Goal: Task Accomplishment & Management: Manage account settings

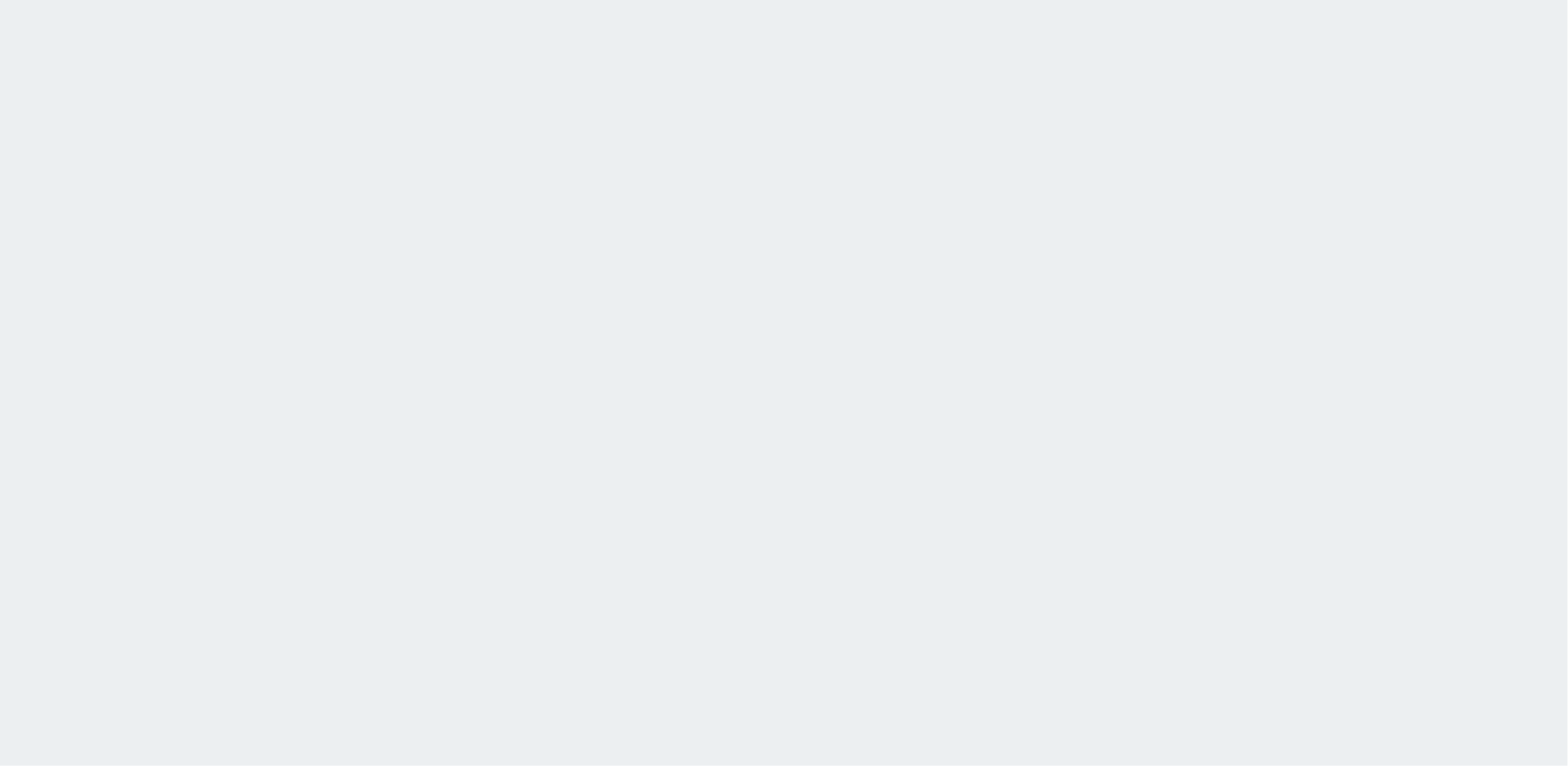
click at [1145, 0] on html at bounding box center [784, 0] width 1568 height 0
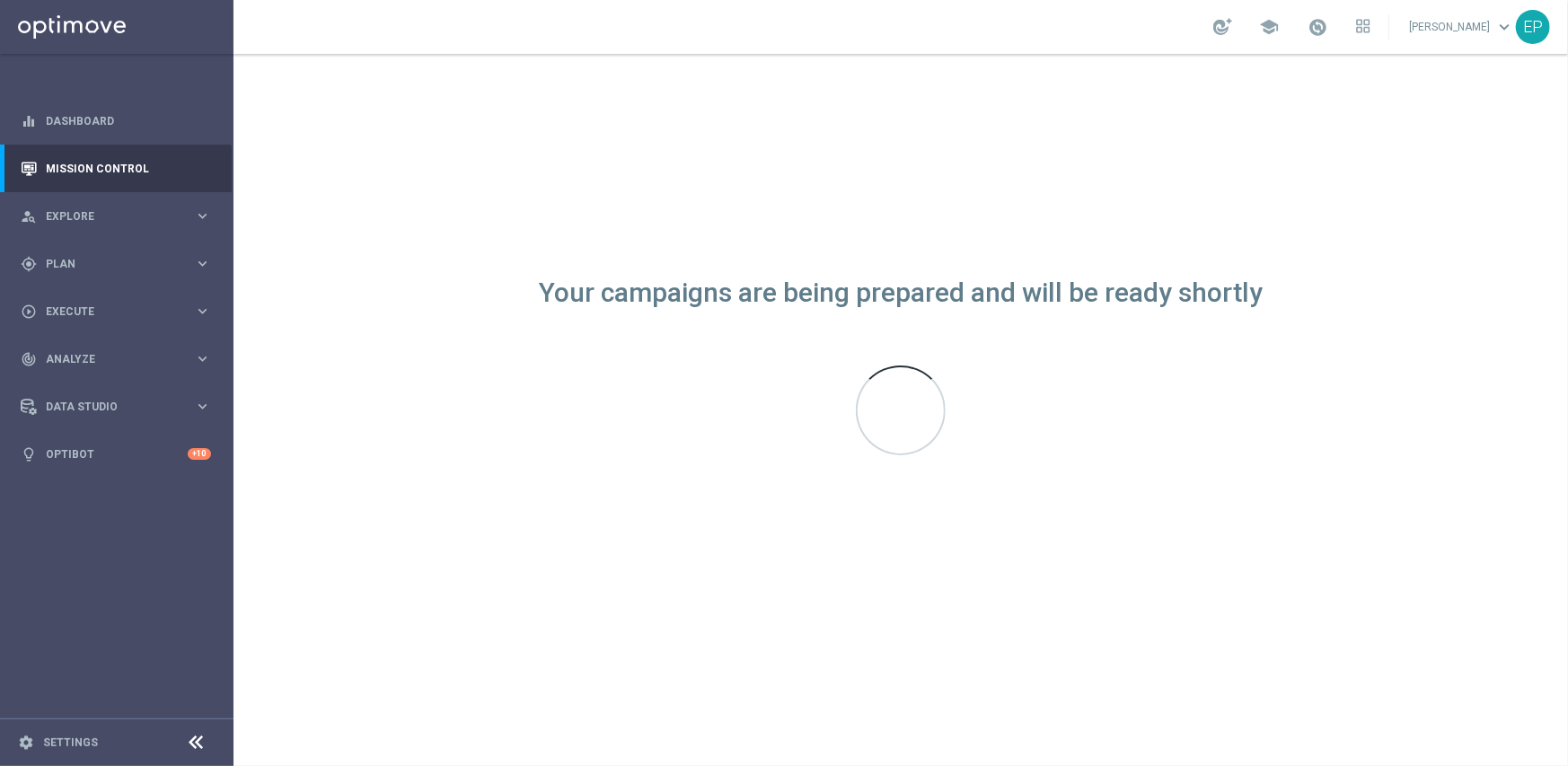
click at [190, 742] on icon at bounding box center [197, 742] width 21 height 21
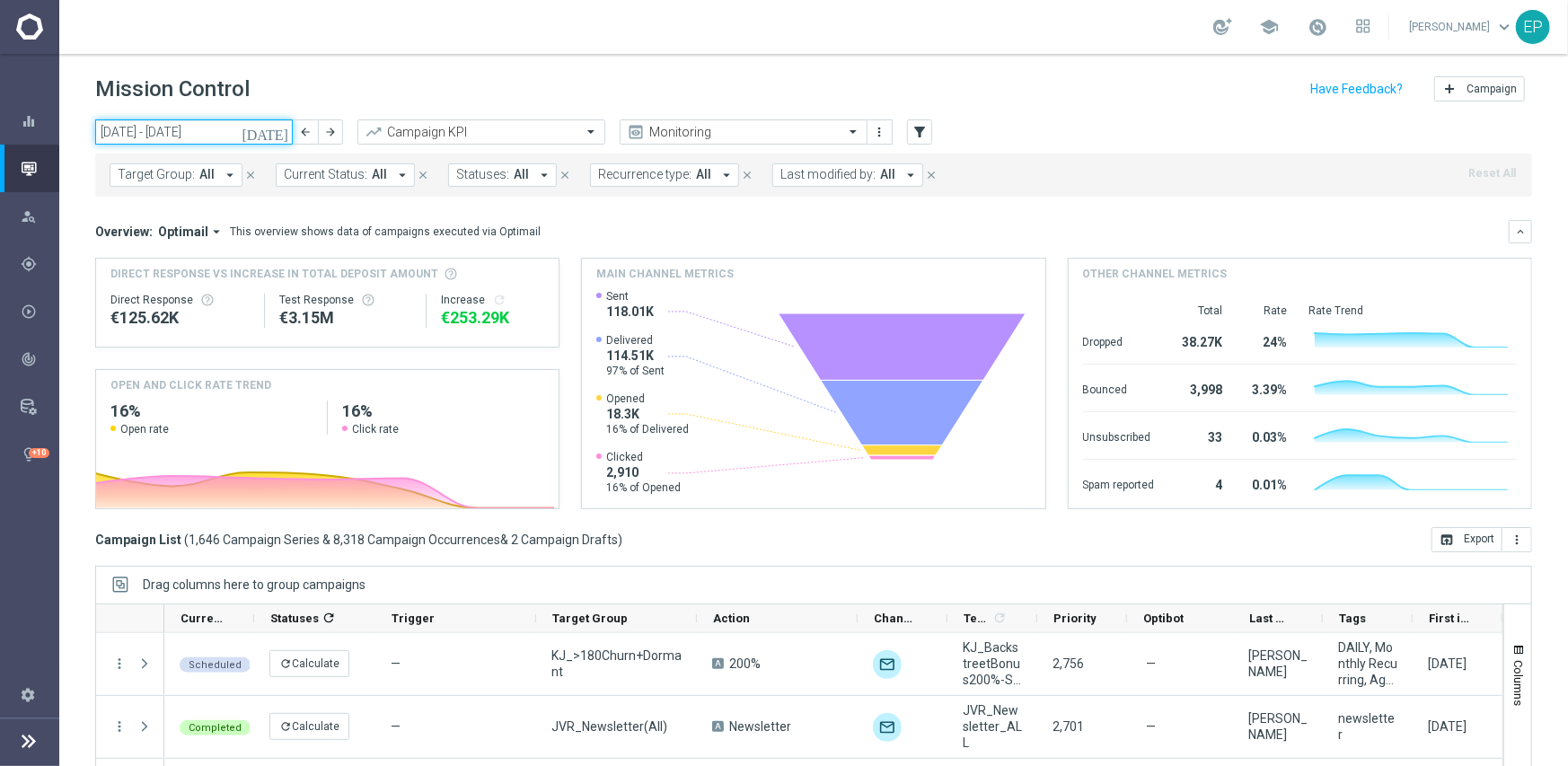
click at [135, 121] on input "25 Aug 2025 - 31 Aug 2025" at bounding box center [194, 132] width 198 height 25
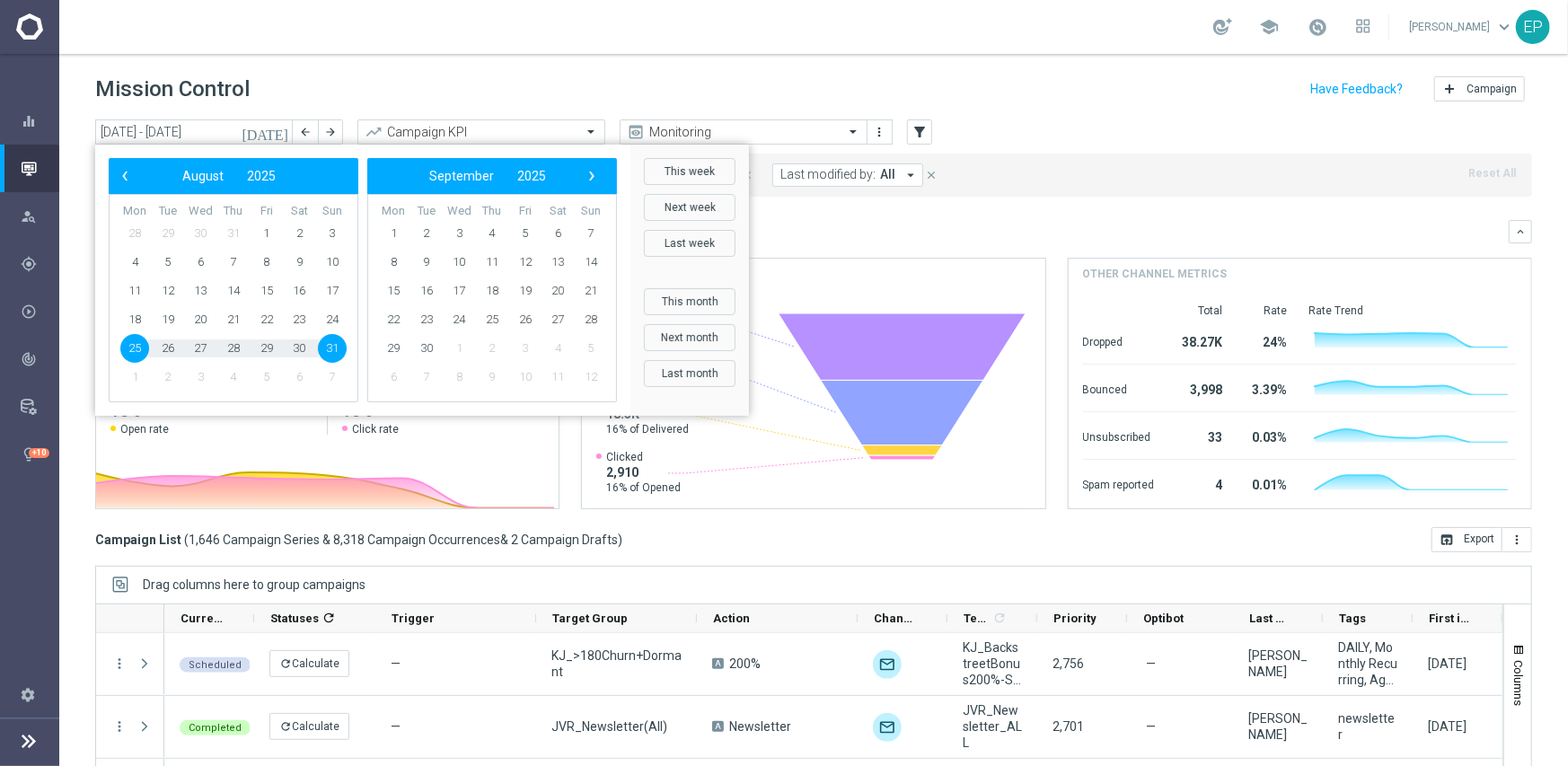
click at [332, 344] on span "31" at bounding box center [332, 349] width 29 height 29
click at [331, 345] on span "31" at bounding box center [332, 349] width 29 height 29
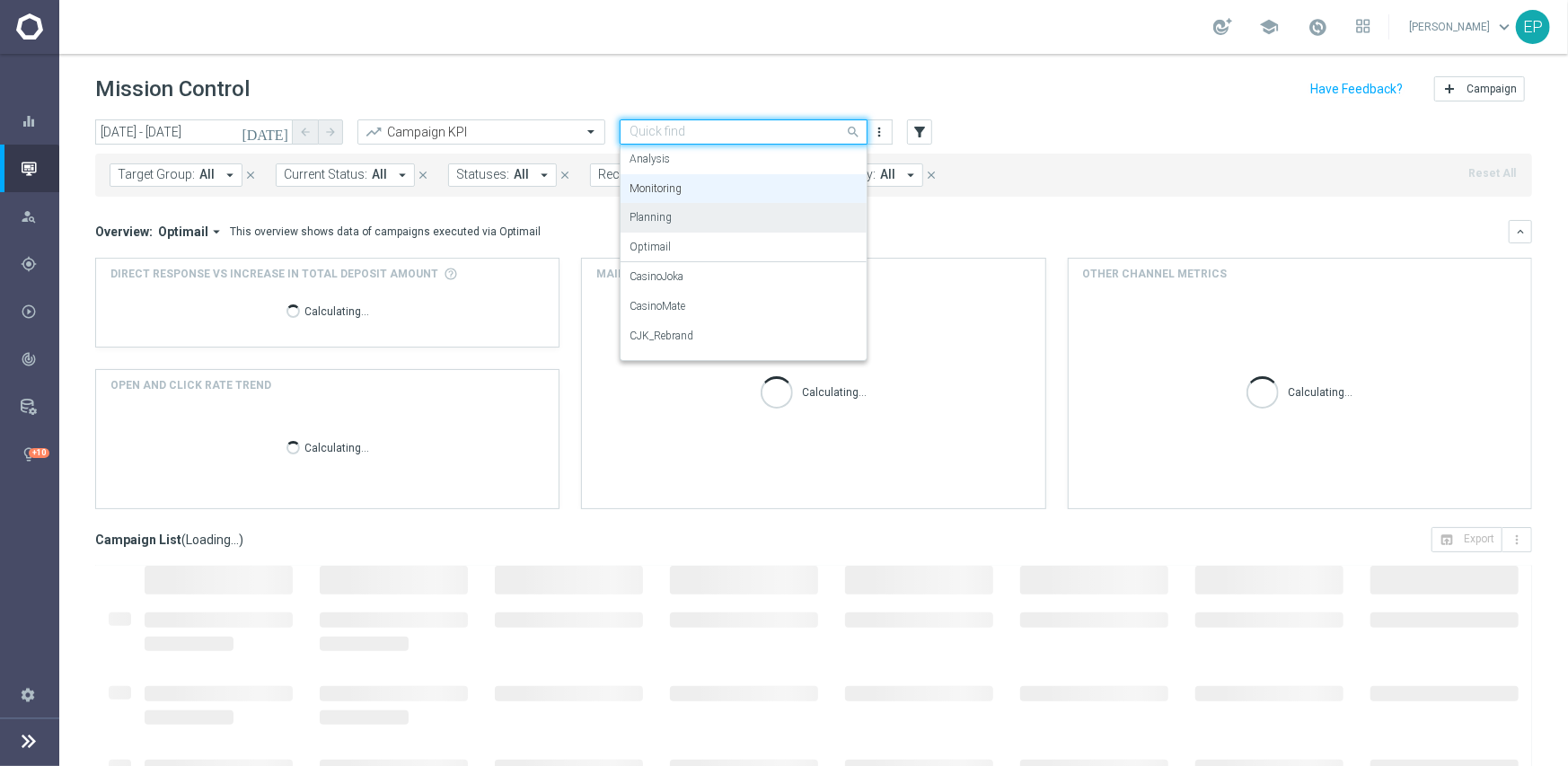
drag, startPoint x: 701, startPoint y: 138, endPoint x: 720, endPoint y: 204, distance: 68.7
click at [702, 138] on input "text" at bounding box center [725, 133] width 192 height 15
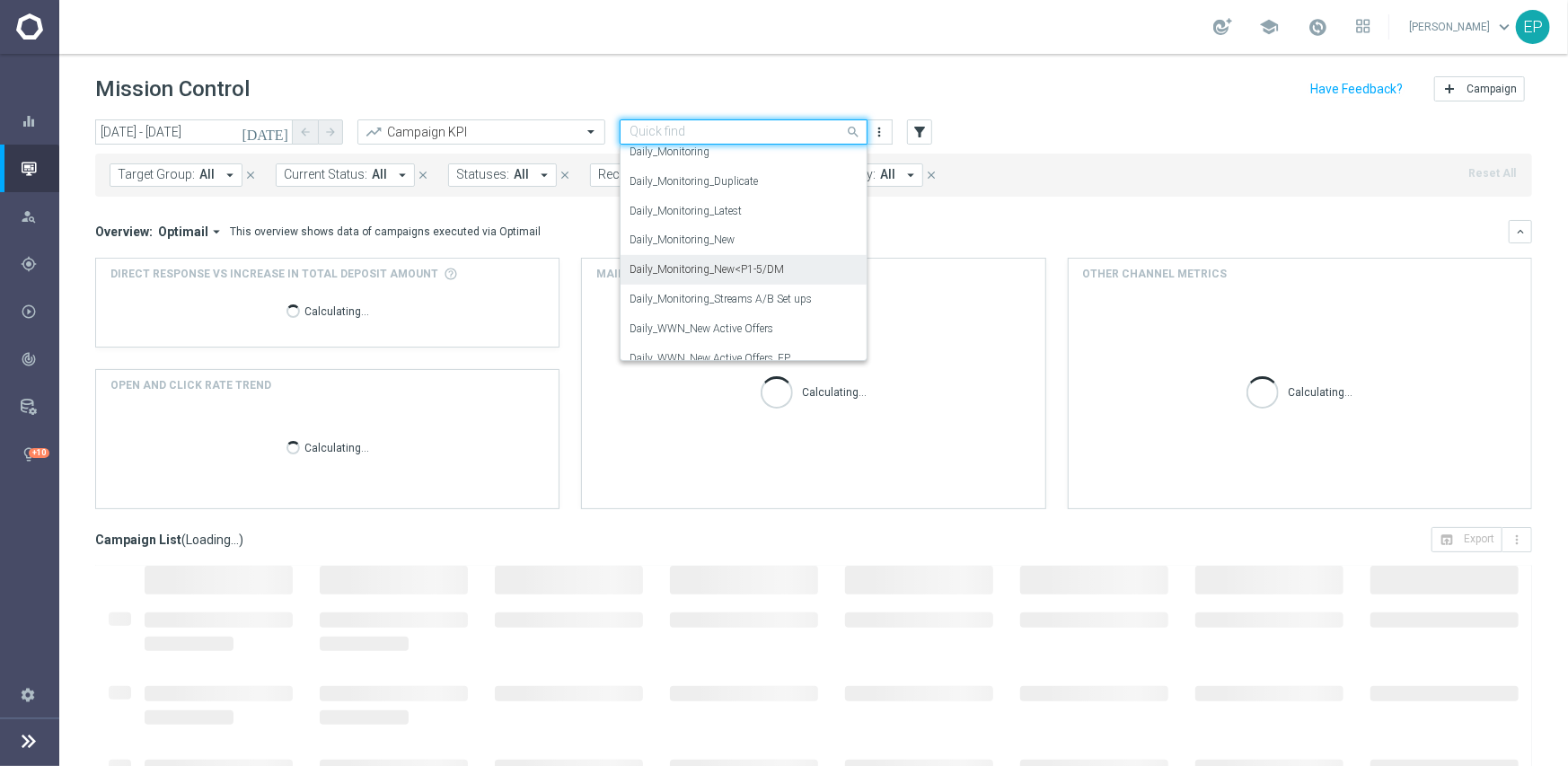
click at [755, 269] on label "Daily_Monitoring_New<P1-5/DM" at bounding box center [706, 270] width 154 height 15
click at [1514, 238] on icon "keyboard_arrow_down" at bounding box center [1520, 231] width 13 height 13
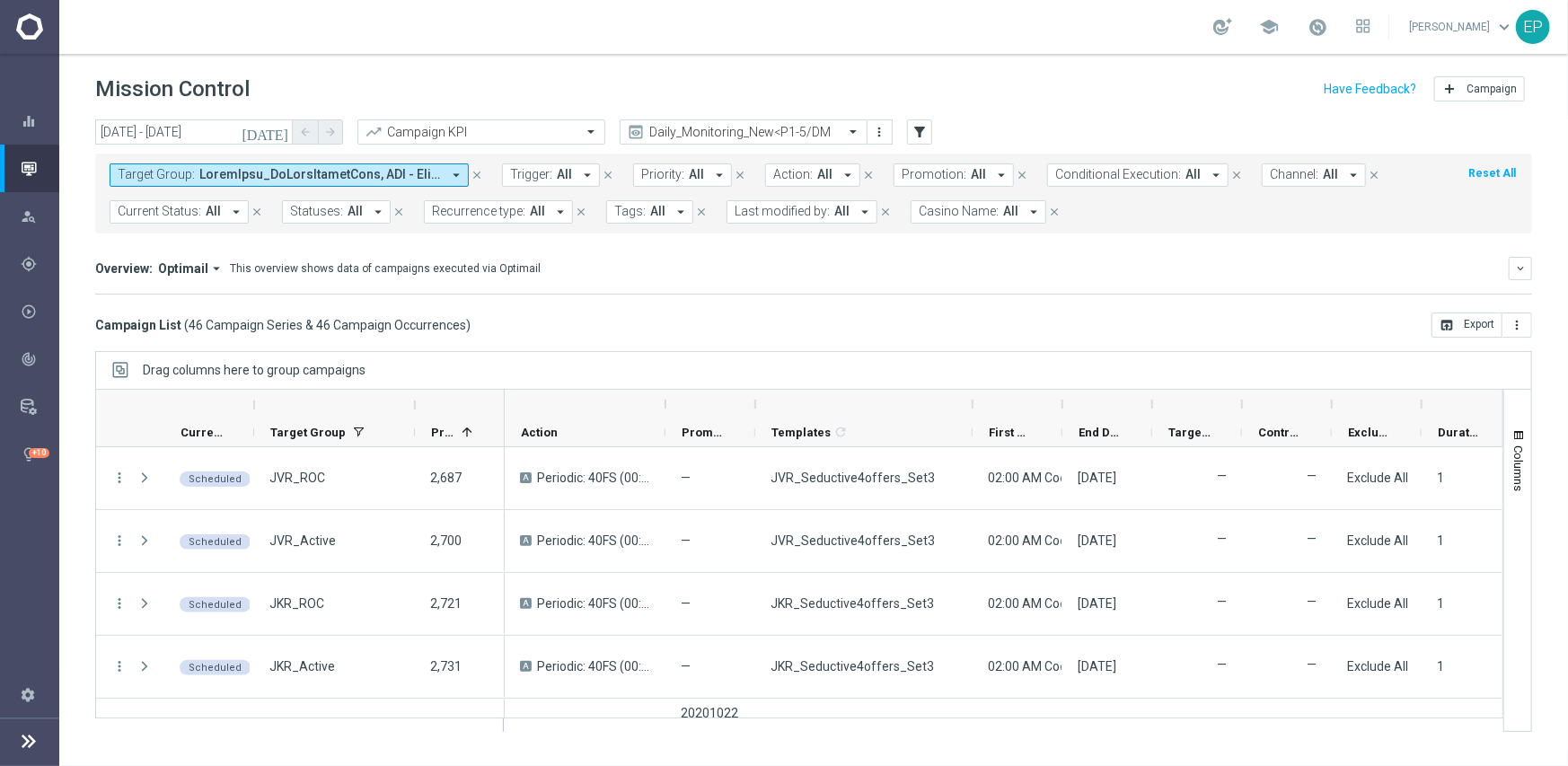
drag, startPoint x: 843, startPoint y: 403, endPoint x: 979, endPoint y: 398, distance: 136.1
click at [976, 398] on div at bounding box center [971, 404] width 7 height 29
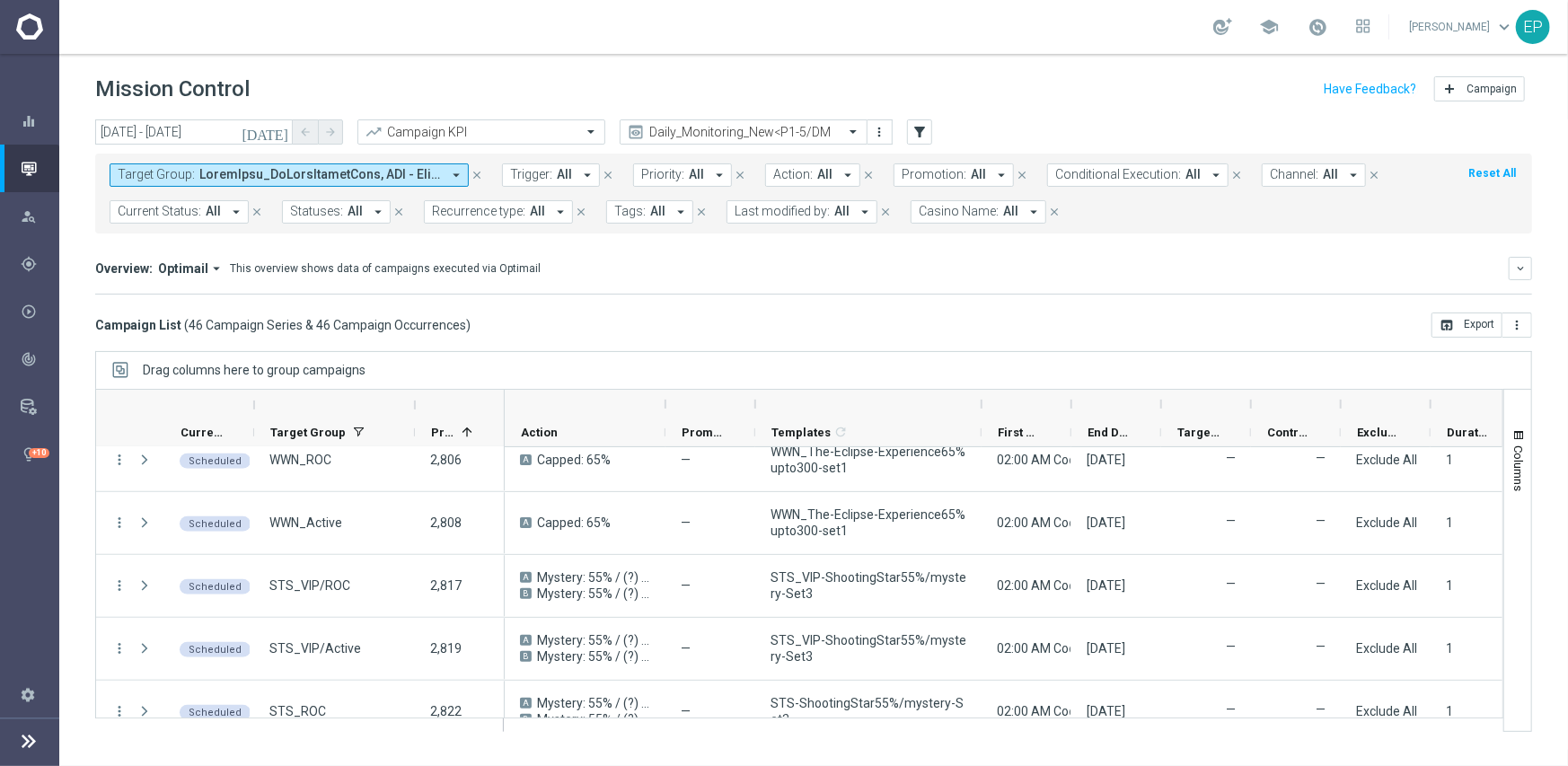
scroll to position [1256, 0]
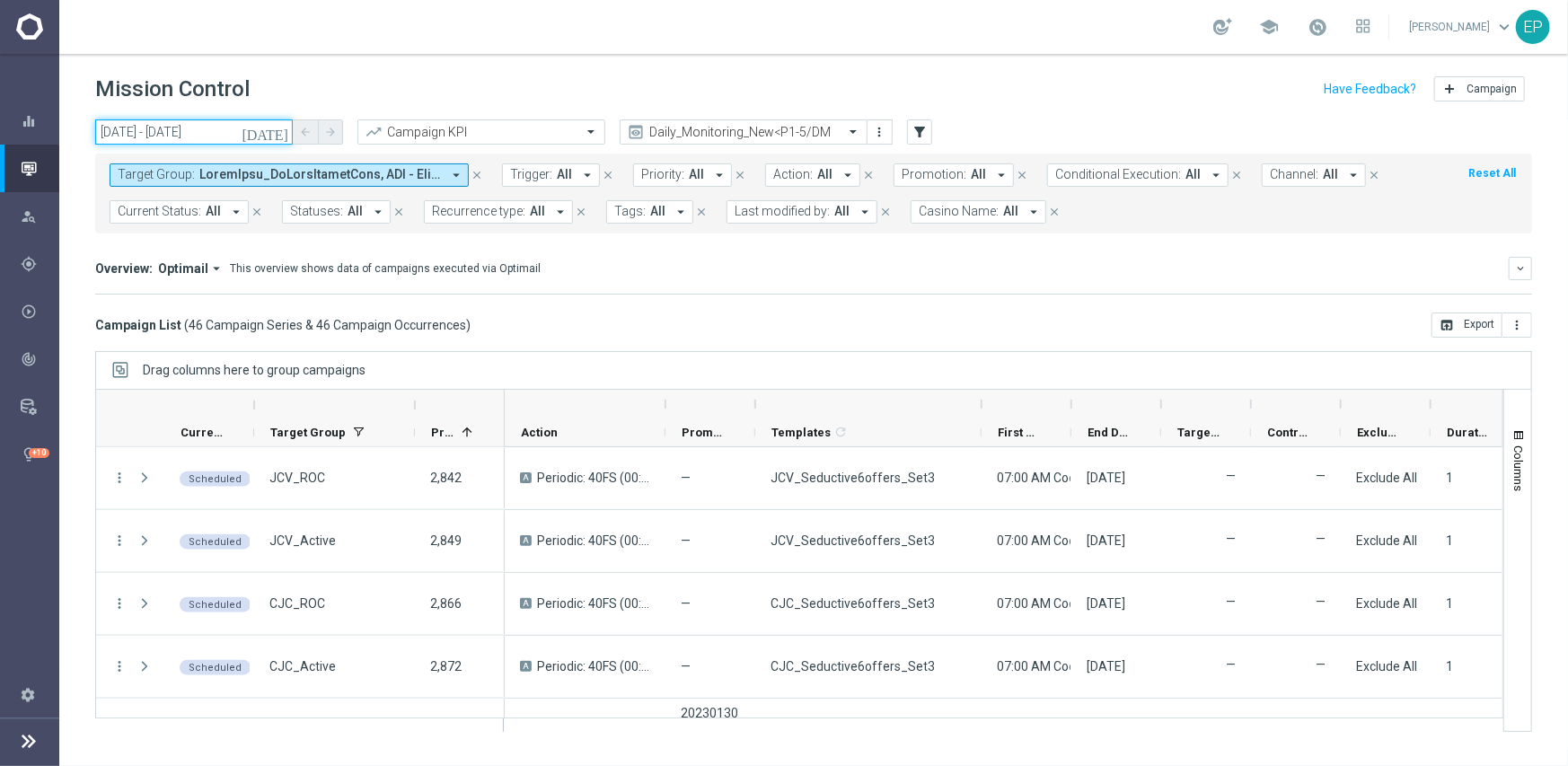
drag, startPoint x: 124, startPoint y: 131, endPoint x: 111, endPoint y: 129, distance: 13.2
click at [124, 131] on input "31 Aug 2025 - 31 Aug 2025" at bounding box center [194, 132] width 198 height 25
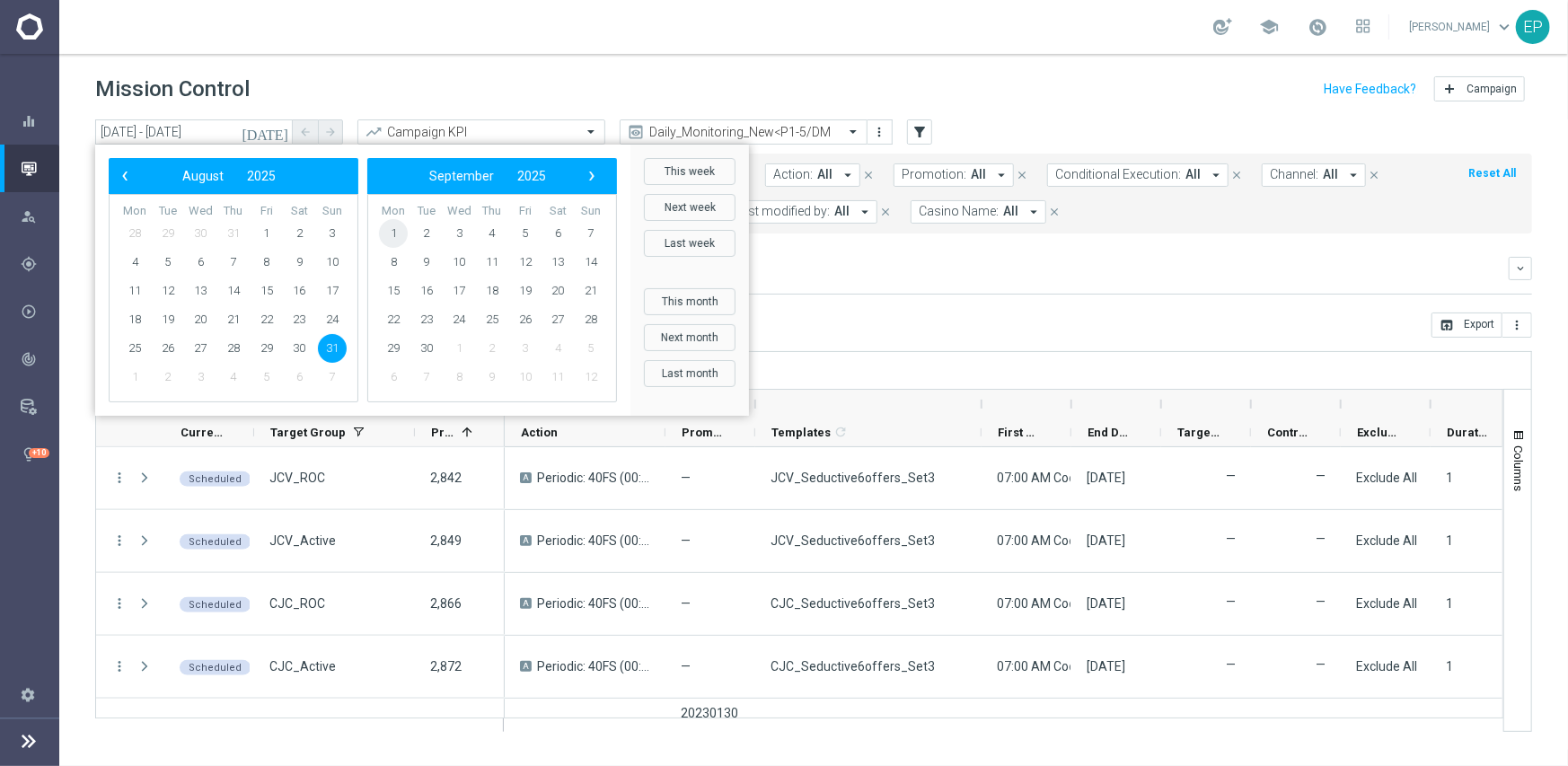
click at [393, 231] on span "1" at bounding box center [393, 233] width 29 height 29
click at [131, 231] on span "1" at bounding box center [135, 233] width 29 height 29
type input "01 Sep 2025 - 01 Sep 2025"
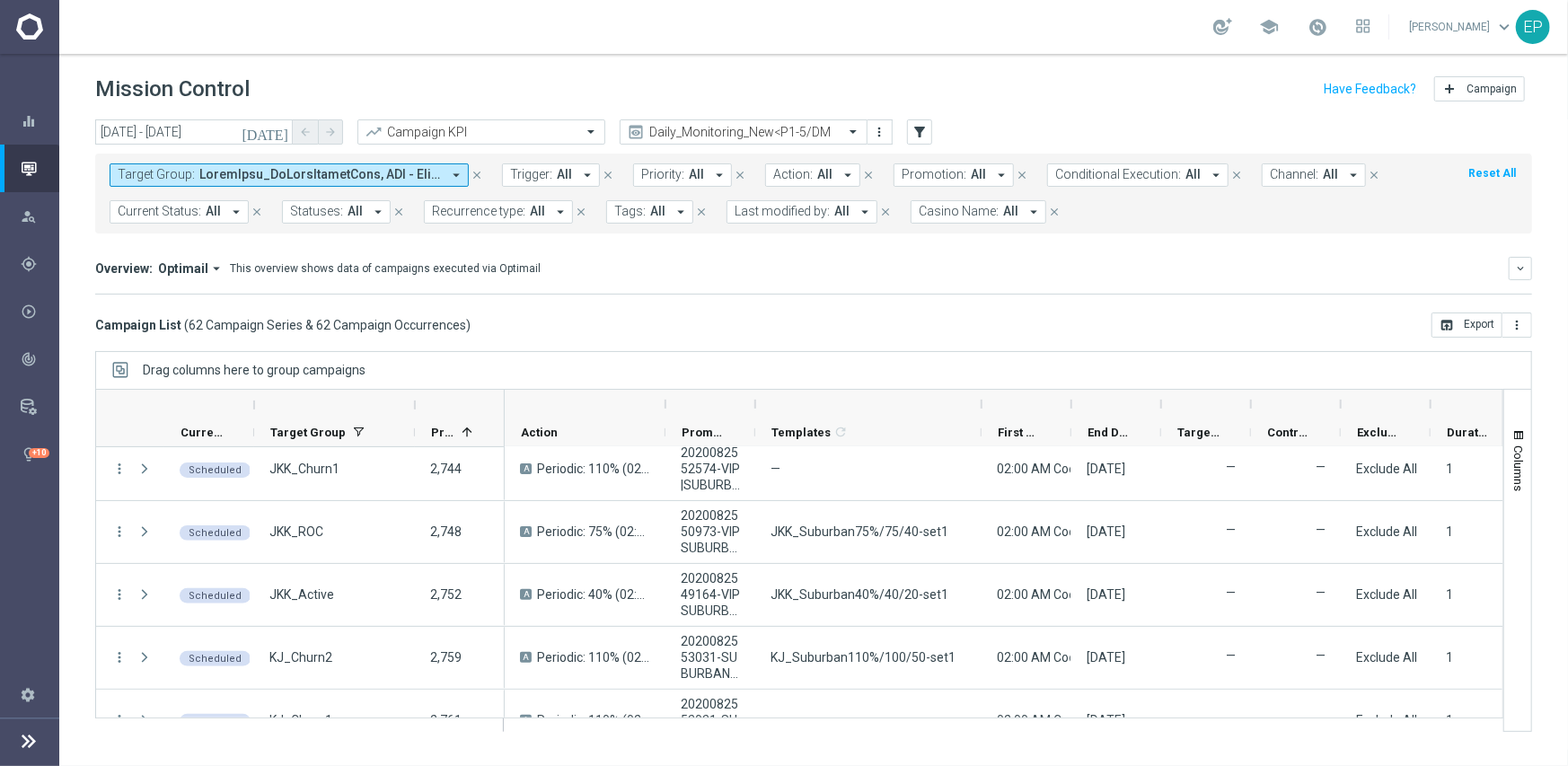
scroll to position [0, 0]
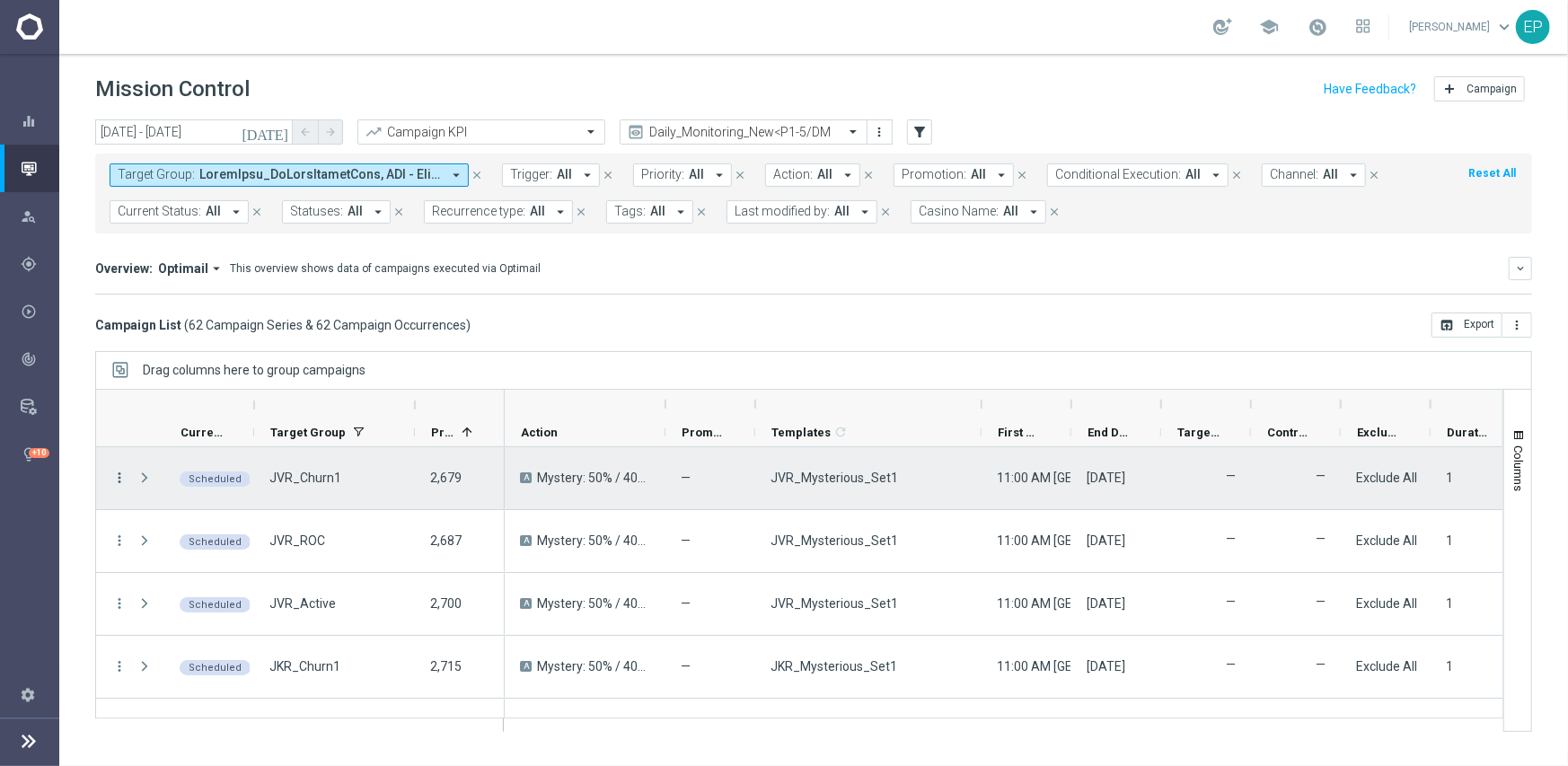
click at [114, 473] on icon "more_vert" at bounding box center [120, 477] width 16 height 16
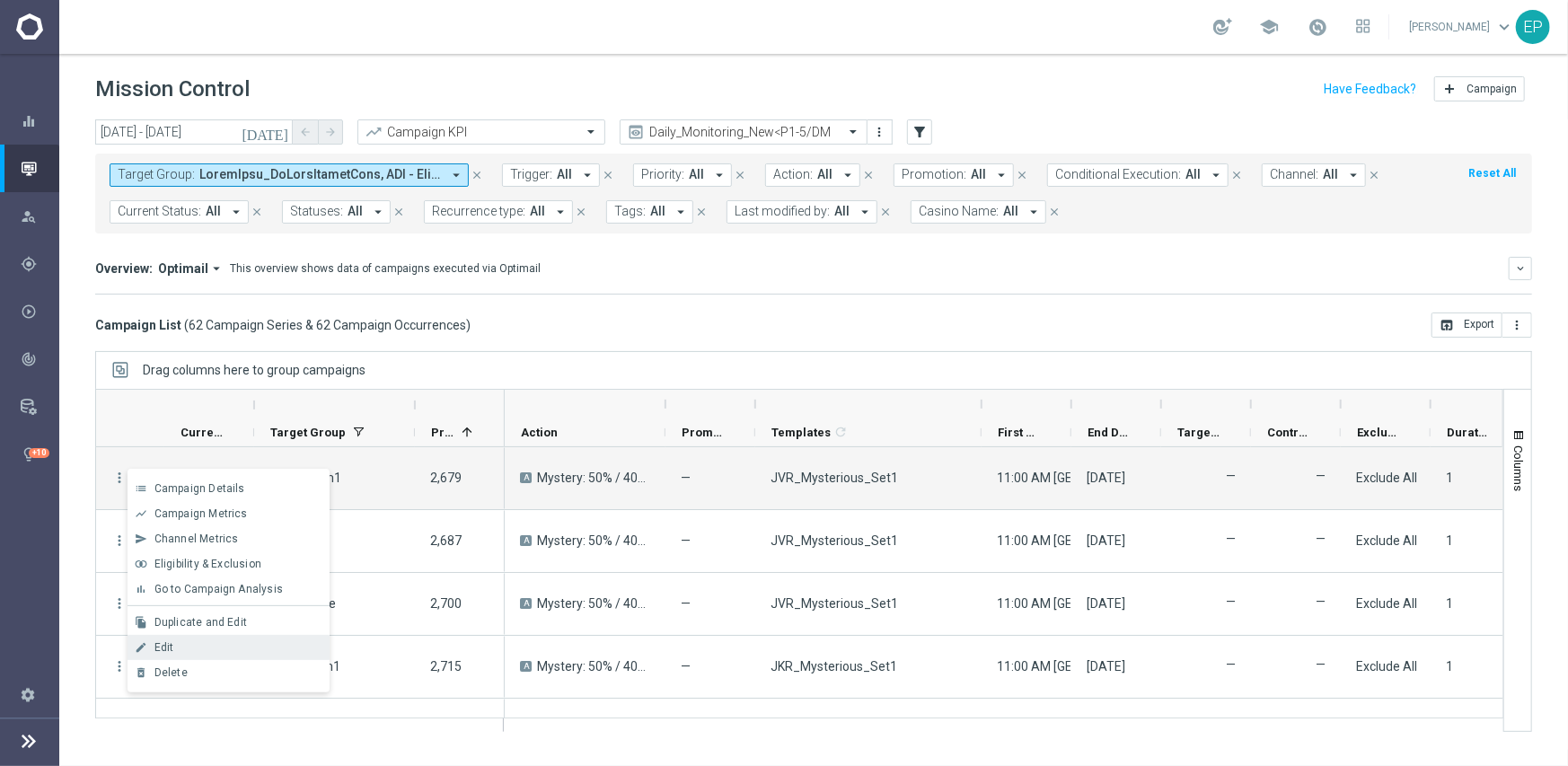
click at [215, 641] on div "Edit" at bounding box center [237, 647] width 167 height 13
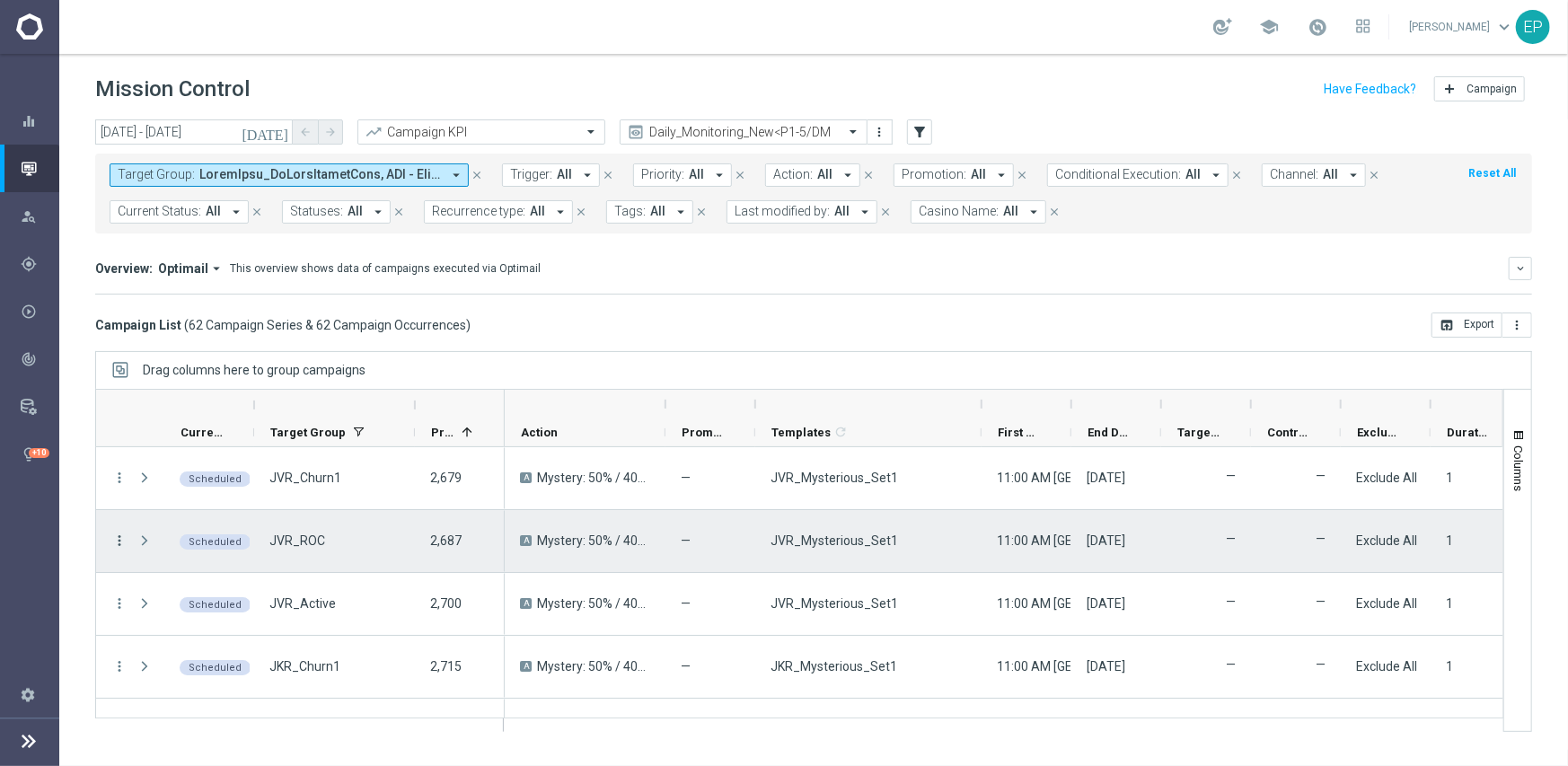
click at [117, 538] on icon "more_vert" at bounding box center [120, 540] width 16 height 16
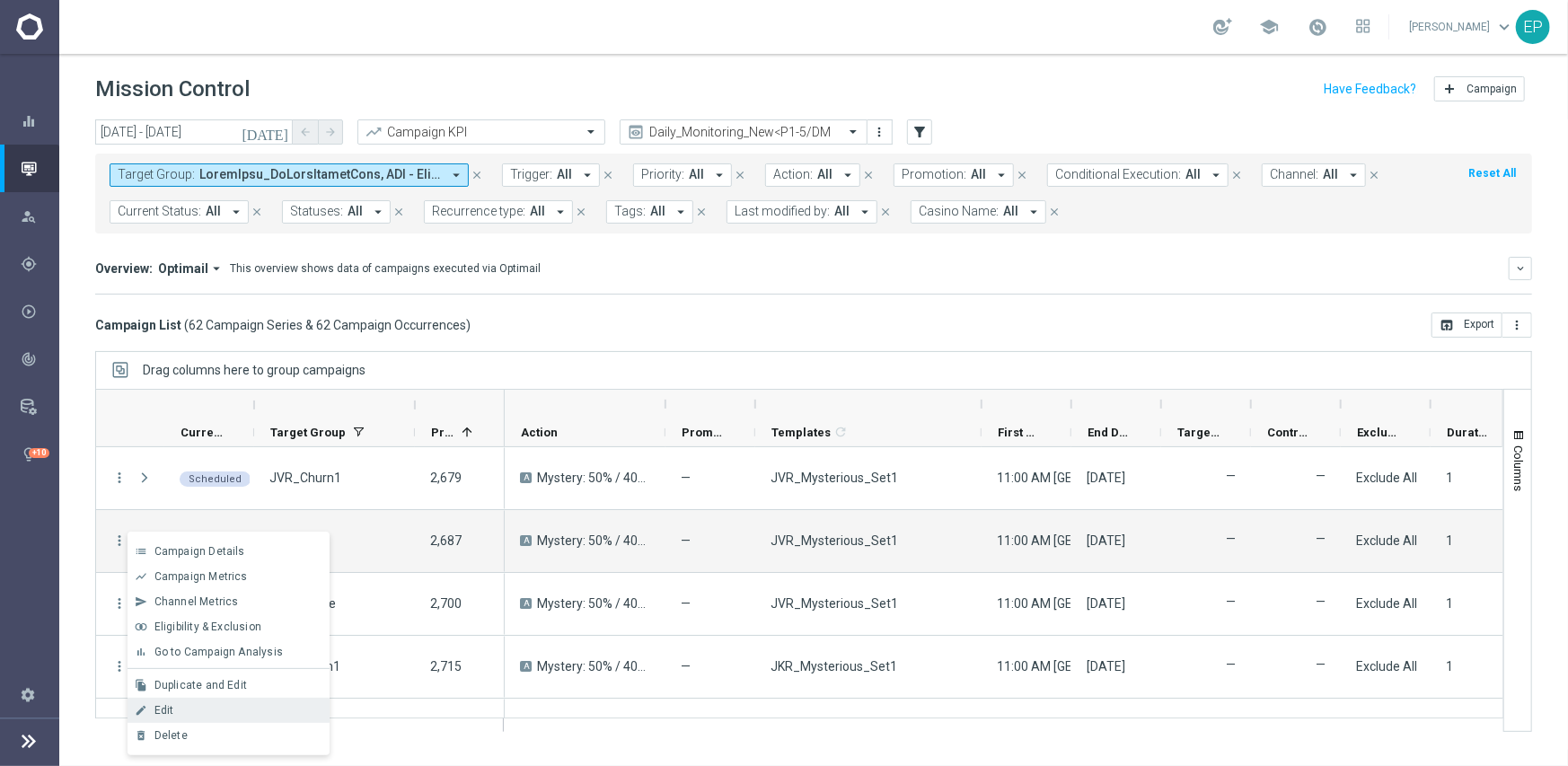
click at [179, 711] on div "Edit" at bounding box center [237, 709] width 167 height 13
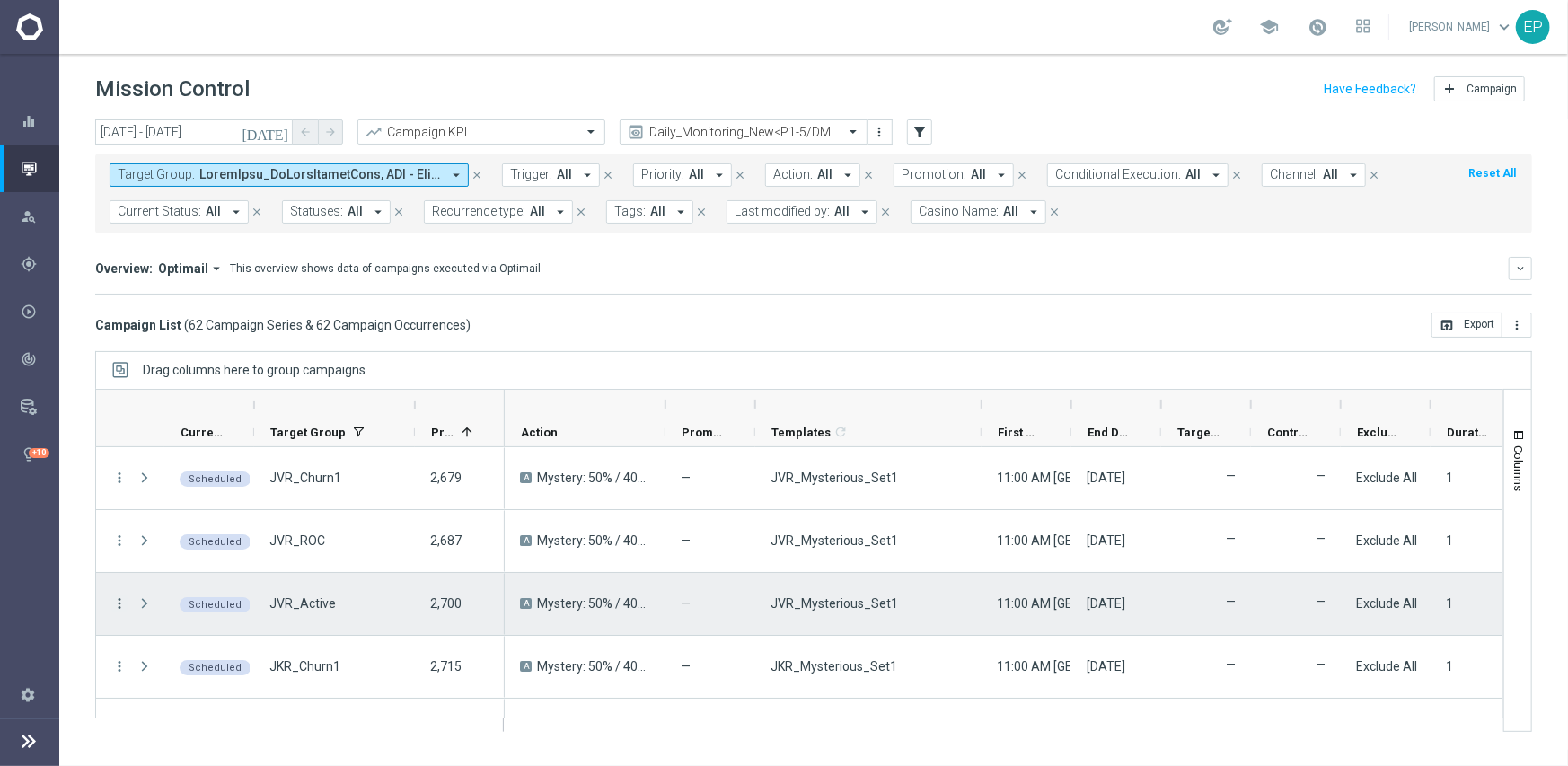
click at [117, 605] on icon "more_vert" at bounding box center [120, 603] width 16 height 16
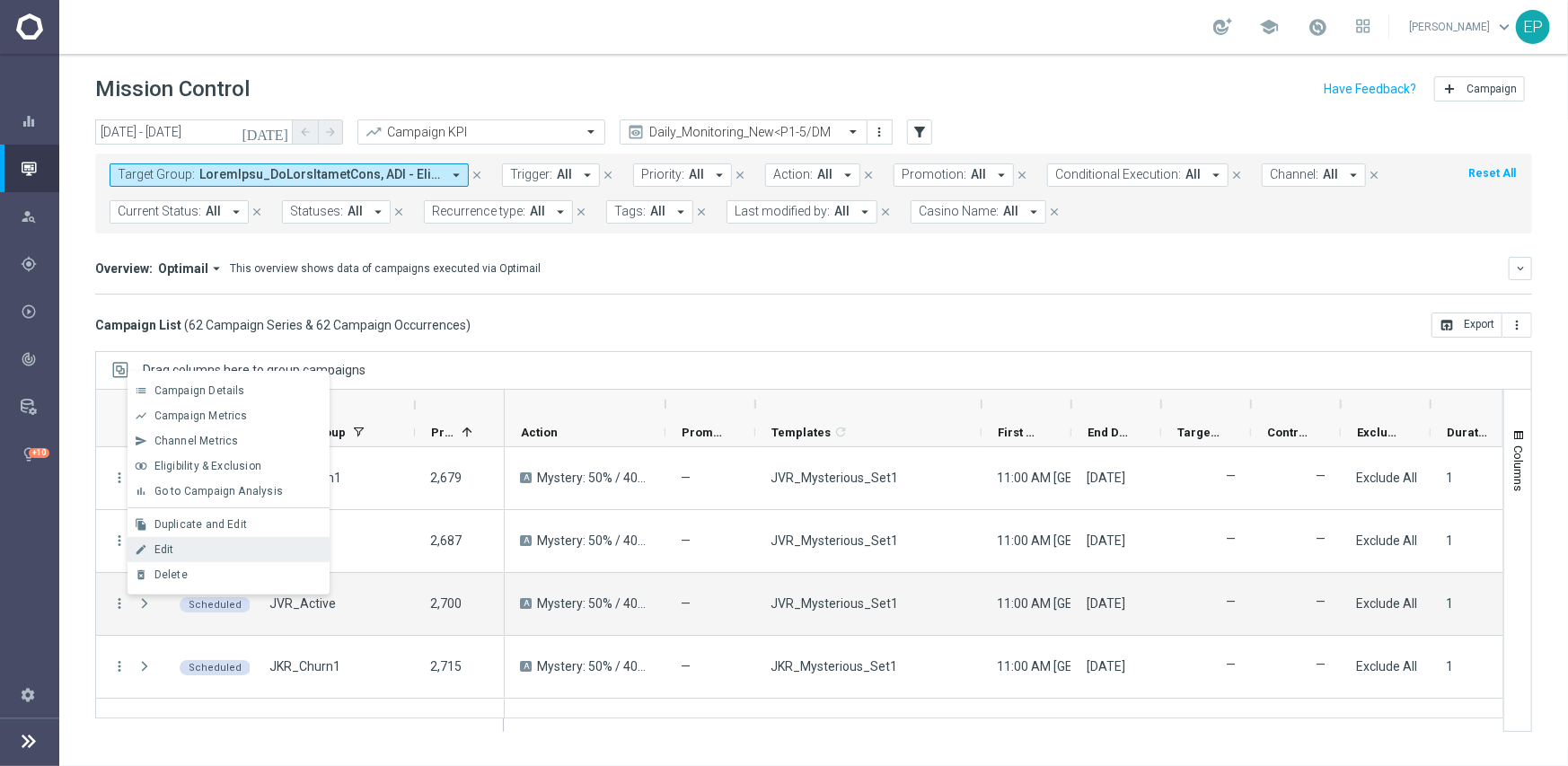
click at [162, 548] on span "Edit" at bounding box center [164, 549] width 19 height 13
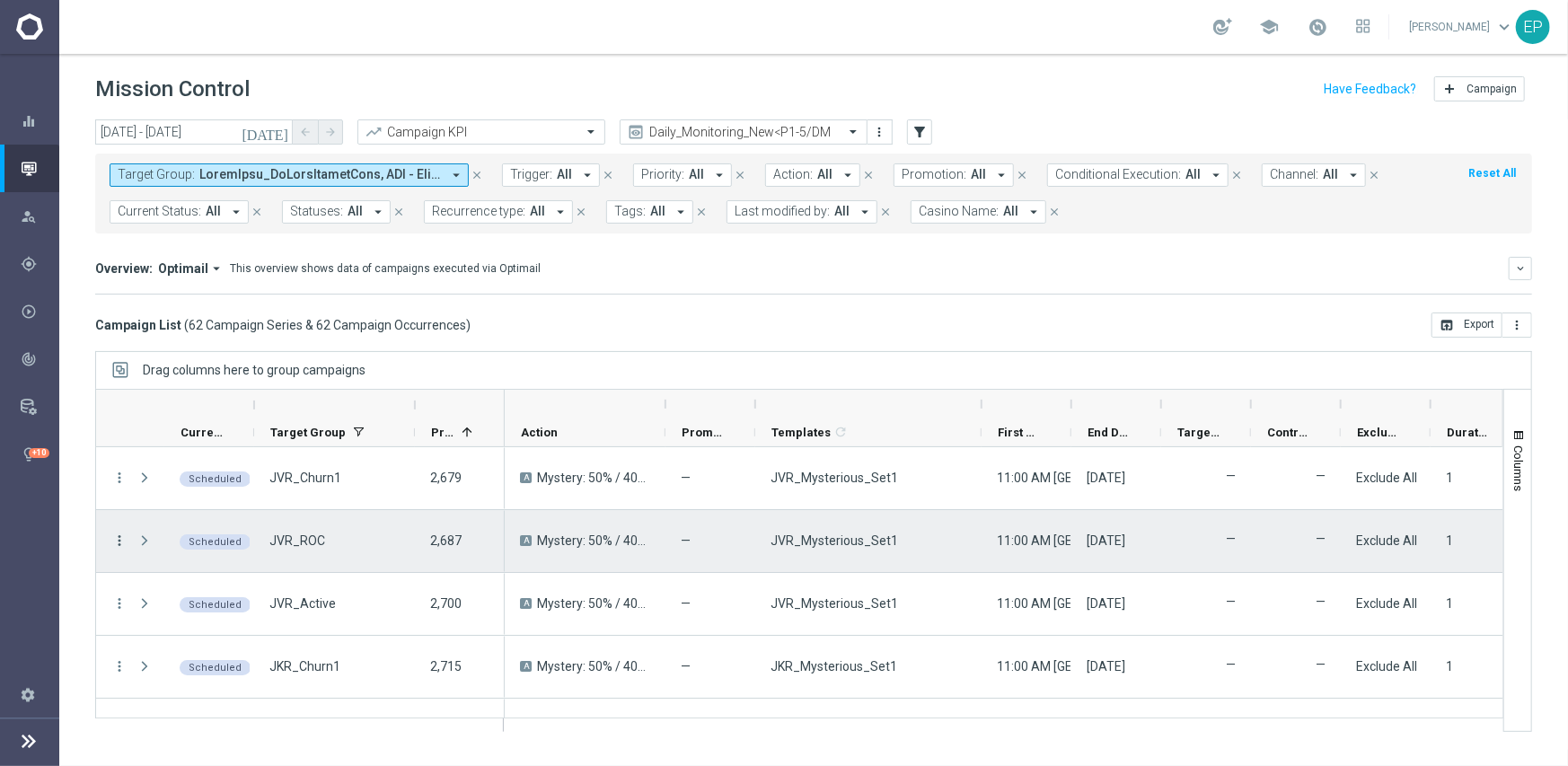
click at [117, 541] on icon "more_vert" at bounding box center [120, 540] width 16 height 16
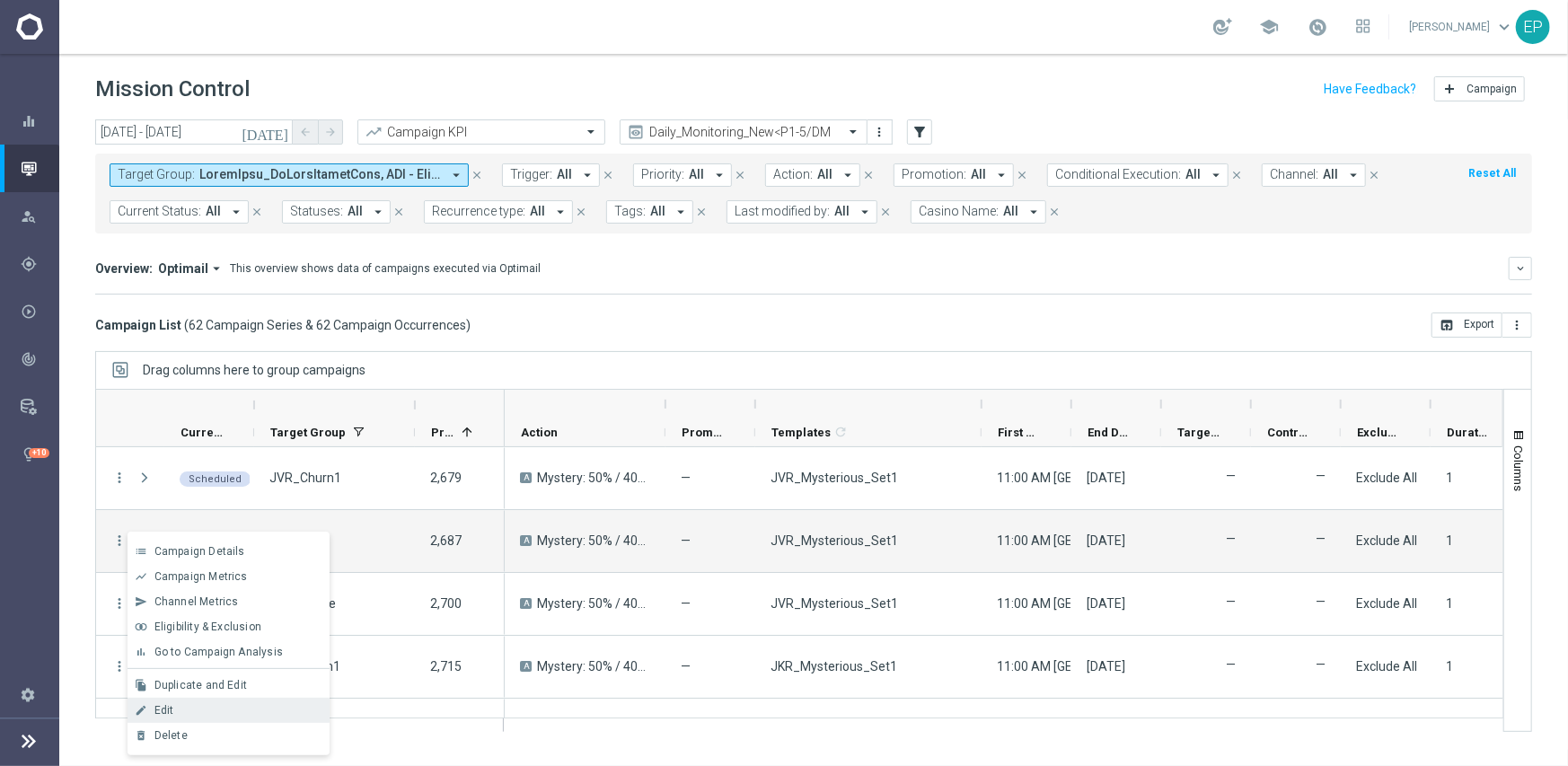
click at [192, 712] on div "Edit" at bounding box center [237, 709] width 167 height 13
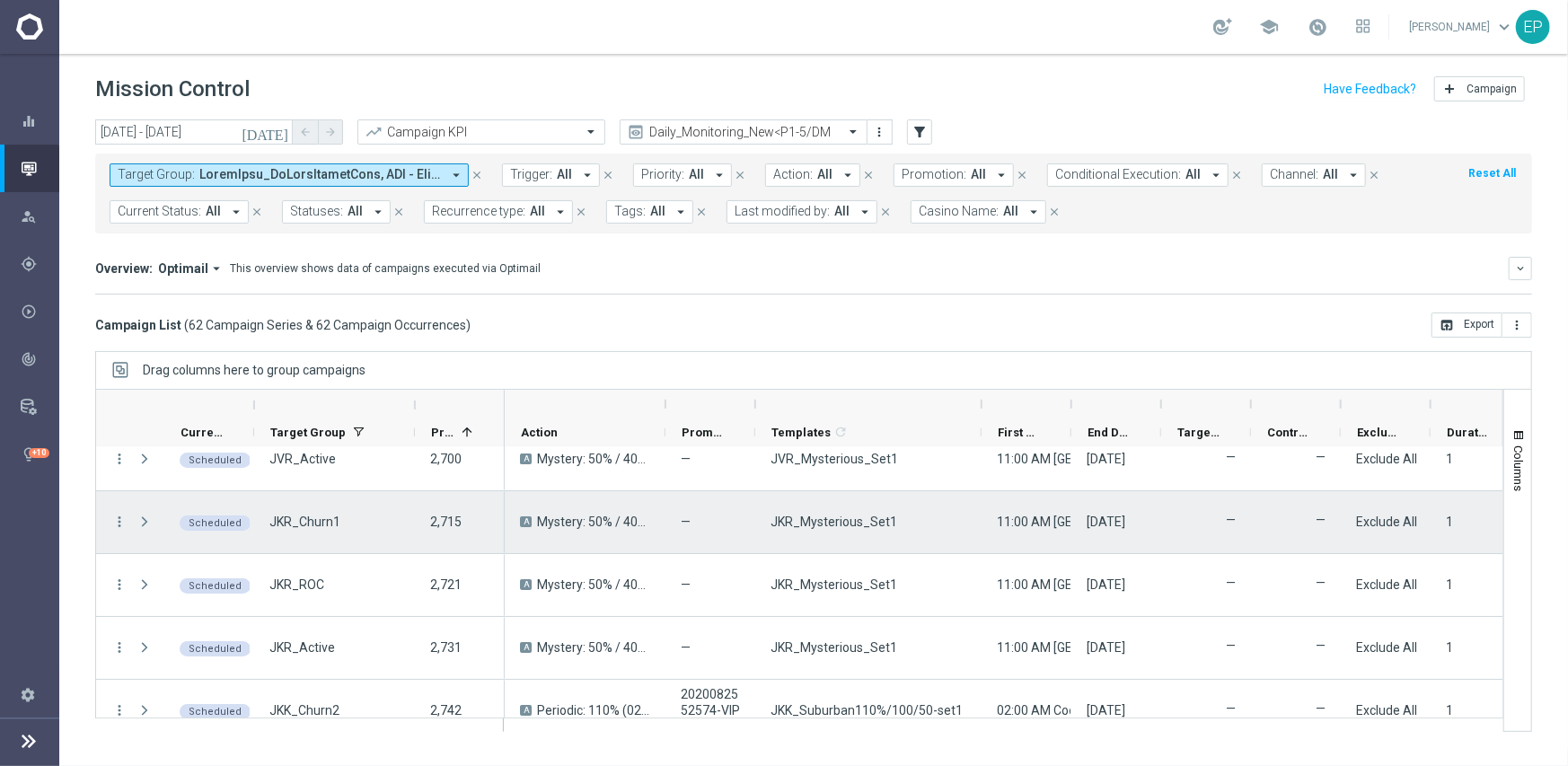
scroll to position [179, 0]
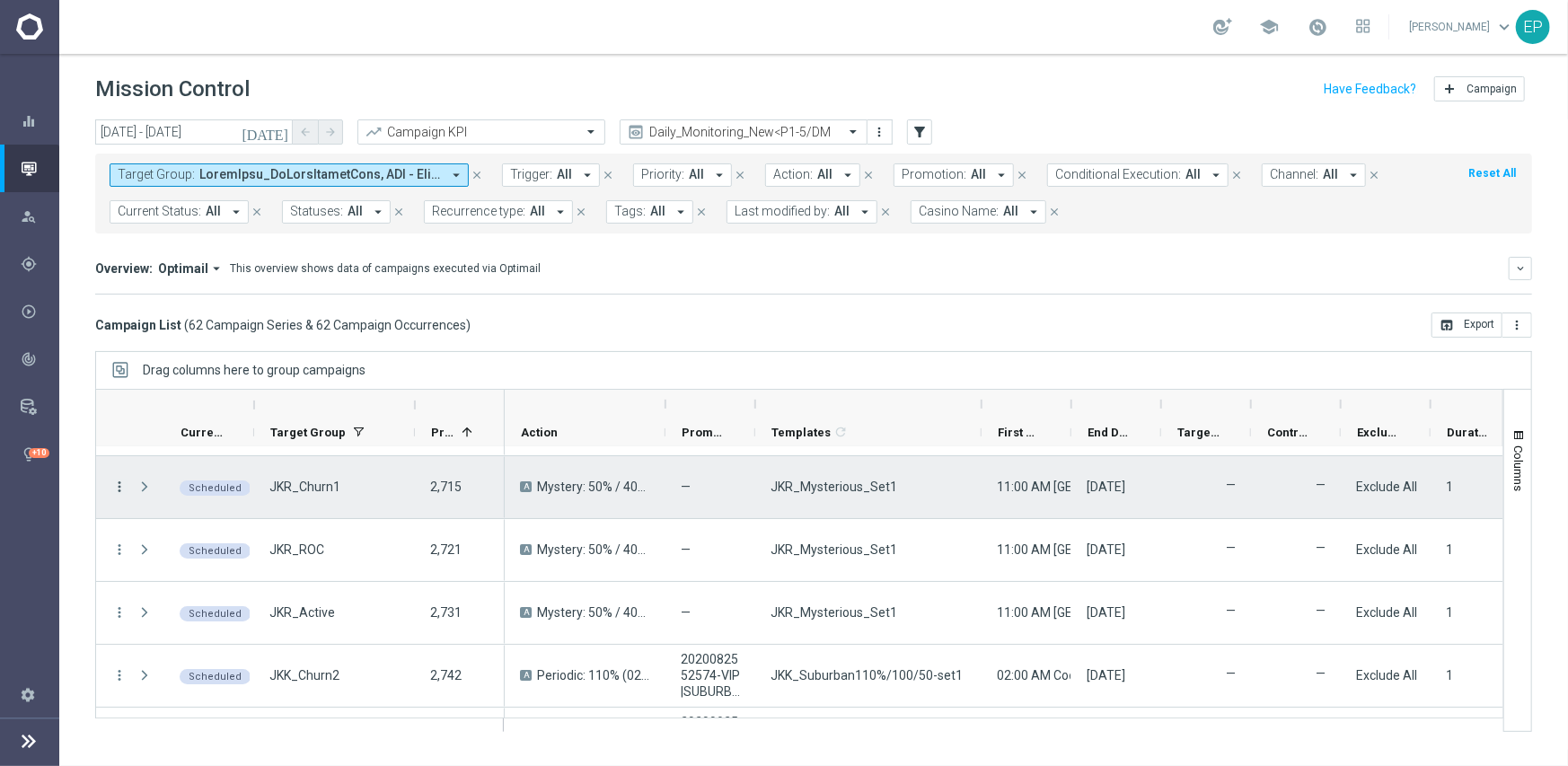
click at [116, 488] on icon "more_vert" at bounding box center [120, 487] width 16 height 16
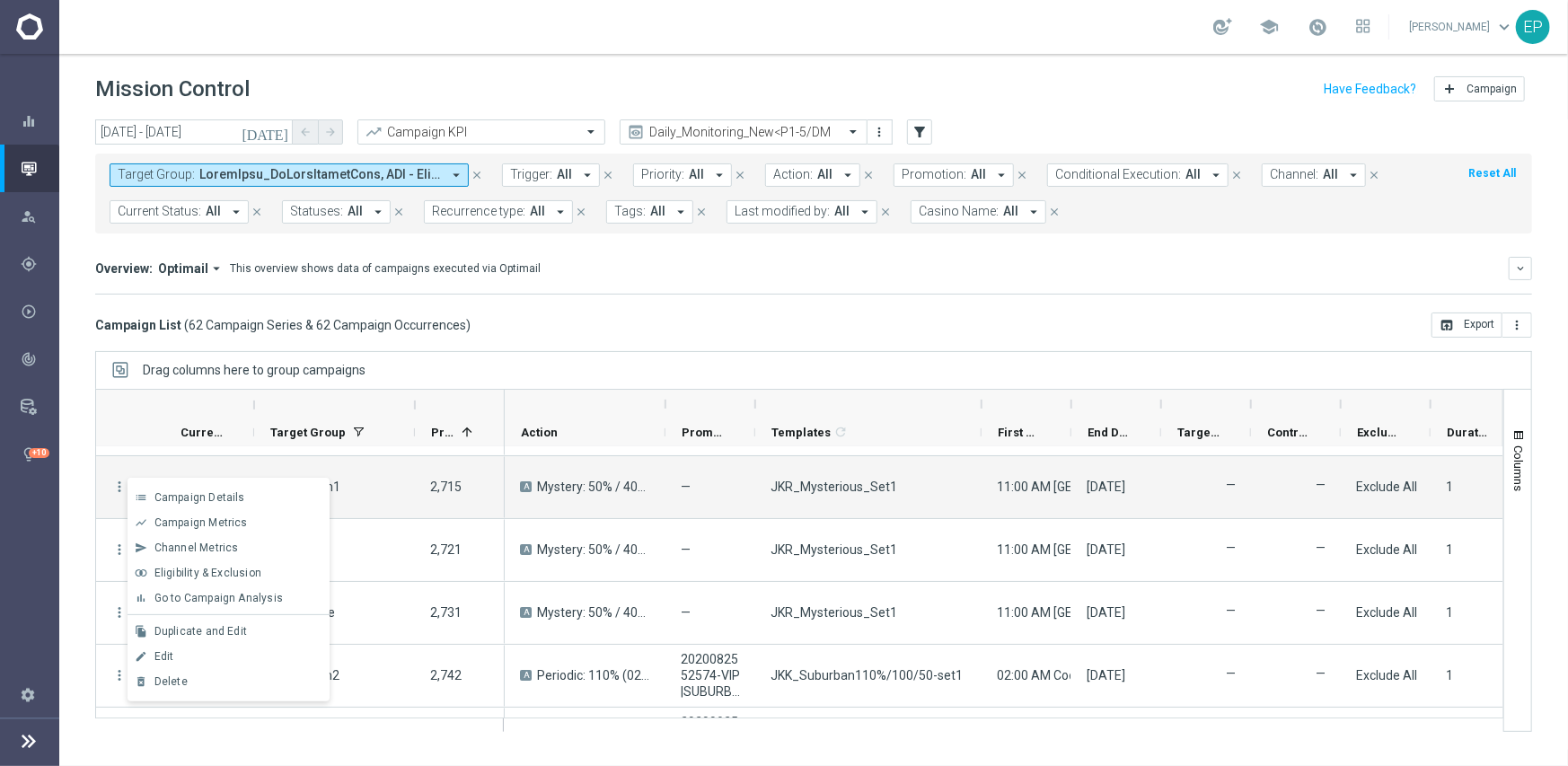
click at [800, 284] on div "Overview: Optimail arrow_drop_down This overview shows data of campaigns execut…" at bounding box center [813, 275] width 1437 height 38
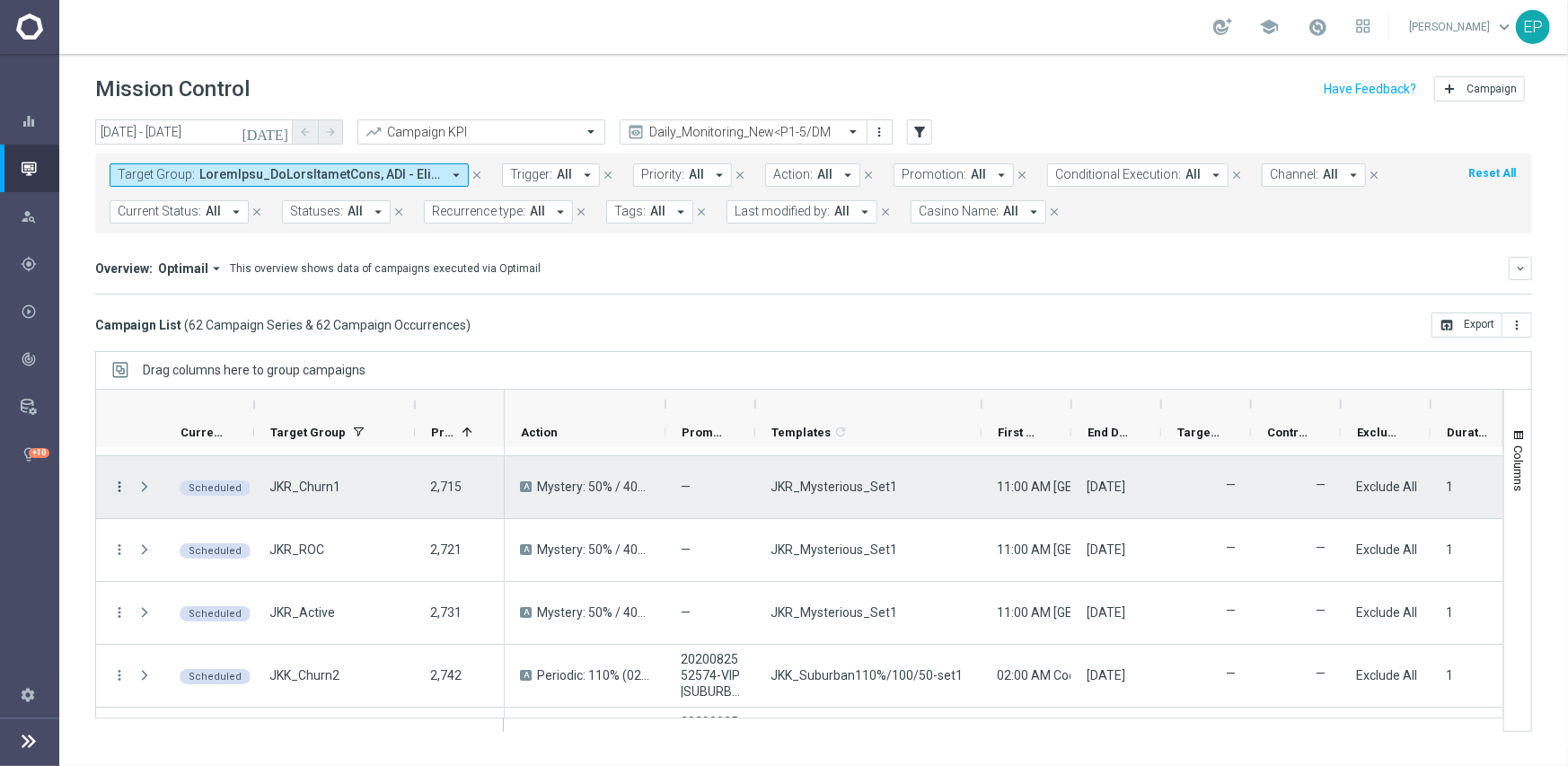
click at [116, 486] on icon "more_vert" at bounding box center [120, 487] width 16 height 16
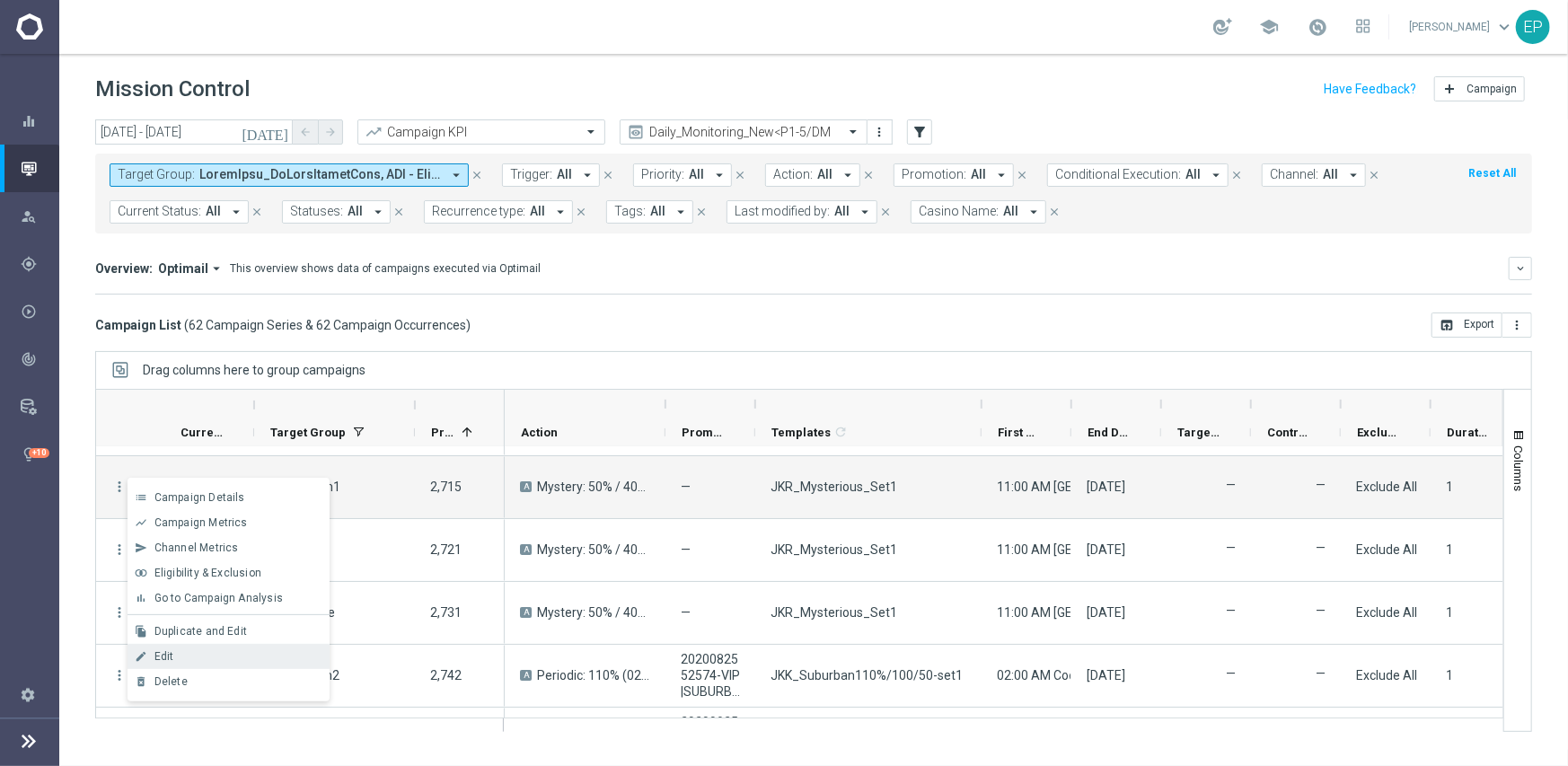
click at [197, 654] on div "Edit" at bounding box center [237, 656] width 167 height 13
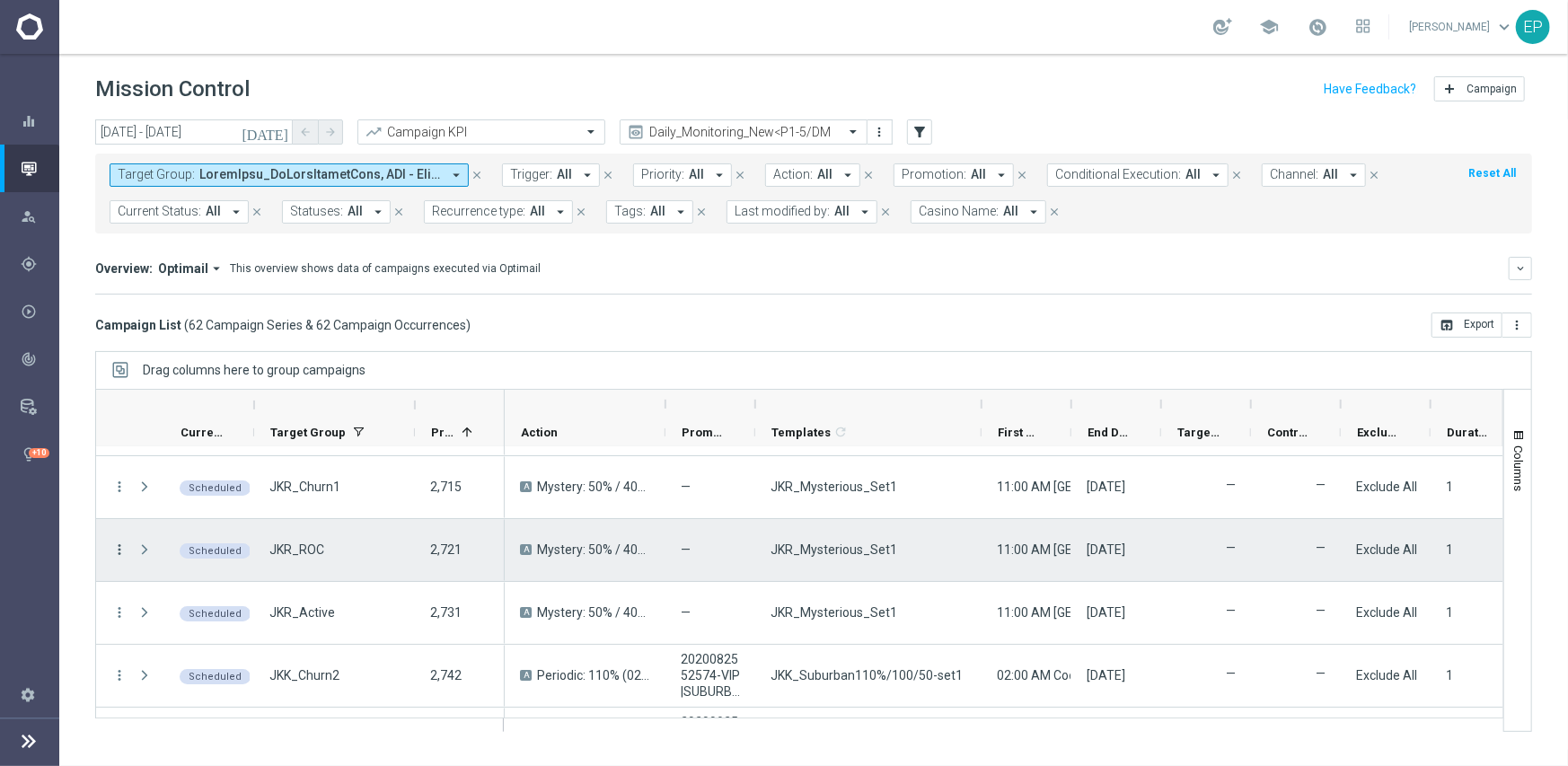
click at [112, 543] on icon "more_vert" at bounding box center [120, 549] width 16 height 16
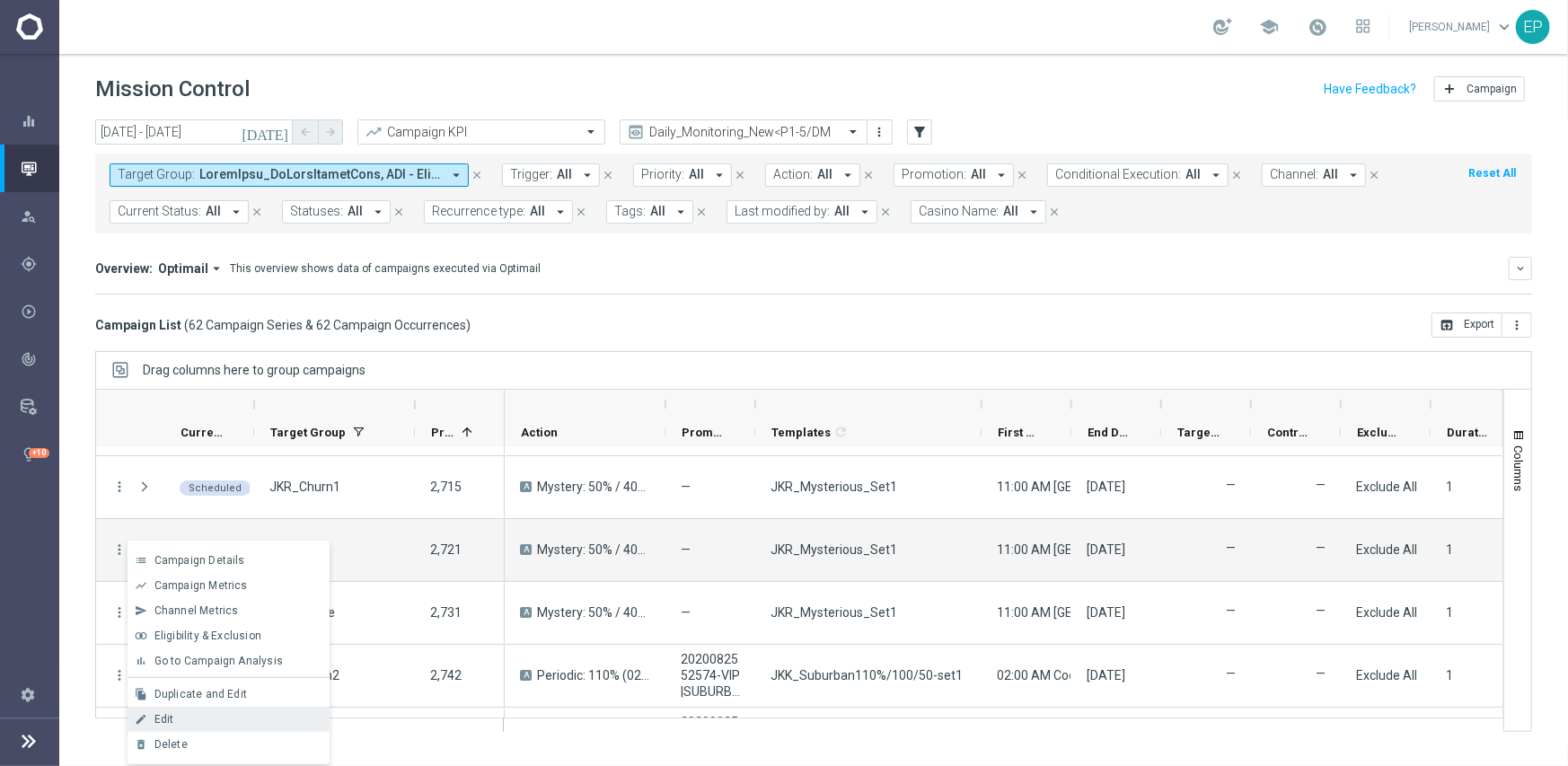
click at [177, 717] on div "Edit" at bounding box center [237, 719] width 167 height 13
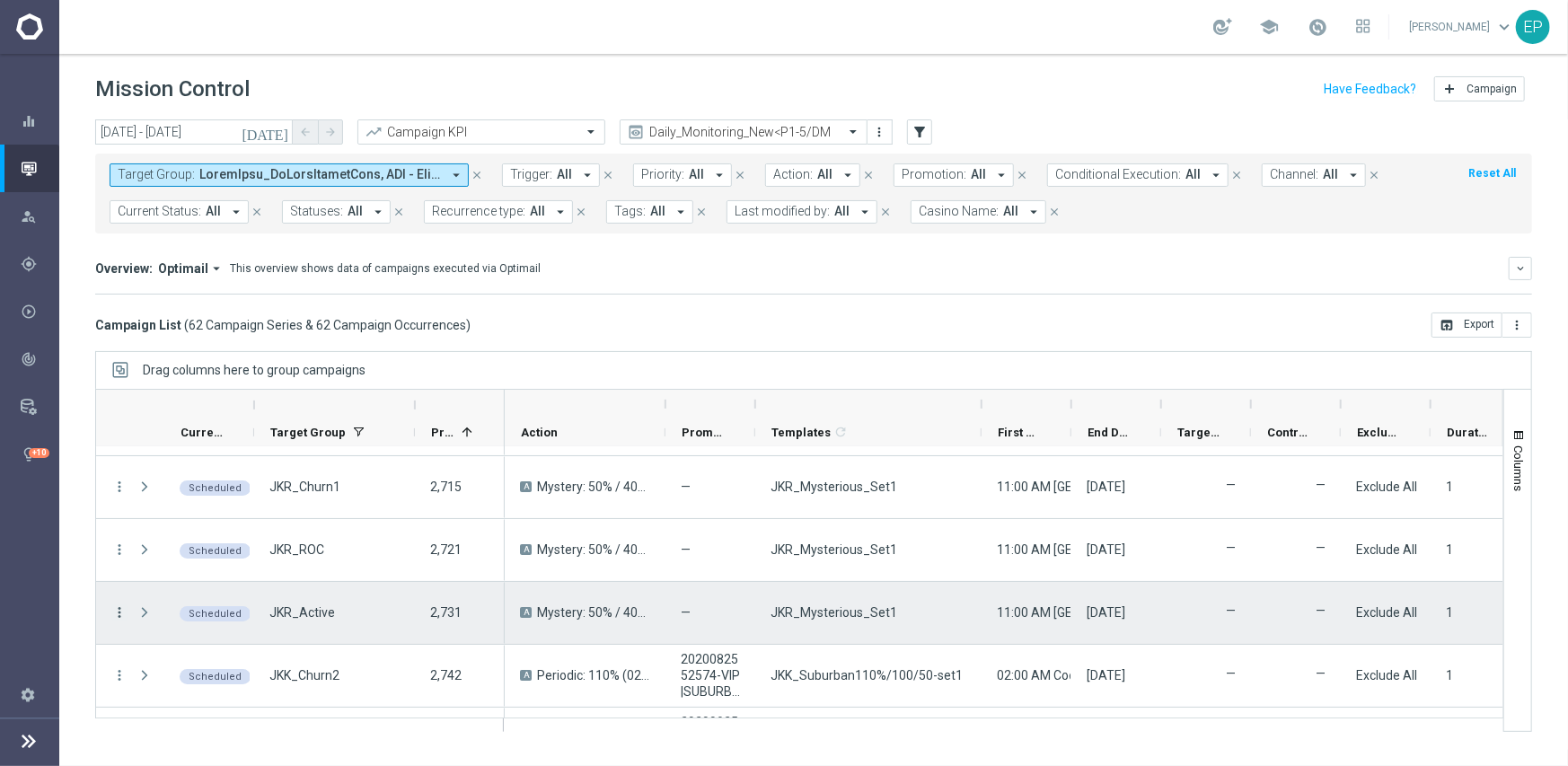
click at [122, 611] on icon "more_vert" at bounding box center [120, 612] width 16 height 16
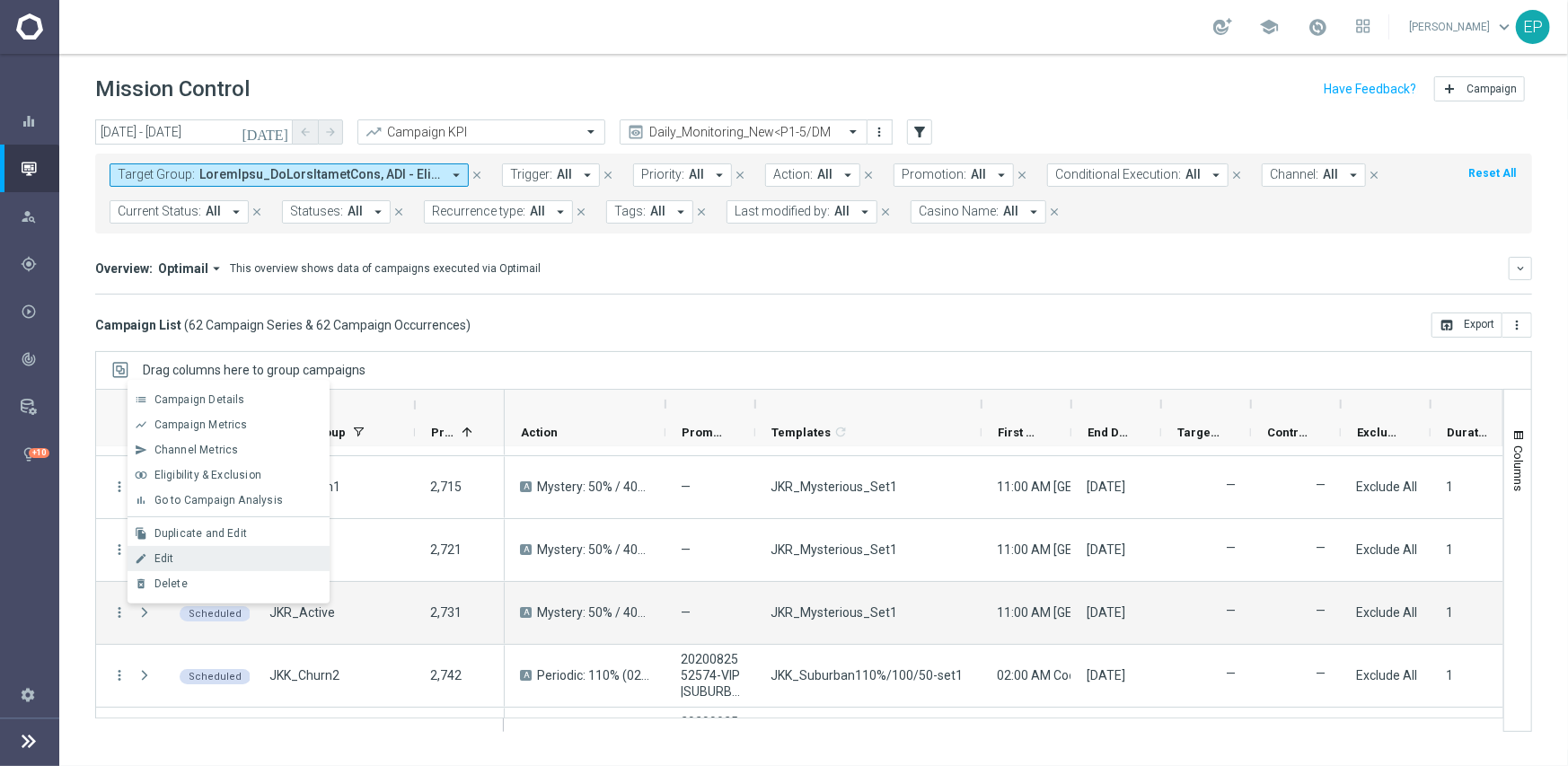
click at [190, 546] on div "edit Edit" at bounding box center [228, 558] width 202 height 25
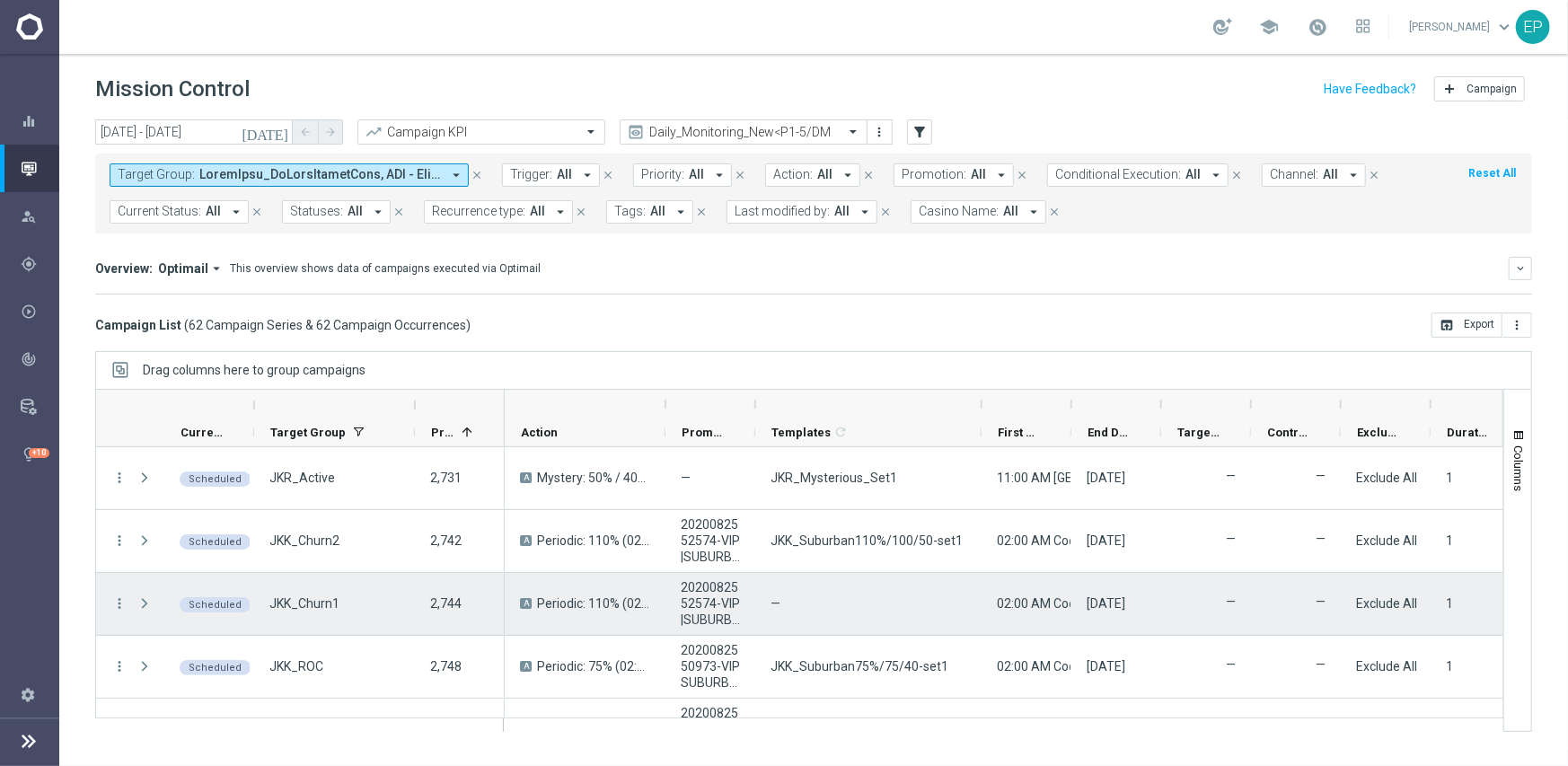
scroll to position [359, 0]
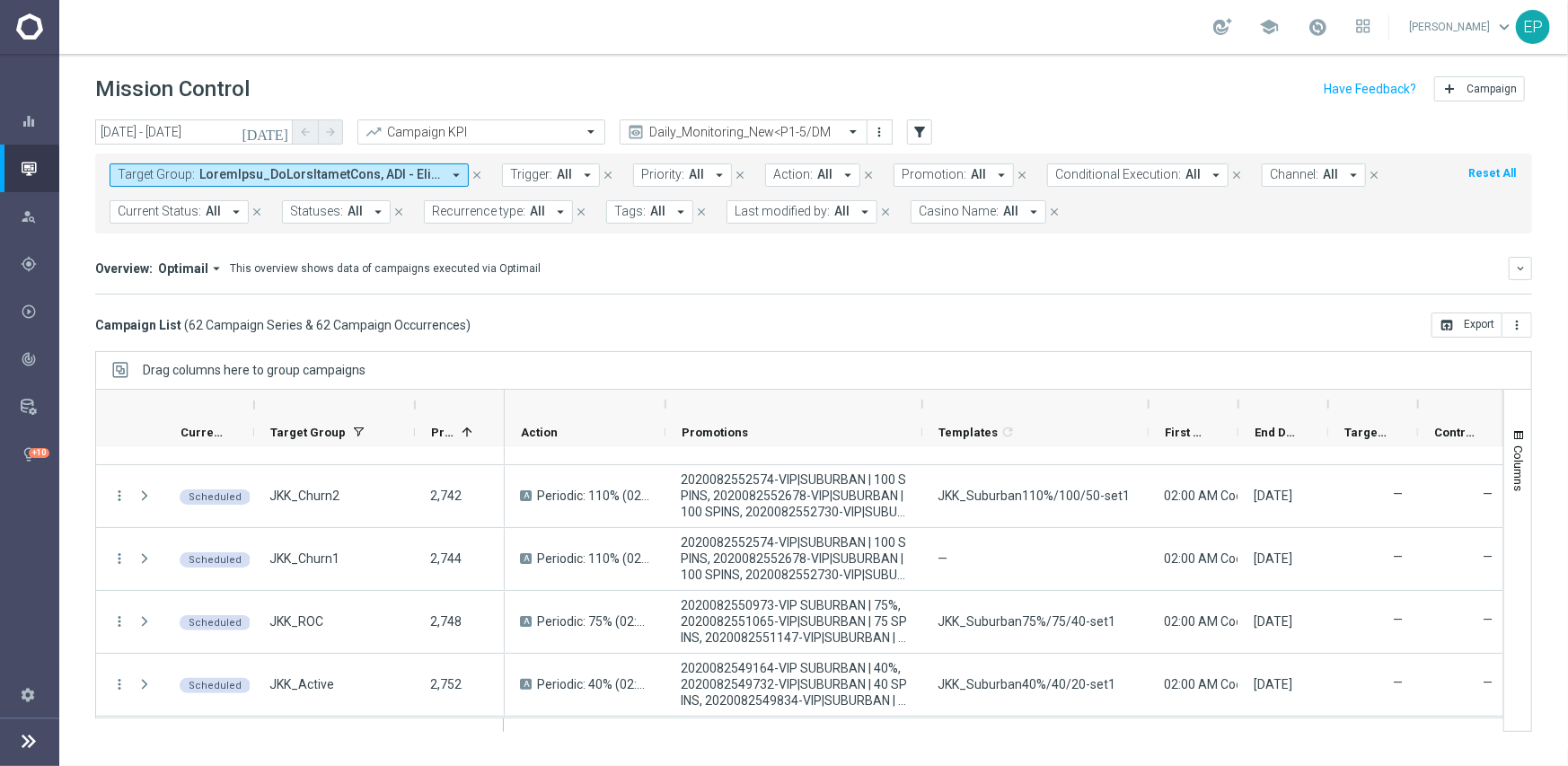
drag, startPoint x: 756, startPoint y: 401, endPoint x: 924, endPoint y: 396, distance: 168.1
click at [923, 396] on div at bounding box center [921, 404] width 7 height 29
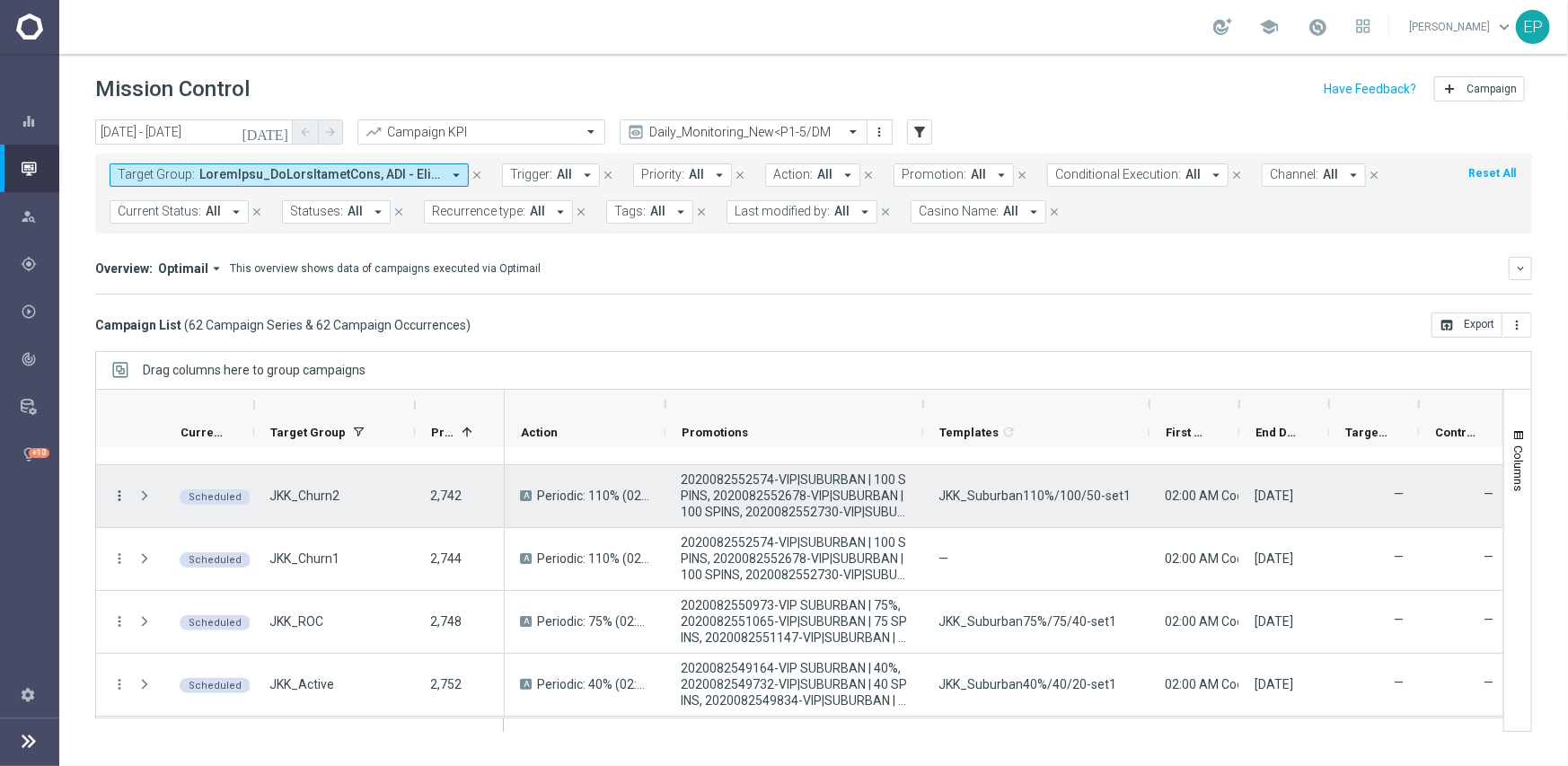
click at [112, 492] on icon "more_vert" at bounding box center [120, 495] width 16 height 16
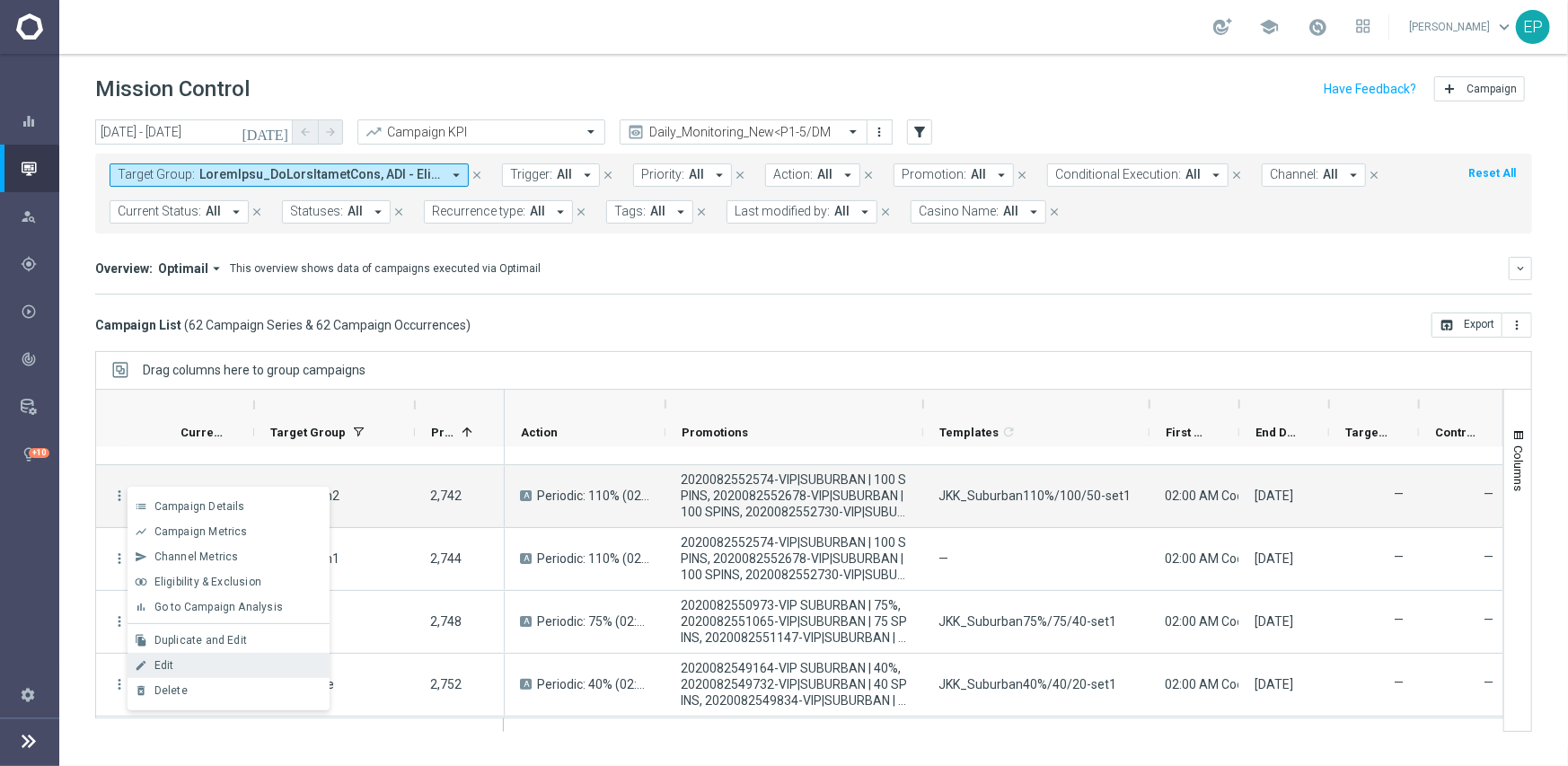
click at [211, 665] on div "Edit" at bounding box center [237, 665] width 167 height 13
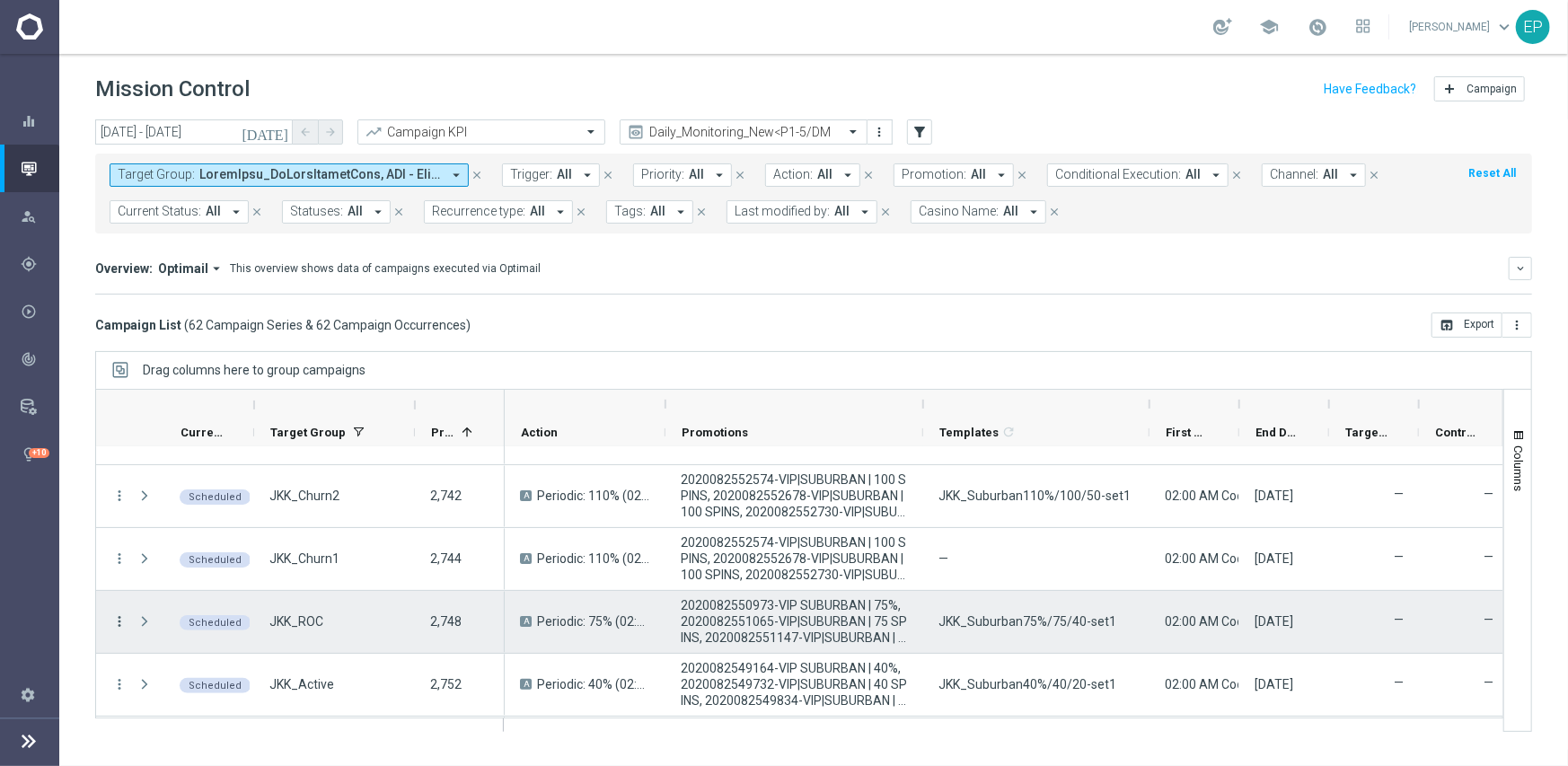
click at [122, 621] on icon "more_vert" at bounding box center [120, 621] width 16 height 16
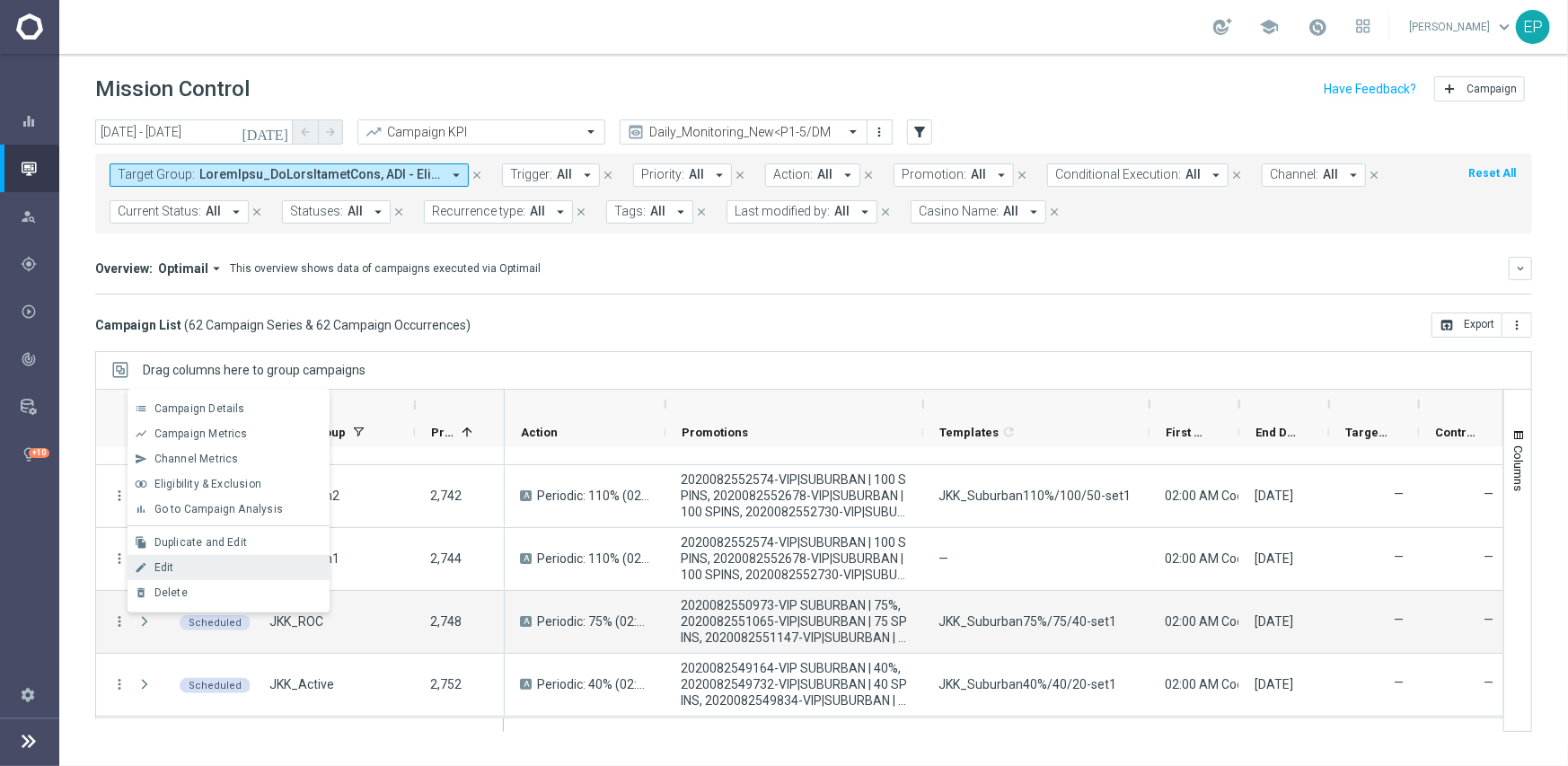
click at [170, 566] on span "Edit" at bounding box center [164, 567] width 19 height 13
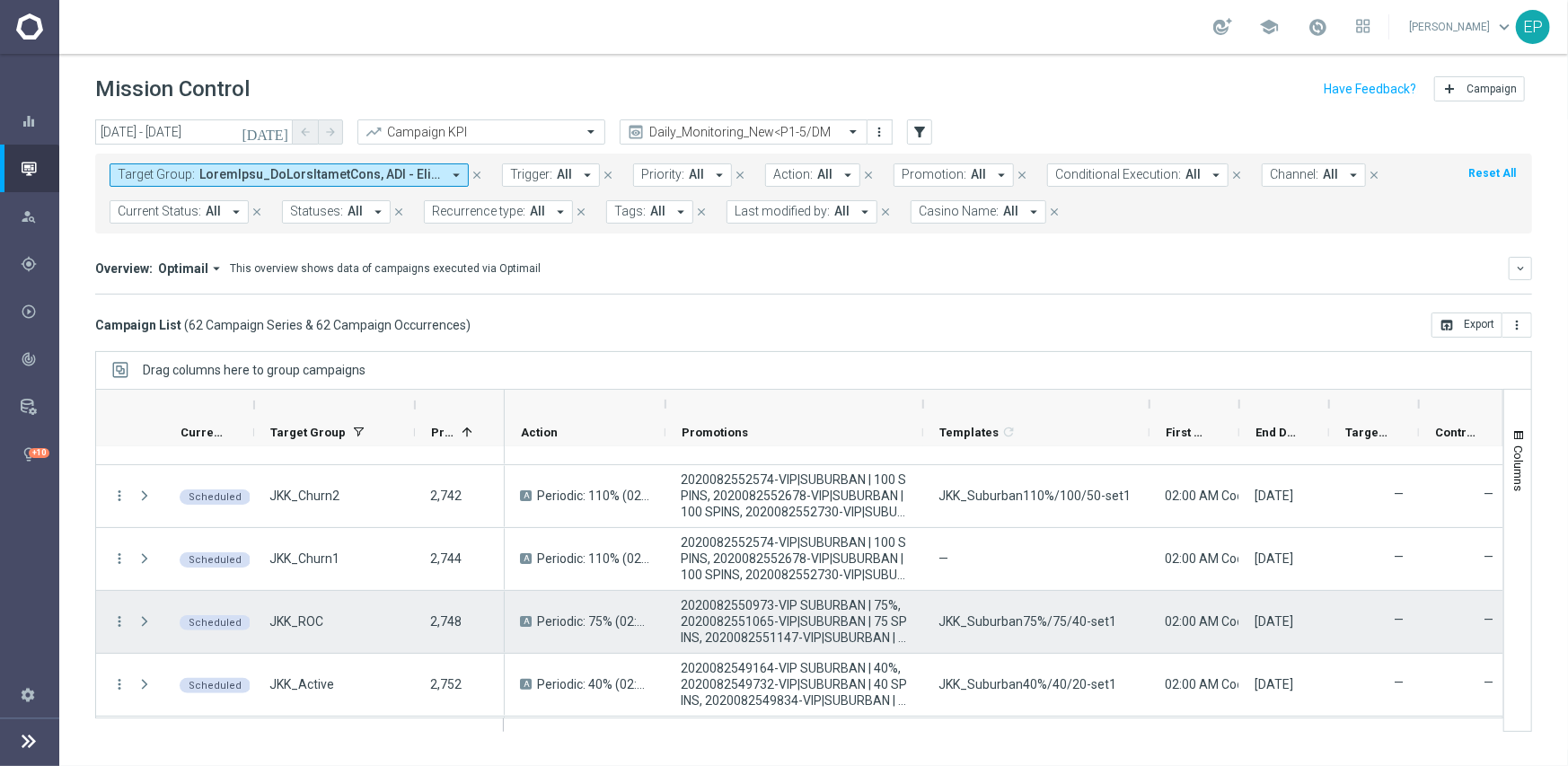
scroll to position [449, 0]
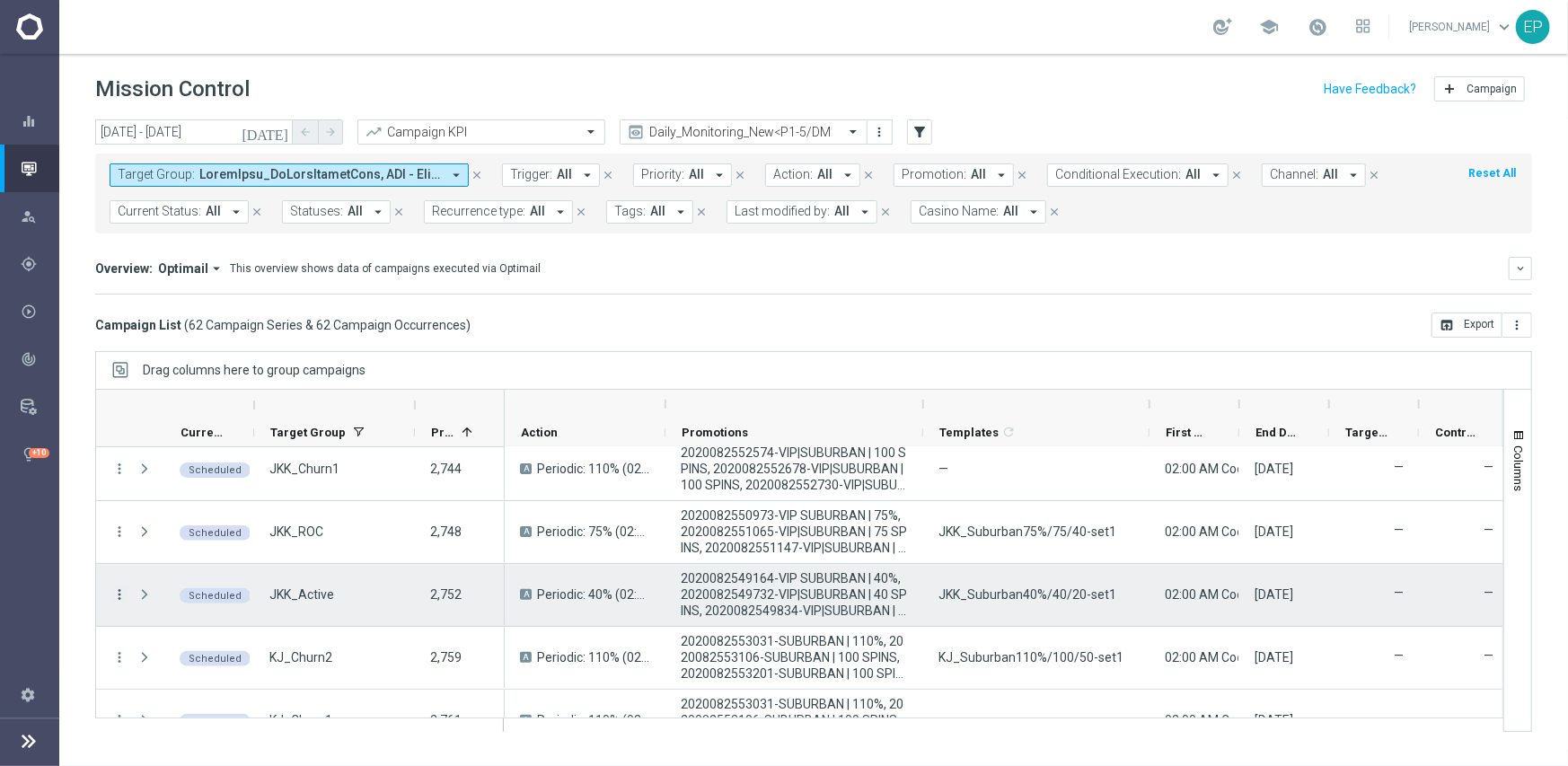
click at [123, 592] on icon "more_vert" at bounding box center [120, 594] width 16 height 16
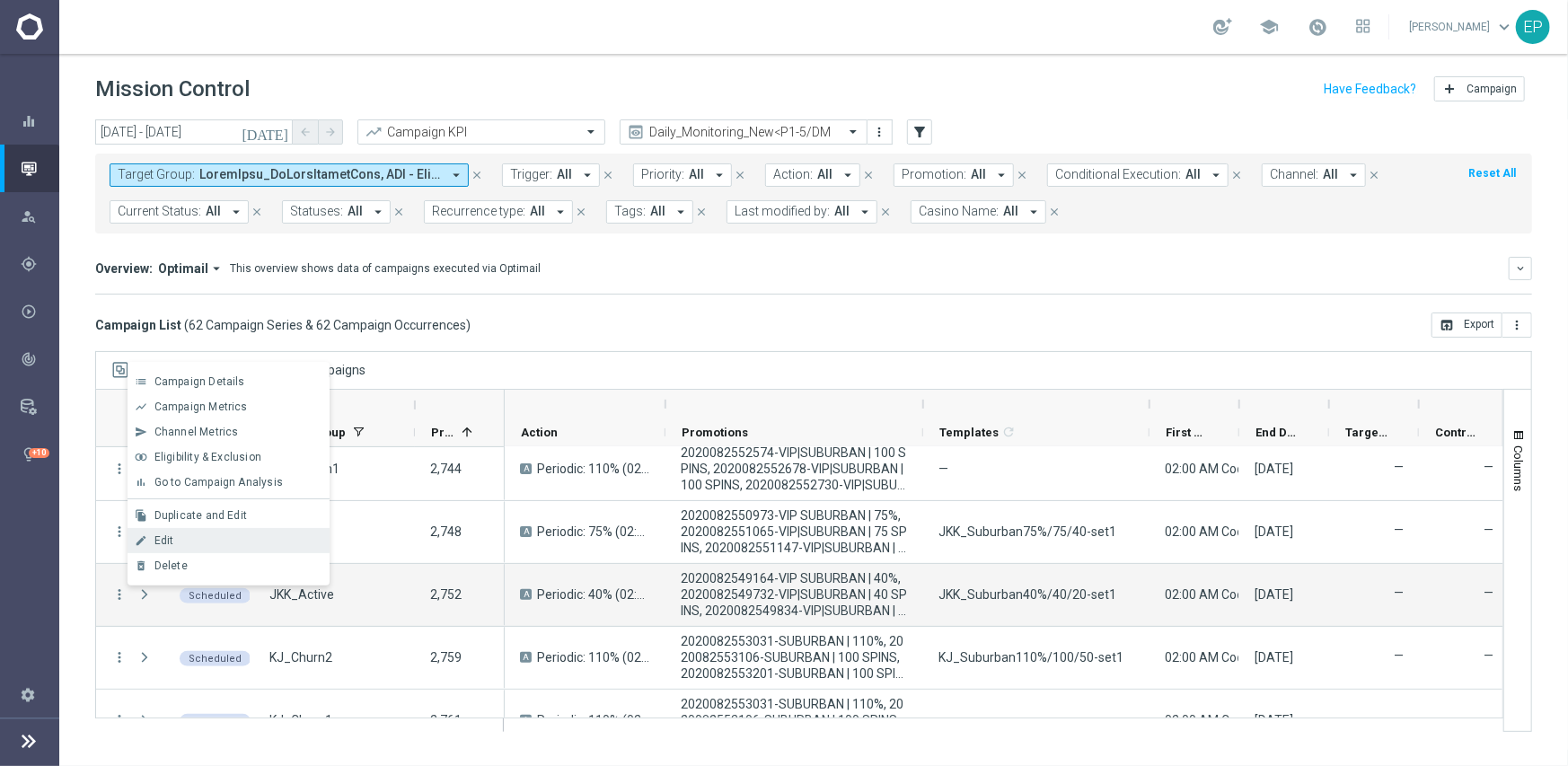
click at [171, 541] on span "Edit" at bounding box center [164, 540] width 19 height 13
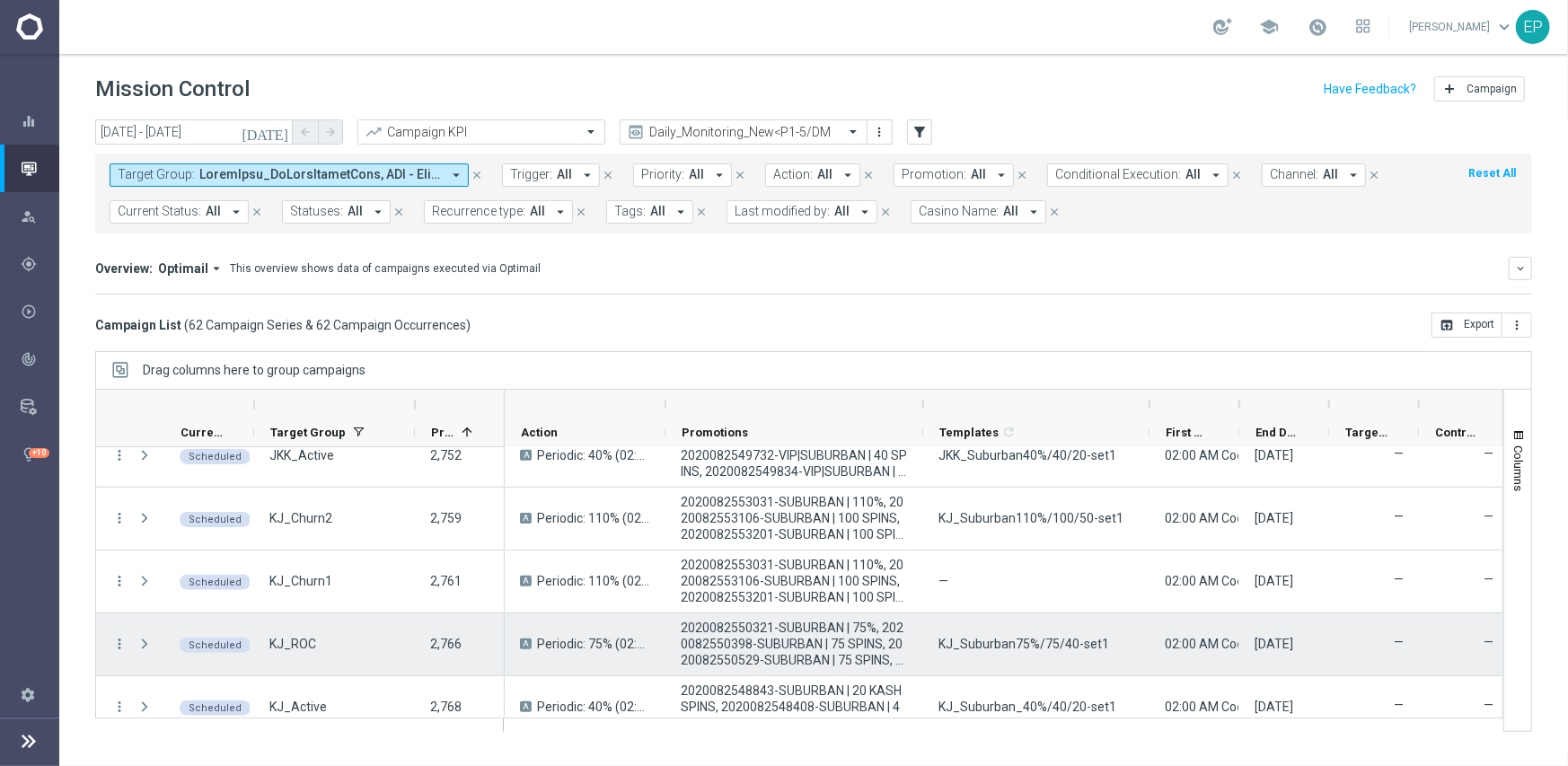
scroll to position [628, 0]
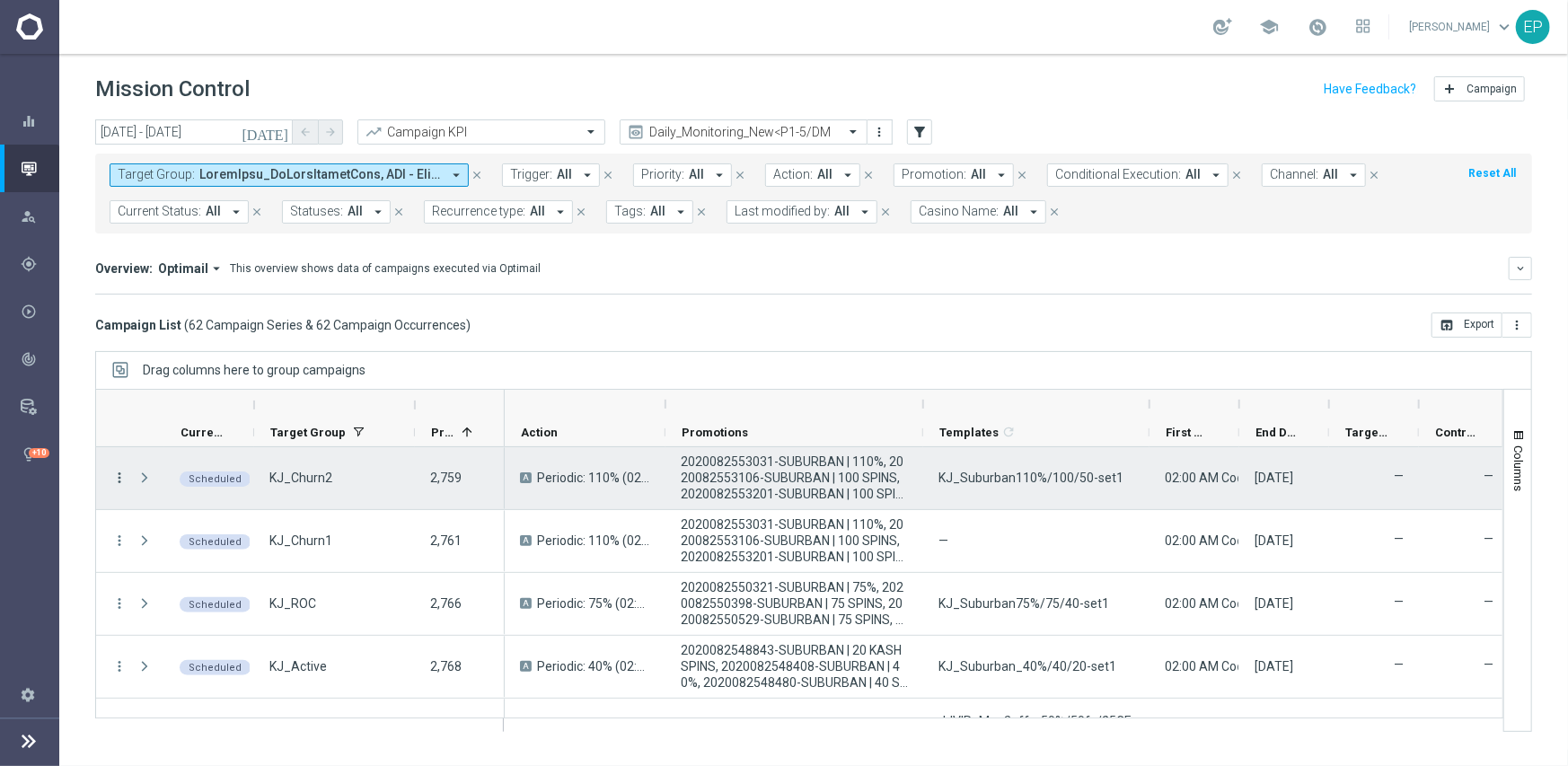
click at [122, 471] on icon "more_vert" at bounding box center [120, 477] width 16 height 16
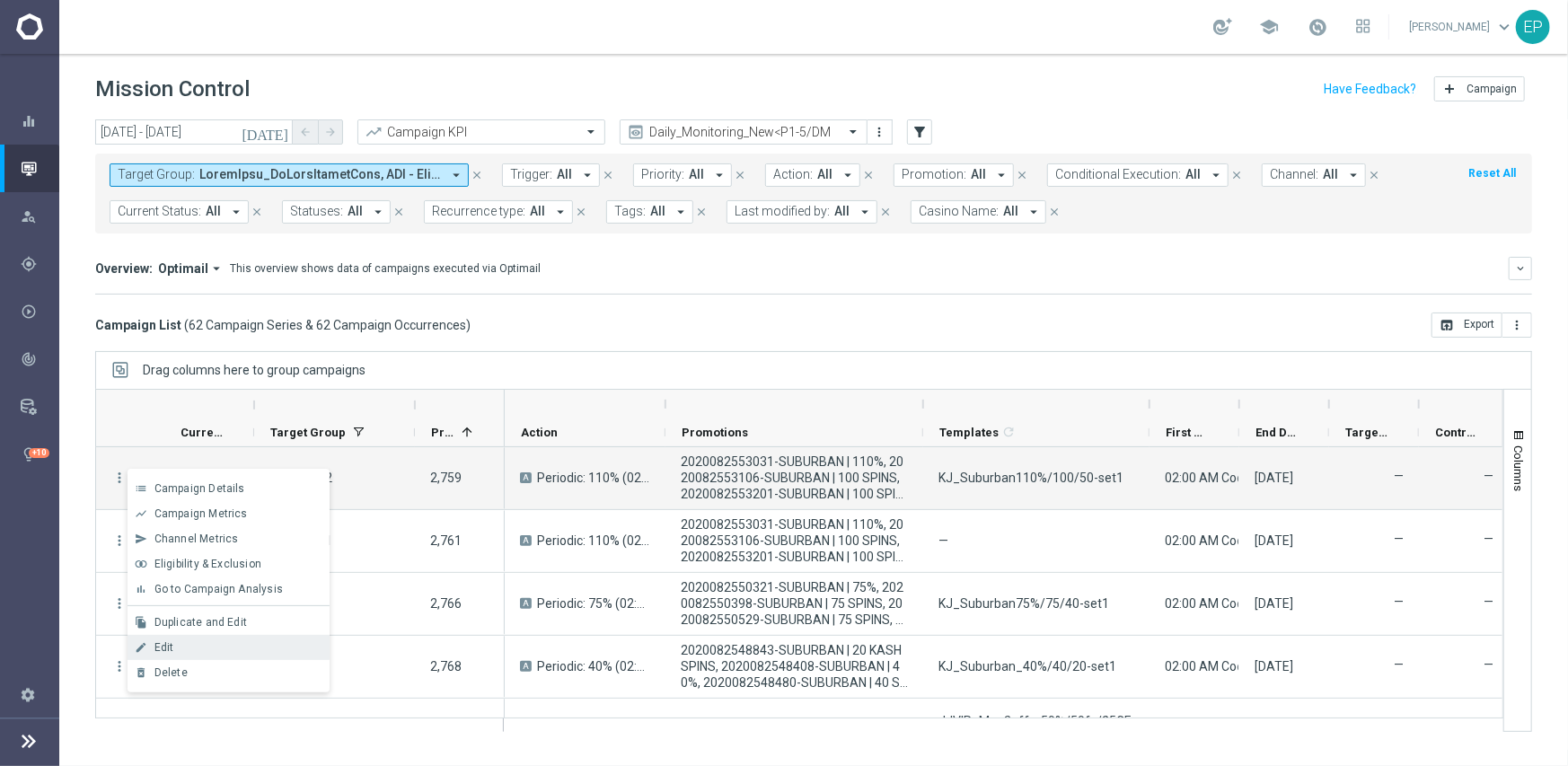
click at [250, 646] on div "Edit" at bounding box center [237, 647] width 167 height 13
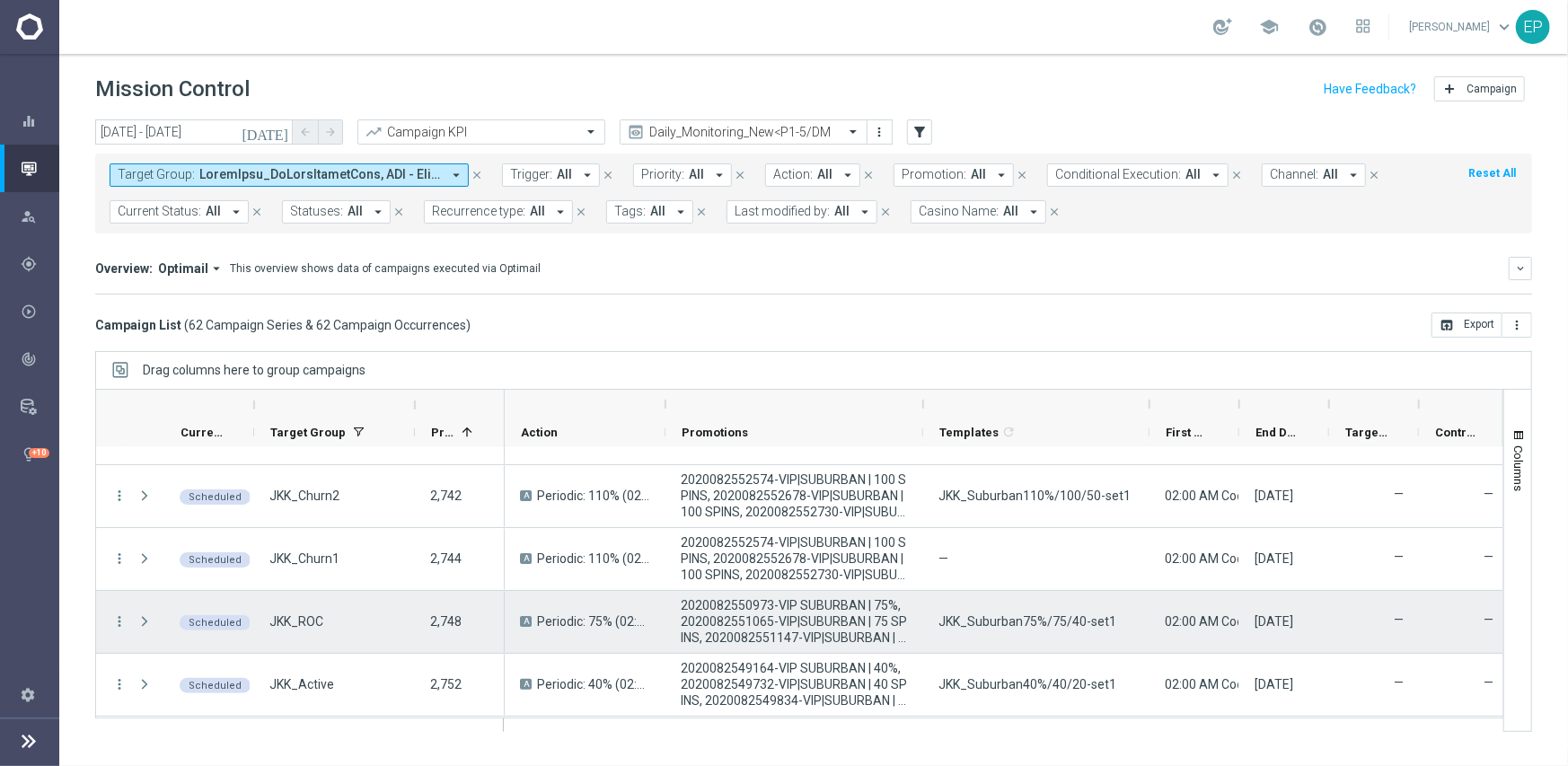
scroll to position [539, 0]
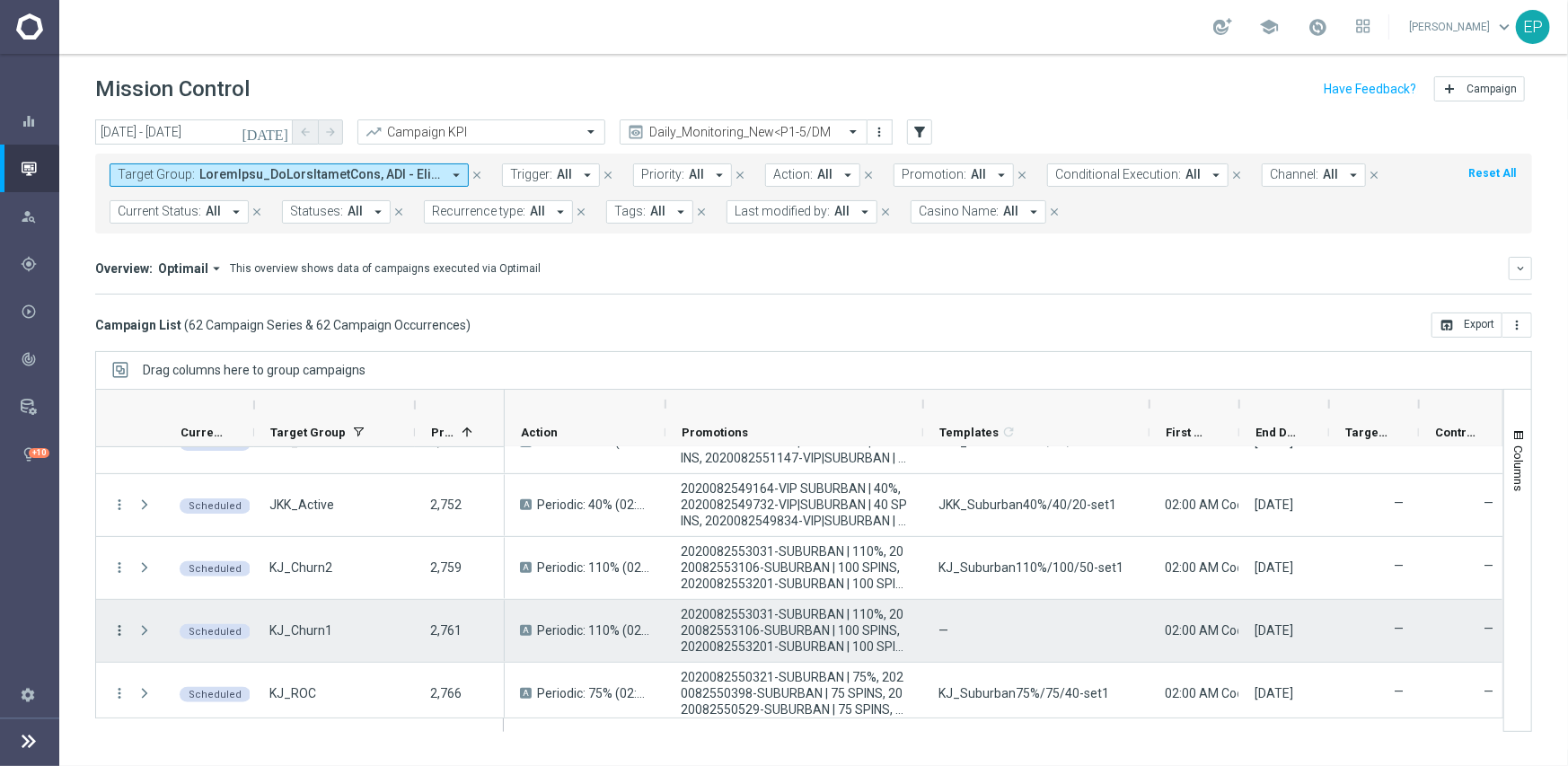
click at [119, 625] on icon "more_vert" at bounding box center [120, 630] width 16 height 16
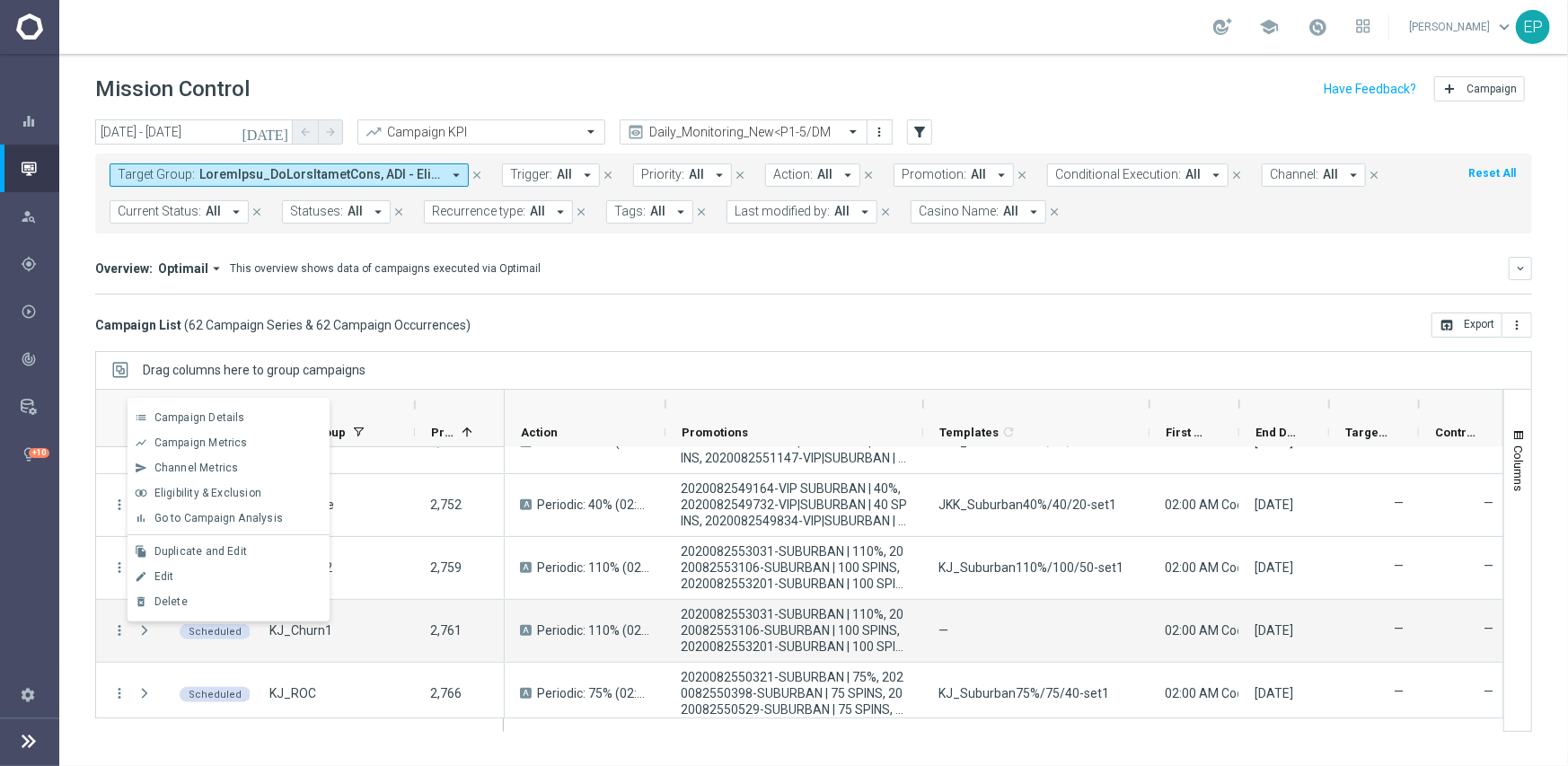
click at [565, 333] on div "Campaign List ( 62 Campaign Series & 62 Campaign Occurrences ) open_in_browser …" at bounding box center [813, 325] width 1437 height 25
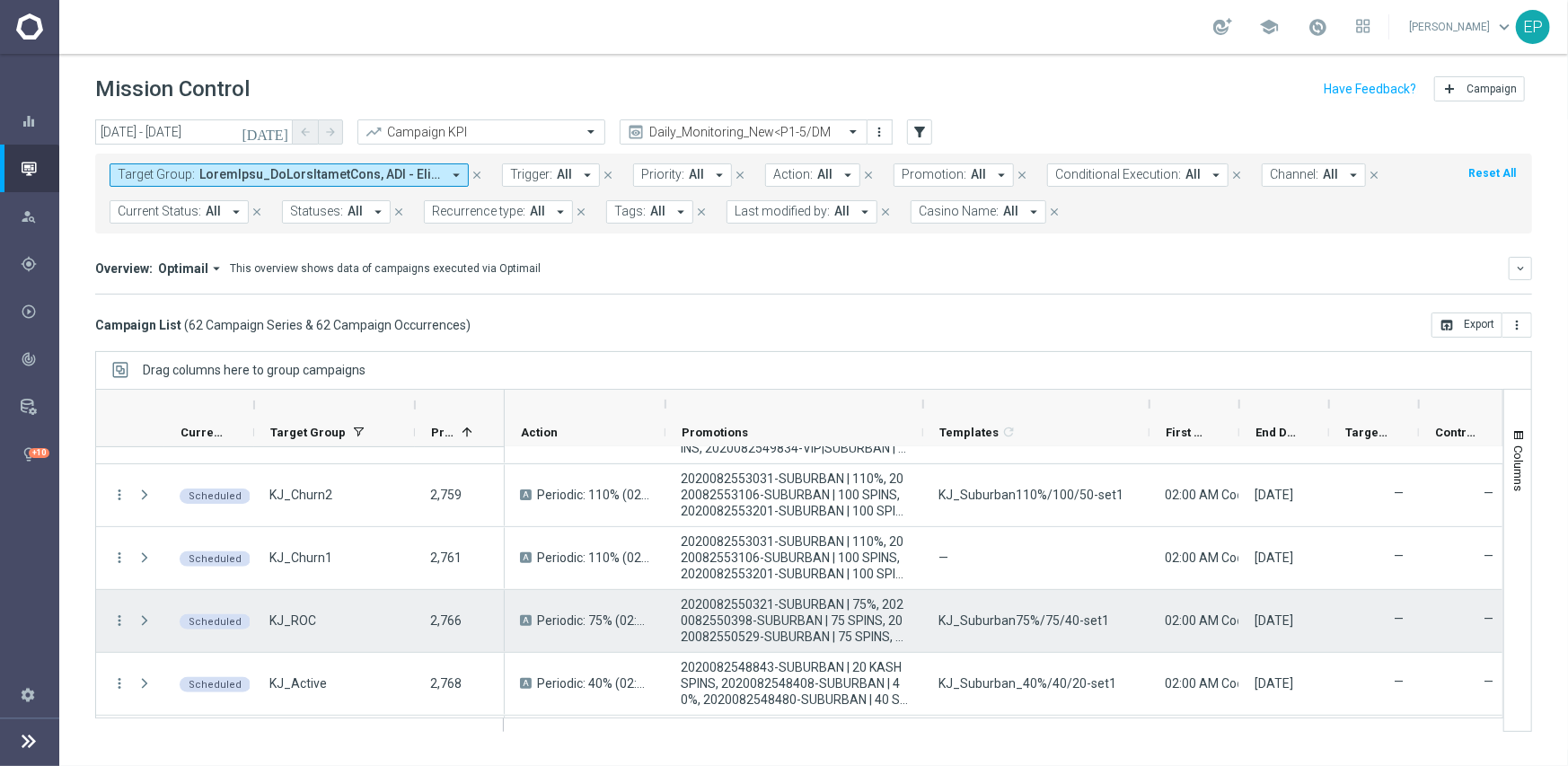
scroll to position [628, 0]
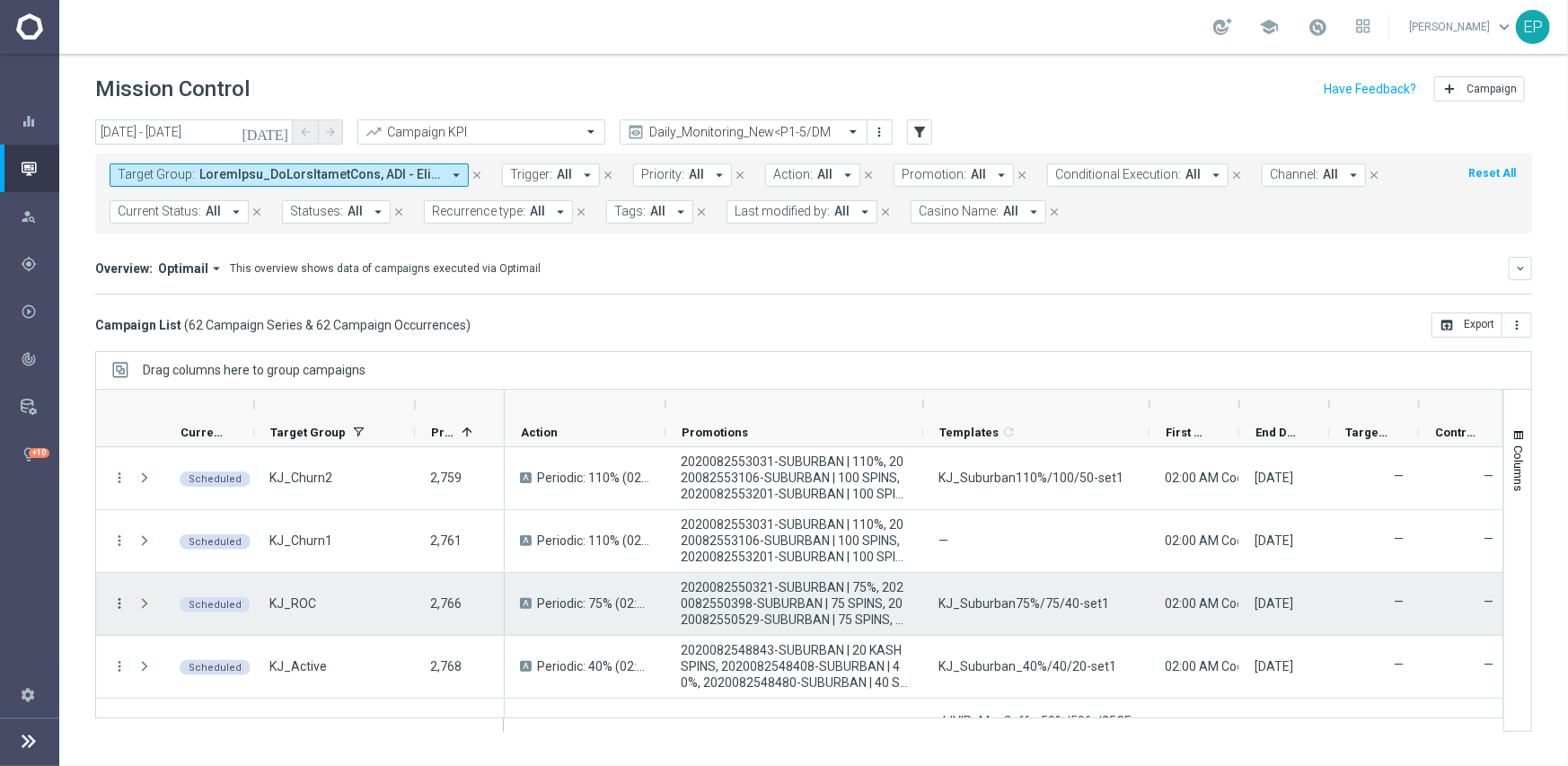
click at [124, 599] on icon "more_vert" at bounding box center [120, 603] width 16 height 16
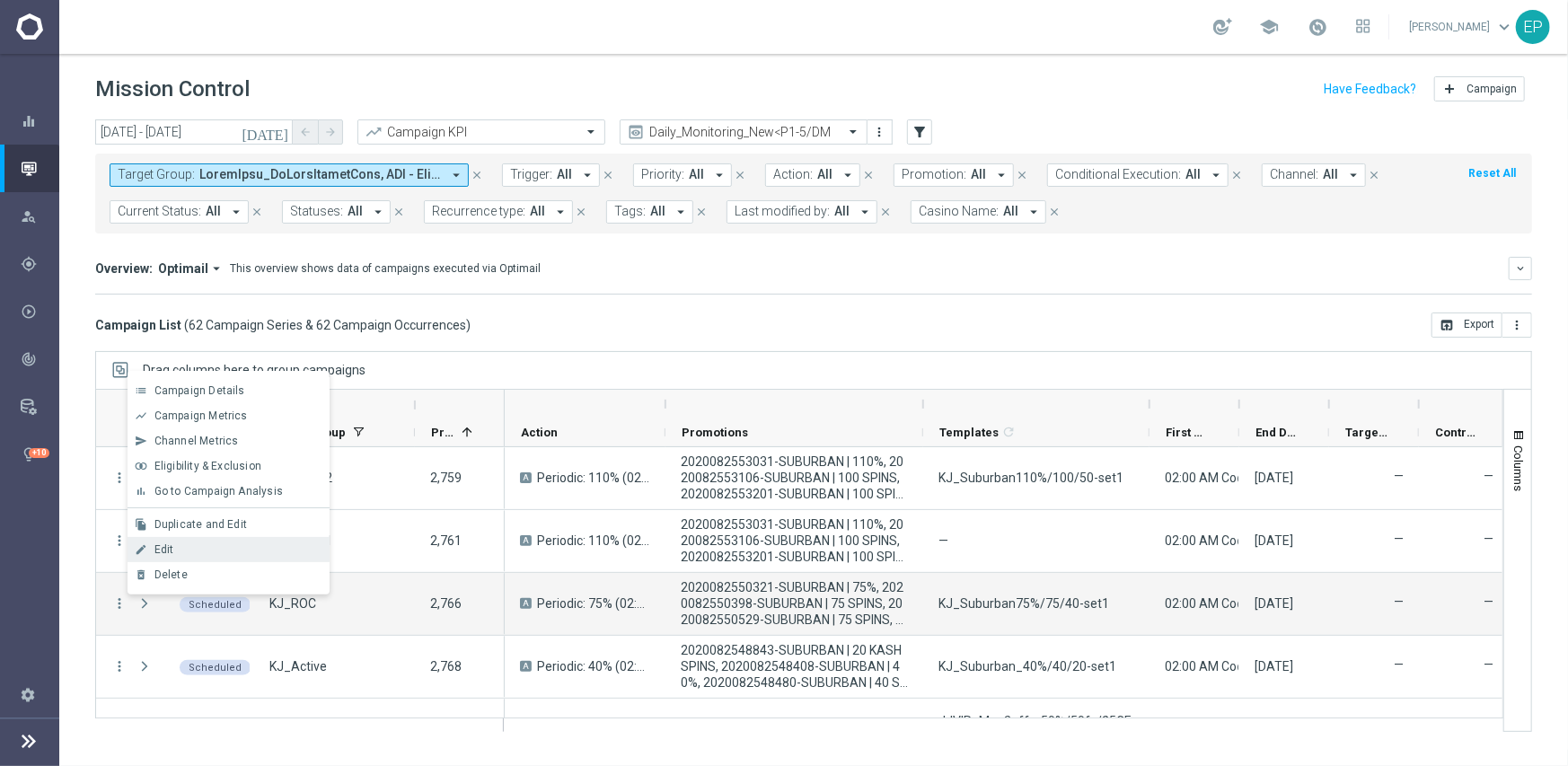
click at [166, 545] on span "Edit" at bounding box center [164, 549] width 19 height 13
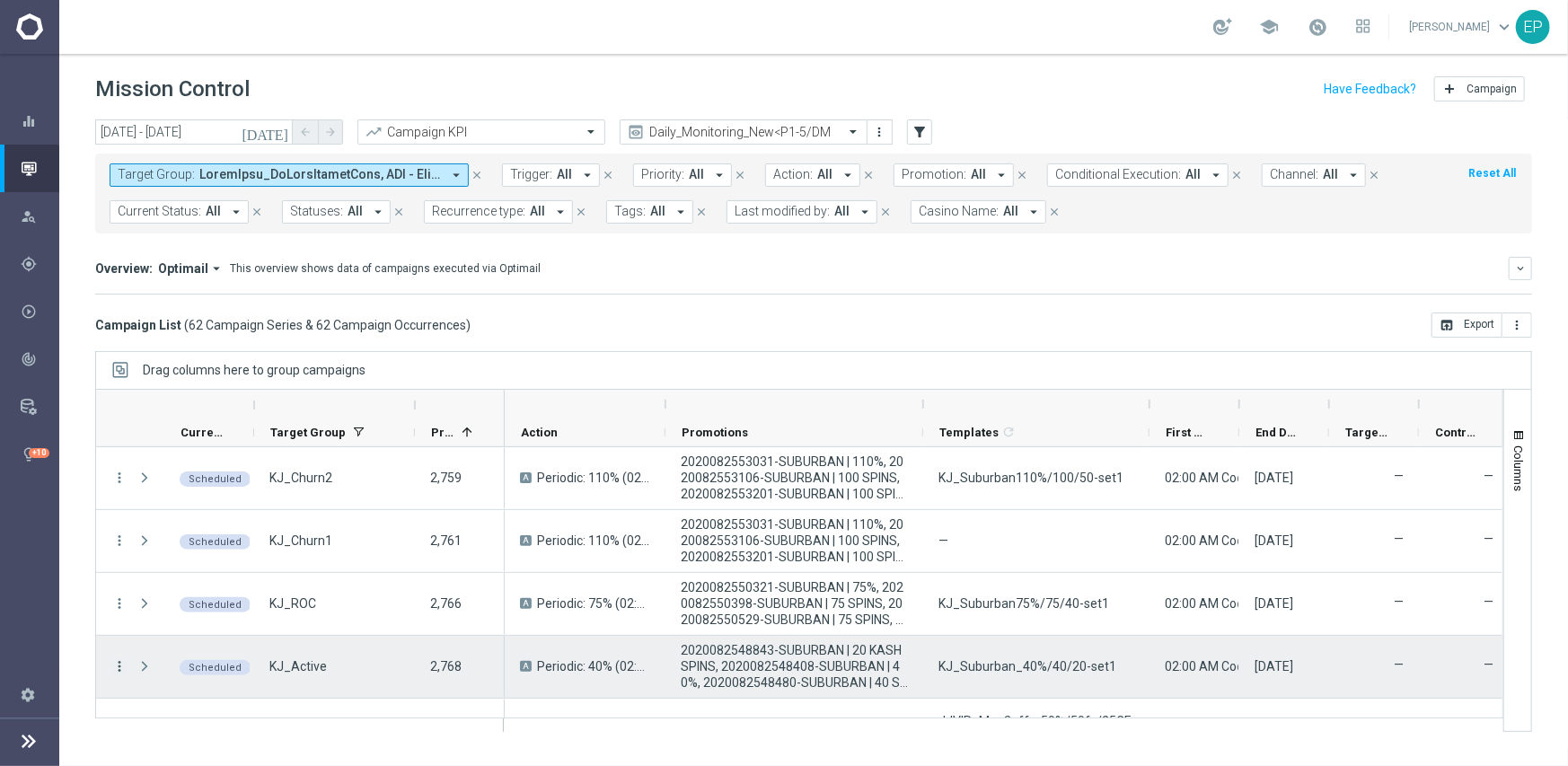
click at [120, 668] on icon "more_vert" at bounding box center [120, 666] width 16 height 16
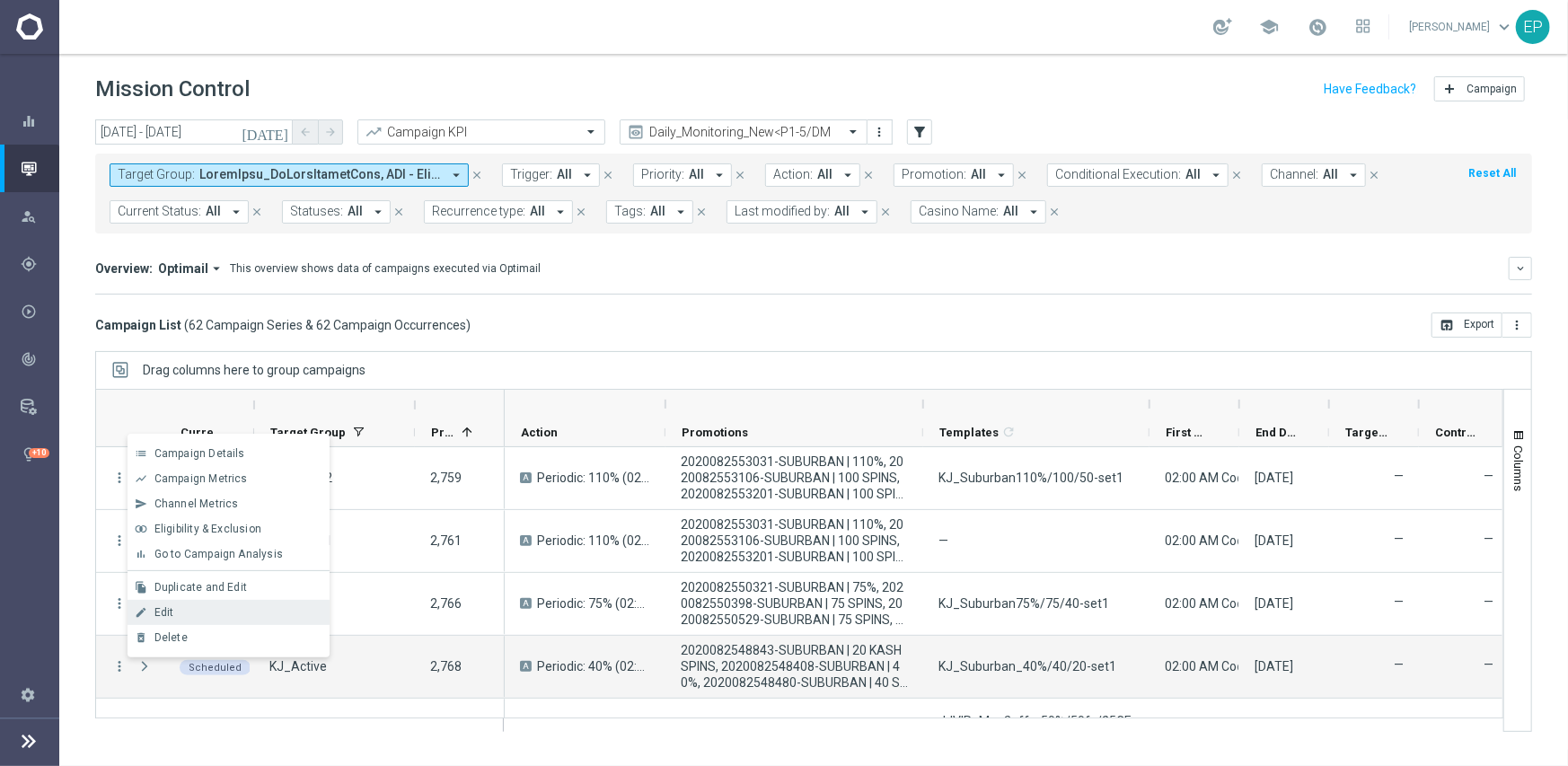
click at [175, 610] on div "Edit" at bounding box center [237, 612] width 167 height 13
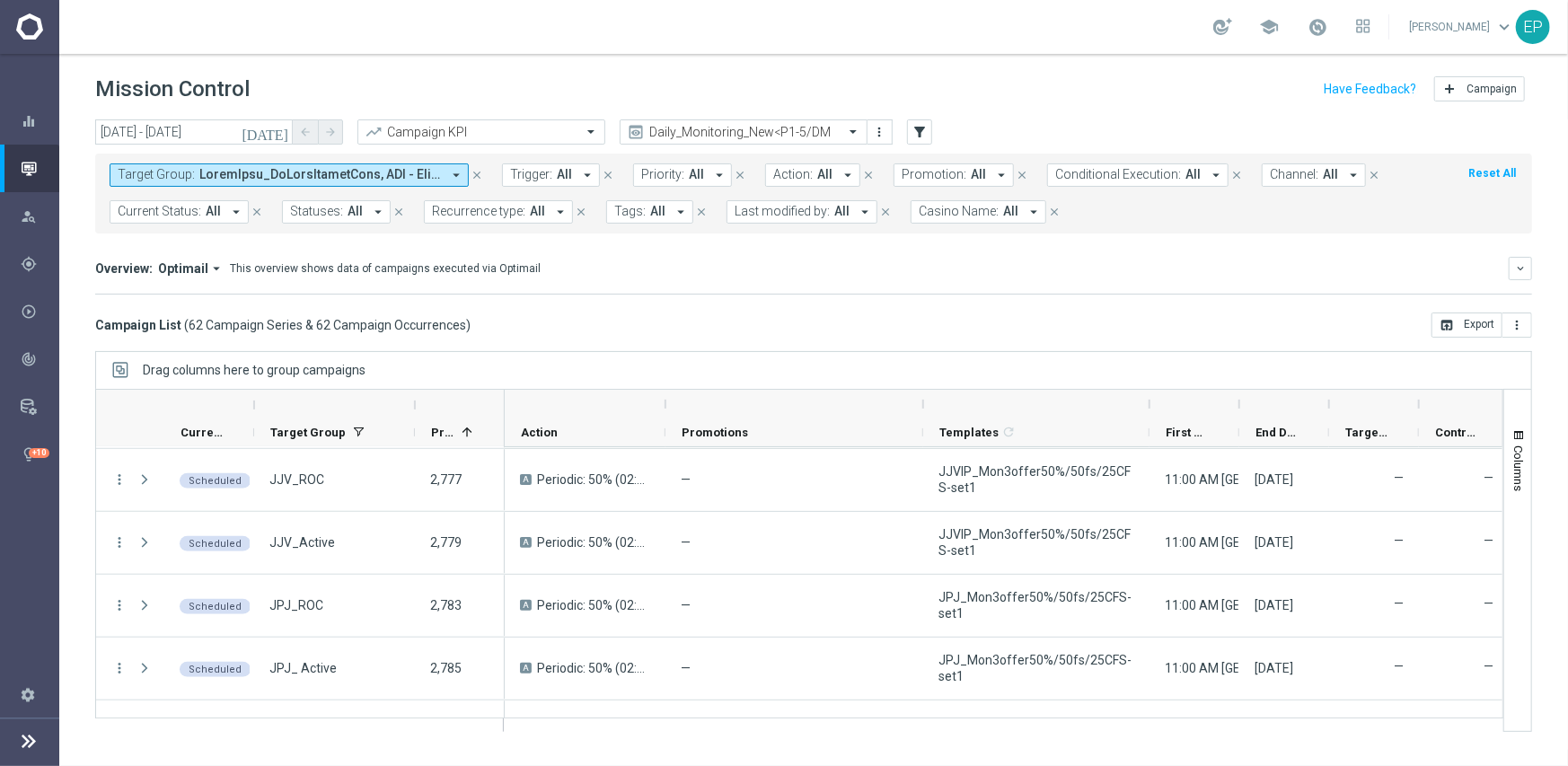
scroll to position [861, 0]
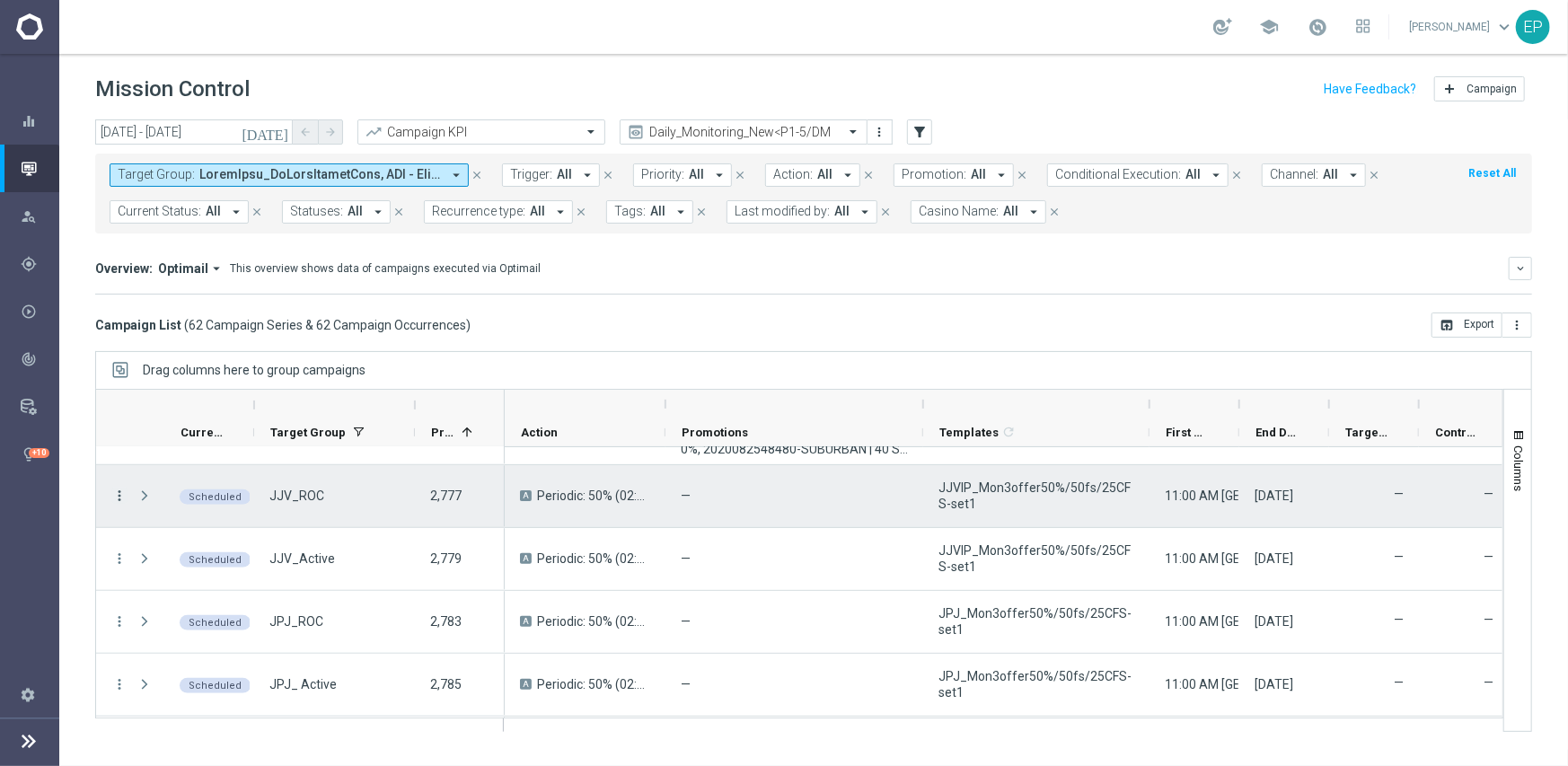
click at [125, 492] on icon "more_vert" at bounding box center [120, 495] width 16 height 16
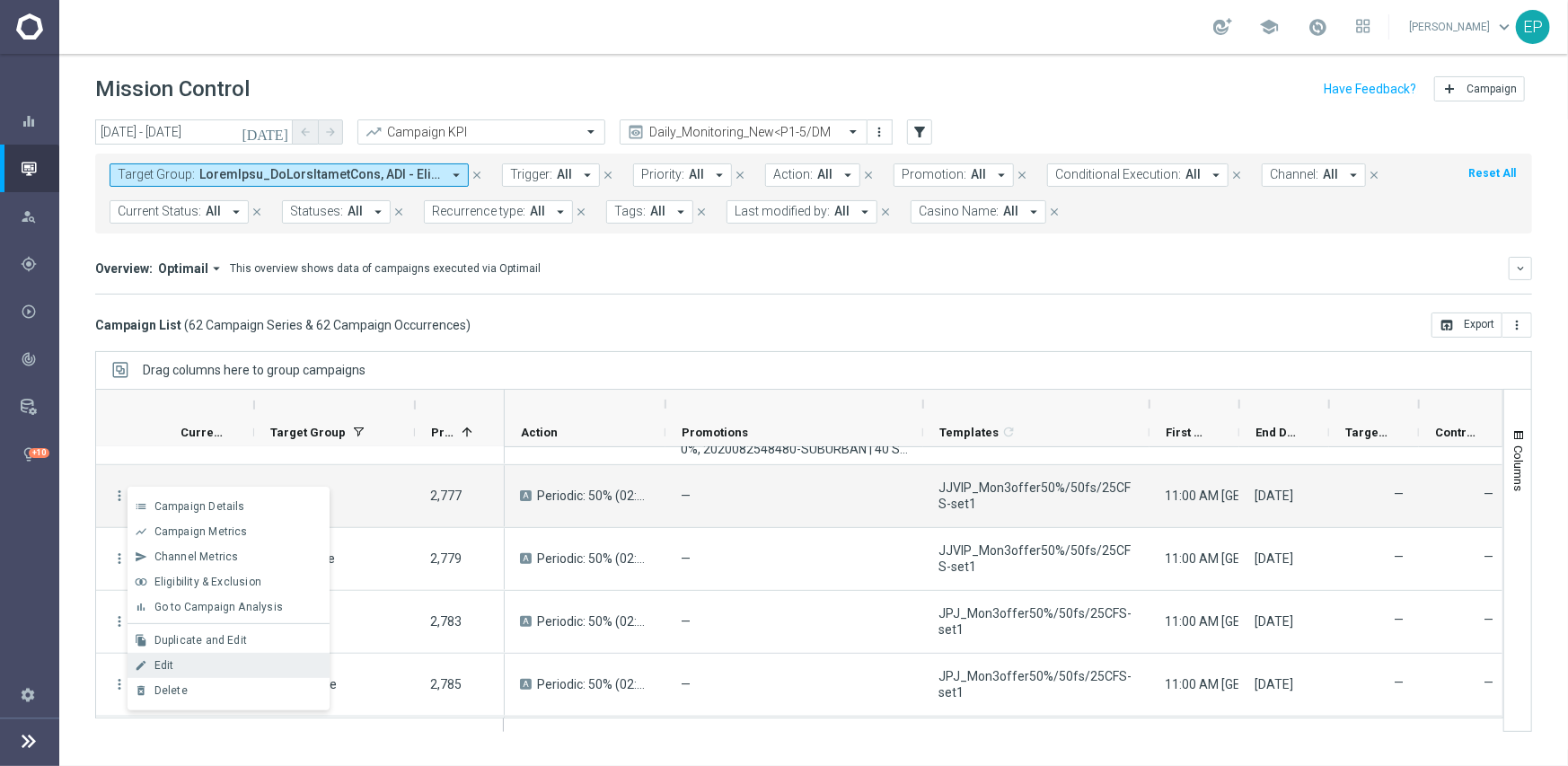
click at [194, 661] on div "Edit" at bounding box center [237, 665] width 167 height 13
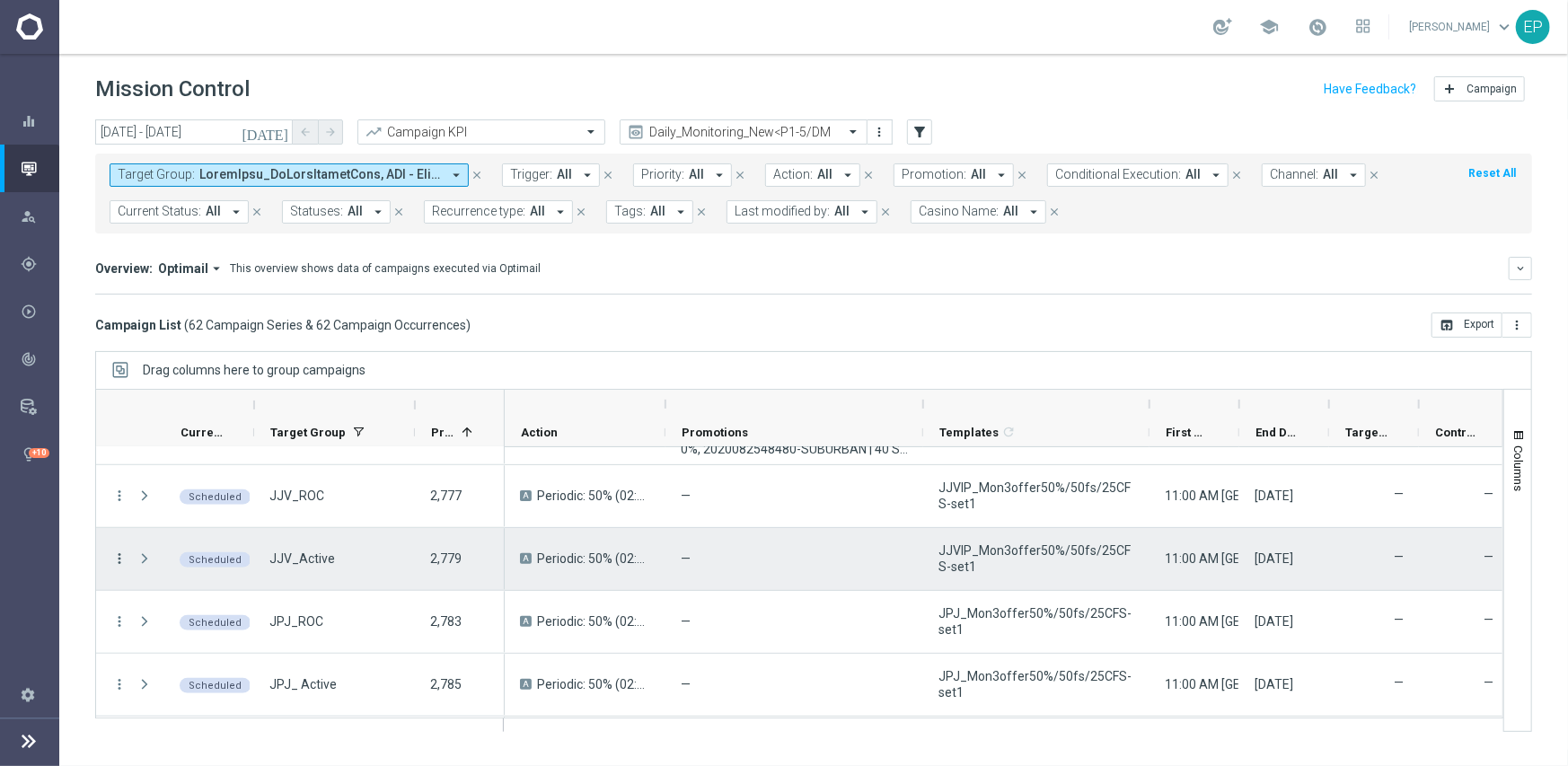
click at [125, 555] on icon "more_vert" at bounding box center [120, 558] width 16 height 16
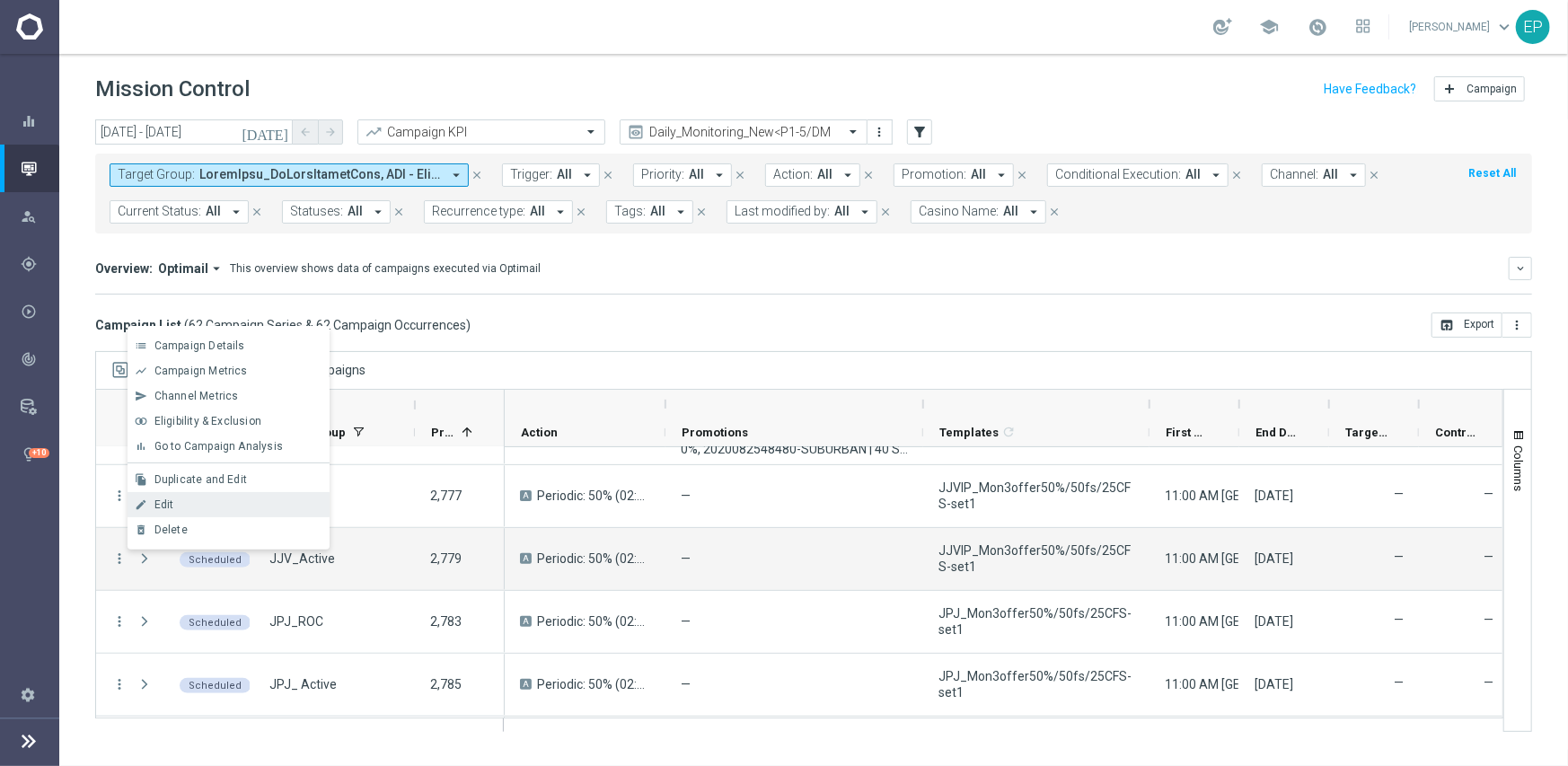
click at [167, 508] on span "Edit" at bounding box center [164, 504] width 19 height 13
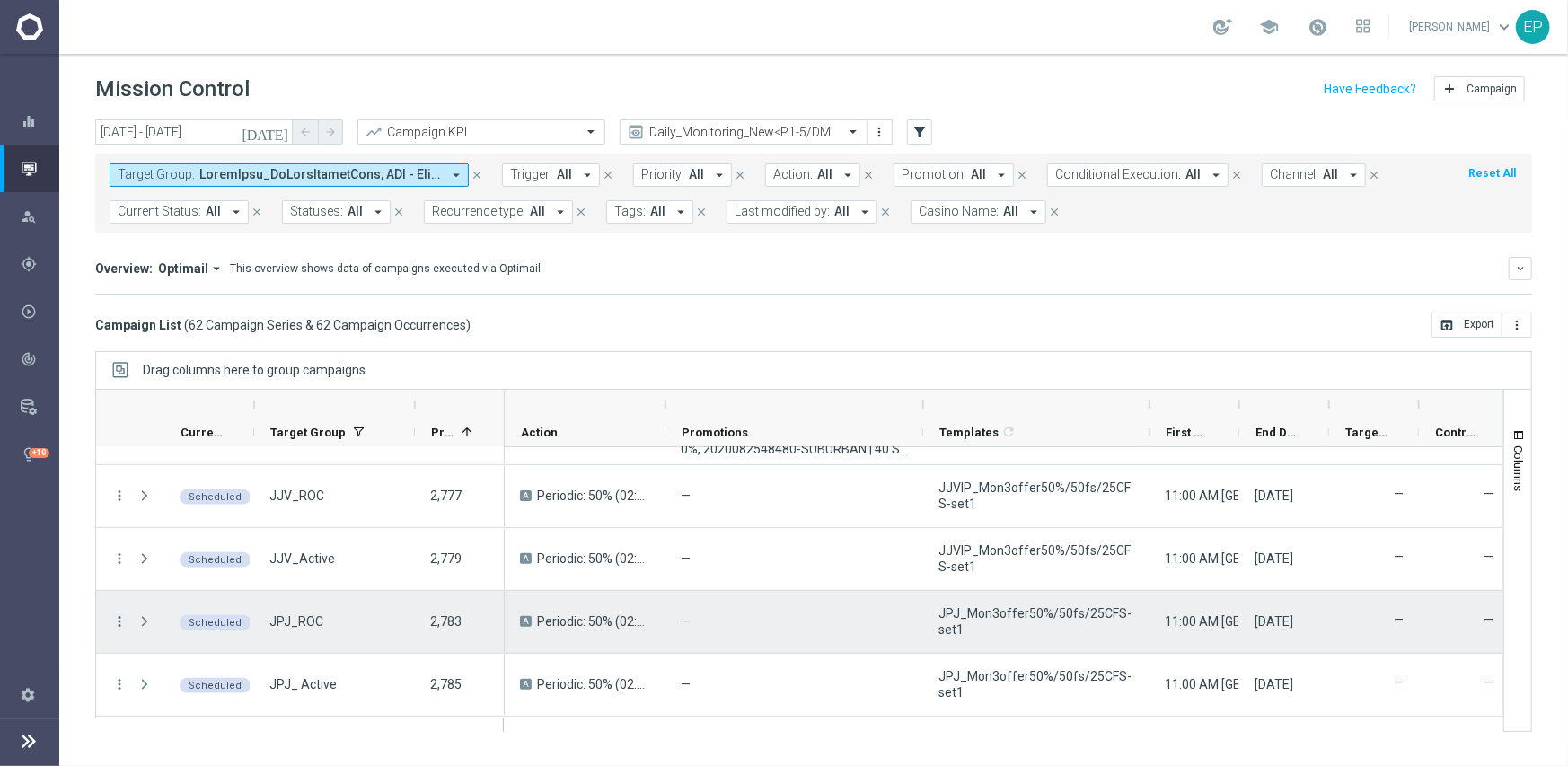
click at [125, 618] on icon "more_vert" at bounding box center [120, 621] width 16 height 16
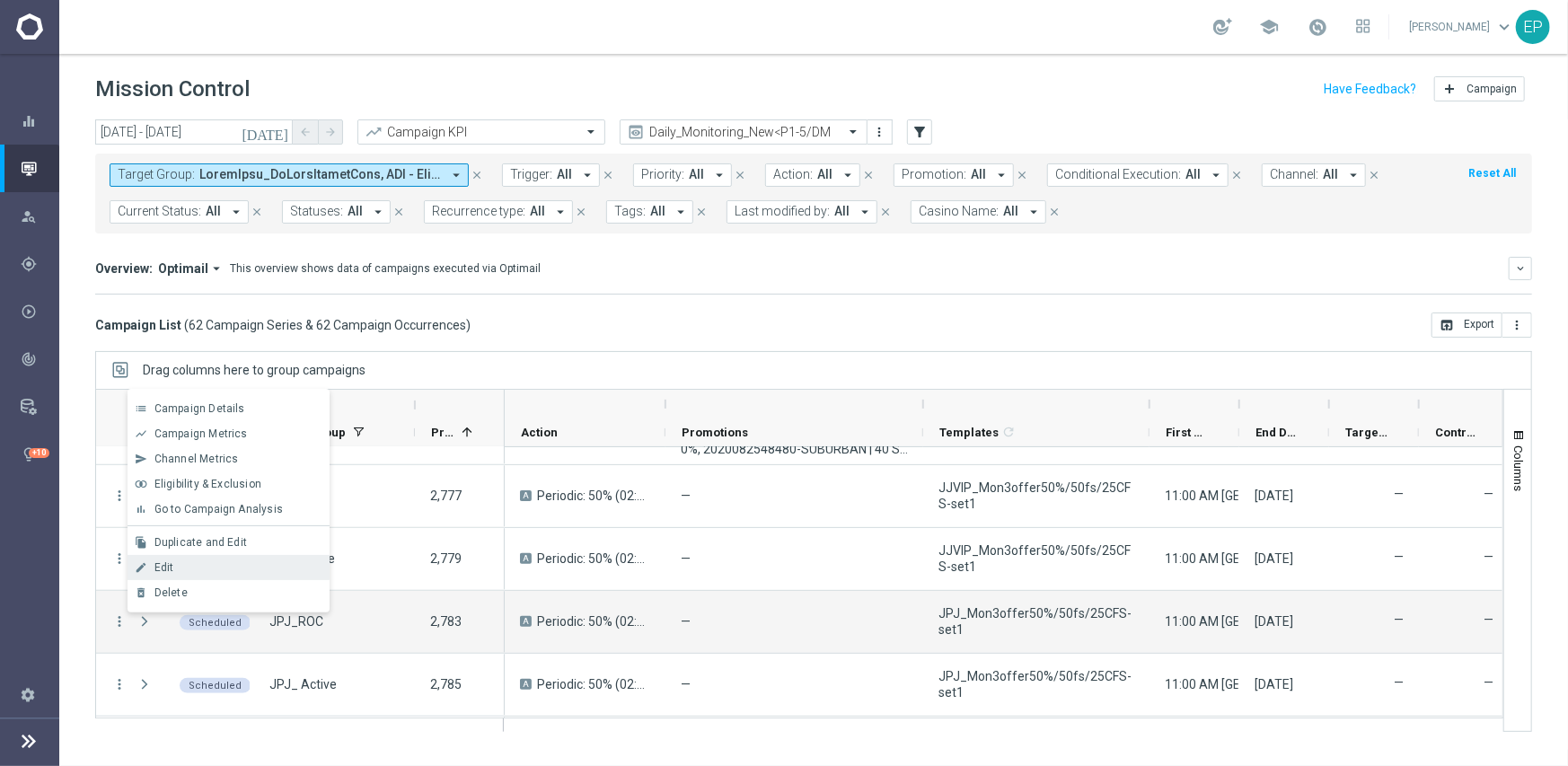
click at [173, 562] on span "Edit" at bounding box center [164, 567] width 19 height 13
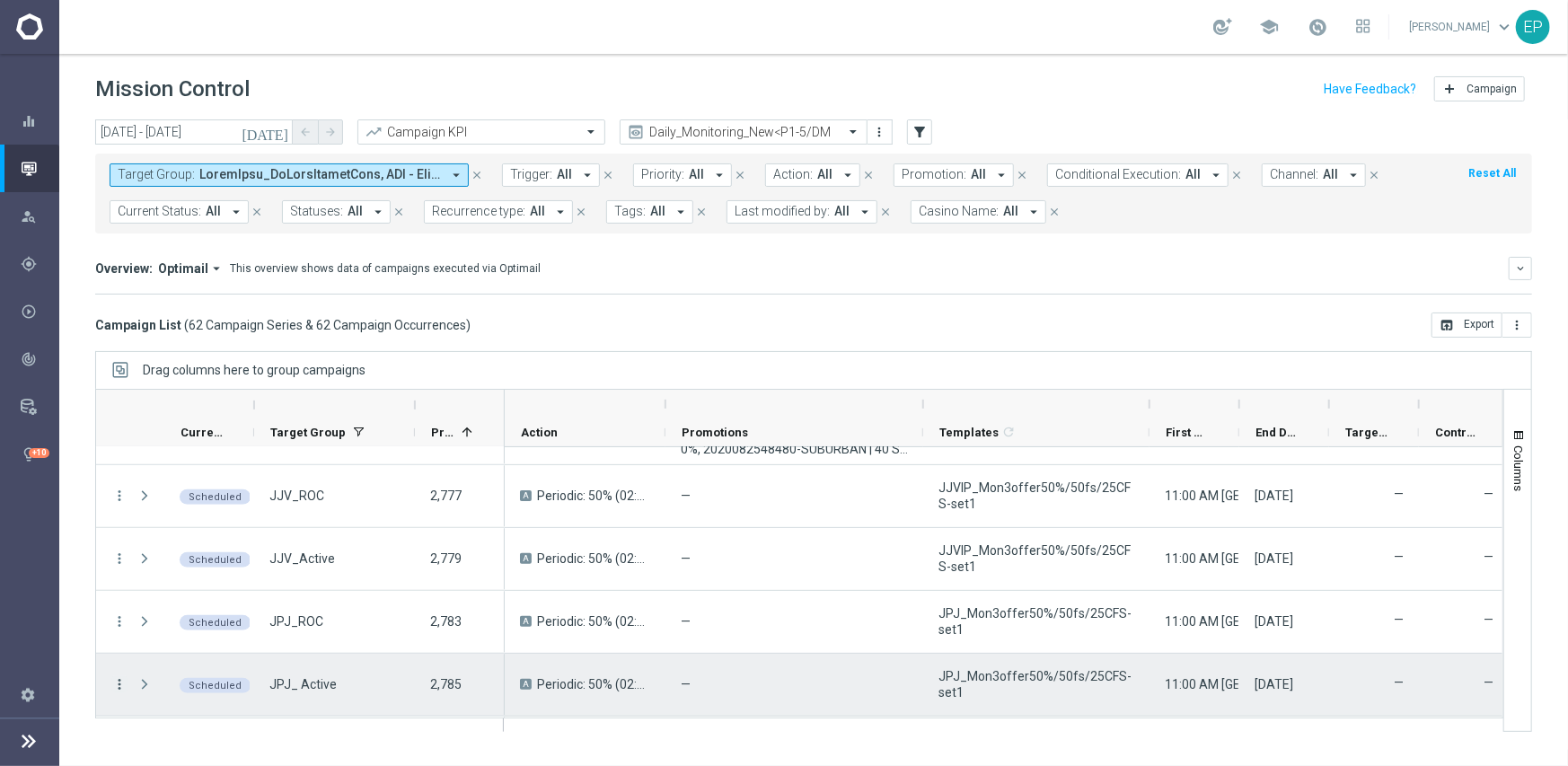
click at [117, 680] on icon "more_vert" at bounding box center [120, 684] width 16 height 16
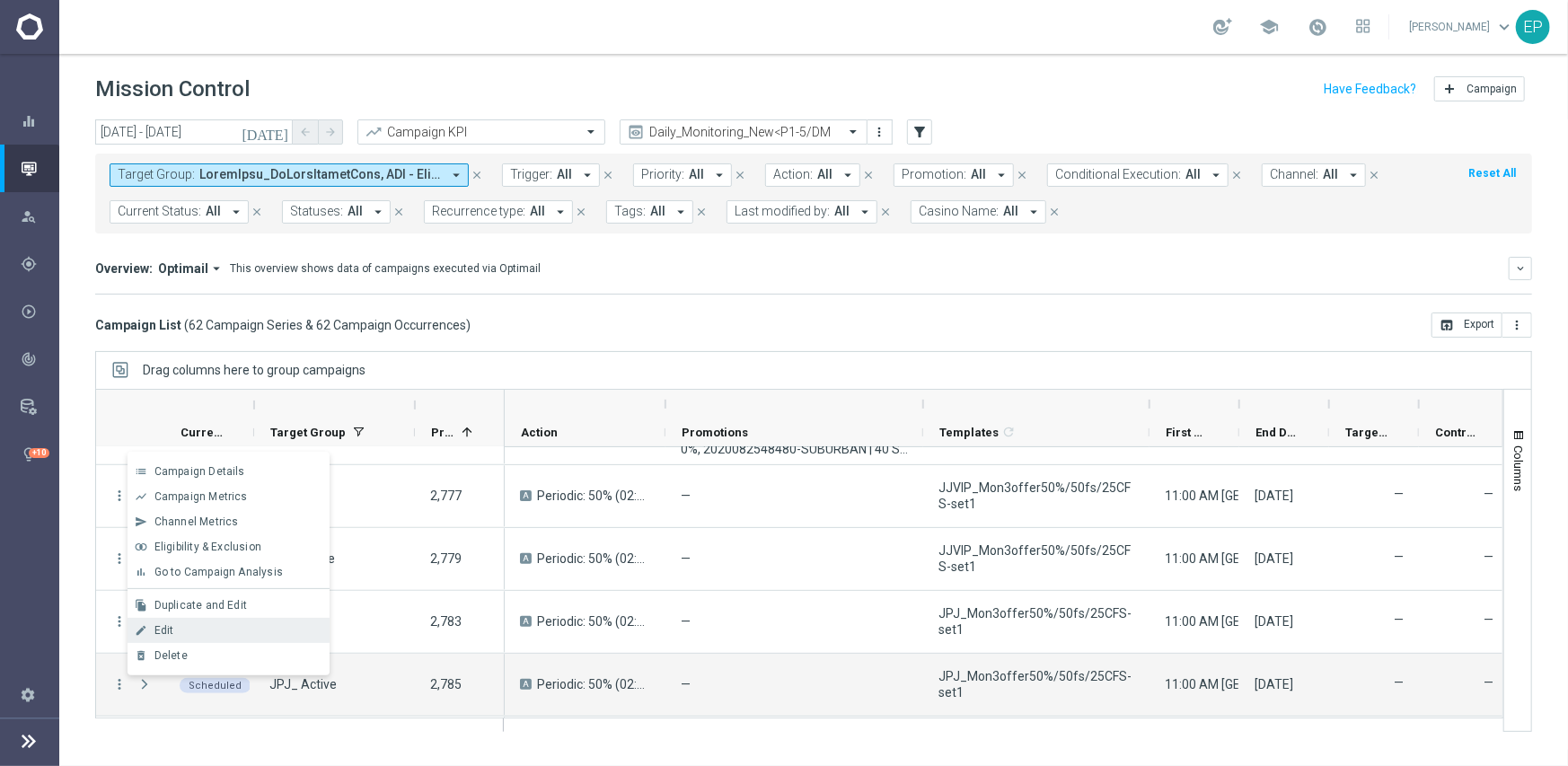
click at [202, 629] on div "Edit" at bounding box center [237, 630] width 167 height 13
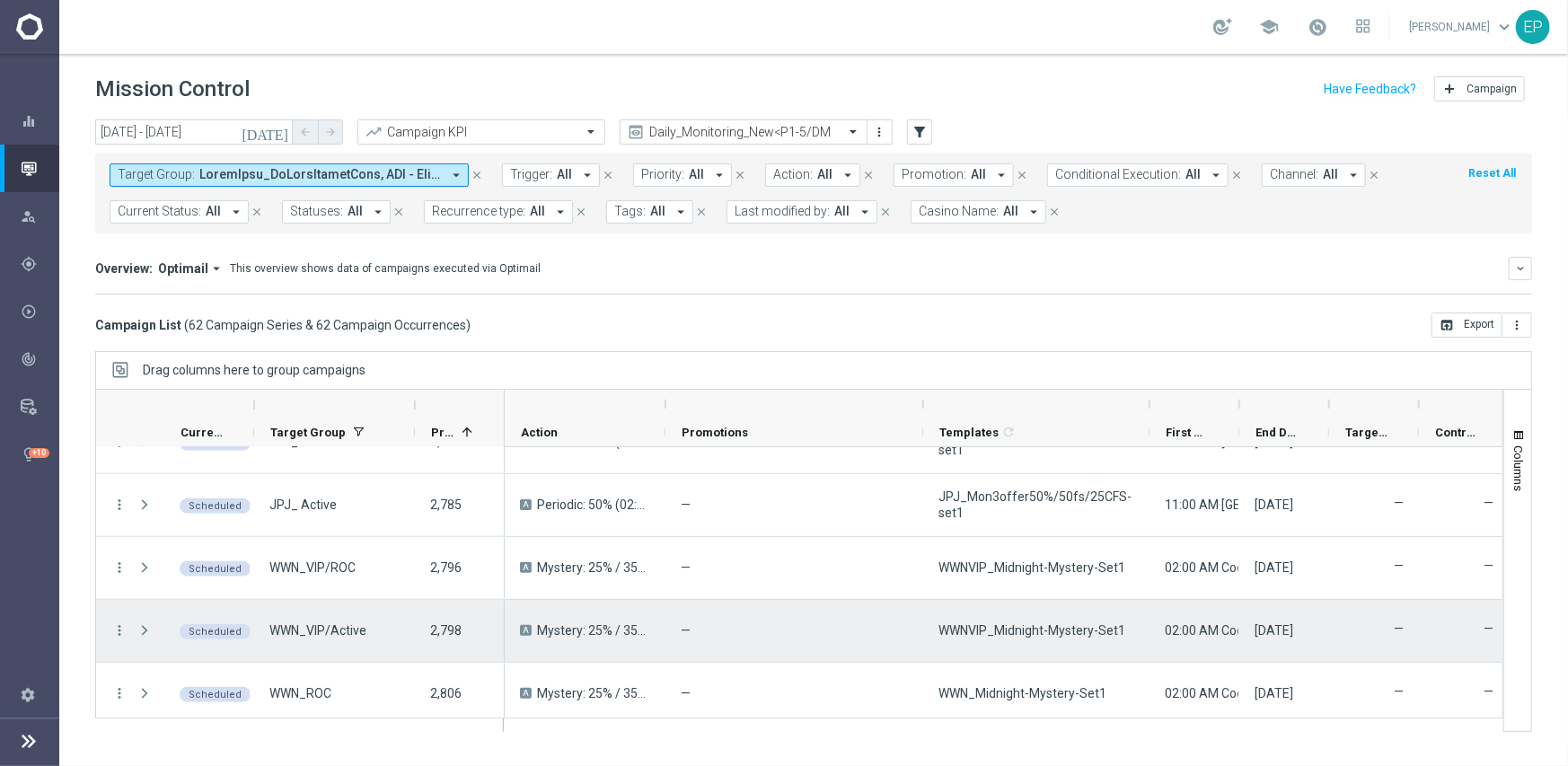
scroll to position [1131, 0]
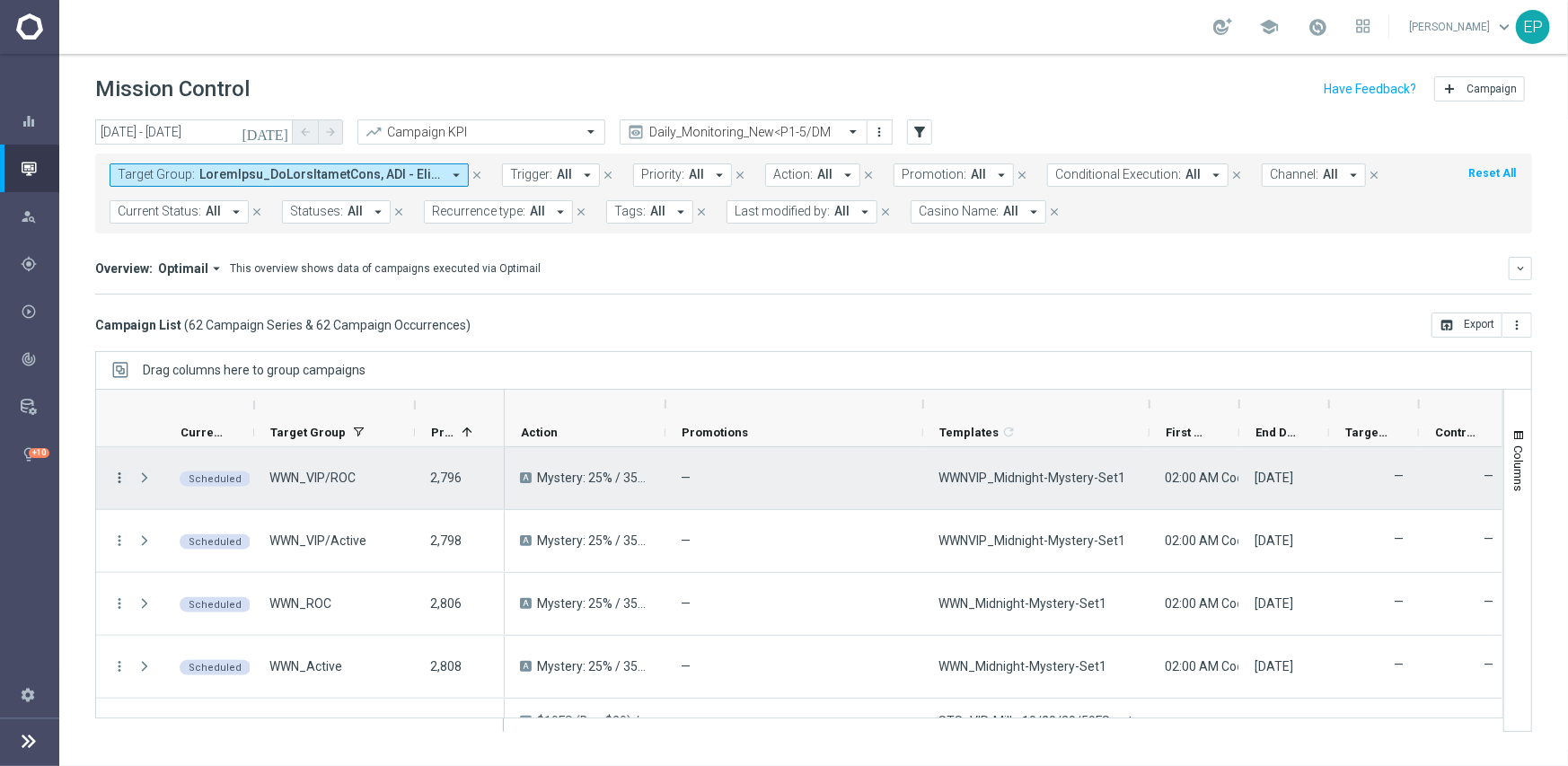
click at [119, 478] on icon "more_vert" at bounding box center [120, 477] width 16 height 16
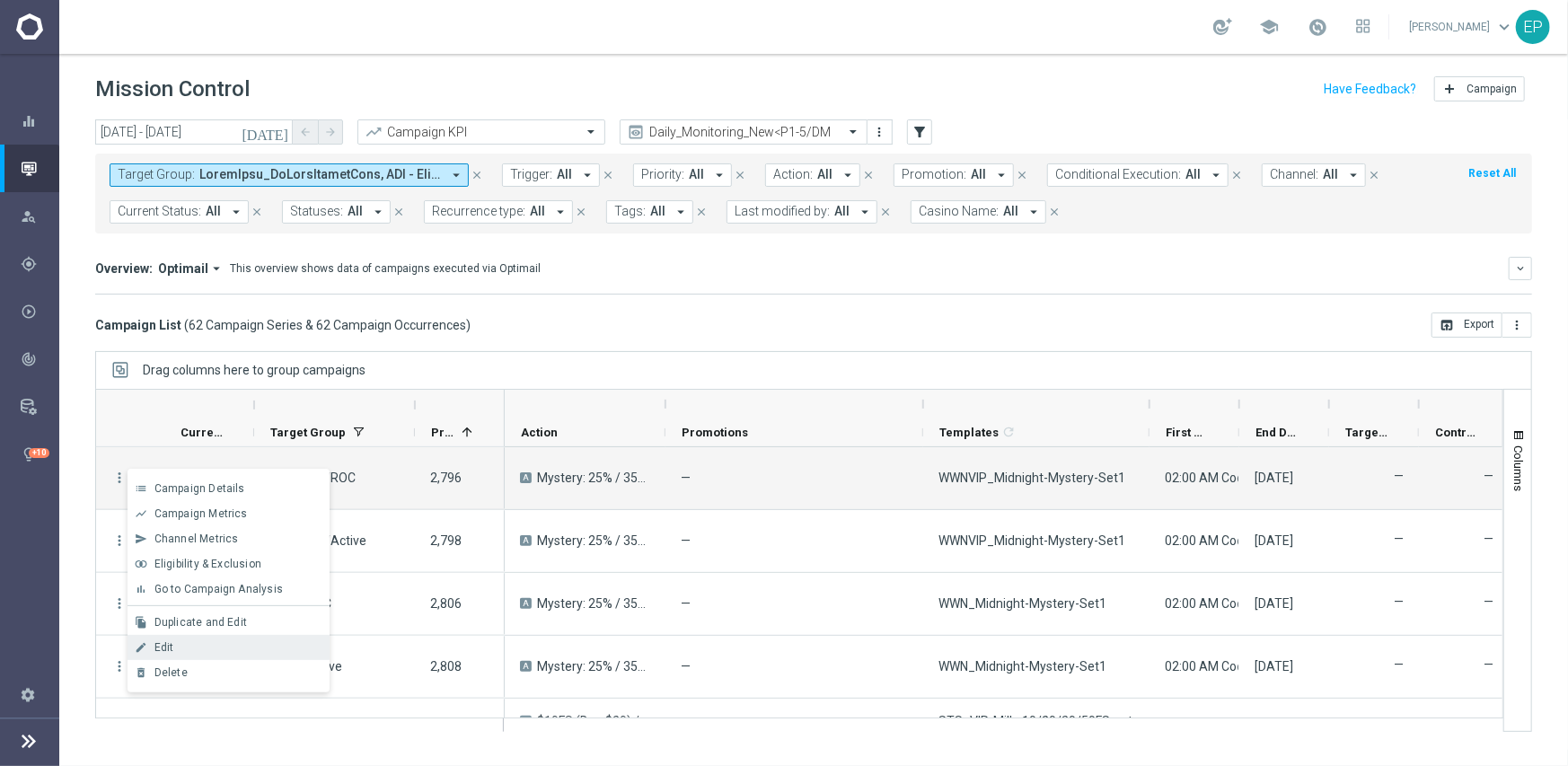
click at [227, 641] on div "Edit" at bounding box center [237, 647] width 167 height 13
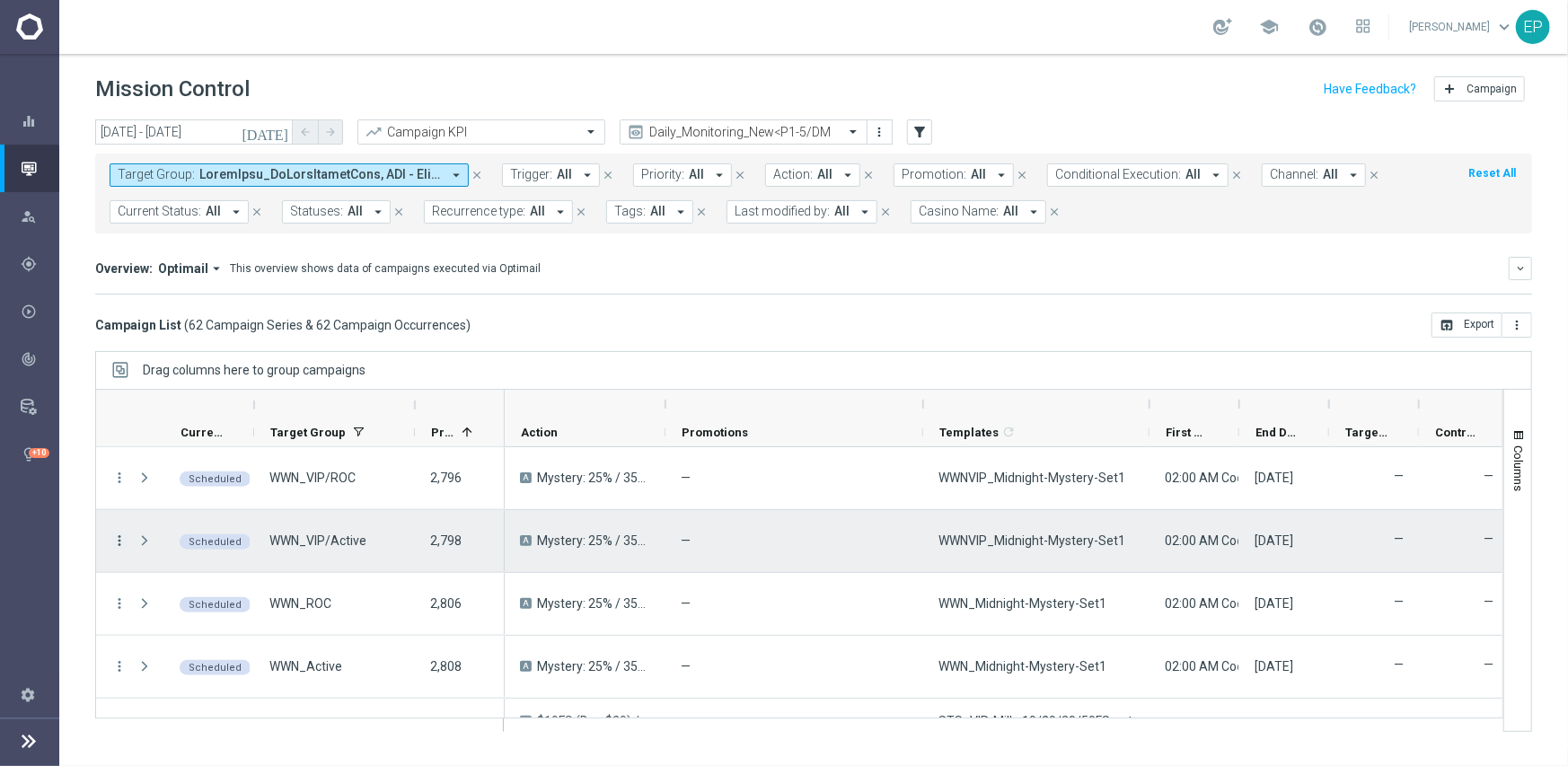
click at [115, 541] on icon "more_vert" at bounding box center [120, 540] width 16 height 16
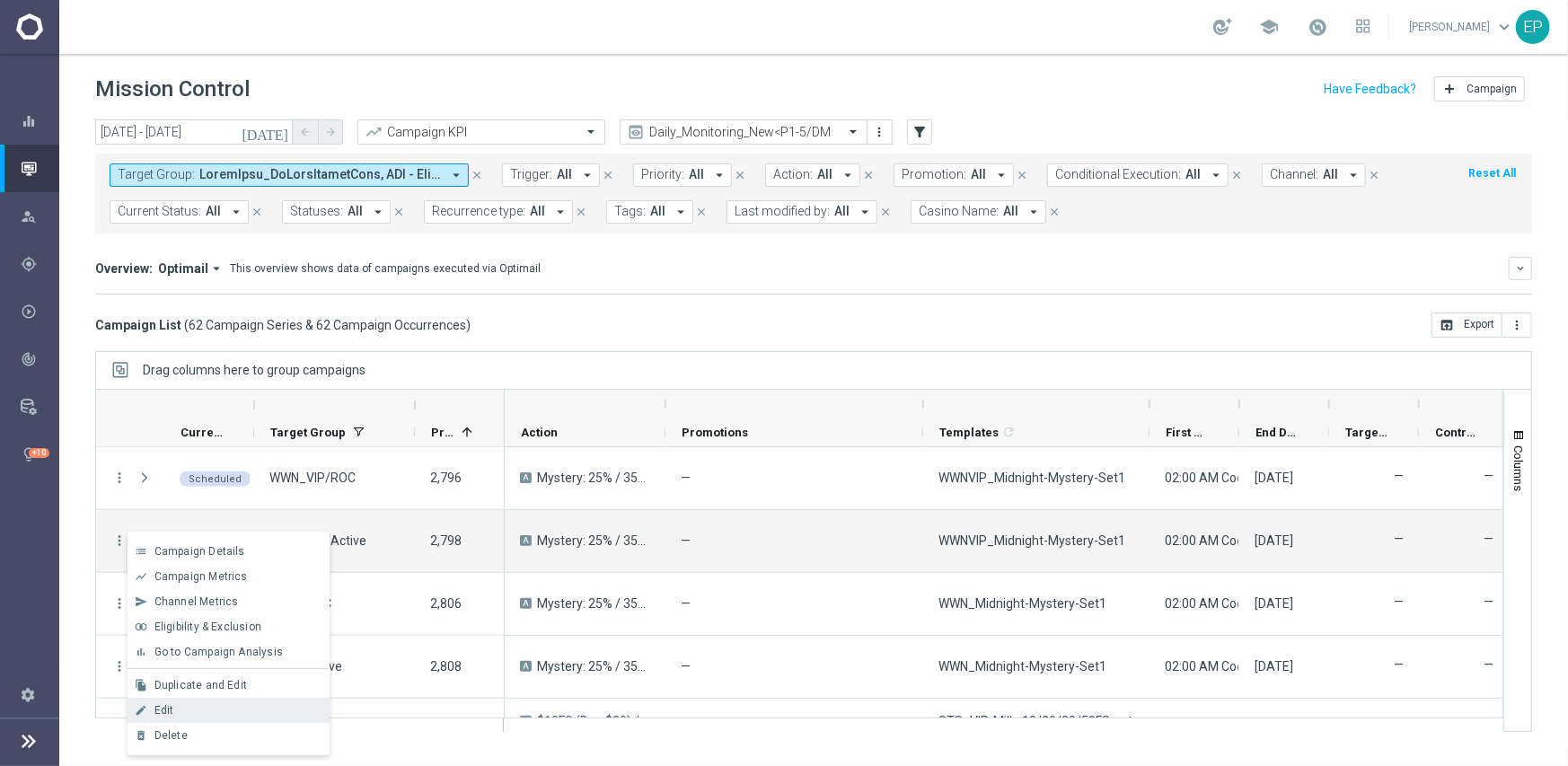
click at [207, 701] on div "edit Edit" at bounding box center [228, 710] width 202 height 25
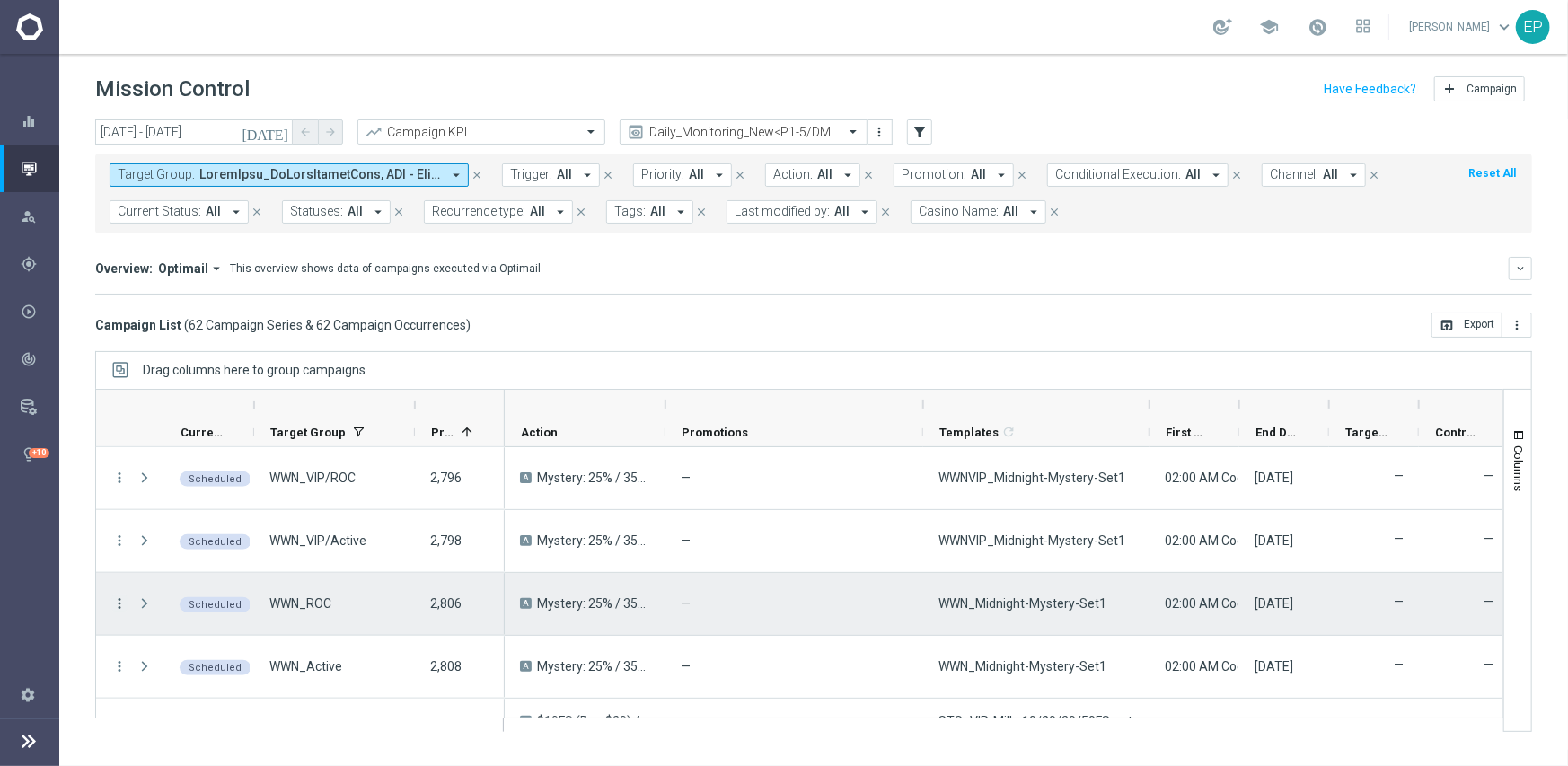
click at [115, 601] on icon "more_vert" at bounding box center [120, 603] width 16 height 16
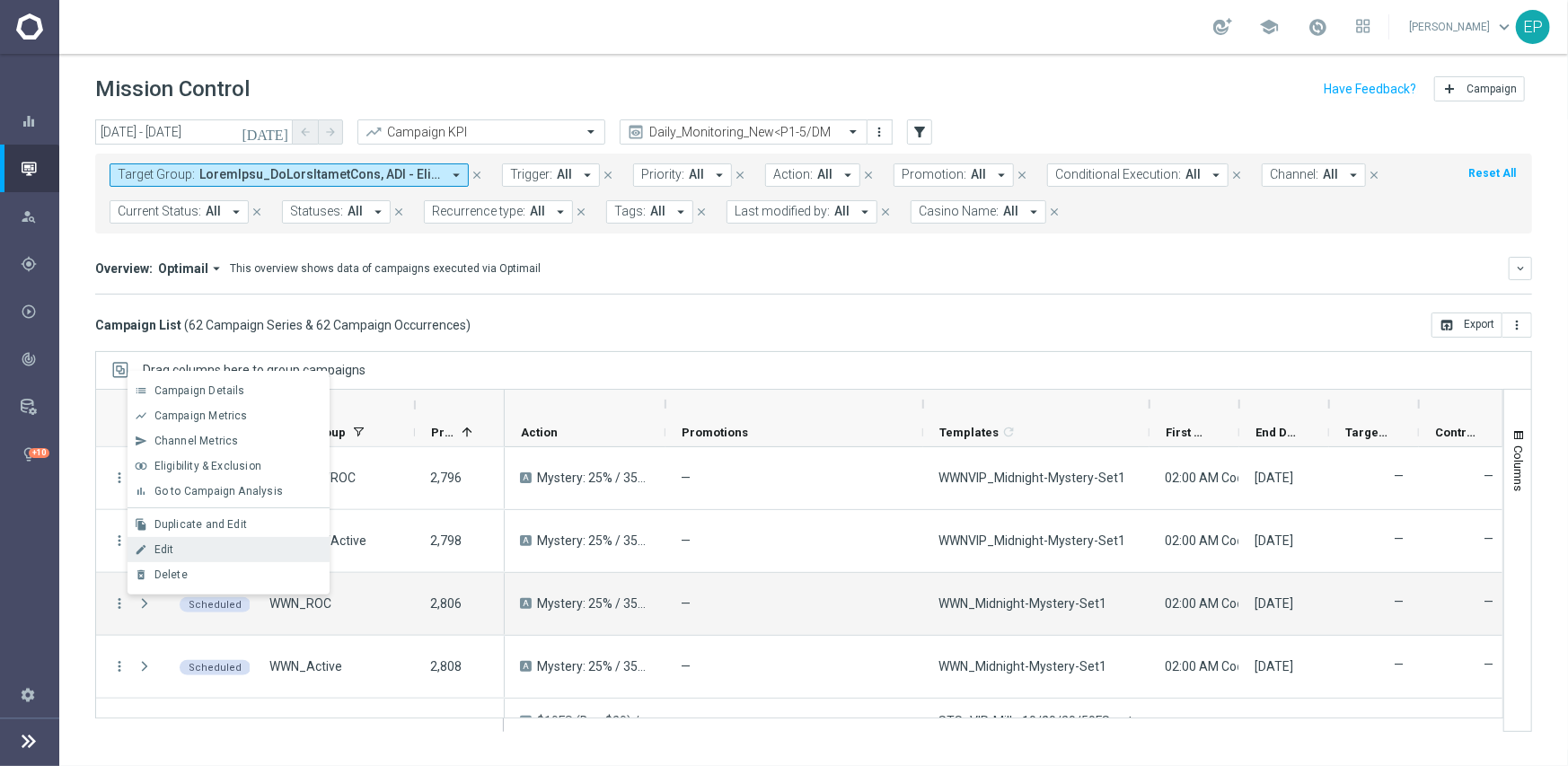
click at [180, 543] on div "Edit" at bounding box center [237, 549] width 167 height 13
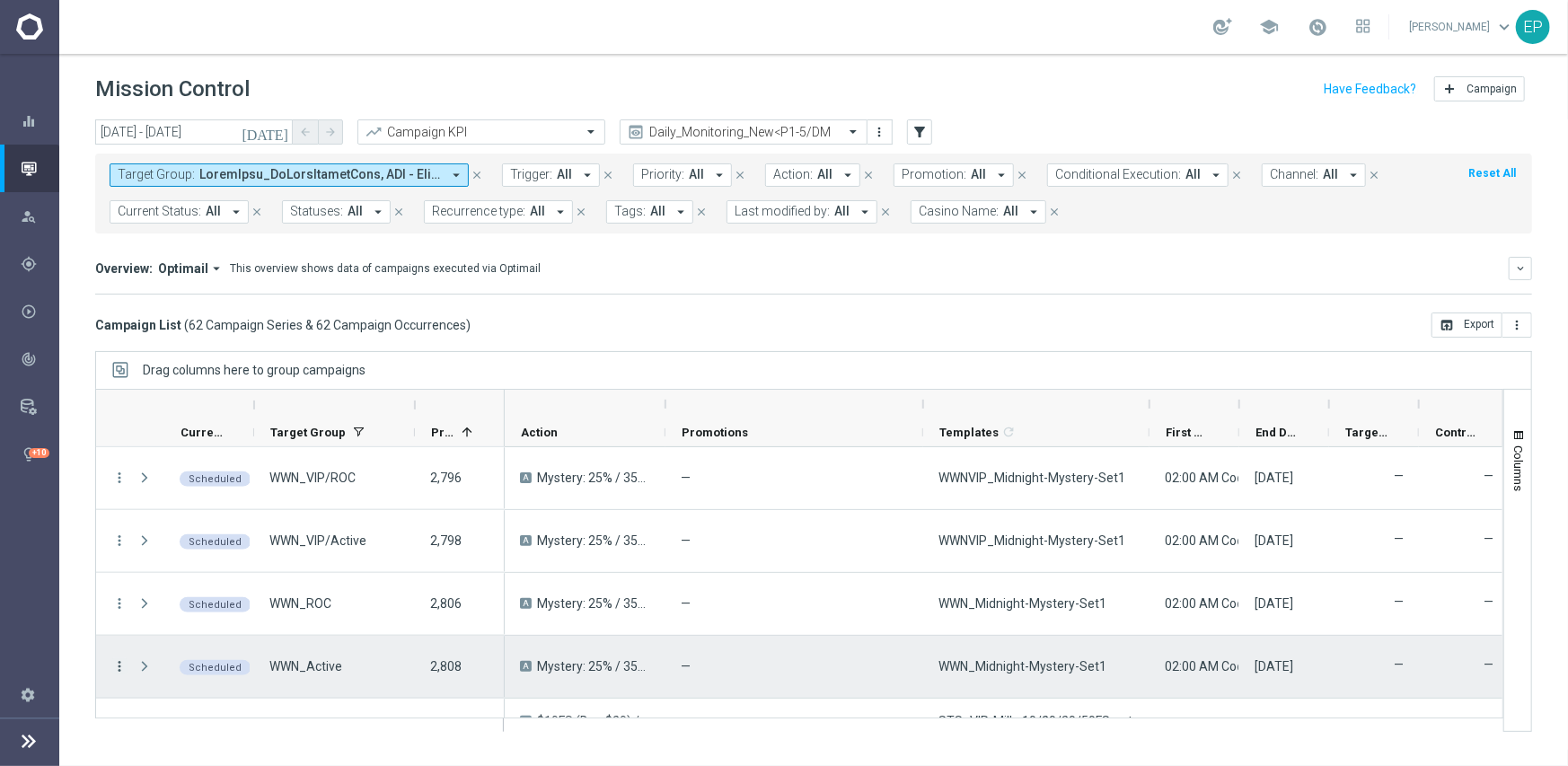
click at [122, 669] on icon "more_vert" at bounding box center [120, 666] width 16 height 16
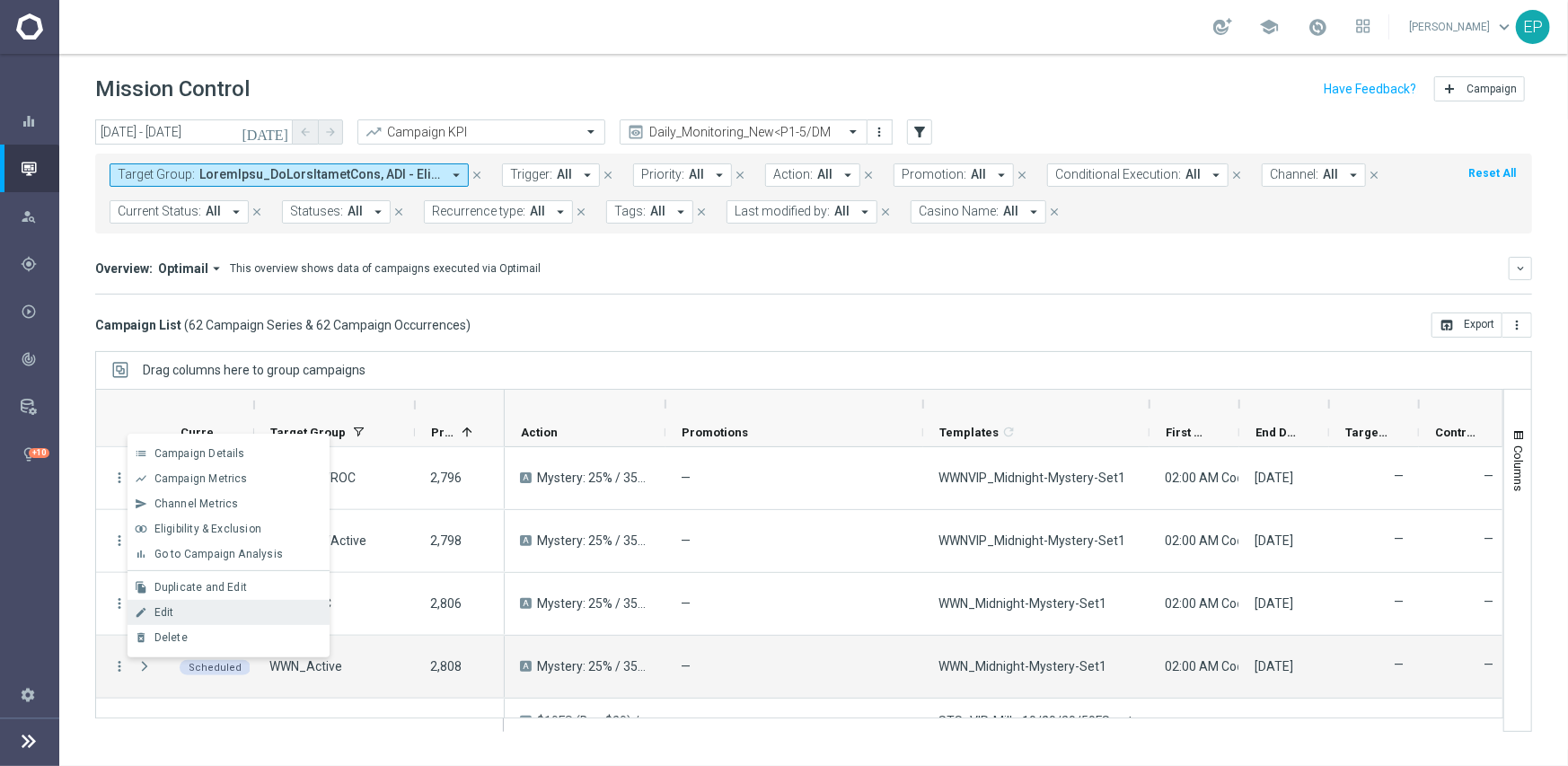
click at [184, 612] on div "Edit" at bounding box center [237, 612] width 167 height 13
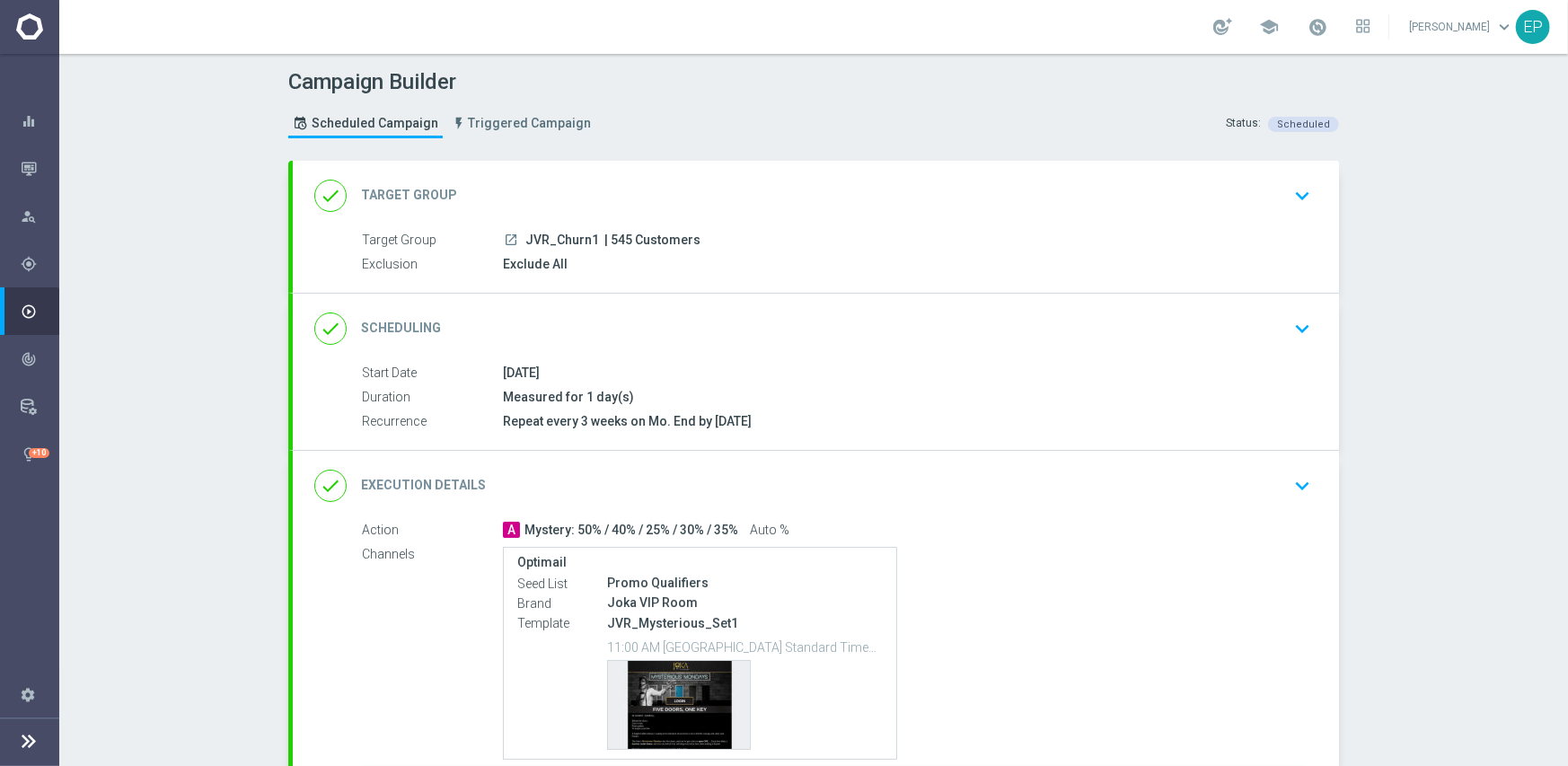
click at [820, 466] on div "done Execution Details keyboard_arrow_down" at bounding box center [815, 486] width 1046 height 70
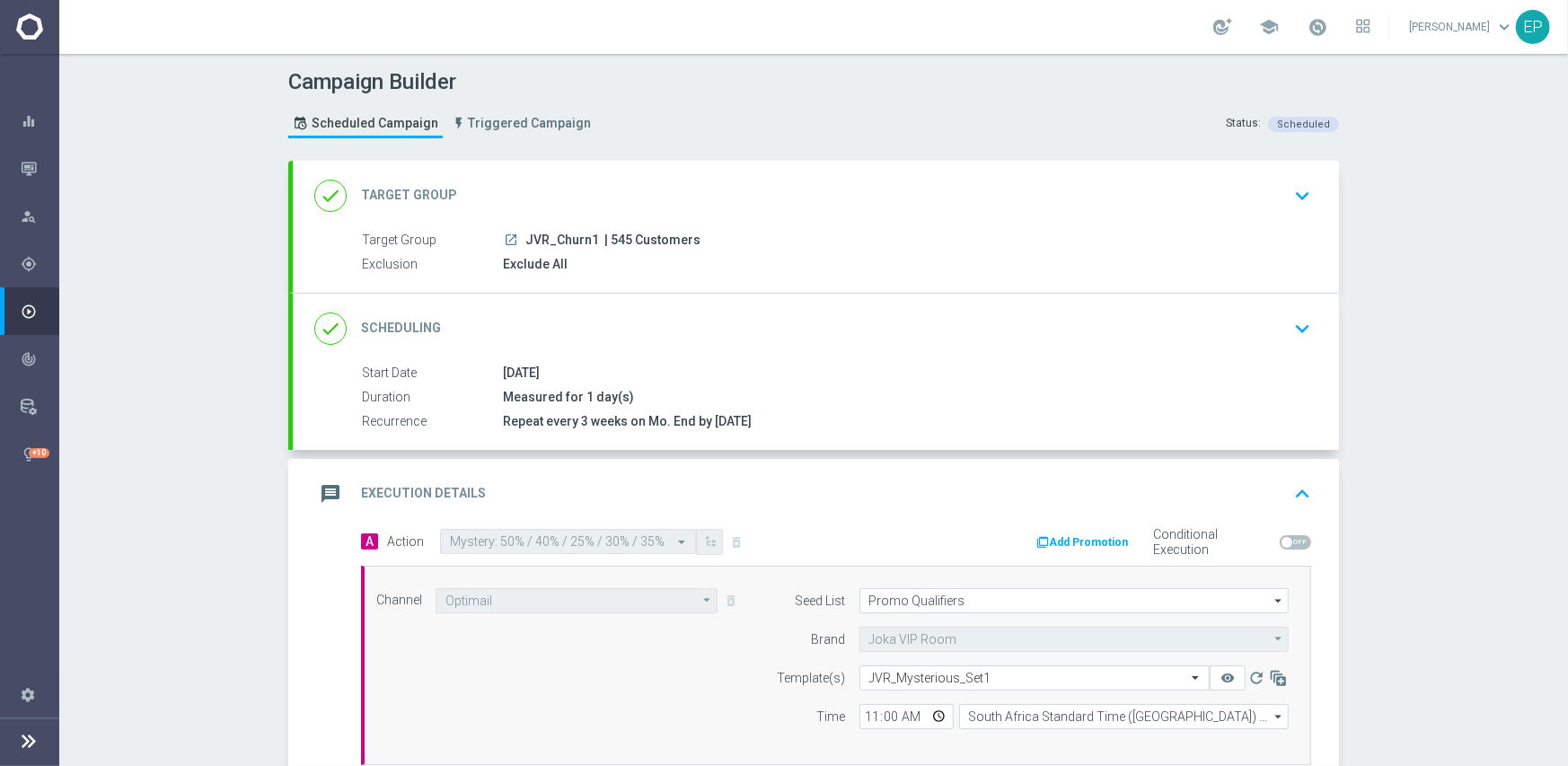
scroll to position [90, 0]
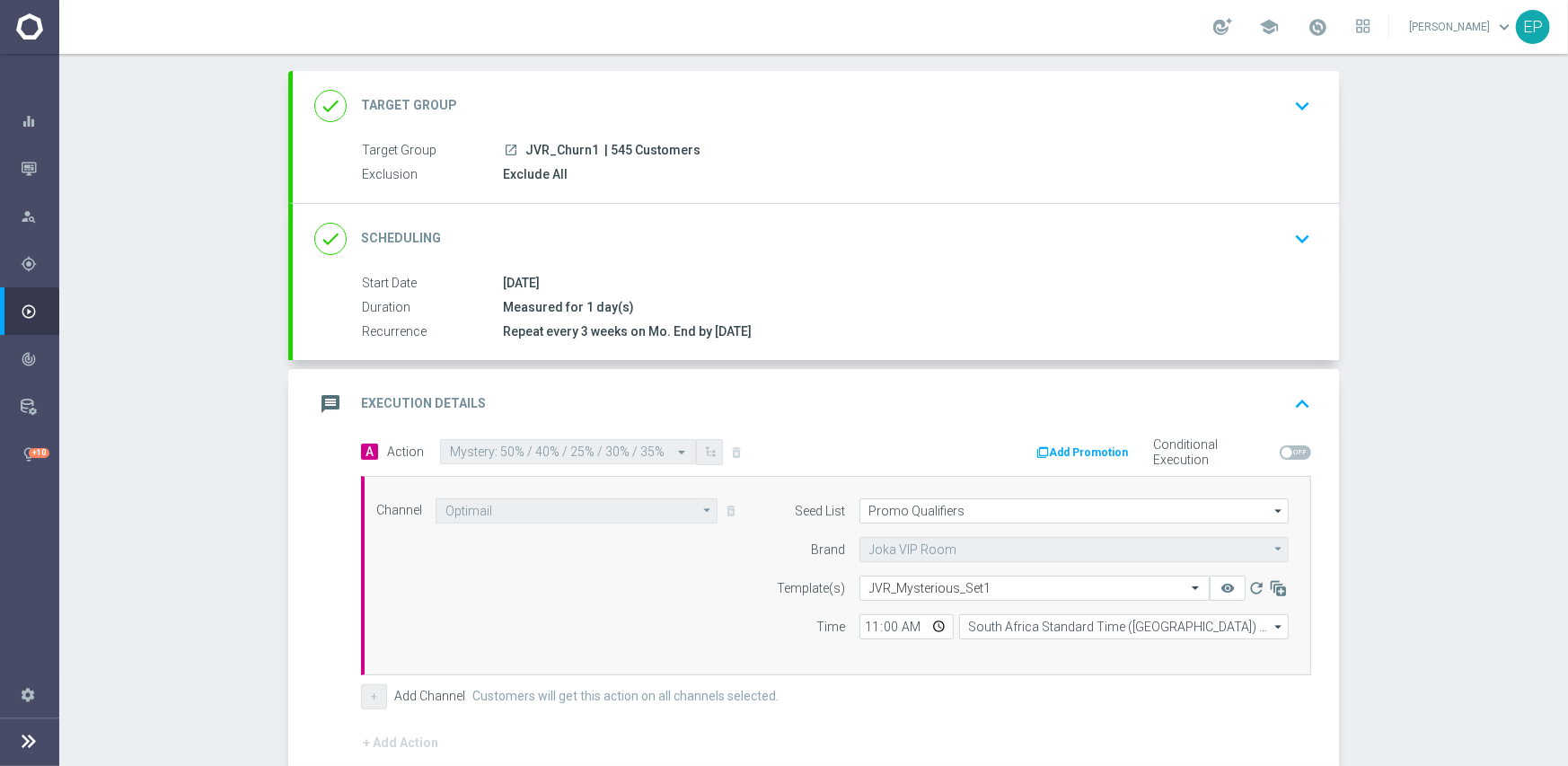
drag, startPoint x: 739, startPoint y: 236, endPoint x: 749, endPoint y: 236, distance: 10.0
click at [741, 236] on div "done Scheduling keyboard_arrow_down" at bounding box center [815, 238] width 1003 height 34
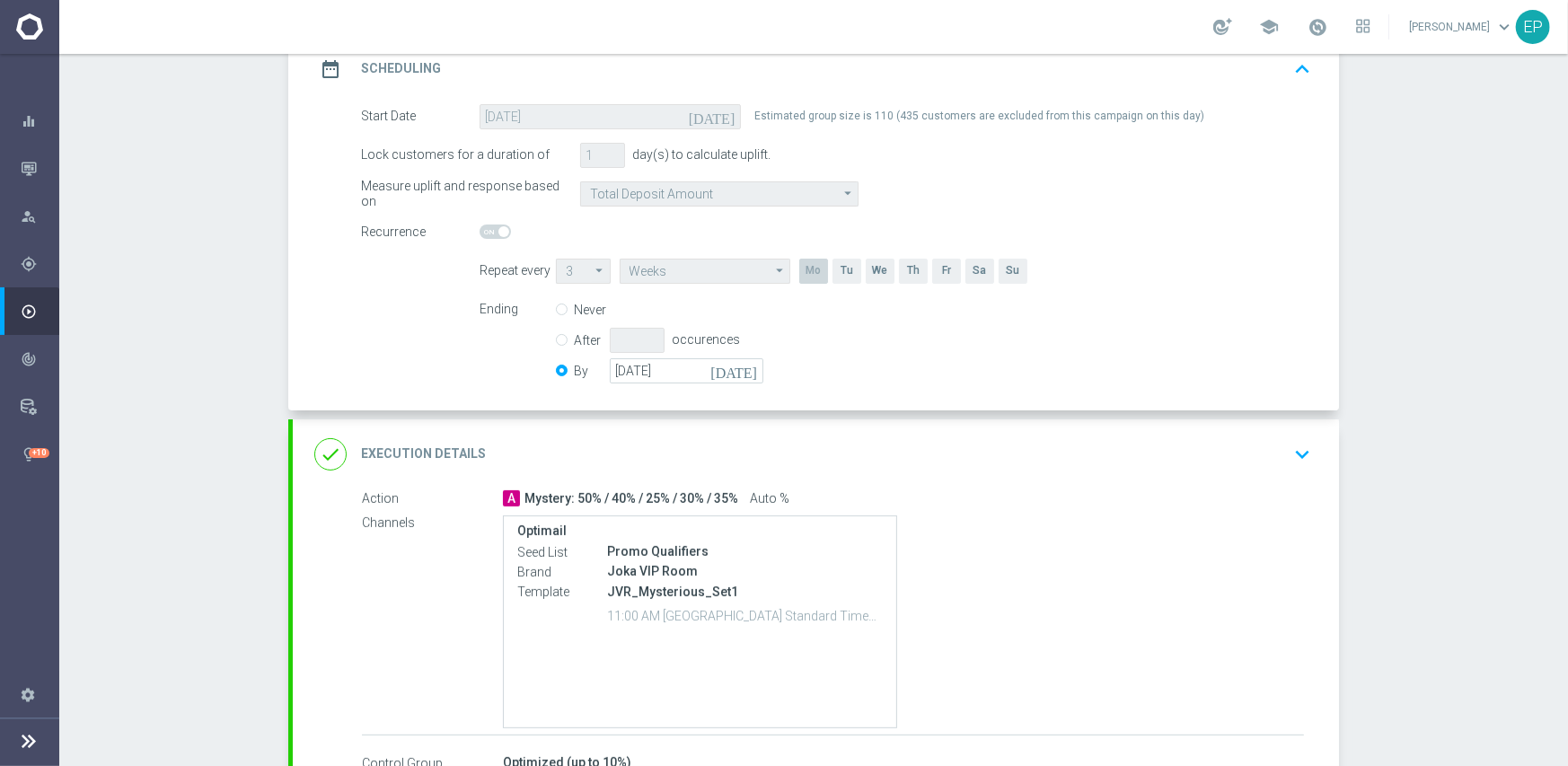
scroll to position [270, 0]
click at [682, 365] on input "[DATE]" at bounding box center [686, 369] width 153 height 25
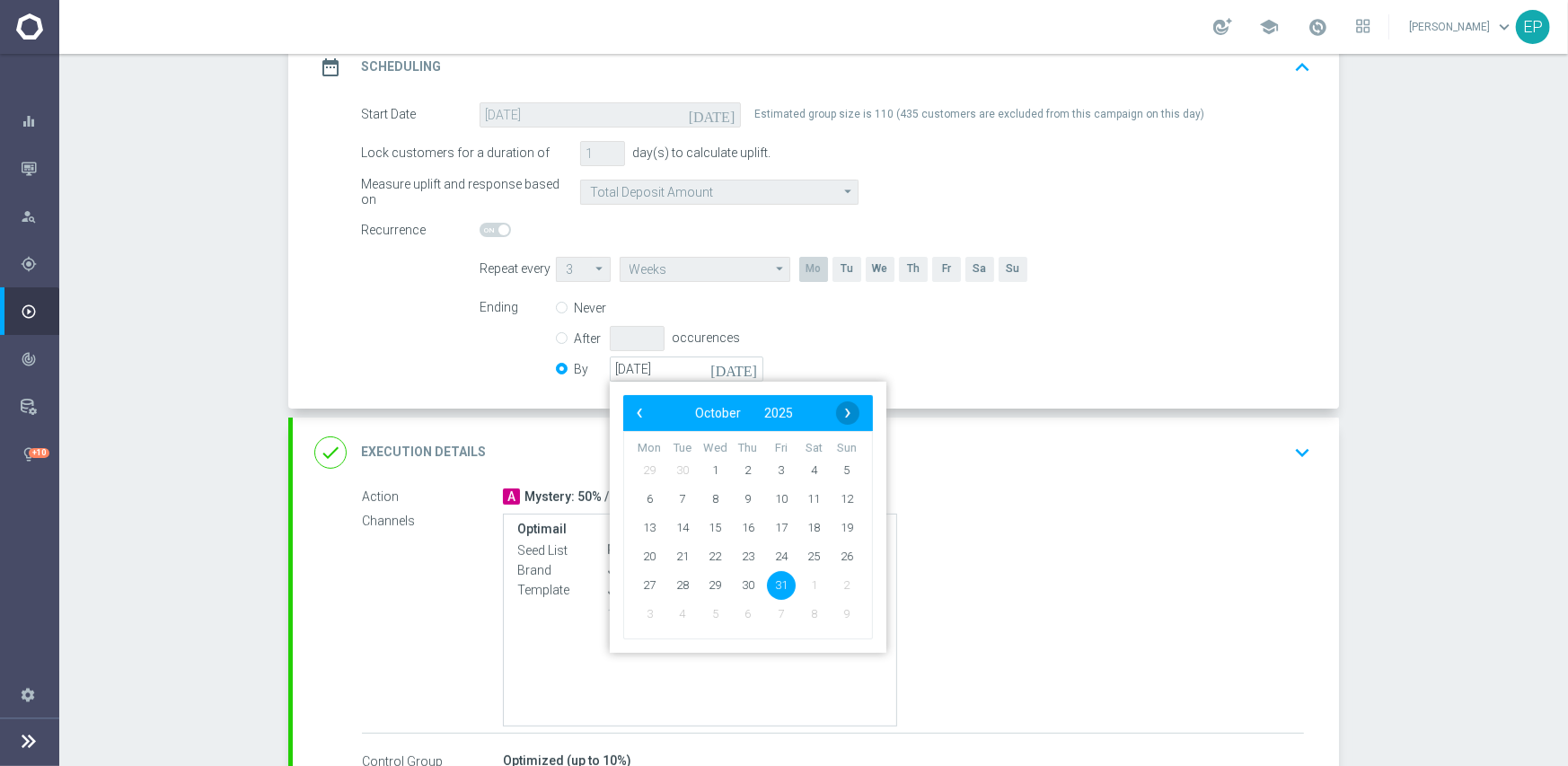
click at [836, 410] on span "›" at bounding box center [847, 412] width 23 height 23
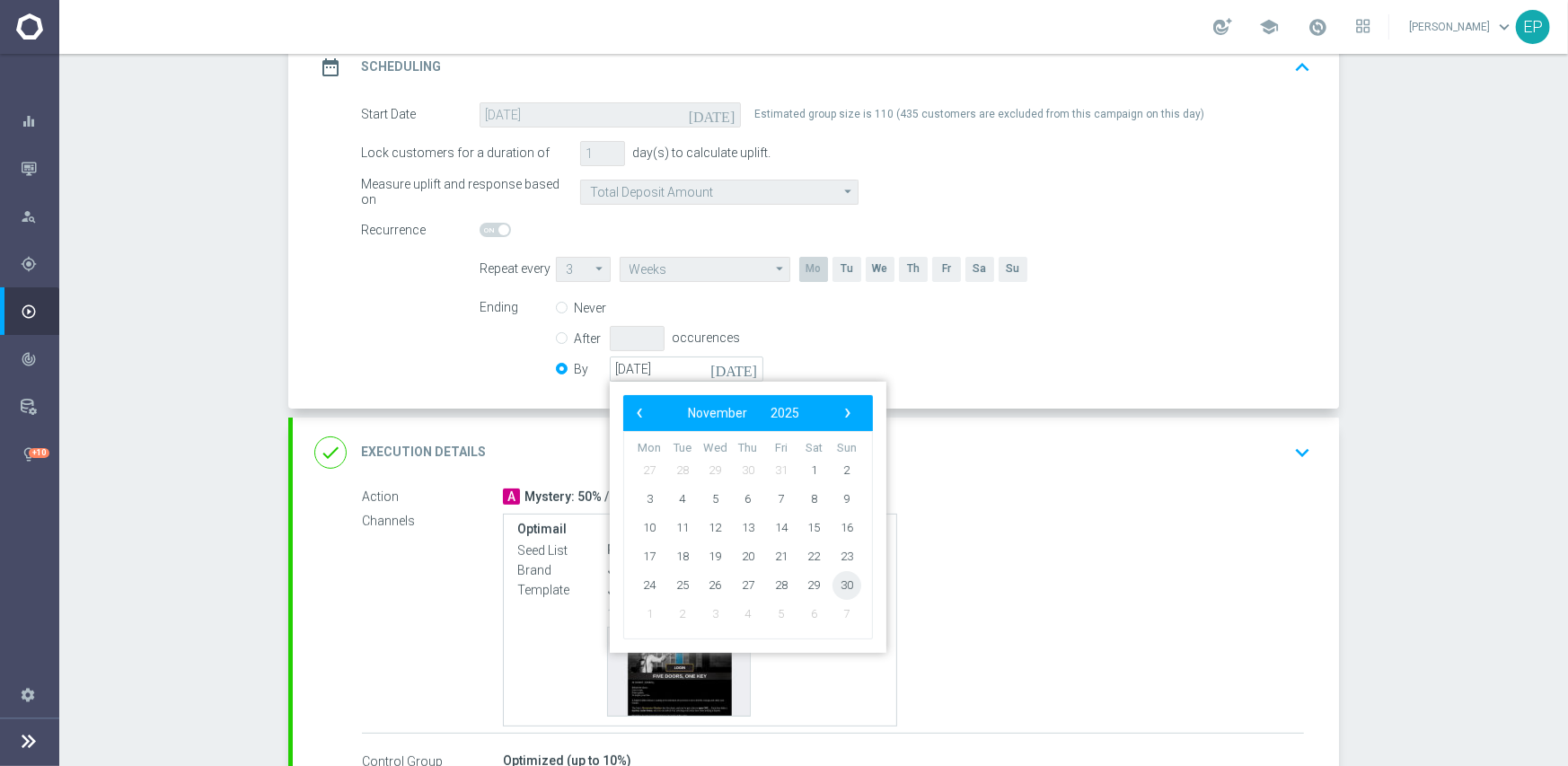
click at [836, 588] on span "30" at bounding box center [847, 585] width 29 height 29
type input "[DATE]"
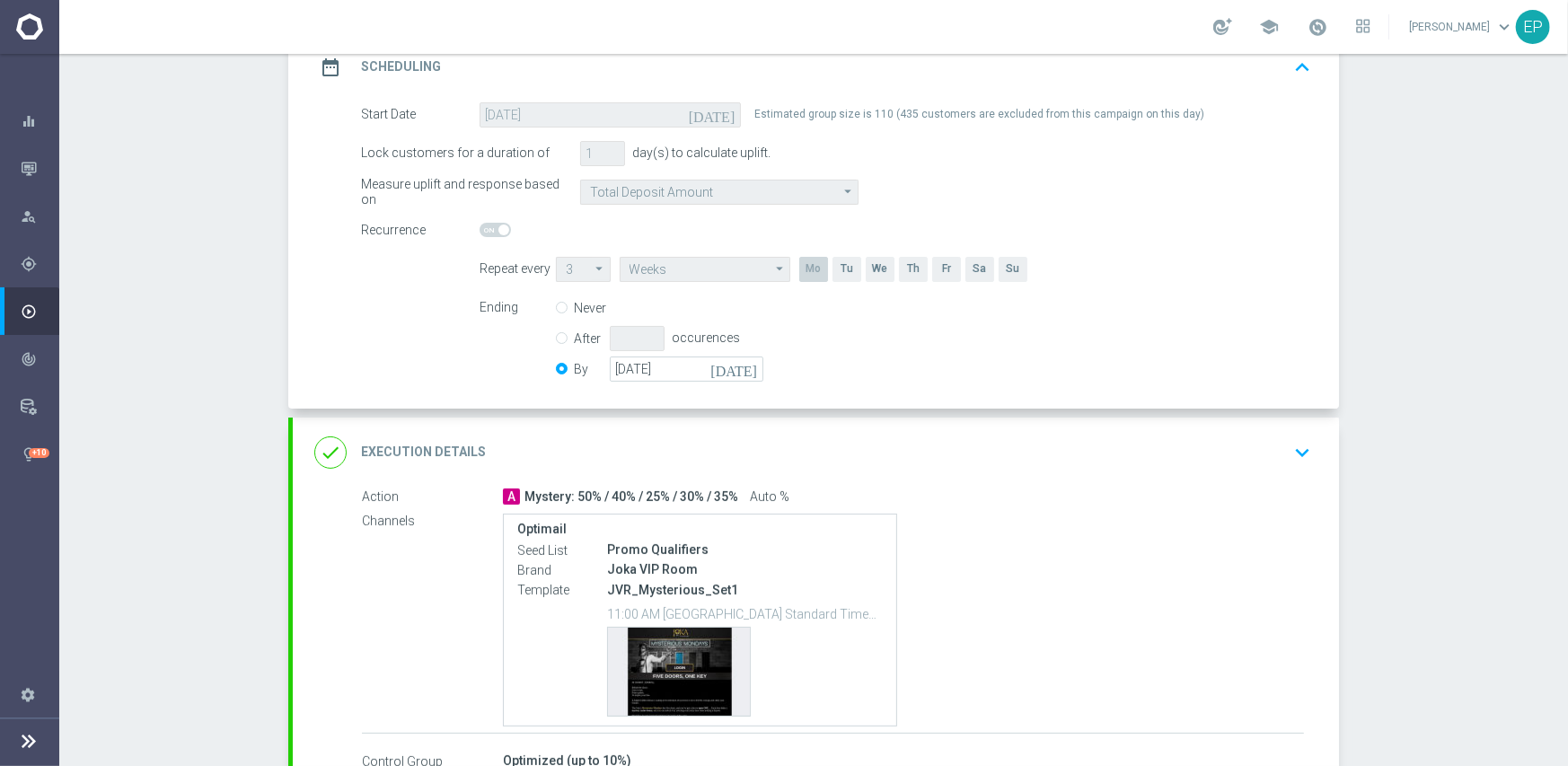
click at [850, 469] on div "done Execution Details keyboard_arrow_down" at bounding box center [815, 452] width 1046 height 70
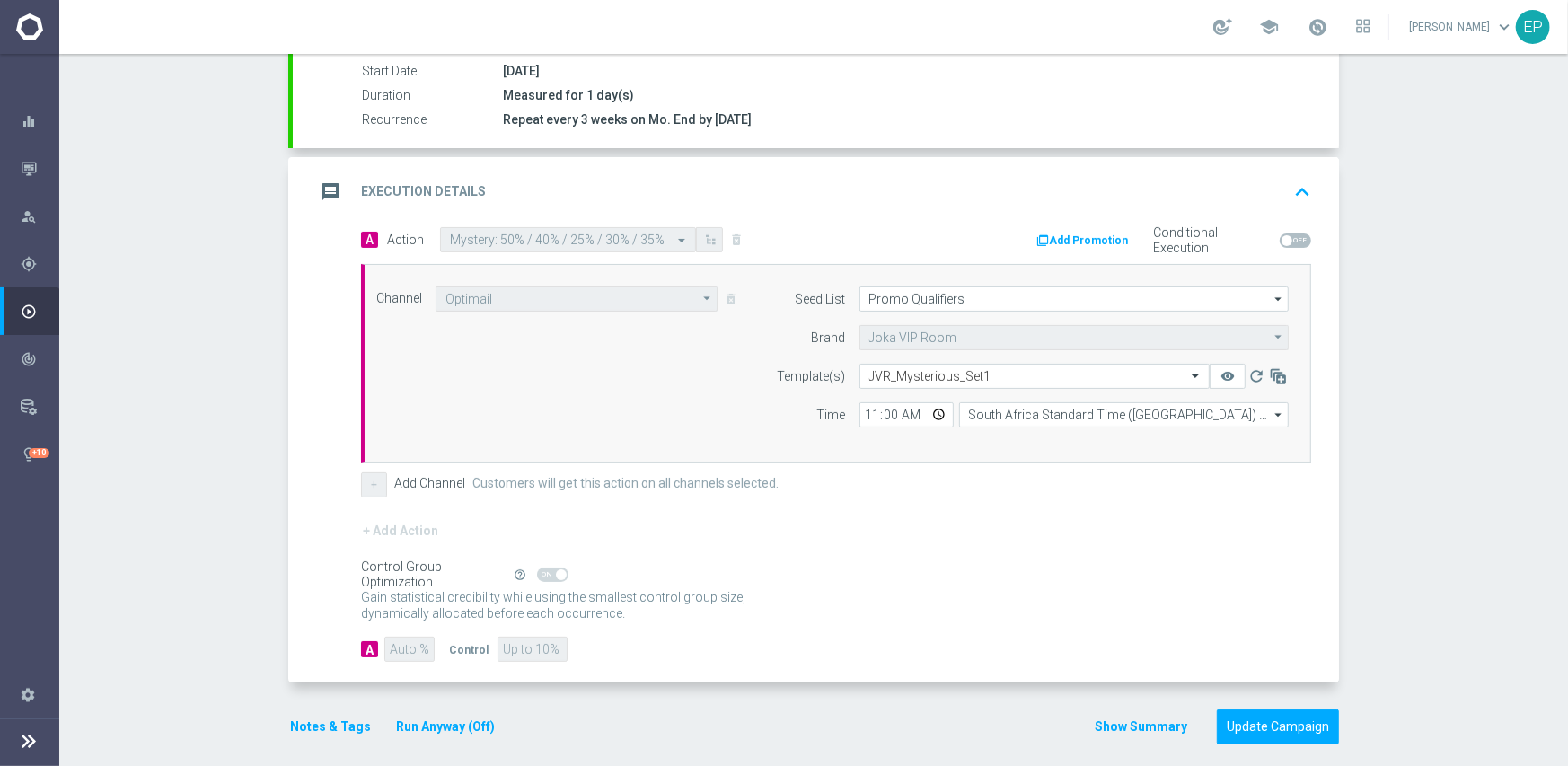
scroll to position [314, 0]
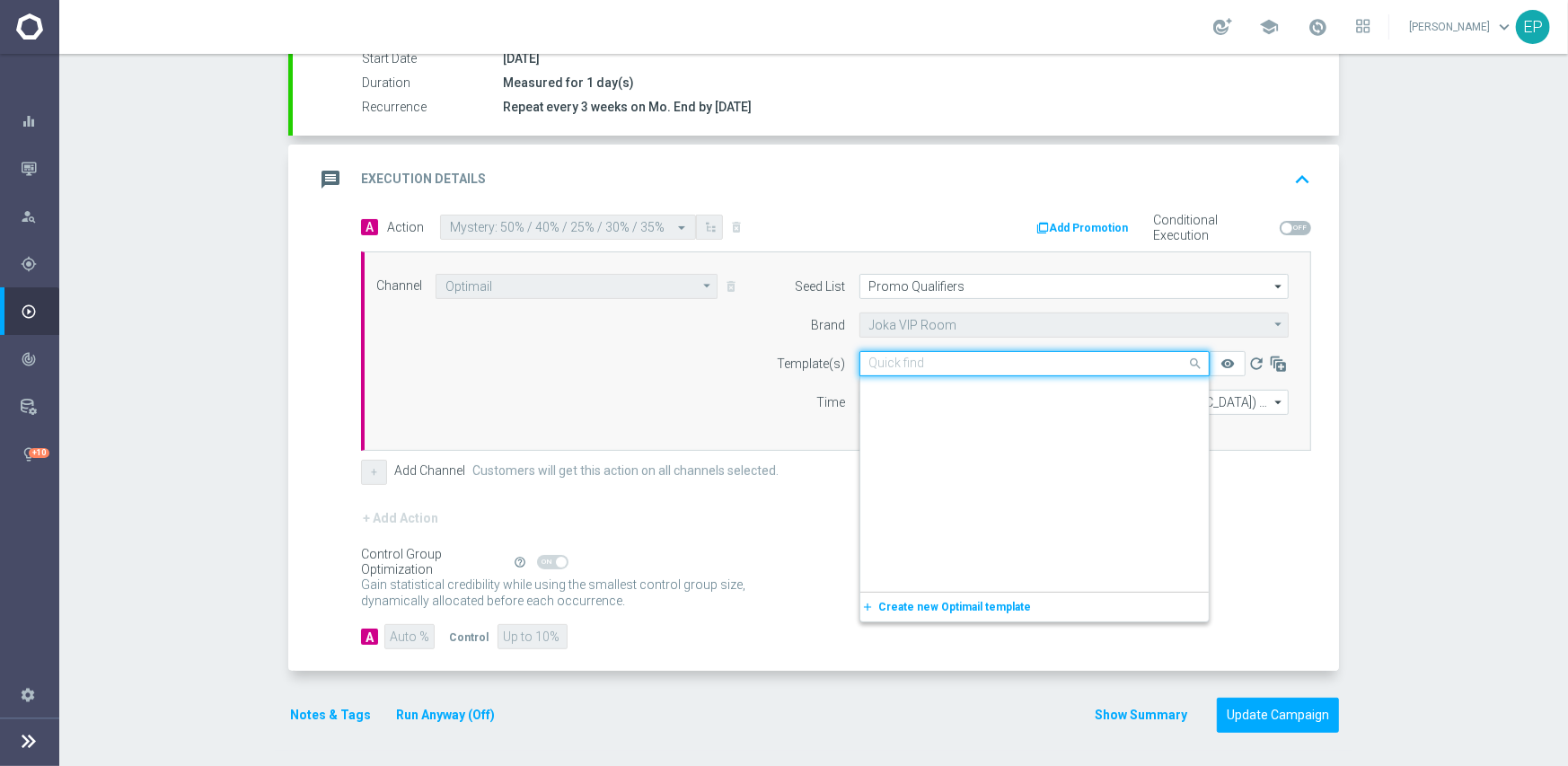
click at [923, 357] on input "text" at bounding box center [1017, 364] width 295 height 15
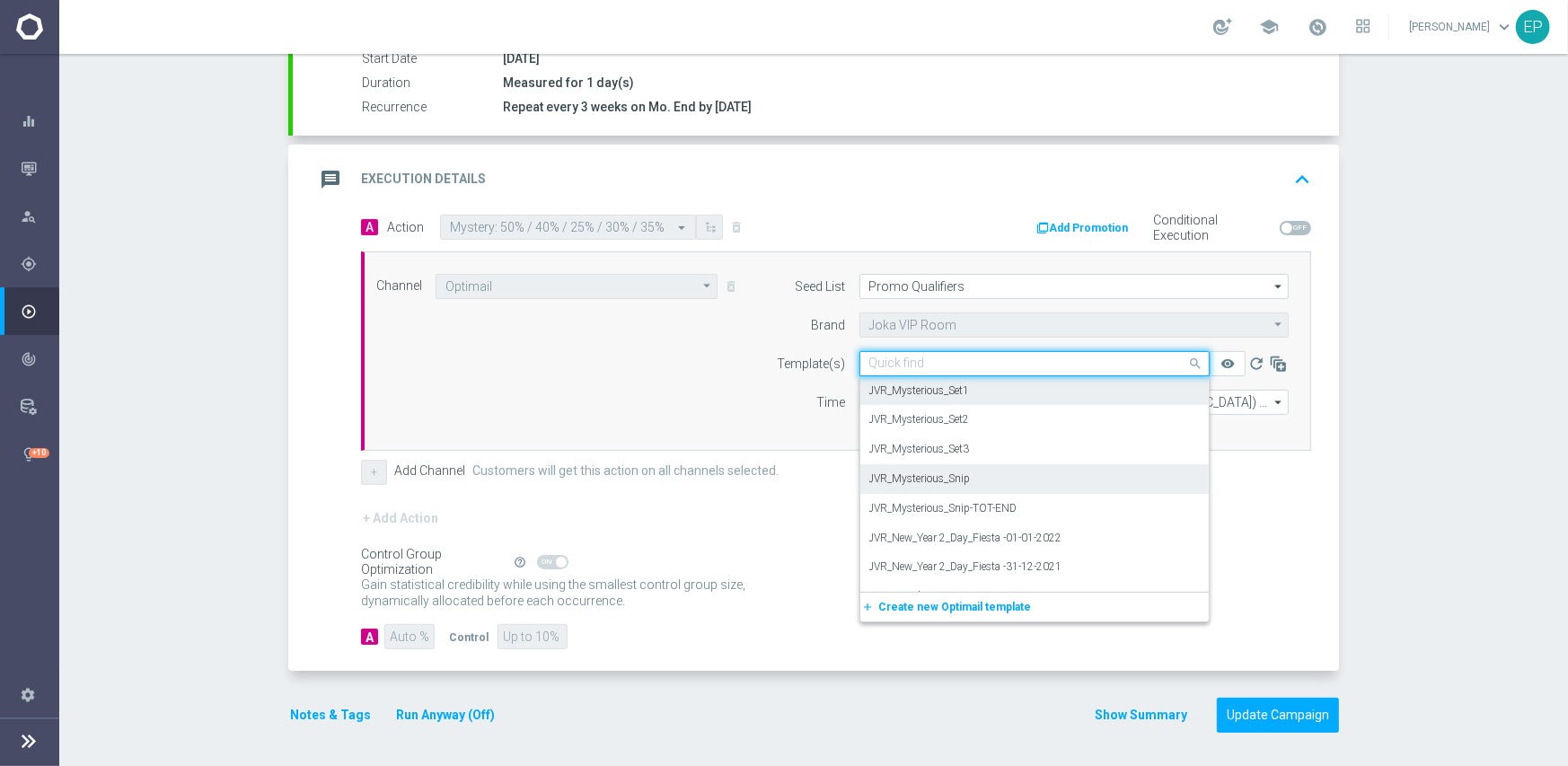
click at [976, 469] on div "JVR_Mysterious_Snip" at bounding box center [1034, 479] width 331 height 30
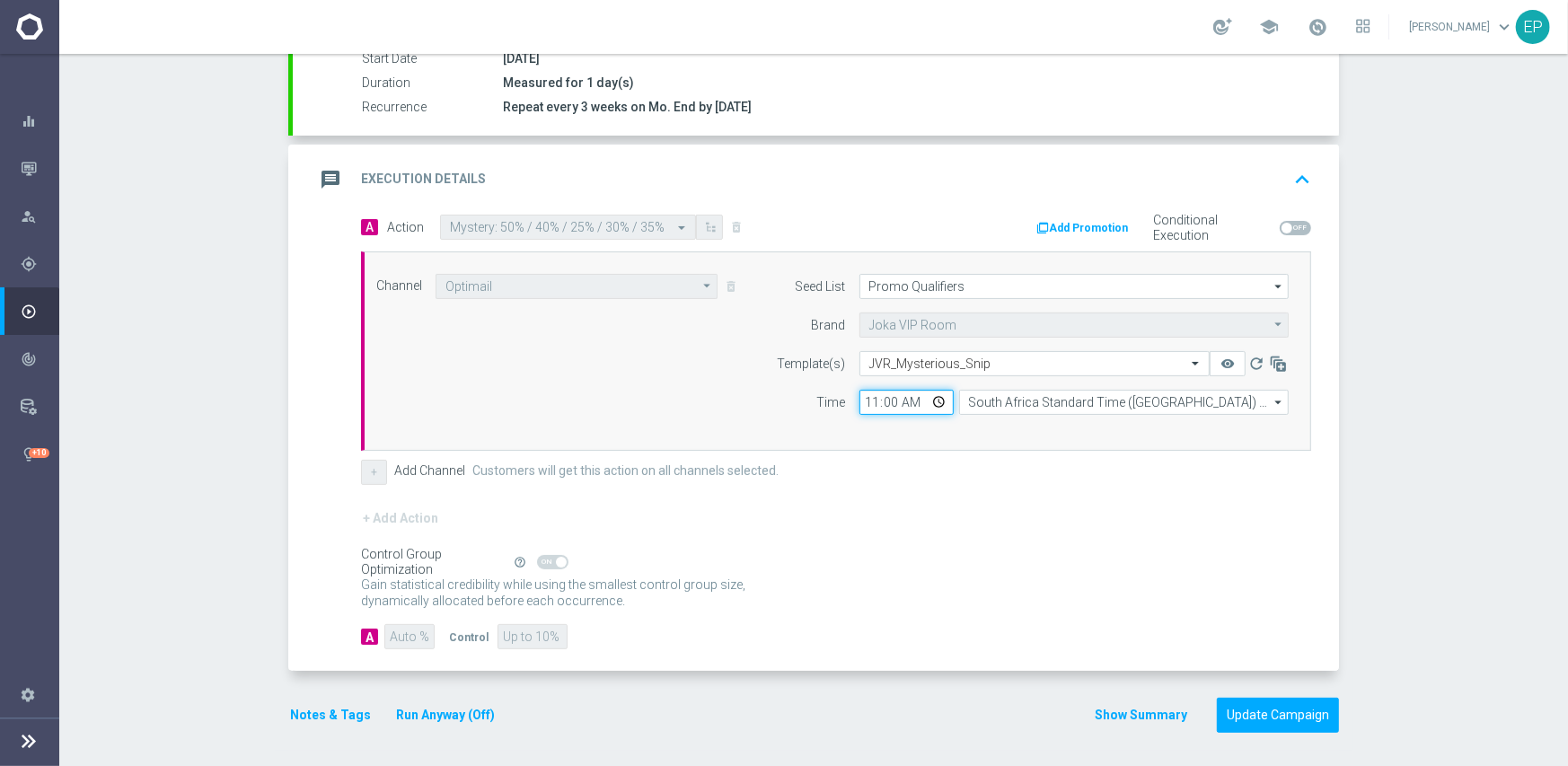
click at [870, 396] on input "11:00" at bounding box center [907, 402] width 94 height 25
type input "02:00"
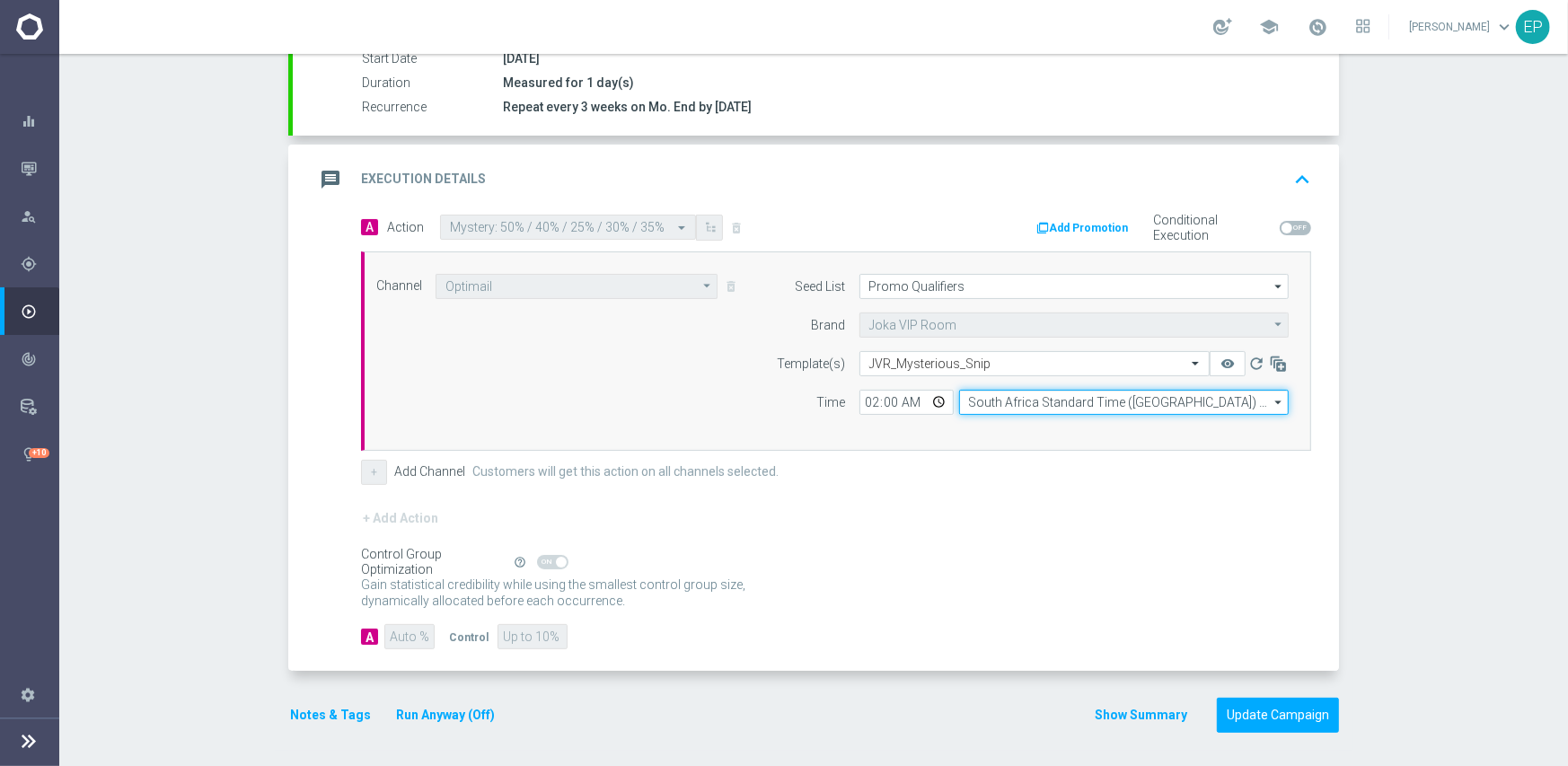
click at [1011, 398] on input "South Africa Standard Time (Johannesburg) (UTC +02:00)" at bounding box center [1124, 402] width 330 height 25
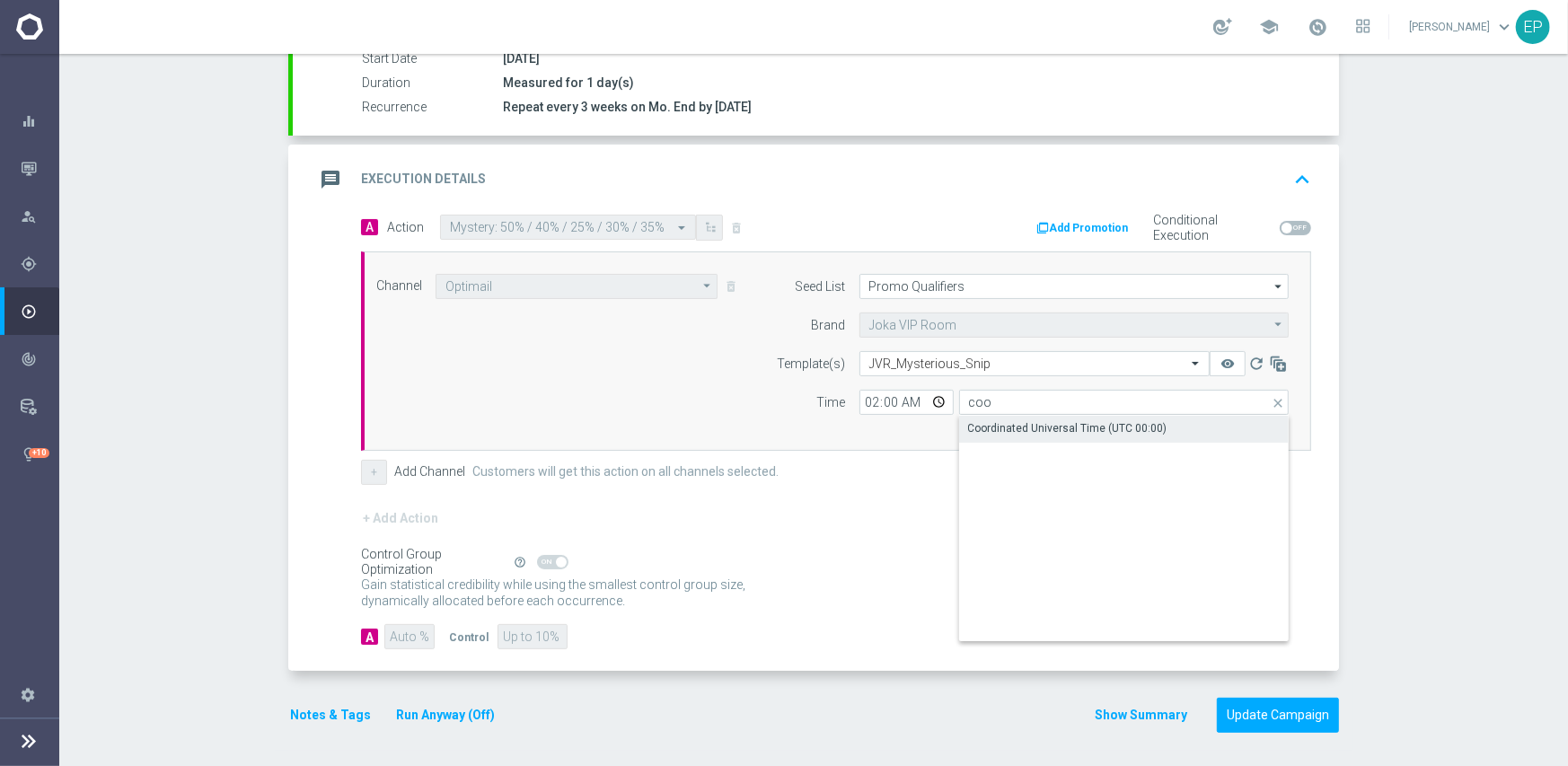
click at [1008, 428] on div "Coordinated Universal Time (UTC 00:00)" at bounding box center [1067, 428] width 199 height 16
type input "Coordinated Universal Time (UTC 00:00)"
click at [957, 545] on div "+ Add Action" at bounding box center [837, 529] width 950 height 45
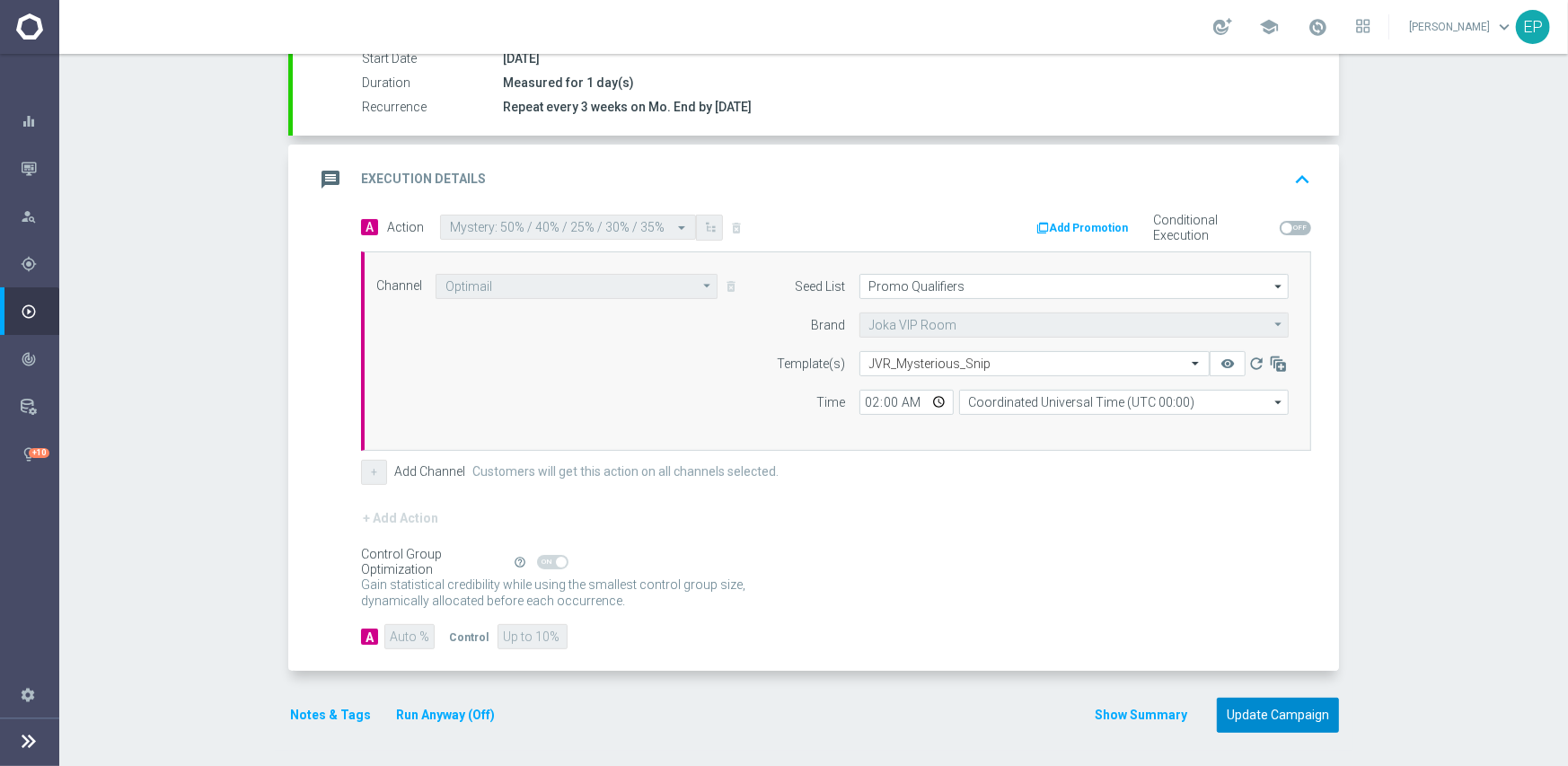
click at [1266, 716] on button "Update Campaign" at bounding box center [1277, 715] width 122 height 35
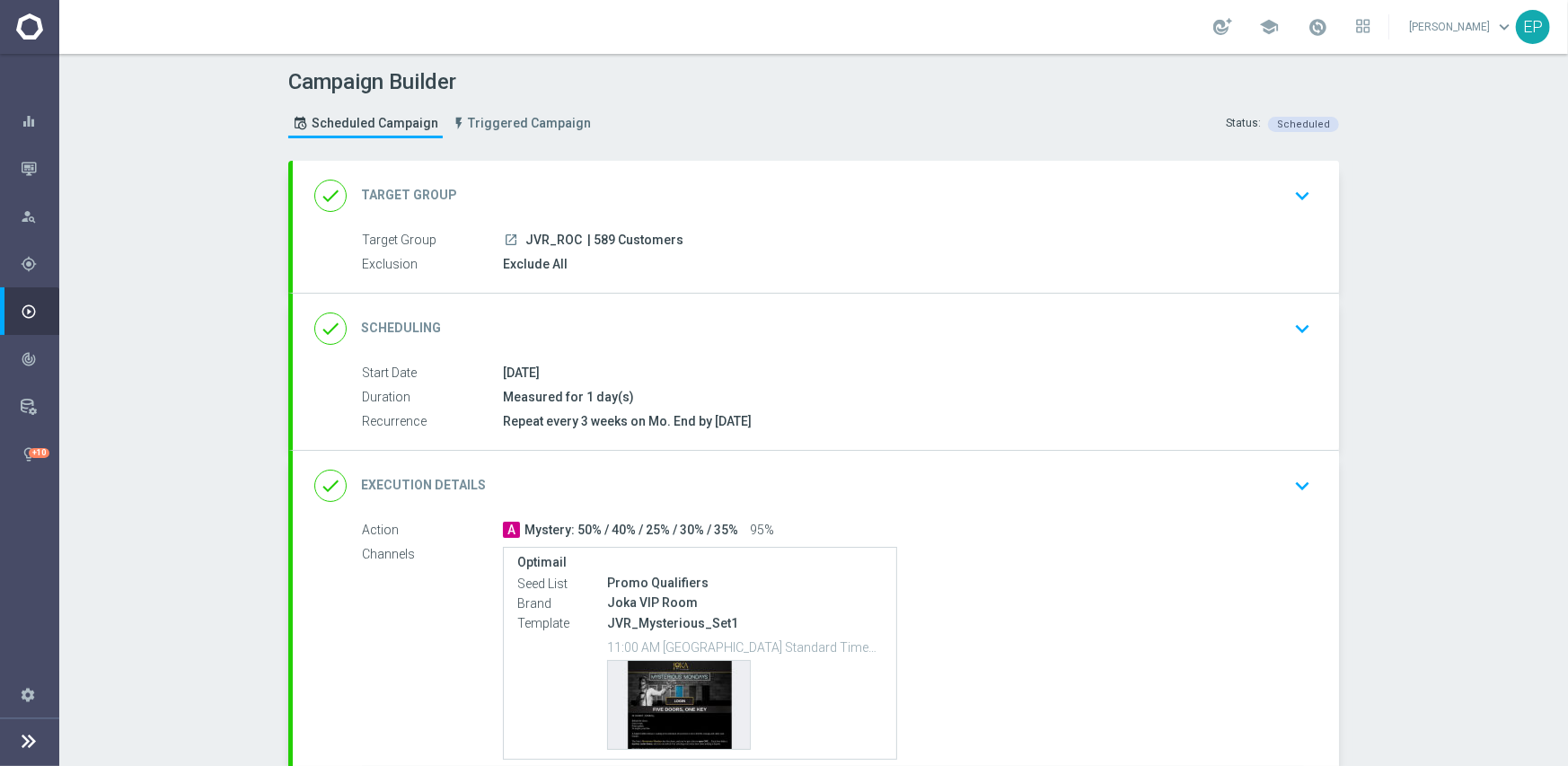
click at [758, 309] on div "done Scheduling keyboard_arrow_down" at bounding box center [815, 329] width 1046 height 70
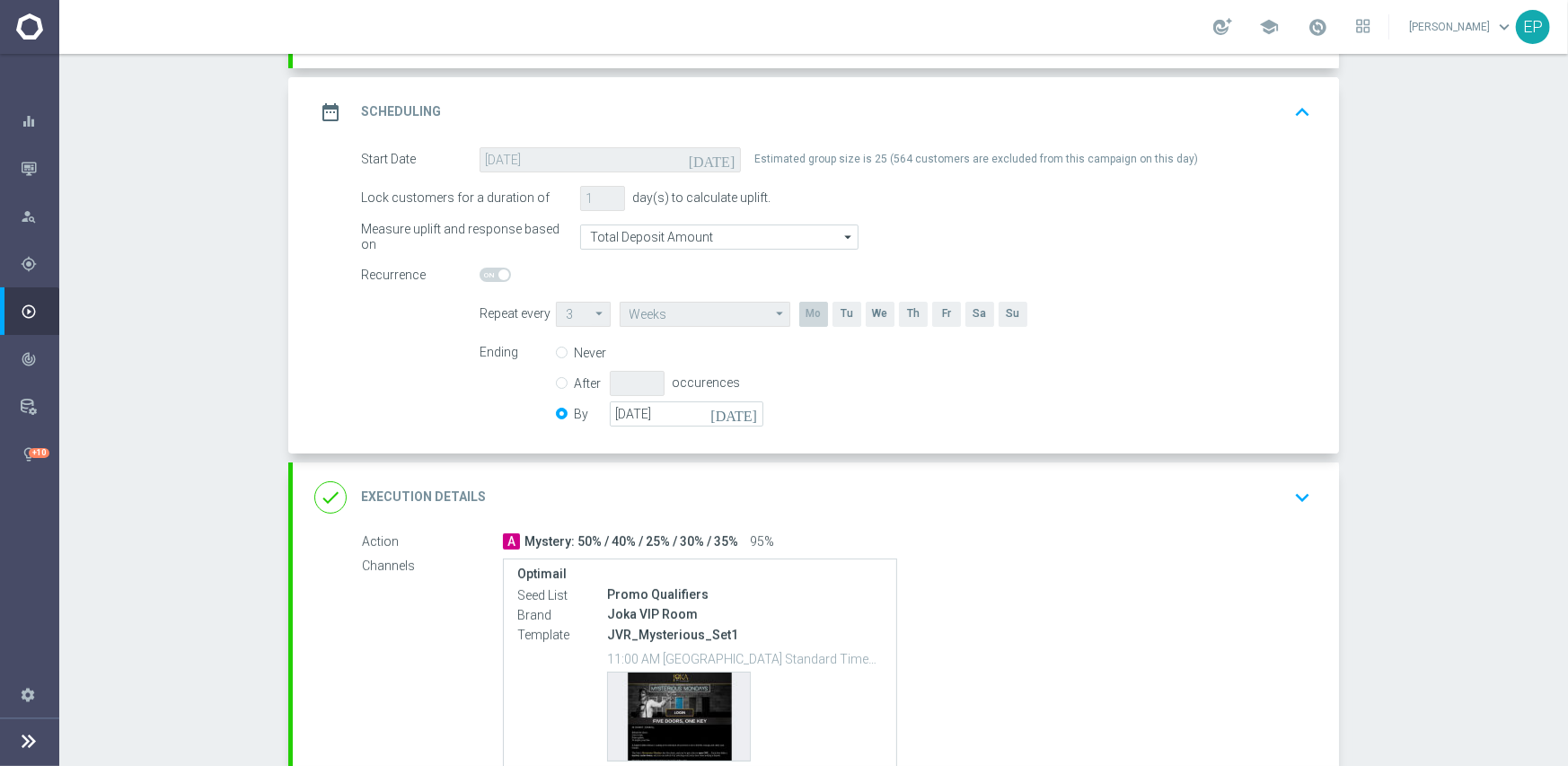
scroll to position [270, 0]
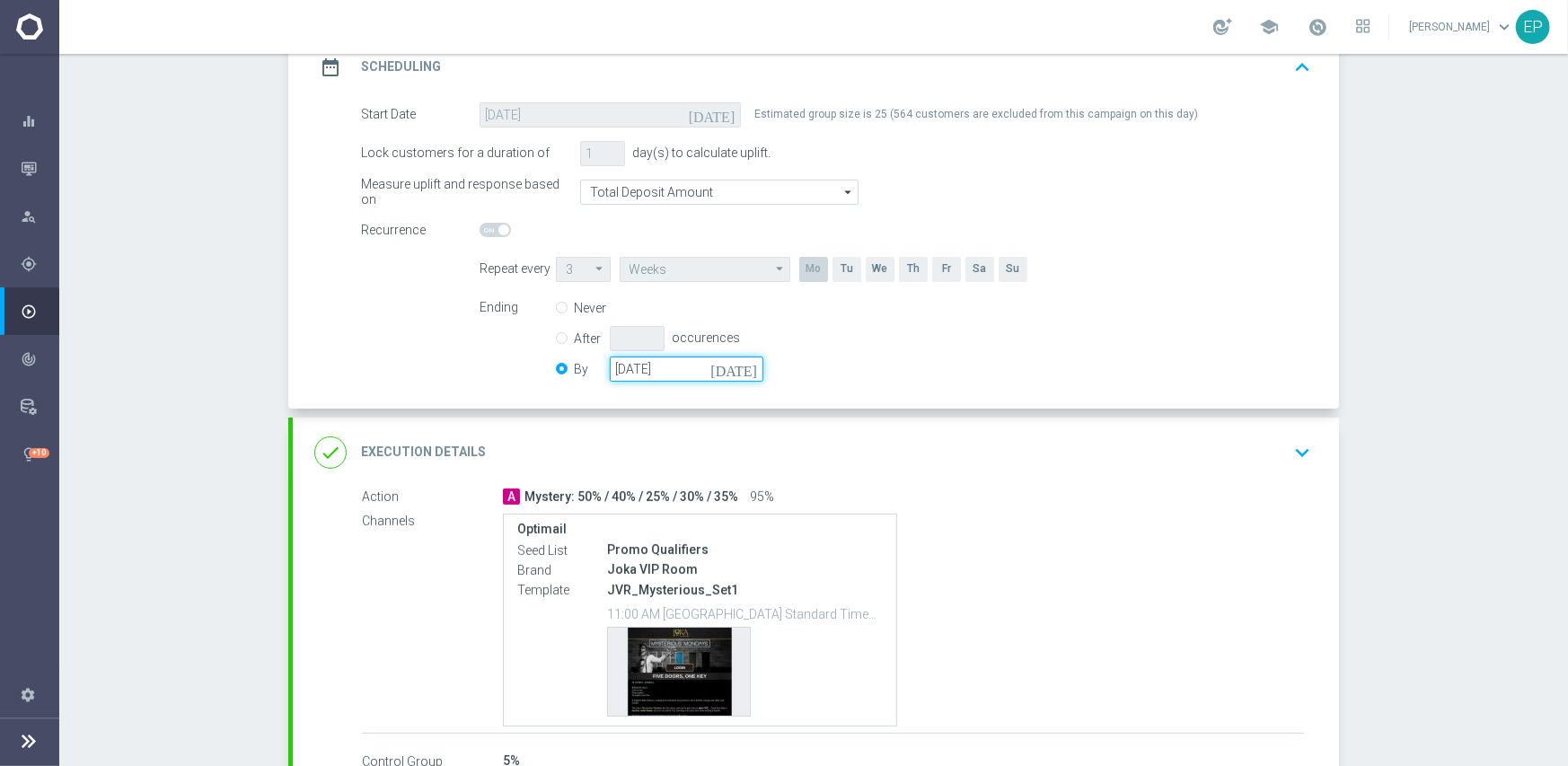
click at [704, 375] on input "[DATE]" at bounding box center [686, 369] width 153 height 25
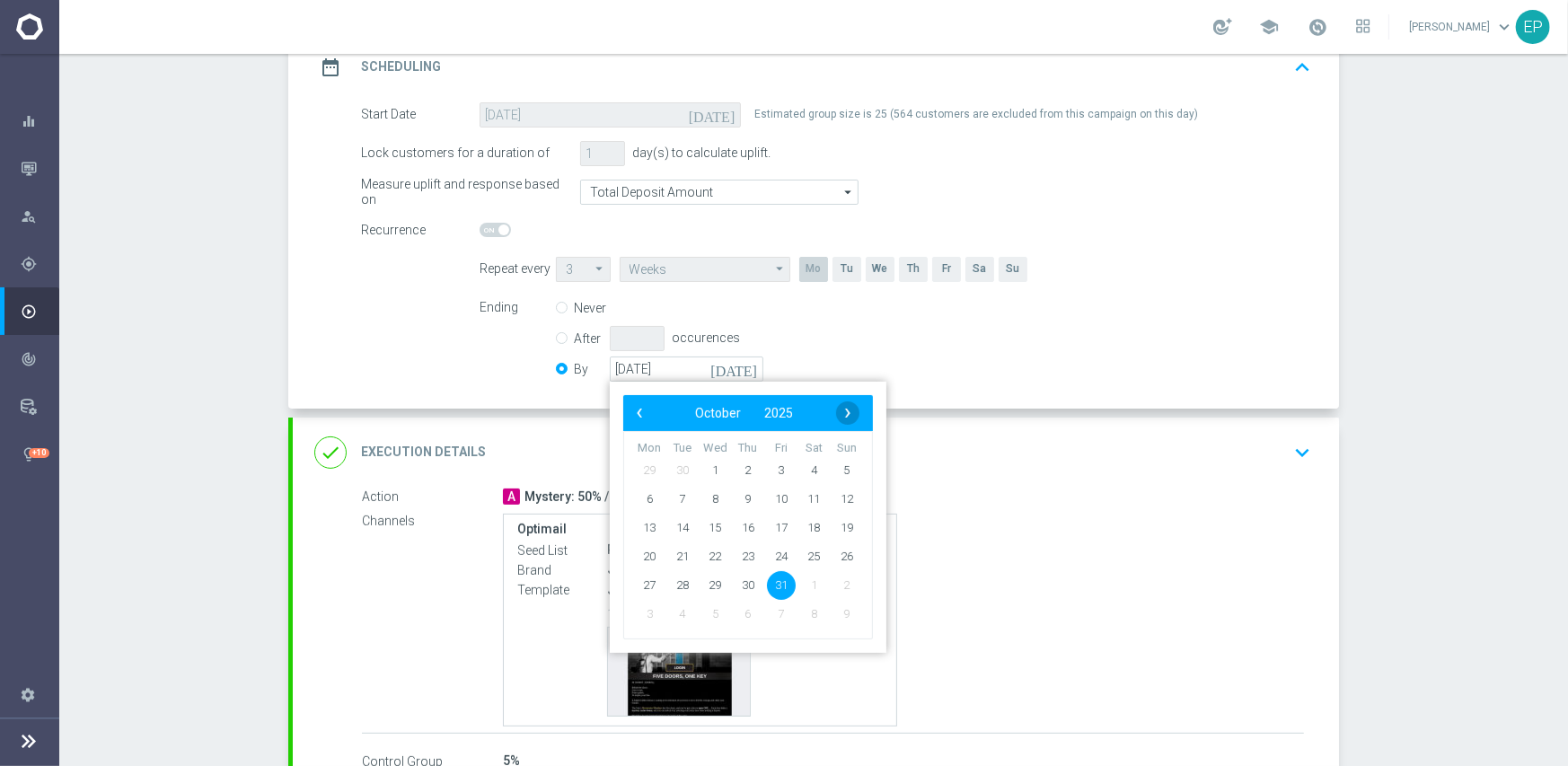
click at [837, 407] on span "›" at bounding box center [847, 412] width 23 height 23
click at [833, 580] on span "30" at bounding box center [847, 585] width 29 height 29
type input "[DATE]"
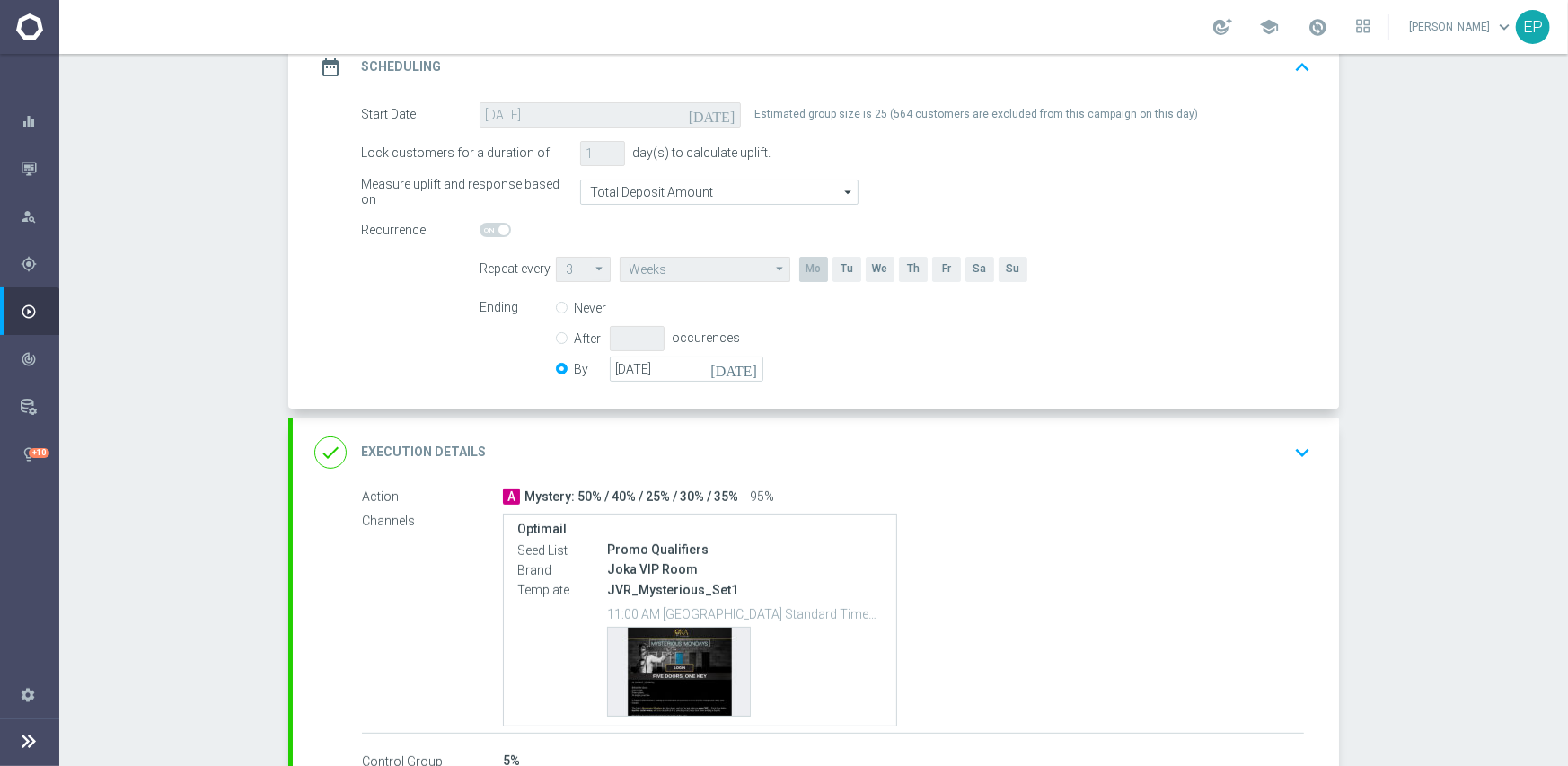
click at [889, 461] on div "done Execution Details keyboard_arrow_down" at bounding box center [815, 452] width 1003 height 34
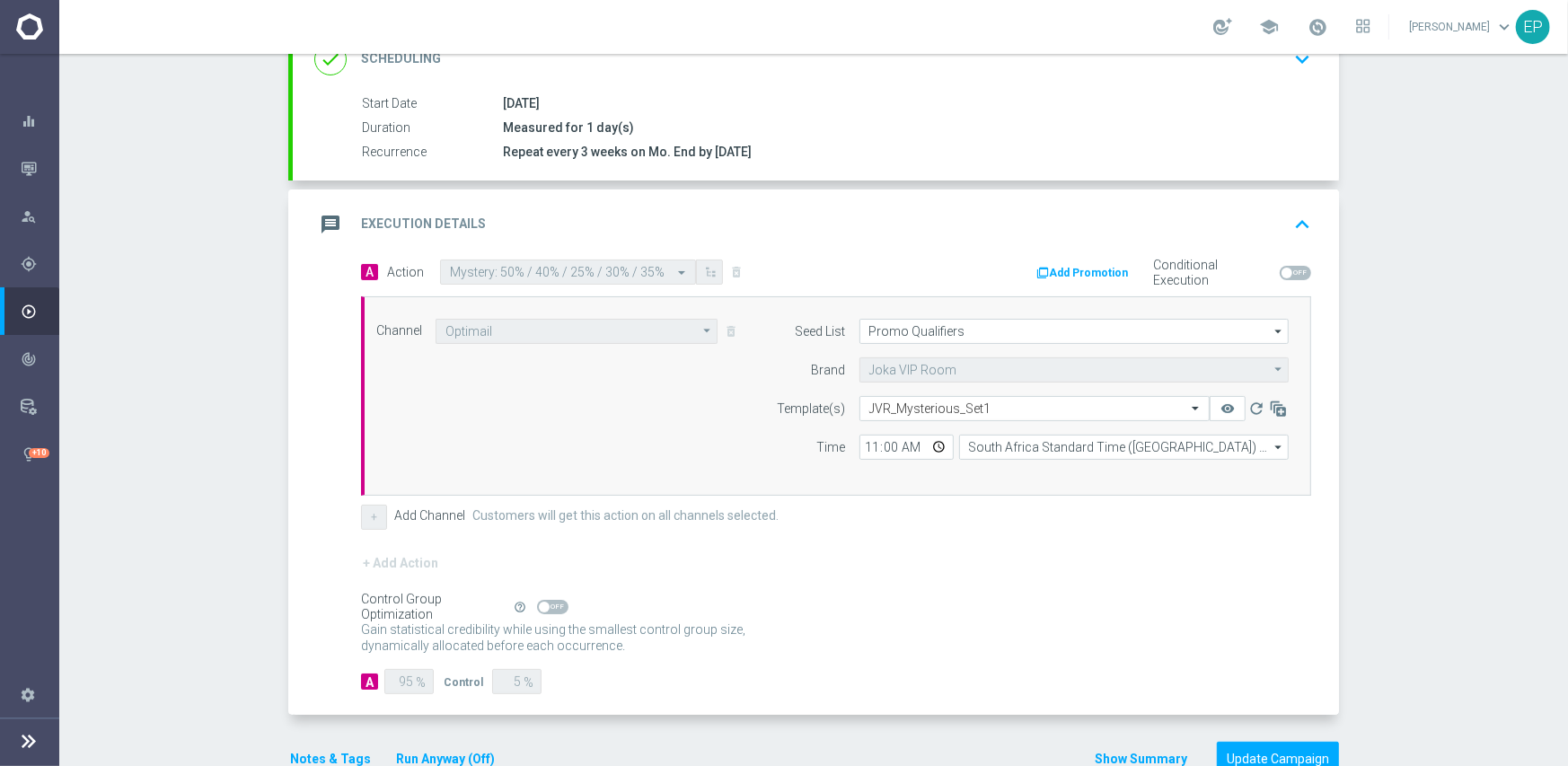
scroll to position [314, 0]
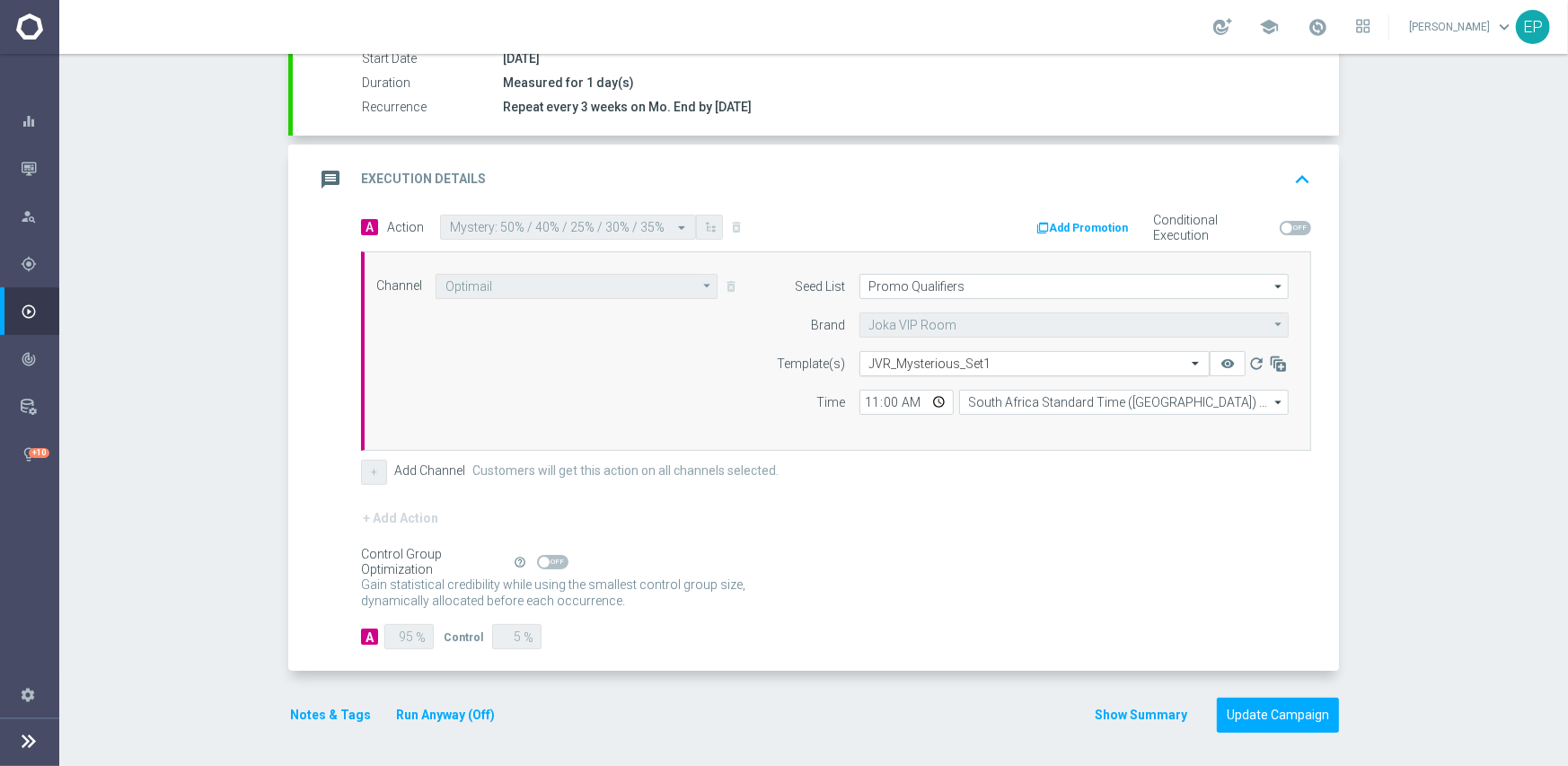
click at [941, 358] on input "text" at bounding box center [1017, 364] width 295 height 15
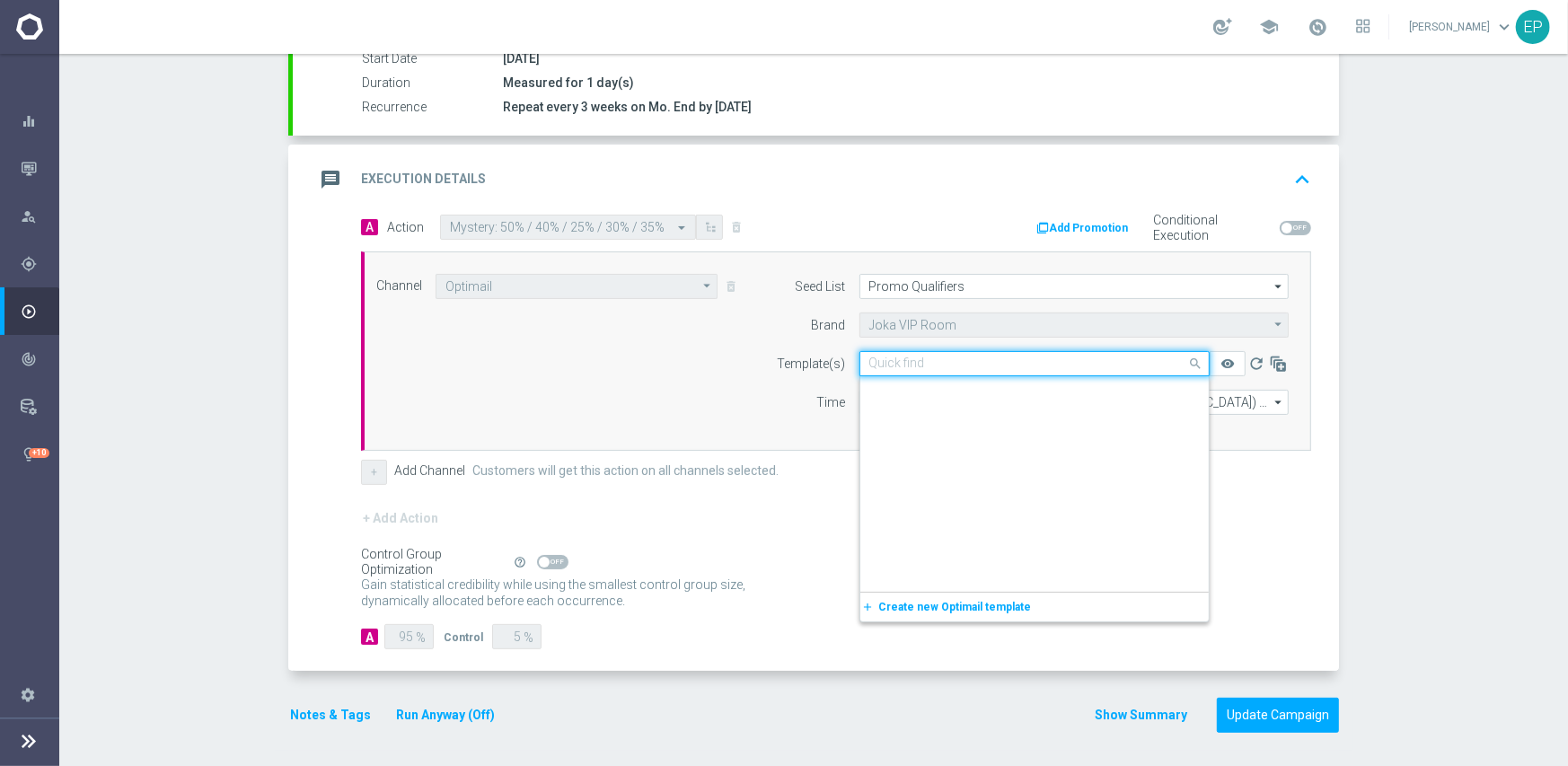
scroll to position [14130, 0]
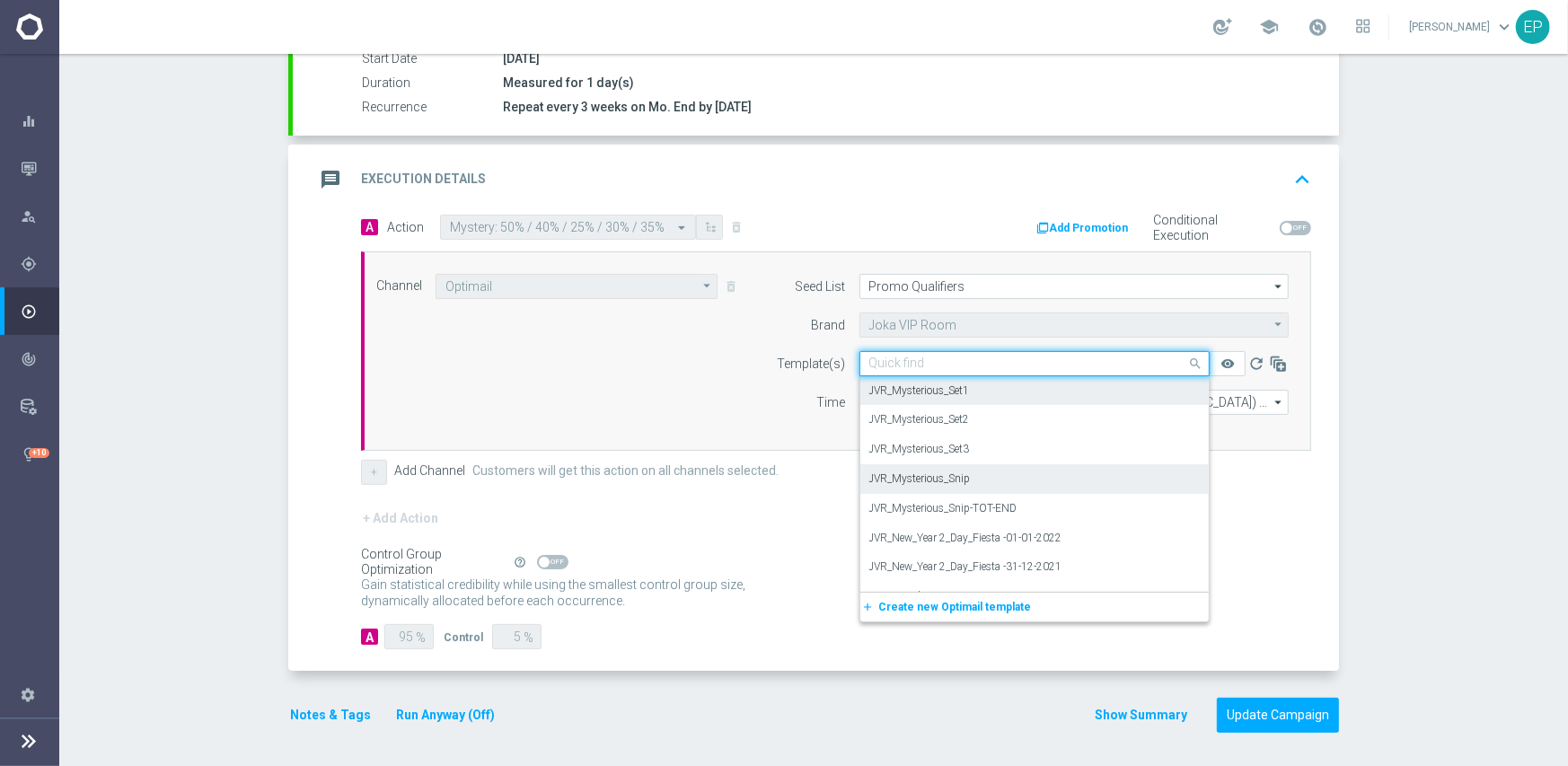
click at [958, 474] on label "JVR_Mysterious_Snip" at bounding box center [919, 479] width 101 height 15
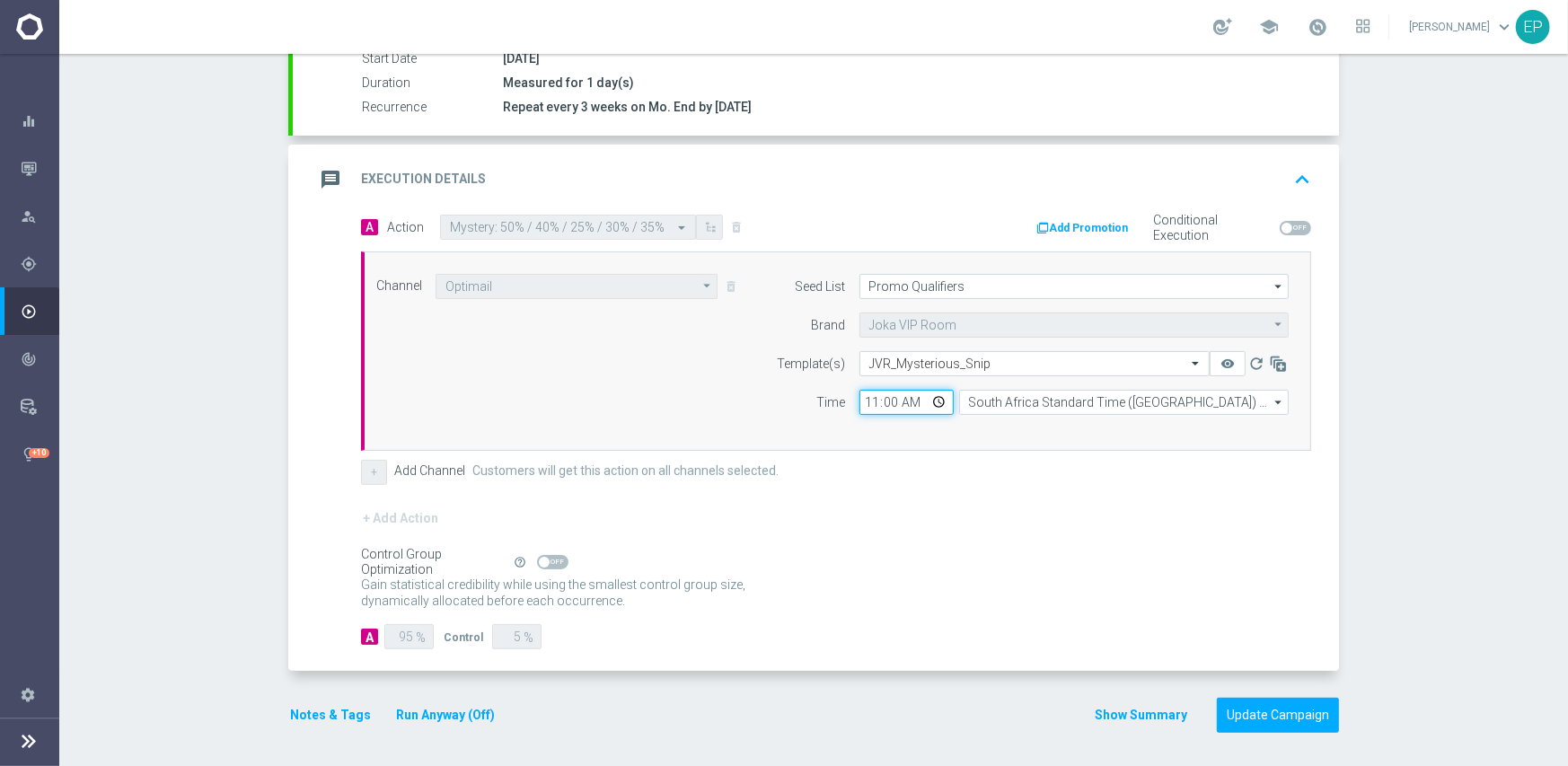
click at [861, 401] on input "11:00" at bounding box center [907, 402] width 94 height 25
type input "02:00"
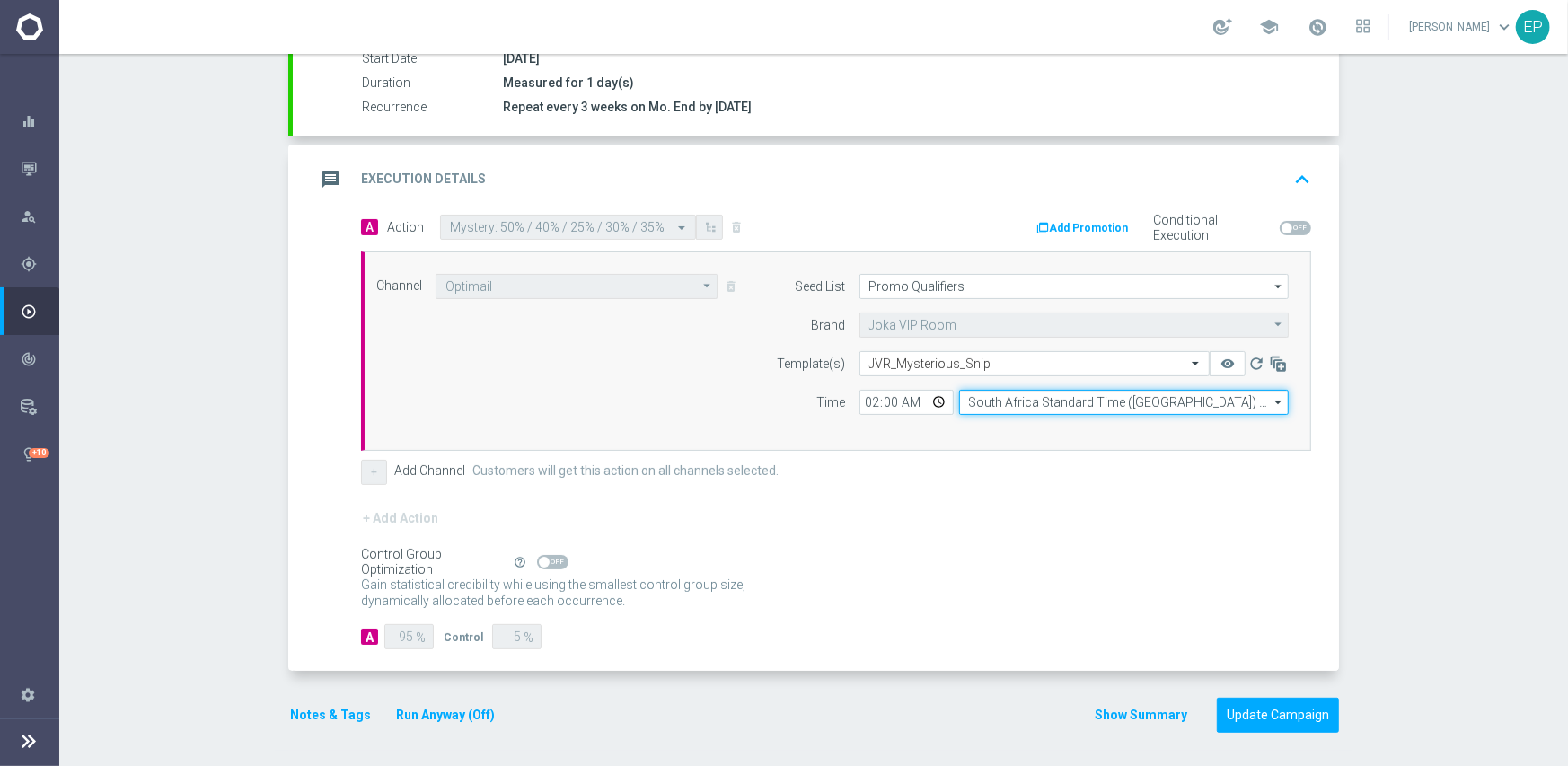
click at [1025, 397] on input "South Africa Standard Time ([GEOGRAPHIC_DATA]) (UTC +02:00)" at bounding box center [1124, 402] width 330 height 25
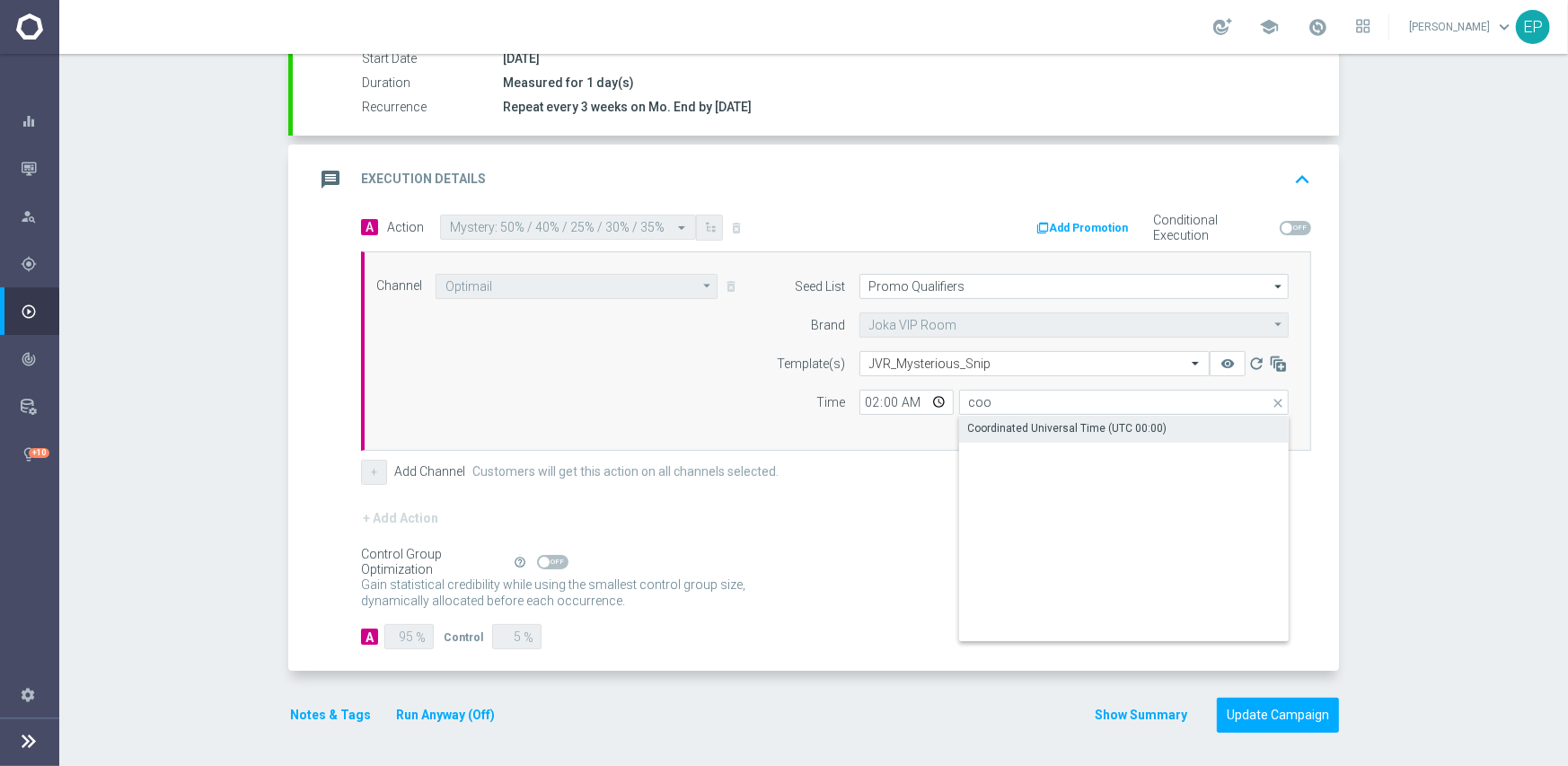
click at [1037, 427] on div "Coordinated Universal Time (UTC 00:00)" at bounding box center [1067, 428] width 199 height 16
type input "Coordinated Universal Time (UTC 00:00)"
click at [973, 515] on div "+ Add Action" at bounding box center [837, 529] width 950 height 45
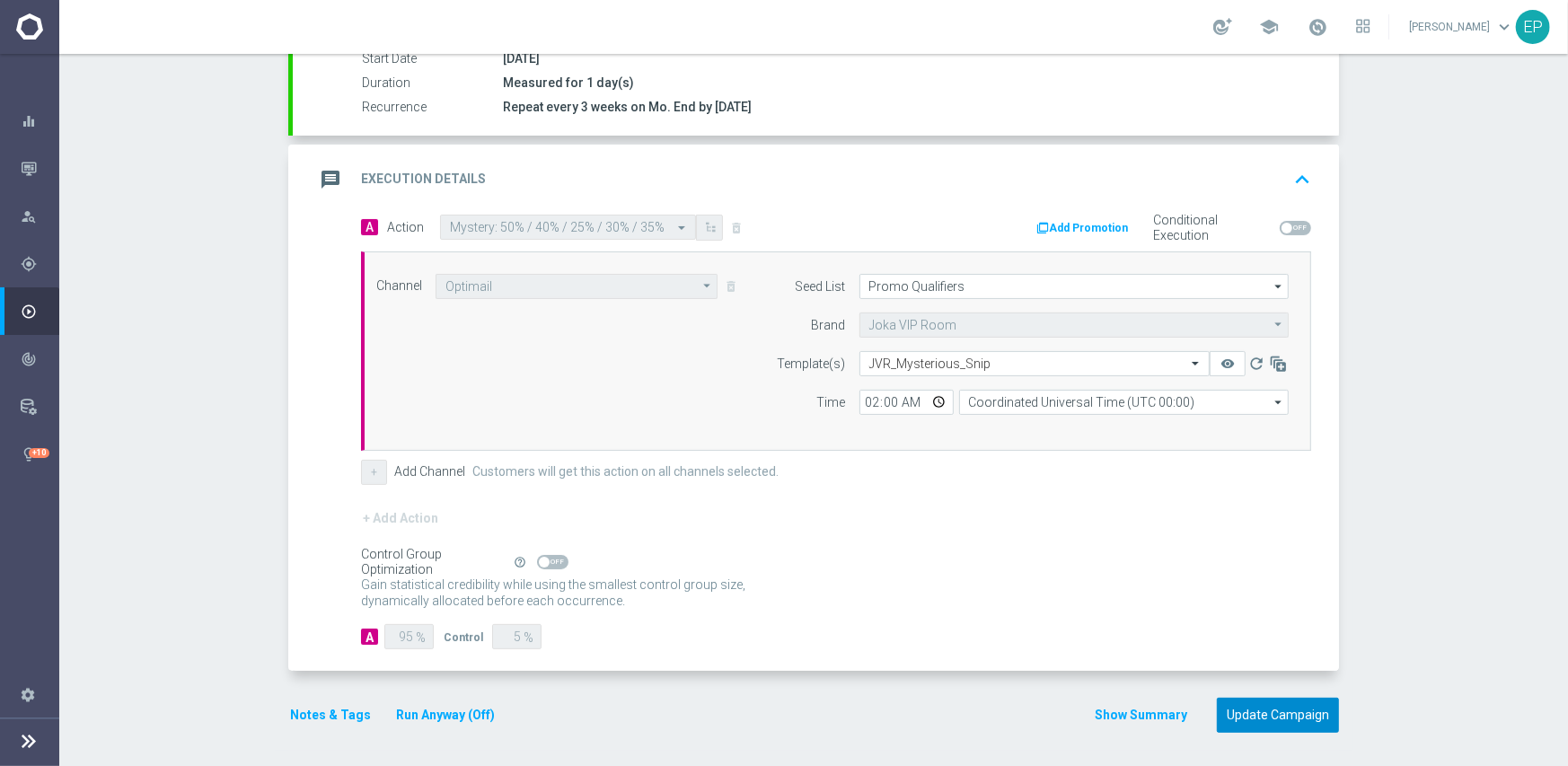
click at [1258, 715] on button "Update Campaign" at bounding box center [1277, 715] width 122 height 35
click at [554, 561] on div at bounding box center [765, 383] width 1568 height 766
click at [550, 560] on div at bounding box center [765, 383] width 1568 height 766
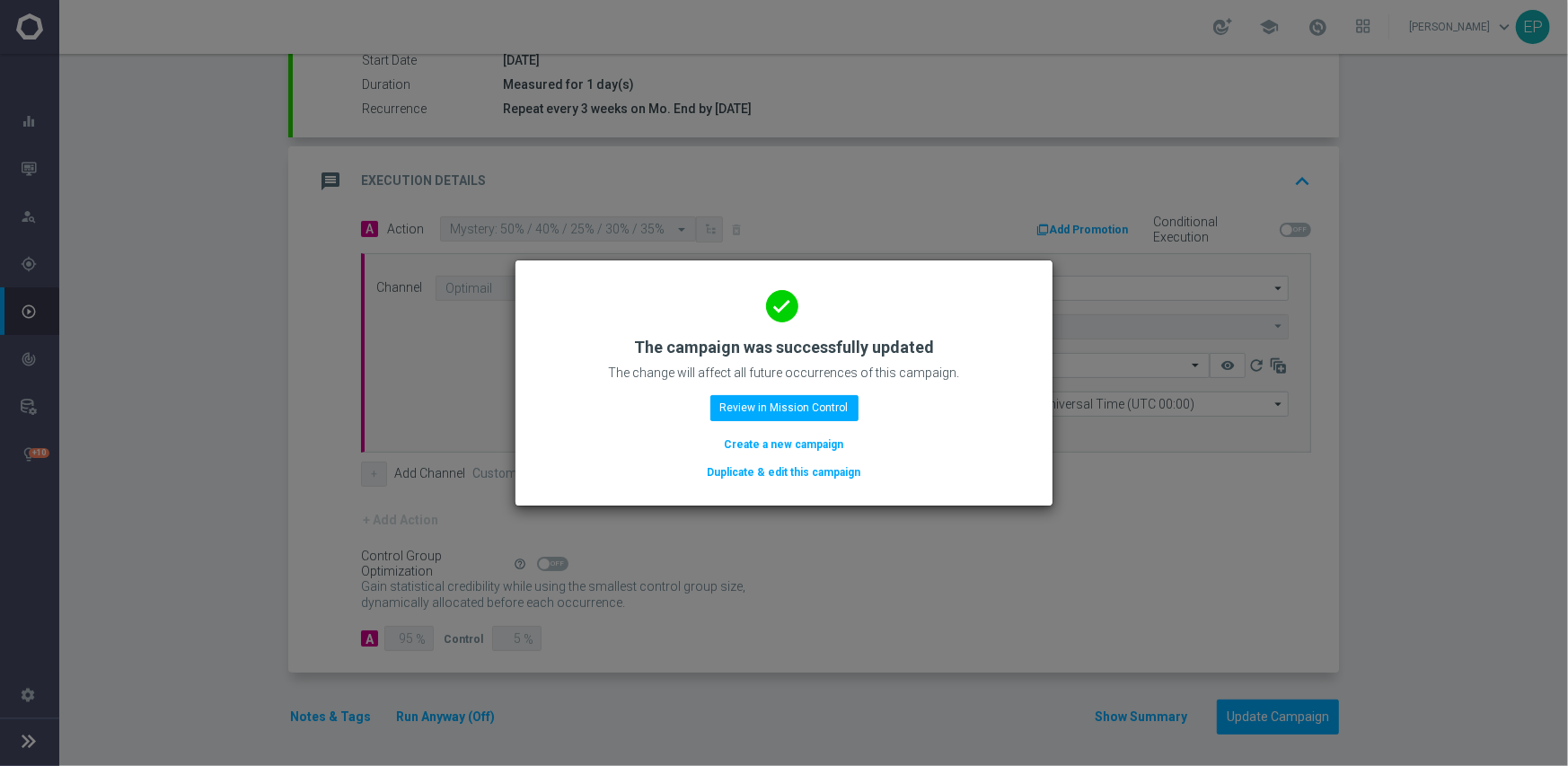
scroll to position [314, 0]
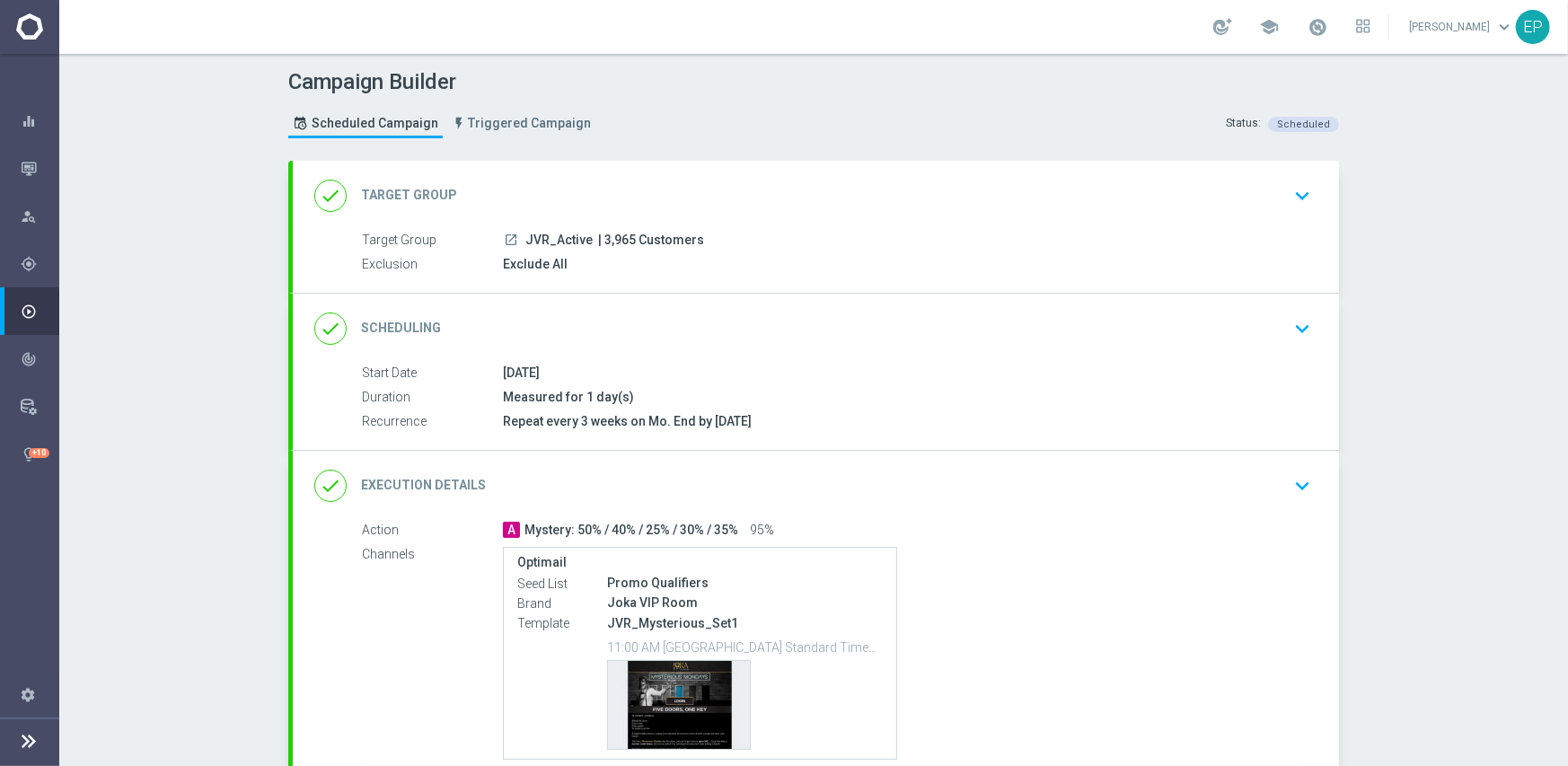
drag, startPoint x: 722, startPoint y: 327, endPoint x: 748, endPoint y: 325, distance: 26.1
click at [723, 326] on div "done Scheduling keyboard_arrow_down" at bounding box center [815, 328] width 1003 height 34
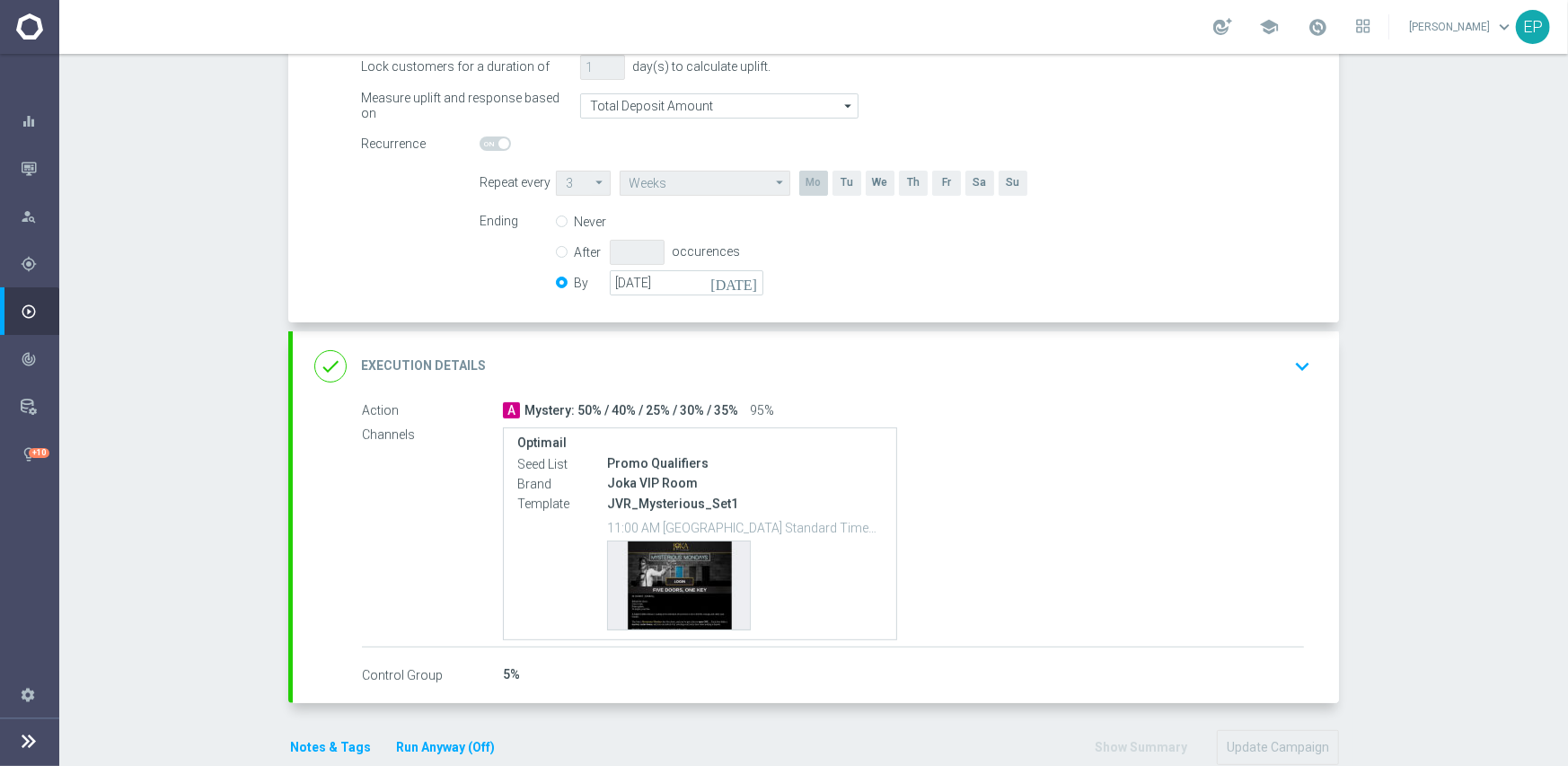
scroll to position [359, 0]
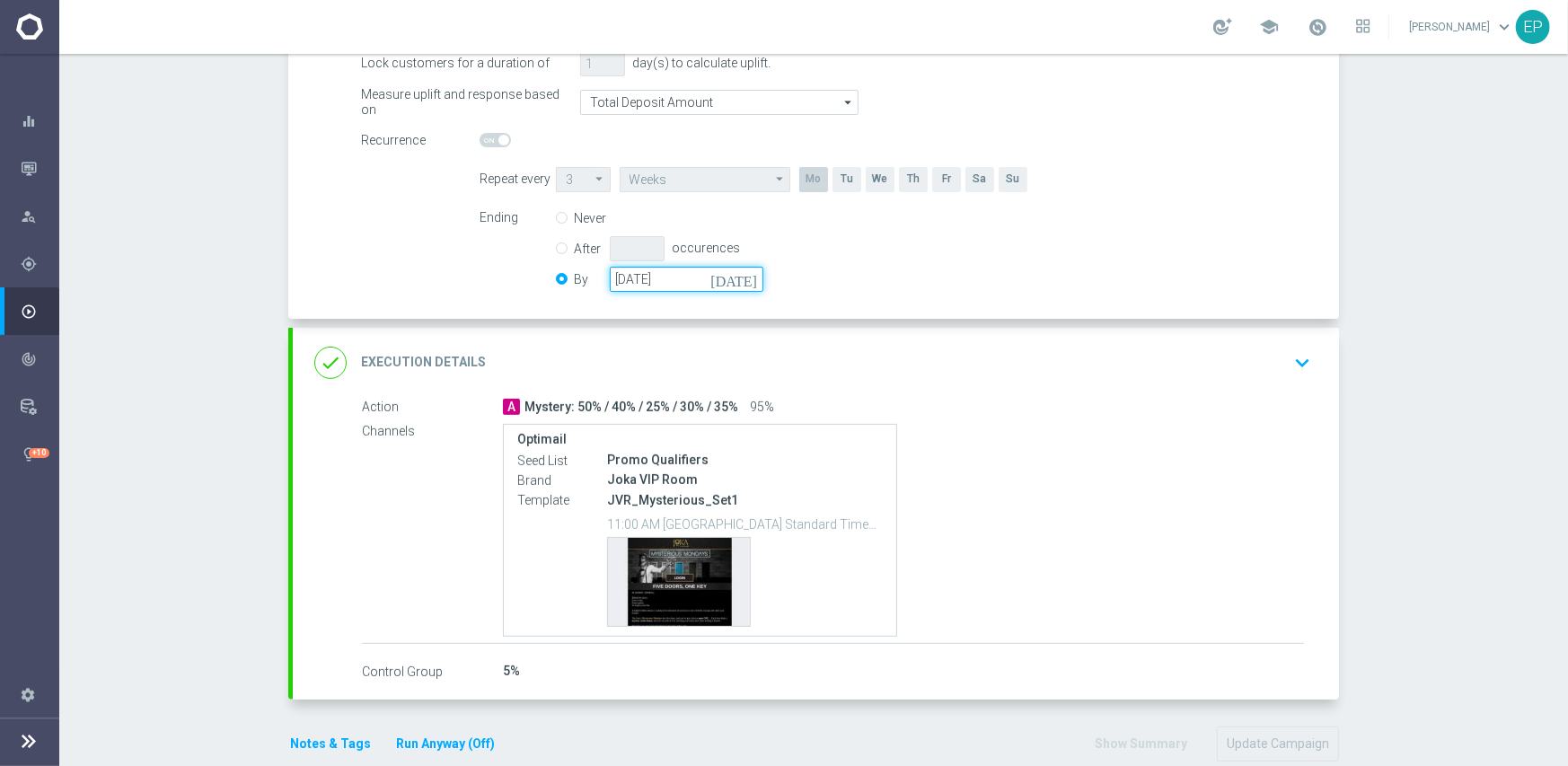
click at [701, 282] on input "[DATE]" at bounding box center [686, 279] width 153 height 25
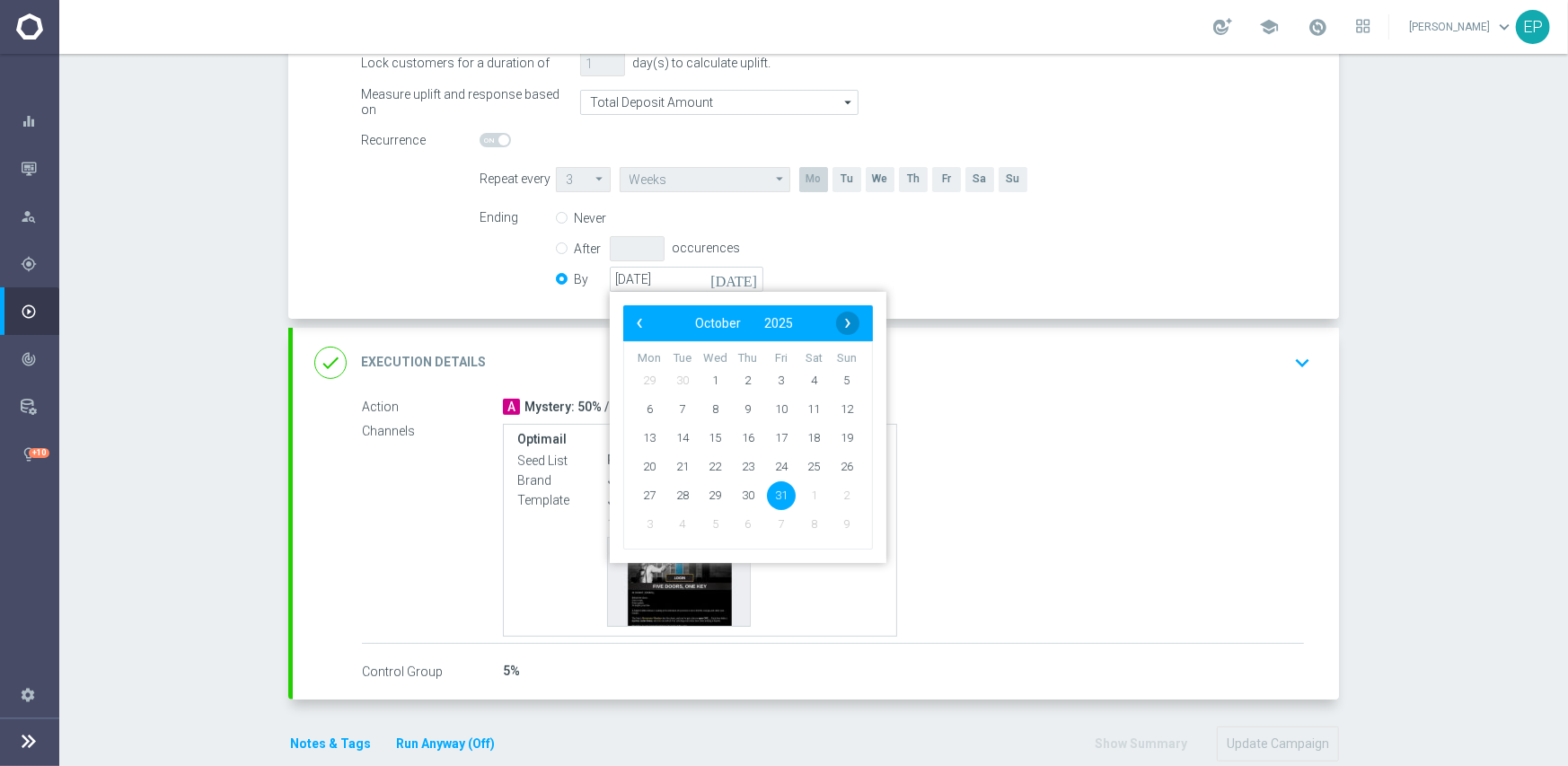
click at [839, 317] on span "›" at bounding box center [847, 323] width 23 height 23
click at [833, 499] on span "30" at bounding box center [847, 494] width 29 height 29
type input "[DATE]"
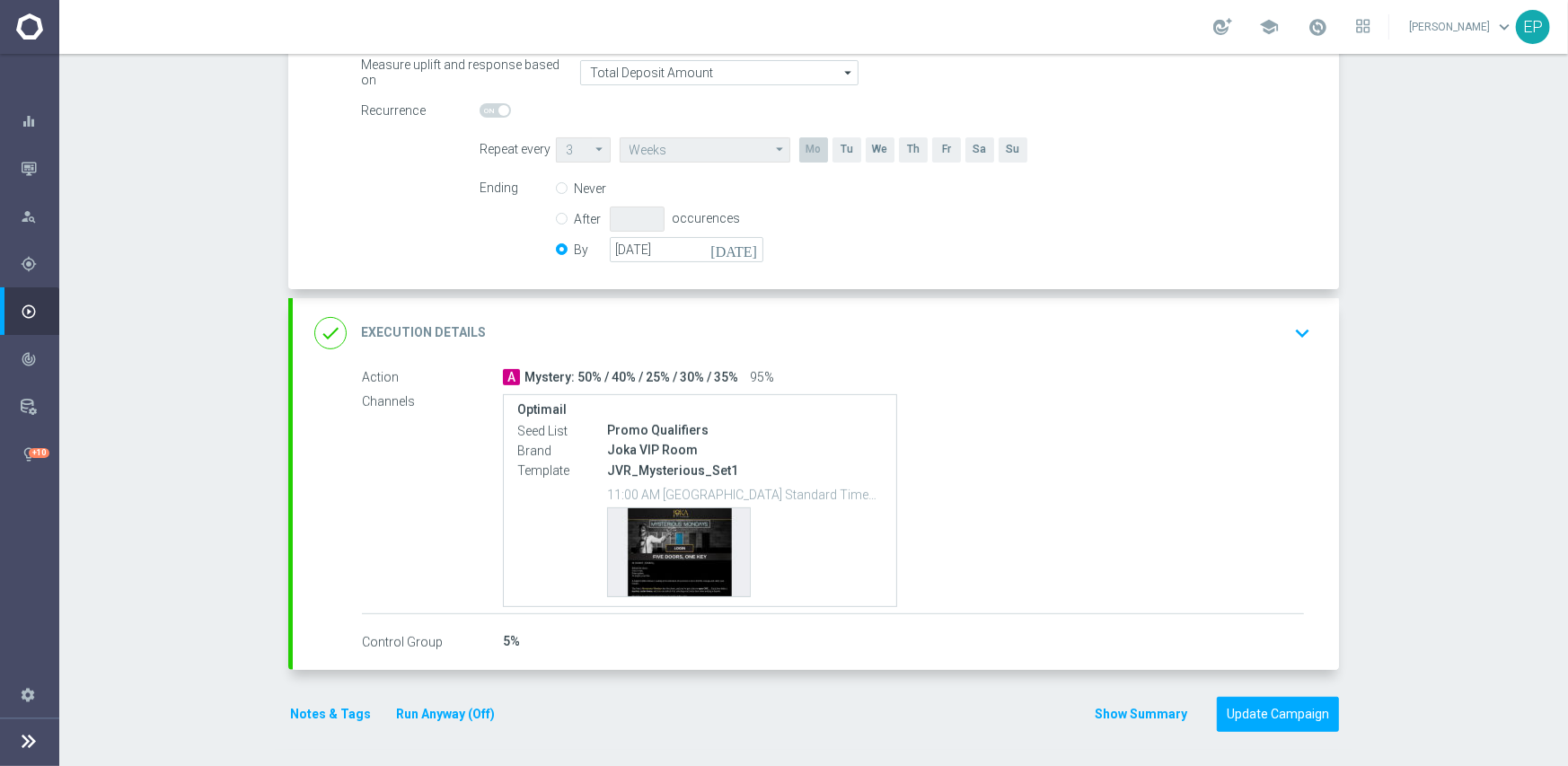
click at [811, 331] on div "done Execution Details keyboard_arrow_down" at bounding box center [815, 332] width 1003 height 34
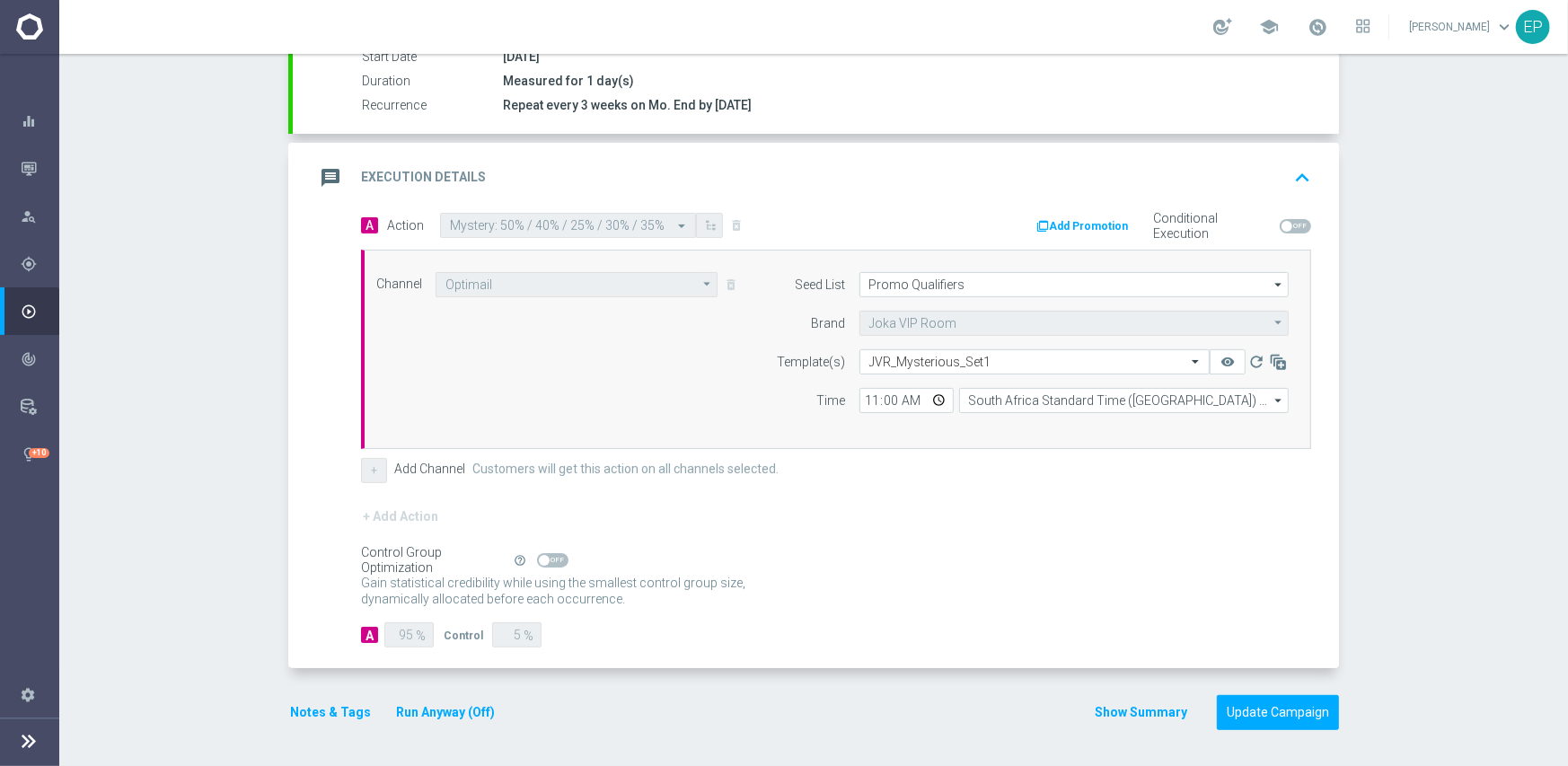
scroll to position [314, 0]
click at [866, 399] on input "11:00" at bounding box center [907, 402] width 94 height 25
type input "02:00"
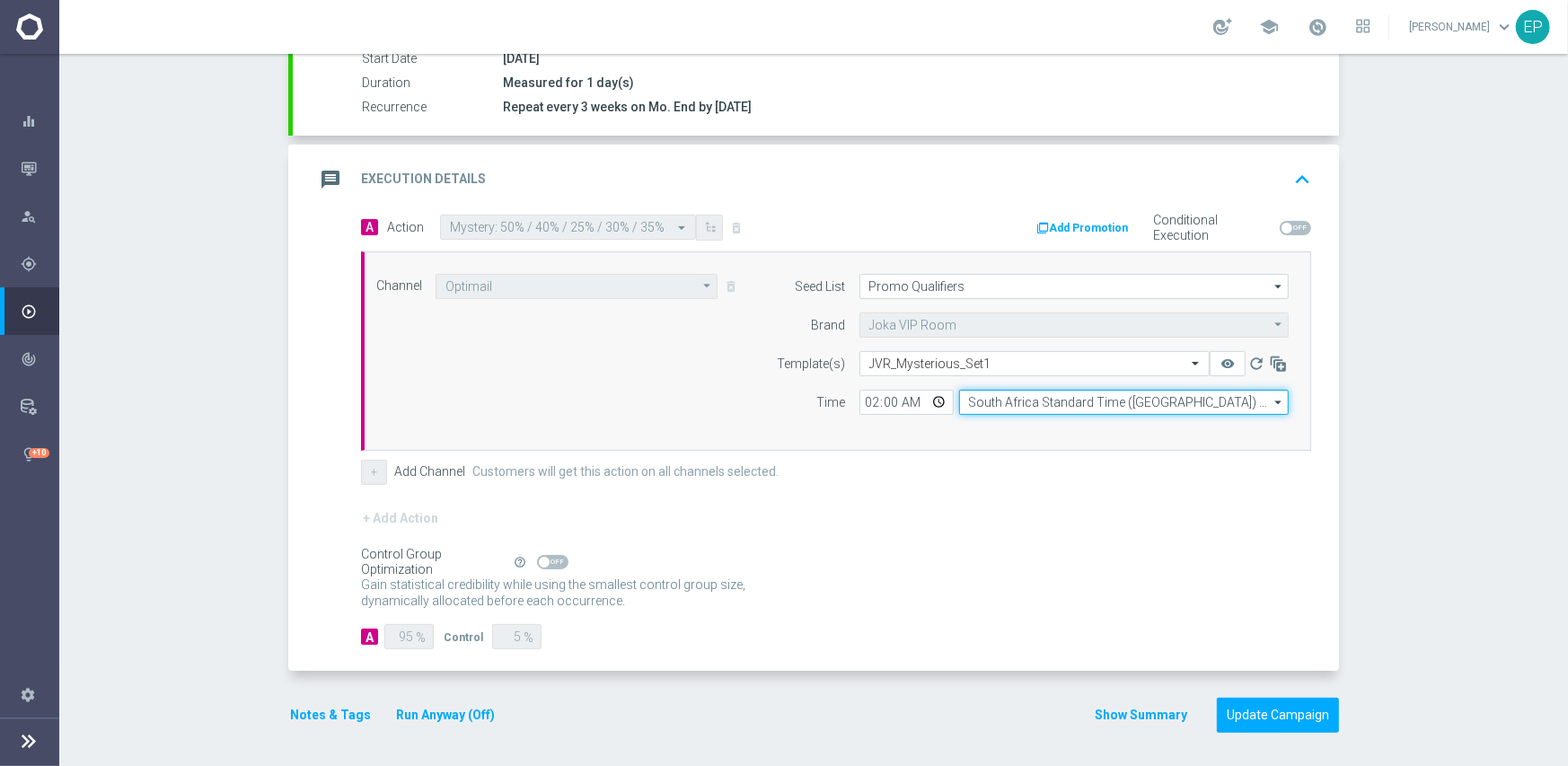
click at [993, 400] on input "South Africa Standard Time ([GEOGRAPHIC_DATA]) (UTC +02:00)" at bounding box center [1124, 402] width 330 height 25
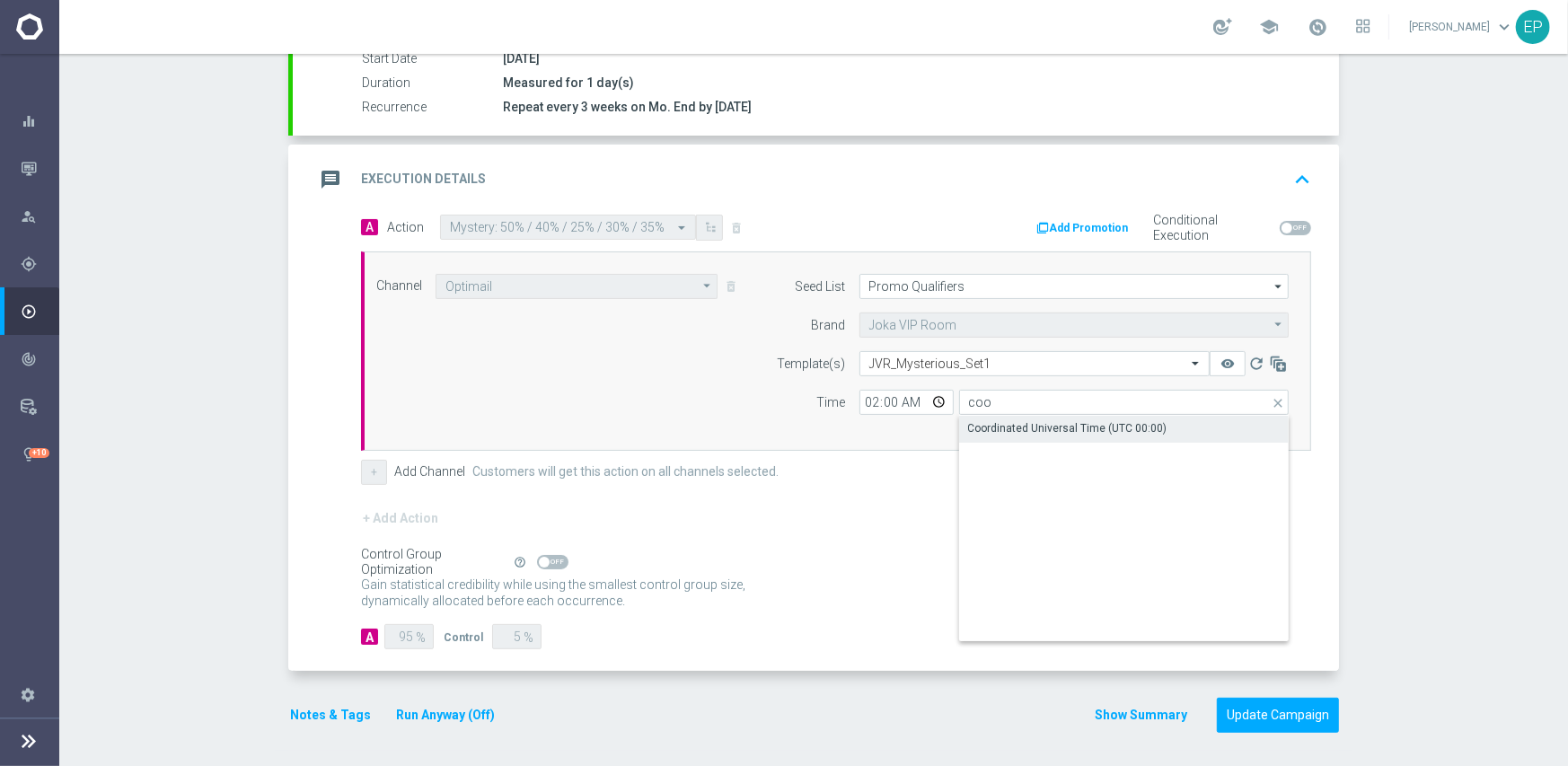
click at [999, 425] on div "Coordinated Universal Time (UTC 00:00)" at bounding box center [1067, 428] width 199 height 16
type input "Coordinated Universal Time (UTC 00:00)"
click at [1006, 525] on div "+ Add Action" at bounding box center [837, 529] width 950 height 45
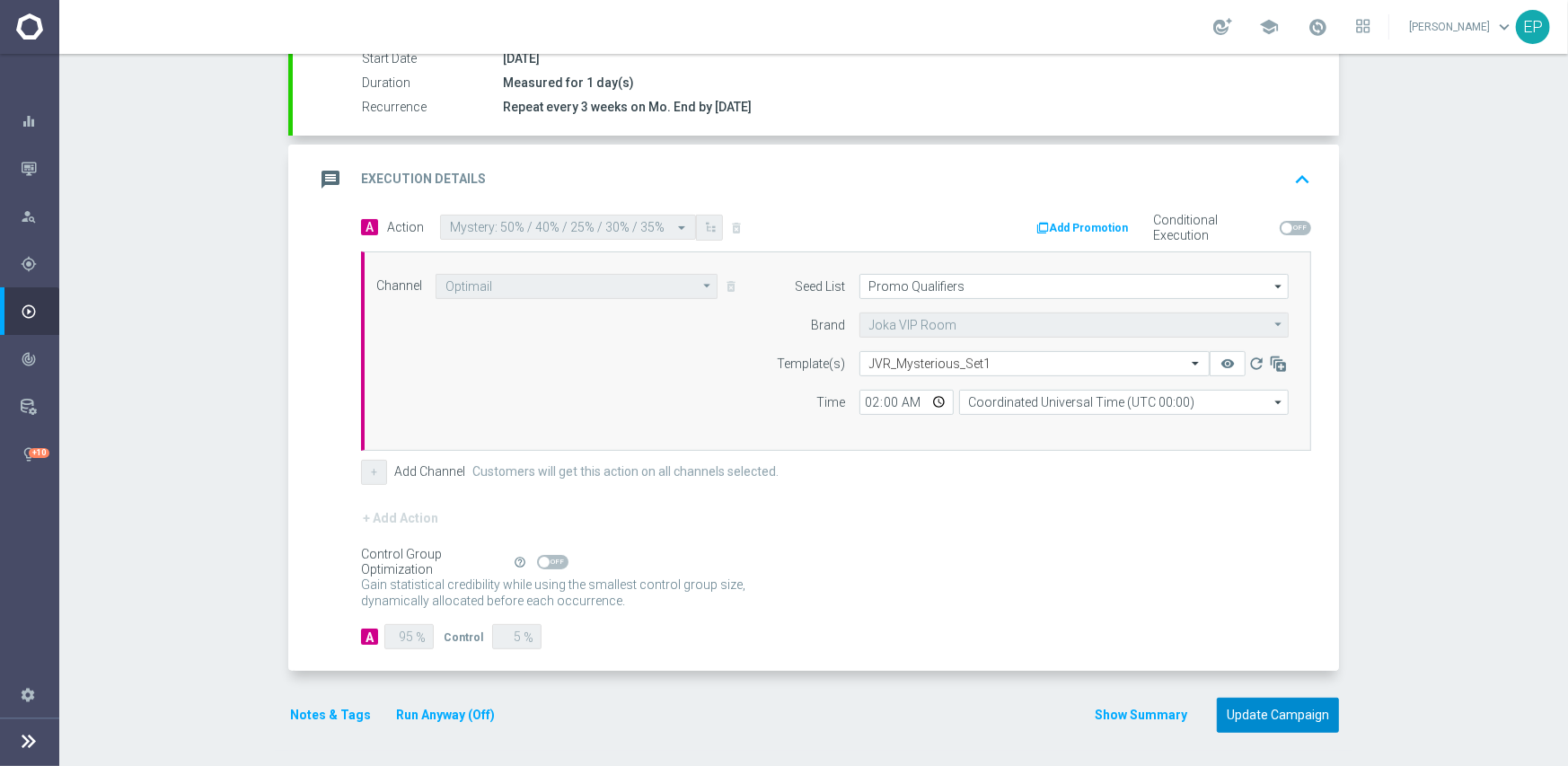
click at [1266, 707] on button "Update Campaign" at bounding box center [1277, 715] width 122 height 35
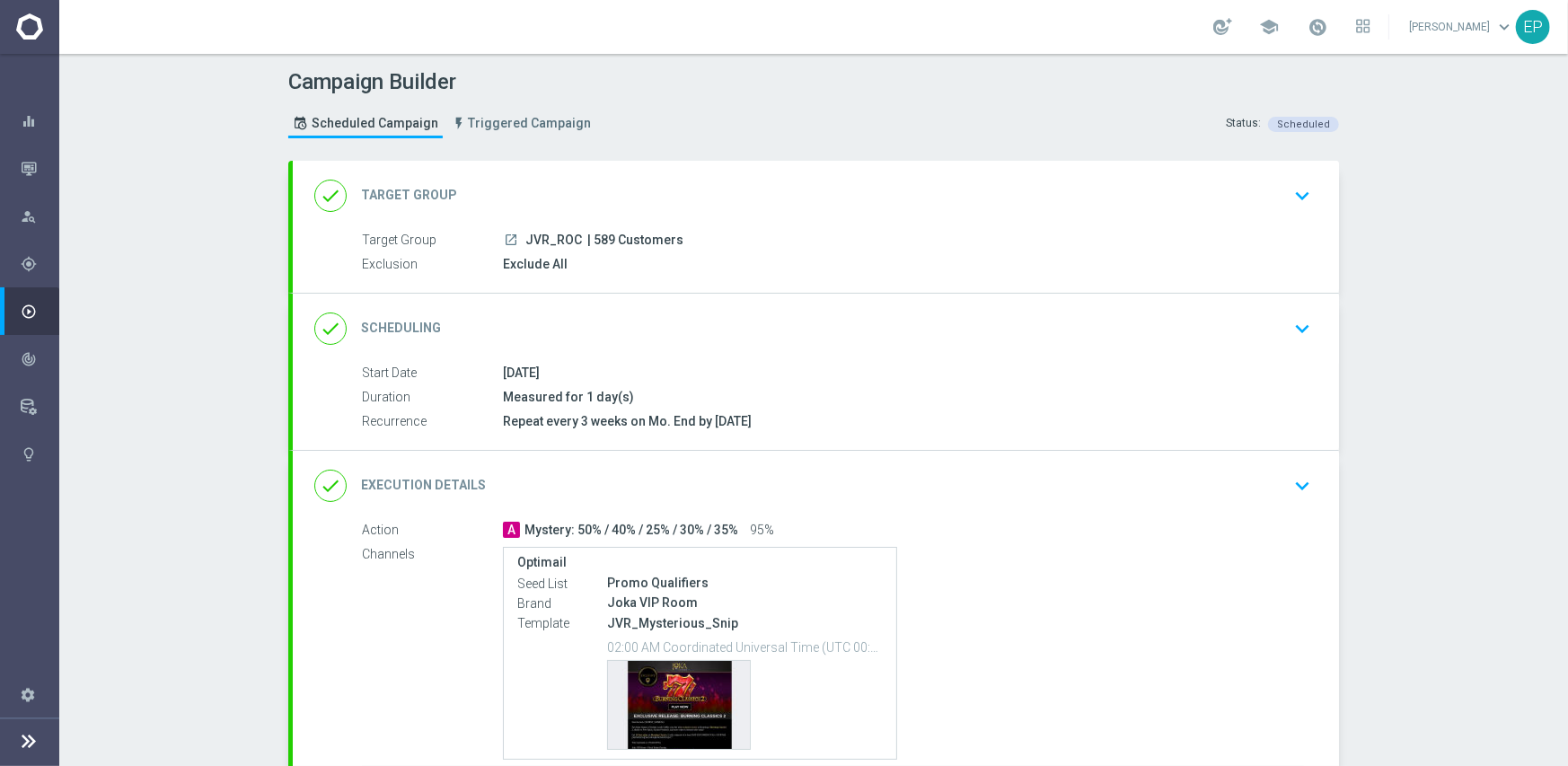
click at [1050, 441] on div "Start Date [DATE] Duration Measured for 1 day(s) Recurrence Repeat every 3 week…" at bounding box center [815, 406] width 1046 height 86
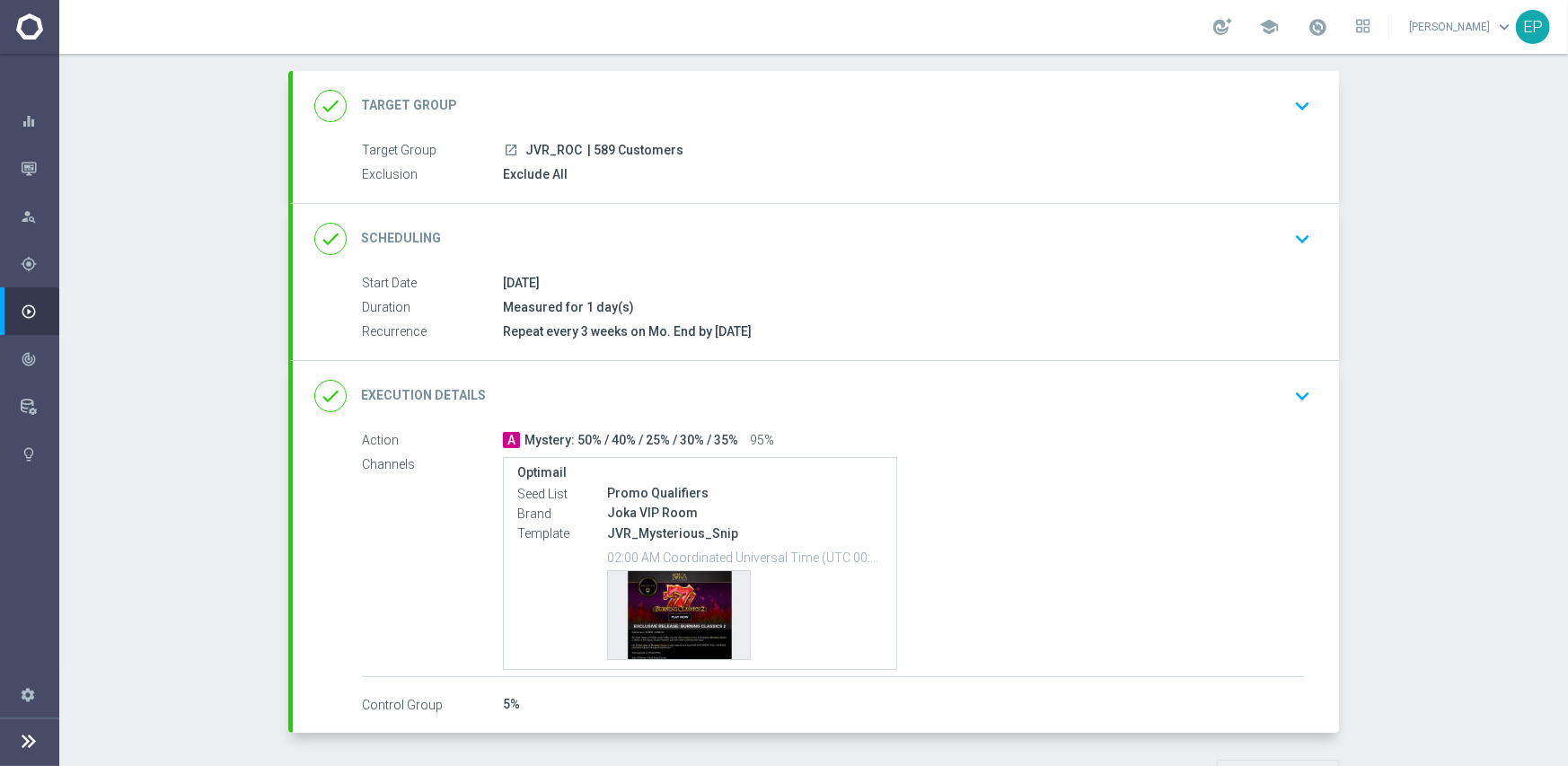
click at [811, 371] on div "done Execution Details keyboard_arrow_down" at bounding box center [815, 396] width 1046 height 70
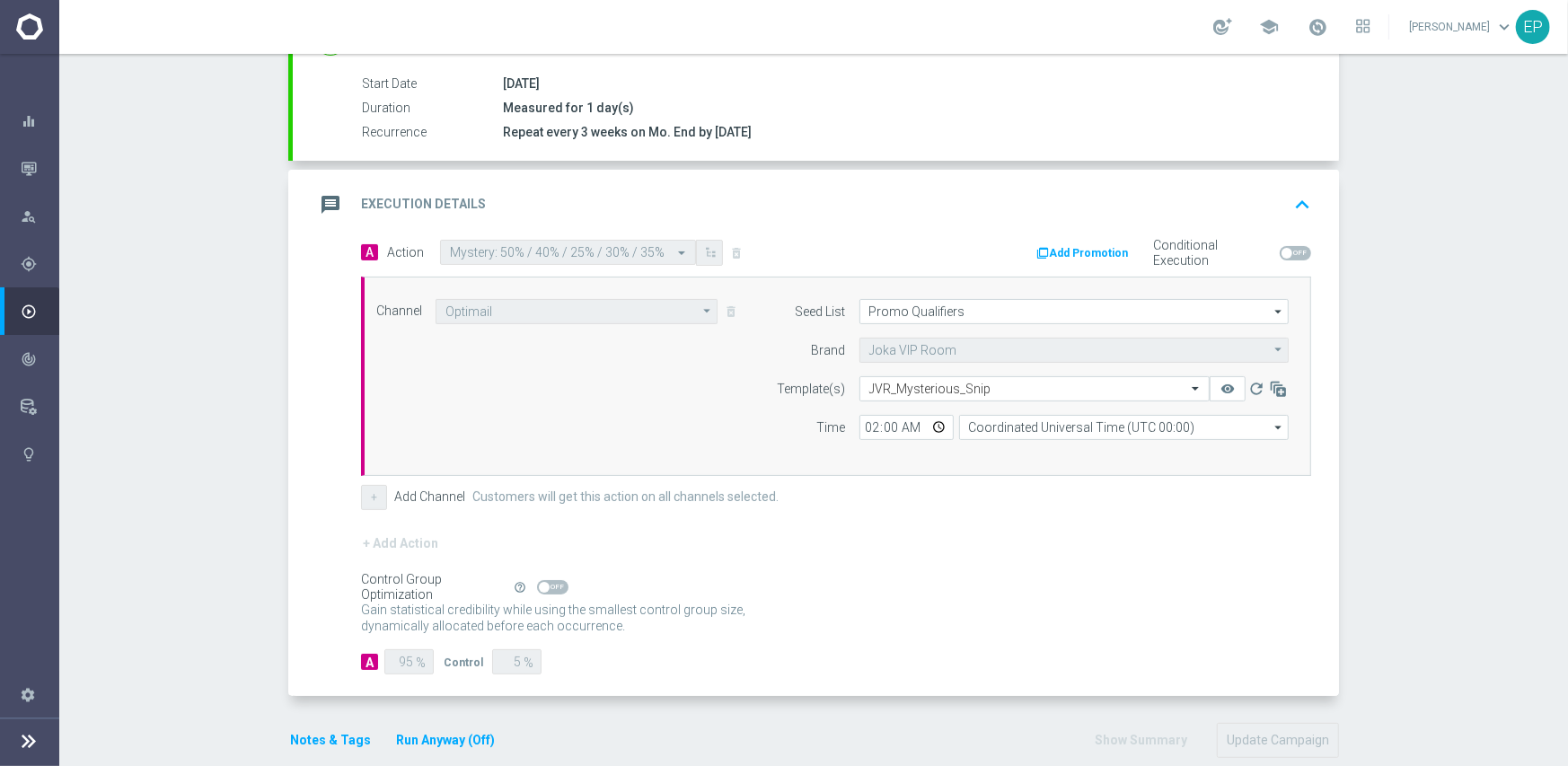
scroll to position [314, 0]
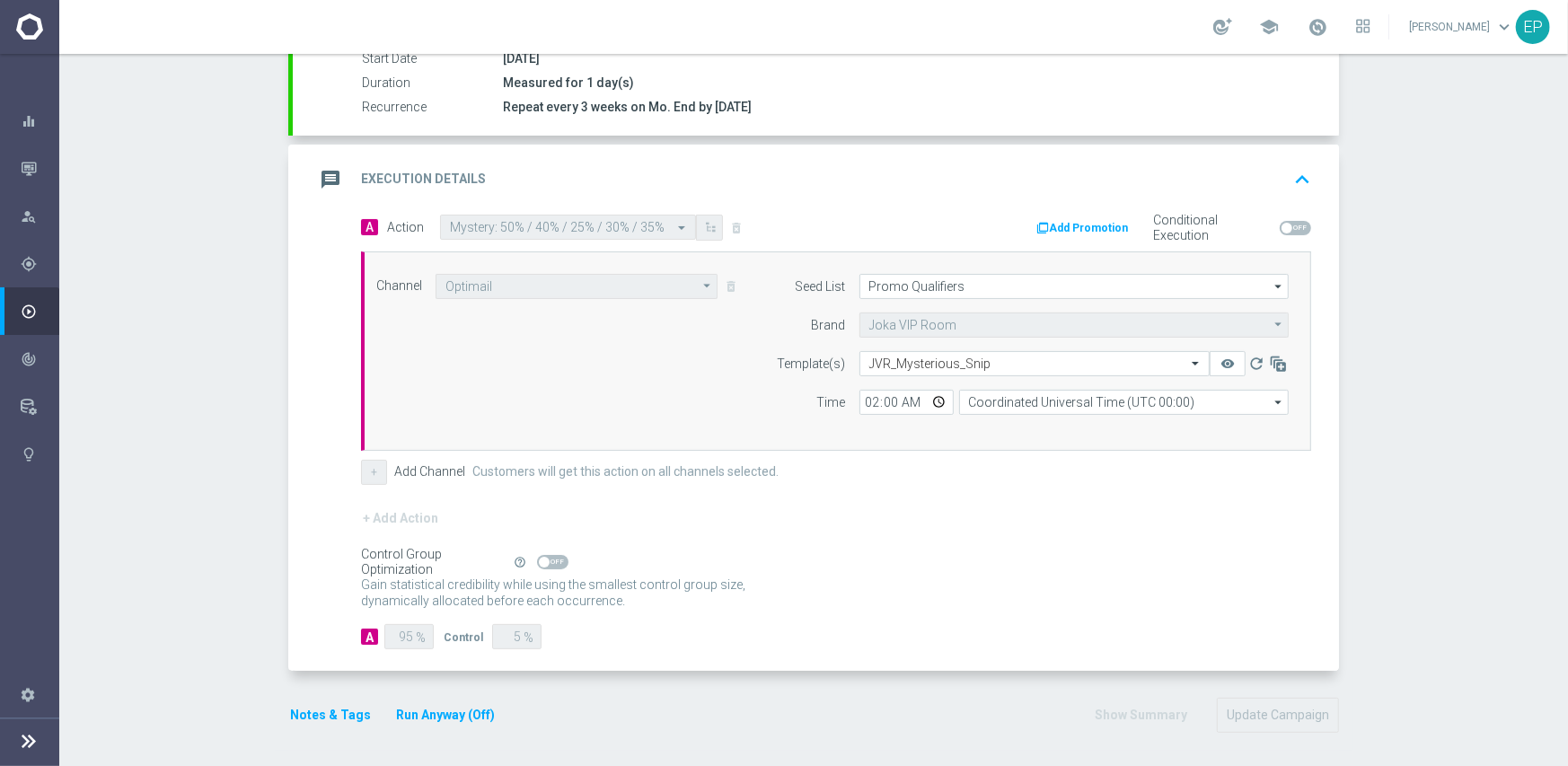
click at [551, 561] on span at bounding box center [552, 562] width 32 height 14
click at [551, 561] on input "checkbox" at bounding box center [552, 562] width 32 height 14
checkbox input "true"
click at [1317, 718] on button "Update Campaign" at bounding box center [1277, 715] width 122 height 35
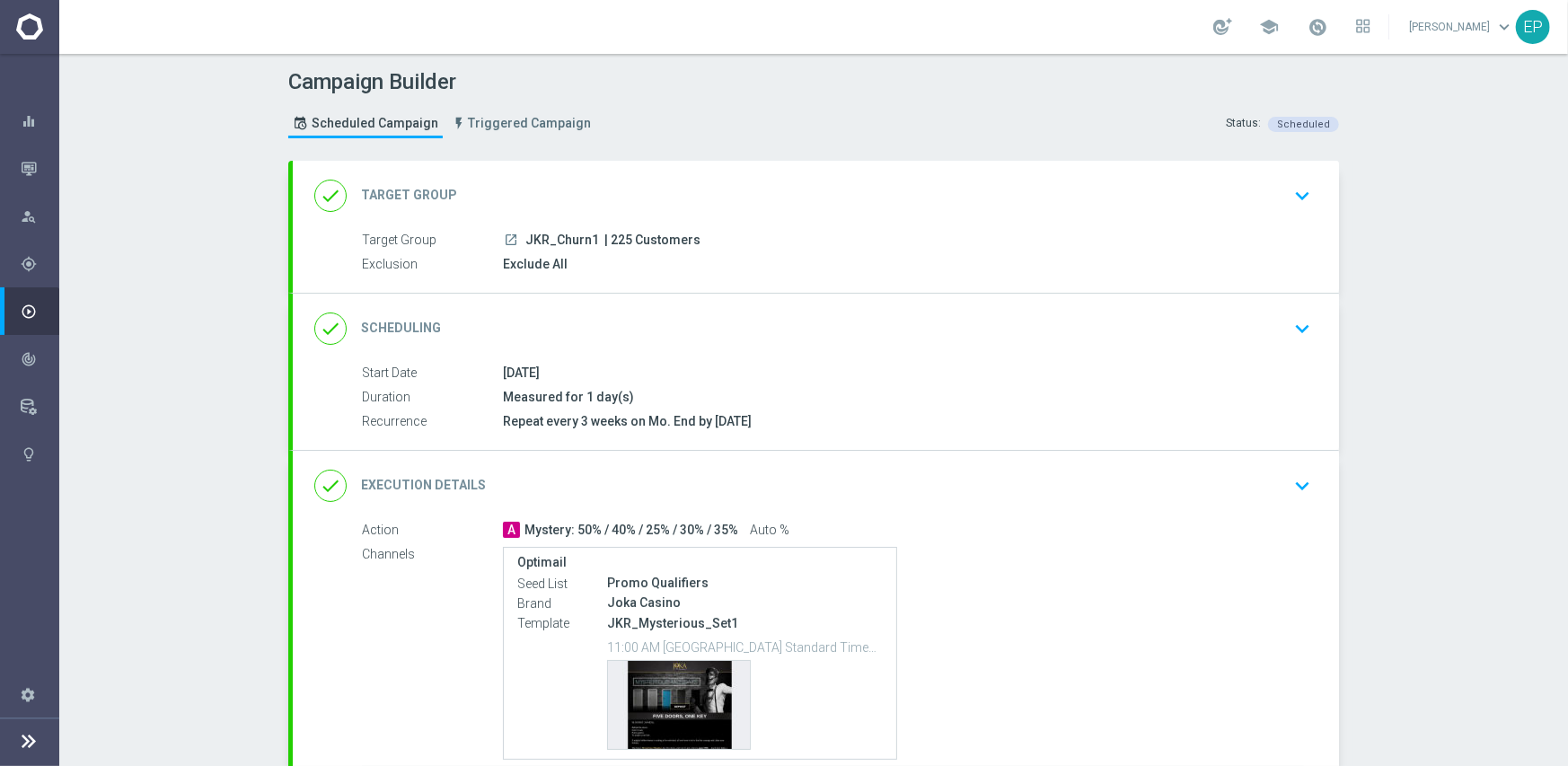
click at [678, 330] on div "done Scheduling keyboard_arrow_down" at bounding box center [815, 328] width 1003 height 34
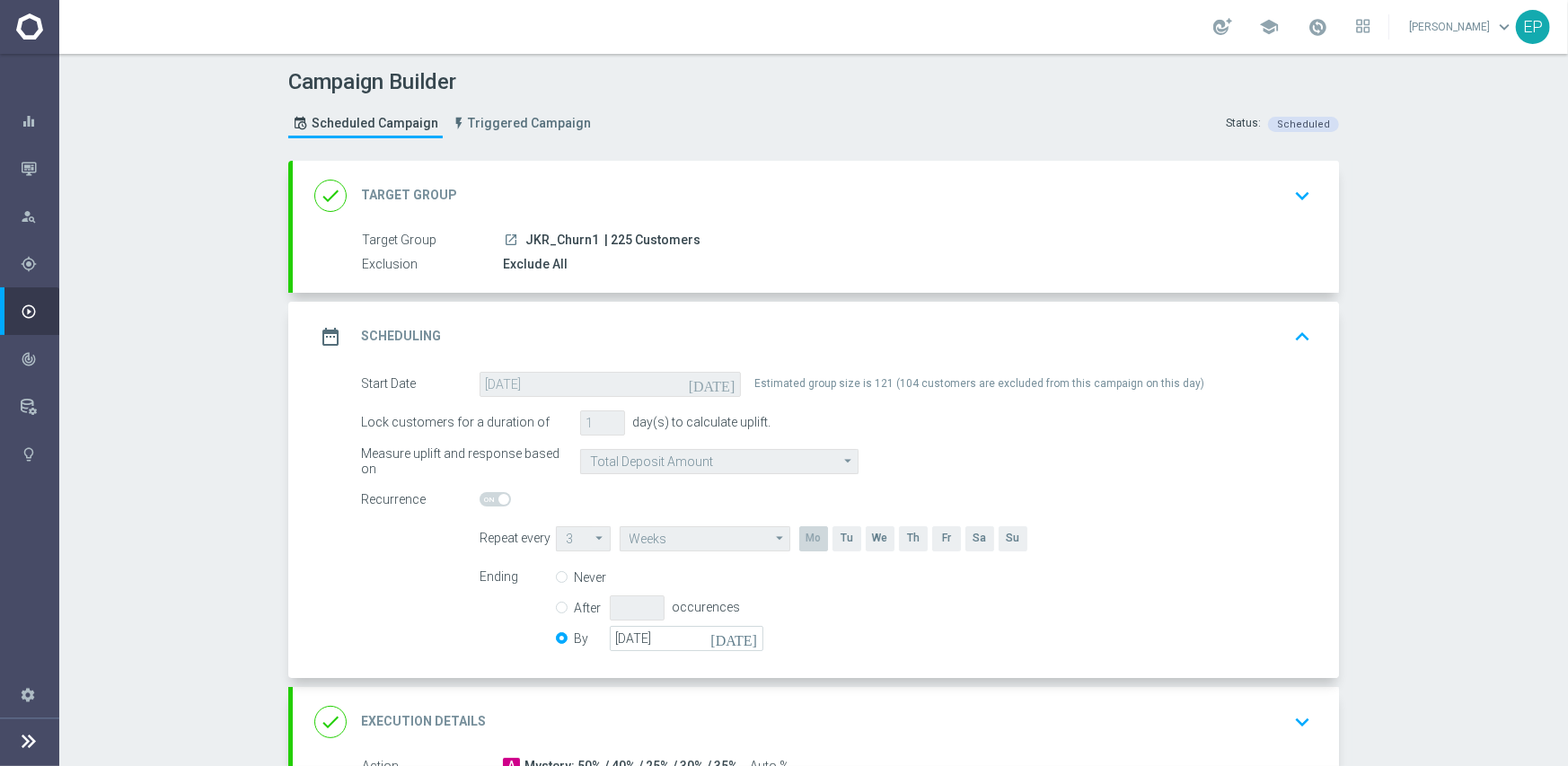
scroll to position [270, 0]
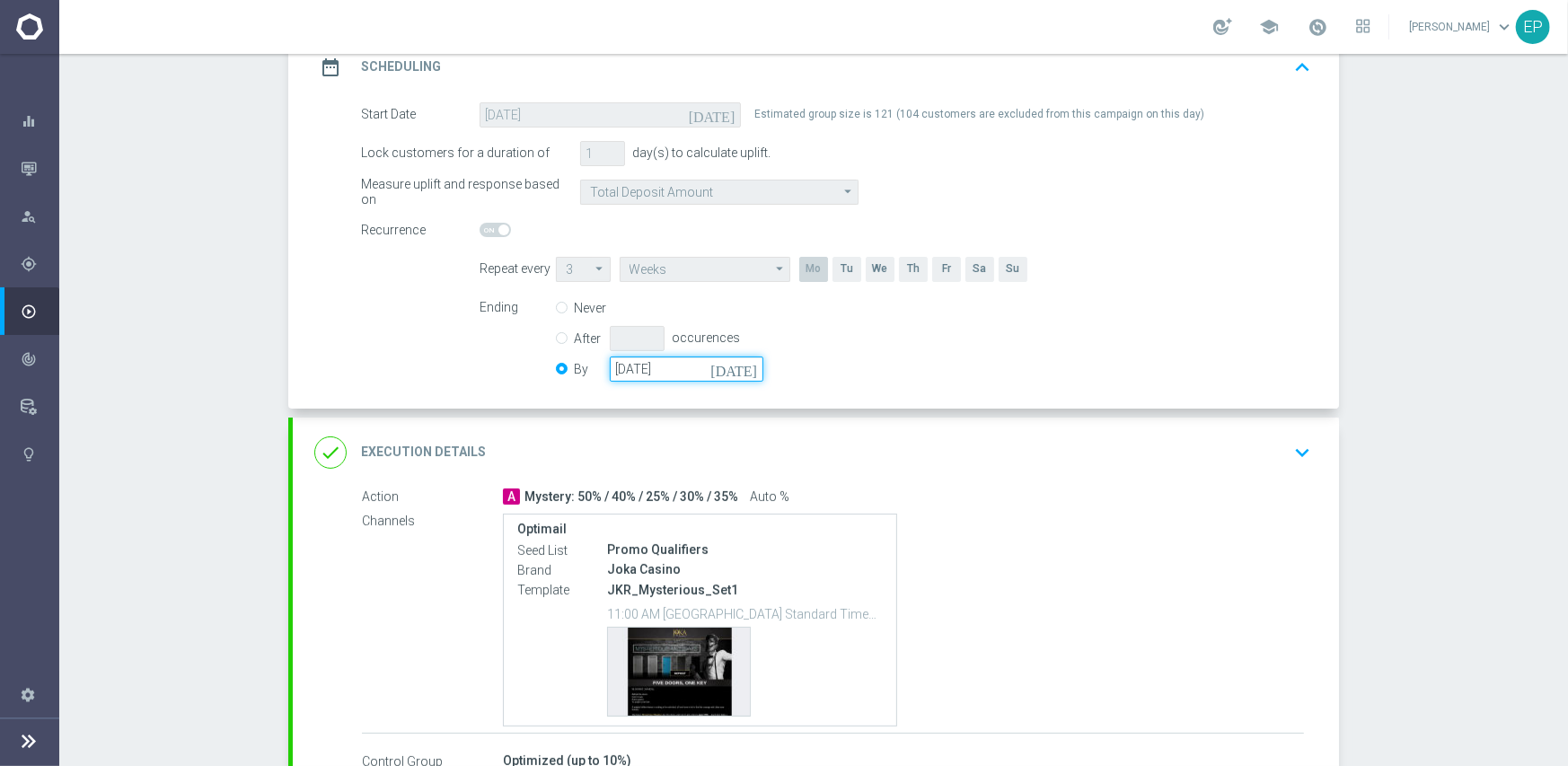
click at [664, 373] on input "31 Oct 2025" at bounding box center [686, 369] width 153 height 25
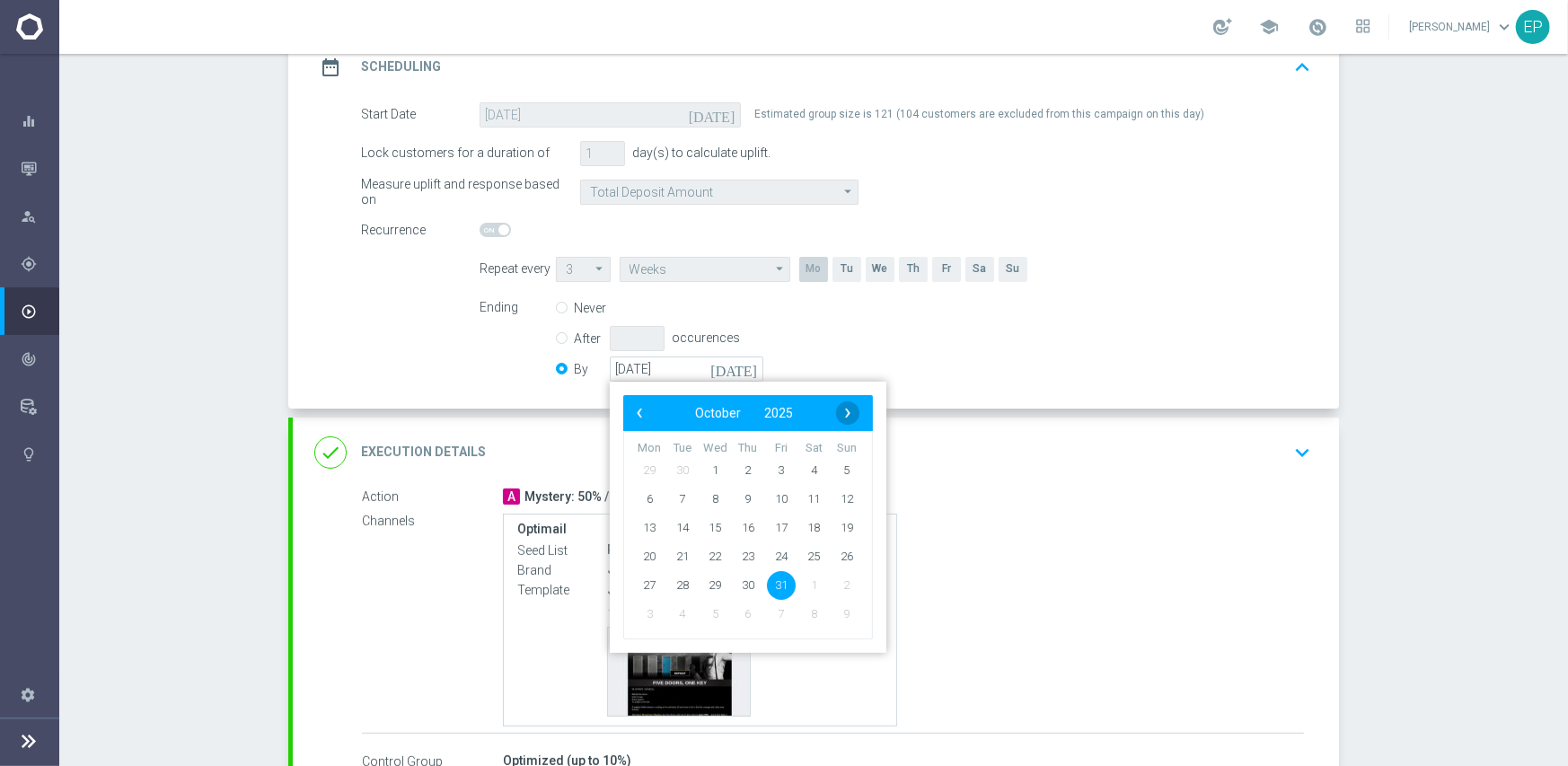
click at [848, 409] on span "›" at bounding box center [847, 412] width 23 height 23
drag, startPoint x: 838, startPoint y: 584, endPoint x: 850, endPoint y: 584, distance: 12.0
click at [839, 584] on span "30" at bounding box center [847, 585] width 29 height 29
type input "[DATE]"
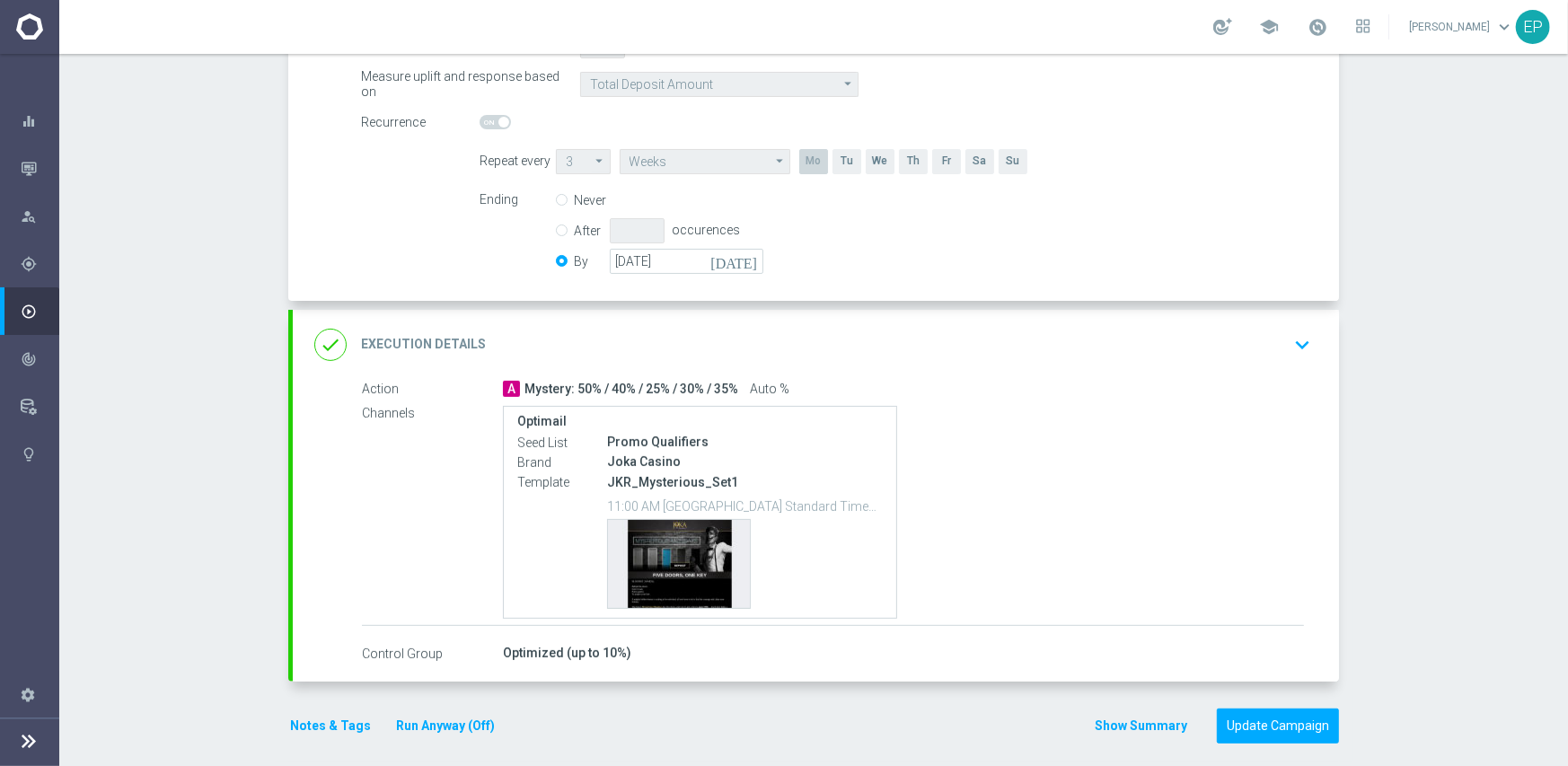
scroll to position [388, 0]
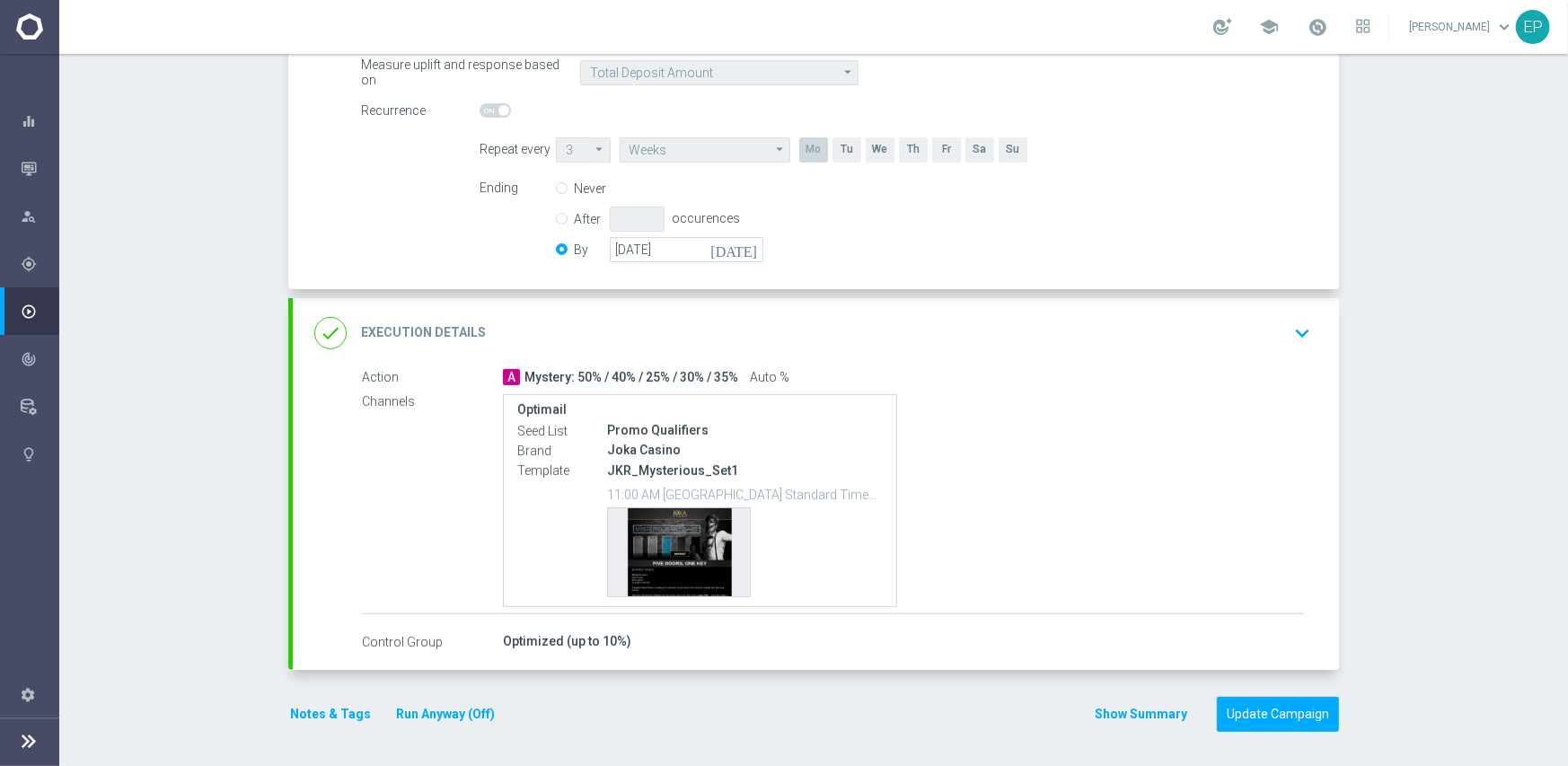
click at [734, 324] on div "done Execution Details keyboard_arrow_down" at bounding box center [815, 332] width 1003 height 34
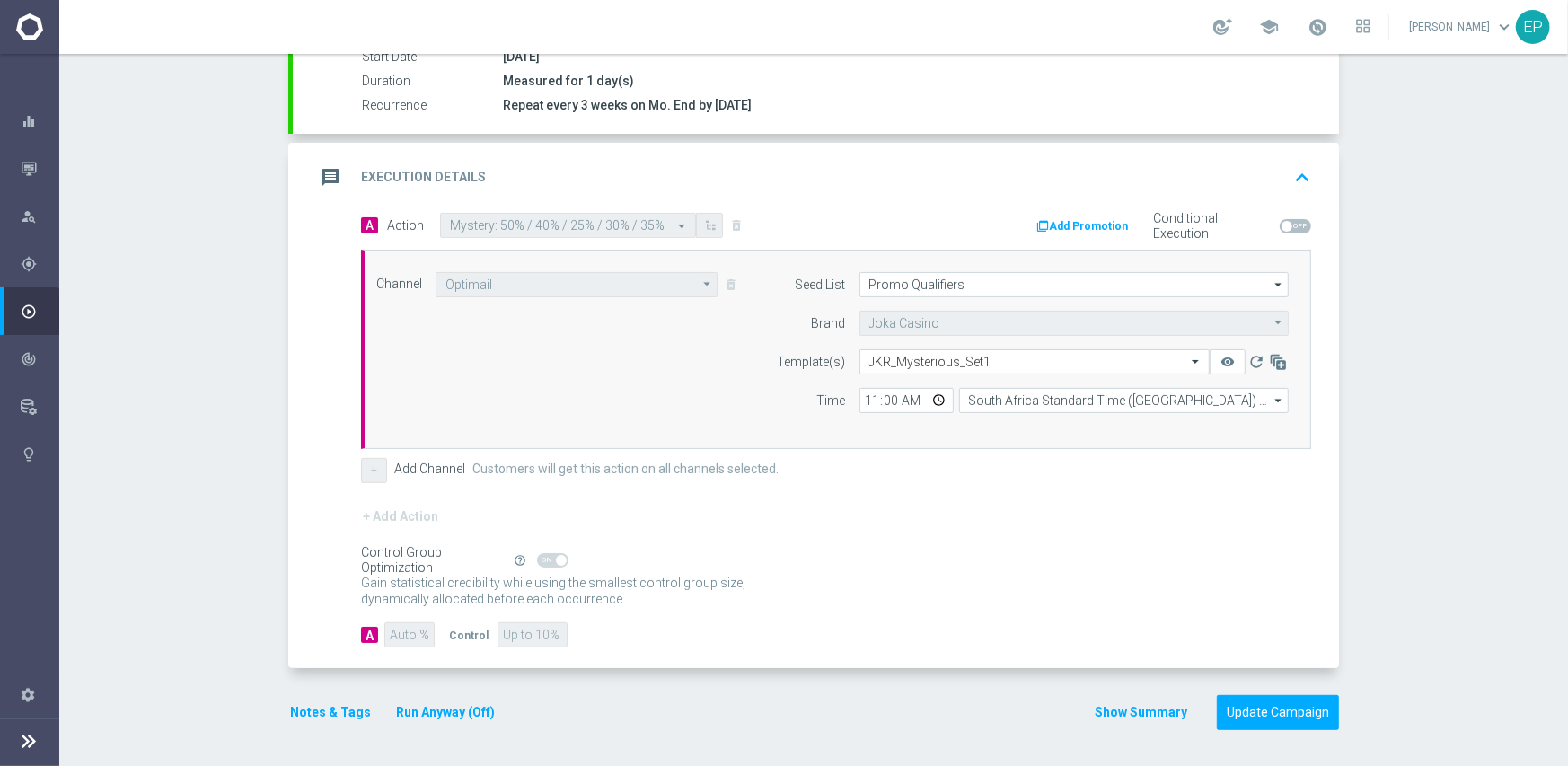
scroll to position [314, 0]
click at [997, 361] on input "text" at bounding box center [1017, 364] width 295 height 15
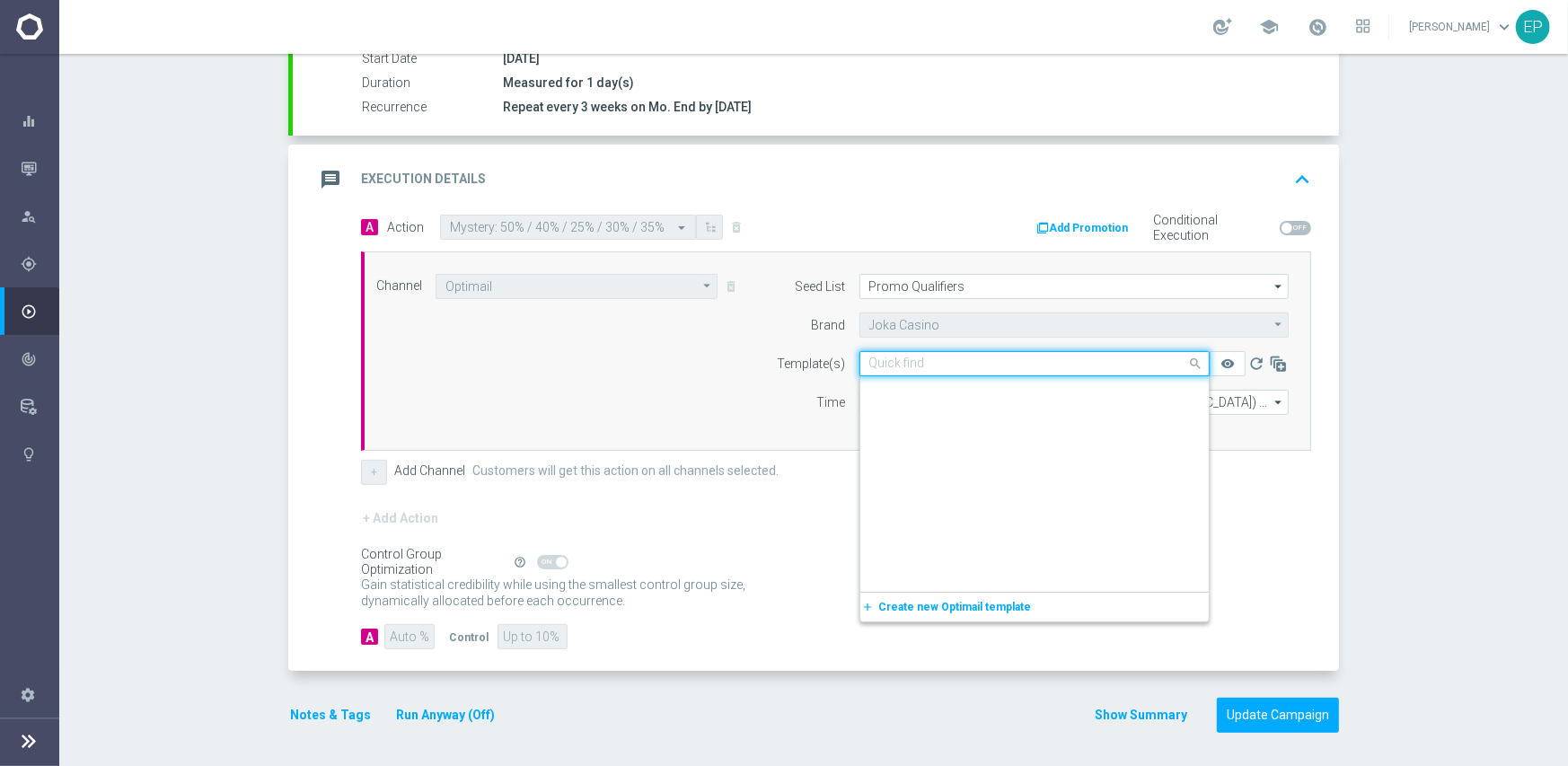
scroll to position [5065, 0]
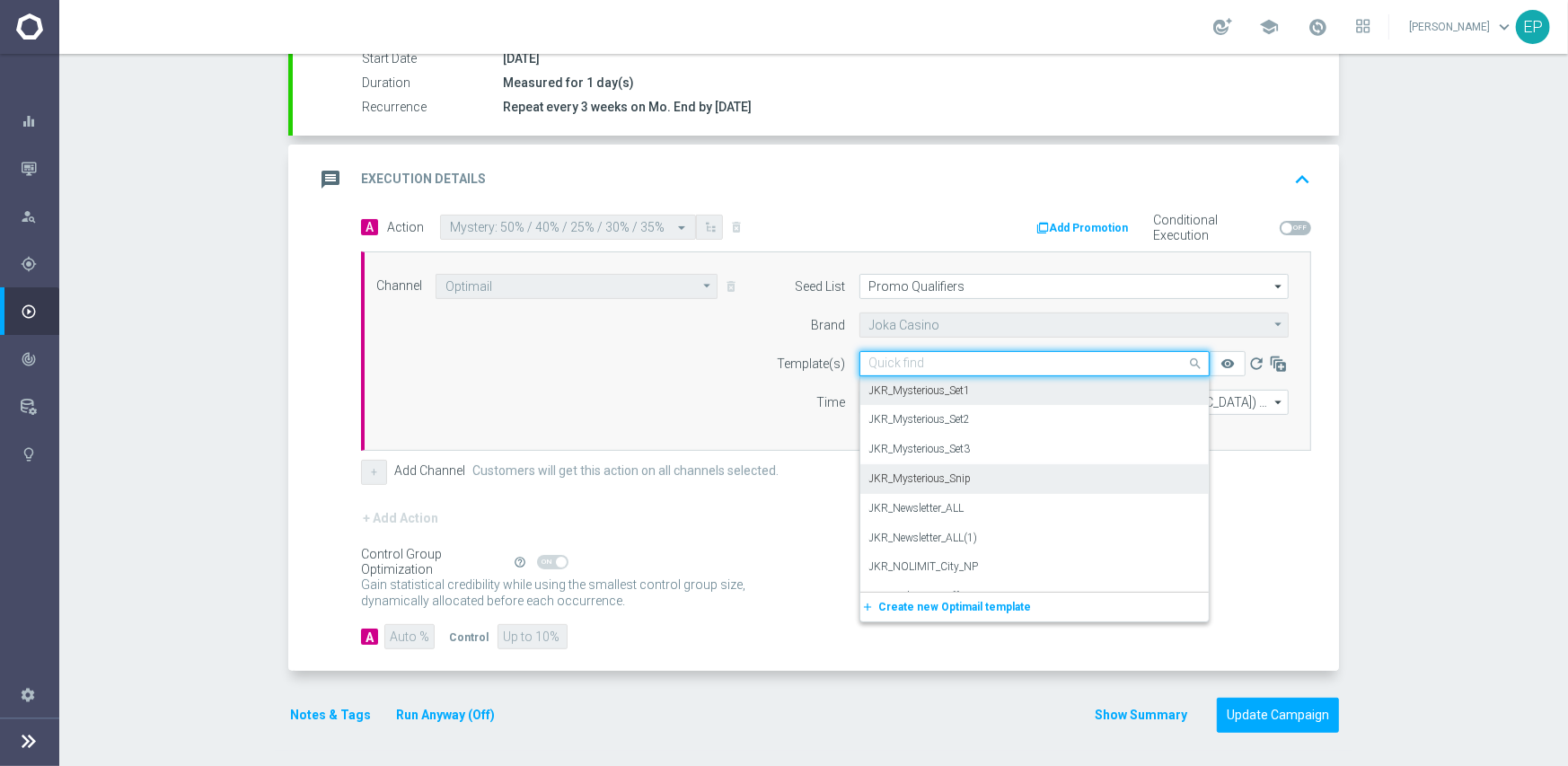
click at [979, 479] on div "JKR_Mysterious_Snip" at bounding box center [1034, 479] width 331 height 30
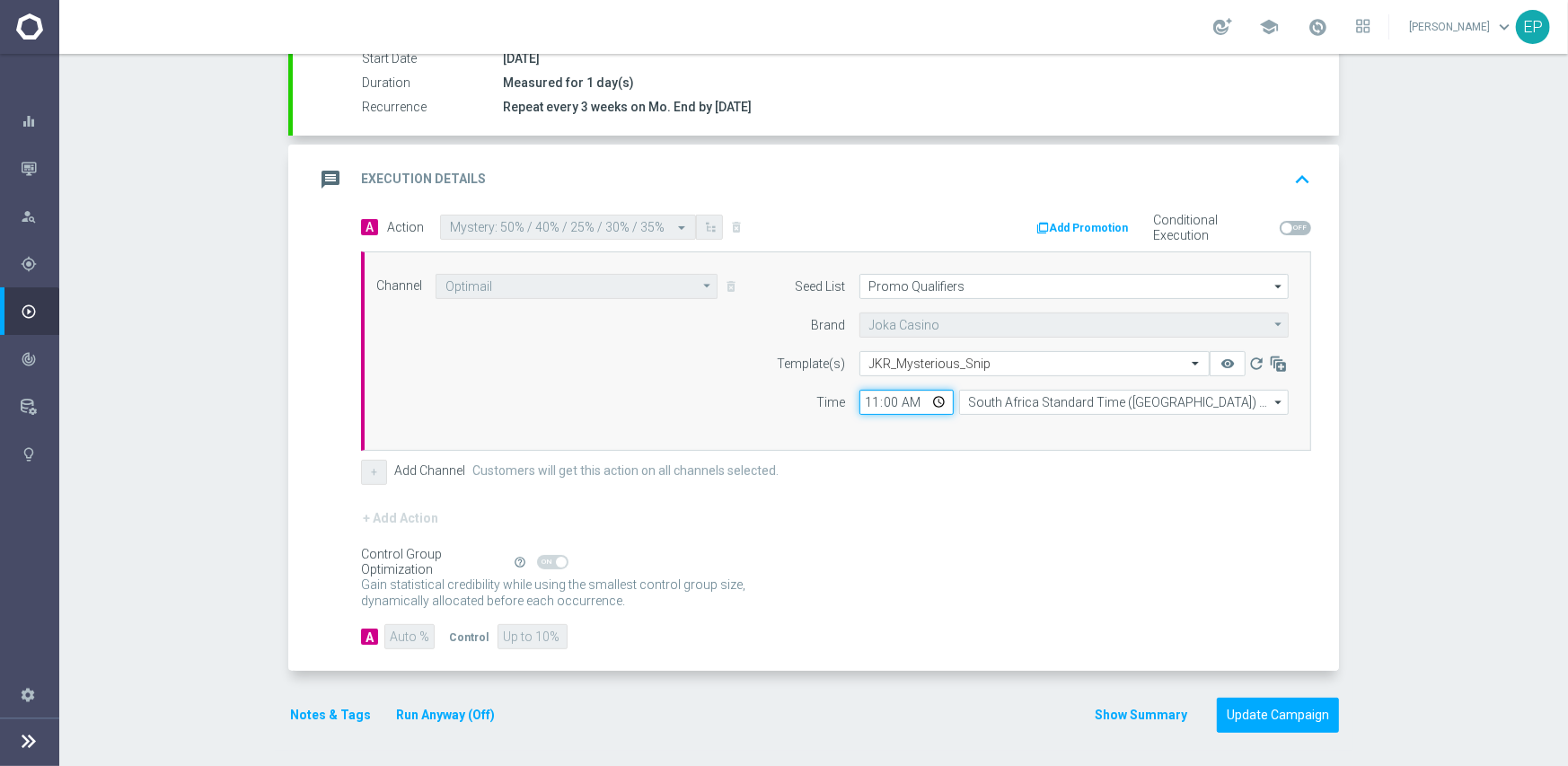
click at [861, 401] on input "11:00" at bounding box center [907, 402] width 94 height 25
type input "02:00"
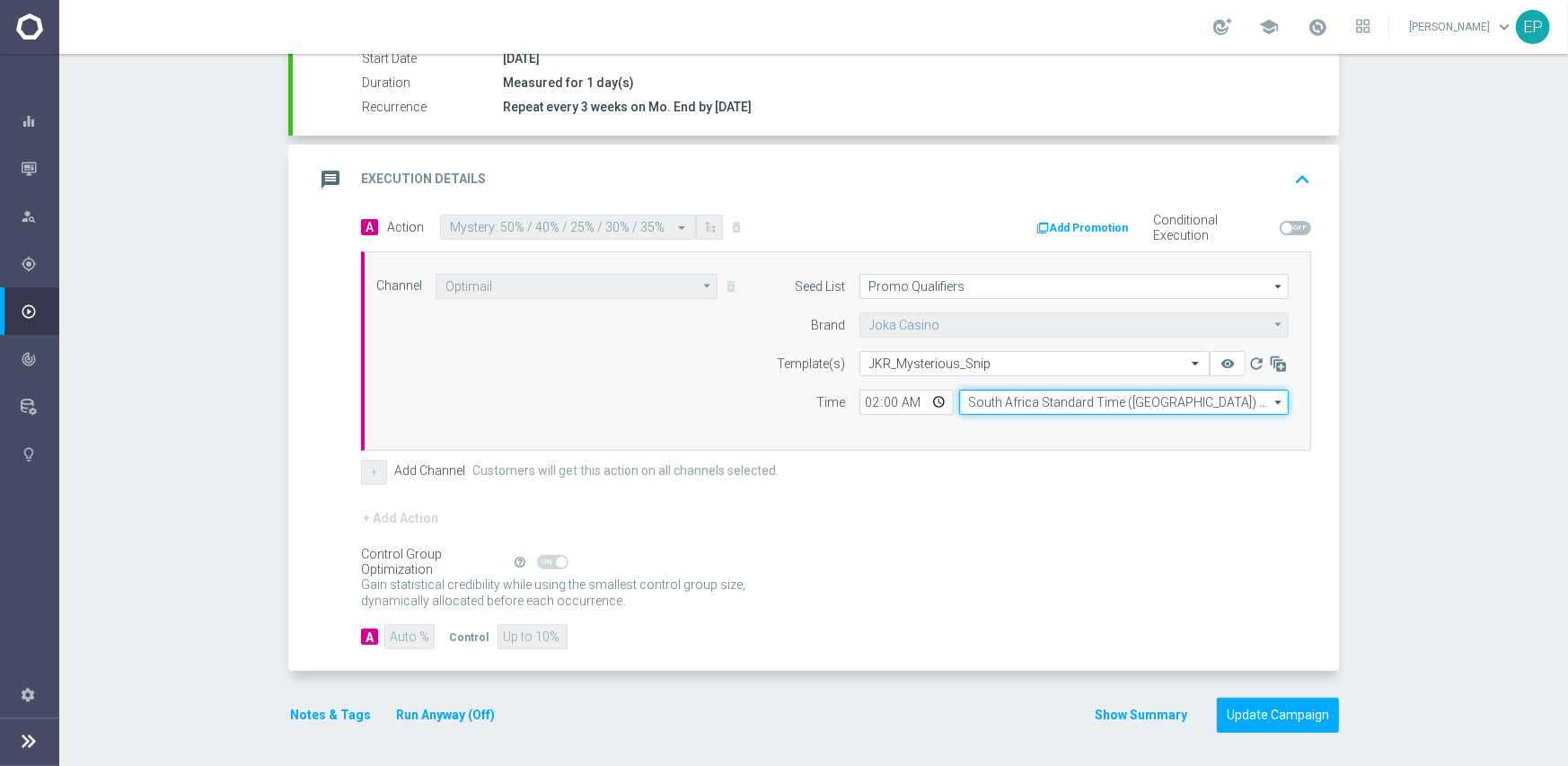
click at [998, 408] on input "South Africa Standard Time ([GEOGRAPHIC_DATA]) (UTC +02:00)" at bounding box center [1124, 402] width 330 height 25
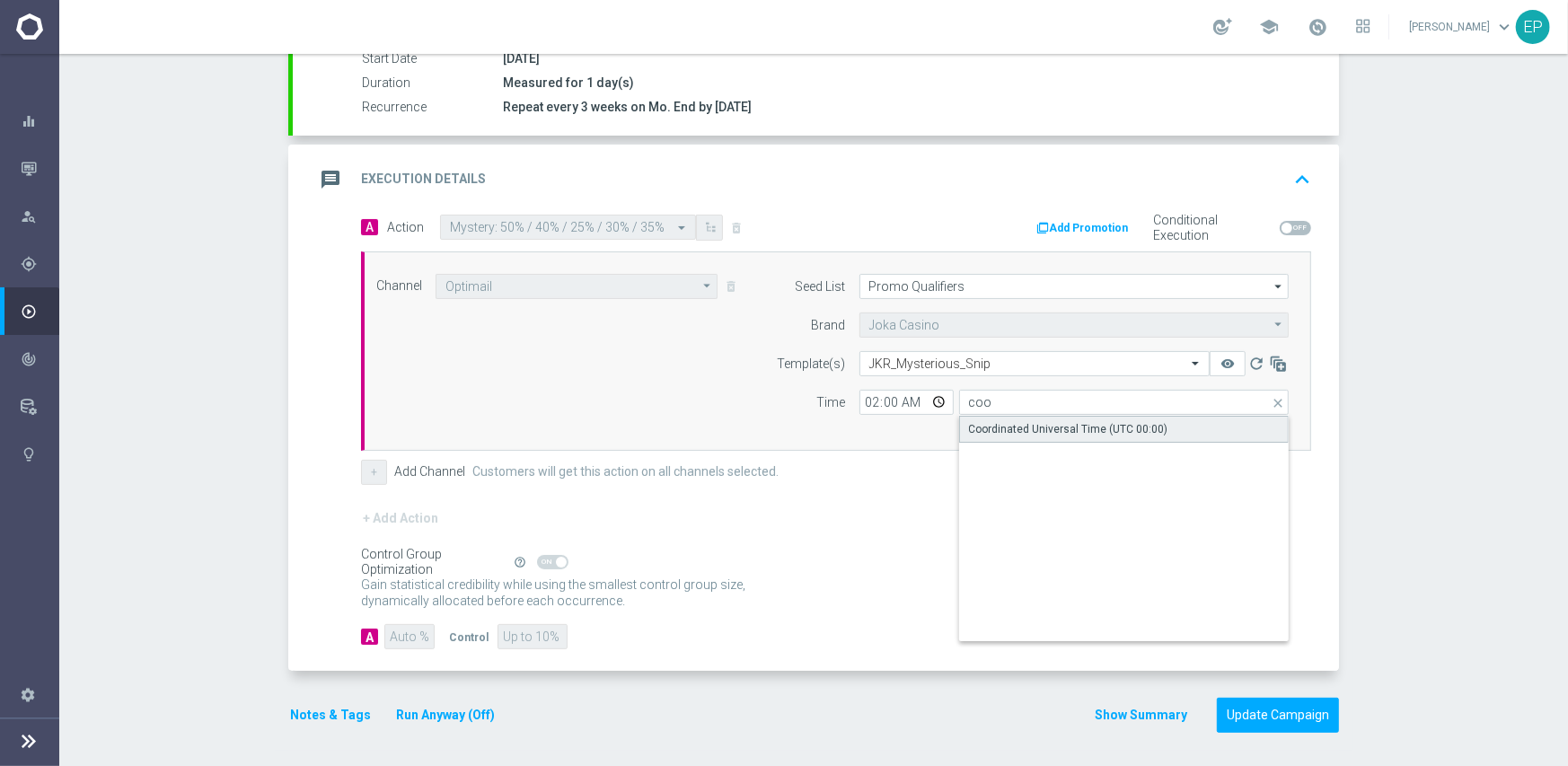
click at [998, 423] on div "Coordinated Universal Time (UTC 00:00)" at bounding box center [1068, 429] width 199 height 16
type input "Coordinated Universal Time (UTC 00:00)"
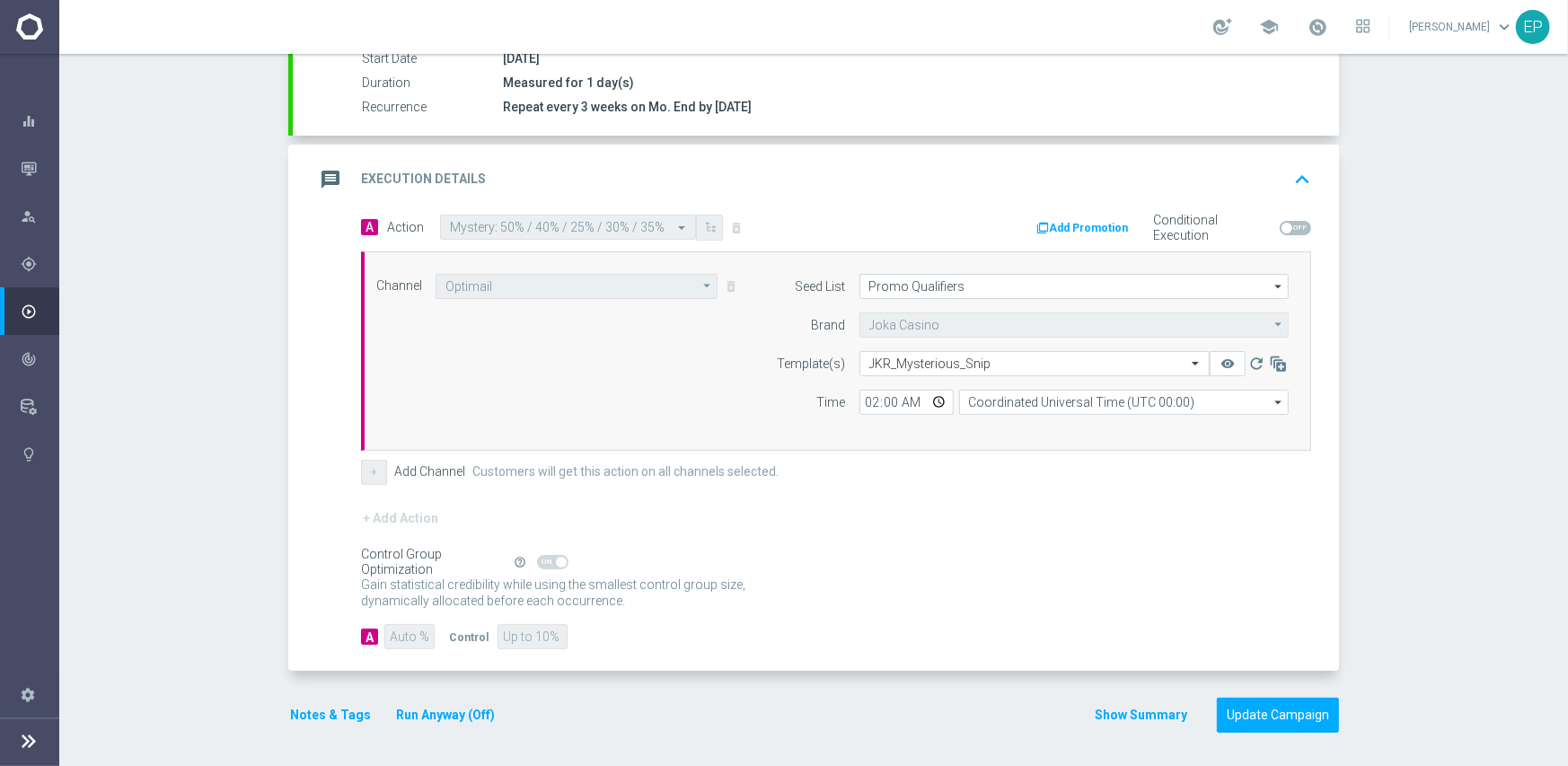
click at [962, 495] on form "A Action Select action Mystery: 50% / 40% / 25% / 30% / 35% delete_forever Add …" at bounding box center [837, 433] width 950 height 436
click at [1268, 710] on button "Update Campaign" at bounding box center [1277, 715] width 122 height 35
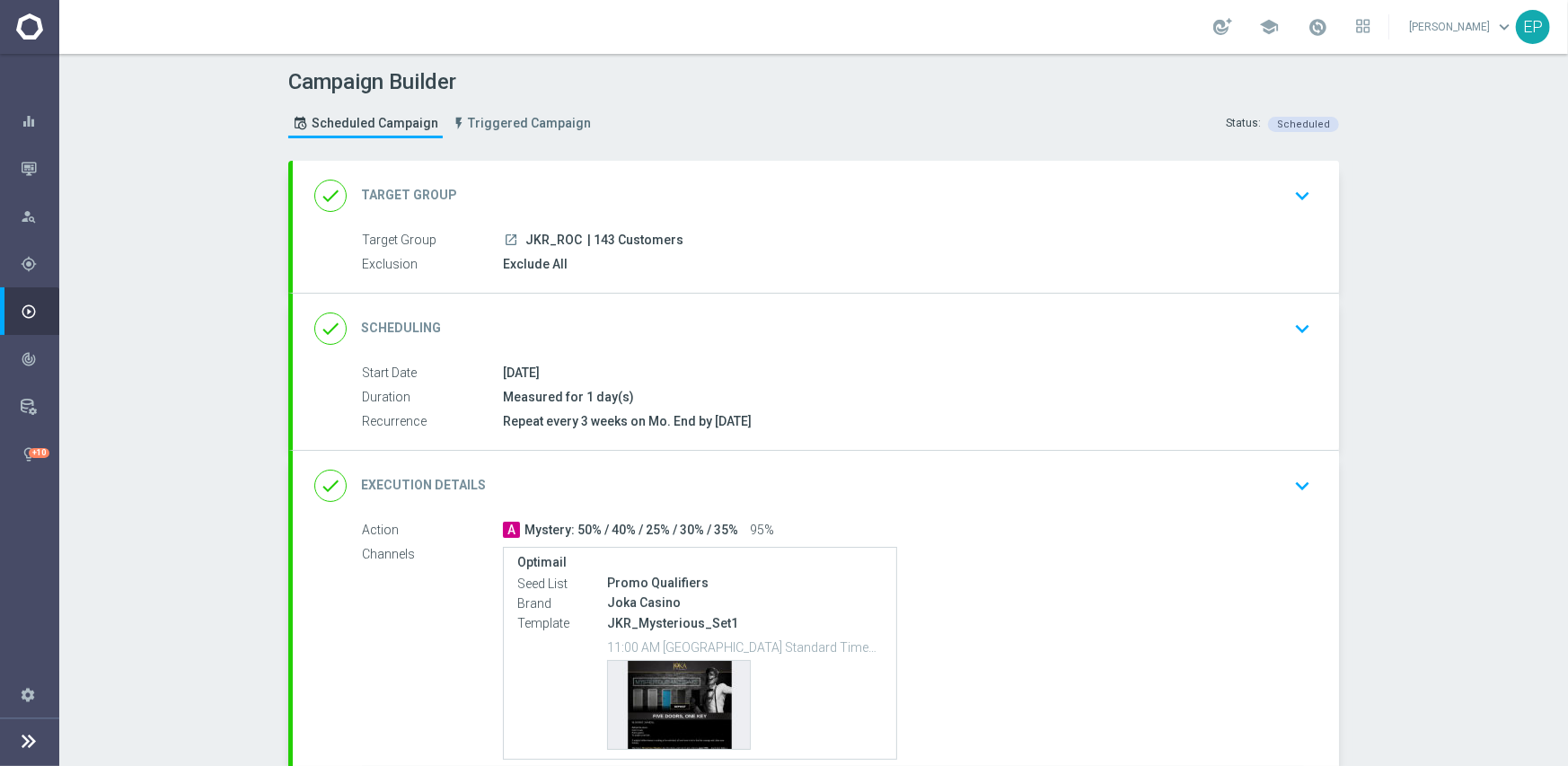
click at [682, 318] on div "done Scheduling keyboard_arrow_down" at bounding box center [815, 328] width 1003 height 34
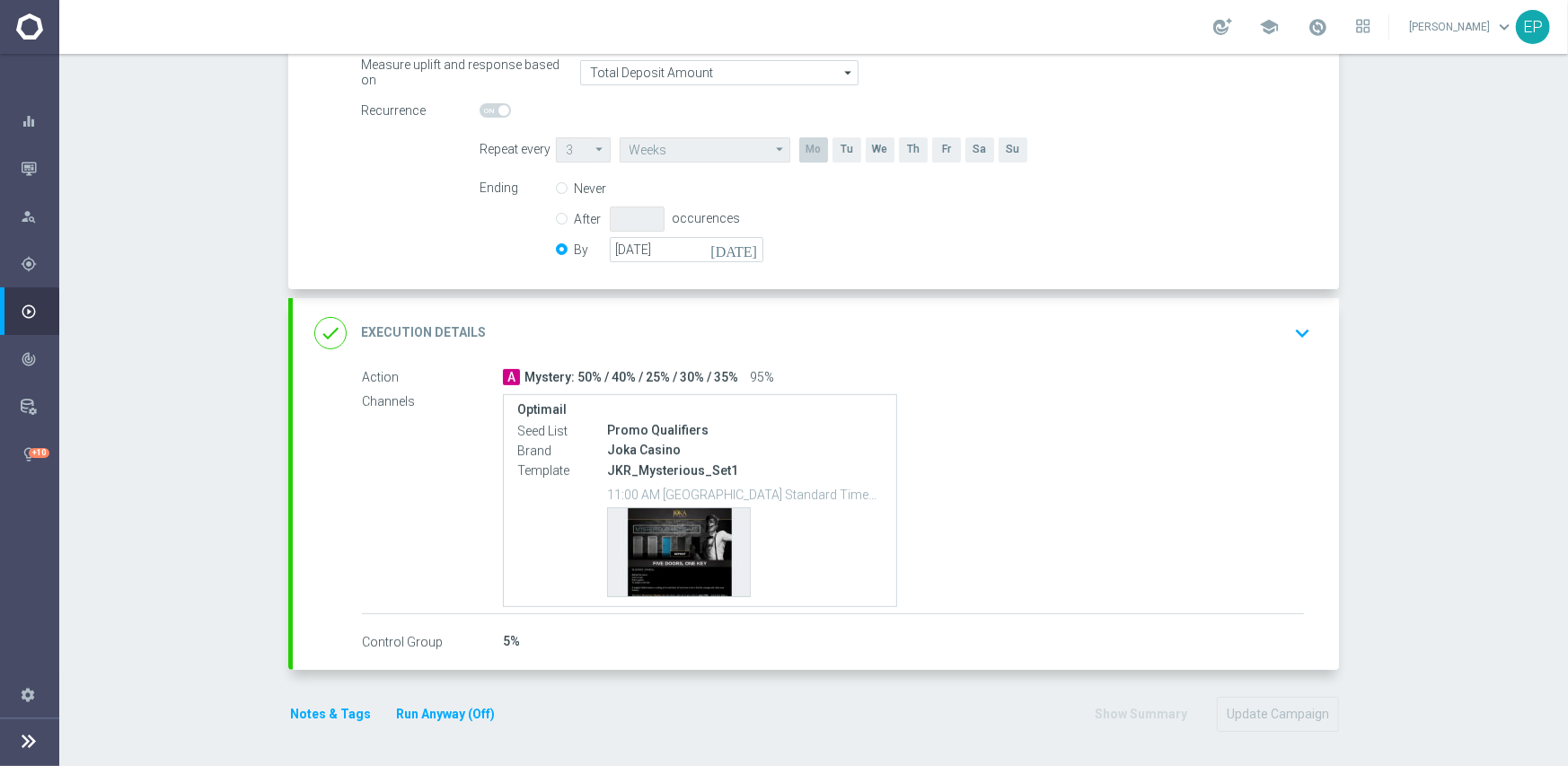
click at [763, 324] on div "done Execution Details keyboard_arrow_down" at bounding box center [815, 332] width 1003 height 34
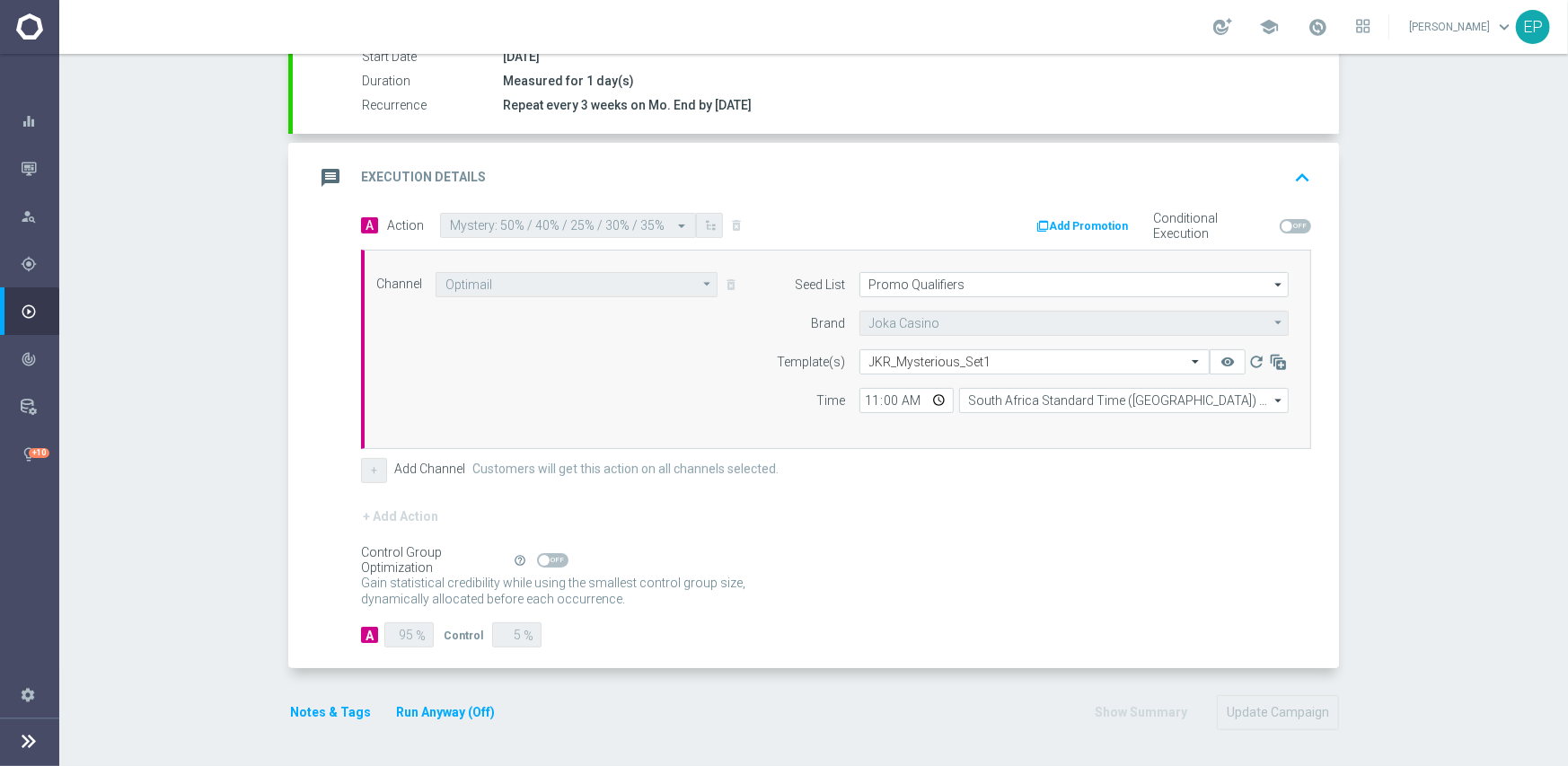
scroll to position [314, 0]
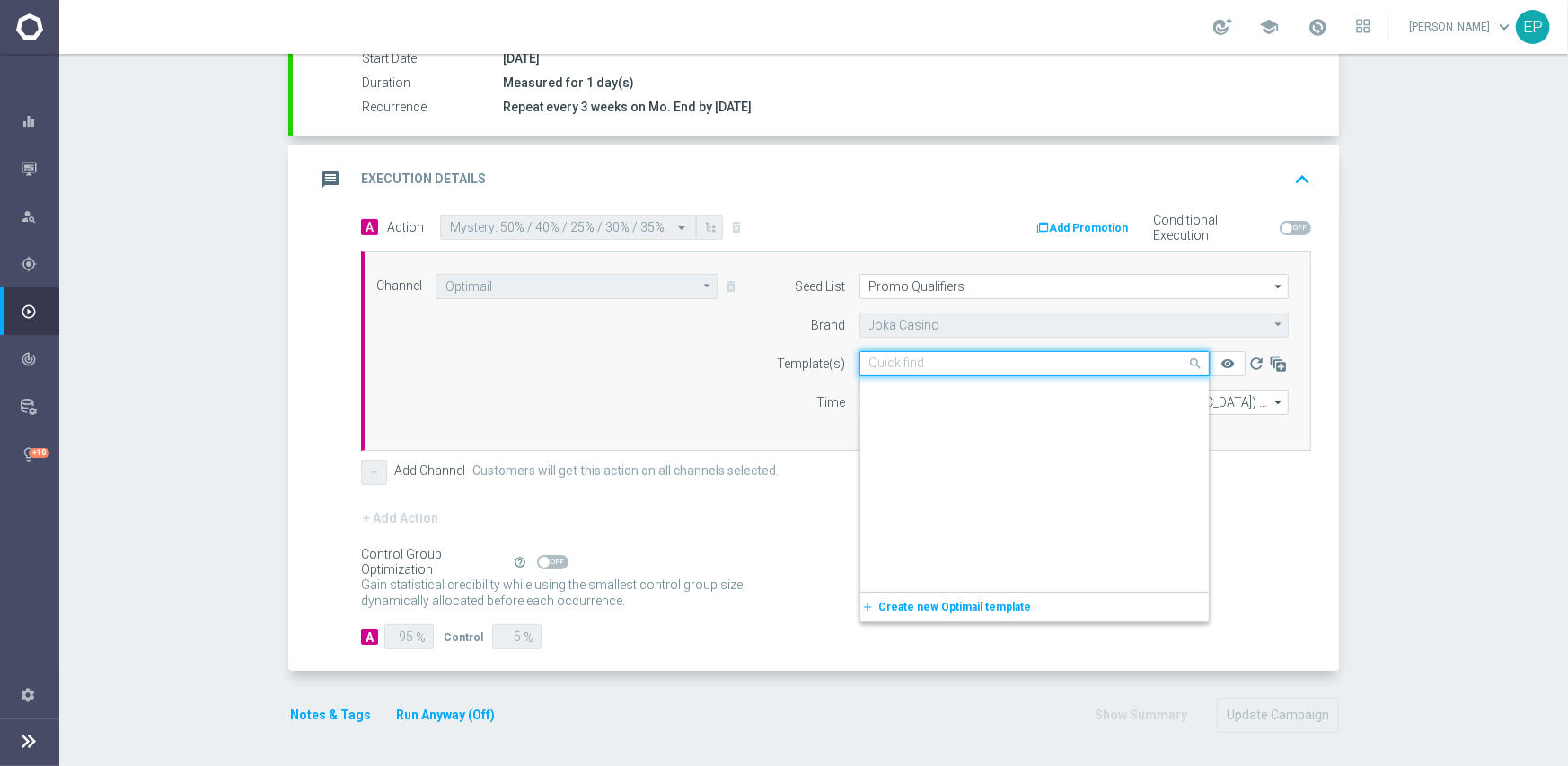
click at [969, 361] on input "text" at bounding box center [1017, 364] width 295 height 15
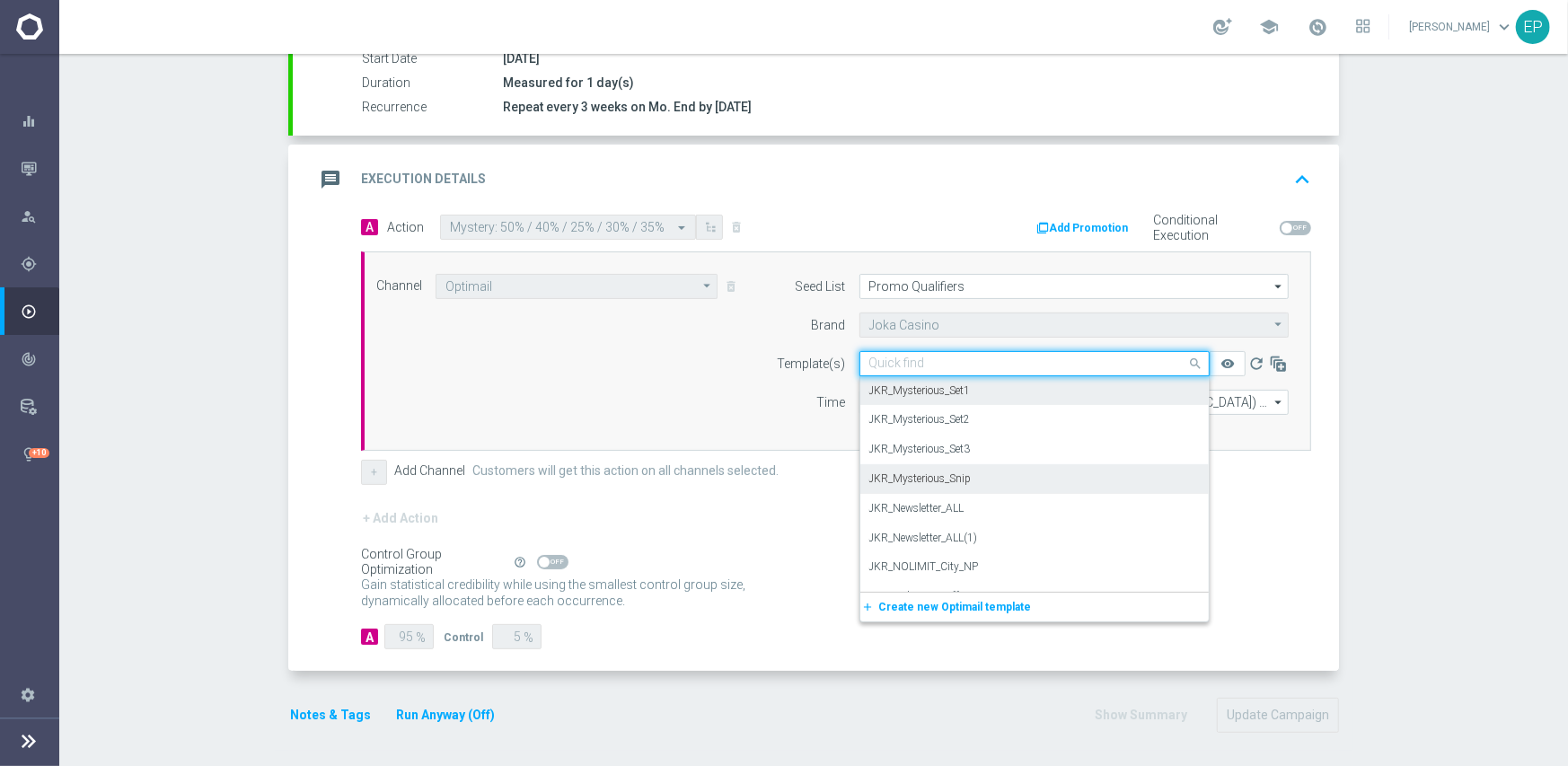
click at [964, 477] on div "JKR_Mysterious_Snip" at bounding box center [1034, 479] width 331 height 30
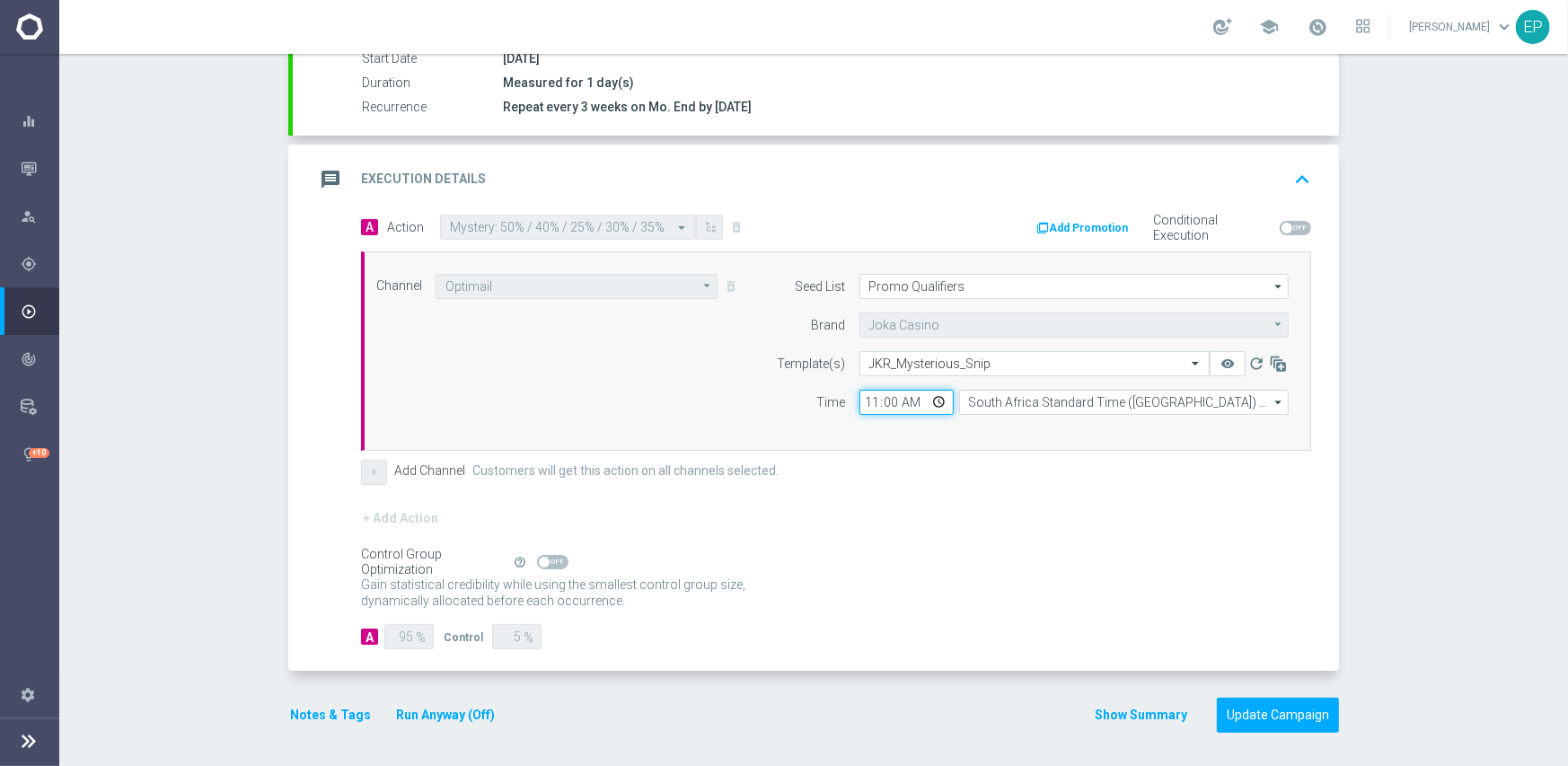
click at [861, 401] on input "11:00" at bounding box center [907, 402] width 94 height 25
type input "02:00"
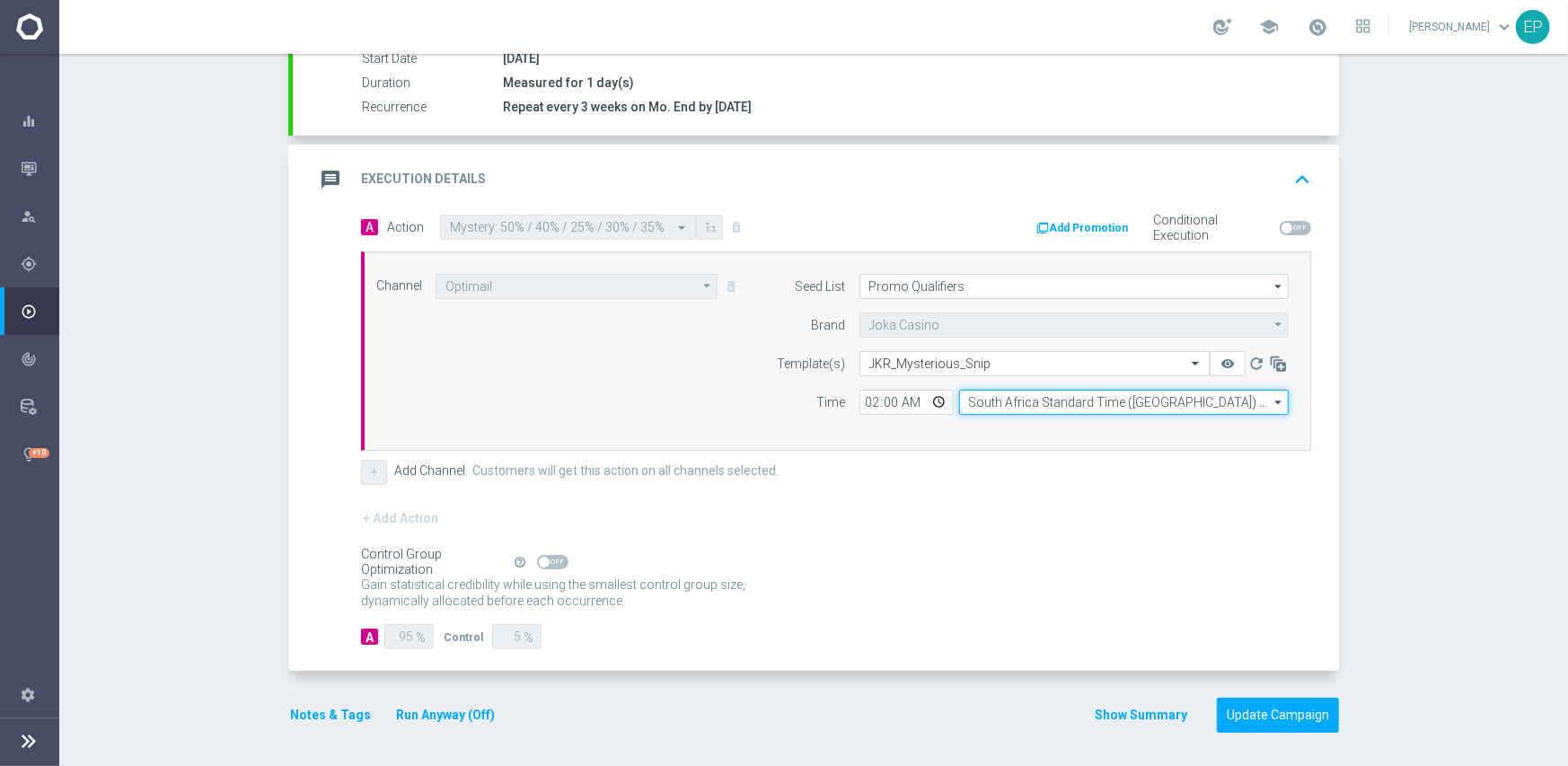
click at [1035, 401] on input "South Africa Standard Time ([GEOGRAPHIC_DATA]) (UTC +02:00)" at bounding box center [1124, 402] width 330 height 25
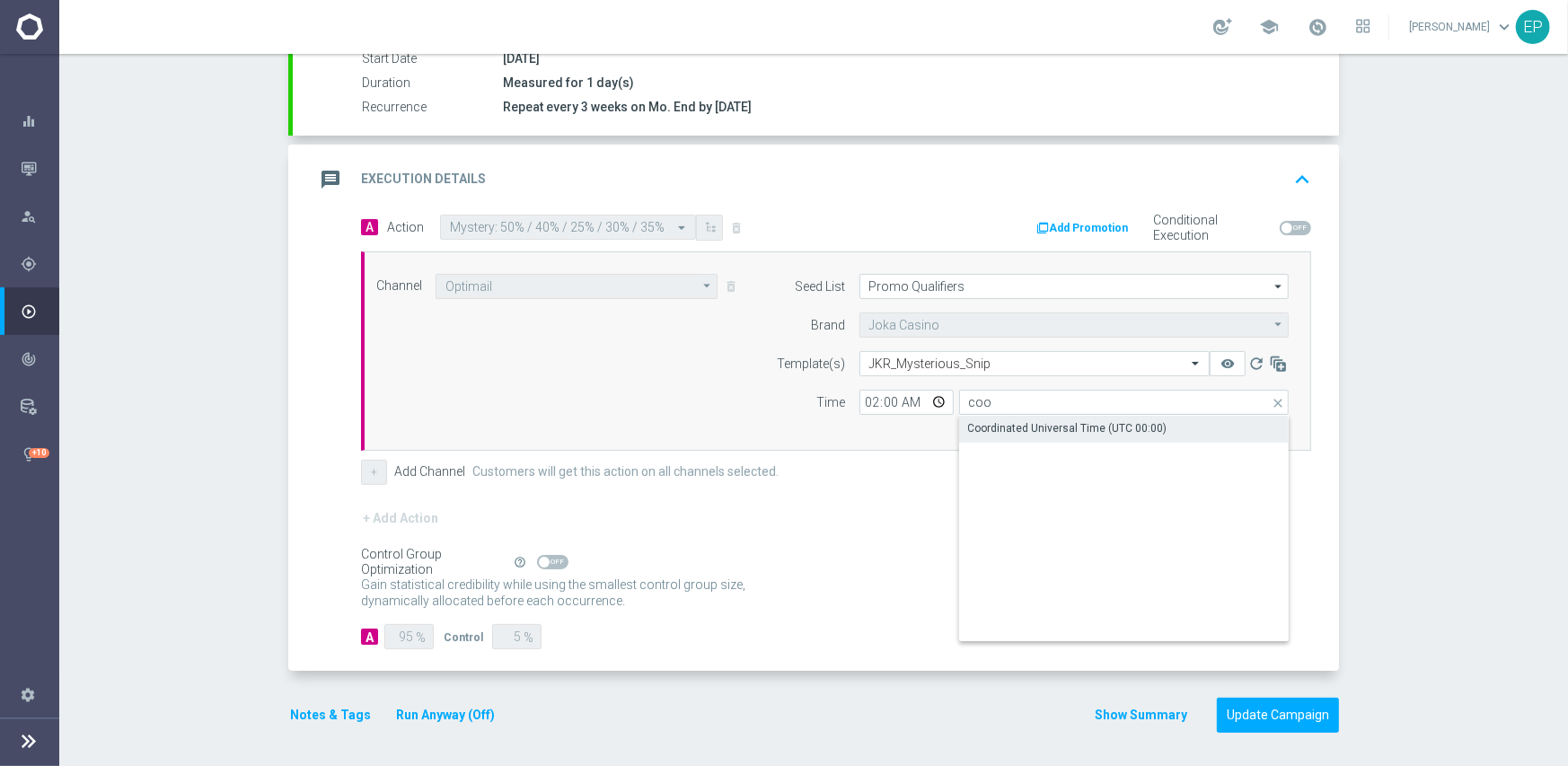
click at [1012, 427] on div "Coordinated Universal Time (UTC 00:00)" at bounding box center [1067, 428] width 199 height 16
type input "Coordinated Universal Time (UTC 00:00)"
click at [859, 515] on div "+ Add Action" at bounding box center [837, 529] width 950 height 45
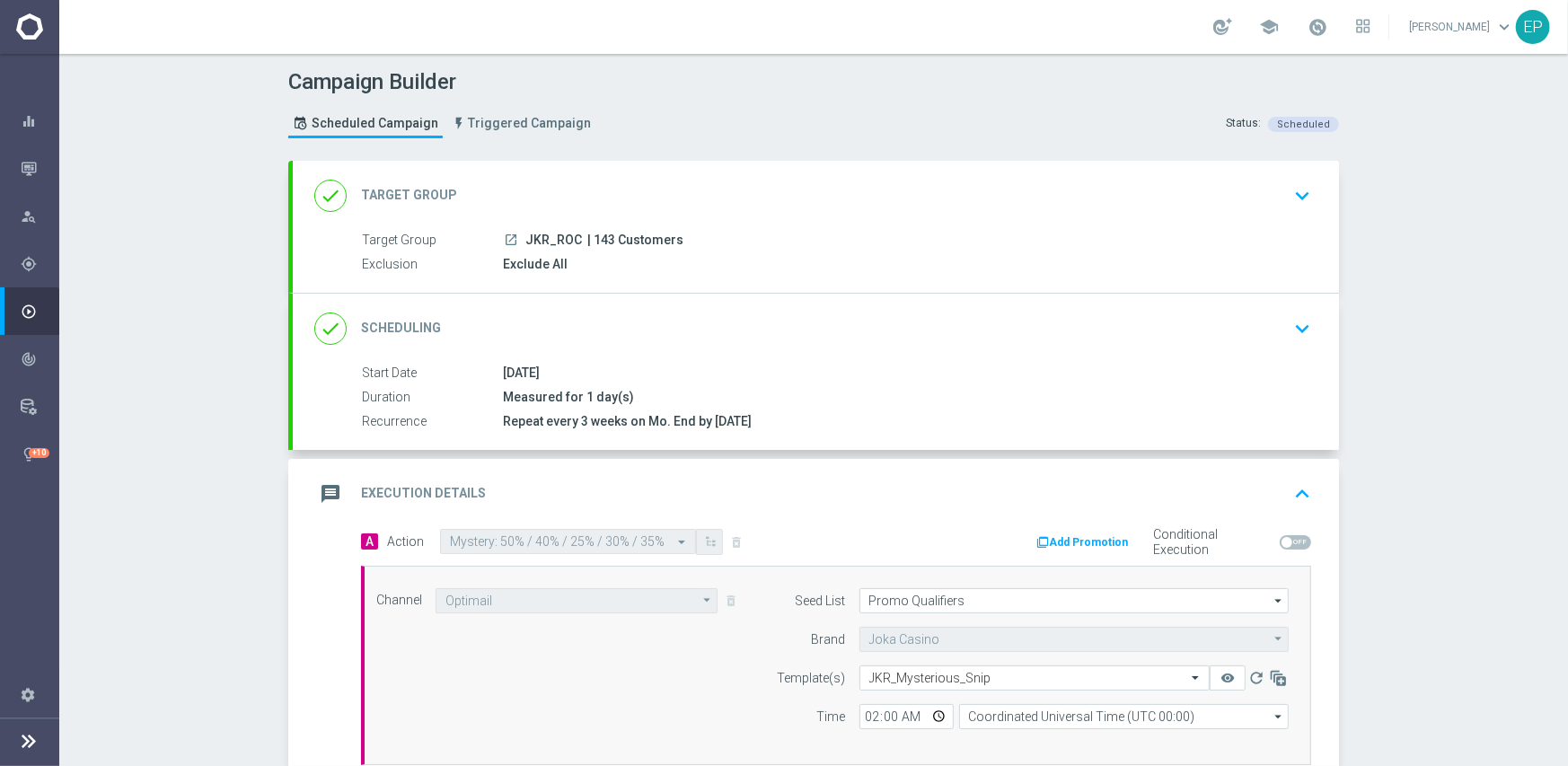
scroll to position [314, 0]
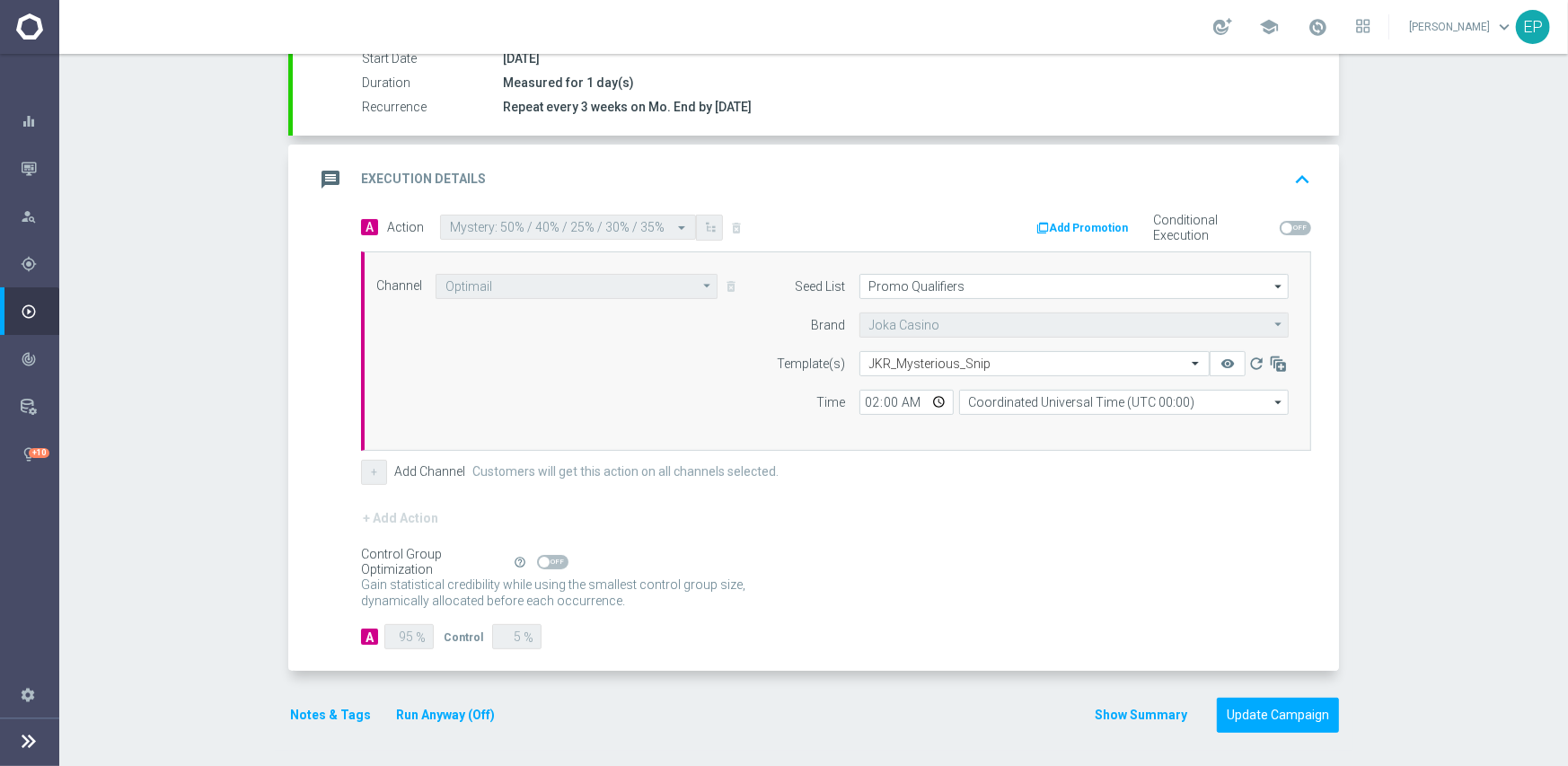
click at [542, 558] on span at bounding box center [552, 562] width 32 height 14
click at [542, 558] on input "checkbox" at bounding box center [552, 562] width 32 height 14
checkbox input "true"
click at [1254, 709] on button "Update Campaign" at bounding box center [1277, 715] width 122 height 35
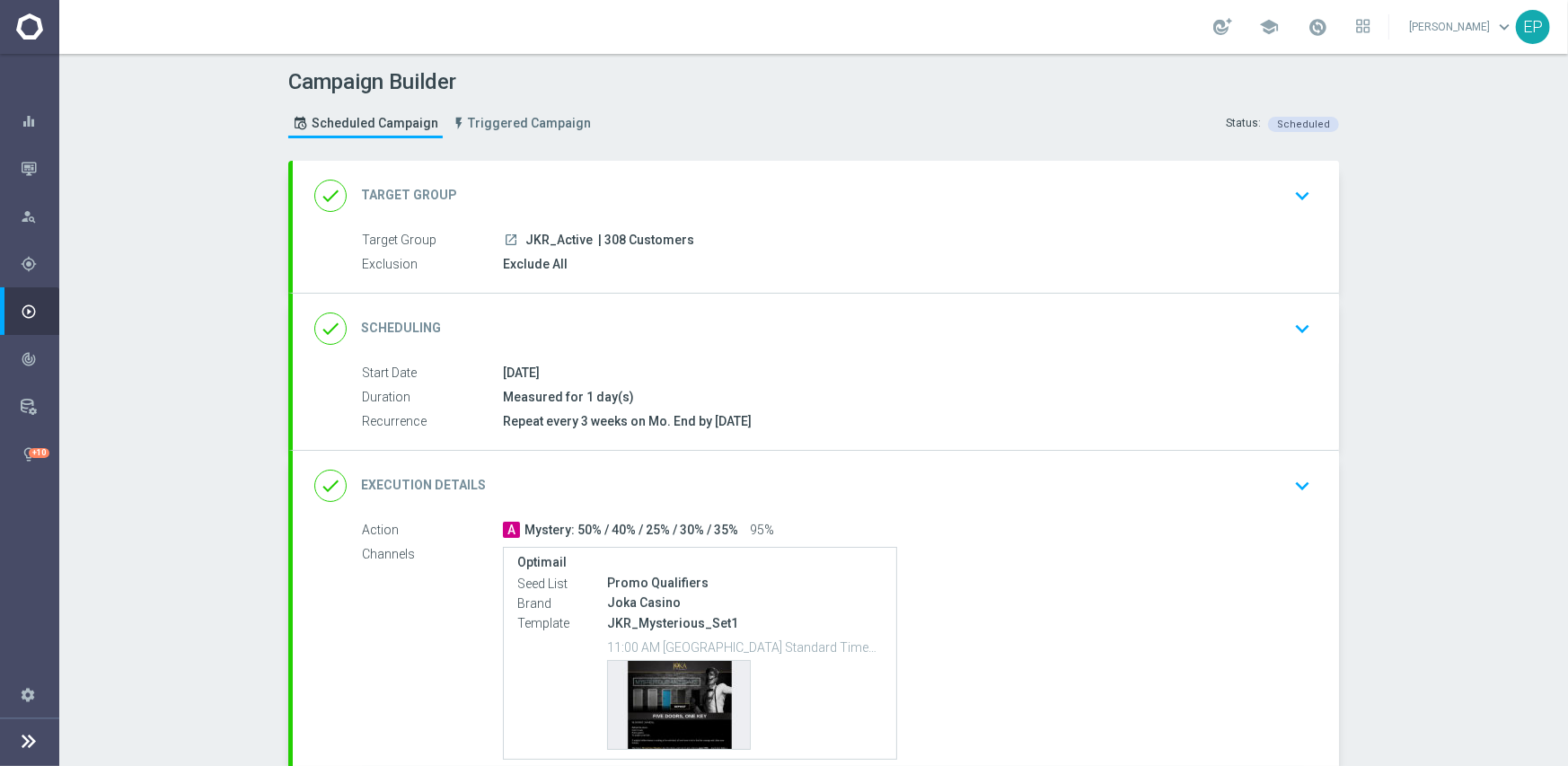
click at [913, 485] on div "done Execution Details keyboard_arrow_down" at bounding box center [815, 485] width 1003 height 34
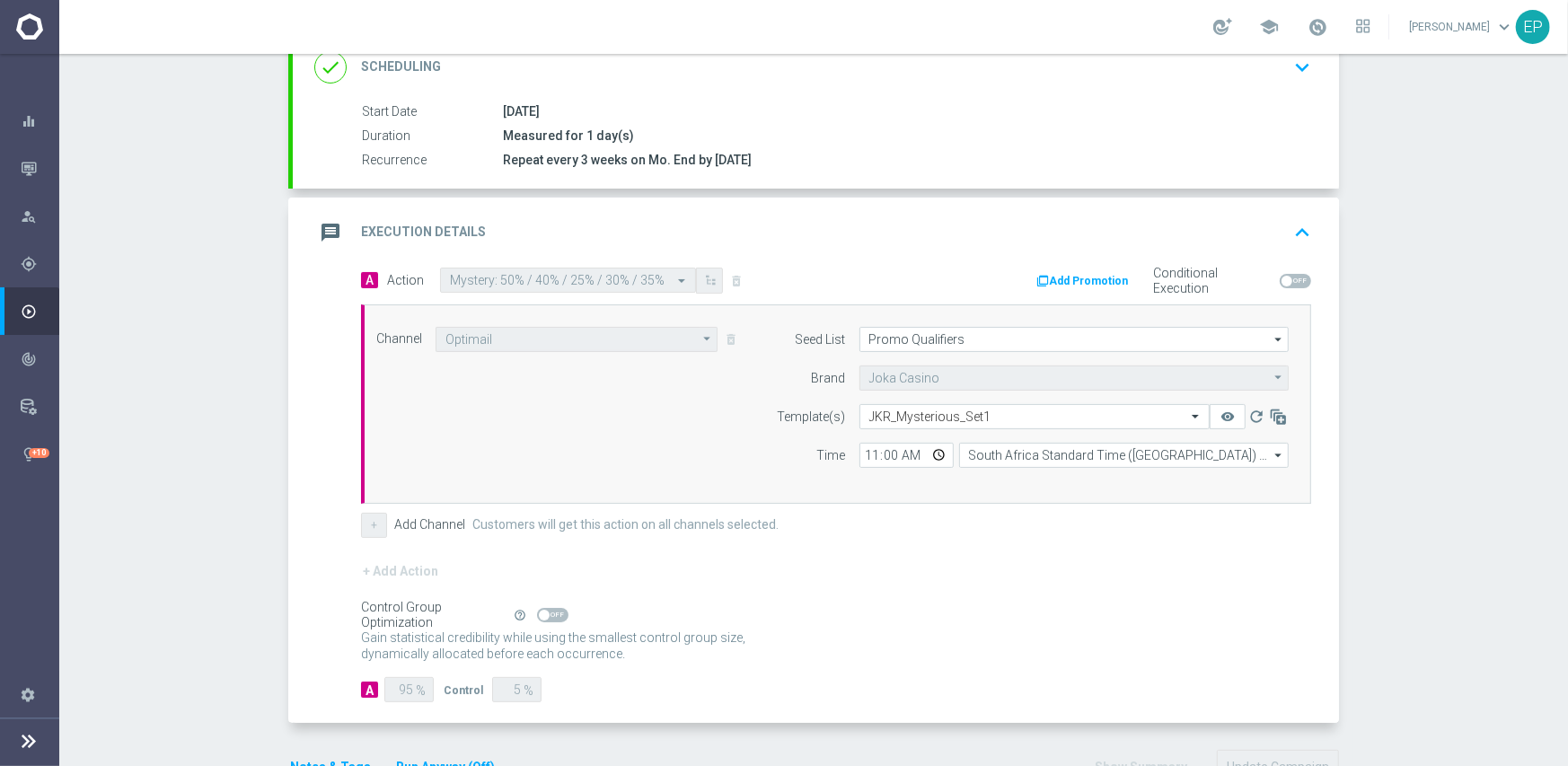
scroll to position [270, 0]
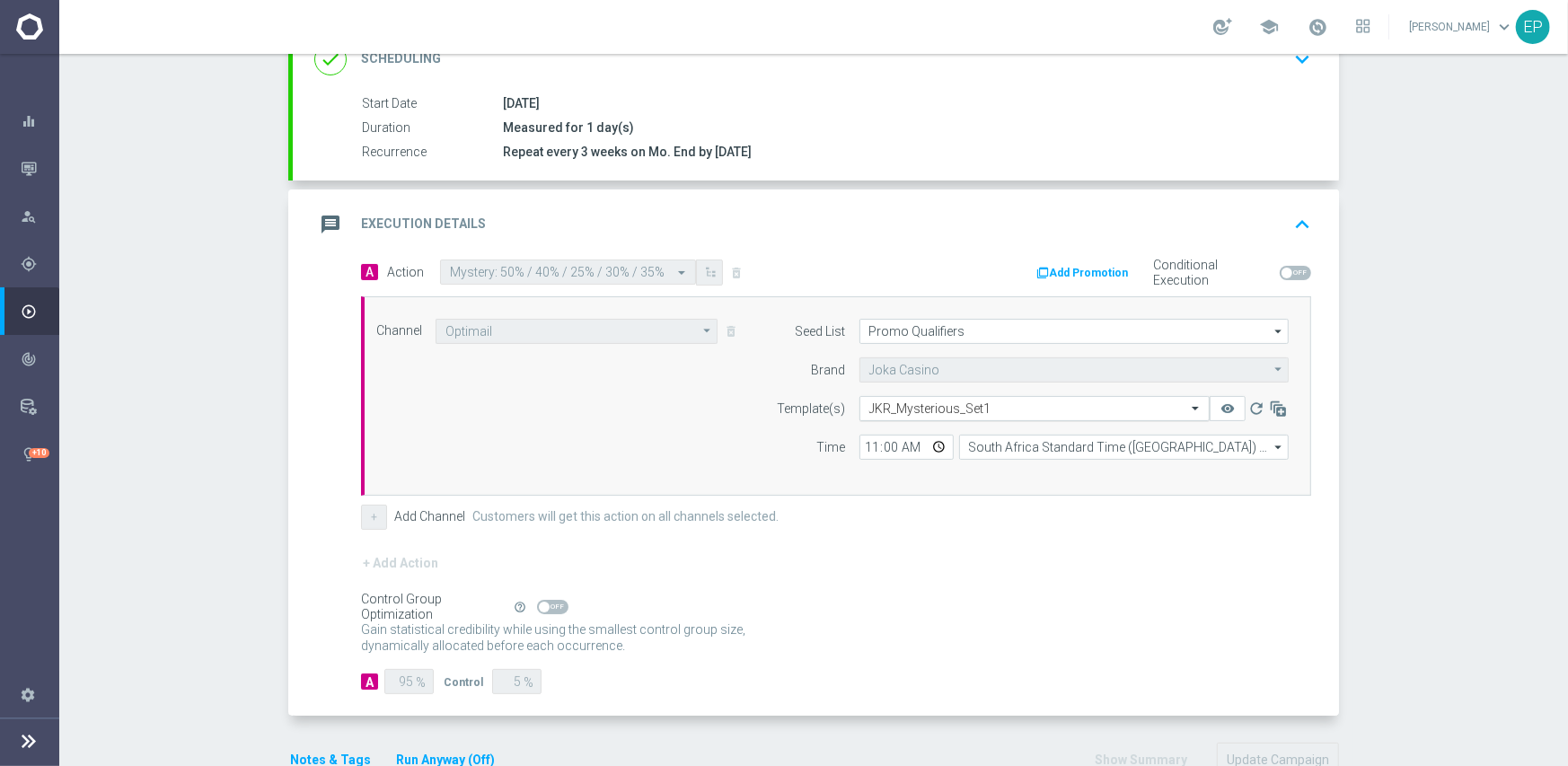
click at [962, 408] on input "text" at bounding box center [1017, 409] width 295 height 15
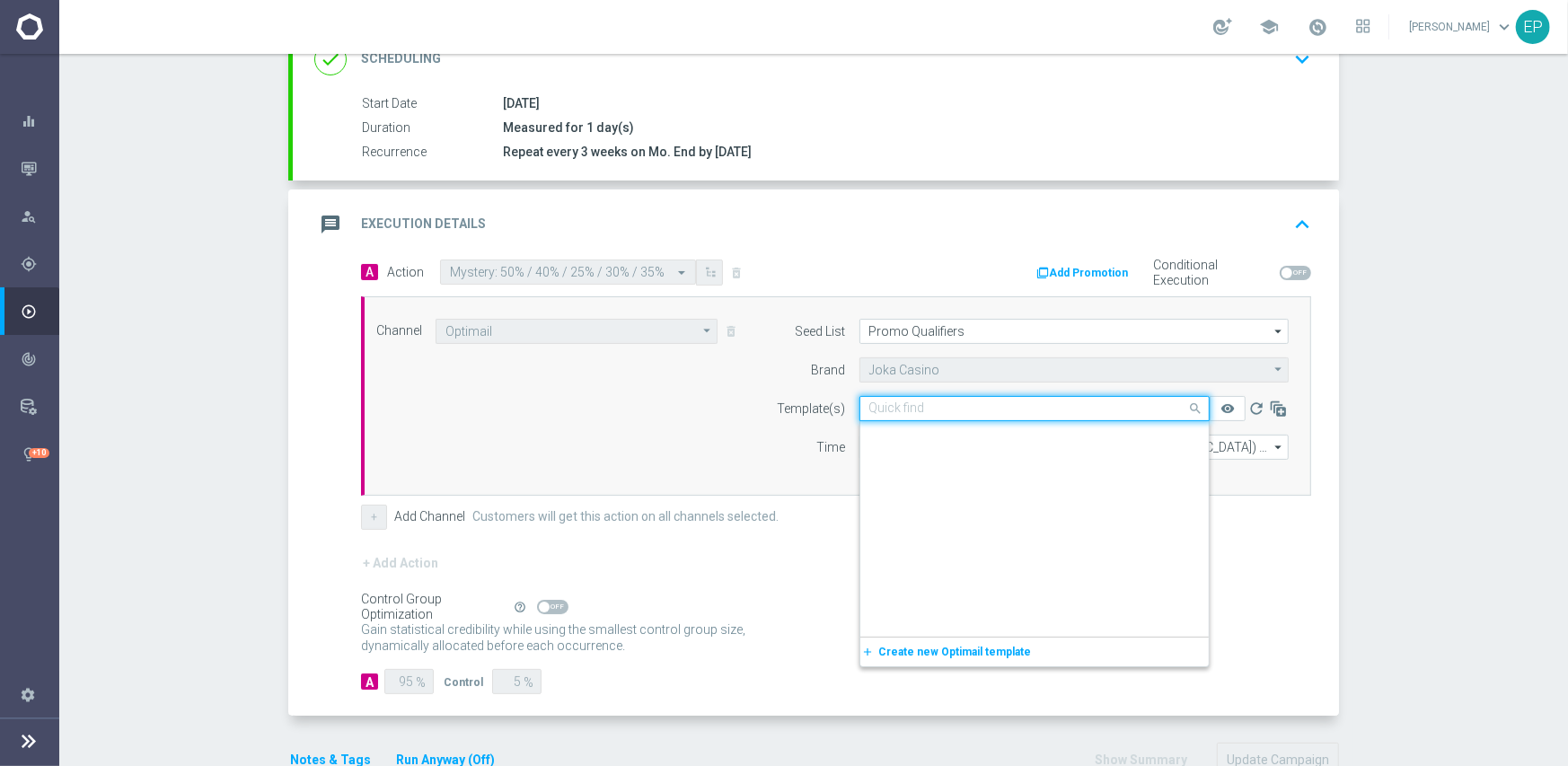
scroll to position [5065, 0]
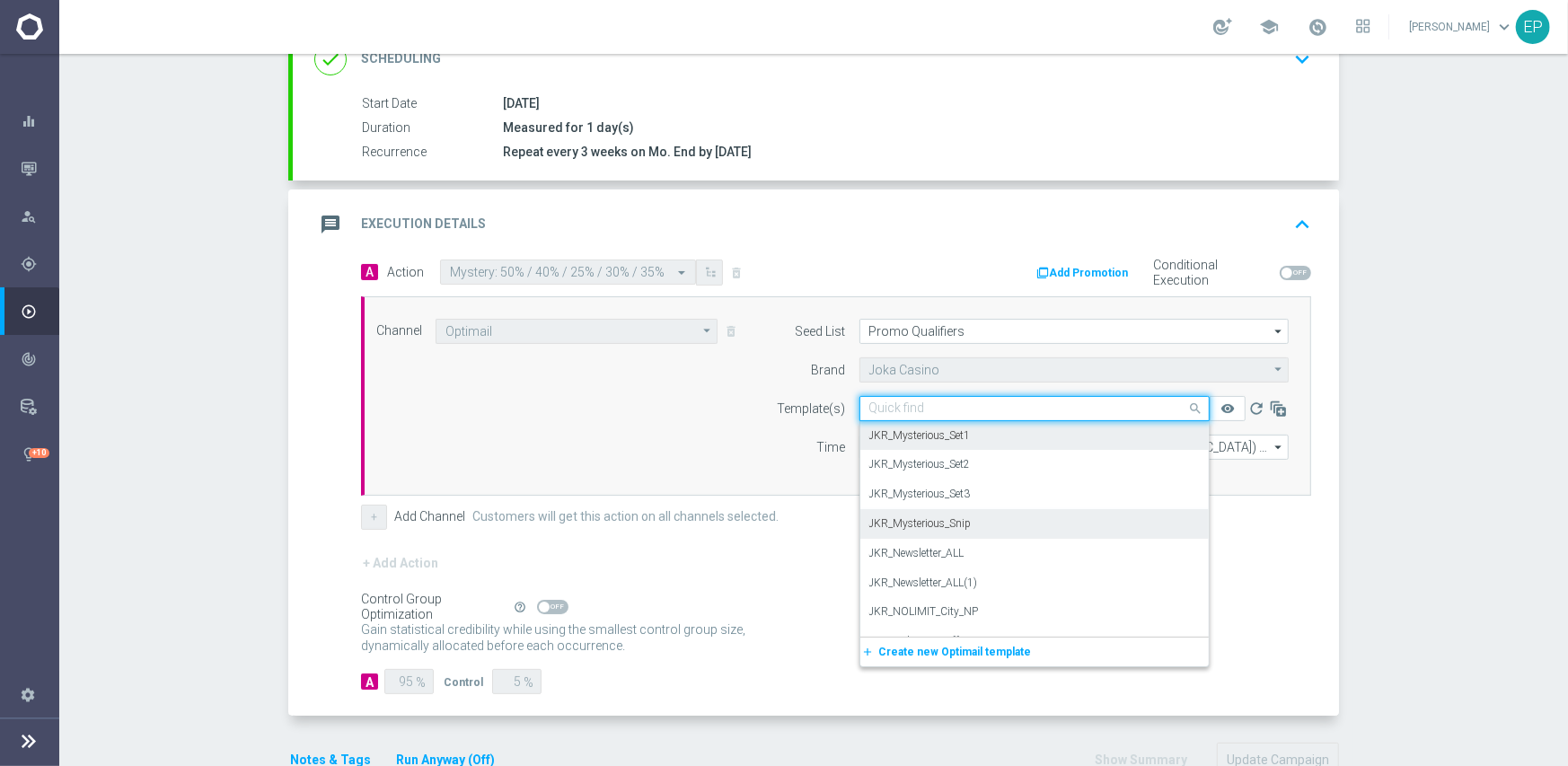
click at [953, 522] on label "JKR_Mysterious_Snip" at bounding box center [920, 524] width 102 height 15
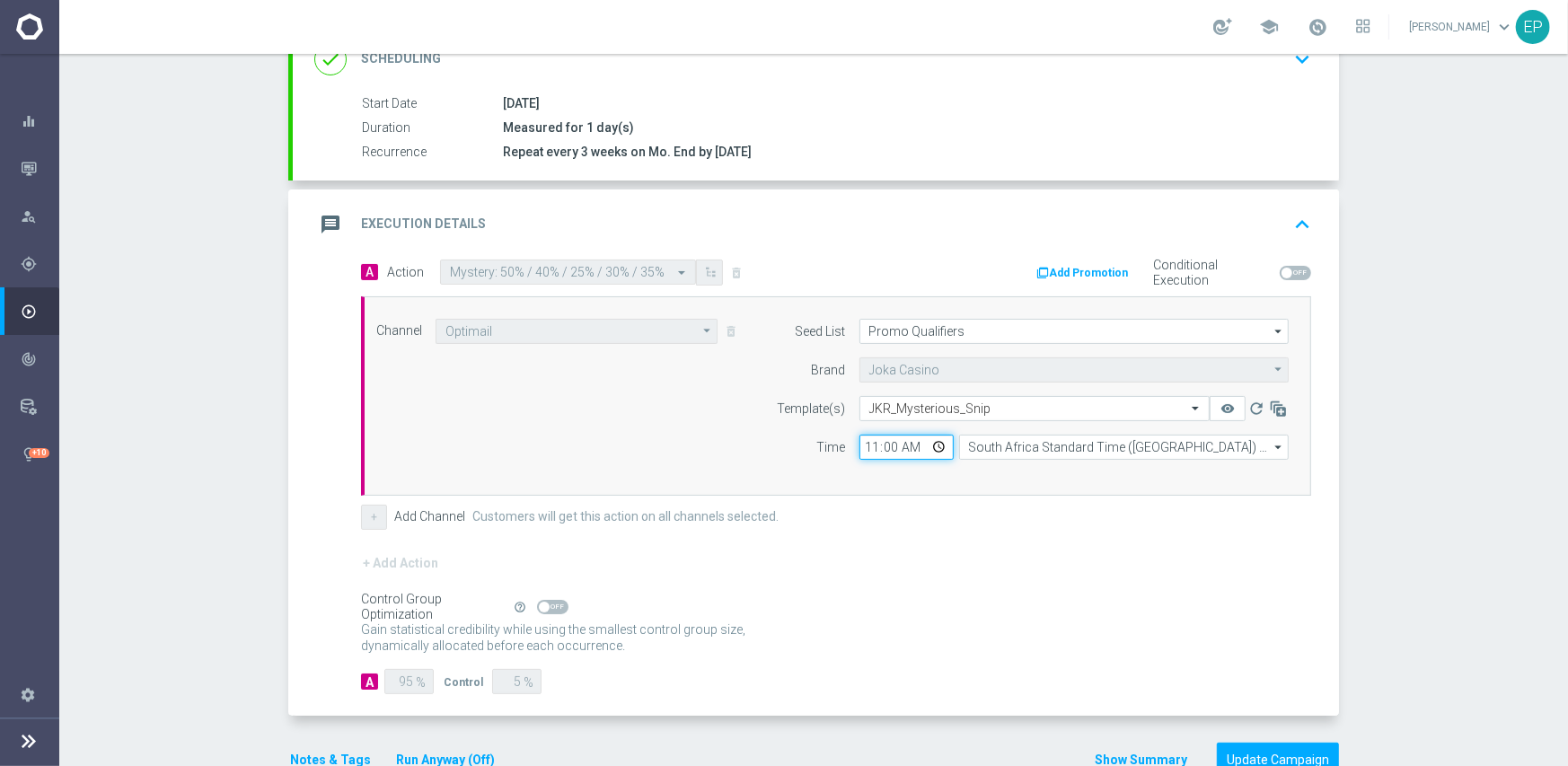
click at [861, 446] on input "11:00" at bounding box center [907, 447] width 94 height 25
type input "02:00"
click at [1021, 445] on input "South Africa Standard Time ([GEOGRAPHIC_DATA]) (UTC +02:00)" at bounding box center [1124, 447] width 330 height 25
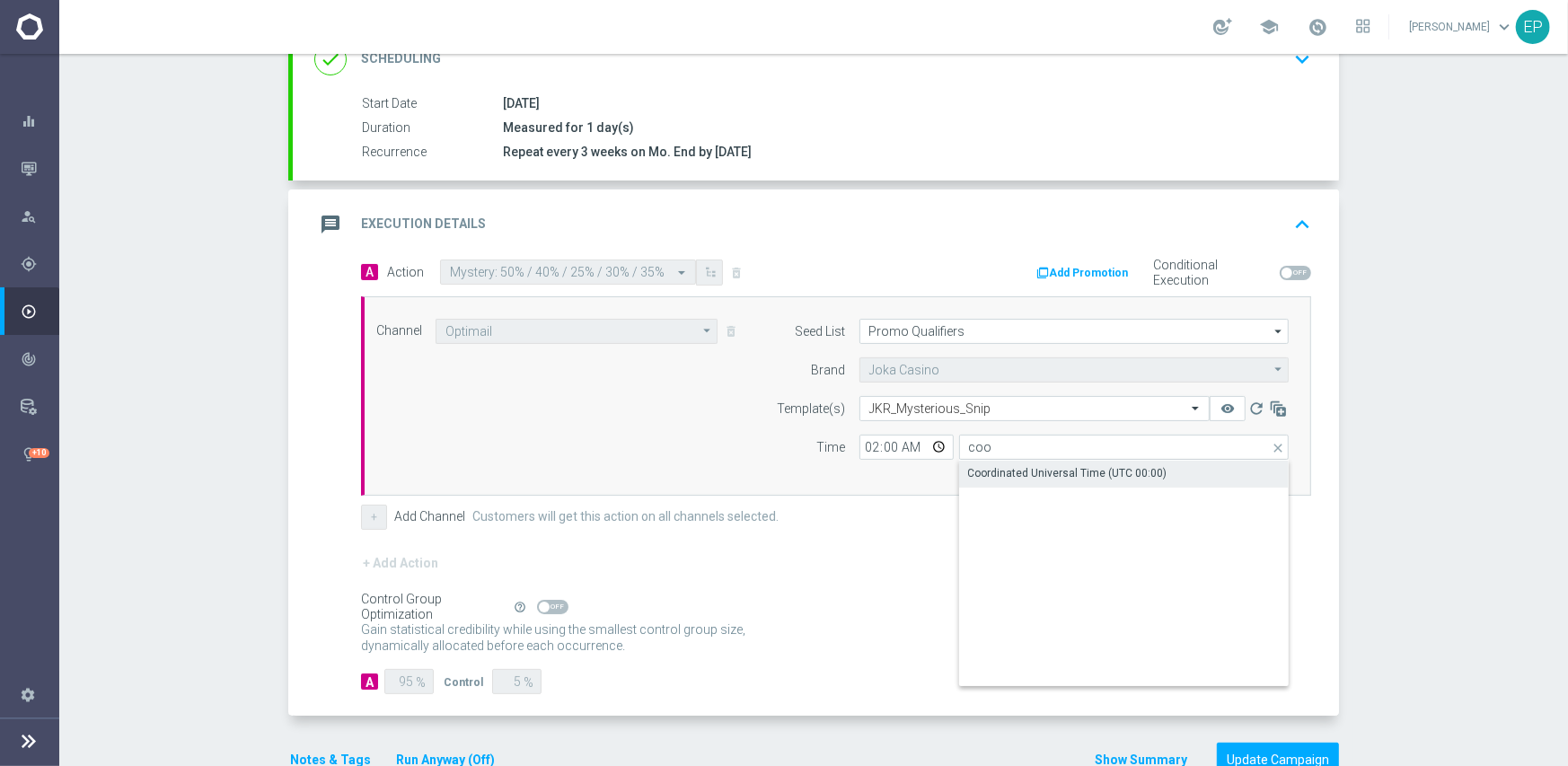
click at [1020, 477] on div "Coordinated Universal Time (UTC 00:00)" at bounding box center [1067, 473] width 199 height 16
type input "Coordinated Universal Time (UTC 00:00)"
click at [996, 531] on form "A Action Select action Mystery: 50% / 40% / 25% / 30% / 35% delete_forever Add …" at bounding box center [837, 477] width 950 height 436
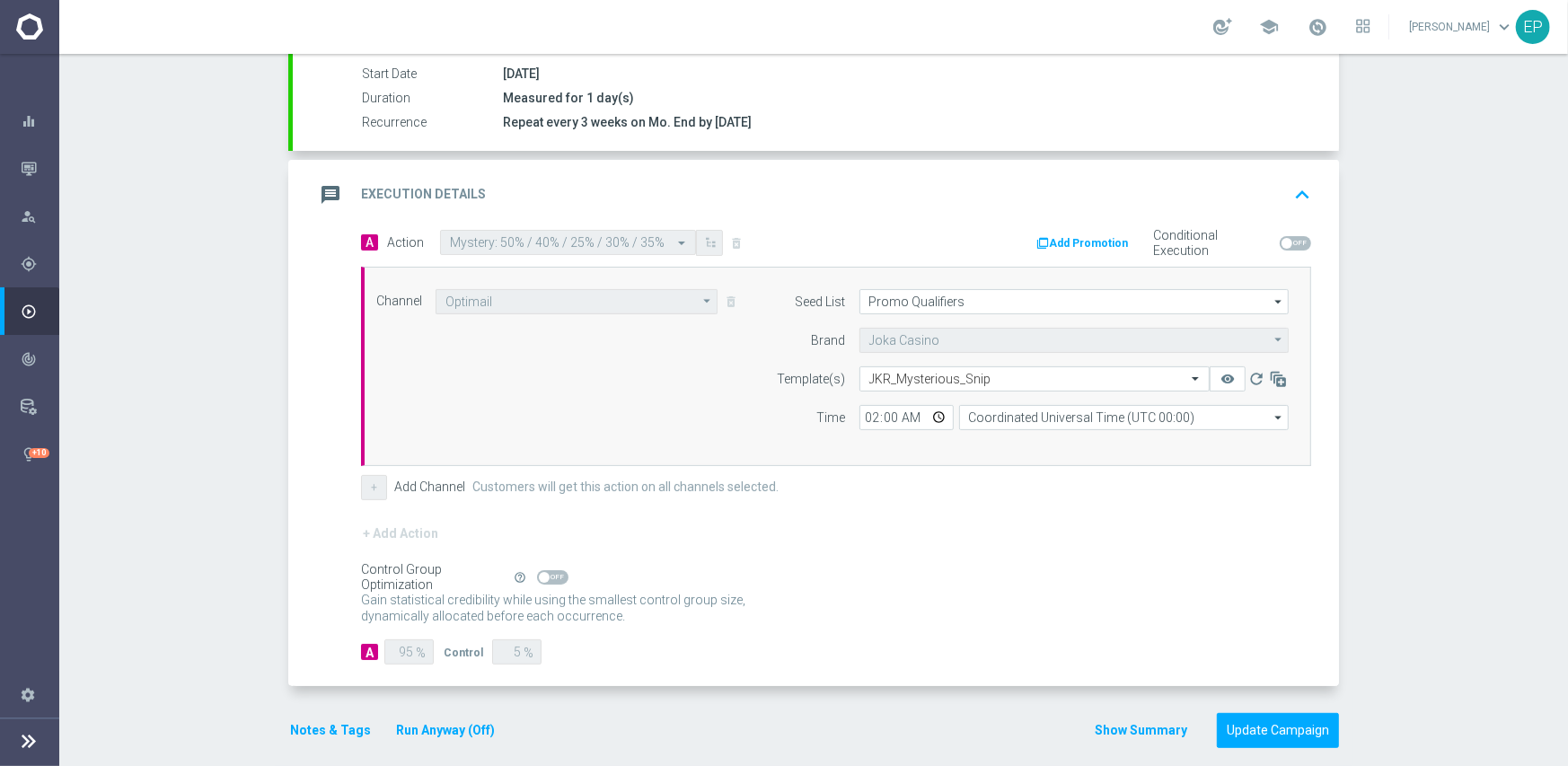
scroll to position [314, 0]
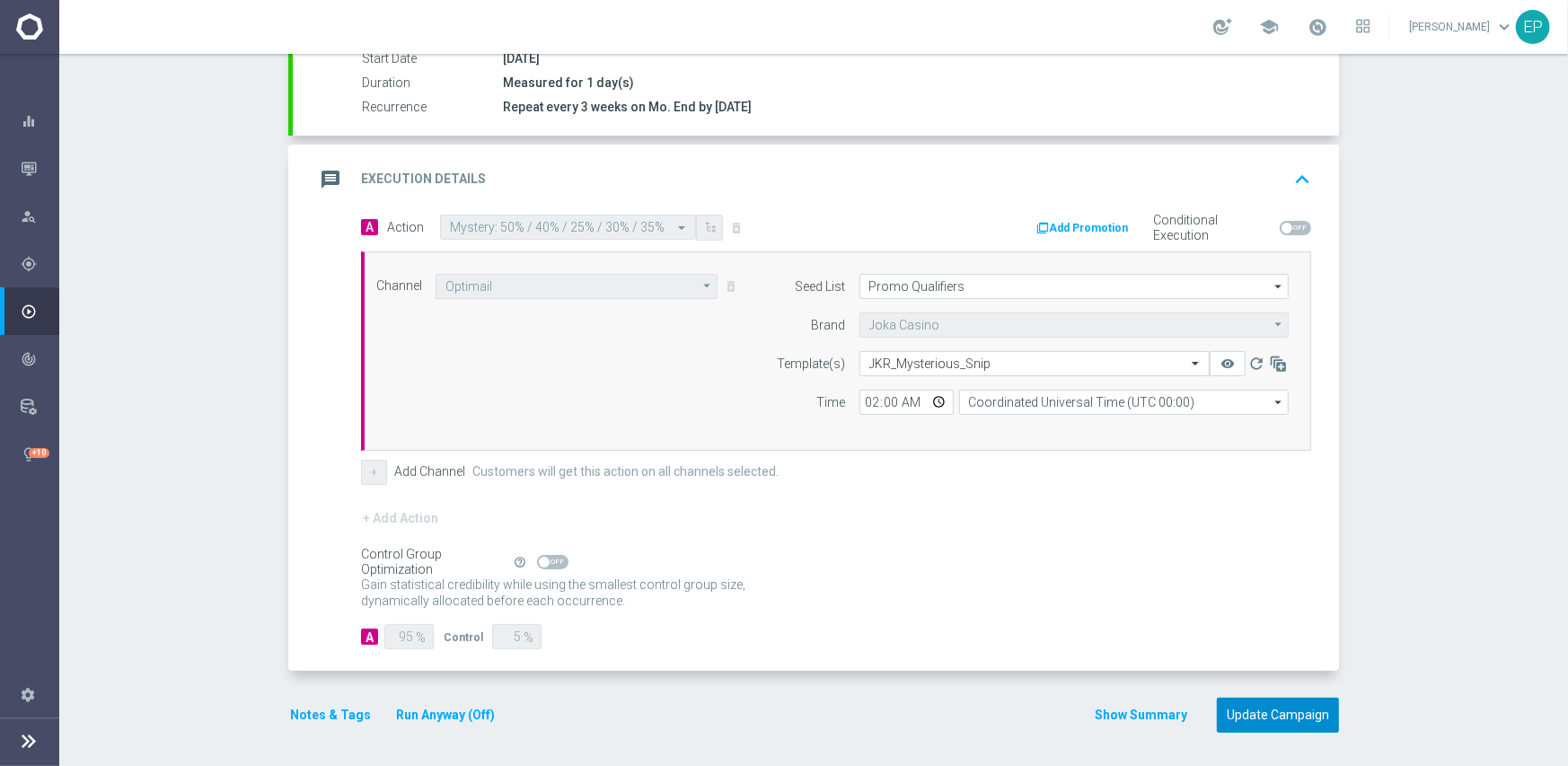
click at [1265, 706] on button "Update Campaign" at bounding box center [1277, 715] width 122 height 35
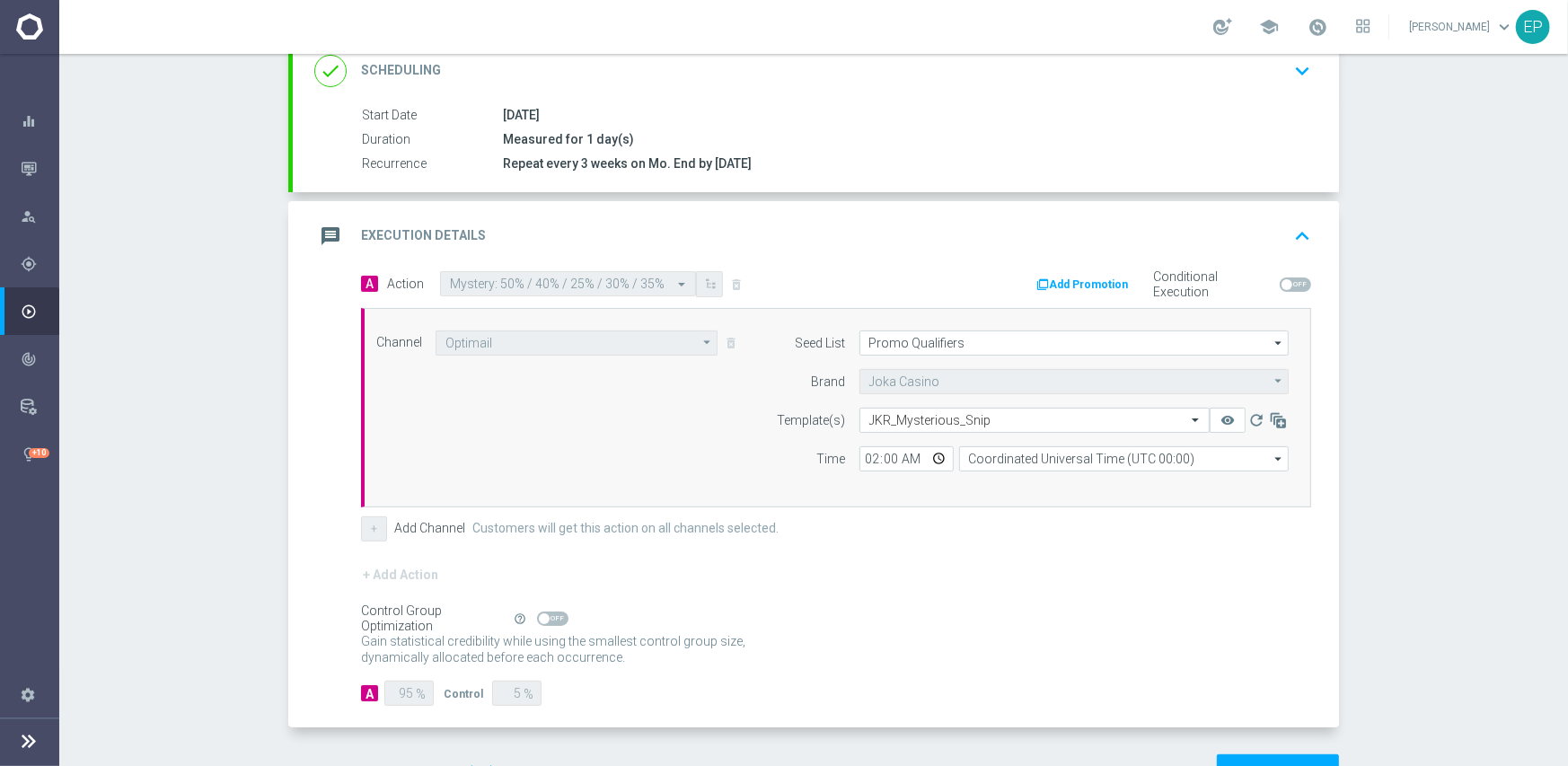
scroll to position [45, 0]
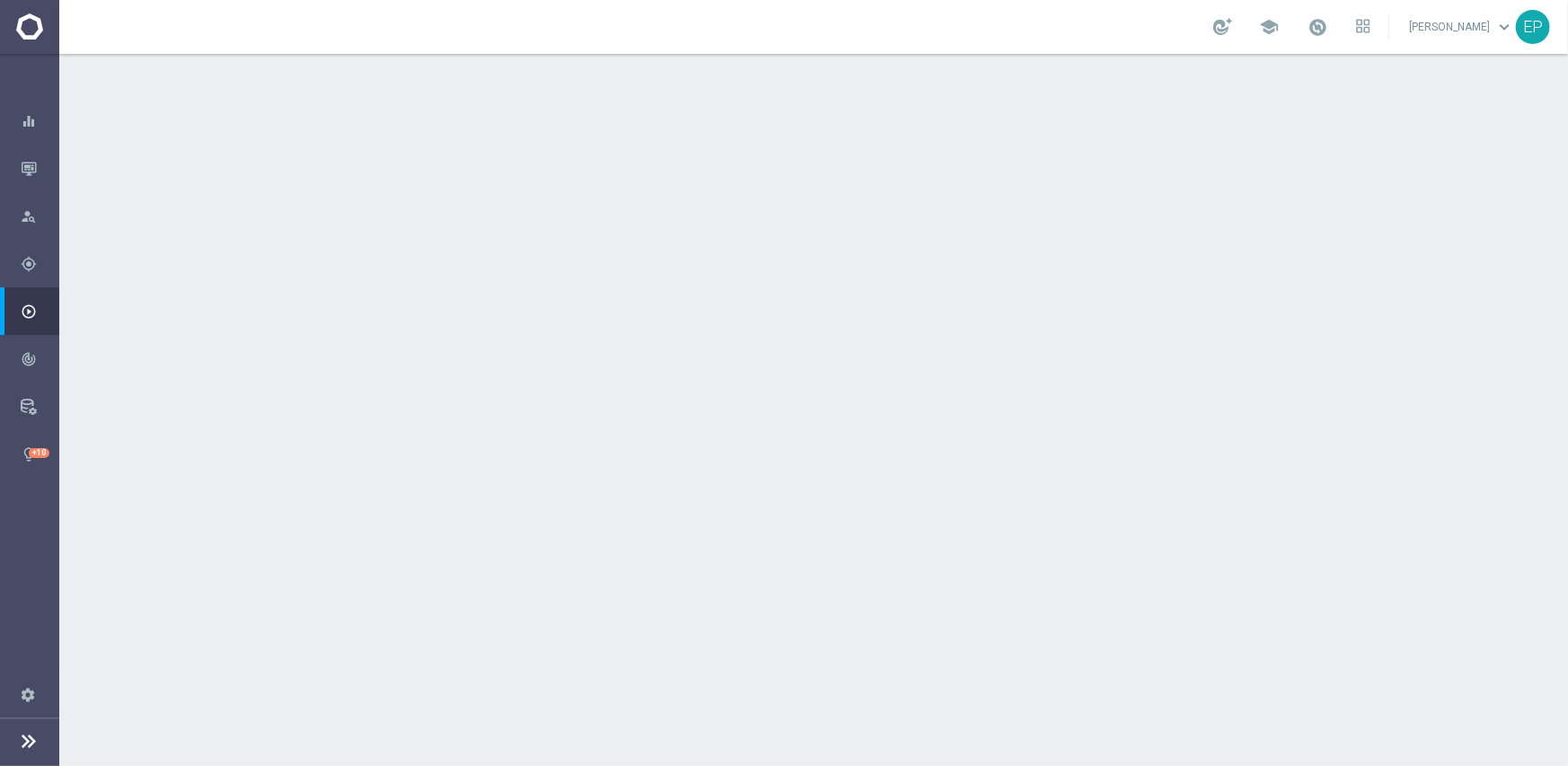
click at [902, 232] on div "done Execution Details keyboard_arrow_down" at bounding box center [815, 225] width 1003 height 34
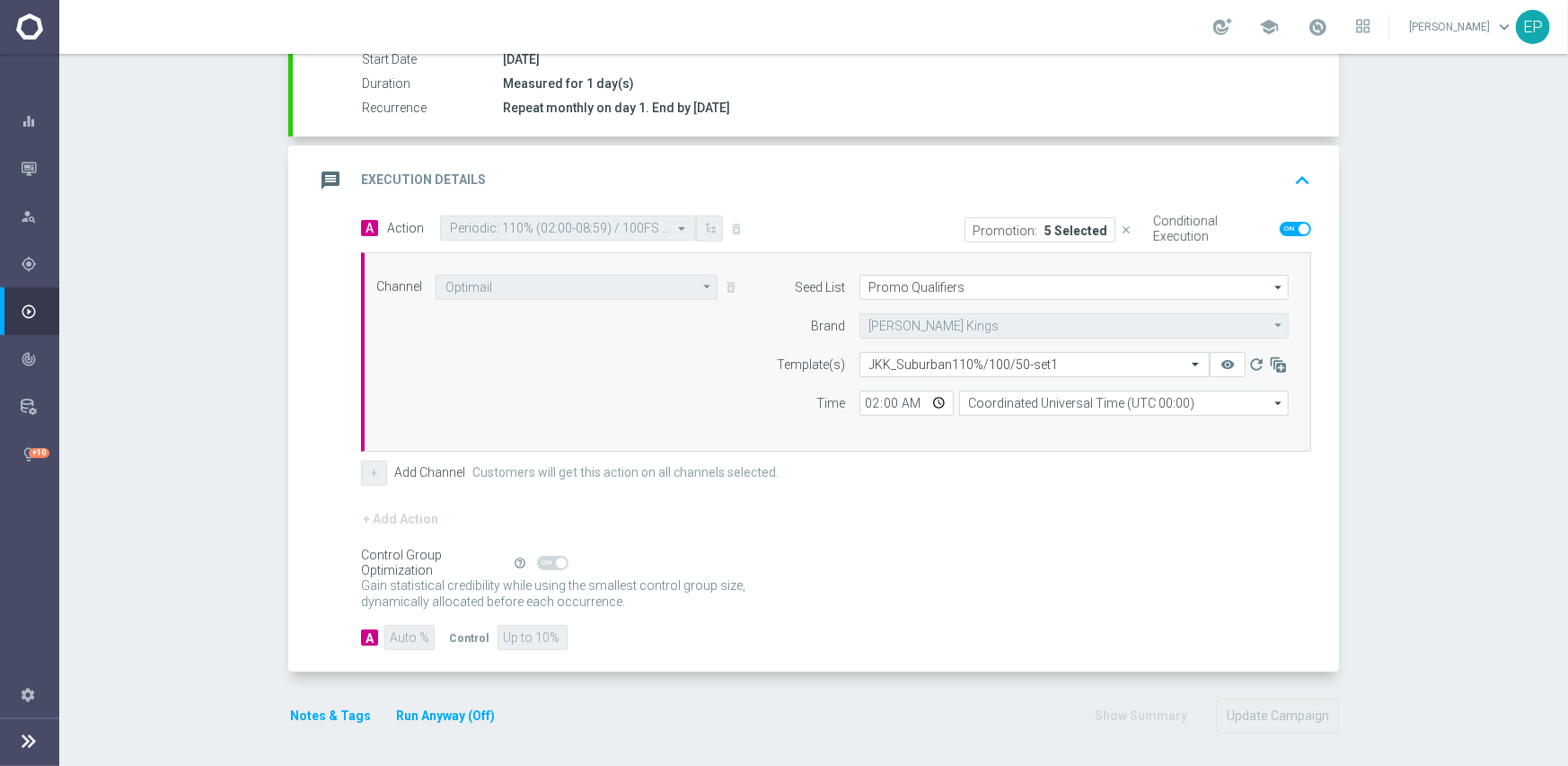
scroll to position [314, 0]
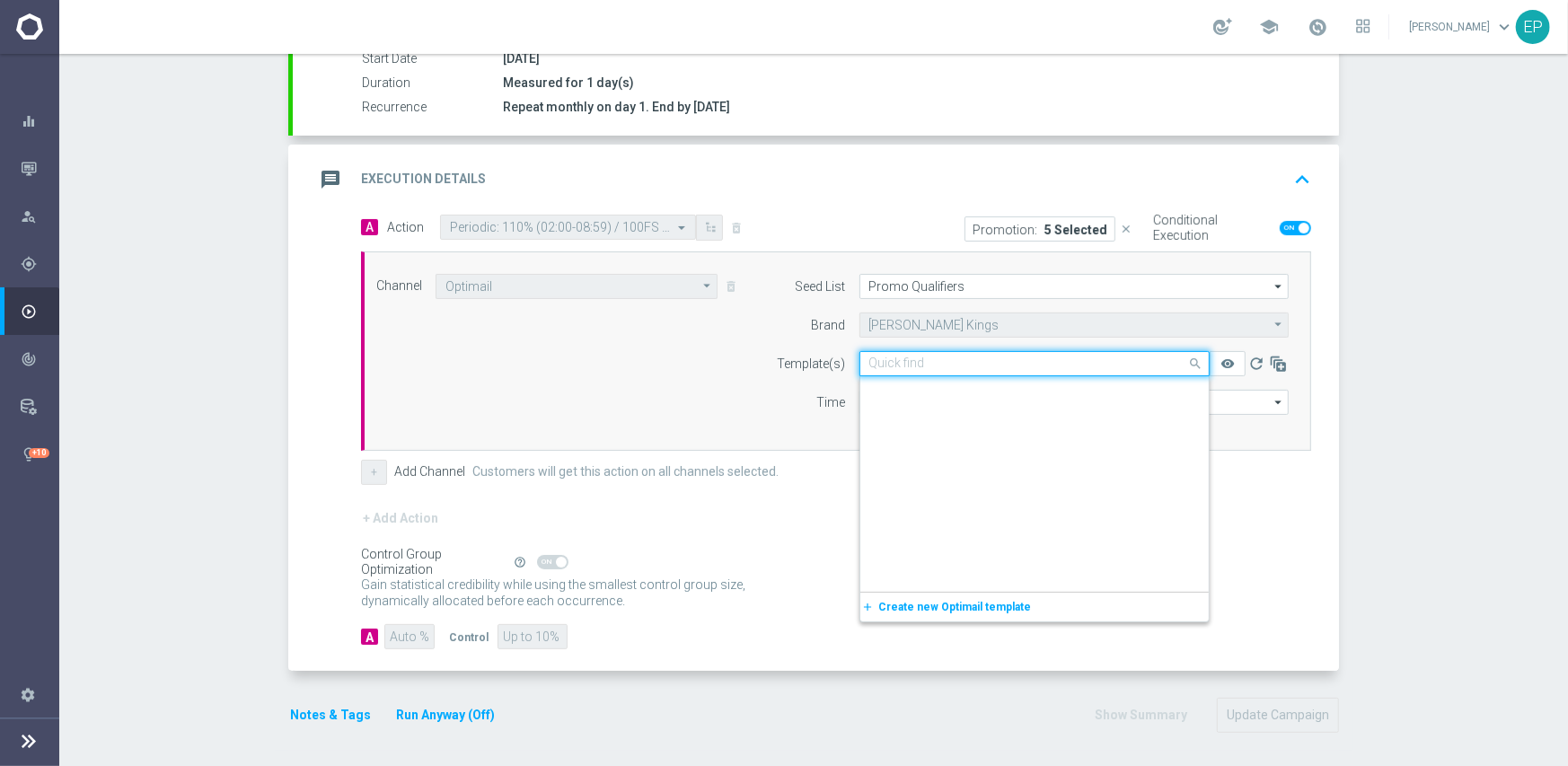
click at [970, 364] on input "text" at bounding box center [1017, 364] width 295 height 15
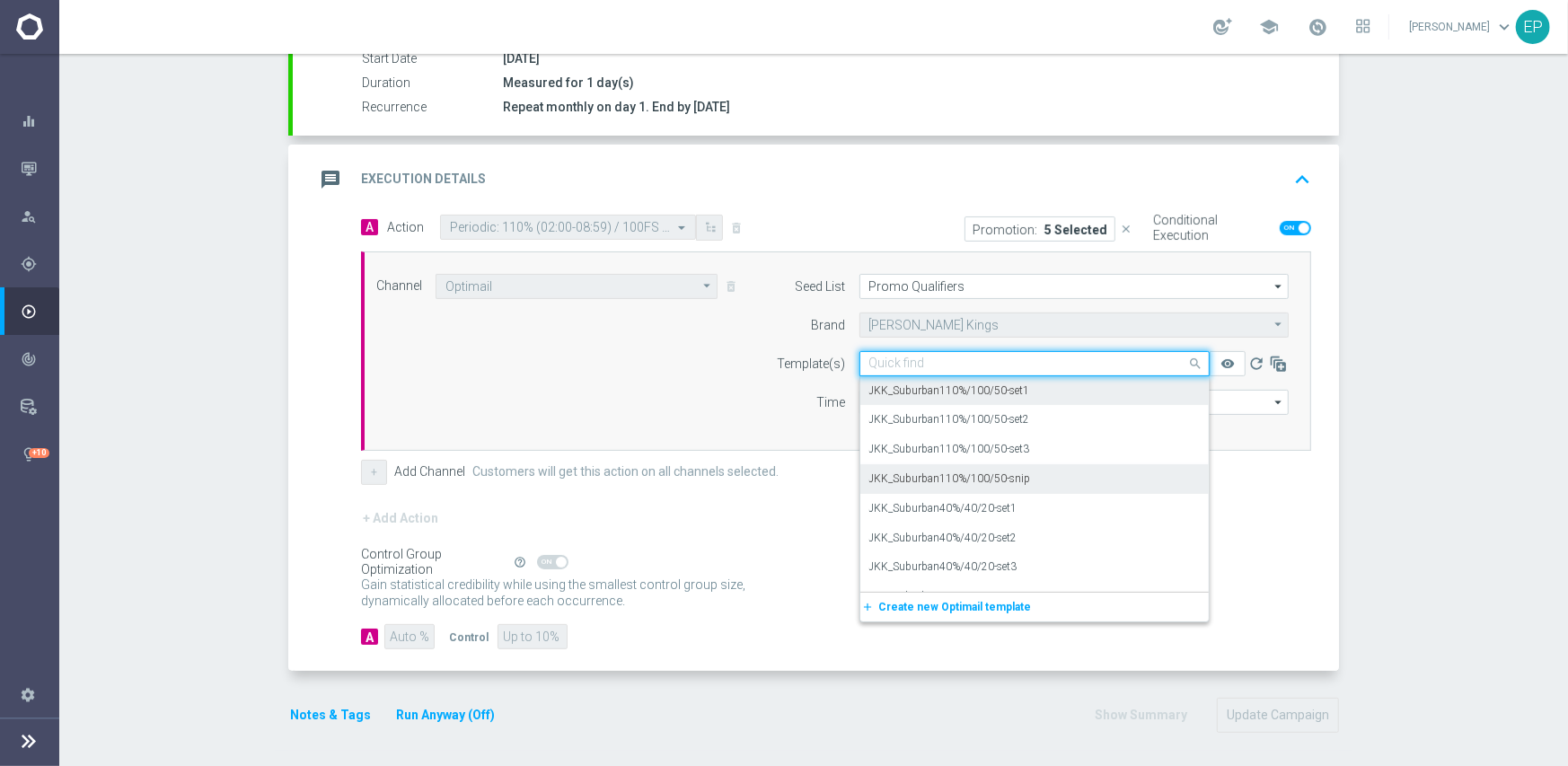
click at [984, 466] on div "JKK_Suburban110%/100/50-snip" at bounding box center [1034, 479] width 331 height 30
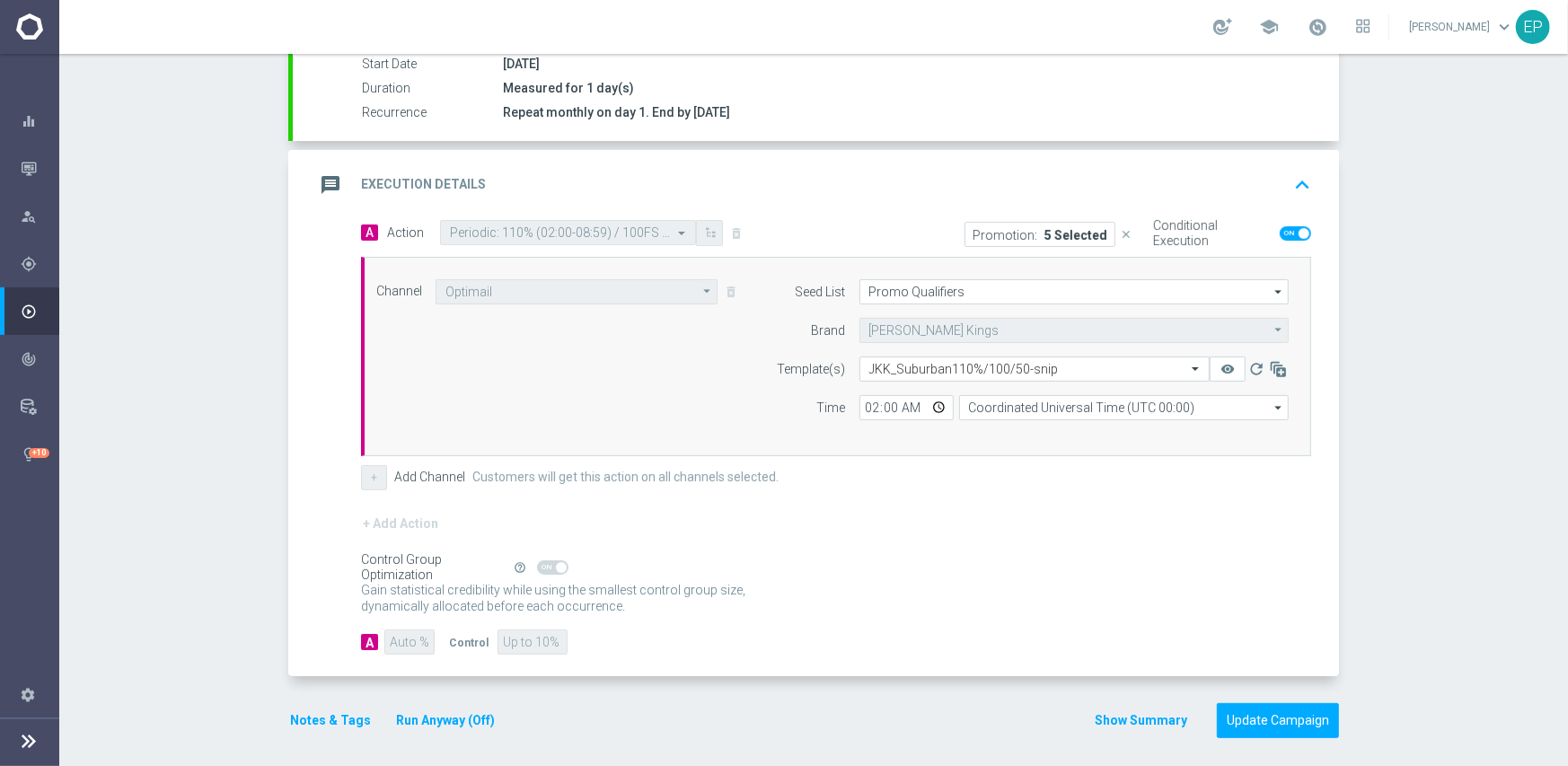
scroll to position [314, 0]
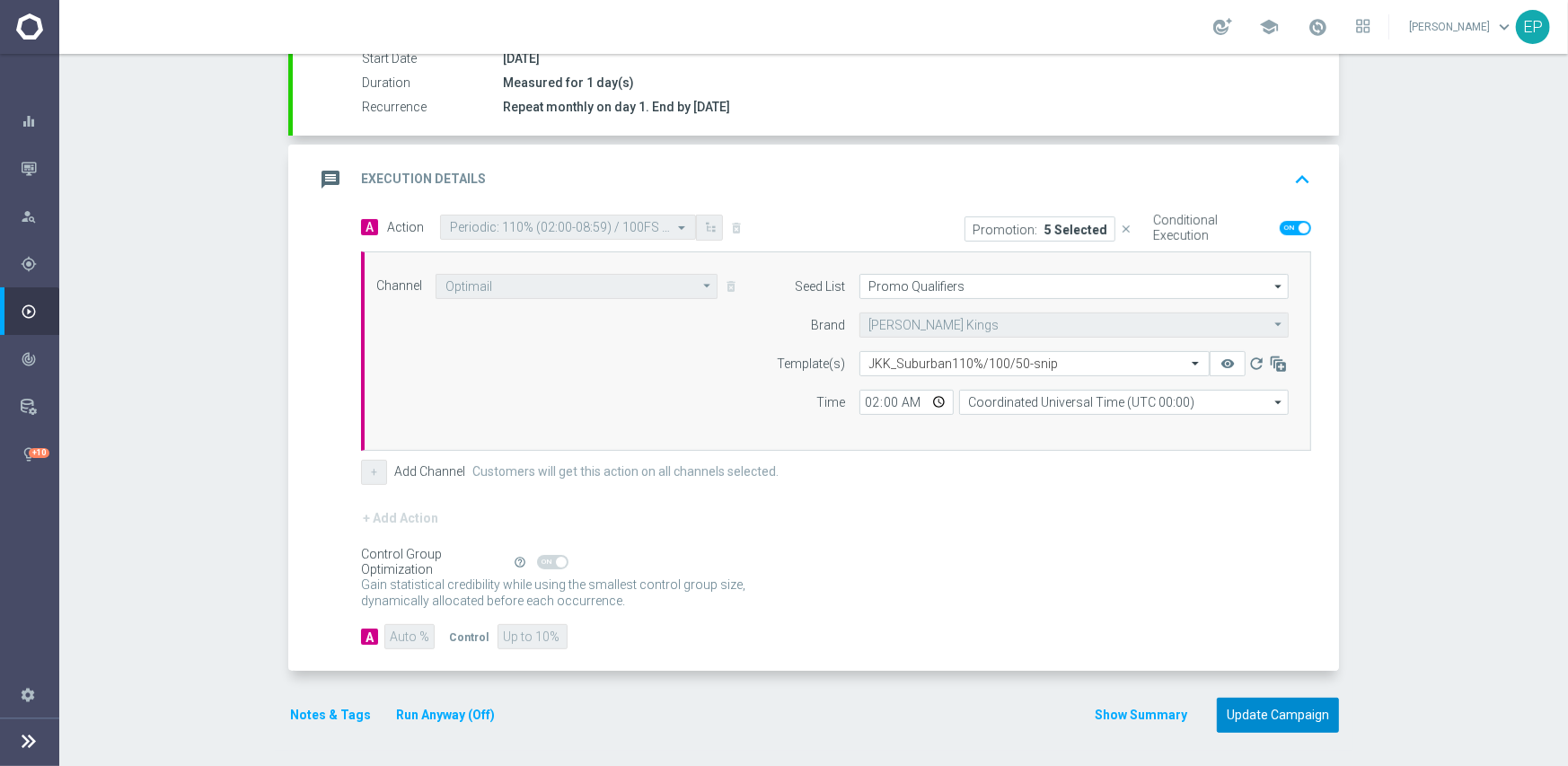
click at [1281, 724] on button "Update Campaign" at bounding box center [1277, 715] width 122 height 35
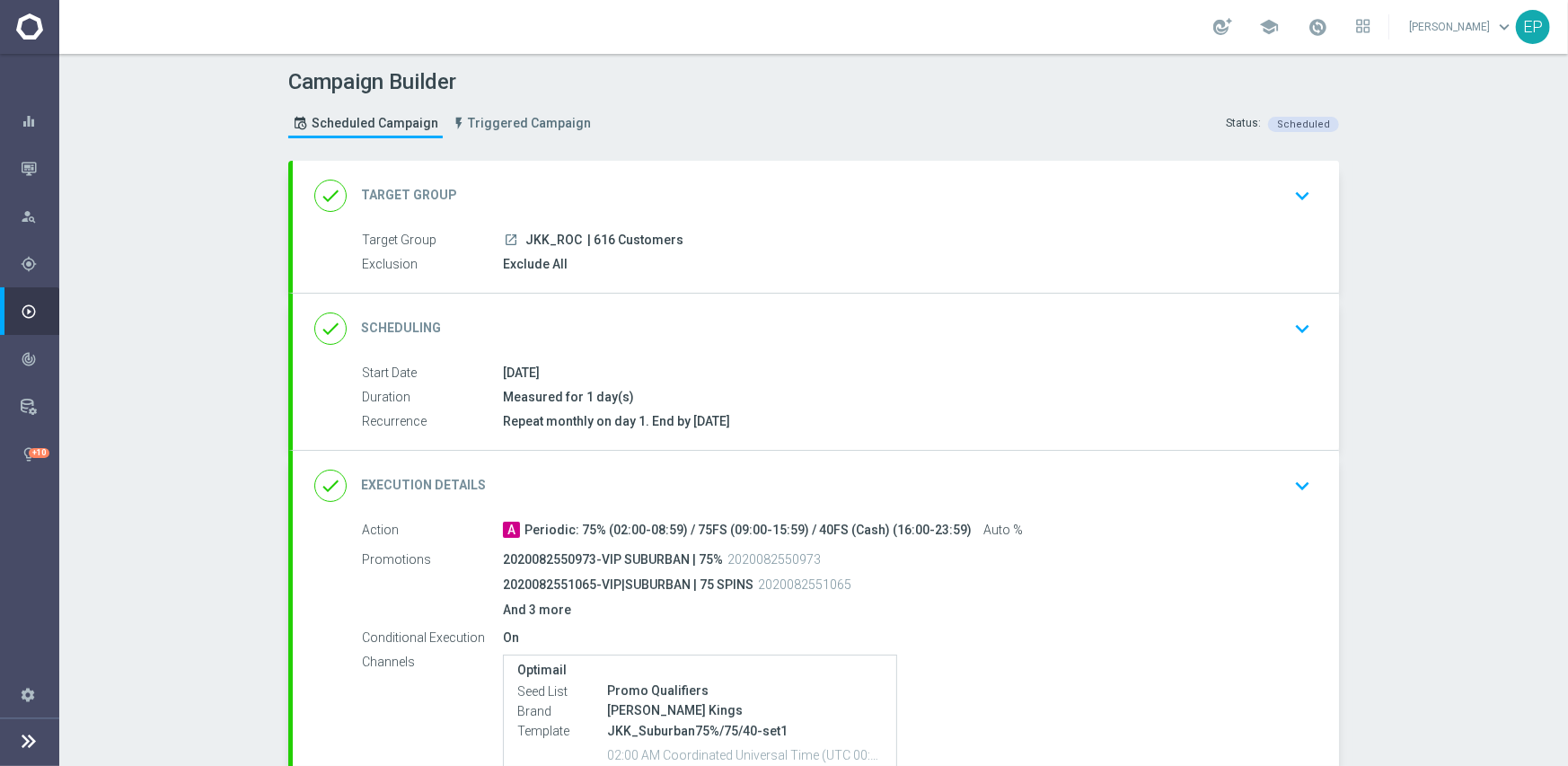
click at [958, 481] on div "done Execution Details keyboard_arrow_down" at bounding box center [815, 485] width 1003 height 34
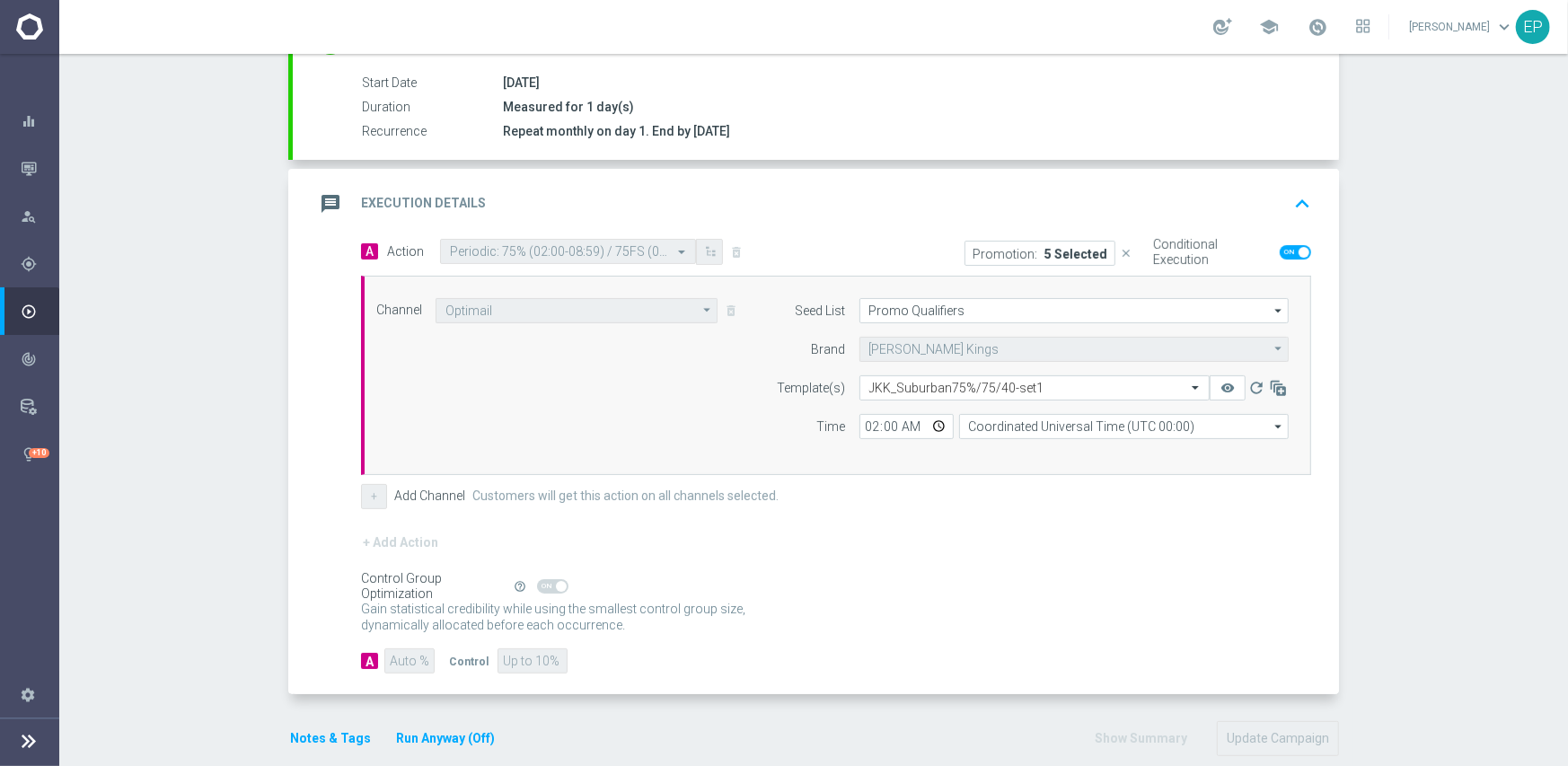
scroll to position [313, 0]
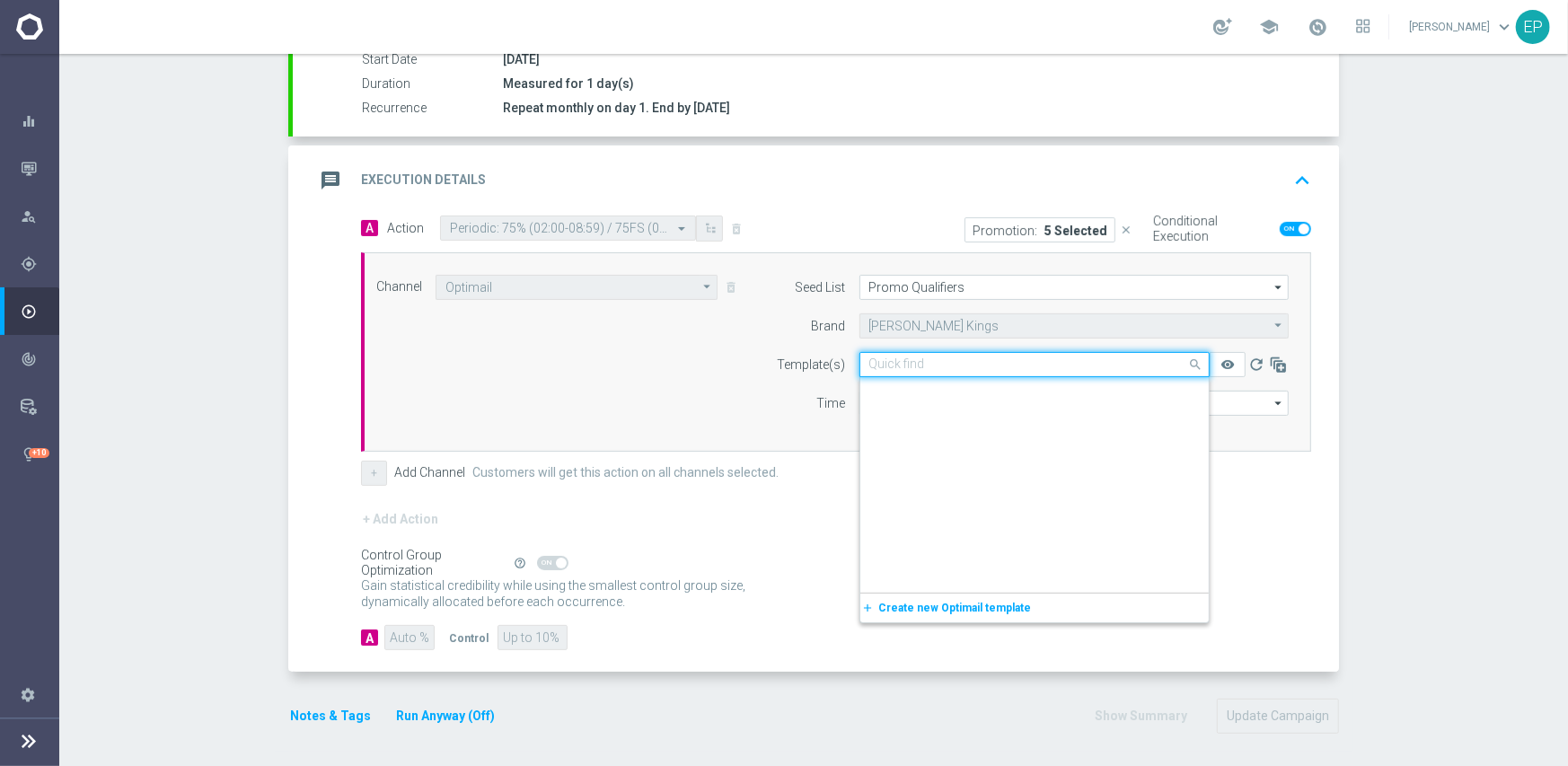
click at [997, 362] on input "text" at bounding box center [1017, 365] width 295 height 15
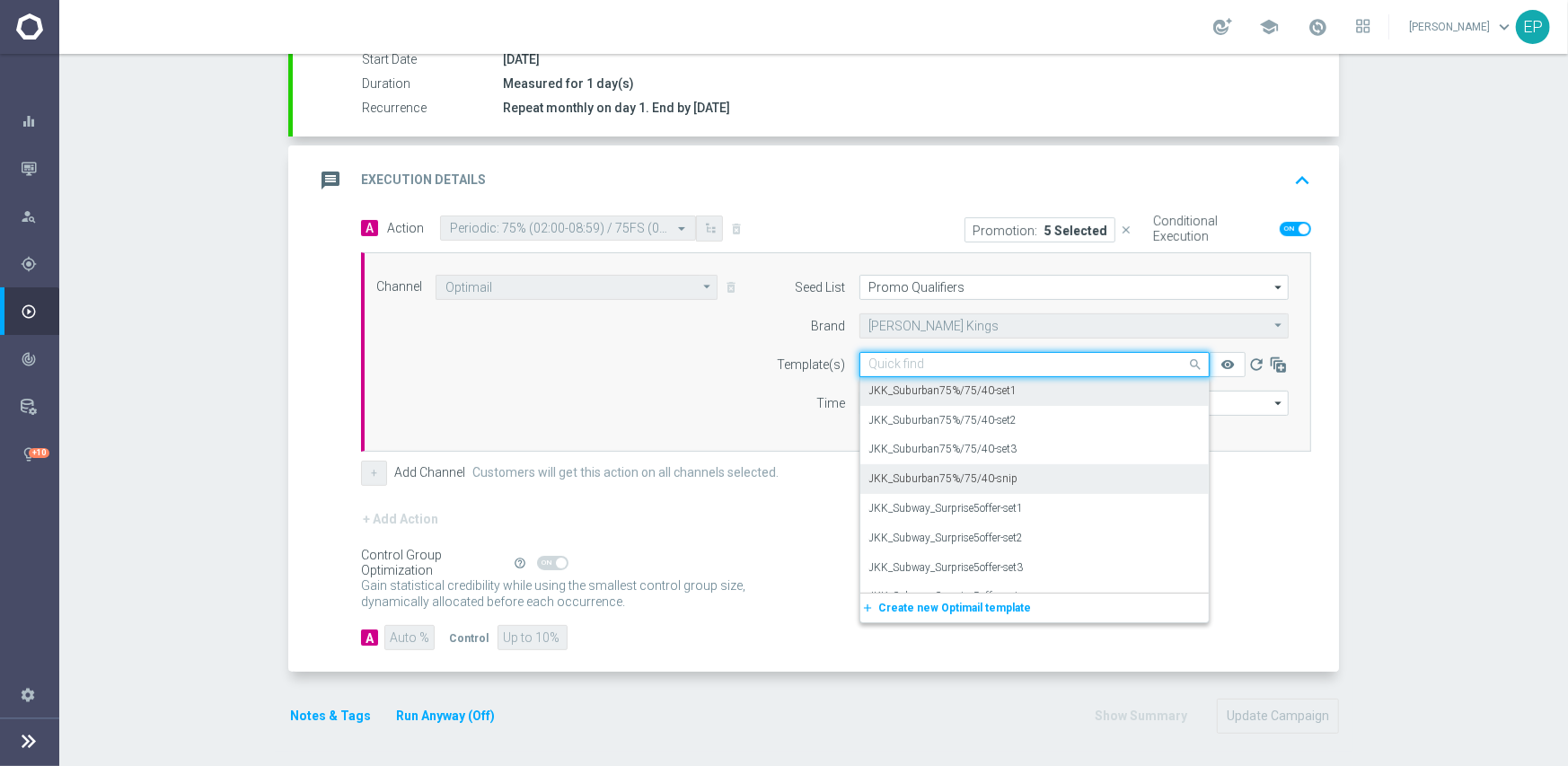
click at [1020, 479] on div "JKK_Suburban75%/75/40-snip" at bounding box center [1034, 479] width 331 height 30
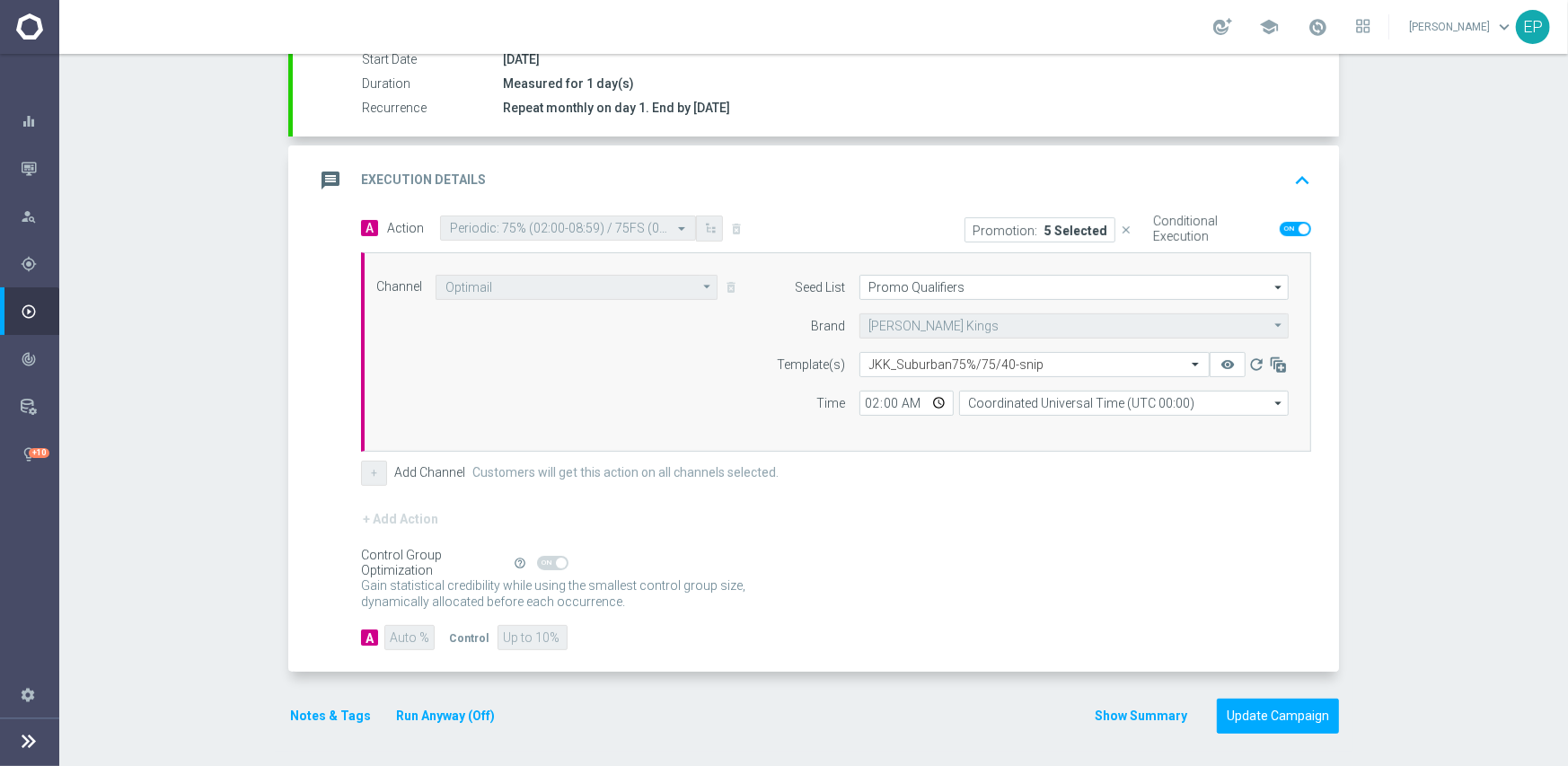
click at [1032, 508] on div "+ Add Action" at bounding box center [837, 530] width 950 height 45
click at [1268, 709] on button "Update Campaign" at bounding box center [1277, 716] width 122 height 35
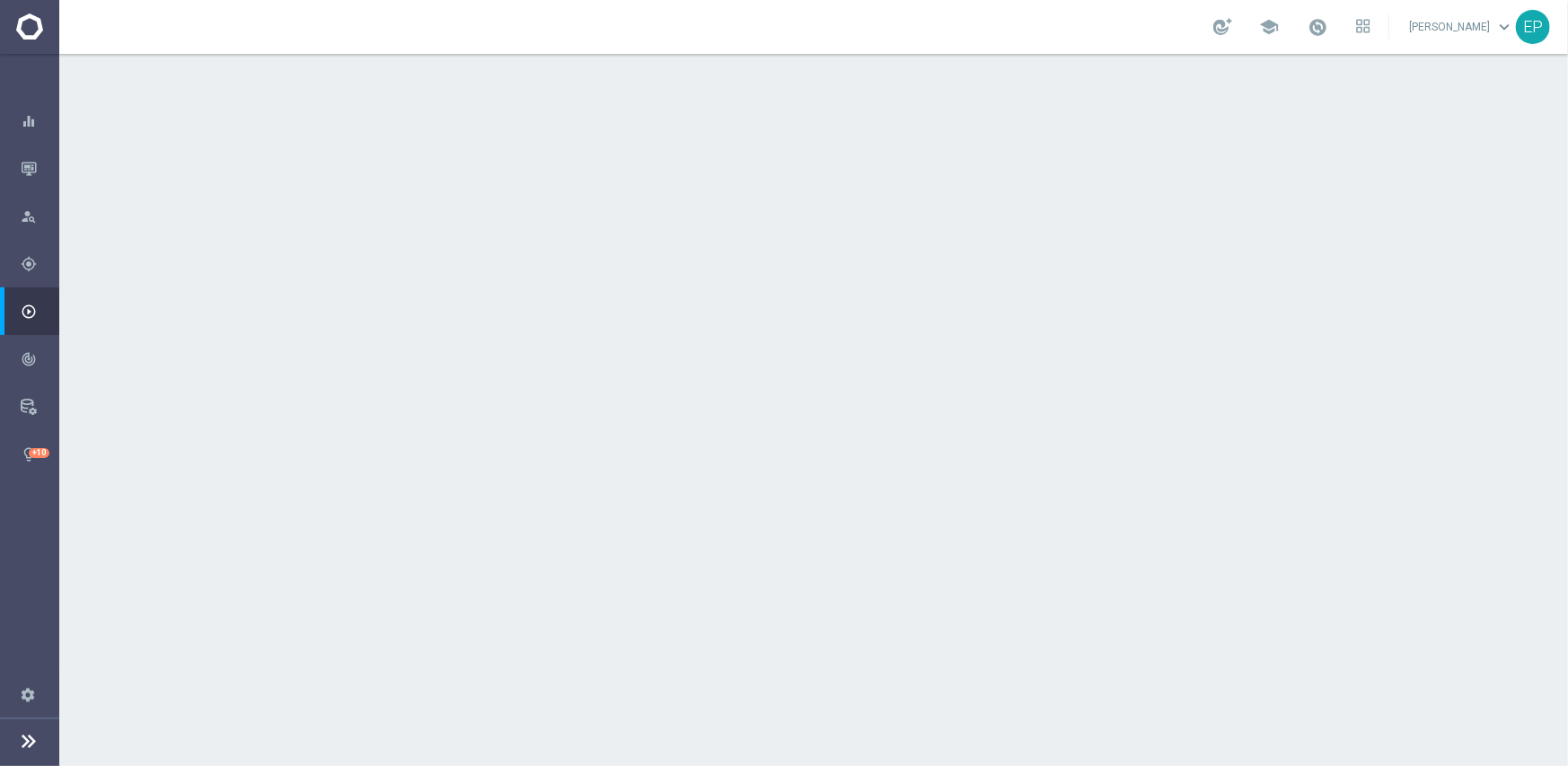
click at [934, 465] on div "done Execution Details keyboard_arrow_down" at bounding box center [815, 486] width 1046 height 70
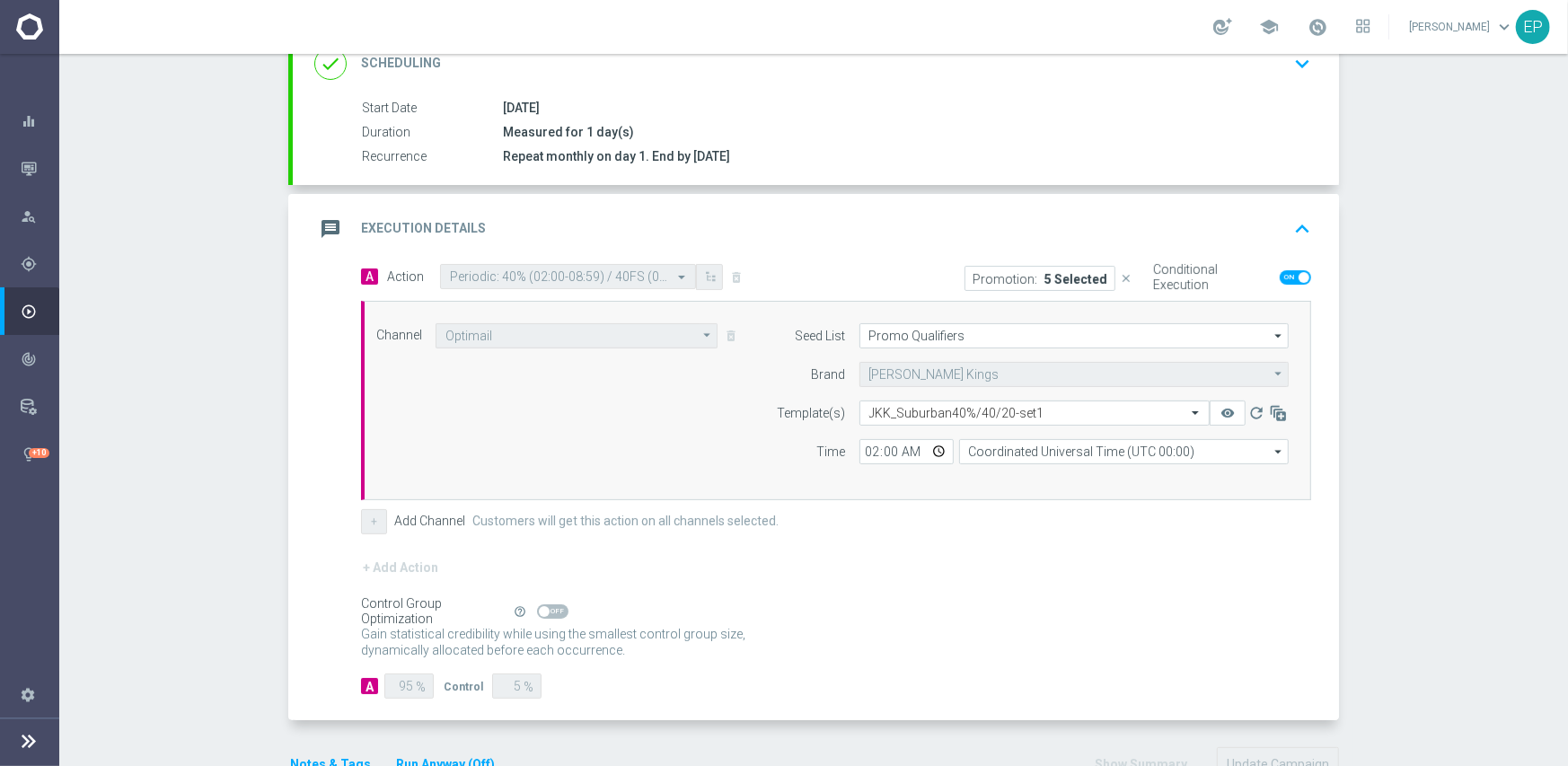
scroll to position [270, 0]
click at [1005, 410] on input "text" at bounding box center [1017, 409] width 295 height 15
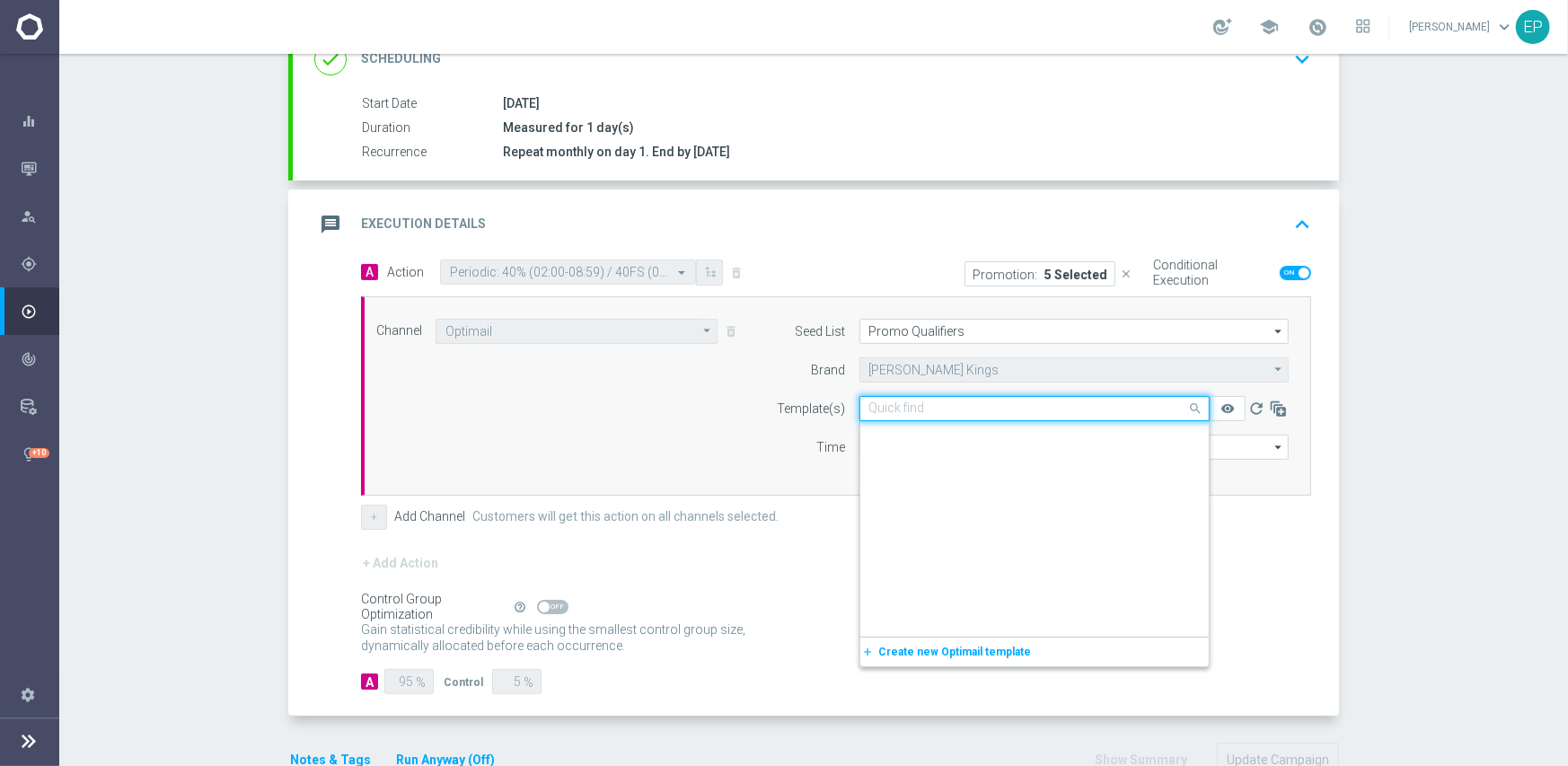
scroll to position [17627, 0]
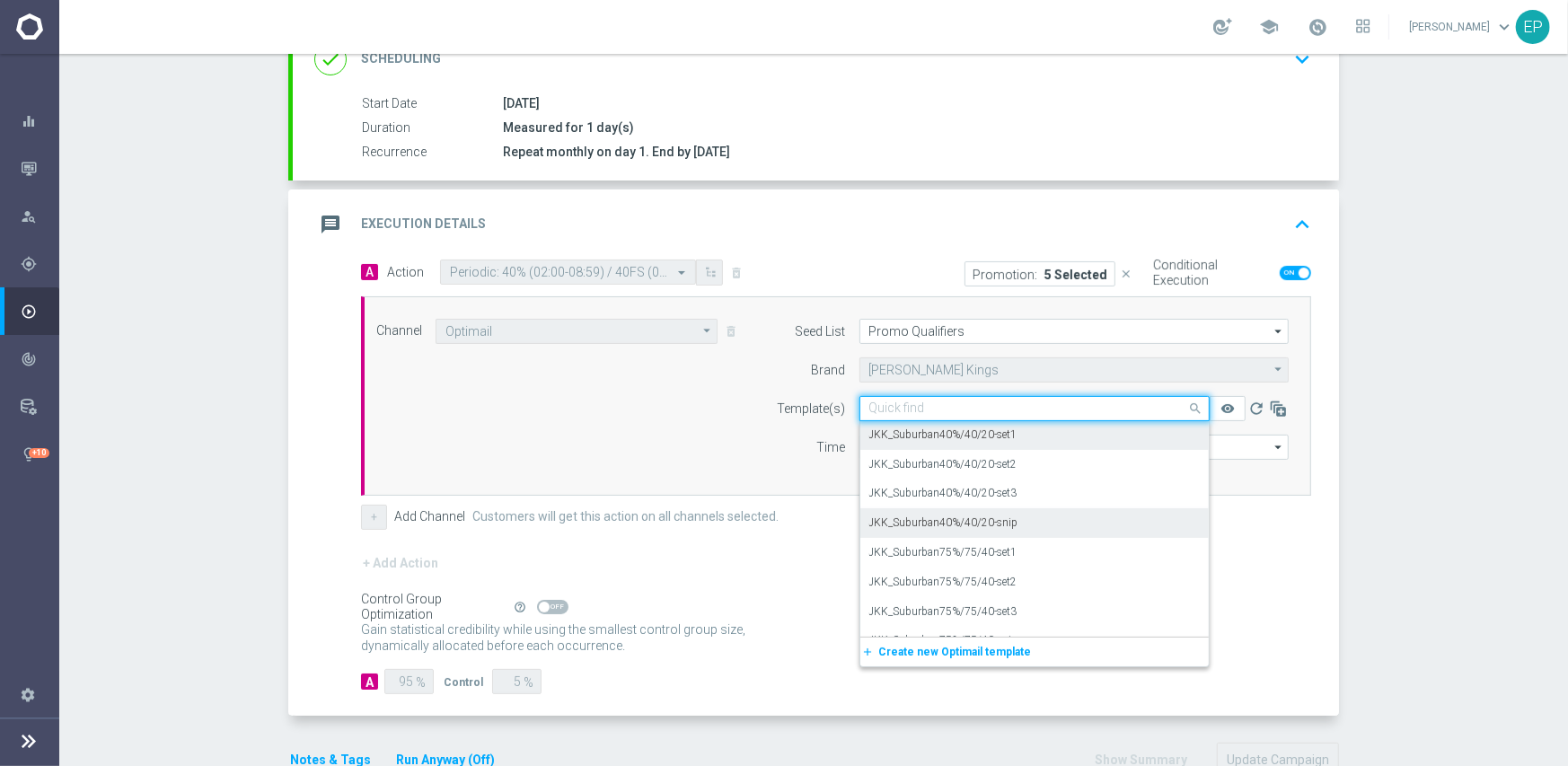
click at [1013, 524] on div "JKK_Suburban40%/40/20-snip" at bounding box center [1034, 522] width 331 height 30
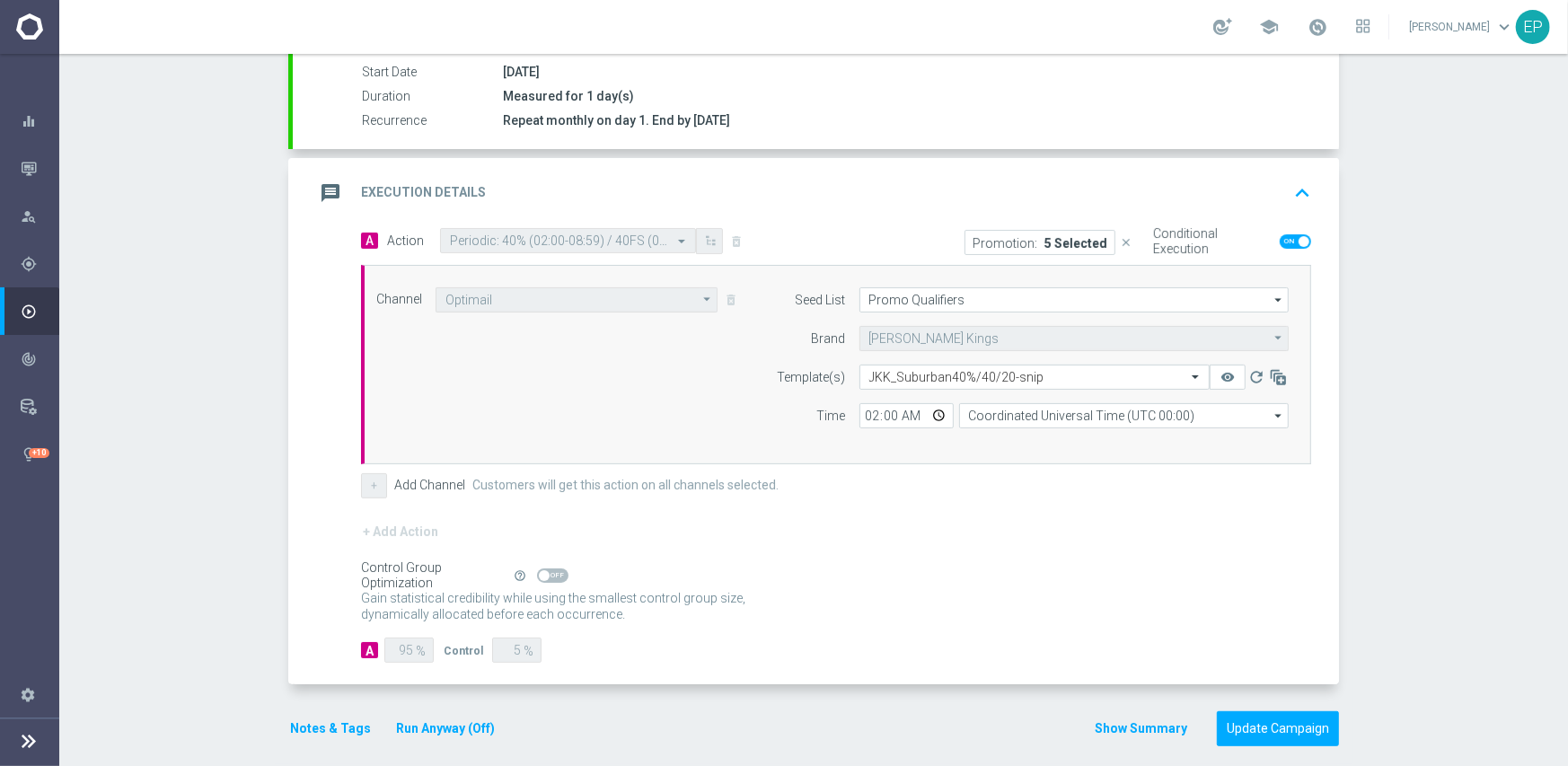
scroll to position [314, 0]
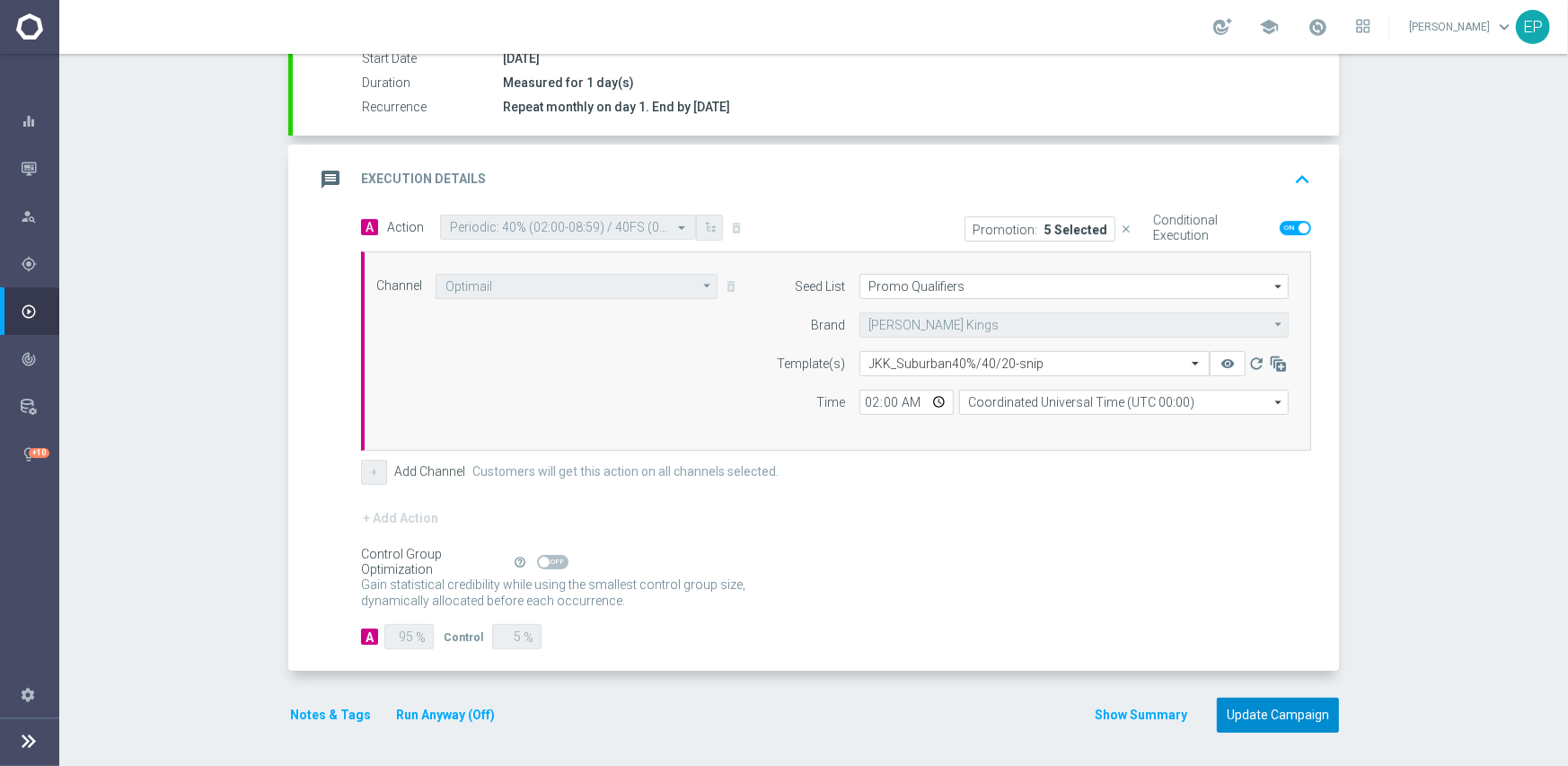
click at [1248, 716] on button "Update Campaign" at bounding box center [1277, 715] width 122 height 35
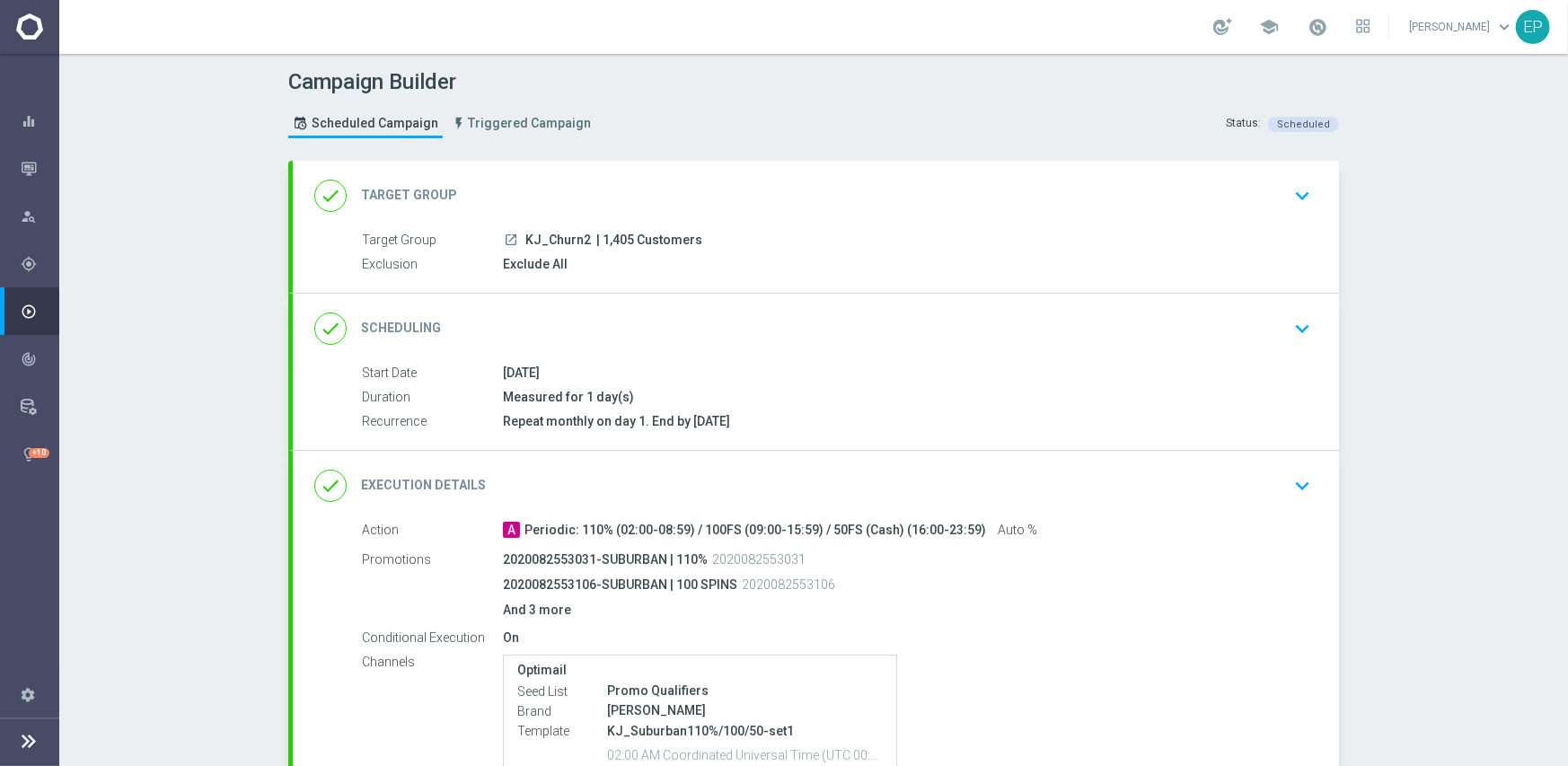
drag, startPoint x: 759, startPoint y: 314, endPoint x: 769, endPoint y: 338, distance: 26.0
click at [758, 316] on div "done Scheduling keyboard_arrow_down" at bounding box center [815, 328] width 1003 height 34
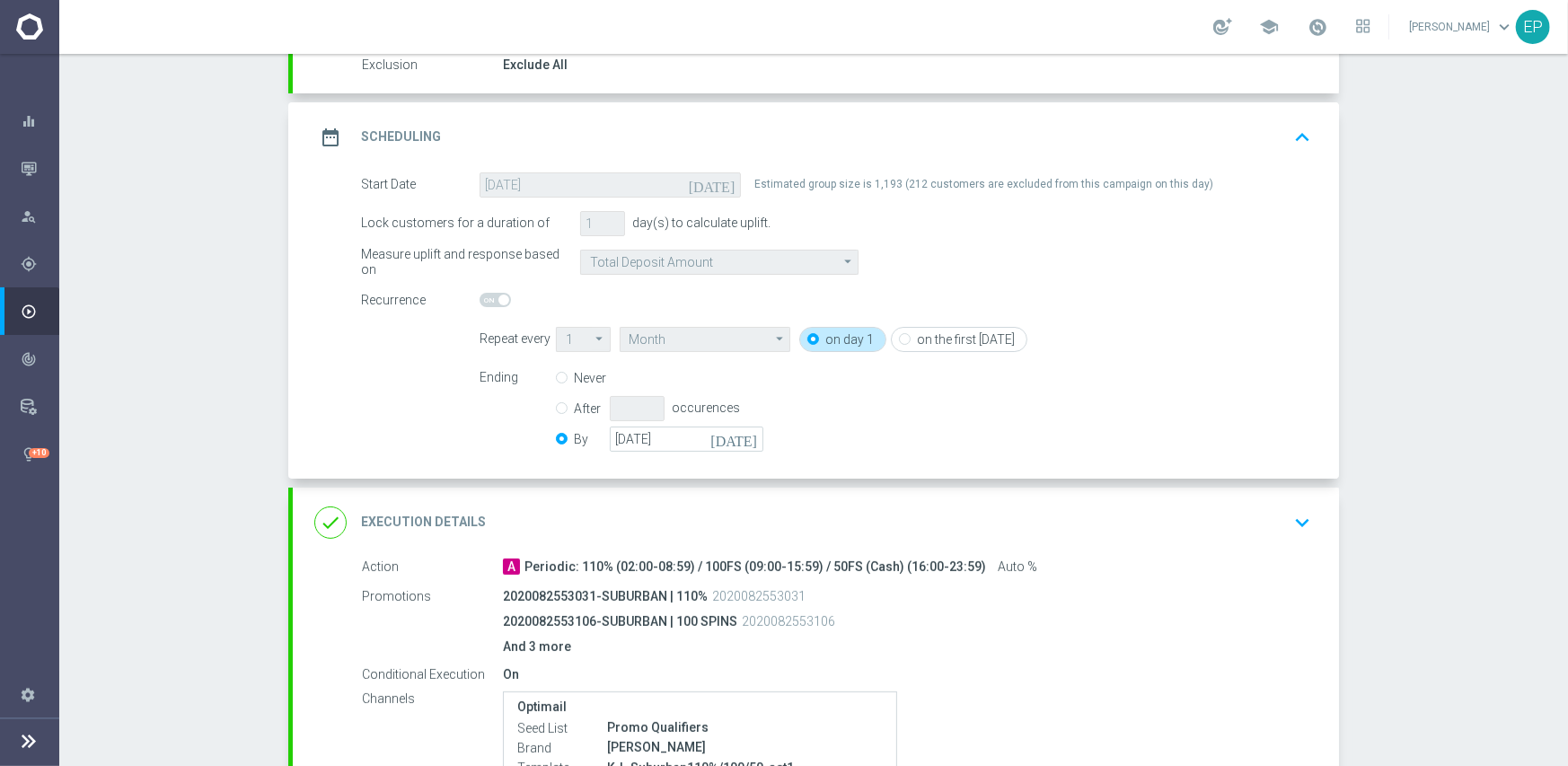
scroll to position [359, 0]
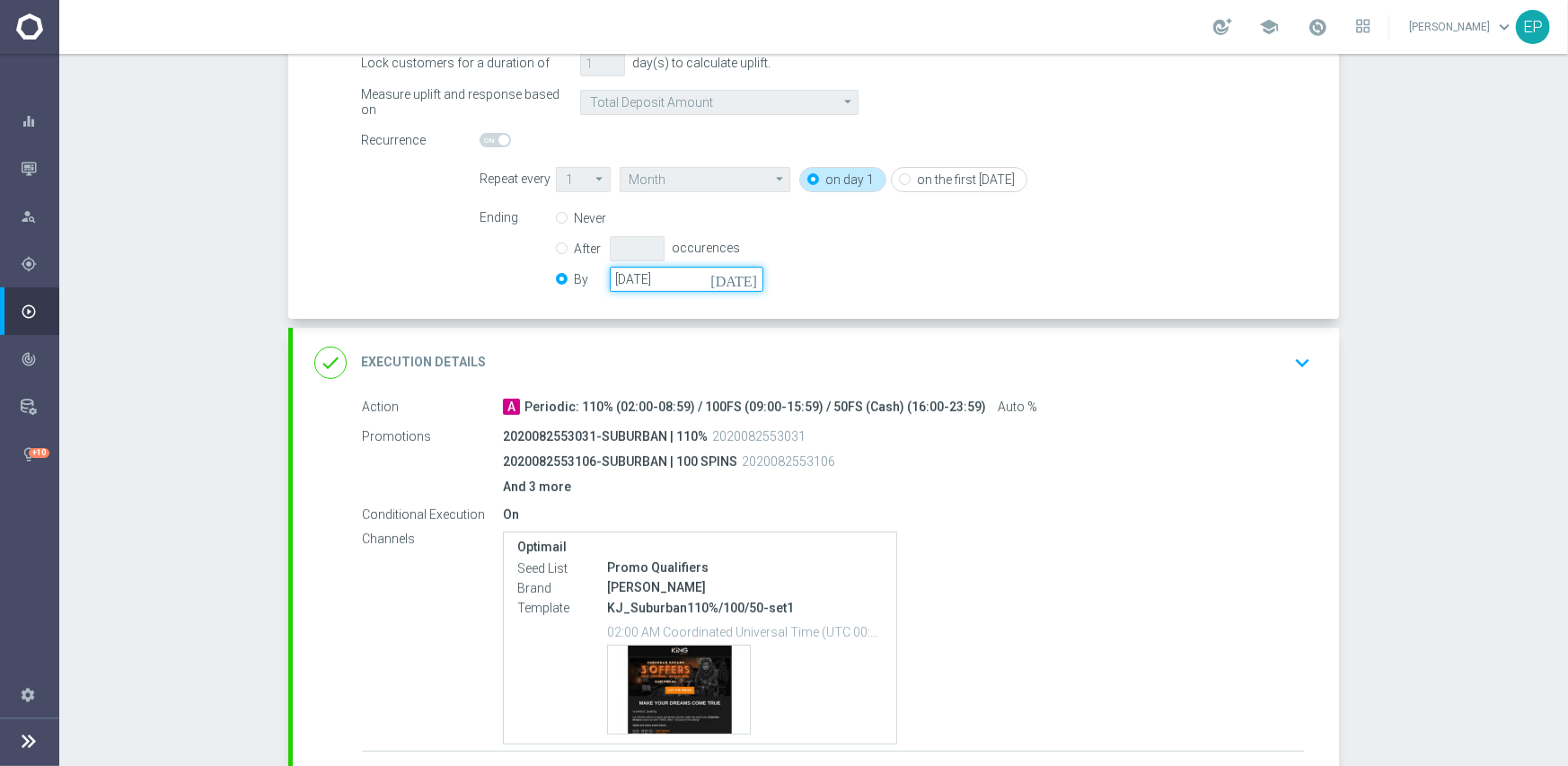
click at [681, 286] on input "[DATE]" at bounding box center [686, 279] width 153 height 25
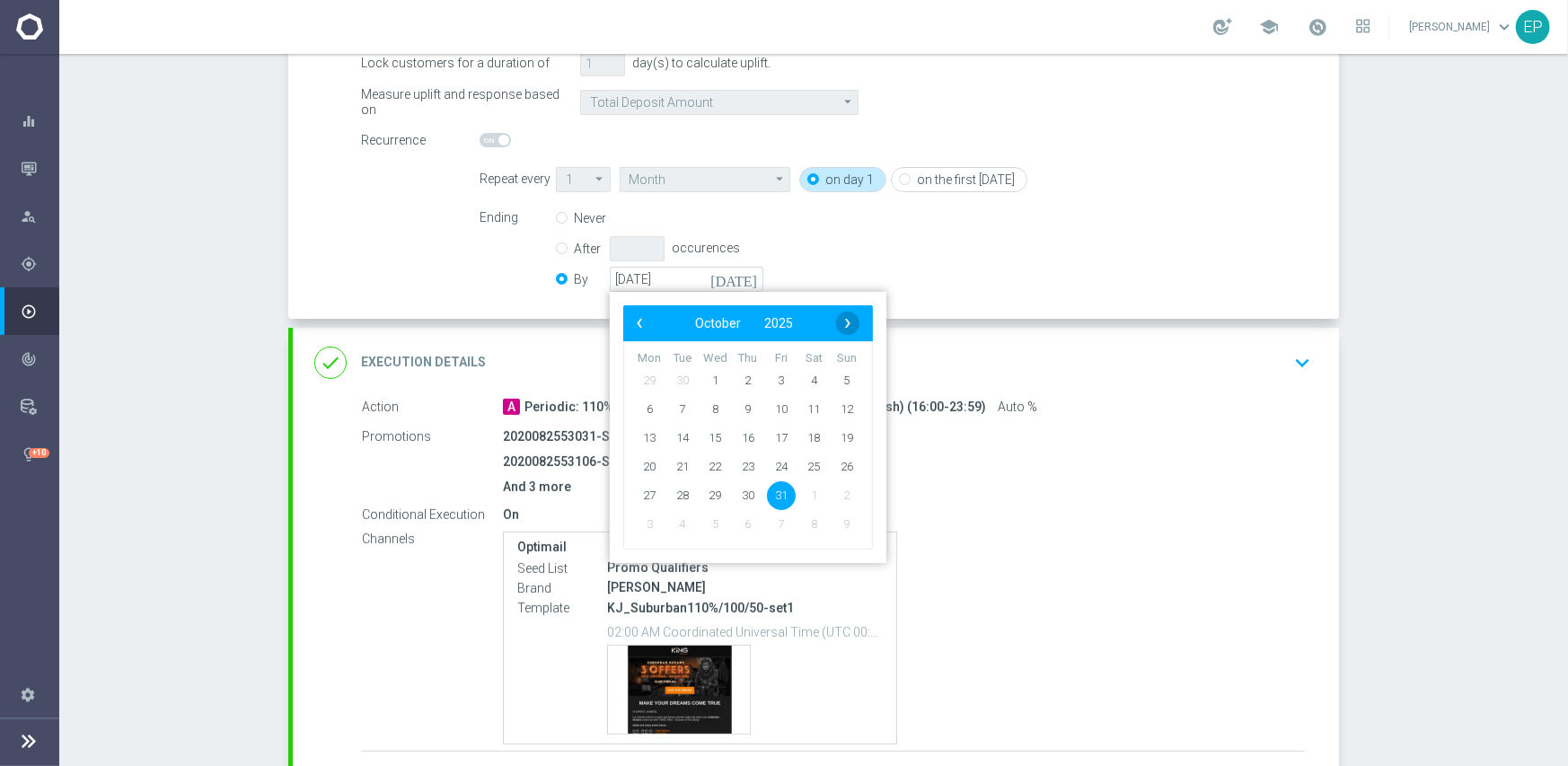
click at [836, 319] on span "›" at bounding box center [847, 323] width 23 height 23
click at [843, 498] on span "30" at bounding box center [847, 494] width 29 height 29
type input "[DATE]"
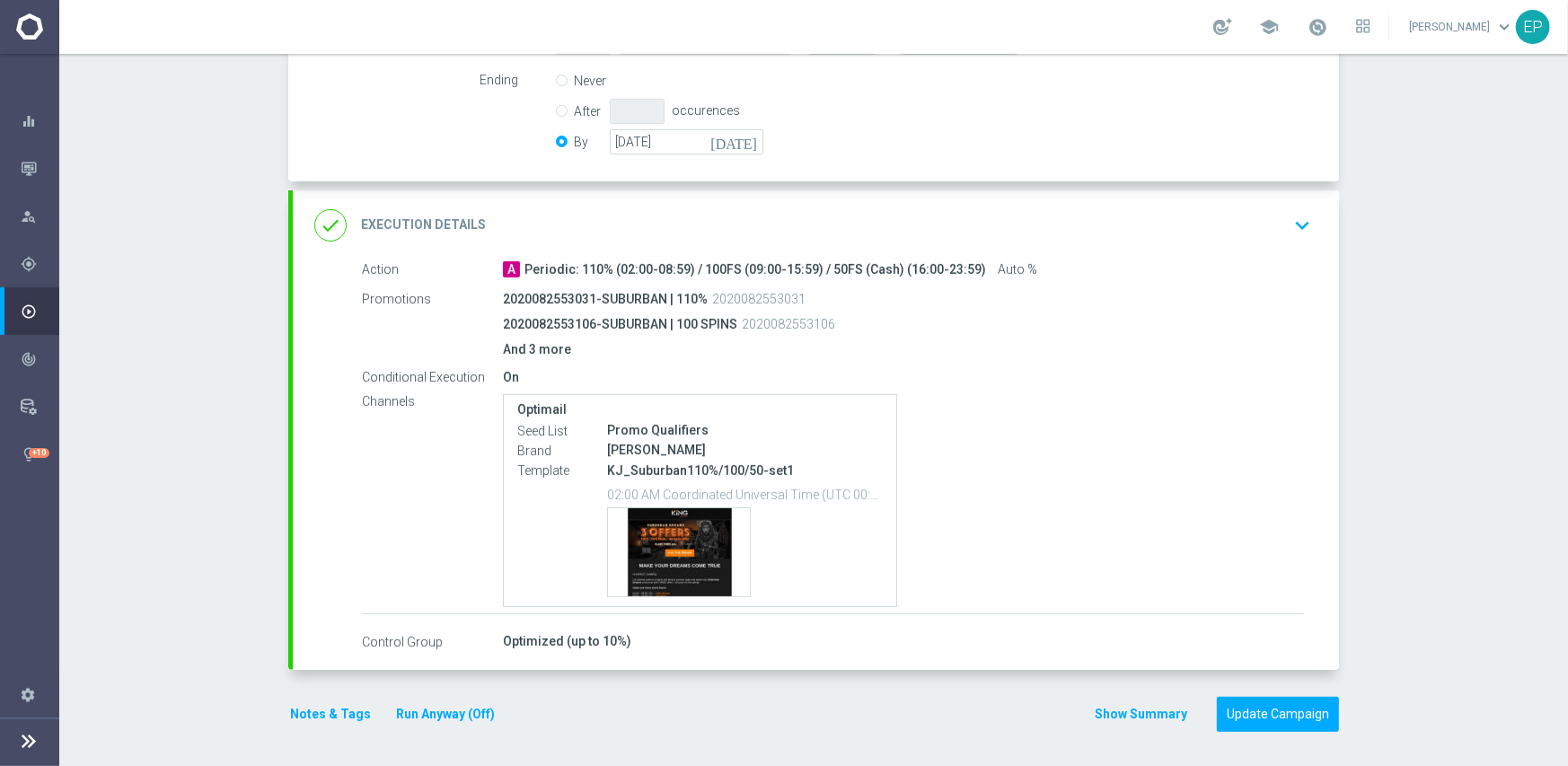
click at [882, 216] on div "done Execution Details keyboard_arrow_down" at bounding box center [815, 225] width 1003 height 34
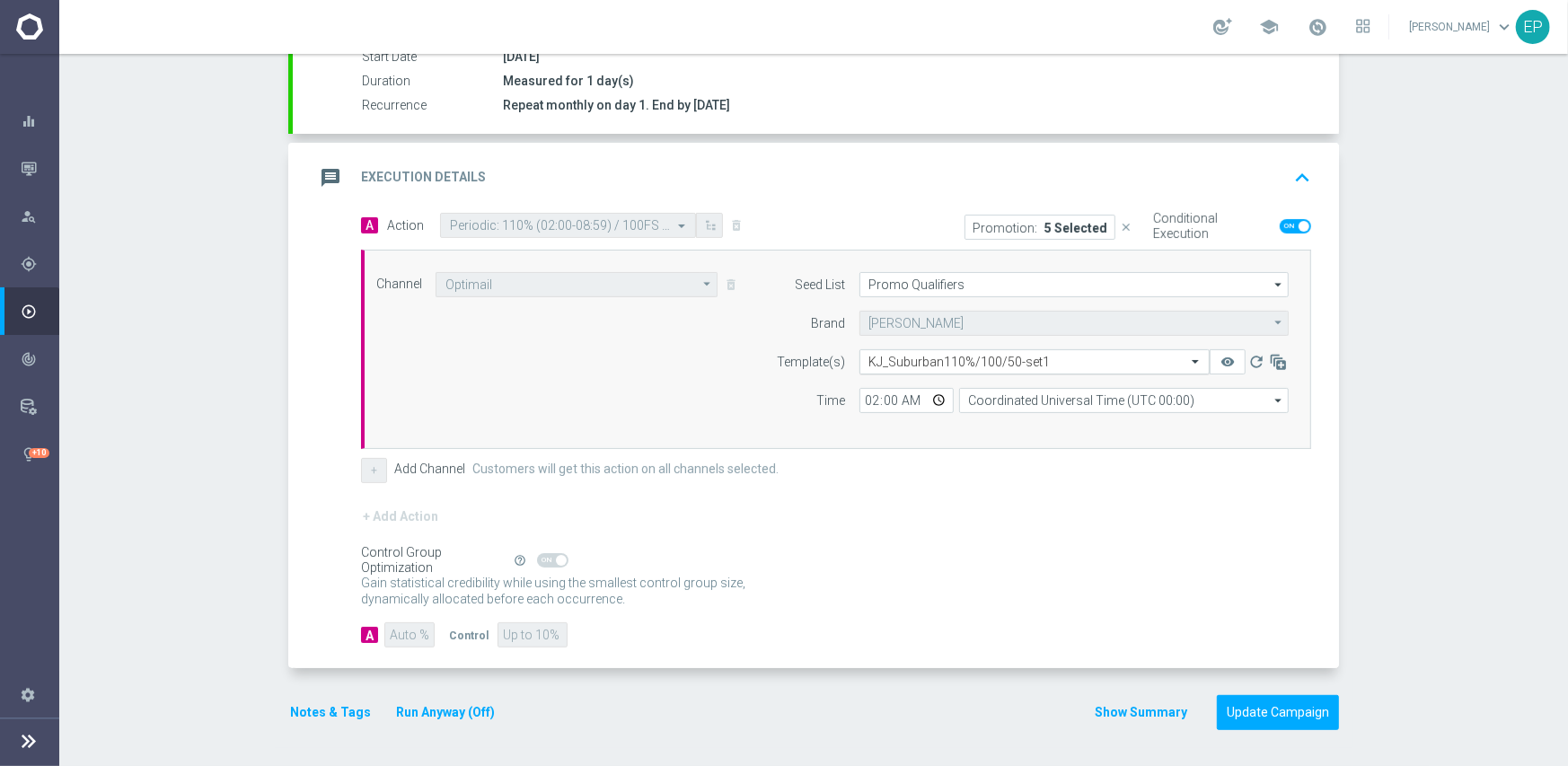
scroll to position [314, 0]
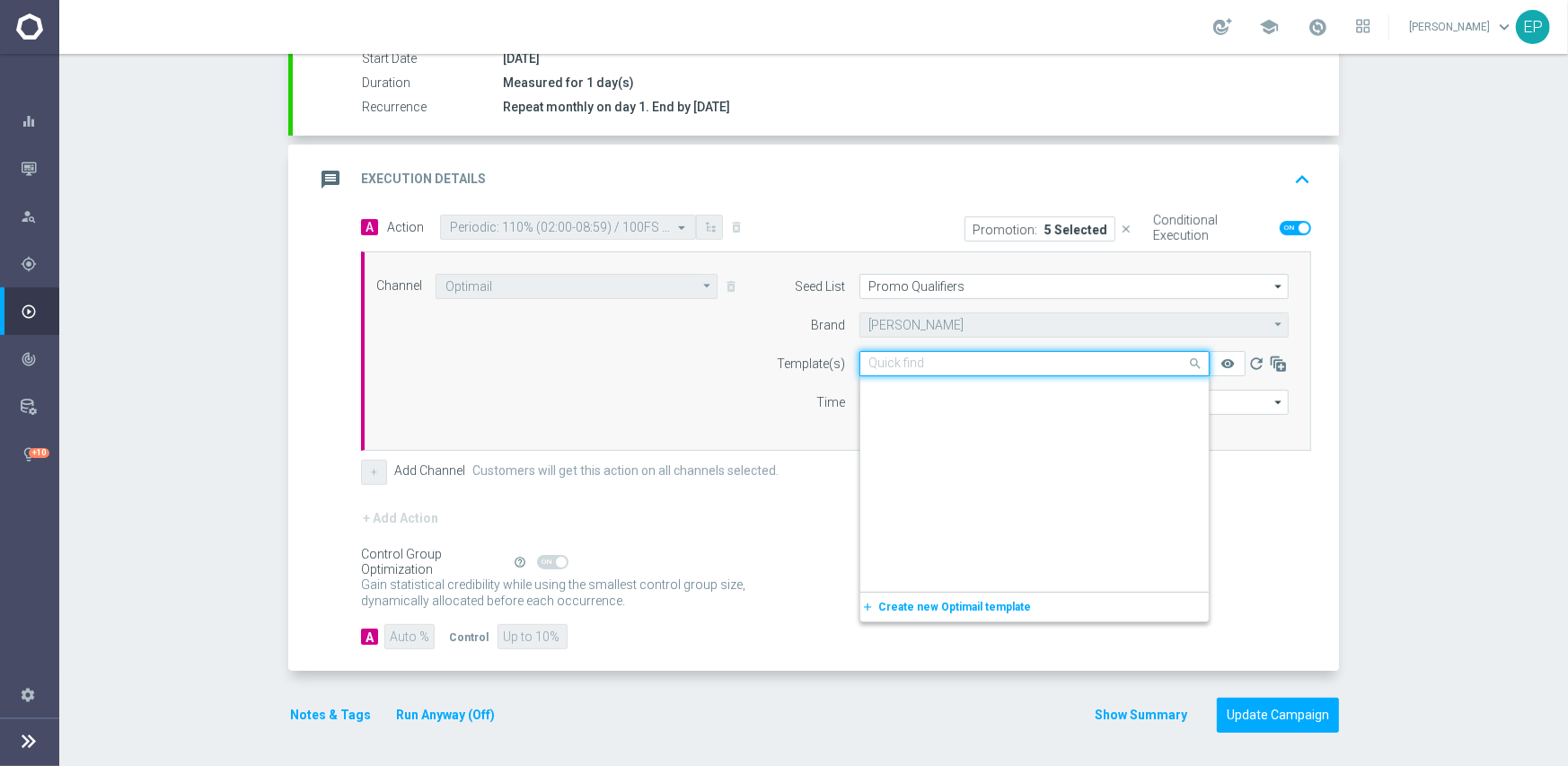
click at [981, 361] on input "text" at bounding box center [1017, 364] width 295 height 15
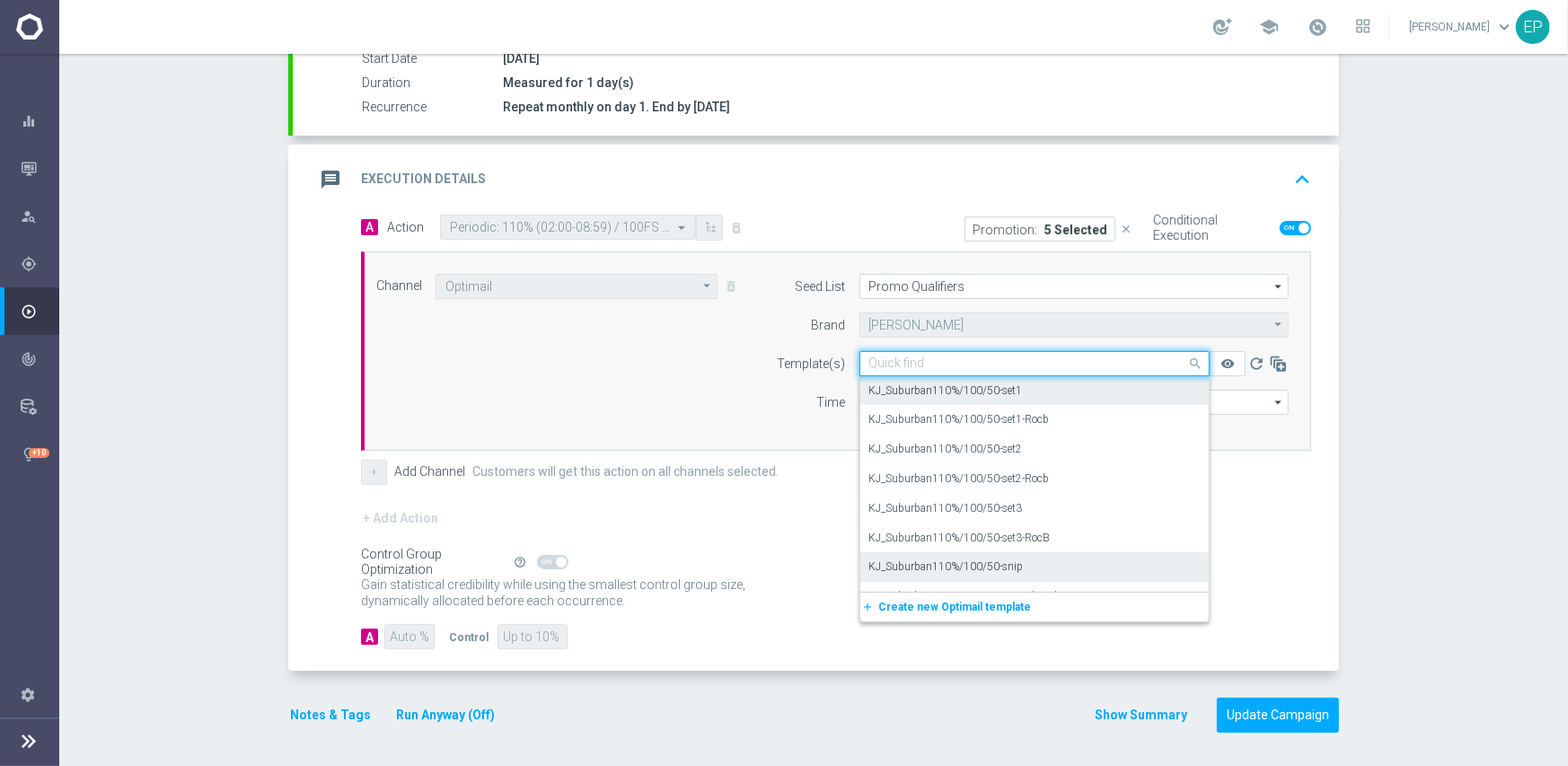
click at [1015, 561] on div "KJ_Suburban110%/100/50-snip" at bounding box center [1034, 567] width 331 height 30
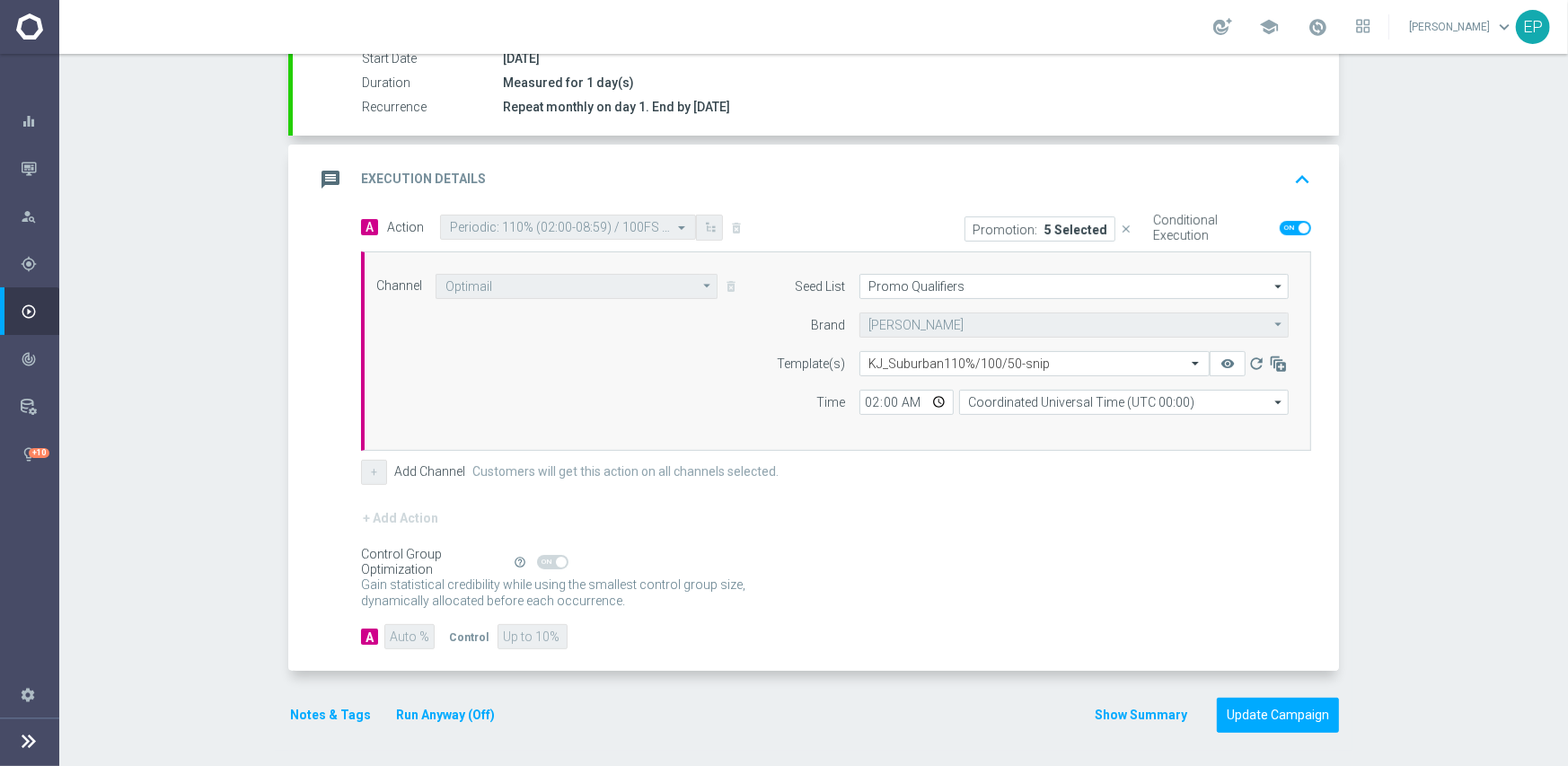
click at [1041, 558] on div "Control Group Optimization Self Optimizing Campaign help_outline" at bounding box center [837, 562] width 950 height 19
click at [1294, 706] on button "Update Campaign" at bounding box center [1277, 715] width 122 height 35
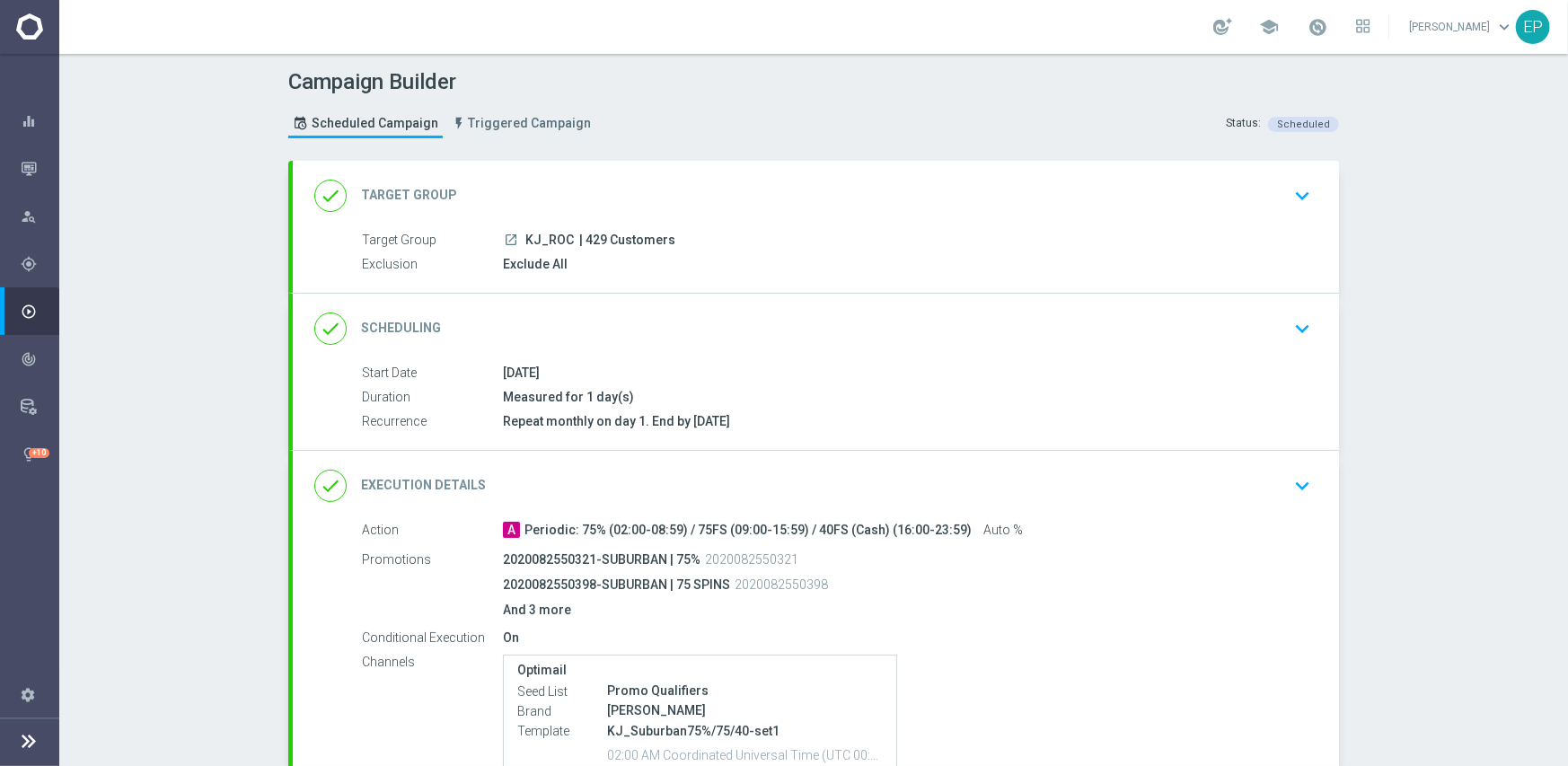
click at [745, 316] on div "done Scheduling keyboard_arrow_down" at bounding box center [815, 328] width 1003 height 34
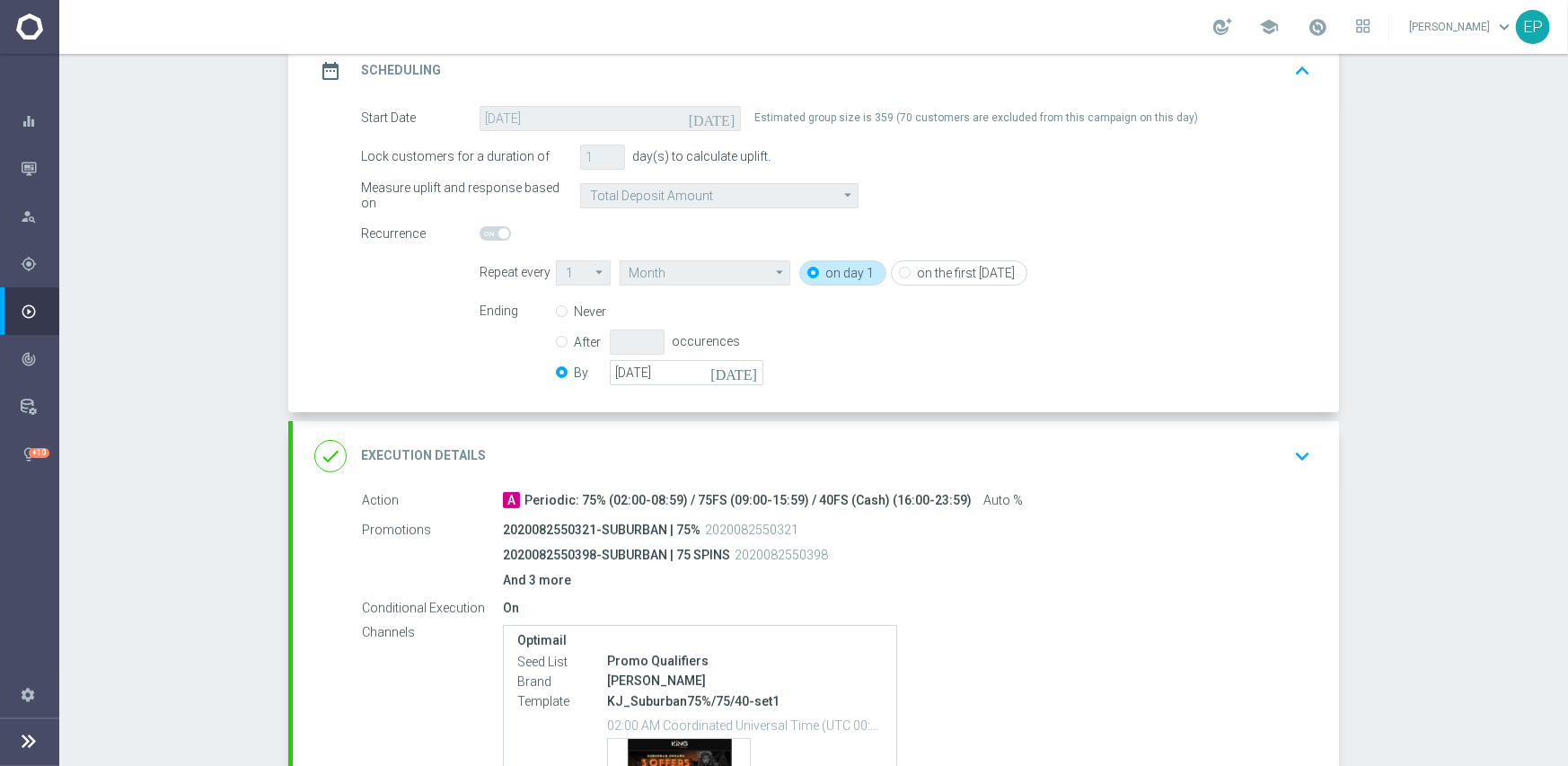
scroll to position [270, 0]
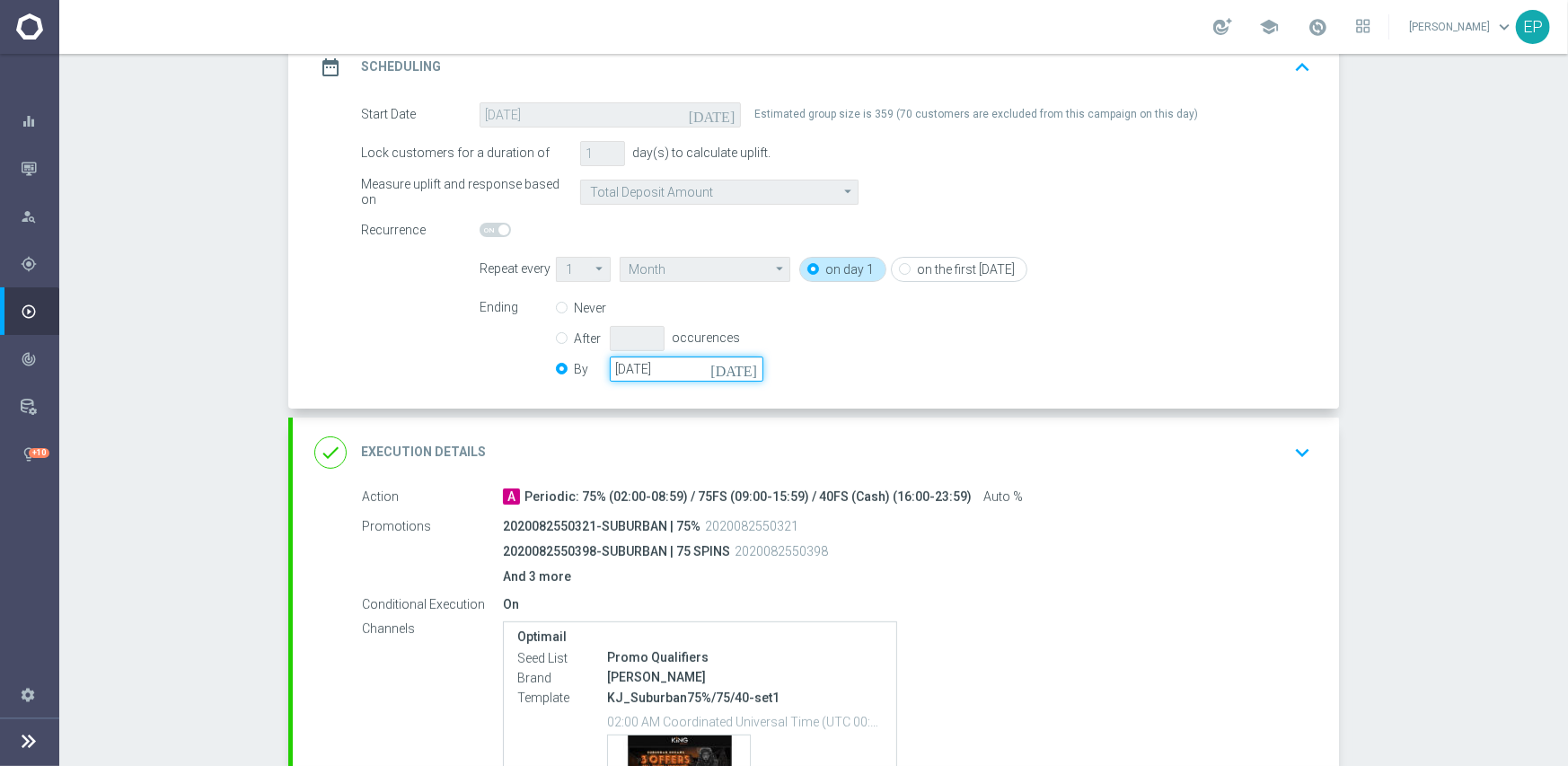
click at [667, 365] on input "[DATE]" at bounding box center [686, 369] width 153 height 25
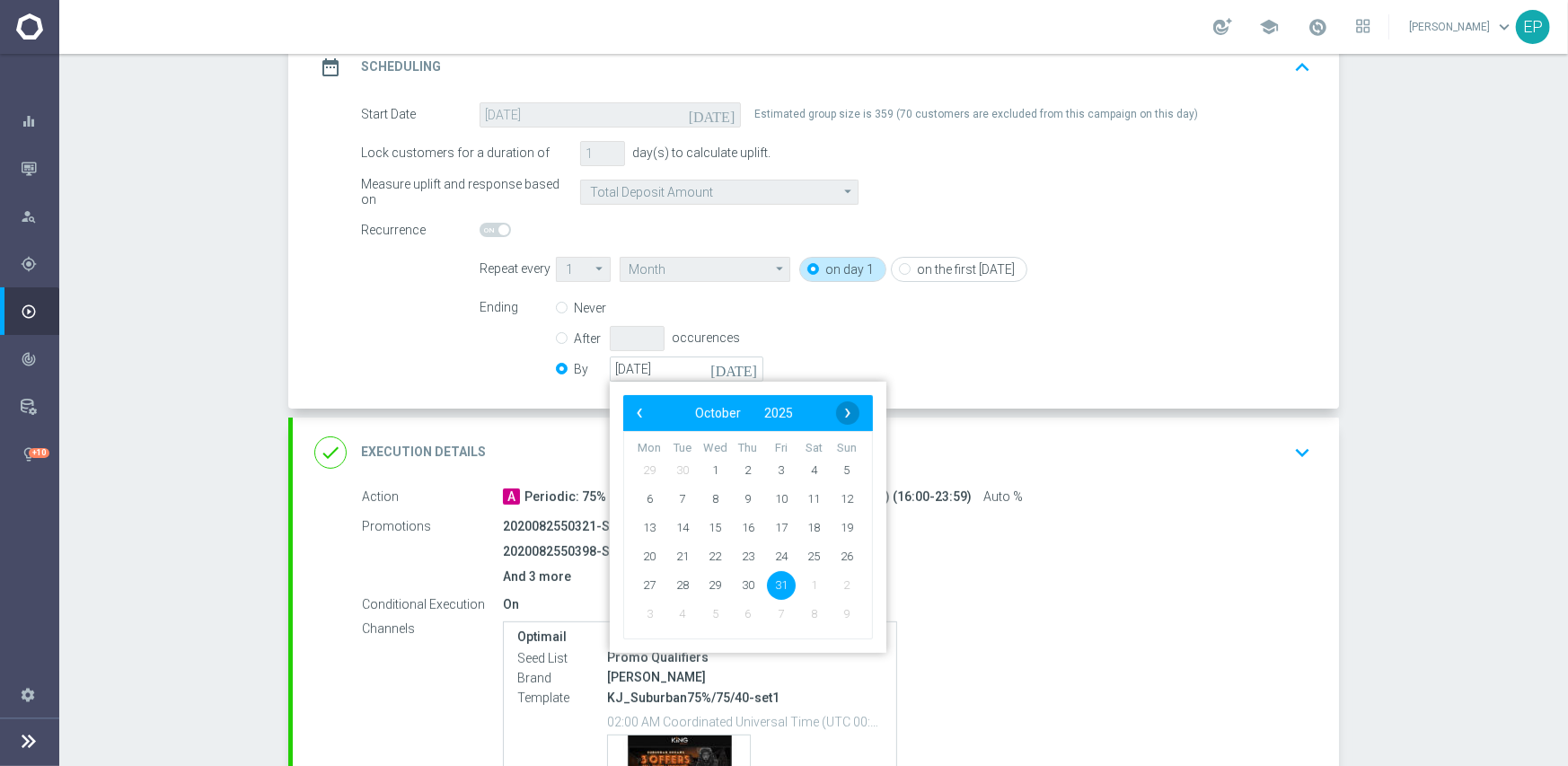
click at [850, 410] on span "›" at bounding box center [847, 412] width 23 height 23
click at [835, 585] on span "30" at bounding box center [847, 585] width 29 height 29
type input "[DATE]"
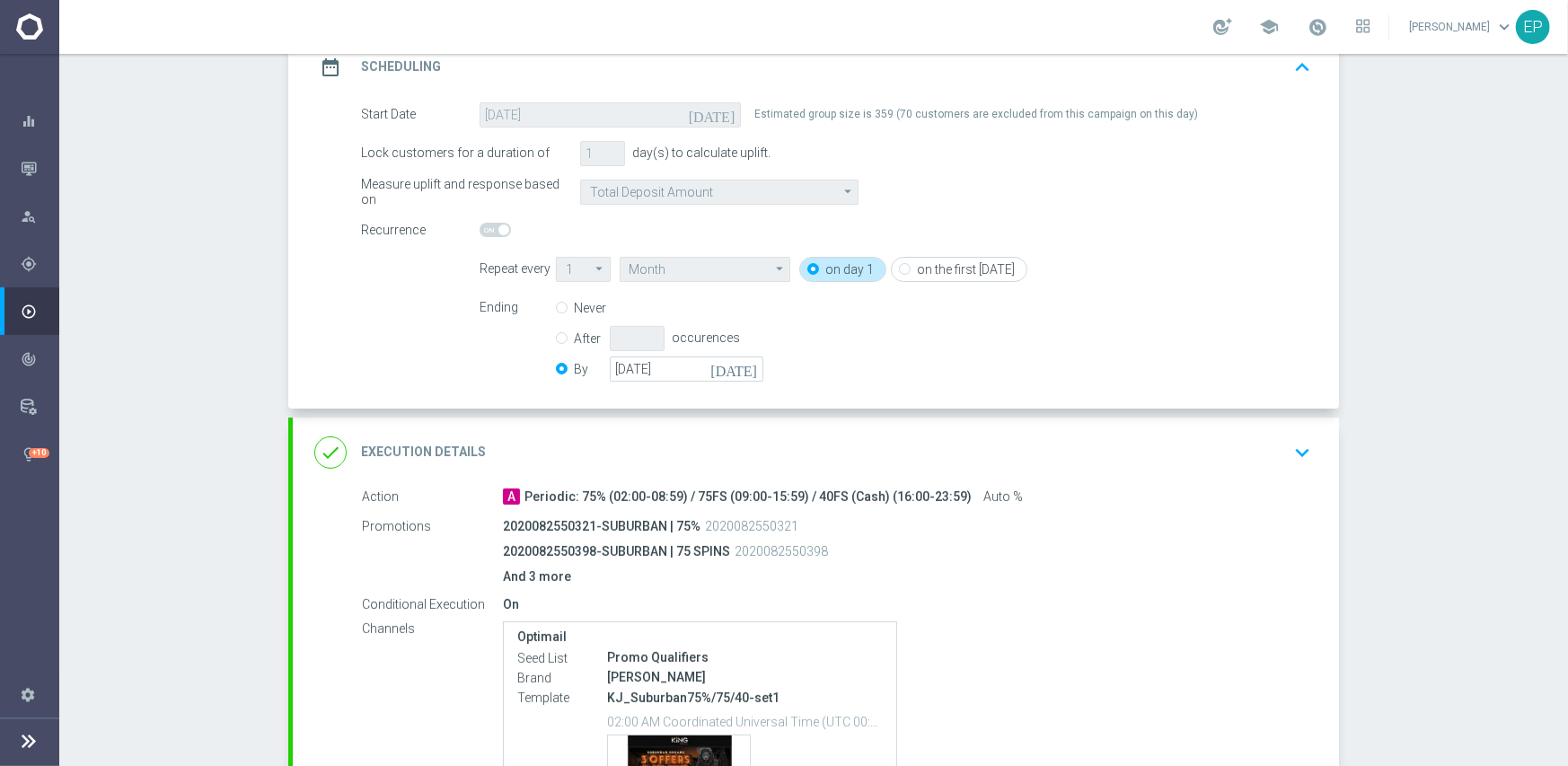
click at [883, 444] on div "done Execution Details keyboard_arrow_down" at bounding box center [815, 452] width 1003 height 34
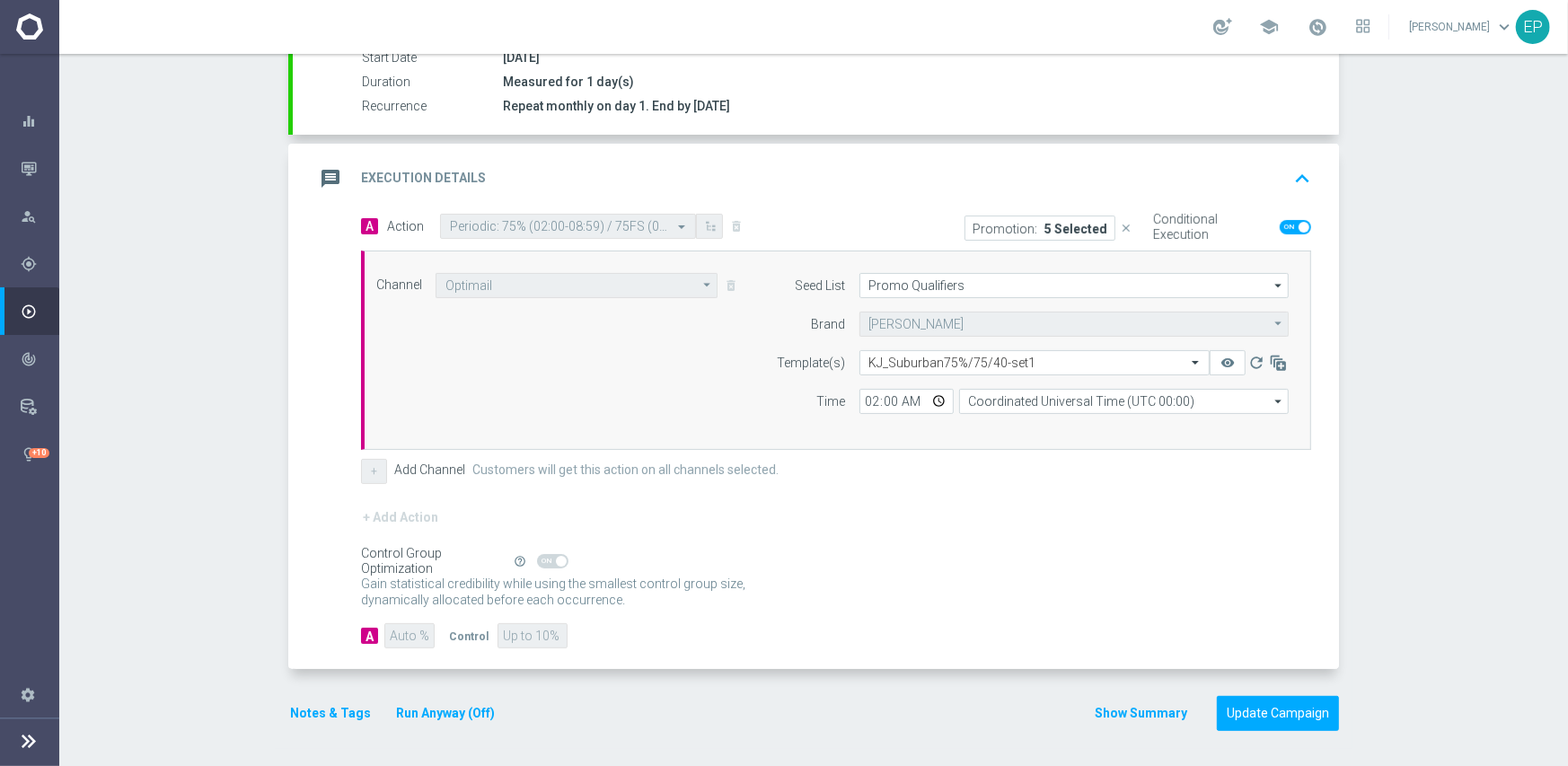
scroll to position [314, 0]
click at [957, 351] on div "Select template KJ_Suburban75%/75/40-set1" at bounding box center [1034, 363] width 350 height 25
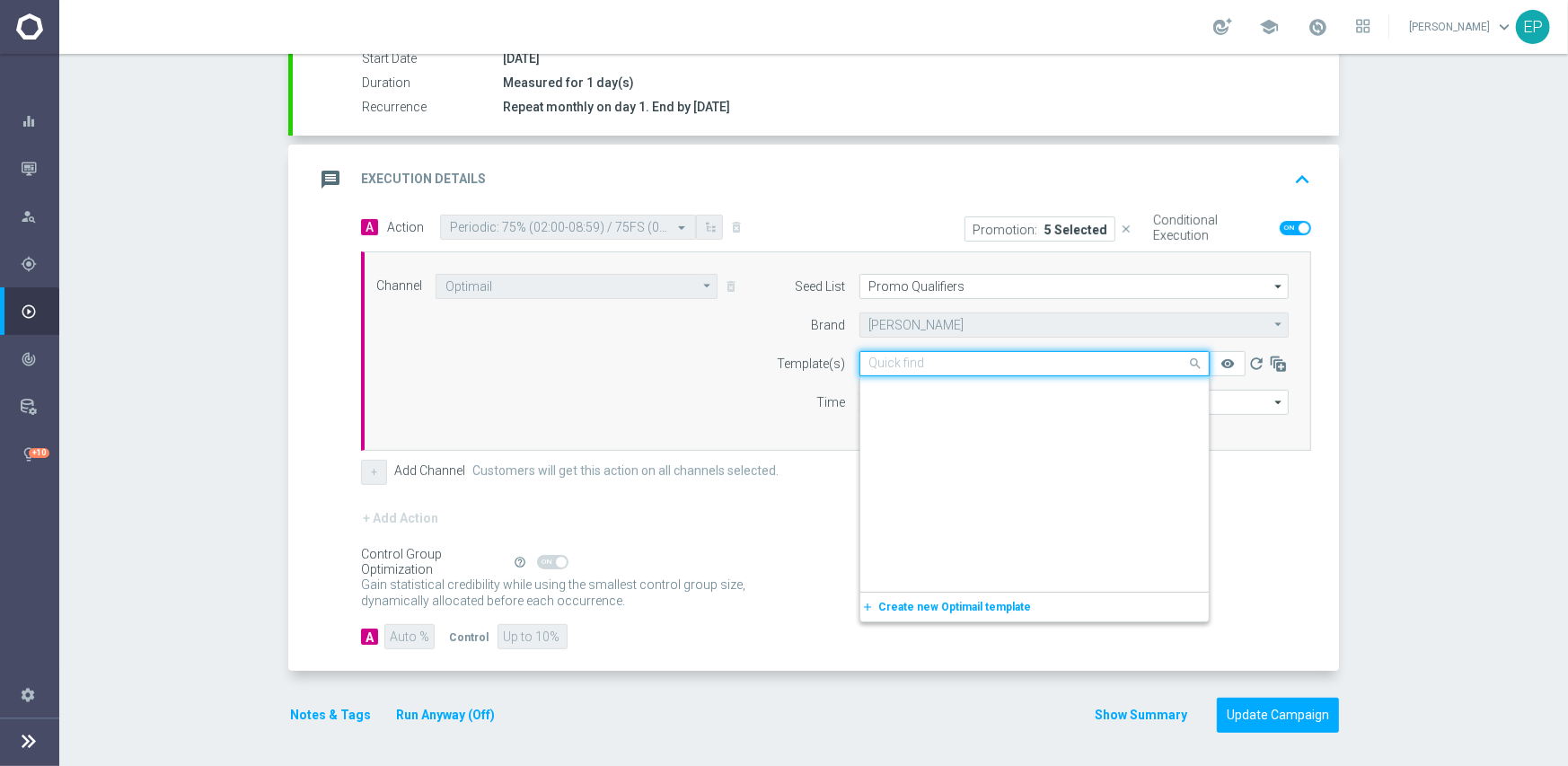
scroll to position [18396, 0]
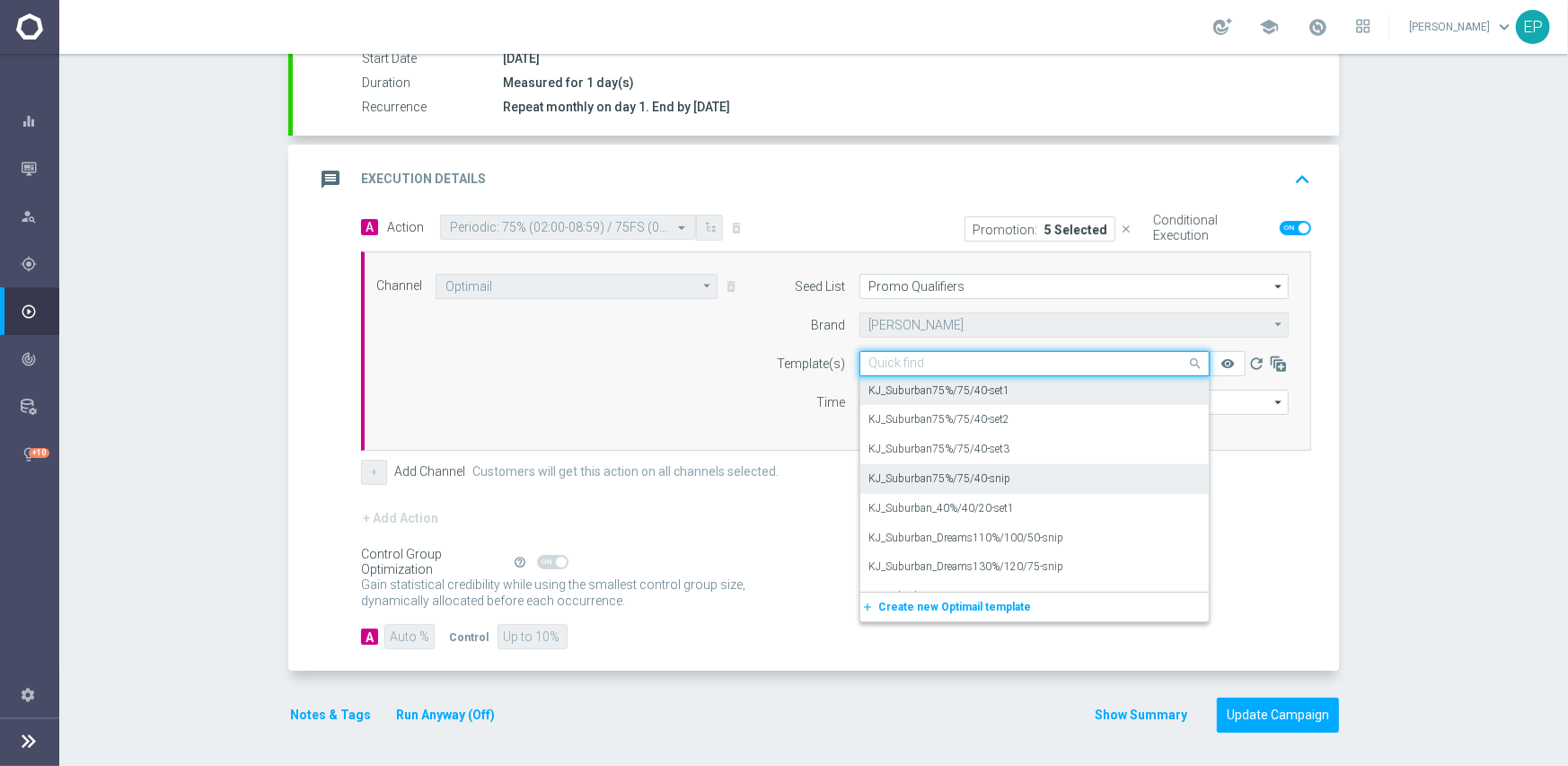
click at [997, 481] on label "KJ_Suburban75%/75/40-snip" at bounding box center [940, 479] width 142 height 15
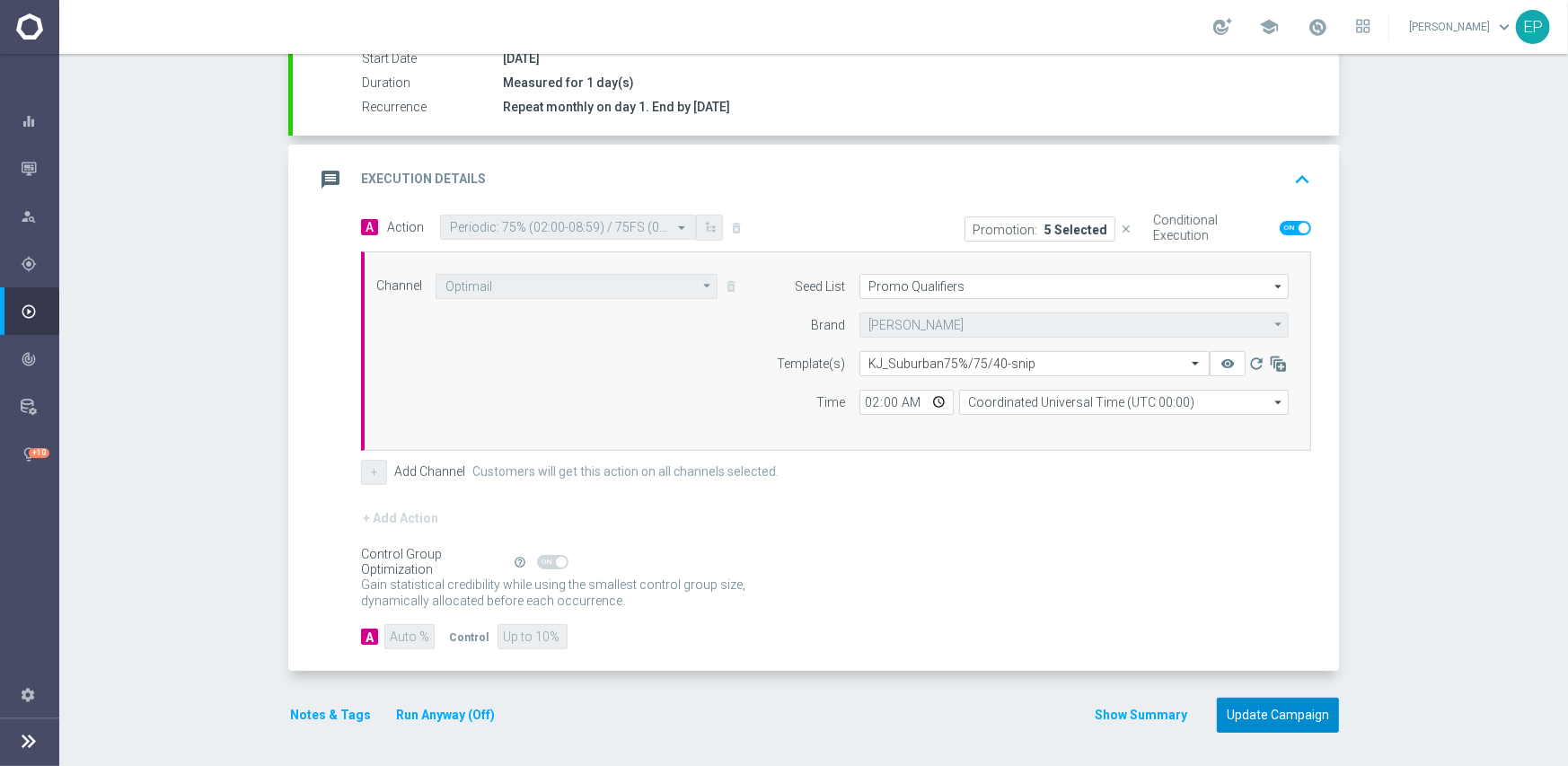
click at [1270, 711] on button "Update Campaign" at bounding box center [1277, 715] width 122 height 35
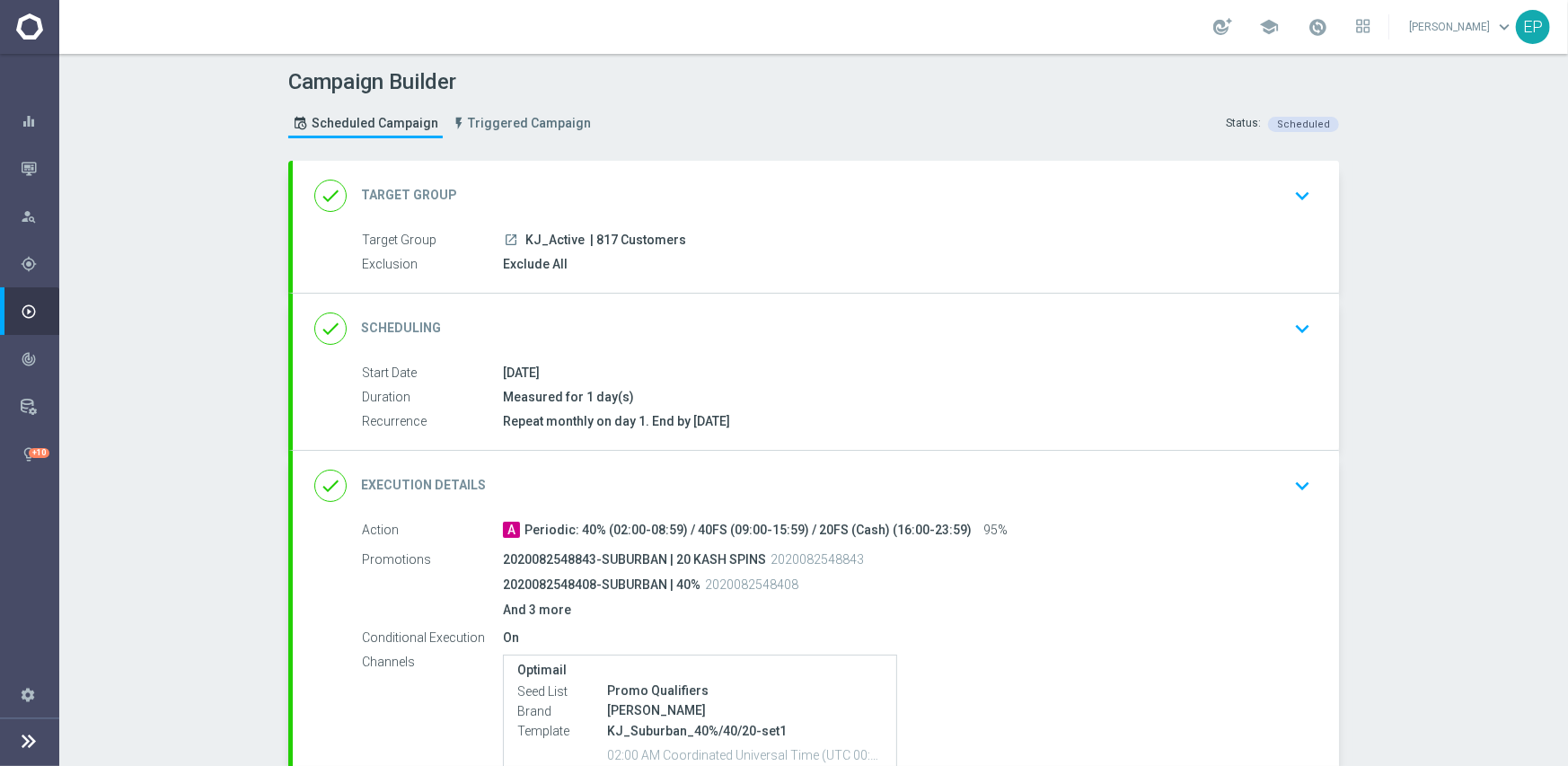
click at [691, 328] on div "done Scheduling keyboard_arrow_down" at bounding box center [815, 328] width 1003 height 34
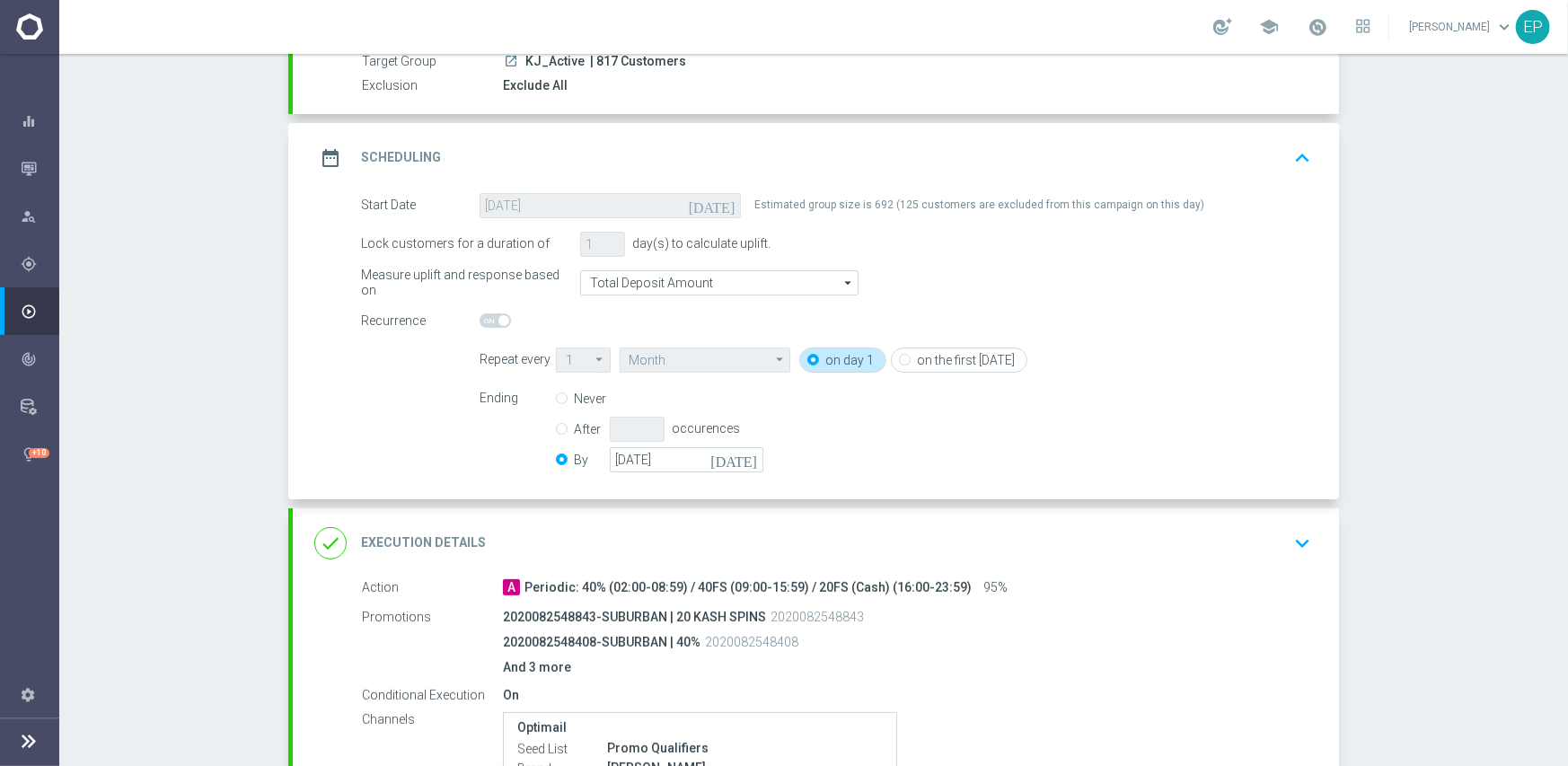
scroll to position [179, 0]
click at [680, 454] on input "[DATE]" at bounding box center [686, 459] width 153 height 25
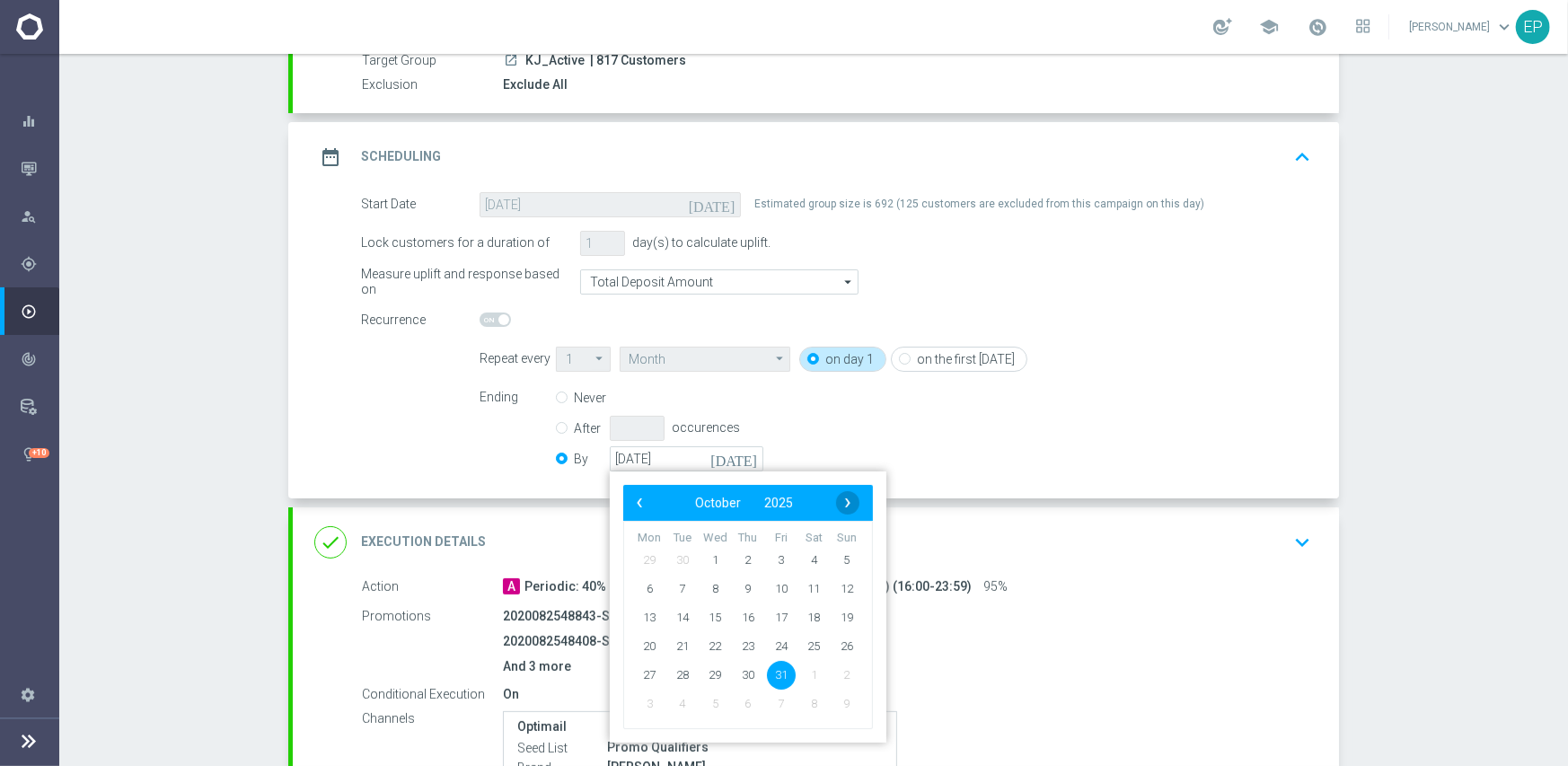
click at [842, 507] on span "›" at bounding box center [847, 503] width 23 height 23
click at [833, 674] on span "30" at bounding box center [847, 674] width 29 height 29
type input "[DATE]"
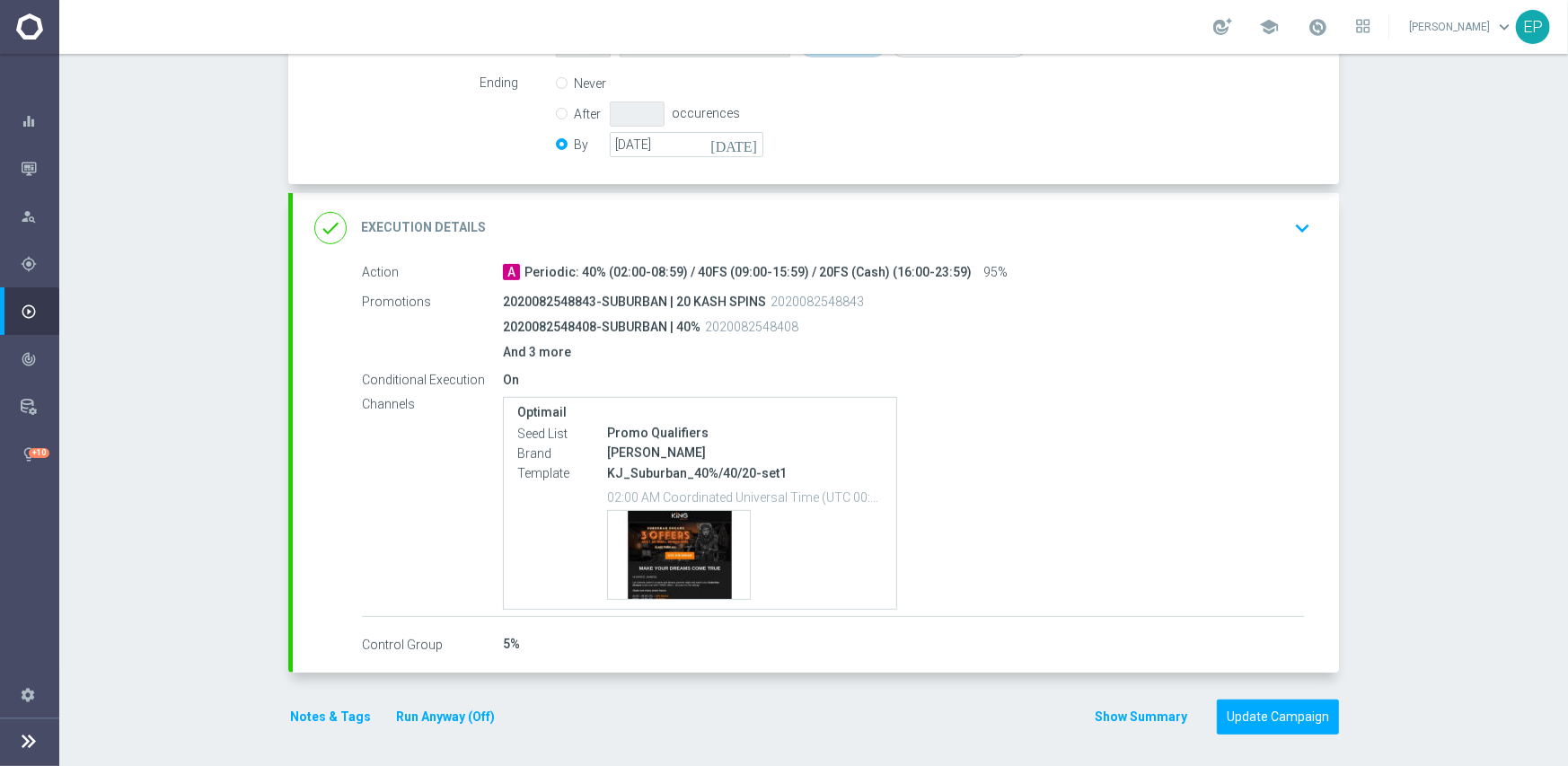
scroll to position [496, 0]
click at [909, 208] on div "done Execution Details keyboard_arrow_down" at bounding box center [815, 225] width 1003 height 34
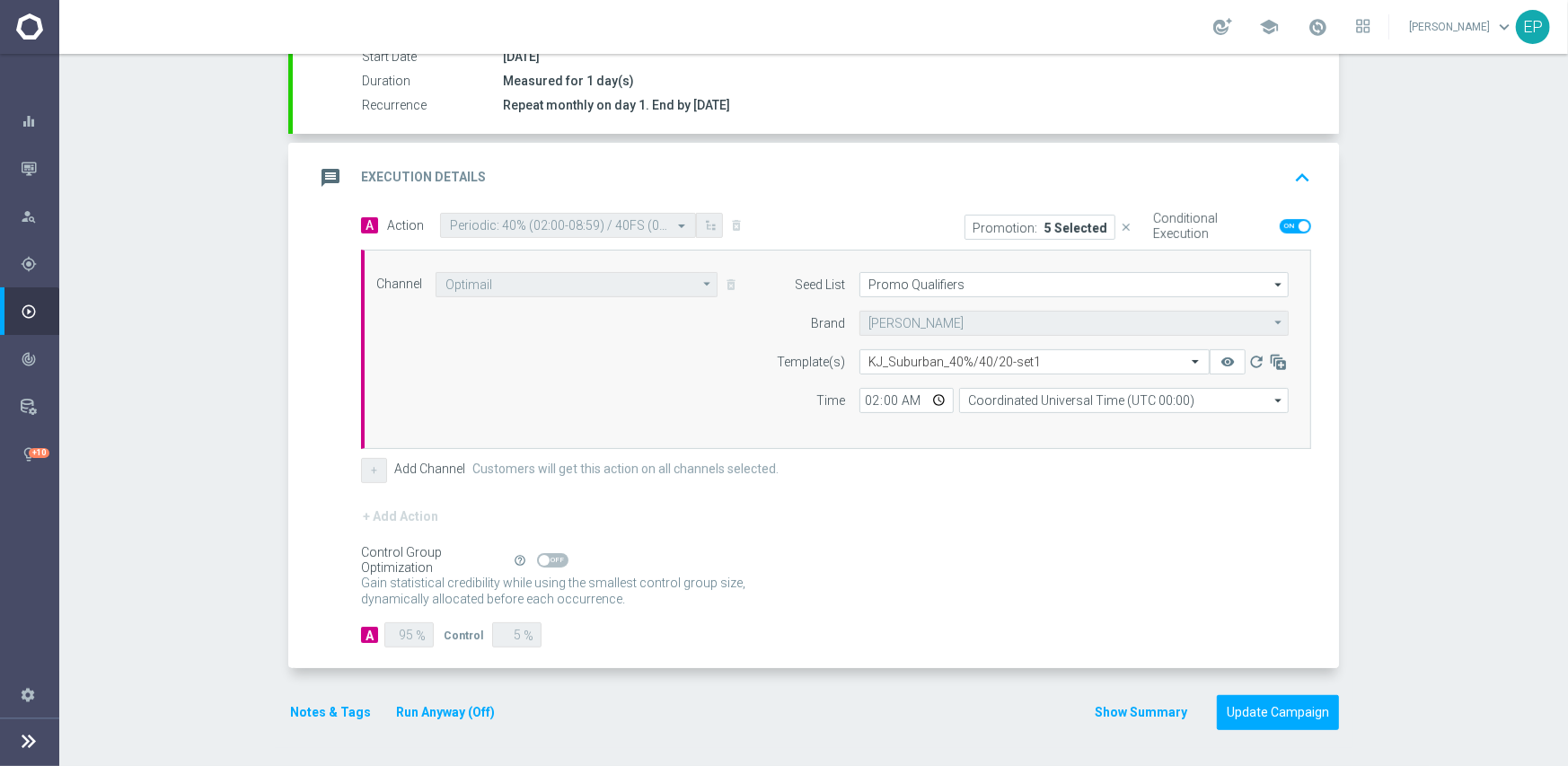
scroll to position [314, 0]
click at [969, 362] on input "text" at bounding box center [1017, 364] width 295 height 15
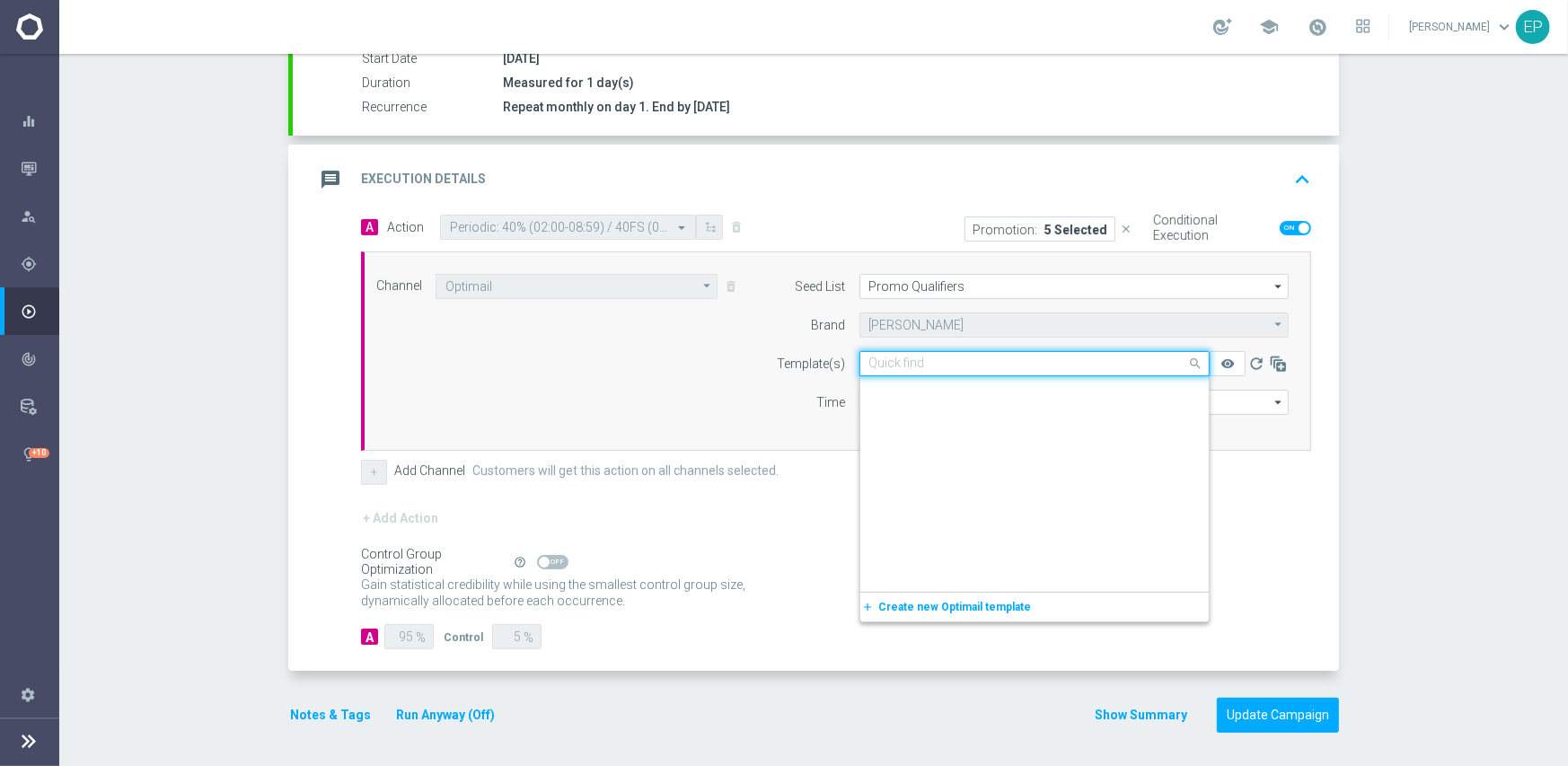
scroll to position [18515, 0]
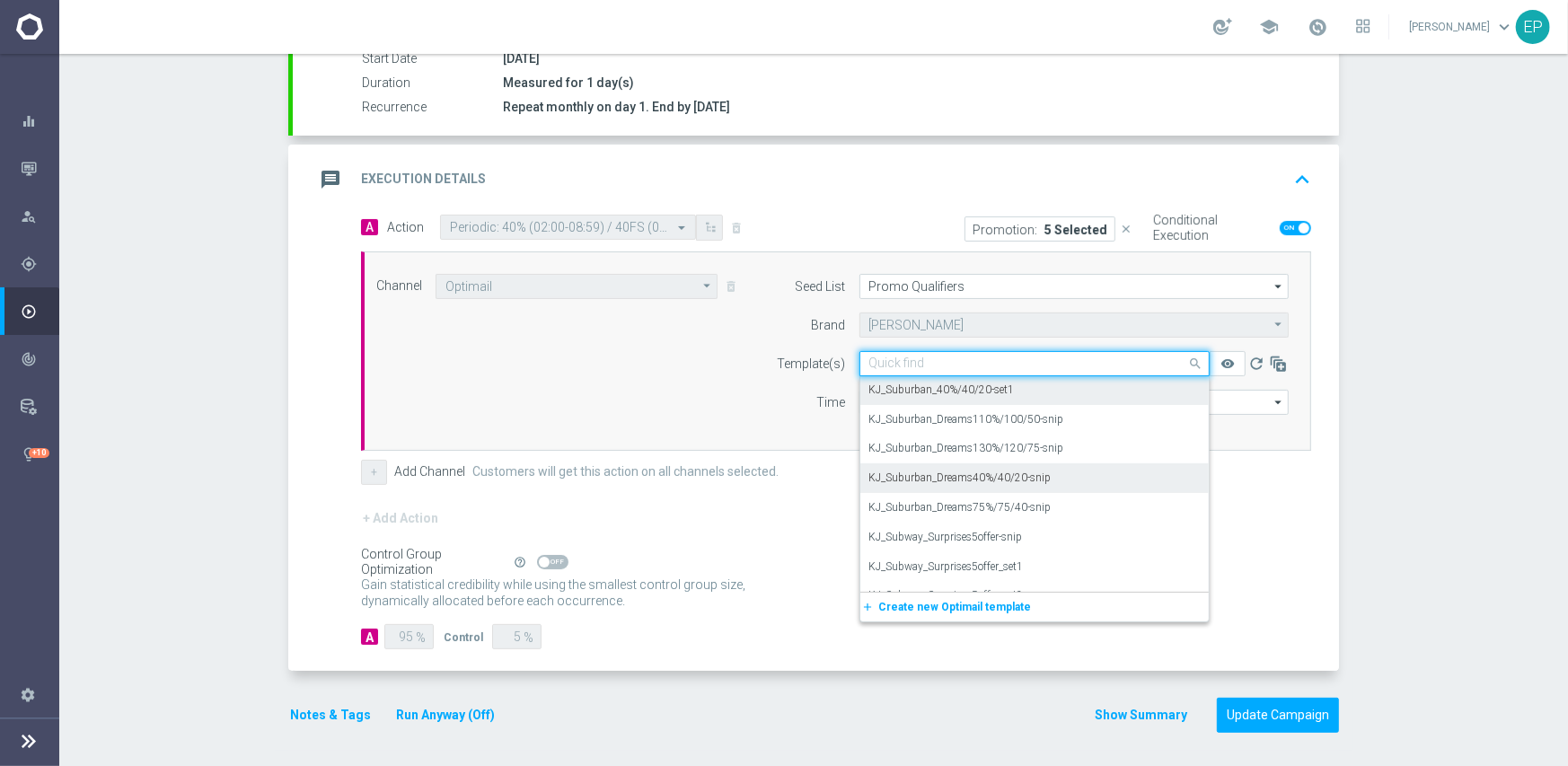
click at [1035, 479] on label "KJ_Suburban_Dreams40%/40/20-snip" at bounding box center [960, 478] width 182 height 15
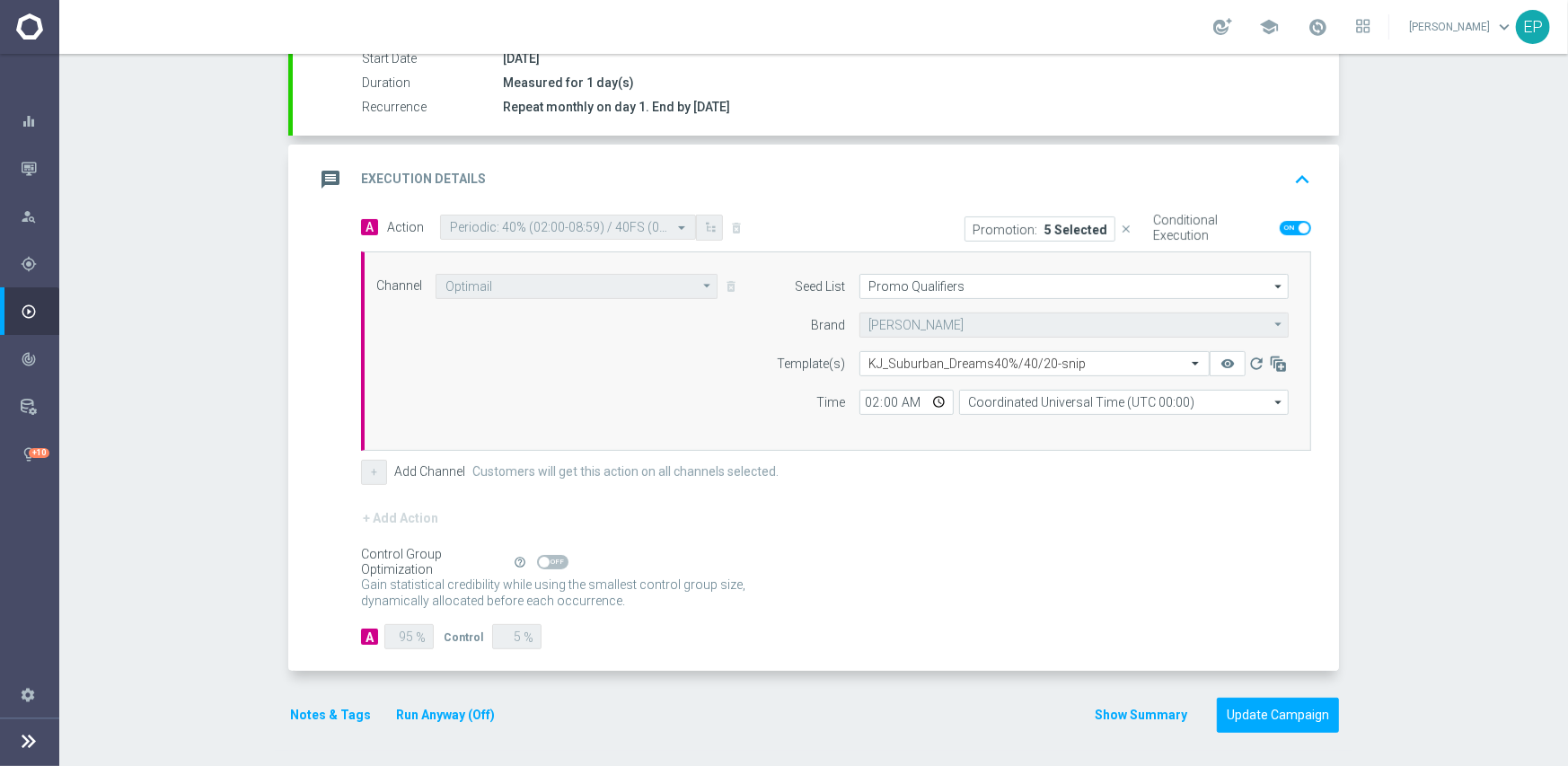
drag, startPoint x: 1029, startPoint y: 521, endPoint x: 1195, endPoint y: 576, distance: 174.9
click at [1030, 521] on div "+ Add Action" at bounding box center [837, 529] width 950 height 45
click at [1262, 703] on button "Update Campaign" at bounding box center [1277, 715] width 122 height 35
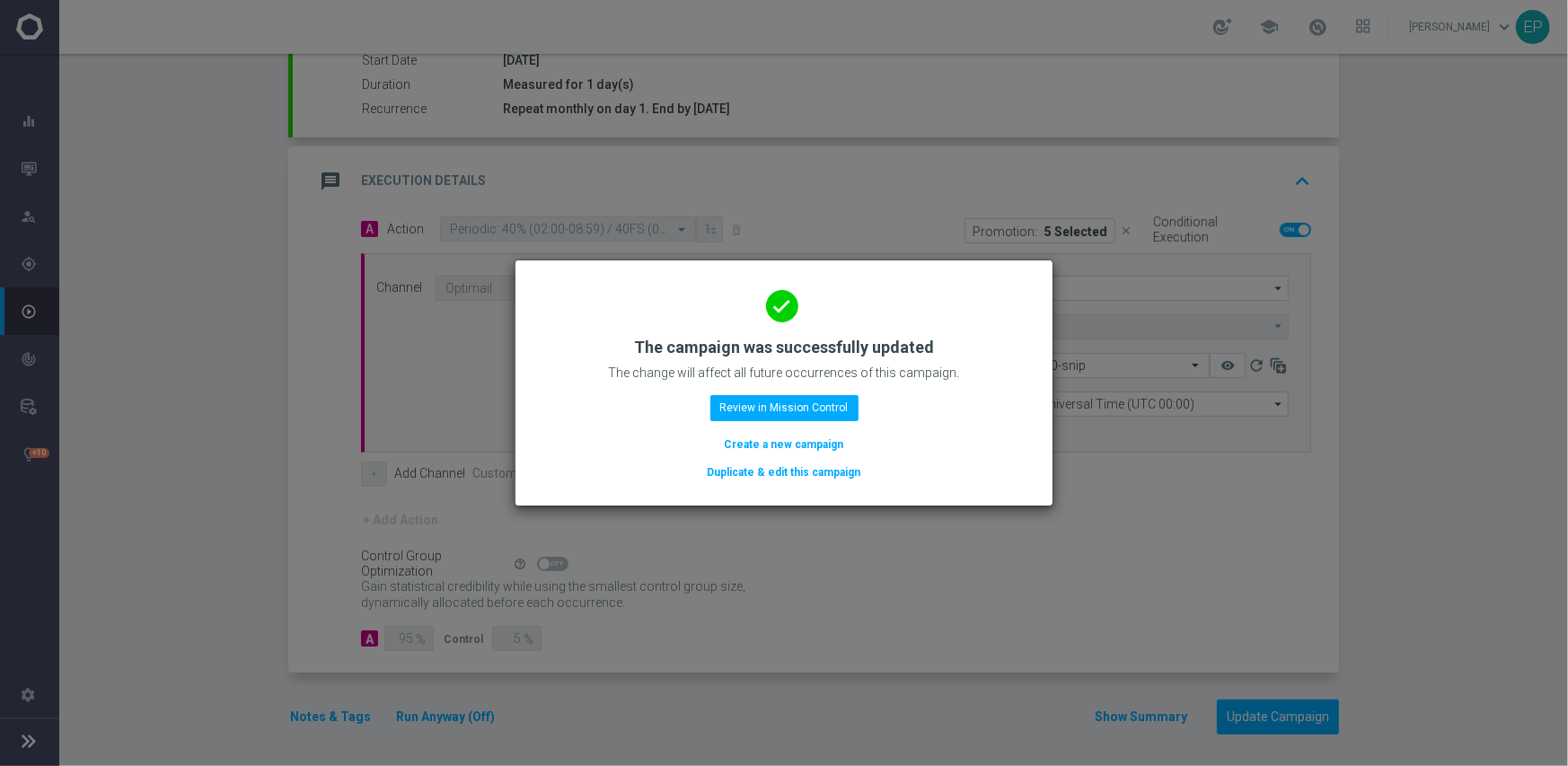
scroll to position [314, 0]
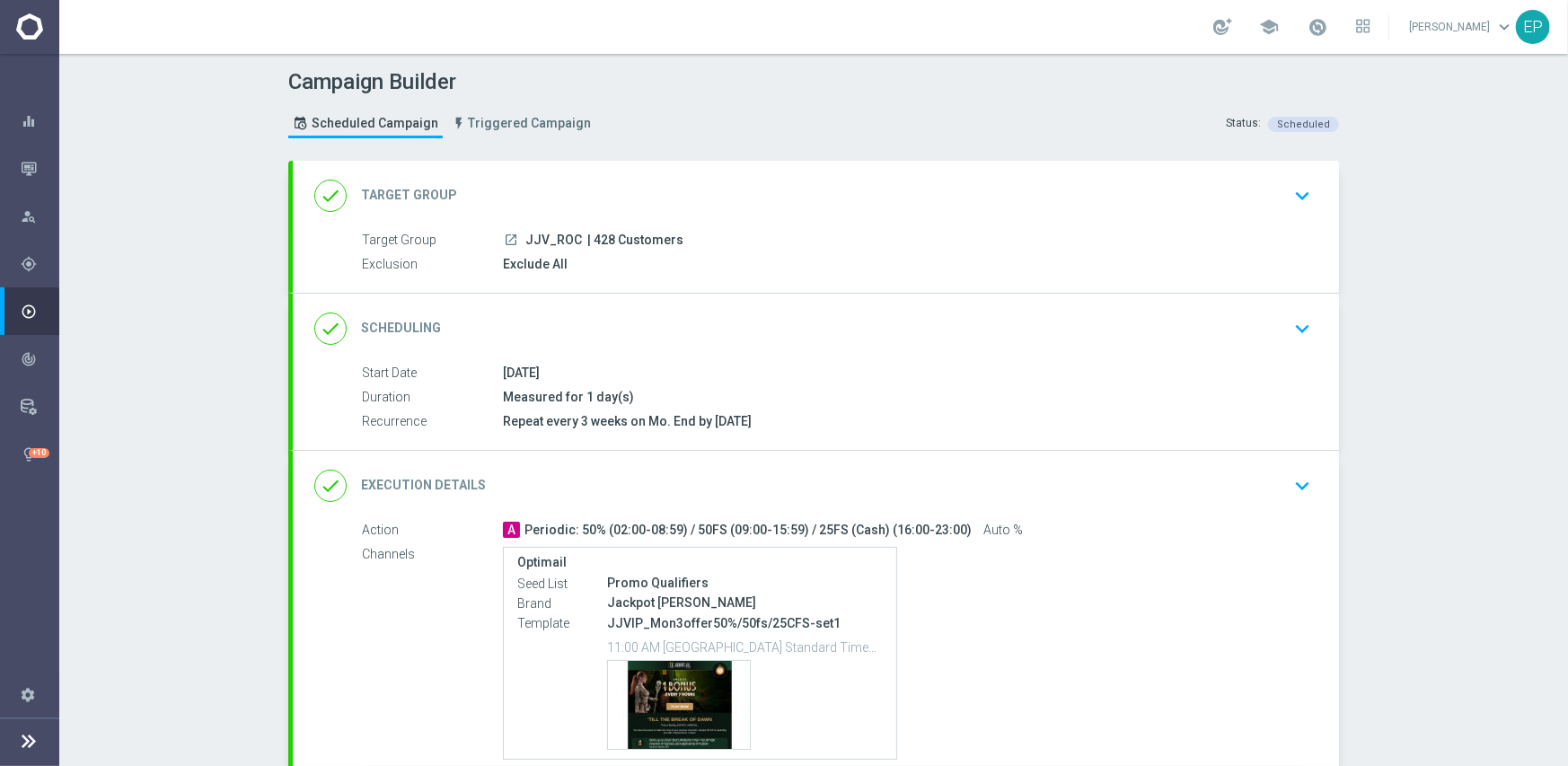
click at [701, 316] on div "done Scheduling keyboard_arrow_down" at bounding box center [815, 328] width 1003 height 34
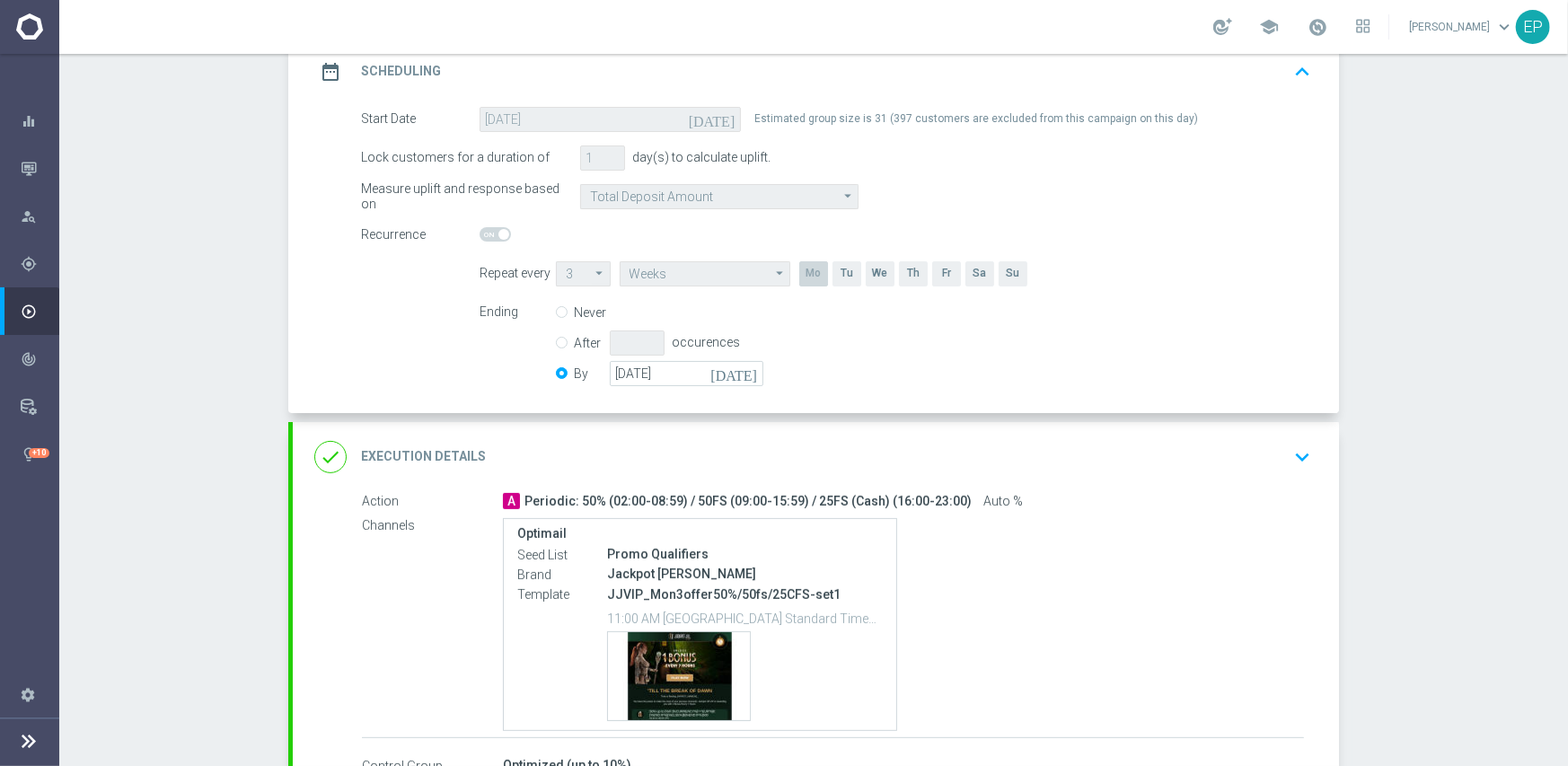
scroll to position [359, 0]
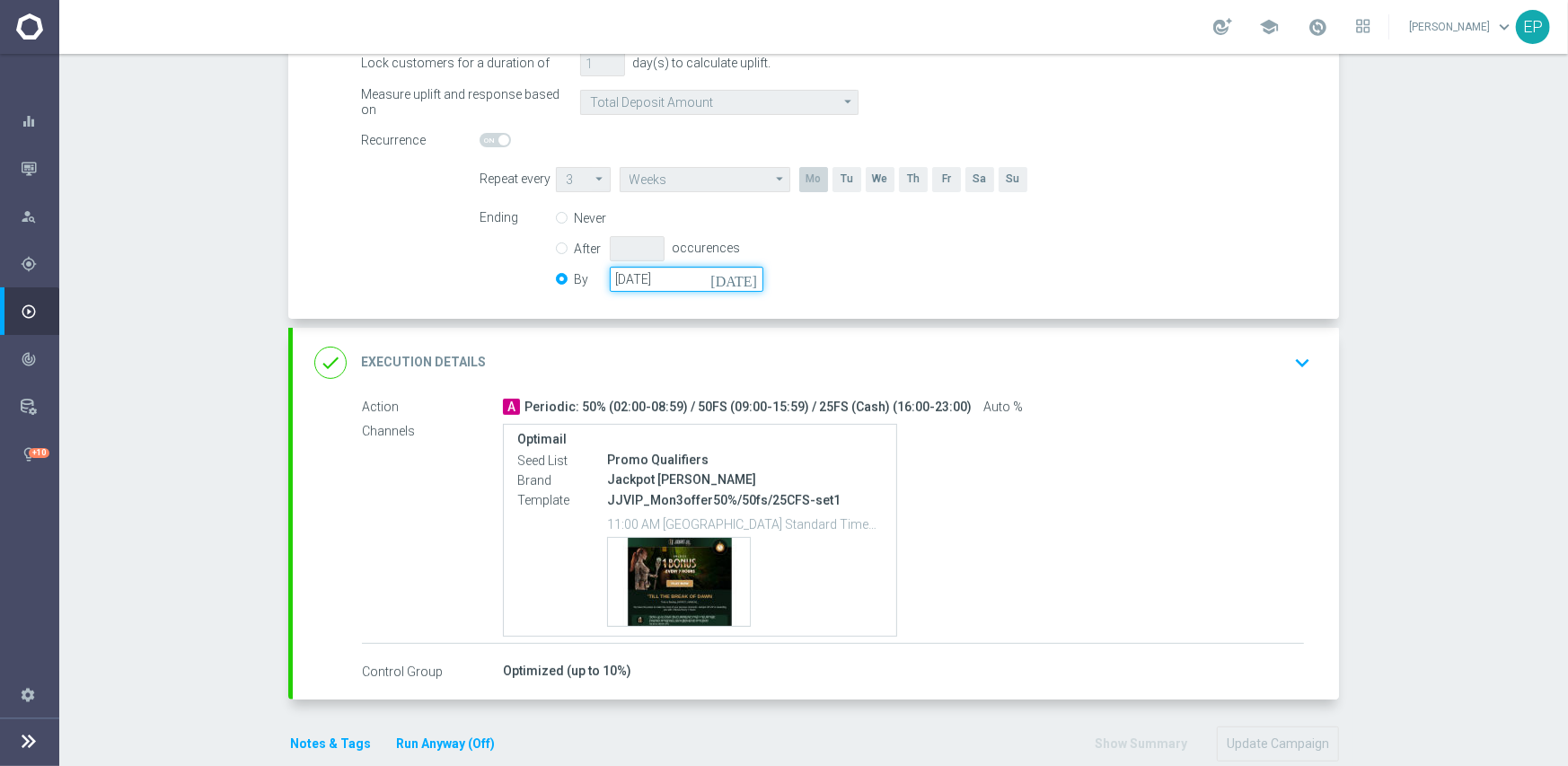
drag, startPoint x: 692, startPoint y: 275, endPoint x: 716, endPoint y: 282, distance: 25.0
click at [693, 279] on input "[DATE]" at bounding box center [686, 279] width 153 height 25
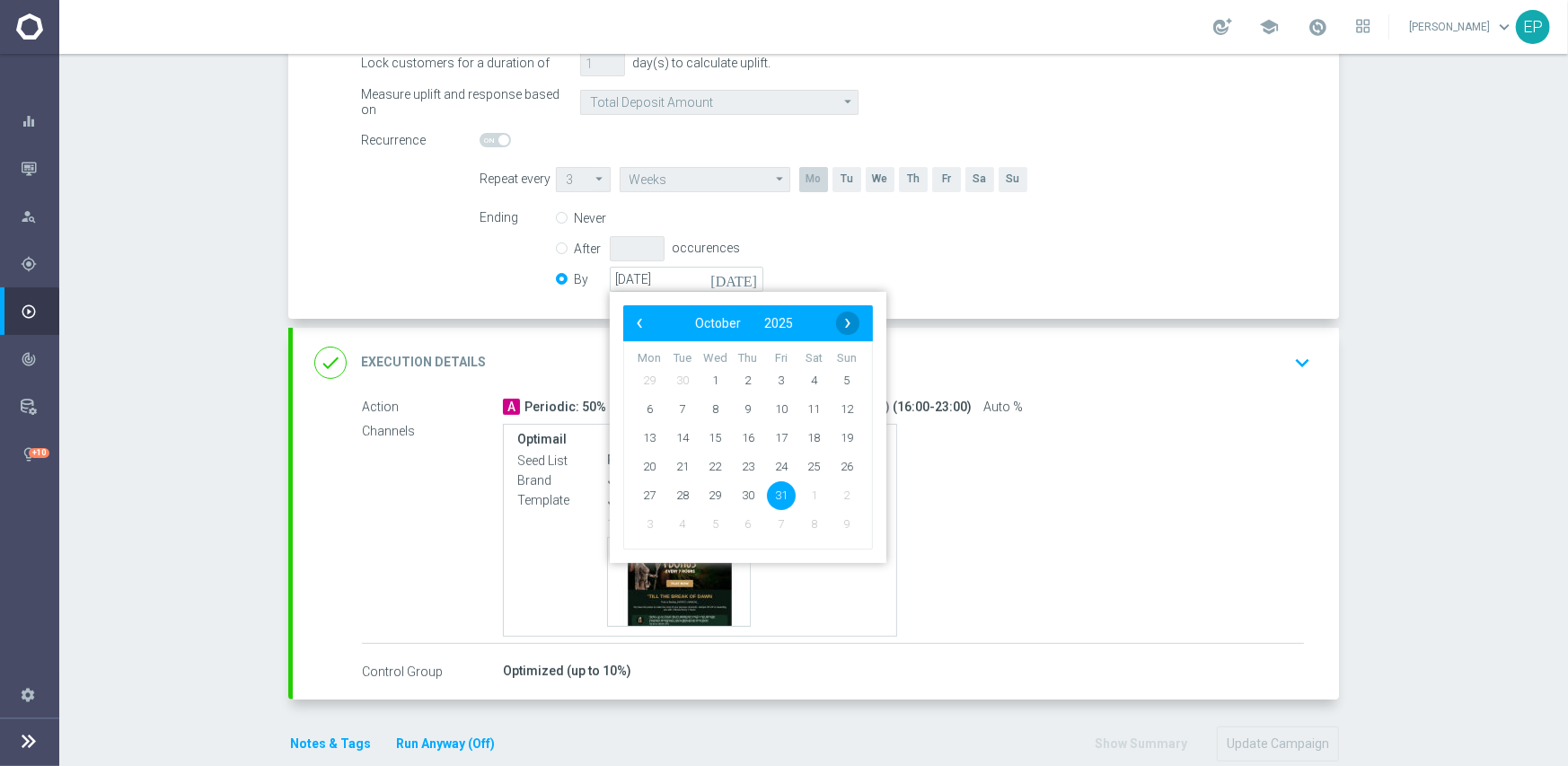
click at [843, 322] on span "›" at bounding box center [847, 323] width 23 height 23
click at [833, 491] on span "30" at bounding box center [847, 494] width 29 height 29
type input "[DATE]"
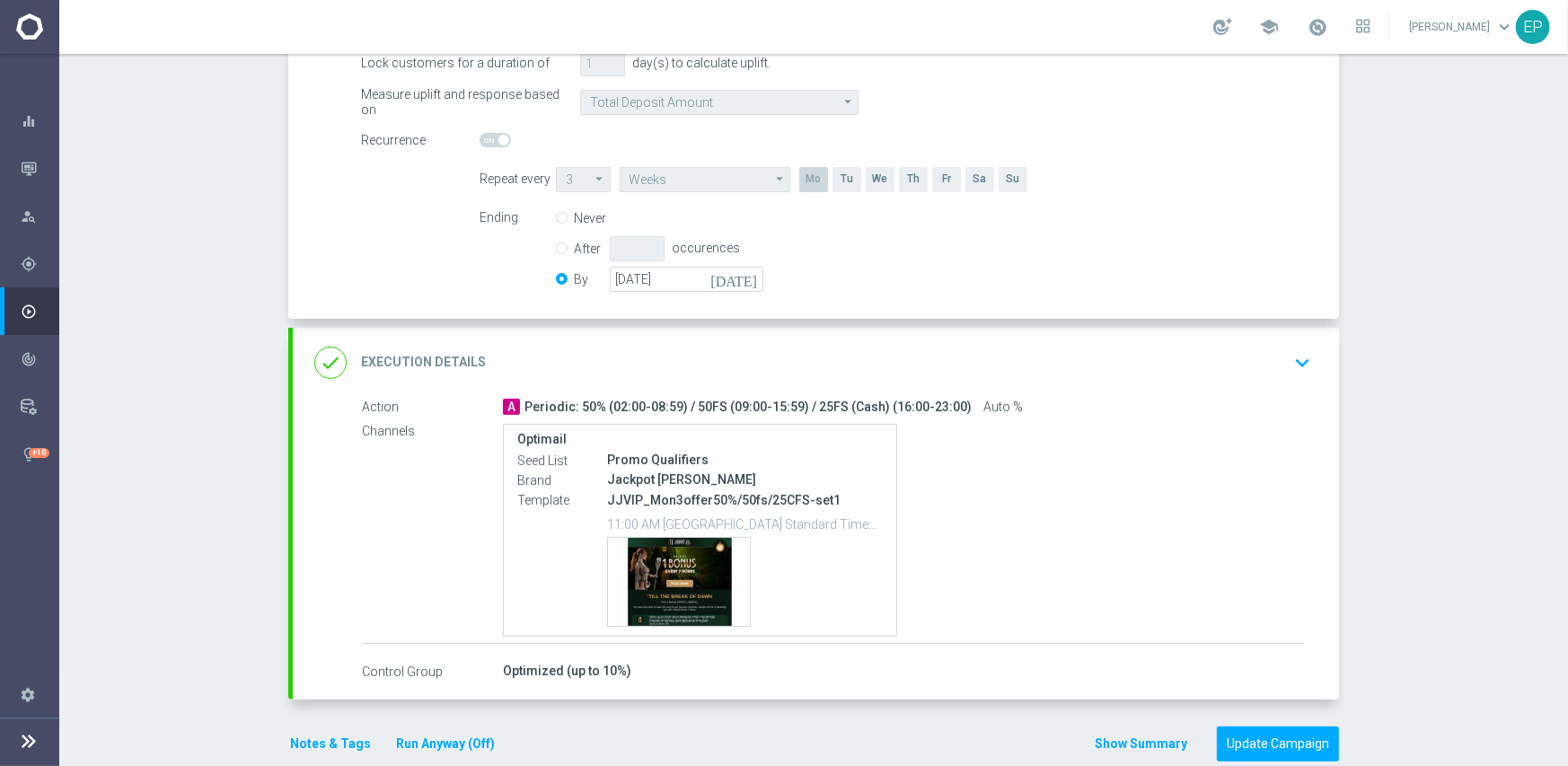
click at [878, 357] on div "done Execution Details keyboard_arrow_down" at bounding box center [815, 362] width 1003 height 34
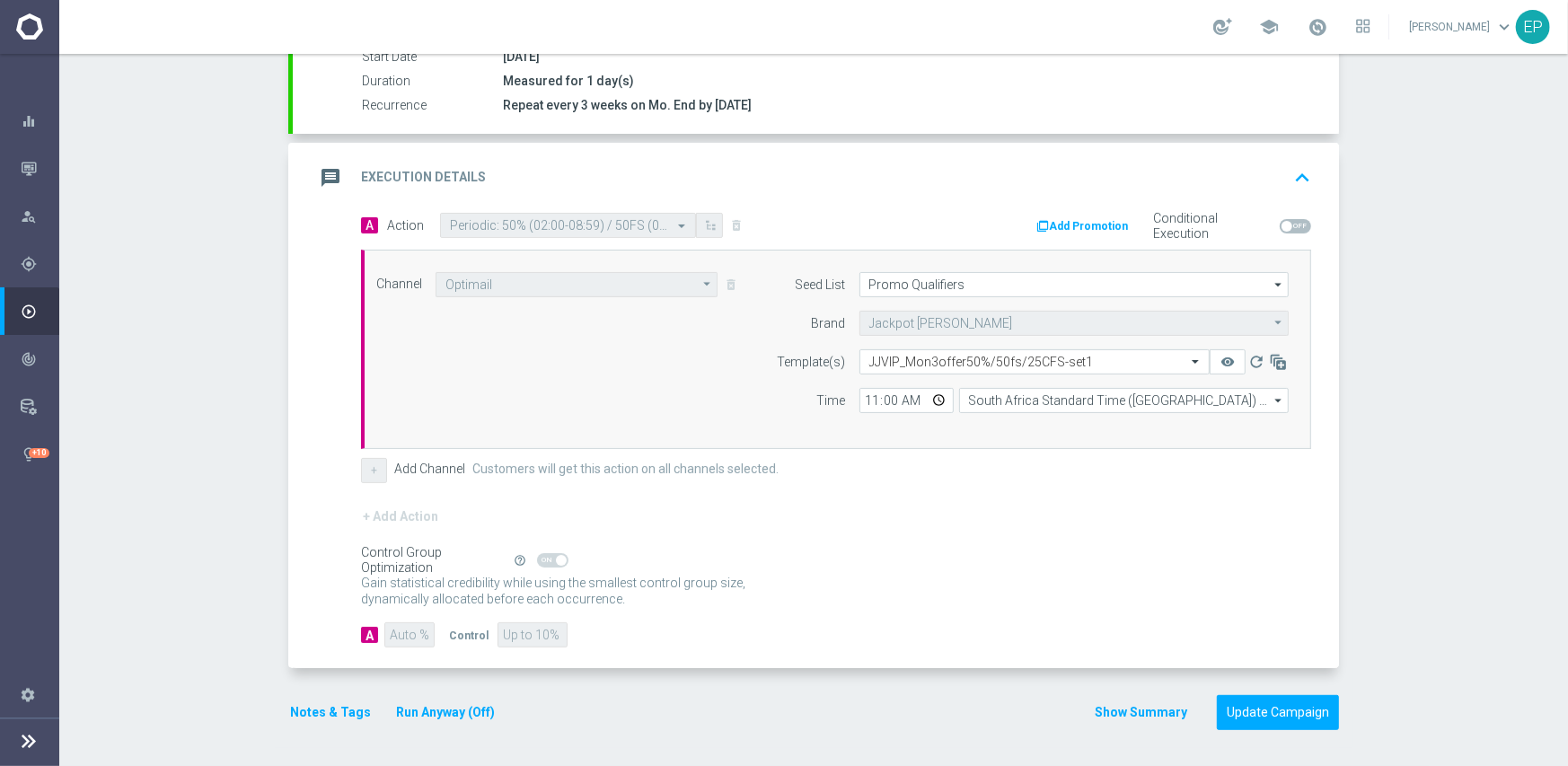
scroll to position [314, 0]
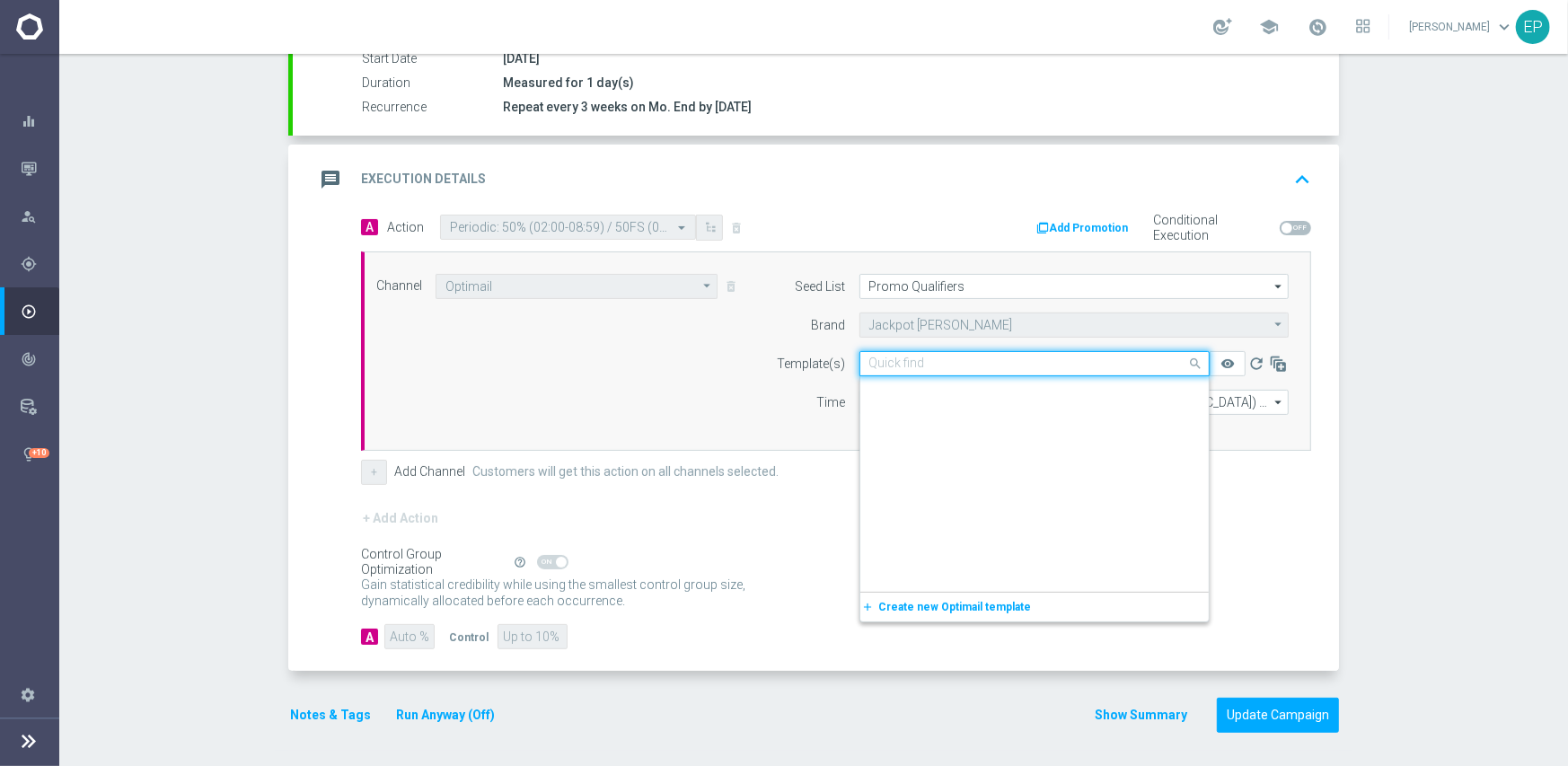
click at [970, 360] on input "text" at bounding box center [1017, 364] width 295 height 15
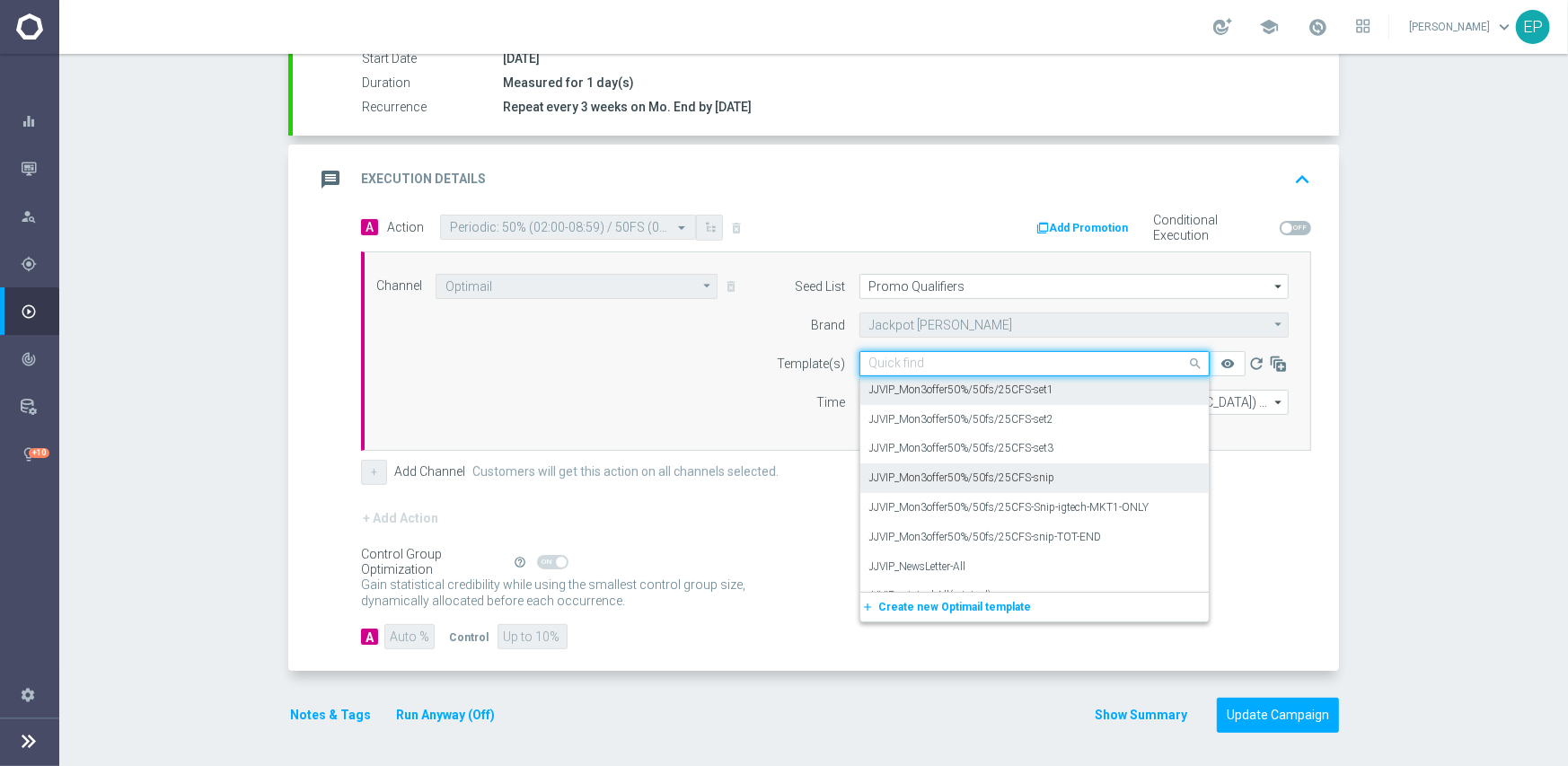
click at [1031, 470] on label "JJVIP_Mon3offer50%/50fs/25CFS-snip" at bounding box center [962, 478] width 186 height 15
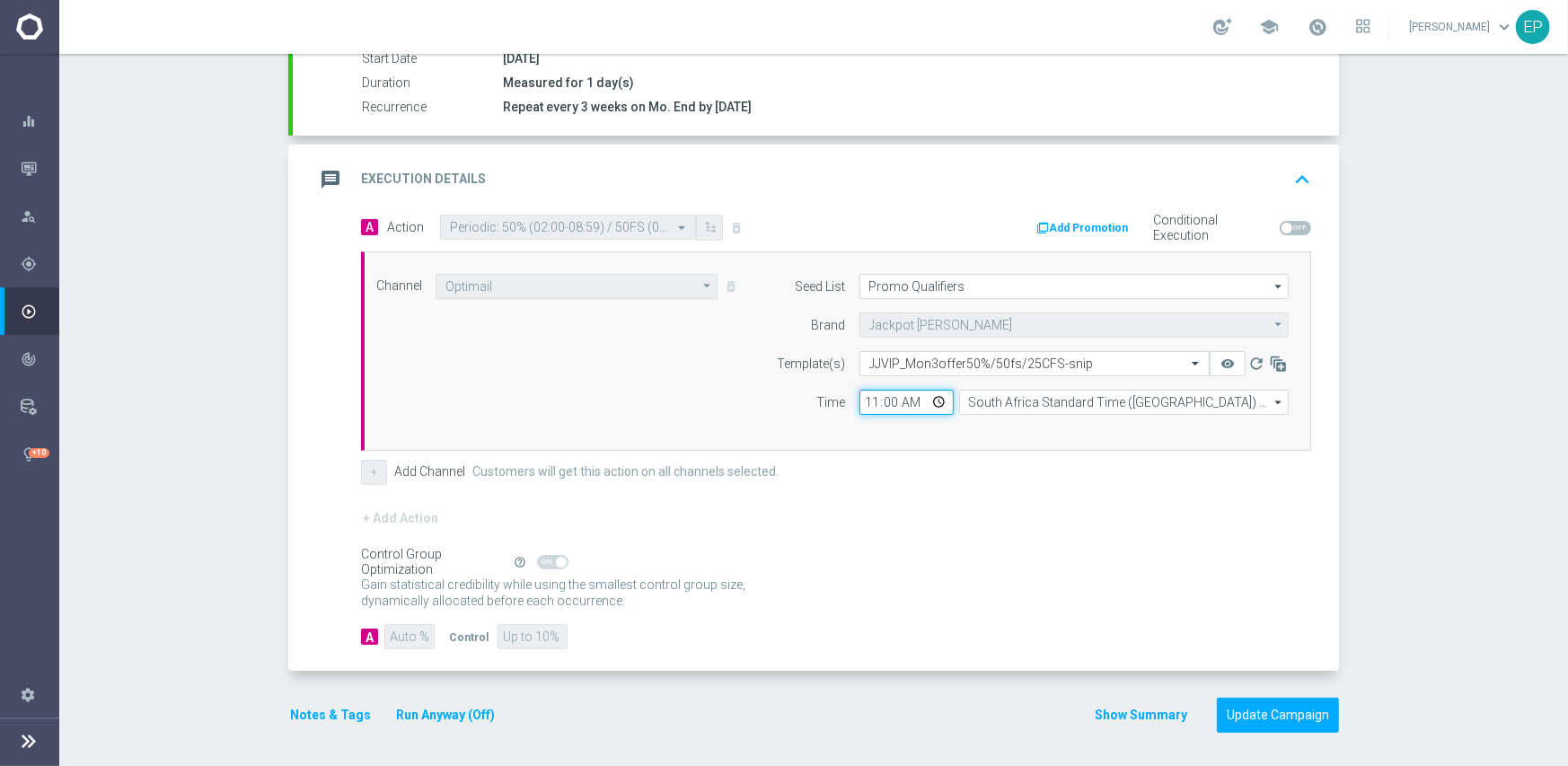
click at [862, 410] on input "11:00" at bounding box center [907, 402] width 94 height 25
type input "02:00"
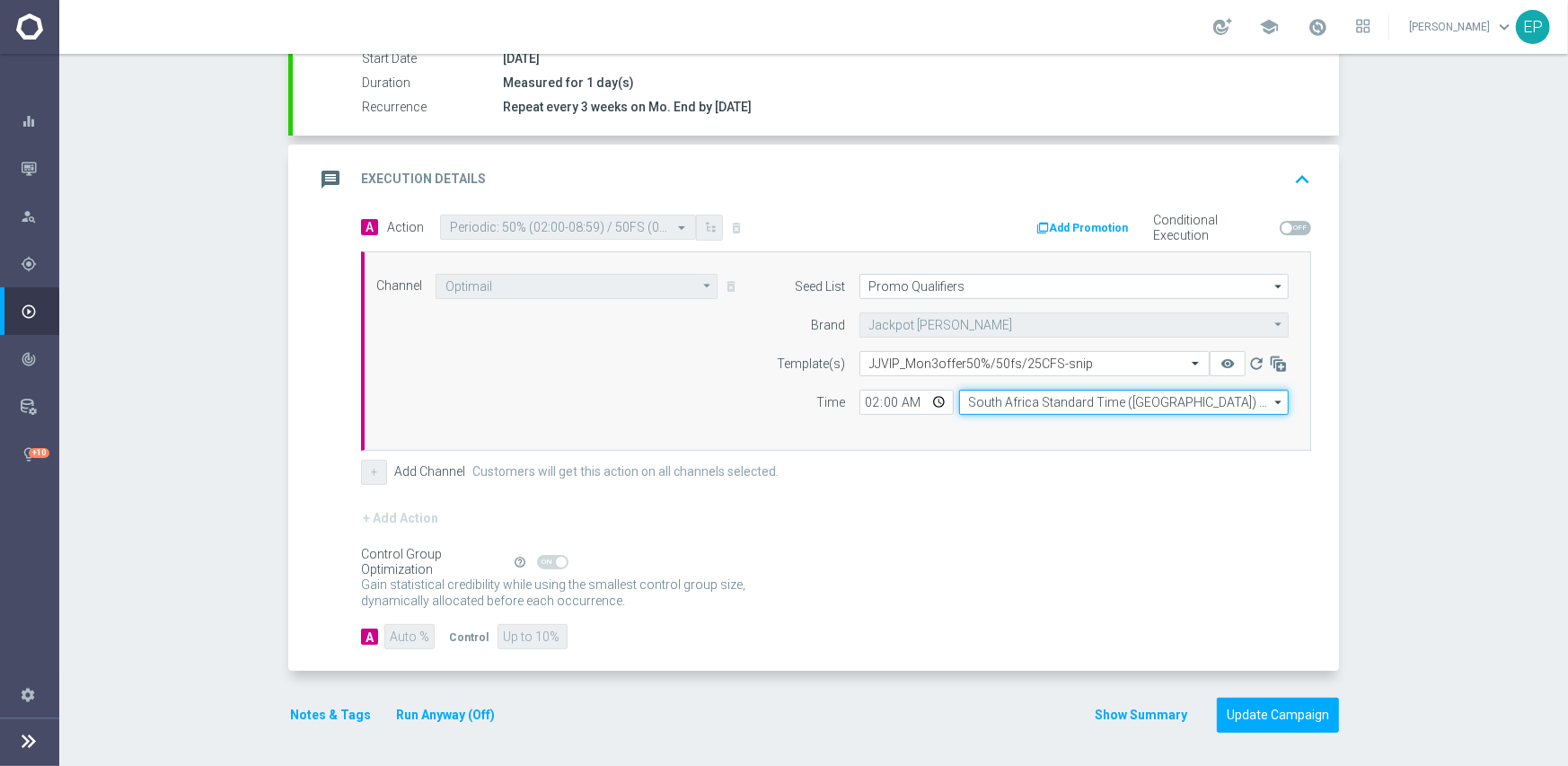
click at [1006, 398] on input "South Africa Standard Time ([GEOGRAPHIC_DATA]) (UTC +02:00)" at bounding box center [1124, 402] width 330 height 25
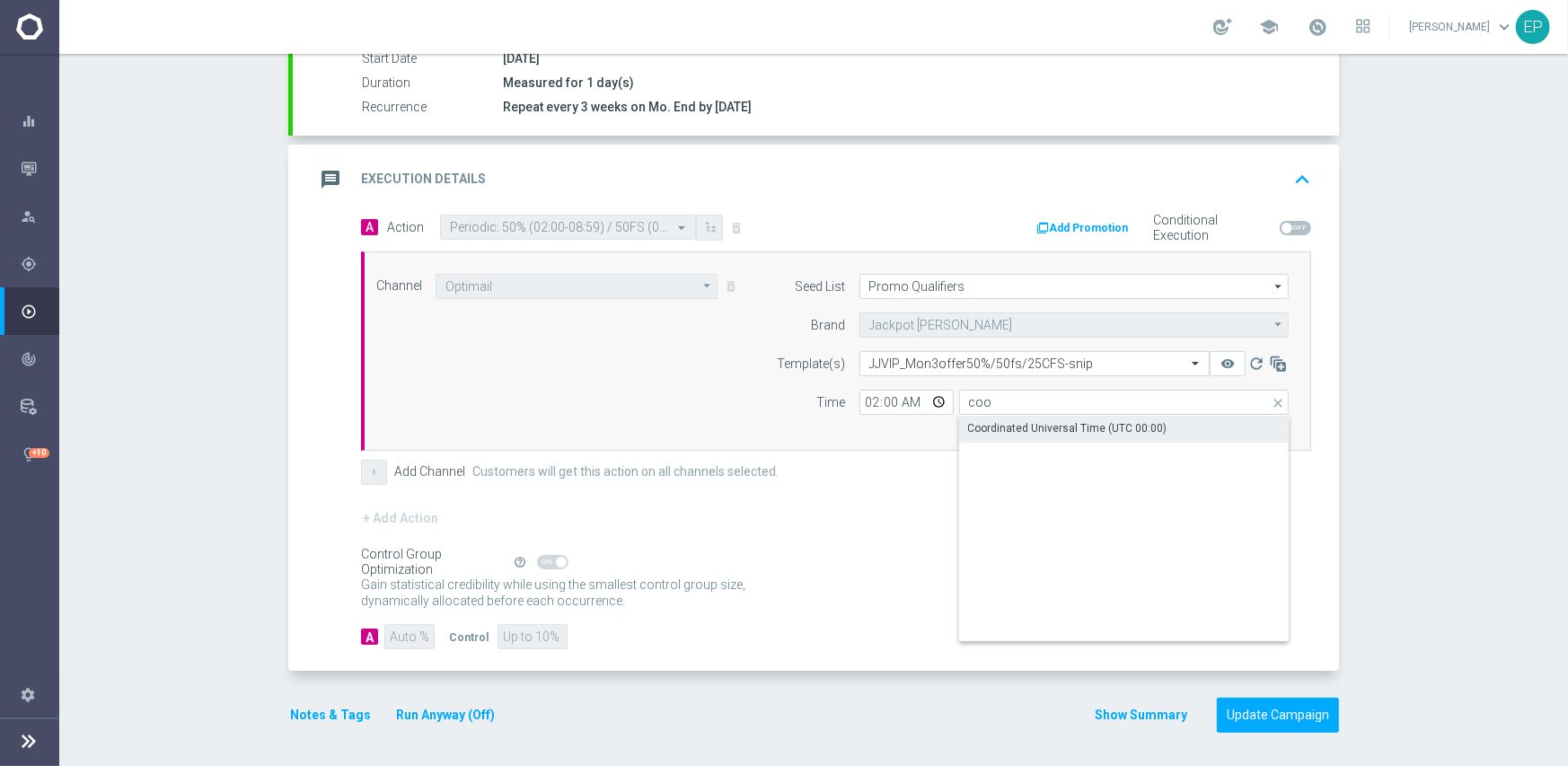
click at [1019, 439] on div "Coordinated Universal Time (UTC 00:00)" at bounding box center [1124, 429] width 331 height 27
click at [1019, 481] on div "Coordinated Universal Time (UTC 00:00)" at bounding box center [1124, 528] width 330 height 225
click at [1014, 421] on div "Coordinated Universal Time (UTC 00:00)" at bounding box center [1068, 429] width 199 height 16
type input "Coordinated Universal Time (UTC 00:00)"
click at [940, 494] on form "A Action Select action Periodic: 50% (02:00-08:59) / 50FS (09:00-15:59) / 25FS …" at bounding box center [837, 433] width 950 height 436
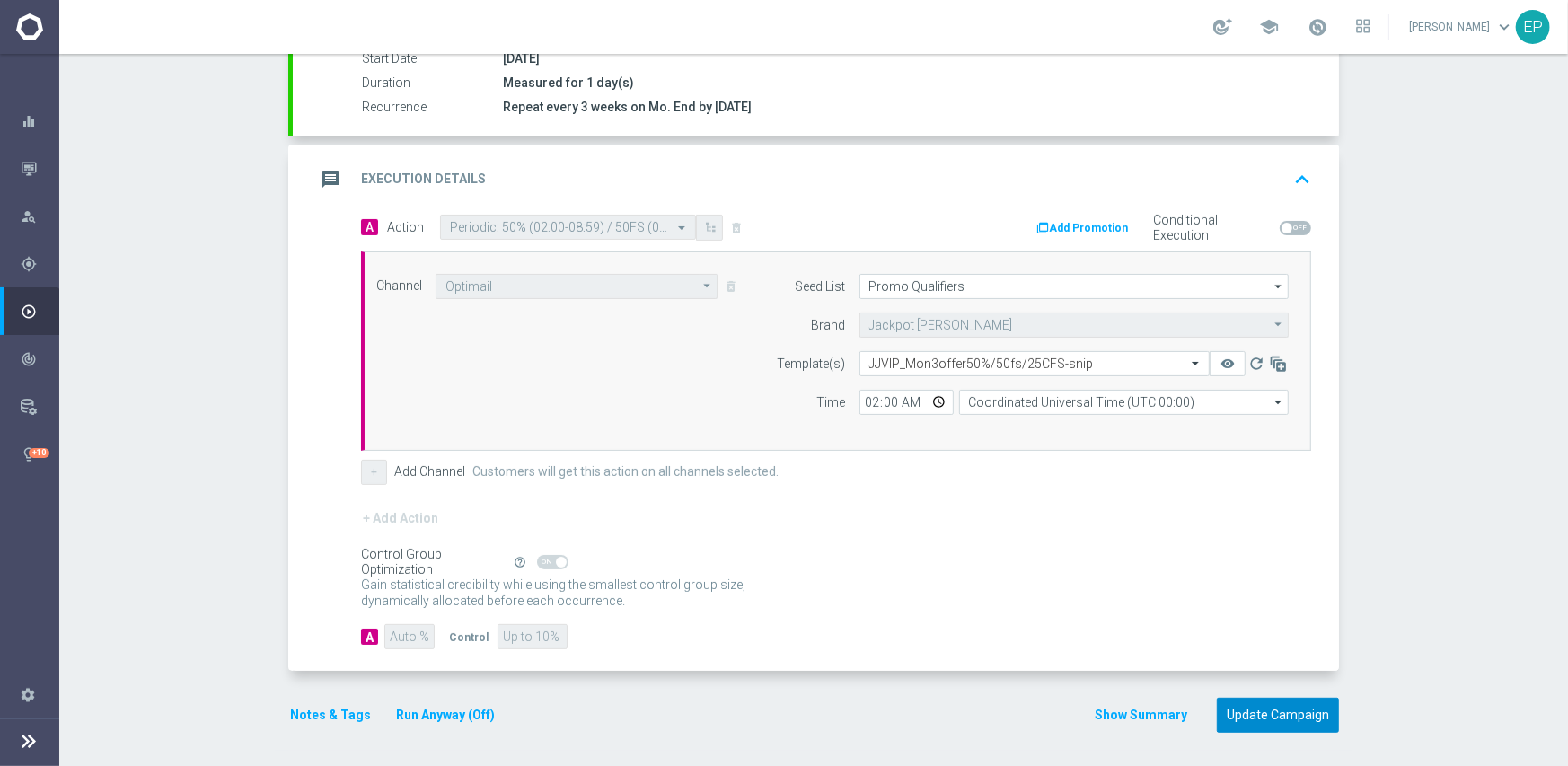
click at [1278, 711] on button "Update Campaign" at bounding box center [1277, 715] width 122 height 35
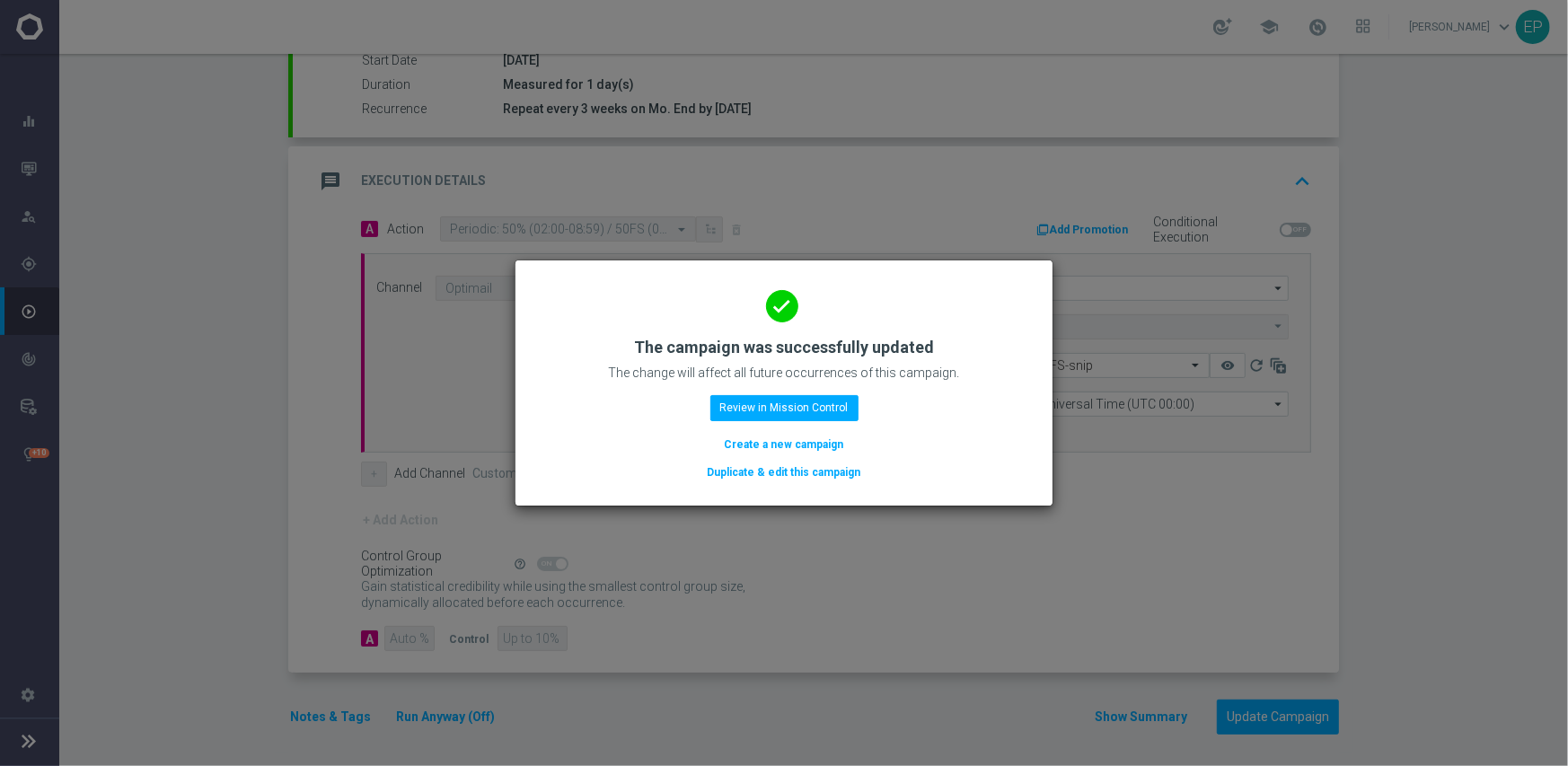
scroll to position [314, 0]
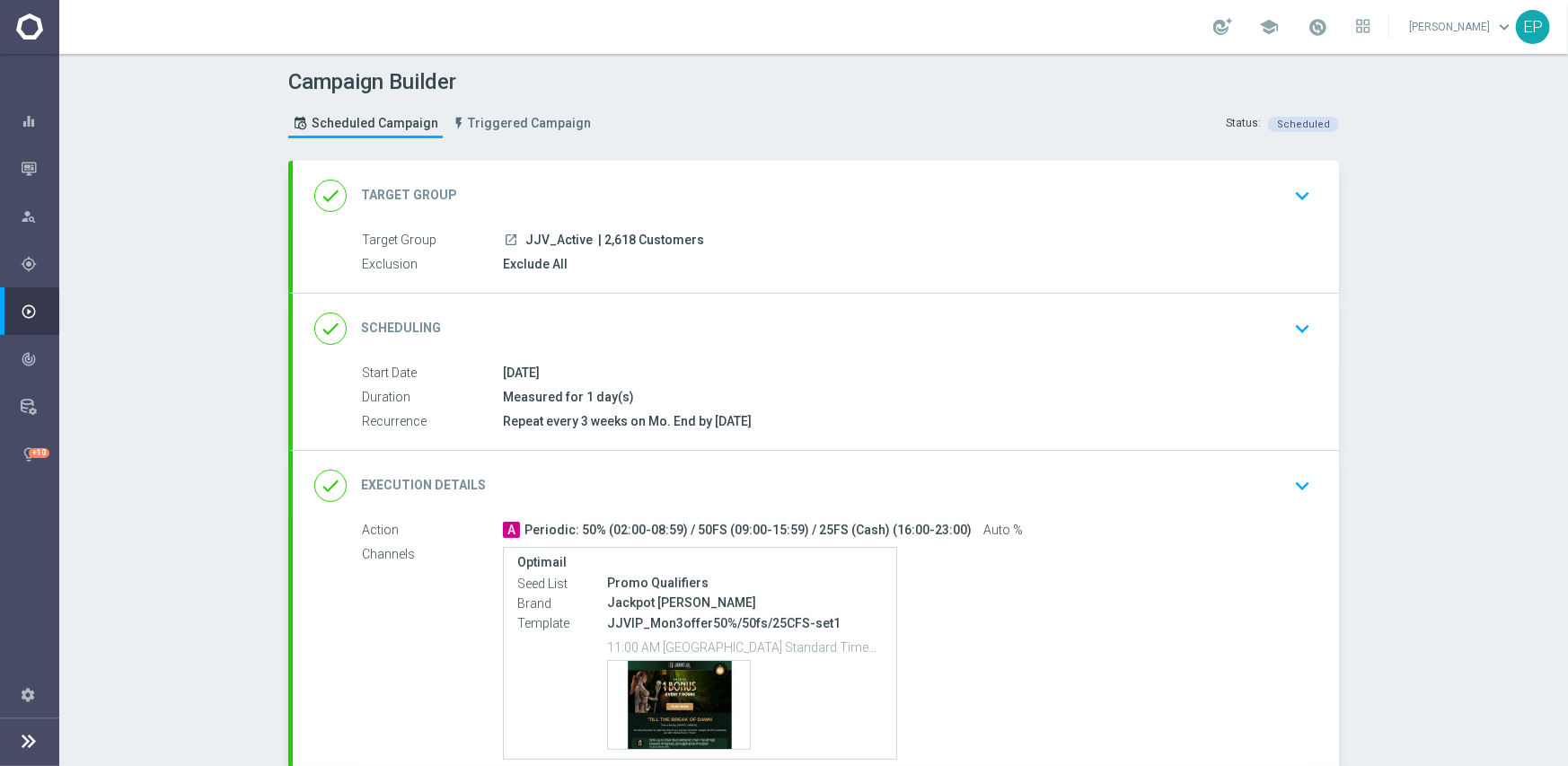
click at [765, 330] on div "done Scheduling keyboard_arrow_down" at bounding box center [815, 328] width 1003 height 34
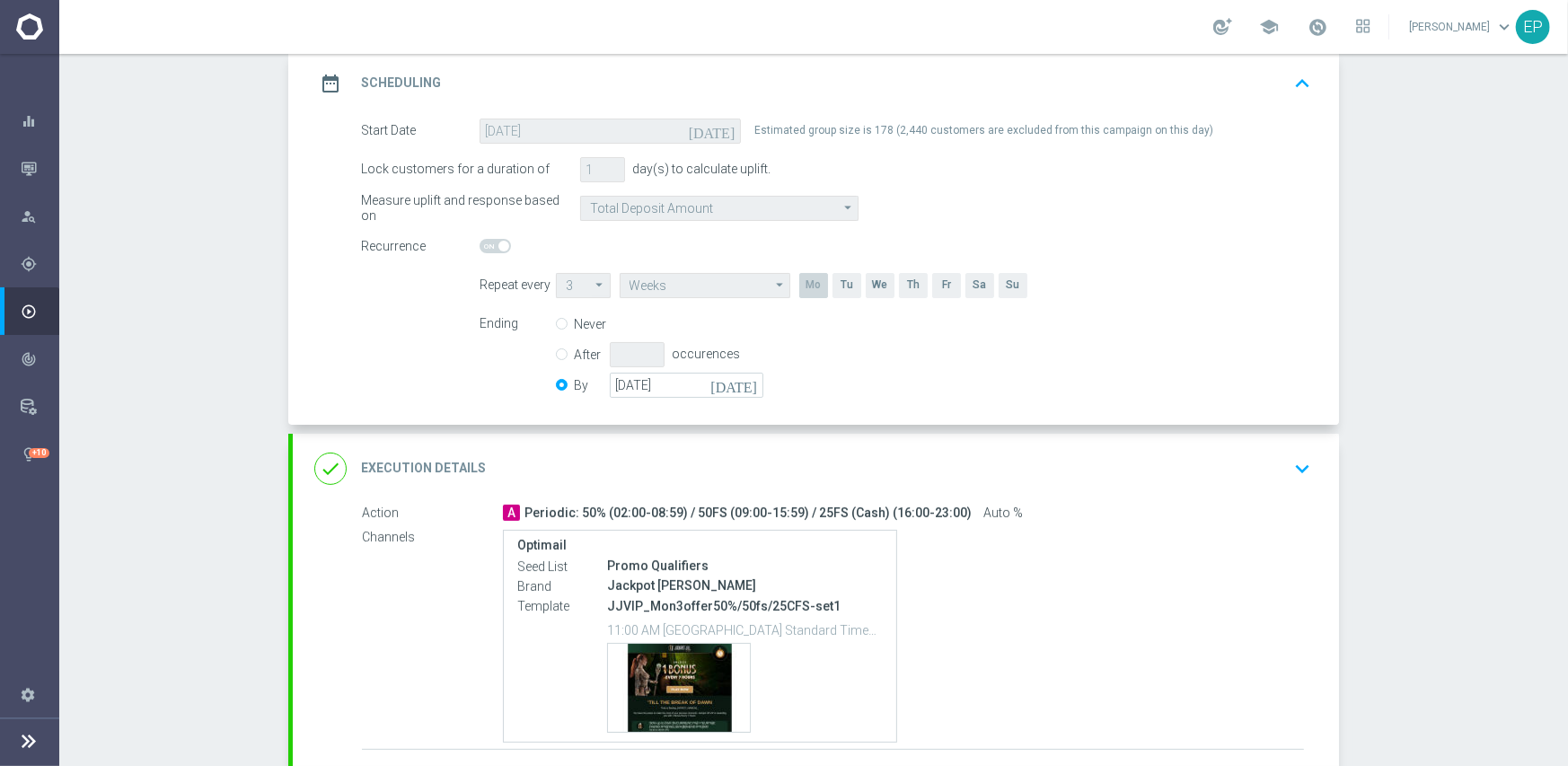
scroll to position [270, 0]
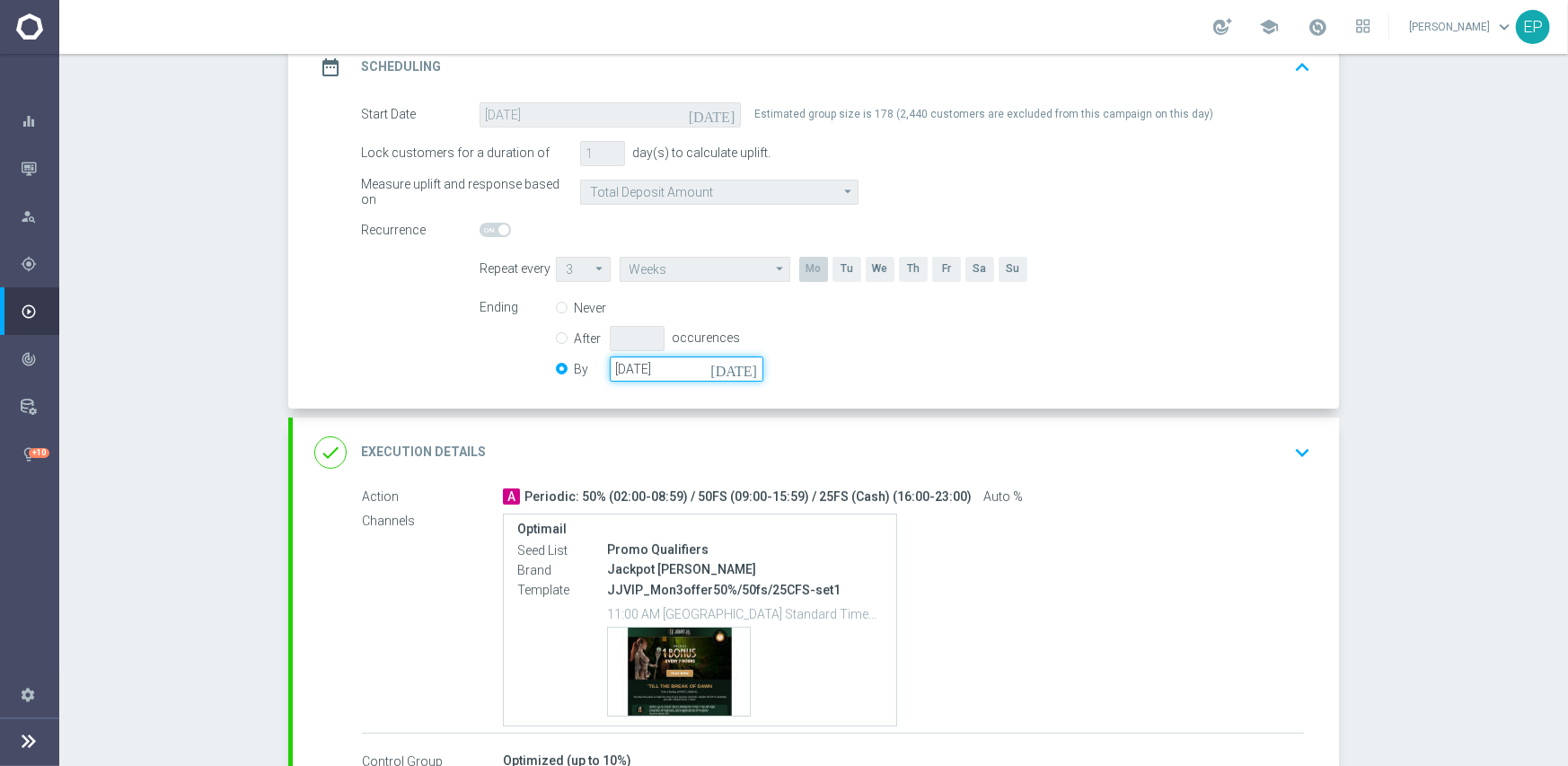
click at [710, 357] on input "[DATE]" at bounding box center [686, 369] width 153 height 25
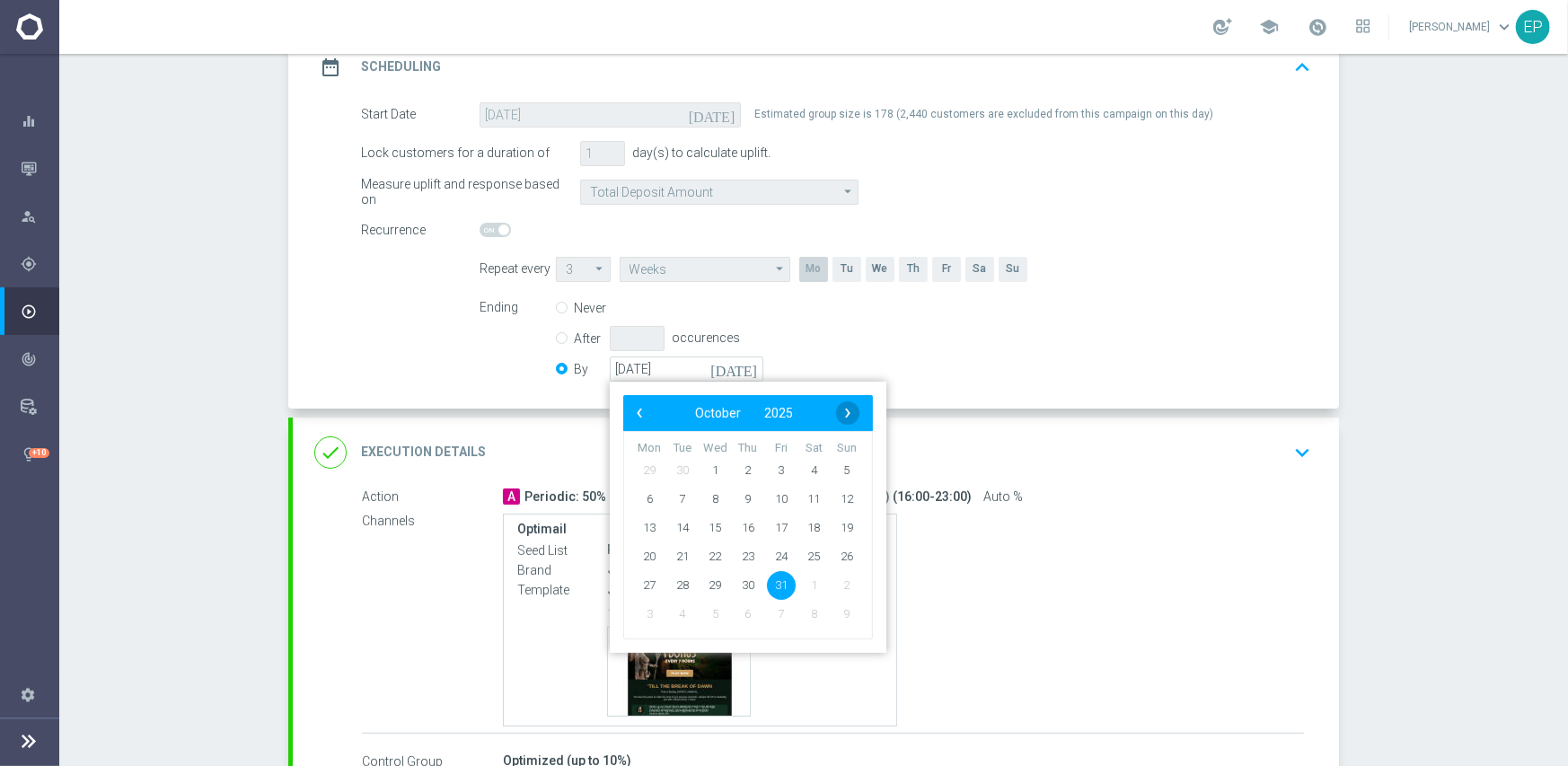
click at [836, 408] on span "›" at bounding box center [847, 412] width 23 height 23
click at [835, 582] on span "30" at bounding box center [847, 585] width 29 height 29
type input "[DATE]"
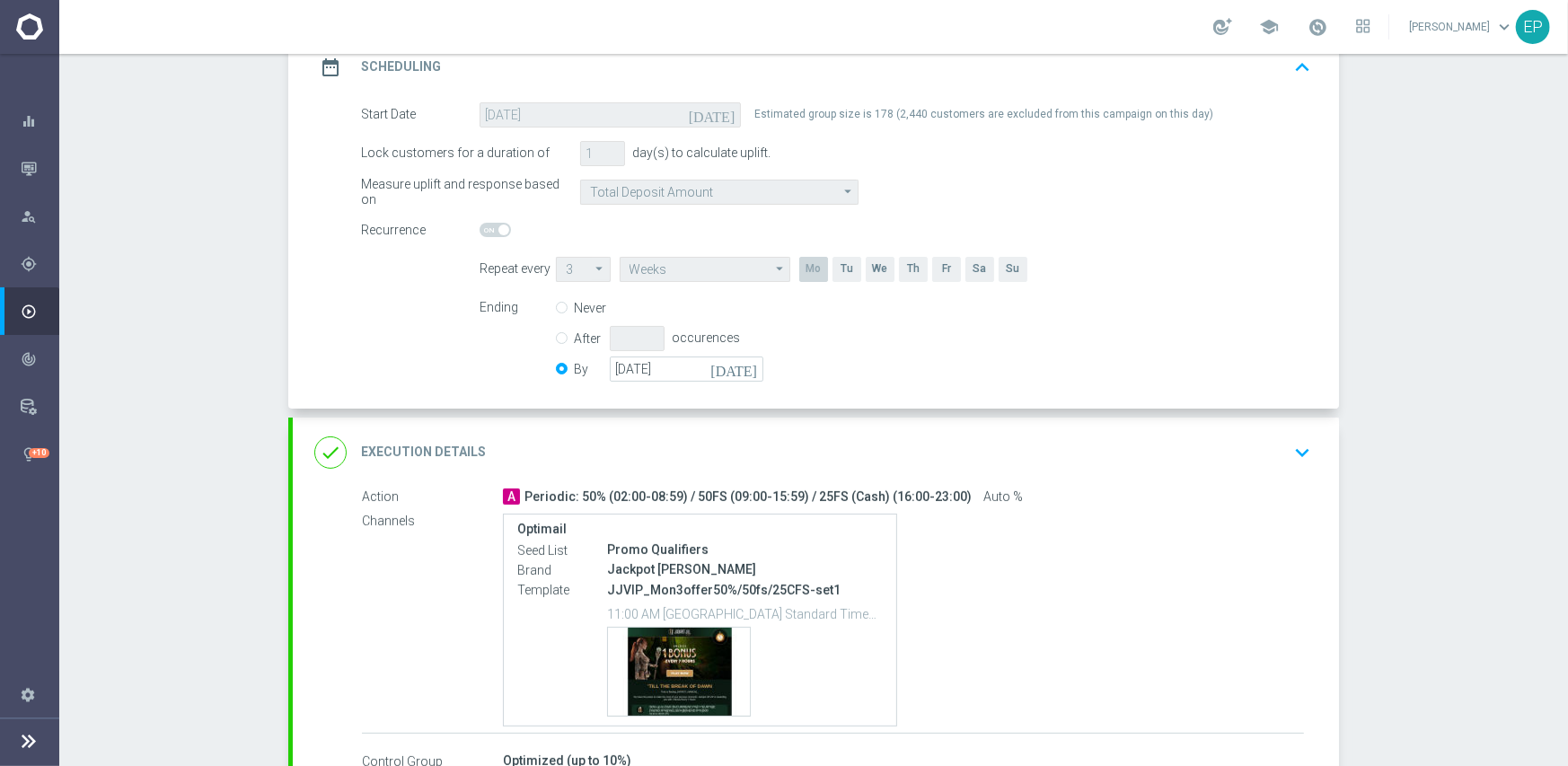
click at [888, 437] on div "done Execution Details keyboard_arrow_down" at bounding box center [815, 452] width 1003 height 34
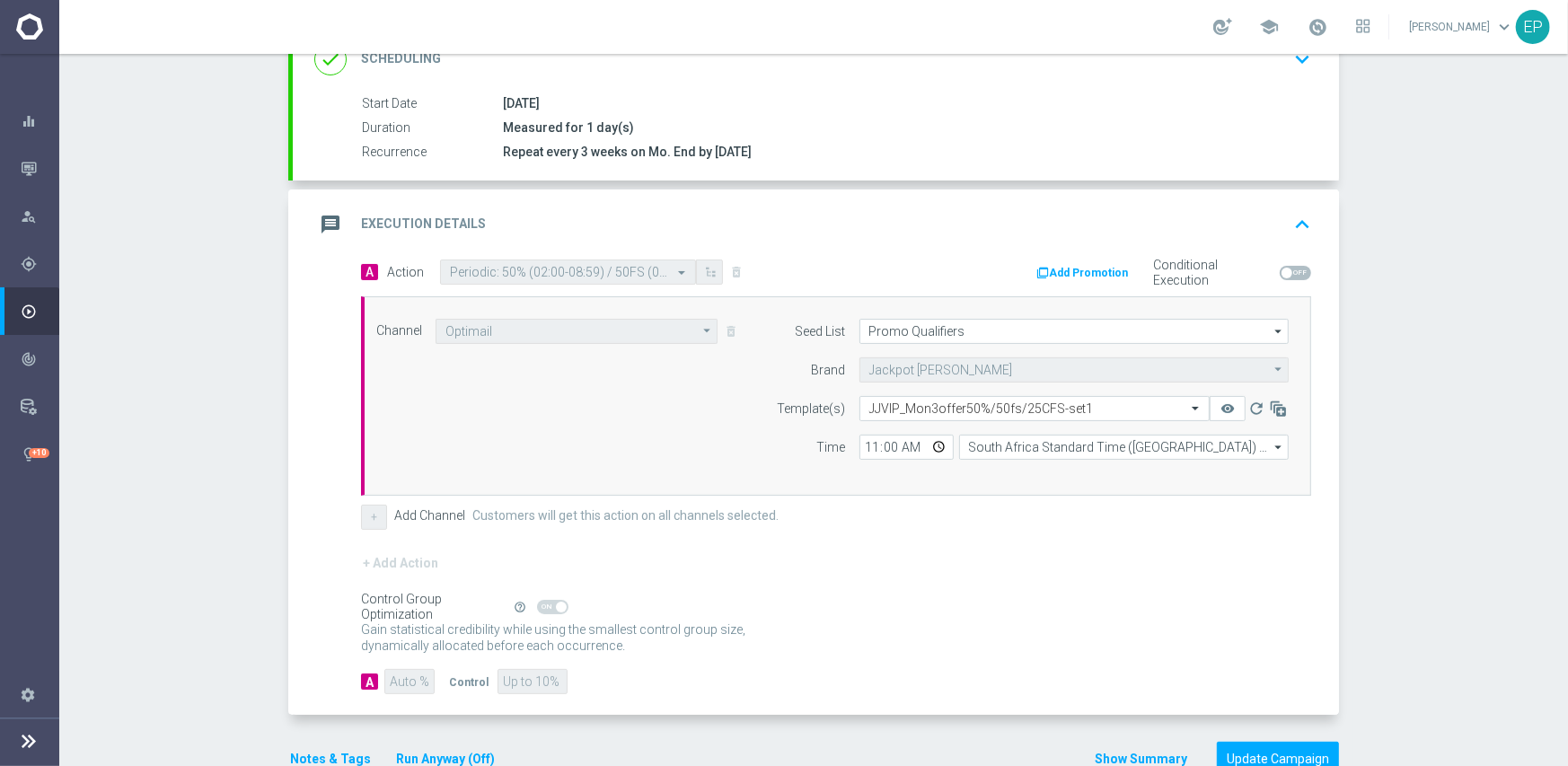
scroll to position [314, 0]
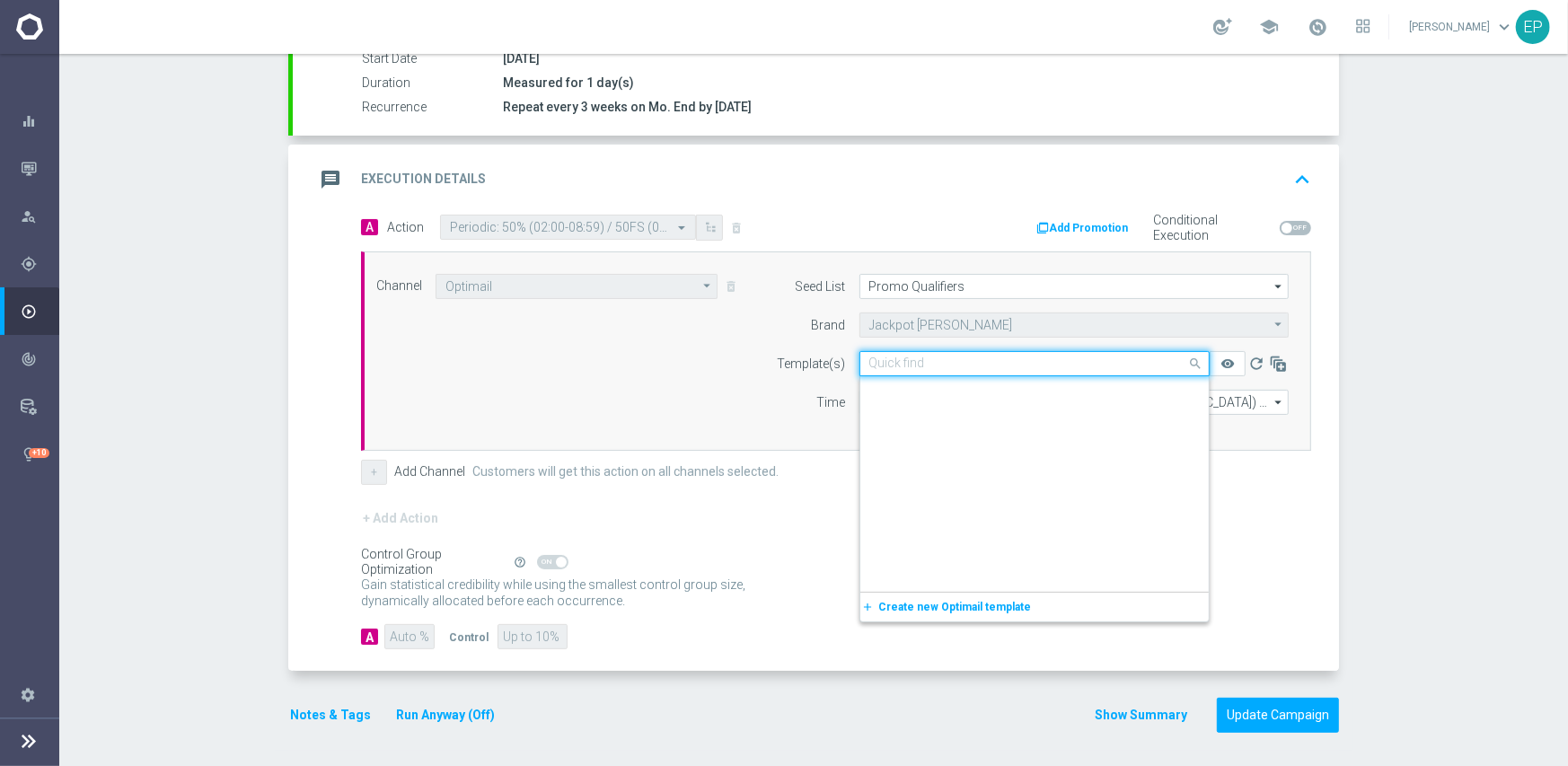
click at [895, 361] on input "text" at bounding box center [1017, 364] width 295 height 15
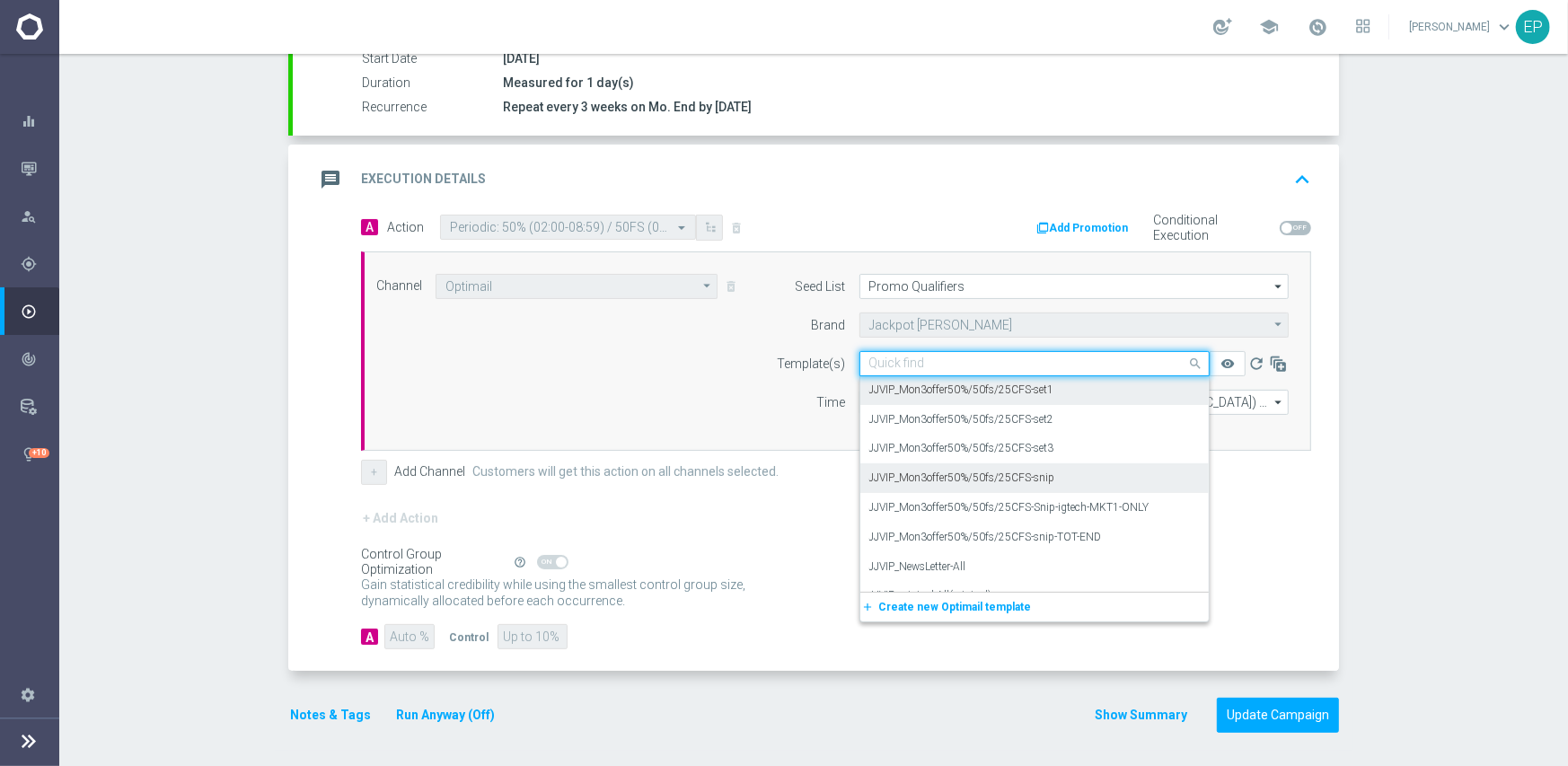
click at [1024, 481] on label "JJVIP_Mon3offer50%/50fs/25CFS-snip" at bounding box center [962, 478] width 186 height 15
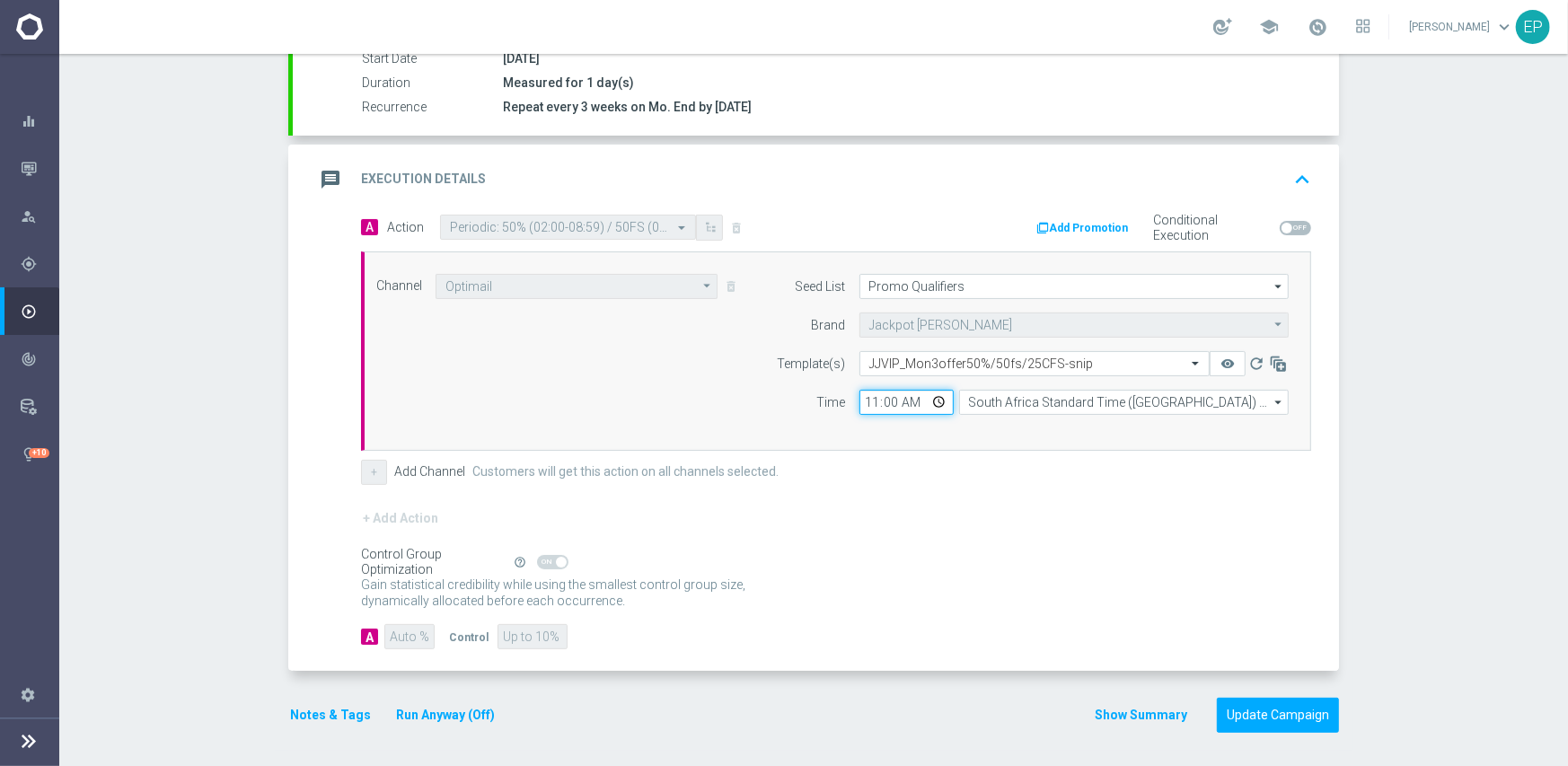
click at [867, 407] on input "11:00" at bounding box center [907, 402] width 94 height 25
type input "02:00"
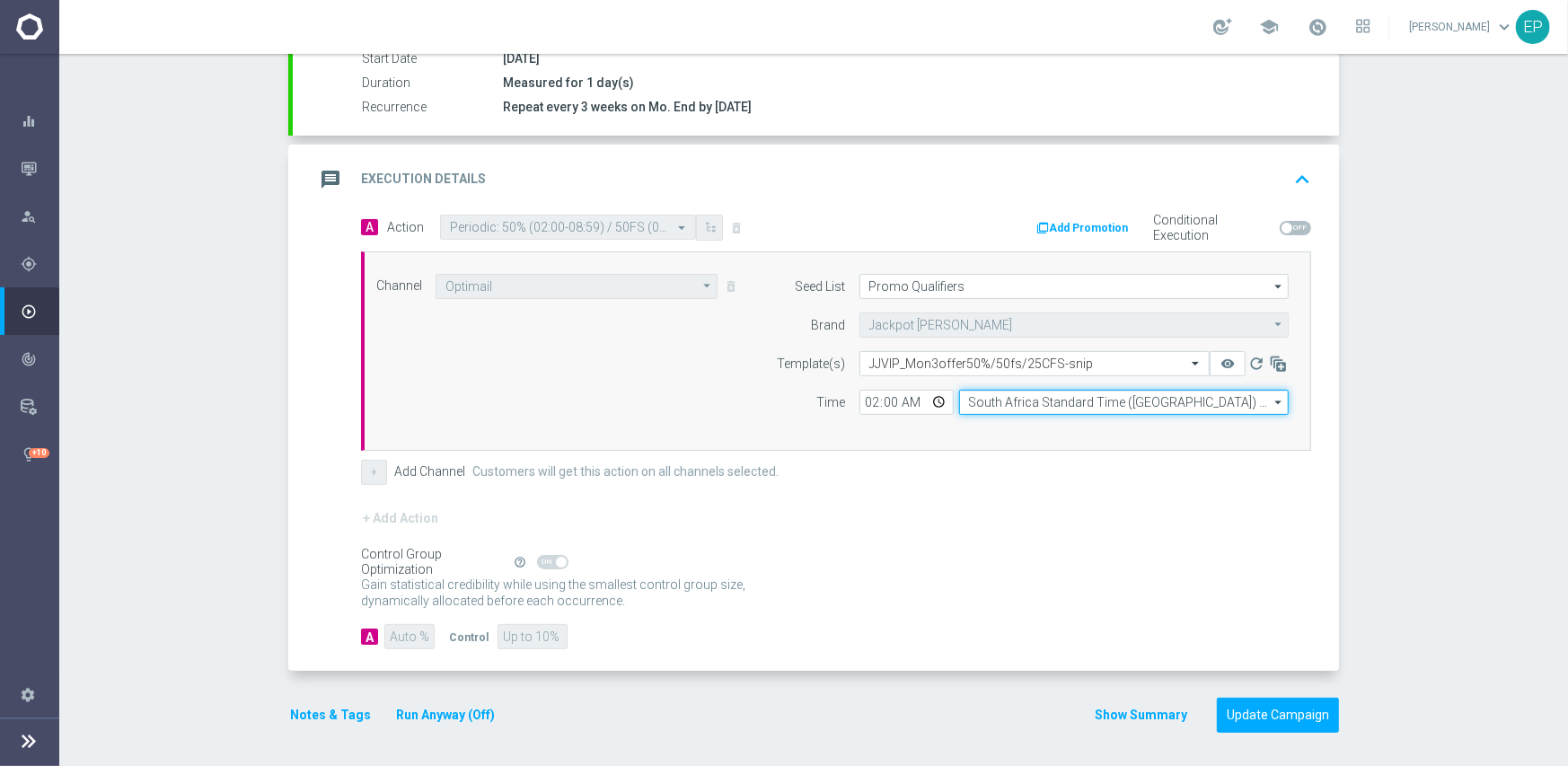
click at [1004, 402] on input "South Africa Standard Time ([GEOGRAPHIC_DATA]) (UTC +02:00)" at bounding box center [1124, 402] width 330 height 25
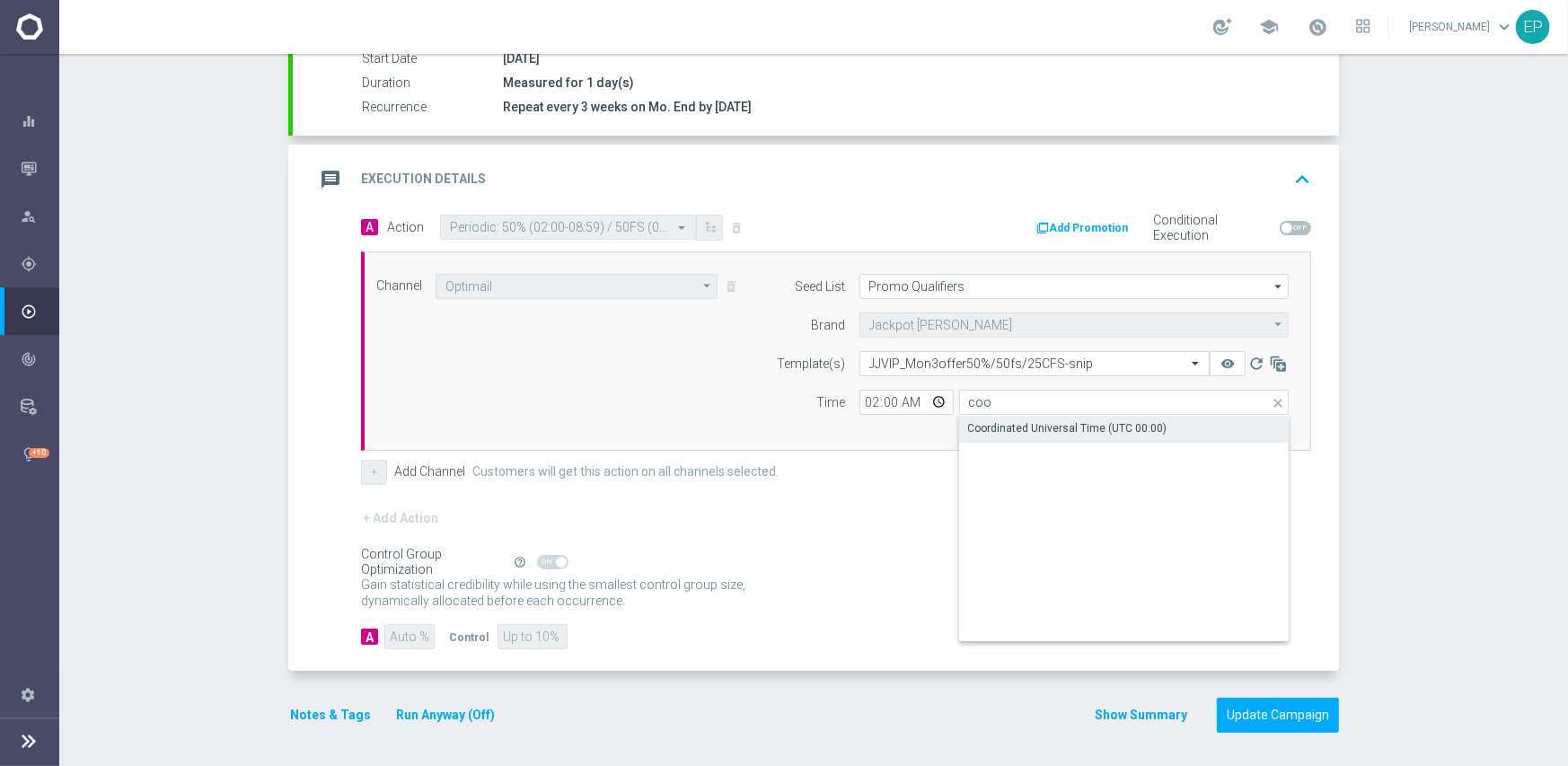
click at [1023, 427] on div "Coordinated Universal Time (UTC 00:00)" at bounding box center [1067, 428] width 199 height 16
type input "Coordinated Universal Time (UTC 00:00)"
click at [836, 487] on form "A Action Select action Periodic: 50% (02:00-08:59) / 50FS (09:00-15:59) / 25FS …" at bounding box center [837, 433] width 950 height 436
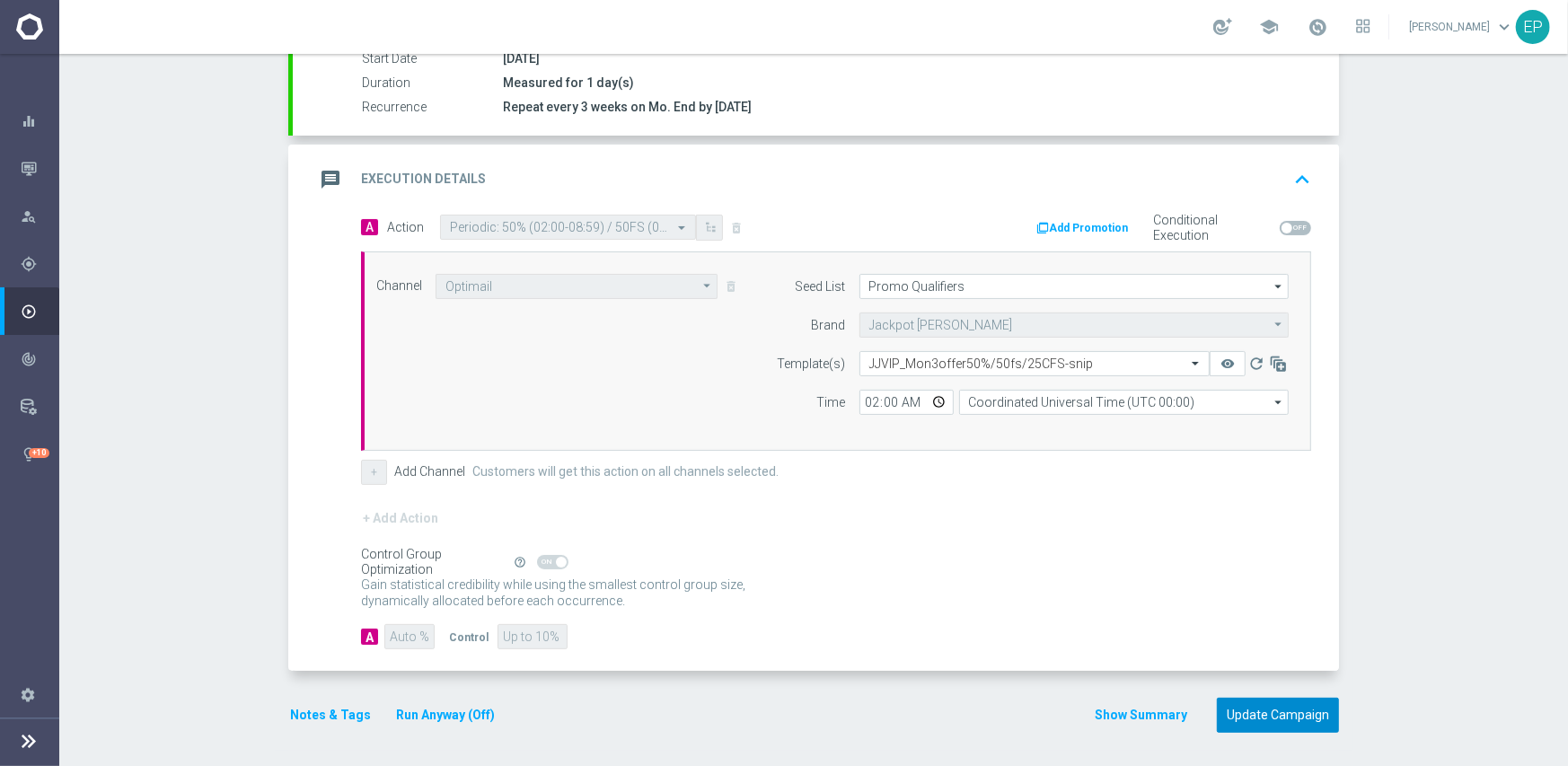
click at [1260, 709] on button "Update Campaign" at bounding box center [1277, 715] width 122 height 35
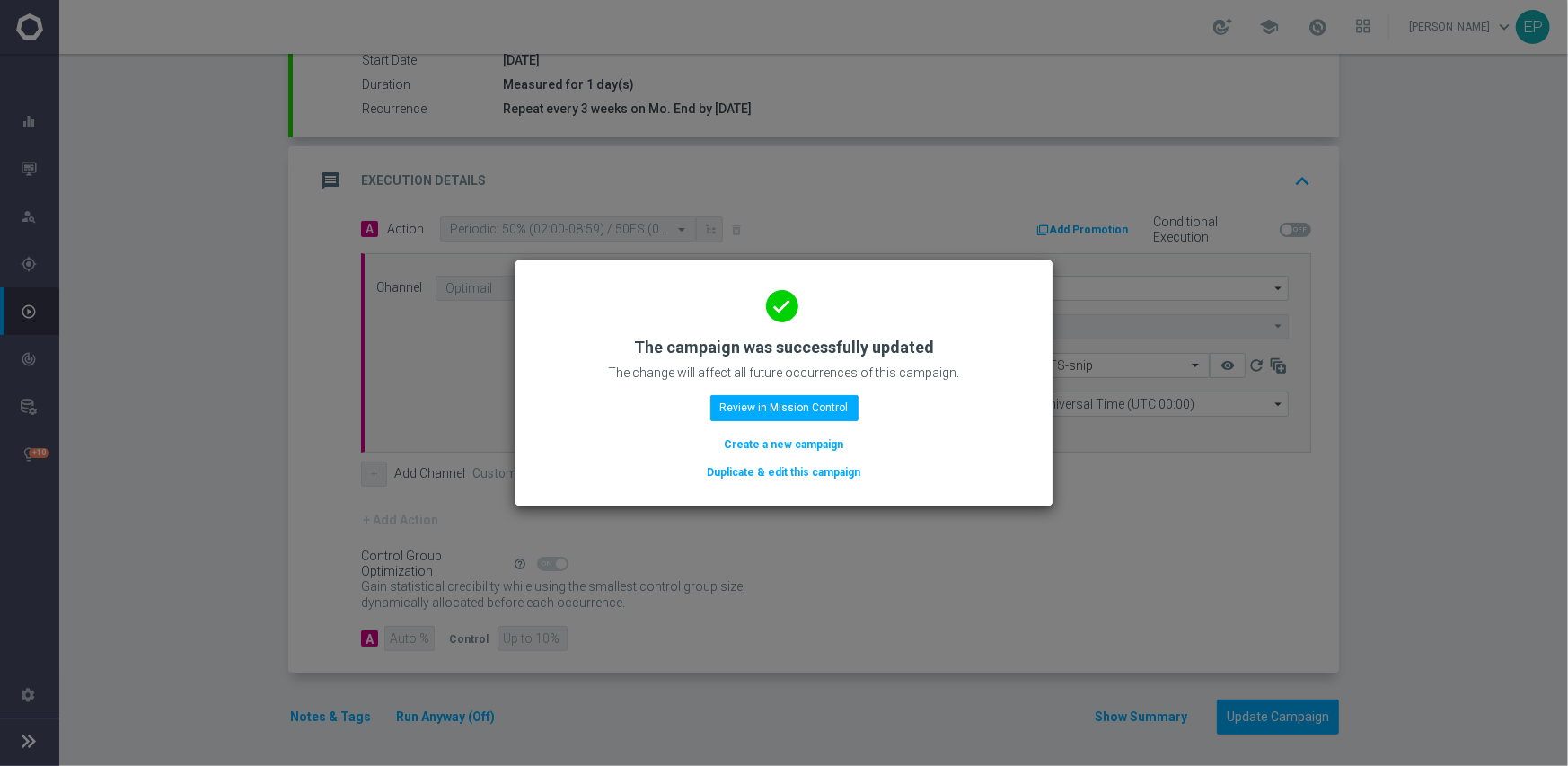
scroll to position [314, 0]
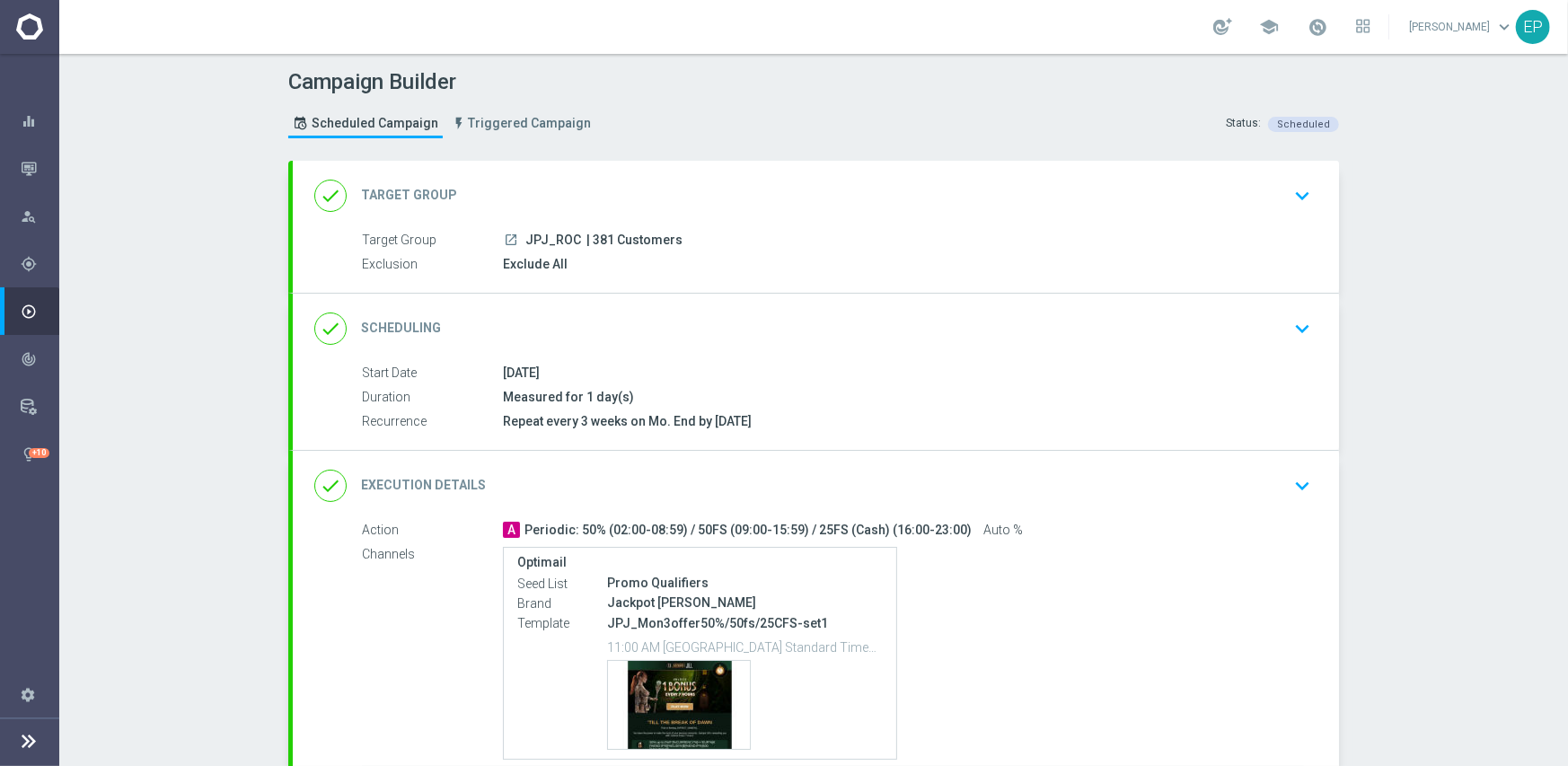
drag, startPoint x: 769, startPoint y: 335, endPoint x: 787, endPoint y: 341, distance: 19.0
click at [769, 336] on div "done Scheduling keyboard_arrow_down" at bounding box center [815, 328] width 1003 height 34
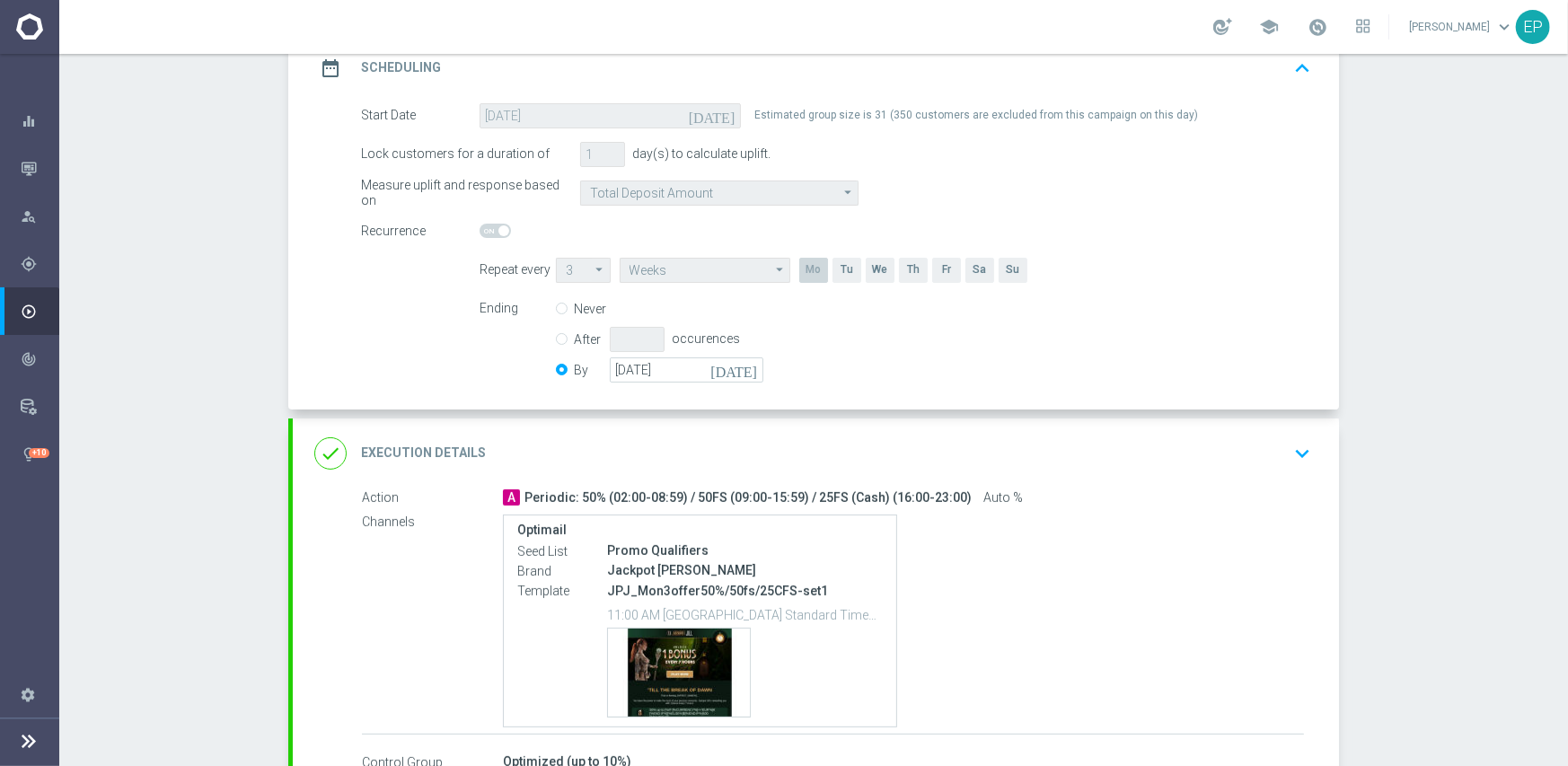
scroll to position [270, 0]
click at [686, 362] on input "[DATE]" at bounding box center [686, 369] width 153 height 25
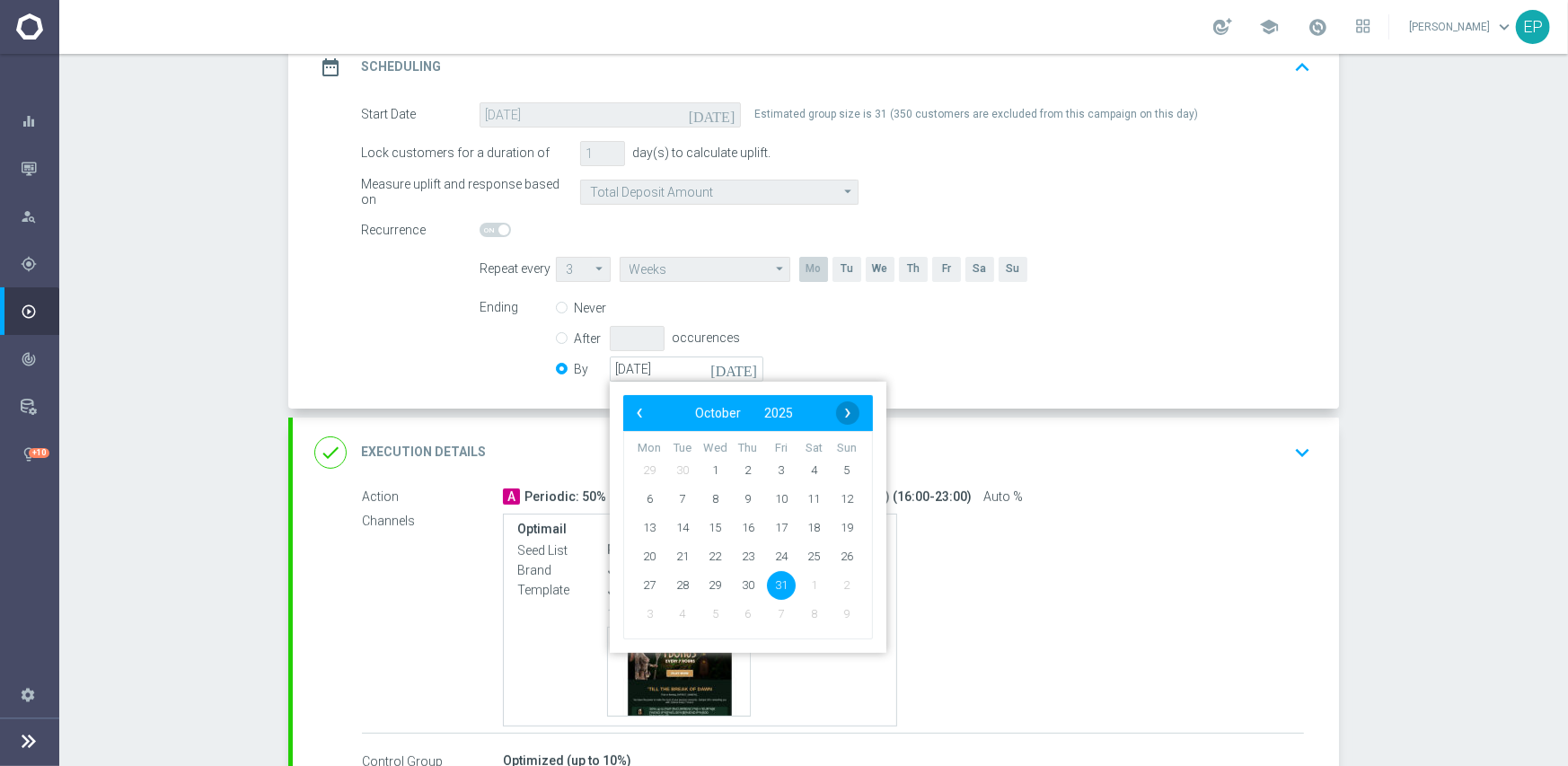
click at [837, 409] on span "›" at bounding box center [847, 412] width 23 height 23
click at [841, 585] on span "30" at bounding box center [847, 585] width 29 height 29
type input "[DATE]"
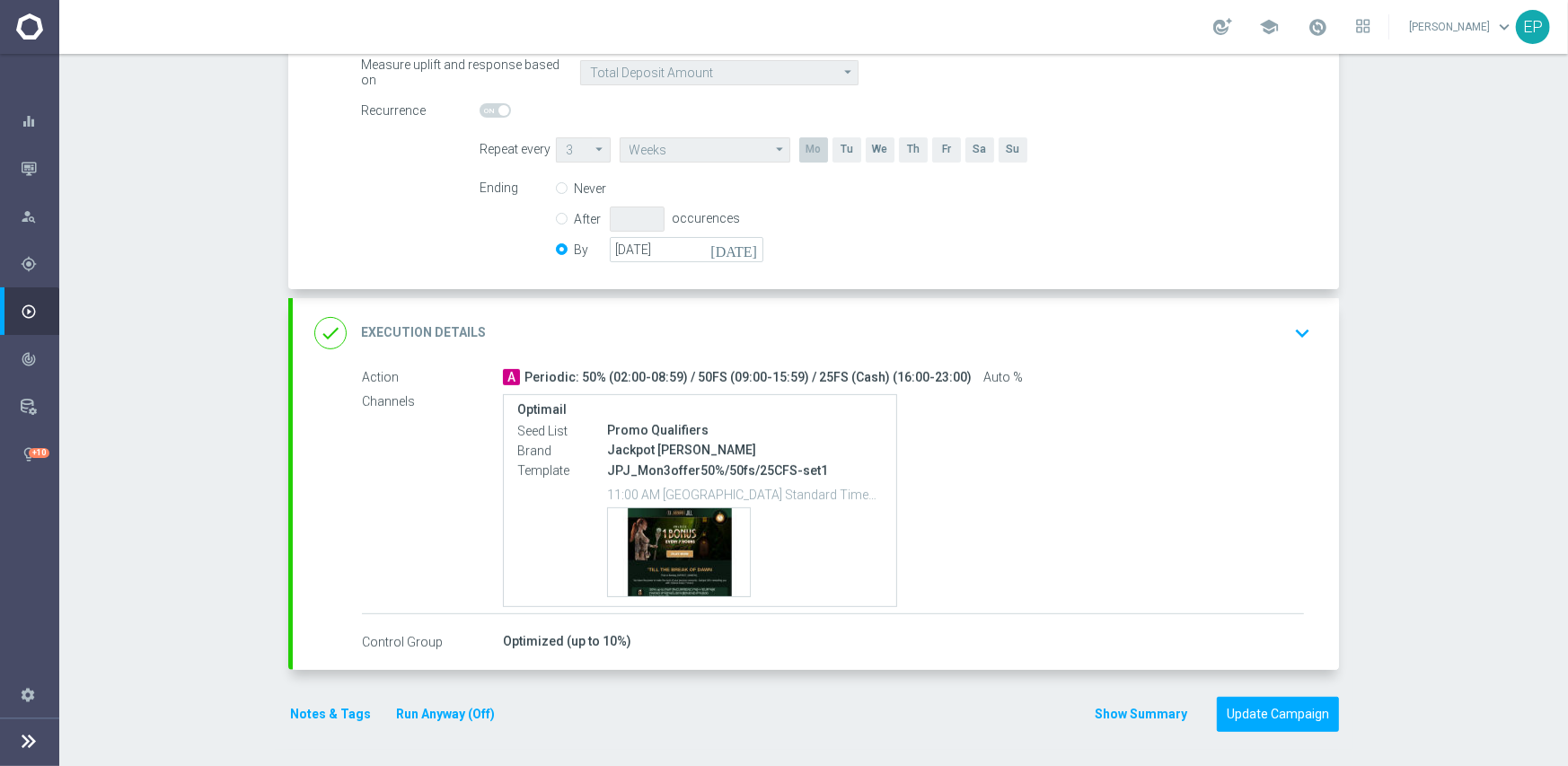
drag, startPoint x: 951, startPoint y: 330, endPoint x: 962, endPoint y: 335, distance: 12.1
click at [952, 330] on div "done Execution Details keyboard_arrow_down" at bounding box center [815, 332] width 1003 height 34
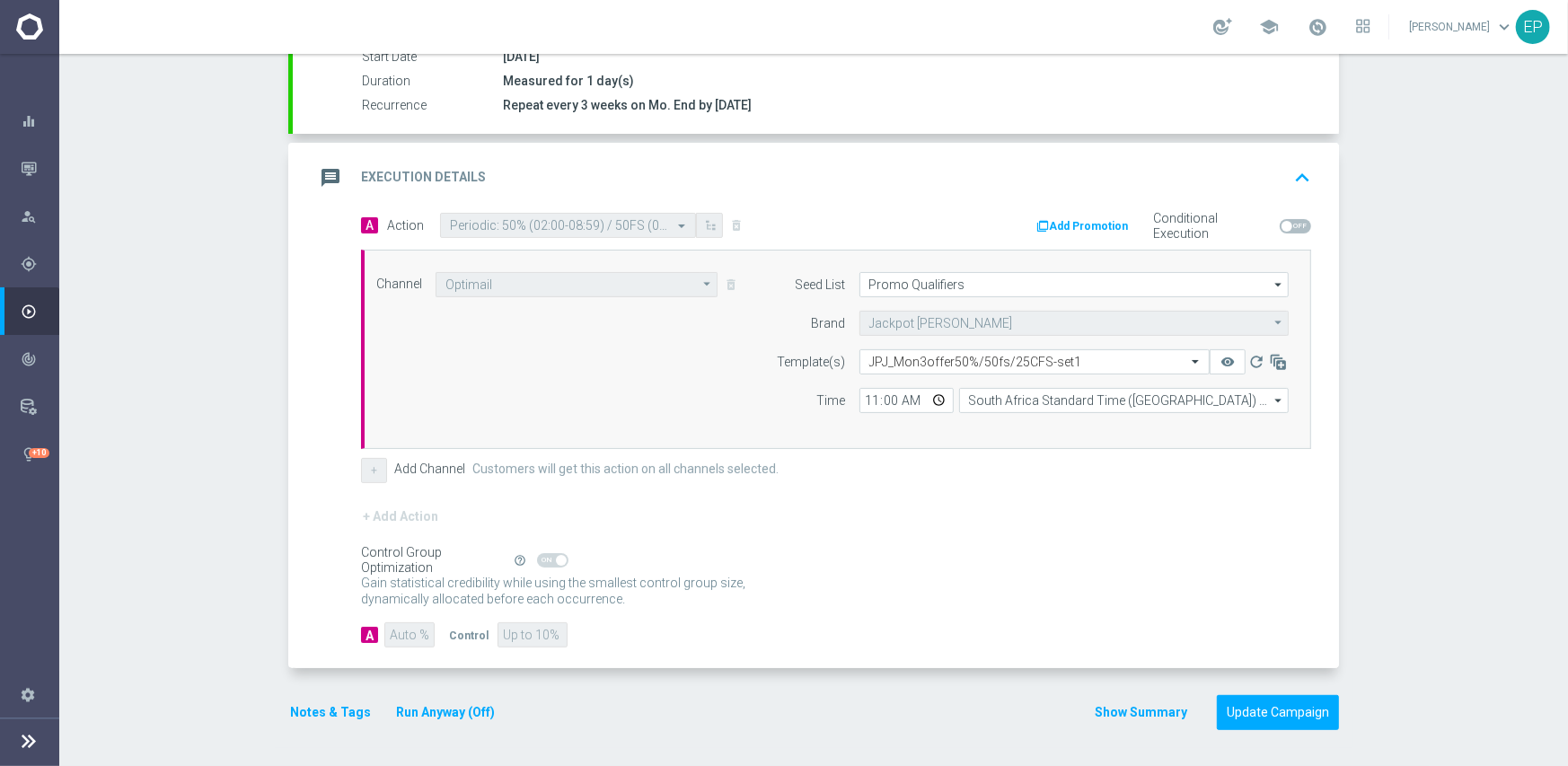
scroll to position [314, 0]
click at [975, 357] on input "text" at bounding box center [1017, 364] width 295 height 15
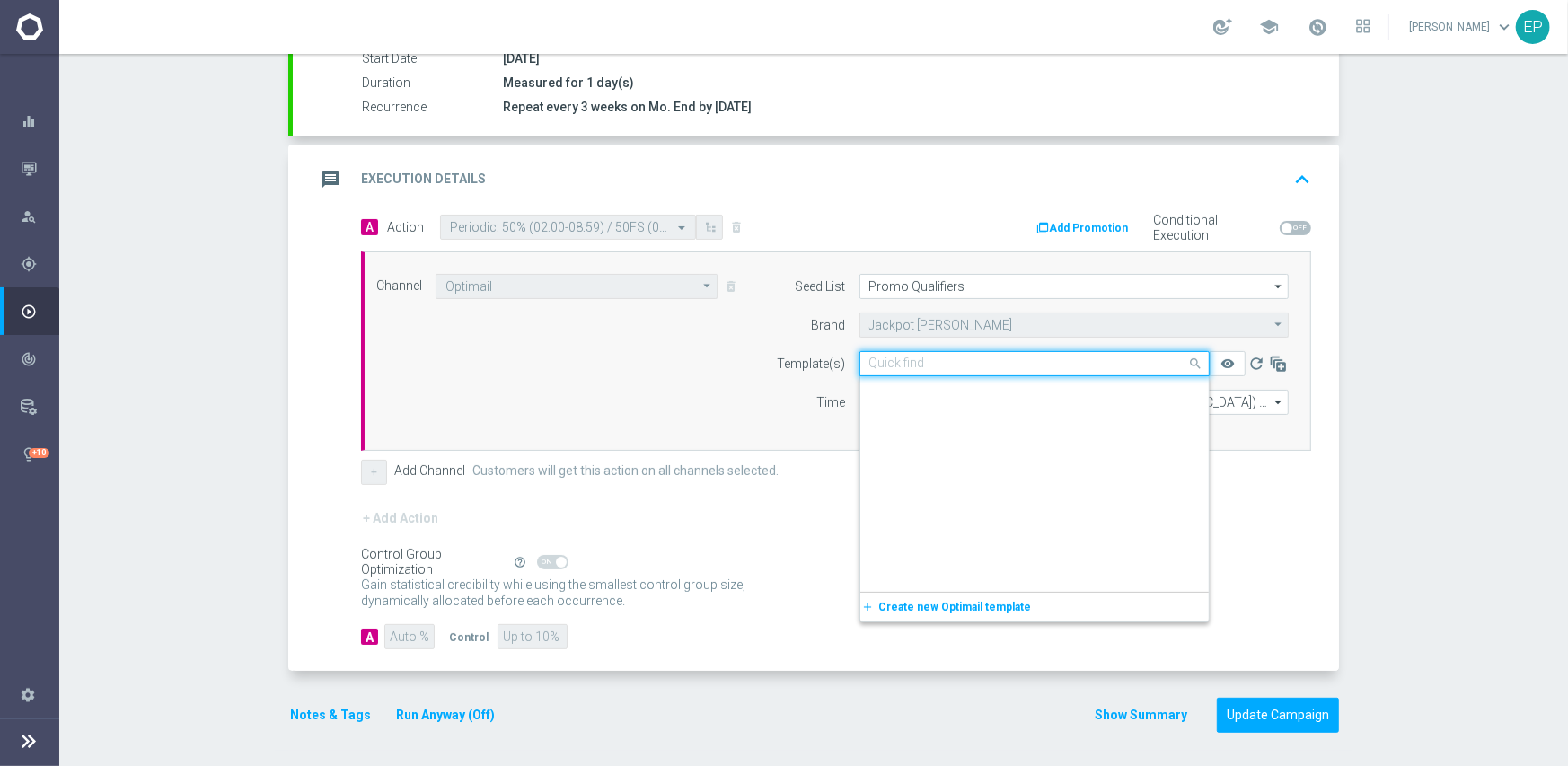
scroll to position [22247, 0]
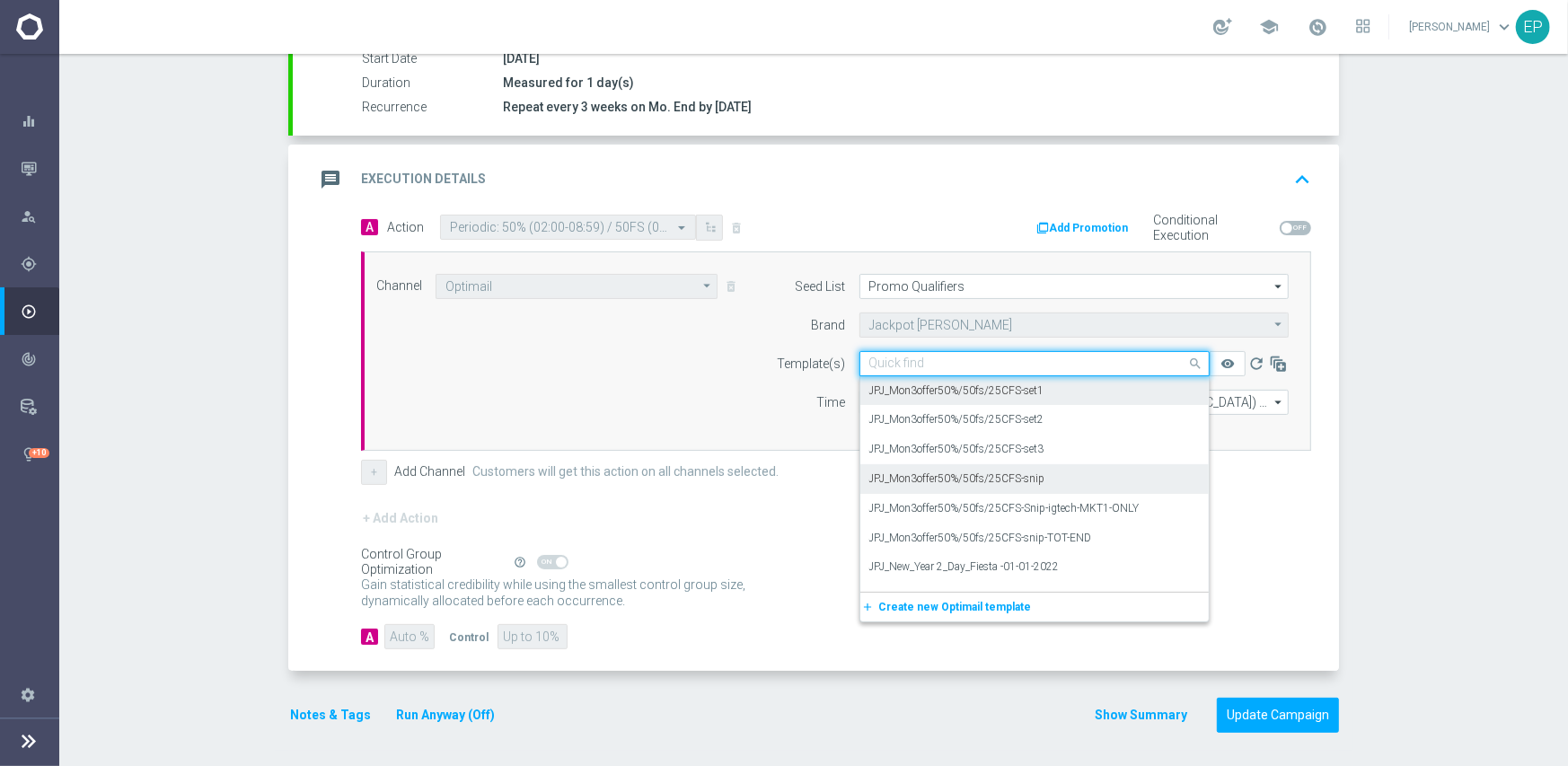
click at [1032, 481] on label "JPJ_Mon3offer50%/50fs/25CFS-snip" at bounding box center [957, 479] width 176 height 15
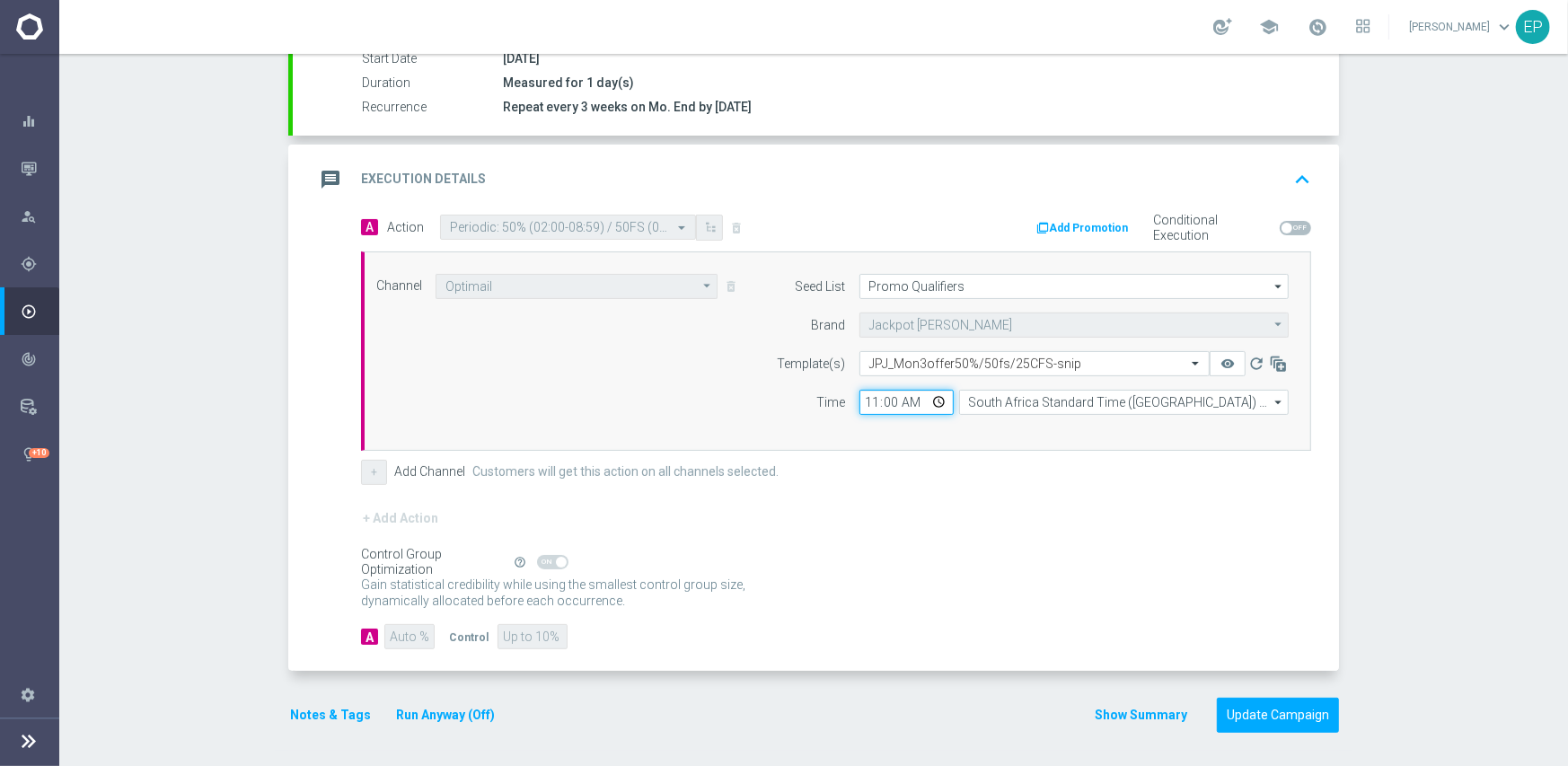
click at [864, 407] on input "11:00" at bounding box center [907, 402] width 94 height 25
type input "02:00"
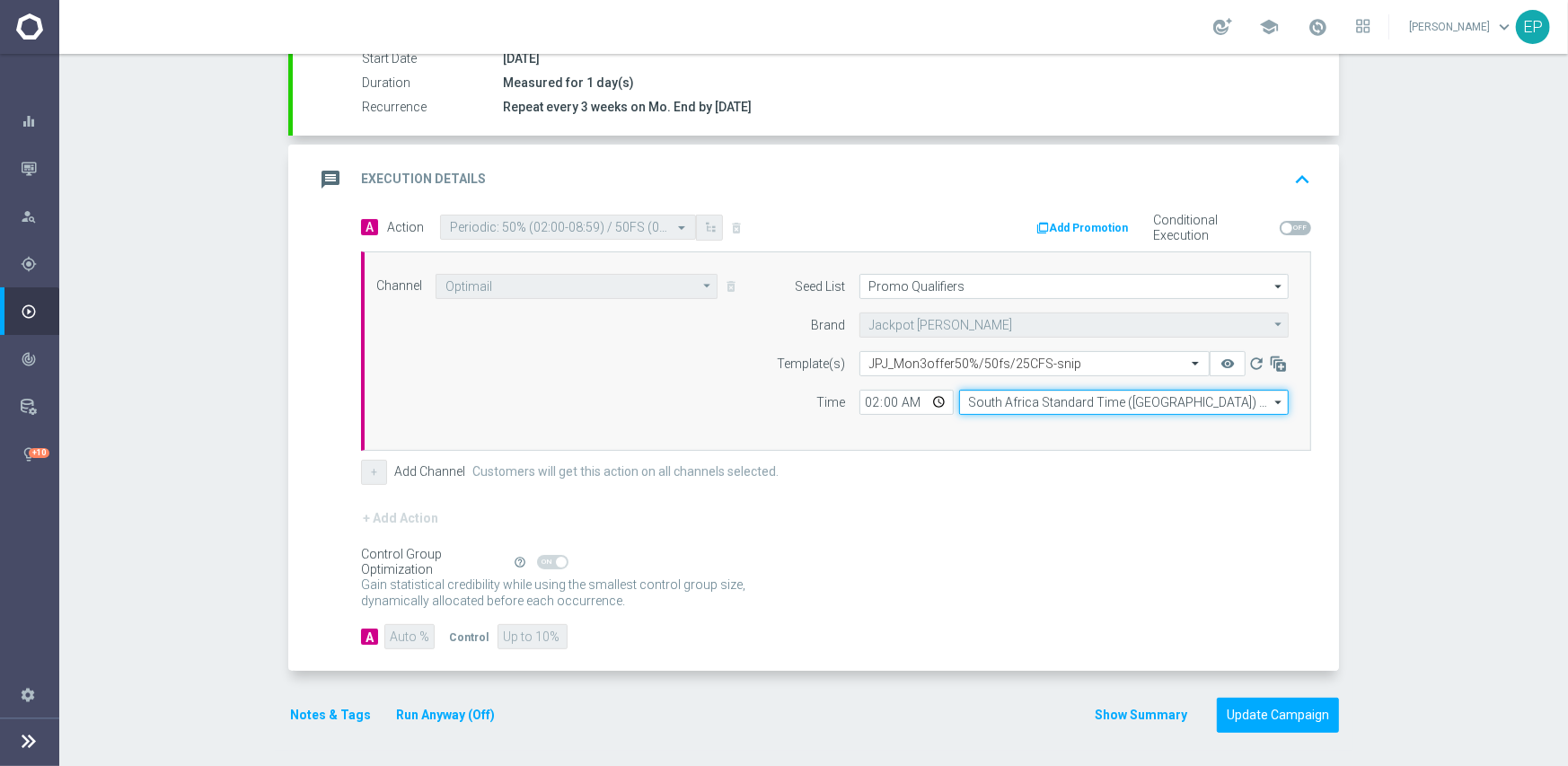
click at [1015, 401] on input "South Africa Standard Time ([GEOGRAPHIC_DATA]) (UTC +02:00)" at bounding box center [1124, 402] width 330 height 25
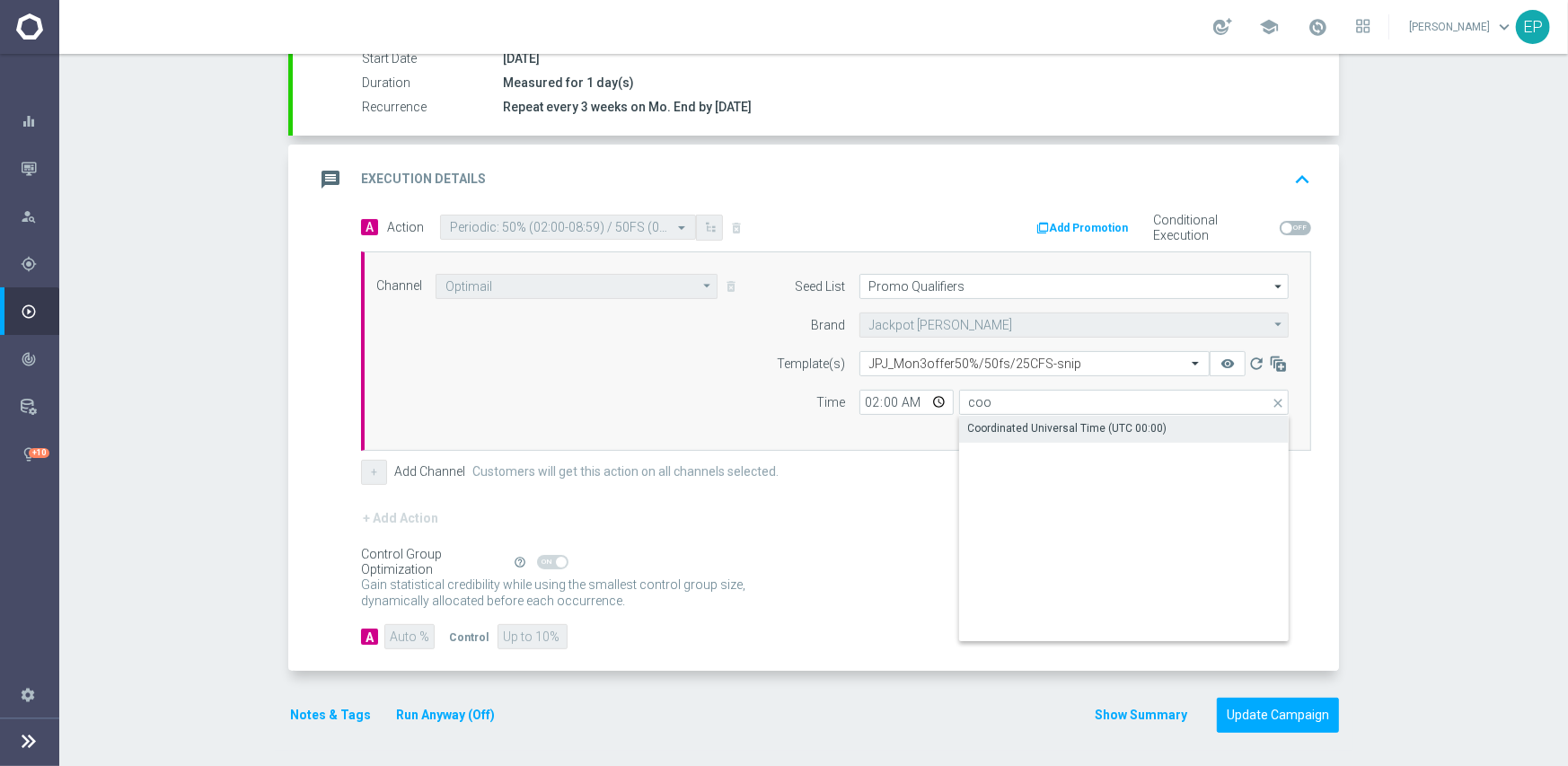
click at [1004, 431] on div "Coordinated Universal Time (UTC 00:00)" at bounding box center [1067, 428] width 199 height 16
type input "Coordinated Universal Time (UTC 00:00)"
click at [902, 499] on form "A Action Select action Periodic: 50% (02:00-08:59) / 50FS (09:00-15:59) / 25FS …" at bounding box center [837, 433] width 950 height 436
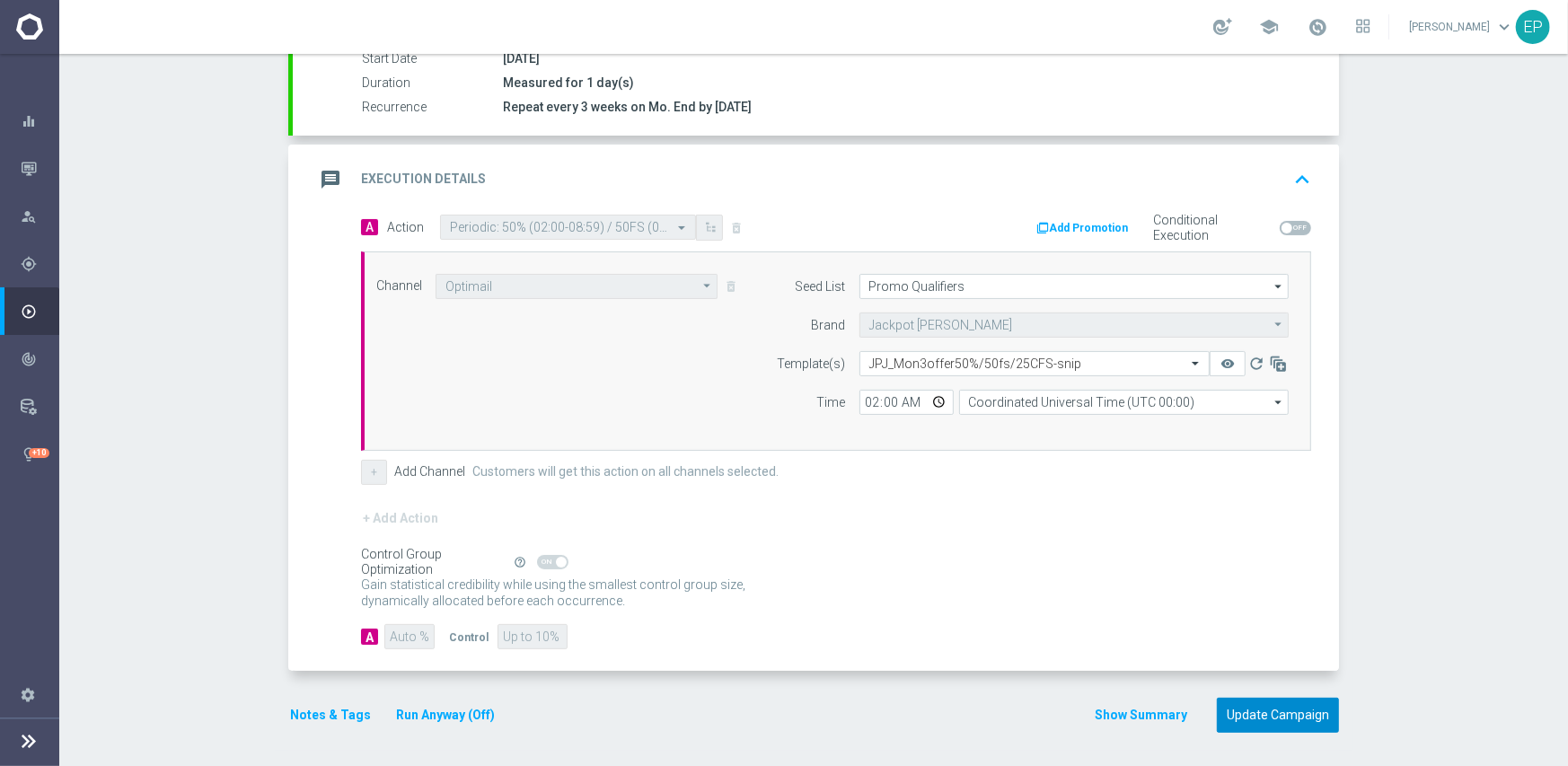
click at [1311, 709] on button "Update Campaign" at bounding box center [1277, 715] width 122 height 35
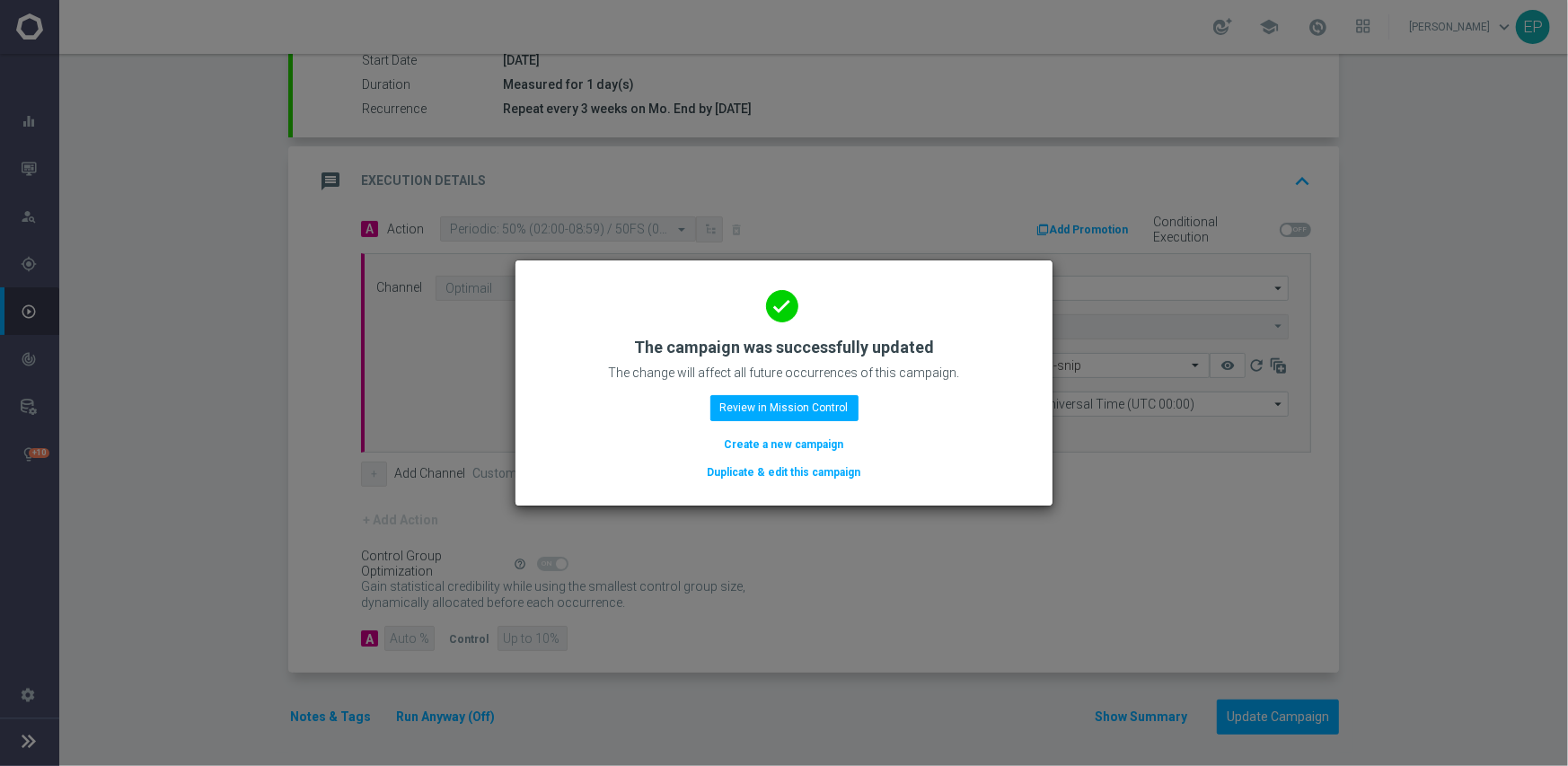
scroll to position [314, 0]
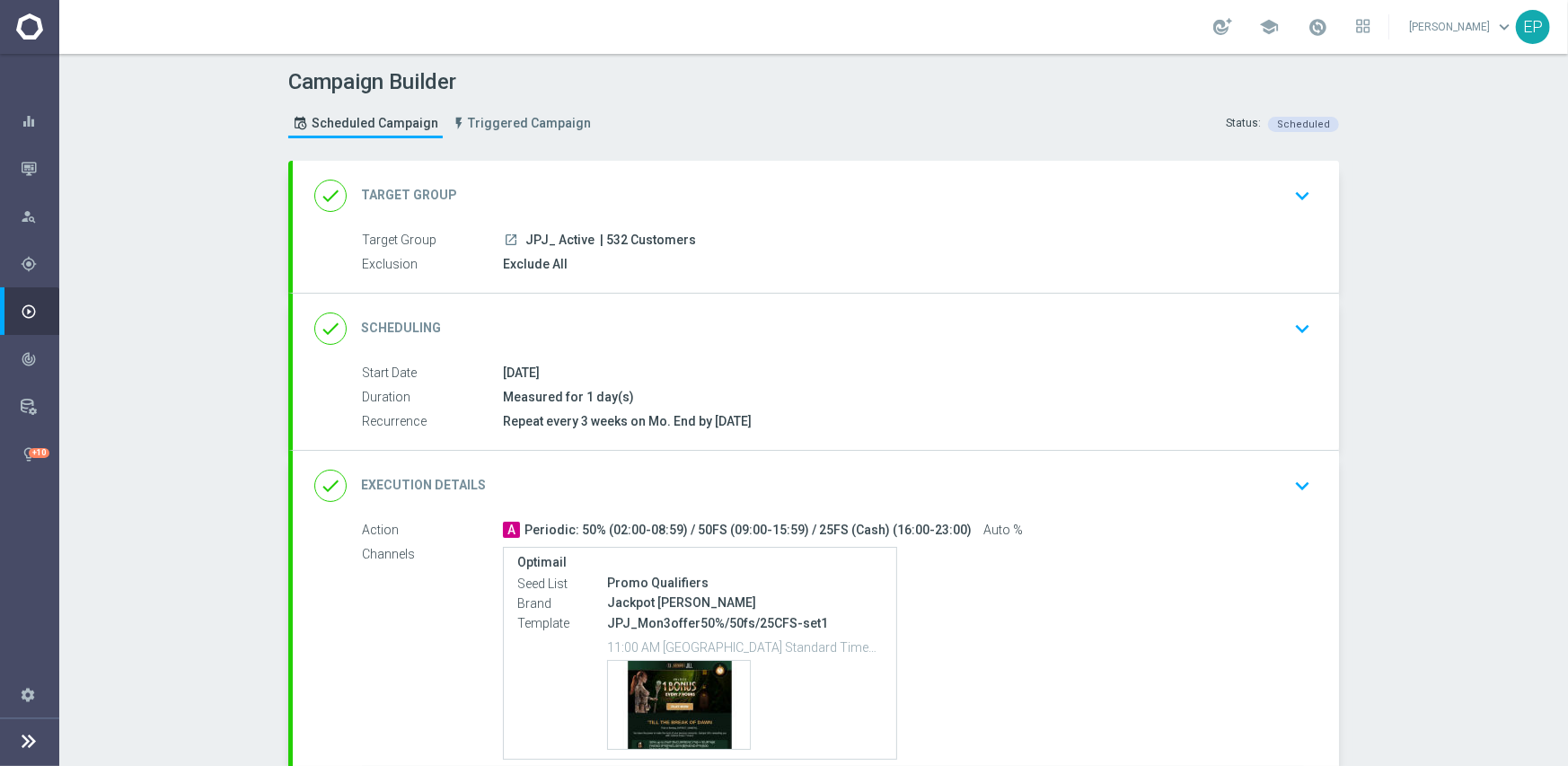
click at [737, 316] on div "done Scheduling keyboard_arrow_down" at bounding box center [815, 328] width 1003 height 34
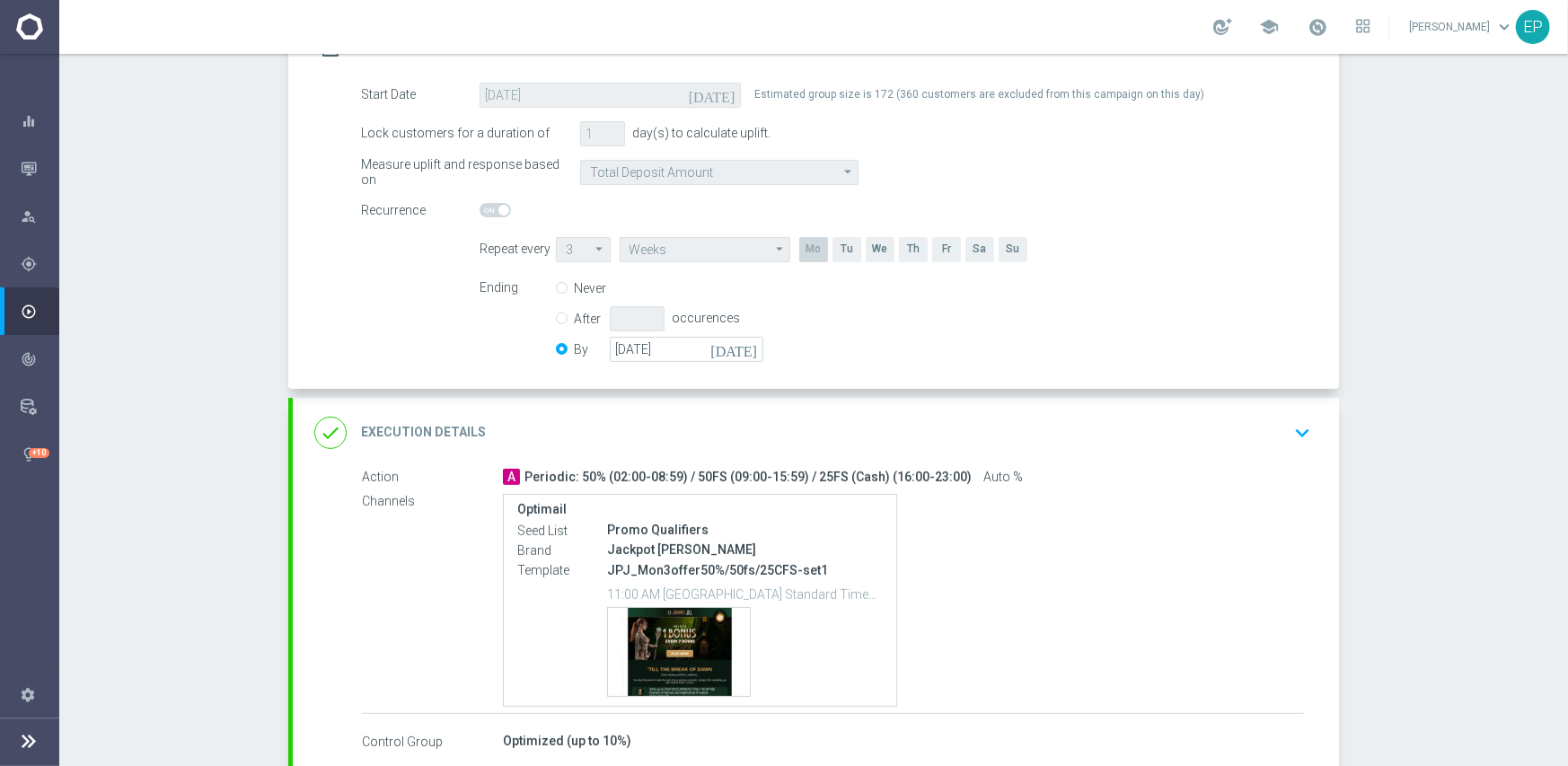
scroll to position [359, 0]
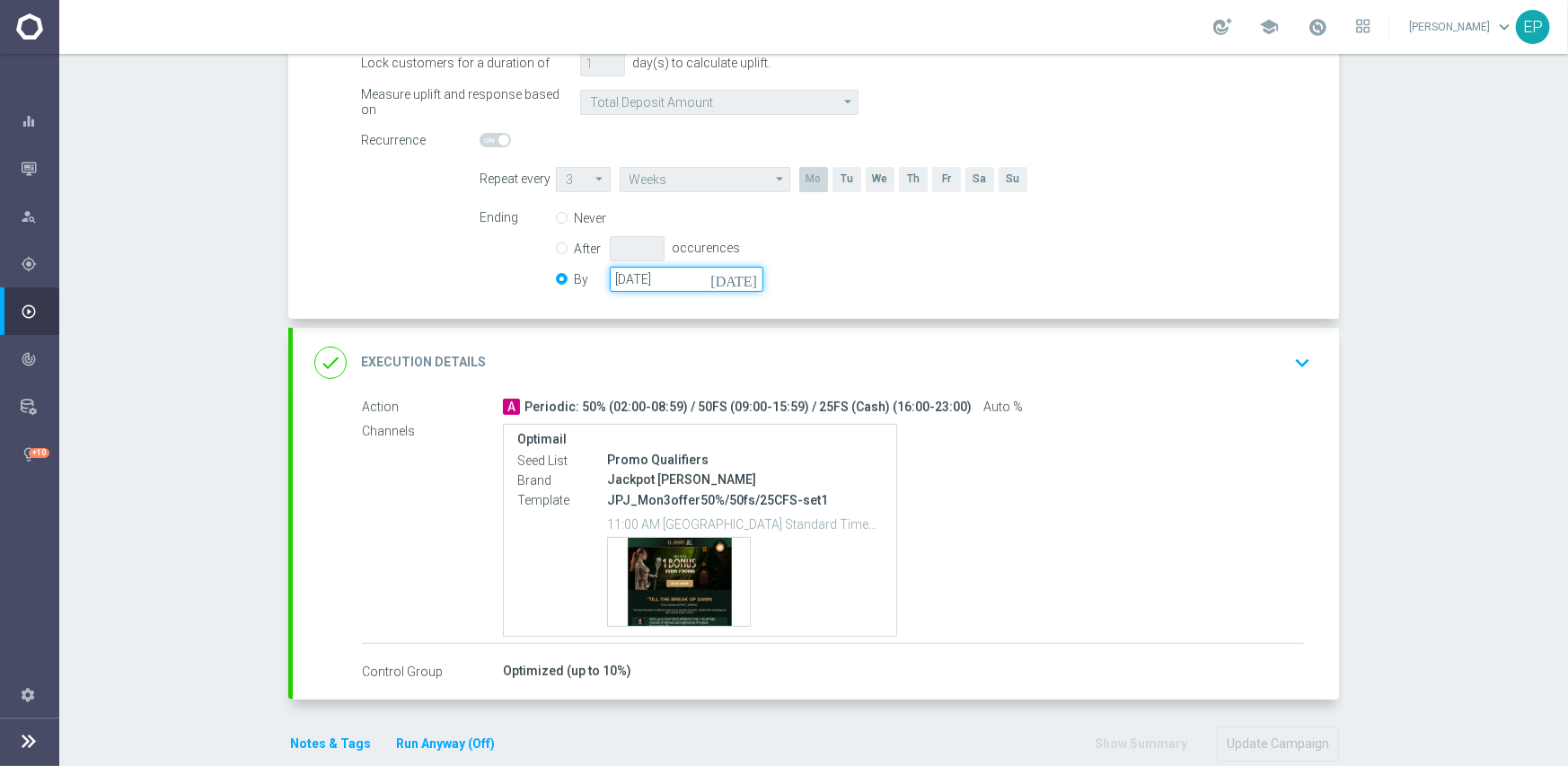
click at [683, 285] on input "31 Oct 2025" at bounding box center [686, 279] width 153 height 25
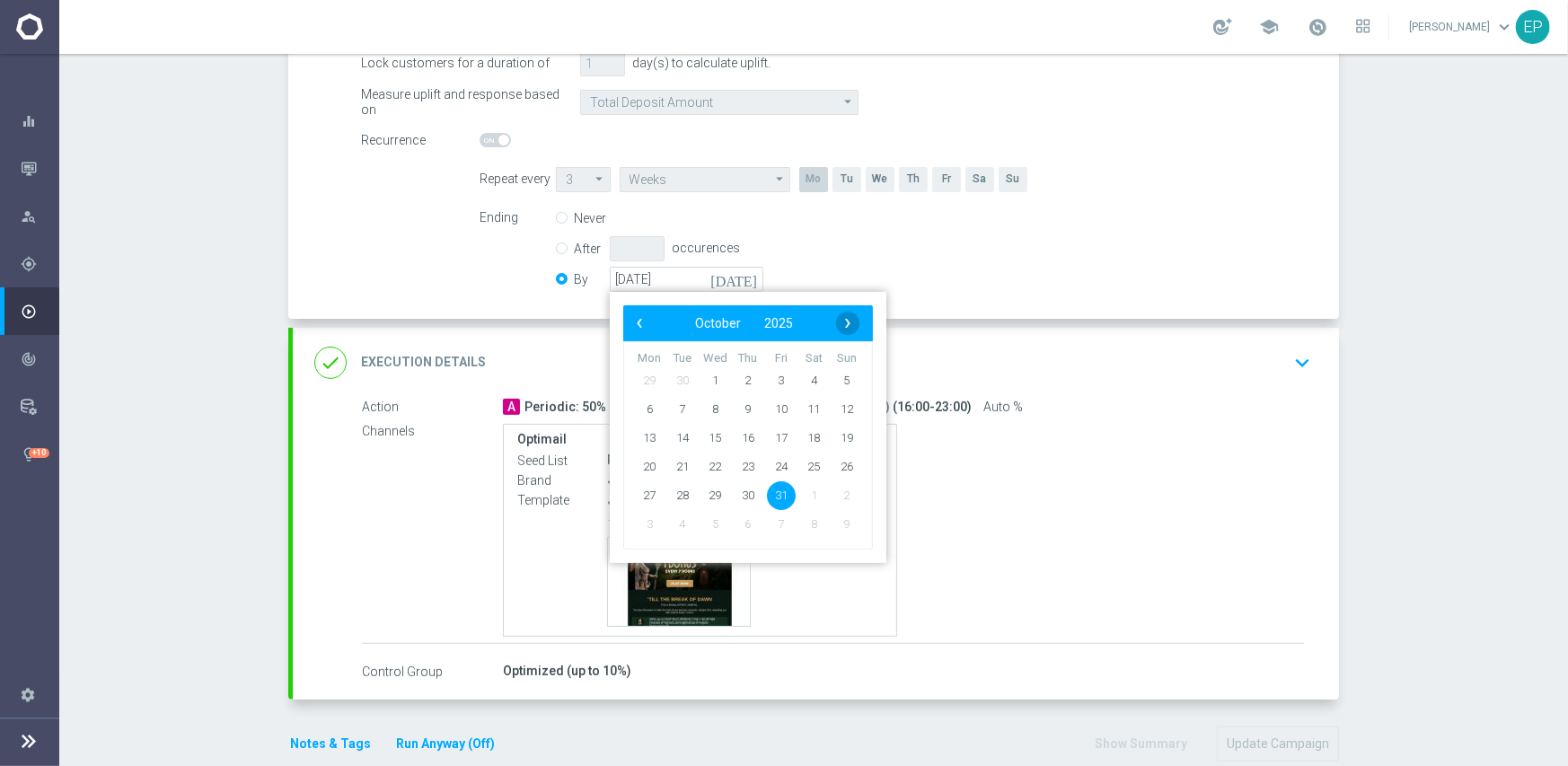
click at [842, 319] on span "›" at bounding box center [847, 323] width 23 height 23
click at [840, 496] on span "30" at bounding box center [847, 494] width 29 height 29
type input "[DATE]"
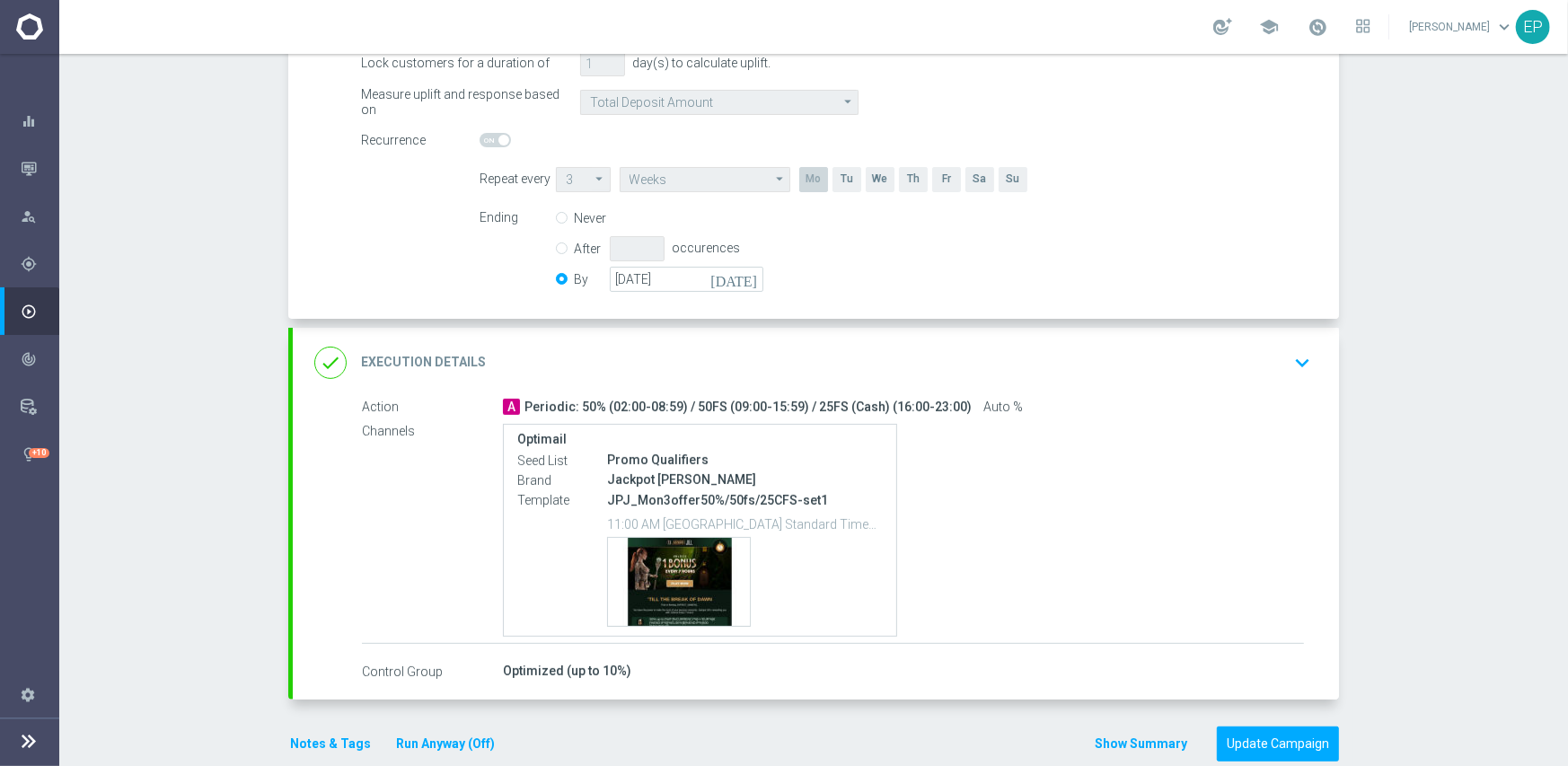
click at [898, 348] on div "done Execution Details keyboard_arrow_down" at bounding box center [815, 362] width 1003 height 34
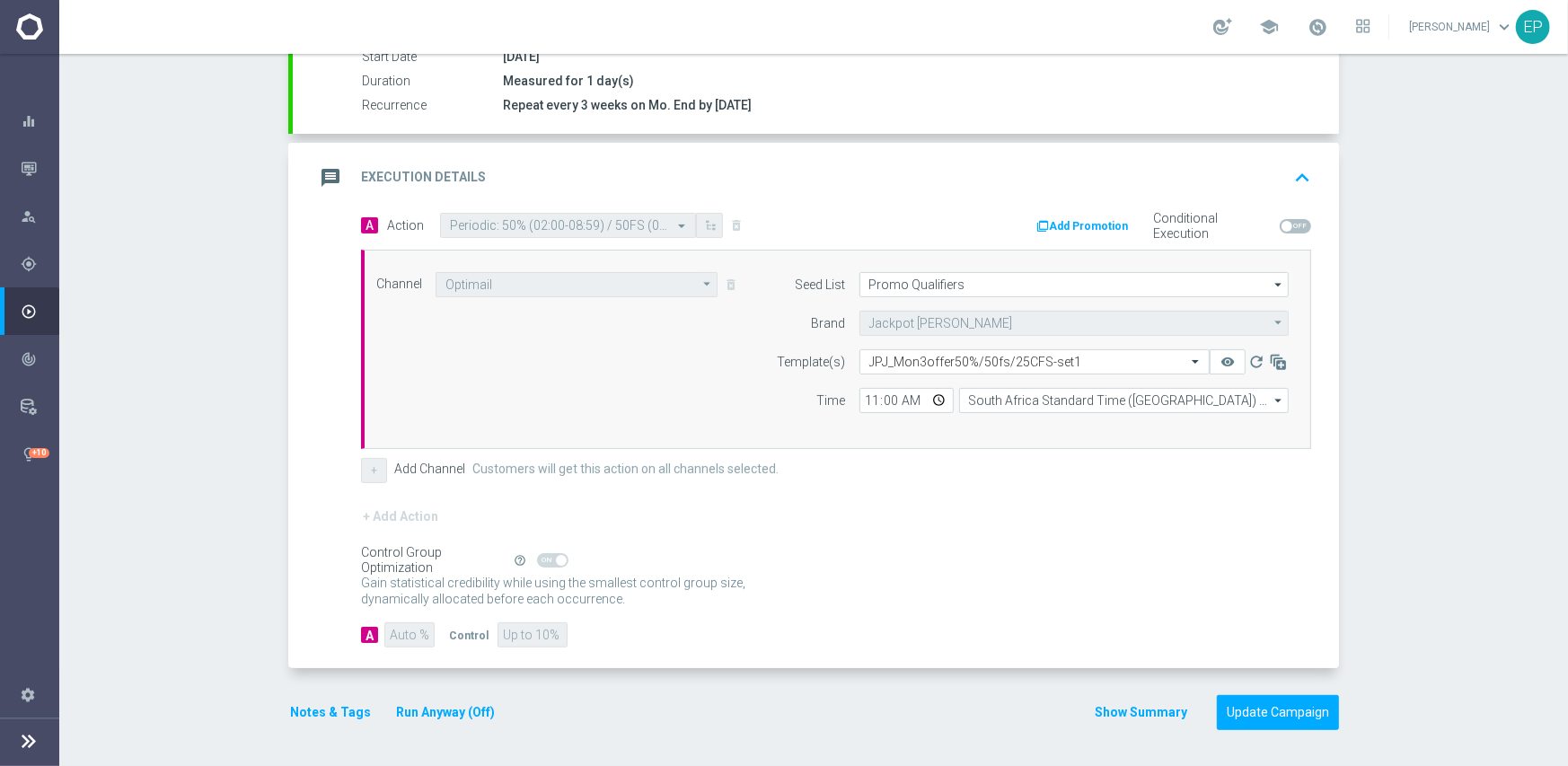
scroll to position [314, 0]
click at [942, 367] on input "text" at bounding box center [1017, 364] width 295 height 15
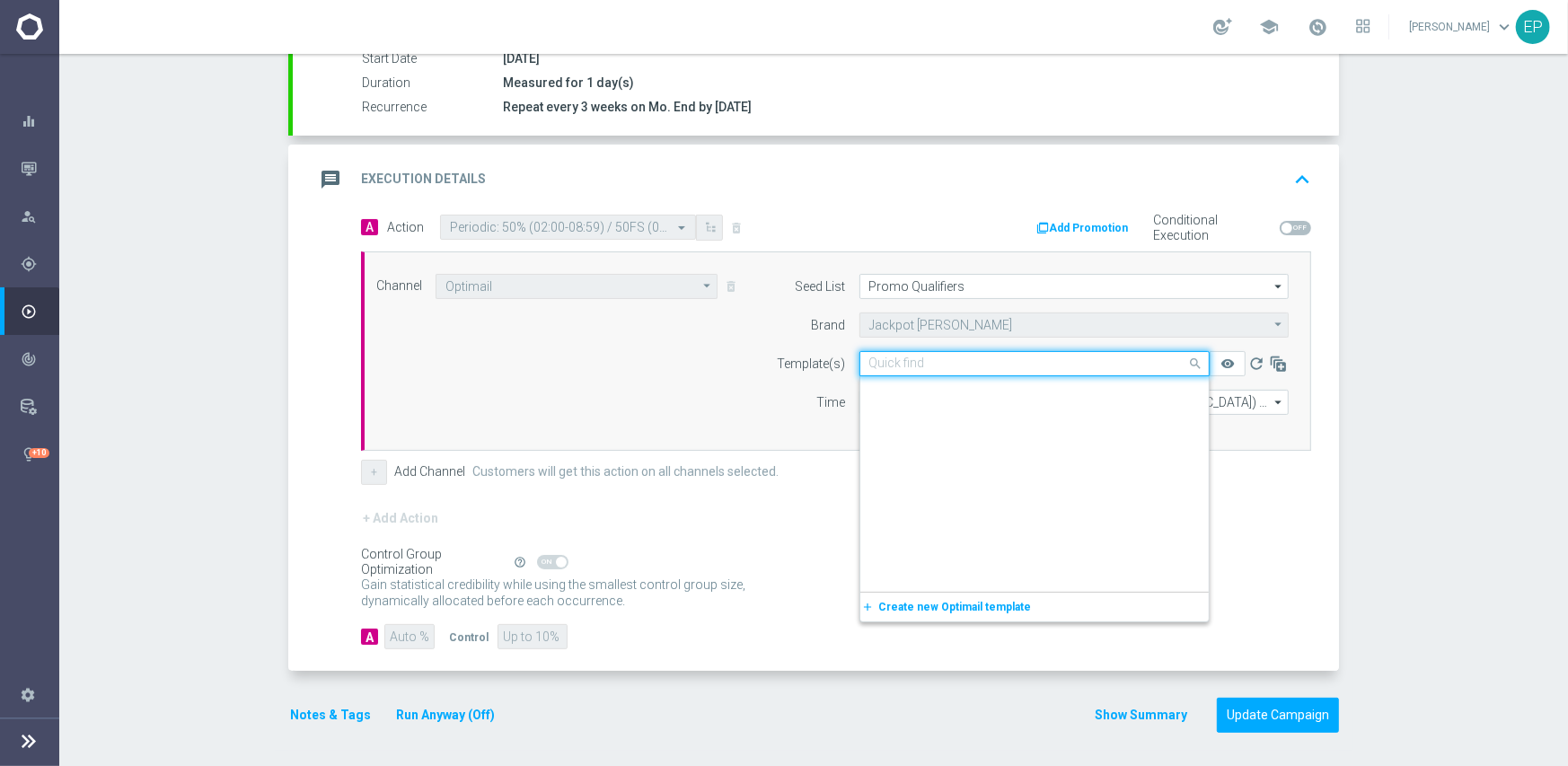
scroll to position [22247, 0]
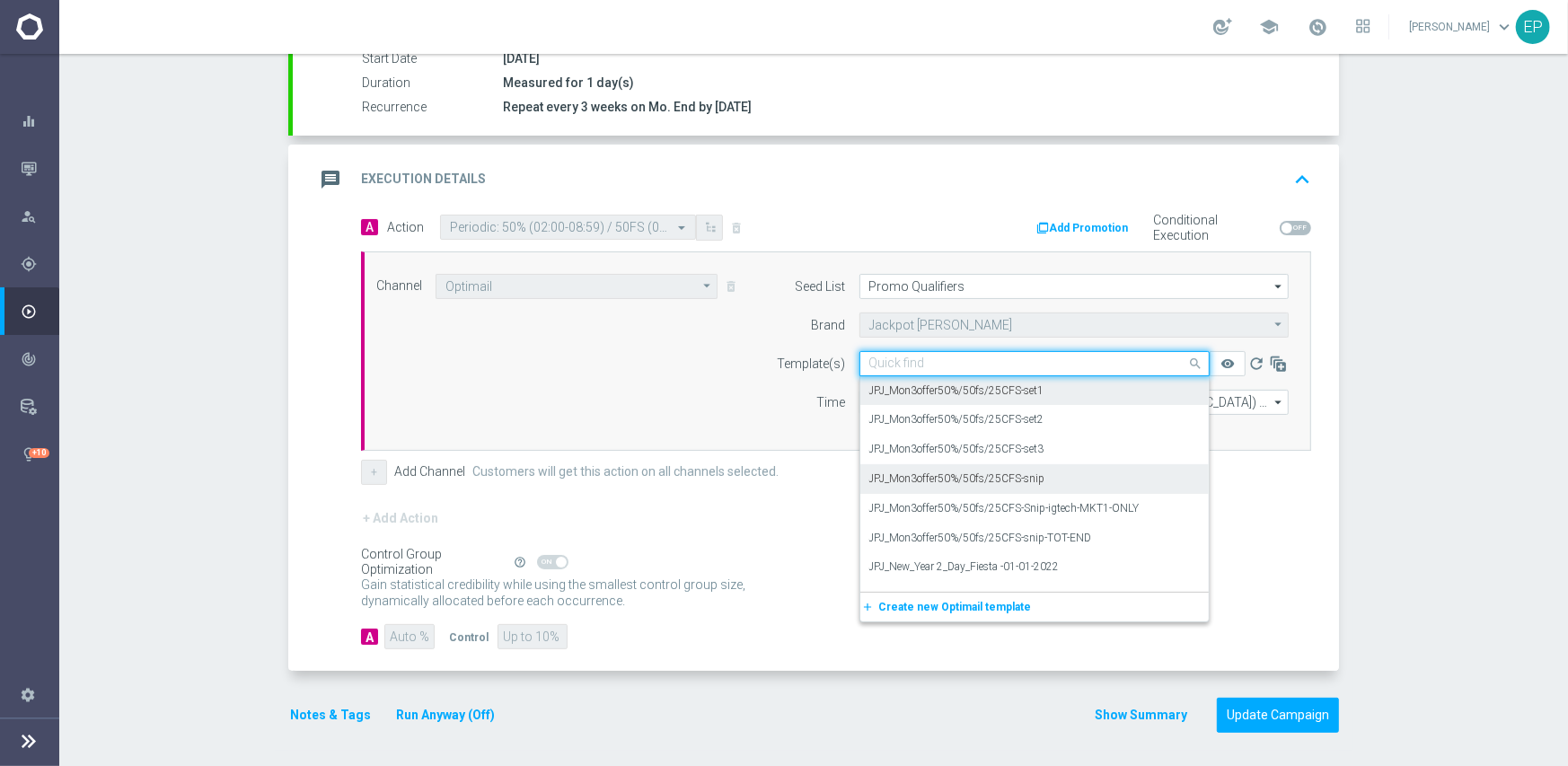
click at [1019, 479] on label "JPJ_Mon3offer50%/50fs/25CFS-snip" at bounding box center [957, 479] width 176 height 15
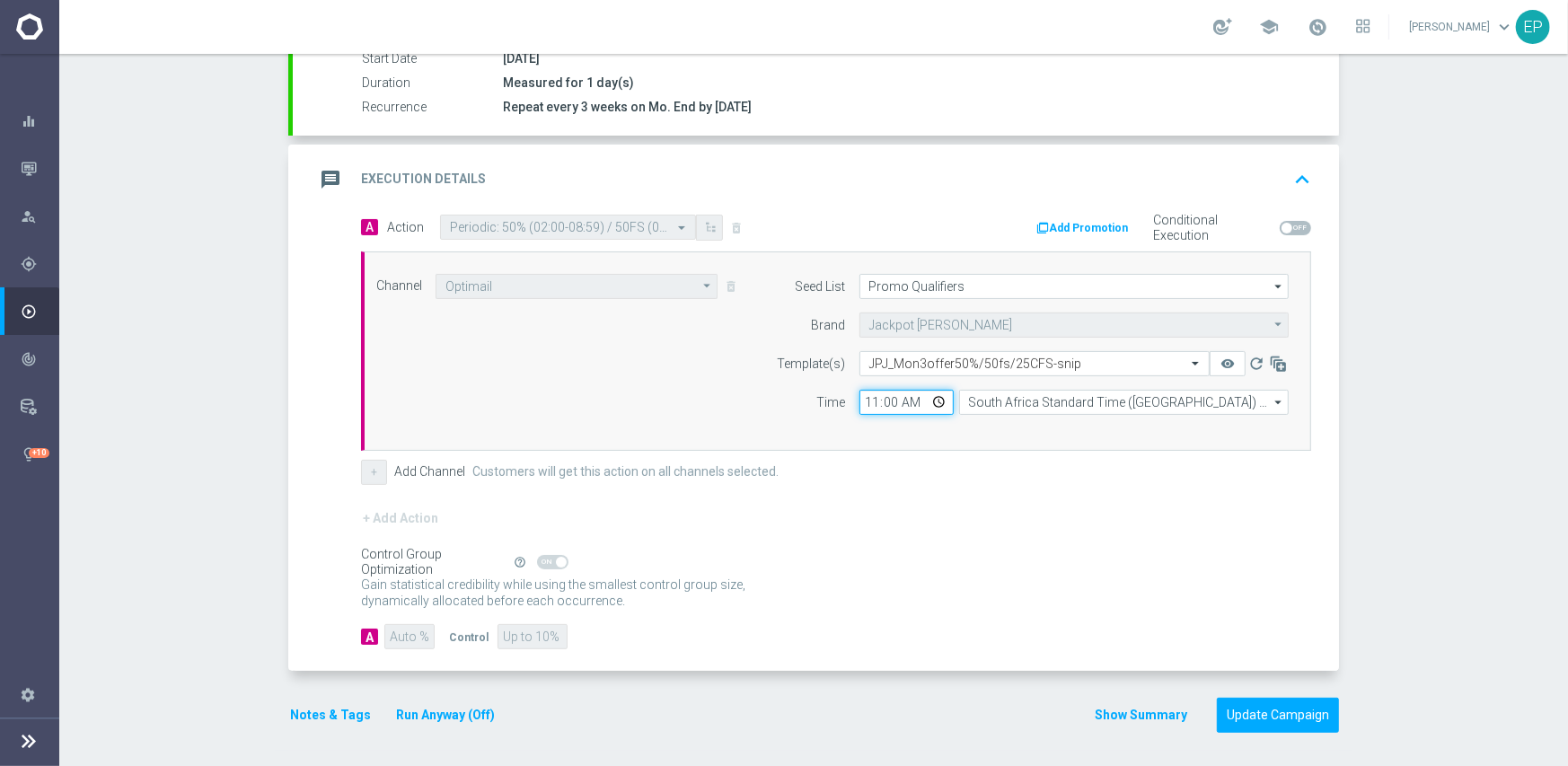
click at [864, 404] on input "11:00" at bounding box center [907, 402] width 94 height 25
type input "02:00"
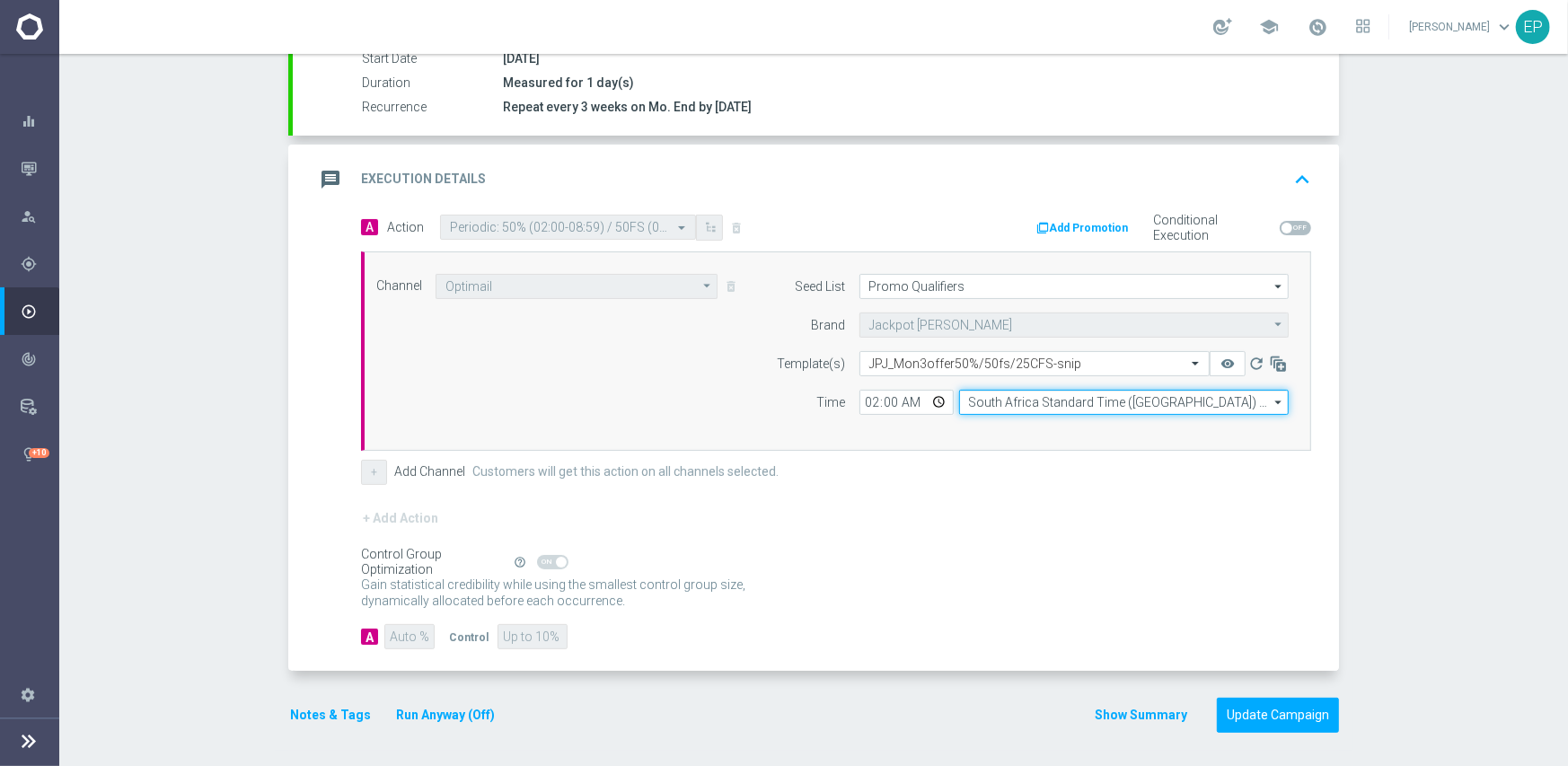
click at [1002, 404] on input "South Africa Standard Time (Johannesburg) (UTC +02:00)" at bounding box center [1124, 402] width 330 height 25
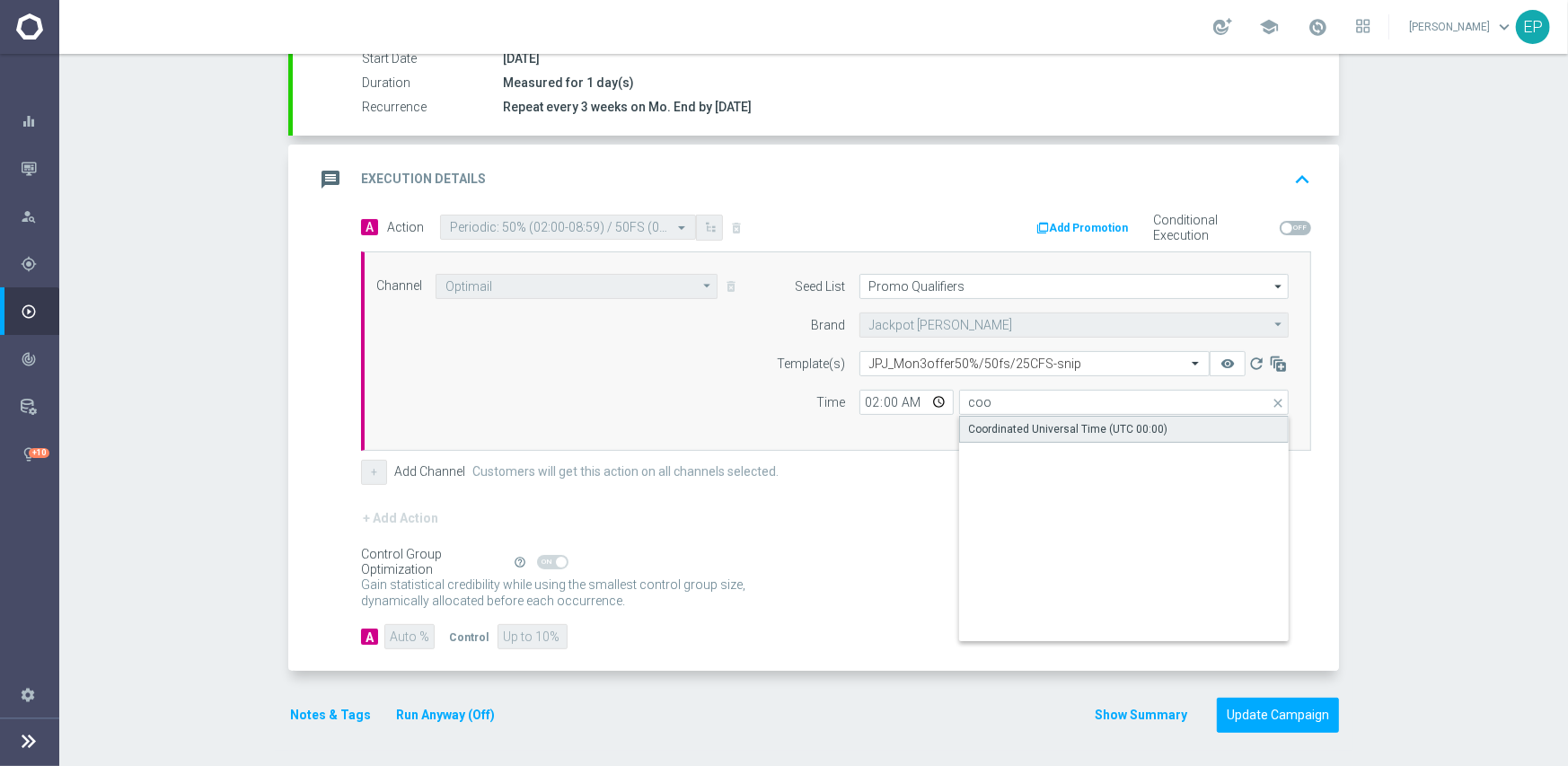
click at [1000, 424] on div "Coordinated Universal Time (UTC 00:00)" at bounding box center [1068, 429] width 199 height 16
type input "Coordinated Universal Time (UTC 00:00)"
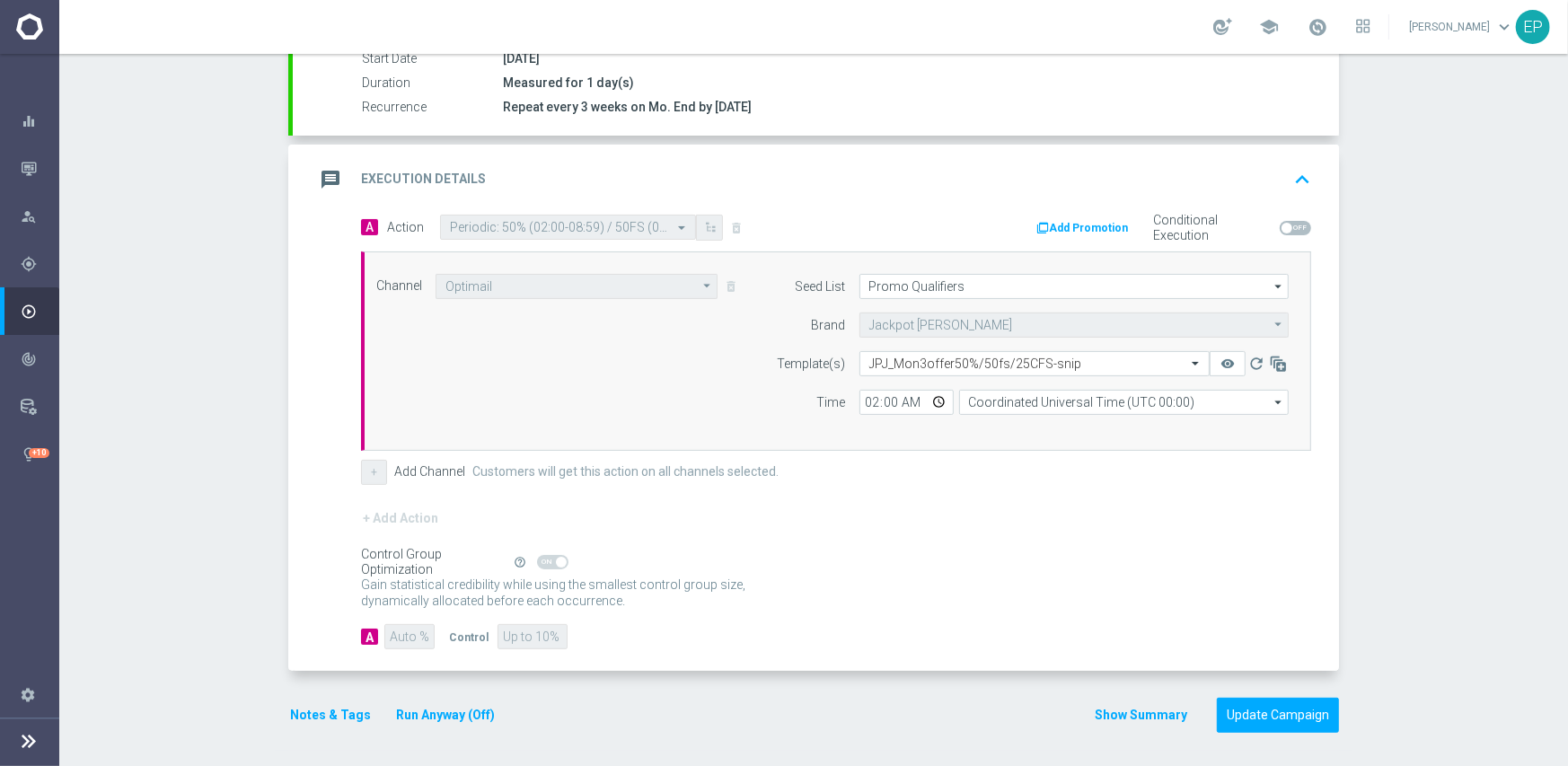
click at [970, 539] on div "+ Add Action" at bounding box center [837, 529] width 950 height 45
click at [1283, 707] on button "Update Campaign" at bounding box center [1277, 715] width 122 height 35
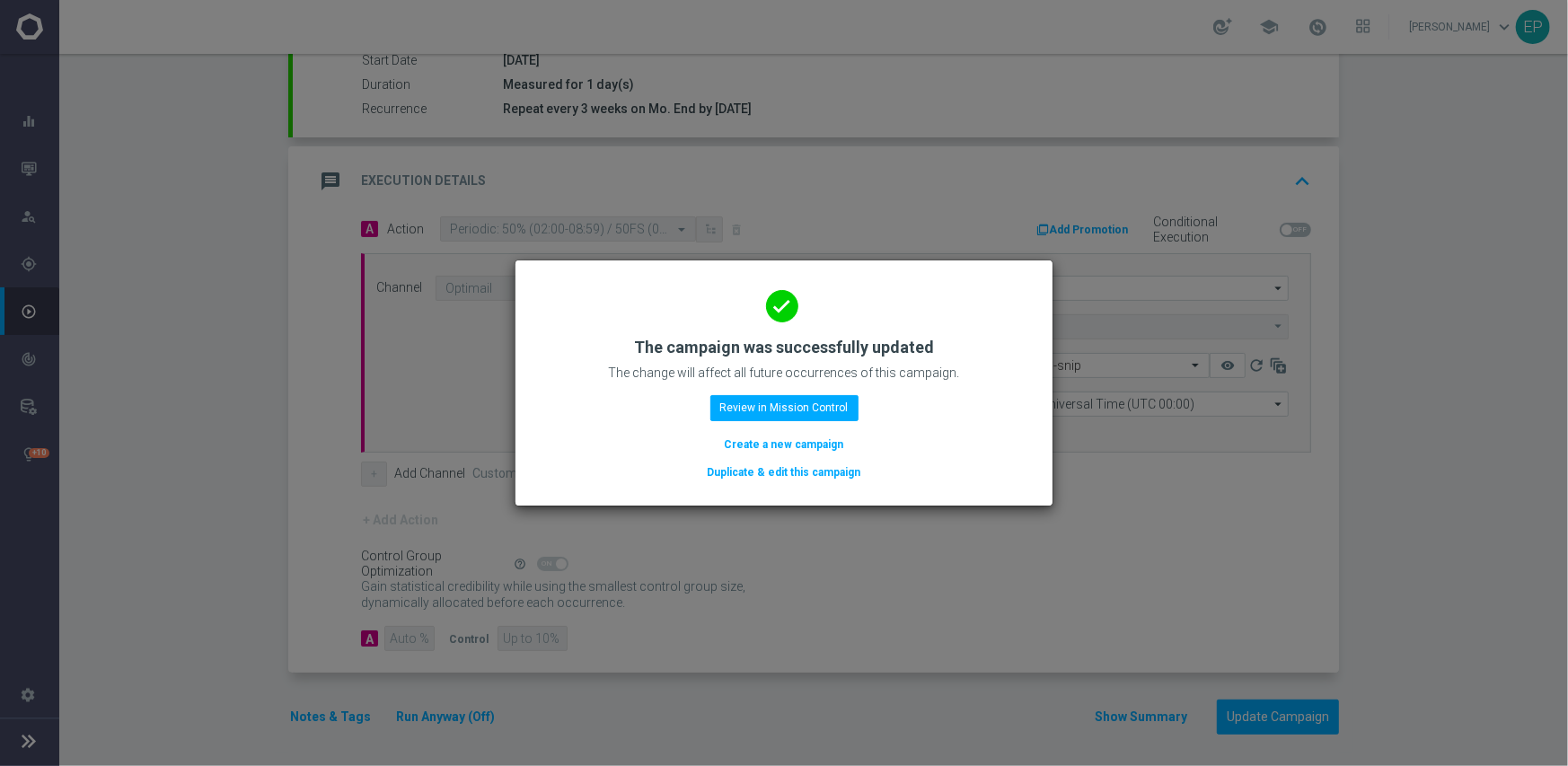
scroll to position [314, 0]
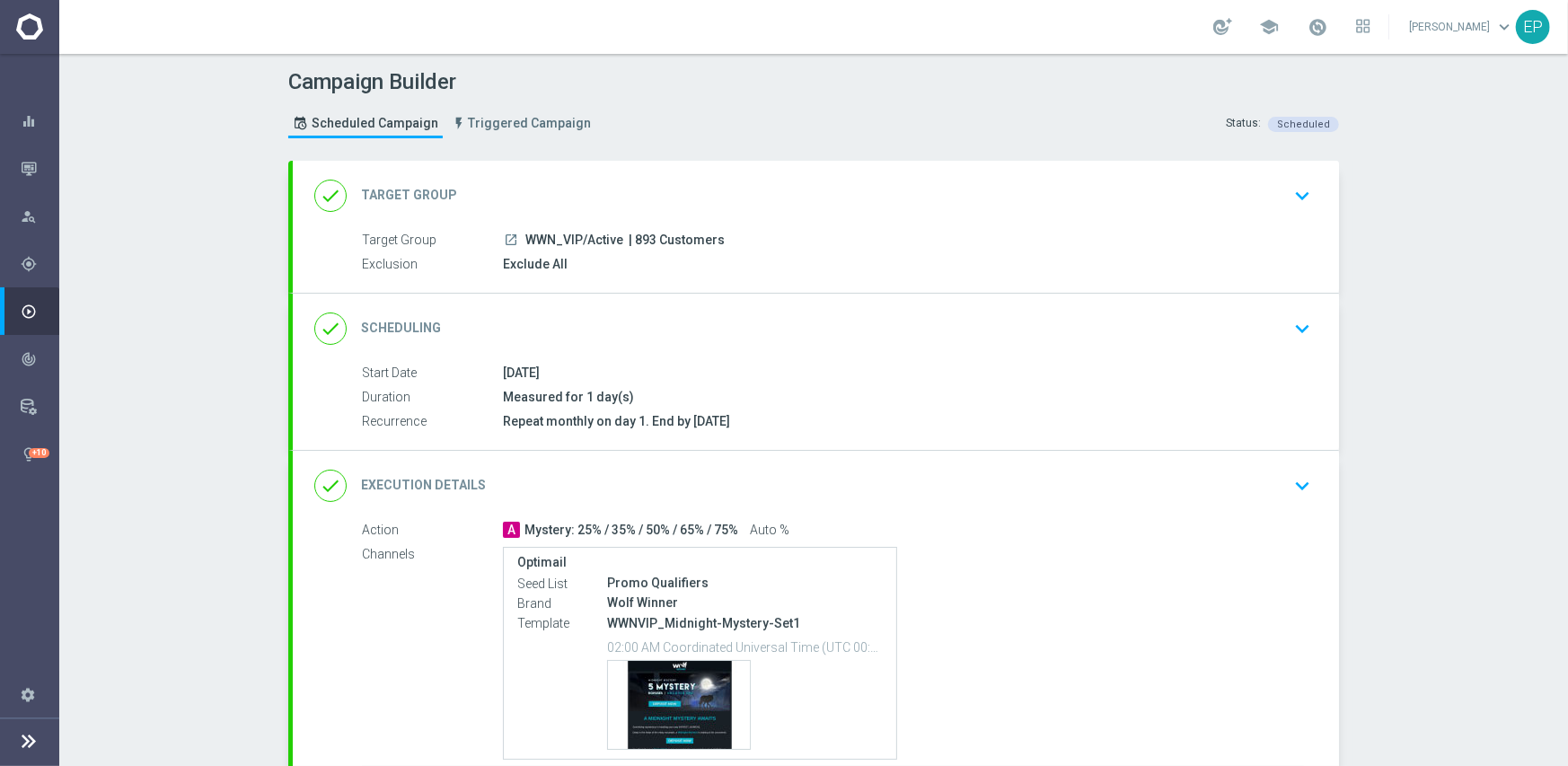
click at [678, 311] on div "done Scheduling keyboard_arrow_down" at bounding box center [815, 328] width 1003 height 34
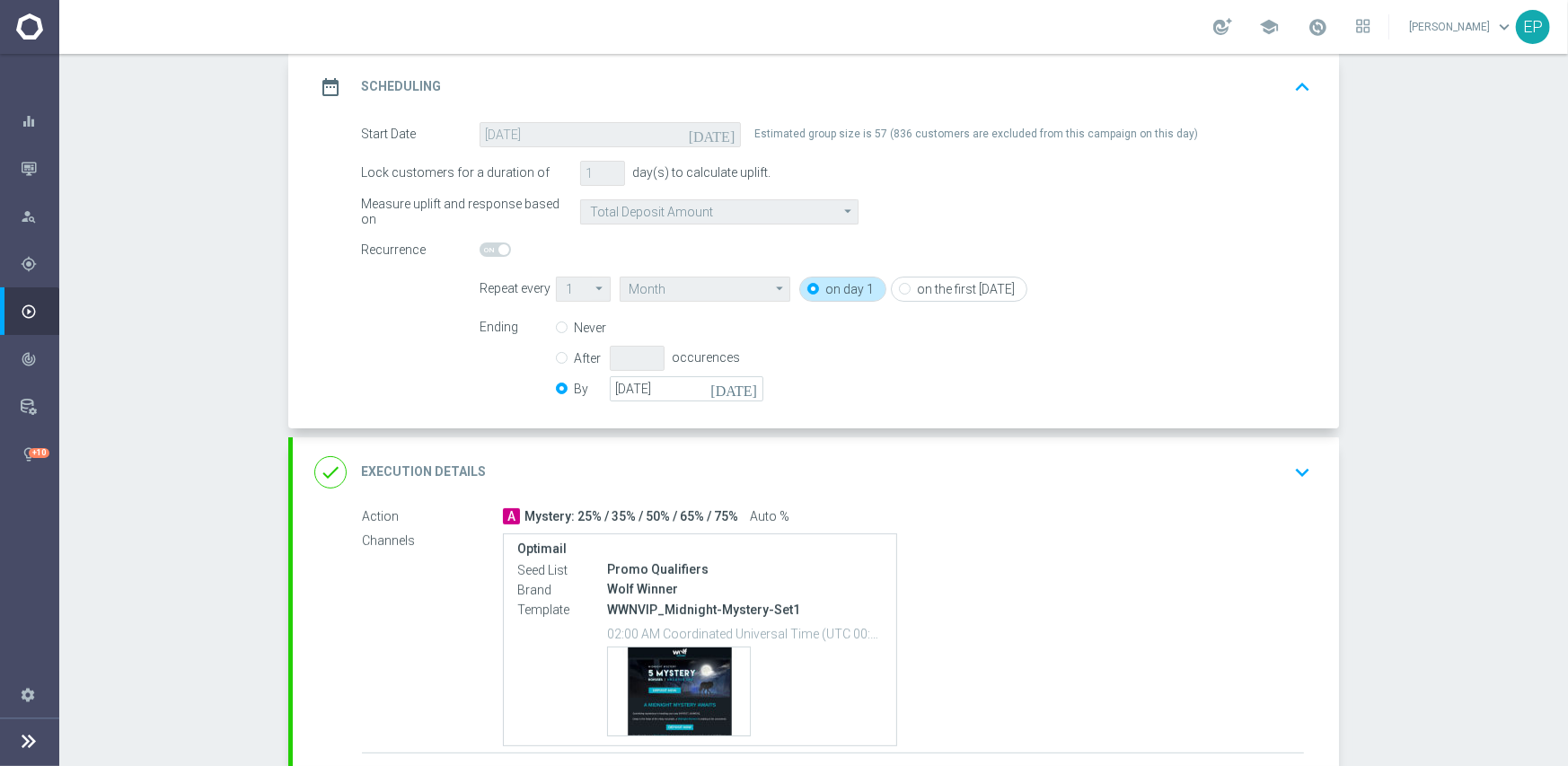
scroll to position [270, 0]
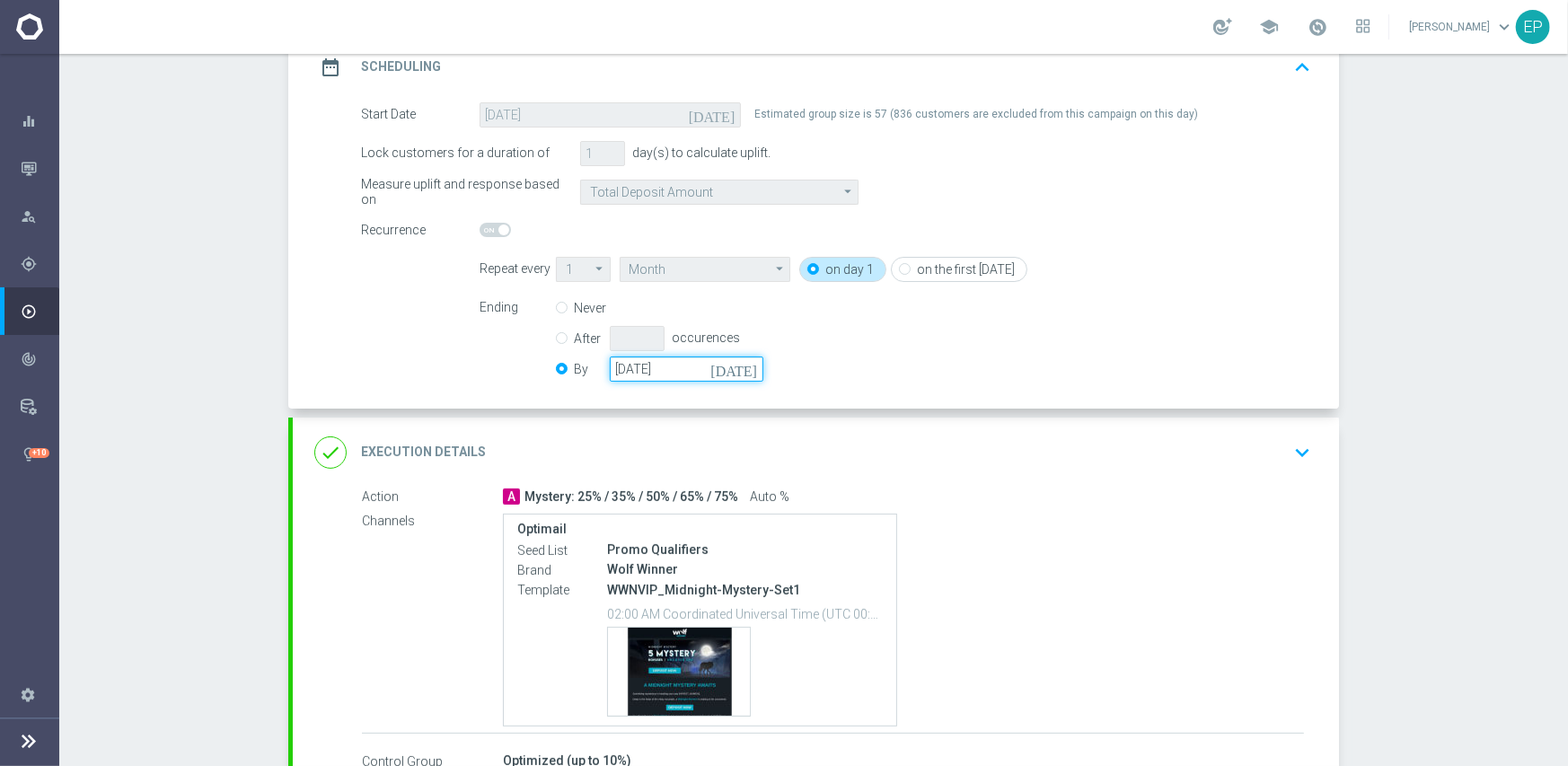
click at [681, 370] on input "[DATE]" at bounding box center [686, 369] width 153 height 25
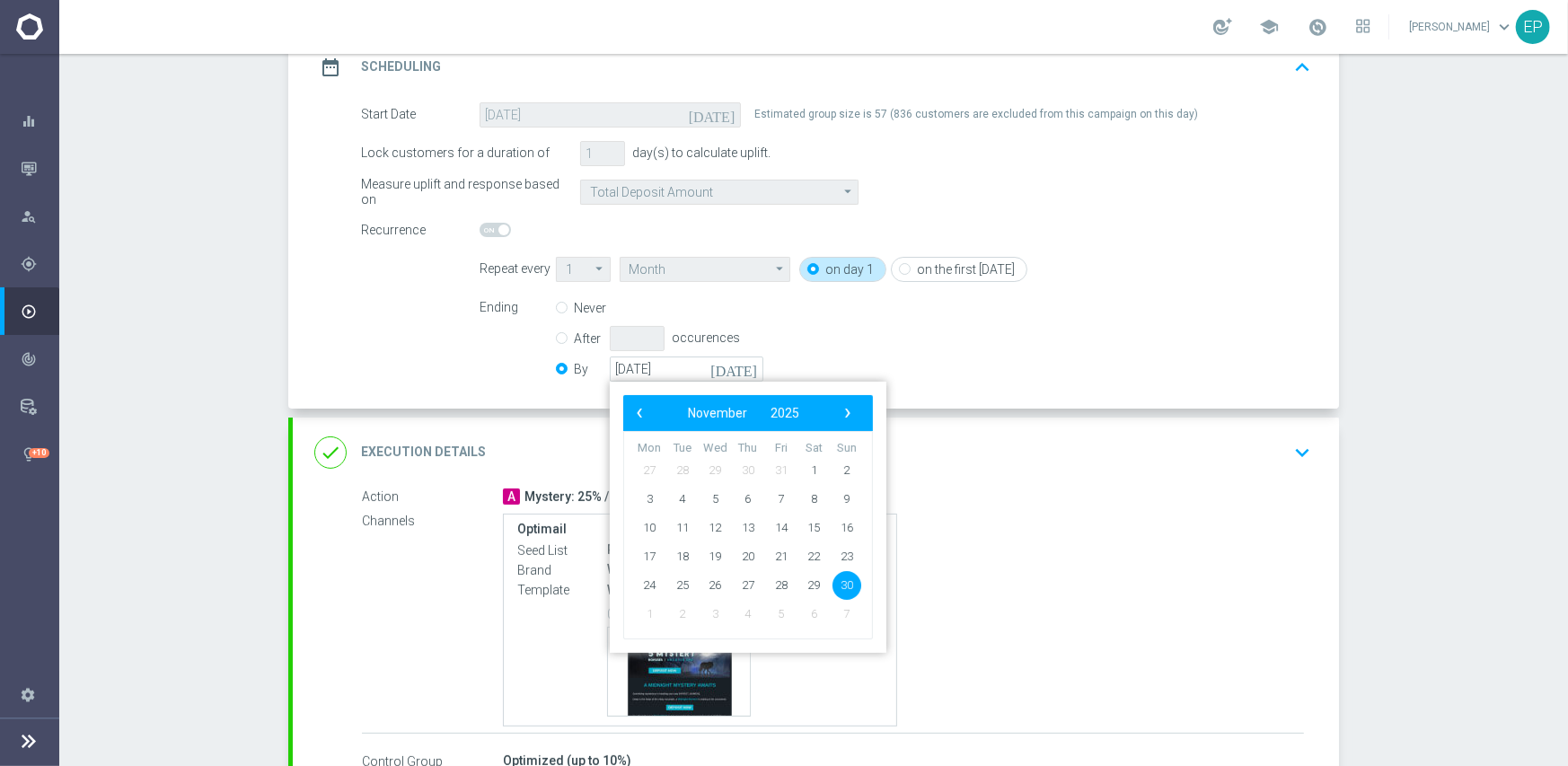
click at [935, 444] on div "done Execution Details keyboard_arrow_down" at bounding box center [815, 452] width 1003 height 34
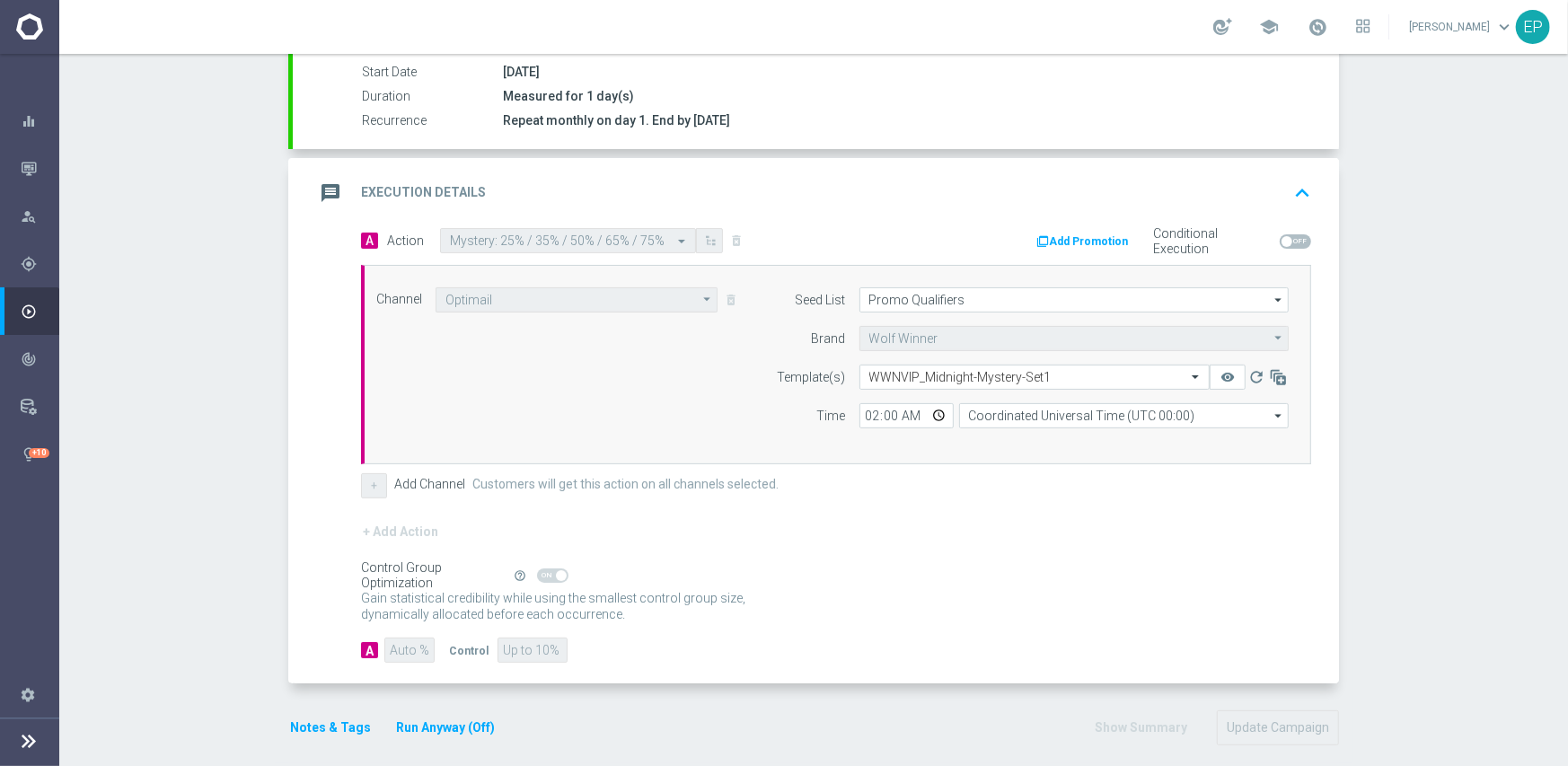
scroll to position [314, 0]
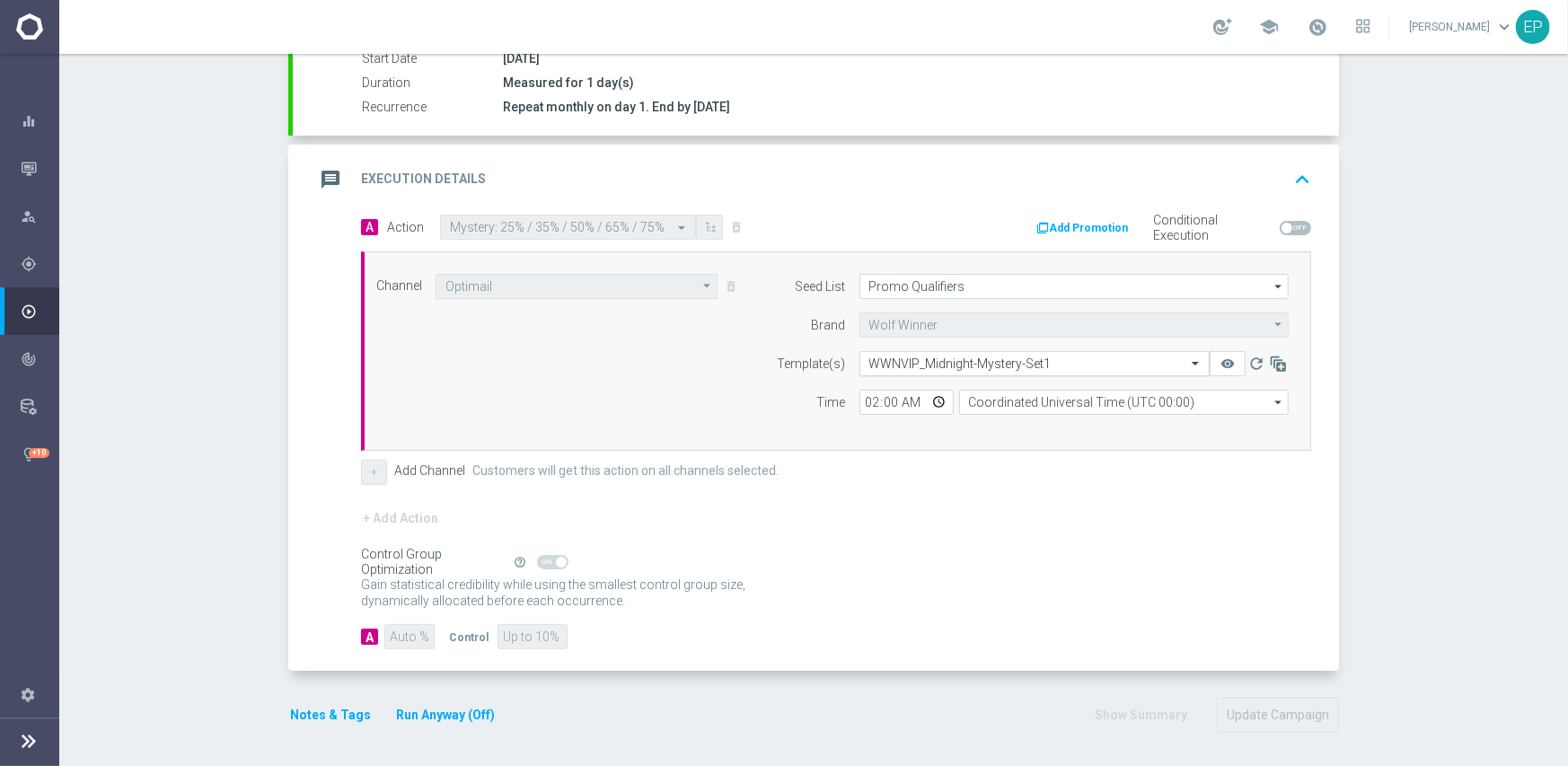
click at [932, 368] on input "text" at bounding box center [1017, 364] width 295 height 15
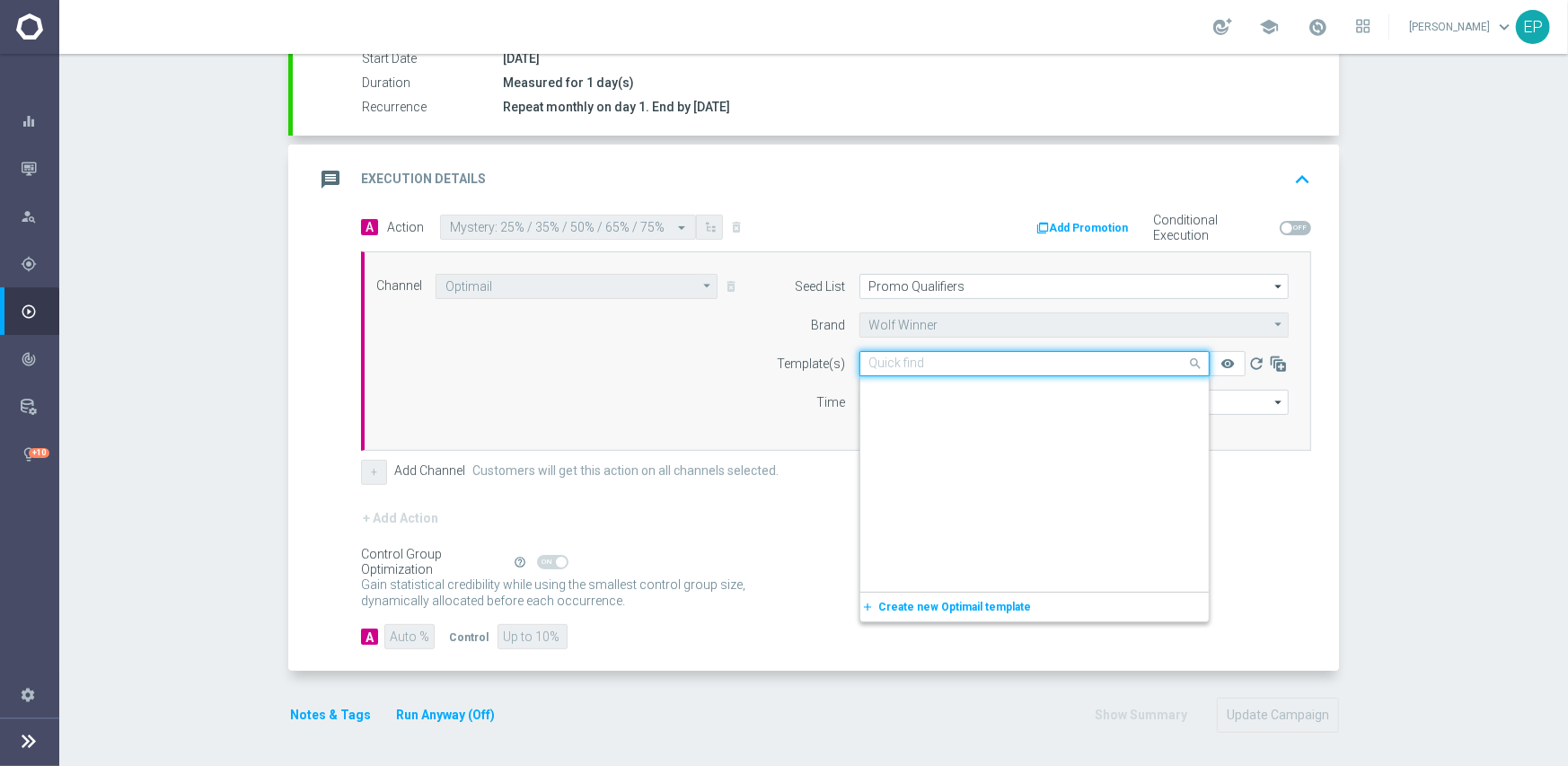
scroll to position [18752, 0]
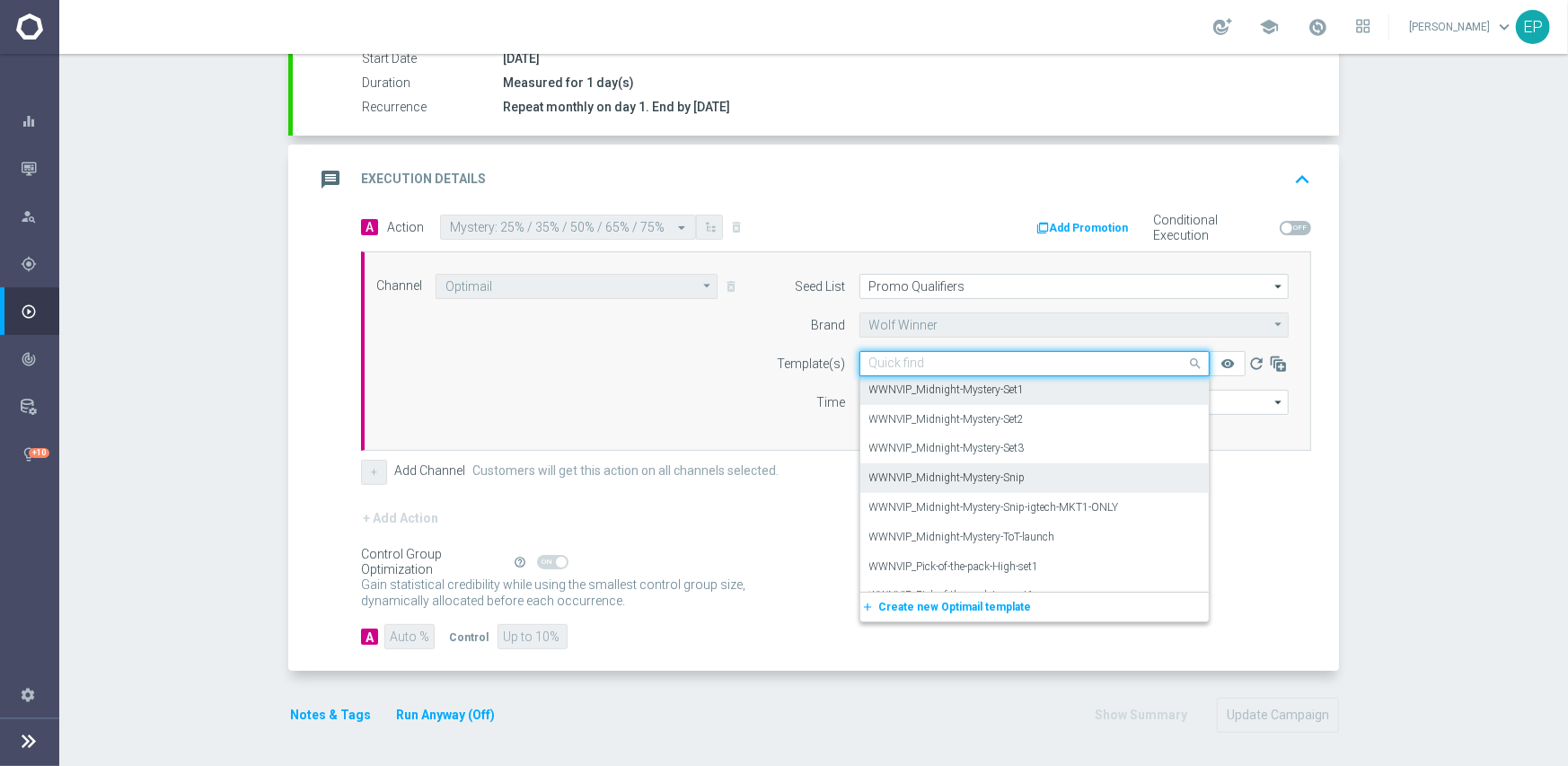
click at [998, 475] on label "WWNVIP_Midnight-Mystery-Snip" at bounding box center [947, 478] width 156 height 15
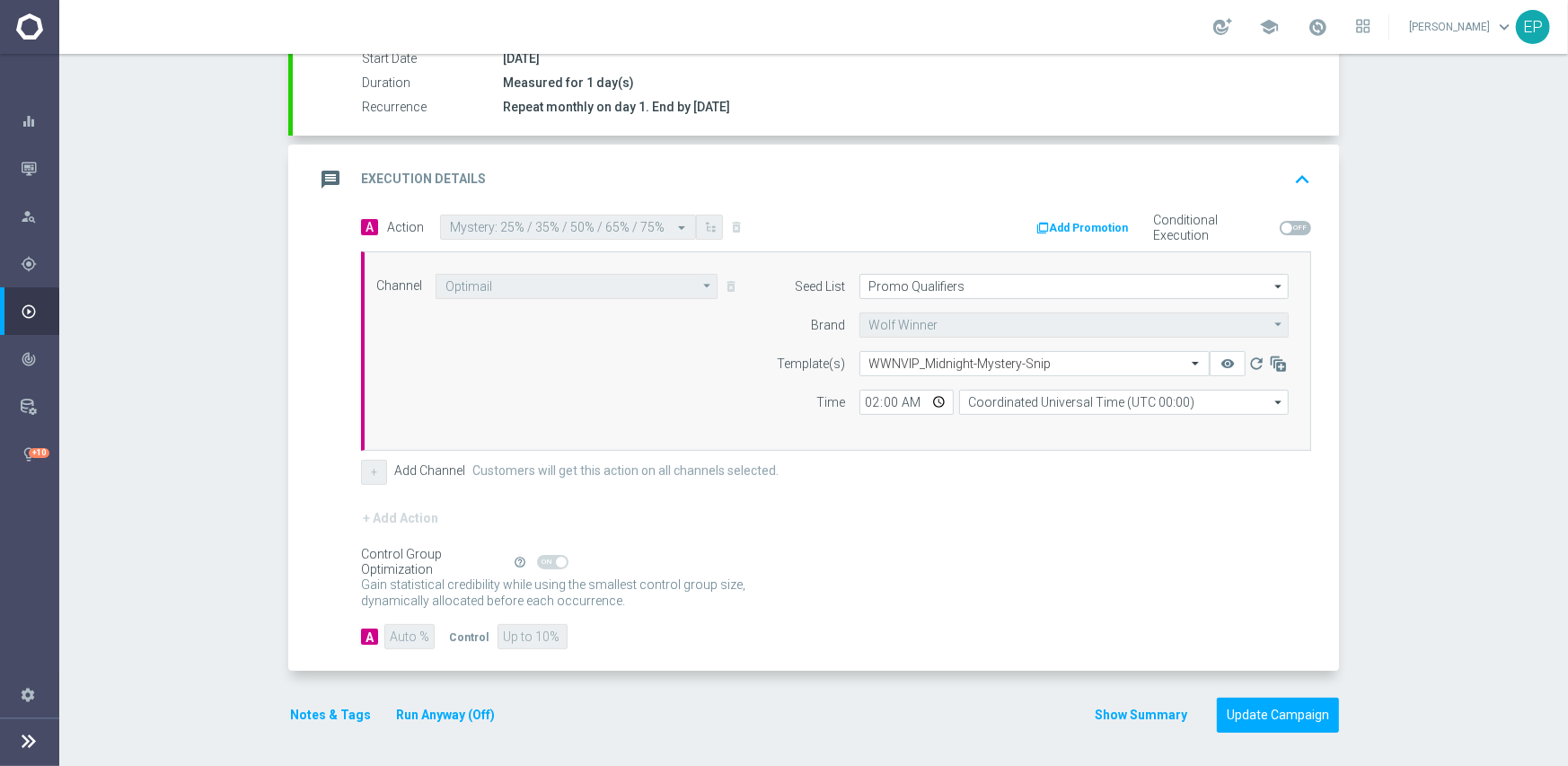
click at [948, 512] on div "+ Add Action" at bounding box center [837, 529] width 950 height 45
click at [1266, 711] on button "Update Campaign" at bounding box center [1277, 715] width 122 height 35
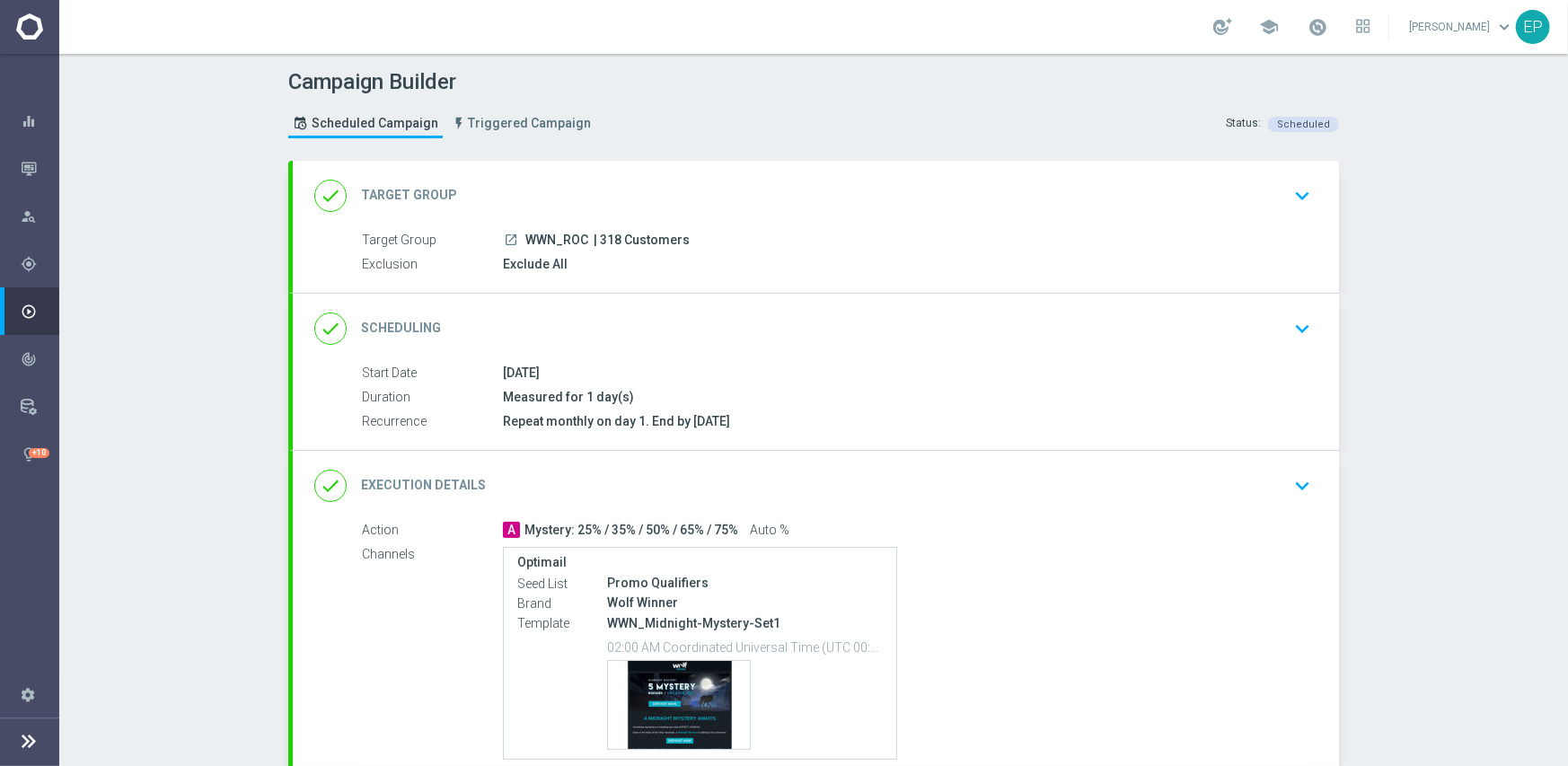
click at [756, 339] on div "done Scheduling keyboard_arrow_down" at bounding box center [815, 328] width 1003 height 34
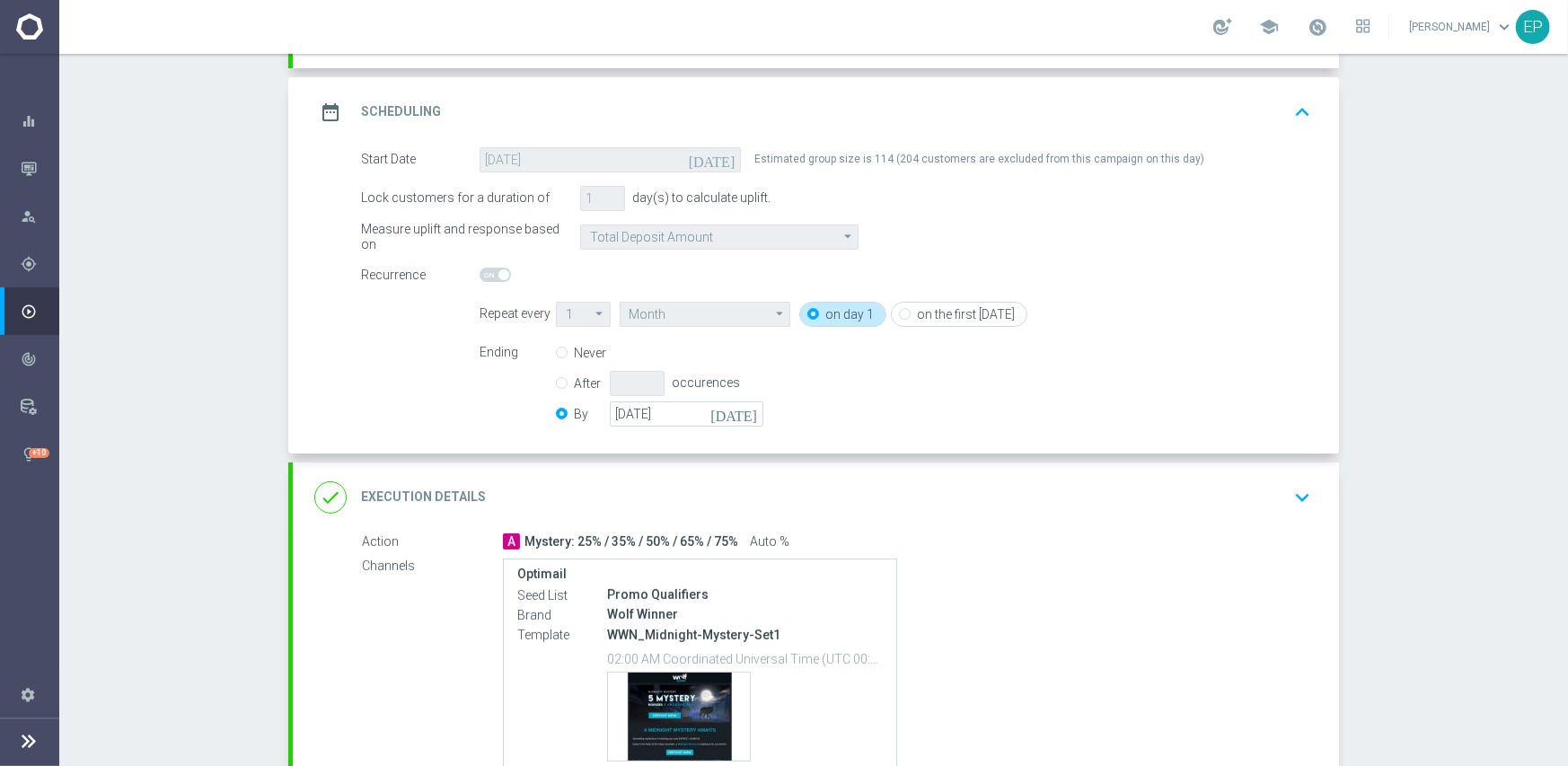
scroll to position [270, 0]
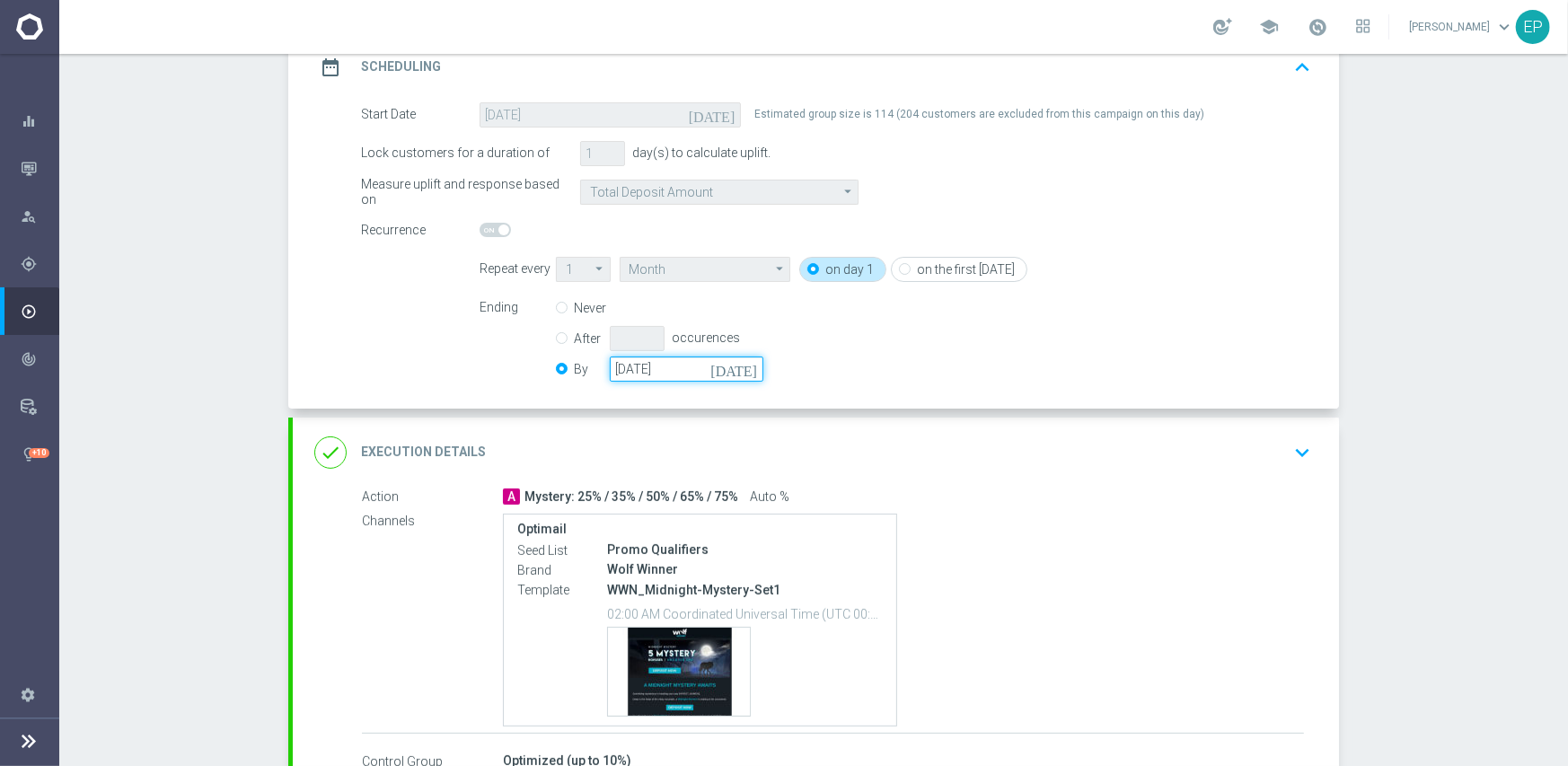
click at [676, 378] on input "[DATE]" at bounding box center [686, 369] width 153 height 25
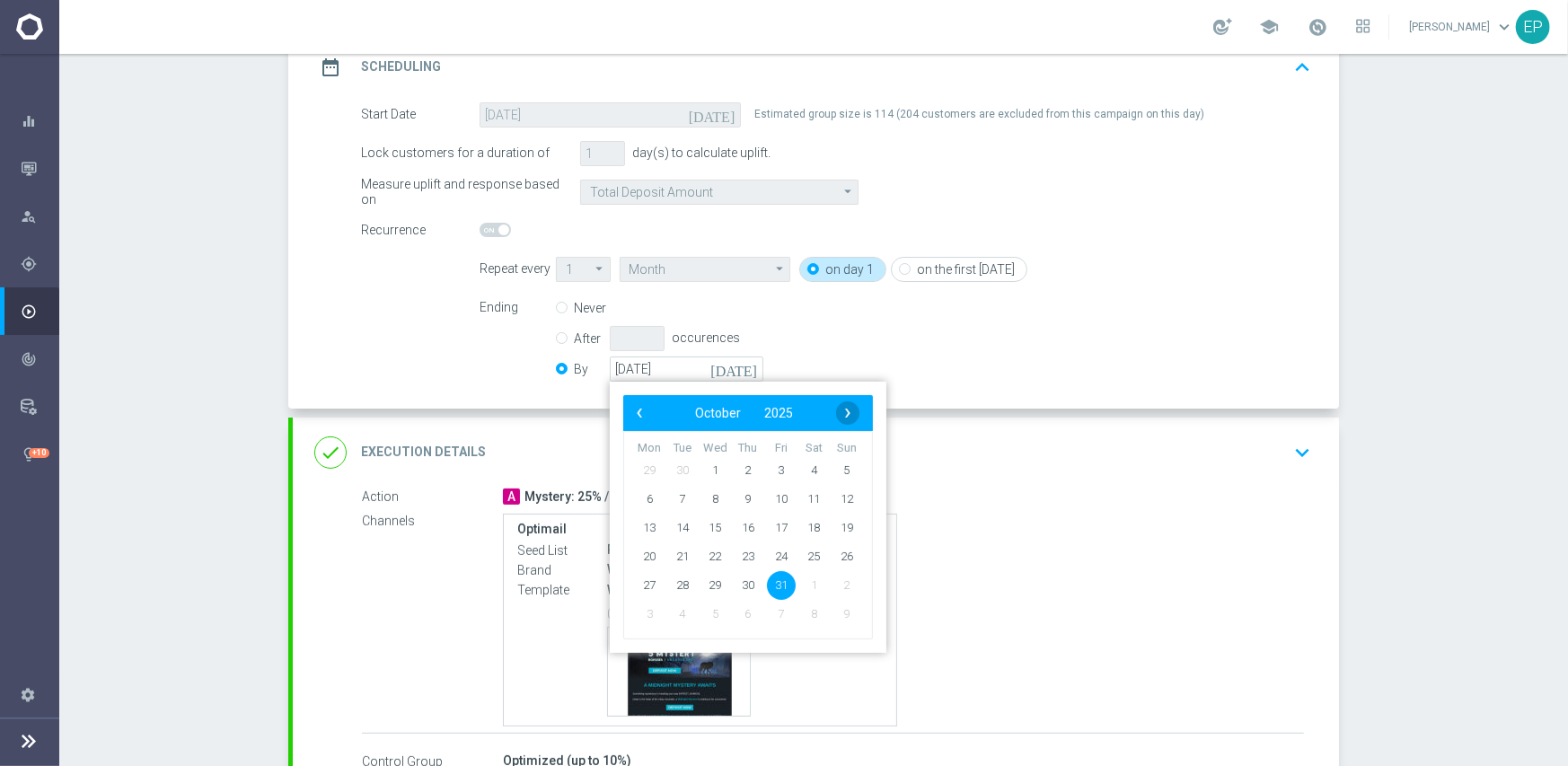
click at [837, 407] on span "›" at bounding box center [847, 412] width 23 height 23
click at [839, 585] on span "30" at bounding box center [847, 585] width 29 height 29
type input "[DATE]"
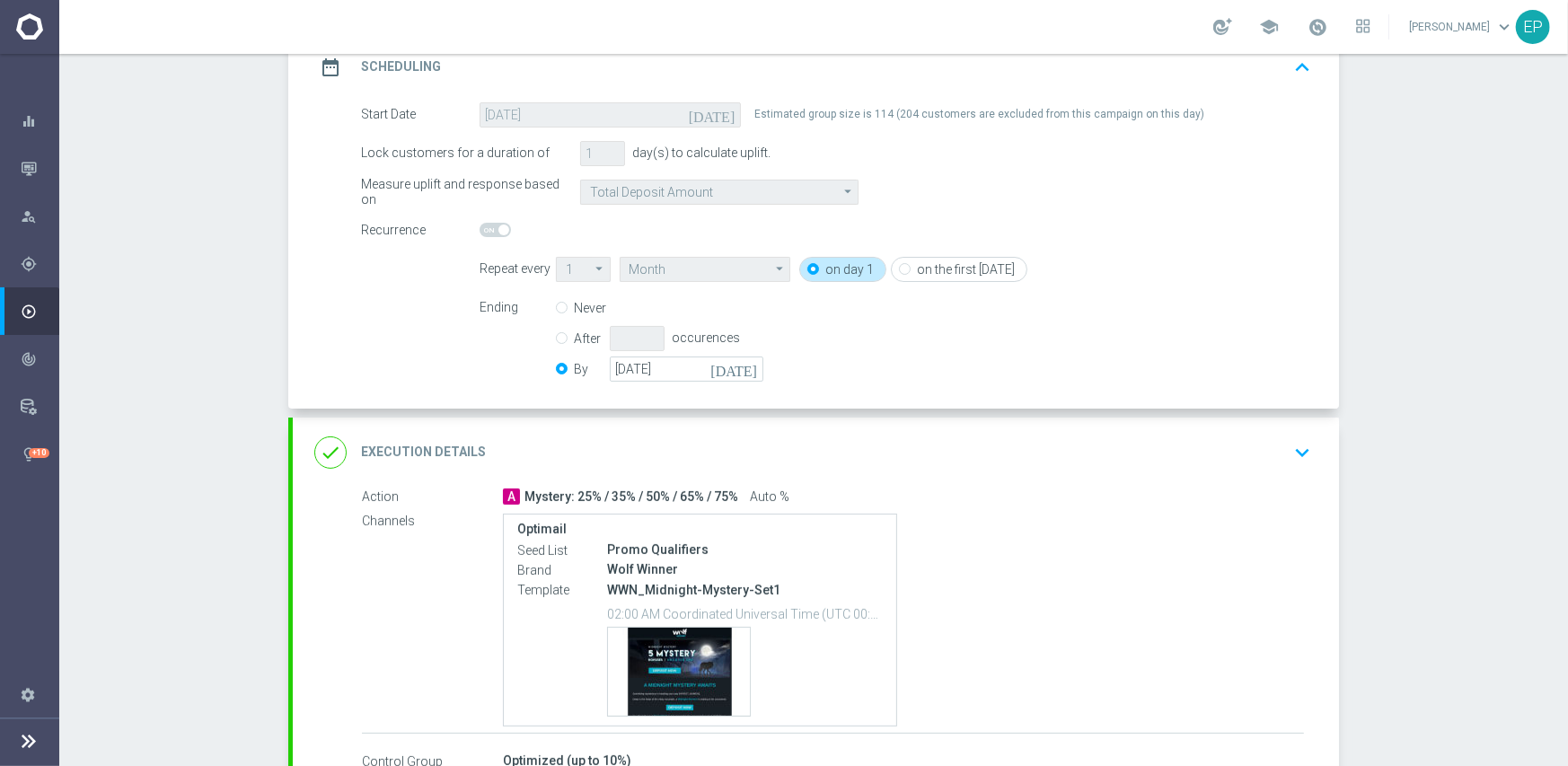
click at [870, 444] on div "done Execution Details keyboard_arrow_down" at bounding box center [815, 452] width 1003 height 34
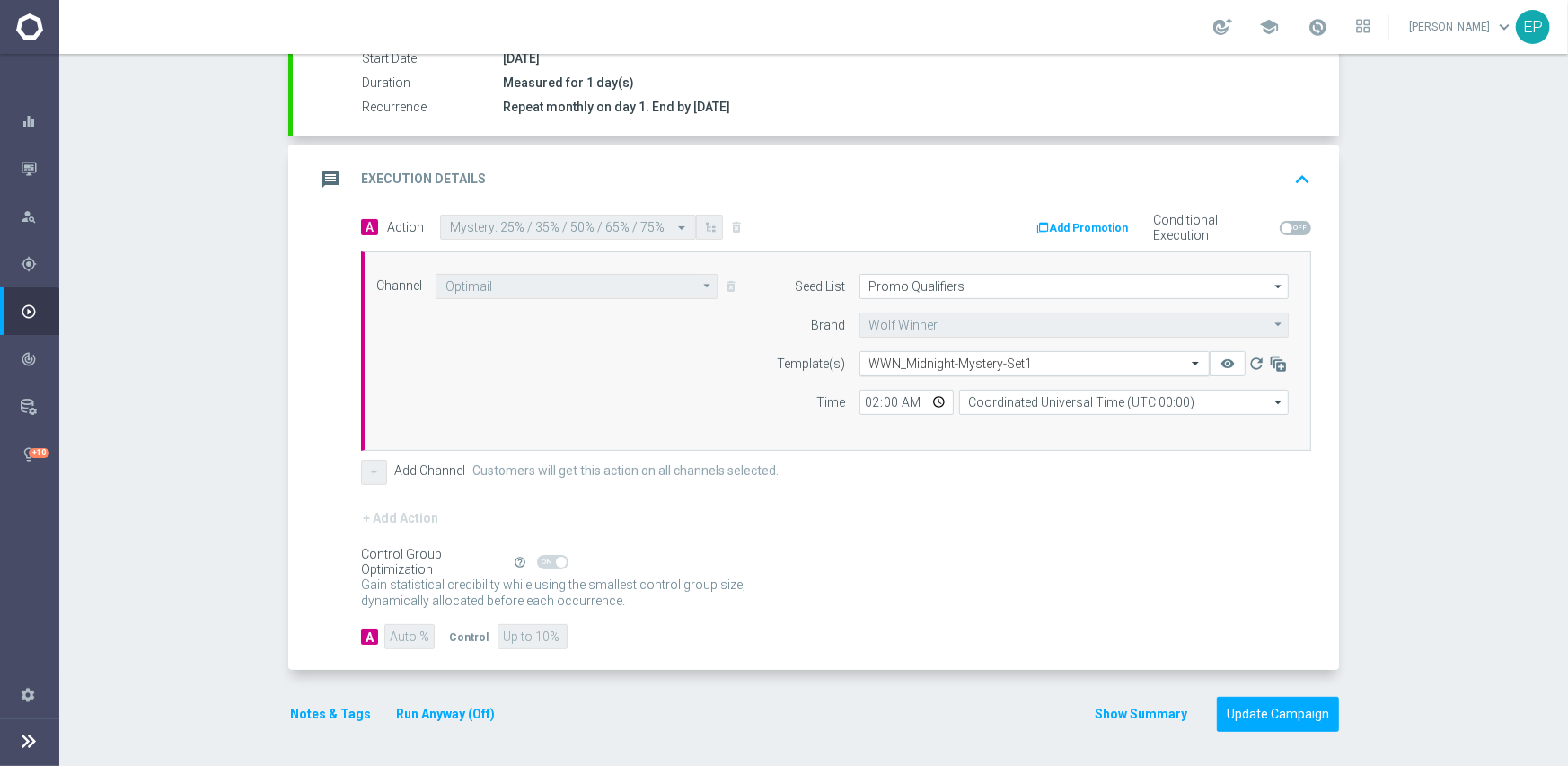
scroll to position [314, 0]
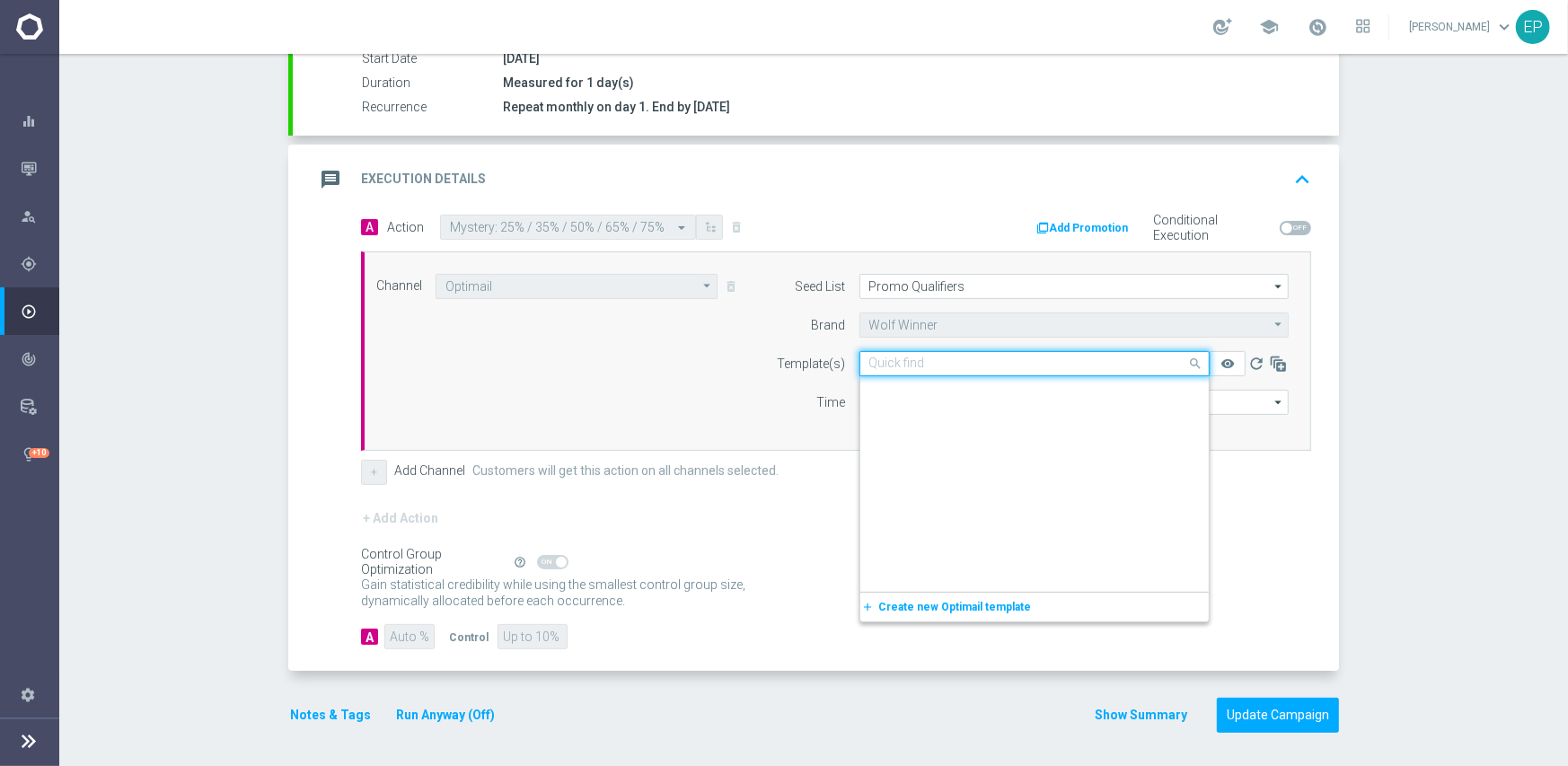
click at [945, 367] on input "text" at bounding box center [1017, 364] width 295 height 15
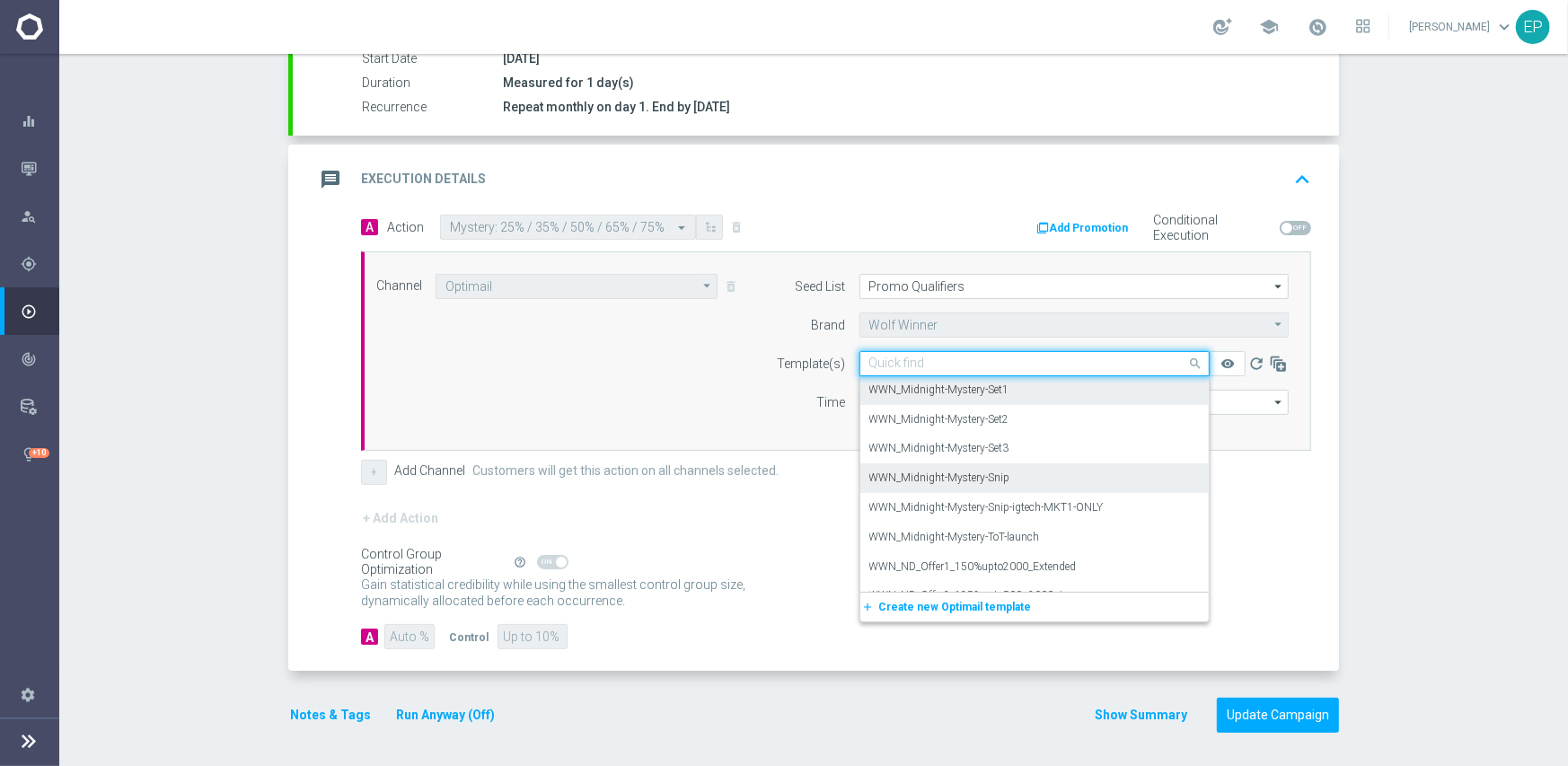
click at [1005, 481] on div "WWN_Midnight-Mystery-Snip" at bounding box center [1034, 478] width 331 height 30
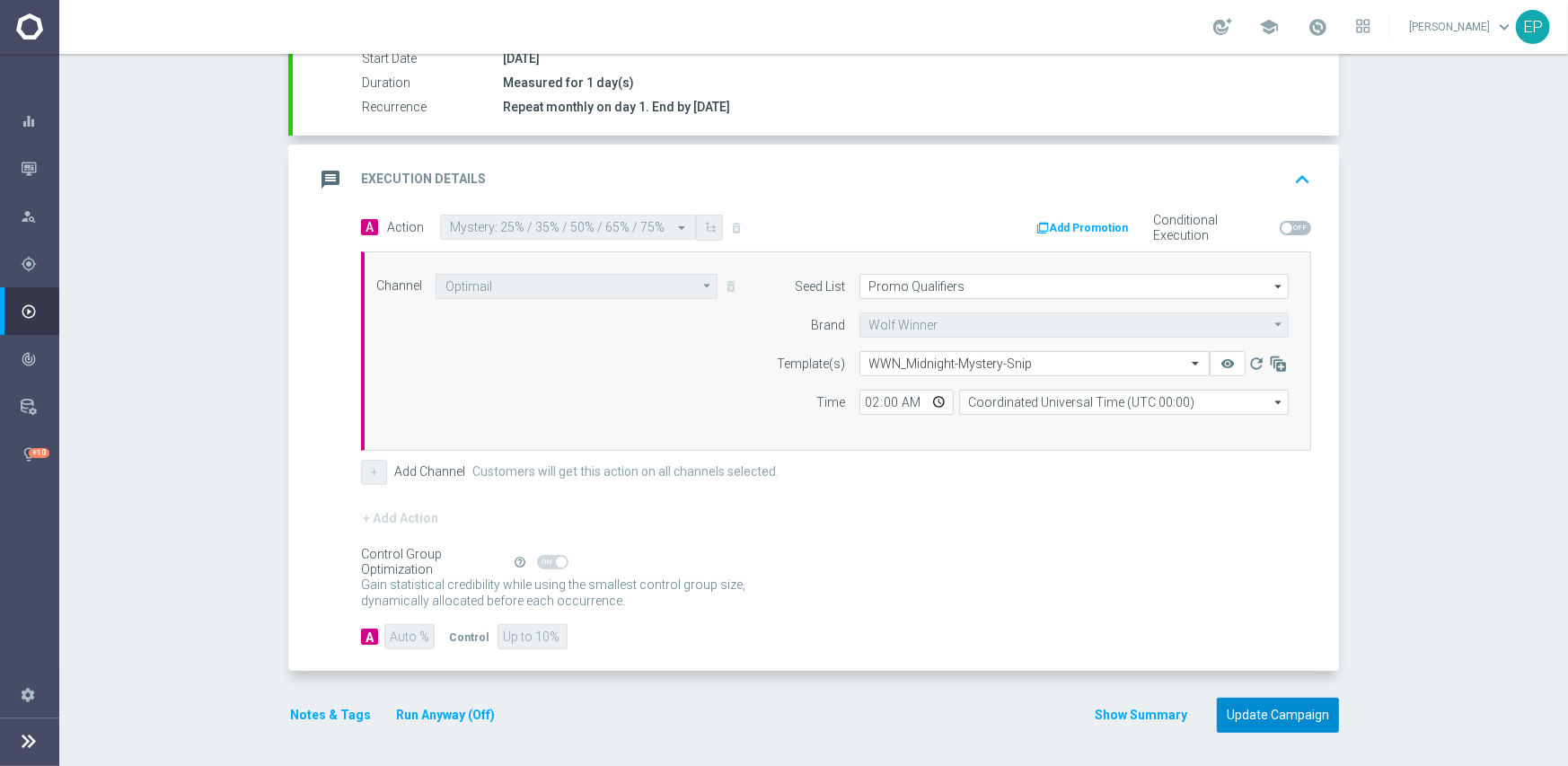
click at [1266, 711] on button "Update Campaign" at bounding box center [1277, 715] width 122 height 35
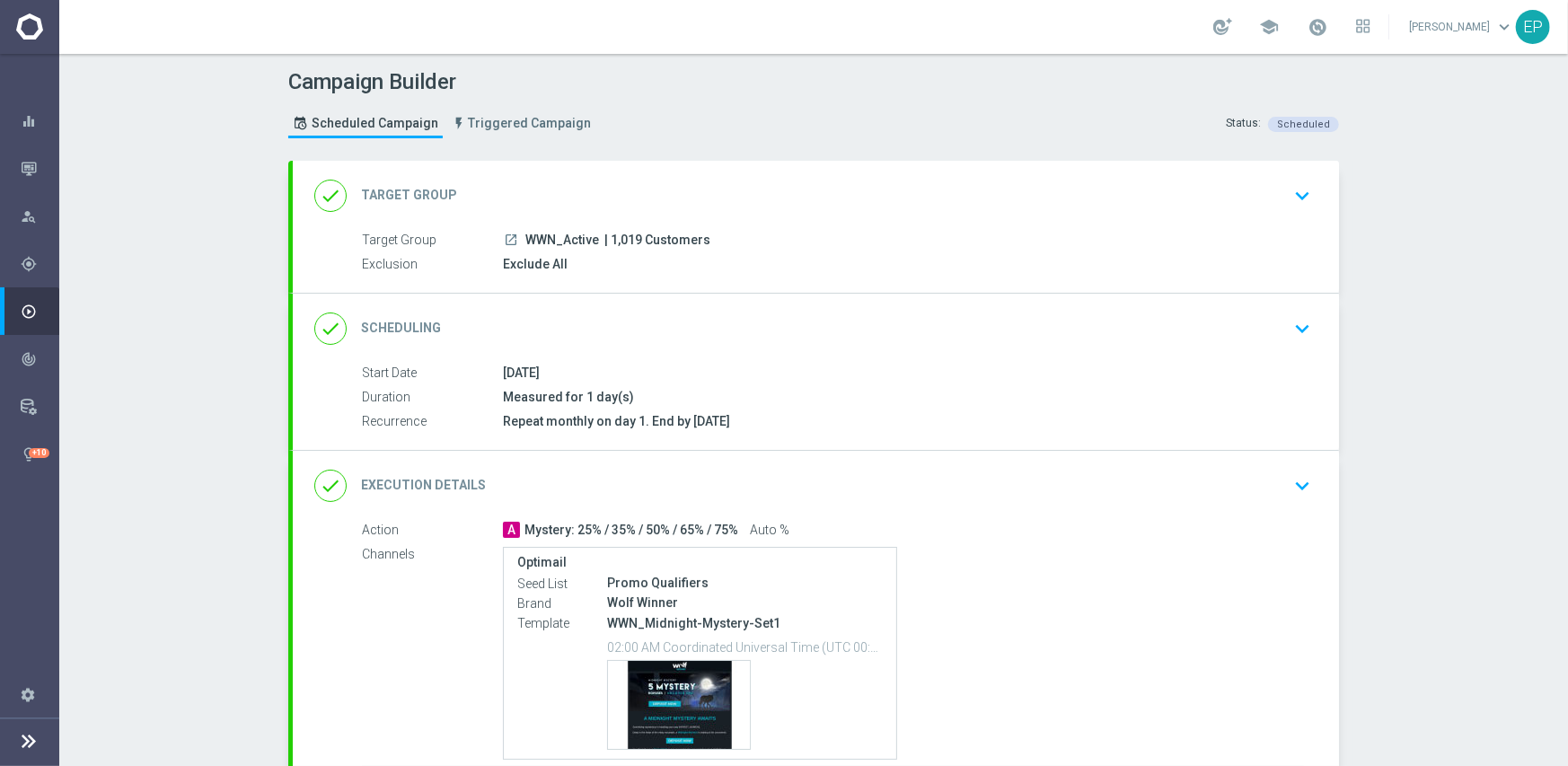
click at [639, 318] on div "done Scheduling keyboard_arrow_down" at bounding box center [815, 328] width 1003 height 34
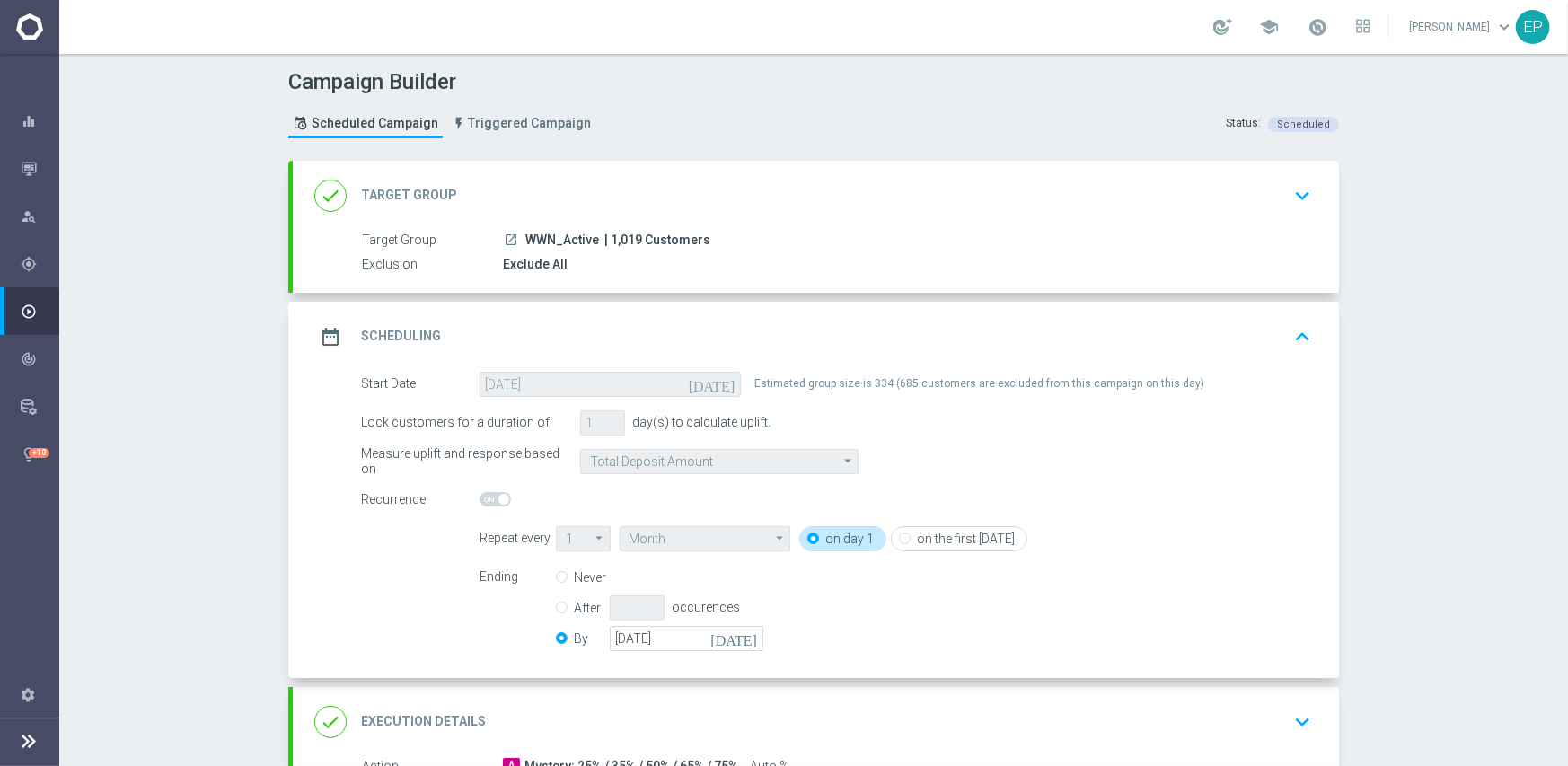
scroll to position [179, 0]
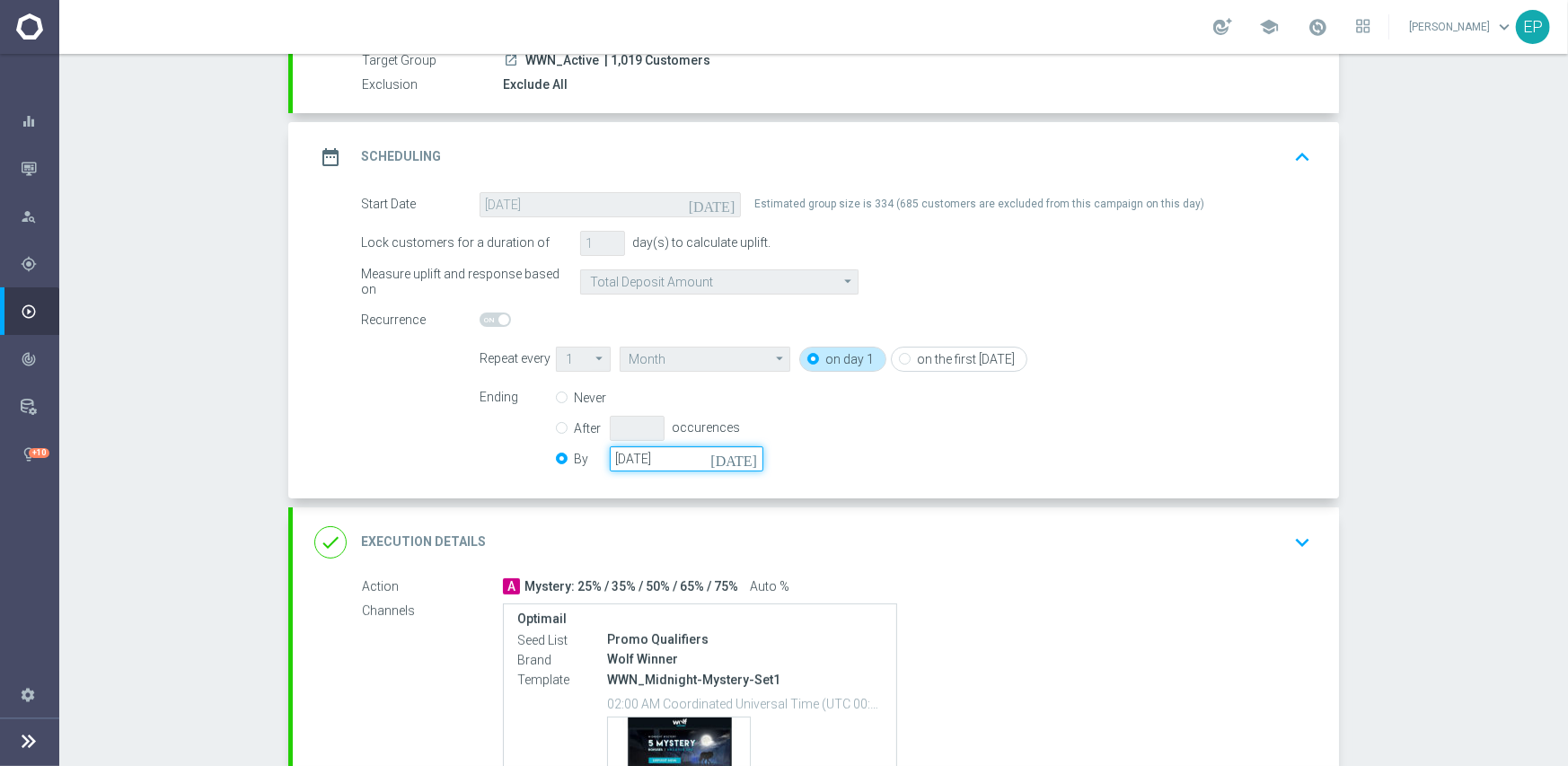
click at [626, 454] on input "[DATE]" at bounding box center [686, 459] width 153 height 25
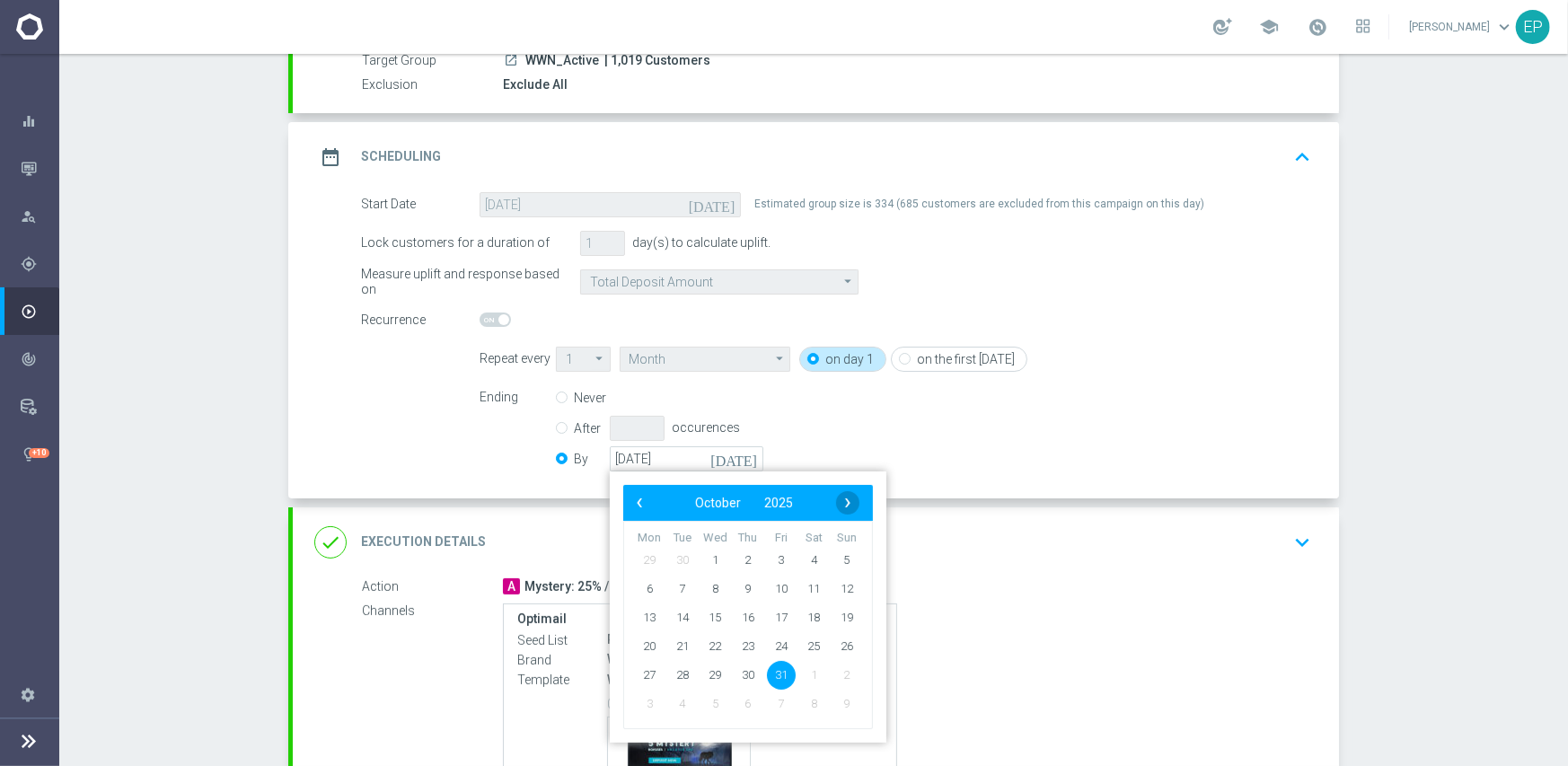
click at [849, 507] on span "›" at bounding box center [847, 503] width 23 height 23
click at [842, 672] on span "30" at bounding box center [847, 674] width 29 height 29
type input "[DATE]"
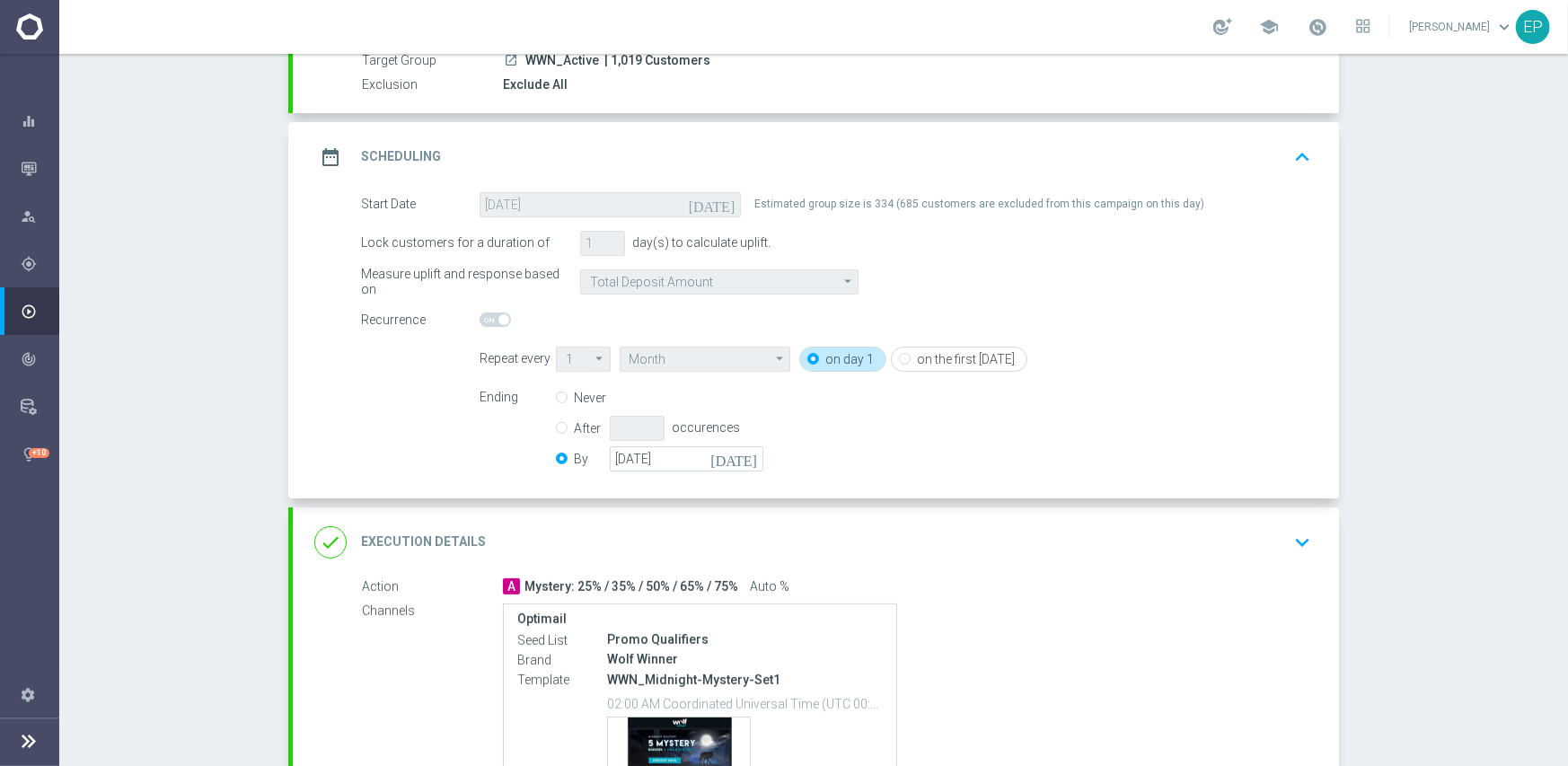
click at [896, 552] on div "done Execution Details keyboard_arrow_down" at bounding box center [815, 541] width 1003 height 34
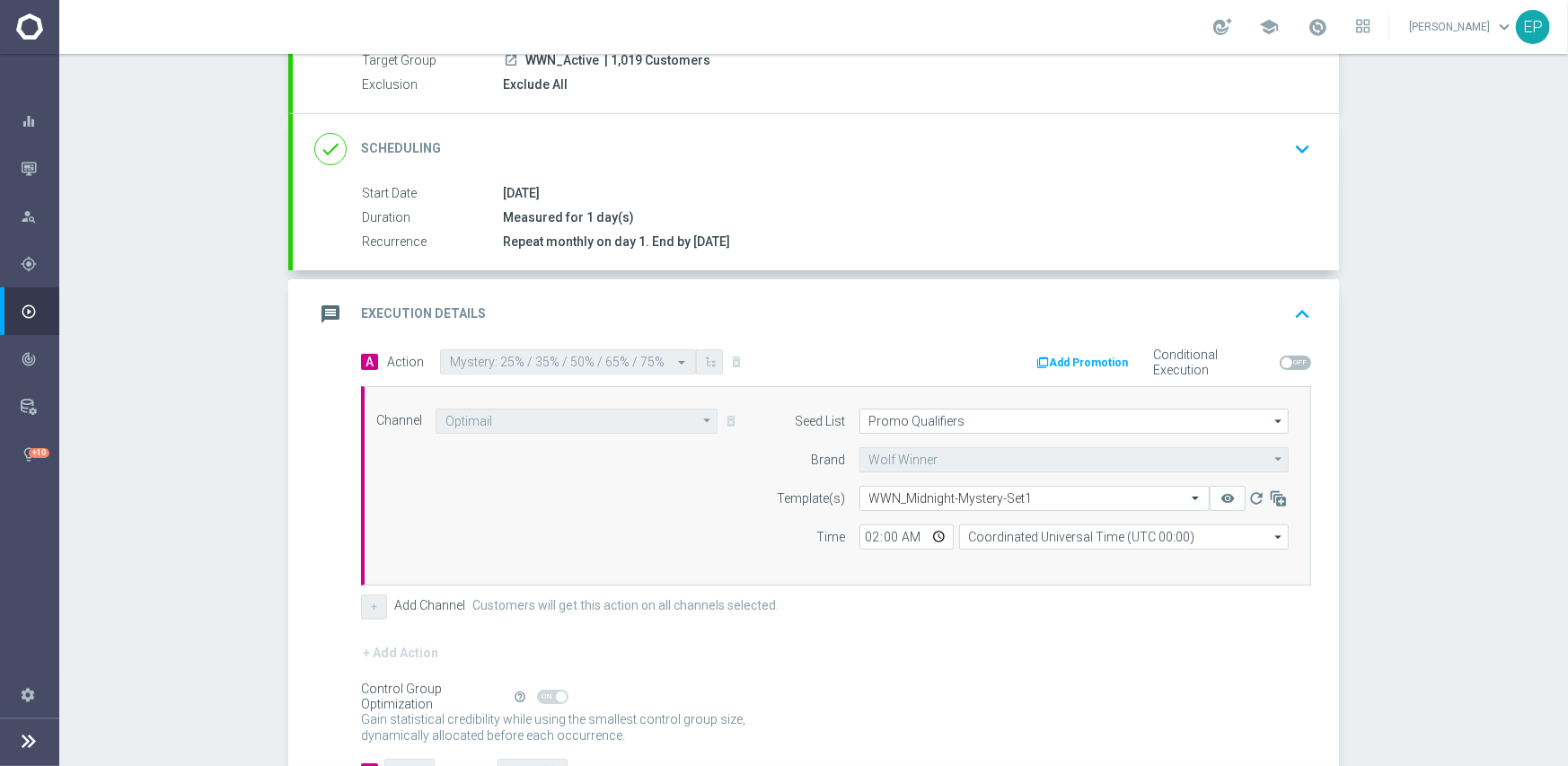
scroll to position [314, 0]
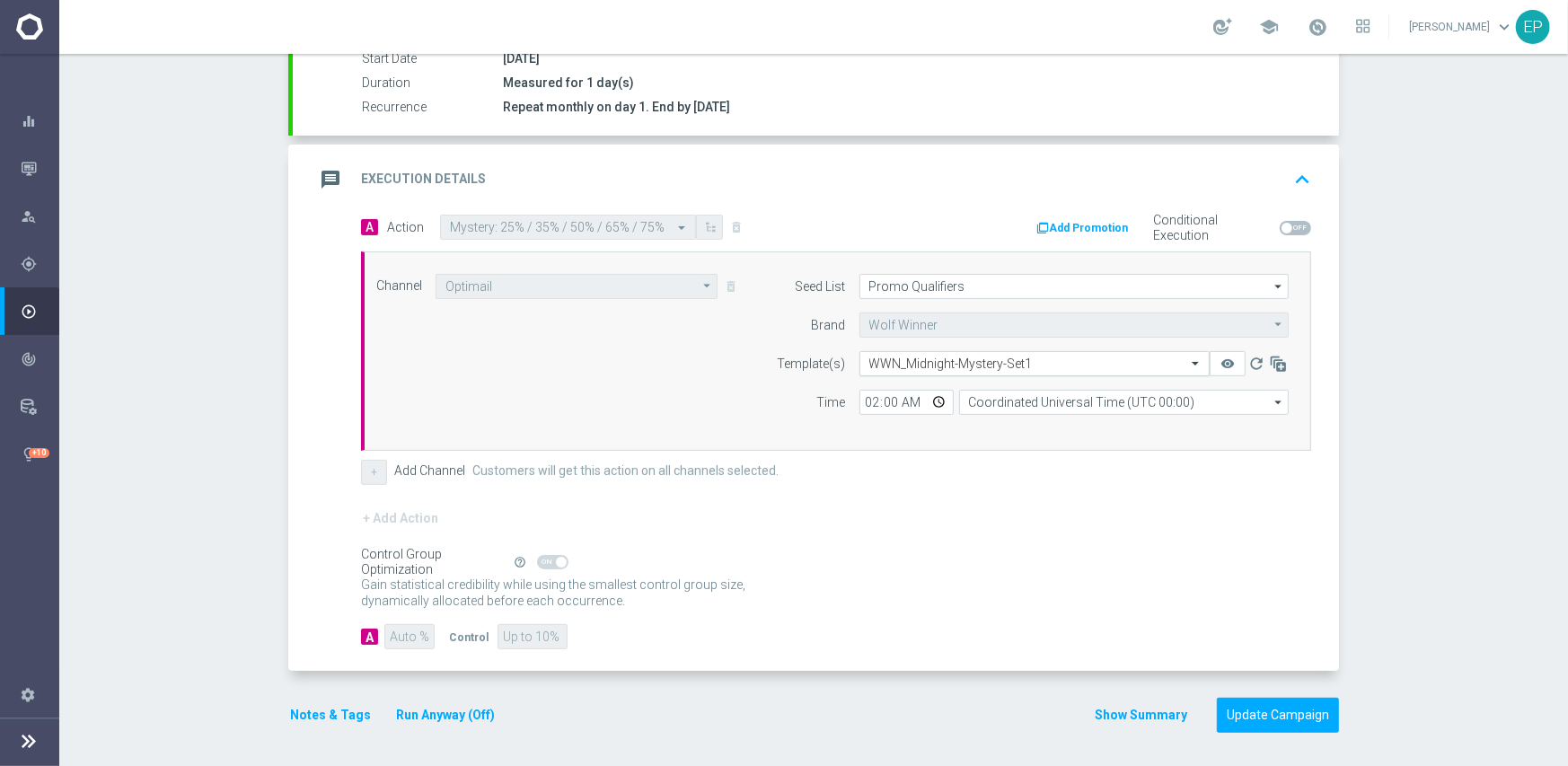
drag, startPoint x: 895, startPoint y: 359, endPoint x: 918, endPoint y: 372, distance: 26.4
click at [896, 359] on input "text" at bounding box center [1017, 364] width 295 height 15
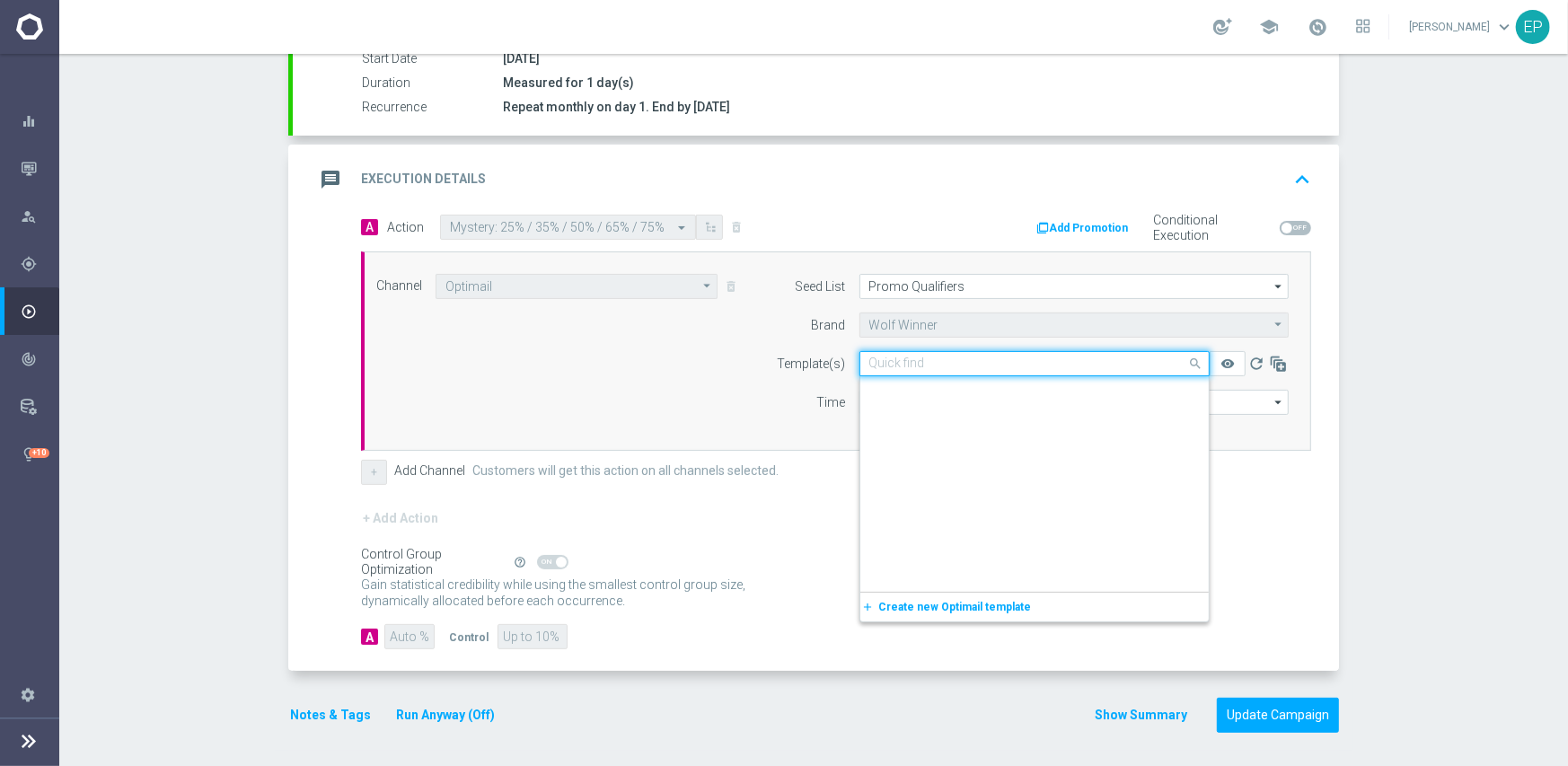
scroll to position [11939, 0]
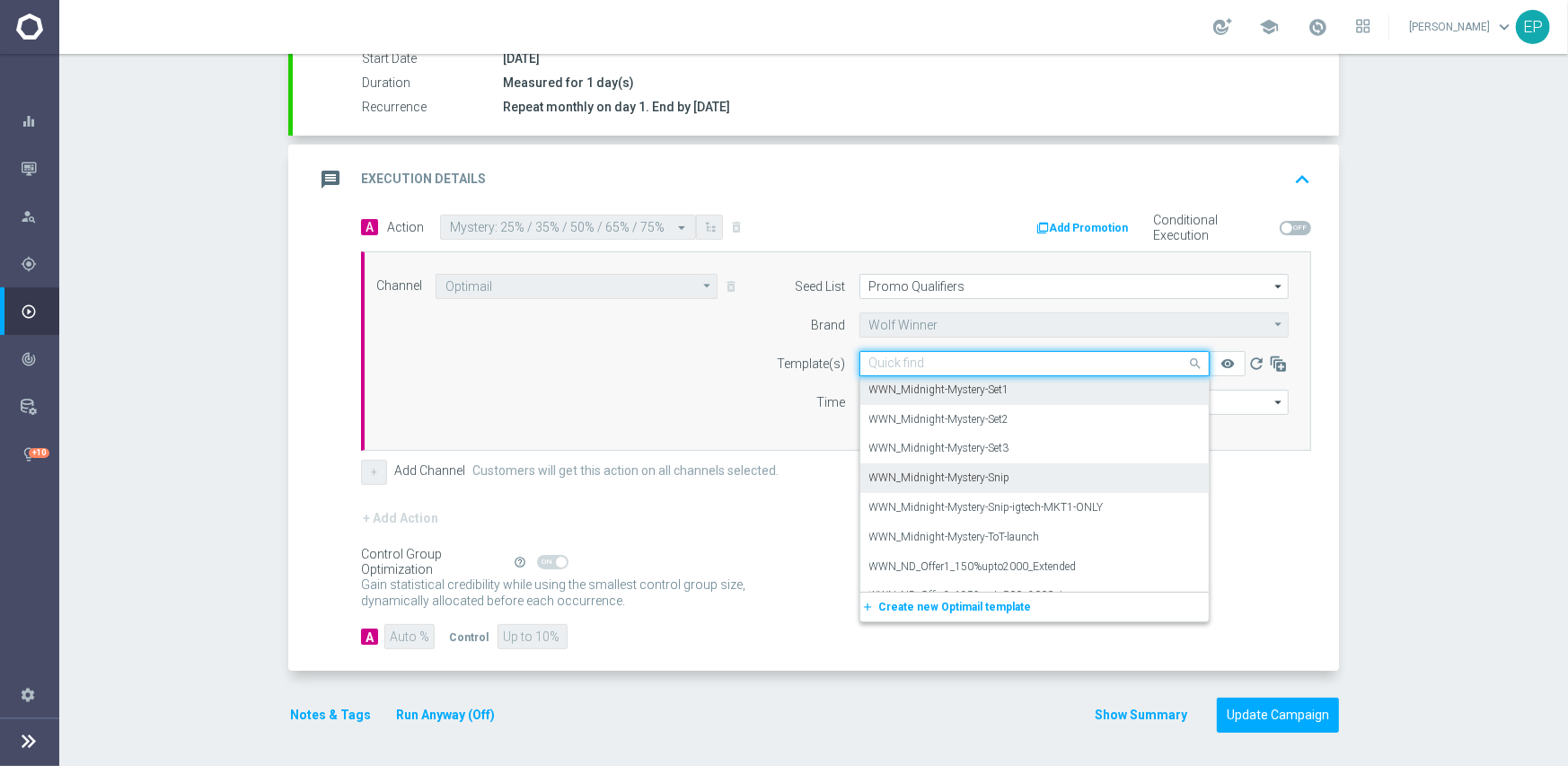
click at [972, 476] on label "WWN_Midnight-Mystery-Snip" at bounding box center [940, 478] width 141 height 15
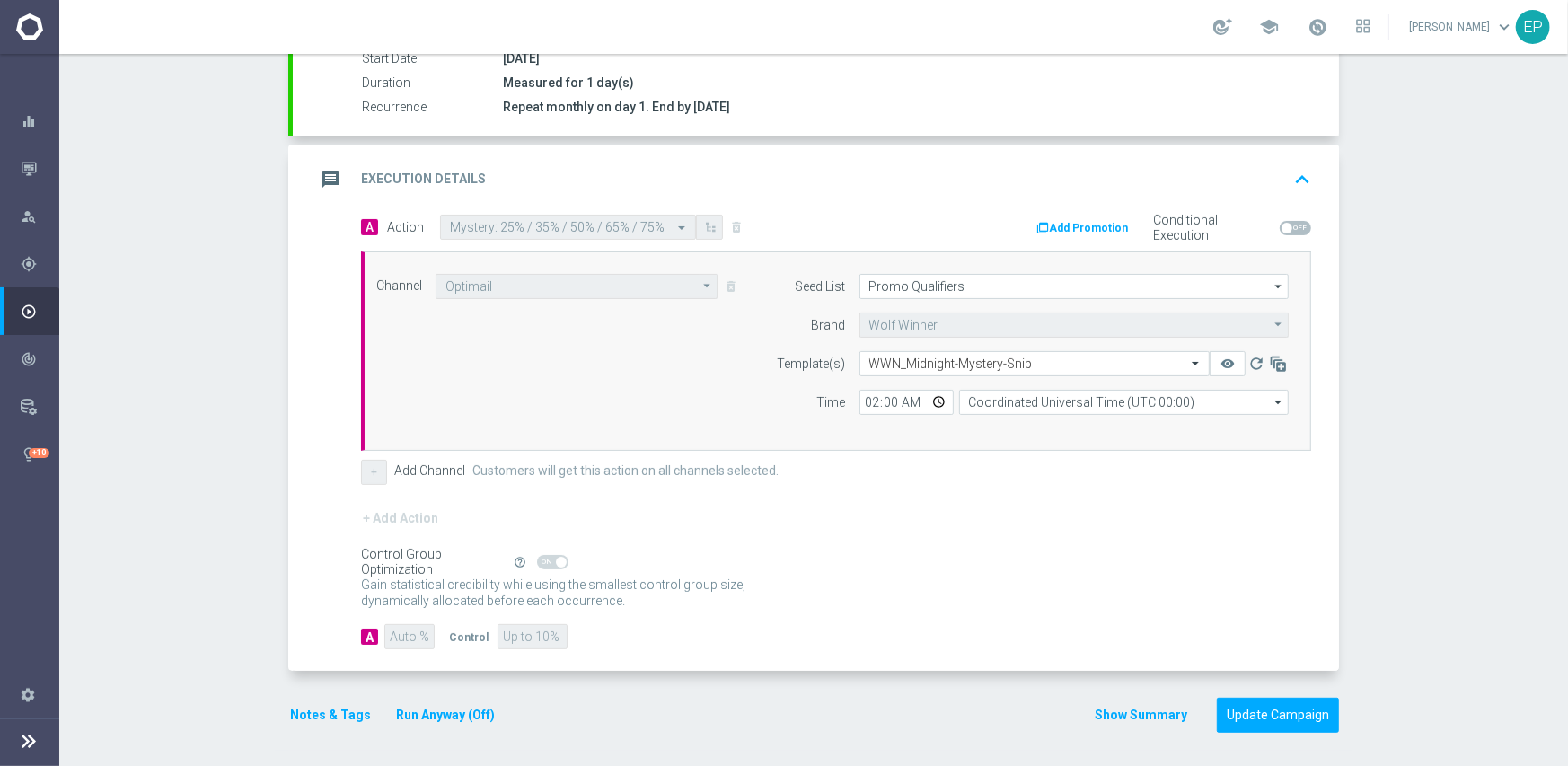
click at [972, 541] on div "+ Add Action" at bounding box center [837, 529] width 950 height 45
click at [1269, 716] on button "Update Campaign" at bounding box center [1277, 715] width 122 height 35
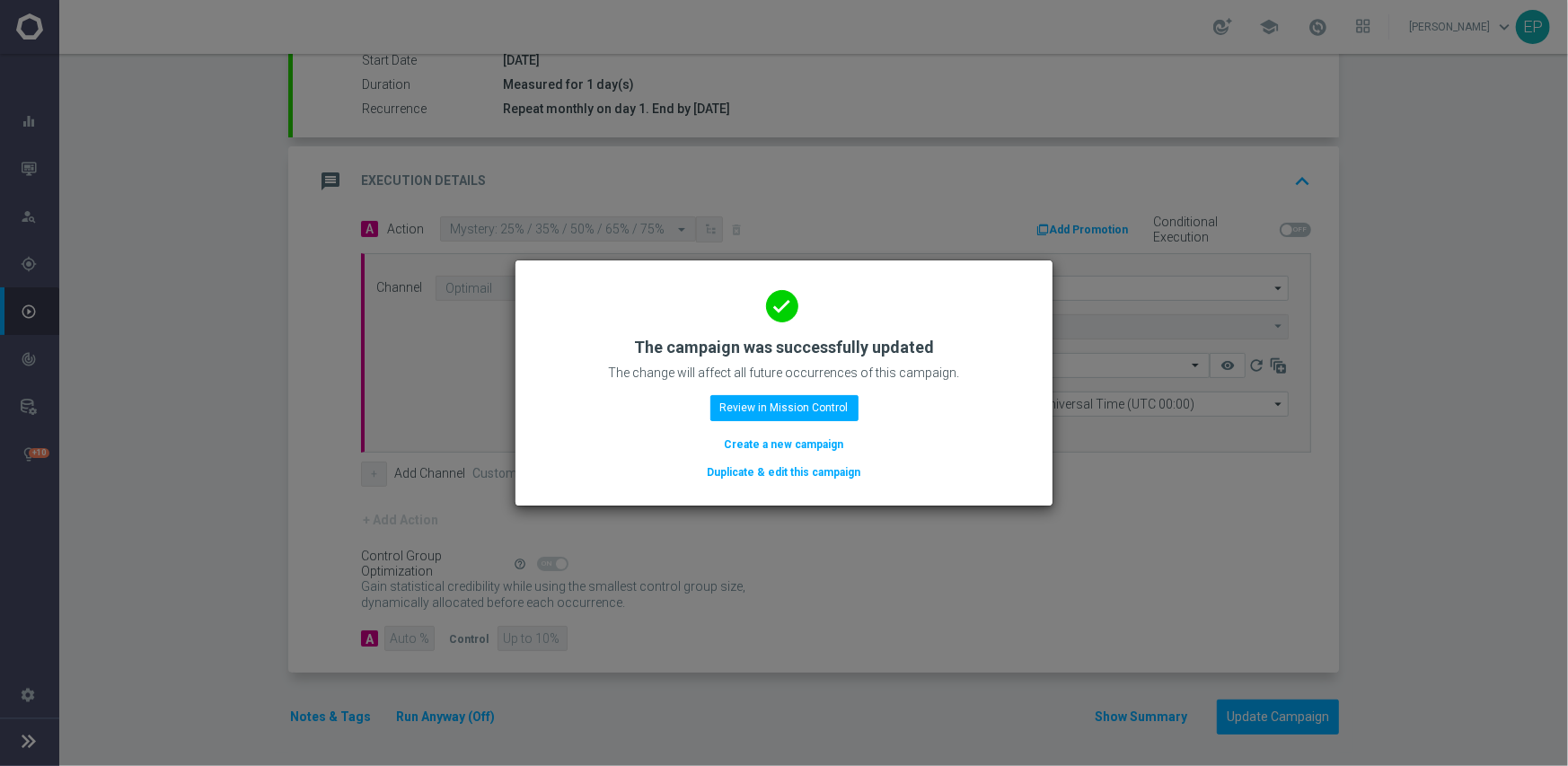
scroll to position [314, 0]
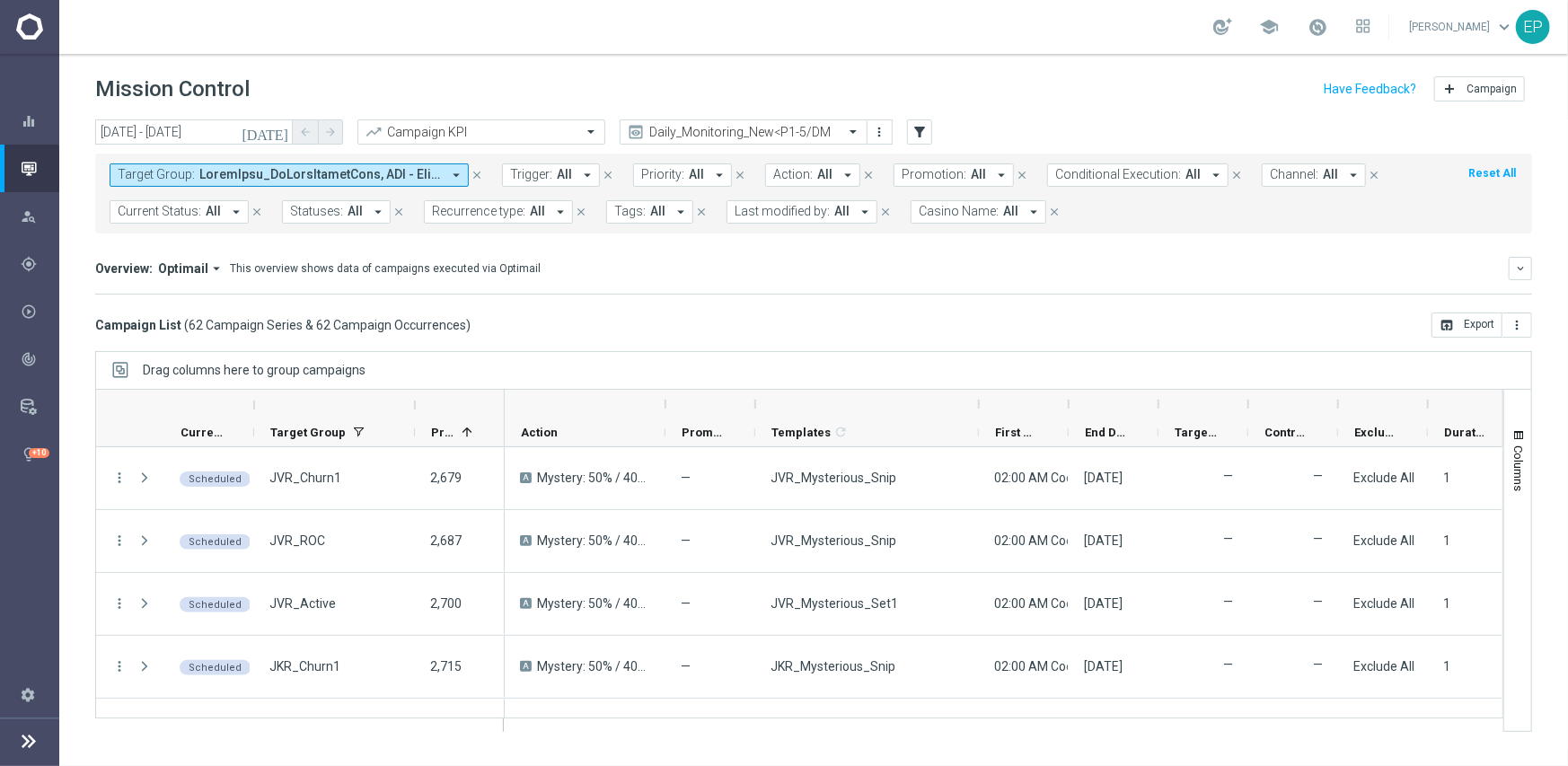
drag, startPoint x: 843, startPoint y: 400, endPoint x: 977, endPoint y: 405, distance: 134.1
click at [977, 405] on div at bounding box center [978, 404] width 7 height 29
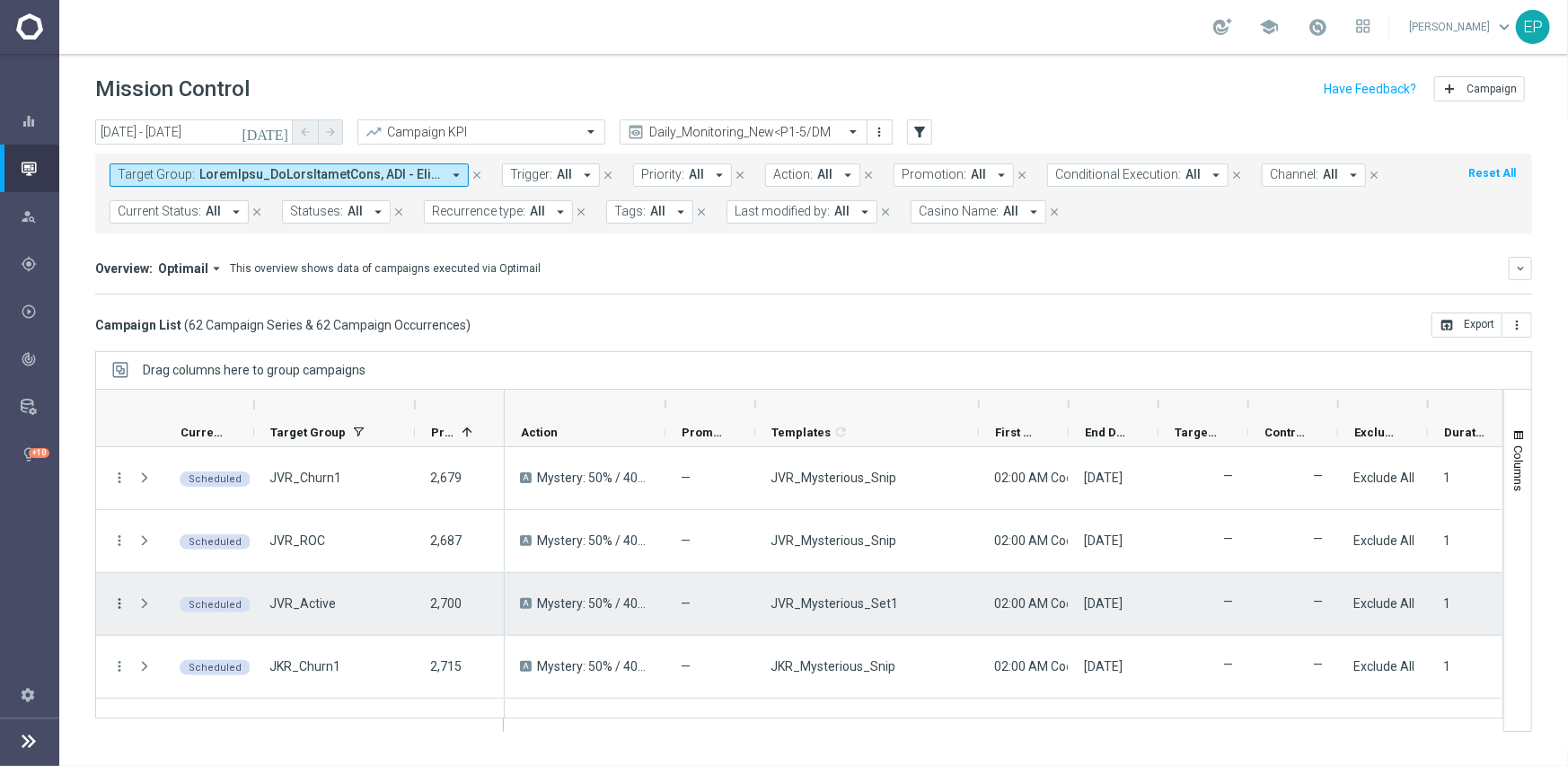
click at [119, 597] on icon "more_vert" at bounding box center [120, 603] width 16 height 16
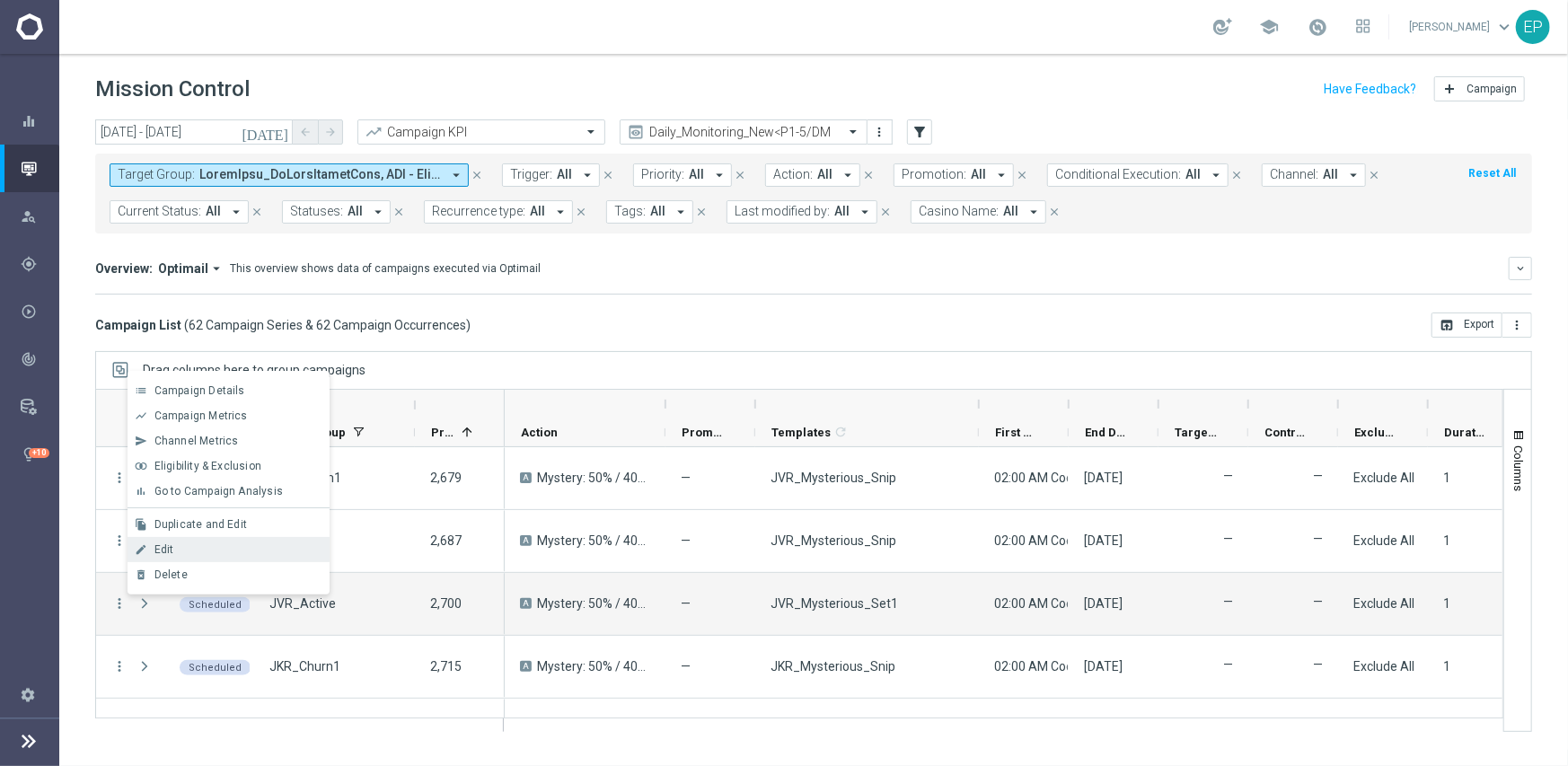
click at [180, 547] on div "Edit" at bounding box center [237, 549] width 167 height 13
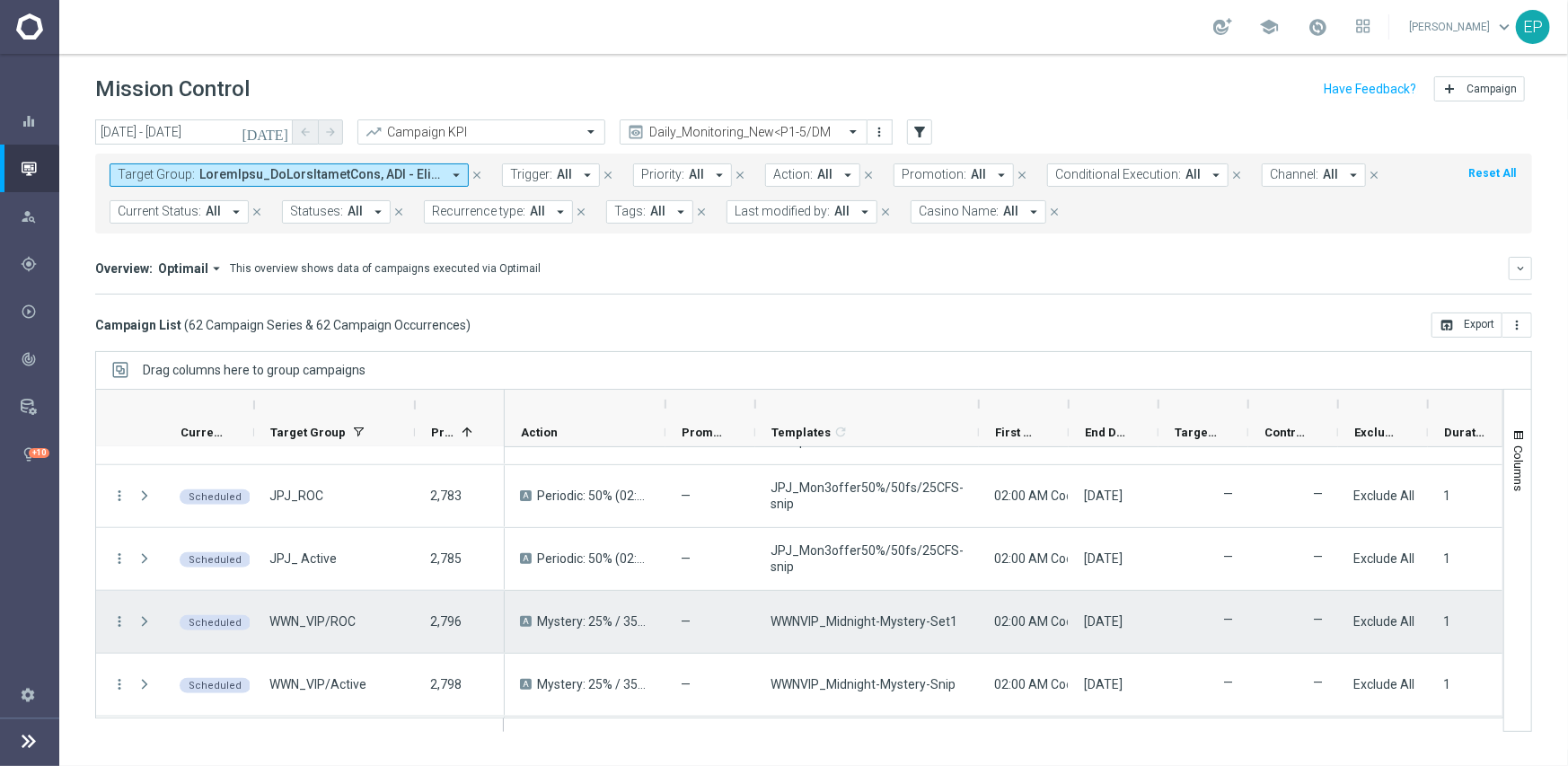
scroll to position [1077, 0]
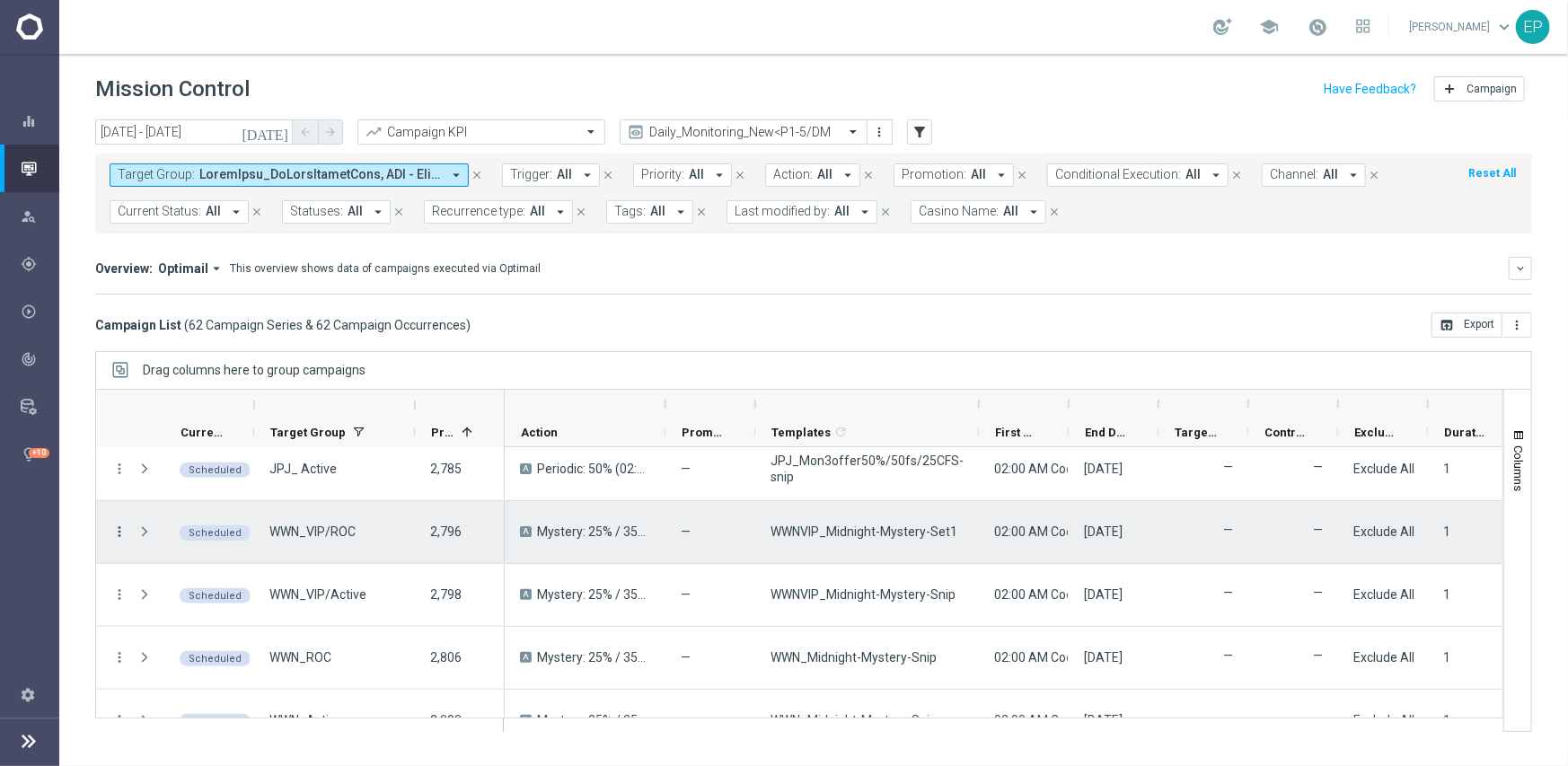
click at [117, 534] on icon "more_vert" at bounding box center [120, 531] width 16 height 16
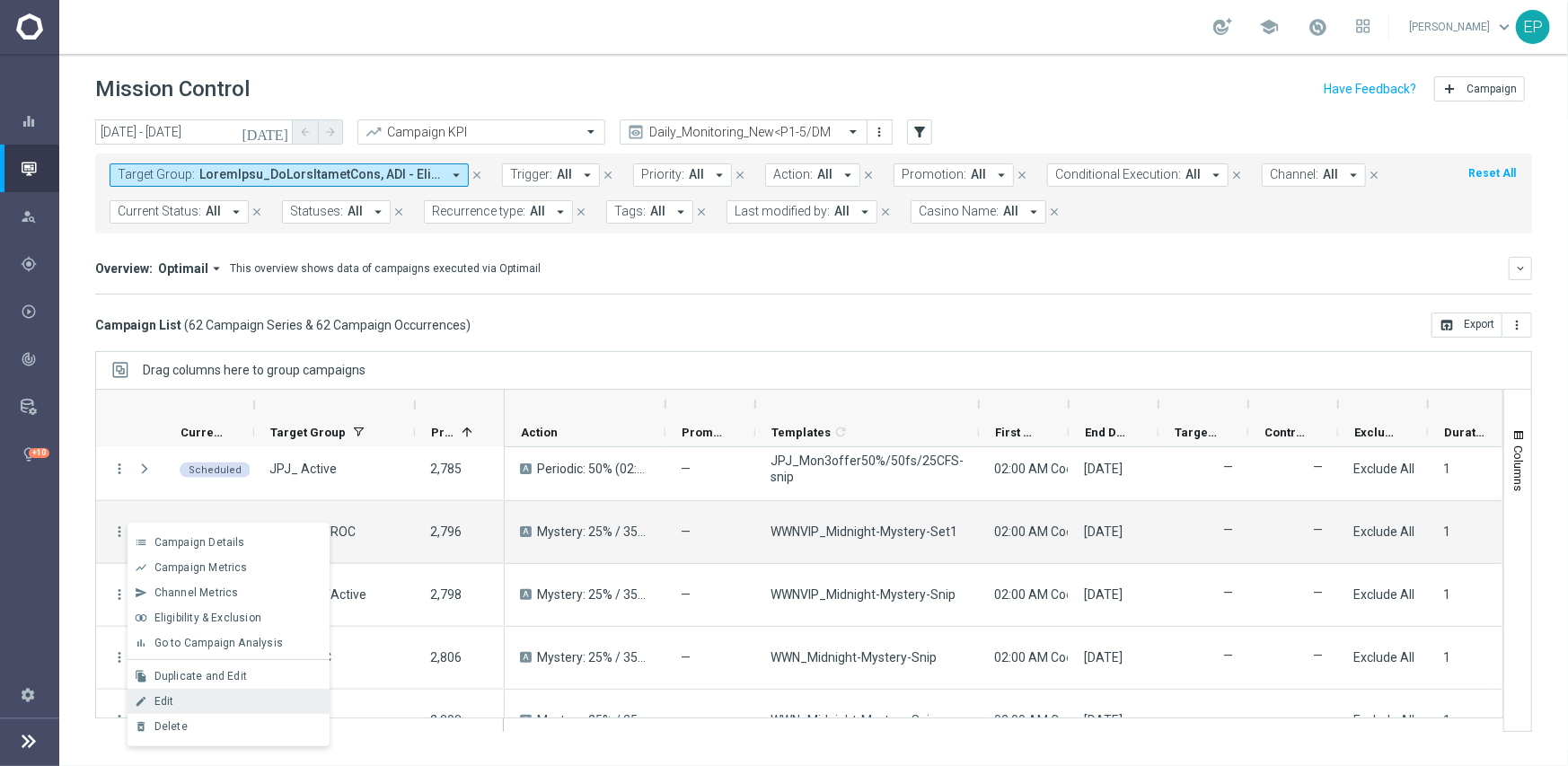
click at [188, 696] on div "Edit" at bounding box center [237, 700] width 167 height 13
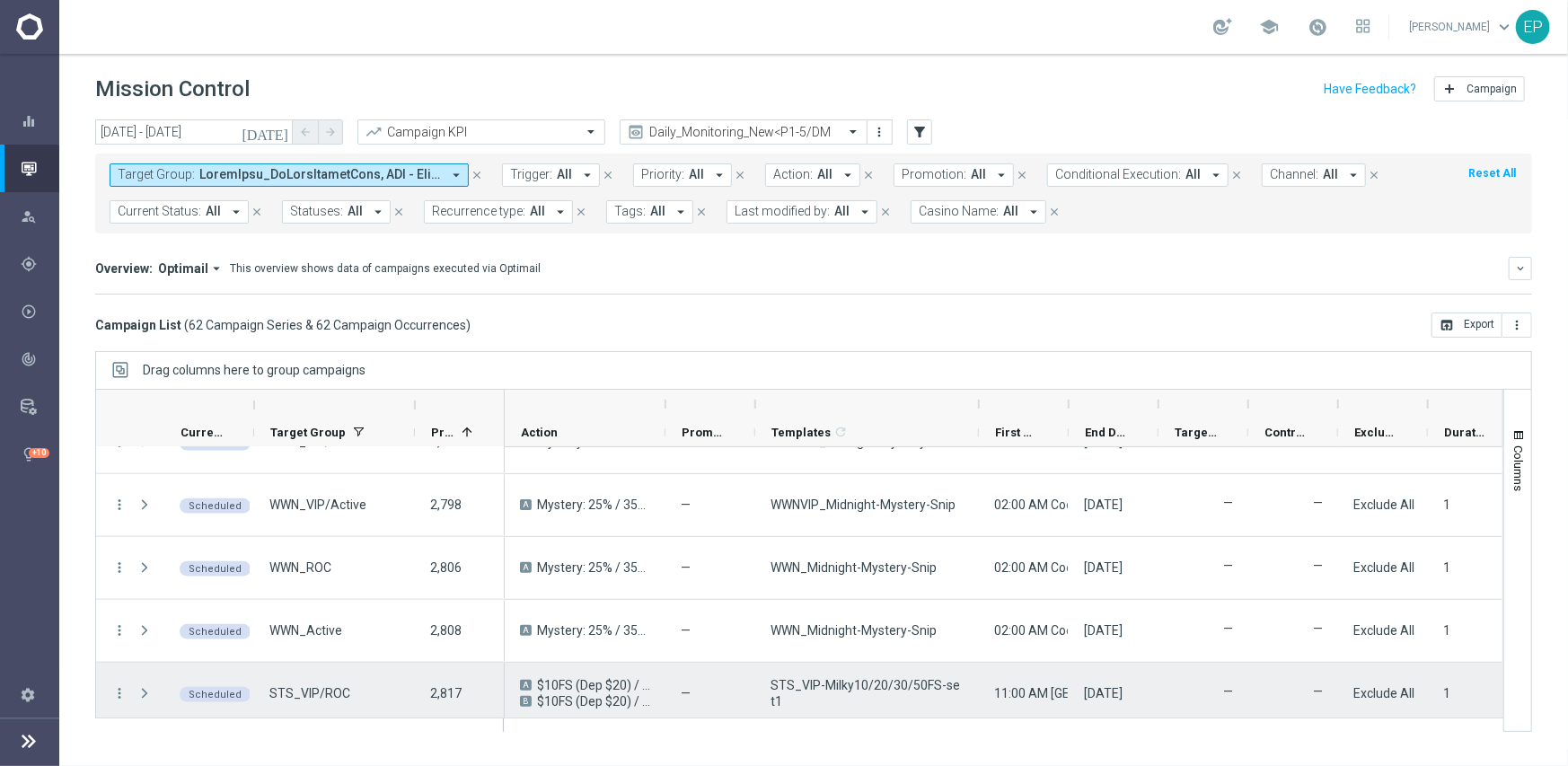
scroll to position [1256, 0]
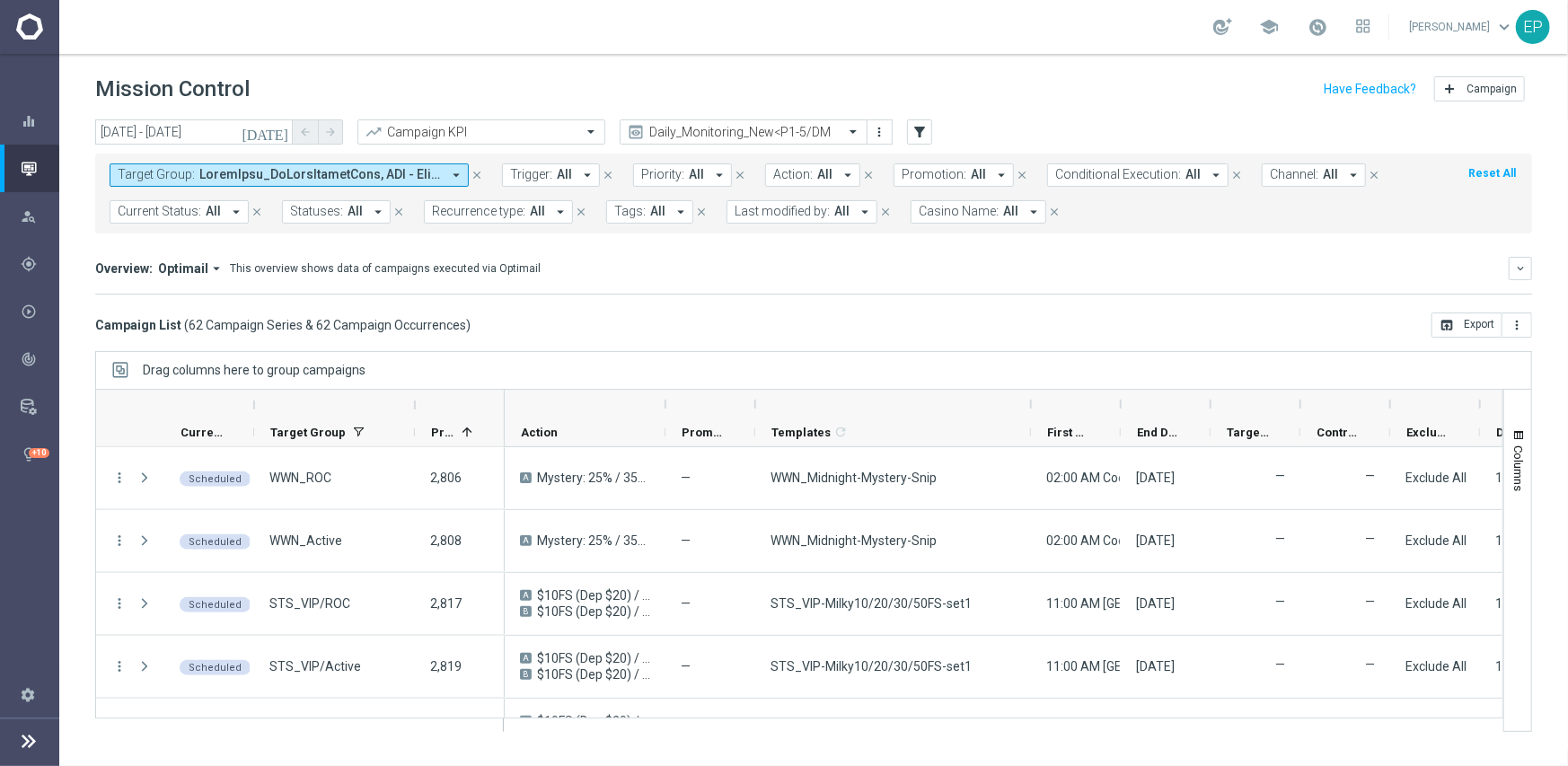
drag, startPoint x: 981, startPoint y: 406, endPoint x: 1033, endPoint y: 412, distance: 52.3
click at [1033, 412] on div at bounding box center [1030, 404] width 7 height 29
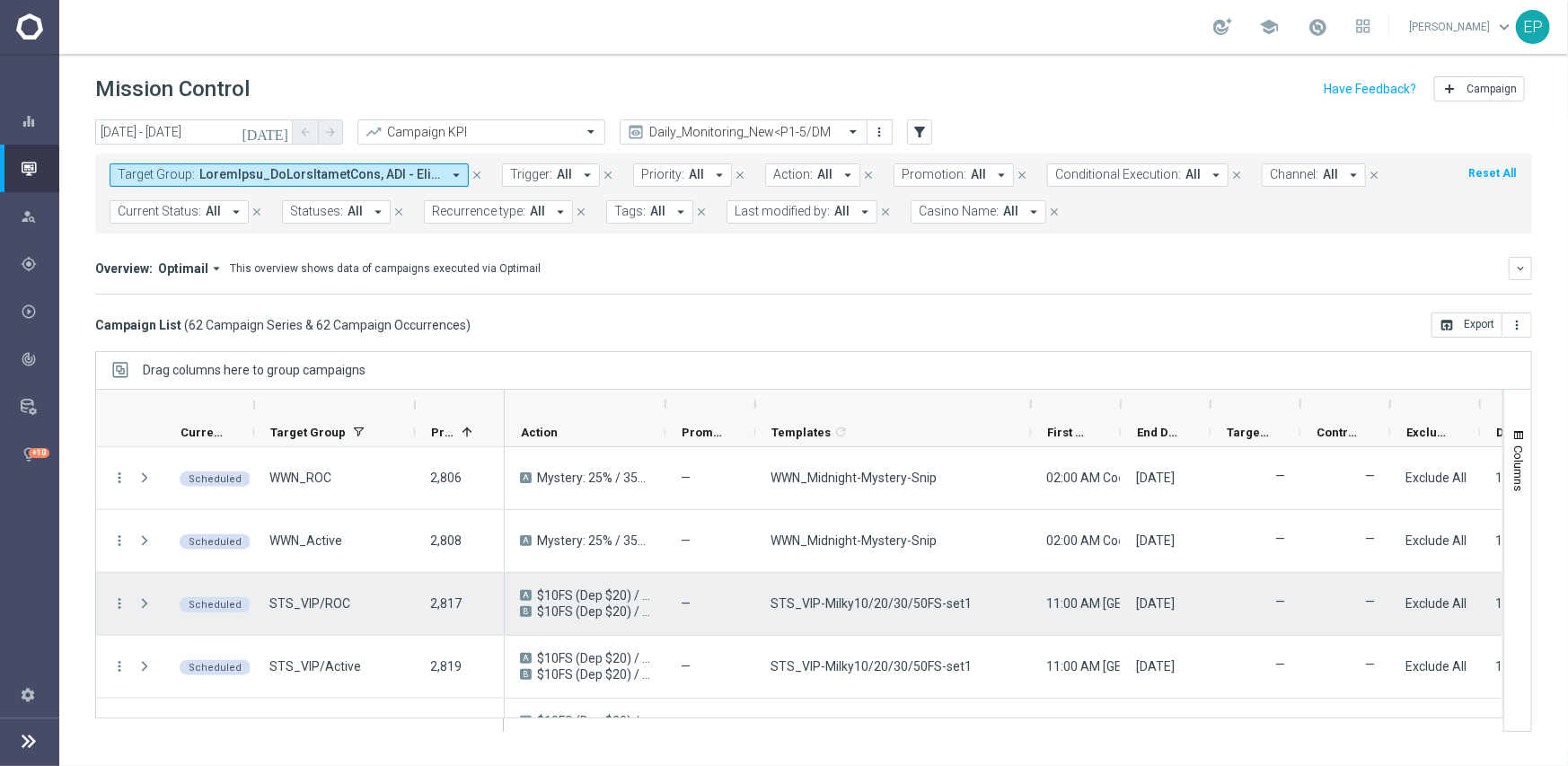
scroll to position [1347, 0]
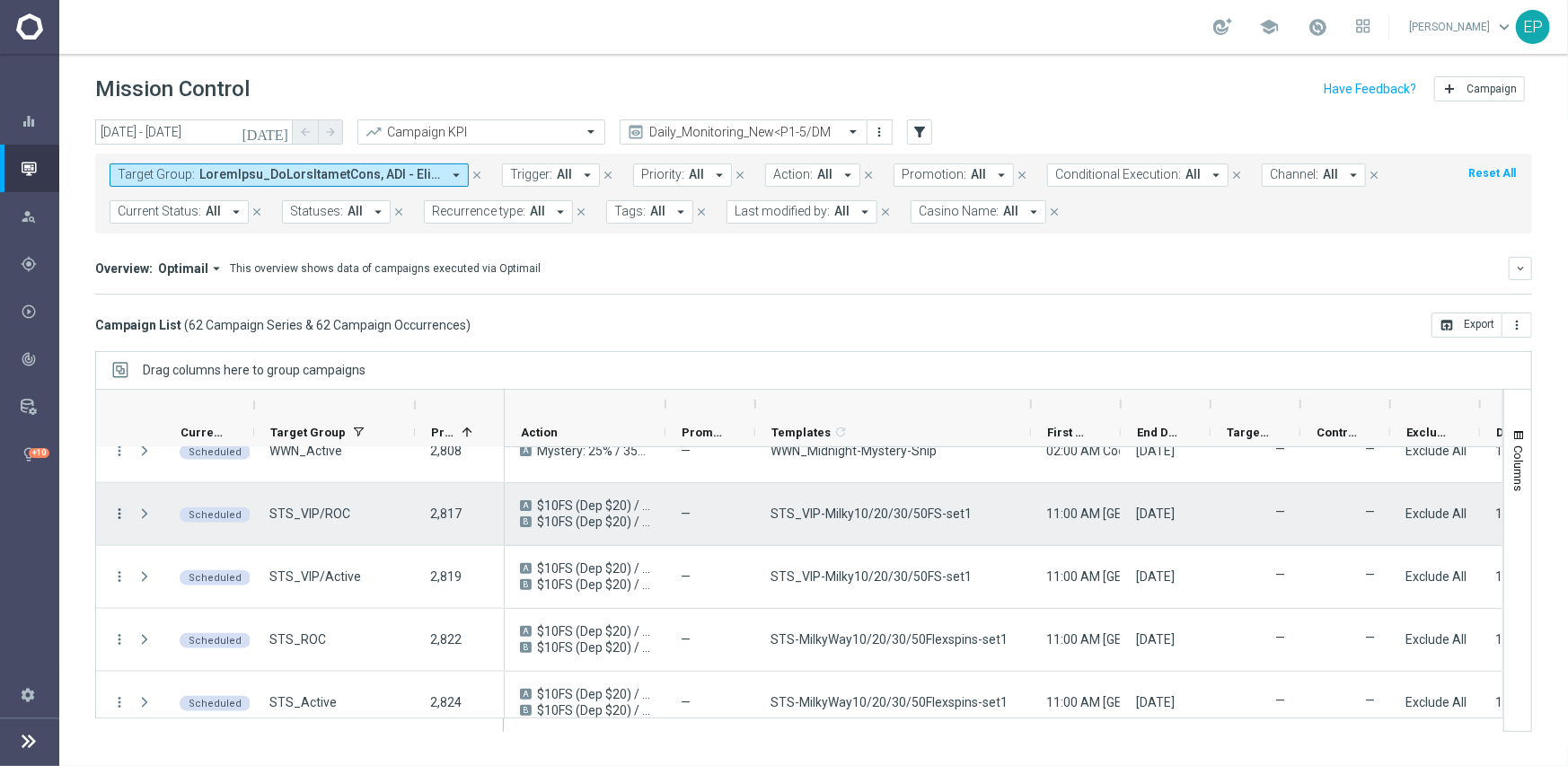
click at [118, 507] on icon "more_vert" at bounding box center [120, 514] width 16 height 16
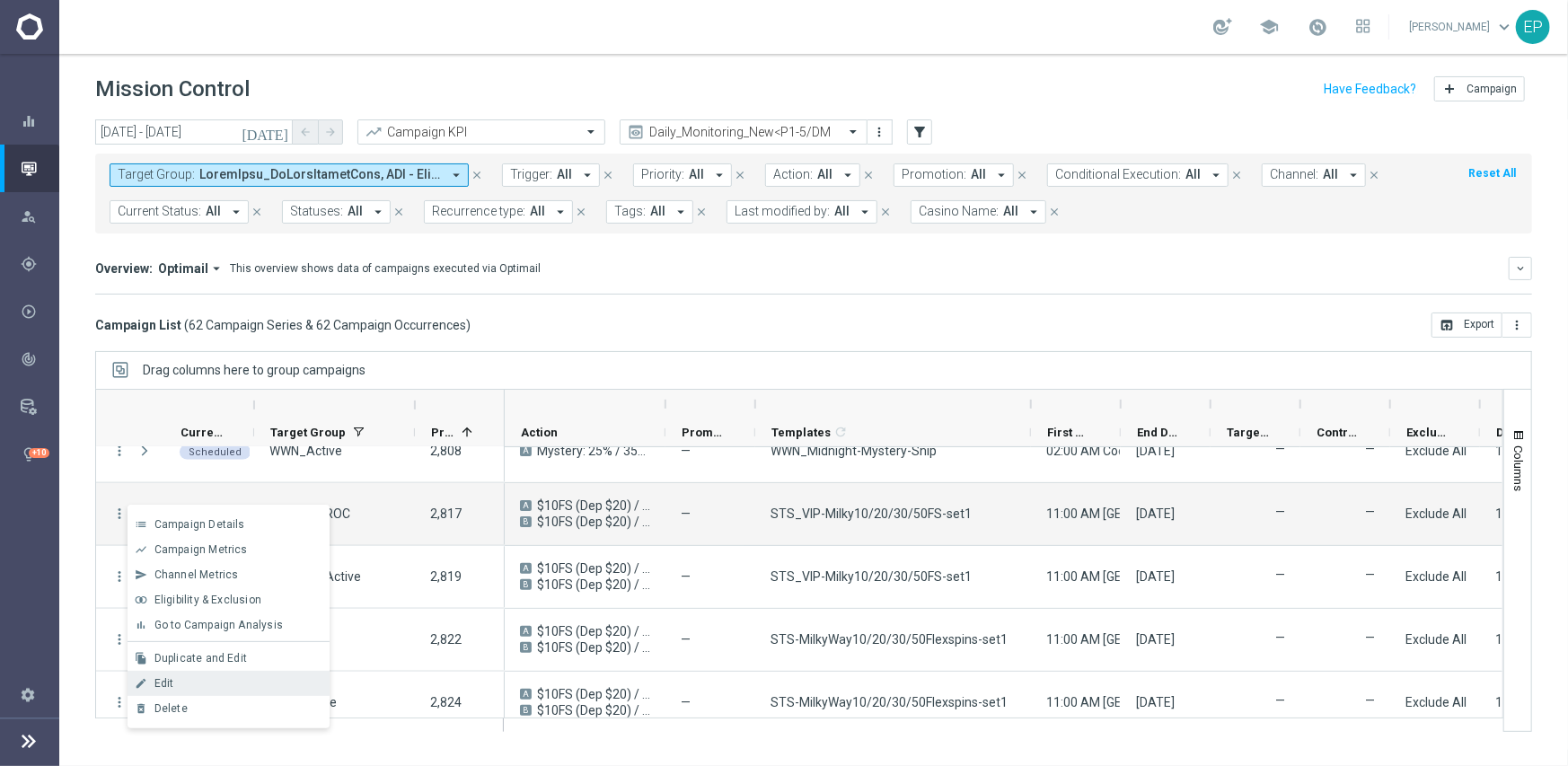
click at [222, 686] on div "Edit" at bounding box center [237, 682] width 167 height 13
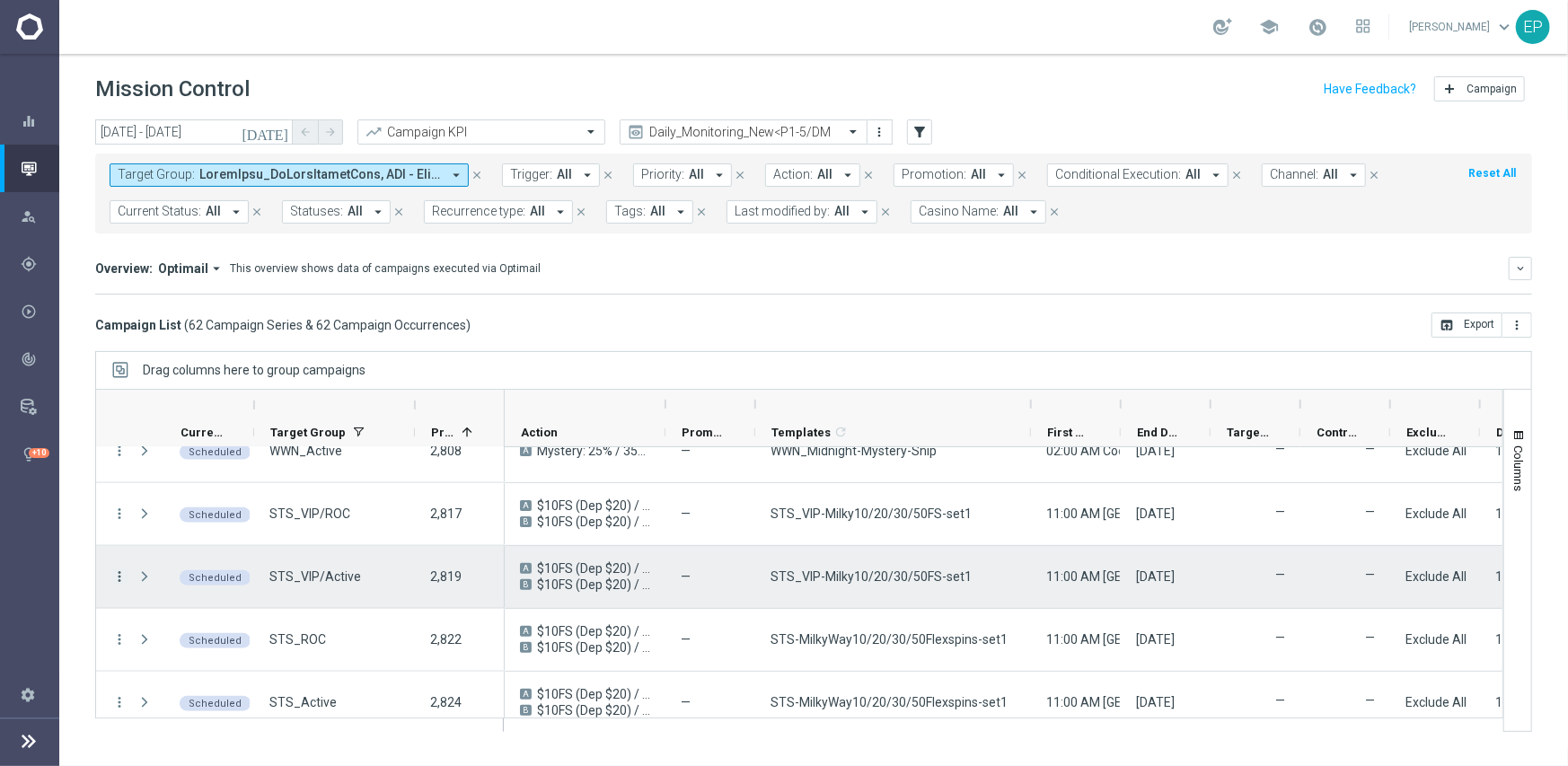
click at [118, 575] on icon "more_vert" at bounding box center [120, 576] width 16 height 16
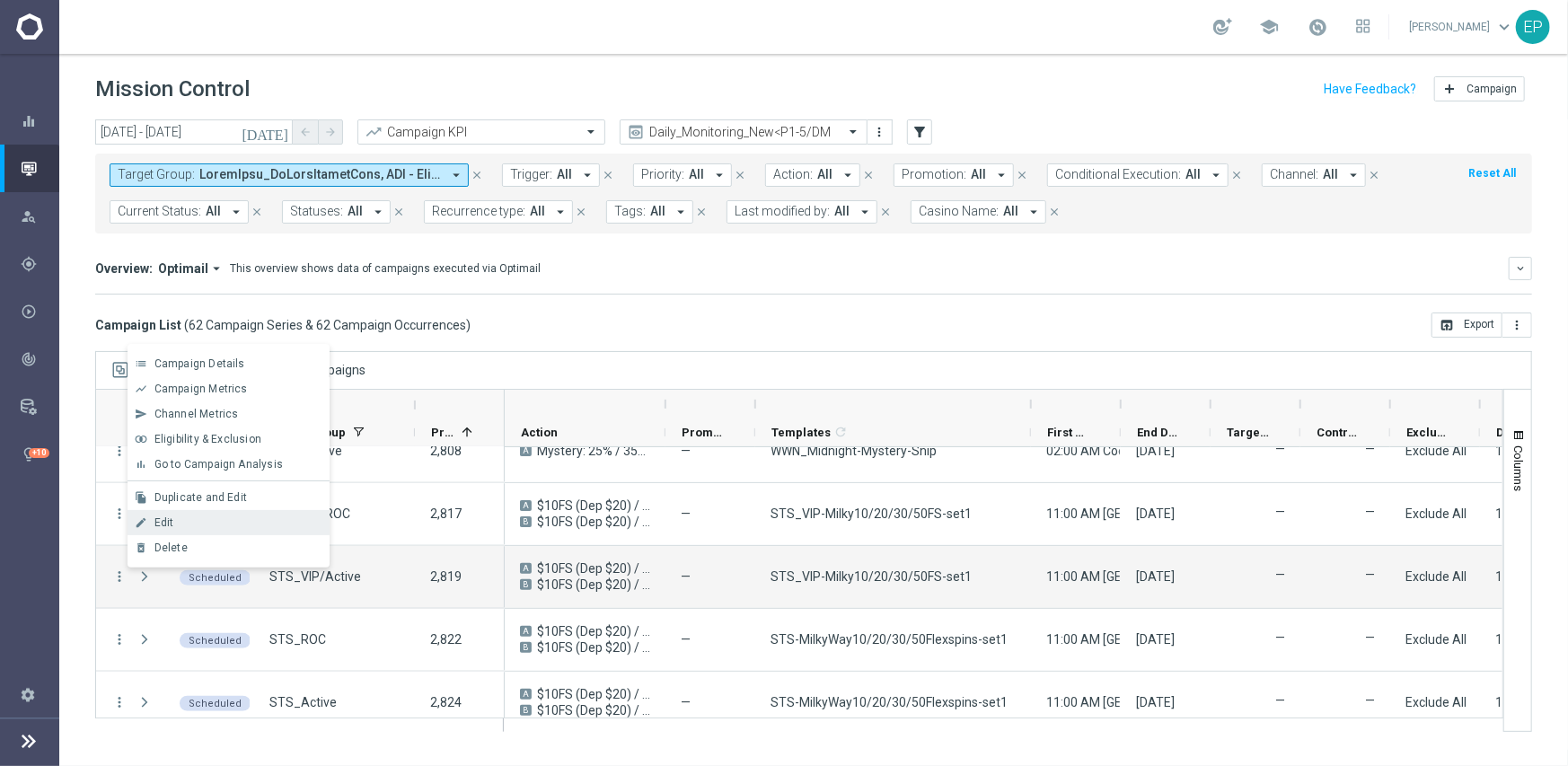
click at [174, 528] on div "Edit" at bounding box center [237, 522] width 167 height 13
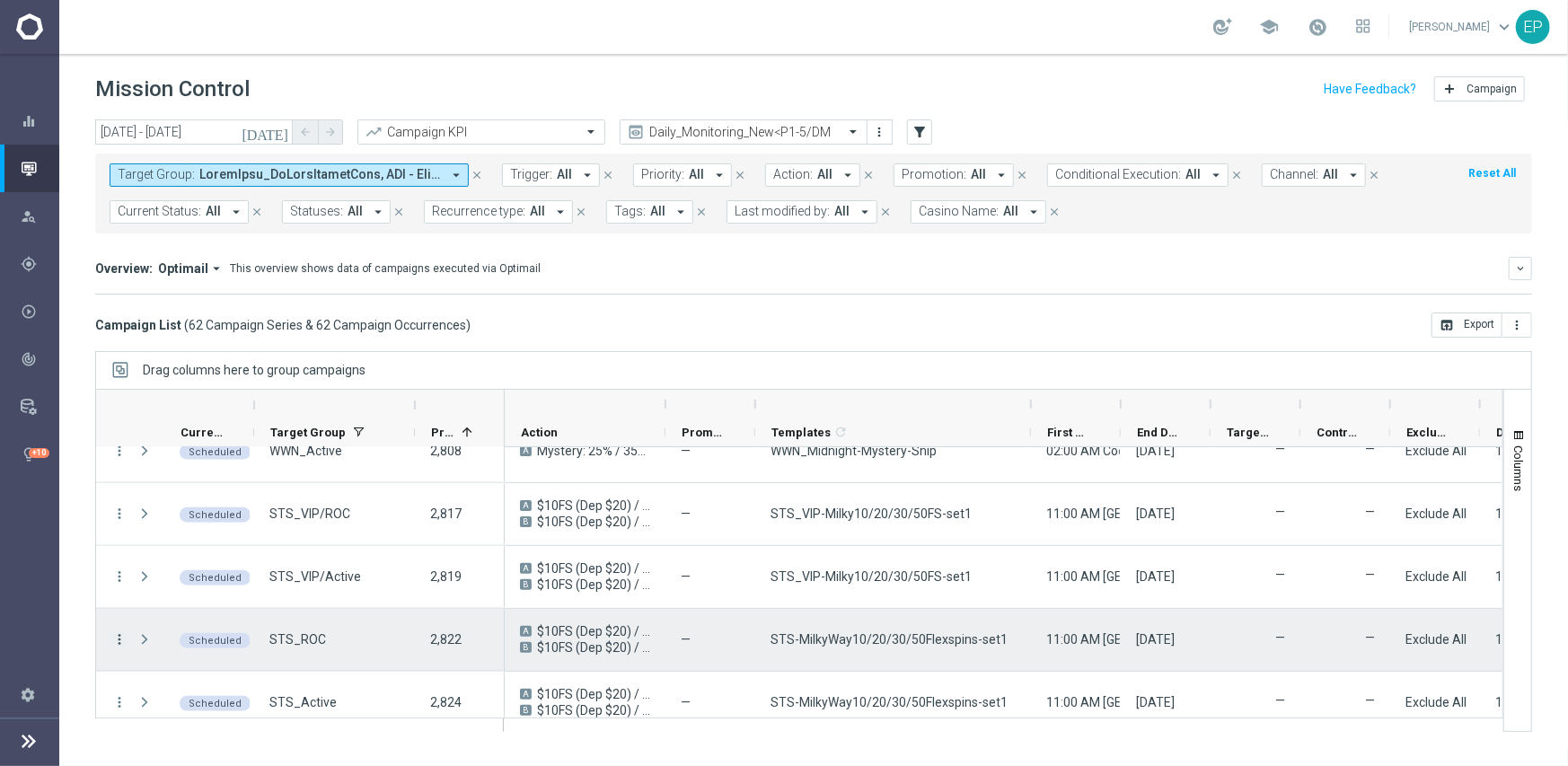
click at [117, 639] on icon "more_vert" at bounding box center [120, 639] width 16 height 16
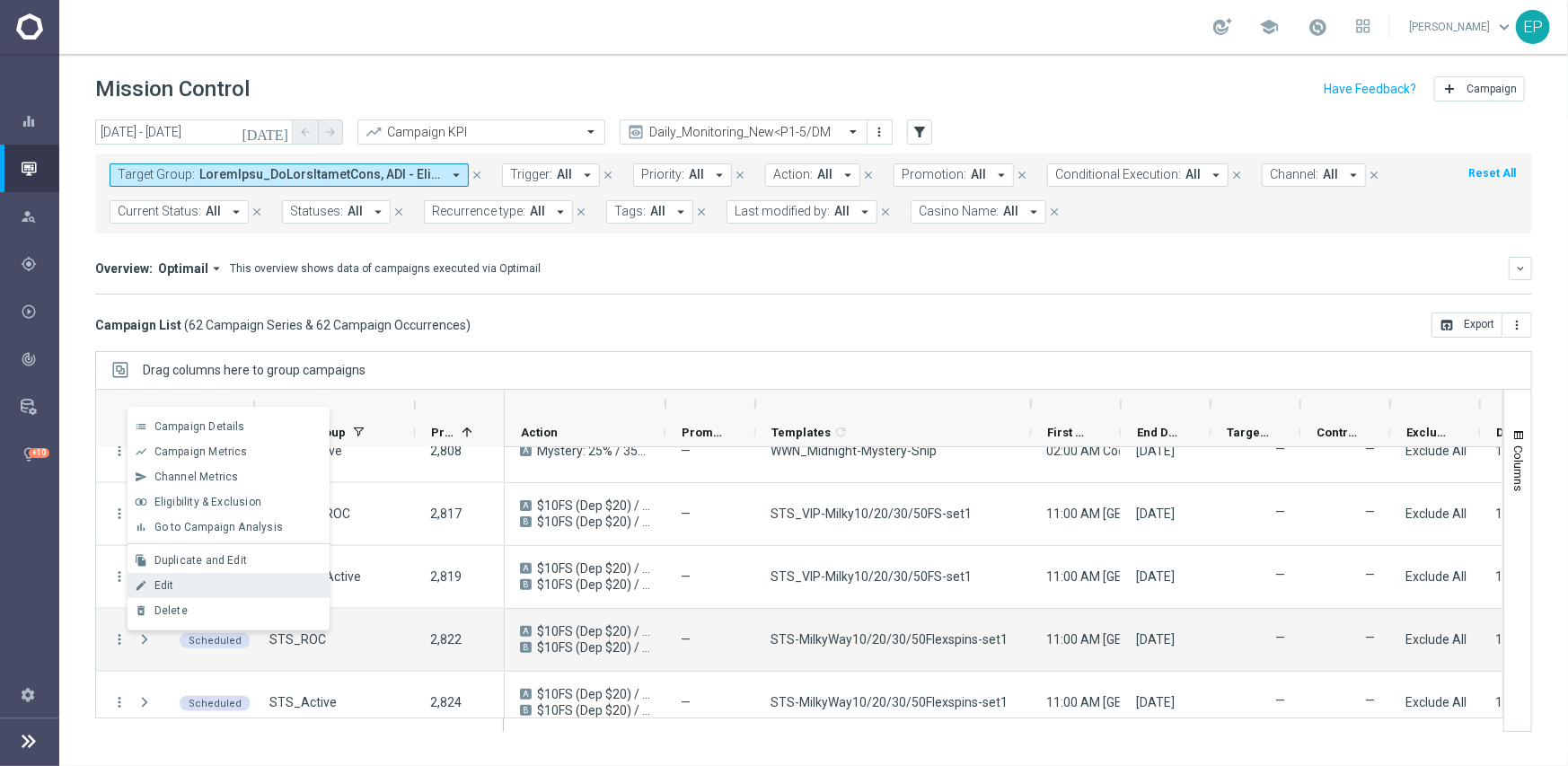
click at [170, 579] on span "Edit" at bounding box center [164, 585] width 19 height 13
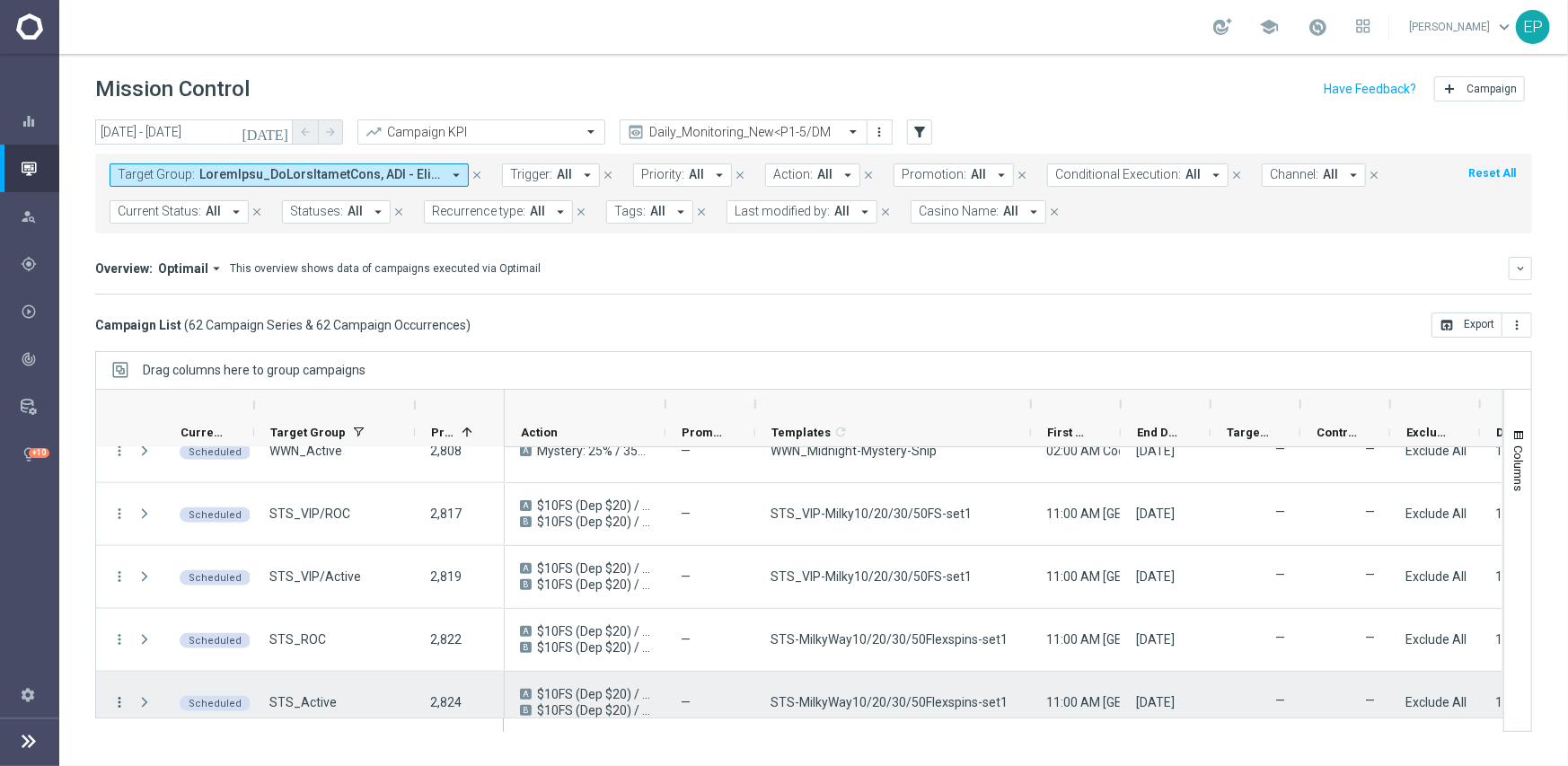
click at [117, 695] on icon "more_vert" at bounding box center [120, 701] width 16 height 16
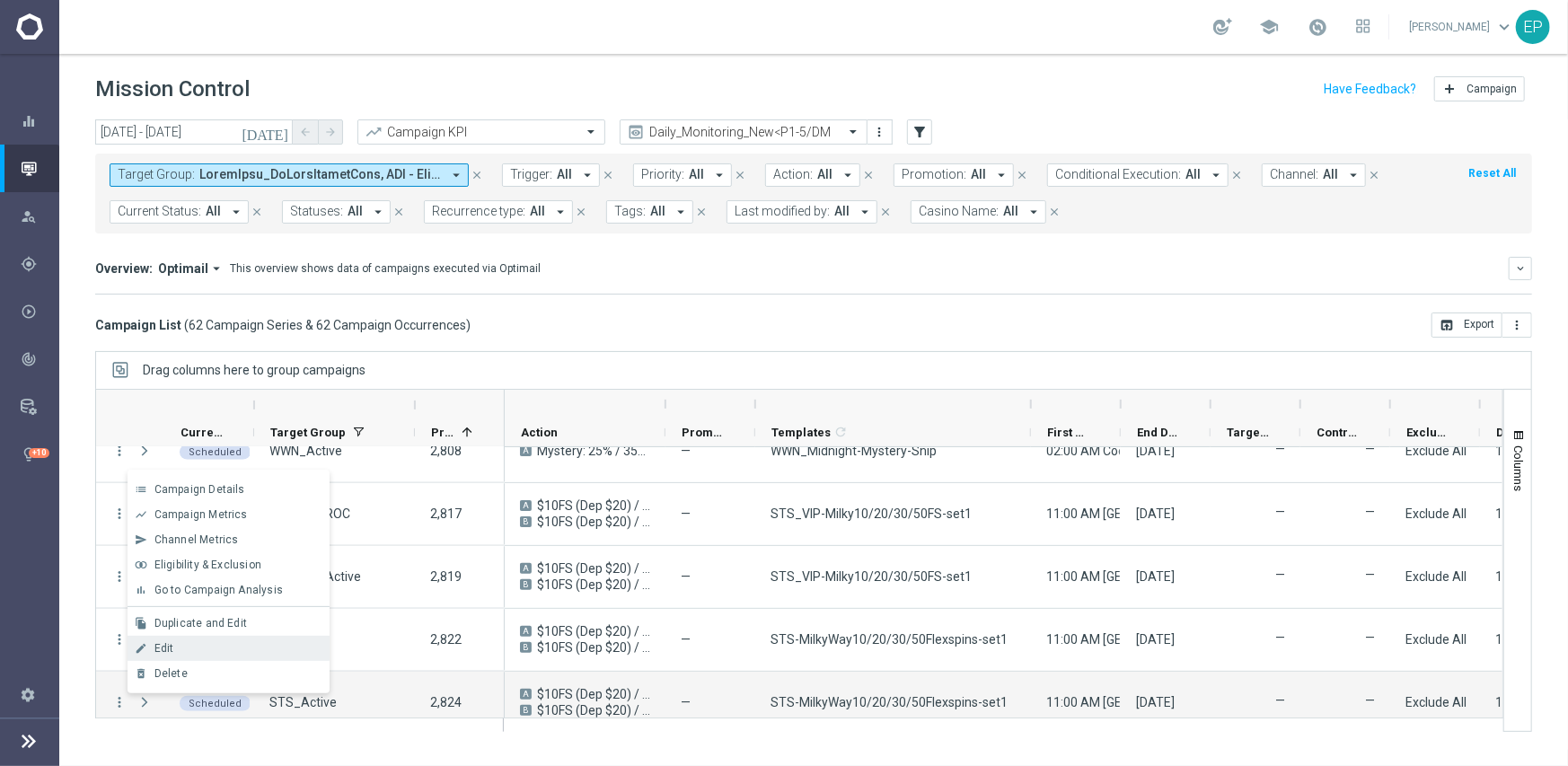
click at [171, 648] on span "Edit" at bounding box center [164, 647] width 19 height 13
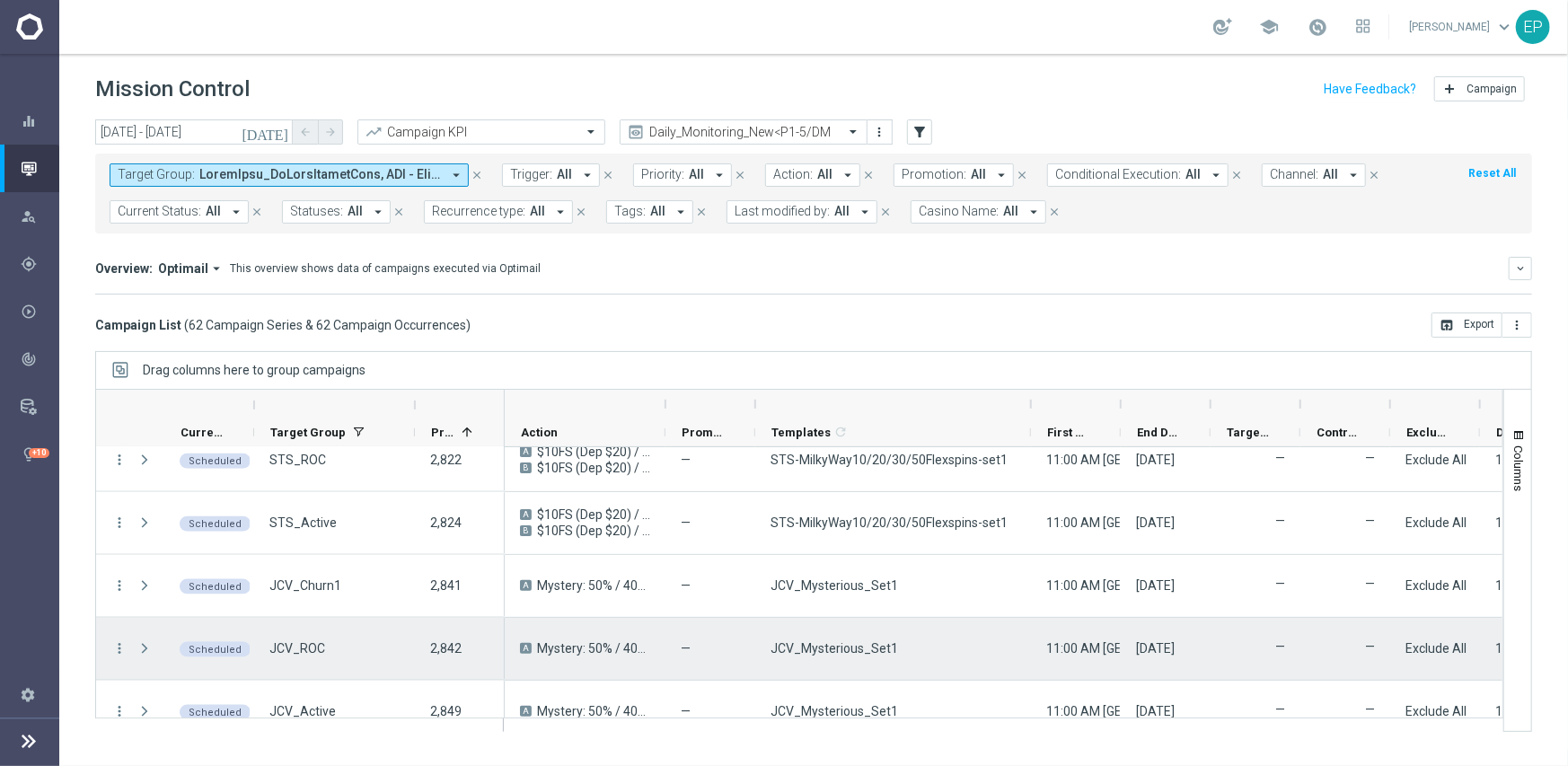
scroll to position [1616, 0]
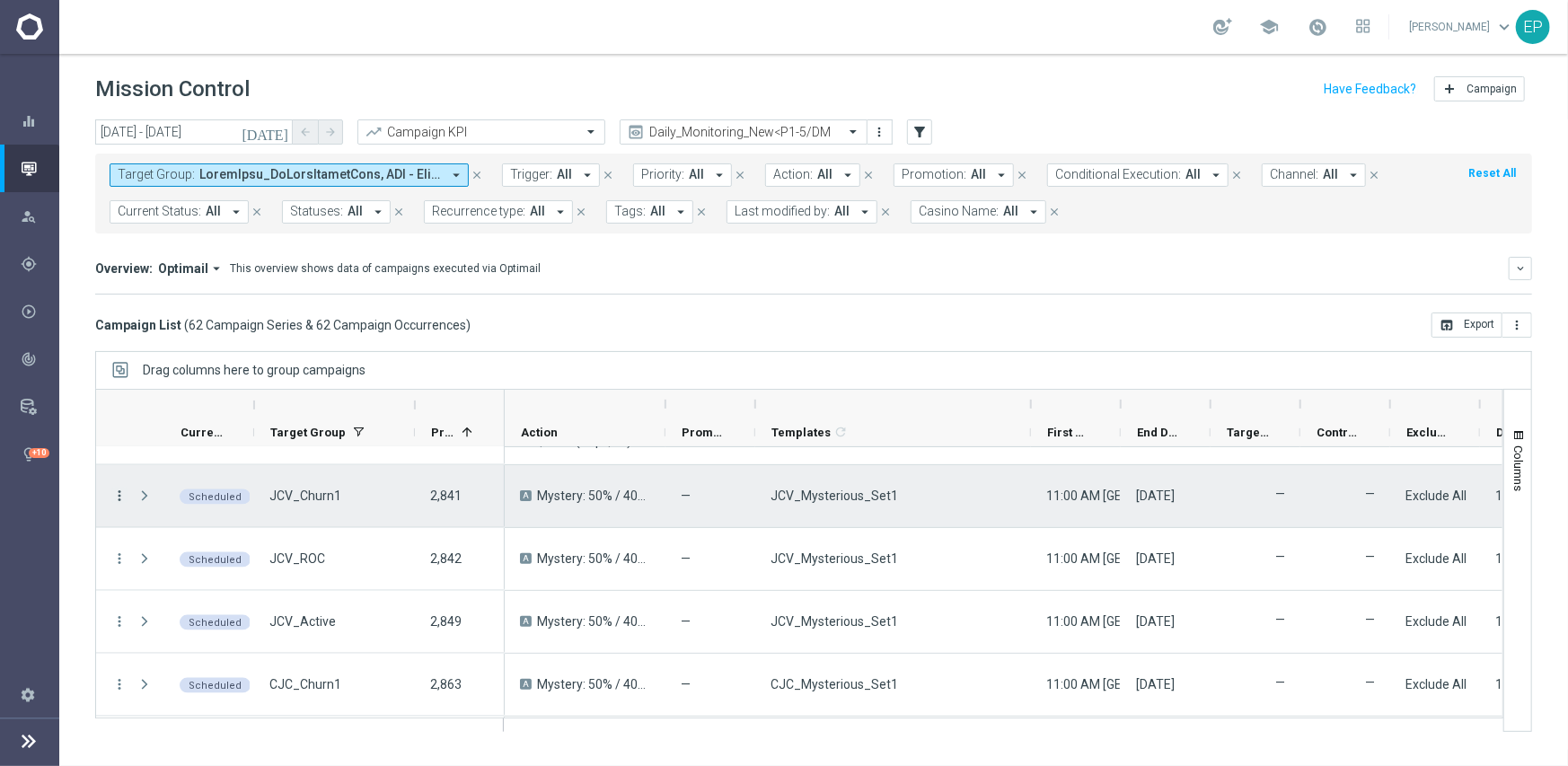
click at [113, 492] on icon "more_vert" at bounding box center [120, 495] width 16 height 16
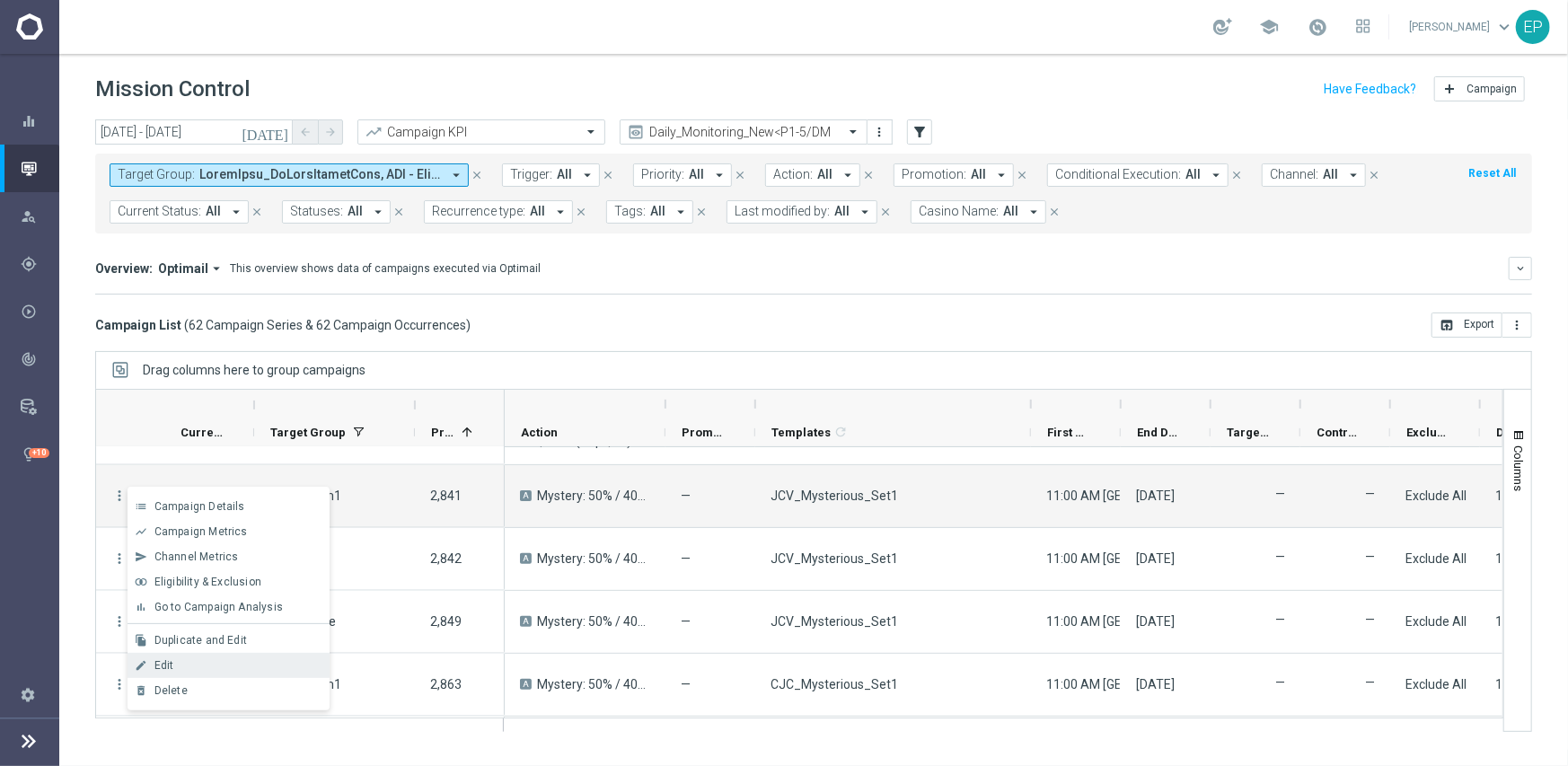
click at [210, 659] on div "Edit" at bounding box center [237, 665] width 167 height 13
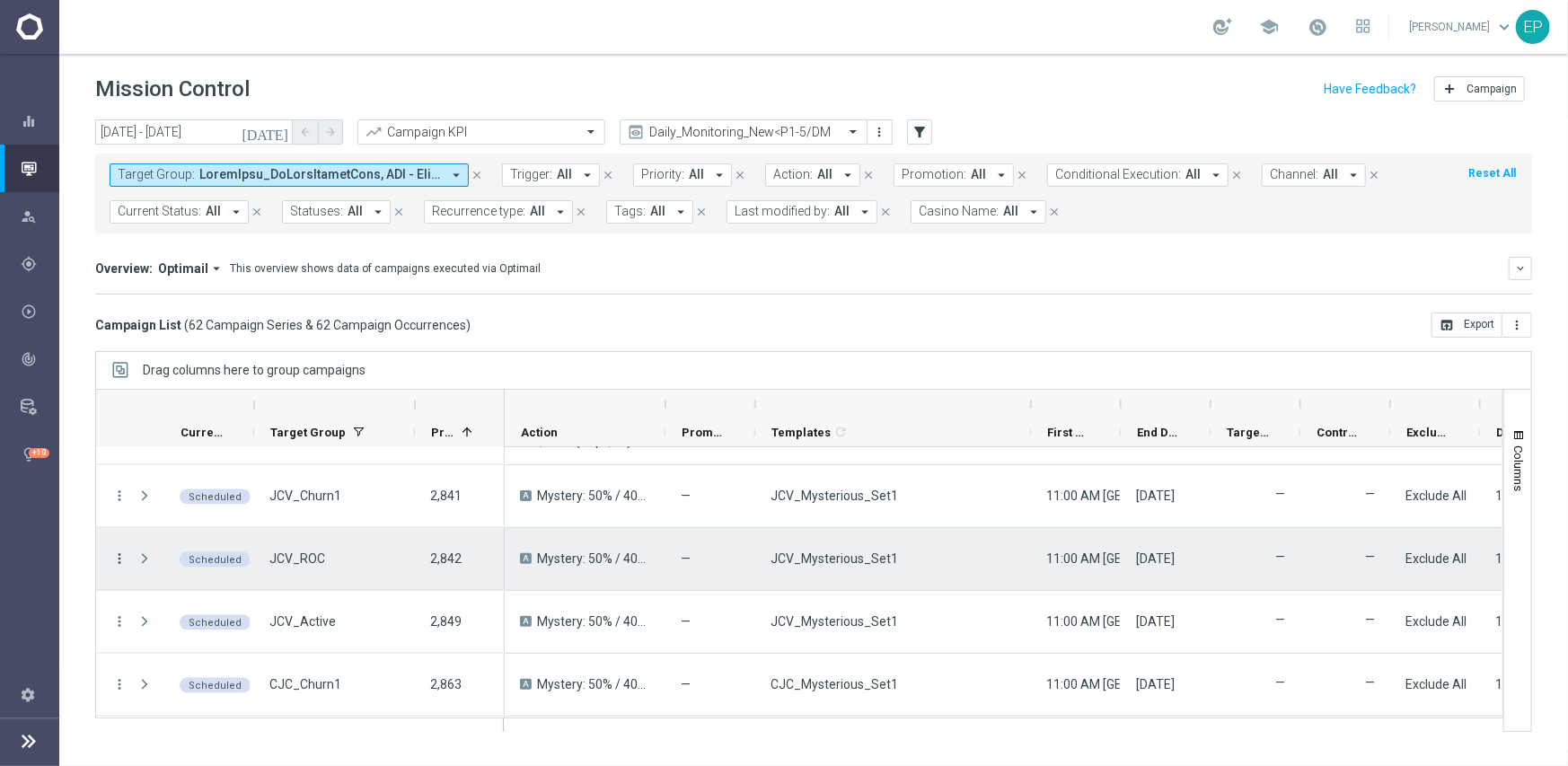
click at [117, 552] on icon "more_vert" at bounding box center [120, 558] width 16 height 16
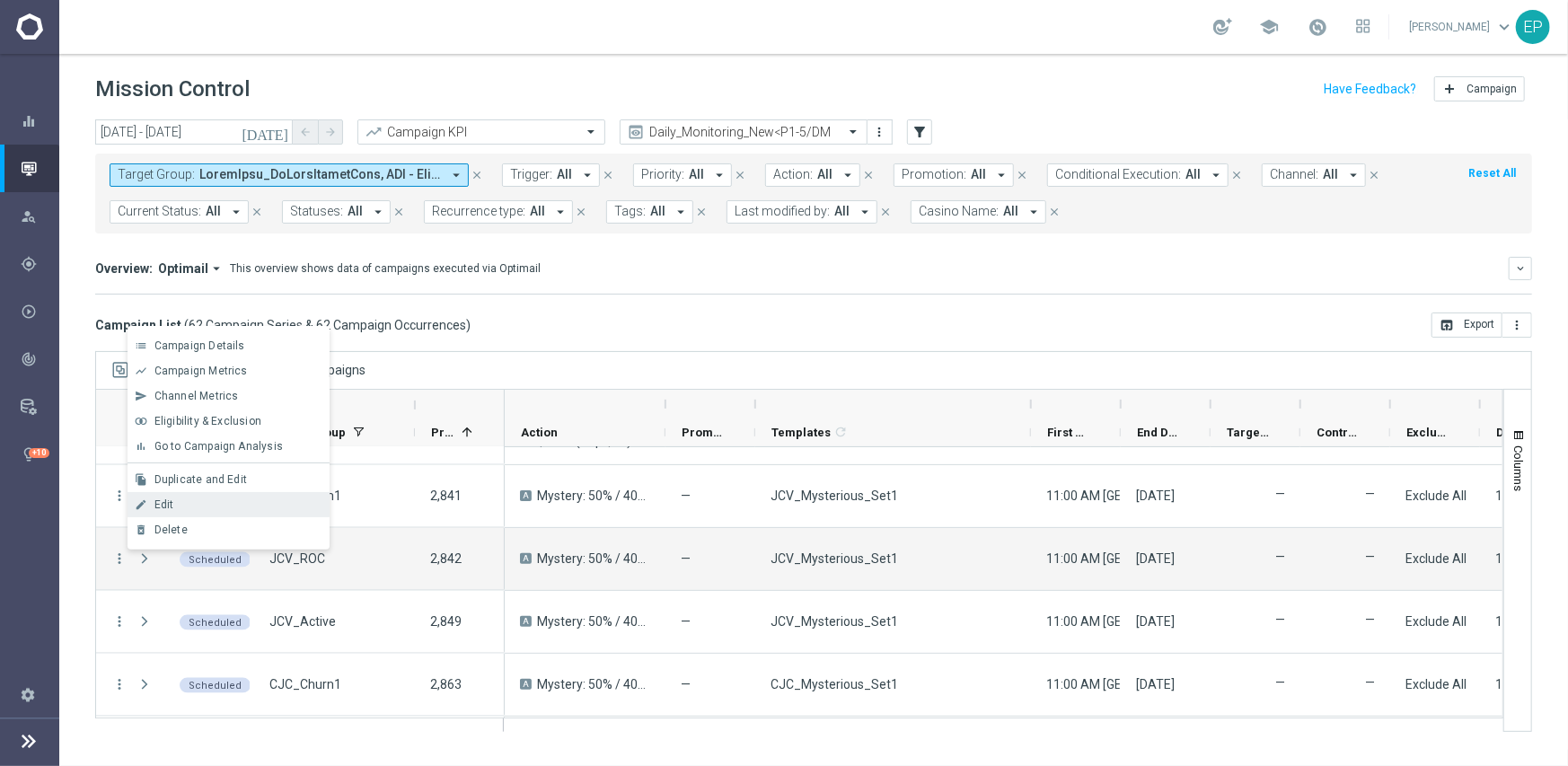
click at [167, 502] on span "Edit" at bounding box center [164, 504] width 19 height 13
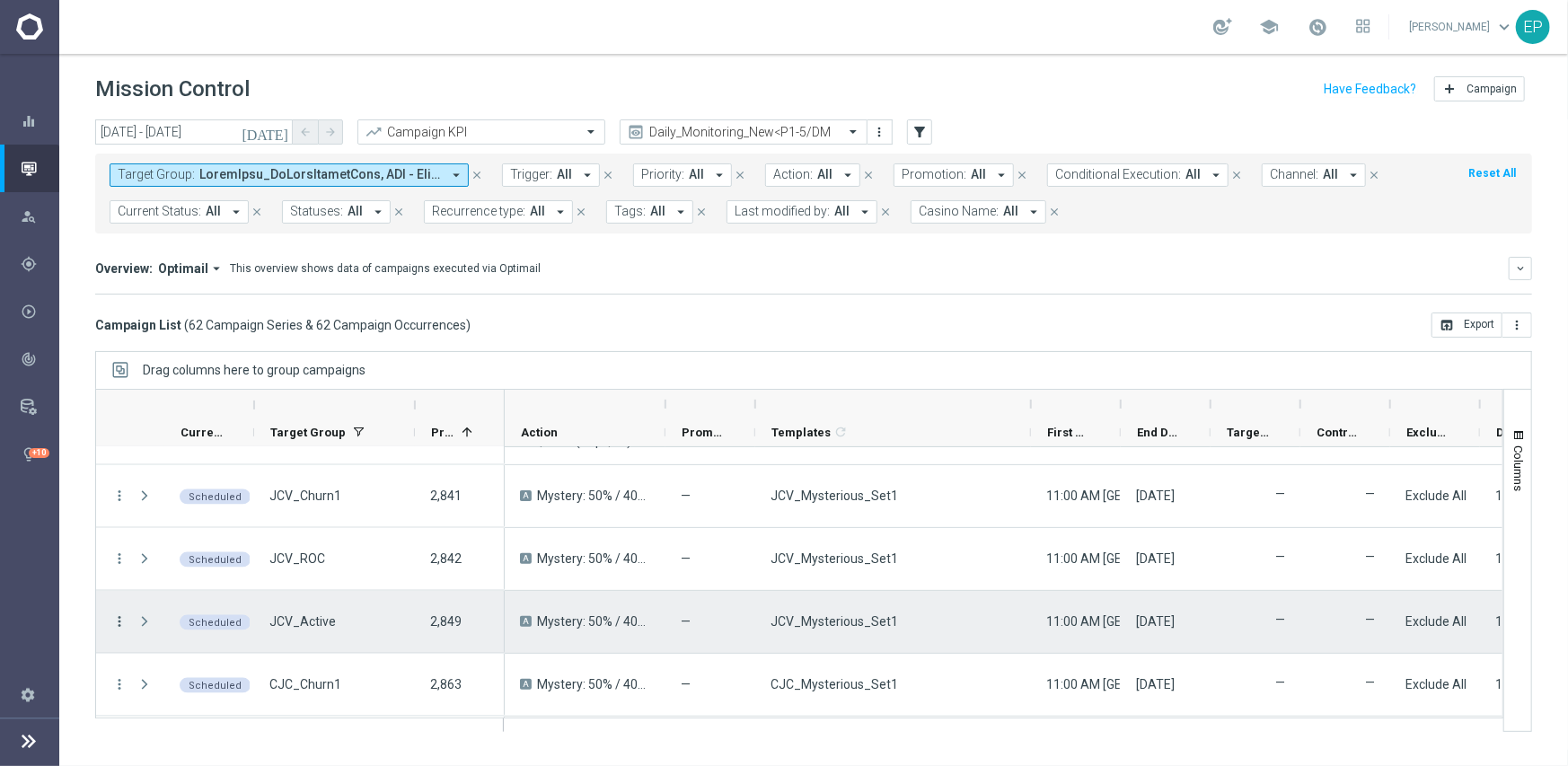
click at [125, 621] on icon "more_vert" at bounding box center [120, 621] width 16 height 16
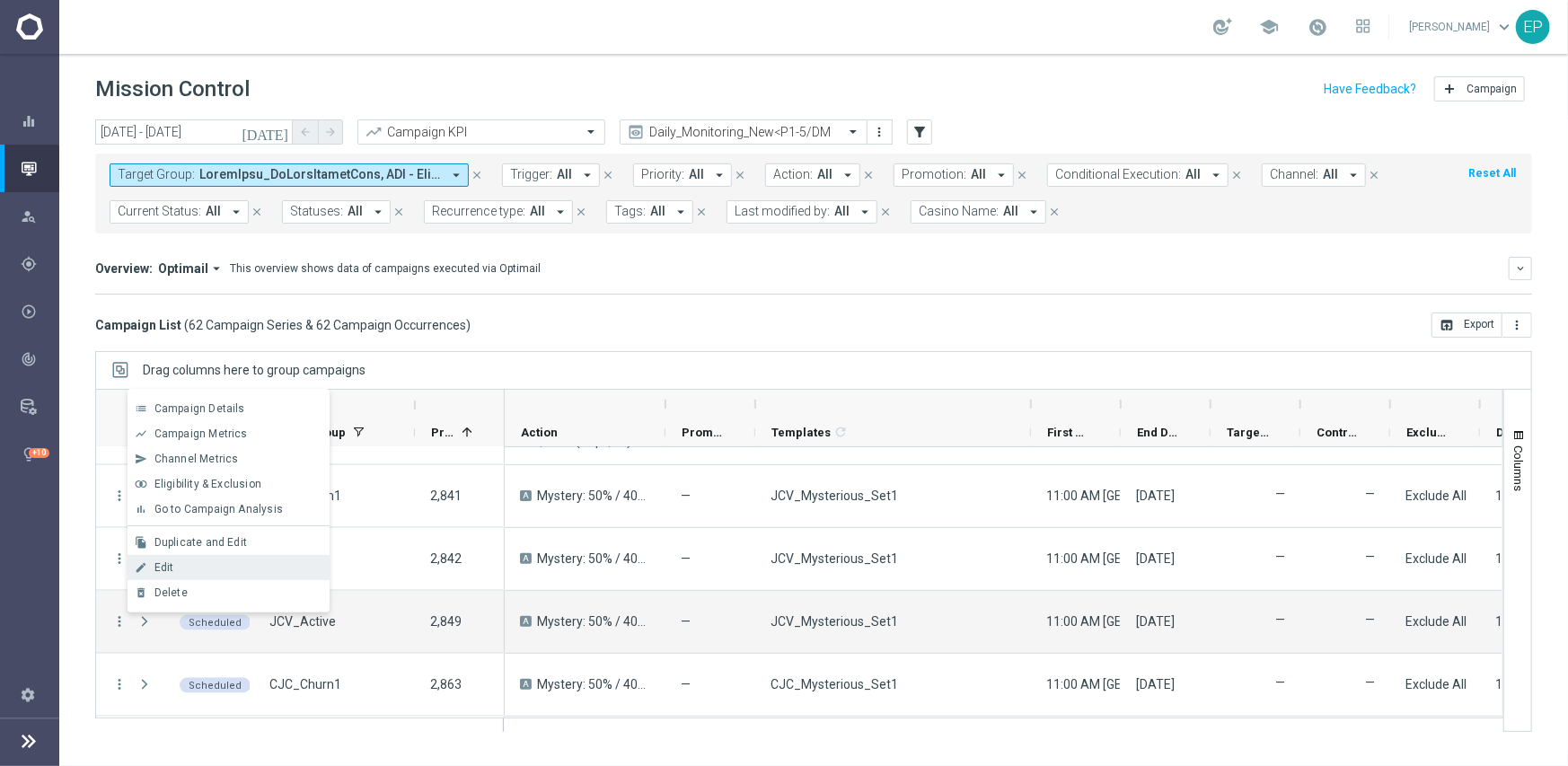
click at [197, 566] on div "Edit" at bounding box center [237, 567] width 167 height 13
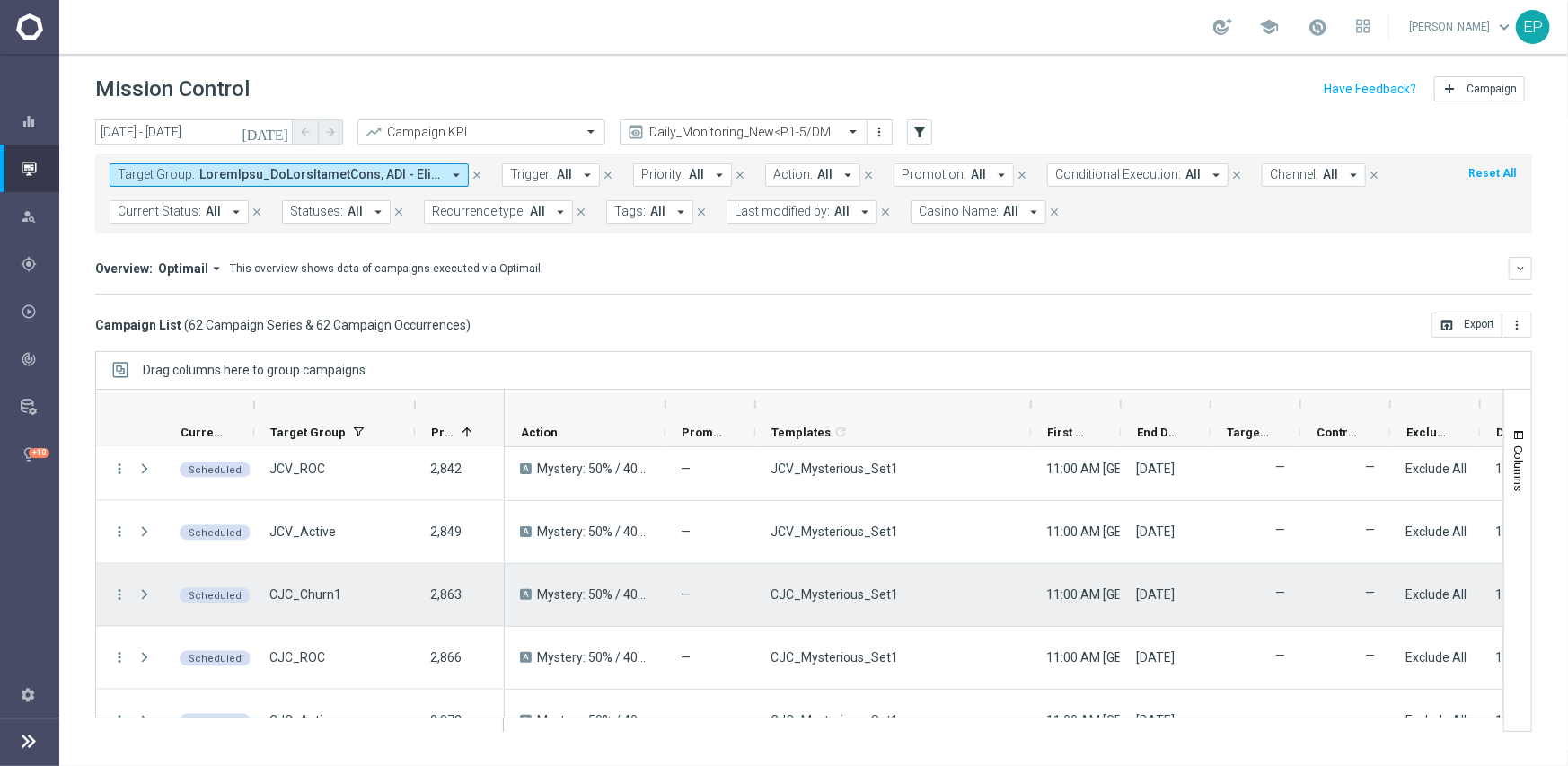
scroll to position [1795, 0]
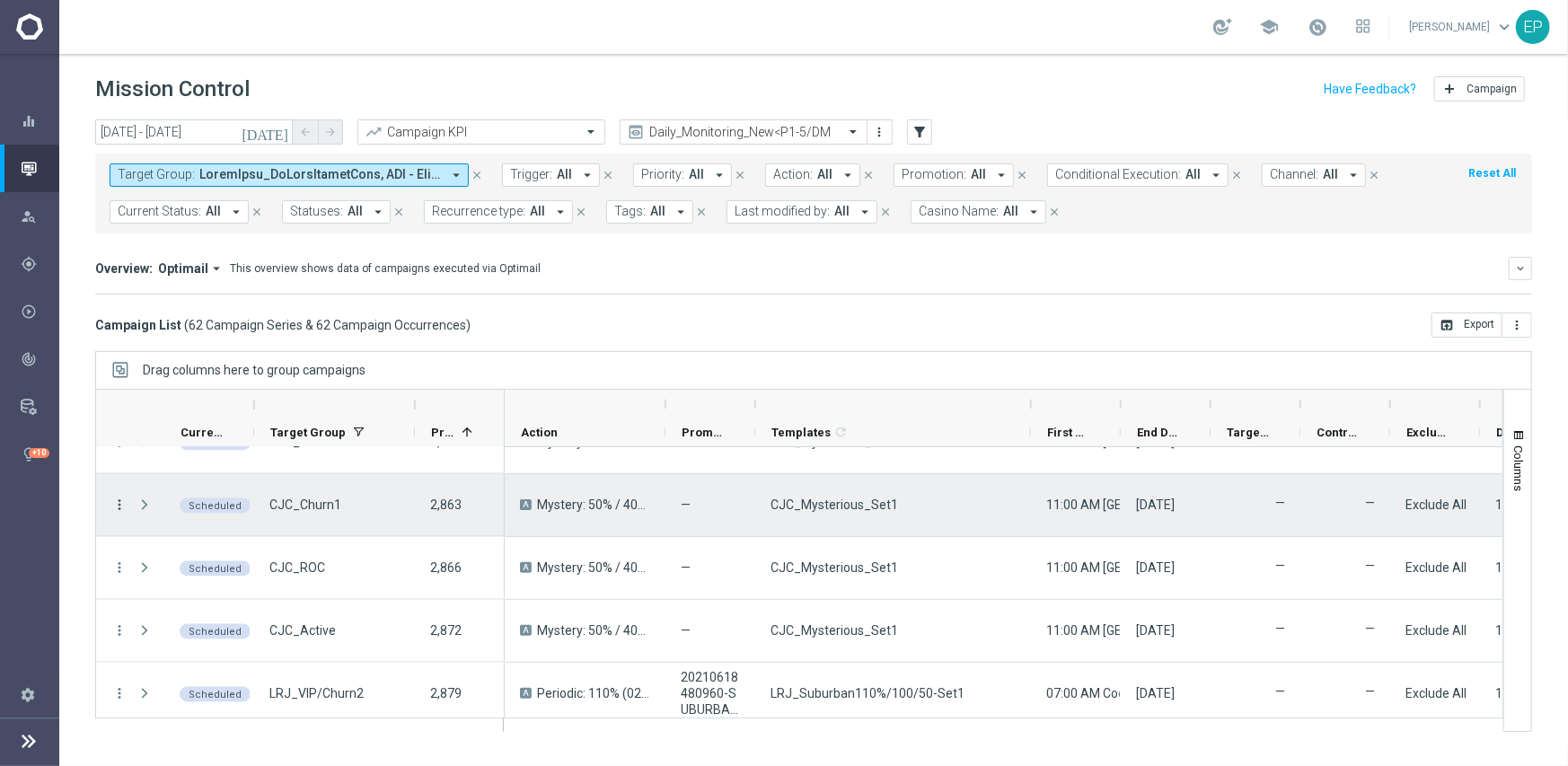
click at [112, 501] on icon "more_vert" at bounding box center [120, 504] width 16 height 16
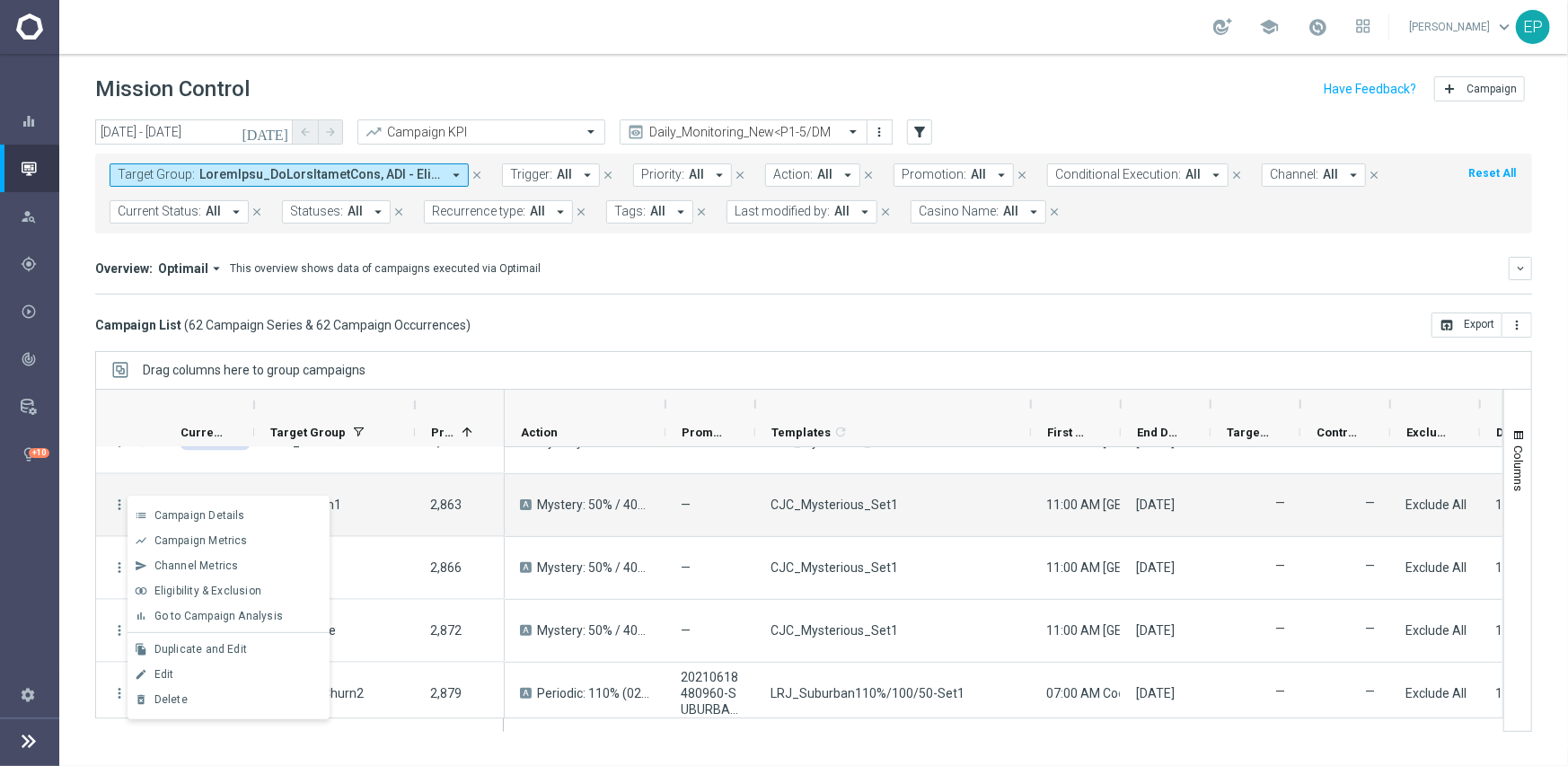
click at [214, 674] on div "Edit" at bounding box center [237, 674] width 167 height 13
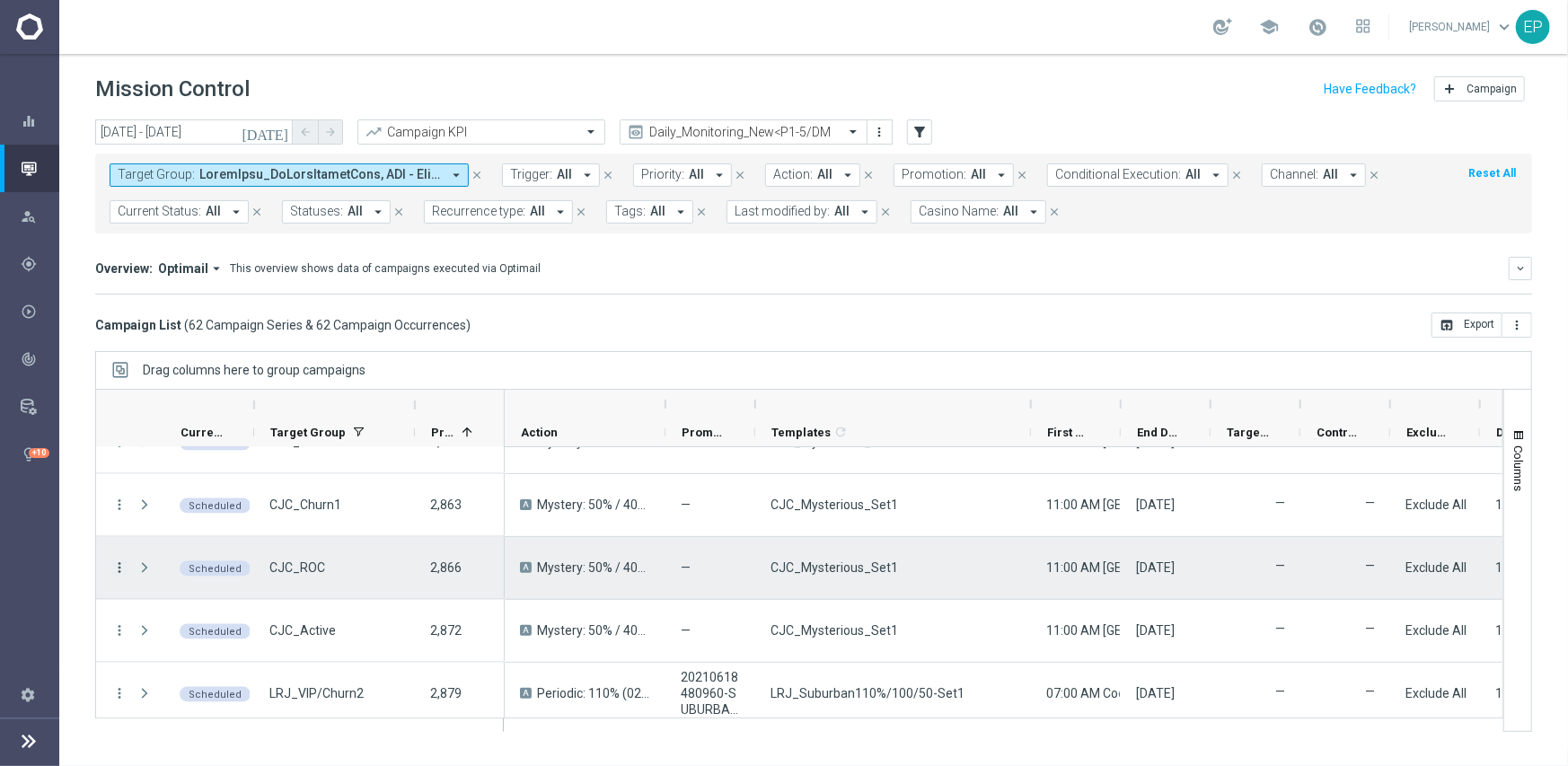
click at [117, 559] on icon "more_vert" at bounding box center [120, 567] width 16 height 16
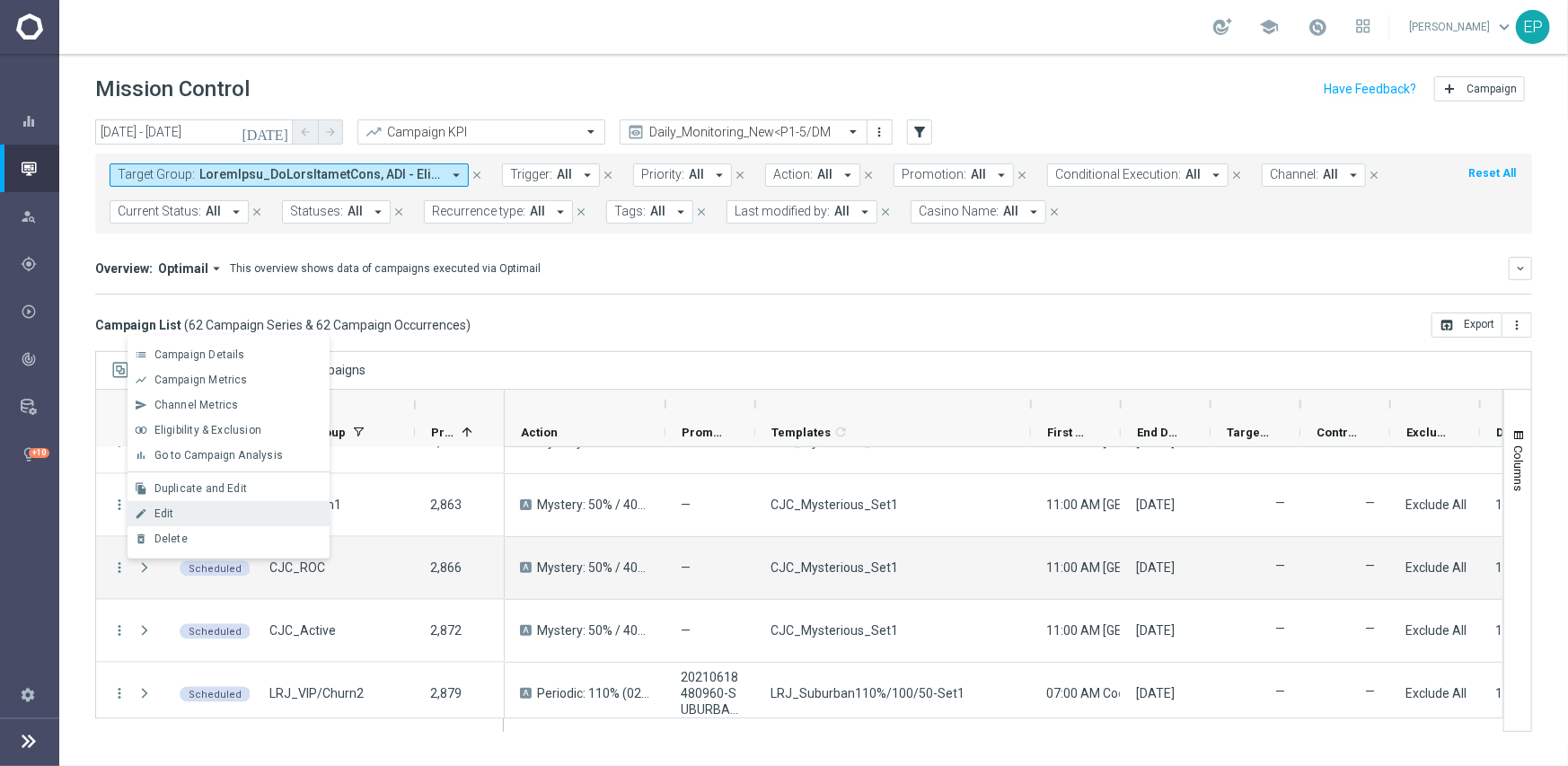
click at [162, 508] on span "Edit" at bounding box center [164, 513] width 19 height 13
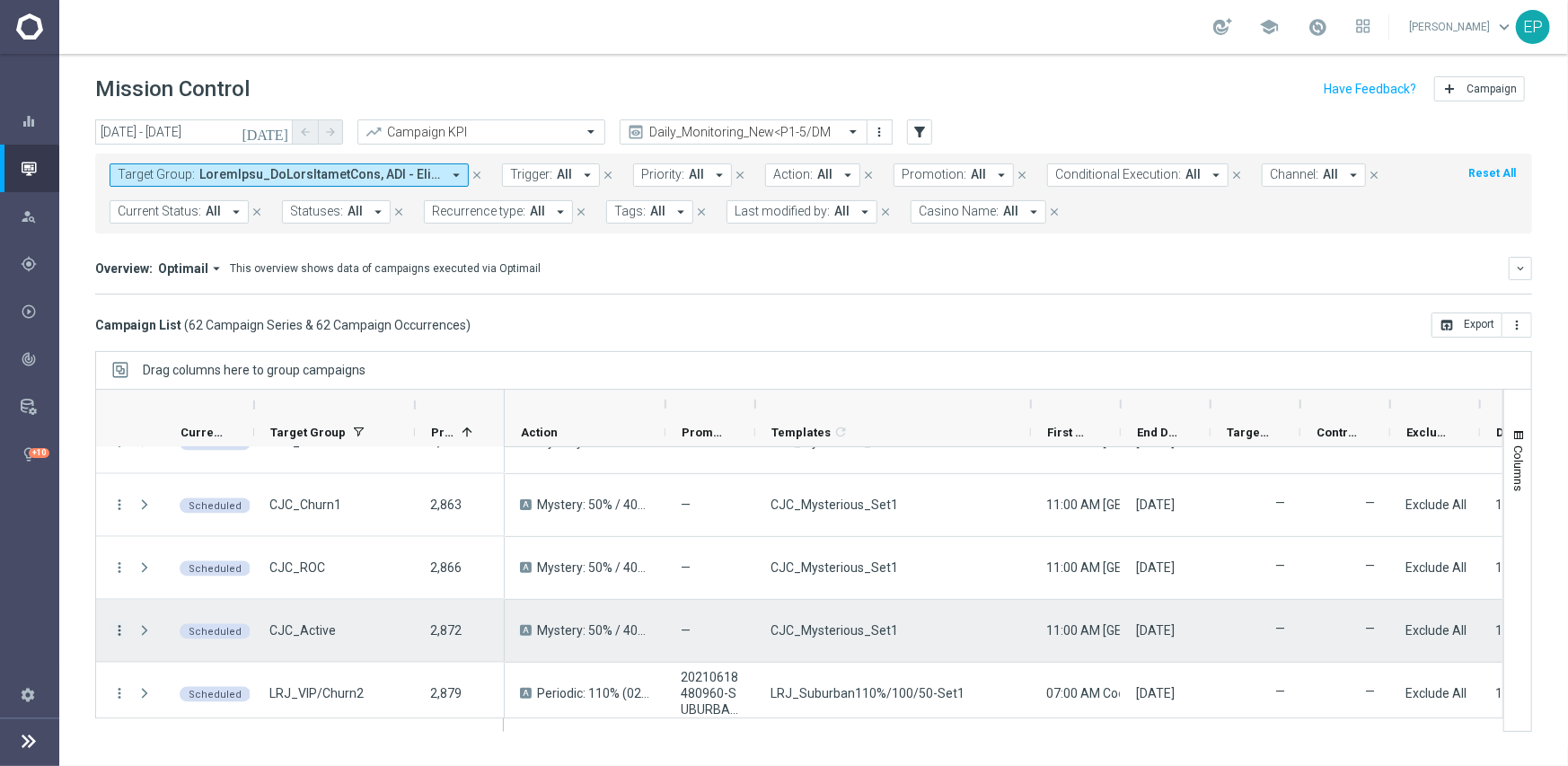
click at [123, 622] on icon "more_vert" at bounding box center [120, 630] width 16 height 16
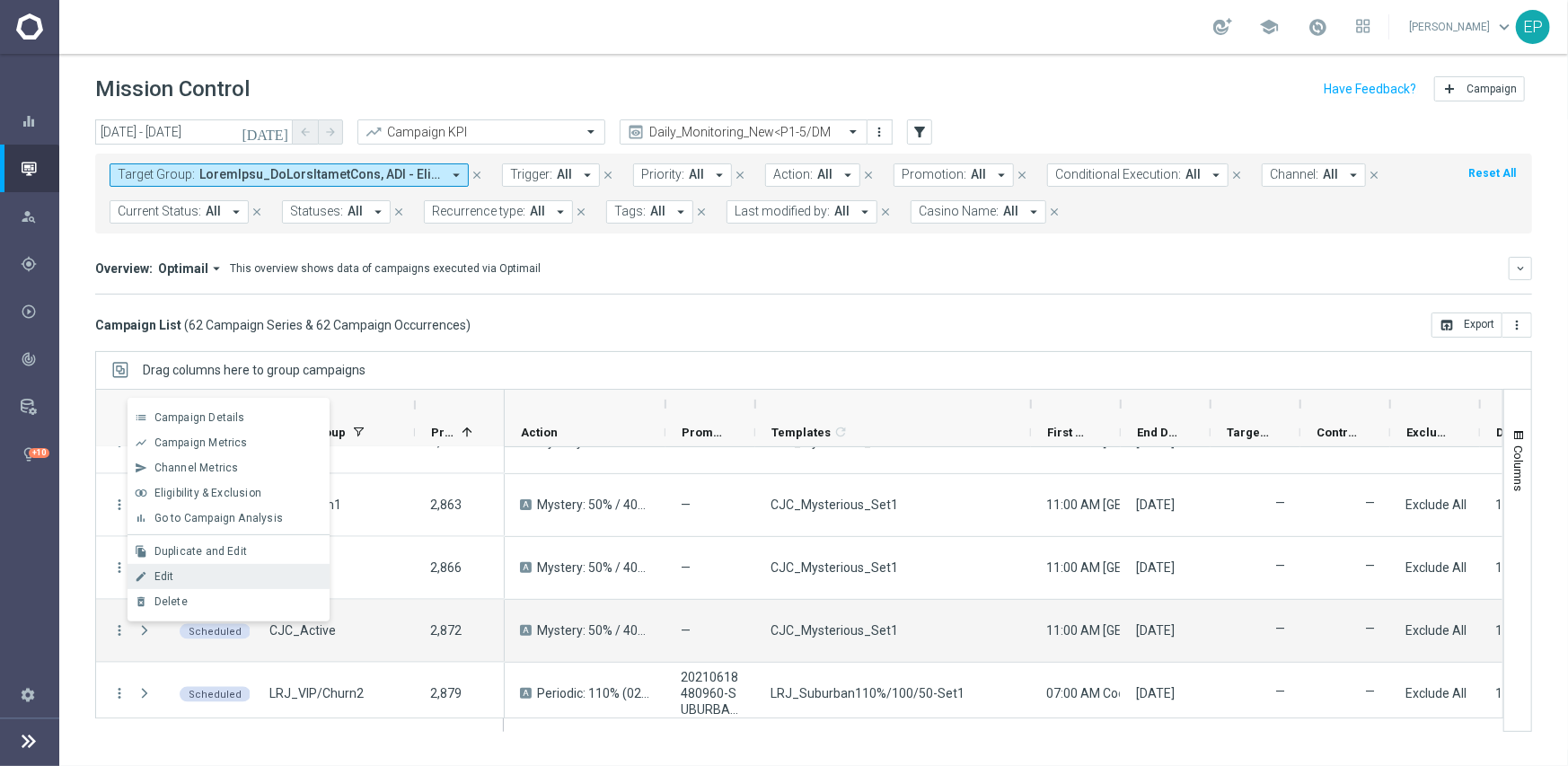
click at [179, 579] on div "Edit" at bounding box center [237, 576] width 167 height 13
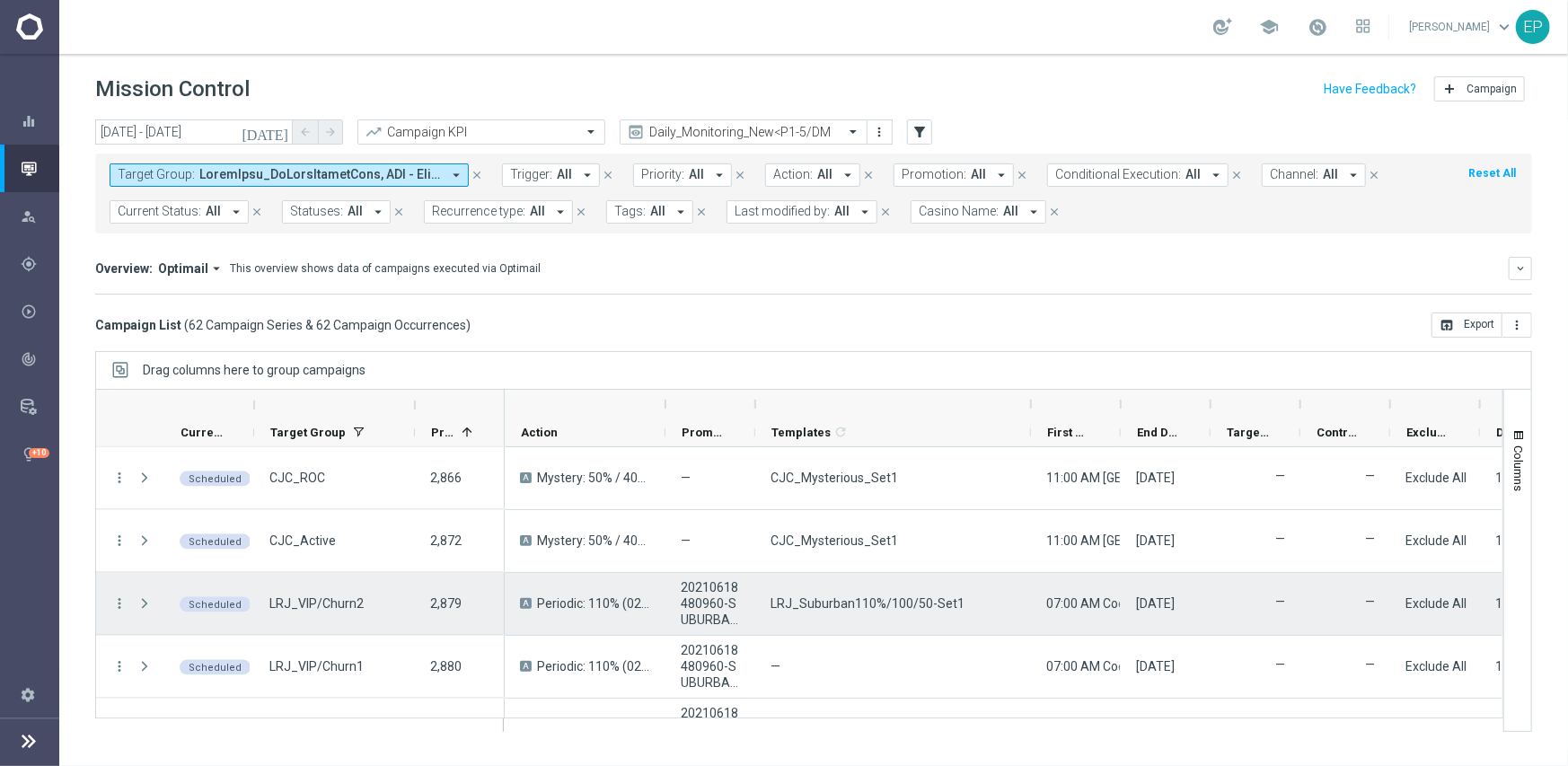
scroll to position [1975, 0]
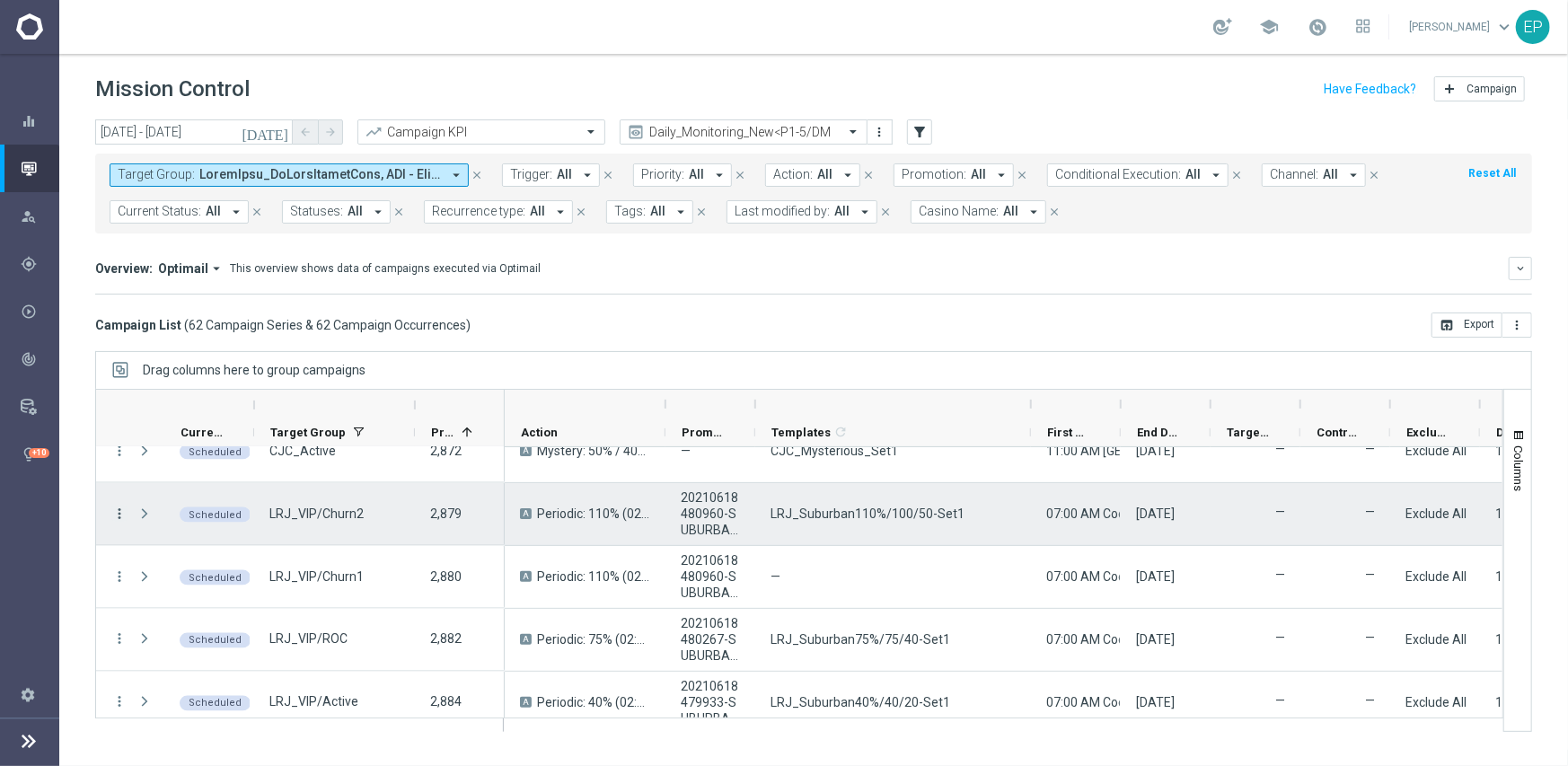
click at [112, 508] on icon "more_vert" at bounding box center [120, 514] width 16 height 16
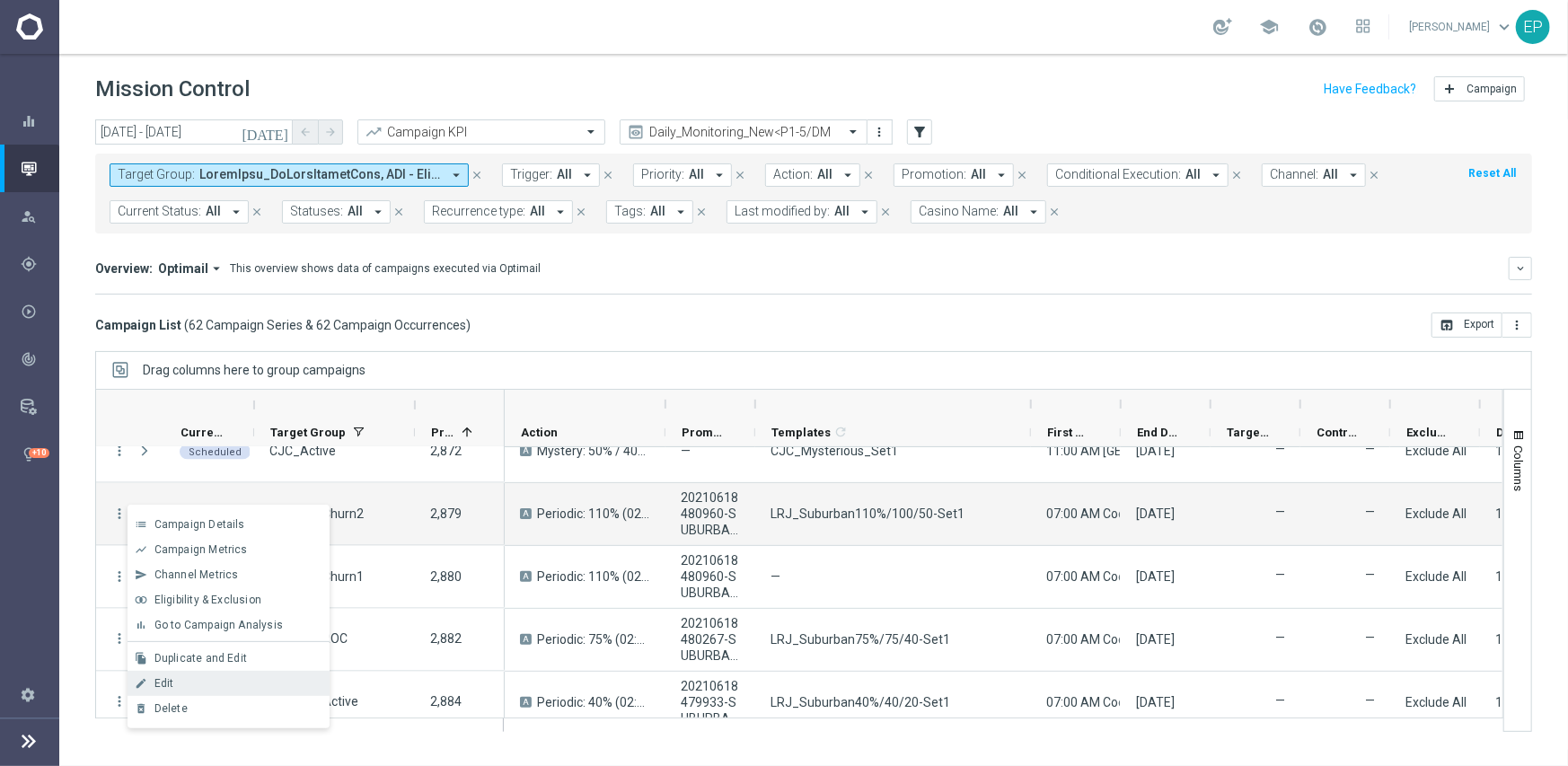
click at [173, 681] on div "Edit" at bounding box center [237, 682] width 167 height 13
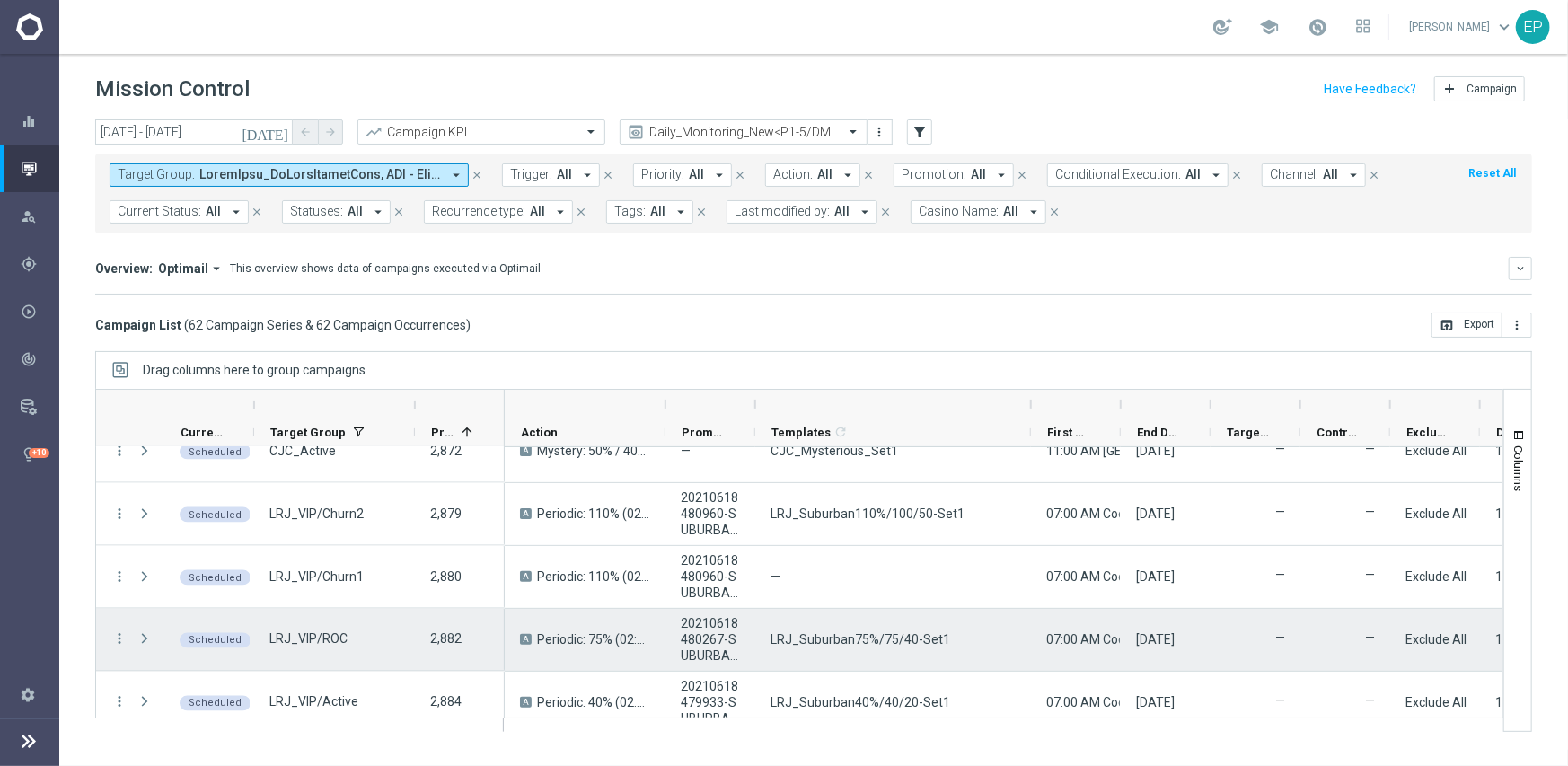
scroll to position [2065, 0]
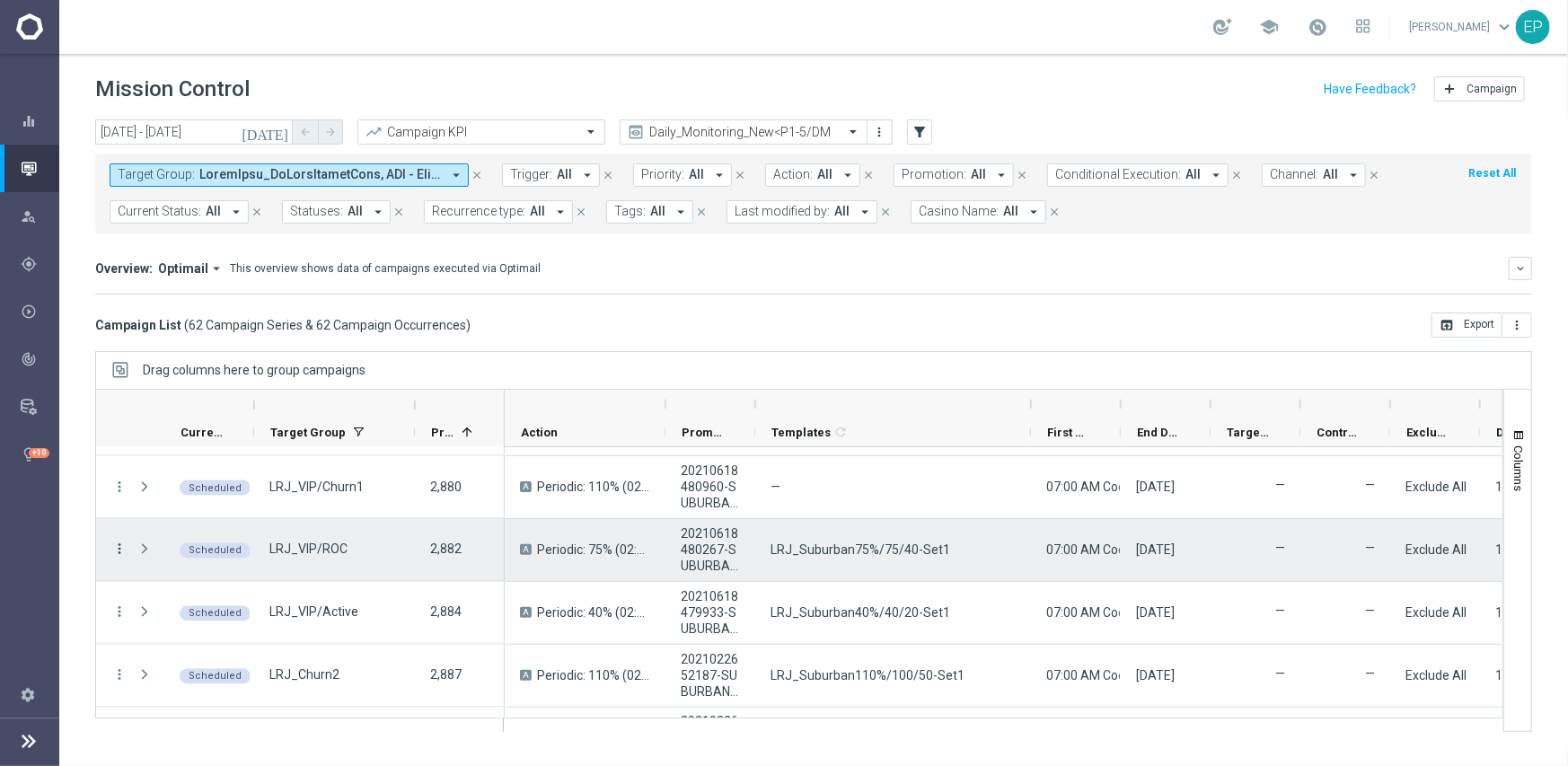
click at [112, 545] on icon "more_vert" at bounding box center [120, 549] width 16 height 16
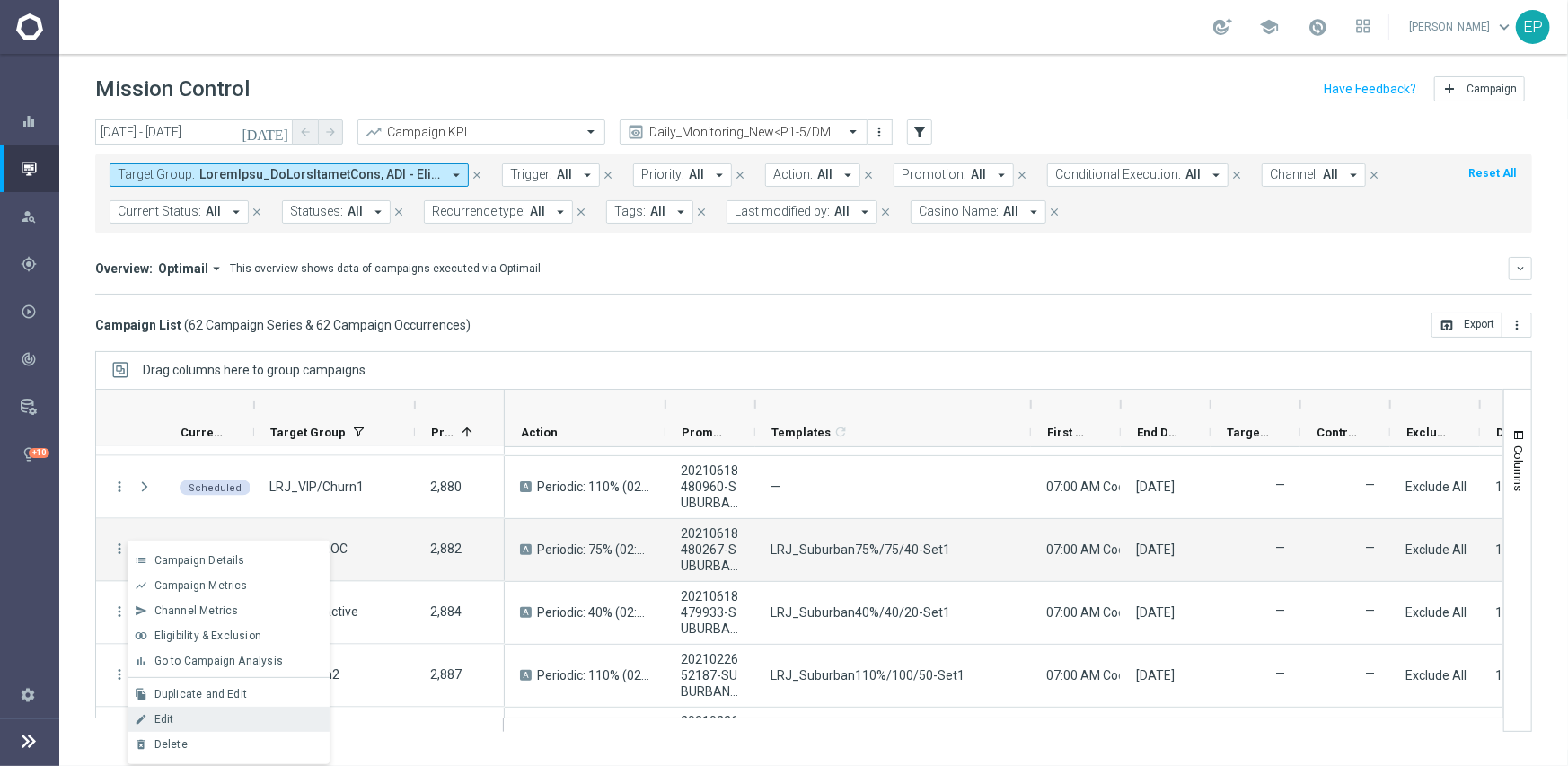
click at [189, 720] on div "Edit" at bounding box center [237, 719] width 167 height 13
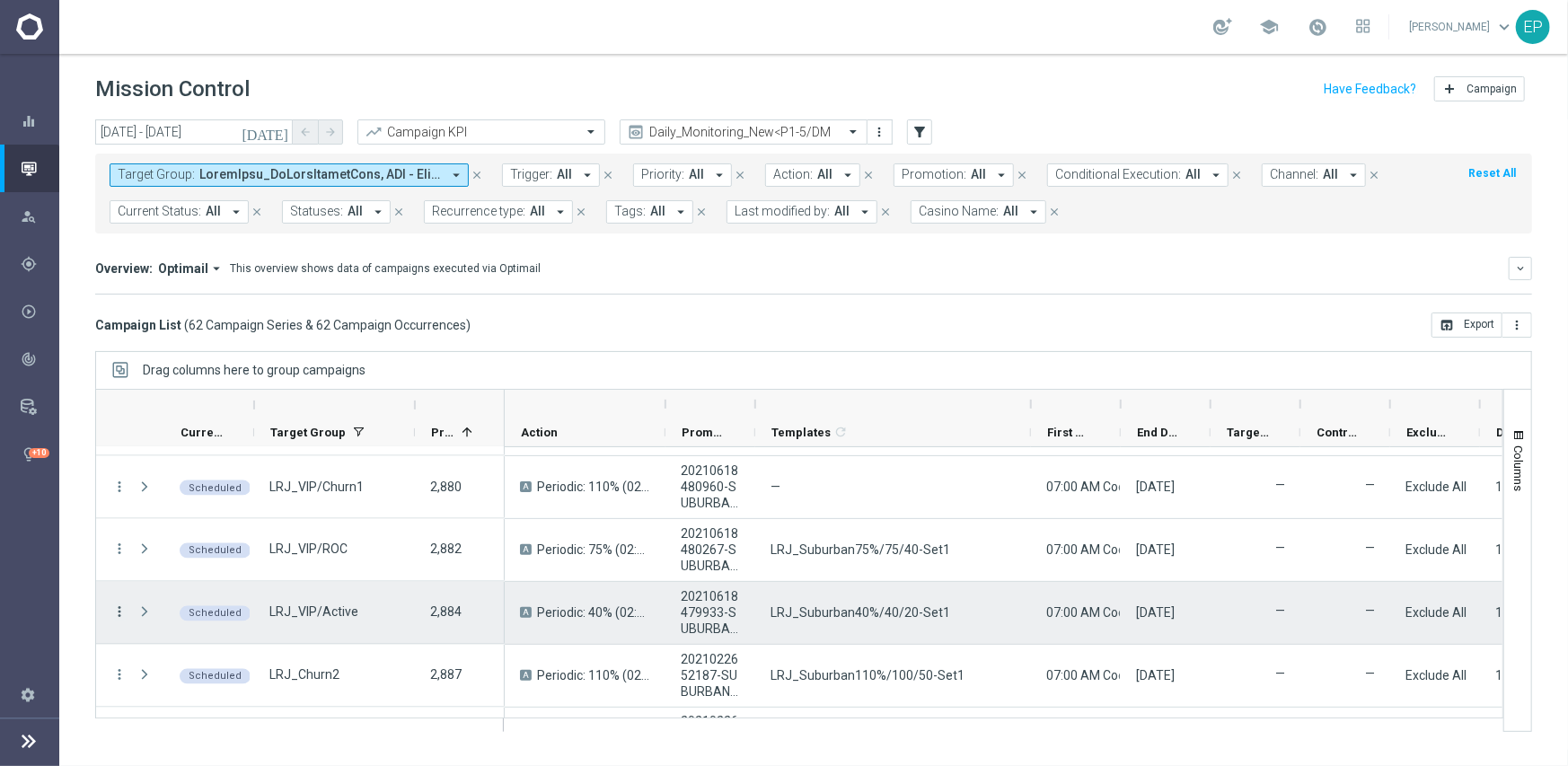
click at [116, 613] on icon "more_vert" at bounding box center [120, 612] width 16 height 16
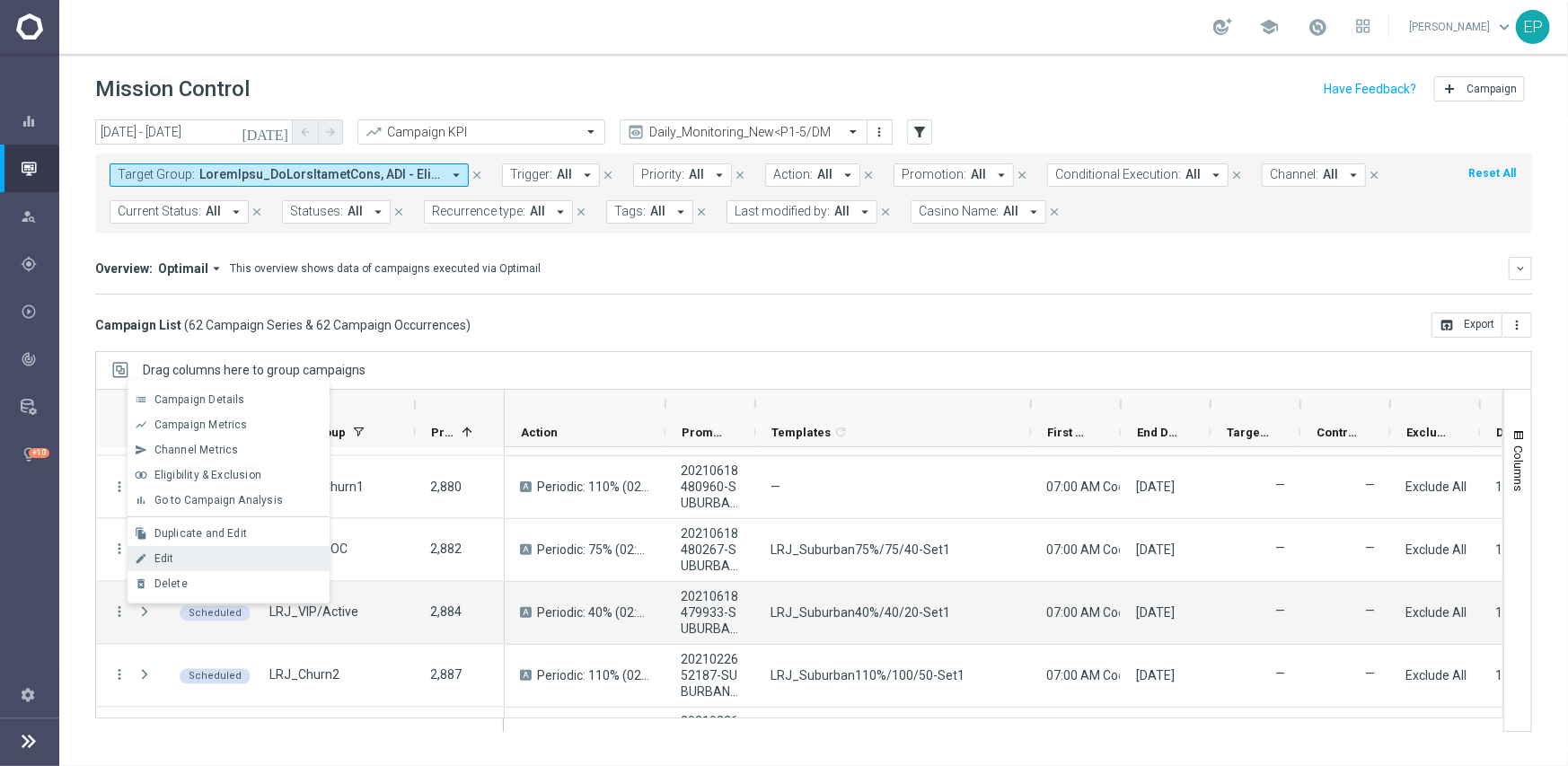
click at [181, 561] on div "Edit" at bounding box center [237, 558] width 167 height 13
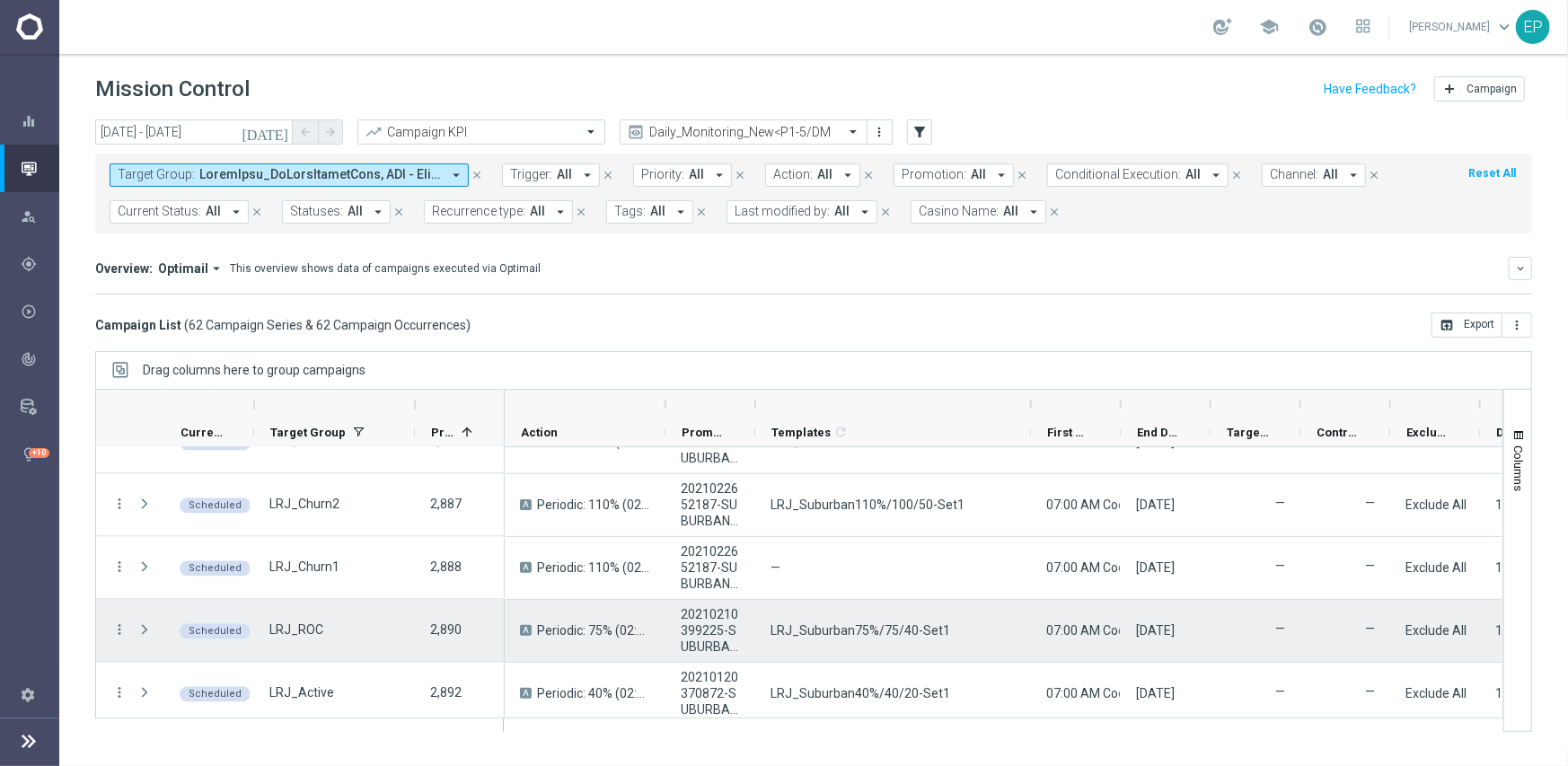
scroll to position [2244, 0]
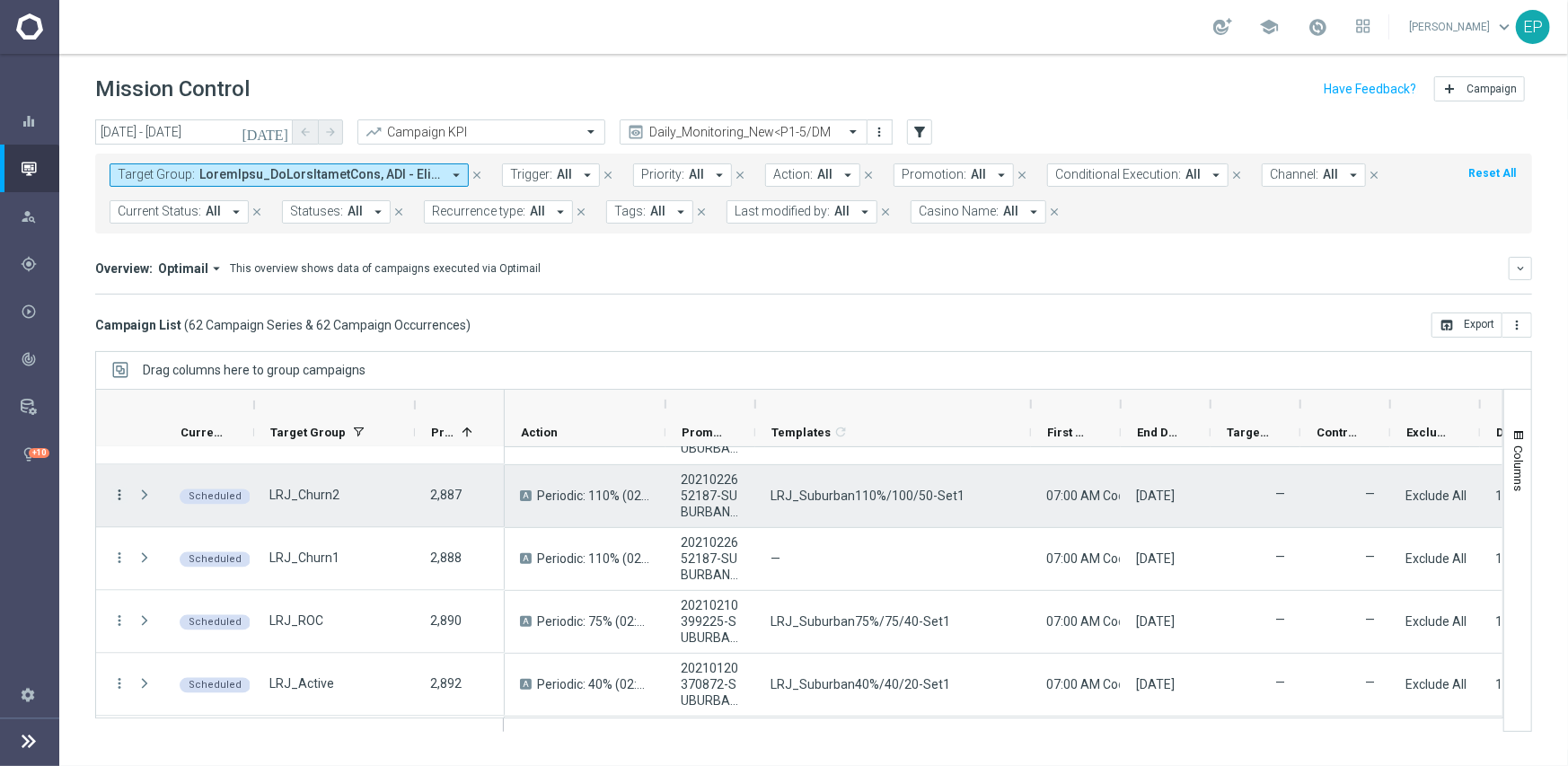
click at [120, 491] on icon "more_vert" at bounding box center [120, 495] width 16 height 16
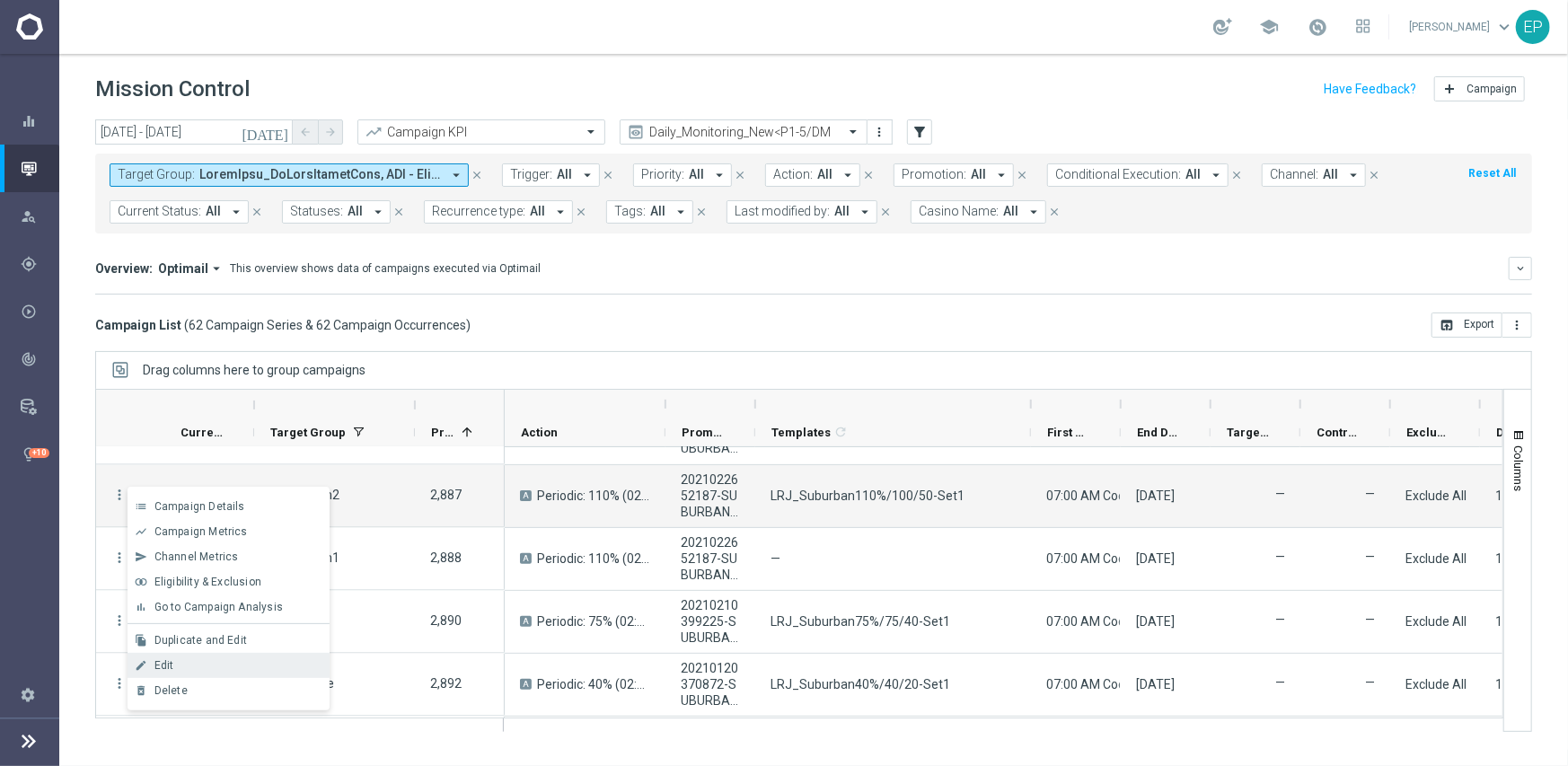
click at [183, 659] on div "Edit" at bounding box center [237, 665] width 167 height 13
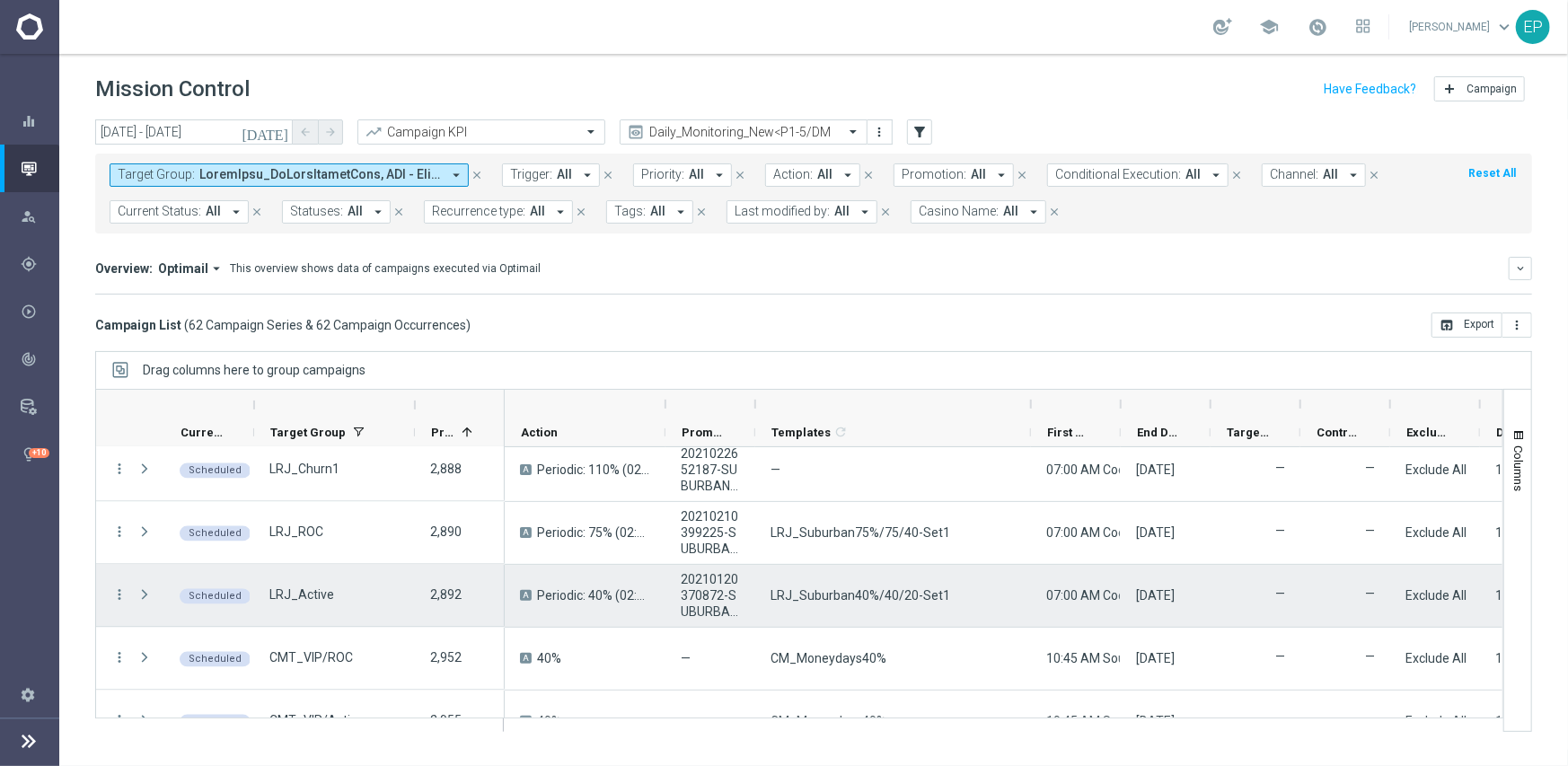
scroll to position [2334, 0]
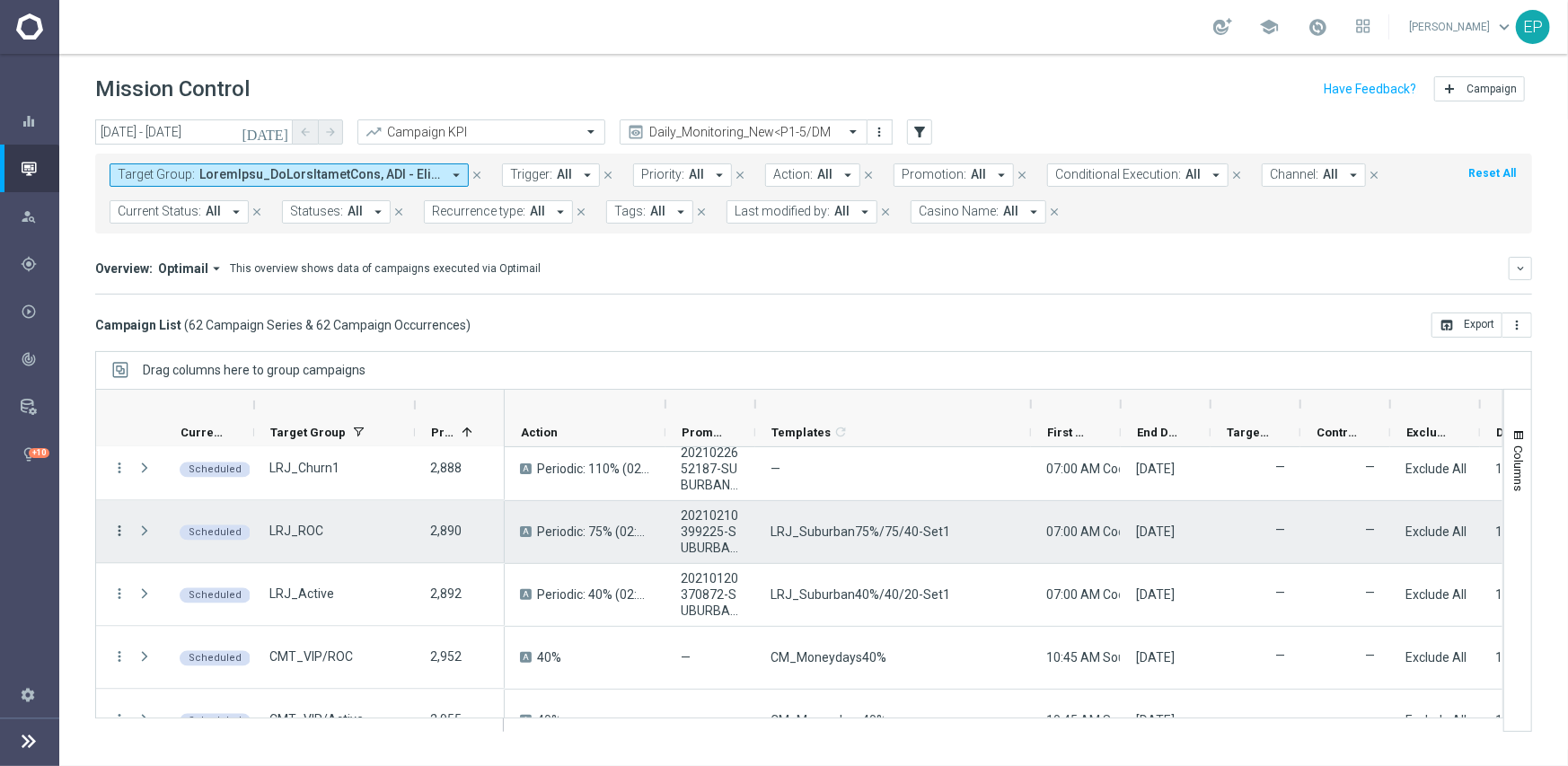
click at [118, 530] on icon "more_vert" at bounding box center [120, 531] width 16 height 16
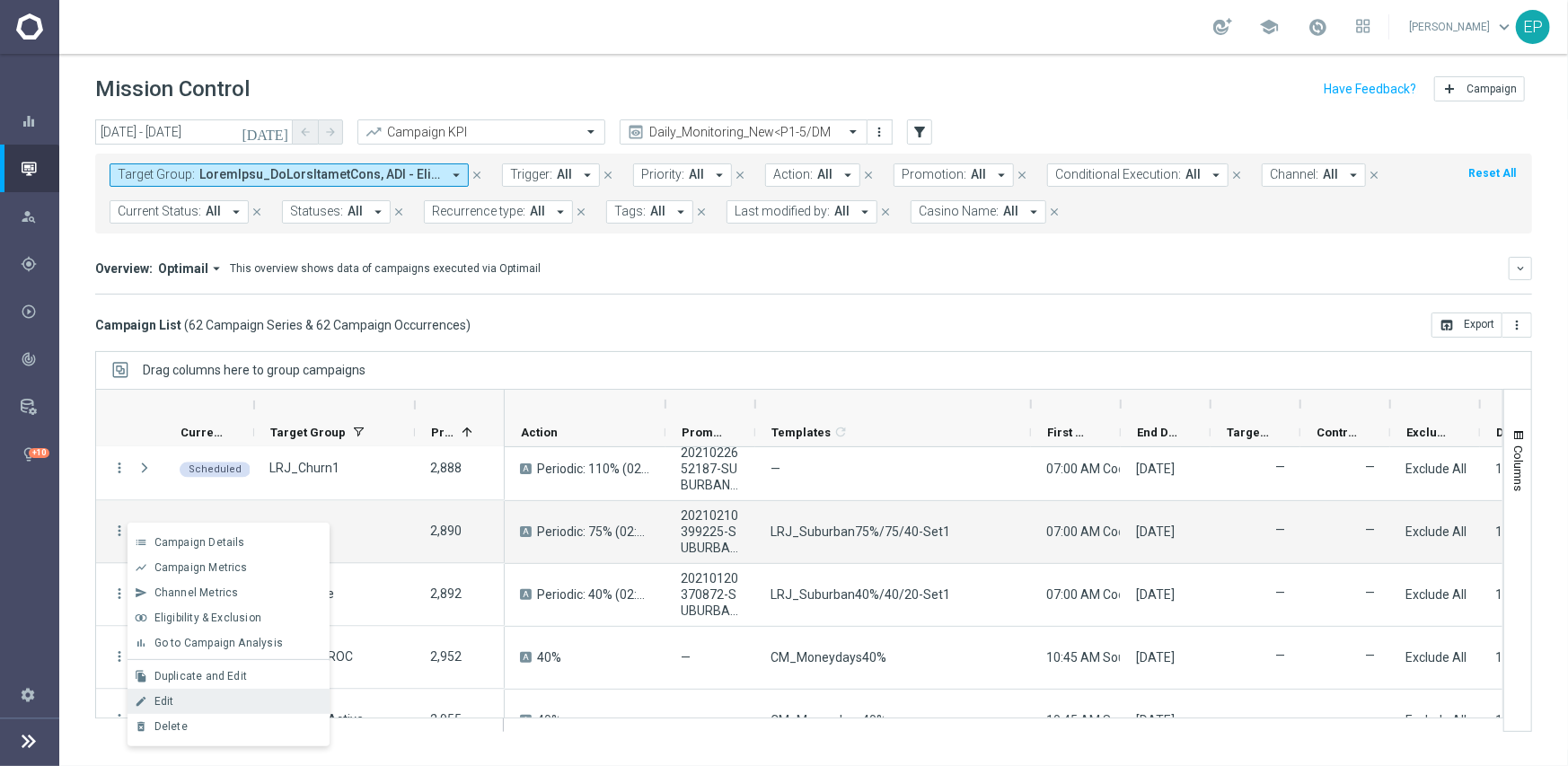
click at [211, 693] on div "edit Edit" at bounding box center [228, 701] width 202 height 25
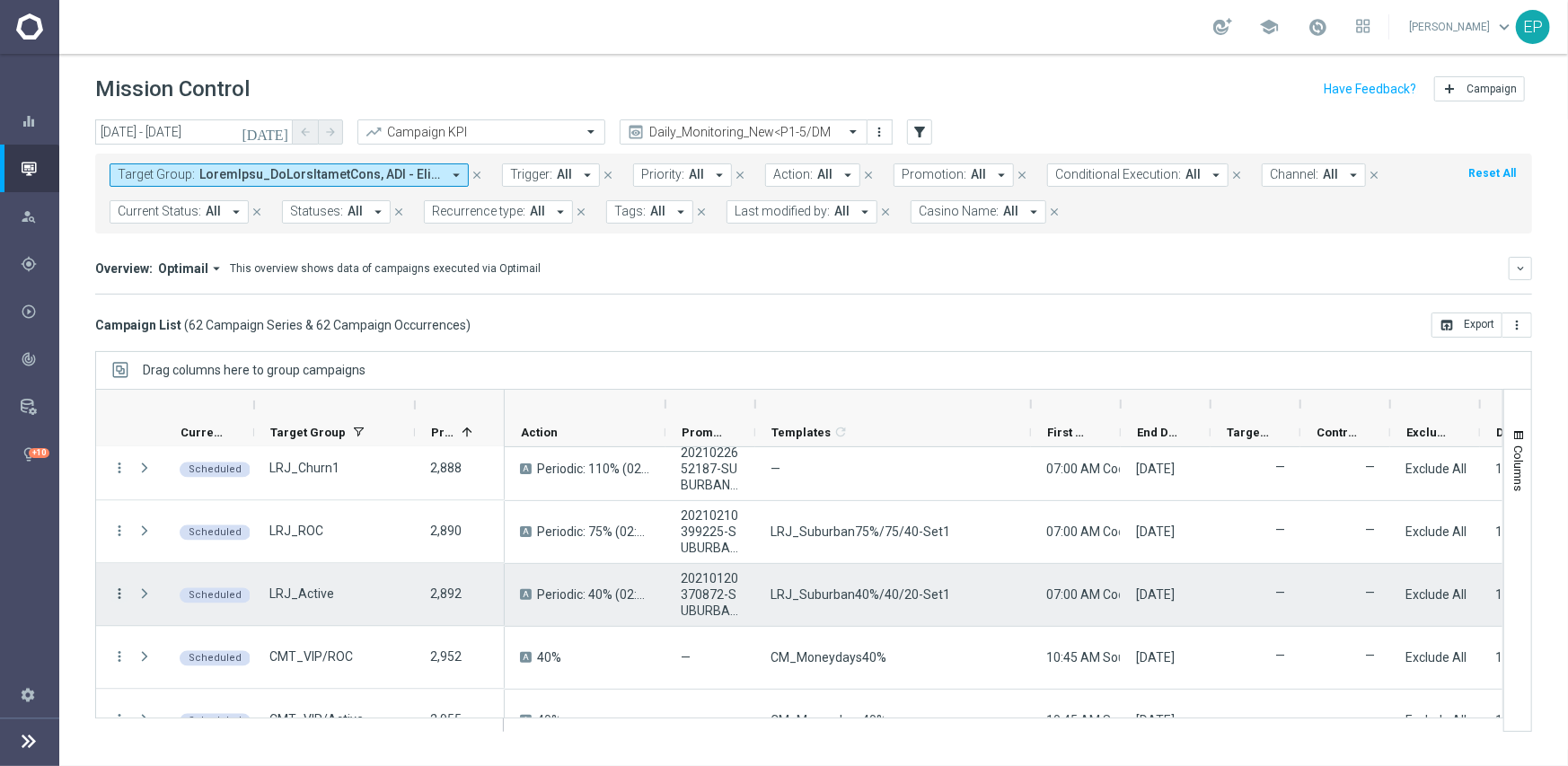
click at [120, 592] on icon "more_vert" at bounding box center [120, 594] width 16 height 16
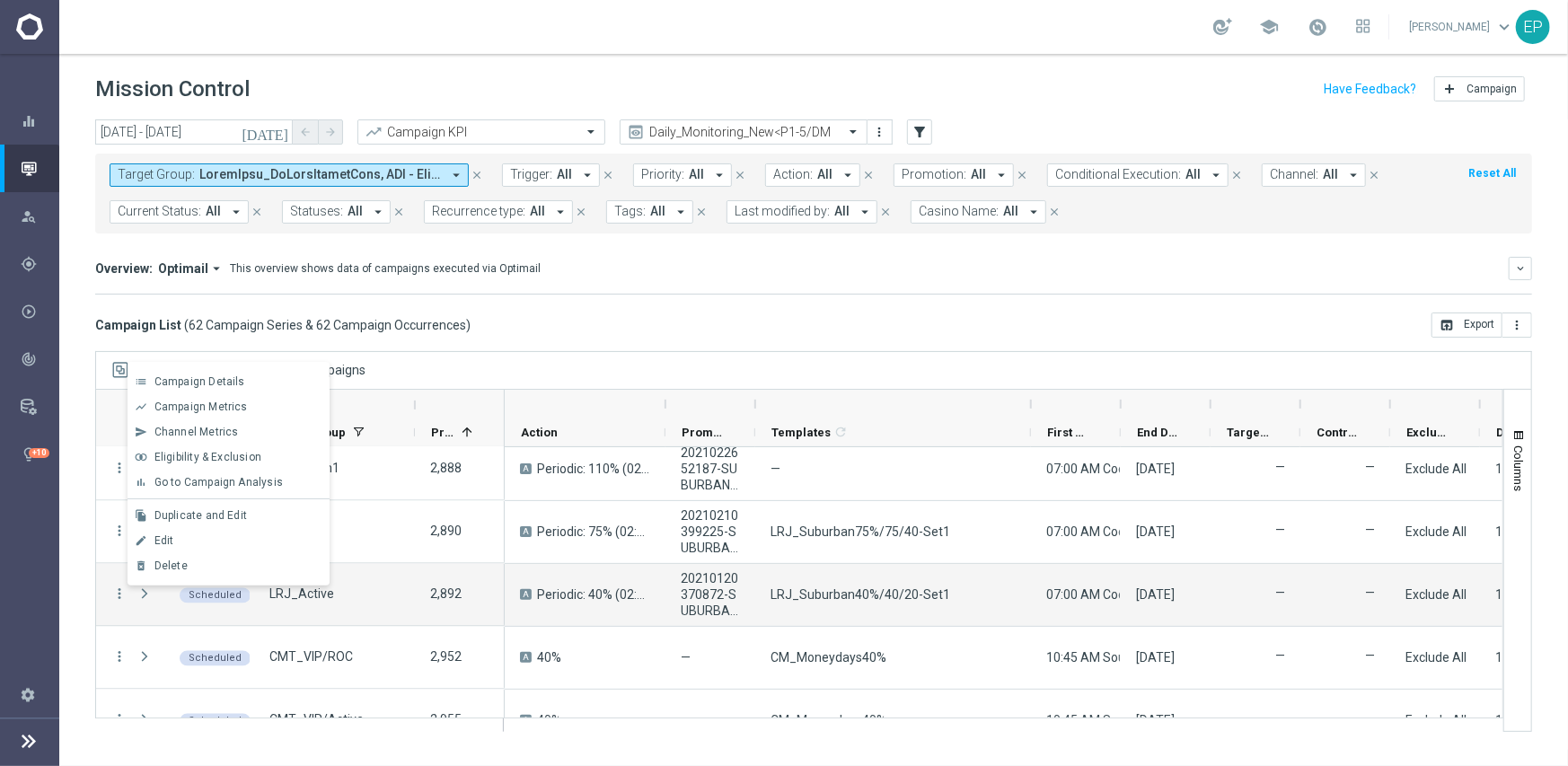
drag, startPoint x: 189, startPoint y: 543, endPoint x: 235, endPoint y: 542, distance: 46.0
click at [190, 542] on div "Edit" at bounding box center [237, 540] width 167 height 13
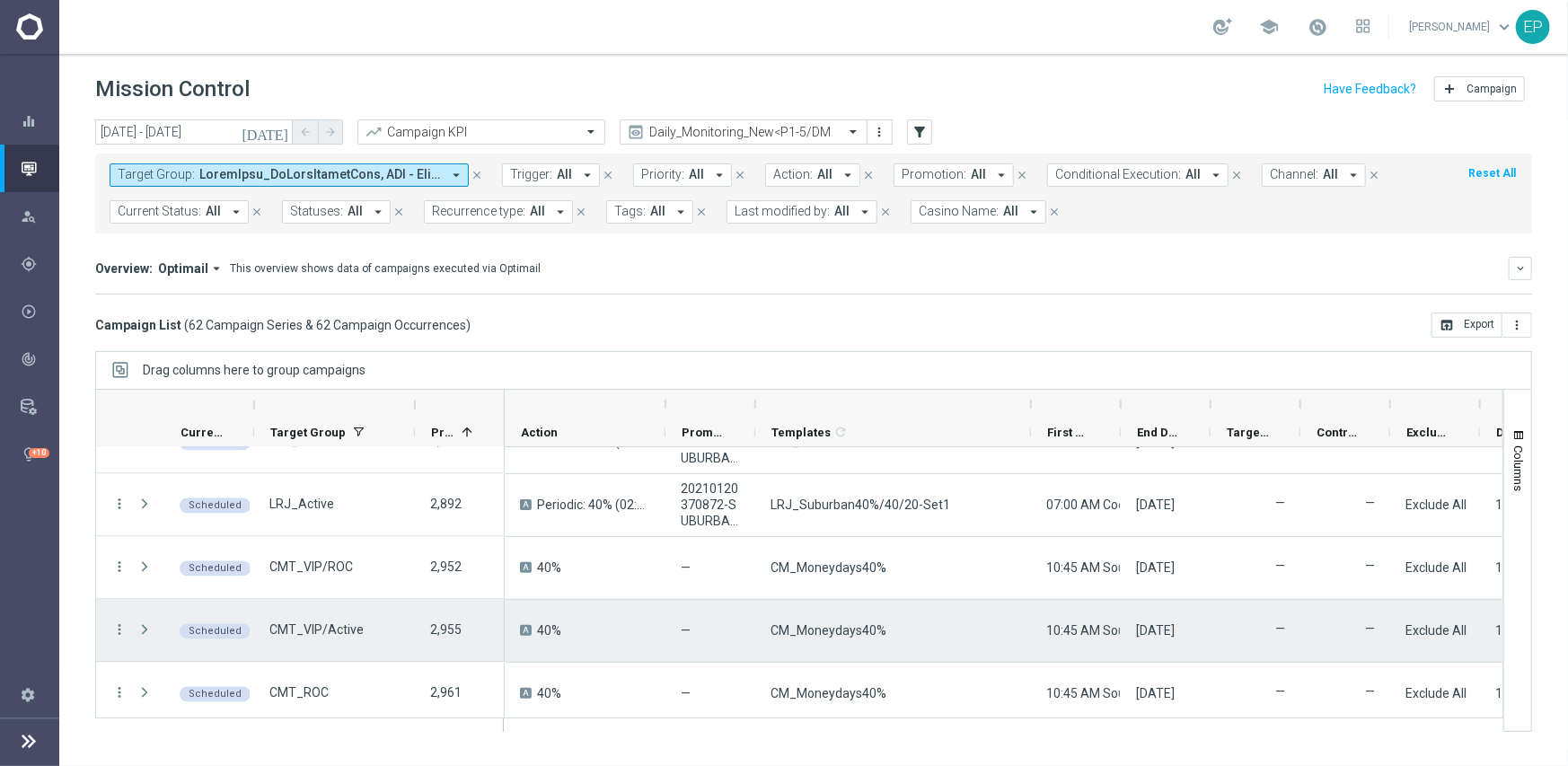
scroll to position [2514, 0]
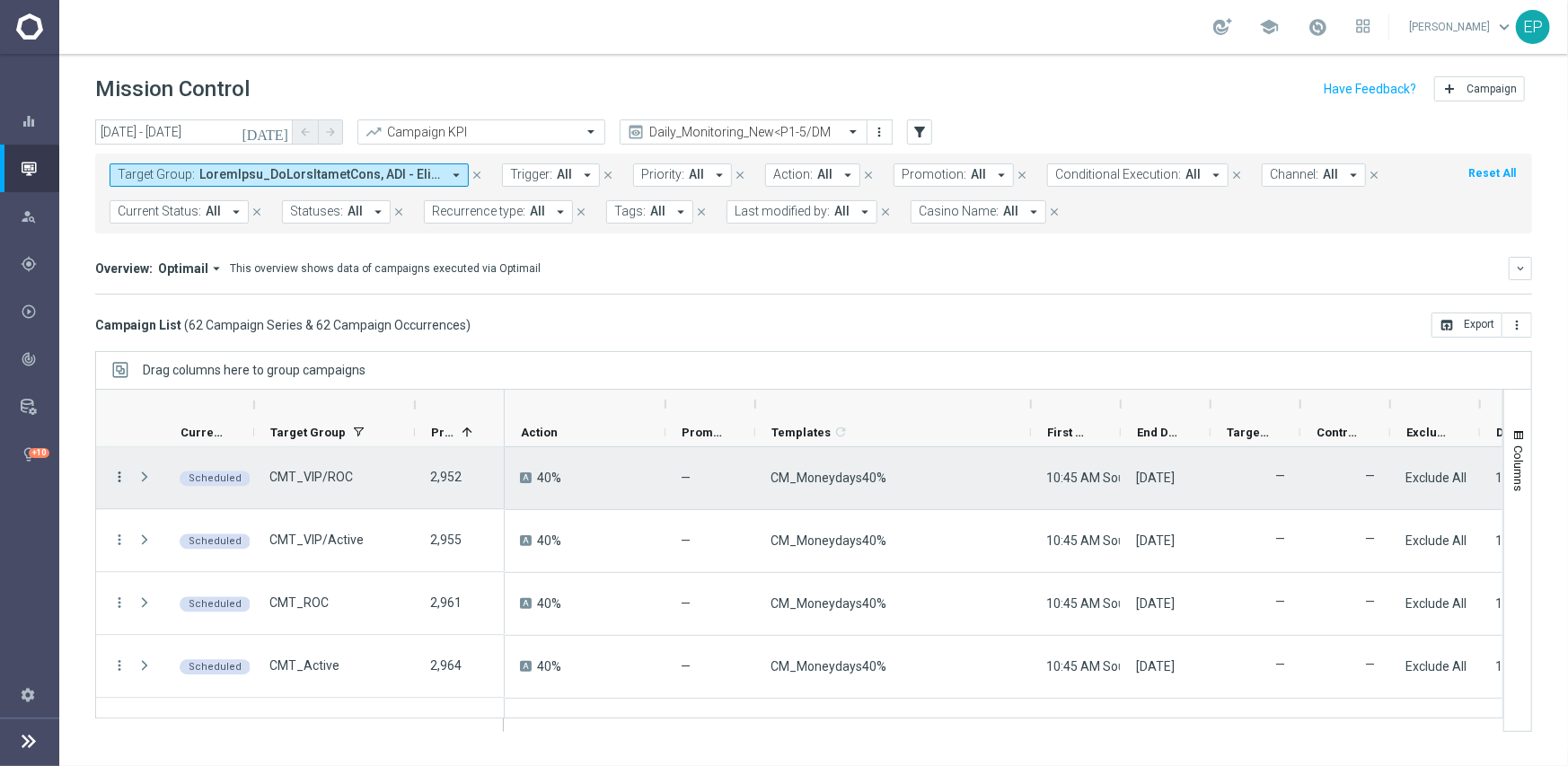
click at [120, 479] on icon "more_vert" at bounding box center [120, 477] width 16 height 16
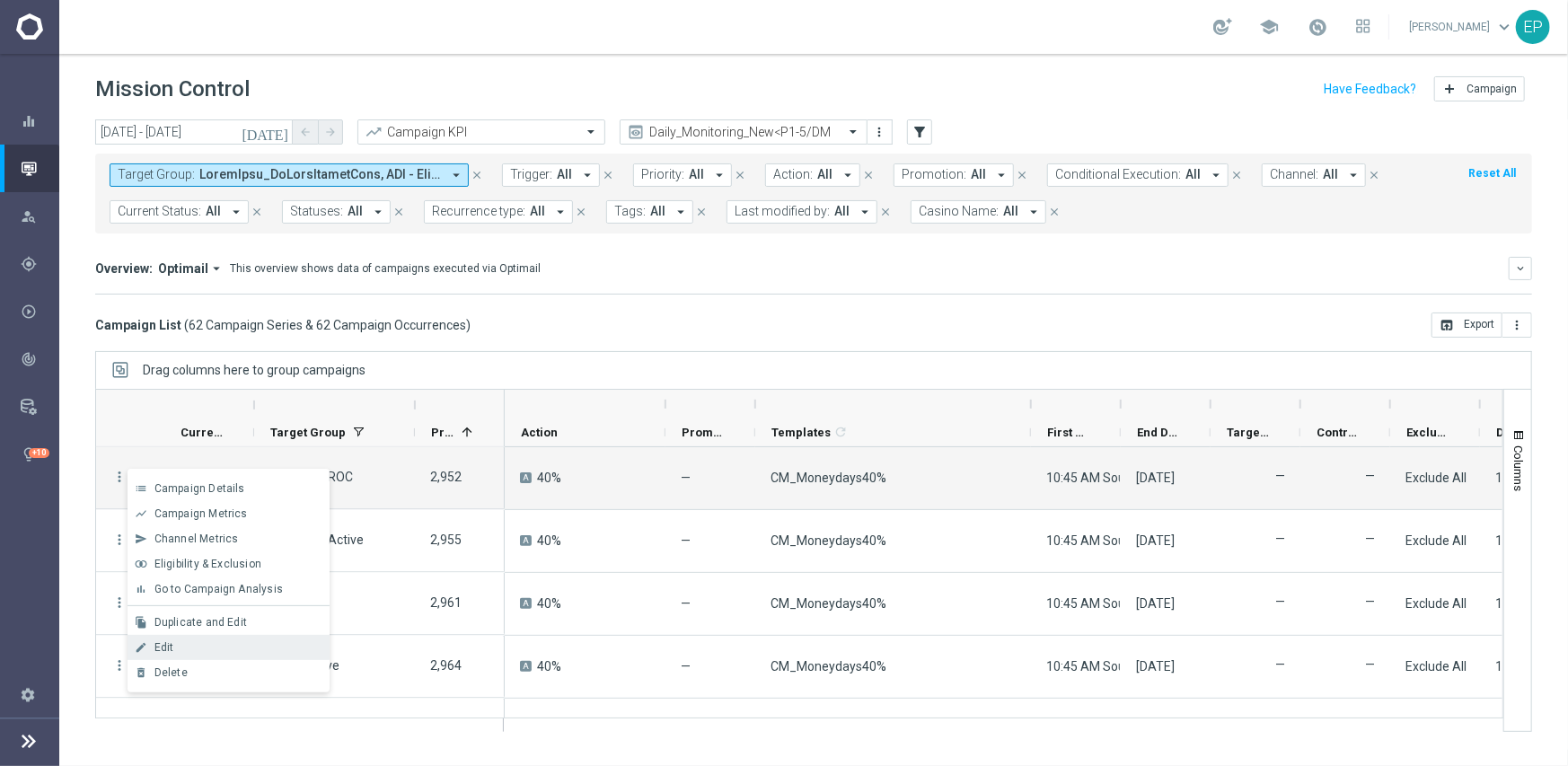
click at [214, 637] on div "edit Edit" at bounding box center [228, 647] width 202 height 25
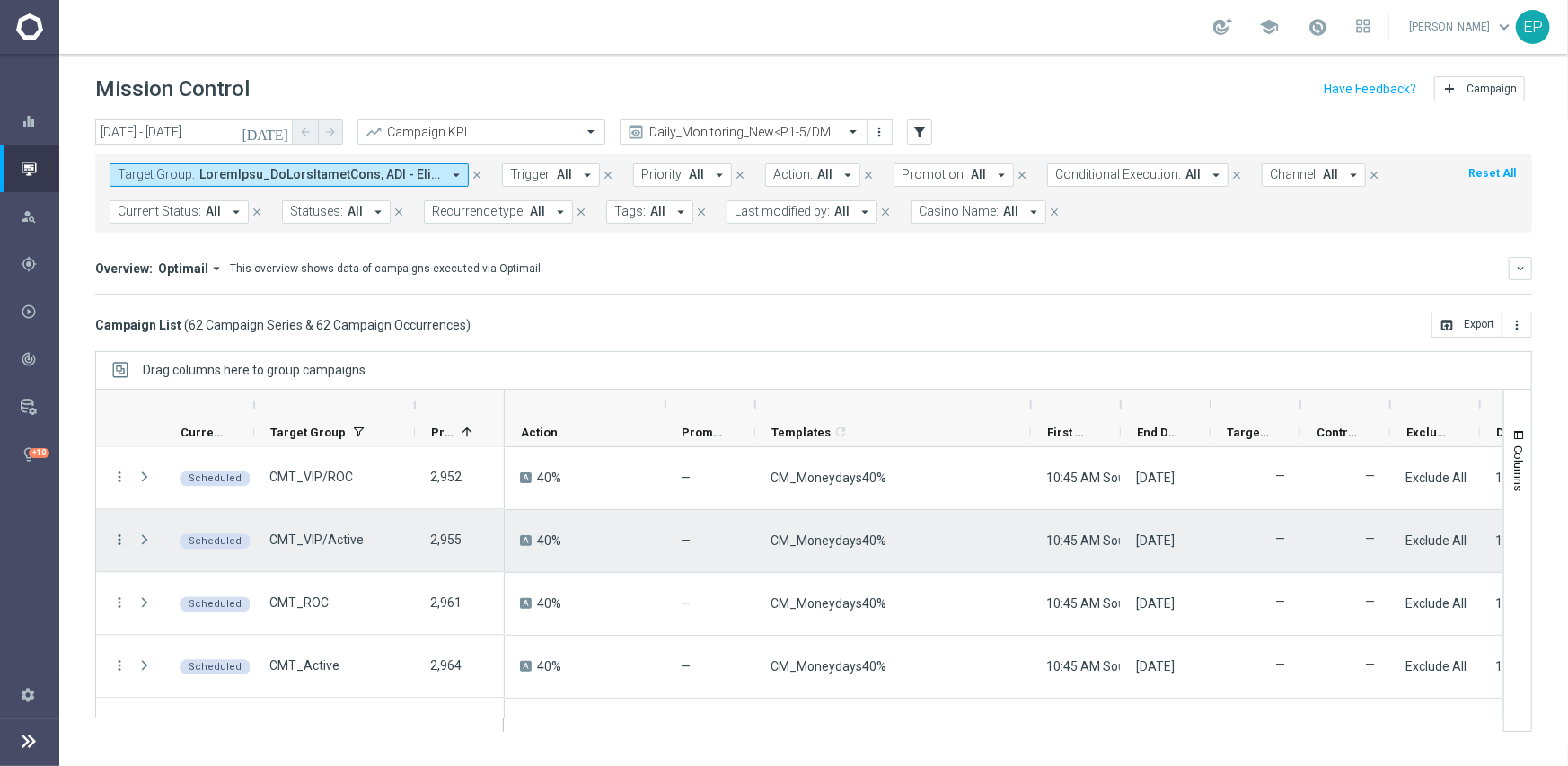
click at [120, 538] on icon "more_vert" at bounding box center [120, 540] width 16 height 16
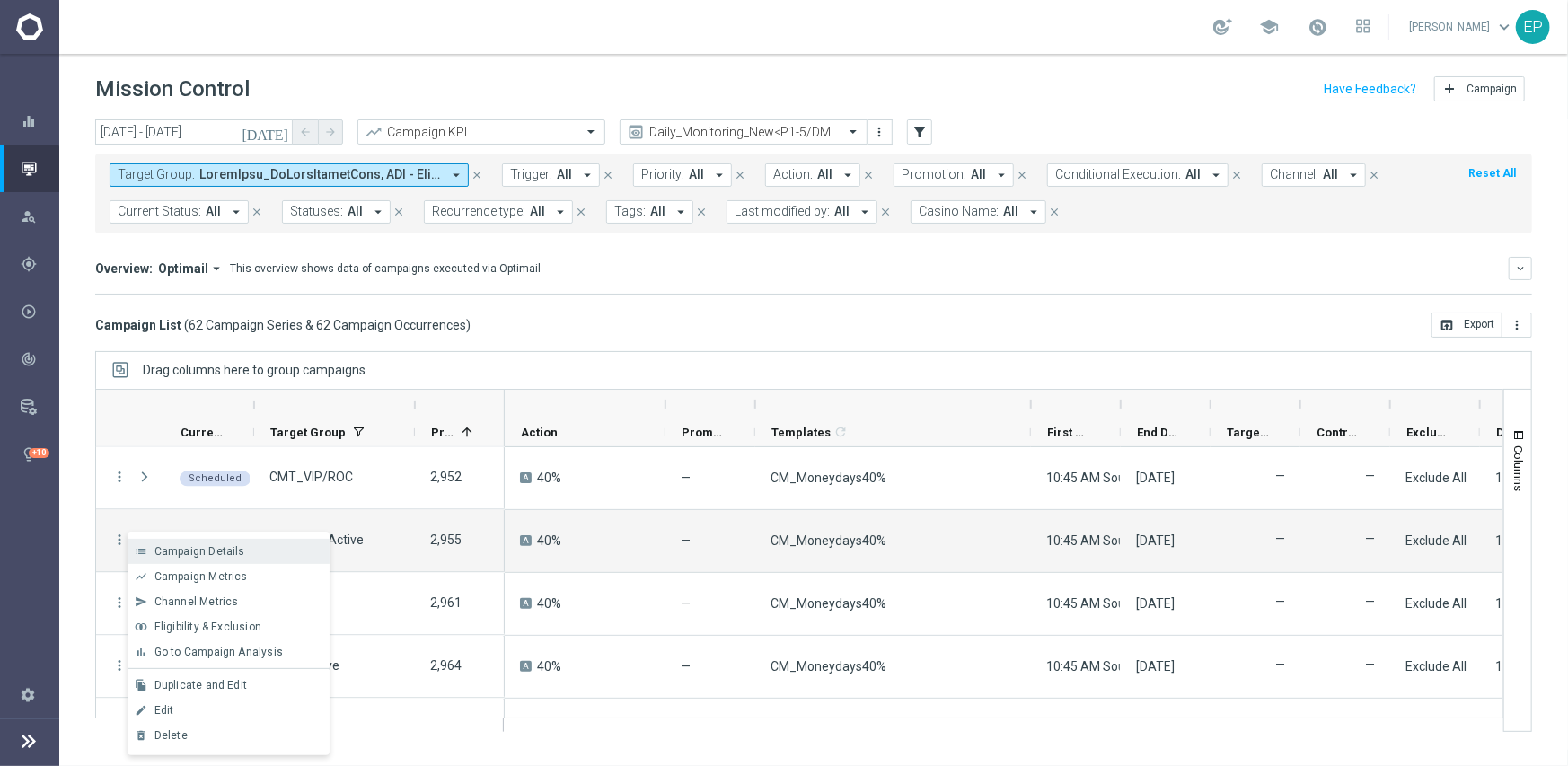
click at [204, 550] on span "Campaign Details" at bounding box center [199, 551] width 91 height 13
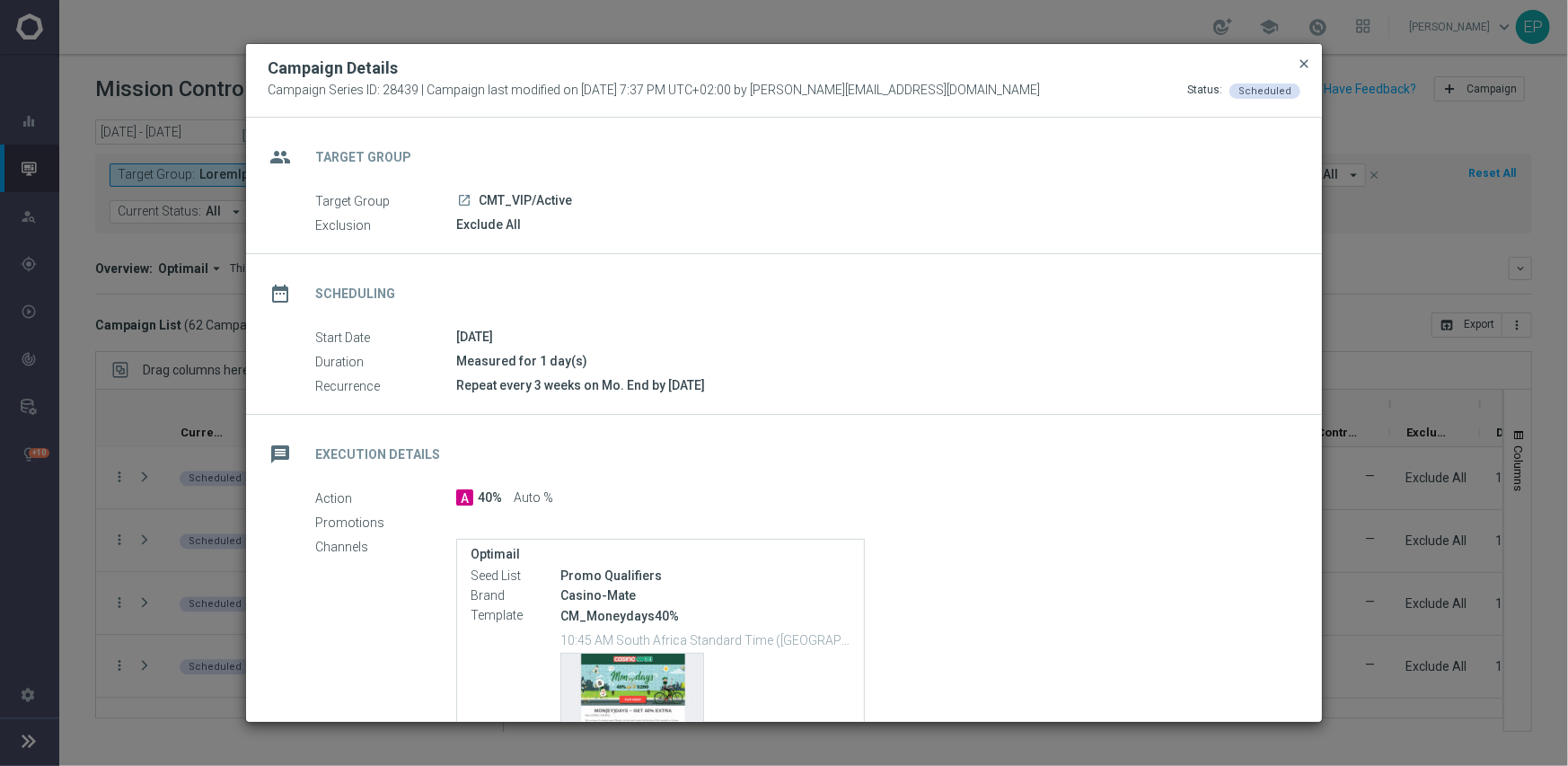
click at [1311, 63] on span "close" at bounding box center [1303, 64] width 14 height 14
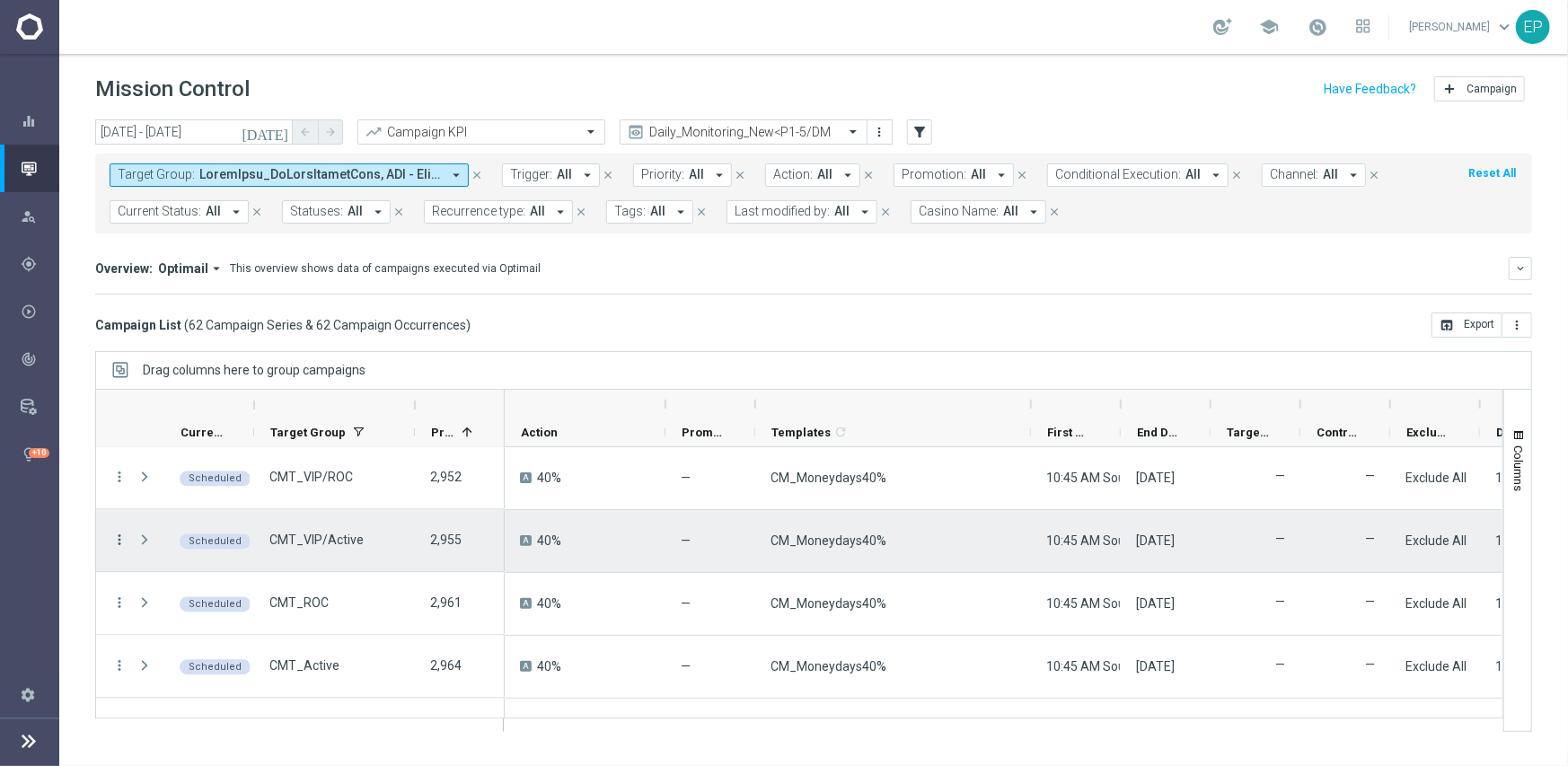
click at [114, 537] on icon "more_vert" at bounding box center [120, 540] width 16 height 16
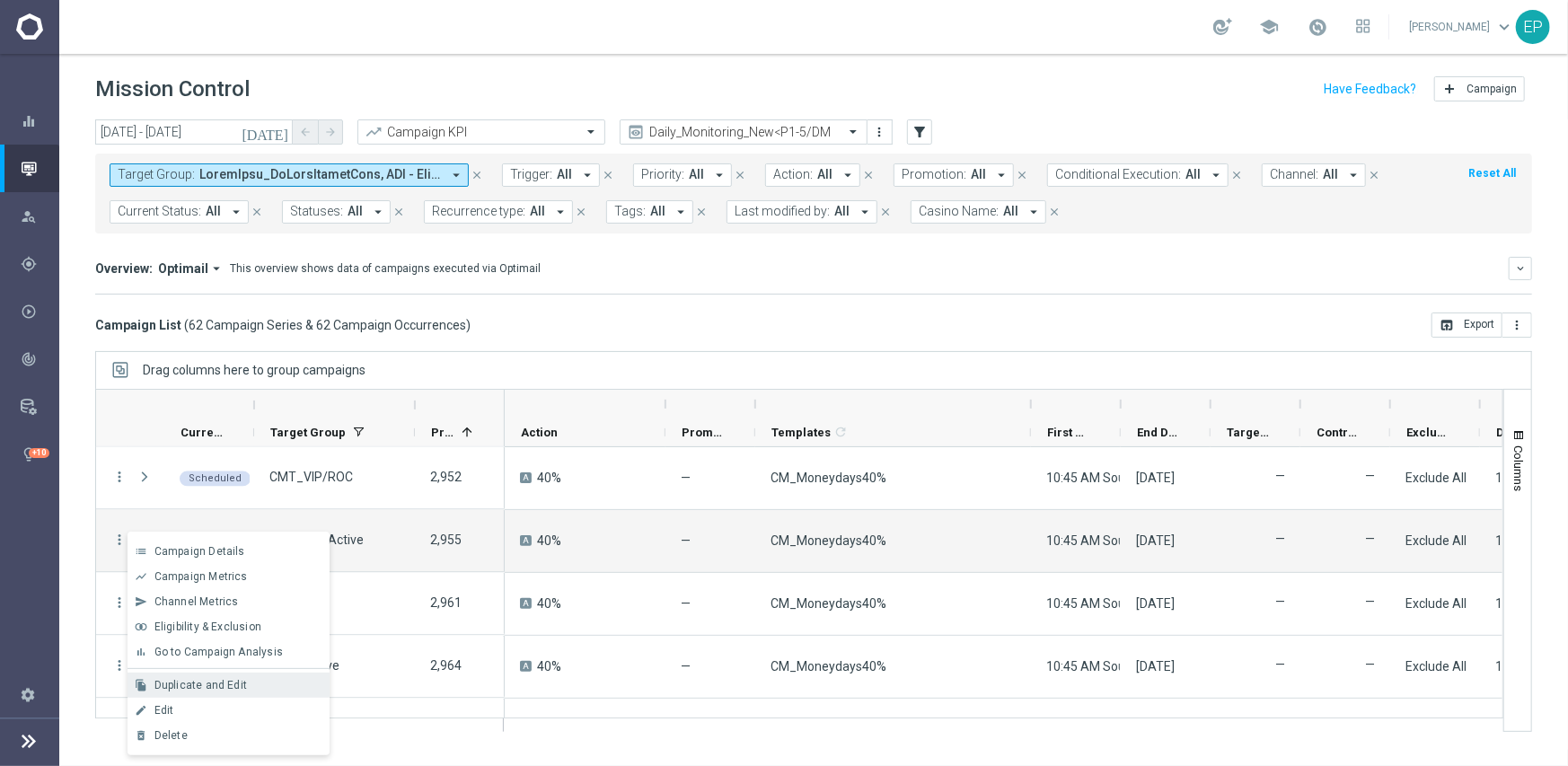
click at [274, 681] on div "Duplicate and Edit" at bounding box center [237, 684] width 167 height 13
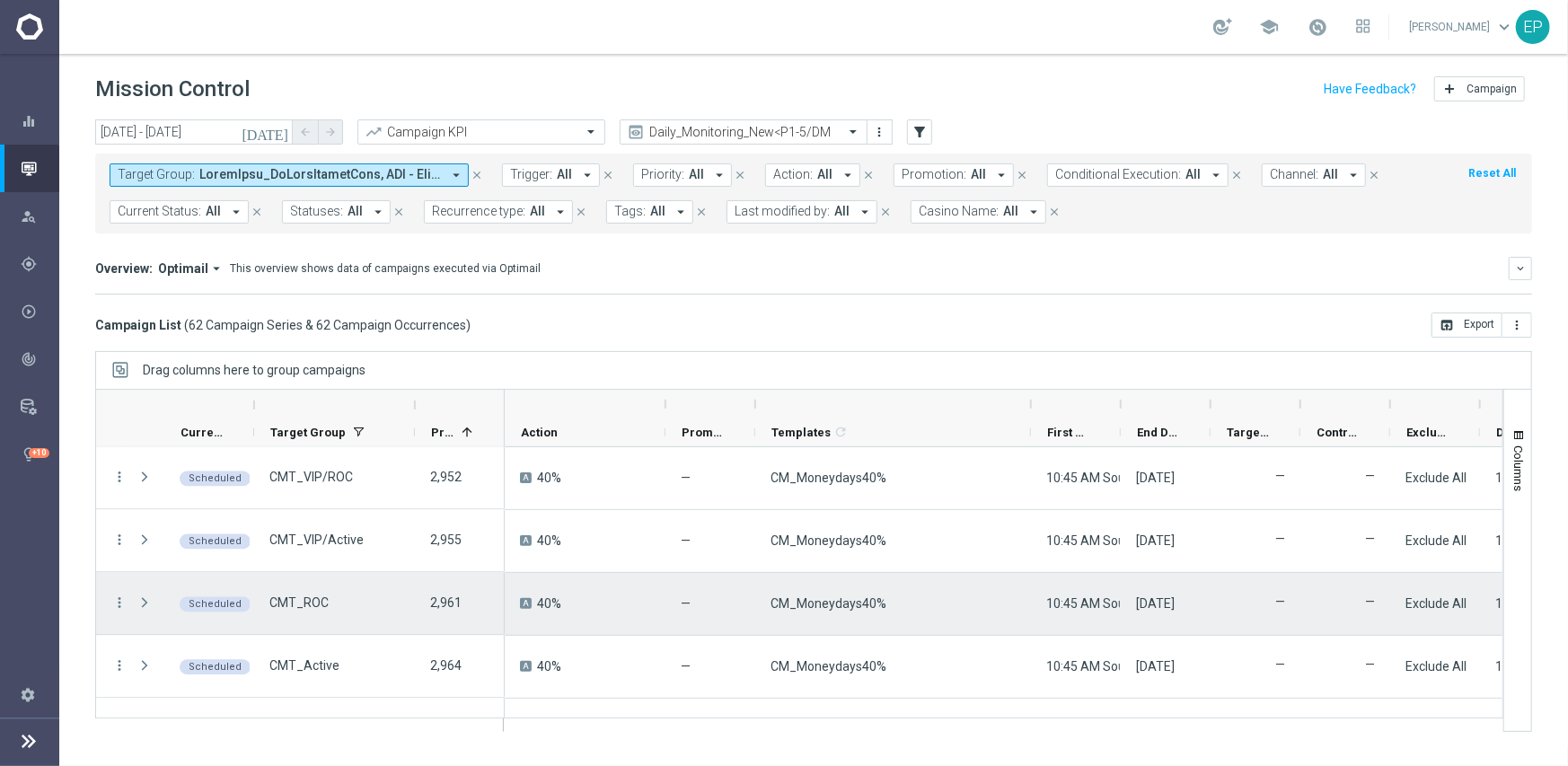
scroll to position [2603, 0]
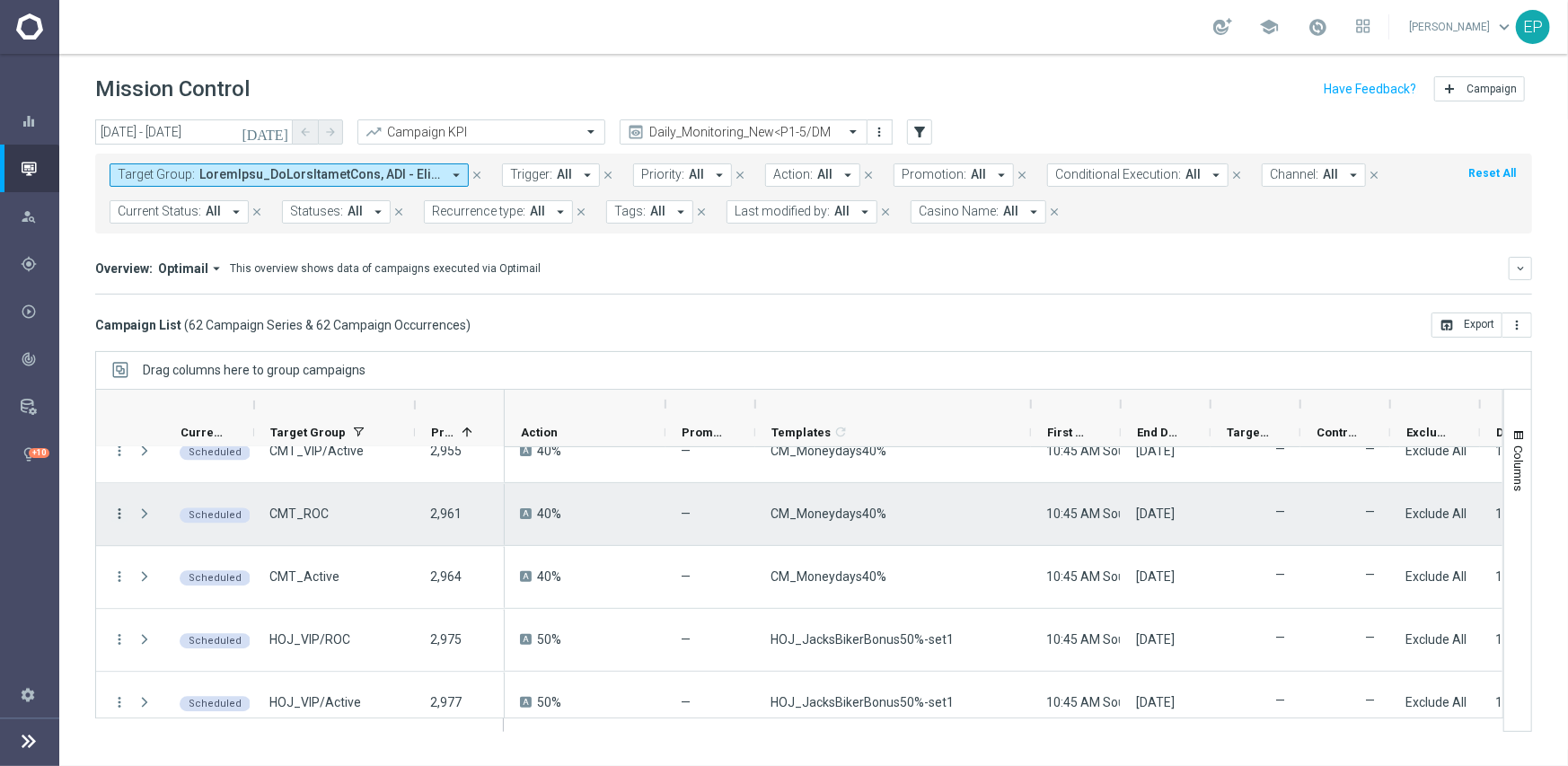
click at [116, 508] on icon "more_vert" at bounding box center [120, 514] width 16 height 16
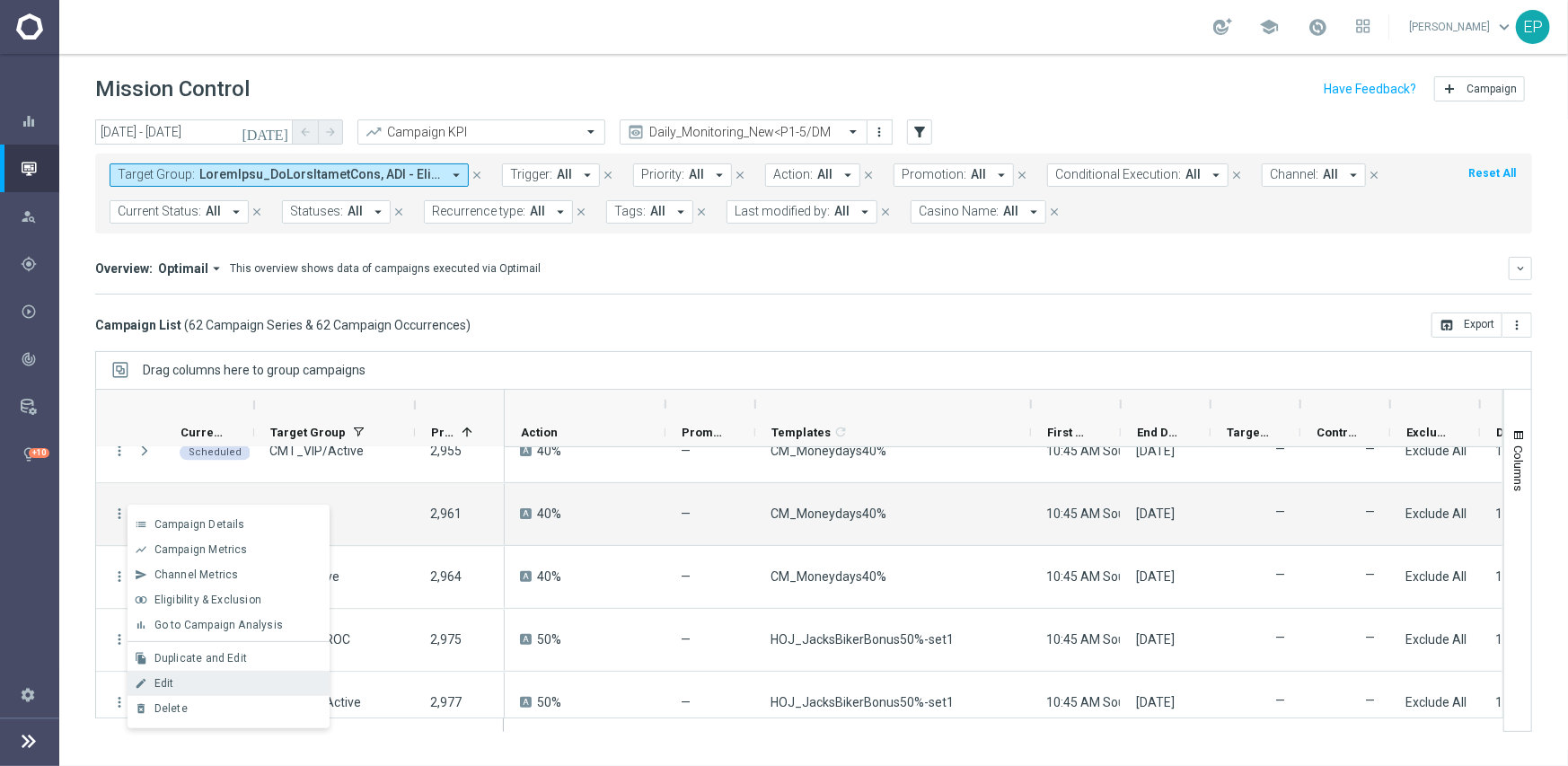
click at [229, 676] on div "Edit" at bounding box center [237, 682] width 167 height 13
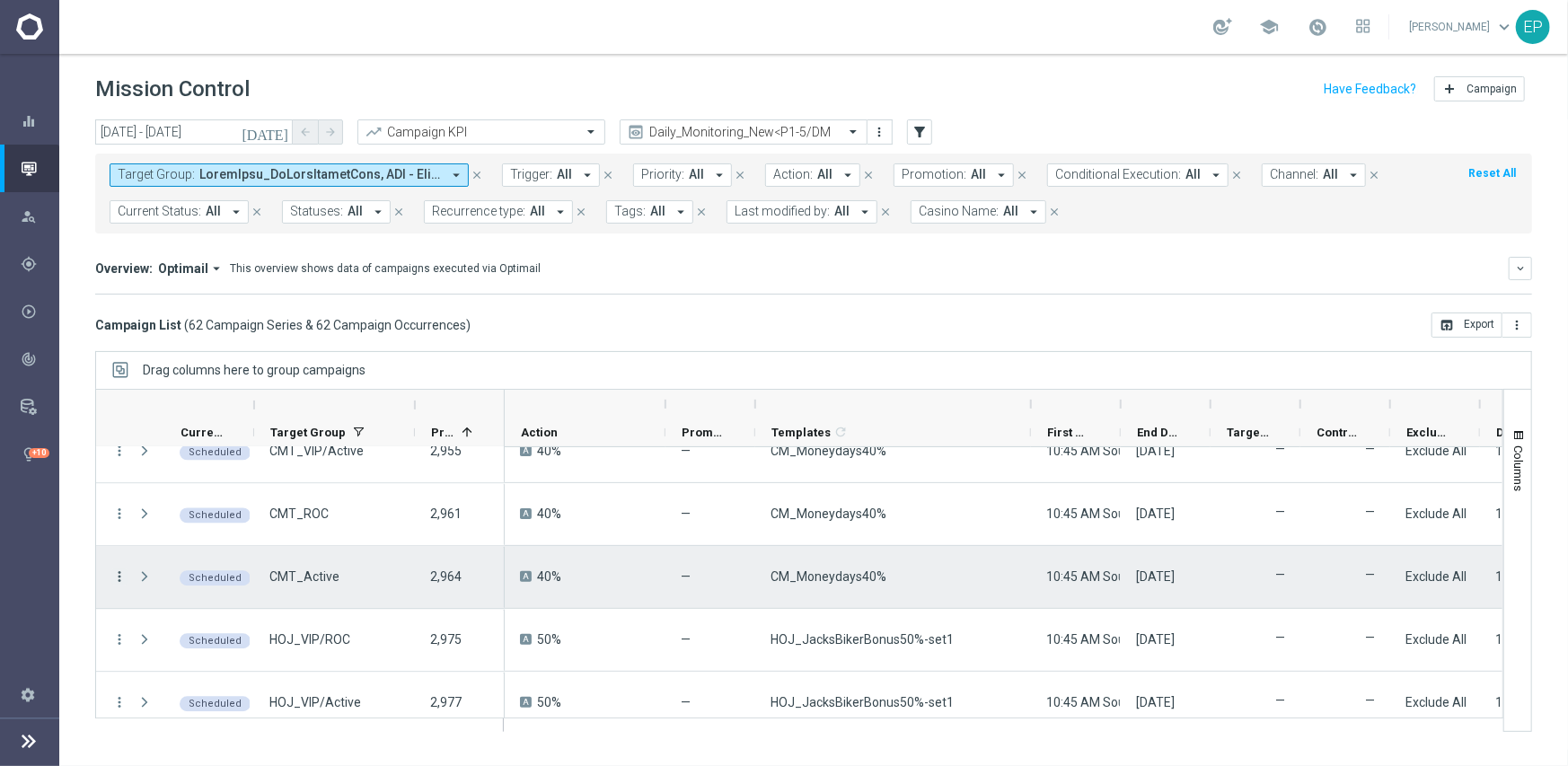
click at [113, 576] on icon "more_vert" at bounding box center [120, 576] width 16 height 16
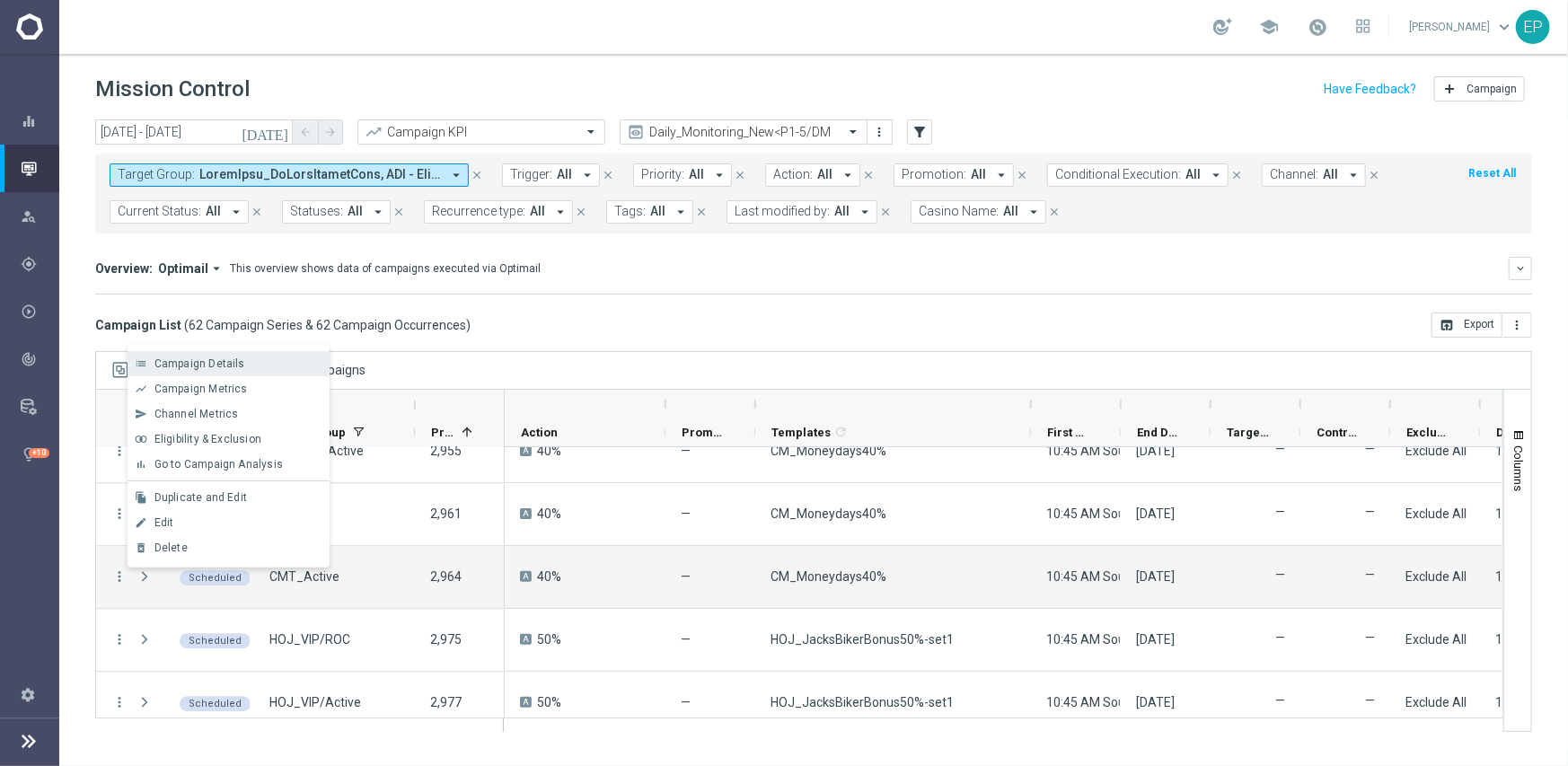
click at [203, 368] on span "Campaign Details" at bounding box center [199, 363] width 91 height 13
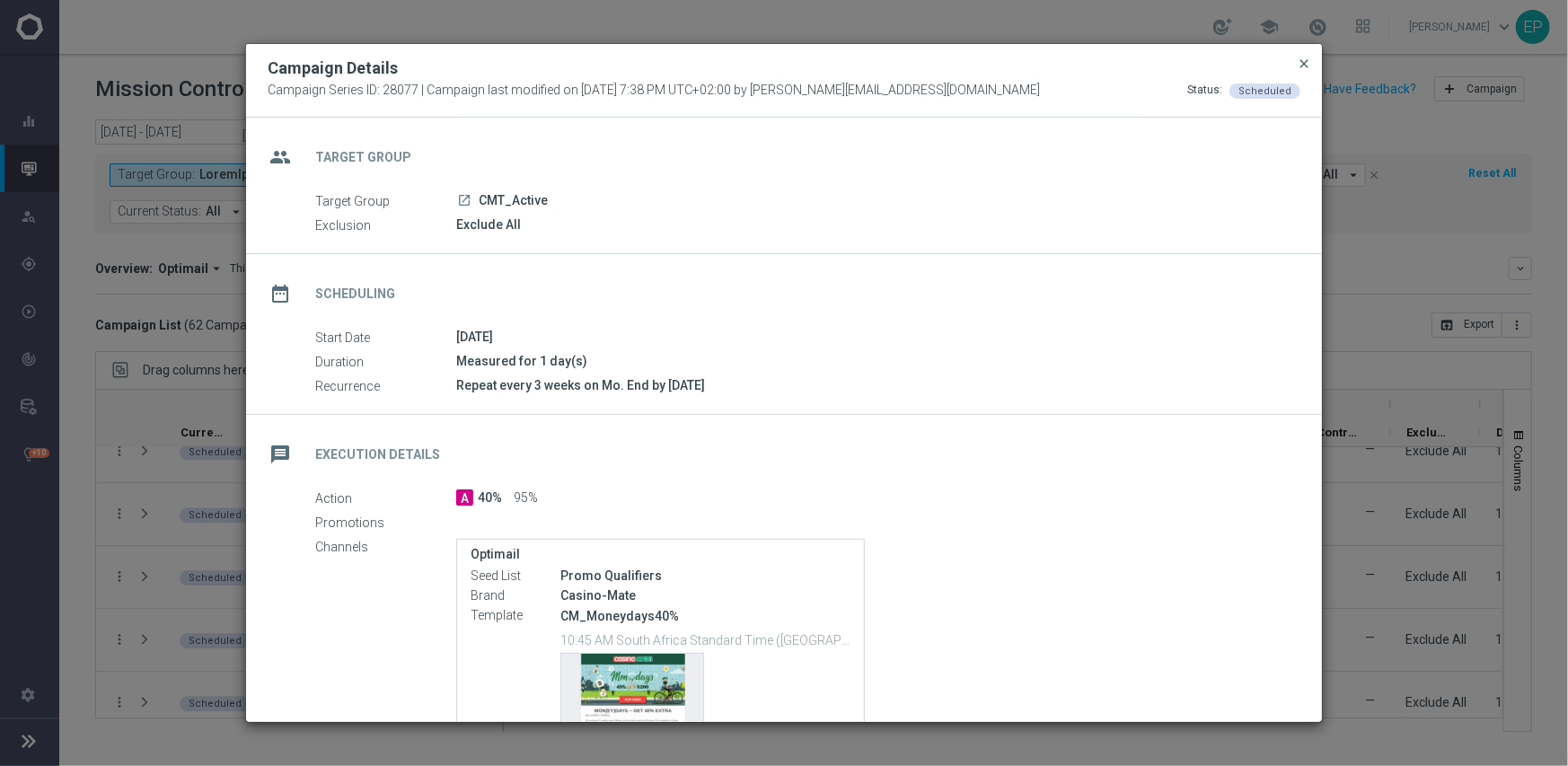
click at [1307, 60] on span "close" at bounding box center [1303, 64] width 14 height 14
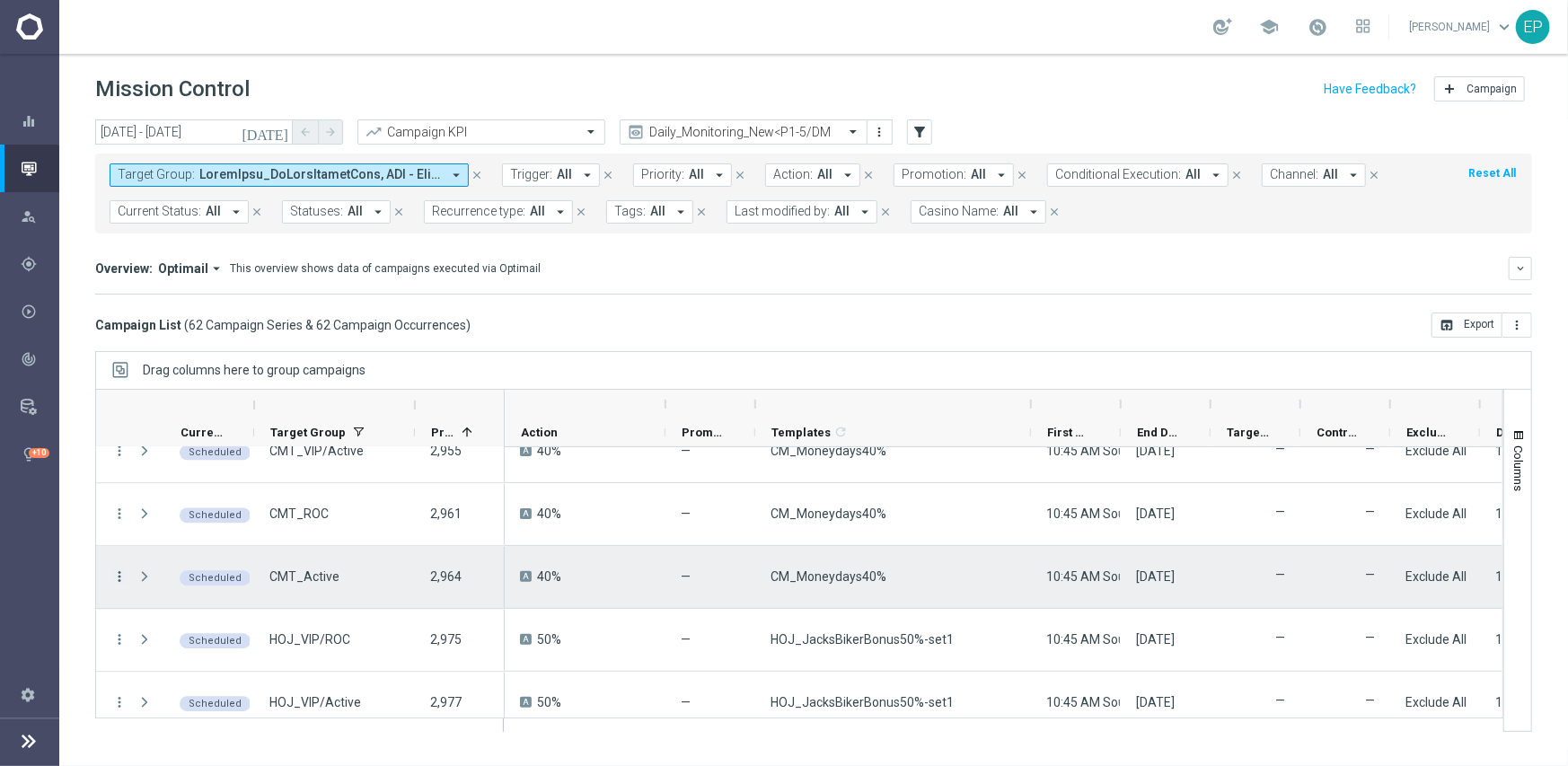
click at [116, 571] on icon "more_vert" at bounding box center [120, 576] width 16 height 16
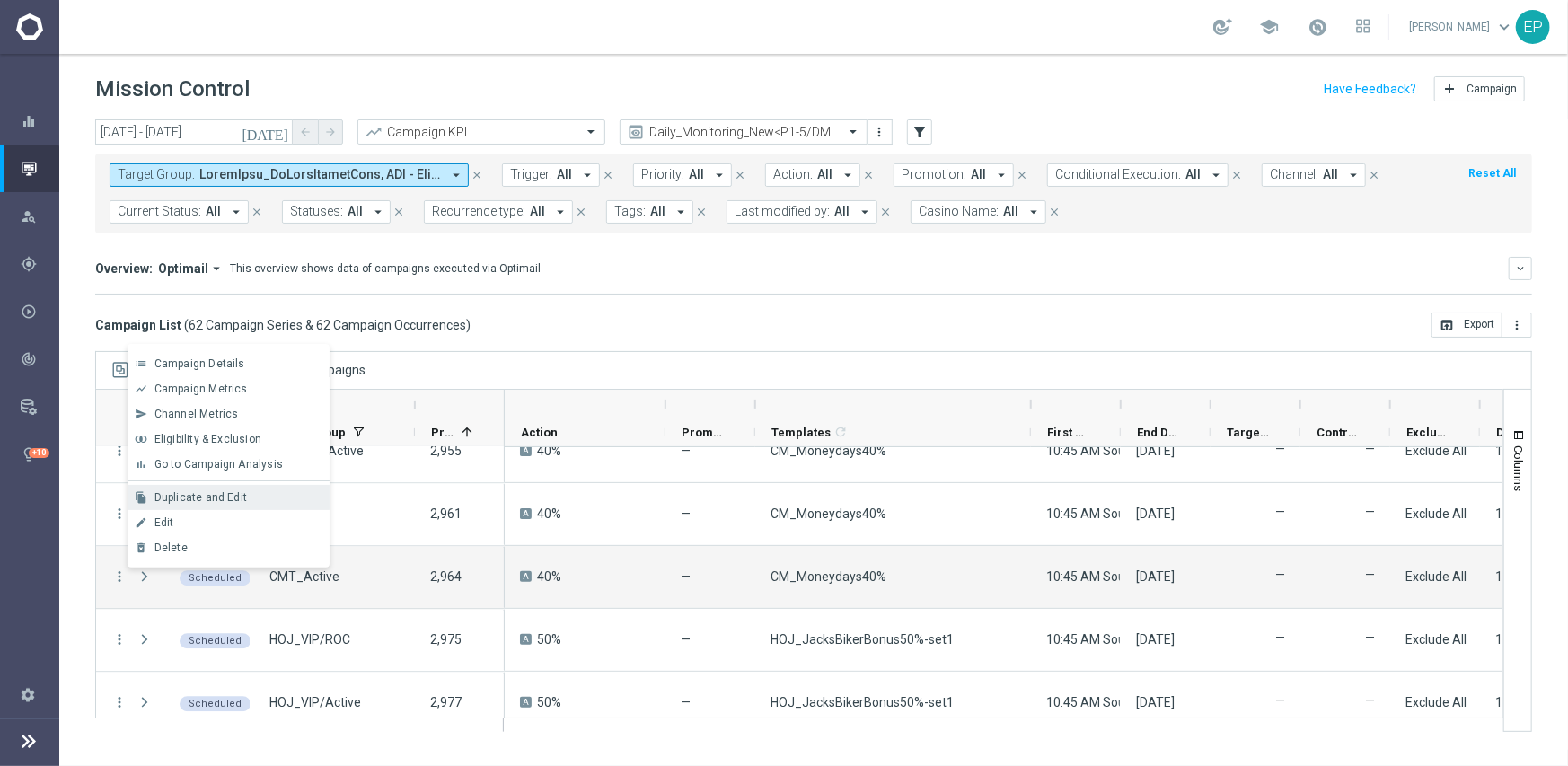
click at [224, 499] on span "Duplicate and Edit" at bounding box center [200, 497] width 93 height 13
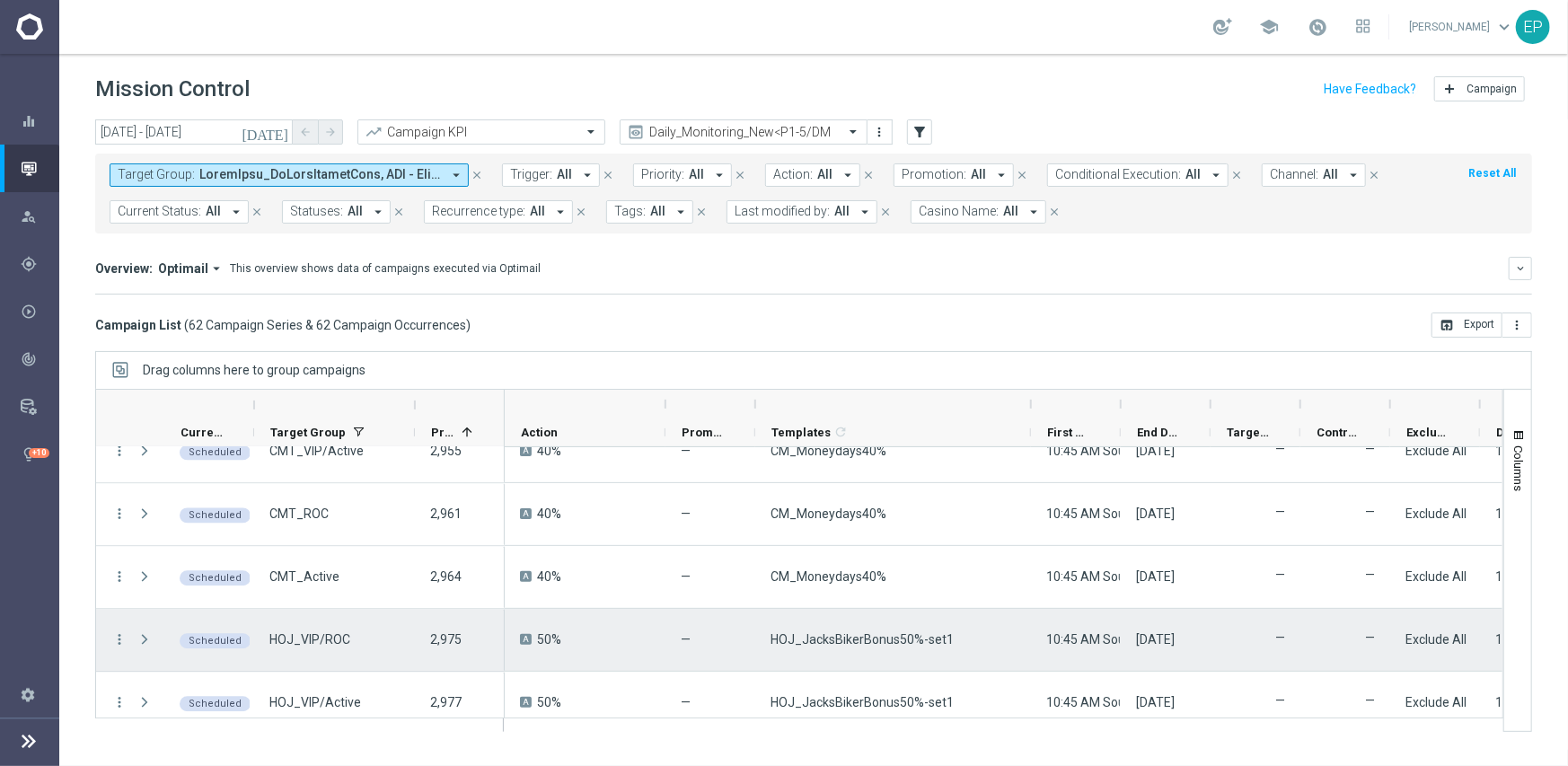
scroll to position [2693, 0]
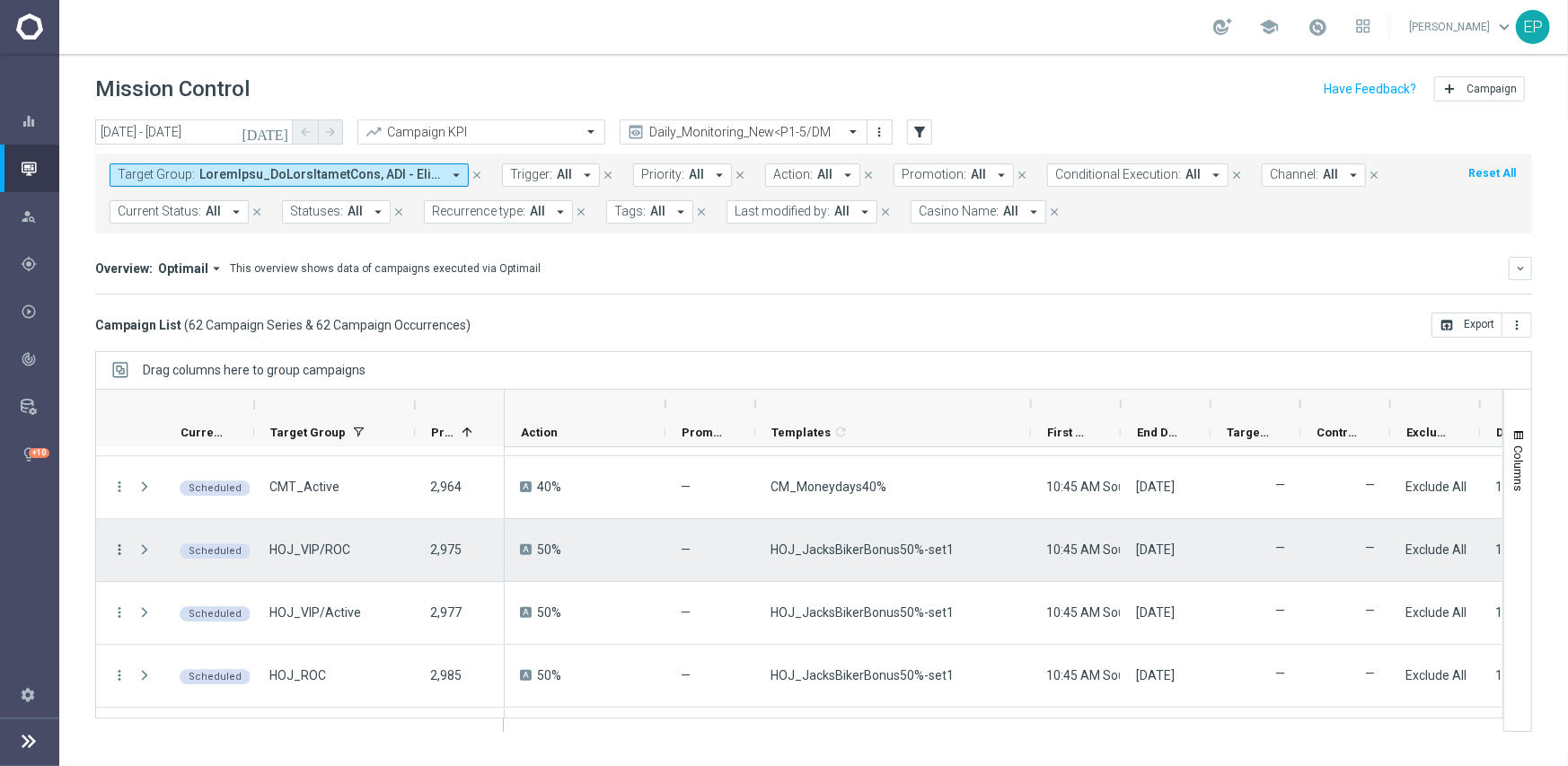
click at [125, 546] on icon "more_vert" at bounding box center [120, 549] width 16 height 16
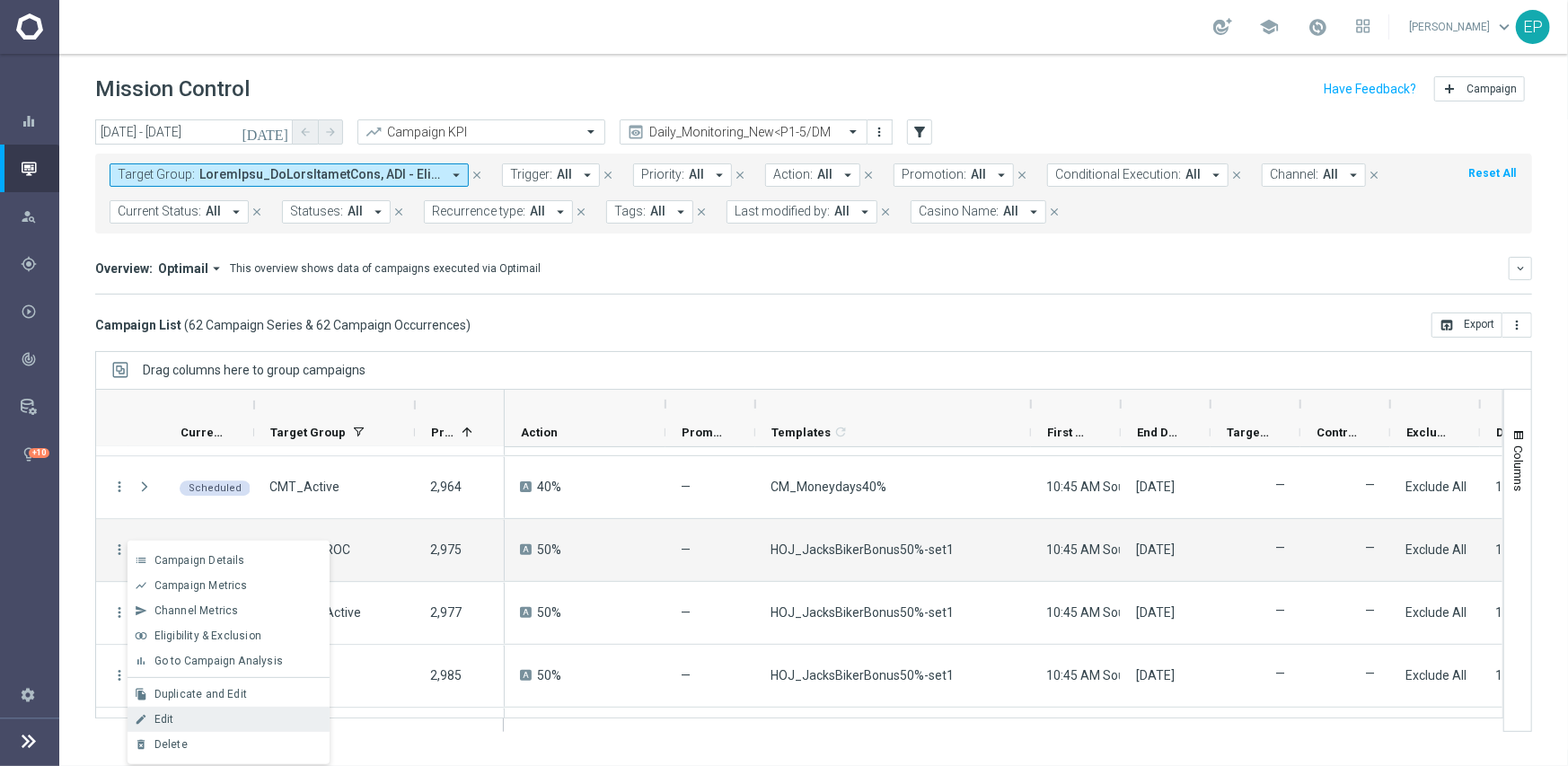
click at [199, 724] on div "Edit" at bounding box center [237, 719] width 167 height 13
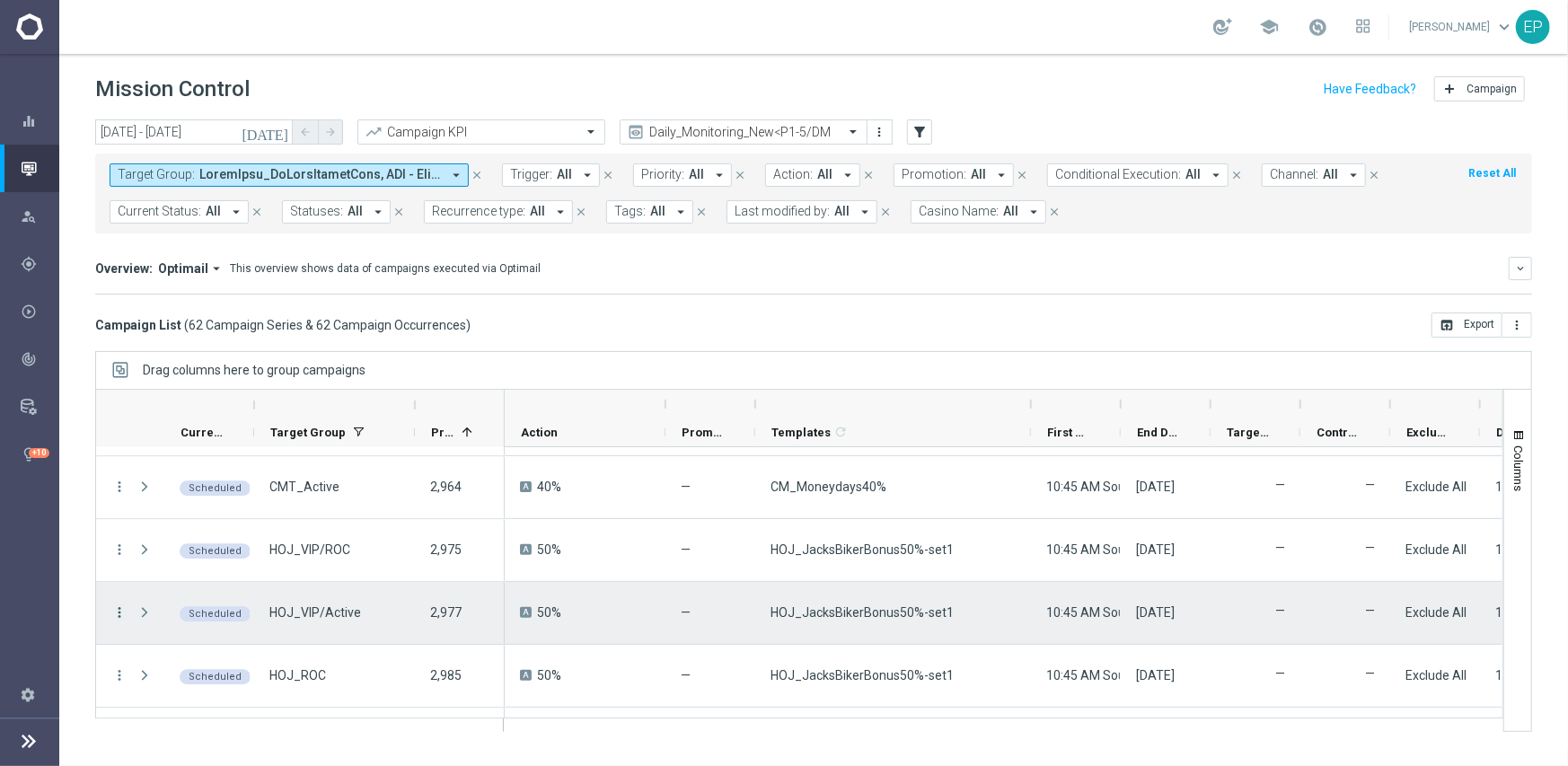
click at [118, 613] on icon "more_vert" at bounding box center [120, 612] width 16 height 16
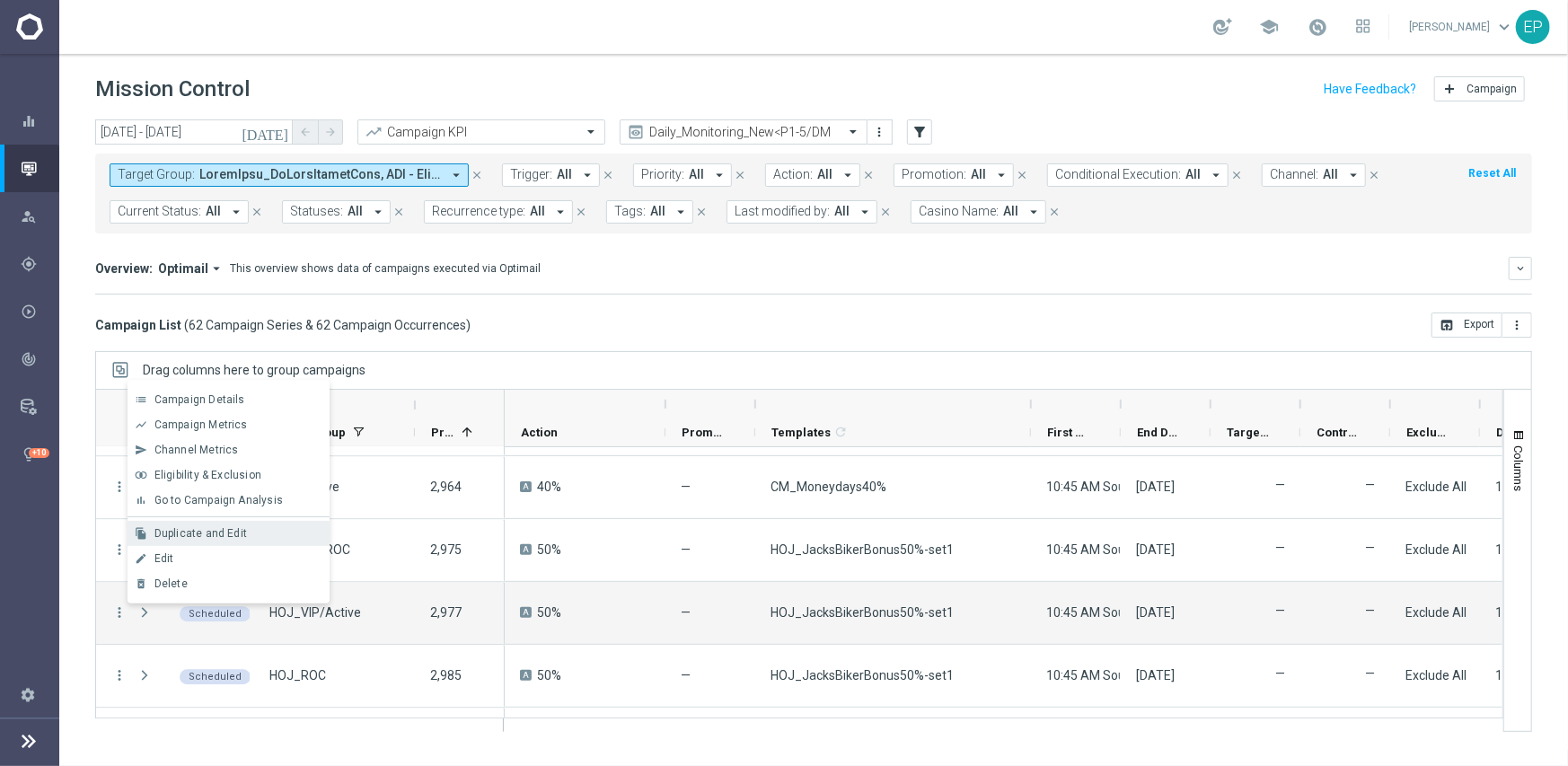
click at [210, 529] on span "Duplicate and Edit" at bounding box center [200, 533] width 93 height 13
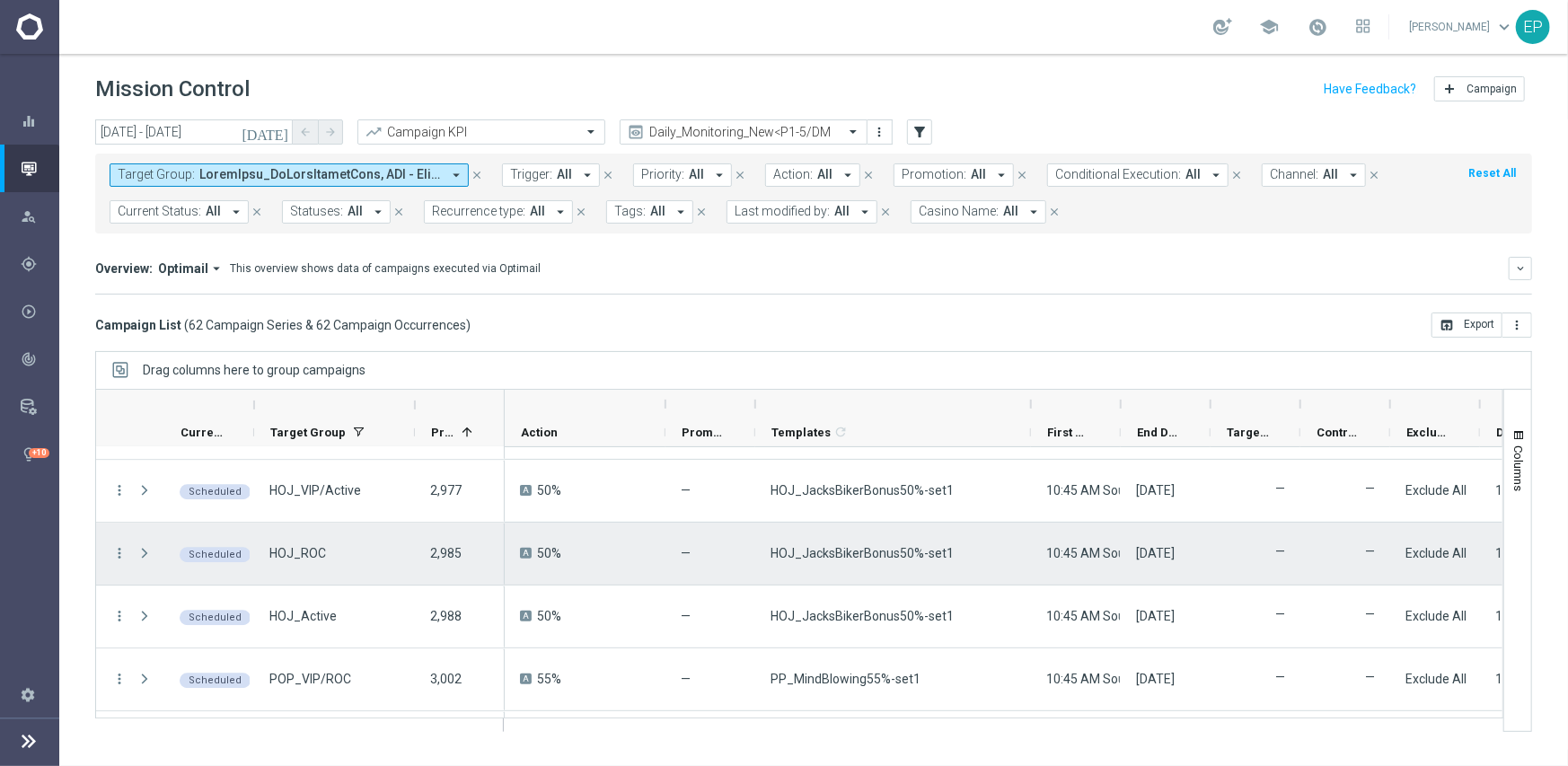
scroll to position [2872, 0]
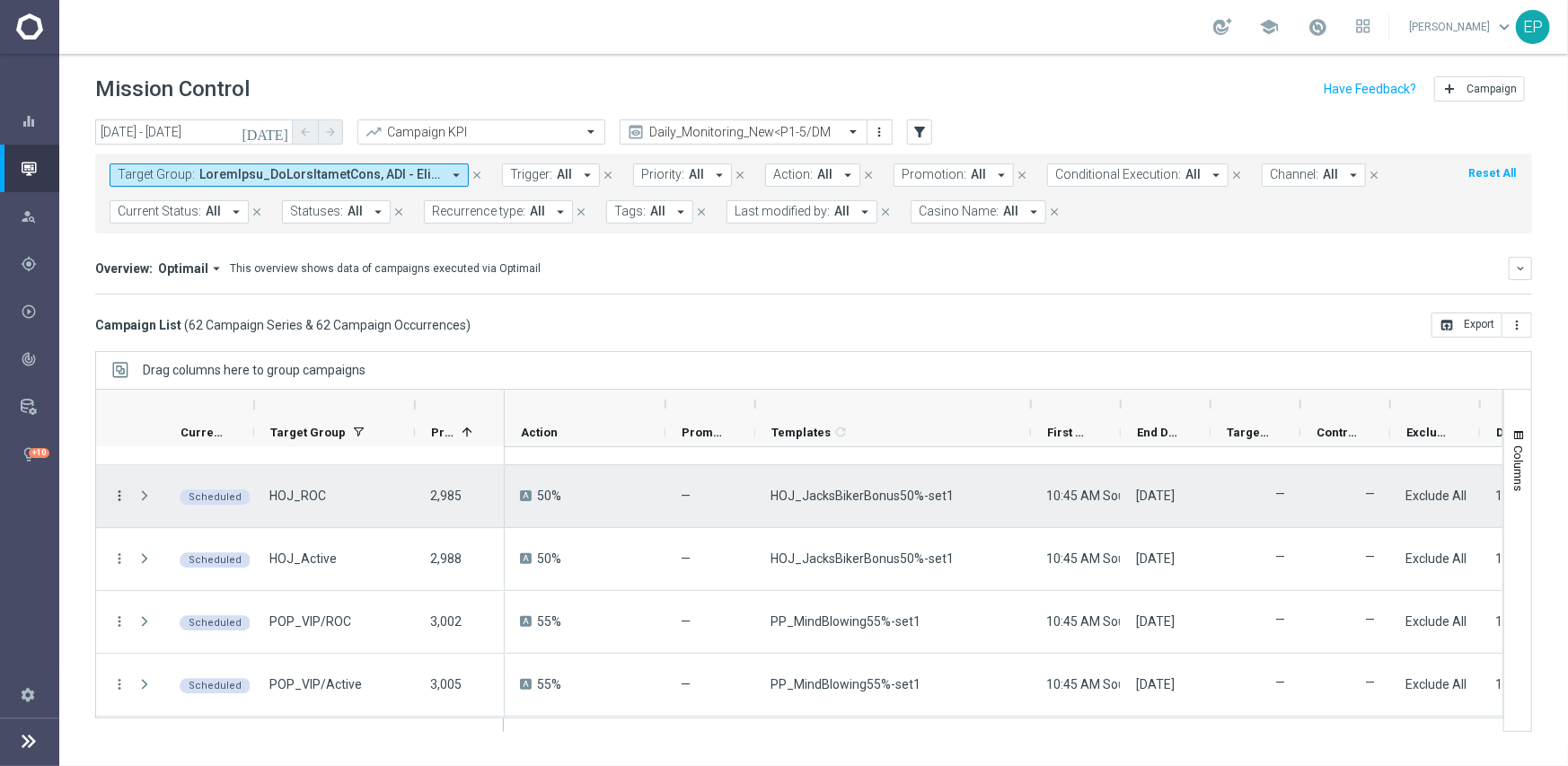
click at [120, 491] on icon "more_vert" at bounding box center [120, 495] width 16 height 16
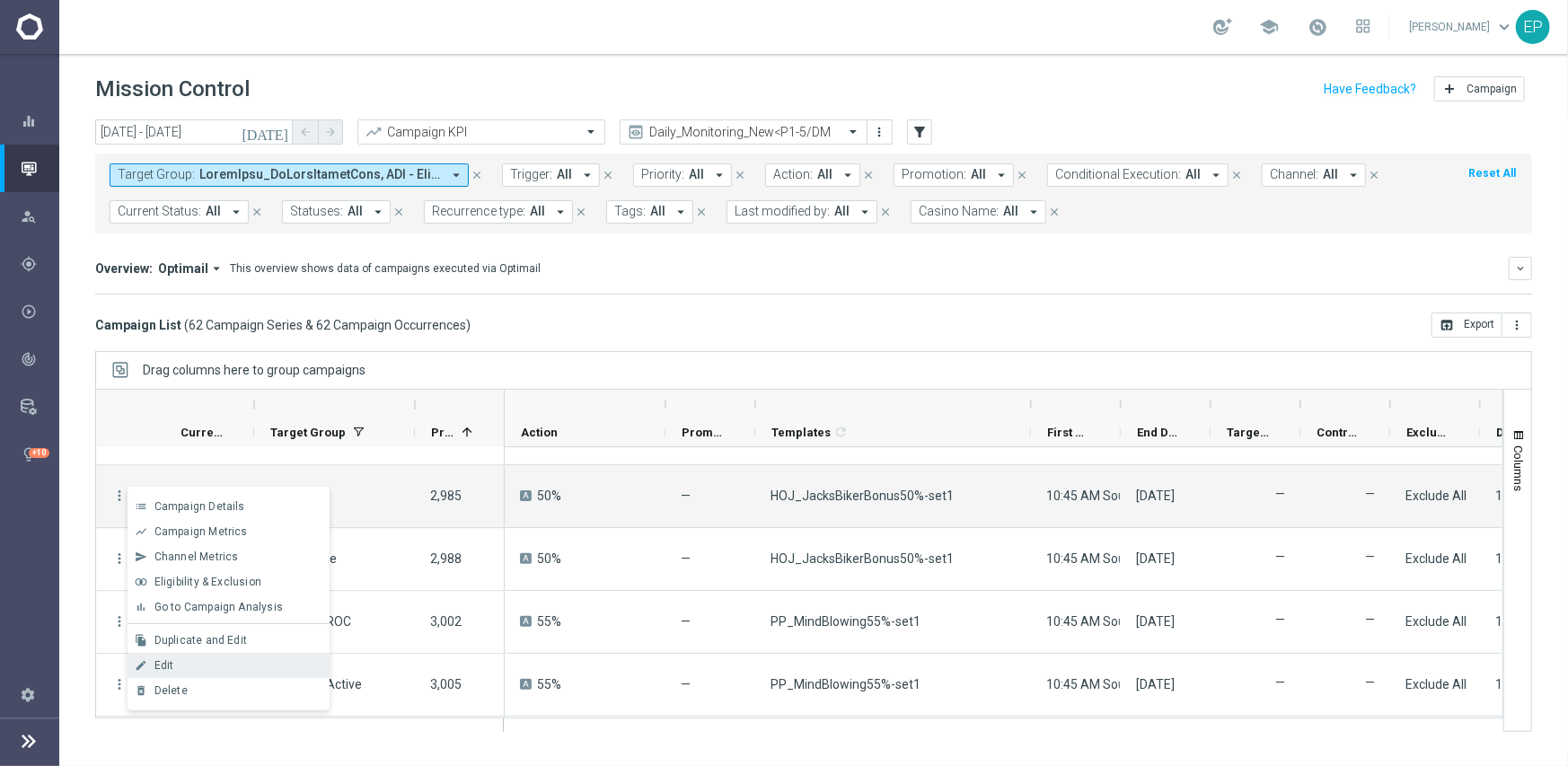
click at [171, 660] on span "Edit" at bounding box center [164, 665] width 19 height 13
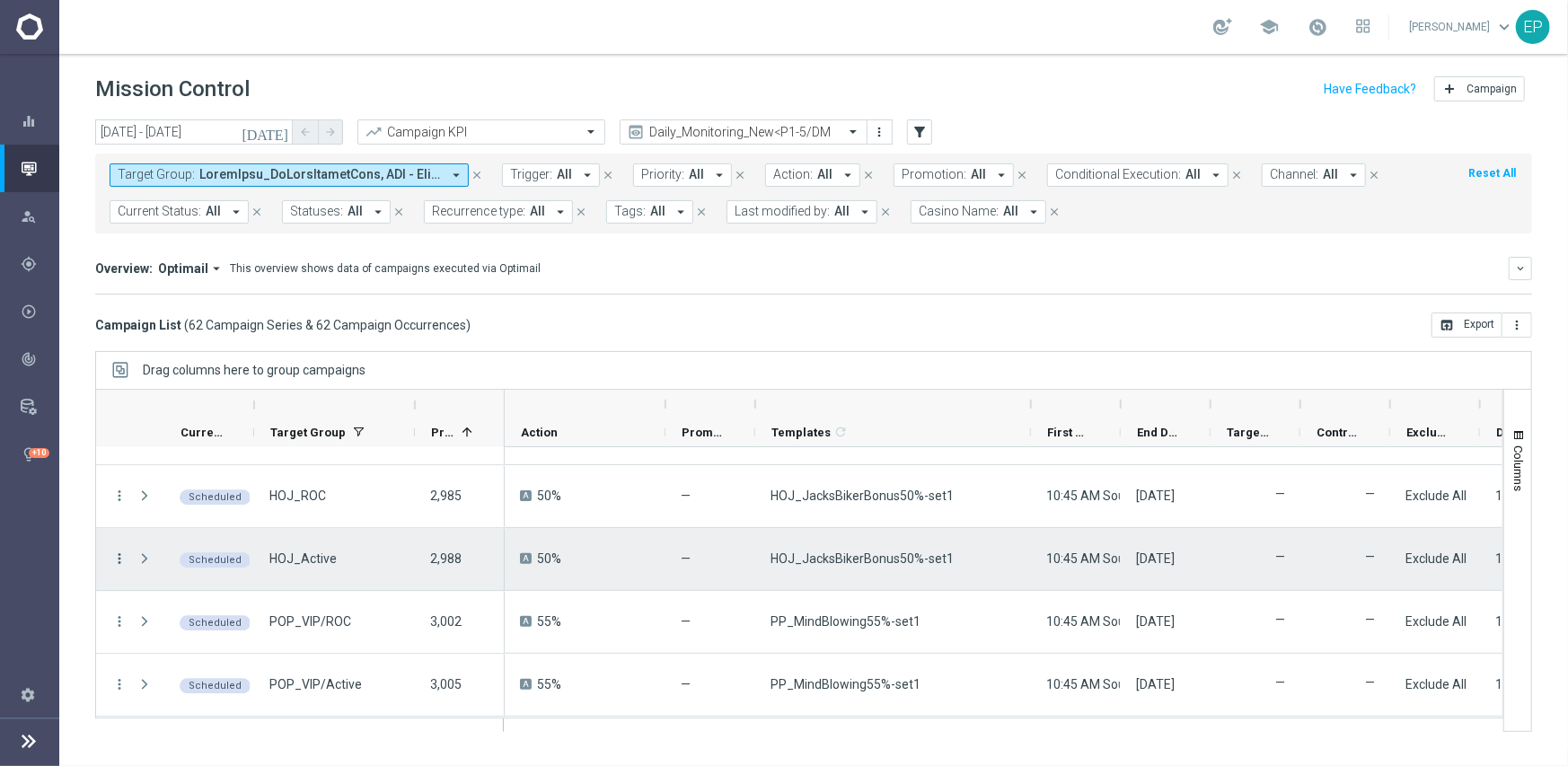
click at [117, 552] on icon "more_vert" at bounding box center [120, 558] width 16 height 16
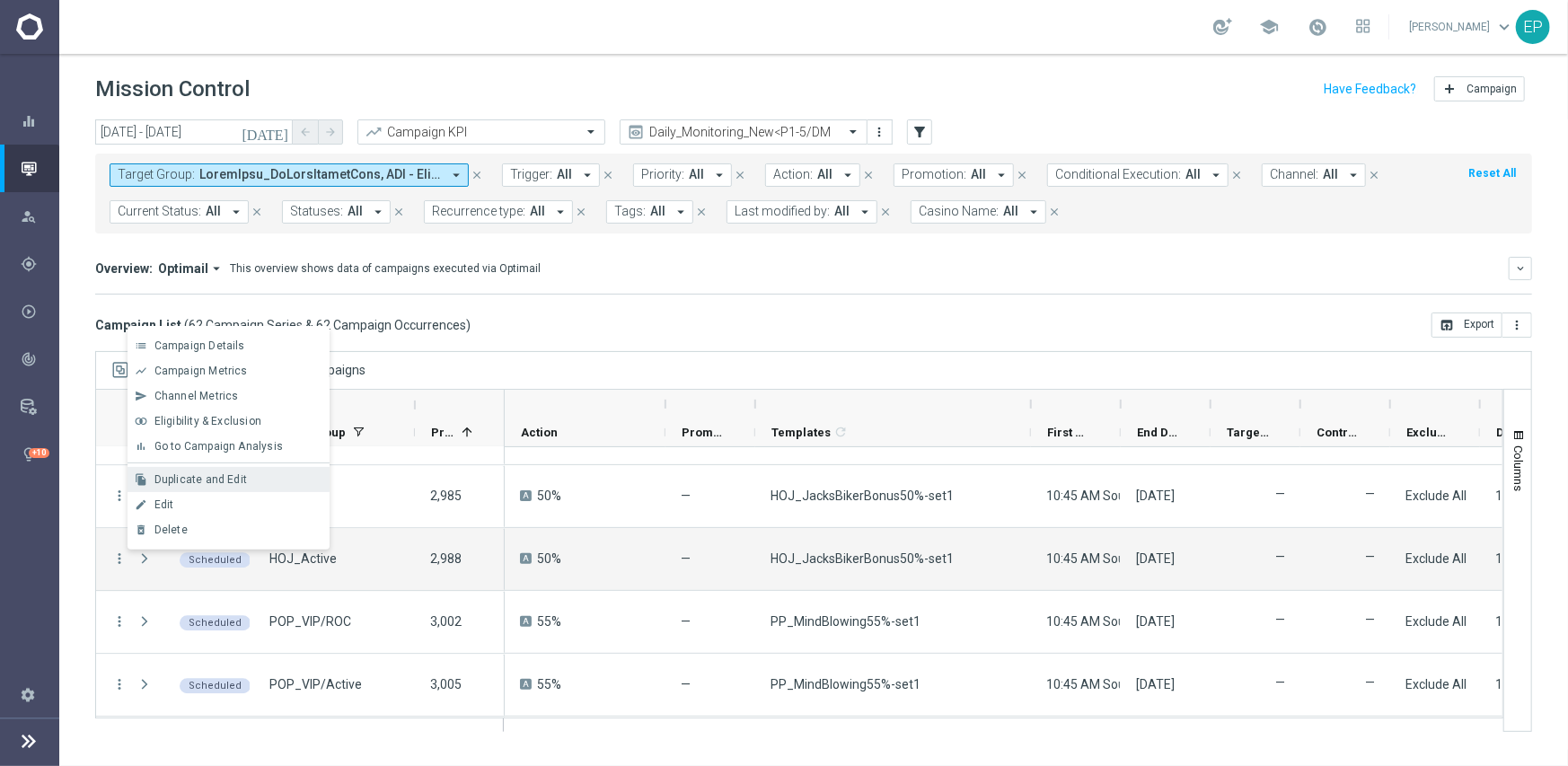
click at [230, 480] on span "Duplicate and Edit" at bounding box center [200, 479] width 93 height 13
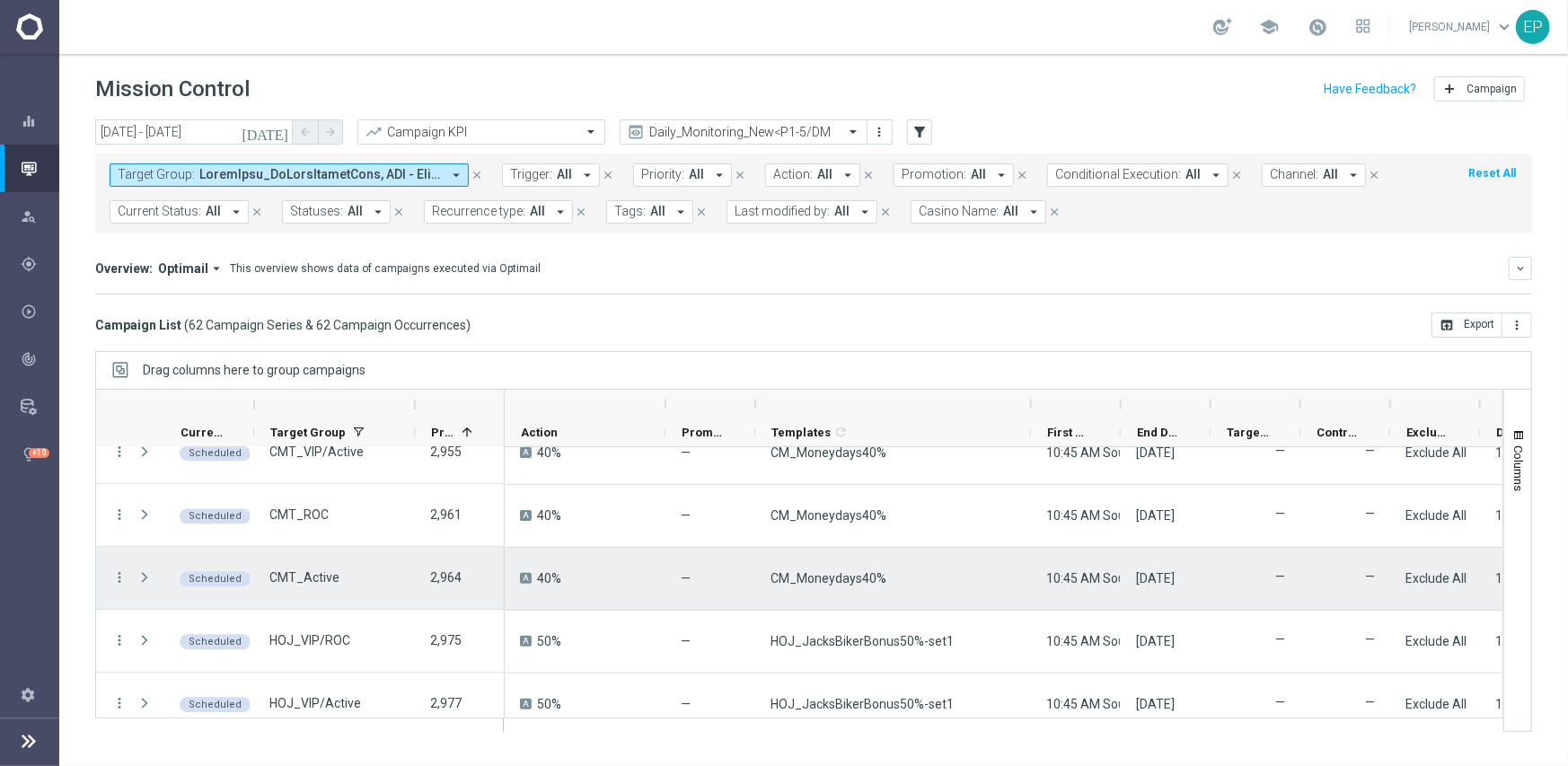
scroll to position [2514, 0]
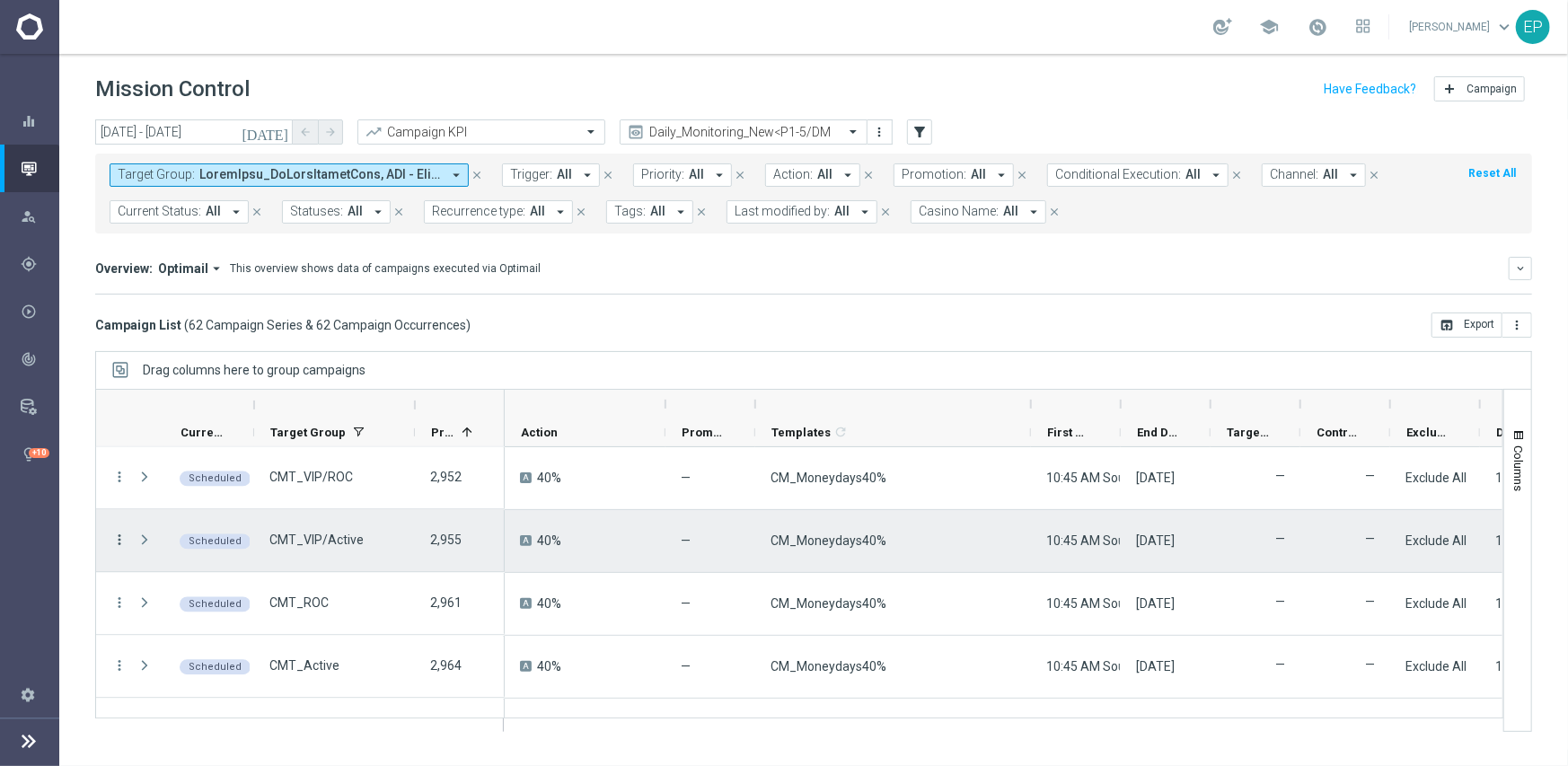
click at [113, 541] on icon "more_vert" at bounding box center [120, 540] width 16 height 16
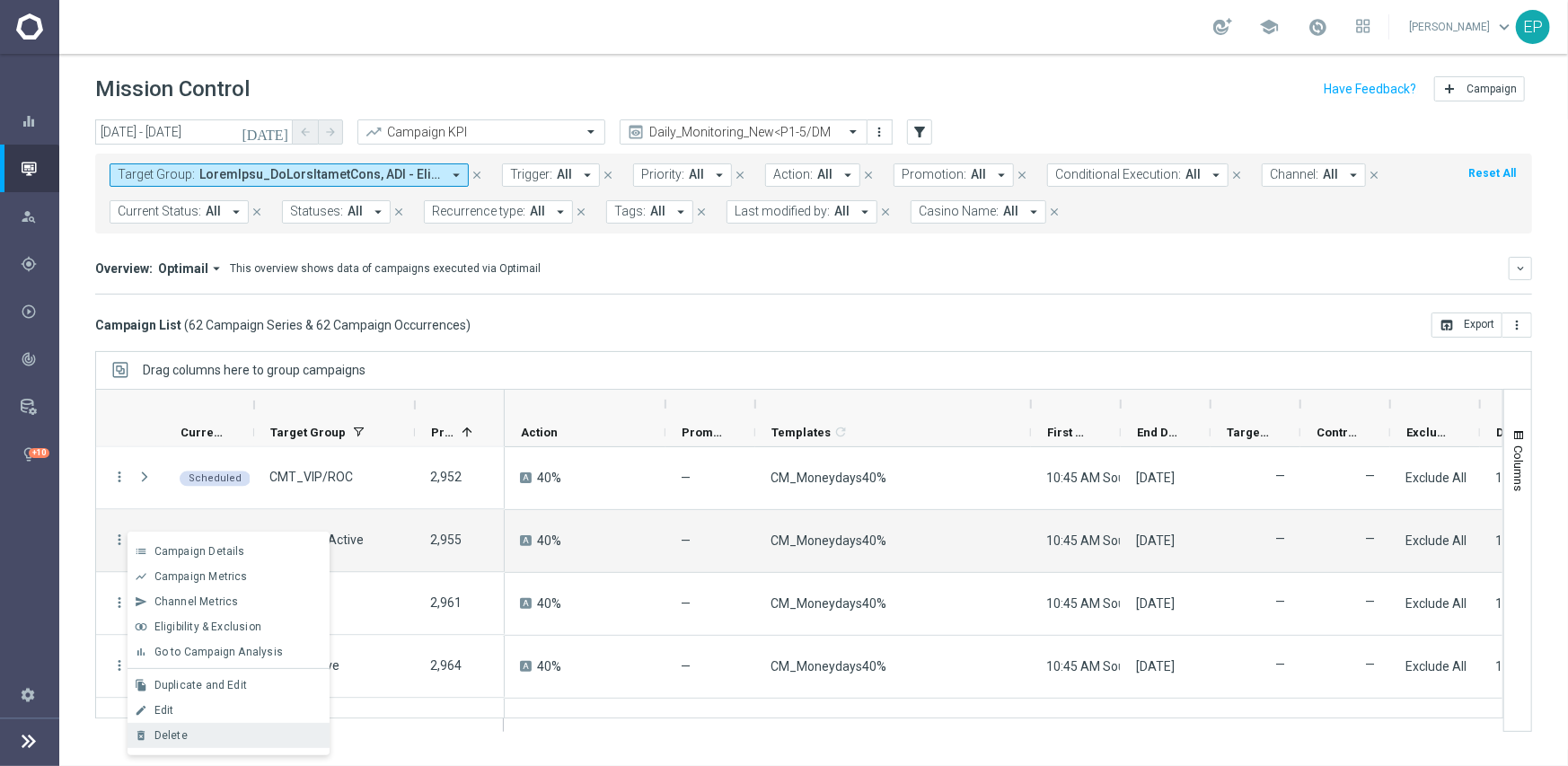
click at [227, 729] on div "Delete" at bounding box center [237, 735] width 167 height 13
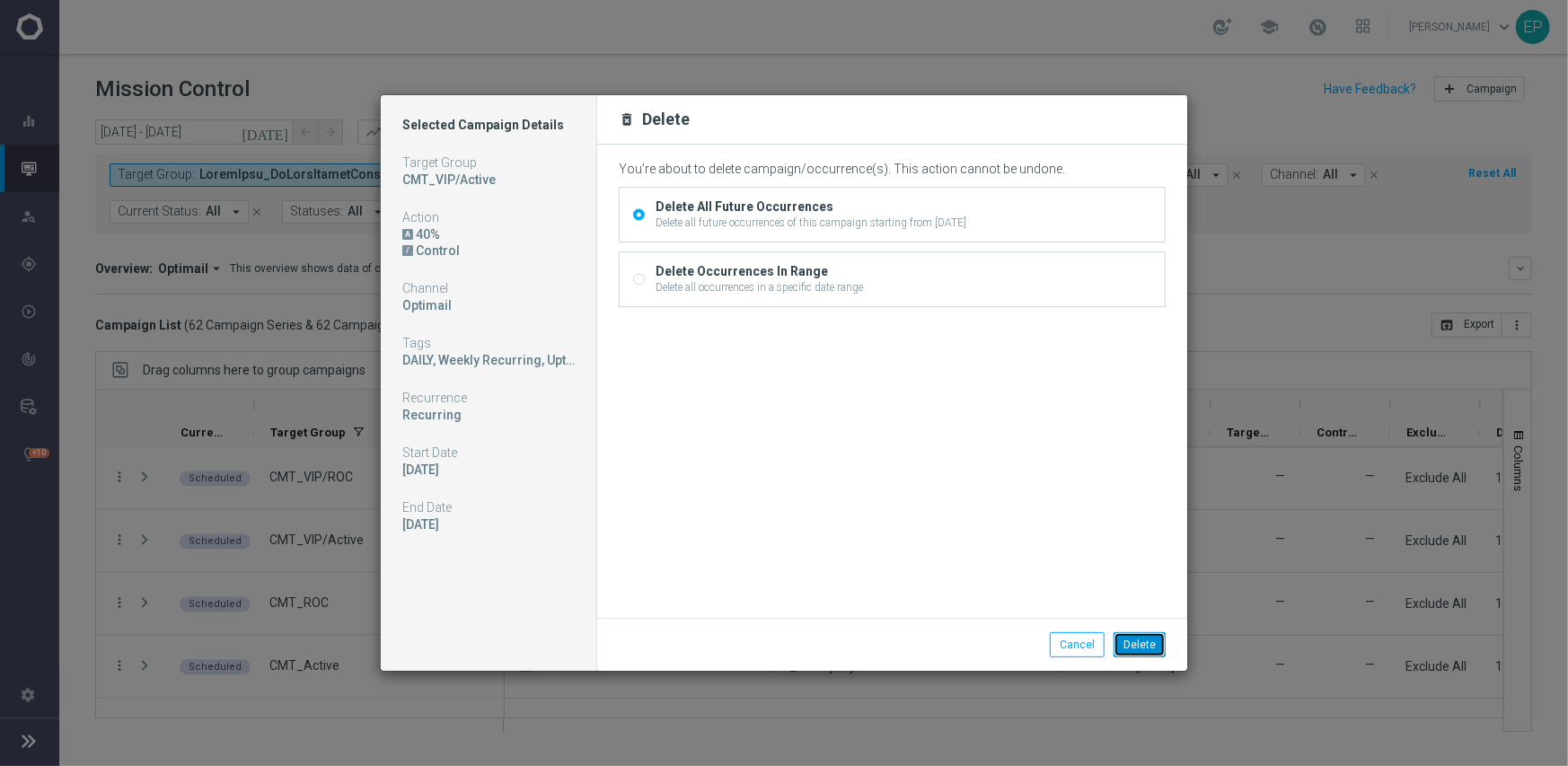
click at [1136, 639] on button "Delete" at bounding box center [1139, 645] width 52 height 25
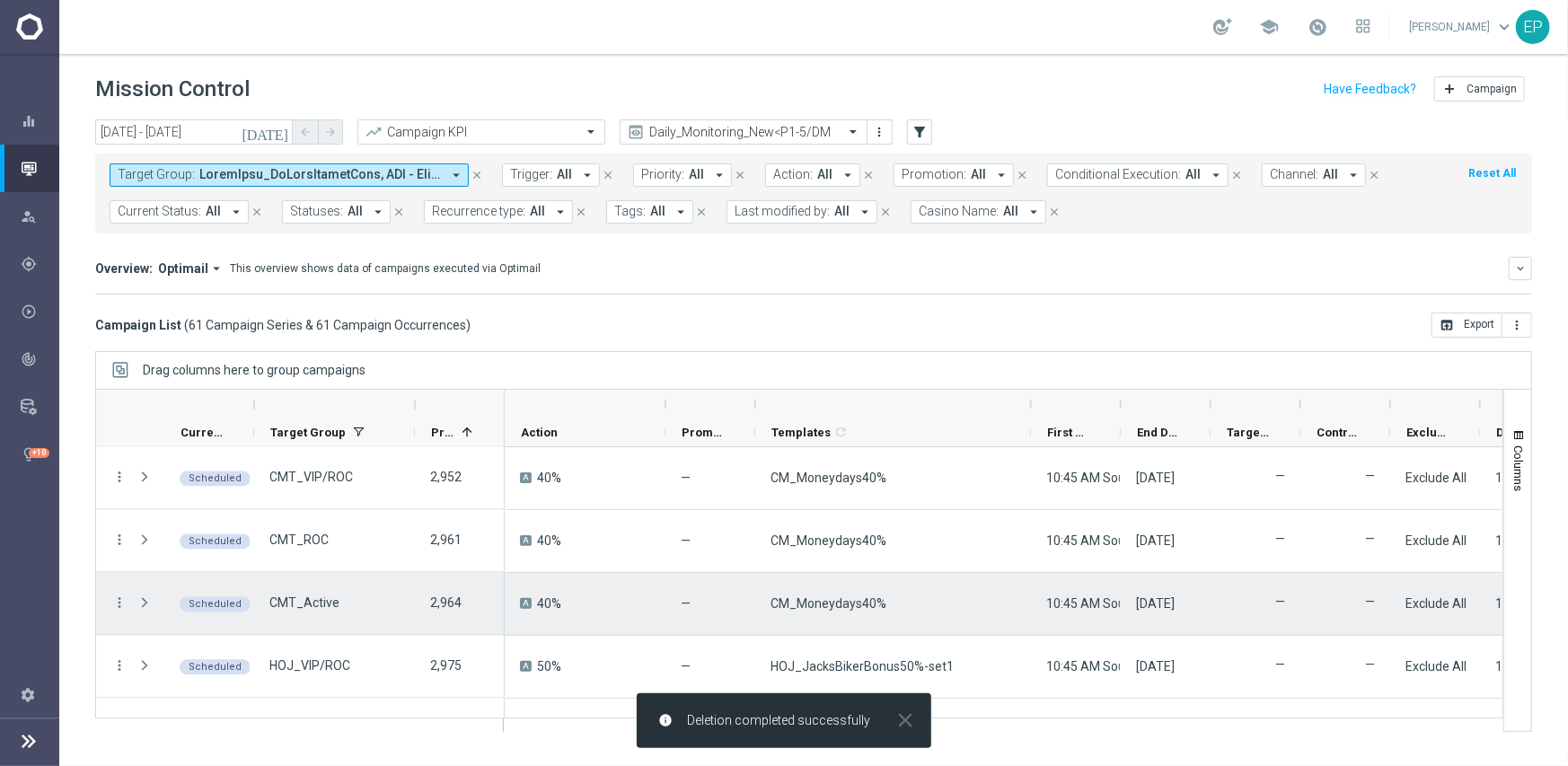
click at [110, 595] on div "more_vert" at bounding box center [113, 603] width 33 height 62
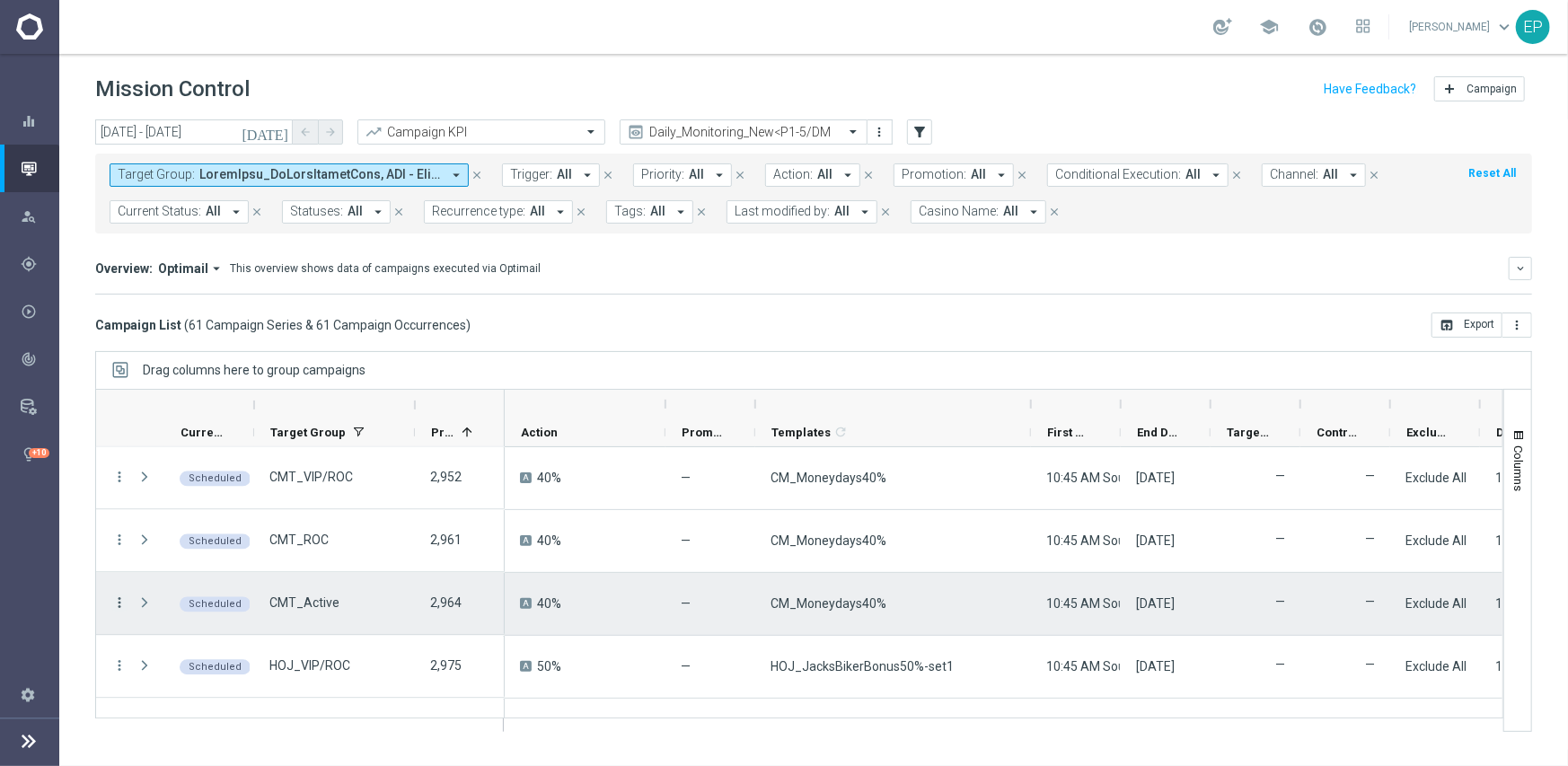
click at [116, 598] on icon "more_vert" at bounding box center [120, 603] width 16 height 16
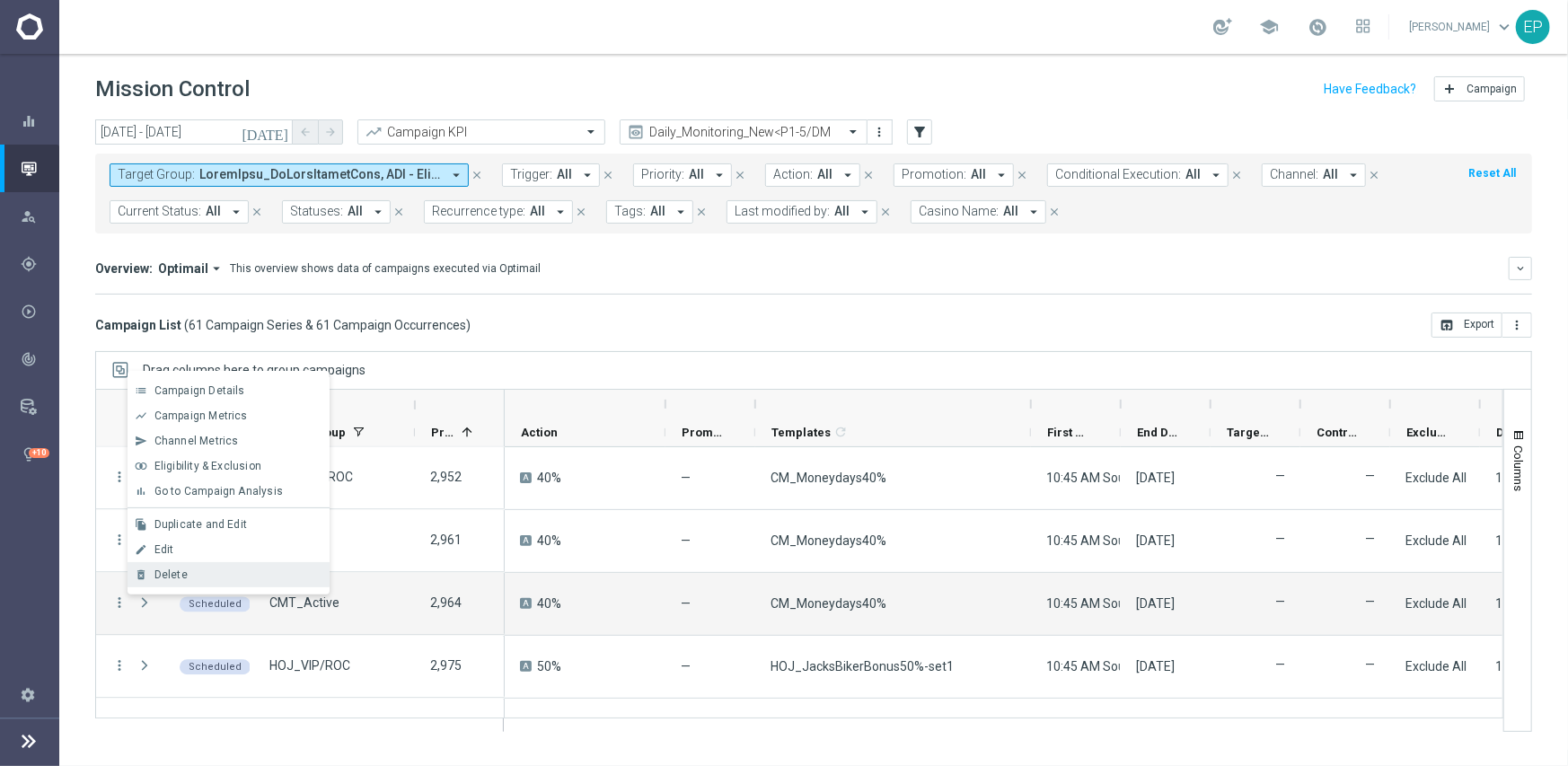
click at [173, 572] on span "Delete" at bounding box center [171, 574] width 33 height 13
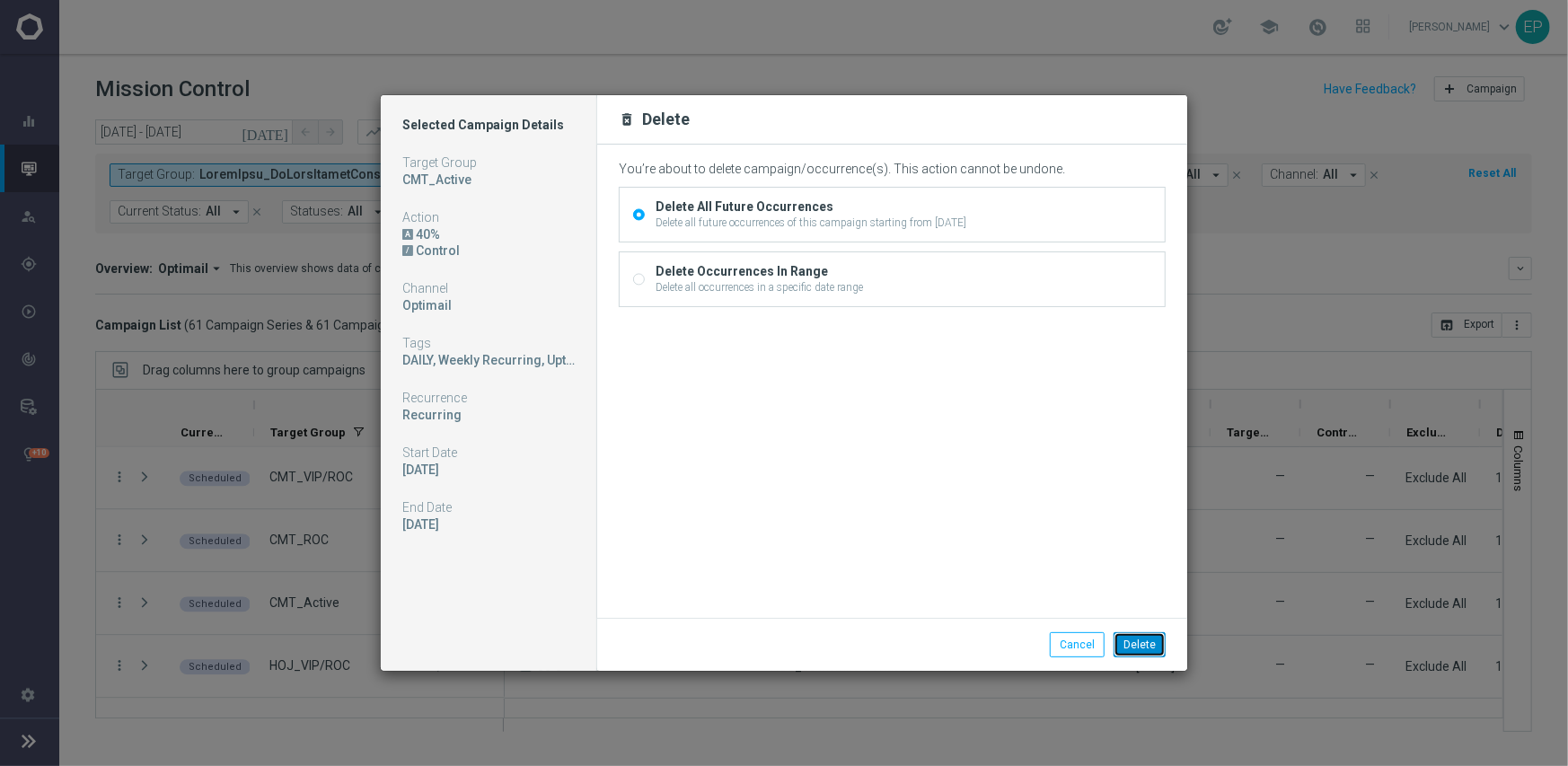
click at [1150, 639] on button "Delete" at bounding box center [1139, 645] width 52 height 25
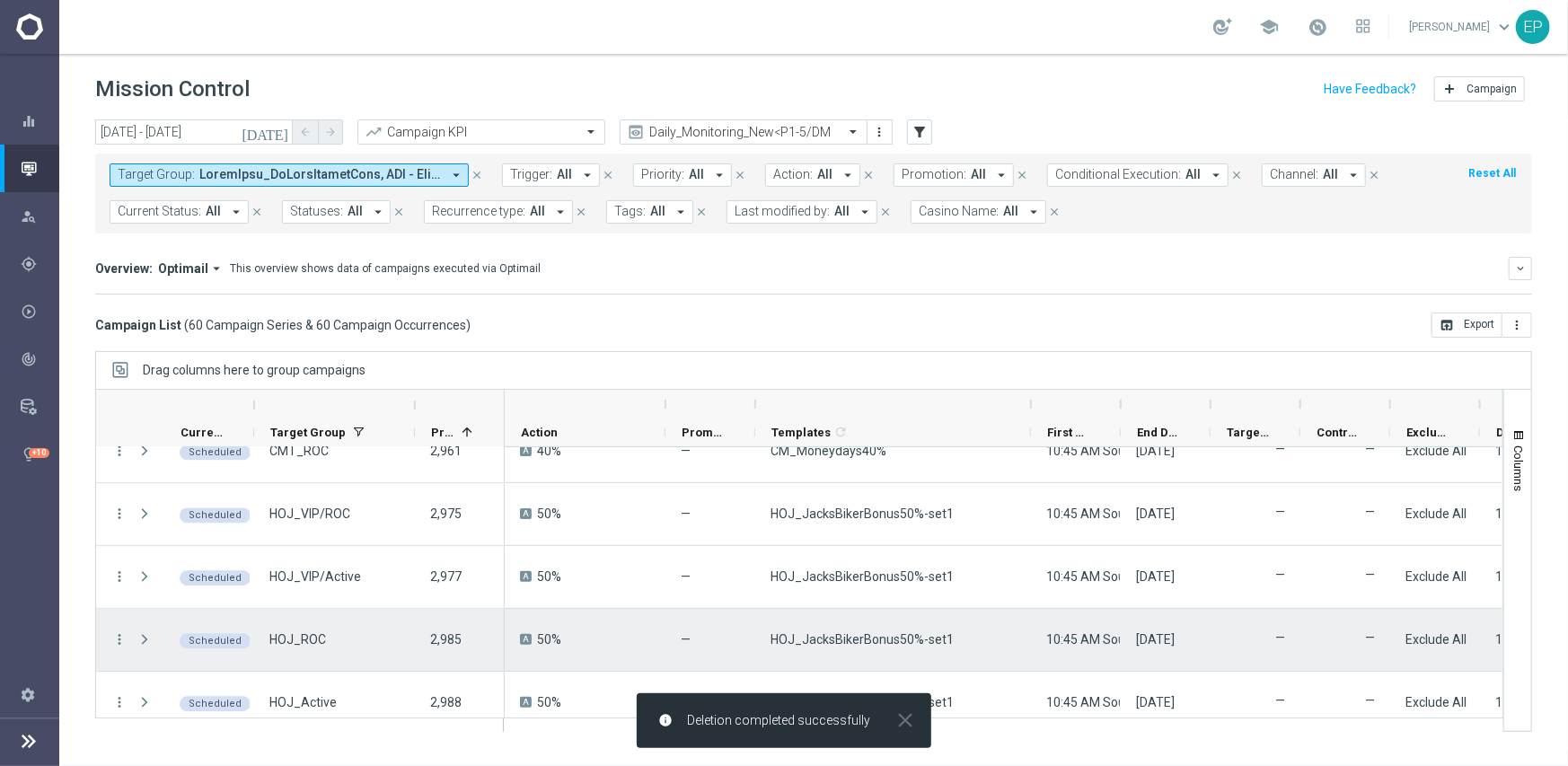
scroll to position [2693, 0]
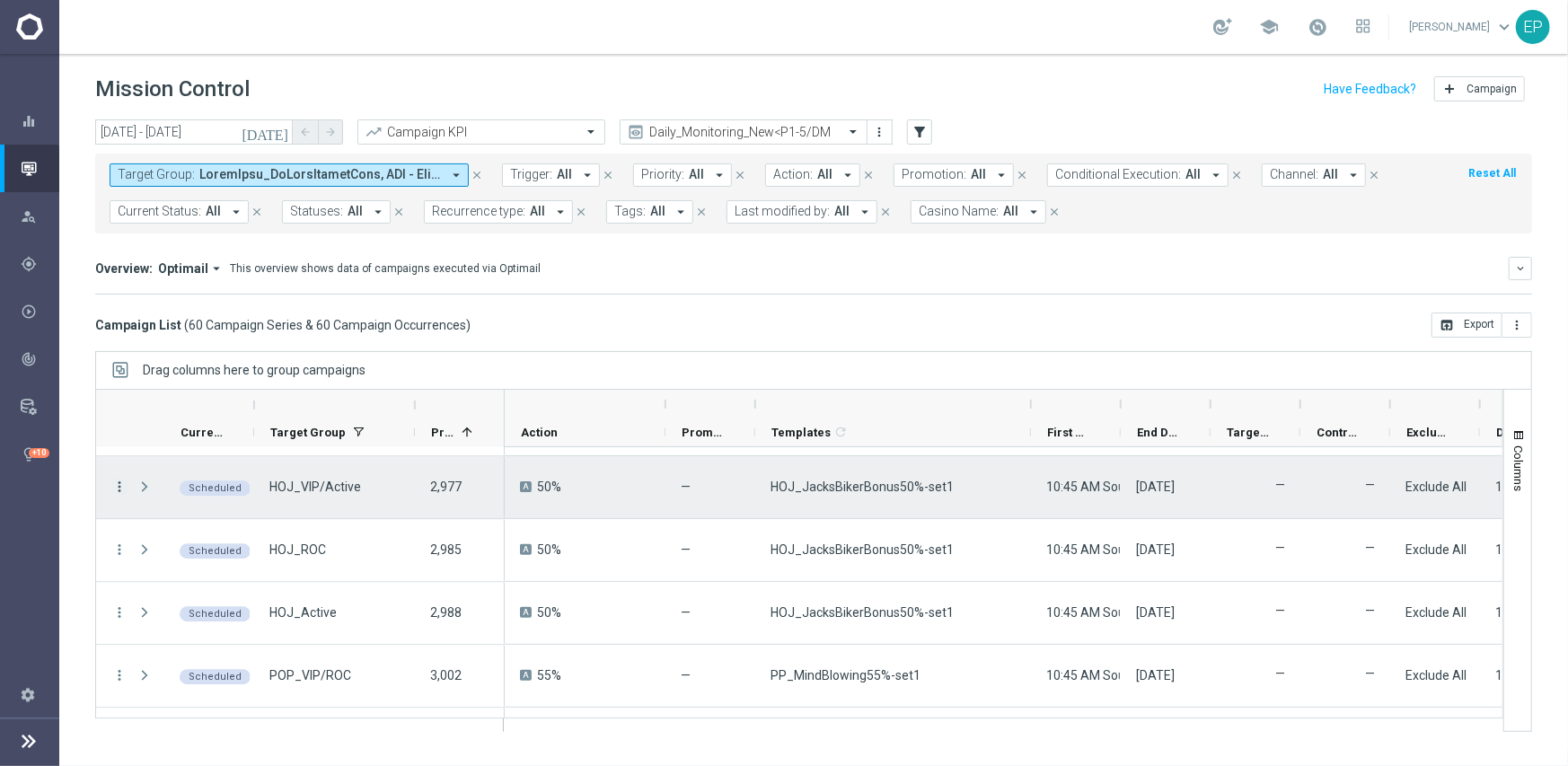
click at [120, 484] on icon "more_vert" at bounding box center [120, 487] width 16 height 16
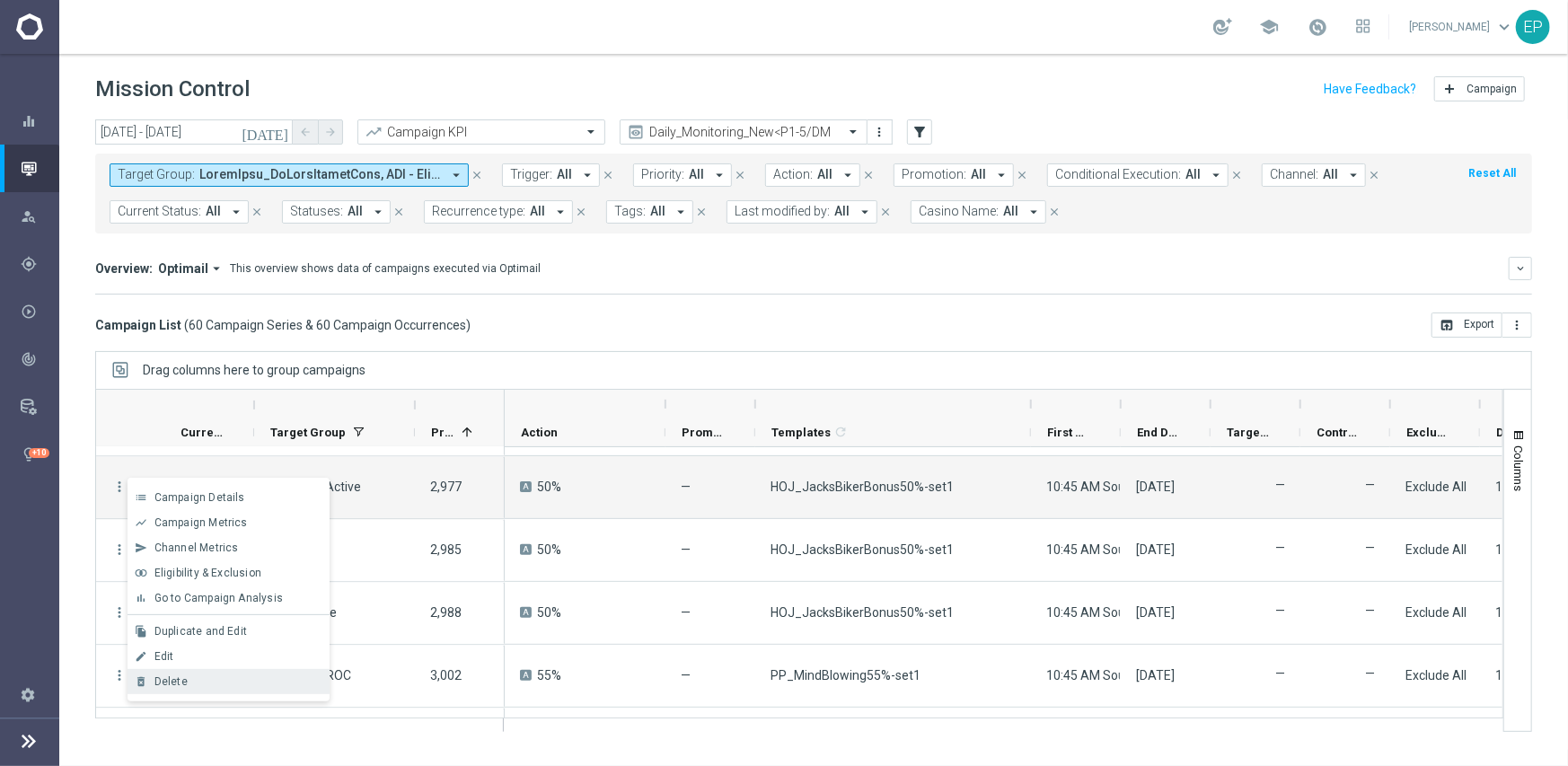
click at [224, 676] on div "Delete" at bounding box center [237, 681] width 167 height 13
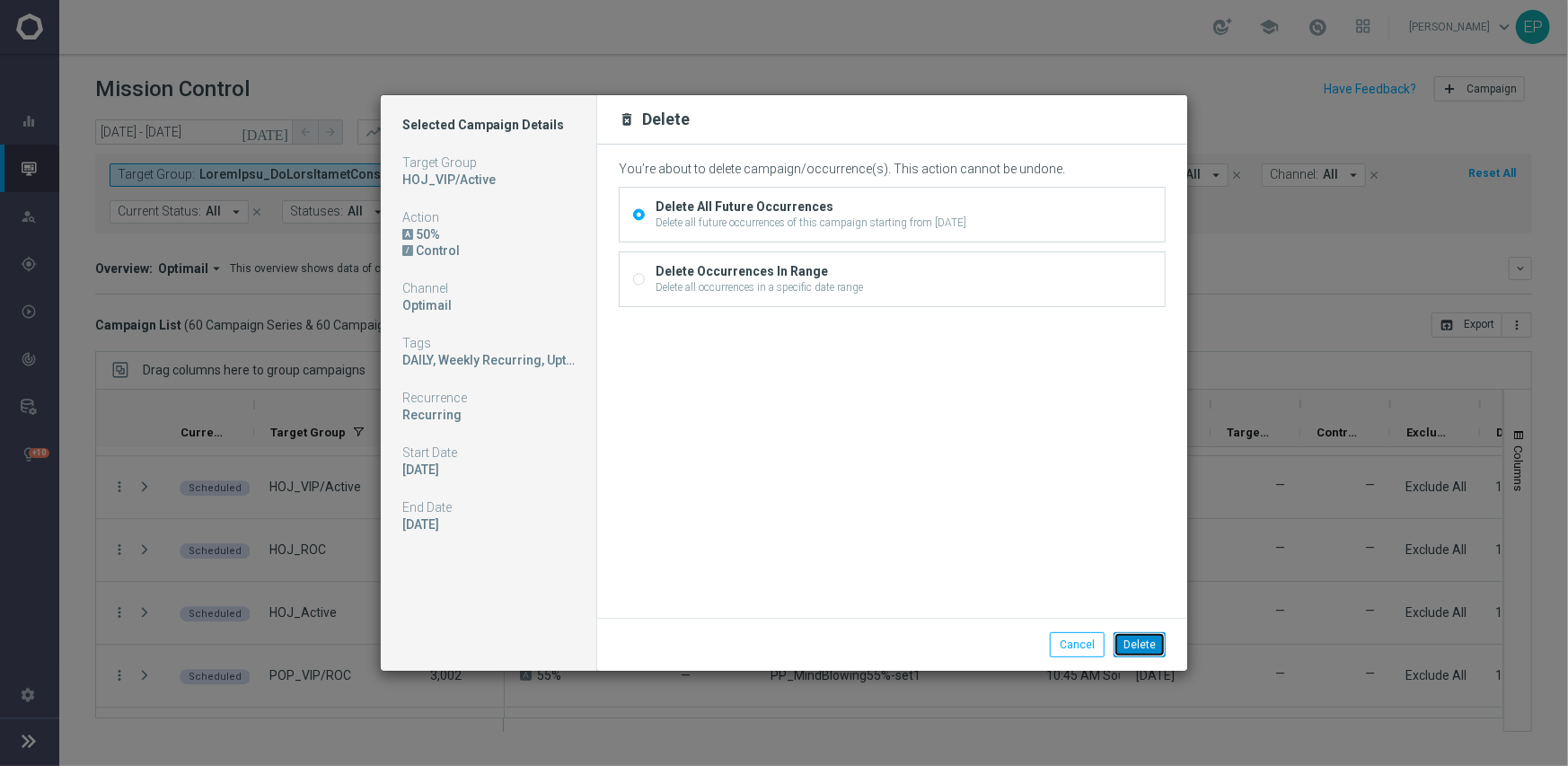
click at [1145, 639] on button "Delete" at bounding box center [1139, 645] width 52 height 25
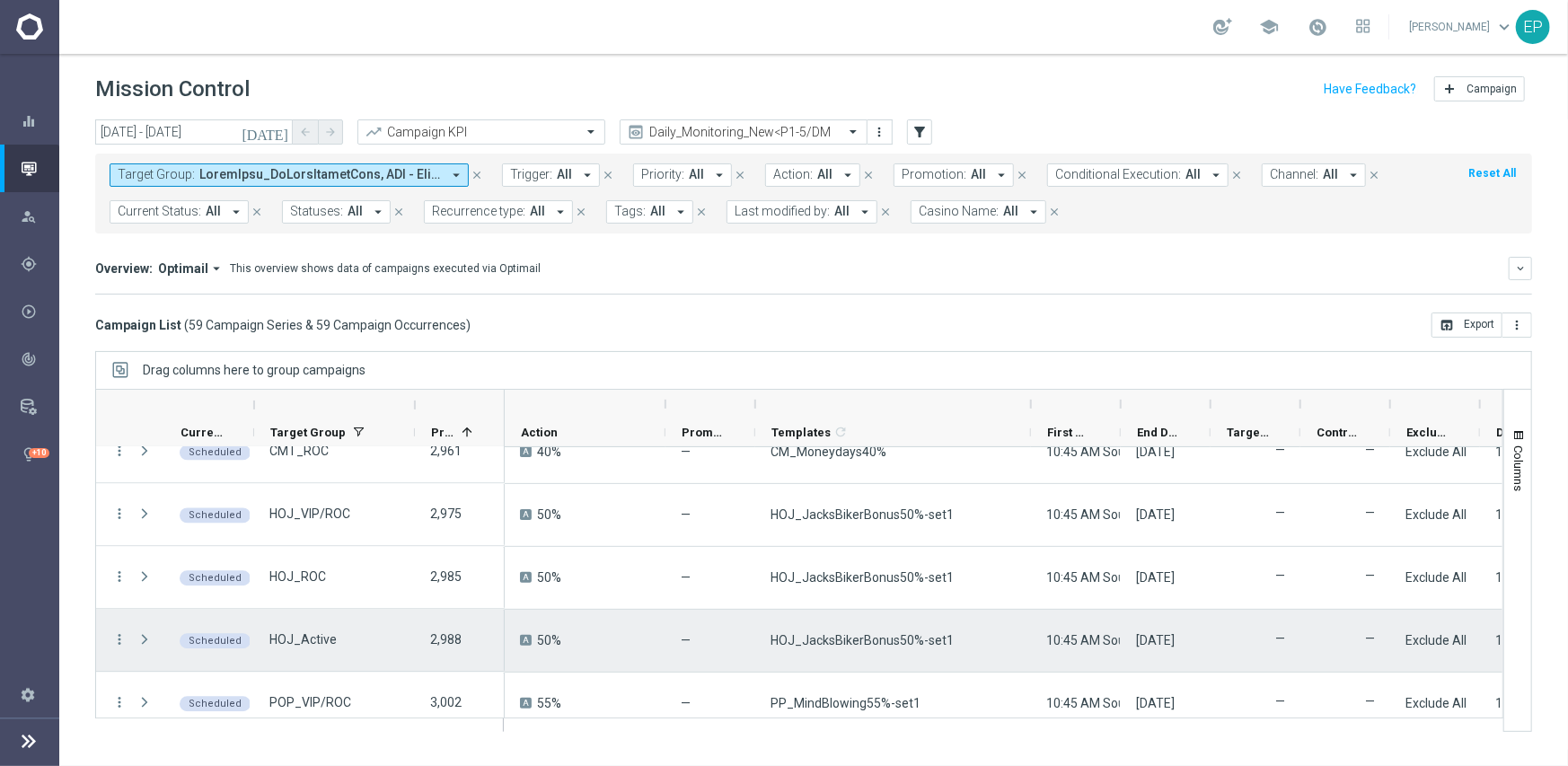
scroll to position [2603, 0]
click at [116, 635] on icon "more_vert" at bounding box center [120, 639] width 16 height 16
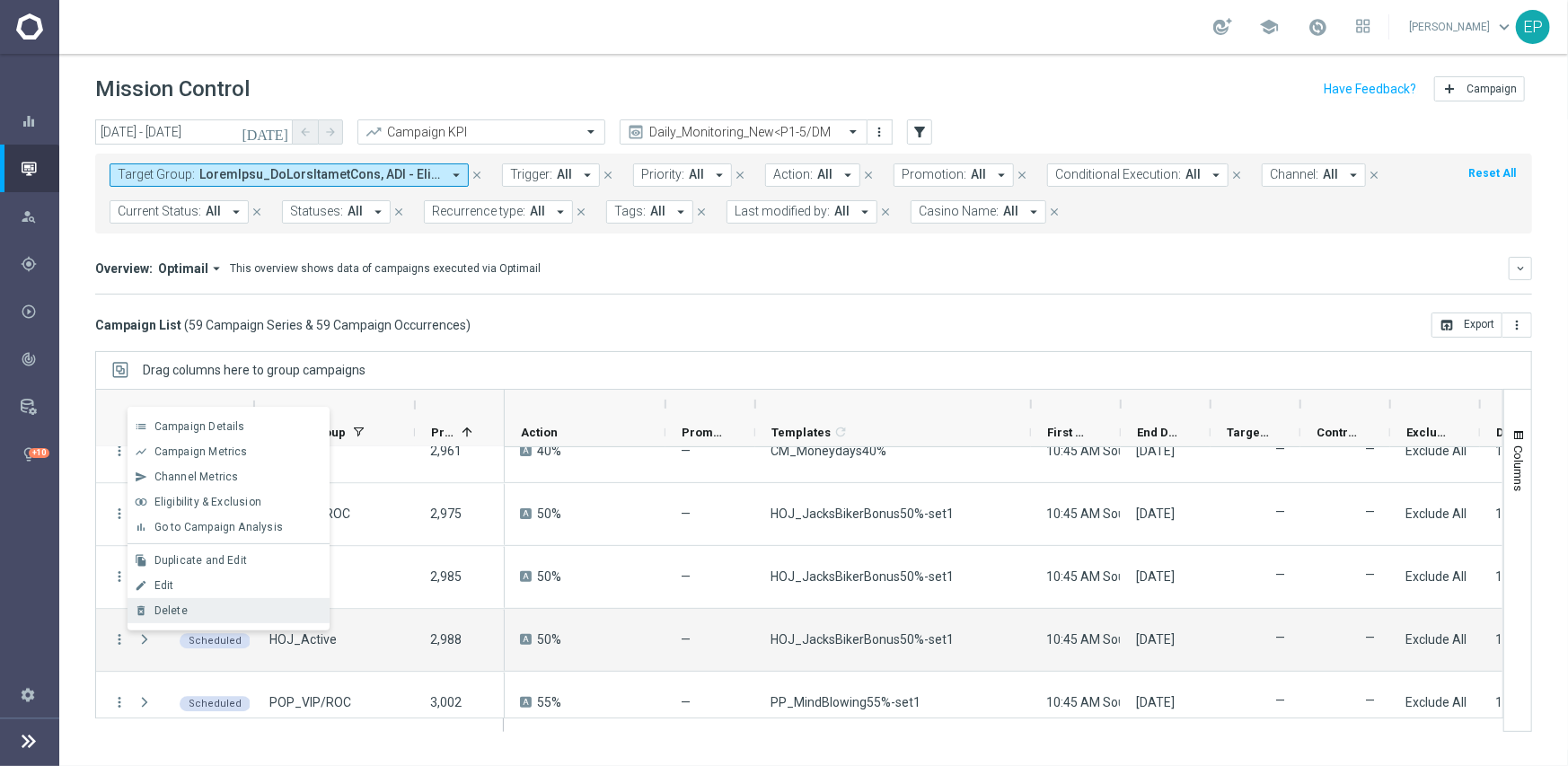
click at [180, 607] on span "Delete" at bounding box center [171, 610] width 33 height 13
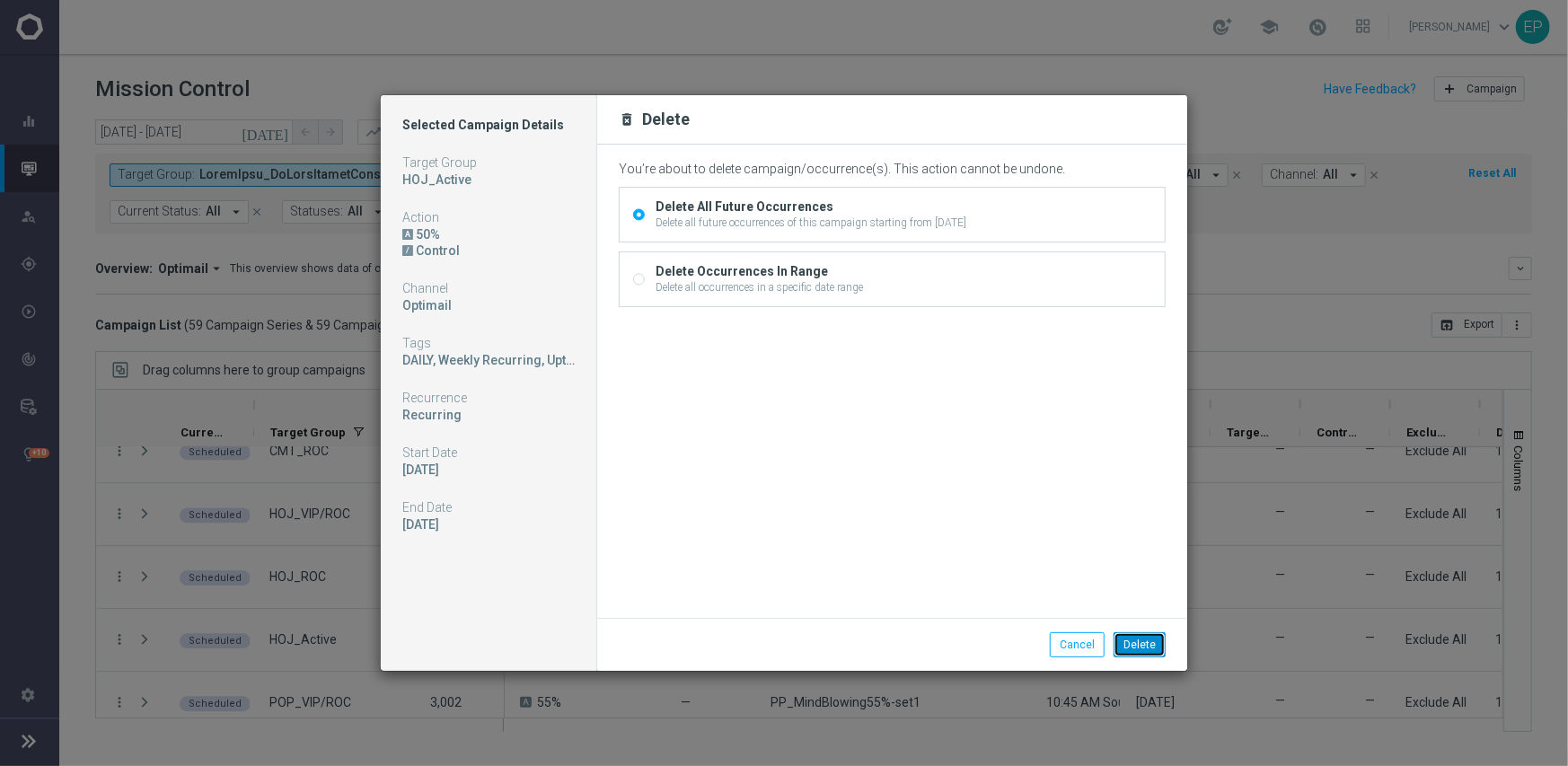
click at [1137, 636] on button "Delete" at bounding box center [1139, 645] width 52 height 25
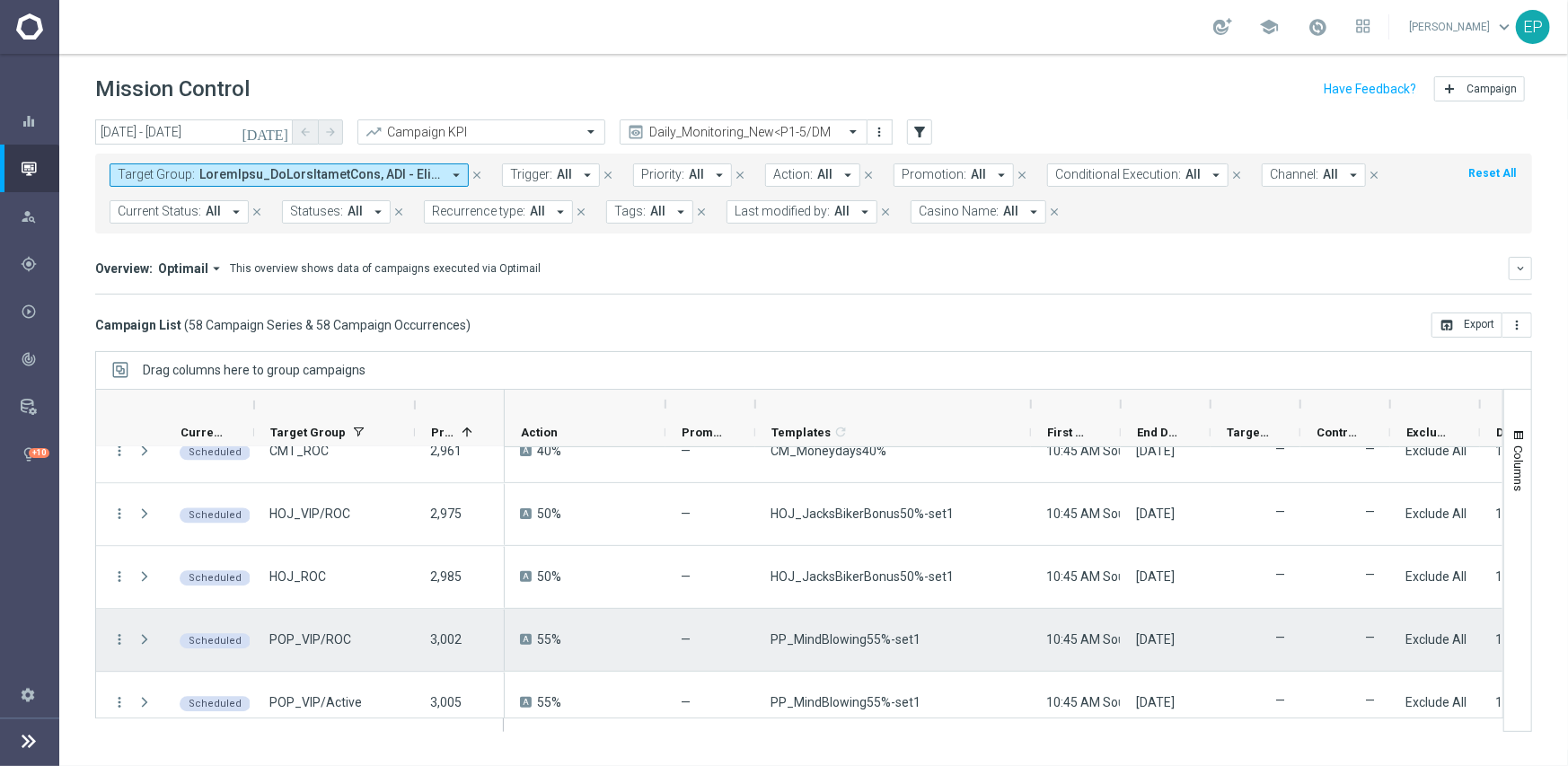
scroll to position [2693, 0]
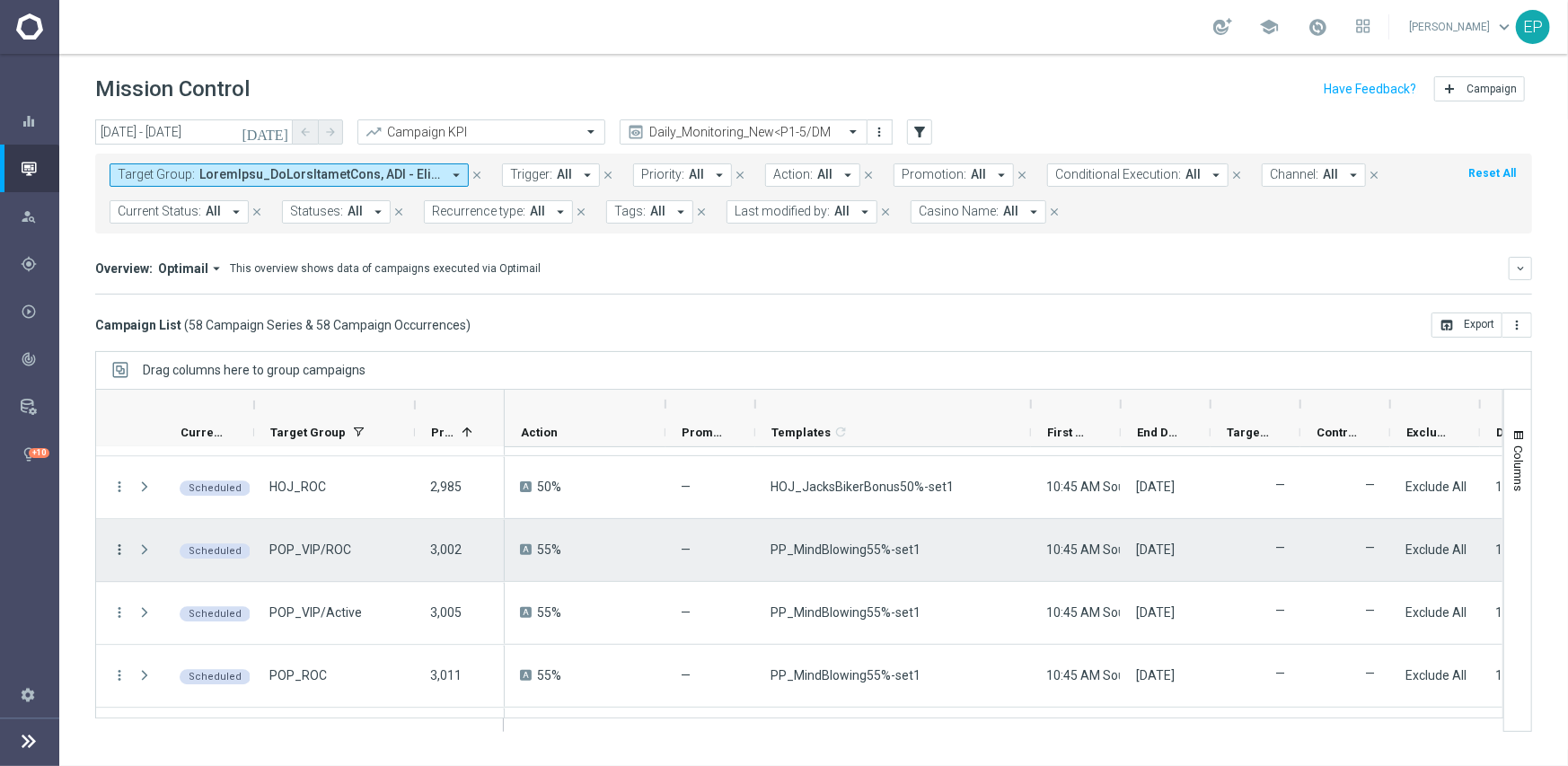
click at [125, 544] on icon "more_vert" at bounding box center [120, 549] width 16 height 16
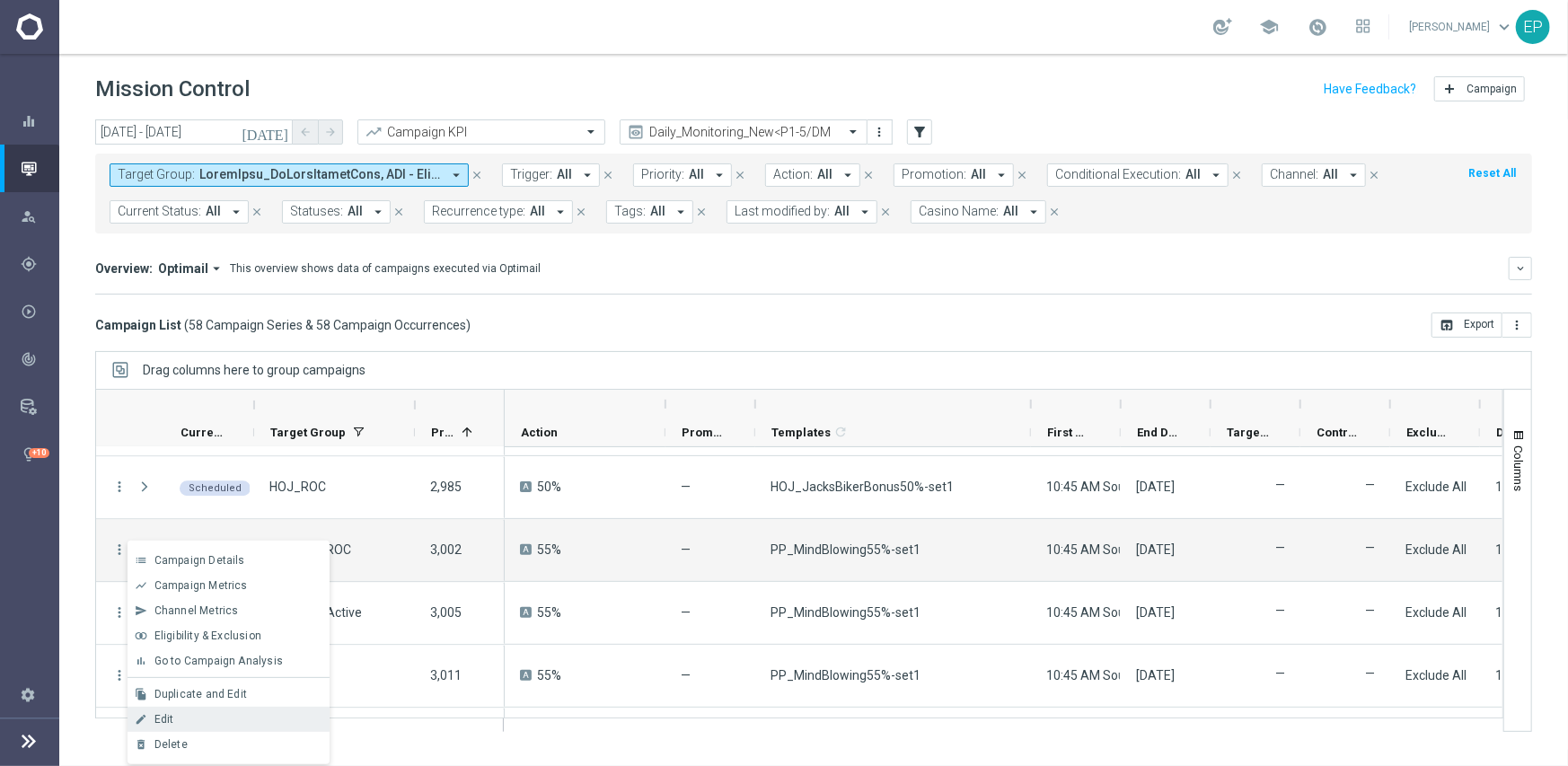
click at [235, 716] on div "Edit" at bounding box center [237, 719] width 167 height 13
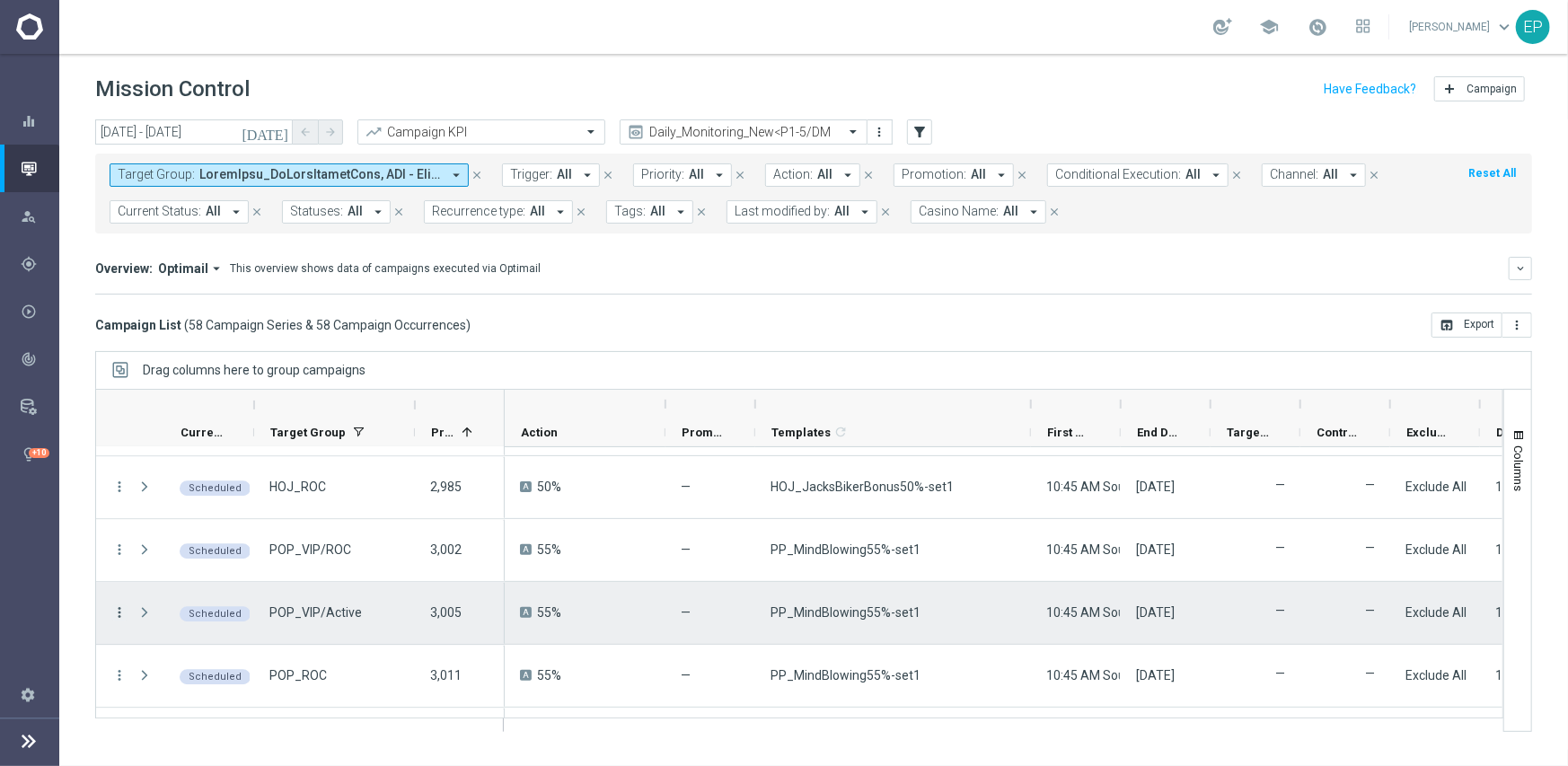
click at [120, 609] on icon "more_vert" at bounding box center [120, 612] width 16 height 16
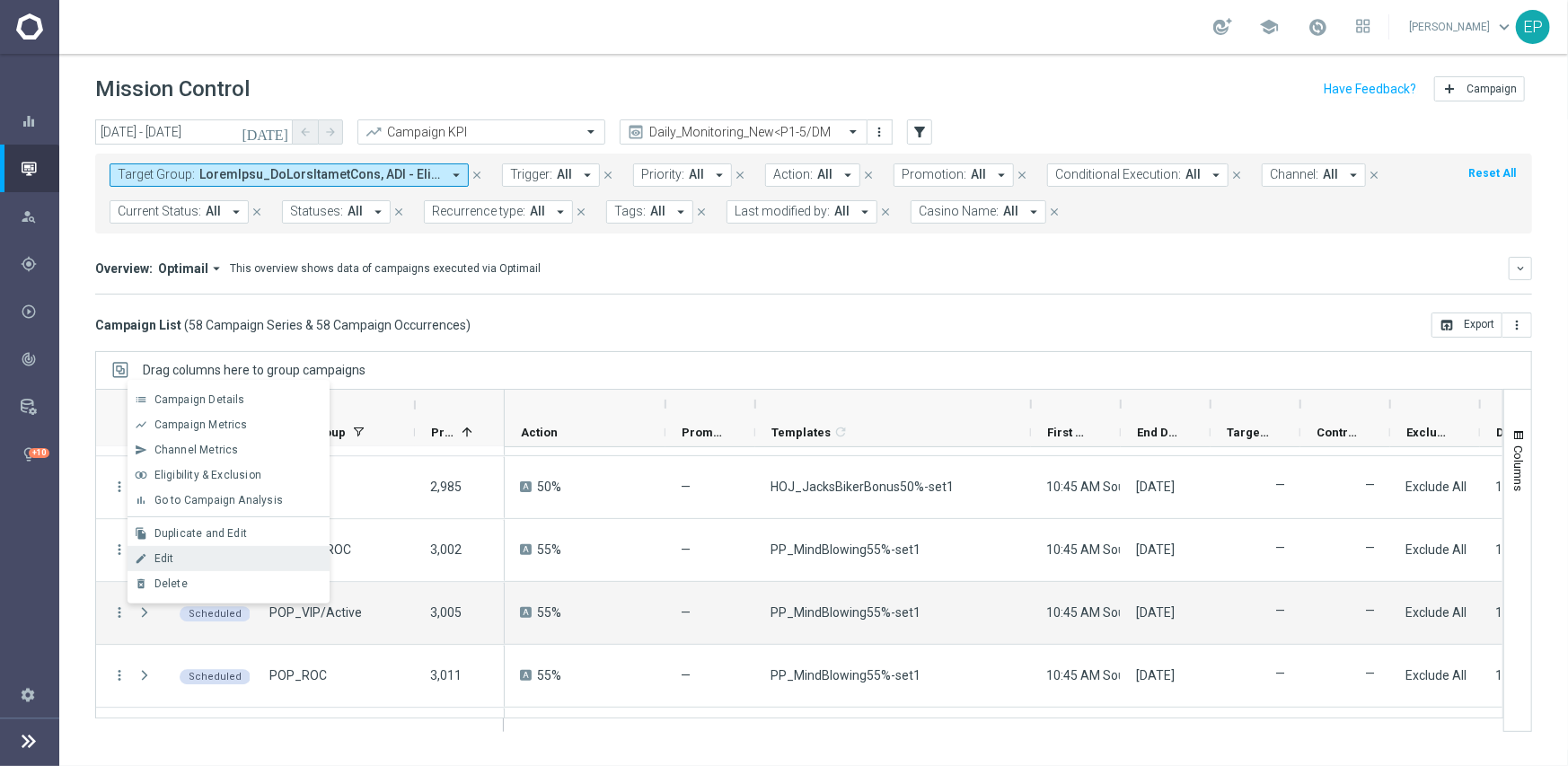
click at [205, 561] on div "Edit" at bounding box center [237, 558] width 167 height 13
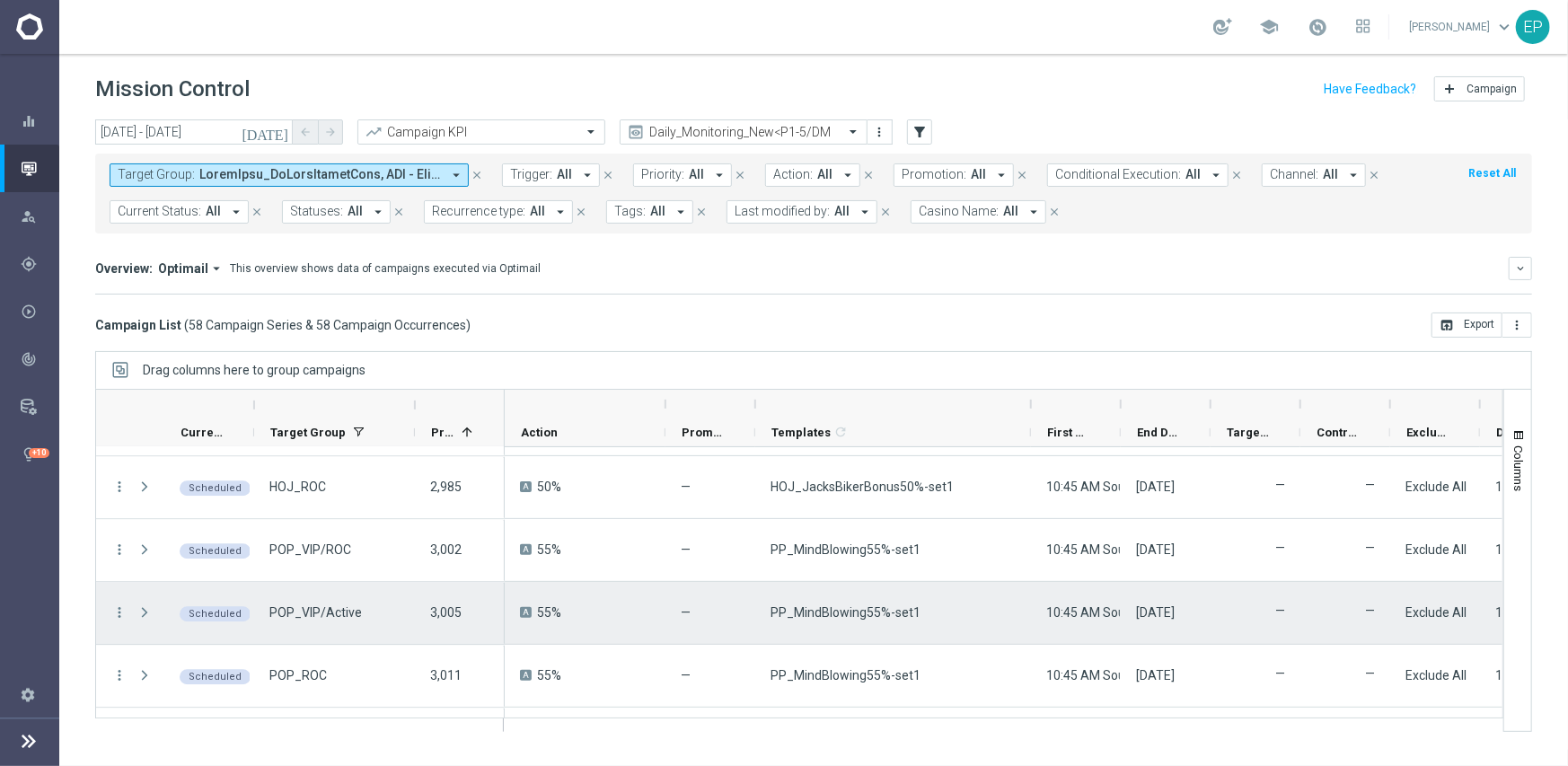
scroll to position [2783, 0]
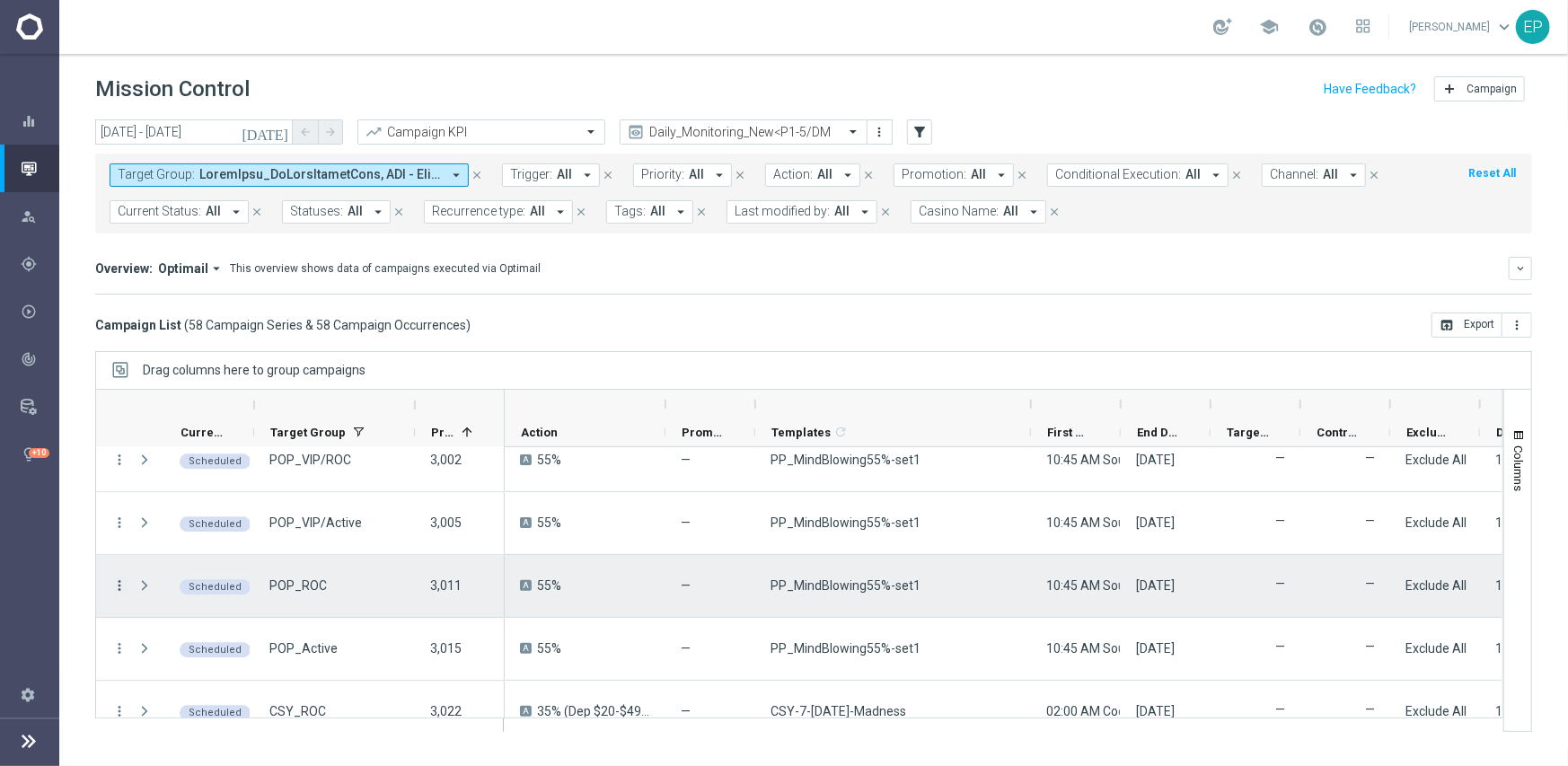
click at [116, 583] on icon "more_vert" at bounding box center [120, 585] width 16 height 16
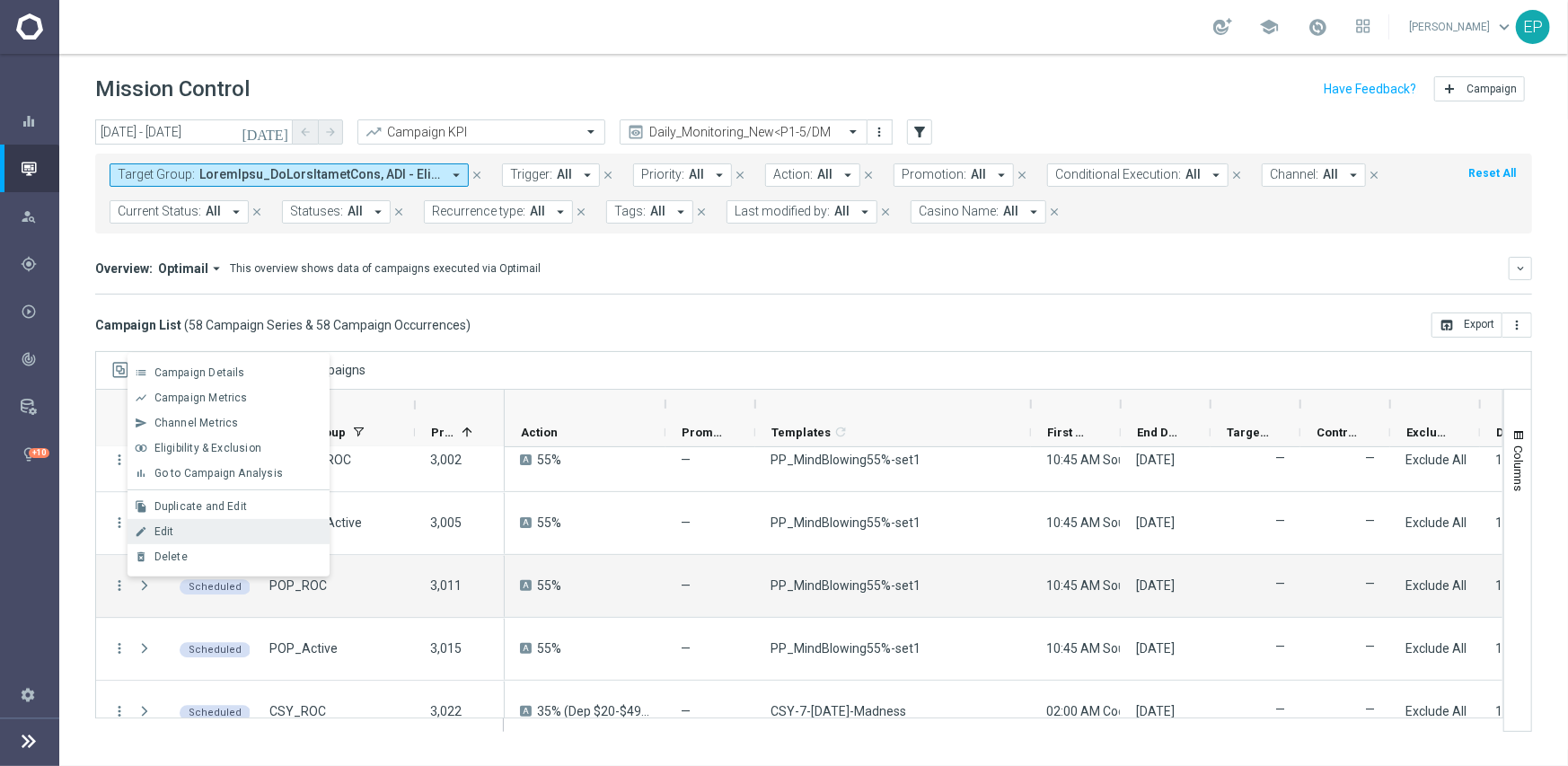
click at [171, 534] on span "Edit" at bounding box center [164, 531] width 19 height 13
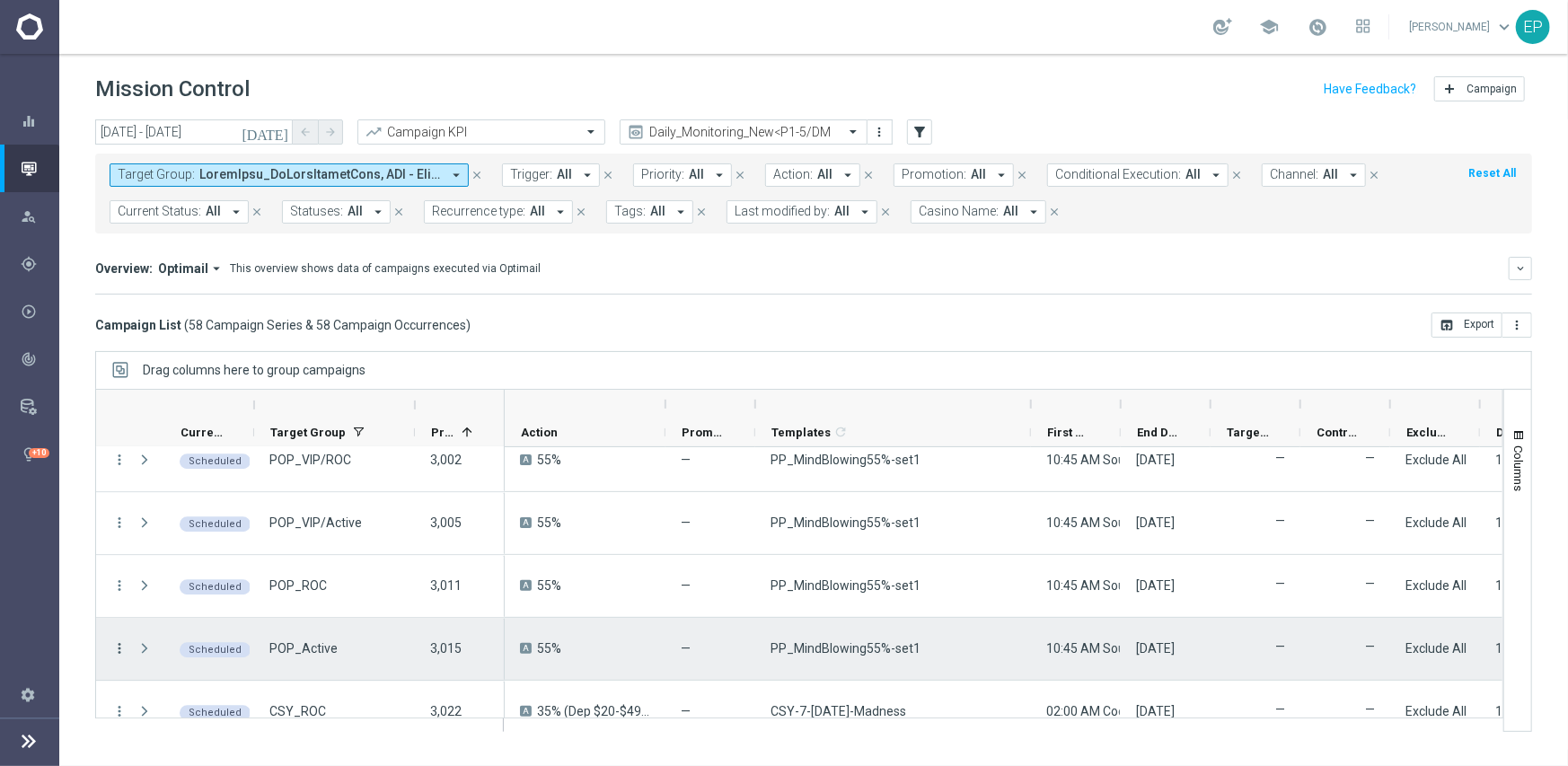
click at [114, 642] on icon "more_vert" at bounding box center [120, 647] width 16 height 16
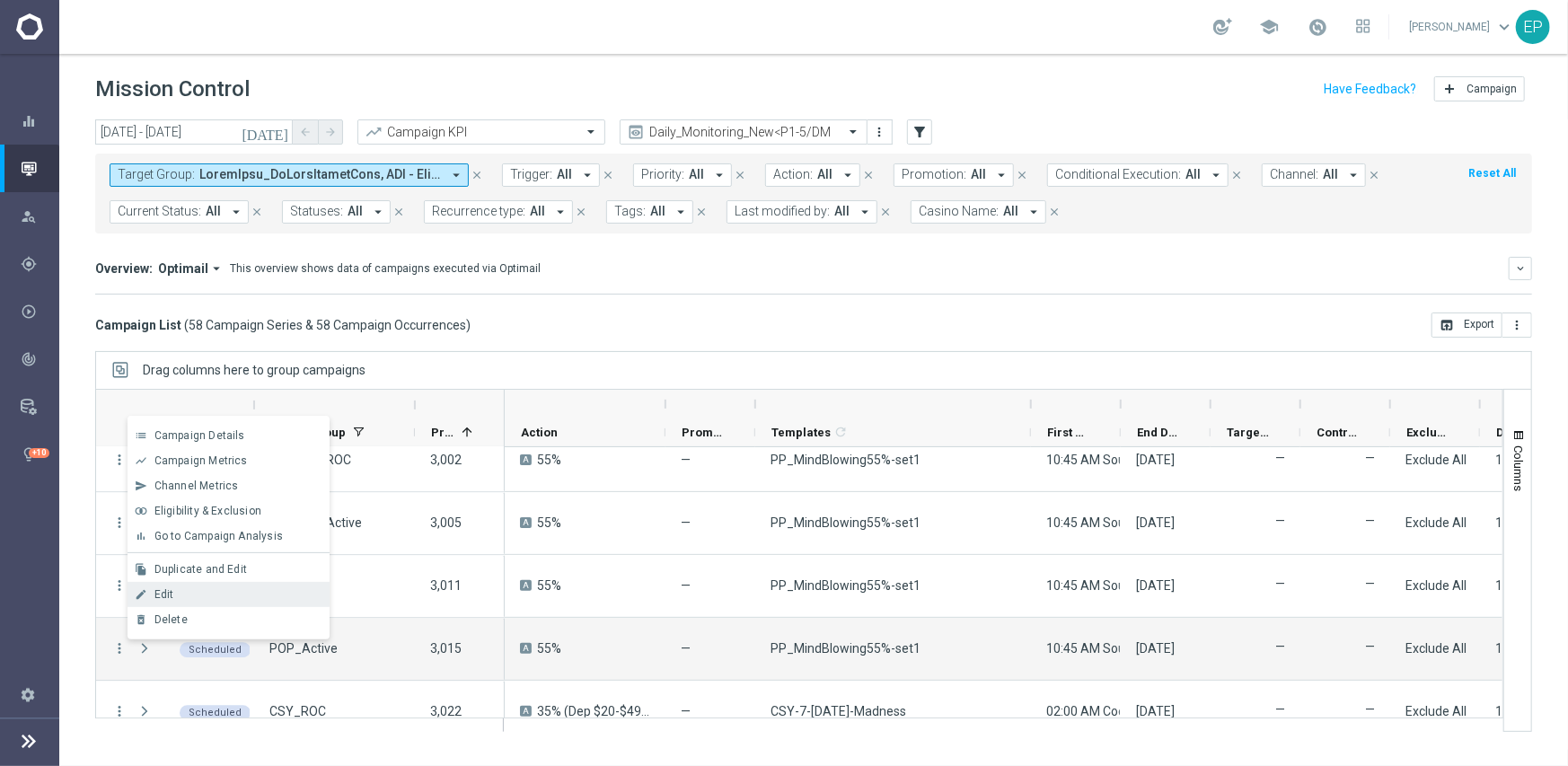
click at [191, 588] on div "Edit" at bounding box center [237, 594] width 167 height 13
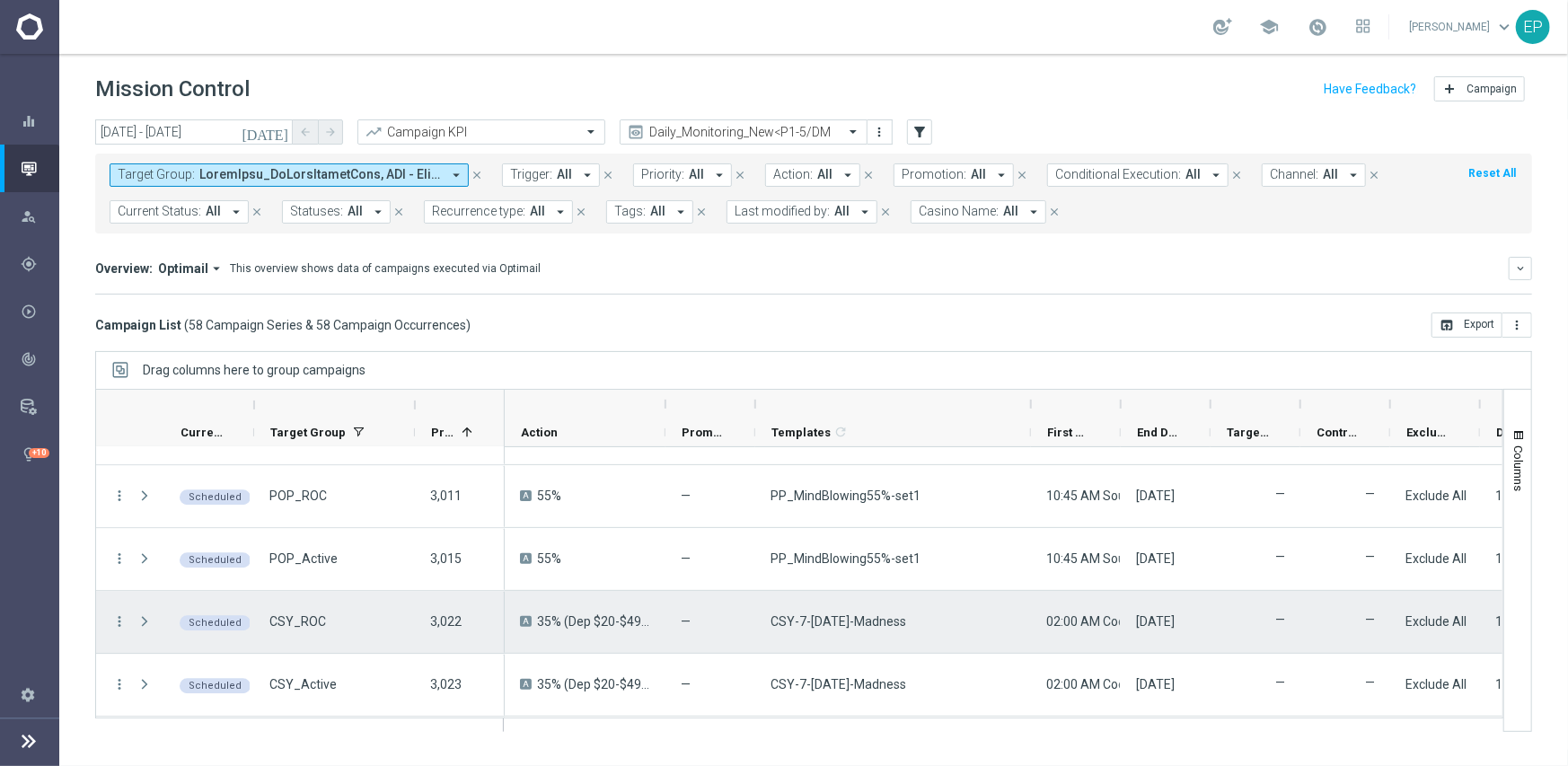
scroll to position [2963, 0]
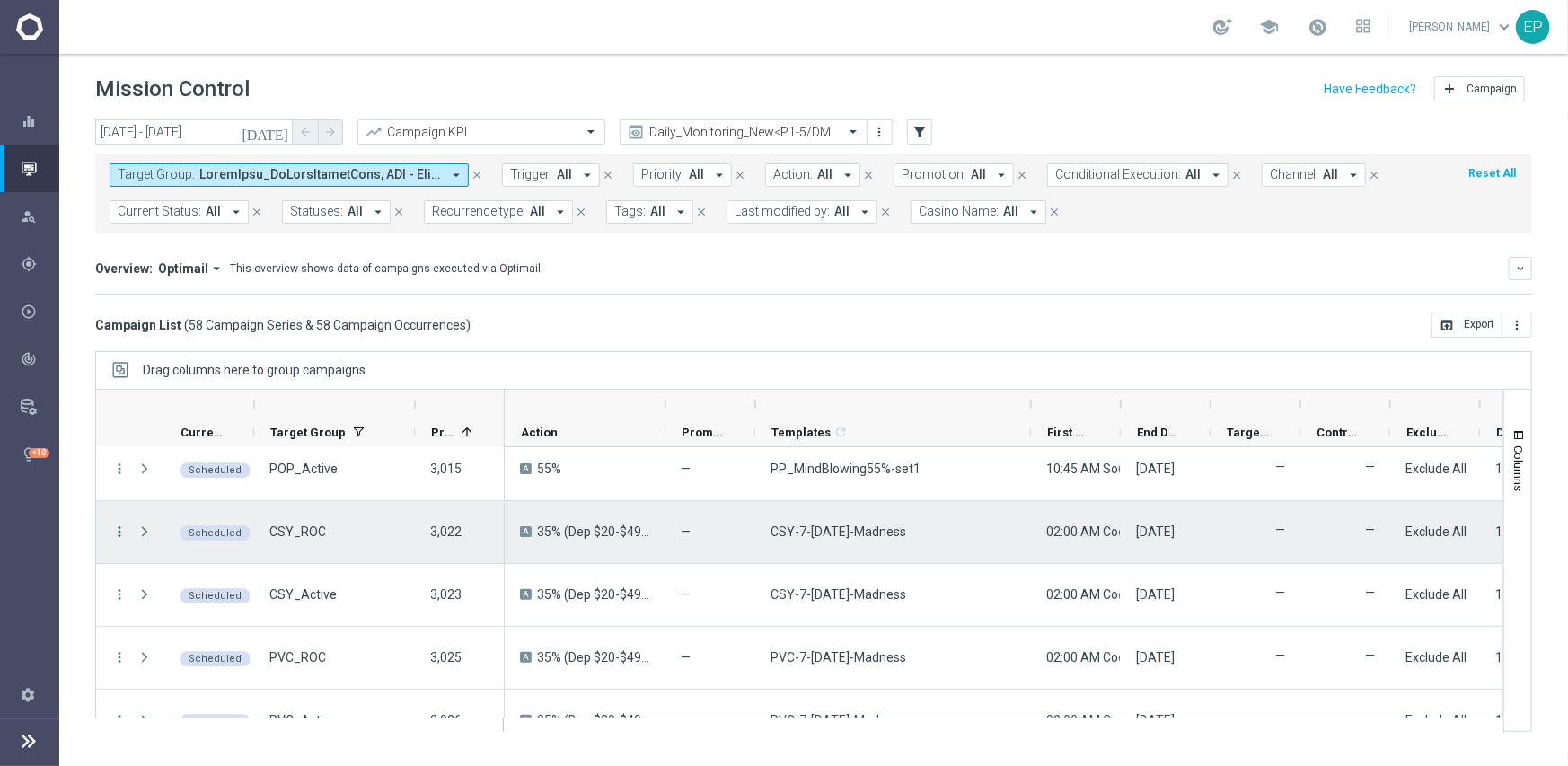
click at [117, 532] on icon "more_vert" at bounding box center [120, 531] width 16 height 16
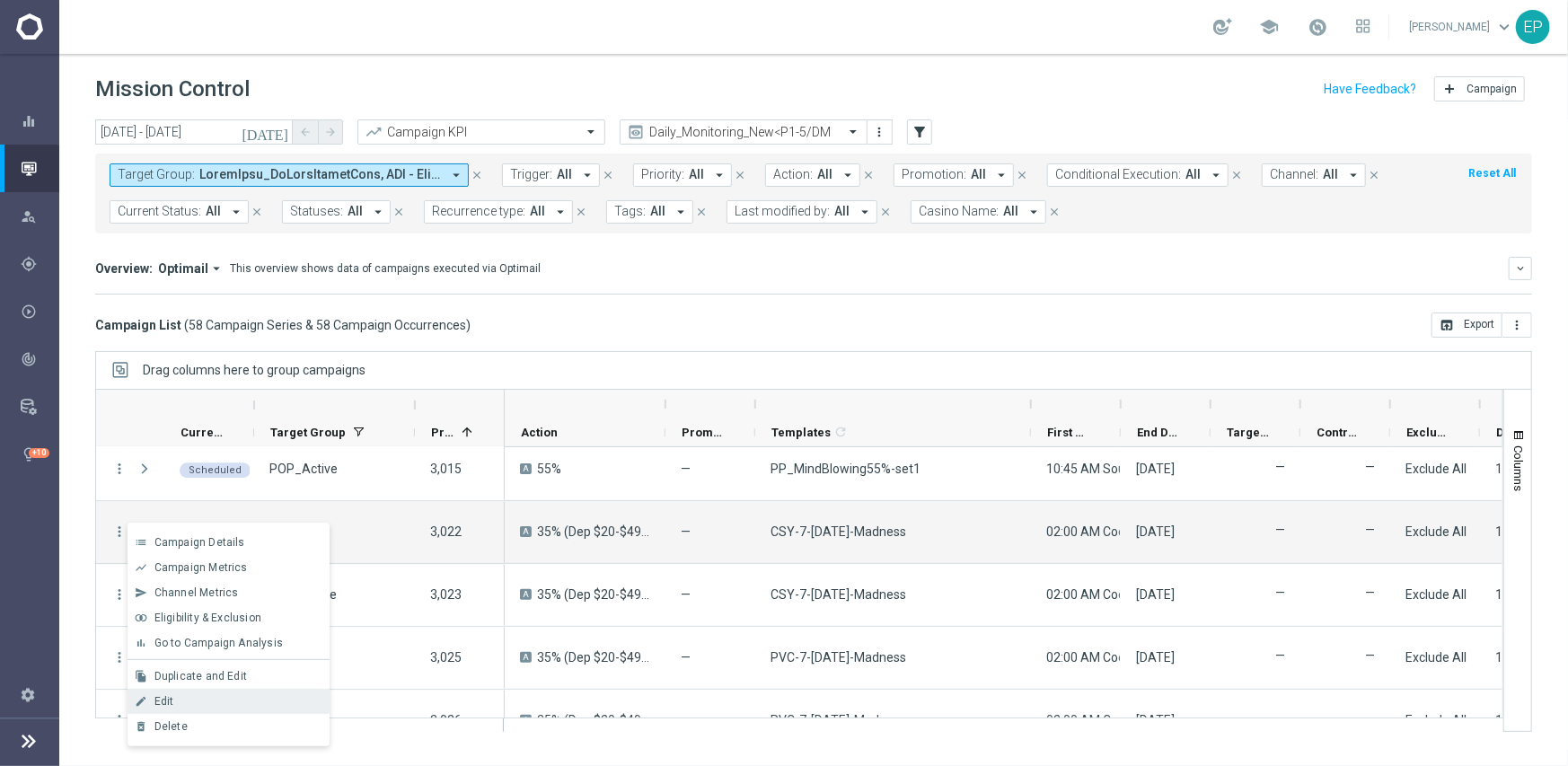
click at [169, 700] on span "Edit" at bounding box center [164, 700] width 19 height 13
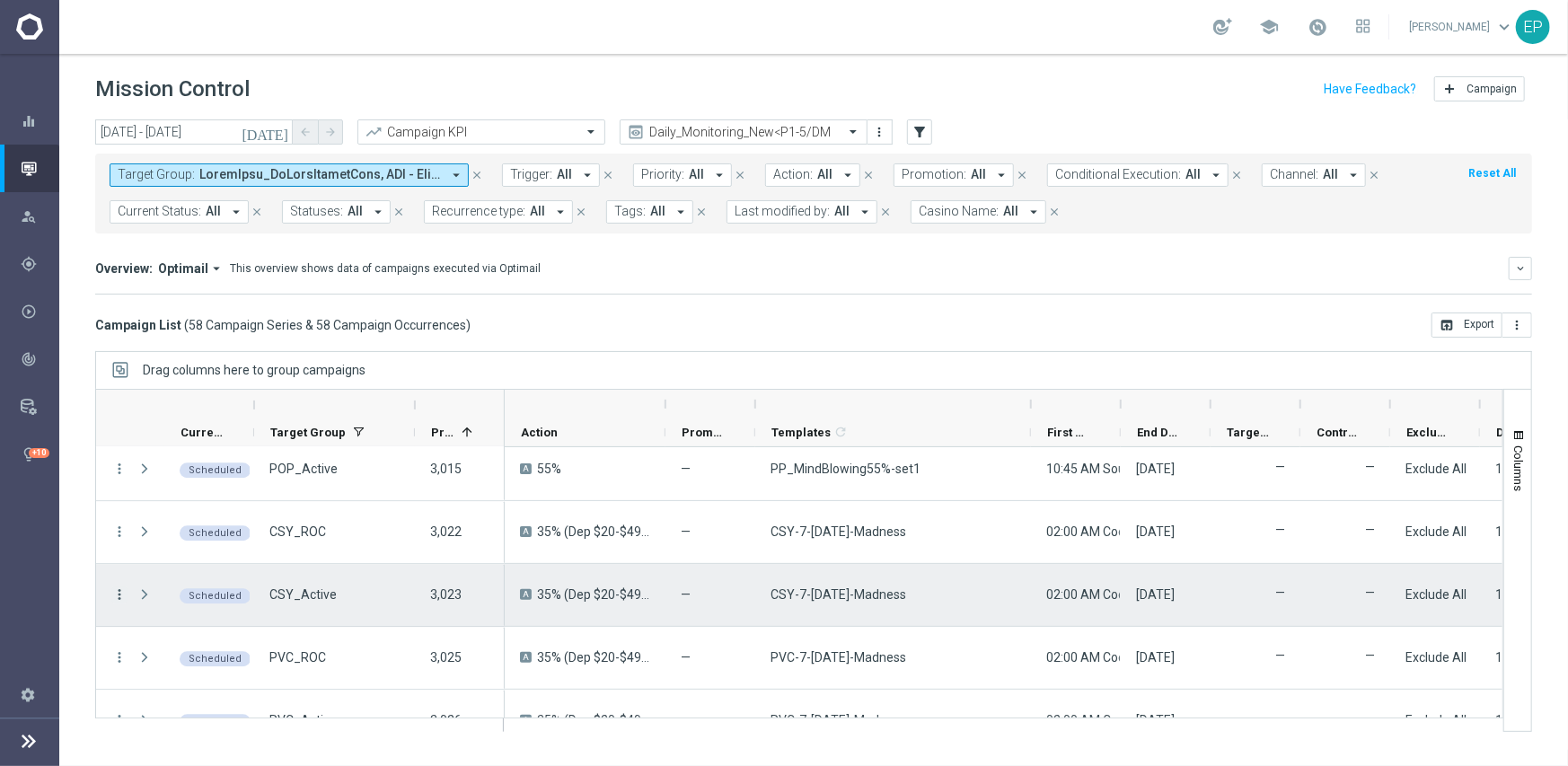
click at [117, 593] on icon "more_vert" at bounding box center [120, 594] width 16 height 16
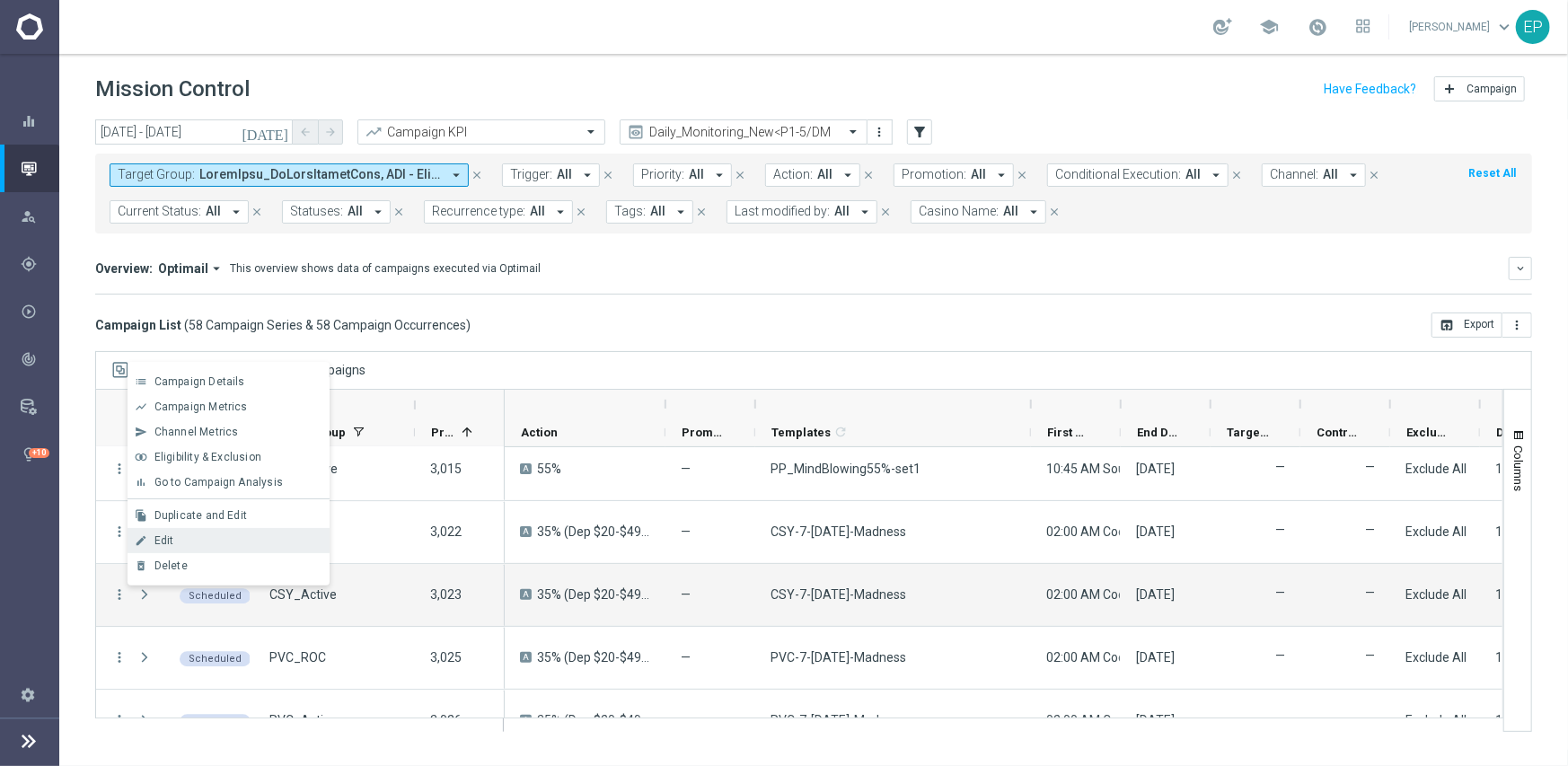
click at [197, 545] on div "Edit" at bounding box center [237, 540] width 167 height 13
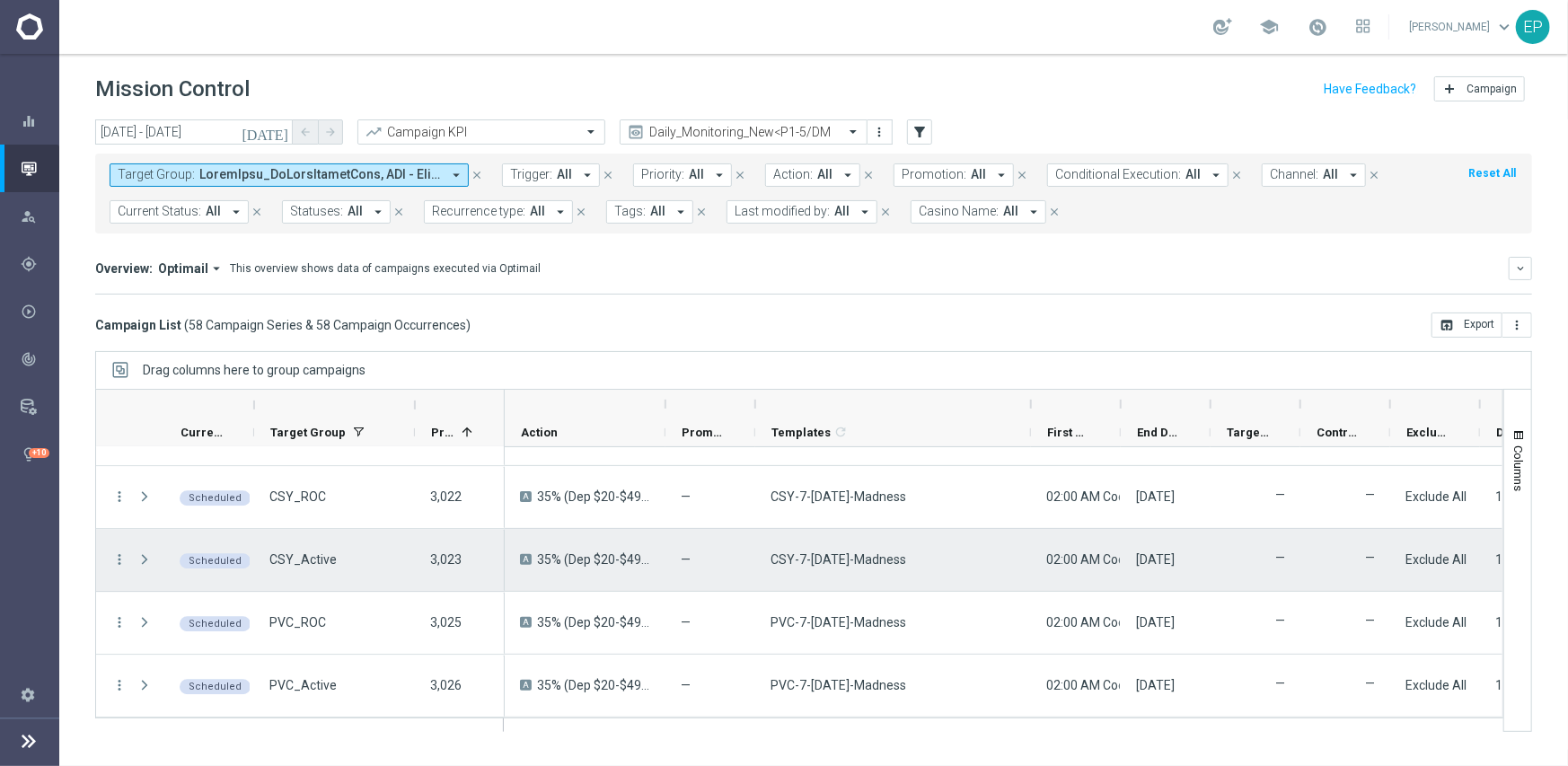
scroll to position [3052, 0]
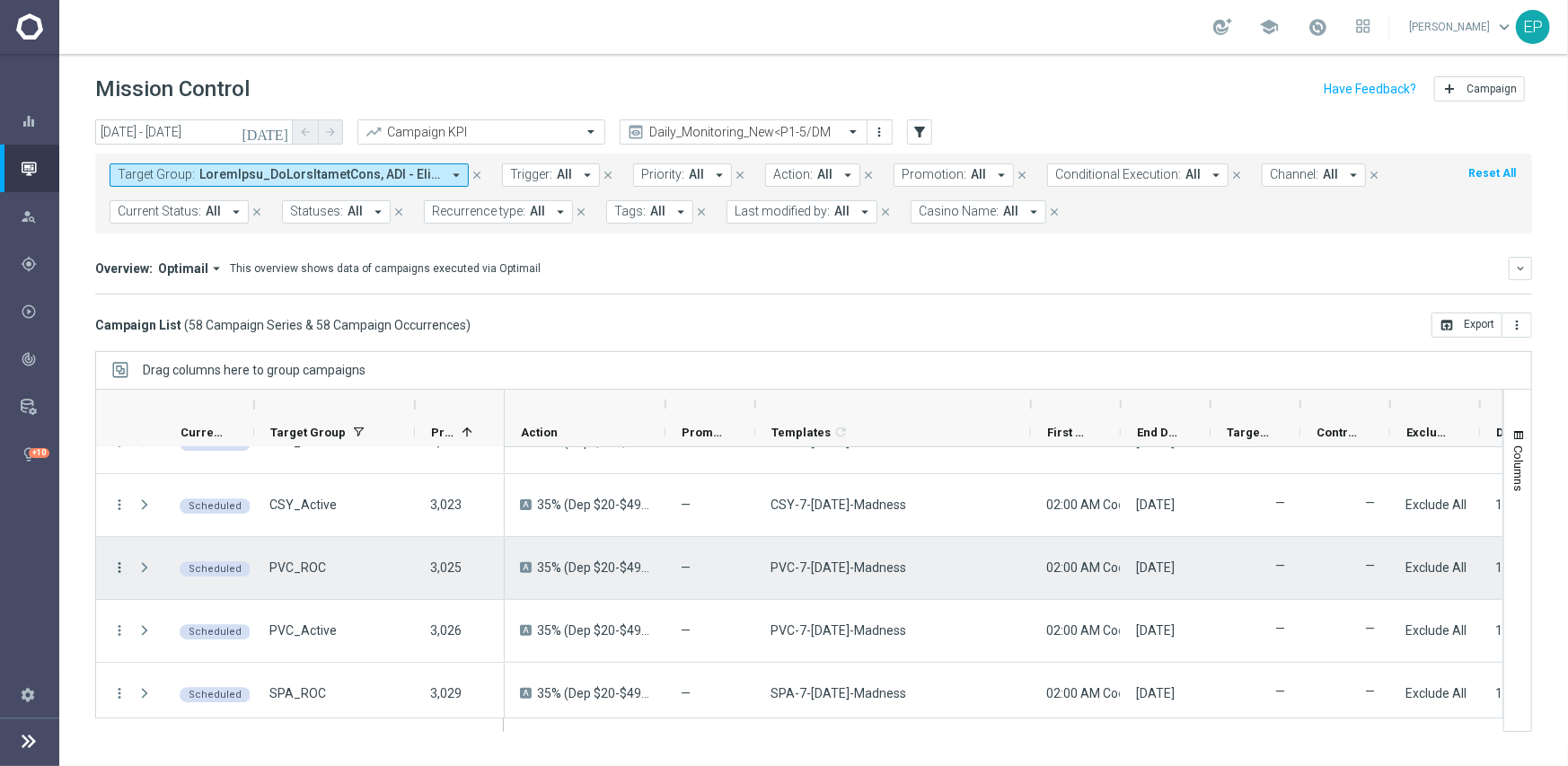
click at [114, 565] on icon "more_vert" at bounding box center [120, 567] width 16 height 16
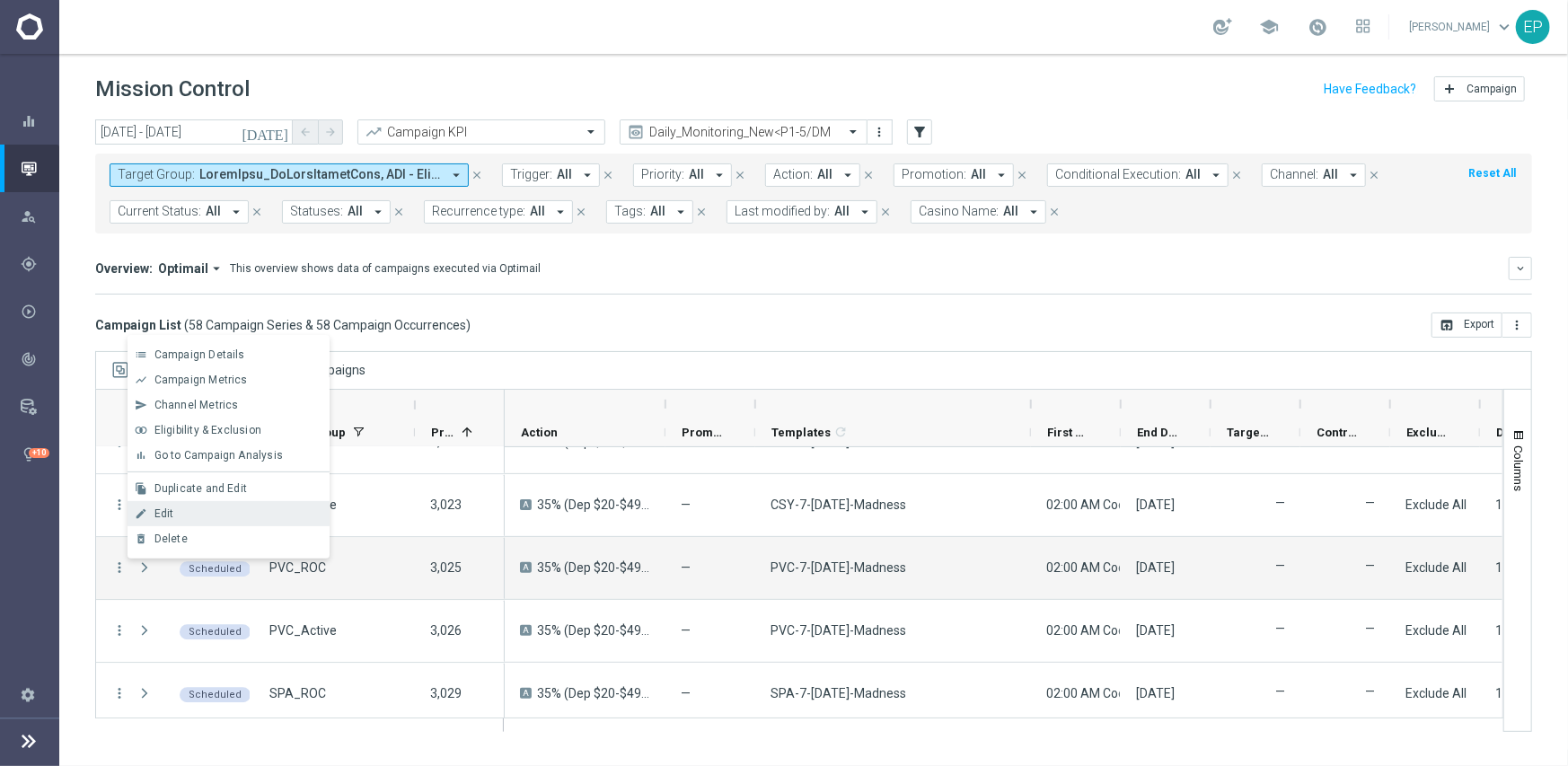
click at [177, 516] on div "Edit" at bounding box center [237, 513] width 167 height 13
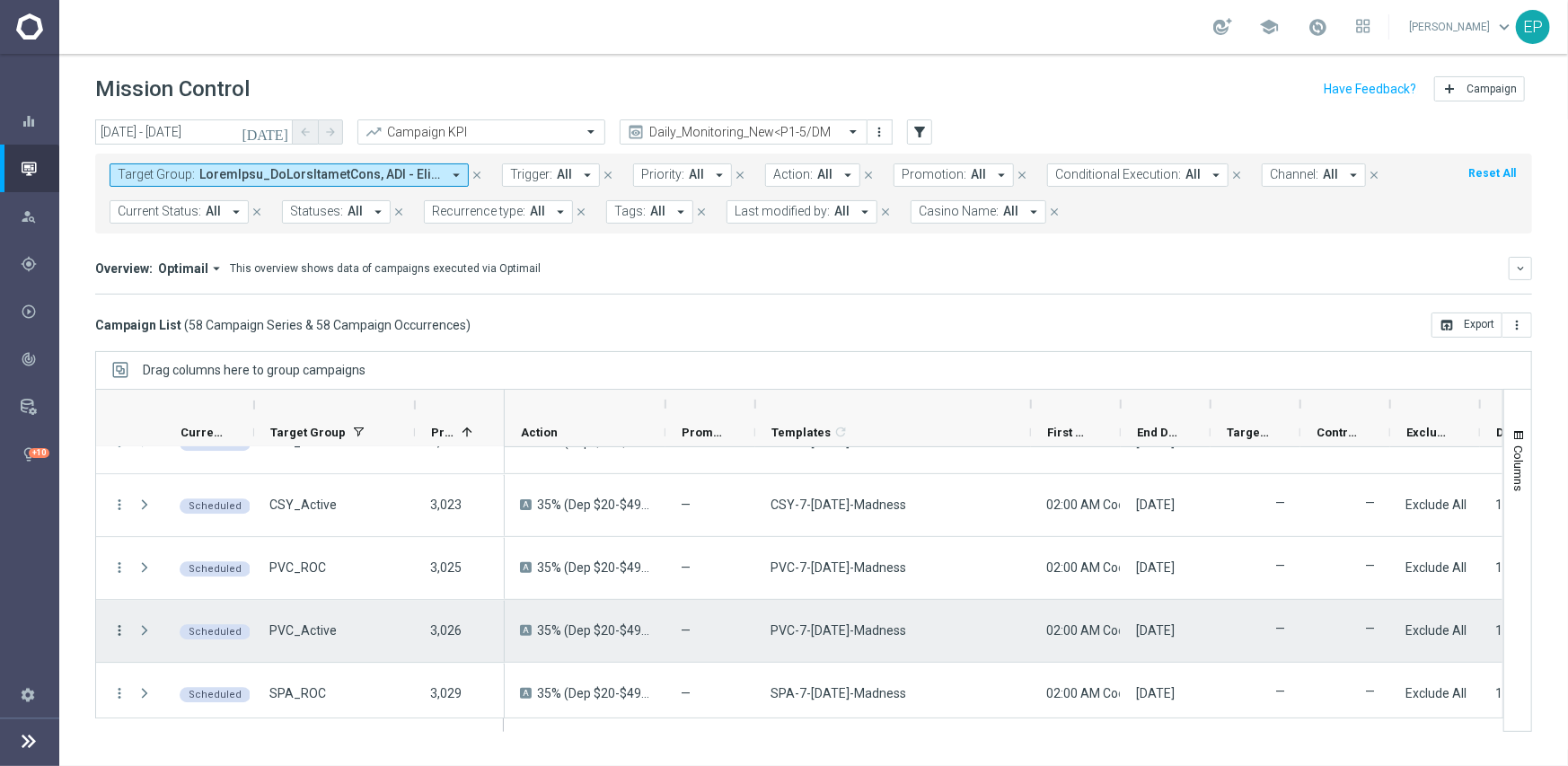
click at [118, 632] on icon "more_vert" at bounding box center [120, 630] width 16 height 16
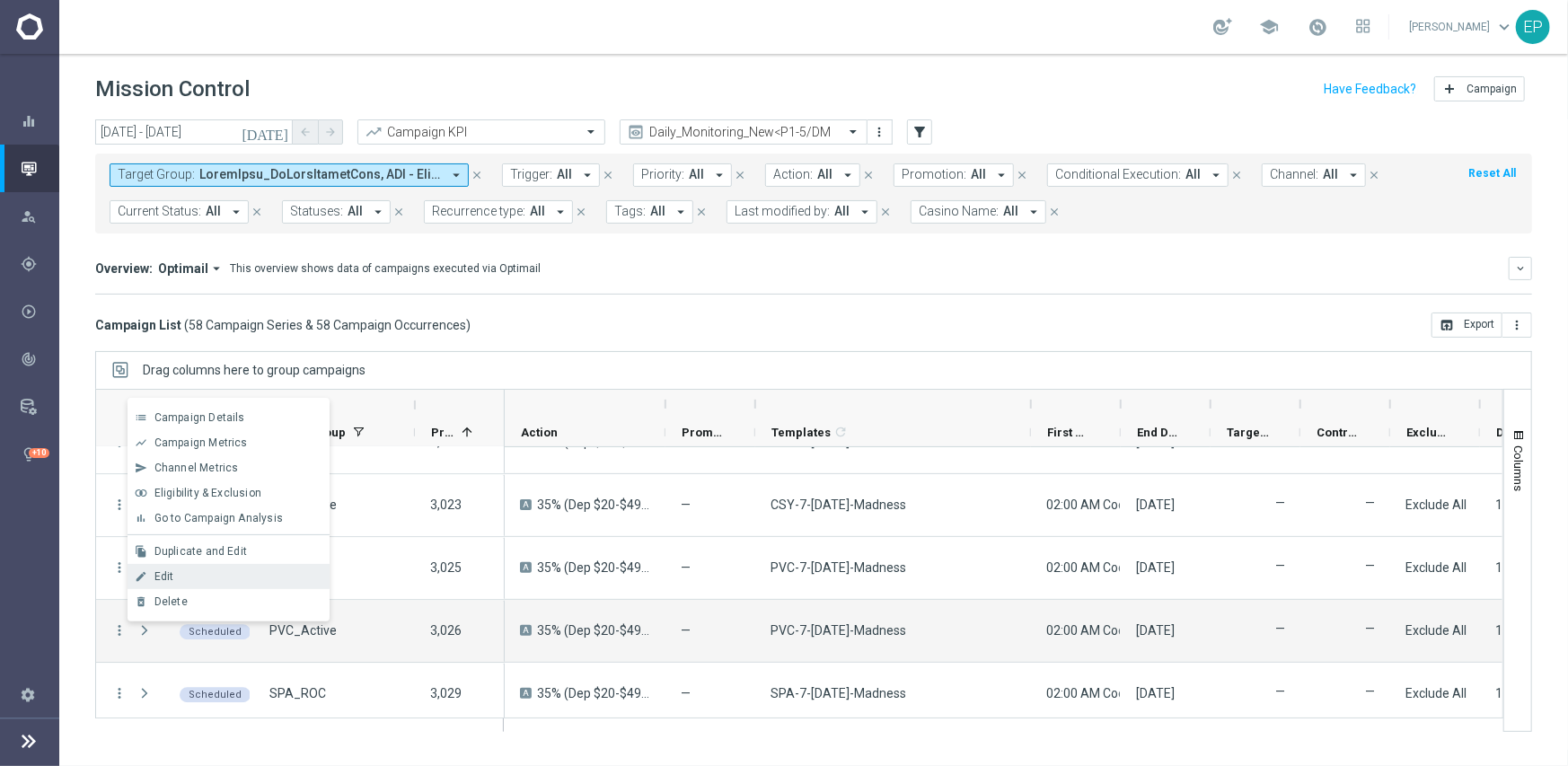
click at [173, 570] on div "Edit" at bounding box center [237, 576] width 167 height 13
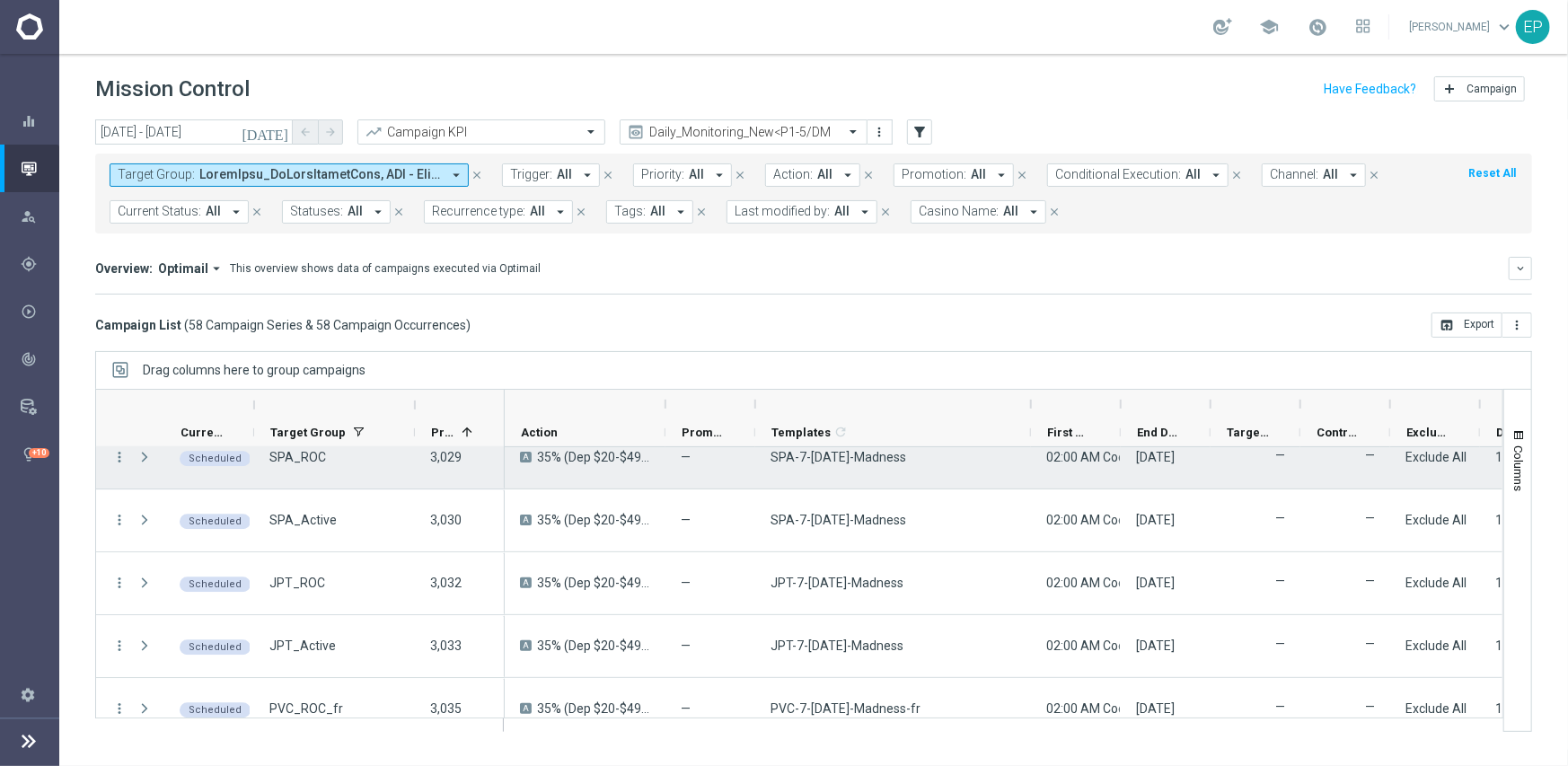
scroll to position [3232, 0]
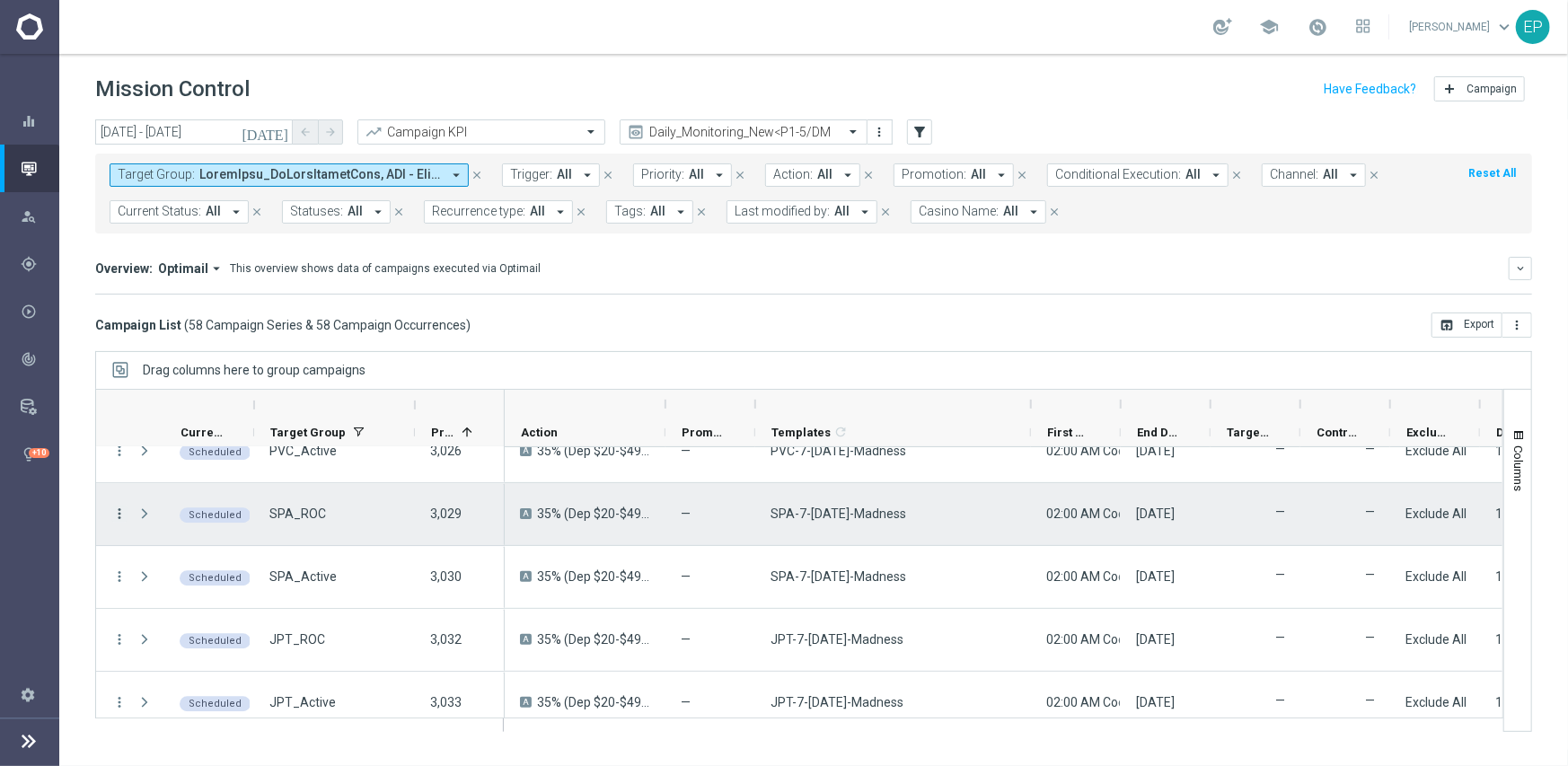
click at [114, 514] on icon "more_vert" at bounding box center [120, 514] width 16 height 16
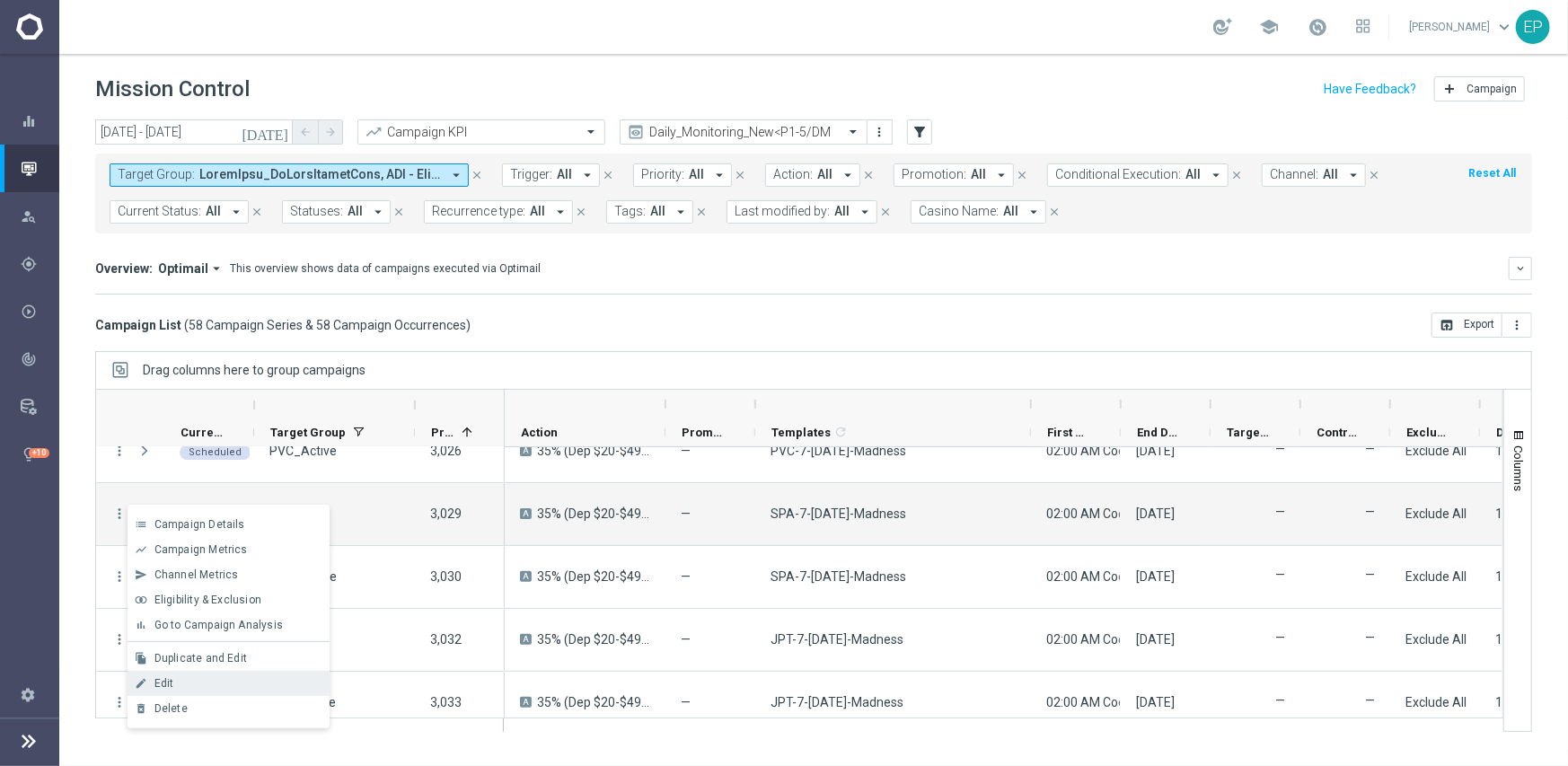
click at [252, 681] on div "Edit" at bounding box center [237, 682] width 167 height 13
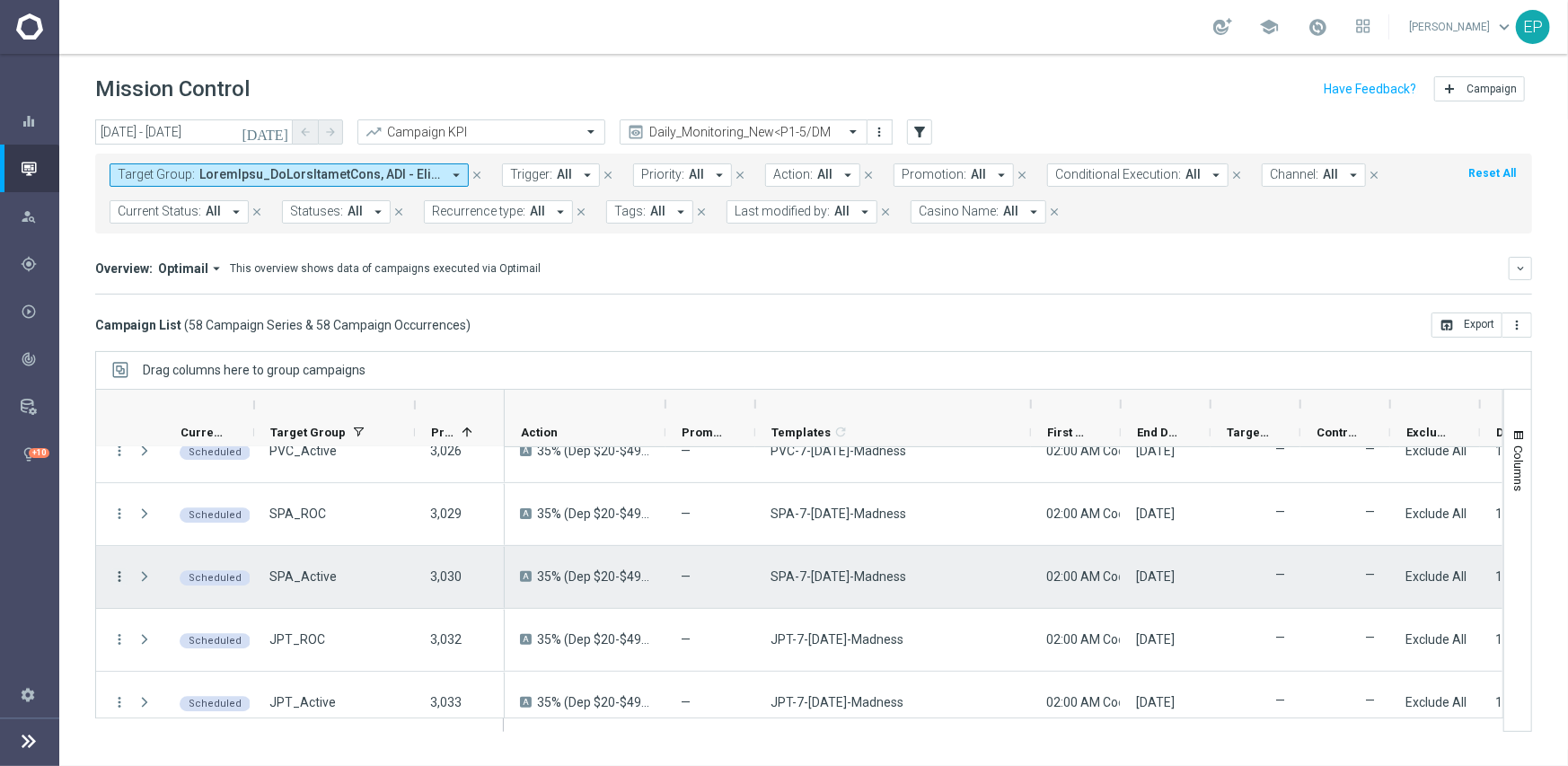
click at [117, 573] on icon "more_vert" at bounding box center [120, 576] width 16 height 16
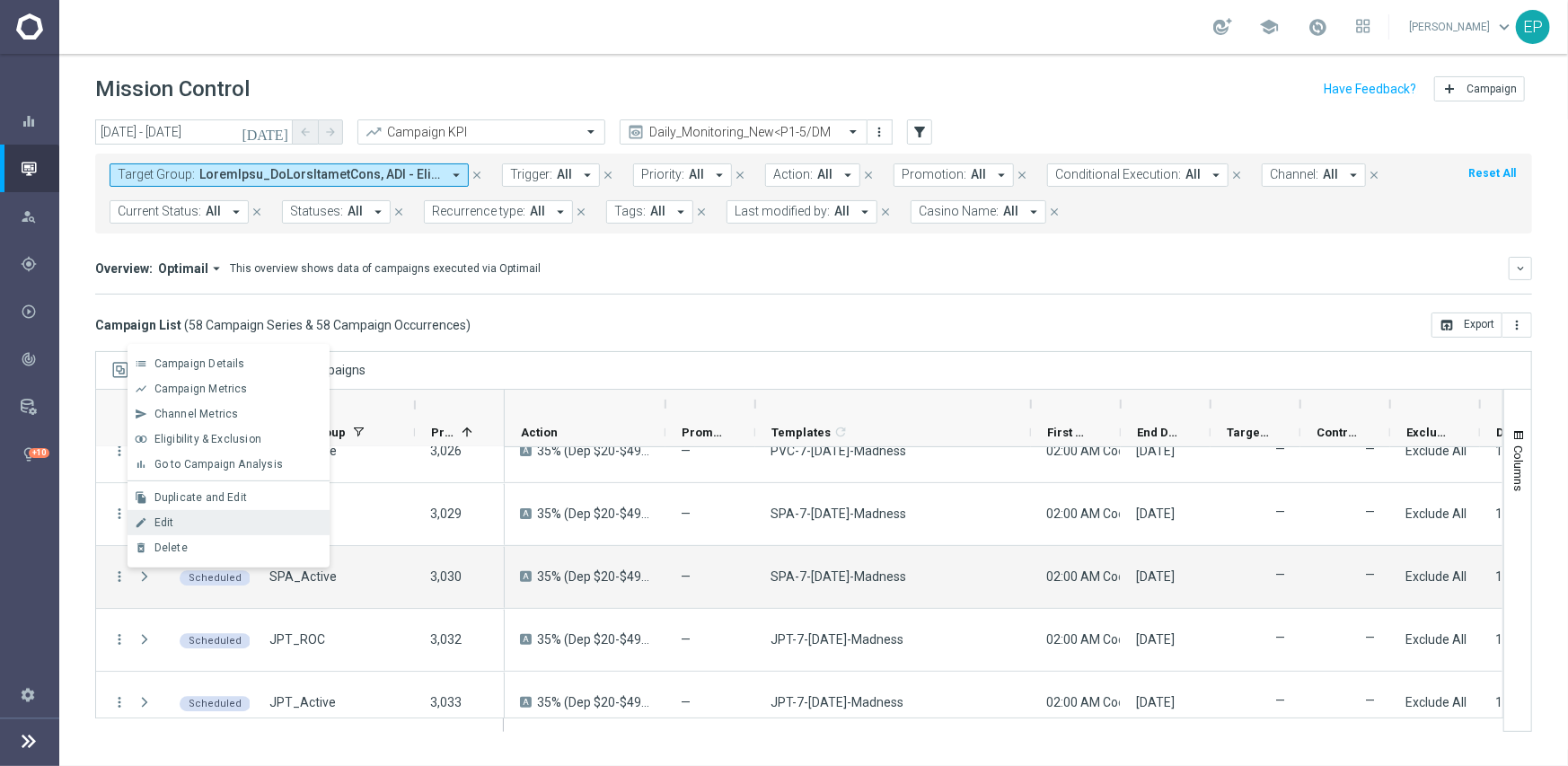
click at [172, 521] on span "Edit" at bounding box center [164, 522] width 19 height 13
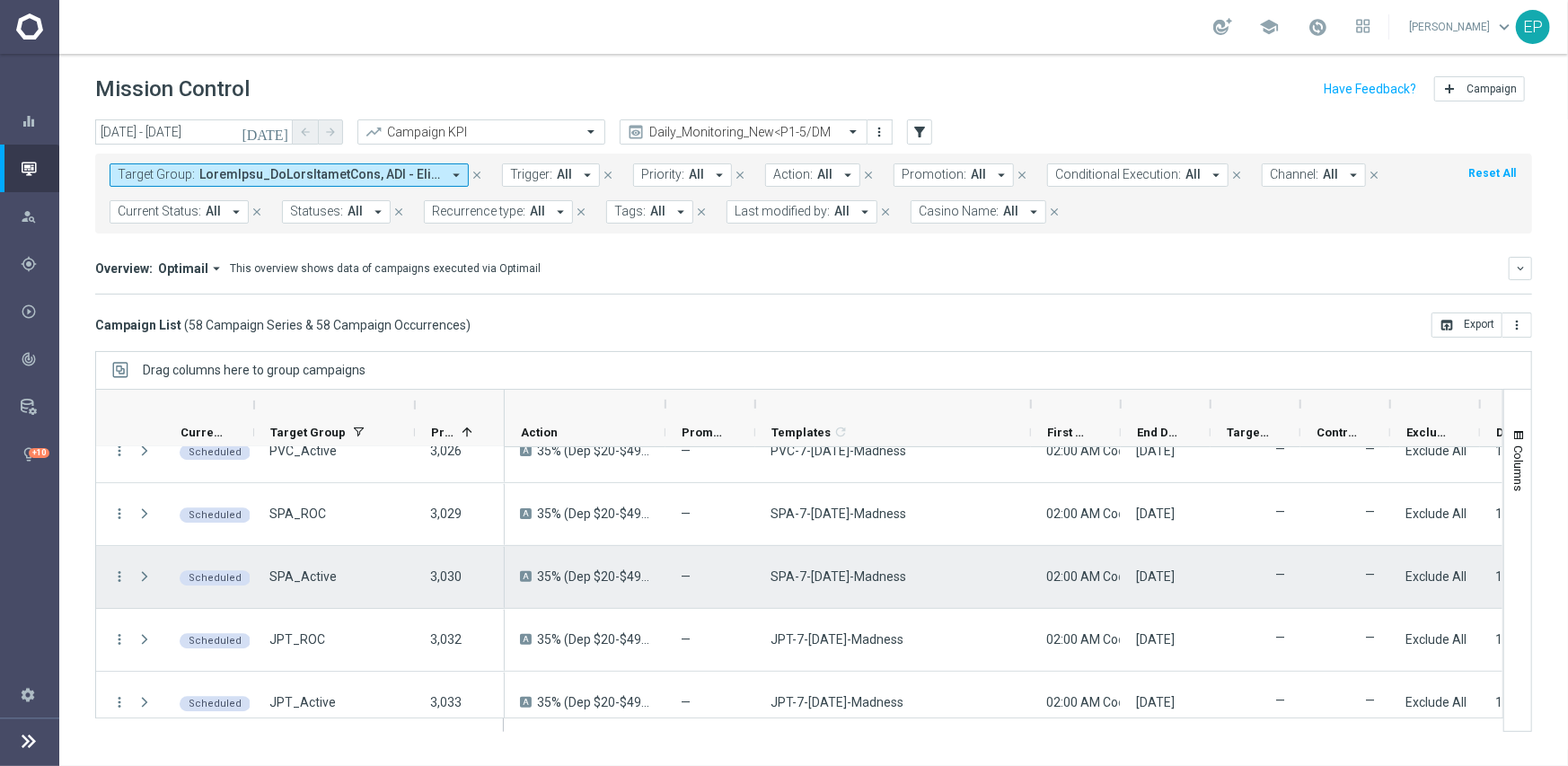
scroll to position [3321, 0]
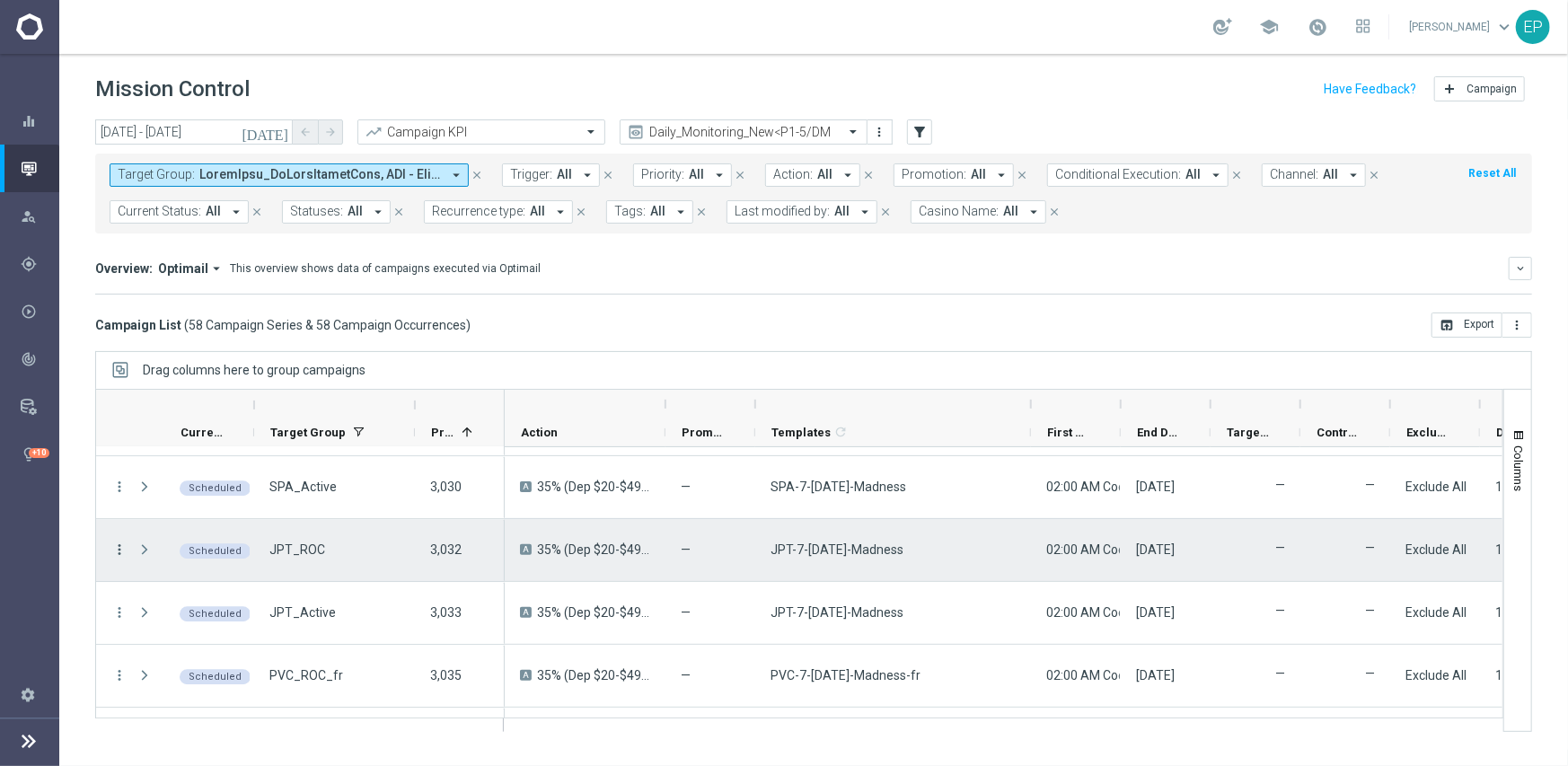
click at [121, 549] on icon "more_vert" at bounding box center [120, 549] width 16 height 16
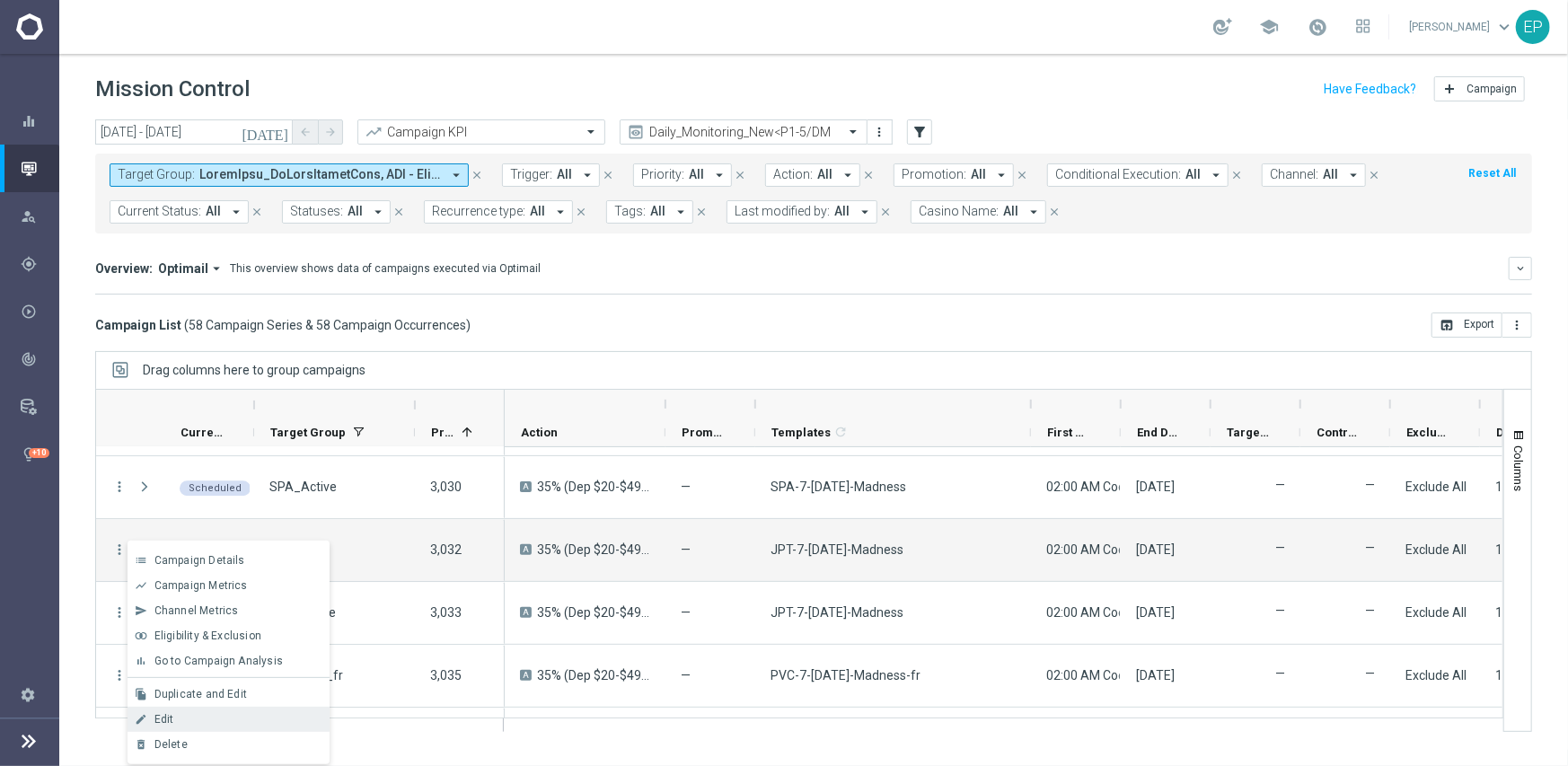
click at [226, 723] on div "Edit" at bounding box center [237, 719] width 167 height 13
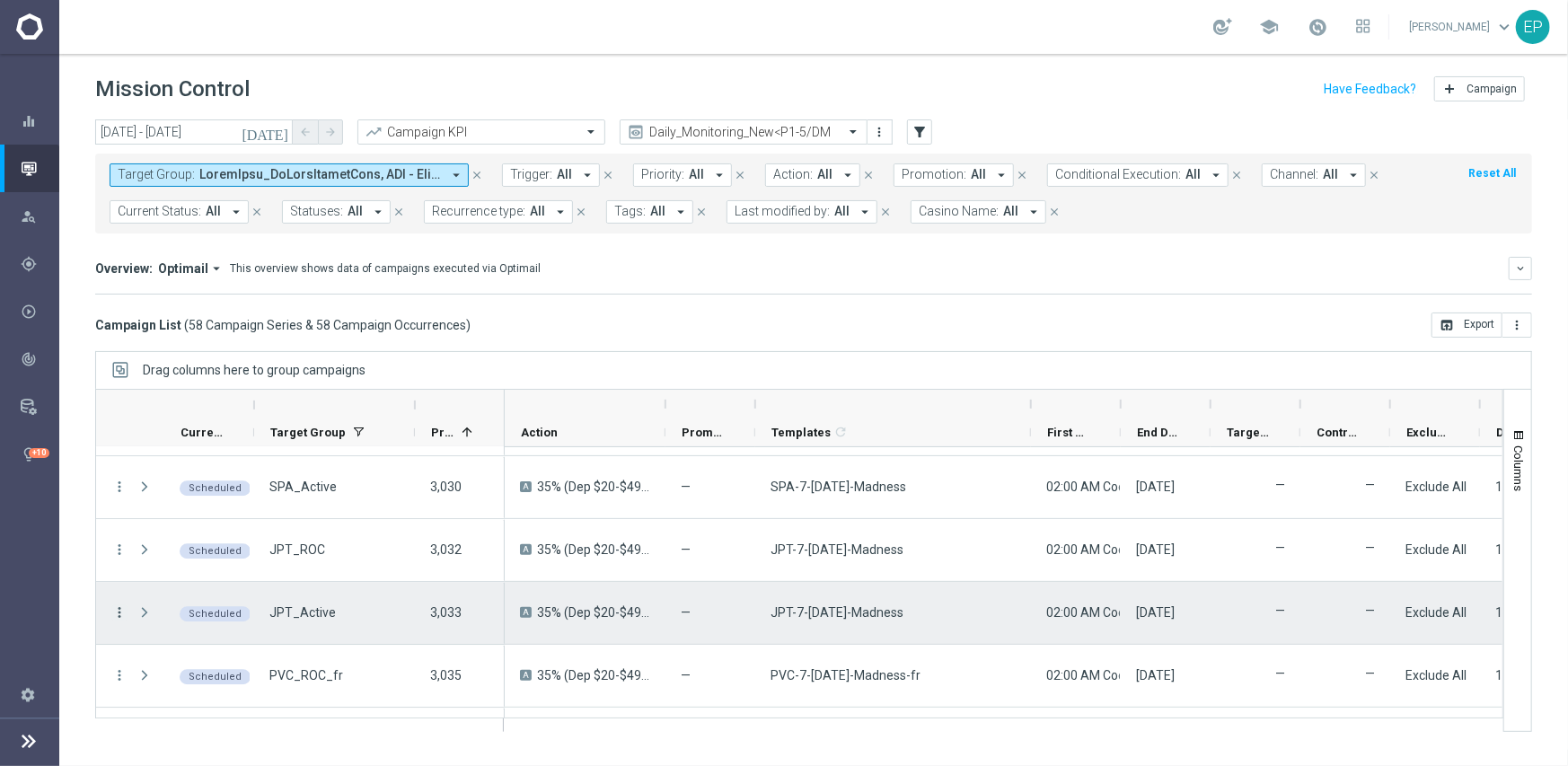
click at [123, 614] on icon "more_vert" at bounding box center [120, 612] width 16 height 16
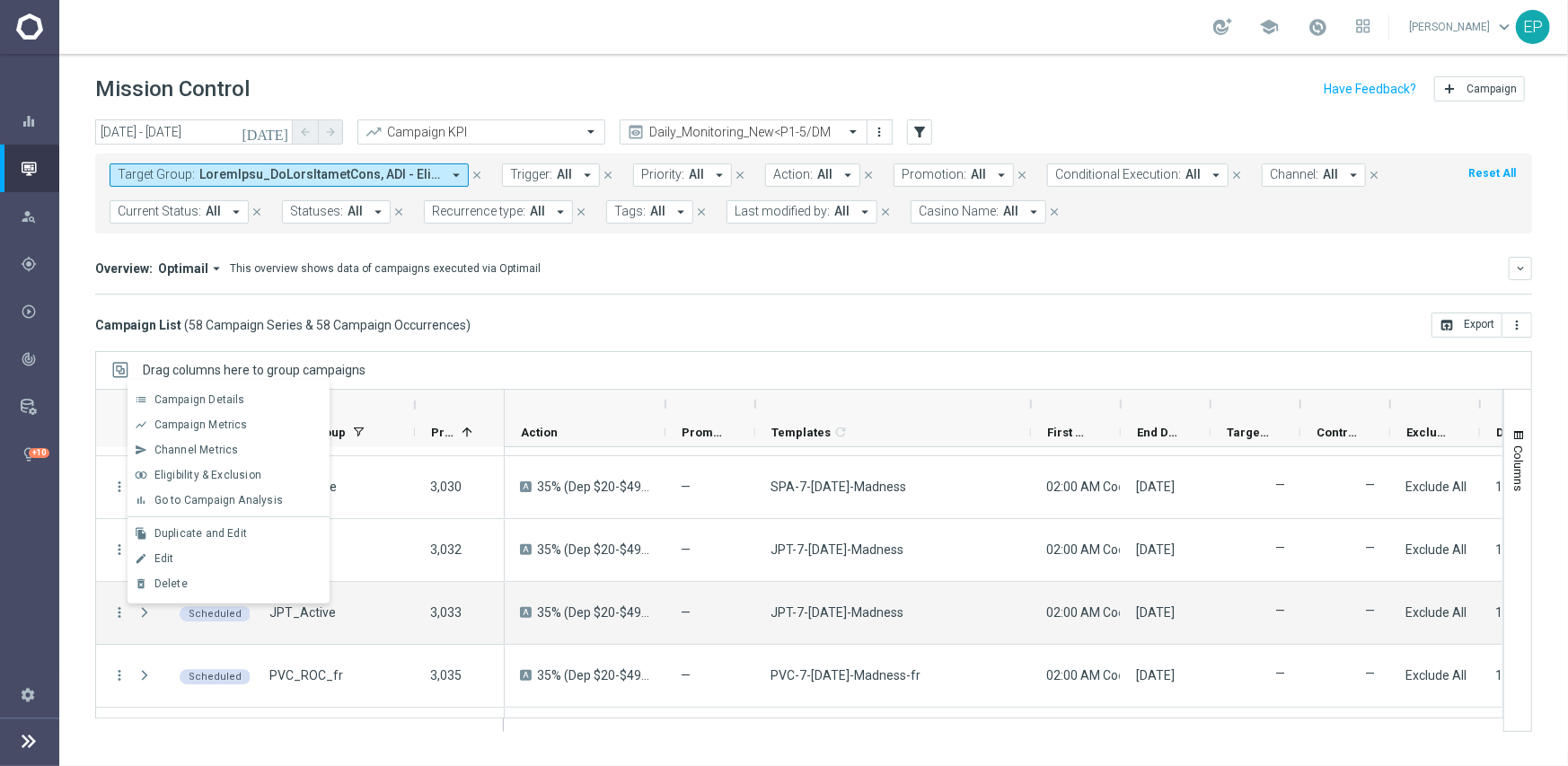
click at [180, 553] on div "Edit" at bounding box center [237, 558] width 167 height 13
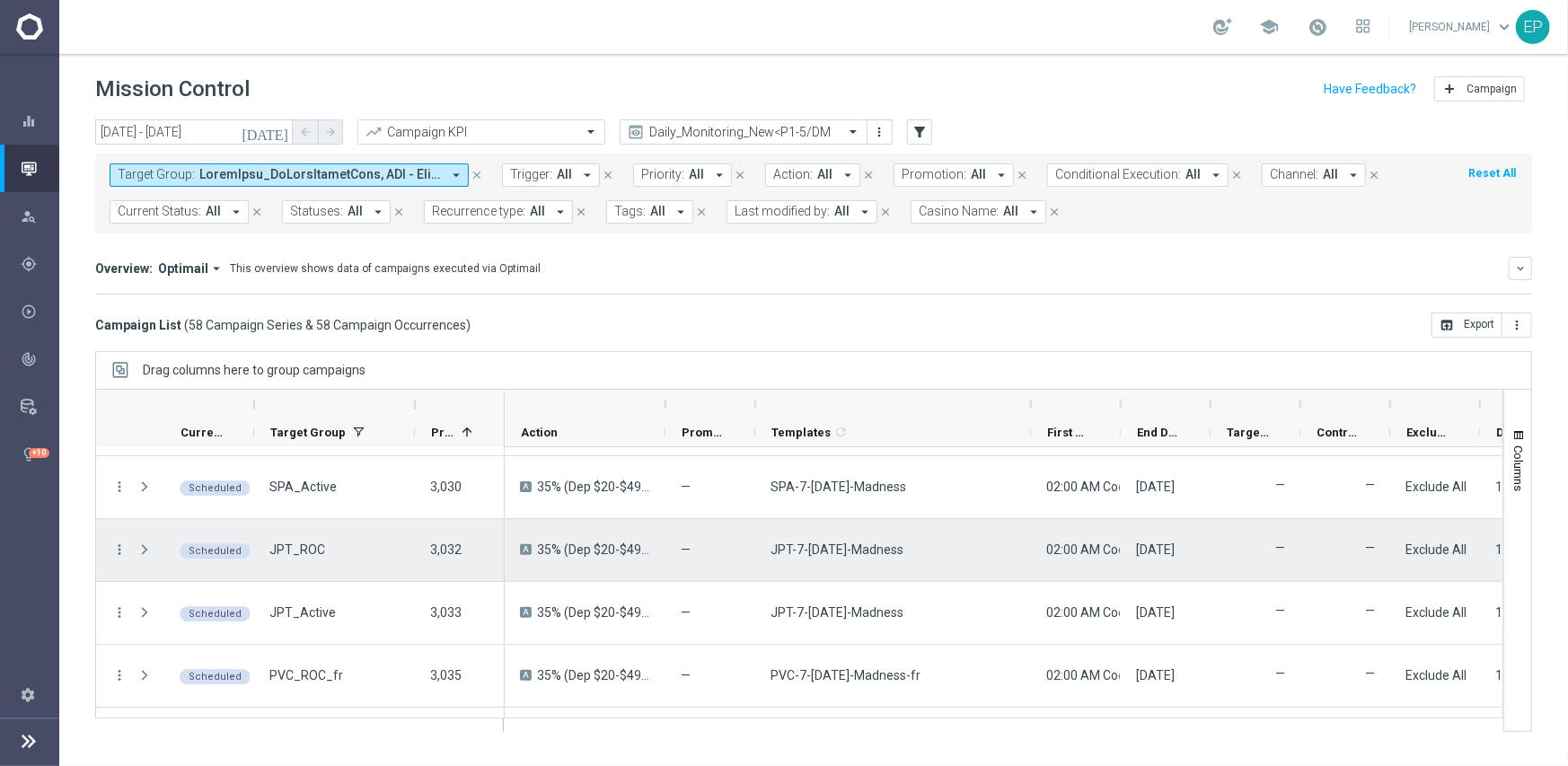
scroll to position [3373, 0]
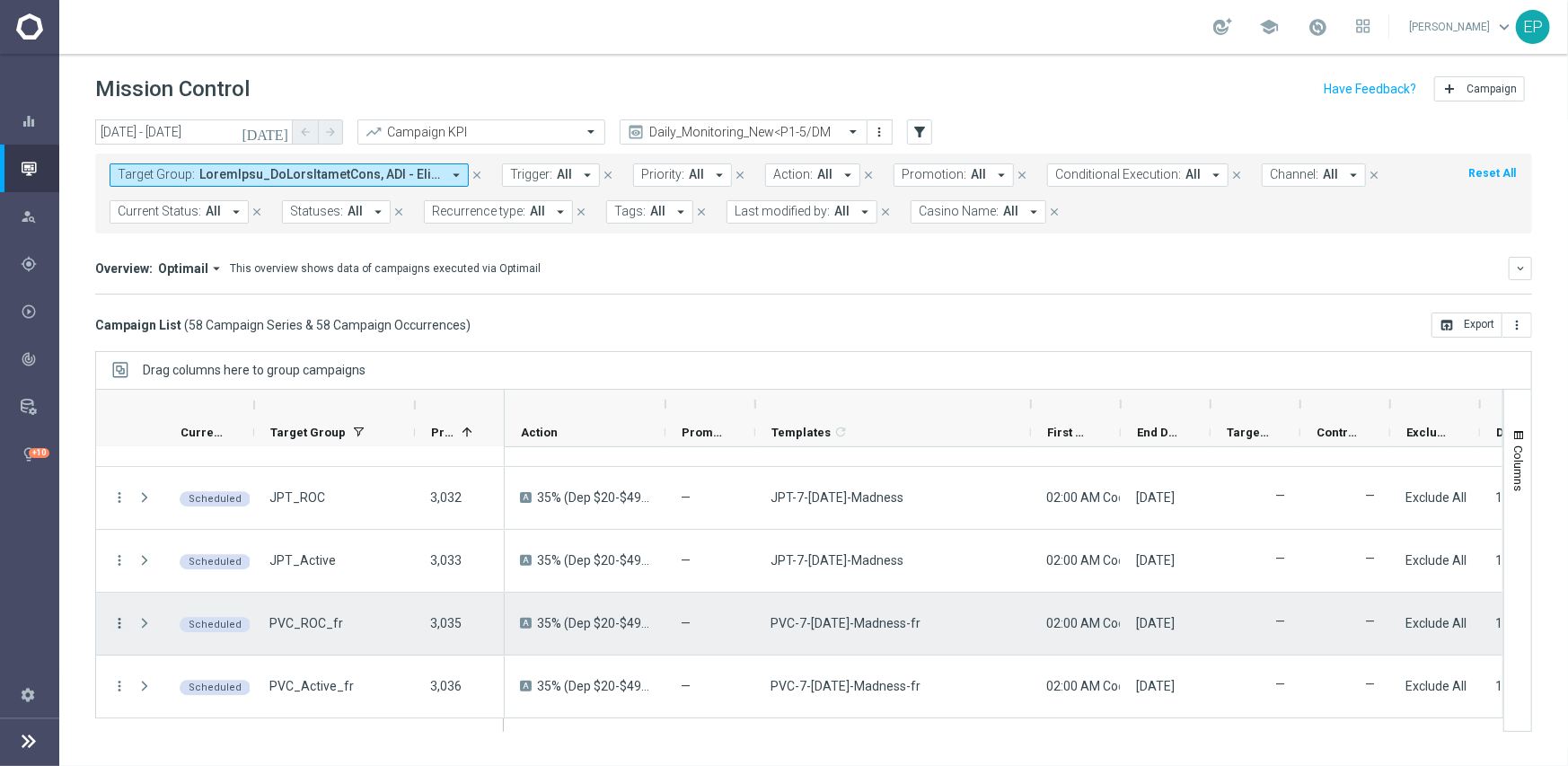
click at [114, 624] on icon "more_vert" at bounding box center [120, 622] width 16 height 16
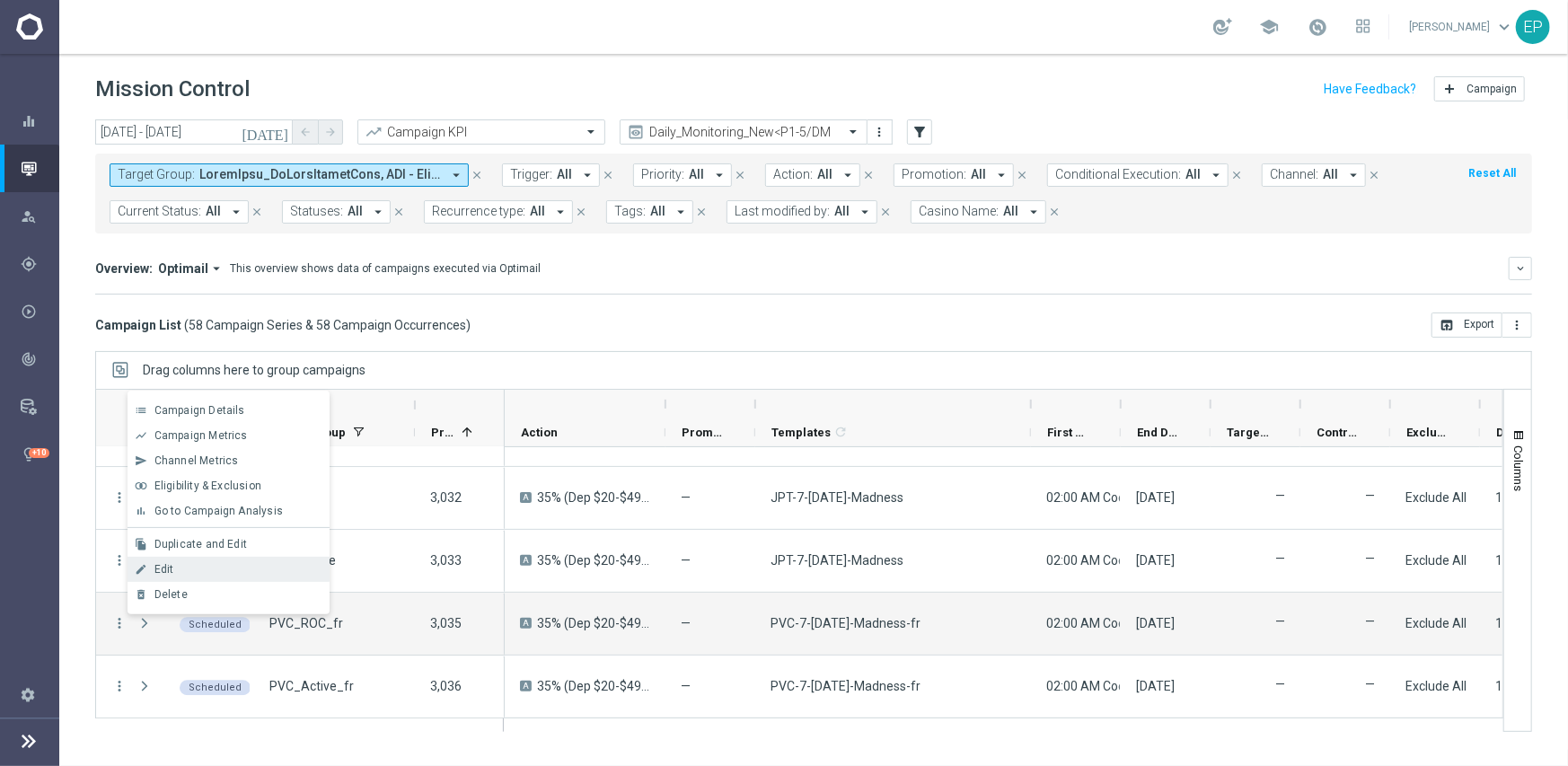
click at [168, 573] on span "Edit" at bounding box center [164, 568] width 19 height 13
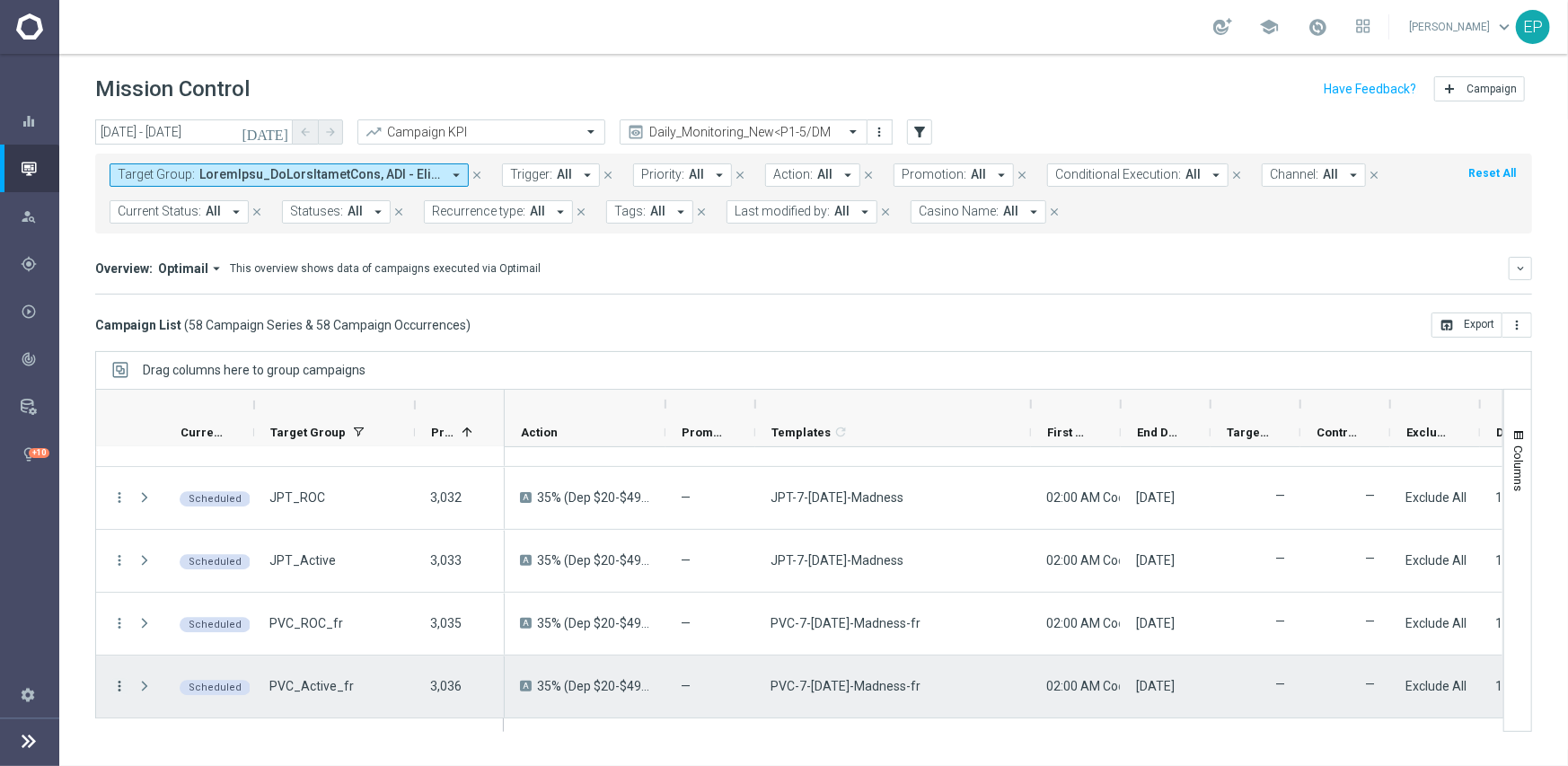
click at [118, 687] on icon "more_vert" at bounding box center [120, 685] width 16 height 16
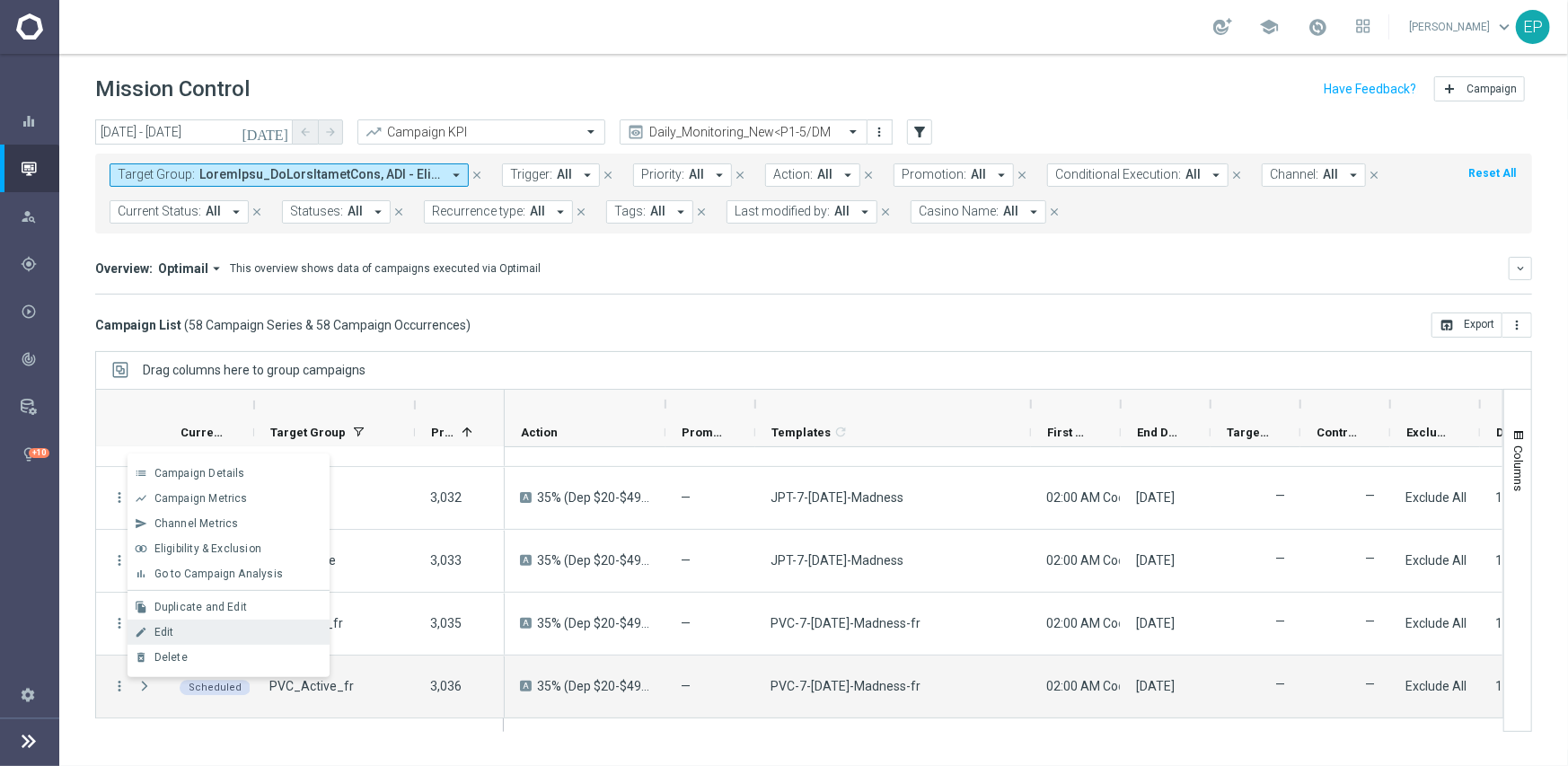
click at [165, 631] on span "Edit" at bounding box center [164, 631] width 19 height 13
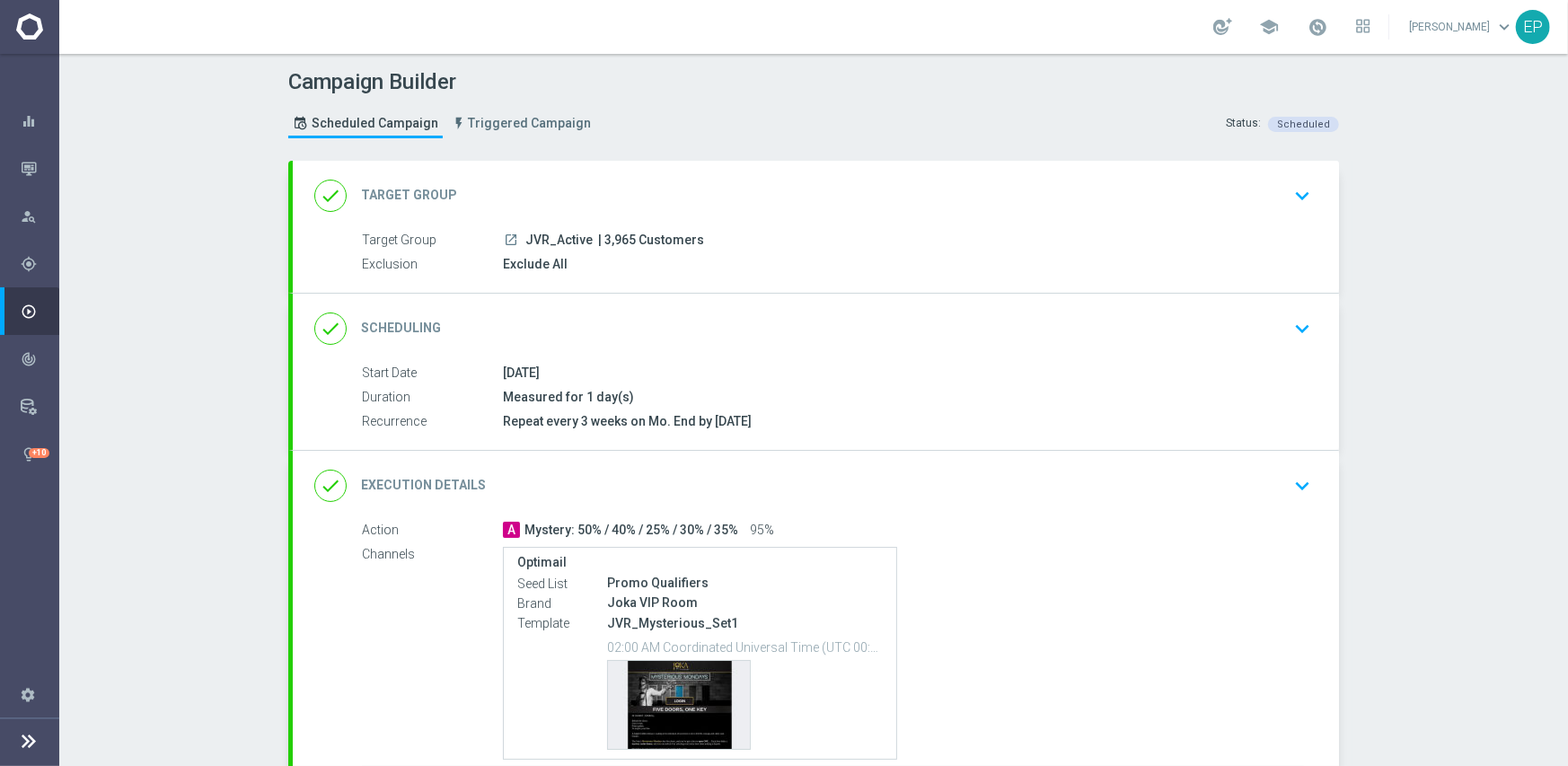
drag, startPoint x: 802, startPoint y: 489, endPoint x: 825, endPoint y: 486, distance: 23.2
click at [804, 490] on div "done Execution Details keyboard_arrow_down" at bounding box center [815, 485] width 1003 height 34
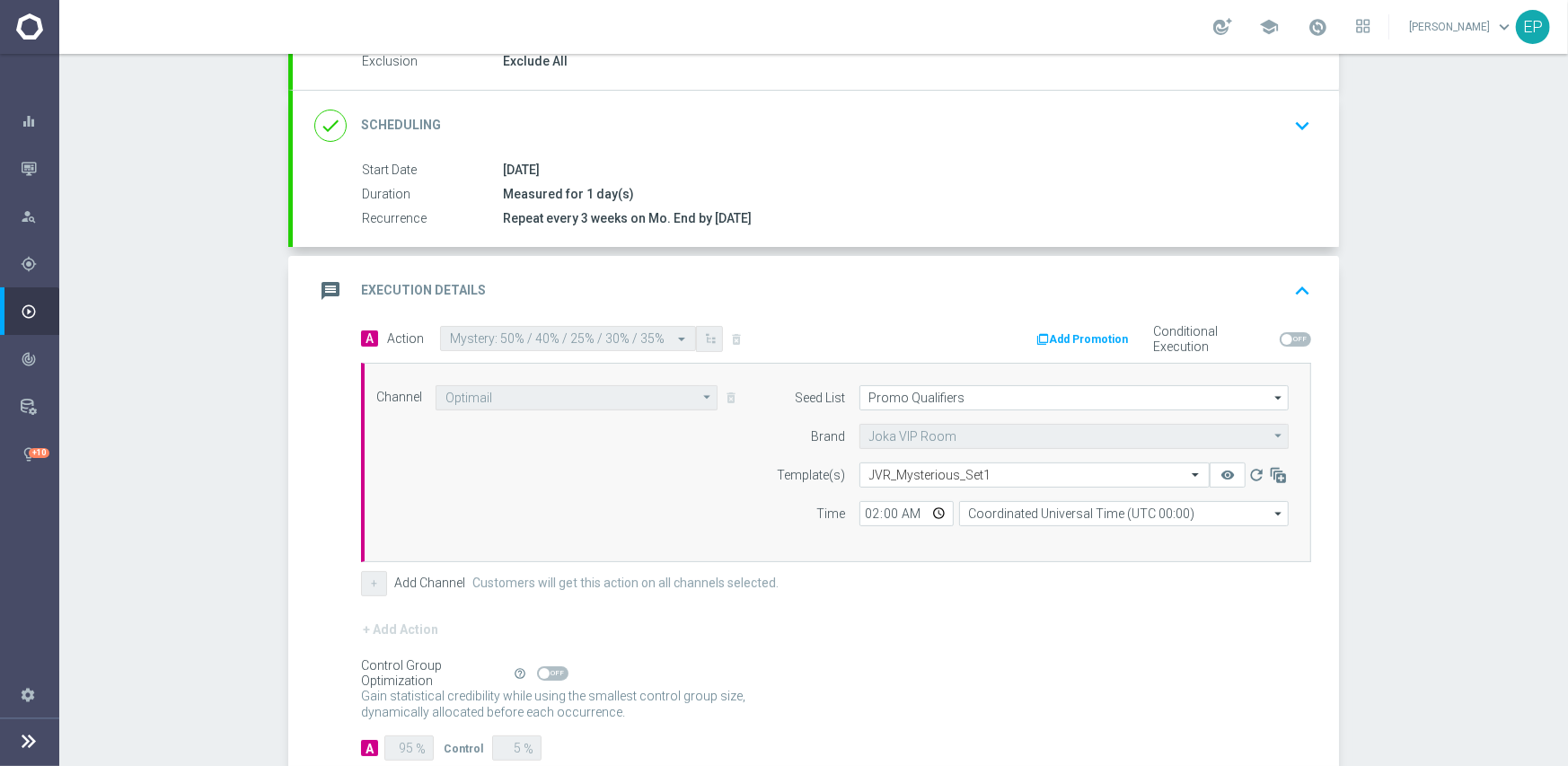
scroll to position [270, 0]
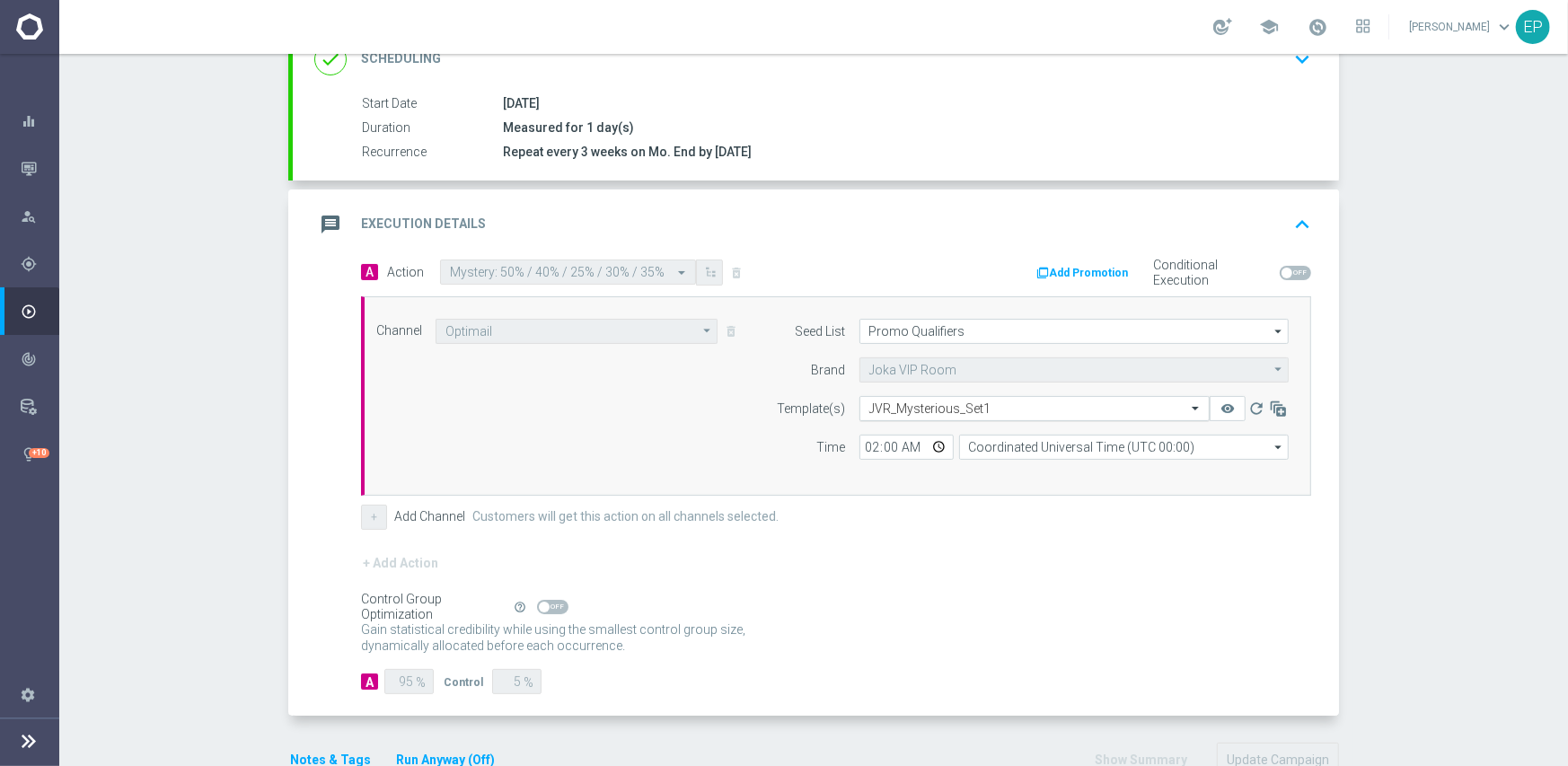
click at [999, 405] on input "text" at bounding box center [1017, 409] width 295 height 15
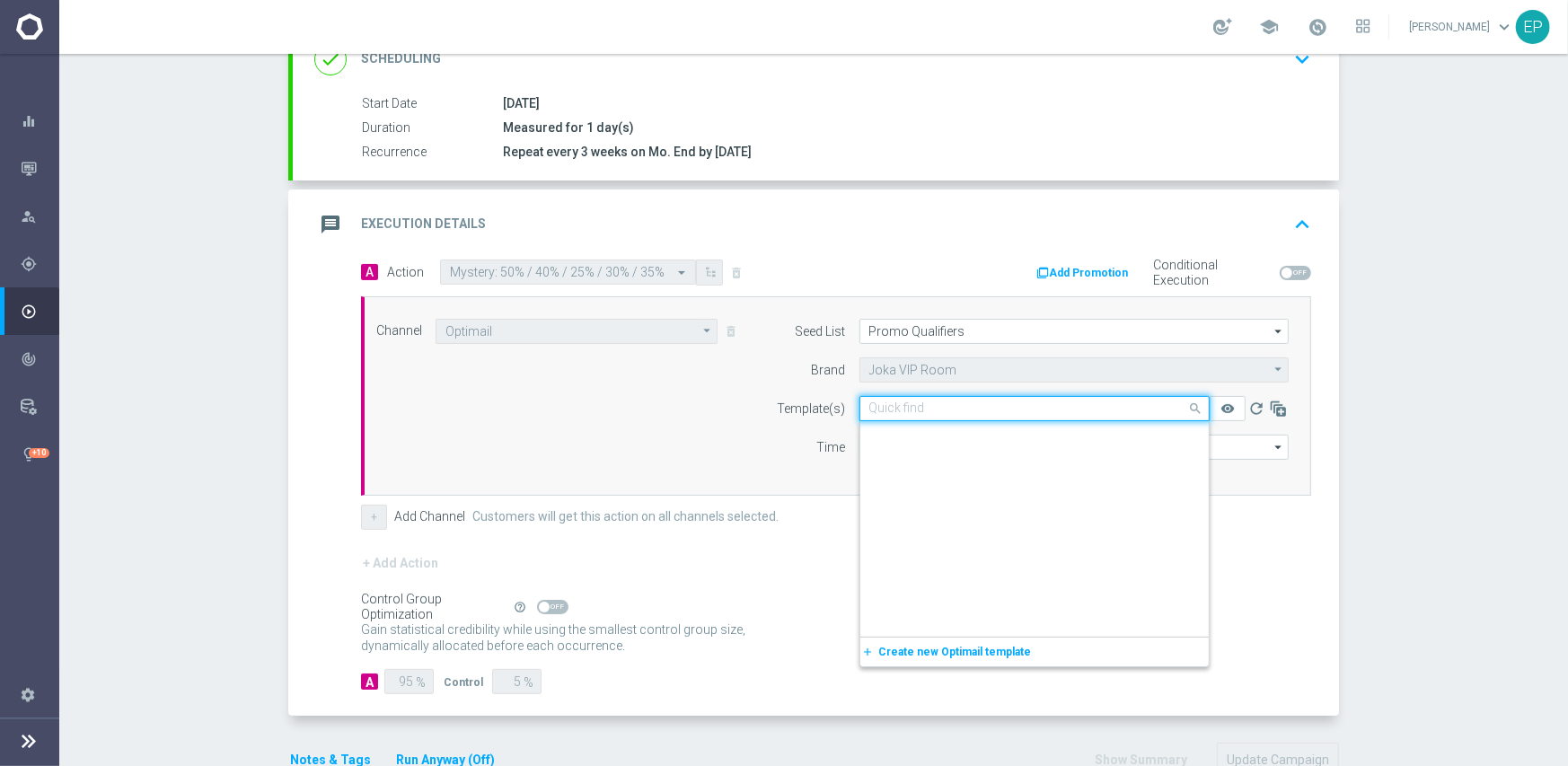
scroll to position [14130, 0]
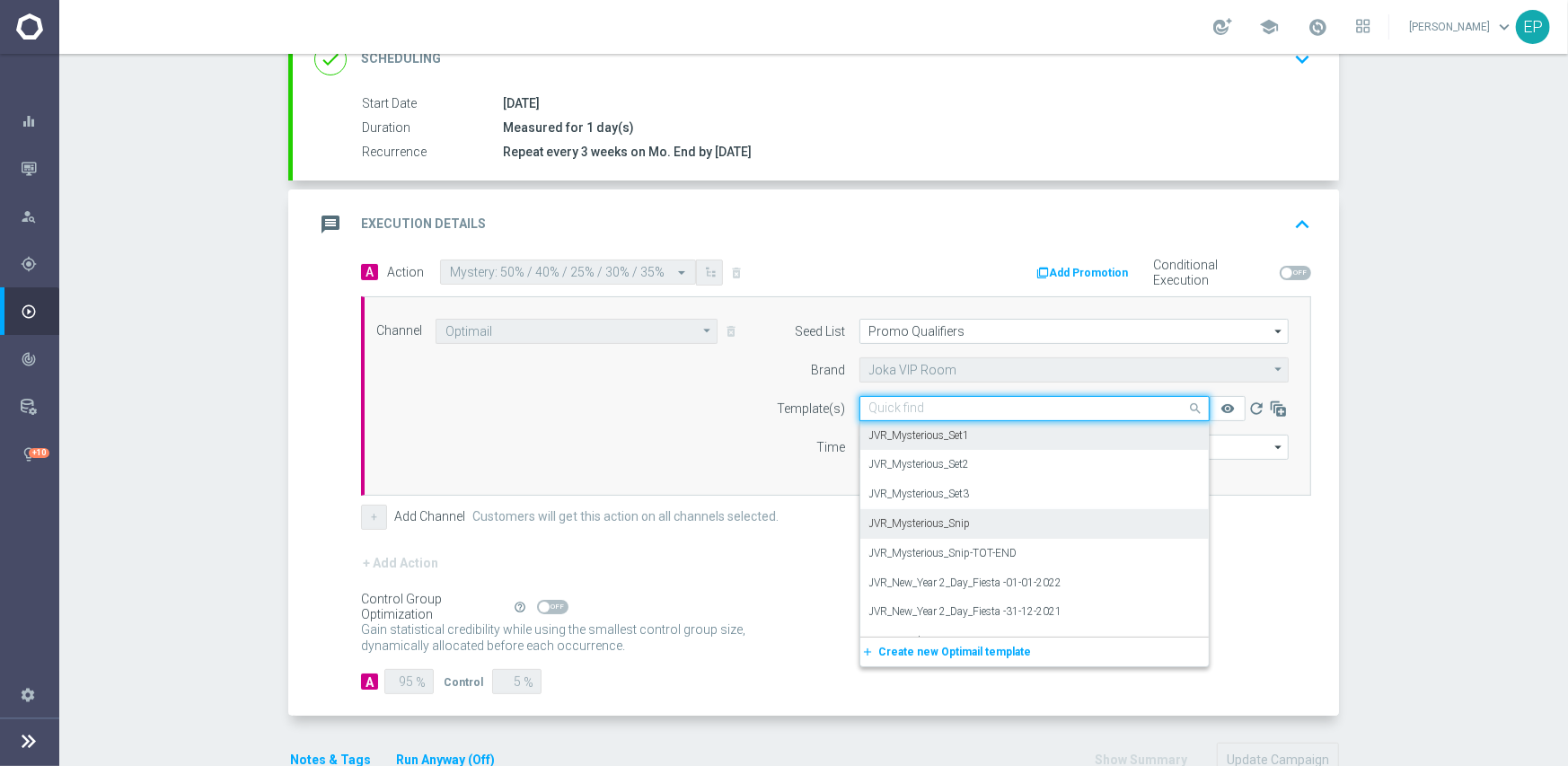
click at [981, 515] on div "JVR_Mysterious_Snip" at bounding box center [1034, 523] width 331 height 30
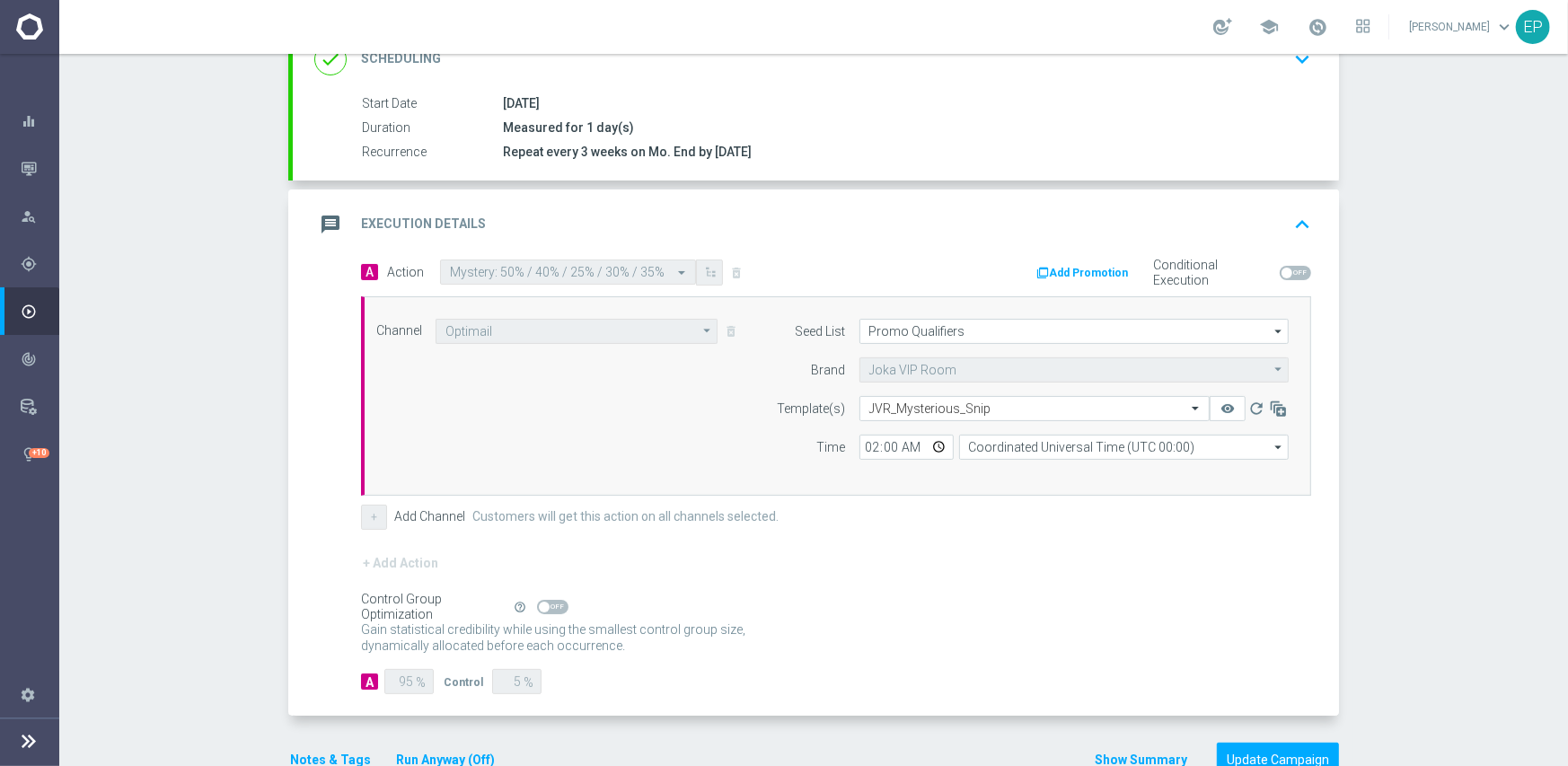
click at [966, 545] on form "A Action Select action Mystery: 50% / 40% / 25% / 30% / 35% delete_forever Add …" at bounding box center [837, 477] width 950 height 436
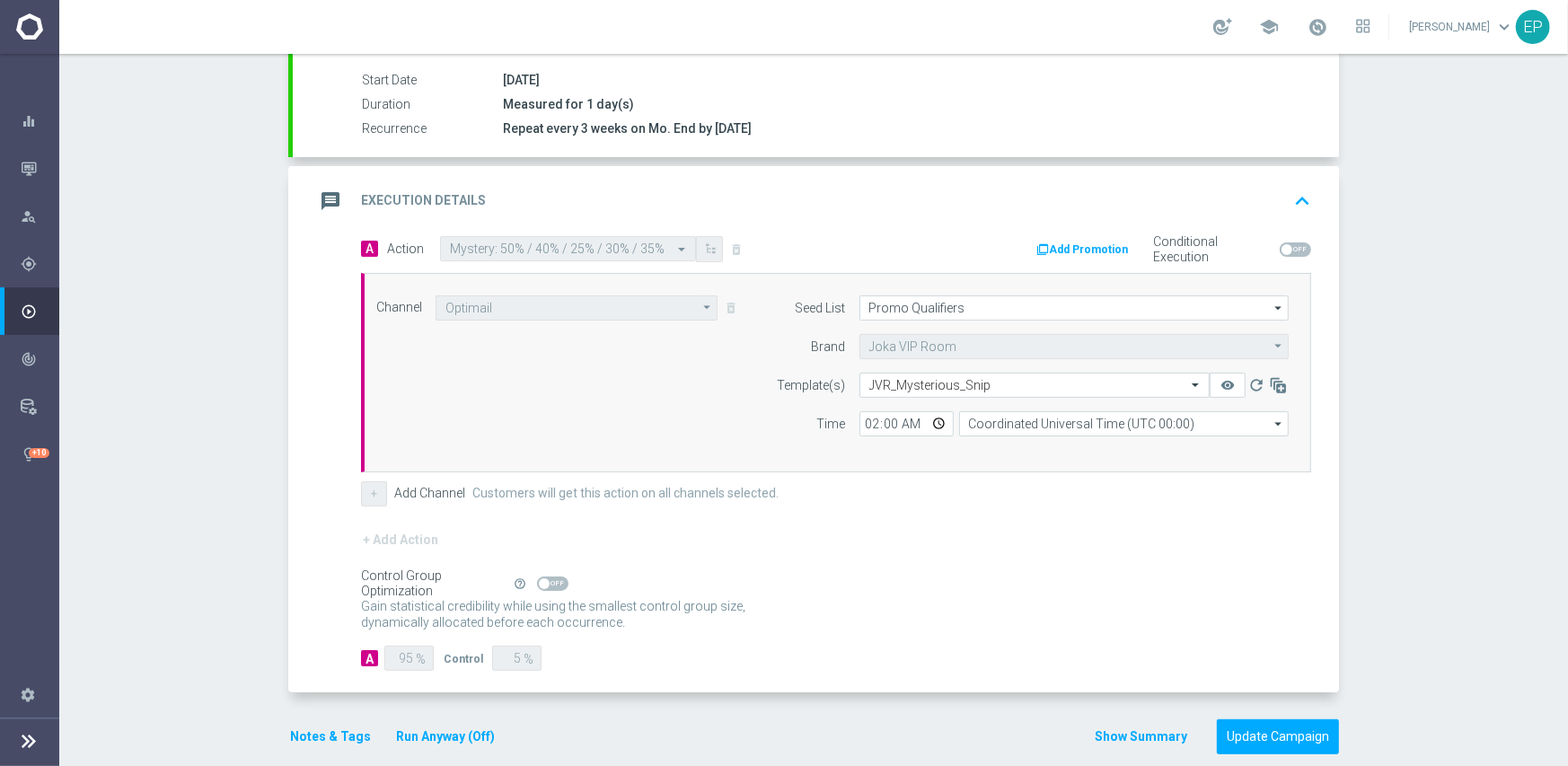
scroll to position [314, 0]
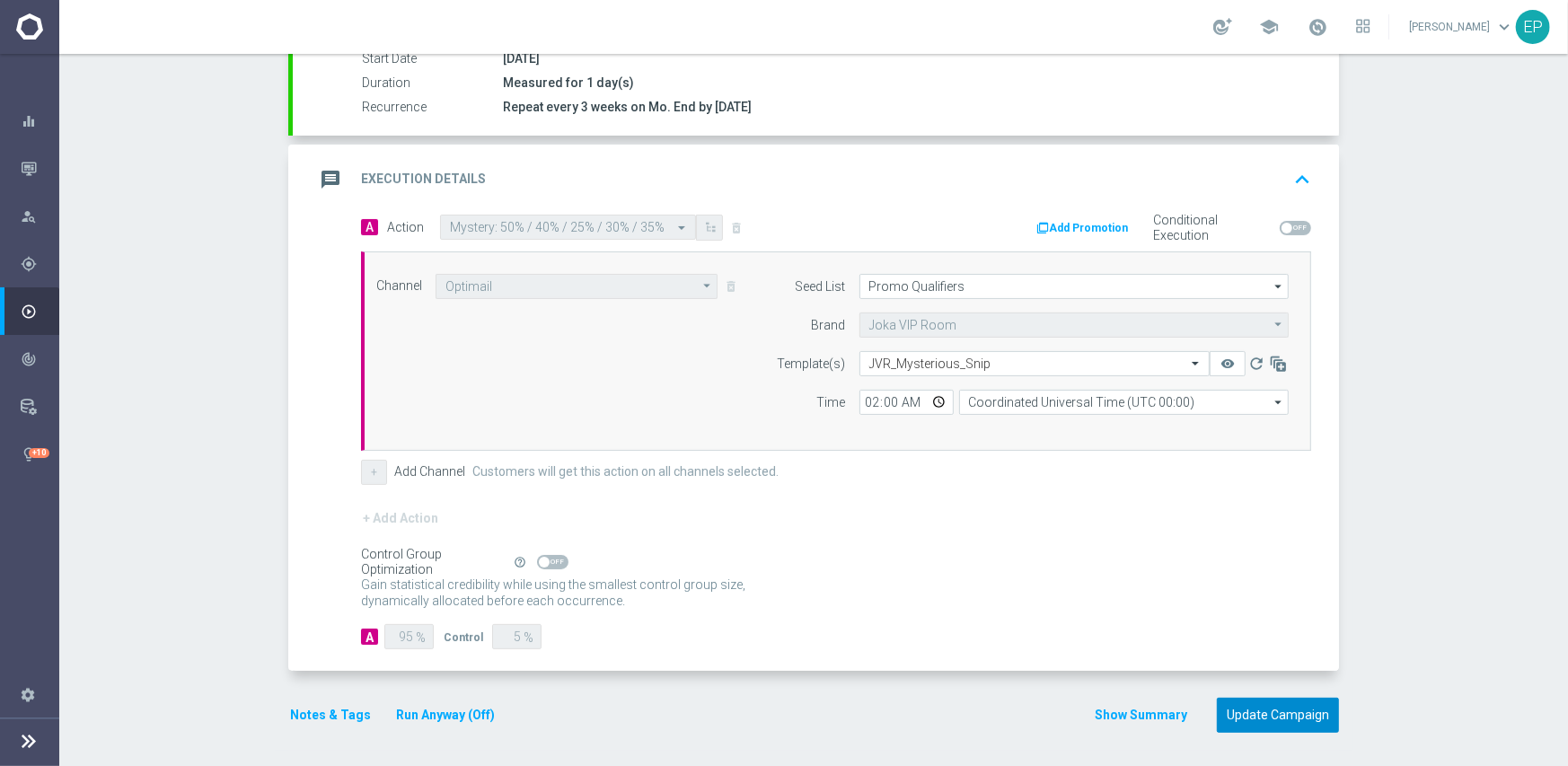
click at [1261, 705] on button "Update Campaign" at bounding box center [1277, 715] width 122 height 35
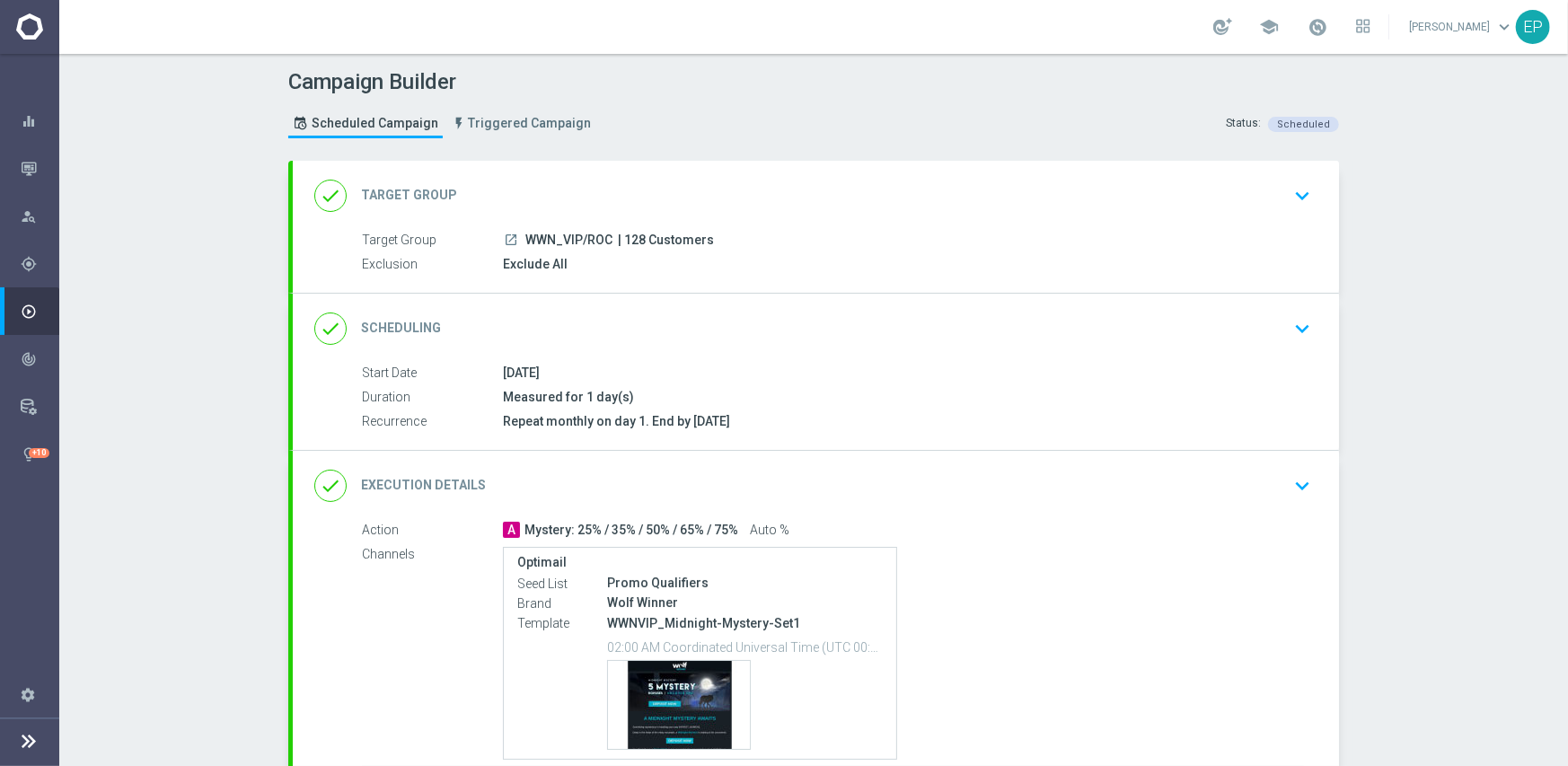
click at [807, 501] on div "done Execution Details keyboard_arrow_down" at bounding box center [815, 486] width 1046 height 70
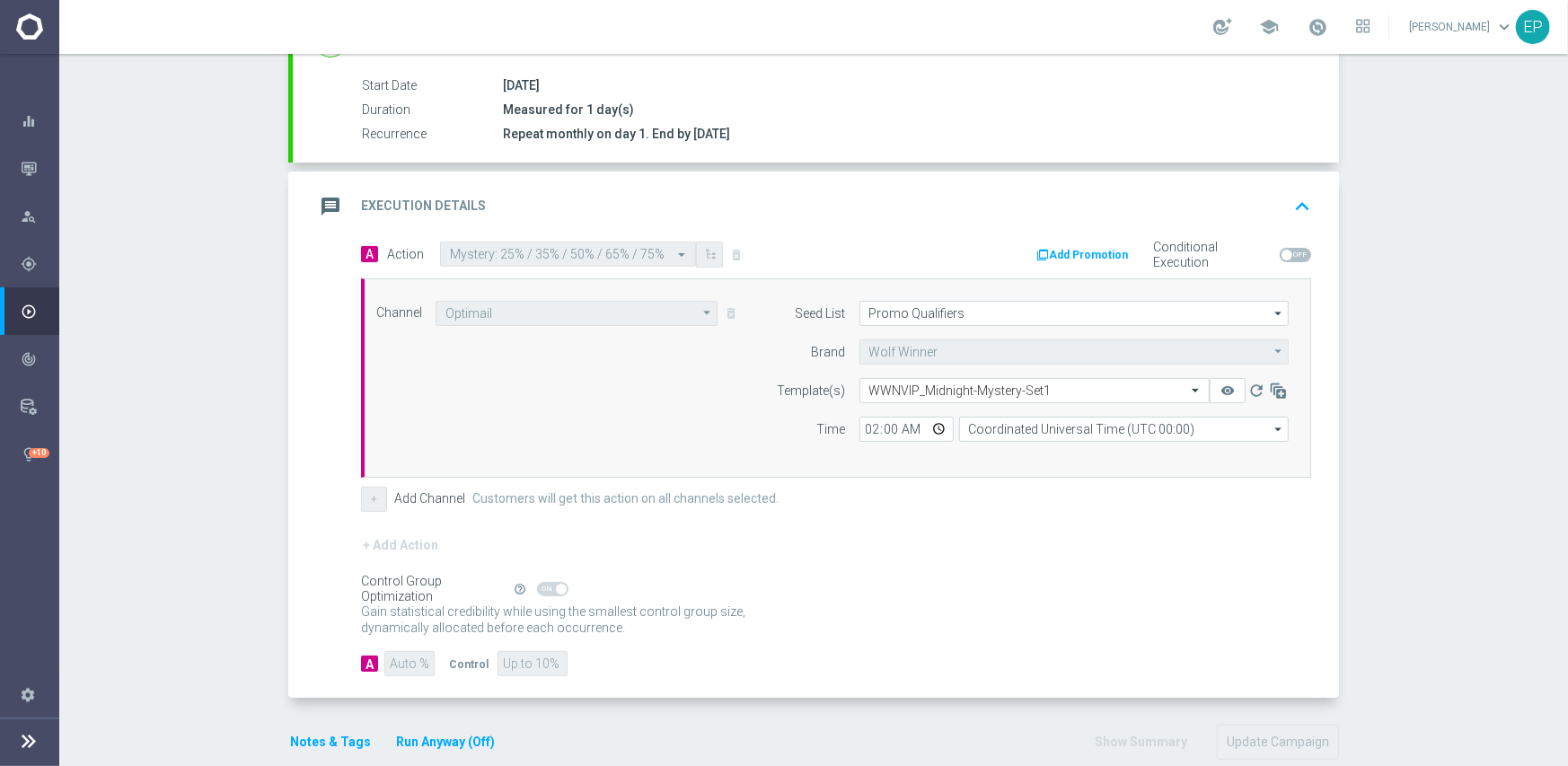
scroll to position [314, 0]
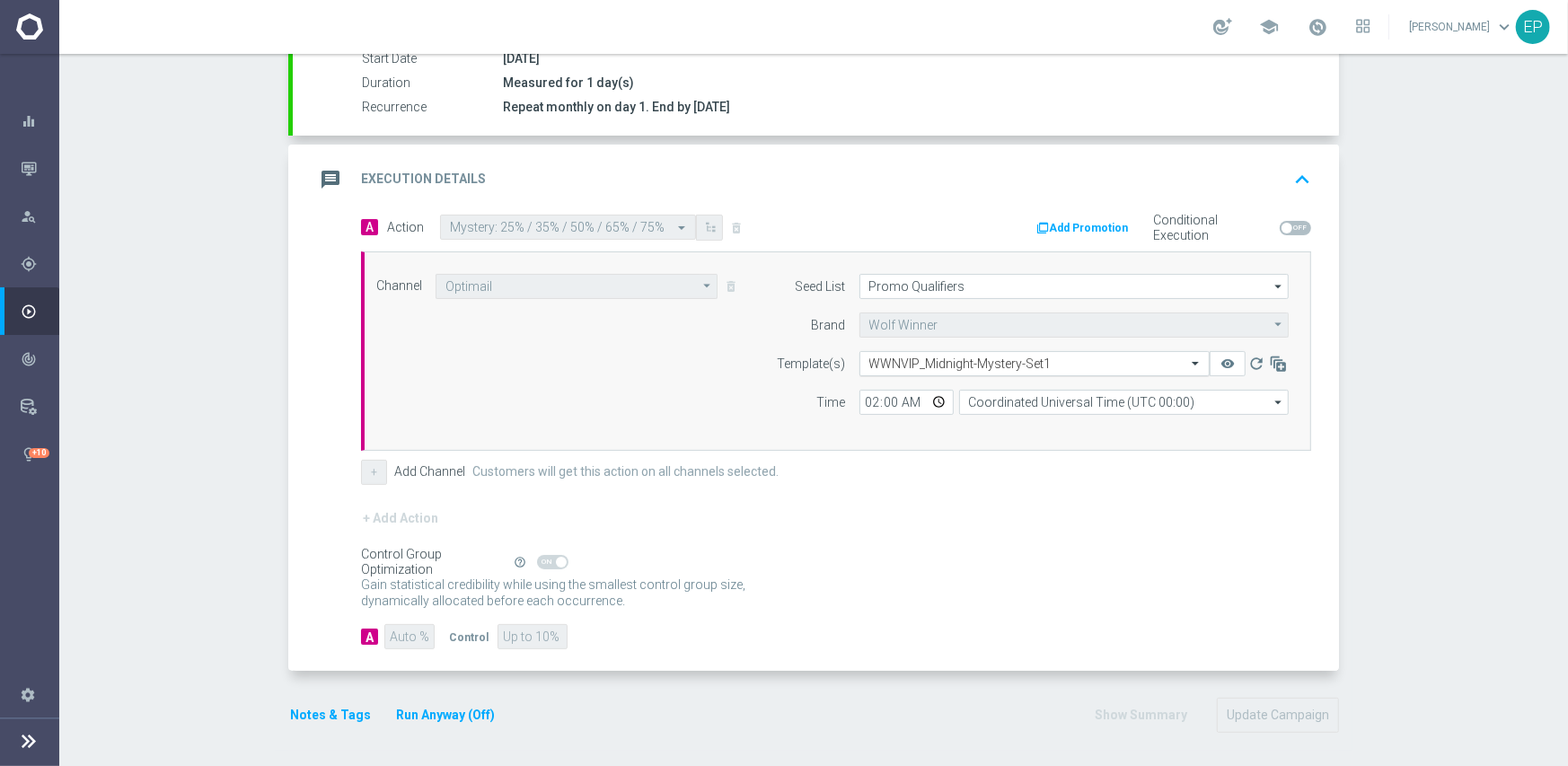
click at [897, 357] on input "text" at bounding box center [1017, 364] width 295 height 15
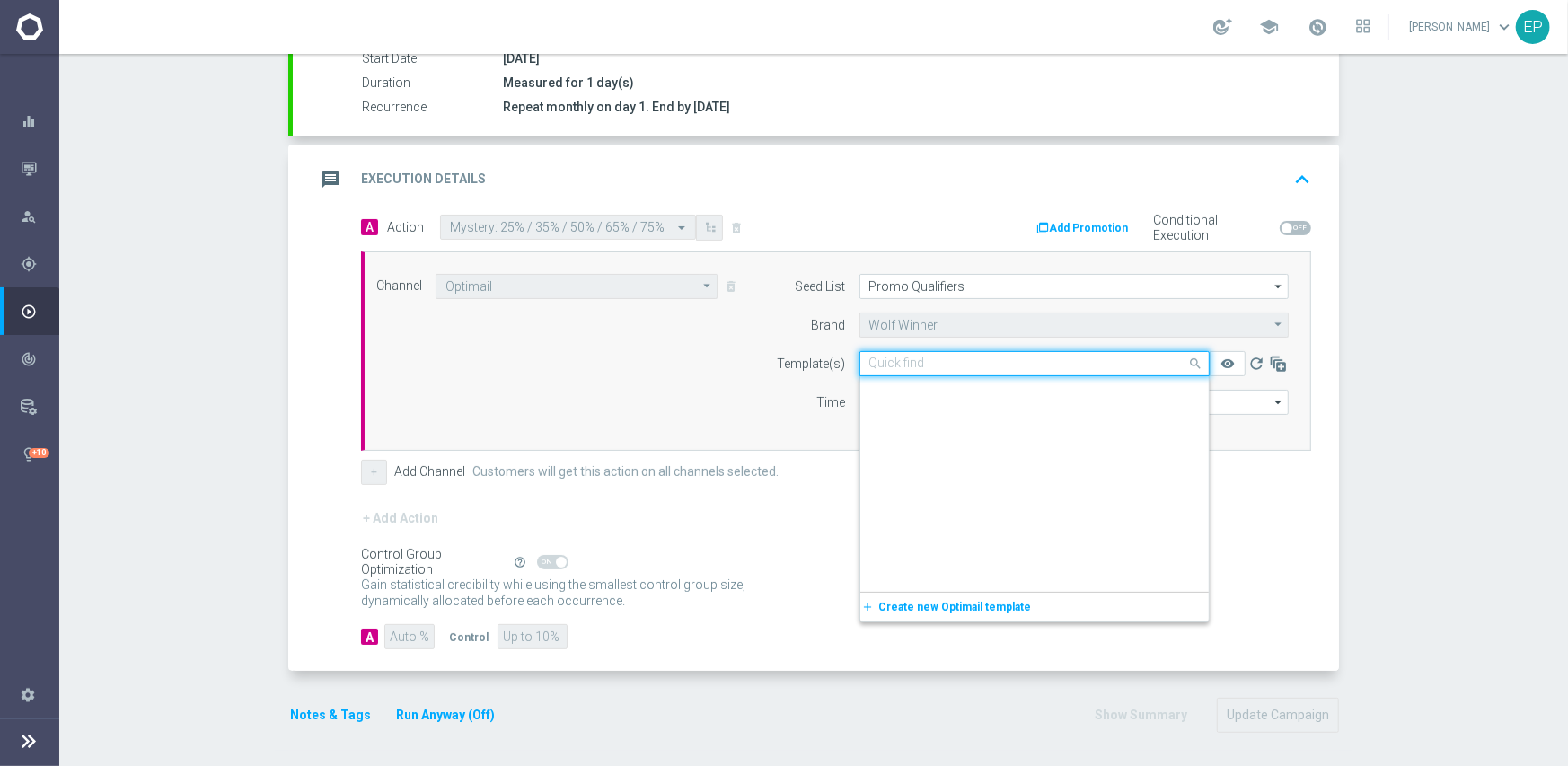
scroll to position [18752, 0]
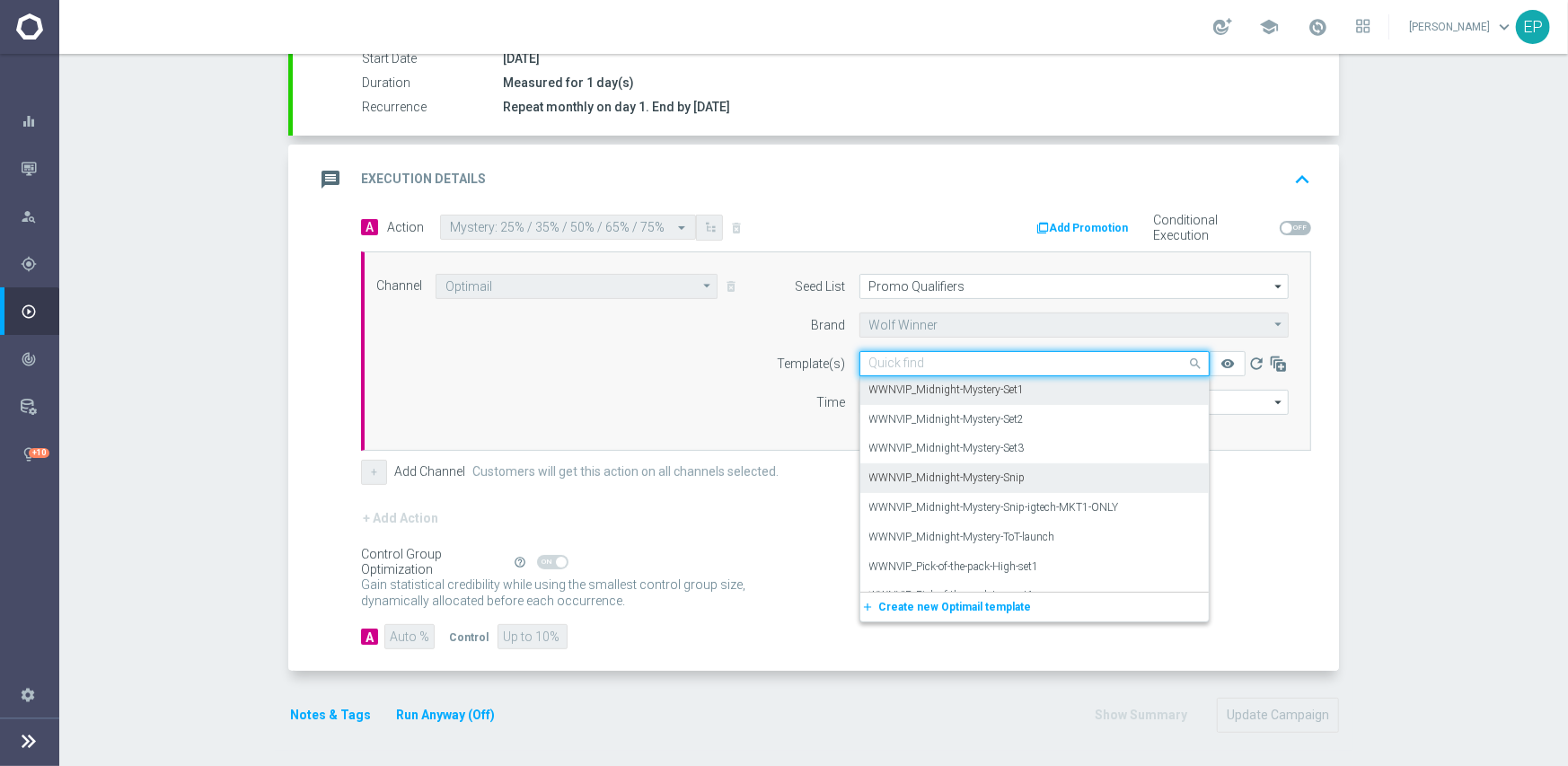
click at [978, 479] on label "WWNVIP_Midnight-Mystery-Snip" at bounding box center [947, 478] width 156 height 15
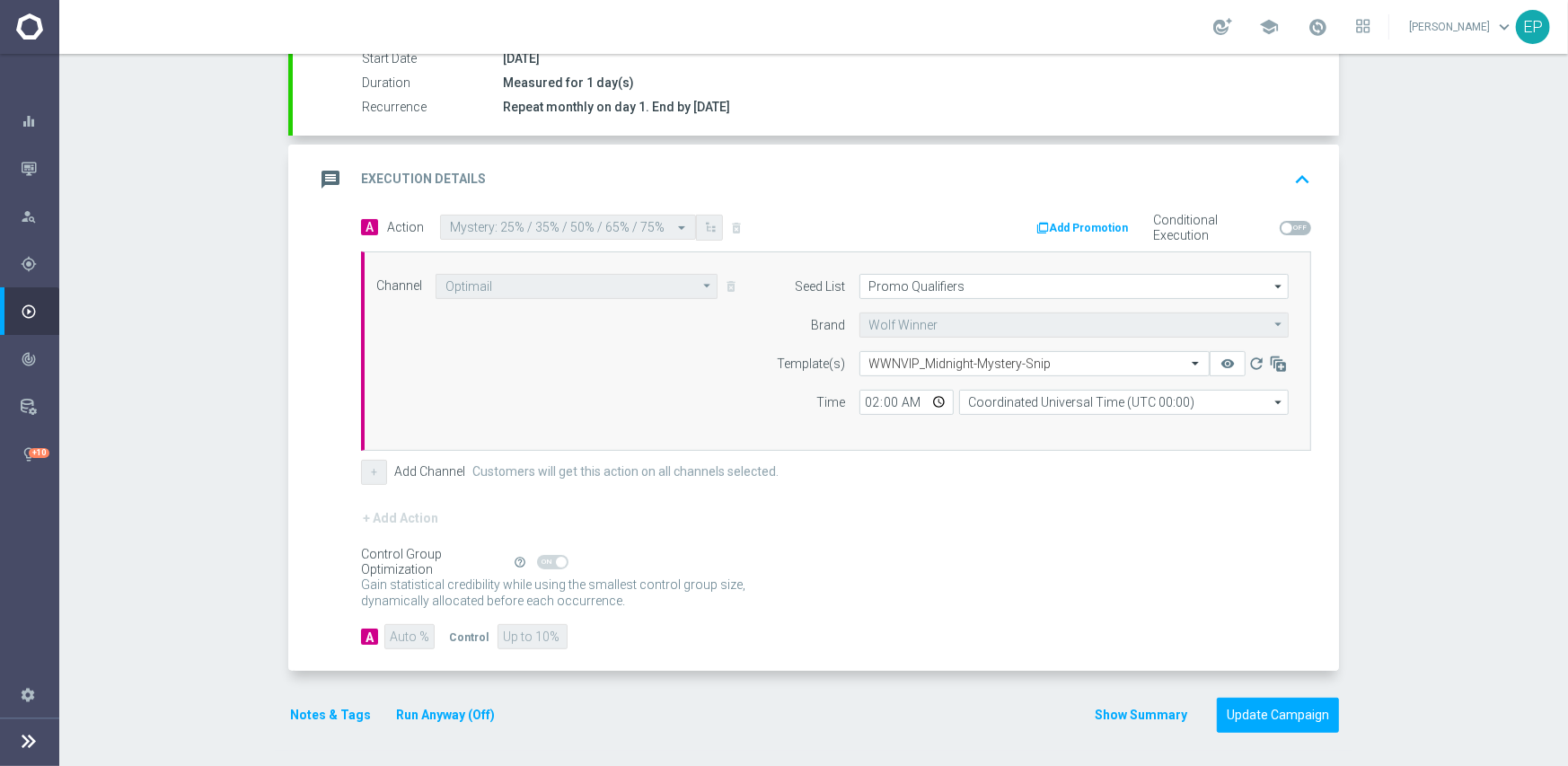
drag, startPoint x: 881, startPoint y: 511, endPoint x: 942, endPoint y: 547, distance: 70.8
click at [881, 512] on div "+ Add Action" at bounding box center [837, 529] width 950 height 45
click at [1271, 712] on button "Update Campaign" at bounding box center [1277, 715] width 122 height 35
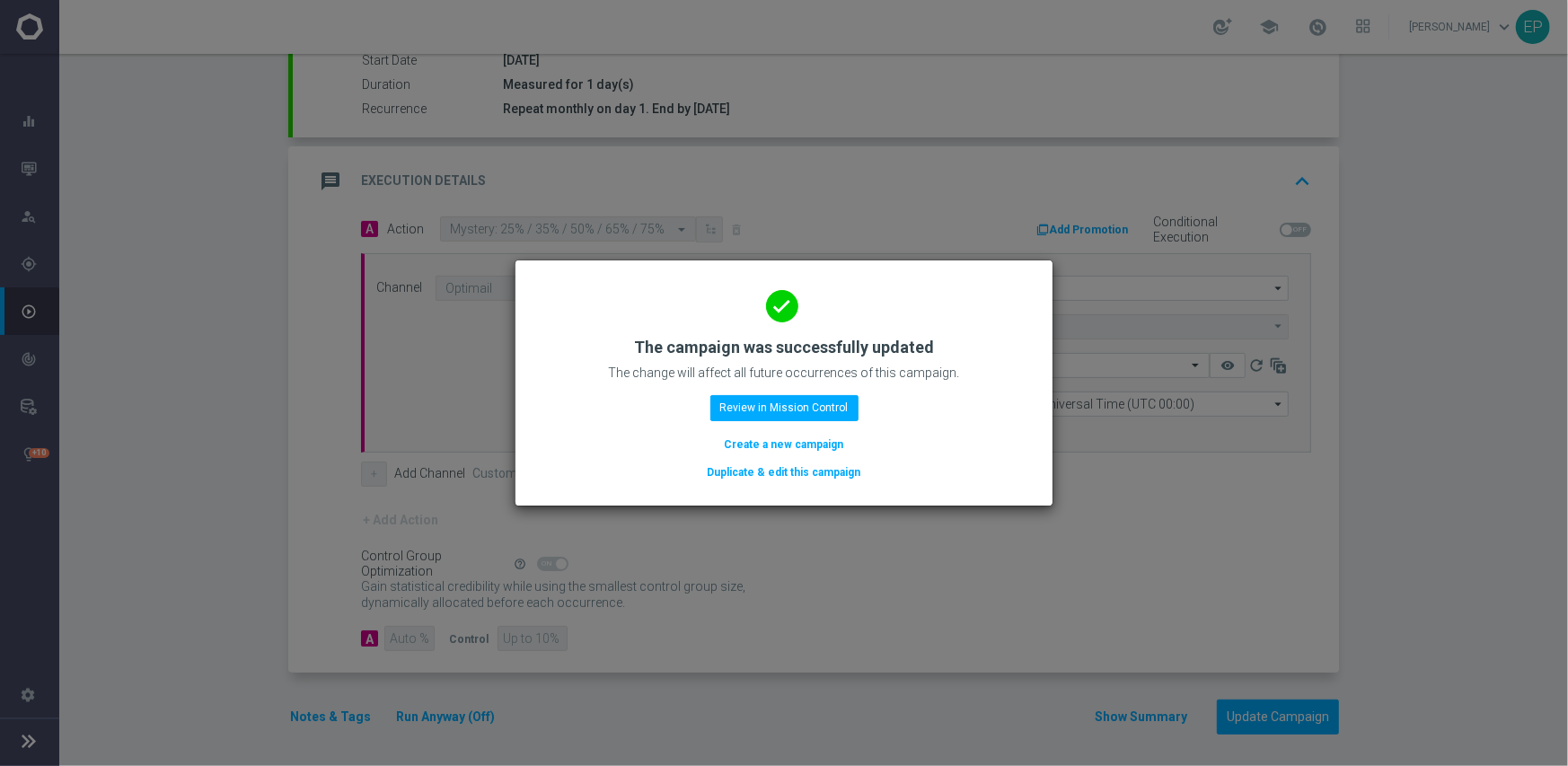
scroll to position [314, 0]
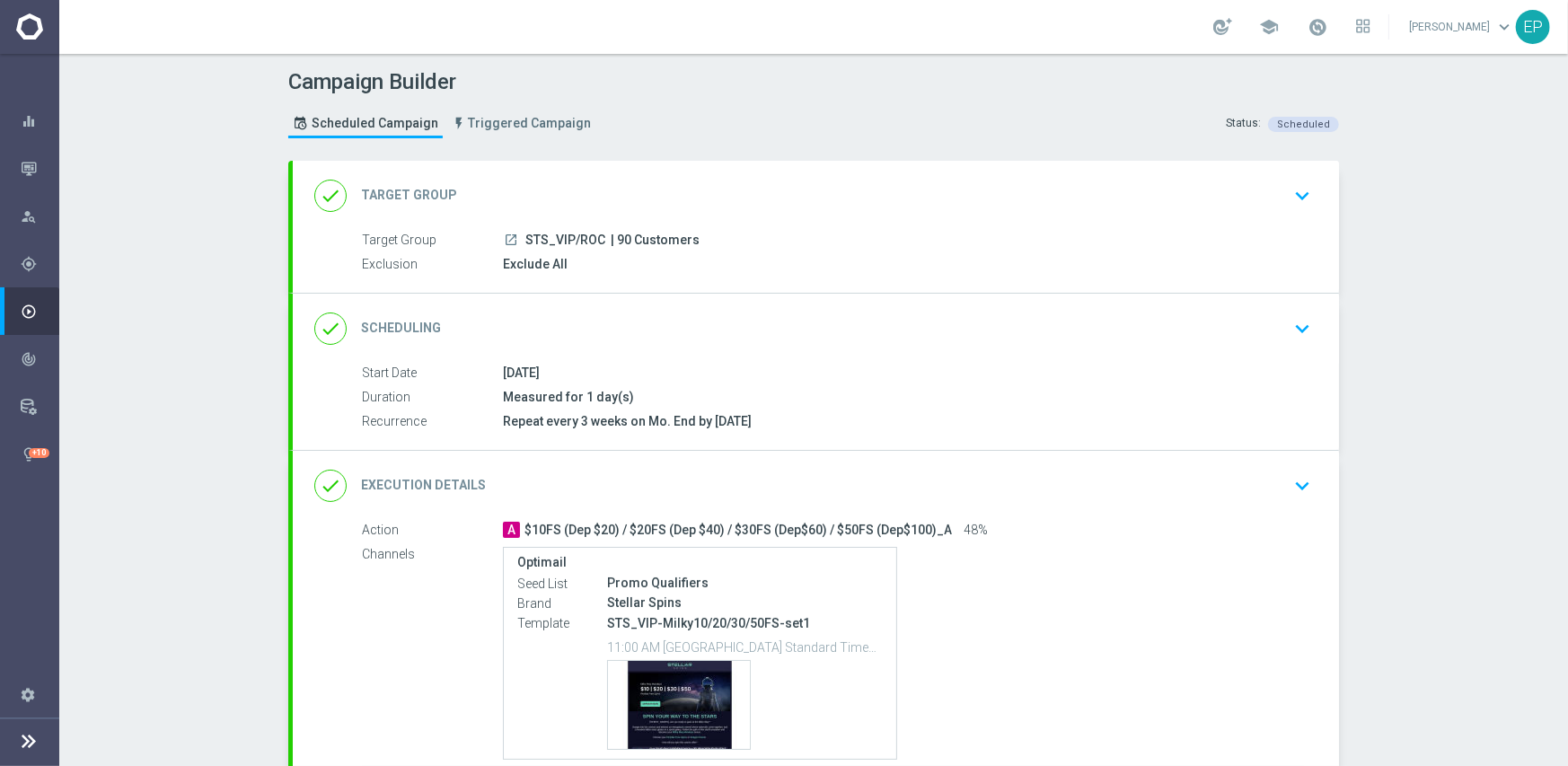
click at [848, 314] on div "done Scheduling keyboard_arrow_down" at bounding box center [815, 328] width 1003 height 34
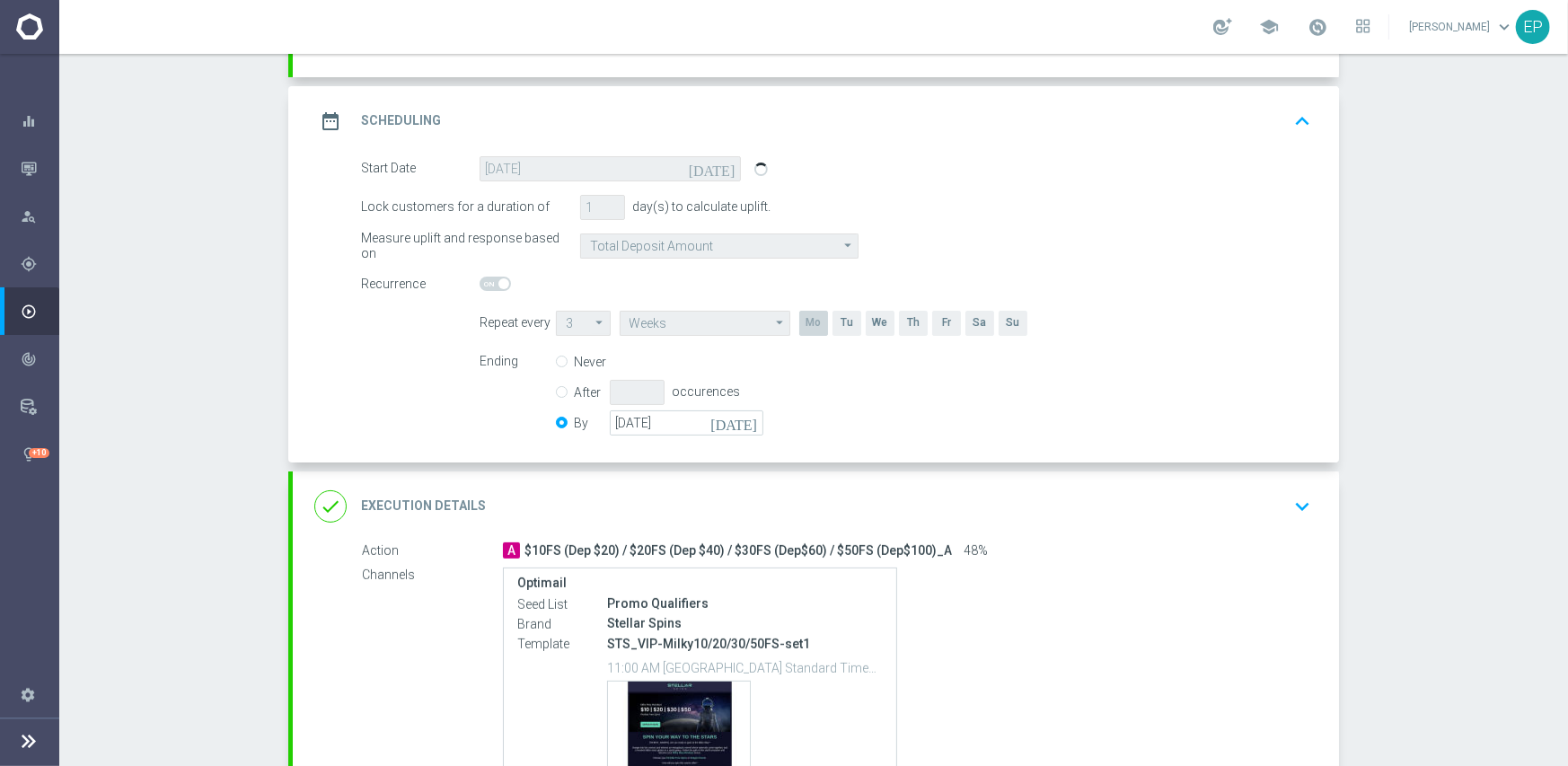
scroll to position [270, 0]
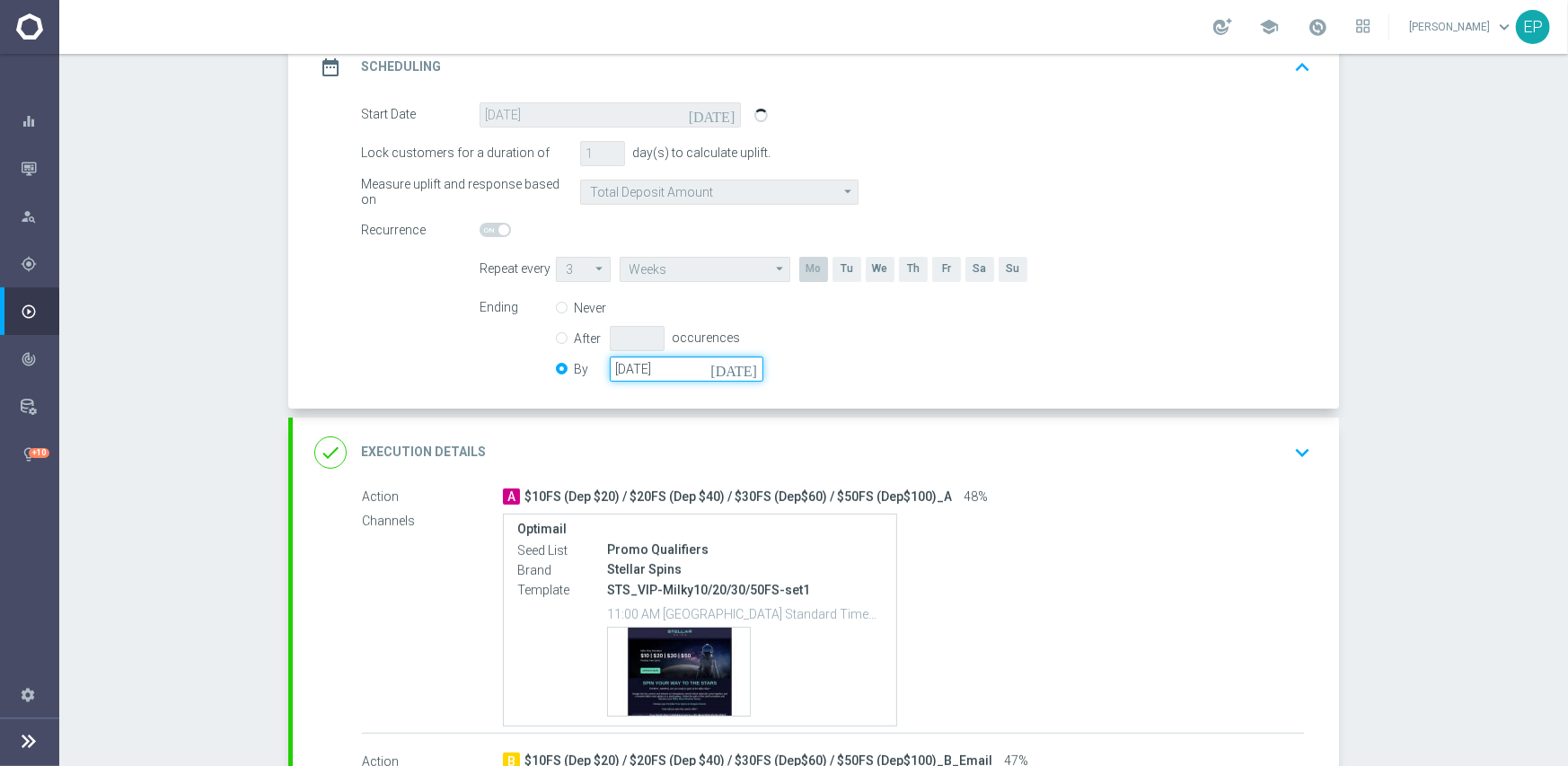
click at [662, 371] on input "[DATE]" at bounding box center [686, 369] width 153 height 25
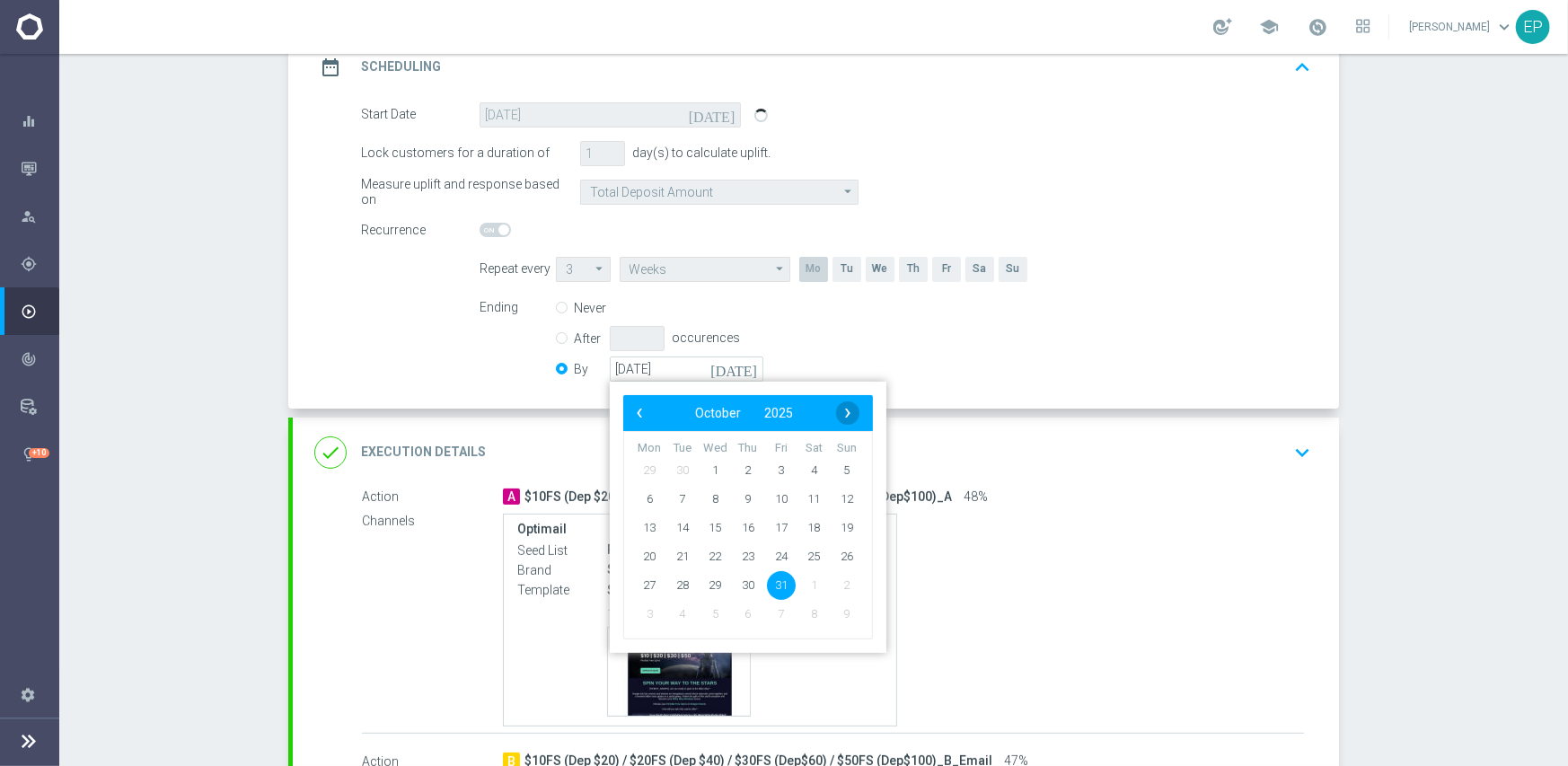
click at [843, 408] on span "›" at bounding box center [847, 412] width 23 height 23
click at [834, 585] on span "30" at bounding box center [847, 585] width 29 height 29
type input "[DATE]"
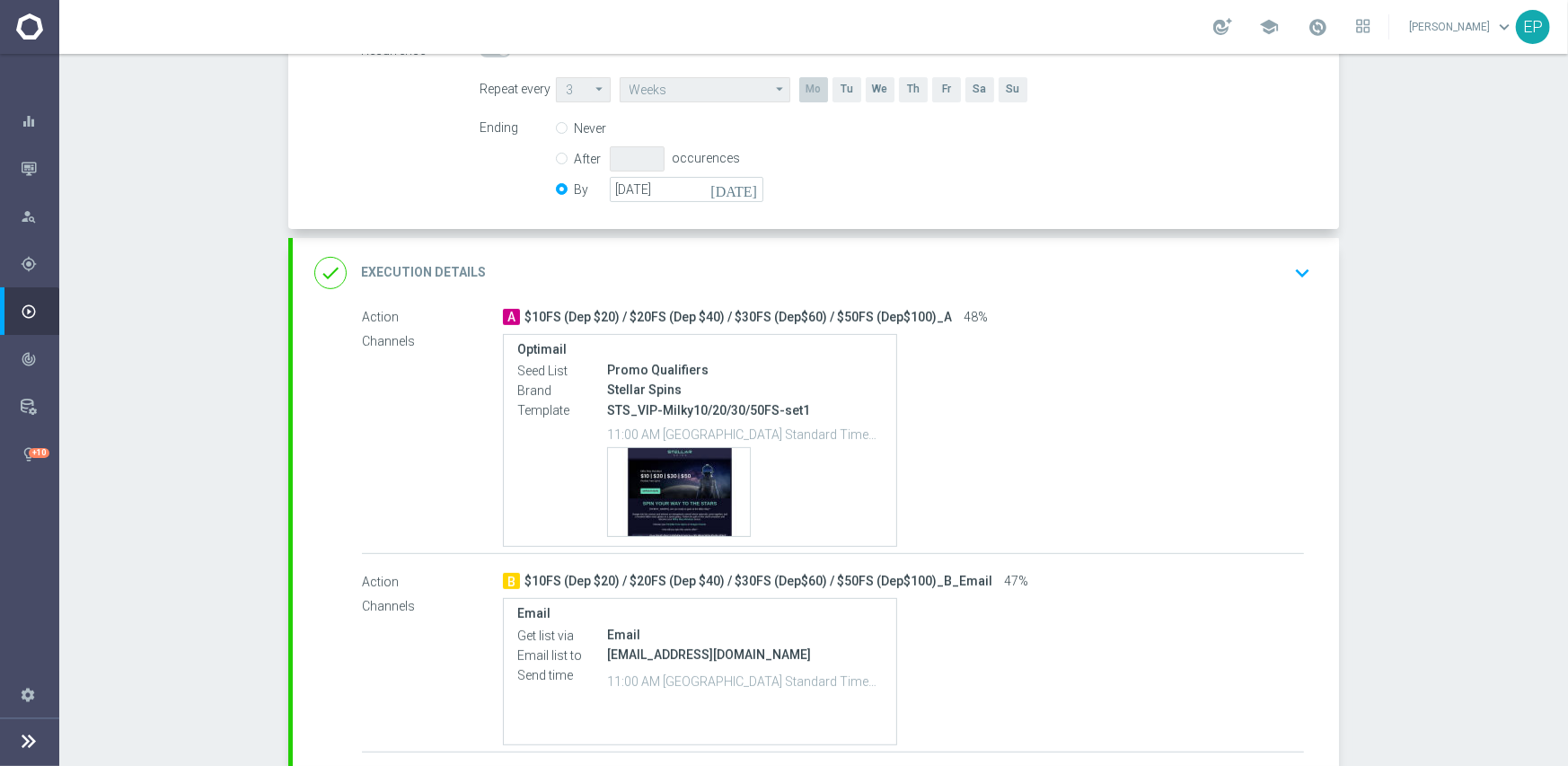
click at [877, 268] on div "done Execution Details keyboard_arrow_down" at bounding box center [815, 273] width 1003 height 34
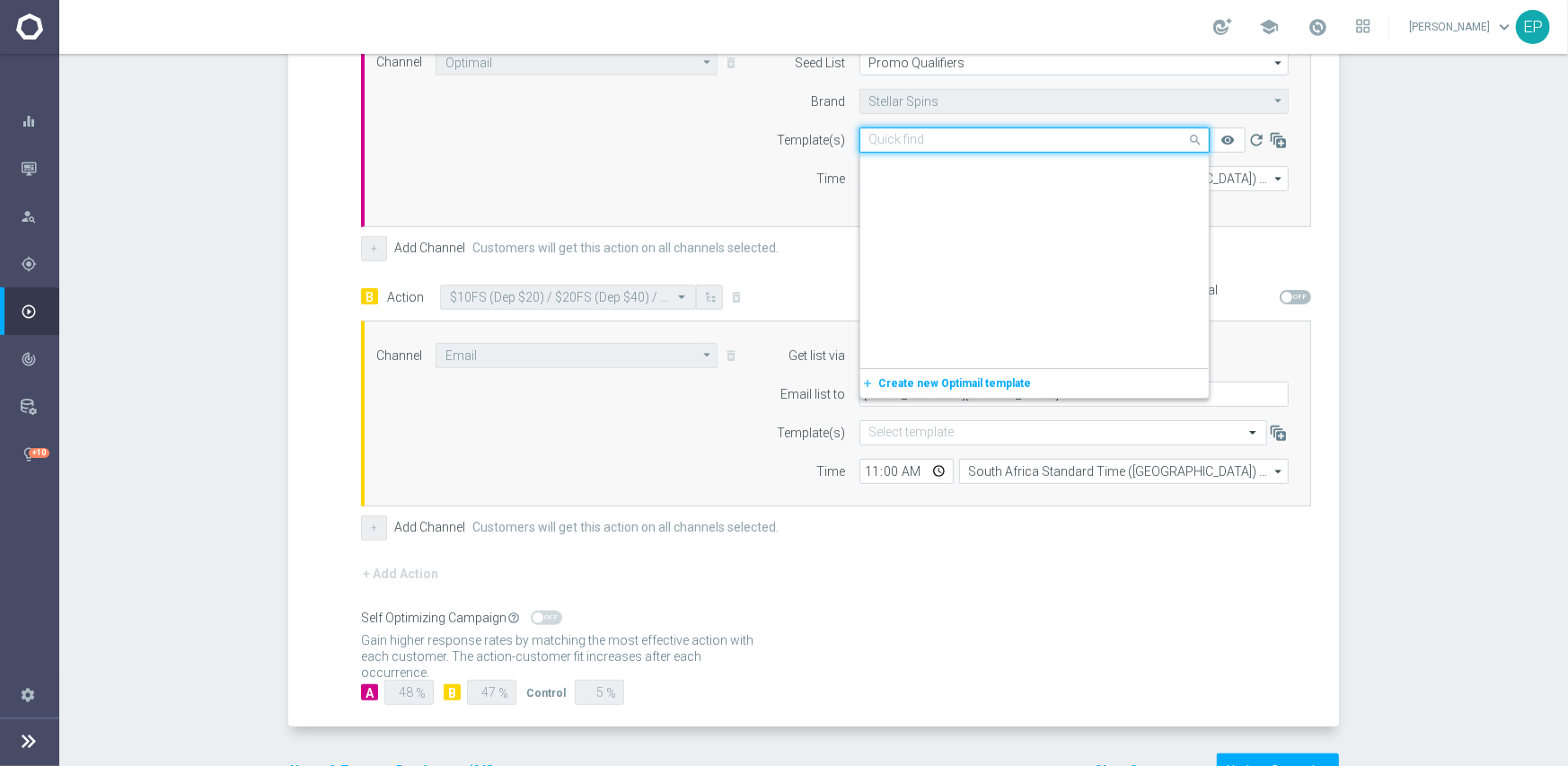
scroll to position [13833, 0]
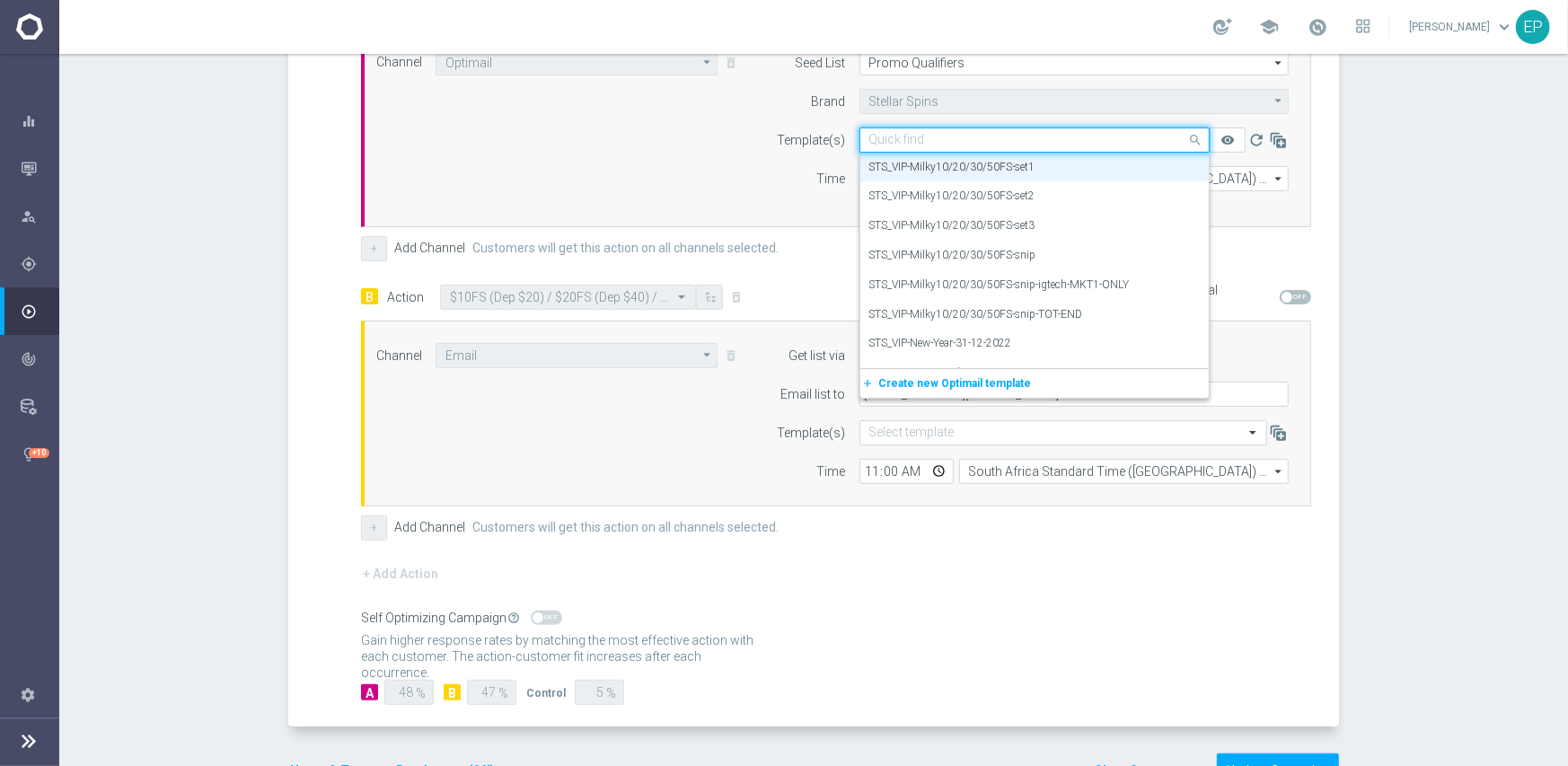
click at [979, 138] on input "text" at bounding box center [1017, 141] width 295 height 15
click at [1055, 250] on div "STS_VIP-Milky10/20/30/50FS-snip" at bounding box center [1034, 255] width 331 height 30
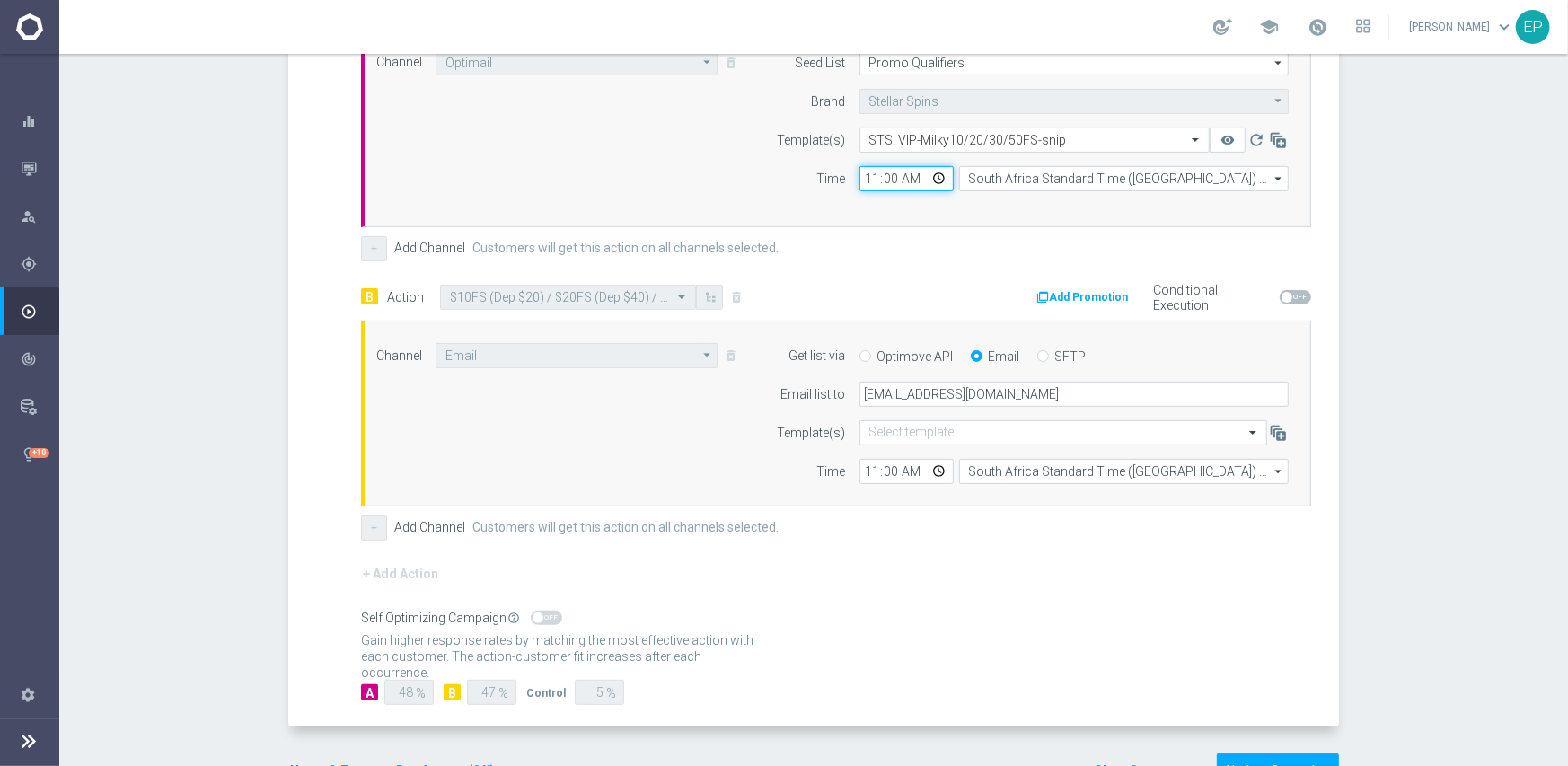
click at [864, 173] on input "11:00" at bounding box center [907, 178] width 94 height 25
type input "02:00"
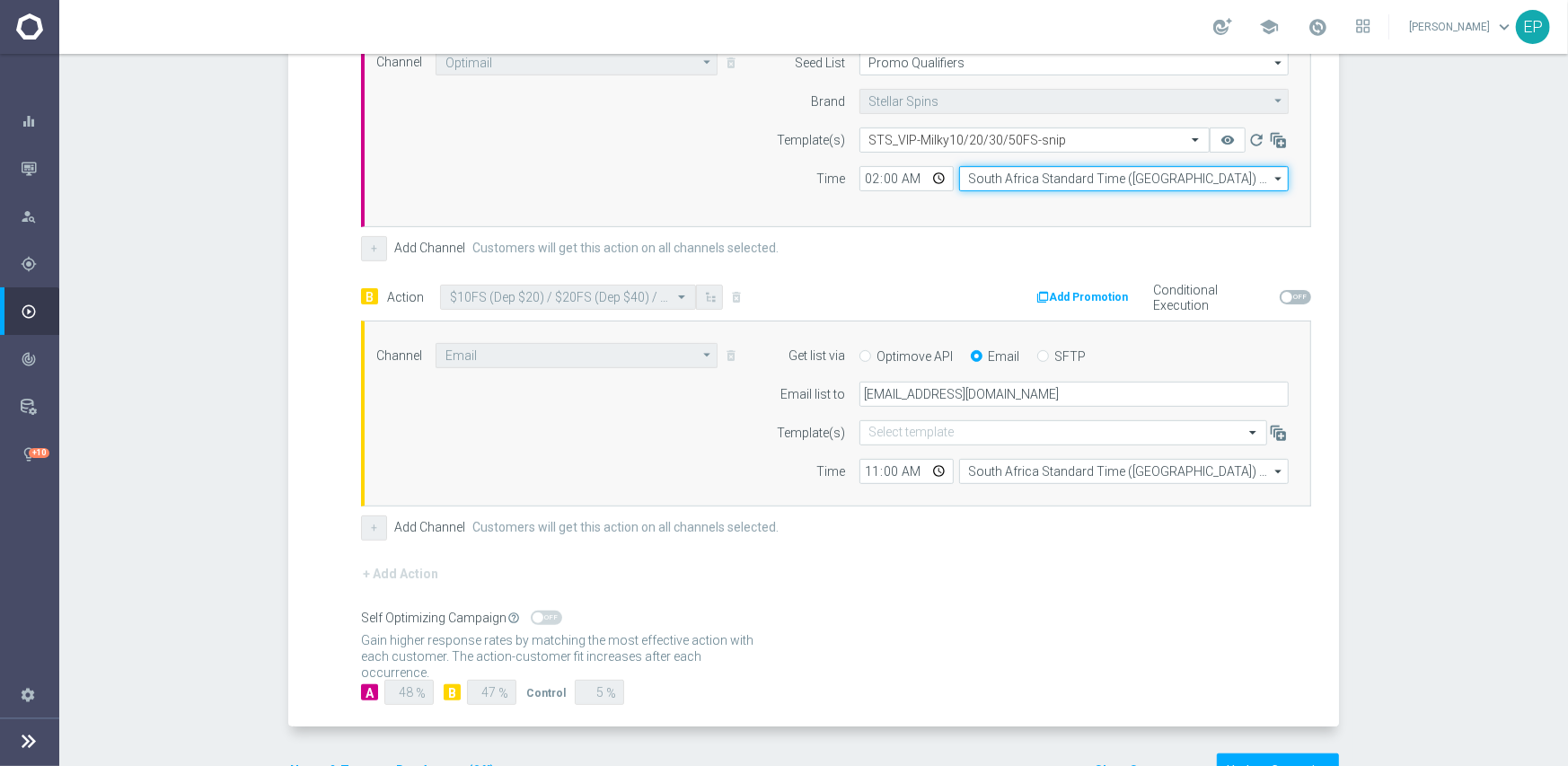
click at [990, 178] on input "South Africa Standard Time ([GEOGRAPHIC_DATA]) (UTC +02:00)" at bounding box center [1124, 178] width 330 height 25
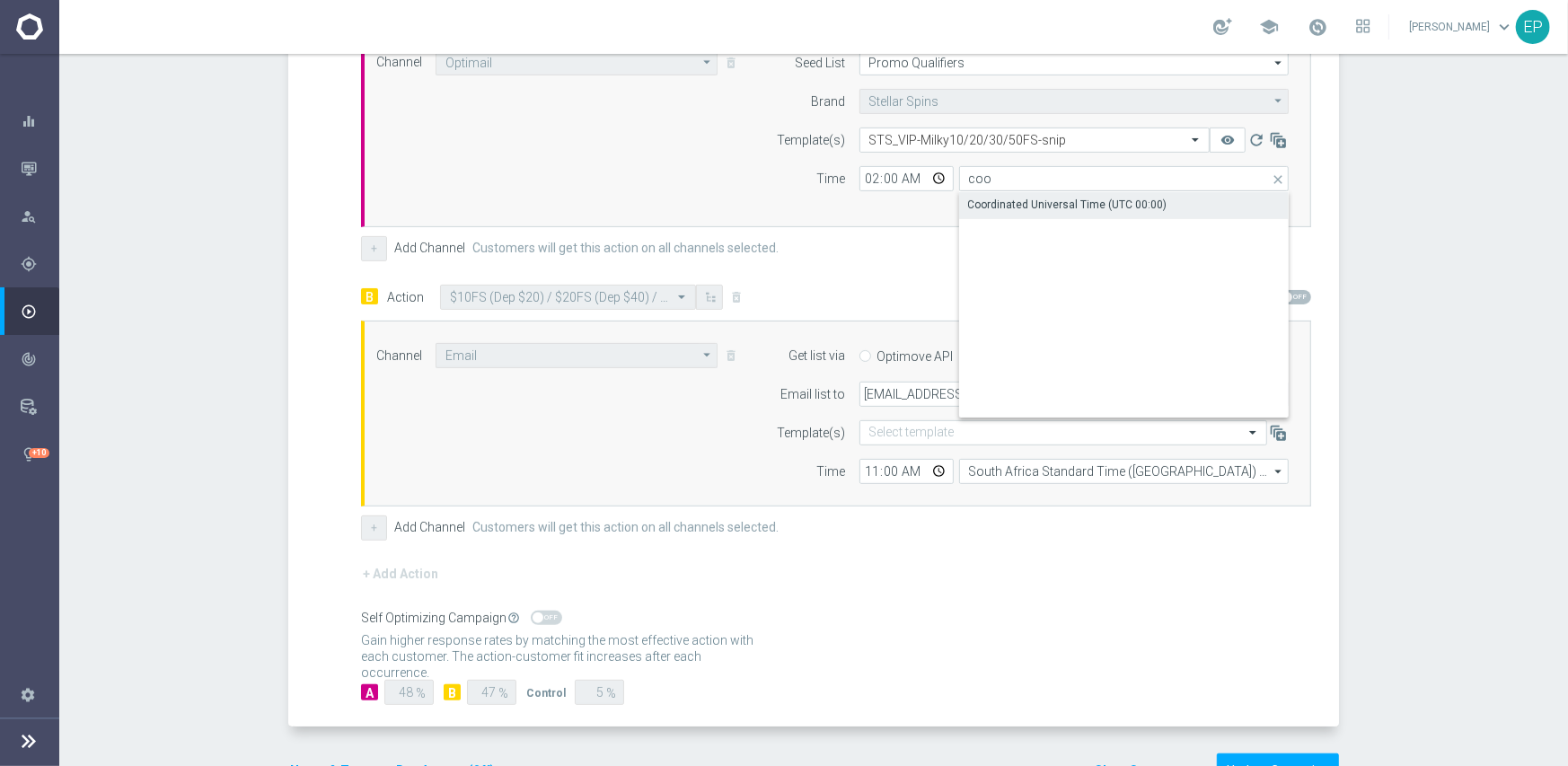
click at [996, 207] on div "Coordinated Universal Time (UTC 00:00)" at bounding box center [1067, 204] width 199 height 16
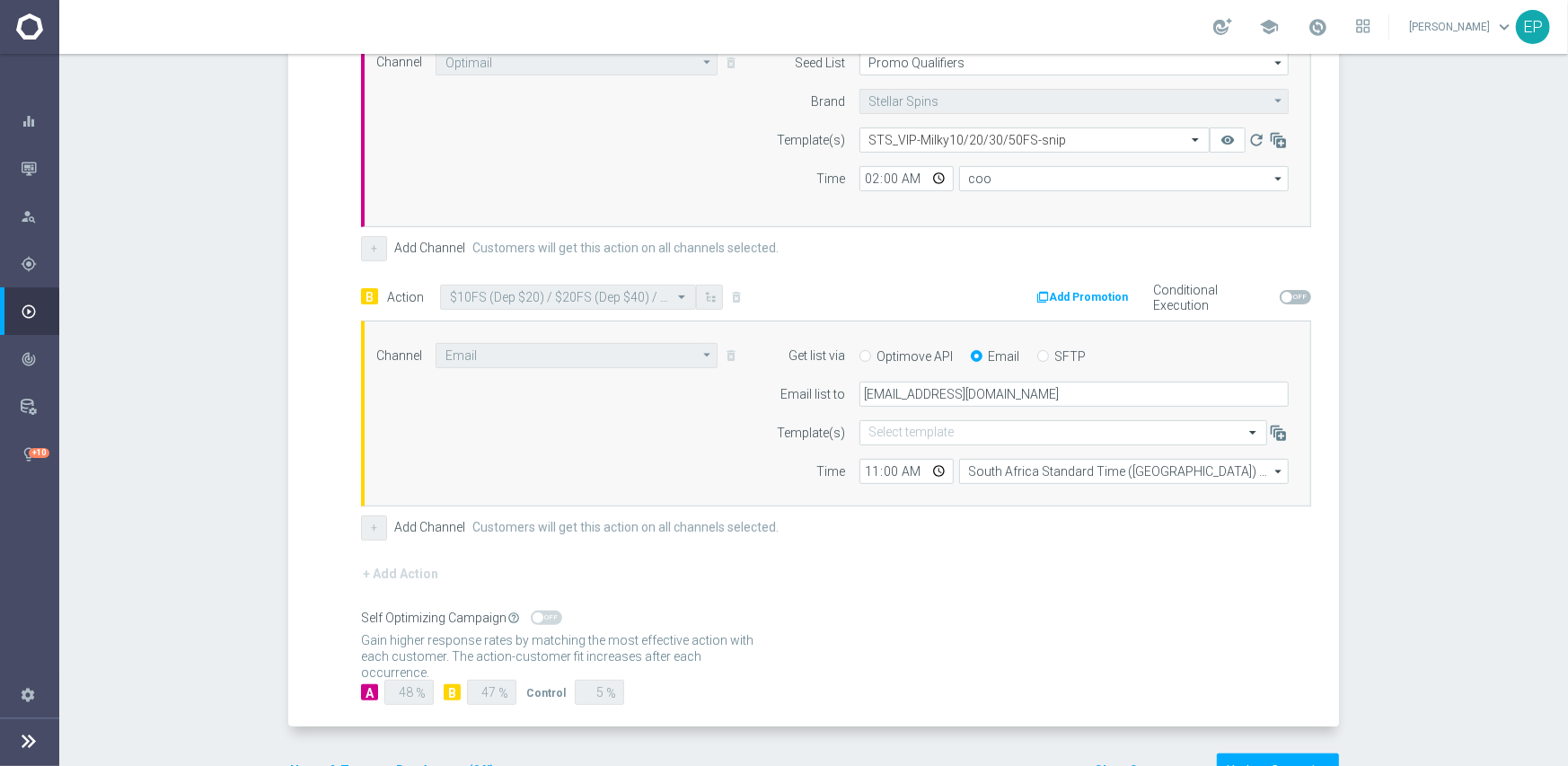
type input "Coordinated Universal Time (UTC 00:00)"
click at [868, 469] on input "11:00" at bounding box center [907, 471] width 94 height 25
type input "02:00"
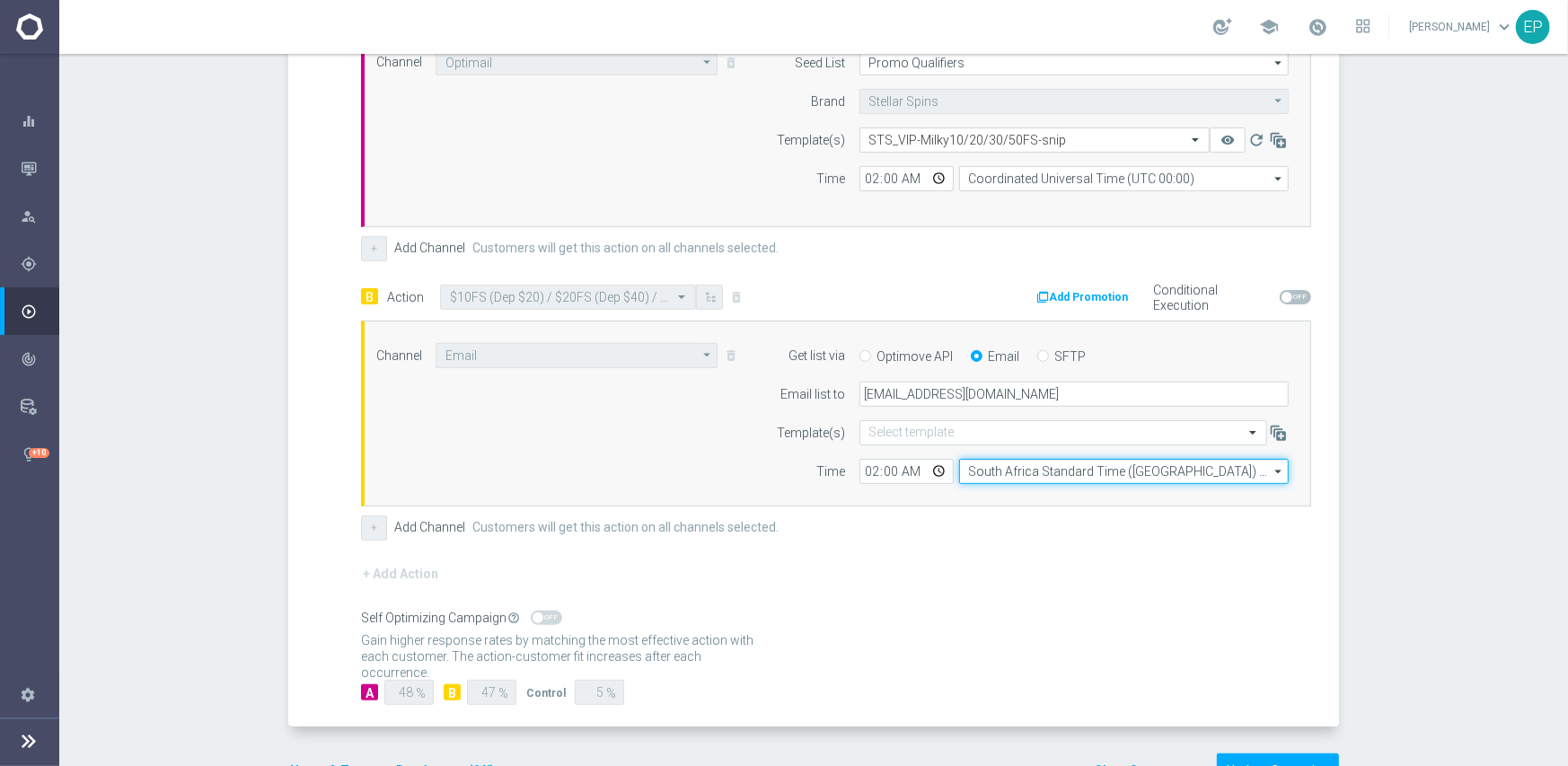
click at [985, 469] on input "South Africa Standard Time ([GEOGRAPHIC_DATA]) (UTC +02:00)" at bounding box center [1124, 471] width 330 height 25
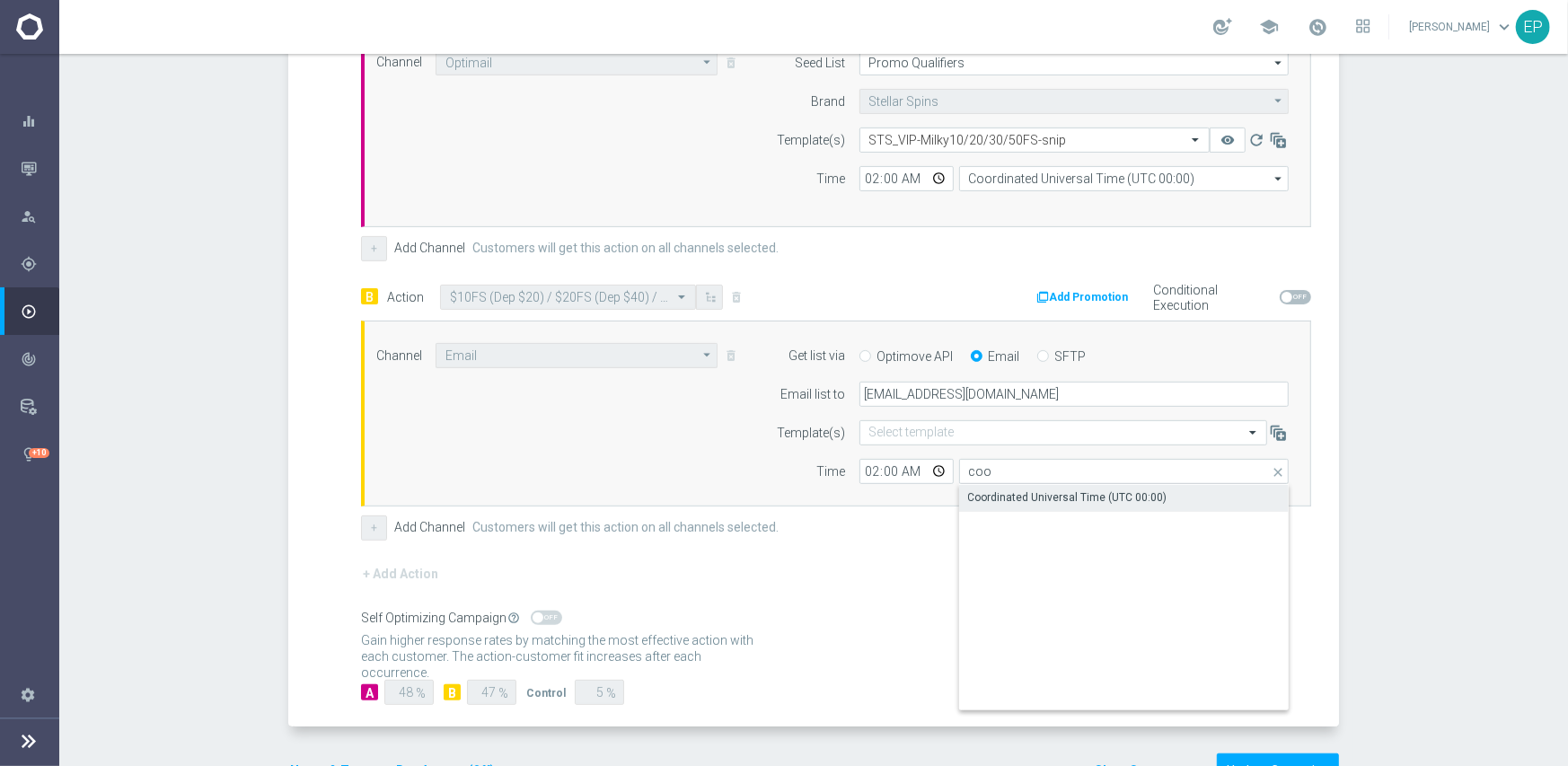
click at [992, 494] on div "Coordinated Universal Time (UTC 00:00)" at bounding box center [1067, 497] width 199 height 16
type input "Coordinated Universal Time (UTC 00:00)"
click at [872, 583] on div "+ Add Action" at bounding box center [837, 585] width 950 height 45
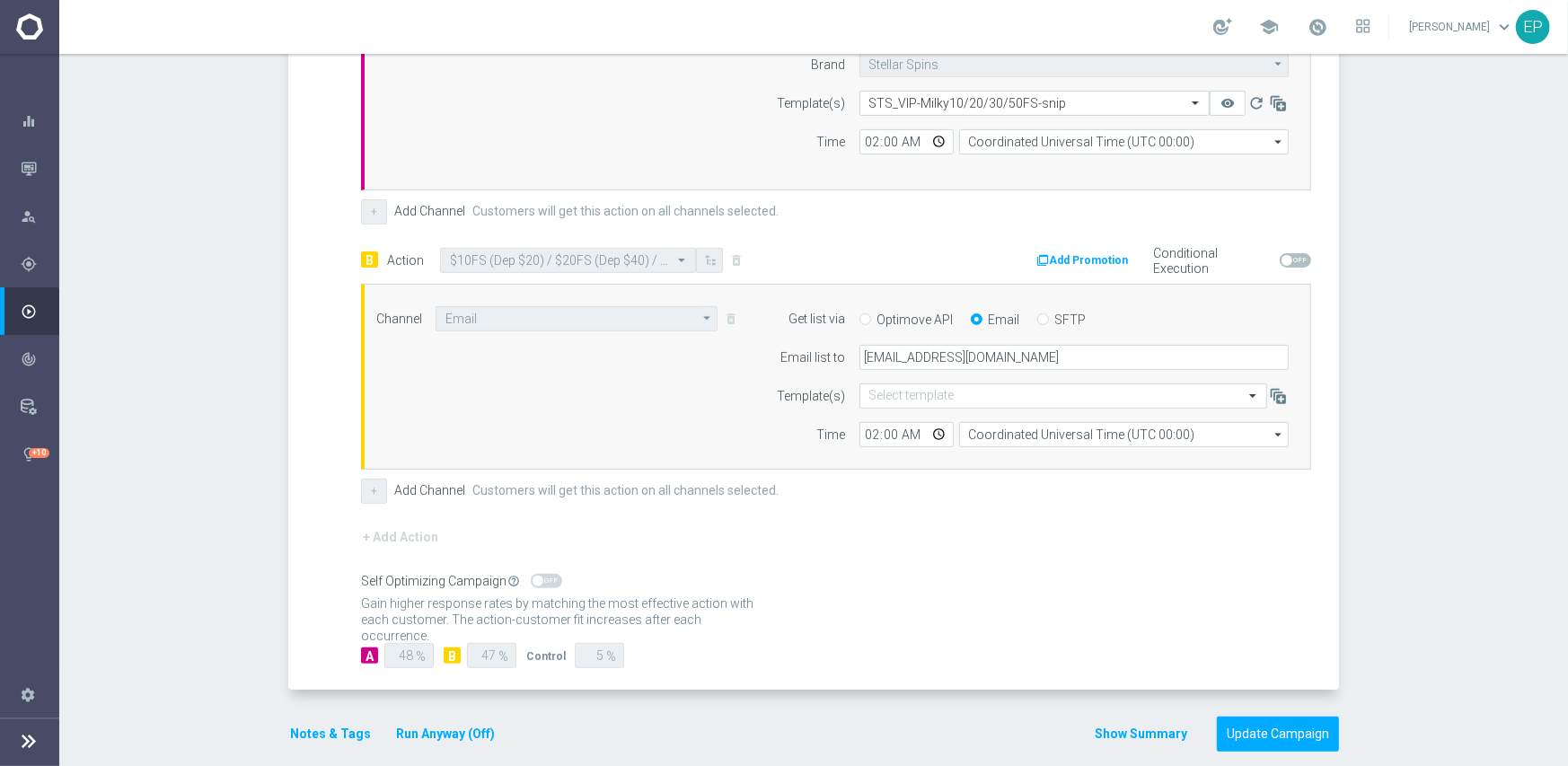
scroll to position [594, 0]
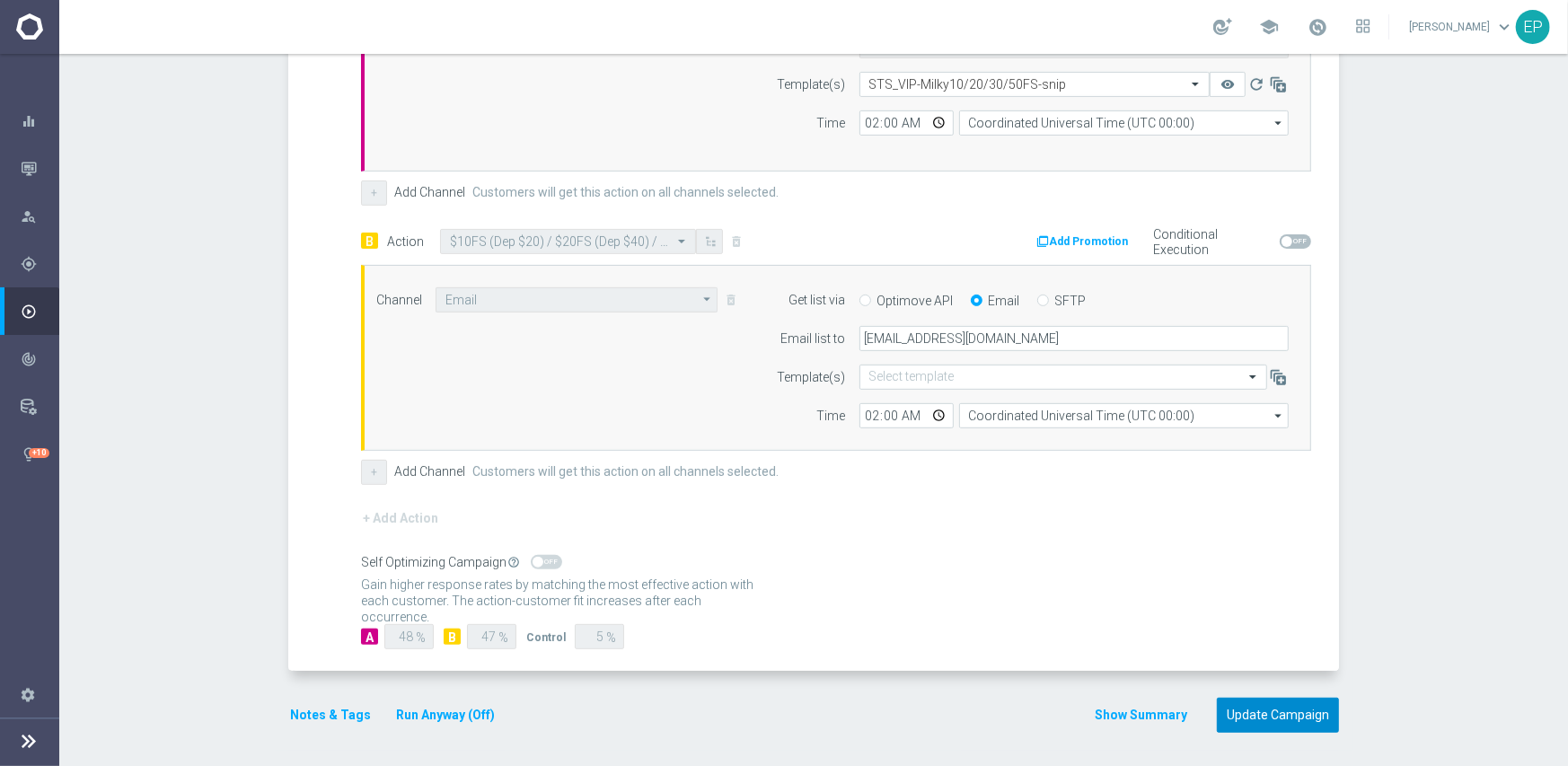
click at [1267, 711] on button "Update Campaign" at bounding box center [1277, 715] width 122 height 35
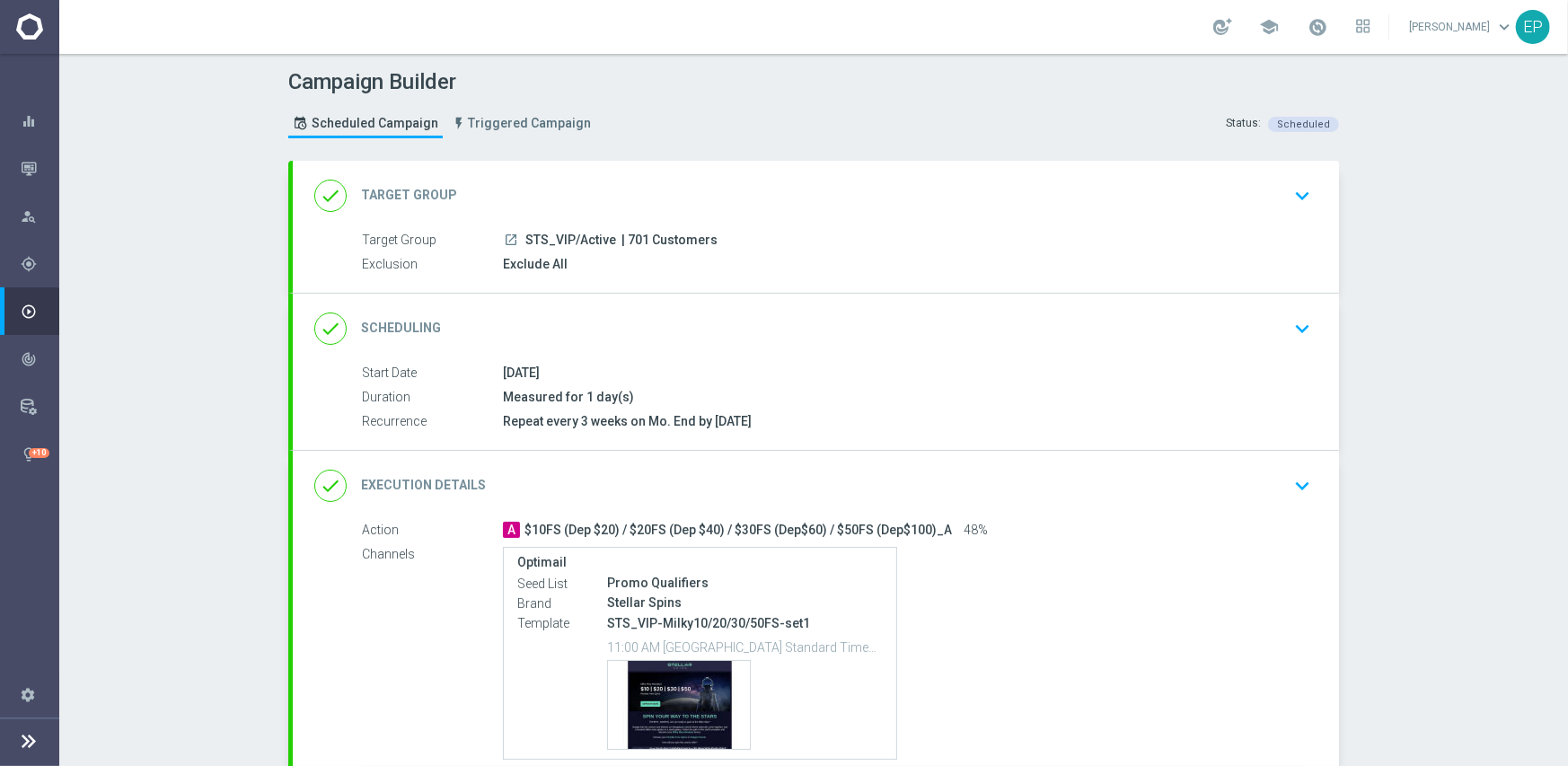
click at [823, 307] on div "done Scheduling keyboard_arrow_down" at bounding box center [815, 329] width 1046 height 70
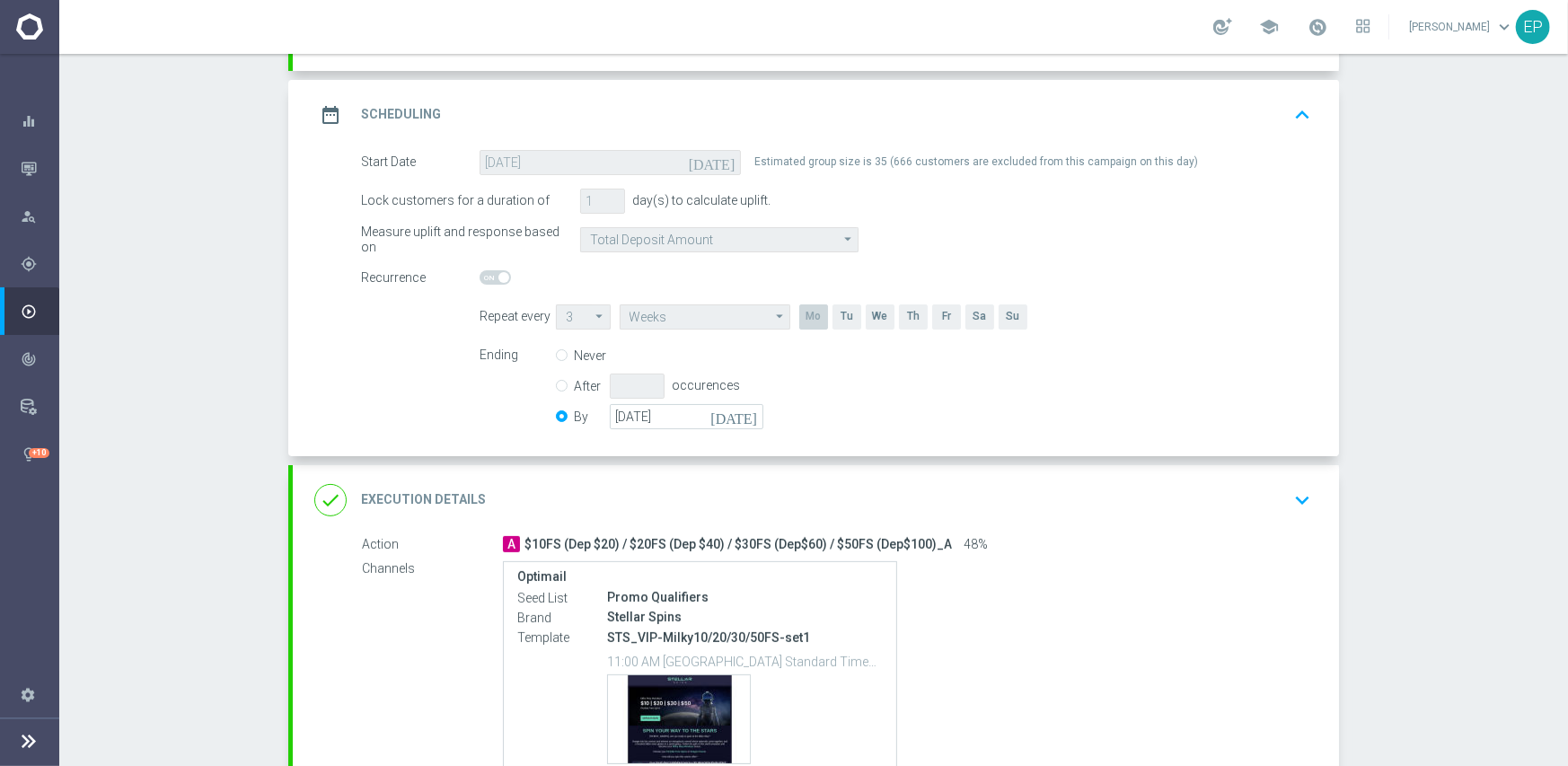
scroll to position [270, 0]
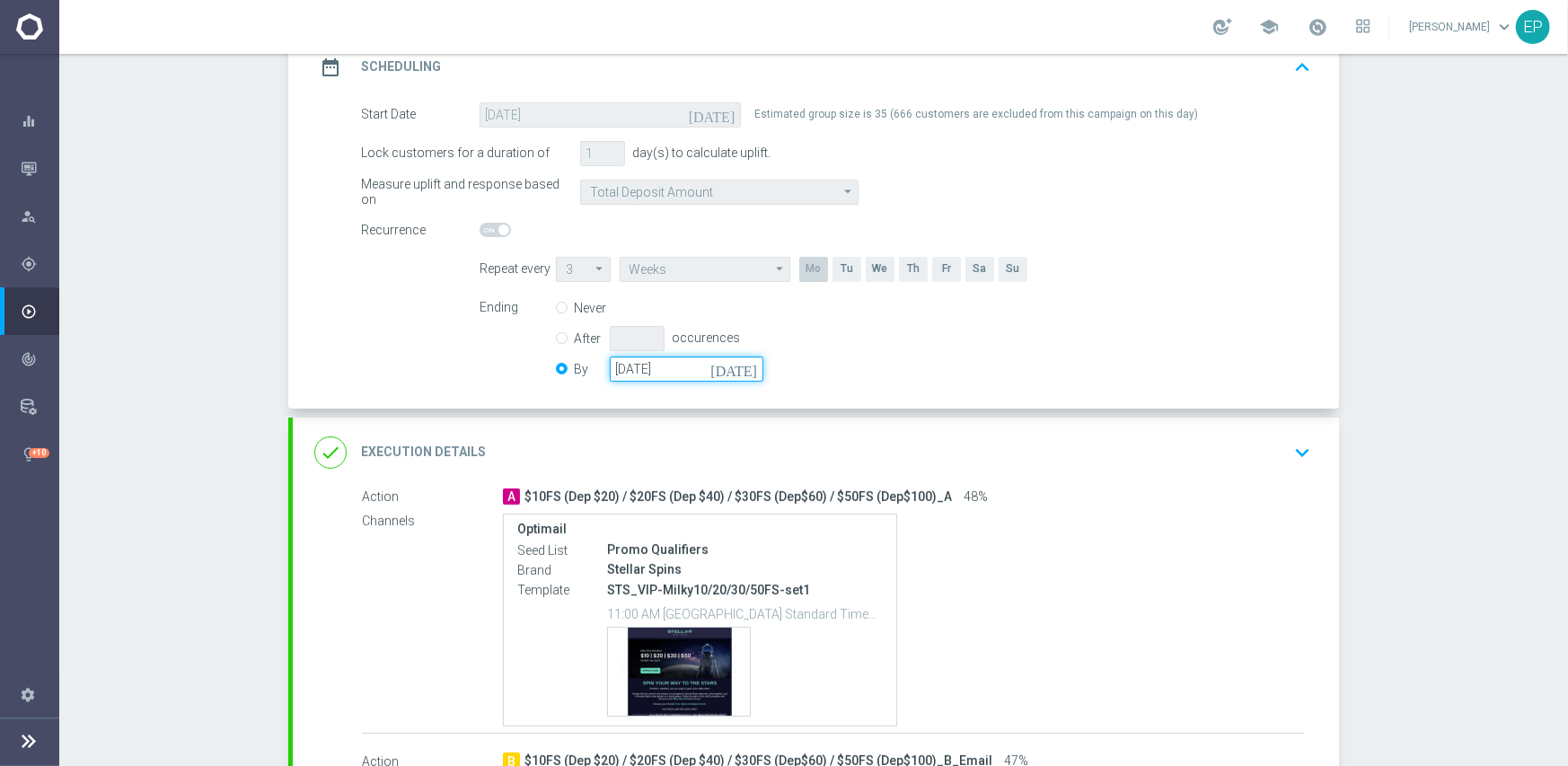
click at [683, 375] on input "[DATE]" at bounding box center [686, 369] width 153 height 25
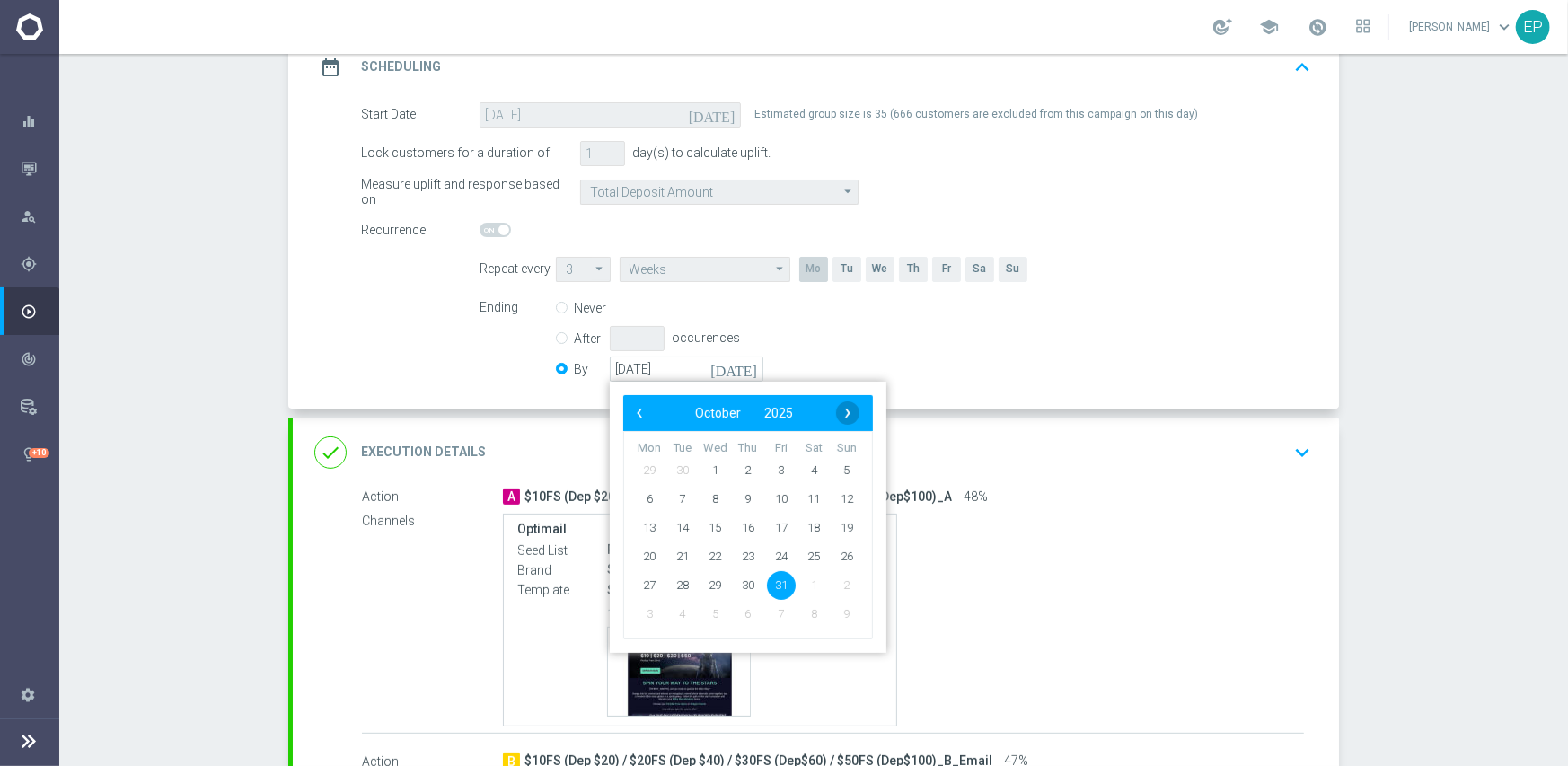
click at [840, 409] on span "›" at bounding box center [847, 412] width 23 height 23
click at [835, 585] on span "30" at bounding box center [847, 585] width 29 height 29
type input "[DATE]"
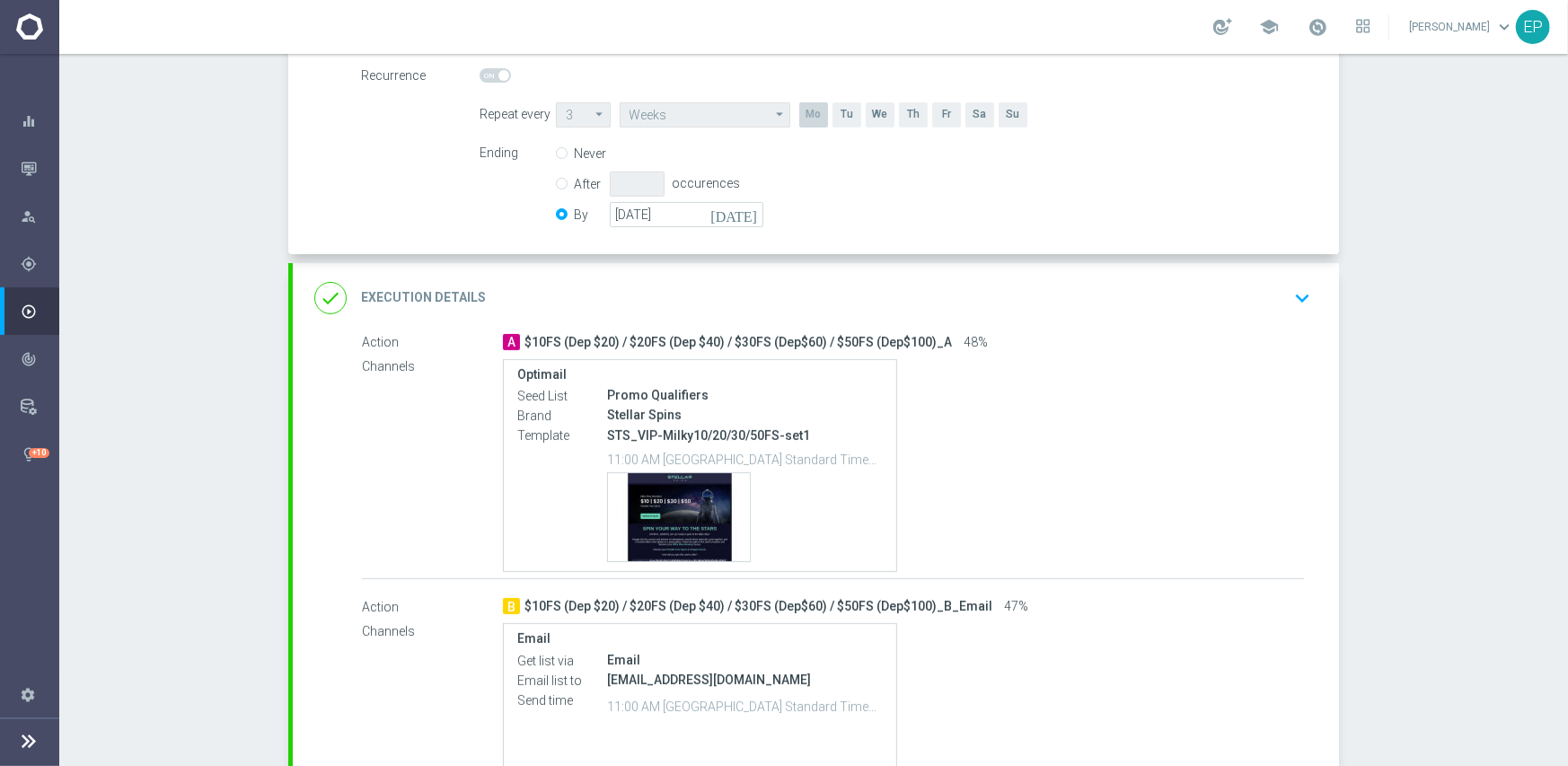
scroll to position [449, 0]
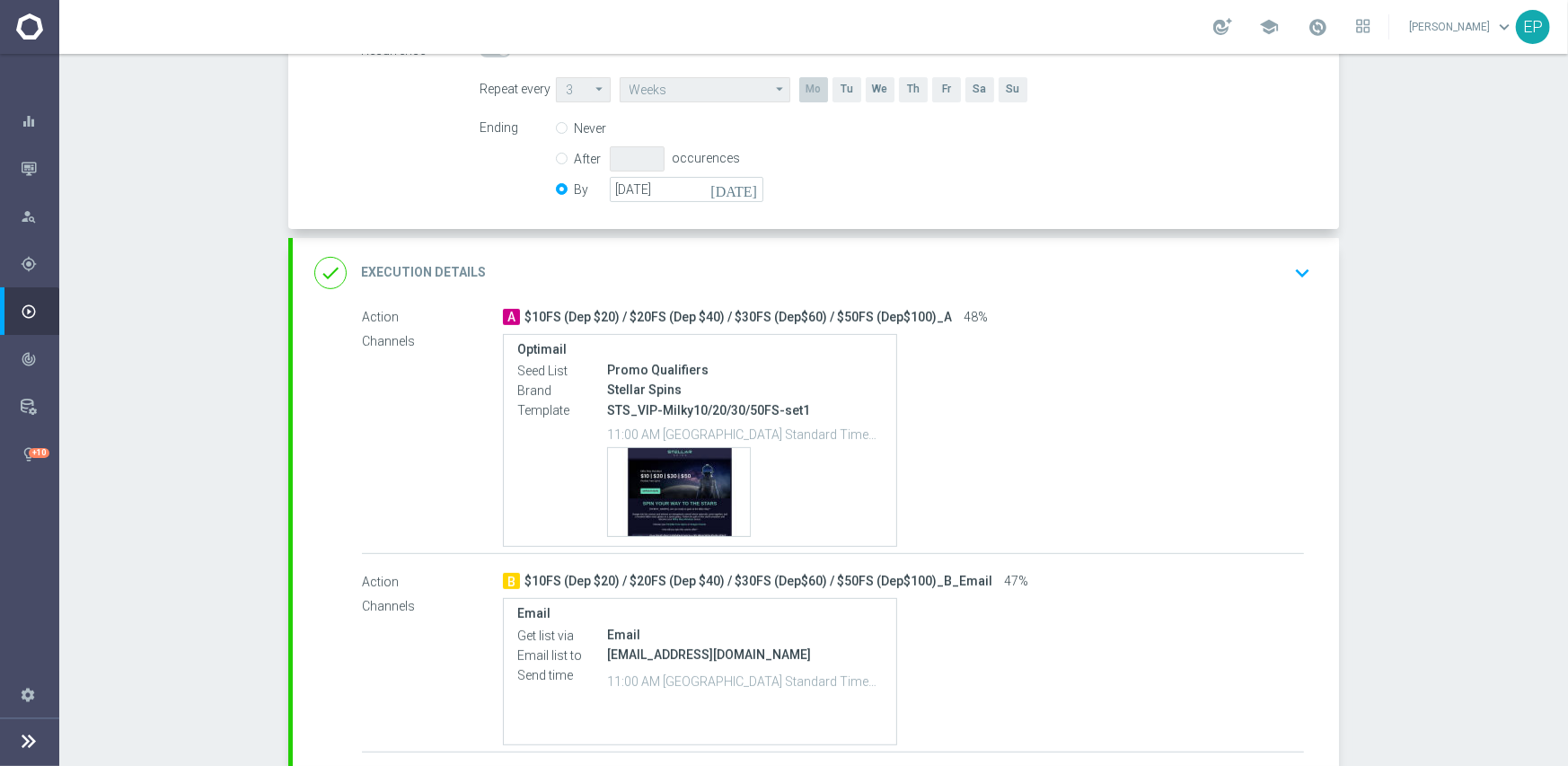
click at [886, 261] on div "done Execution Details keyboard_arrow_down" at bounding box center [815, 273] width 1003 height 34
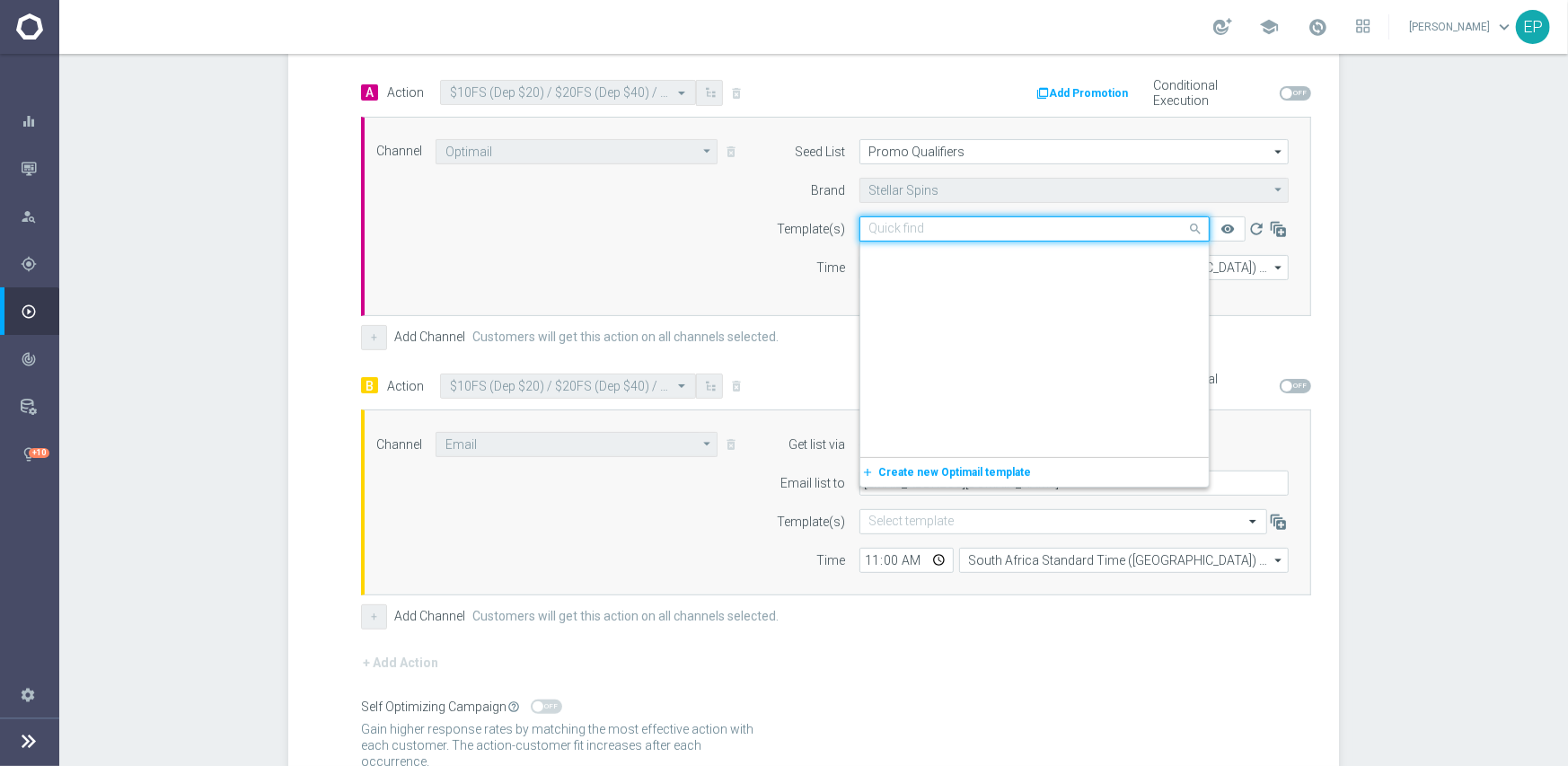
click at [967, 228] on input "text" at bounding box center [1017, 229] width 295 height 15
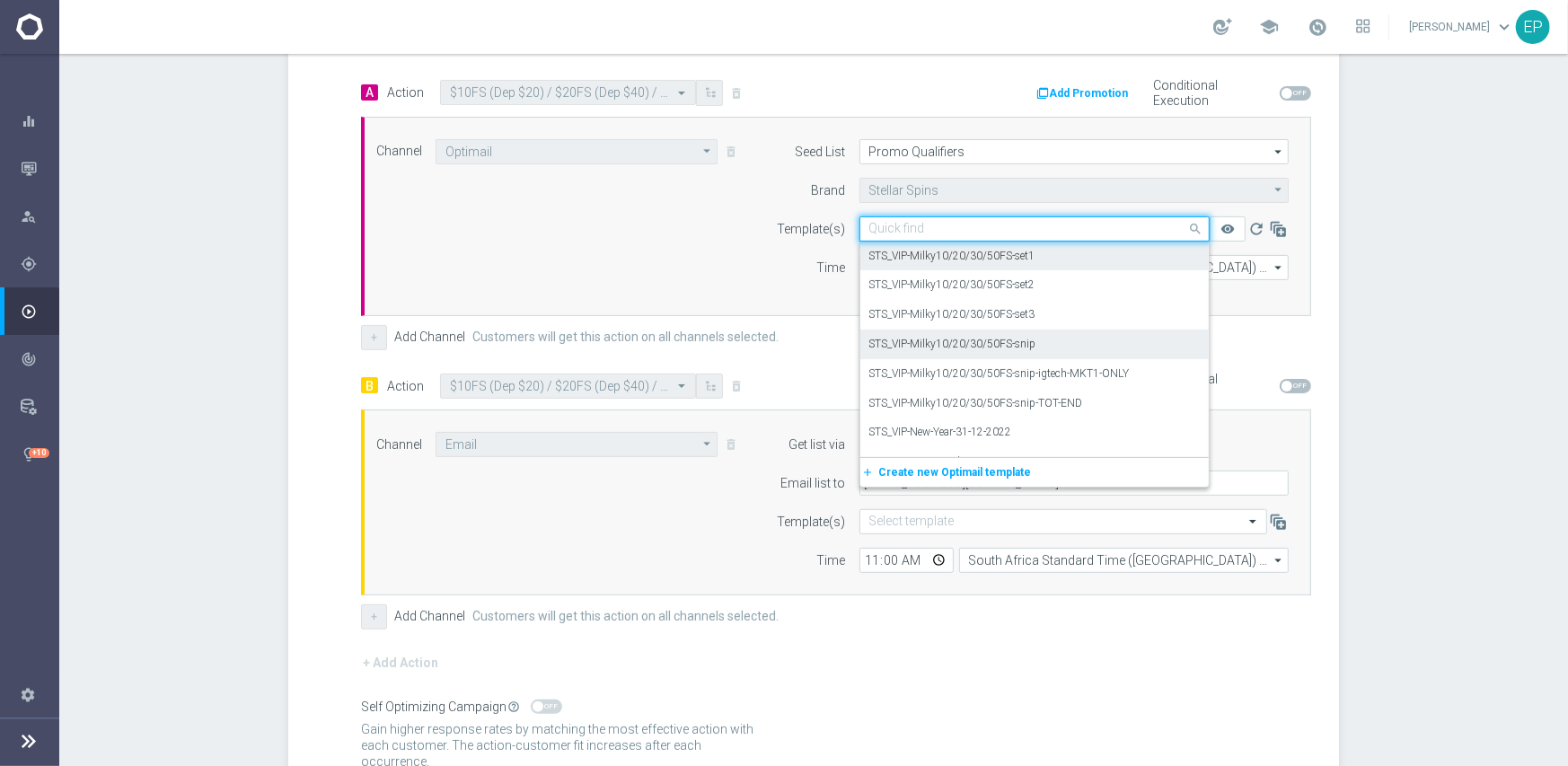
click at [1004, 346] on label "STS_VIP-Milky10/20/30/50FS-snip" at bounding box center [952, 344] width 167 height 15
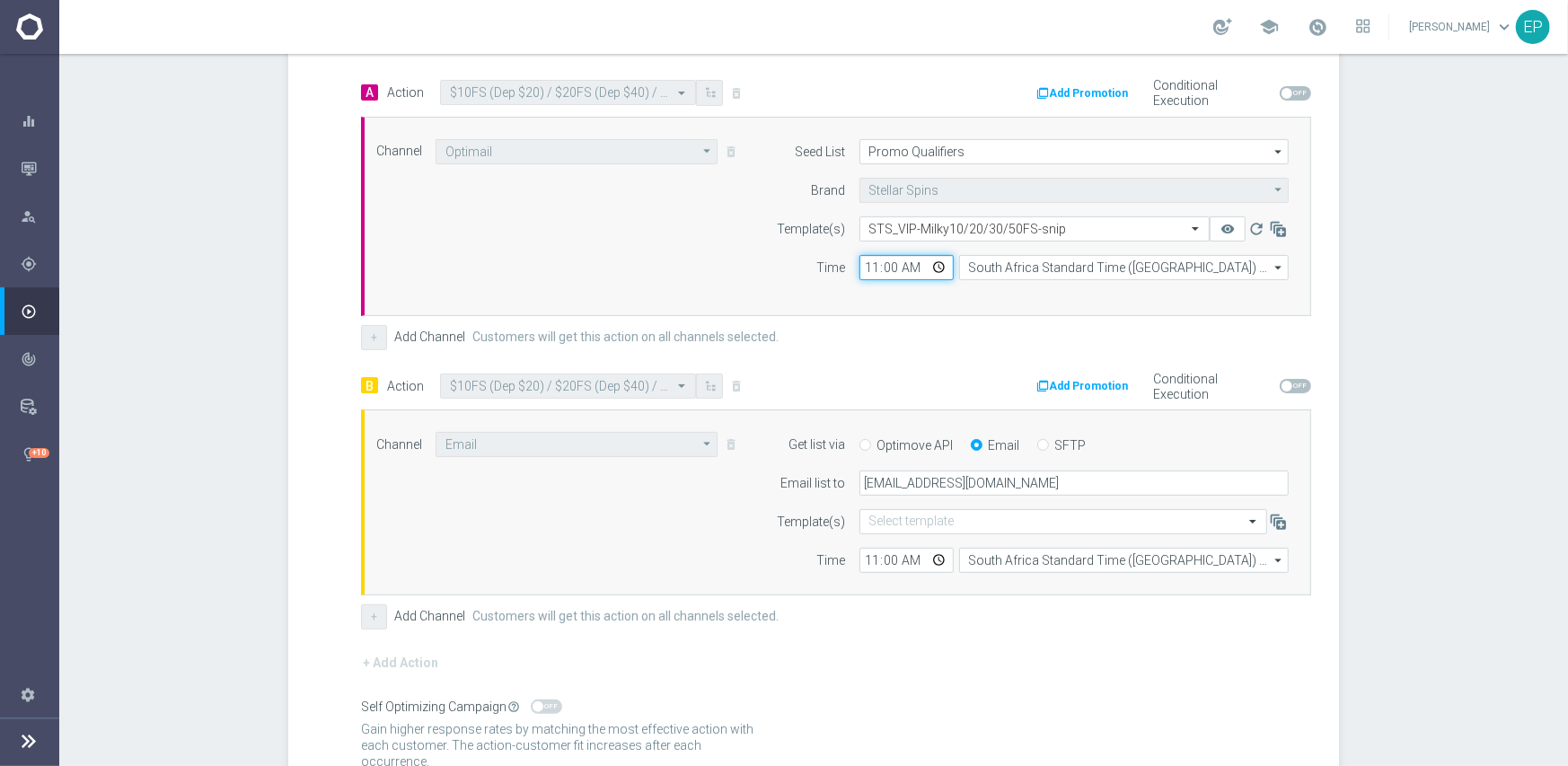
click at [862, 268] on input "11:00" at bounding box center [907, 268] width 94 height 25
type input "02:00"
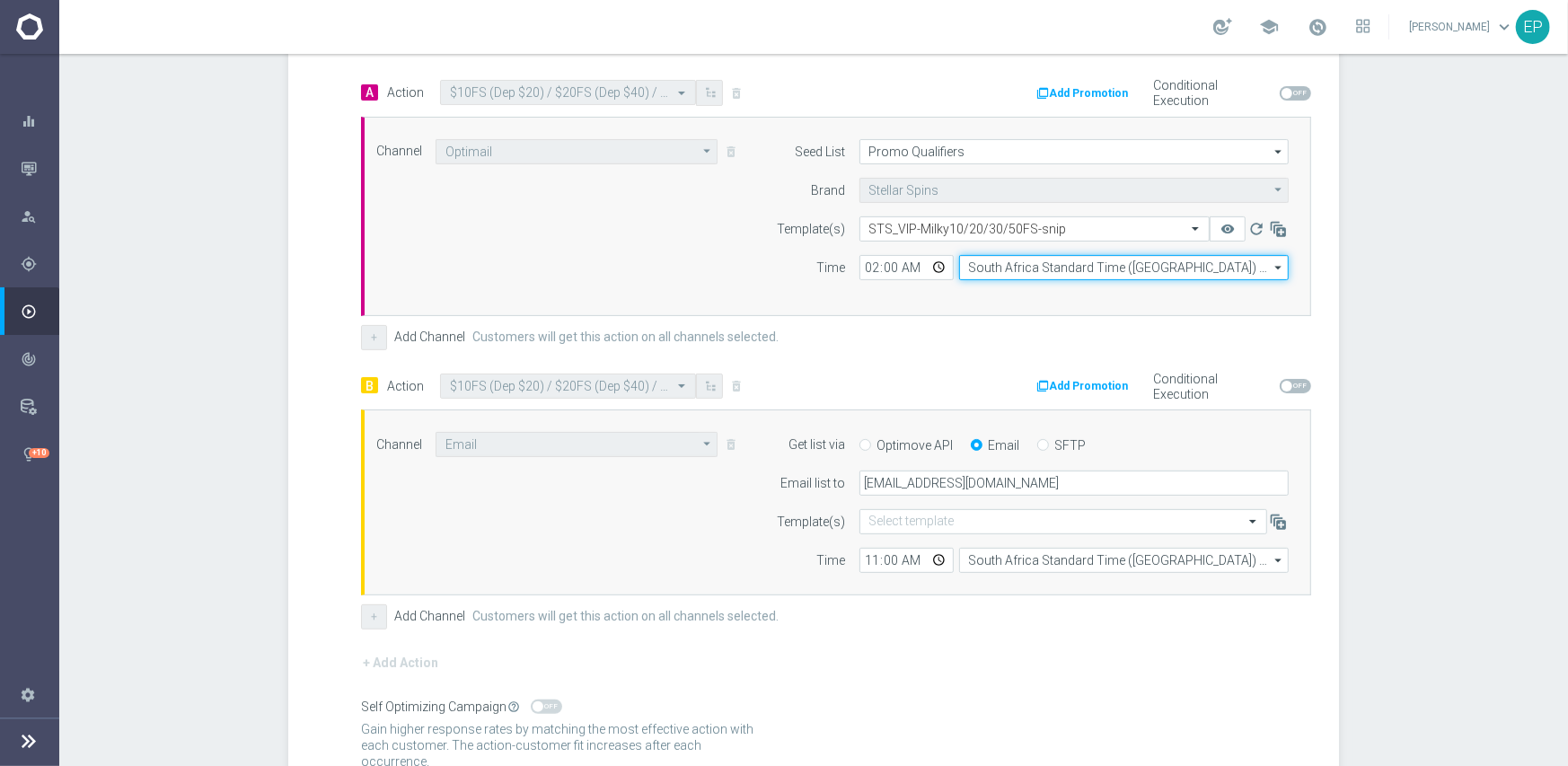
click at [1023, 262] on input "South Africa Standard Time ([GEOGRAPHIC_DATA]) (UTC +02:00)" at bounding box center [1124, 268] width 330 height 25
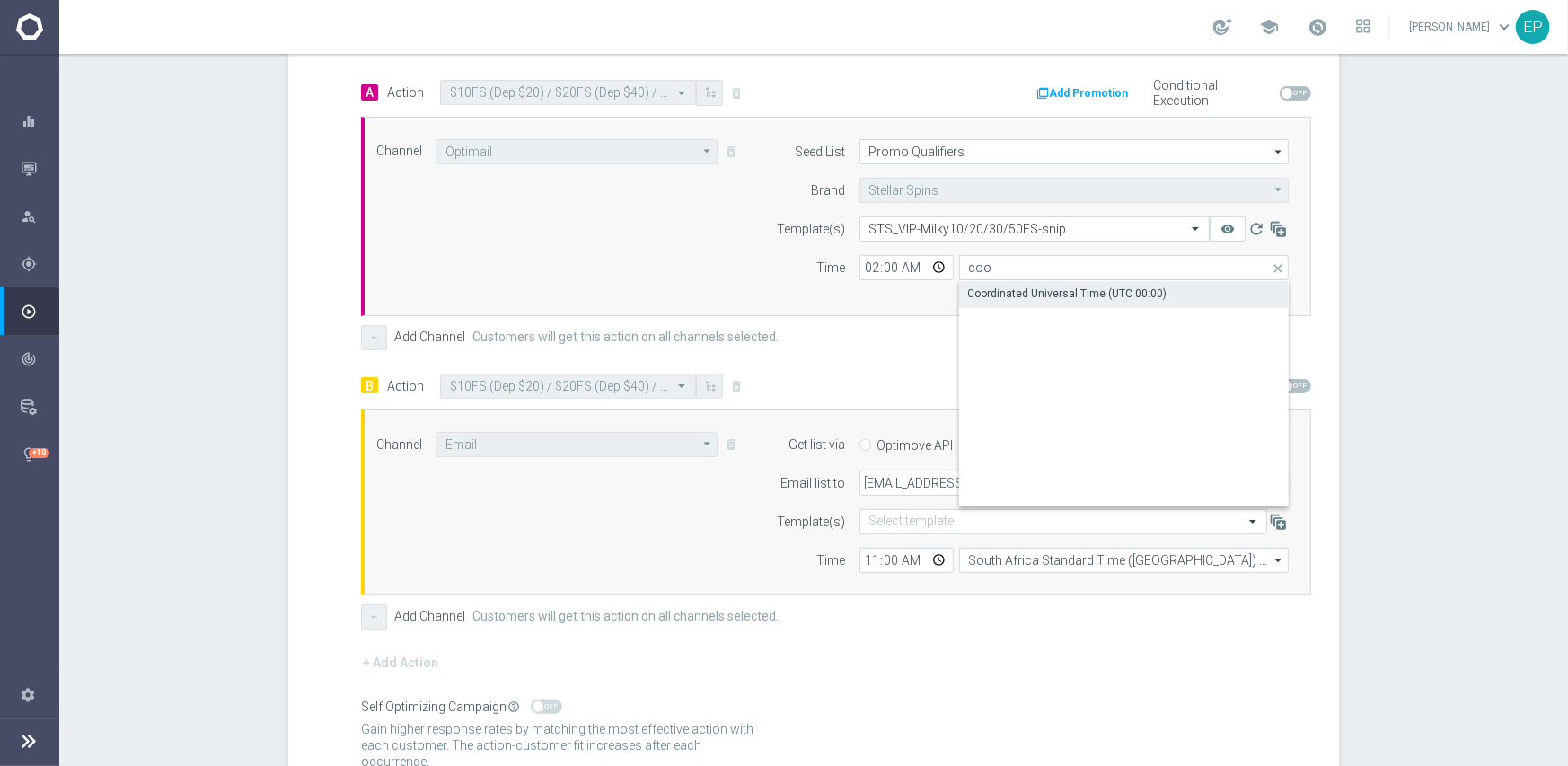
click at [1003, 293] on div "Coordinated Universal Time (UTC 00:00)" at bounding box center [1067, 293] width 199 height 16
type input "Coordinated Universal Time (UTC 00:00)"
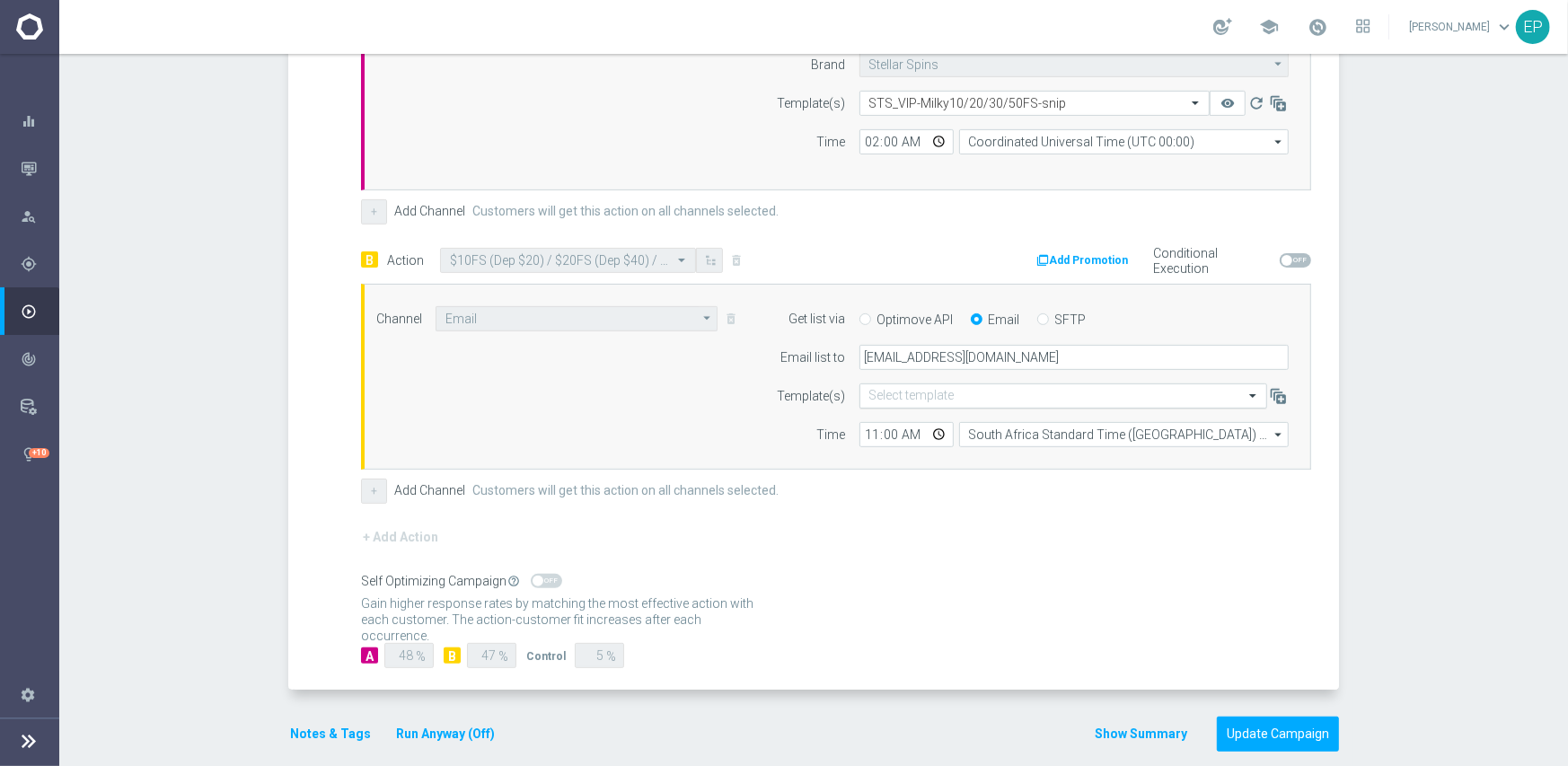
scroll to position [594, 0]
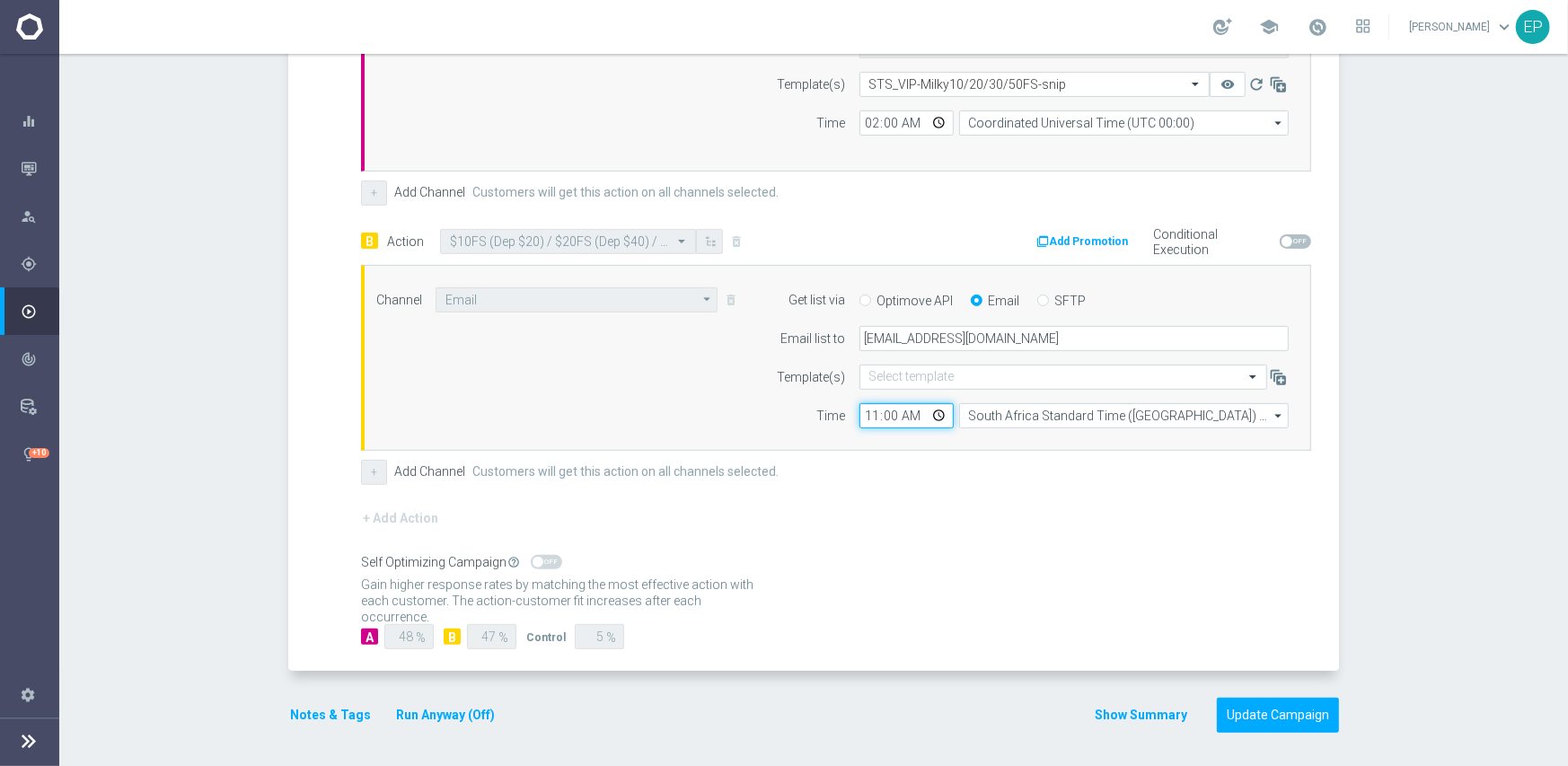
click at [860, 415] on input "11:00" at bounding box center [907, 415] width 94 height 25
type input "02:00"
click at [975, 408] on input "South Africa Standard Time ([GEOGRAPHIC_DATA]) (UTC +02:00)" at bounding box center [1124, 415] width 330 height 25
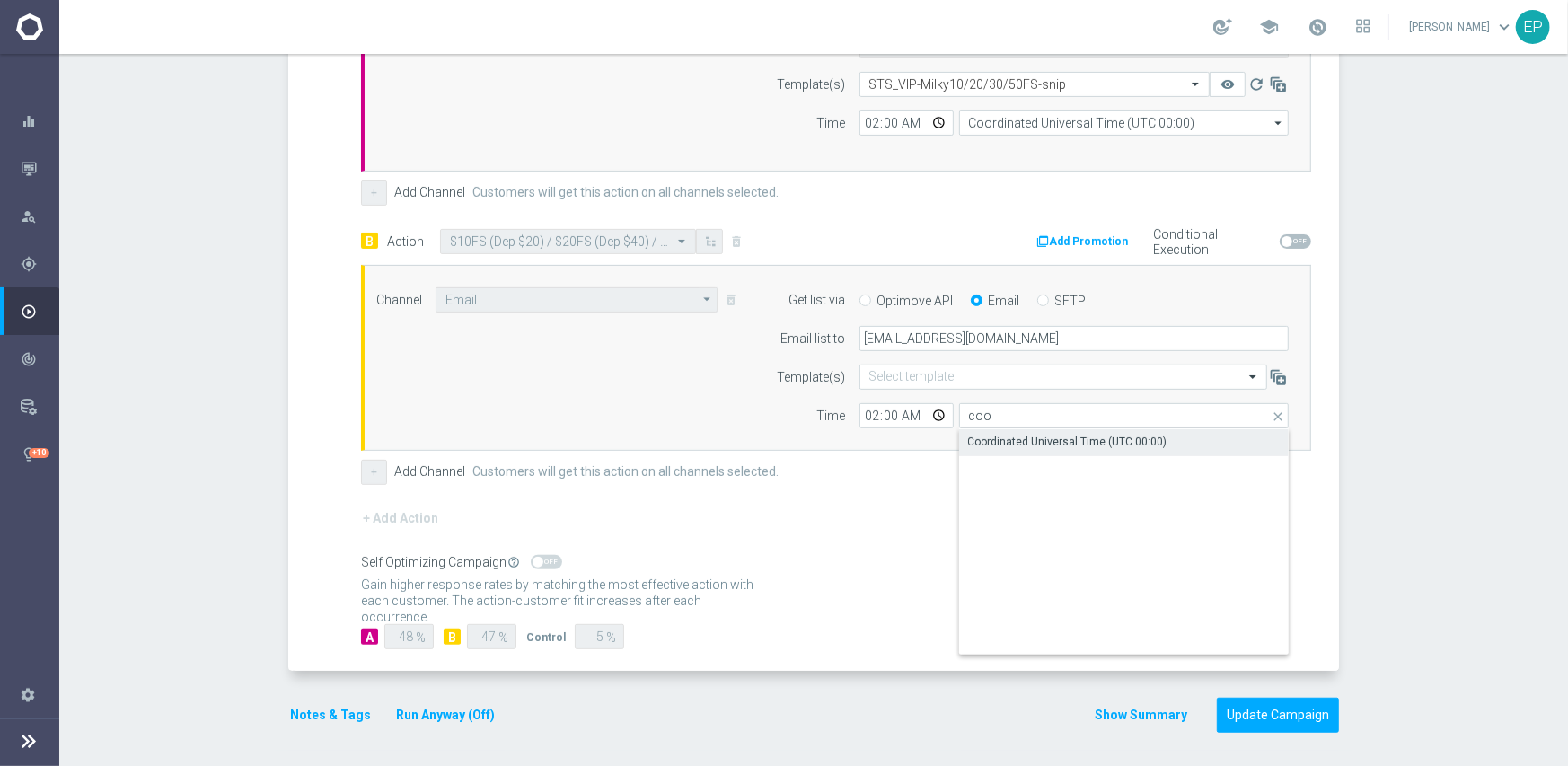
click at [1011, 434] on div "Coordinated Universal Time (UTC 00:00)" at bounding box center [1067, 441] width 199 height 16
type input "Coordinated Universal Time (UTC 00:00)"
click at [955, 471] on div "+ Add Channel Customers will get this action on all channels selected." at bounding box center [837, 472] width 950 height 25
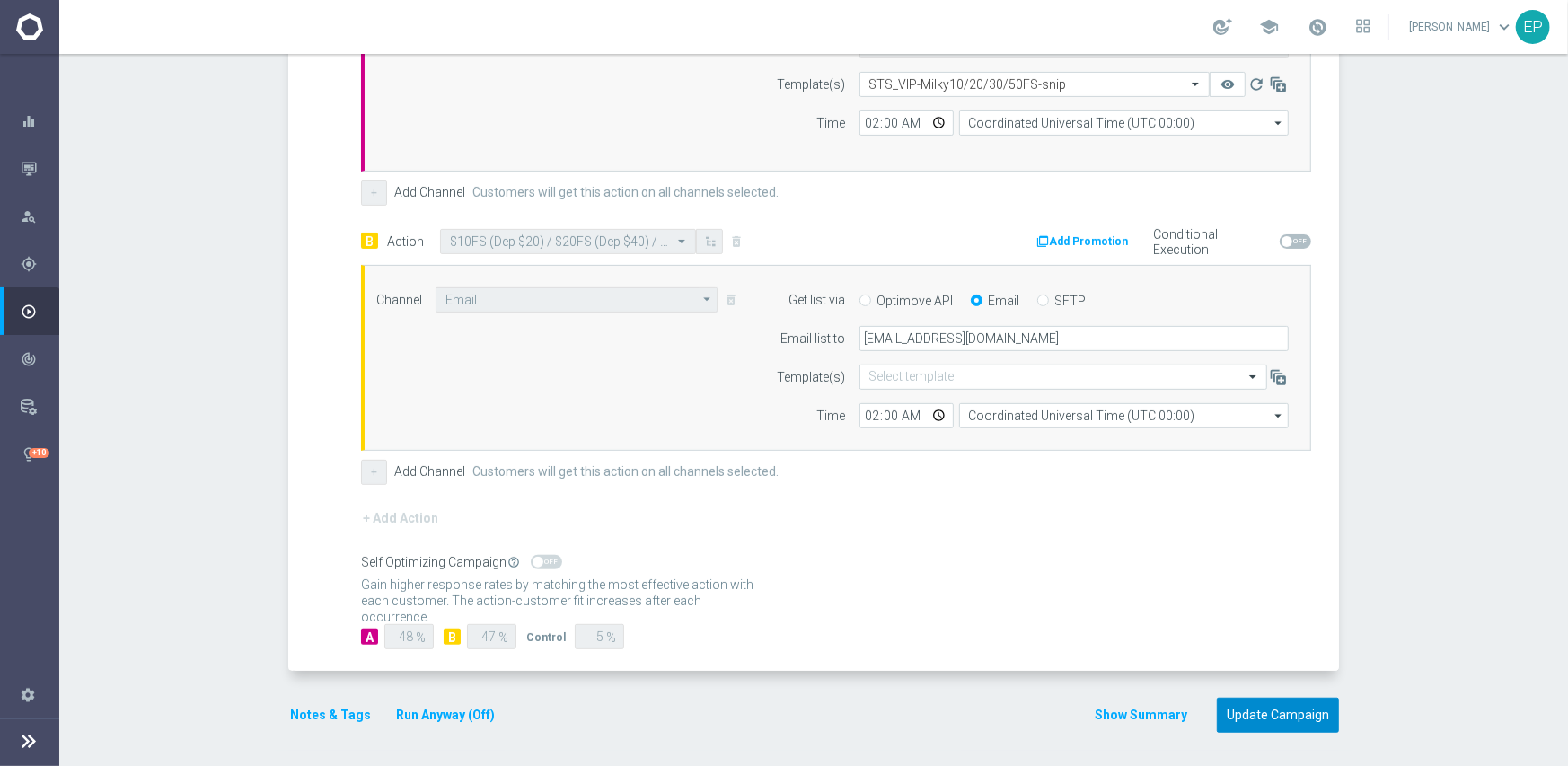
click at [1289, 716] on button "Update Campaign" at bounding box center [1277, 715] width 122 height 35
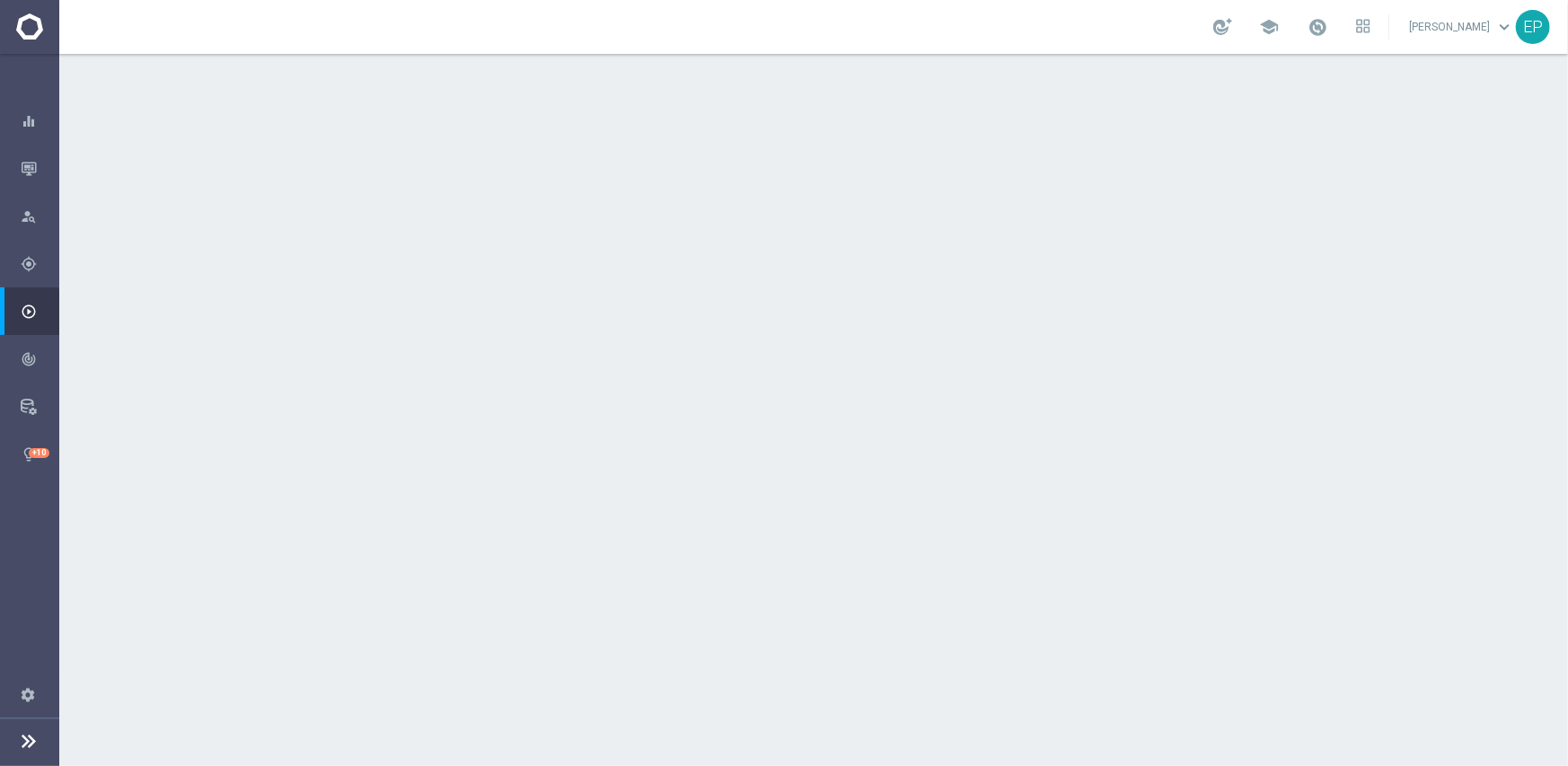
click at [749, 336] on div "done Scheduling keyboard_arrow_down" at bounding box center [815, 328] width 1003 height 34
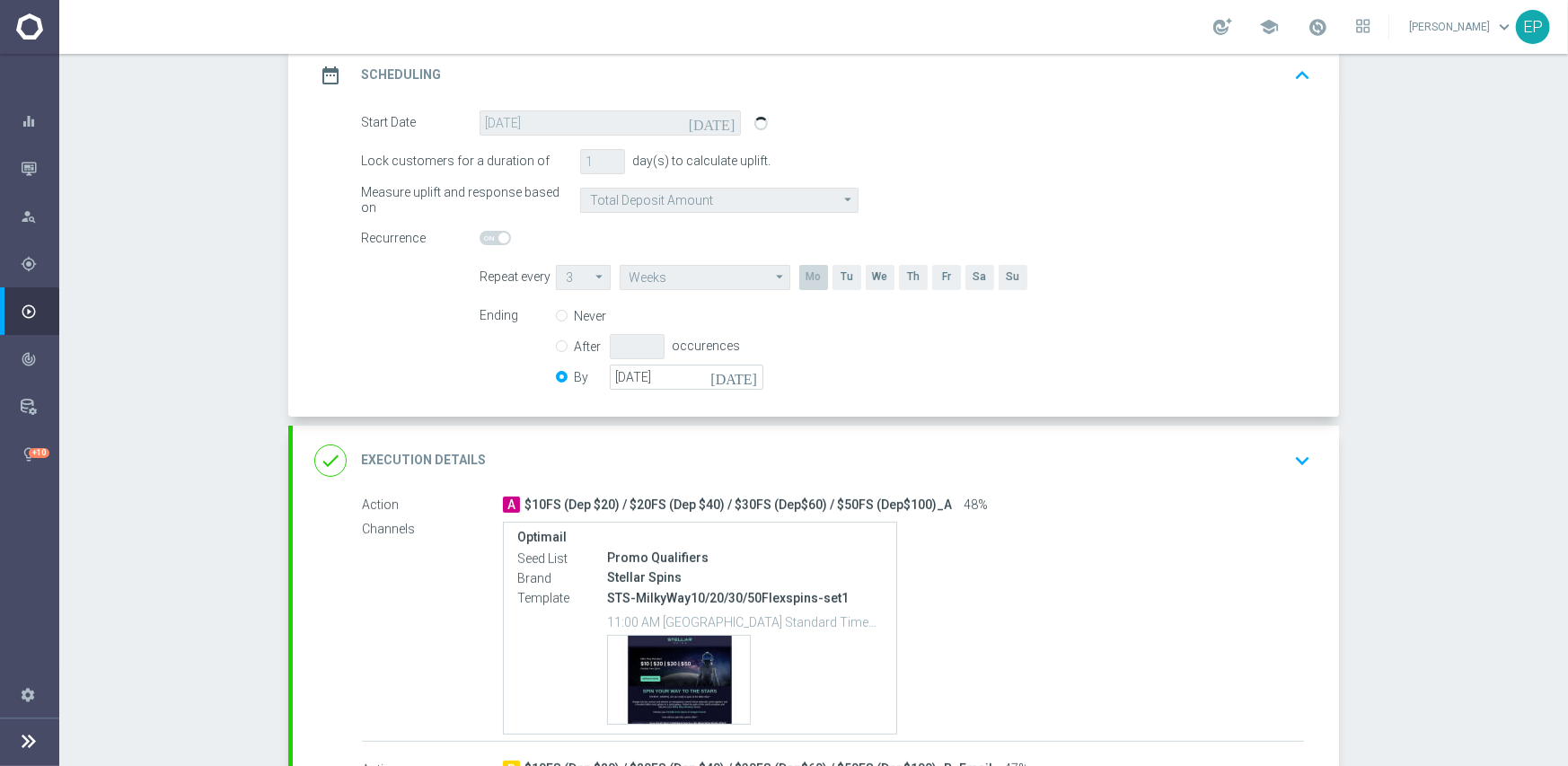
scroll to position [270, 0]
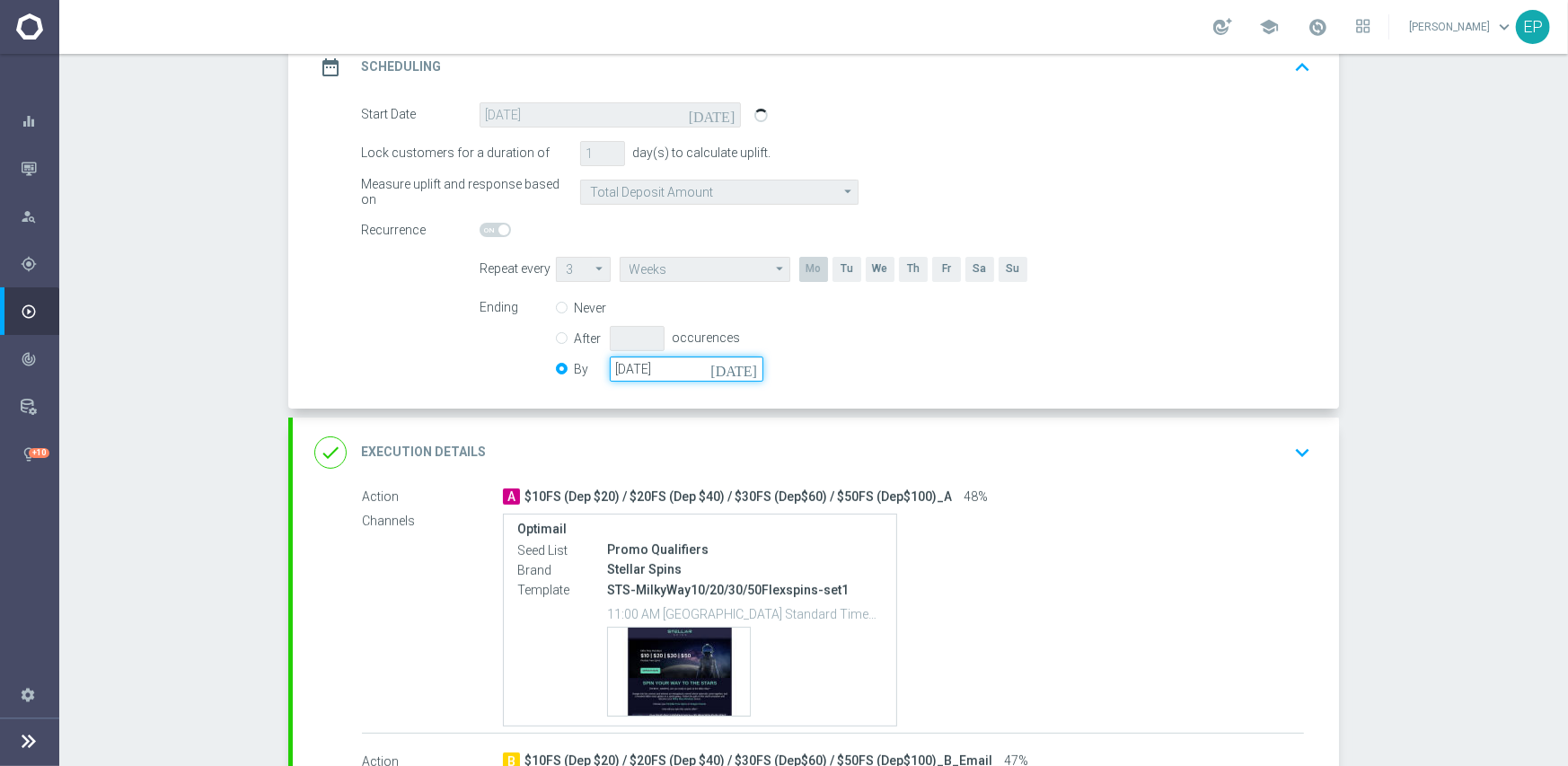
click at [662, 371] on input "[DATE]" at bounding box center [686, 369] width 153 height 25
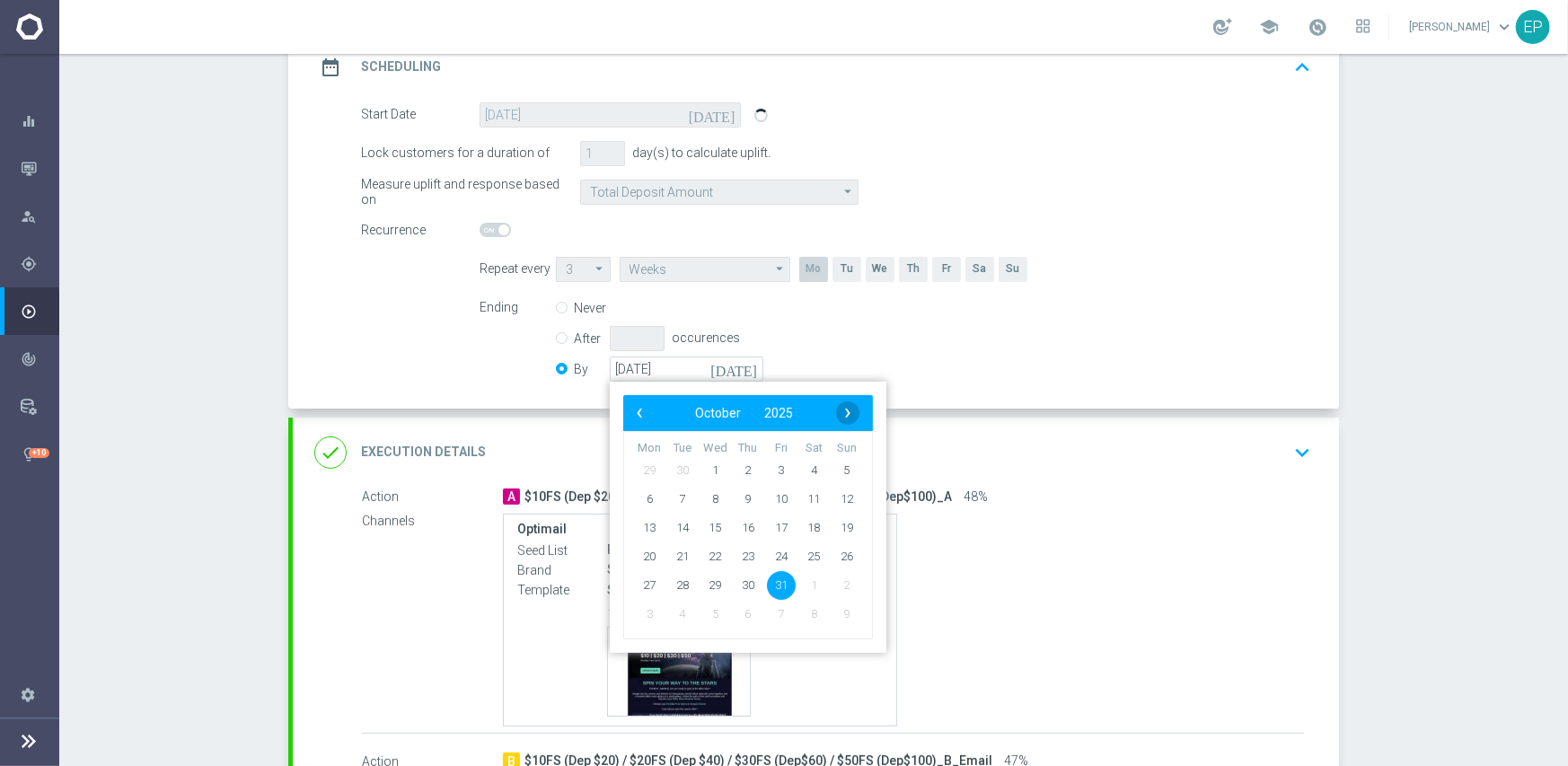
click at [843, 415] on span "›" at bounding box center [847, 412] width 23 height 23
click at [840, 585] on span "30" at bounding box center [847, 585] width 29 height 29
type input "[DATE]"
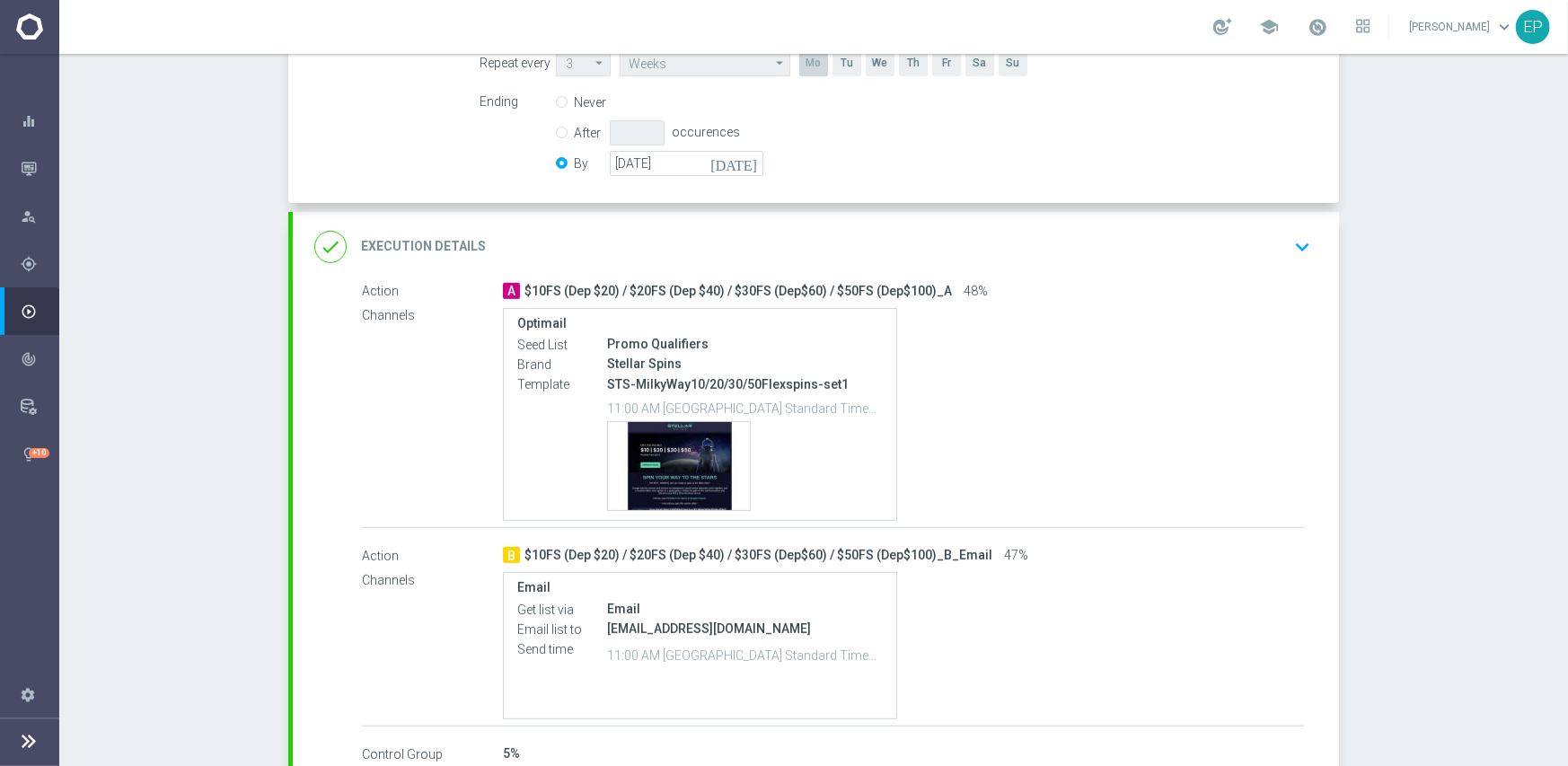
scroll to position [539, 0]
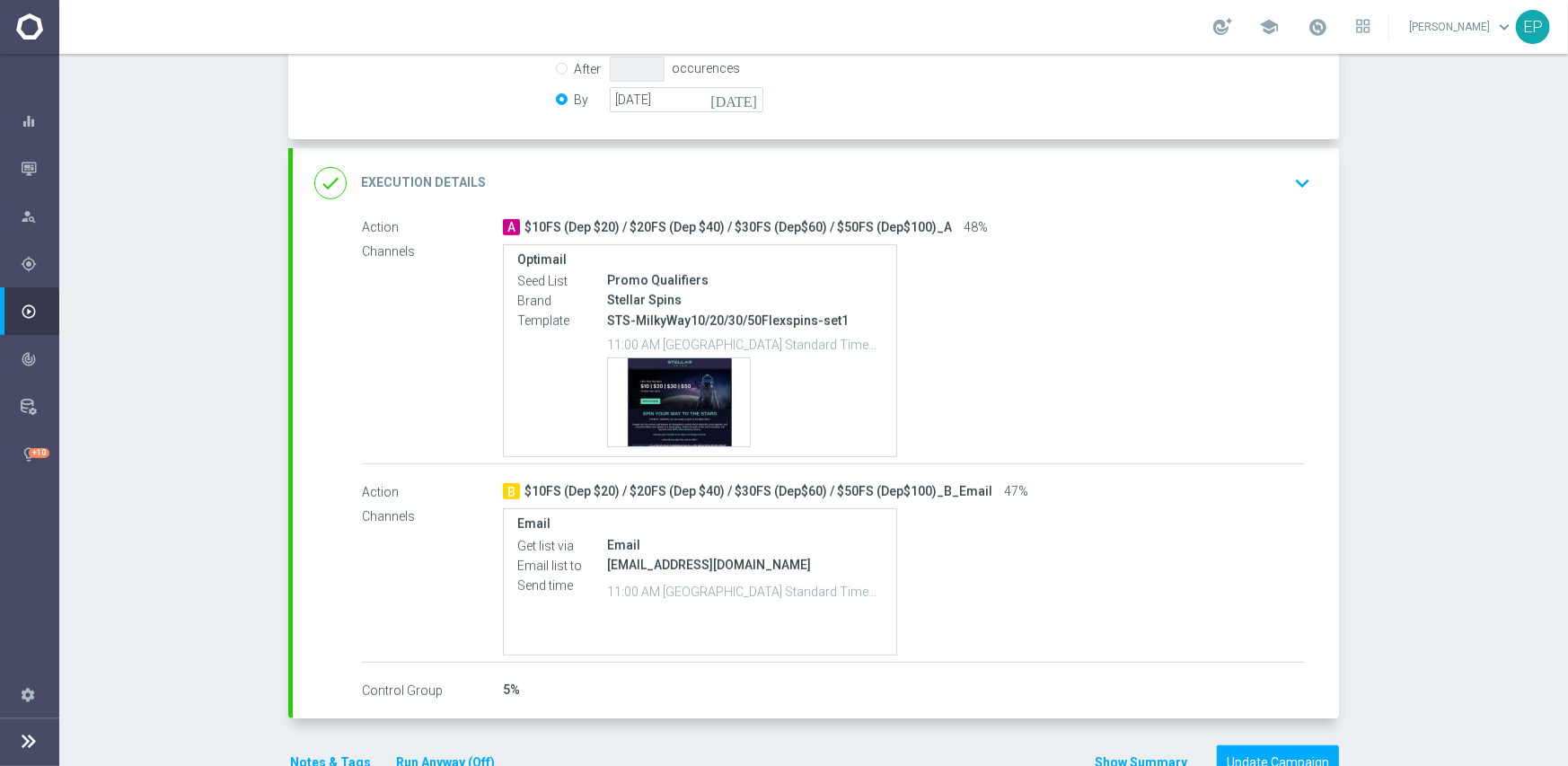
click at [861, 203] on div "done Execution Details keyboard_arrow_down" at bounding box center [815, 183] width 1046 height 70
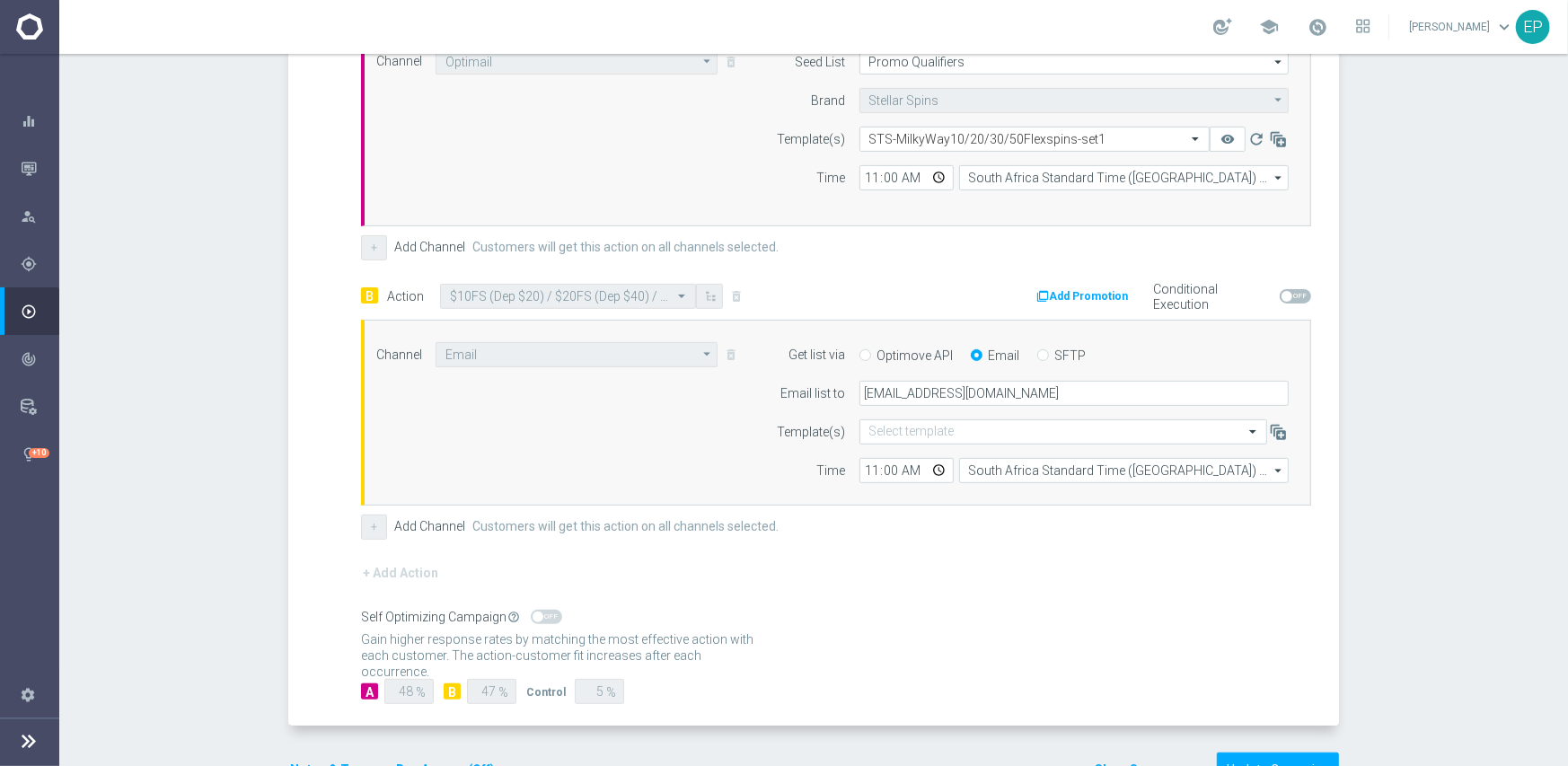
scroll to position [538, 0]
click at [860, 177] on input "11:00" at bounding box center [907, 178] width 94 height 25
type input "02:00"
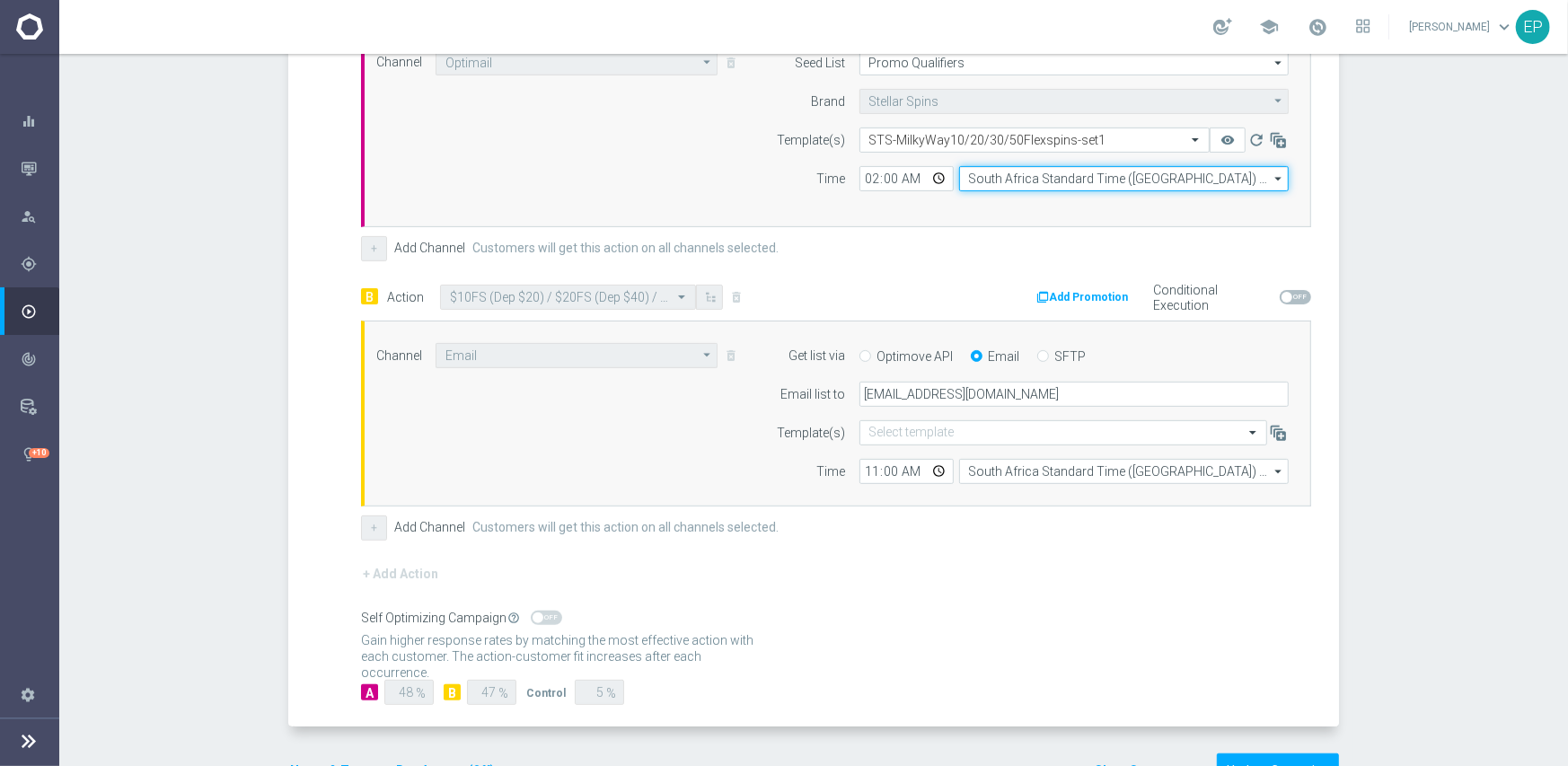
click at [1029, 177] on input "South Africa Standard Time ([GEOGRAPHIC_DATA]) (UTC +02:00)" at bounding box center [1124, 178] width 330 height 25
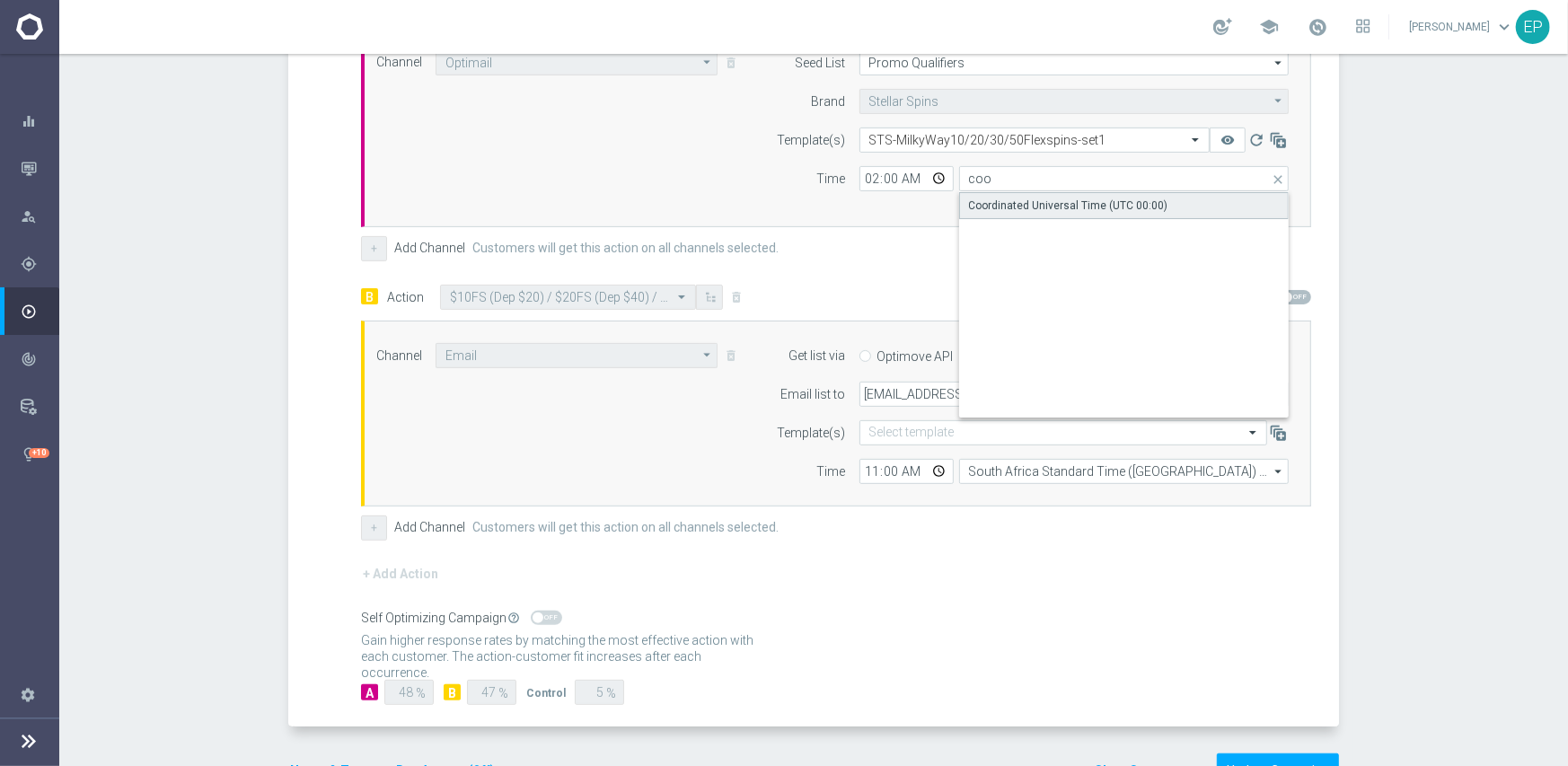
click at [1015, 209] on div "Coordinated Universal Time (UTC 00:00)" at bounding box center [1068, 205] width 199 height 16
type input "Coordinated Universal Time (UTC 00:00)"
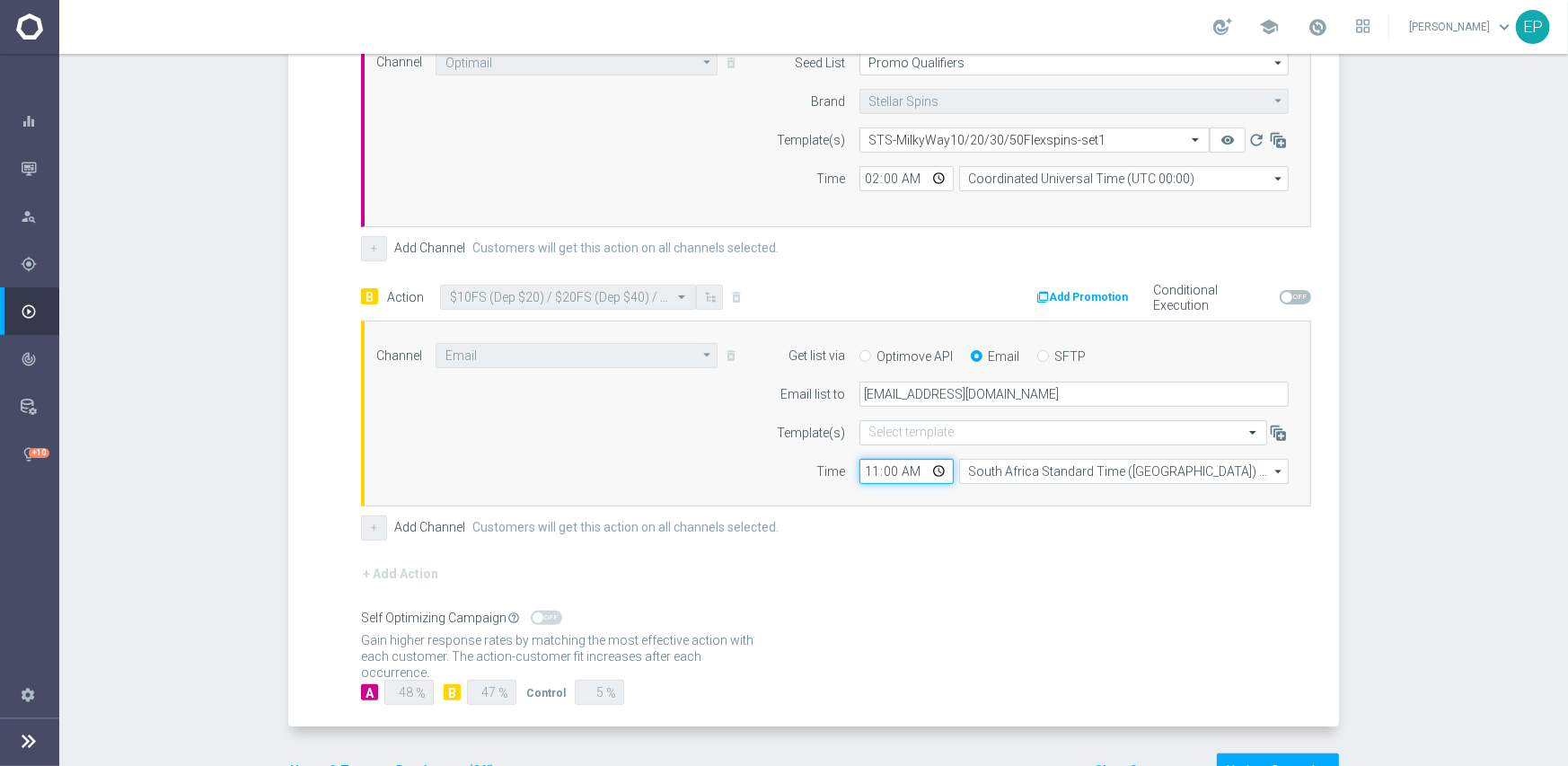
click at [868, 476] on input "11:00" at bounding box center [907, 471] width 94 height 25
type input "02:00"
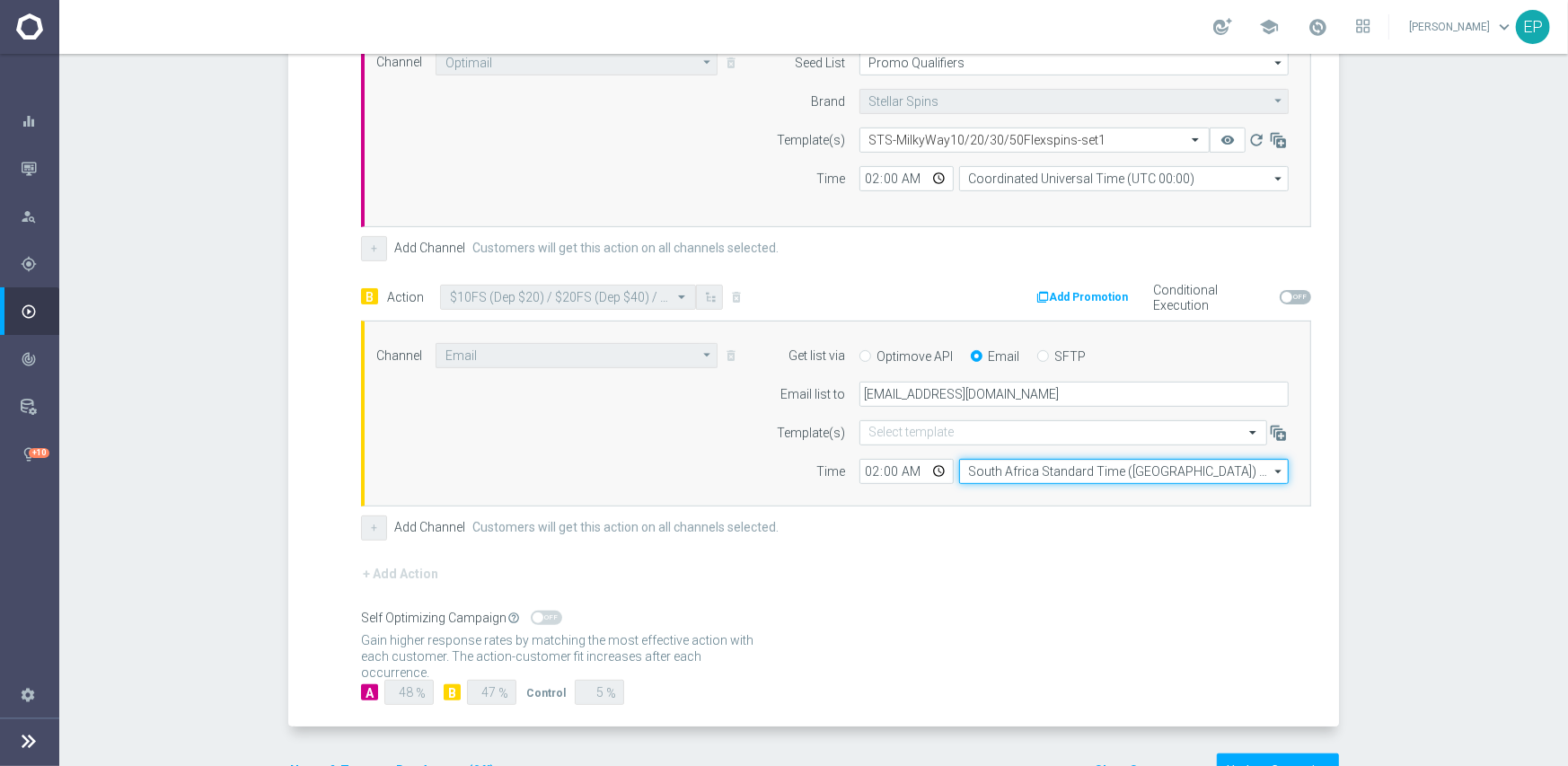
click at [984, 463] on input "South Africa Standard Time ([GEOGRAPHIC_DATA]) (UTC +02:00)" at bounding box center [1124, 471] width 330 height 25
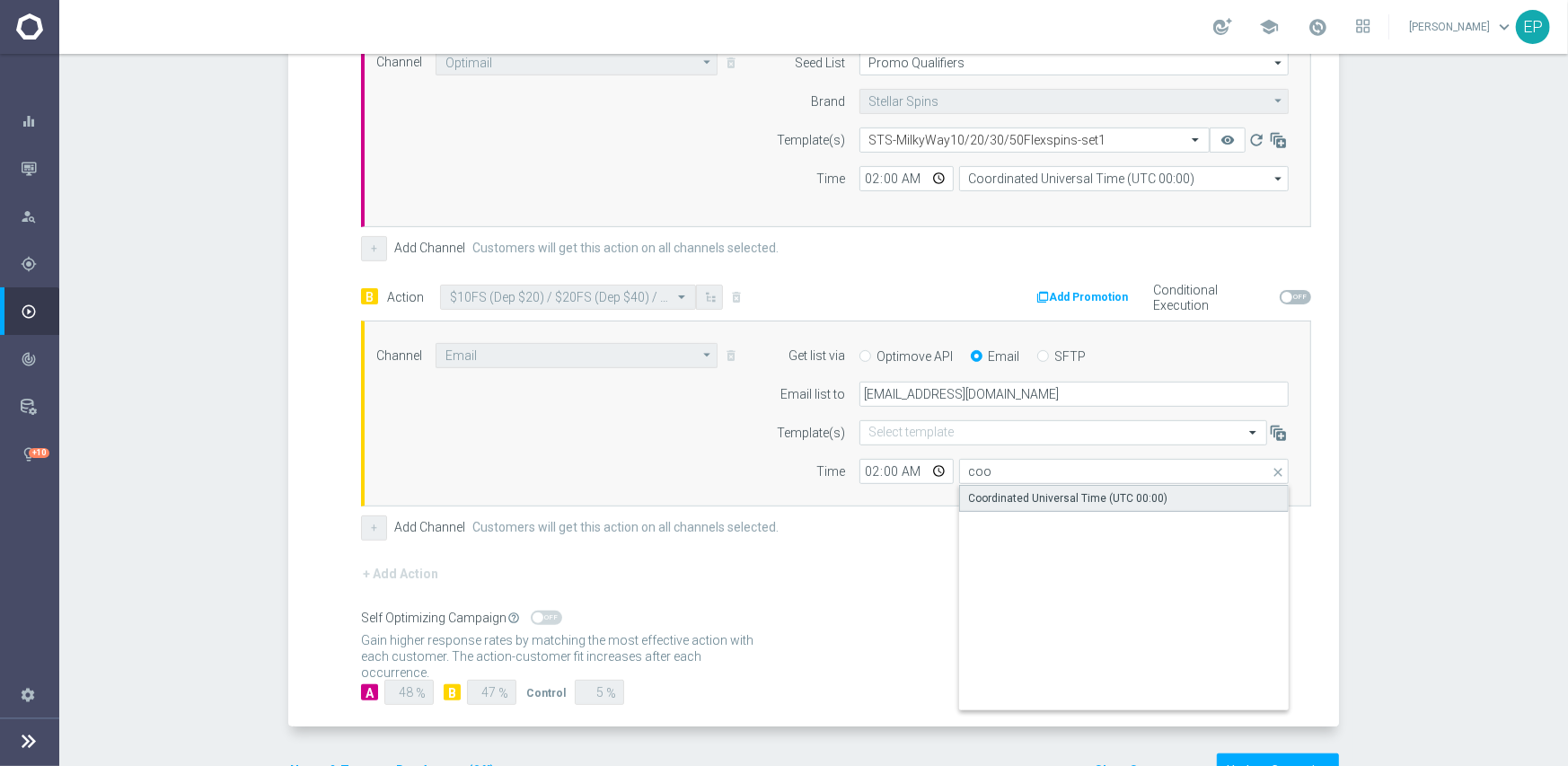
click at [987, 487] on div "Coordinated Universal Time (UTC 00:00)" at bounding box center [1124, 498] width 331 height 27
type input "Coordinated Universal Time (UTC 00:00)"
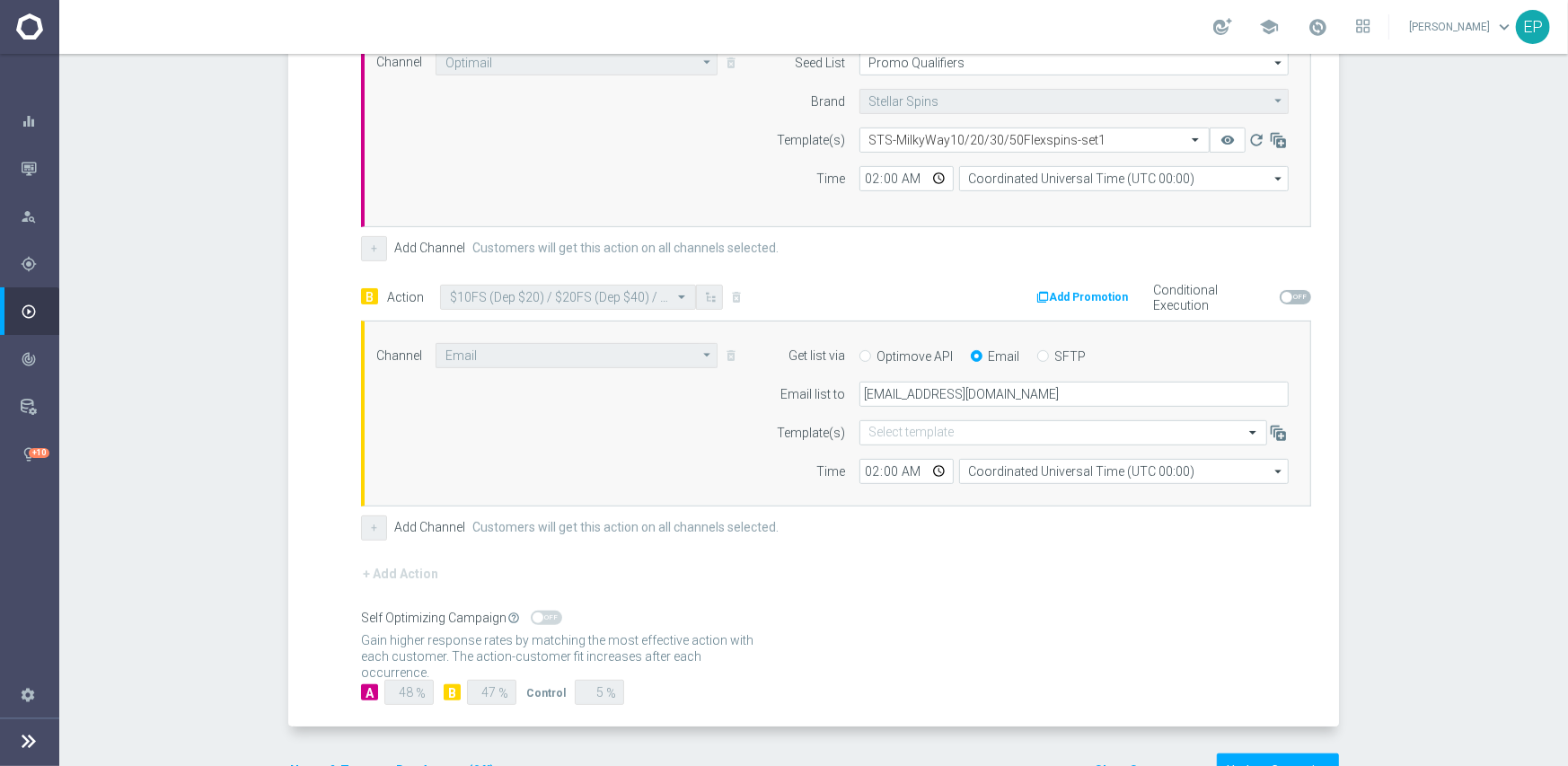
click at [943, 547] on form "A Action Select action $10FS (Dep $20) / $20FS (Dep $40) / $30FS (Dep$60) / $50…" at bounding box center [837, 349] width 950 height 715
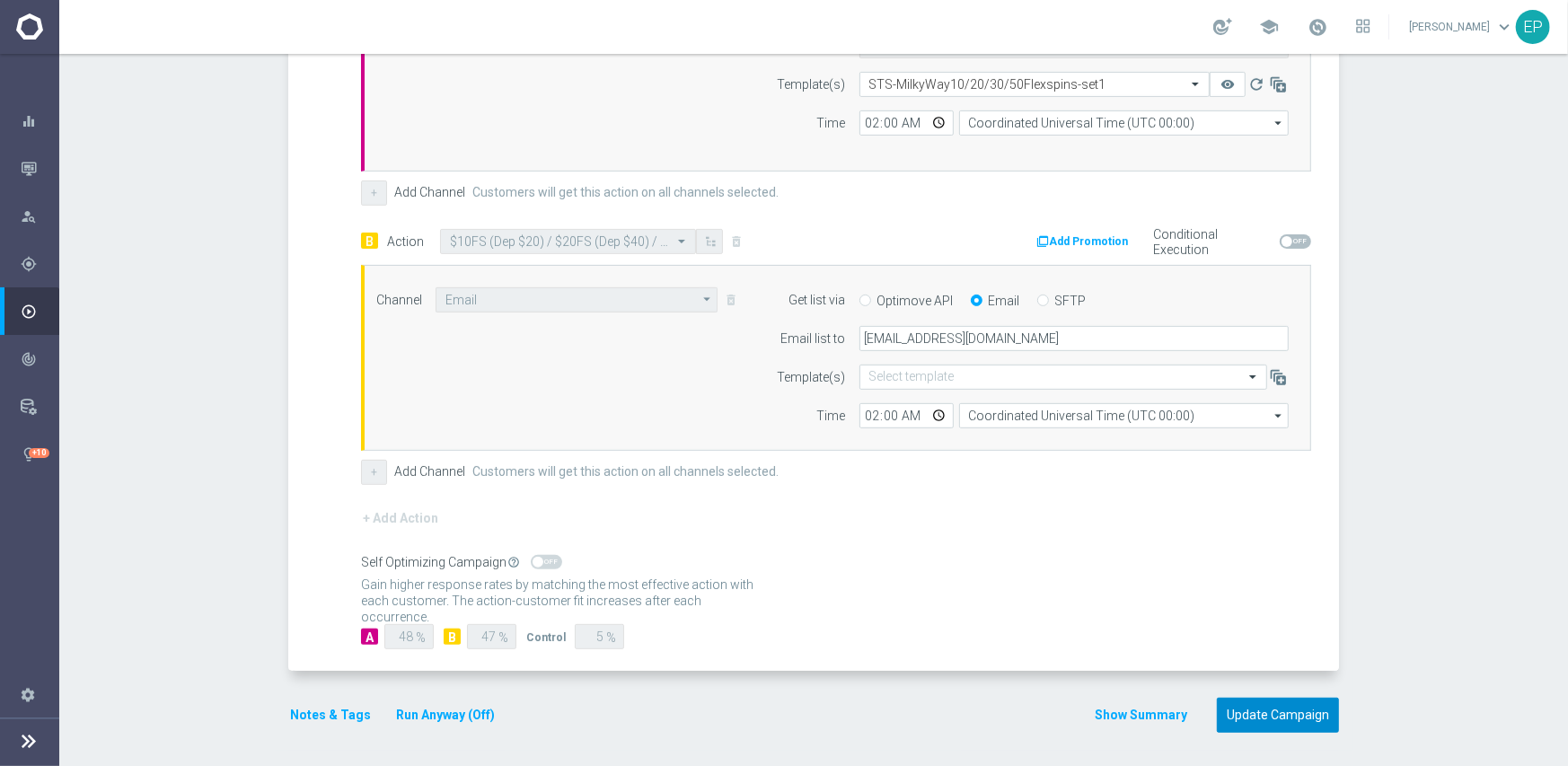
click at [1257, 718] on button "Update Campaign" at bounding box center [1277, 715] width 122 height 35
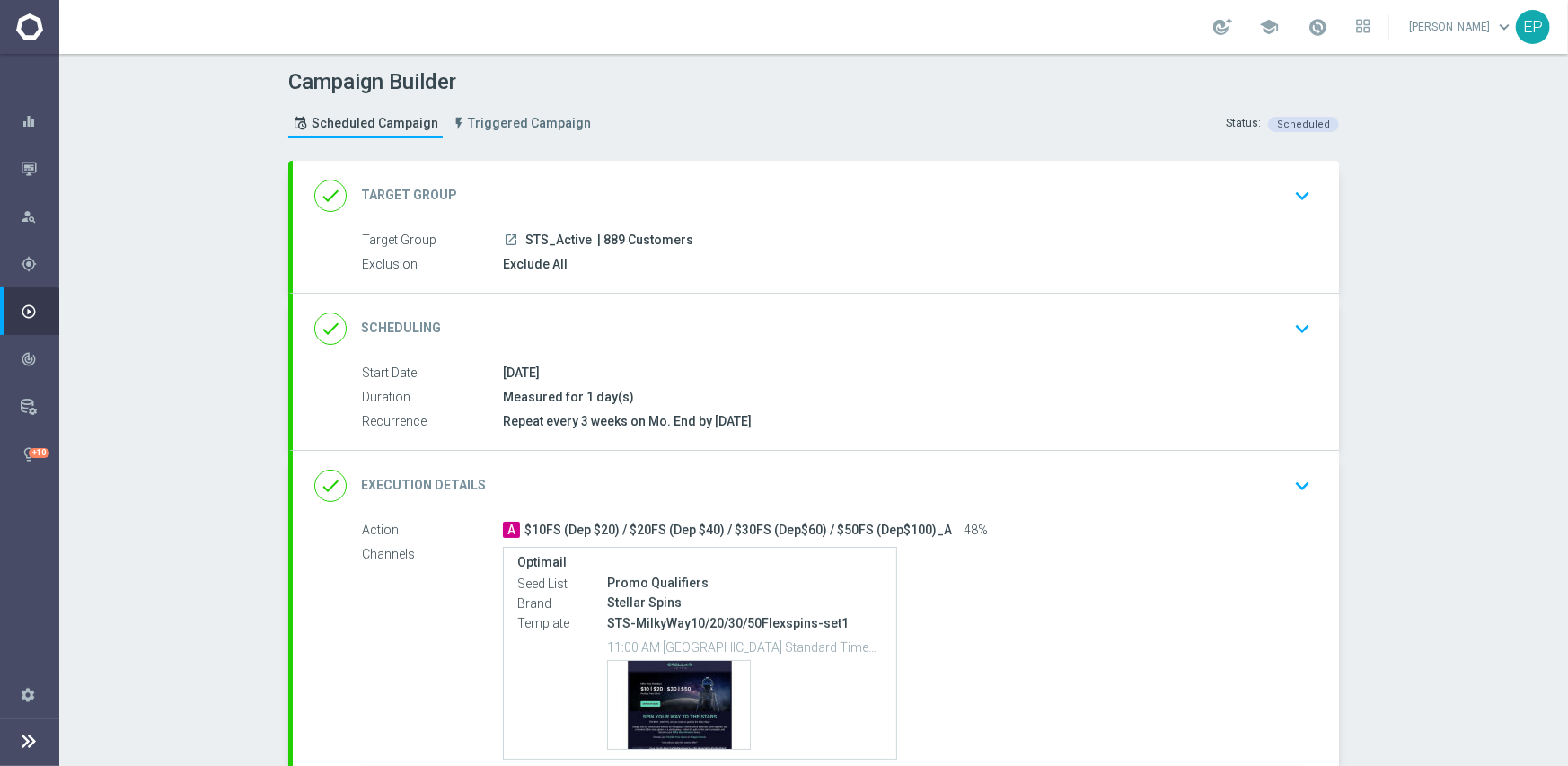
drag, startPoint x: 701, startPoint y: 341, endPoint x: 763, endPoint y: 312, distance: 68.4
click at [702, 342] on div "done Scheduling keyboard_arrow_down" at bounding box center [815, 328] width 1003 height 34
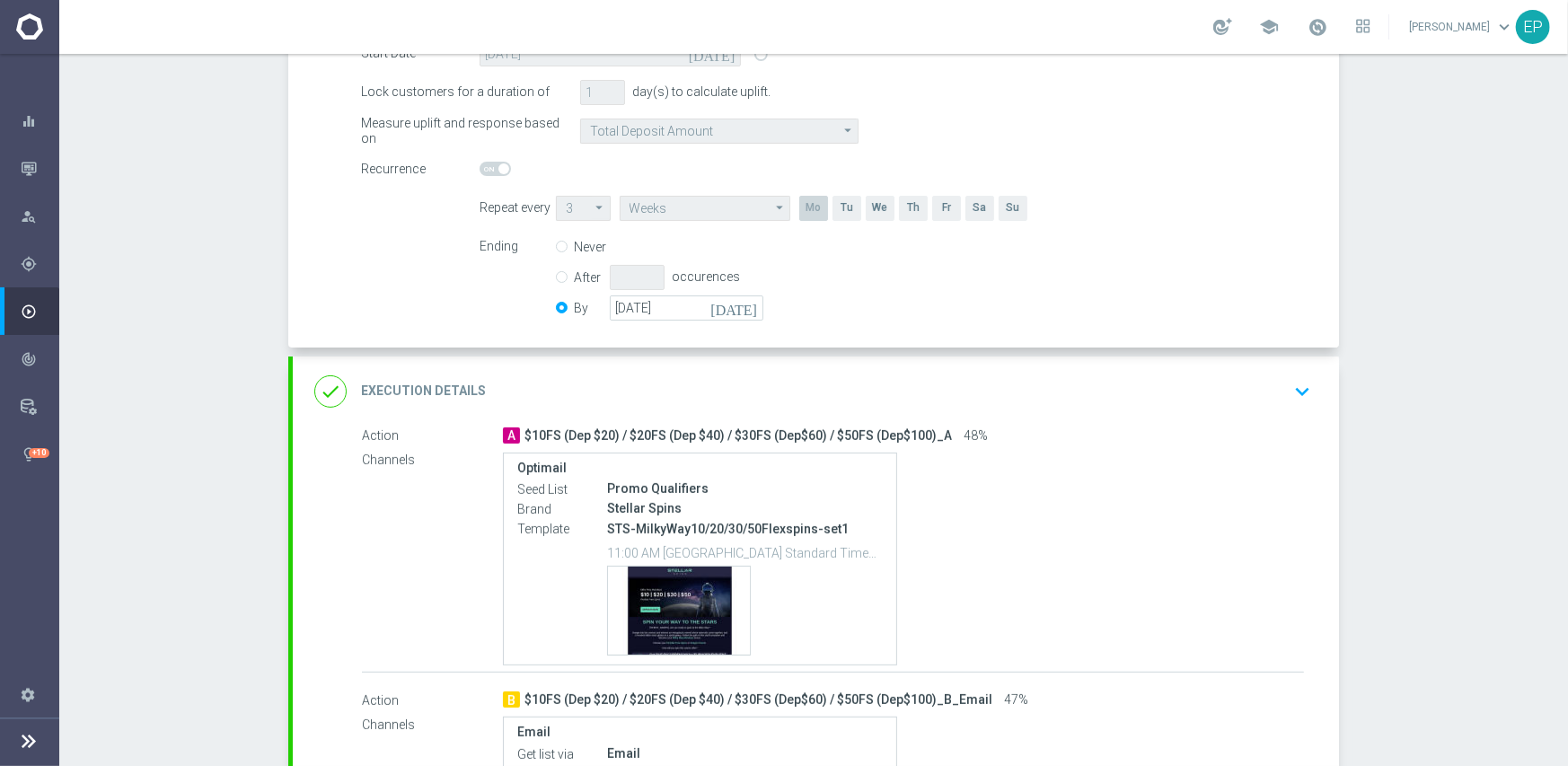
scroll to position [359, 0]
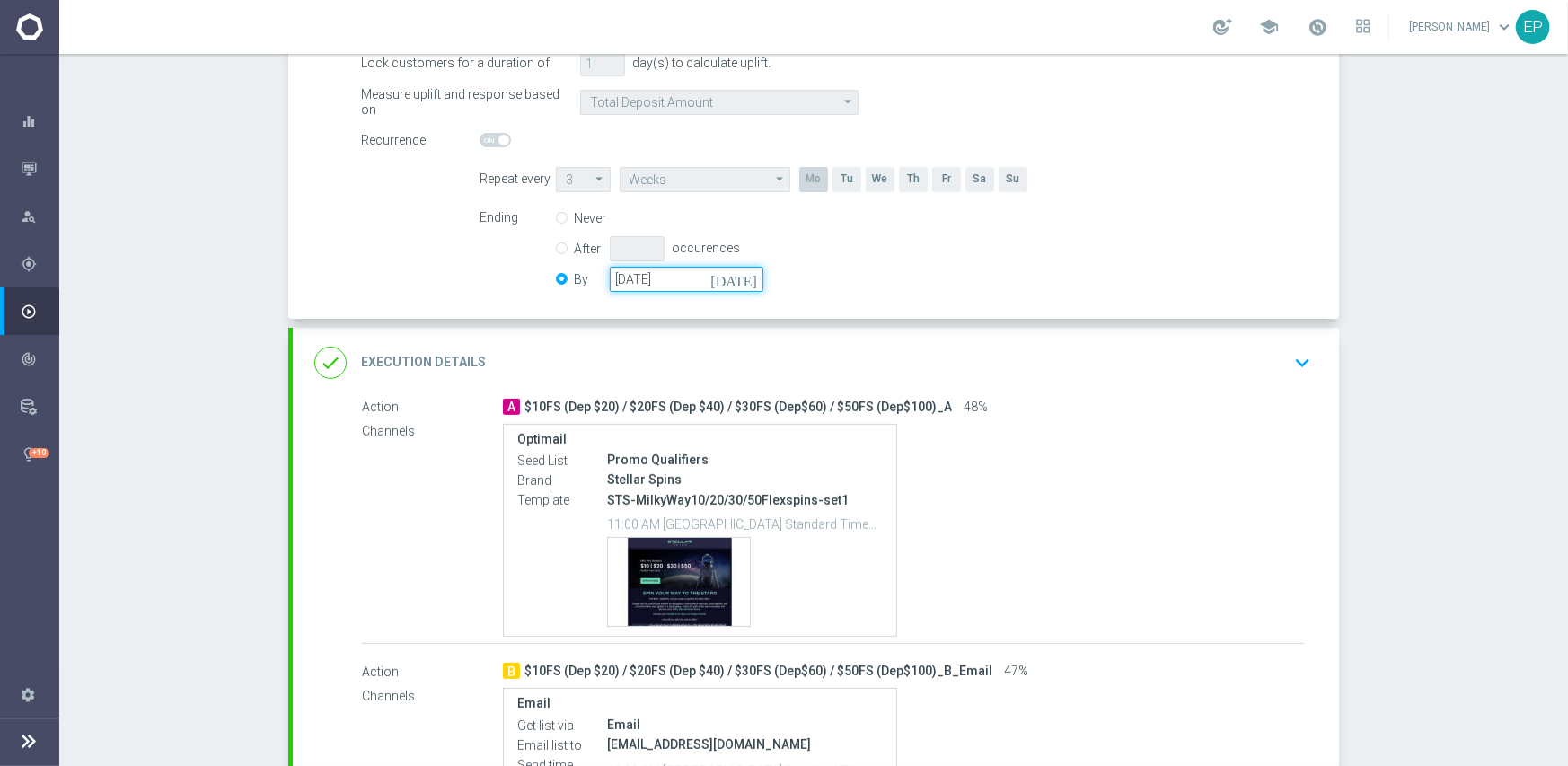
click at [648, 268] on input "[DATE]" at bounding box center [686, 279] width 153 height 25
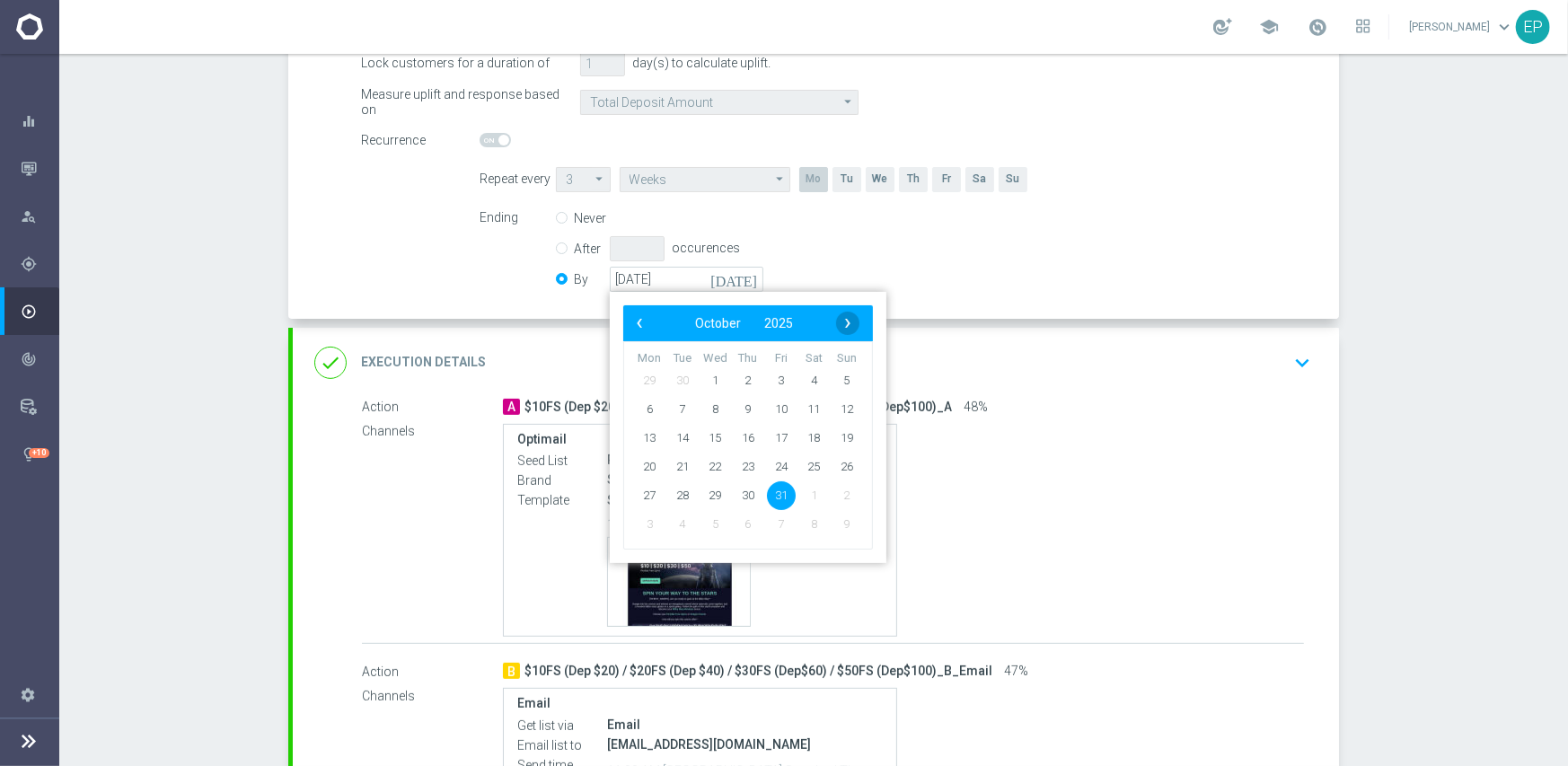
click at [836, 319] on span "›" at bounding box center [847, 323] width 23 height 23
click at [834, 488] on span "30" at bounding box center [847, 494] width 29 height 29
type input "[DATE]"
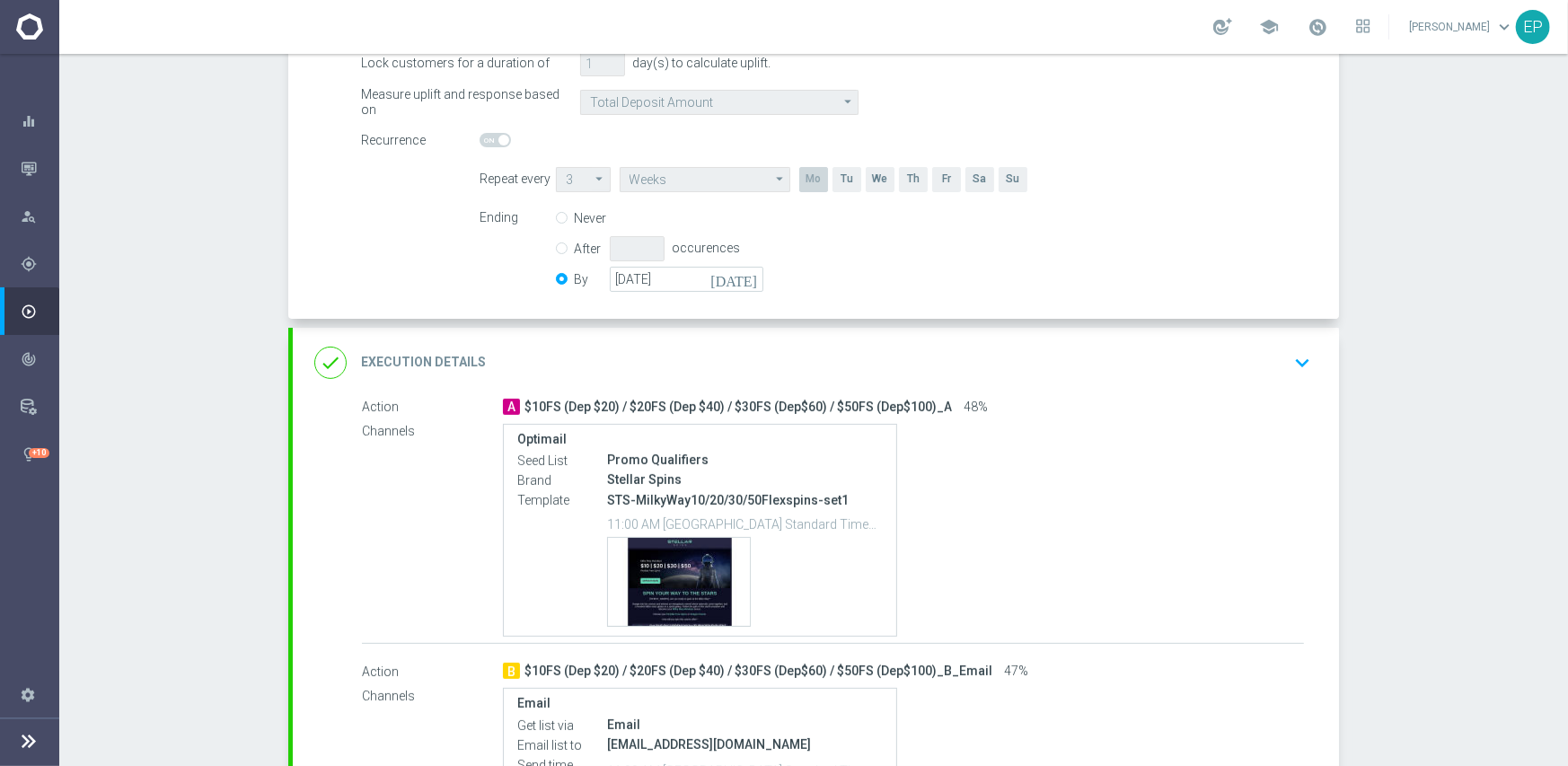
click at [845, 370] on div "done Execution Details keyboard_arrow_down" at bounding box center [815, 362] width 1003 height 34
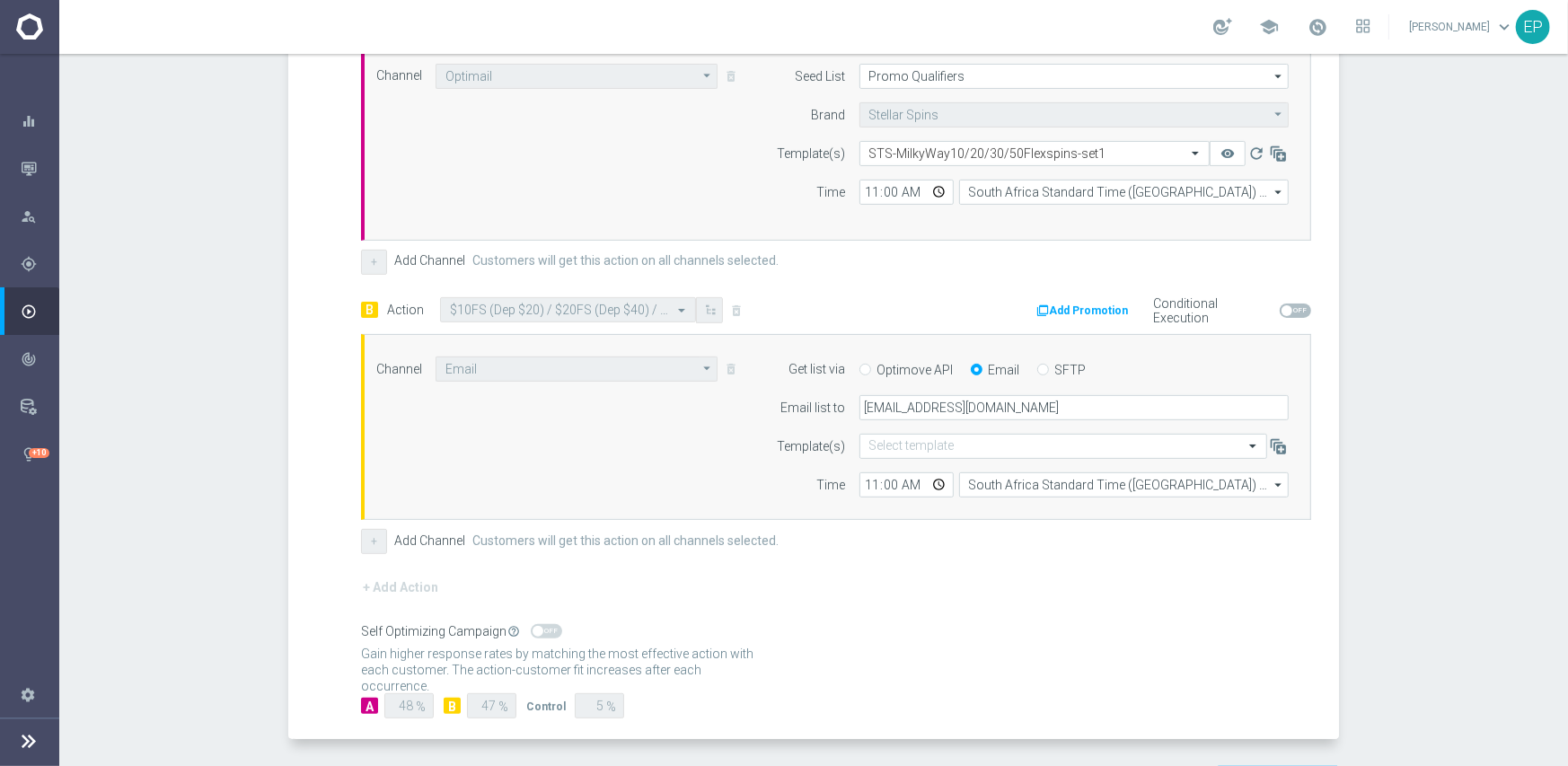
scroll to position [539, 0]
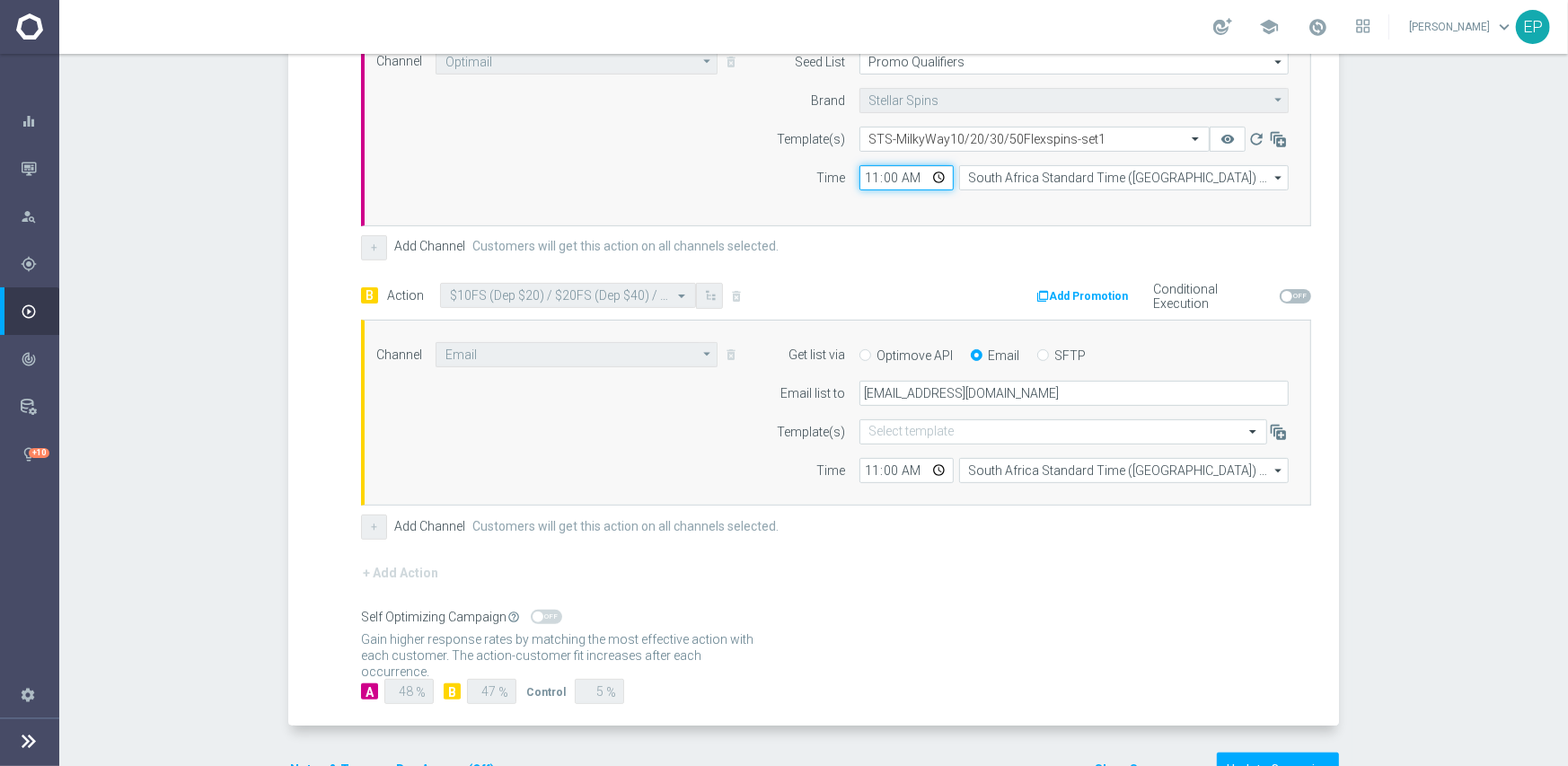
click at [867, 172] on input "11:00" at bounding box center [907, 177] width 94 height 25
type input "02:00"
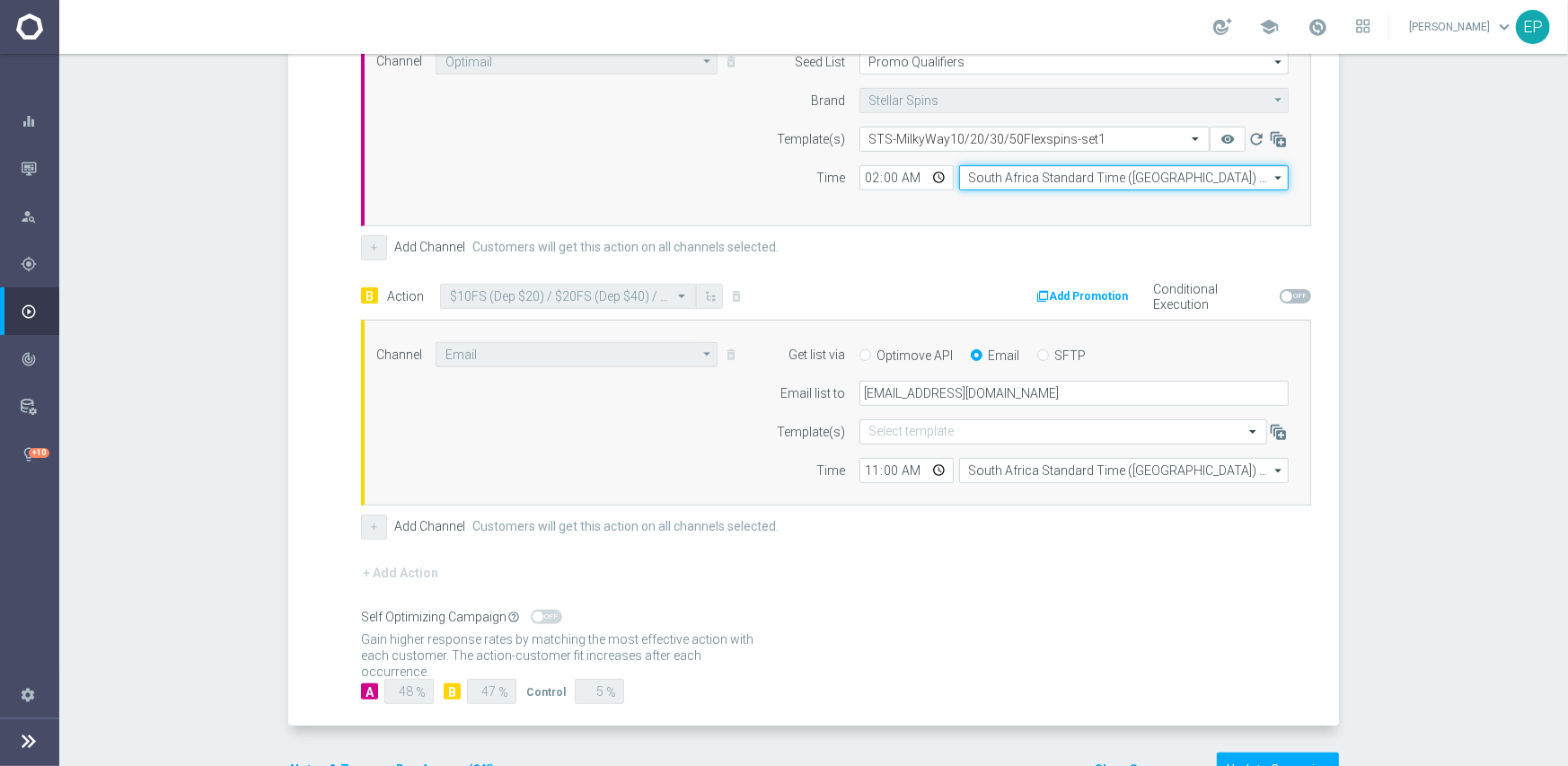
click at [980, 177] on input "South Africa Standard Time ([GEOGRAPHIC_DATA]) (UTC +02:00)" at bounding box center [1124, 177] width 330 height 25
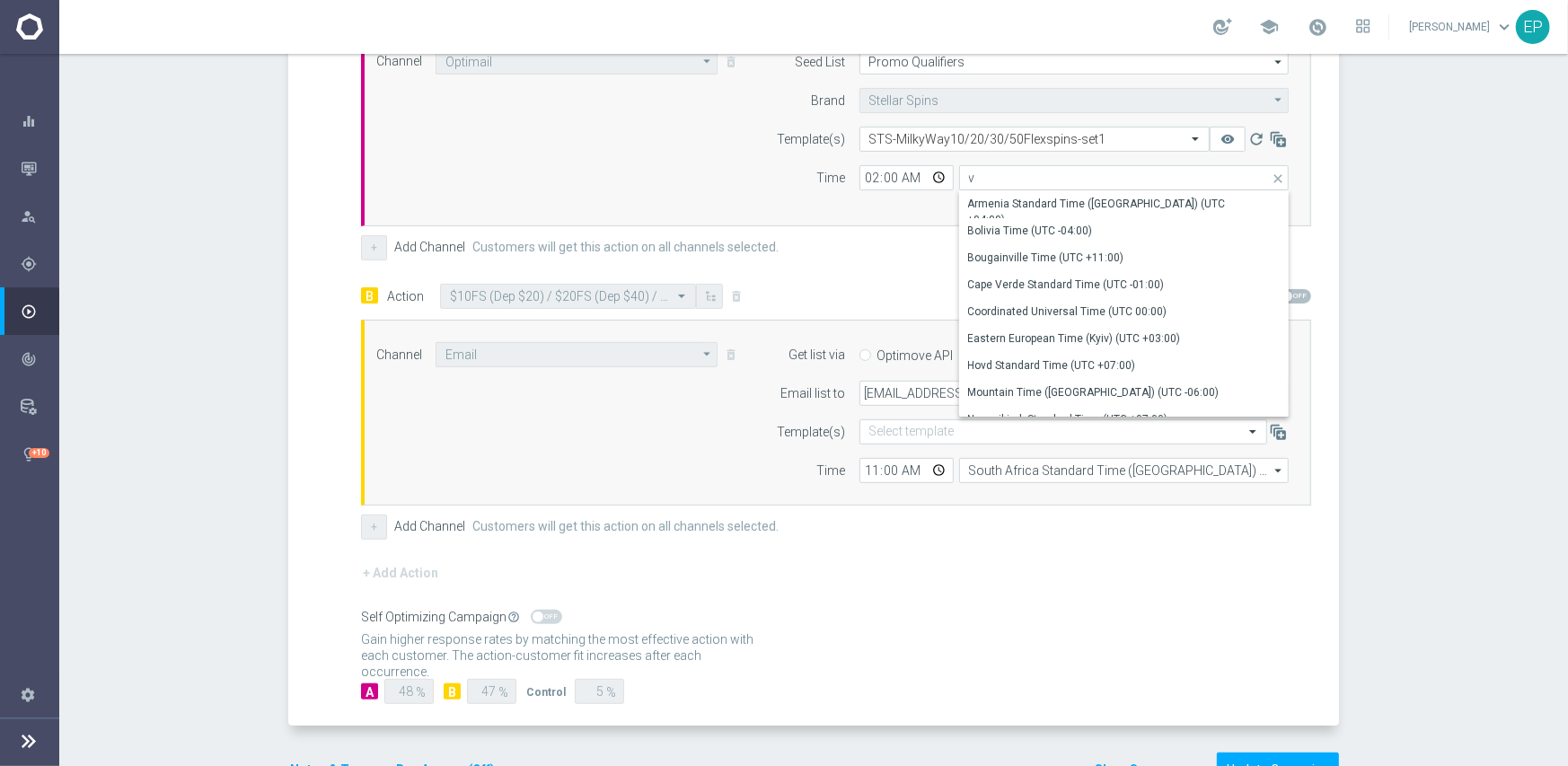
click at [821, 277] on div "A Action Select action $10FS (Dep $20) / $20FS (Dep $40) / $30FS (Dep$60) / $50…" at bounding box center [837, 265] width 950 height 550
type input "South Africa Standard Time ([GEOGRAPHIC_DATA]) (UTC +02:00)"
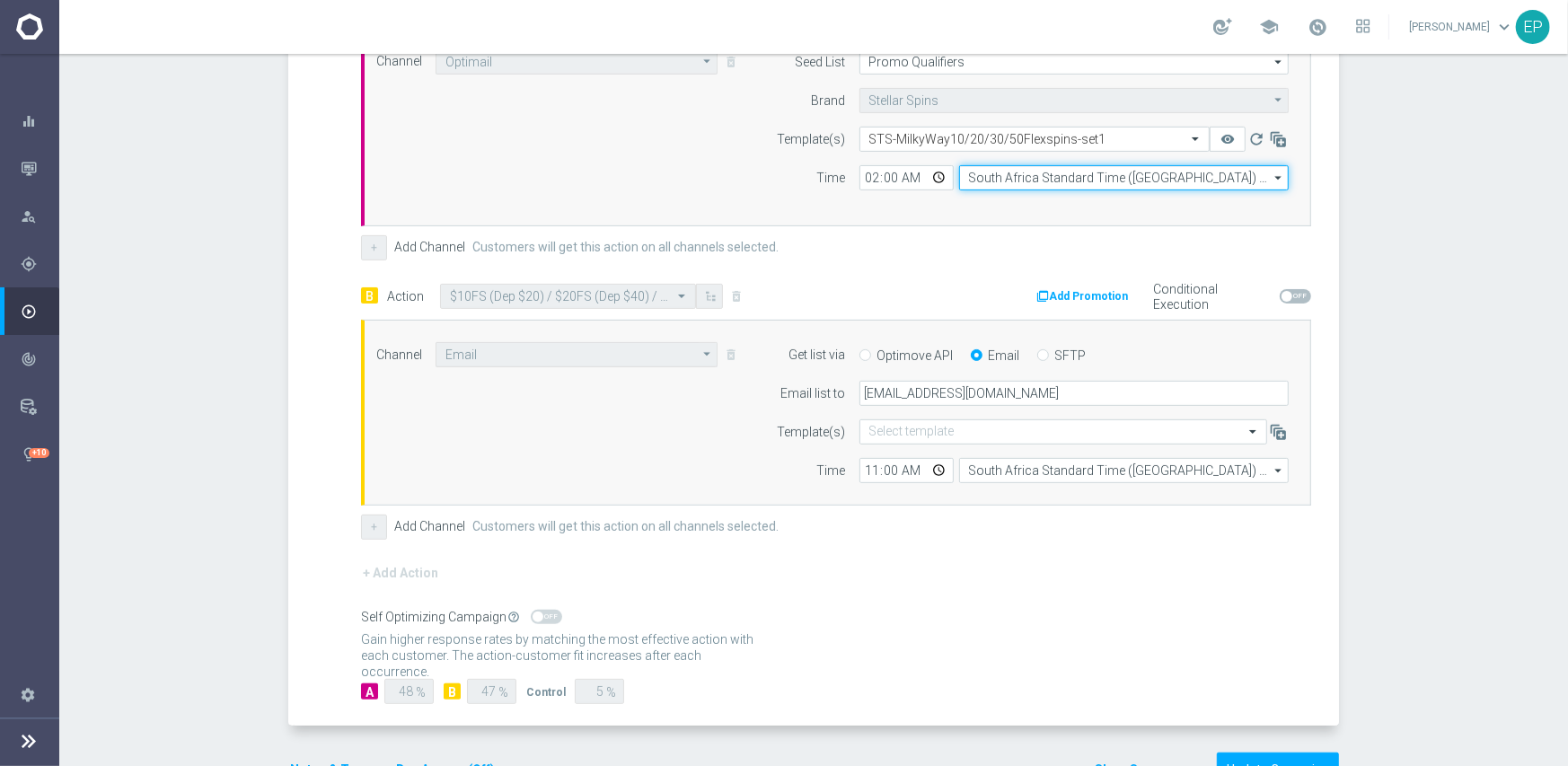
click at [966, 172] on input "South Africa Standard Time ([GEOGRAPHIC_DATA]) (UTC +02:00)" at bounding box center [1124, 177] width 330 height 25
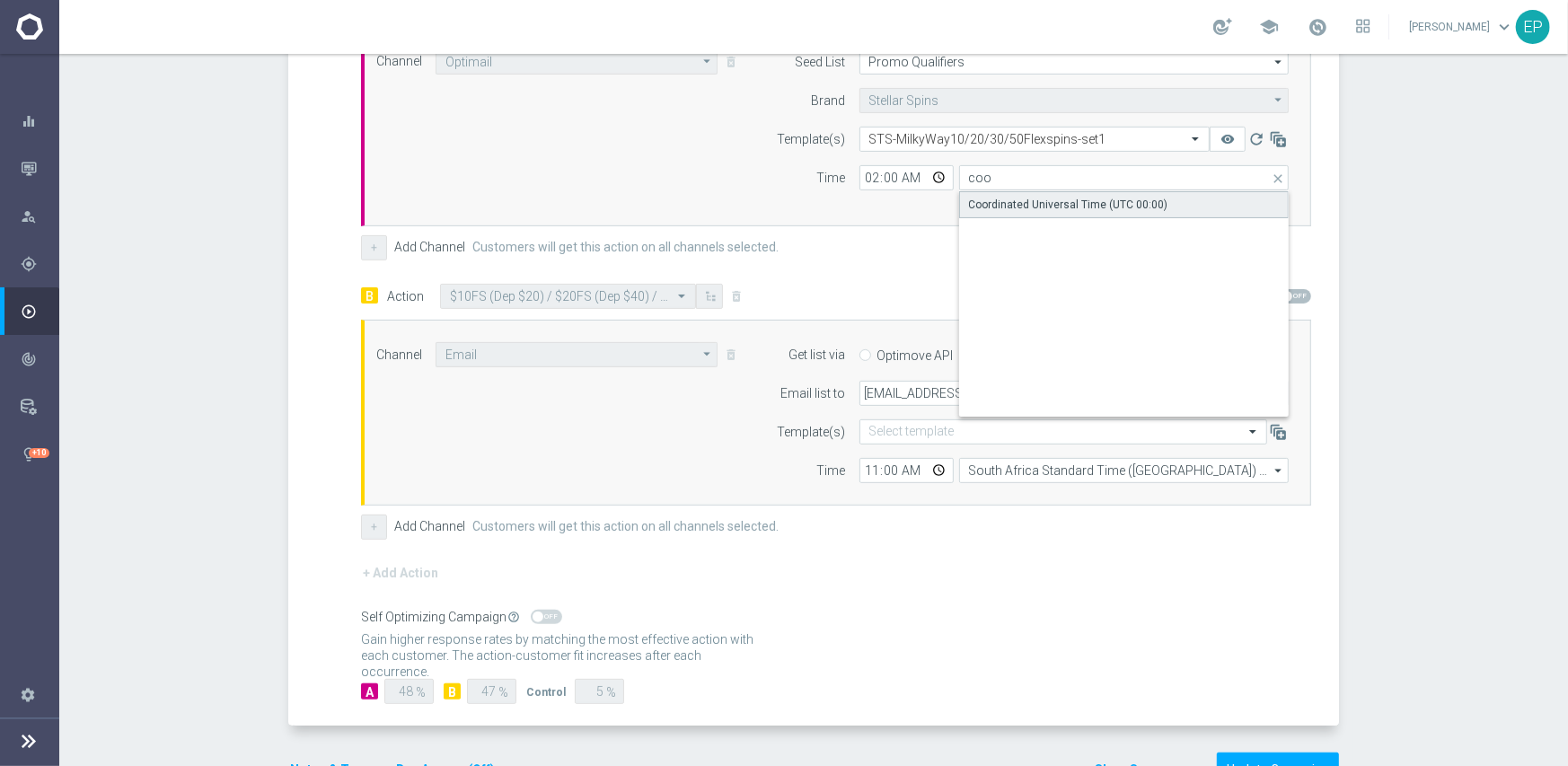
click at [988, 199] on div "Coordinated Universal Time (UTC 00:00)" at bounding box center [1068, 204] width 199 height 16
type input "Coordinated Universal Time (UTC 00:00)"
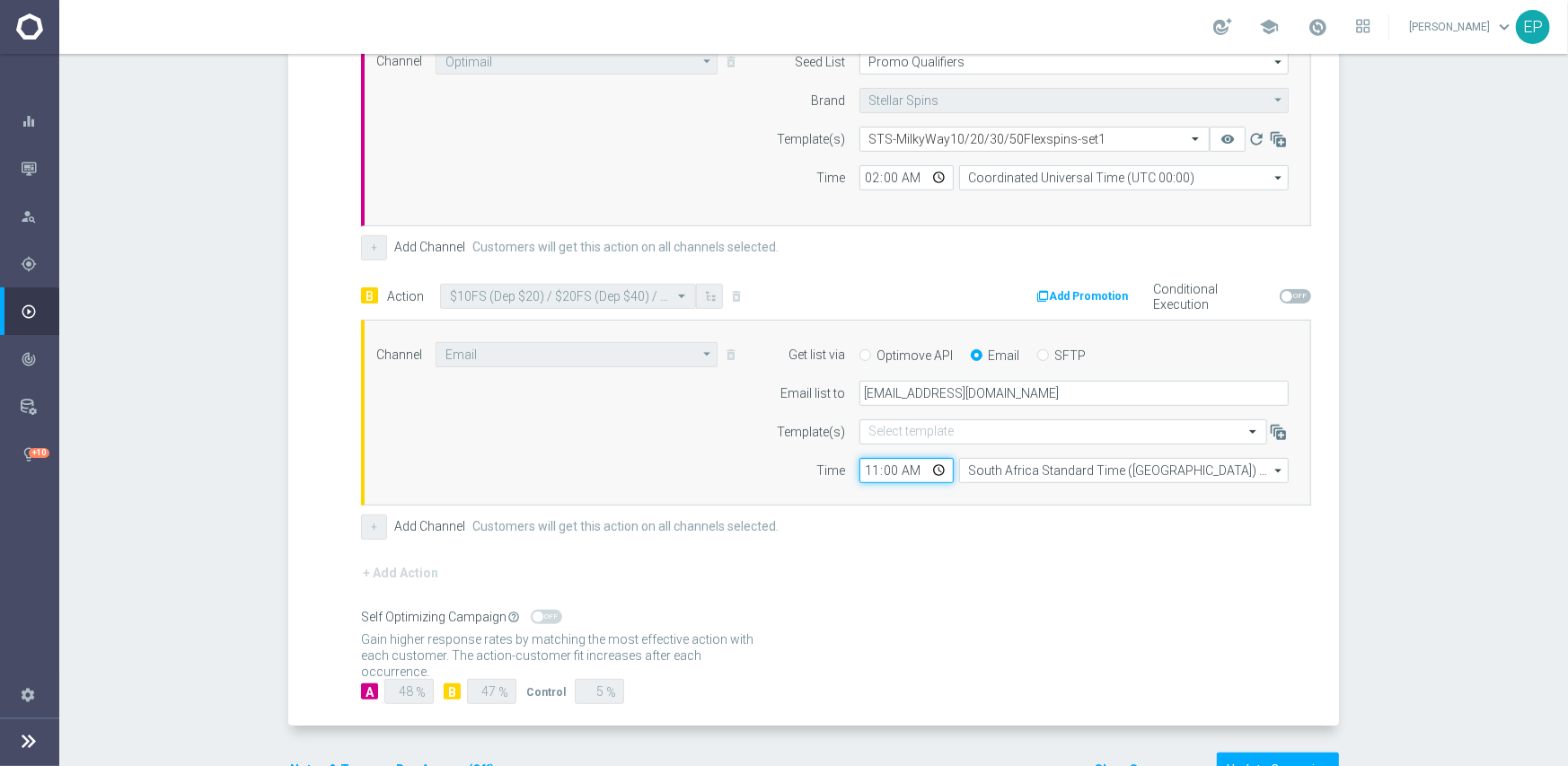
click at [860, 475] on input "11:00" at bounding box center [907, 470] width 94 height 25
type input "02:00"
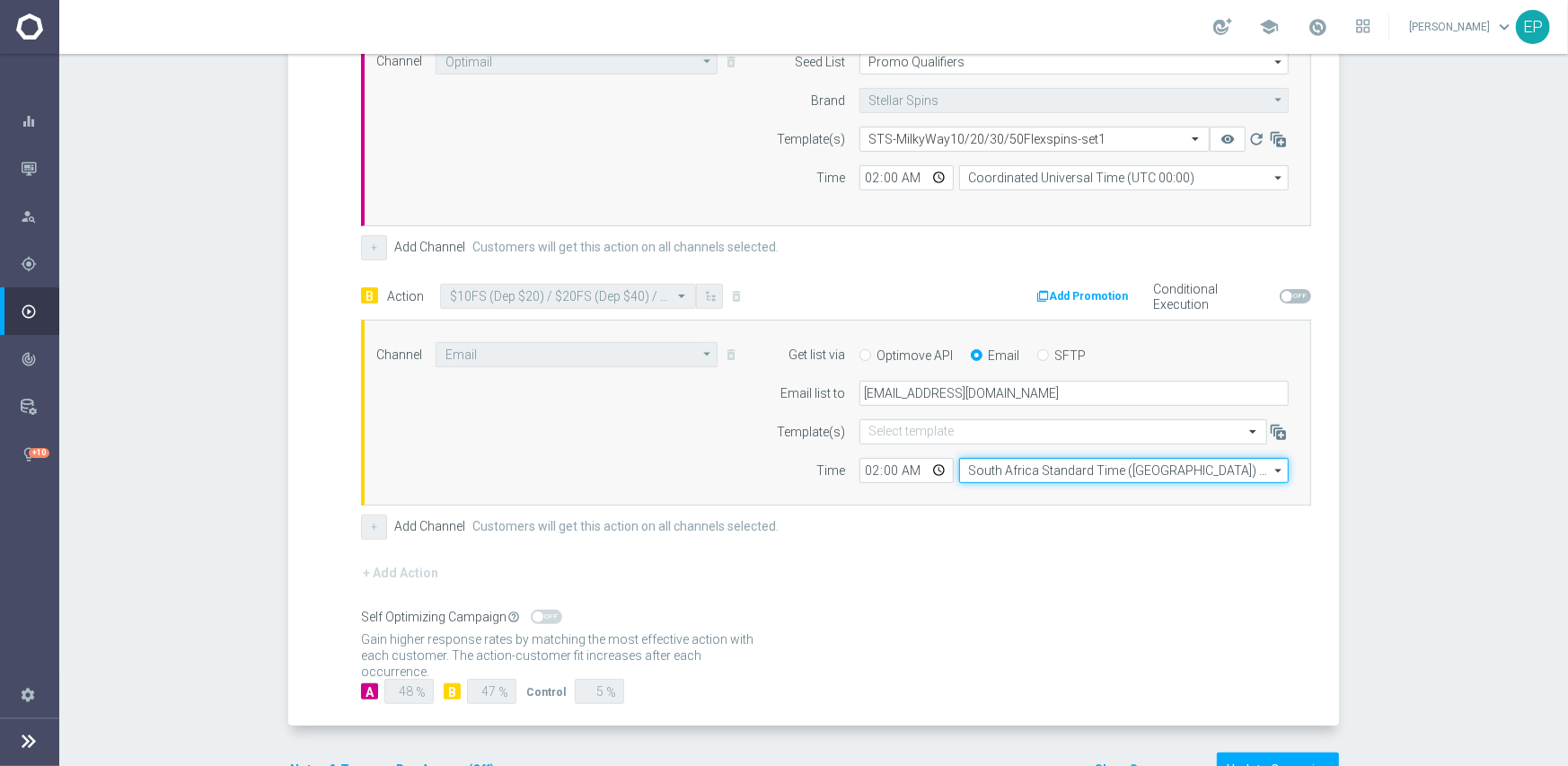
click at [988, 472] on input "South Africa Standard Time ([GEOGRAPHIC_DATA]) (UTC +02:00)" at bounding box center [1124, 470] width 330 height 25
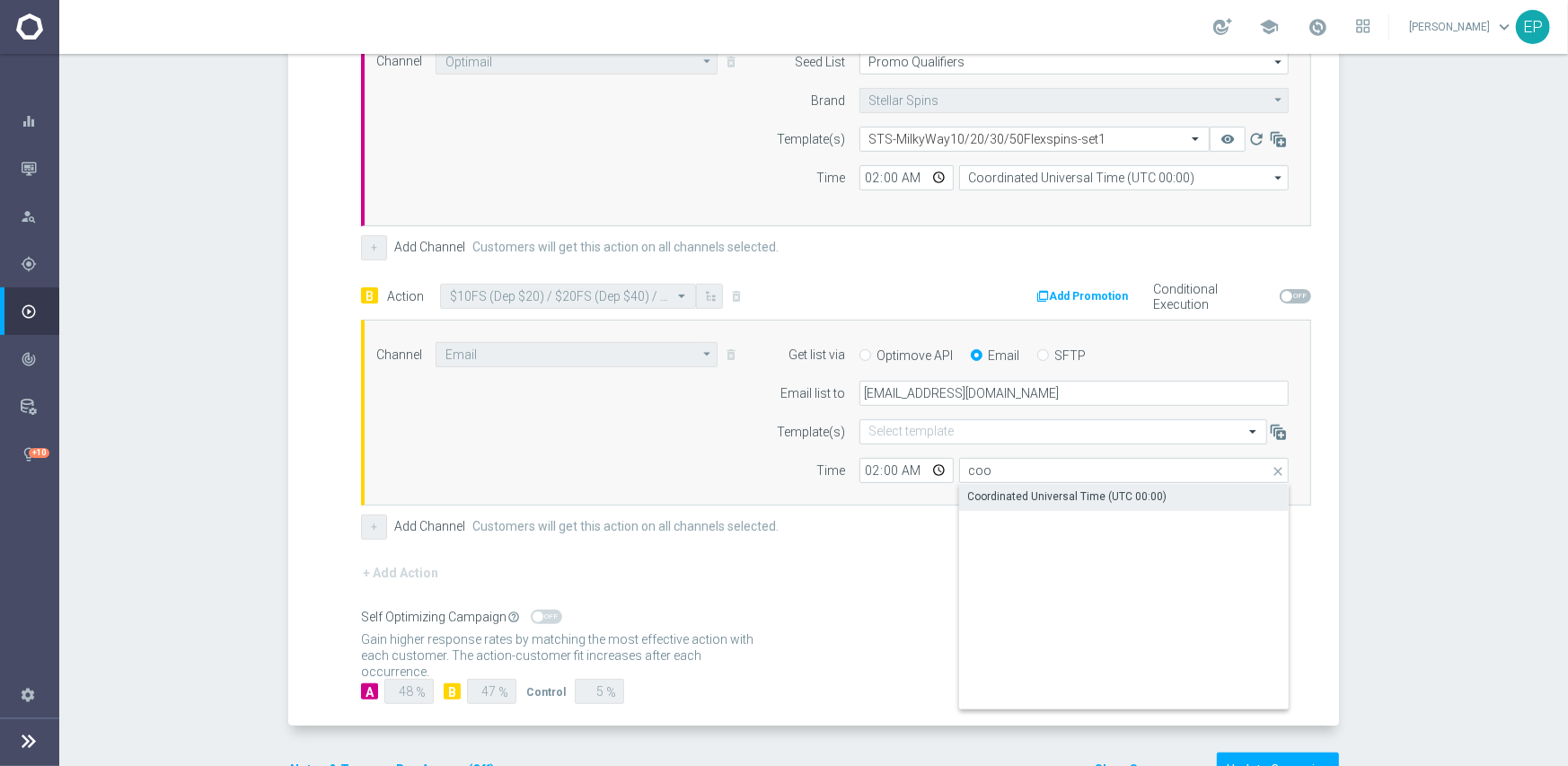
click at [986, 498] on div "Coordinated Universal Time (UTC 00:00)" at bounding box center [1067, 496] width 199 height 16
type input "Coordinated Universal Time (UTC 00:00)"
click at [881, 575] on div "+ Add Action" at bounding box center [837, 584] width 950 height 45
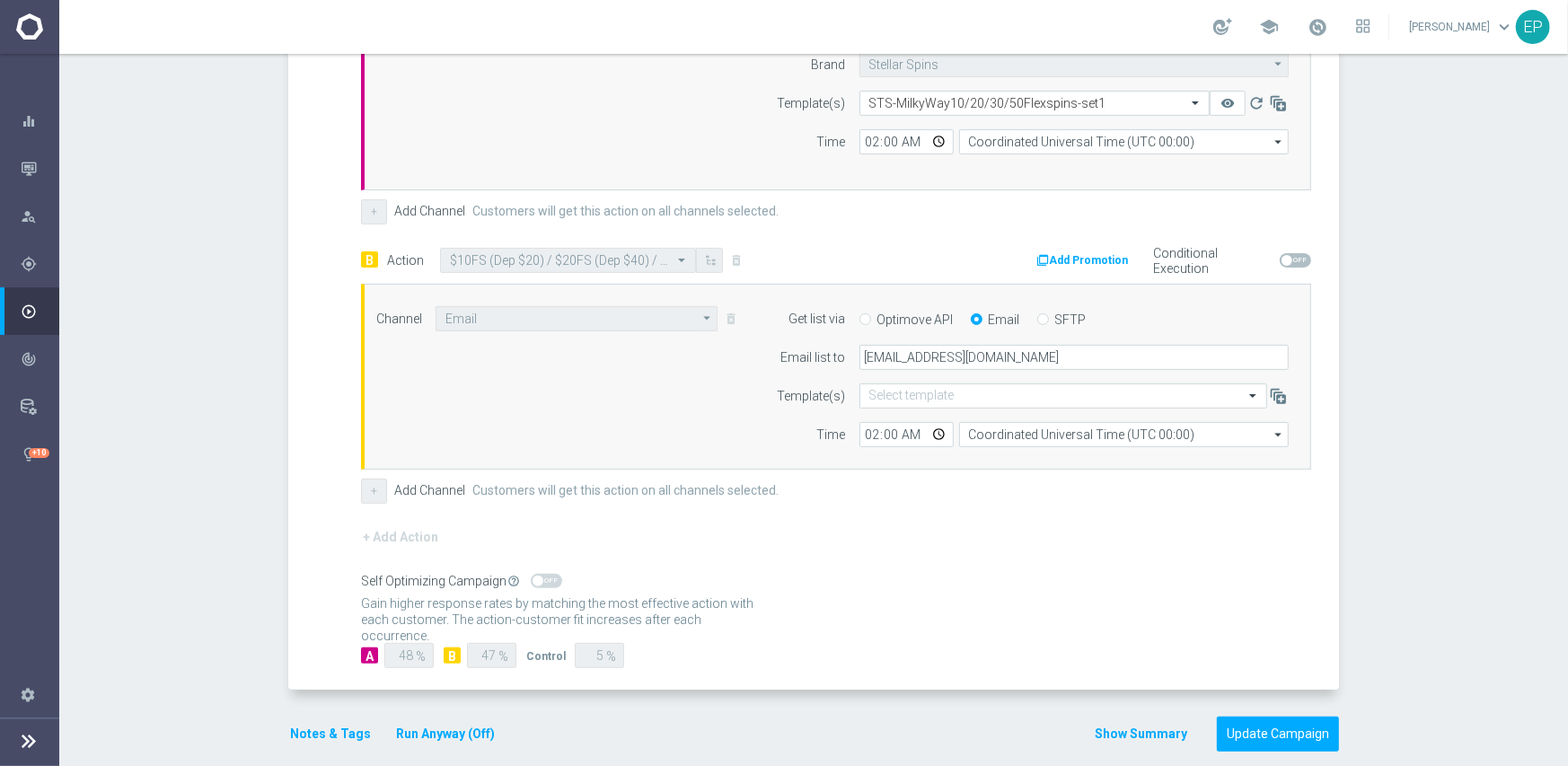
scroll to position [594, 0]
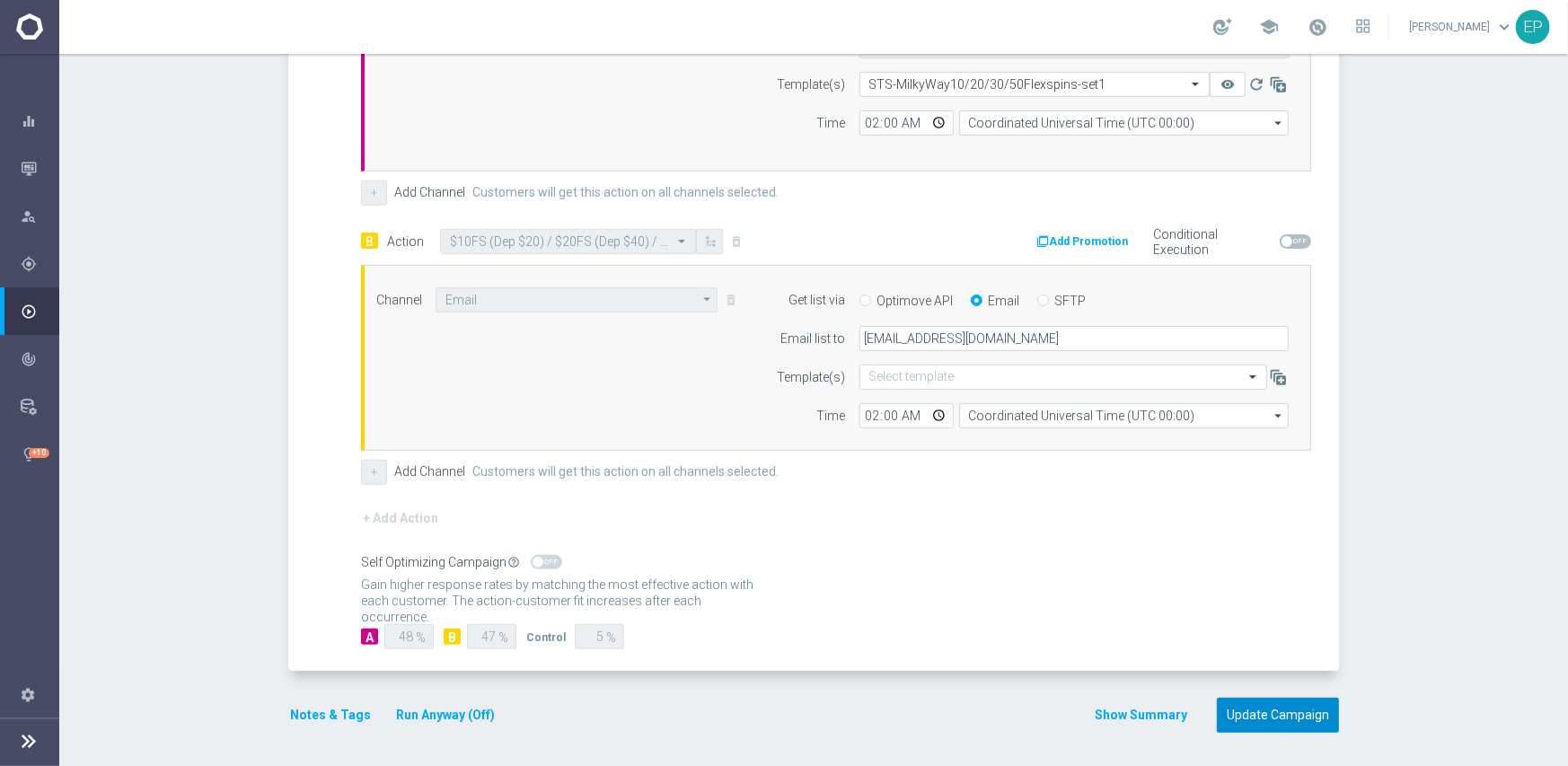
click at [1268, 710] on button "Update Campaign" at bounding box center [1277, 715] width 122 height 35
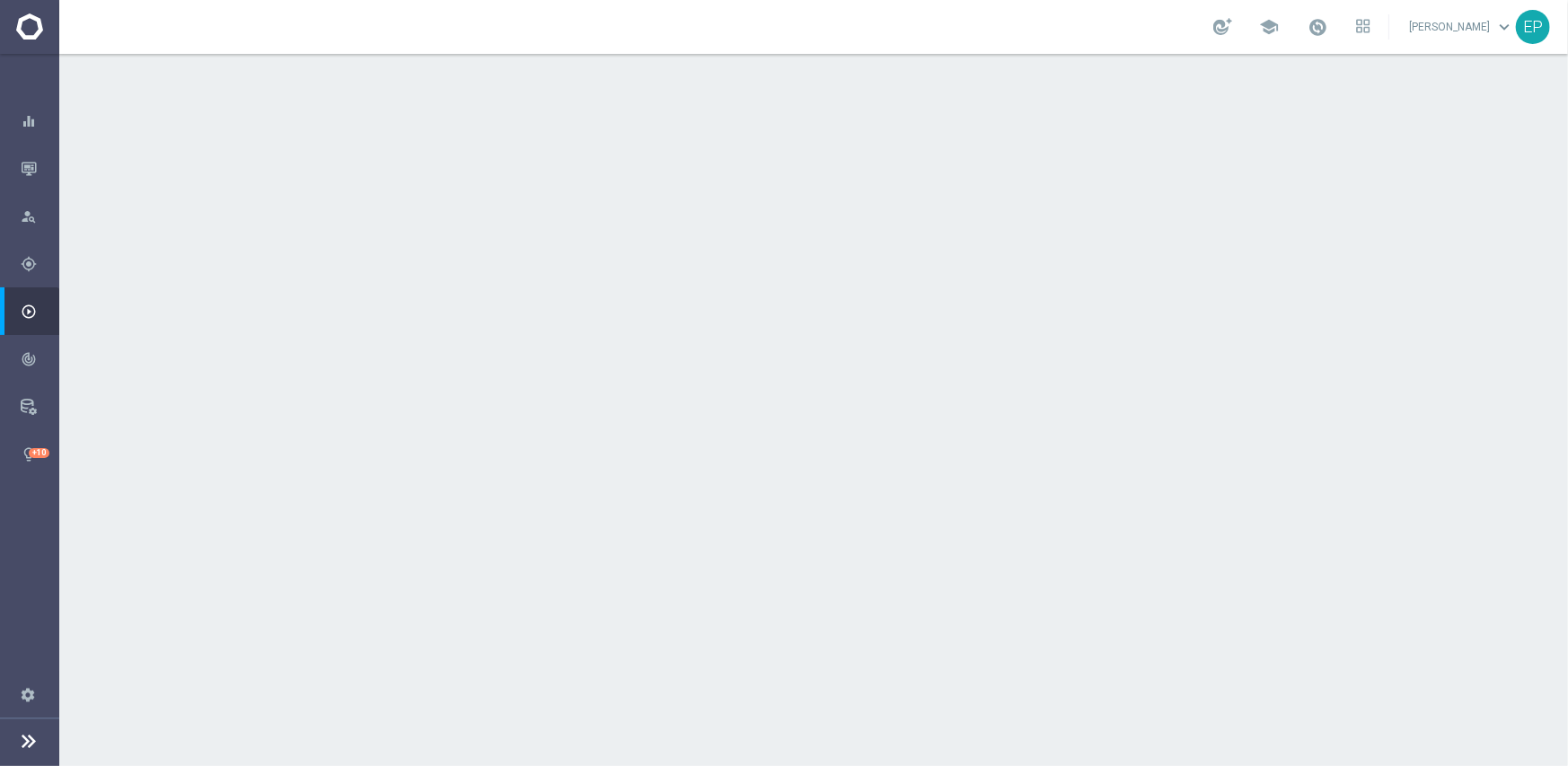
drag, startPoint x: 755, startPoint y: 336, endPoint x: 768, endPoint y: 329, distance: 14.8
click at [754, 337] on div "done Scheduling keyboard_arrow_down" at bounding box center [815, 328] width 1003 height 34
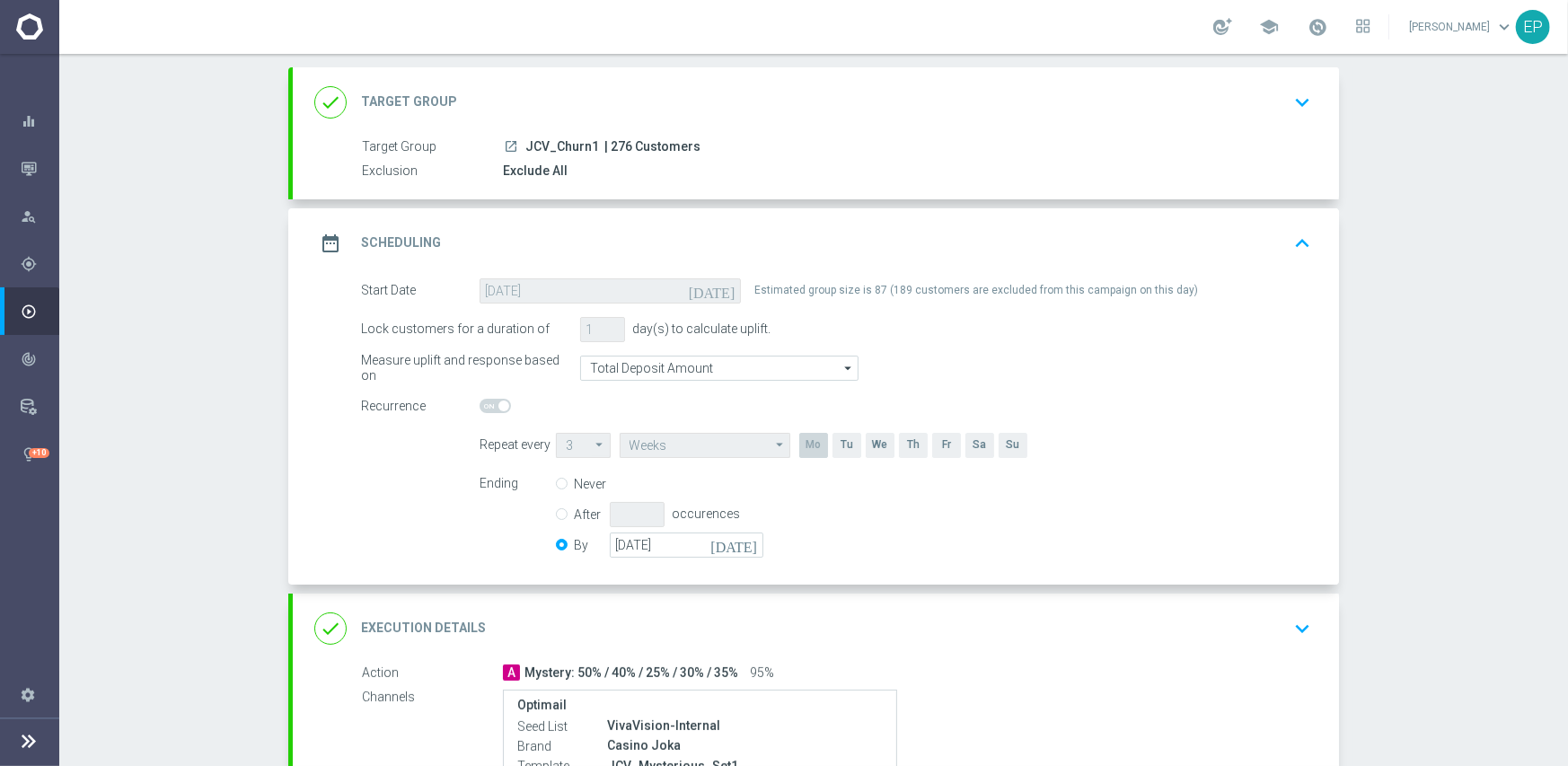
scroll to position [270, 0]
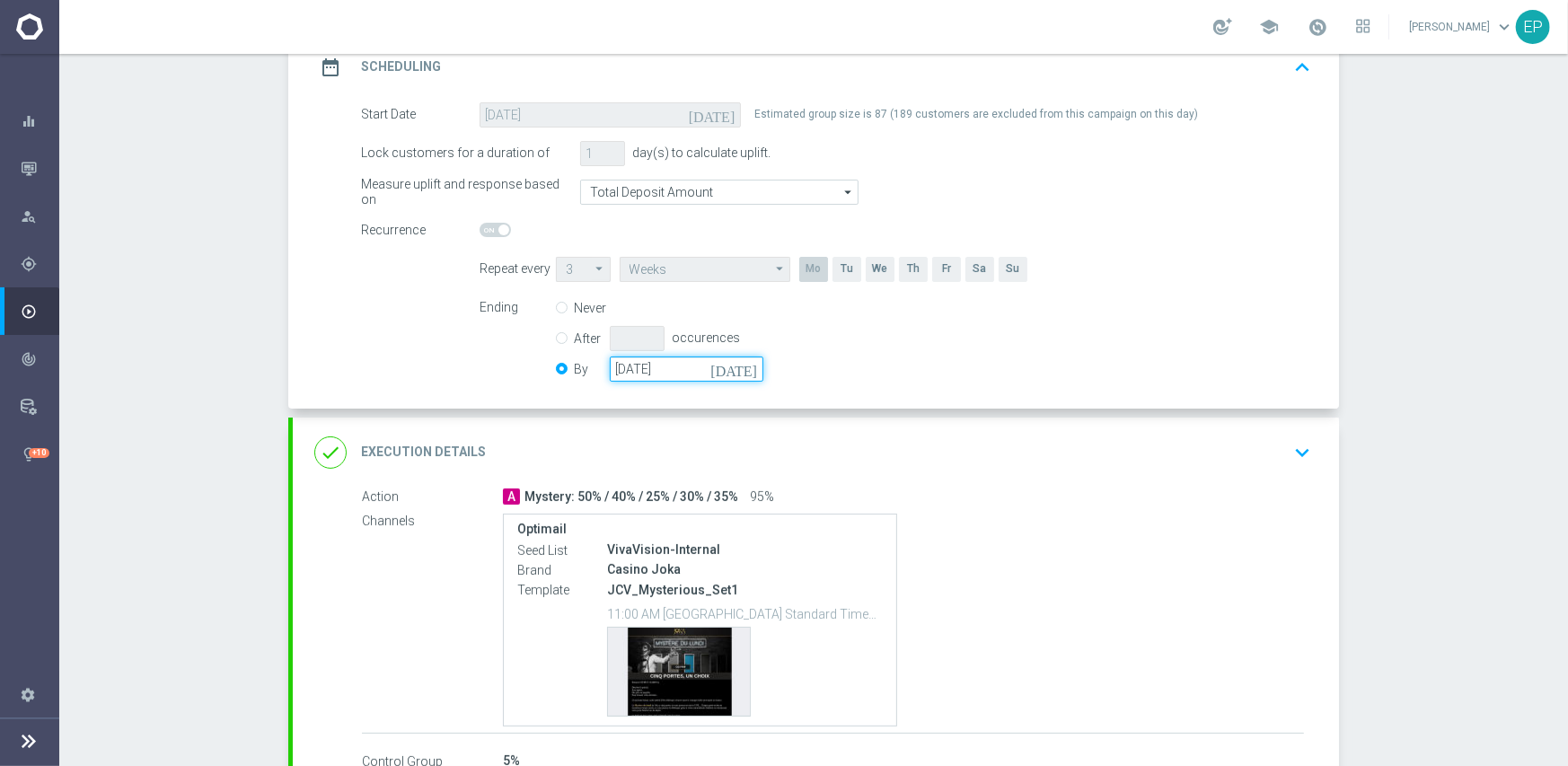
click at [678, 365] on input "[DATE]" at bounding box center [686, 369] width 153 height 25
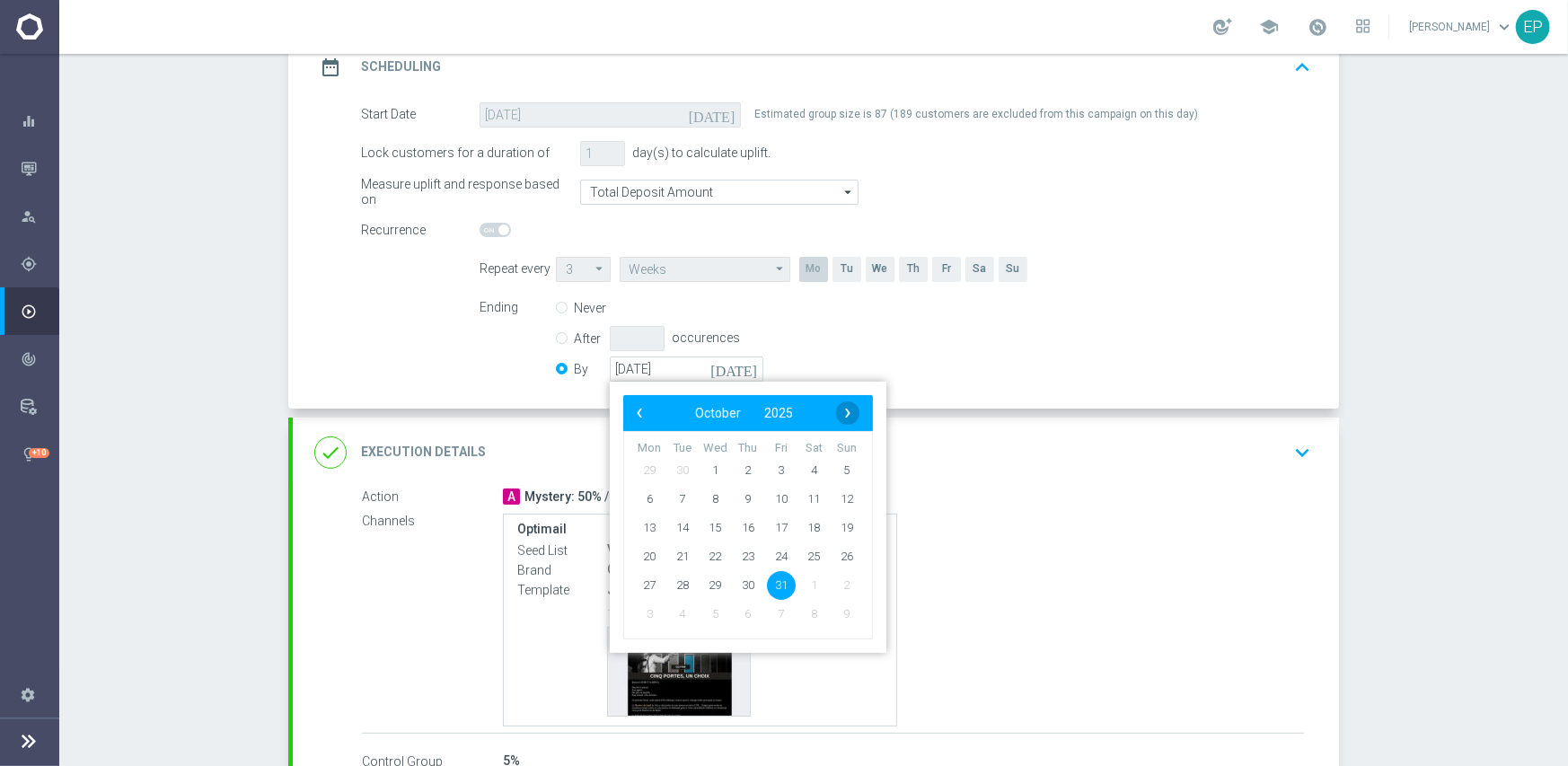
click at [844, 406] on span "›" at bounding box center [847, 412] width 23 height 23
drag, startPoint x: 840, startPoint y: 585, endPoint x: 848, endPoint y: 561, distance: 25.3
click at [840, 585] on span "30" at bounding box center [847, 585] width 29 height 29
type input "[DATE]"
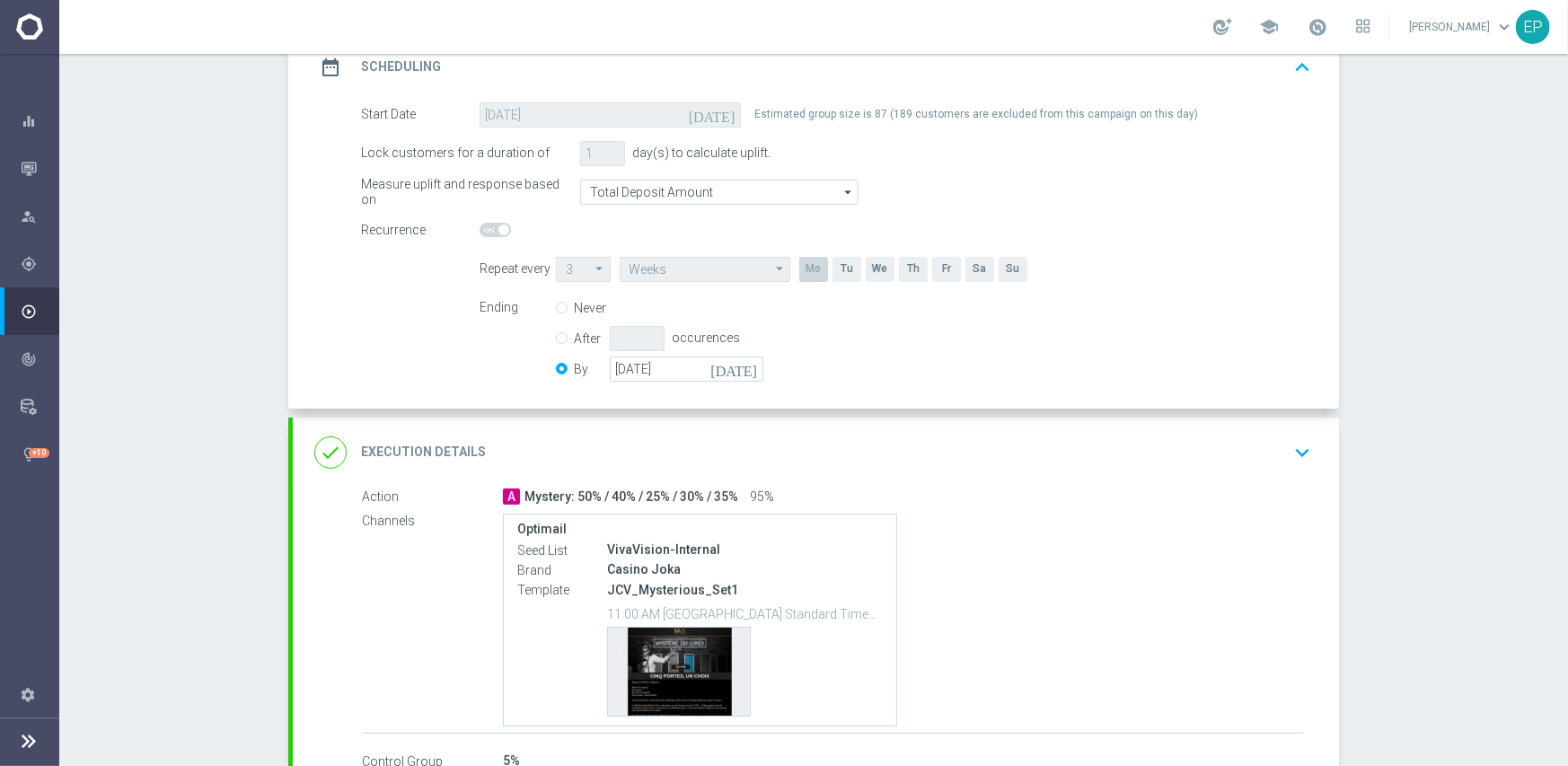
click at [861, 447] on div "done Execution Details keyboard_arrow_down" at bounding box center [815, 452] width 1003 height 34
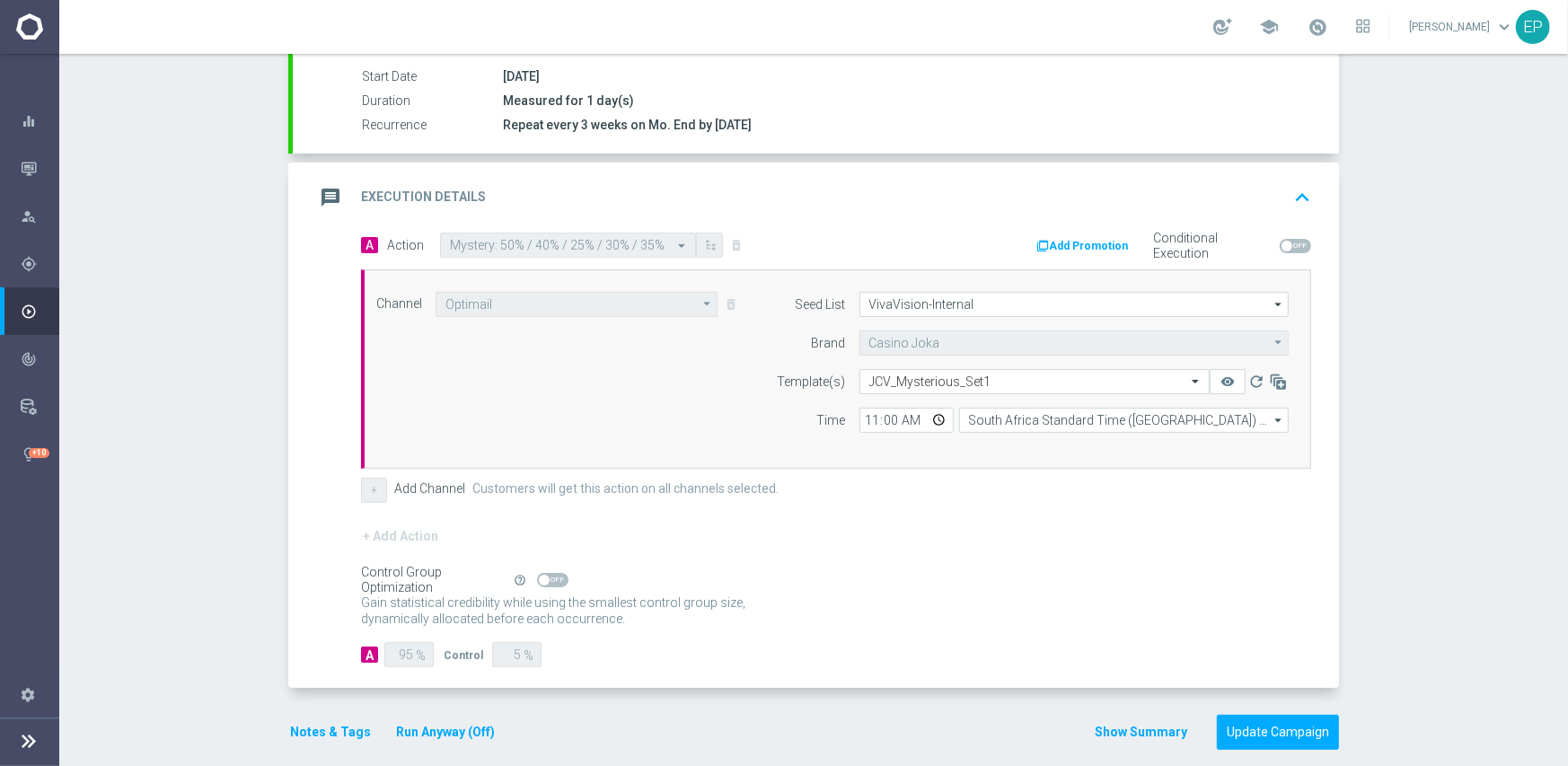
scroll to position [314, 0]
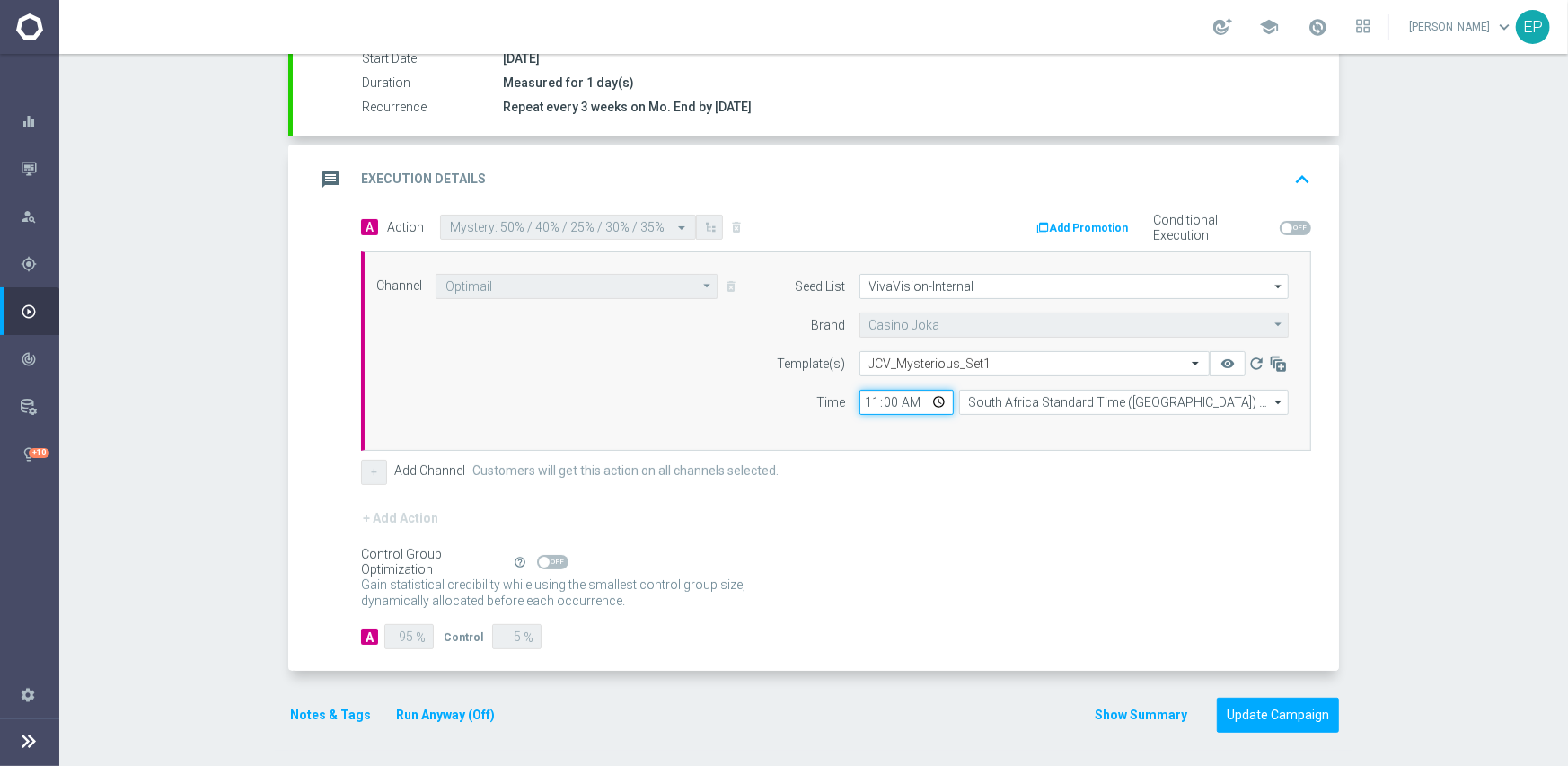
click at [860, 400] on input "11:00" at bounding box center [907, 402] width 94 height 25
type input "02:00"
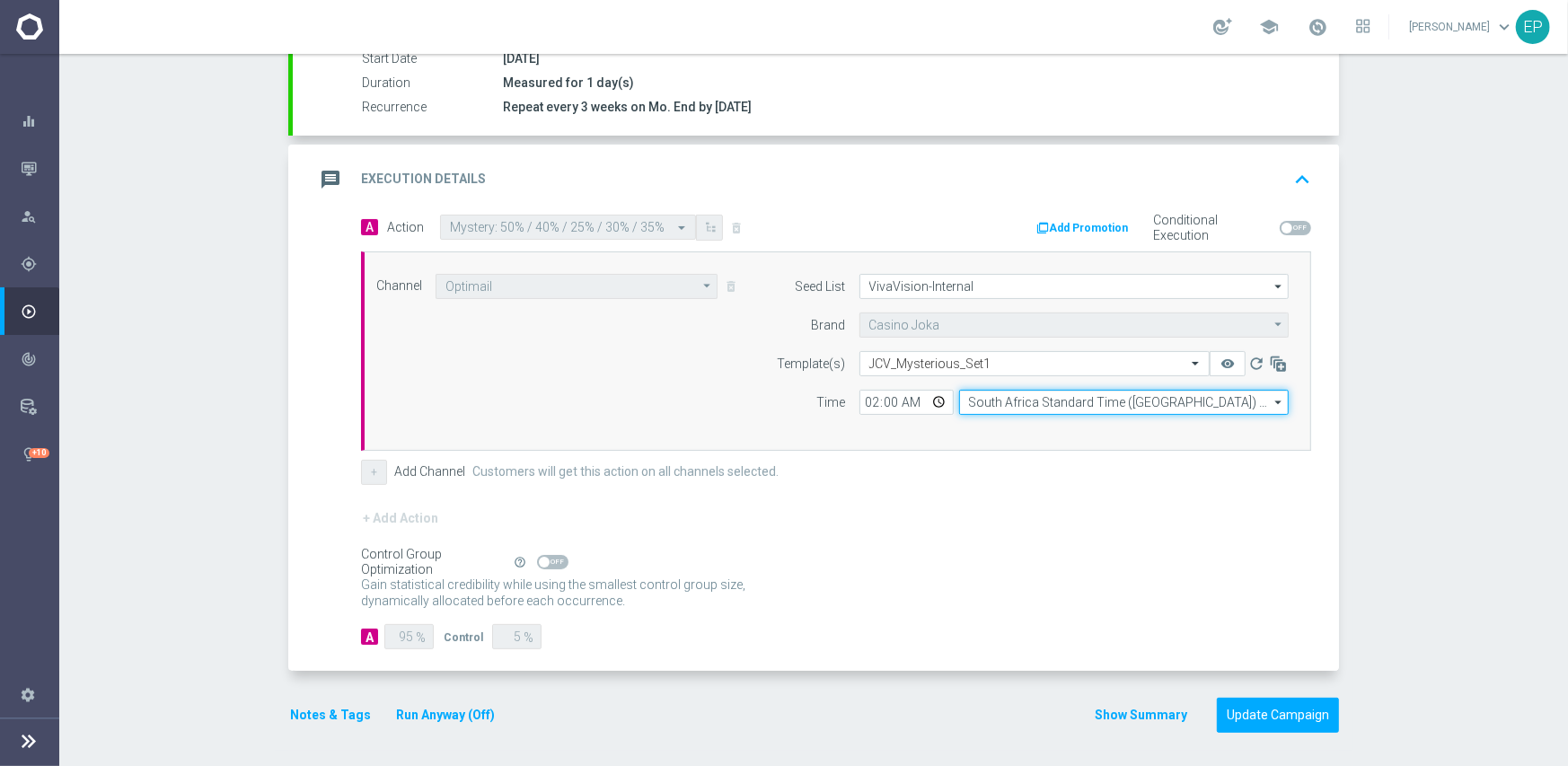
click at [1032, 400] on input "South Africa Standard Time ([GEOGRAPHIC_DATA]) (UTC +02:00)" at bounding box center [1124, 402] width 330 height 25
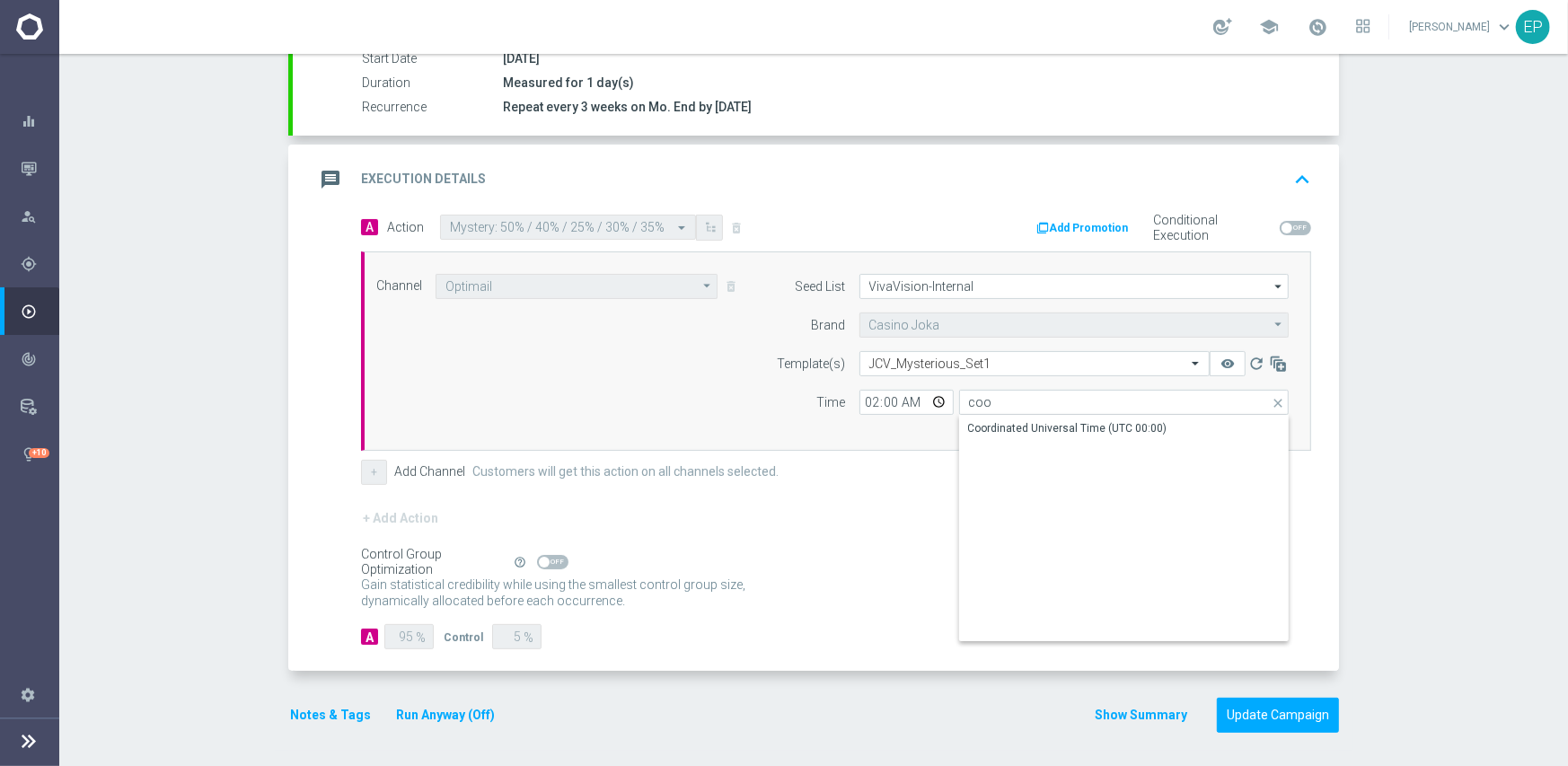
drag, startPoint x: 842, startPoint y: 505, endPoint x: 847, endPoint y: 416, distance: 89.1
click at [842, 503] on form "A Action Select action Mystery: 50% / 40% / 25% / 30% / 35% delete_forever Add …" at bounding box center [837, 433] width 950 height 436
type input "South Africa Standard Time ([GEOGRAPHIC_DATA]) (UTC +02:00)"
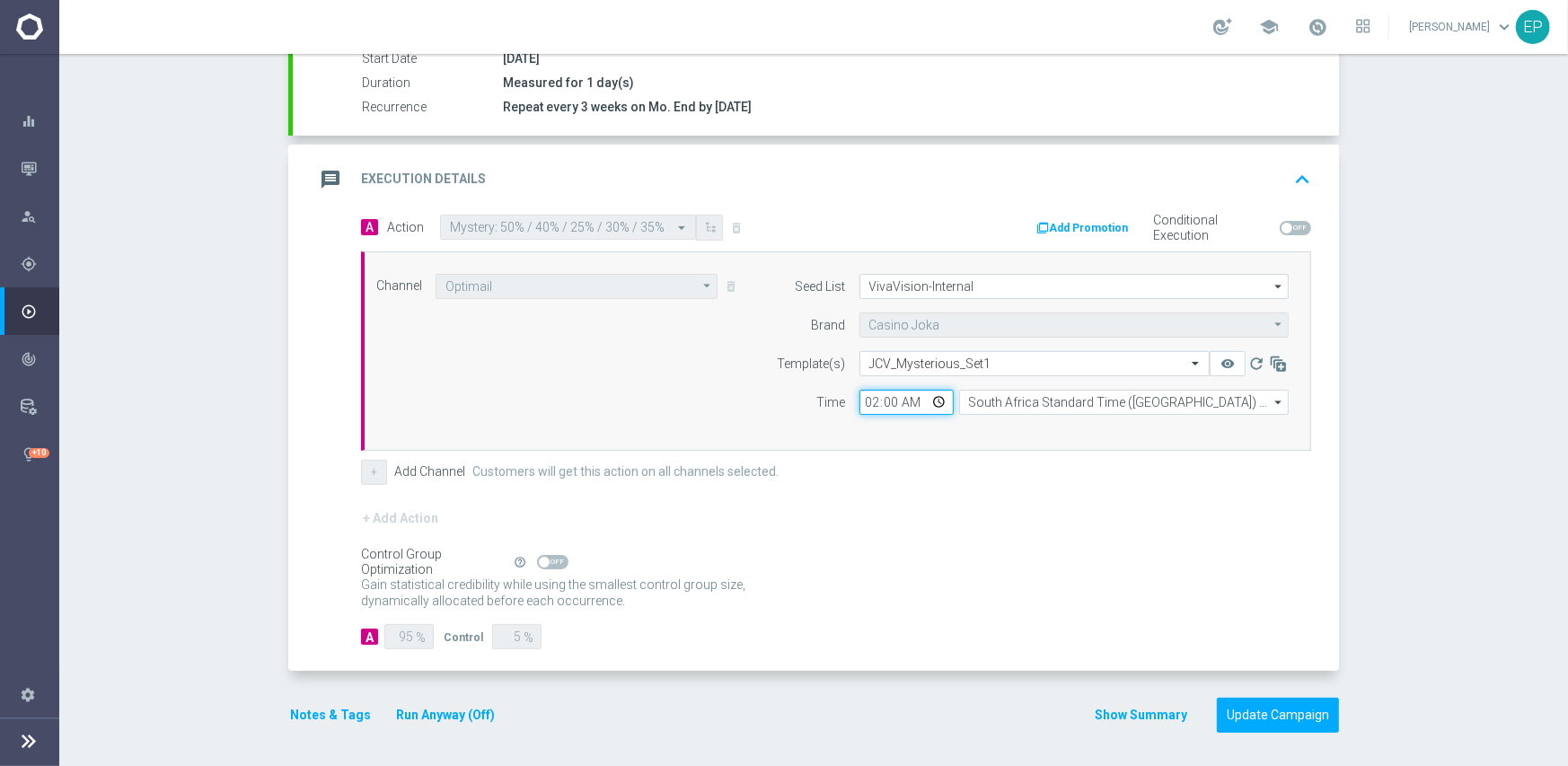
click at [860, 389] on input "02:00" at bounding box center [907, 402] width 94 height 25
type input "07:00"
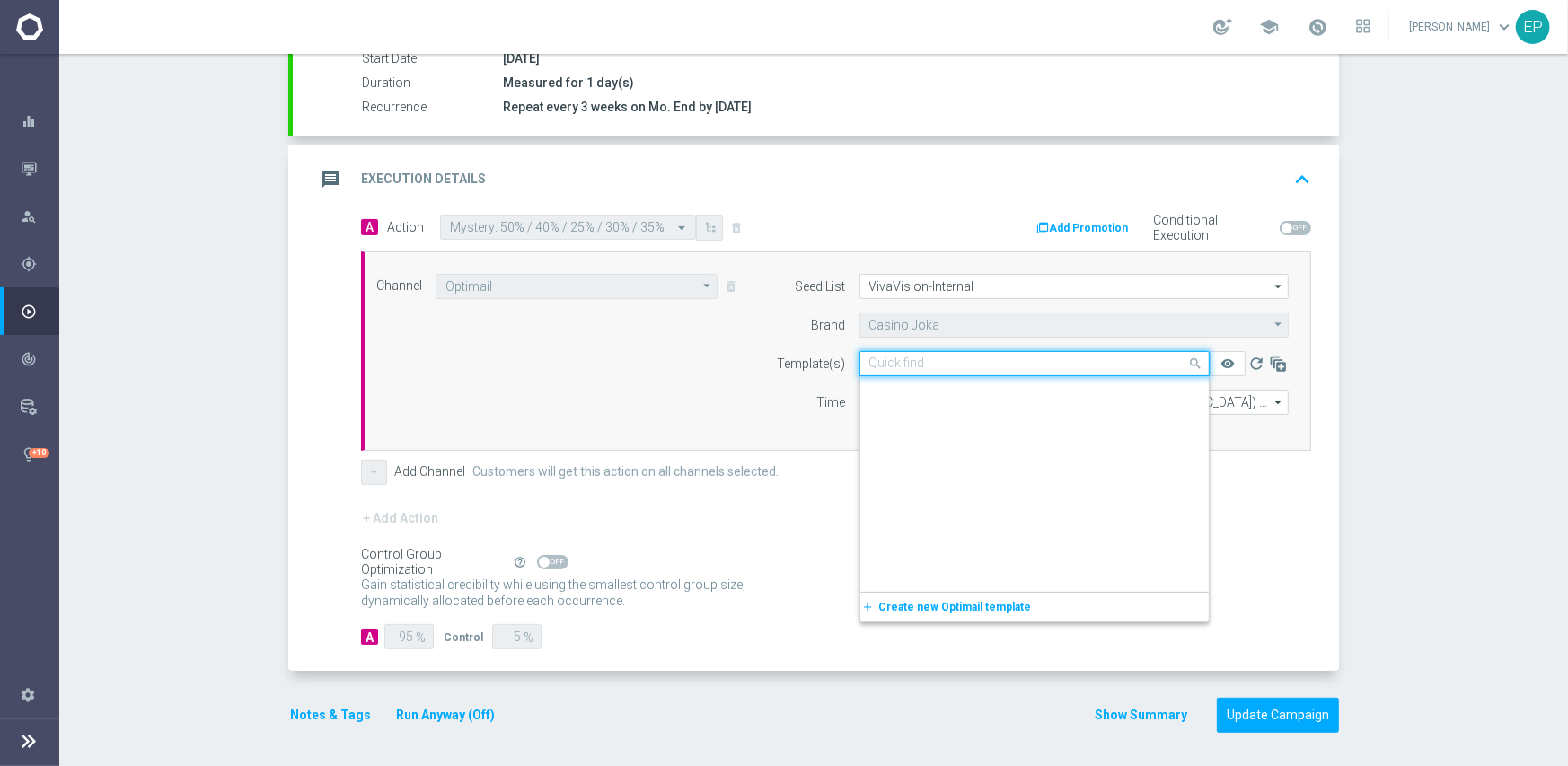
click at [915, 361] on input "text" at bounding box center [1017, 364] width 295 height 15
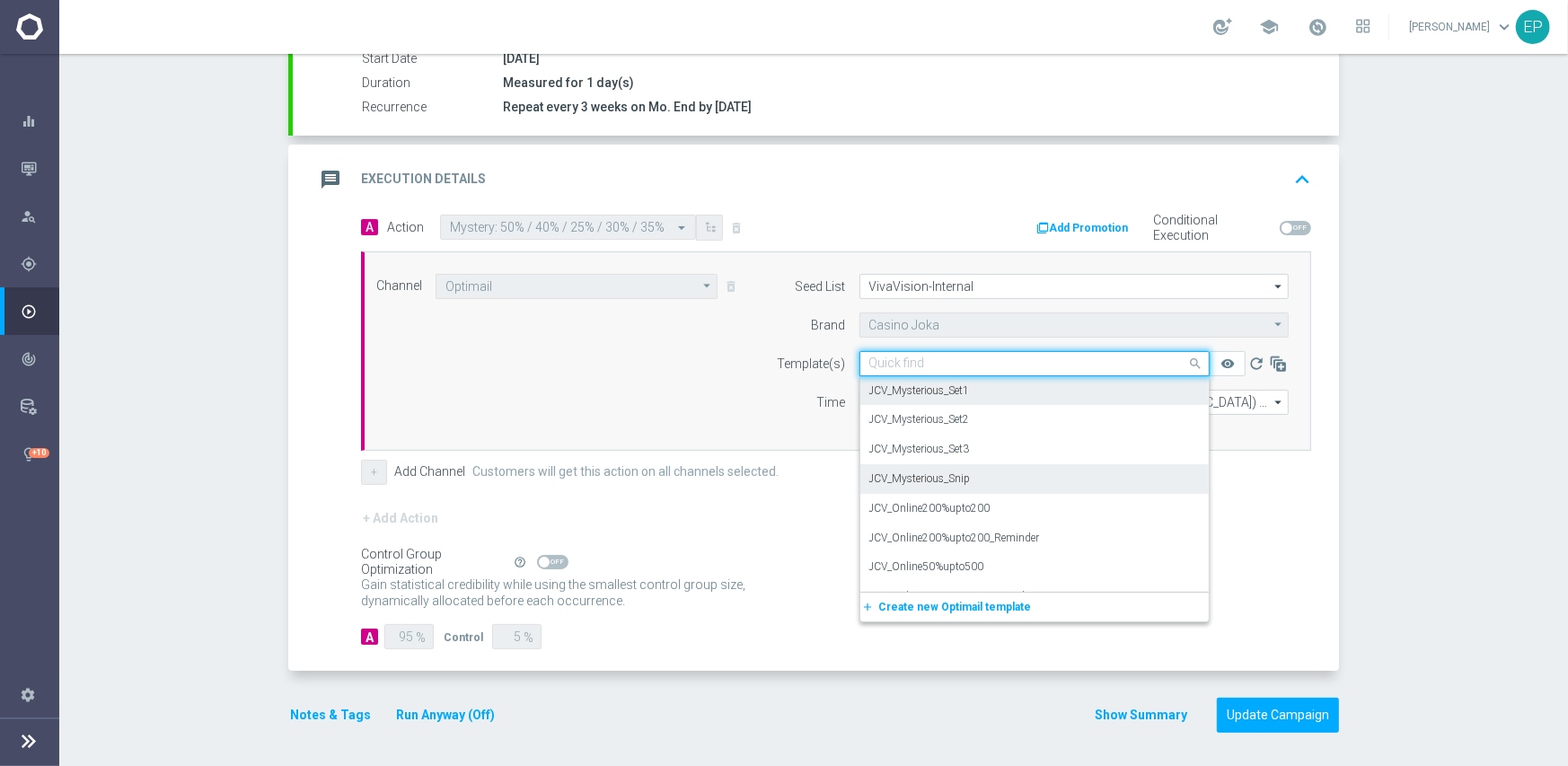
click at [957, 471] on label "JCV_Mysterious_Snip" at bounding box center [919, 479] width 101 height 15
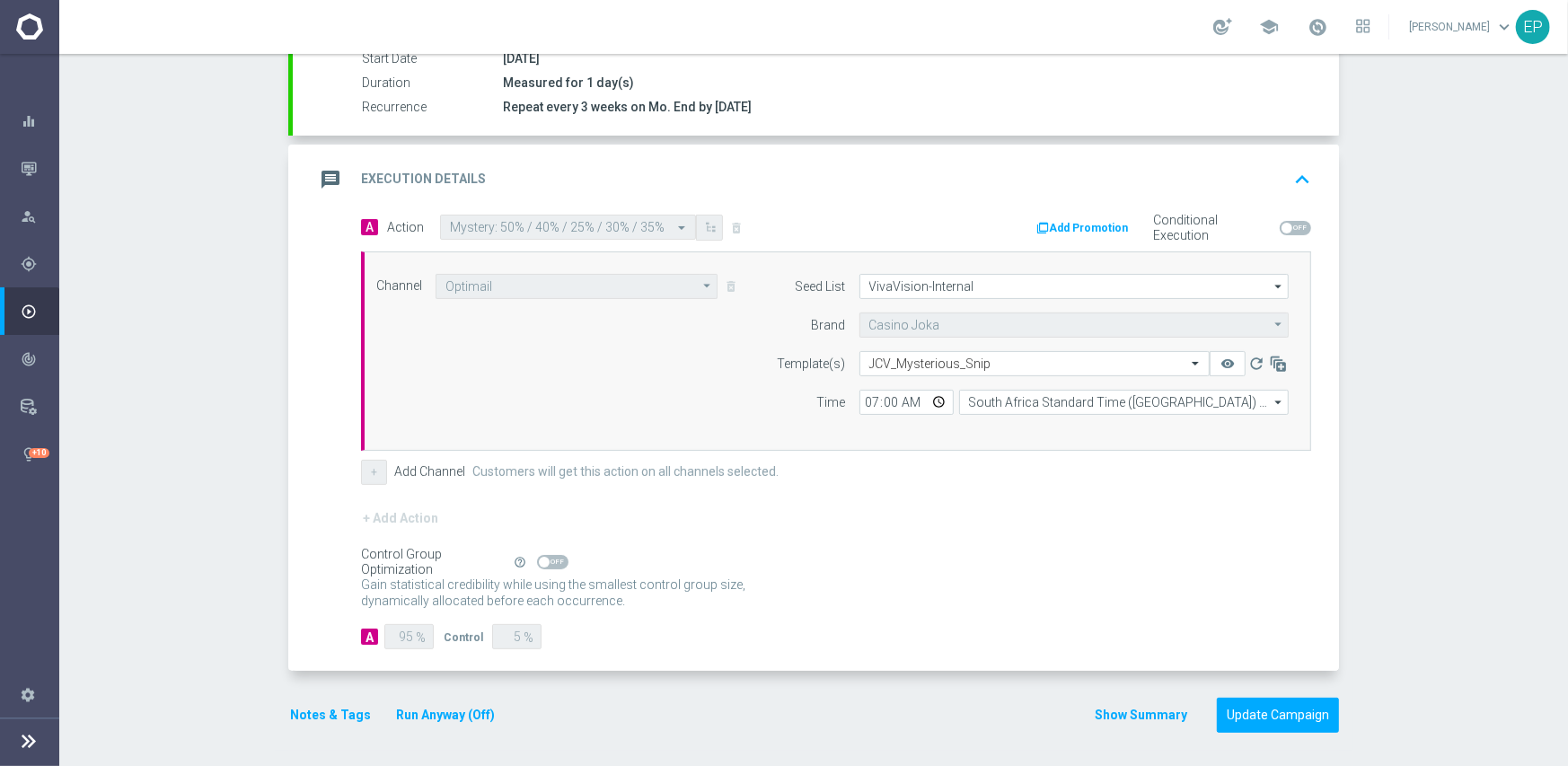
click at [945, 495] on form "A Action Select action Mystery: 50% / 40% / 25% / 30% / 35% delete_forever Add …" at bounding box center [837, 433] width 950 height 436
click at [551, 557] on span at bounding box center [552, 562] width 32 height 14
click at [551, 557] on input "checkbox" at bounding box center [552, 562] width 32 height 14
checkbox input "true"
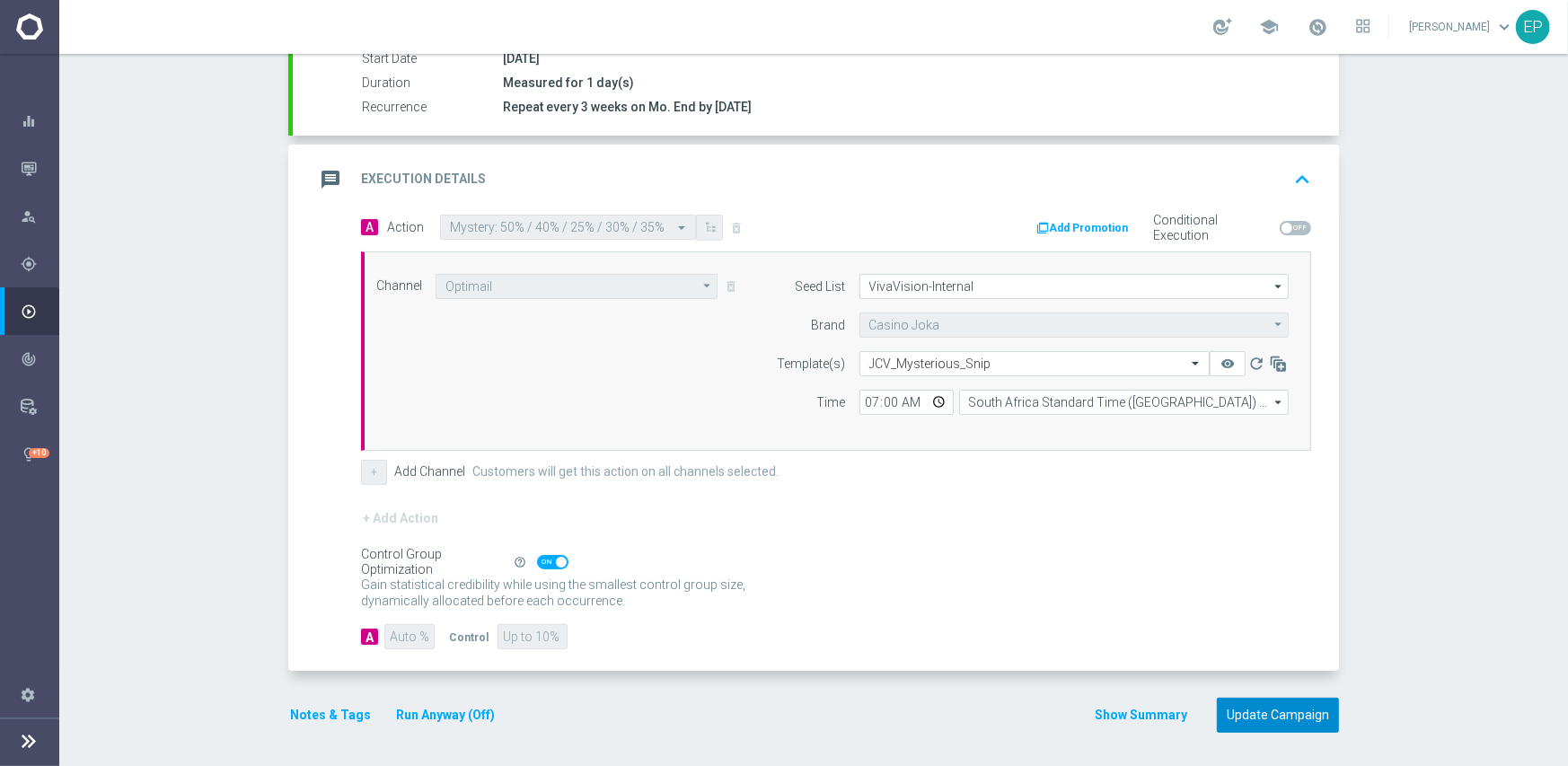
click at [1249, 704] on button "Update Campaign" at bounding box center [1277, 715] width 122 height 35
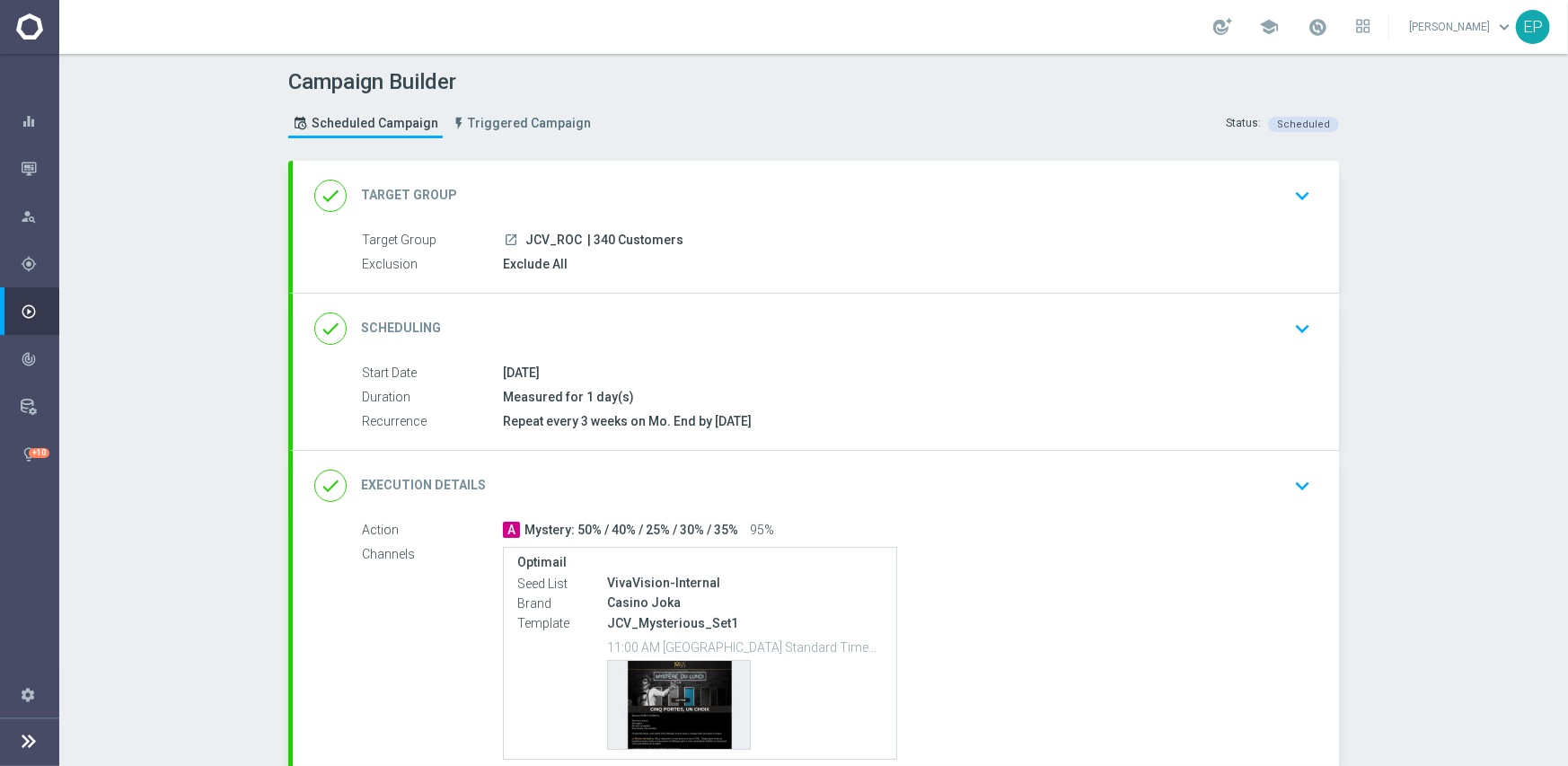
click at [731, 316] on div "done Scheduling keyboard_arrow_down" at bounding box center [815, 328] width 1003 height 34
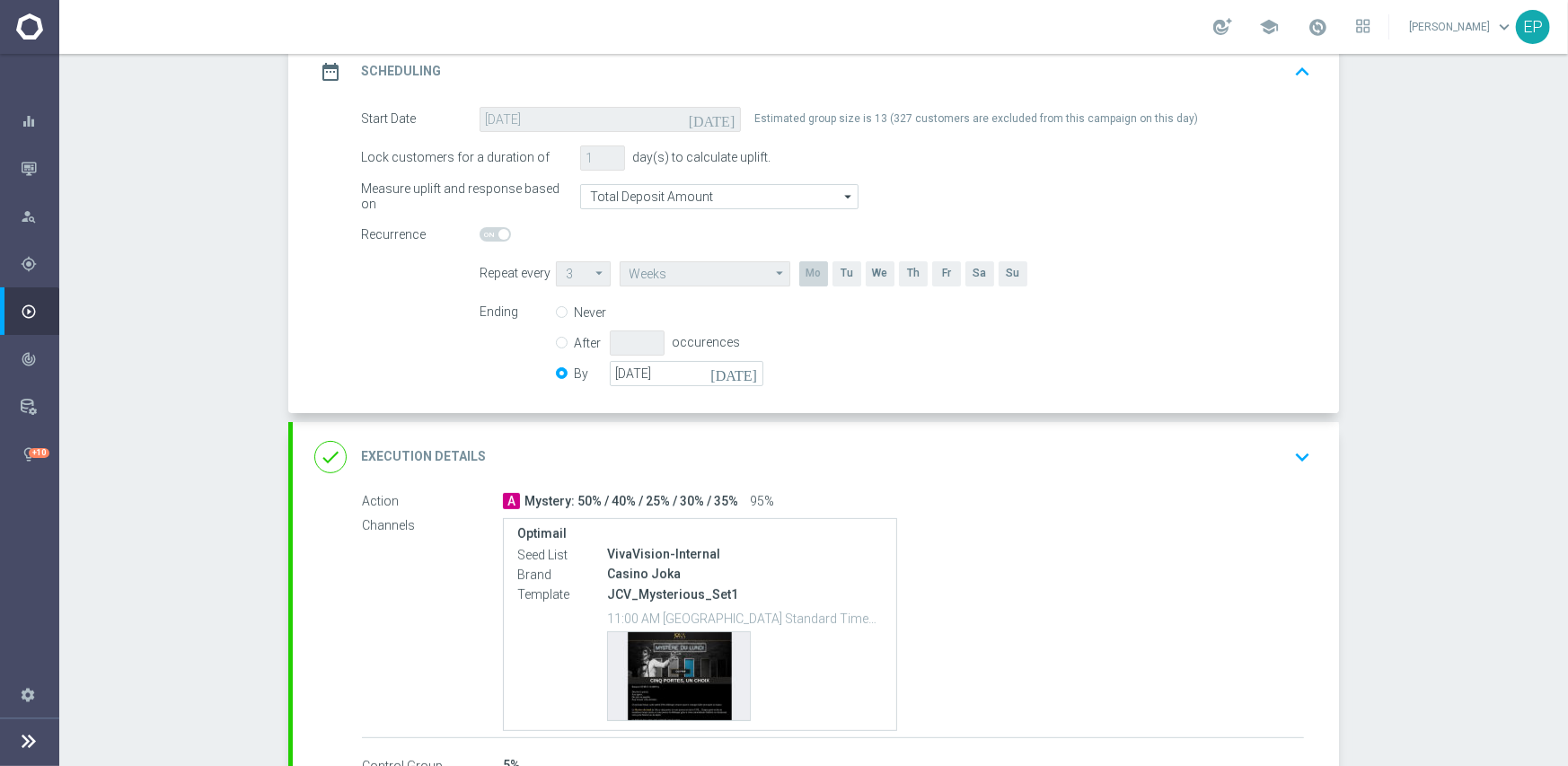
scroll to position [270, 0]
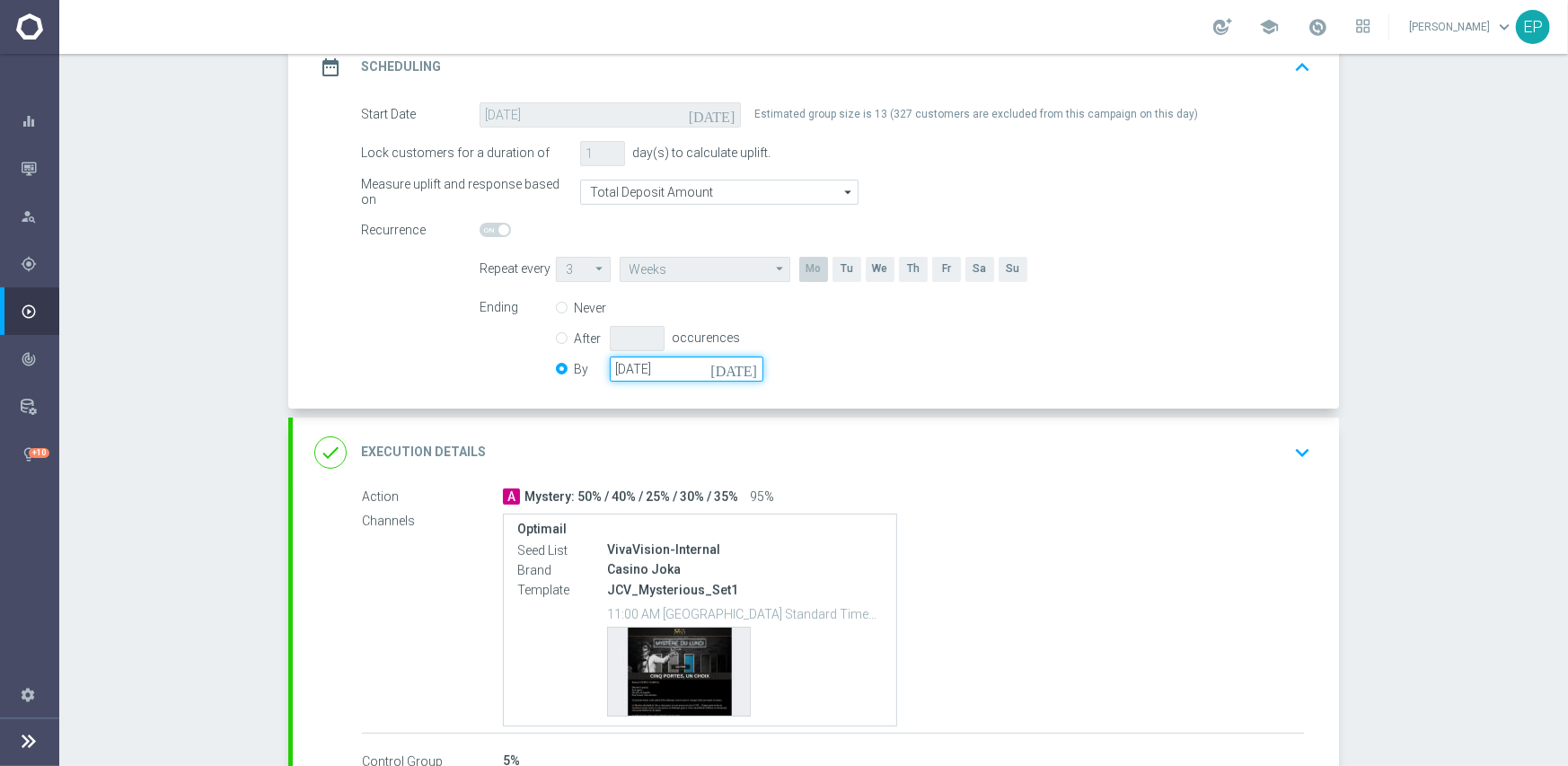
click at [680, 365] on input "[DATE]" at bounding box center [686, 369] width 153 height 25
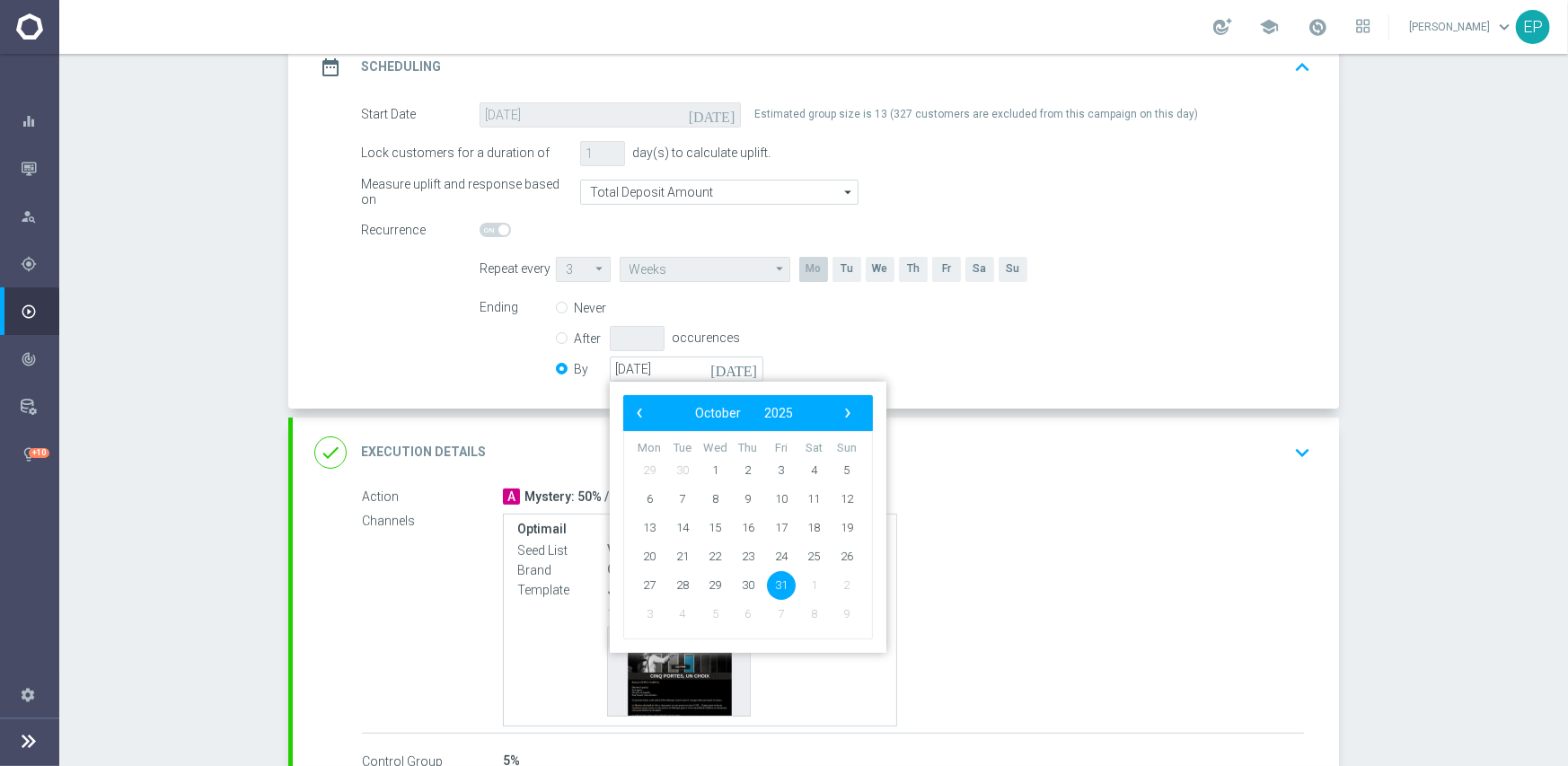
click at [855, 406] on div "‹ ​ October ​ 2025 ​ ›" at bounding box center [748, 412] width 250 height 36
click at [839, 409] on span "›" at bounding box center [847, 412] width 23 height 23
click at [849, 583] on span "30" at bounding box center [847, 585] width 29 height 29
type input "[DATE]"
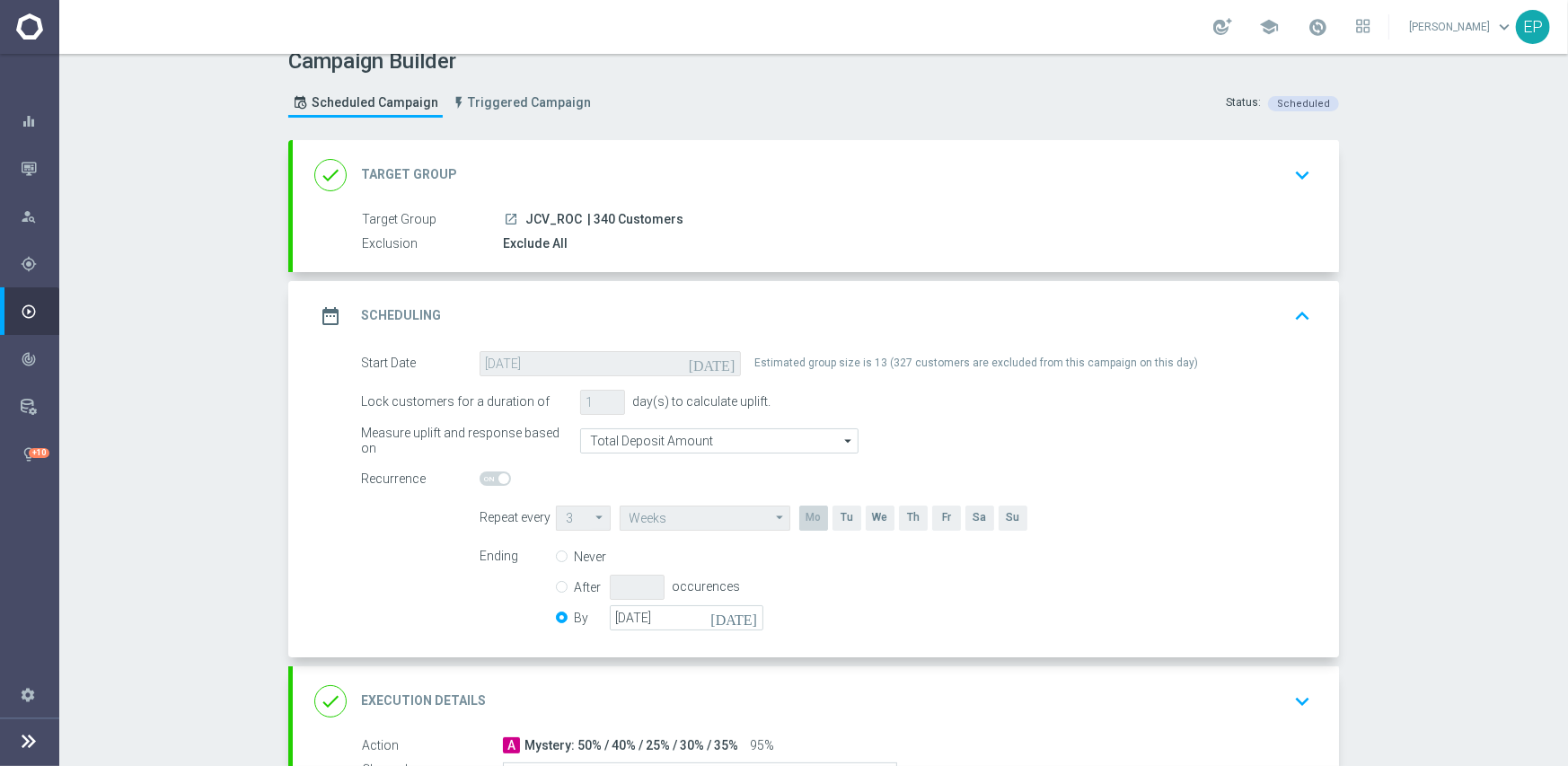
scroll to position [0, 0]
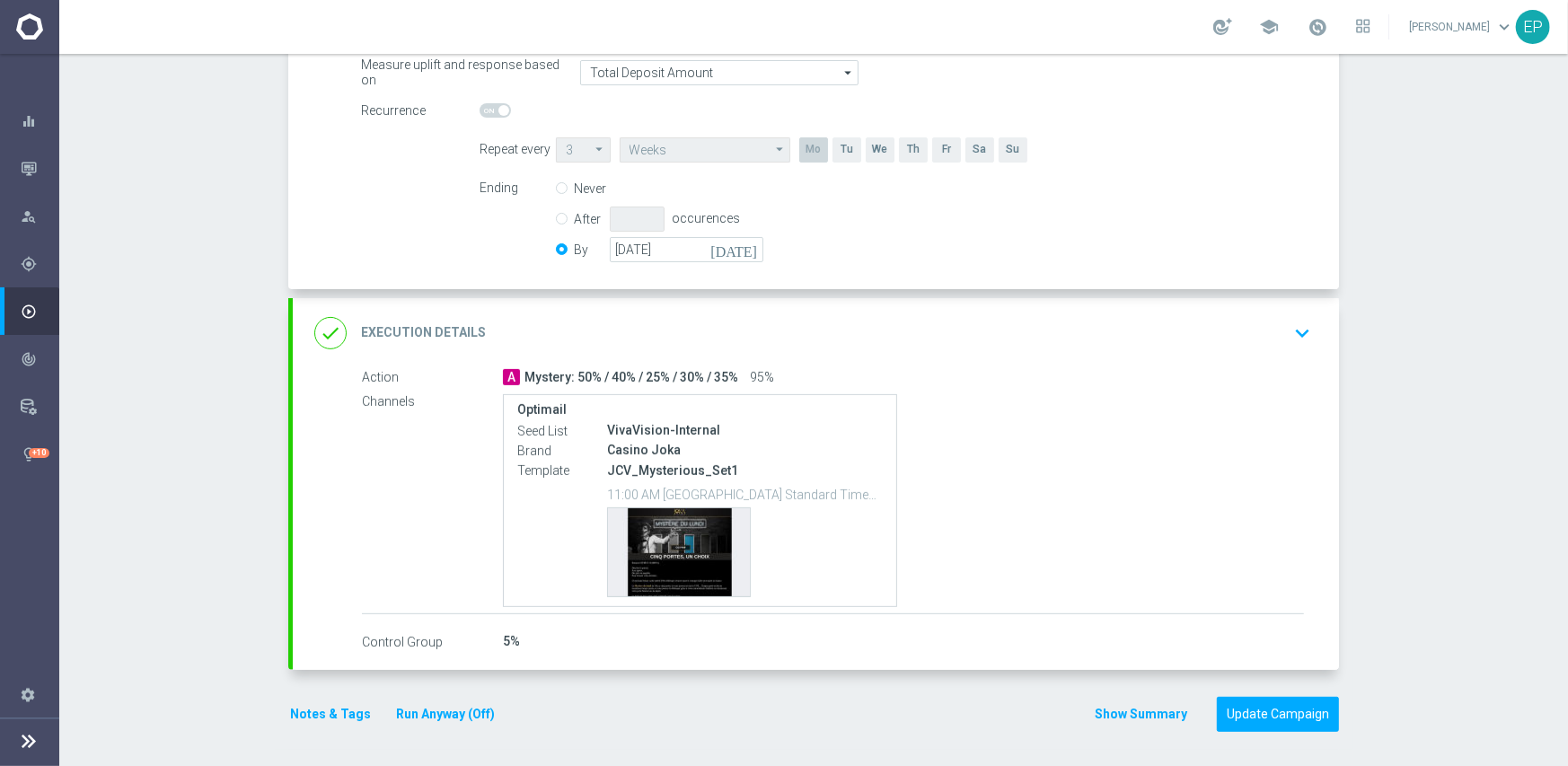
click at [809, 340] on div "done Execution Details keyboard_arrow_down" at bounding box center [815, 332] width 1003 height 34
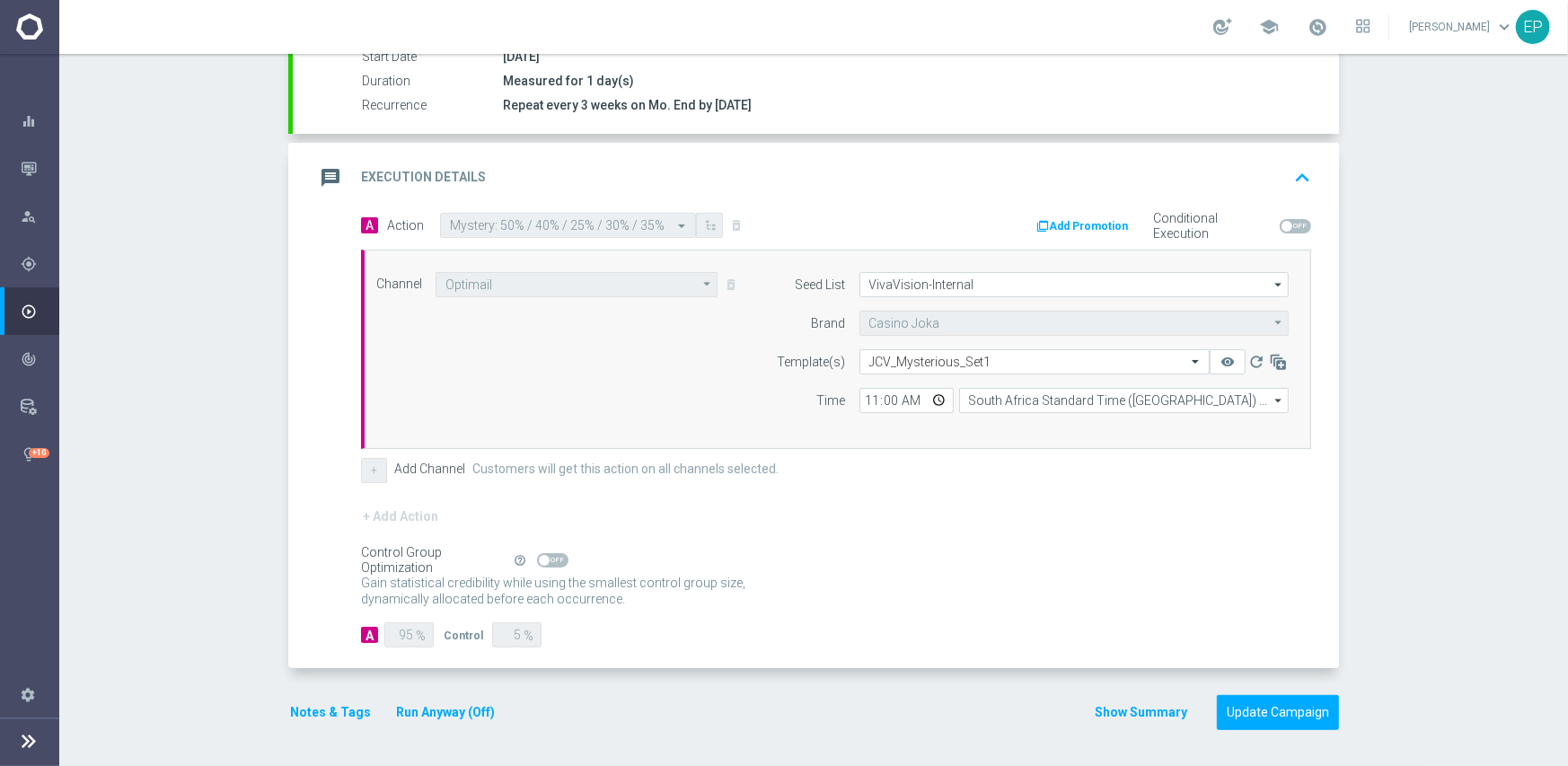
scroll to position [314, 0]
click at [550, 559] on span at bounding box center [552, 562] width 32 height 14
click at [550, 559] on input "checkbox" at bounding box center [552, 562] width 32 height 14
checkbox input "true"
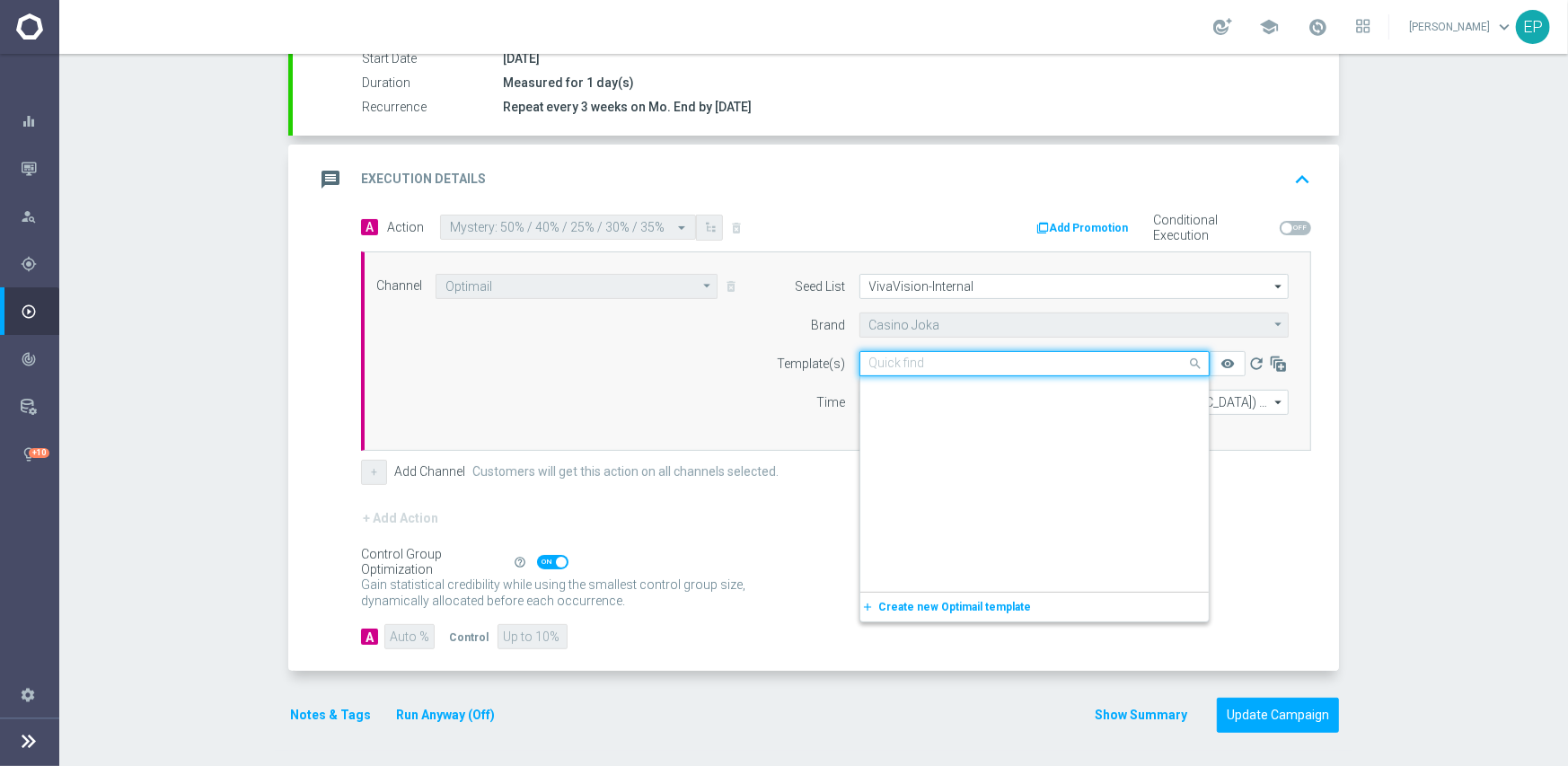
click at [971, 369] on div "Quick find JCV_Mysterious_Set1" at bounding box center [1034, 363] width 350 height 25
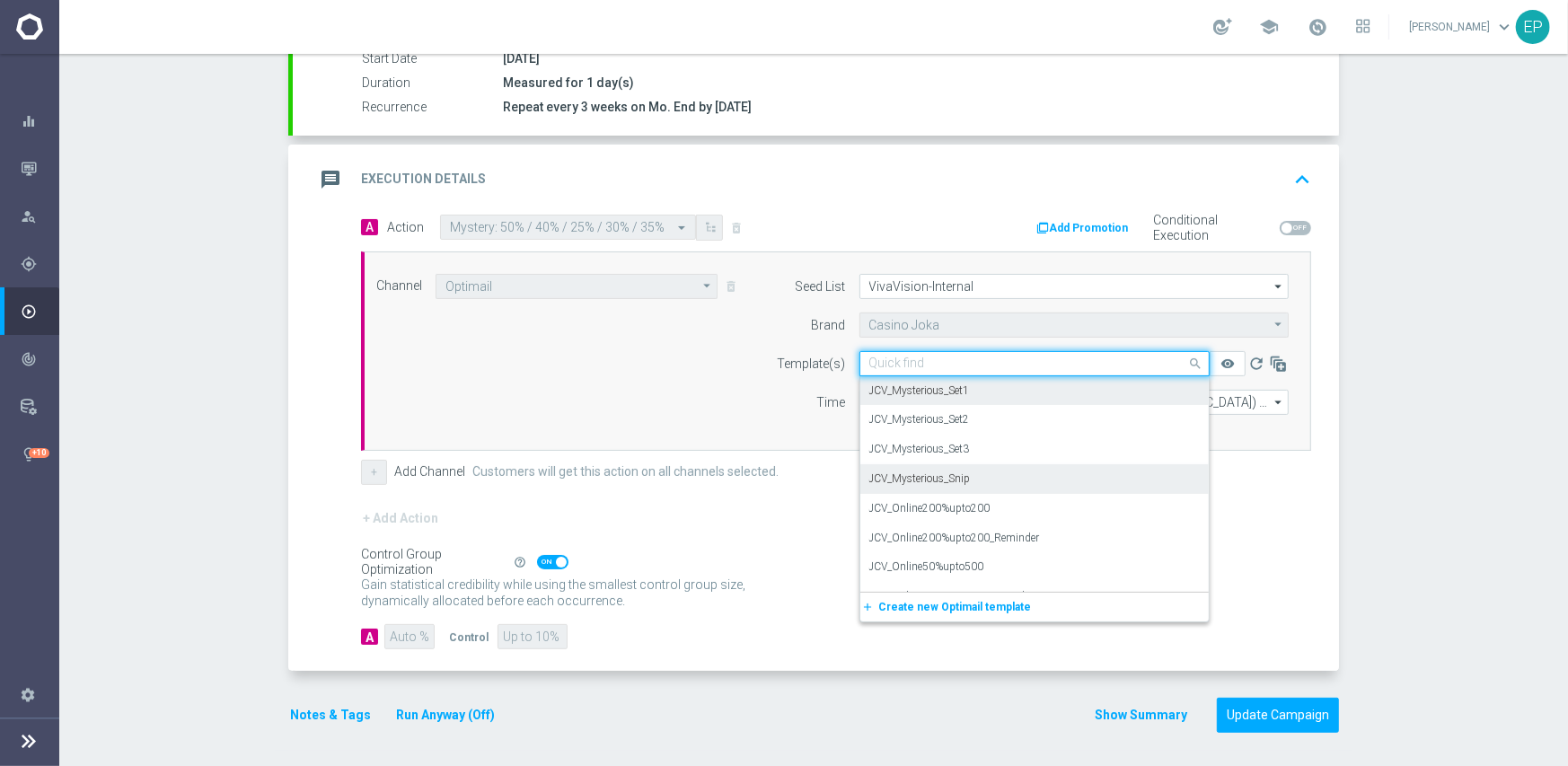
click at [943, 480] on label "JCV_Mysterious_Snip" at bounding box center [919, 479] width 101 height 15
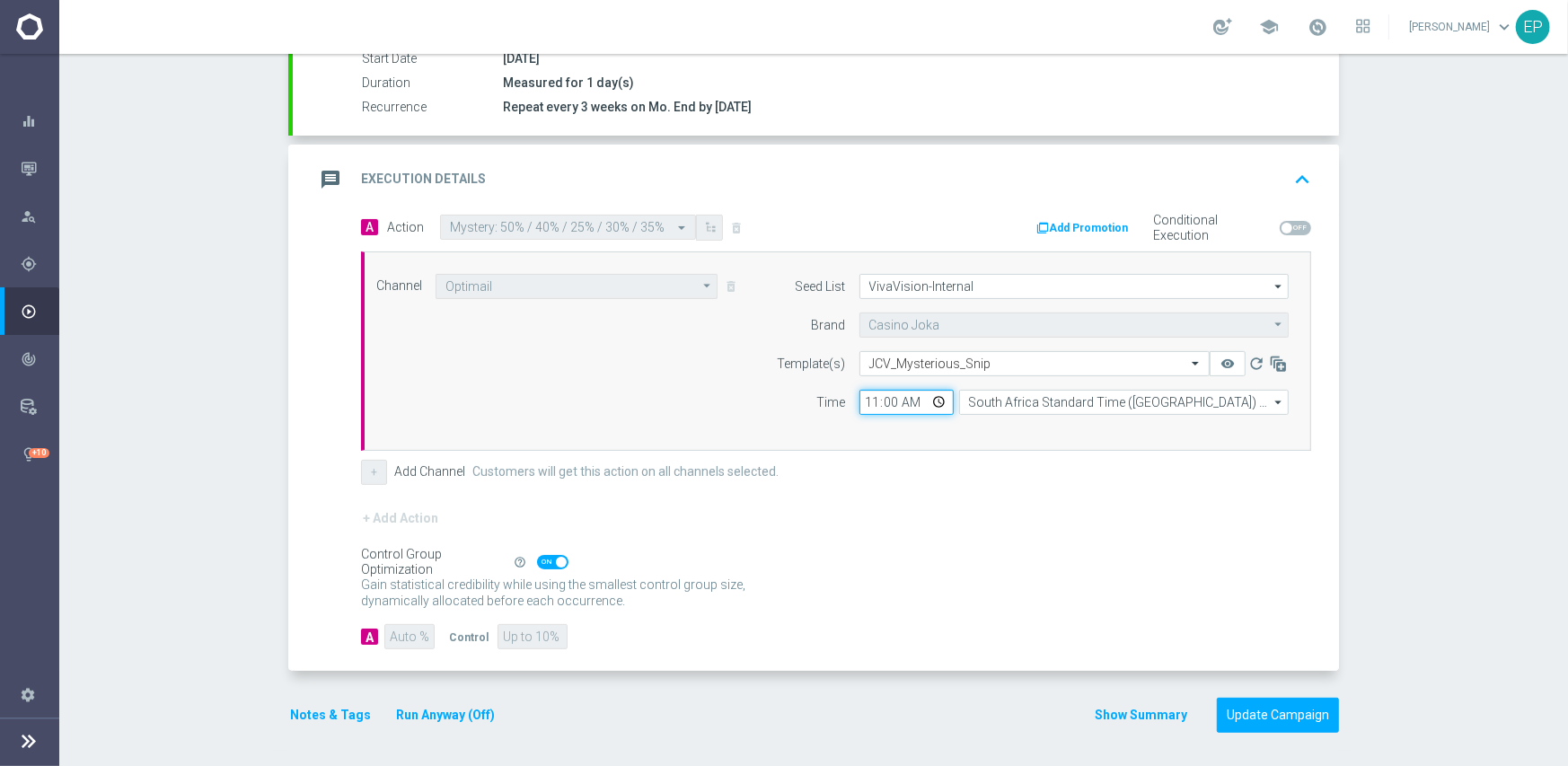
click at [860, 398] on input "11:00" at bounding box center [907, 402] width 94 height 25
type input "07:00"
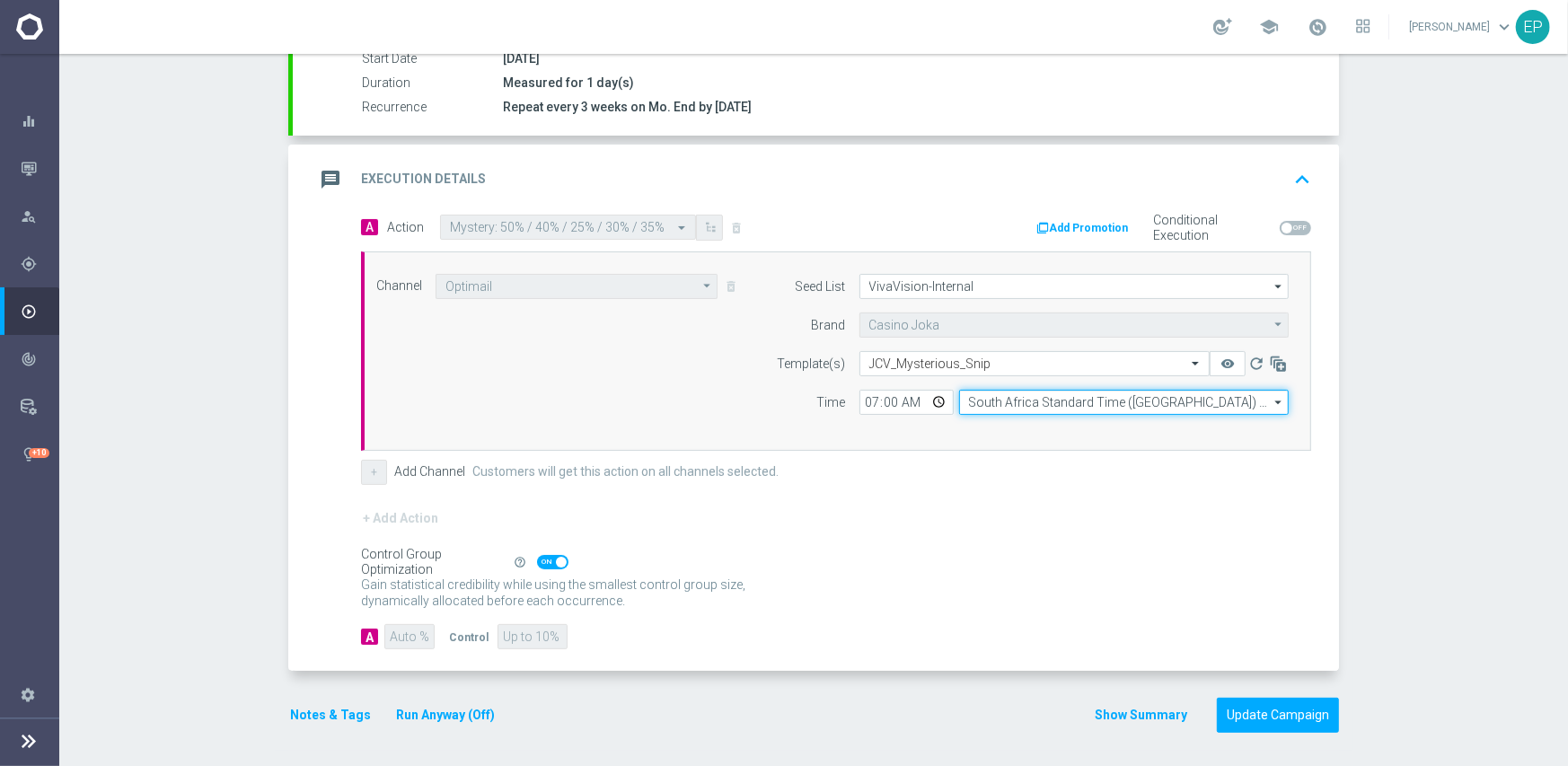
click at [1007, 410] on input "South Africa Standard Time ([GEOGRAPHIC_DATA]) (UTC +02:00)" at bounding box center [1124, 402] width 330 height 25
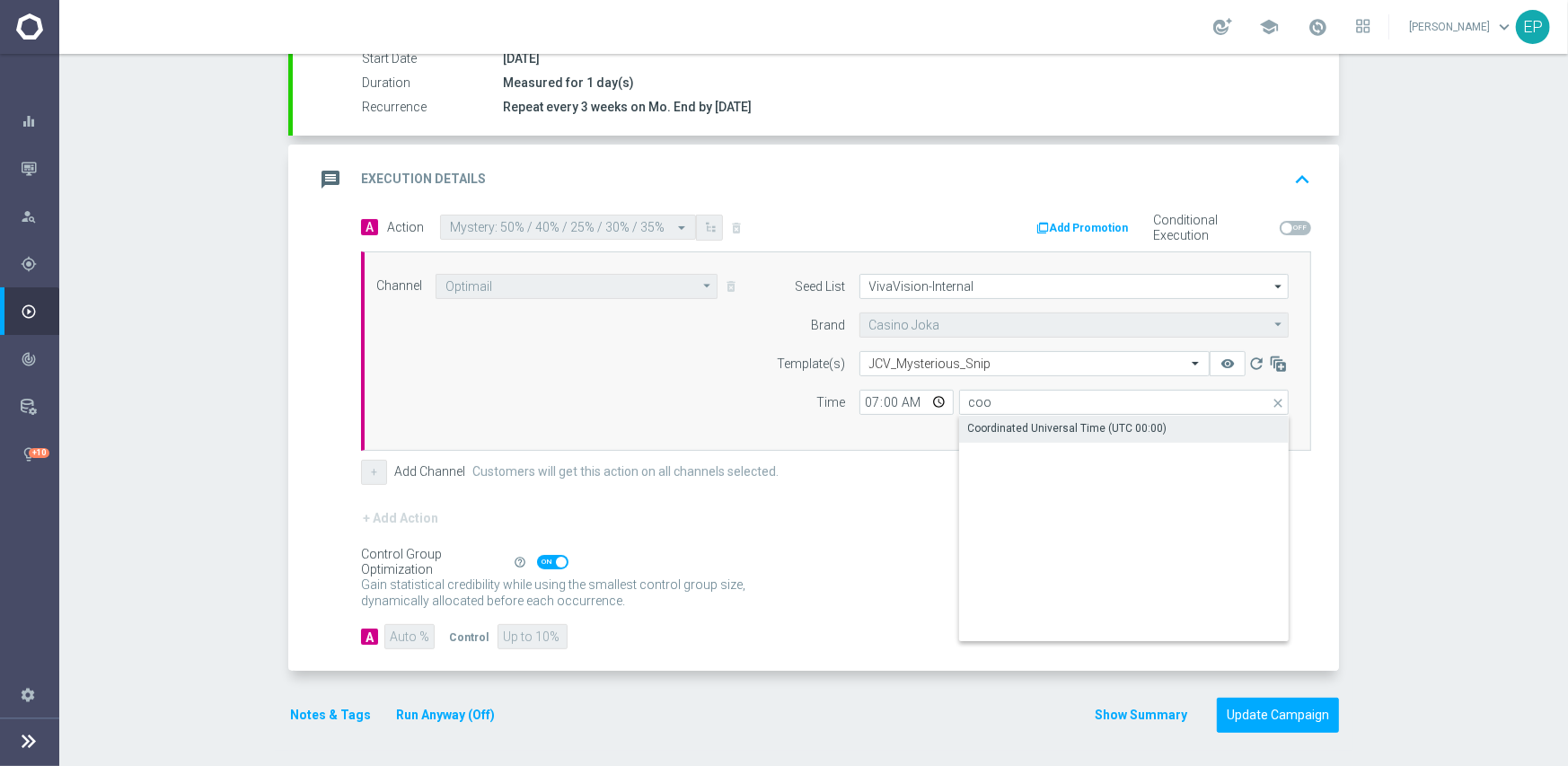
click at [1004, 420] on div "Coordinated Universal Time (UTC 00:00)" at bounding box center [1067, 428] width 199 height 16
type input "Coordinated Universal Time (UTC 00:00)"
click at [990, 500] on form "A Action Select action Mystery: 50% / 40% / 25% / 30% / 35% delete_forever Add …" at bounding box center [837, 433] width 950 height 436
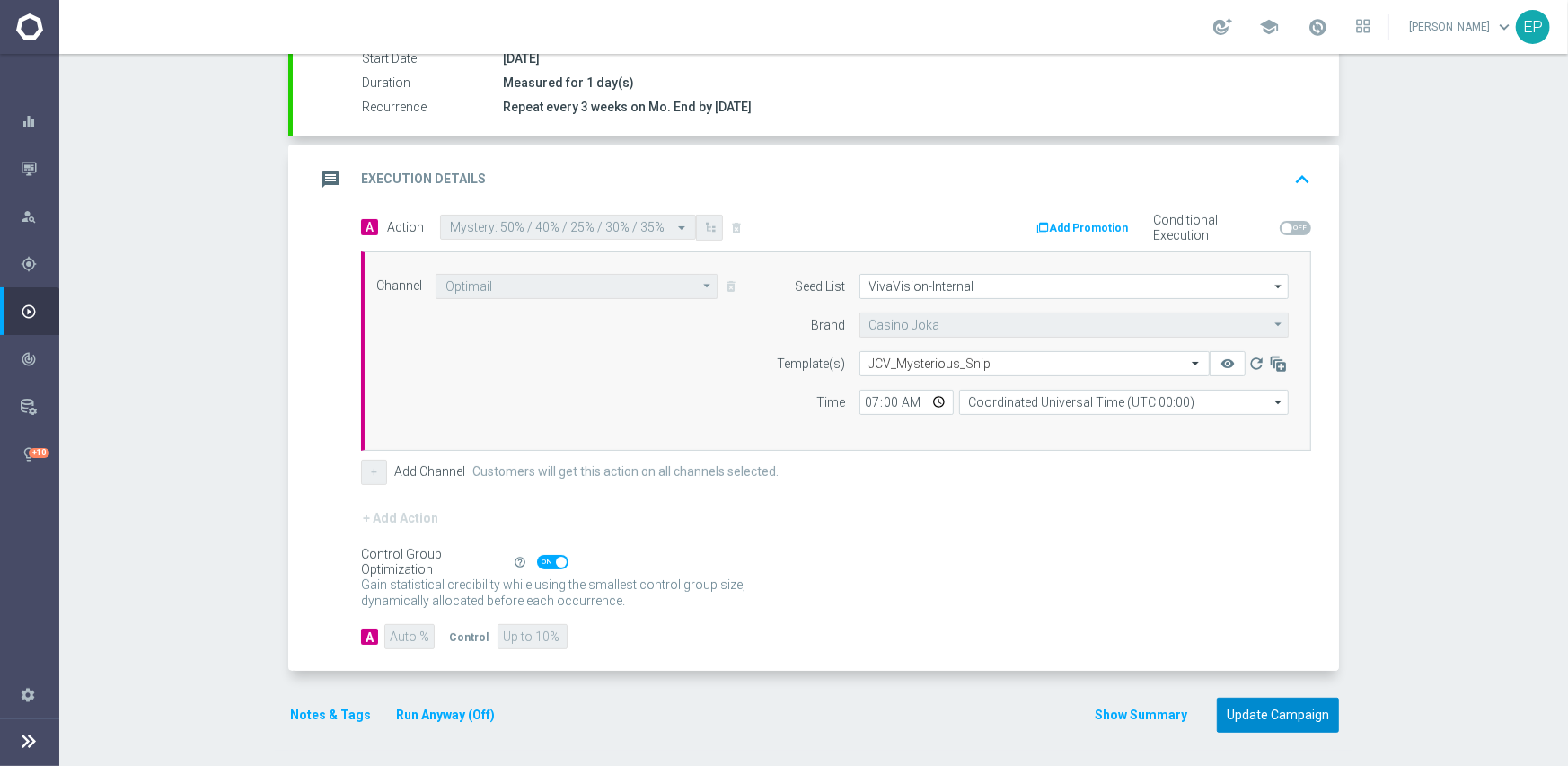
click at [1279, 708] on button "Update Campaign" at bounding box center [1277, 715] width 122 height 35
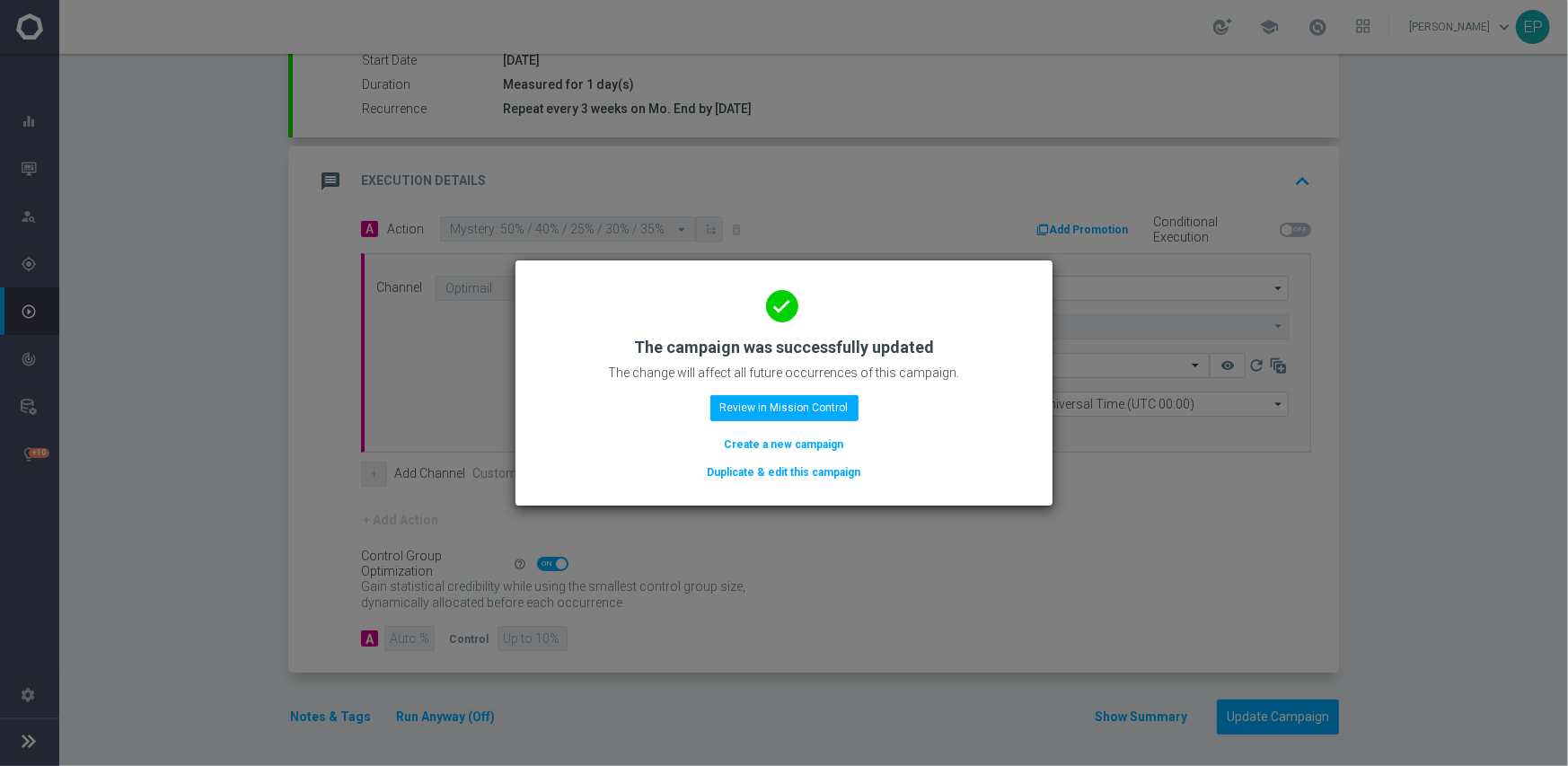
scroll to position [314, 0]
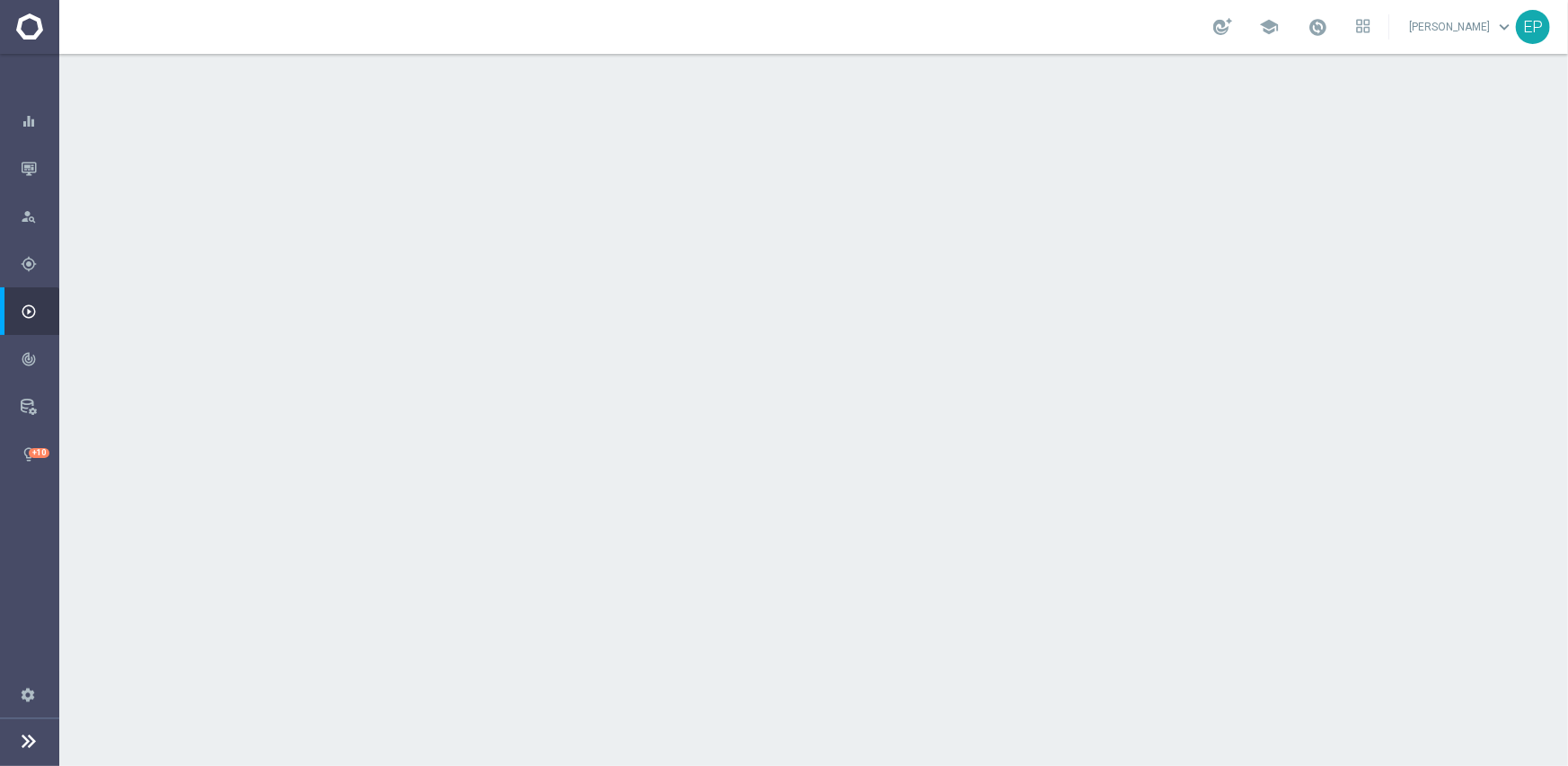
click at [708, 320] on div "done Scheduling keyboard_arrow_down" at bounding box center [815, 328] width 1003 height 34
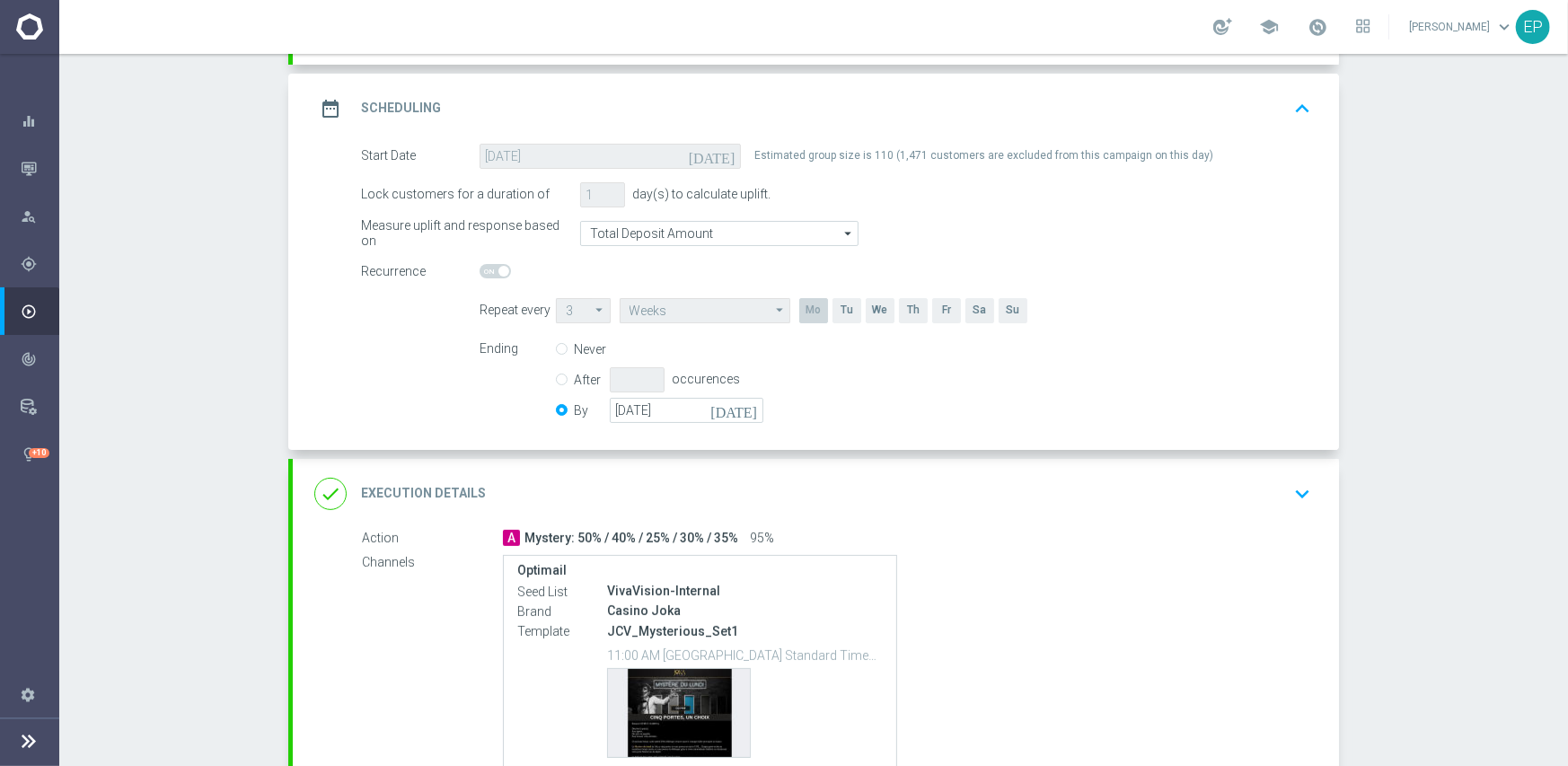
scroll to position [270, 0]
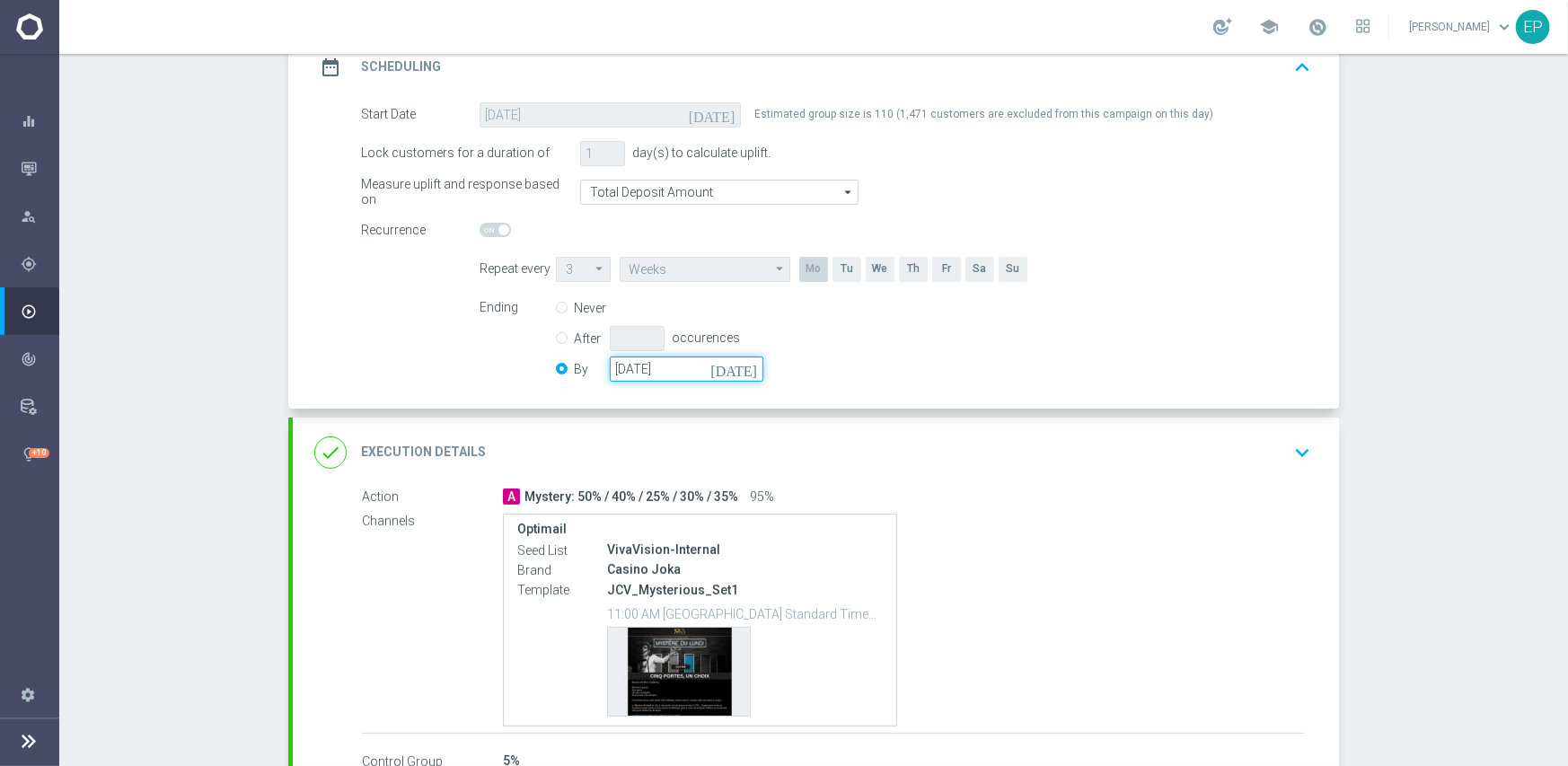
click at [656, 358] on input "[DATE]" at bounding box center [686, 369] width 153 height 25
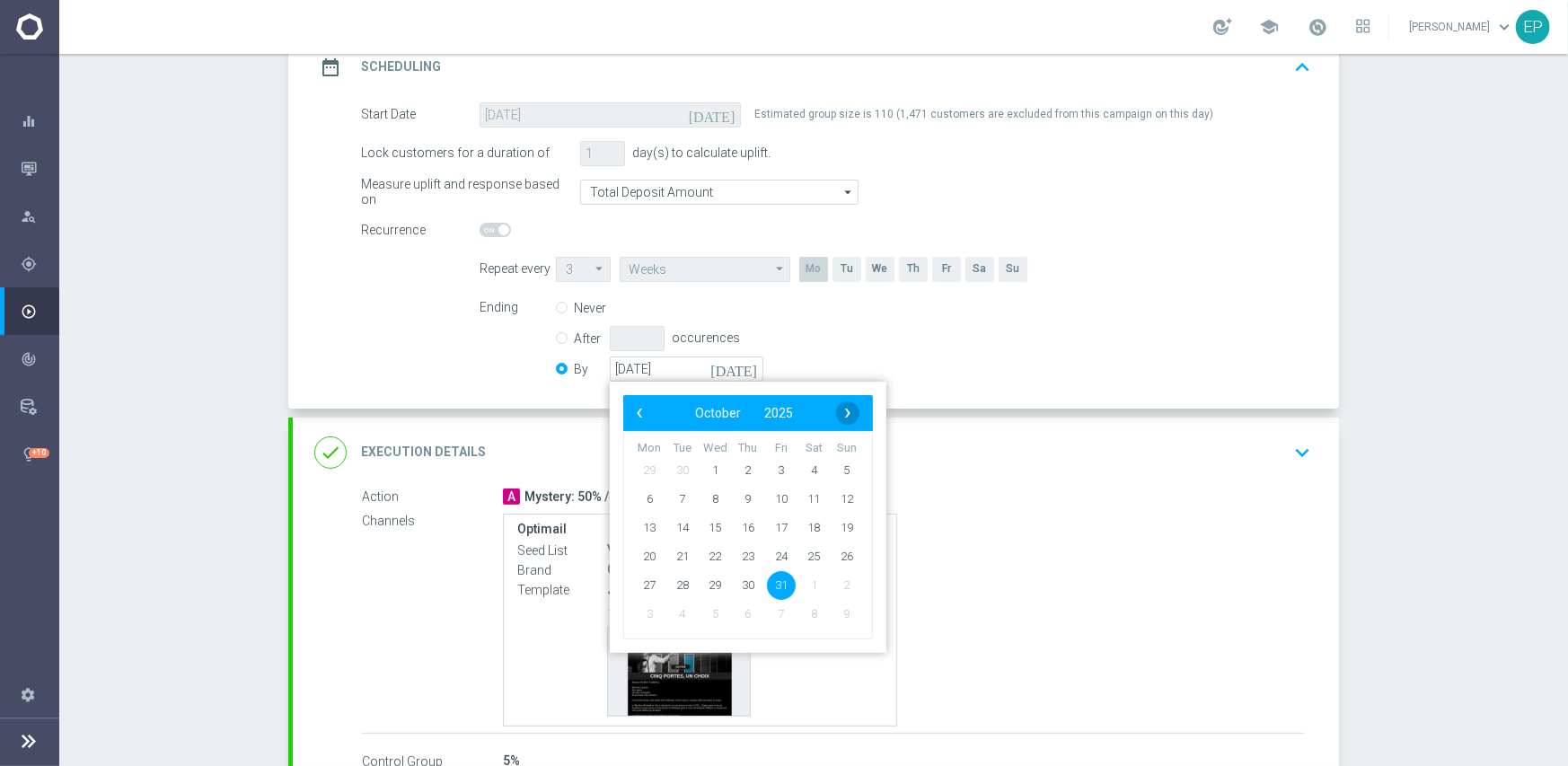
click at [836, 413] on span "›" at bounding box center [847, 412] width 23 height 23
click at [836, 588] on span "30" at bounding box center [847, 585] width 29 height 29
type input "[DATE]"
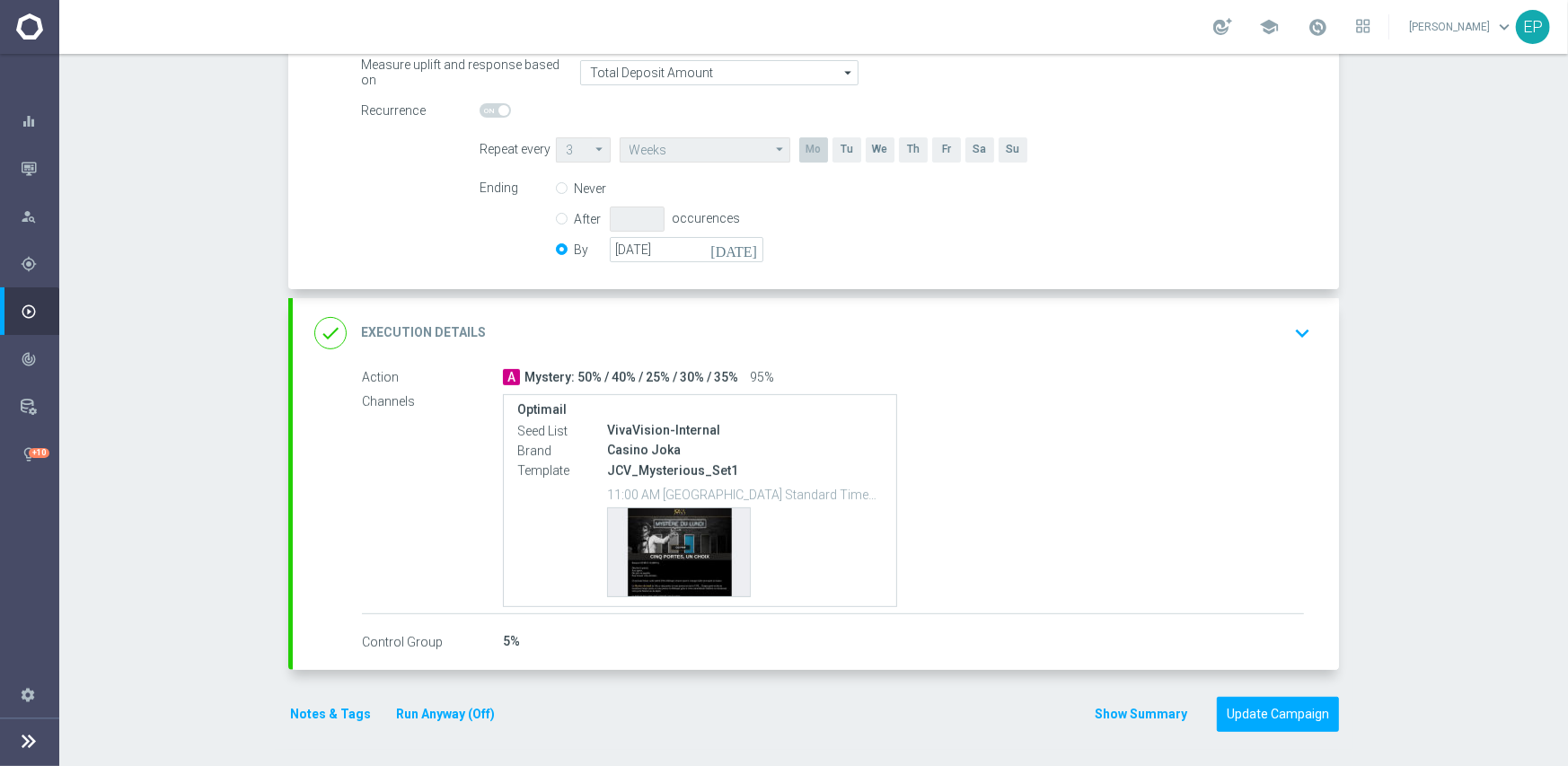
click at [846, 311] on div "done Execution Details keyboard_arrow_down" at bounding box center [815, 332] width 1046 height 70
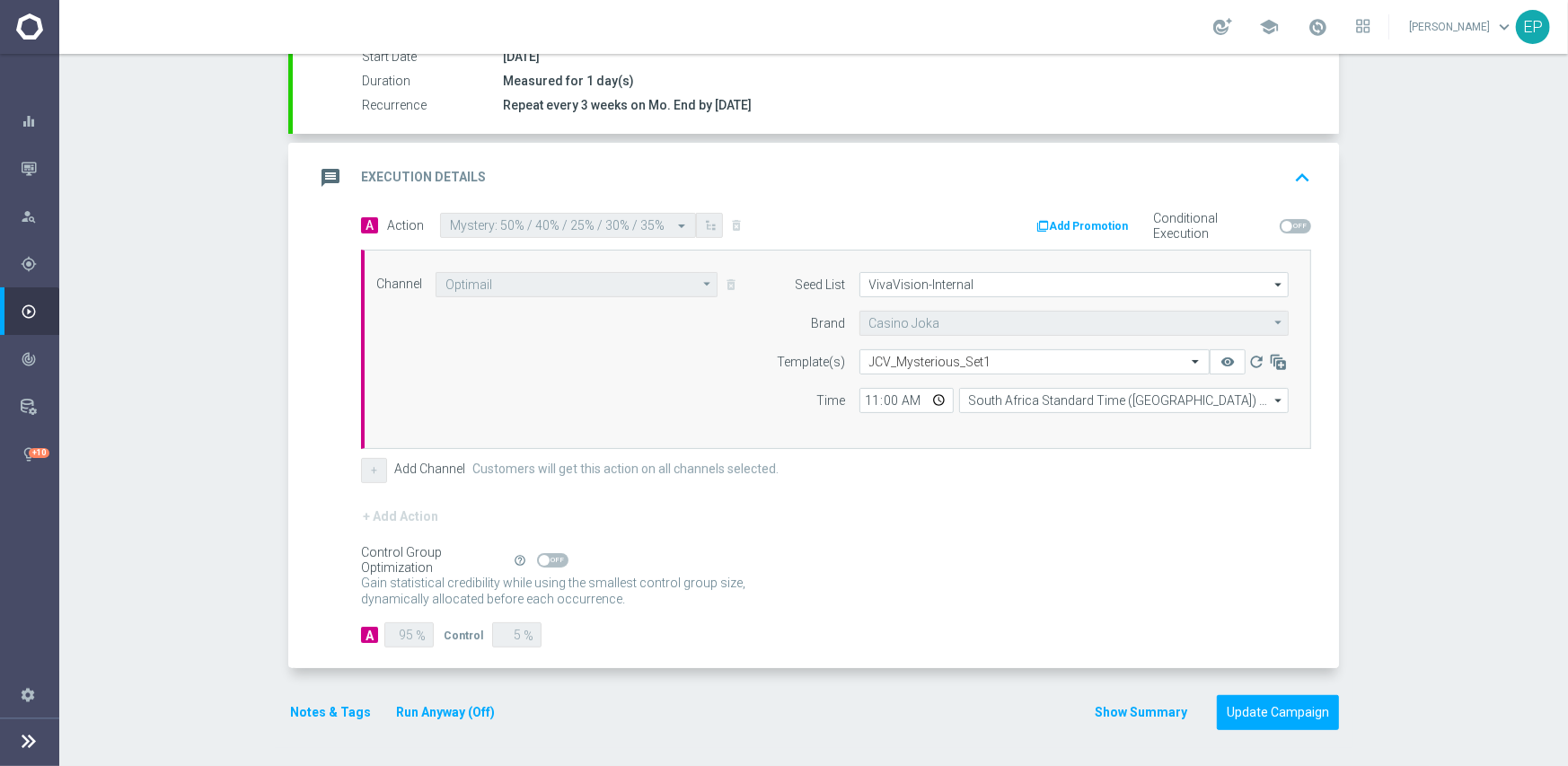
scroll to position [314, 0]
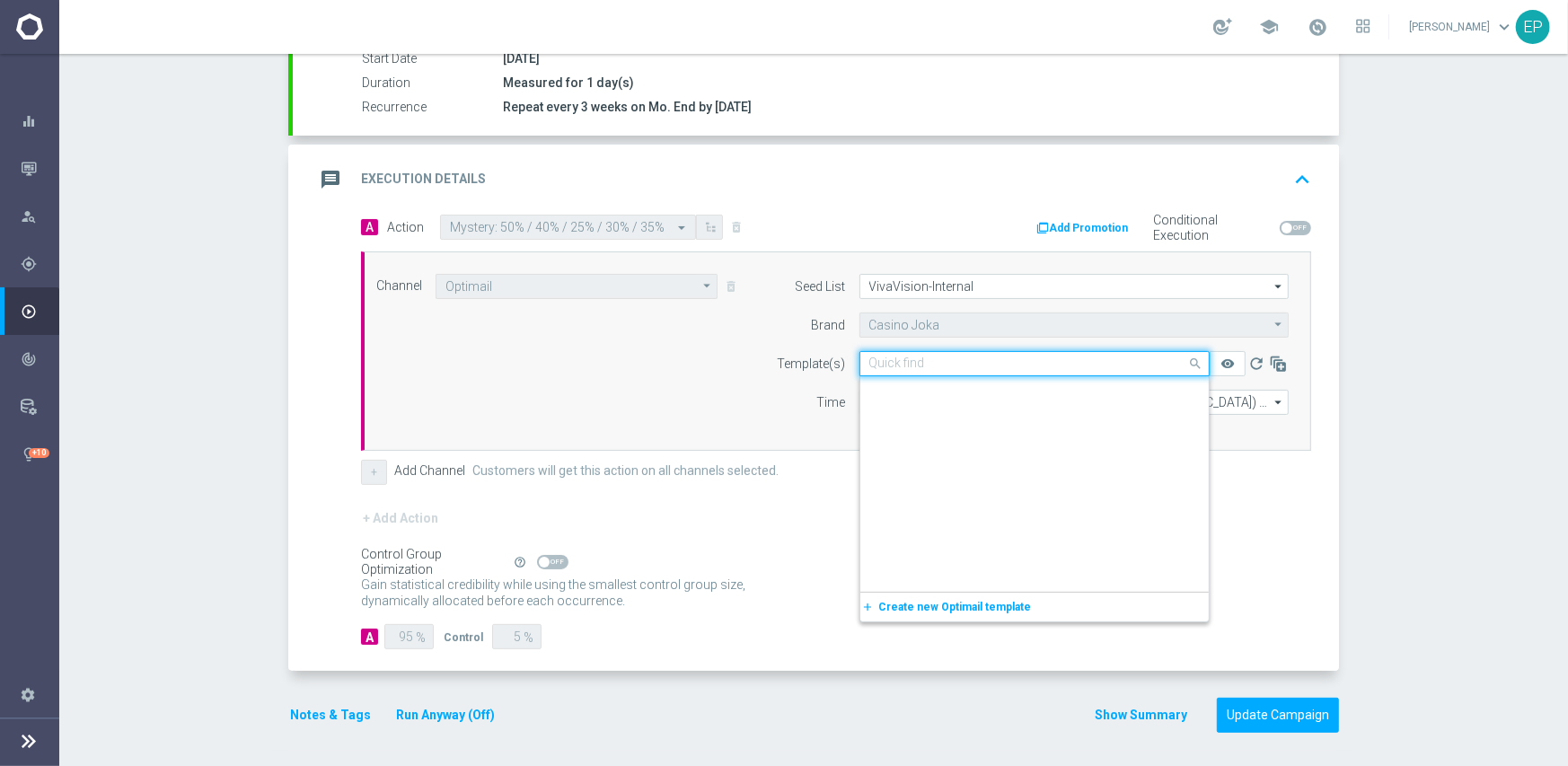
click at [952, 362] on input "text" at bounding box center [1017, 364] width 295 height 15
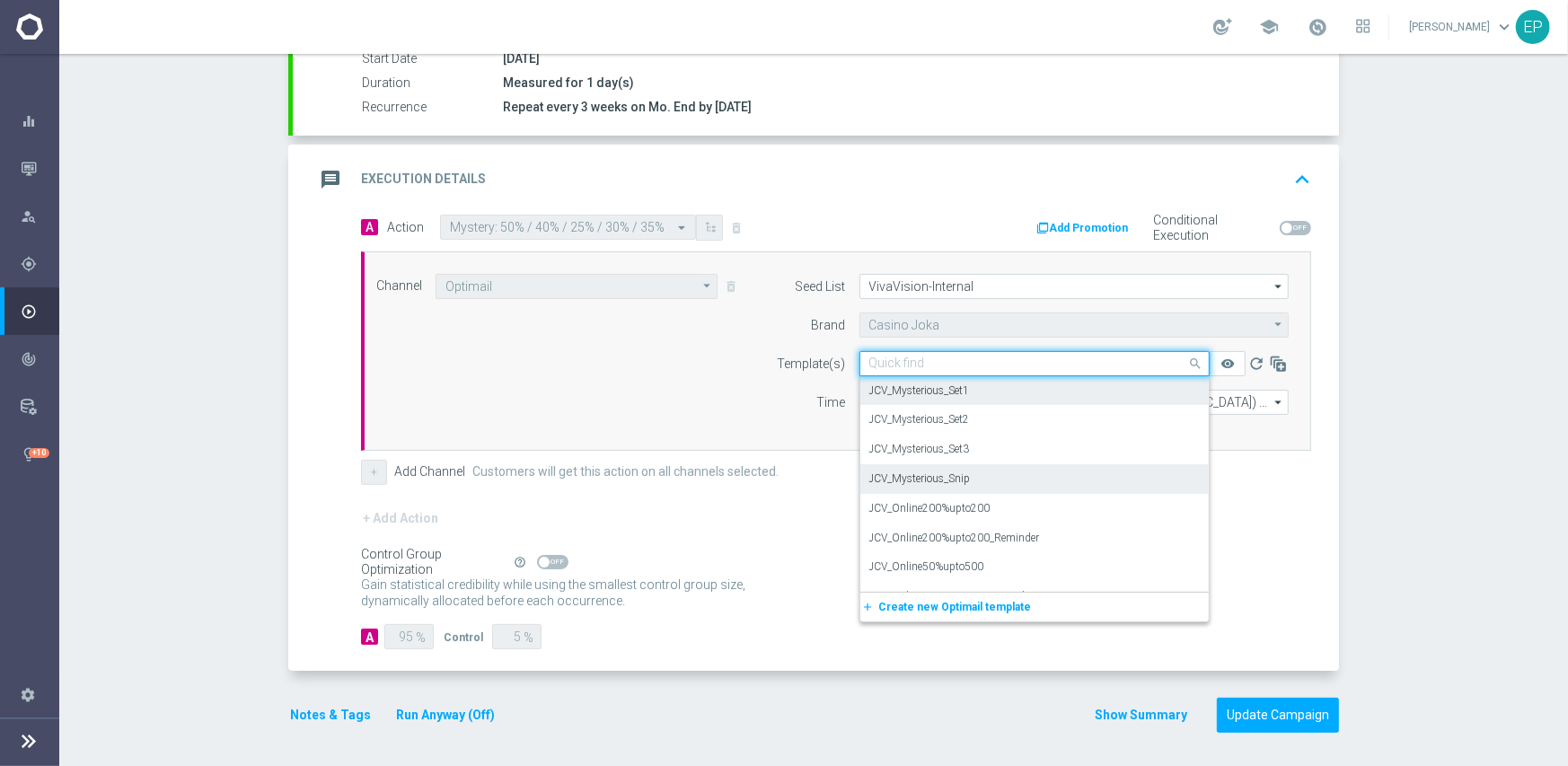
click at [964, 468] on div "JCV_Mysterious_Snip" at bounding box center [1034, 479] width 331 height 30
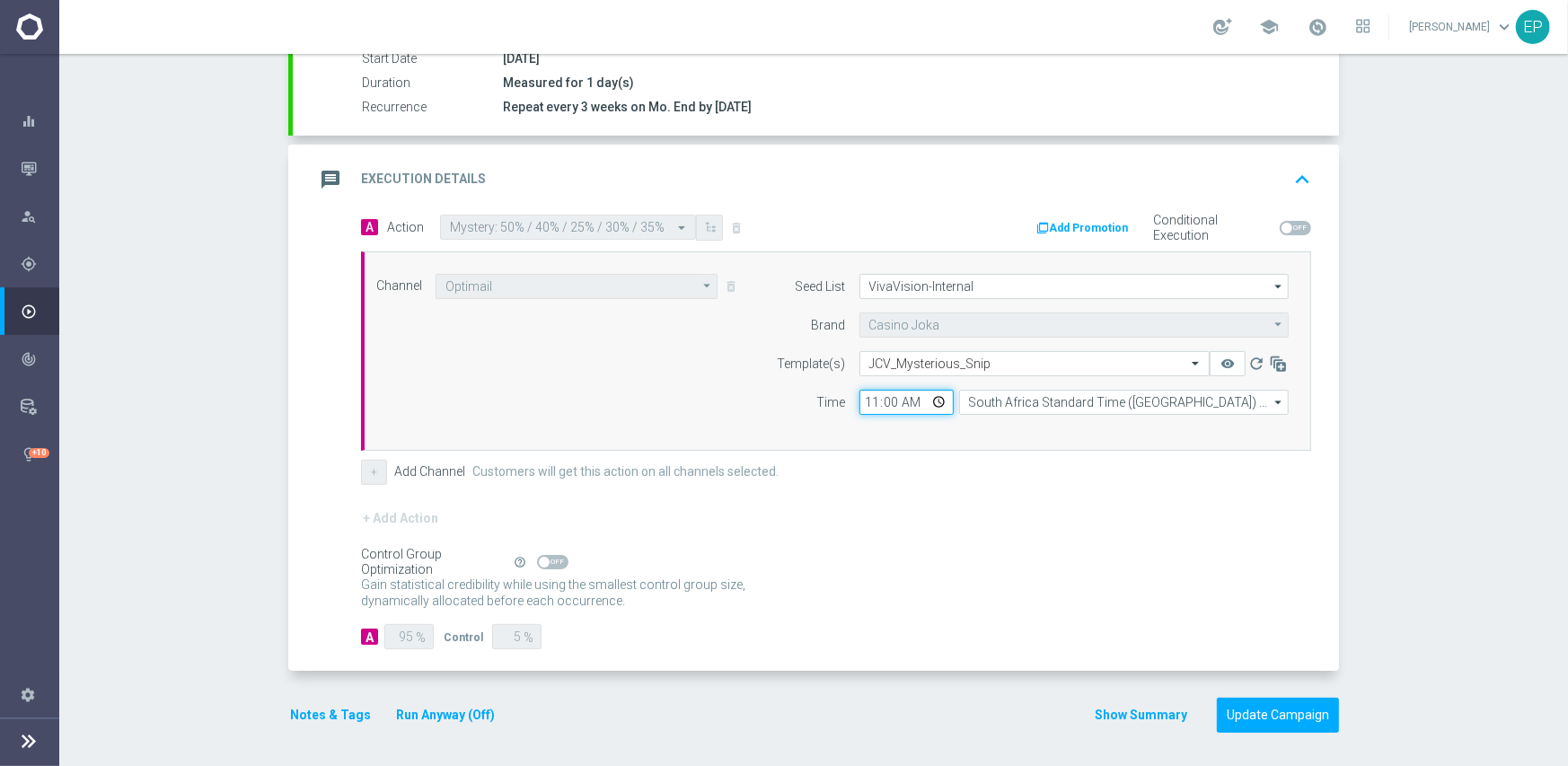
click at [861, 400] on input "11:00" at bounding box center [907, 402] width 94 height 25
type input "07:00"
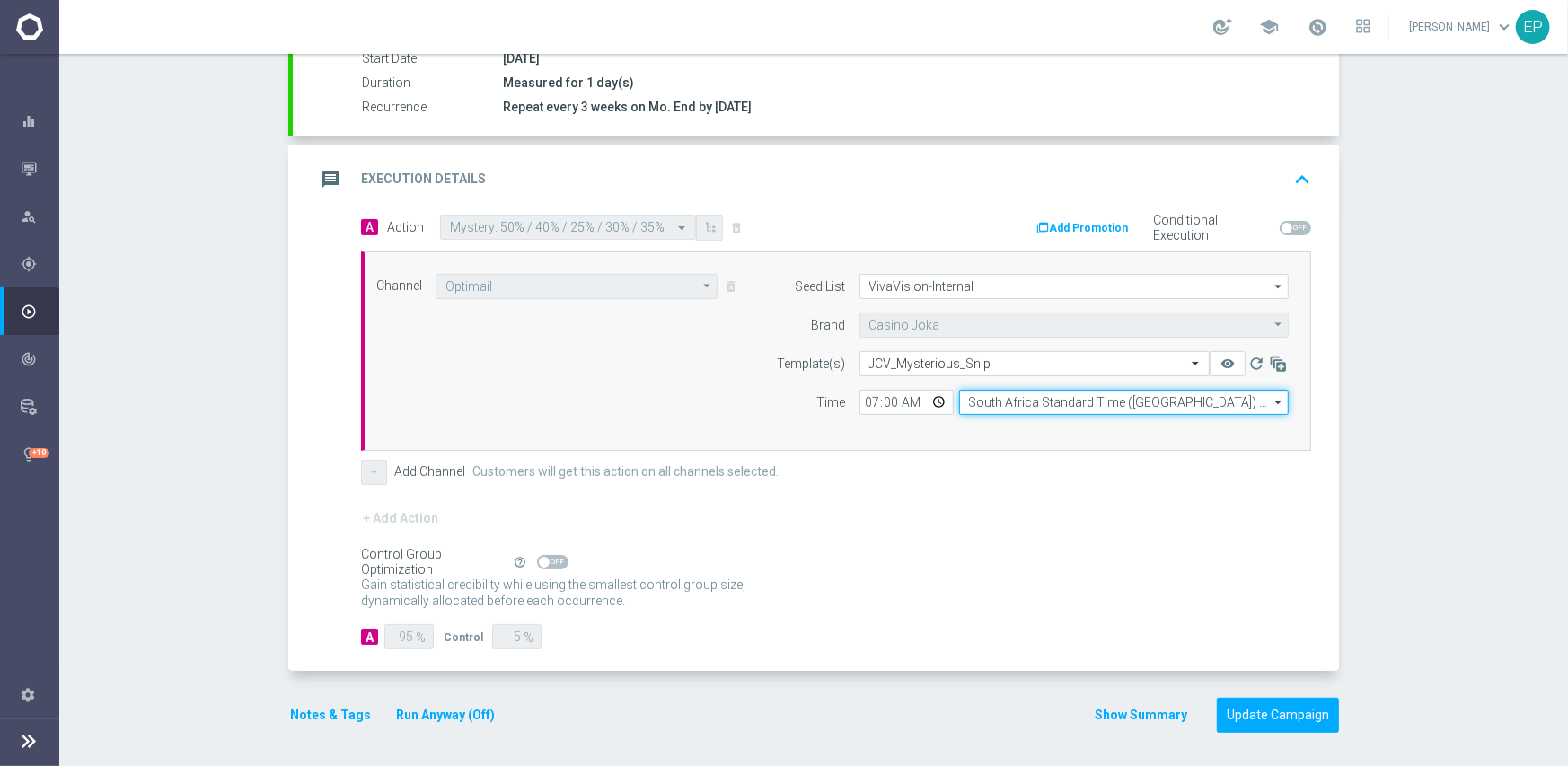
click at [998, 399] on input "South Africa Standard Time ([GEOGRAPHIC_DATA]) (UTC +02:00)" at bounding box center [1124, 402] width 330 height 25
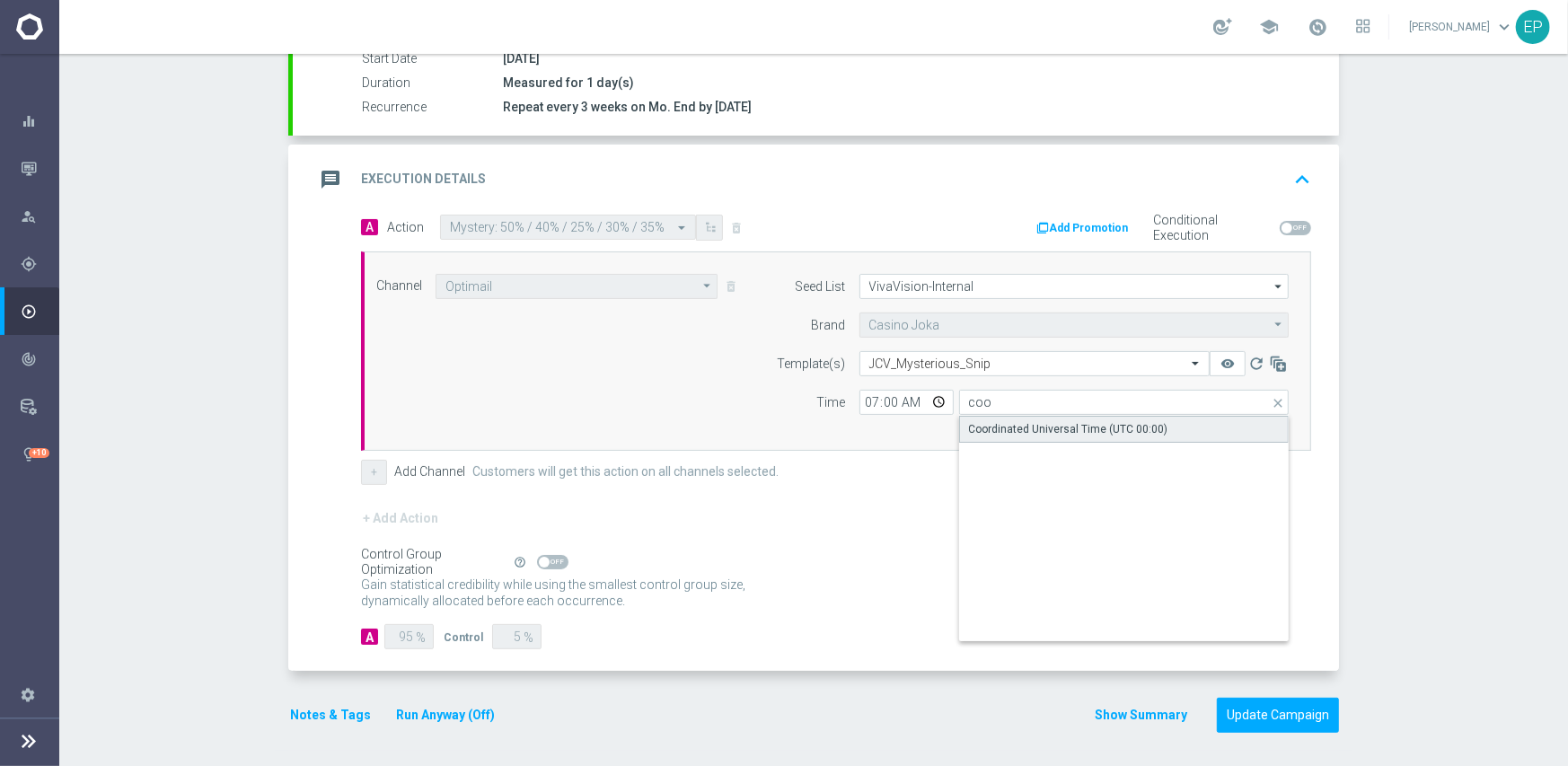
click at [982, 425] on div "Coordinated Universal Time (UTC 00:00)" at bounding box center [1068, 429] width 199 height 16
type input "Coordinated Universal Time (UTC 00:00)"
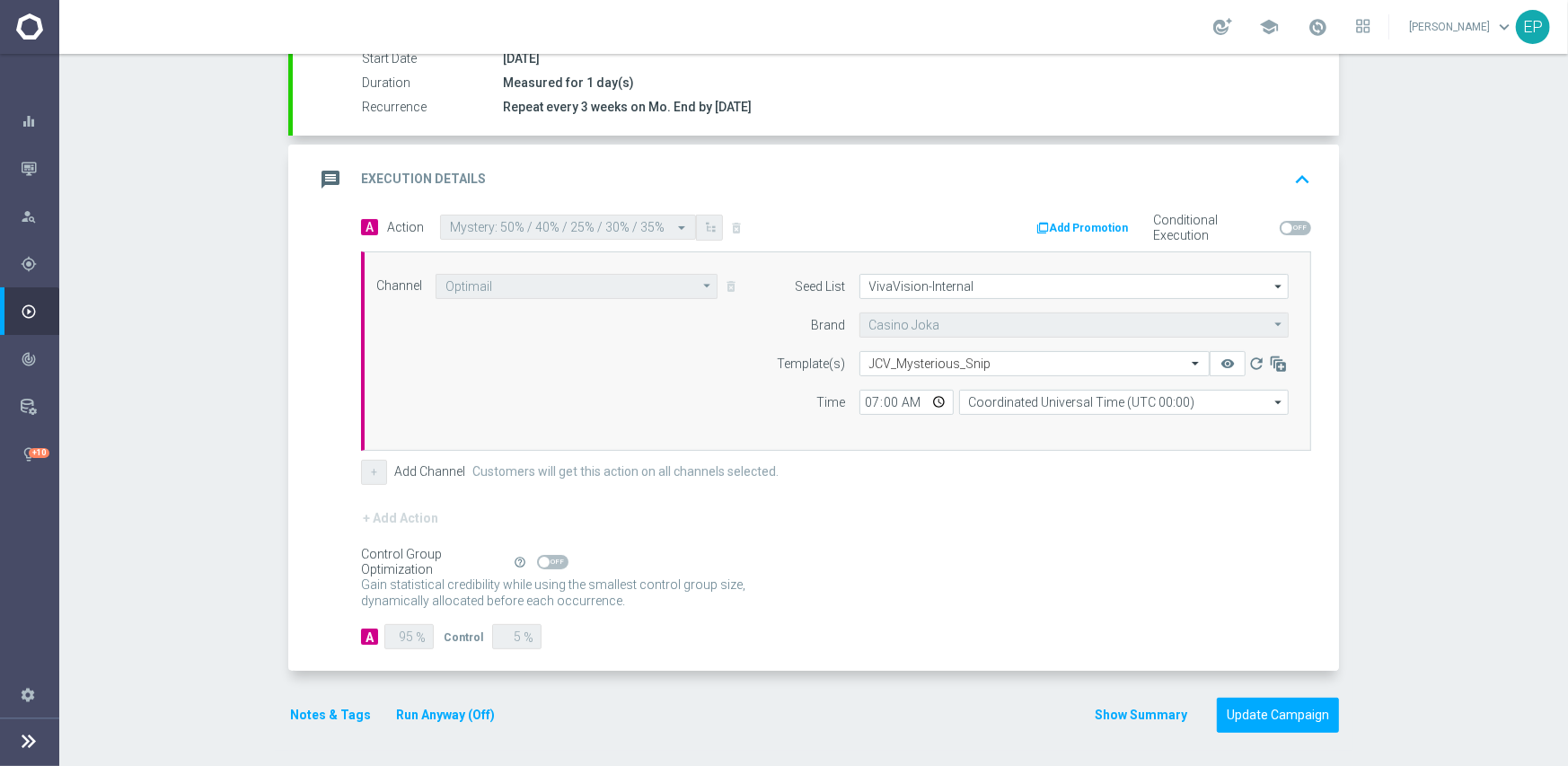
click at [944, 488] on form "A Action Select action Mystery: 50% / 40% / 25% / 30% / 35% delete_forever Add …" at bounding box center [837, 433] width 950 height 436
click at [1263, 709] on button "Update Campaign" at bounding box center [1277, 715] width 122 height 35
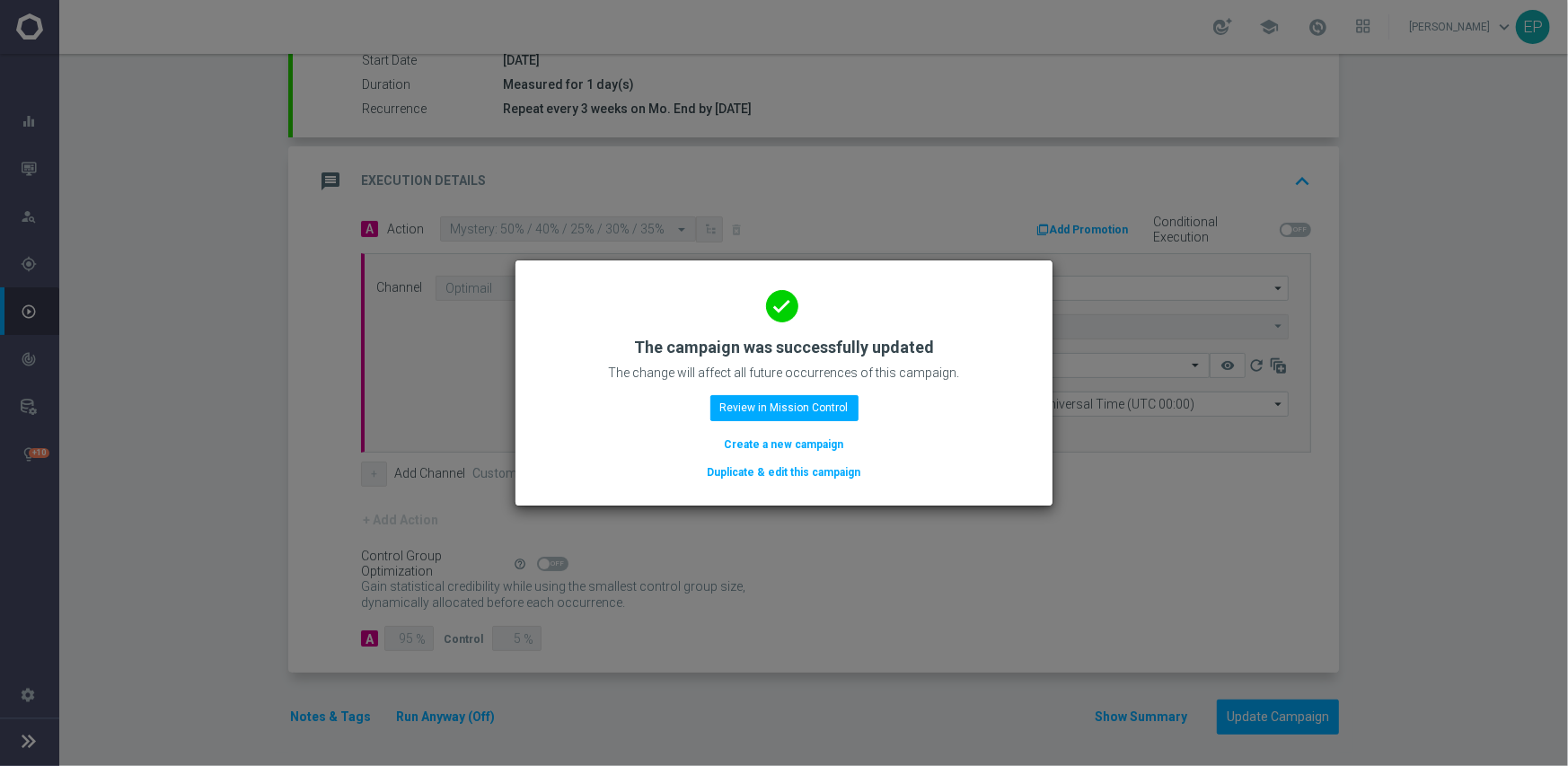
scroll to position [314, 0]
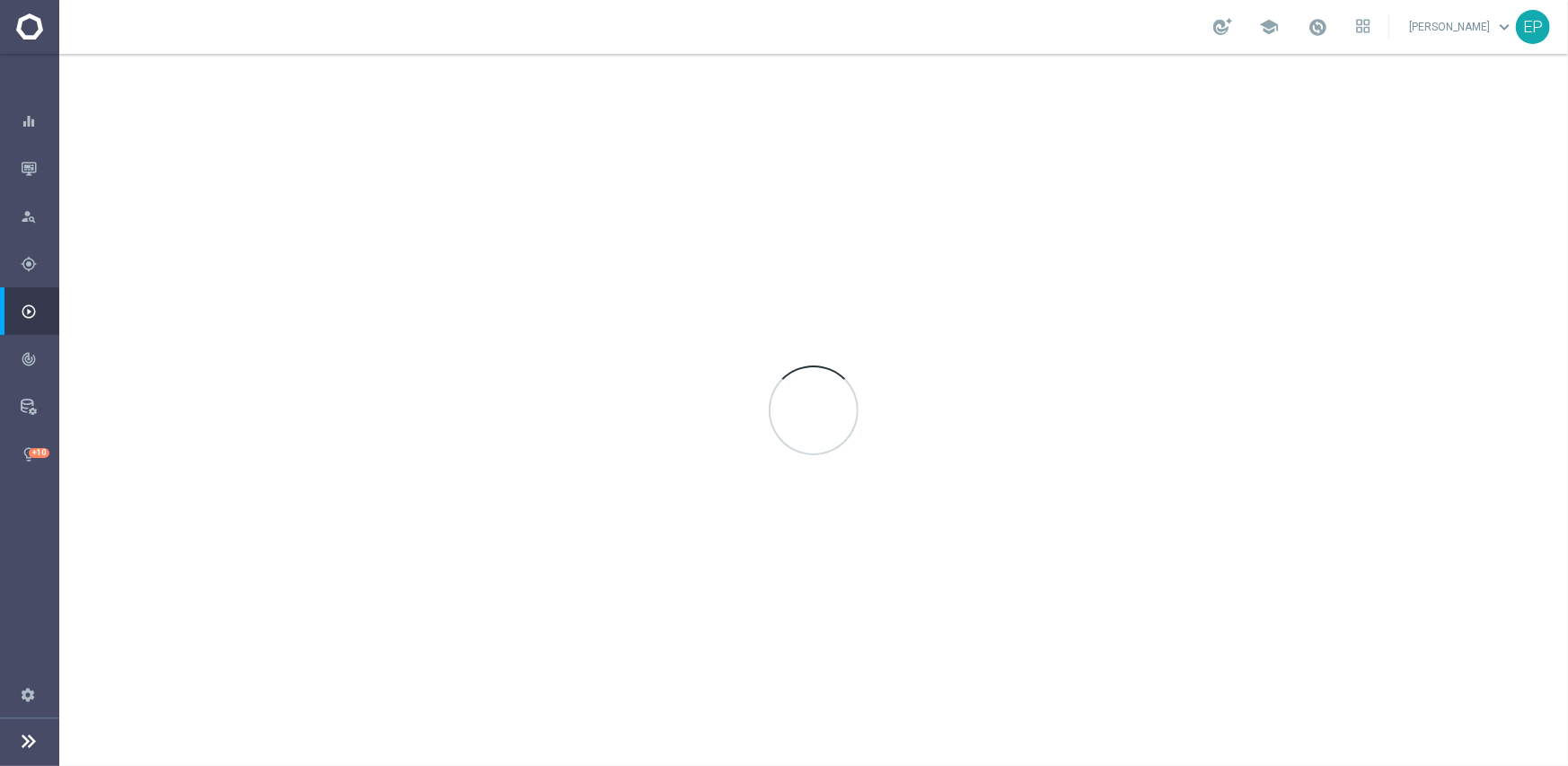
click at [1007, 190] on div at bounding box center [812, 409] width 1508 height 712
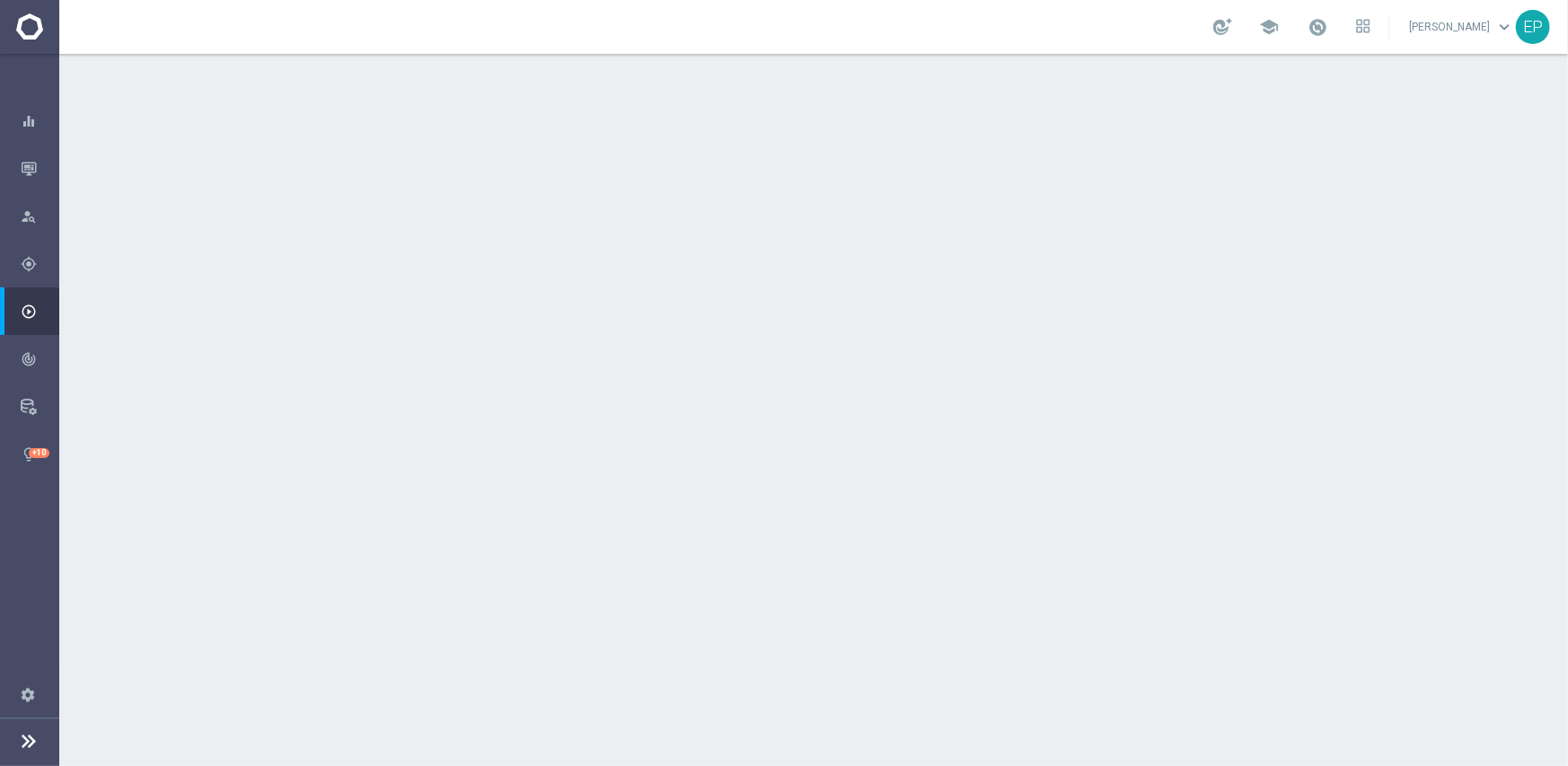
click at [674, 312] on div "done Scheduling keyboard_arrow_down" at bounding box center [815, 328] width 1003 height 34
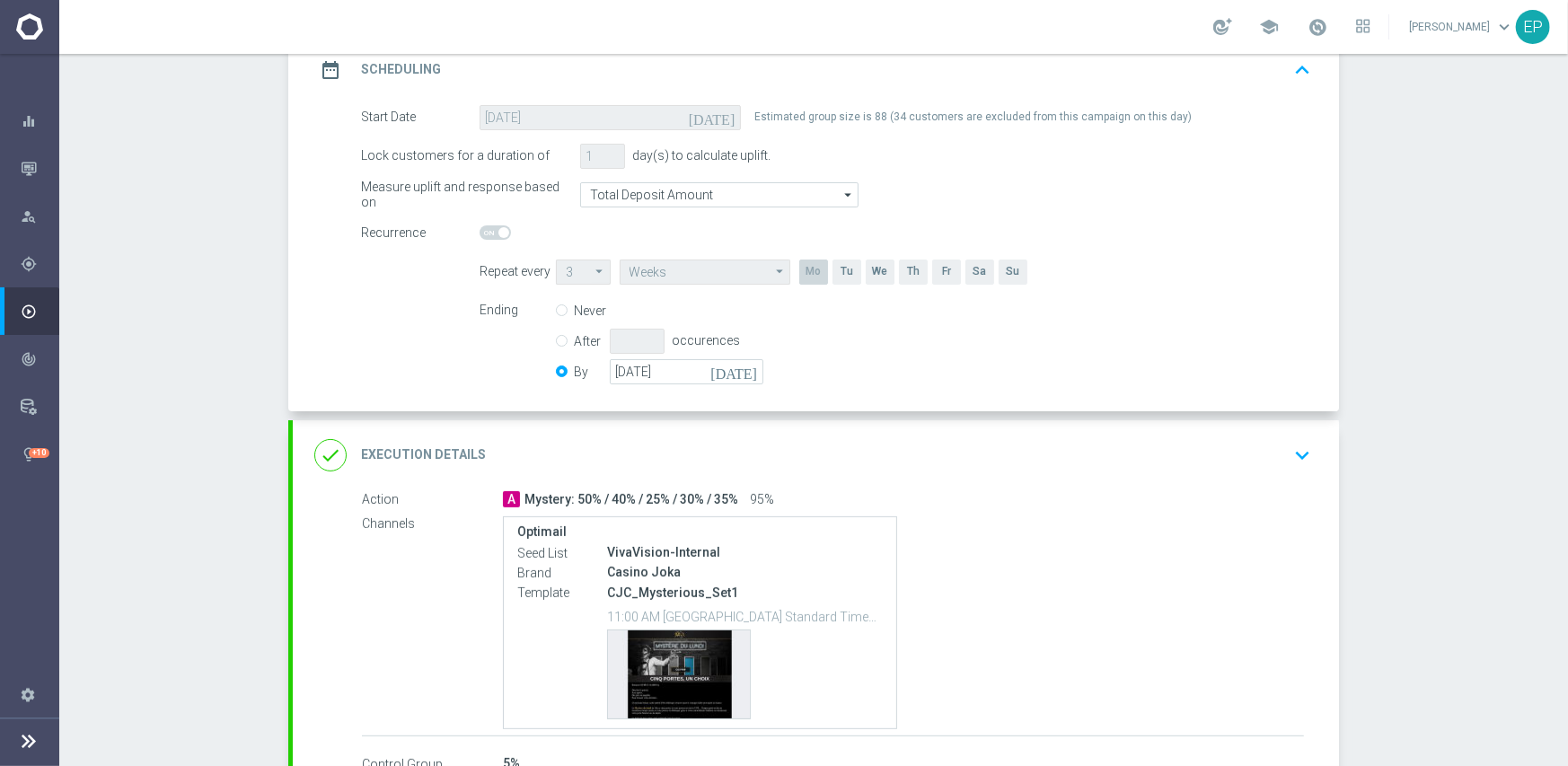
scroll to position [270, 0]
click at [669, 367] on input "[DATE]" at bounding box center [686, 369] width 153 height 25
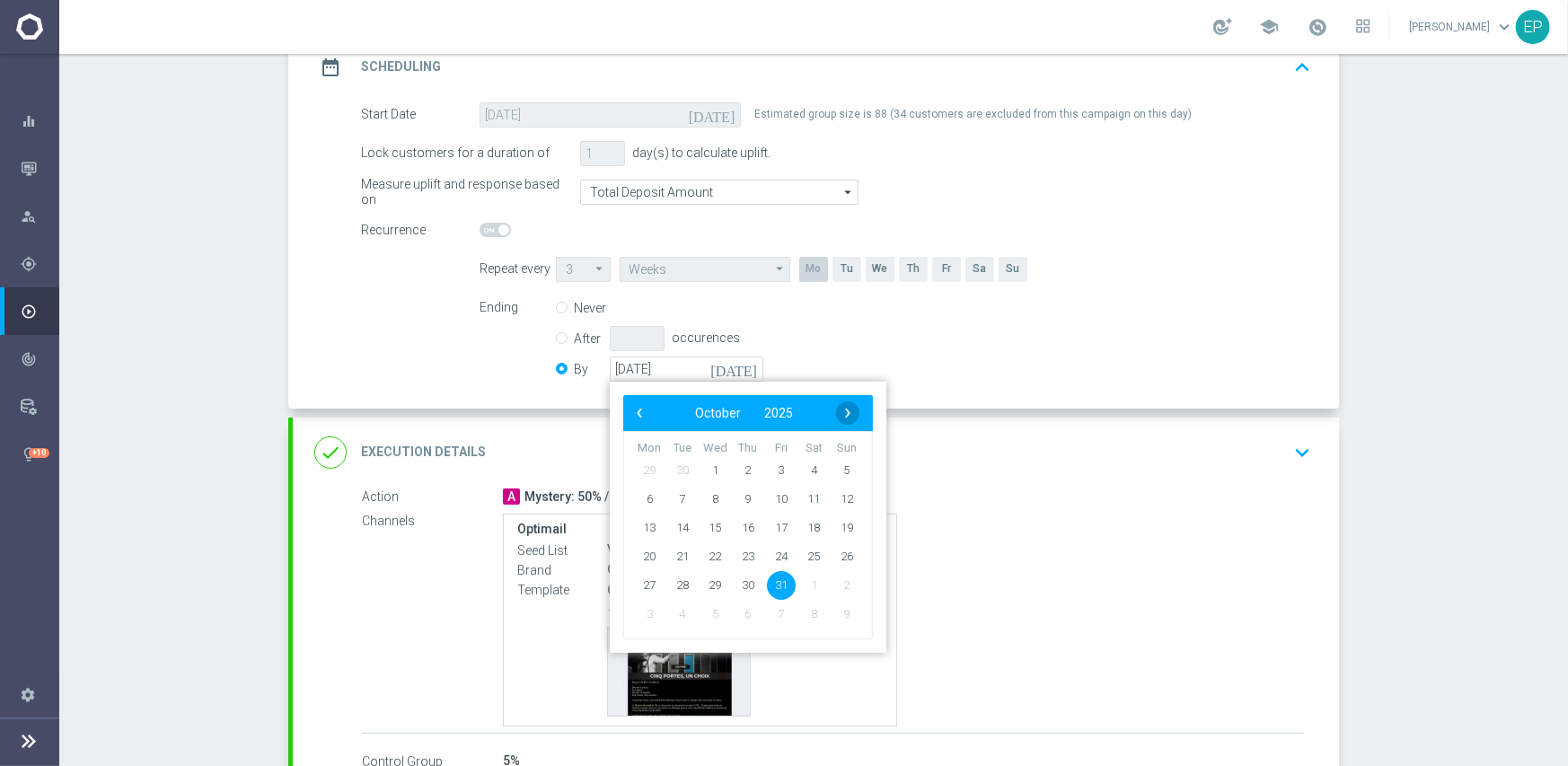
click at [836, 413] on span "›" at bounding box center [847, 412] width 23 height 23
click at [835, 590] on span "30" at bounding box center [847, 585] width 29 height 29
type input "[DATE]"
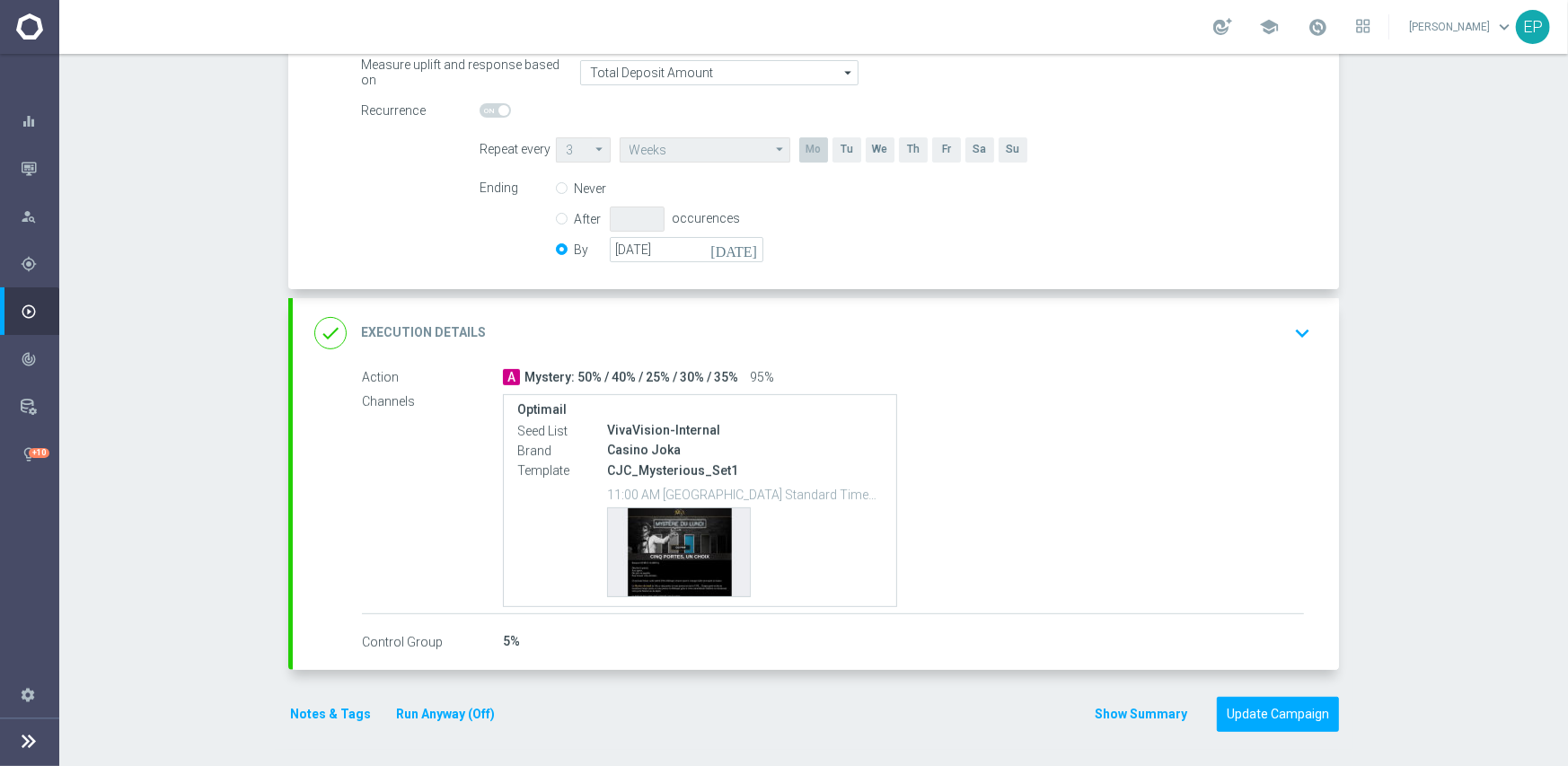
click at [864, 324] on div "done Execution Details keyboard_arrow_down" at bounding box center [815, 332] width 1003 height 34
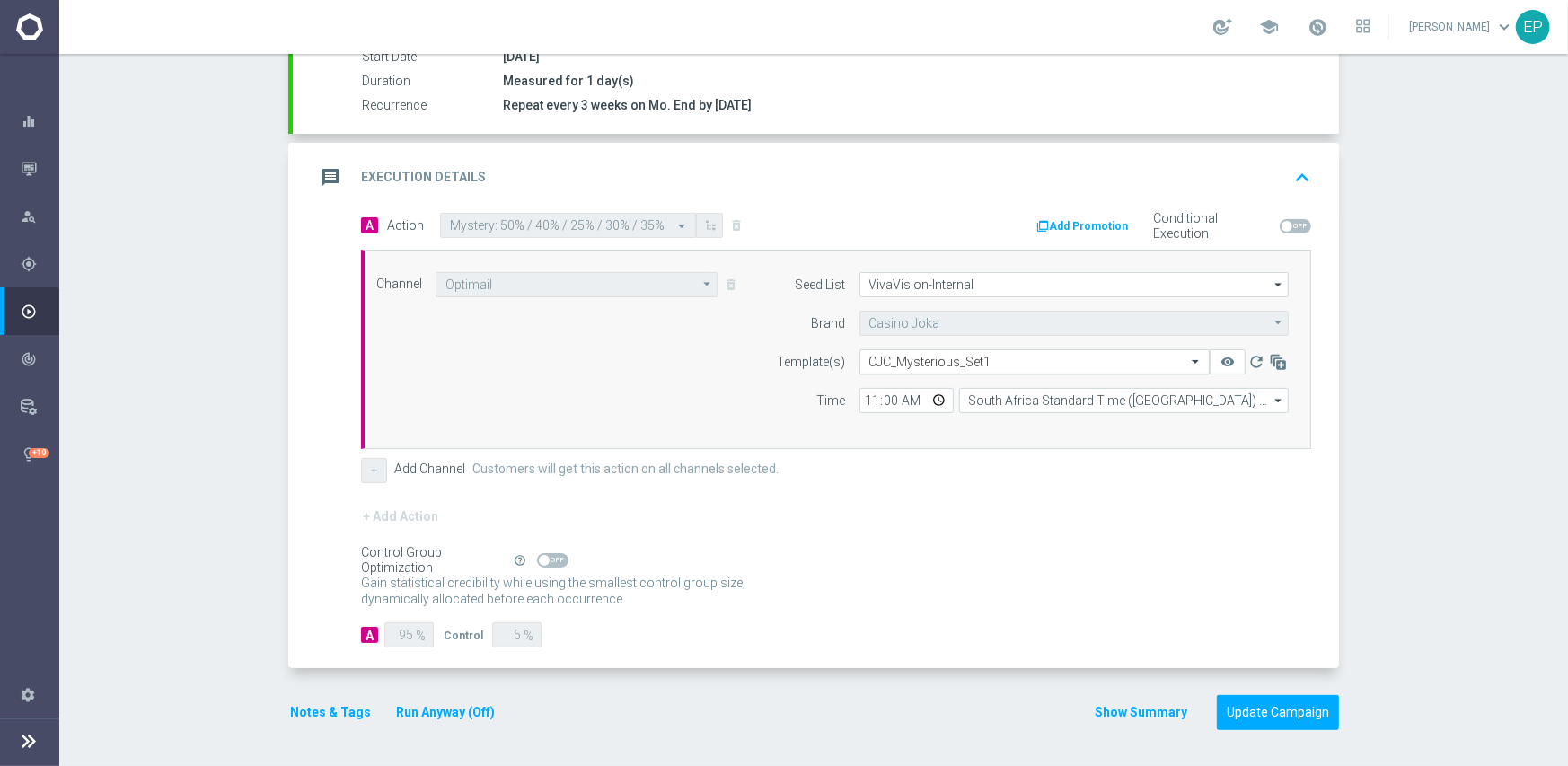
scroll to position [314, 0]
click at [979, 361] on input "text" at bounding box center [1017, 364] width 295 height 15
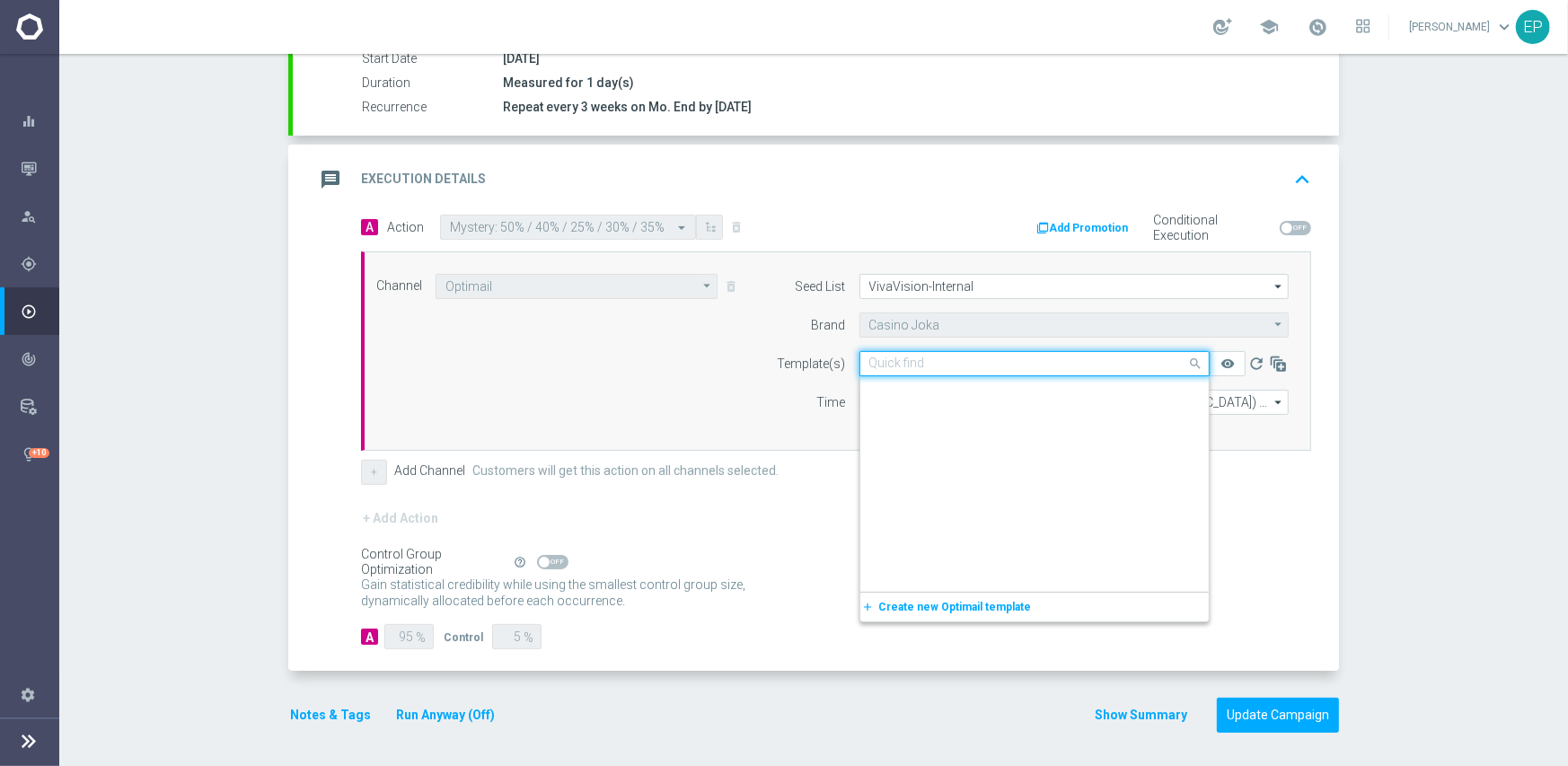
scroll to position [1571, 0]
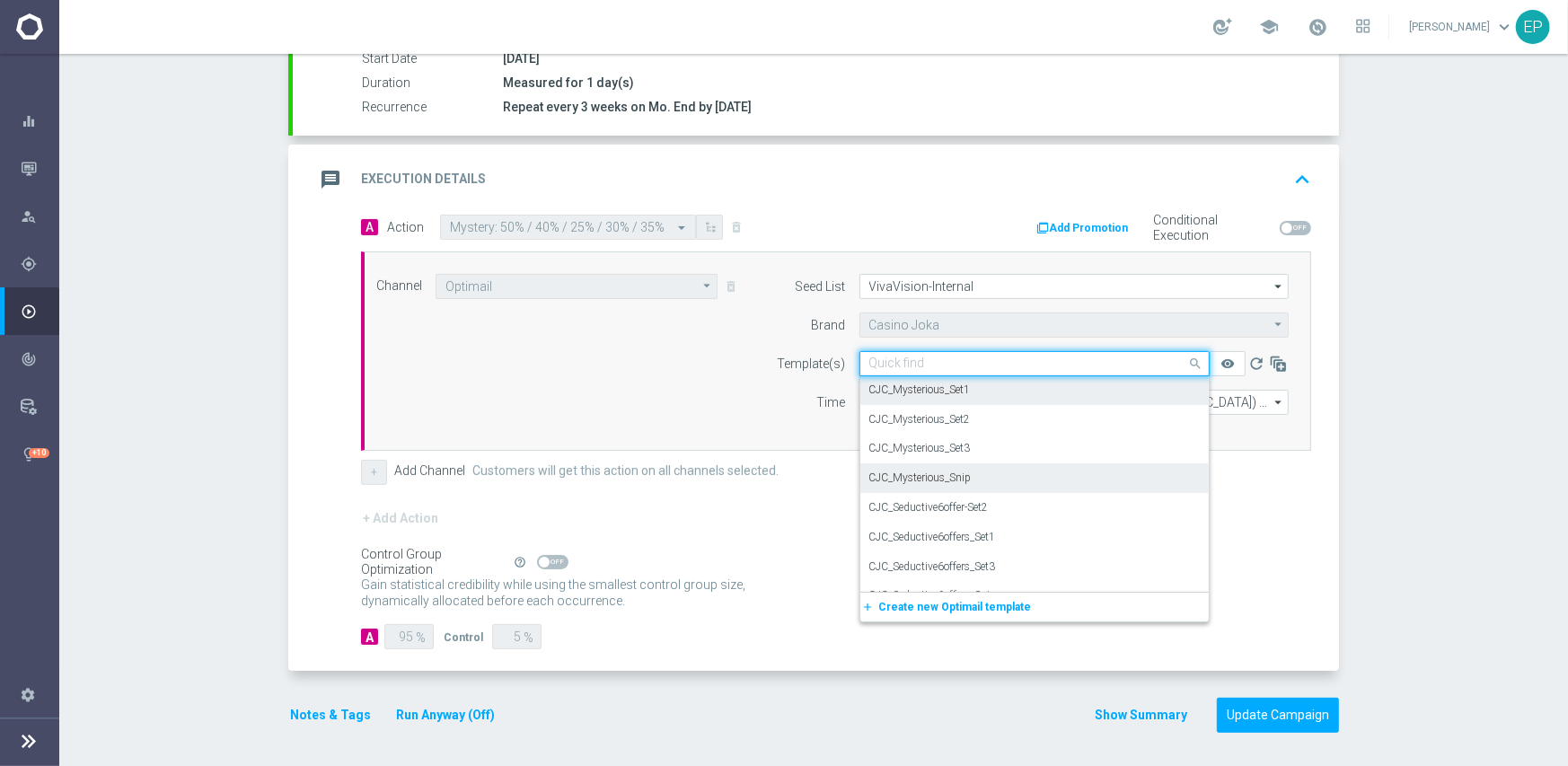
click at [976, 478] on div "CJC_Mysterious_Snip" at bounding box center [1034, 478] width 331 height 30
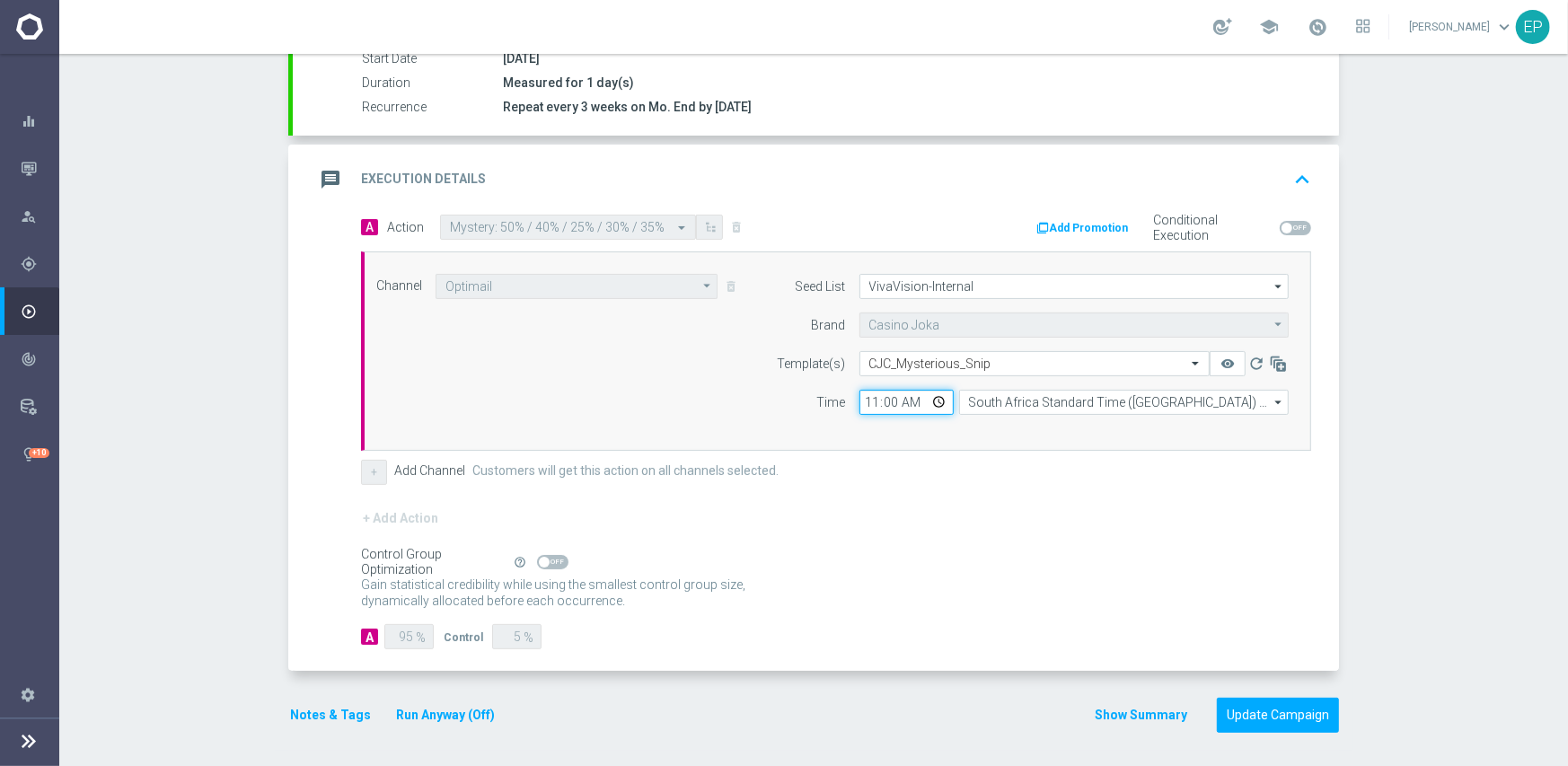
click at [863, 407] on input "11:00" at bounding box center [907, 402] width 94 height 25
type input "07:00"
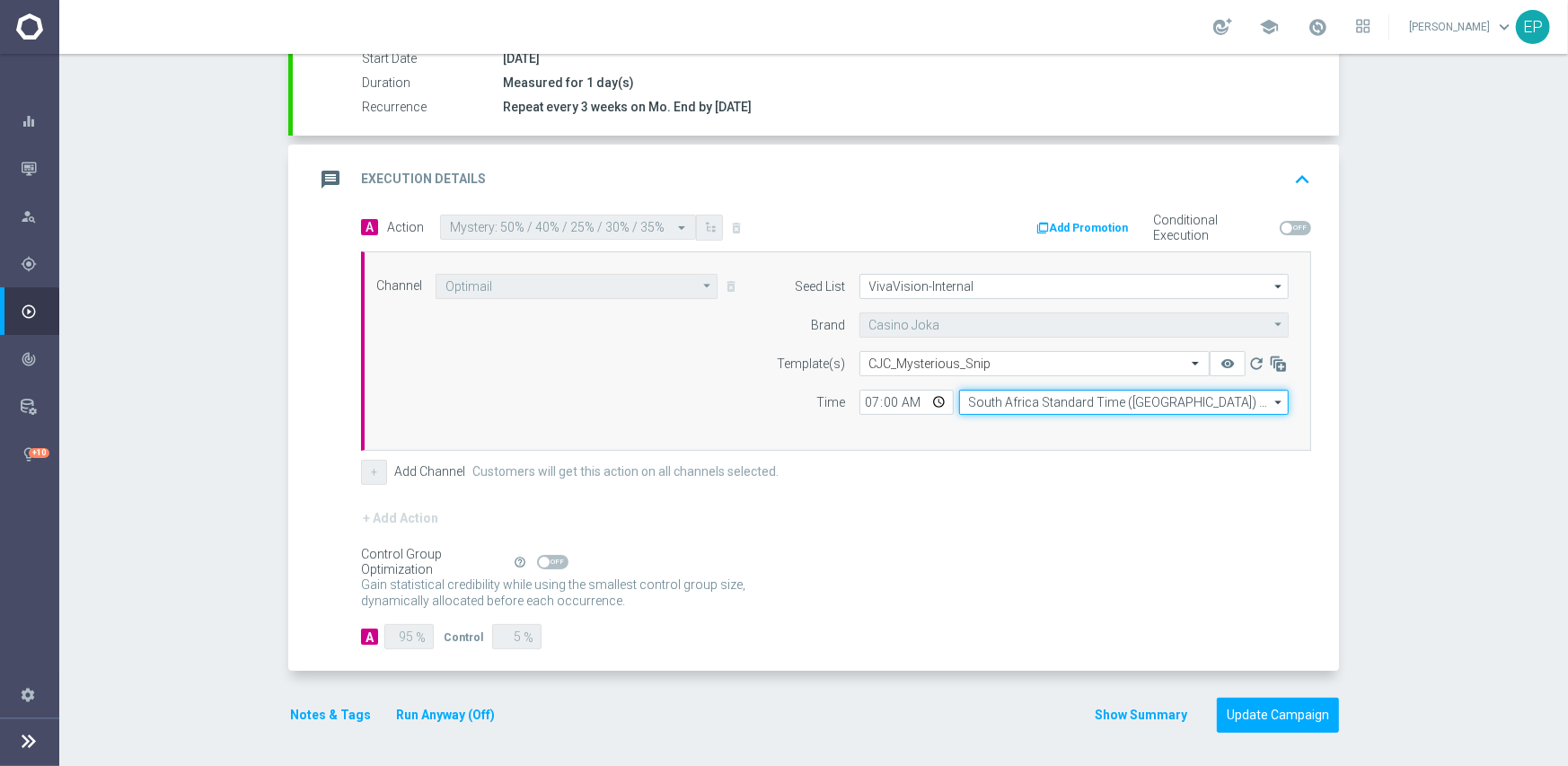
click at [1024, 398] on input "South Africa Standard Time ([GEOGRAPHIC_DATA]) (UTC +02:00)" at bounding box center [1124, 402] width 330 height 25
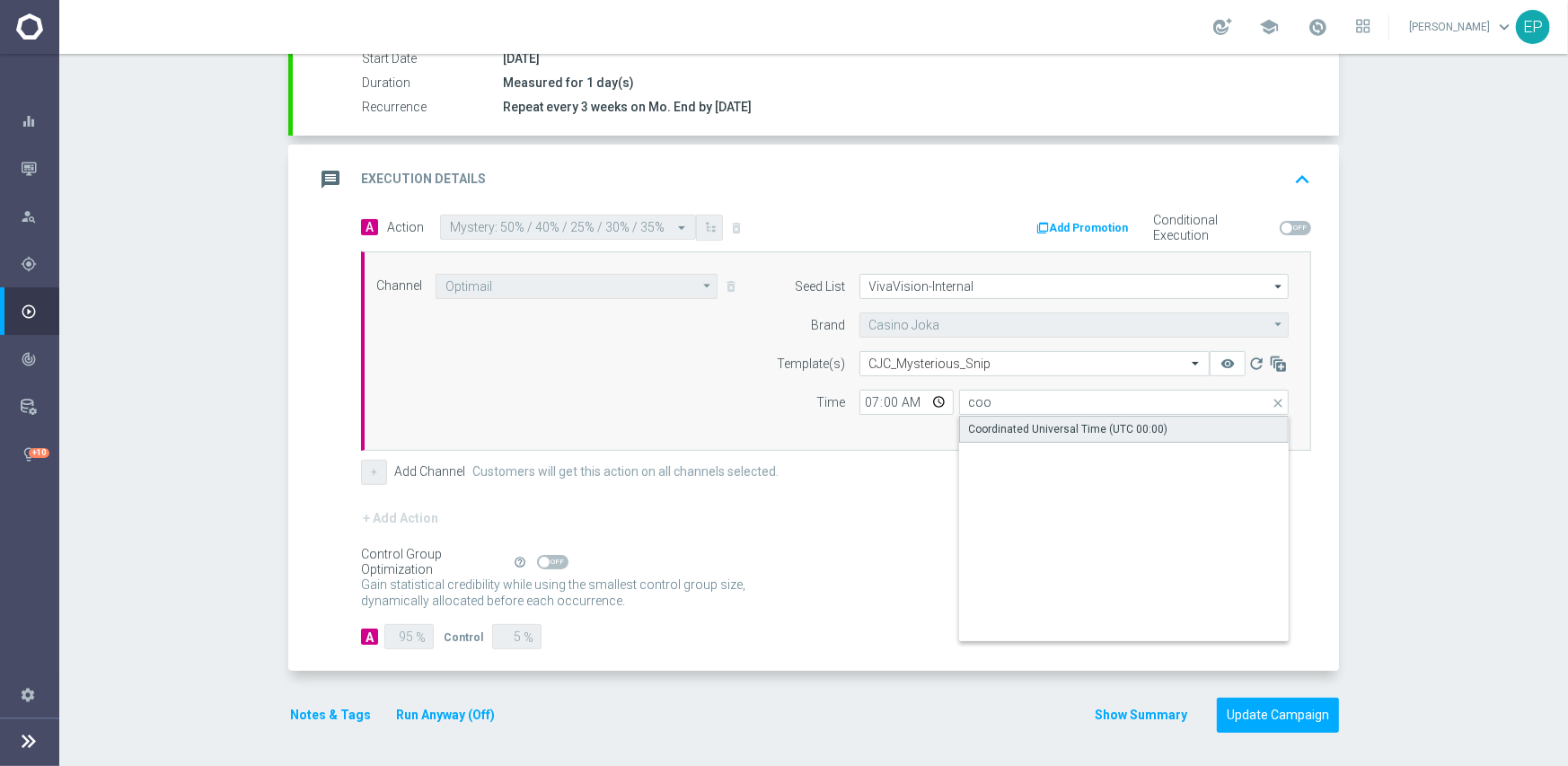
click at [1014, 423] on div "Coordinated Universal Time (UTC 00:00)" at bounding box center [1068, 429] width 199 height 16
type input "Coordinated Universal Time (UTC 00:00)"
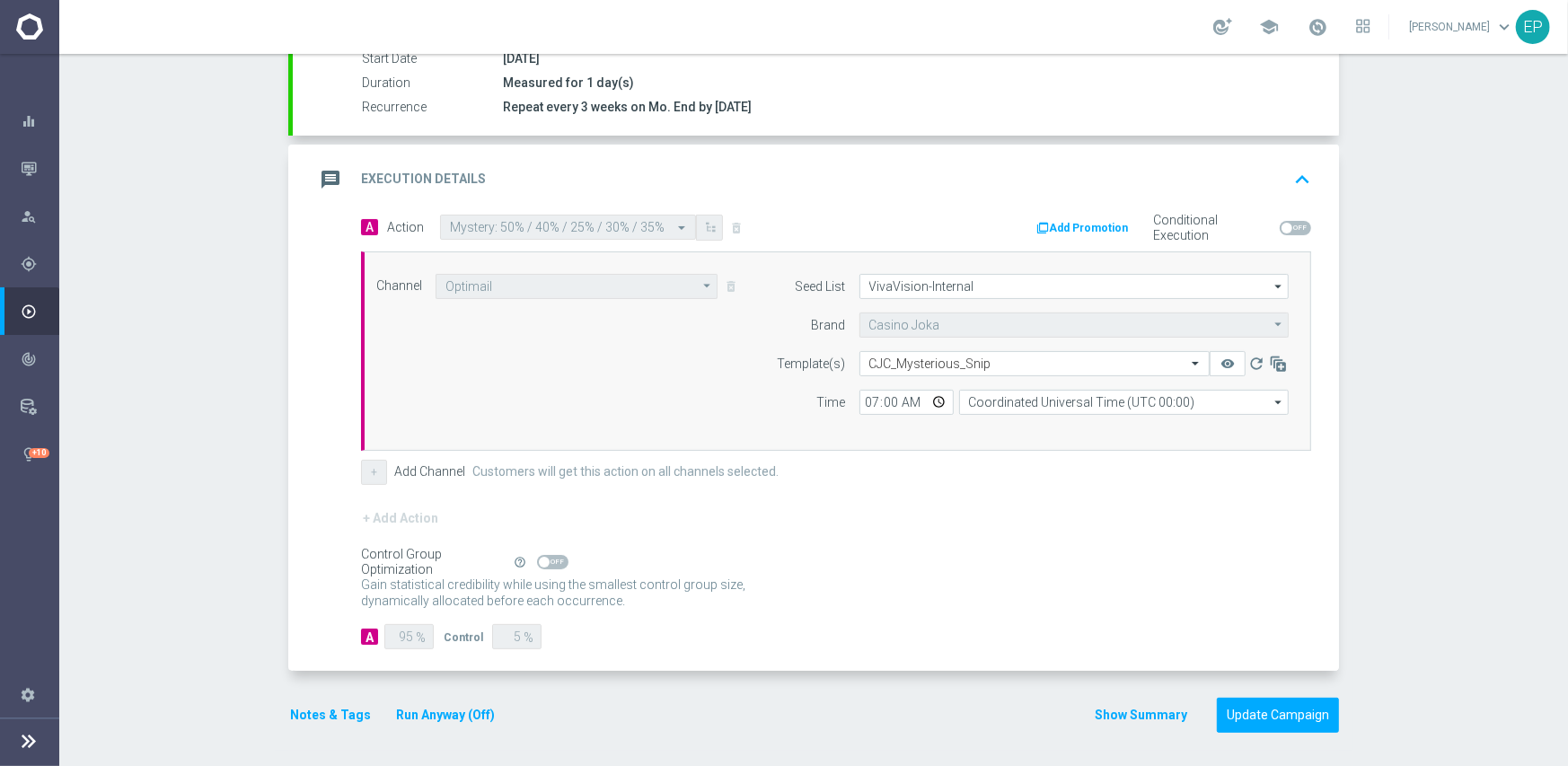
click at [1016, 485] on form "A Action Select action Mystery: 50% / 40% / 25% / 30% / 35% delete_forever Add …" at bounding box center [837, 433] width 950 height 436
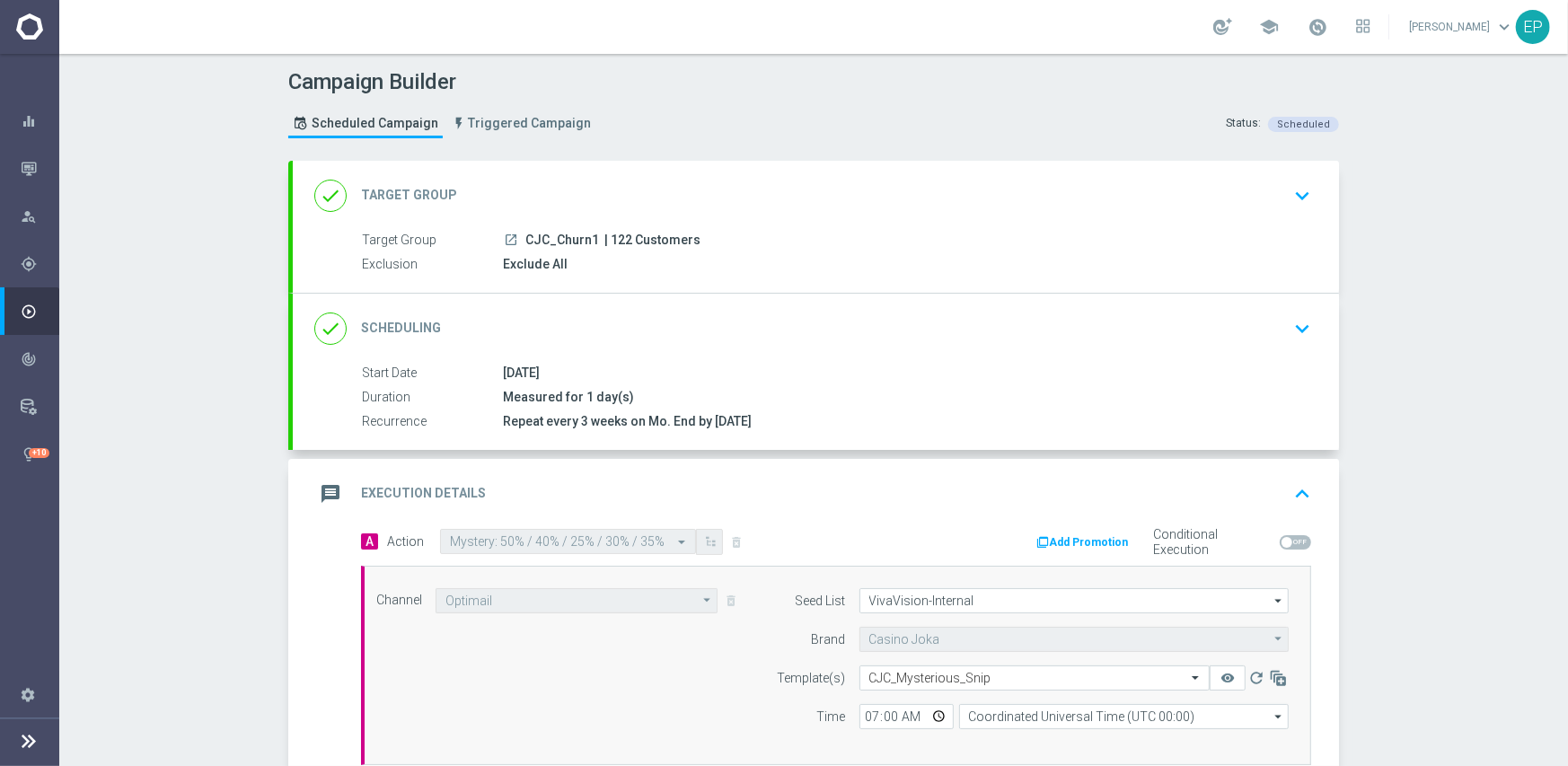
scroll to position [314, 0]
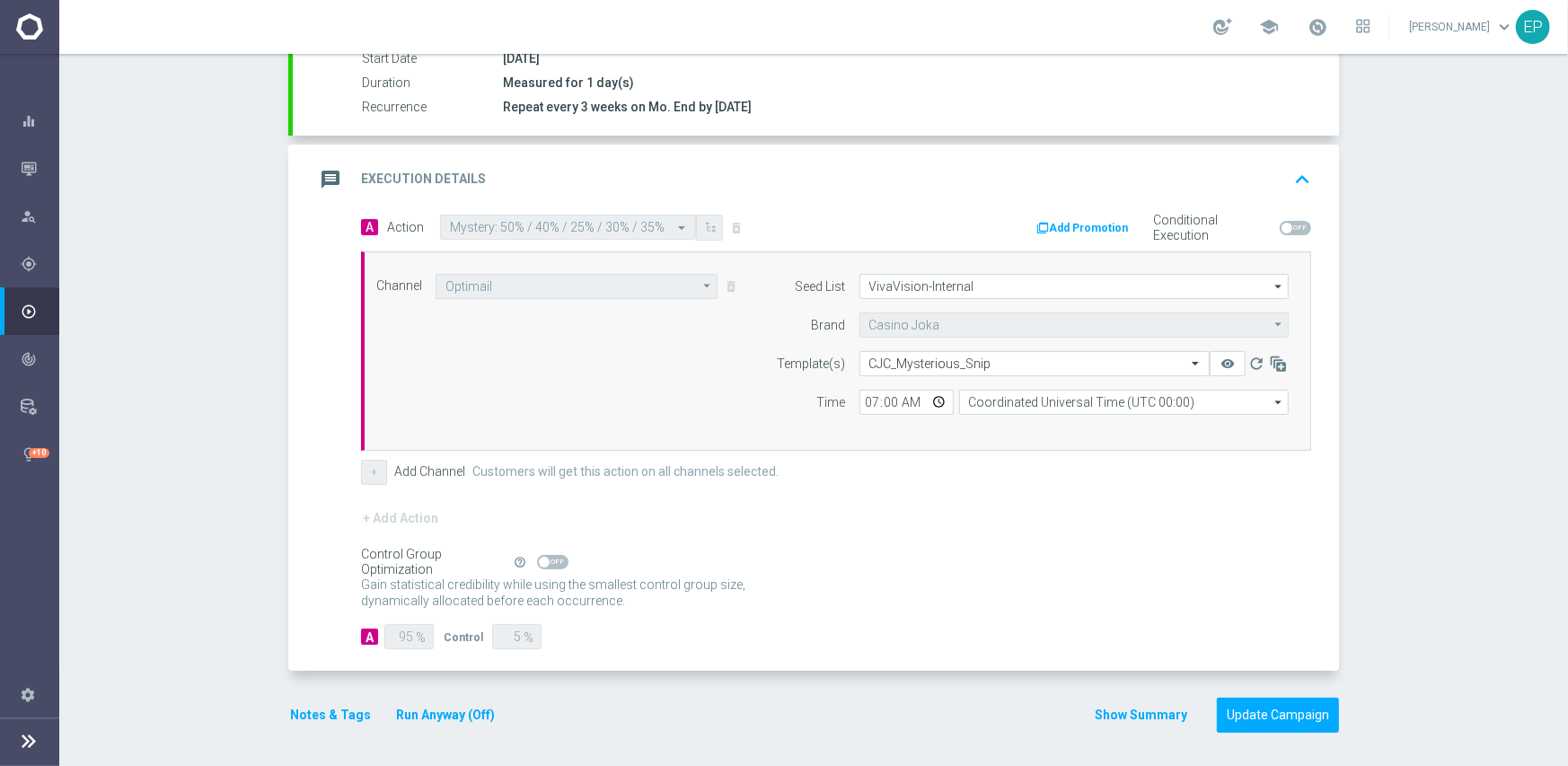
click at [548, 559] on span at bounding box center [552, 562] width 32 height 14
click at [548, 559] on input "checkbox" at bounding box center [552, 562] width 32 height 14
checkbox input "true"
click at [1282, 706] on button "Update Campaign" at bounding box center [1277, 715] width 122 height 35
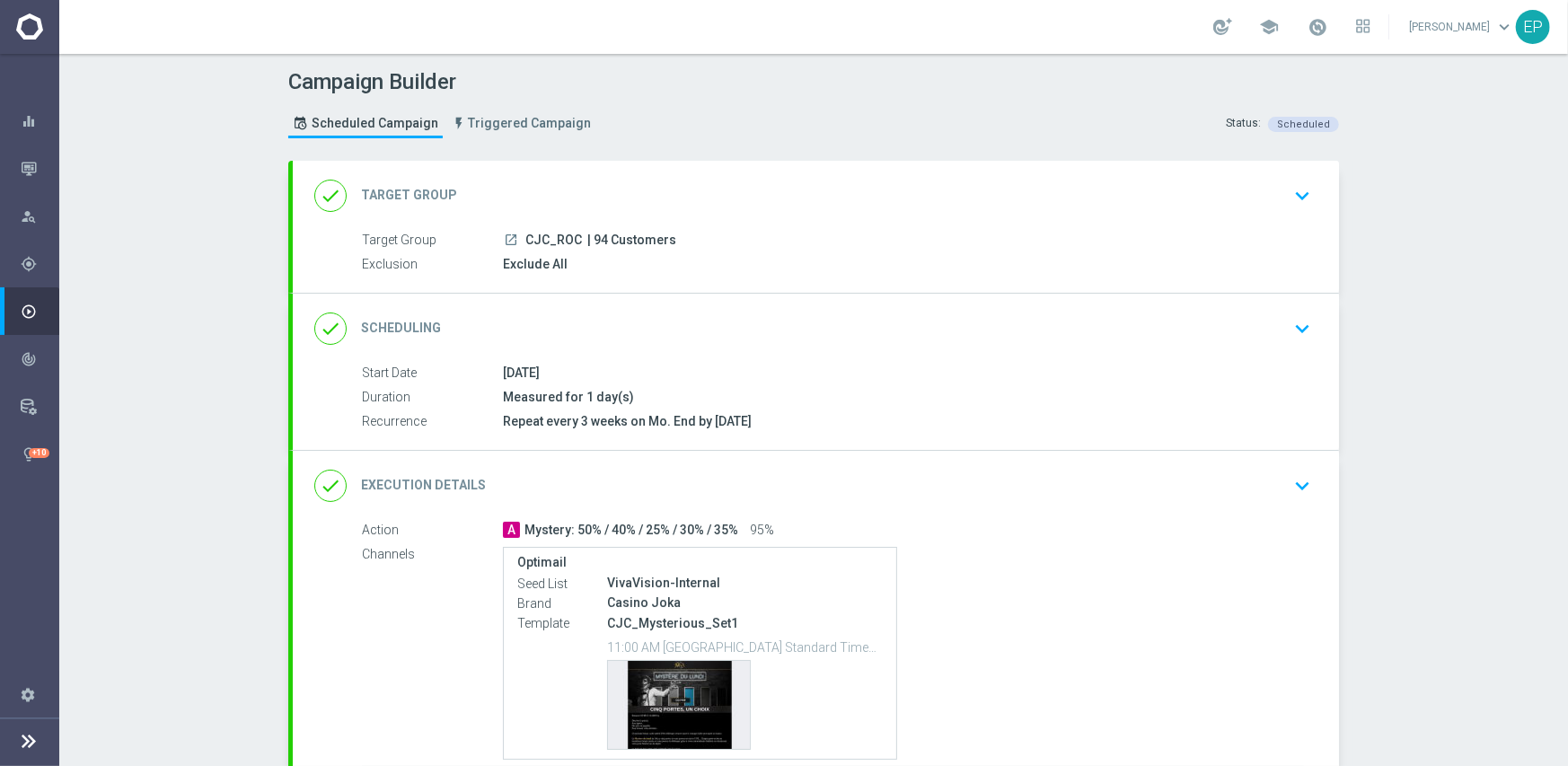
click at [808, 329] on div "done Scheduling keyboard_arrow_down" at bounding box center [815, 328] width 1003 height 34
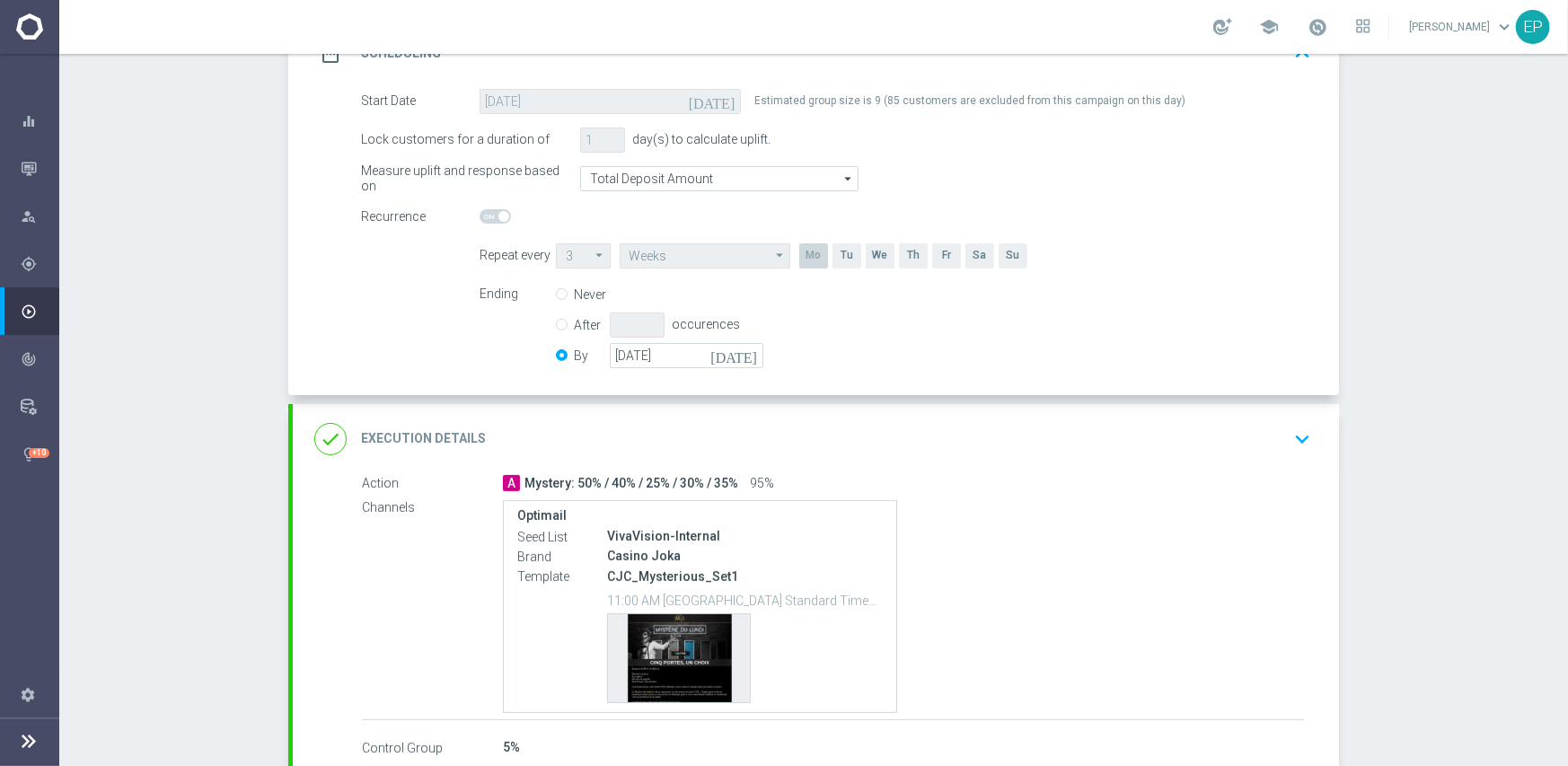
scroll to position [359, 0]
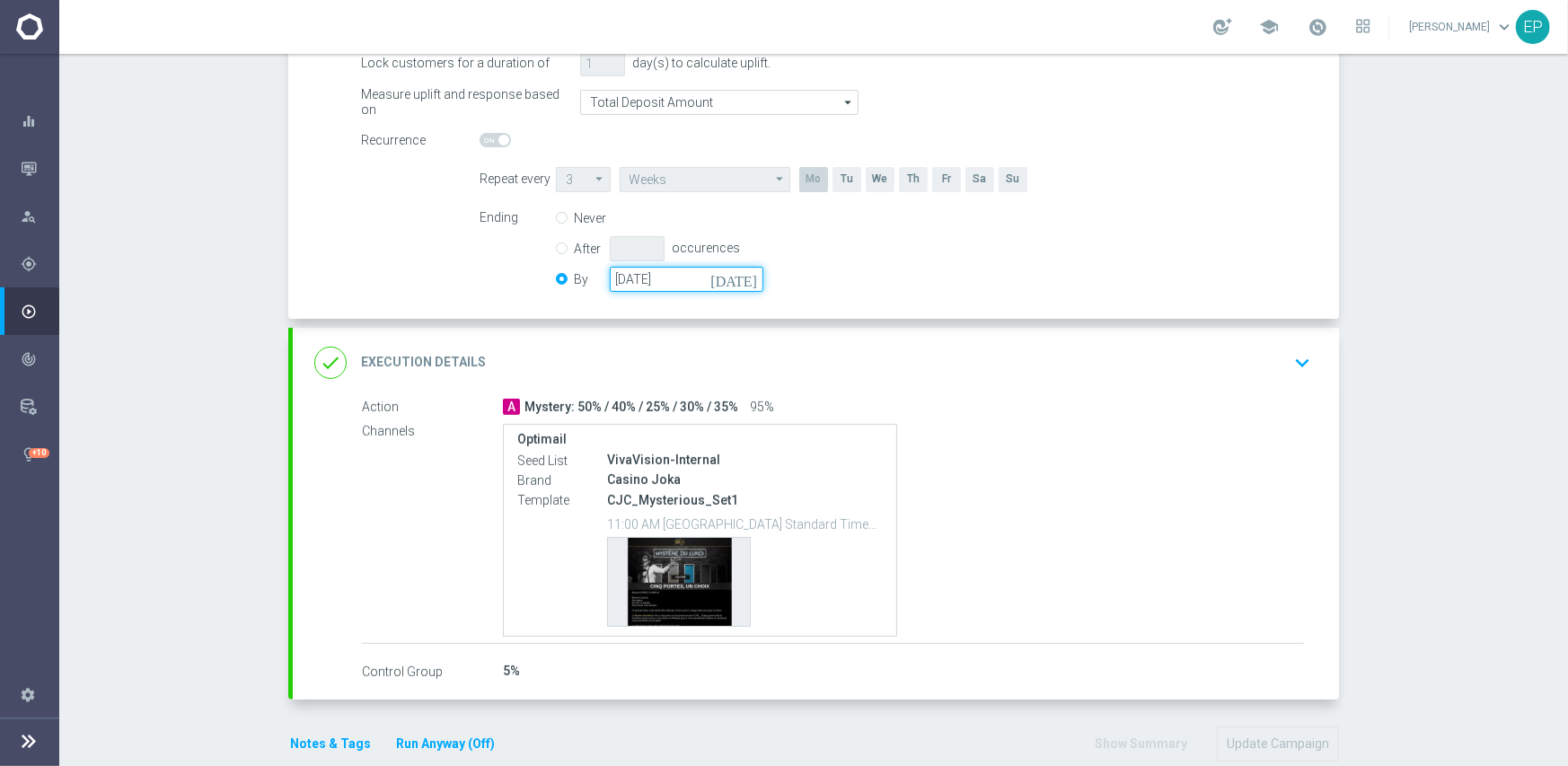
drag, startPoint x: 658, startPoint y: 276, endPoint x: 779, endPoint y: 289, distance: 121.7
click at [660, 275] on input "[DATE]" at bounding box center [686, 279] width 153 height 25
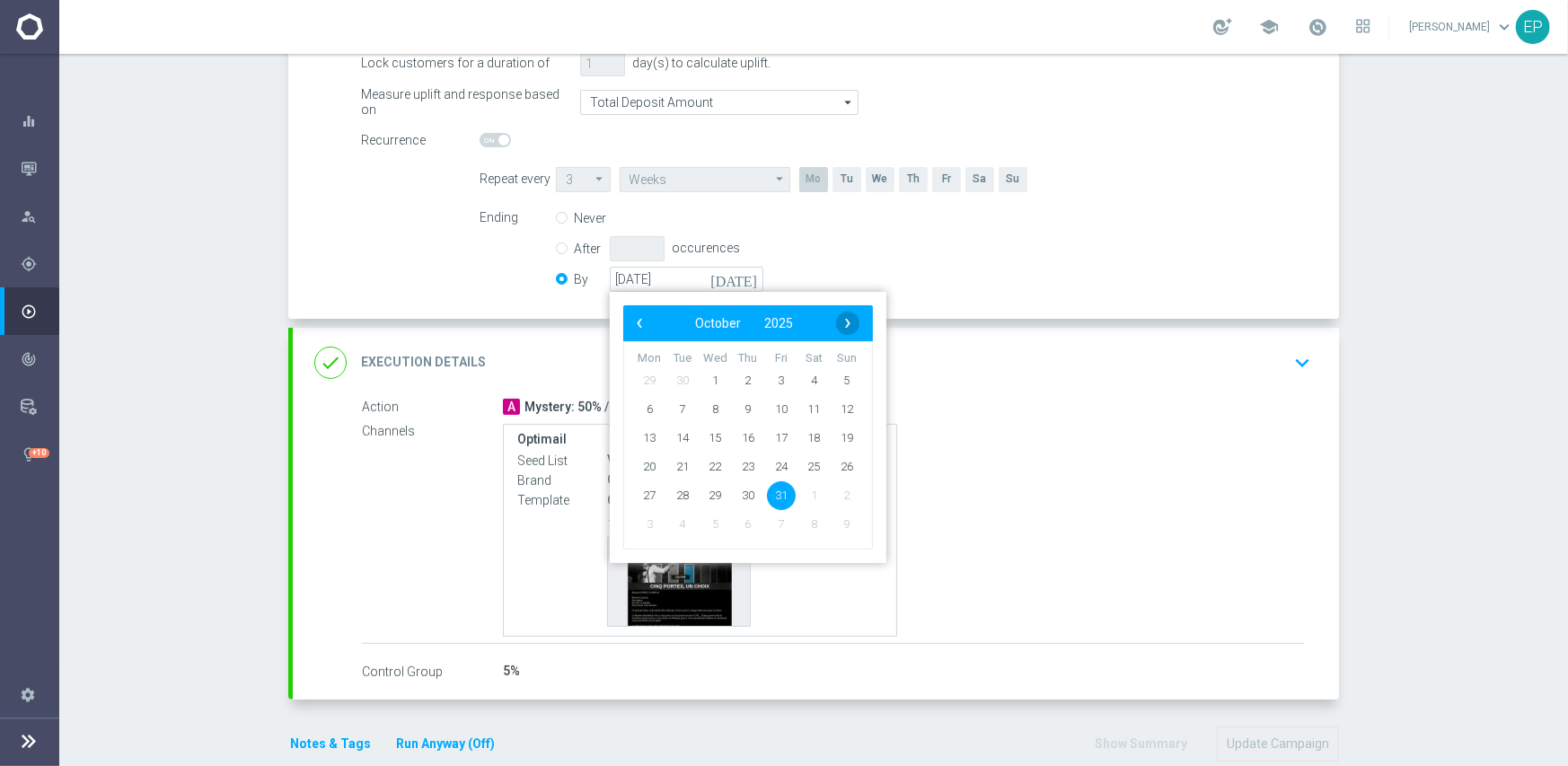
click at [849, 316] on span "›" at bounding box center [847, 323] width 23 height 23
click at [843, 500] on span "30" at bounding box center [847, 494] width 29 height 29
type input "[DATE]"
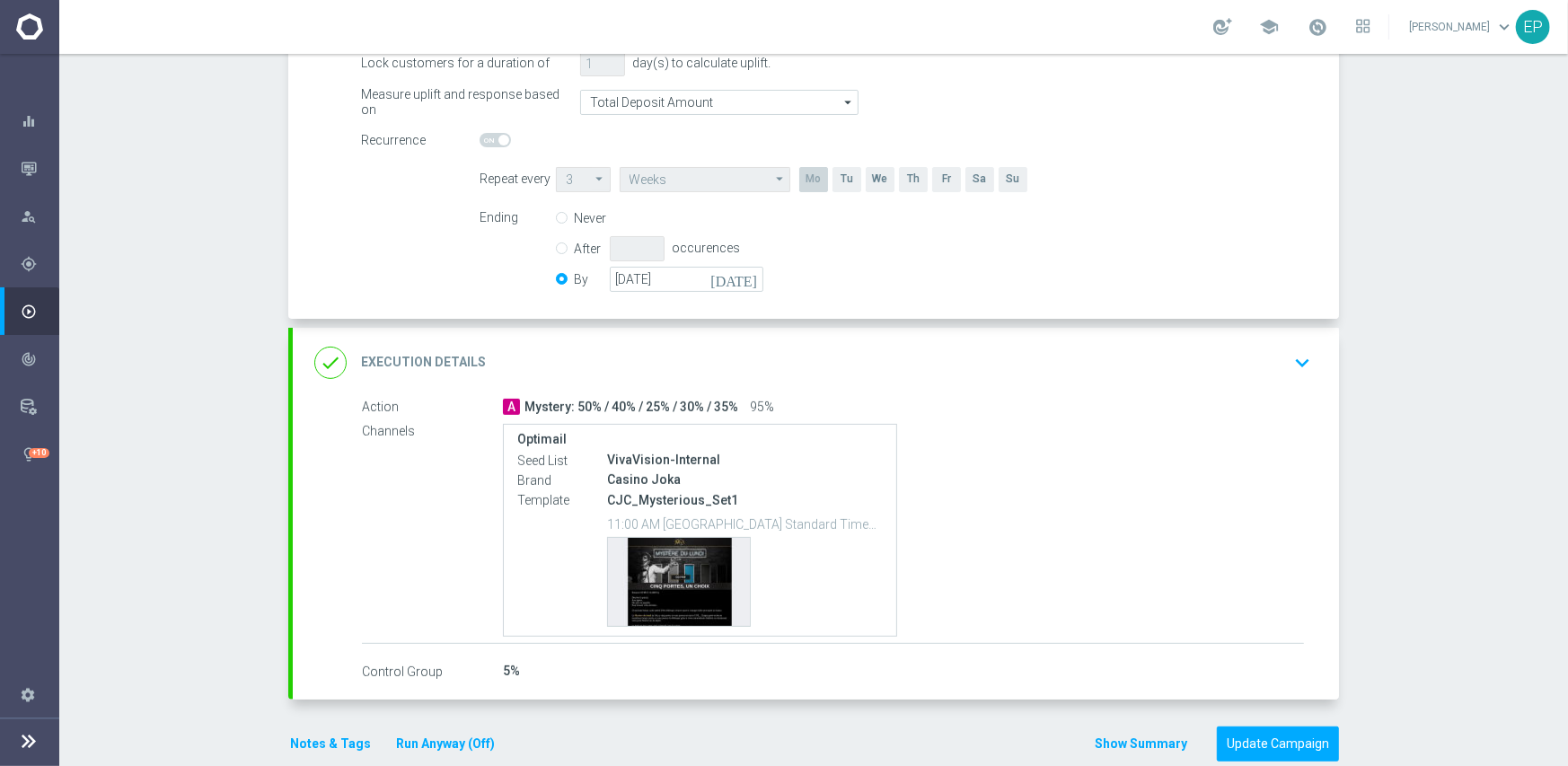
click at [846, 361] on div "done Execution Details keyboard_arrow_down" at bounding box center [815, 362] width 1003 height 34
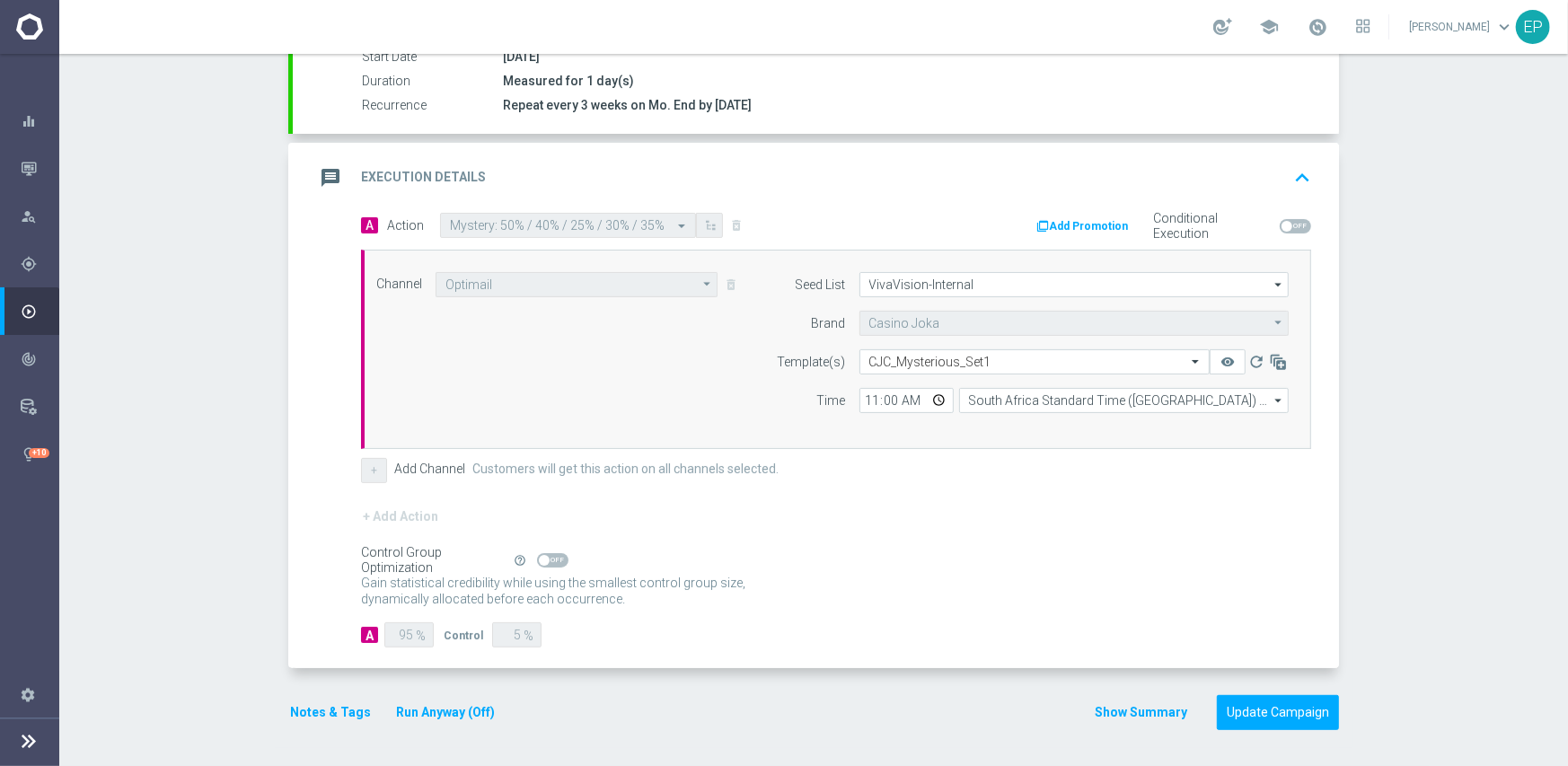
scroll to position [314, 0]
click at [974, 362] on input "text" at bounding box center [1017, 364] width 295 height 15
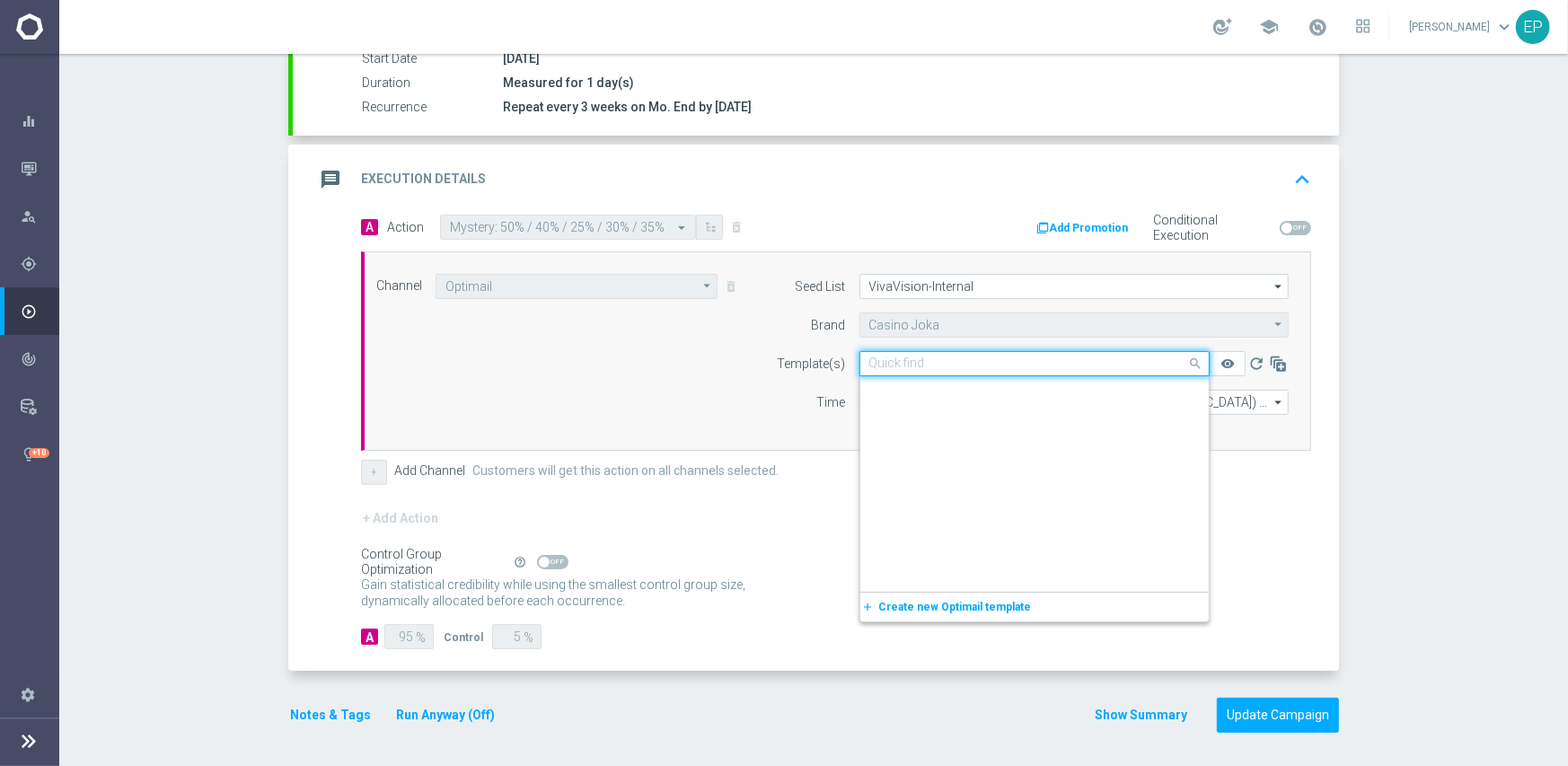
scroll to position [1571, 0]
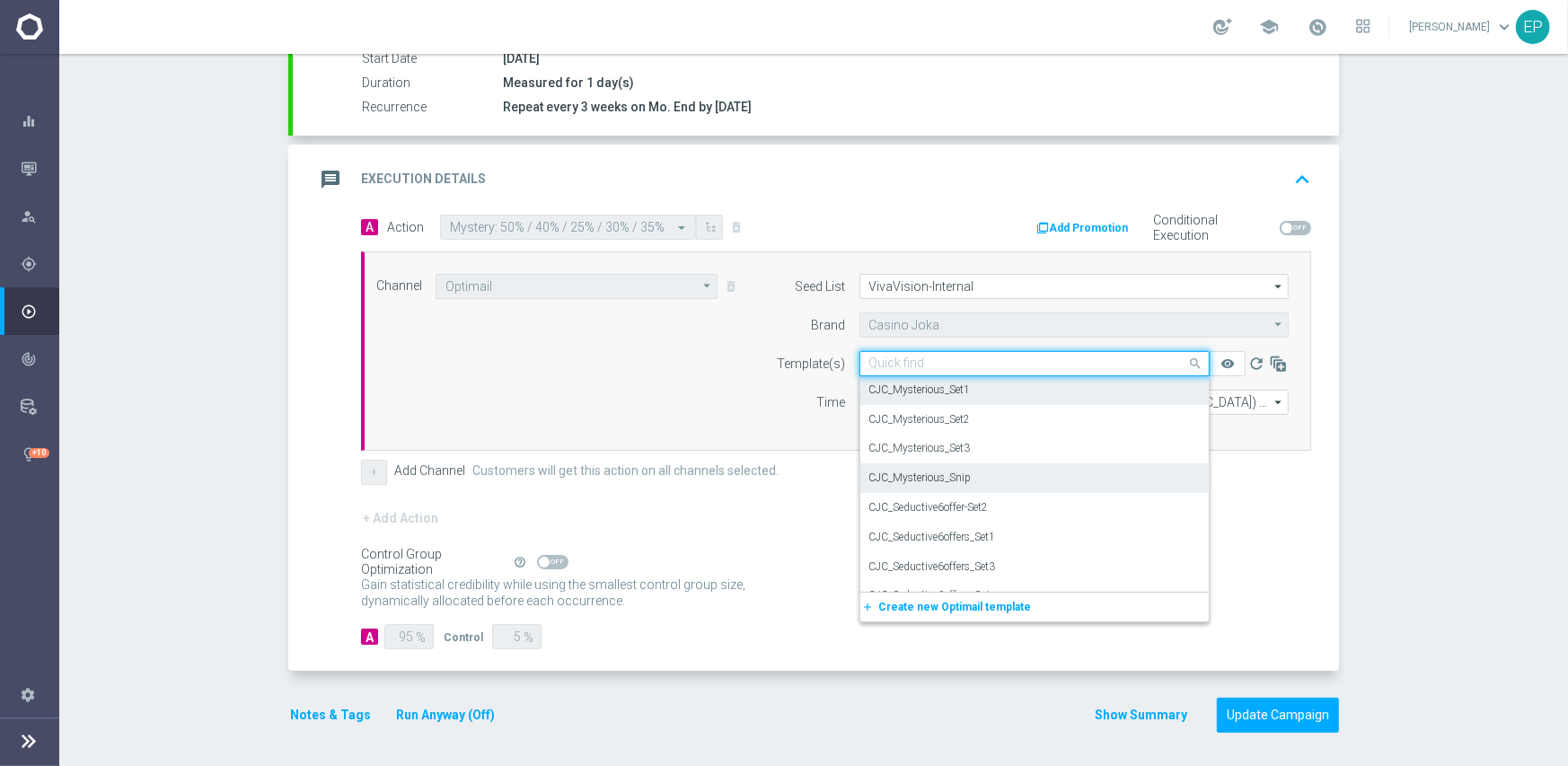
click at [986, 471] on div "CJC_Mysterious_Snip" at bounding box center [1034, 478] width 331 height 30
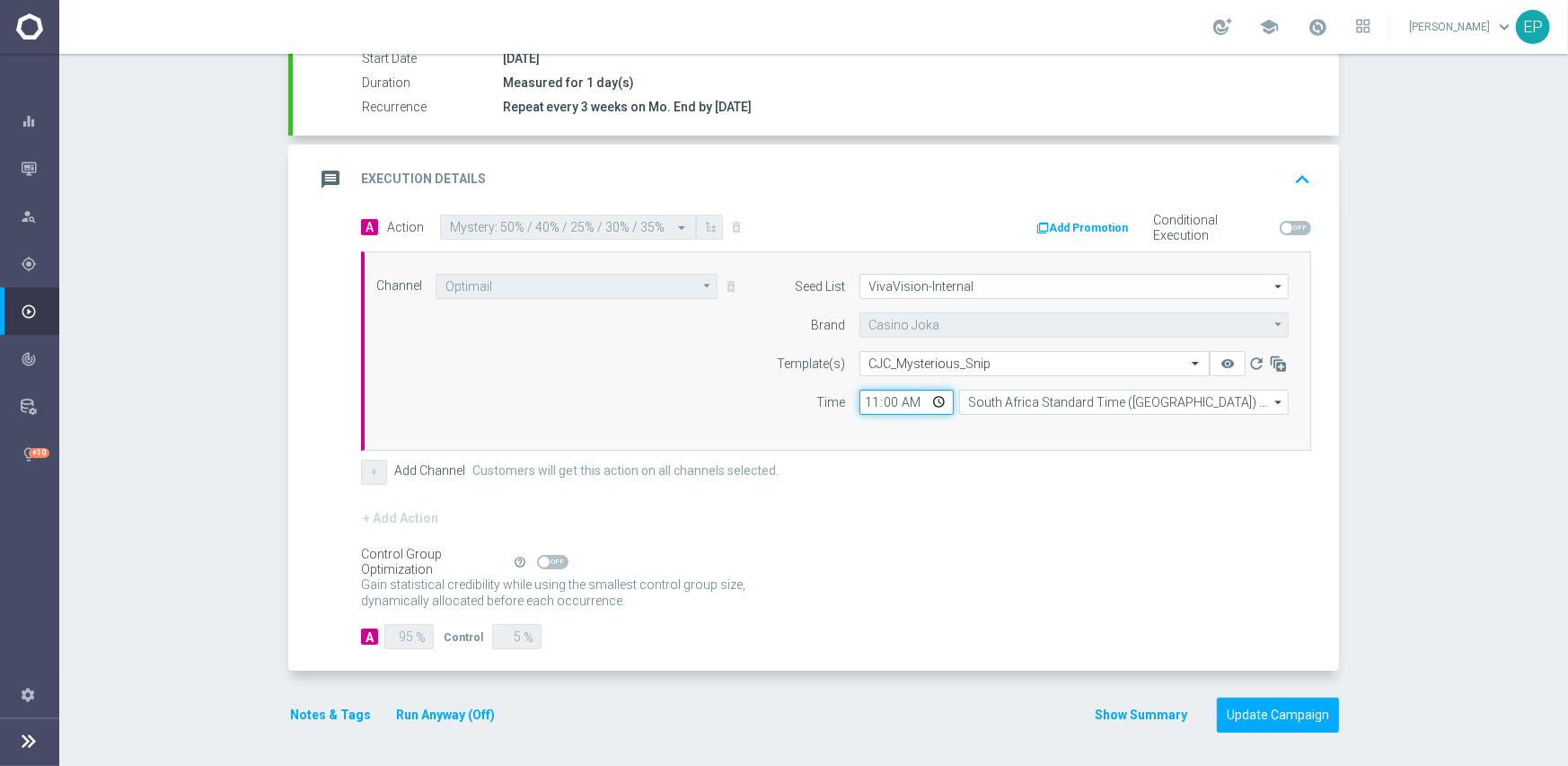
click at [860, 399] on input "11:00" at bounding box center [907, 402] width 94 height 25
type input "07:00"
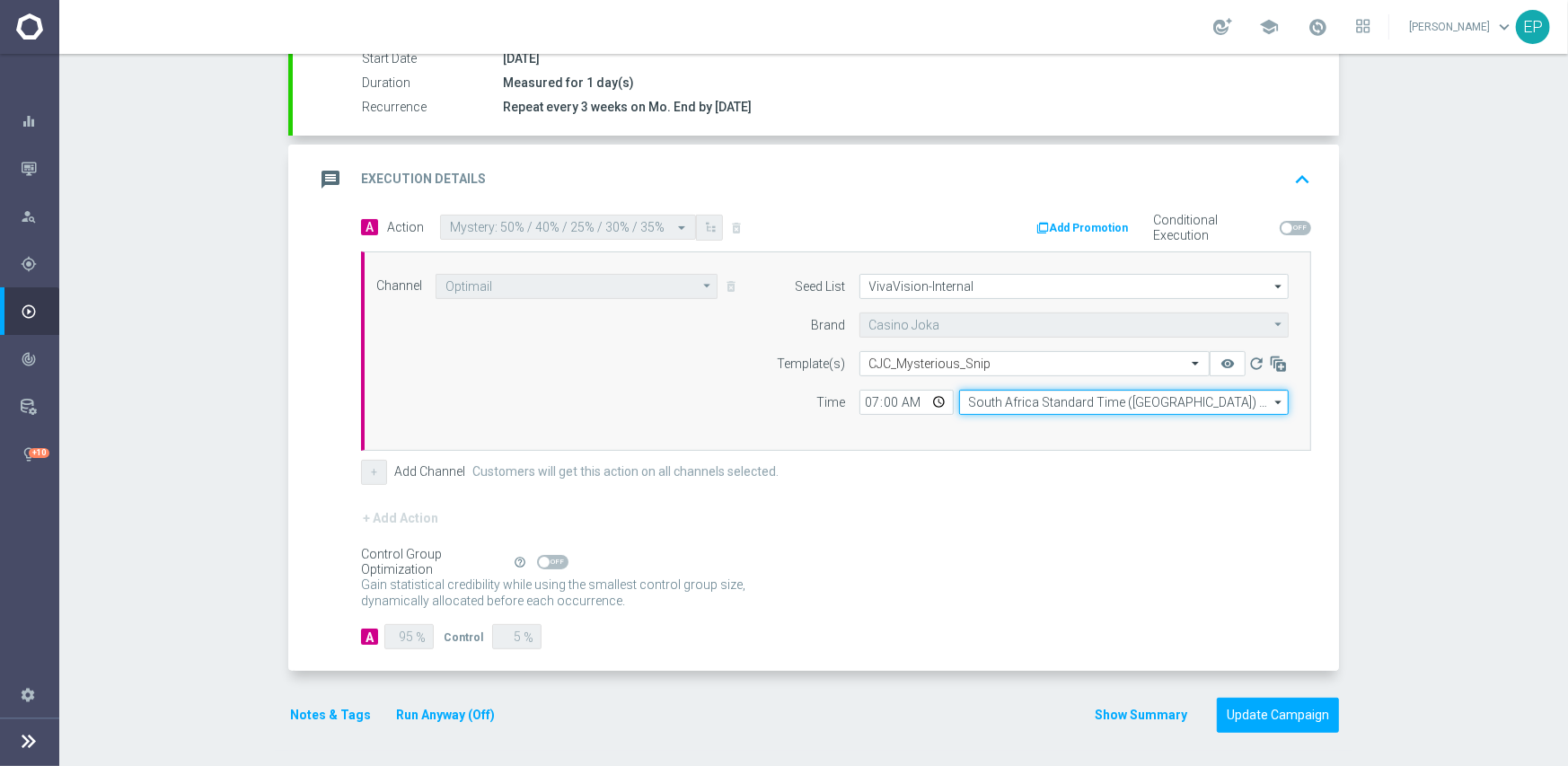
click at [1005, 398] on input "South Africa Standard Time ([GEOGRAPHIC_DATA]) (UTC +02:00)" at bounding box center [1124, 402] width 330 height 25
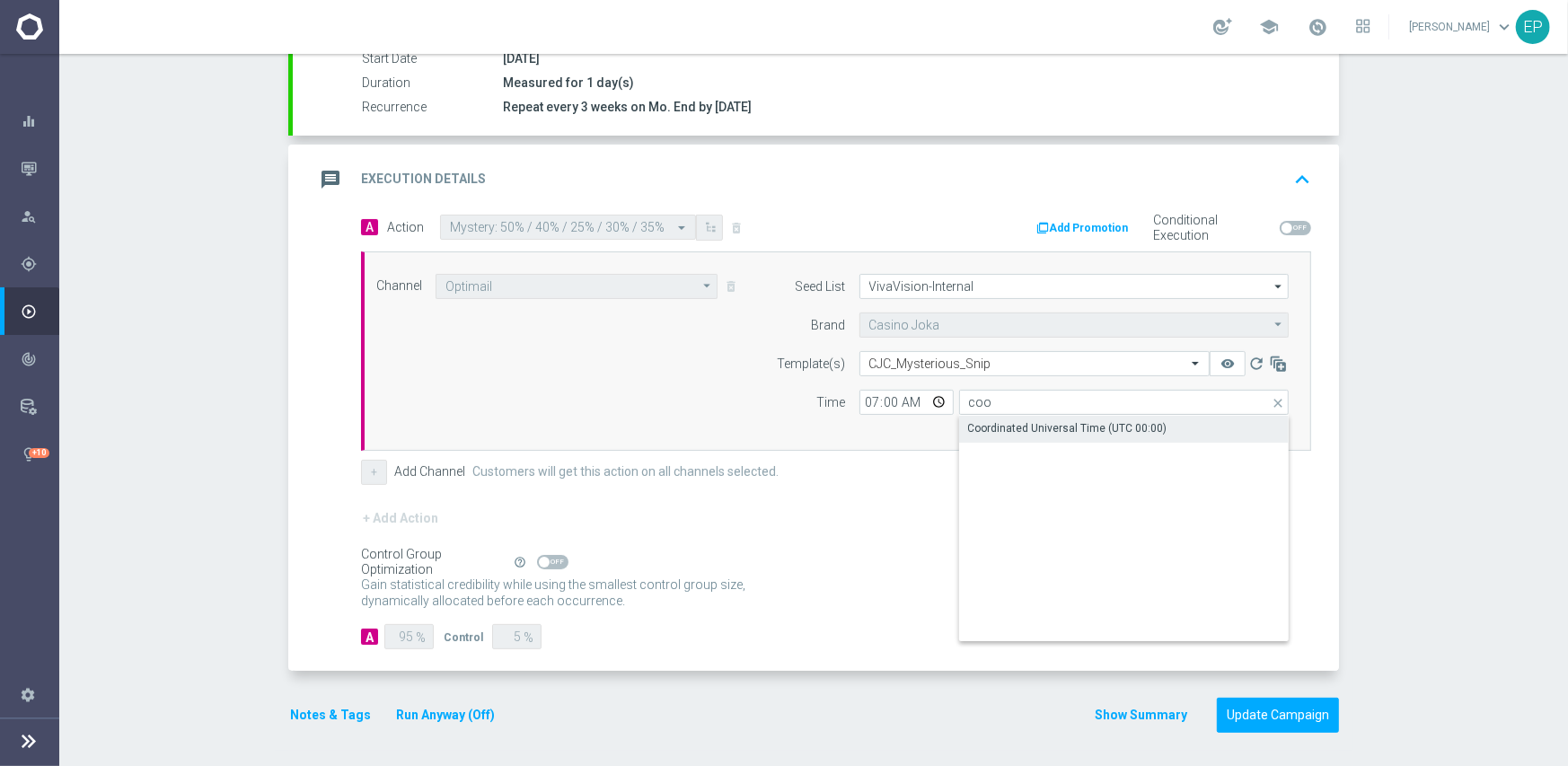
click at [997, 428] on div "Coordinated Universal Time (UTC 00:00)" at bounding box center [1067, 428] width 199 height 16
type input "Coordinated Universal Time (UTC 00:00)"
click at [948, 474] on div "+ Add Channel Customers will get this action on all channels selected." at bounding box center [837, 472] width 950 height 25
click at [550, 555] on span at bounding box center [552, 562] width 32 height 14
click at [550, 555] on input "checkbox" at bounding box center [552, 562] width 32 height 14
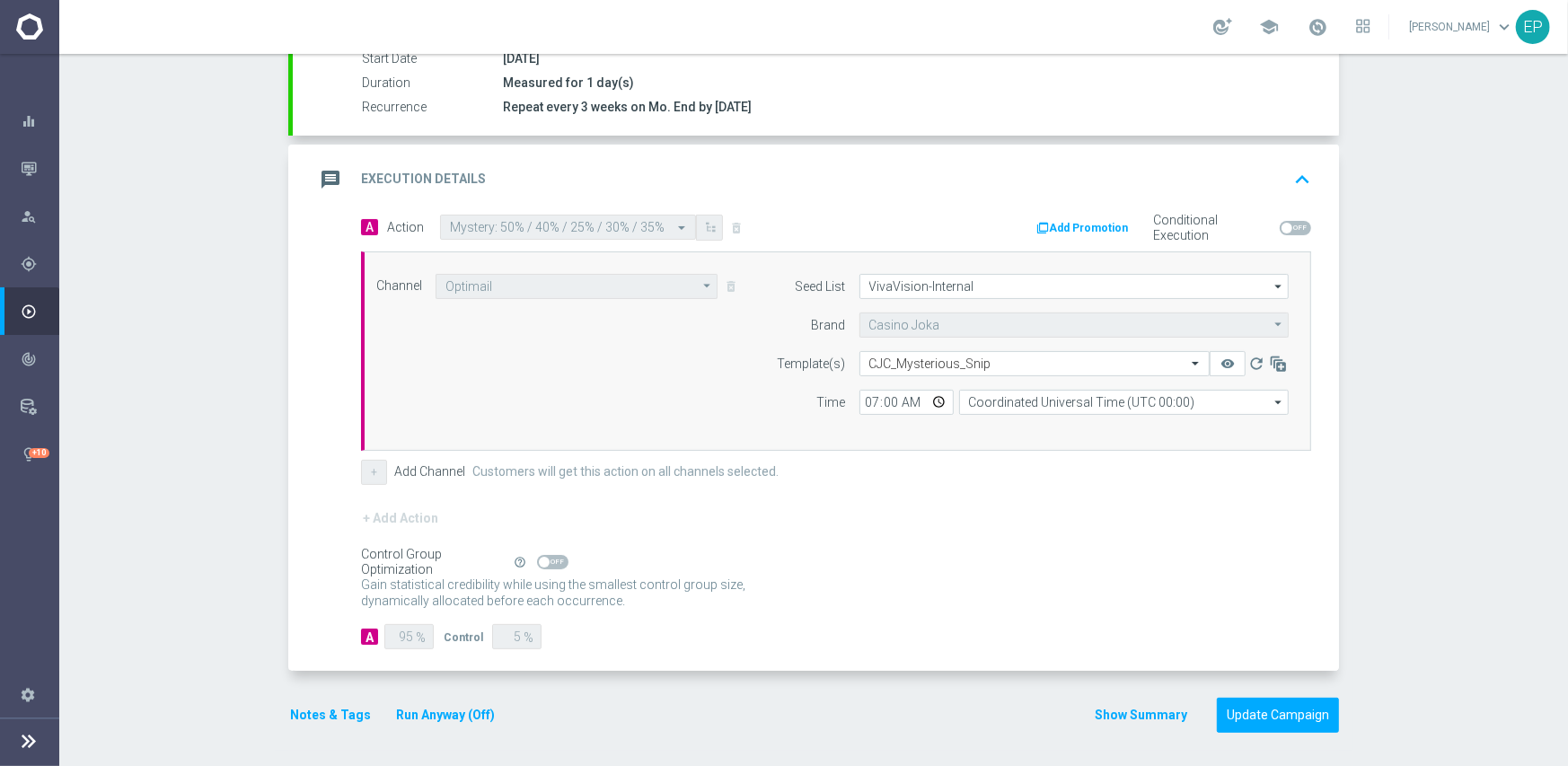
checkbox input "true"
click at [1269, 716] on button "Update Campaign" at bounding box center [1277, 715] width 122 height 35
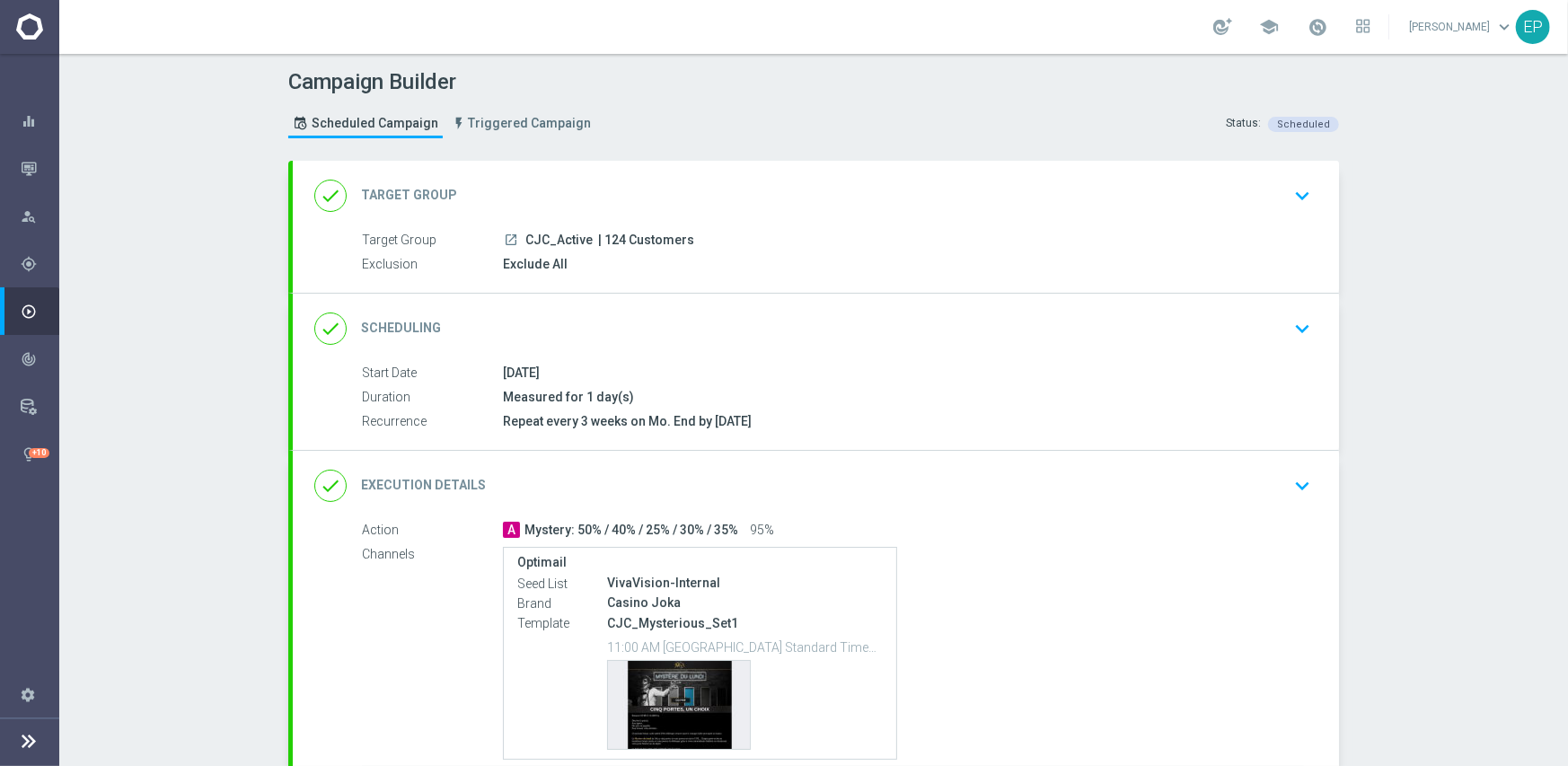
click at [789, 320] on div "done Scheduling keyboard_arrow_down" at bounding box center [815, 328] width 1003 height 34
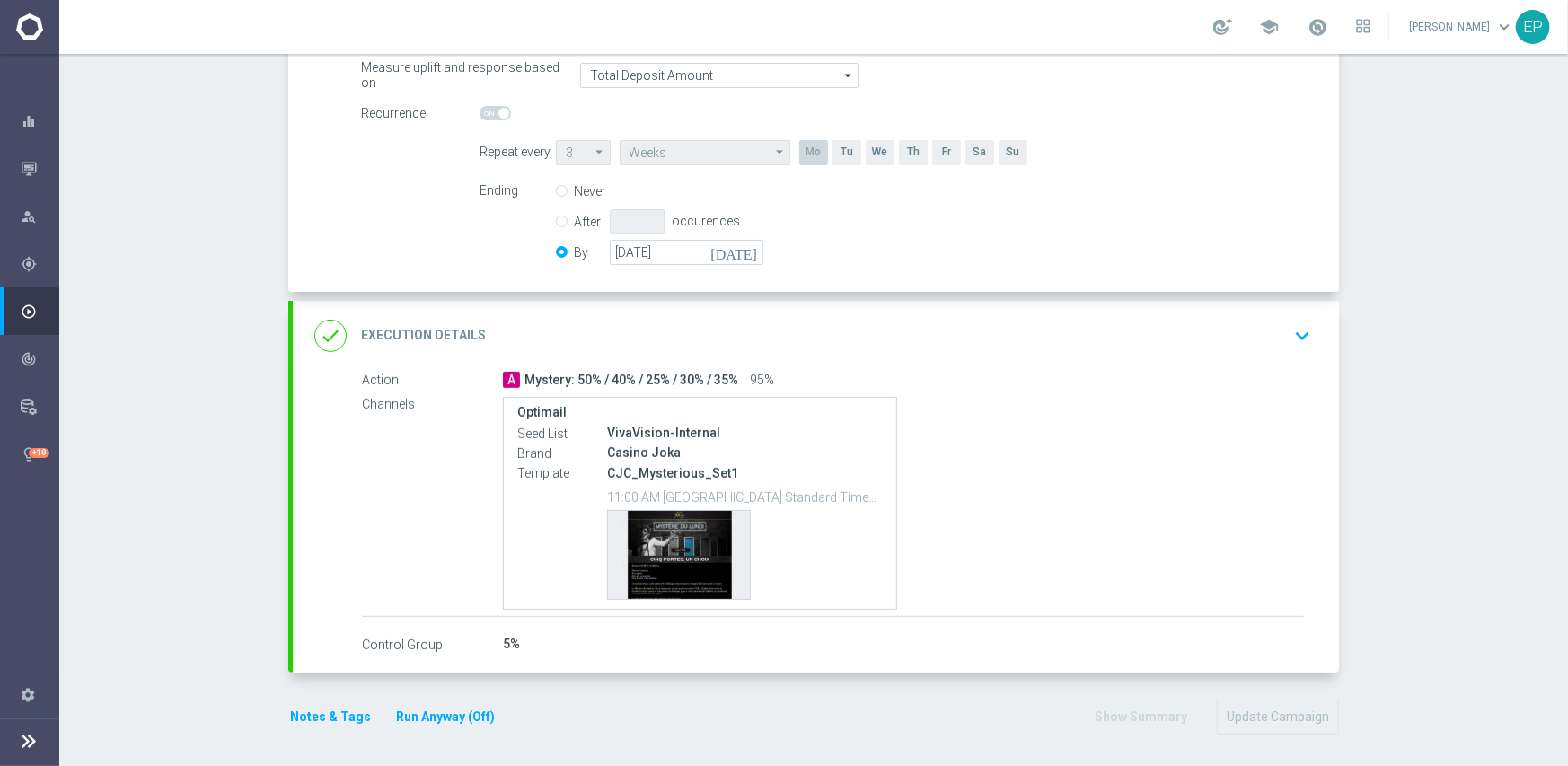
scroll to position [388, 0]
click at [704, 237] on input "[DATE]" at bounding box center [686, 250] width 153 height 25
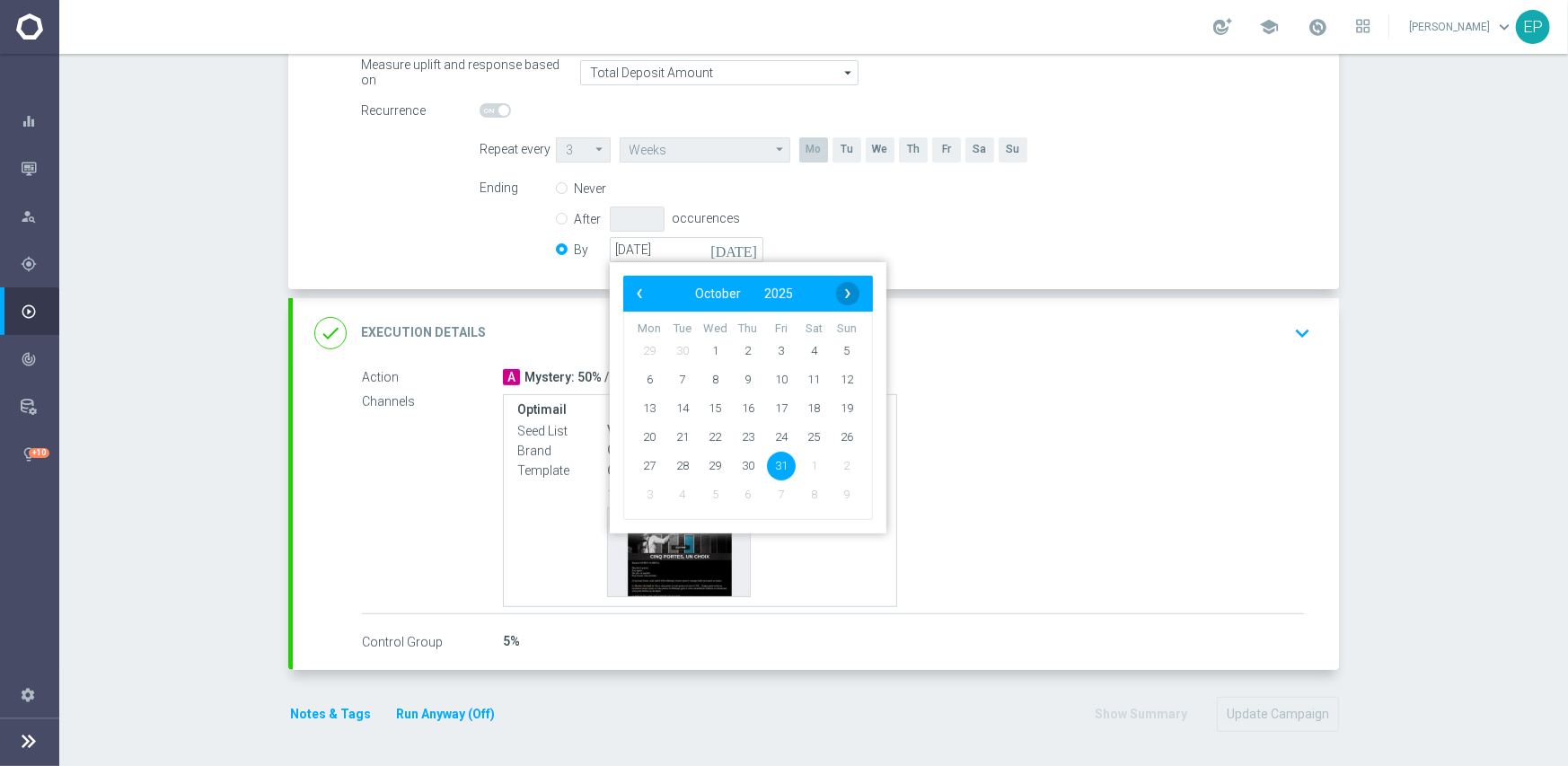
click at [839, 287] on span "›" at bounding box center [847, 294] width 23 height 23
click at [843, 454] on span "30" at bounding box center [847, 465] width 29 height 29
type input "[DATE]"
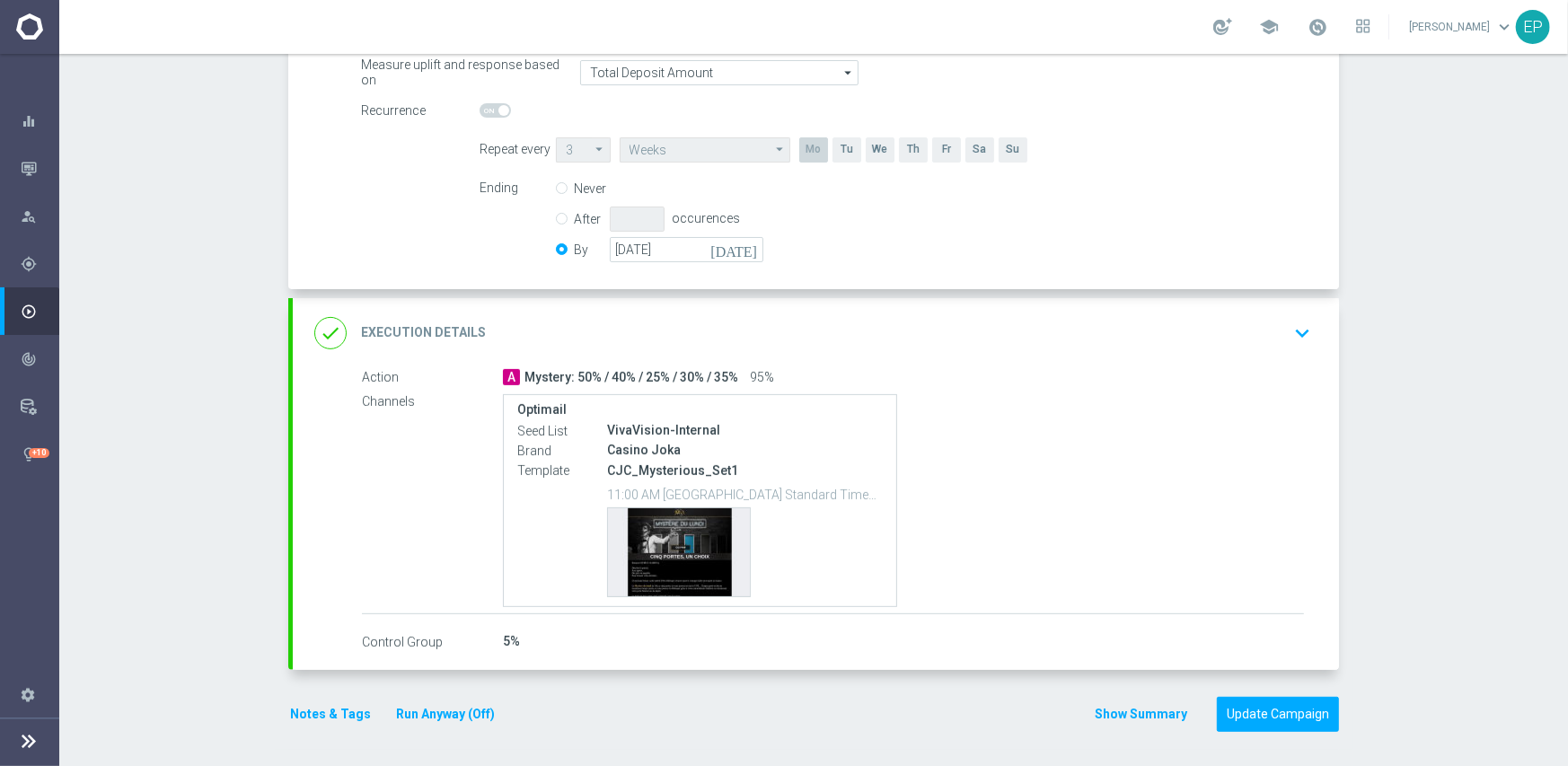
drag, startPoint x: 846, startPoint y: 311, endPoint x: 882, endPoint y: 309, distance: 36.1
click at [846, 310] on div "done Execution Details keyboard_arrow_down" at bounding box center [815, 332] width 1046 height 70
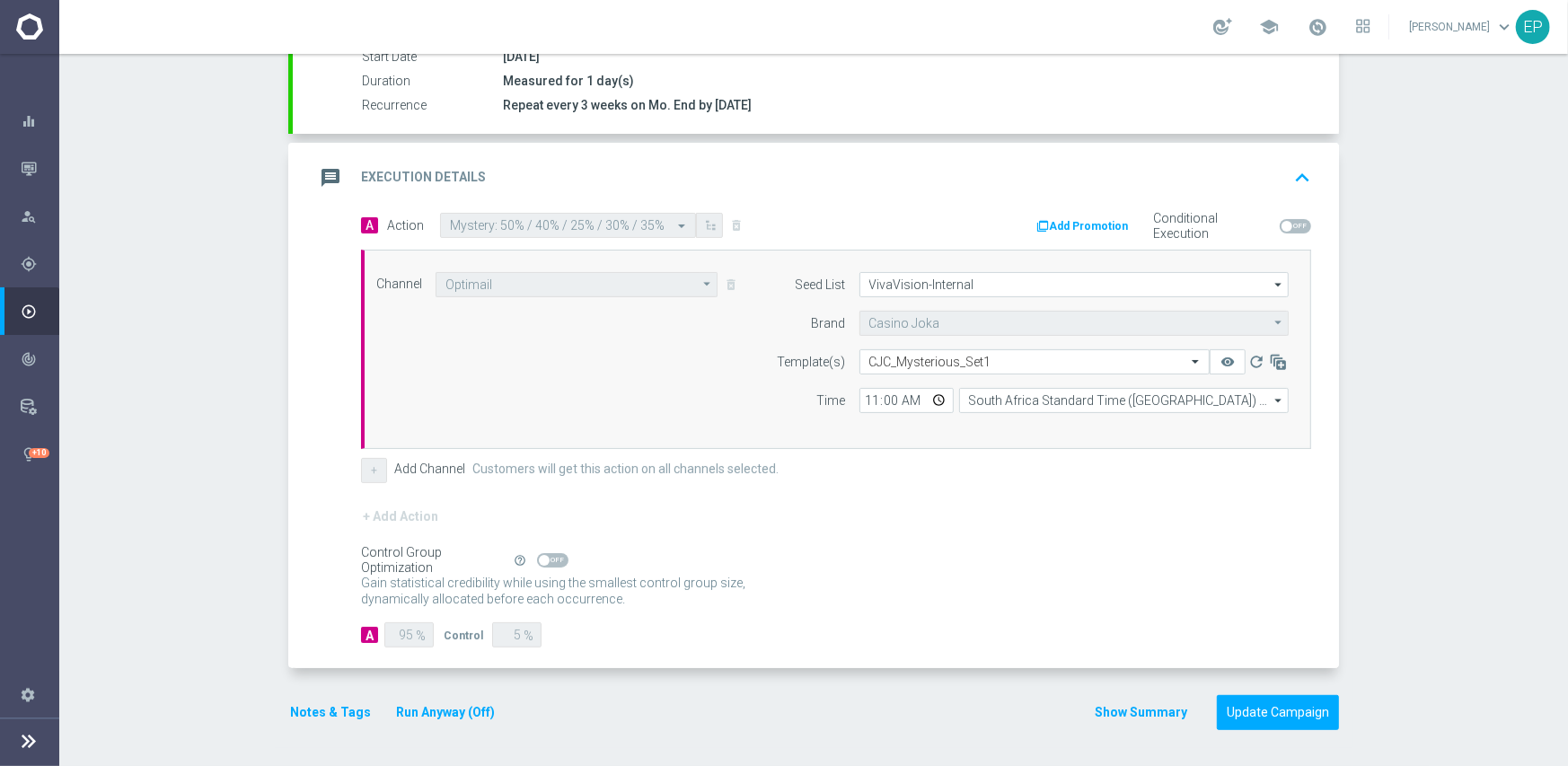
scroll to position [314, 0]
click at [1006, 364] on input "text" at bounding box center [1017, 364] width 295 height 15
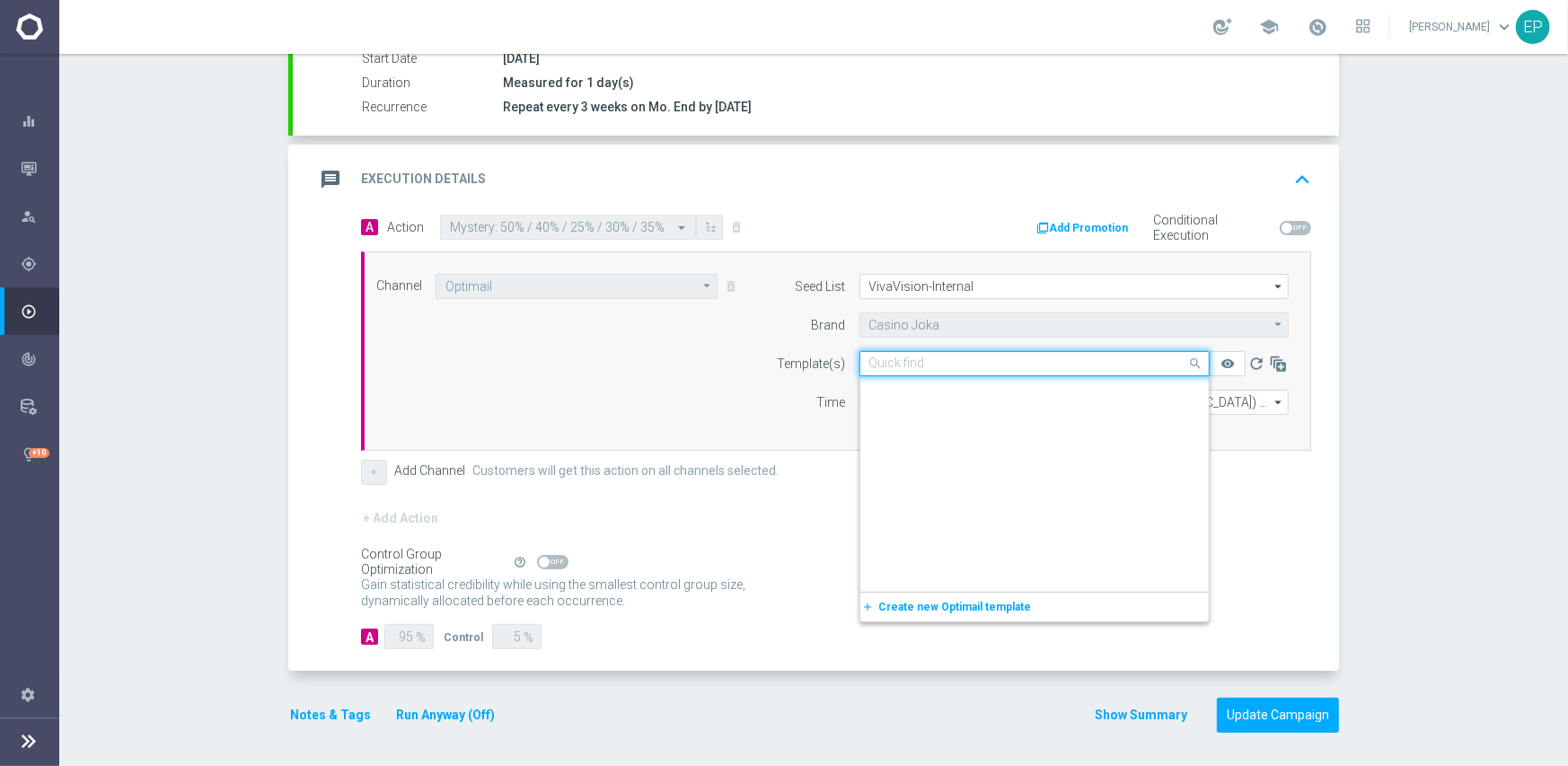
scroll to position [1571, 0]
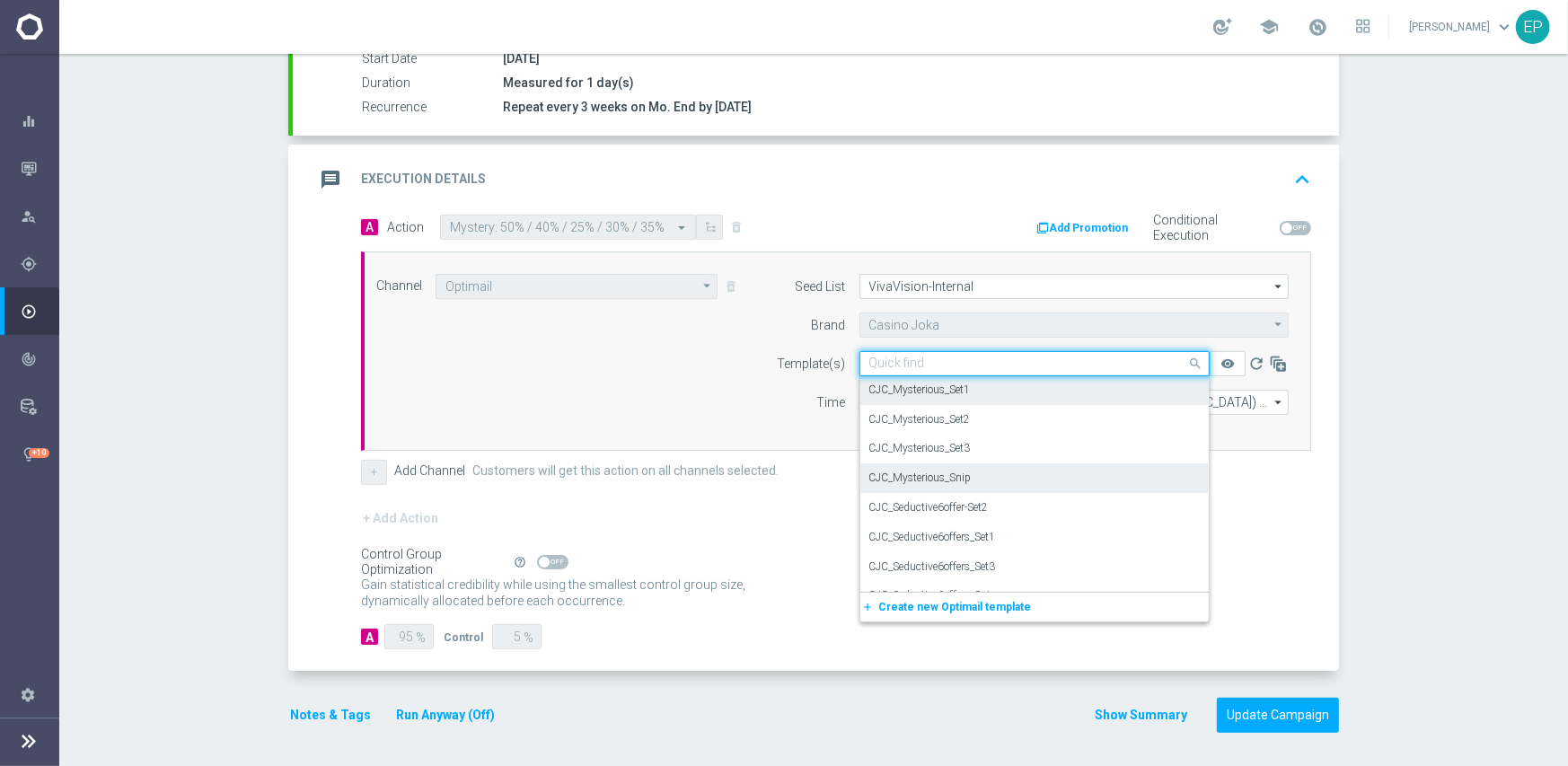
click at [970, 472] on div "CJC_Mysterious_Snip" at bounding box center [1034, 478] width 331 height 30
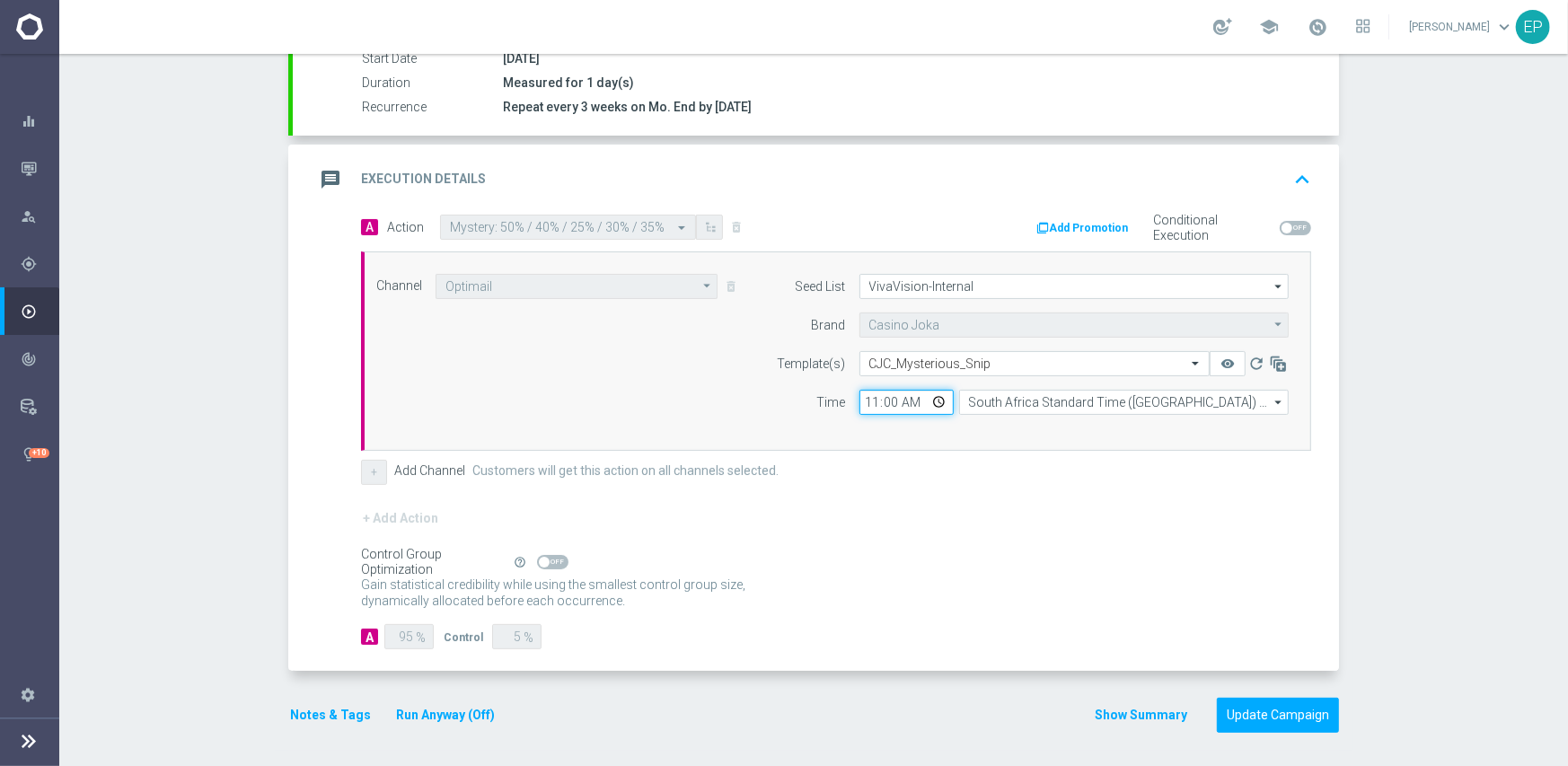
click at [863, 398] on input "11:00" at bounding box center [907, 402] width 94 height 25
type input "07:00"
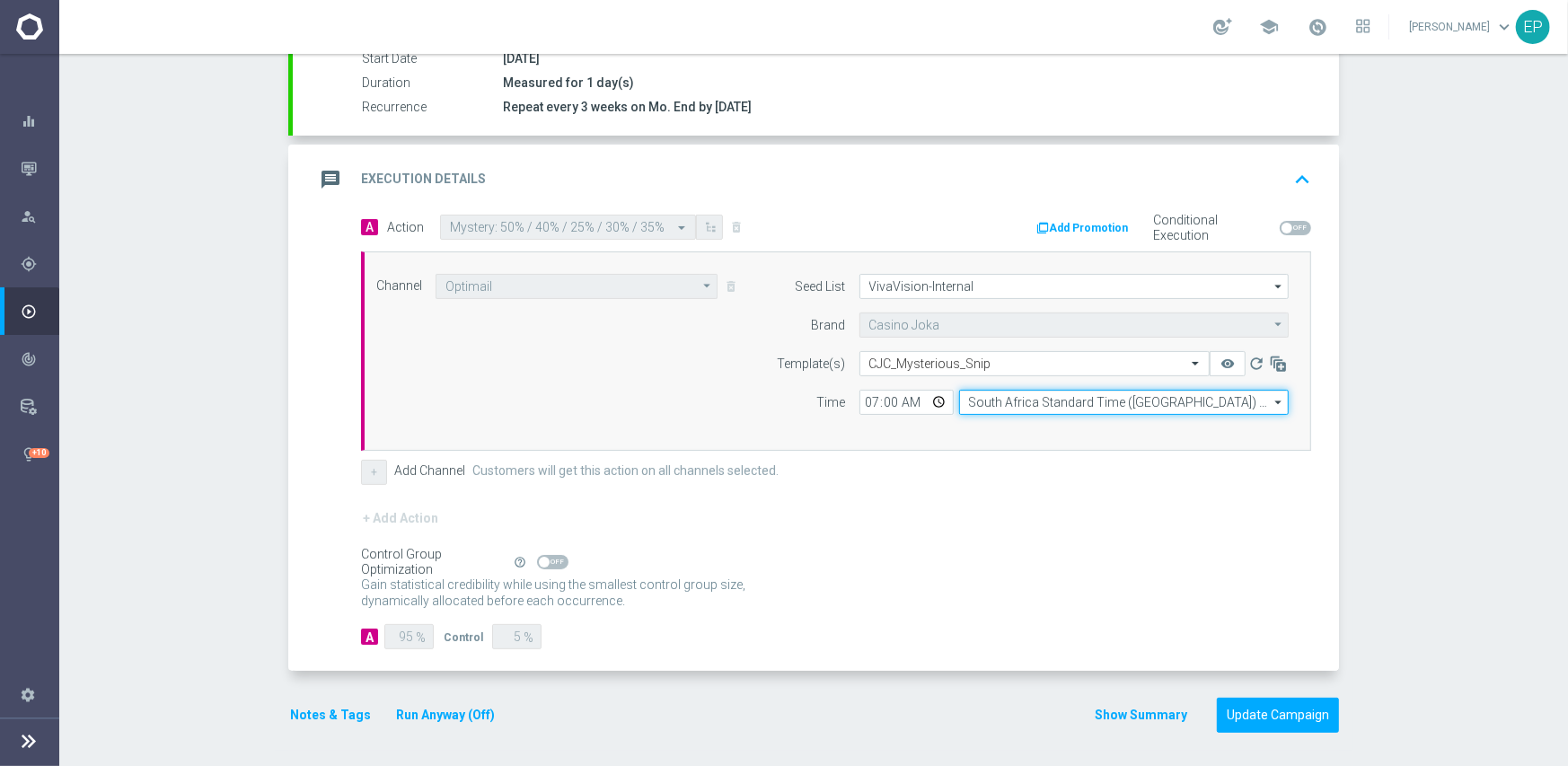
click at [1023, 406] on input "South Africa Standard Time (Johannesburg) (UTC +02:00)" at bounding box center [1124, 402] width 330 height 25
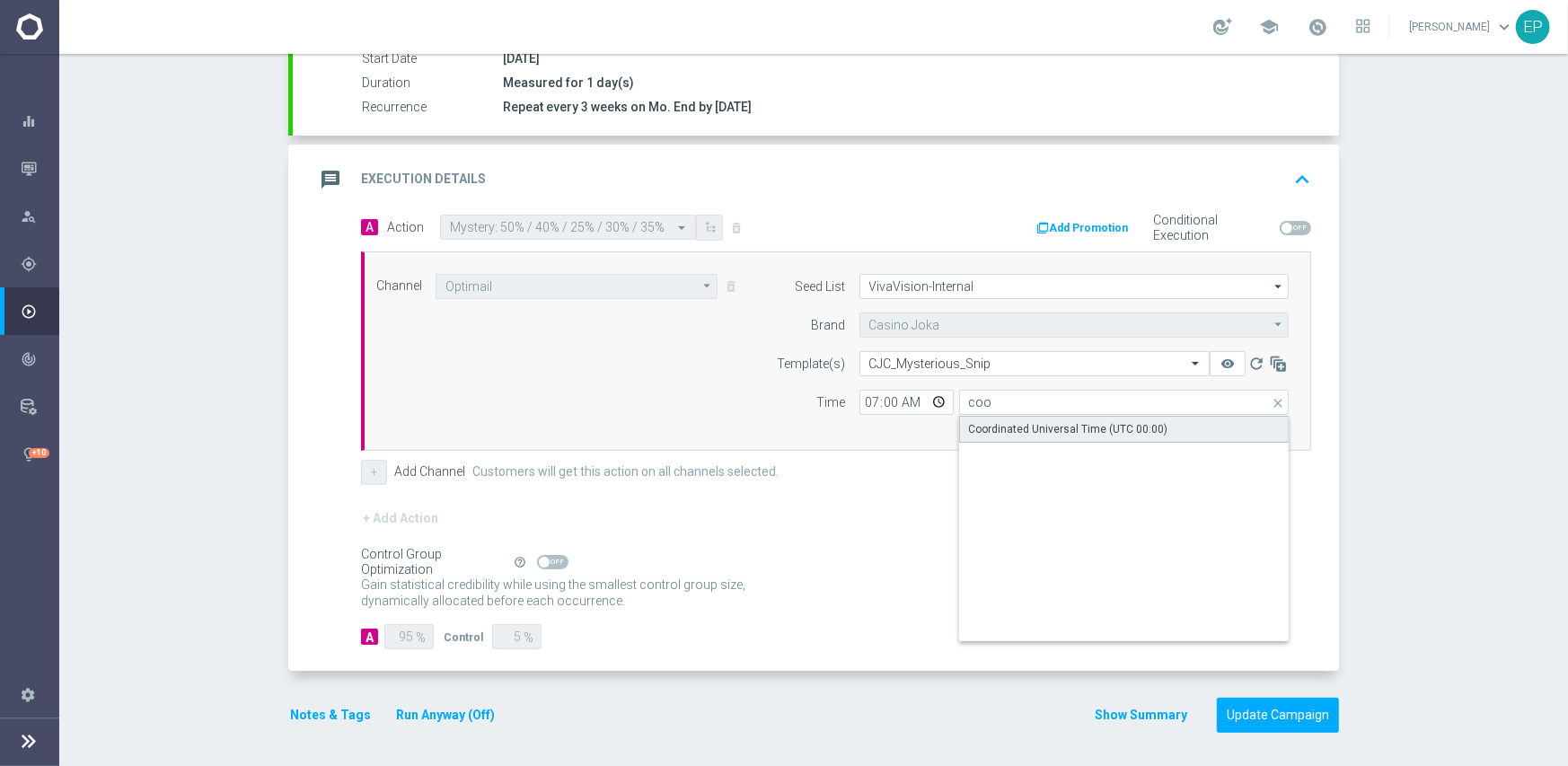
click at [1018, 428] on div "Coordinated Universal Time (UTC 00:00)" at bounding box center [1068, 429] width 199 height 16
type input "Coordinated Universal Time (UTC 00:00)"
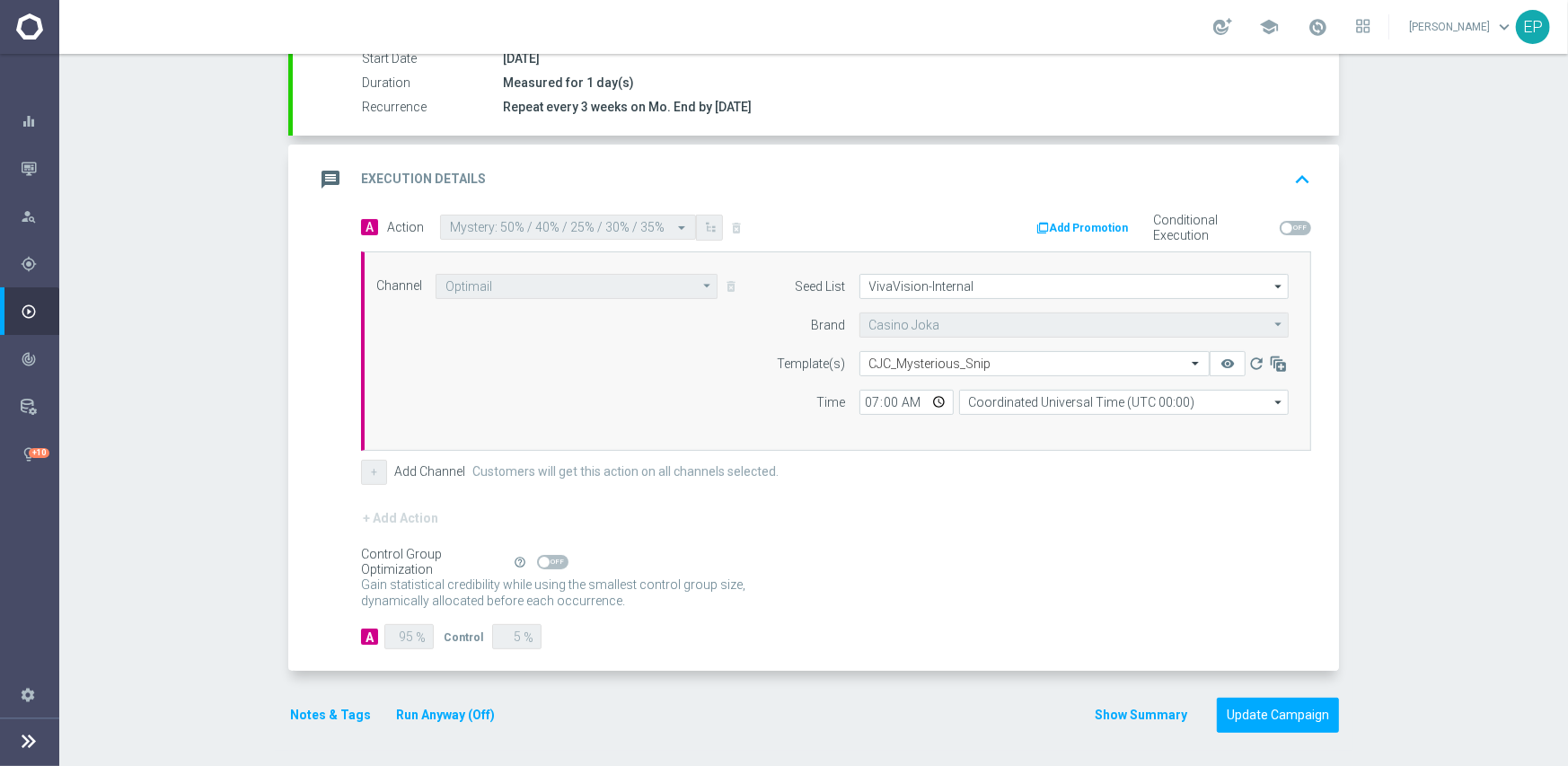
click at [985, 511] on div "+ Add Action" at bounding box center [837, 529] width 950 height 45
drag, startPoint x: 1277, startPoint y: 712, endPoint x: 1269, endPoint y: 641, distance: 71.4
click at [1276, 713] on button "Update Campaign" at bounding box center [1277, 715] width 122 height 35
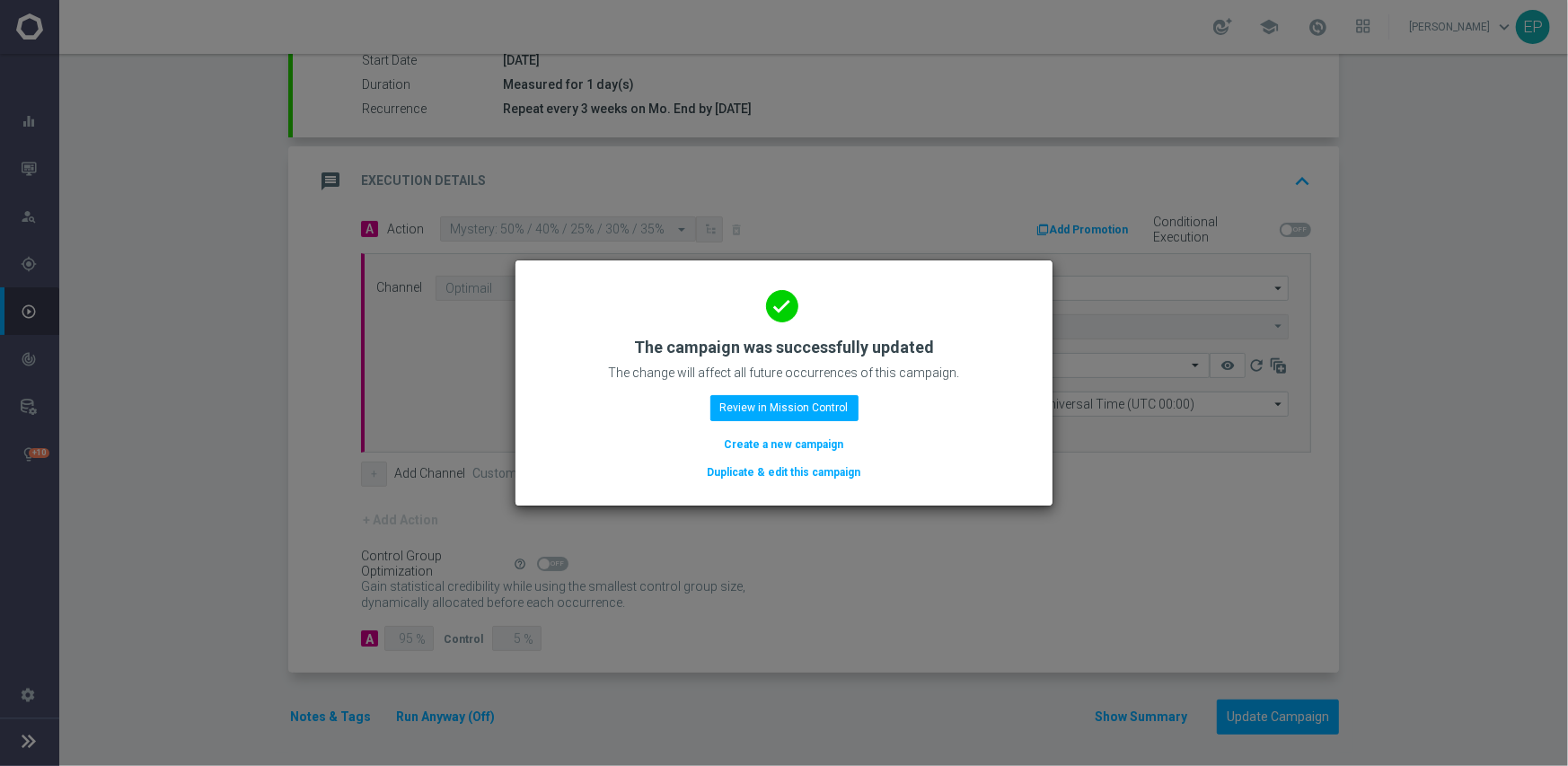
scroll to position [314, 0]
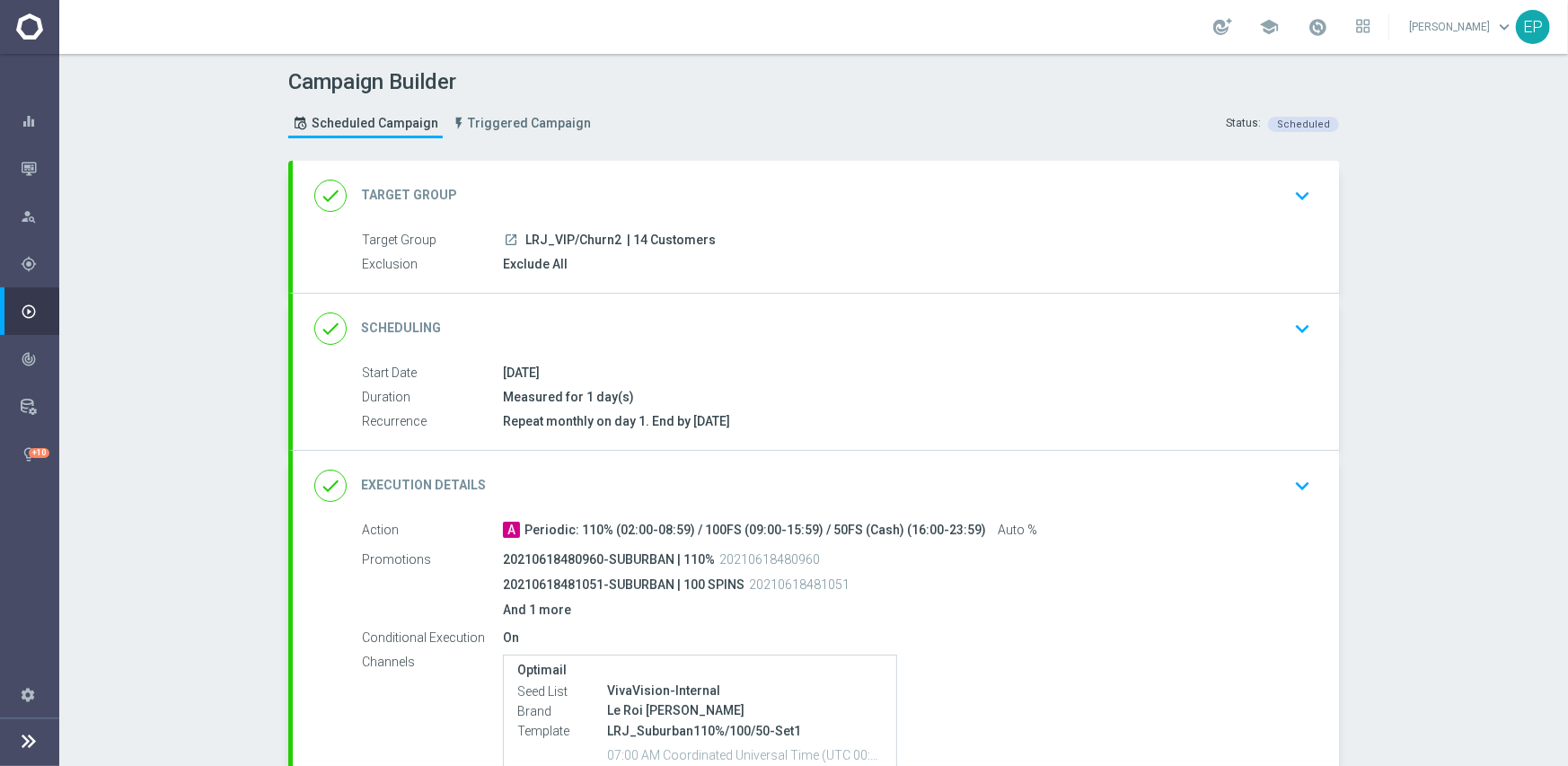
click at [756, 311] on div "done Scheduling keyboard_arrow_down" at bounding box center [815, 328] width 1003 height 34
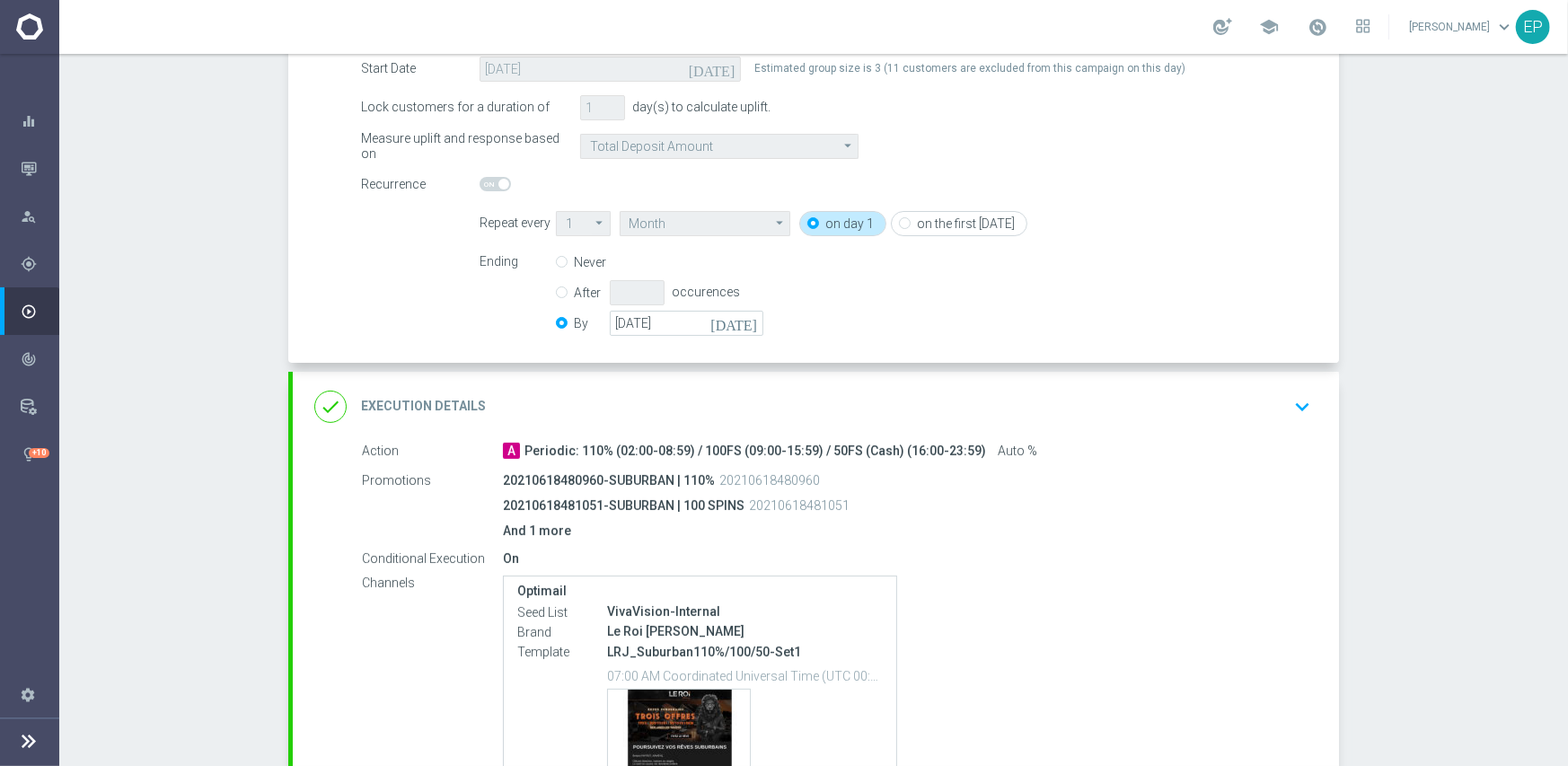
scroll to position [359, 0]
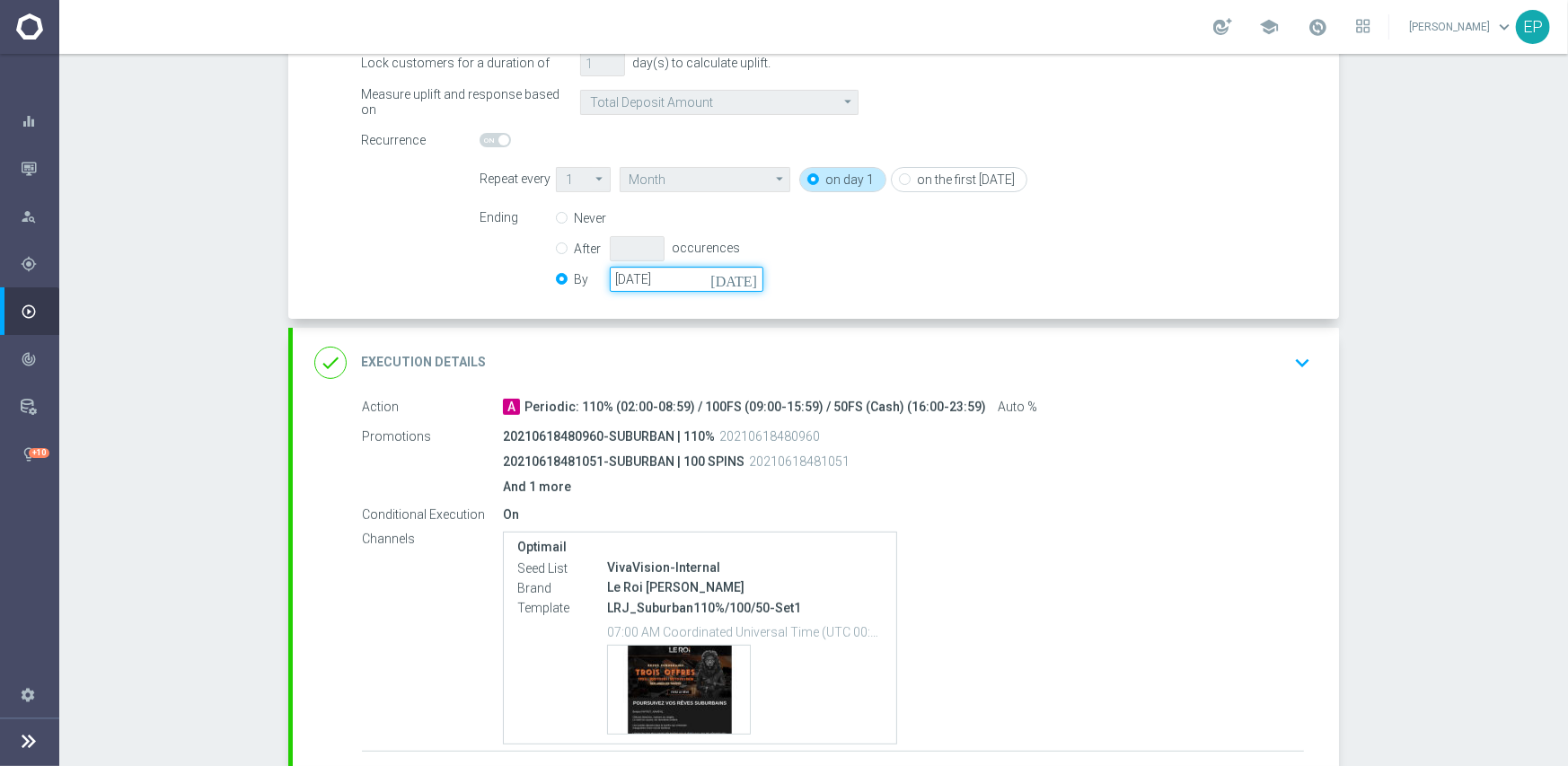
click at [677, 279] on input "[DATE]" at bounding box center [686, 279] width 153 height 25
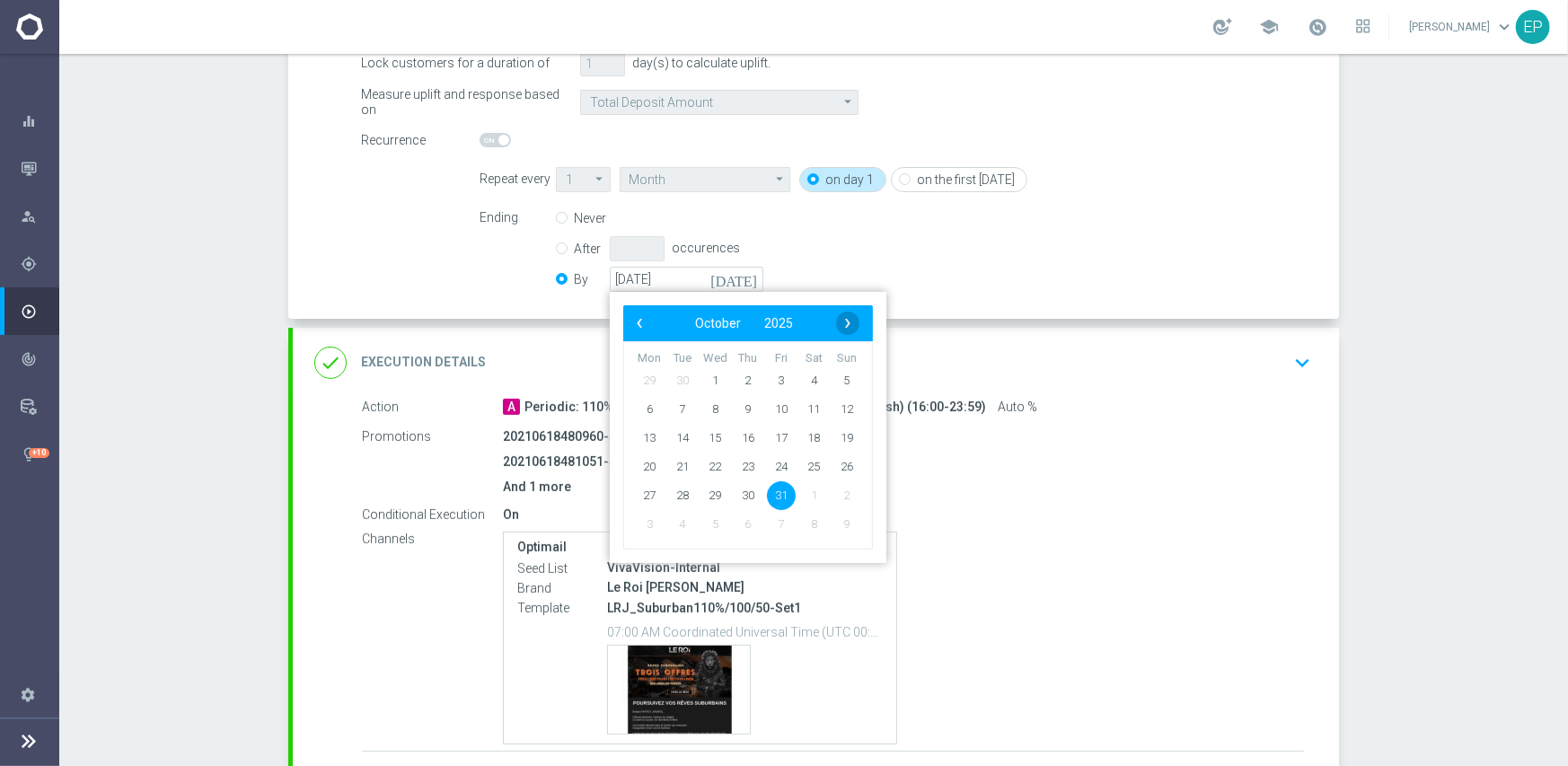
click at [849, 324] on span "›" at bounding box center [847, 323] width 23 height 23
click at [844, 490] on span "30" at bounding box center [847, 494] width 29 height 29
type input "[DATE]"
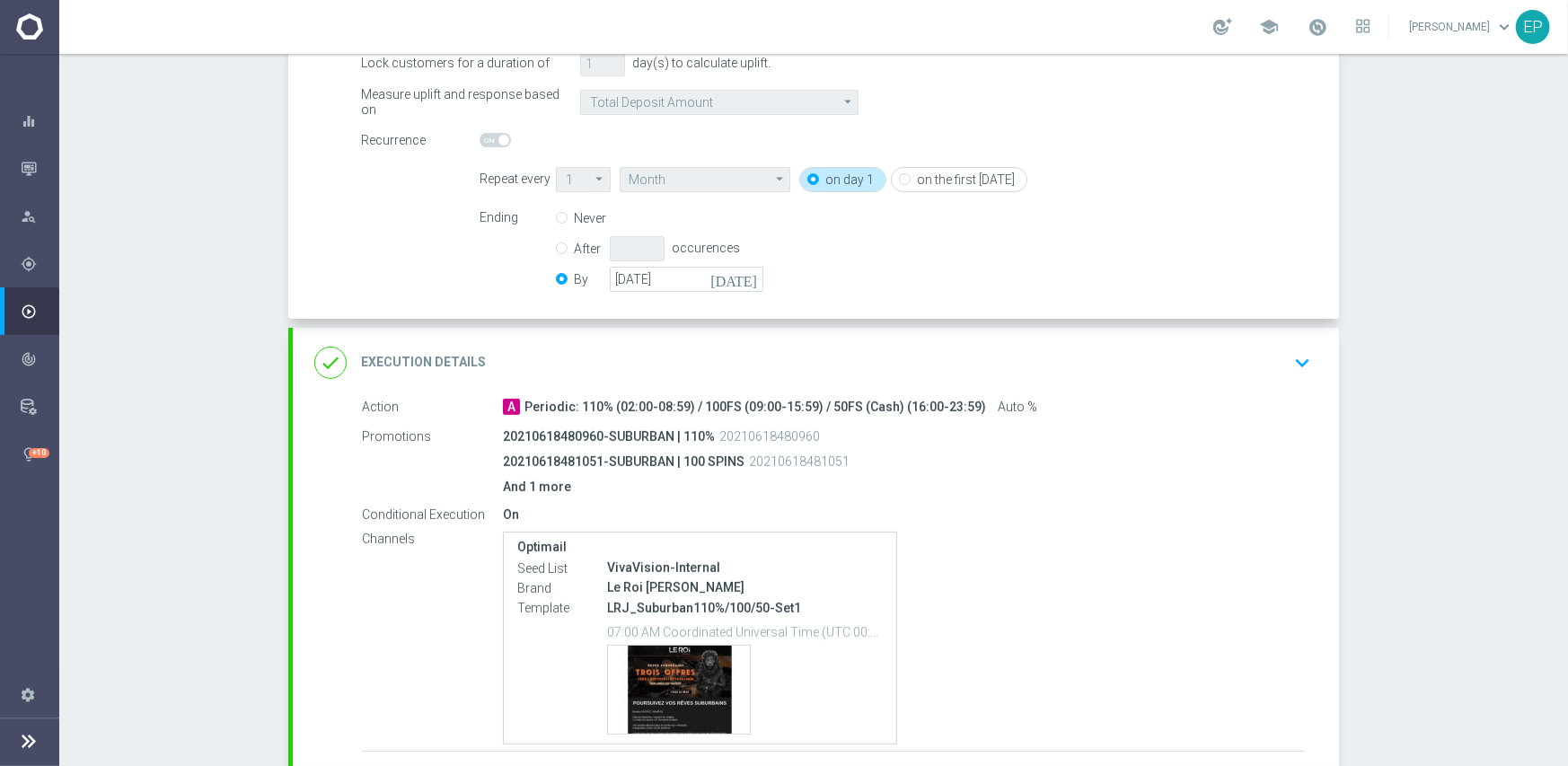
click at [861, 349] on div "done Execution Details keyboard_arrow_down" at bounding box center [815, 362] width 1003 height 34
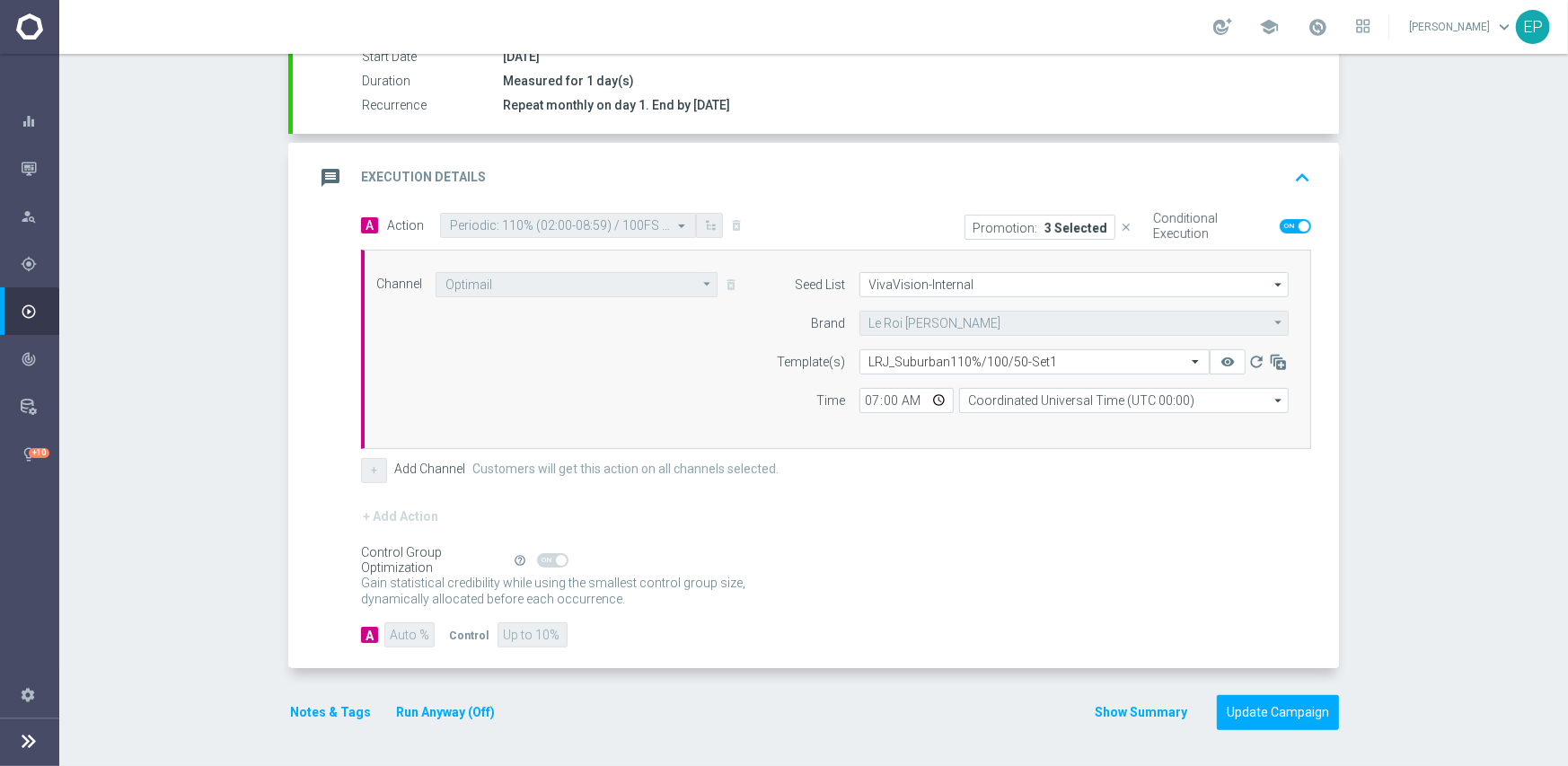
scroll to position [314, 0]
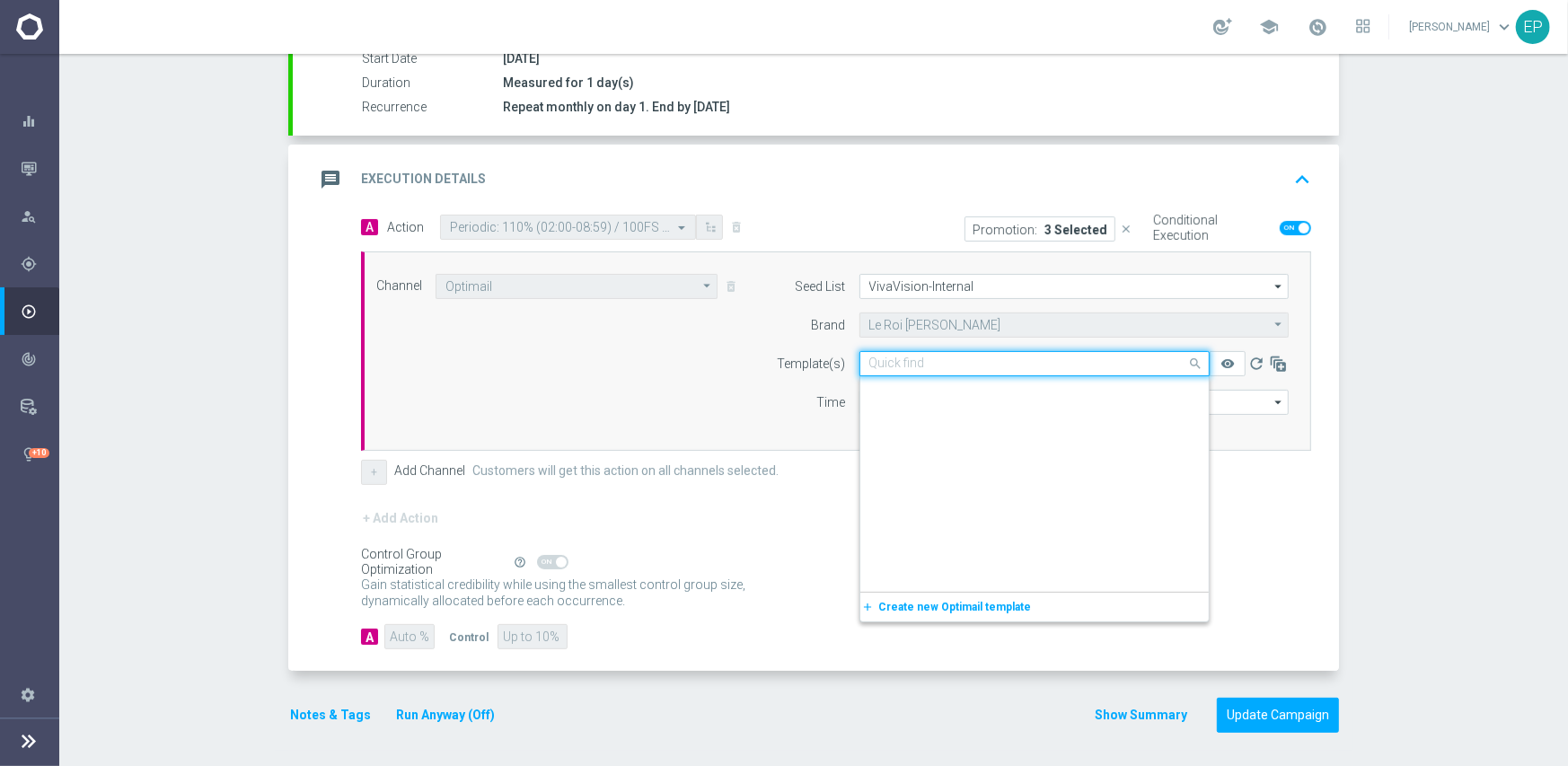
click at [907, 362] on input "text" at bounding box center [1017, 364] width 295 height 15
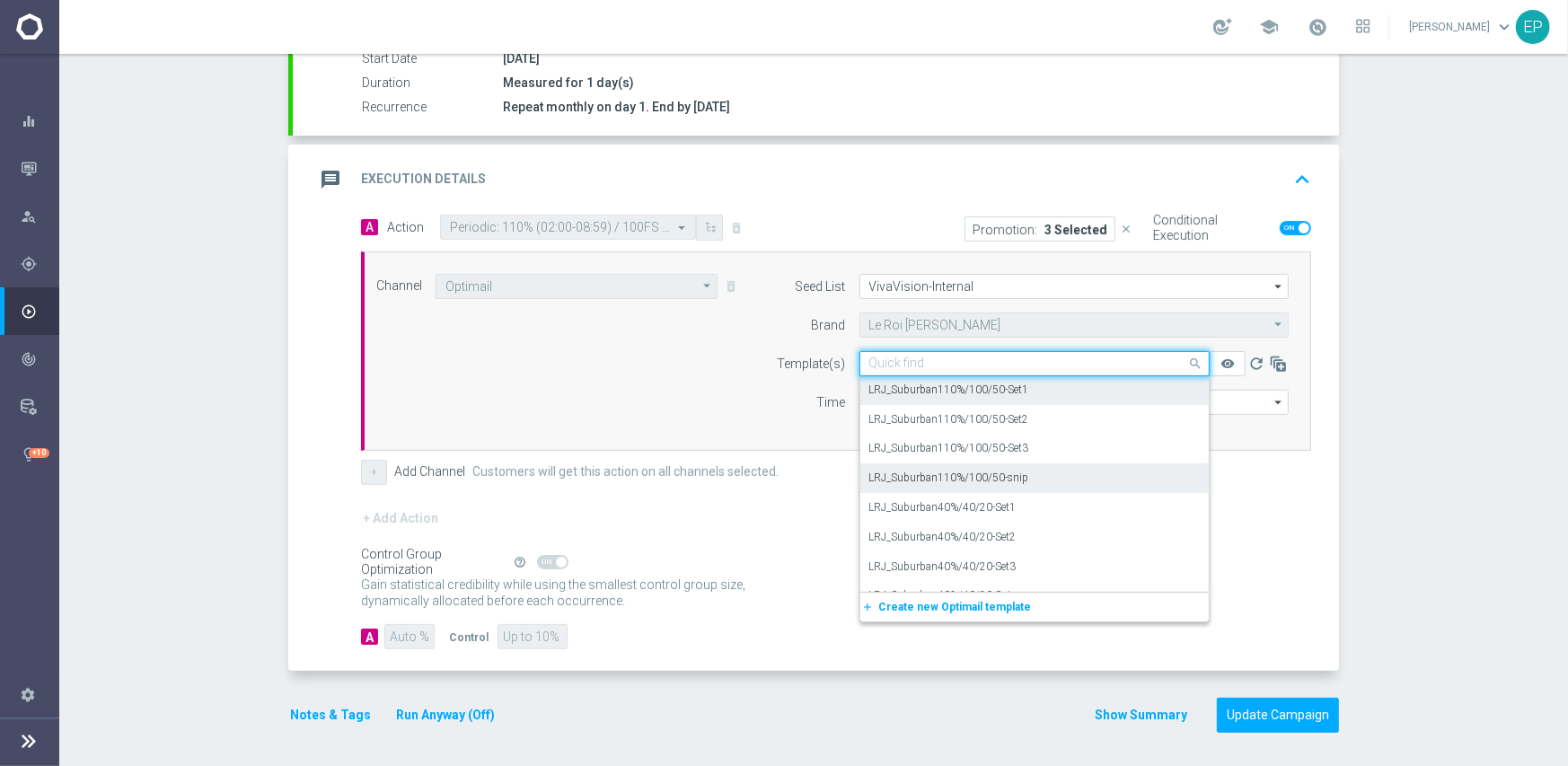
click at [1004, 481] on label "LRJ_Suburban110%/100/50-snip" at bounding box center [949, 478] width 160 height 15
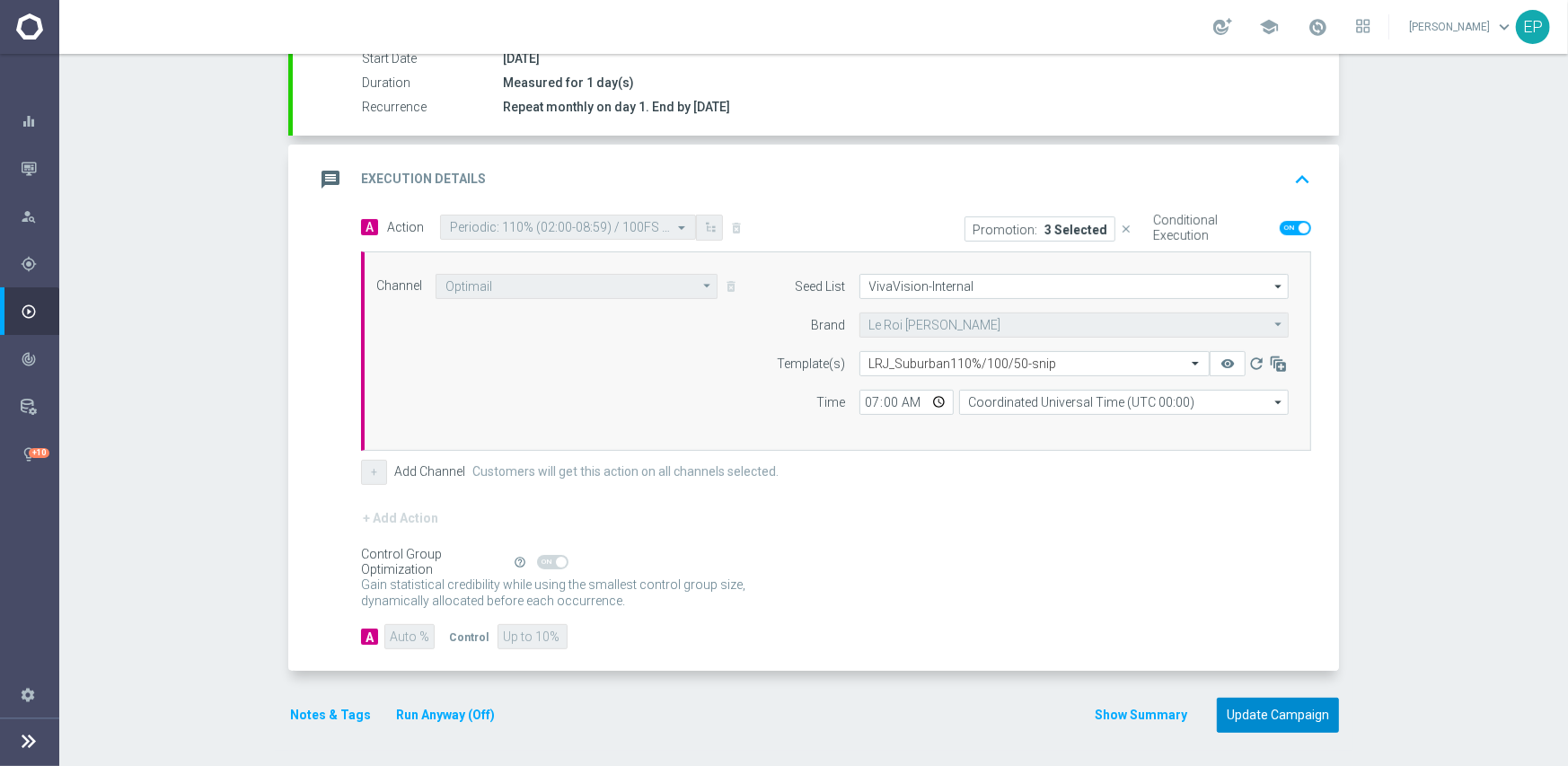
click at [1261, 704] on button "Update Campaign" at bounding box center [1277, 715] width 122 height 35
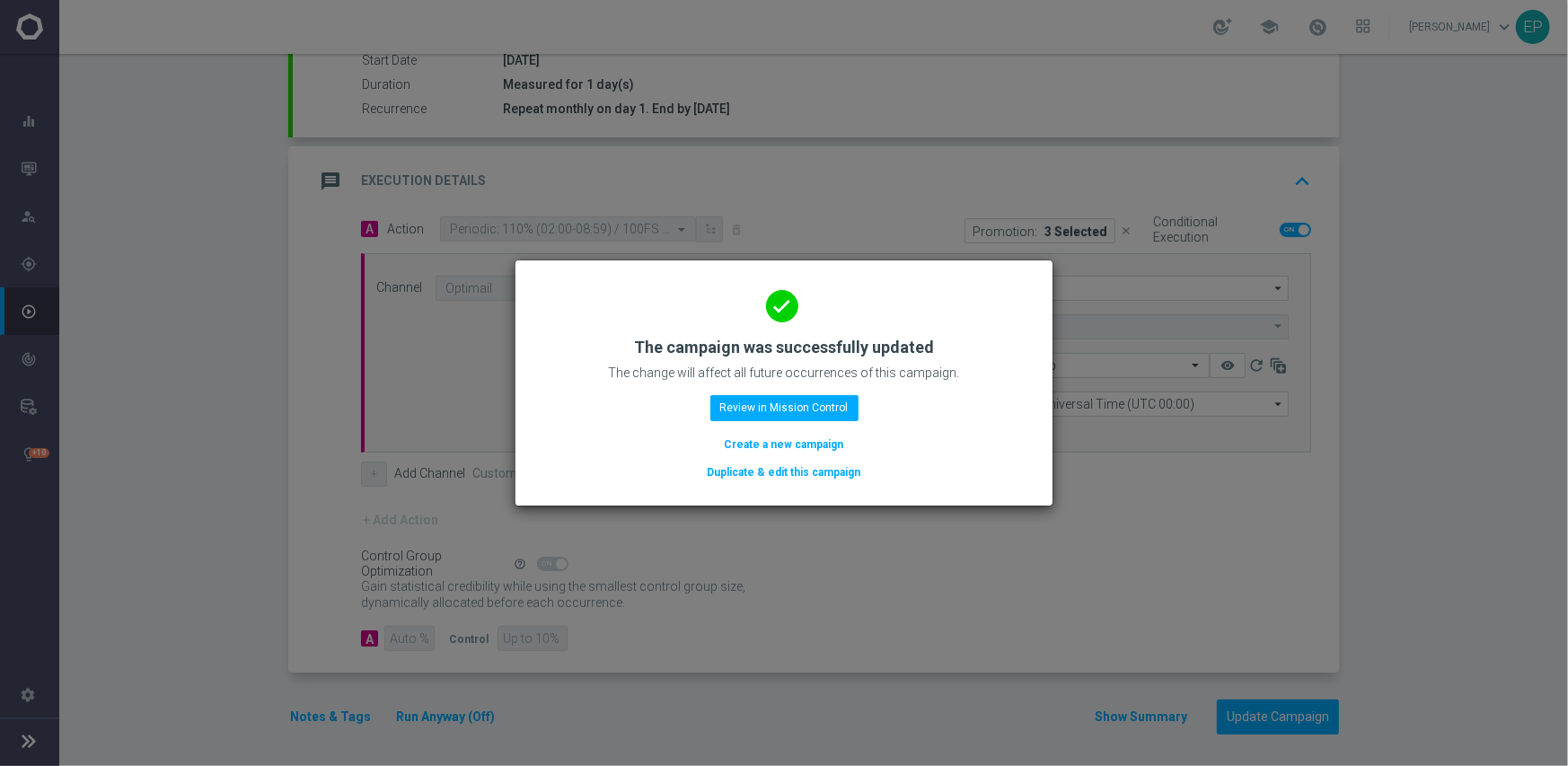
scroll to position [314, 0]
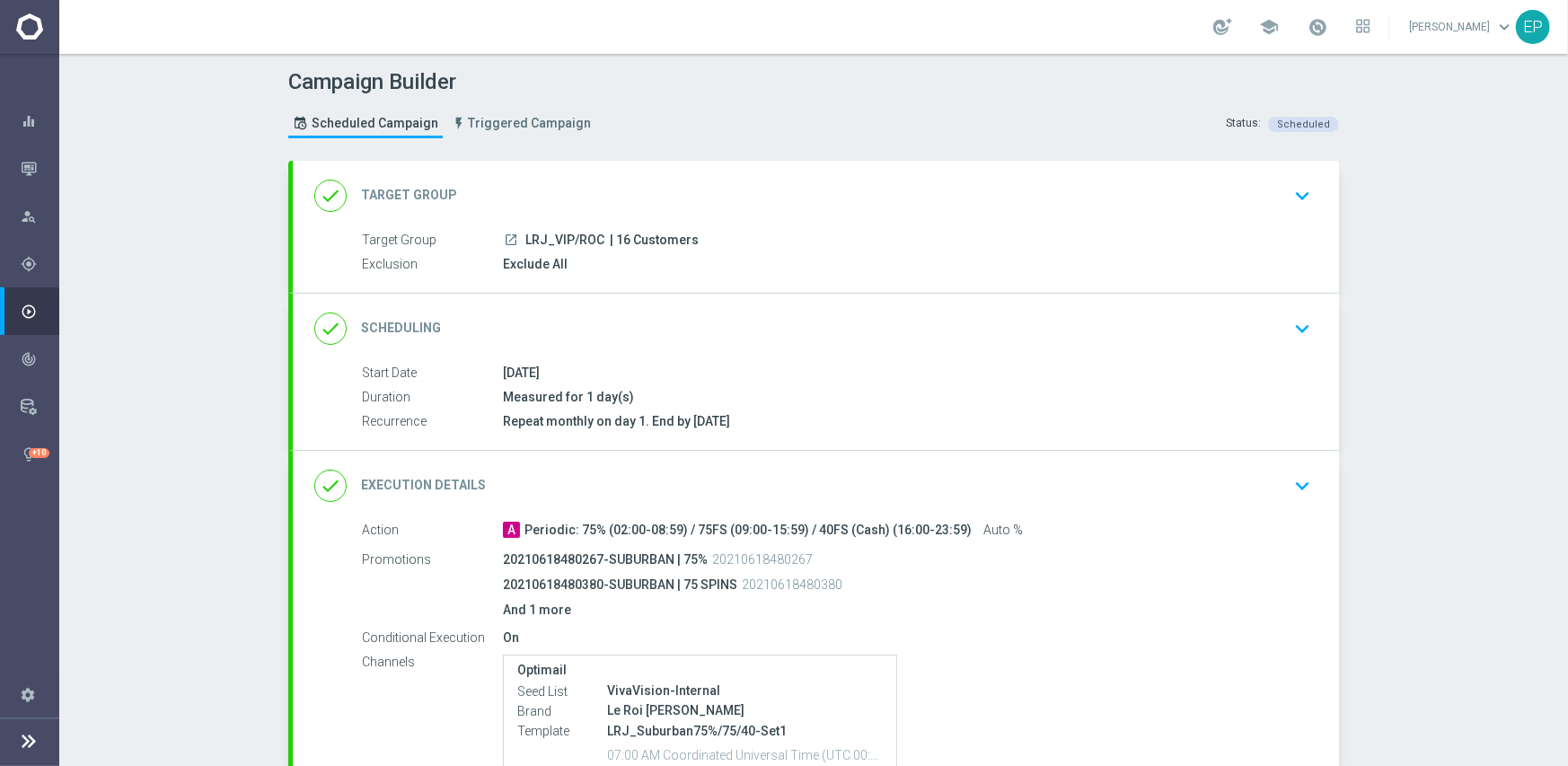
click at [709, 334] on div "done Scheduling keyboard_arrow_down" at bounding box center [815, 328] width 1003 height 34
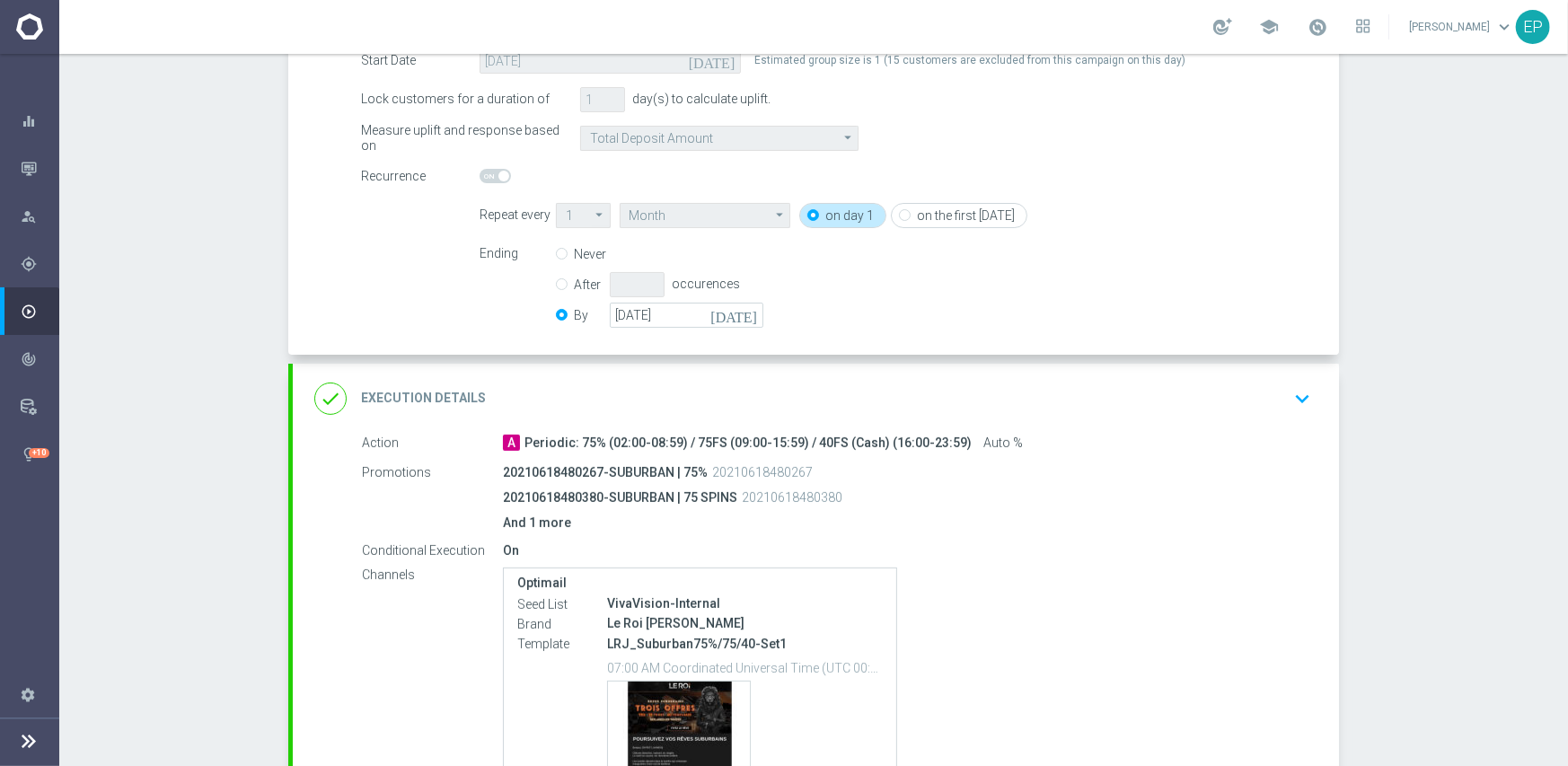
scroll to position [359, 0]
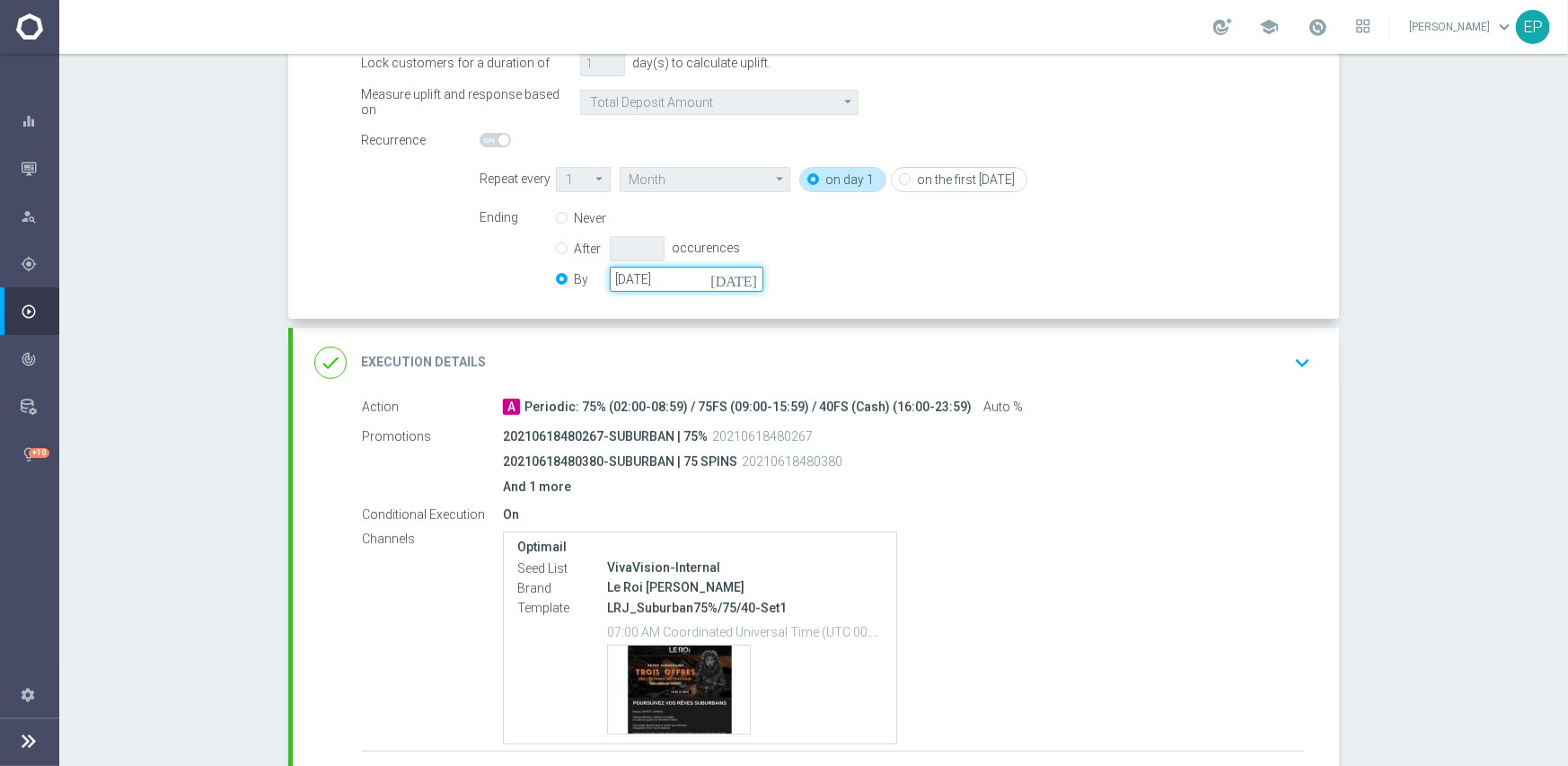
click at [681, 277] on input "[DATE]" at bounding box center [686, 279] width 153 height 25
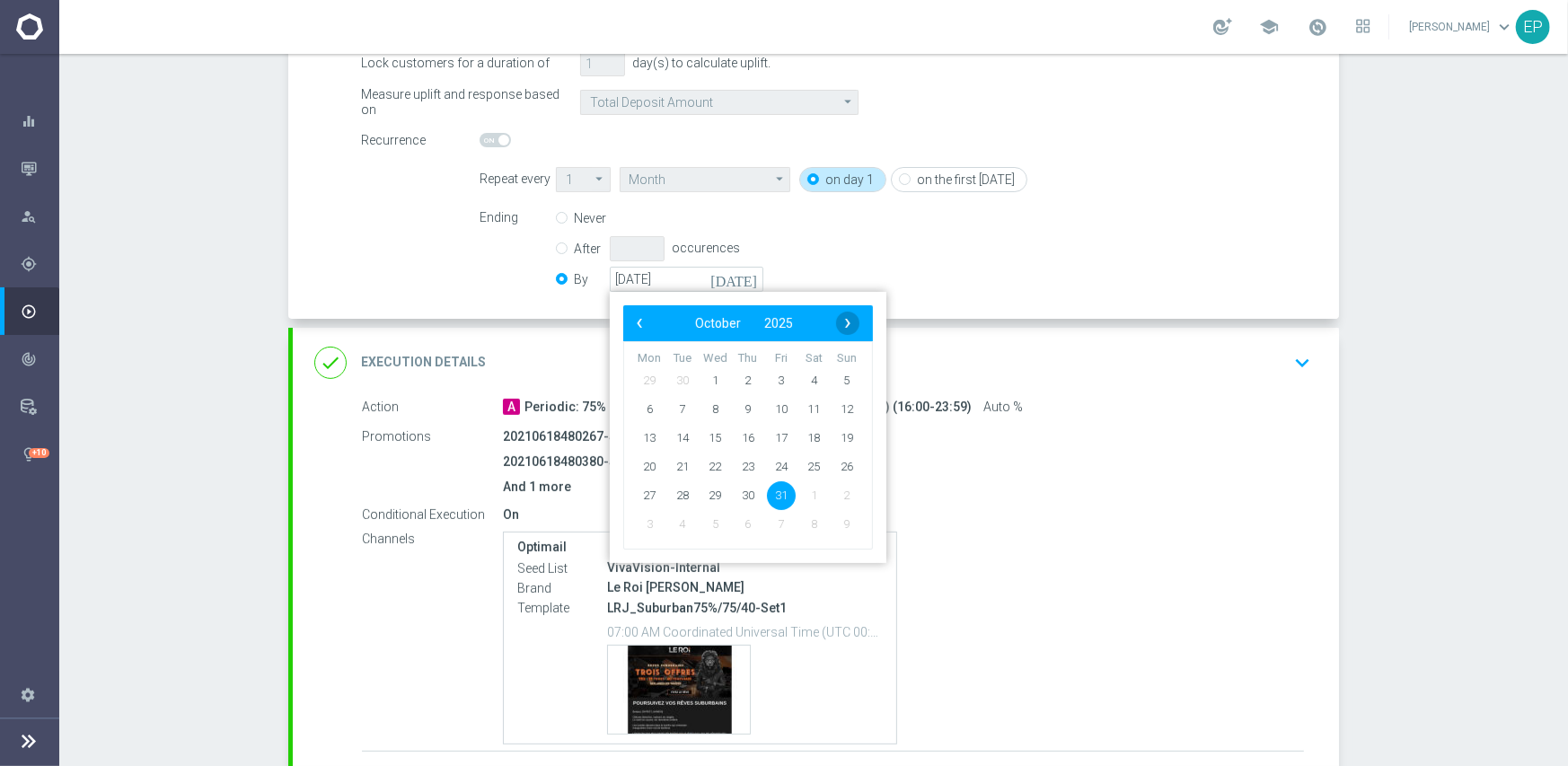
click at [841, 319] on span "›" at bounding box center [847, 323] width 23 height 23
click at [848, 502] on span "30" at bounding box center [847, 494] width 29 height 29
type input "[DATE]"
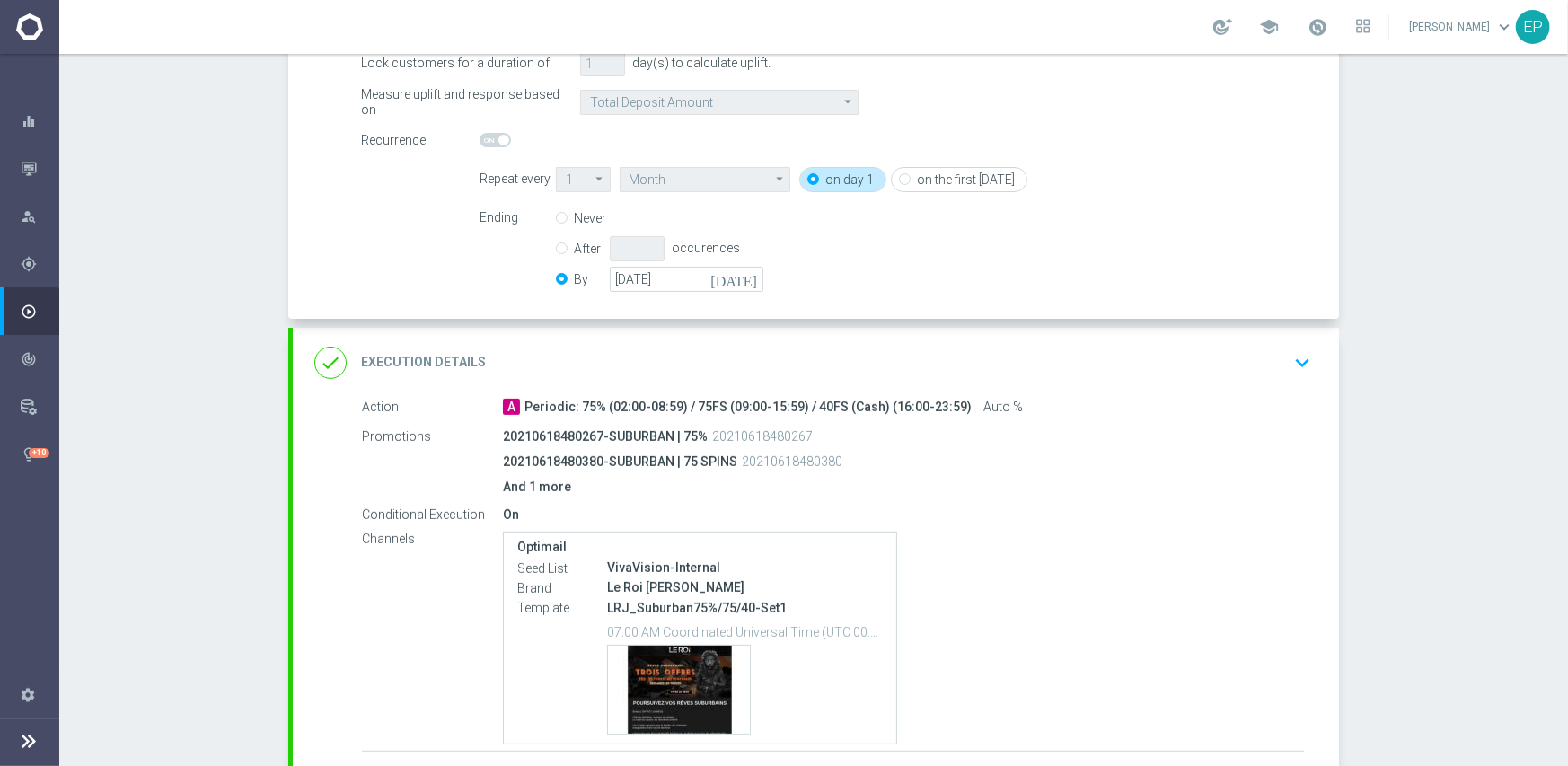
drag, startPoint x: 882, startPoint y: 377, endPoint x: 892, endPoint y: 361, distance: 18.9
click at [892, 361] on div "done Execution Details keyboard_arrow_down" at bounding box center [815, 362] width 1003 height 34
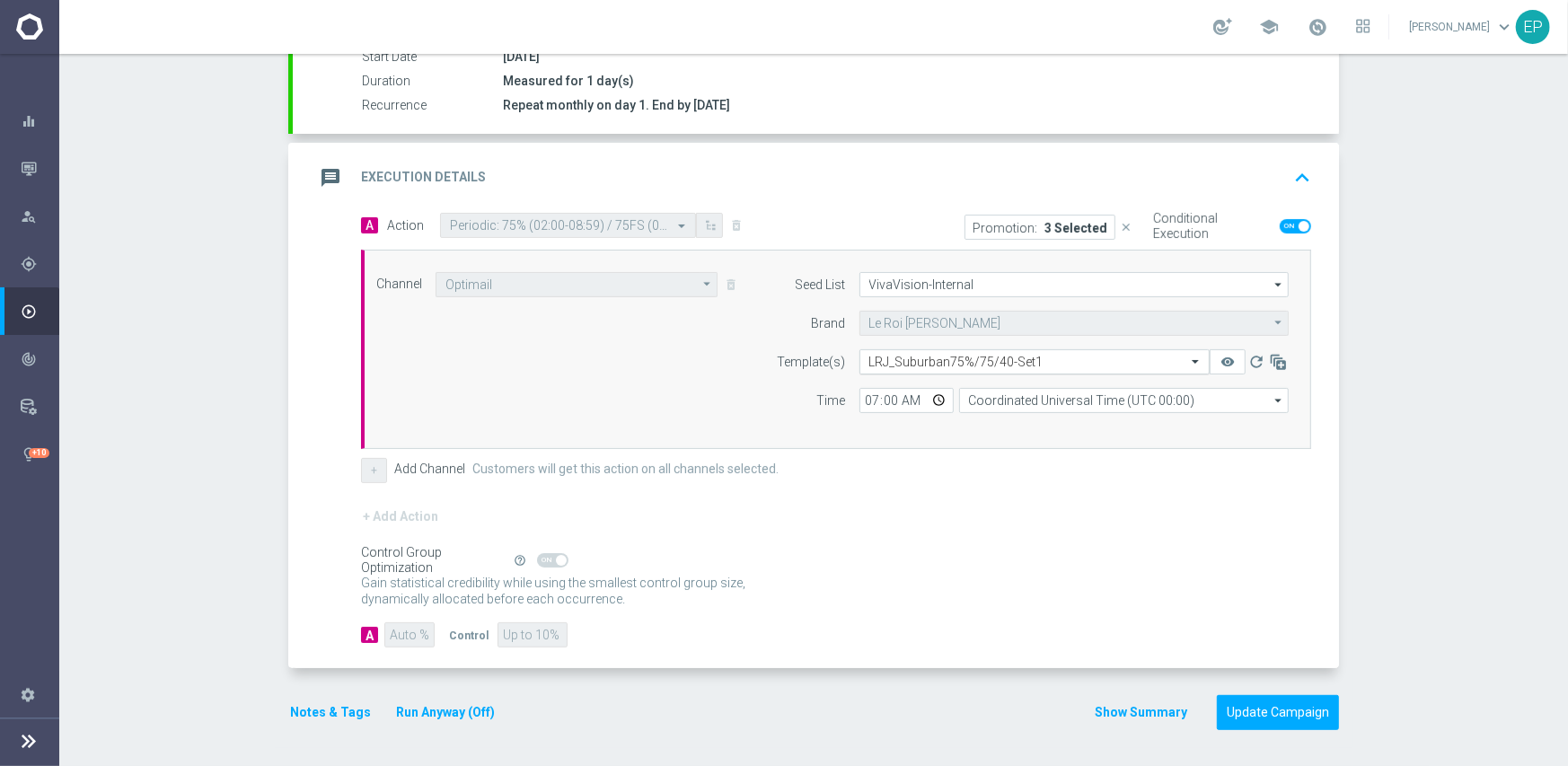
scroll to position [314, 0]
click at [933, 361] on input "text" at bounding box center [1017, 364] width 295 height 15
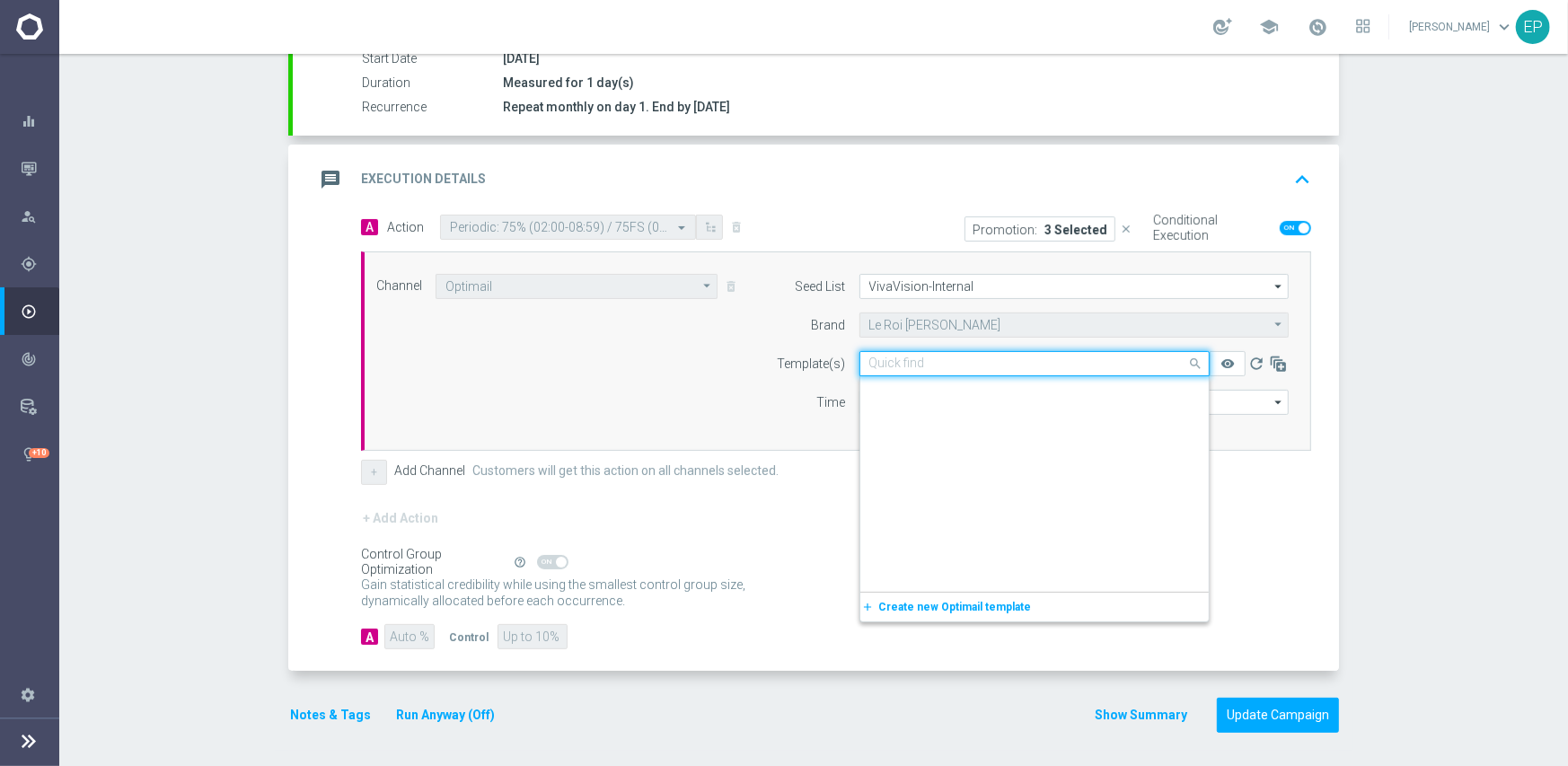
scroll to position [4176, 0]
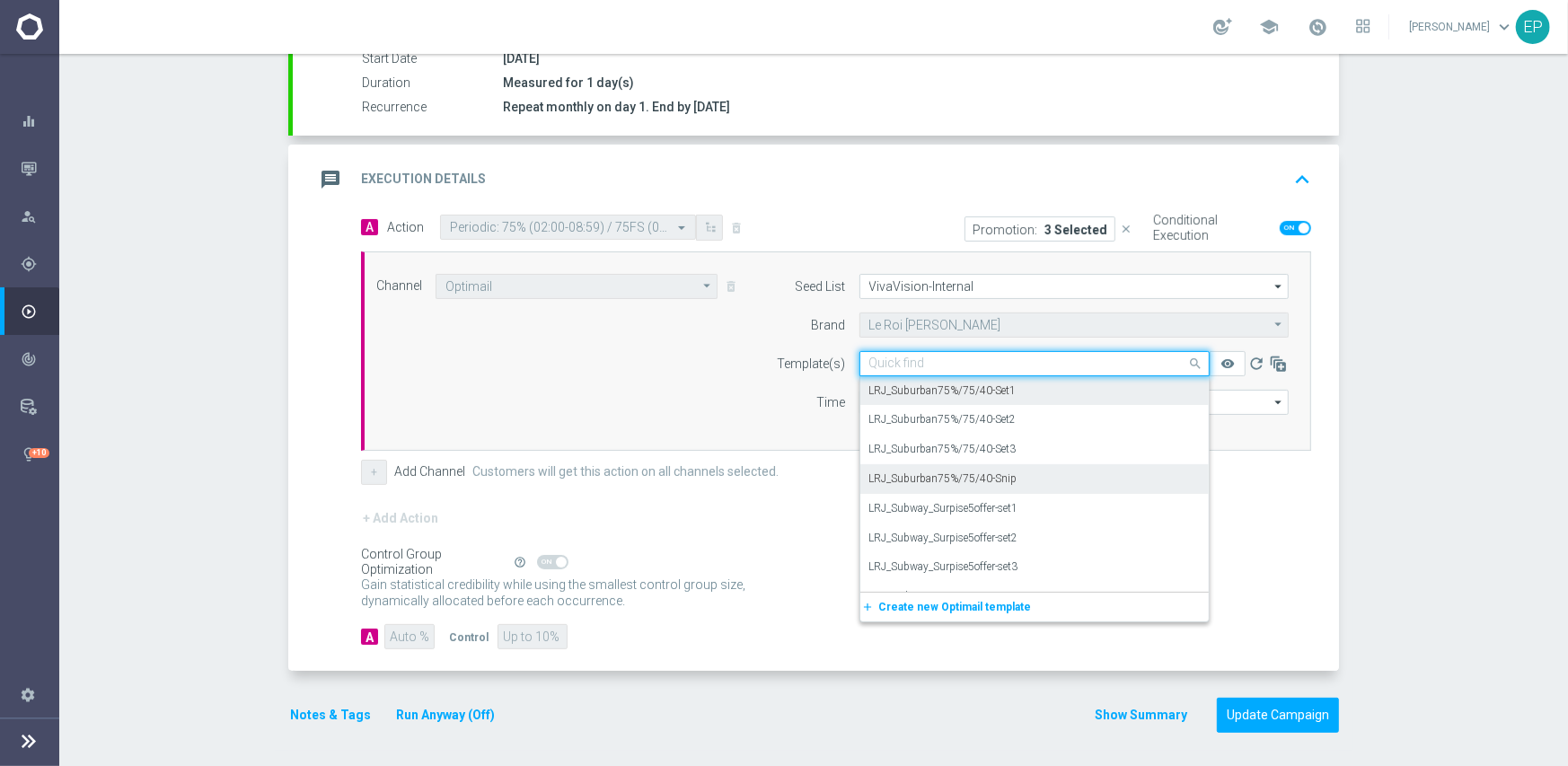
click at [1015, 487] on div "LRJ_Suburban75%/75/40-Snip" at bounding box center [1034, 479] width 331 height 30
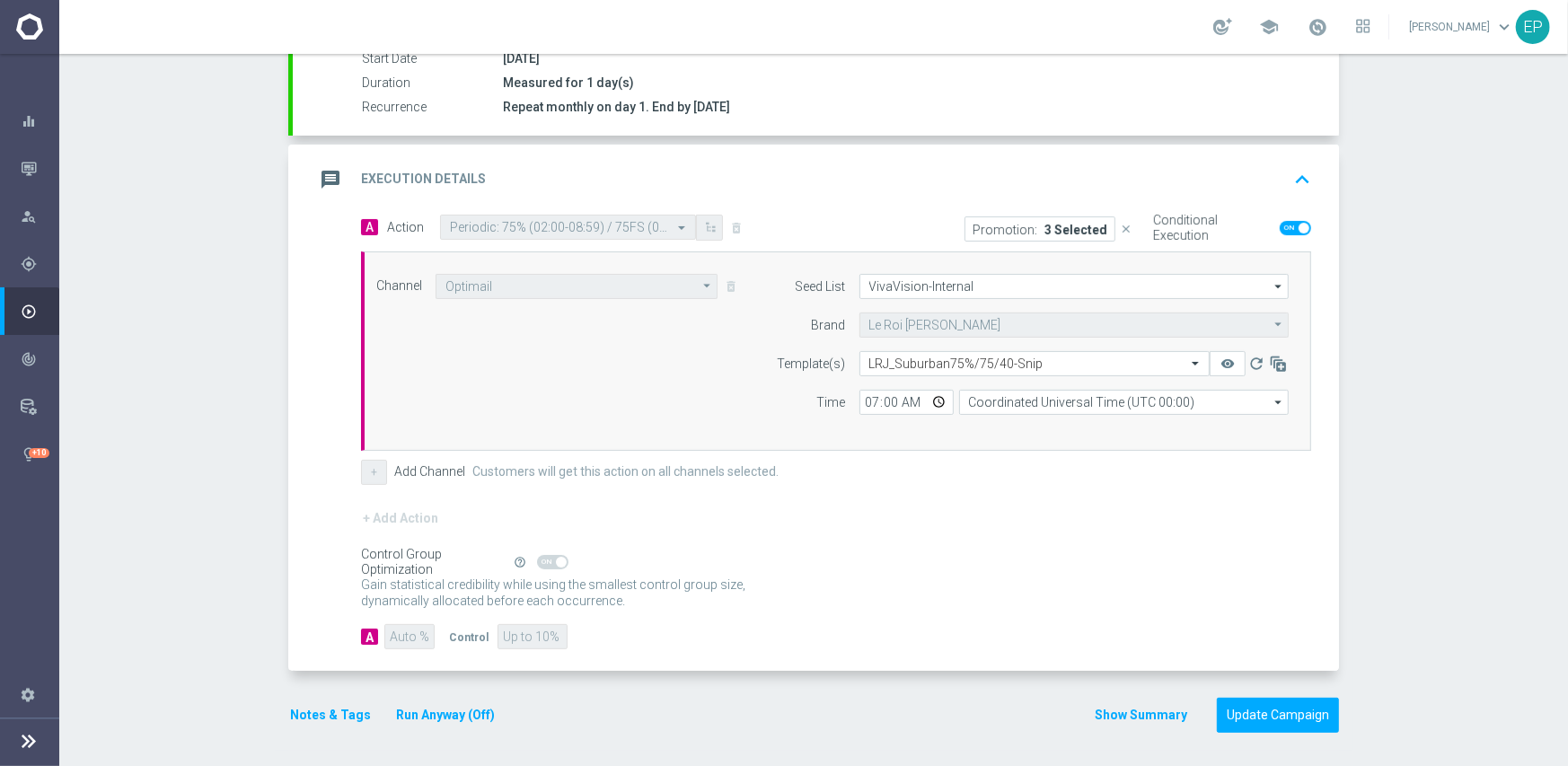
click at [1002, 488] on form "A Action Select action Periodic: 75% (02:00-08:59) / 75FS (09:00-15:59) / 40FS …" at bounding box center [837, 433] width 950 height 436
click at [1268, 724] on button "Update Campaign" at bounding box center [1277, 715] width 122 height 35
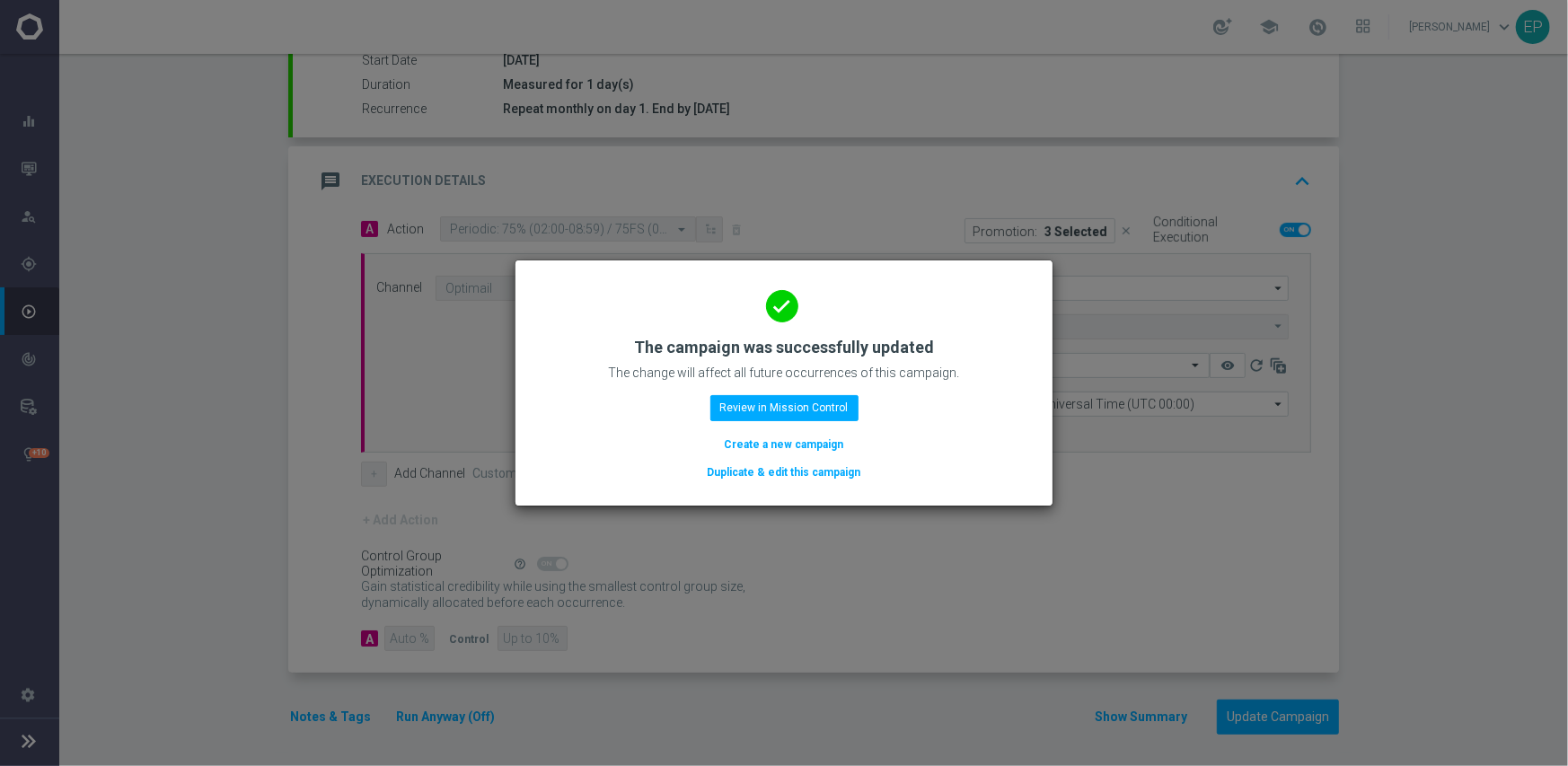
scroll to position [314, 0]
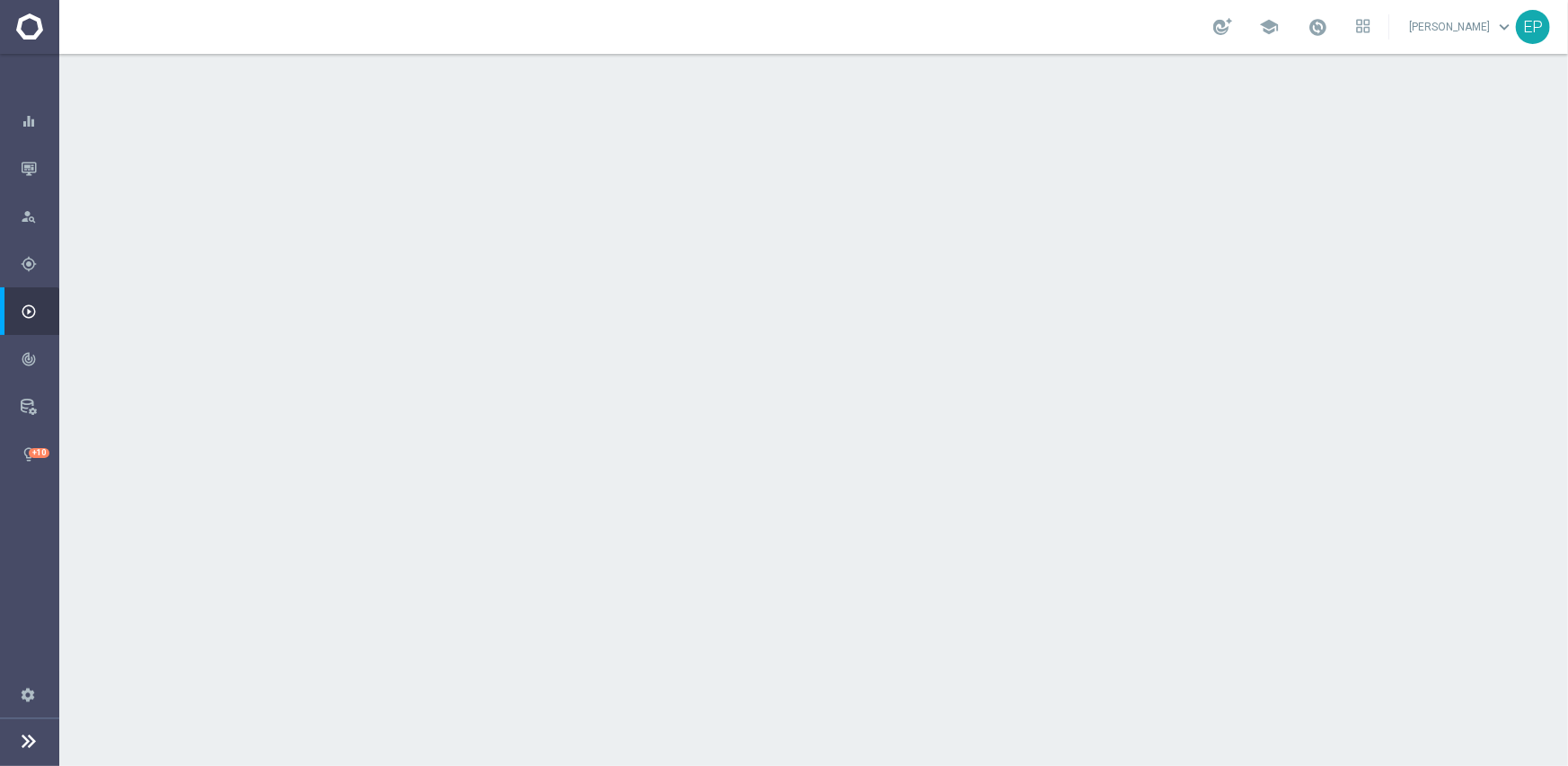
click at [752, 324] on div "done Scheduling keyboard_arrow_down" at bounding box center [815, 328] width 1003 height 34
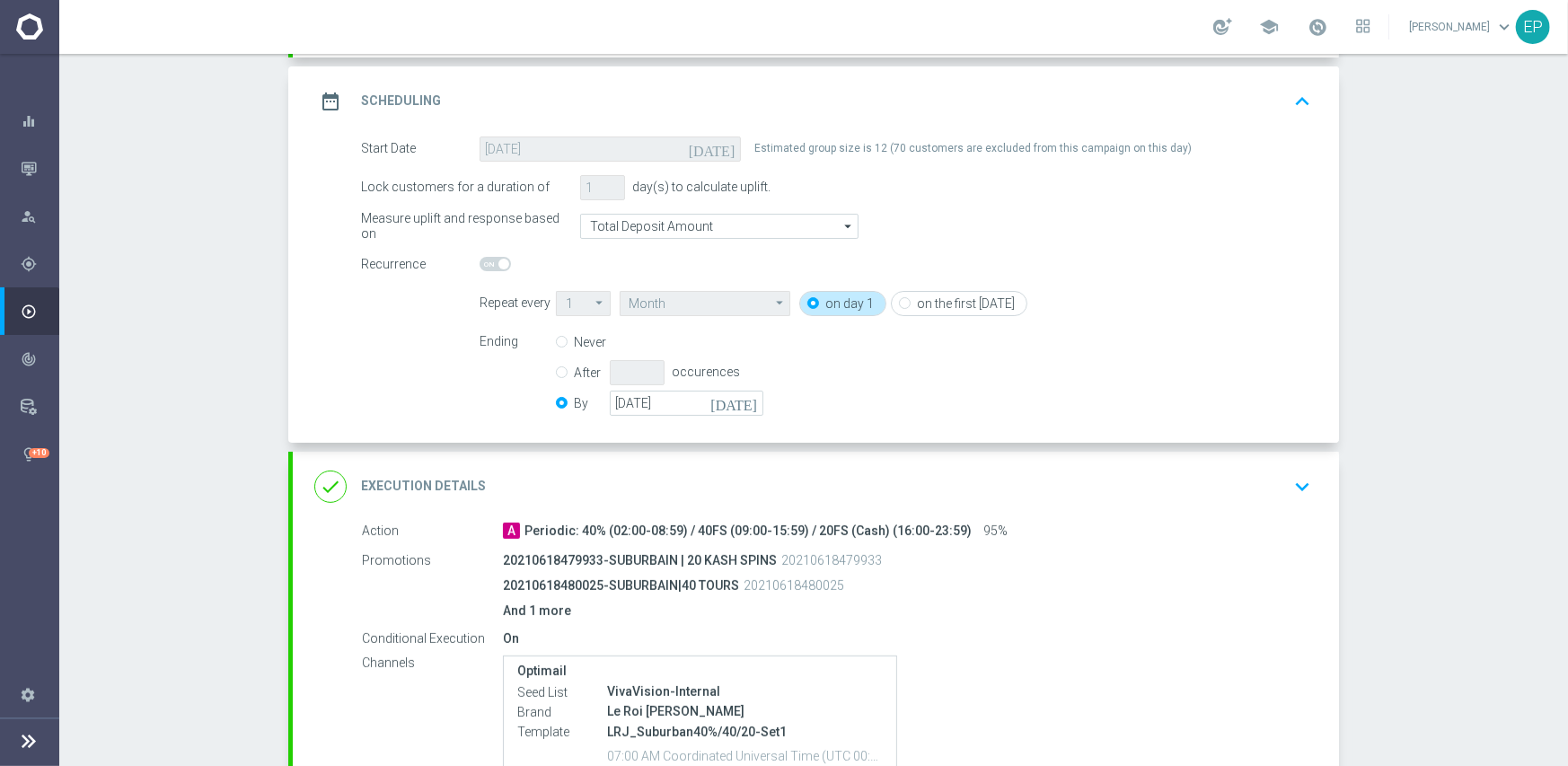
scroll to position [270, 0]
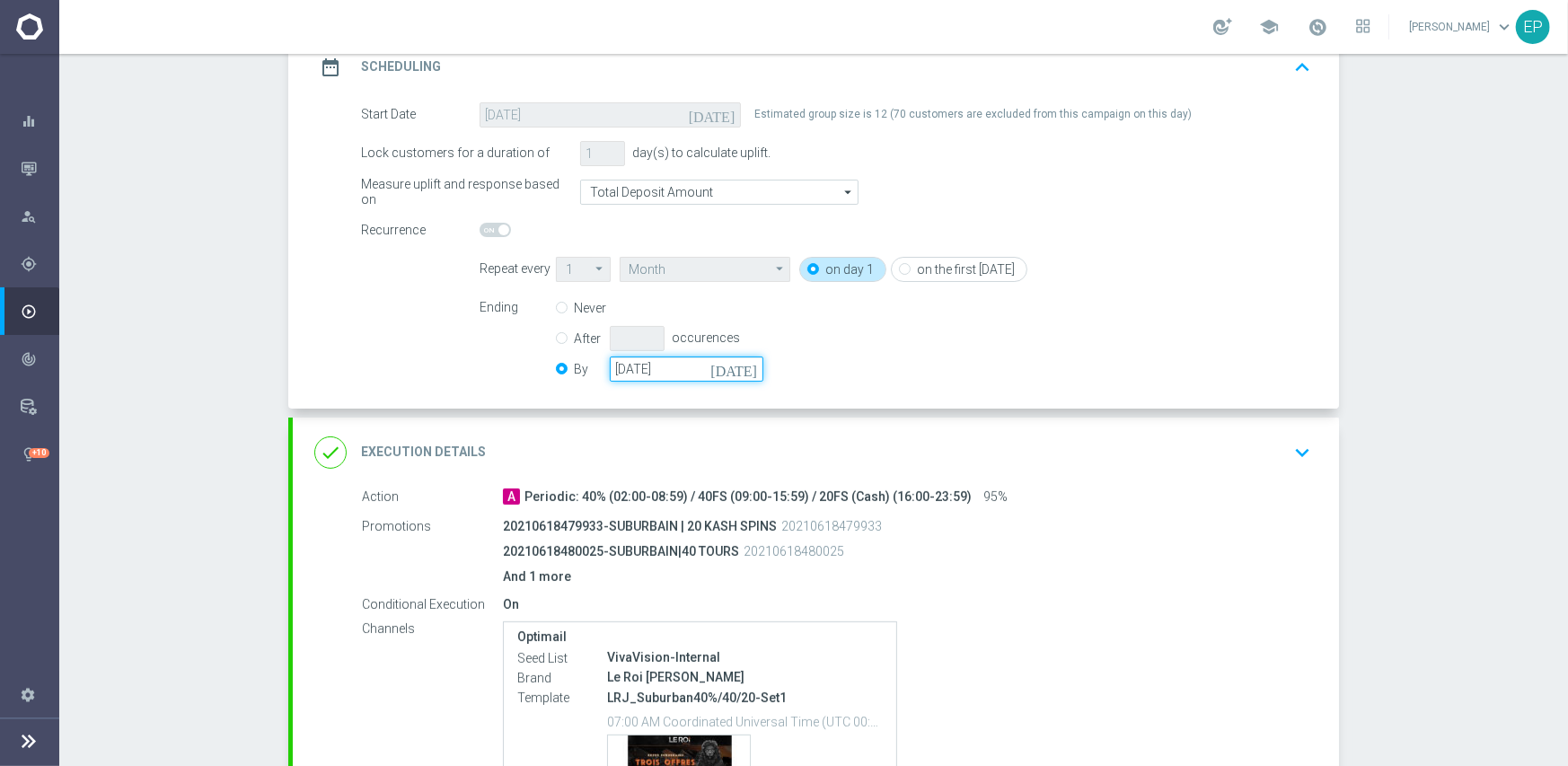
click at [656, 365] on input "[DATE]" at bounding box center [686, 369] width 153 height 25
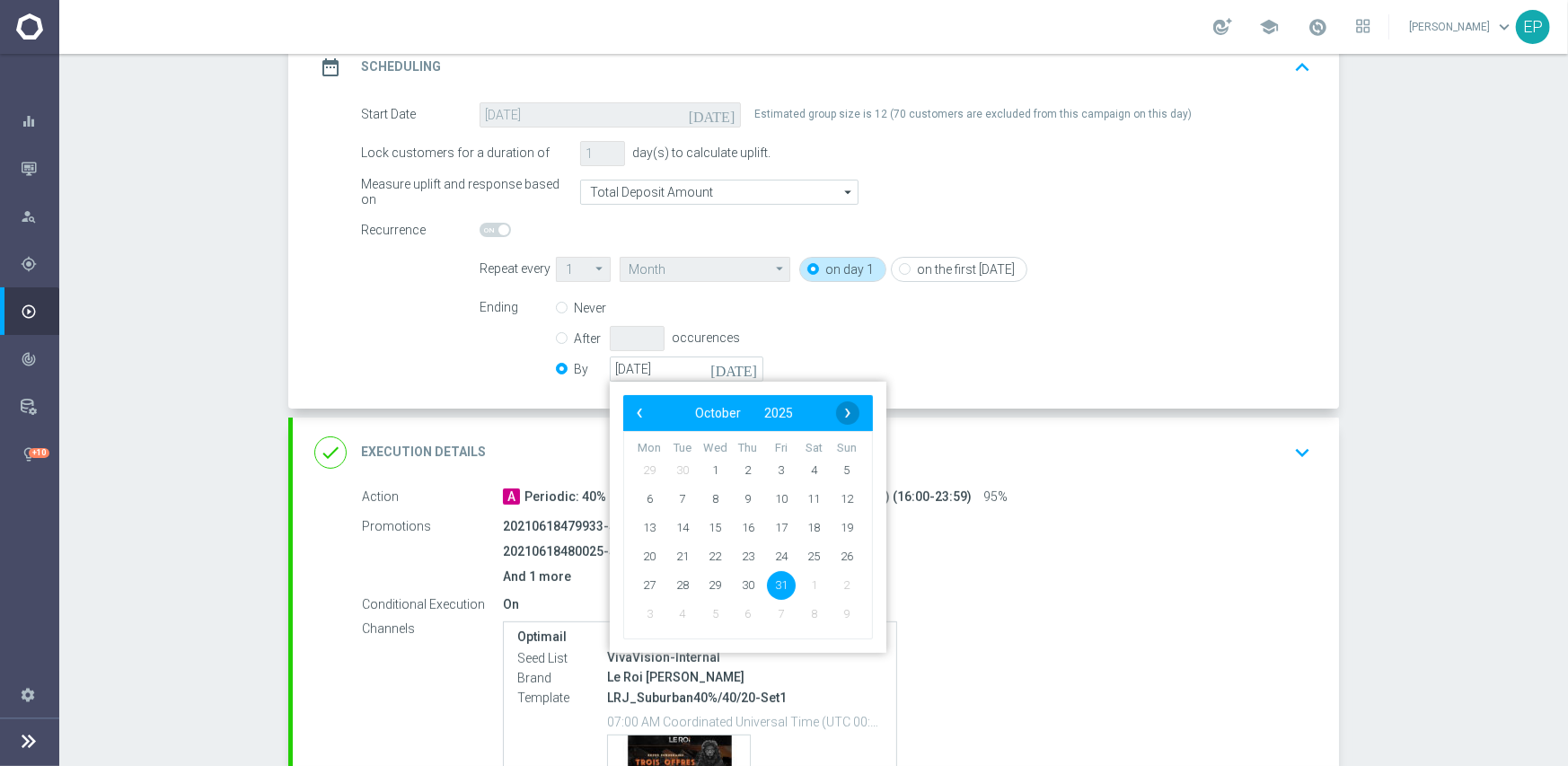
click at [836, 413] on span "›" at bounding box center [847, 412] width 23 height 23
click at [838, 582] on span "30" at bounding box center [847, 585] width 29 height 29
type input "[DATE]"
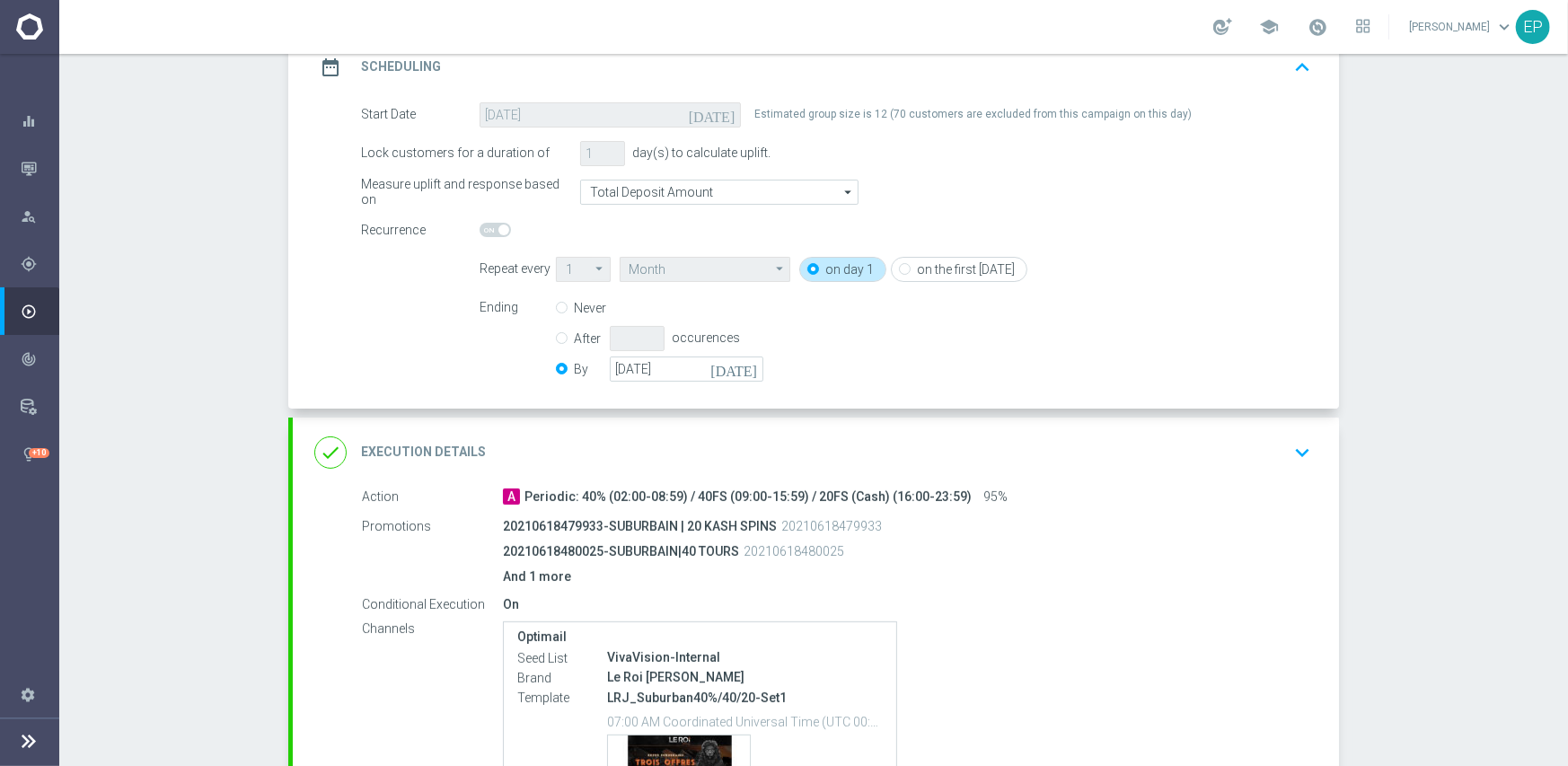
click at [914, 458] on div "done Execution Details keyboard_arrow_down" at bounding box center [815, 452] width 1003 height 34
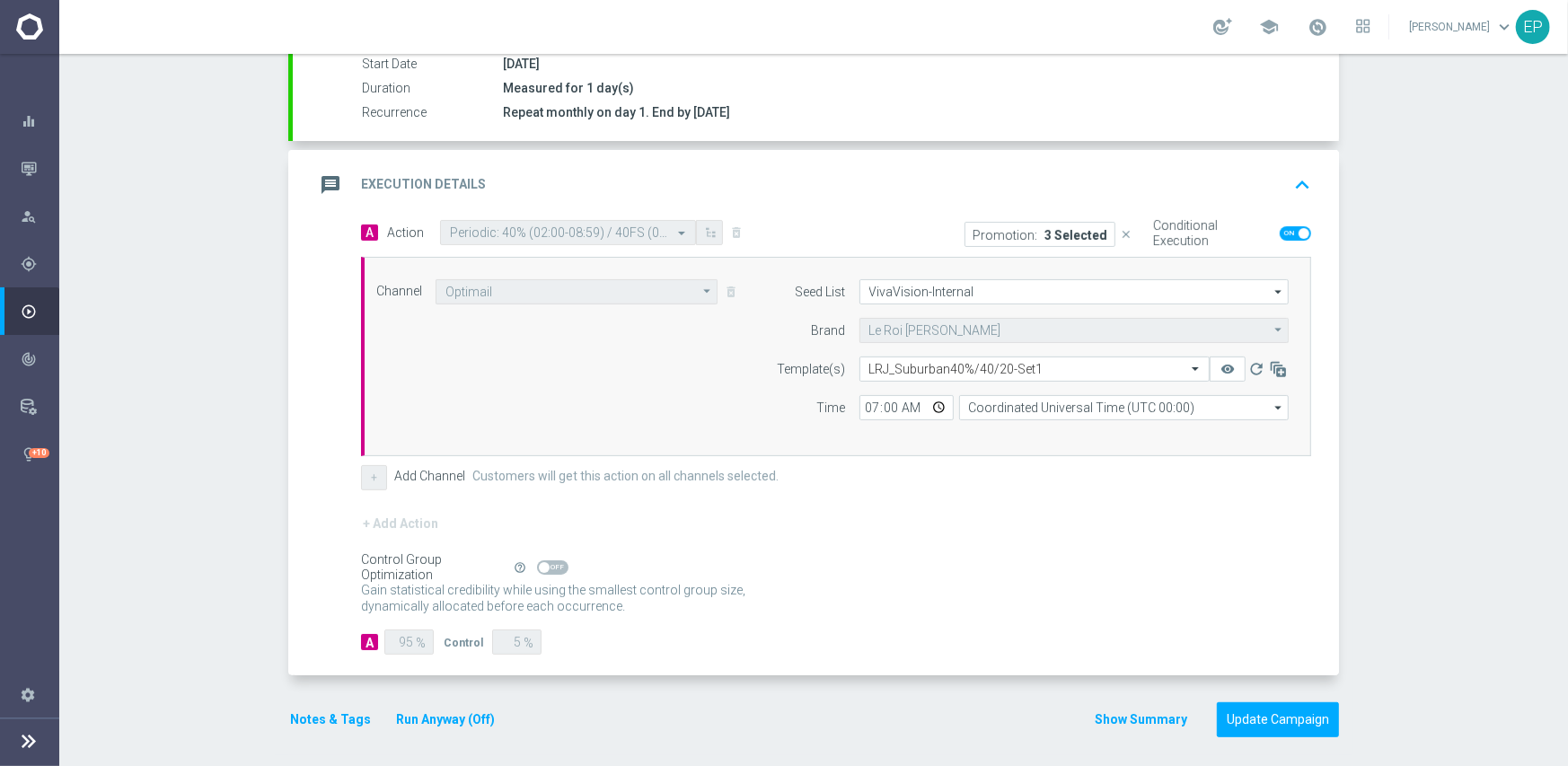
scroll to position [314, 0]
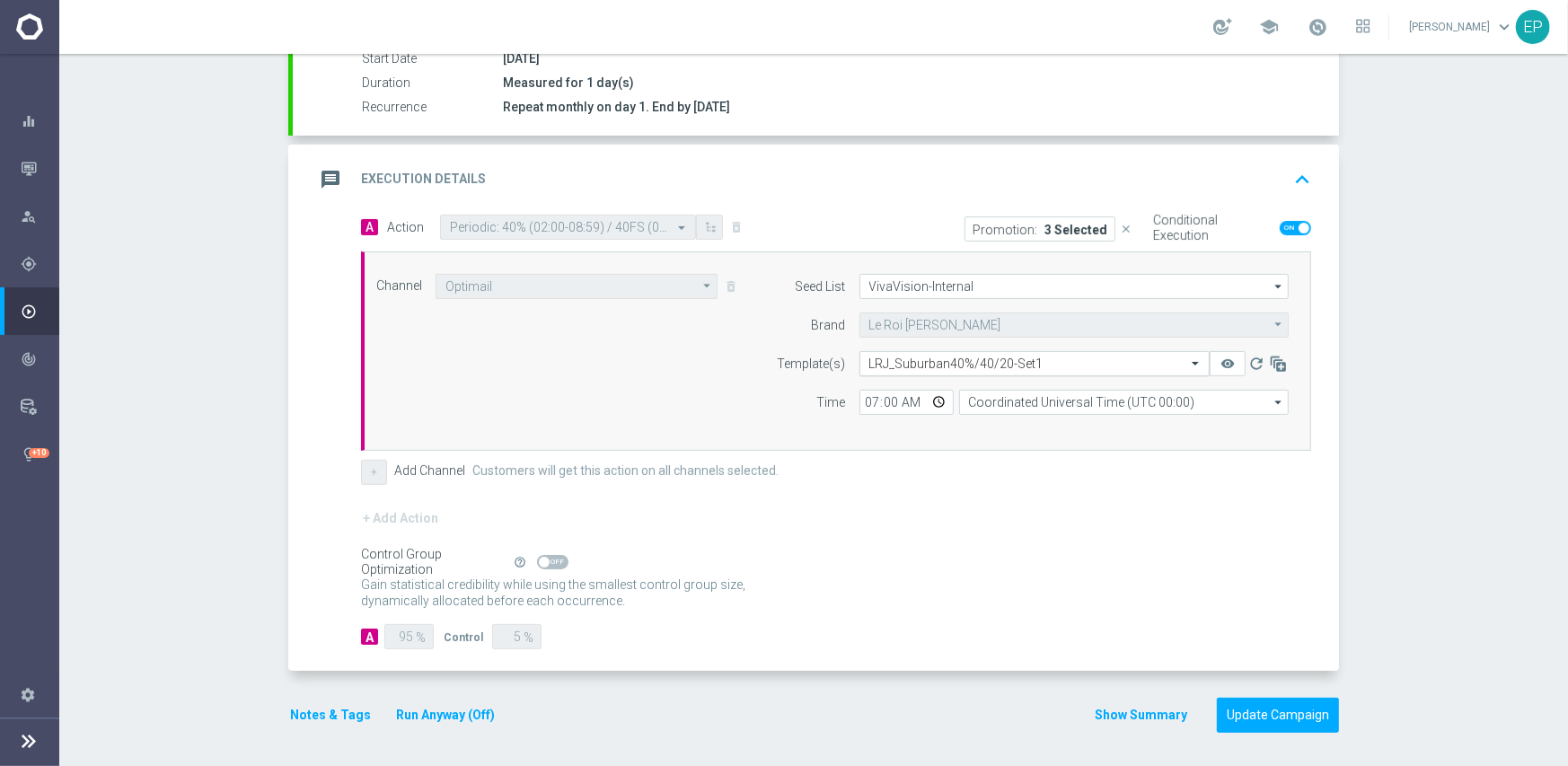
click at [953, 358] on input "text" at bounding box center [1017, 364] width 295 height 15
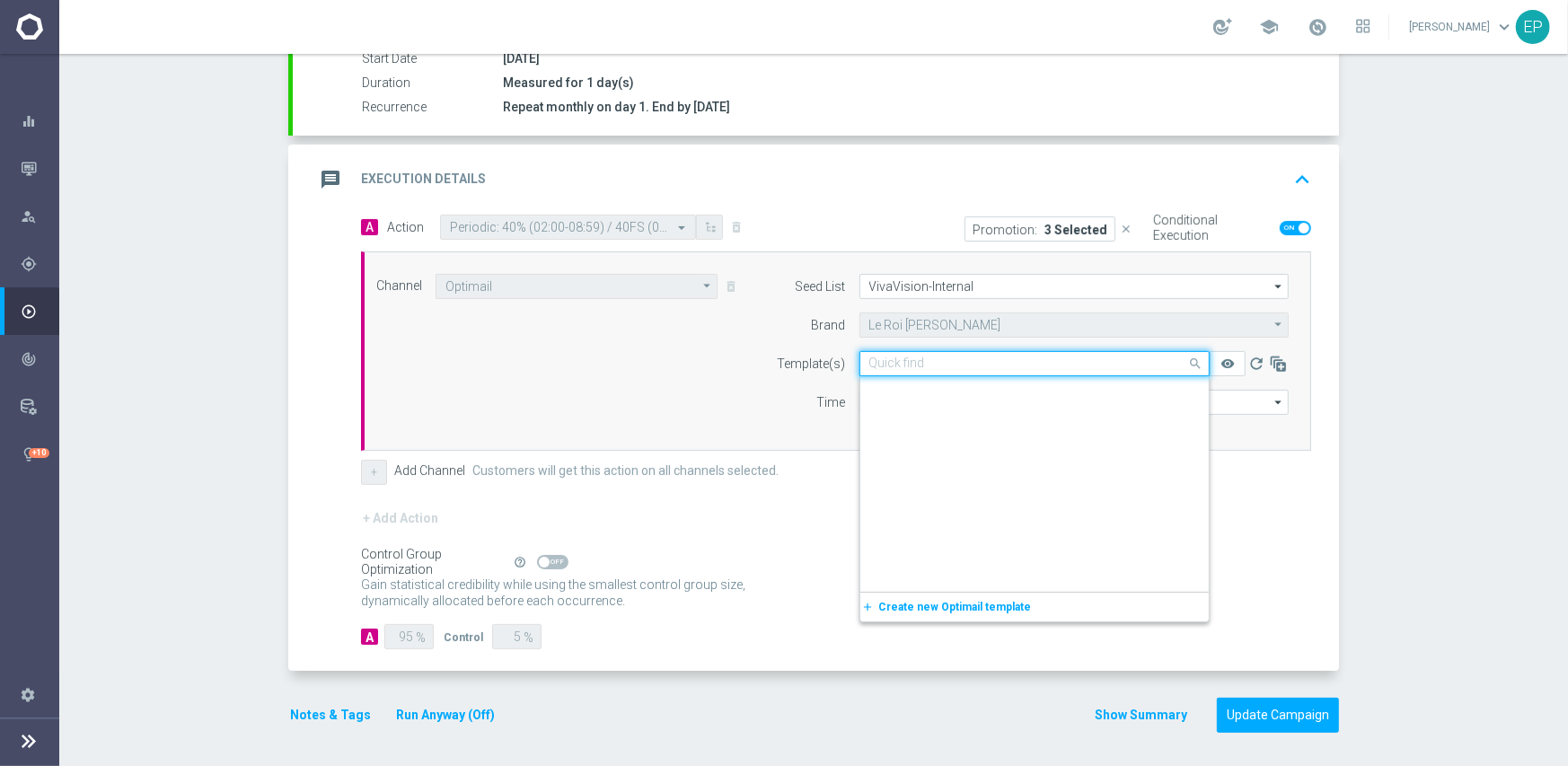
scroll to position [4057, 0]
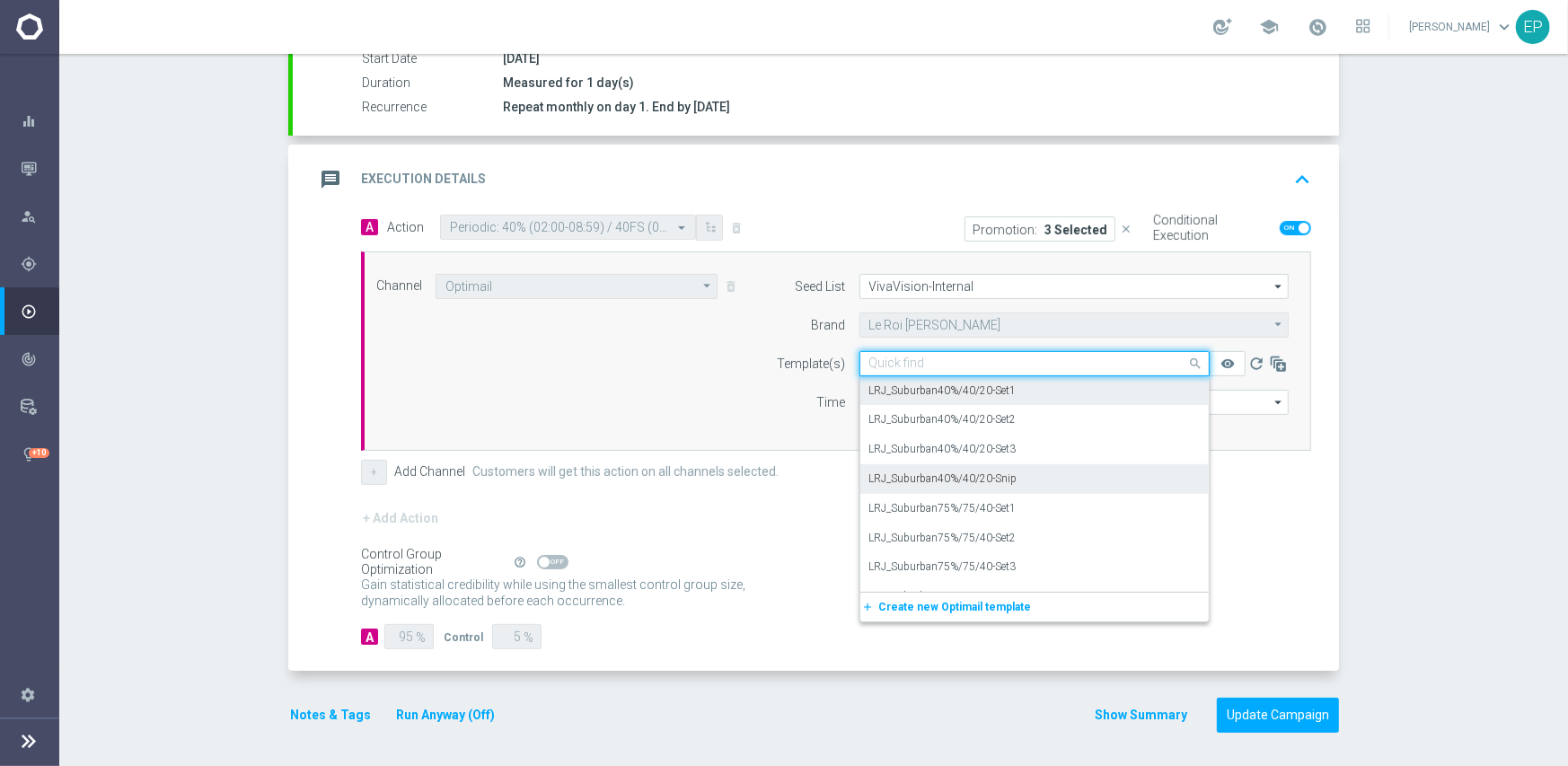
click at [1014, 475] on div "LRJ_Suburban40%/40/20-Snip" at bounding box center [1034, 479] width 331 height 30
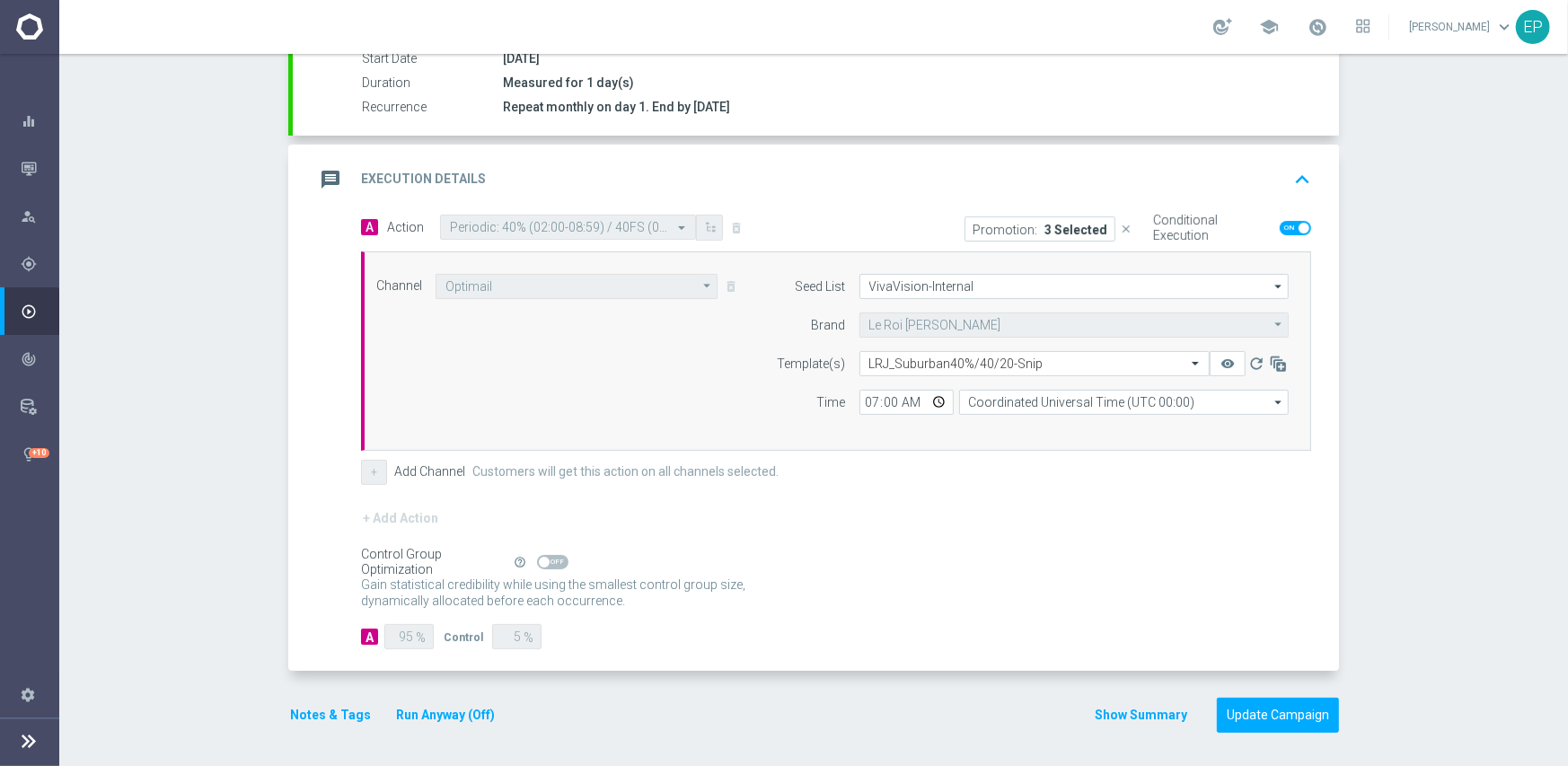
click at [1002, 552] on div "Control Group Optimization Self Optimizing Campaign help_outline" at bounding box center [837, 562] width 950 height 19
click at [1259, 703] on button "Update Campaign" at bounding box center [1277, 715] width 122 height 35
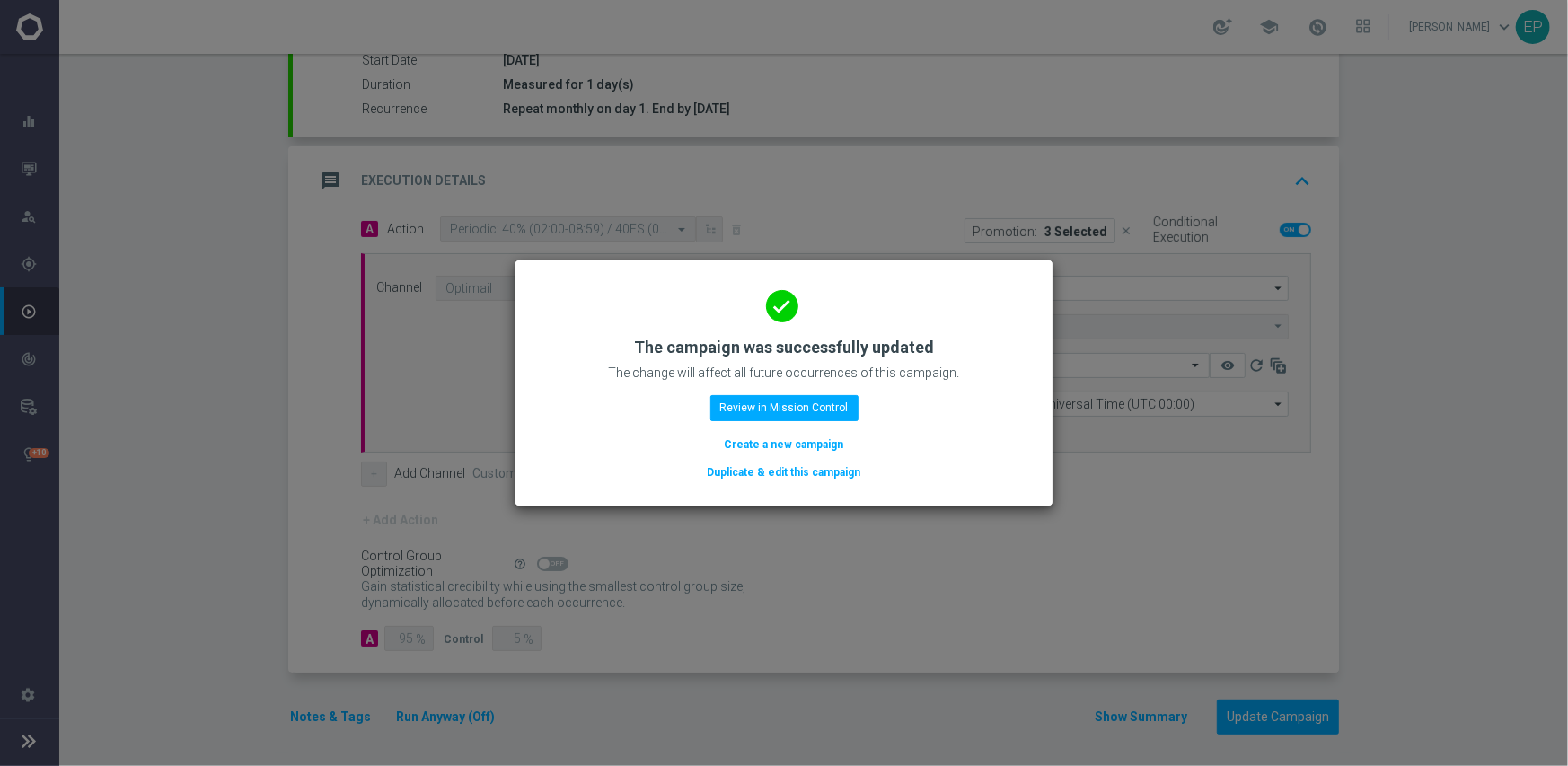
scroll to position [314, 0]
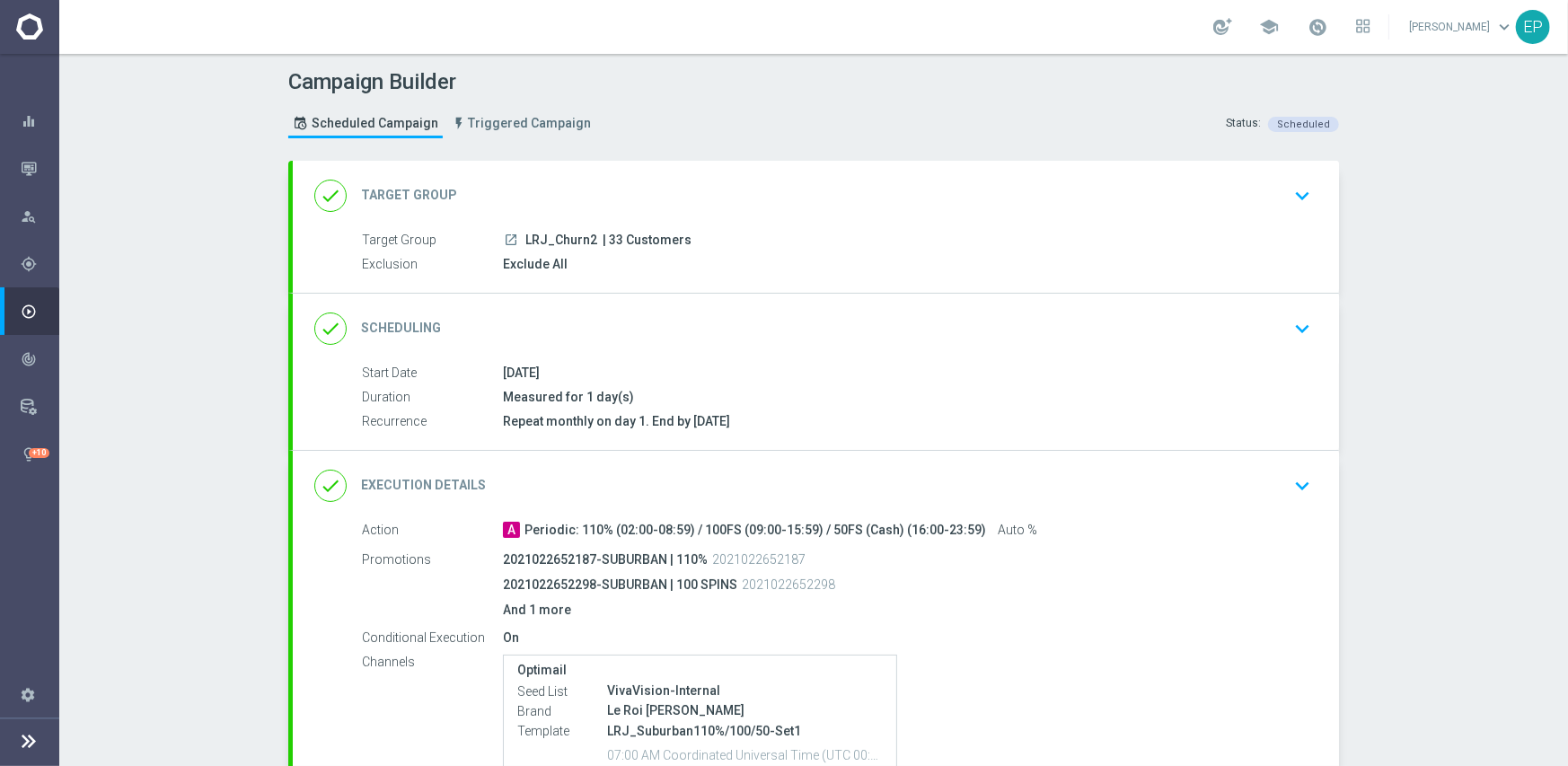
click at [745, 335] on div "done Scheduling keyboard_arrow_down" at bounding box center [815, 328] width 1003 height 34
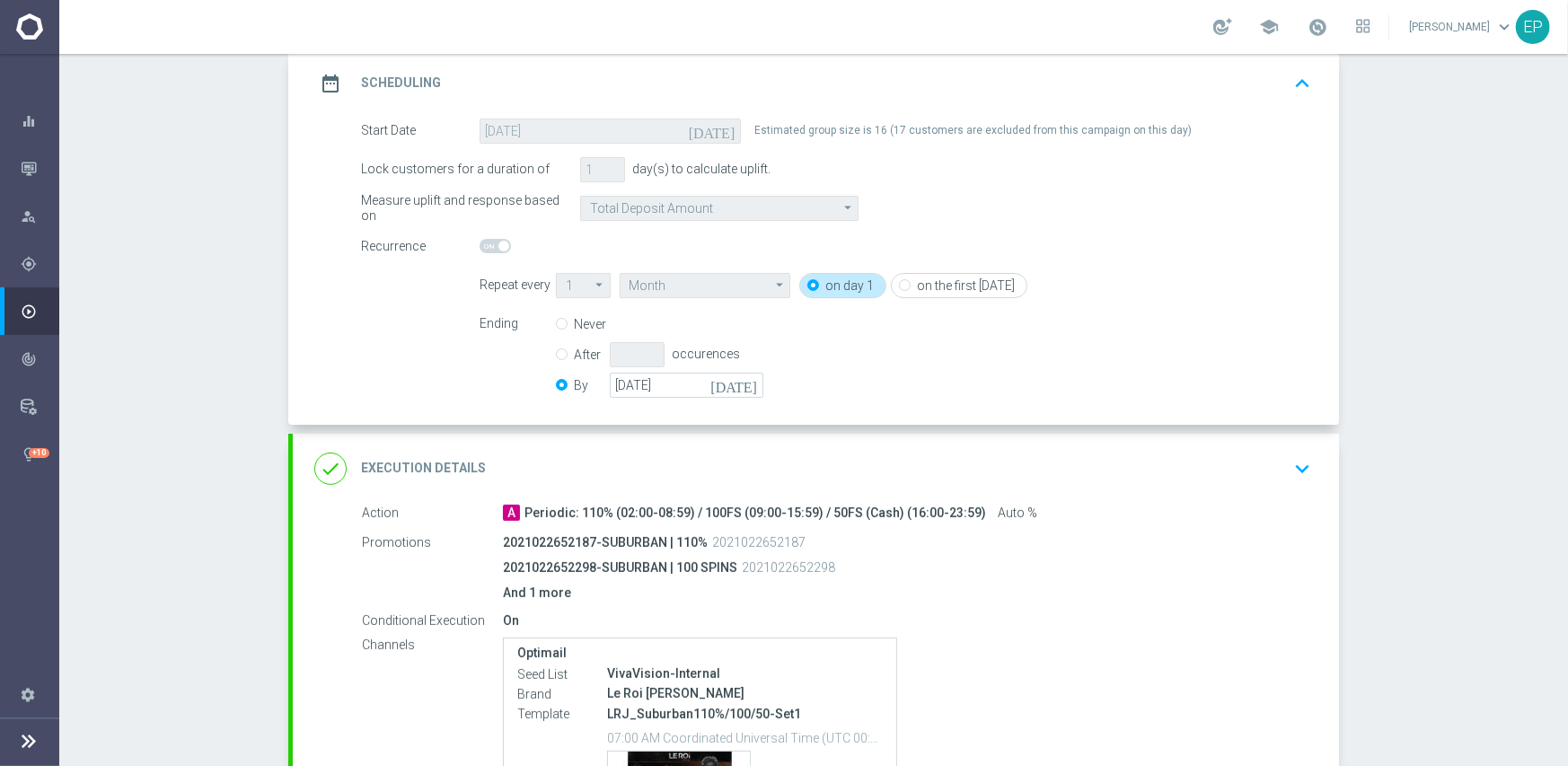
scroll to position [270, 0]
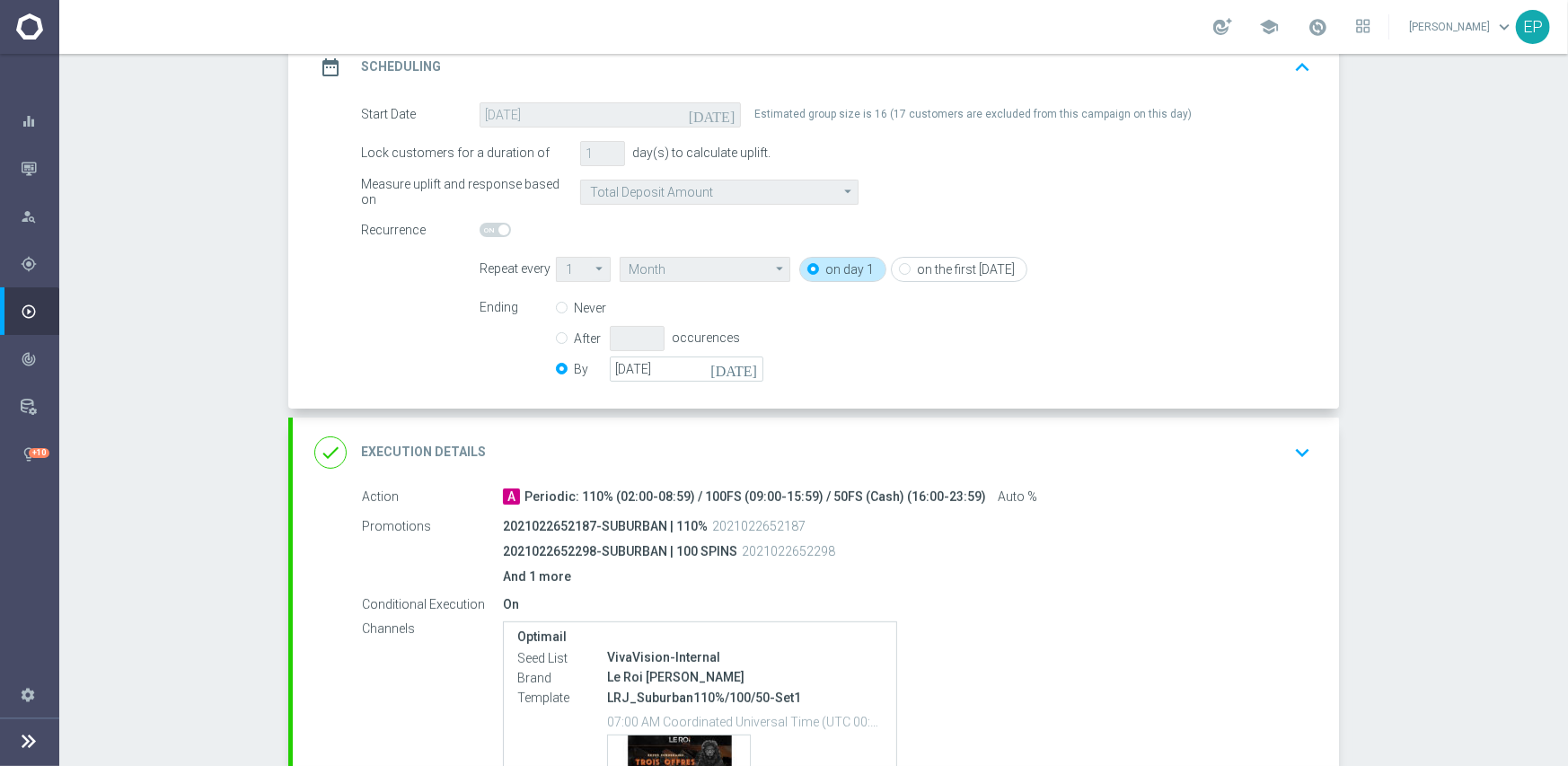
click at [738, 445] on div "done Execution Details keyboard_arrow_down" at bounding box center [815, 452] width 1003 height 34
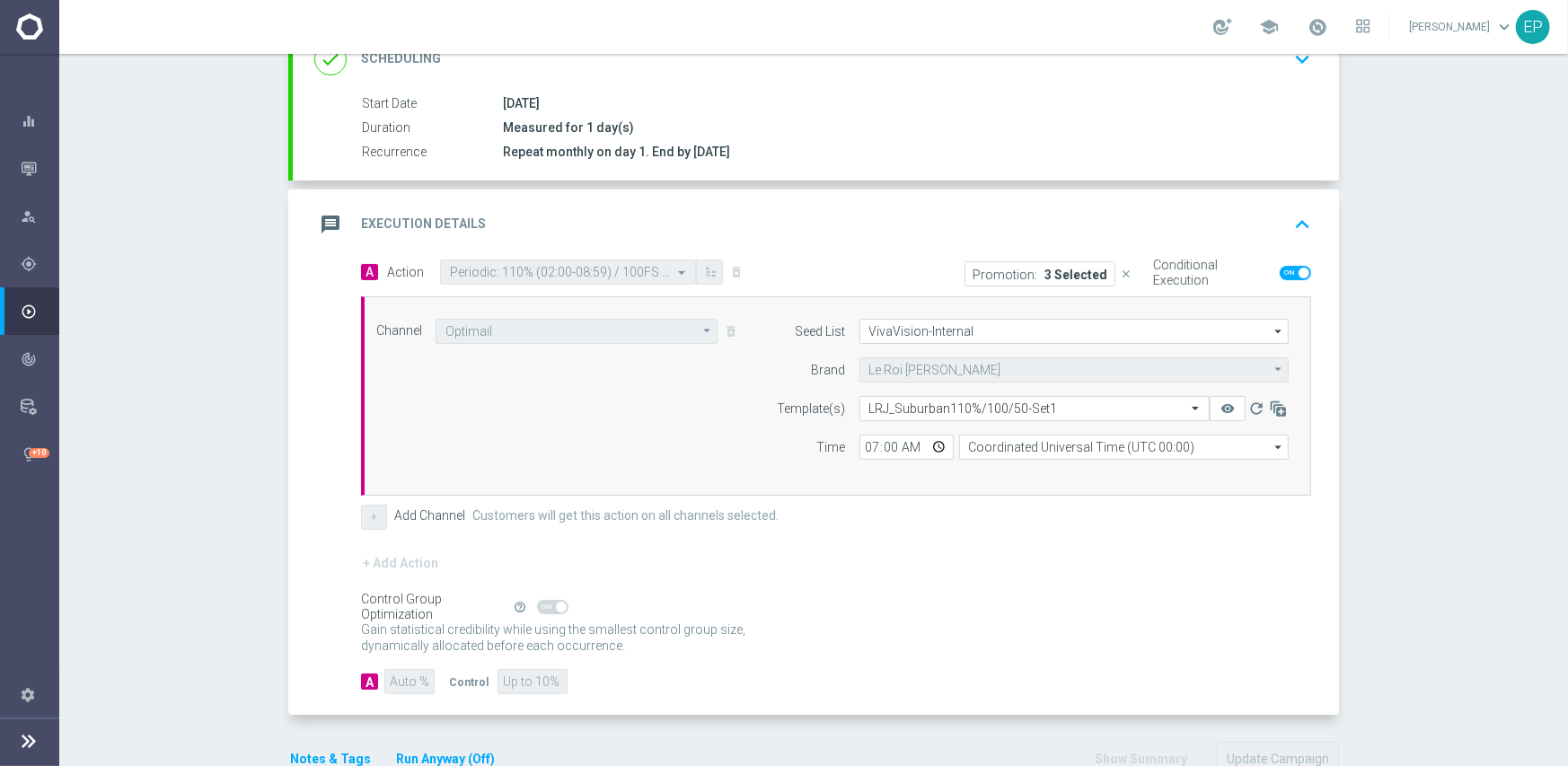
scroll to position [314, 0]
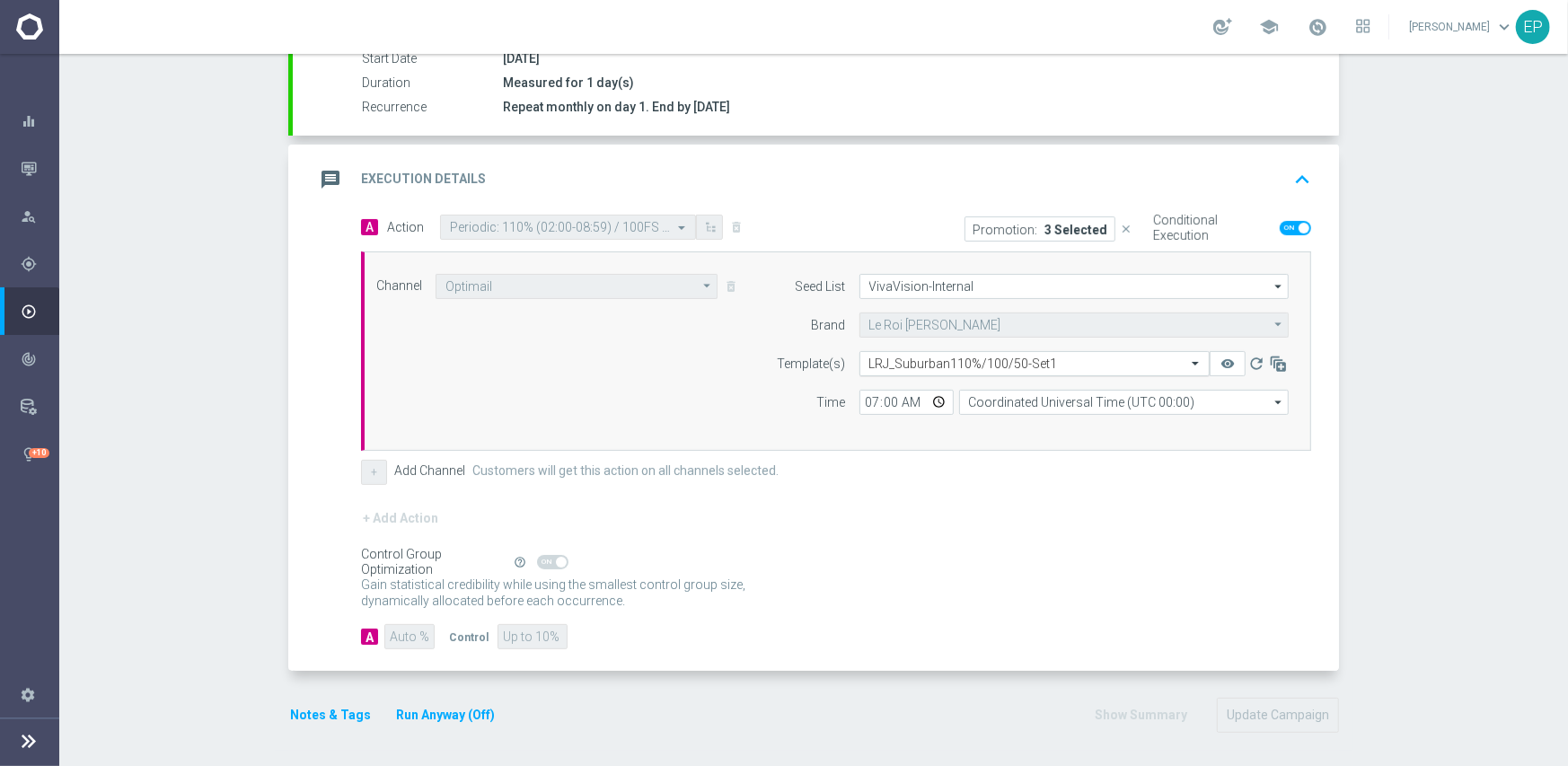
click at [909, 364] on input "text" at bounding box center [1017, 364] width 295 height 15
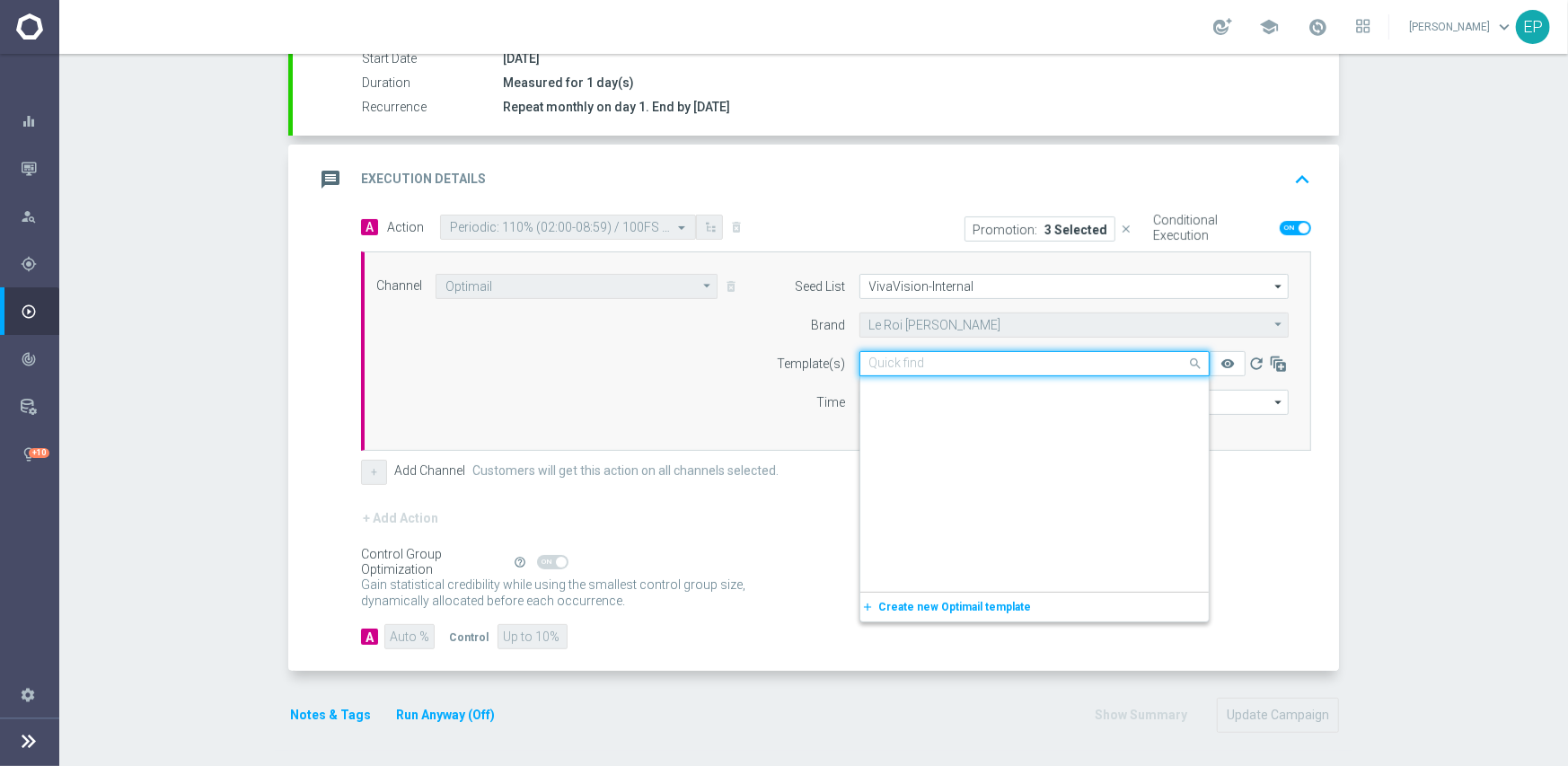
scroll to position [3940, 0]
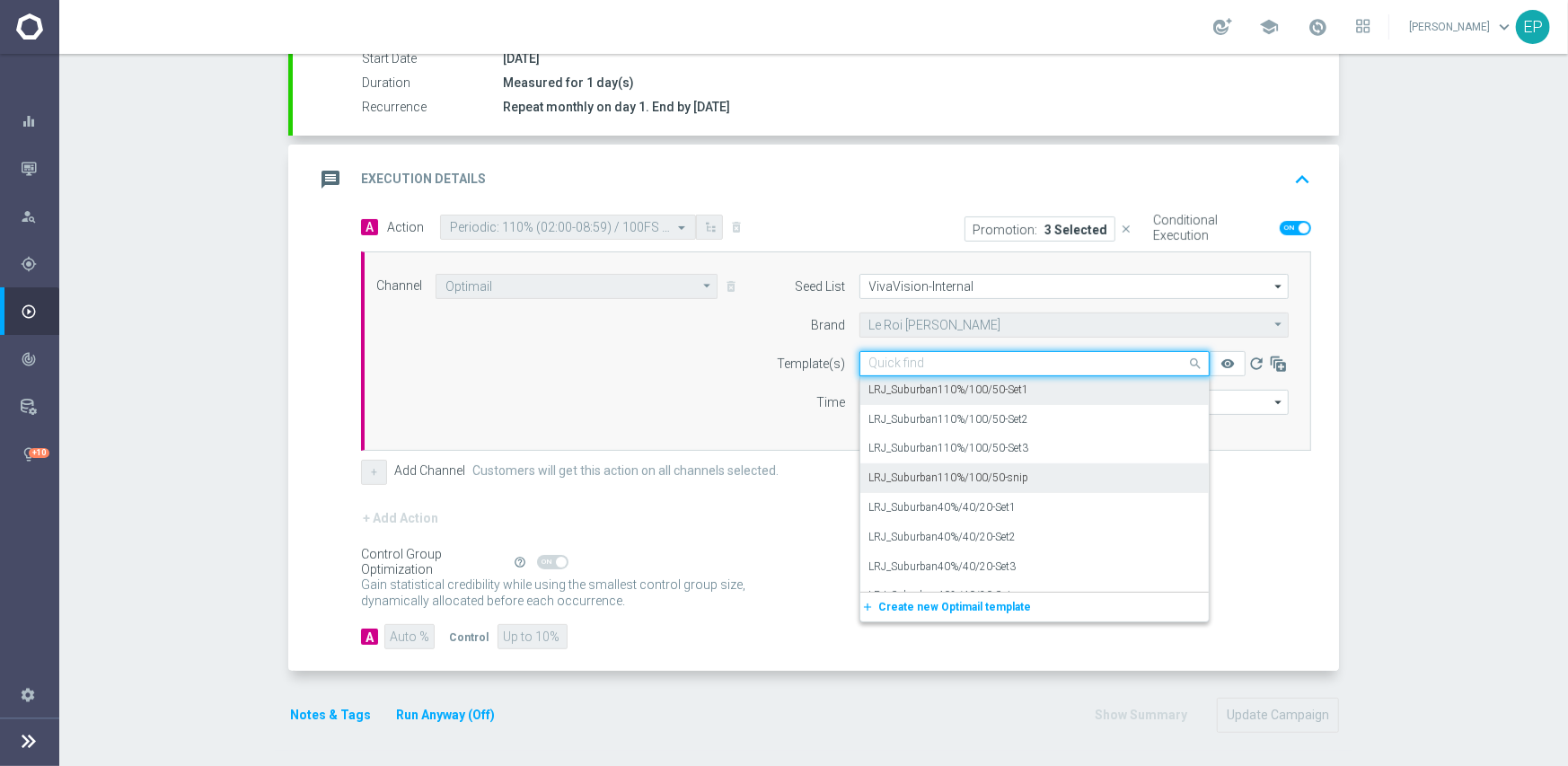
click at [1036, 478] on div "LRJ_Suburban110%/100/50-snip" at bounding box center [1034, 478] width 331 height 30
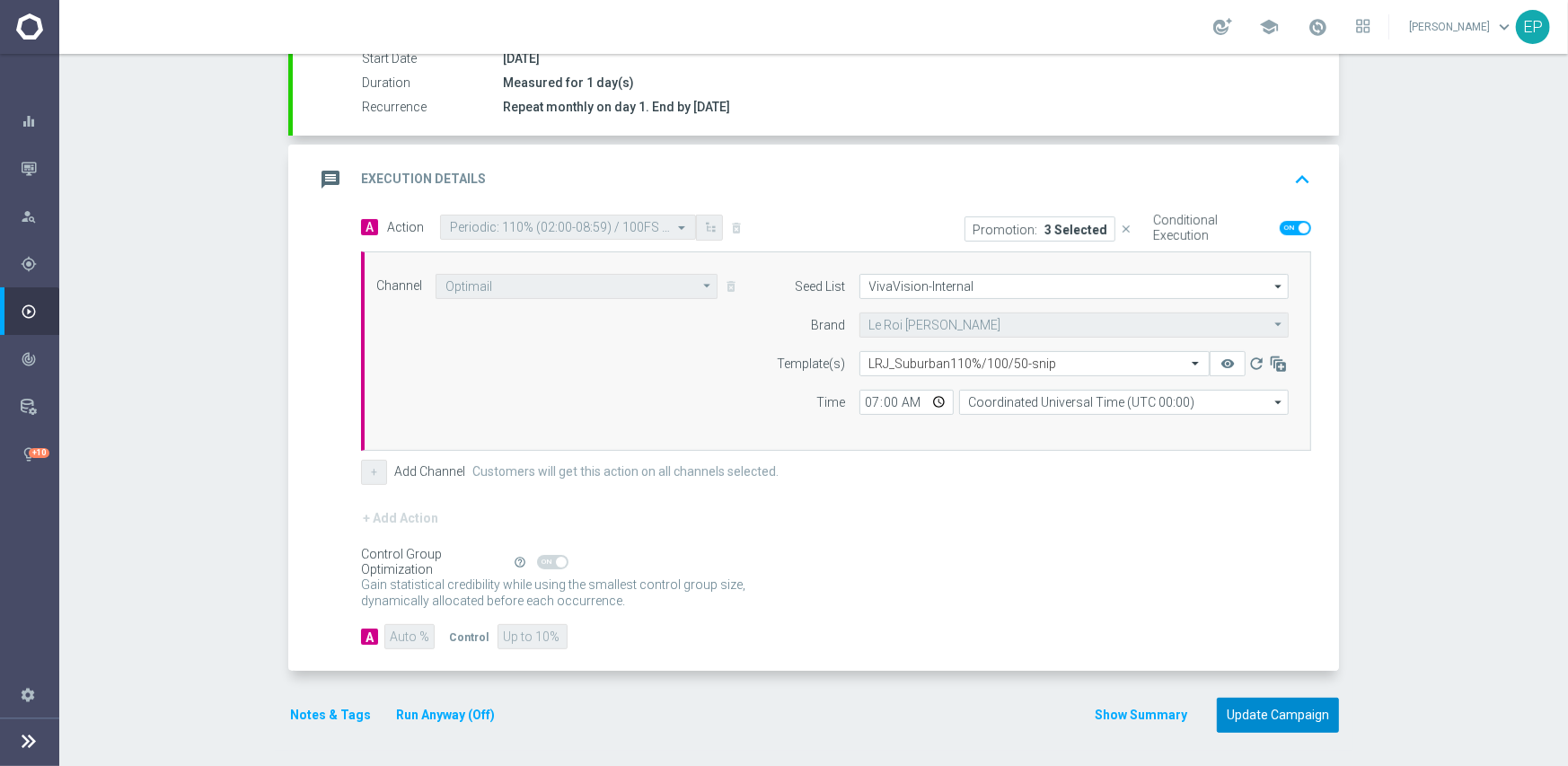
click at [1249, 702] on button "Update Campaign" at bounding box center [1277, 715] width 122 height 35
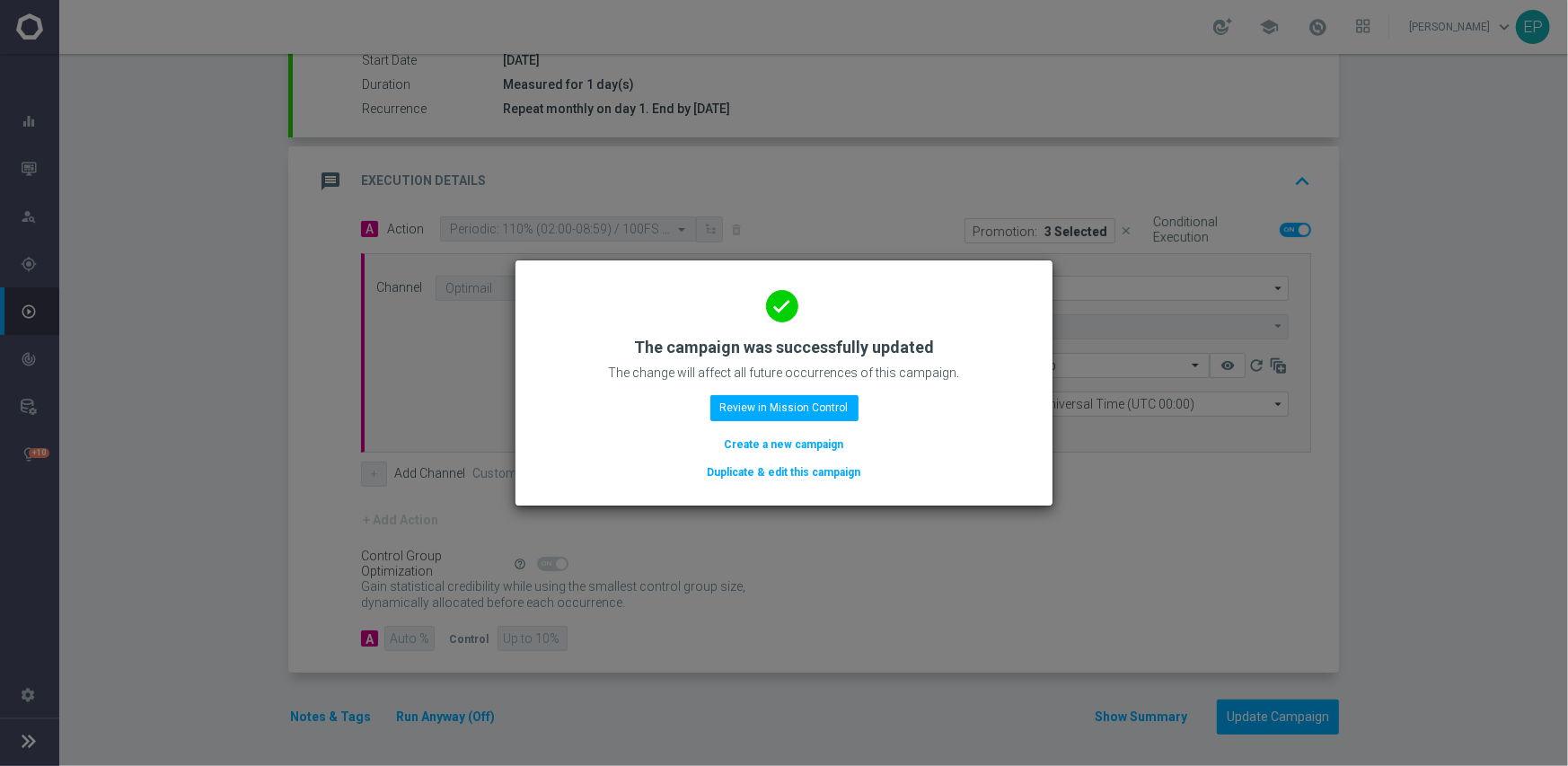
scroll to position [314, 0]
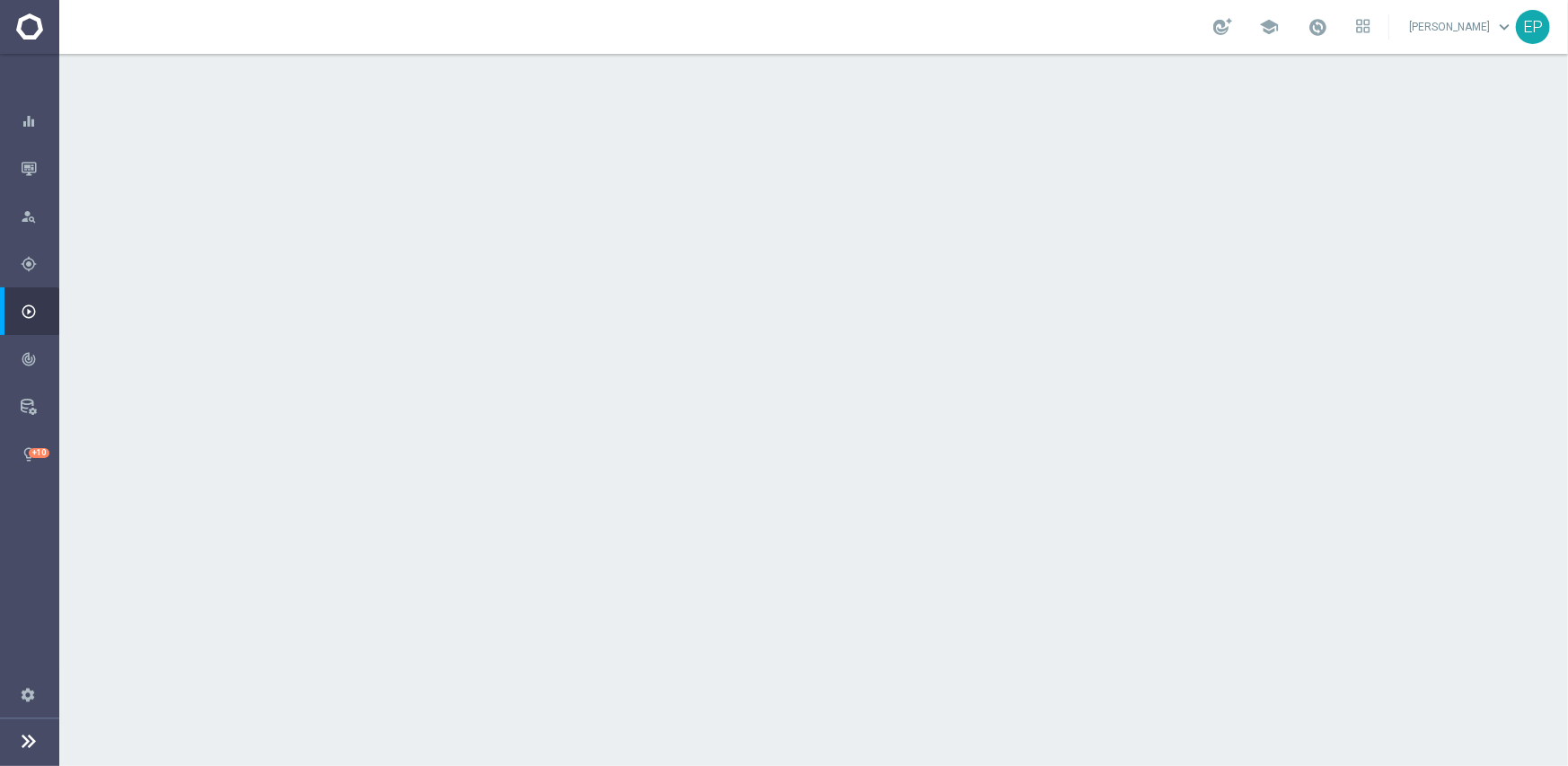
click at [776, 325] on div "done Scheduling keyboard_arrow_down" at bounding box center [815, 328] width 1003 height 34
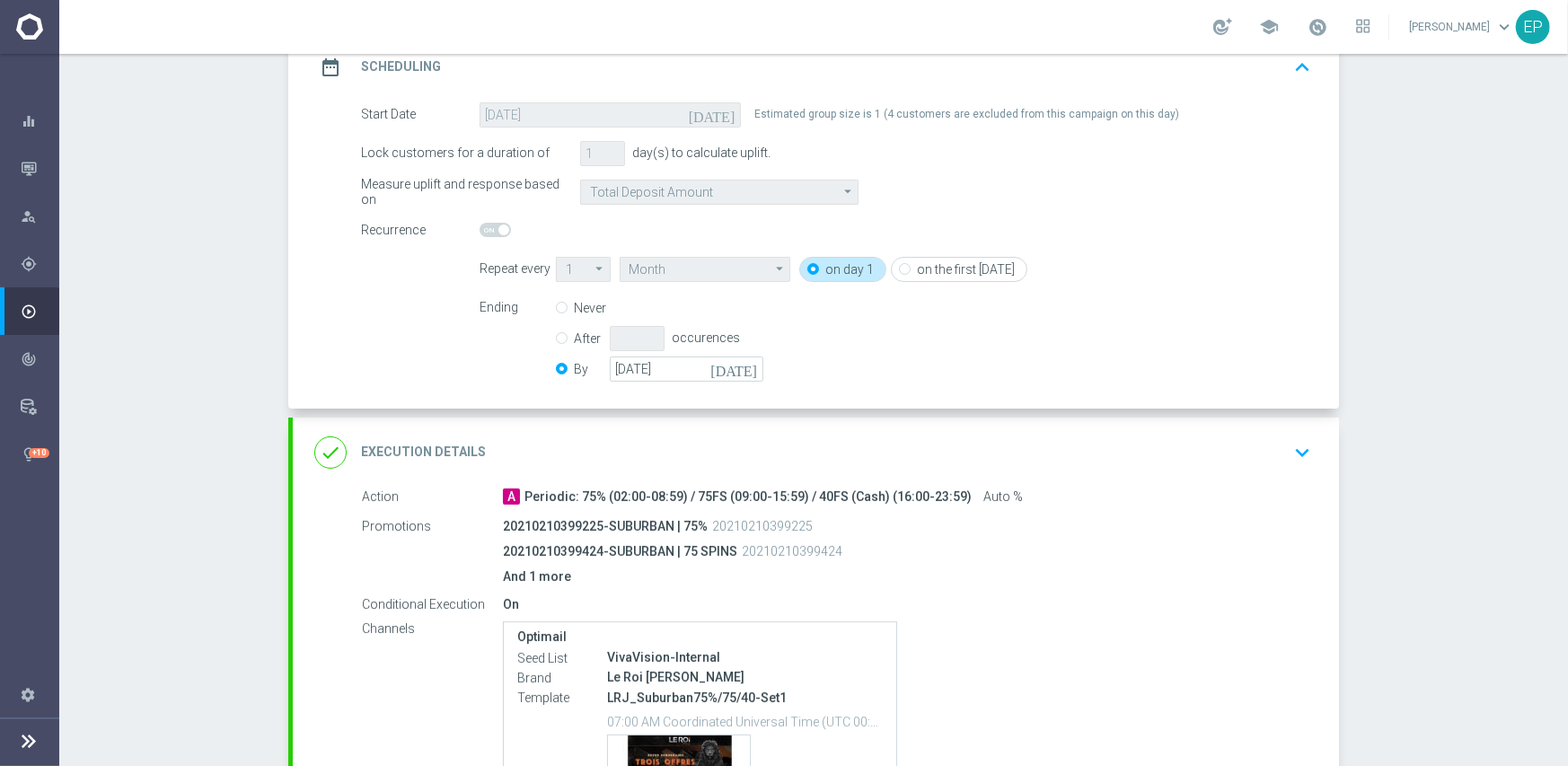
click at [821, 445] on div "done Execution Details keyboard_arrow_down" at bounding box center [815, 452] width 1003 height 34
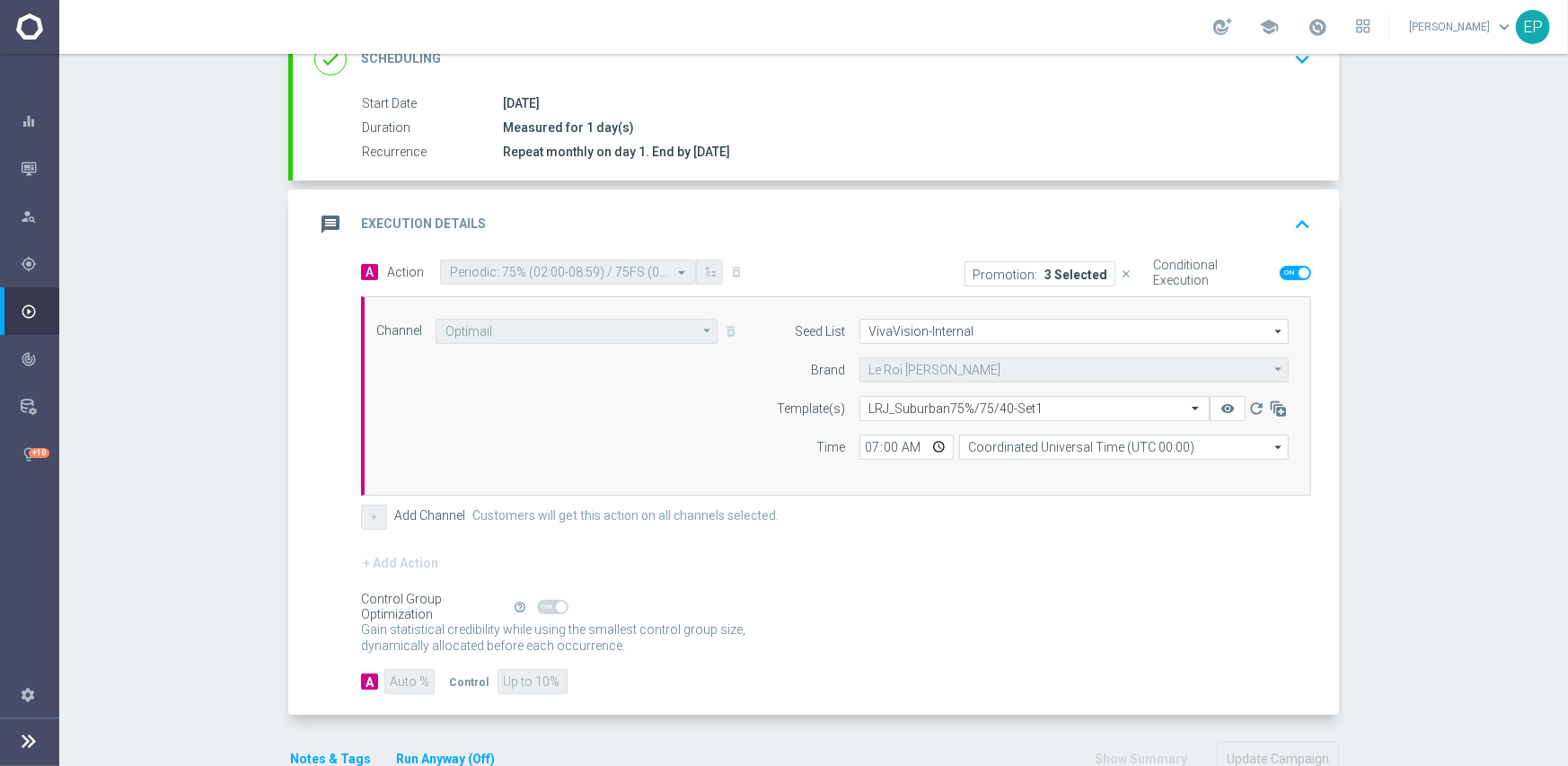
scroll to position [314, 0]
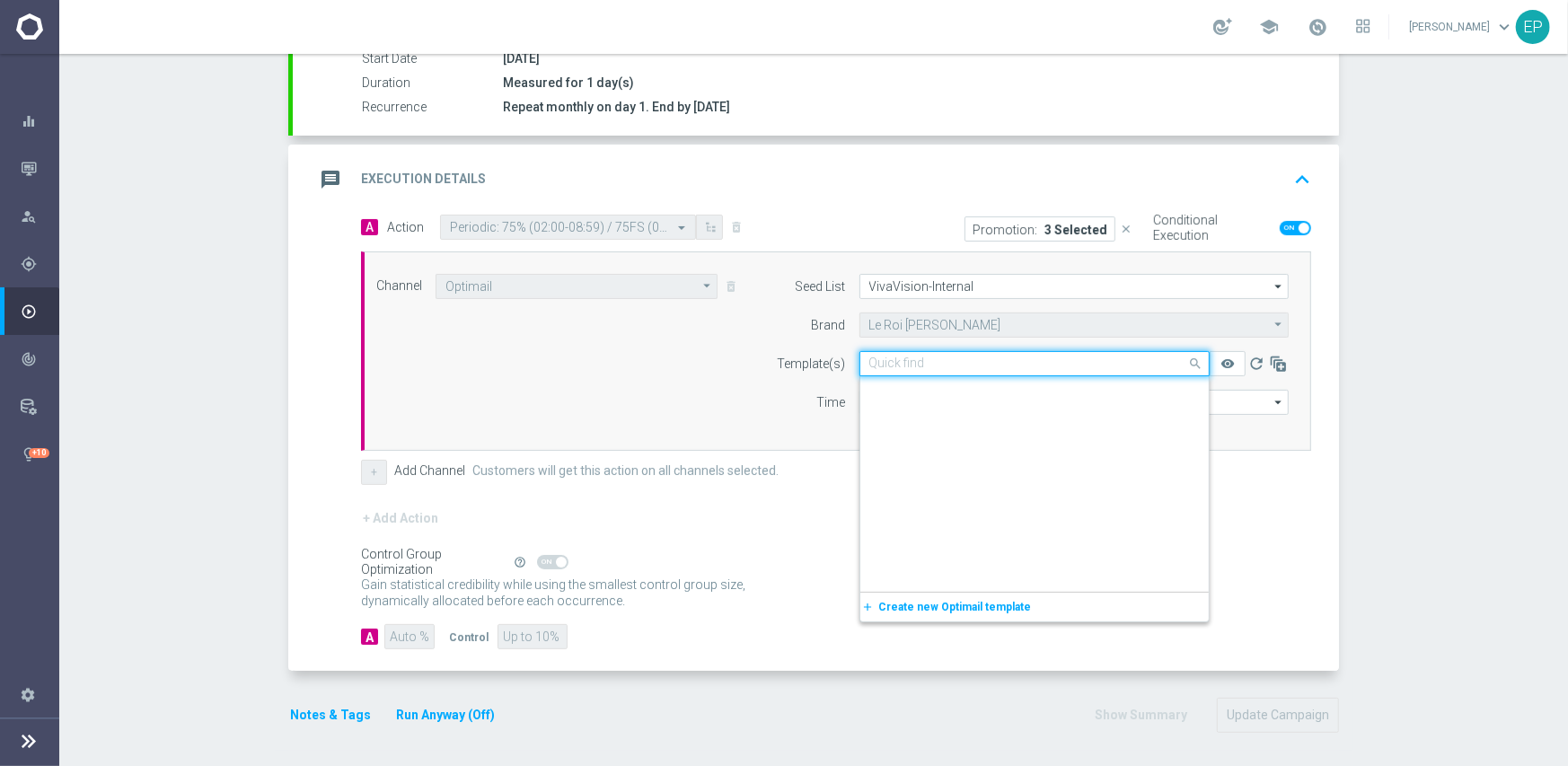
click at [935, 369] on div "Quick find LRJ_Suburban75%/75/40-Set1" at bounding box center [1034, 363] width 350 height 25
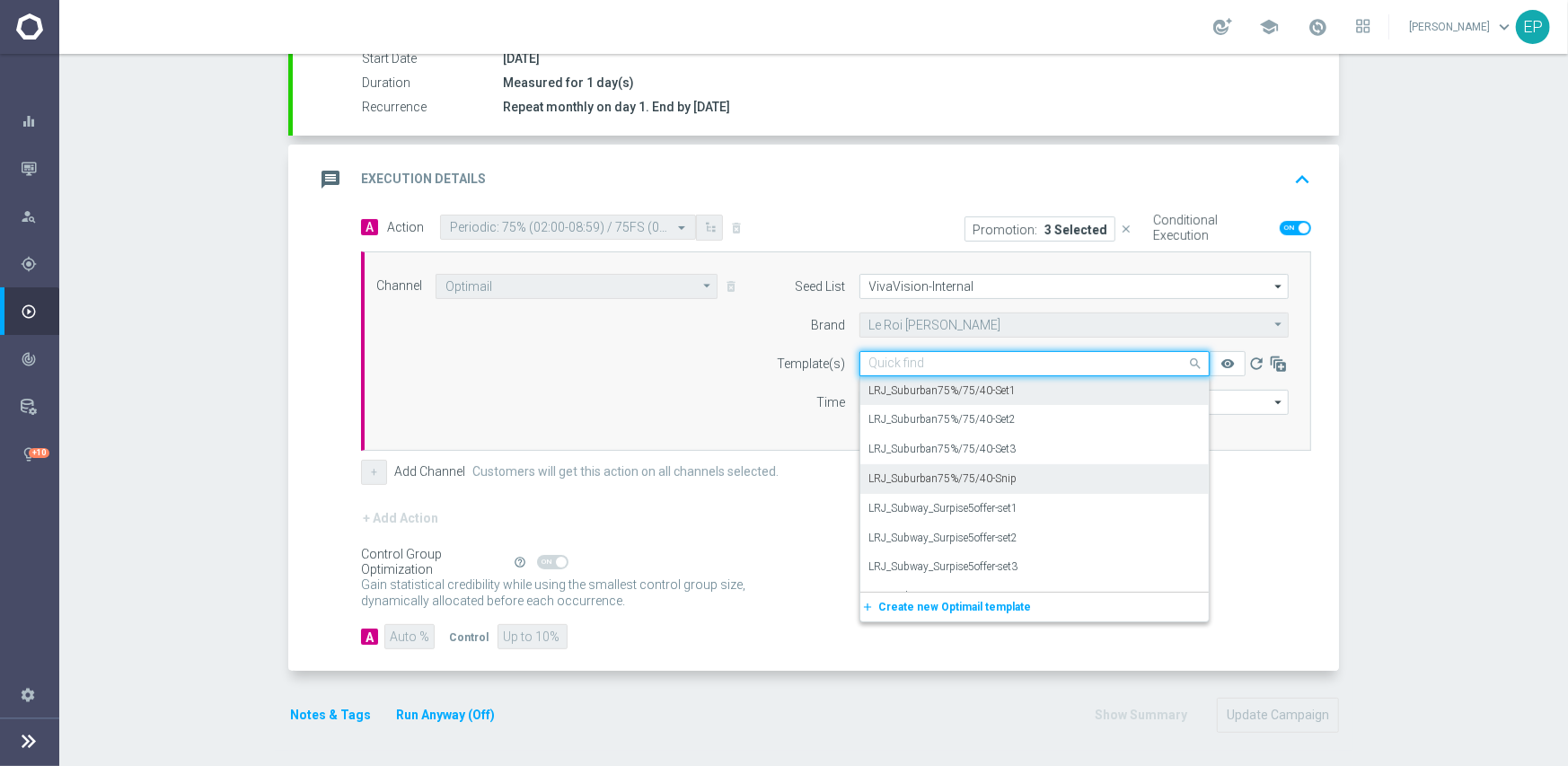
click at [1010, 481] on div "LRJ_Suburban75%/75/40-Snip" at bounding box center [1034, 479] width 331 height 30
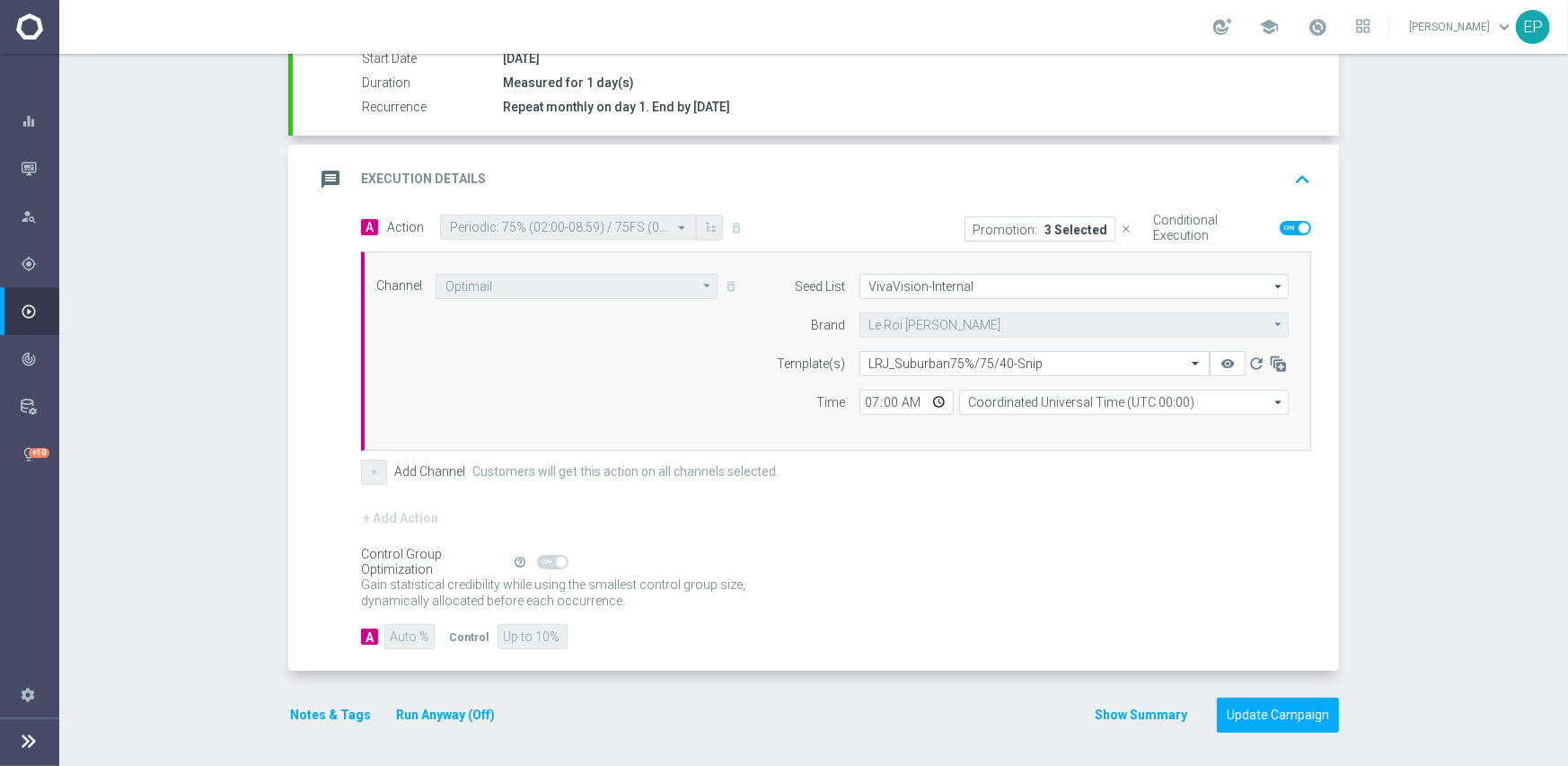
click at [1058, 498] on form "A Action Select action Periodic: 75% (02:00-08:59) / 75FS (09:00-15:59) / 40FS …" at bounding box center [837, 433] width 950 height 436
click at [1251, 708] on button "Update Campaign" at bounding box center [1277, 715] width 122 height 35
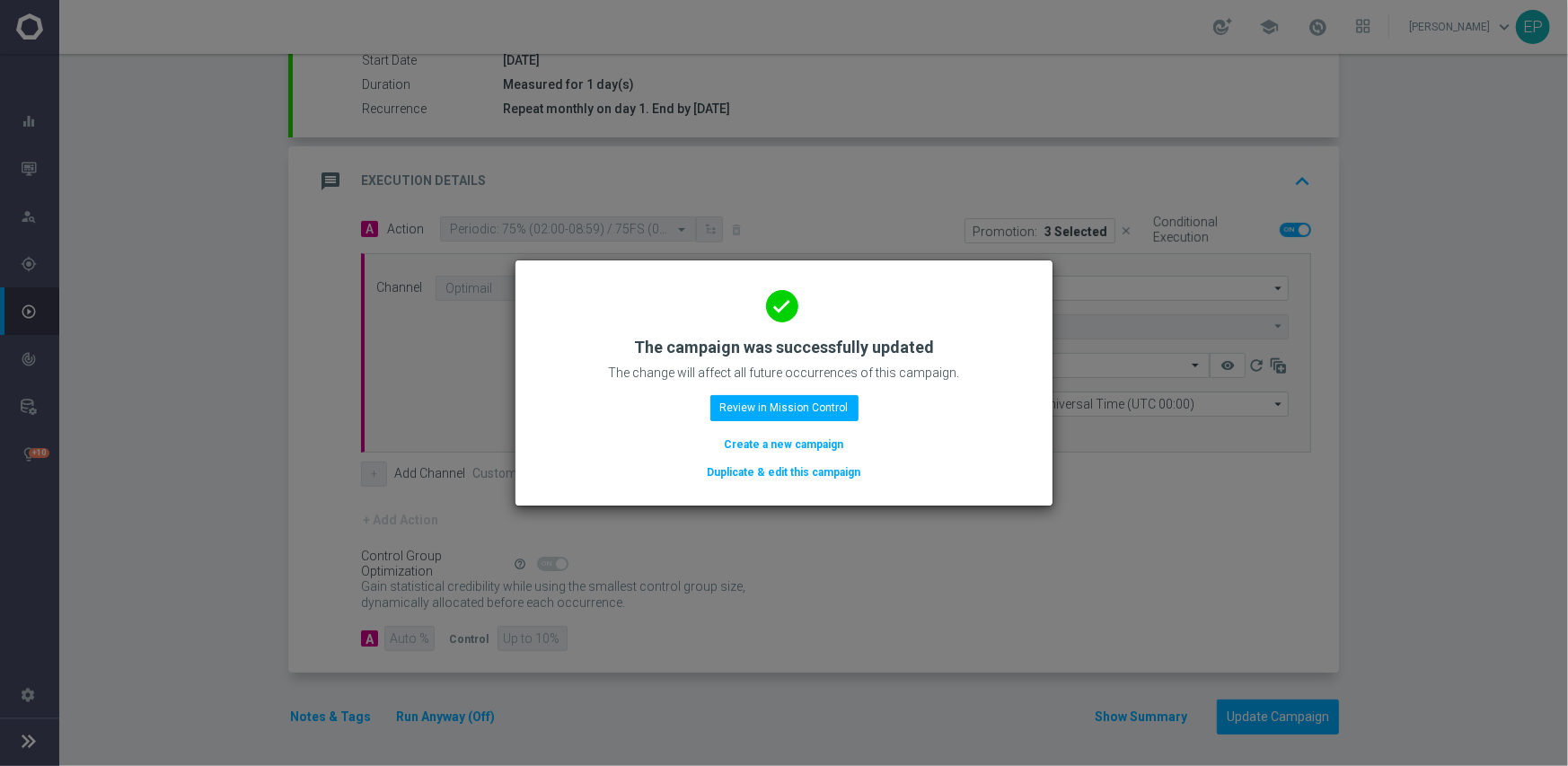
scroll to position [314, 0]
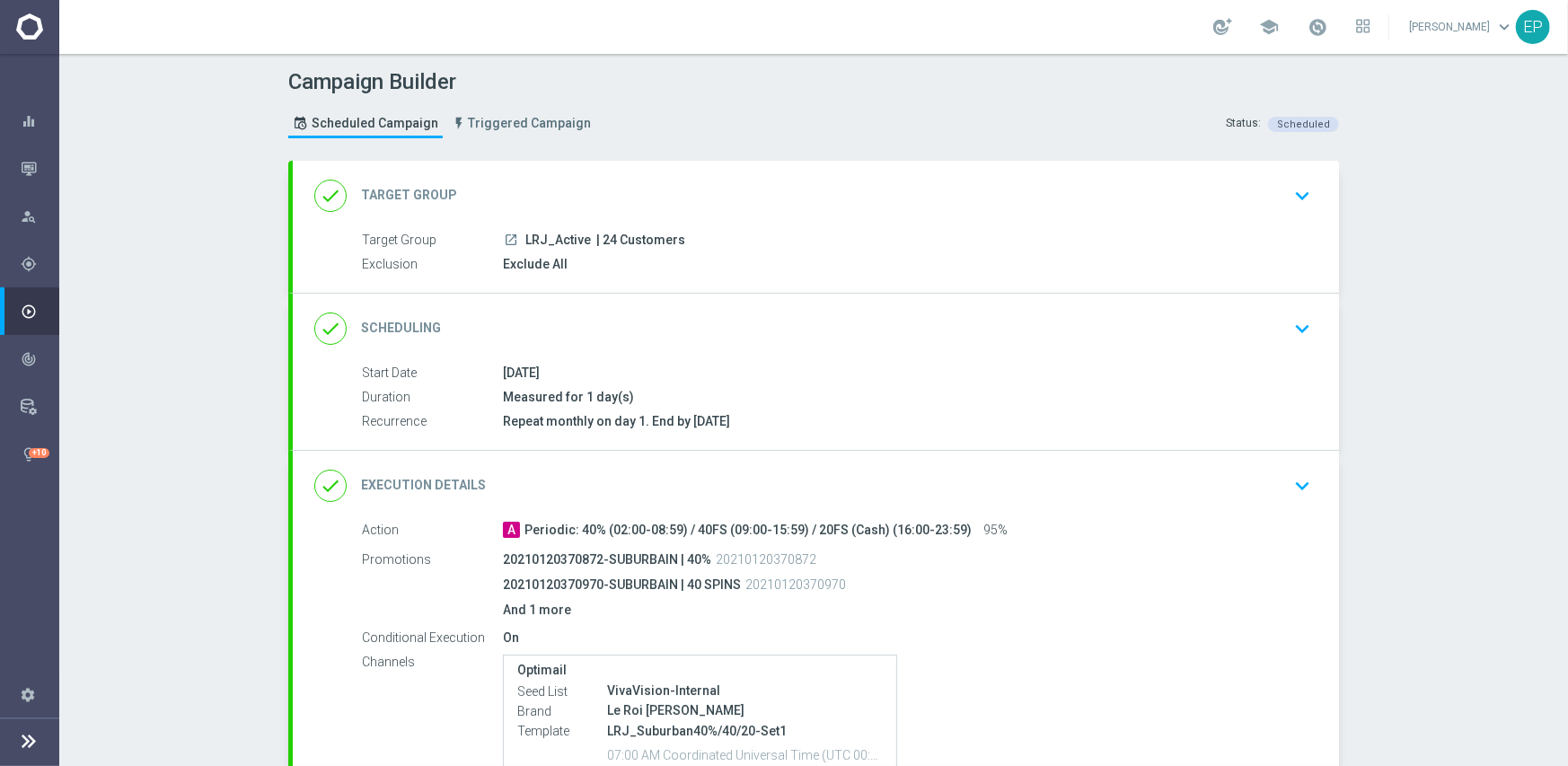
drag, startPoint x: 782, startPoint y: 313, endPoint x: 884, endPoint y: 312, distance: 102.0
click at [782, 312] on div "done Scheduling keyboard_arrow_down" at bounding box center [815, 328] width 1003 height 34
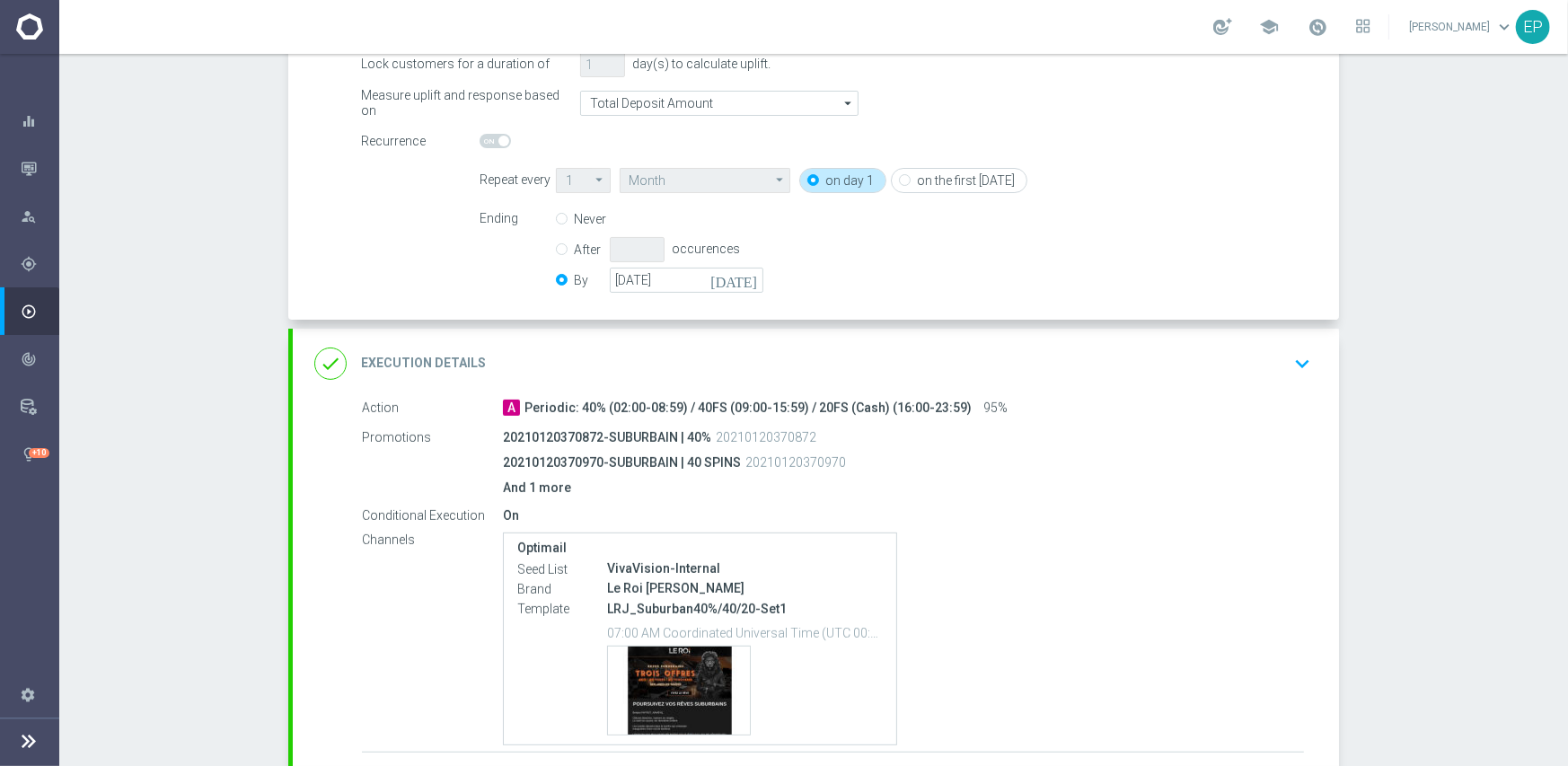
scroll to position [359, 0]
click at [648, 271] on input "[DATE]" at bounding box center [686, 279] width 153 height 25
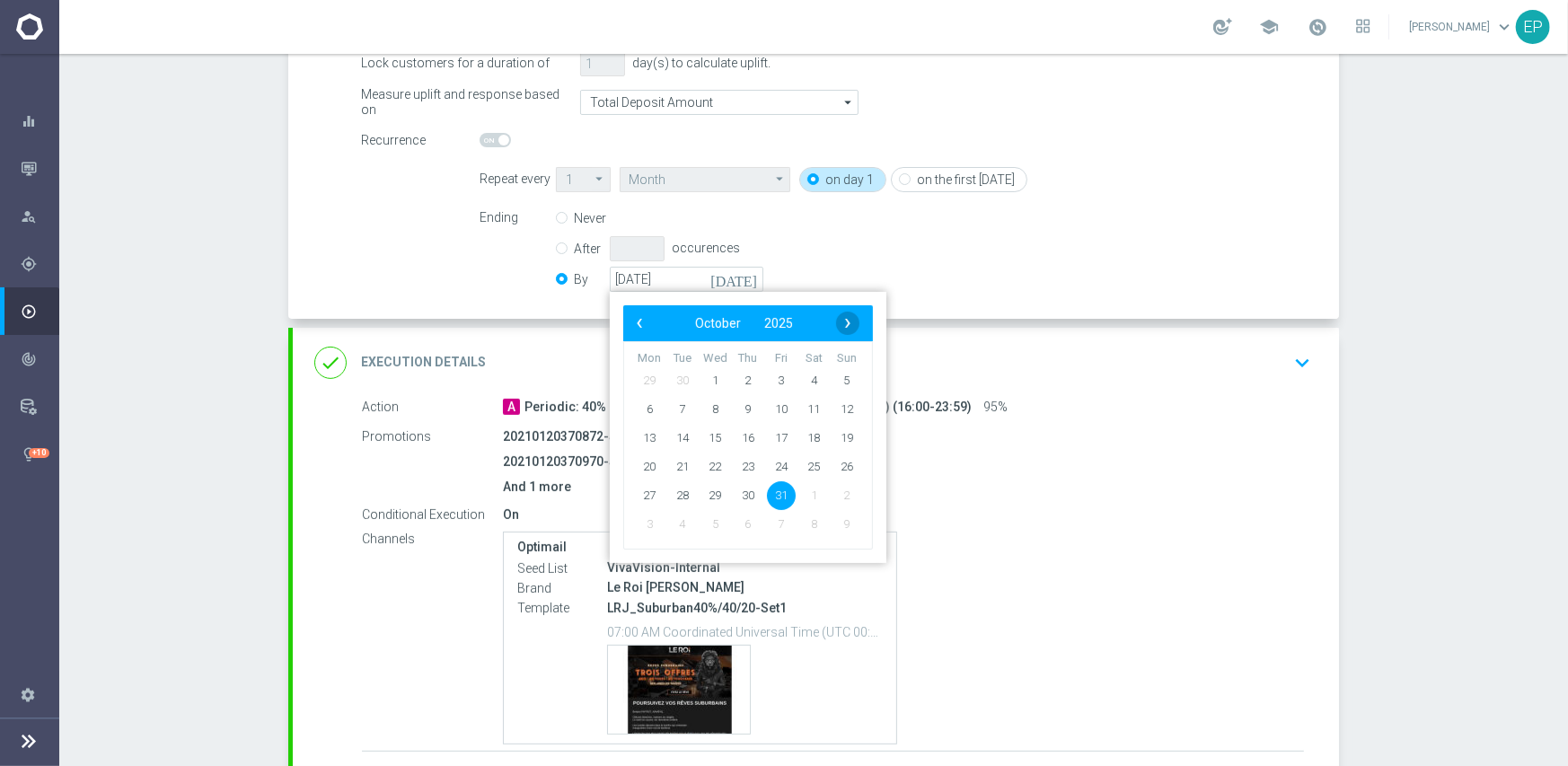
click at [841, 322] on span "›" at bounding box center [847, 323] width 23 height 23
click at [838, 492] on span "30" at bounding box center [847, 494] width 29 height 29
type input "[DATE]"
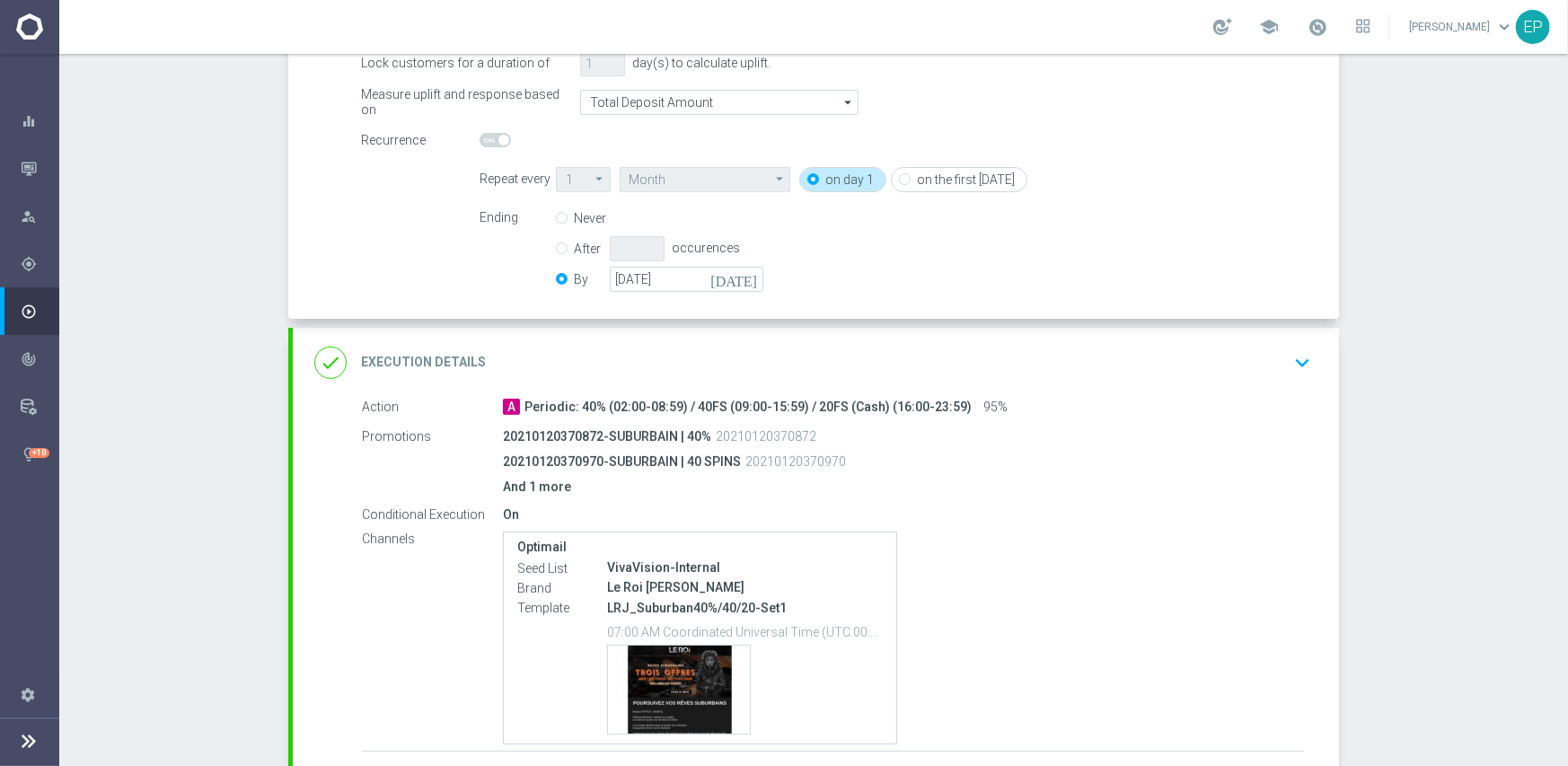
click at [930, 338] on div "done Execution Details keyboard_arrow_down" at bounding box center [815, 362] width 1046 height 70
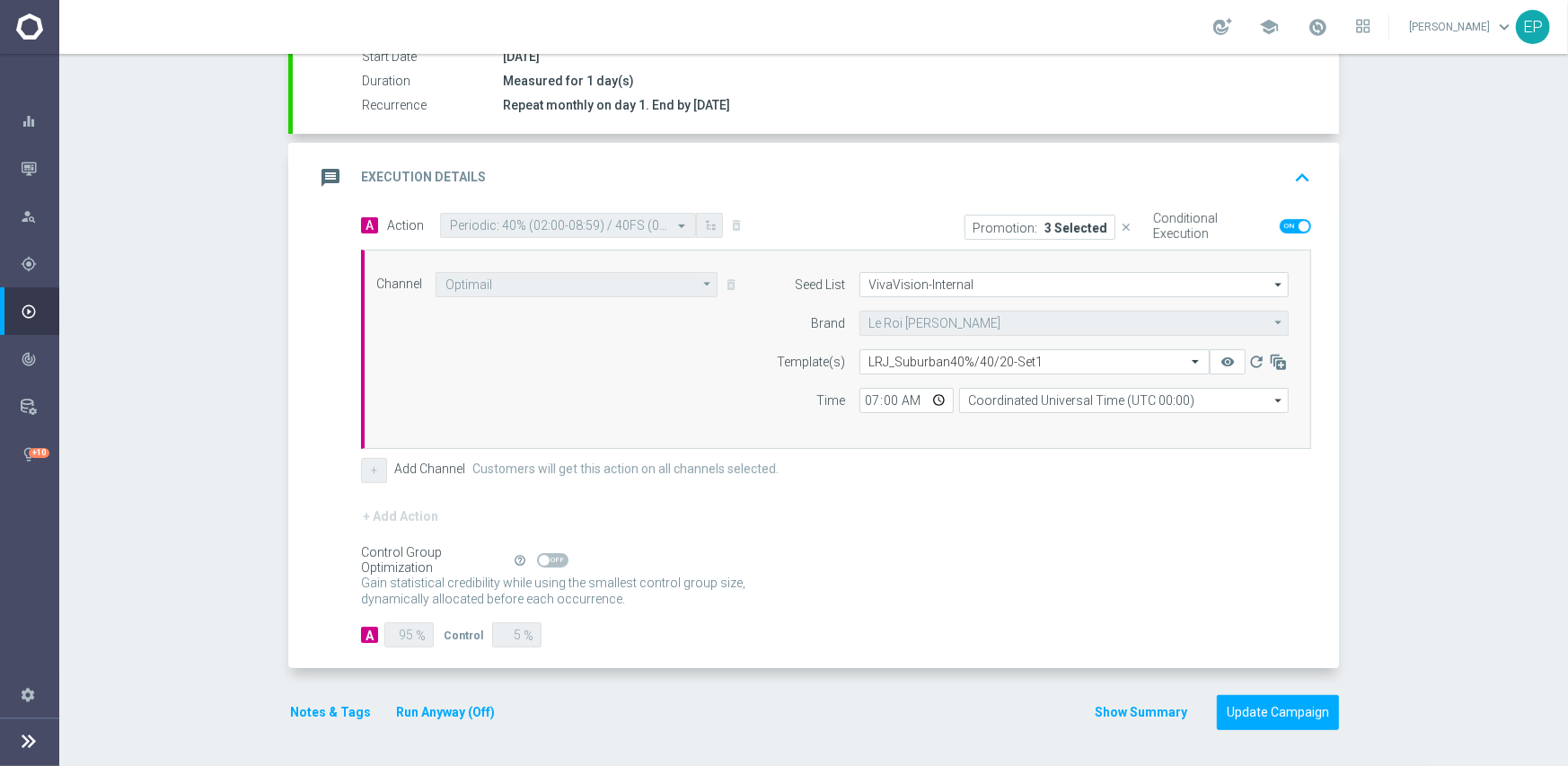
scroll to position [314, 0]
click at [966, 361] on input "text" at bounding box center [1017, 364] width 295 height 15
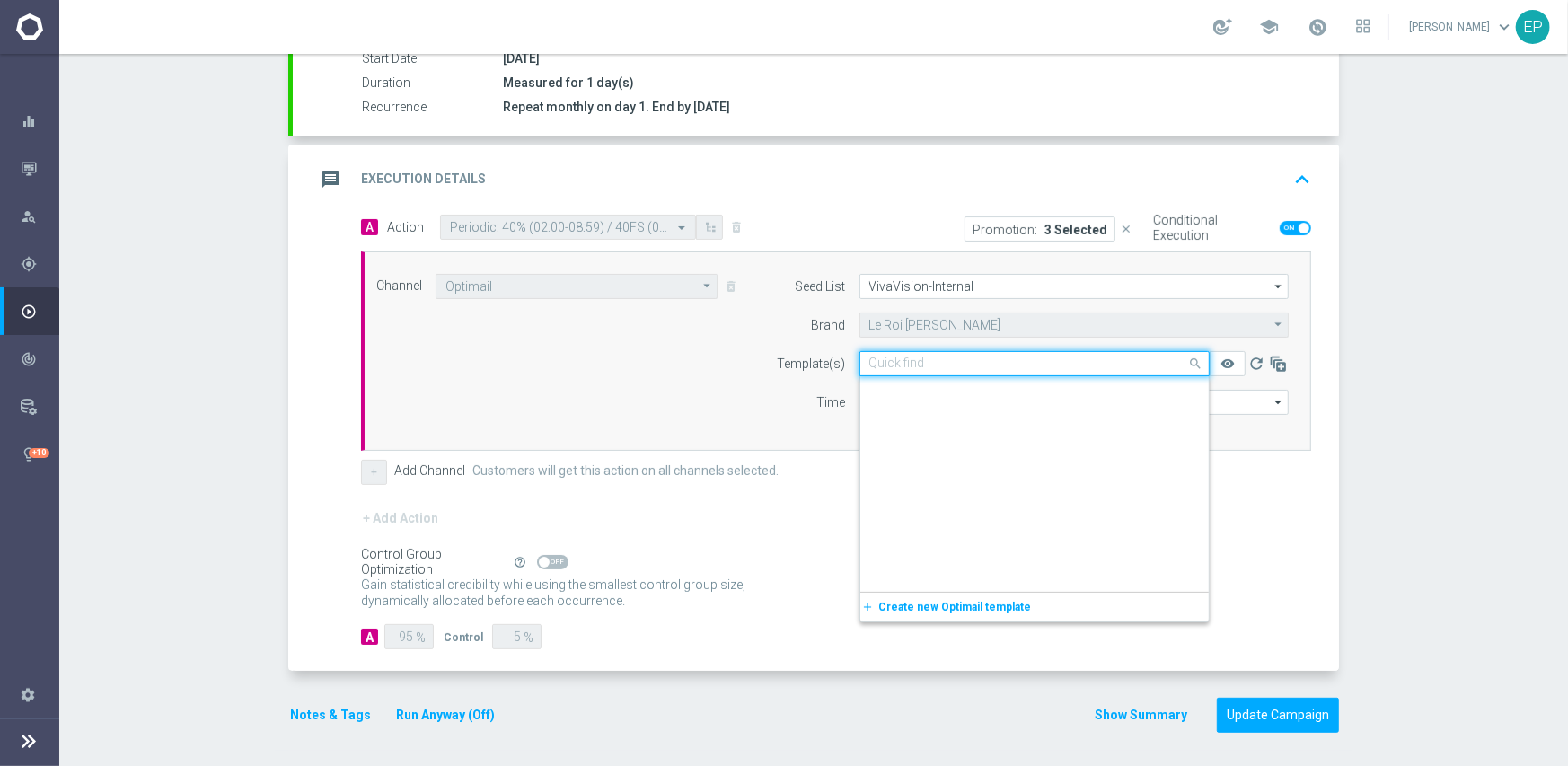
scroll to position [4057, 0]
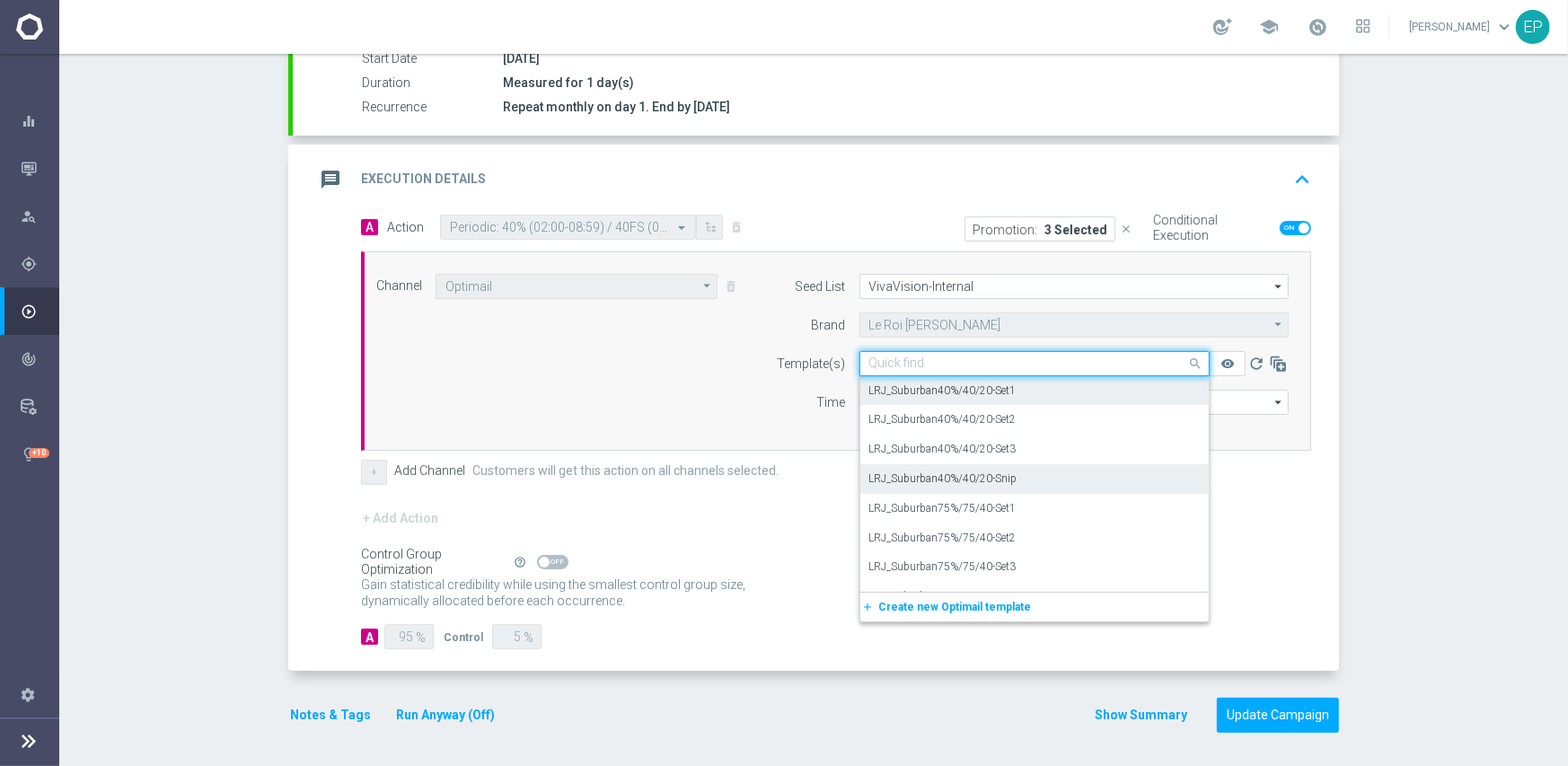
click at [1012, 466] on div "LRJ_Suburban40%/40/20-Snip" at bounding box center [1034, 479] width 331 height 30
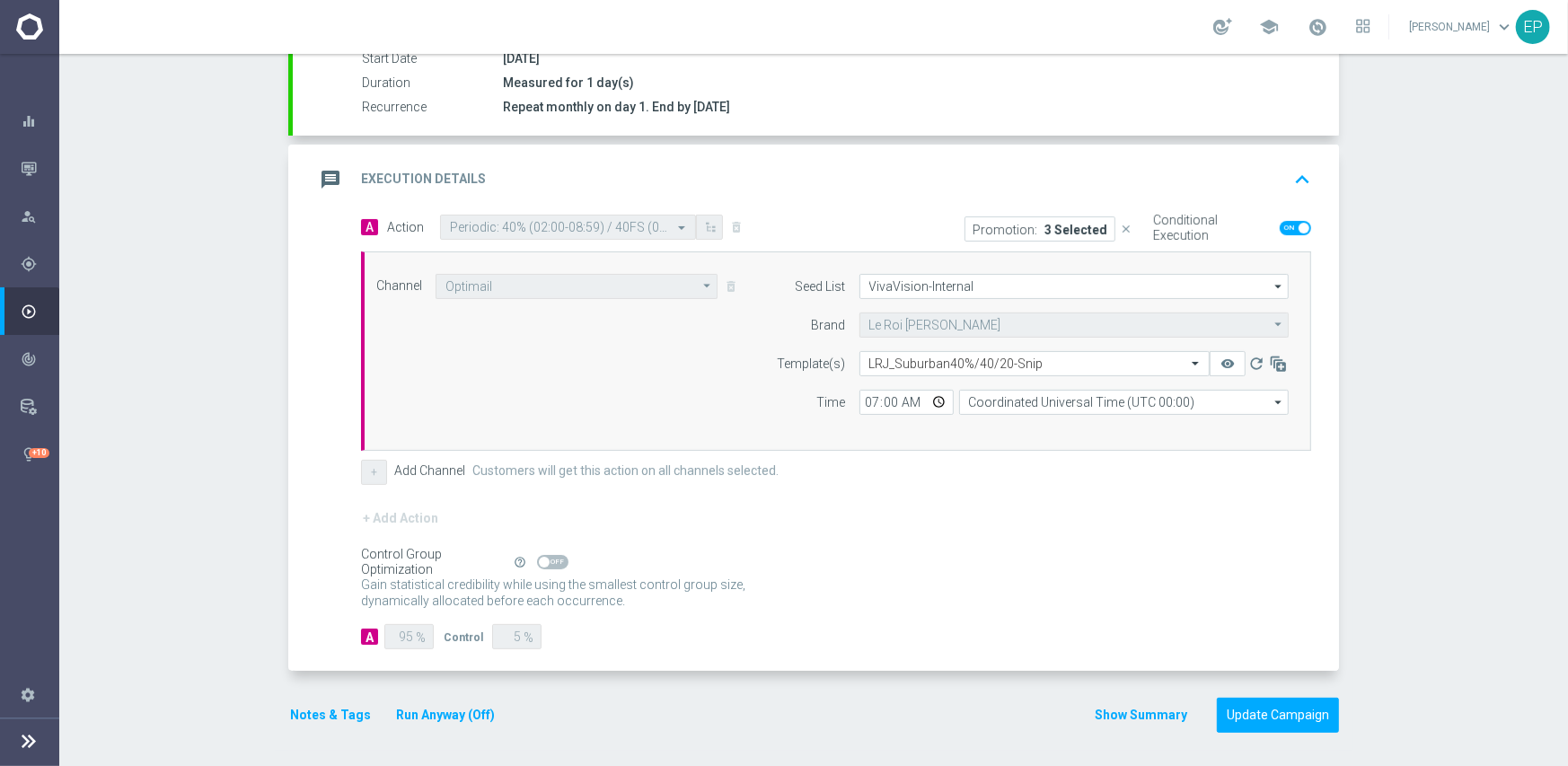
click at [1008, 492] on form "A Action Select action Periodic: 40% (02:00-08:59) / 40FS (09:00-15:59) / 20FS …" at bounding box center [837, 433] width 950 height 436
click at [1257, 715] on button "Update Campaign" at bounding box center [1277, 715] width 122 height 35
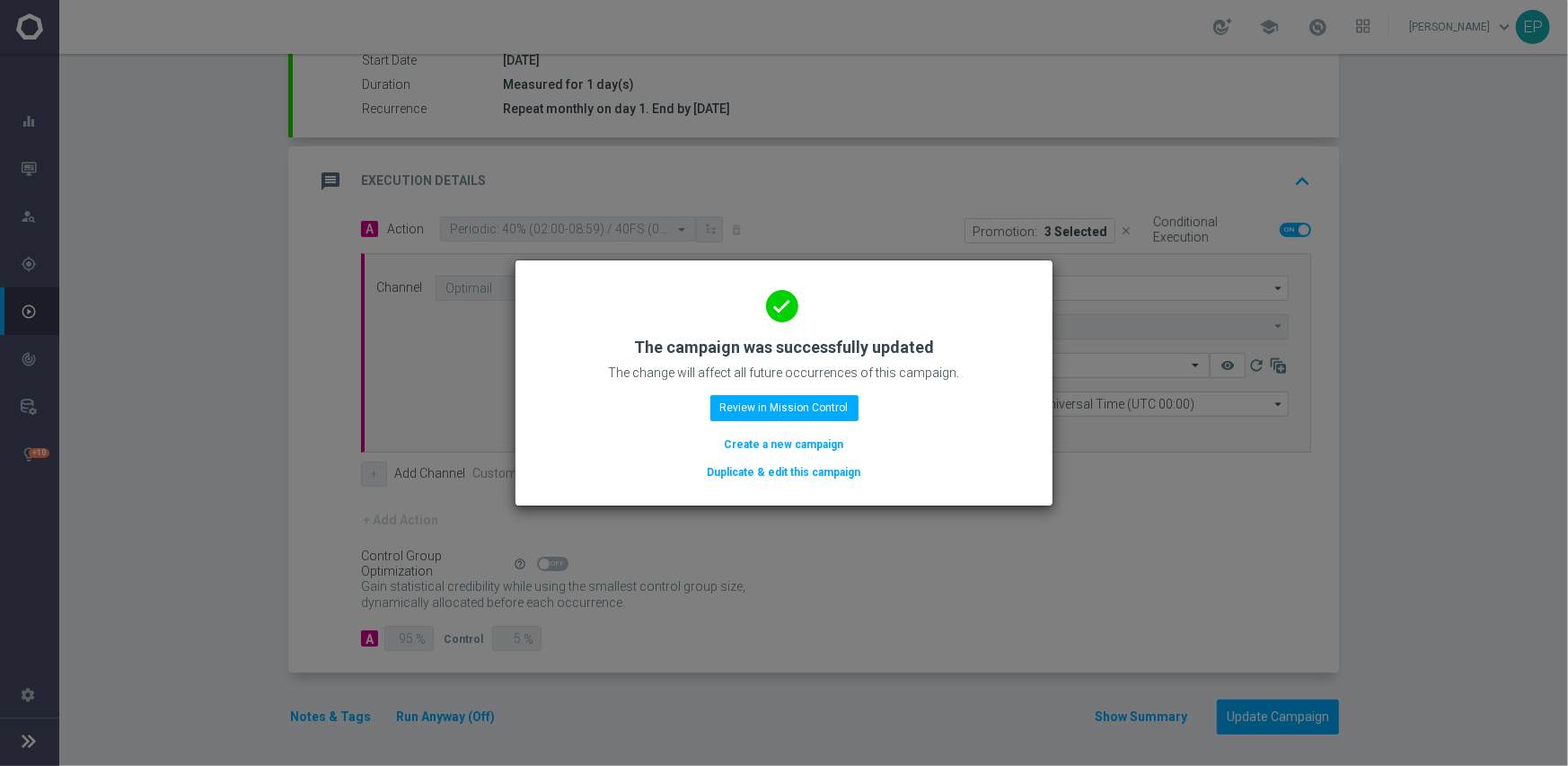
scroll to position [314, 0]
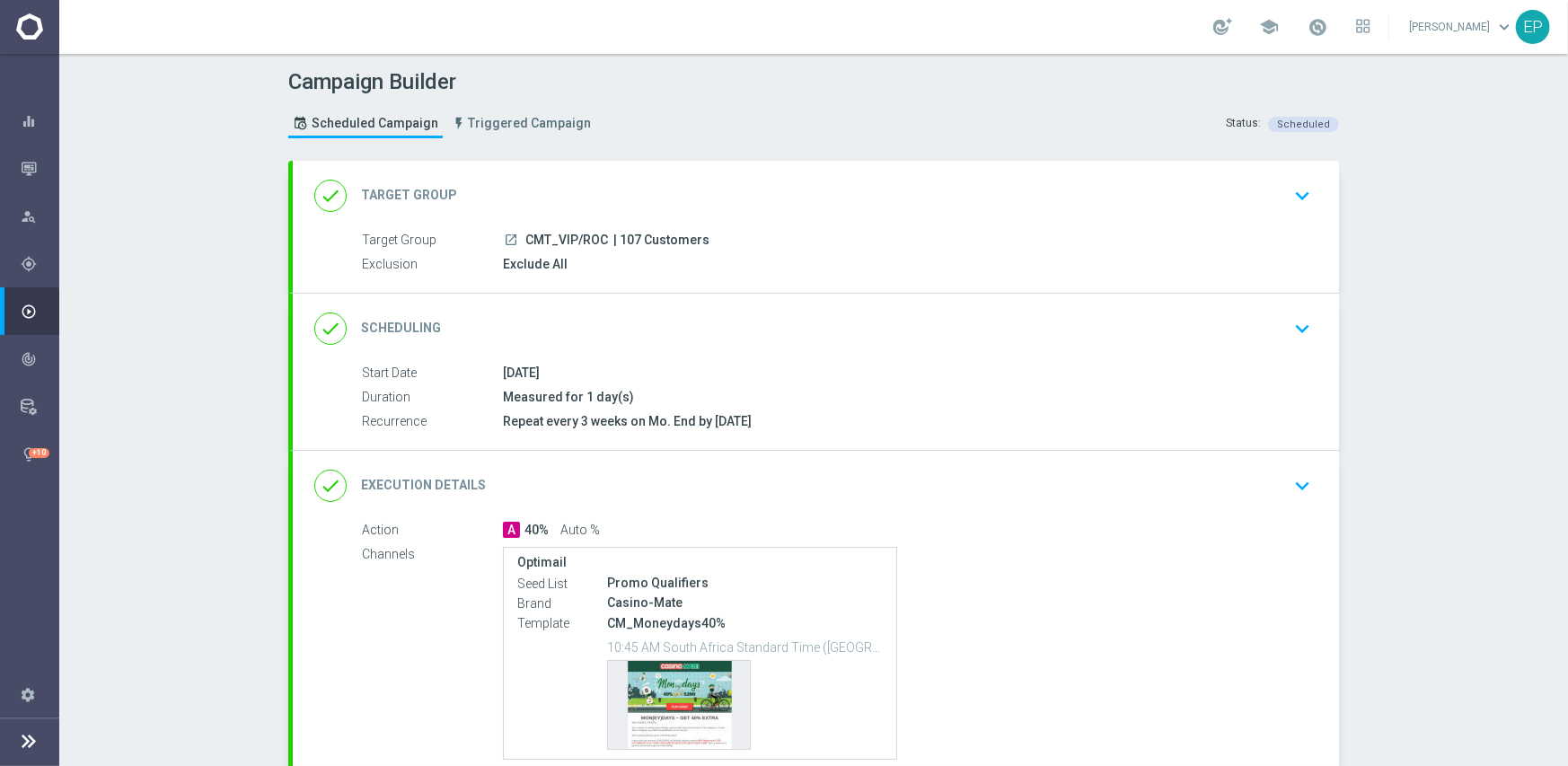
click at [710, 319] on div "done Scheduling keyboard_arrow_down" at bounding box center [815, 328] width 1003 height 34
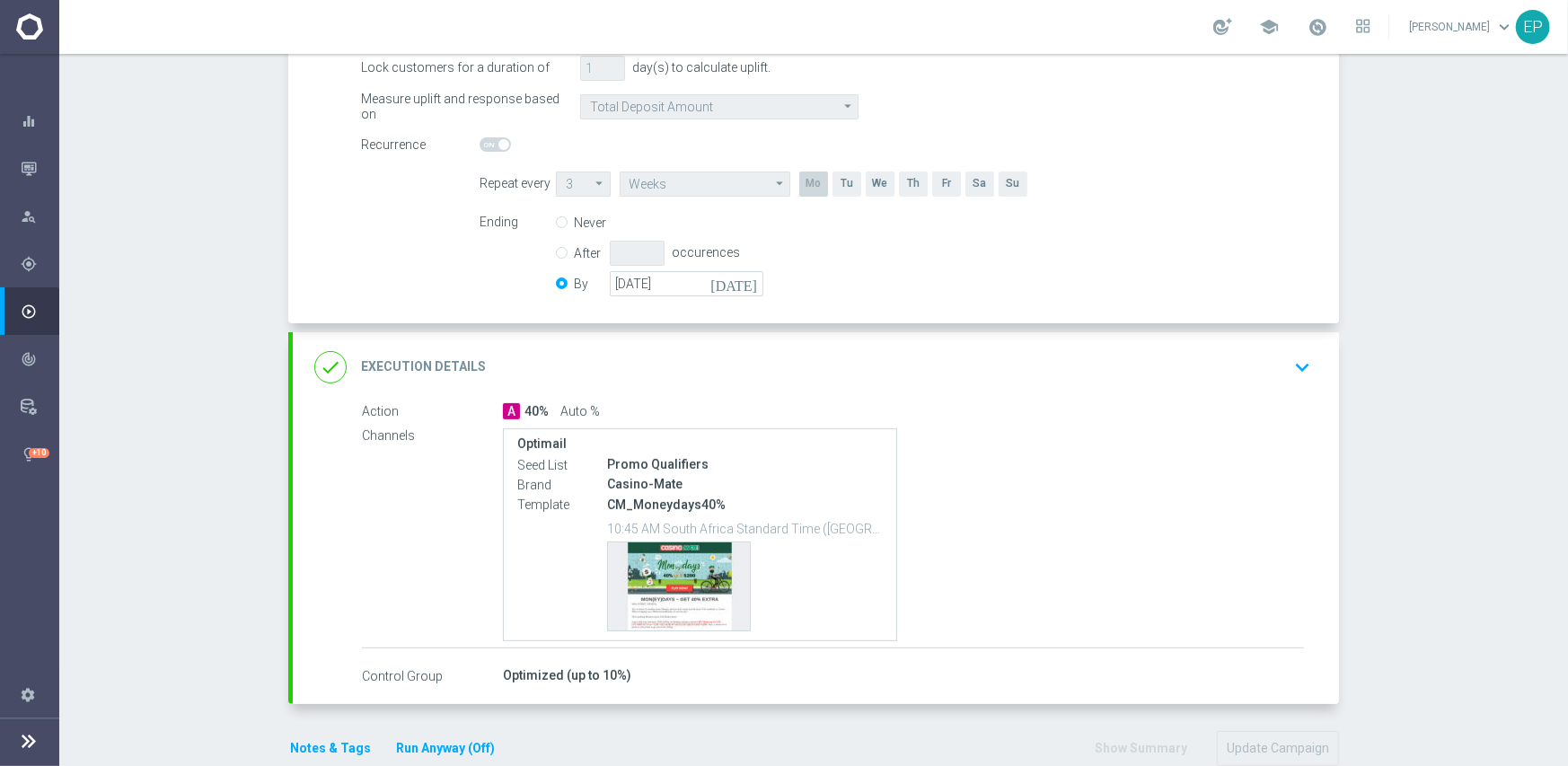
scroll to position [359, 0]
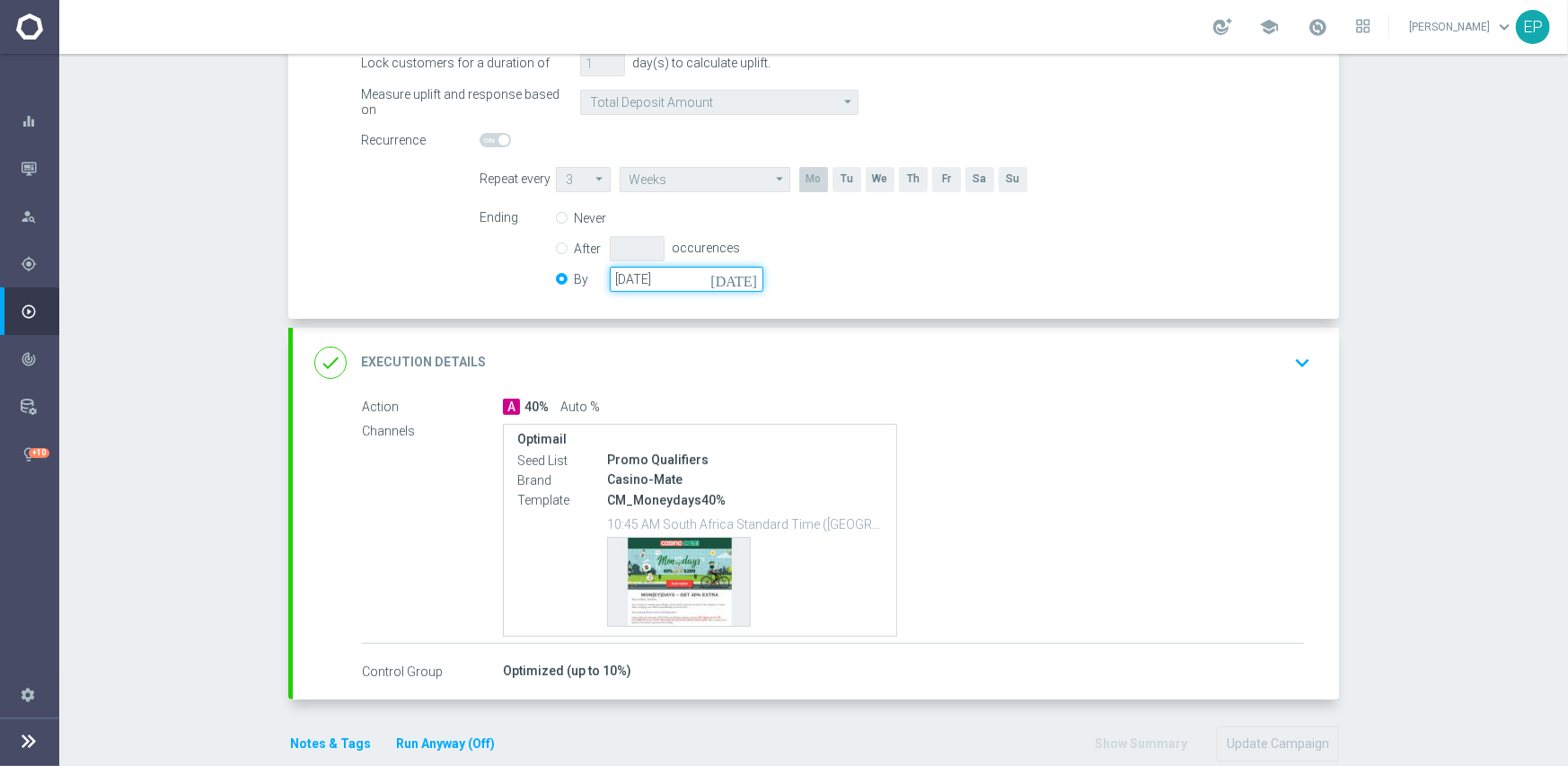
click at [667, 285] on input "[DATE]" at bounding box center [686, 279] width 153 height 25
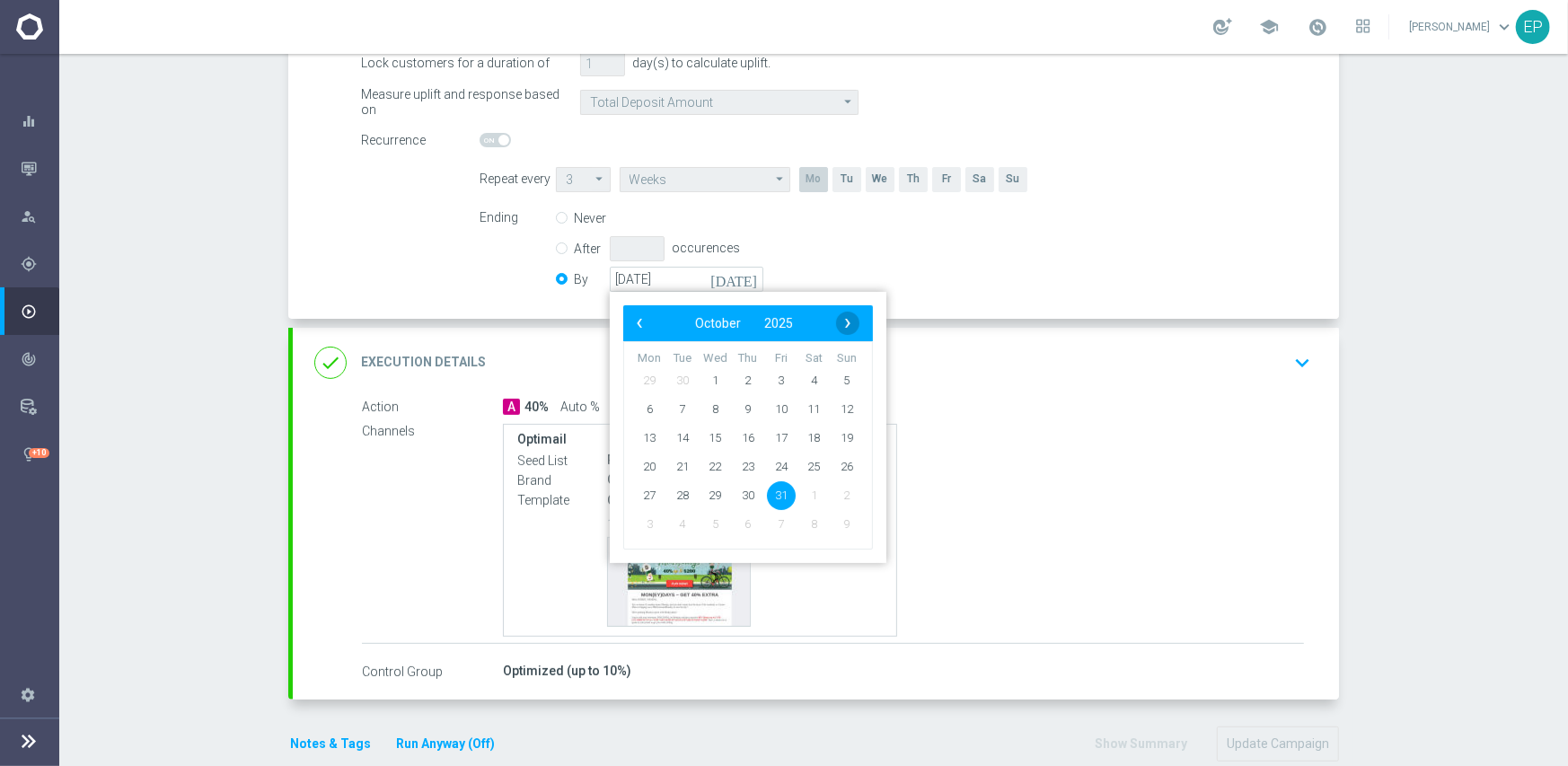
click at [836, 319] on span "›" at bounding box center [847, 323] width 23 height 23
click at [833, 498] on span "30" at bounding box center [847, 494] width 29 height 29
type input "[DATE]"
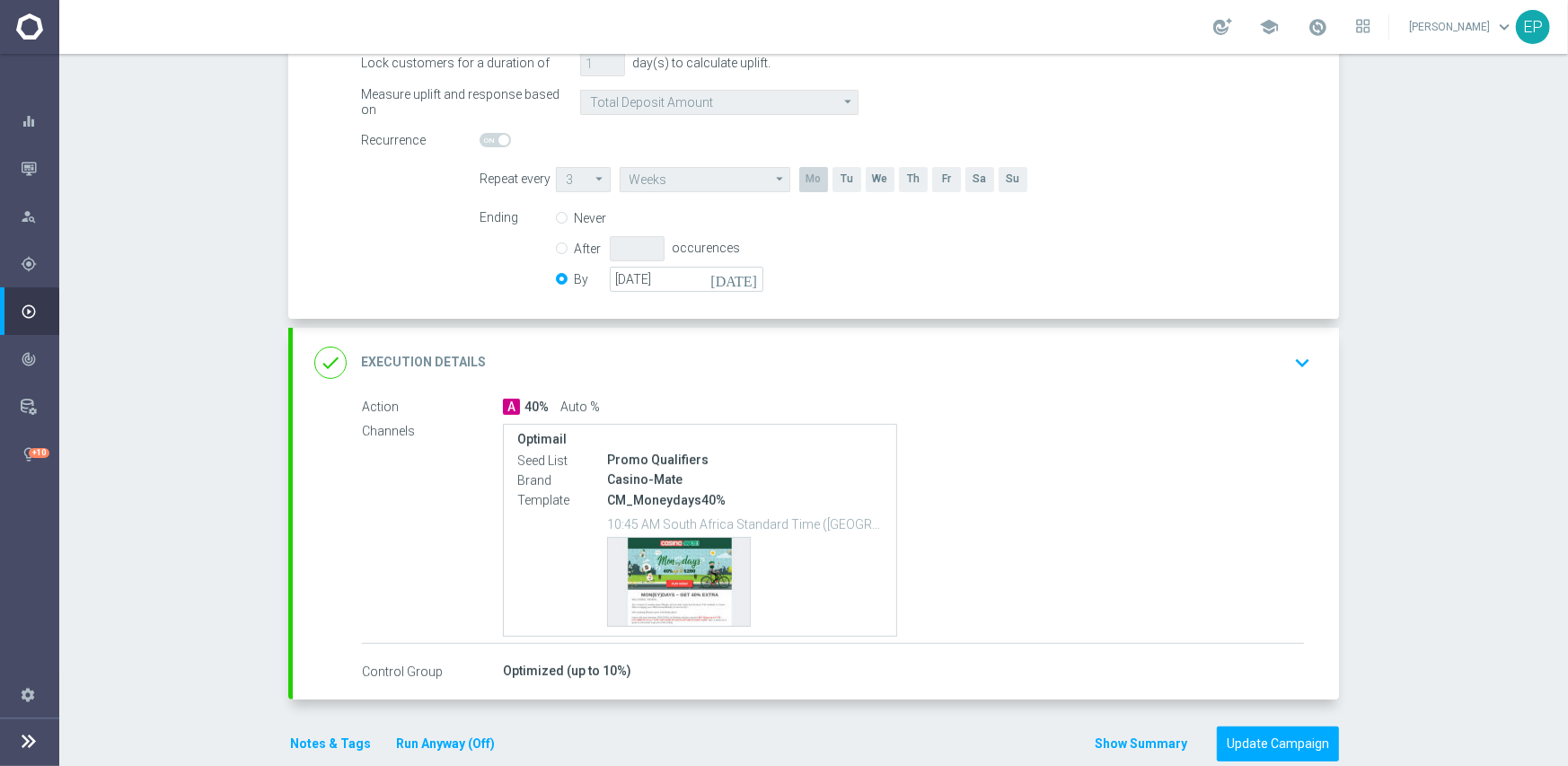
click at [915, 363] on div "done Execution Details keyboard_arrow_down" at bounding box center [815, 362] width 1003 height 34
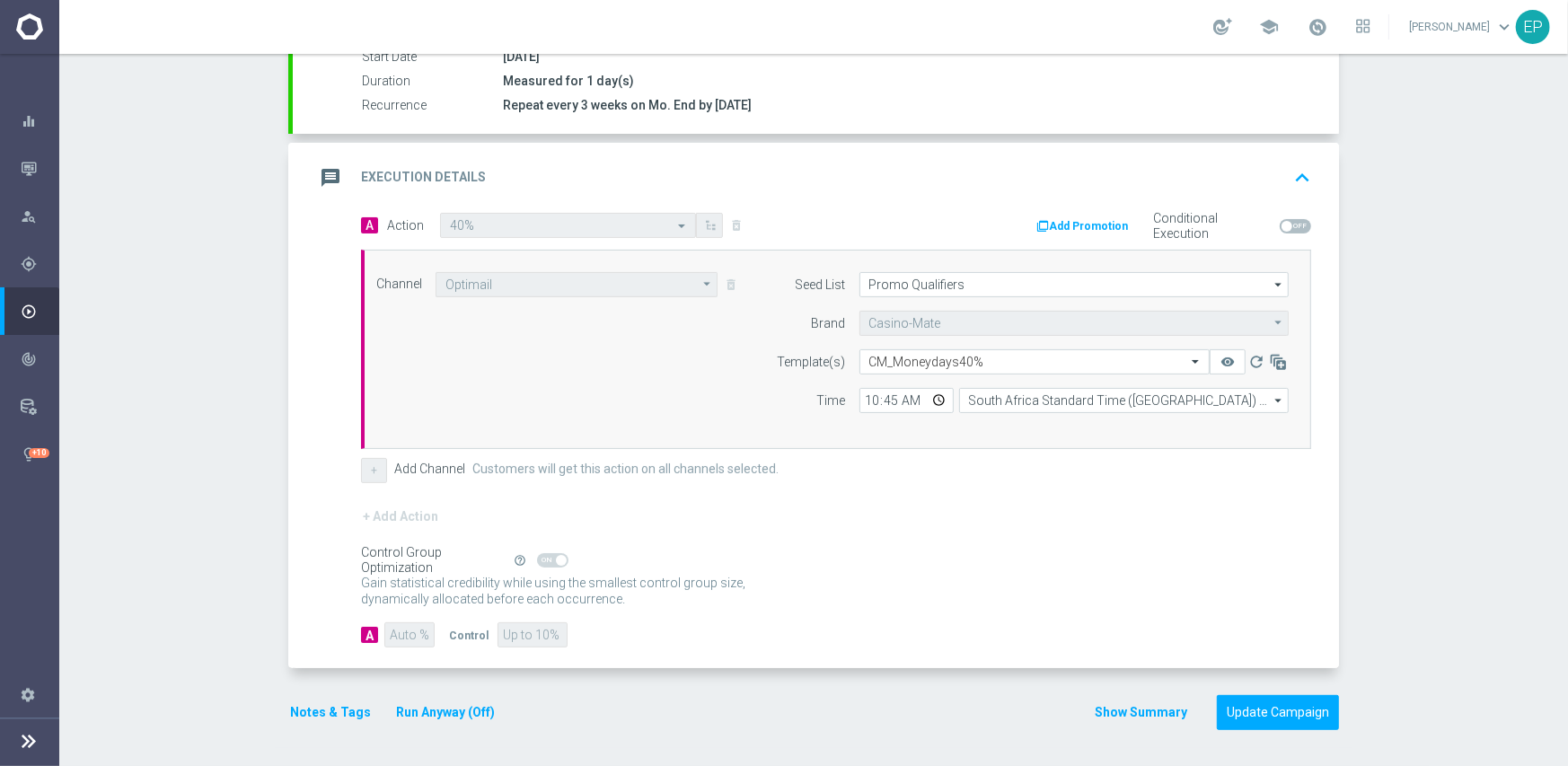
scroll to position [314, 0]
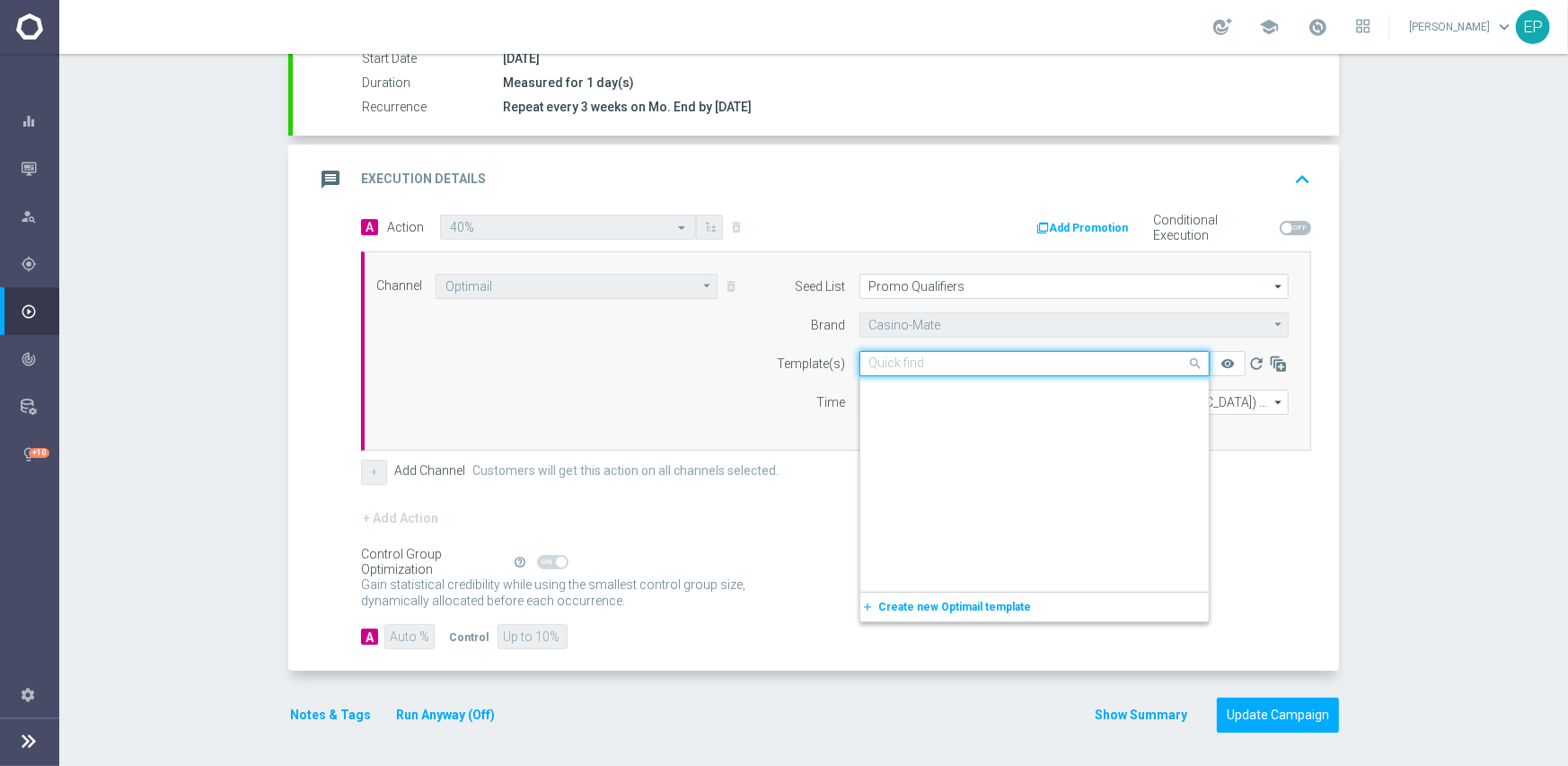
click at [1007, 366] on input "text" at bounding box center [1017, 364] width 295 height 15
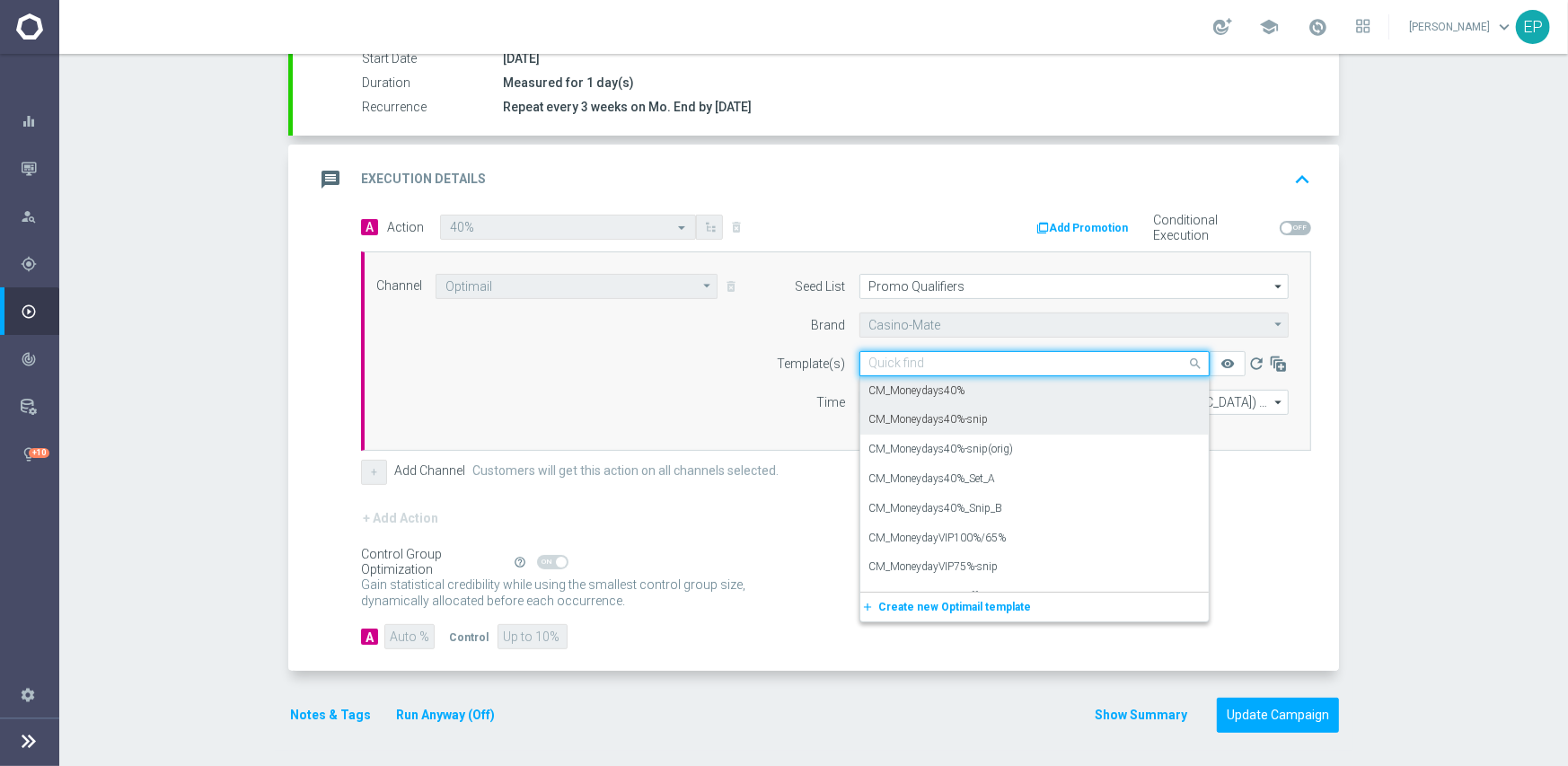
click at [979, 415] on div "CM_Moneydays40%-snip" at bounding box center [1034, 419] width 331 height 30
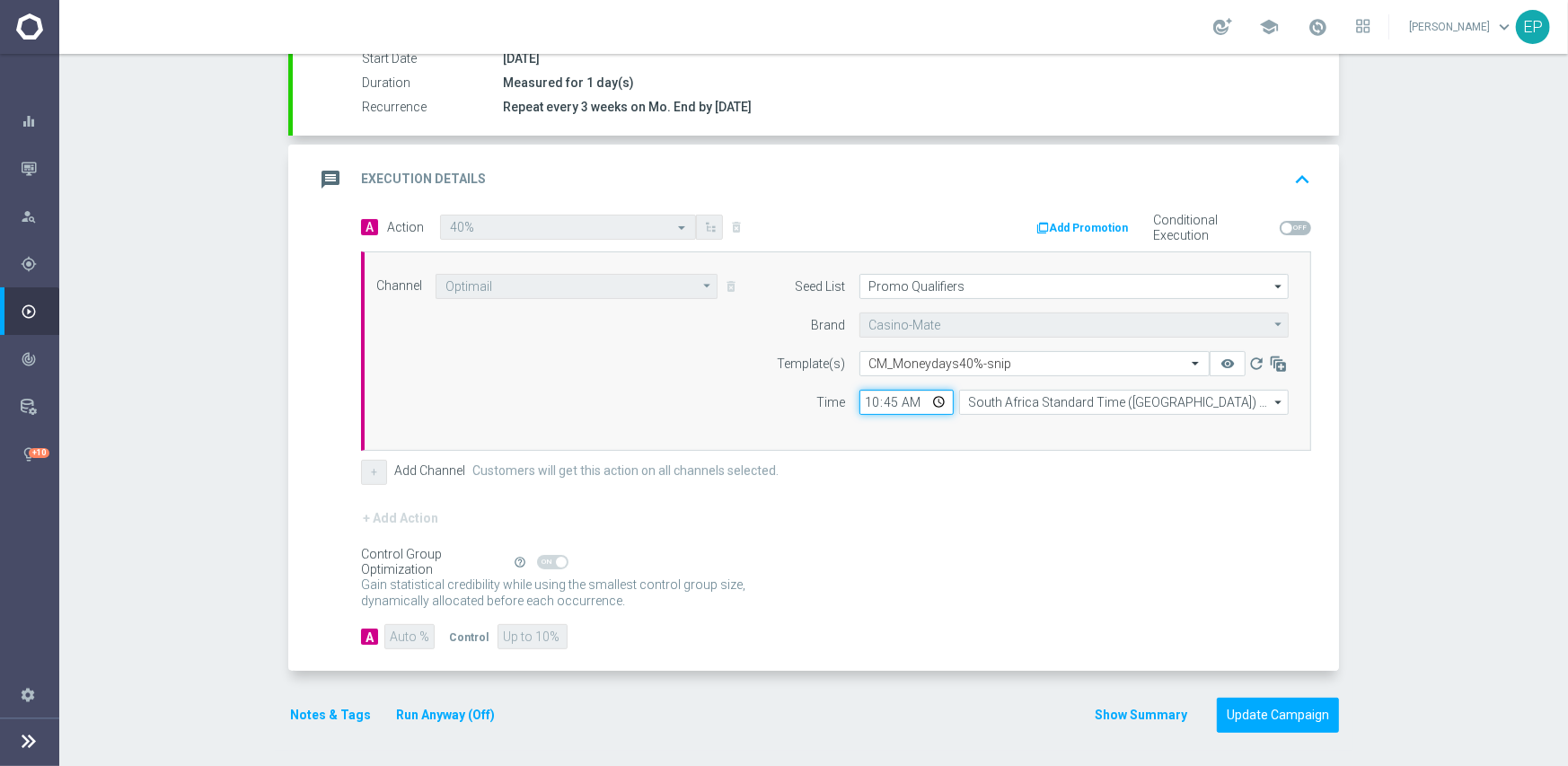
click at [871, 406] on input "10:45" at bounding box center [907, 402] width 94 height 25
type input "03:00"
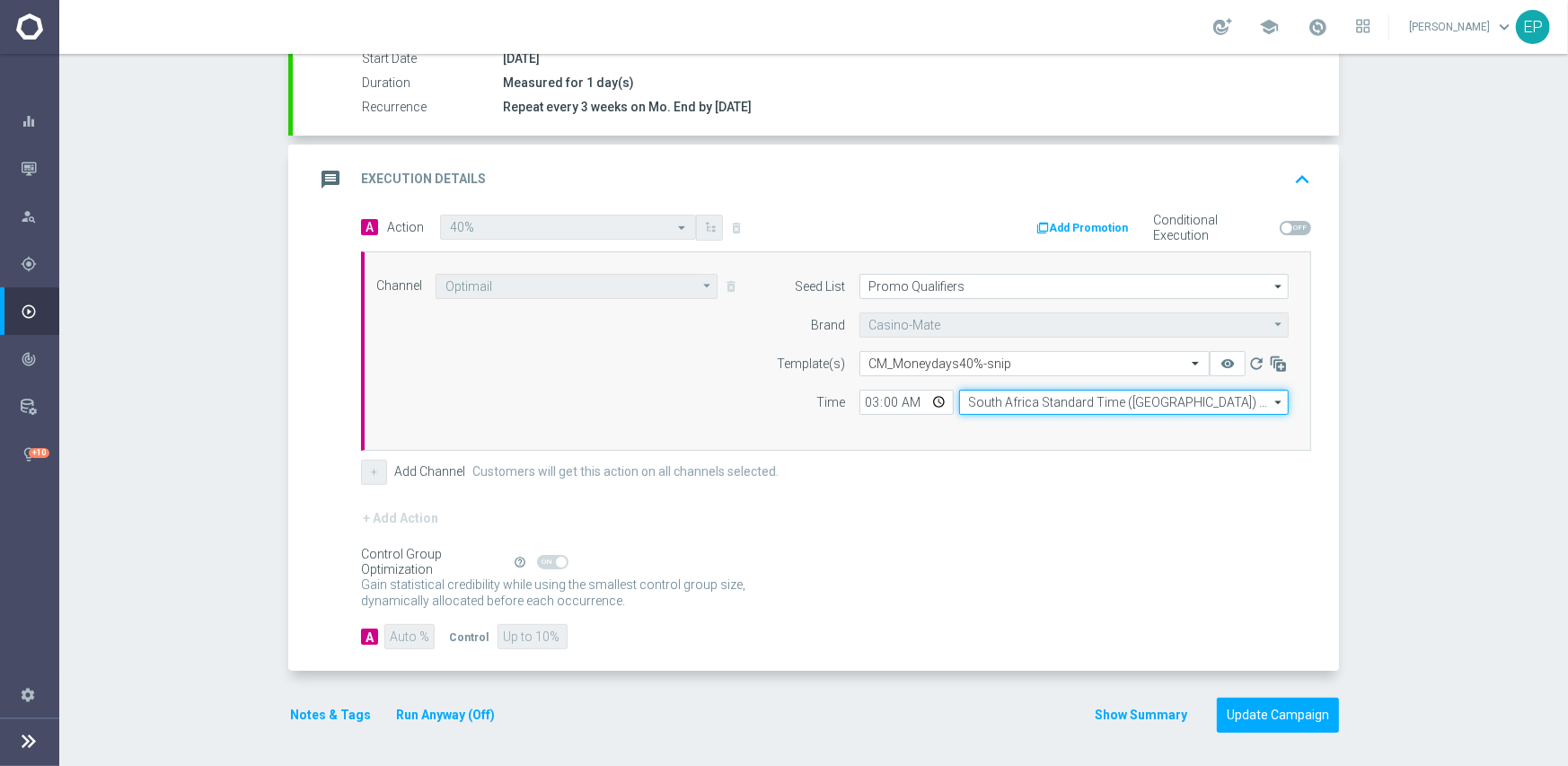
click at [1051, 406] on input "South Africa Standard Time ([GEOGRAPHIC_DATA]) (UTC +02:00)" at bounding box center [1124, 402] width 330 height 25
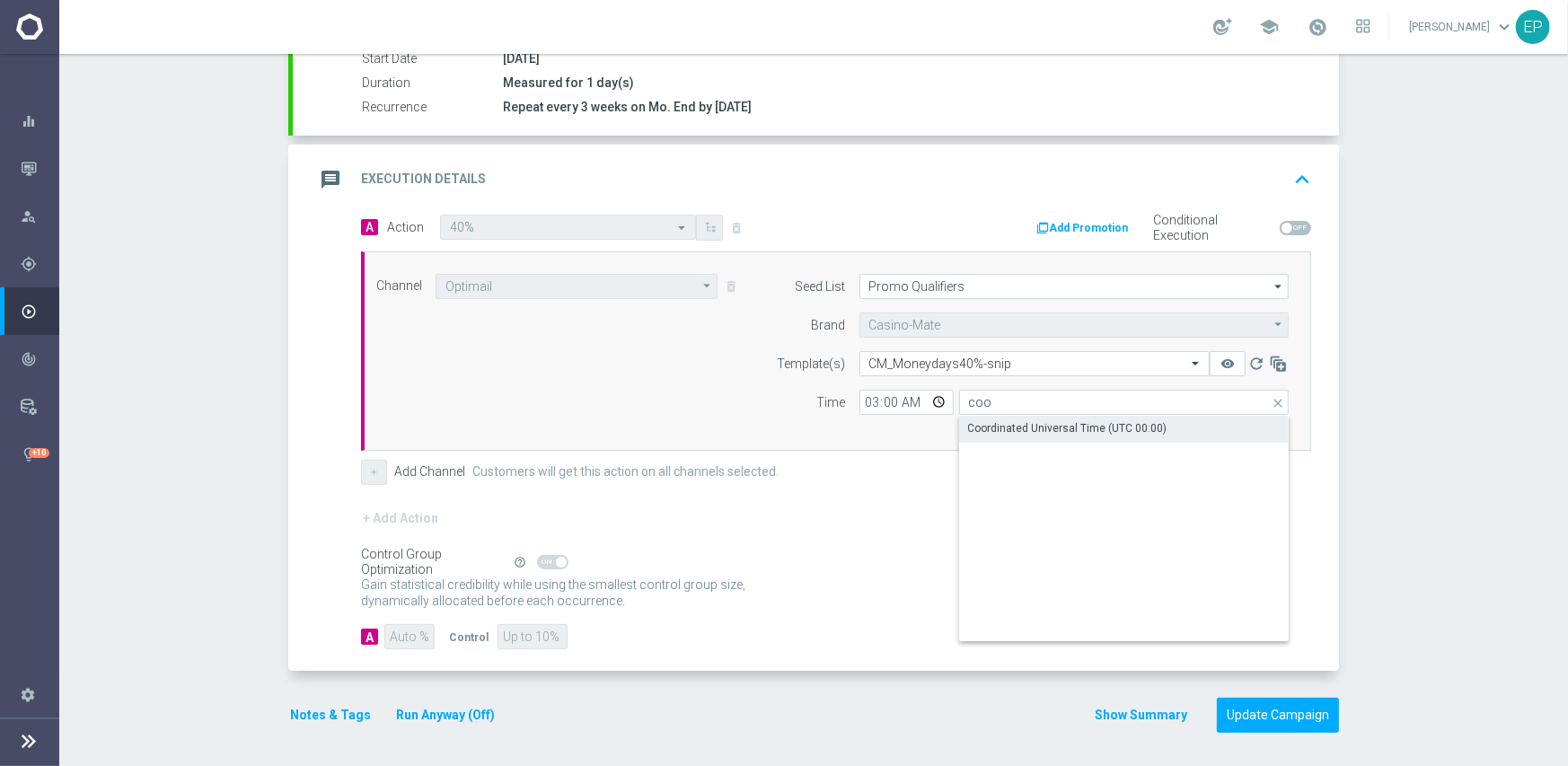
click at [1043, 433] on div "Coordinated Universal Time (UTC 00:00)" at bounding box center [1067, 428] width 199 height 16
type input "Coordinated Universal Time (UTC 00:00)"
drag, startPoint x: 1009, startPoint y: 519, endPoint x: 1015, endPoint y: 548, distance: 29.6
click at [1009, 519] on div "+ Add Action" at bounding box center [837, 529] width 950 height 45
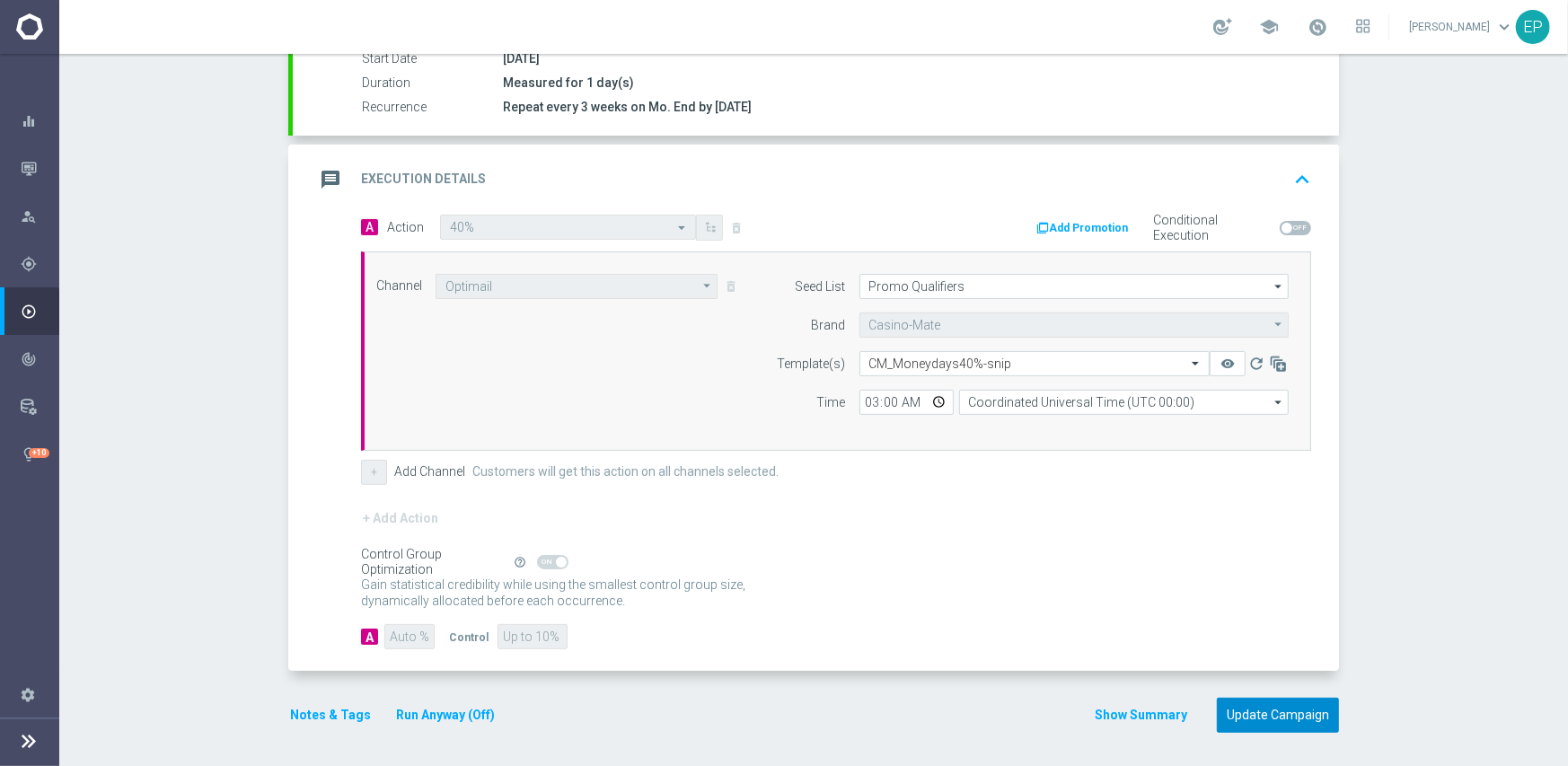
click at [1268, 714] on button "Update Campaign" at bounding box center [1277, 715] width 122 height 35
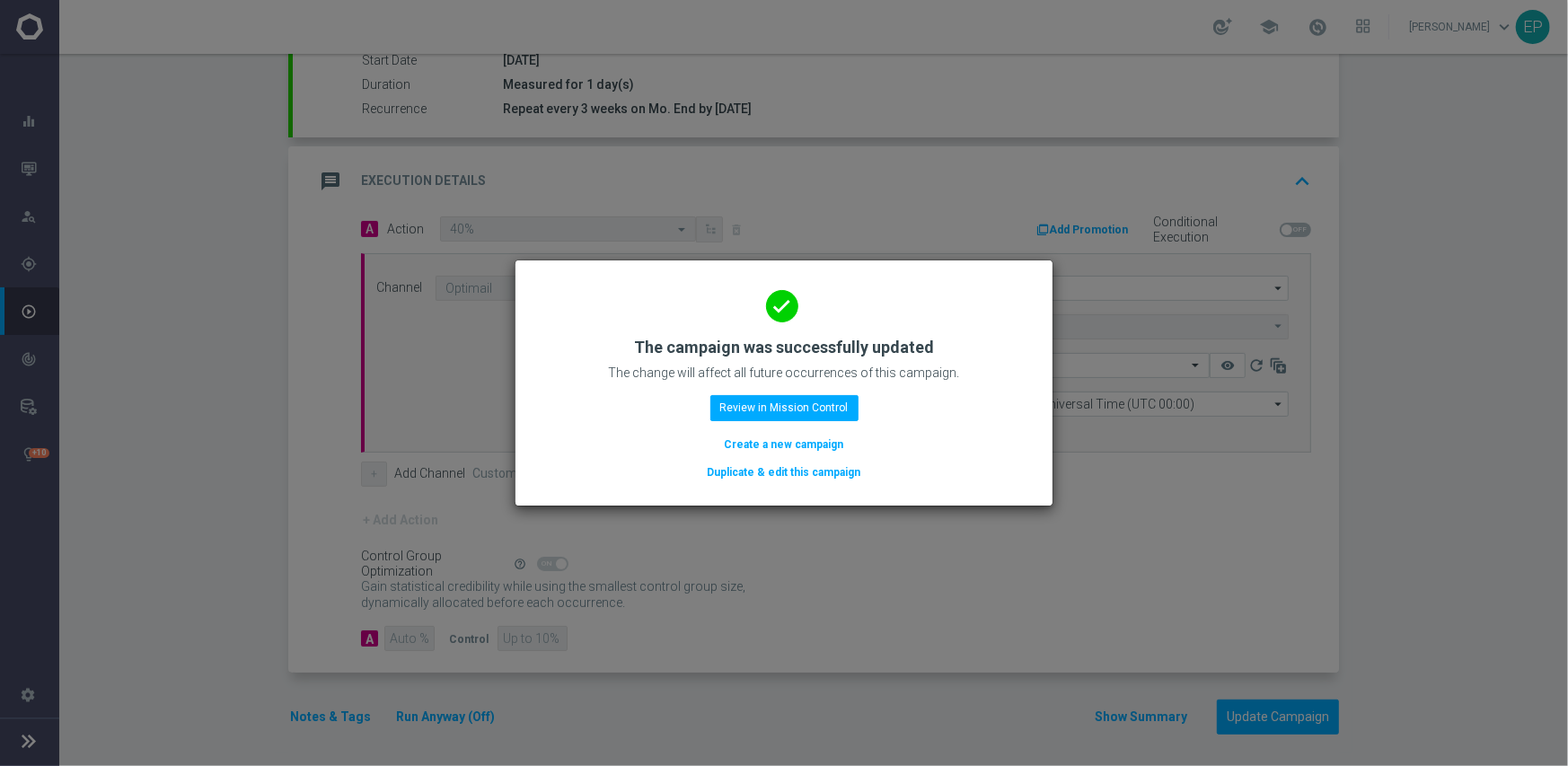
scroll to position [314, 0]
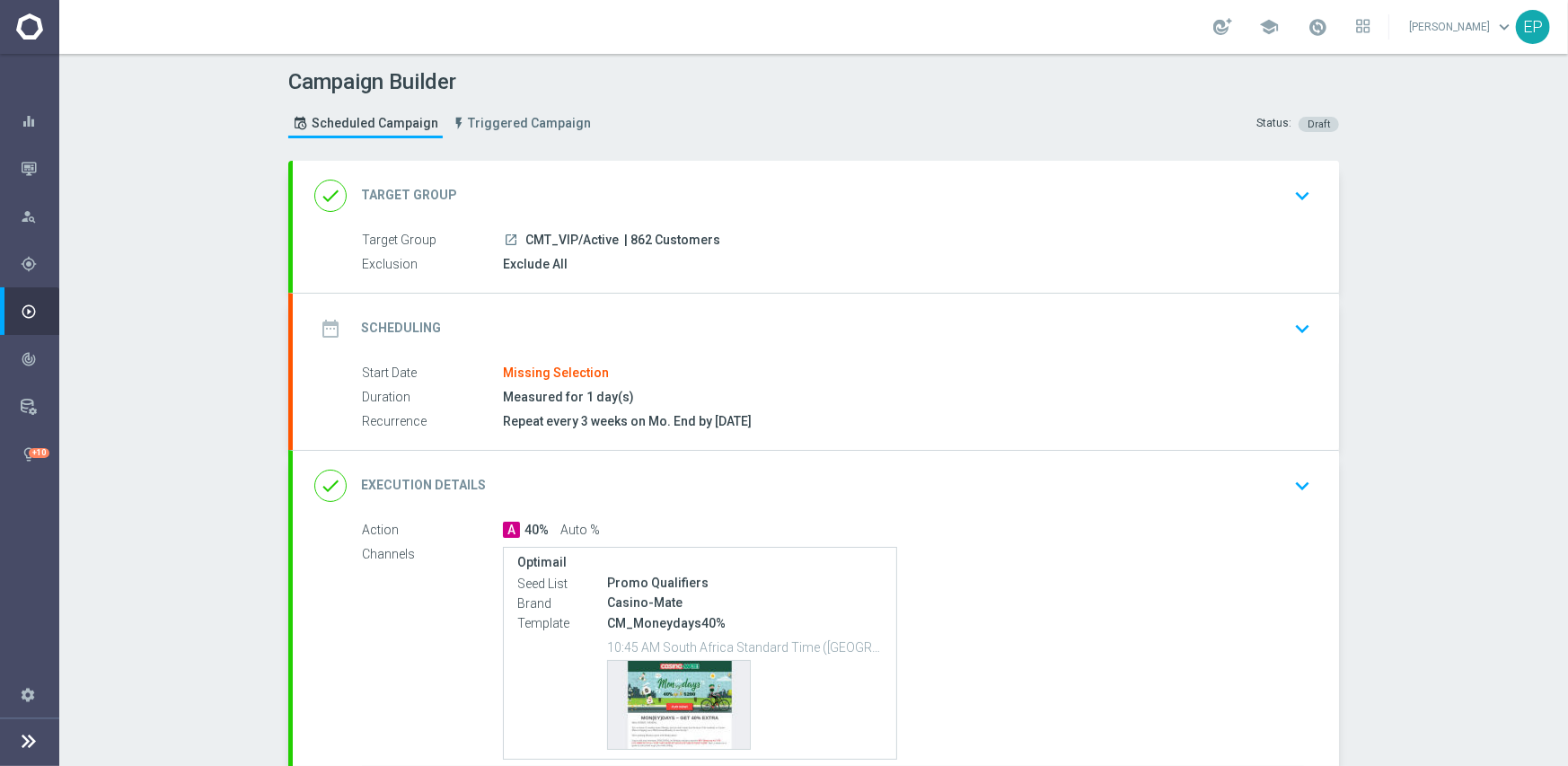
click at [713, 322] on div "date_range Scheduling keyboard_arrow_down" at bounding box center [815, 328] width 1003 height 34
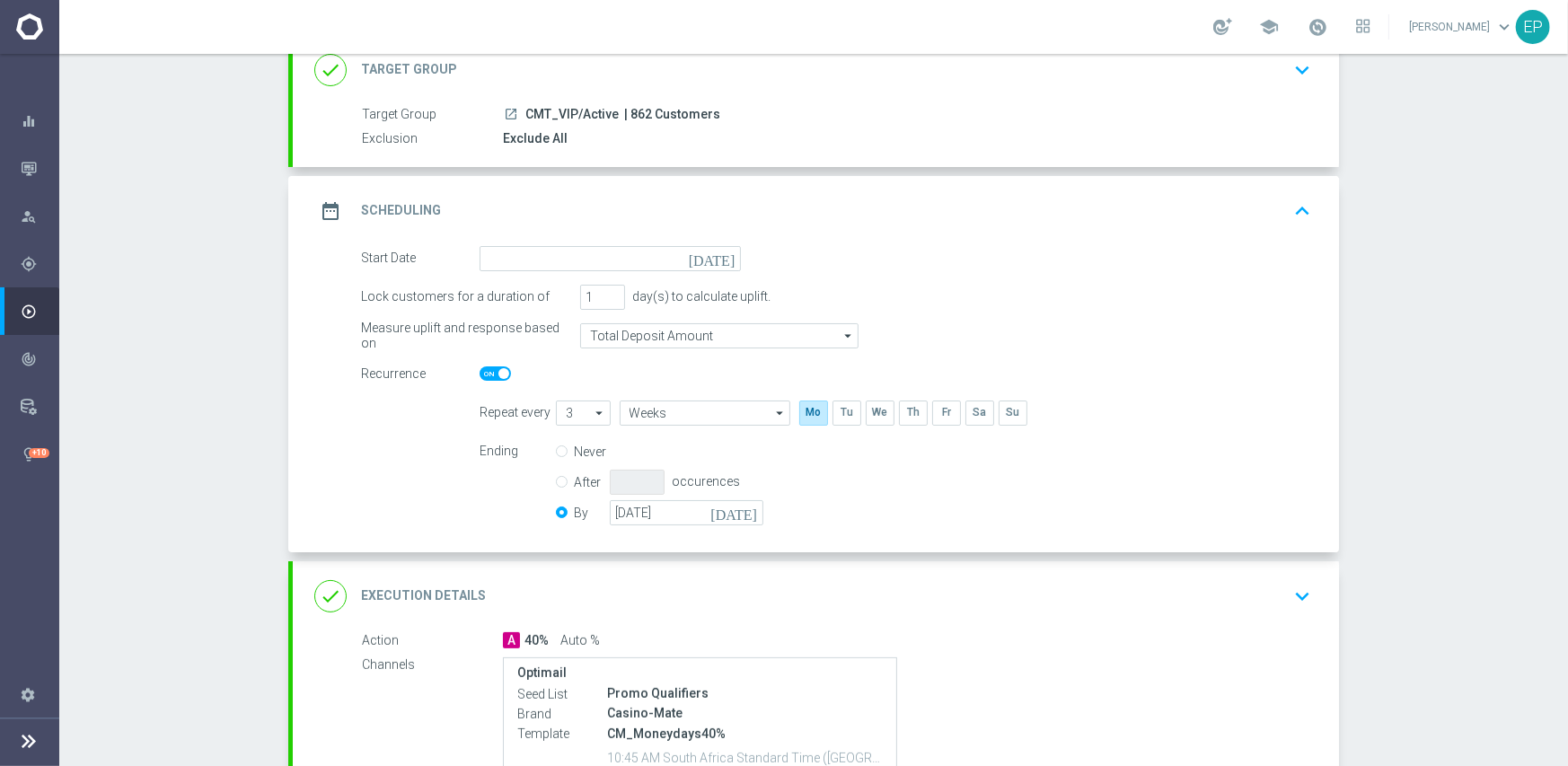
scroll to position [179, 0]
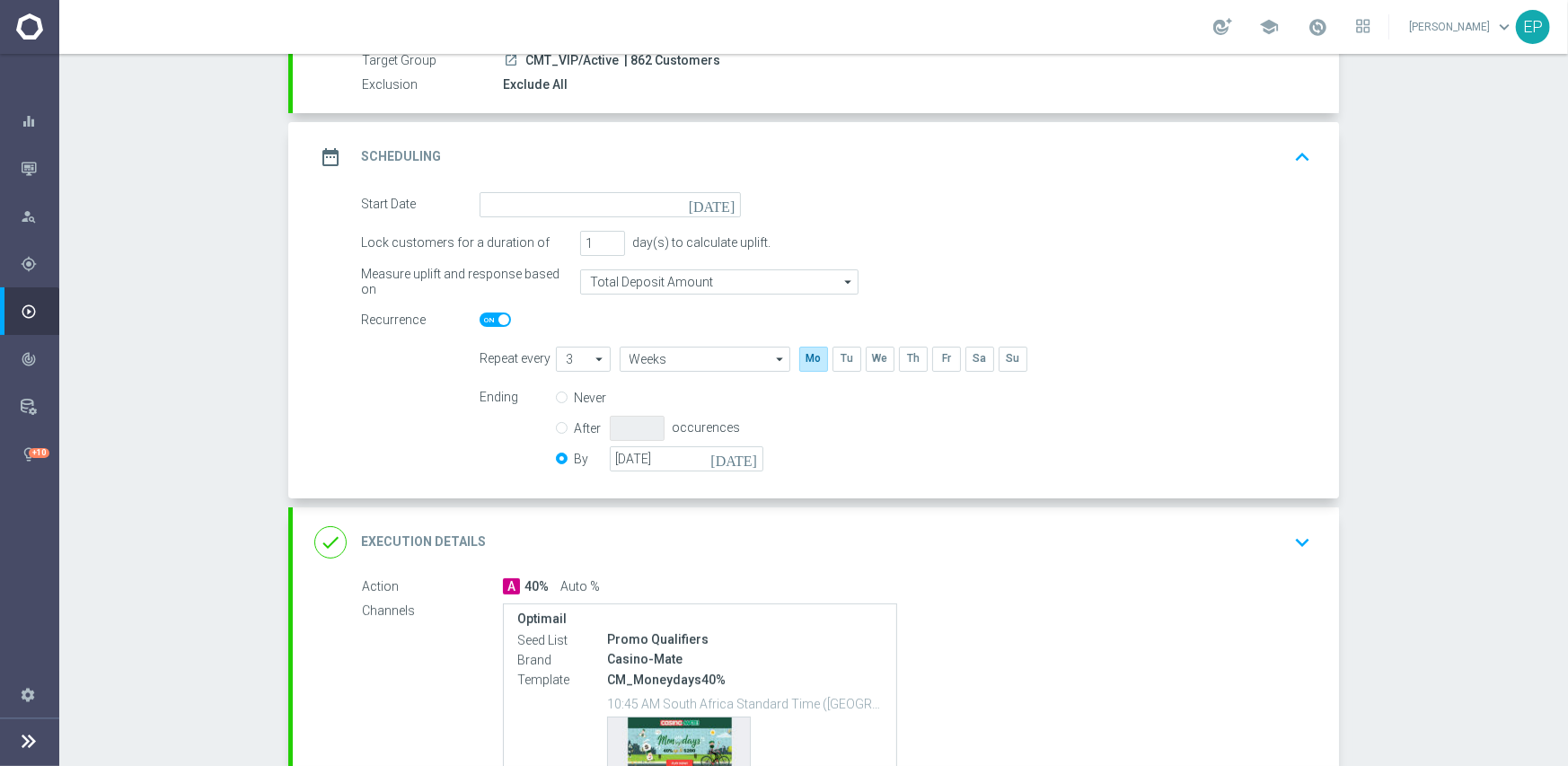
click at [668, 179] on div "date_range Scheduling keyboard_arrow_up" at bounding box center [815, 157] width 1046 height 70
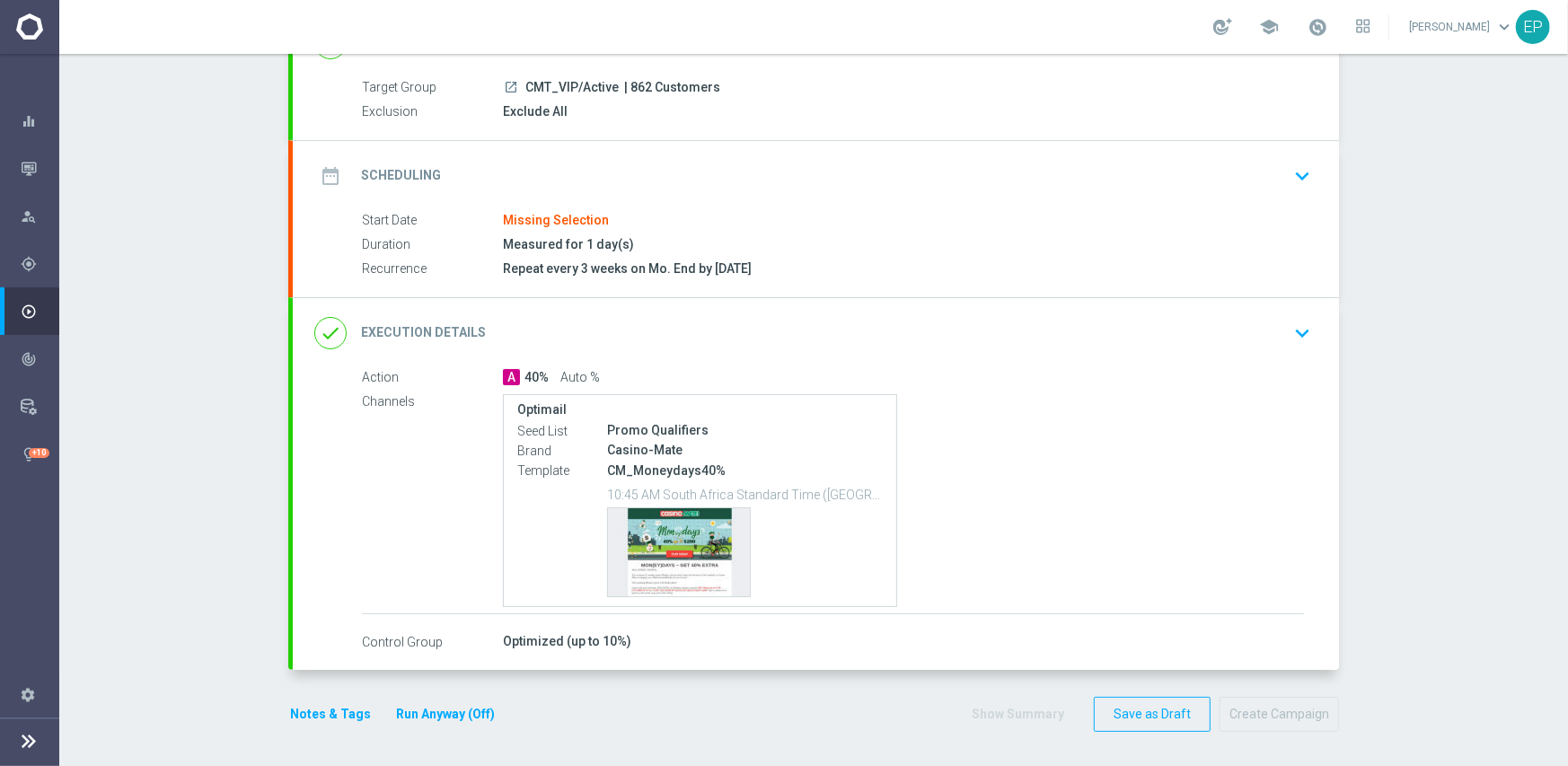
click at [668, 155] on div "date_range Scheduling keyboard_arrow_down" at bounding box center [815, 175] width 1046 height 70
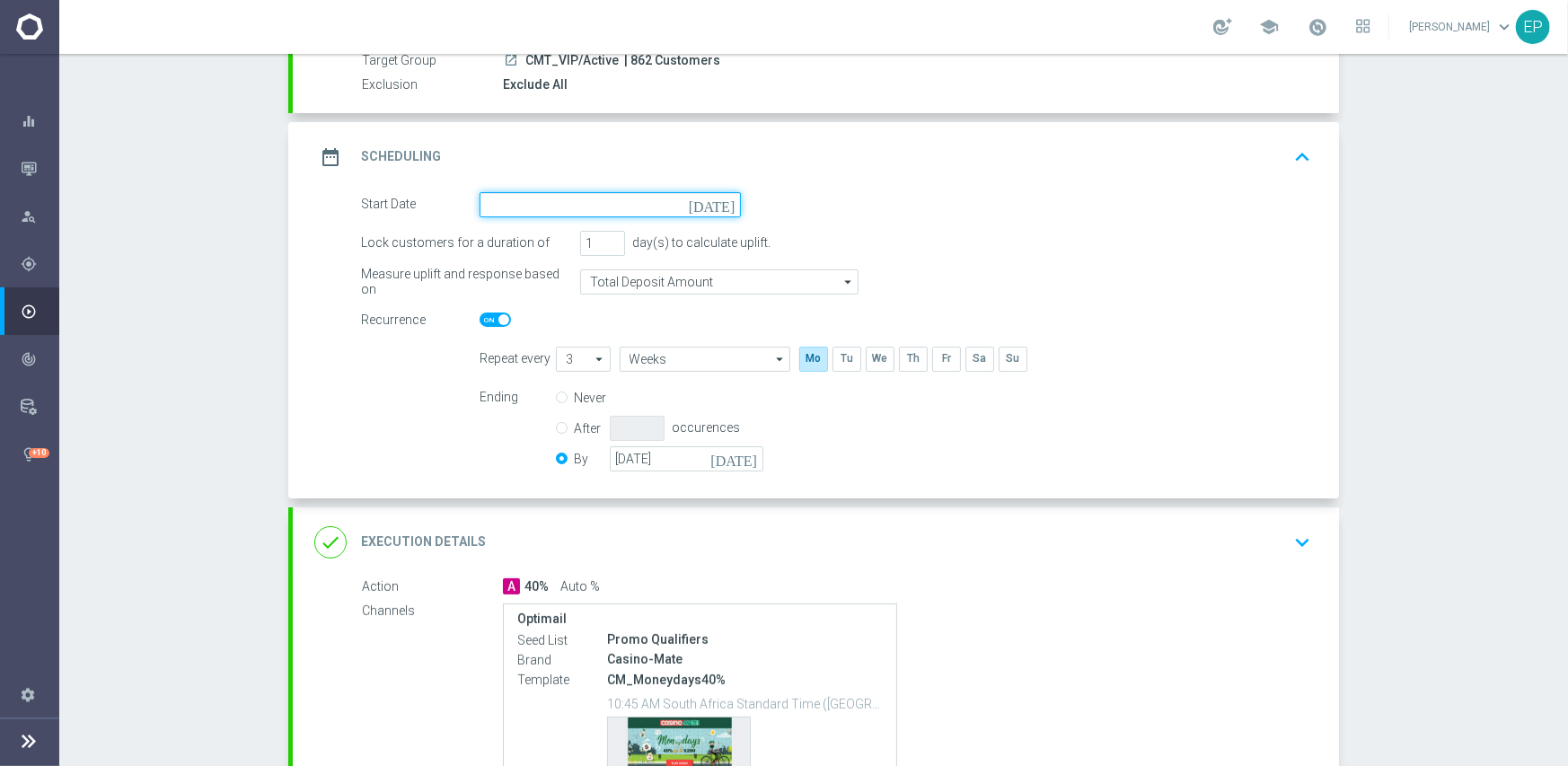
click at [647, 203] on input at bounding box center [610, 204] width 261 height 25
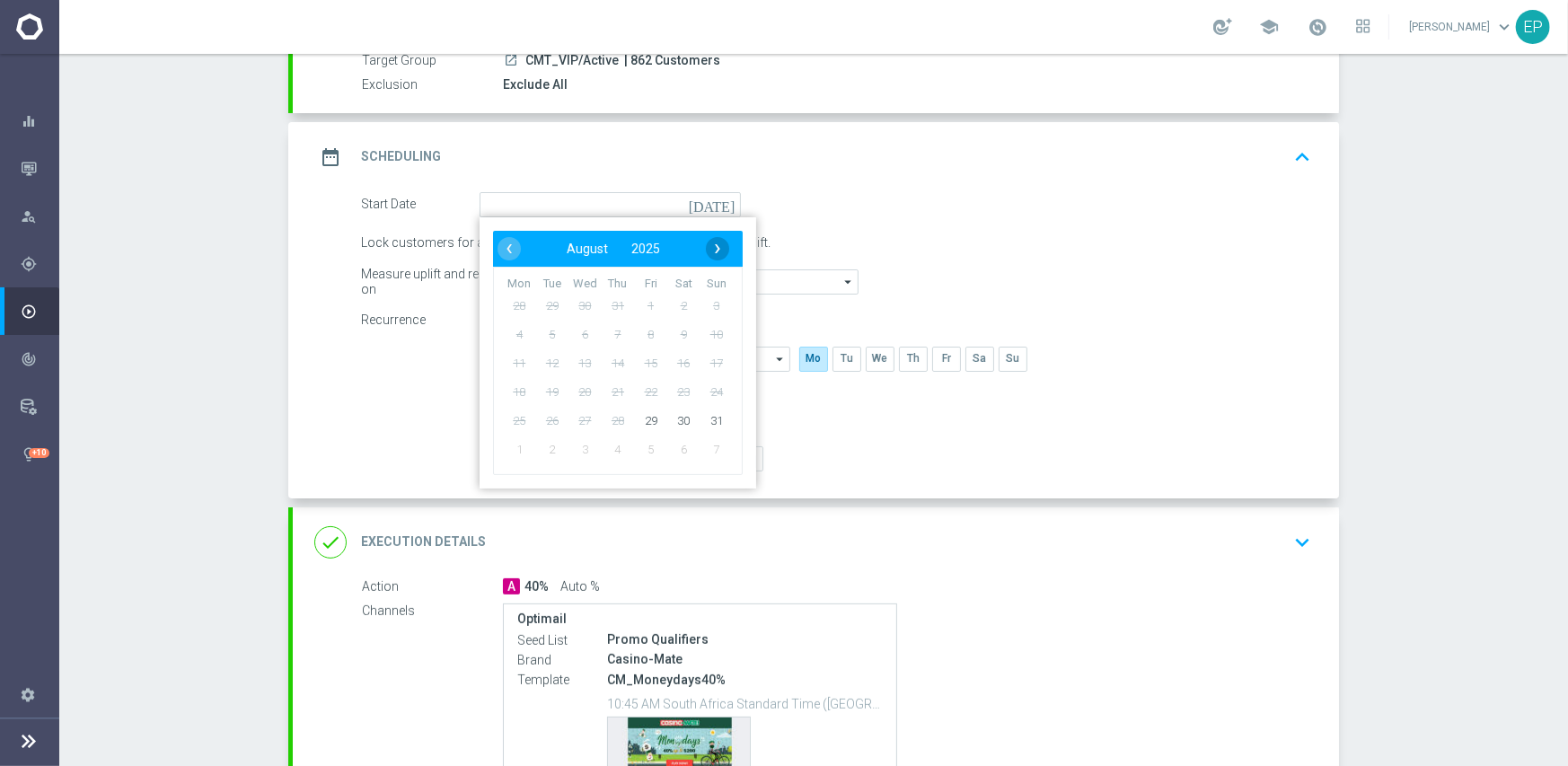
click at [716, 251] on span "›" at bounding box center [717, 249] width 23 height 23
click at [509, 306] on span "1" at bounding box center [519, 305] width 29 height 29
type input "[DATE]"
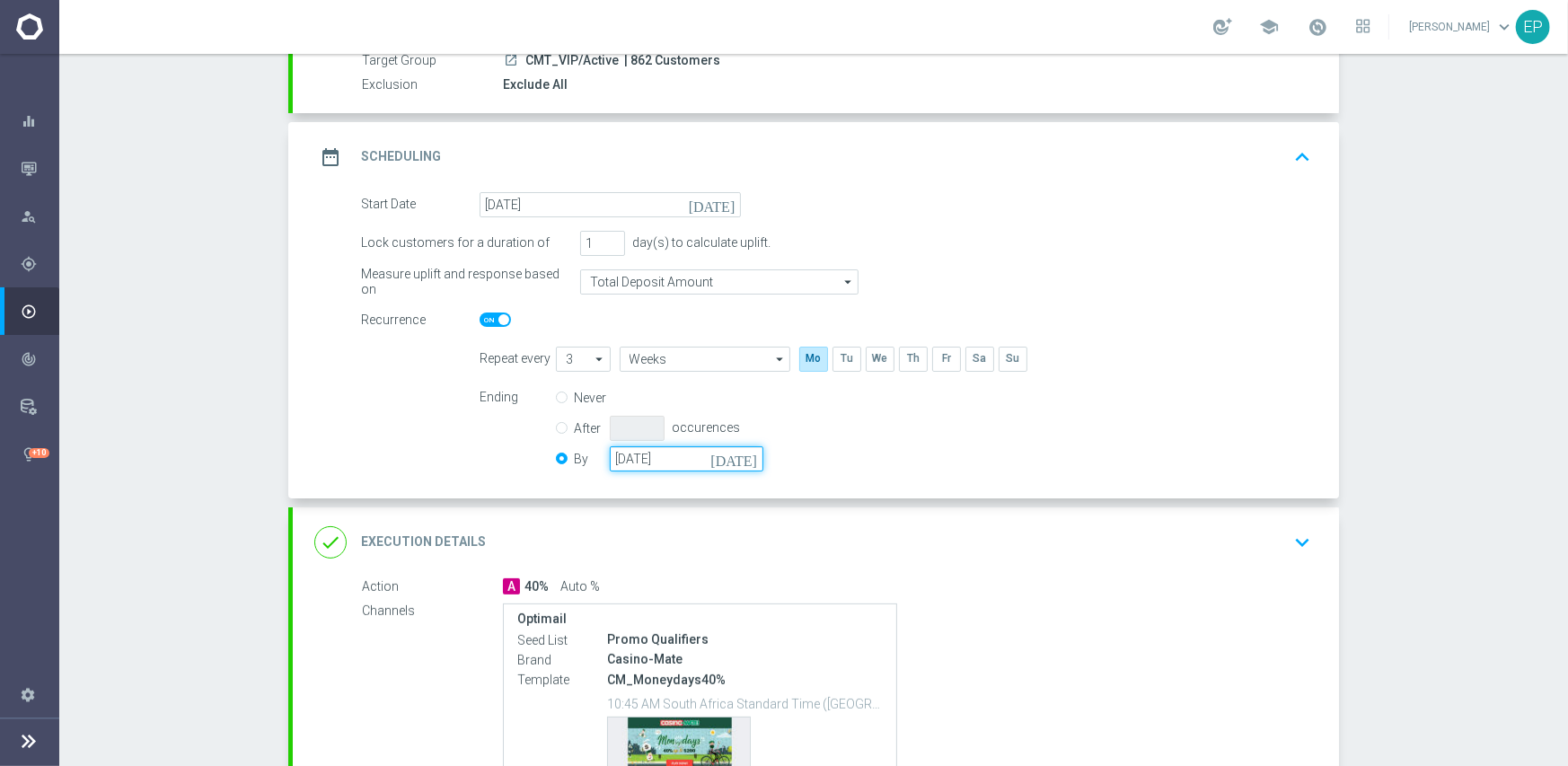
click at [637, 446] on input "[DATE]" at bounding box center [686, 459] width 153 height 25
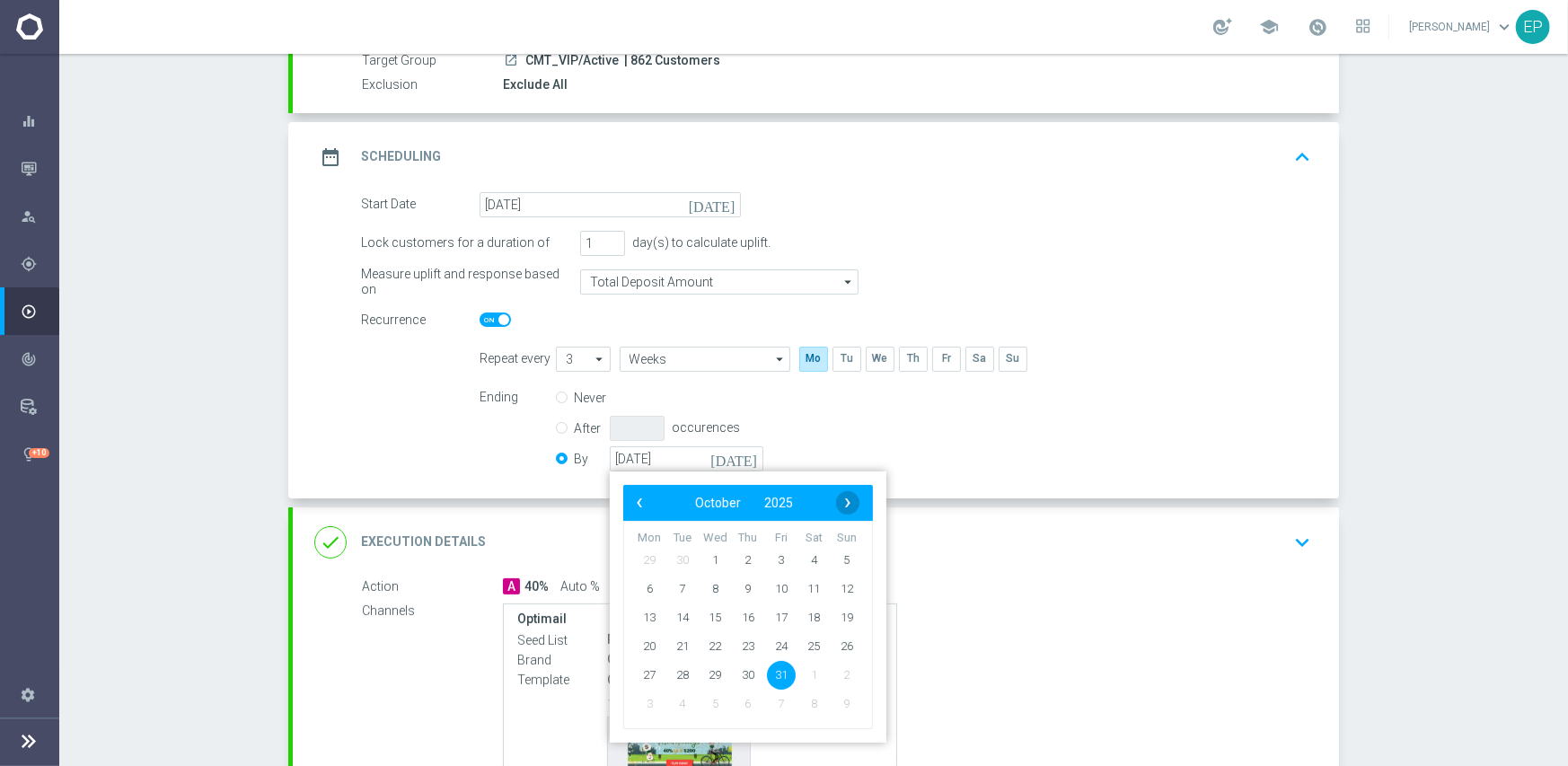
click at [840, 501] on span "›" at bounding box center [847, 503] width 23 height 23
click at [839, 680] on span "30" at bounding box center [847, 674] width 29 height 29
type input "[DATE]"
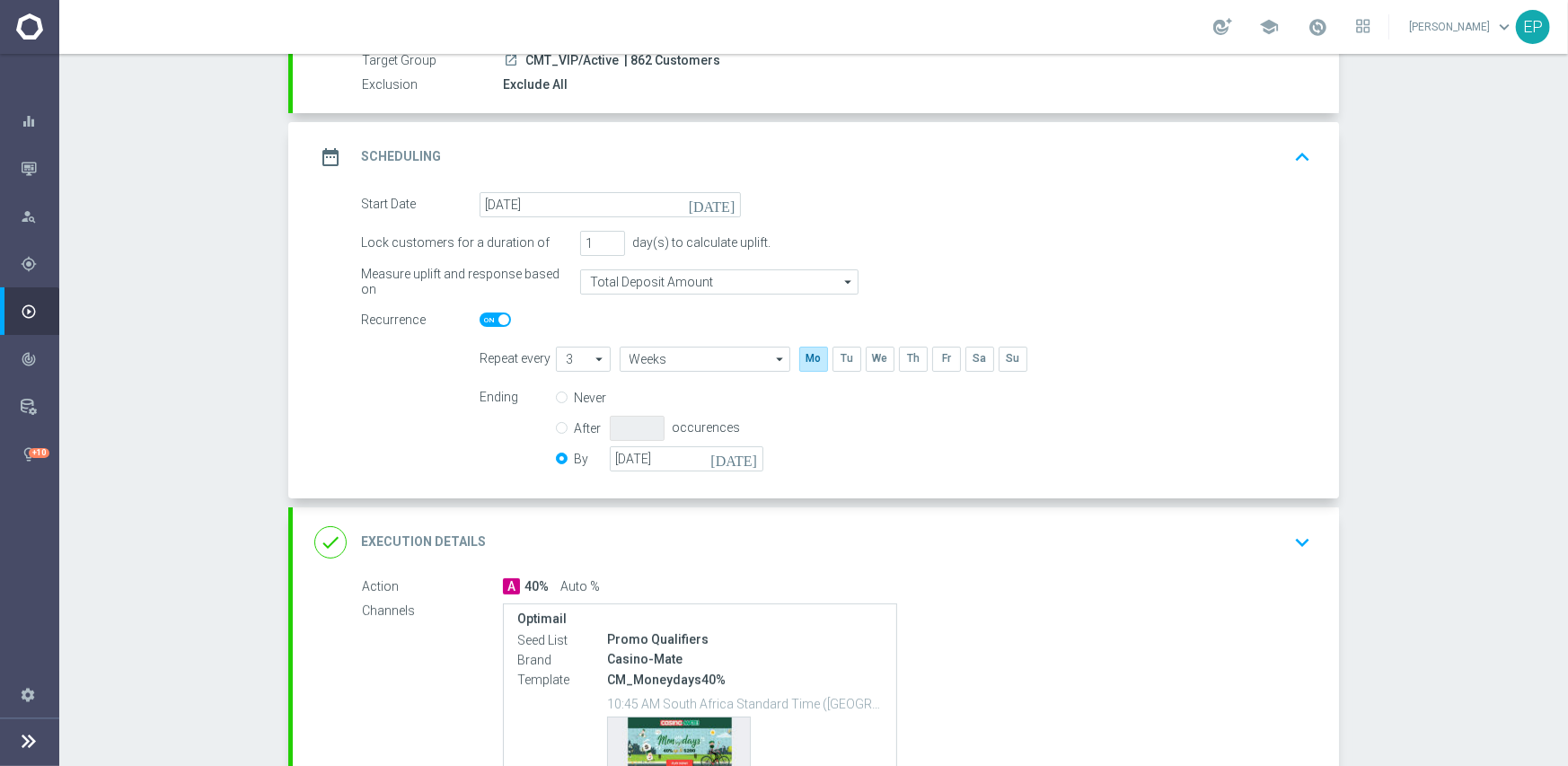
click at [868, 558] on div "done Execution Details keyboard_arrow_down" at bounding box center [815, 541] width 1003 height 34
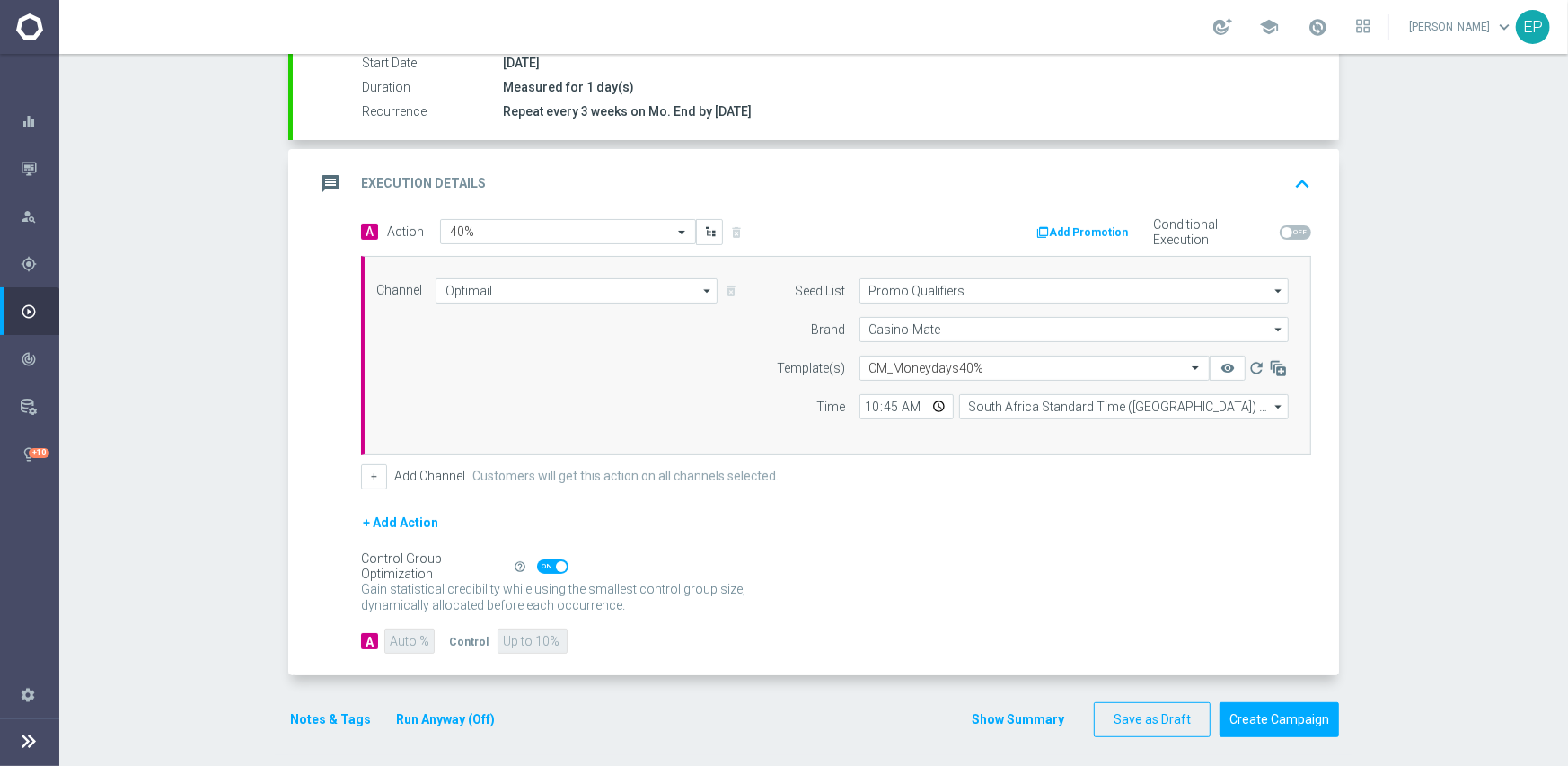
scroll to position [314, 0]
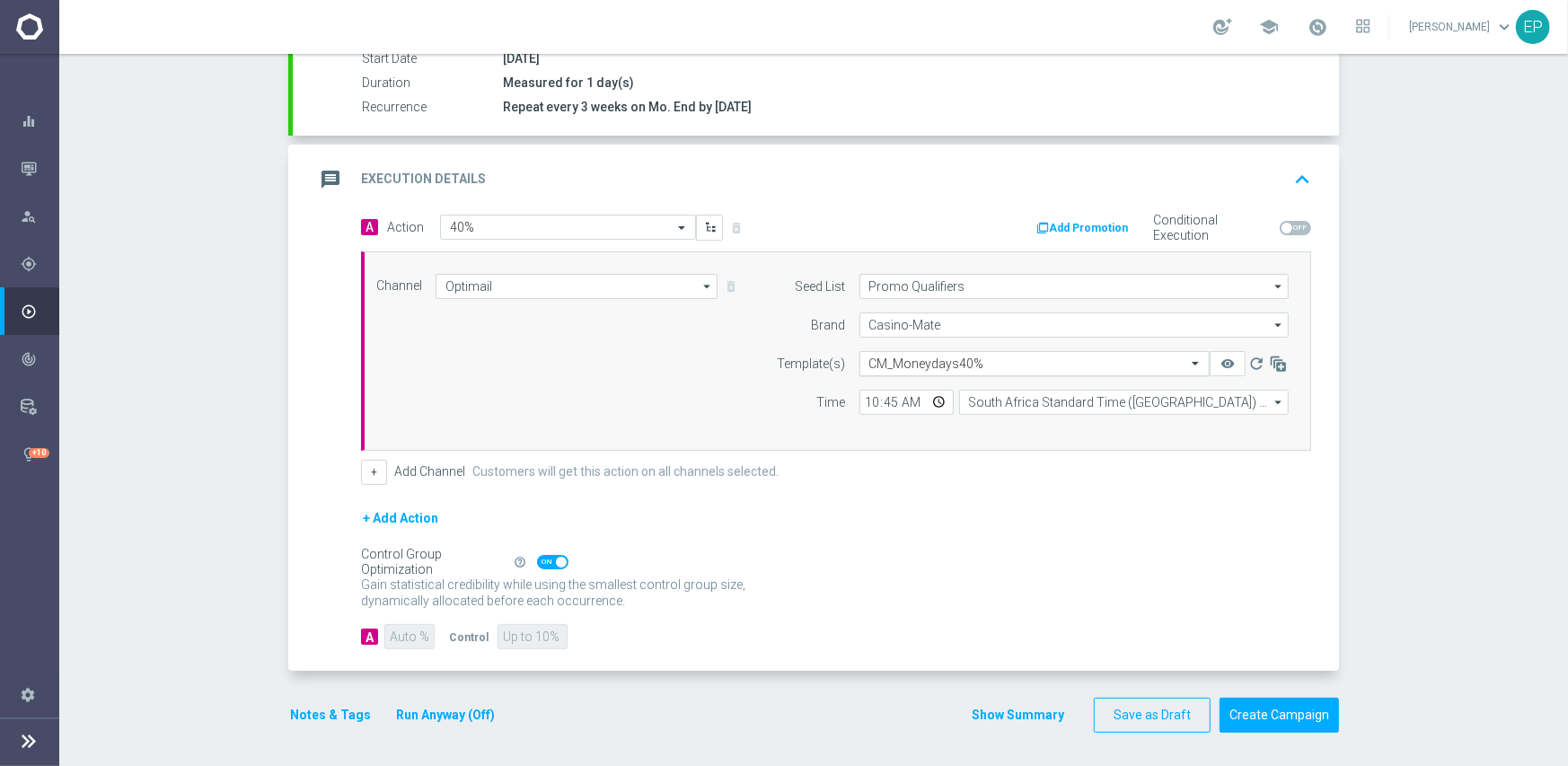
click at [939, 359] on input "text" at bounding box center [1017, 364] width 295 height 15
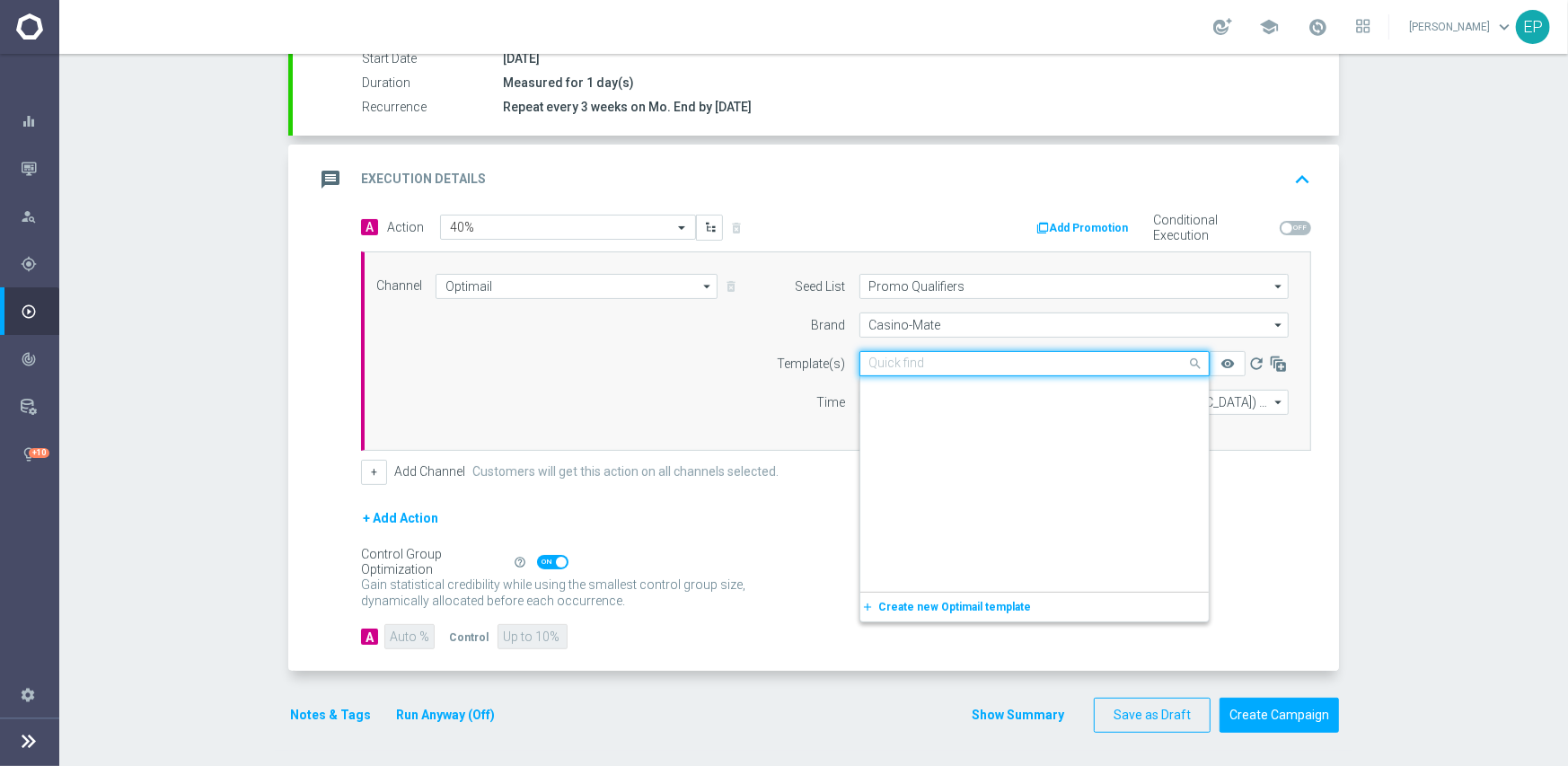
scroll to position [10101, 0]
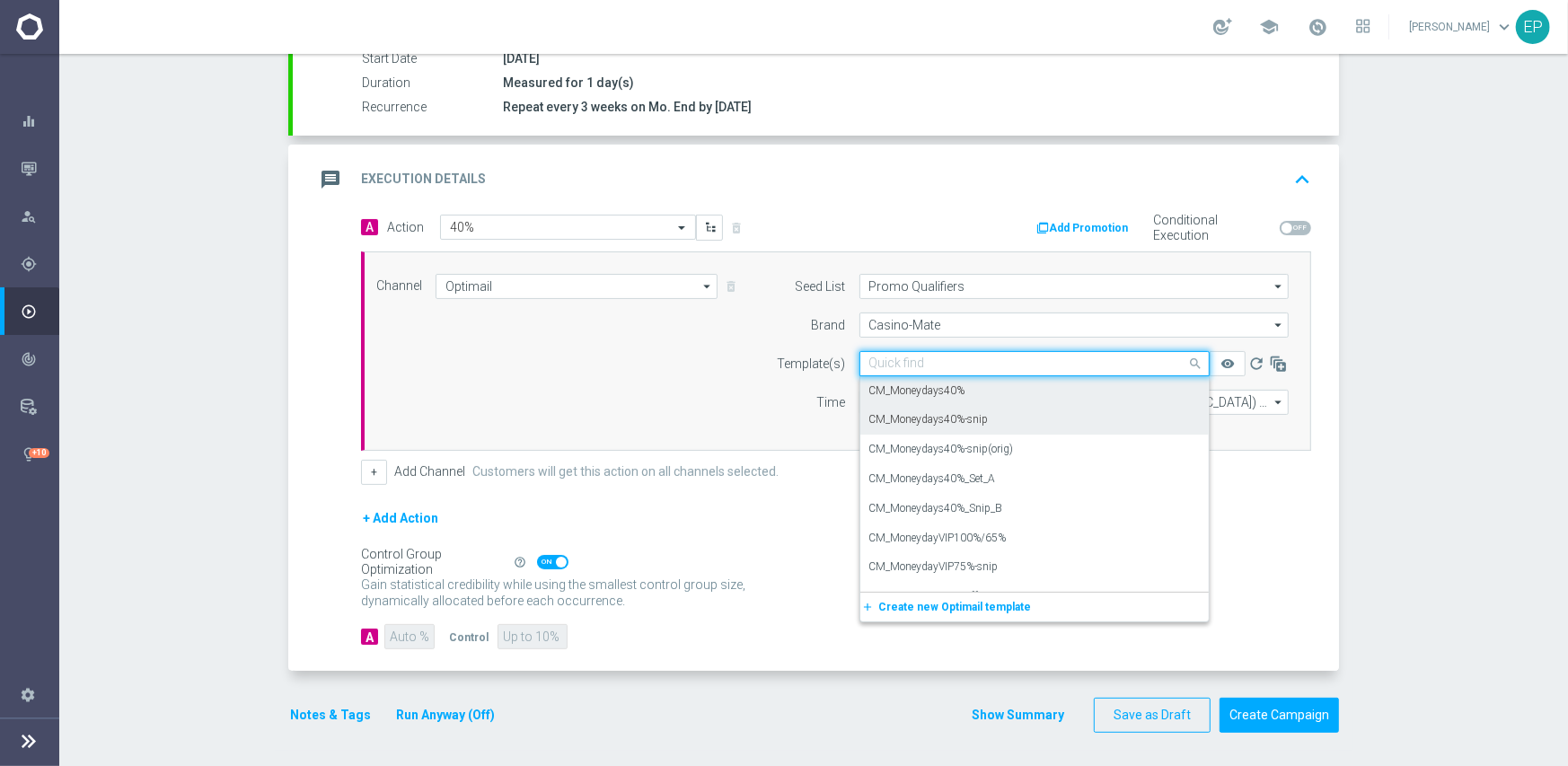
click at [983, 419] on div "CM_Moneydays40%-snip" at bounding box center [1034, 419] width 331 height 30
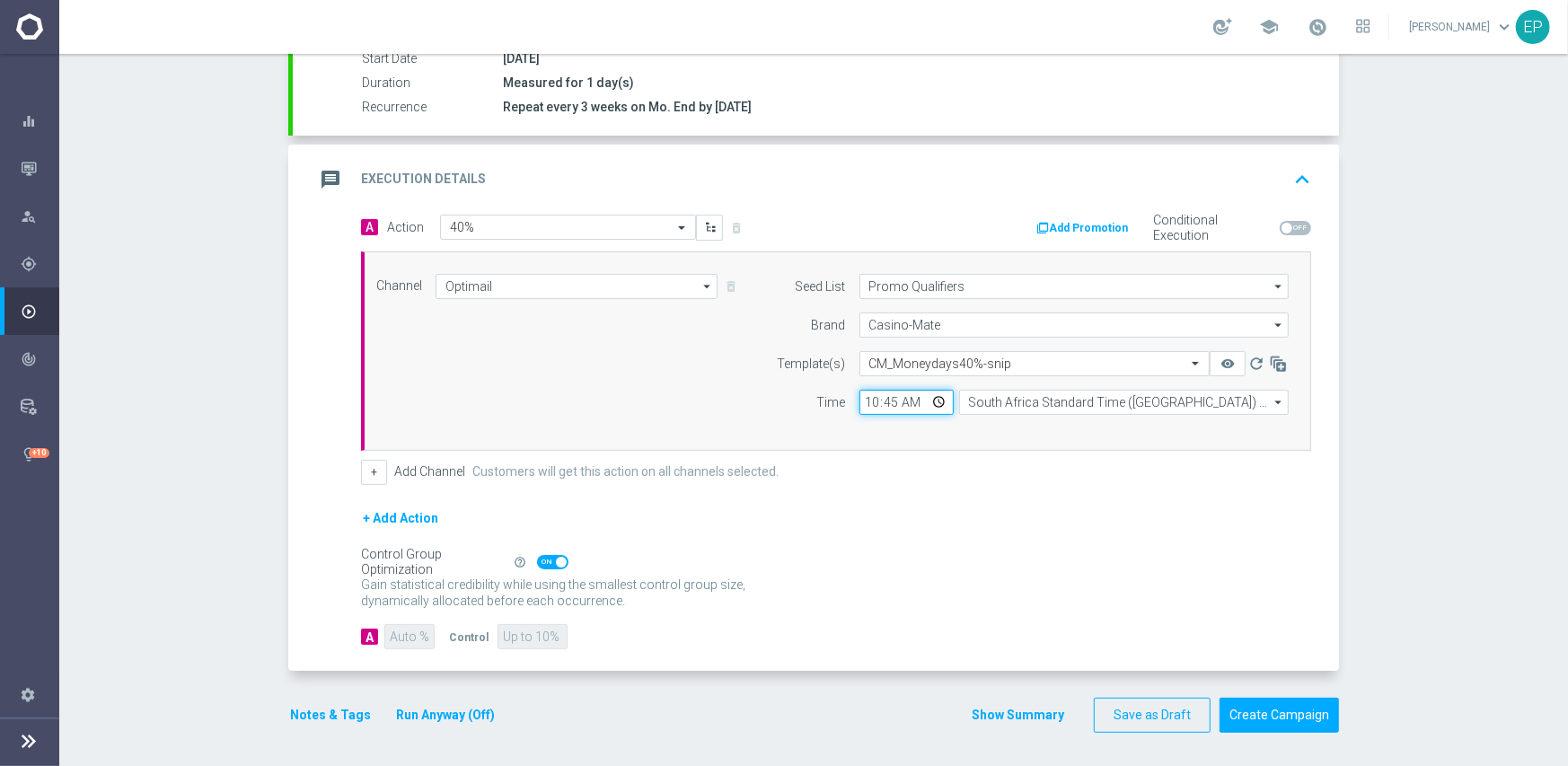
click at [860, 401] on input "10:45" at bounding box center [907, 402] width 94 height 25
type input "03:00"
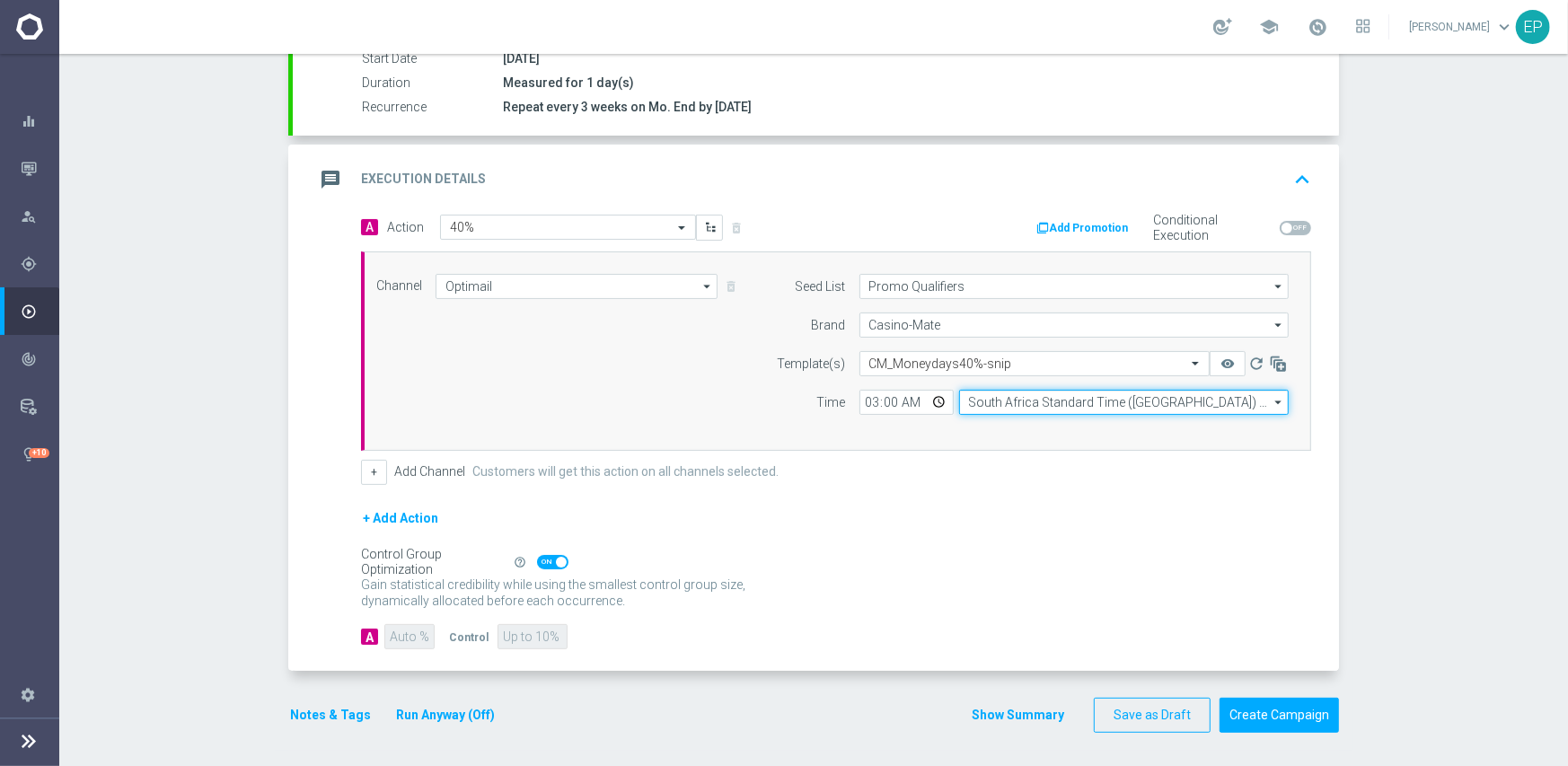
click at [973, 398] on input "South Africa Standard Time ([GEOGRAPHIC_DATA]) (UTC +02:00)" at bounding box center [1124, 402] width 330 height 25
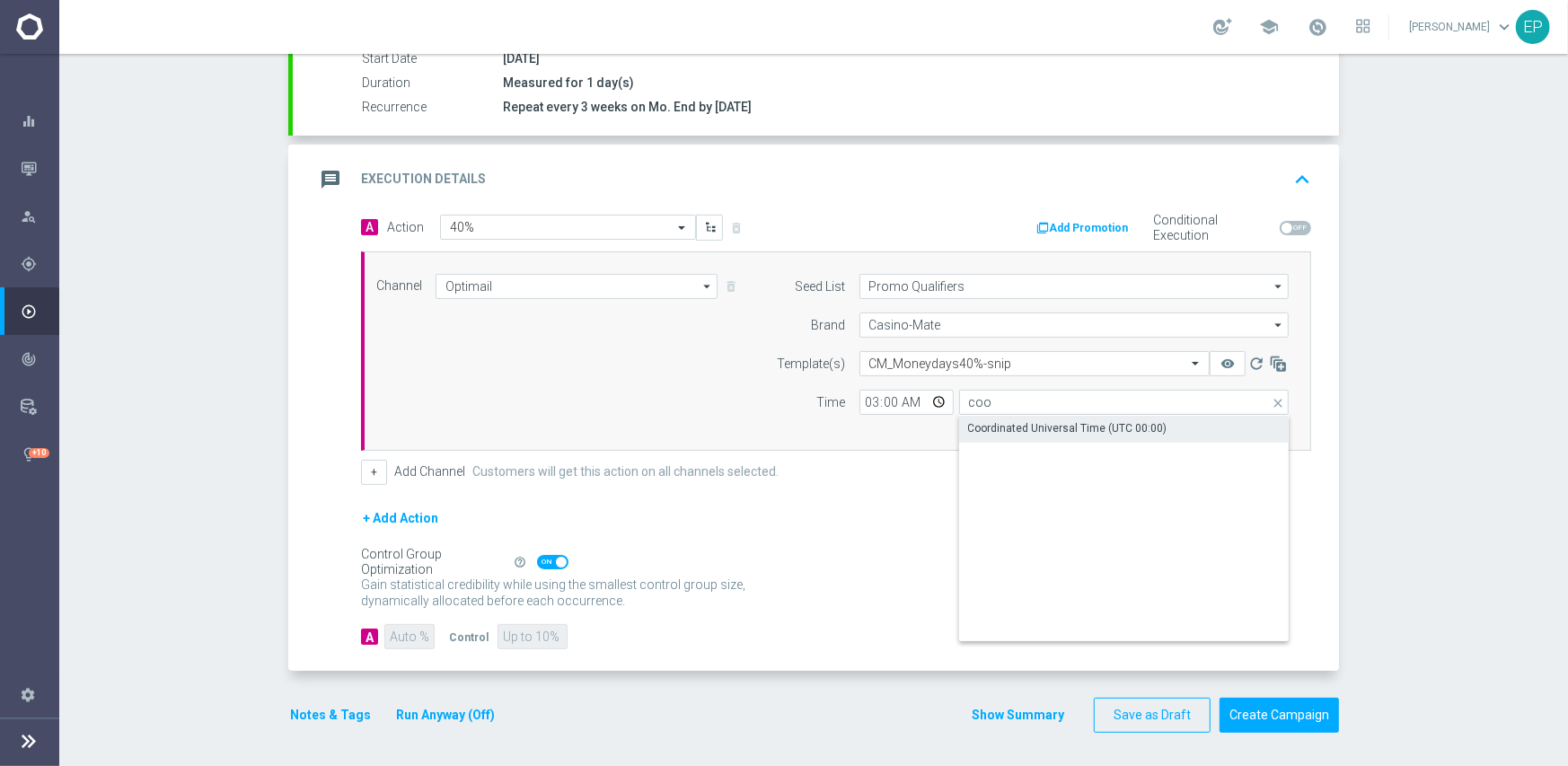
click at [1009, 424] on div "Coordinated Universal Time (UTC 00:00)" at bounding box center [1067, 428] width 199 height 16
type input "Coordinated Universal Time (UTC 00:00)"
click at [542, 559] on span at bounding box center [552, 562] width 32 height 14
click at [542, 559] on input "checkbox" at bounding box center [552, 562] width 32 height 14
checkbox input "false"
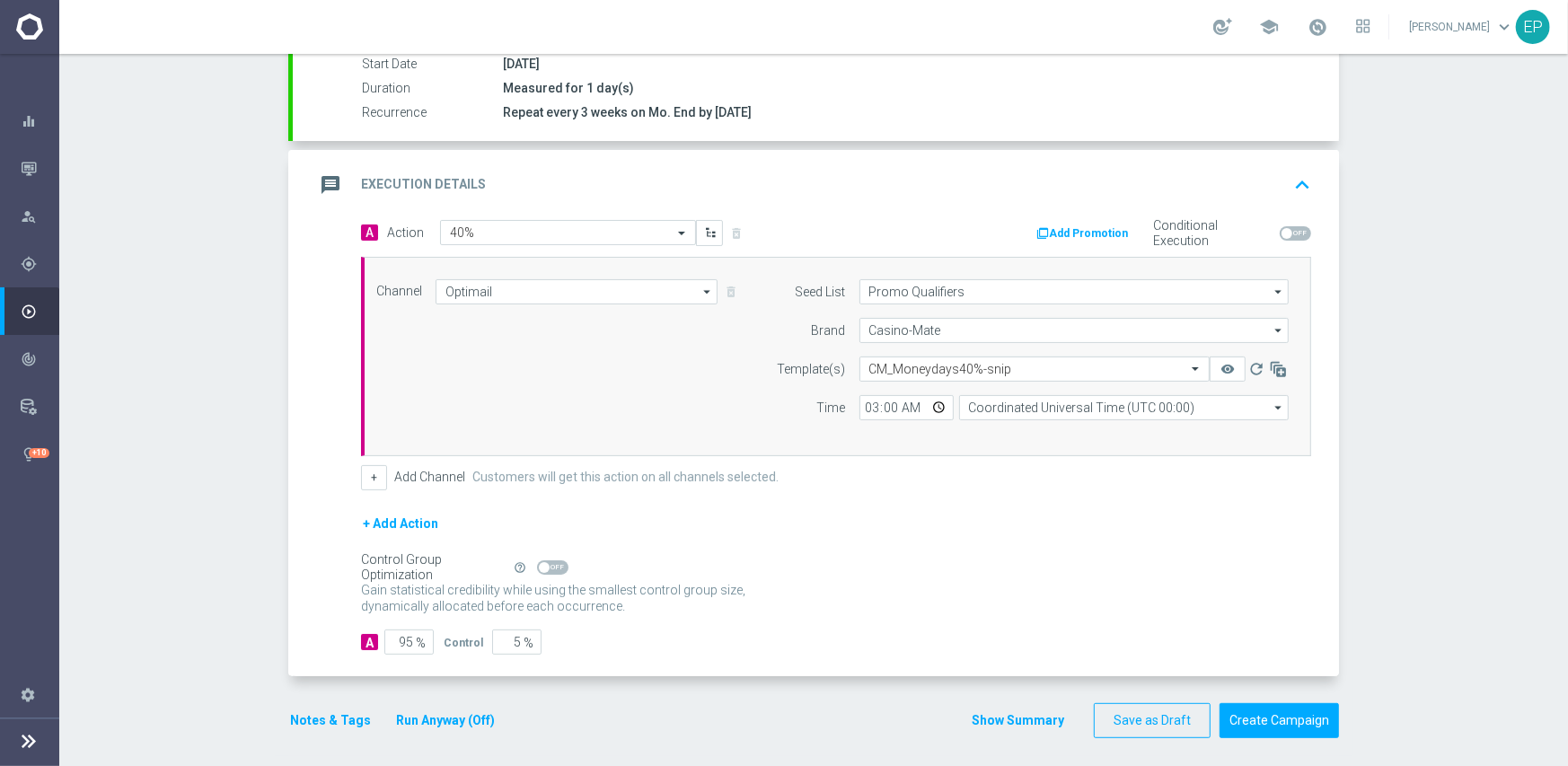
scroll to position [314, 0]
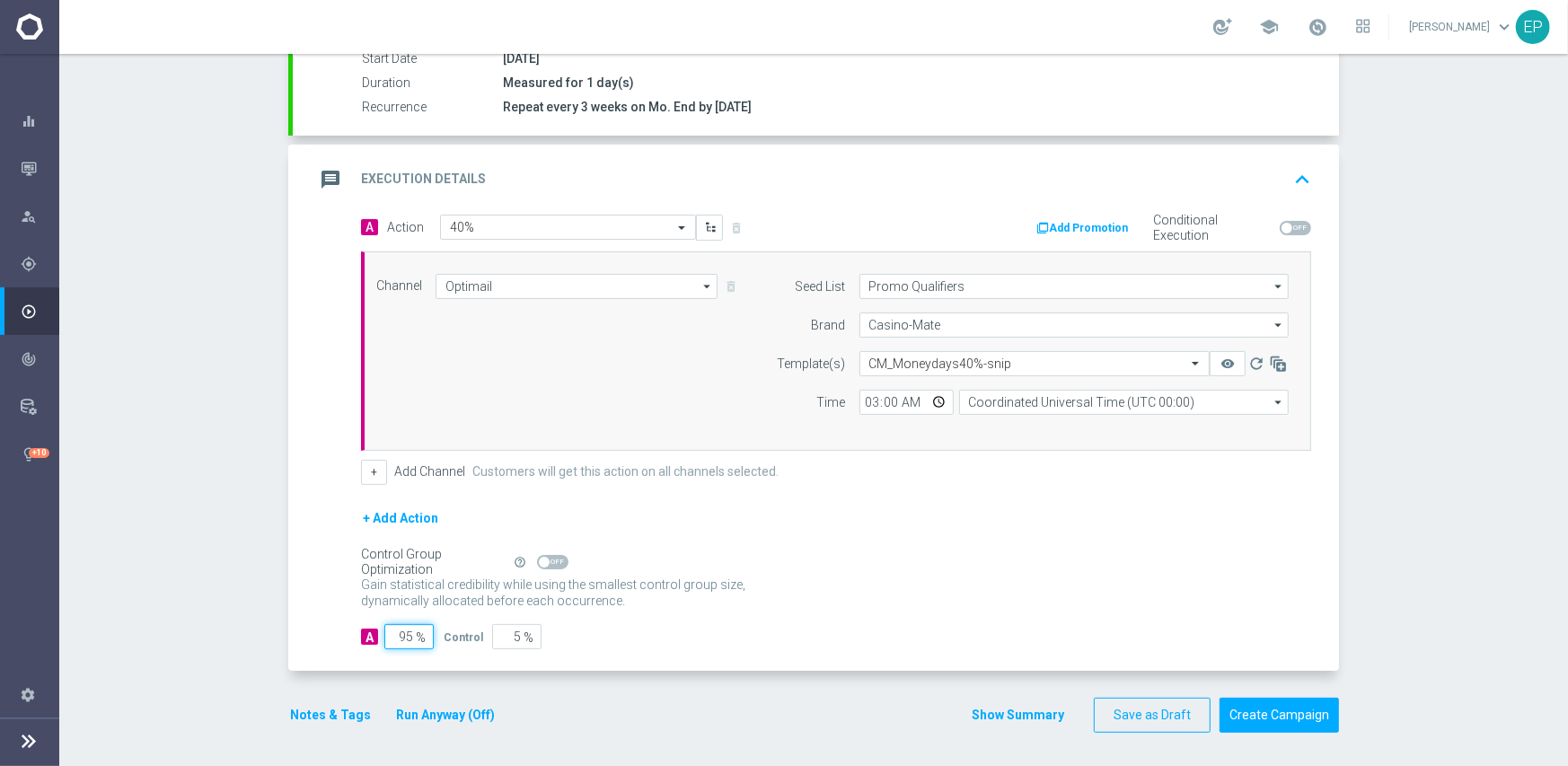
click at [401, 633] on input "95" at bounding box center [409, 637] width 49 height 25
type input "1"
type input "99"
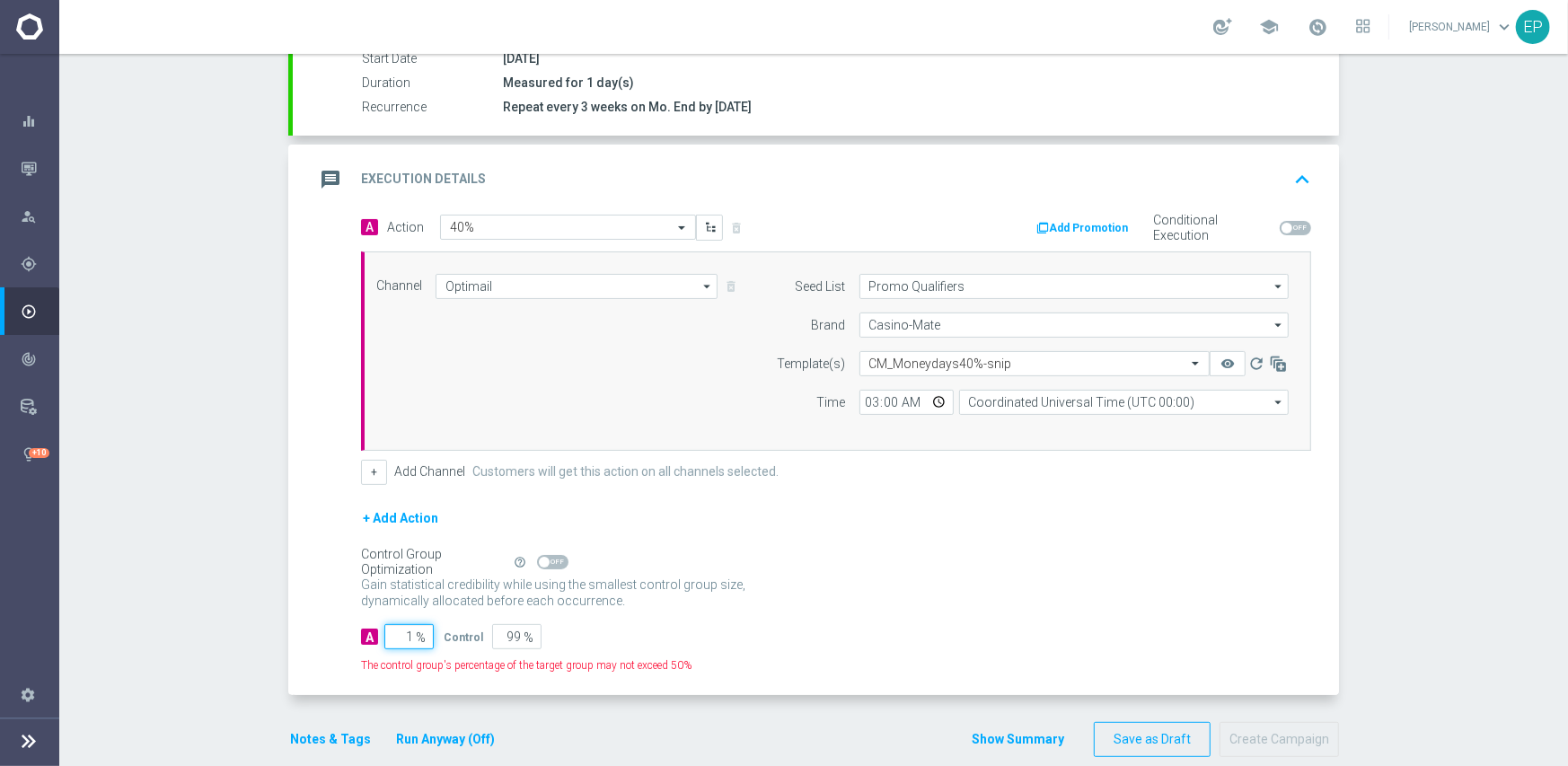
type input "10"
type input "90"
type input "100"
type input "0"
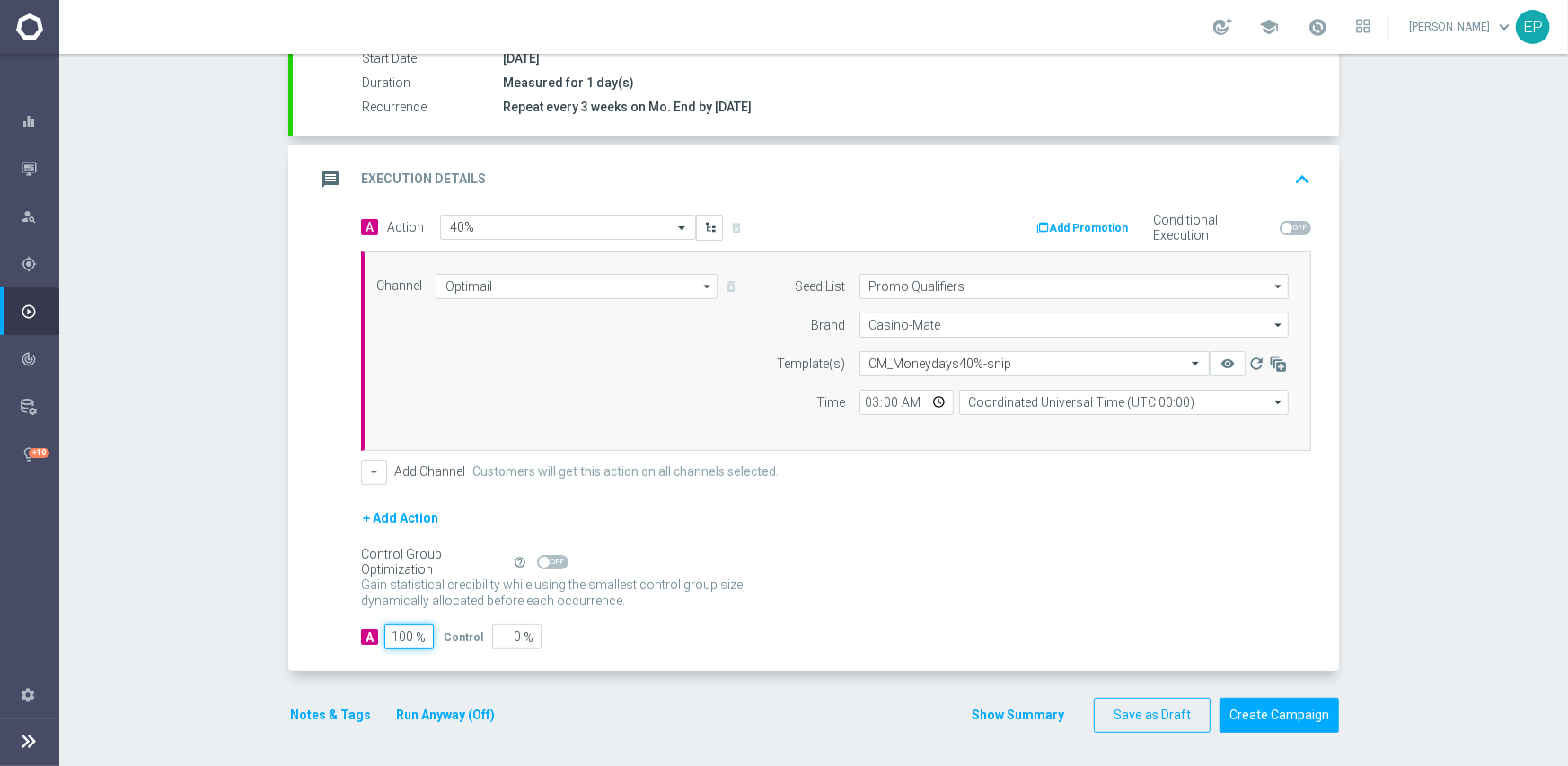
type input "100"
click at [765, 553] on div "Control Group Optimization Self Optimizing Campaign help_outline" at bounding box center [837, 562] width 950 height 19
click at [1274, 718] on button "Create Campaign" at bounding box center [1279, 715] width 120 height 35
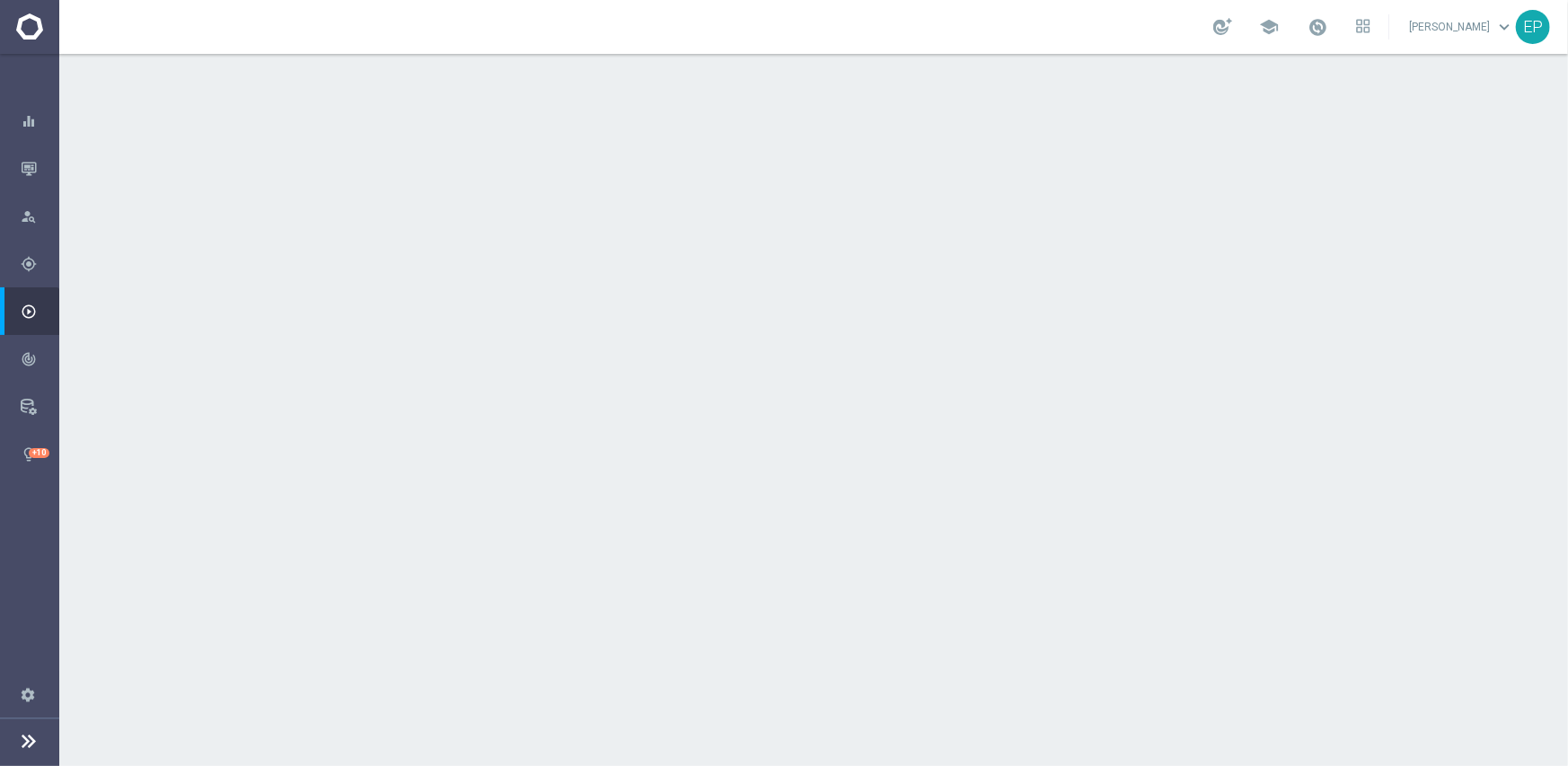
click at [639, 183] on div "done Target Group keyboard_arrow_down" at bounding box center [815, 195] width 1003 height 34
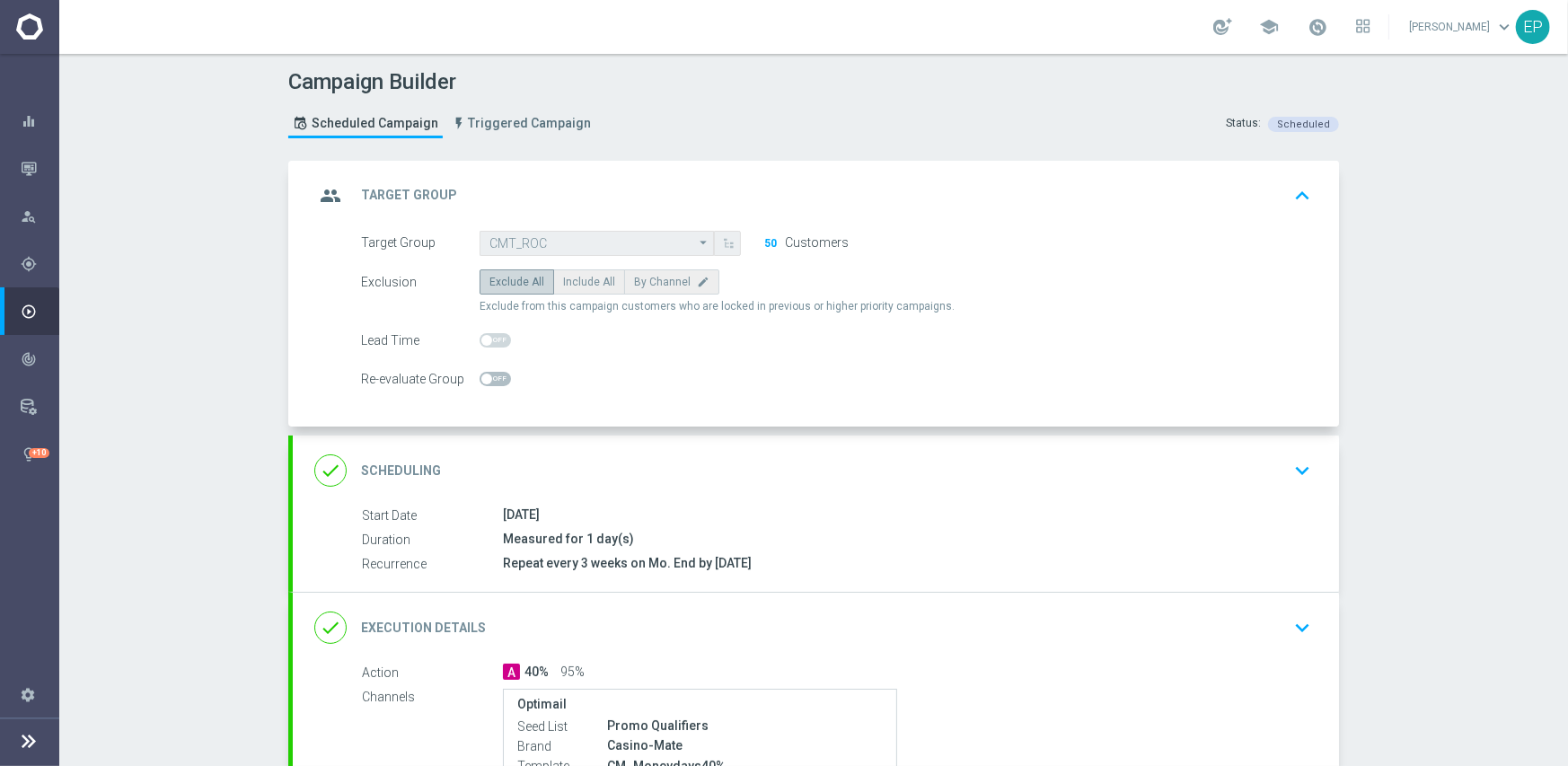
click at [701, 417] on div "Target Group CMT_ROC CMT_ROC arrow_drop_down Show Selected 0 of NaN Gamified_In…" at bounding box center [815, 329] width 1046 height 197
click at [701, 444] on div "done Scheduling keyboard_arrow_down" at bounding box center [815, 470] width 1046 height 70
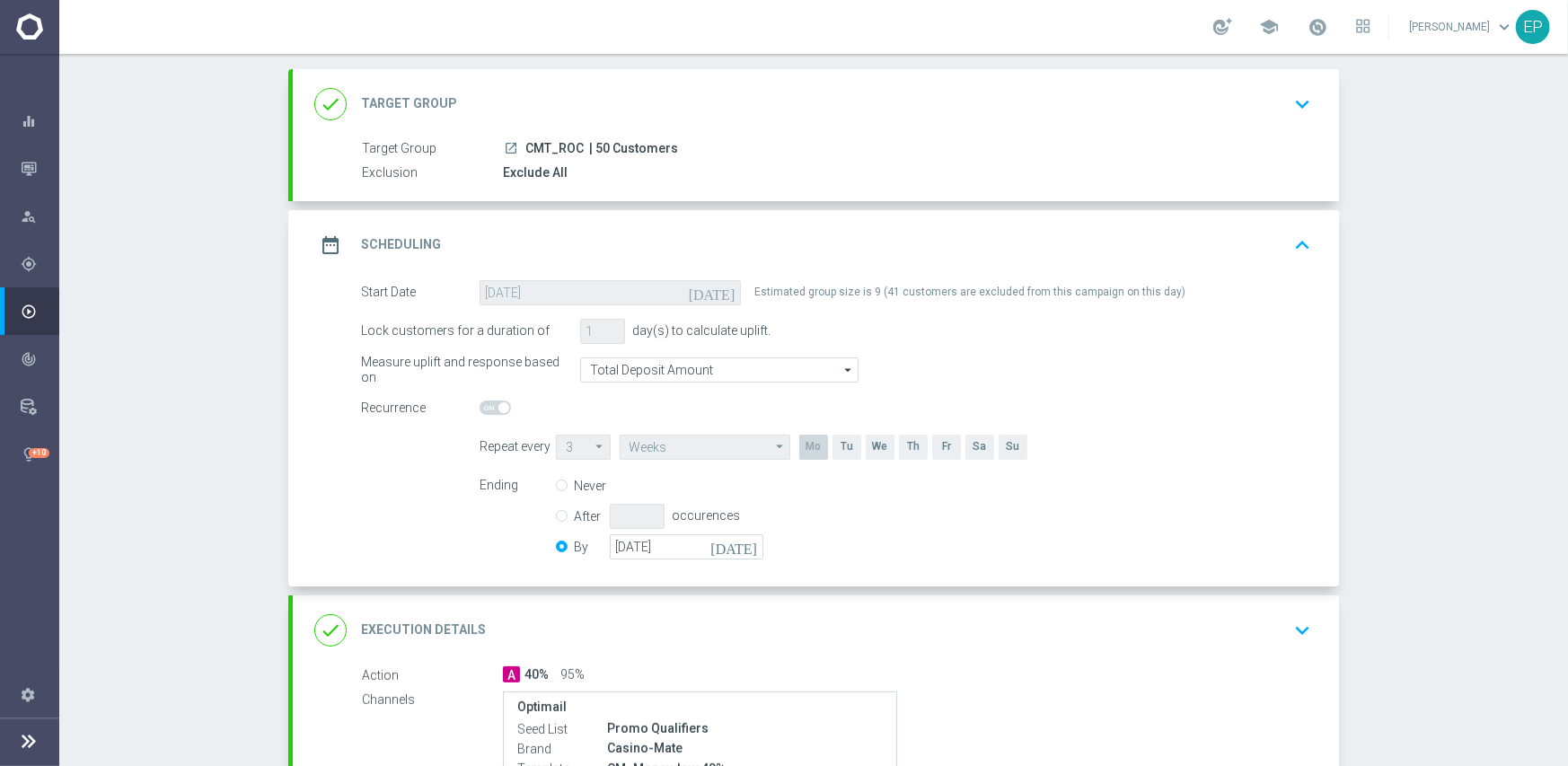
scroll to position [270, 0]
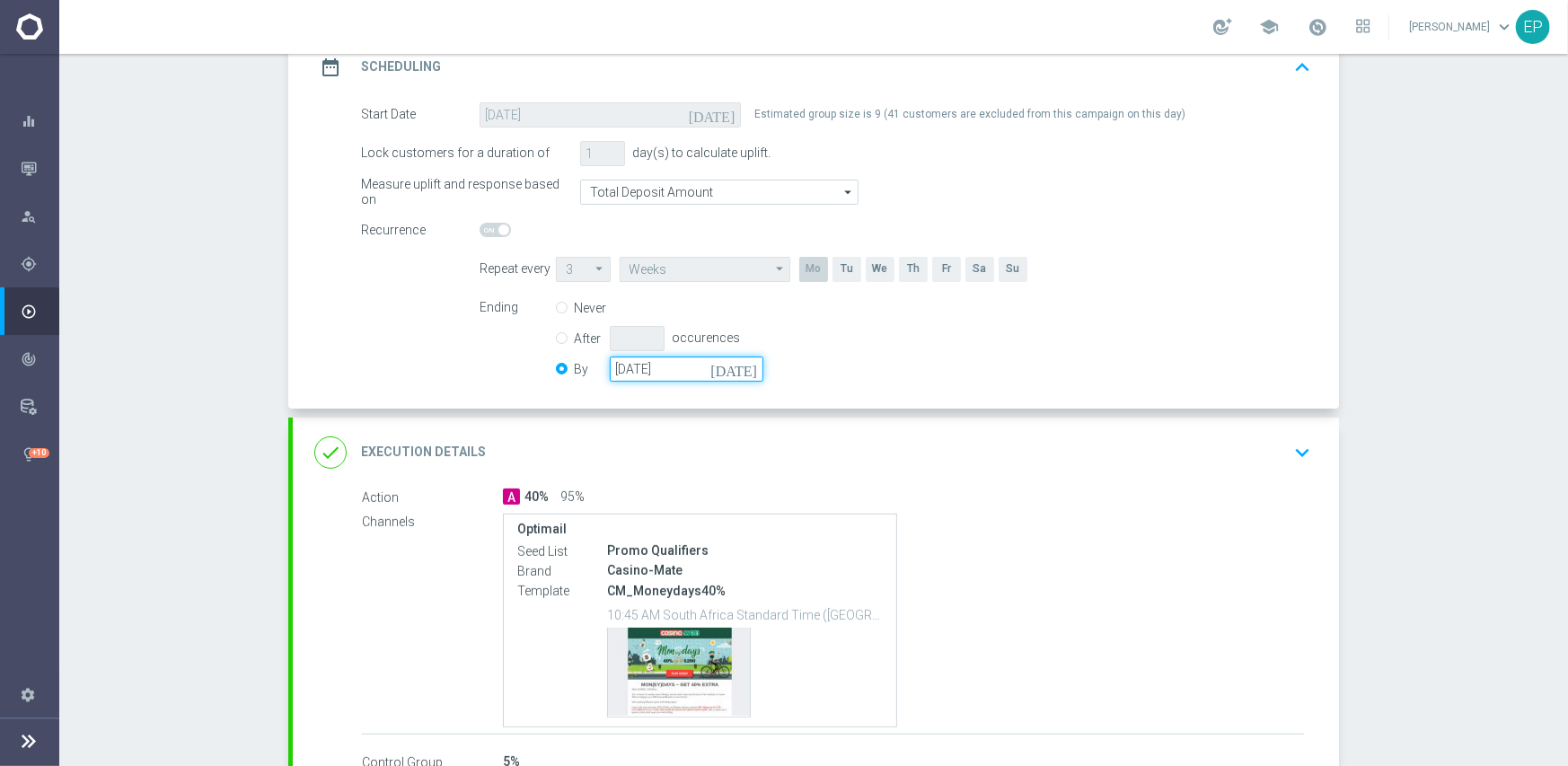
click at [650, 373] on input "[DATE]" at bounding box center [686, 369] width 153 height 25
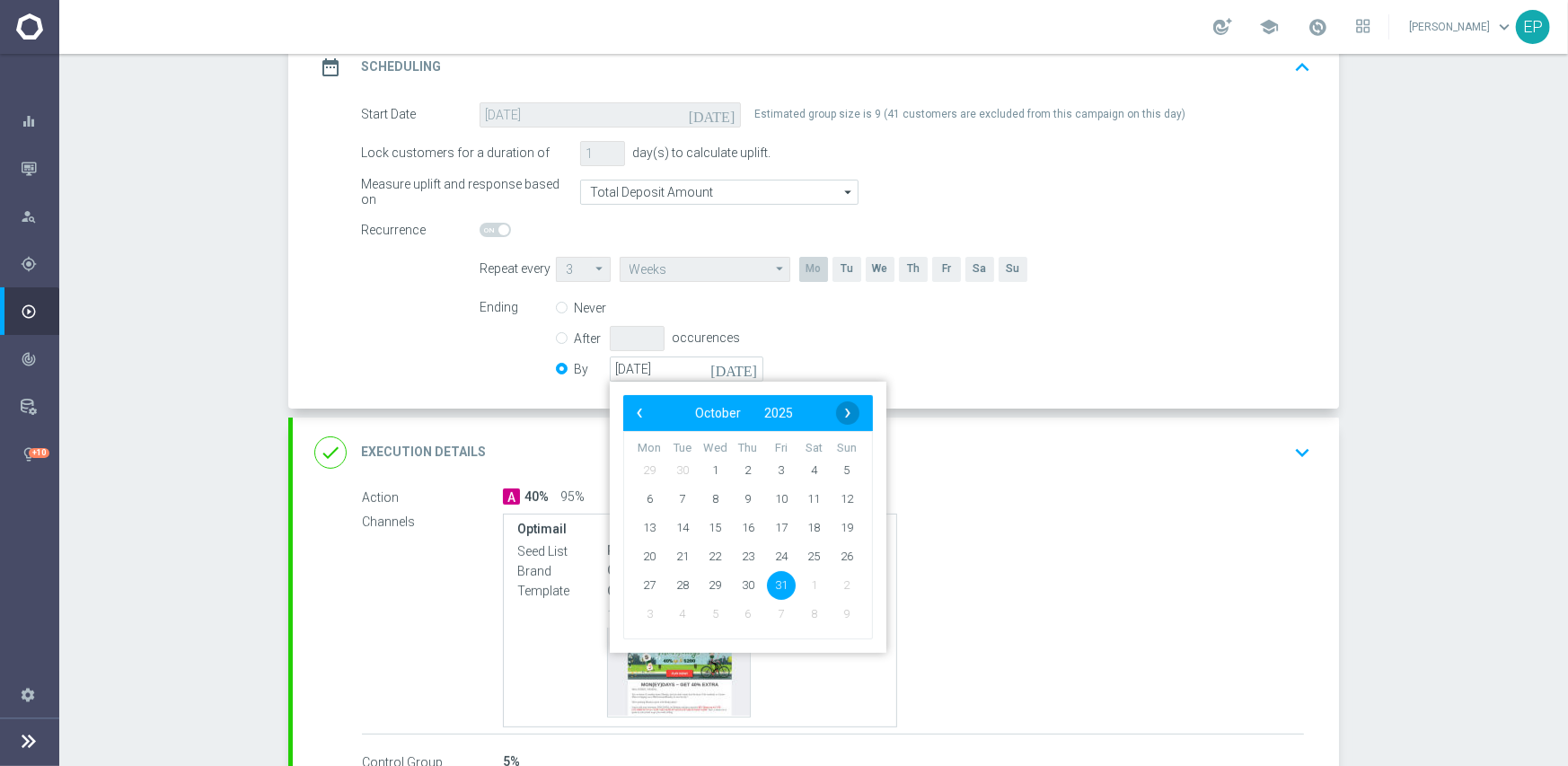
click at [839, 406] on span "›" at bounding box center [847, 412] width 23 height 23
click at [835, 586] on span "30" at bounding box center [847, 585] width 29 height 29
type input "[DATE]"
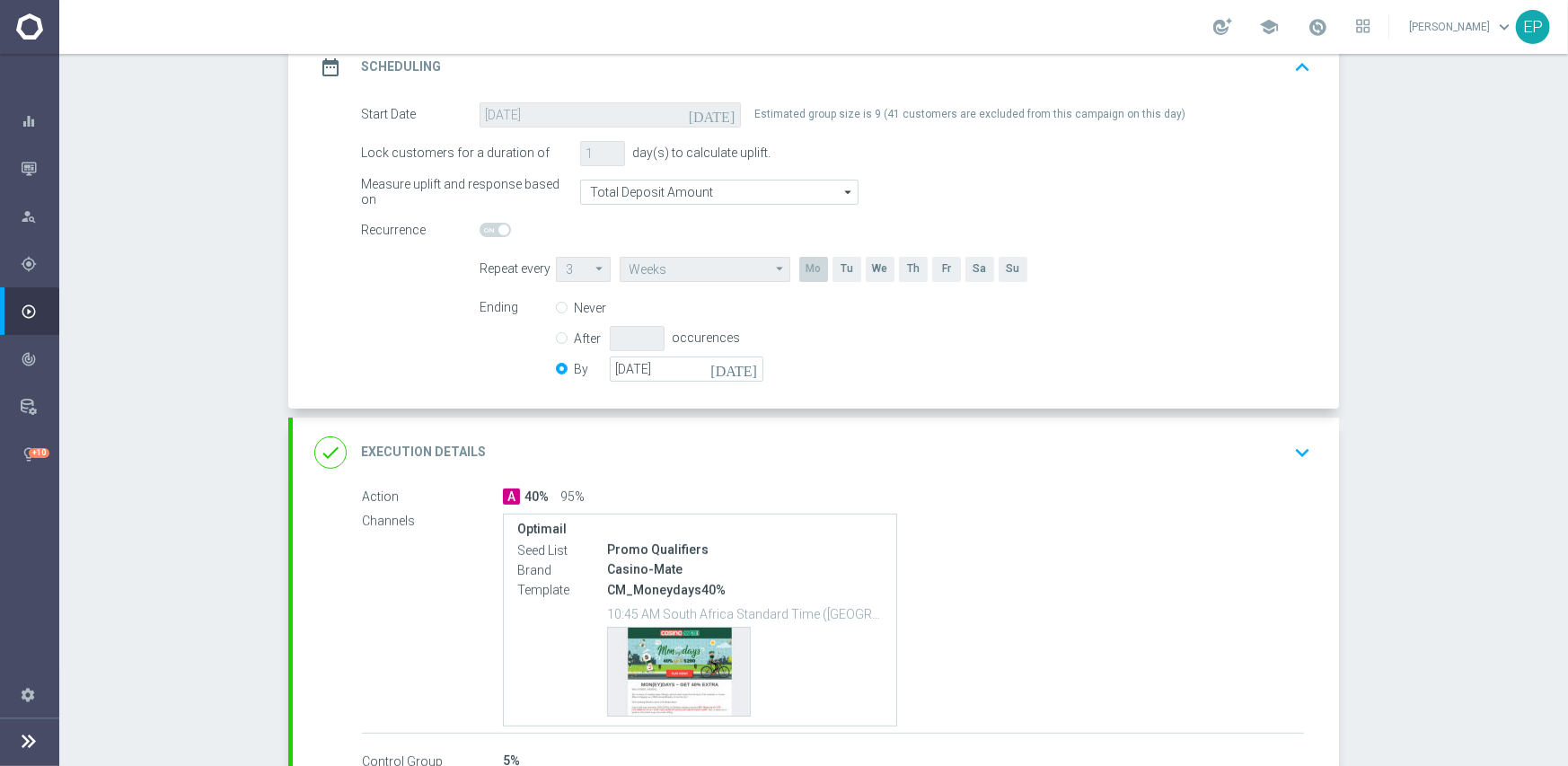
click at [851, 440] on div "done Execution Details keyboard_arrow_down" at bounding box center [815, 452] width 1003 height 34
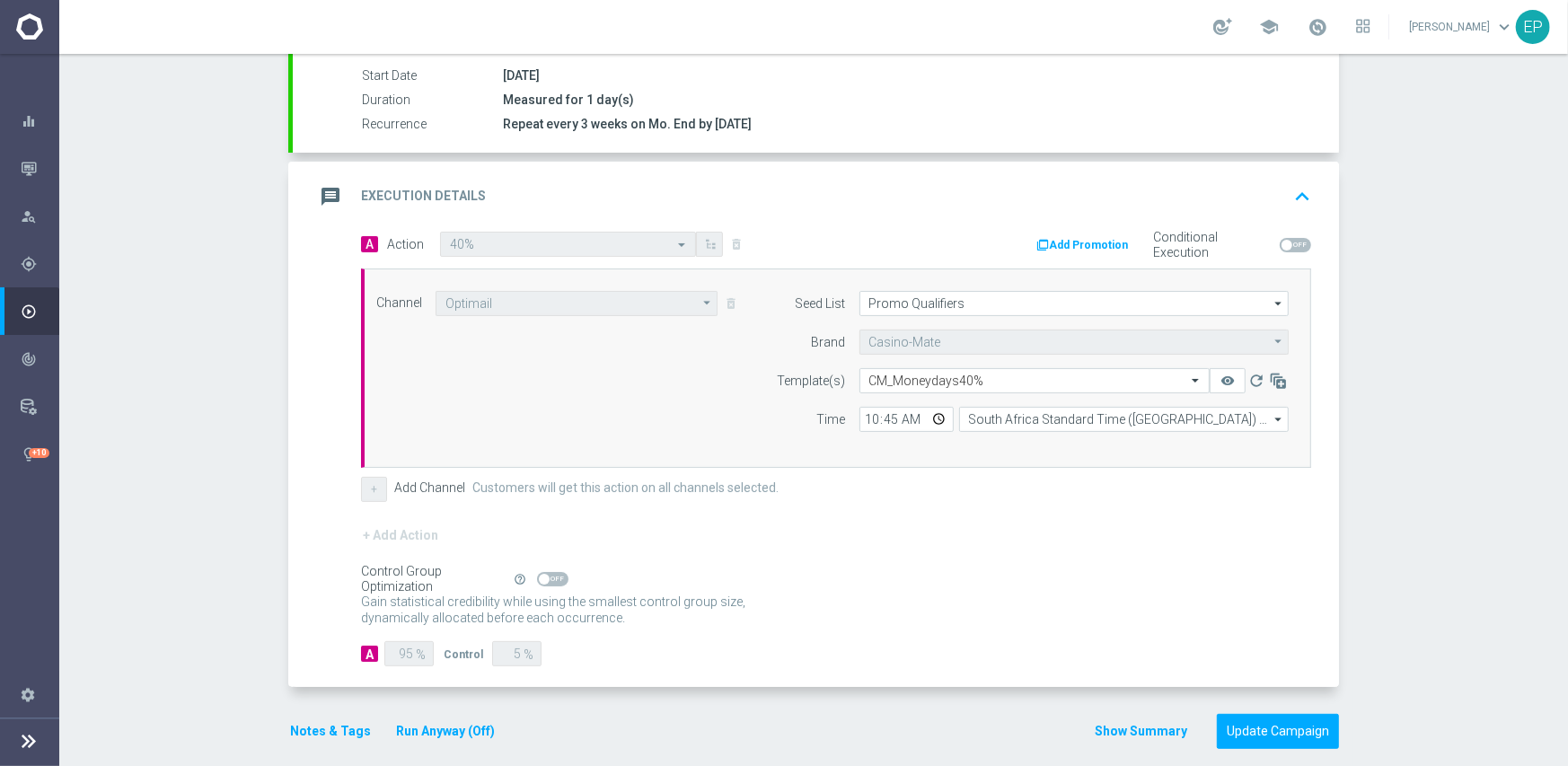
scroll to position [314, 0]
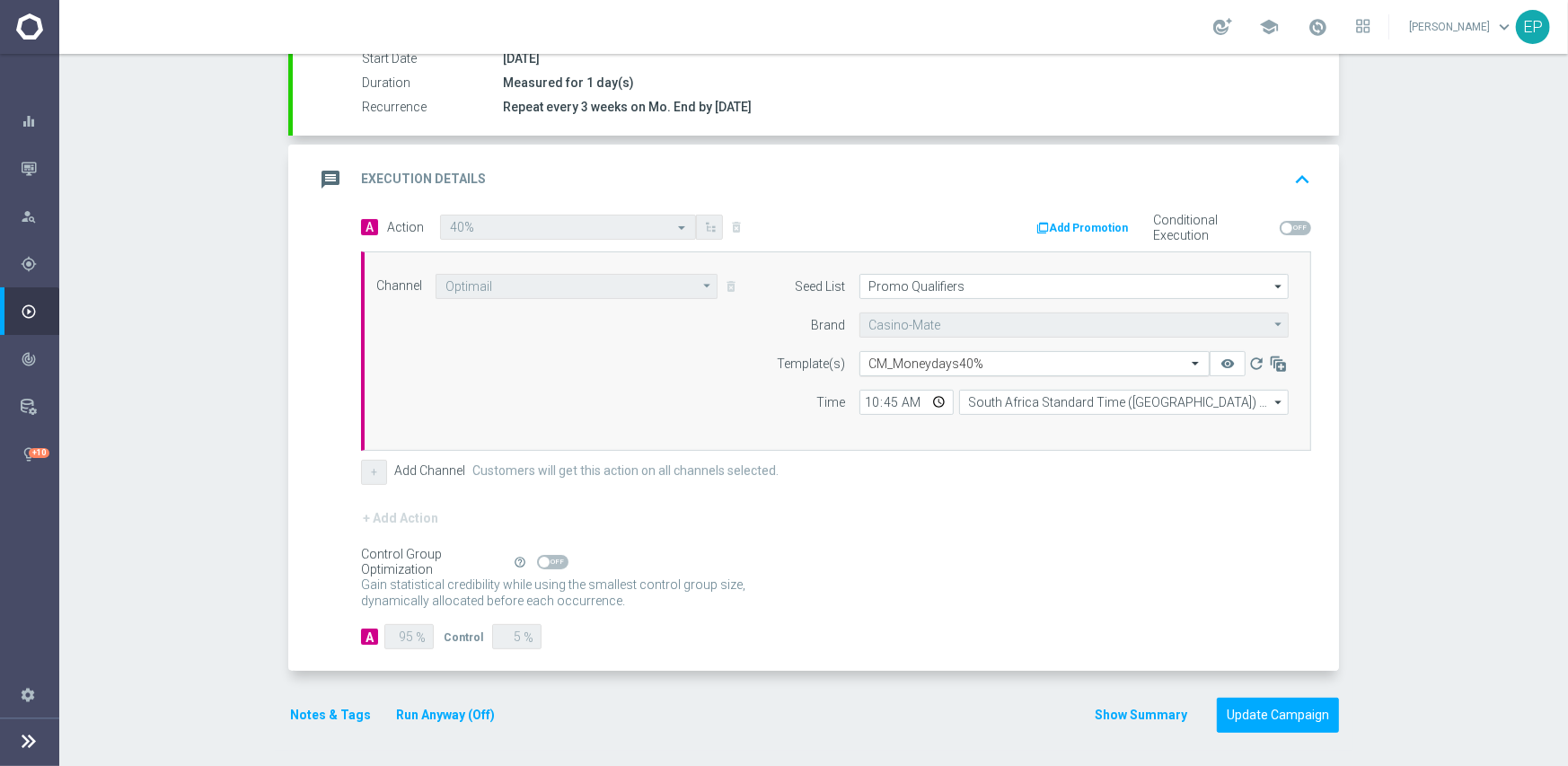
click at [917, 360] on input "text" at bounding box center [1017, 364] width 295 height 15
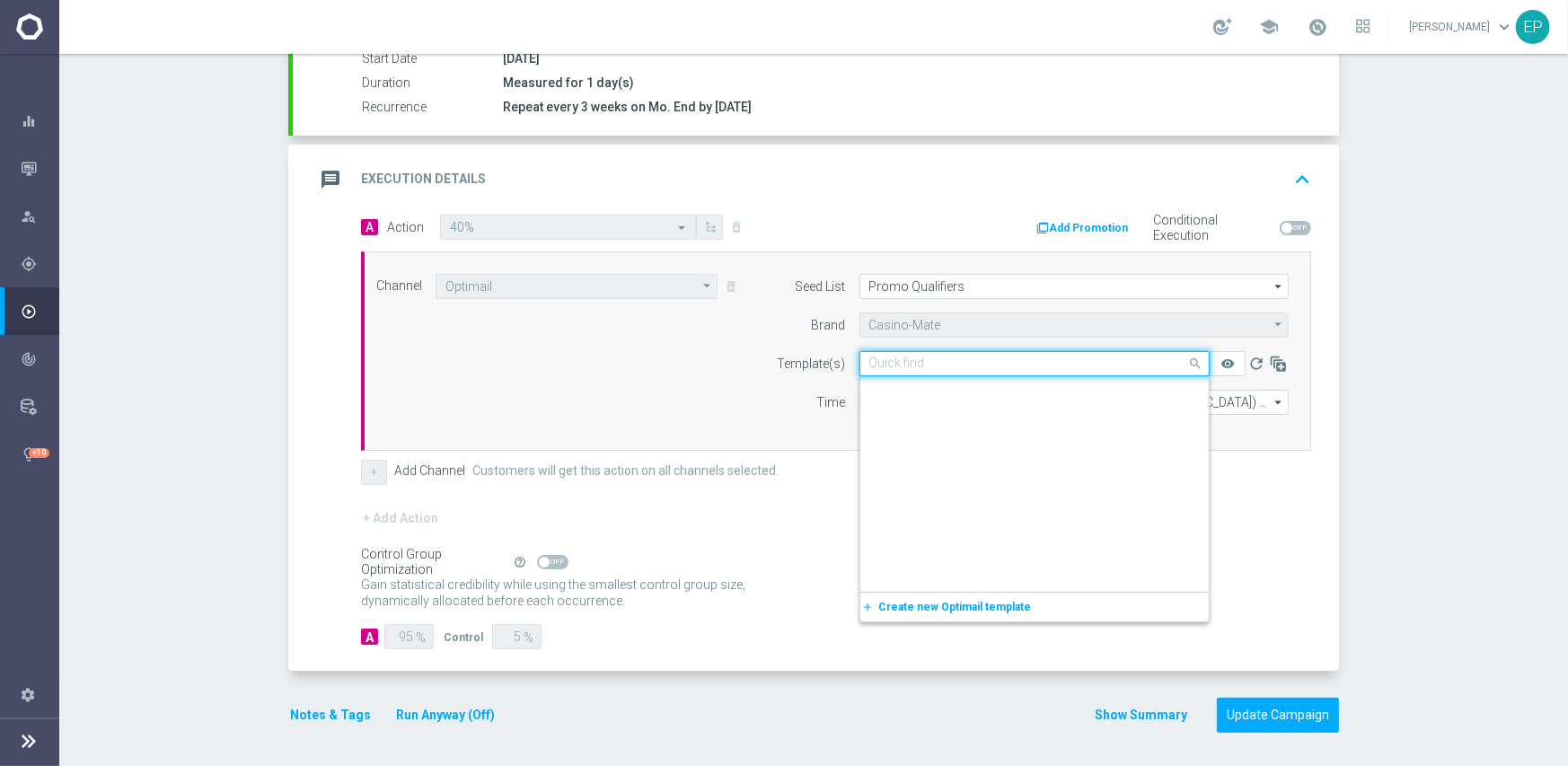
scroll to position [10101, 0]
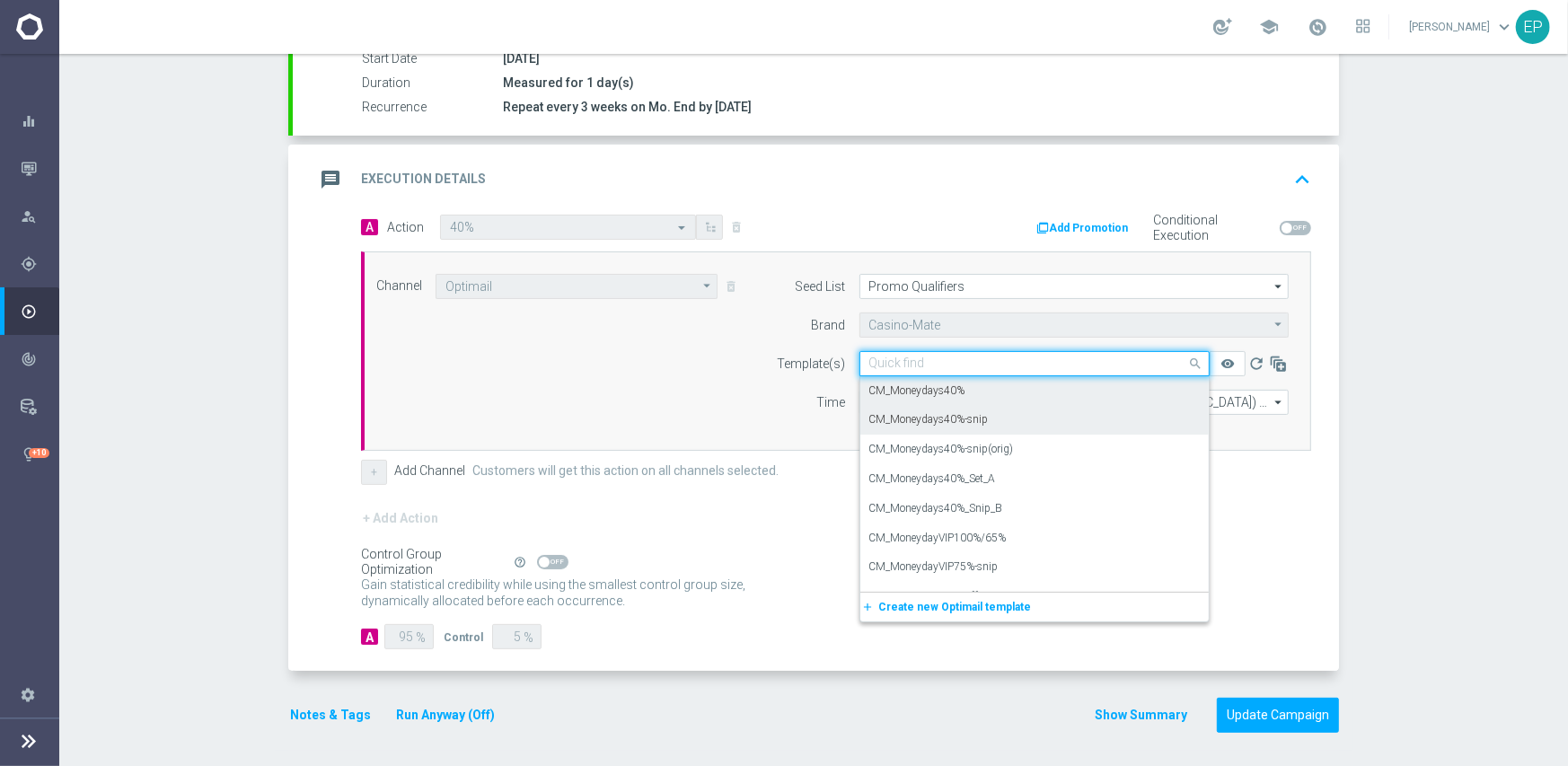
click at [957, 423] on label "CM_Moneydays40%-snip" at bounding box center [929, 420] width 120 height 15
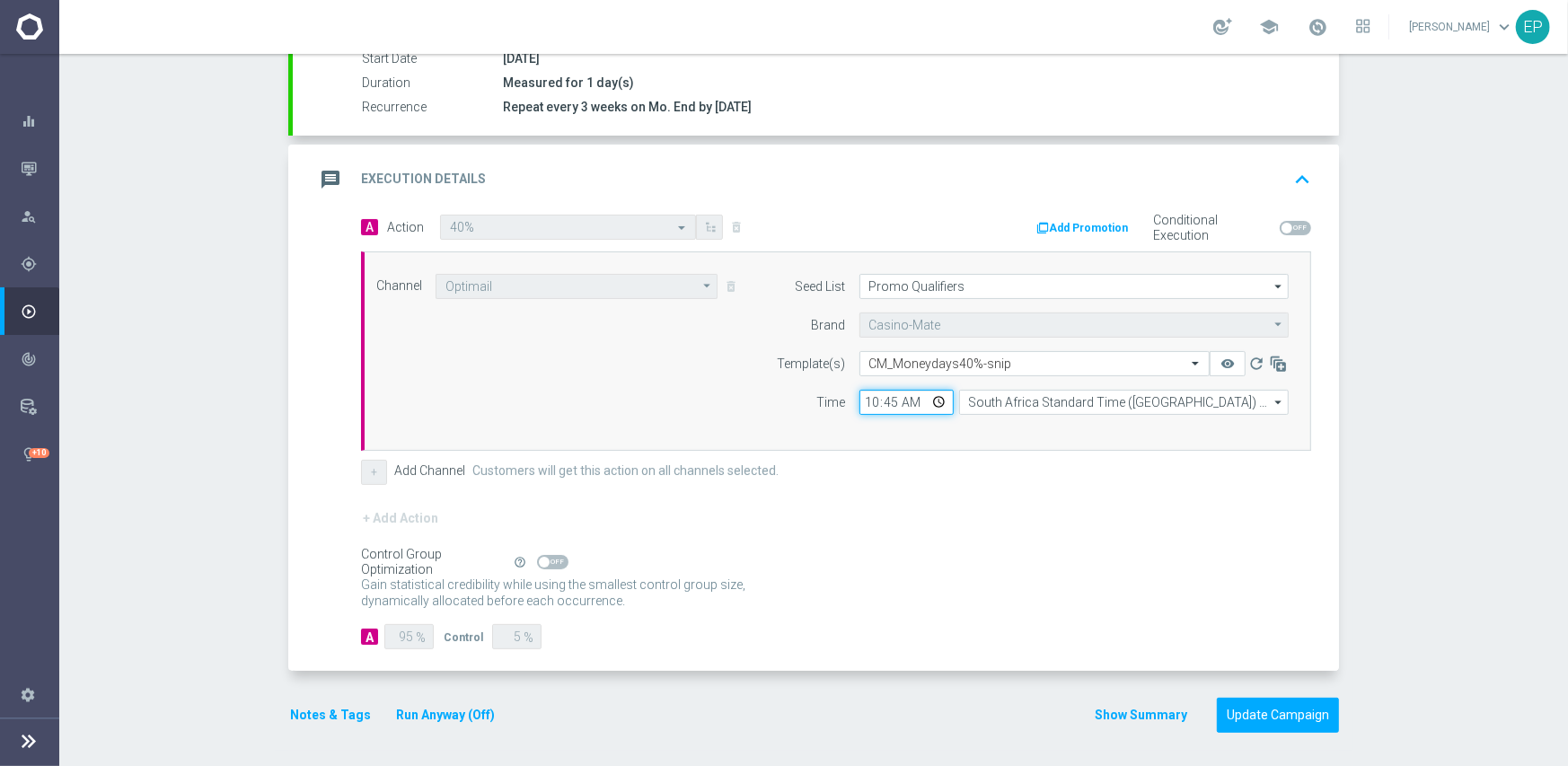
click at [863, 401] on input "10:45" at bounding box center [907, 402] width 94 height 25
type input "03:00"
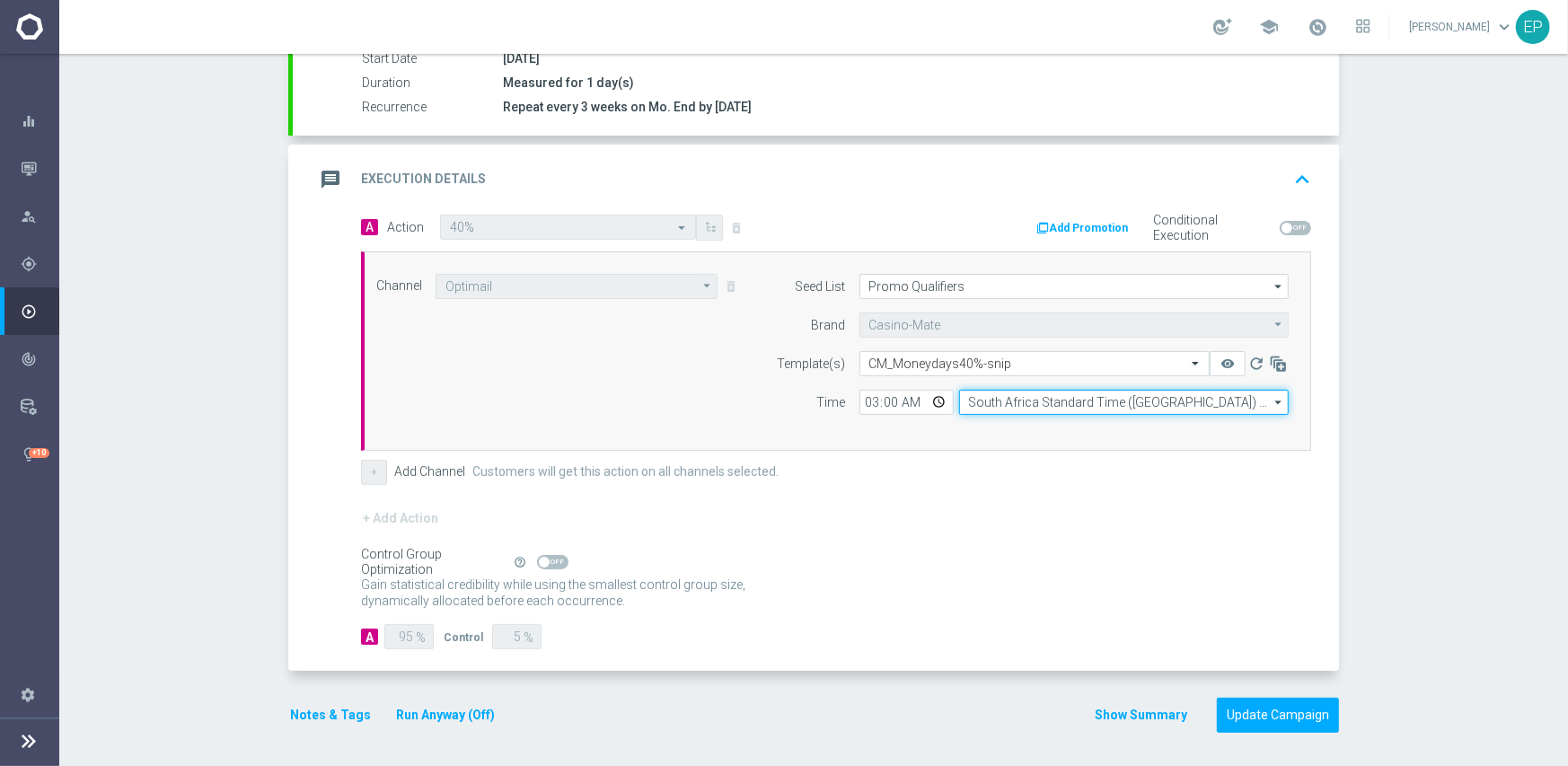
click at [1025, 402] on input "South Africa Standard Time ([GEOGRAPHIC_DATA]) (UTC +02:00)" at bounding box center [1124, 402] width 330 height 25
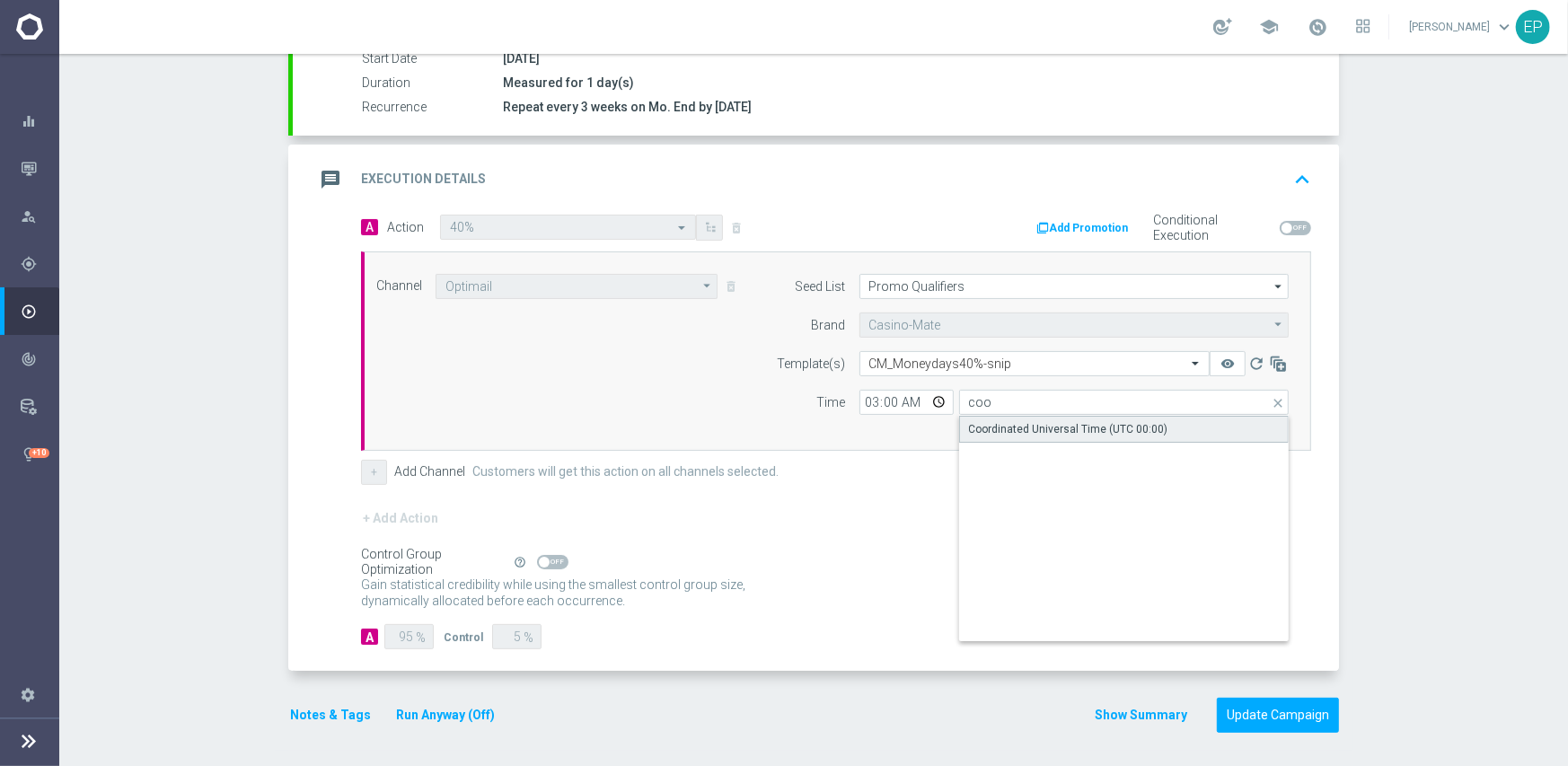
click at [1040, 432] on div "Coordinated Universal Time (UTC 00:00)" at bounding box center [1068, 429] width 199 height 16
type input "Coordinated Universal Time (UTC 00:00)"
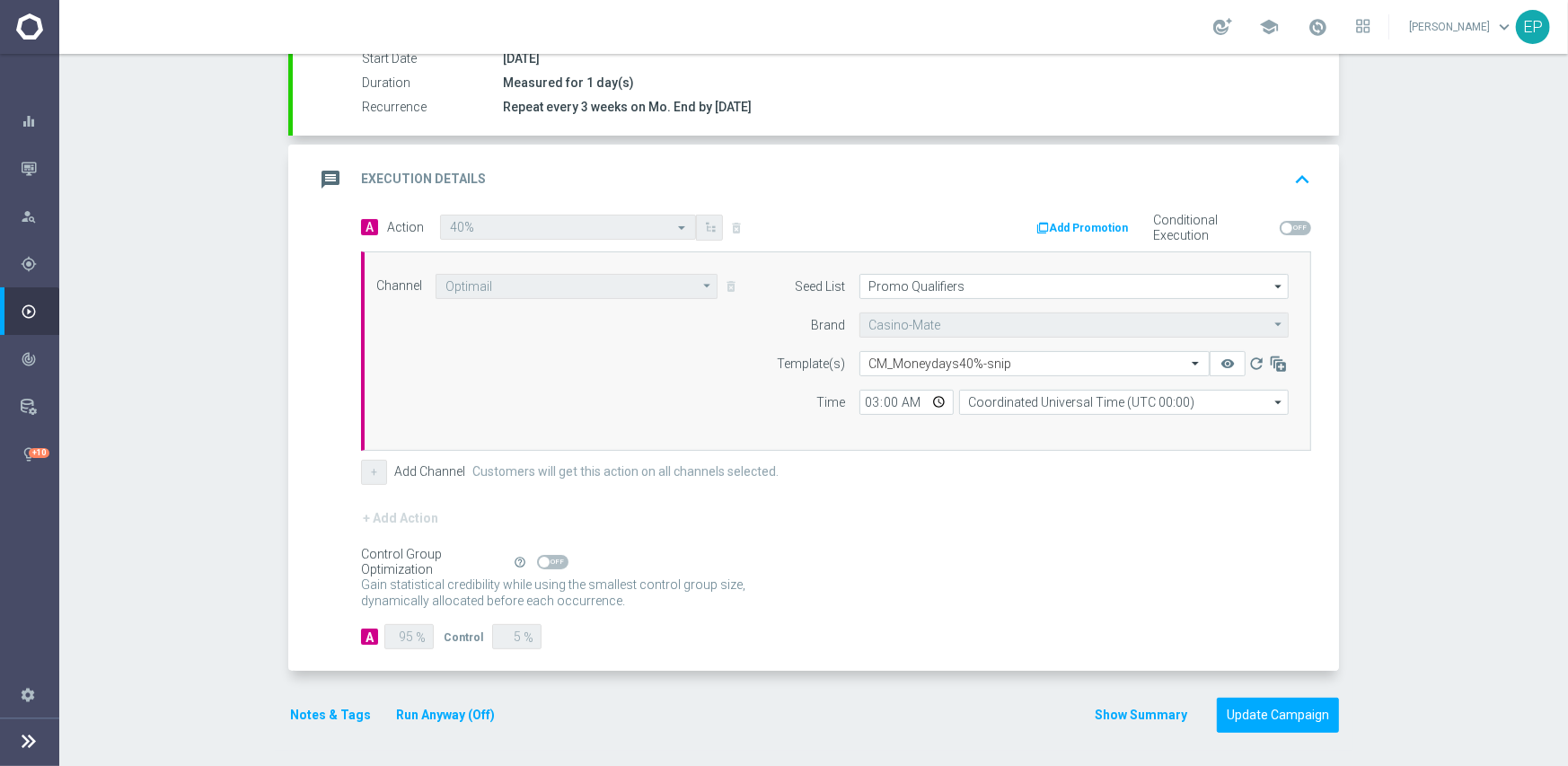
click at [756, 576] on p "Gain higher response rates by matching the most effective action with each cust…" at bounding box center [563, 600] width 404 height 48
click at [547, 559] on span at bounding box center [552, 562] width 32 height 14
click at [547, 559] on input "checkbox" at bounding box center [552, 562] width 32 height 14
checkbox input "true"
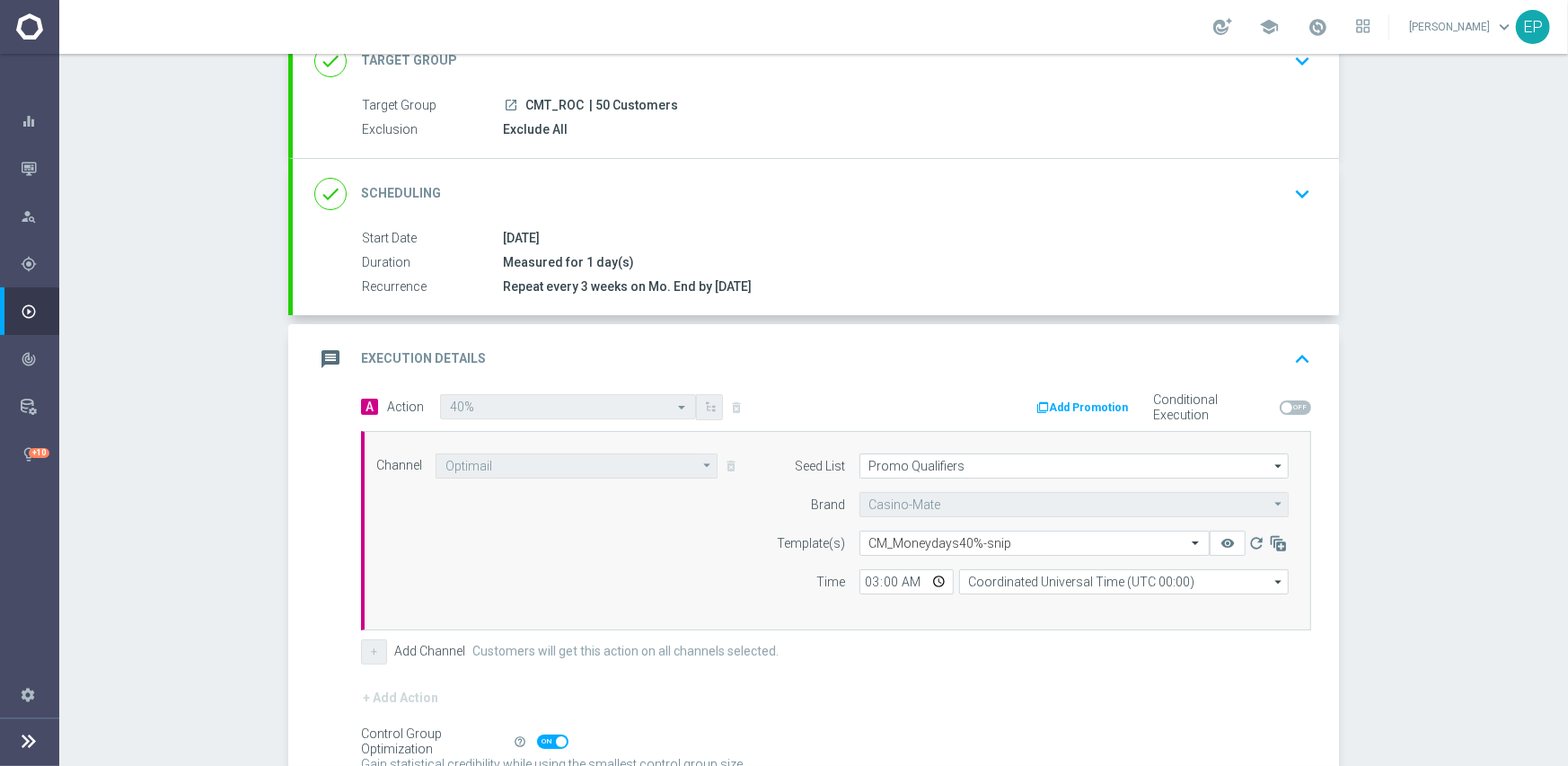
scroll to position [314, 0]
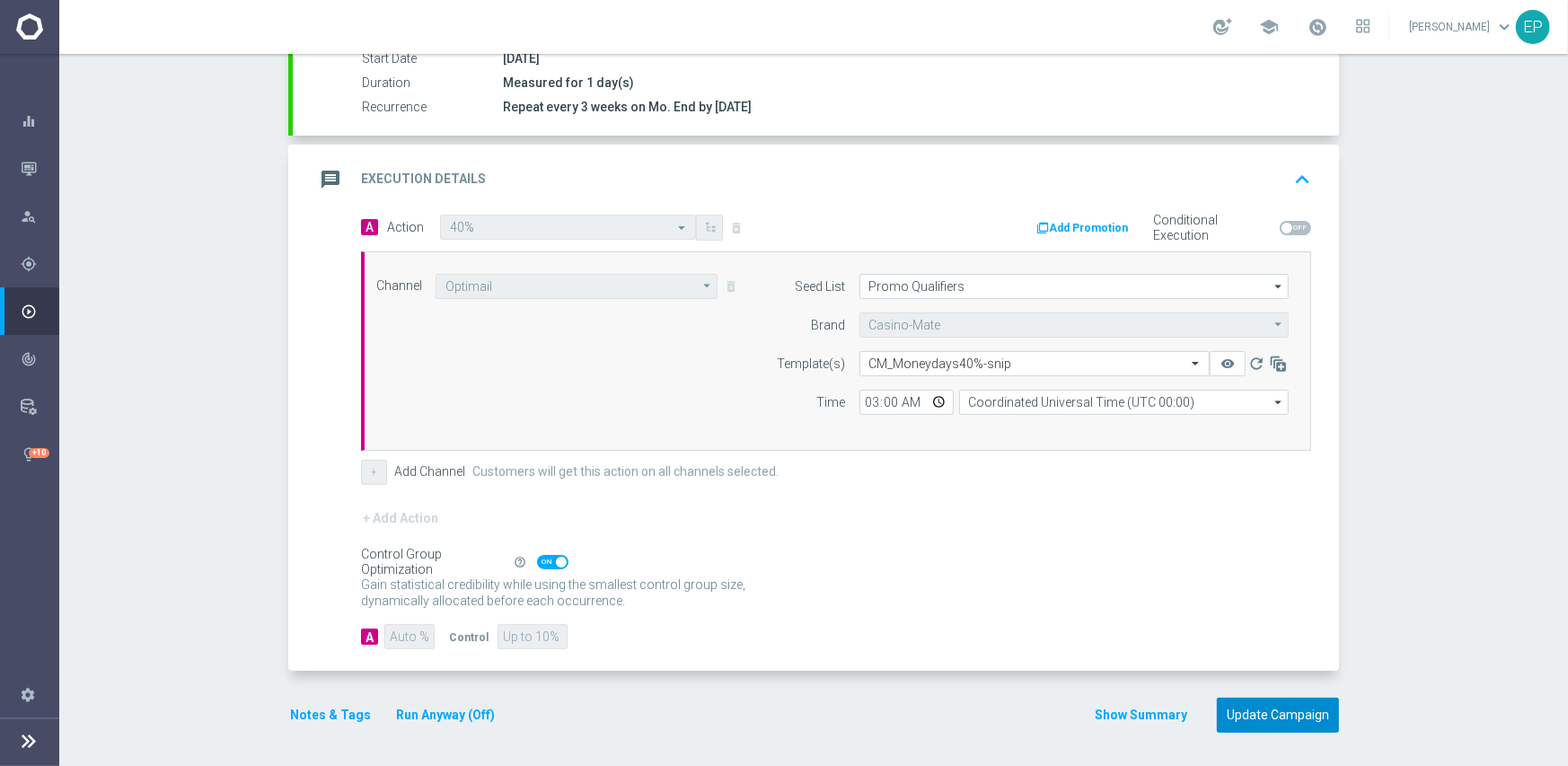
click at [1245, 710] on button "Update Campaign" at bounding box center [1277, 715] width 122 height 35
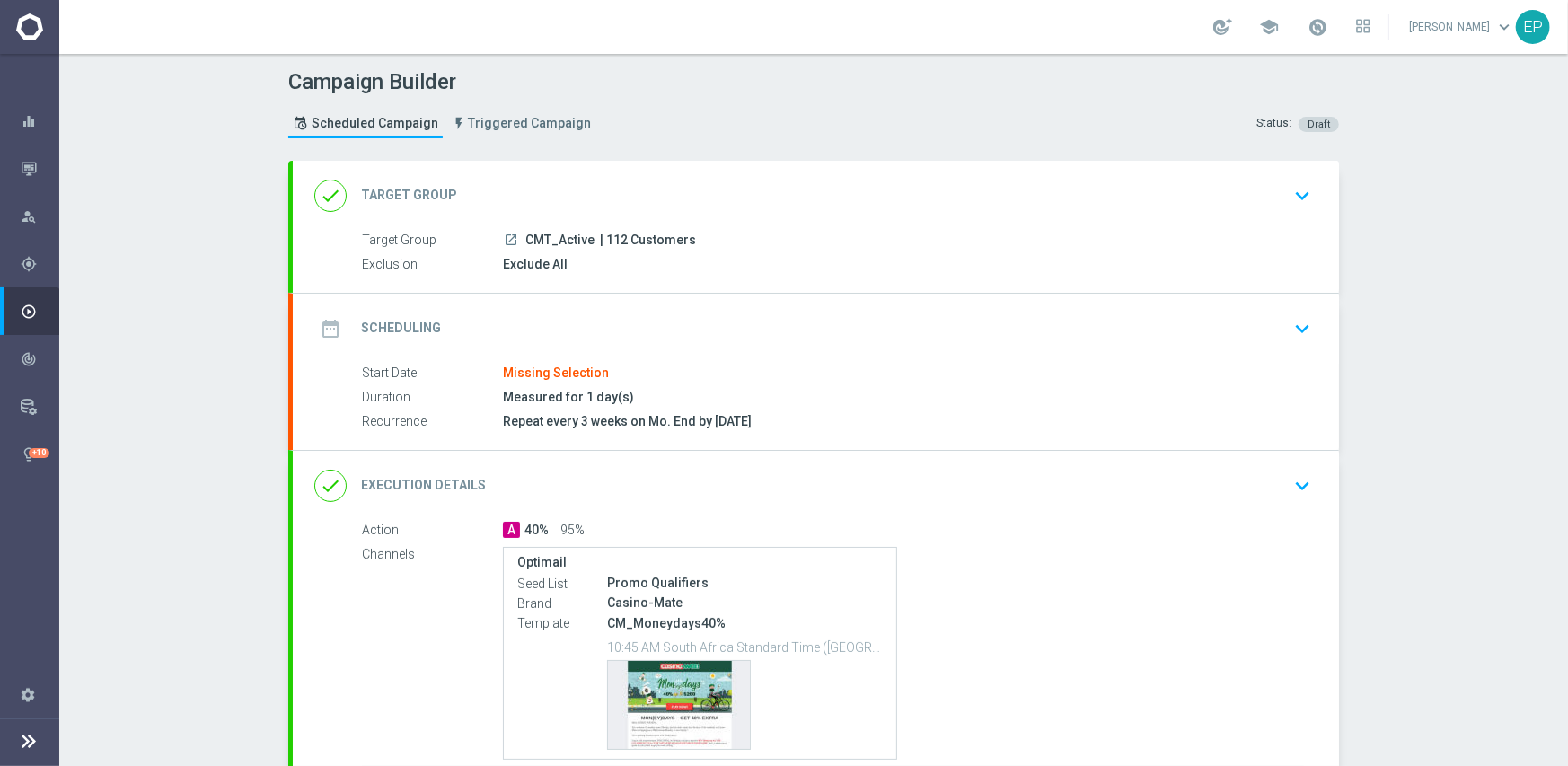
click at [691, 326] on div "date_range Scheduling keyboard_arrow_down" at bounding box center [815, 328] width 1003 height 34
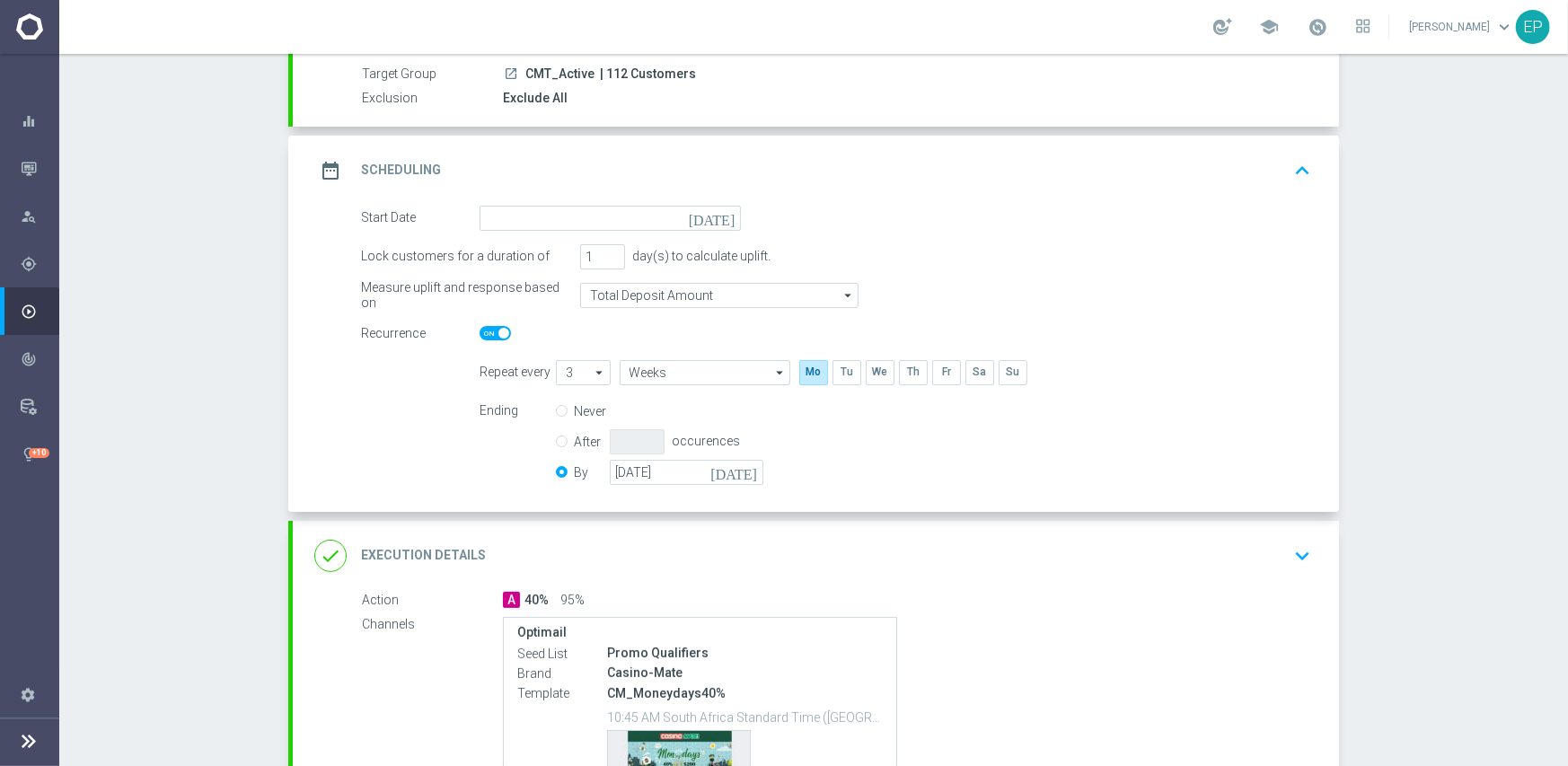
scroll to position [179, 0]
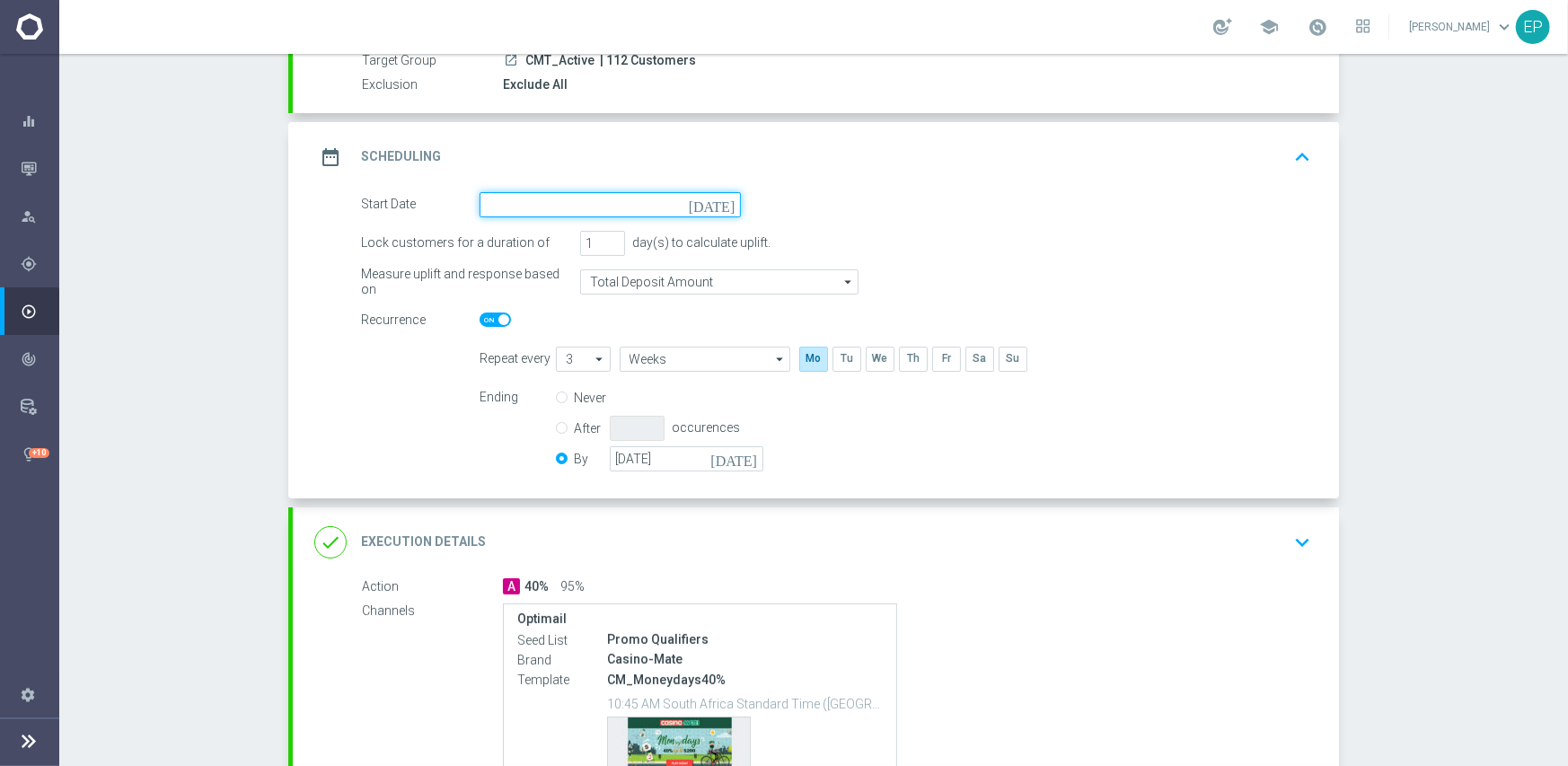
click at [631, 198] on input at bounding box center [610, 204] width 261 height 25
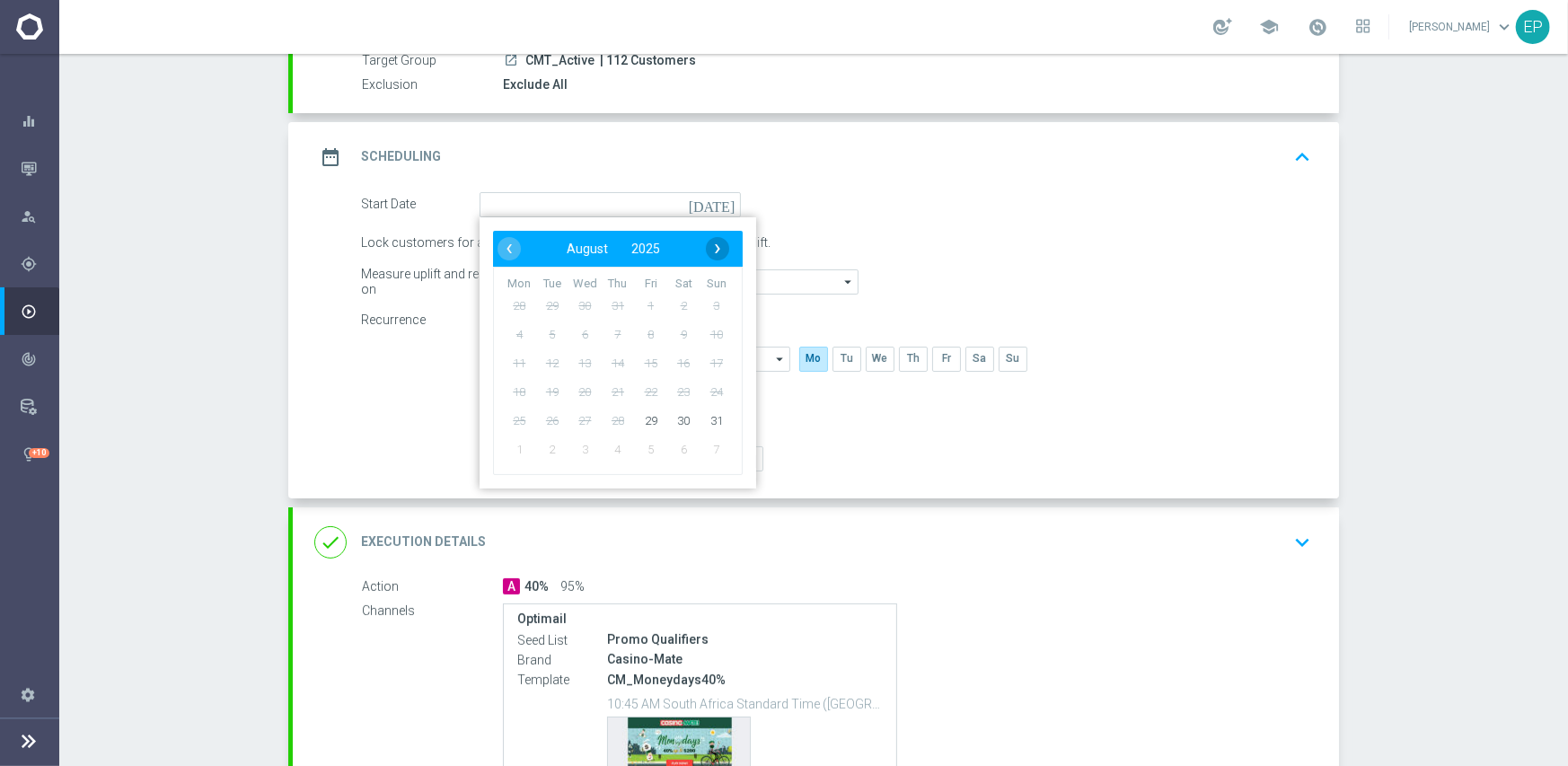
click at [709, 241] on span "›" at bounding box center [717, 249] width 23 height 23
click at [516, 307] on span "1" at bounding box center [519, 305] width 29 height 29
type input "[DATE]"
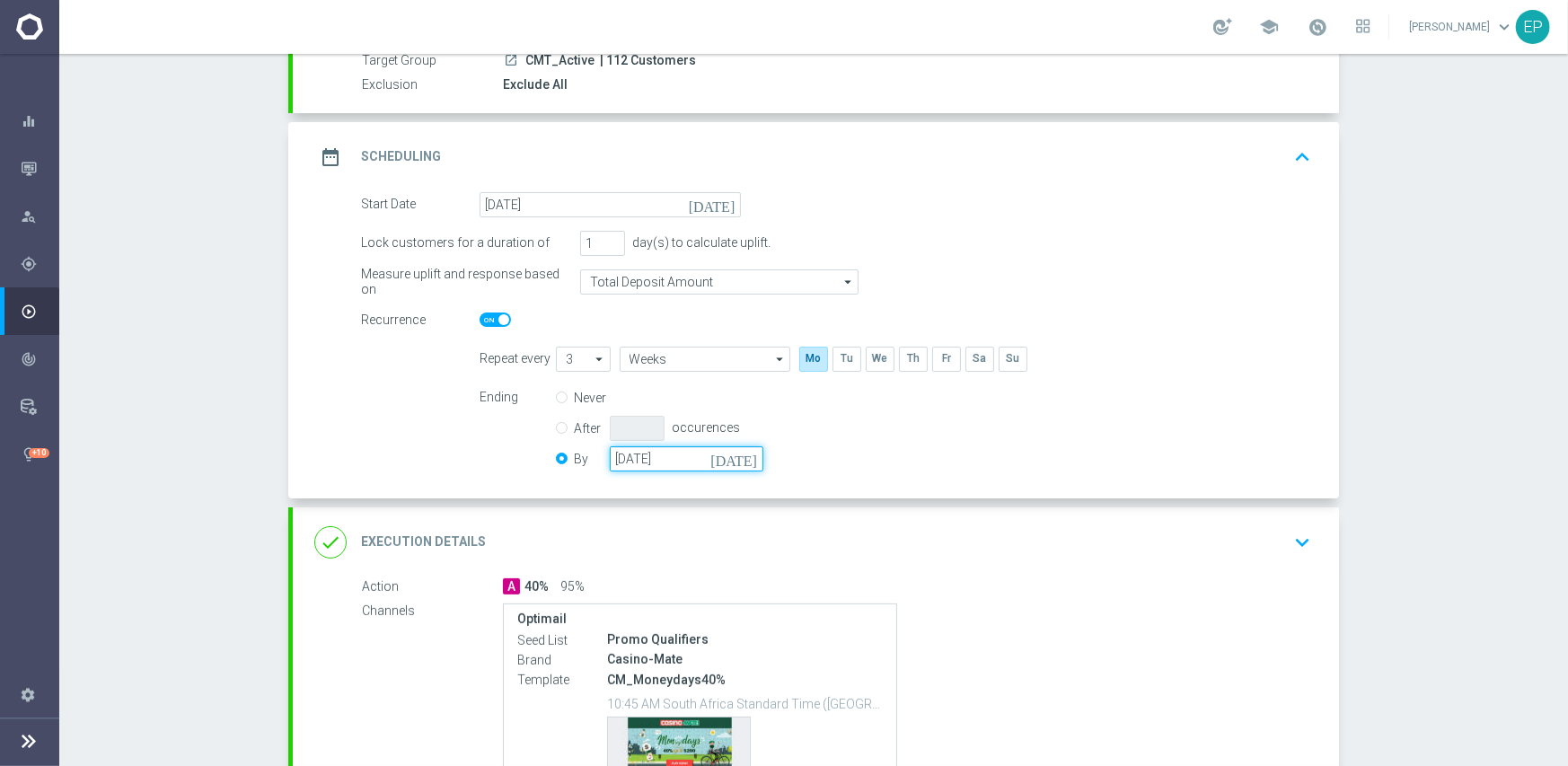
click at [645, 462] on input "[DATE]" at bounding box center [686, 459] width 153 height 25
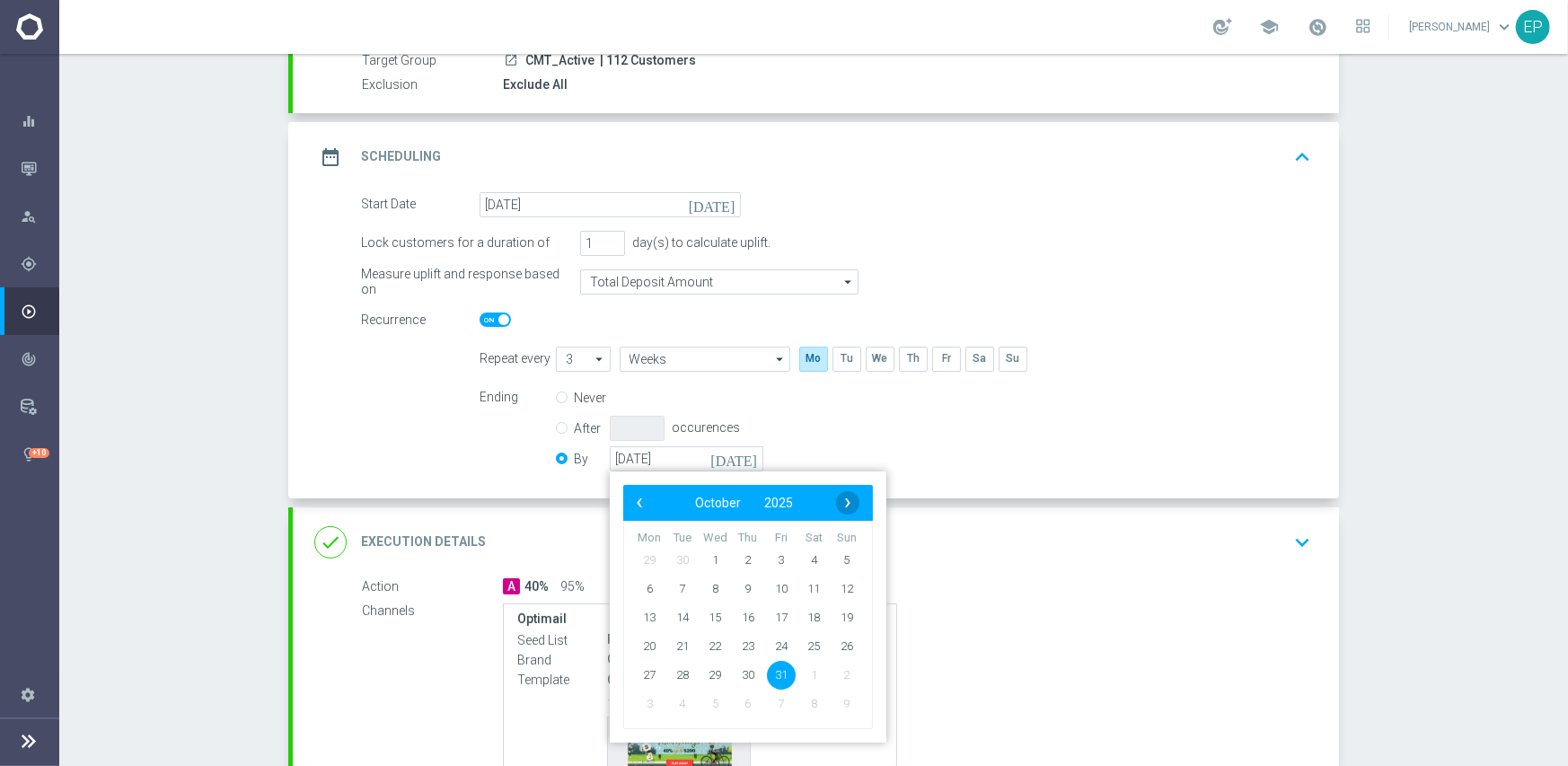
click at [837, 505] on span "›" at bounding box center [847, 503] width 23 height 23
click at [835, 681] on span "30" at bounding box center [847, 674] width 29 height 29
type input "[DATE]"
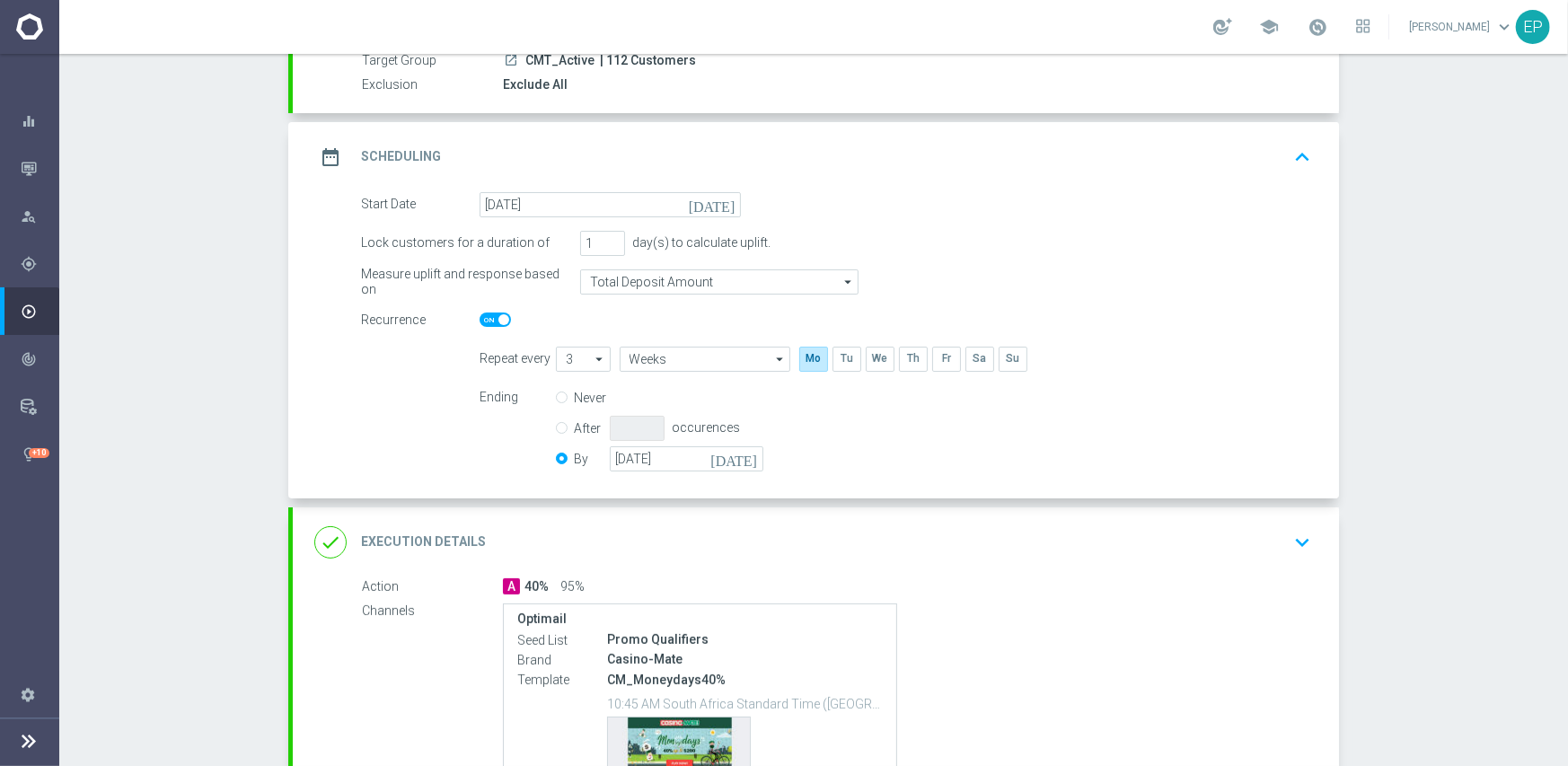
click at [831, 529] on div "done Execution Details keyboard_arrow_down" at bounding box center [815, 541] width 1003 height 34
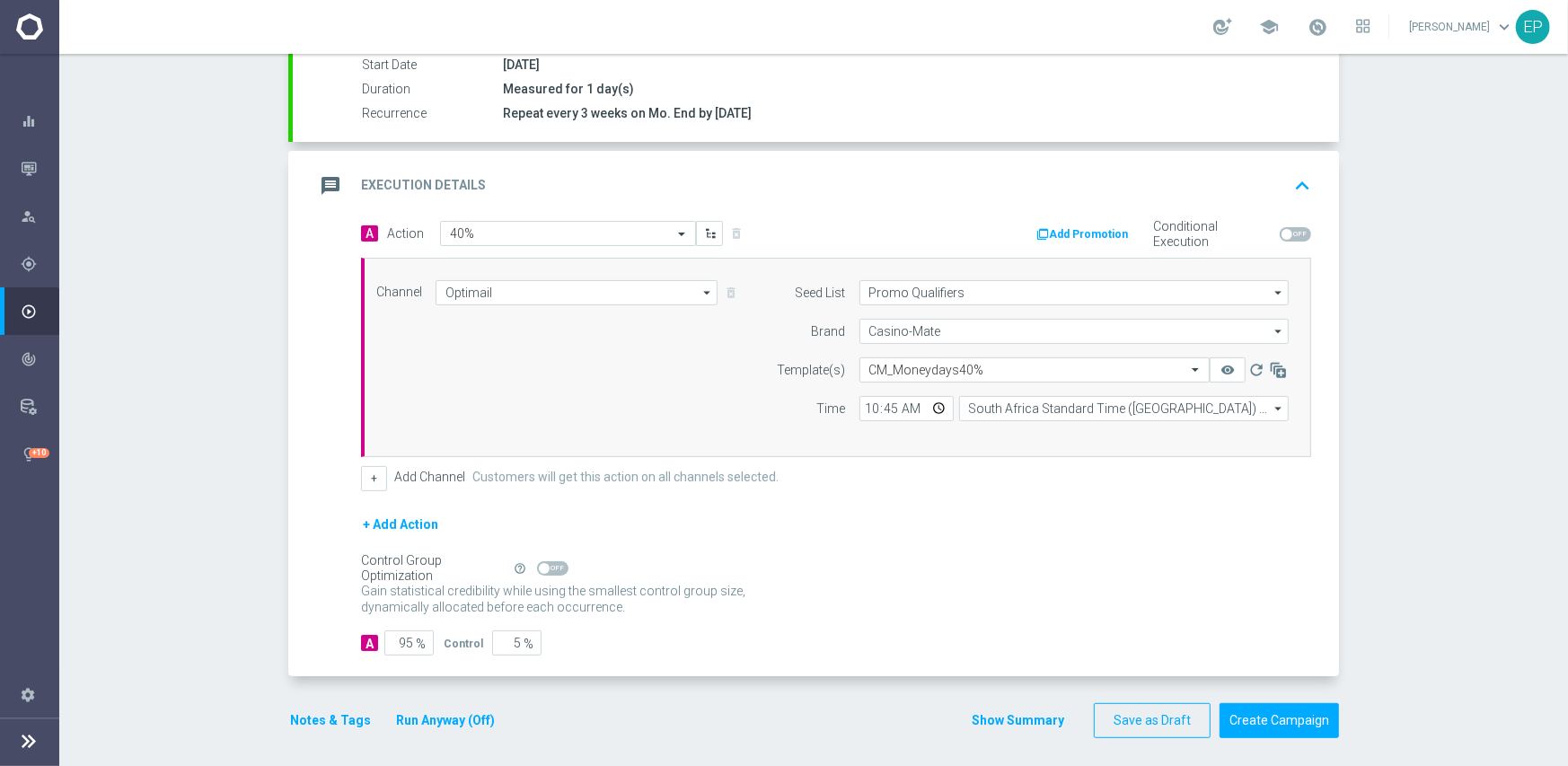
scroll to position [314, 0]
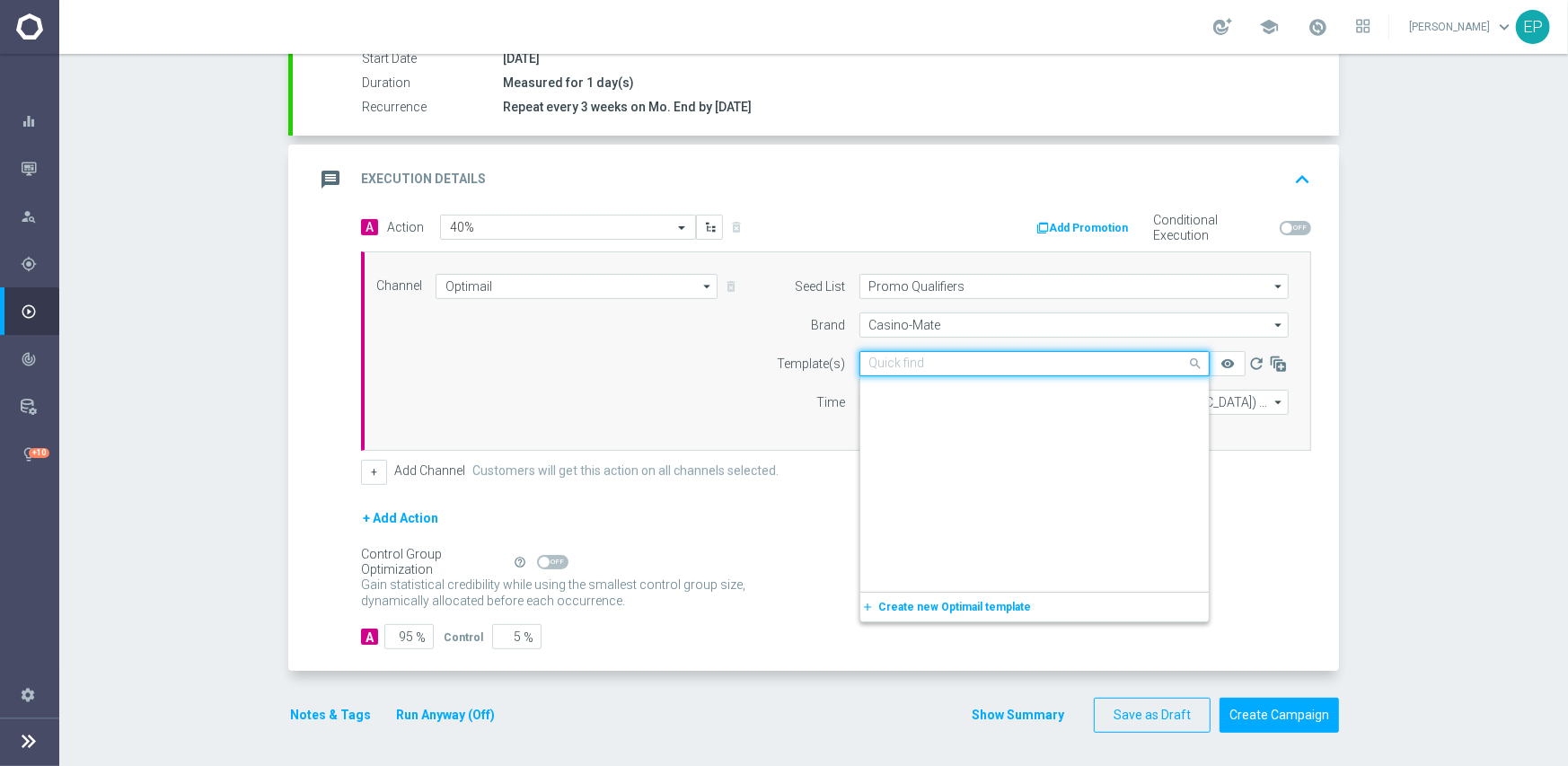
click at [990, 358] on input "text" at bounding box center [1017, 364] width 295 height 15
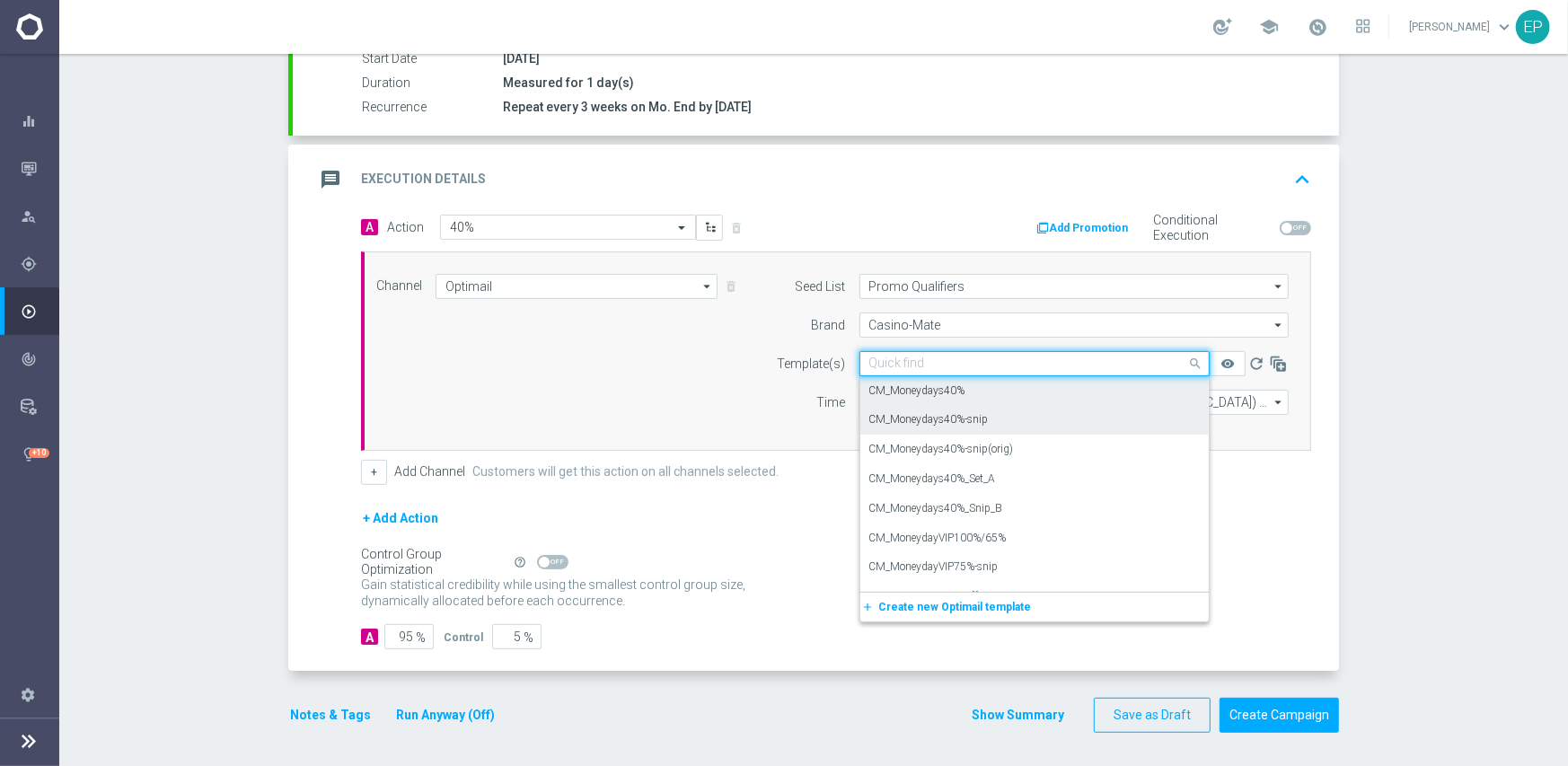
click at [1004, 414] on div "CM_Moneydays40%-snip" at bounding box center [1034, 419] width 331 height 30
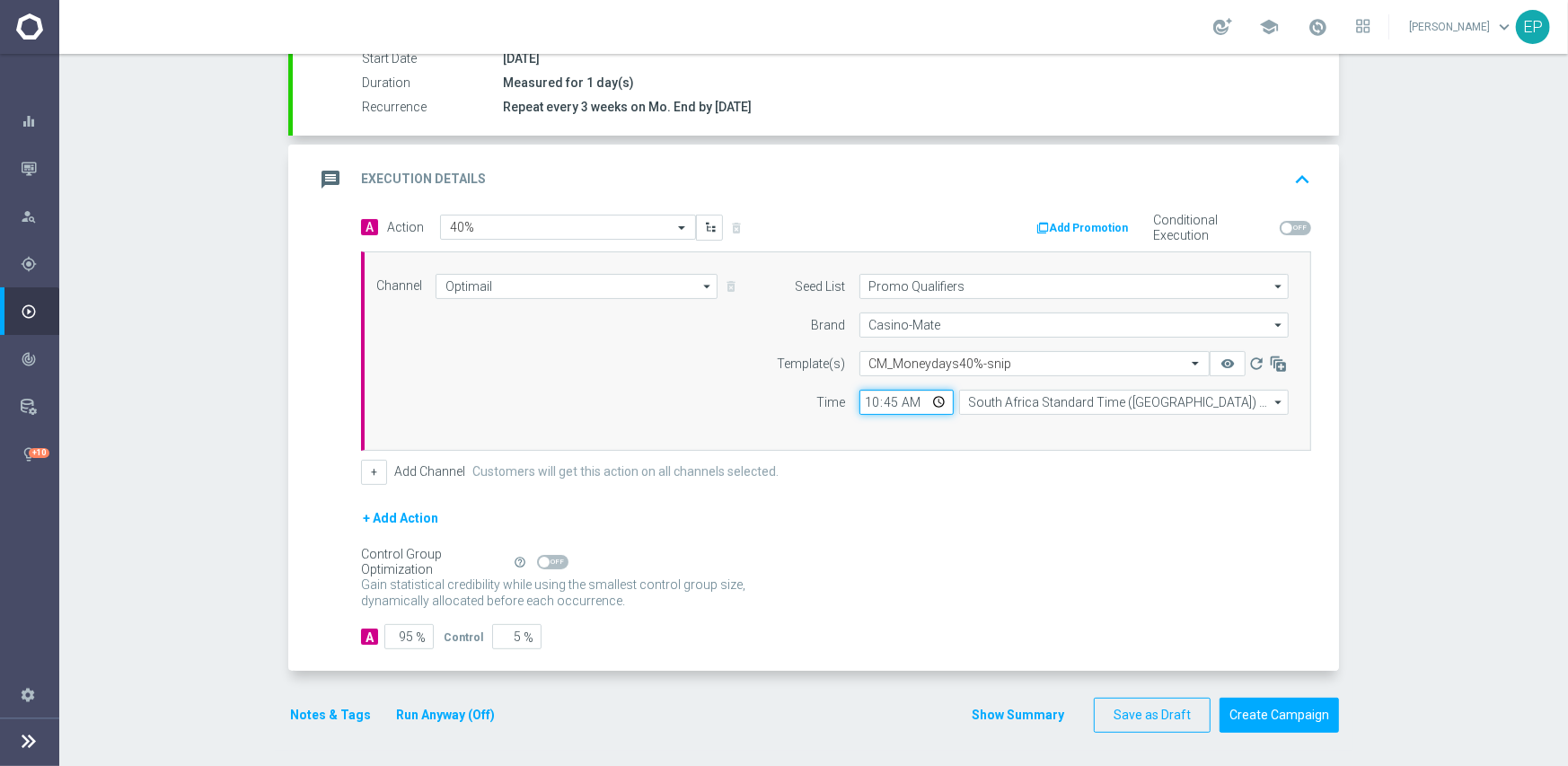
click at [861, 396] on input "10:45" at bounding box center [907, 402] width 94 height 25
type input "03:00"
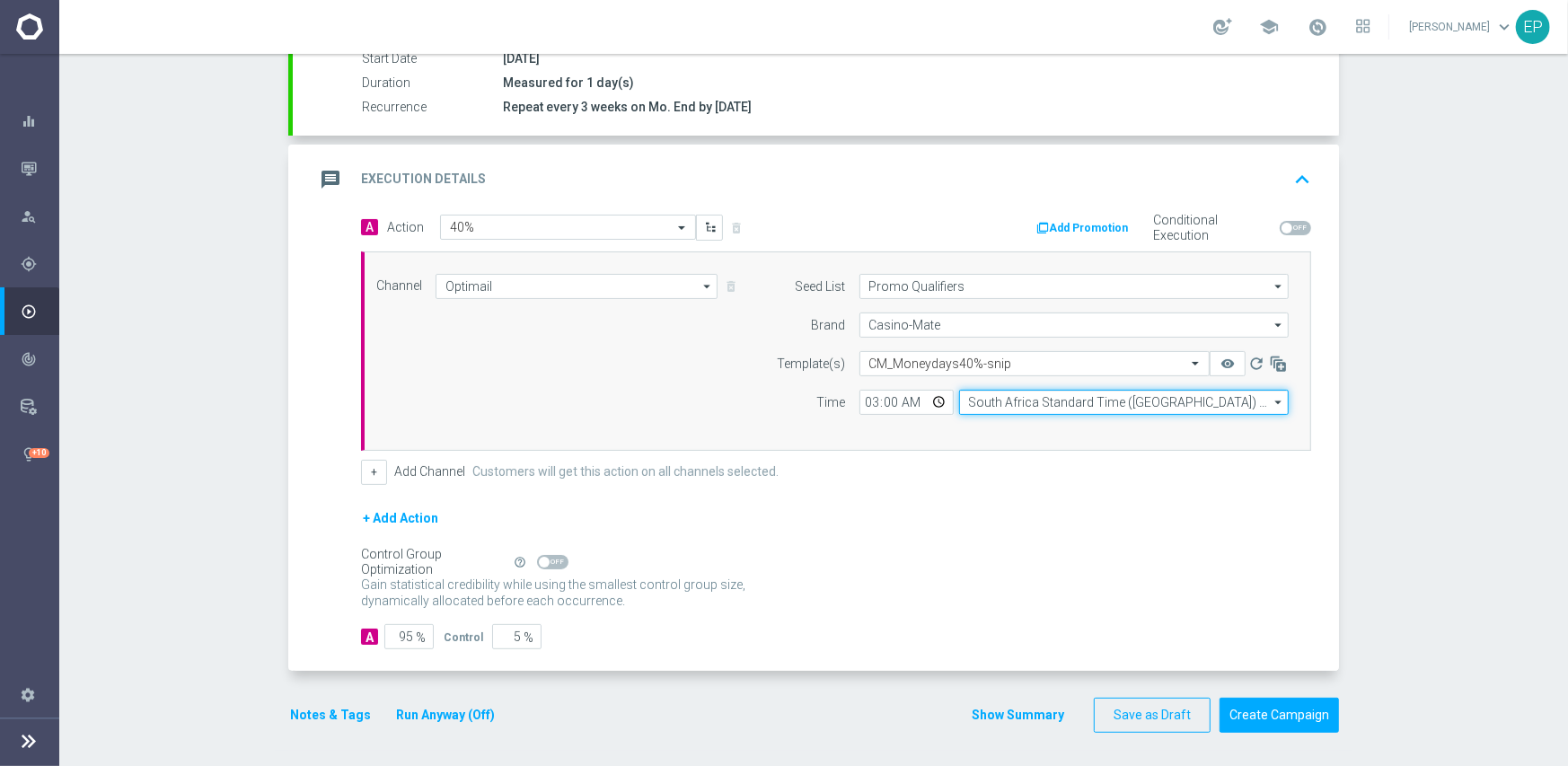
drag, startPoint x: 1008, startPoint y: 393, endPoint x: 1019, endPoint y: 399, distance: 12.5
click at [1009, 393] on input "South Africa Standard Time ([GEOGRAPHIC_DATA]) (UTC +02:00)" at bounding box center [1124, 402] width 330 height 25
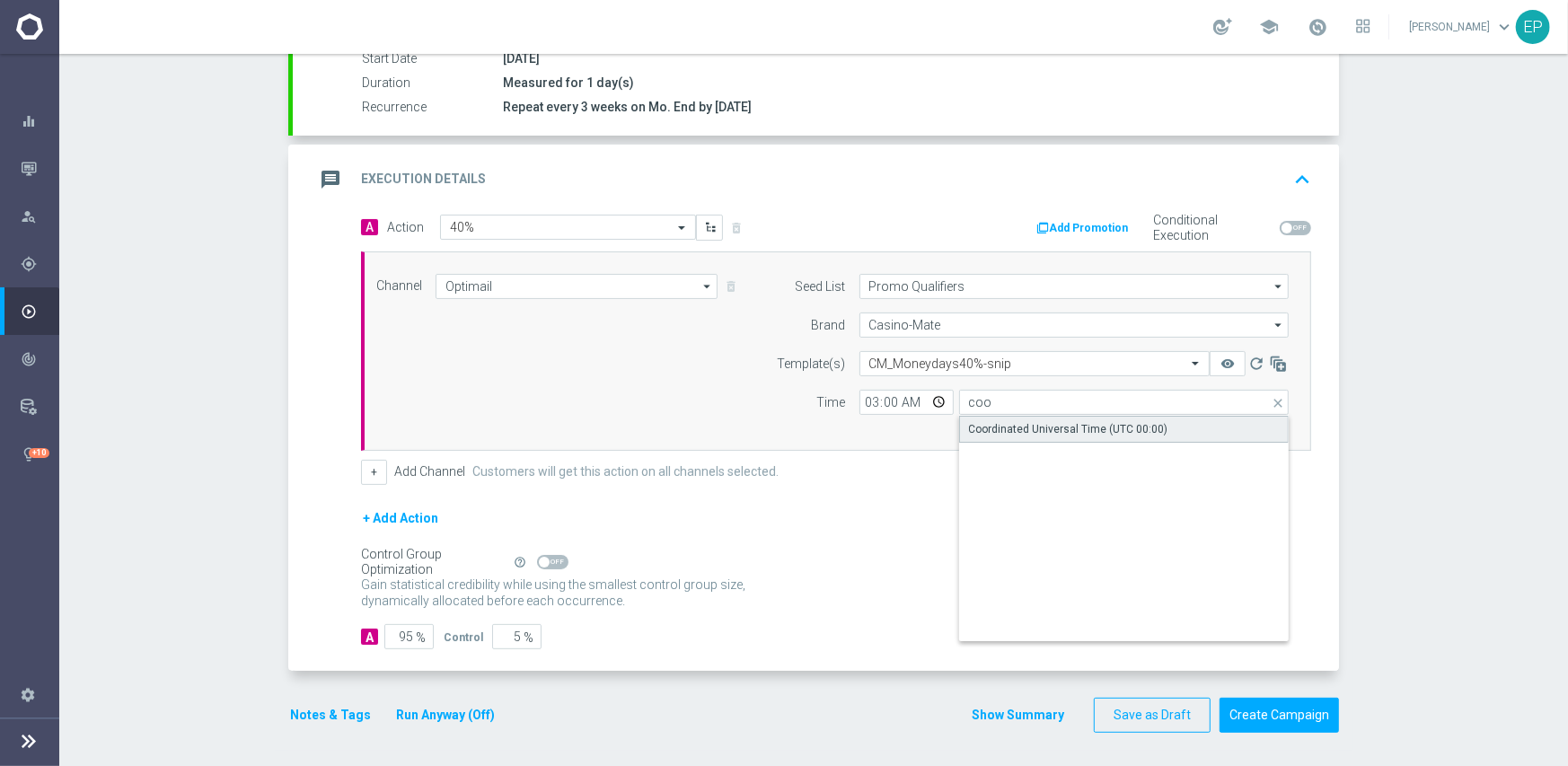
click at [1020, 427] on div "Coordinated Universal Time (UTC 00:00)" at bounding box center [1068, 429] width 199 height 16
type input "Coordinated Universal Time (UTC 00:00)"
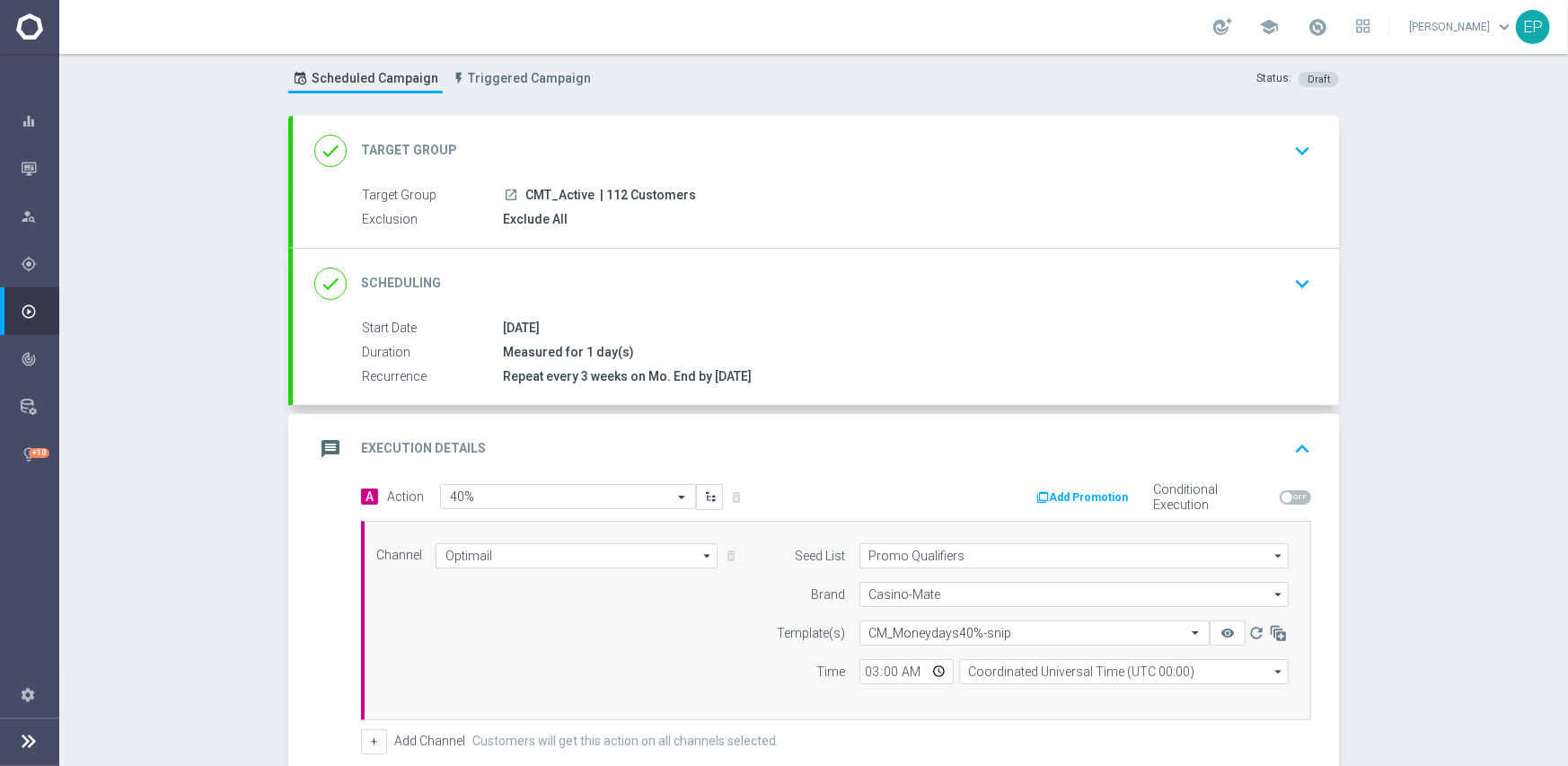
scroll to position [314, 0]
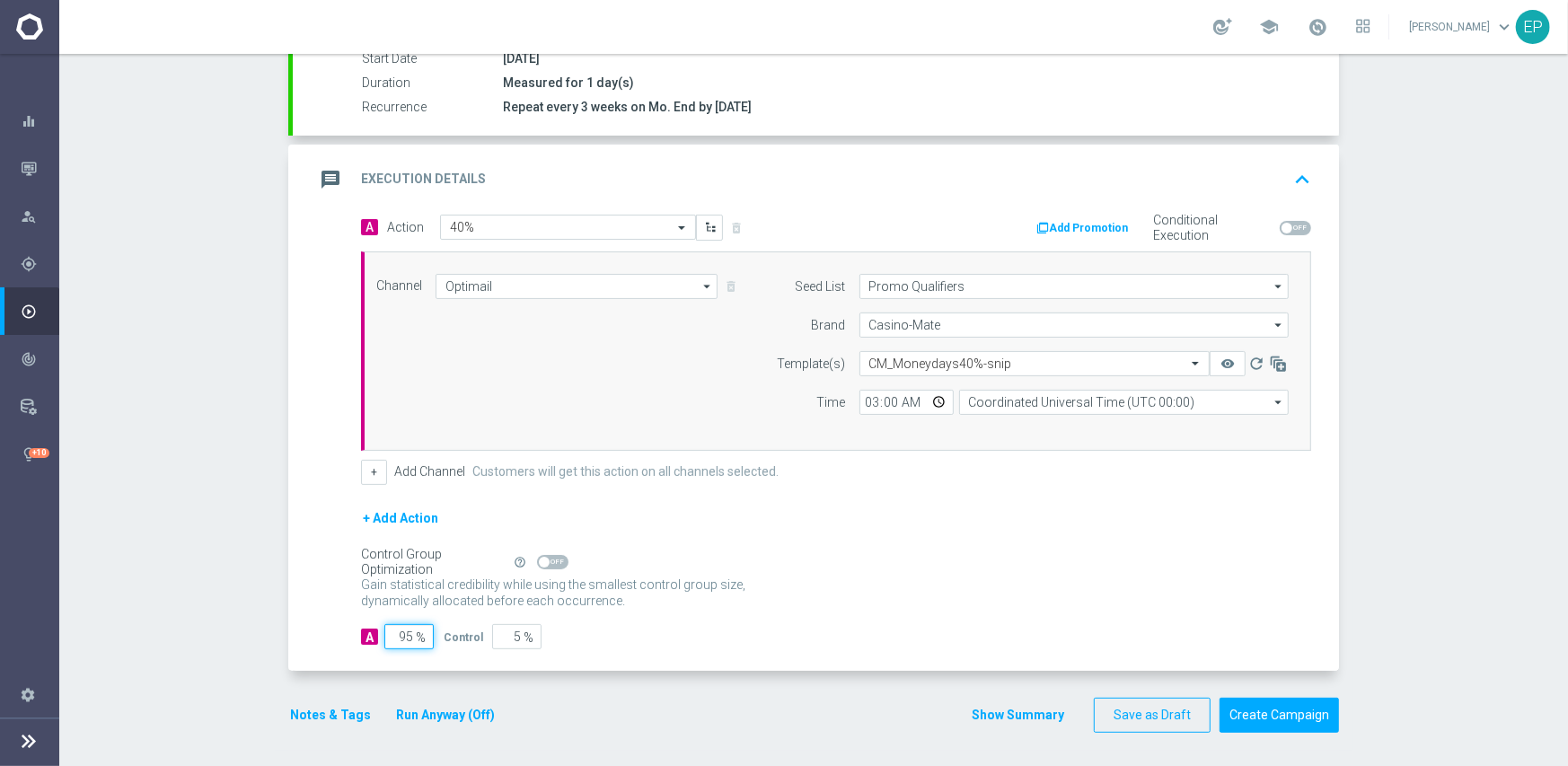
click at [401, 637] on input "95" at bounding box center [409, 637] width 49 height 25
type input "1"
type input "99"
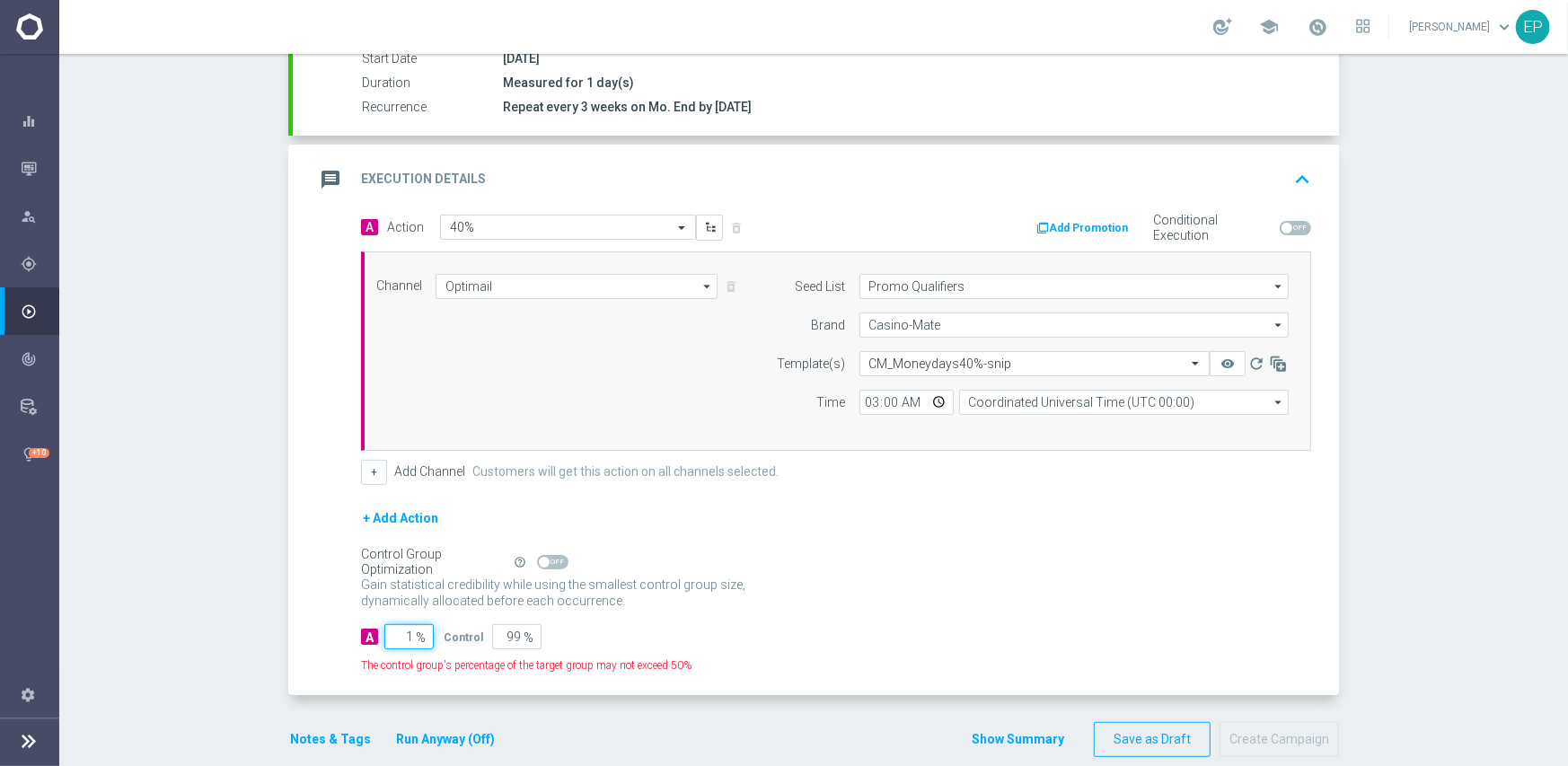
type input "10"
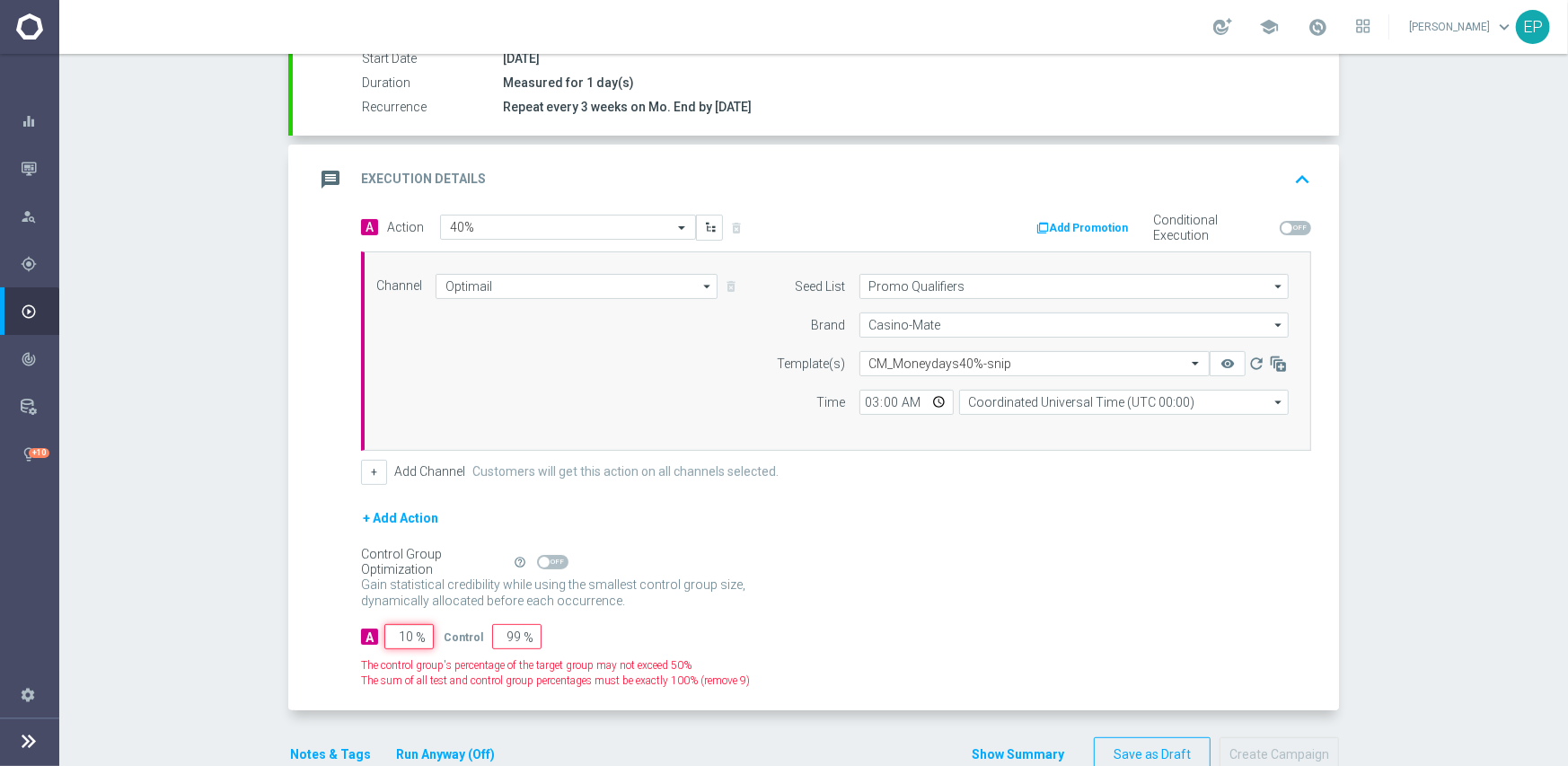
type input "90"
type input "100"
type input "0"
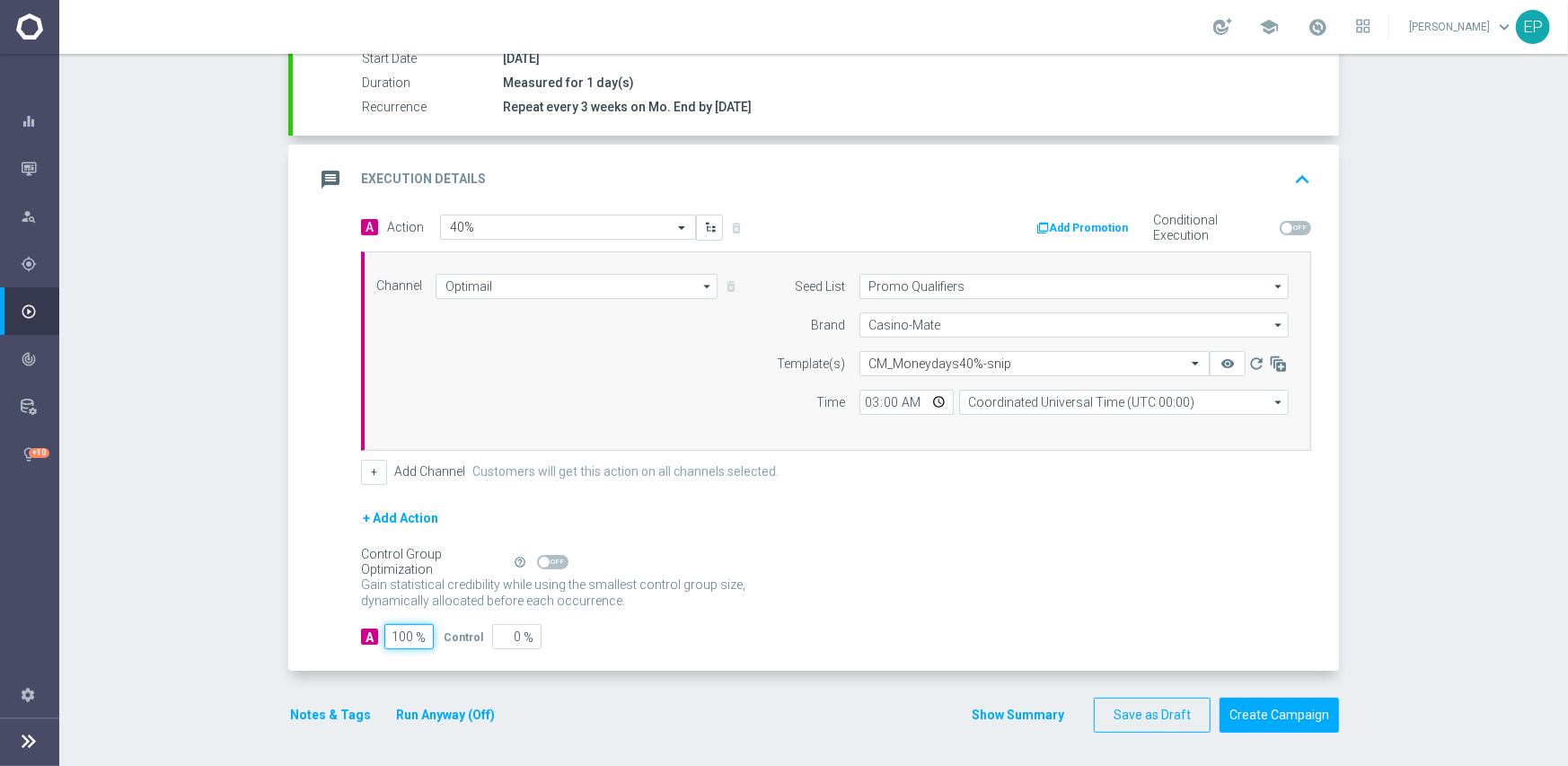
type input "100"
click at [737, 624] on div "A 100 % Control 0 %" at bounding box center [837, 637] width 950 height 25
click at [1243, 710] on button "Create Campaign" at bounding box center [1279, 715] width 120 height 35
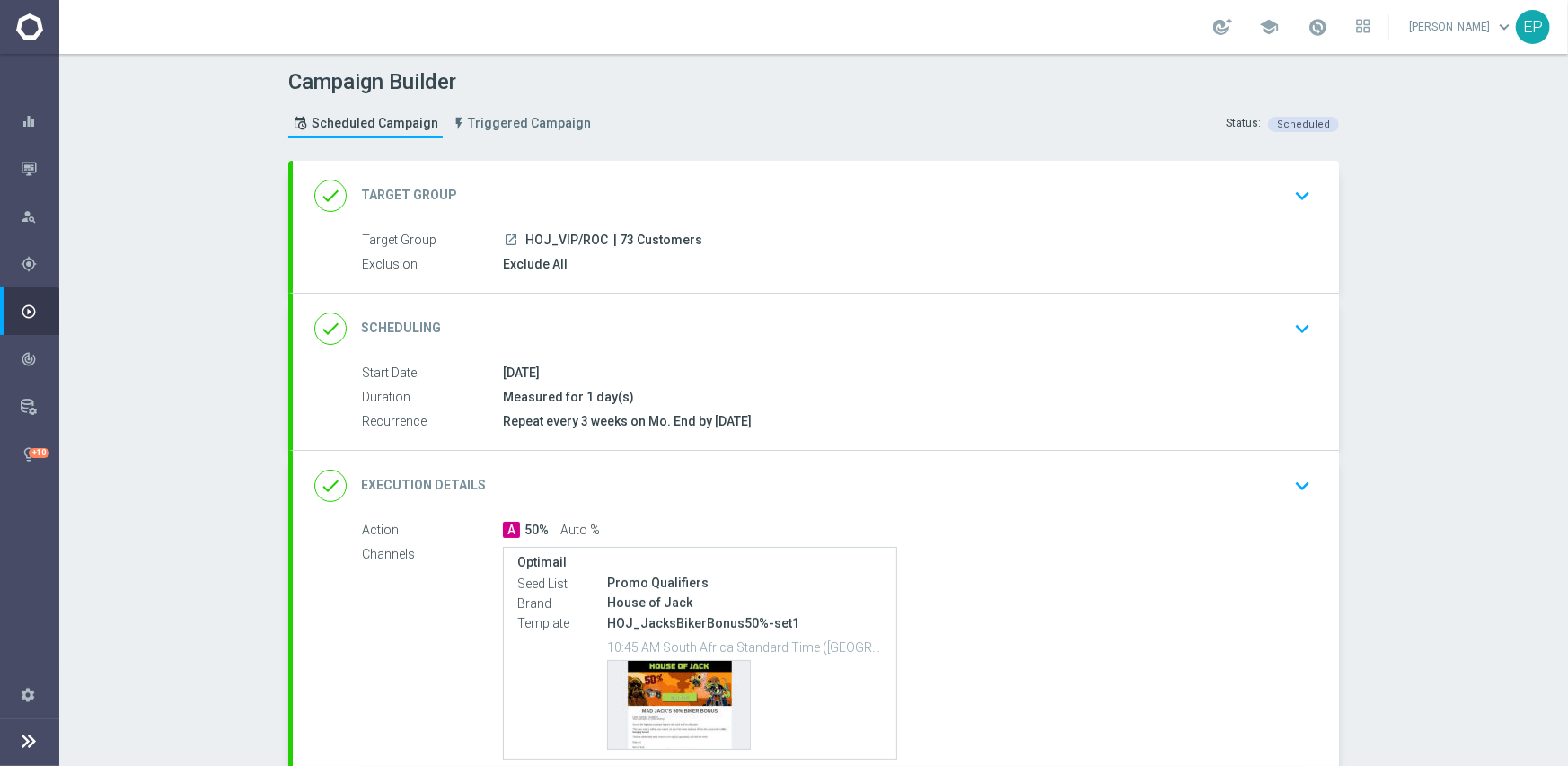
click at [632, 311] on div "done Scheduling keyboard_arrow_down" at bounding box center [815, 328] width 1003 height 34
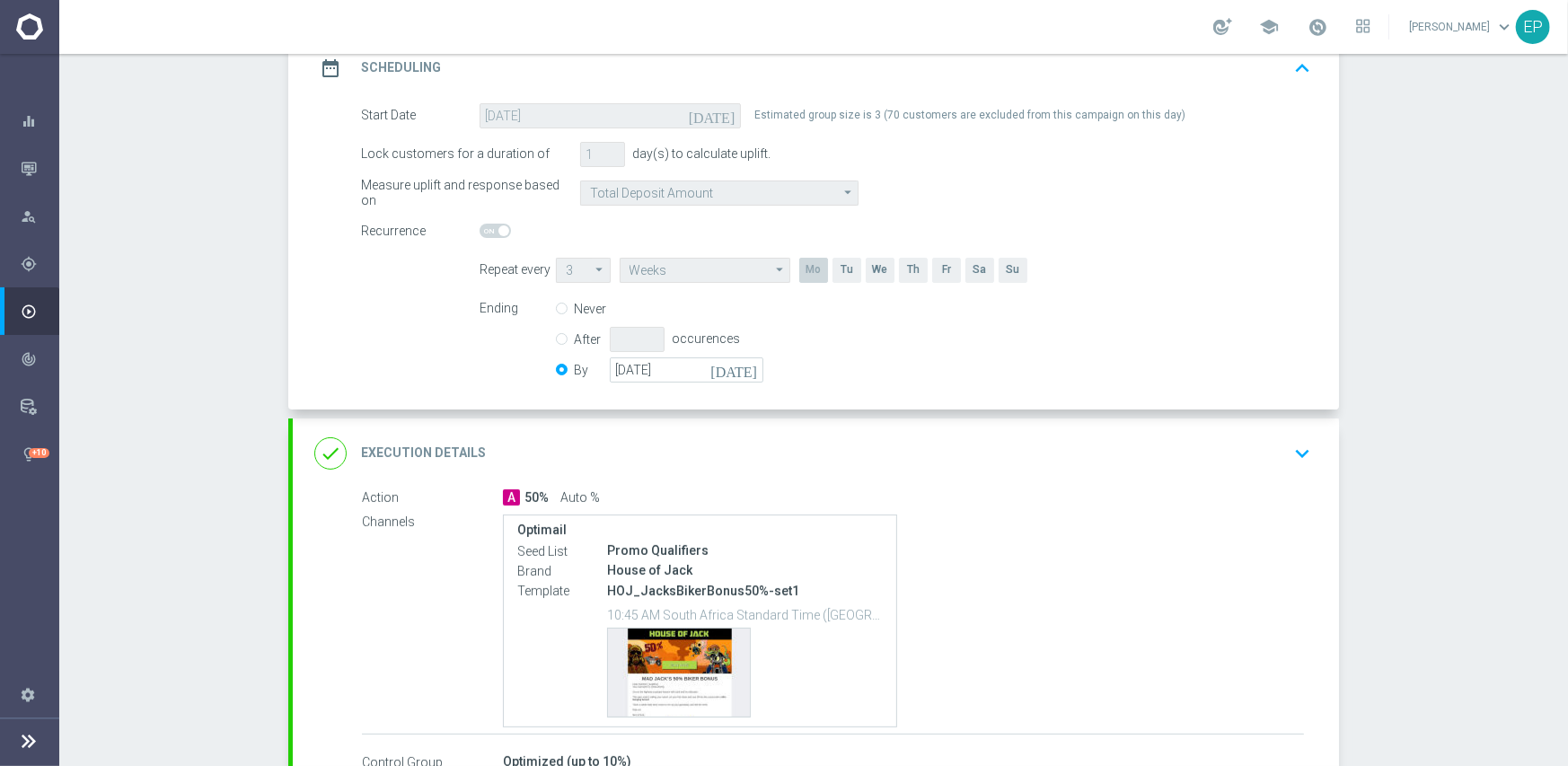
scroll to position [270, 0]
click at [647, 368] on input "[DATE]" at bounding box center [686, 369] width 153 height 25
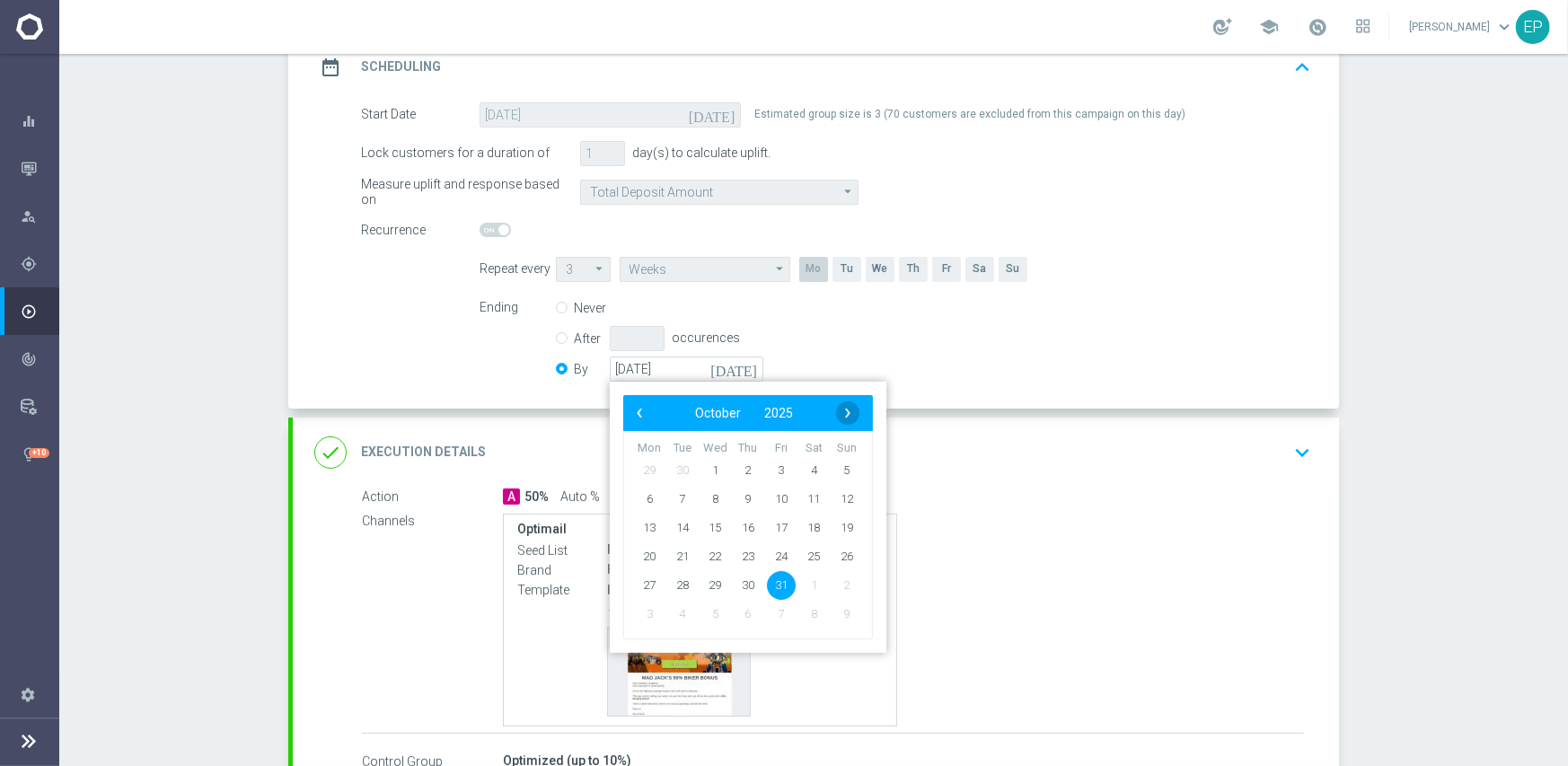
click at [836, 410] on span "›" at bounding box center [847, 412] width 23 height 23
click at [835, 583] on span "30" at bounding box center [847, 585] width 29 height 29
type input "[DATE]"
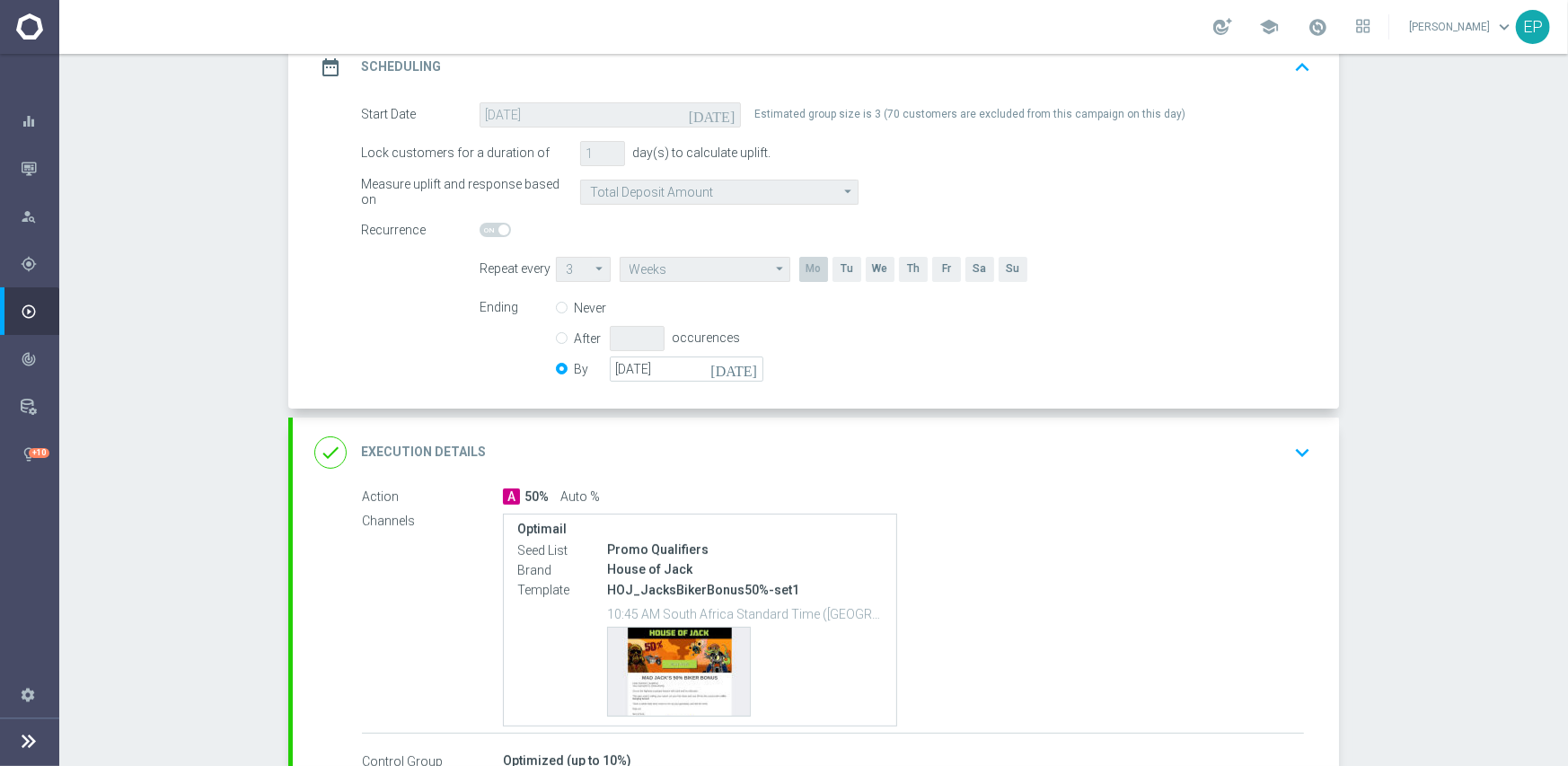
click at [857, 454] on div "done Execution Details keyboard_arrow_down" at bounding box center [815, 452] width 1003 height 34
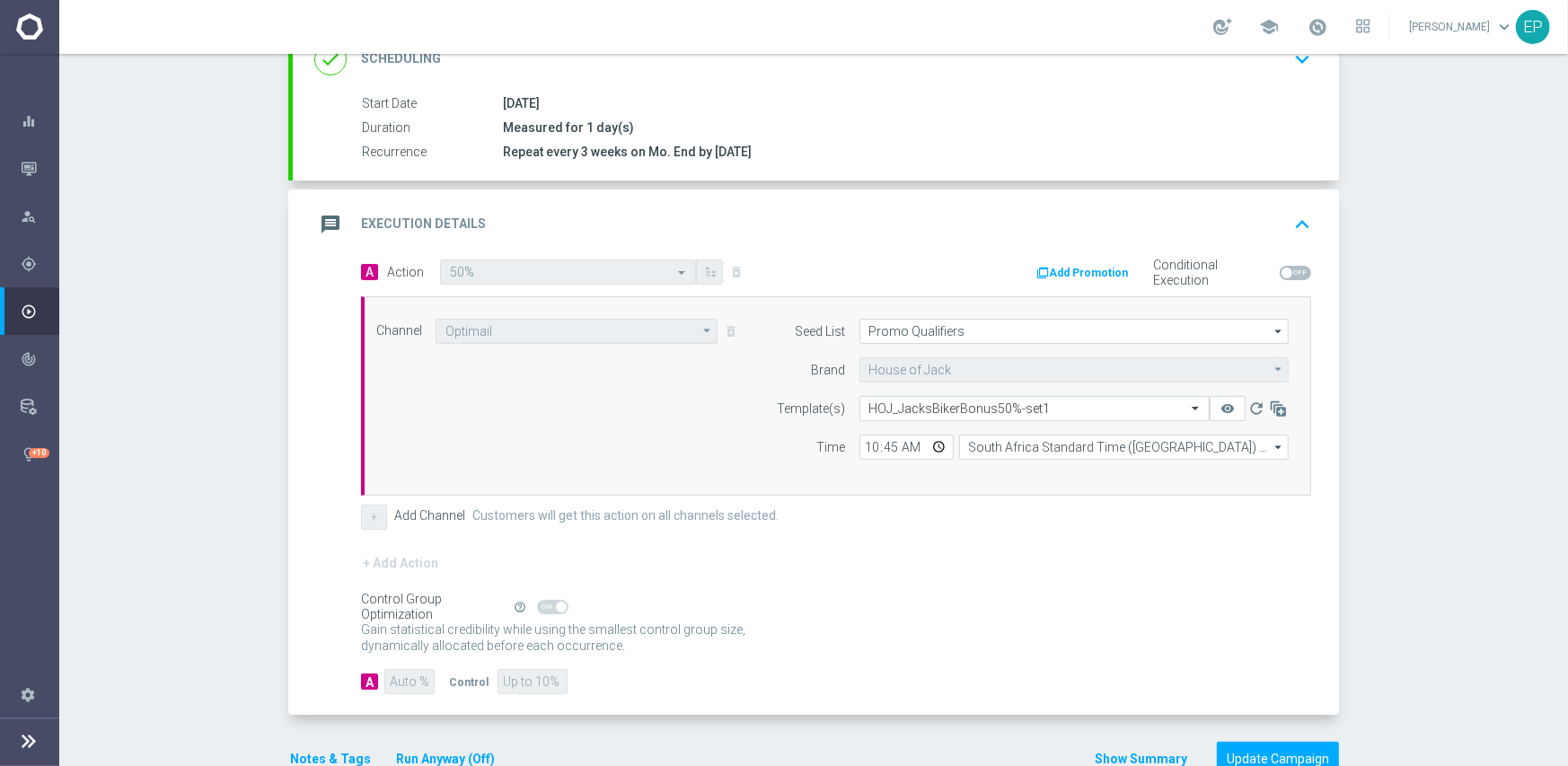
scroll to position [314, 0]
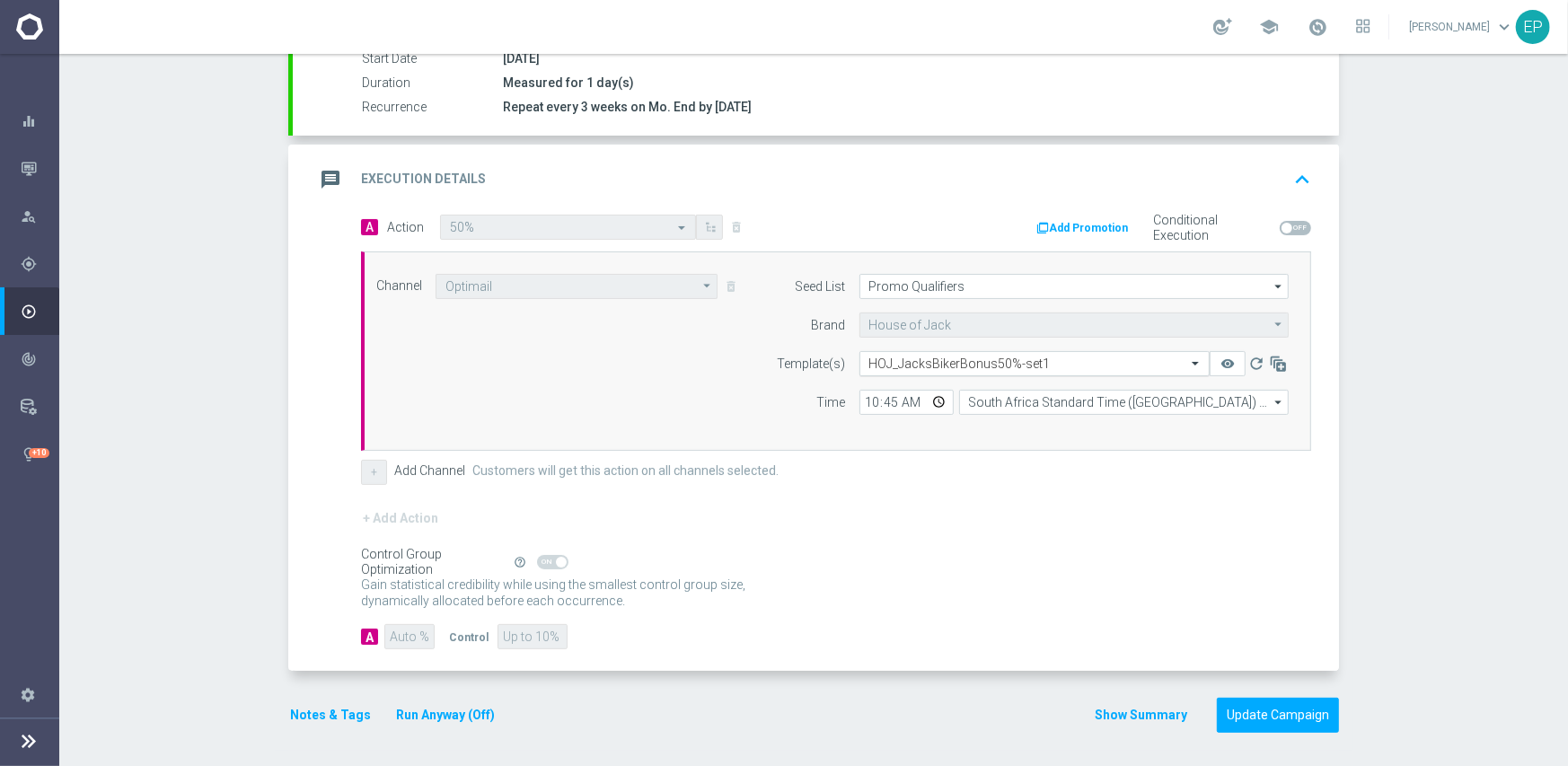
click at [956, 359] on input "text" at bounding box center [1017, 364] width 295 height 15
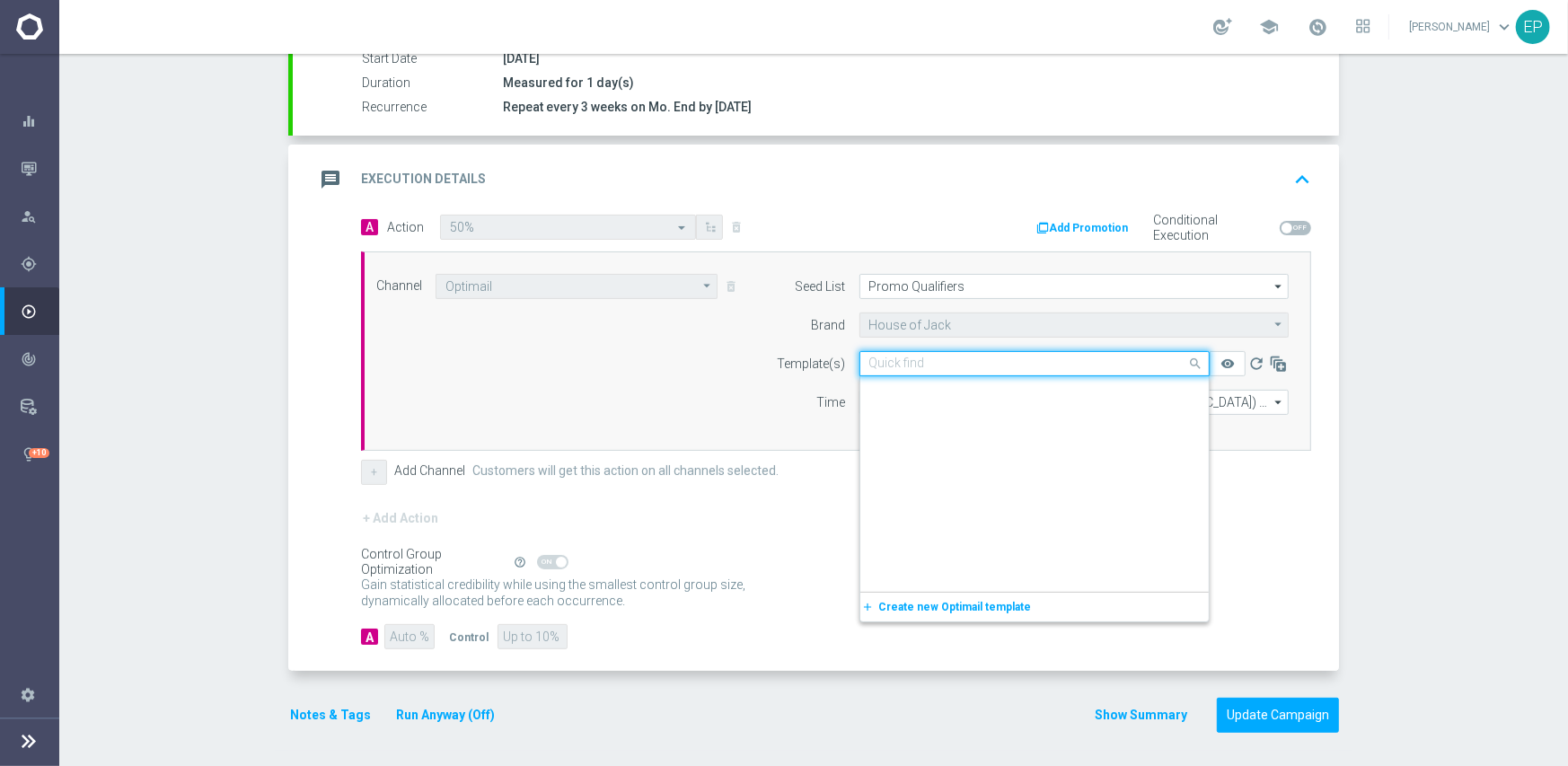
scroll to position [9065, 0]
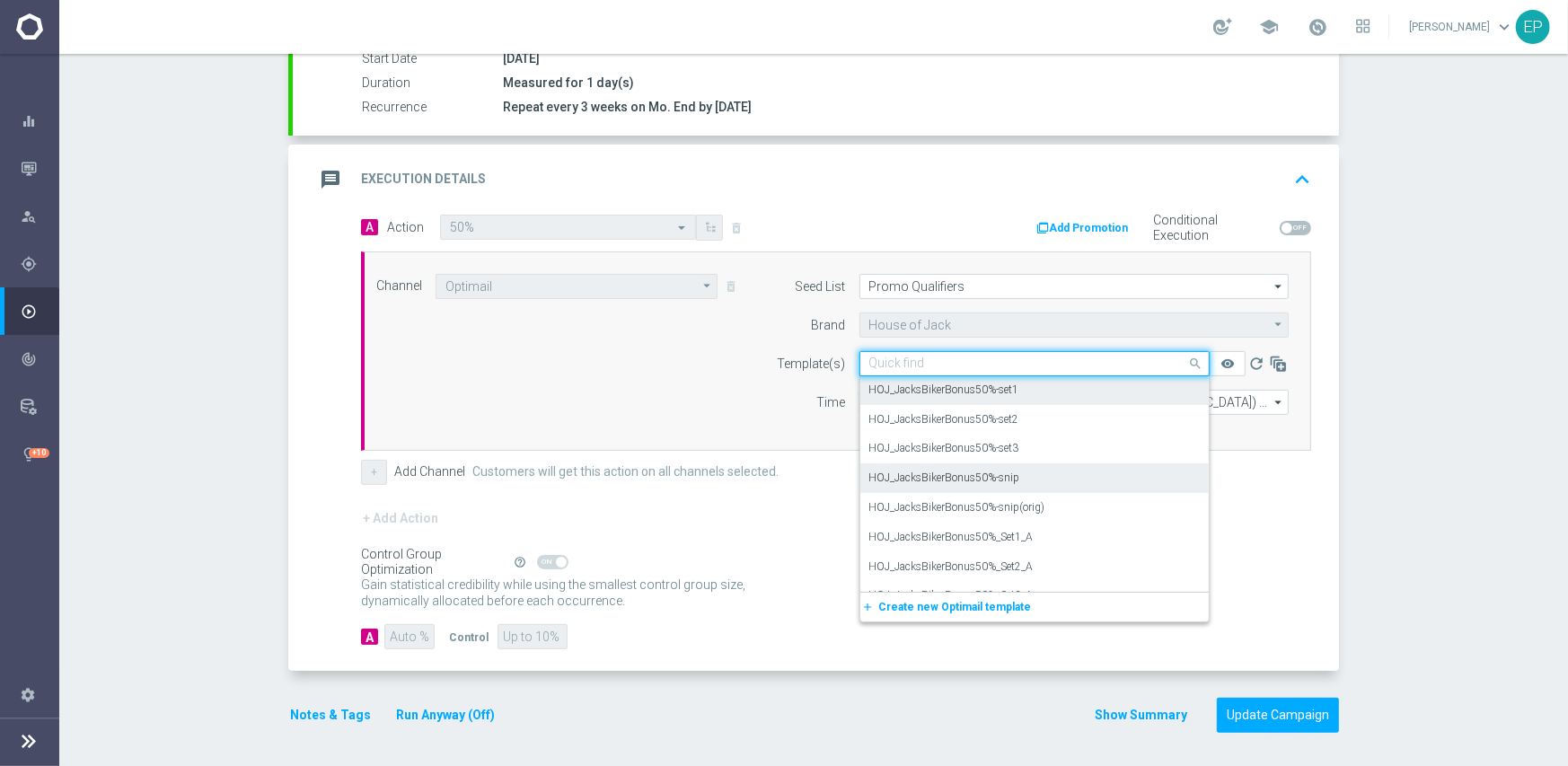
drag, startPoint x: 998, startPoint y: 473, endPoint x: 946, endPoint y: 448, distance: 57.7
click at [997, 473] on label "HOJ_JacksBikerBonus50%-snip" at bounding box center [944, 478] width 151 height 15
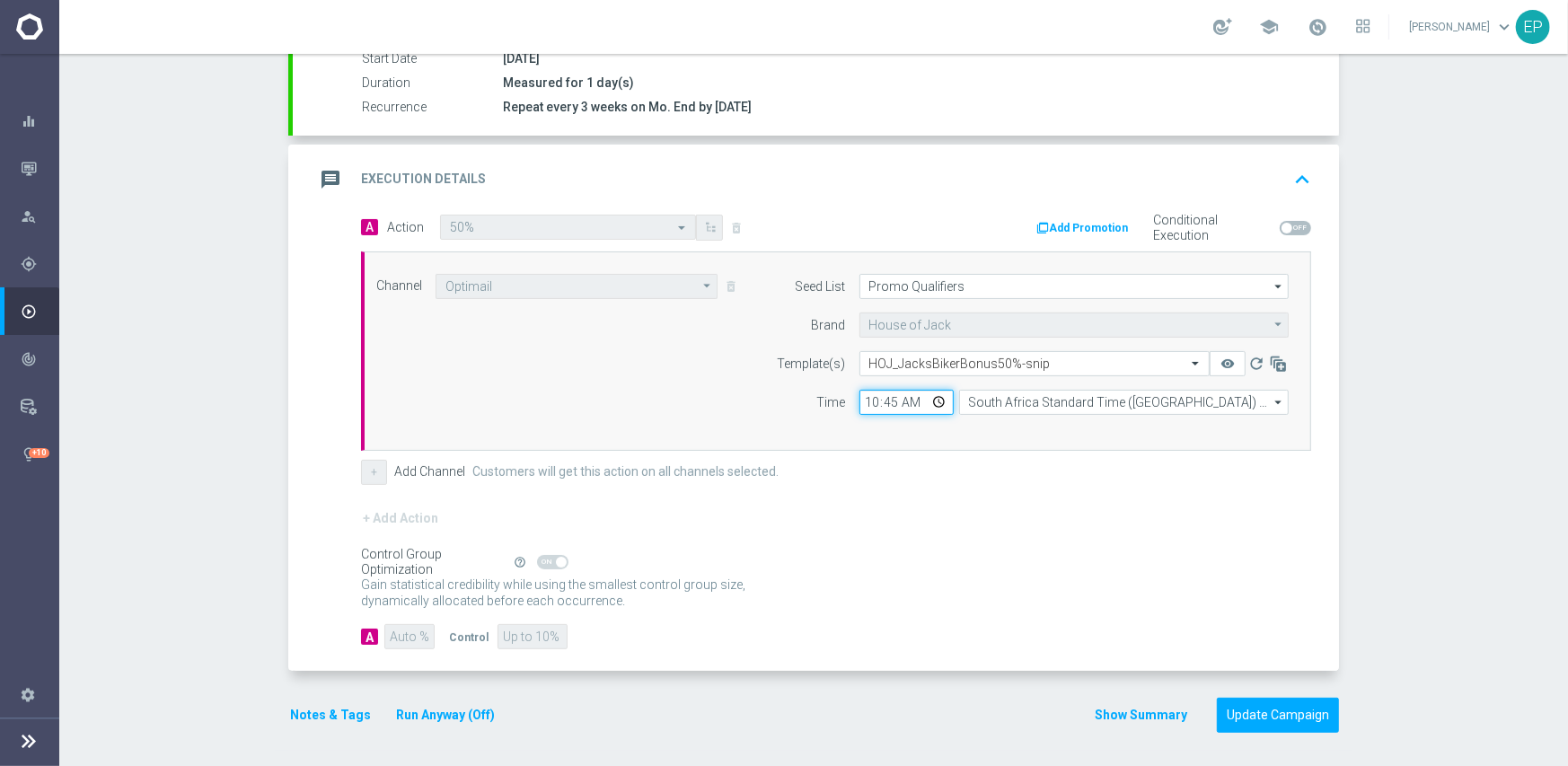
click at [860, 400] on input "10:45" at bounding box center [907, 402] width 94 height 25
type input "03:00"
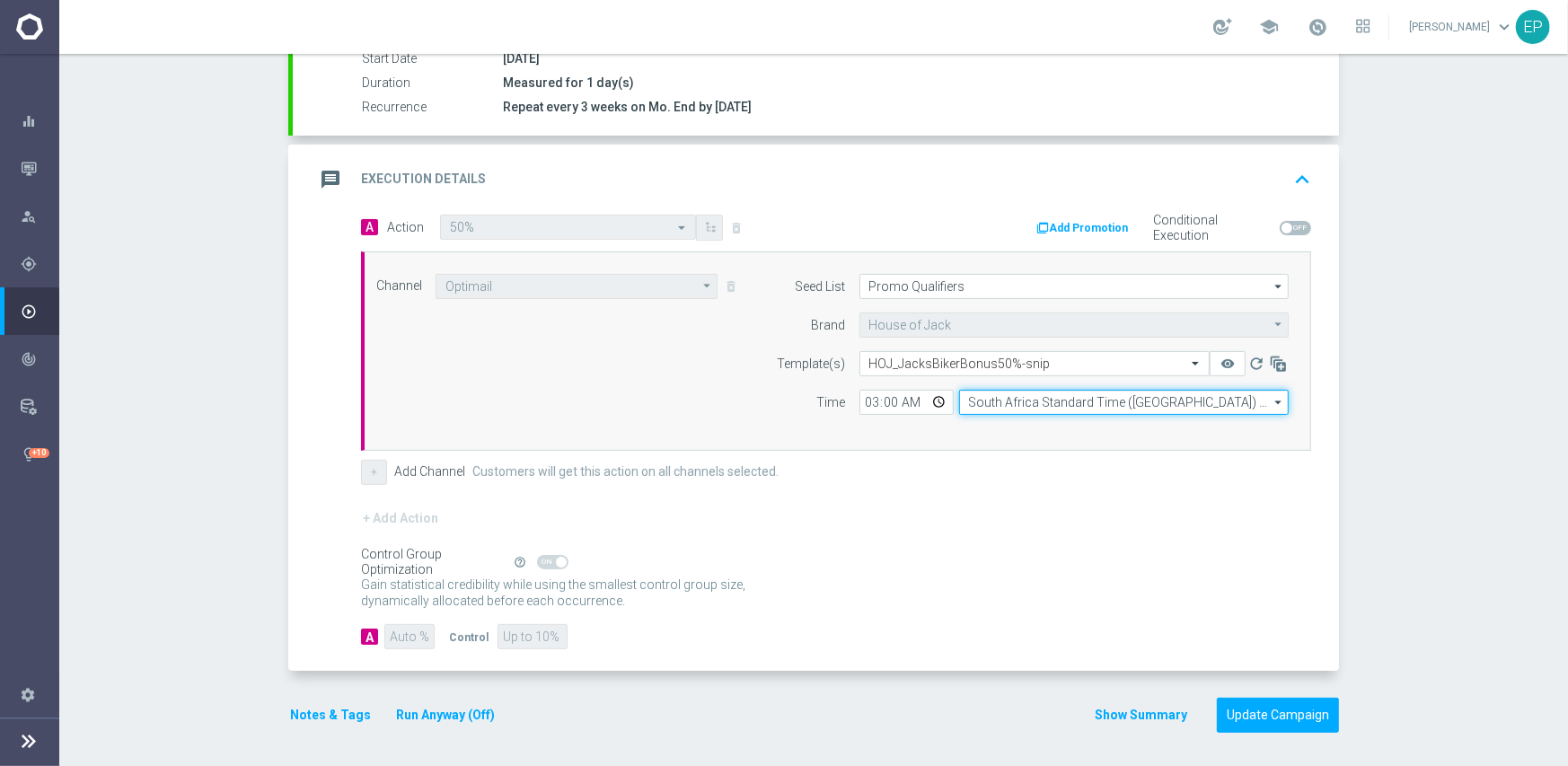
click at [997, 400] on input "South Africa Standard Time ([GEOGRAPHIC_DATA]) (UTC +02:00)" at bounding box center [1124, 402] width 330 height 25
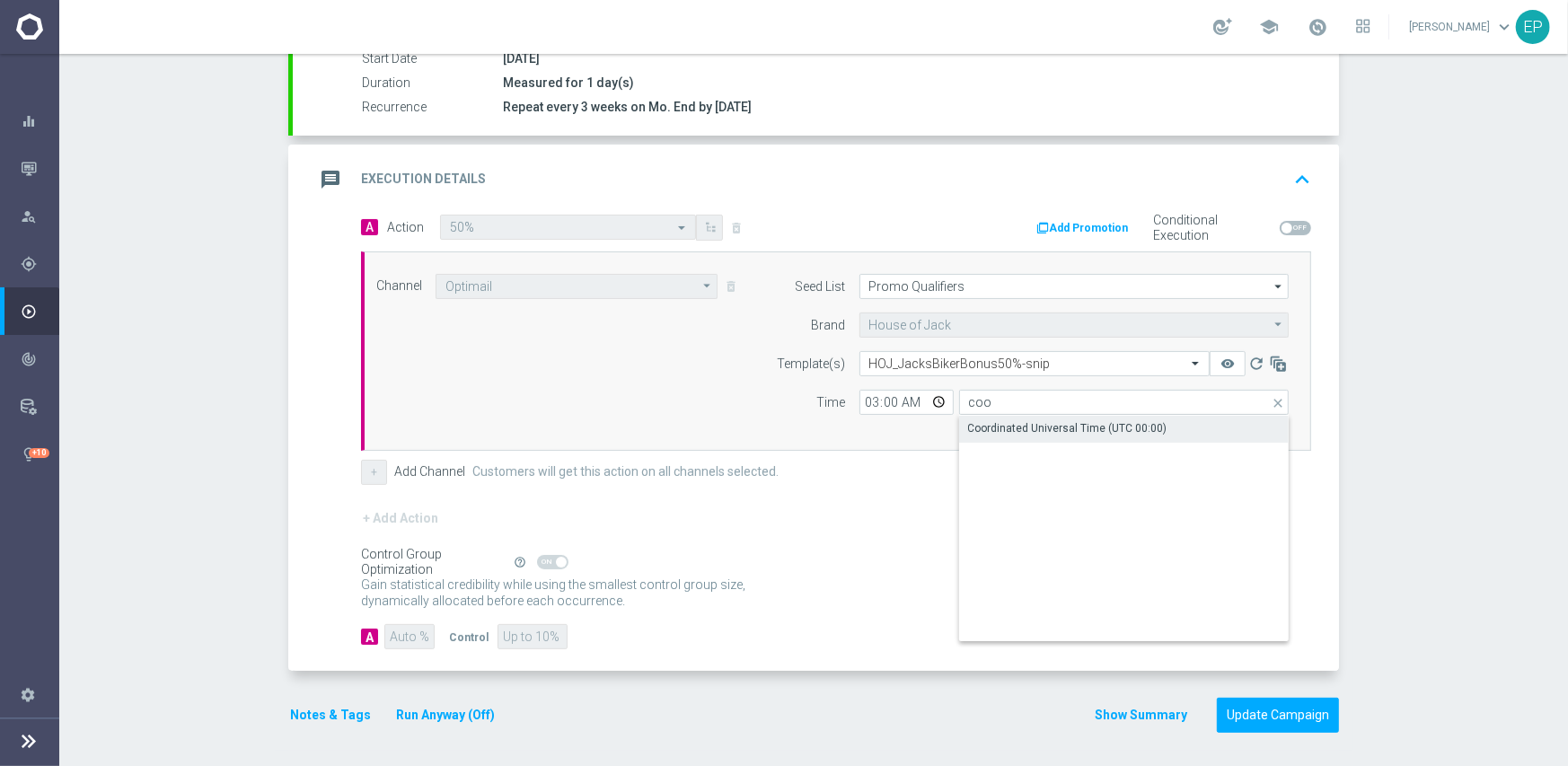
click at [997, 424] on div "Coordinated Universal Time (UTC 00:00)" at bounding box center [1067, 428] width 199 height 16
type input "Coordinated Universal Time (UTC 00:00)"
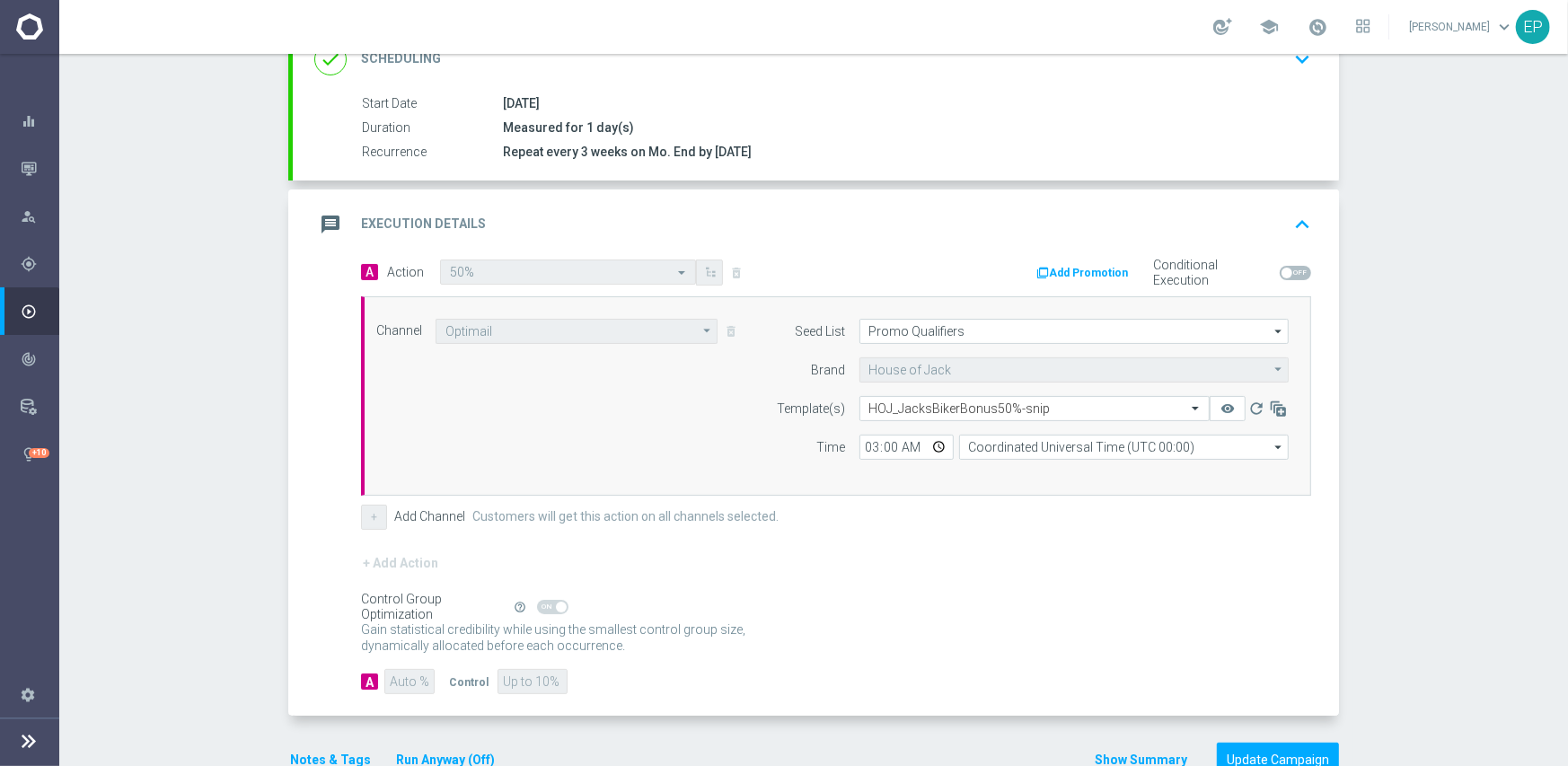
scroll to position [314, 0]
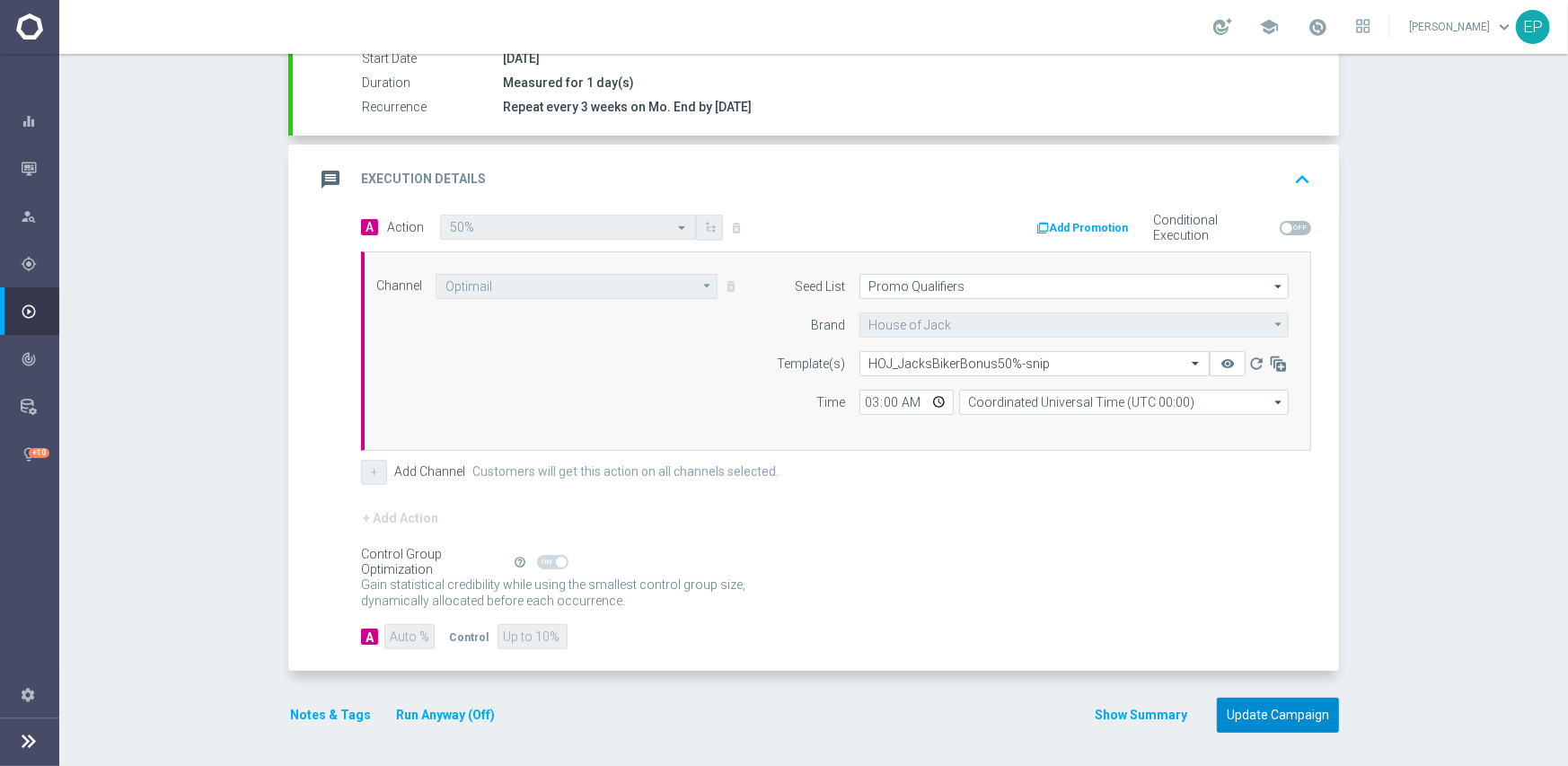
click at [1255, 709] on button "Update Campaign" at bounding box center [1277, 715] width 122 height 35
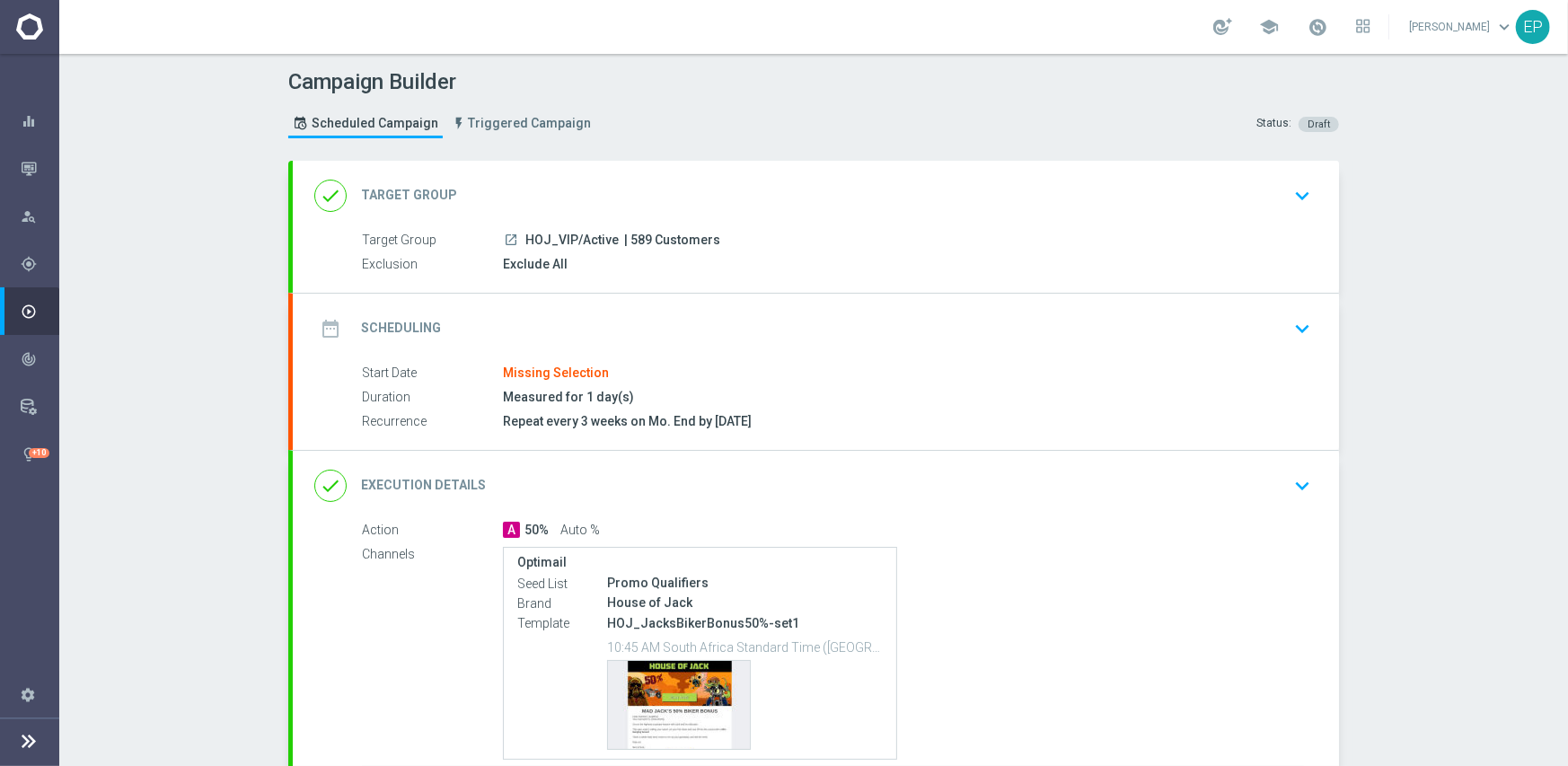
click at [614, 319] on div "date_range Scheduling keyboard_arrow_down" at bounding box center [815, 328] width 1003 height 34
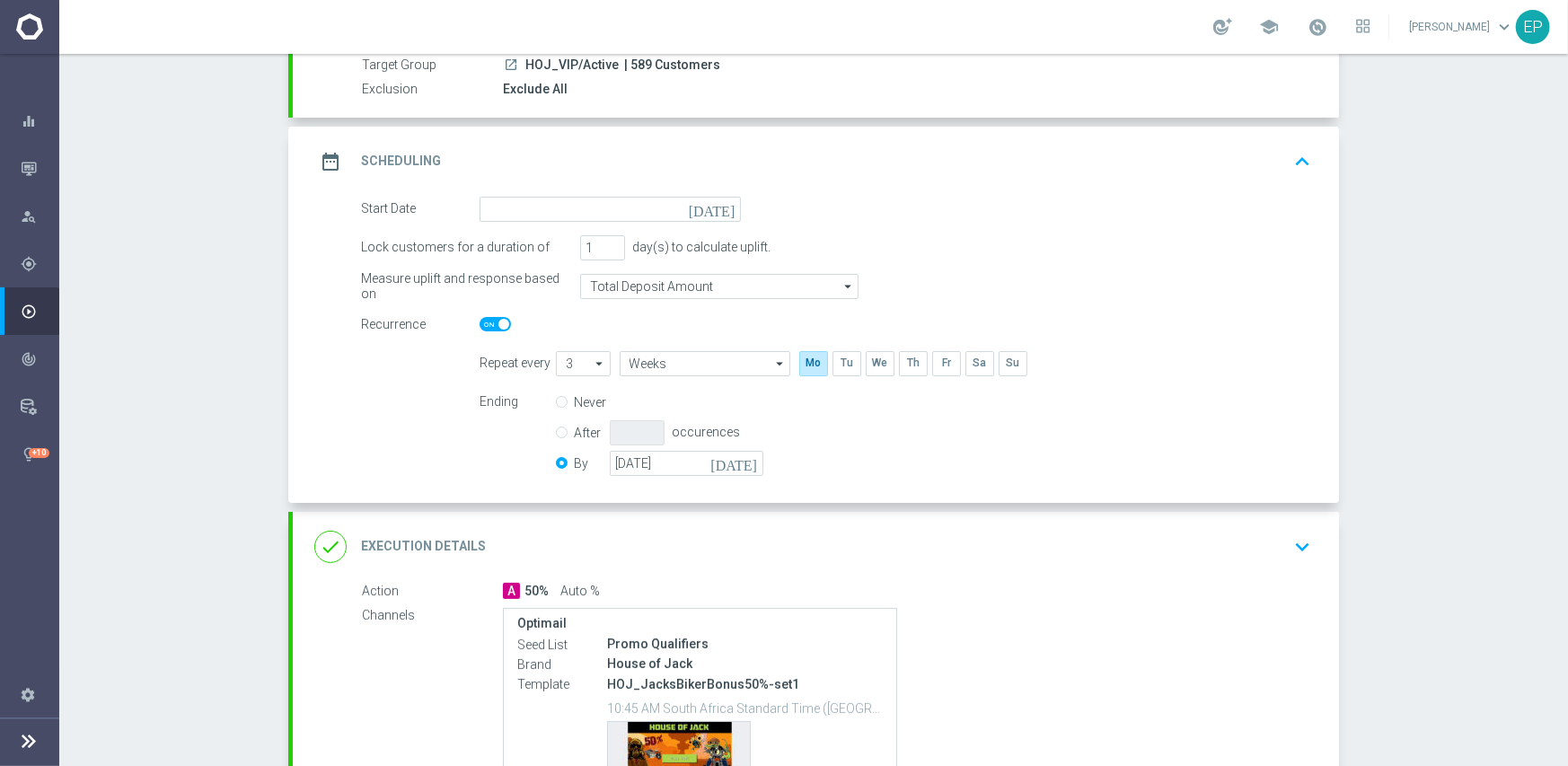
scroll to position [179, 0]
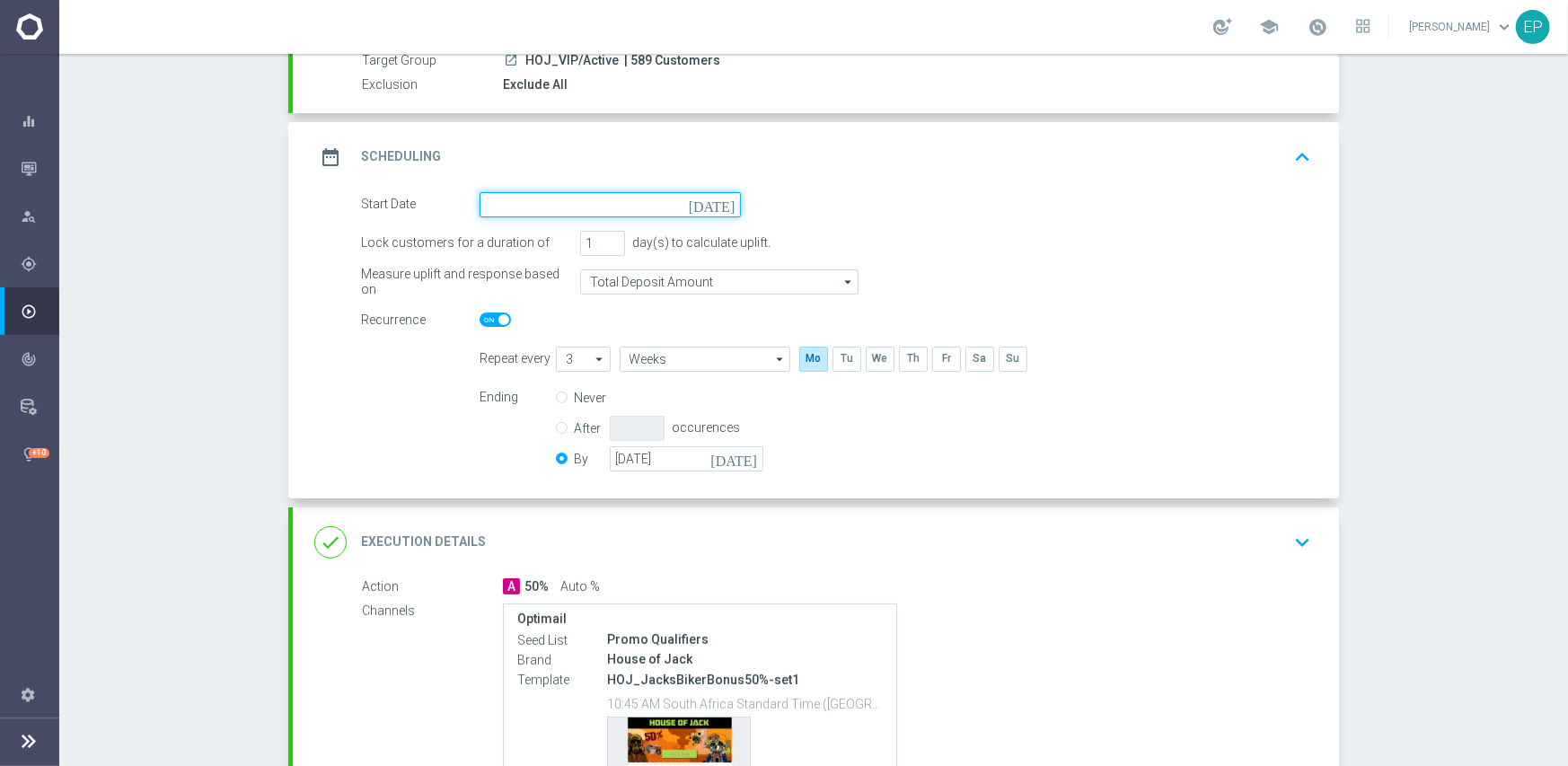
click at [606, 205] on input at bounding box center [610, 204] width 261 height 25
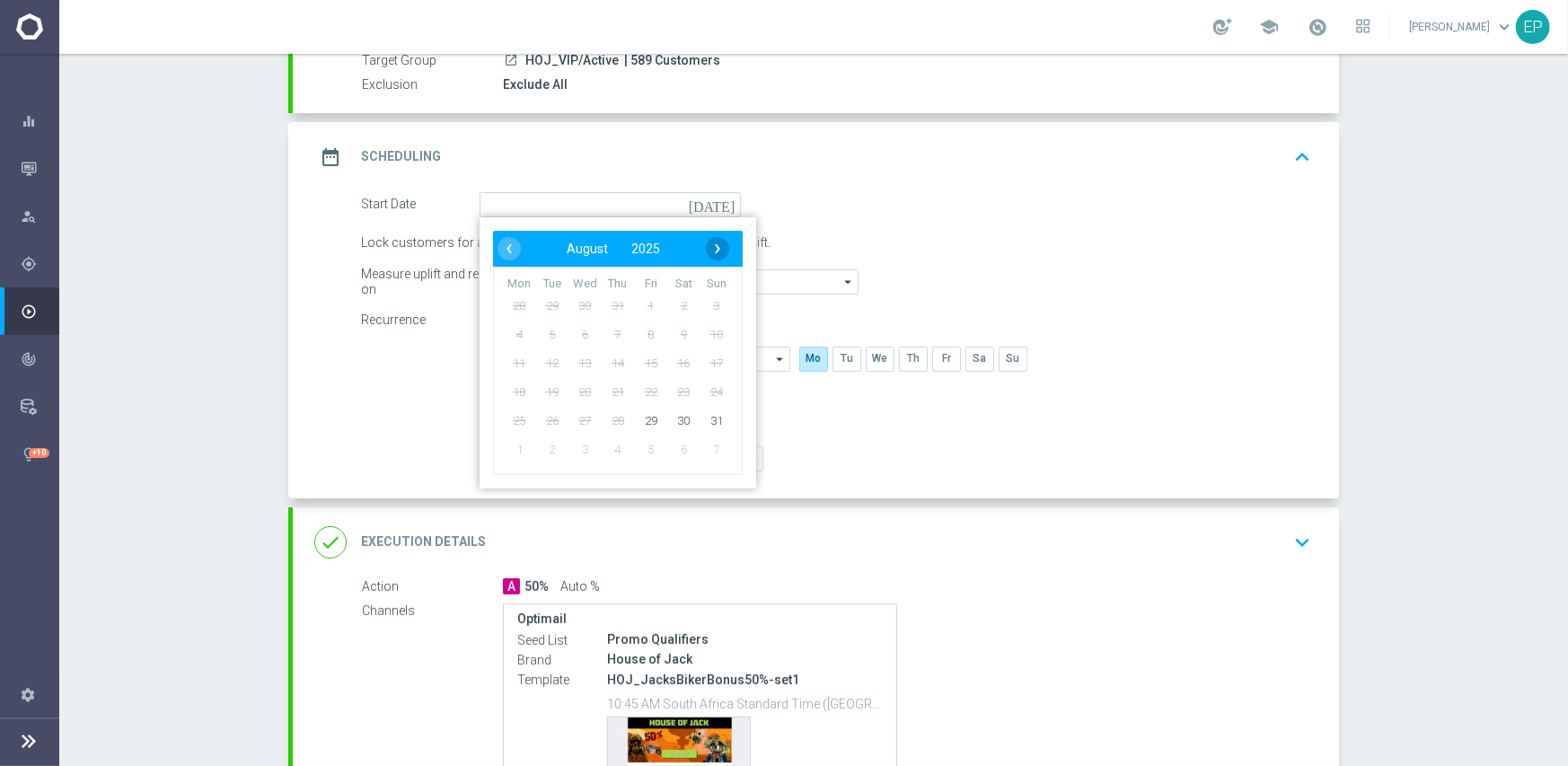
click at [708, 242] on span "›" at bounding box center [717, 249] width 23 height 23
click at [509, 304] on span "1" at bounding box center [519, 305] width 29 height 29
type input "01 Sep 2025"
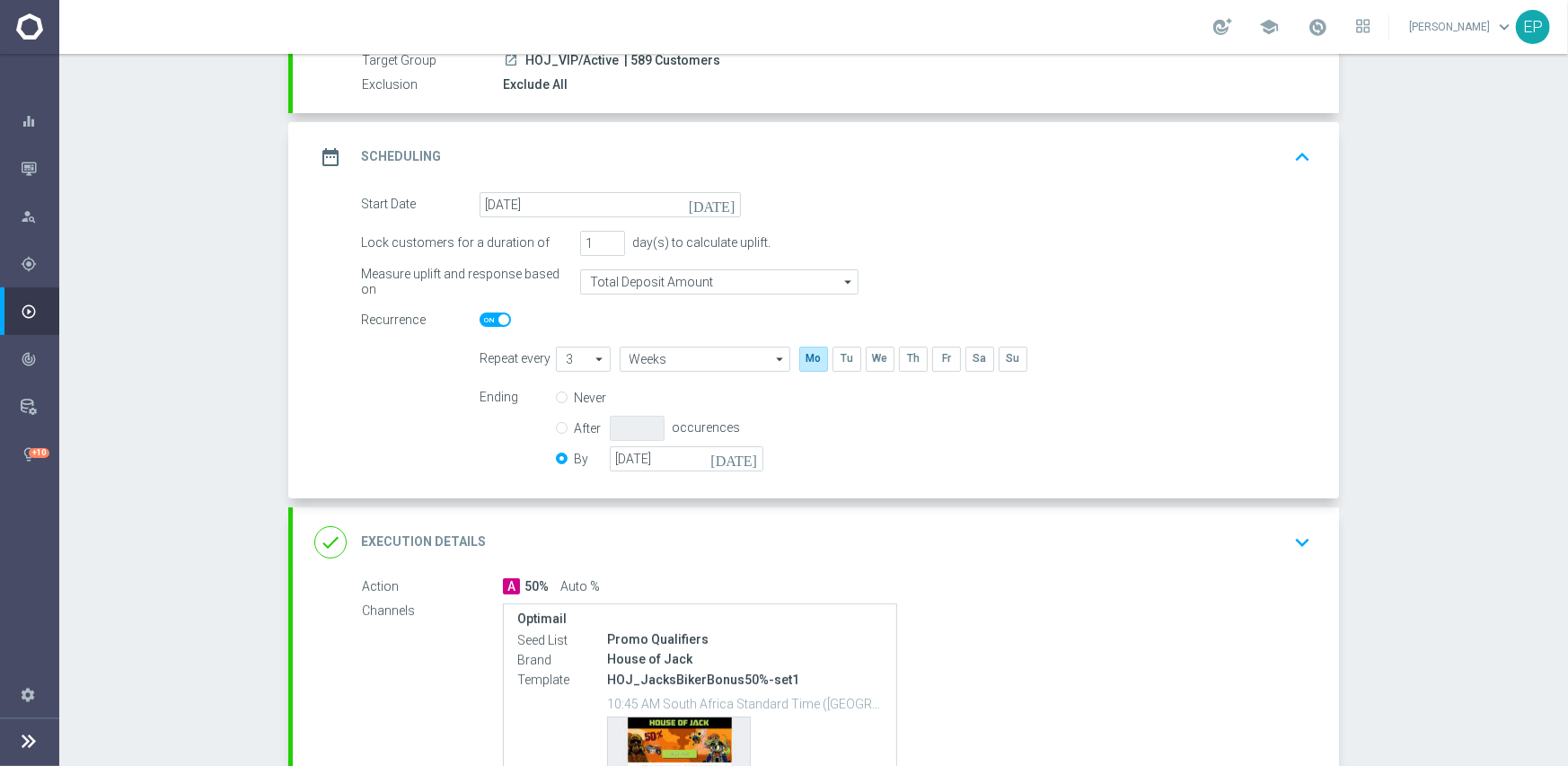
click at [647, 470] on div "Never After occurences By 31 Oct 2025 today" at bounding box center [671, 431] width 229 height 92
drag, startPoint x: 690, startPoint y: 461, endPoint x: 752, endPoint y: 453, distance: 62.5
click at [690, 460] on input "[DATE]" at bounding box center [686, 459] width 153 height 25
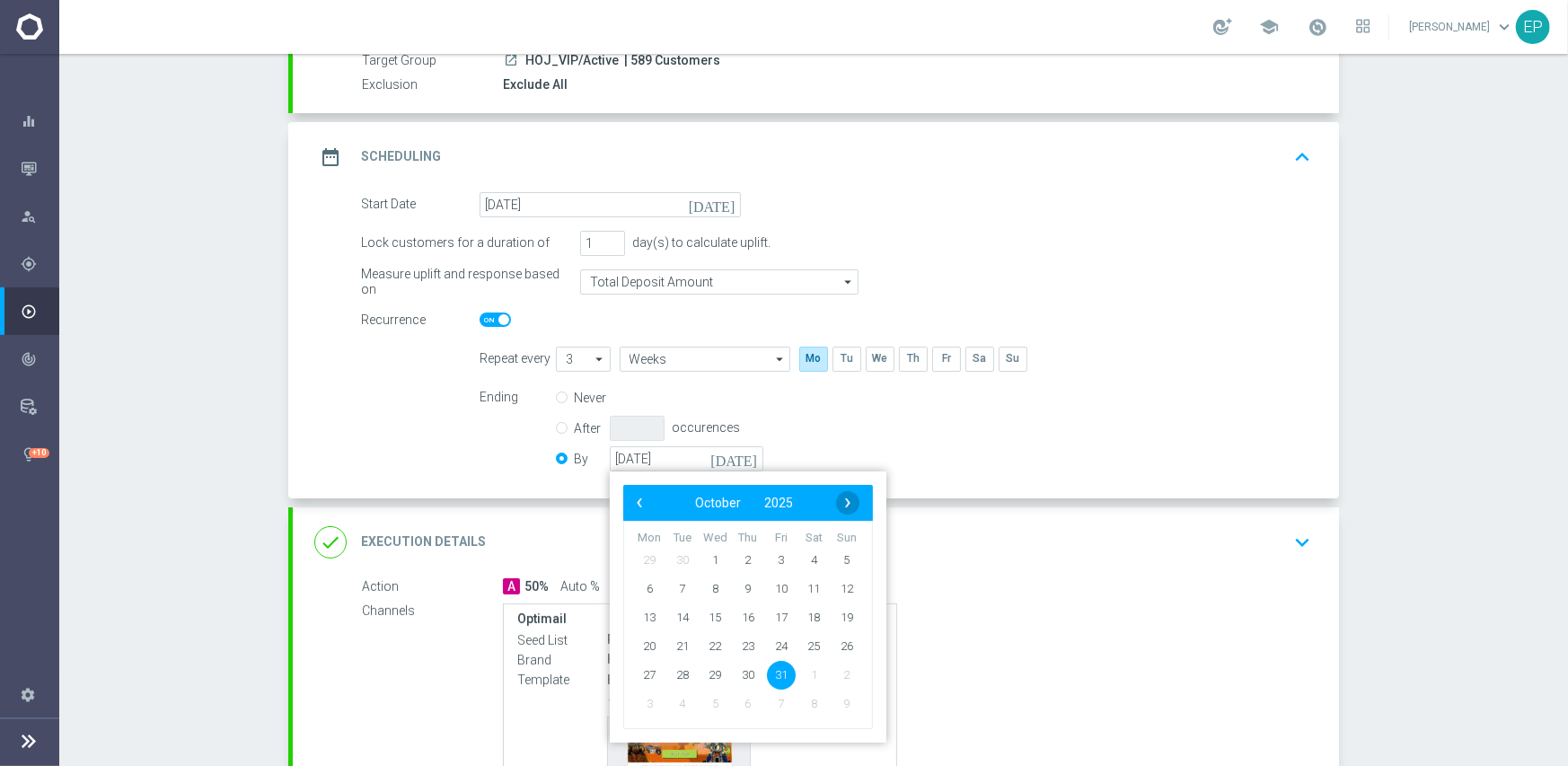
click at [837, 495] on span "›" at bounding box center [847, 503] width 23 height 23
click at [840, 673] on span "30" at bounding box center [847, 674] width 29 height 29
type input "[DATE]"
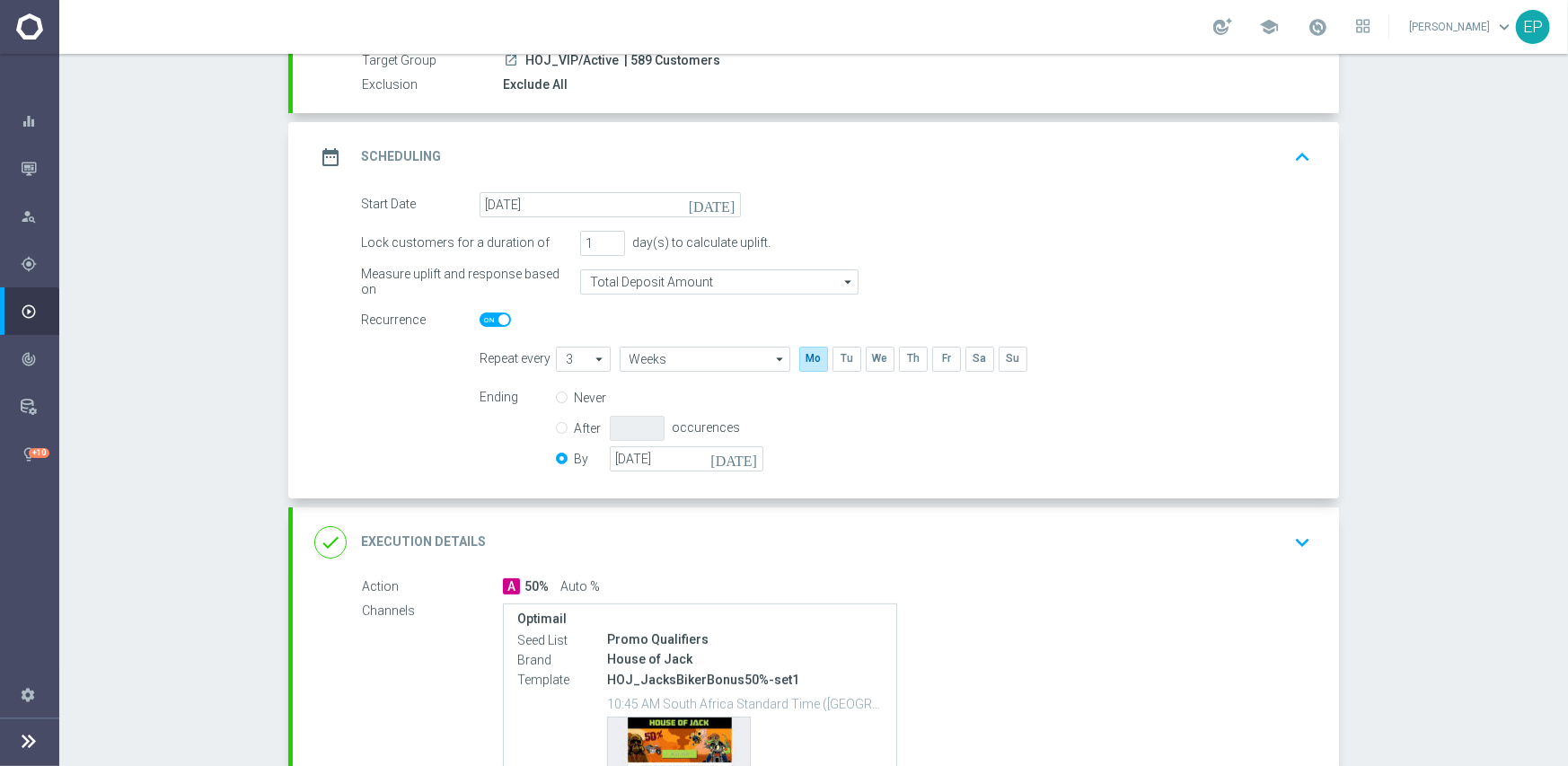
click at [820, 563] on div "done Execution Details keyboard_arrow_down" at bounding box center [815, 541] width 1046 height 70
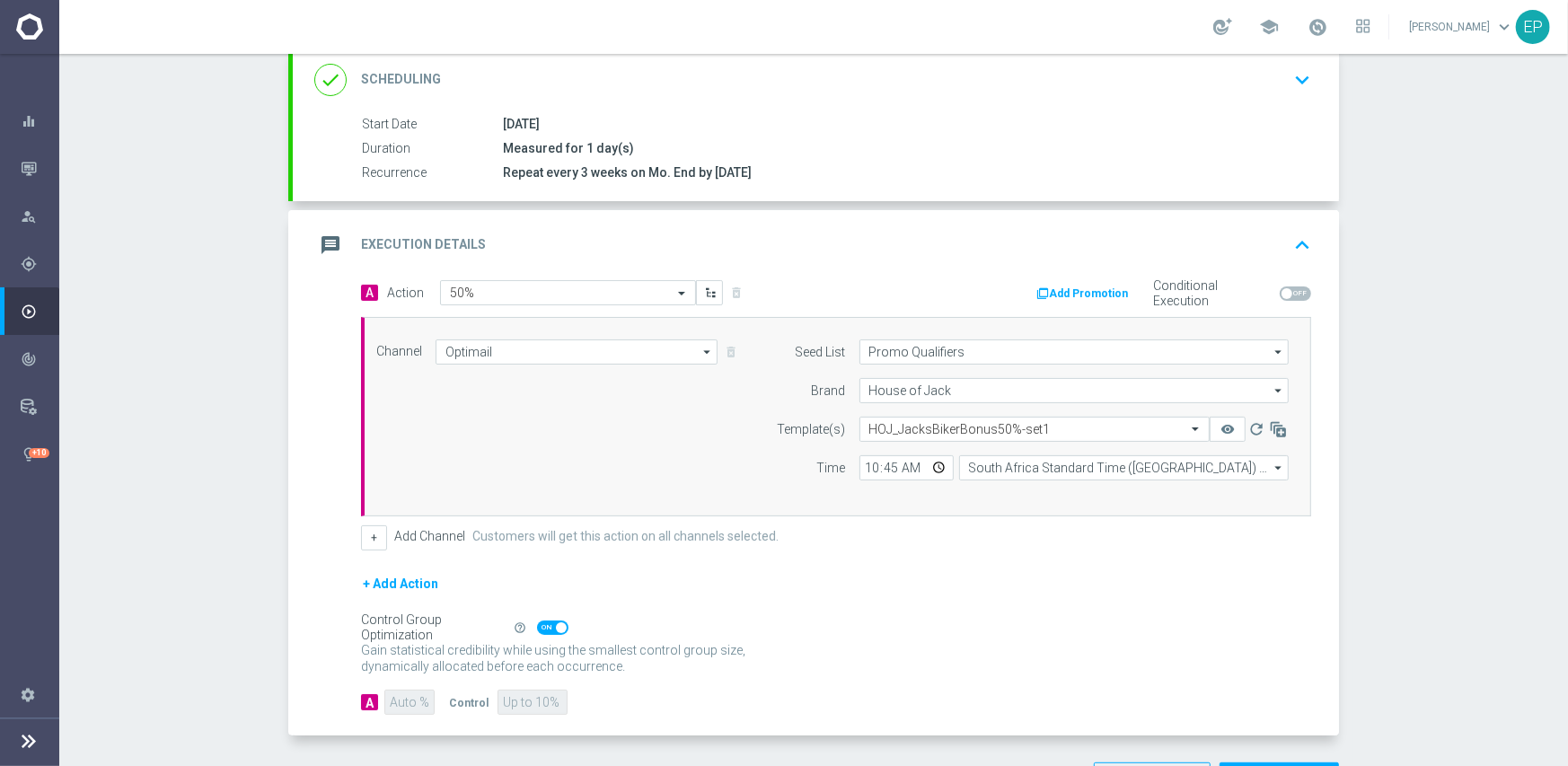
scroll to position [270, 0]
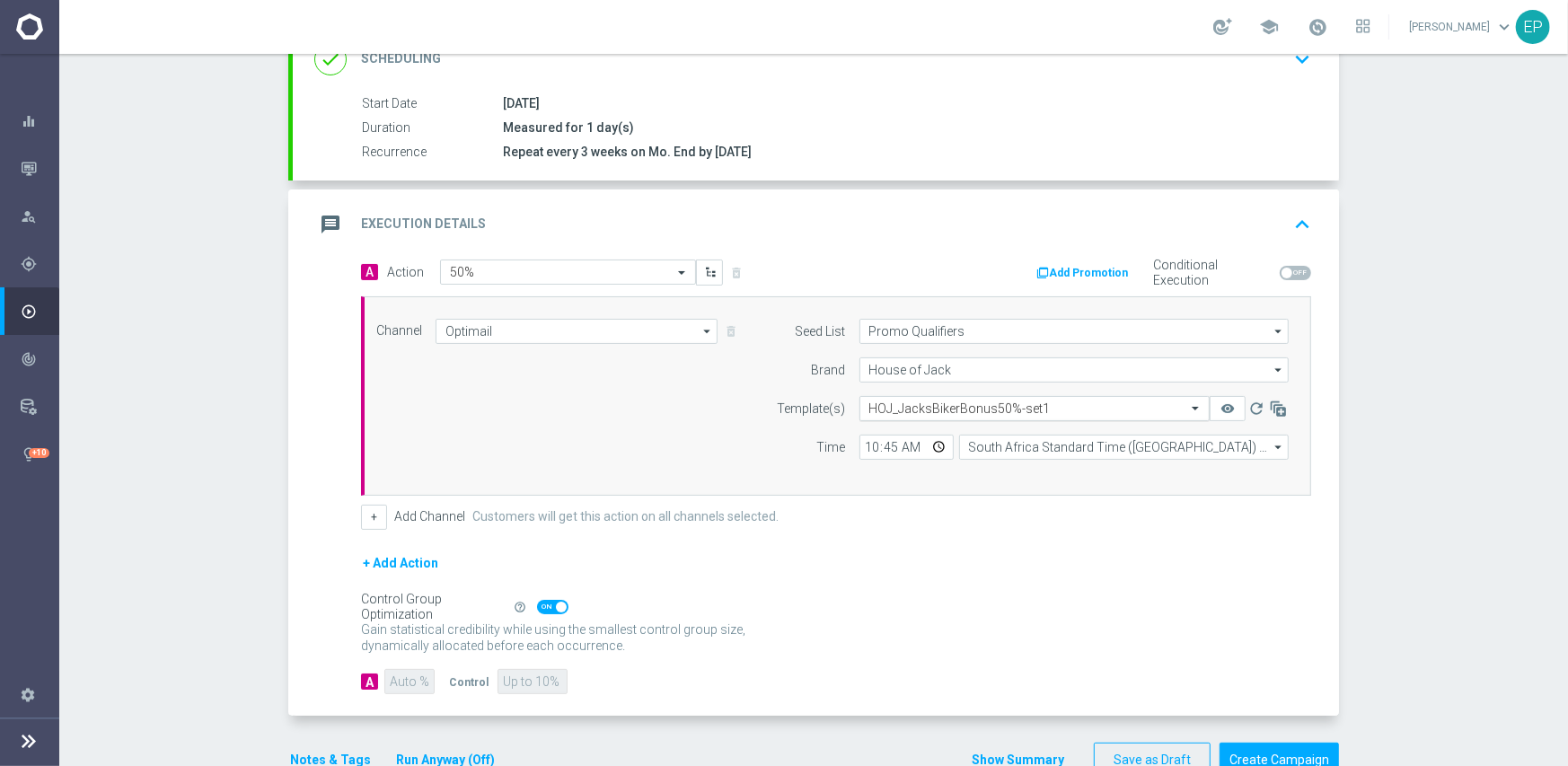
click at [972, 406] on input "text" at bounding box center [1017, 409] width 295 height 15
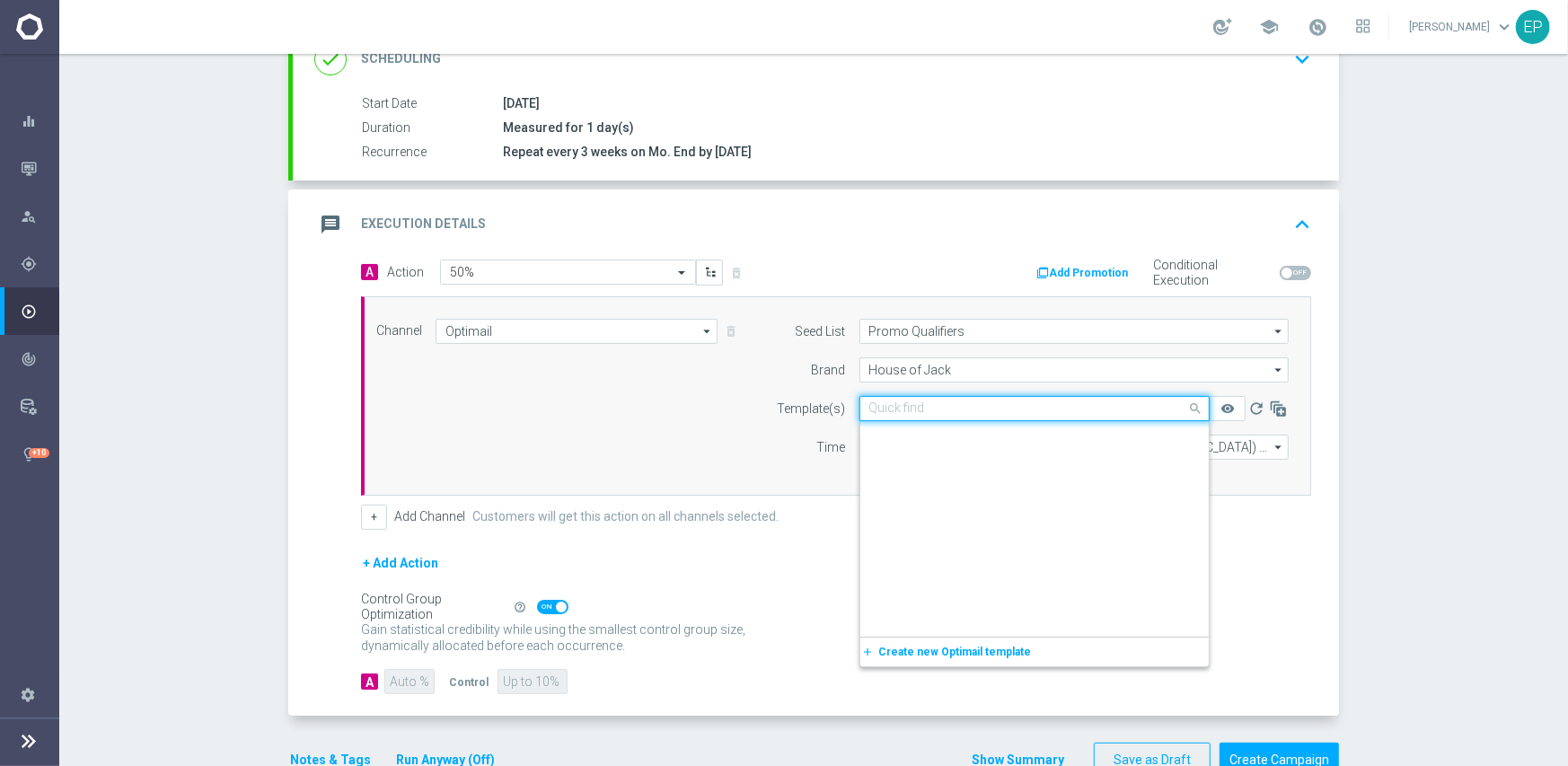
scroll to position [9065, 0]
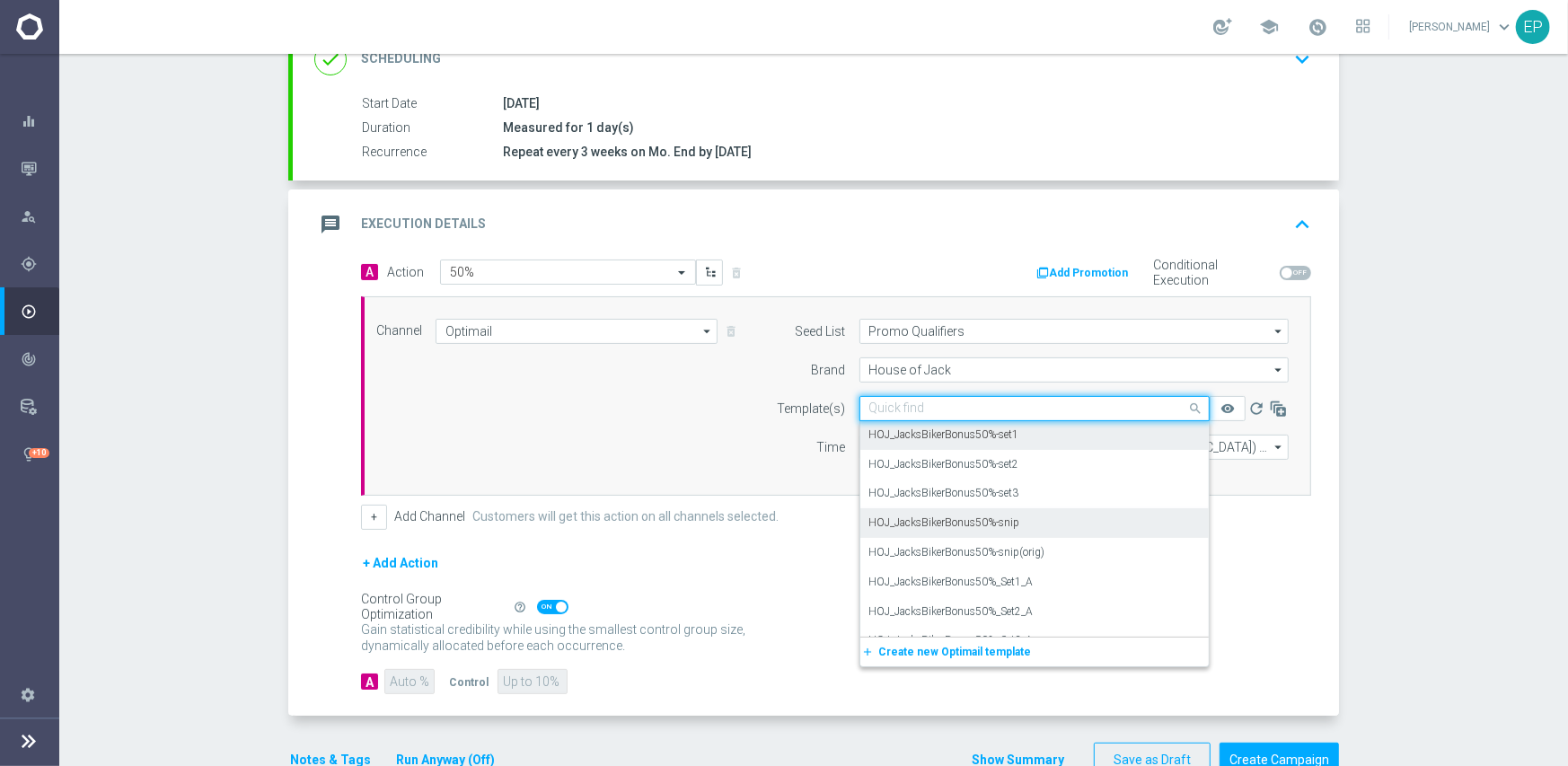
click at [1013, 522] on div "HOJ_JacksBikerBonus50%-snip" at bounding box center [1034, 522] width 331 height 30
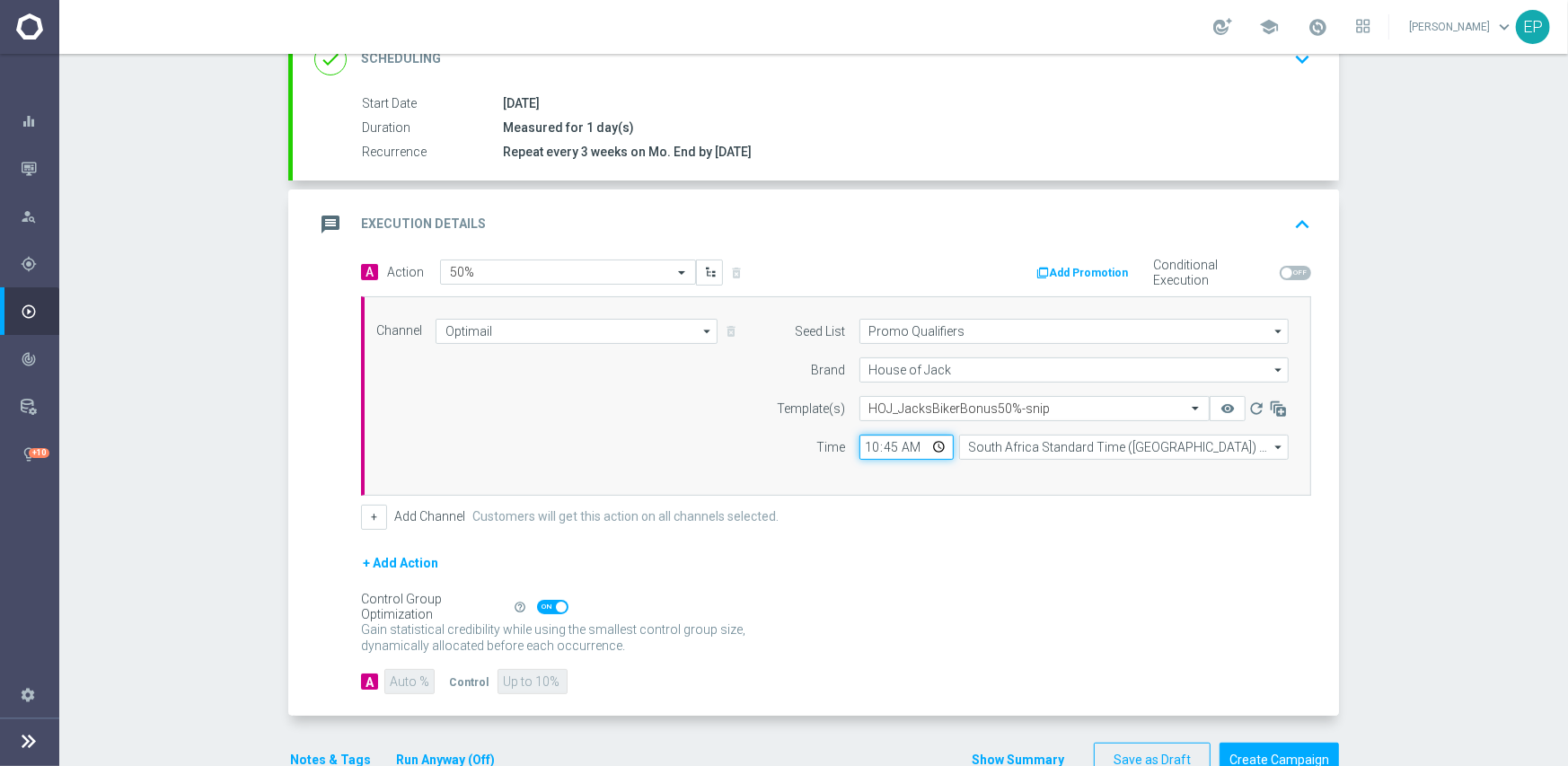
click at [864, 446] on input "10:45" at bounding box center [907, 447] width 94 height 25
type input "03:00"
click at [985, 444] on input "South Africa Standard Time ([GEOGRAPHIC_DATA]) (UTC +02:00)" at bounding box center [1124, 447] width 330 height 25
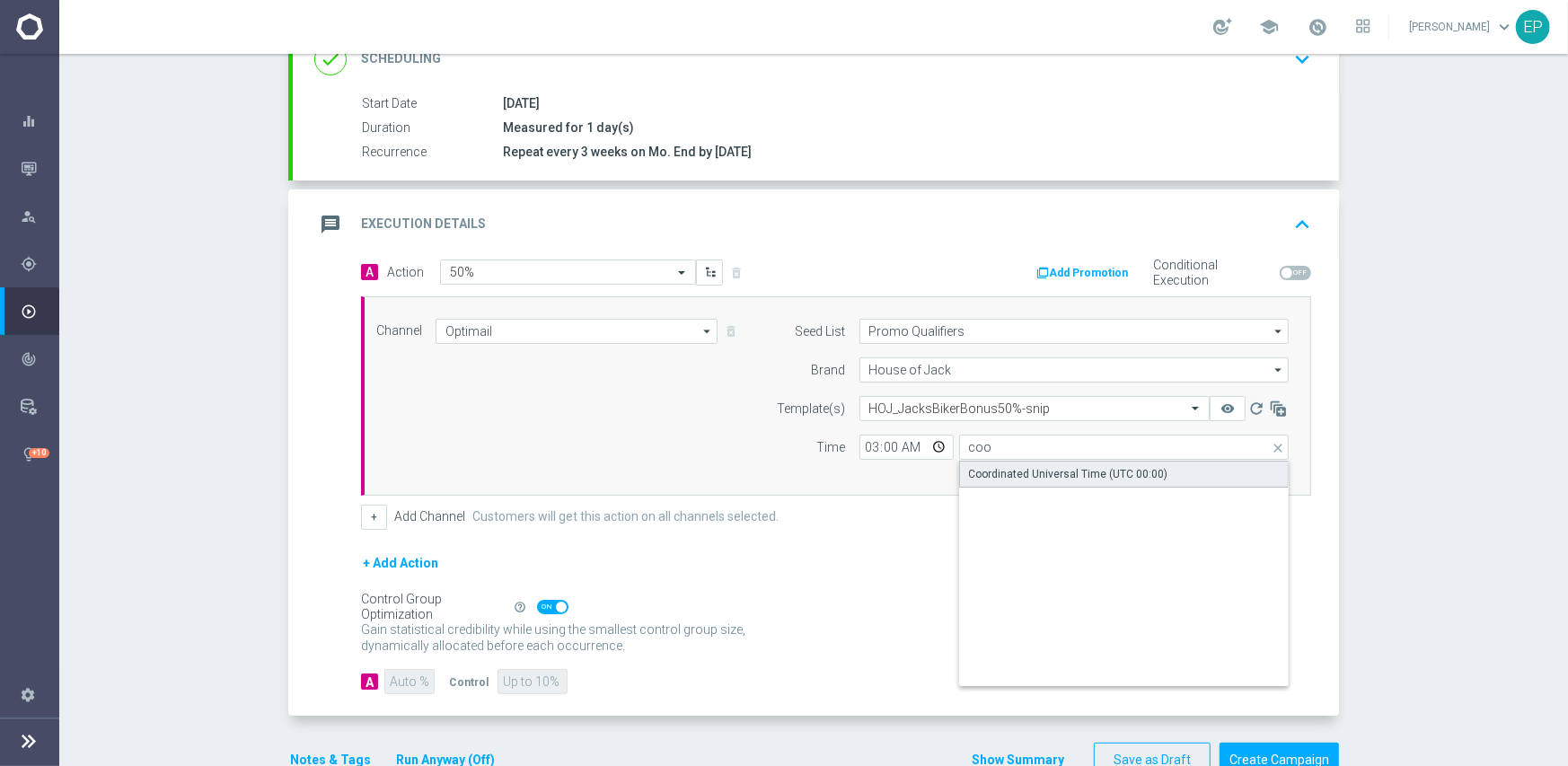
drag, startPoint x: 1005, startPoint y: 470, endPoint x: 952, endPoint y: 517, distance: 70.8
click at [1005, 473] on div "Coordinated Universal Time (UTC 00:00)" at bounding box center [1068, 474] width 199 height 16
type input "Coordinated Universal Time (UTC 00:00)"
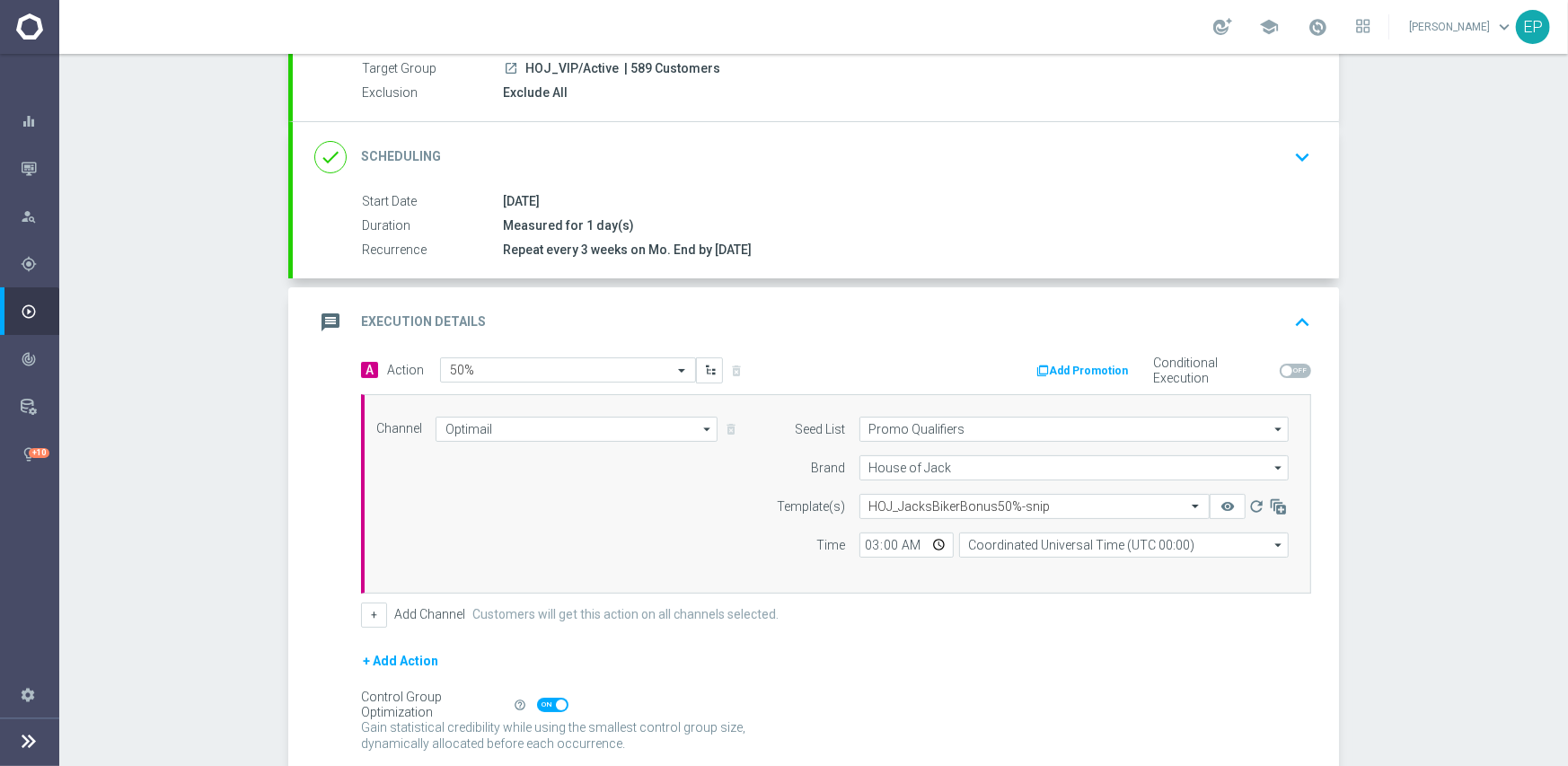
scroll to position [314, 0]
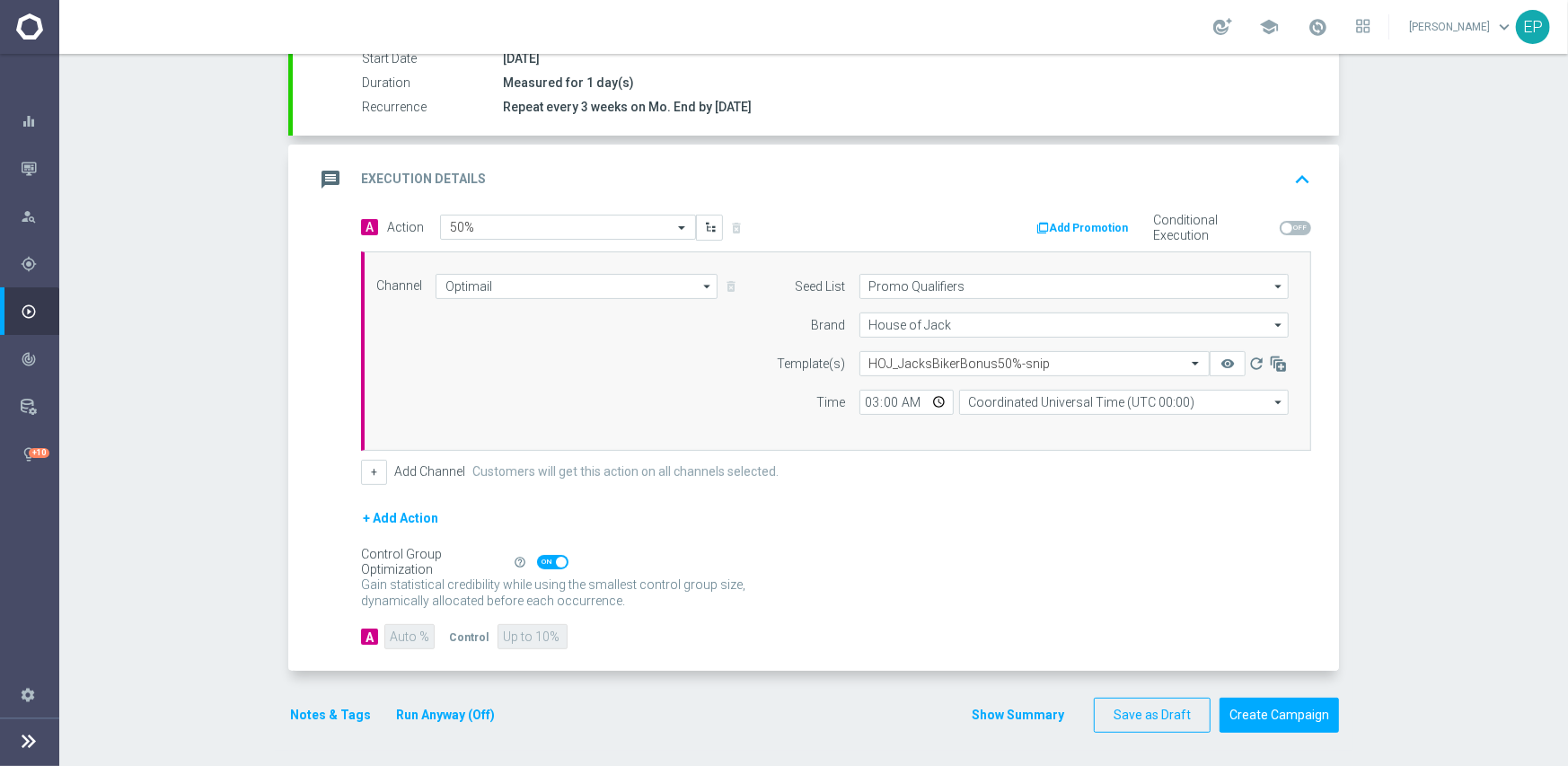
click at [537, 559] on span at bounding box center [552, 562] width 32 height 14
click at [537, 559] on input "checkbox" at bounding box center [552, 562] width 32 height 14
checkbox input "false"
click at [401, 635] on input "93" at bounding box center [409, 637] width 49 height 25
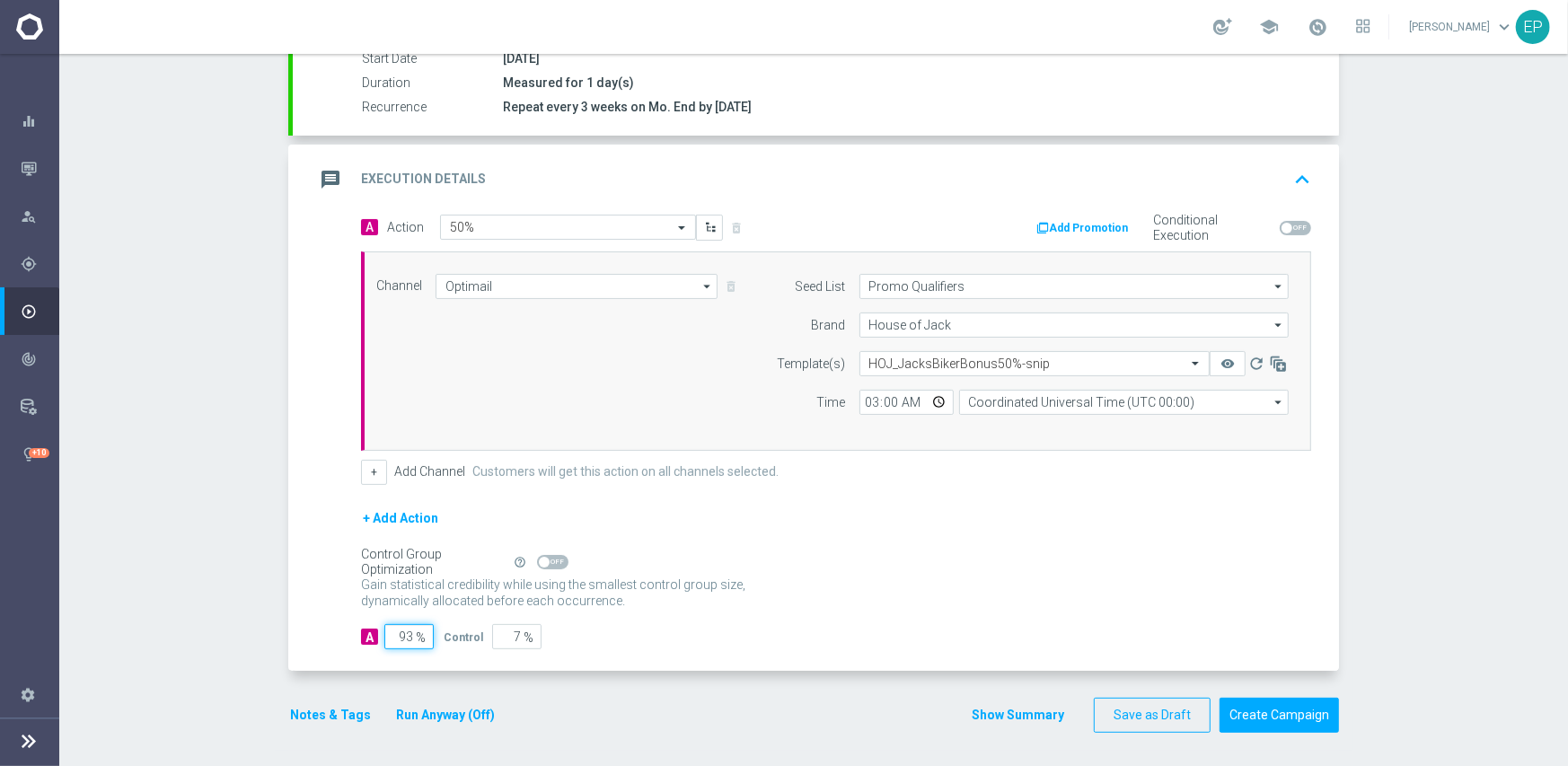
type input "1"
type input "99"
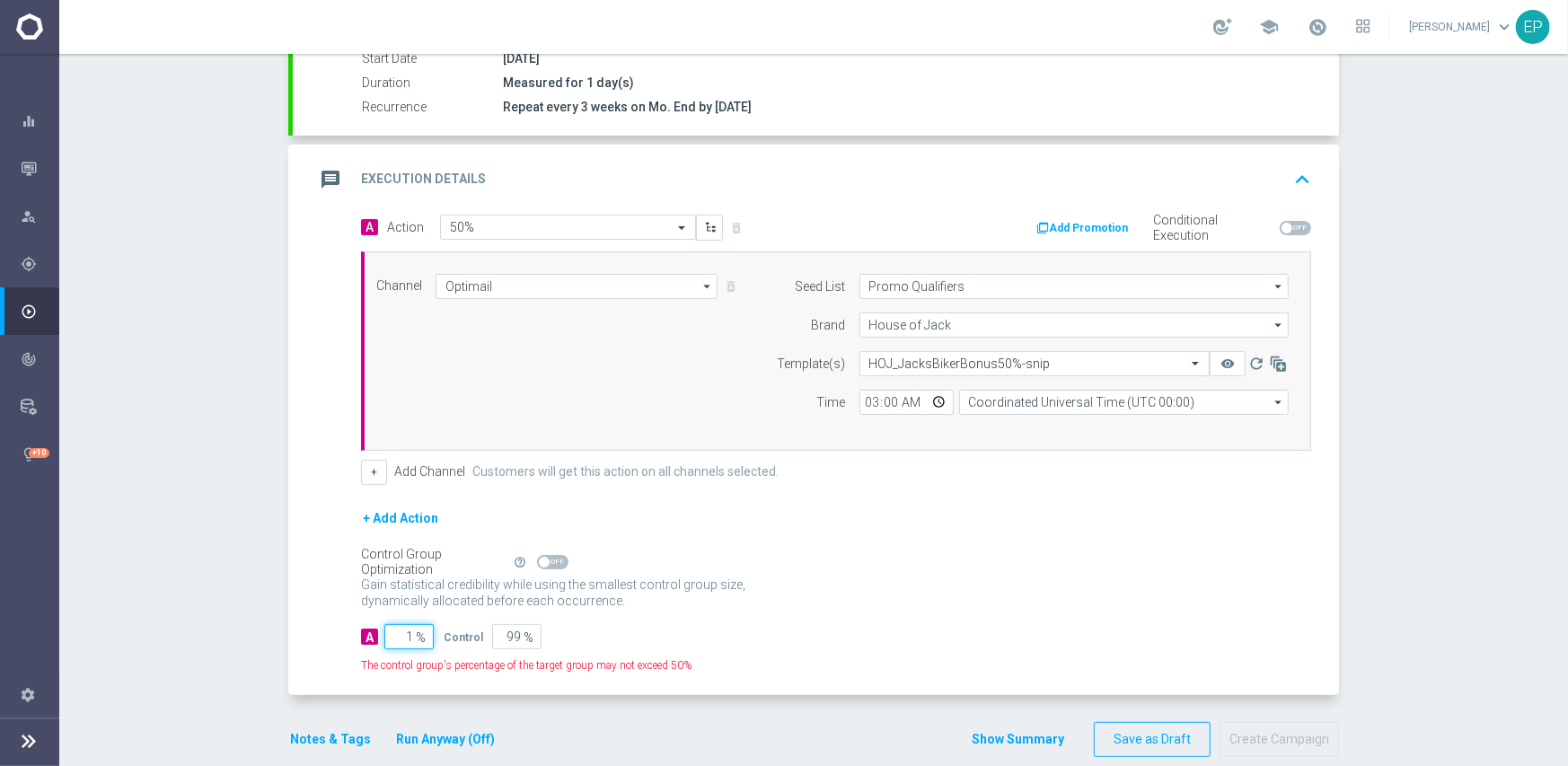
type input "10"
type input "90"
type input "100"
type input "0"
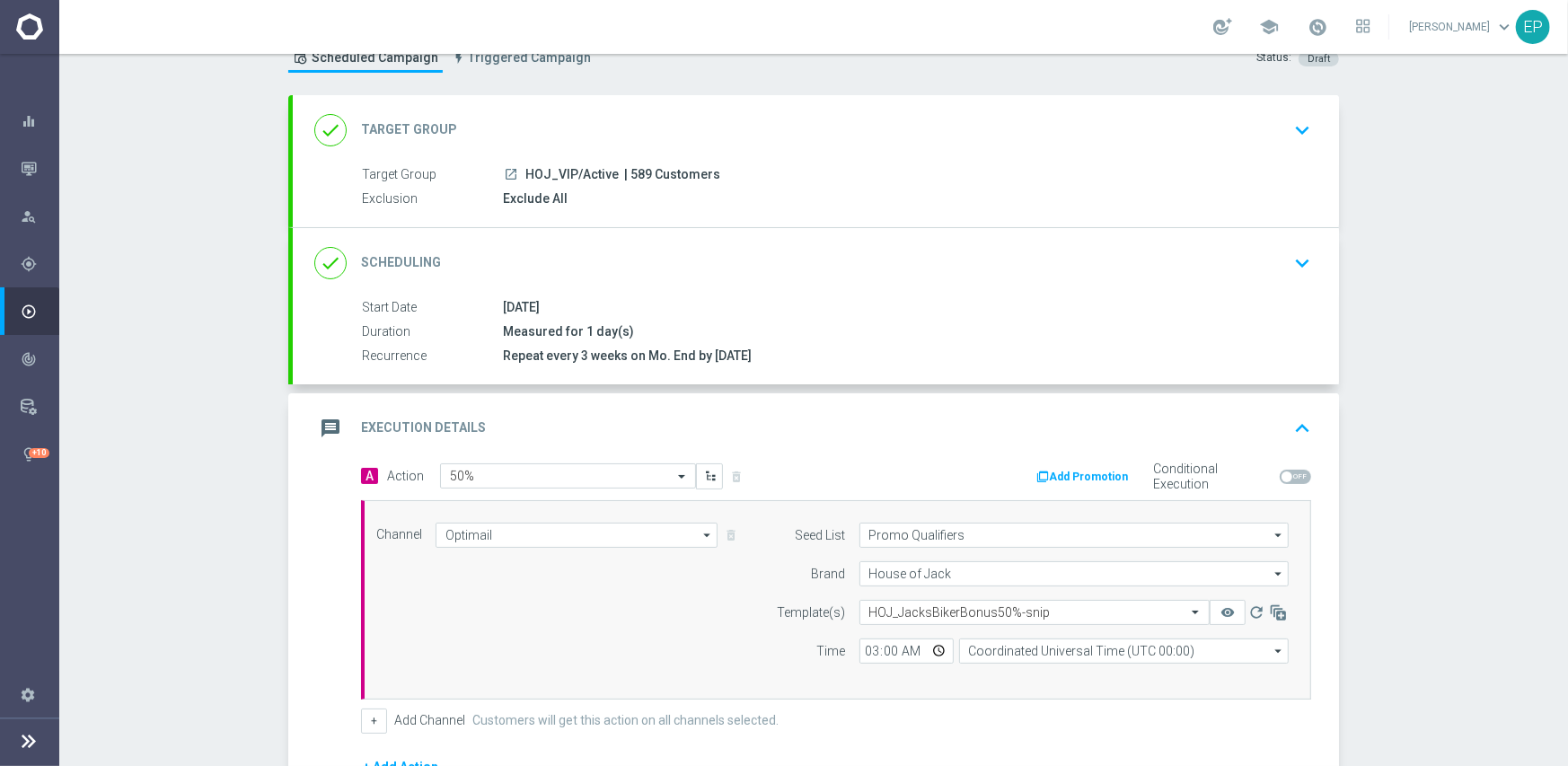
scroll to position [45, 0]
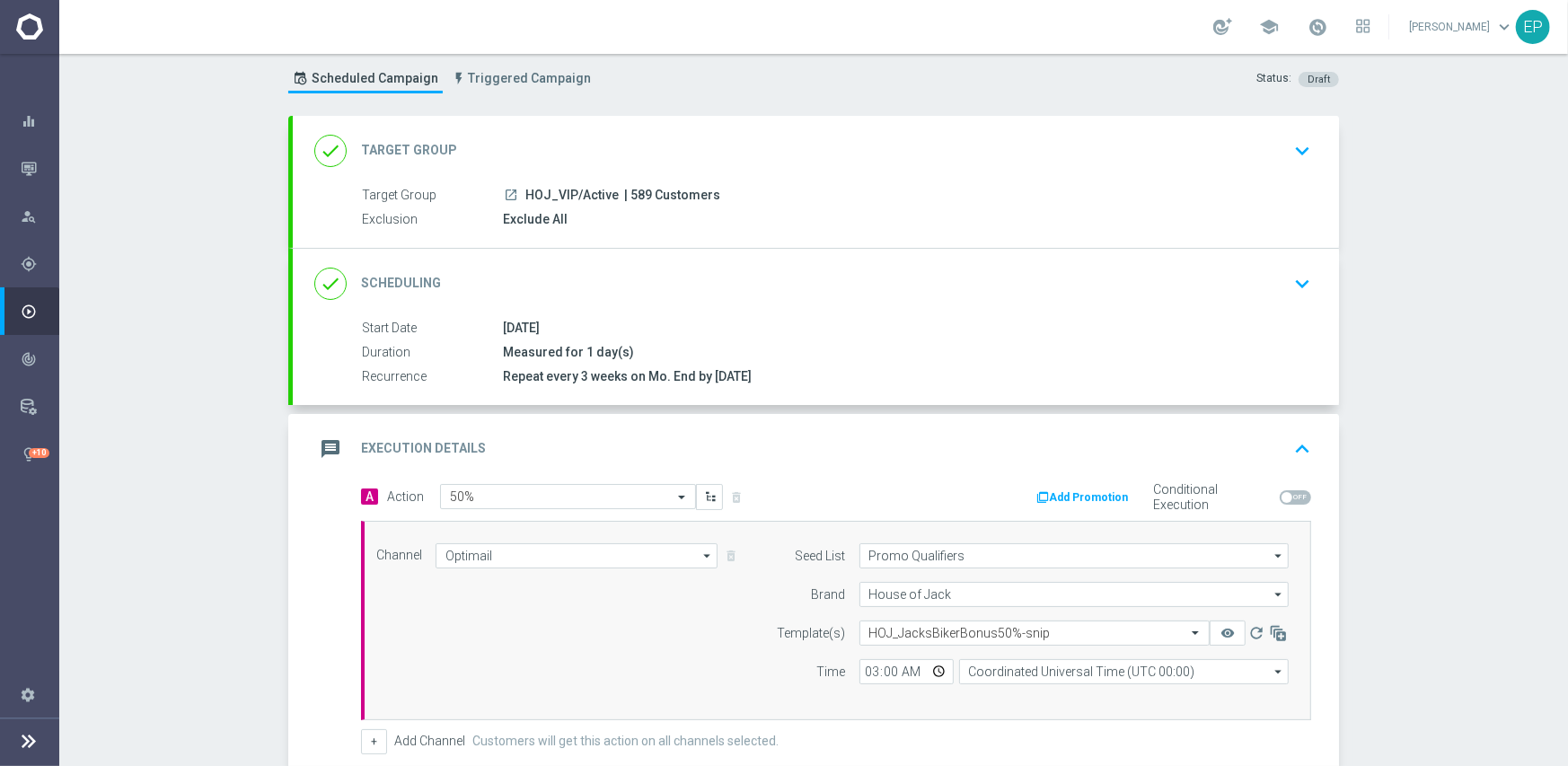
type input "100"
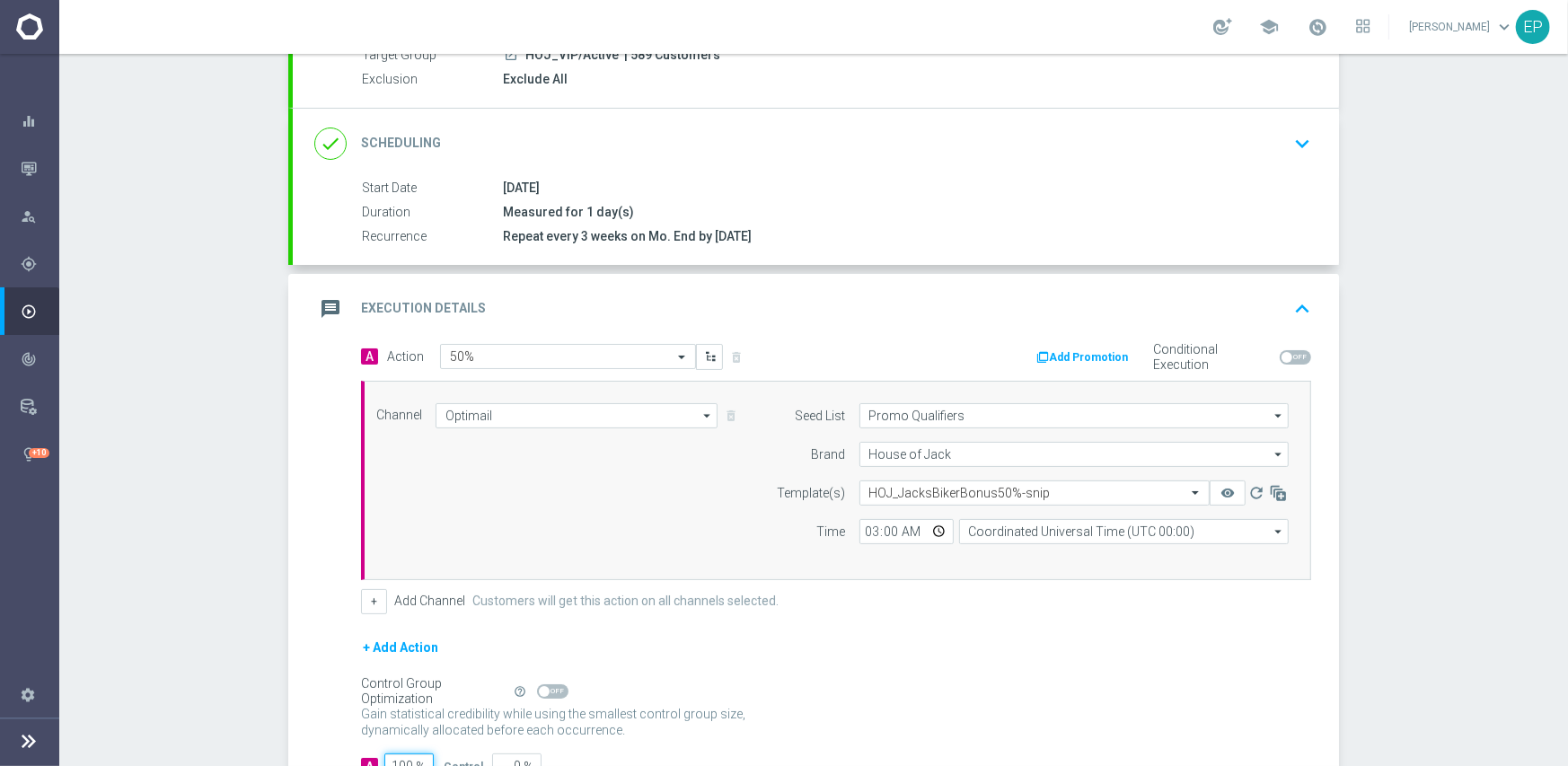
scroll to position [314, 0]
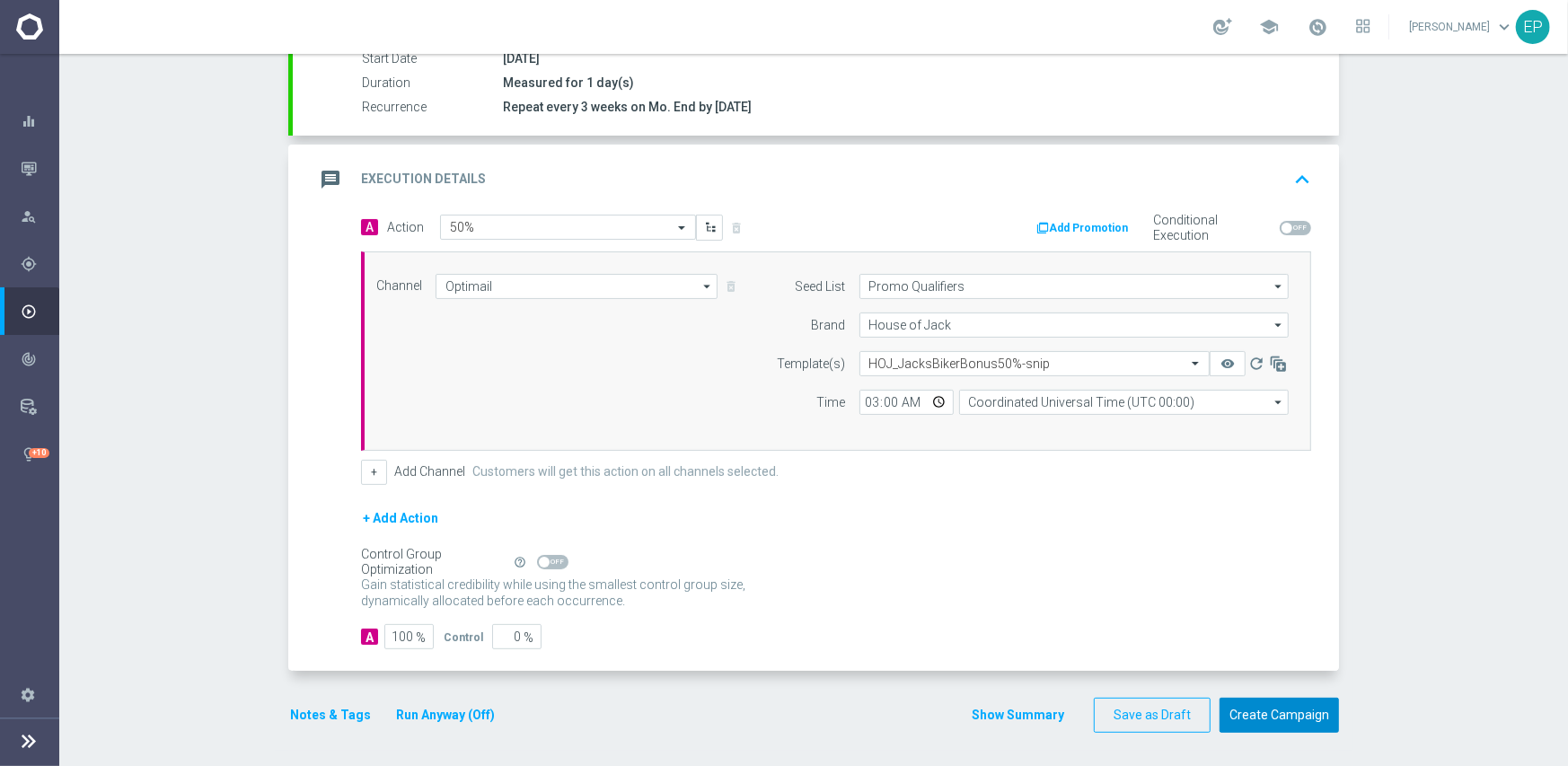
click at [1267, 720] on button "Create Campaign" at bounding box center [1279, 715] width 120 height 35
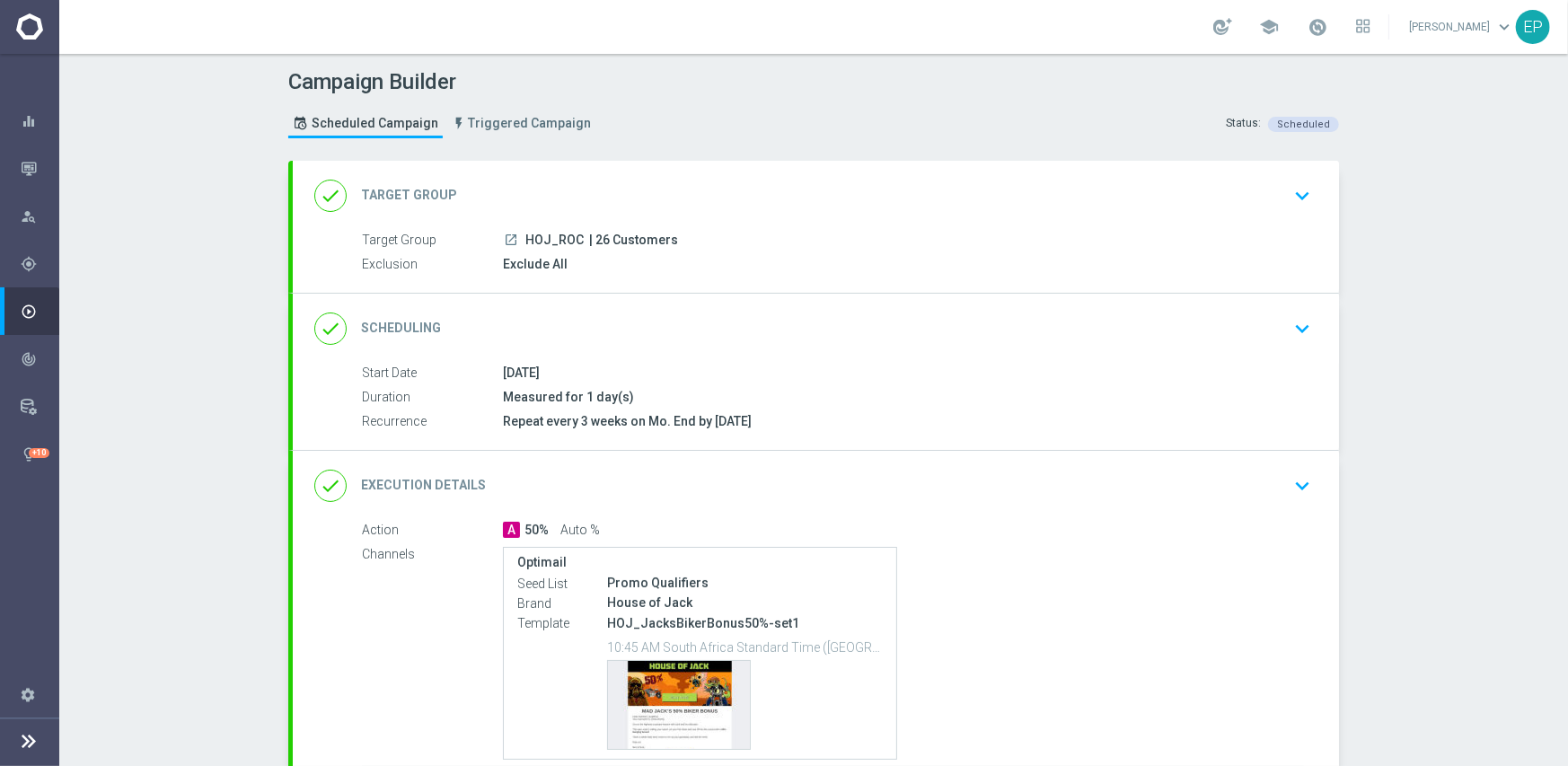
click at [602, 182] on div "done Target Group keyboard_arrow_down" at bounding box center [815, 195] width 1003 height 34
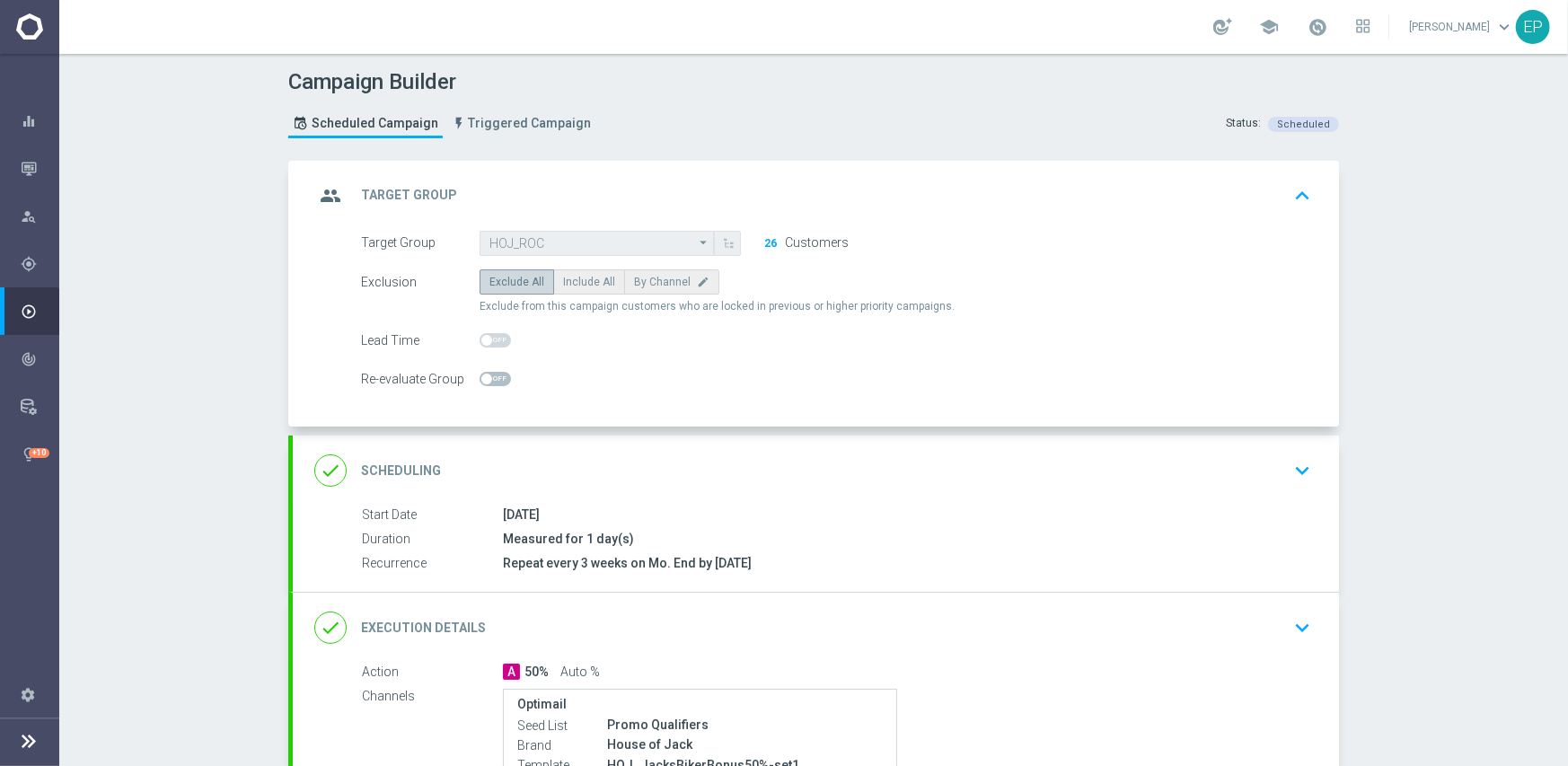
drag, startPoint x: 612, startPoint y: 469, endPoint x: 637, endPoint y: 414, distance: 60.4
click at [611, 469] on div "done Scheduling keyboard_arrow_down" at bounding box center [815, 470] width 1003 height 34
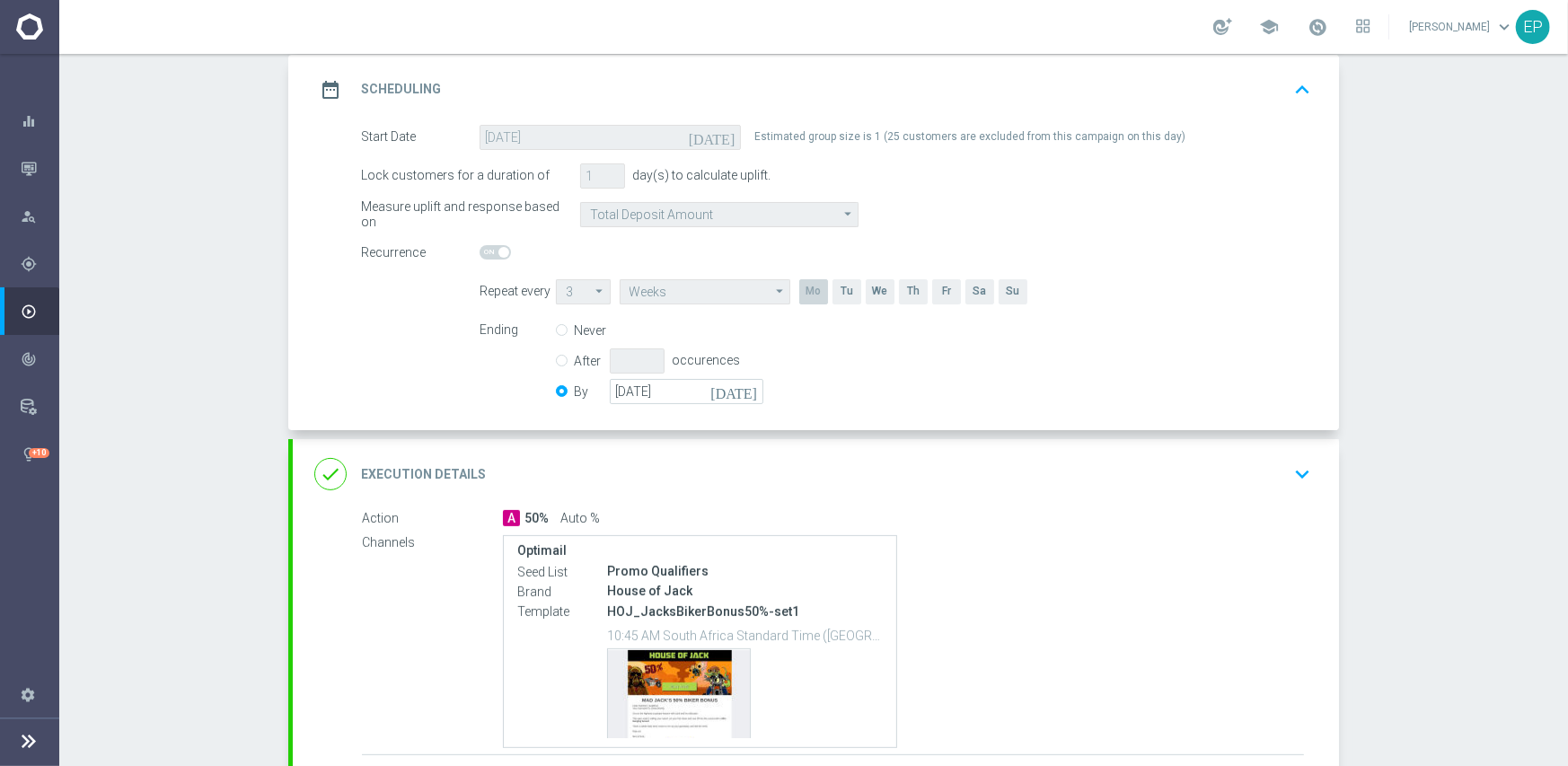
scroll to position [270, 0]
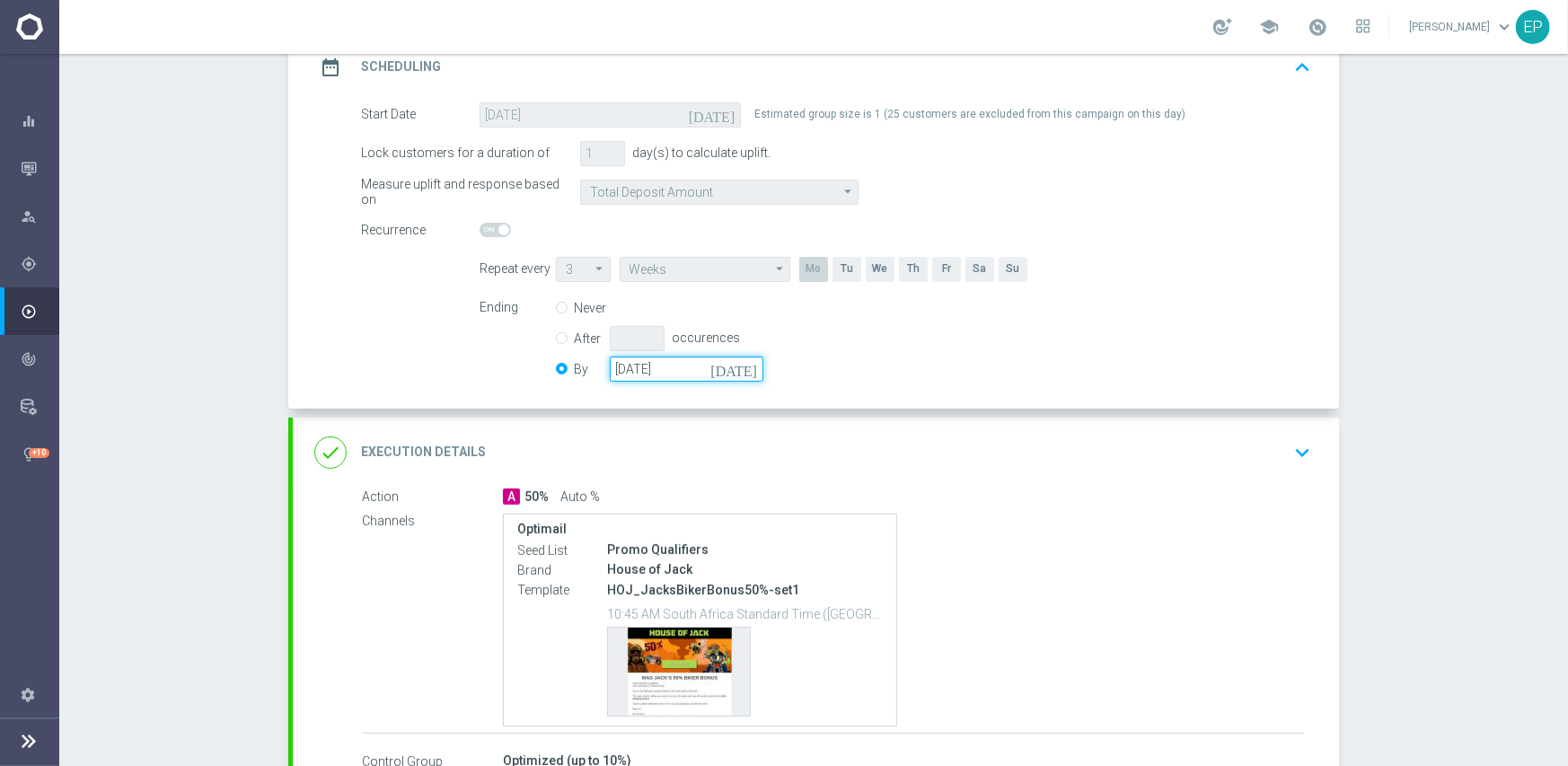
click at [672, 370] on input "[DATE]" at bounding box center [686, 369] width 153 height 25
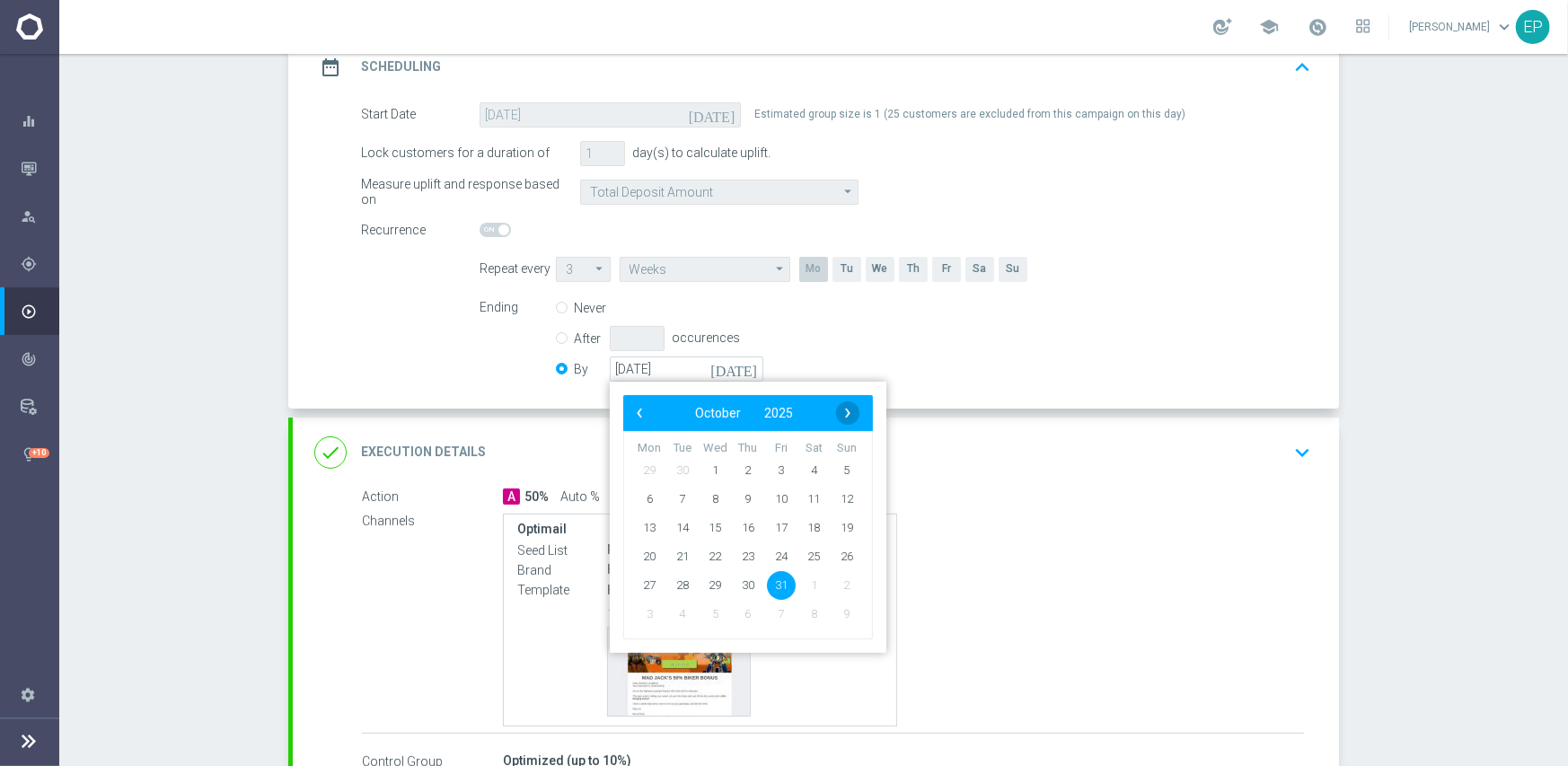
click at [836, 415] on span "›" at bounding box center [847, 412] width 23 height 23
click at [838, 585] on span "30" at bounding box center [847, 585] width 29 height 29
type input "[DATE]"
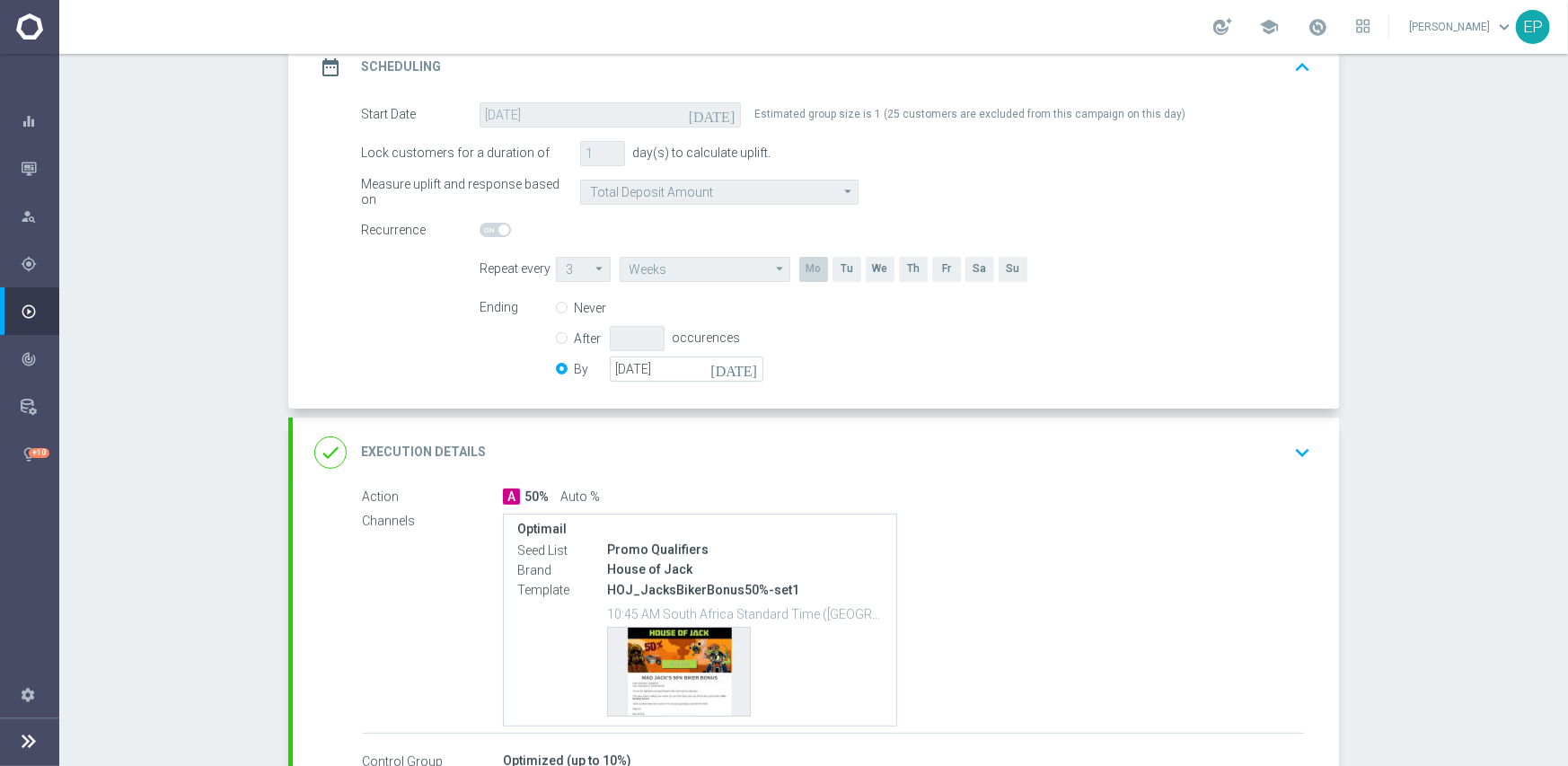
click at [888, 452] on div "done Execution Details keyboard_arrow_down" at bounding box center [815, 452] width 1003 height 34
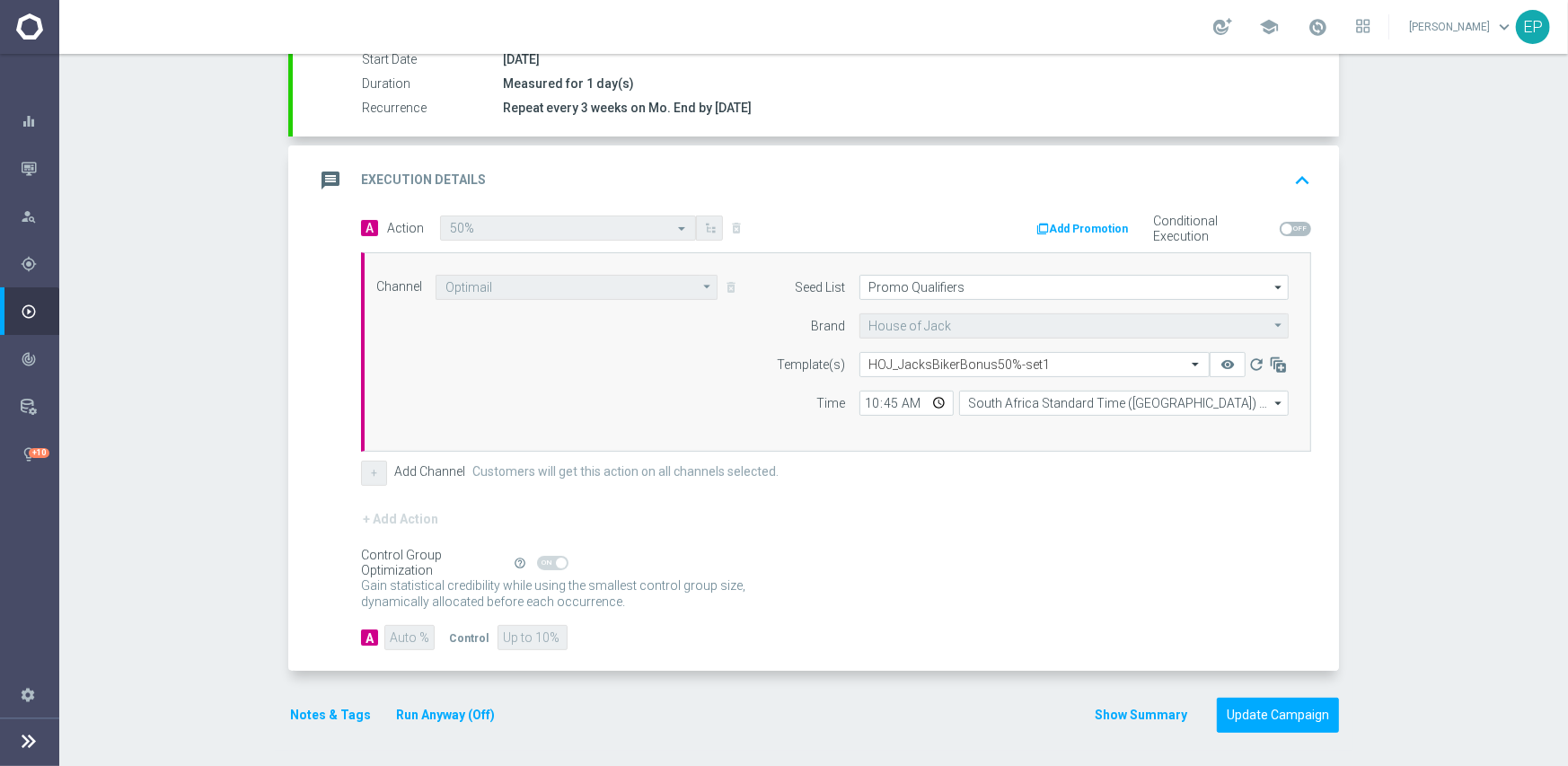
scroll to position [314, 0]
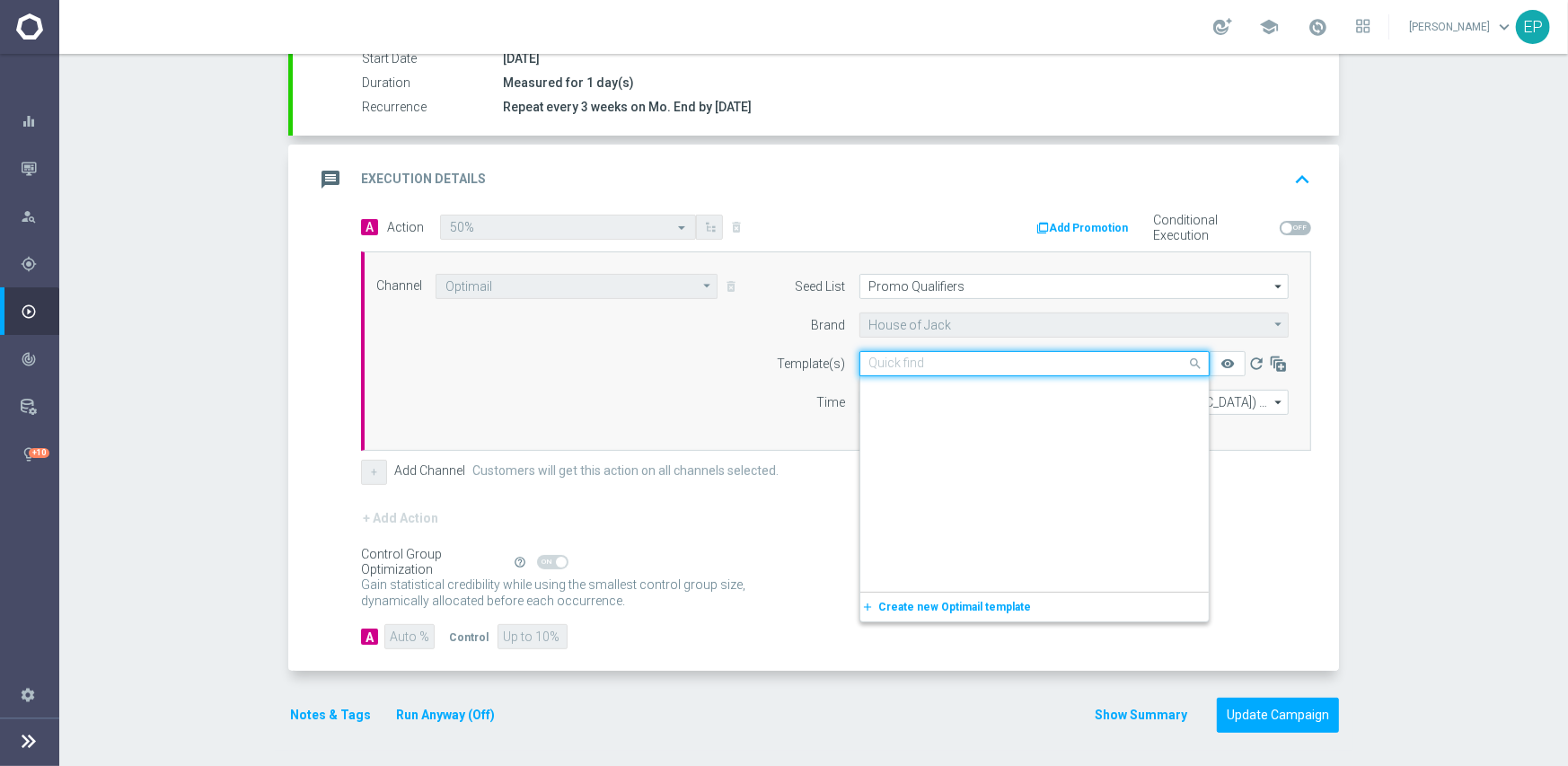
click at [946, 361] on input "text" at bounding box center [1017, 364] width 295 height 15
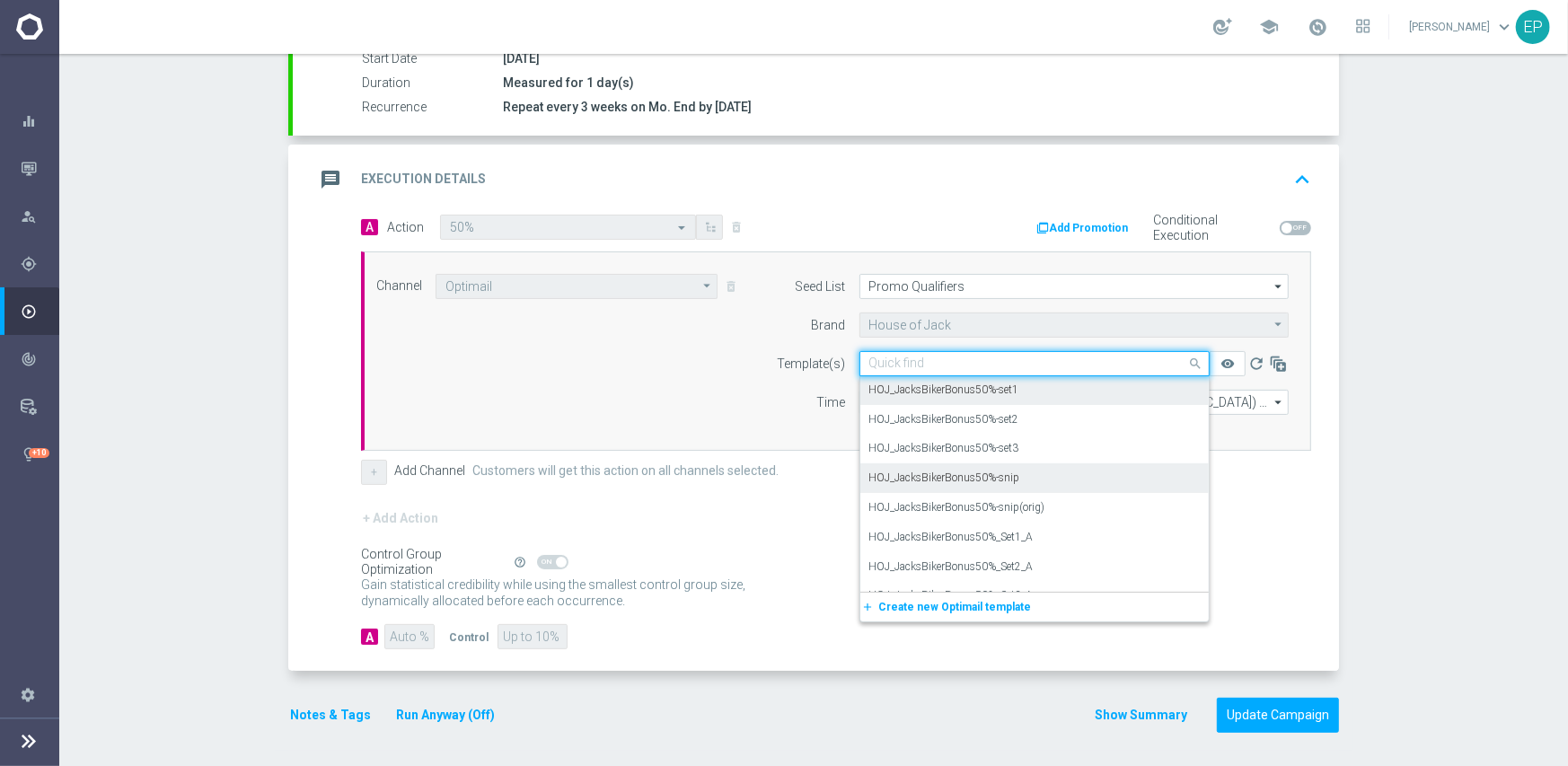
click at [1013, 470] on div "HOJ_JacksBikerBonus50%-snip" at bounding box center [1034, 478] width 331 height 30
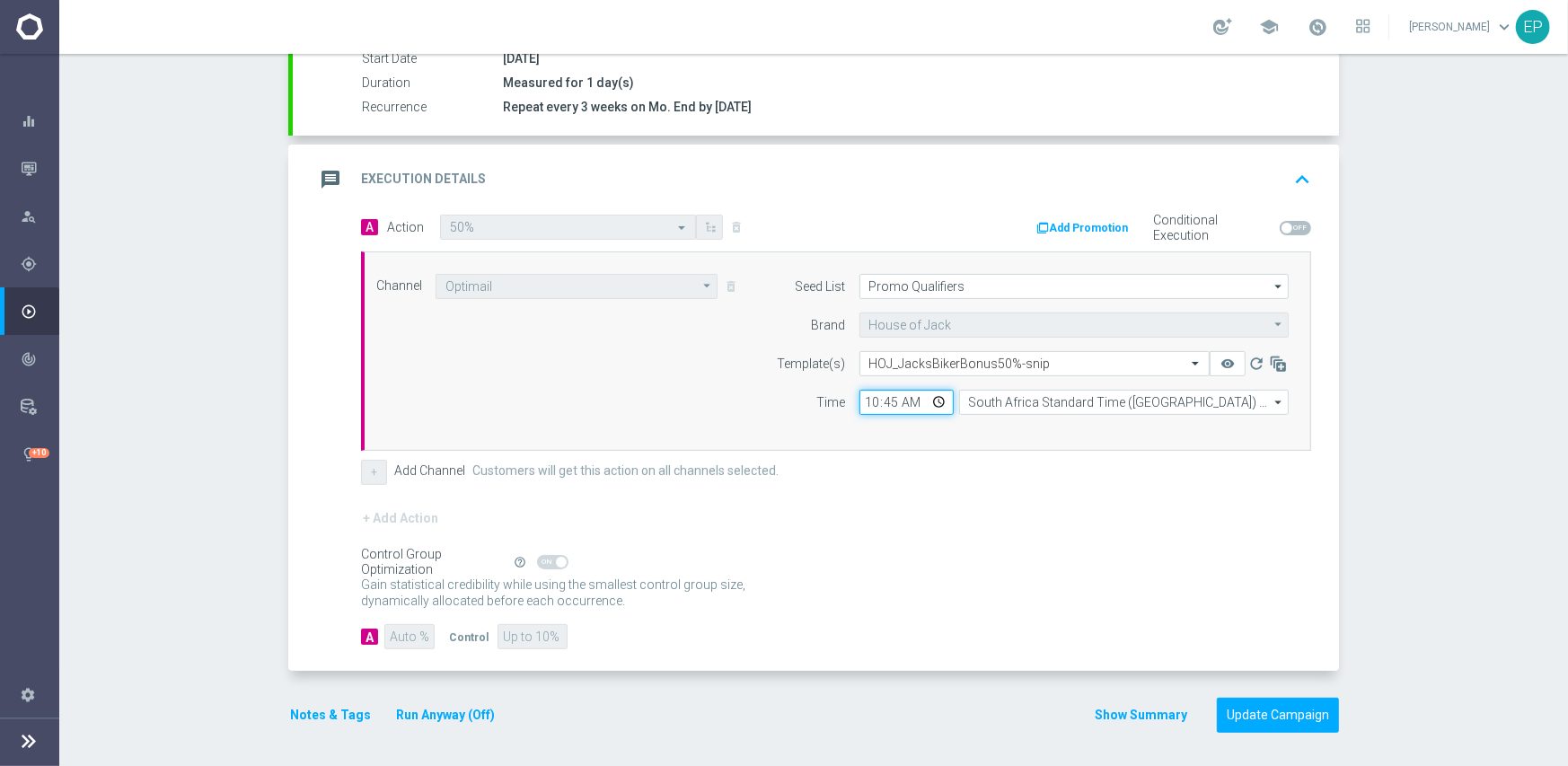
click at [860, 401] on input "10:45" at bounding box center [907, 402] width 94 height 25
type input "03:00"
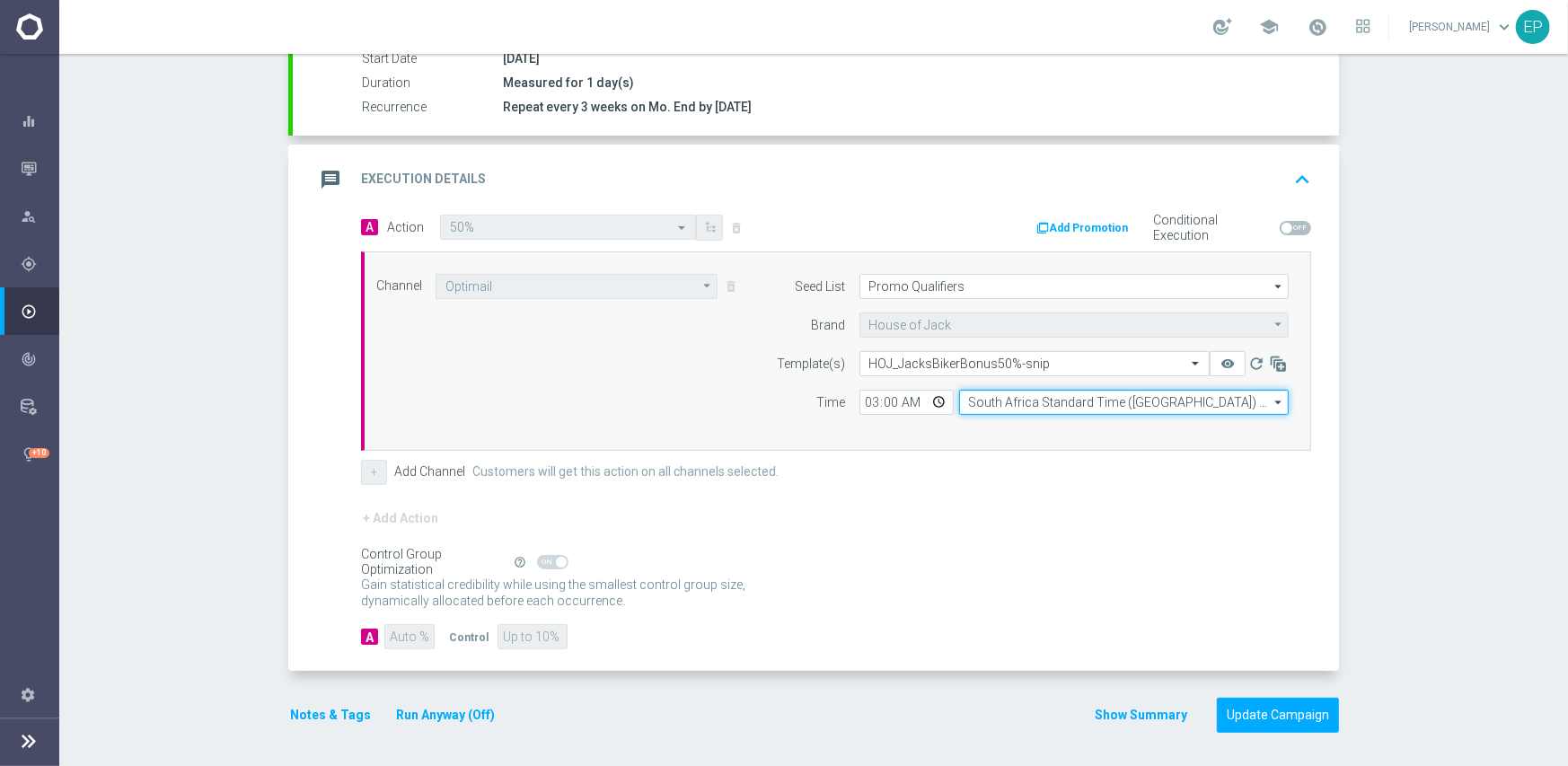
click at [1052, 407] on input "South Africa Standard Time ([GEOGRAPHIC_DATA]) (UTC +02:00)" at bounding box center [1124, 402] width 330 height 25
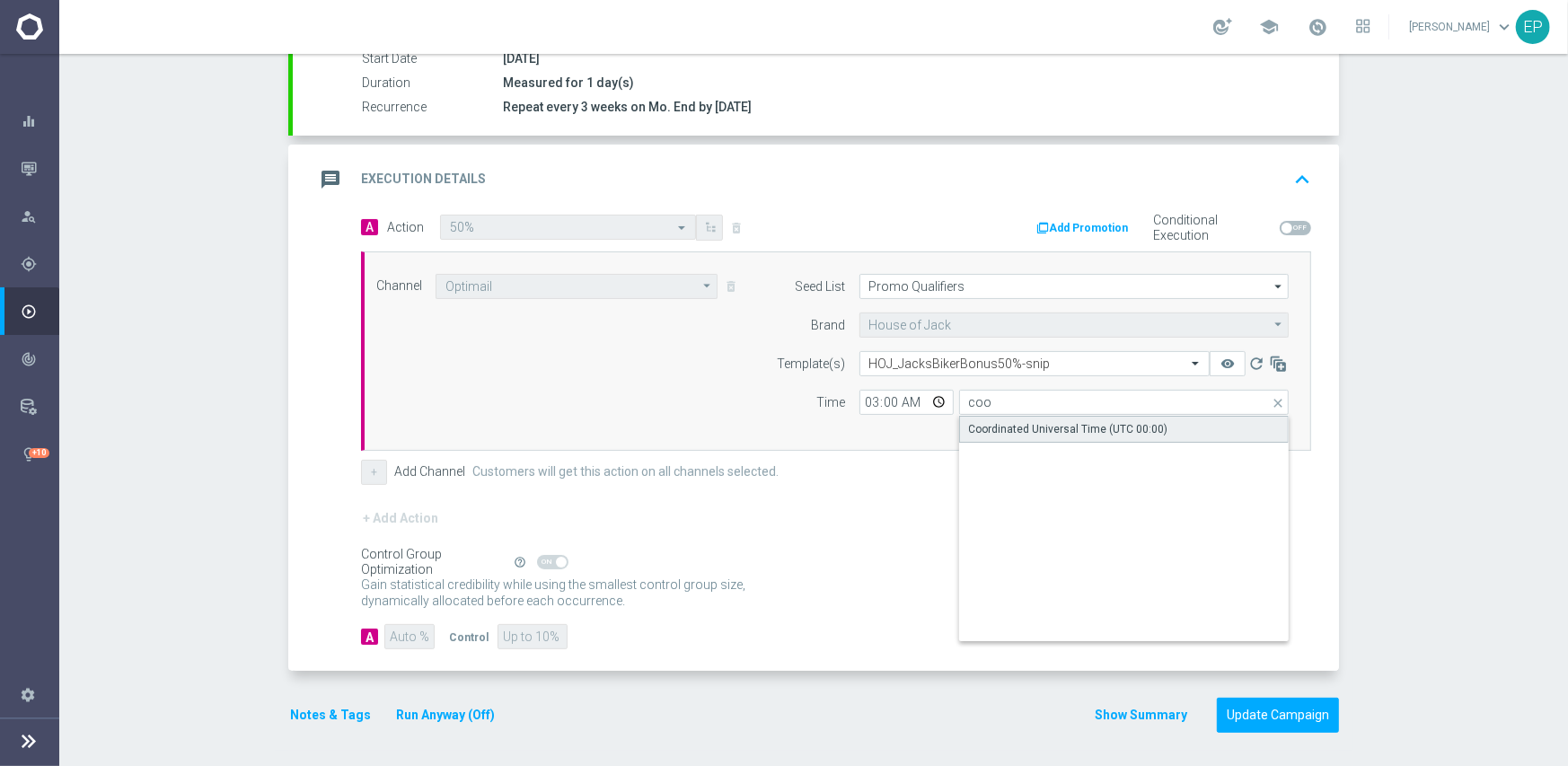
click at [1052, 425] on div "Coordinated Universal Time (UTC 00:00)" at bounding box center [1068, 429] width 199 height 16
type input "Coordinated Universal Time (UTC 00:00)"
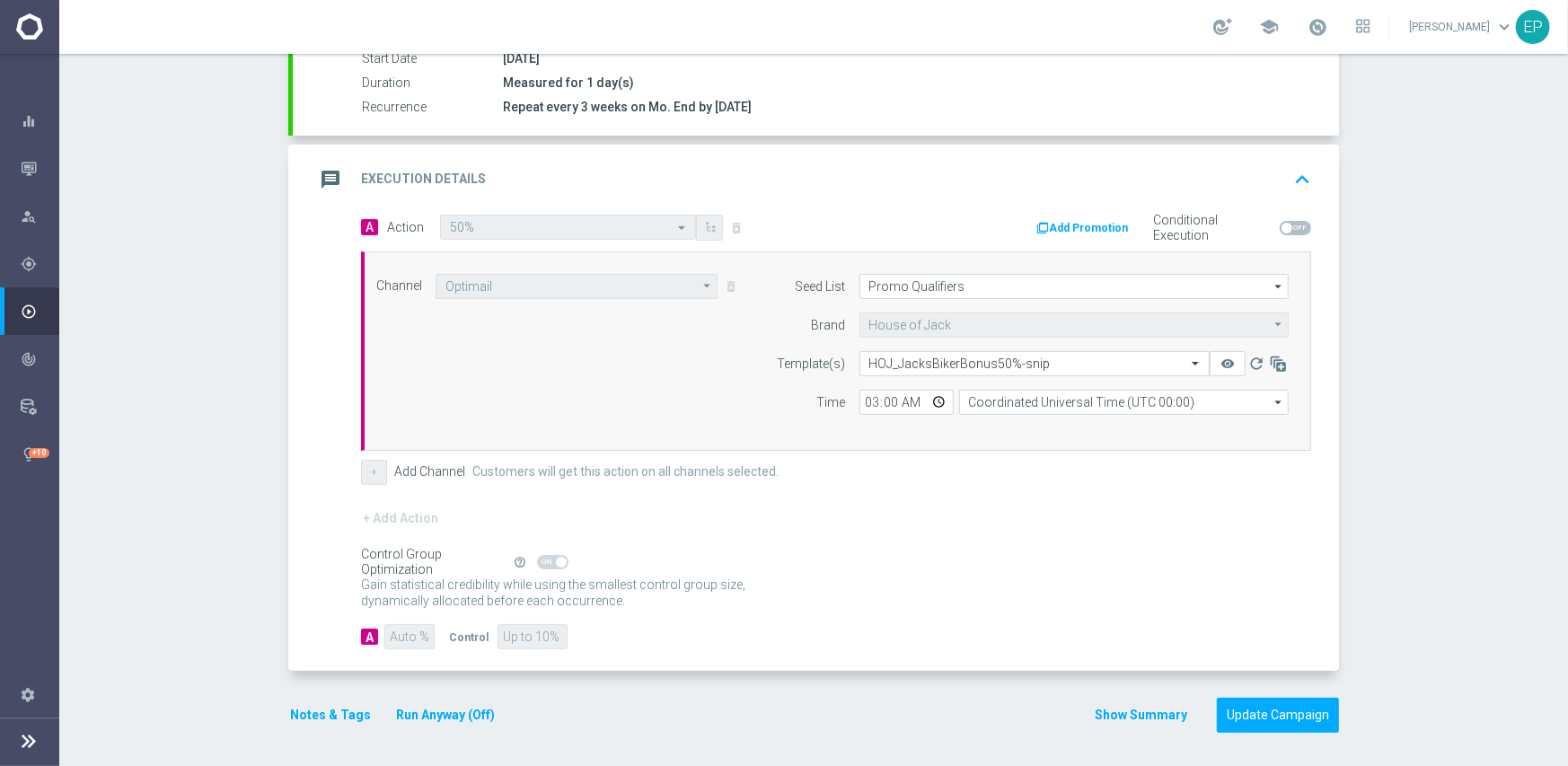
click at [1005, 547] on div "+ Add Action" at bounding box center [837, 529] width 950 height 45
click at [1255, 711] on button "Update Campaign" at bounding box center [1277, 715] width 122 height 35
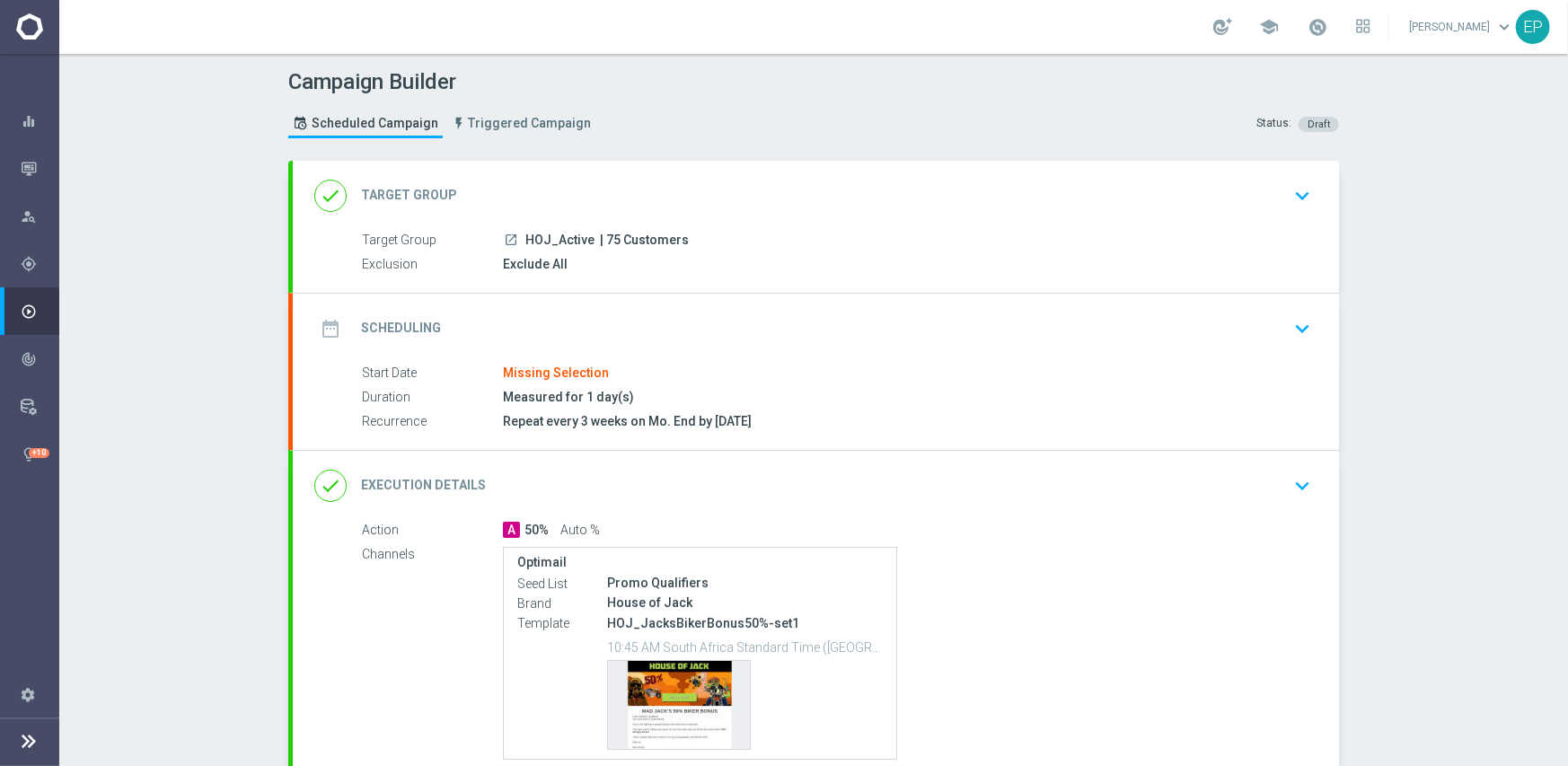
click at [615, 318] on div "date_range Scheduling keyboard_arrow_down" at bounding box center [815, 328] width 1003 height 34
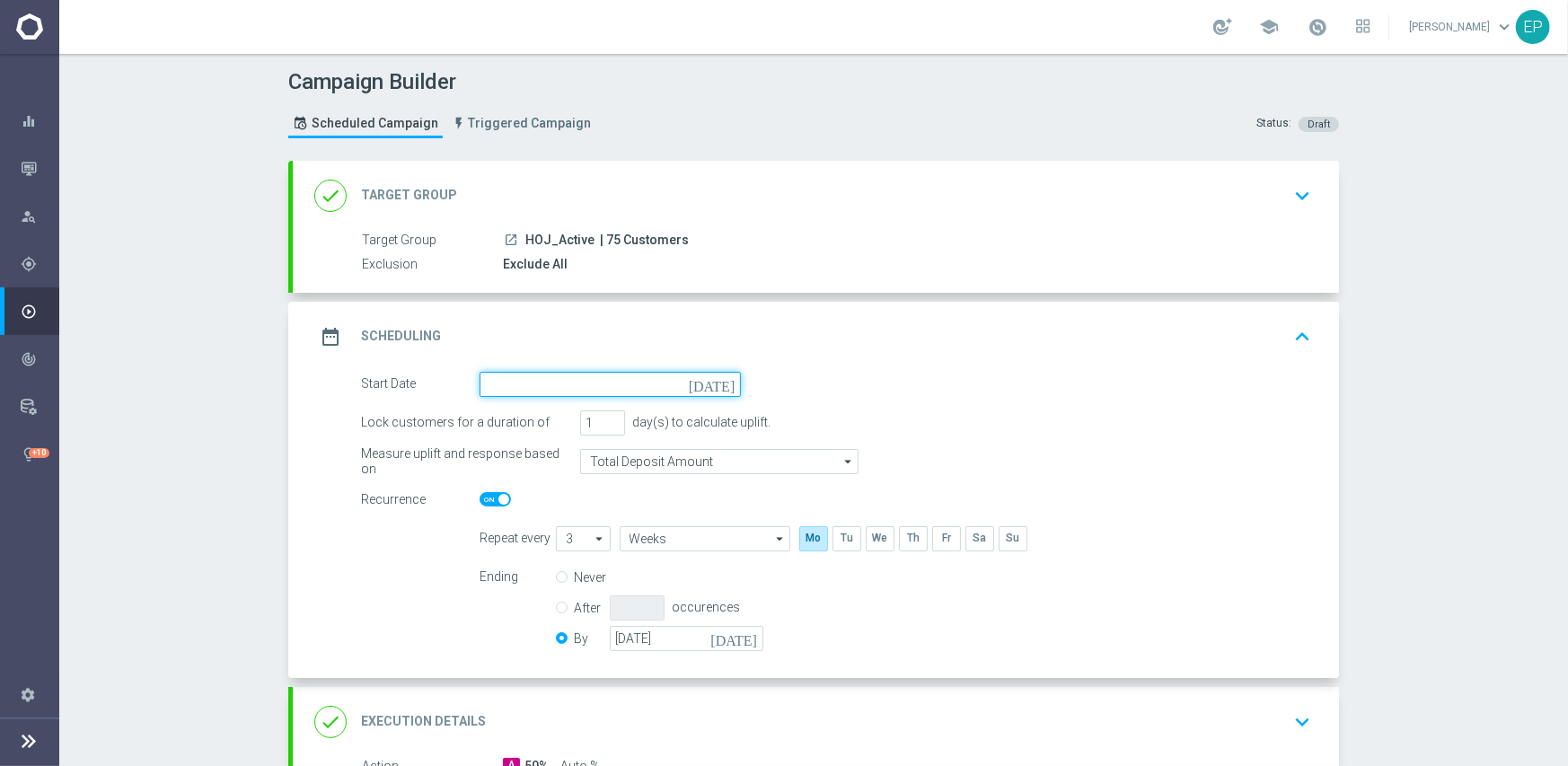
click at [624, 379] on input at bounding box center [610, 384] width 261 height 25
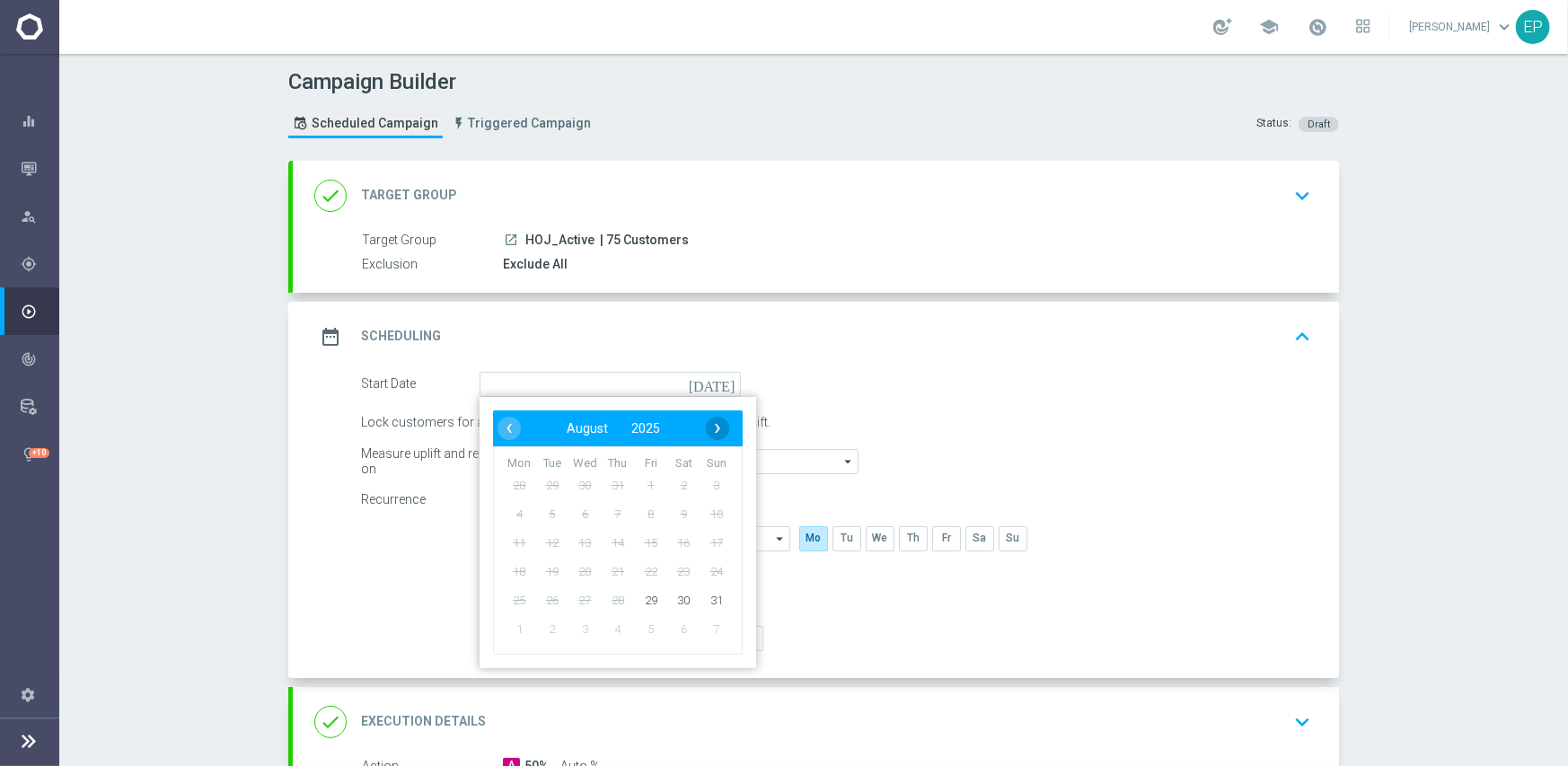
click at [716, 423] on span "›" at bounding box center [717, 428] width 23 height 23
click at [510, 483] on span "1" at bounding box center [519, 485] width 29 height 29
type input "[DATE]"
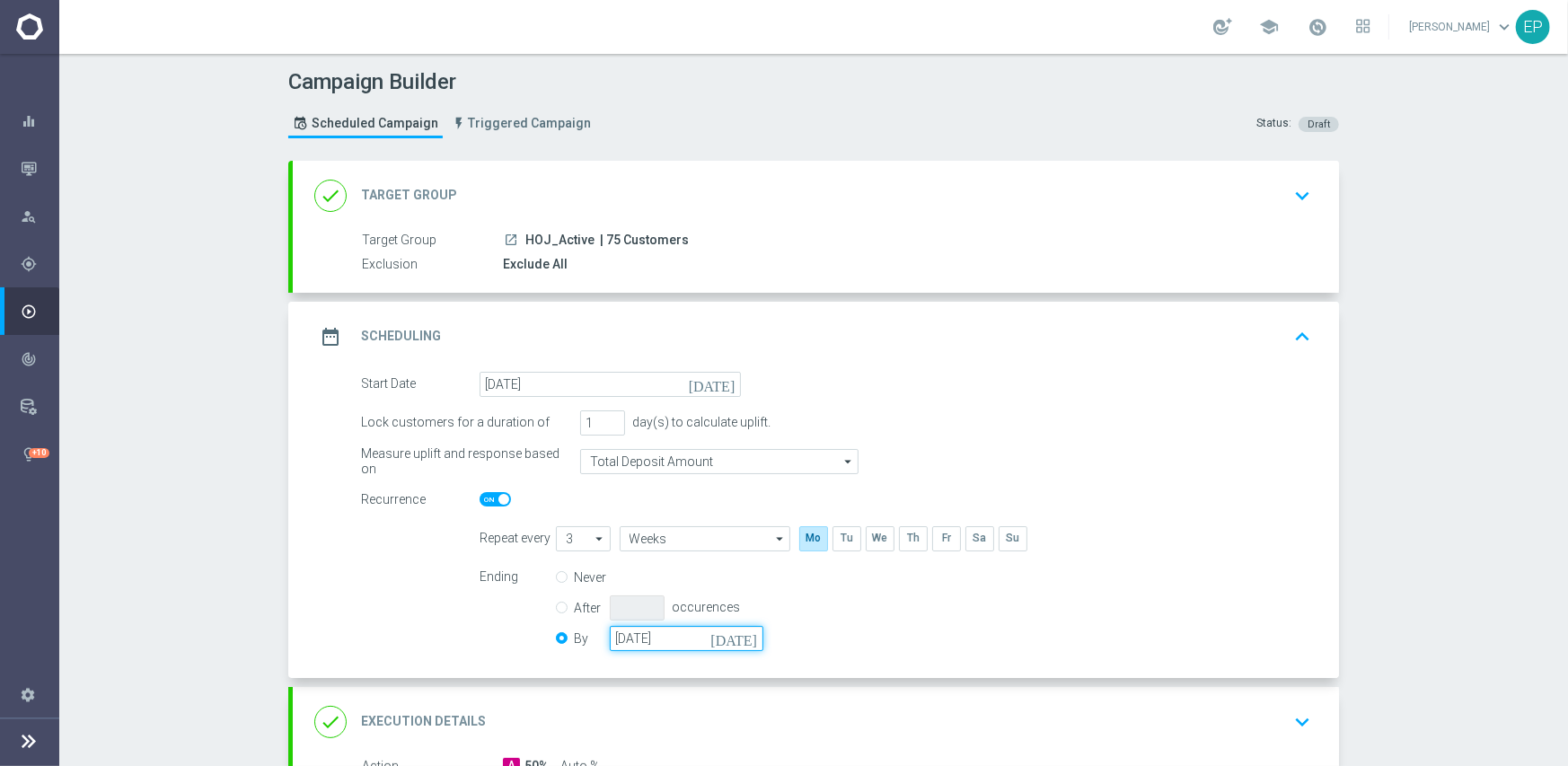
drag, startPoint x: 657, startPoint y: 645, endPoint x: 675, endPoint y: 631, distance: 22.8
click at [657, 644] on input "[DATE]" at bounding box center [686, 638] width 153 height 25
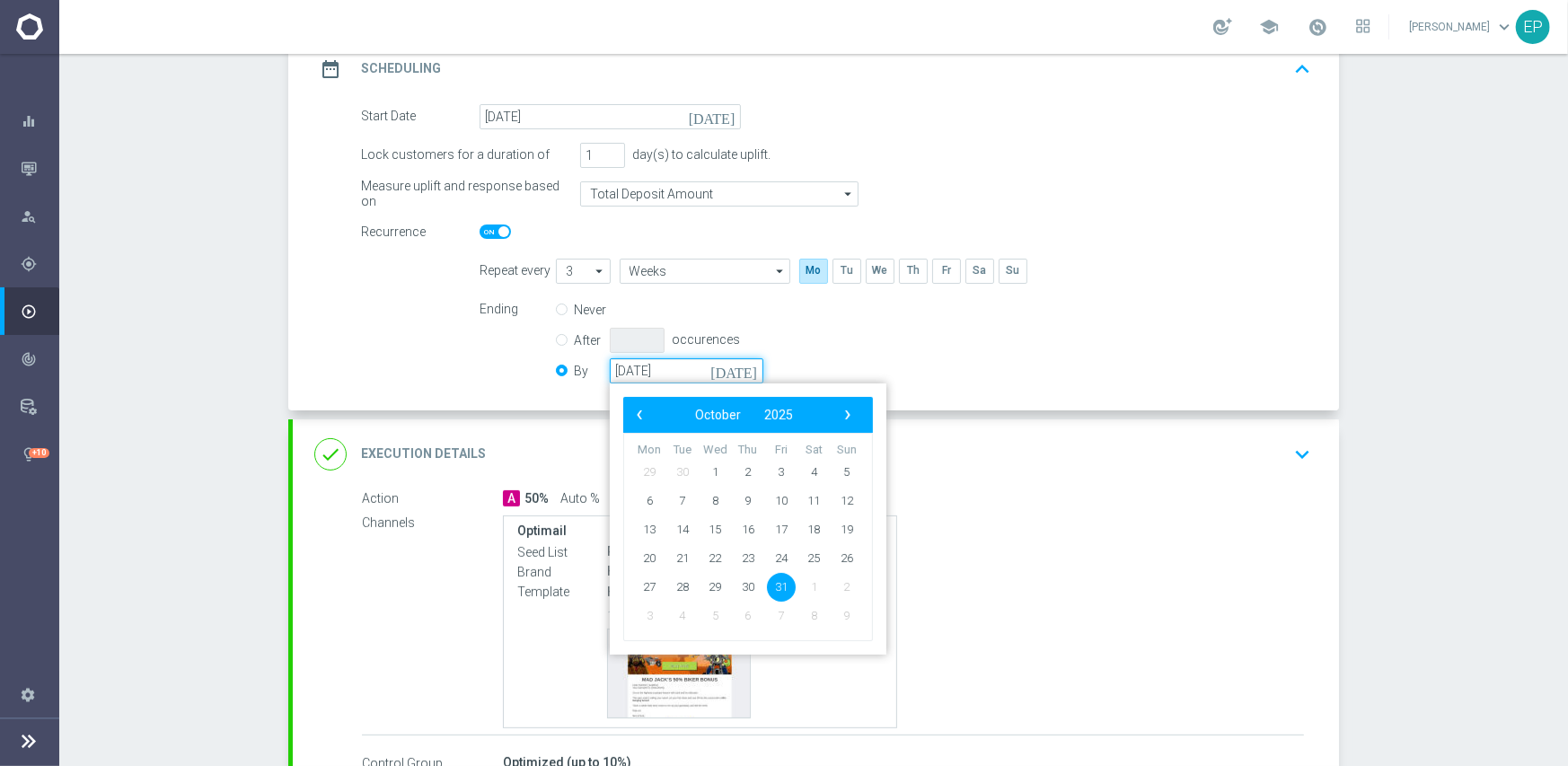
scroll to position [270, 0]
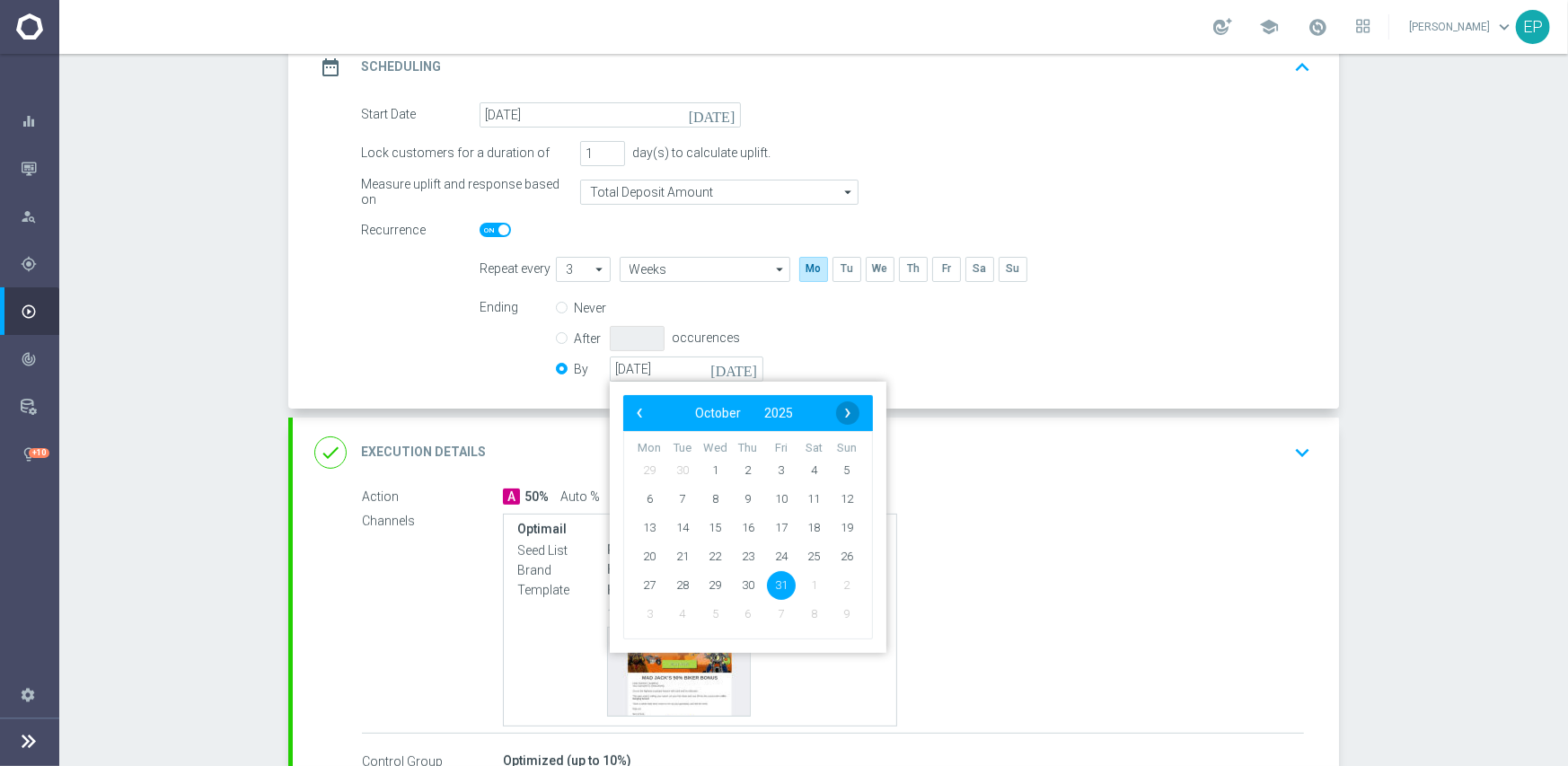
click at [836, 408] on span "›" at bounding box center [847, 412] width 23 height 23
click at [836, 585] on span "30" at bounding box center [847, 585] width 29 height 29
type input "[DATE]"
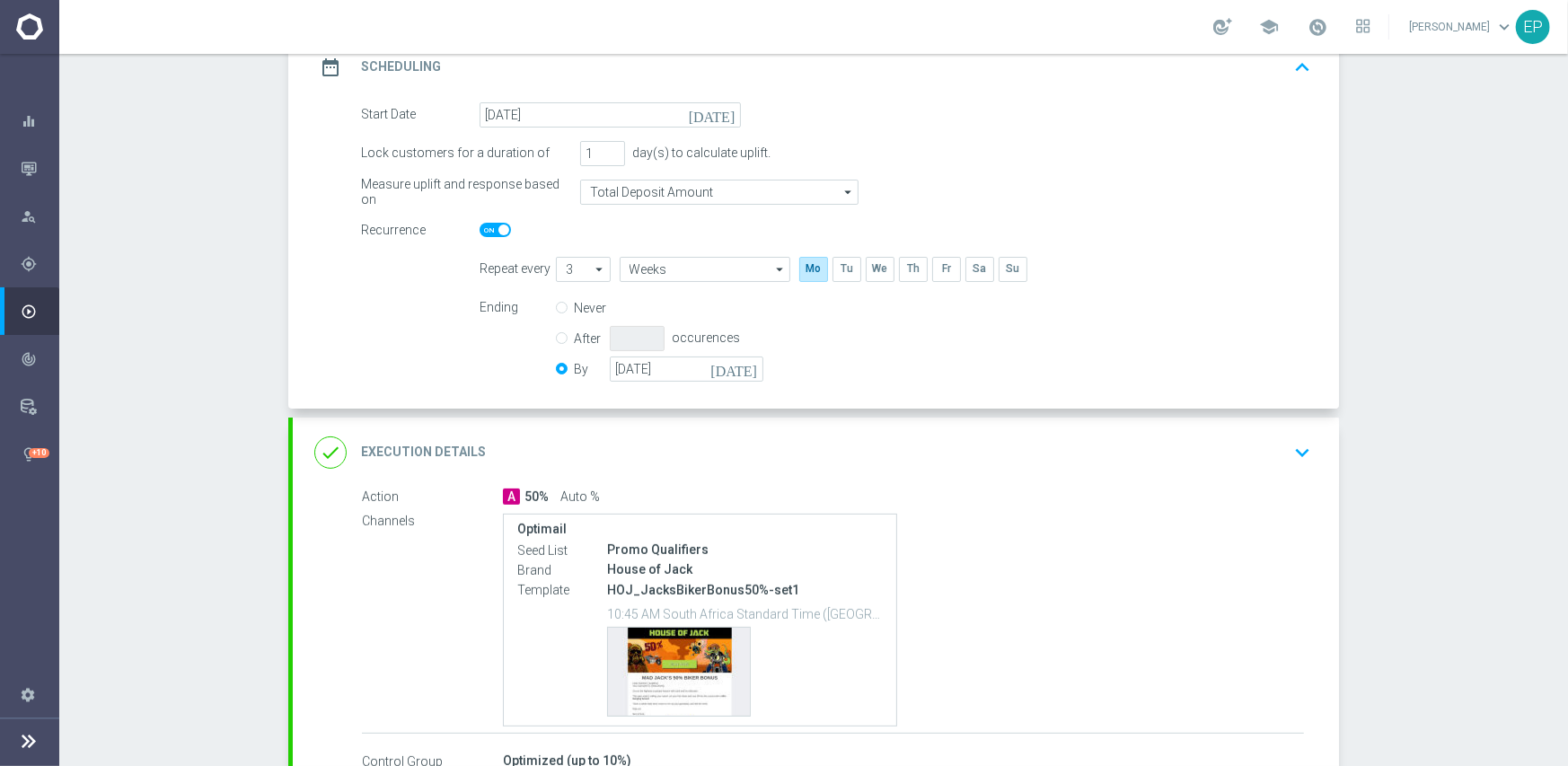
click at [786, 473] on div "done Execution Details keyboard_arrow_down" at bounding box center [815, 452] width 1046 height 70
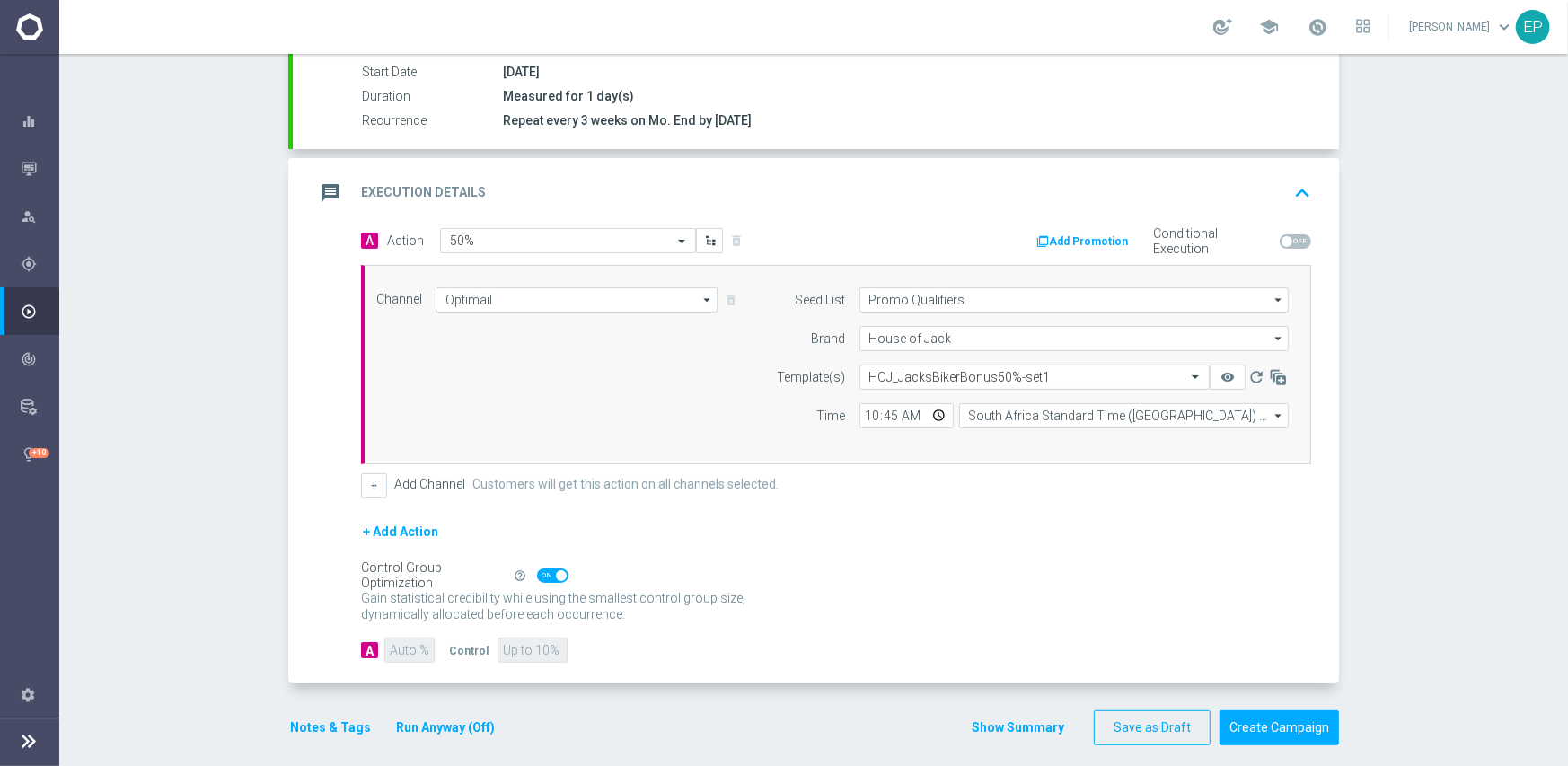
scroll to position [314, 0]
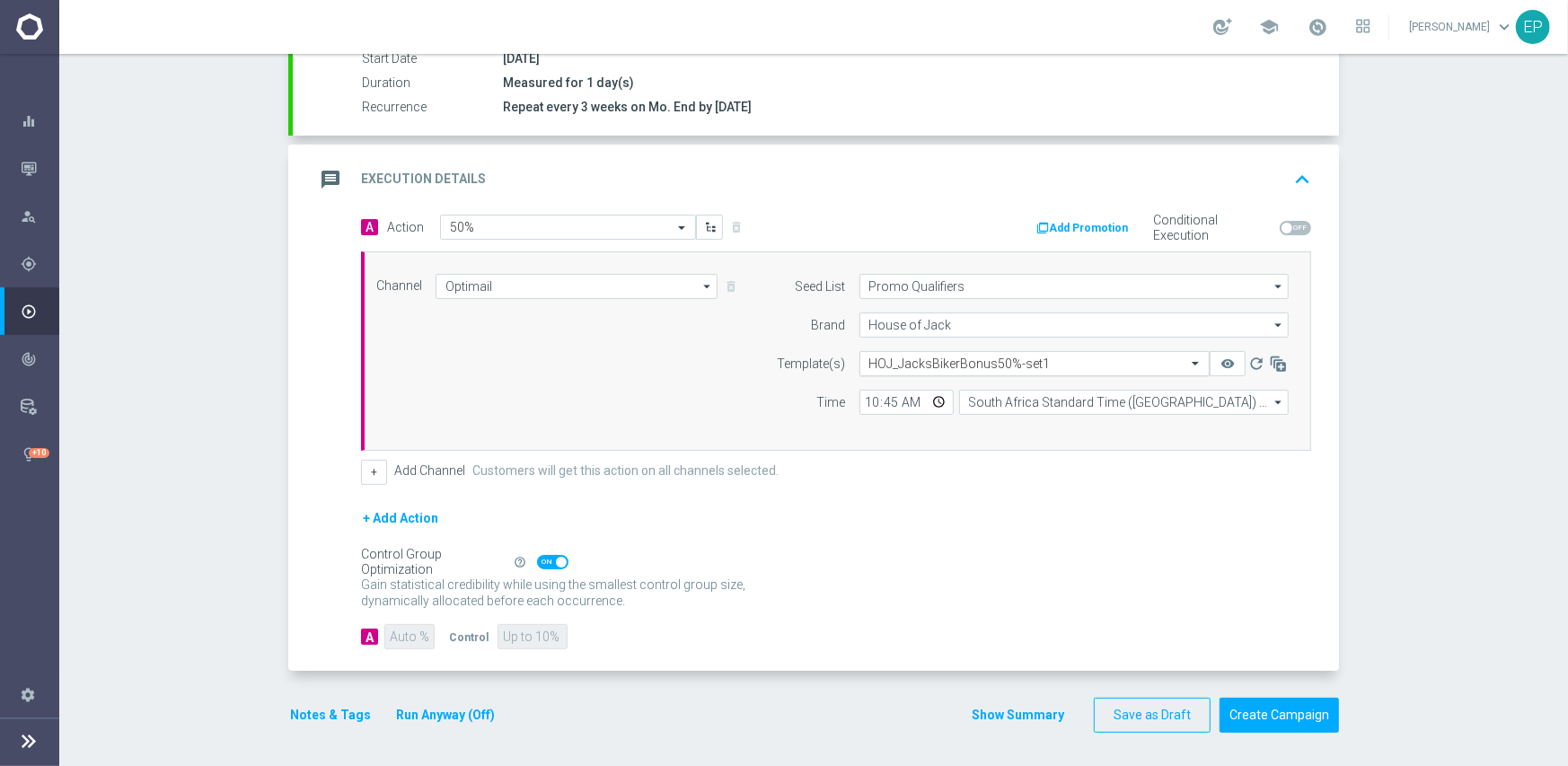
click at [928, 357] on input "text" at bounding box center [1017, 364] width 295 height 15
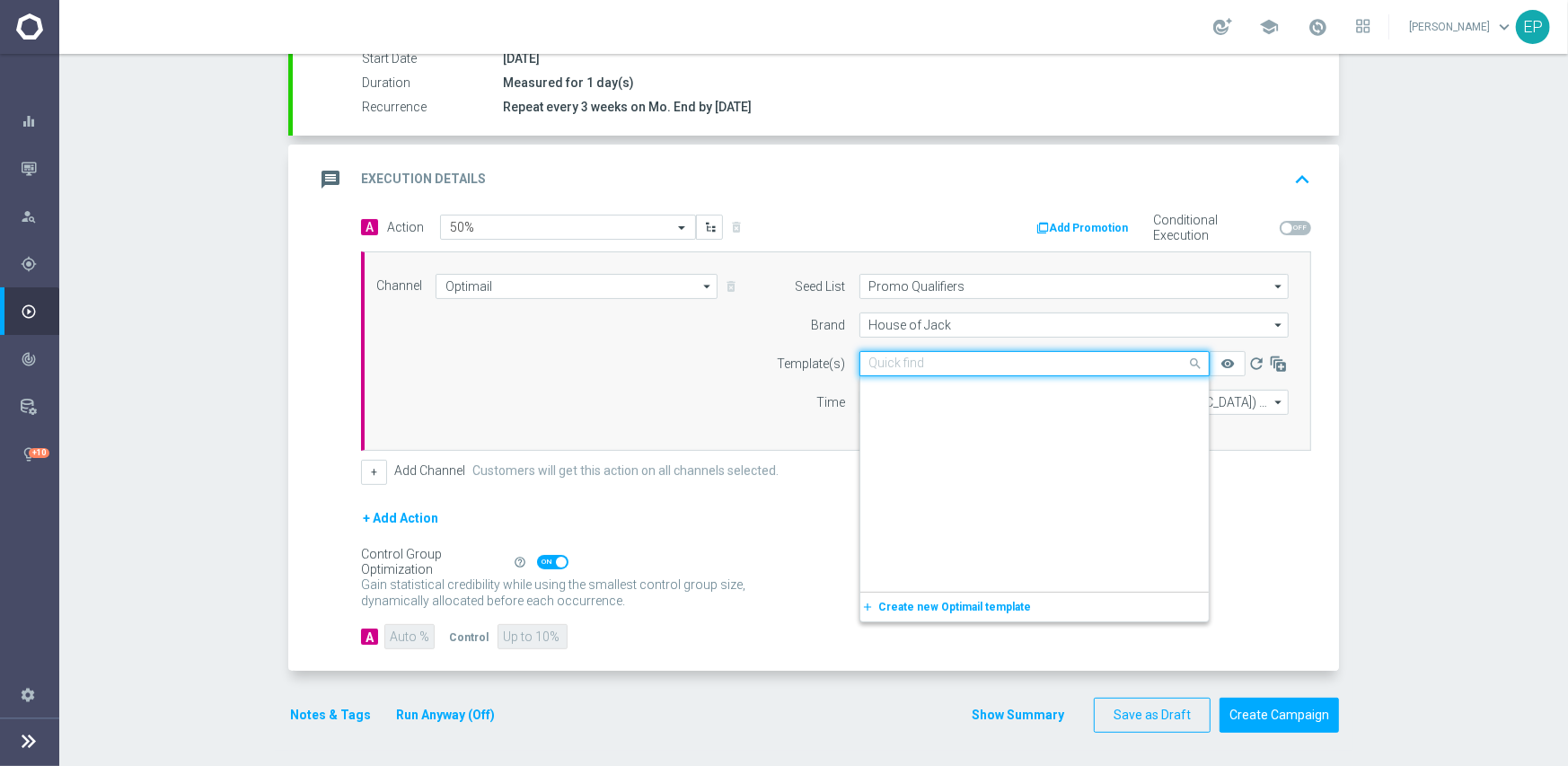
scroll to position [9065, 0]
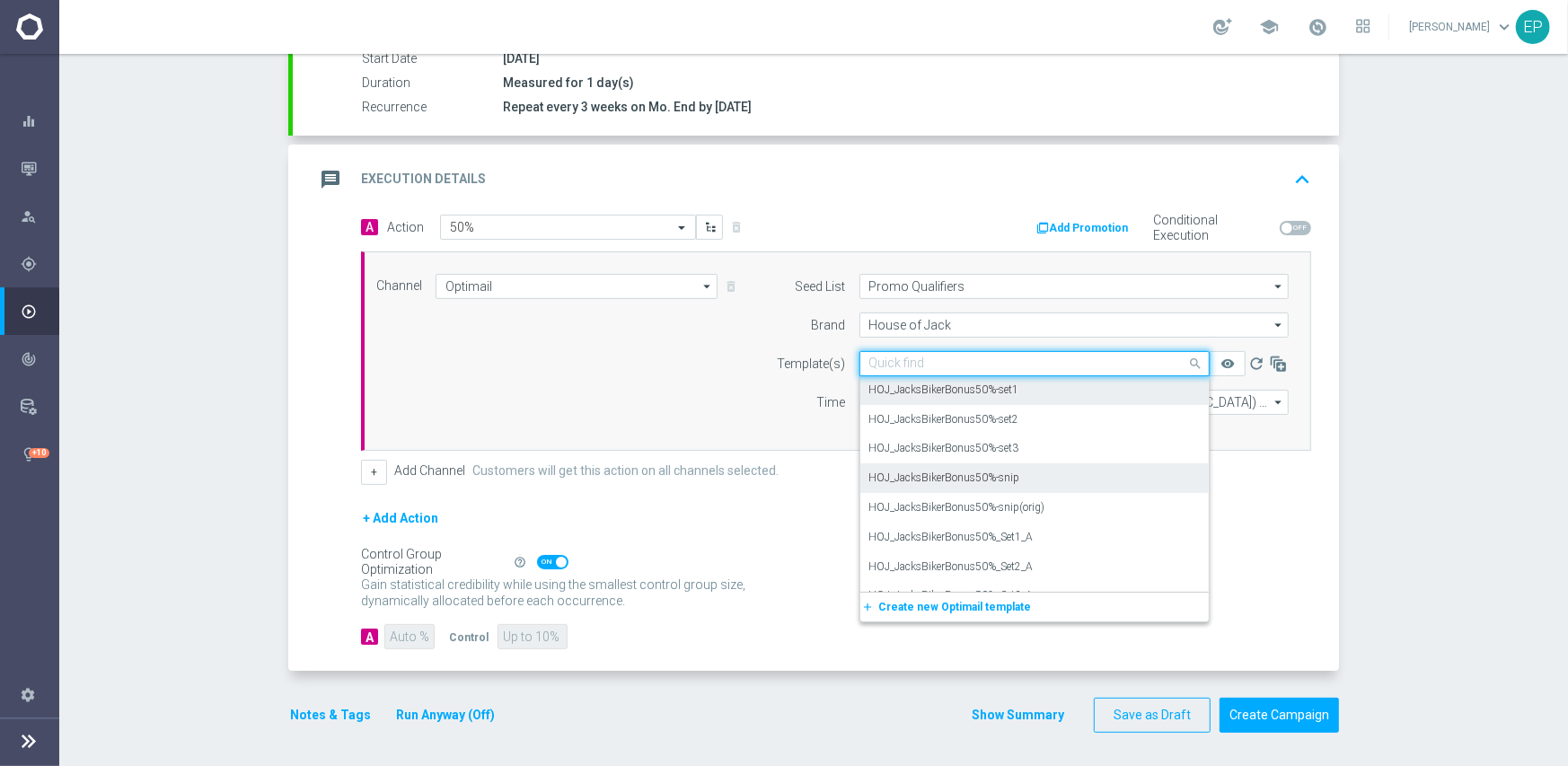
click at [1000, 475] on label "HOJ_JacksBikerBonus50%-snip" at bounding box center [944, 478] width 151 height 15
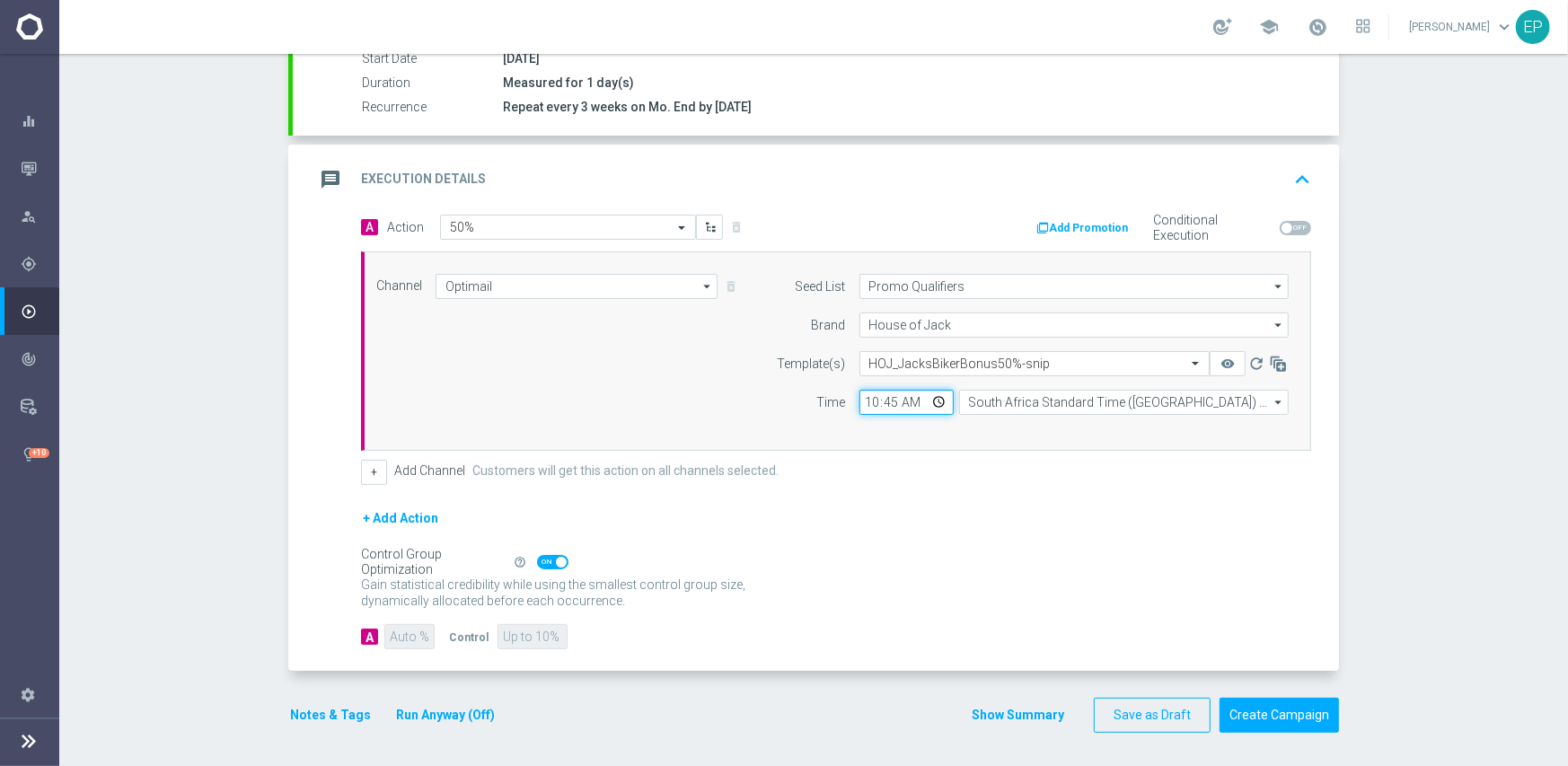
click at [860, 407] on input "10:45" at bounding box center [907, 402] width 94 height 25
type input "03:00"
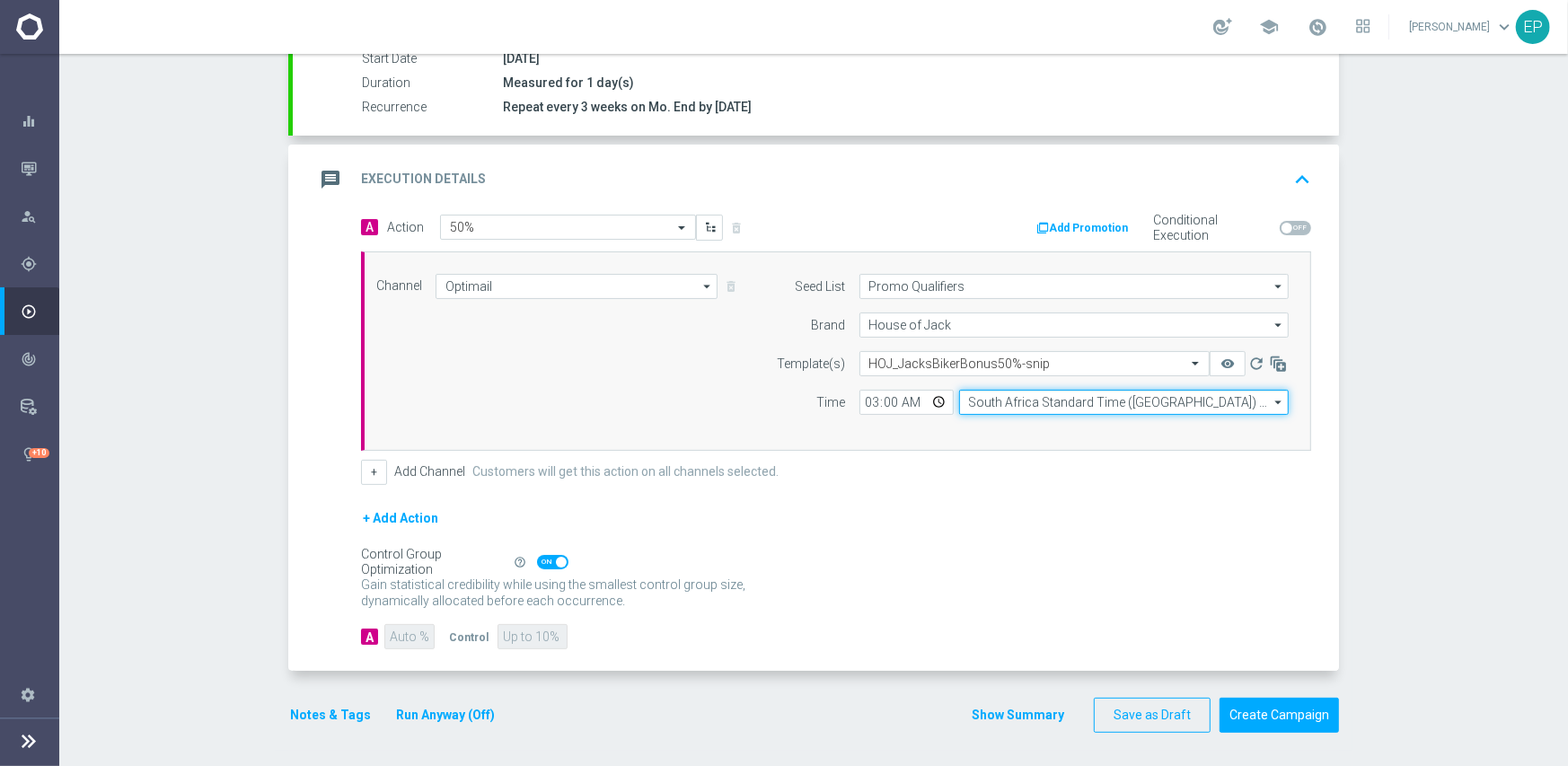
click at [993, 400] on input "South Africa Standard Time ([GEOGRAPHIC_DATA]) (UTC +02:00)" at bounding box center [1124, 402] width 330 height 25
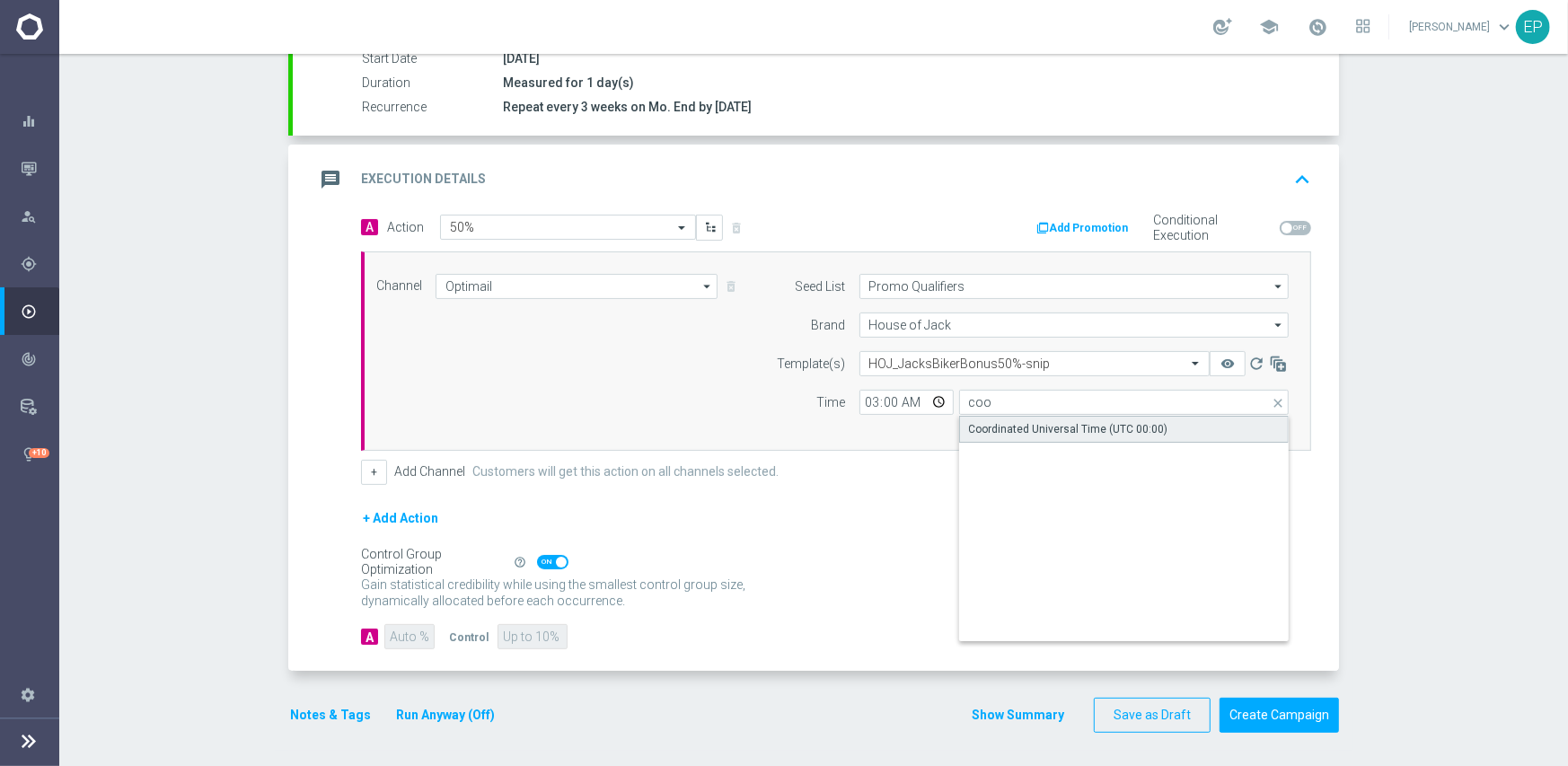
click at [1037, 428] on div "Coordinated Universal Time (UTC 00:00)" at bounding box center [1068, 429] width 199 height 16
type input "Coordinated Universal Time (UTC 00:00)"
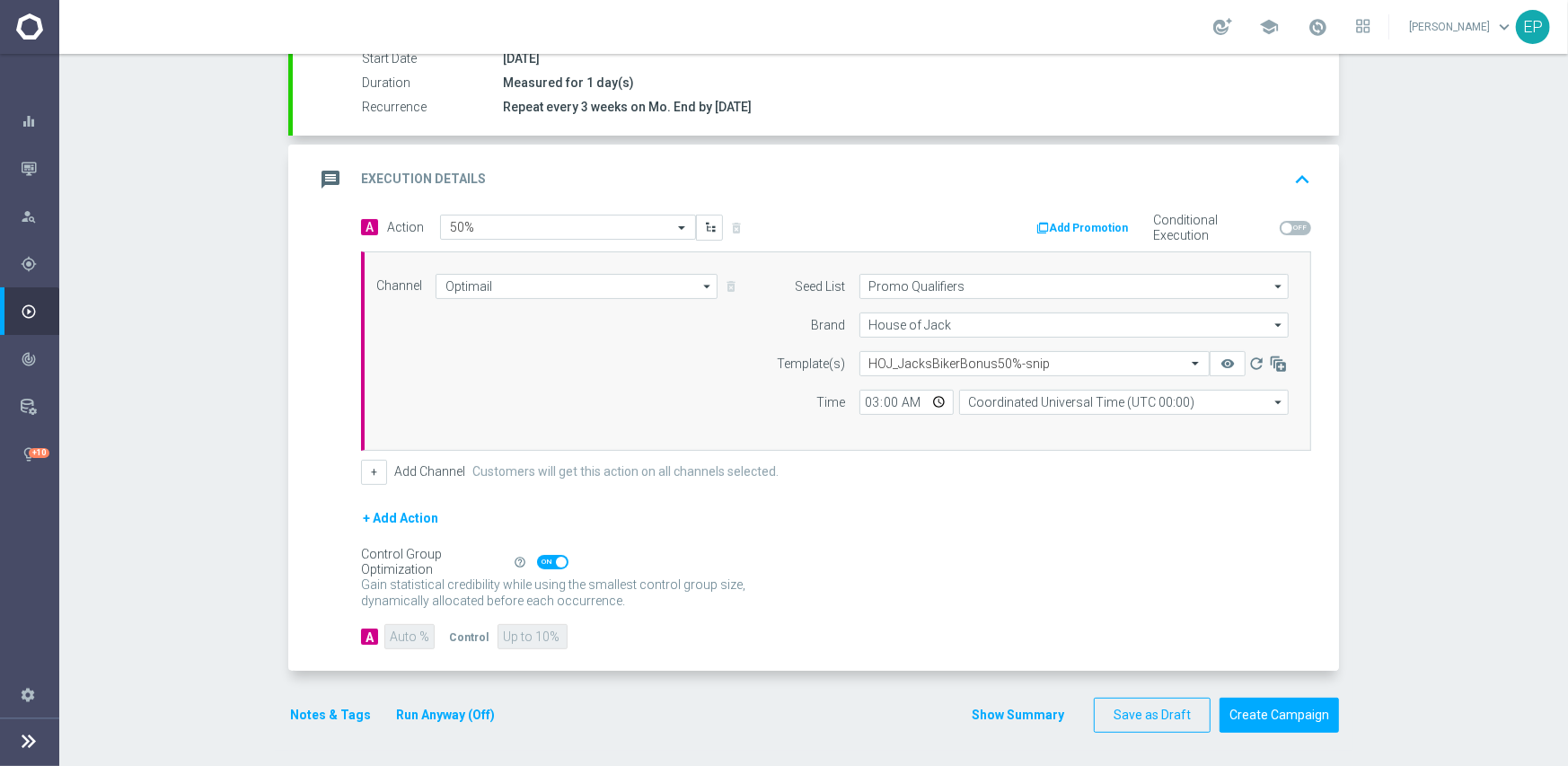
click at [542, 564] on span at bounding box center [552, 562] width 32 height 14
click at [542, 564] on input "checkbox" at bounding box center [552, 562] width 32 height 14
checkbox input "false"
click at [396, 635] on input "91" at bounding box center [409, 637] width 49 height 25
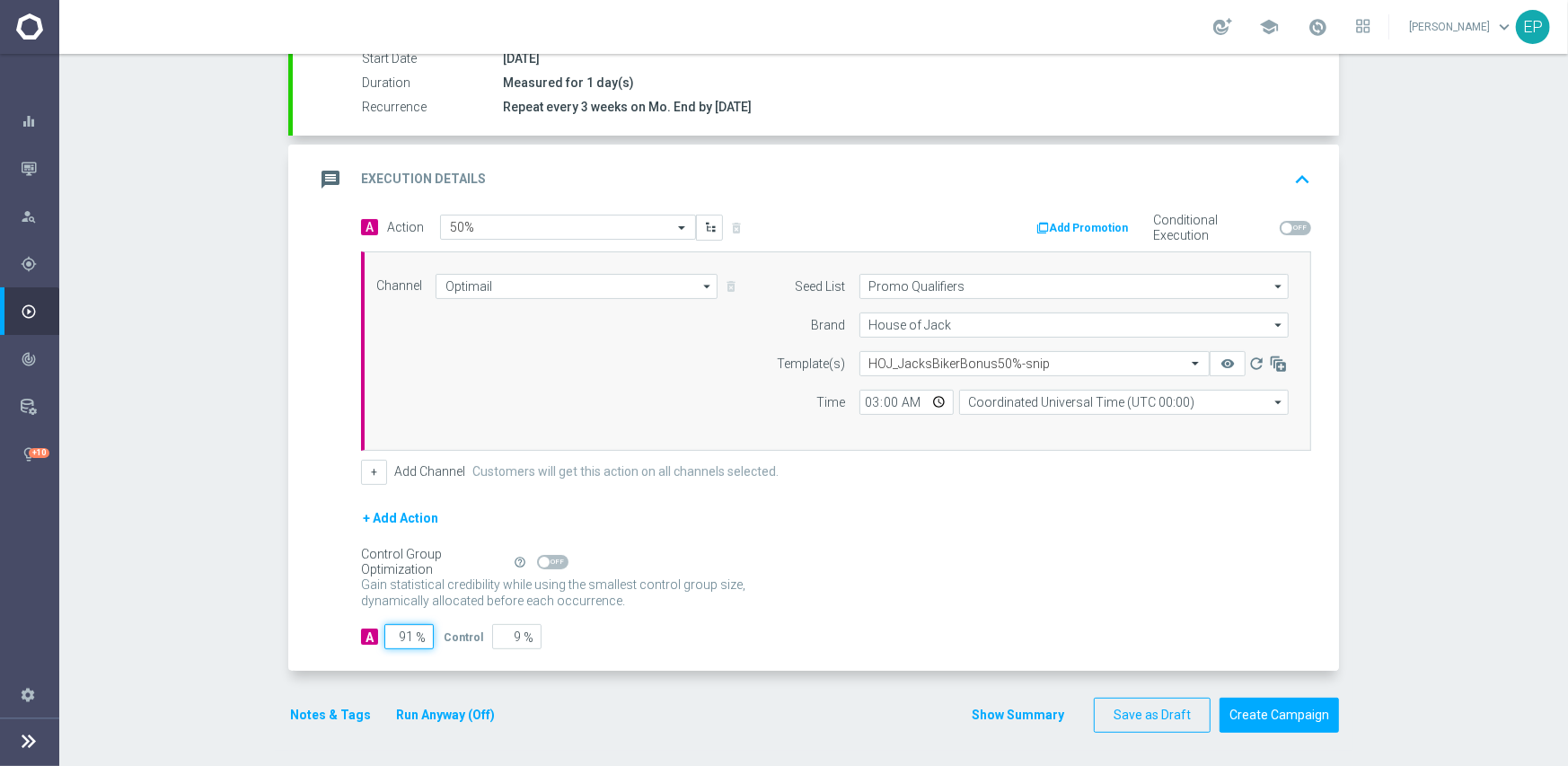
type input "1"
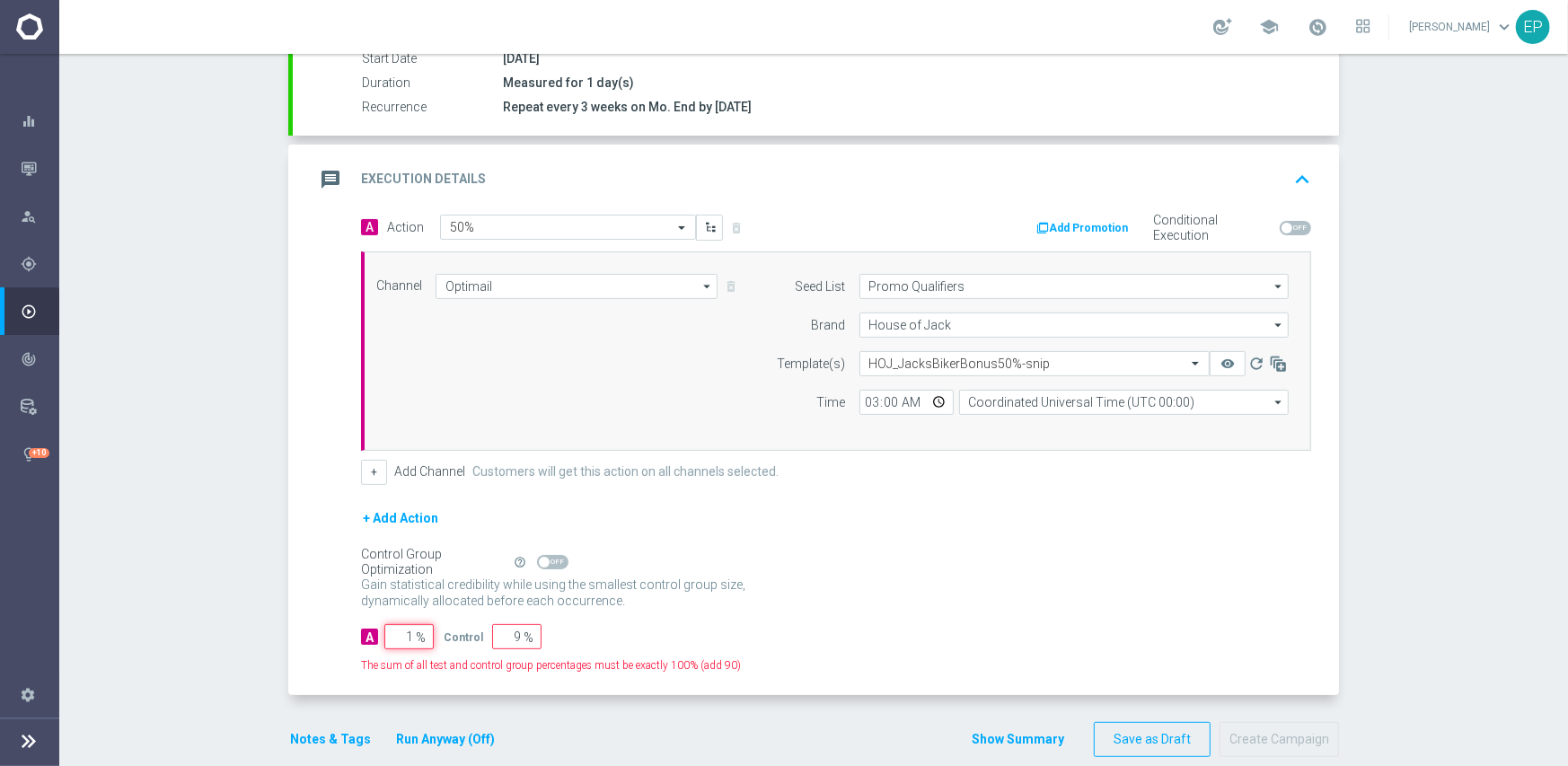
type input "99"
type input "10"
type input "90"
type input "100"
type input "0"
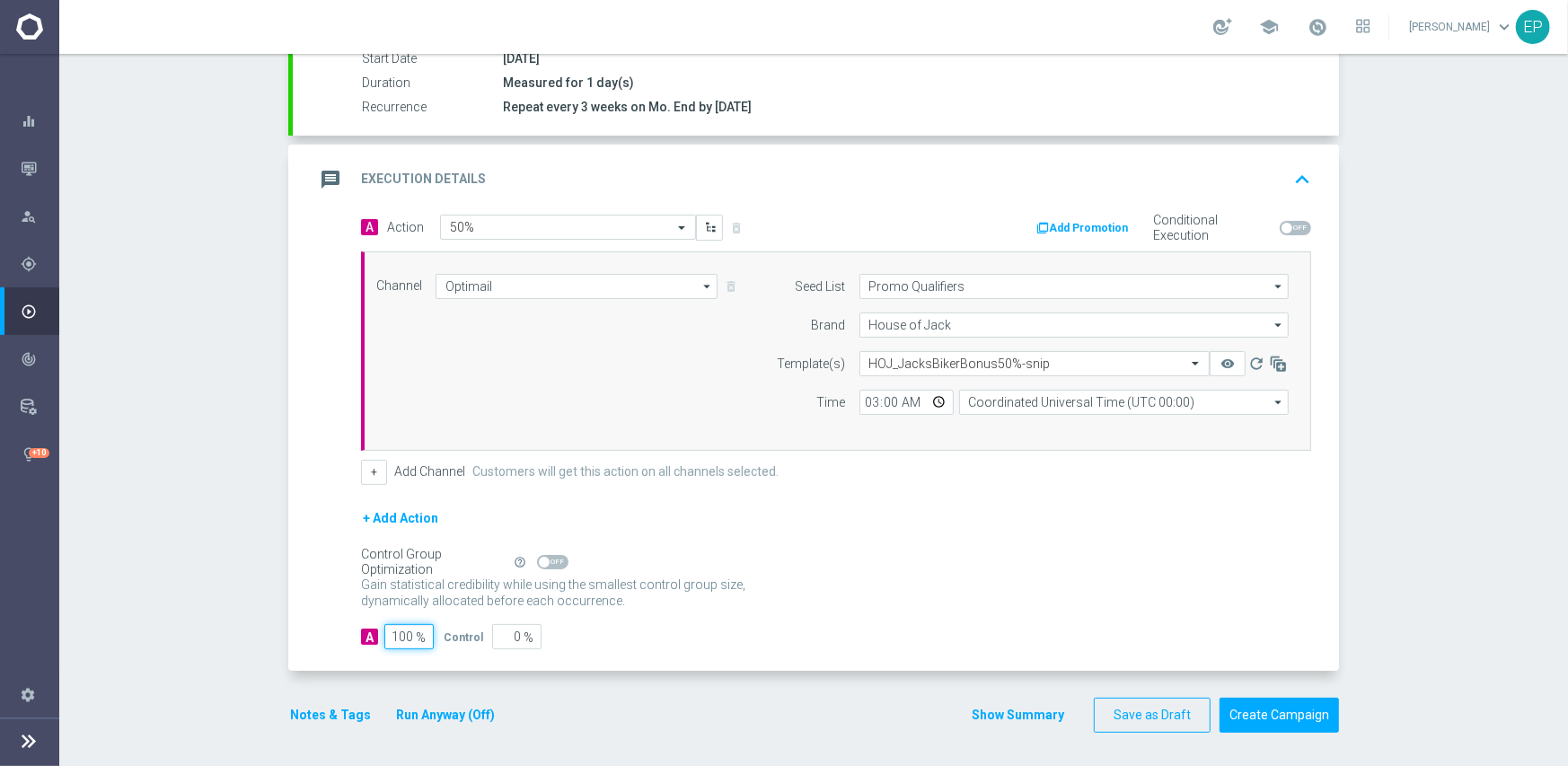
type input "100"
click at [728, 543] on div "+ Add Action" at bounding box center [837, 529] width 950 height 45
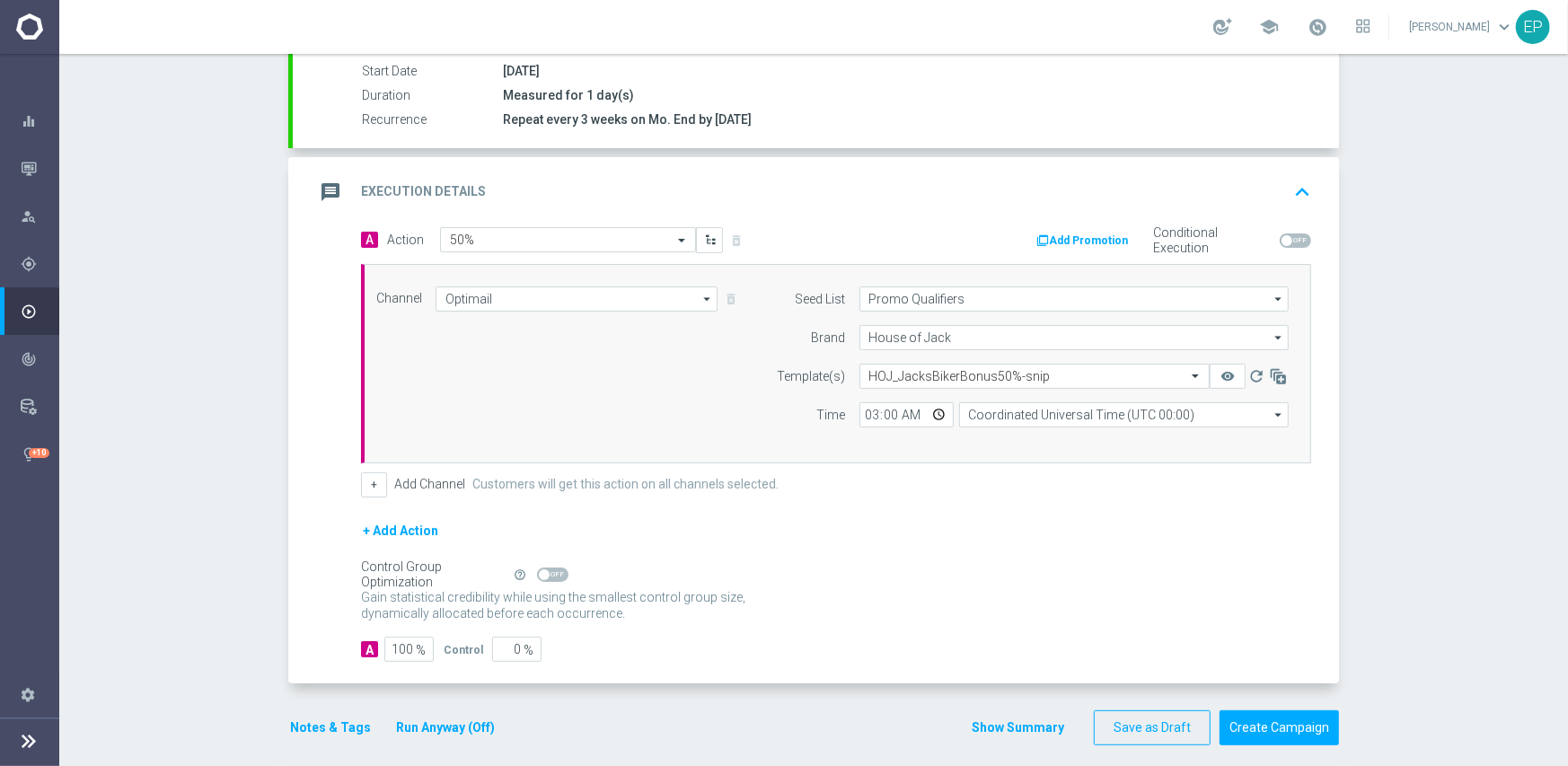
scroll to position [314, 0]
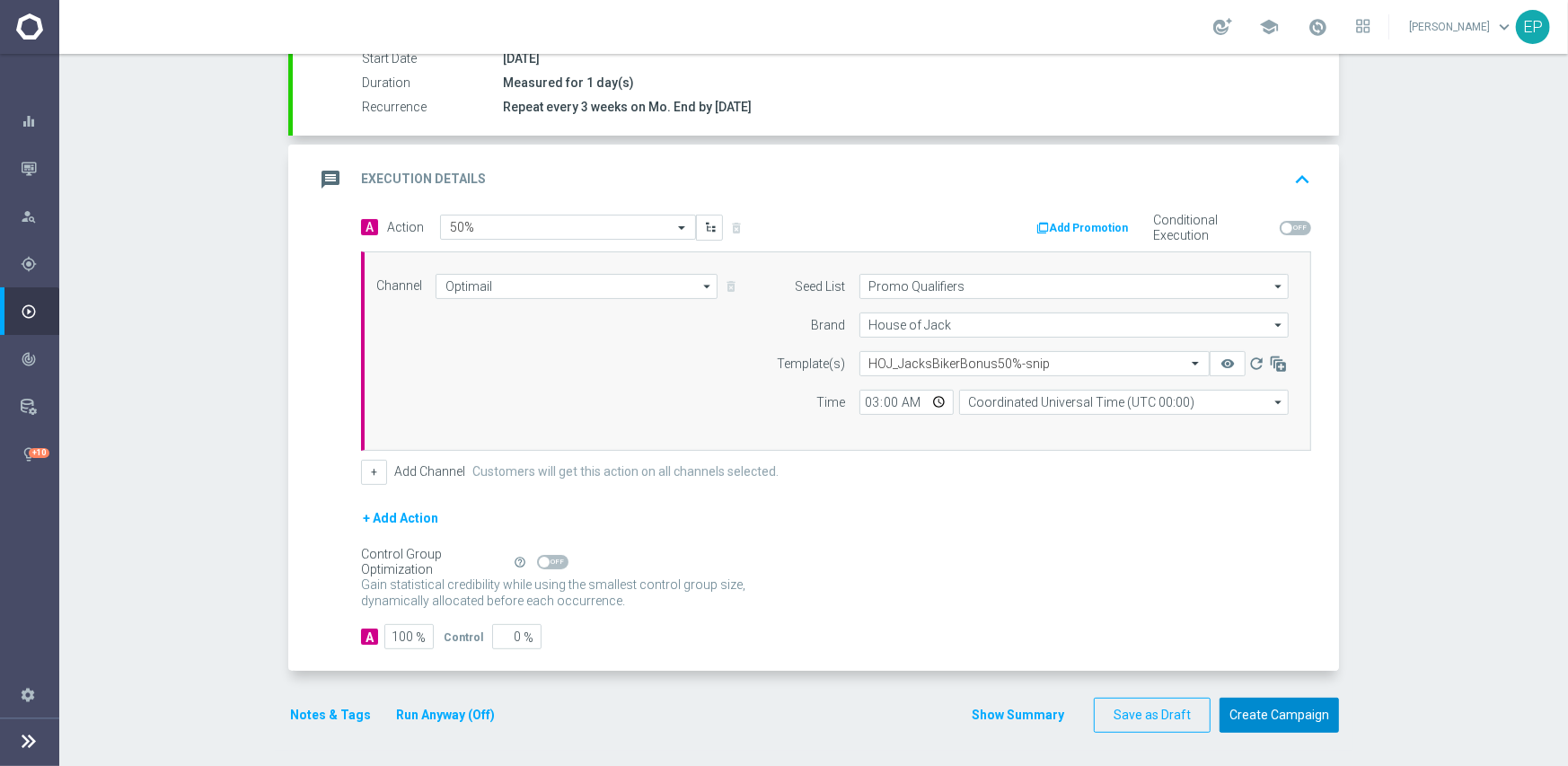
click at [1279, 703] on button "Create Campaign" at bounding box center [1279, 715] width 120 height 35
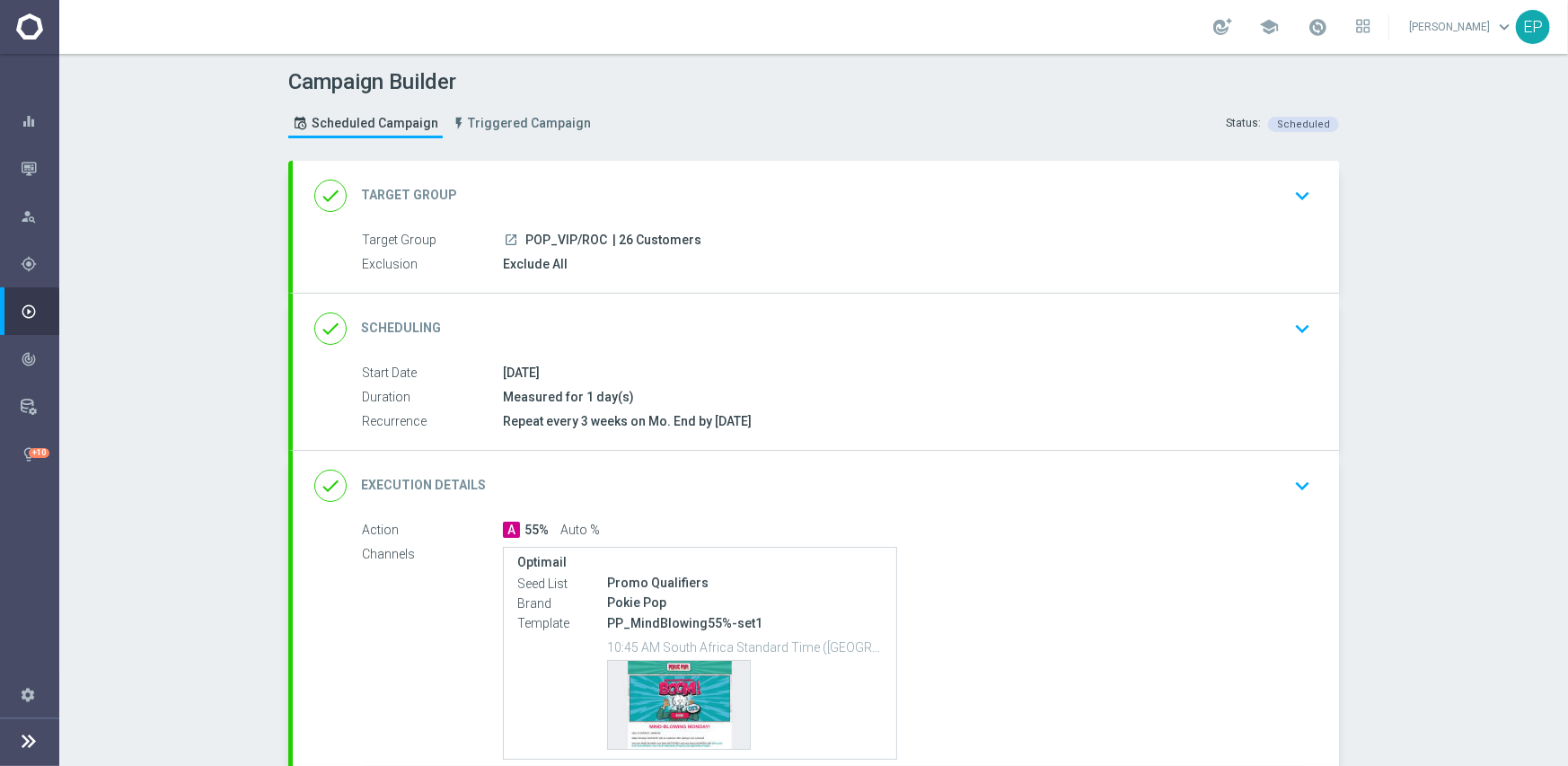
click at [677, 335] on div "done Scheduling keyboard_arrow_down" at bounding box center [815, 328] width 1003 height 34
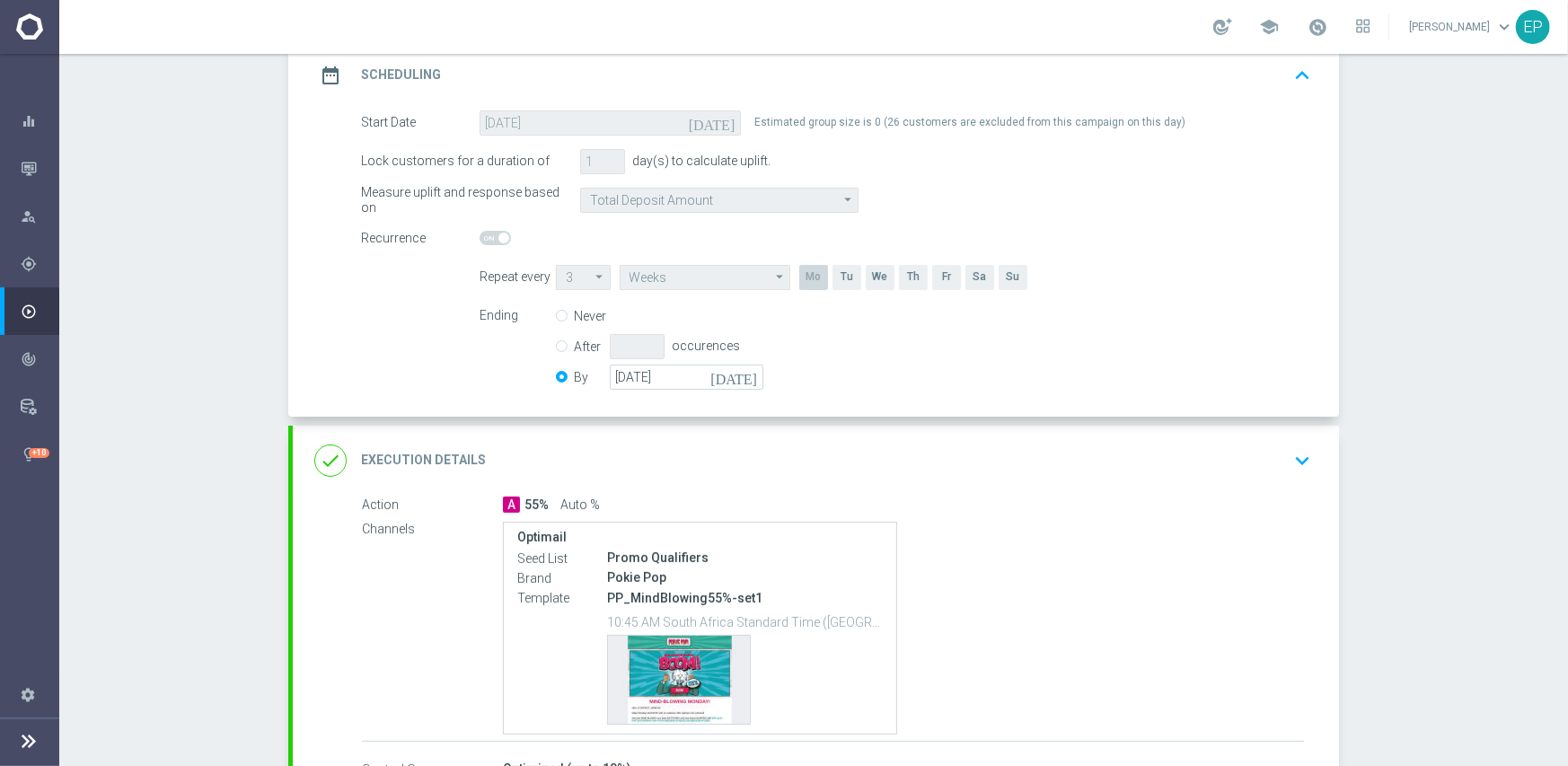
scroll to position [270, 0]
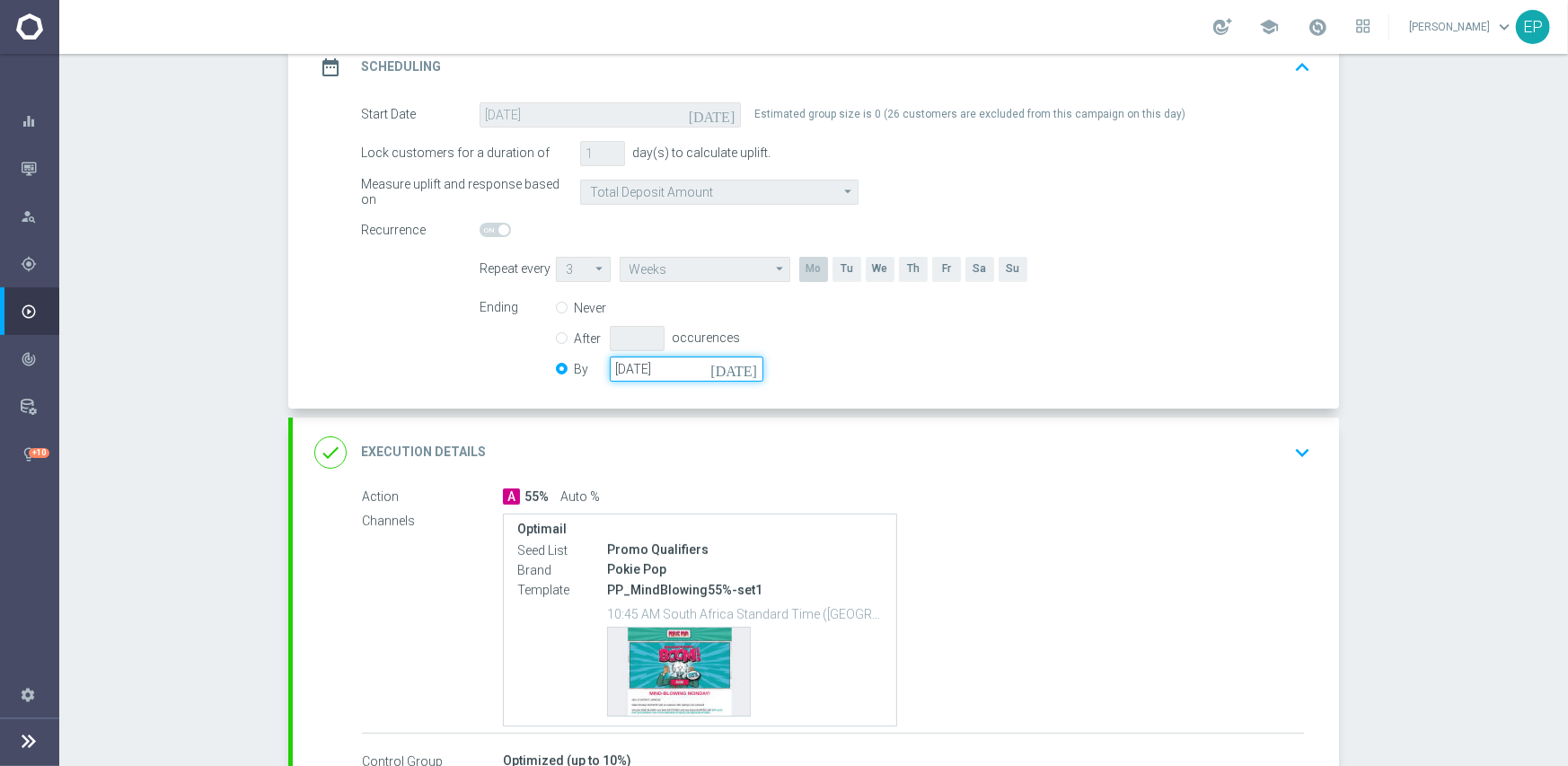
drag, startPoint x: 674, startPoint y: 369, endPoint x: 715, endPoint y: 376, distance: 41.6
click at [675, 368] on input "[DATE]" at bounding box center [686, 369] width 153 height 25
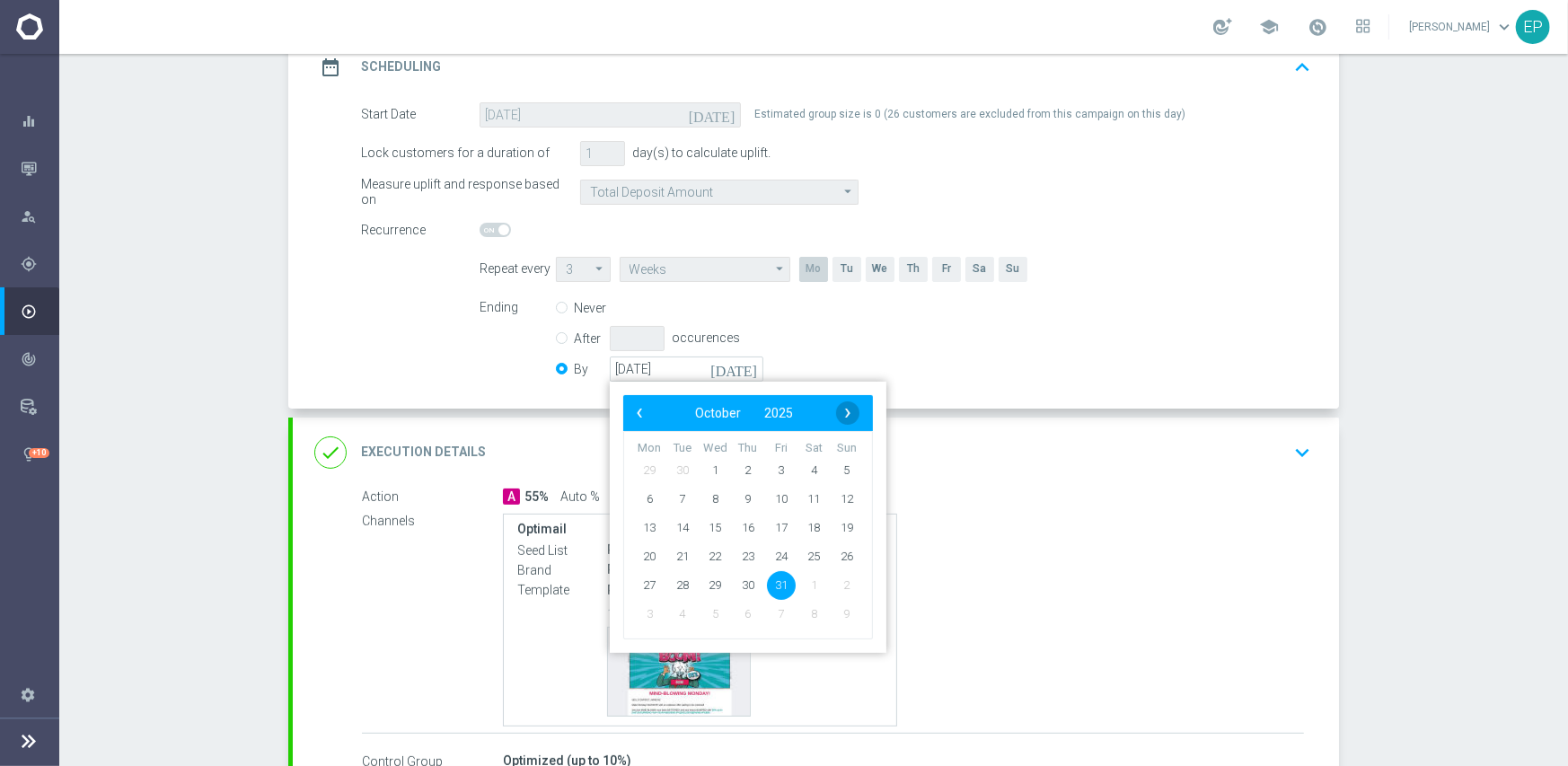
click at [844, 412] on span "›" at bounding box center [847, 412] width 23 height 23
click at [836, 584] on span "30" at bounding box center [847, 585] width 29 height 29
type input "[DATE]"
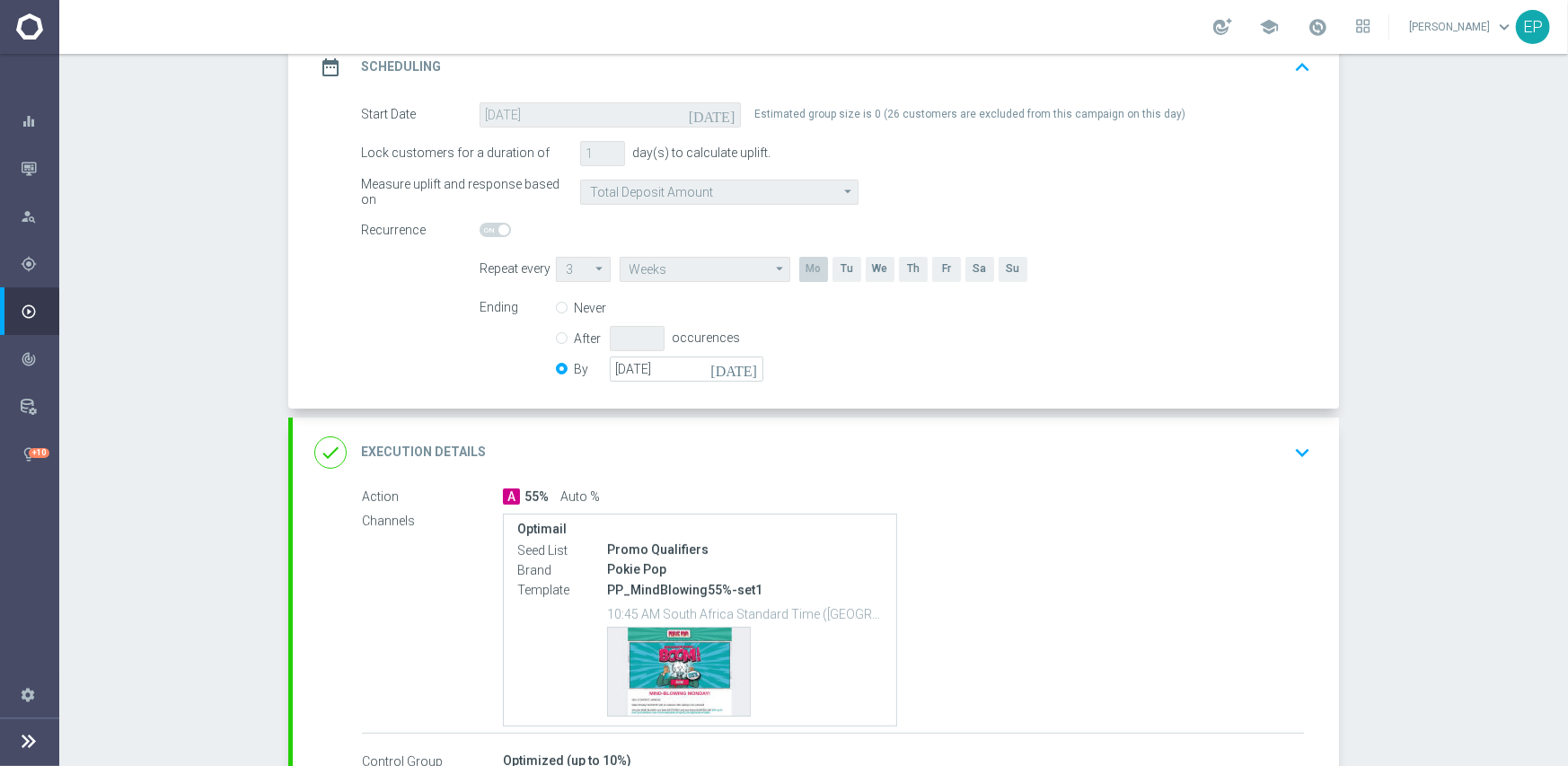
click at [897, 458] on div "done Execution Details keyboard_arrow_down" at bounding box center [815, 452] width 1003 height 34
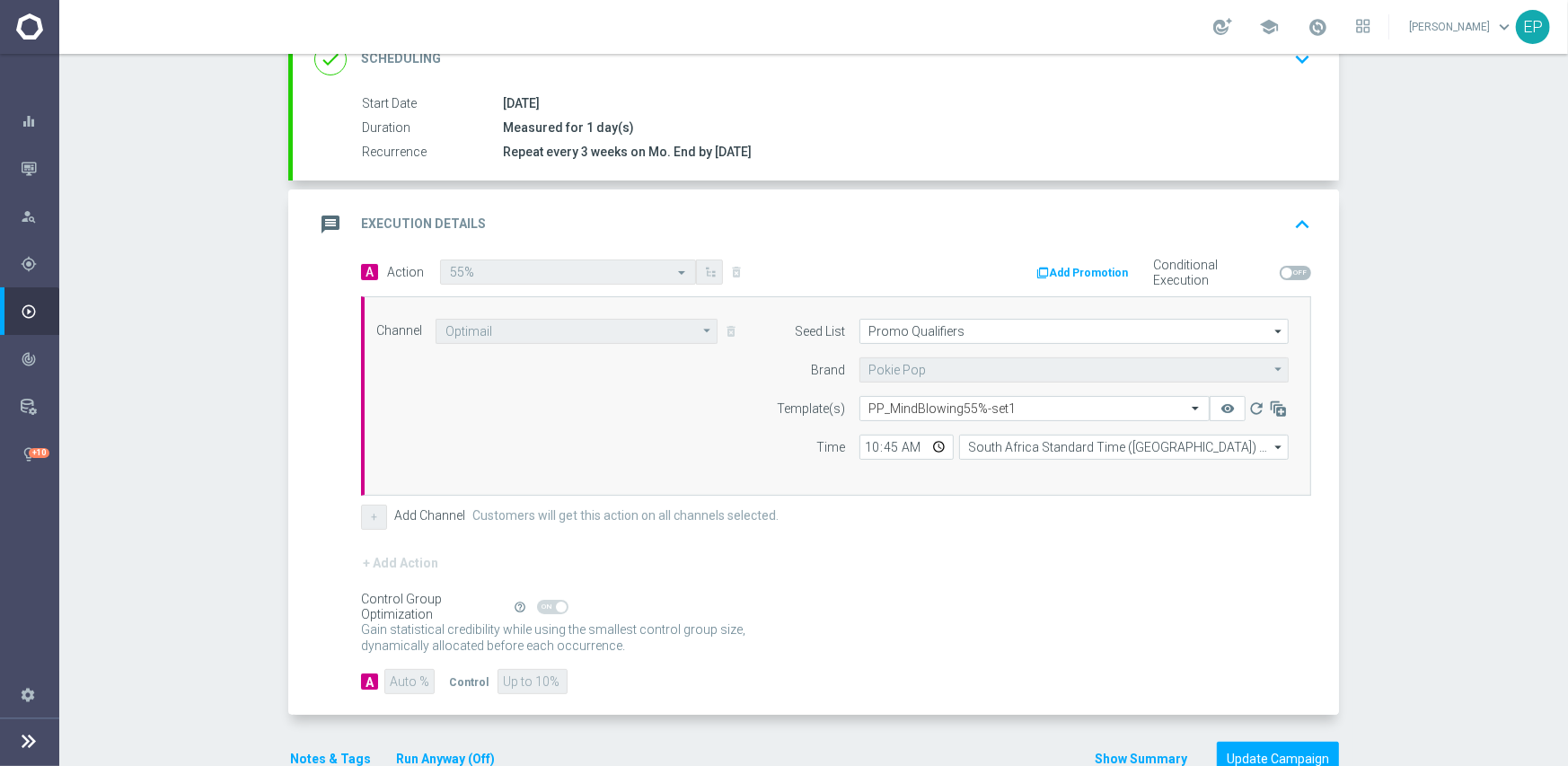
scroll to position [314, 0]
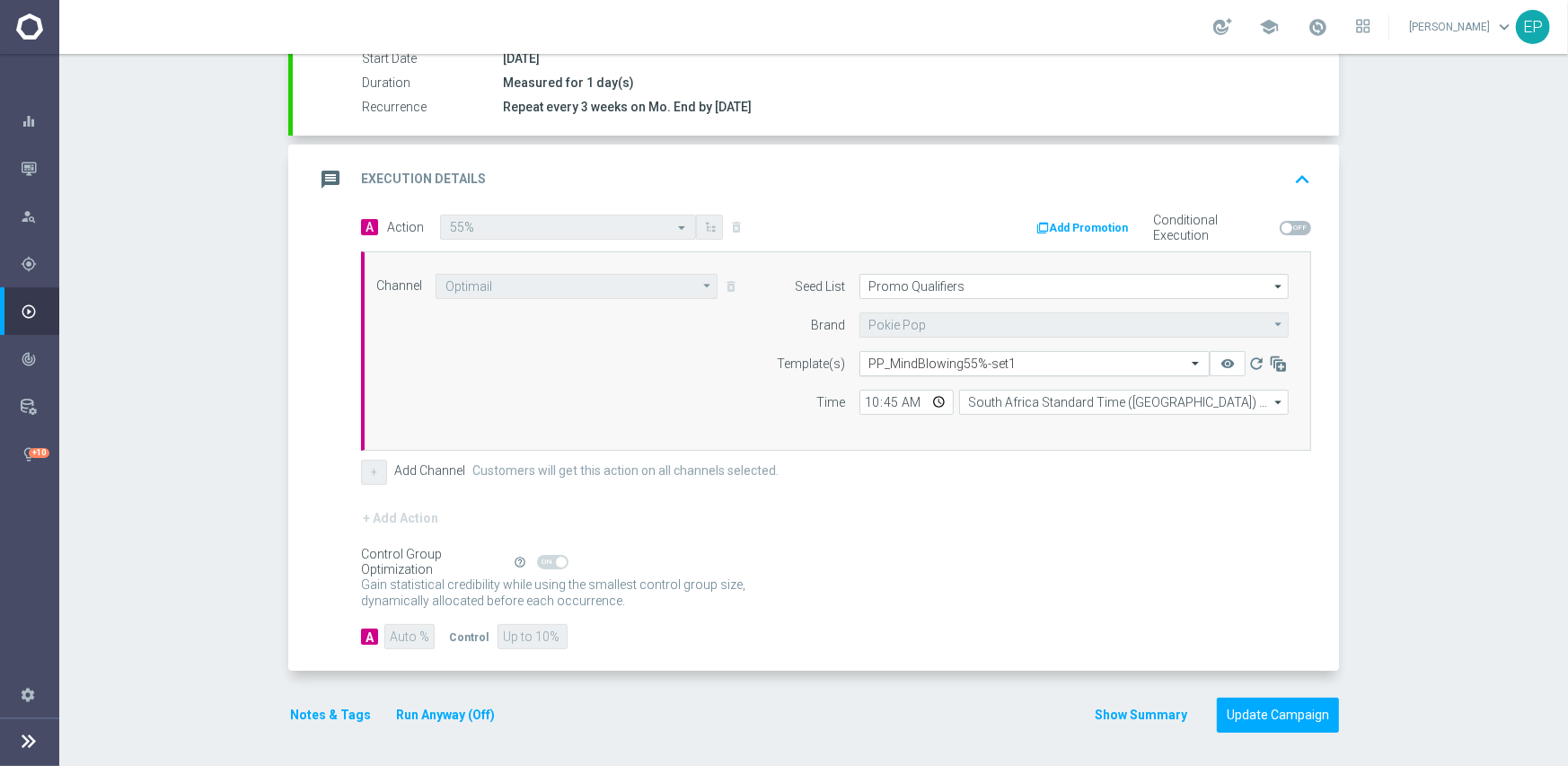
click at [966, 361] on input "text" at bounding box center [1017, 364] width 295 height 15
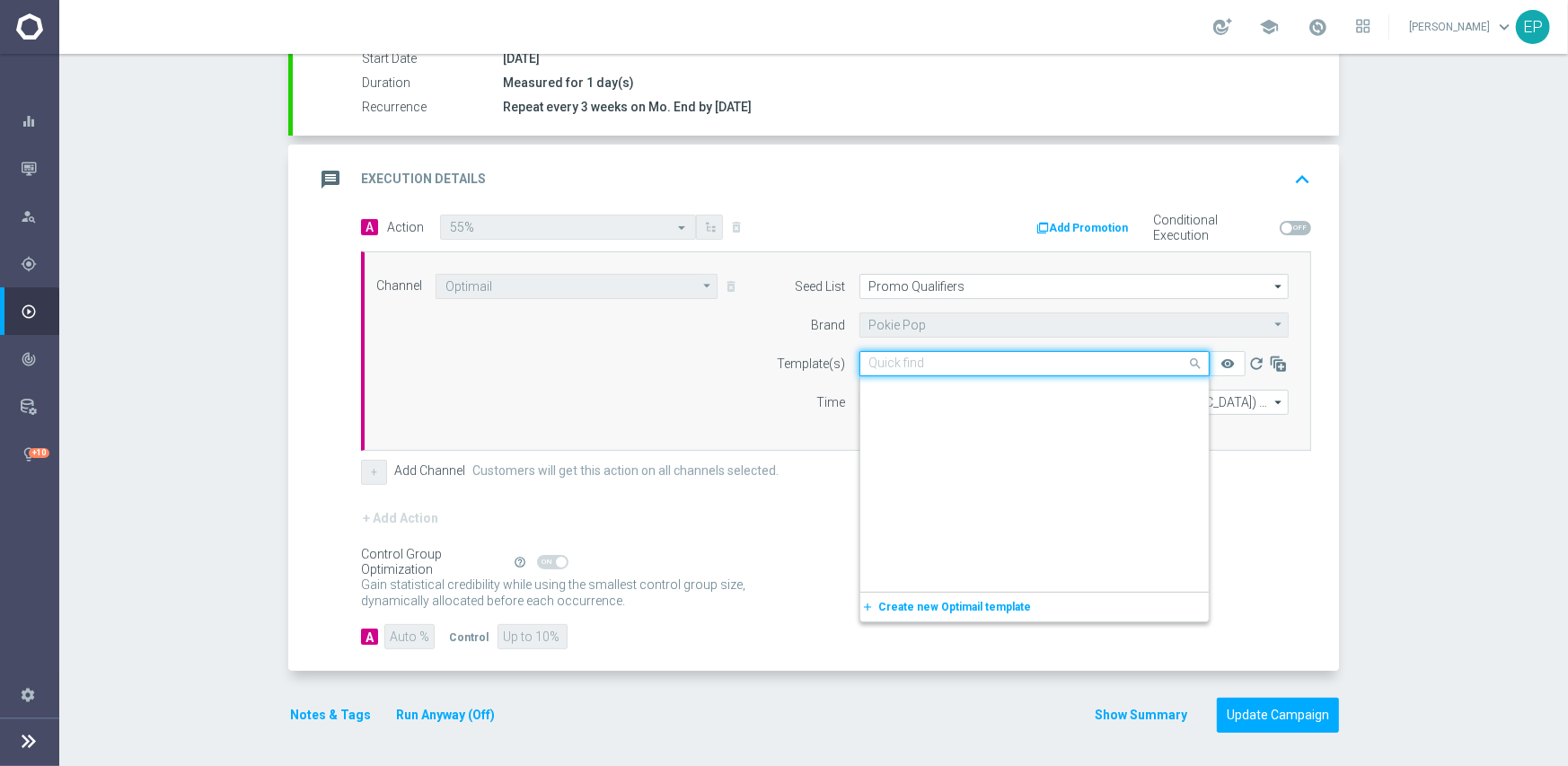
scroll to position [10871, 0]
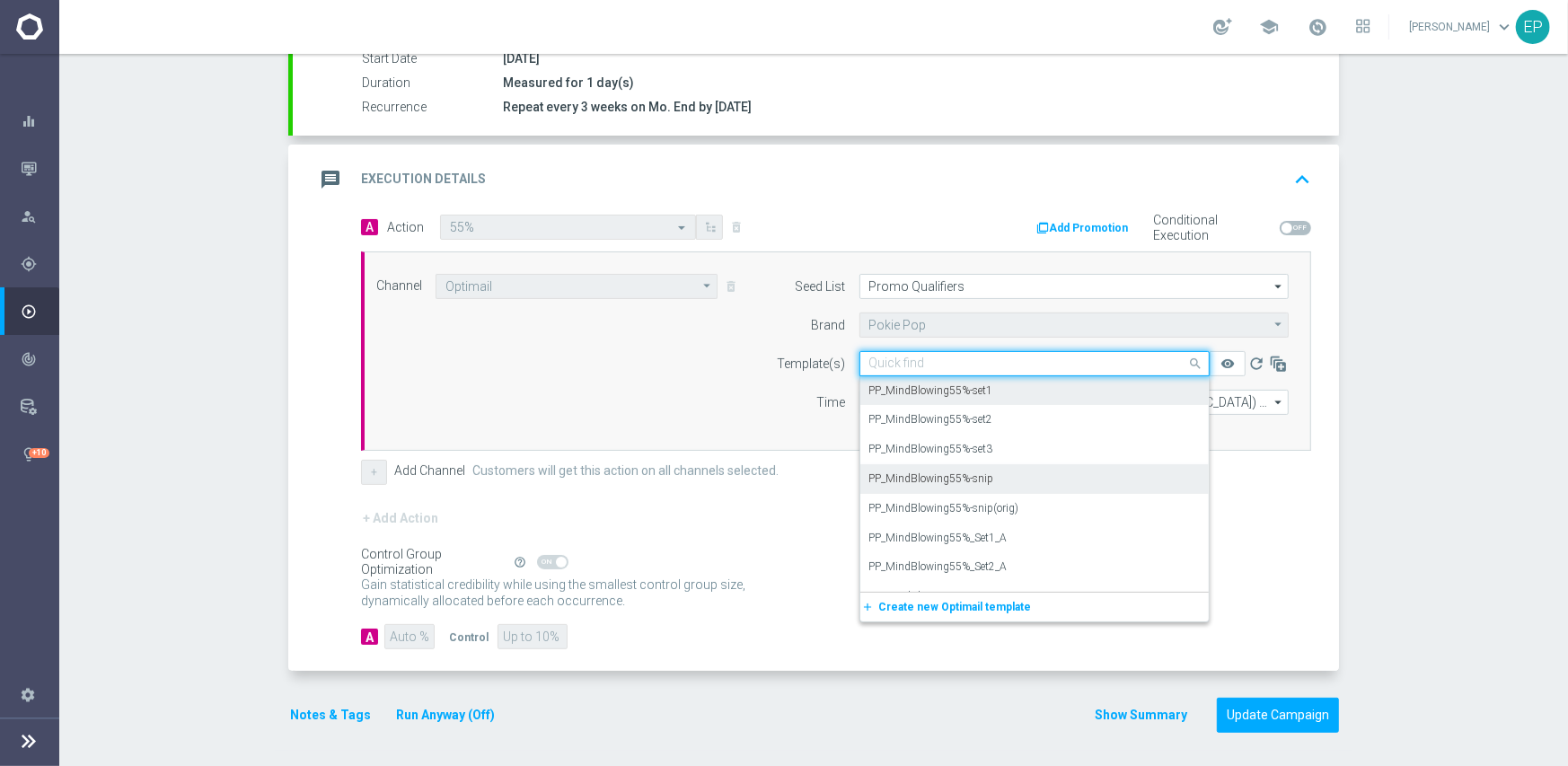
click at [1019, 480] on div "PP_MindBlowing55%-snip" at bounding box center [1034, 479] width 331 height 30
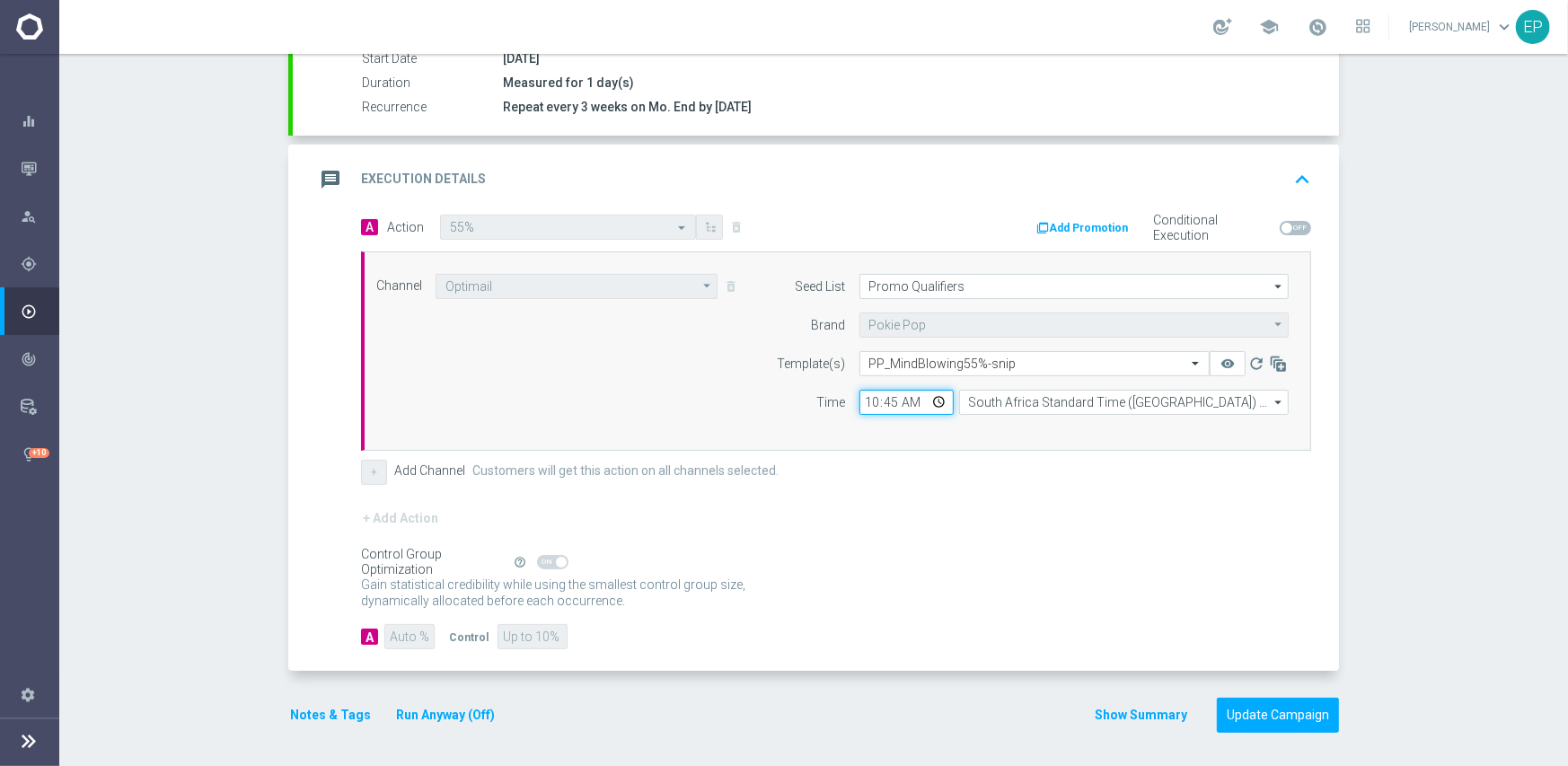
click at [860, 403] on input "10:45" at bounding box center [907, 402] width 94 height 25
type input "03:00"
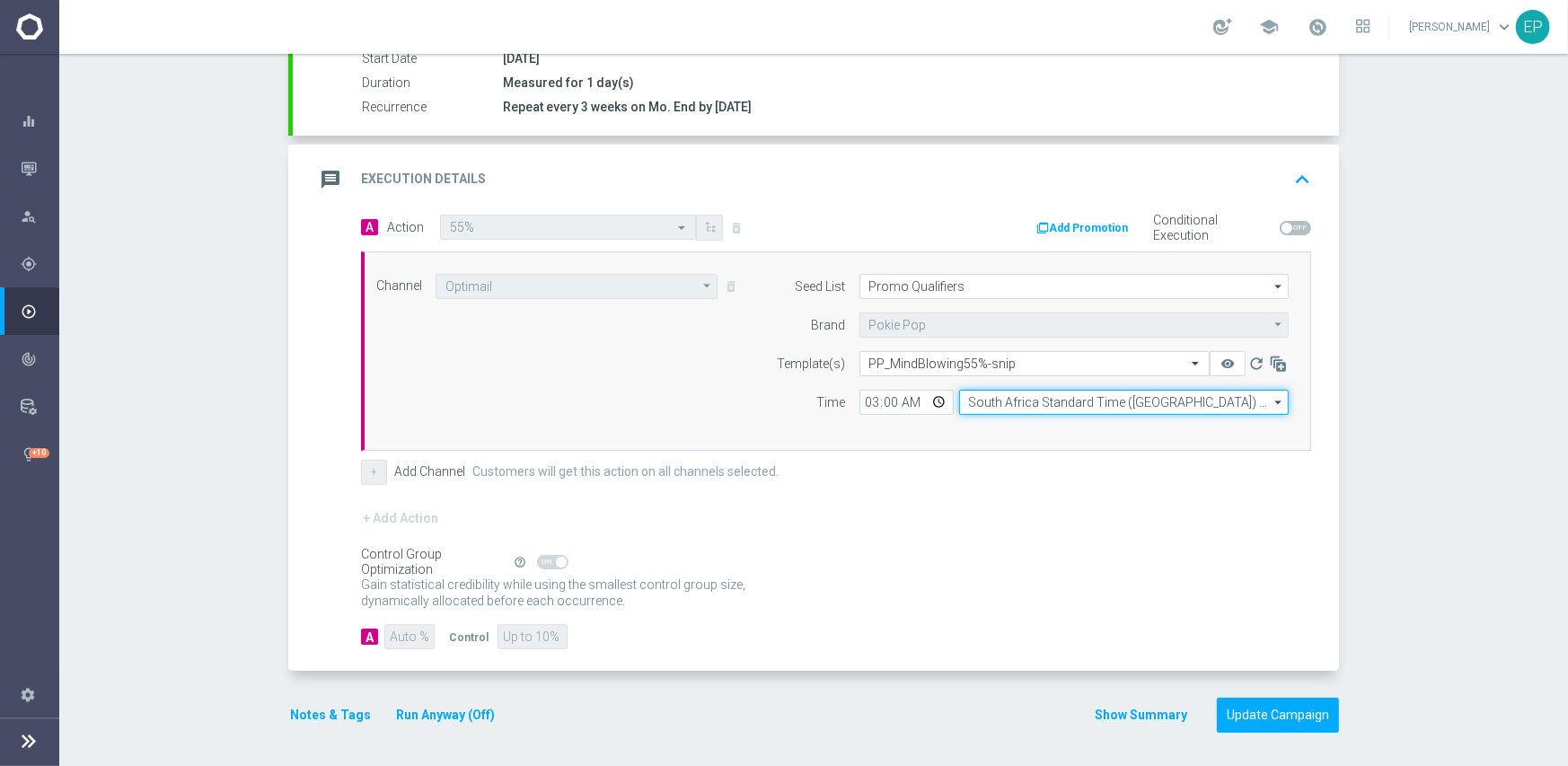
click at [977, 400] on input "South Africa Standard Time ([GEOGRAPHIC_DATA]) (UTC +02:00)" at bounding box center [1124, 402] width 330 height 25
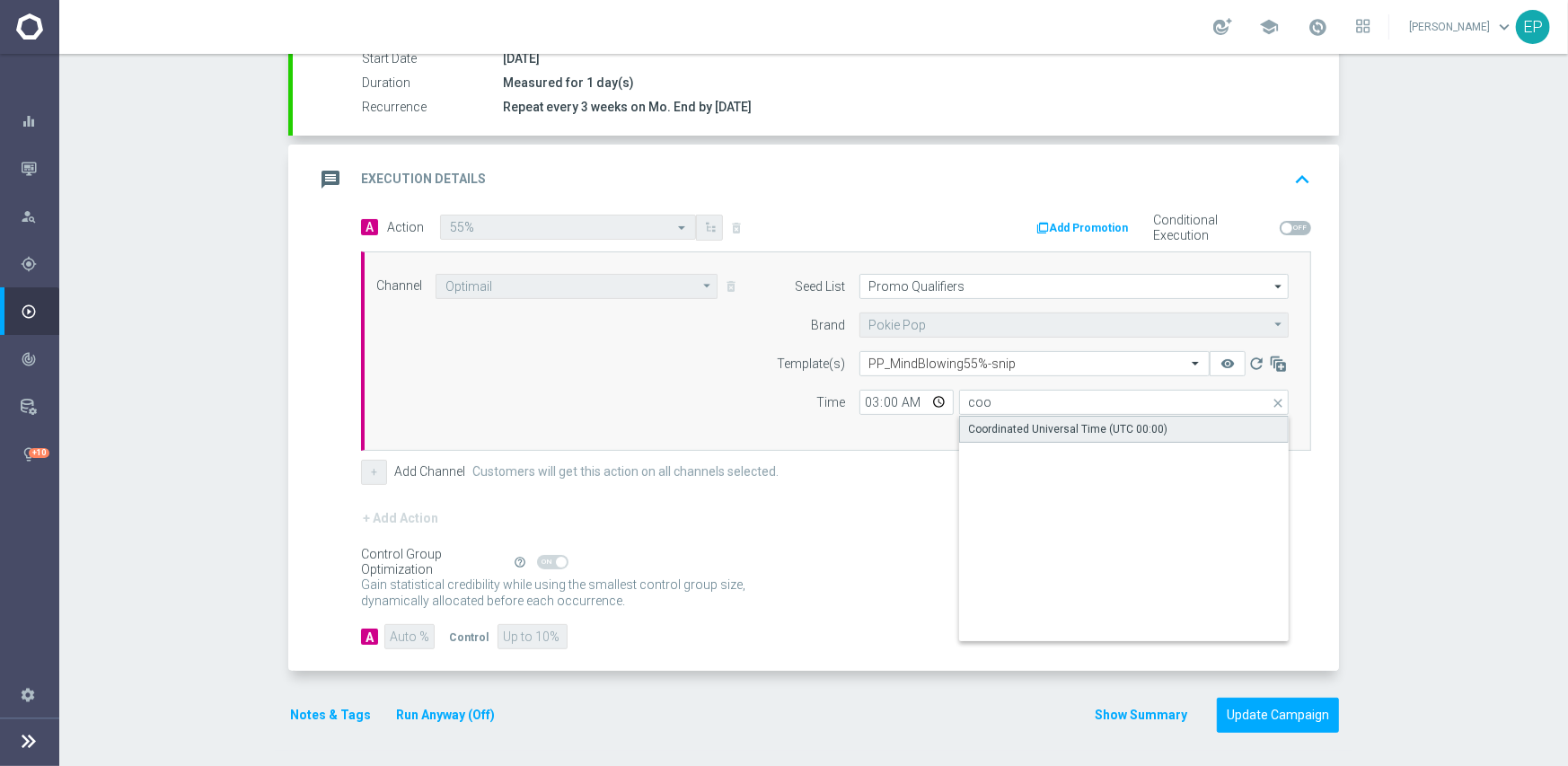
click at [987, 430] on div "Coordinated Universal Time (UTC 00:00)" at bounding box center [1068, 429] width 199 height 16
type input "Coordinated Universal Time (UTC 00:00)"
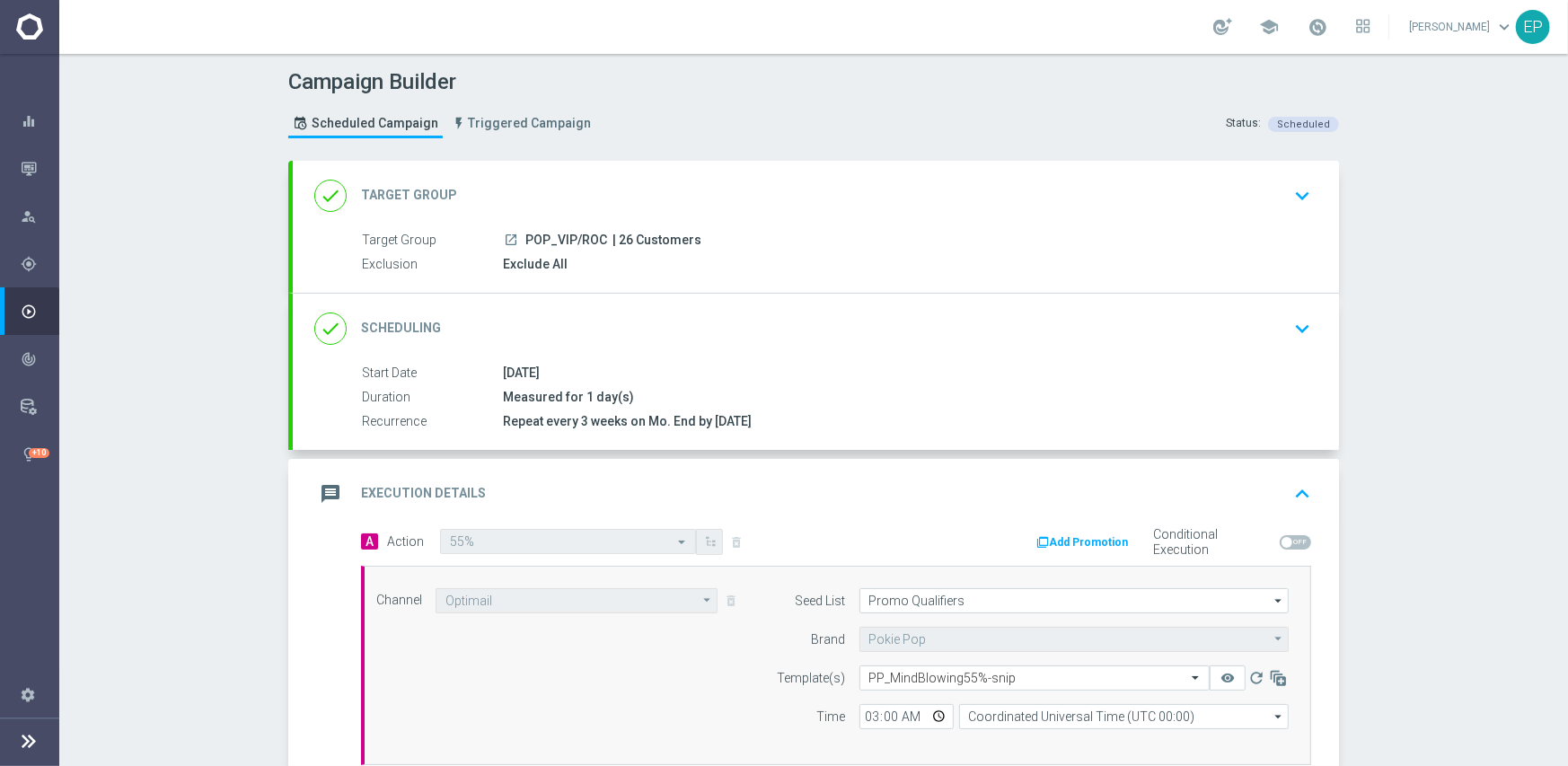
scroll to position [314, 0]
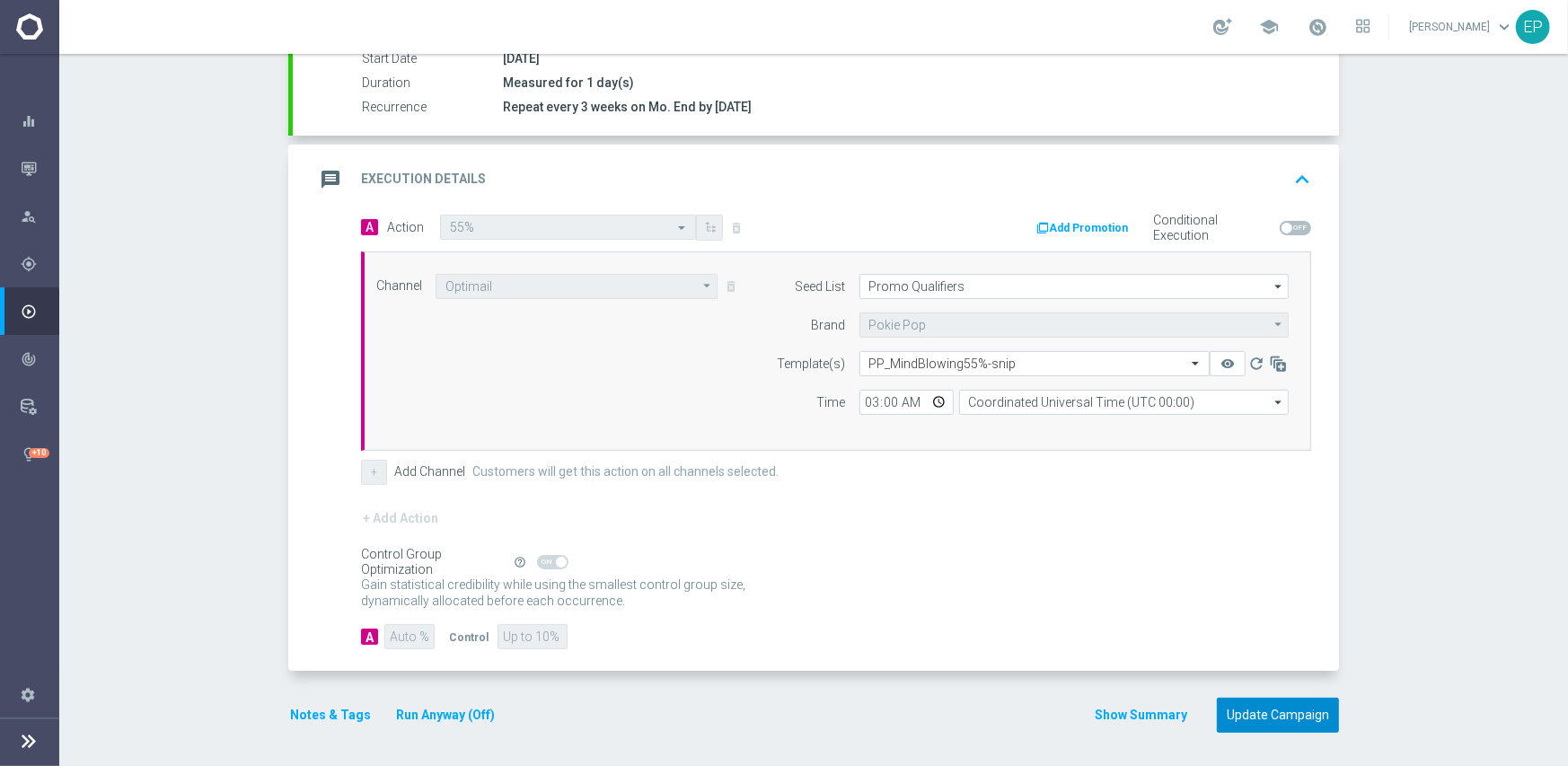
click at [1308, 714] on button "Update Campaign" at bounding box center [1277, 715] width 122 height 35
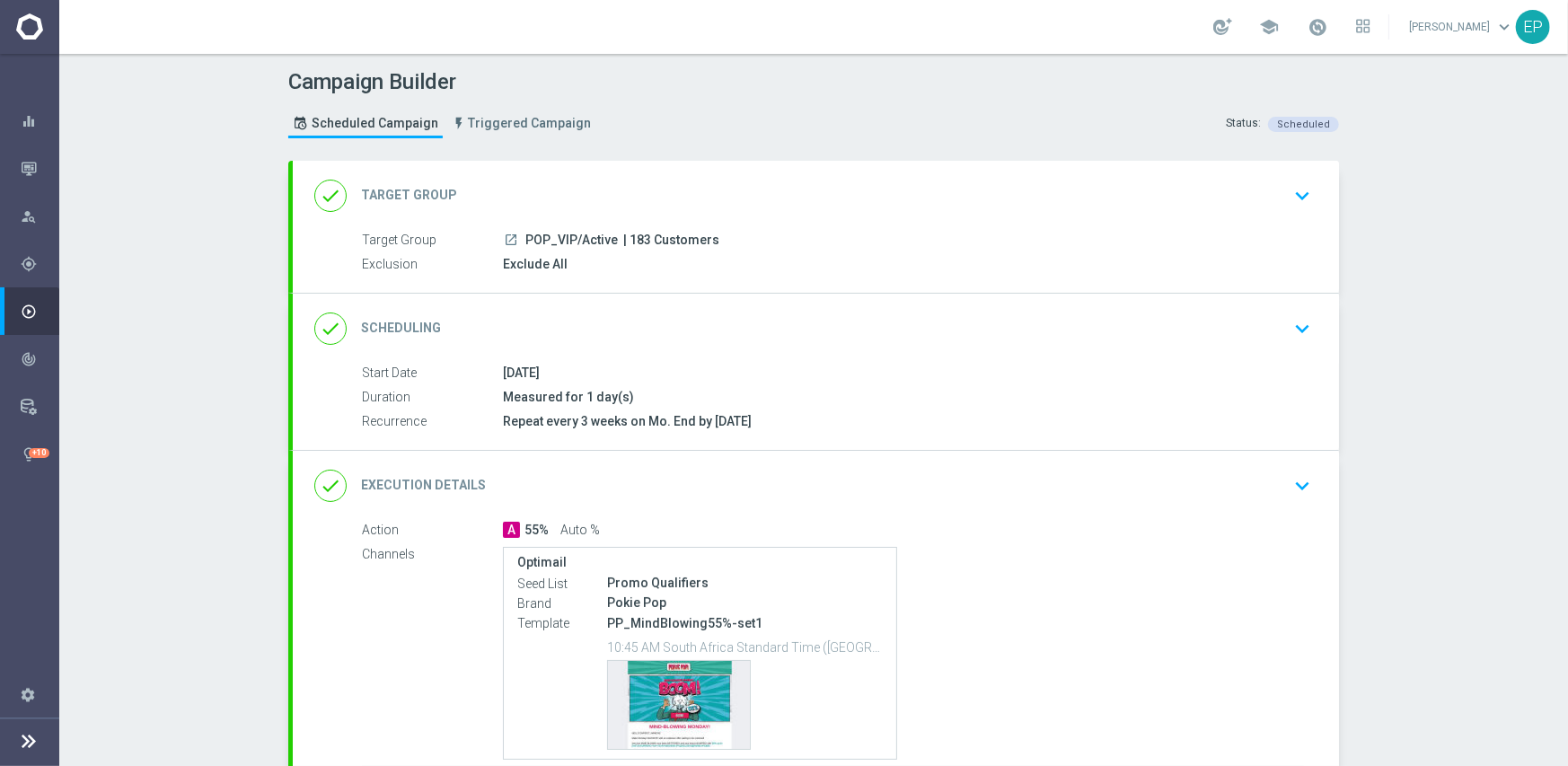
click at [755, 329] on div "done Scheduling keyboard_arrow_down" at bounding box center [815, 328] width 1003 height 34
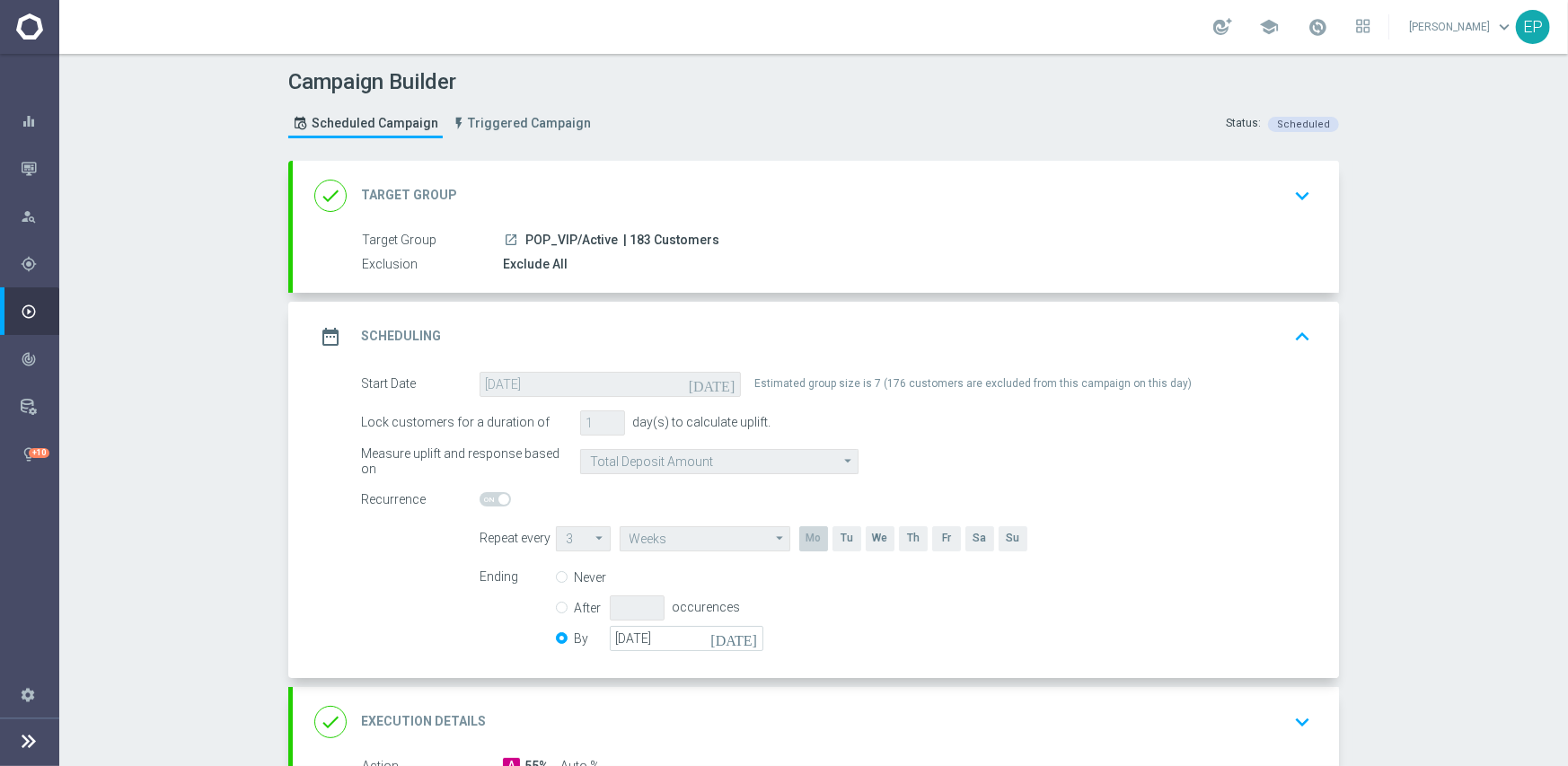
scroll to position [359, 0]
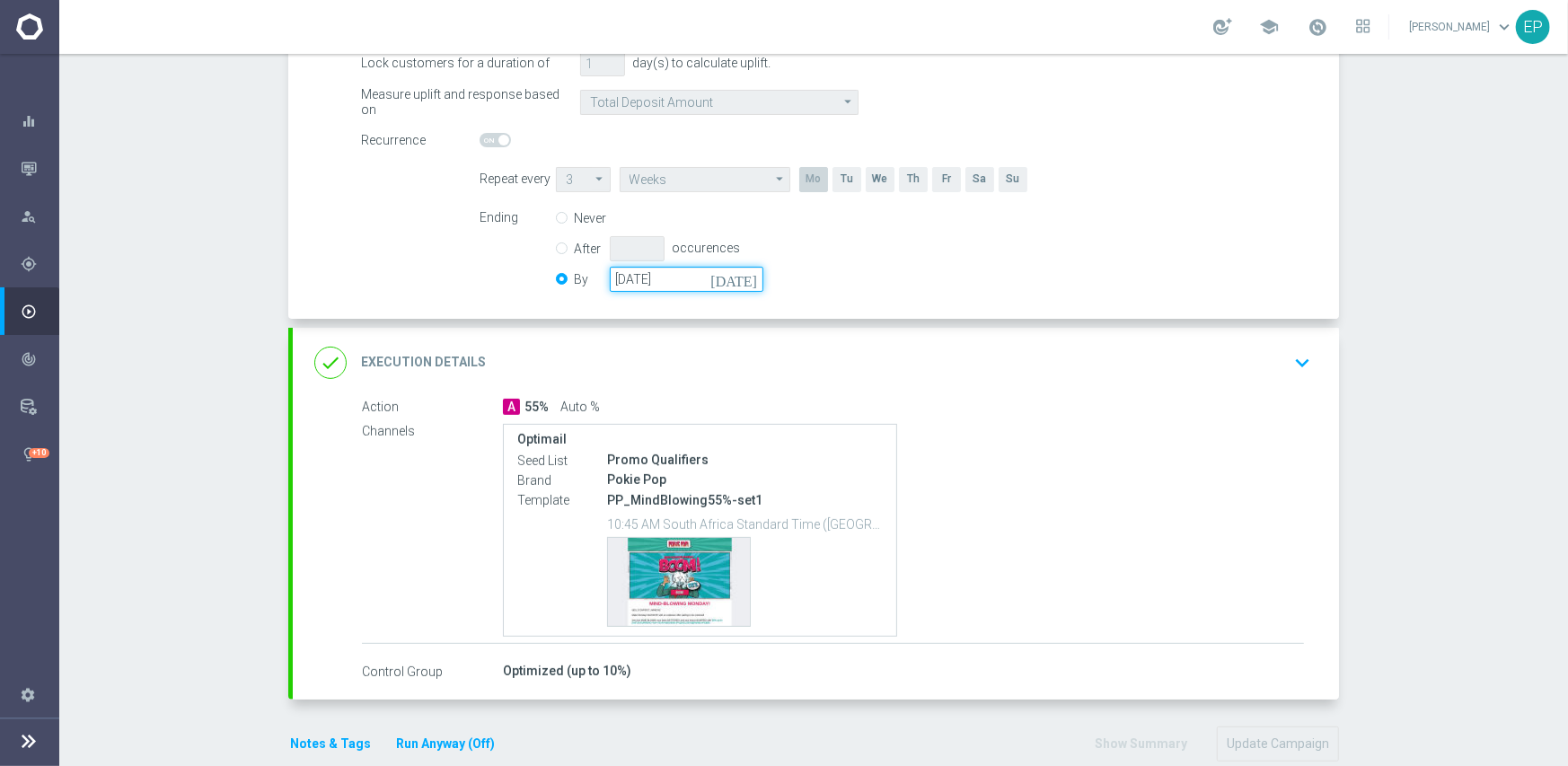
drag, startPoint x: 674, startPoint y: 283, endPoint x: 702, endPoint y: 286, distance: 28.2
click at [674, 282] on input "[DATE]" at bounding box center [686, 279] width 153 height 25
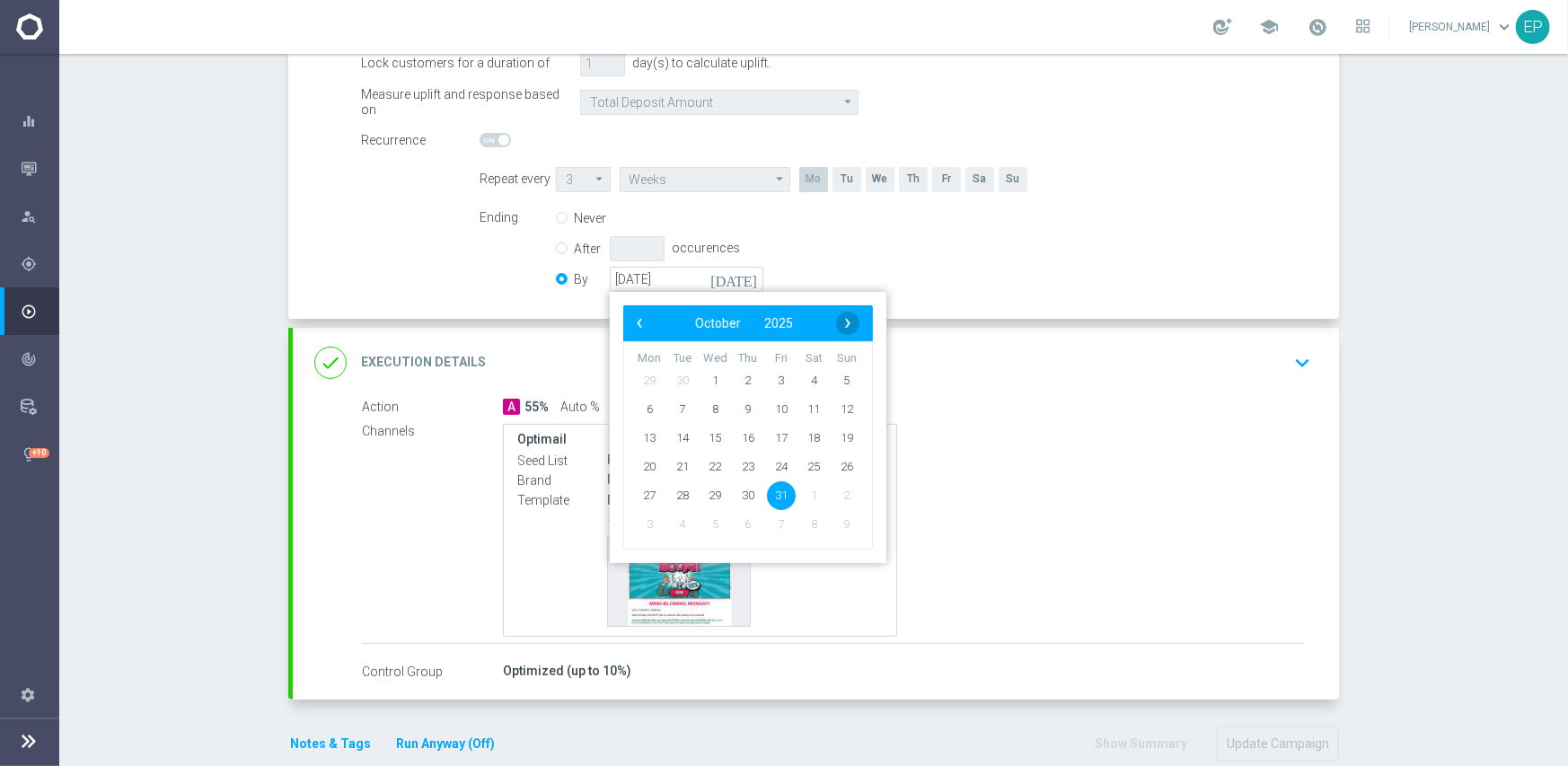
click at [838, 318] on span "›" at bounding box center [847, 323] width 23 height 23
click at [843, 495] on span "30" at bounding box center [847, 494] width 29 height 29
type input "[DATE]"
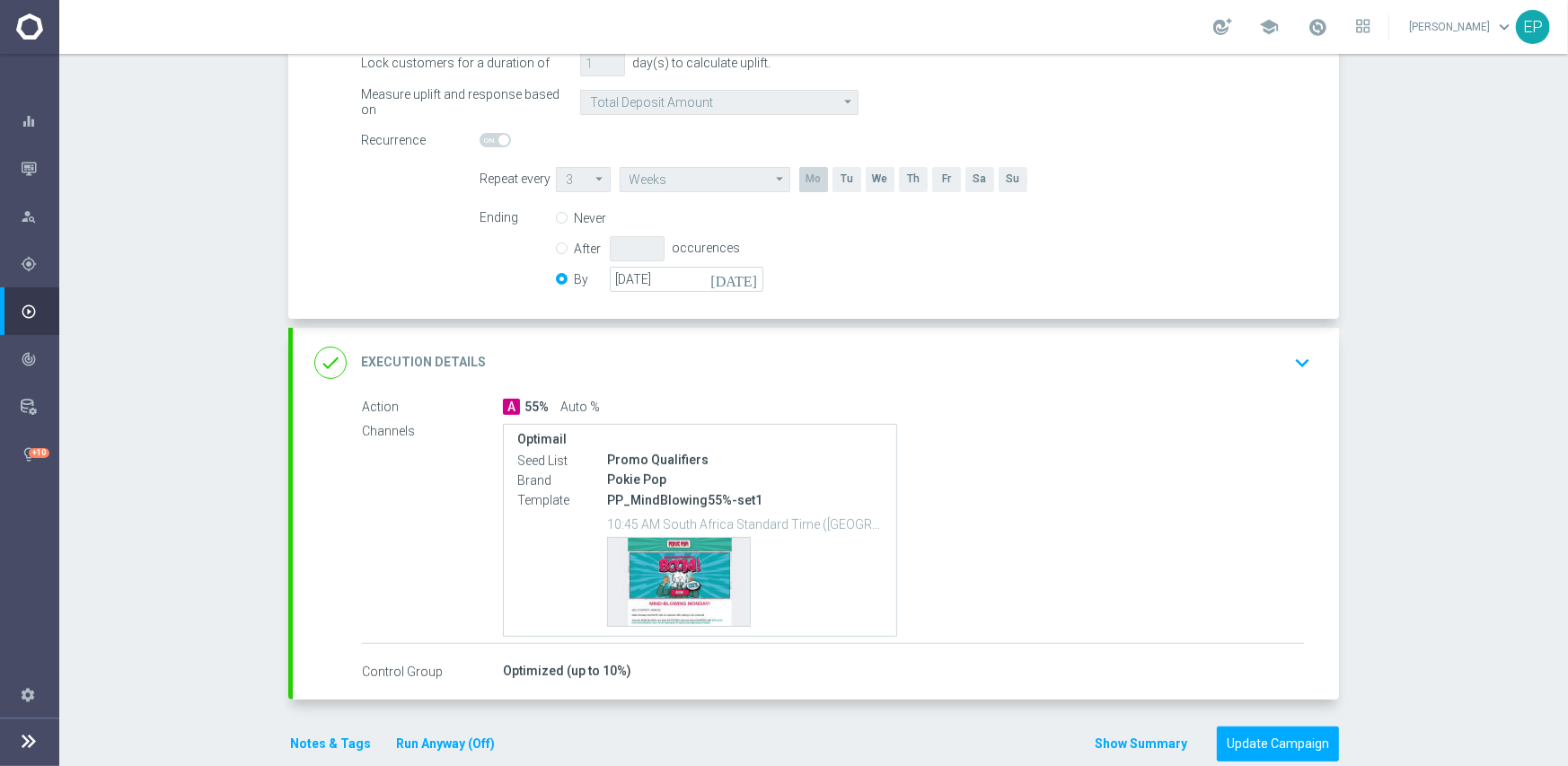
click at [827, 356] on div "done Execution Details keyboard_arrow_down" at bounding box center [815, 362] width 1003 height 34
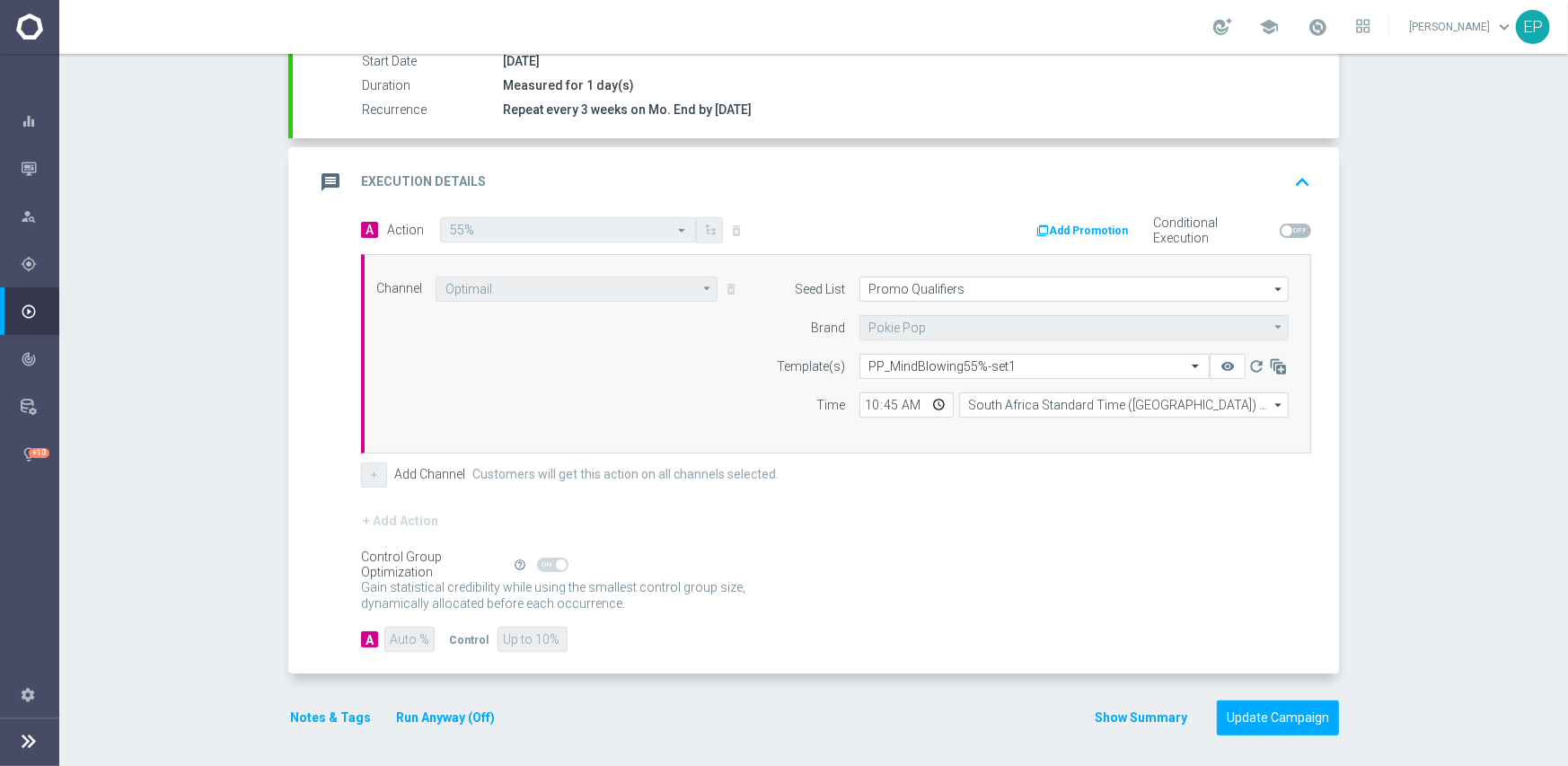
scroll to position [314, 0]
click at [539, 555] on span at bounding box center [552, 562] width 32 height 14
click at [539, 560] on span at bounding box center [552, 562] width 32 height 14
click at [540, 562] on span at bounding box center [552, 562] width 32 height 14
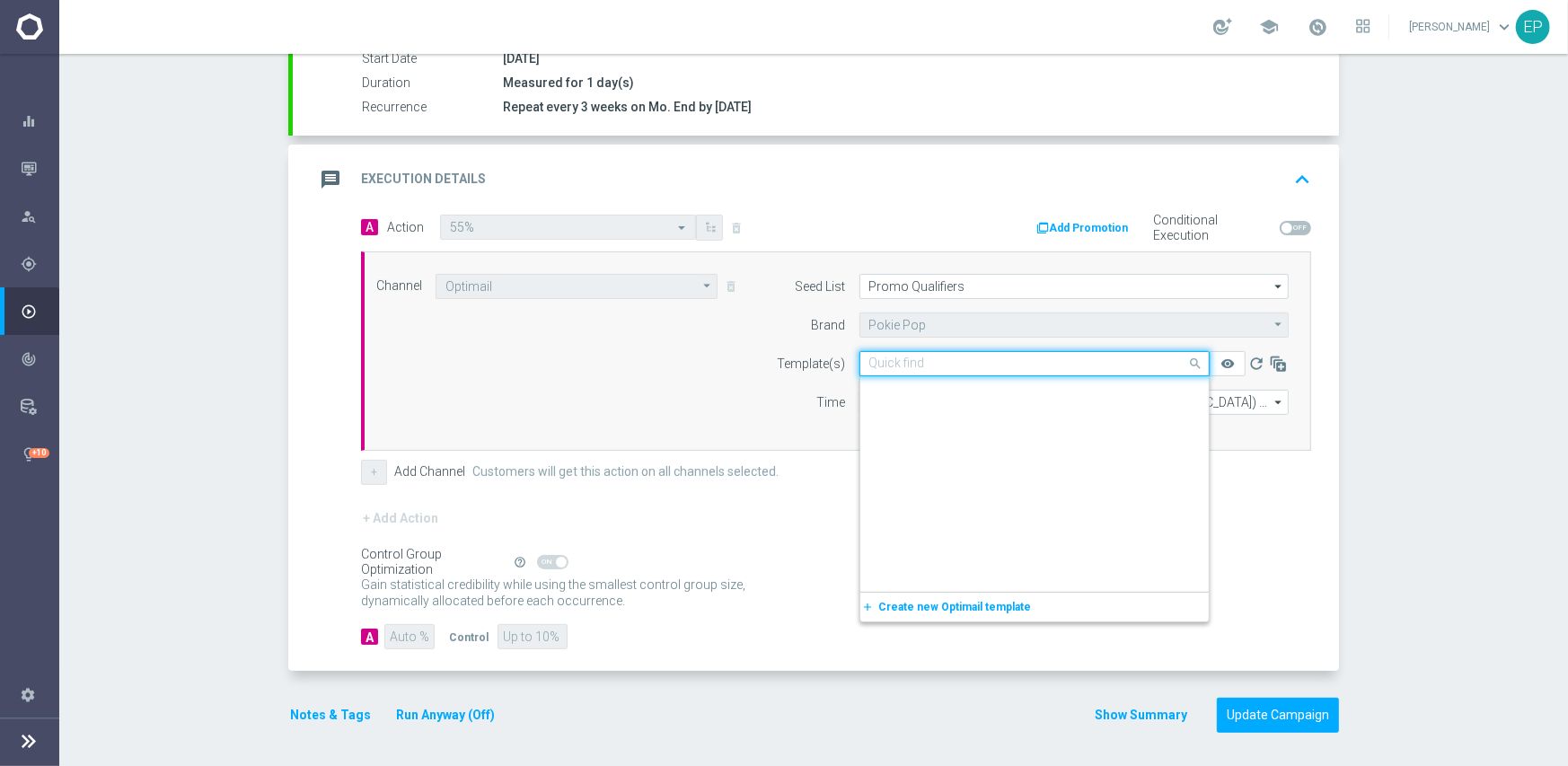
click at [993, 357] on input "text" at bounding box center [1017, 364] width 295 height 15
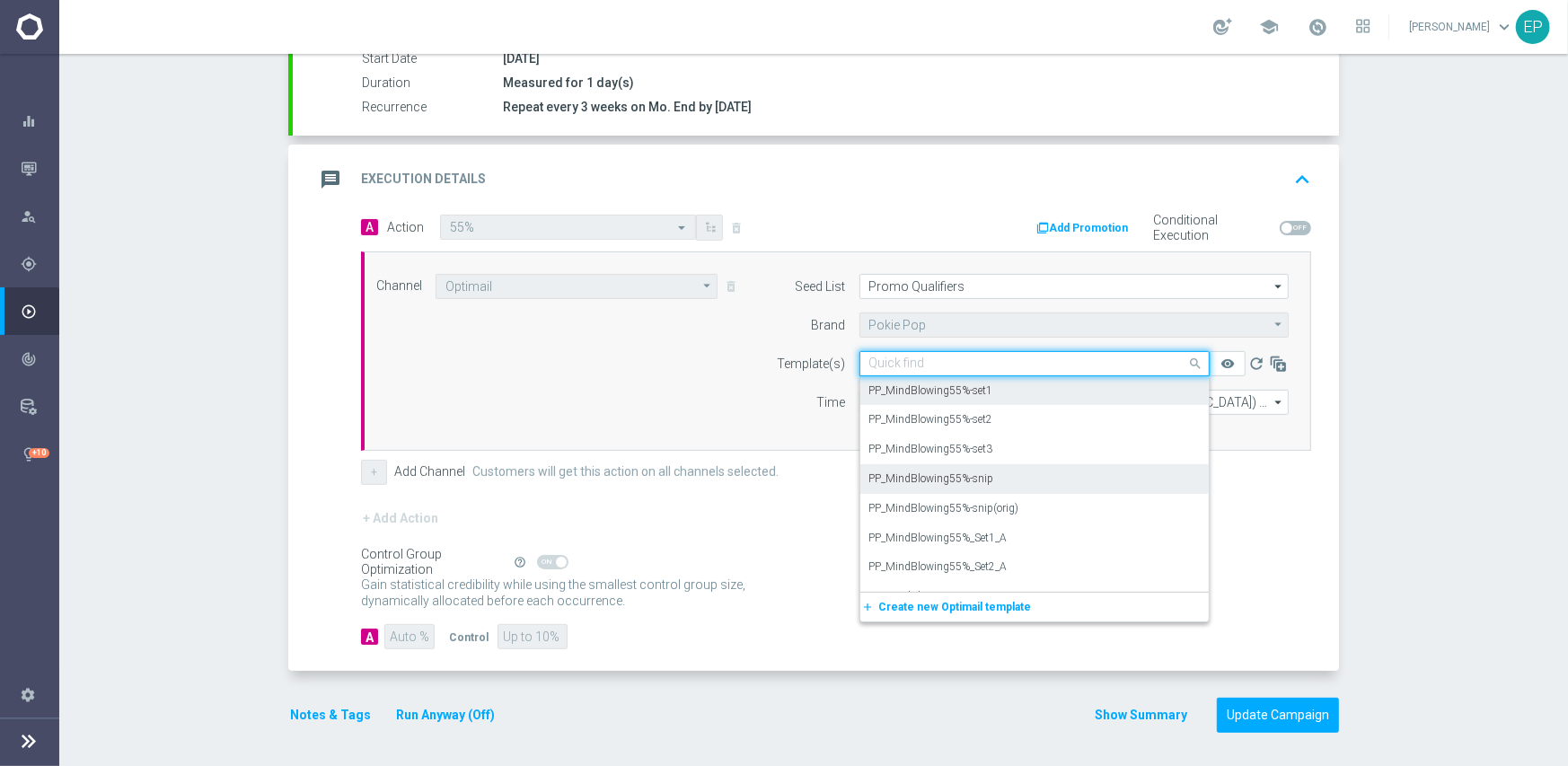
click at [1005, 474] on div "PP_MindBlowing55%-snip" at bounding box center [1034, 479] width 331 height 30
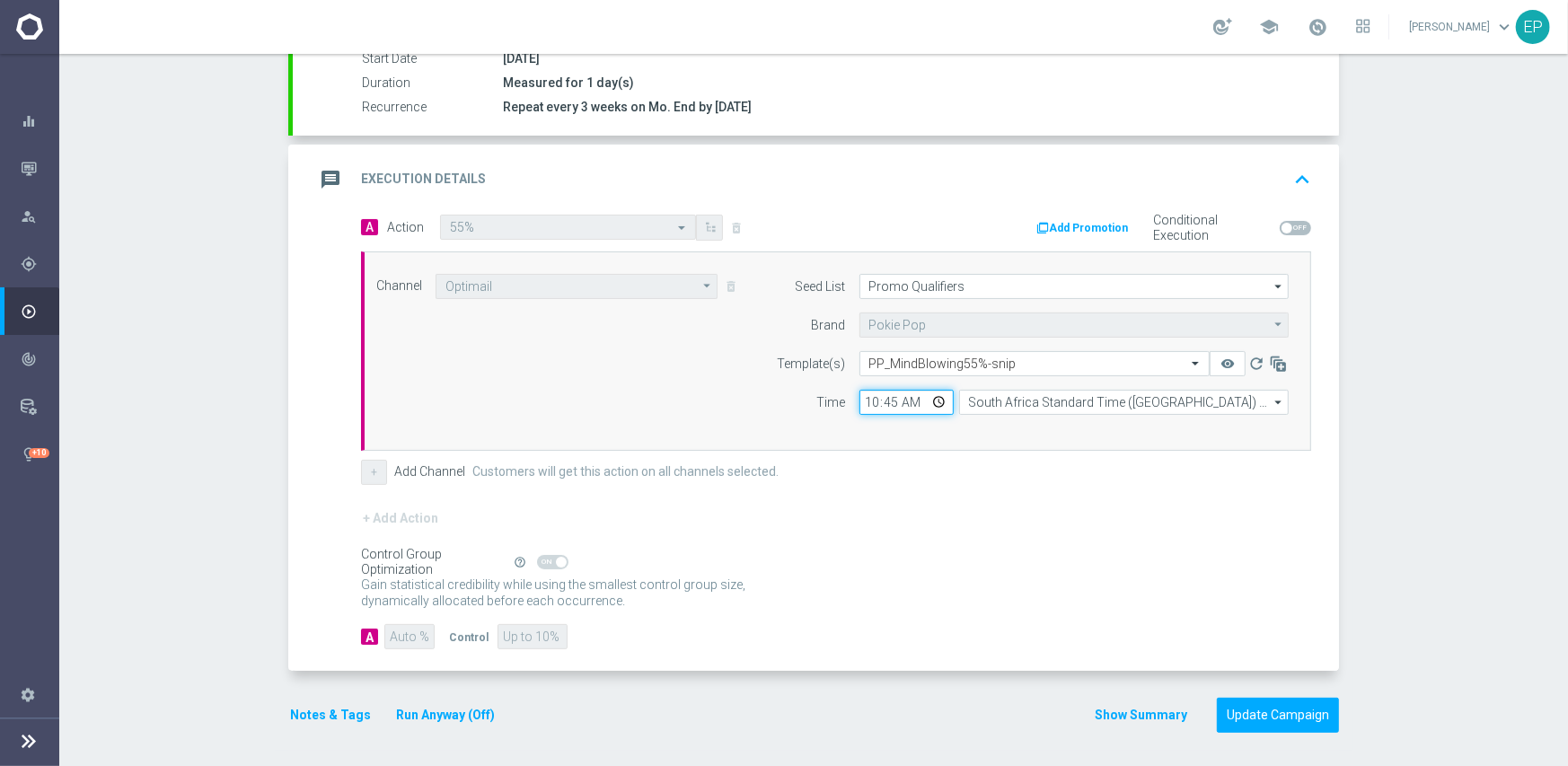
click at [866, 400] on input "10:45" at bounding box center [907, 402] width 94 height 25
type input "03:00"
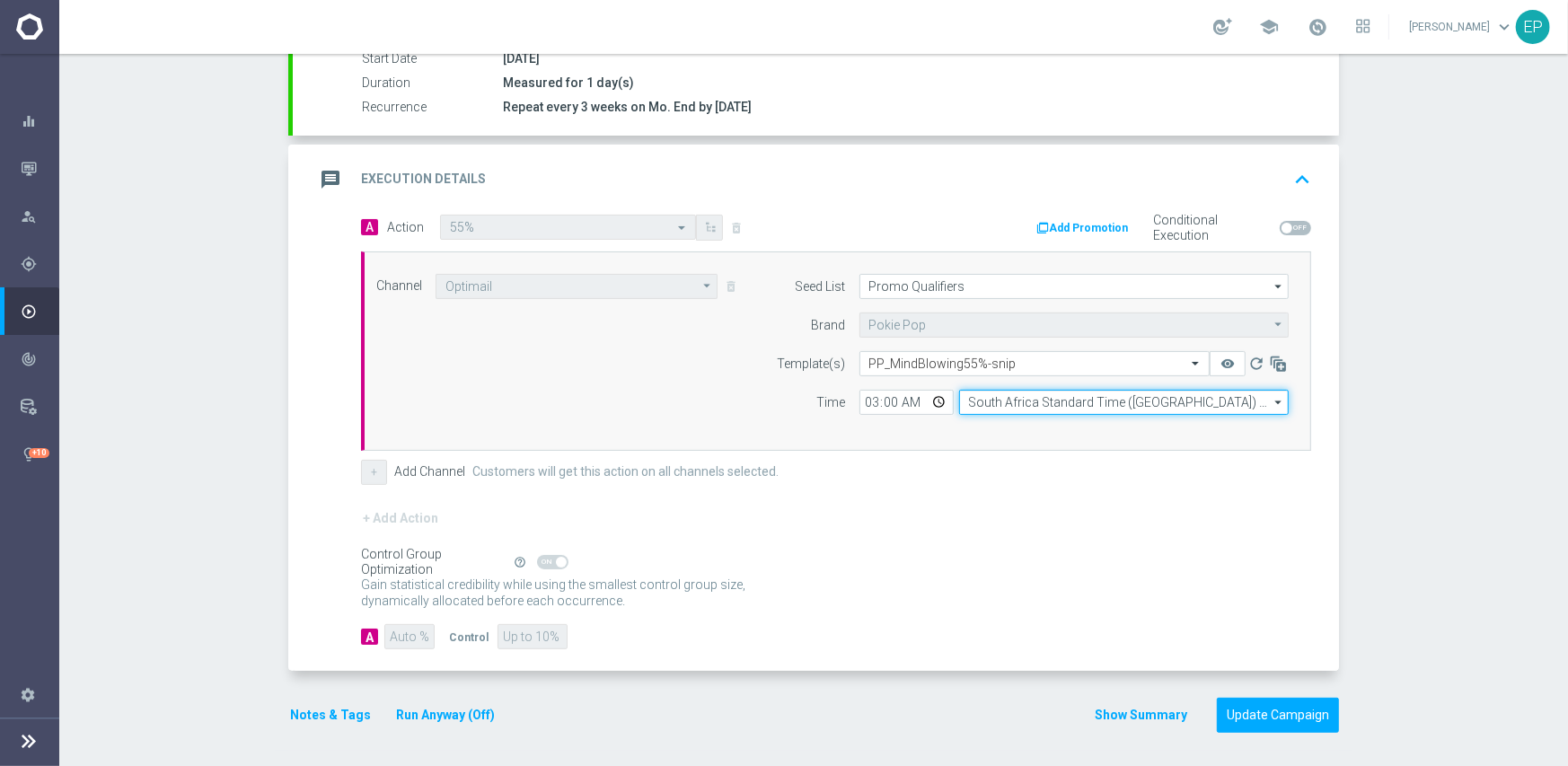
click at [1033, 399] on input "South Africa Standard Time ([GEOGRAPHIC_DATA]) (UTC +02:00)" at bounding box center [1124, 402] width 330 height 25
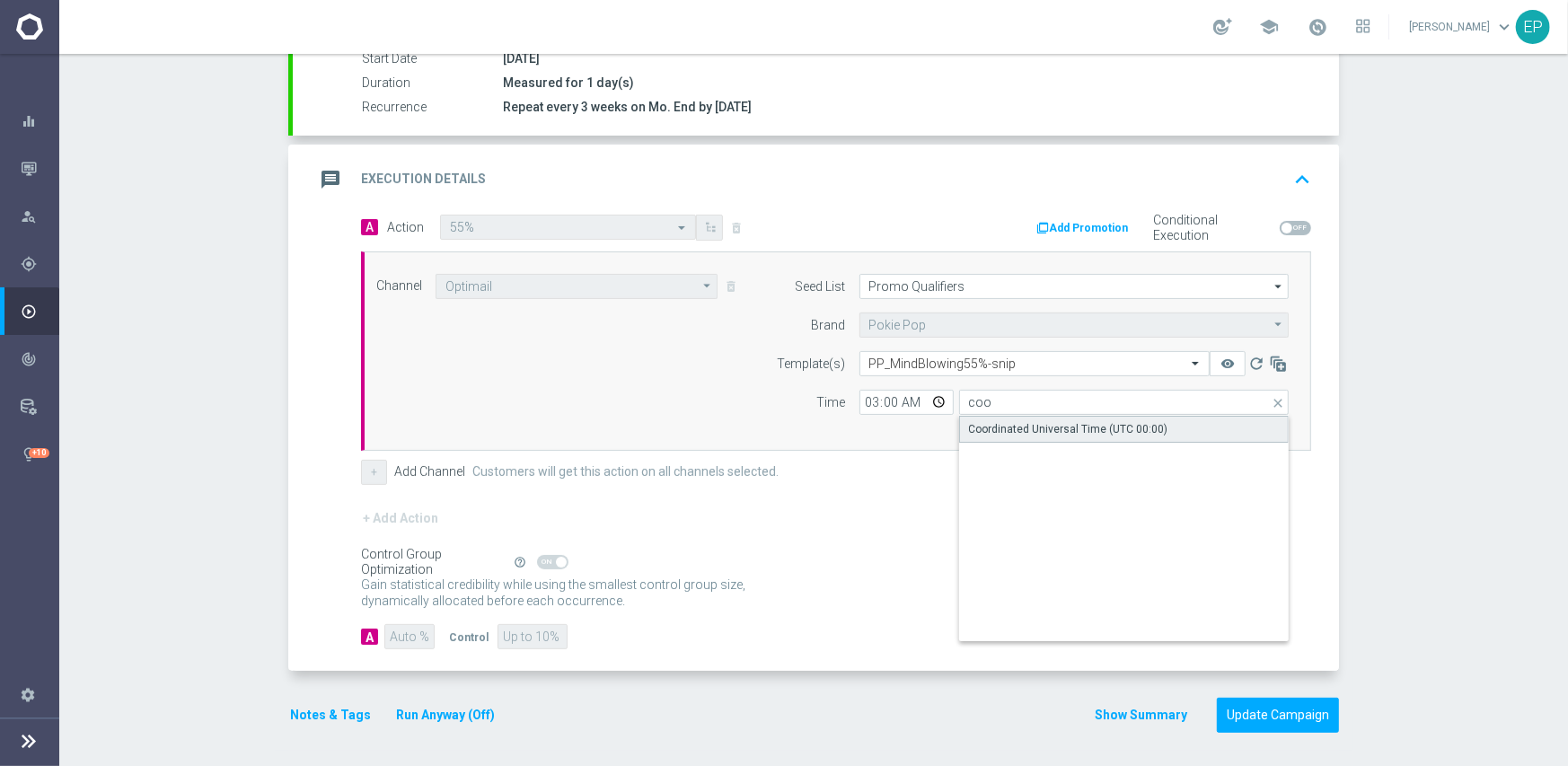
click at [1030, 433] on div "Coordinated Universal Time (UTC 00:00)" at bounding box center [1068, 429] width 199 height 16
type input "Coordinated Universal Time (UTC 00:00)"
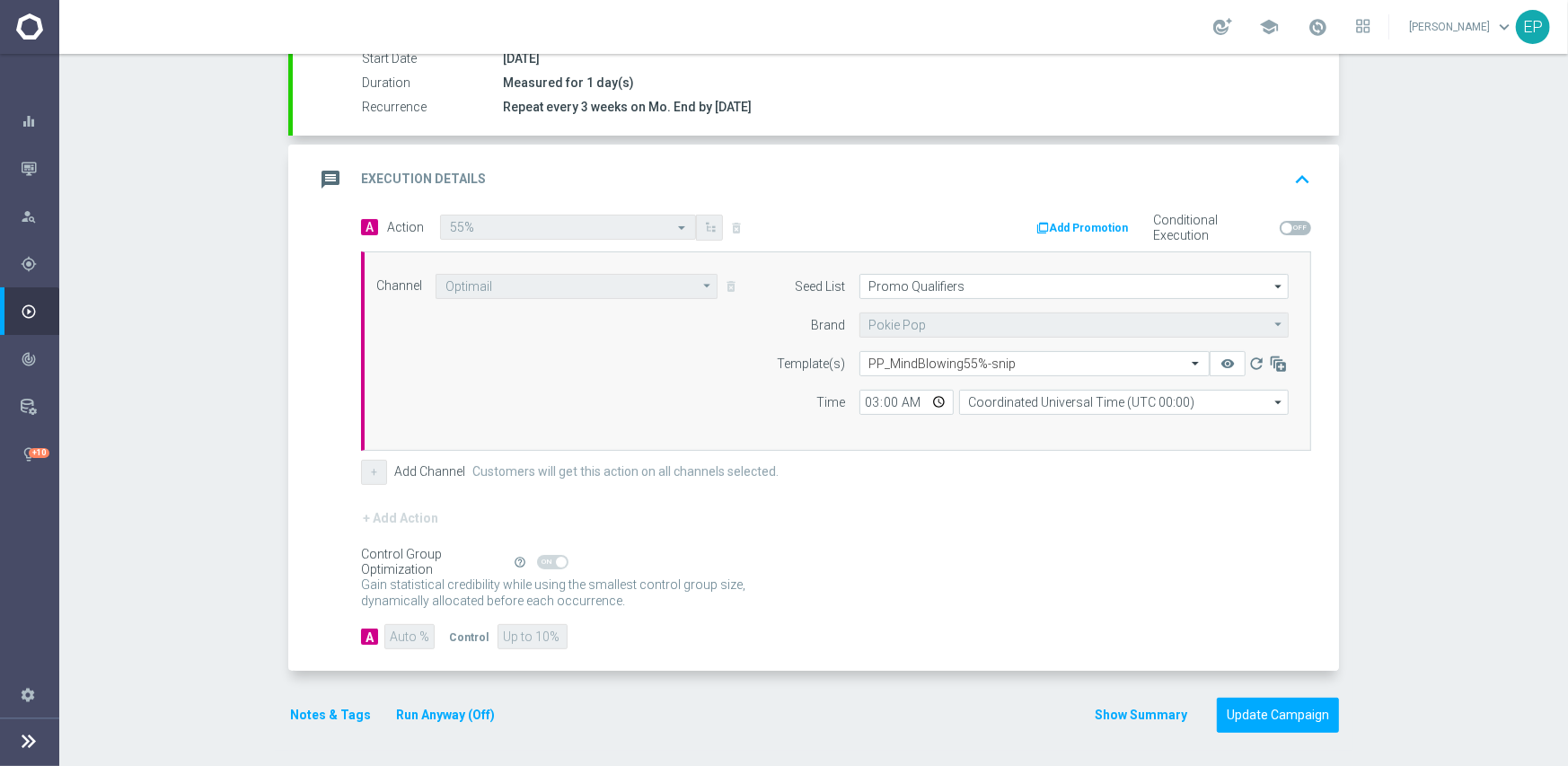
click at [979, 541] on div "+ Add Action" at bounding box center [837, 529] width 950 height 45
click at [1301, 715] on button "Update Campaign" at bounding box center [1277, 715] width 122 height 35
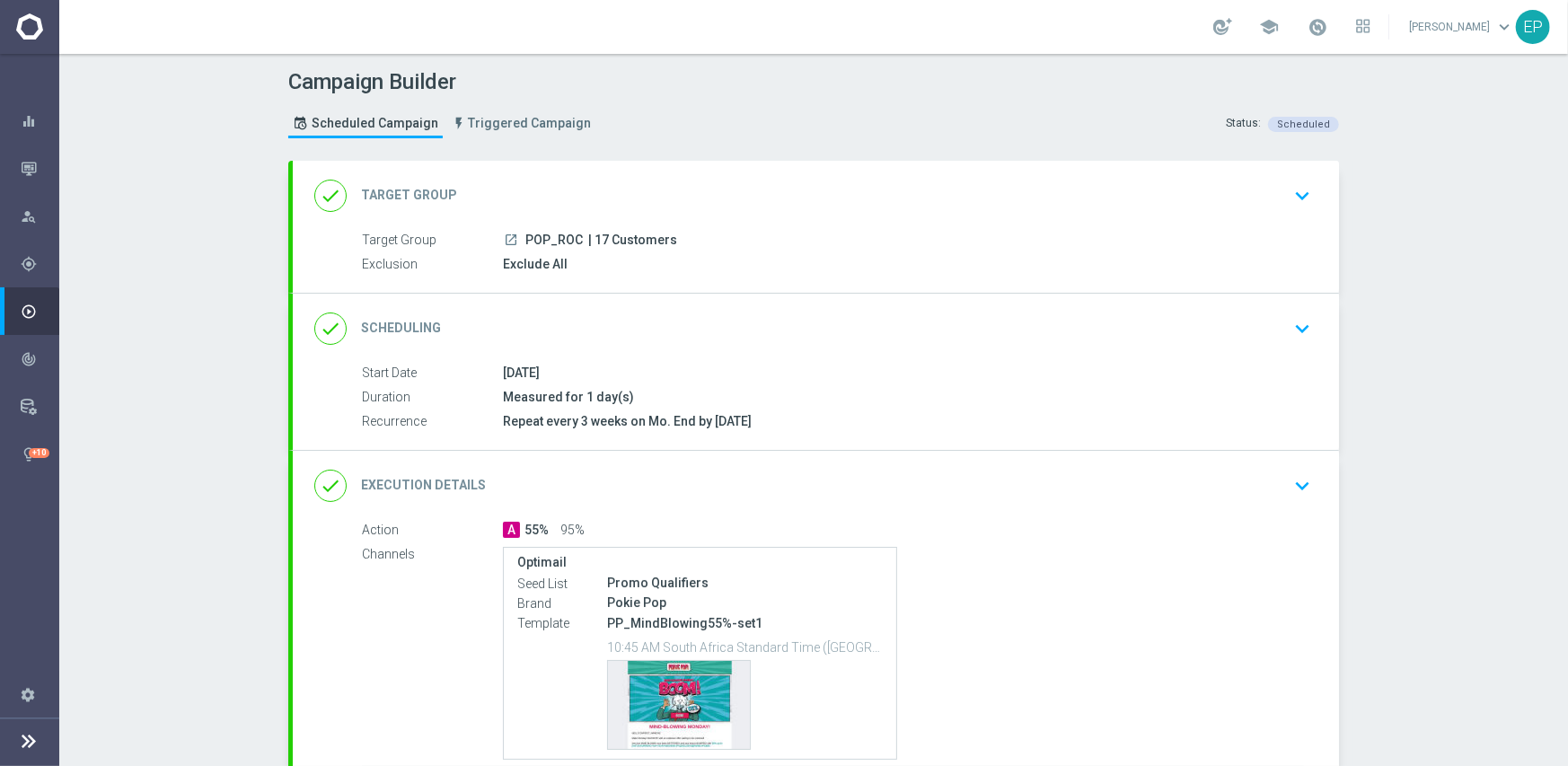
click at [736, 325] on div "done Scheduling keyboard_arrow_down" at bounding box center [815, 328] width 1003 height 34
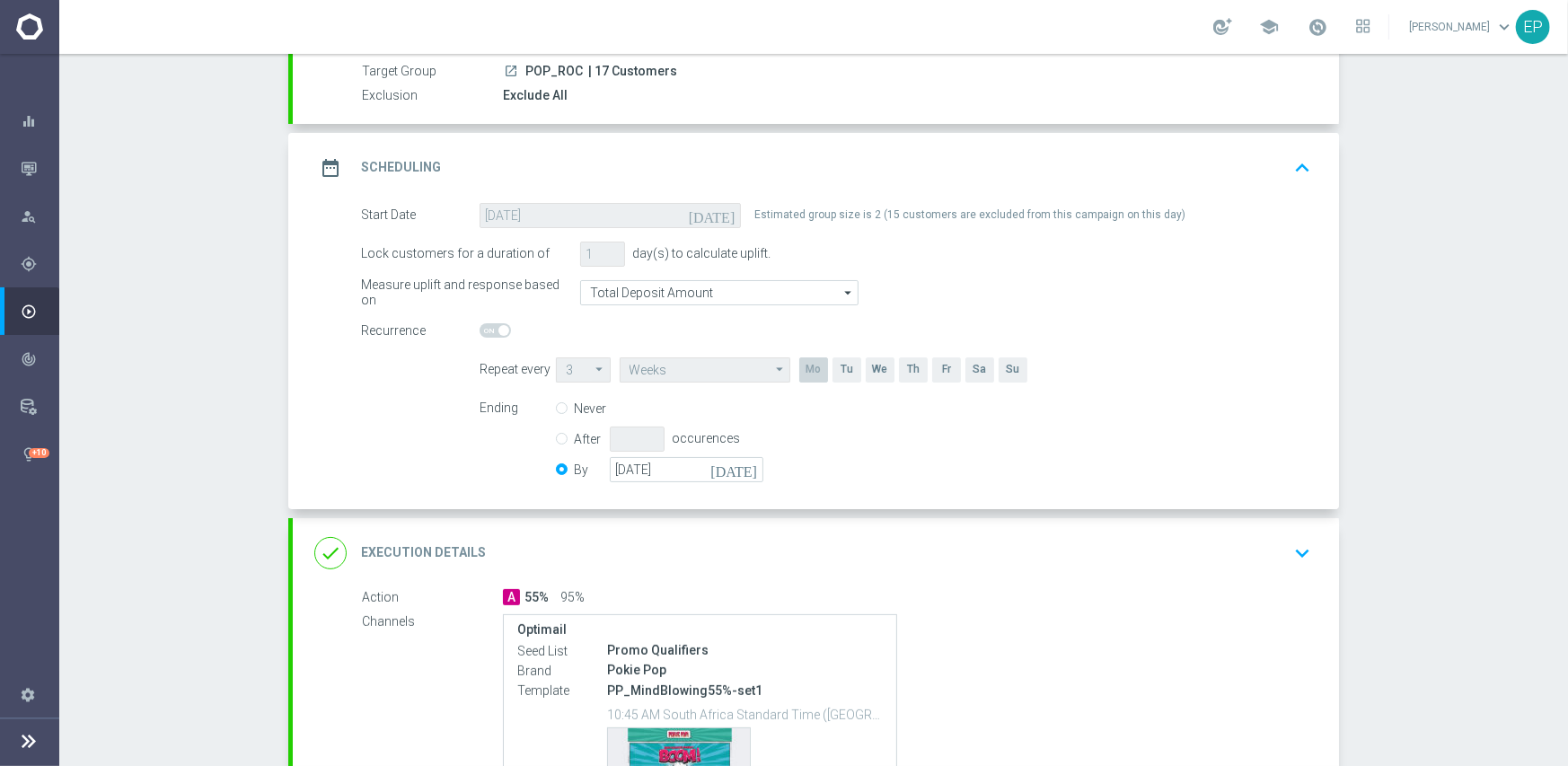
scroll to position [179, 0]
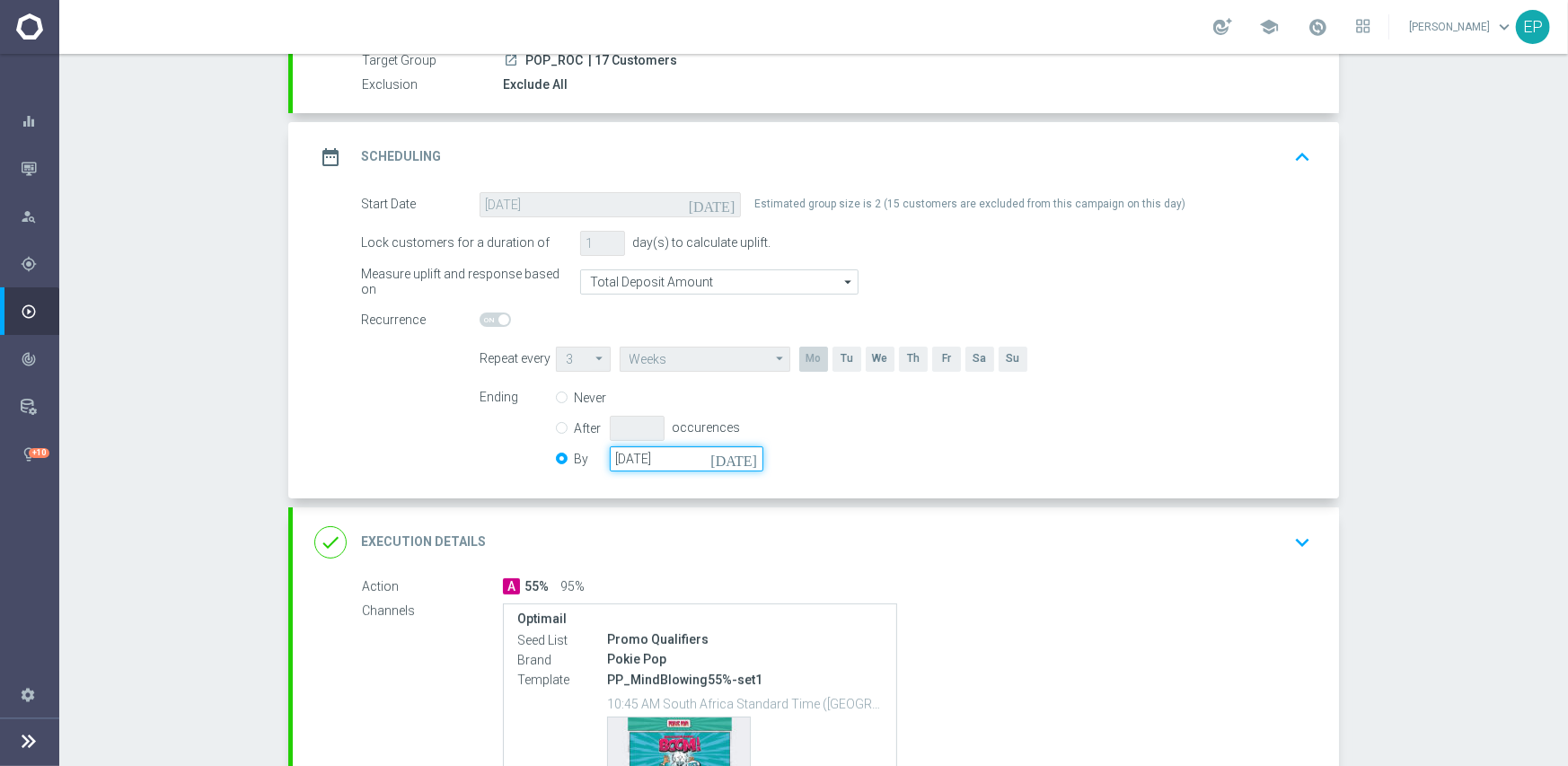
click at [664, 462] on input "[DATE]" at bounding box center [686, 459] width 153 height 25
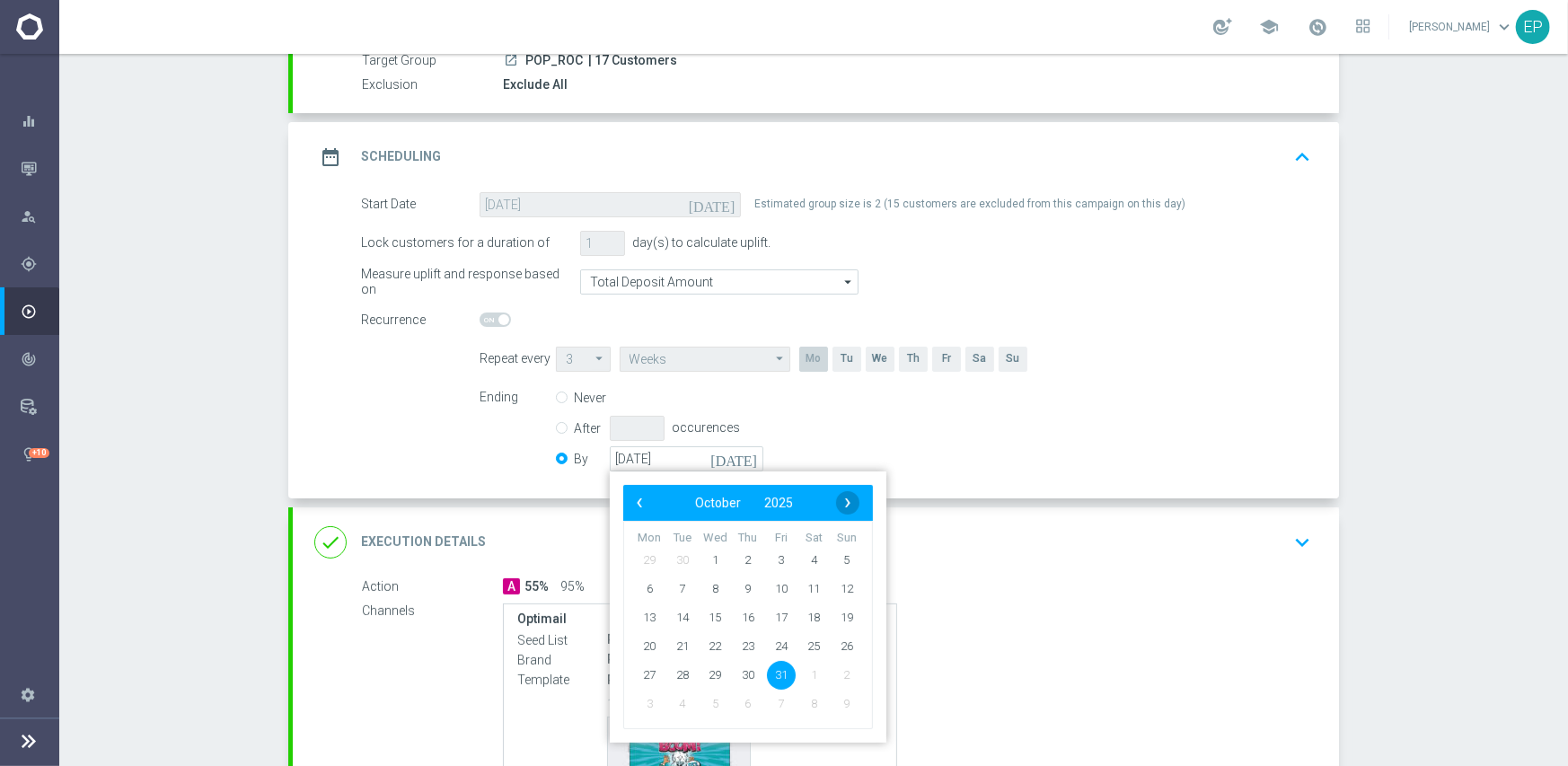
click at [836, 501] on span "›" at bounding box center [847, 503] width 23 height 23
click at [837, 674] on span "30" at bounding box center [847, 674] width 29 height 29
type input "[DATE]"
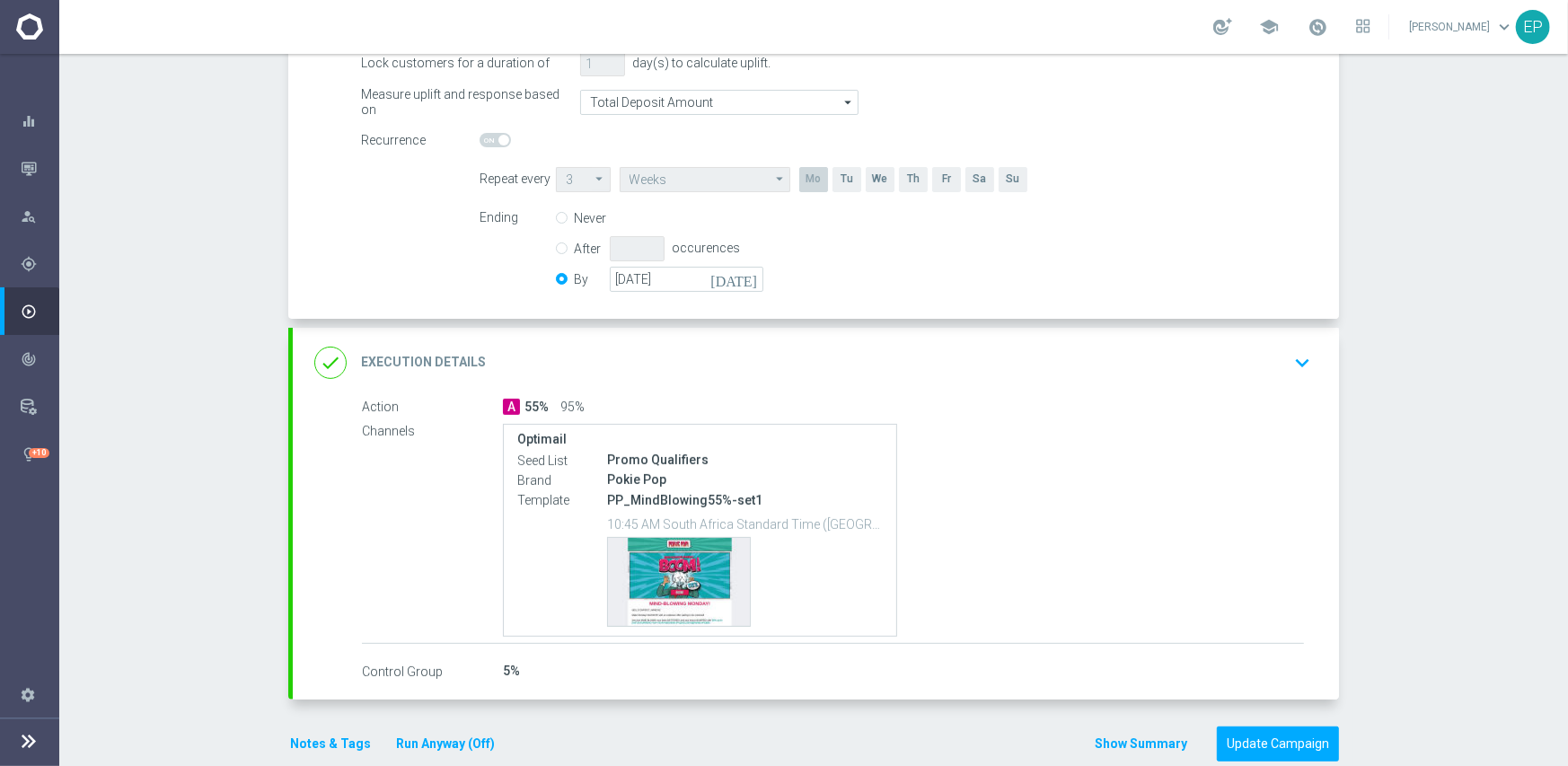
click at [852, 379] on div "done Execution Details keyboard_arrow_down" at bounding box center [815, 362] width 1046 height 70
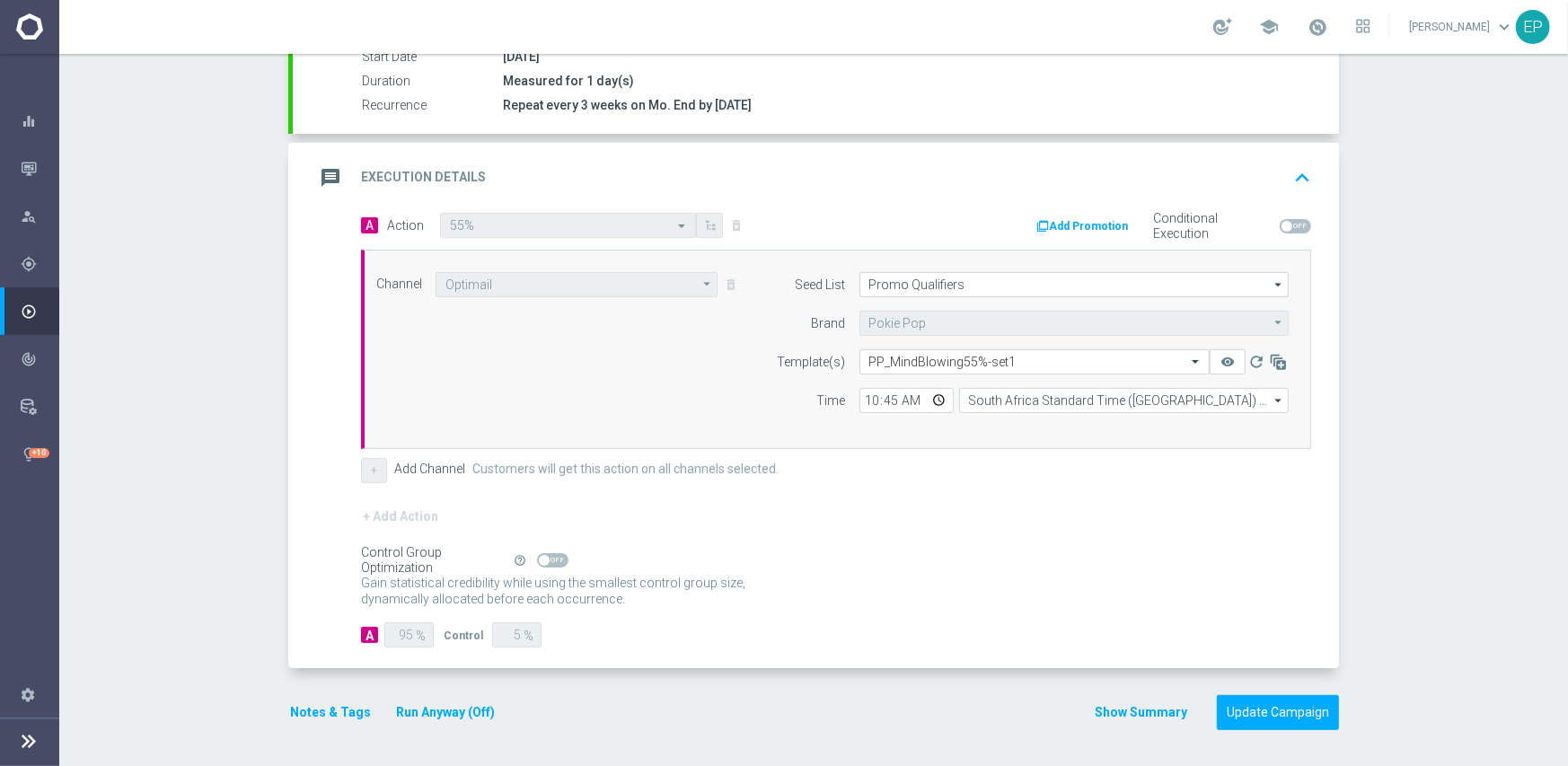
scroll to position [314, 0]
click at [867, 401] on input "10:45" at bounding box center [907, 402] width 94 height 25
type input "03:00"
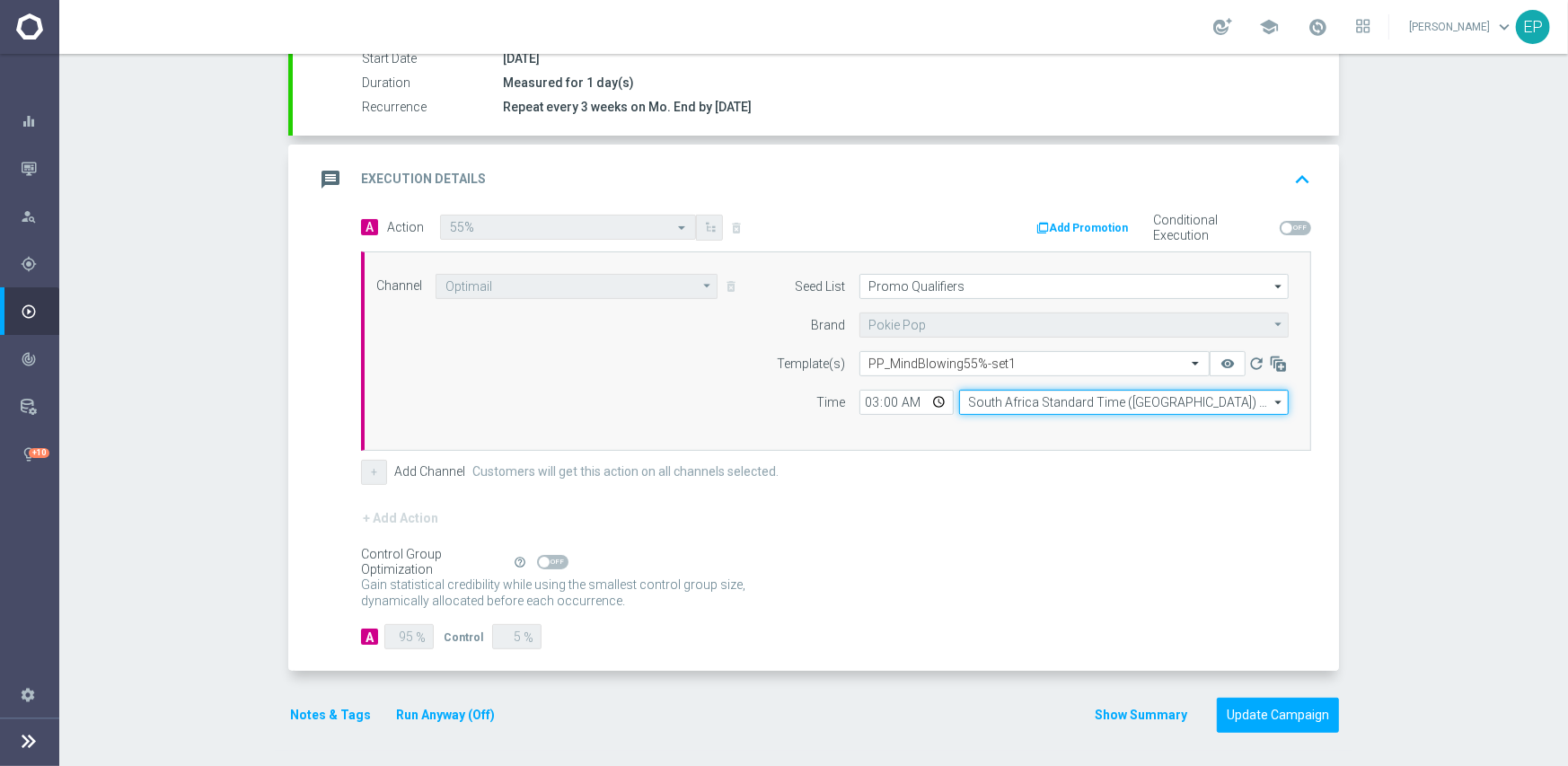
click at [1036, 407] on input "South Africa Standard Time ([GEOGRAPHIC_DATA]) (UTC +02:00)" at bounding box center [1124, 402] width 330 height 25
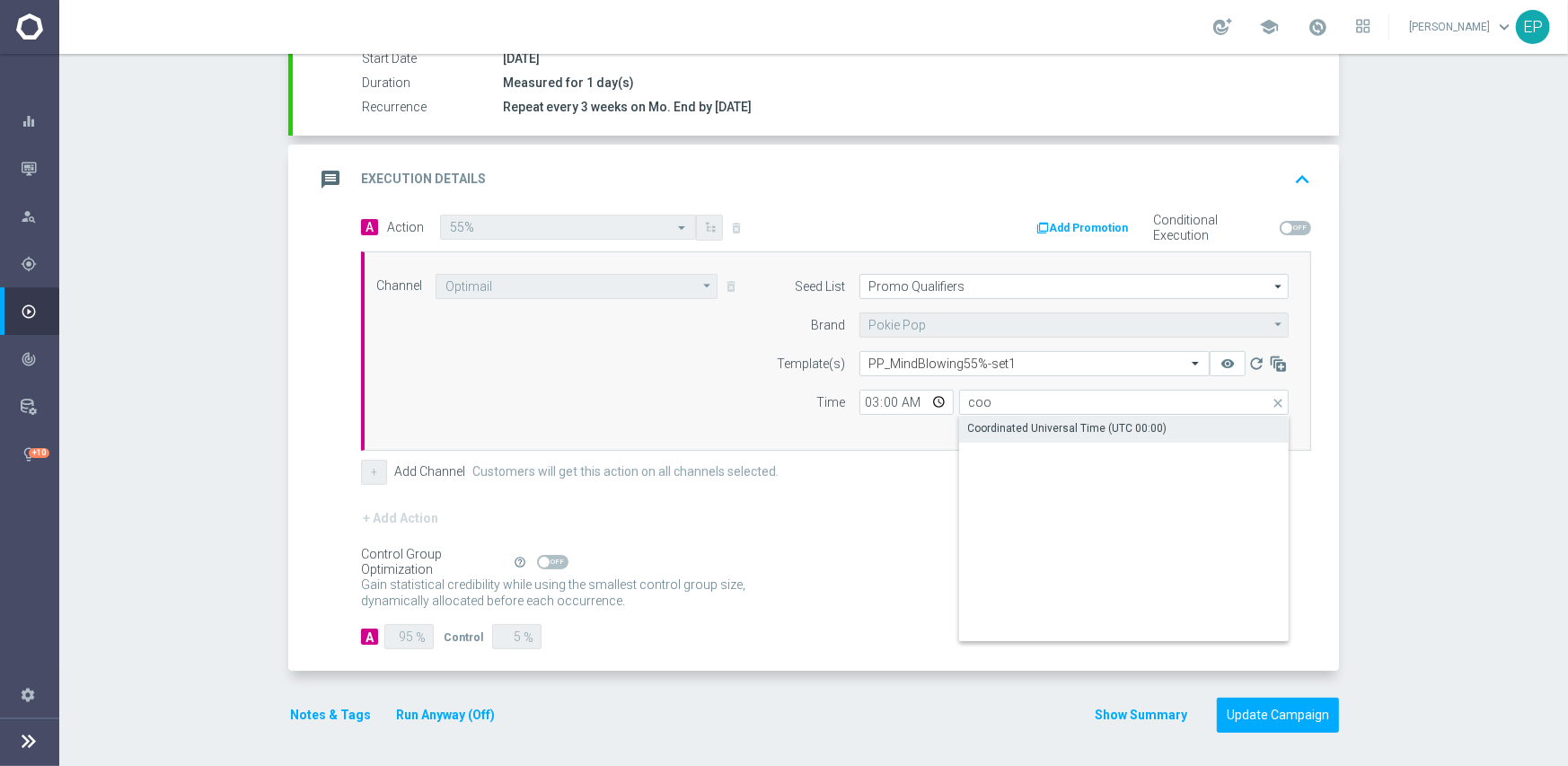
click at [1032, 430] on div "Coordinated Universal Time (UTC 00:00)" at bounding box center [1067, 428] width 199 height 16
type input "Coordinated Universal Time (UTC 00:00)"
drag, startPoint x: 1032, startPoint y: 513, endPoint x: 1052, endPoint y: 546, distance: 38.6
click at [1032, 514] on div "+ Add Action" at bounding box center [837, 529] width 950 height 45
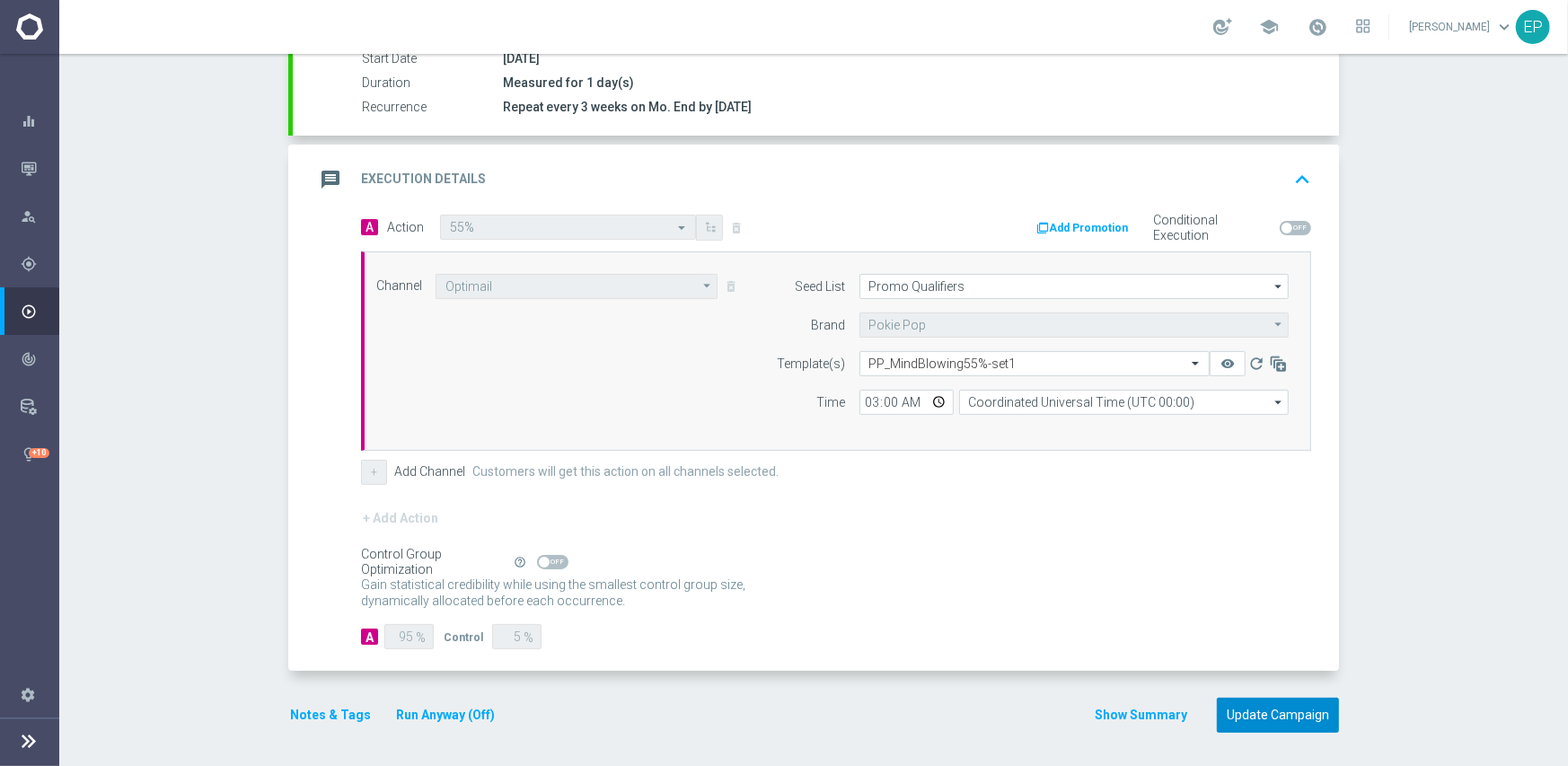
click at [1258, 716] on button "Update Campaign" at bounding box center [1277, 715] width 122 height 35
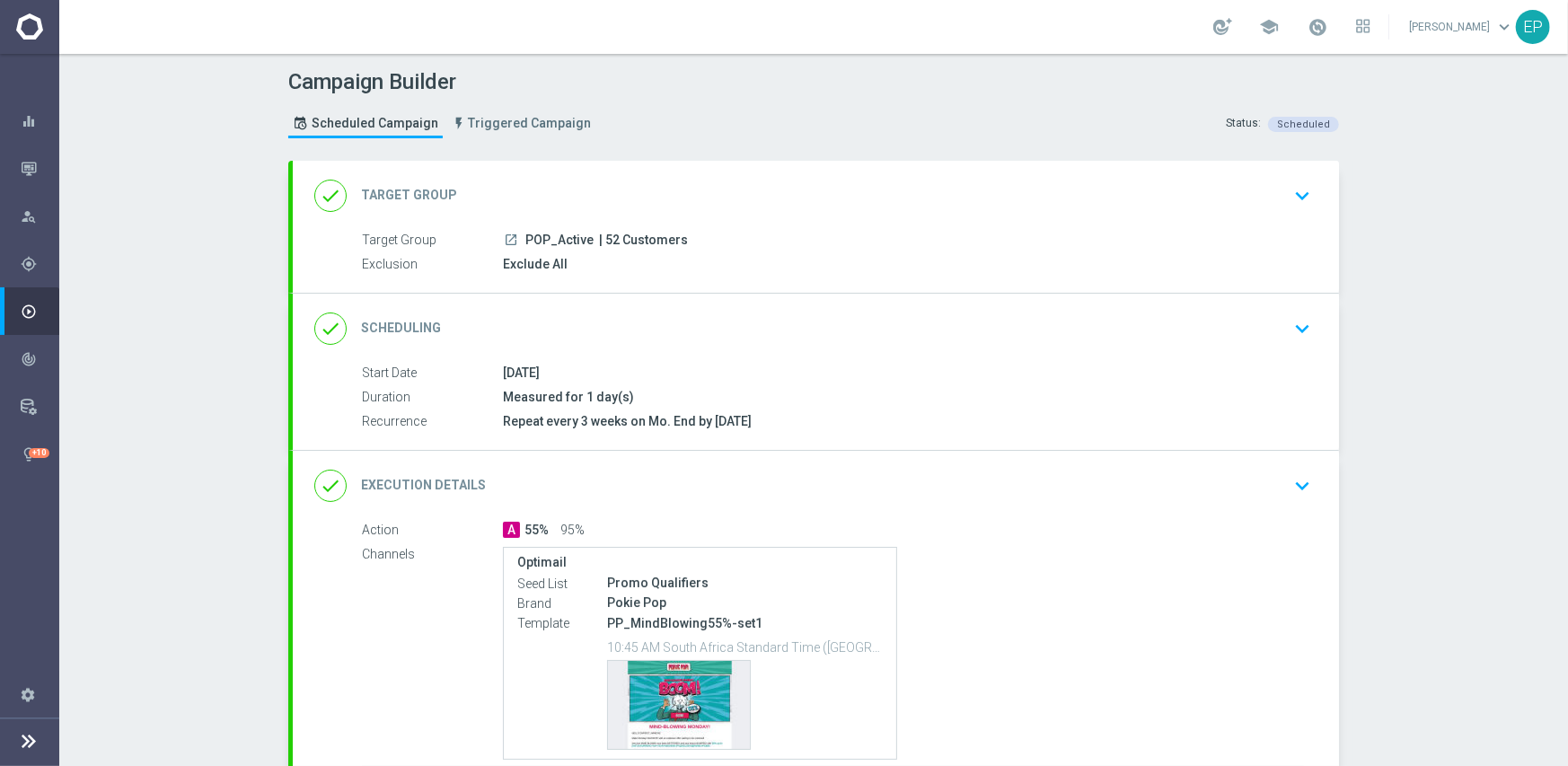
click at [745, 300] on div "done Scheduling keyboard_arrow_down" at bounding box center [815, 329] width 1046 height 70
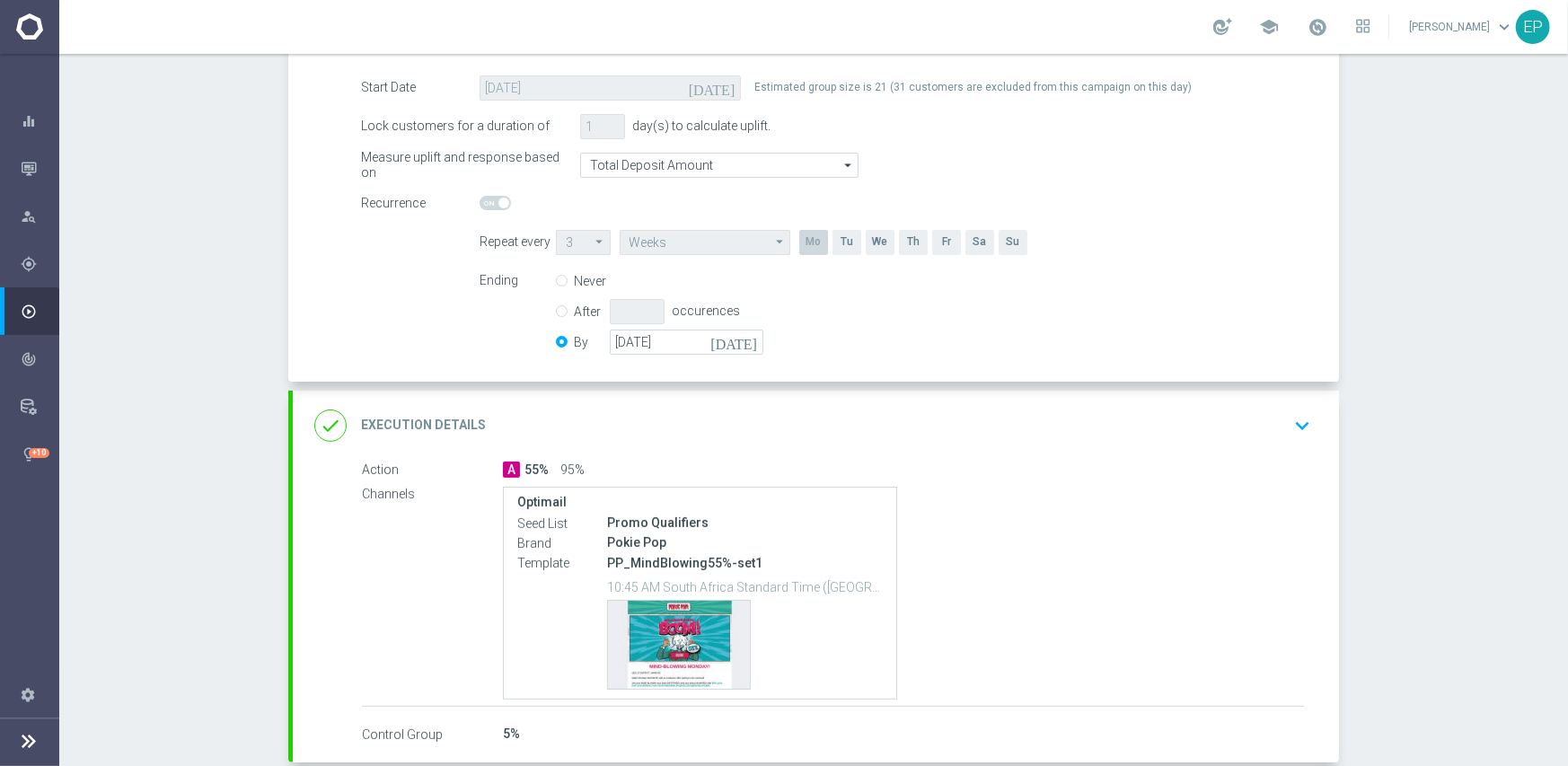
scroll to position [359, 0]
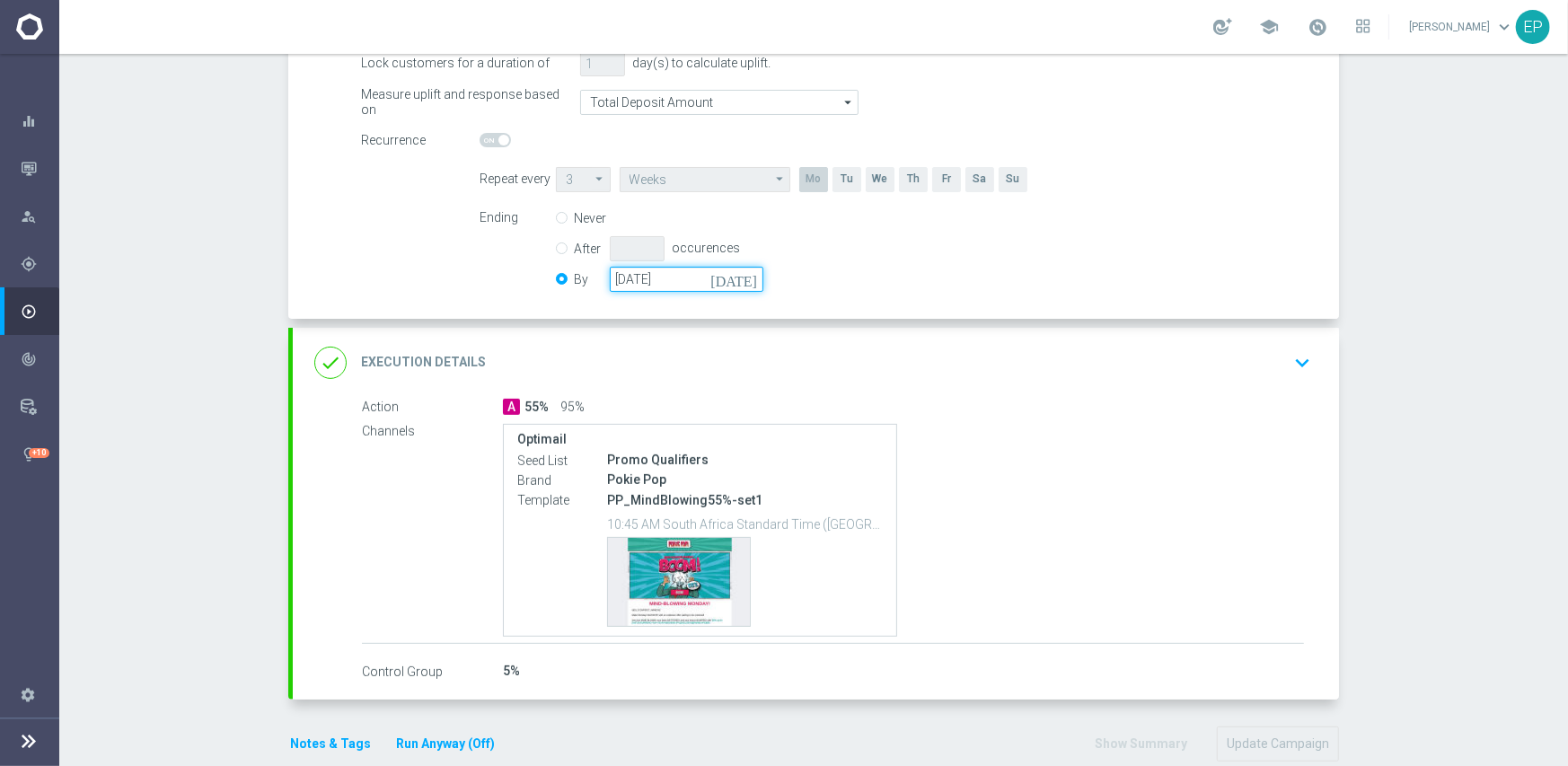
drag, startPoint x: 653, startPoint y: 281, endPoint x: 694, endPoint y: 286, distance: 41.3
click at [654, 281] on input "[DATE]" at bounding box center [686, 279] width 153 height 25
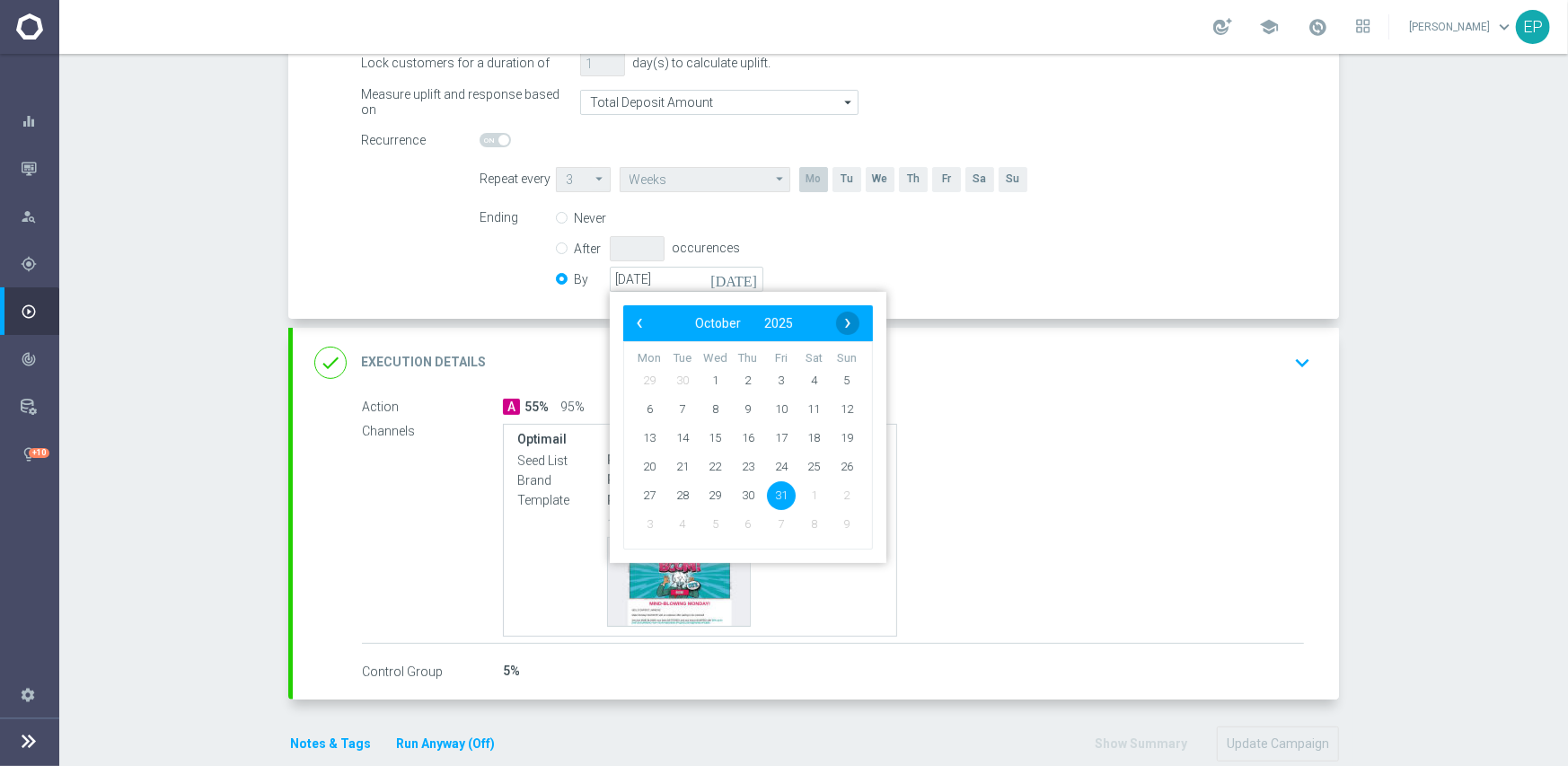
click at [845, 315] on span "›" at bounding box center [847, 323] width 23 height 23
click at [833, 494] on span "30" at bounding box center [847, 494] width 29 height 29
type input "[DATE]"
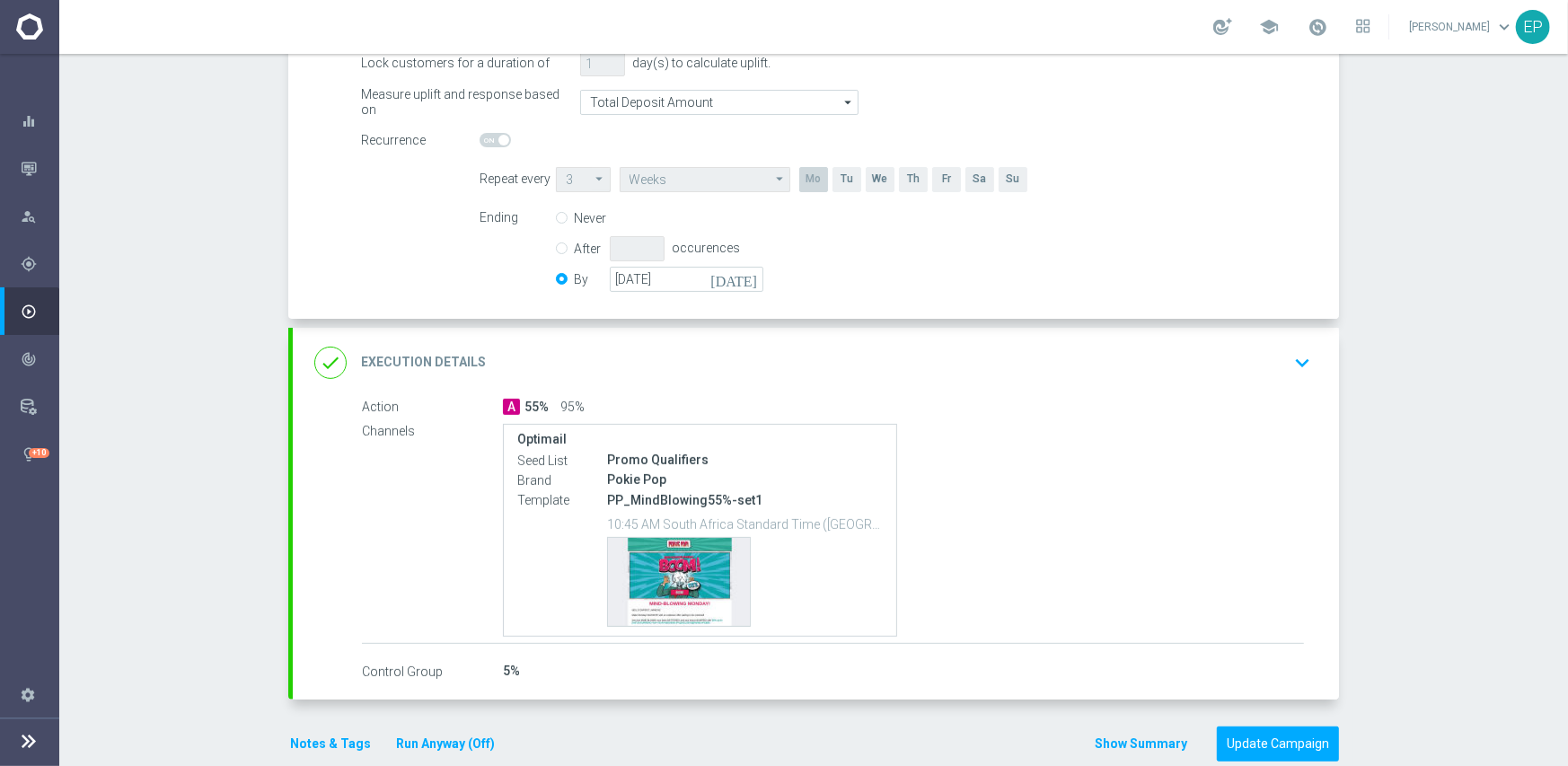
click at [801, 370] on div "done Execution Details keyboard_arrow_down" at bounding box center [815, 362] width 1003 height 34
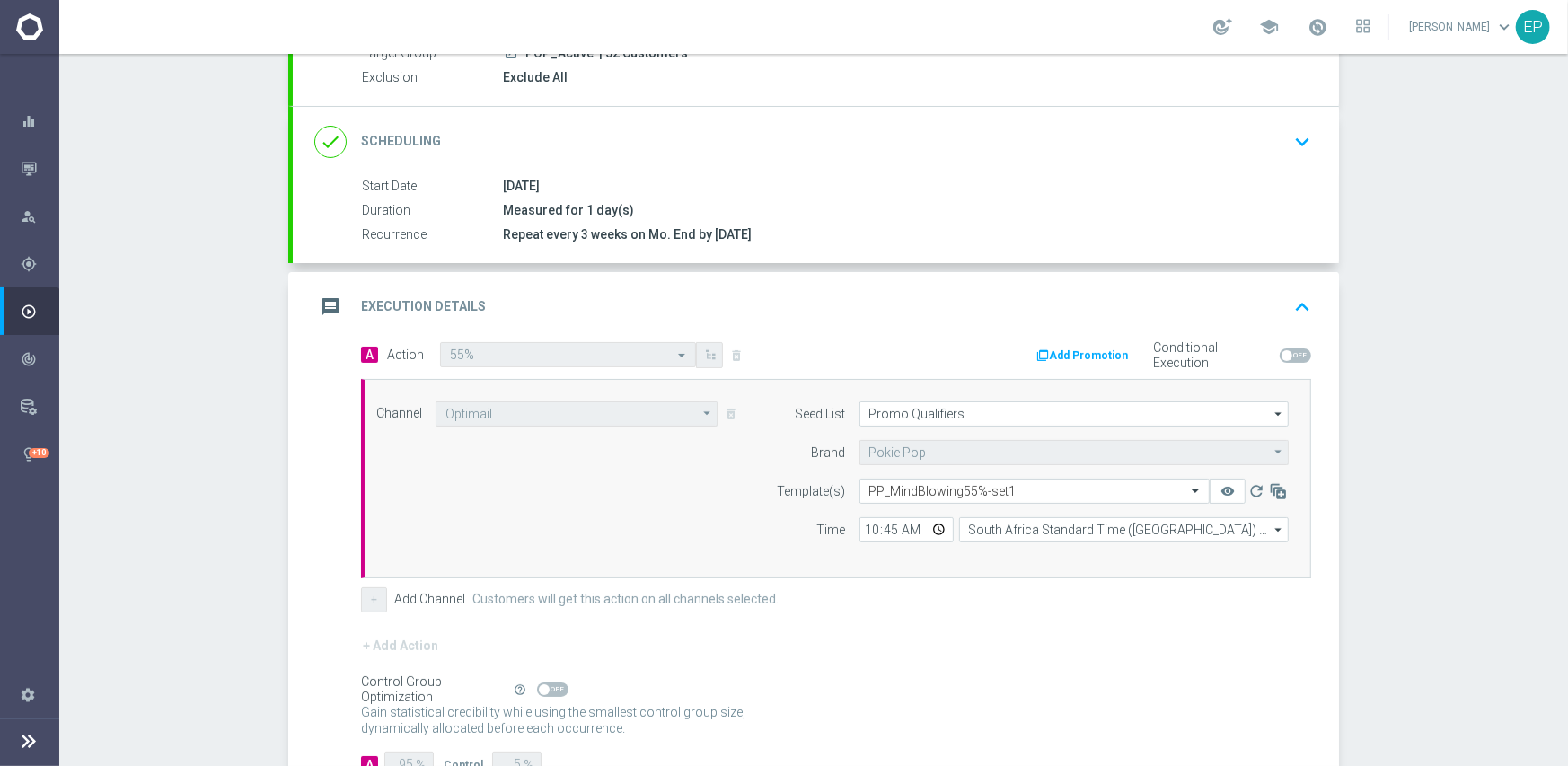
scroll to position [270, 0]
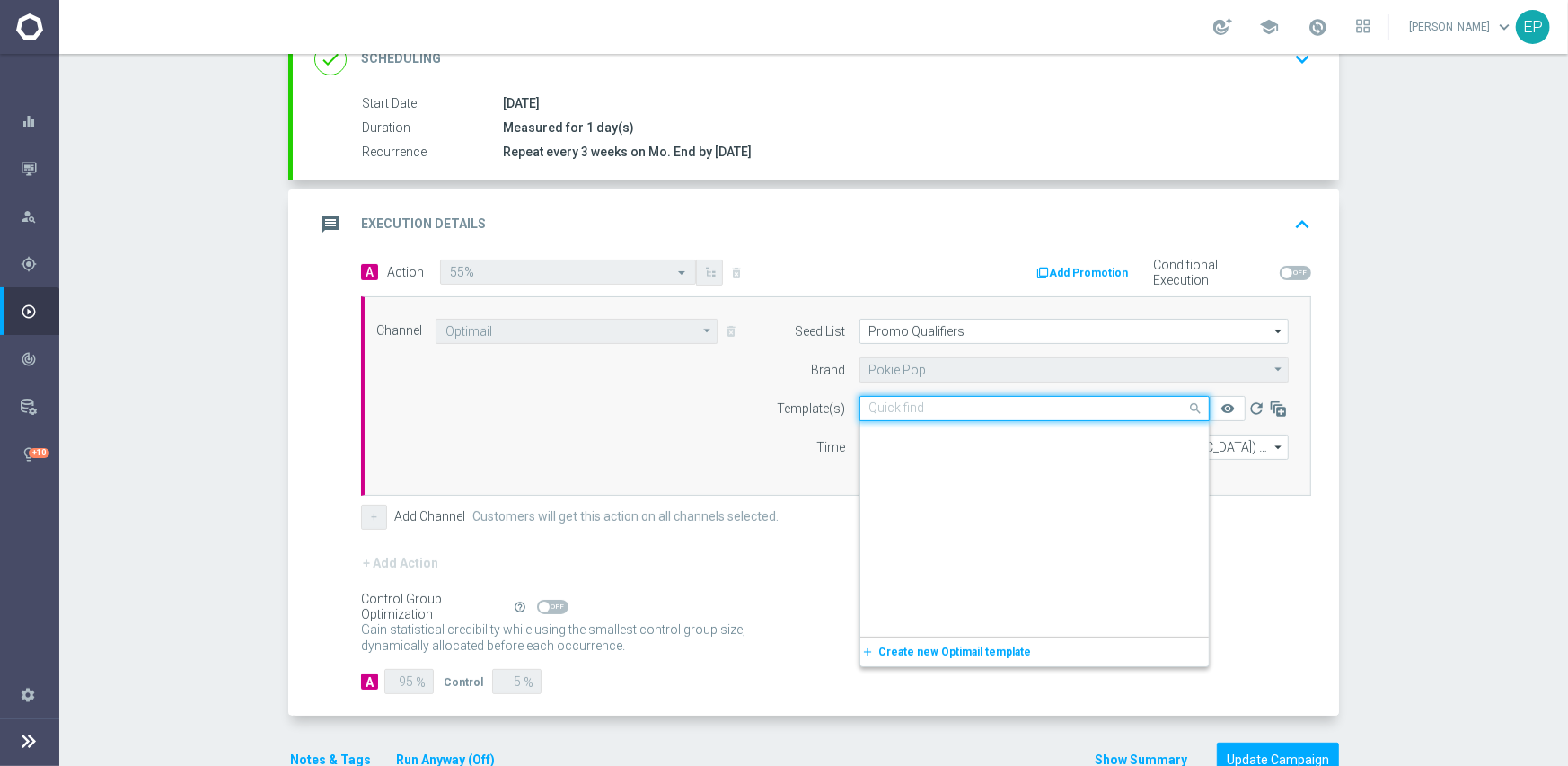
click at [914, 402] on input "text" at bounding box center [1017, 409] width 295 height 15
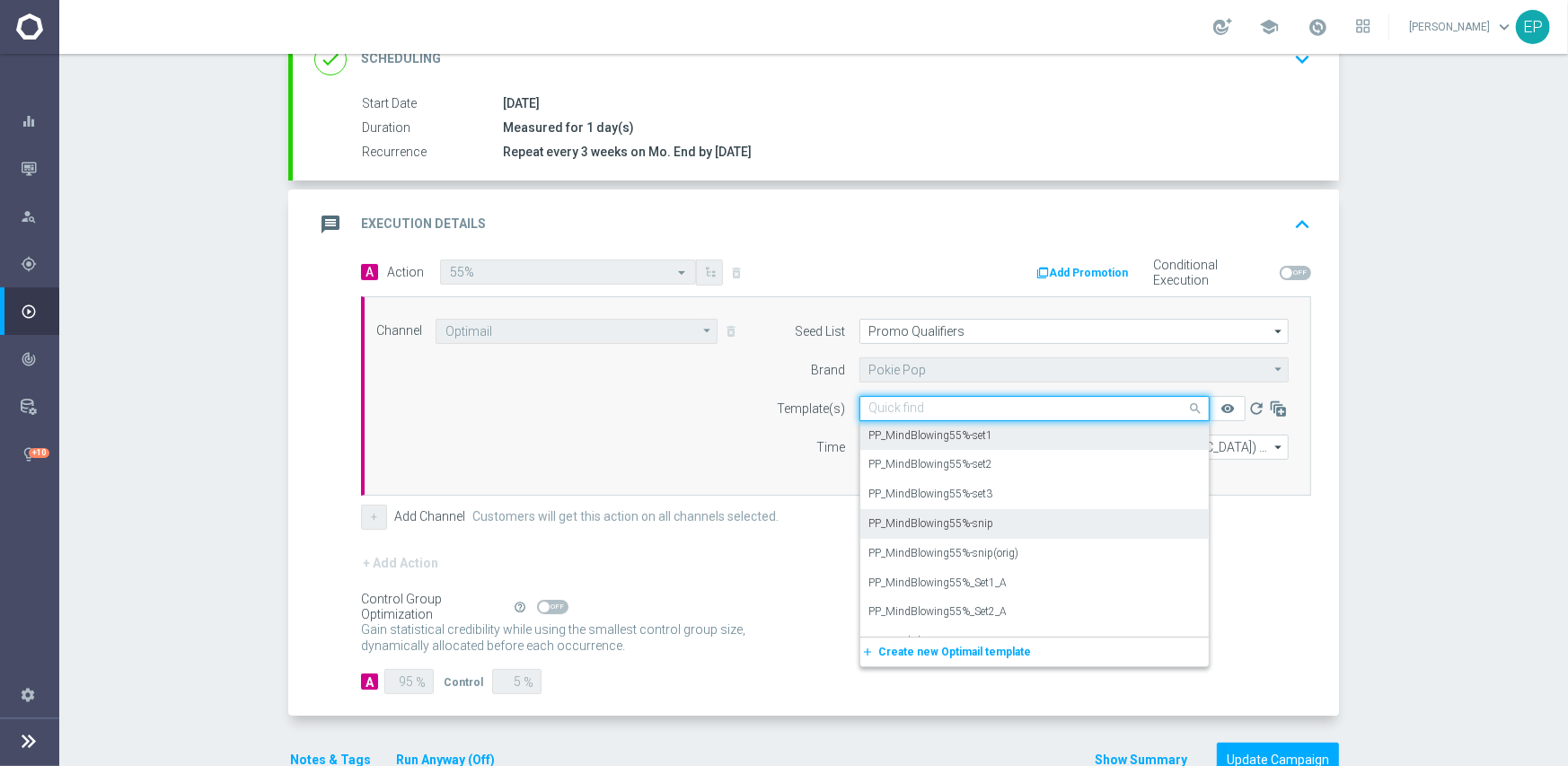
click at [970, 523] on label "PP_MindBlowing55%-snip" at bounding box center [932, 524] width 125 height 15
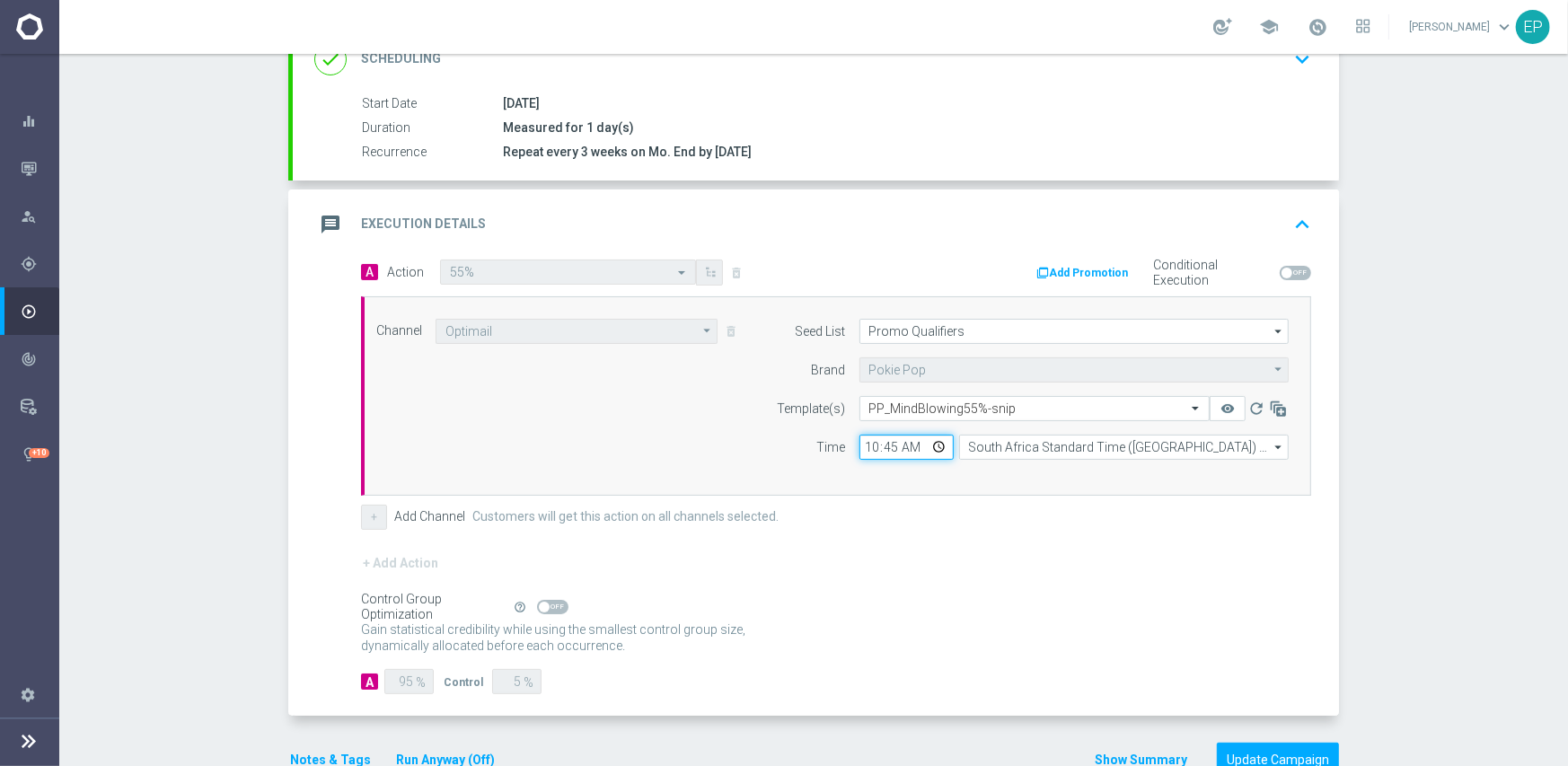
click at [860, 435] on input "10:45" at bounding box center [907, 447] width 94 height 25
type input "03:00"
drag, startPoint x: 1005, startPoint y: 426, endPoint x: 1006, endPoint y: 437, distance: 11.0
click at [1005, 428] on form "Template(s) Select template PP_MindBlowing55%-snip remove_red_eye refresh Time …" at bounding box center [1028, 428] width 520 height 64
click at [1007, 440] on input "South Africa Standard Time (Johannesburg) (UTC +02:00)" at bounding box center [1124, 447] width 330 height 25
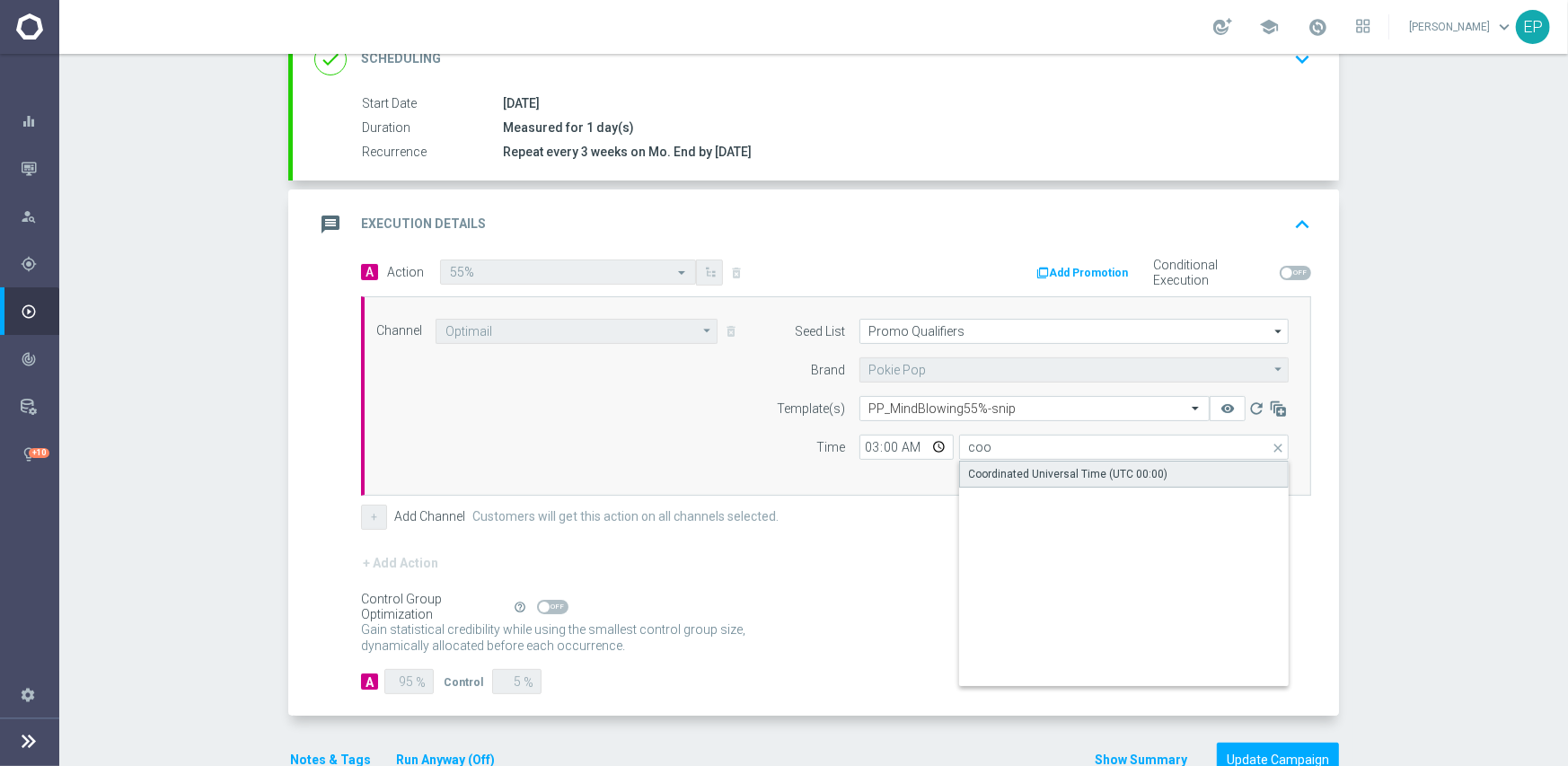
click at [1010, 472] on div "Coordinated Universal Time (UTC 00:00)" at bounding box center [1068, 474] width 199 height 16
type input "Coordinated Universal Time (UTC 00:00)"
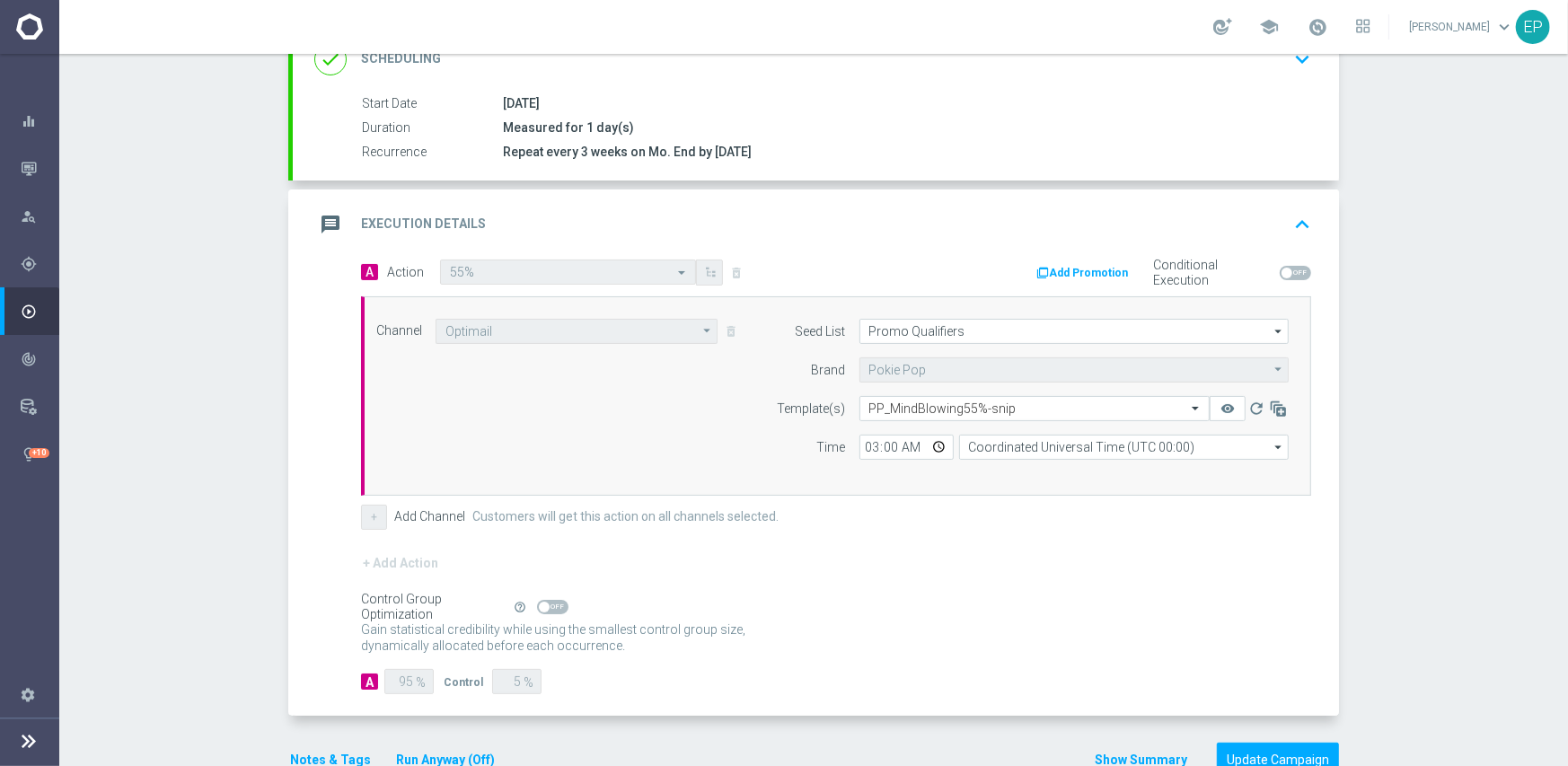
click at [942, 536] on form "A Action Select action 55% delete_forever Add Promotion Conditional Execution C…" at bounding box center [837, 477] width 950 height 436
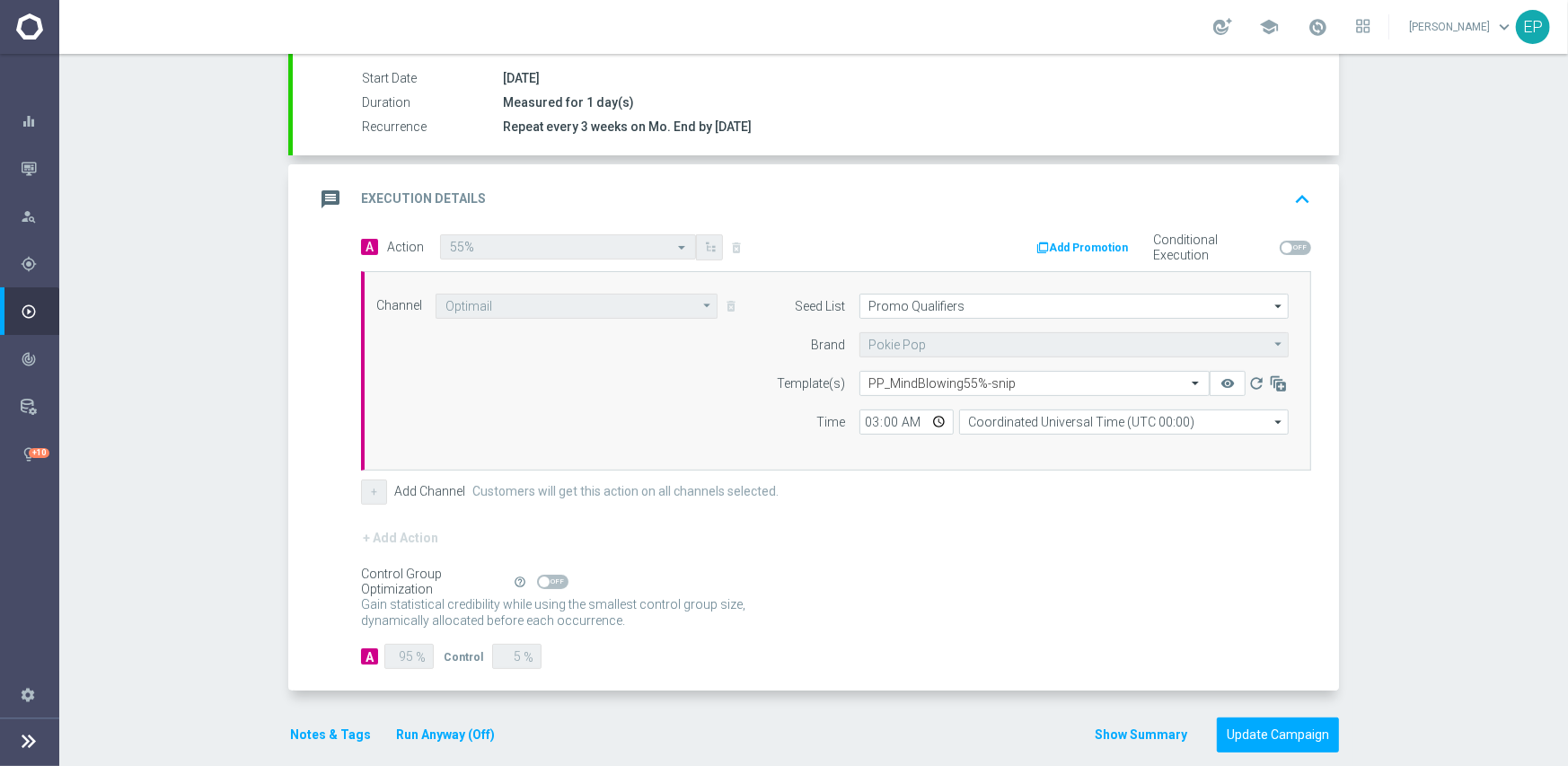
scroll to position [314, 0]
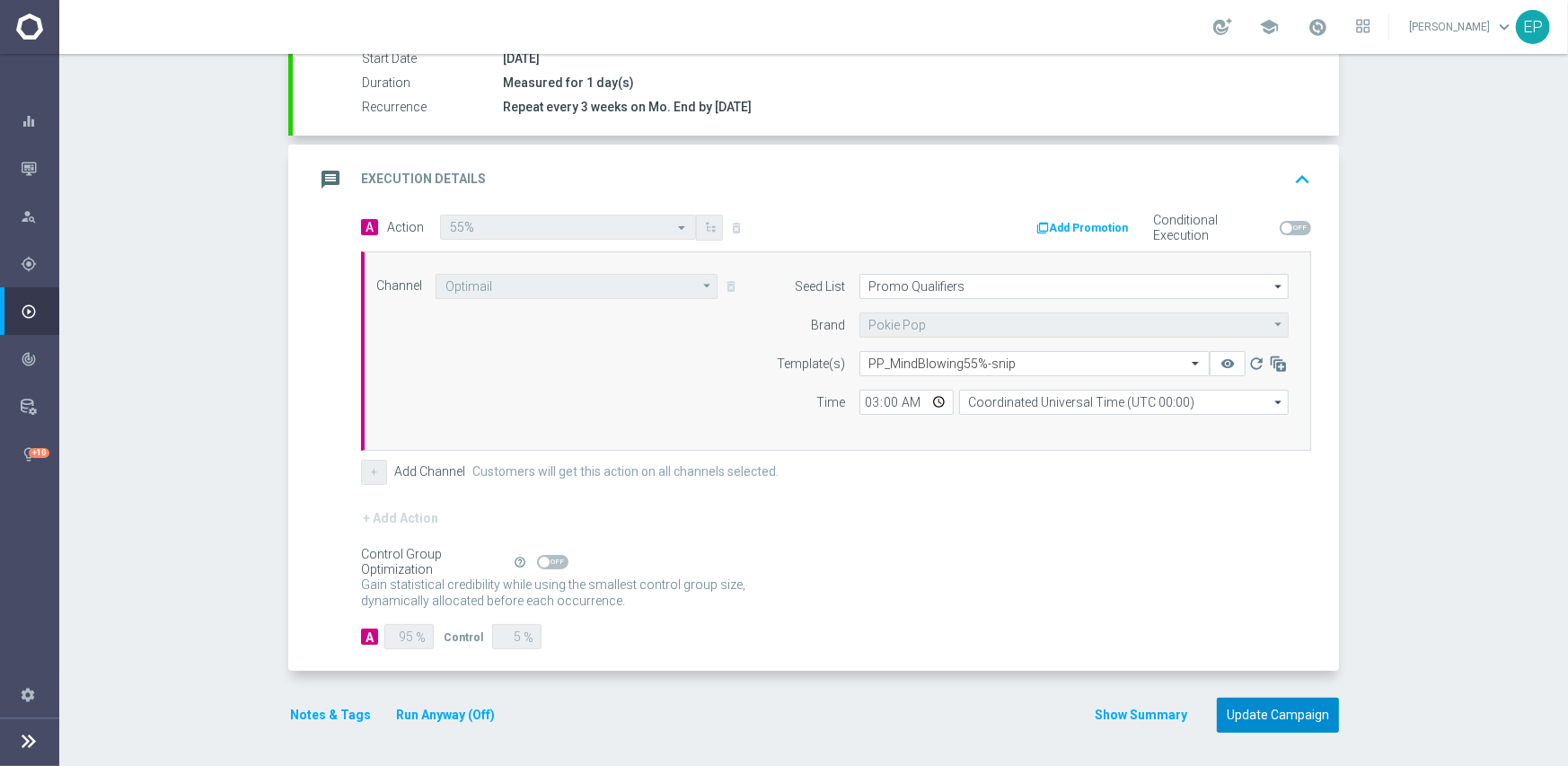
click at [1252, 703] on button "Update Campaign" at bounding box center [1277, 715] width 122 height 35
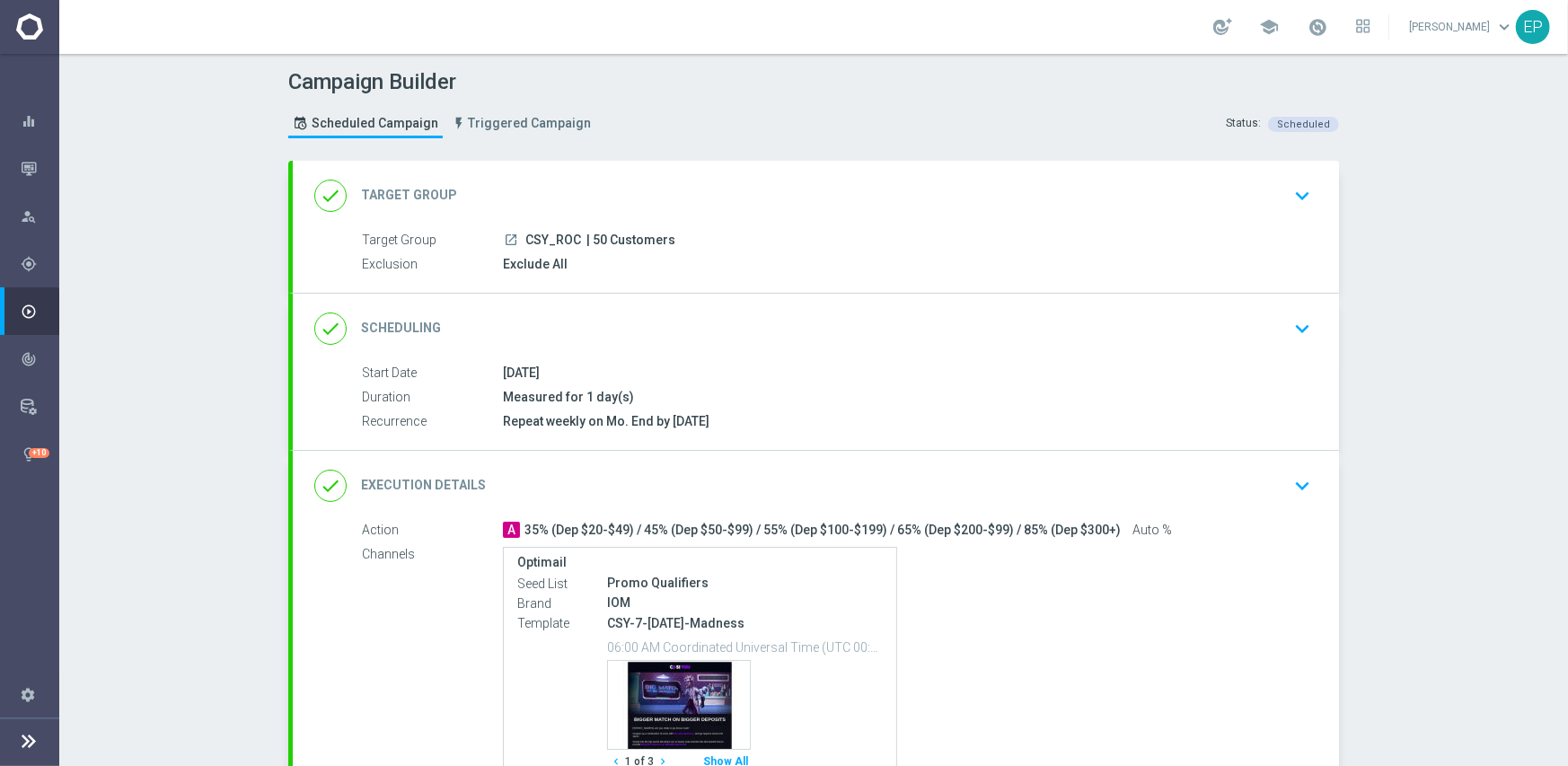
click at [732, 300] on div "done Scheduling keyboard_arrow_down" at bounding box center [815, 329] width 1046 height 70
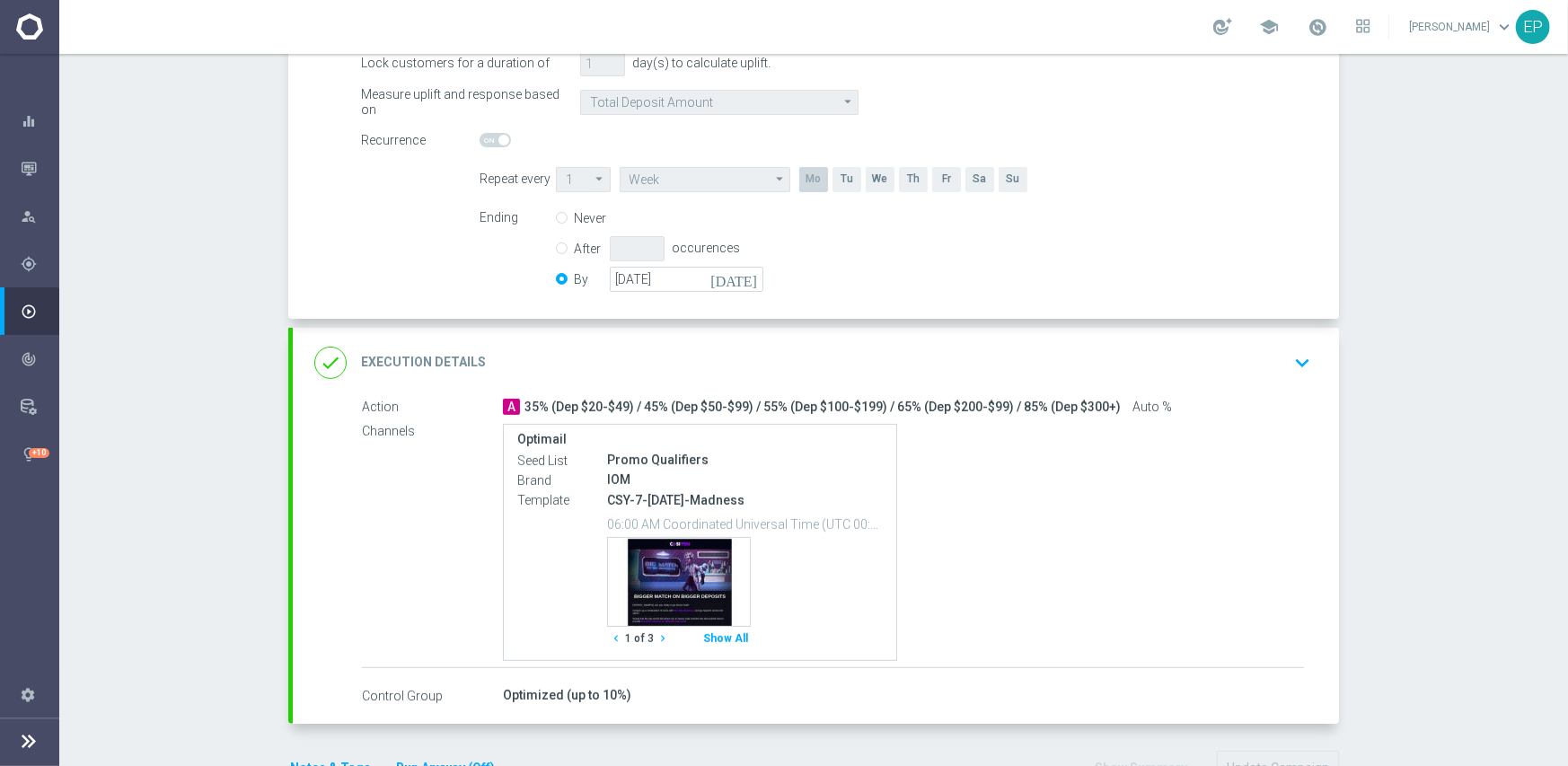
click at [764, 354] on div "done Execution Details keyboard_arrow_down" at bounding box center [815, 362] width 1003 height 34
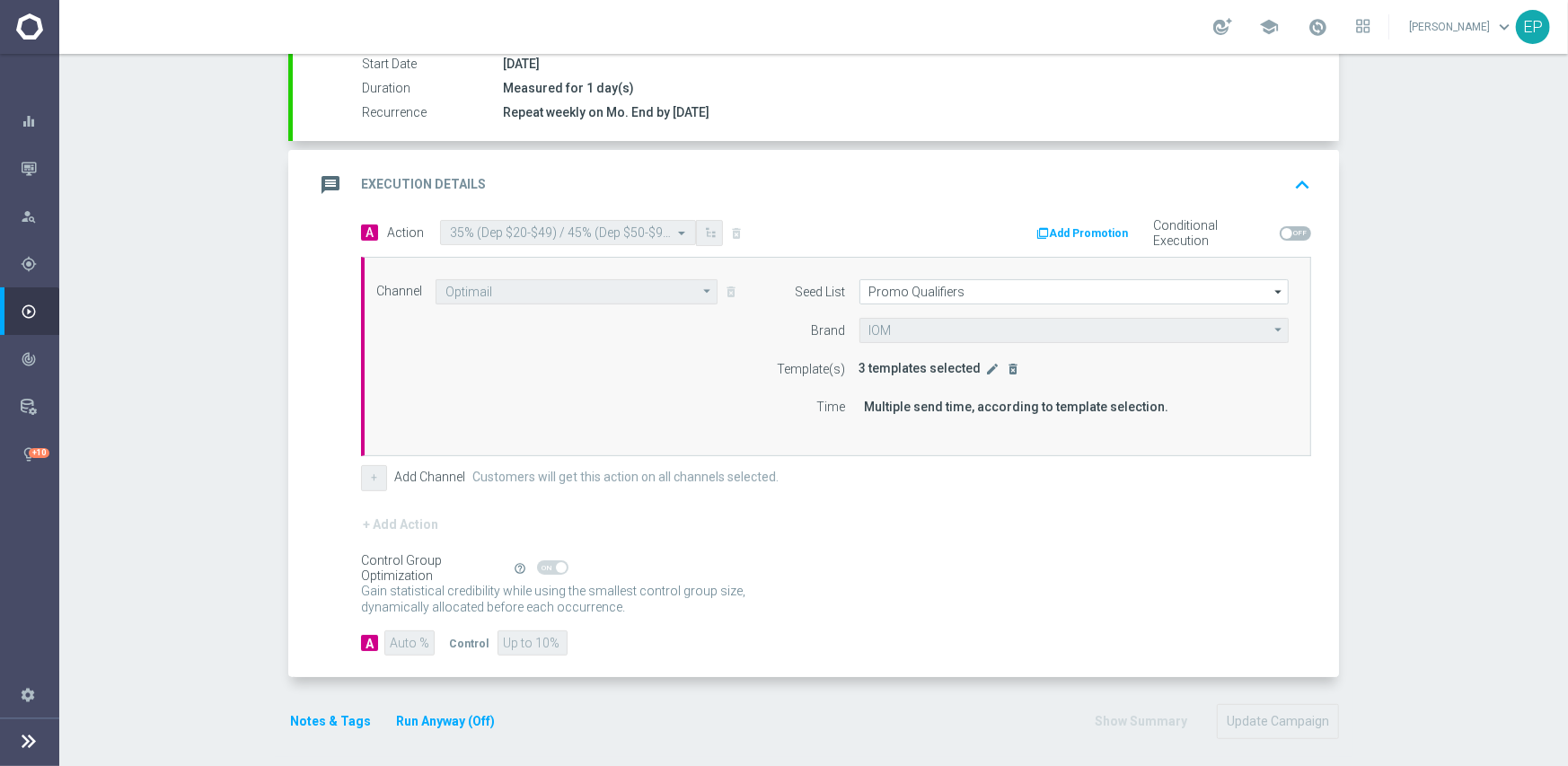
scroll to position [315, 0]
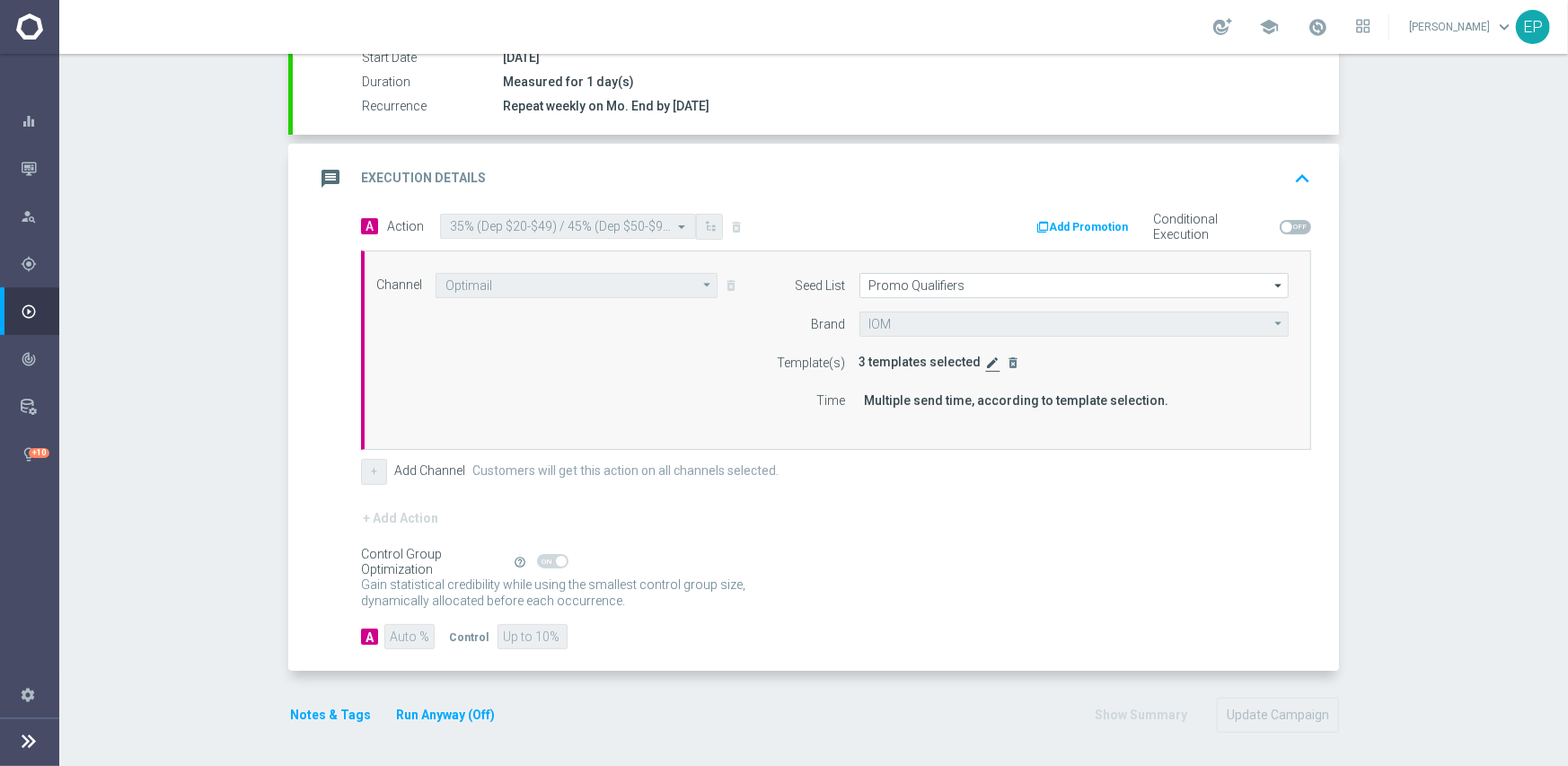
click at [986, 365] on icon "edit" at bounding box center [993, 362] width 14 height 14
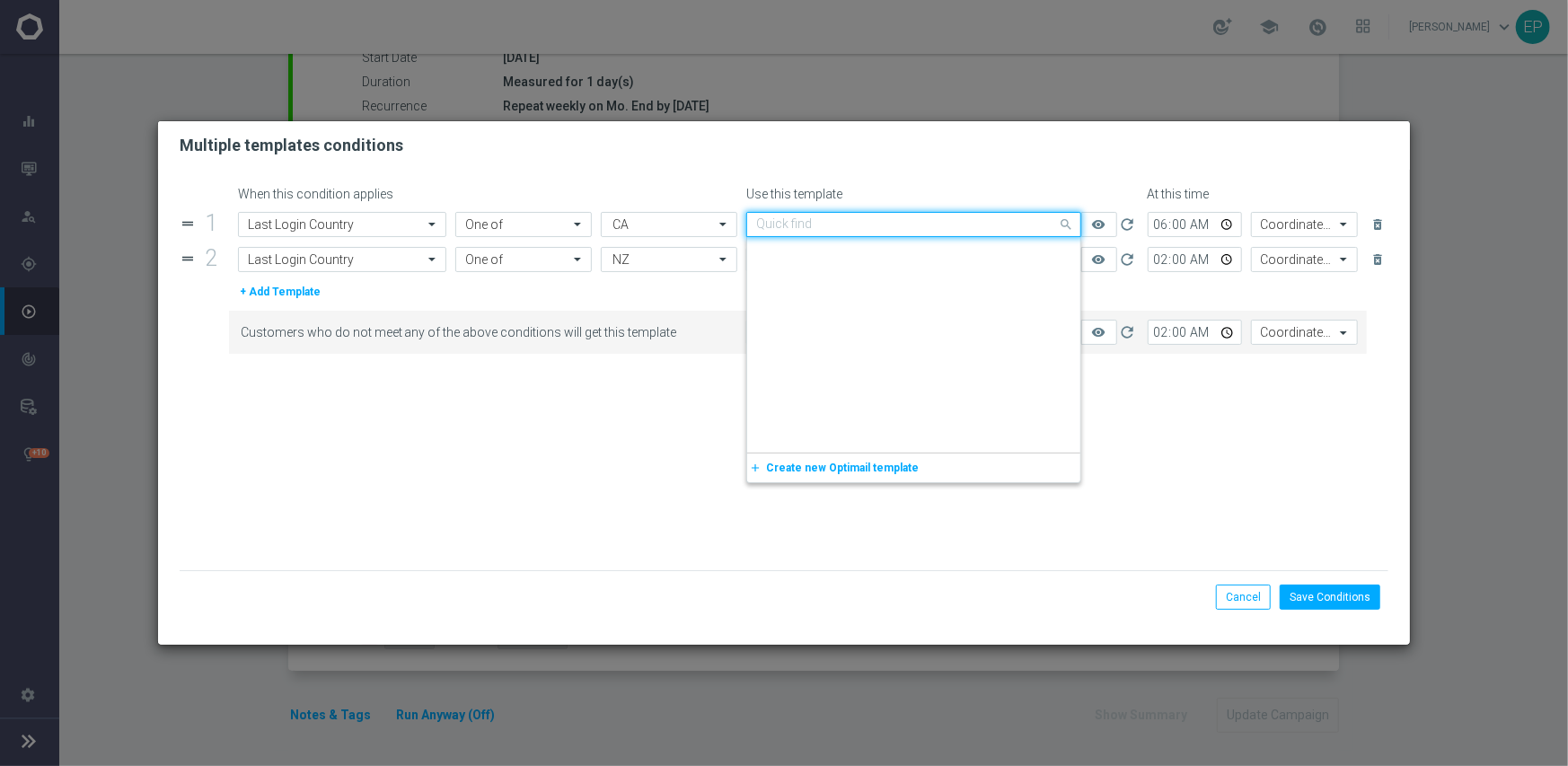
click at [968, 224] on input "text" at bounding box center [895, 225] width 279 height 15
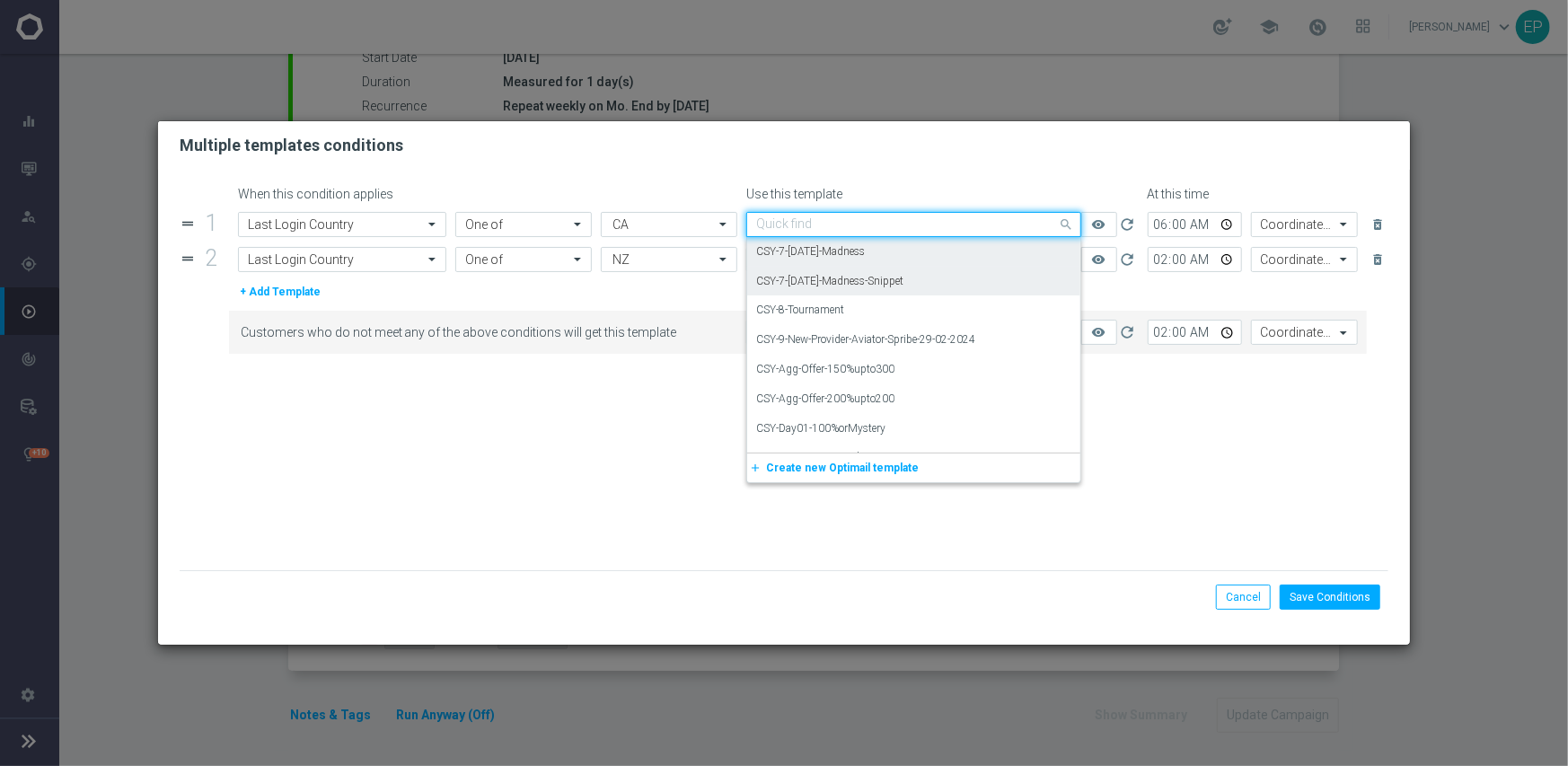
click at [961, 283] on div "CSY-7-[DATE]-Madness-Snippet" at bounding box center [913, 281] width 315 height 30
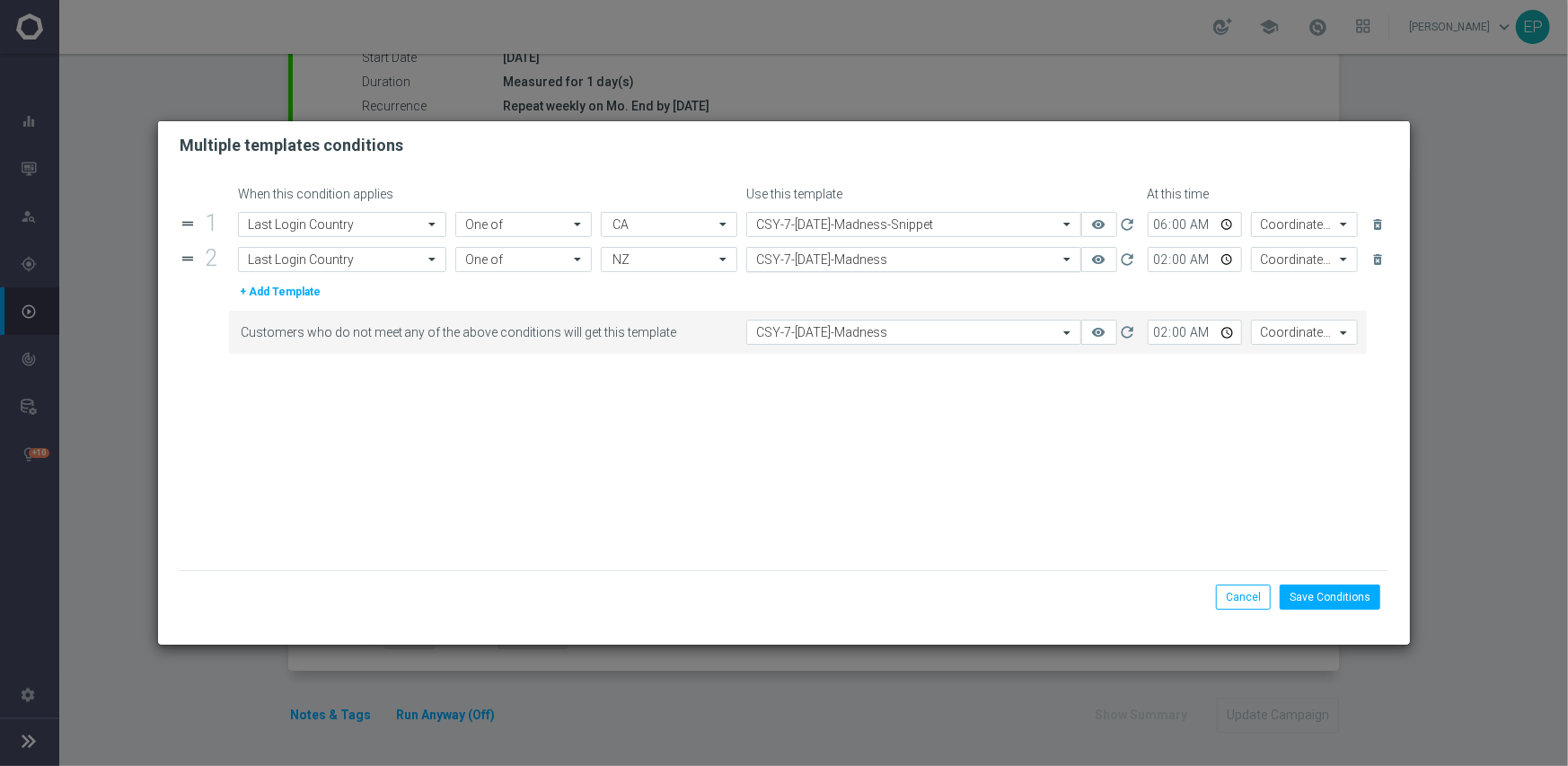
click at [919, 256] on input "text" at bounding box center [895, 260] width 279 height 15
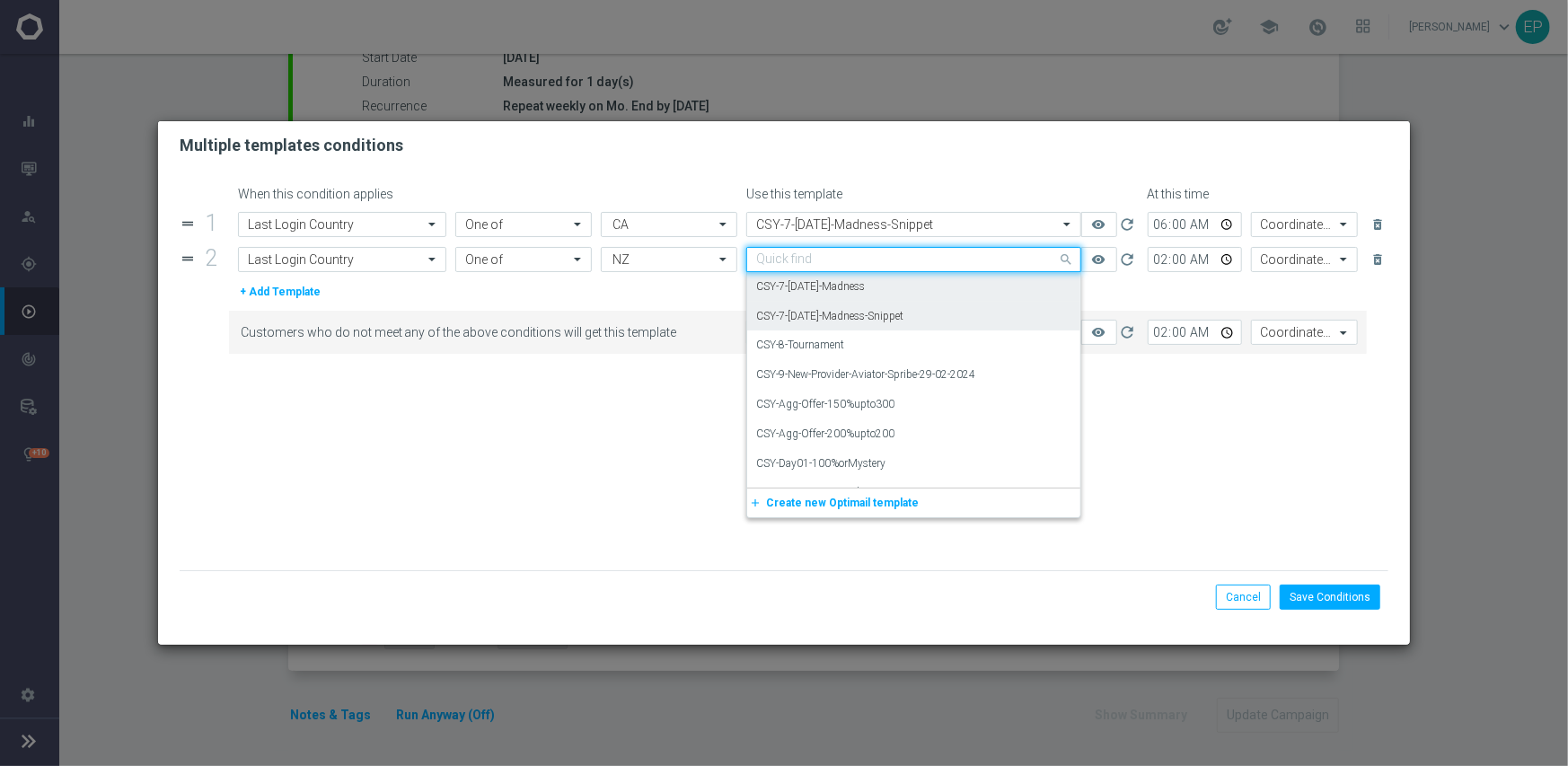
click at [920, 316] on div "CSY-7-[DATE]-Madness-Snippet" at bounding box center [913, 316] width 315 height 30
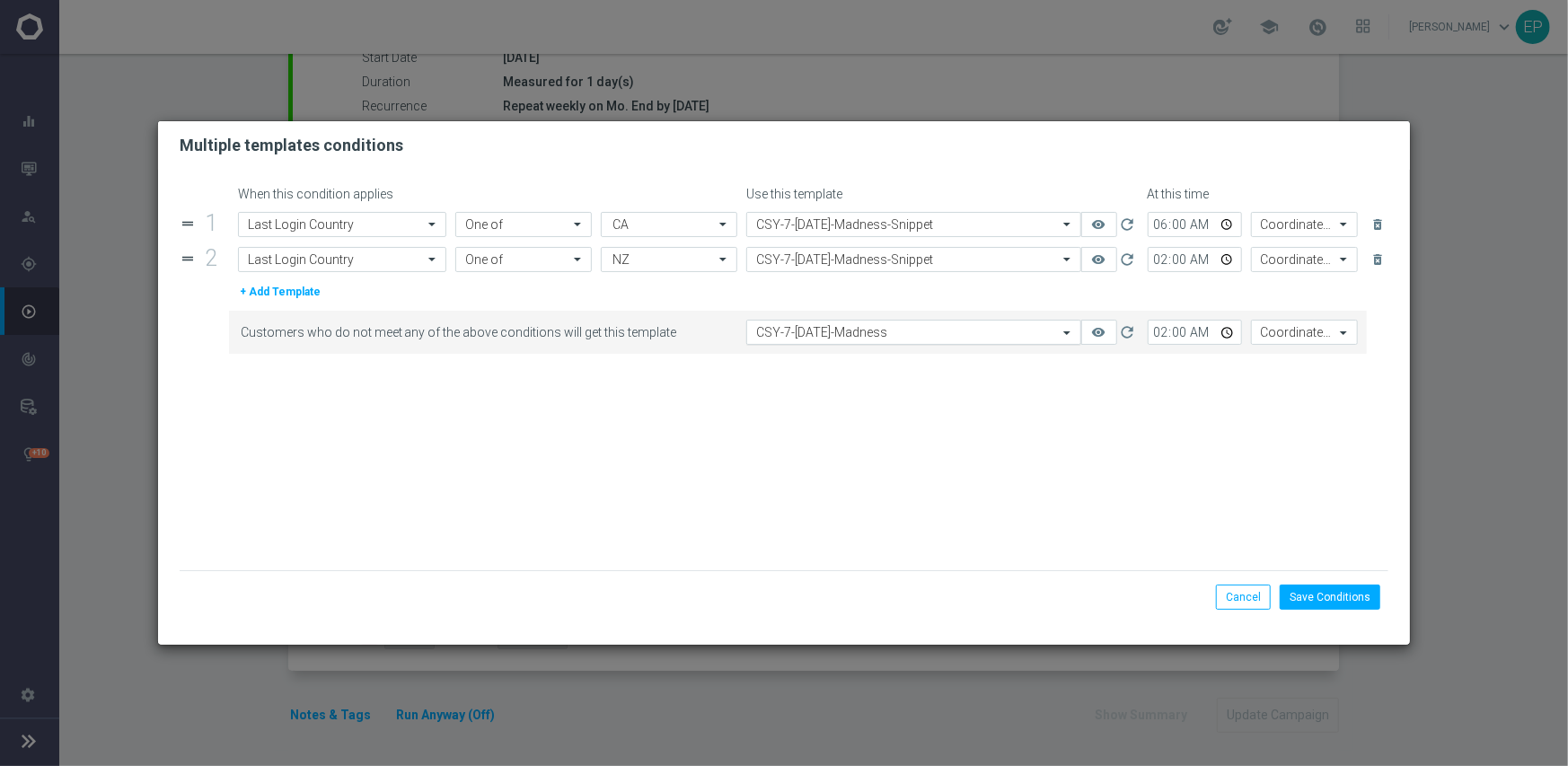
click at [920, 334] on input "text" at bounding box center [895, 332] width 279 height 15
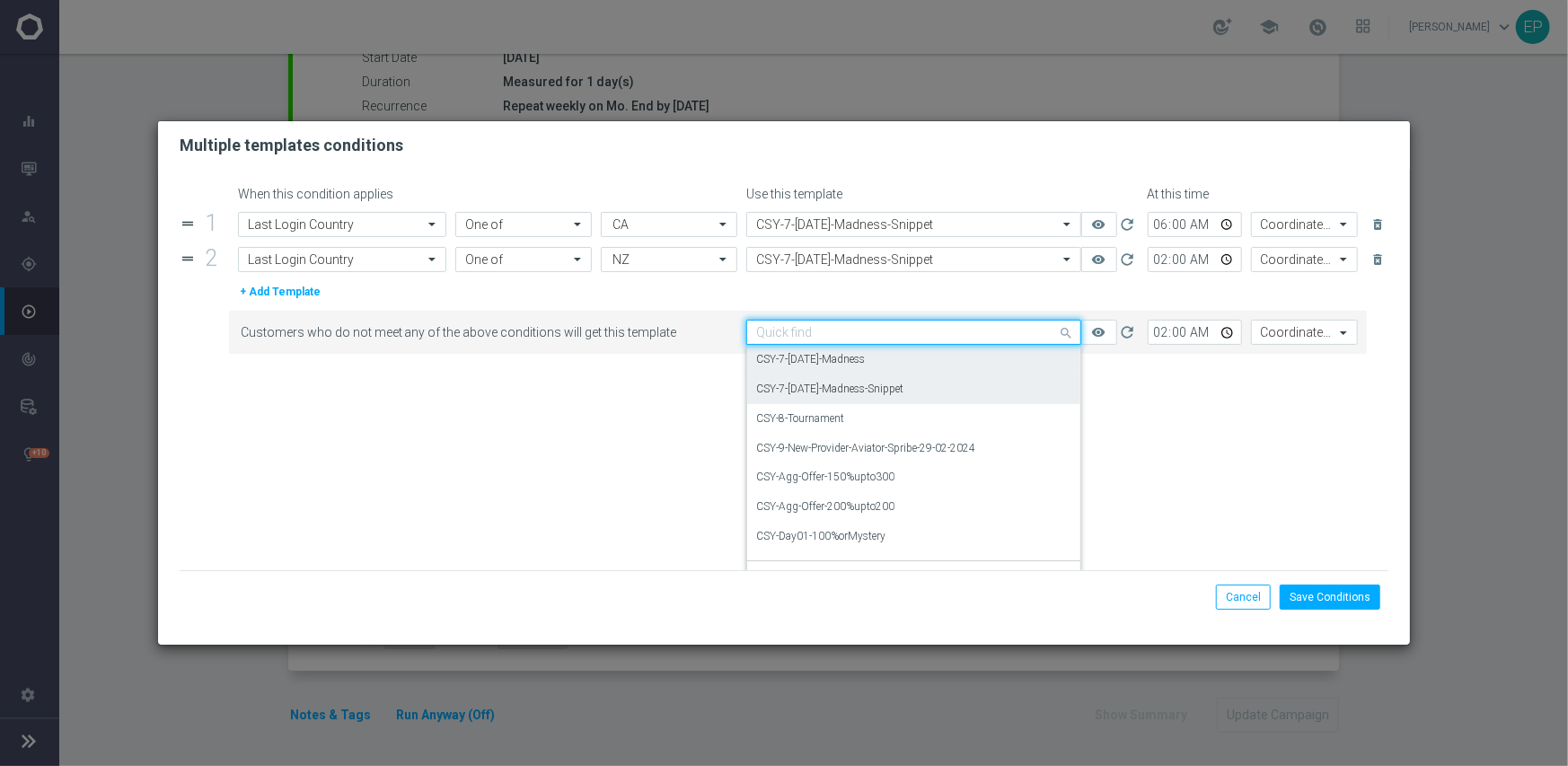
scroll to position [6041, 0]
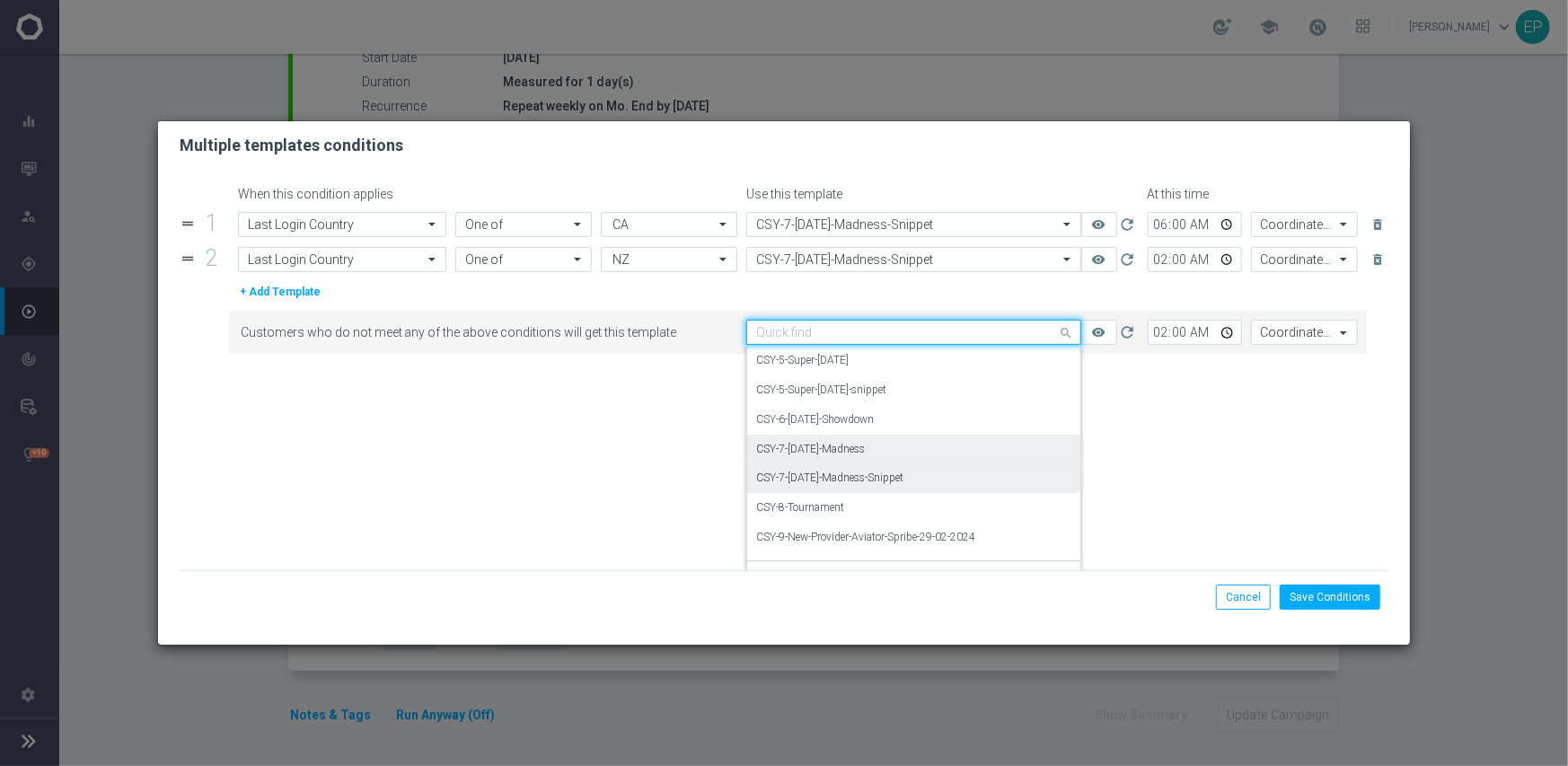
click at [914, 480] on div "CSY-7-[DATE]-Madness-Snippet" at bounding box center [913, 478] width 315 height 30
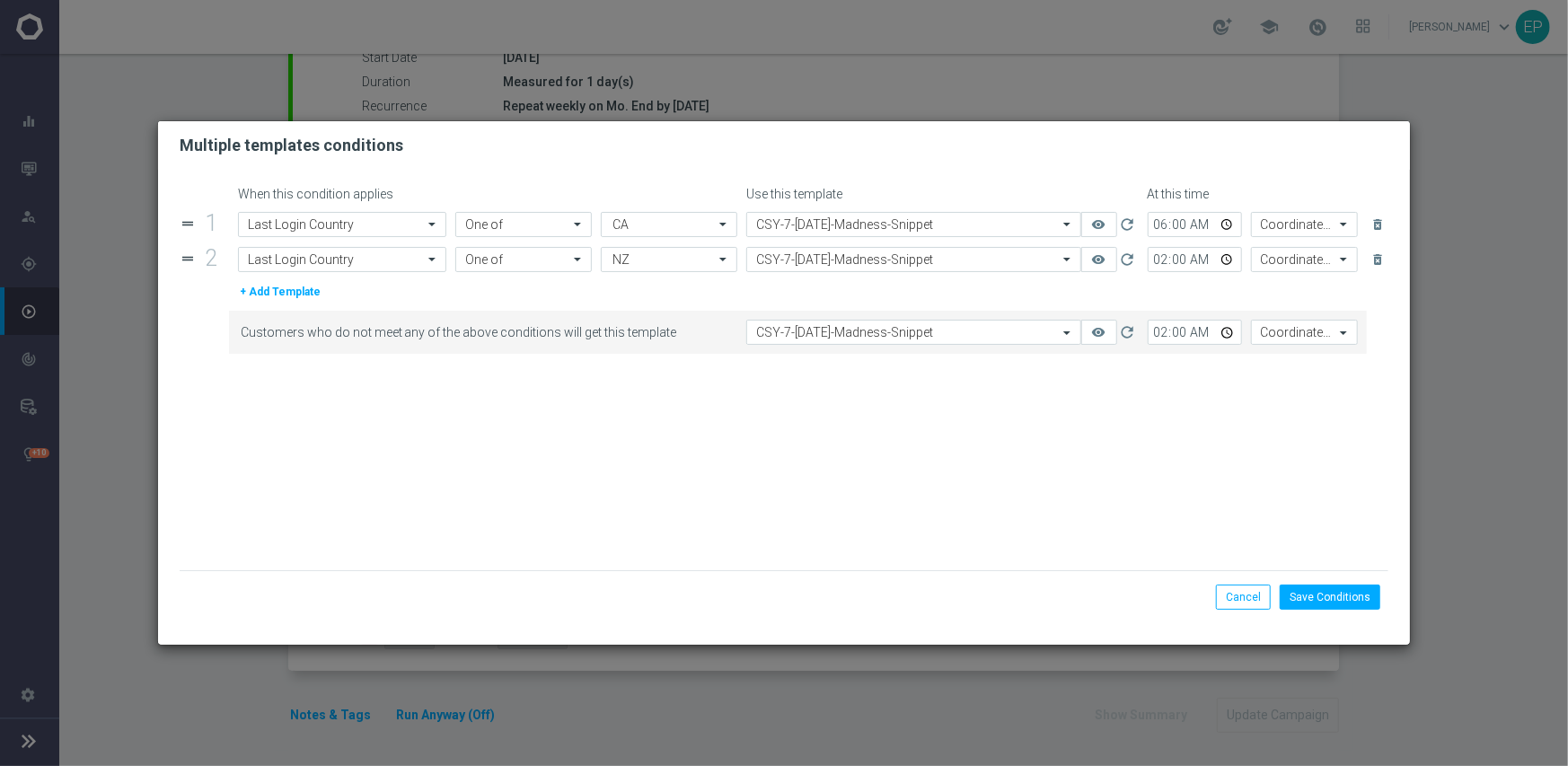
click at [914, 480] on form "When this condition applies Use this template At this time drag_handle 1 Attrib…" at bounding box center [784, 379] width 1209 height 383
click at [1327, 585] on button "Save Conditions" at bounding box center [1330, 597] width 100 height 25
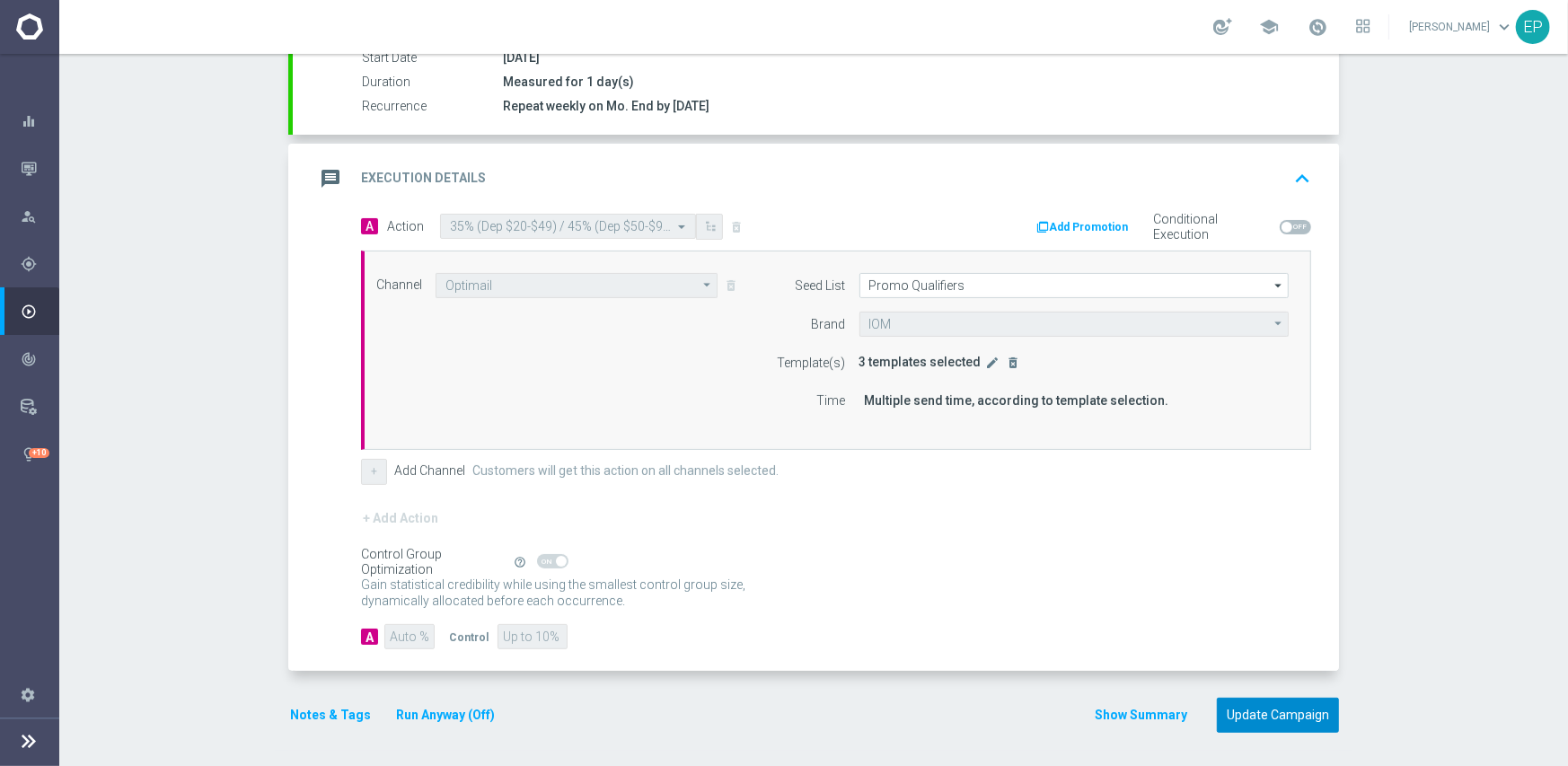
click at [1266, 713] on button "Update Campaign" at bounding box center [1277, 715] width 122 height 35
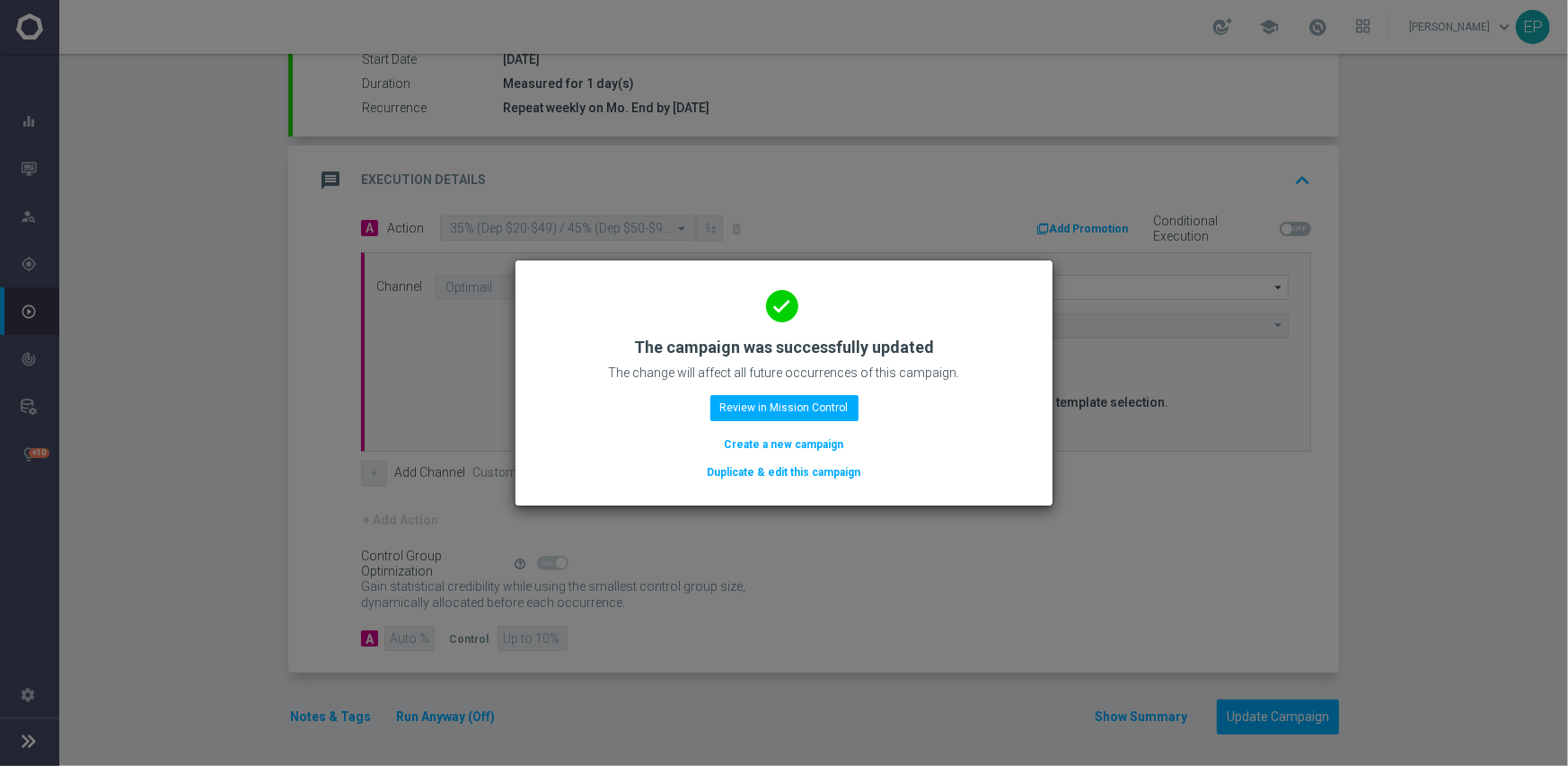
scroll to position [315, 0]
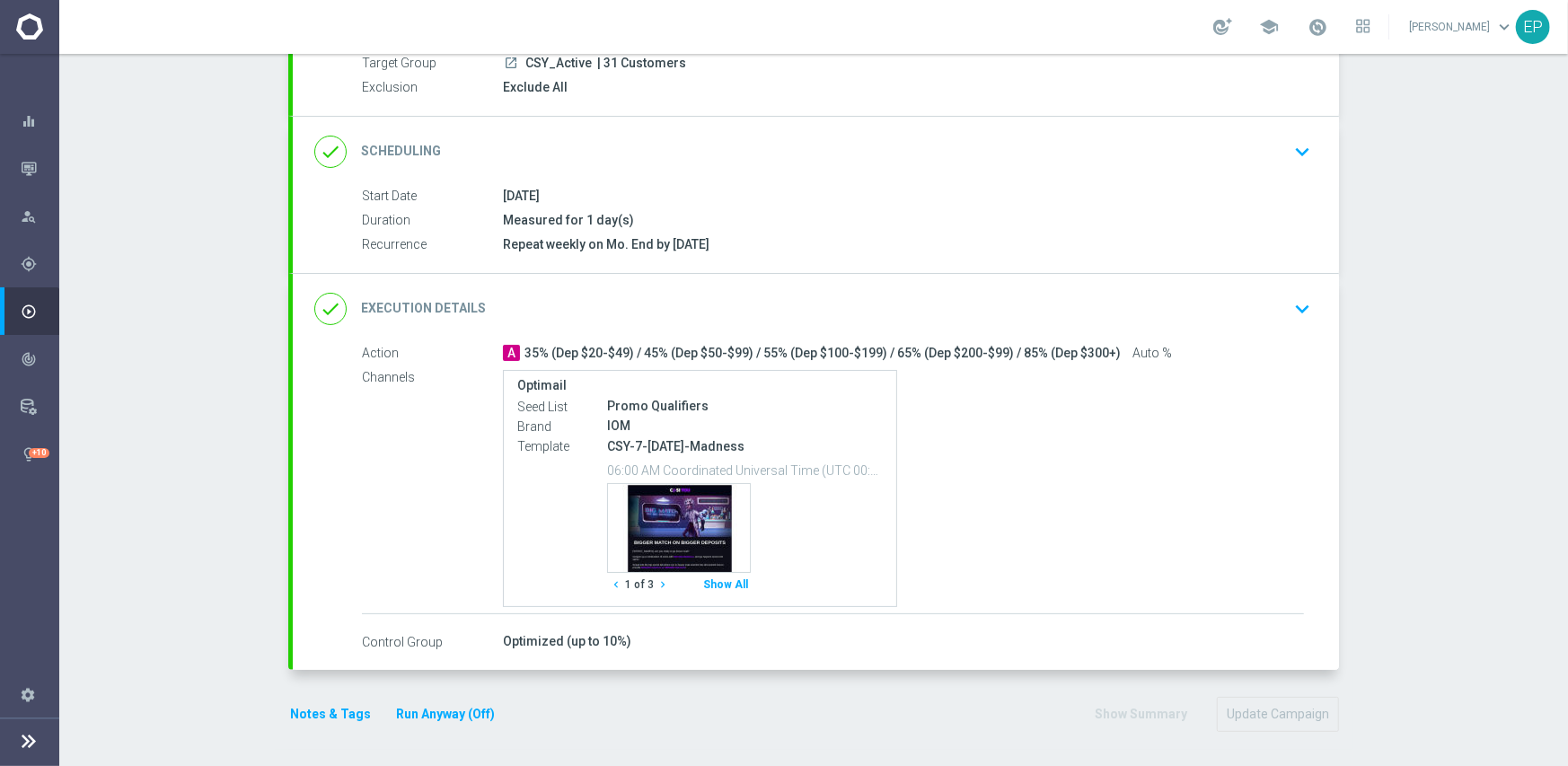
click at [867, 284] on div "done Execution Details keyboard_arrow_down" at bounding box center [815, 308] width 1046 height 70
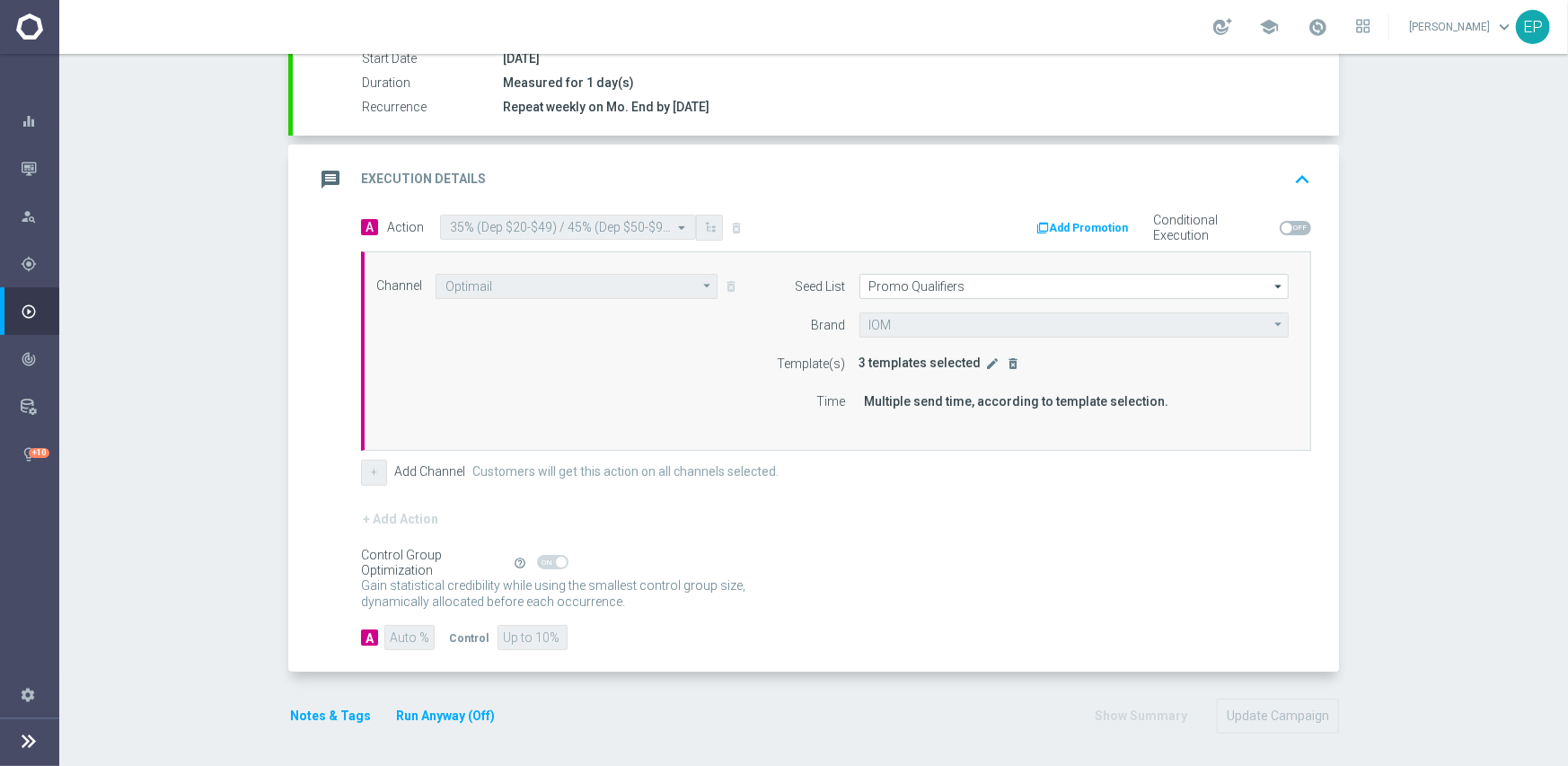
scroll to position [315, 0]
click at [986, 362] on icon "edit" at bounding box center [993, 362] width 14 height 14
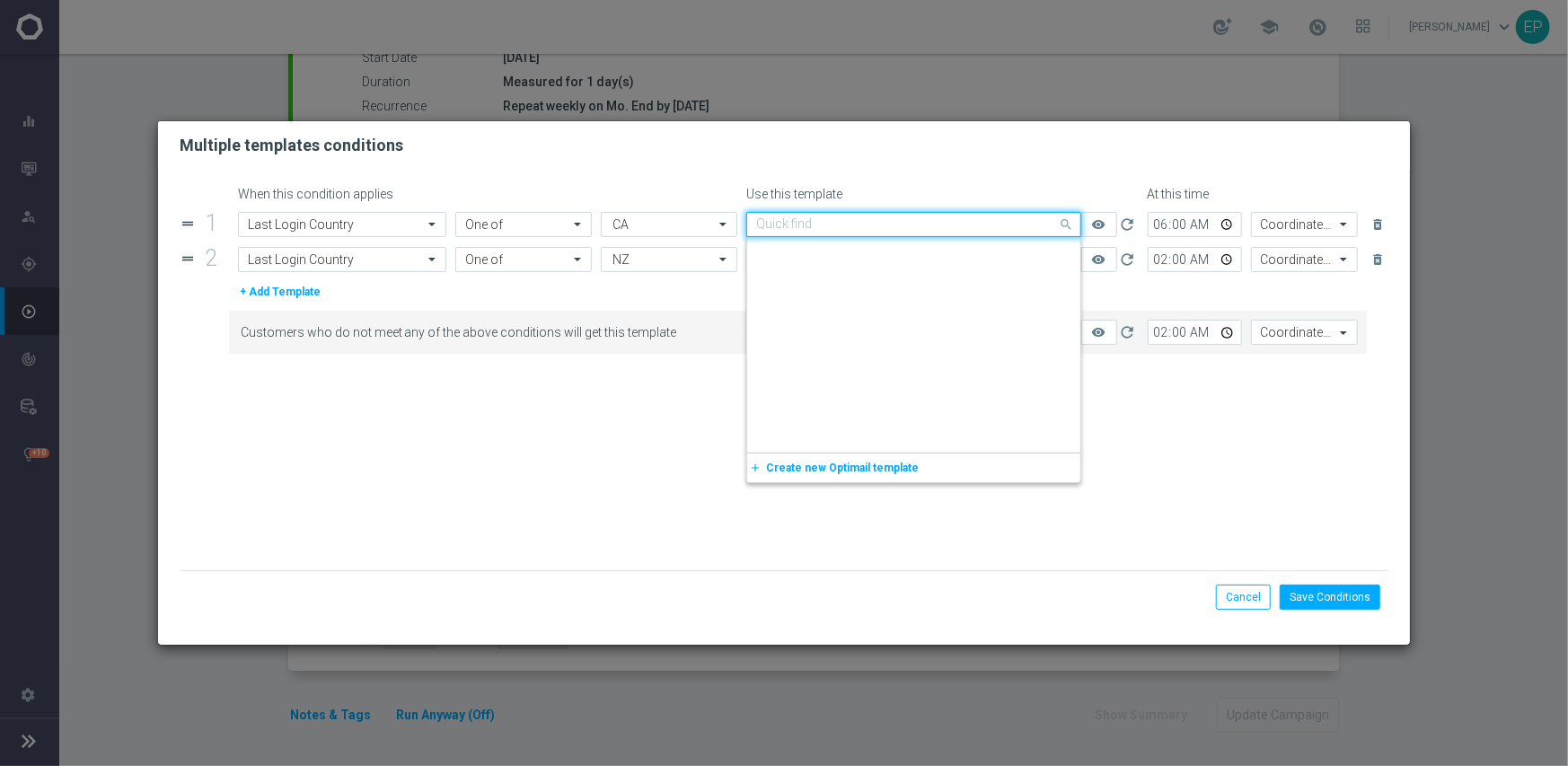
click at [951, 216] on div "Quick find CSY-7-[DATE]-Madness" at bounding box center [914, 225] width 335 height 25
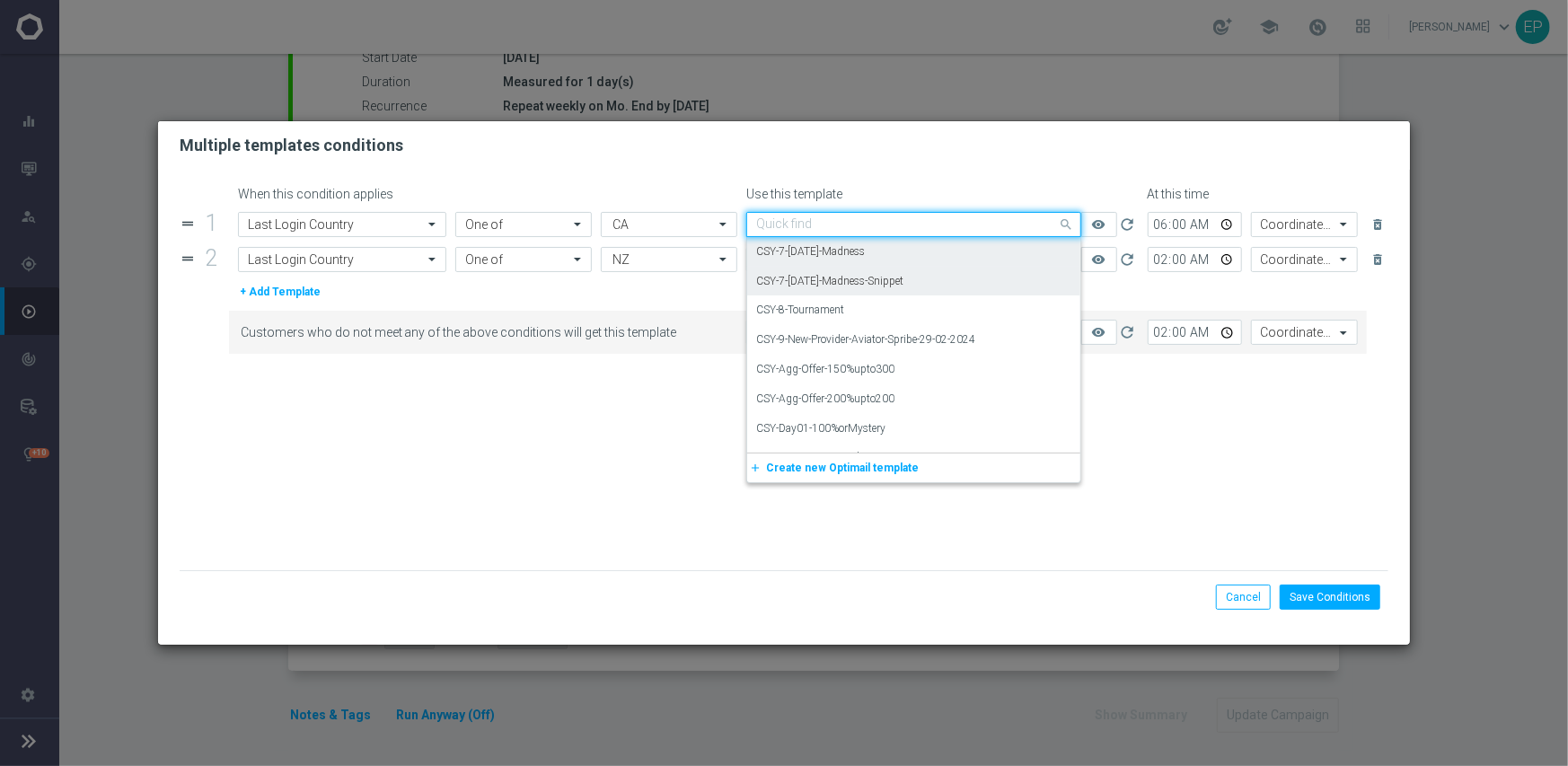
click at [943, 279] on div "CSY-7-[DATE]-Madness-Snippet" at bounding box center [913, 281] width 315 height 30
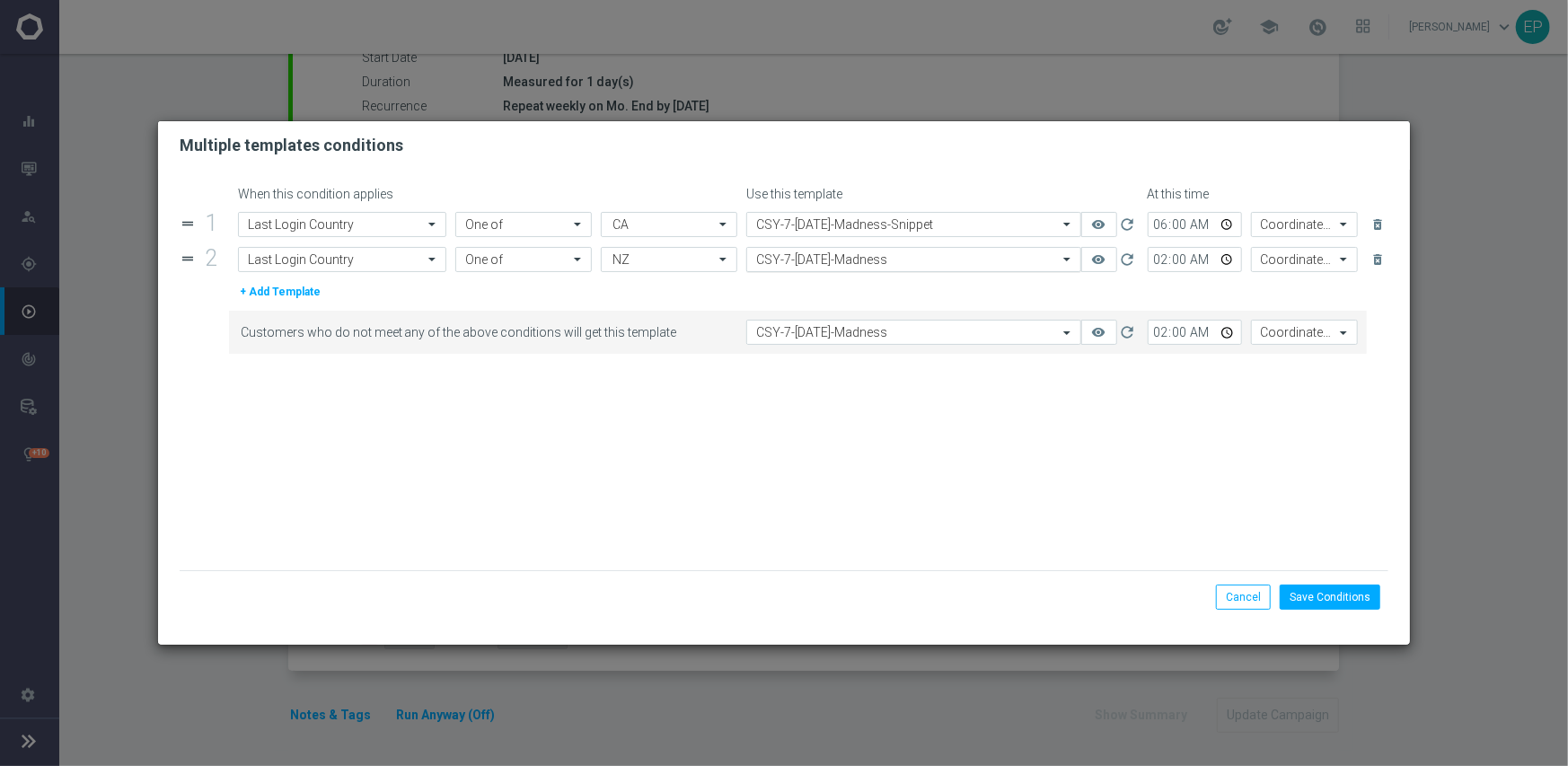
click at [943, 263] on input "text" at bounding box center [895, 260] width 279 height 15
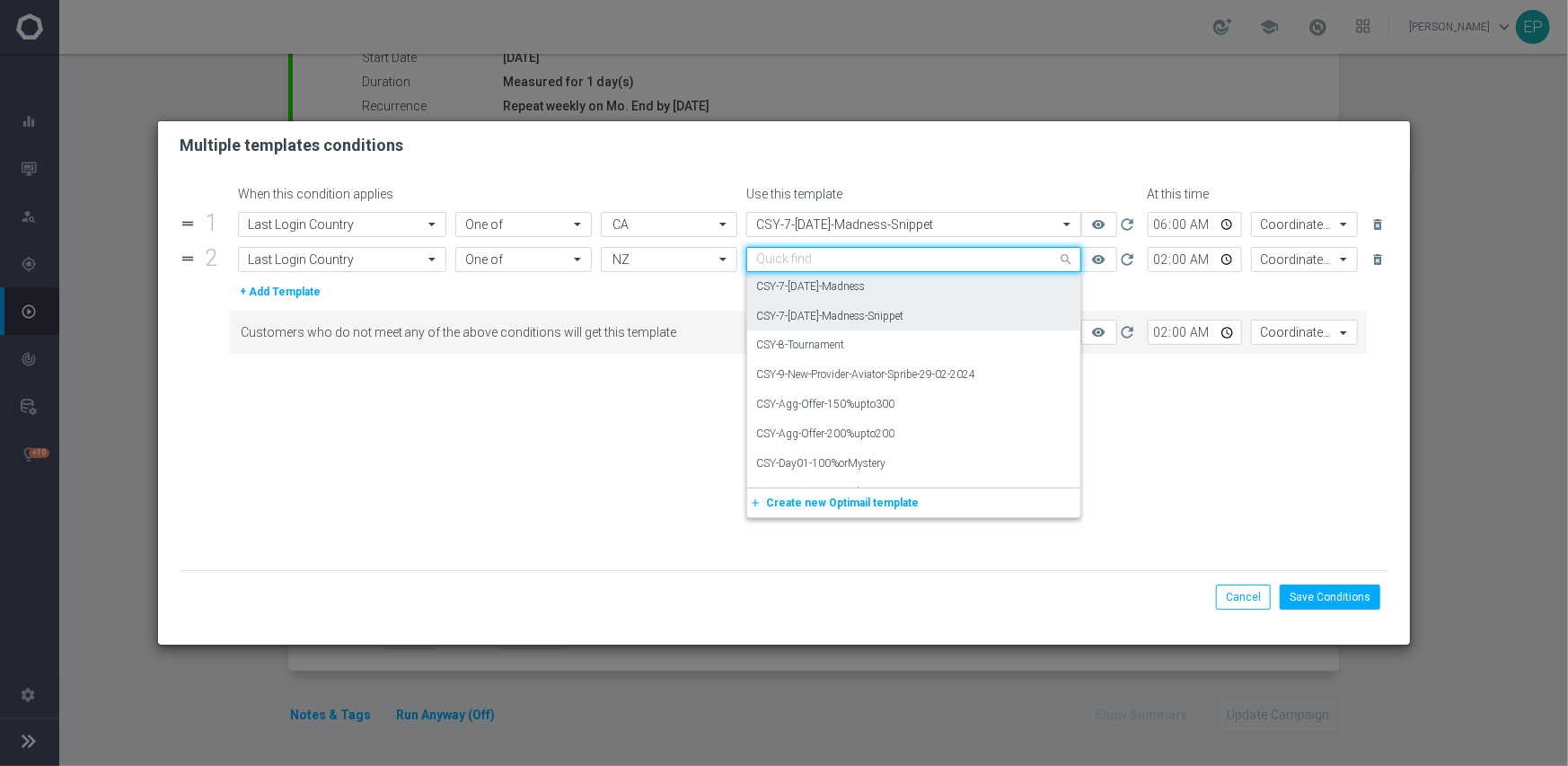
click at [943, 317] on div "CSY-7-Monday-Madness-Snippet" at bounding box center [913, 316] width 315 height 30
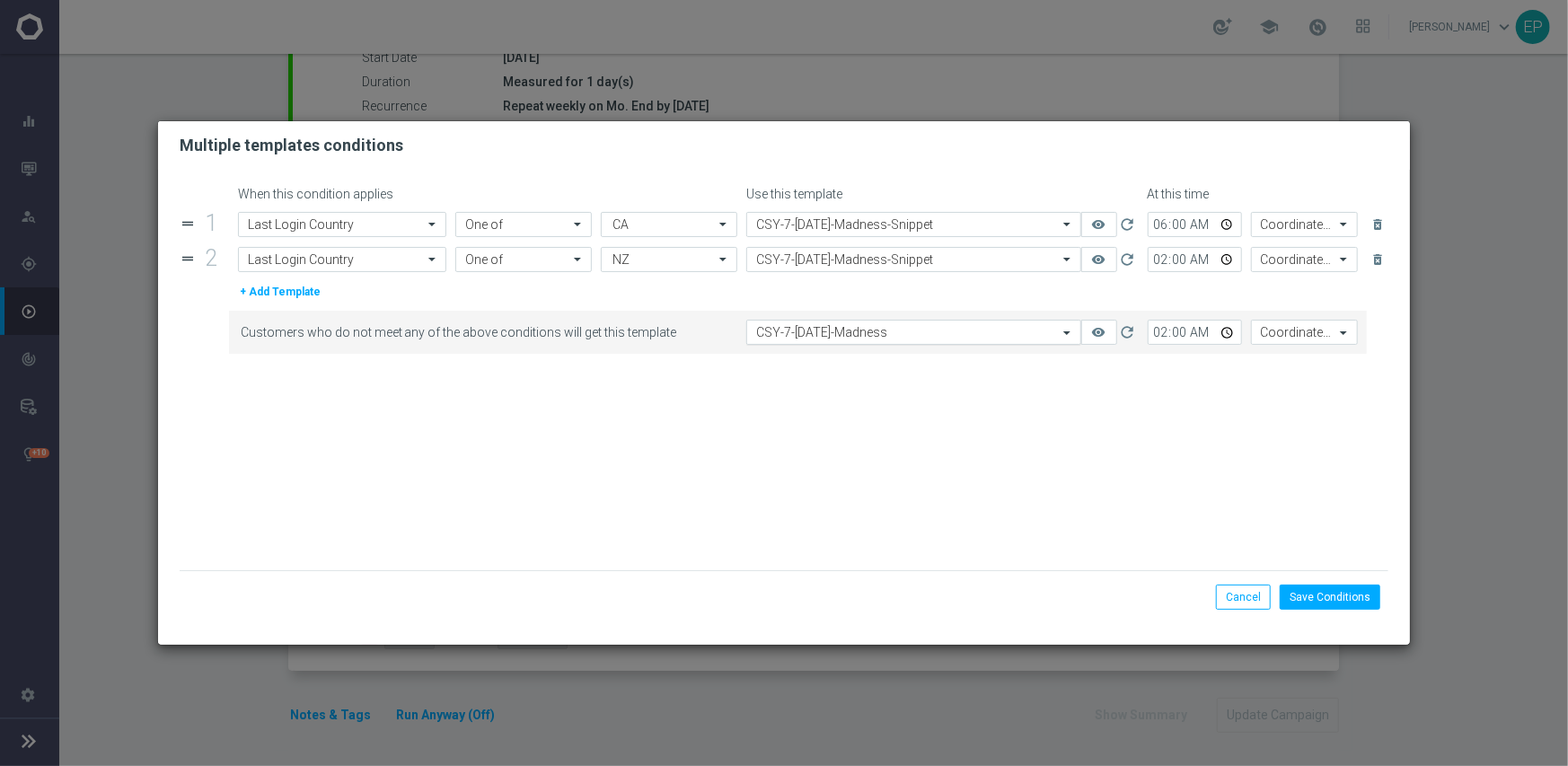
click at [946, 335] on input "text" at bounding box center [895, 332] width 279 height 15
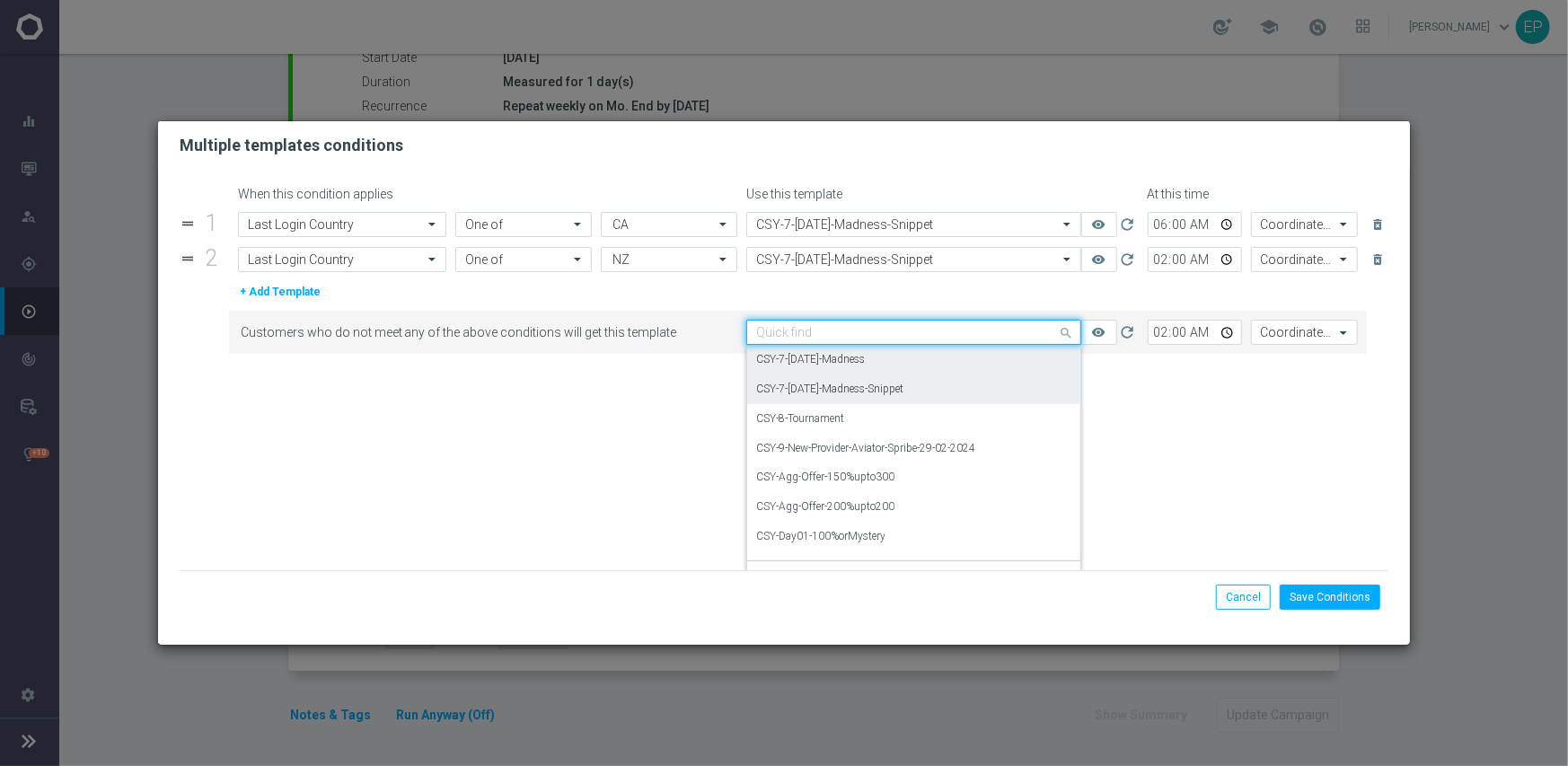
click at [953, 395] on div "CSY-7-Monday-Madness-Snippet" at bounding box center [913, 389] width 315 height 30
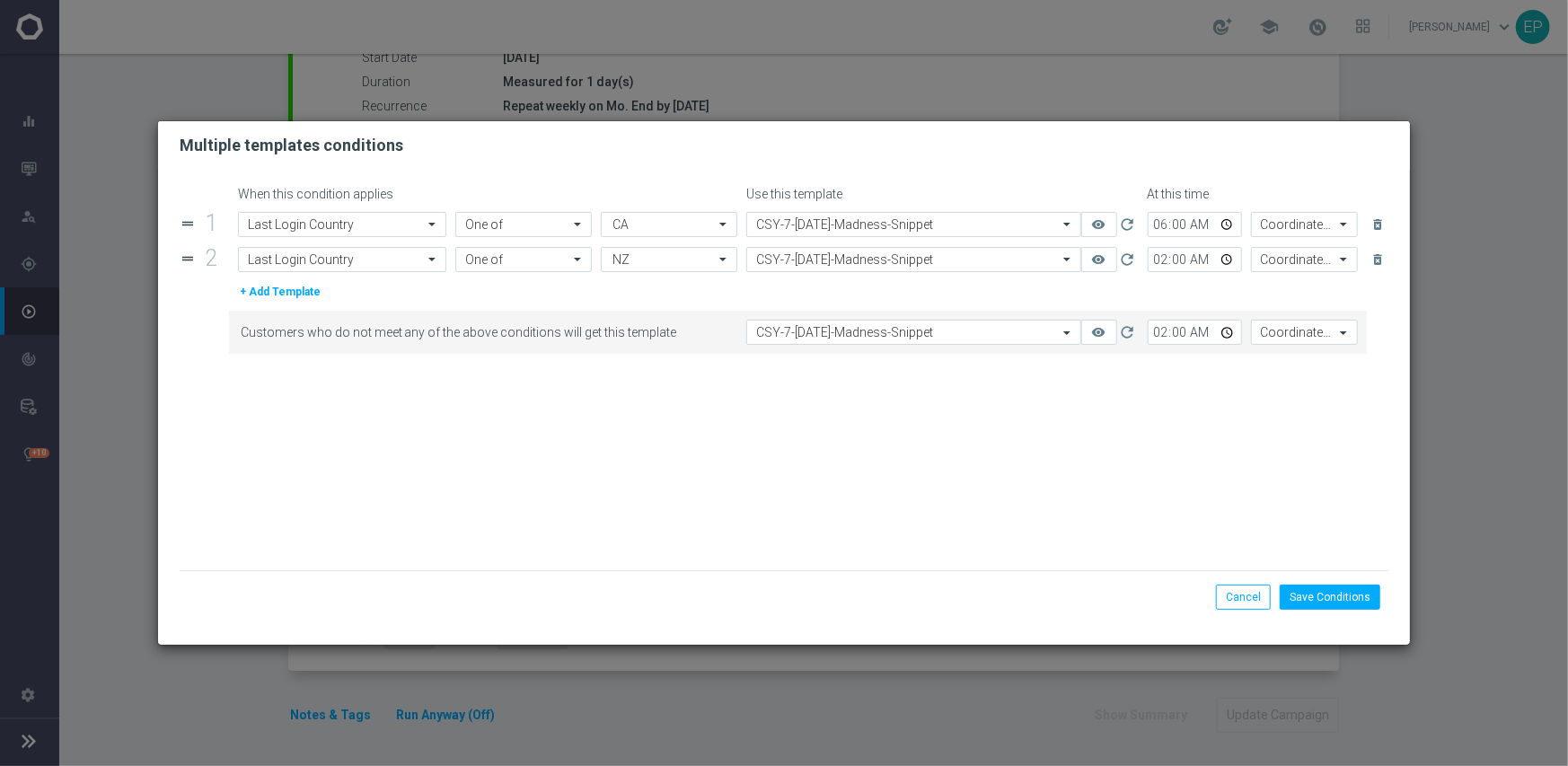
click at [945, 408] on form "When this condition applies Use this template At this time drag_handle 1 Attrib…" at bounding box center [784, 379] width 1209 height 383
click at [1316, 601] on button "Save Conditions" at bounding box center [1330, 597] width 100 height 25
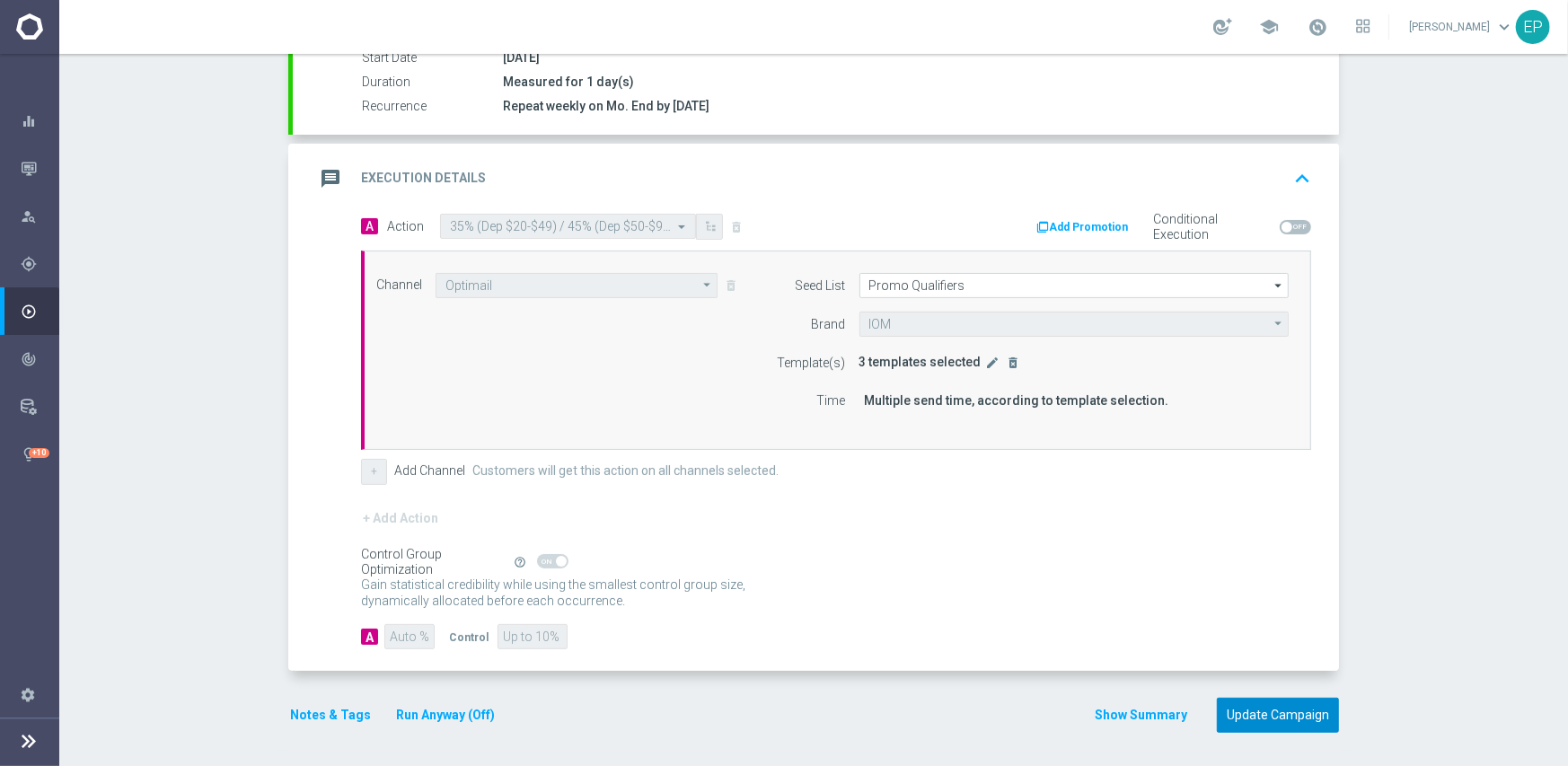
click at [1295, 712] on button "Update Campaign" at bounding box center [1277, 715] width 122 height 35
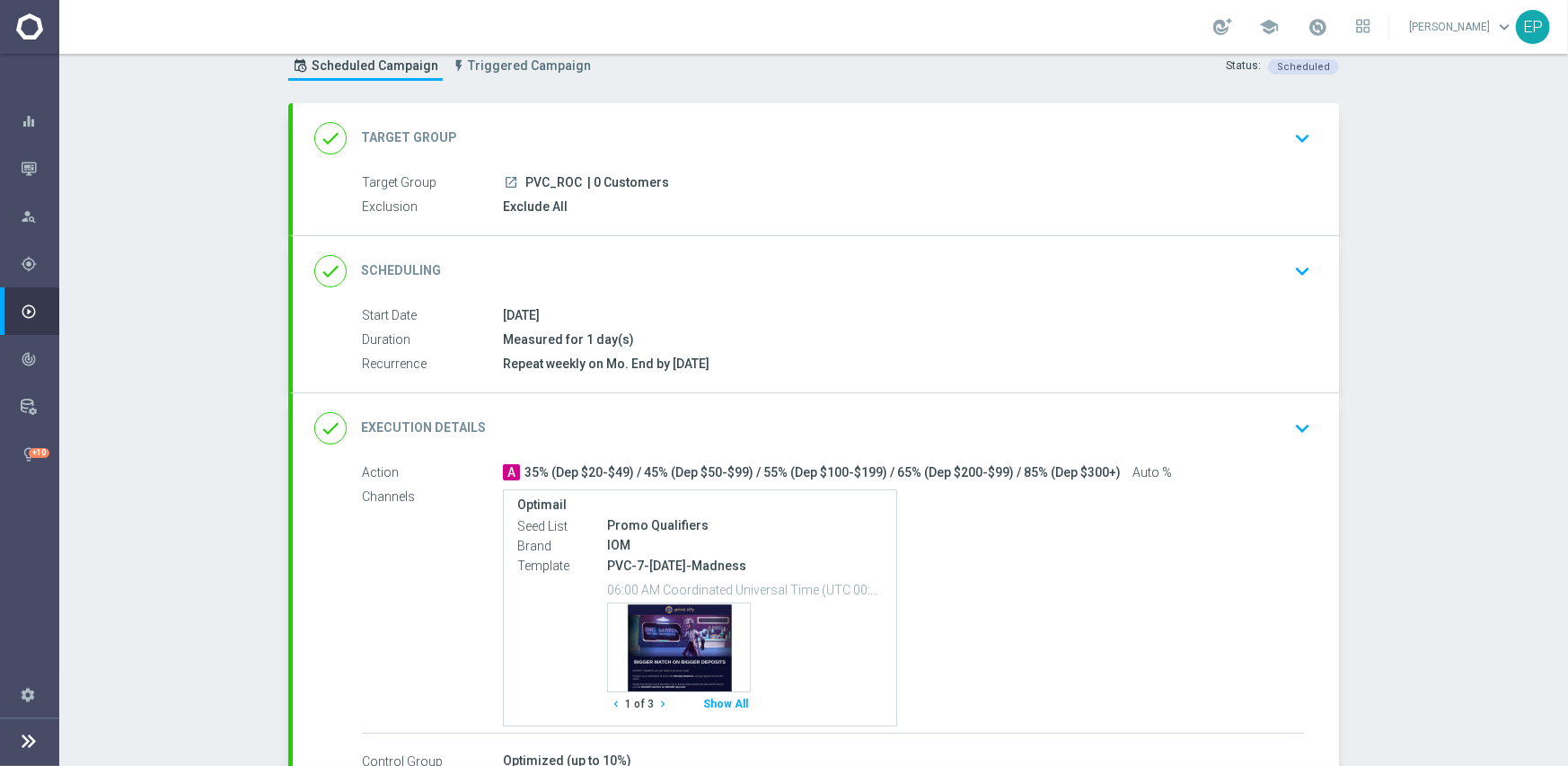
scroll to position [90, 0]
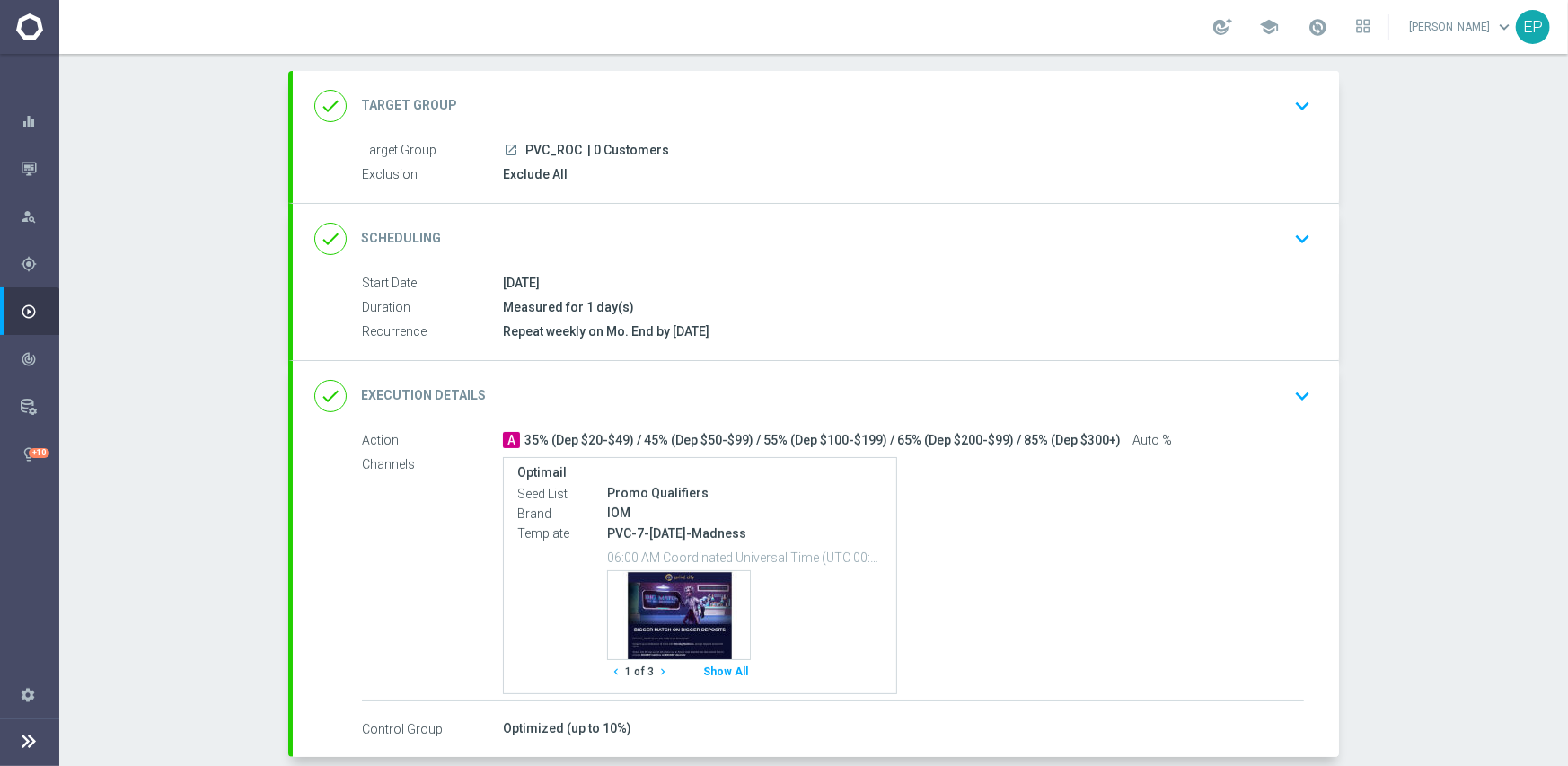
click at [846, 408] on div "done Execution Details keyboard_arrow_down" at bounding box center [815, 395] width 1003 height 34
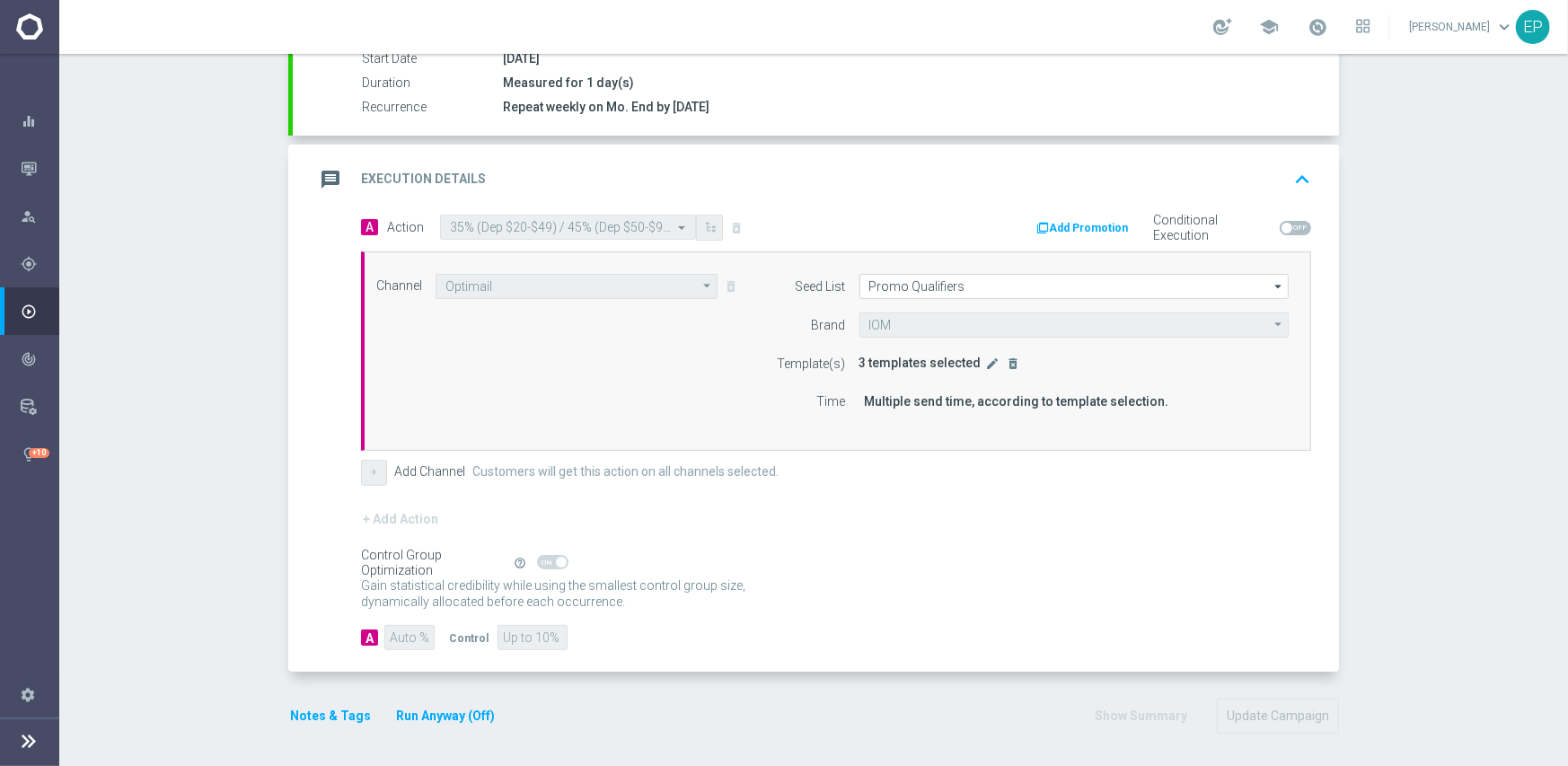
scroll to position [315, 0]
click at [986, 361] on icon "edit" at bounding box center [993, 362] width 14 height 14
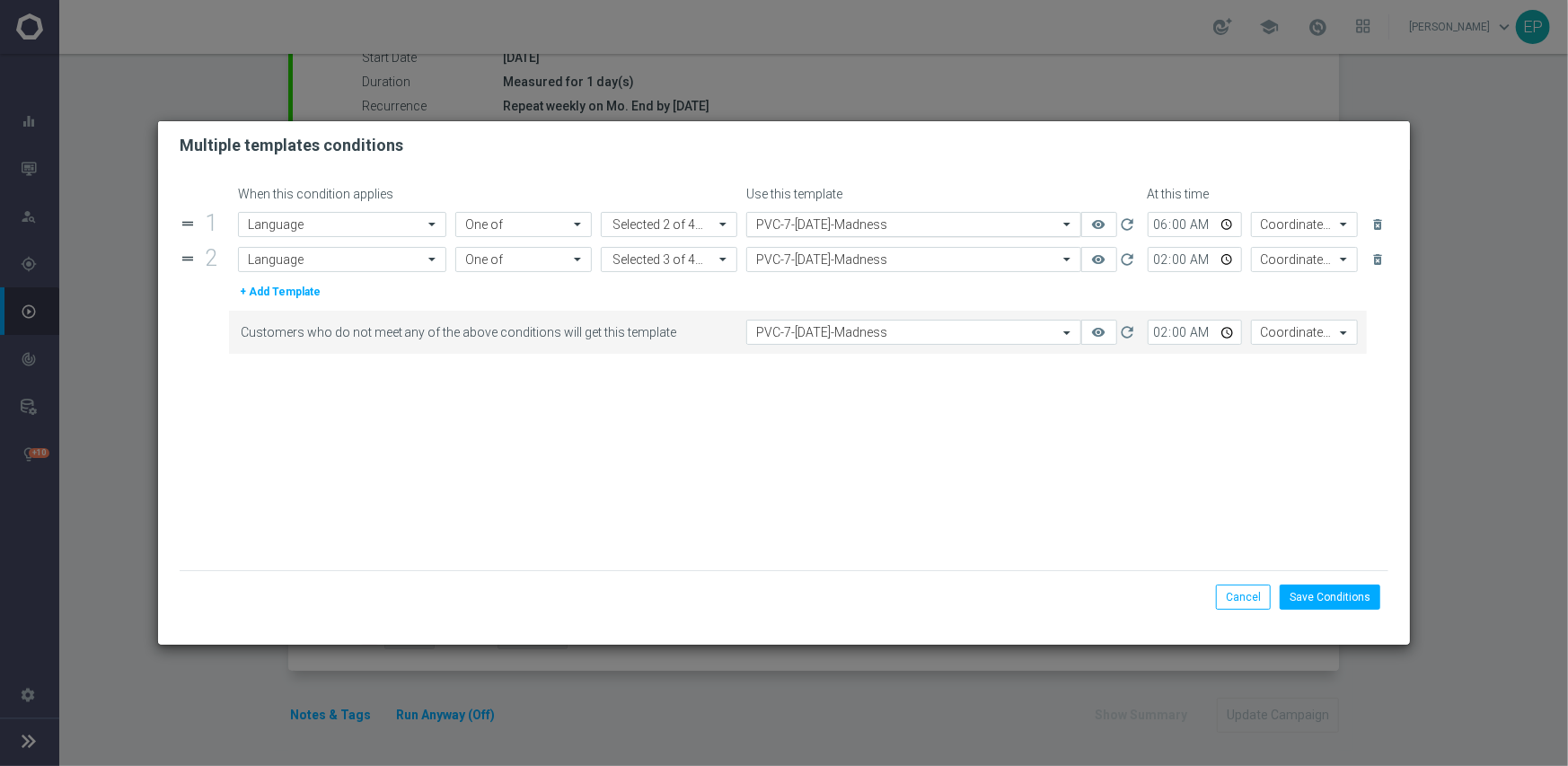
click at [949, 226] on input "text" at bounding box center [895, 225] width 279 height 15
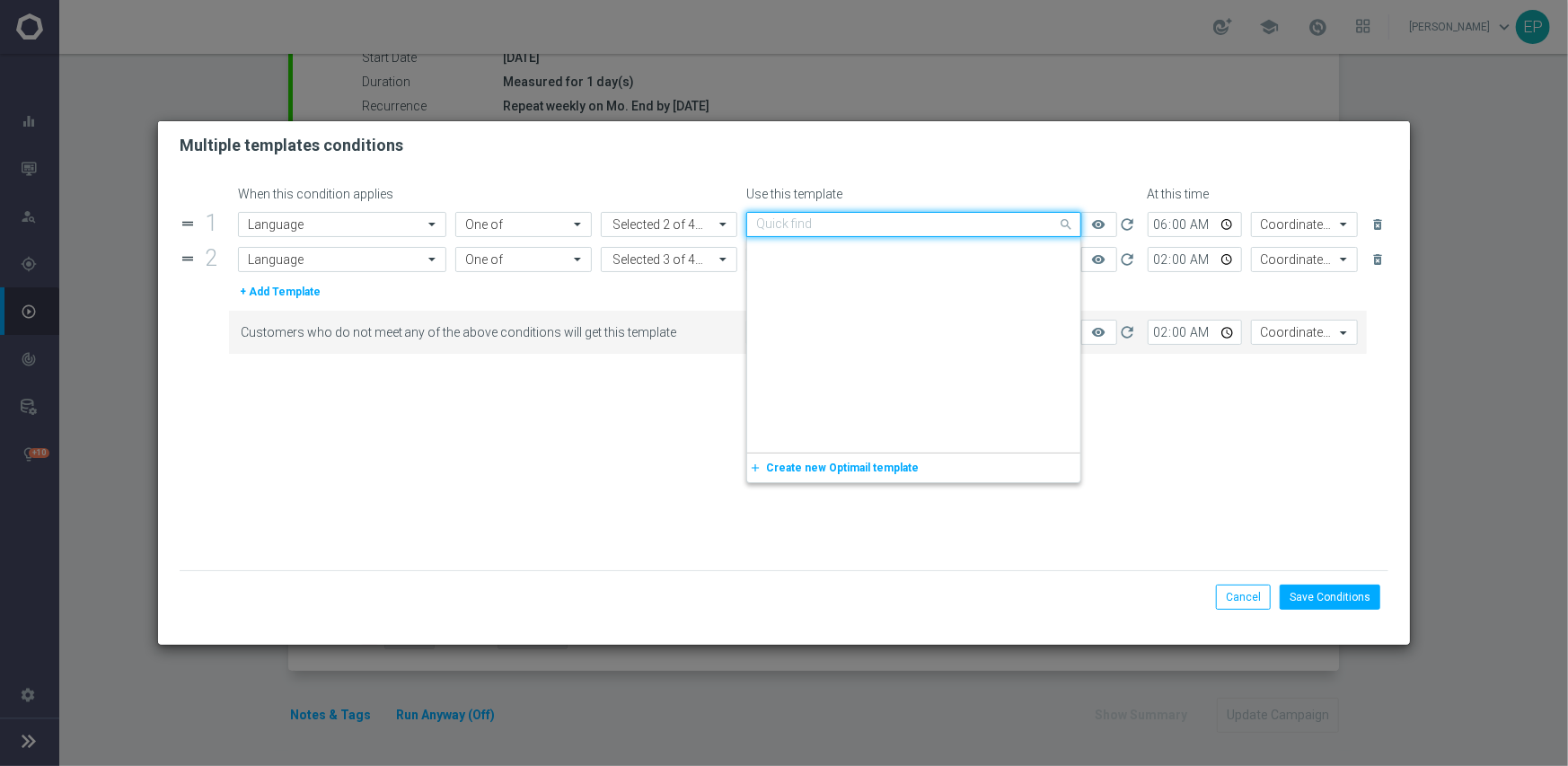
scroll to position [9539, 0]
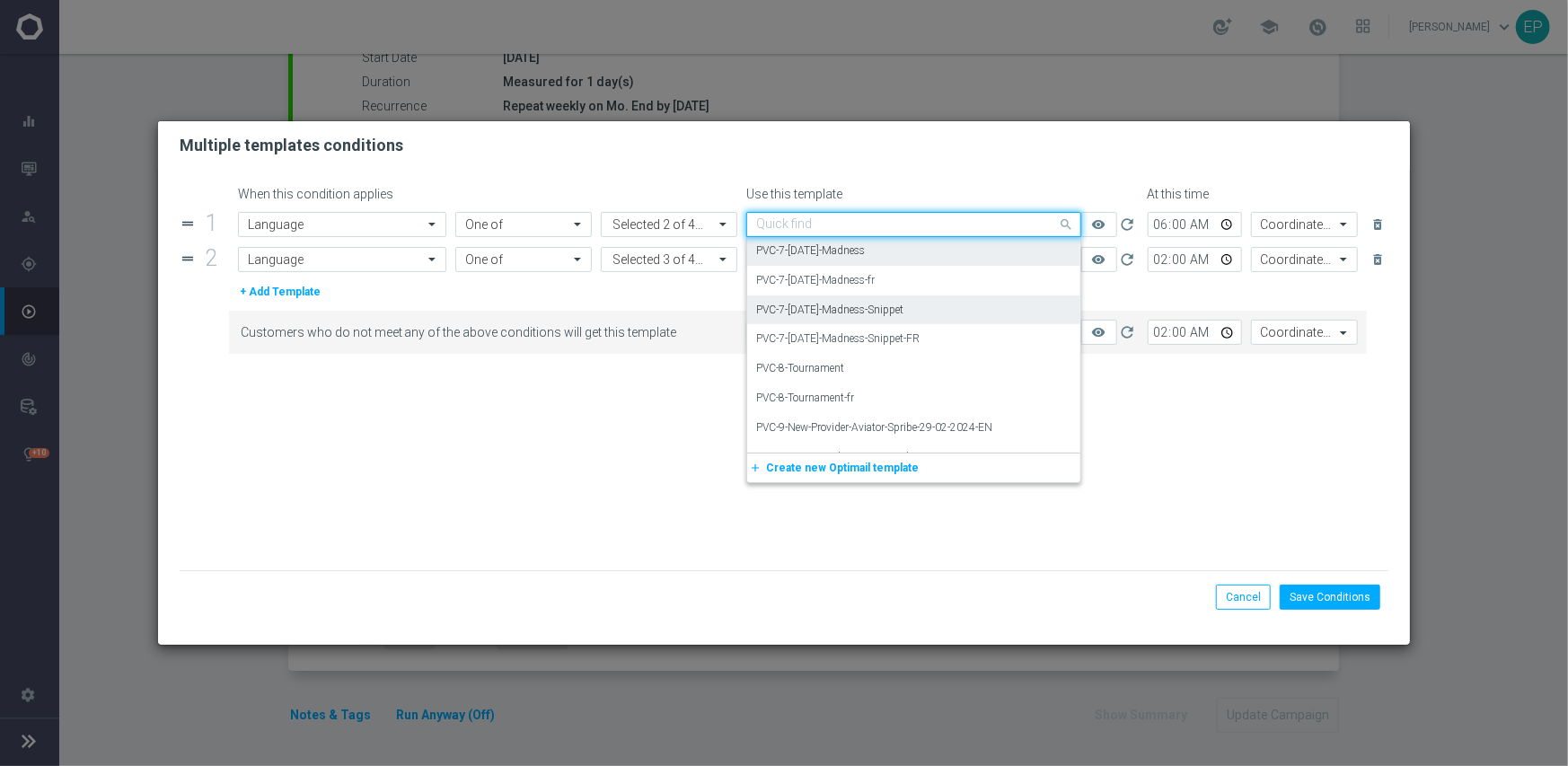
click at [927, 306] on div "PVC-7-[DATE]-Madness-Snippet" at bounding box center [913, 310] width 315 height 30
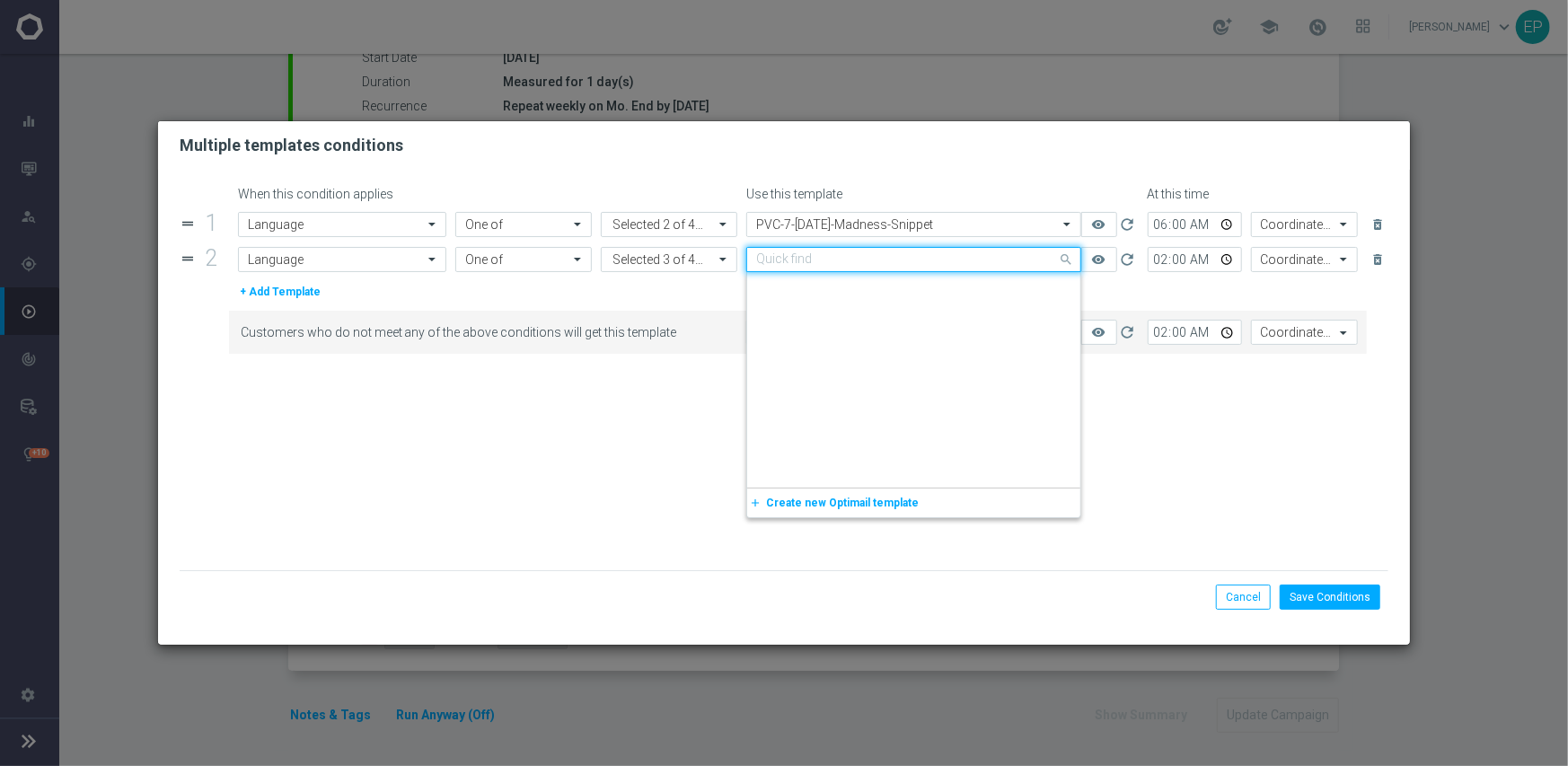
click at [935, 258] on input "text" at bounding box center [895, 260] width 279 height 15
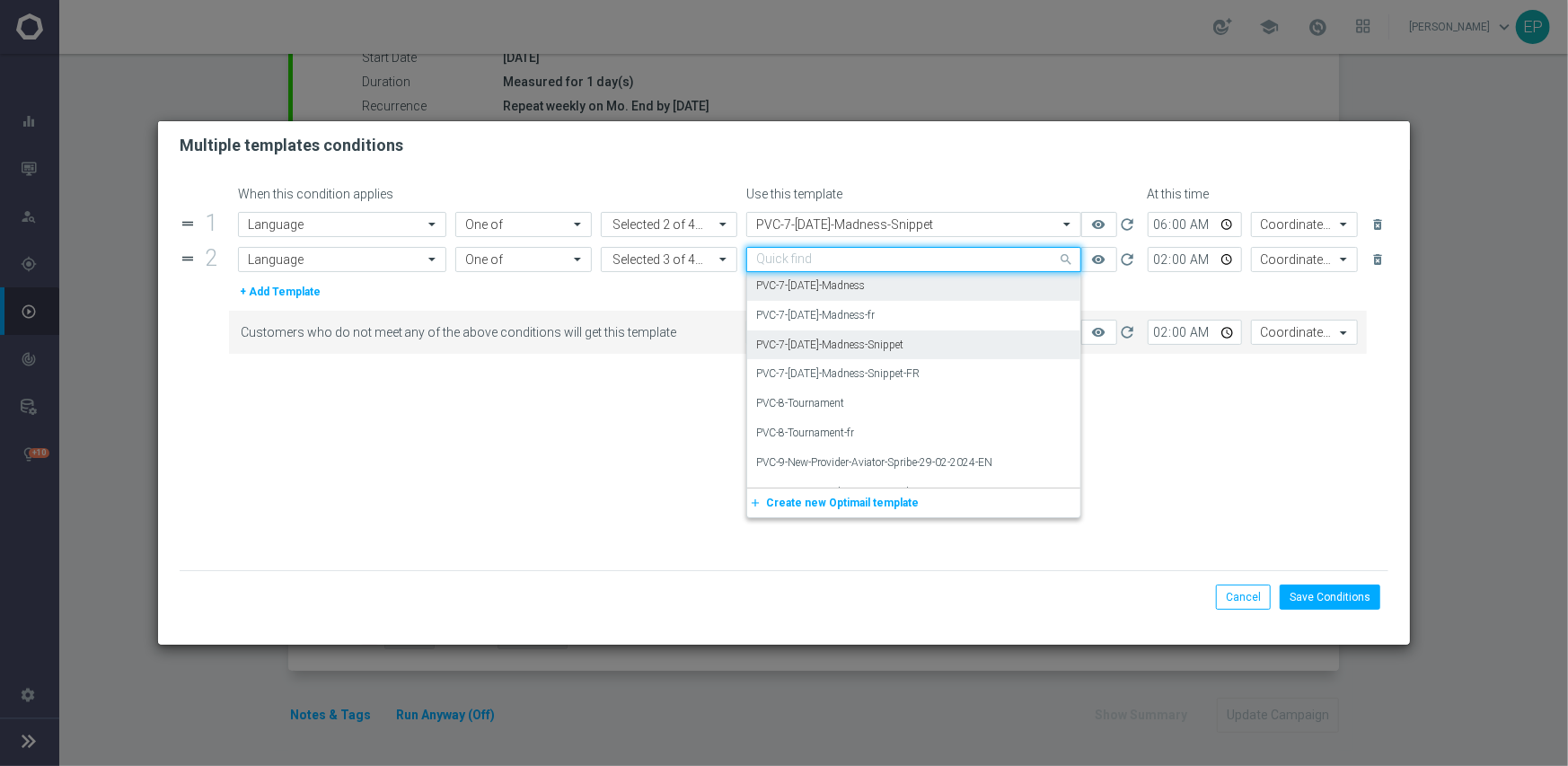
click at [940, 340] on div "PVC-7-[DATE]-Madness-Snippet" at bounding box center [913, 345] width 315 height 30
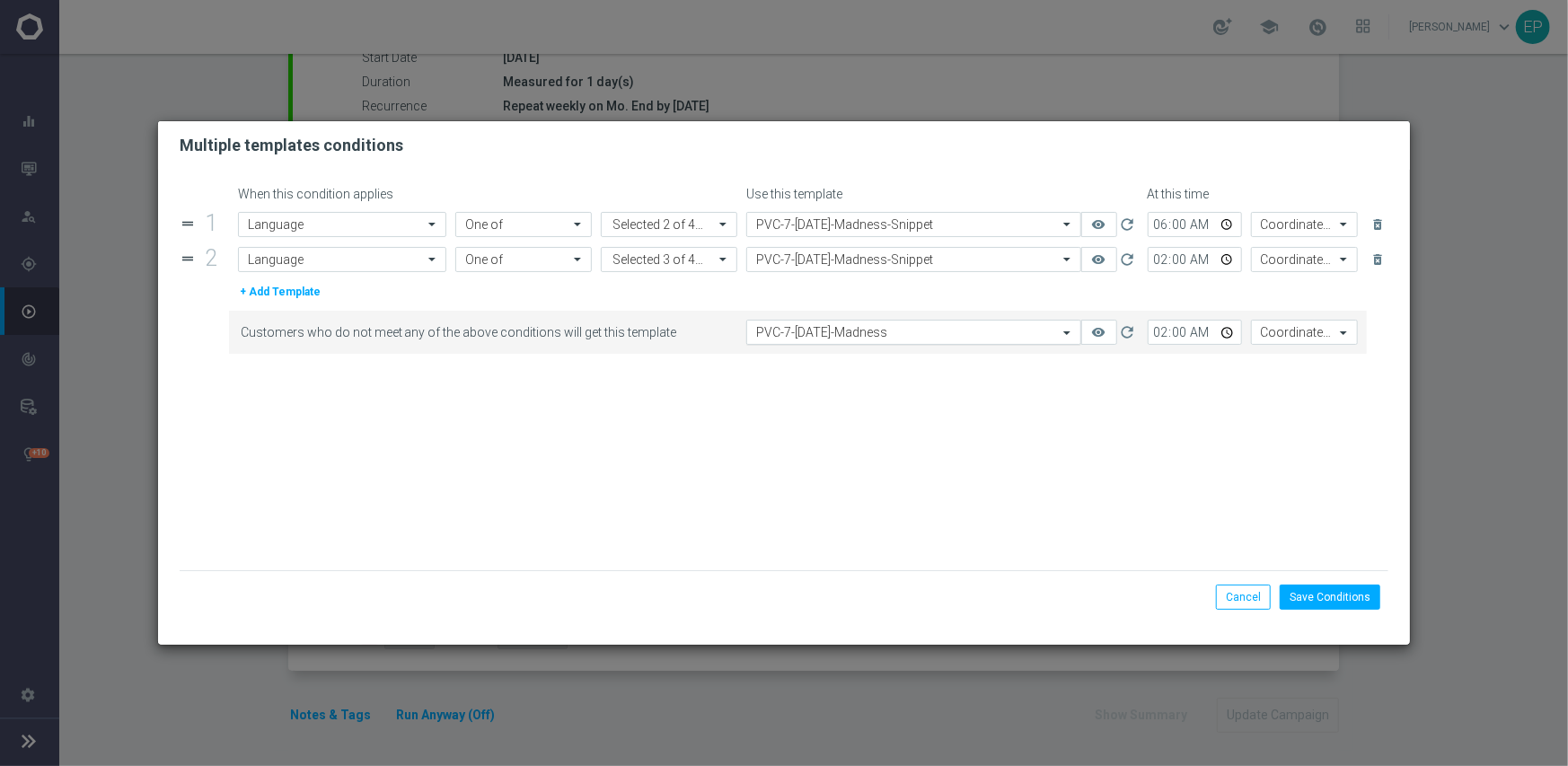
click at [938, 336] on input "text" at bounding box center [895, 332] width 279 height 15
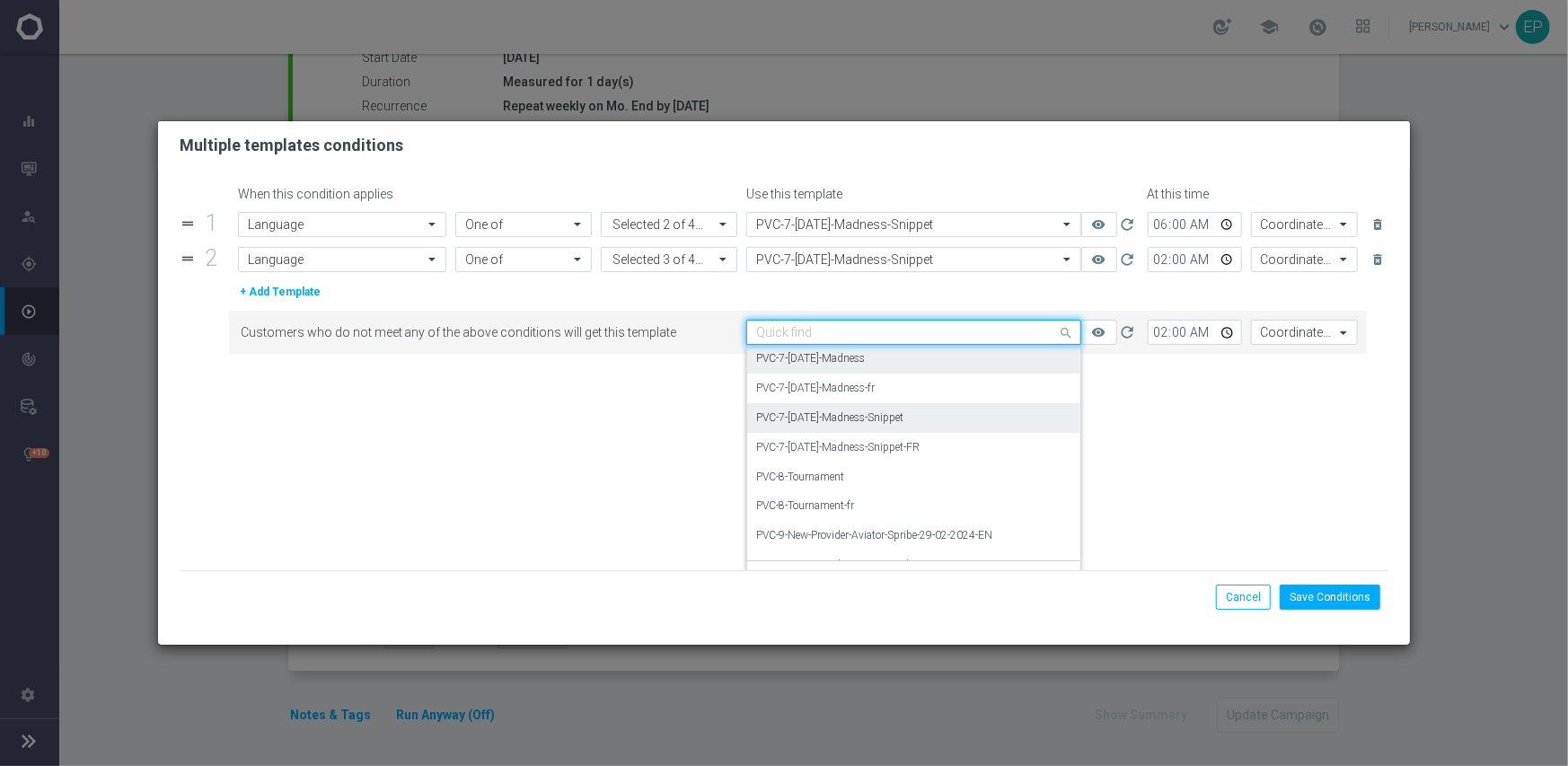
click at [925, 410] on div "PVC-7-[DATE]-Madness-Snippet" at bounding box center [913, 417] width 315 height 30
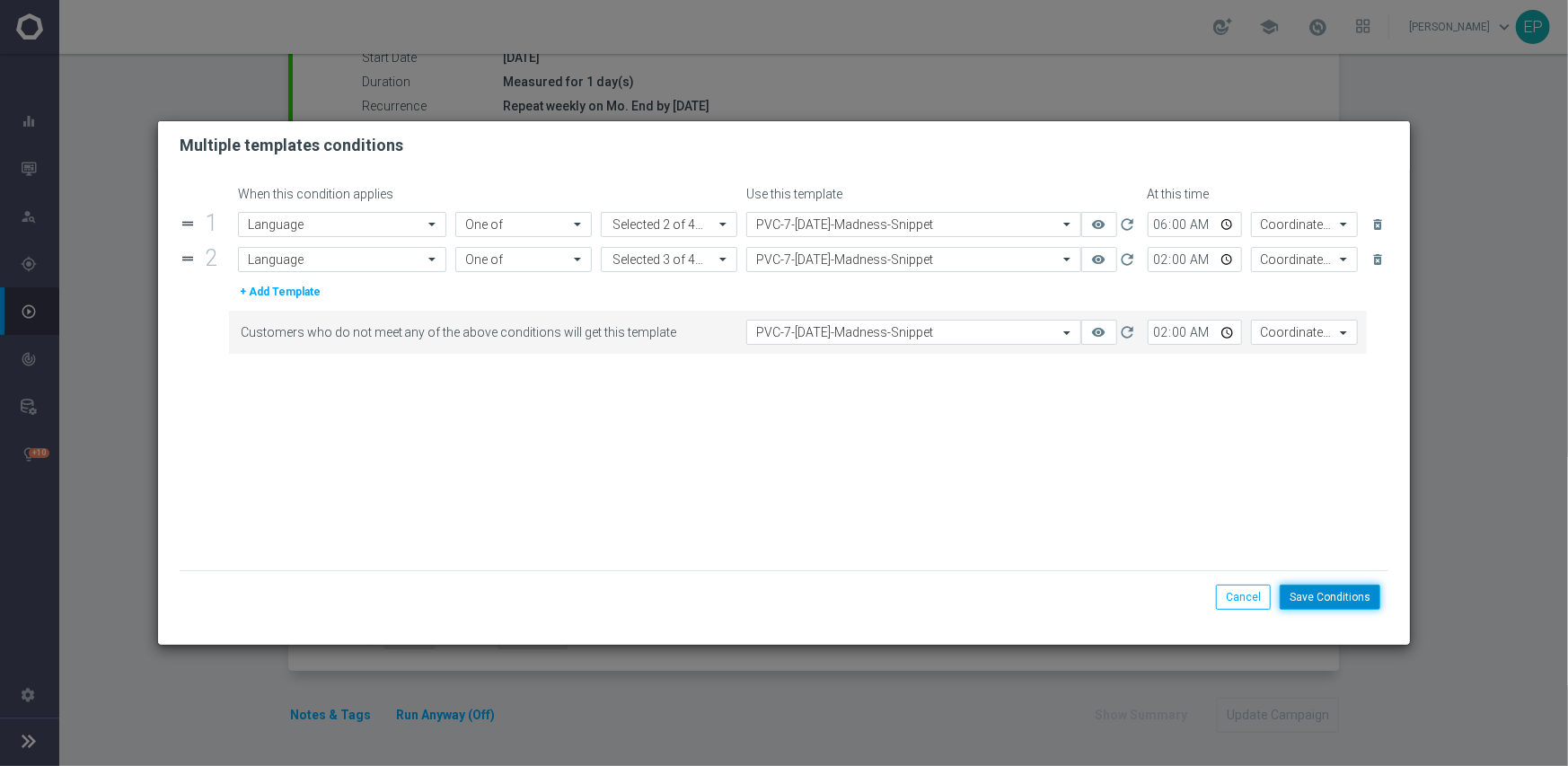
click at [1338, 595] on button "Save Conditions" at bounding box center [1330, 597] width 100 height 25
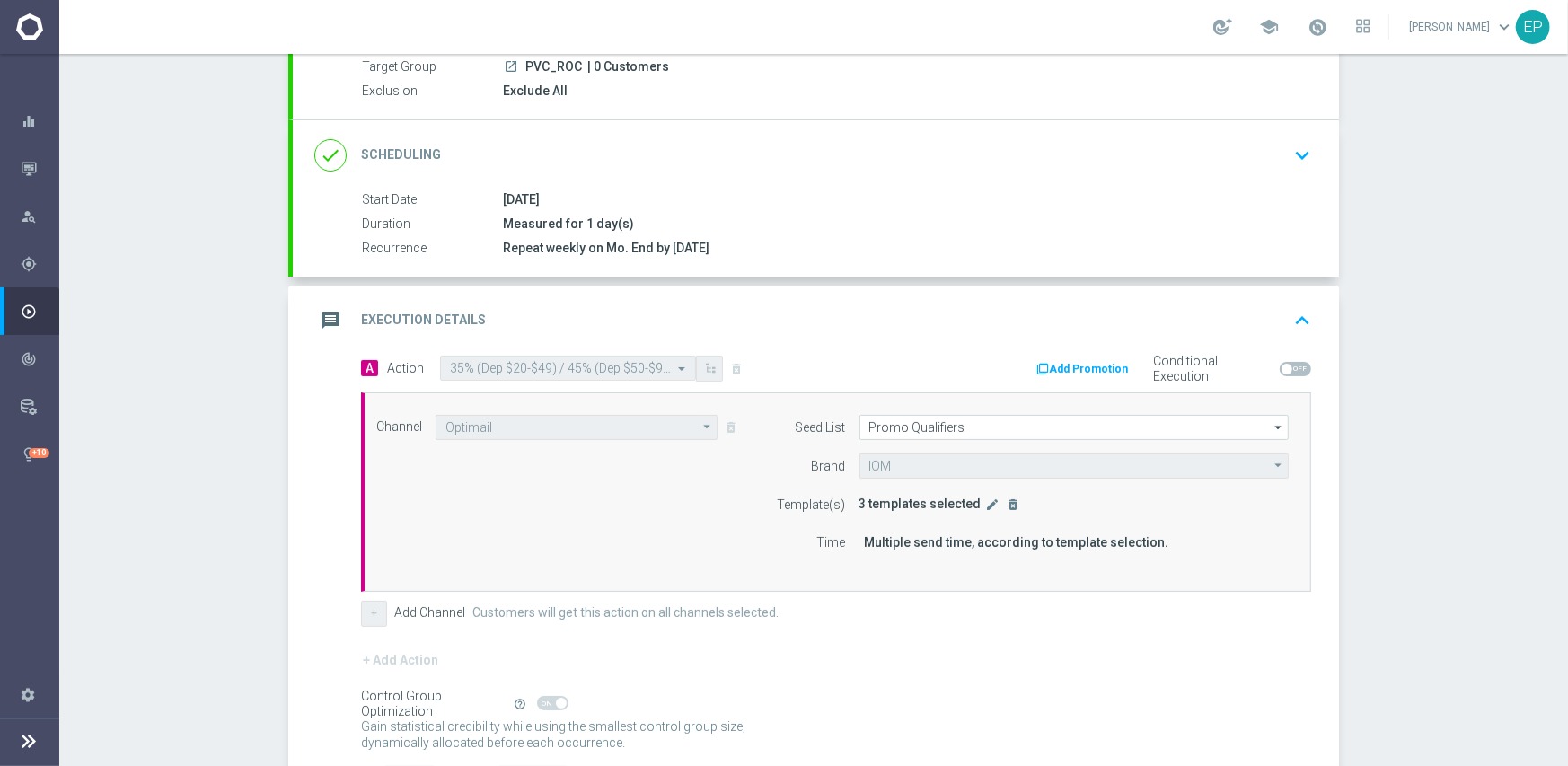
scroll to position [315, 0]
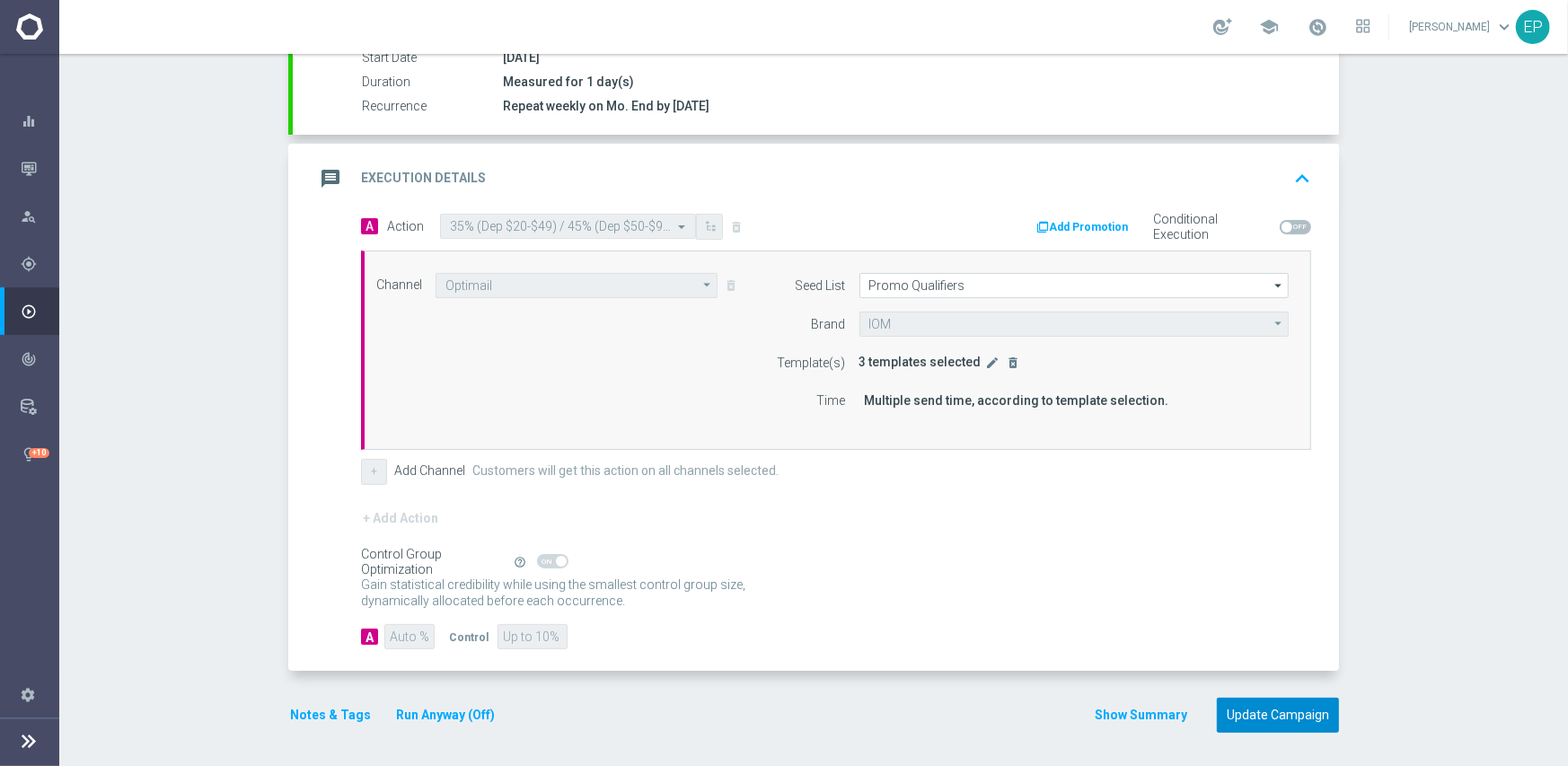
click at [1275, 708] on button "Update Campaign" at bounding box center [1277, 715] width 122 height 35
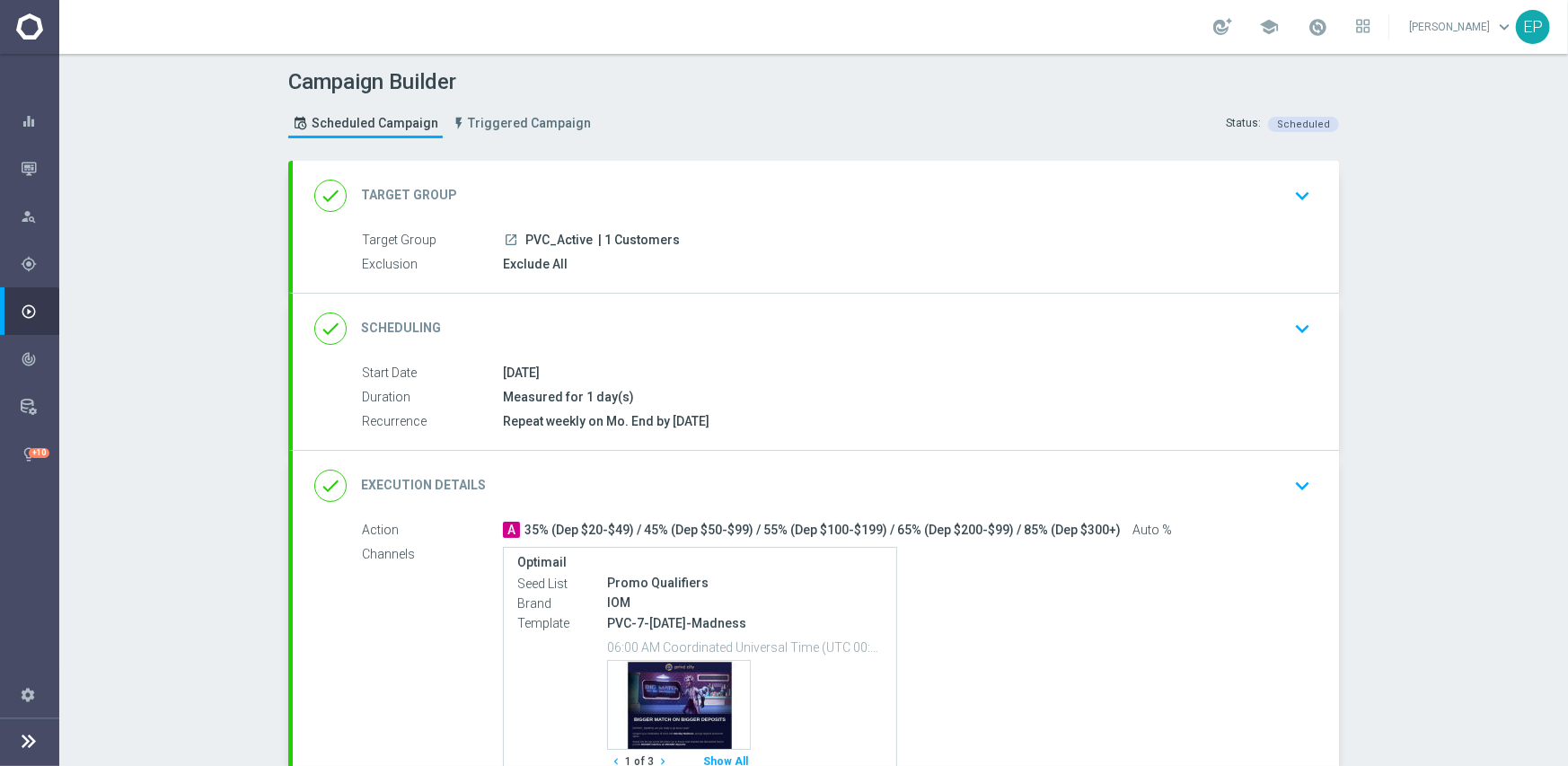
click at [820, 509] on div "done Execution Details keyboard_arrow_down" at bounding box center [815, 486] width 1046 height 70
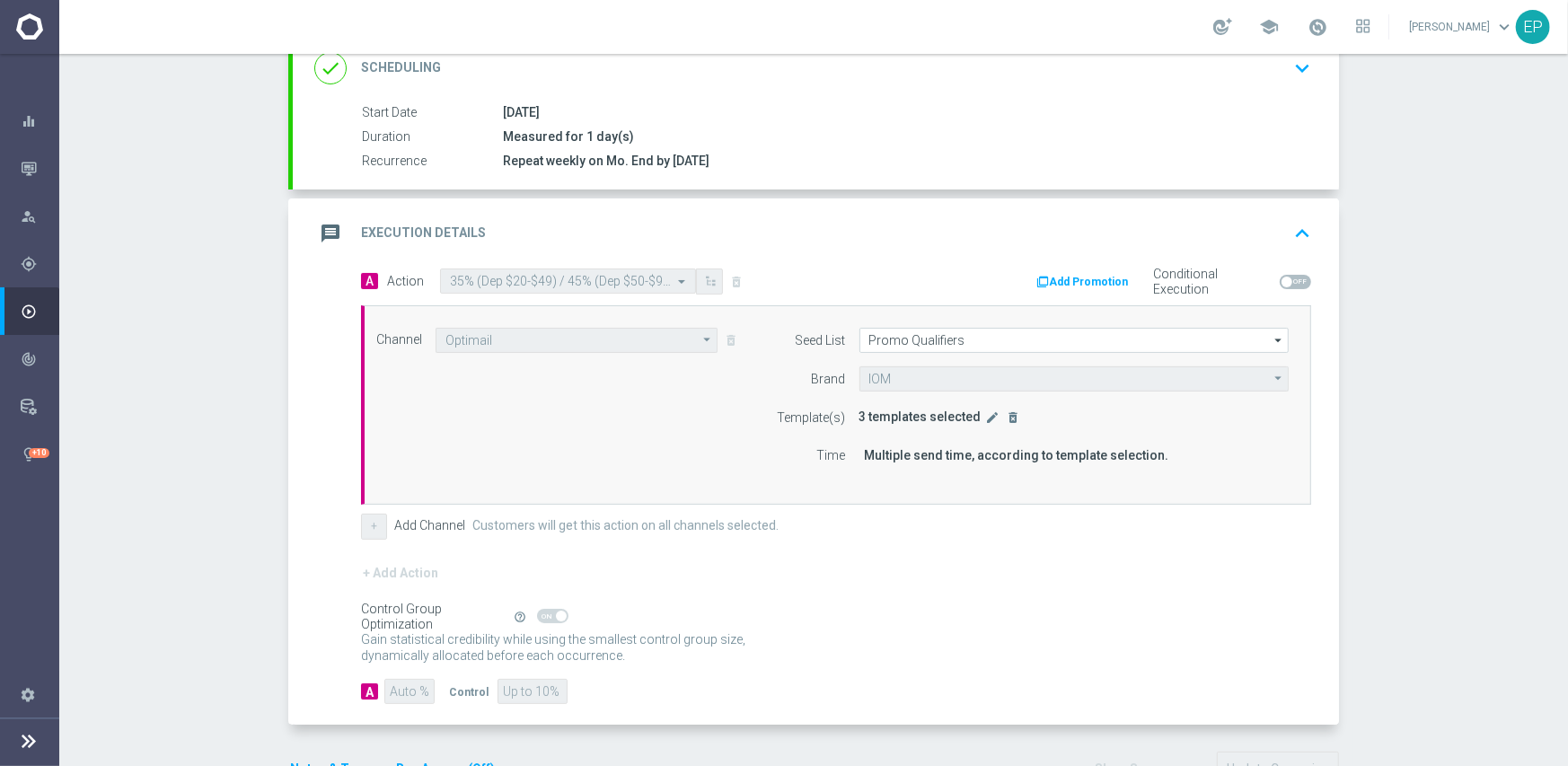
scroll to position [315, 0]
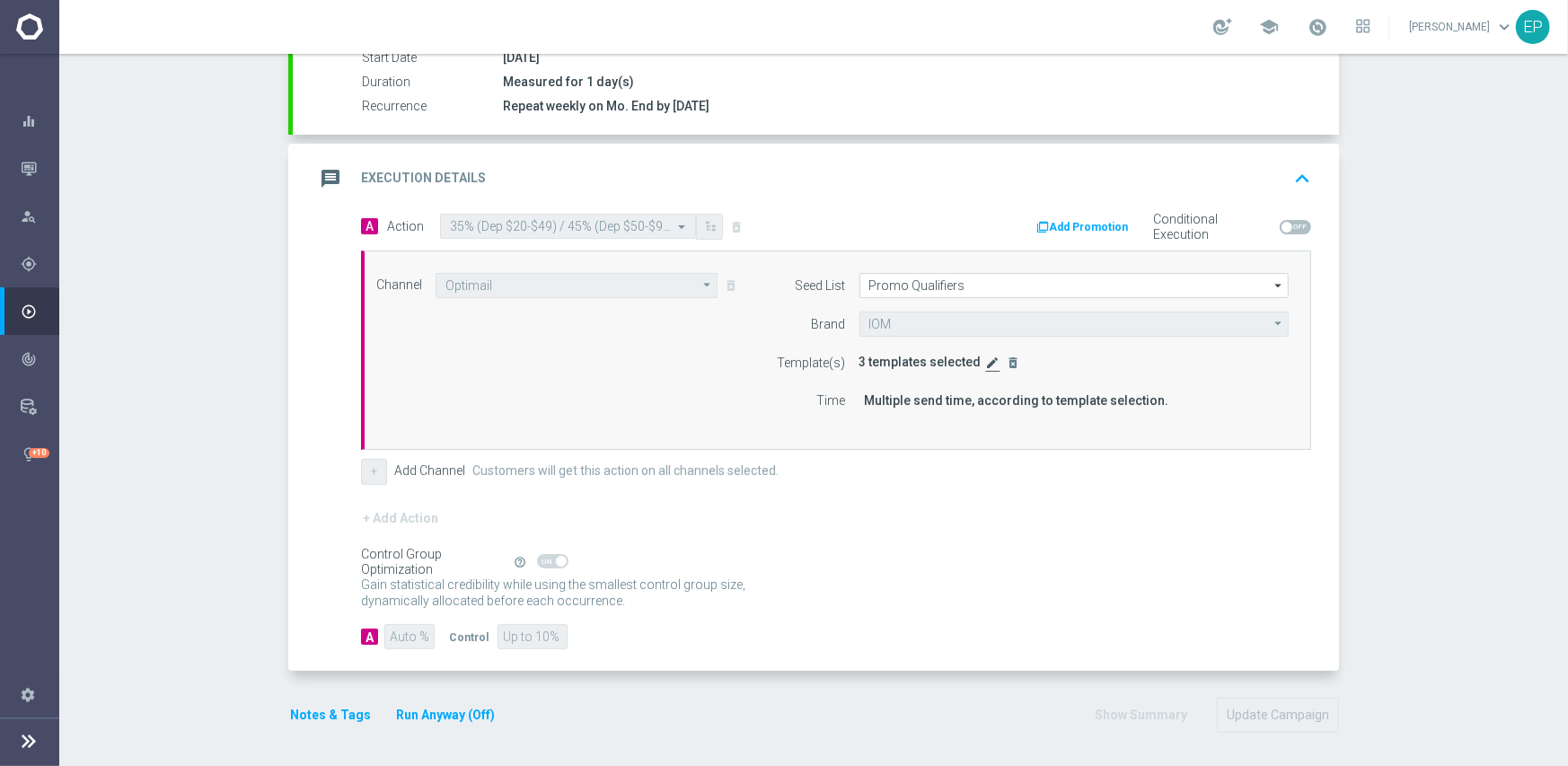
click at [986, 361] on icon "edit" at bounding box center [993, 362] width 14 height 14
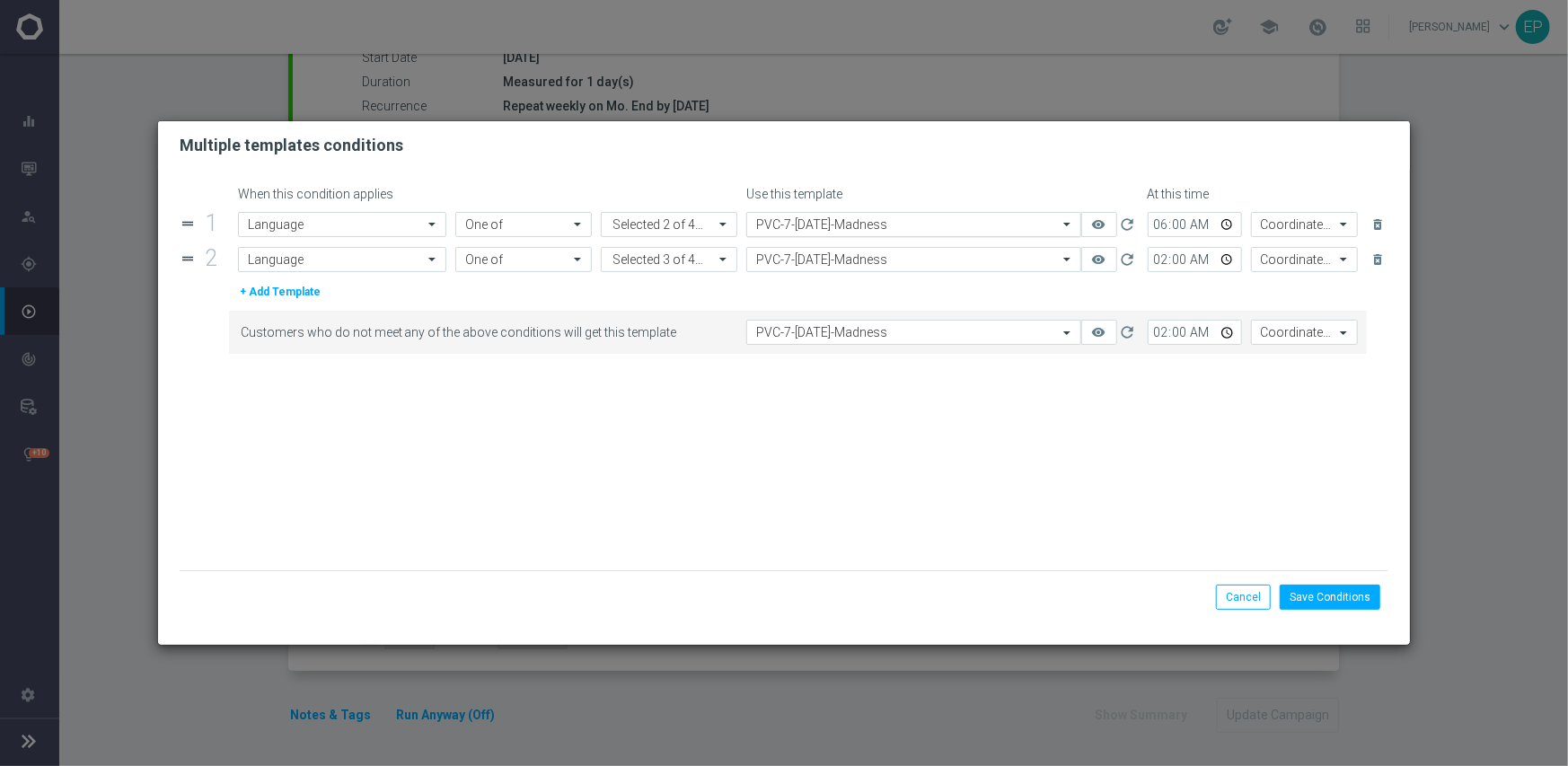
click at [888, 225] on input "text" at bounding box center [895, 225] width 279 height 15
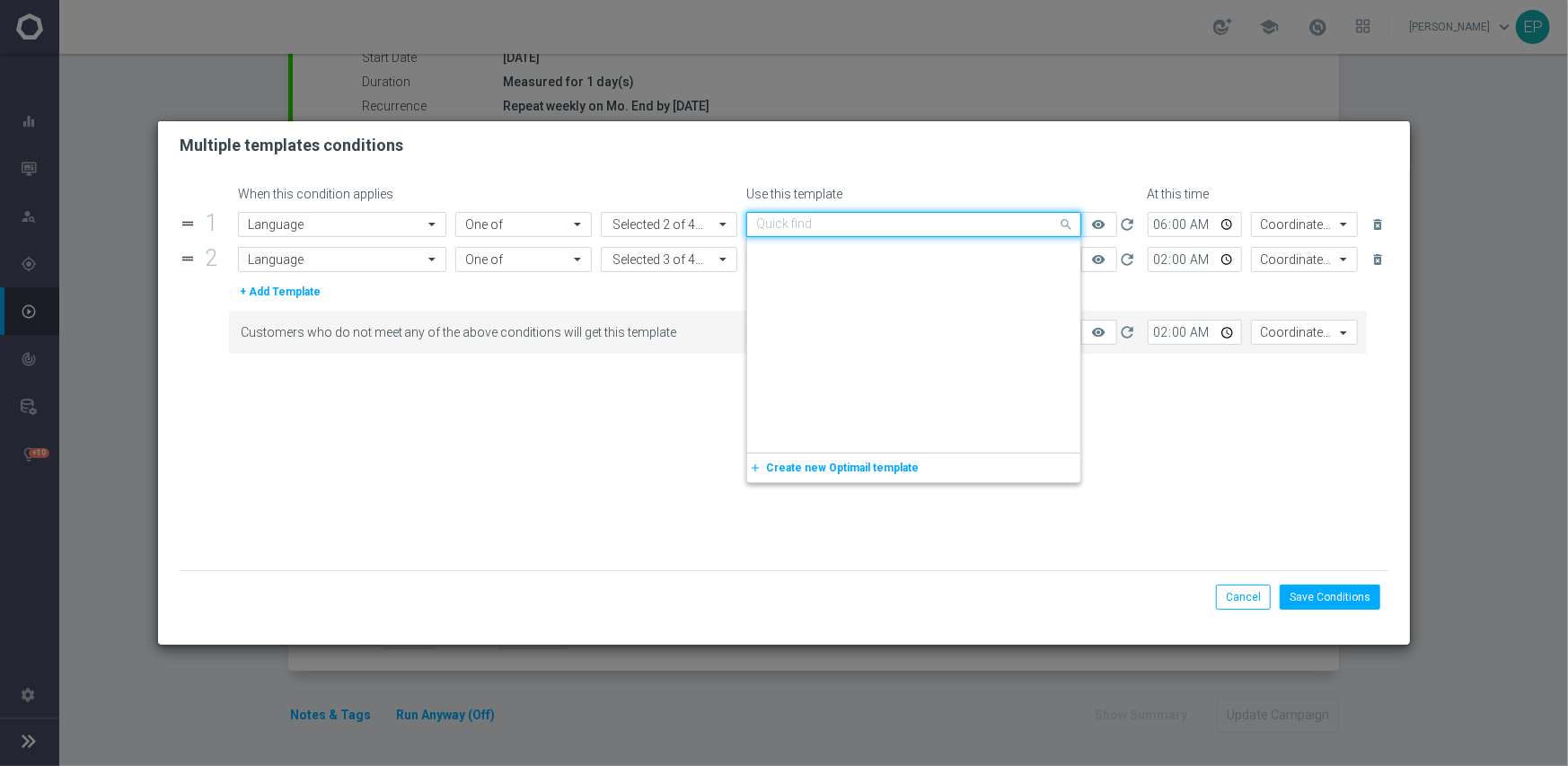
scroll to position [9539, 0]
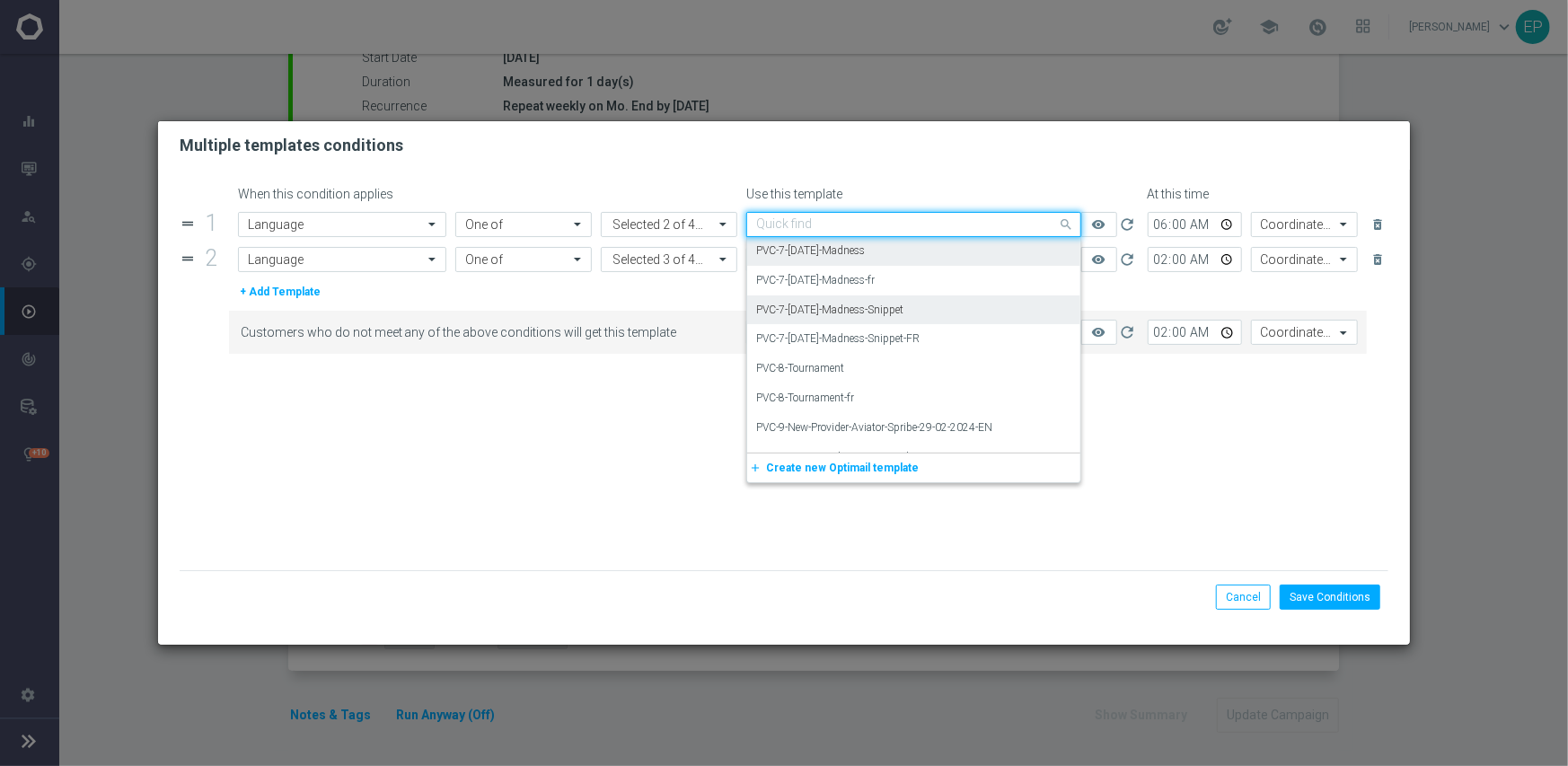
click at [901, 303] on label "PVC-7-[DATE]-Madness-Snippet" at bounding box center [829, 310] width 147 height 15
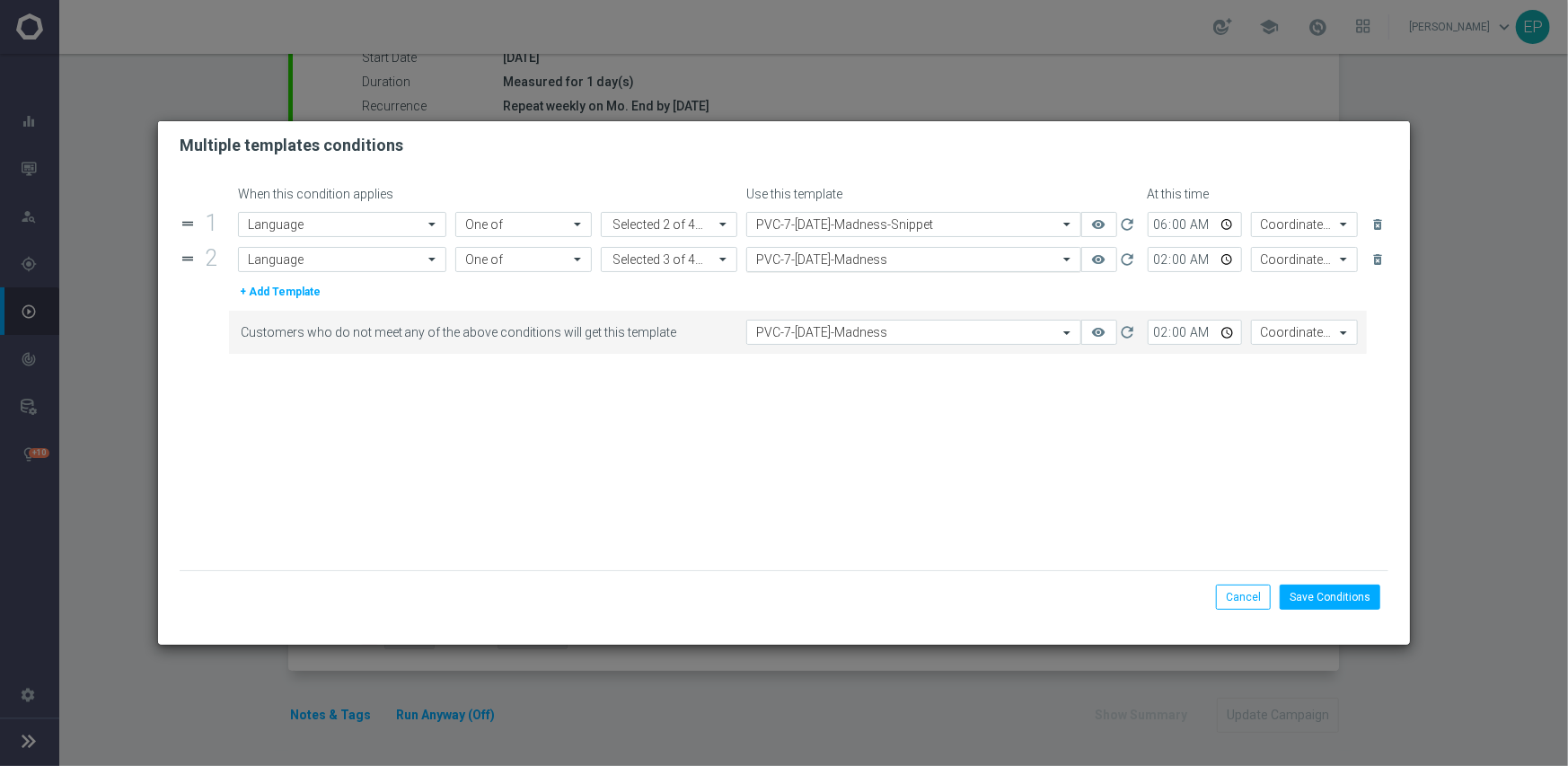
click at [914, 256] on input "text" at bounding box center [895, 260] width 279 height 15
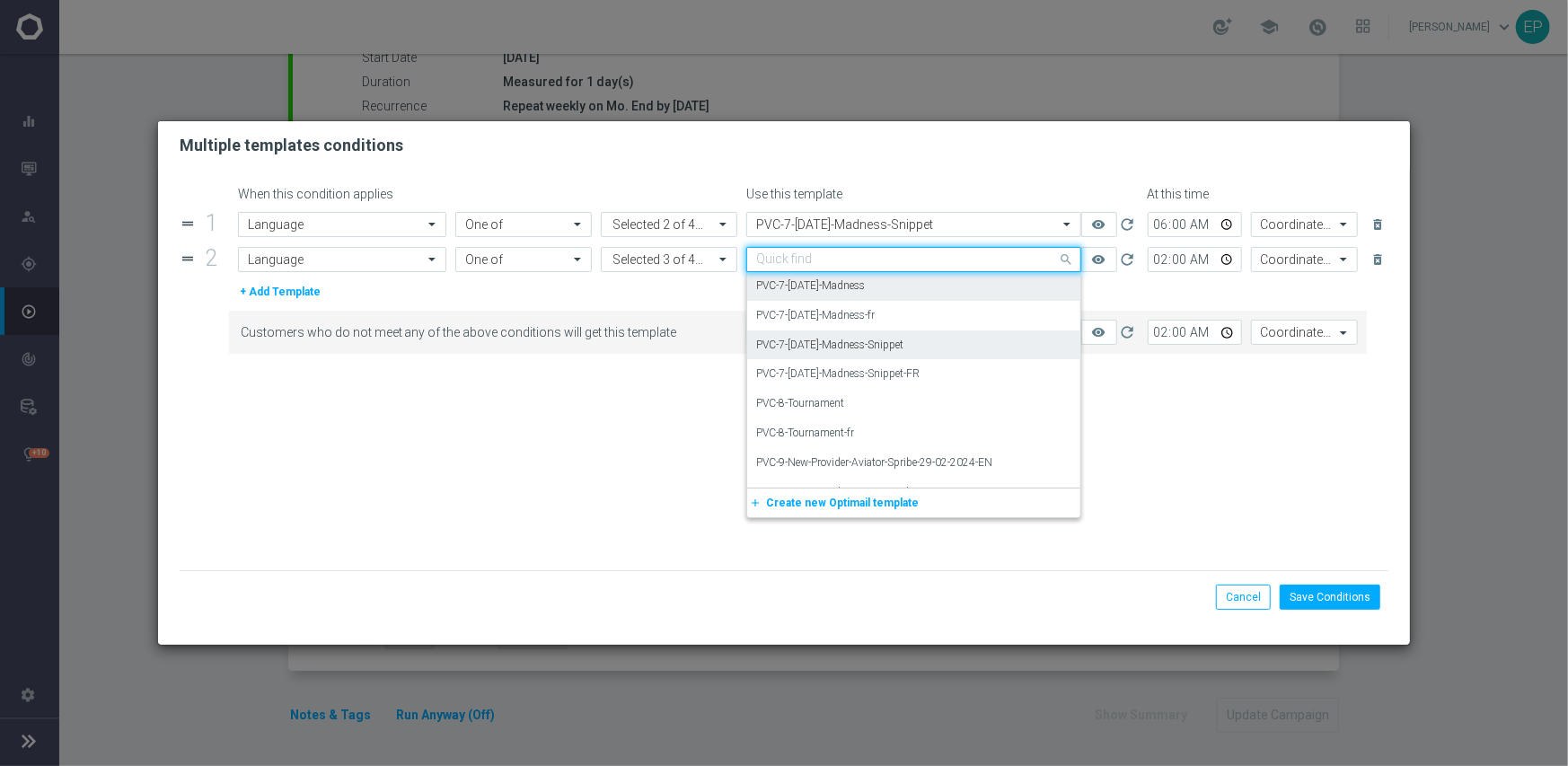
click at [926, 345] on div "PVC-7-[DATE]-Madness-Snippet" at bounding box center [913, 345] width 315 height 30
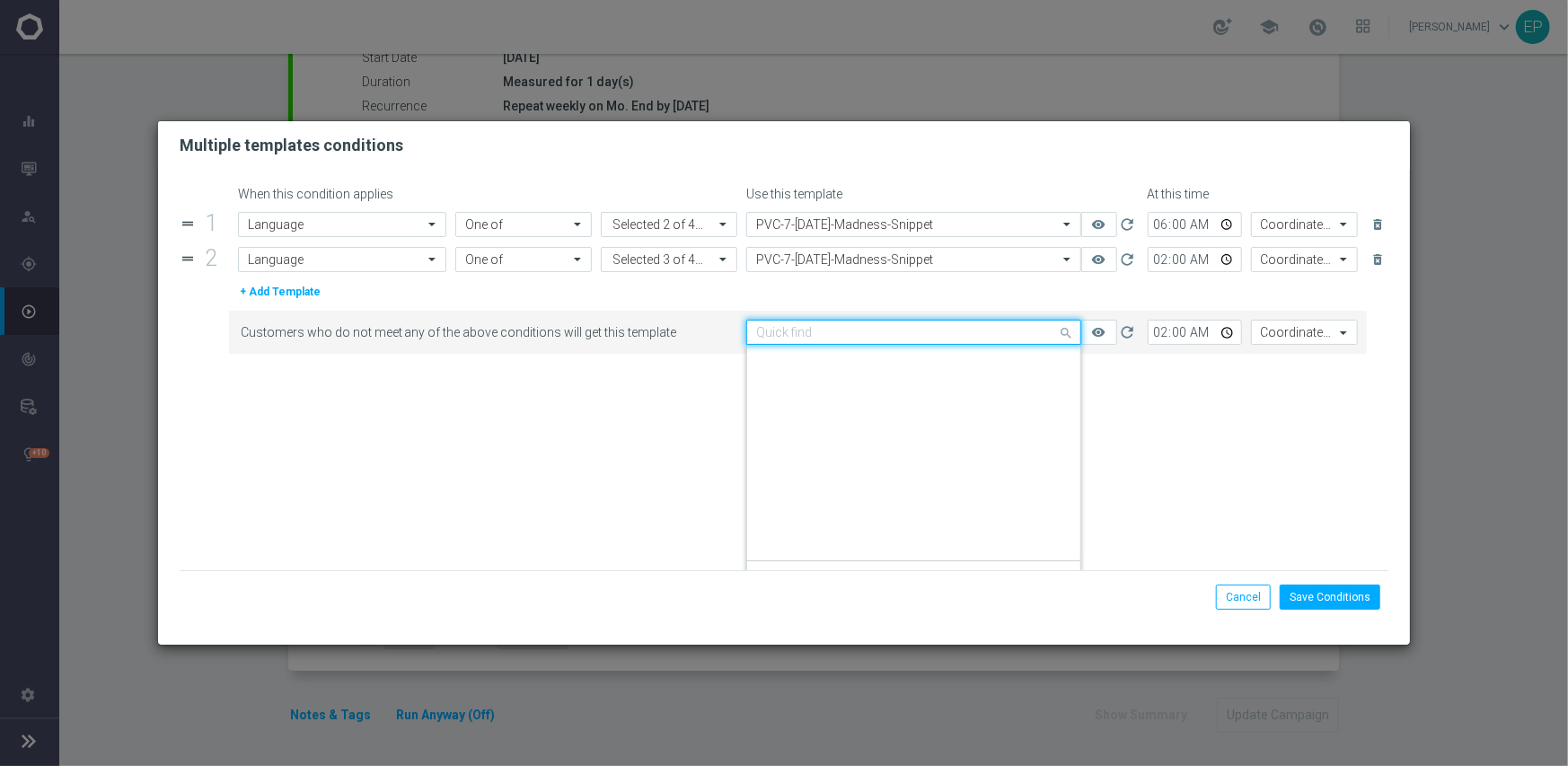
click at [922, 325] on input "text" at bounding box center [895, 332] width 279 height 15
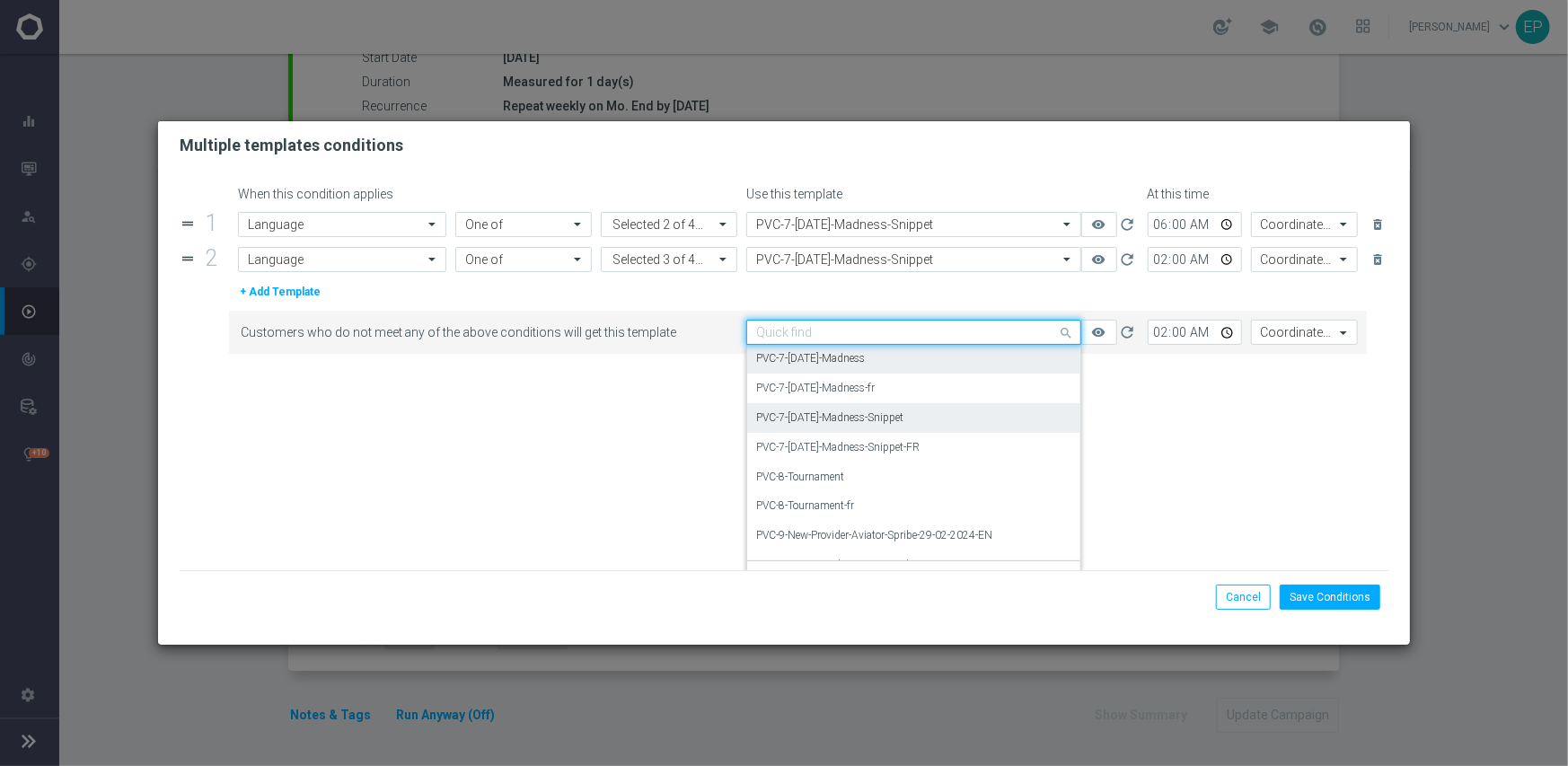
click at [934, 414] on div "PVC-7-Monday-Madness-Snippet" at bounding box center [913, 417] width 315 height 30
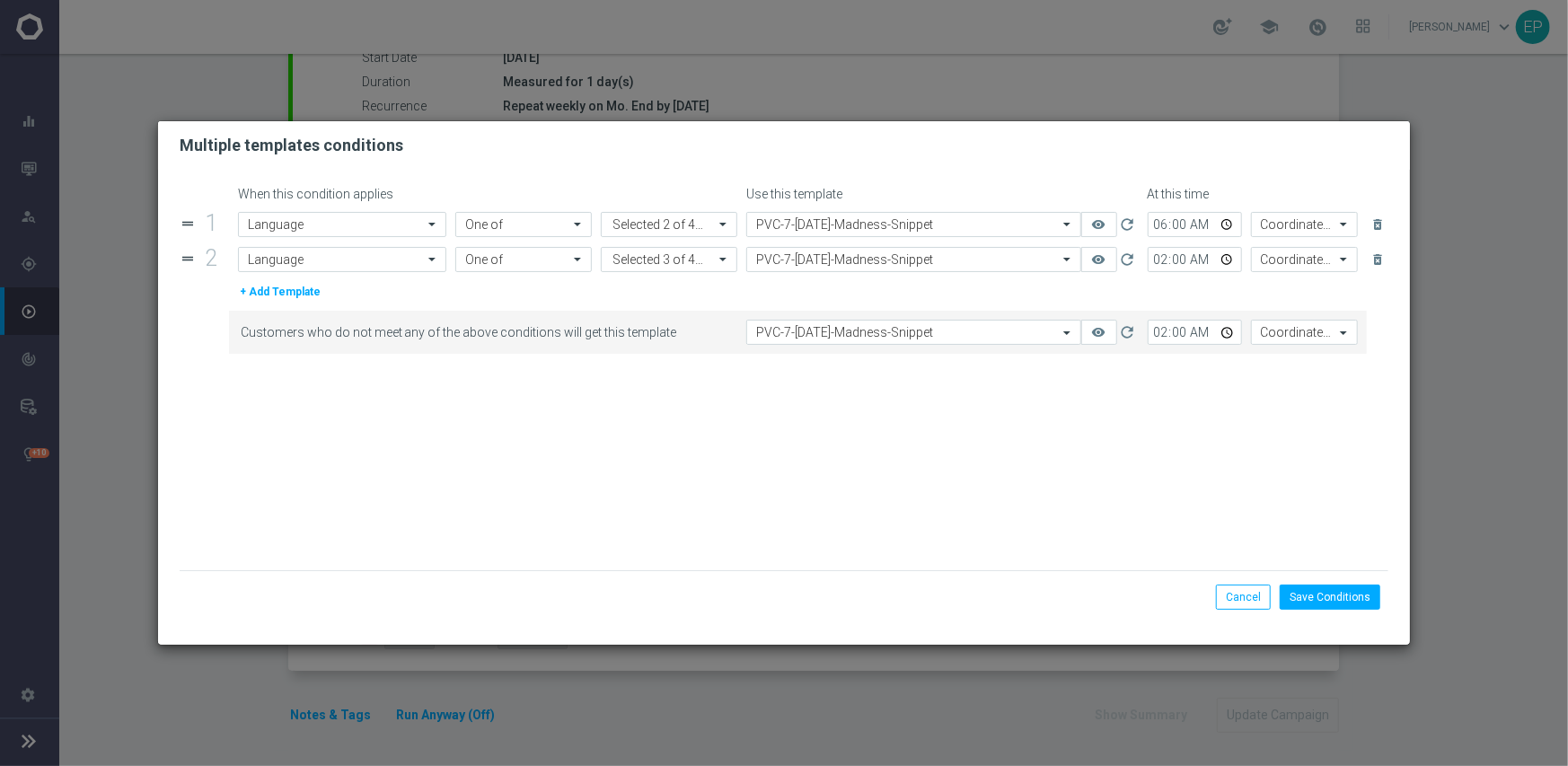
click at [991, 451] on form "When this condition applies Use this template At this time drag_handle 1 Attrib…" at bounding box center [784, 379] width 1209 height 383
click at [1362, 594] on button "Save Conditions" at bounding box center [1330, 597] width 100 height 25
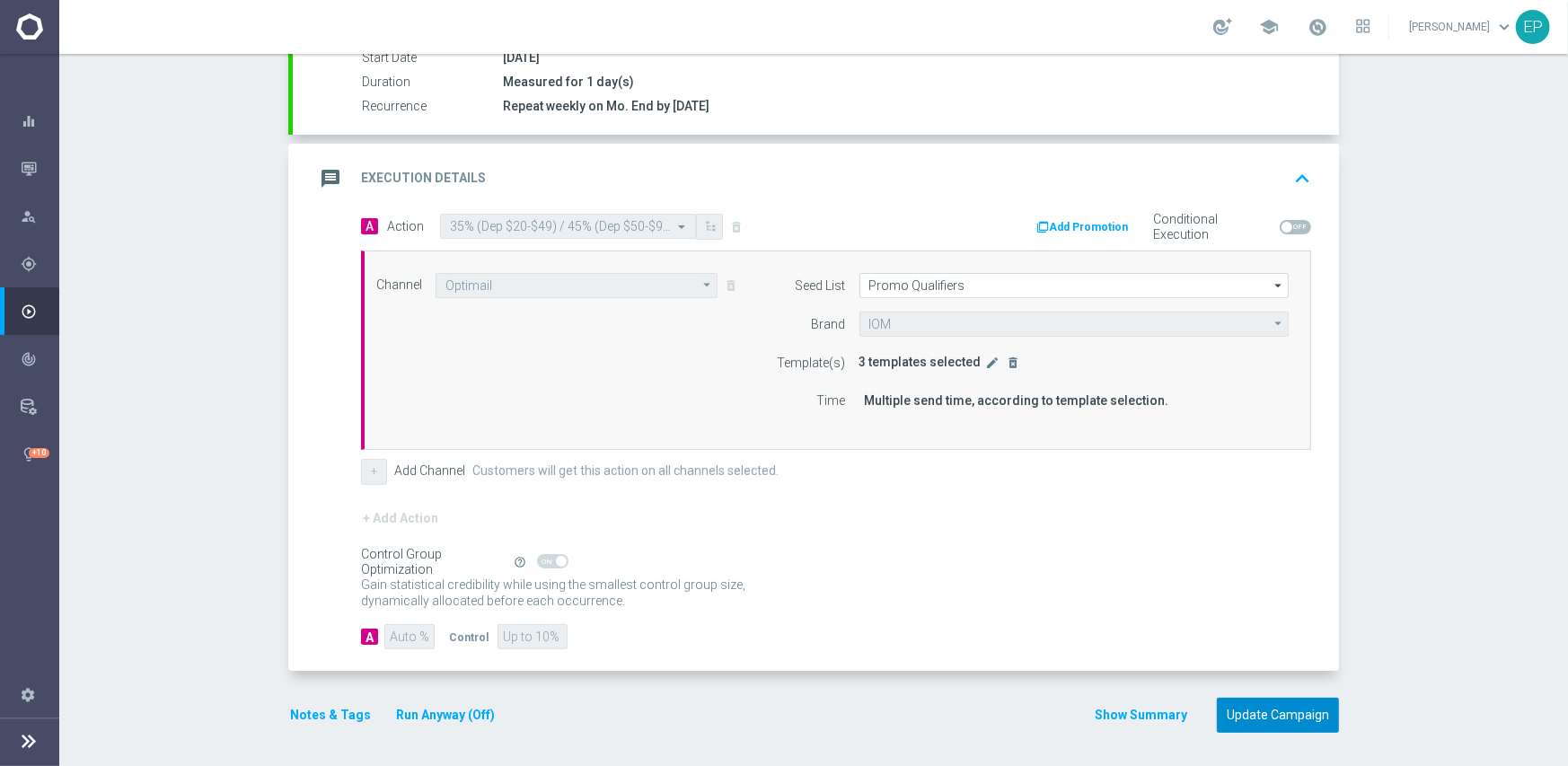
click at [1279, 711] on button "Update Campaign" at bounding box center [1277, 715] width 122 height 35
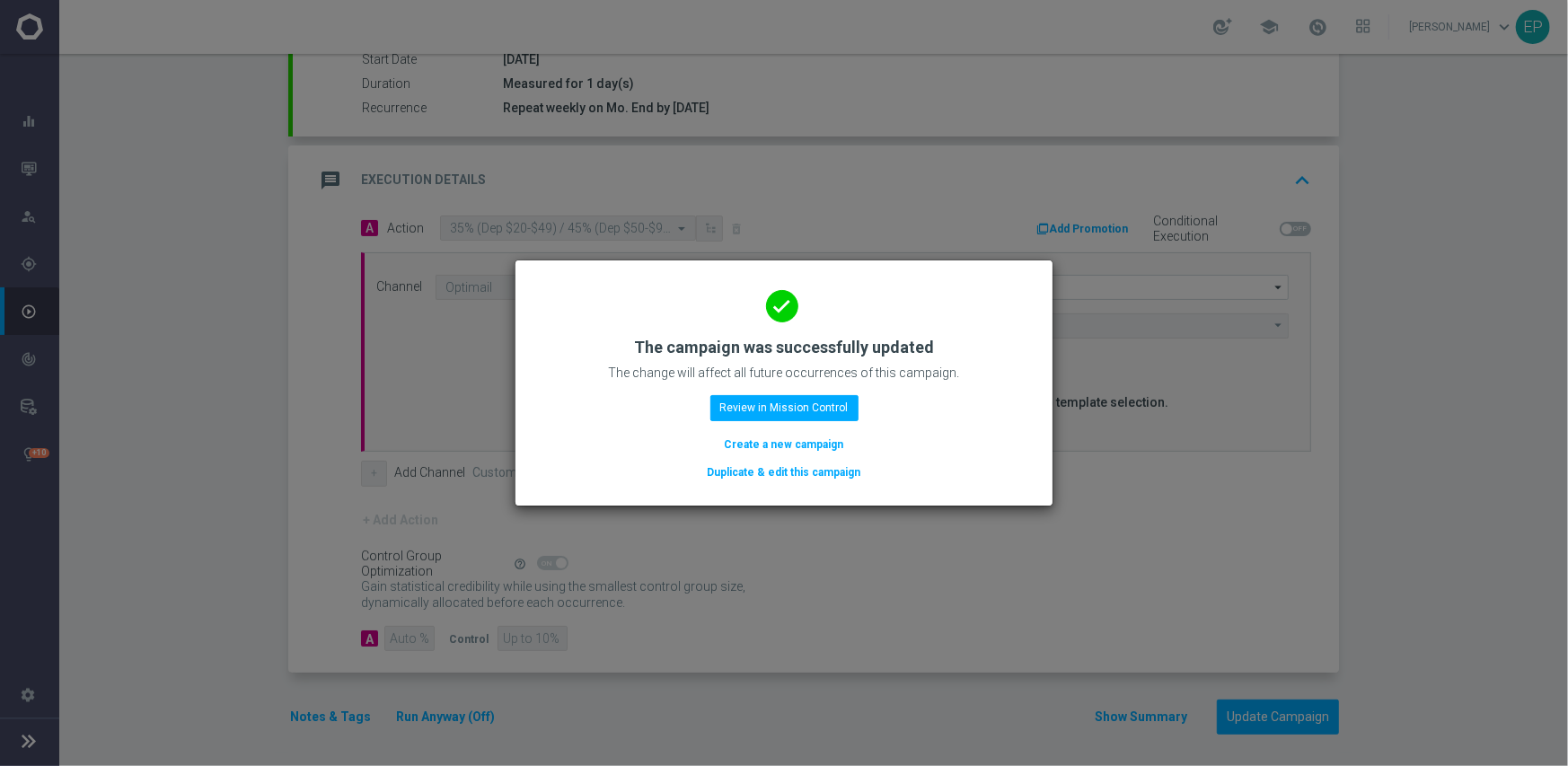
scroll to position [315, 0]
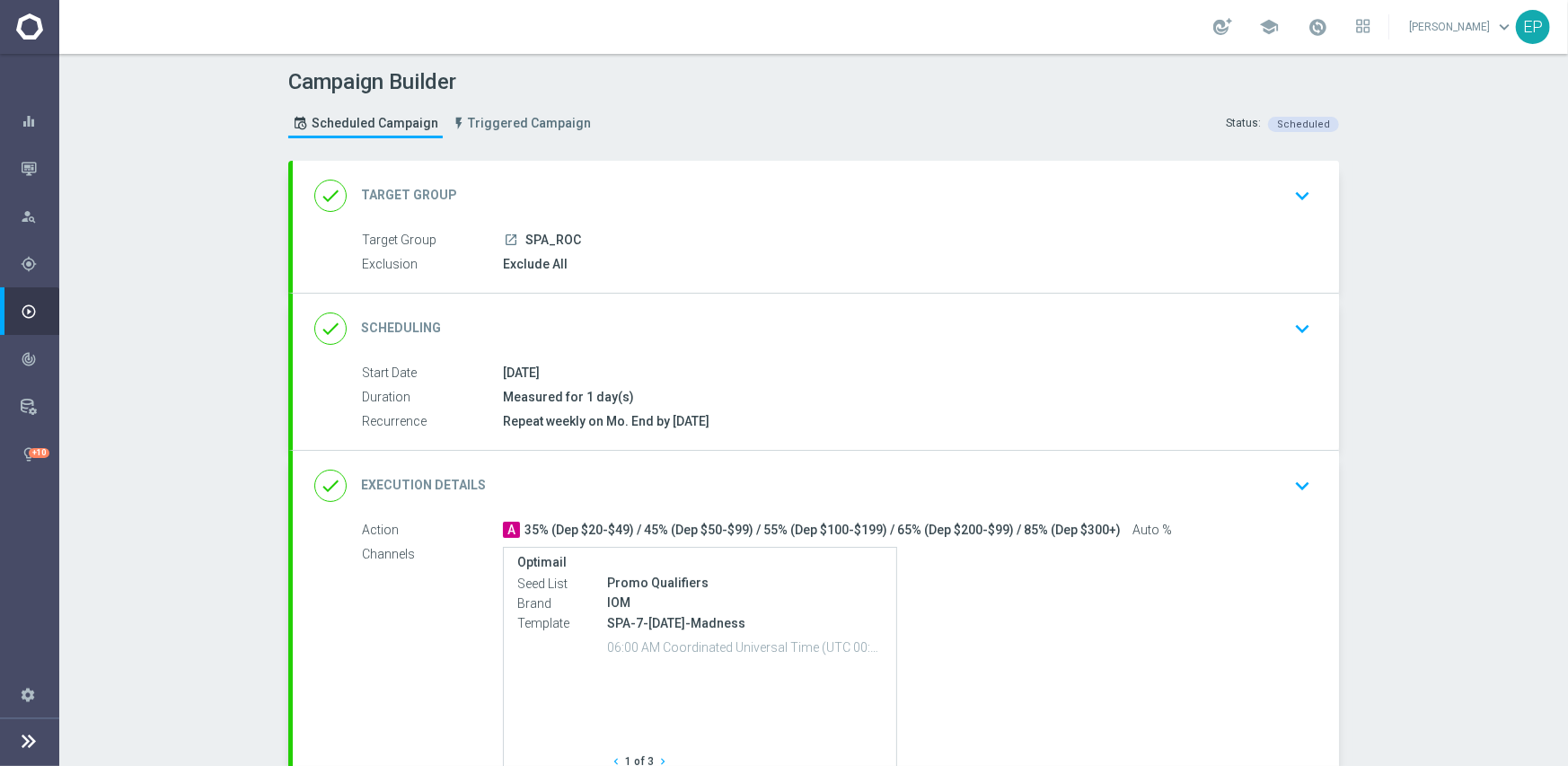
click at [802, 504] on div "done Execution Details keyboard_arrow_down" at bounding box center [815, 486] width 1046 height 70
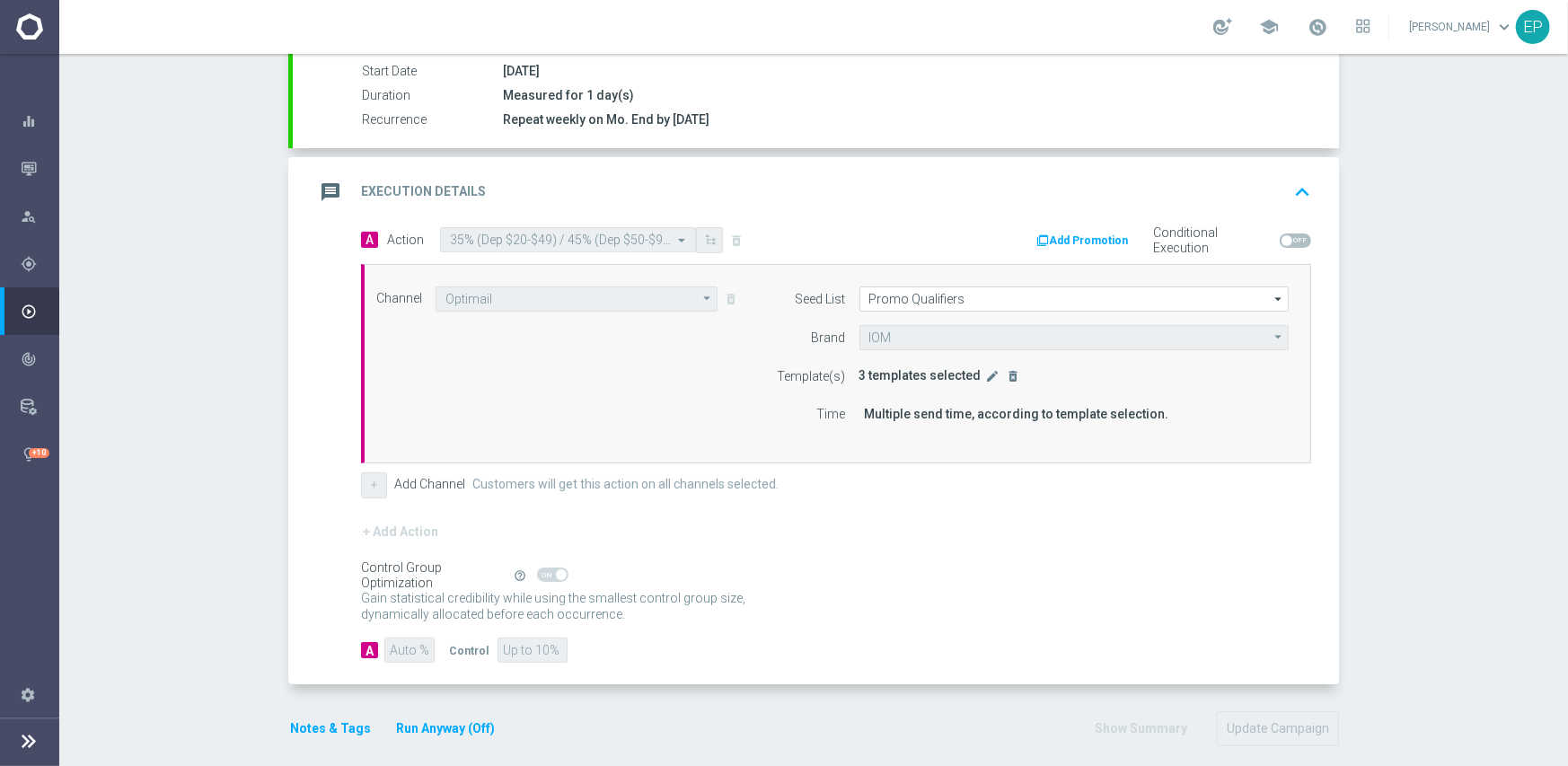
scroll to position [315, 0]
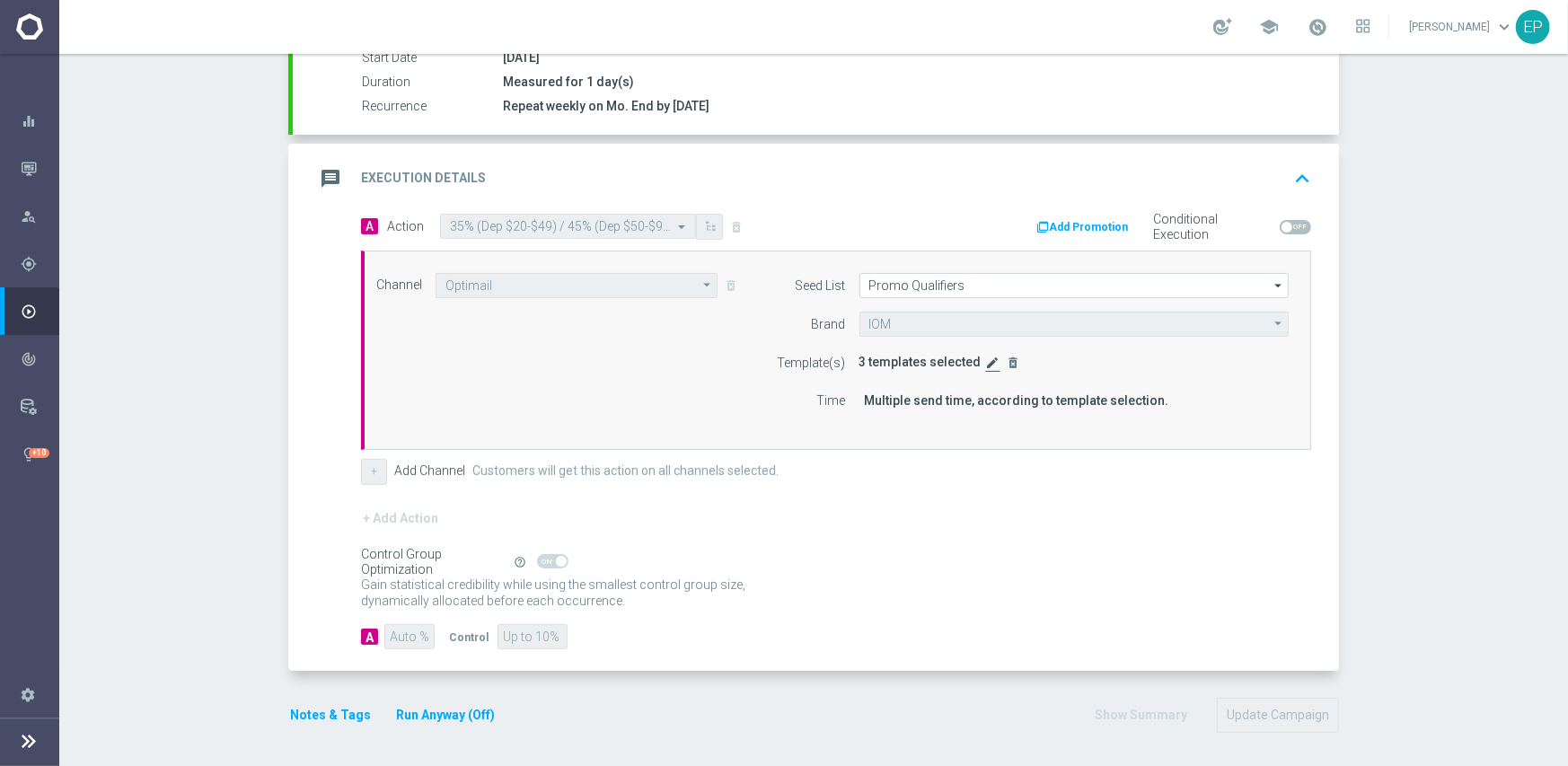
click at [986, 361] on icon "edit" at bounding box center [993, 362] width 14 height 14
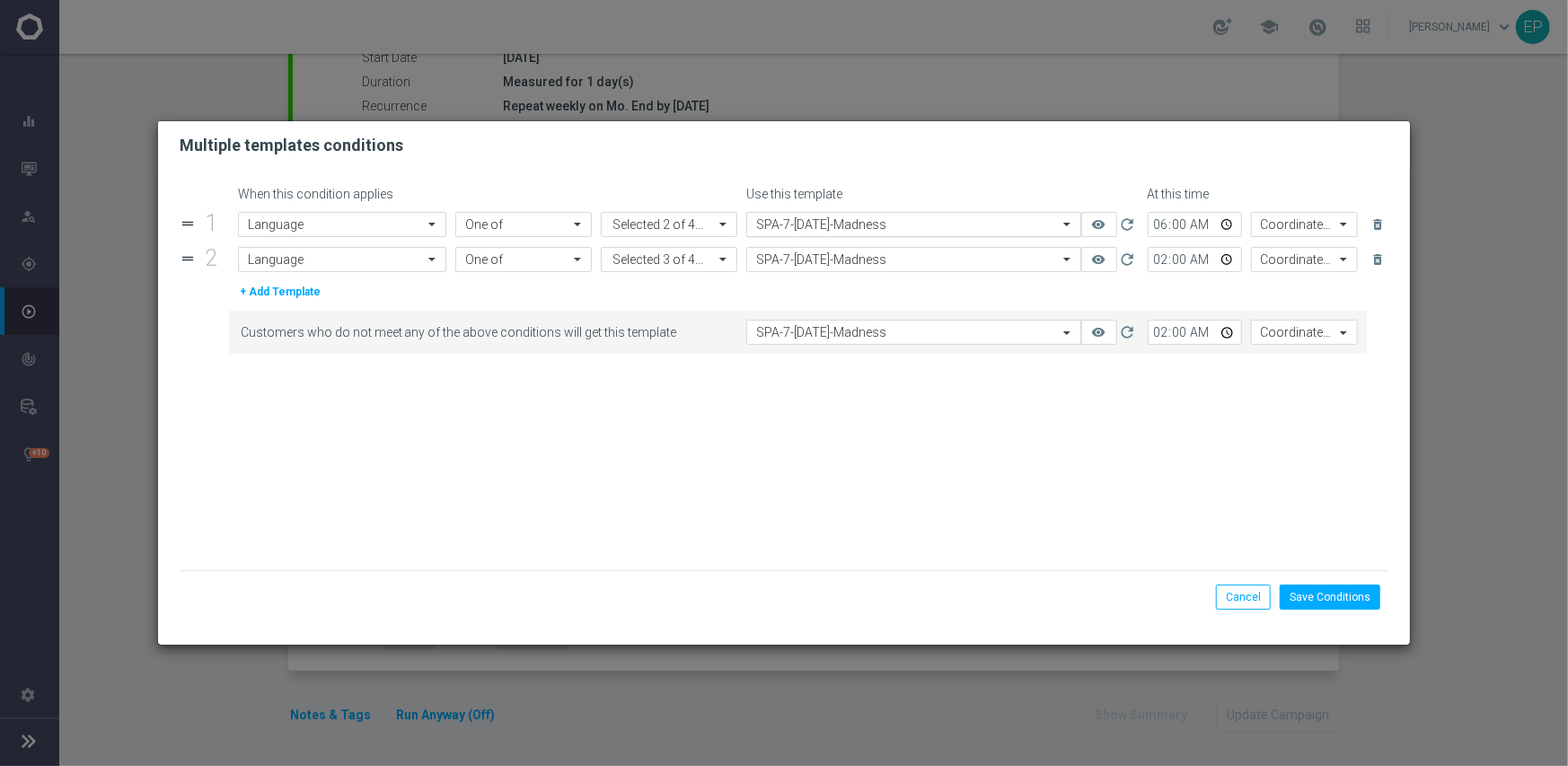
click at [904, 225] on input "text" at bounding box center [895, 225] width 279 height 15
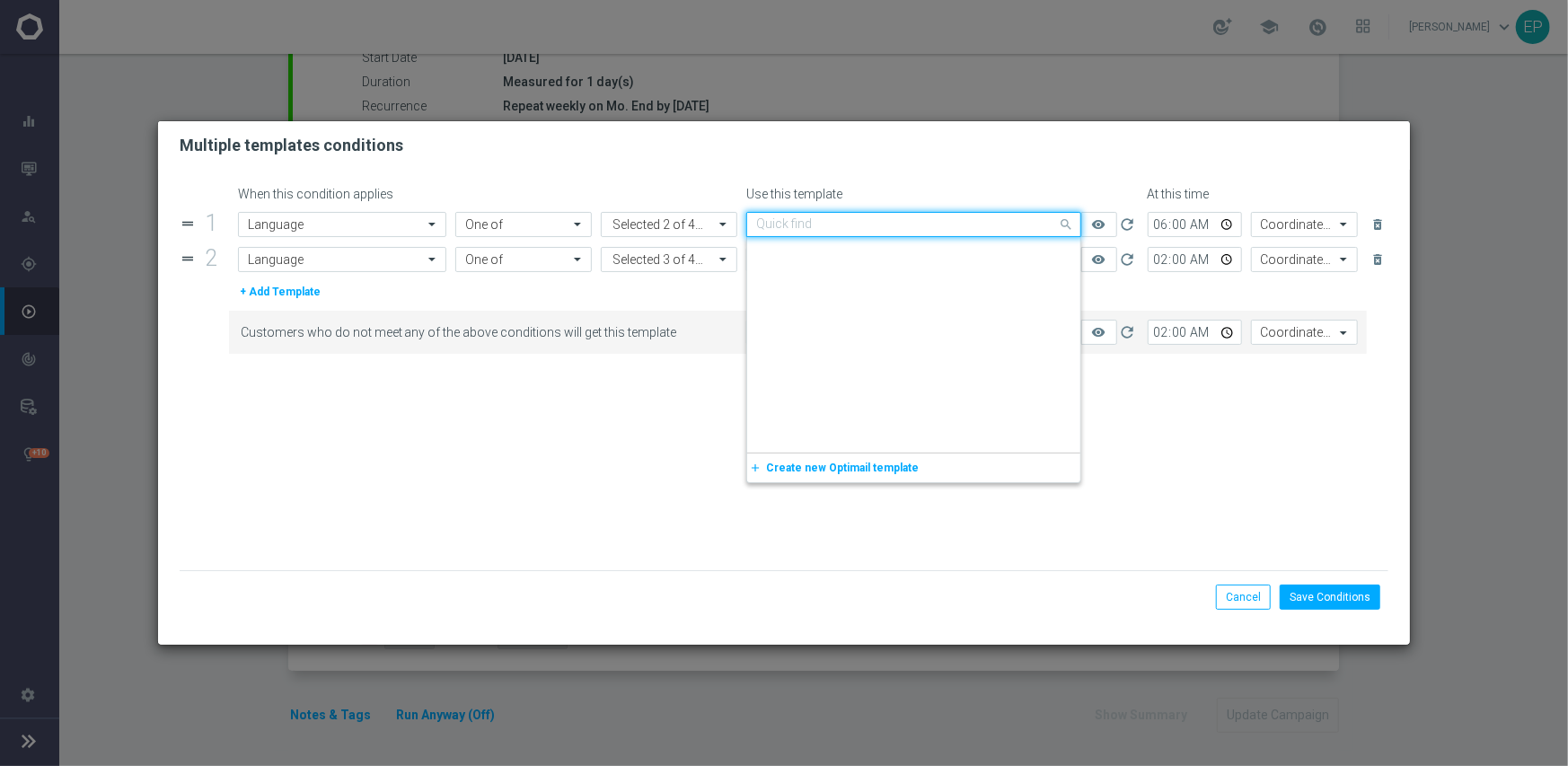
scroll to position [12531, 0]
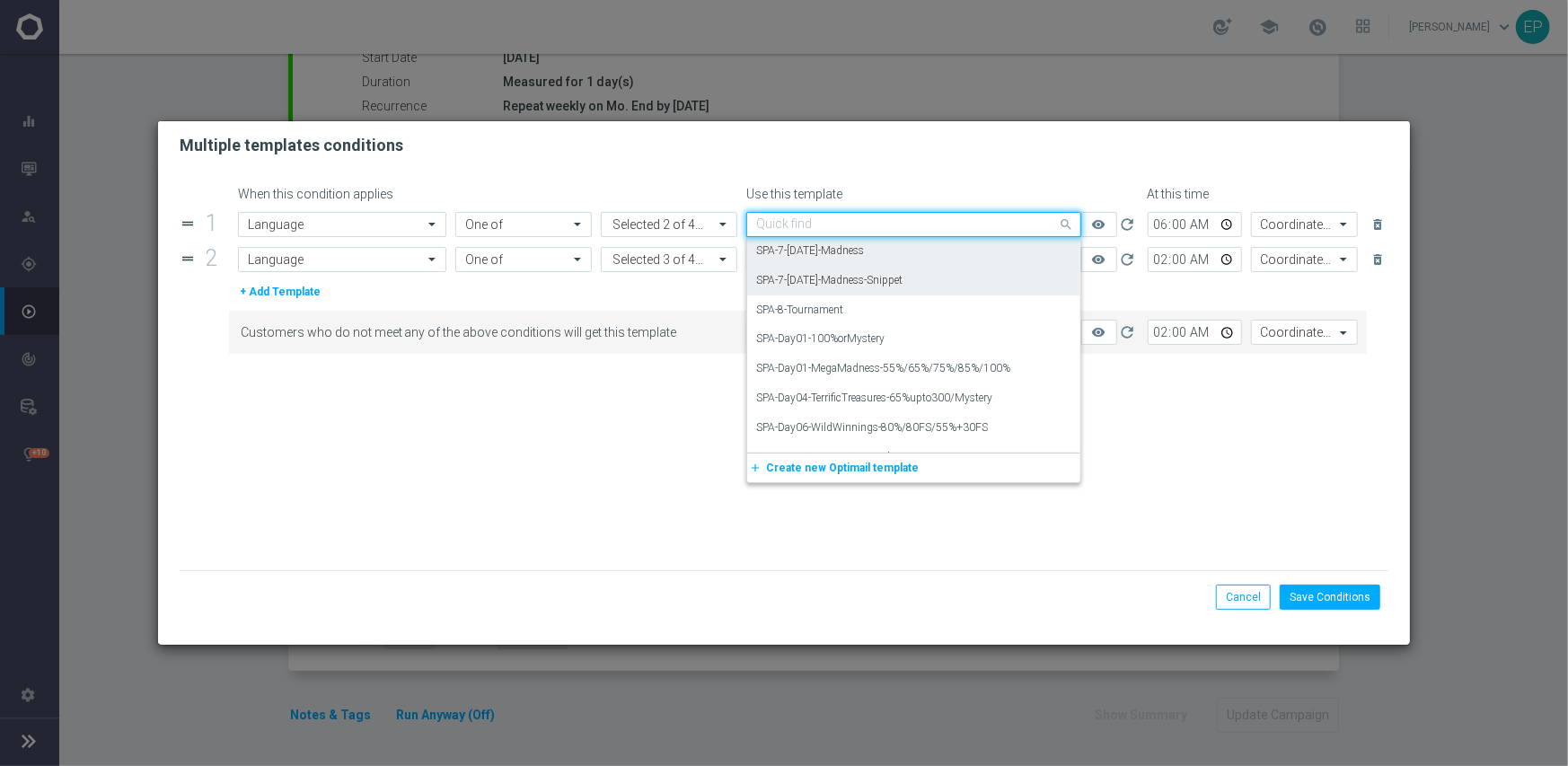
click at [902, 281] on label "SPA-7-[DATE]-Madness-Snippet" at bounding box center [829, 280] width 146 height 15
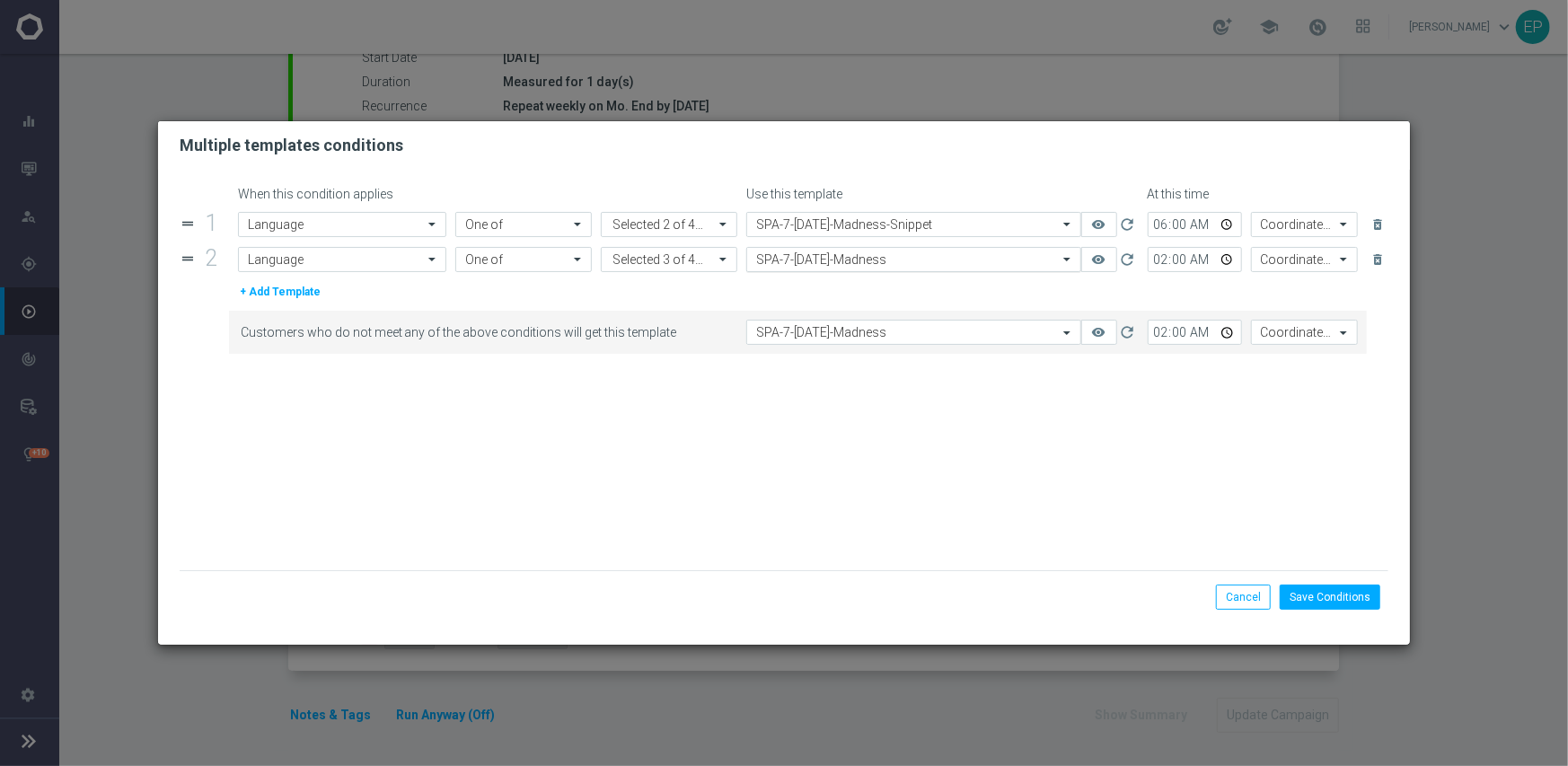
click at [906, 256] on input "text" at bounding box center [895, 260] width 279 height 15
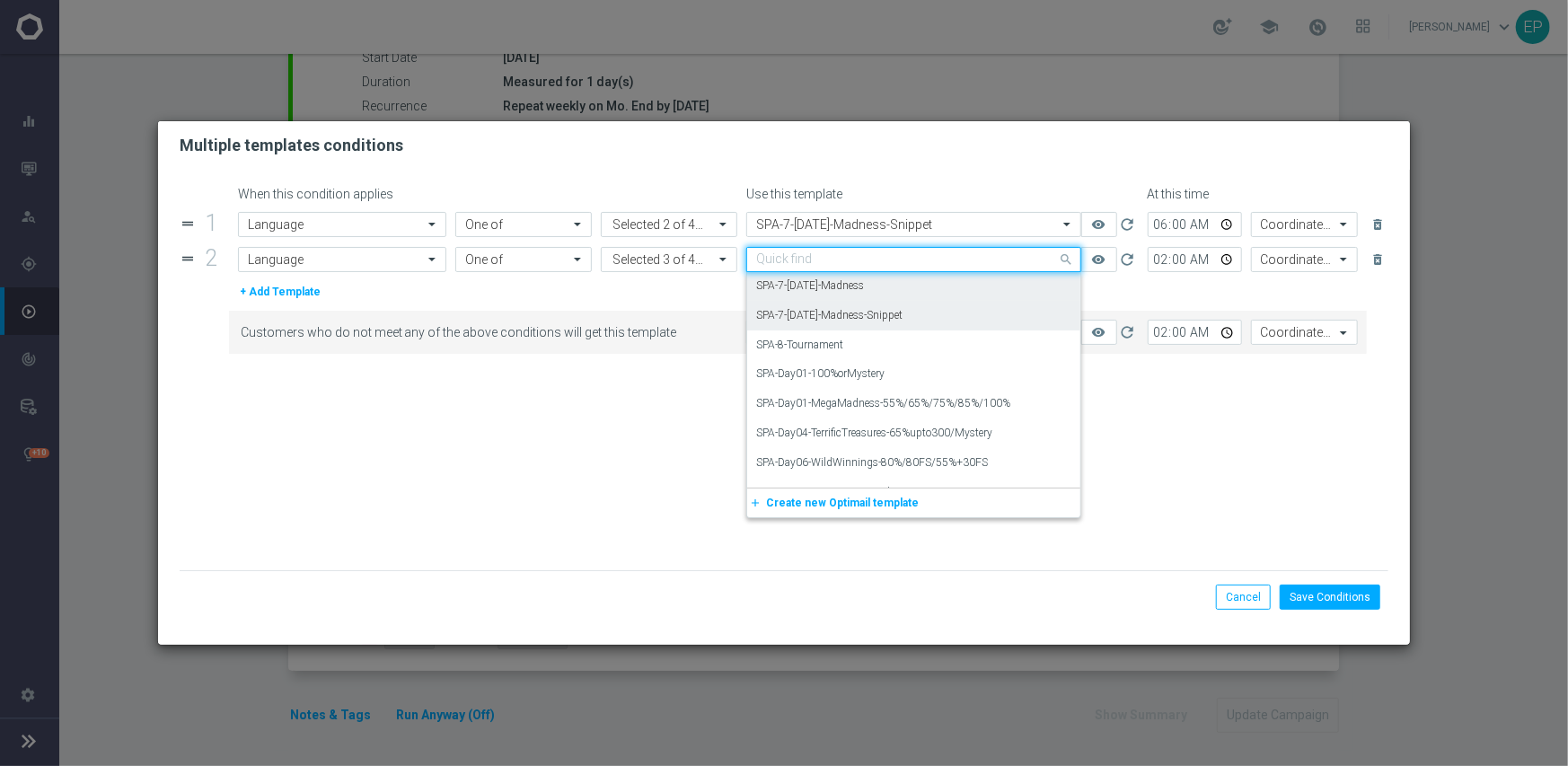
click at [914, 312] on div "SPA-7-Monday-Madness-Snippet" at bounding box center [913, 315] width 315 height 30
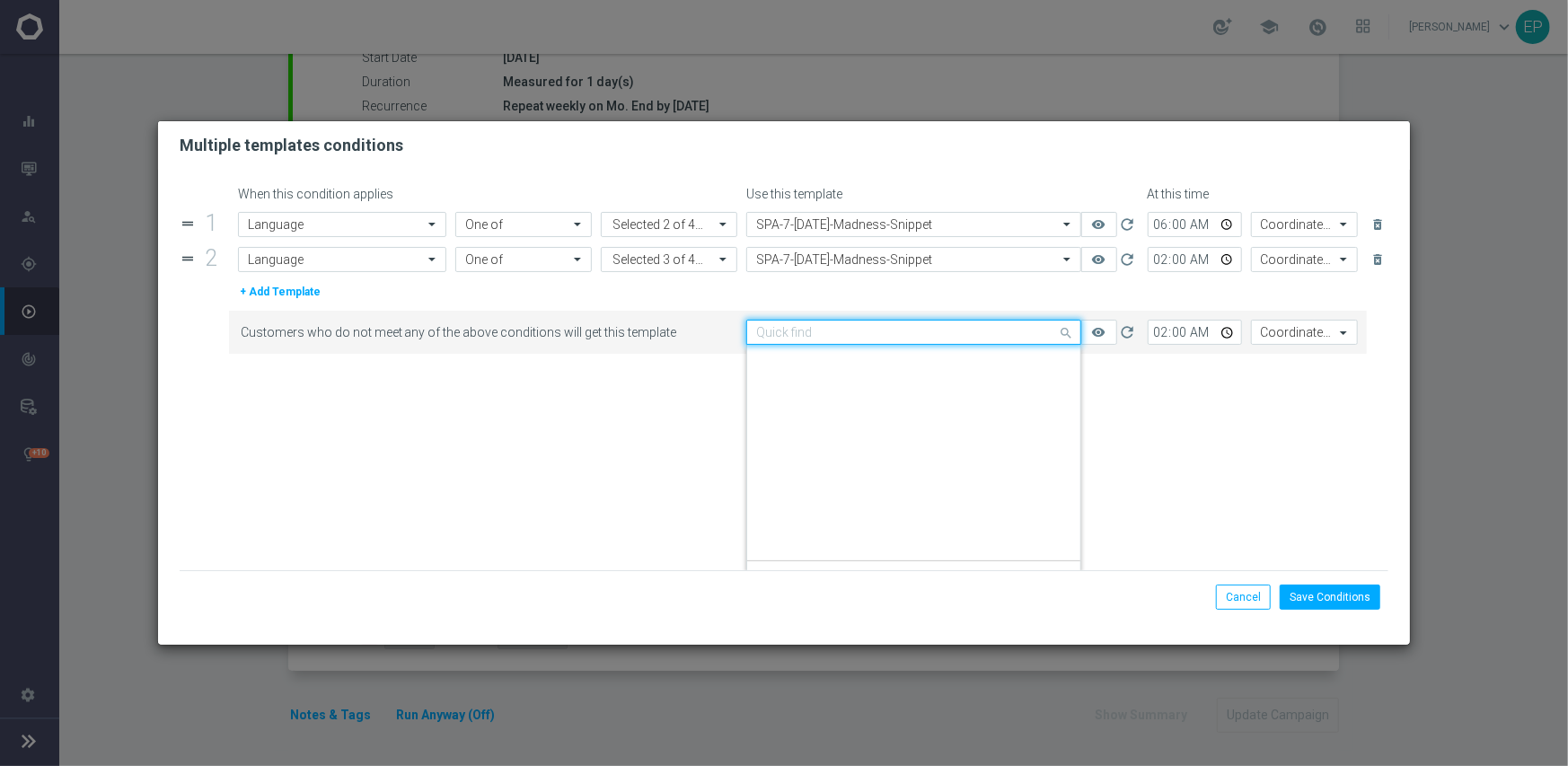
click at [916, 332] on input "text" at bounding box center [895, 332] width 279 height 15
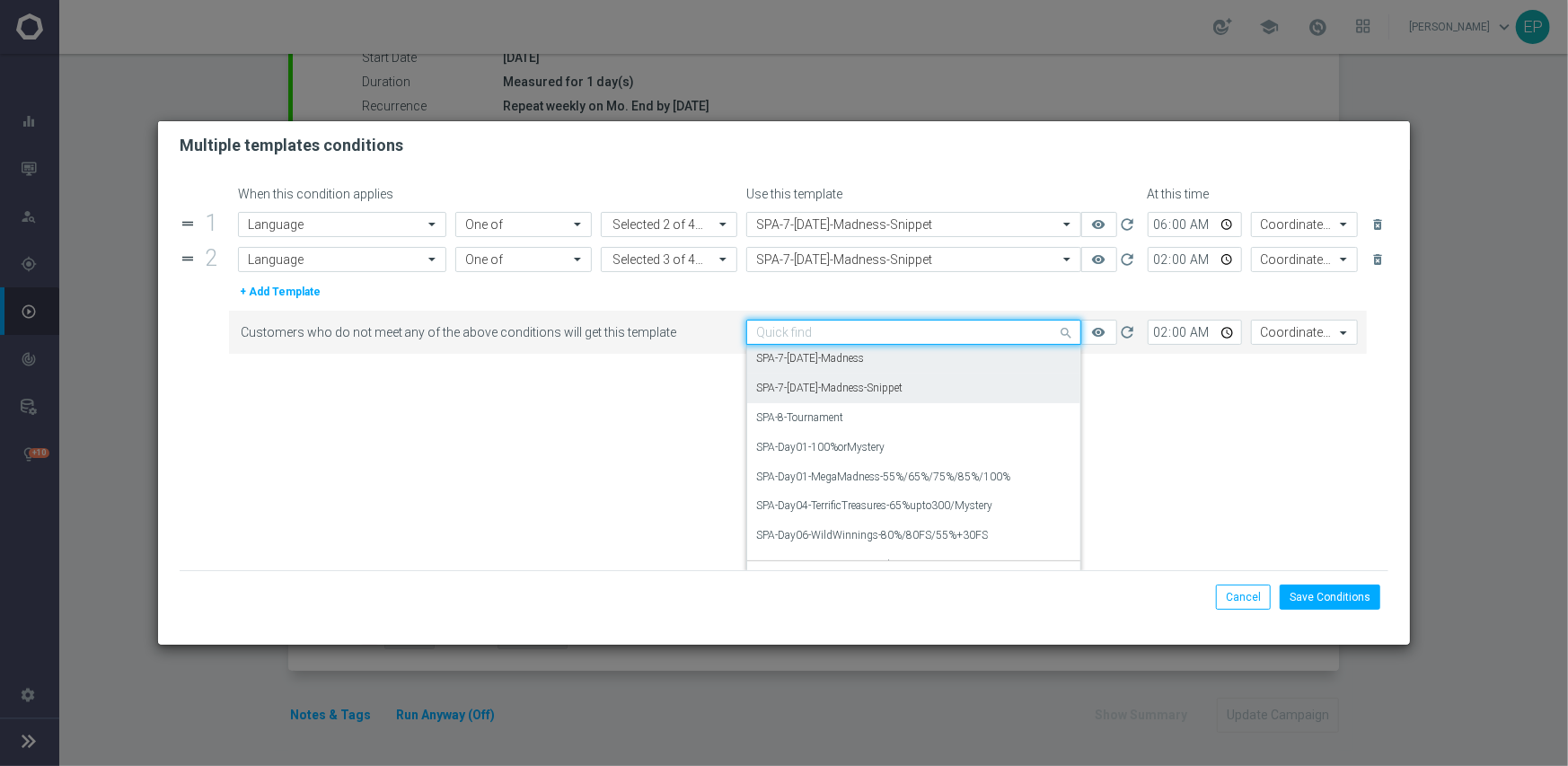
click at [931, 401] on div "SPA-7-Monday-Madness-Snippet" at bounding box center [913, 388] width 315 height 30
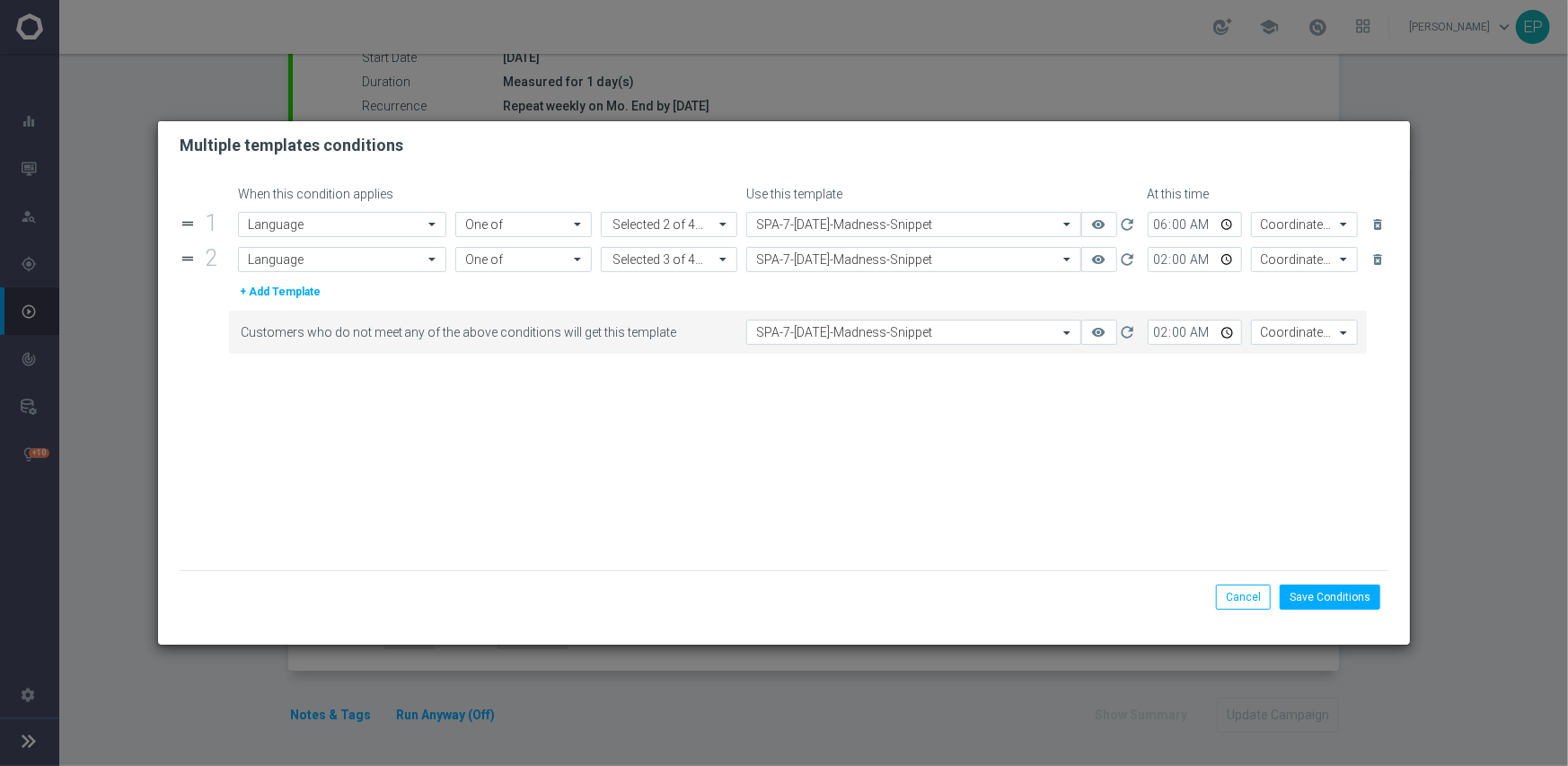
click at [979, 449] on form "When this condition applies Use this template At this time drag_handle 1 Attrib…" at bounding box center [784, 379] width 1209 height 383
click at [1329, 596] on button "Save Conditions" at bounding box center [1330, 597] width 100 height 25
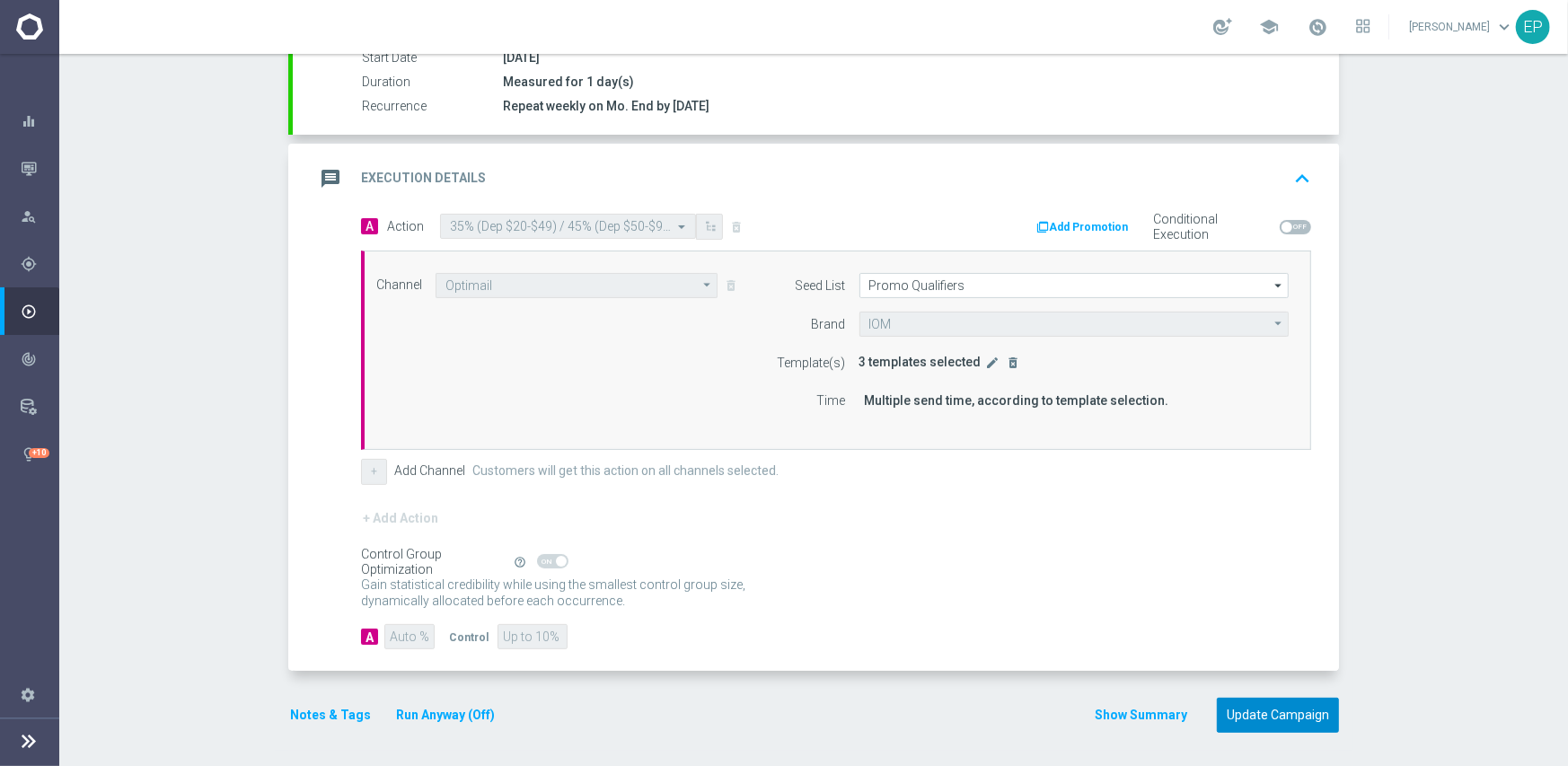
click at [1271, 722] on button "Update Campaign" at bounding box center [1277, 715] width 122 height 35
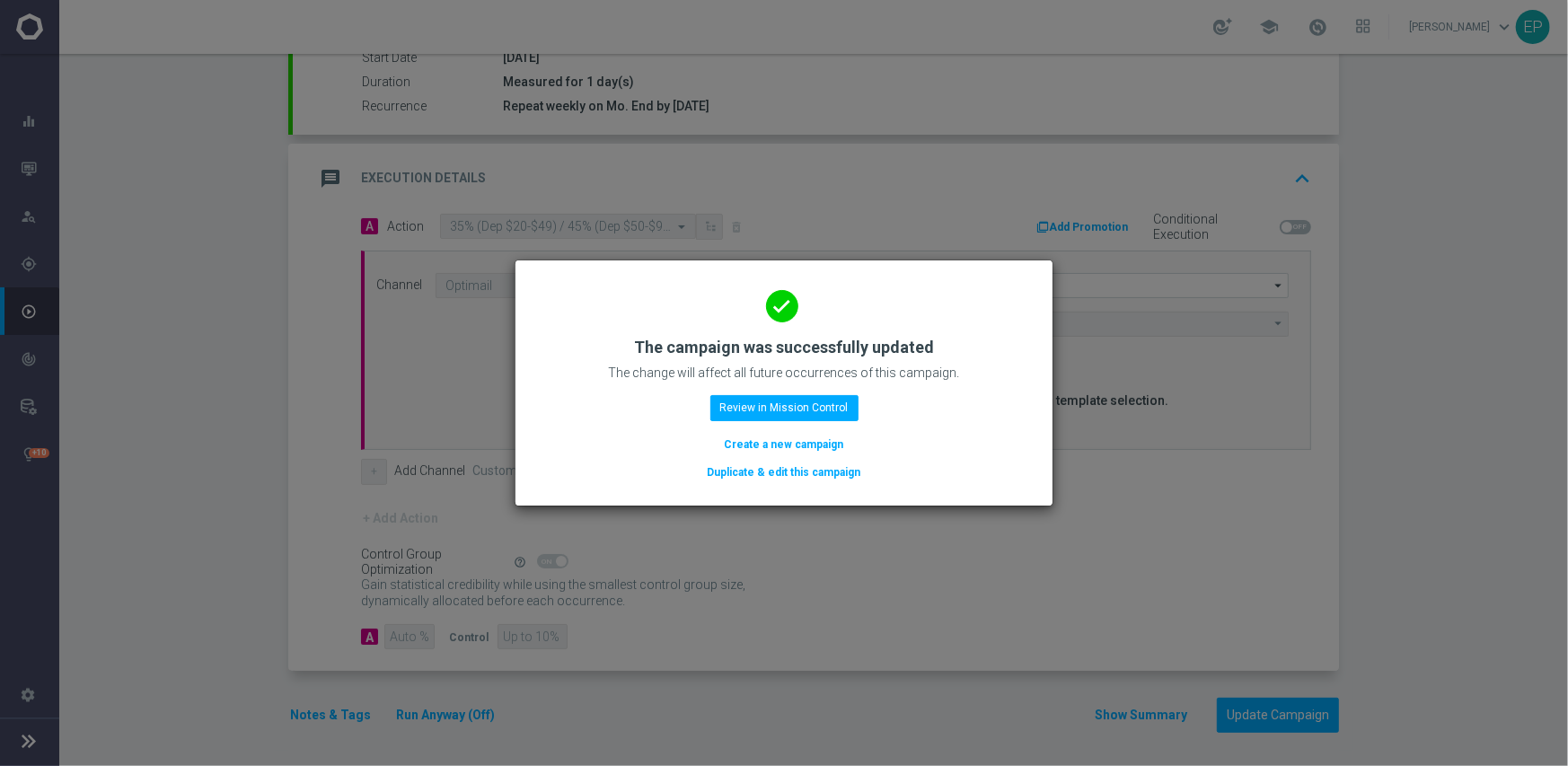
scroll to position [315, 0]
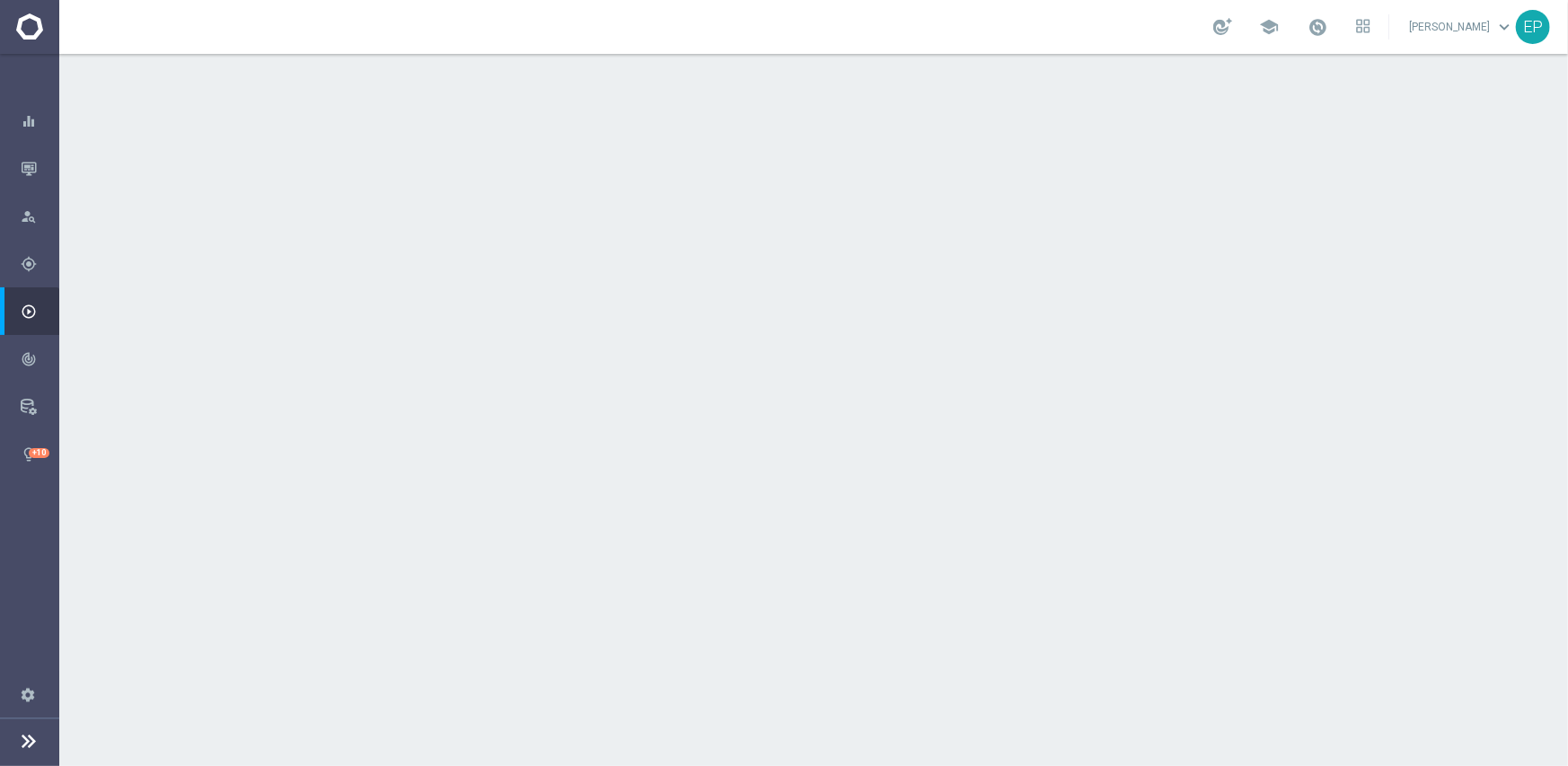
click at [758, 479] on div "done Execution Details keyboard_arrow_down" at bounding box center [815, 485] width 1003 height 34
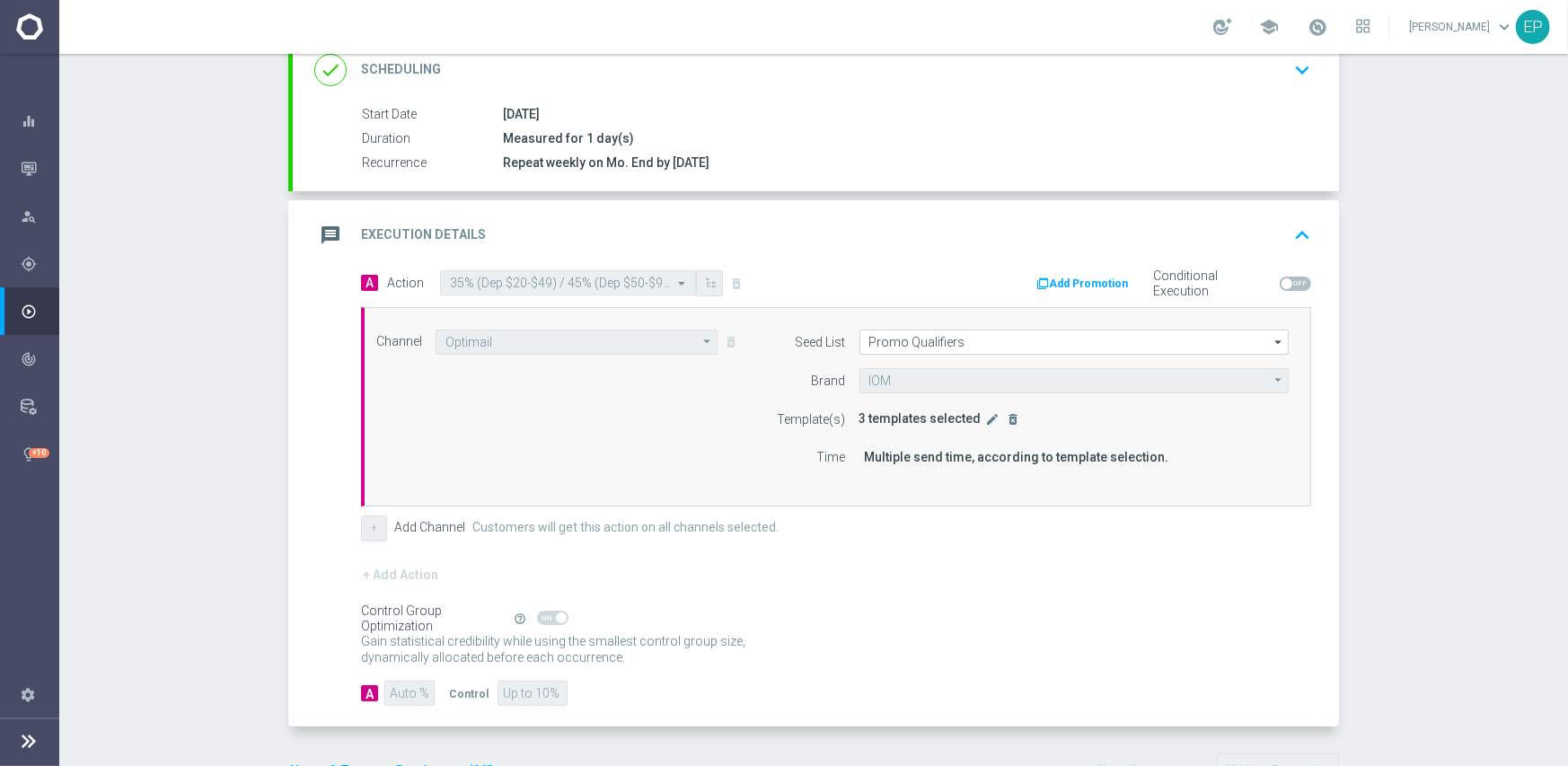
scroll to position [315, 0]
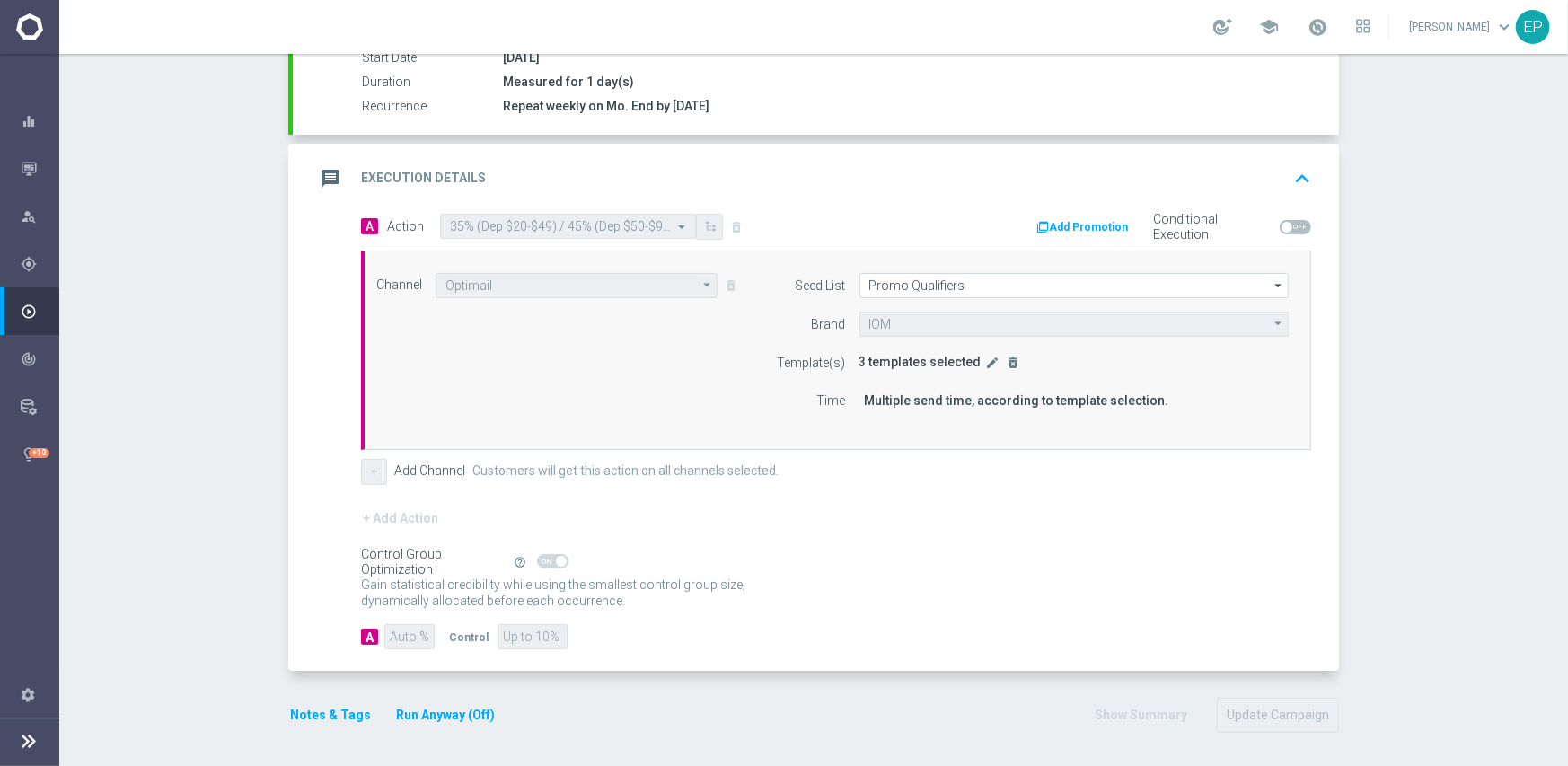
click at [970, 364] on span "3 templates selected" at bounding box center [920, 361] width 122 height 14
click at [986, 361] on icon "edit" at bounding box center [993, 362] width 14 height 14
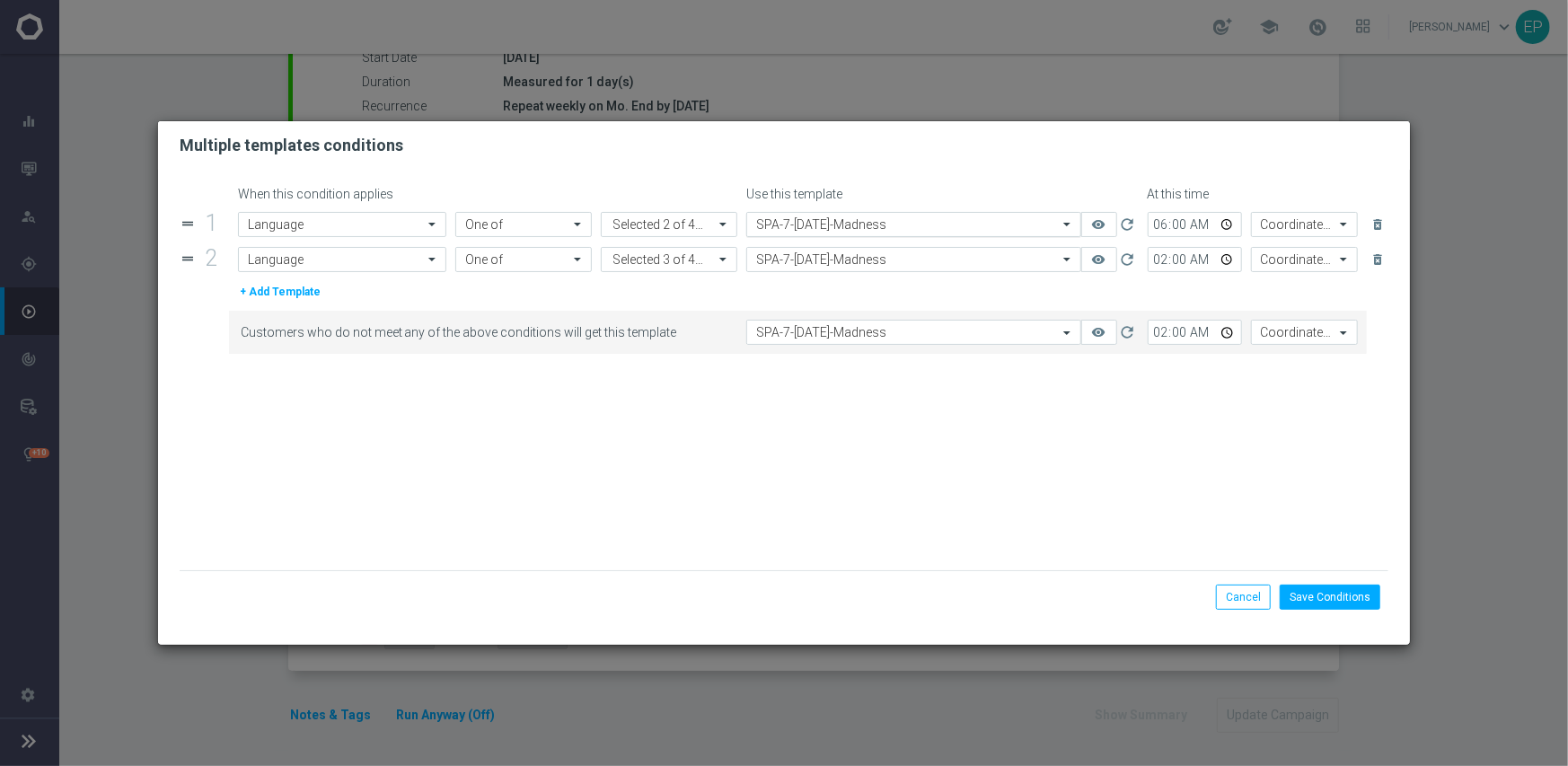
click at [890, 220] on input "text" at bounding box center [895, 225] width 279 height 15
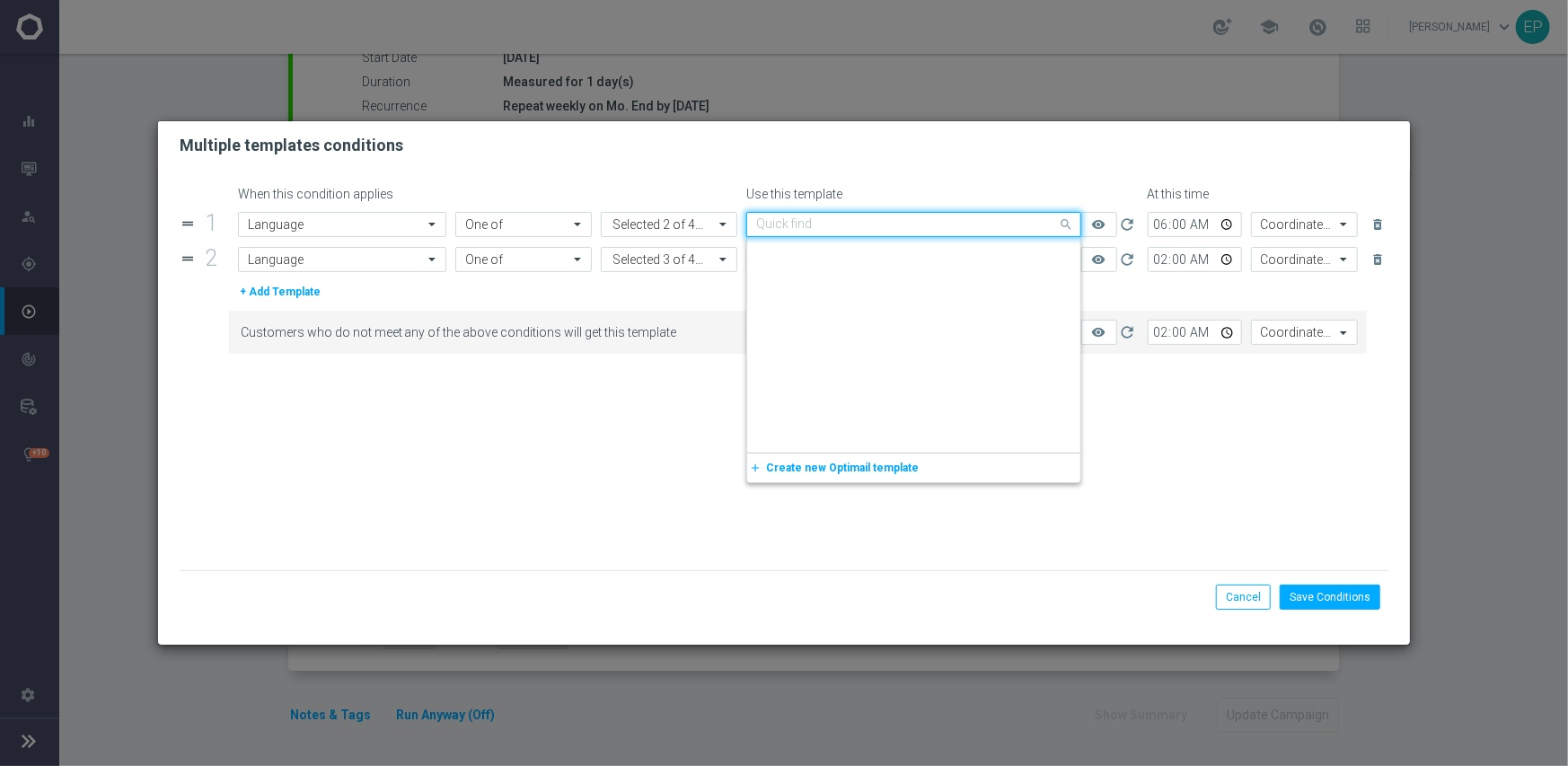
scroll to position [12531, 0]
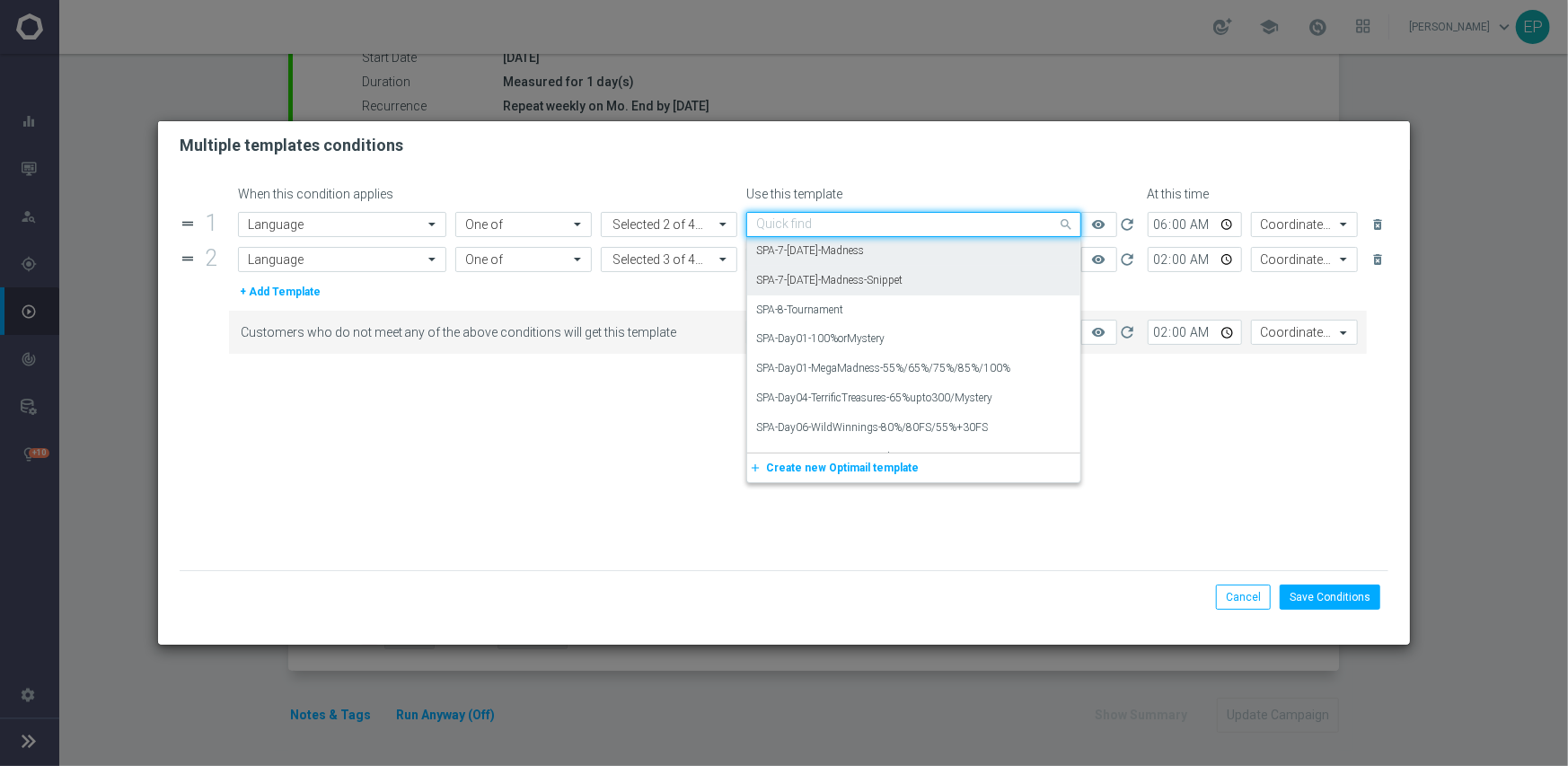
click at [902, 287] on label "SPA-7-Monday-Madness-Snippet" at bounding box center [829, 280] width 146 height 15
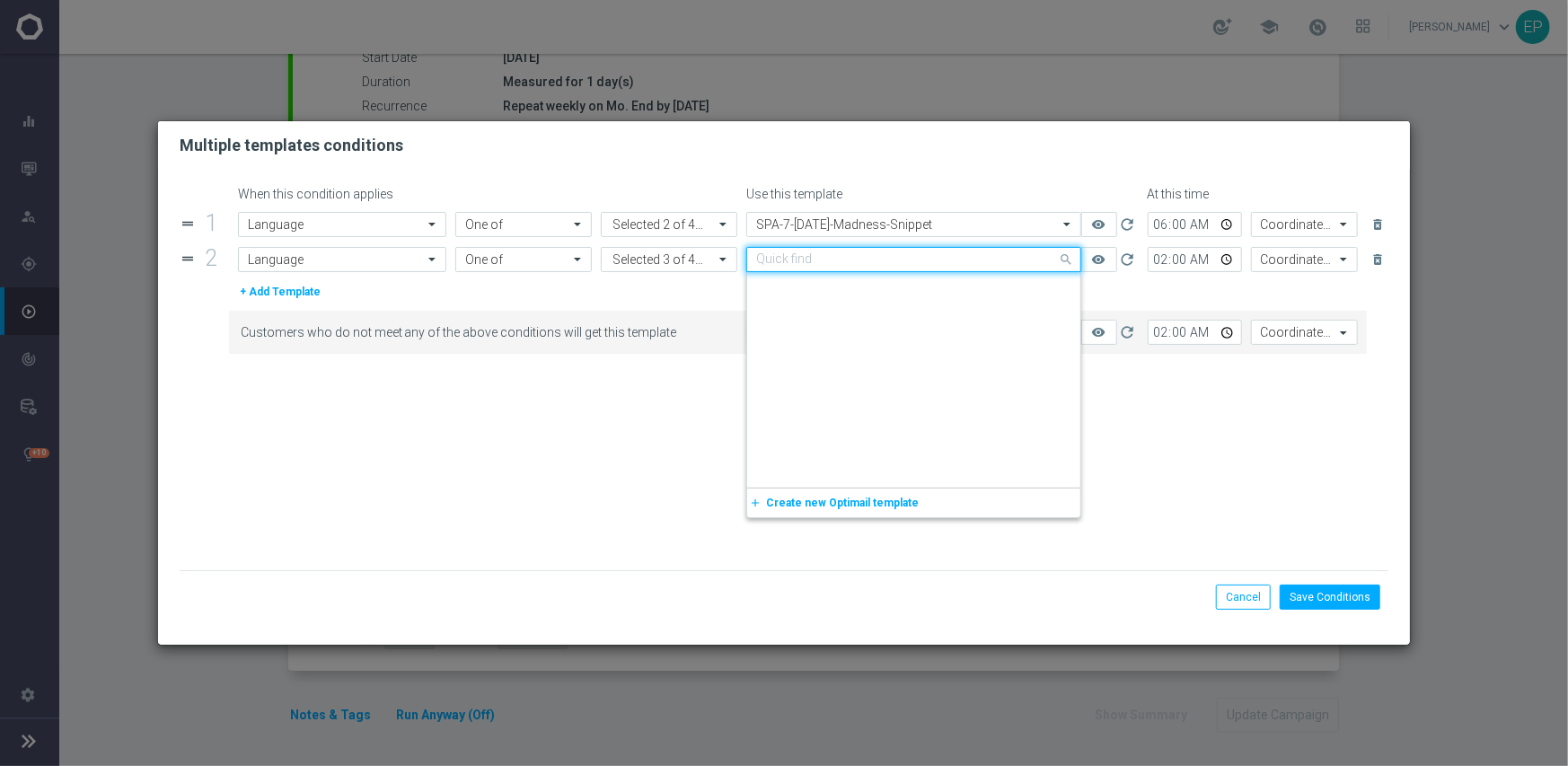
drag, startPoint x: 908, startPoint y: 254, endPoint x: 916, endPoint y: 282, distance: 29.1
click at [909, 254] on input "text" at bounding box center [895, 260] width 279 height 15
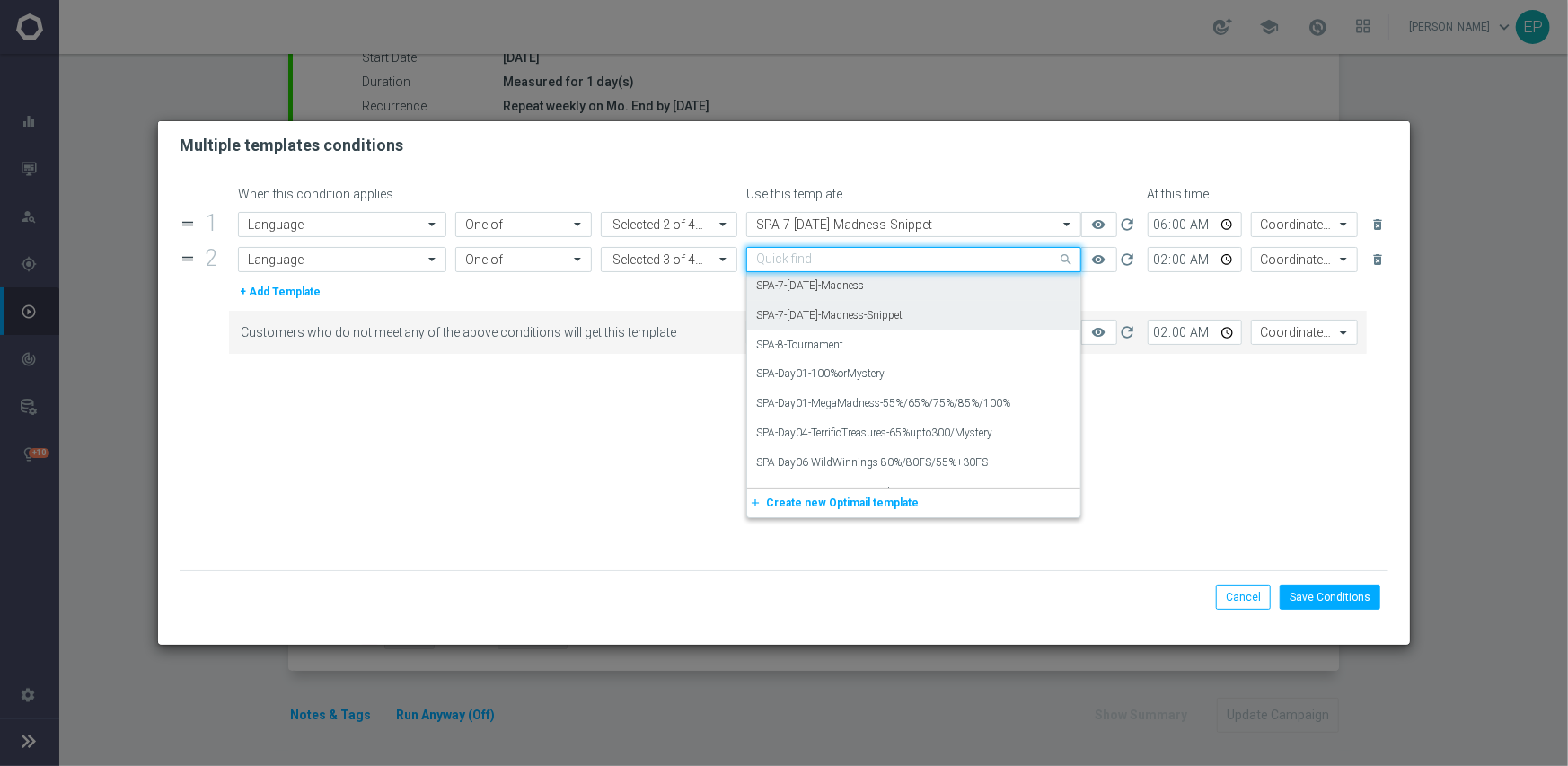
click at [919, 325] on div "SPA-7-Monday-Madness-Snippet" at bounding box center [913, 315] width 315 height 30
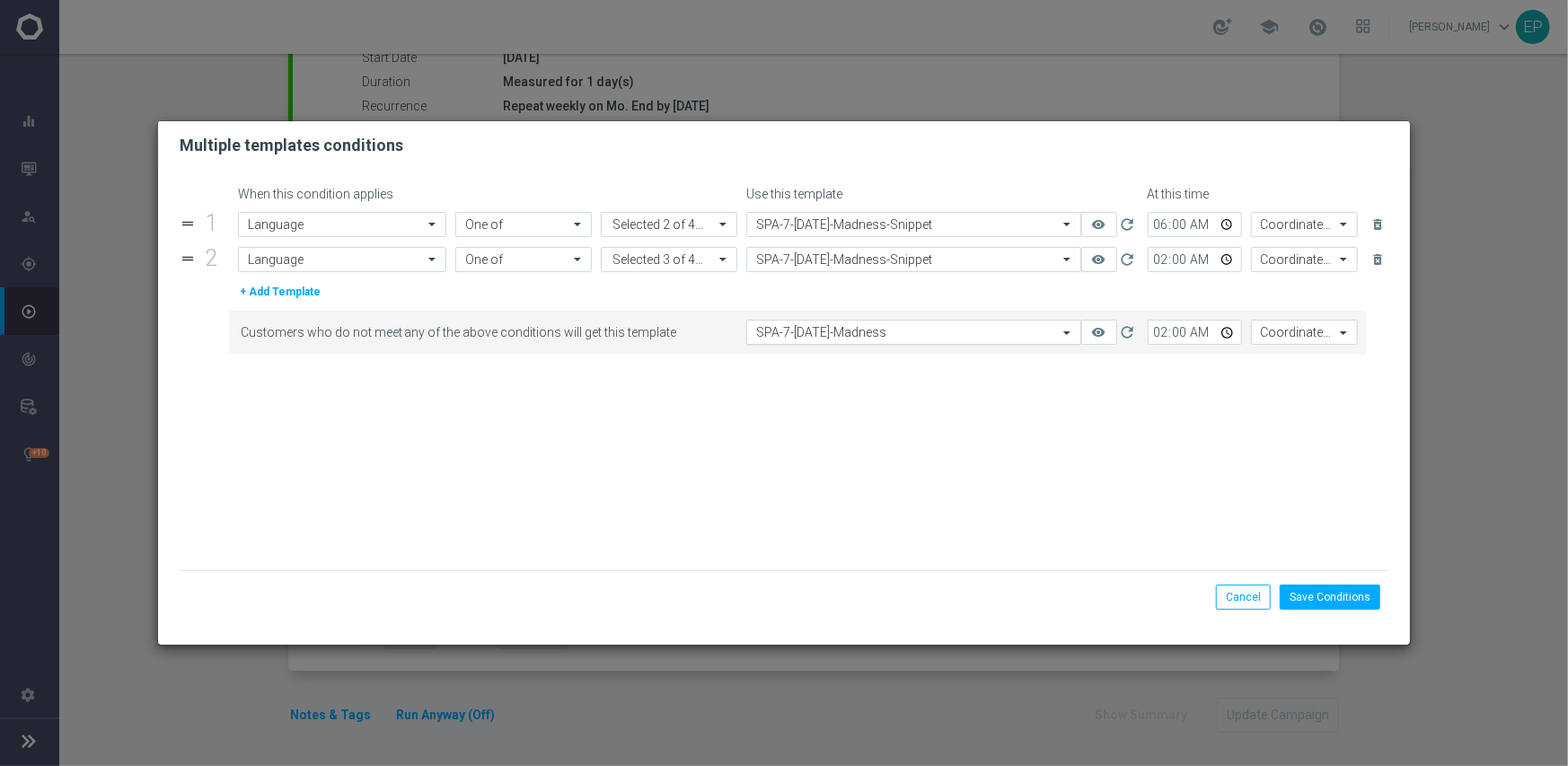
click at [915, 332] on input "text" at bounding box center [895, 332] width 279 height 15
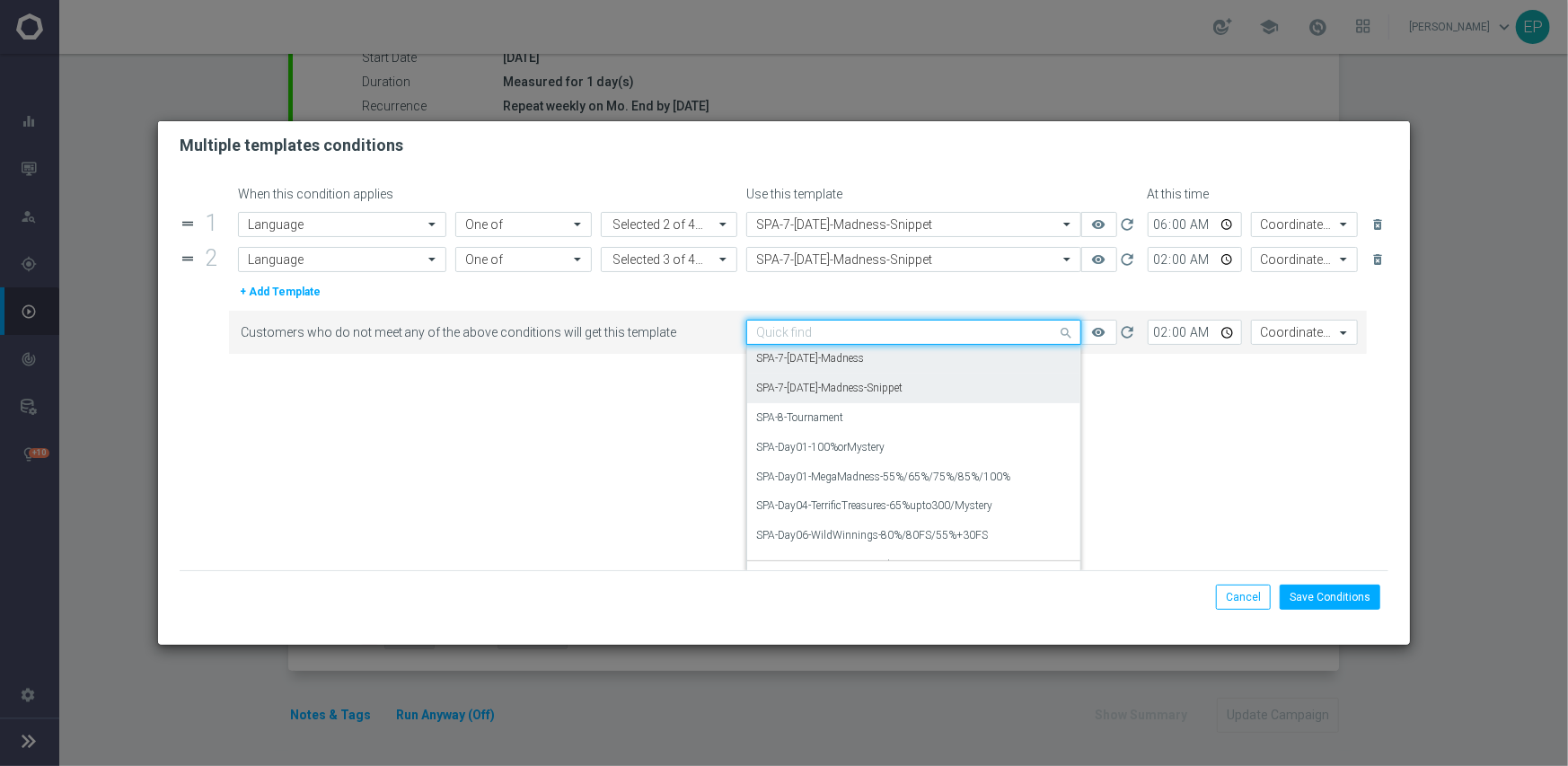
click at [925, 387] on div "SPA-7-Monday-Madness-Snippet" at bounding box center [913, 388] width 315 height 30
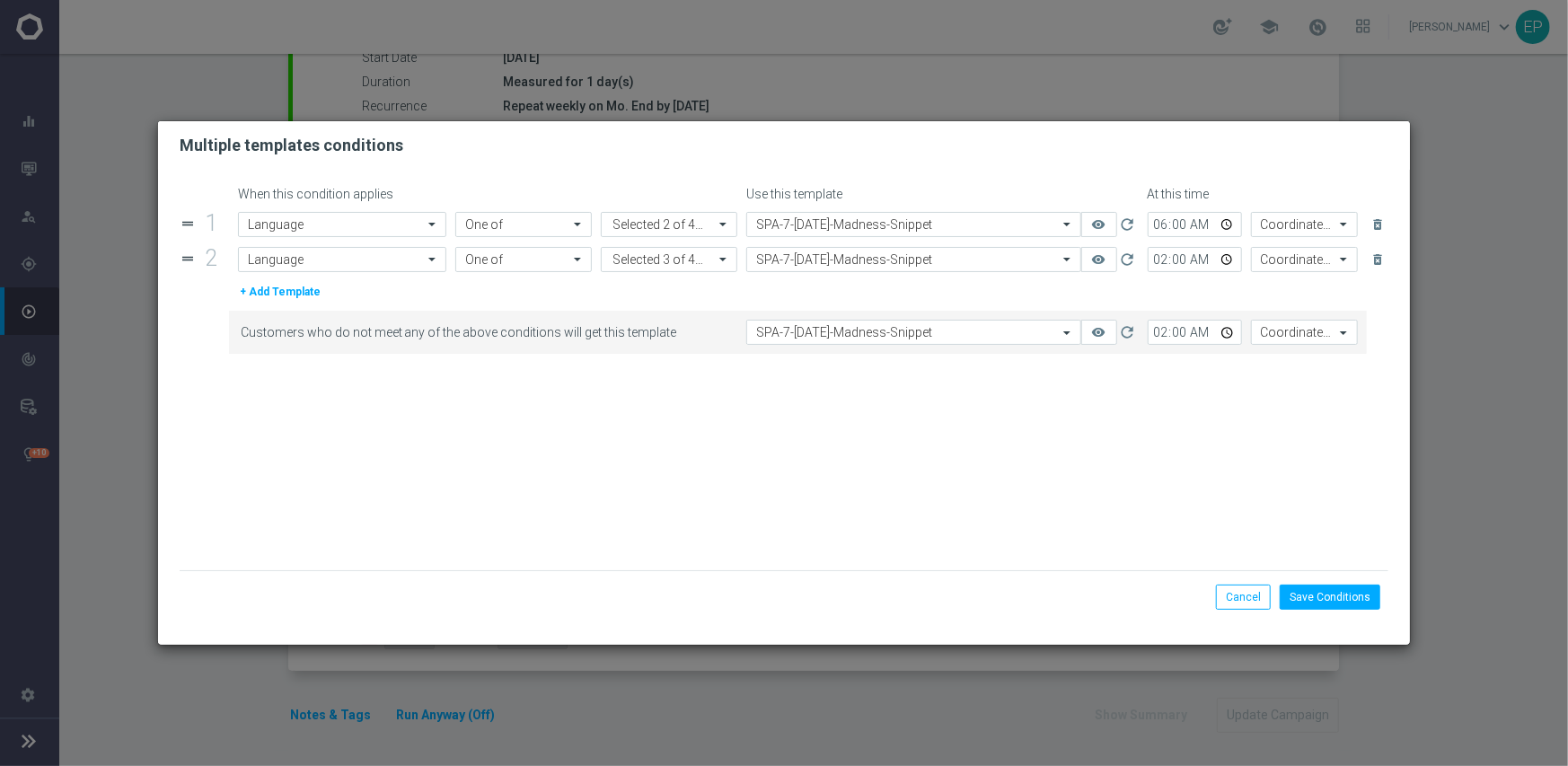
click at [889, 401] on form "When this condition applies Use this template At this time drag_handle 1 Attrib…" at bounding box center [784, 379] width 1209 height 383
click at [1353, 594] on button "Save Conditions" at bounding box center [1330, 597] width 100 height 25
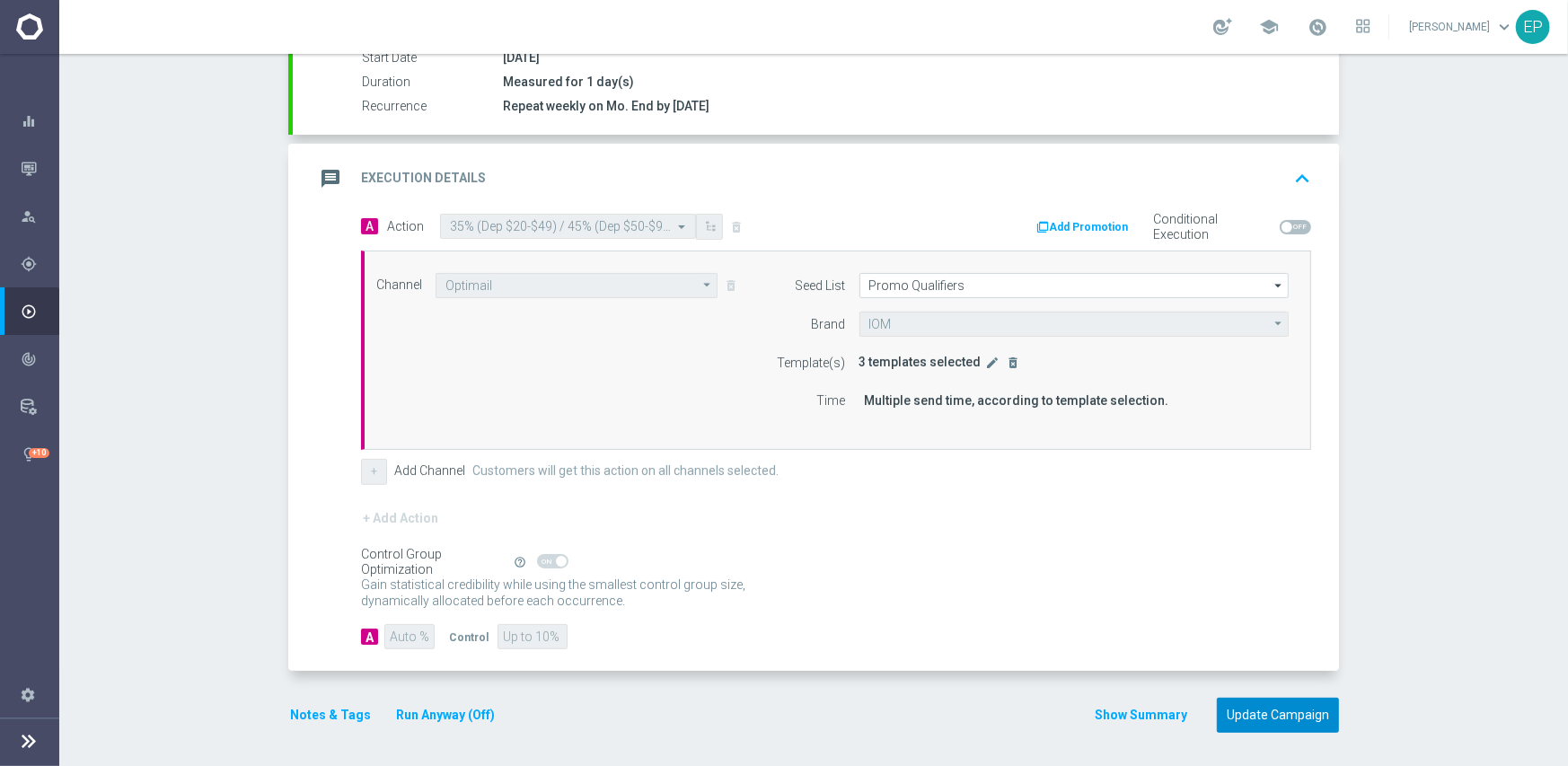
click at [1271, 711] on button "Update Campaign" at bounding box center [1277, 715] width 122 height 35
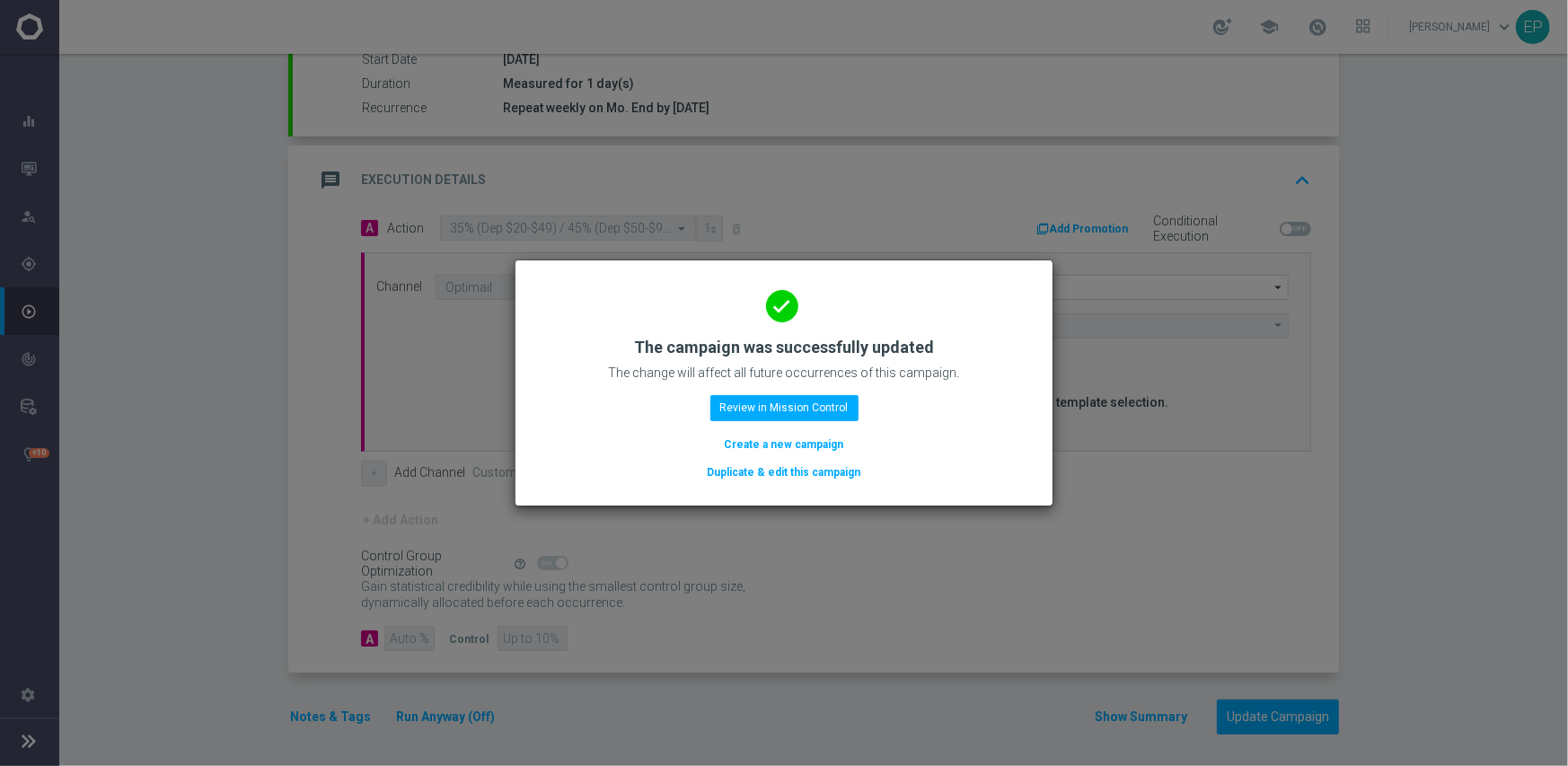
scroll to position [315, 0]
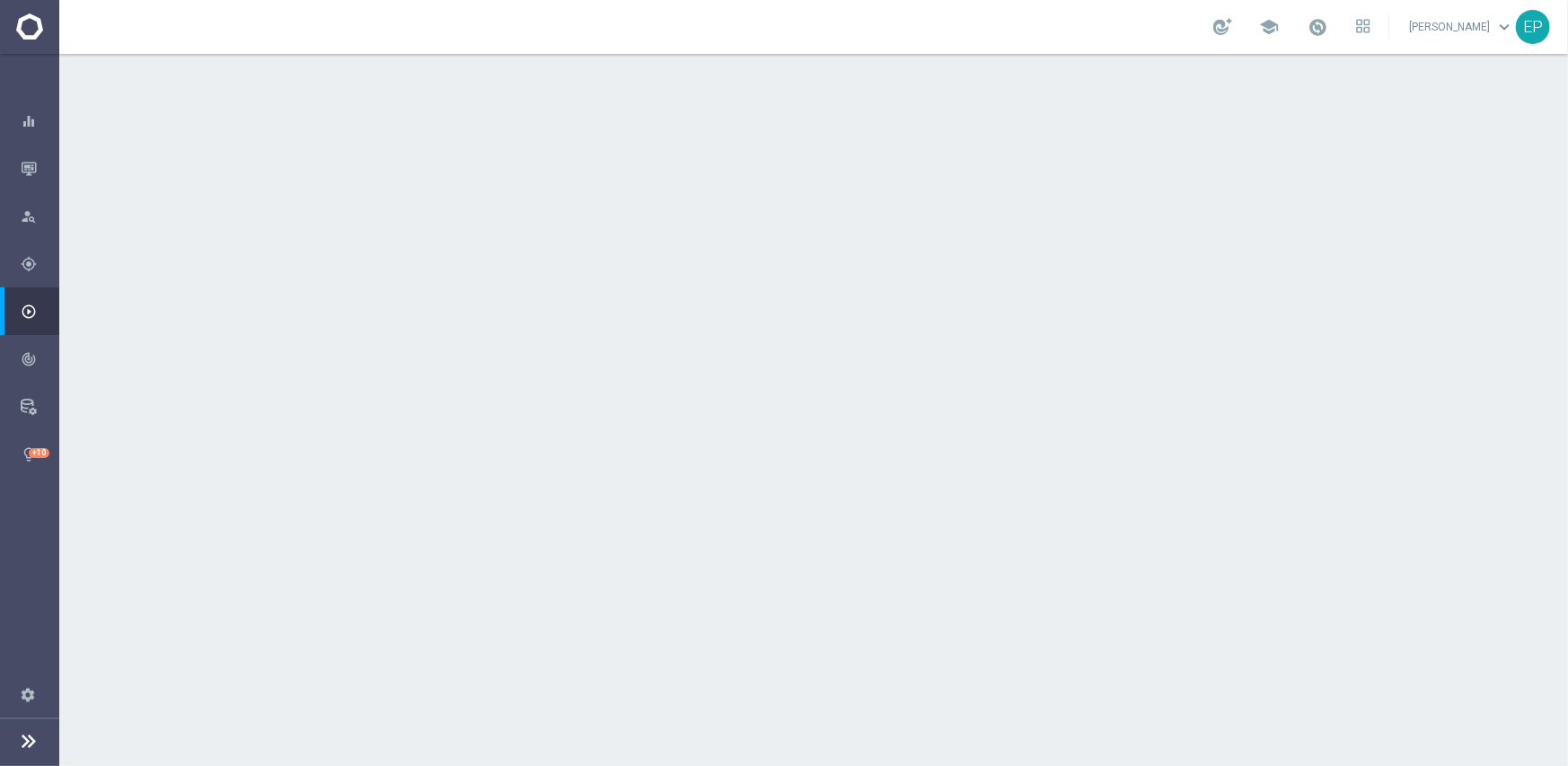
click at [771, 325] on div "done Scheduling keyboard_arrow_down" at bounding box center [815, 328] width 1003 height 34
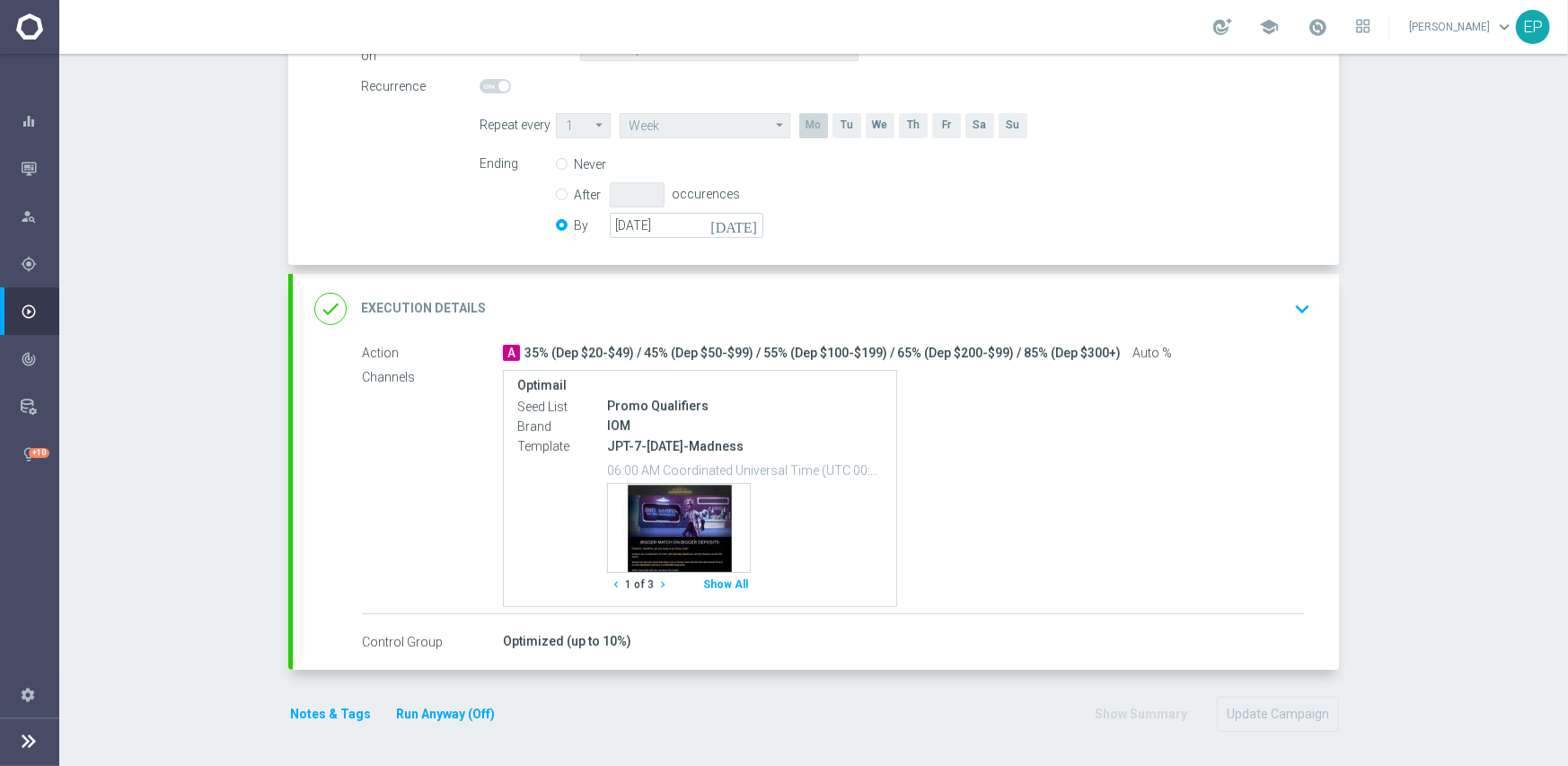
click at [827, 299] on div "done Execution Details keyboard_arrow_down" at bounding box center [815, 308] width 1003 height 34
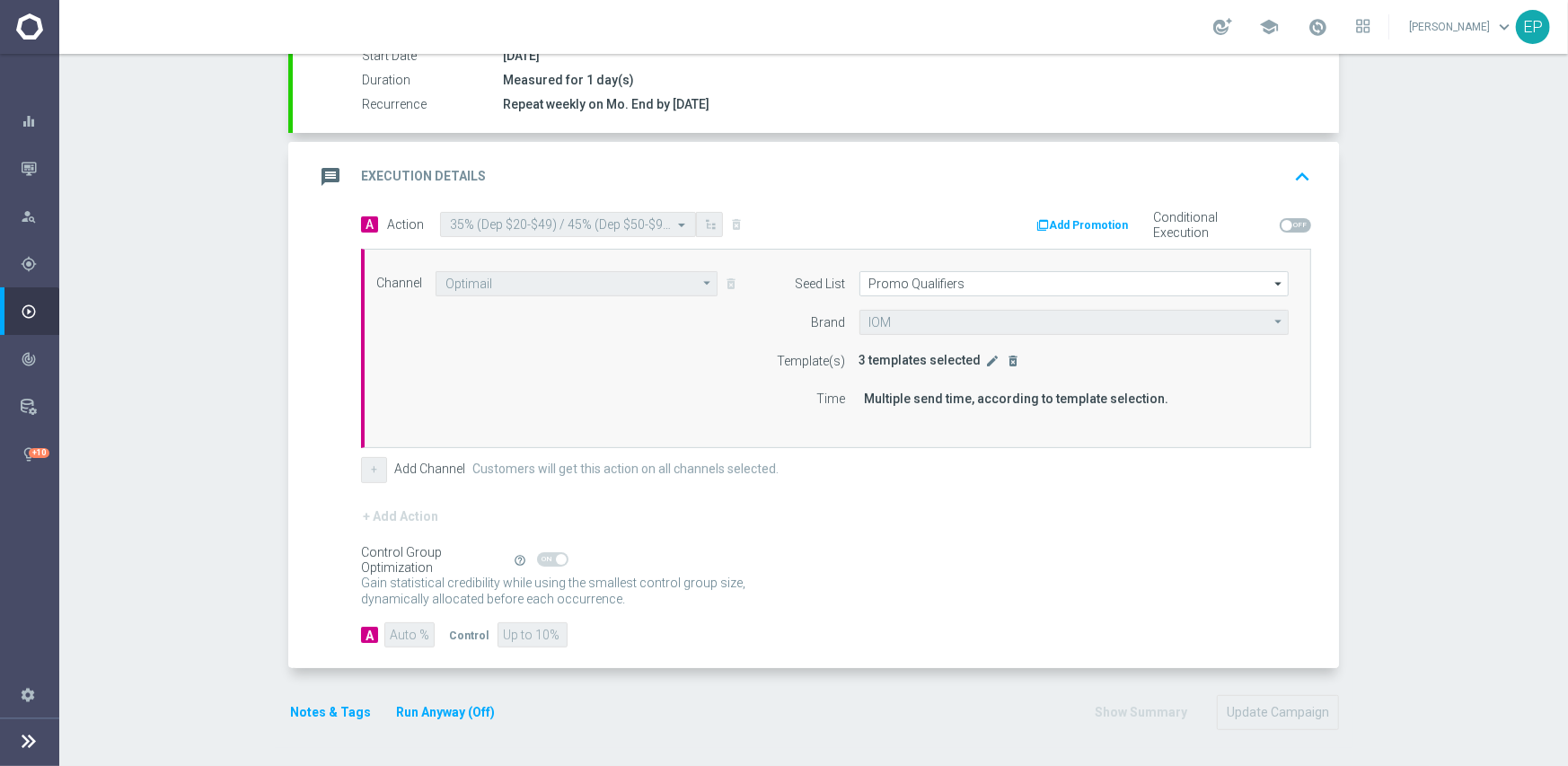
scroll to position [315, 0]
click at [986, 357] on icon "edit" at bounding box center [993, 362] width 14 height 14
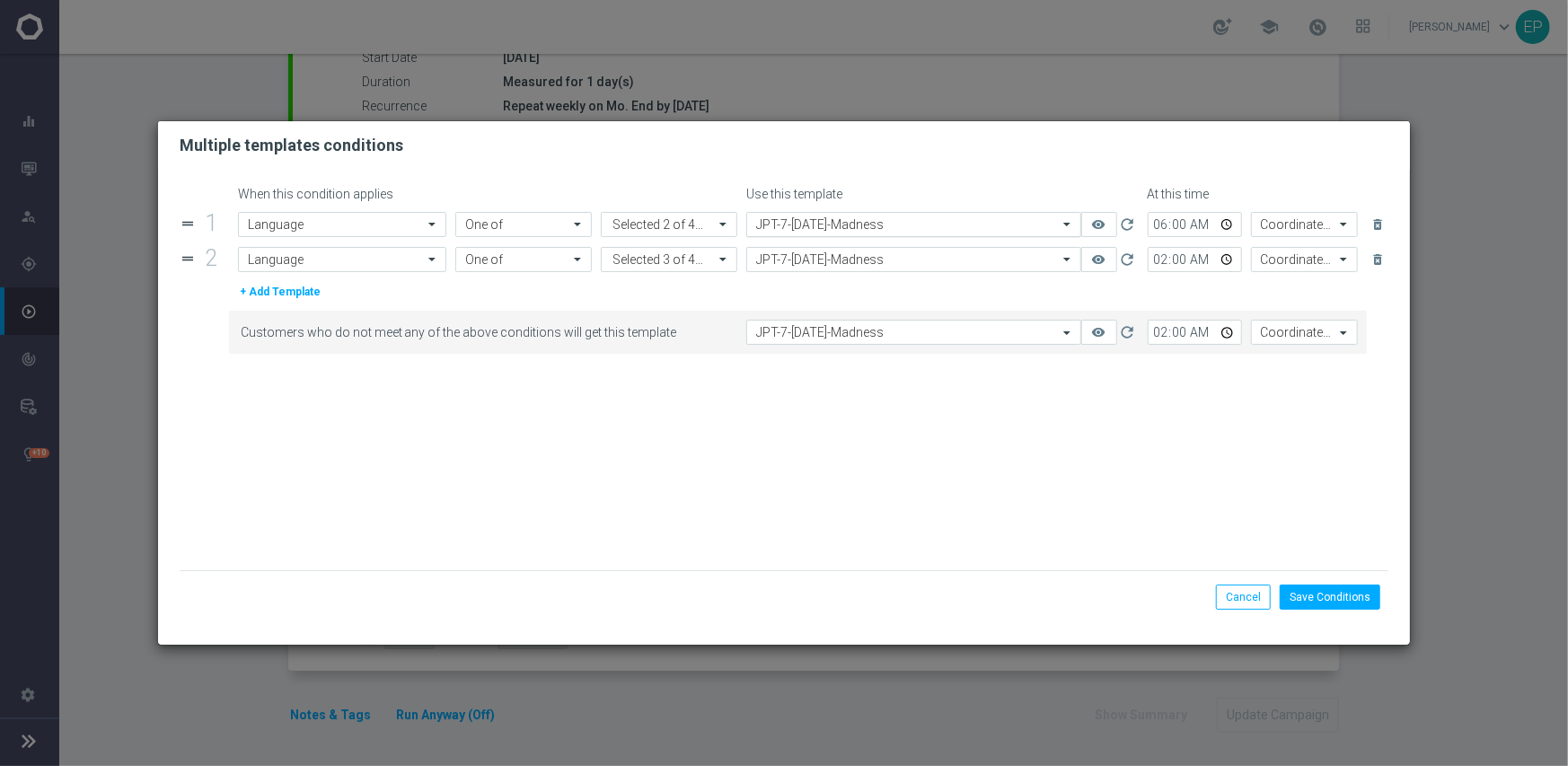
click at [857, 221] on input "text" at bounding box center [895, 225] width 279 height 15
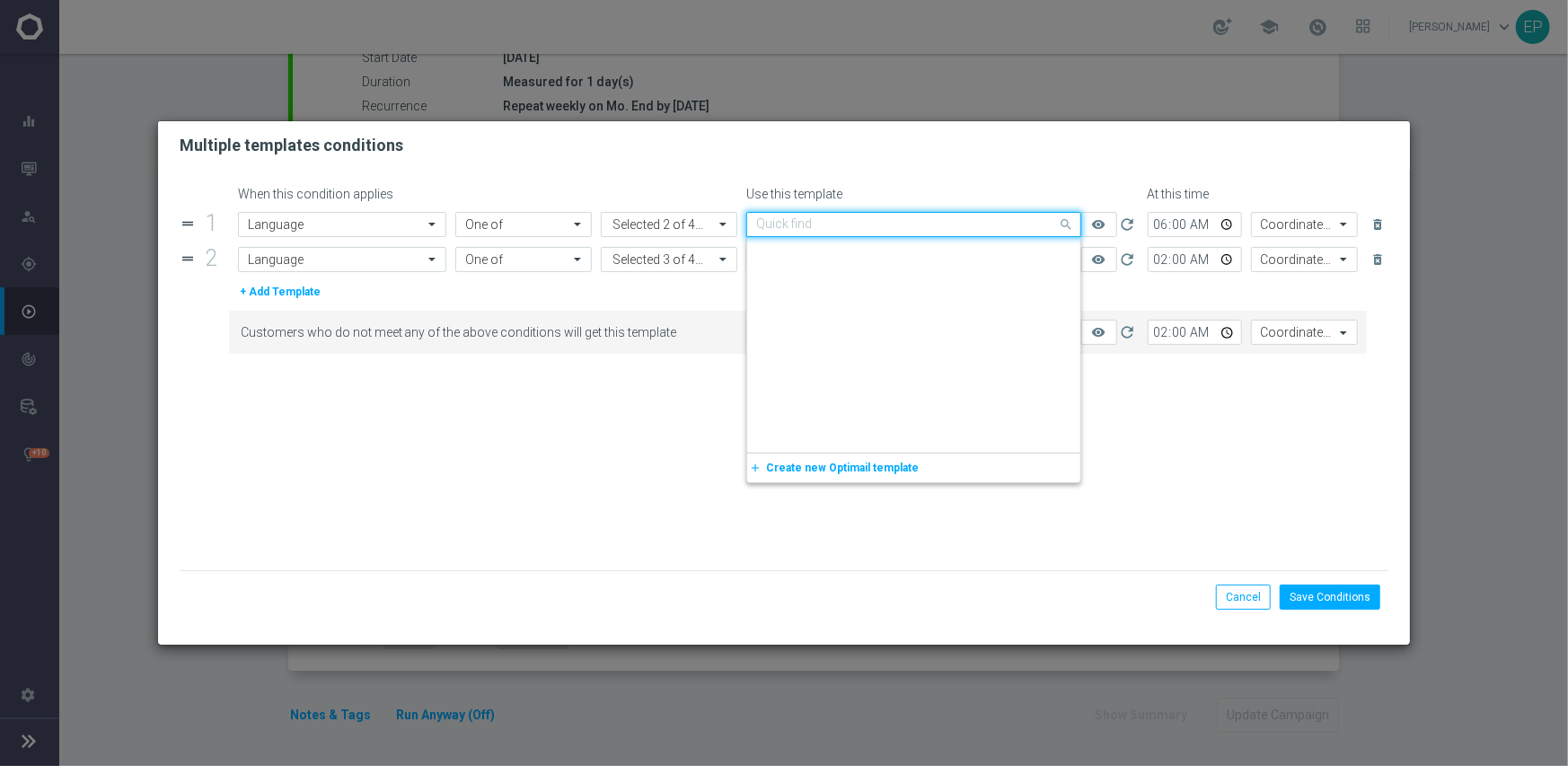
scroll to position [7702, 0]
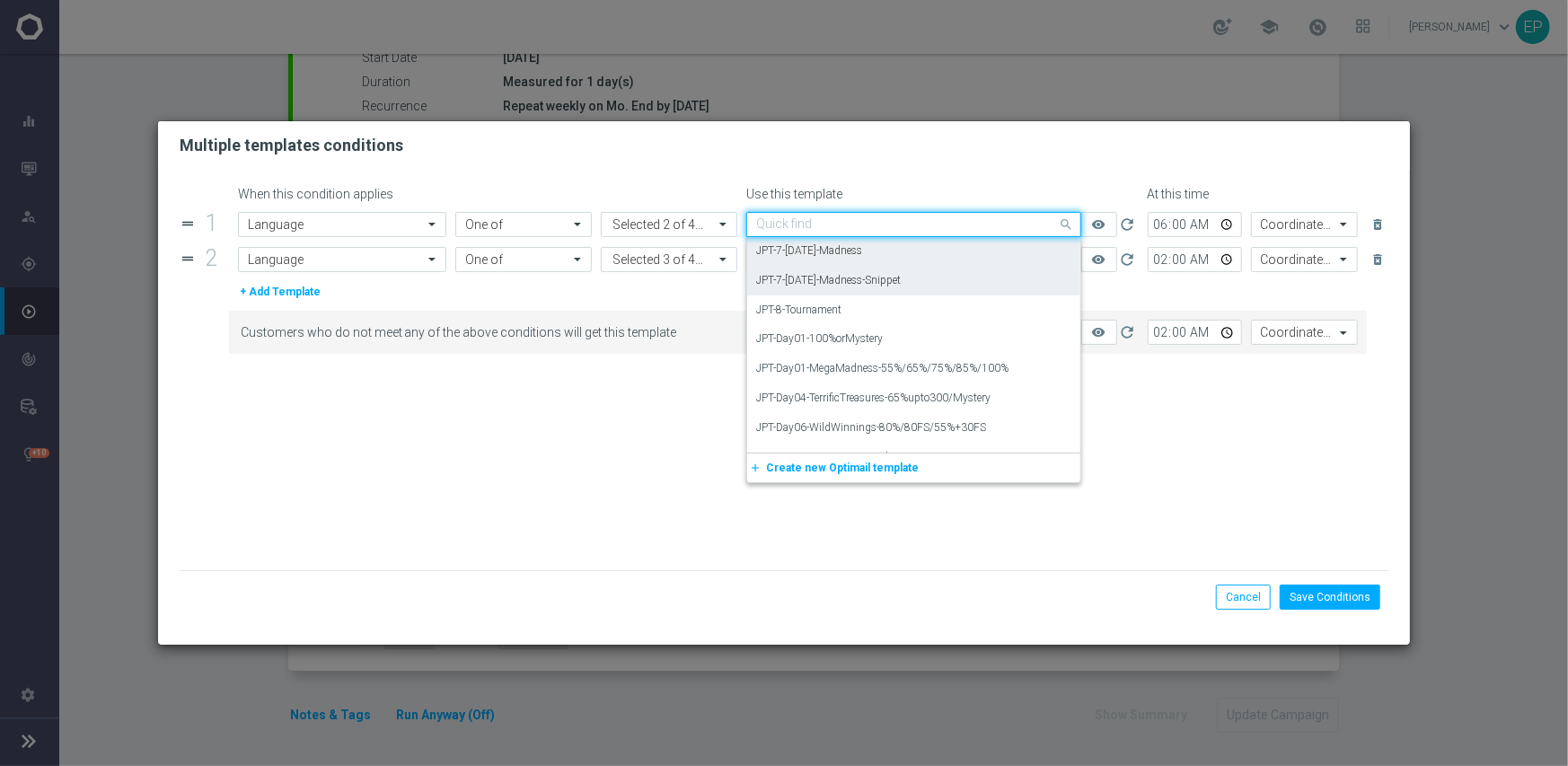
click at [863, 277] on label "JPT-7-[DATE]-Madness-Snippet" at bounding box center [828, 280] width 145 height 15
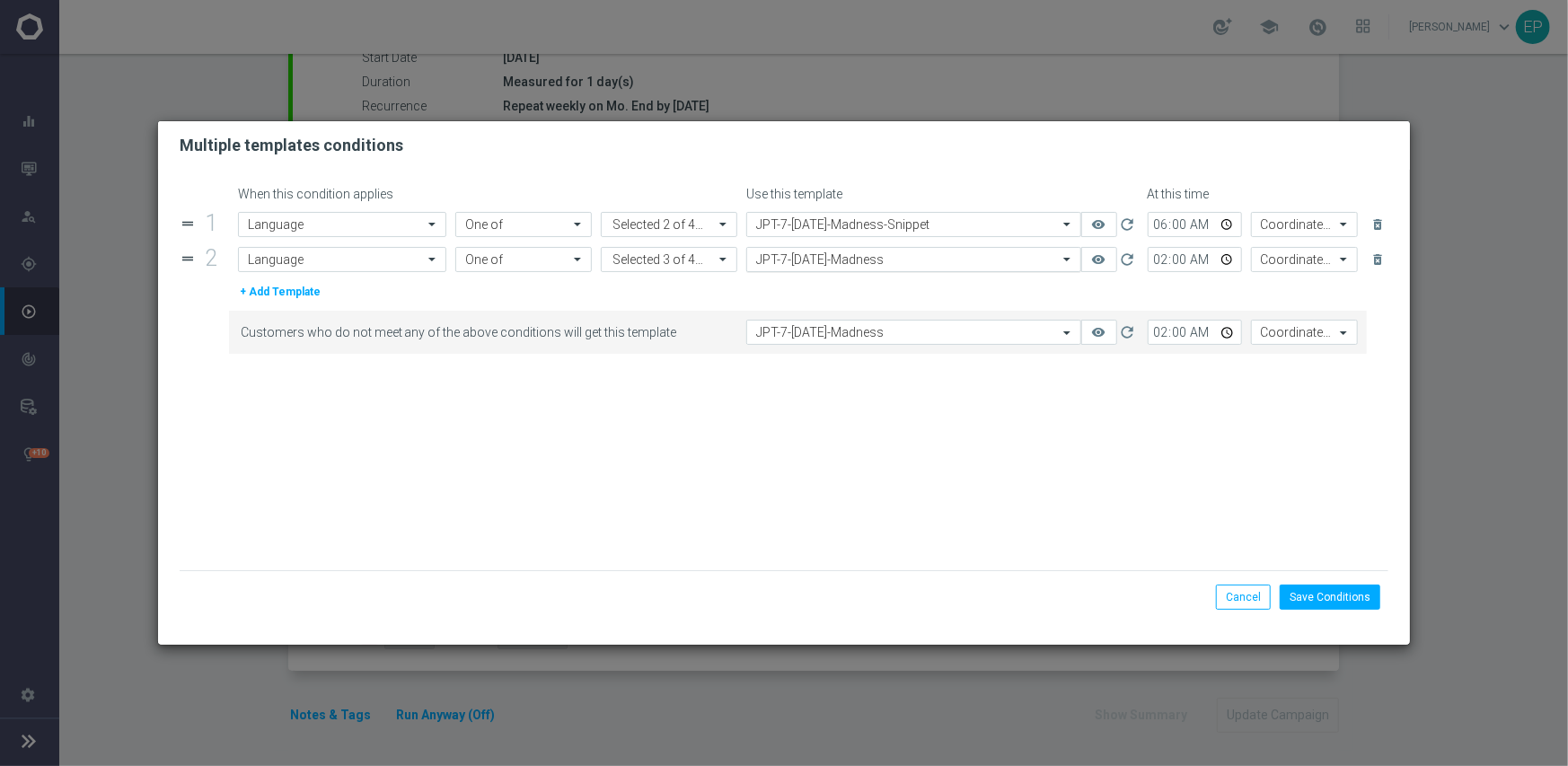
click at [866, 257] on input "text" at bounding box center [895, 260] width 279 height 15
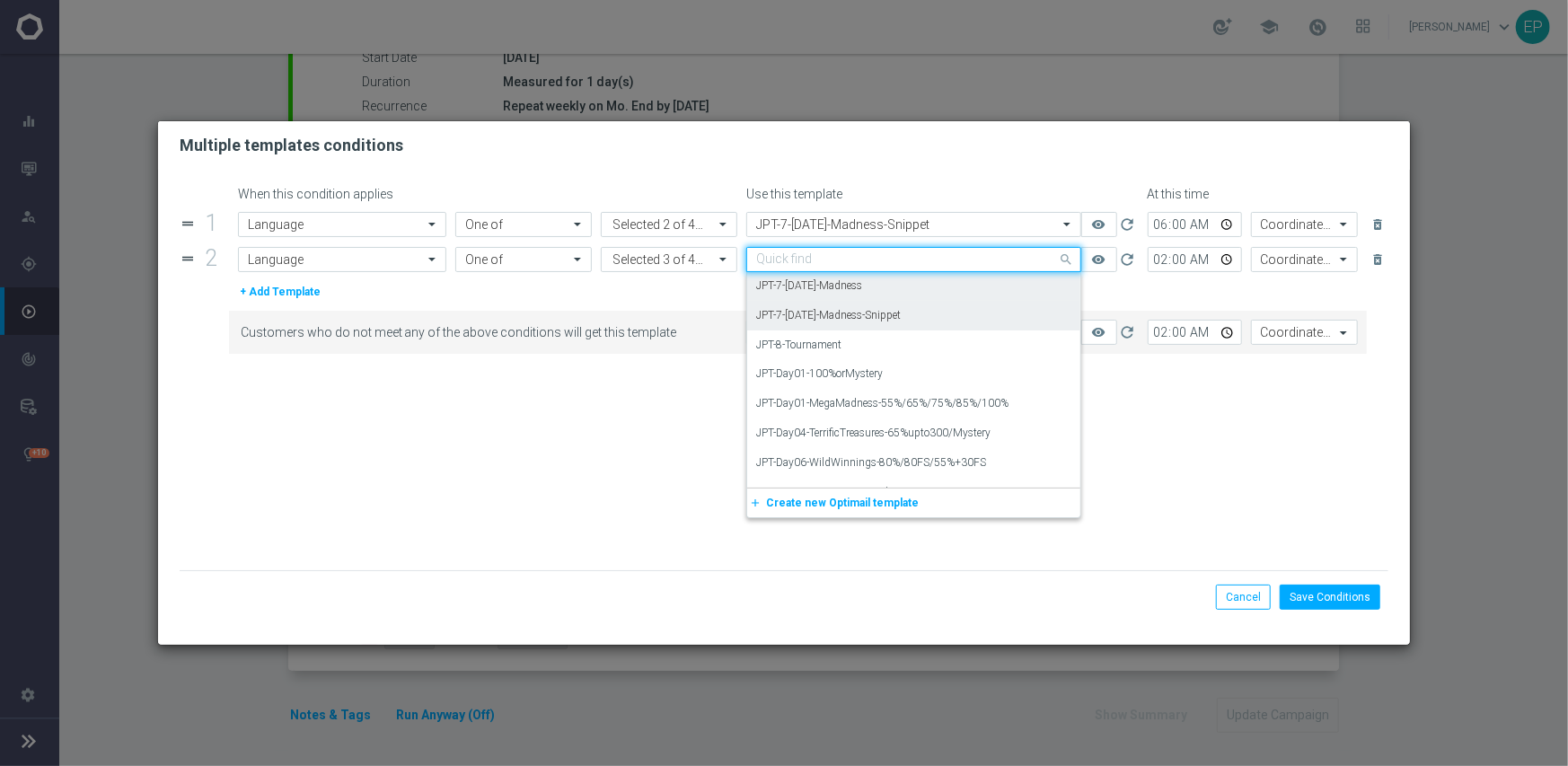
click at [875, 313] on label "JPT-7-[DATE]-Madness-Snippet" at bounding box center [828, 316] width 145 height 15
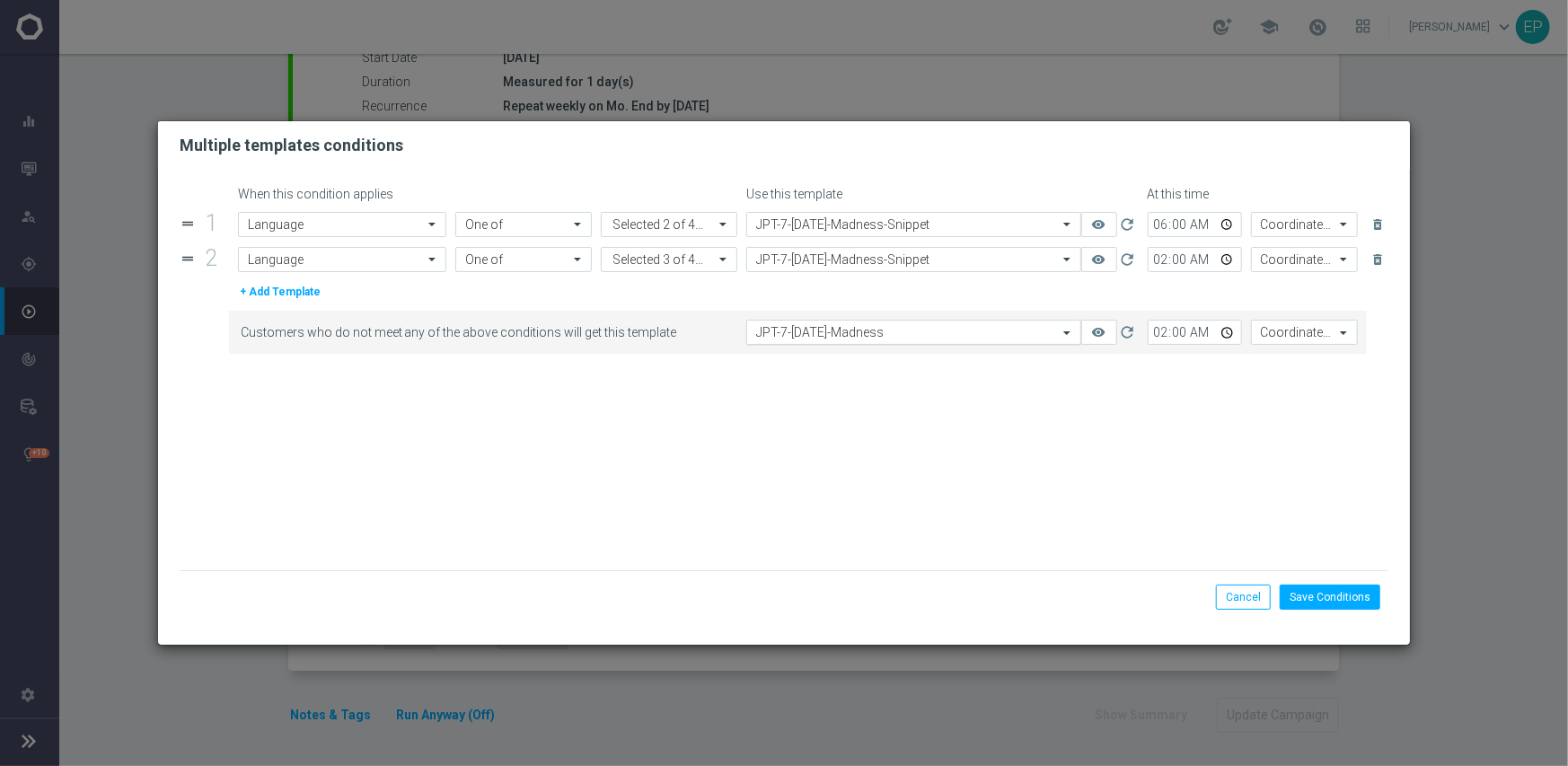
click at [875, 330] on input "text" at bounding box center [895, 332] width 279 height 15
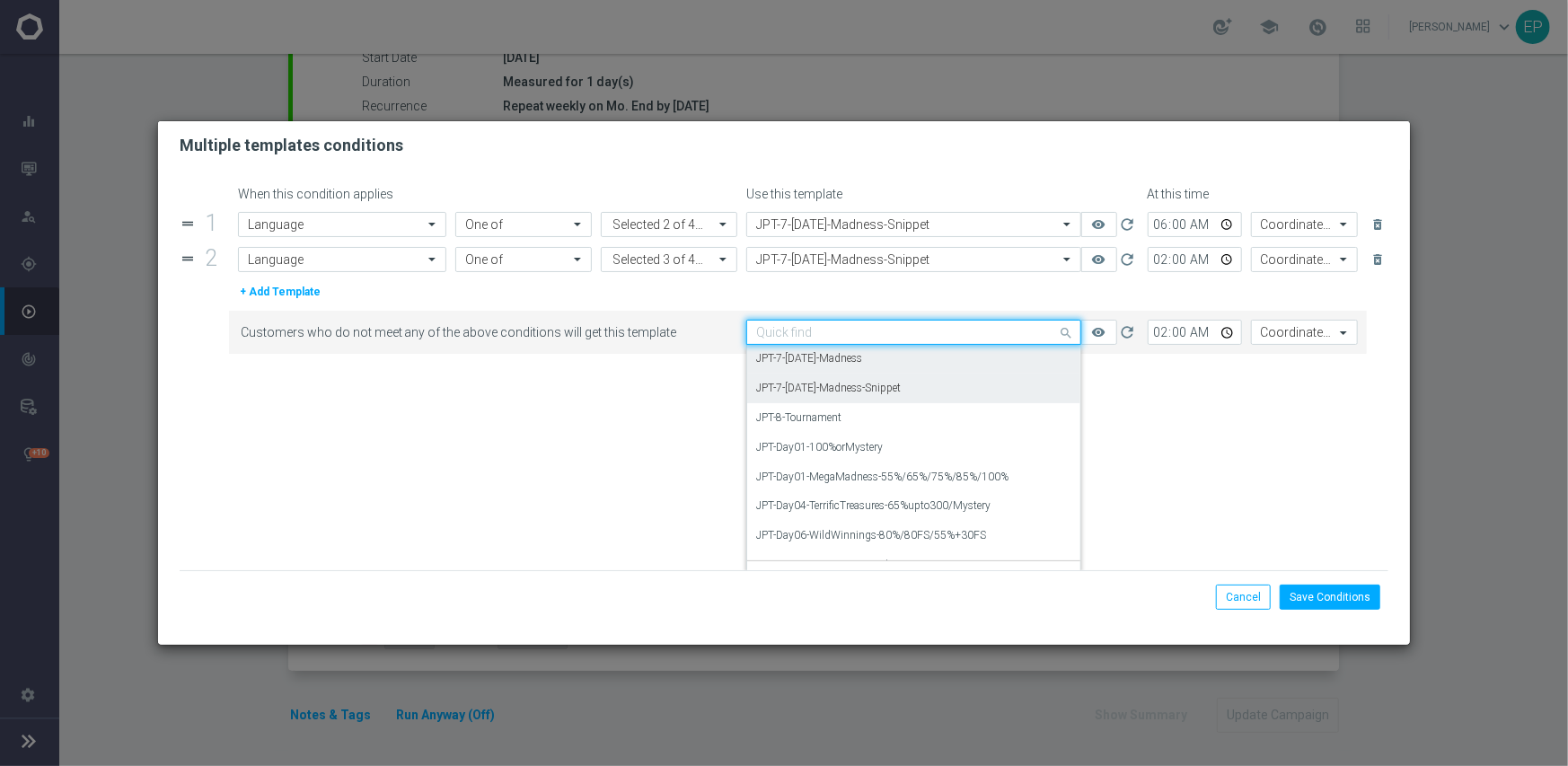
click at [867, 389] on label "JPT-7-Monday-Madness-Snippet" at bounding box center [828, 388] width 145 height 15
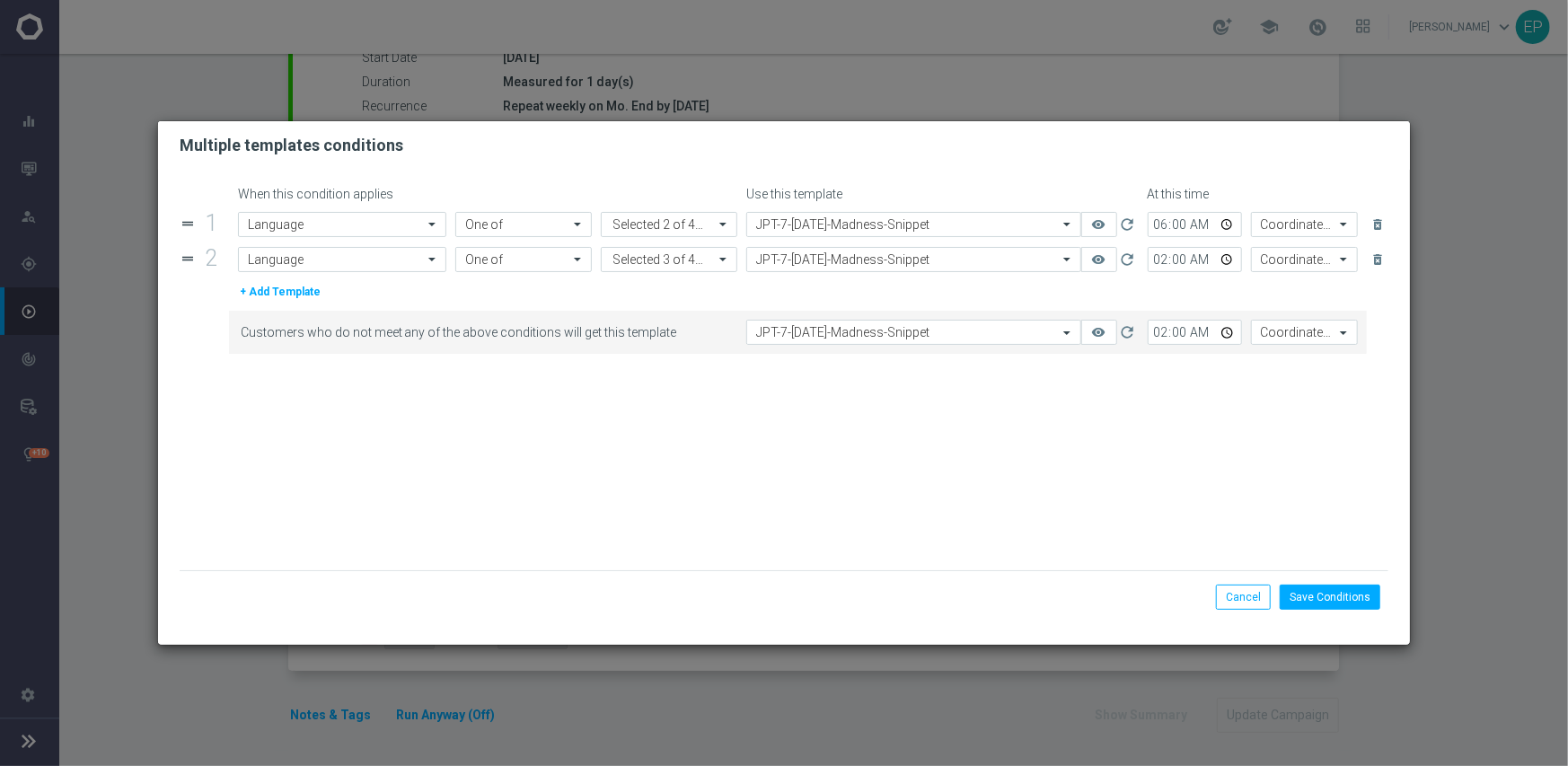
click at [1008, 442] on form "When this condition applies Use this template At this time drag_handle 1 Attrib…" at bounding box center [784, 379] width 1209 height 383
click at [1334, 581] on div "Save Conditions Cancel" at bounding box center [784, 596] width 1209 height 53
click at [1332, 606] on button "Save Conditions" at bounding box center [1330, 597] width 100 height 25
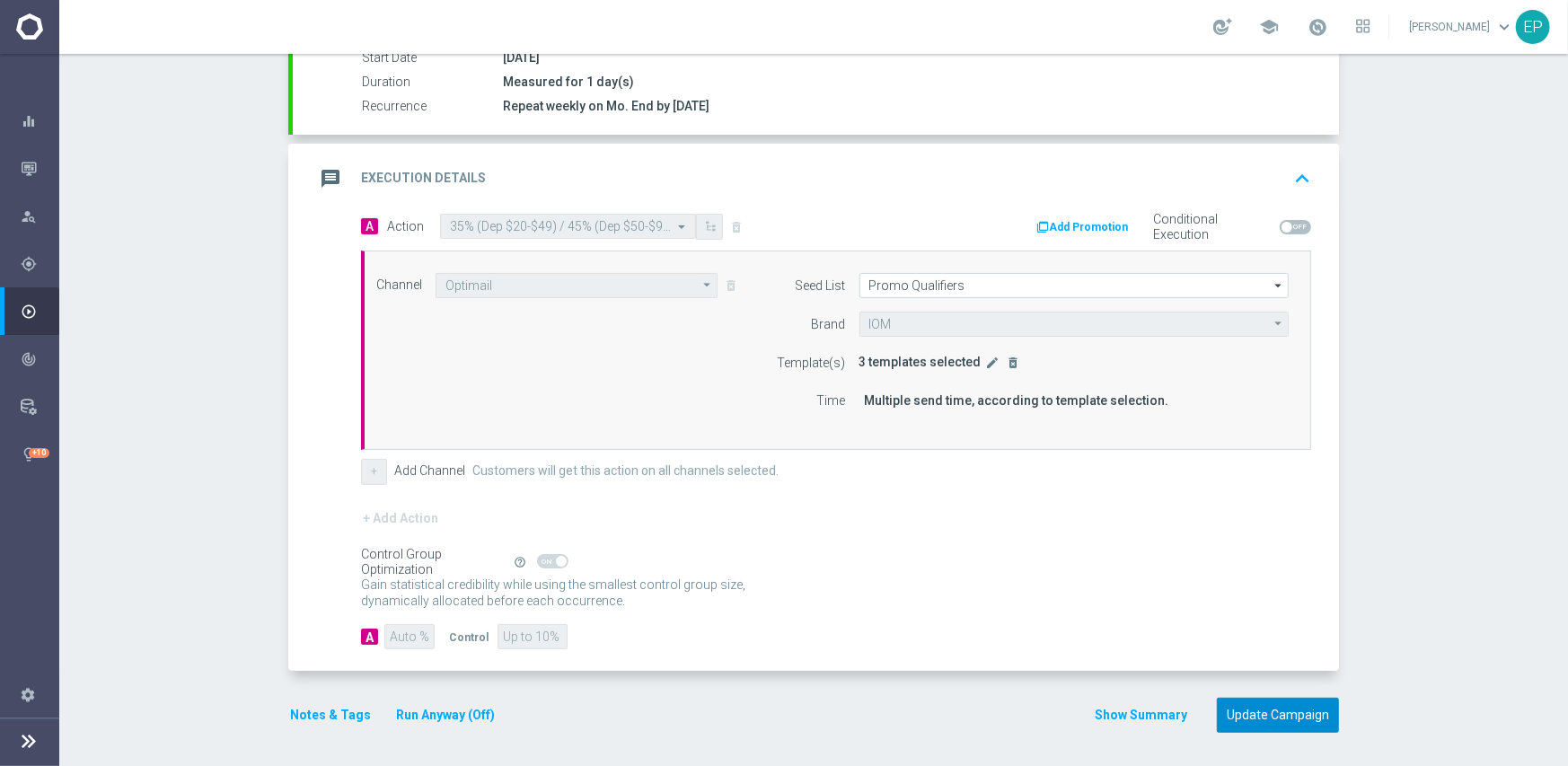
click at [1247, 716] on button "Update Campaign" at bounding box center [1277, 715] width 122 height 35
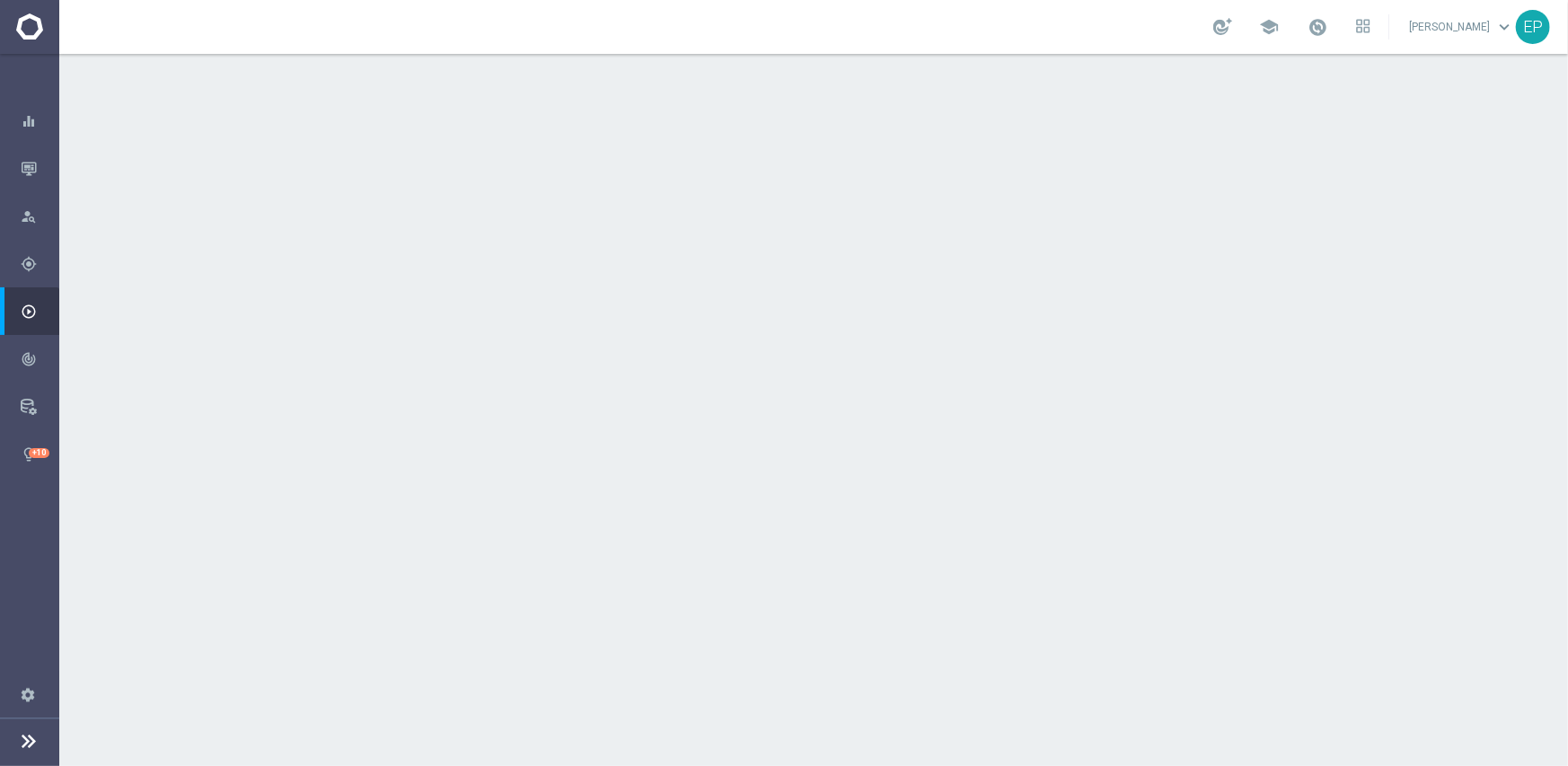
click at [817, 478] on div "done Execution Details keyboard_arrow_down" at bounding box center [815, 485] width 1003 height 34
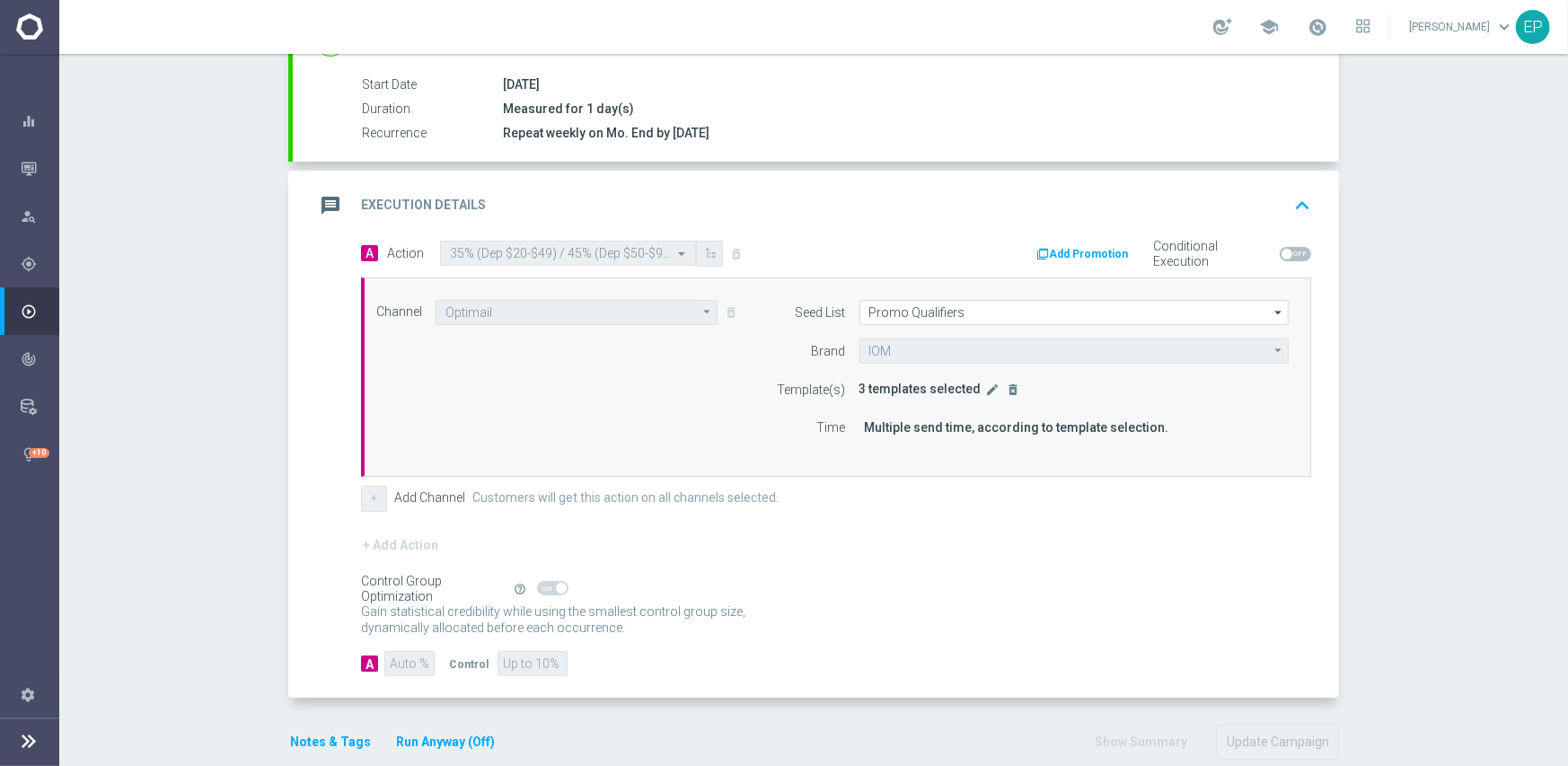
scroll to position [315, 0]
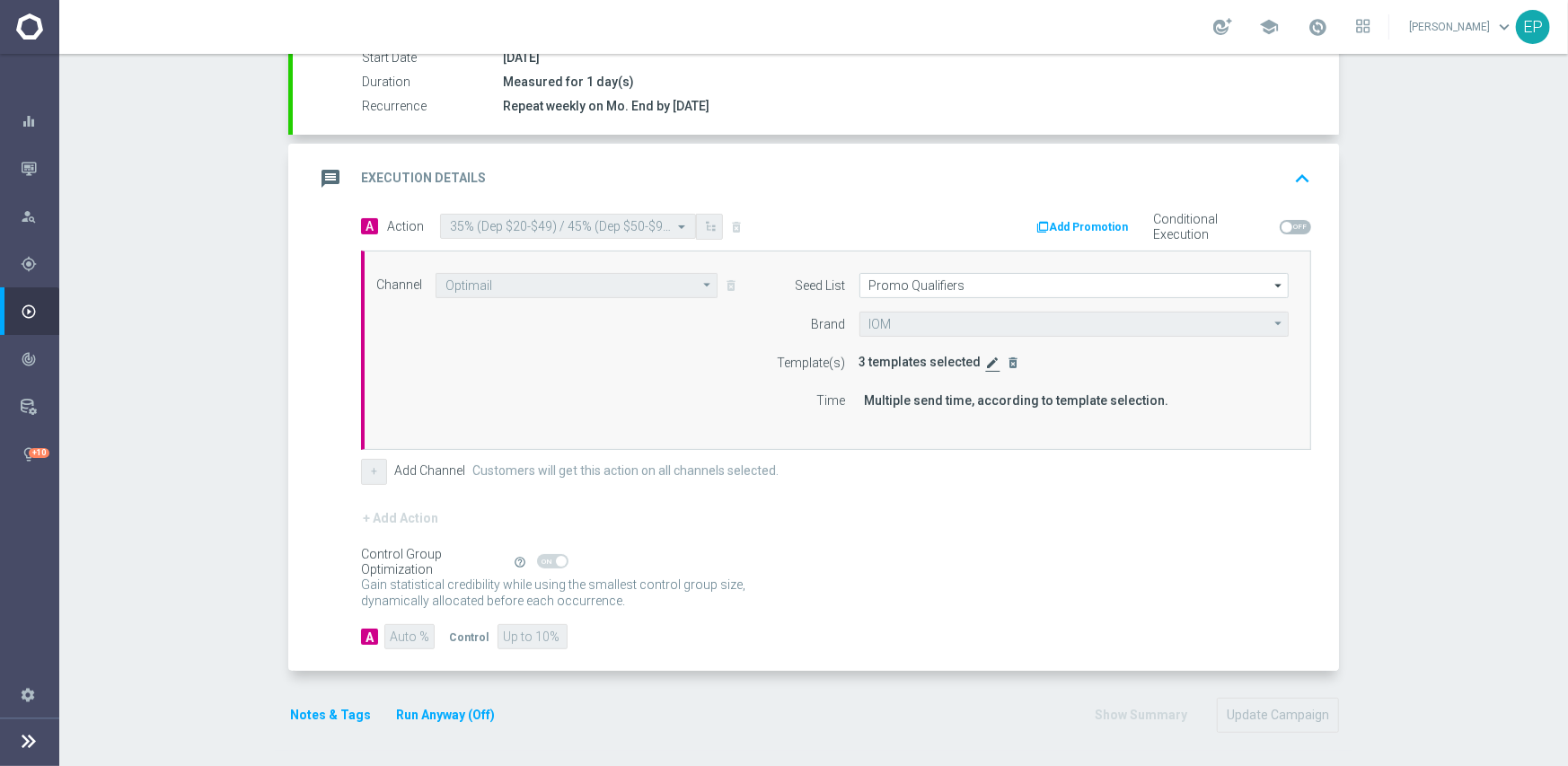
click at [986, 356] on icon "edit" at bounding box center [993, 362] width 14 height 14
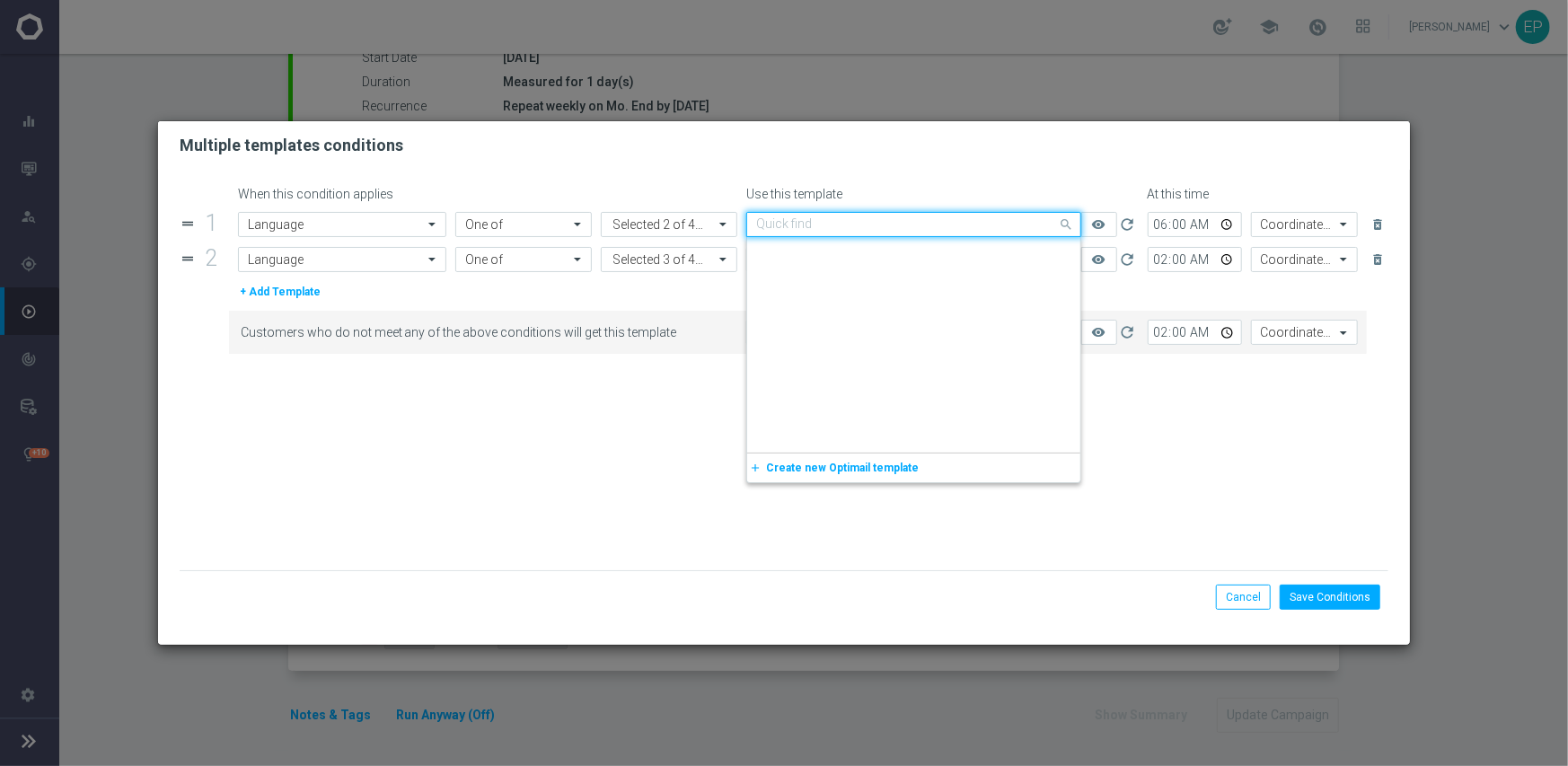
click at [818, 217] on input "text" at bounding box center [895, 225] width 279 height 15
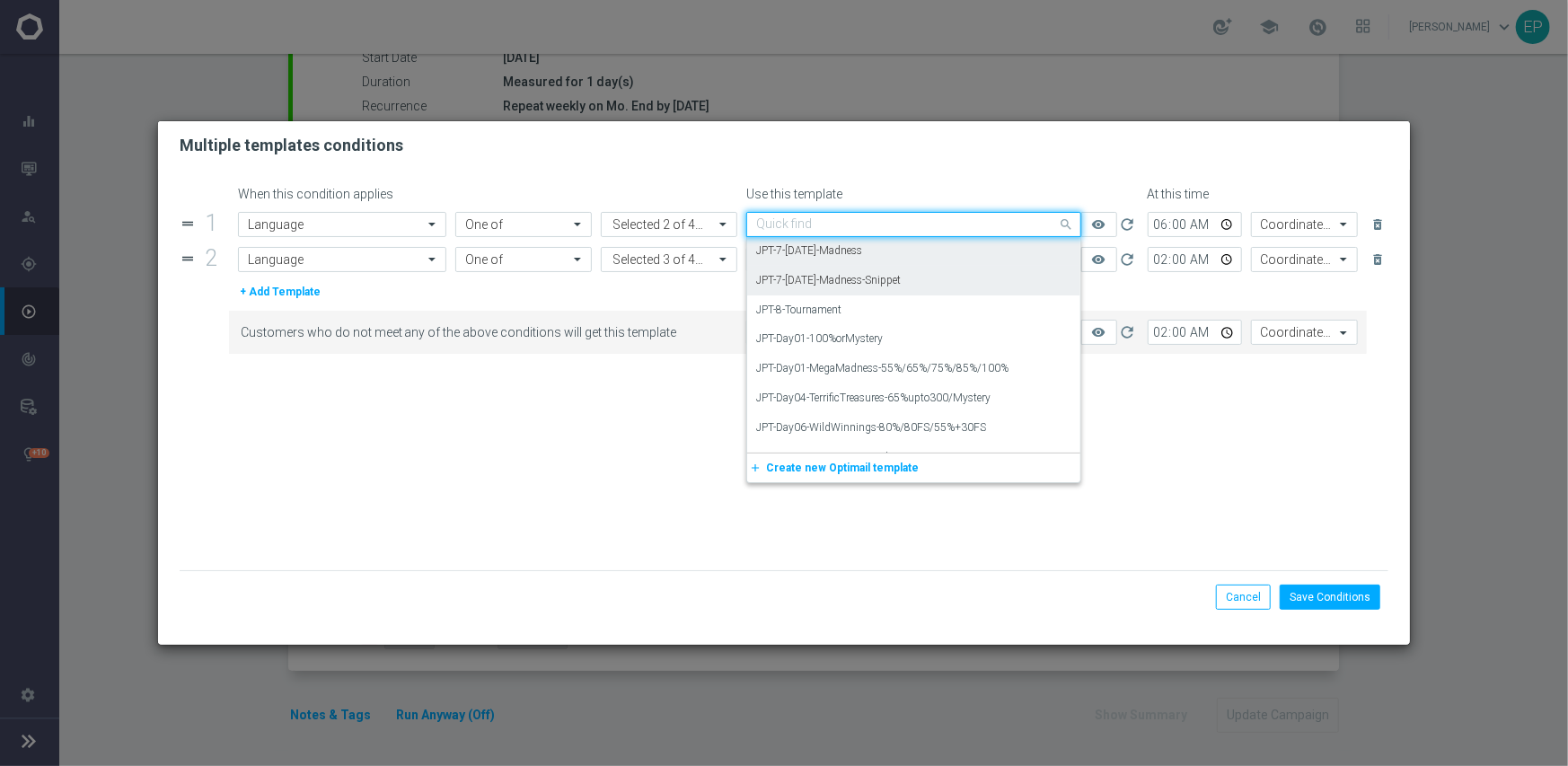
click at [872, 277] on label "JPT-7-Monday-Madness-Snippet" at bounding box center [828, 280] width 145 height 15
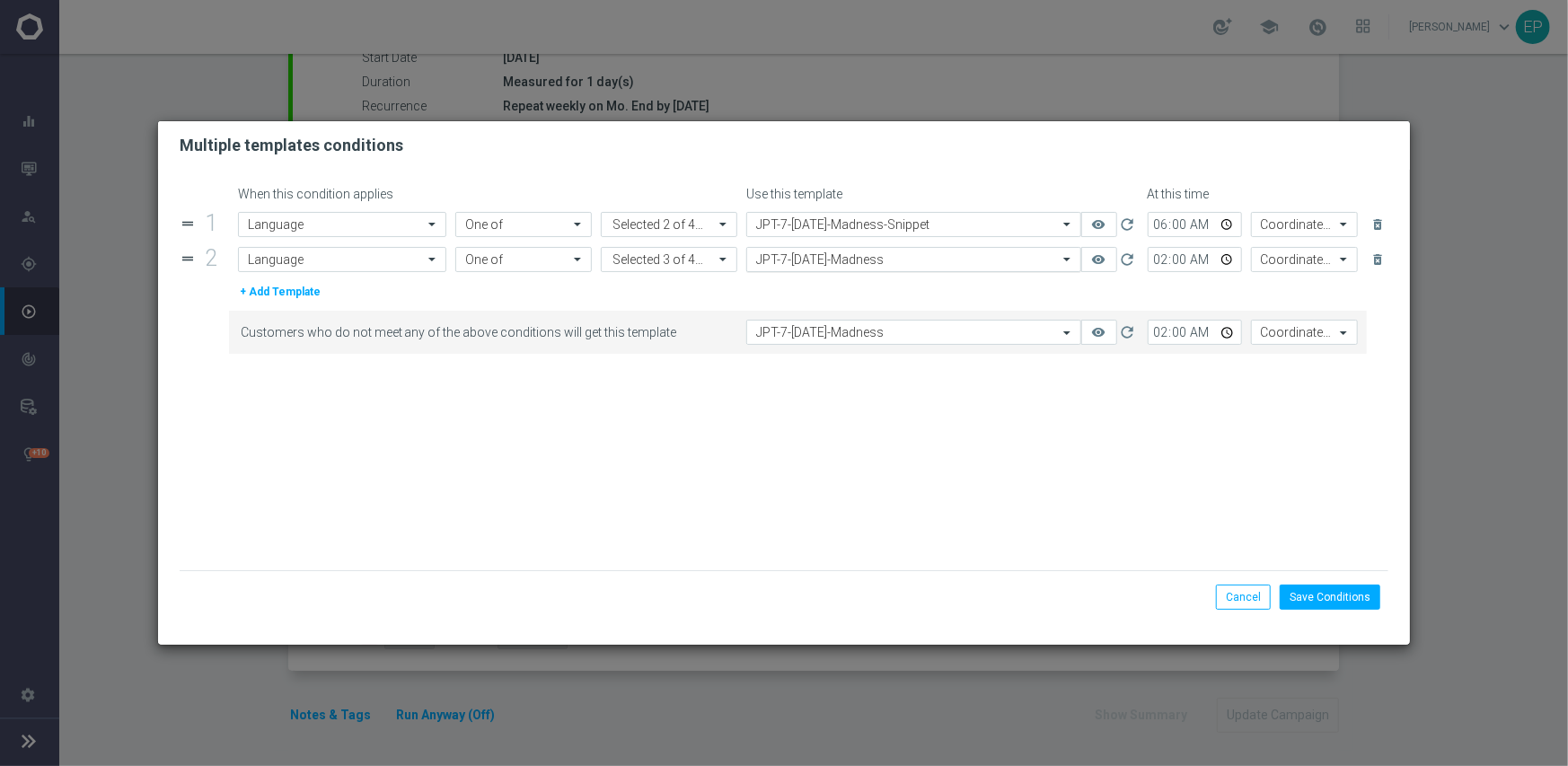
click at [870, 257] on input "text" at bounding box center [895, 260] width 279 height 15
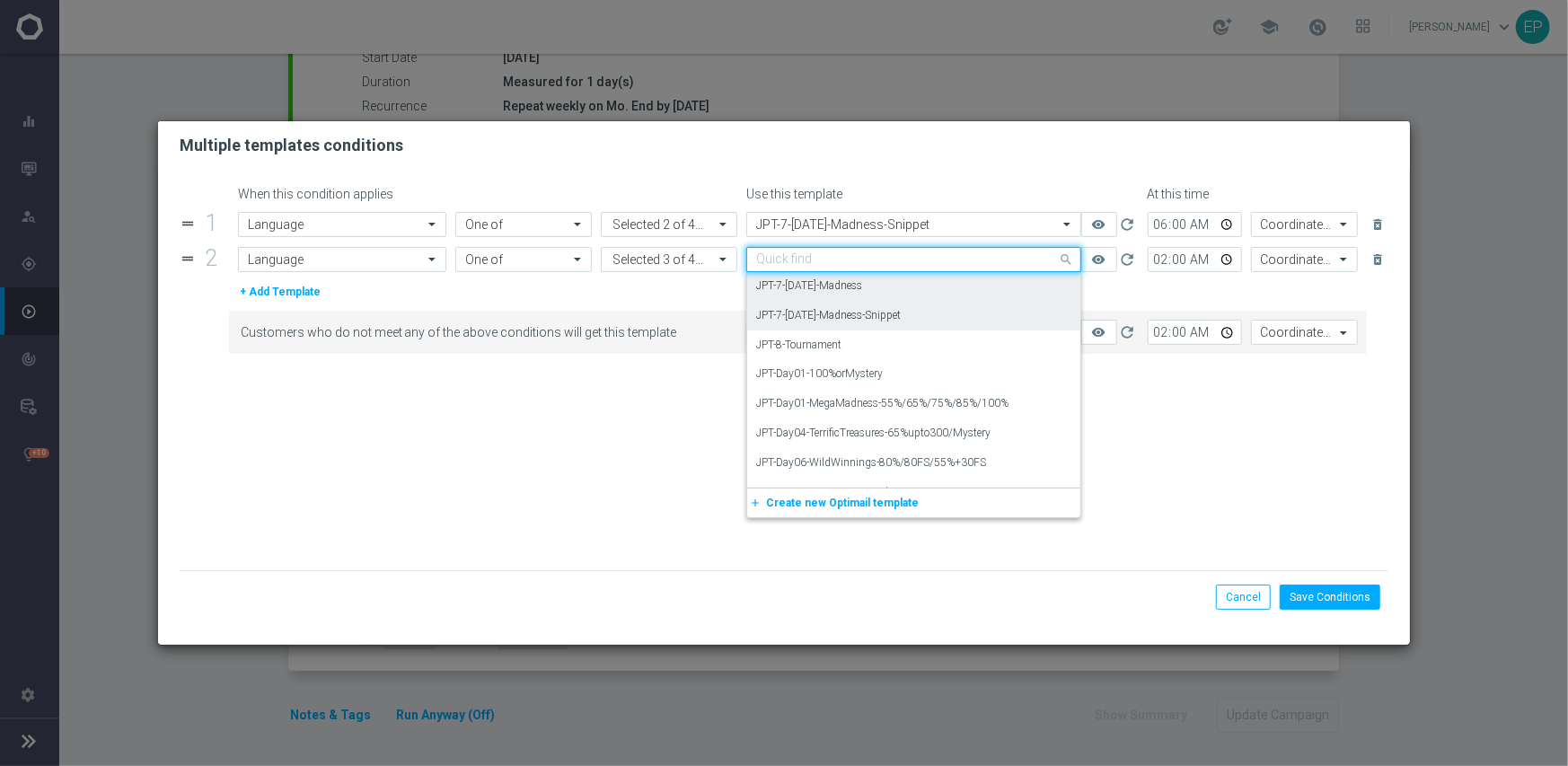
click at [884, 309] on label "JPT-7-Monday-Madness-Snippet" at bounding box center [828, 316] width 145 height 15
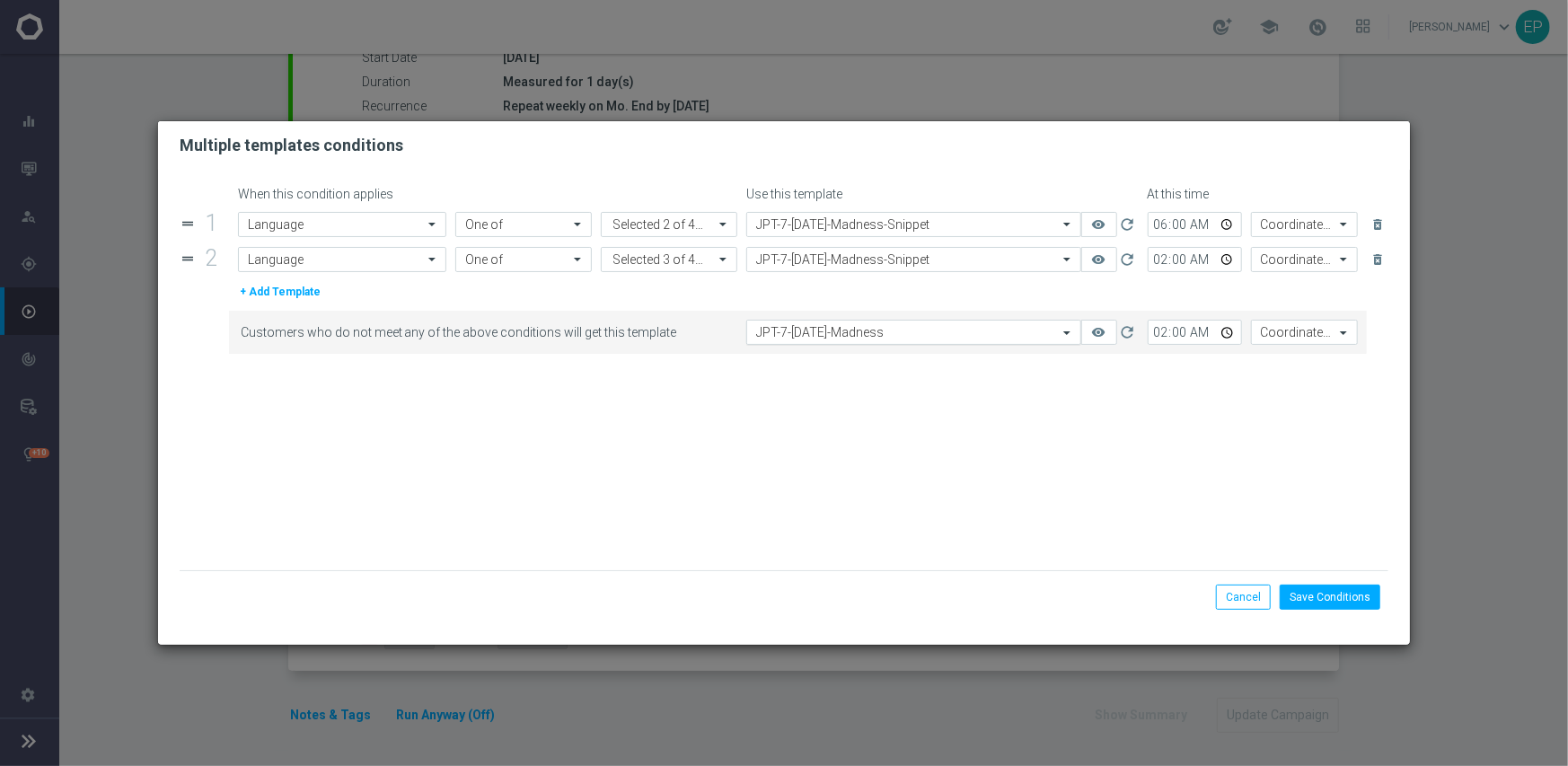
click at [888, 341] on div "Select template JPT-7-Monday-Madness" at bounding box center [914, 332] width 335 height 25
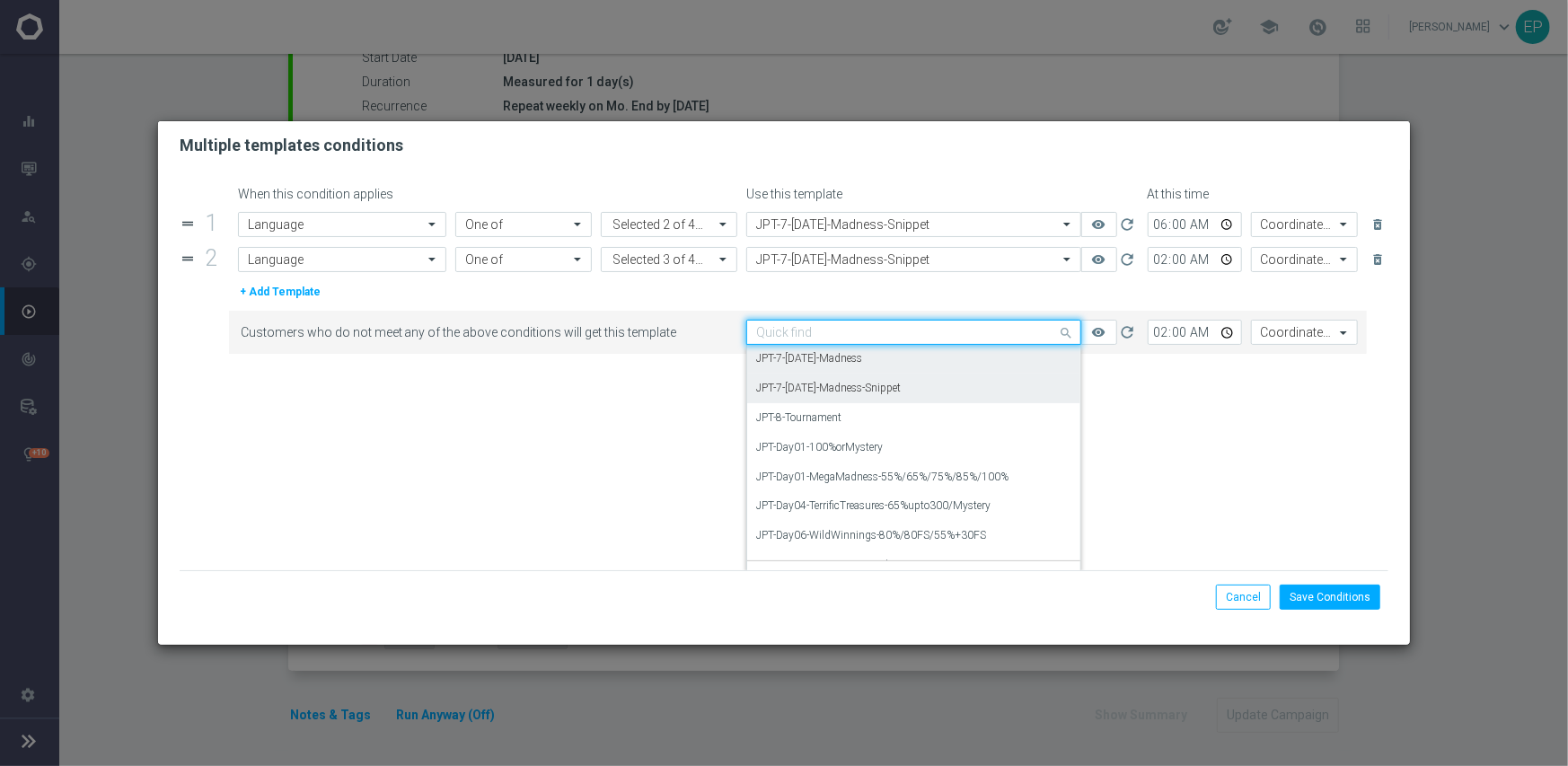
click at [900, 386] on label "JPT-7-Monday-Madness-Snippet" at bounding box center [828, 388] width 145 height 15
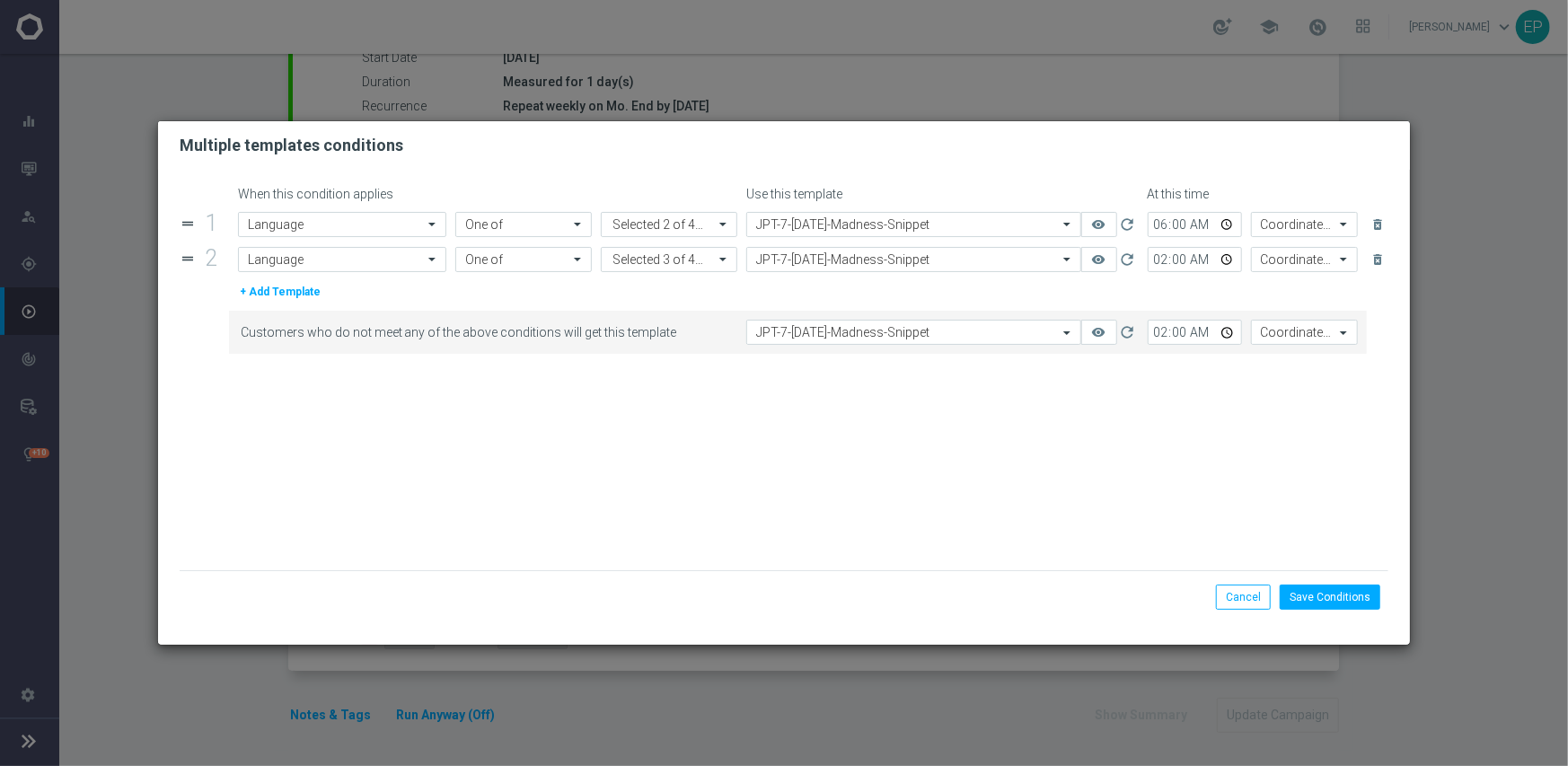
click at [1062, 459] on form "When this condition applies Use this template At this time drag_handle 1 Attrib…" at bounding box center [784, 379] width 1209 height 383
click at [1333, 601] on button "Save Conditions" at bounding box center [1330, 597] width 100 height 25
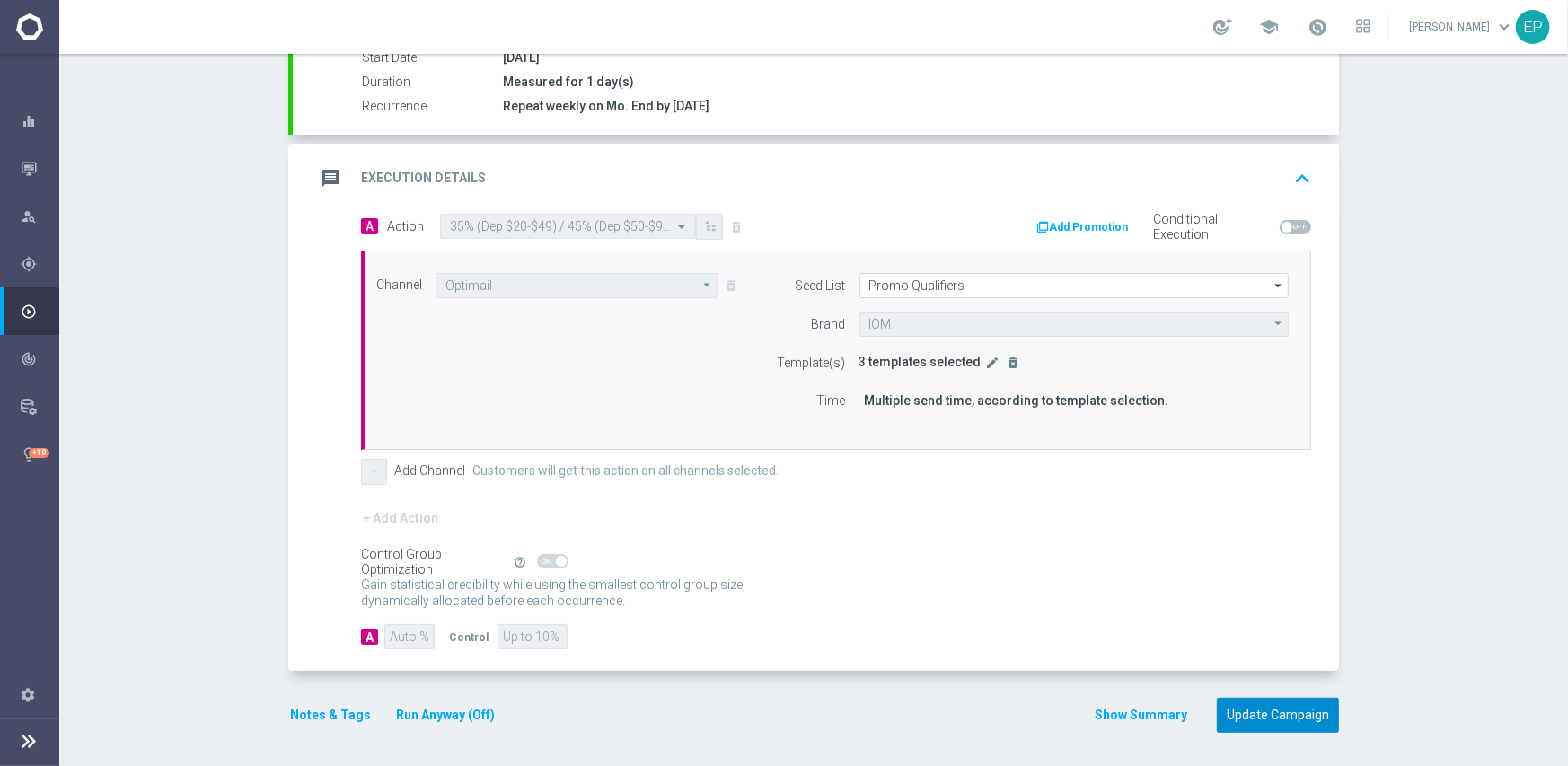
click at [1282, 707] on button "Update Campaign" at bounding box center [1277, 715] width 122 height 35
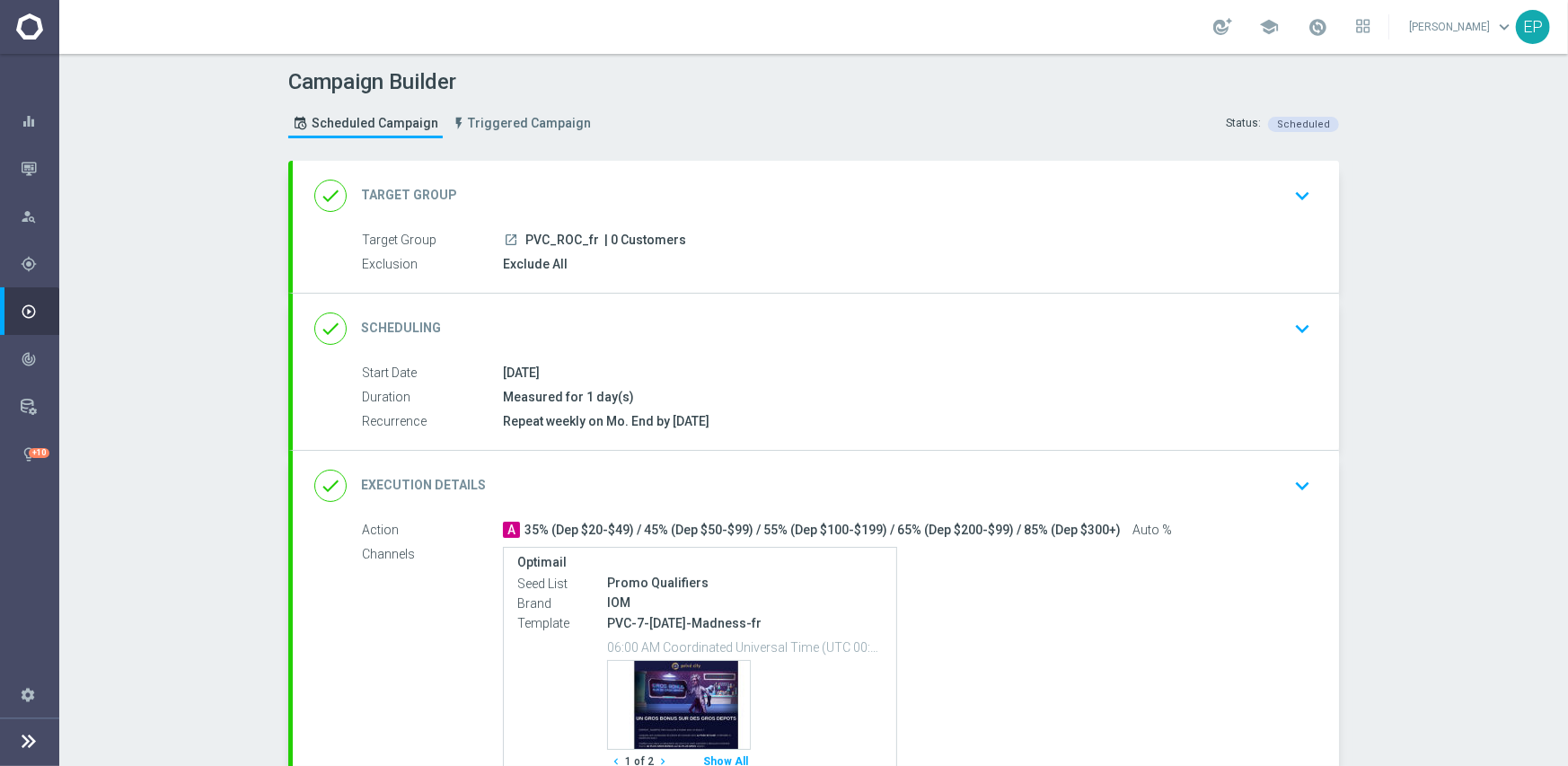
click at [771, 312] on div "done Scheduling keyboard_arrow_down" at bounding box center [815, 328] width 1003 height 34
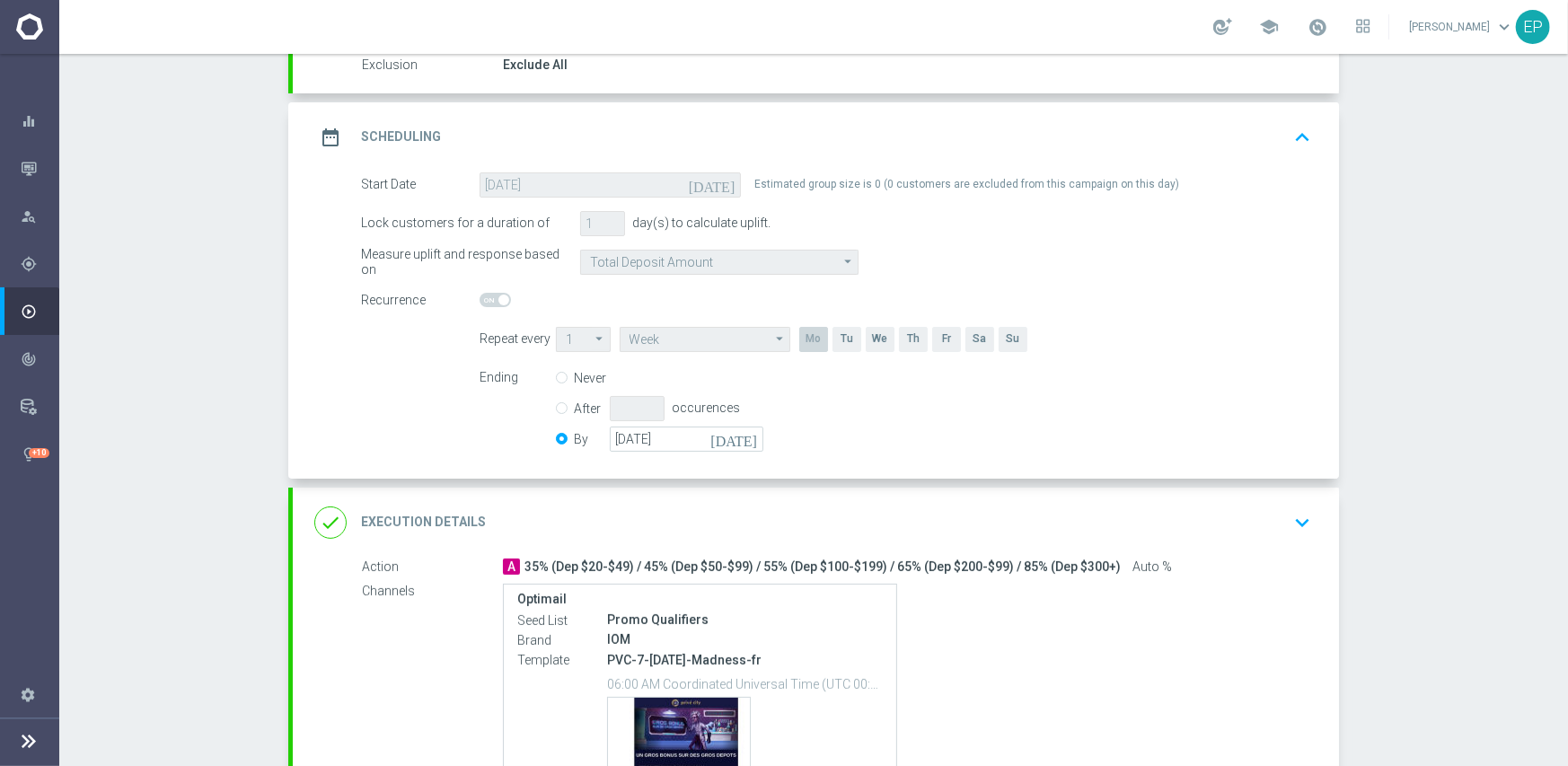
scroll to position [270, 0]
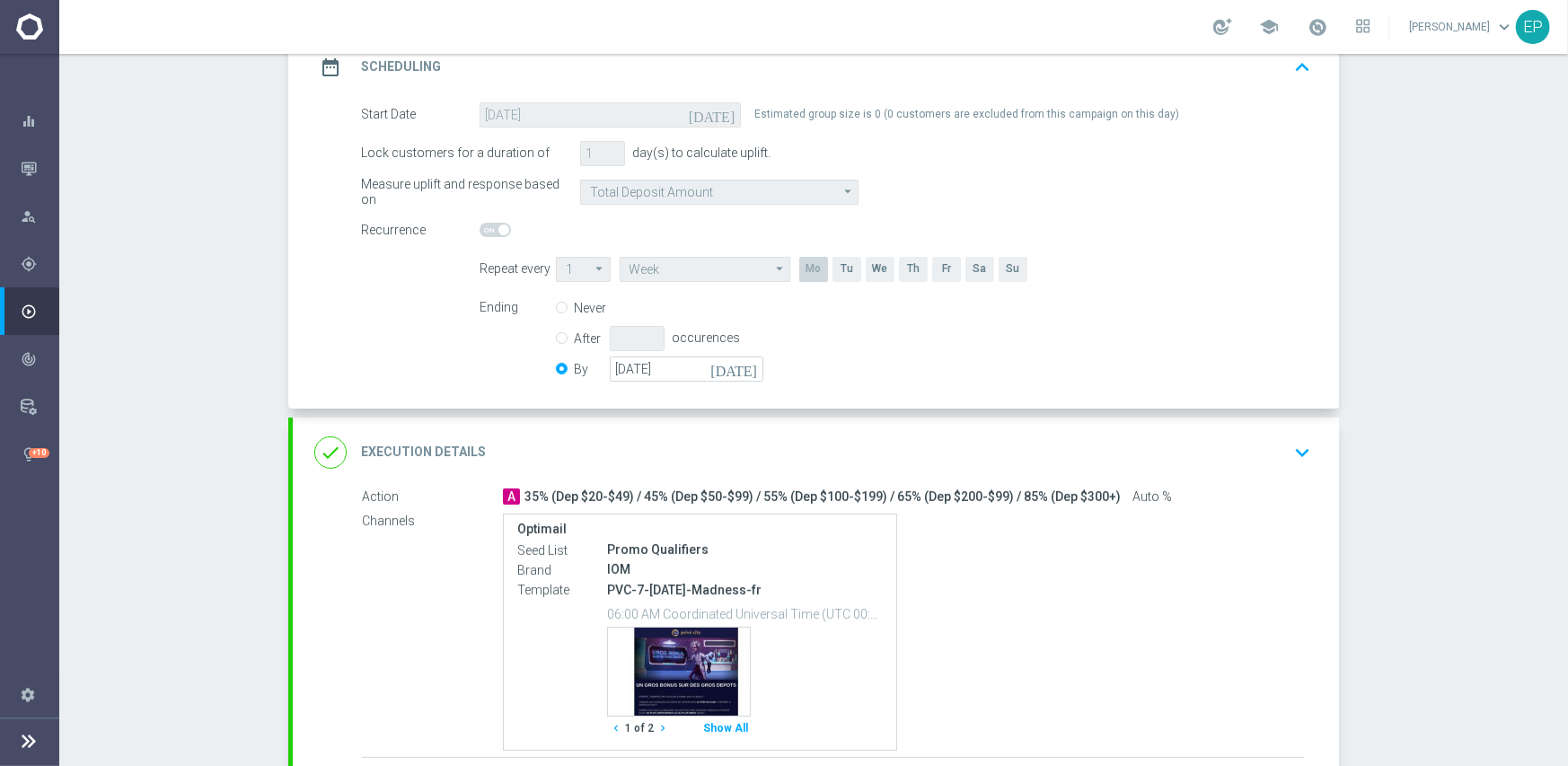
click at [801, 431] on div "done Execution Details keyboard_arrow_down" at bounding box center [815, 452] width 1046 height 70
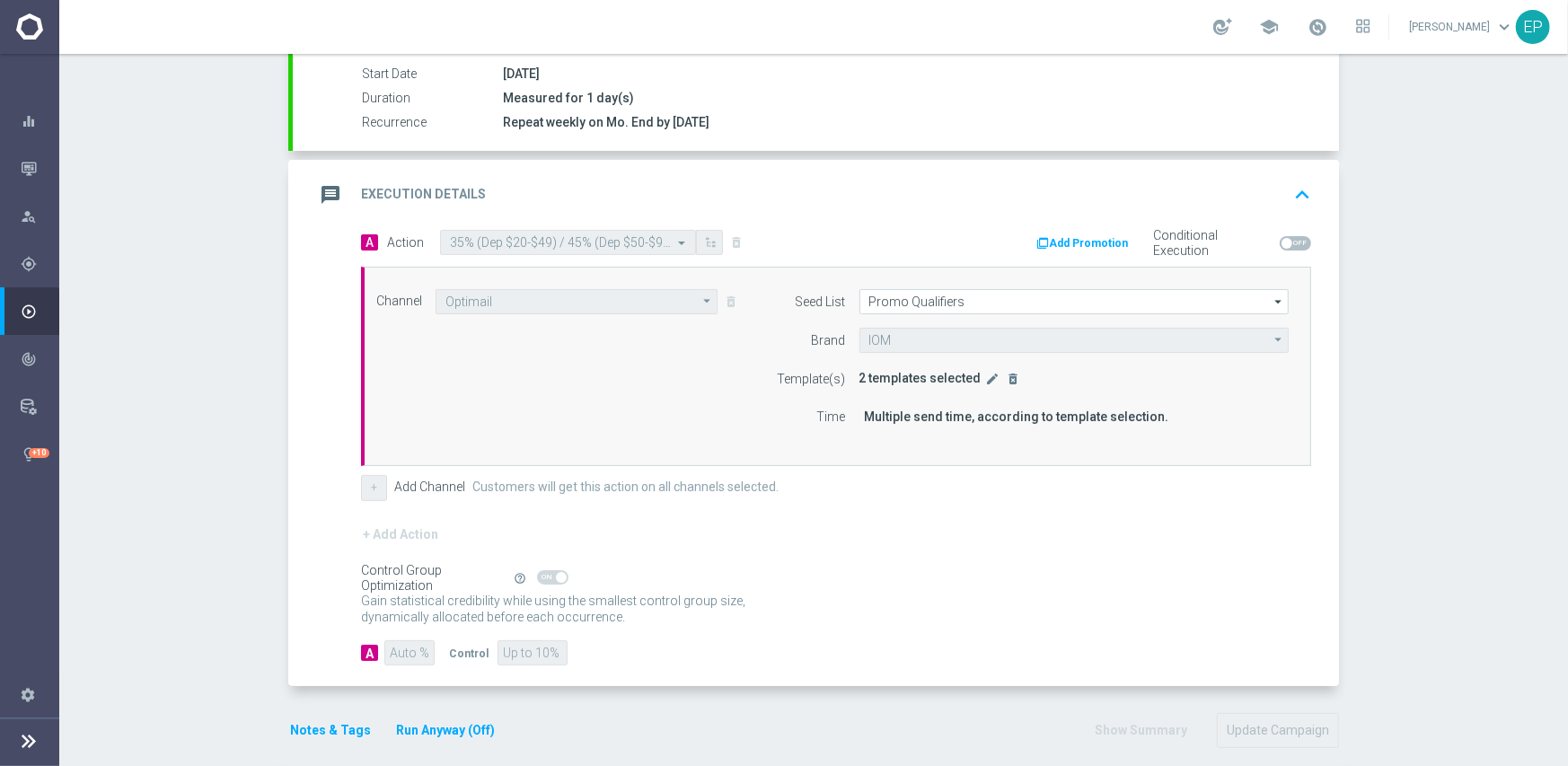
scroll to position [315, 0]
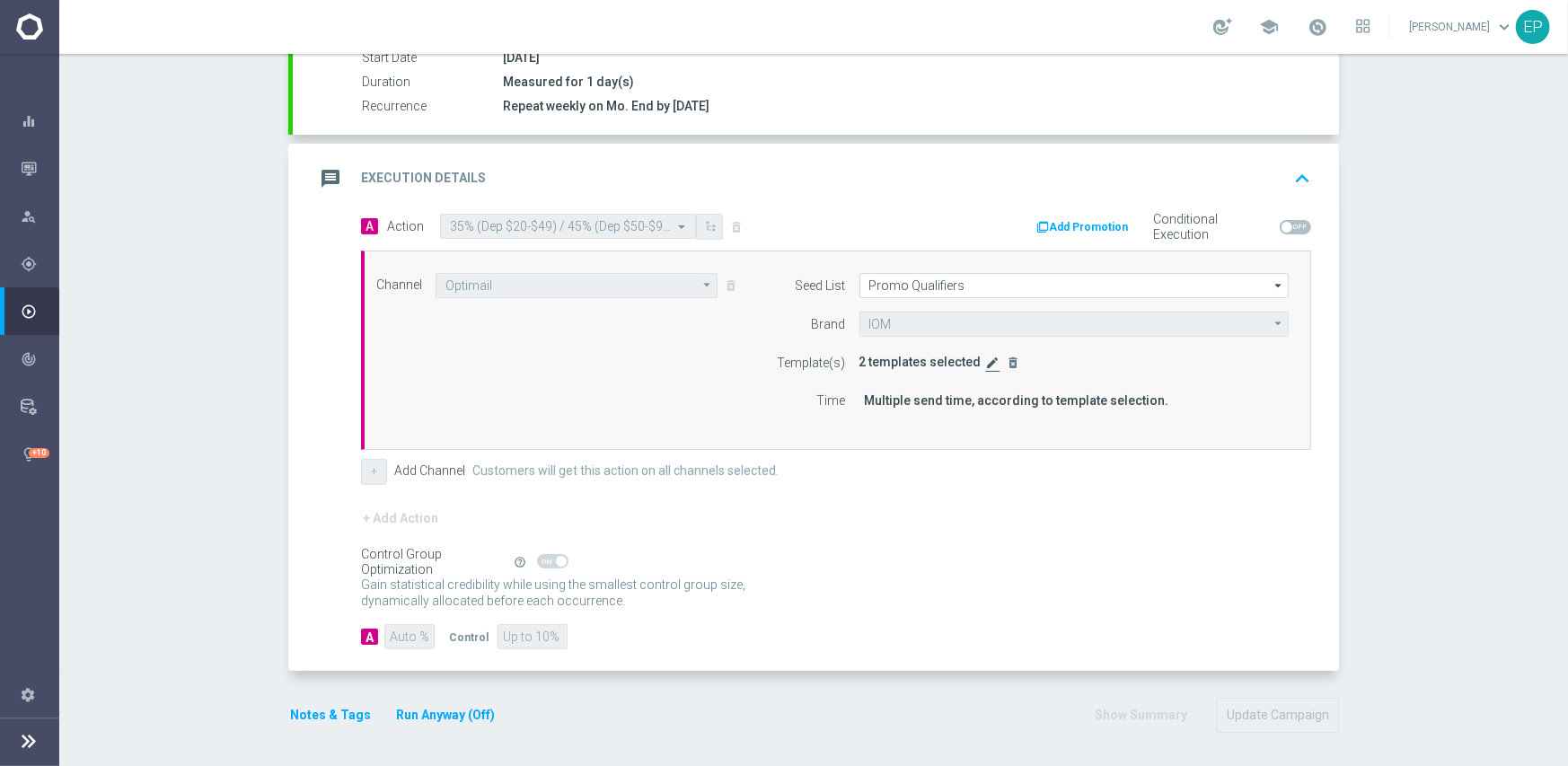
click at [986, 361] on icon "edit" at bounding box center [993, 362] width 14 height 14
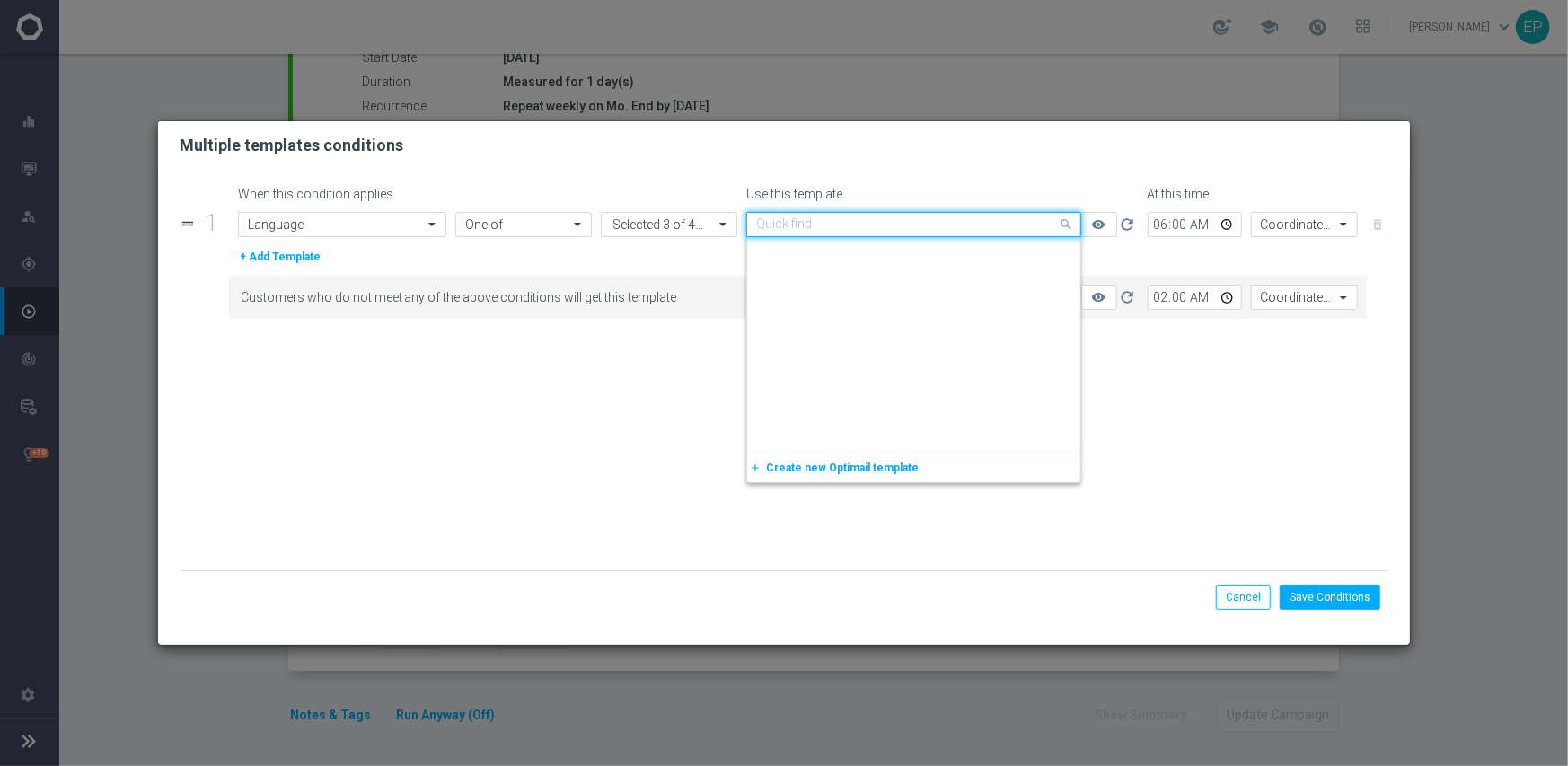
click at [858, 222] on input "text" at bounding box center [895, 225] width 279 height 15
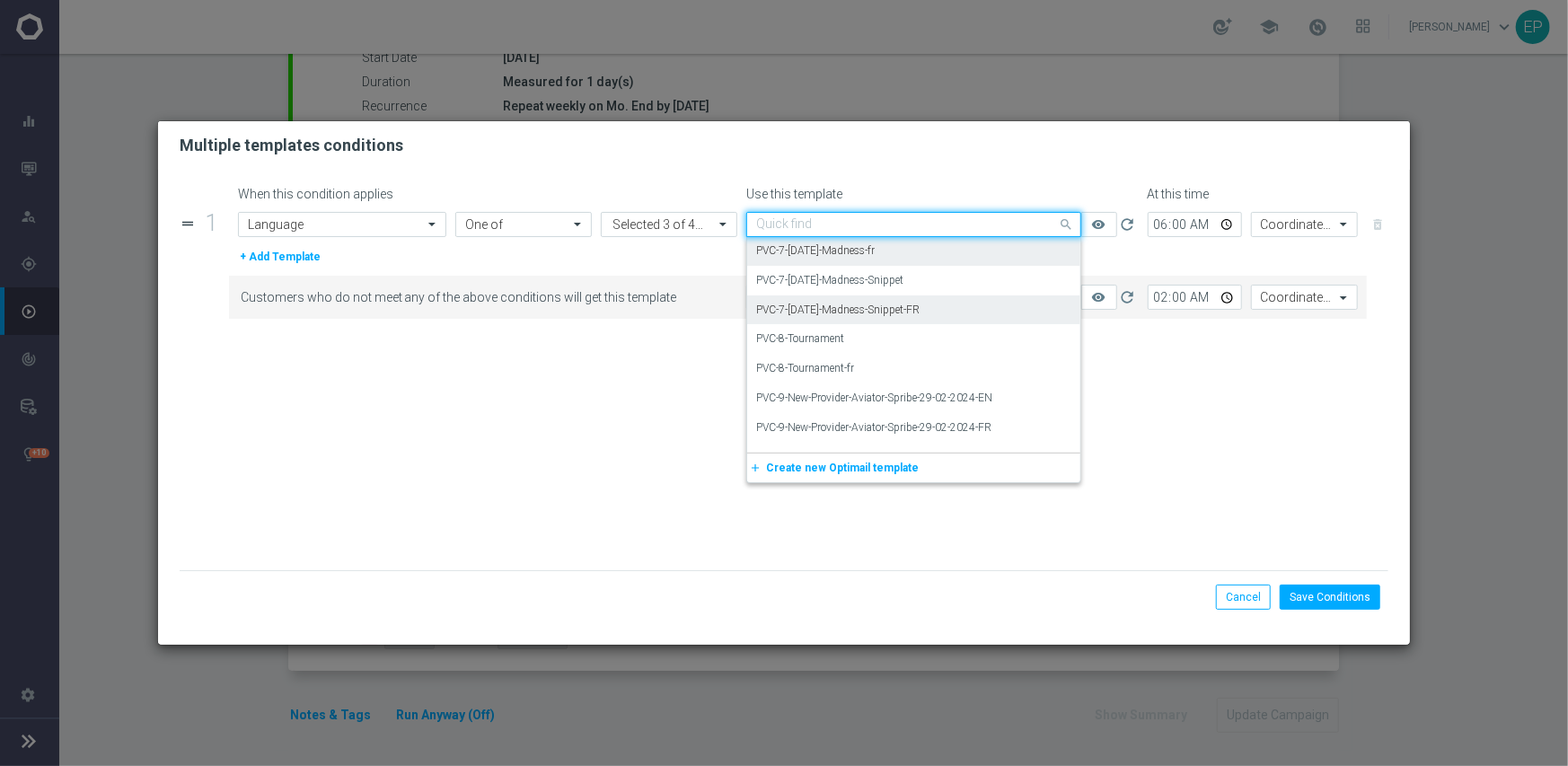
click at [953, 299] on div "PVC-7-[DATE]-Madness-Snippet-FR" at bounding box center [913, 310] width 315 height 30
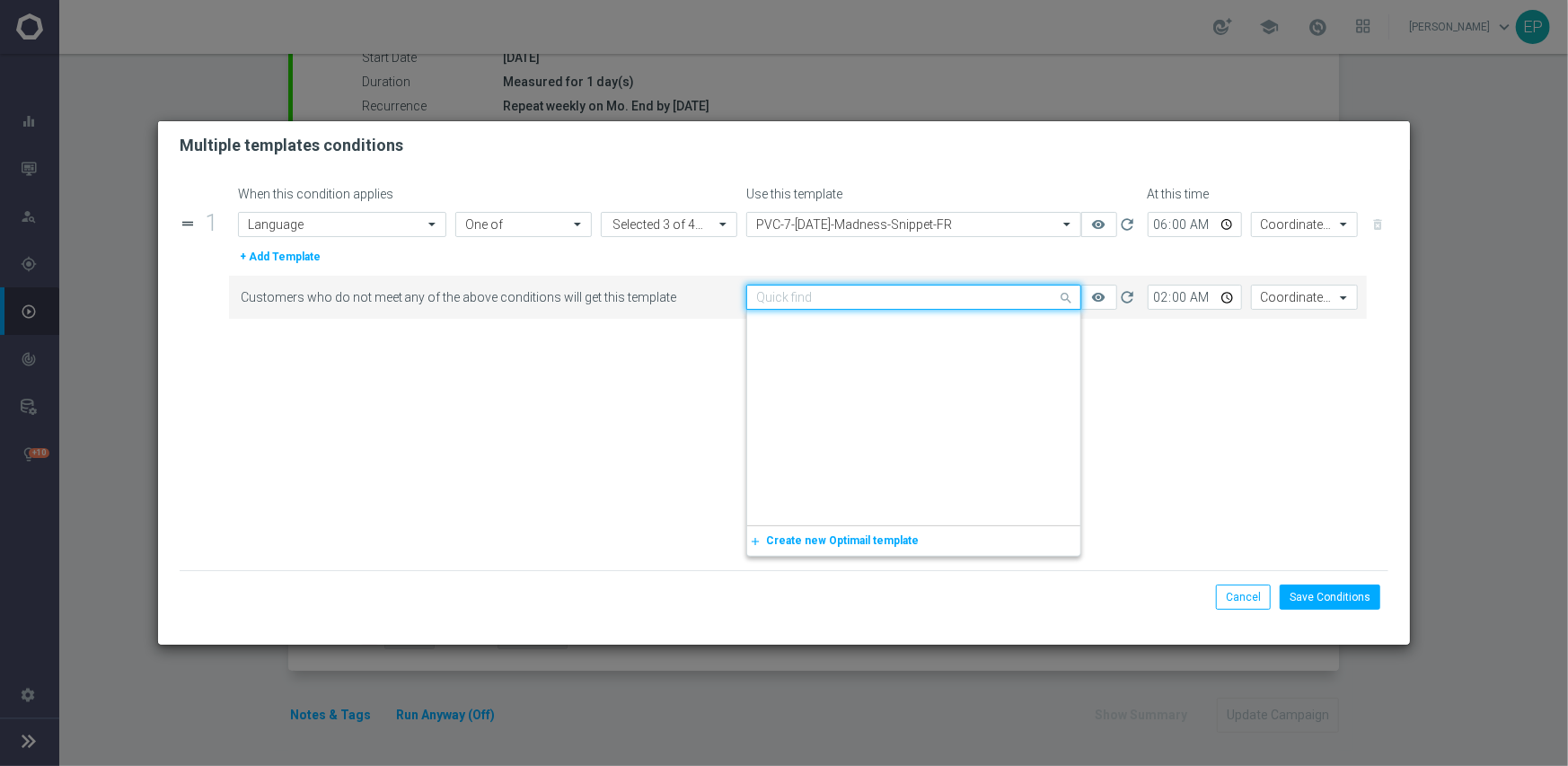
click at [909, 297] on input "text" at bounding box center [895, 298] width 279 height 15
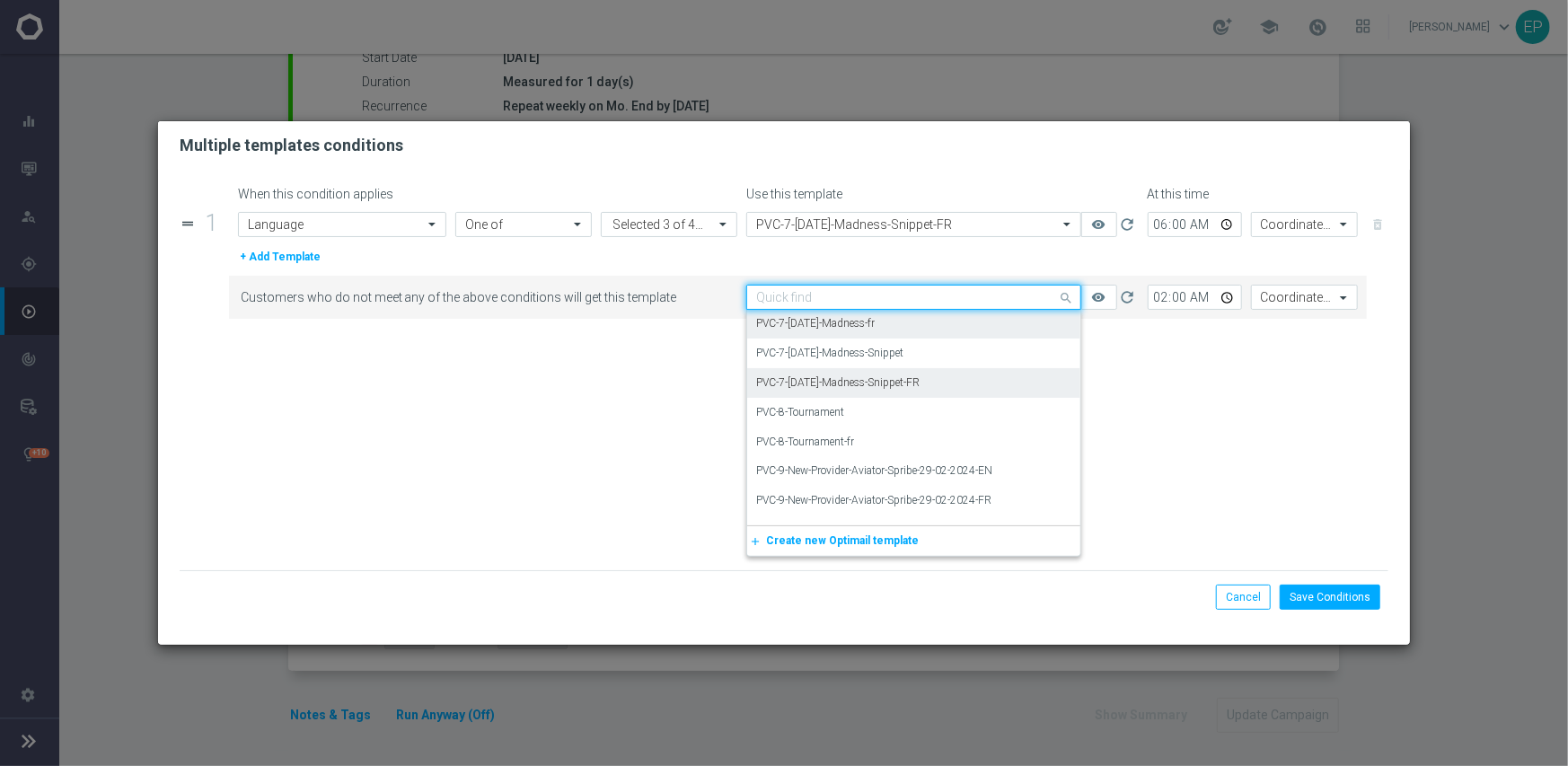
click at [940, 371] on div "PVC-7-[DATE]-Madness-Snippet-FR" at bounding box center [913, 383] width 315 height 30
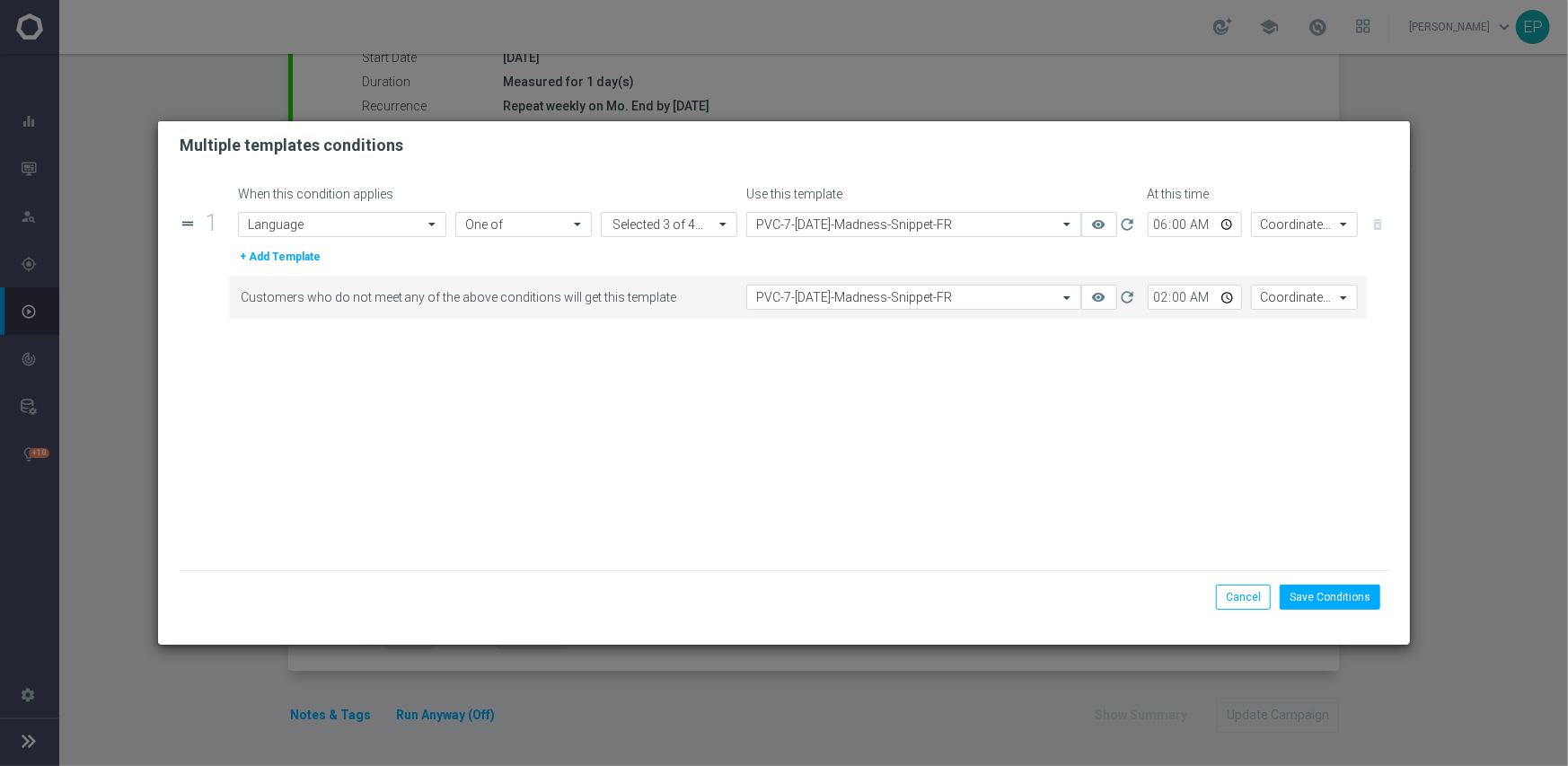
click at [953, 403] on form "When this condition applies Use this template At this time drag_handle 1 Attrib…" at bounding box center [784, 379] width 1209 height 383
click at [1320, 576] on div "Save Conditions Cancel" at bounding box center [784, 596] width 1209 height 53
click at [1333, 605] on button "Save Conditions" at bounding box center [1330, 597] width 100 height 25
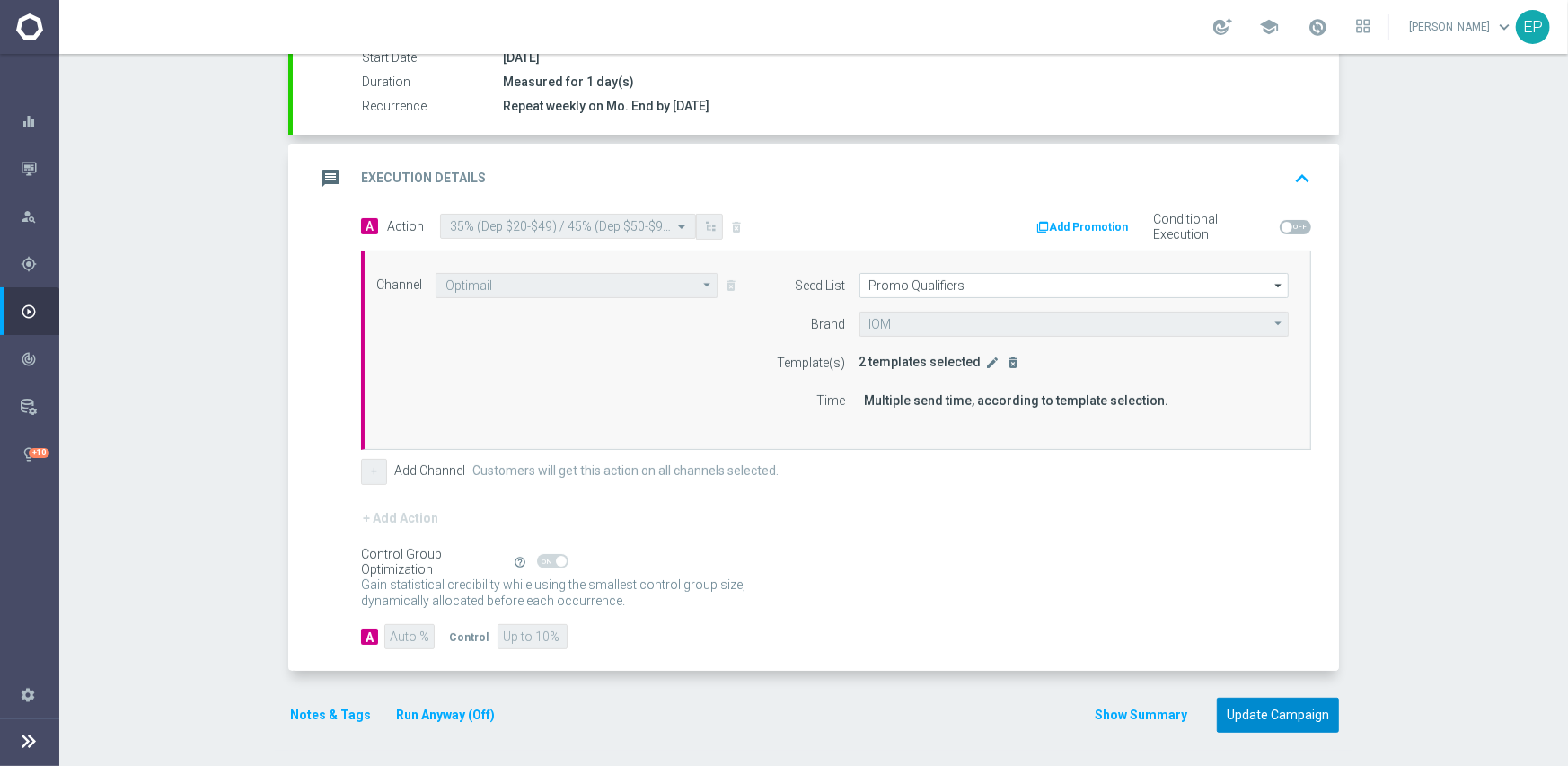
click at [1292, 718] on button "Update Campaign" at bounding box center [1277, 715] width 122 height 35
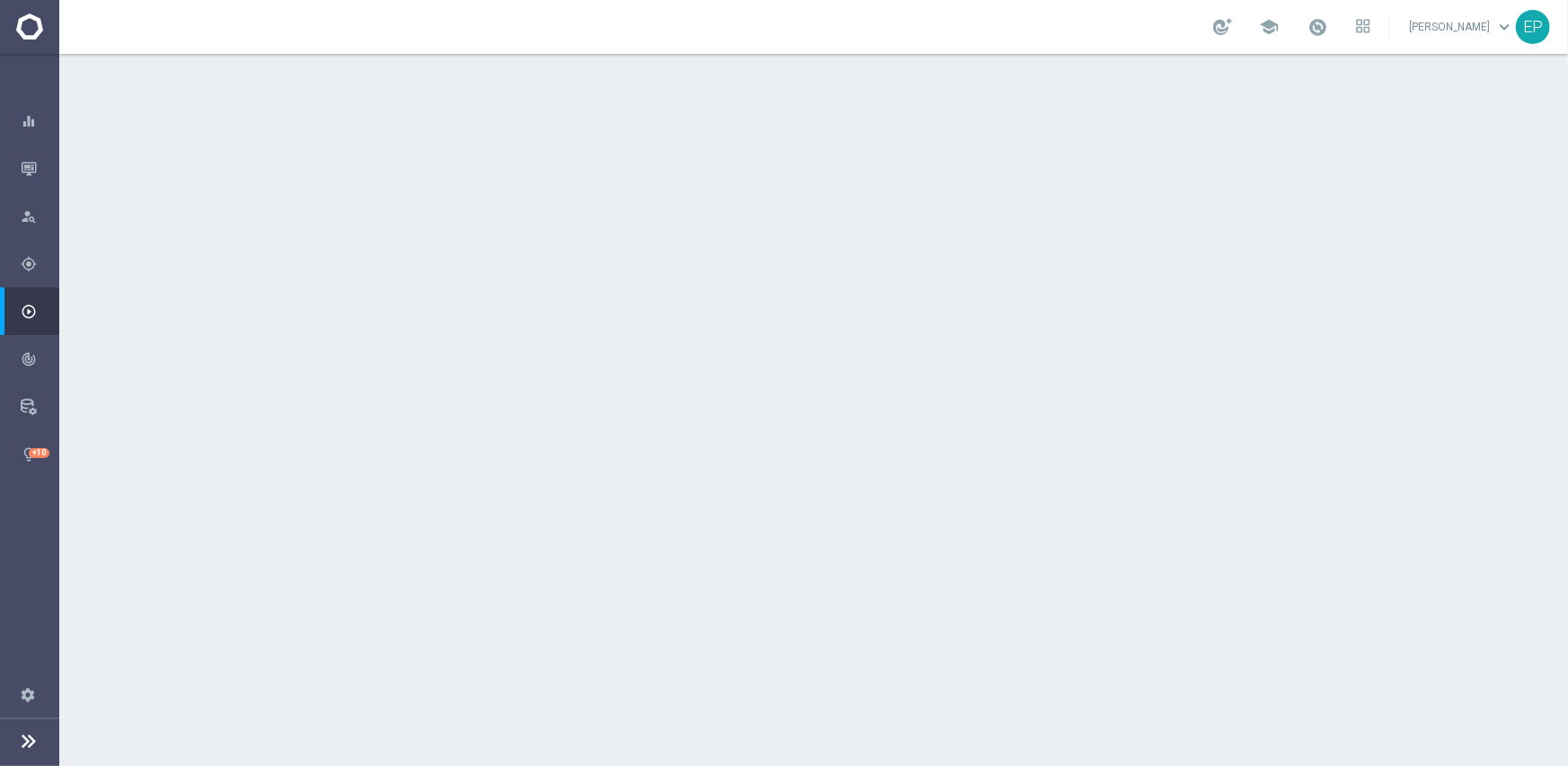
click at [840, 489] on div "done Execution Details keyboard_arrow_down" at bounding box center [815, 485] width 1003 height 34
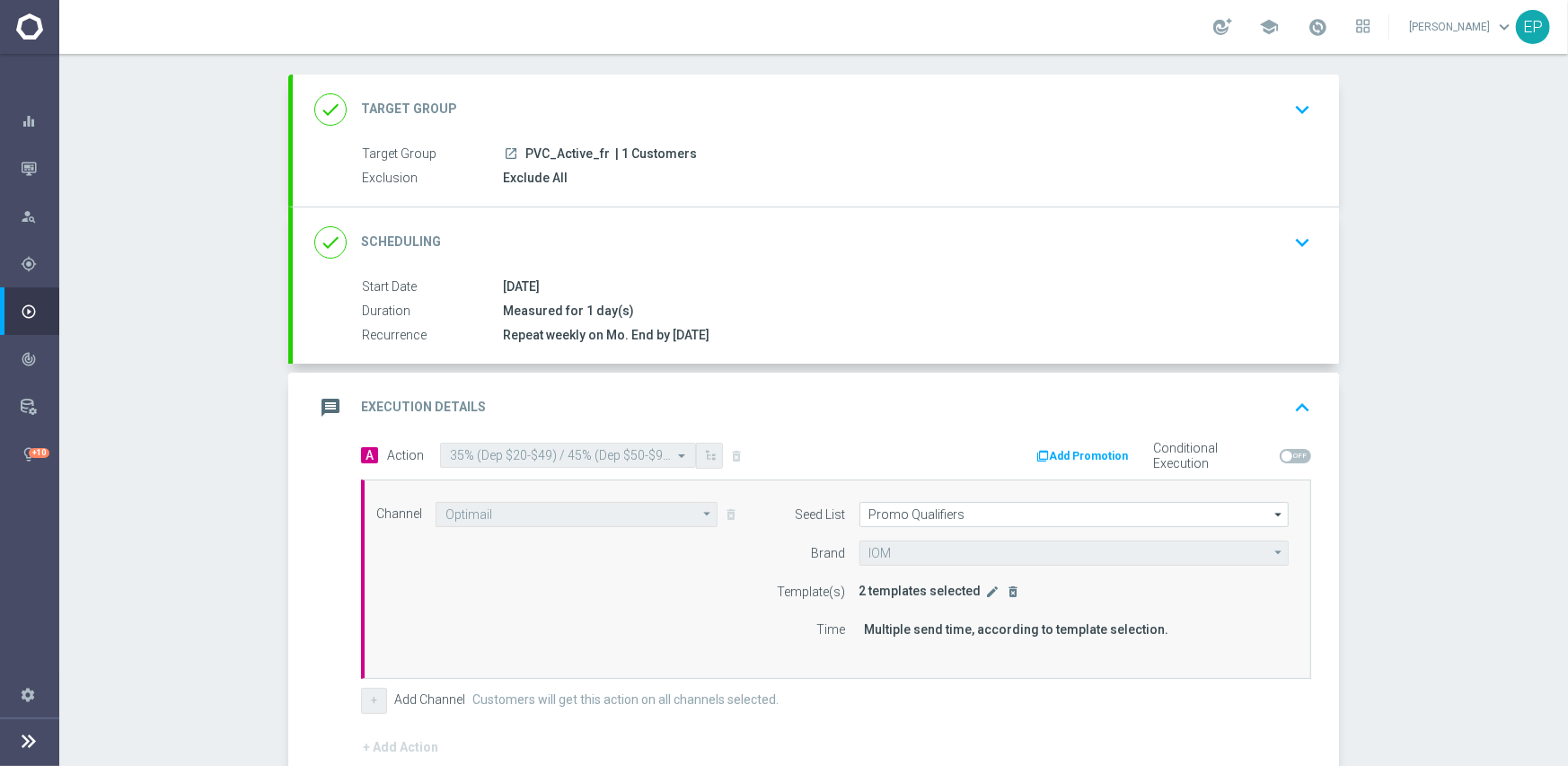
scroll to position [270, 0]
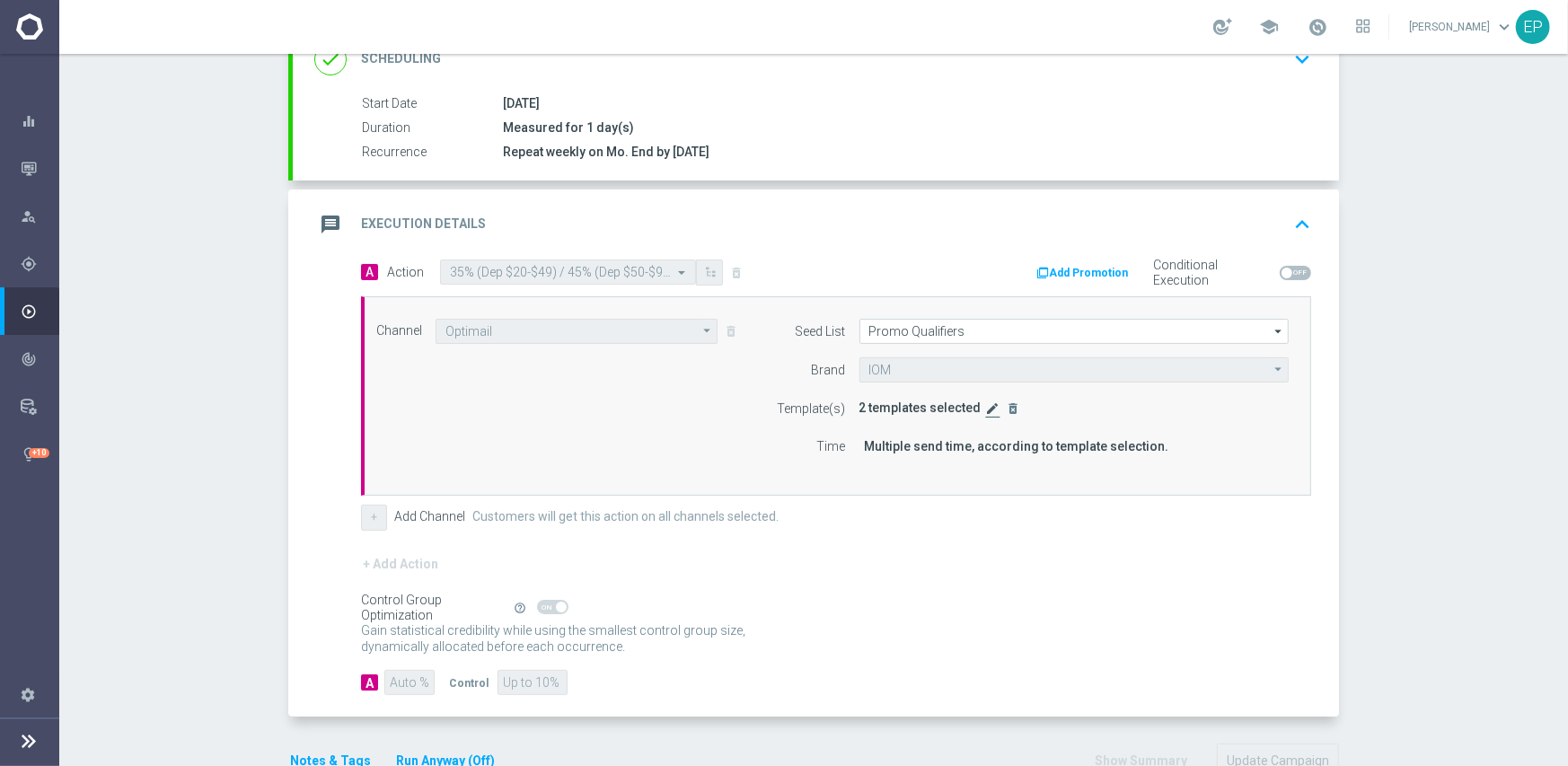
click at [986, 407] on icon "edit" at bounding box center [993, 408] width 14 height 14
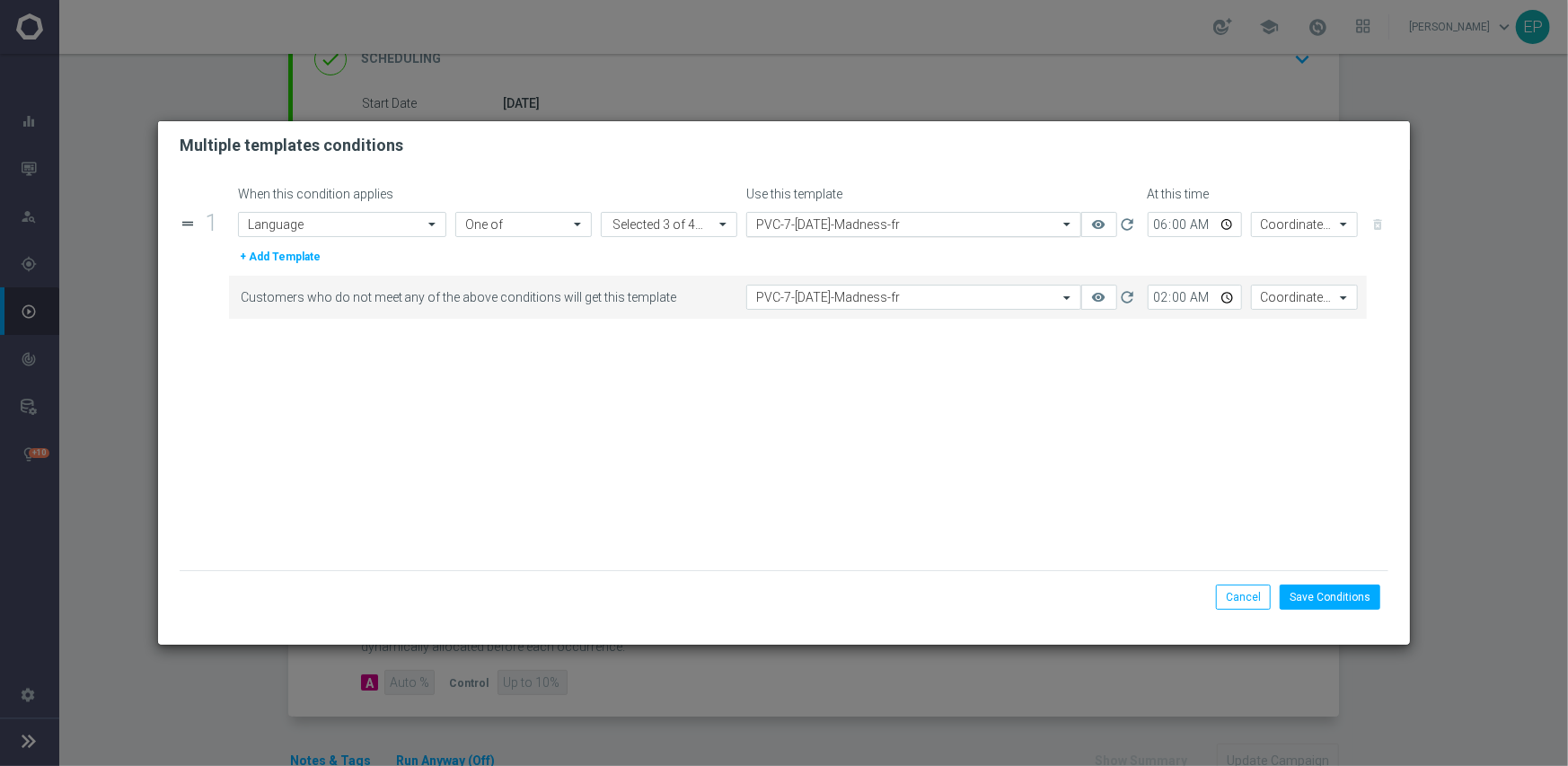
click at [927, 218] on input "text" at bounding box center [895, 225] width 279 height 15
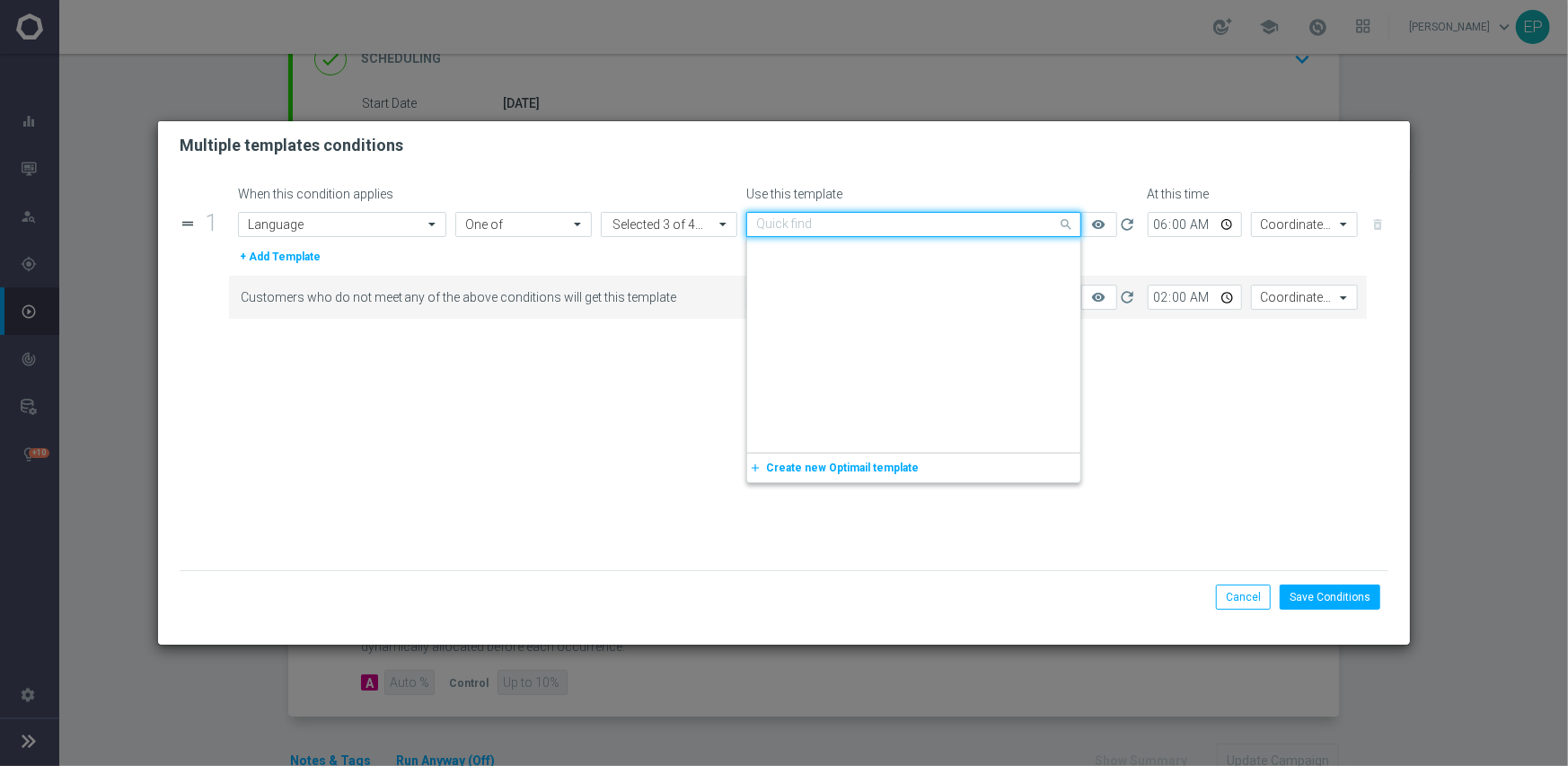
scroll to position [9569, 0]
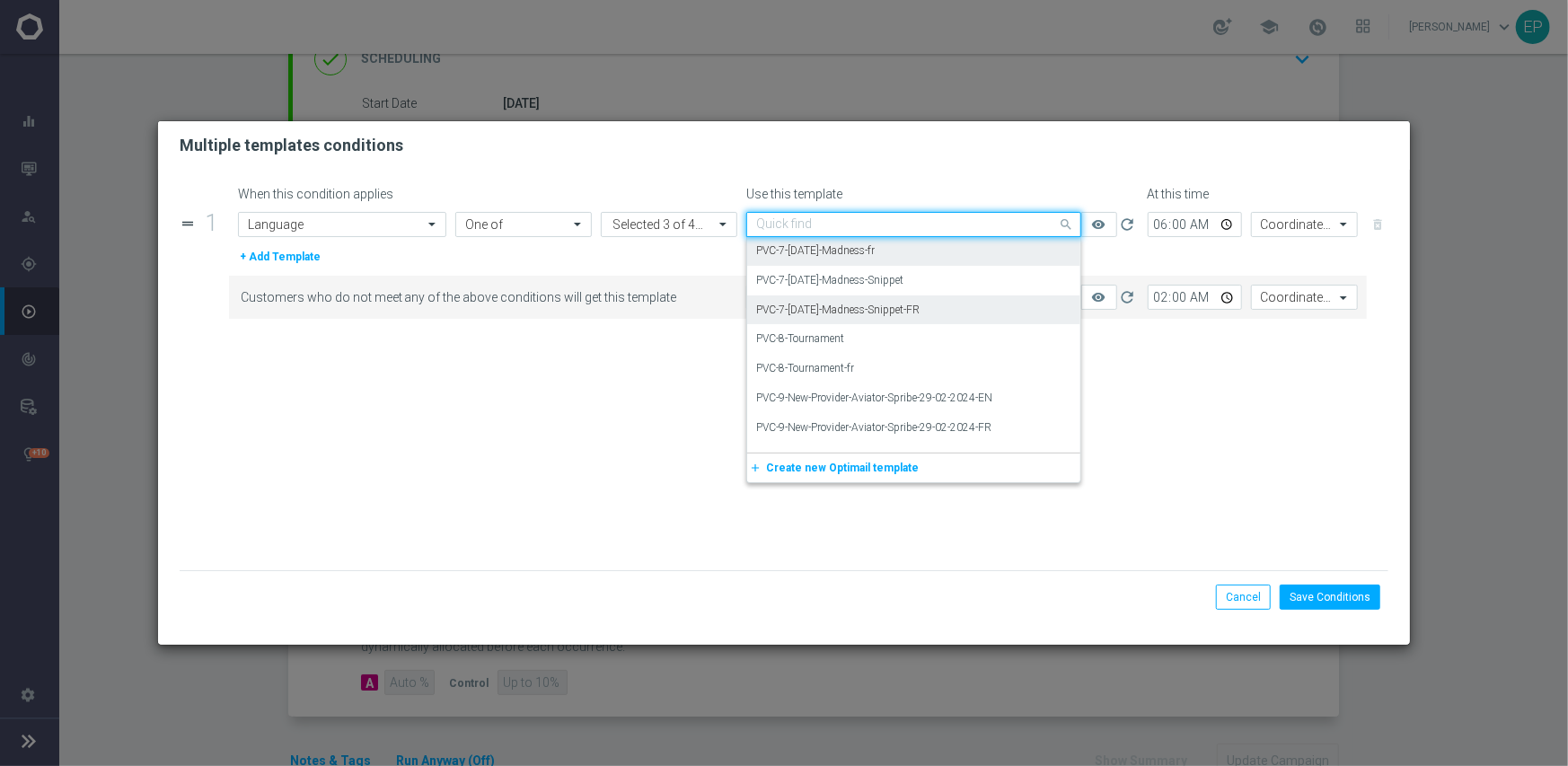
click at [952, 308] on div "PVC-7-[DATE]-Madness-Snippet-FR" at bounding box center [913, 310] width 315 height 30
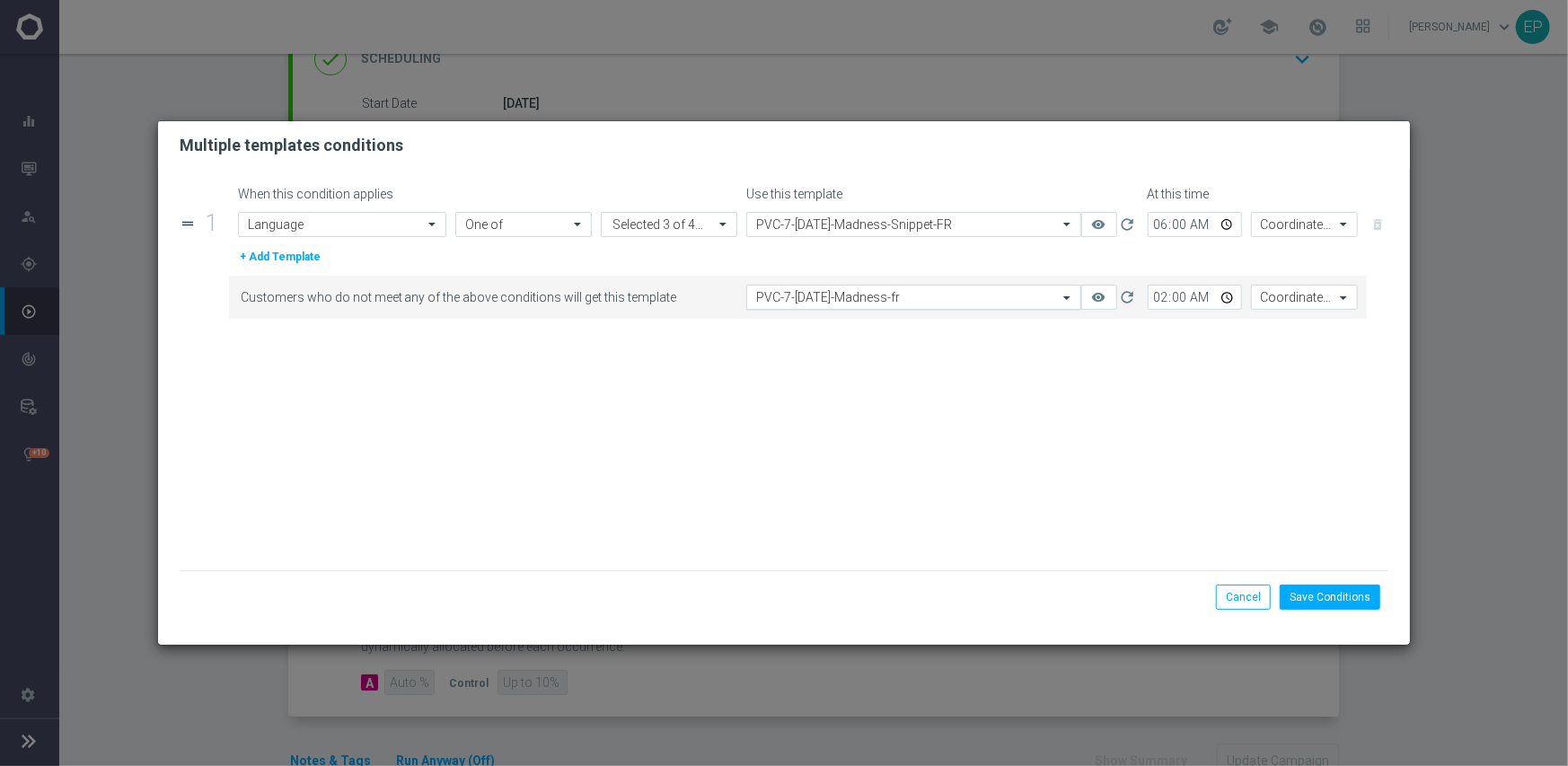
click at [947, 291] on input "text" at bounding box center [895, 298] width 279 height 15
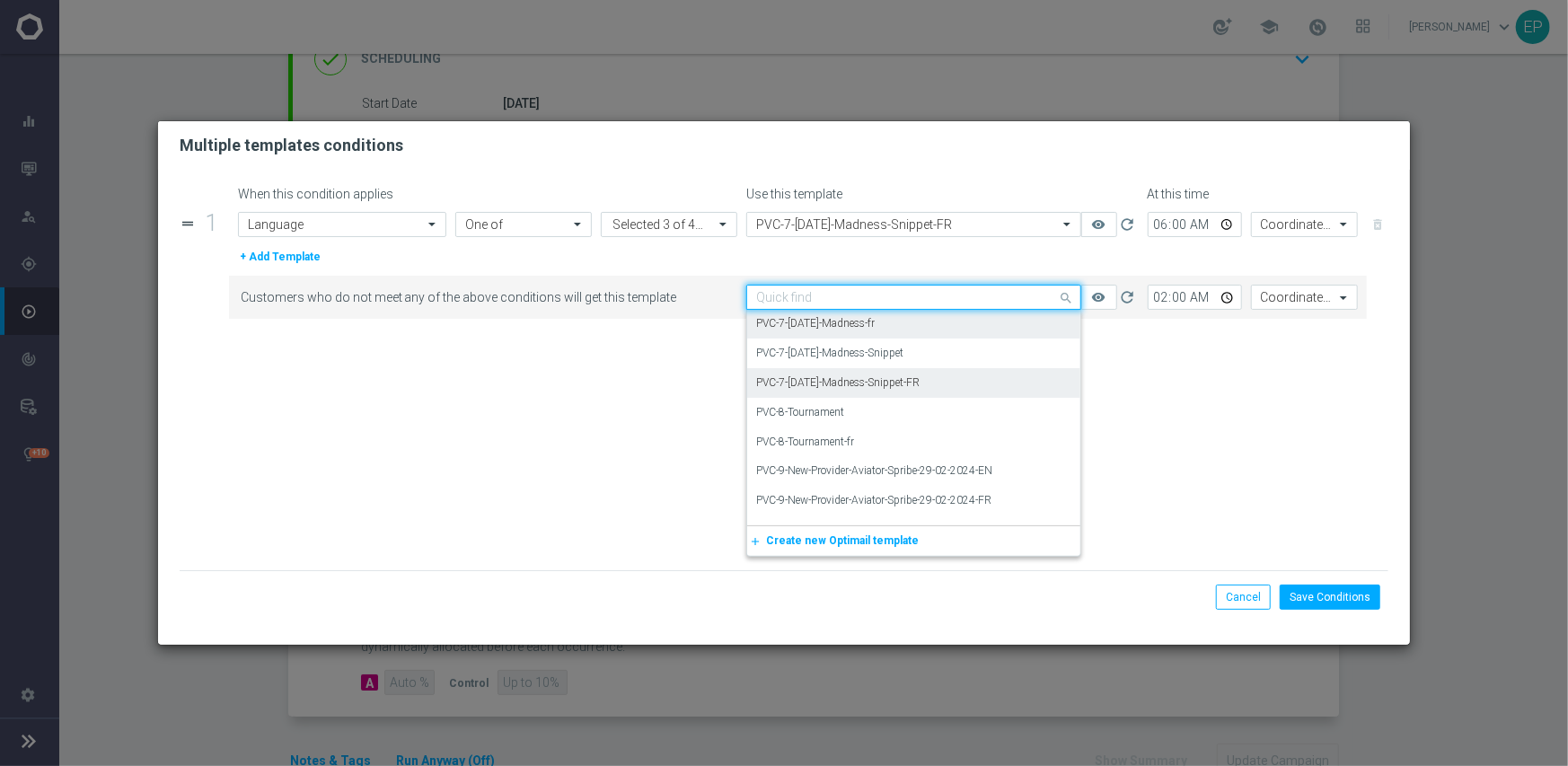
drag, startPoint x: 963, startPoint y: 378, endPoint x: 967, endPoint y: 398, distance: 20.4
click at [963, 379] on div "PVC-7-Monday-Madness-Snippet-FR" at bounding box center [913, 383] width 315 height 30
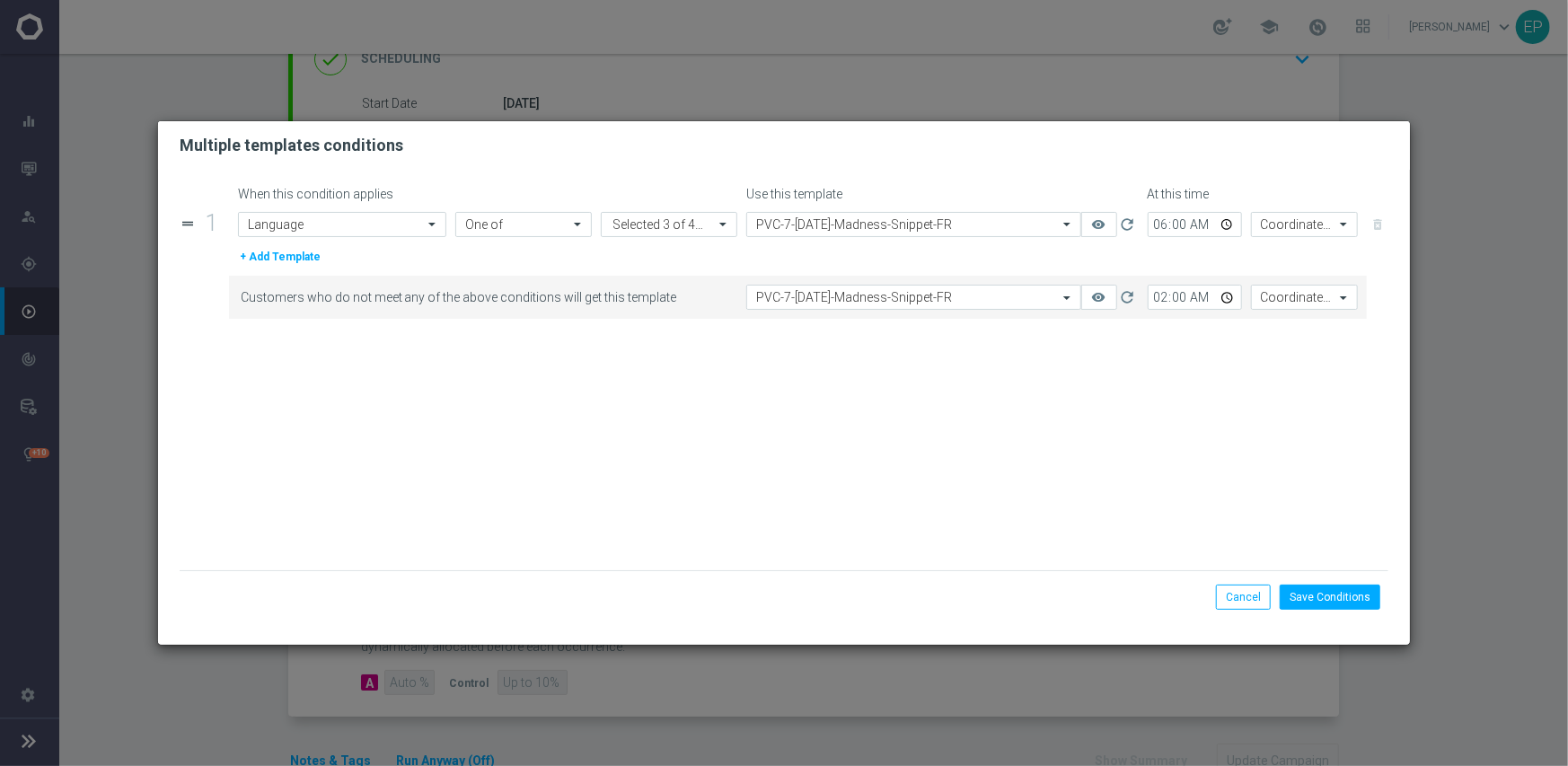
click at [999, 461] on form "When this condition applies Use this template At this time drag_handle 1 Attrib…" at bounding box center [784, 379] width 1209 height 383
click at [1334, 594] on button "Save Conditions" at bounding box center [1330, 597] width 100 height 25
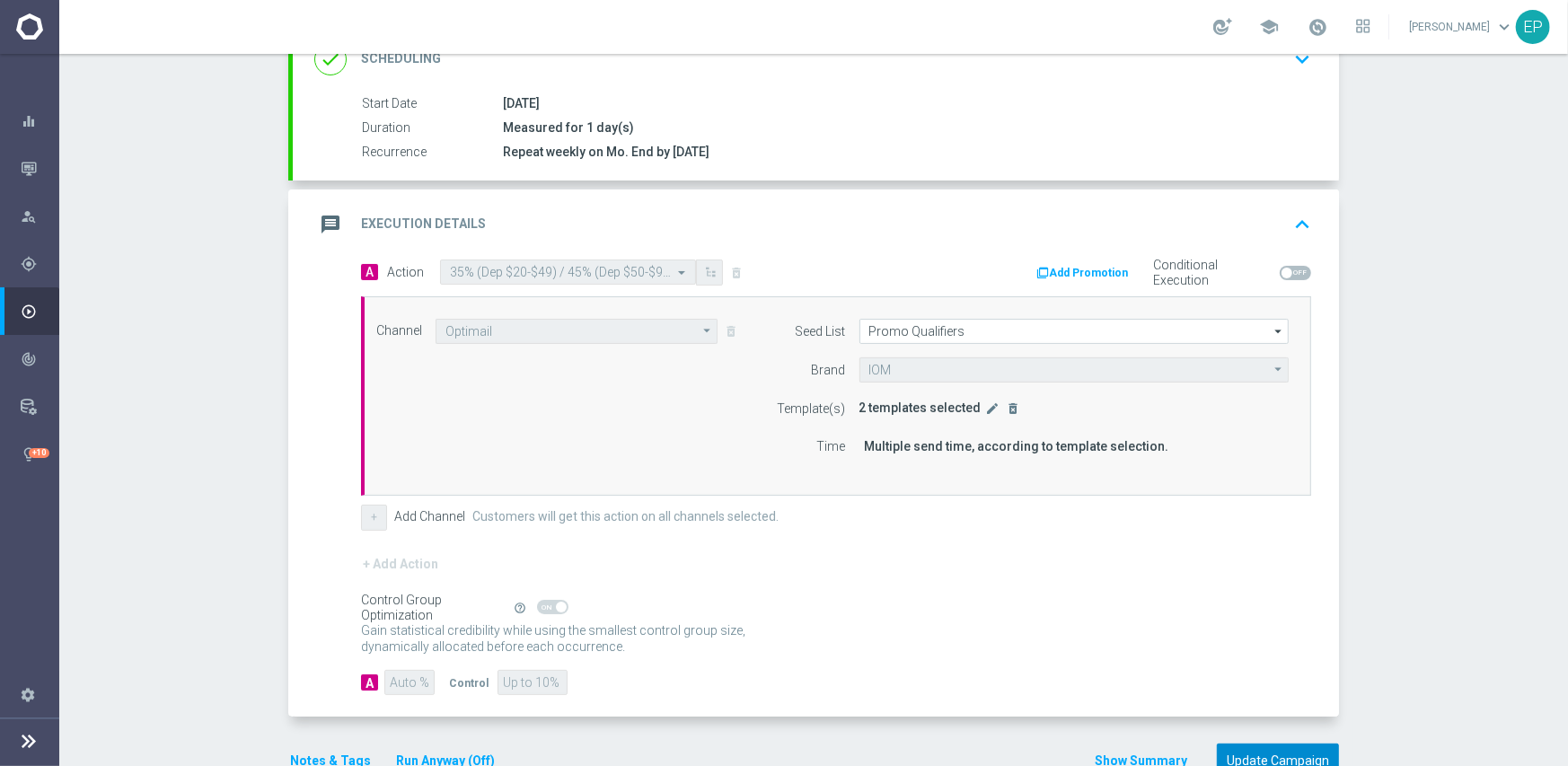
click at [1245, 752] on button "Update Campaign" at bounding box center [1277, 760] width 122 height 35
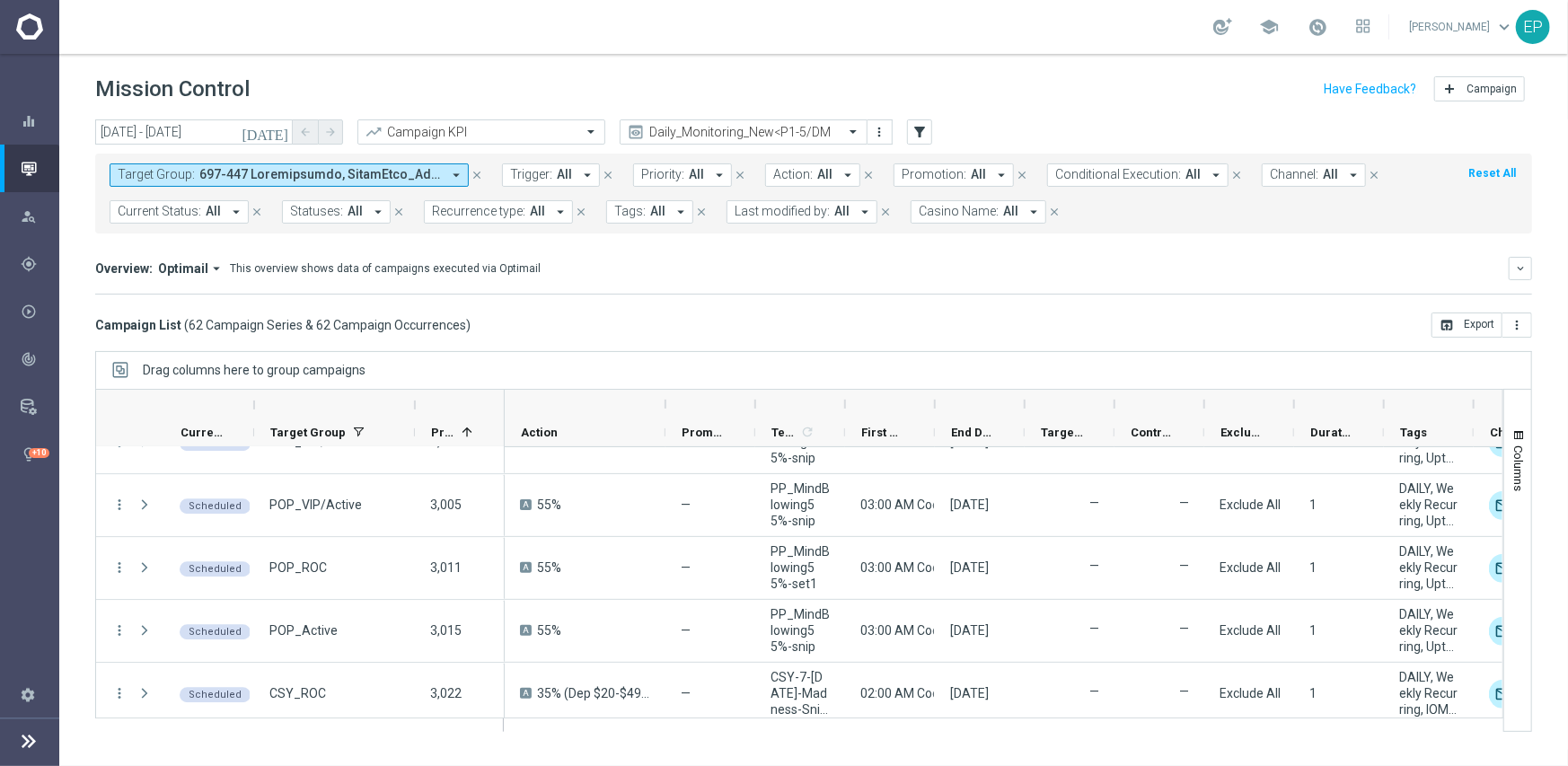
scroll to position [2963, 0]
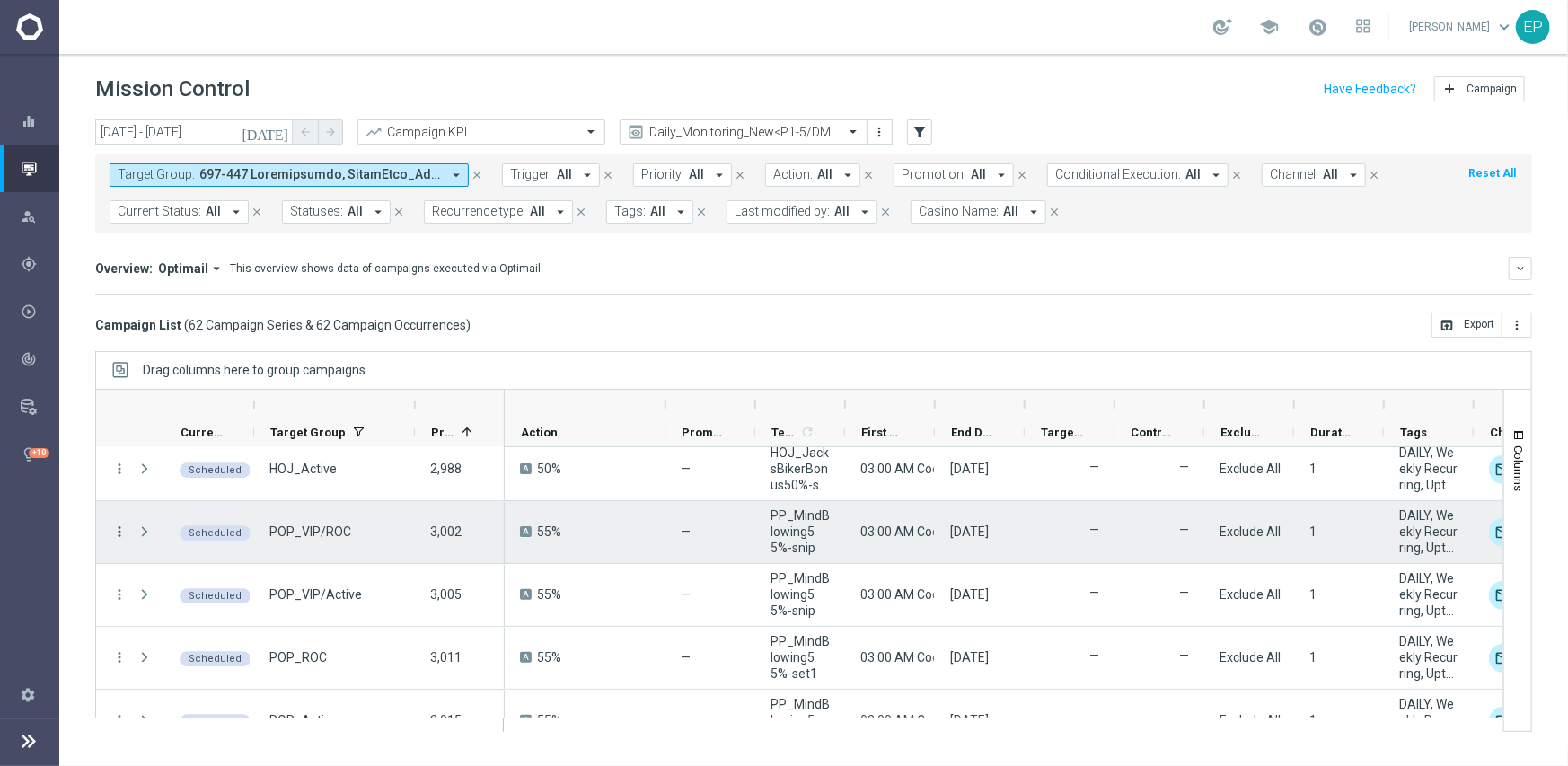
click at [118, 532] on icon "more_vert" at bounding box center [120, 531] width 16 height 16
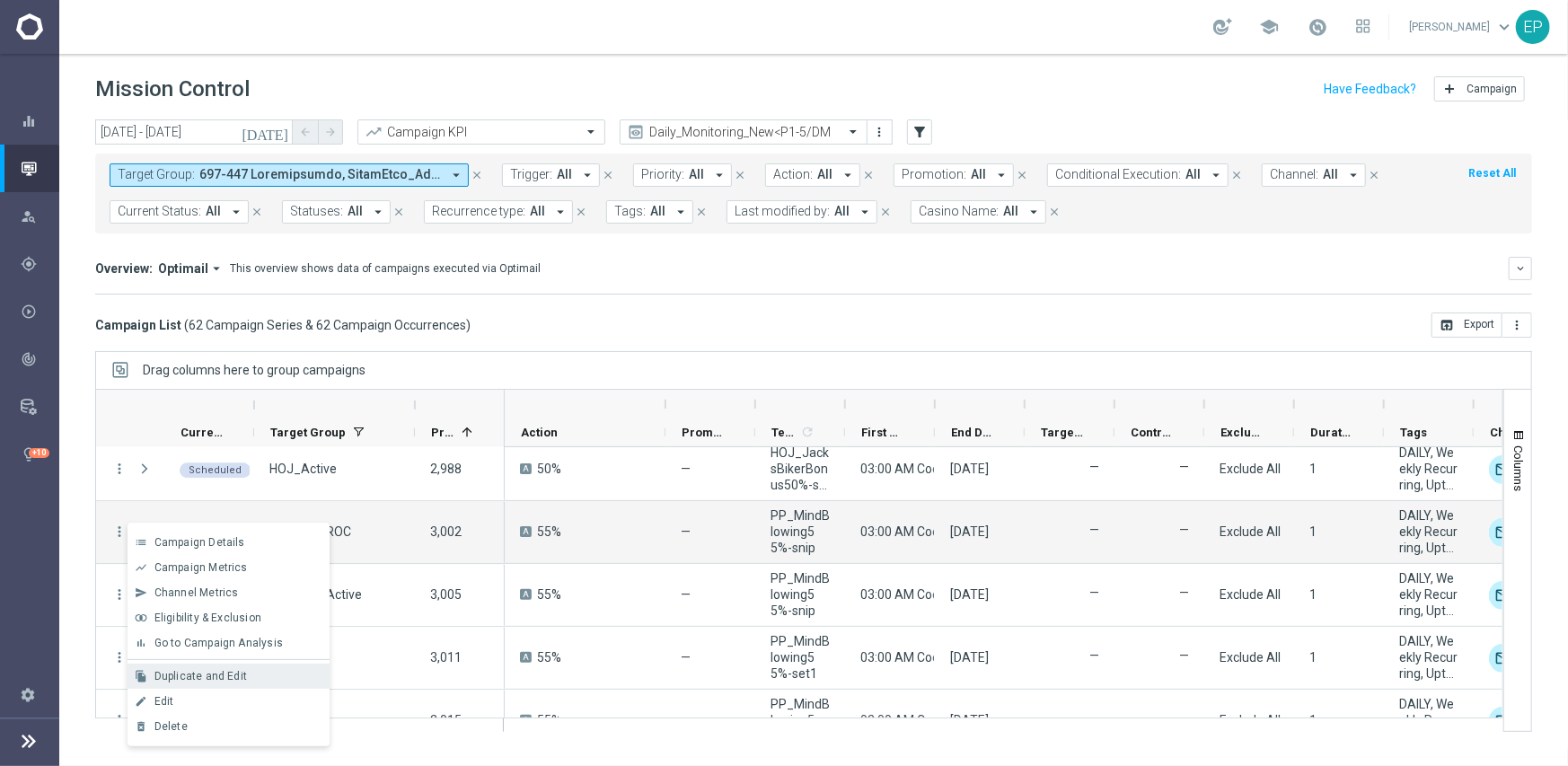
click at [230, 675] on span "Duplicate and Edit" at bounding box center [200, 675] width 93 height 13
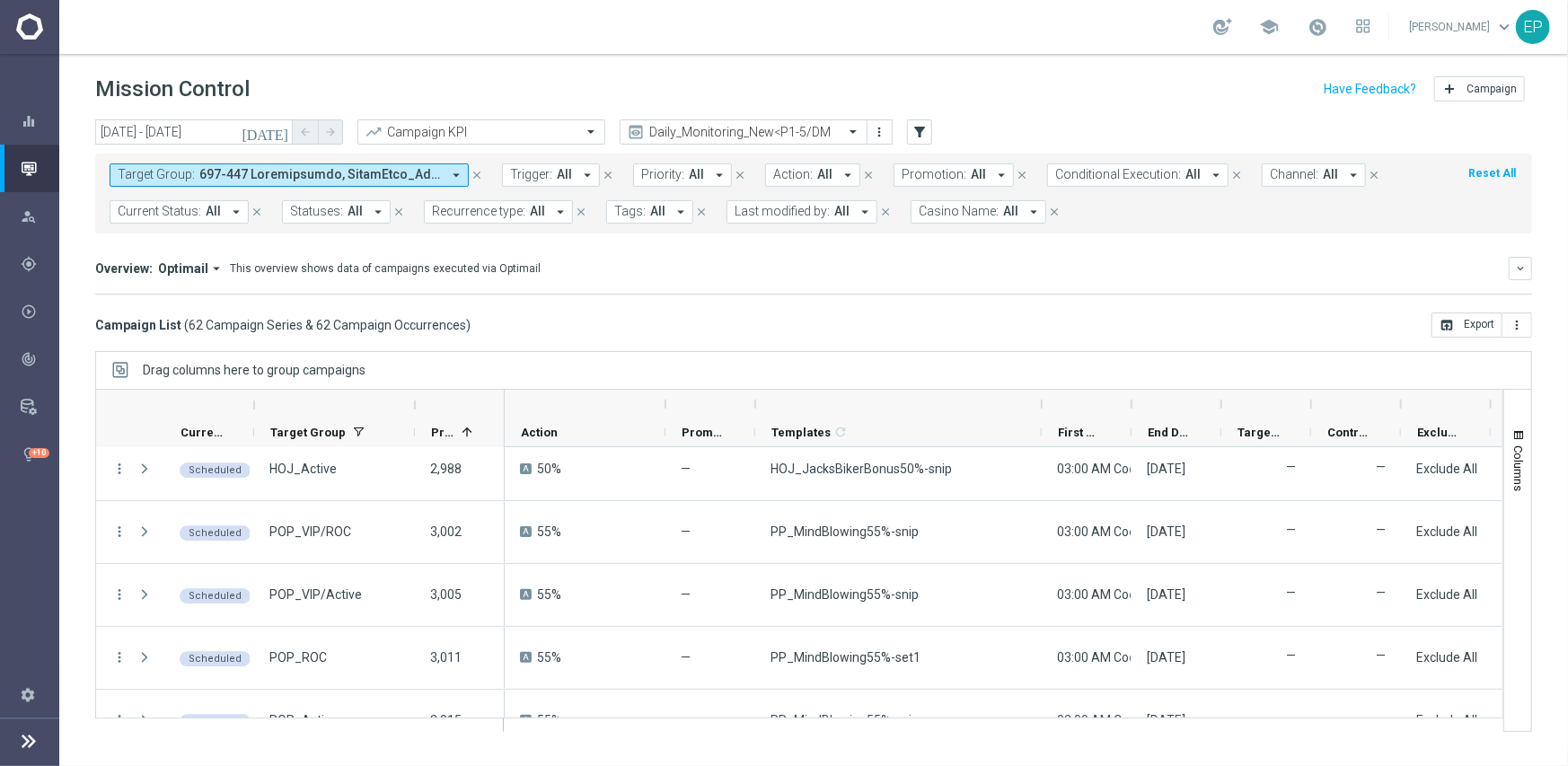
drag, startPoint x: 843, startPoint y: 407, endPoint x: 1040, endPoint y: 405, distance: 197.0
click at [1040, 405] on div at bounding box center [1041, 404] width 7 height 29
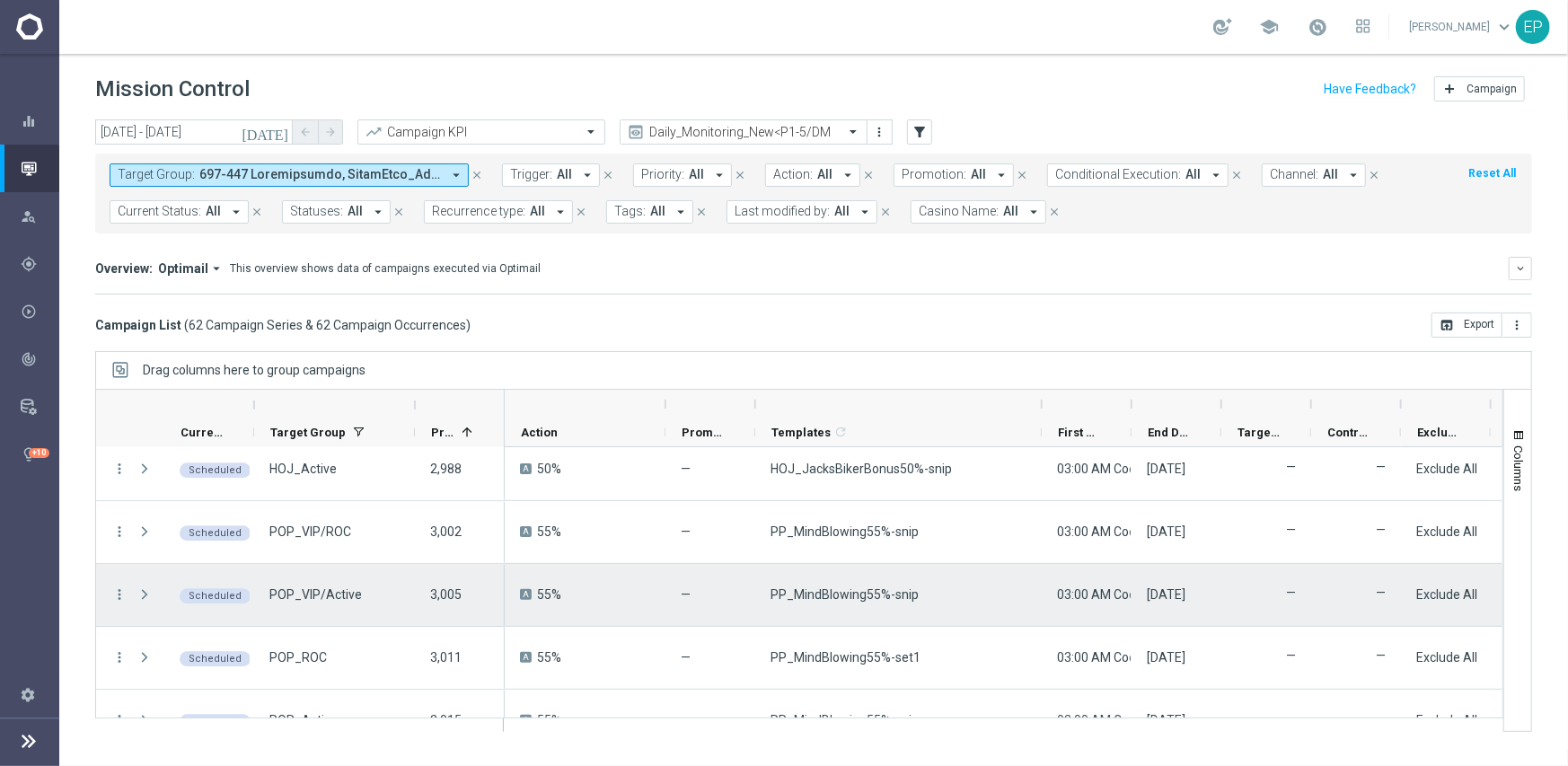
scroll to position [3052, 0]
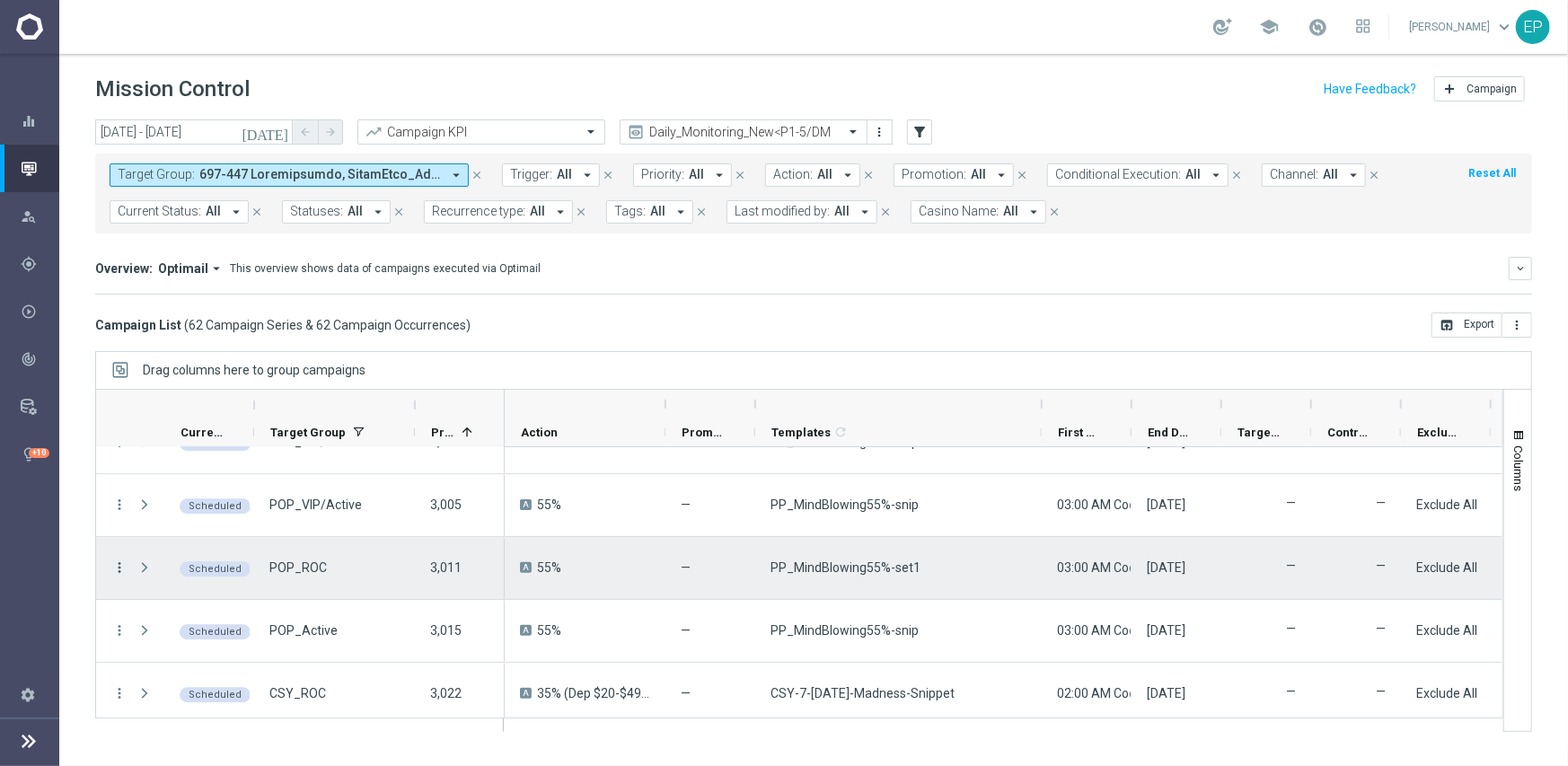
click at [119, 560] on icon "more_vert" at bounding box center [120, 567] width 16 height 16
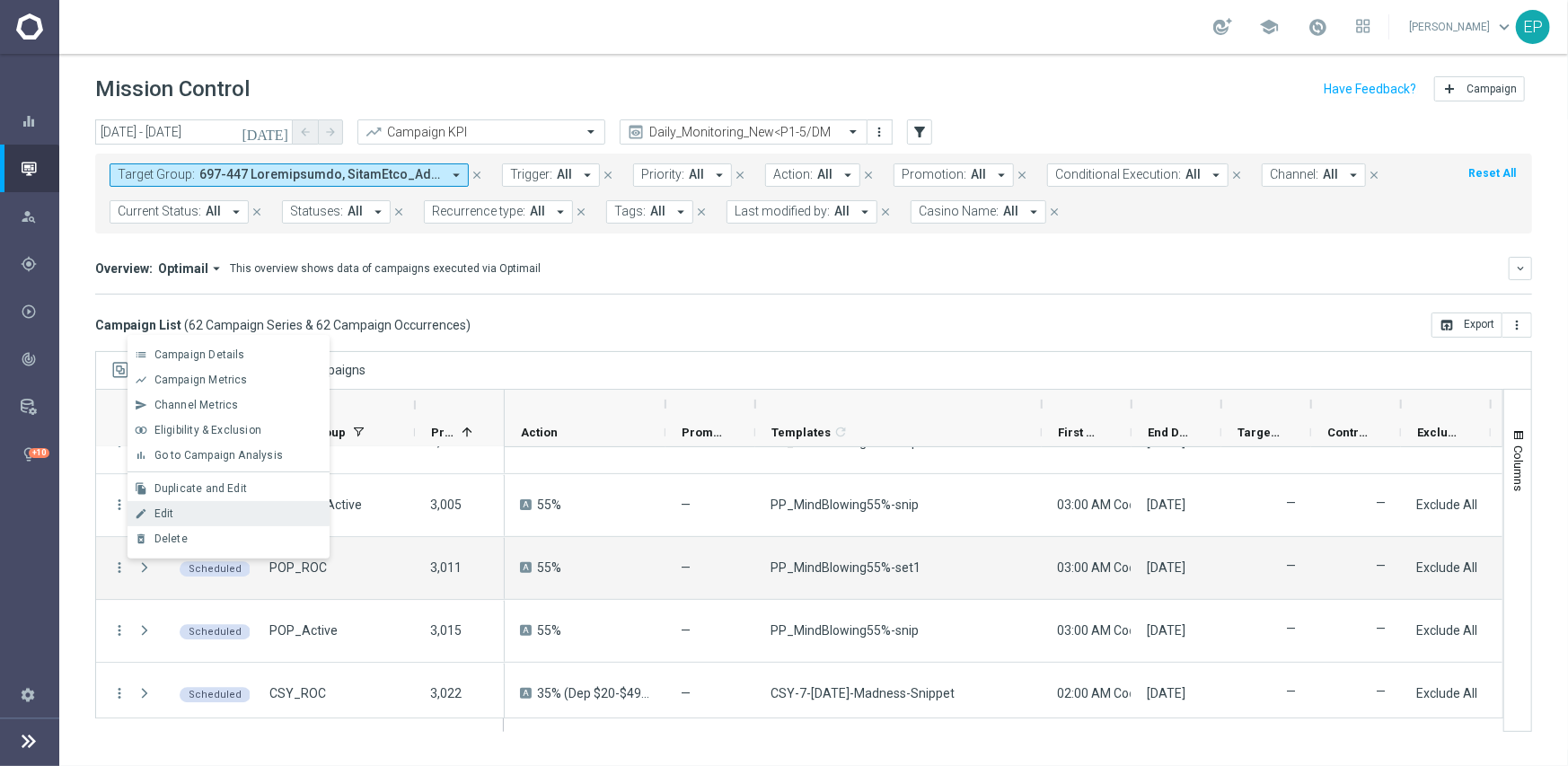
click at [179, 511] on div "Edit" at bounding box center [237, 513] width 167 height 13
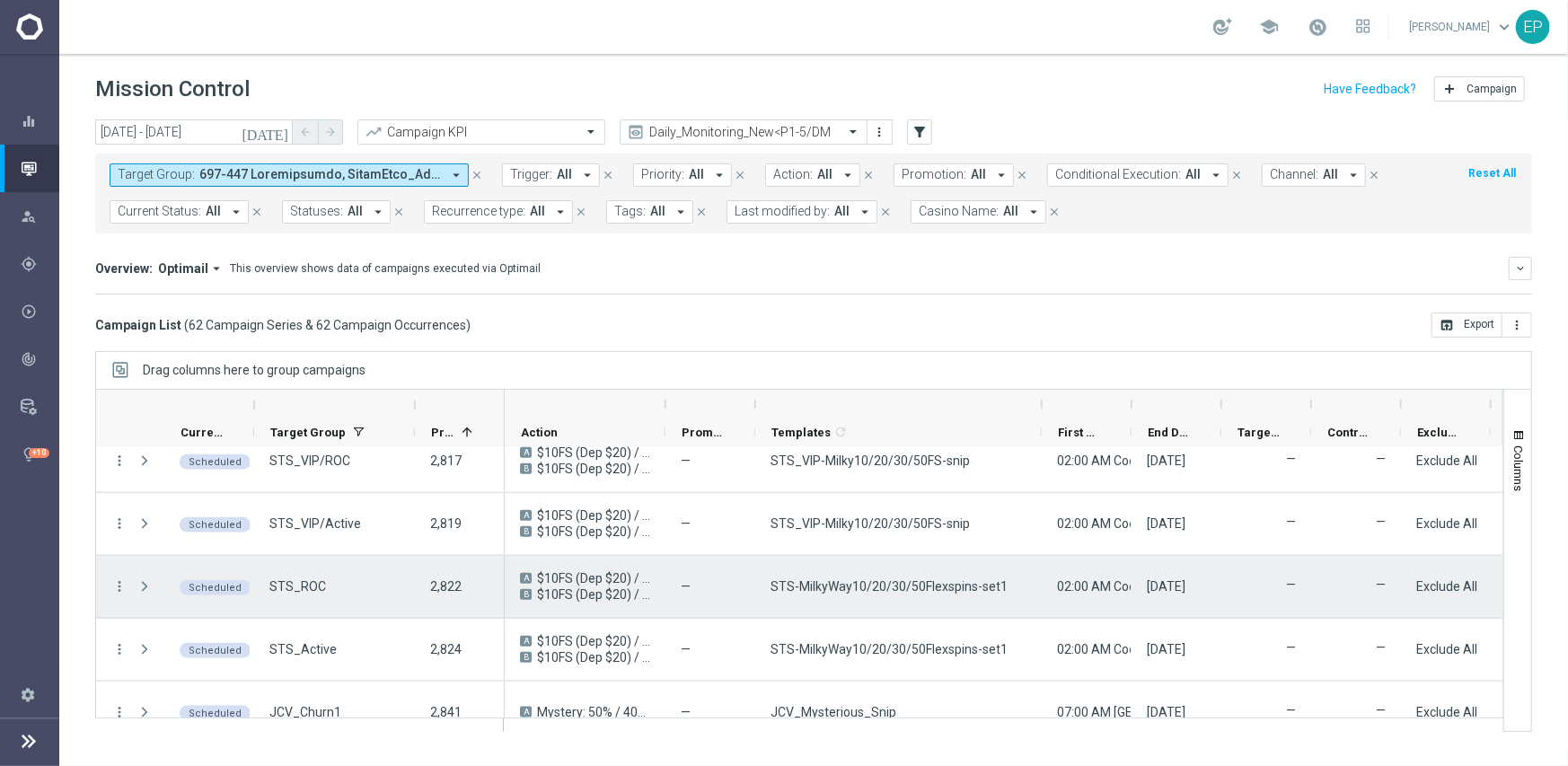
scroll to position [1382, 0]
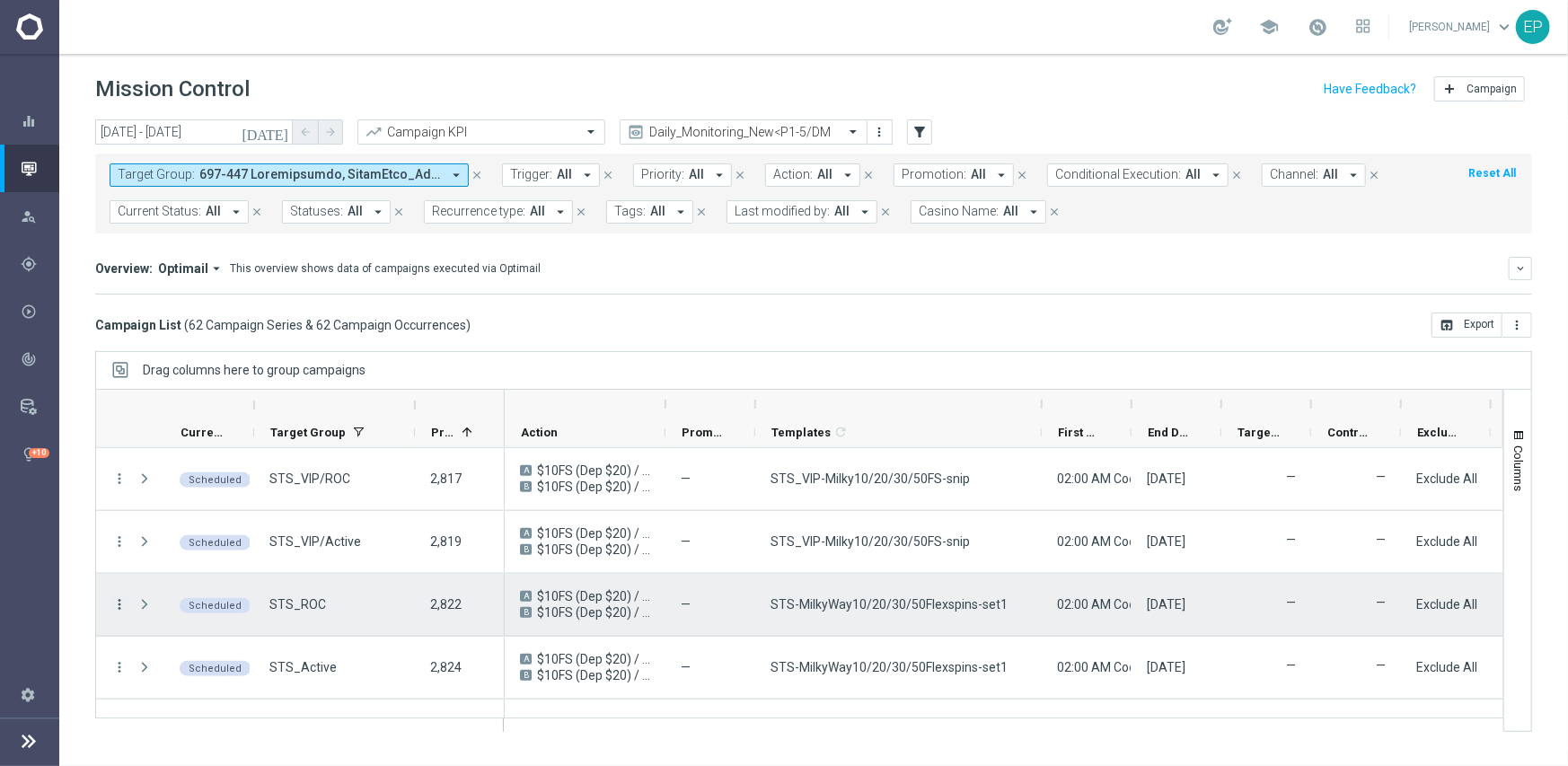
click at [117, 599] on icon "more_vert" at bounding box center [120, 604] width 16 height 16
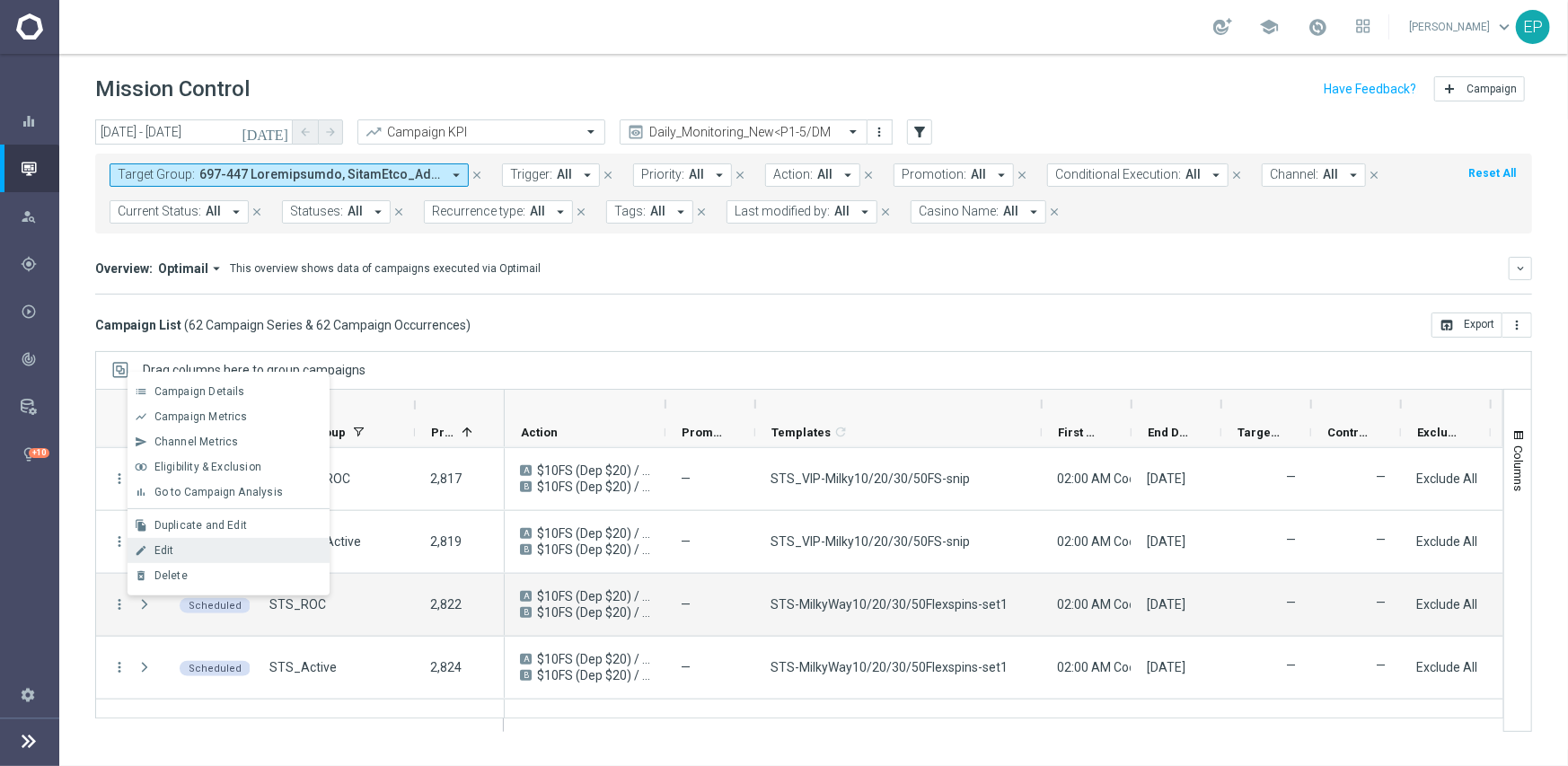
click at [179, 554] on div "Edit" at bounding box center [237, 550] width 167 height 13
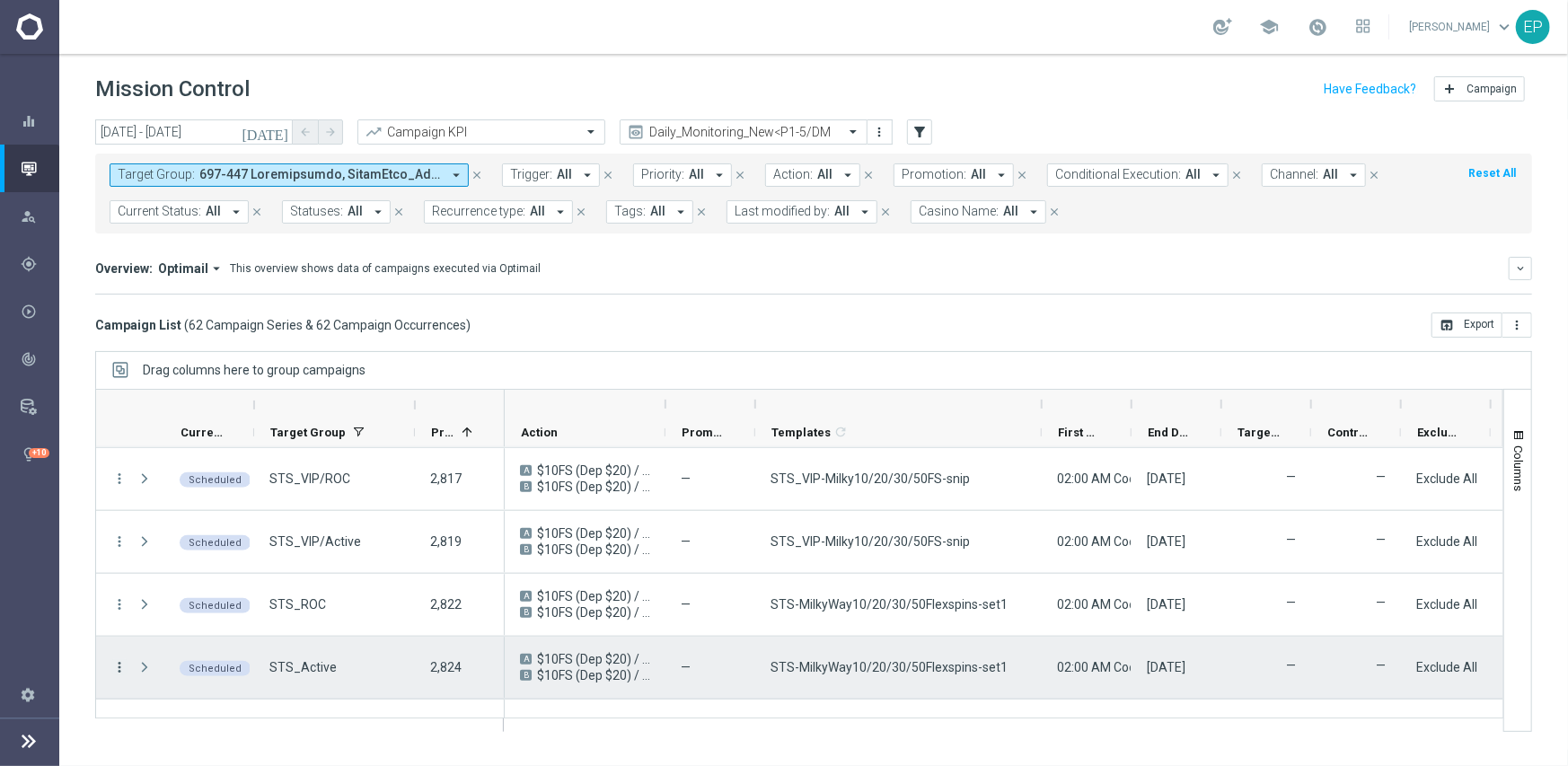
click at [112, 663] on icon "more_vert" at bounding box center [120, 667] width 16 height 16
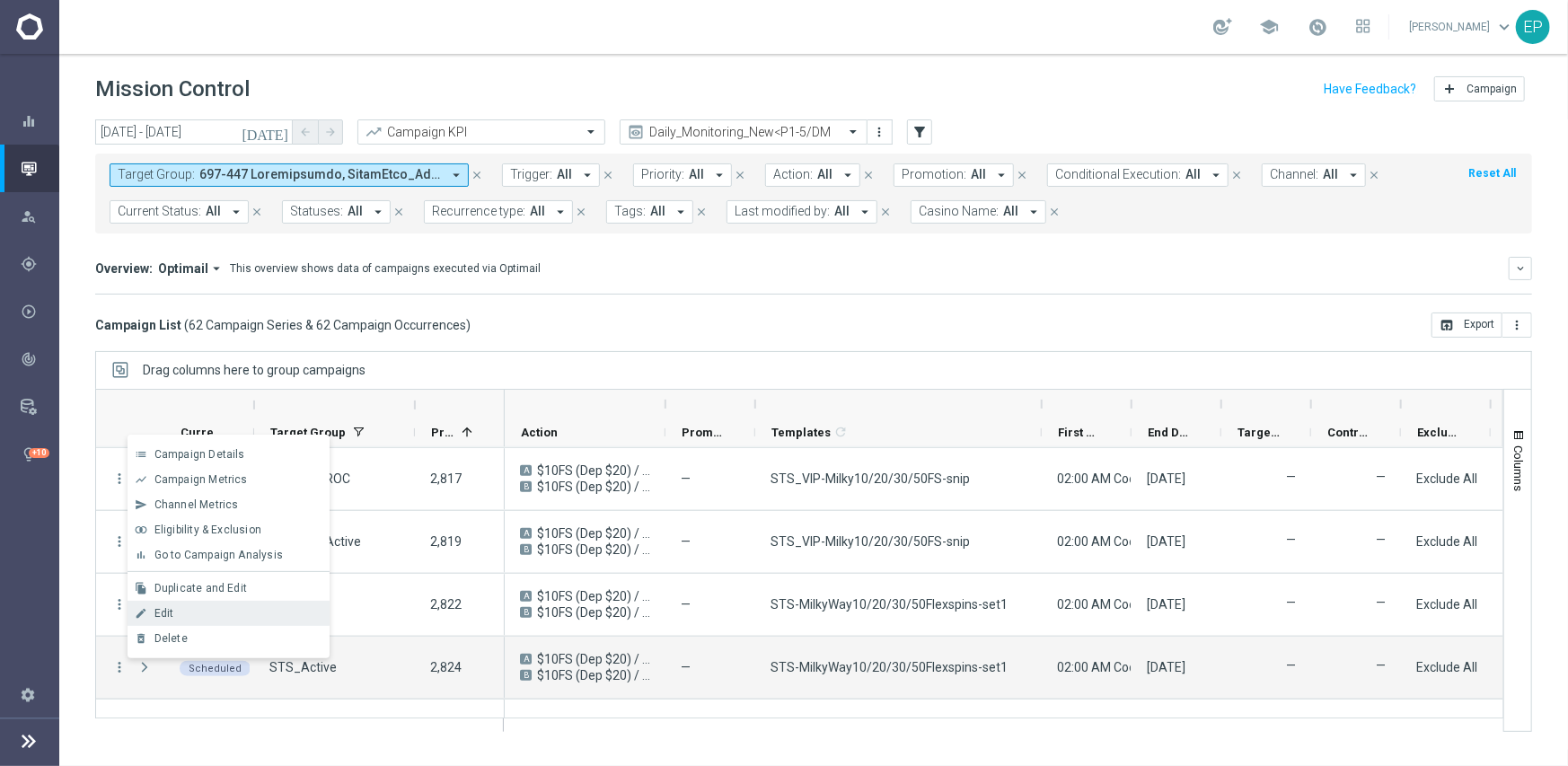
click at [157, 608] on span "Edit" at bounding box center [164, 613] width 19 height 13
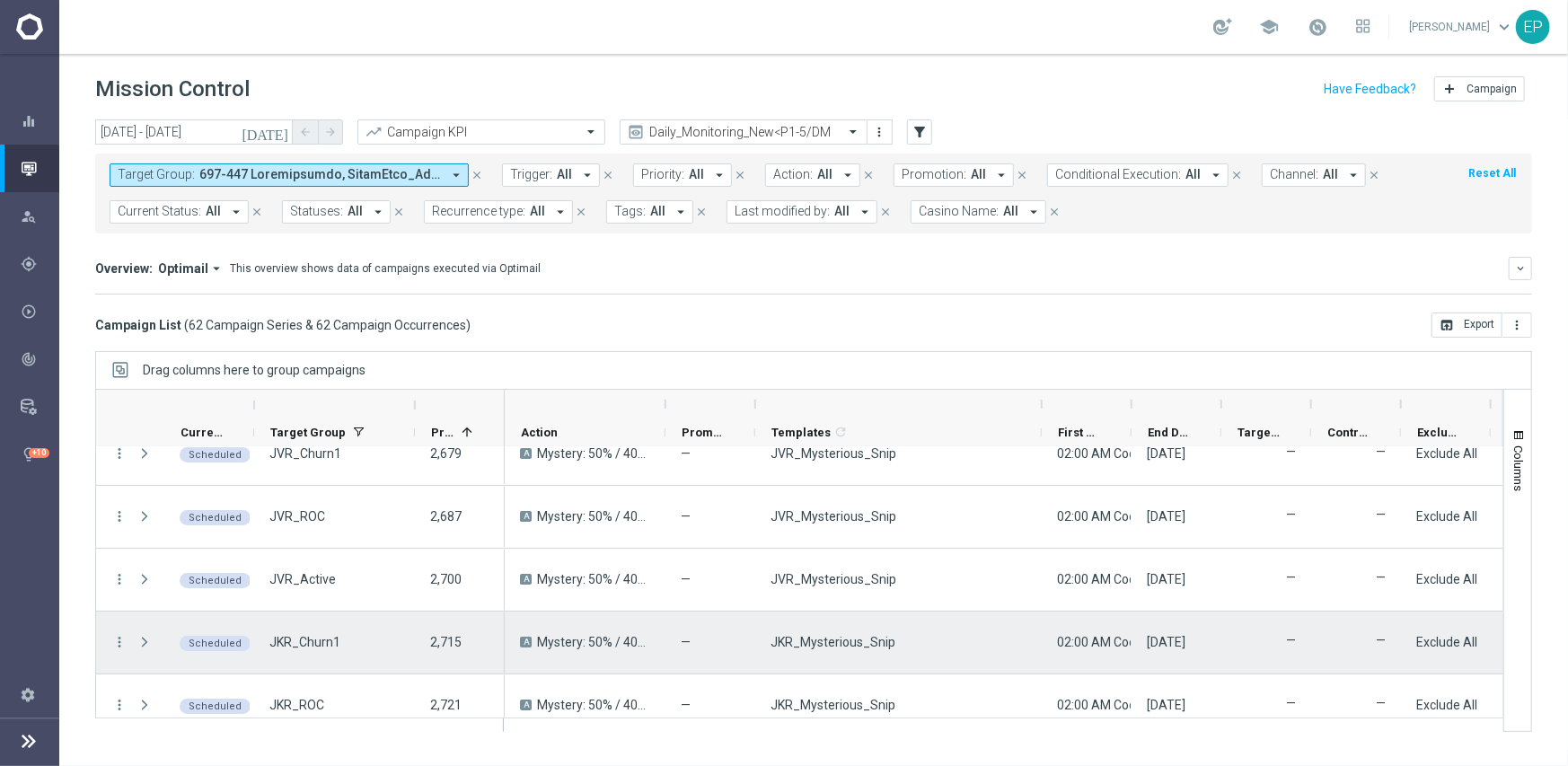
scroll to position [0, 0]
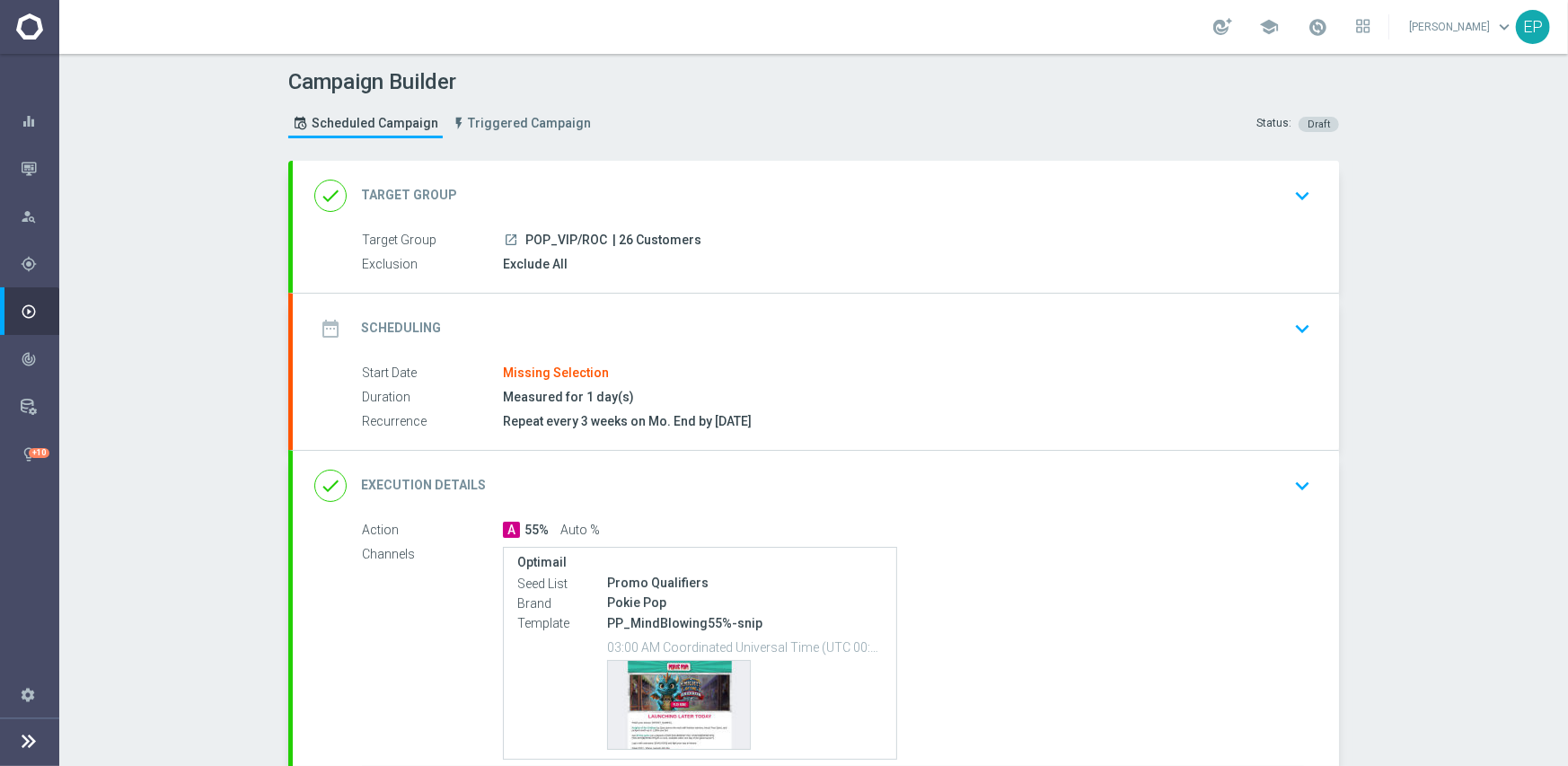
drag, startPoint x: 514, startPoint y: 236, endPoint x: 565, endPoint y: 241, distance: 51.2
click at [565, 241] on div "launch POP_VIP/ROC | 26 Customers" at bounding box center [903, 239] width 801 height 18
copy div "POP_VIP"
click at [628, 175] on div "done Target Group keyboard_arrow_down" at bounding box center [815, 196] width 1046 height 70
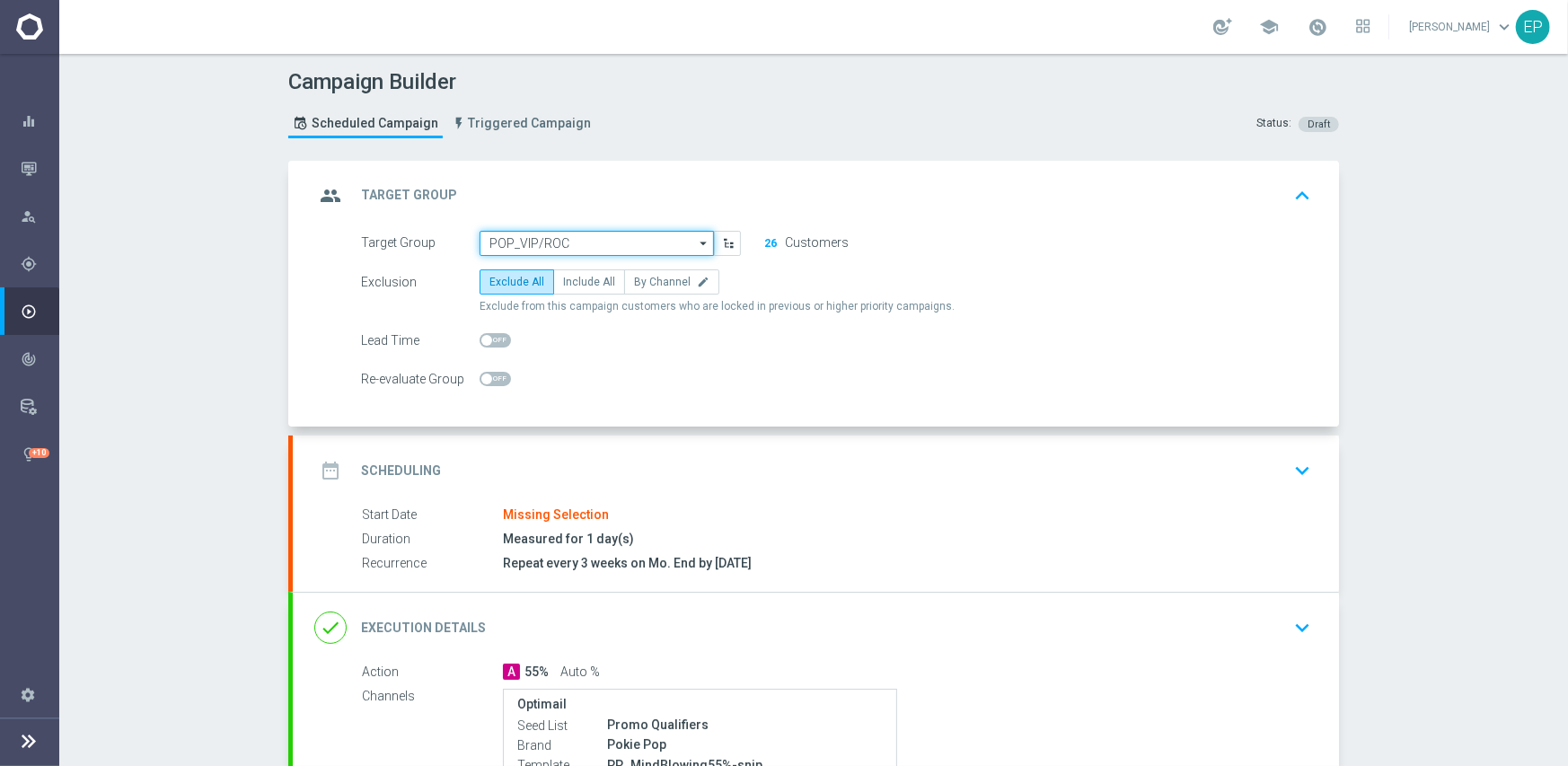
click at [598, 240] on input "POP_VIP/ROC" at bounding box center [597, 243] width 234 height 25
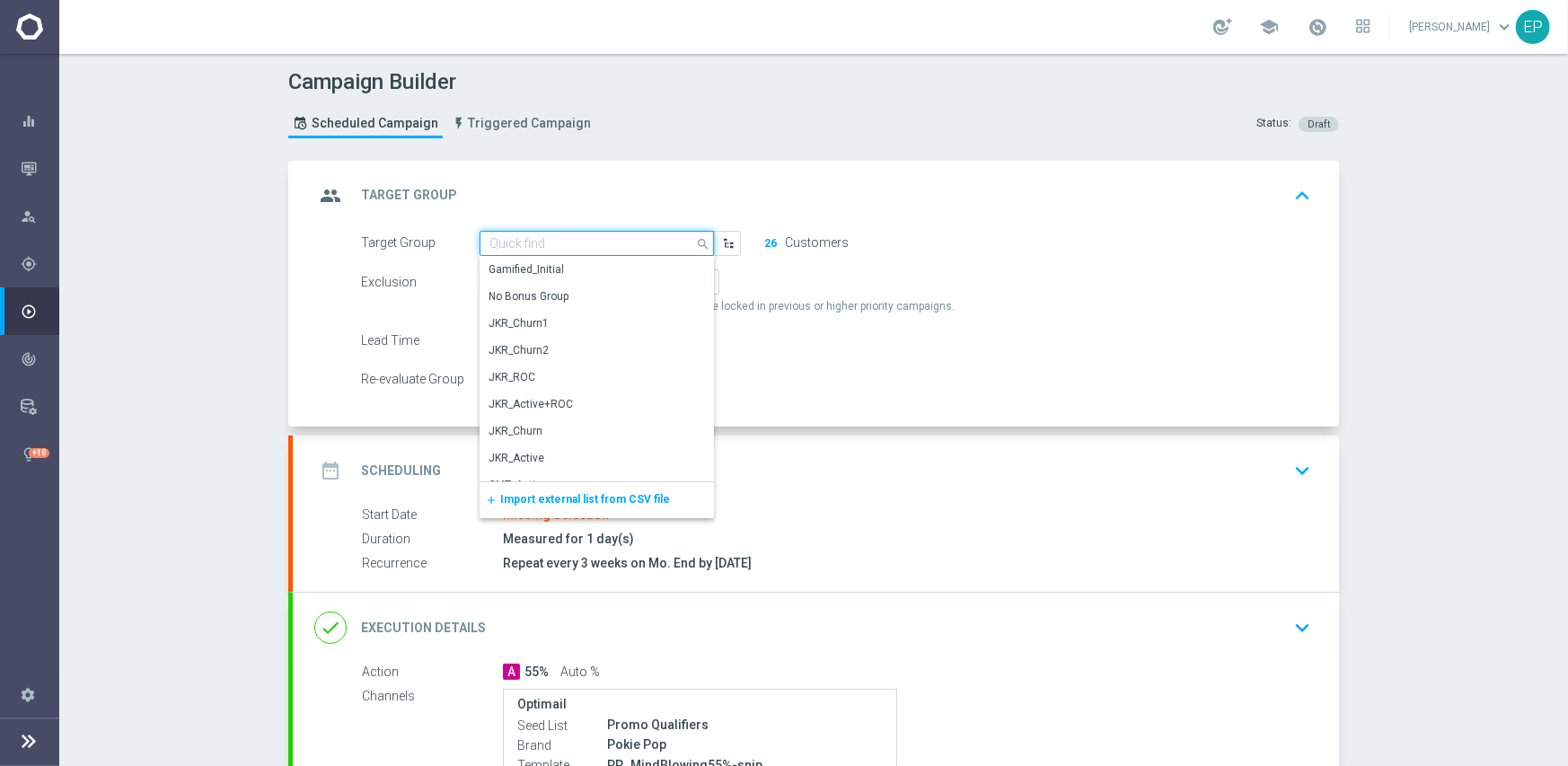
paste input "POP_VIP"
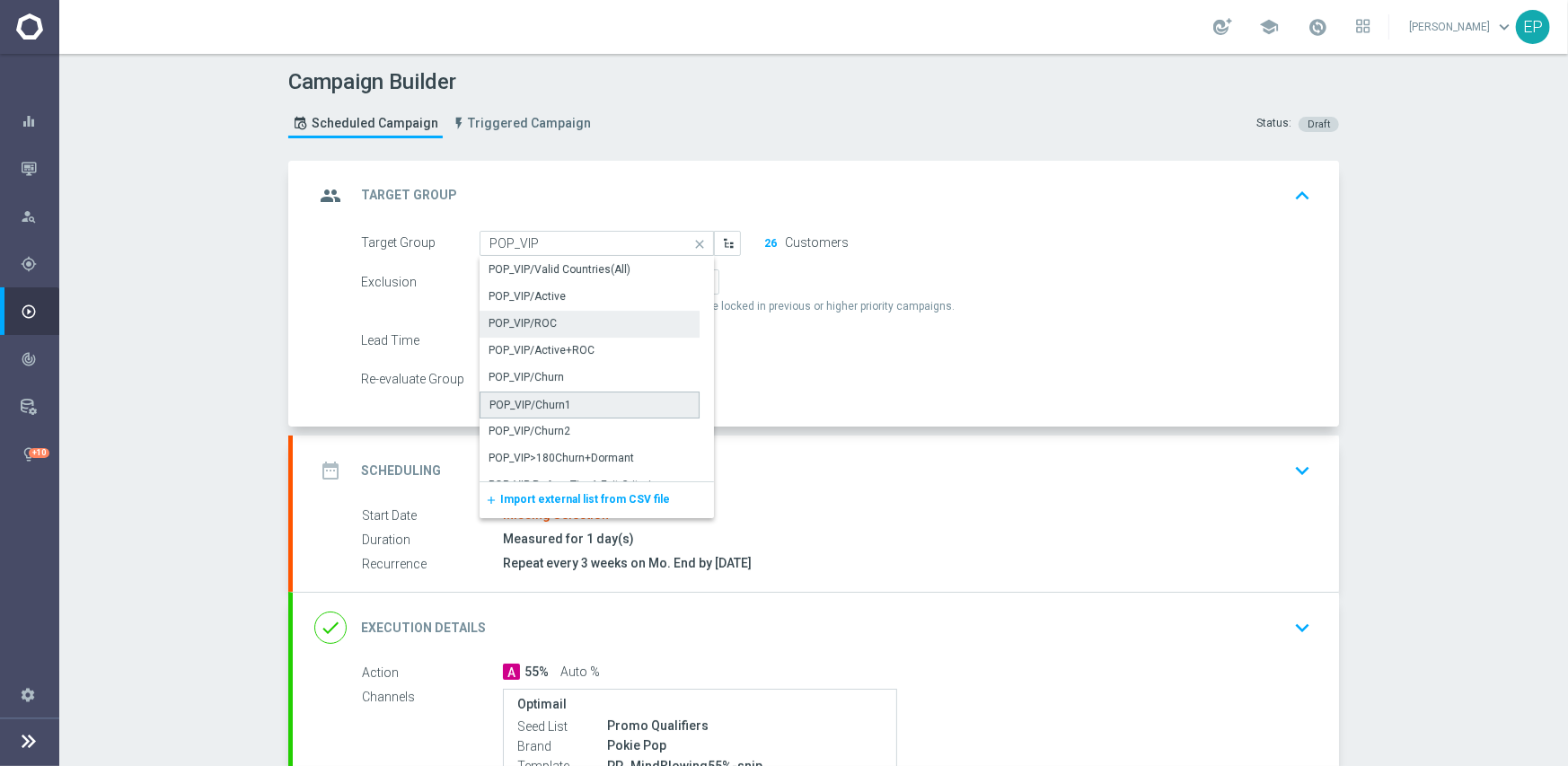
click at [567, 401] on div "POP_VIP/Churn1" at bounding box center [590, 405] width 220 height 27
type input "POP_VIP/Churn1"
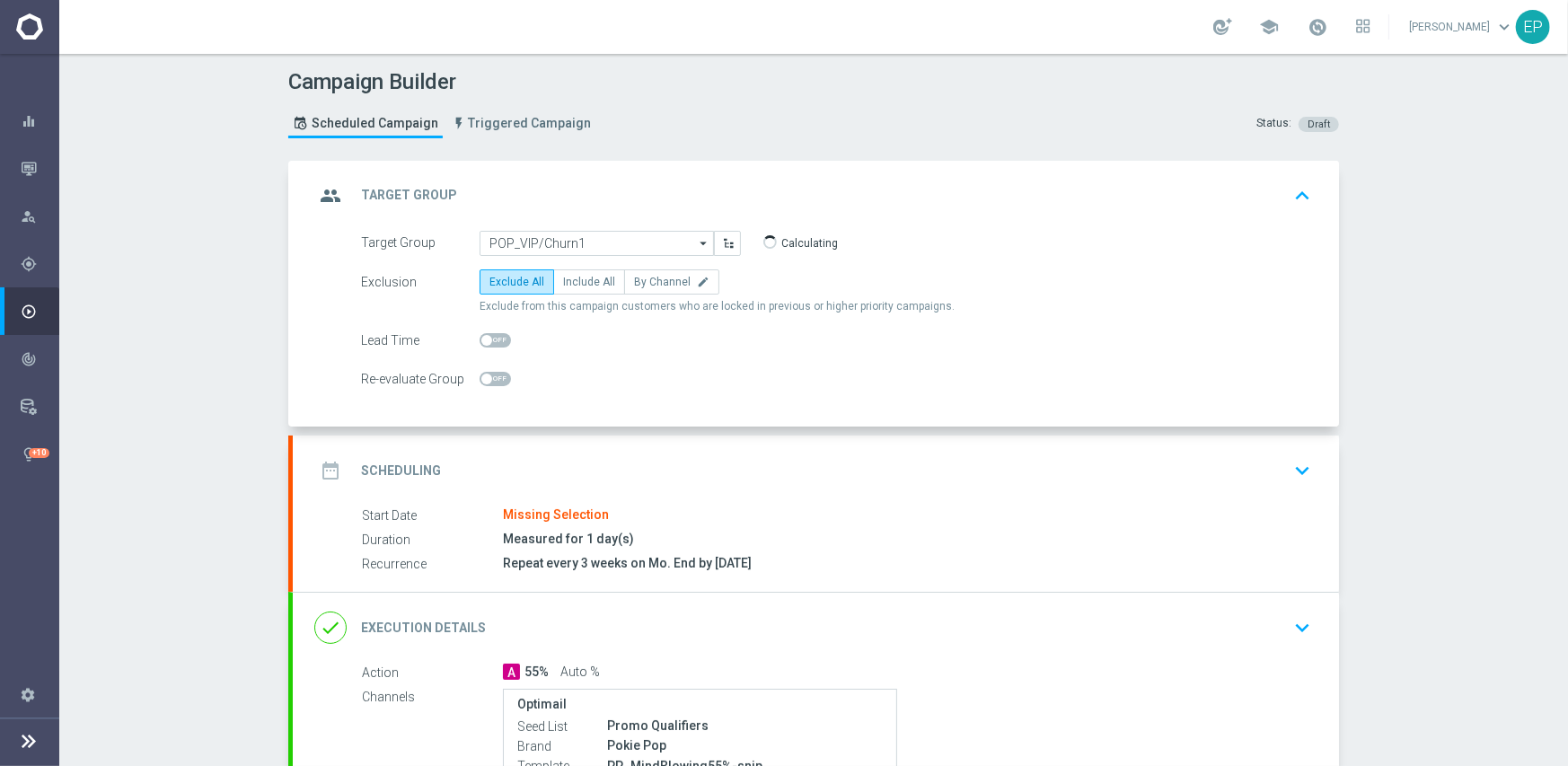
click at [729, 459] on div "date_range Scheduling keyboard_arrow_down" at bounding box center [815, 470] width 1003 height 34
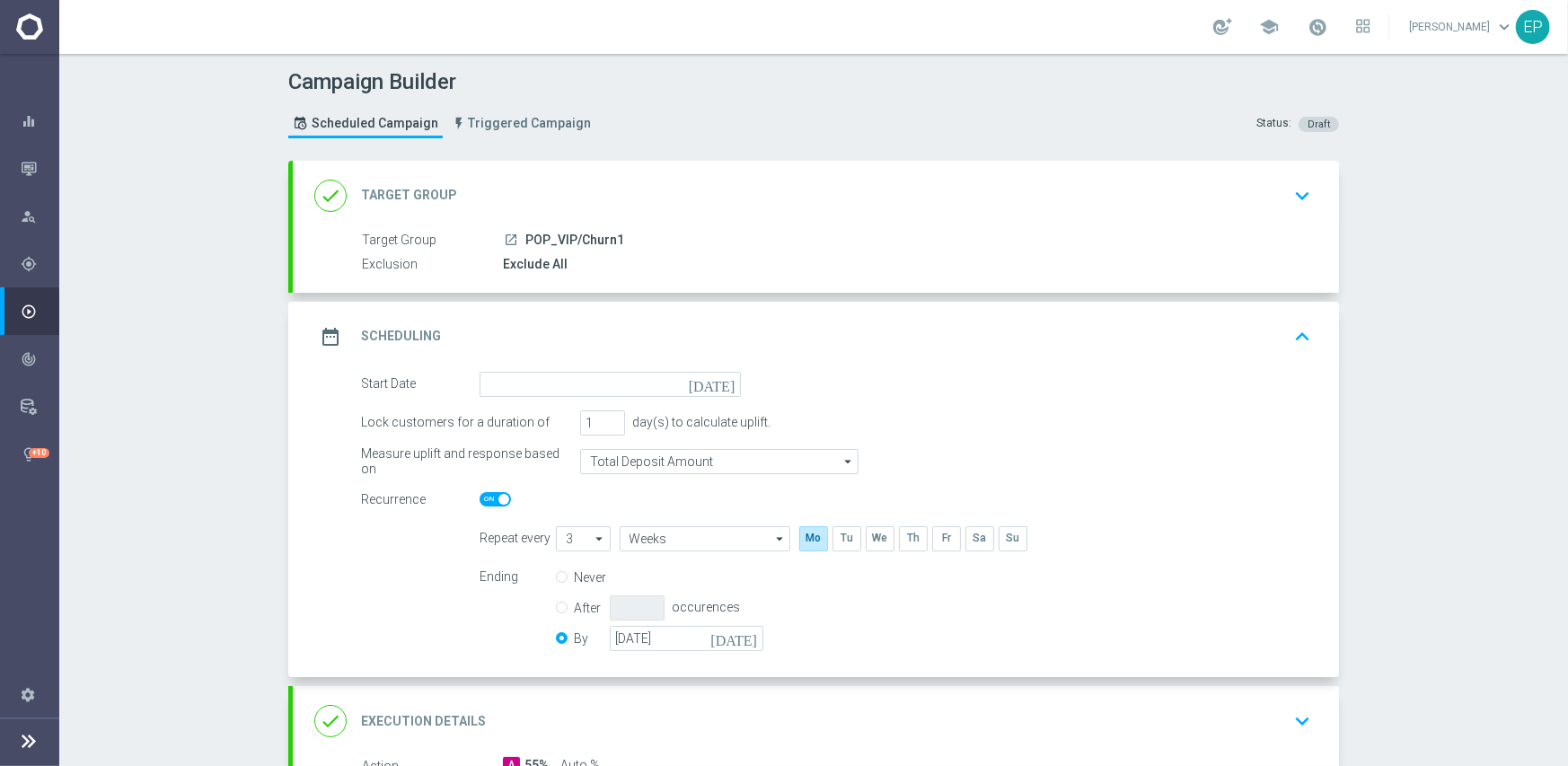
scroll to position [179, 0]
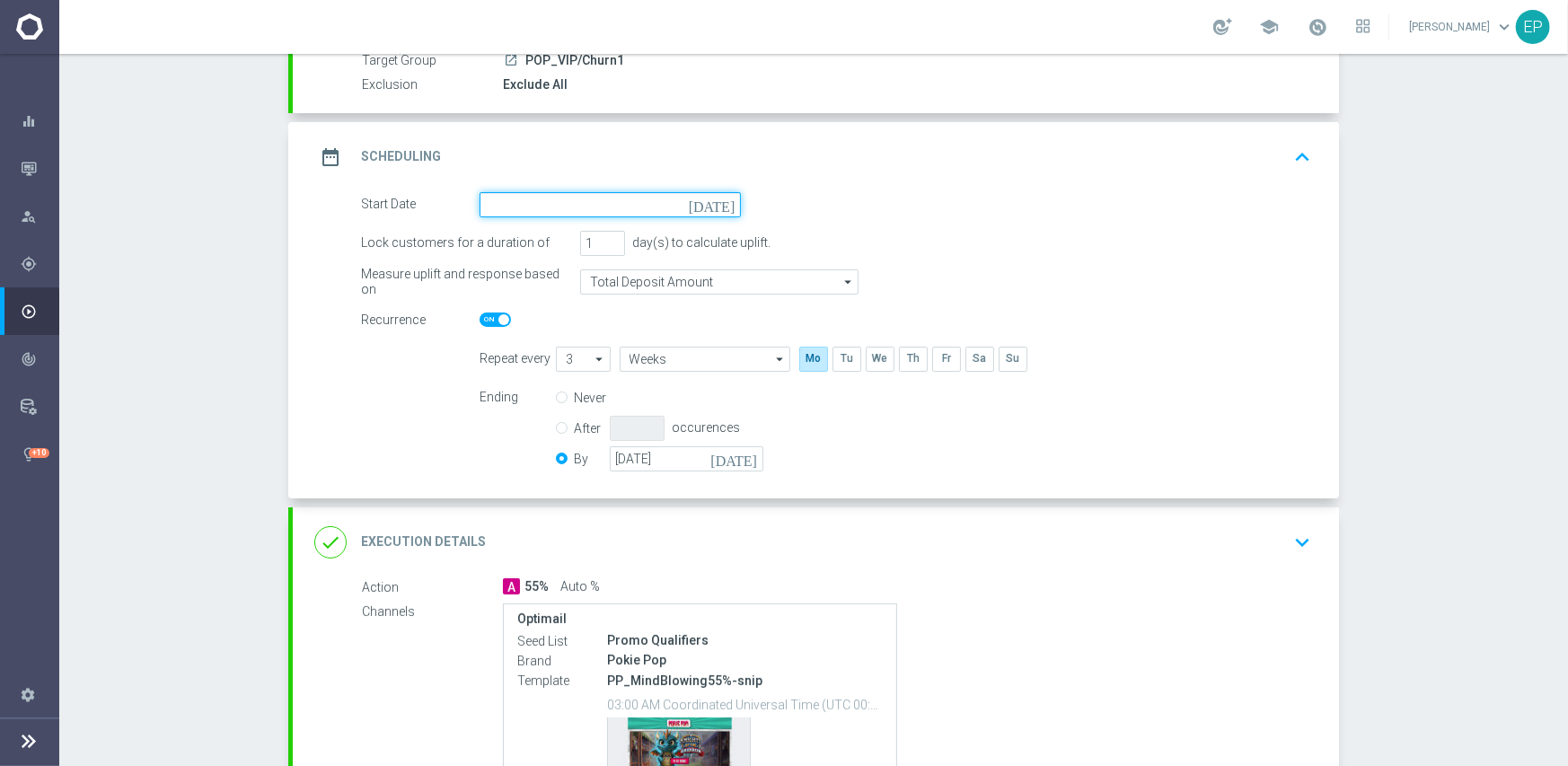
click at [650, 196] on input at bounding box center [610, 204] width 261 height 25
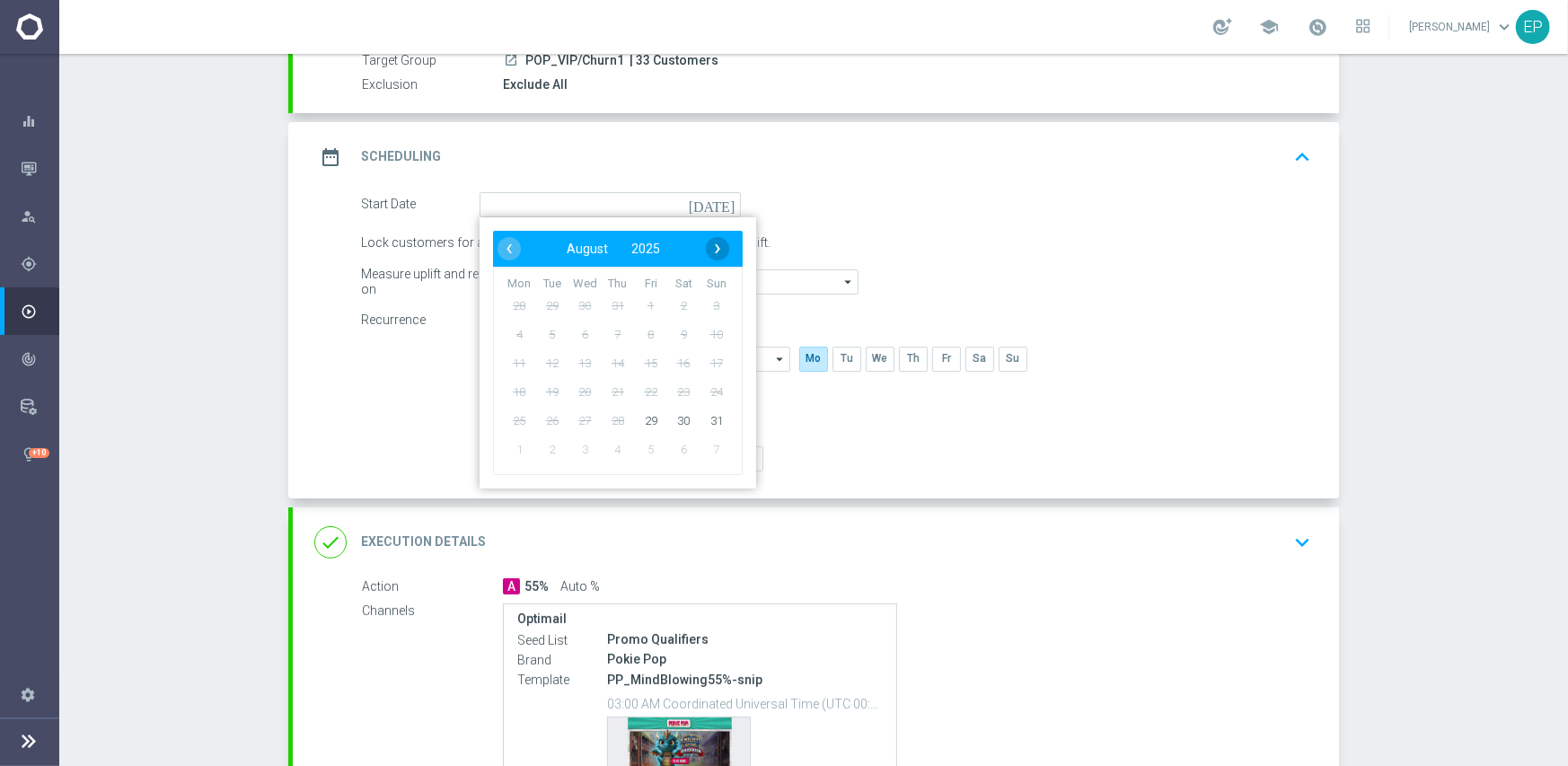
click at [712, 245] on span "›" at bounding box center [717, 249] width 23 height 23
click at [522, 302] on span "1" at bounding box center [519, 305] width 29 height 29
type input "01 Sep 2025"
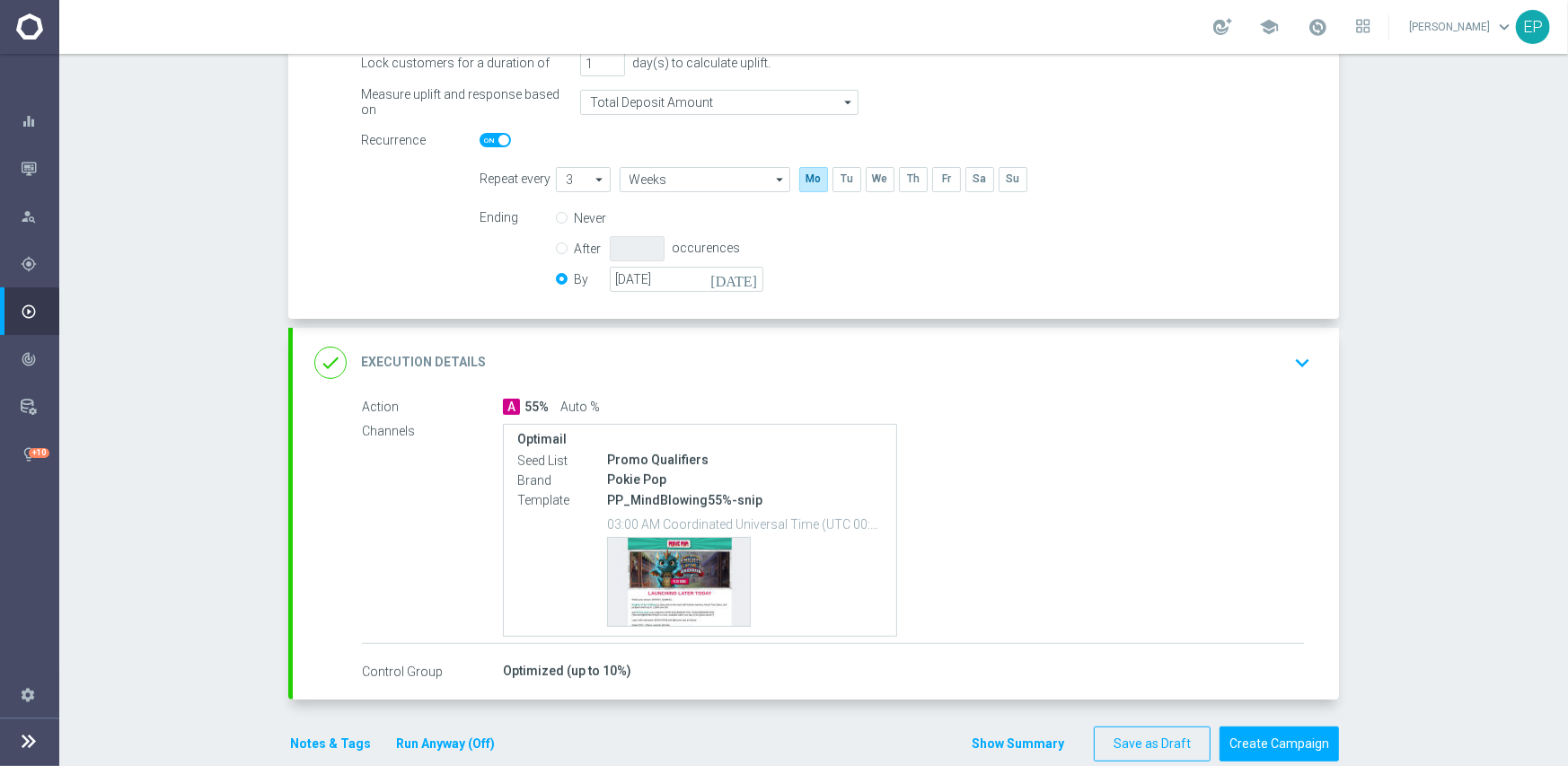
scroll to position [388, 0]
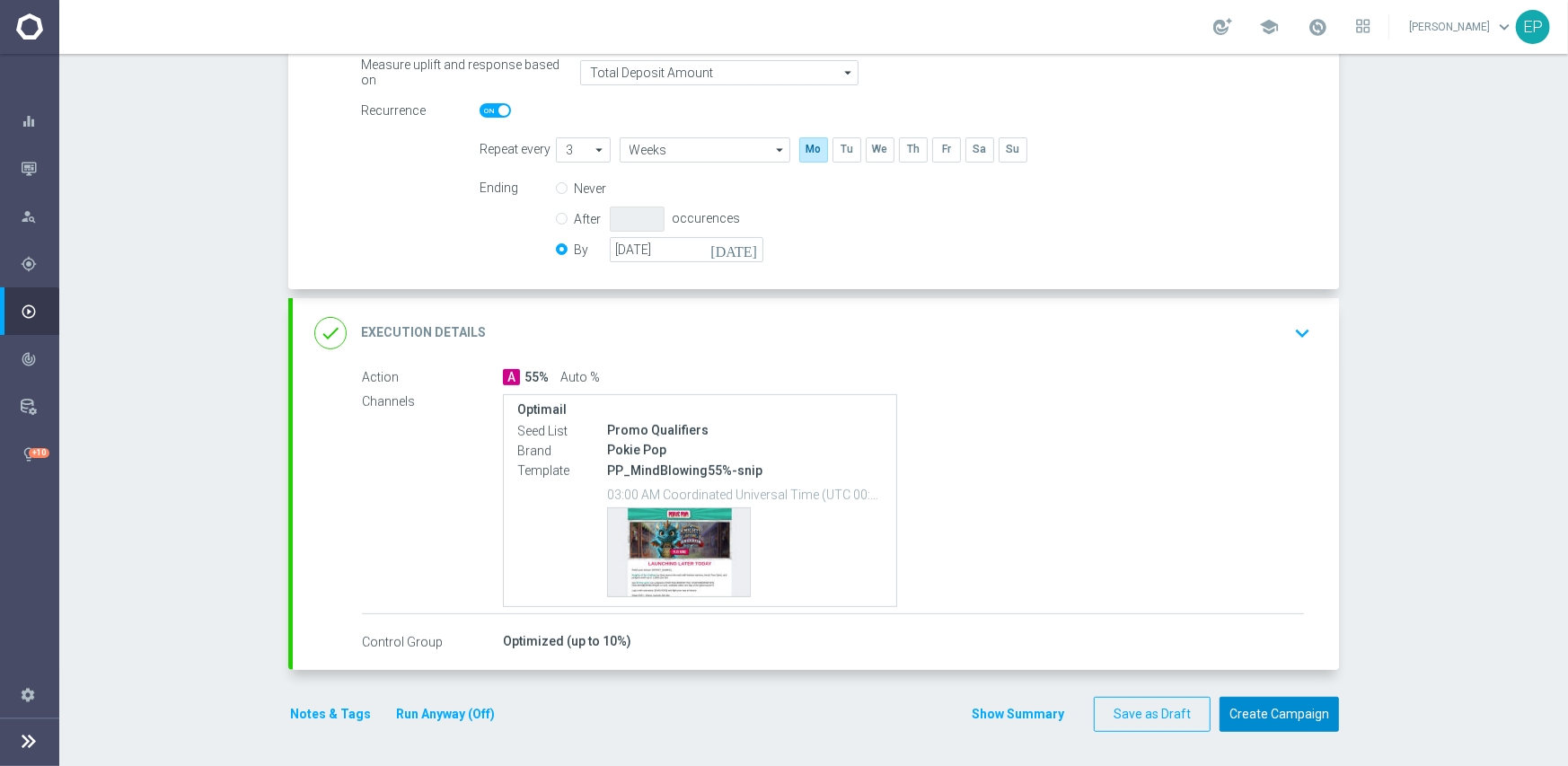
click at [1250, 714] on button "Create Campaign" at bounding box center [1279, 714] width 120 height 35
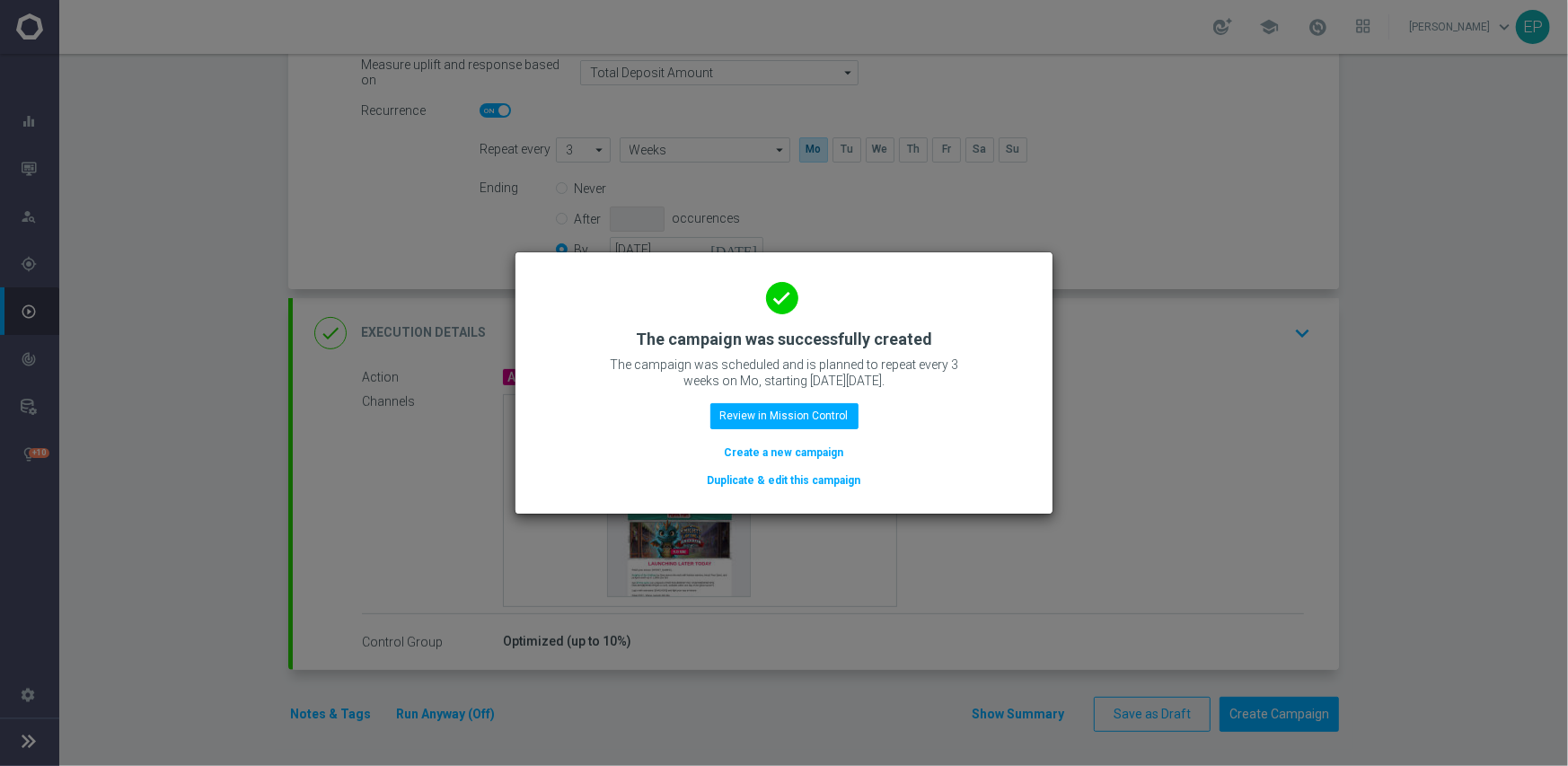
click at [788, 481] on button "Duplicate & edit this campaign" at bounding box center [784, 480] width 157 height 19
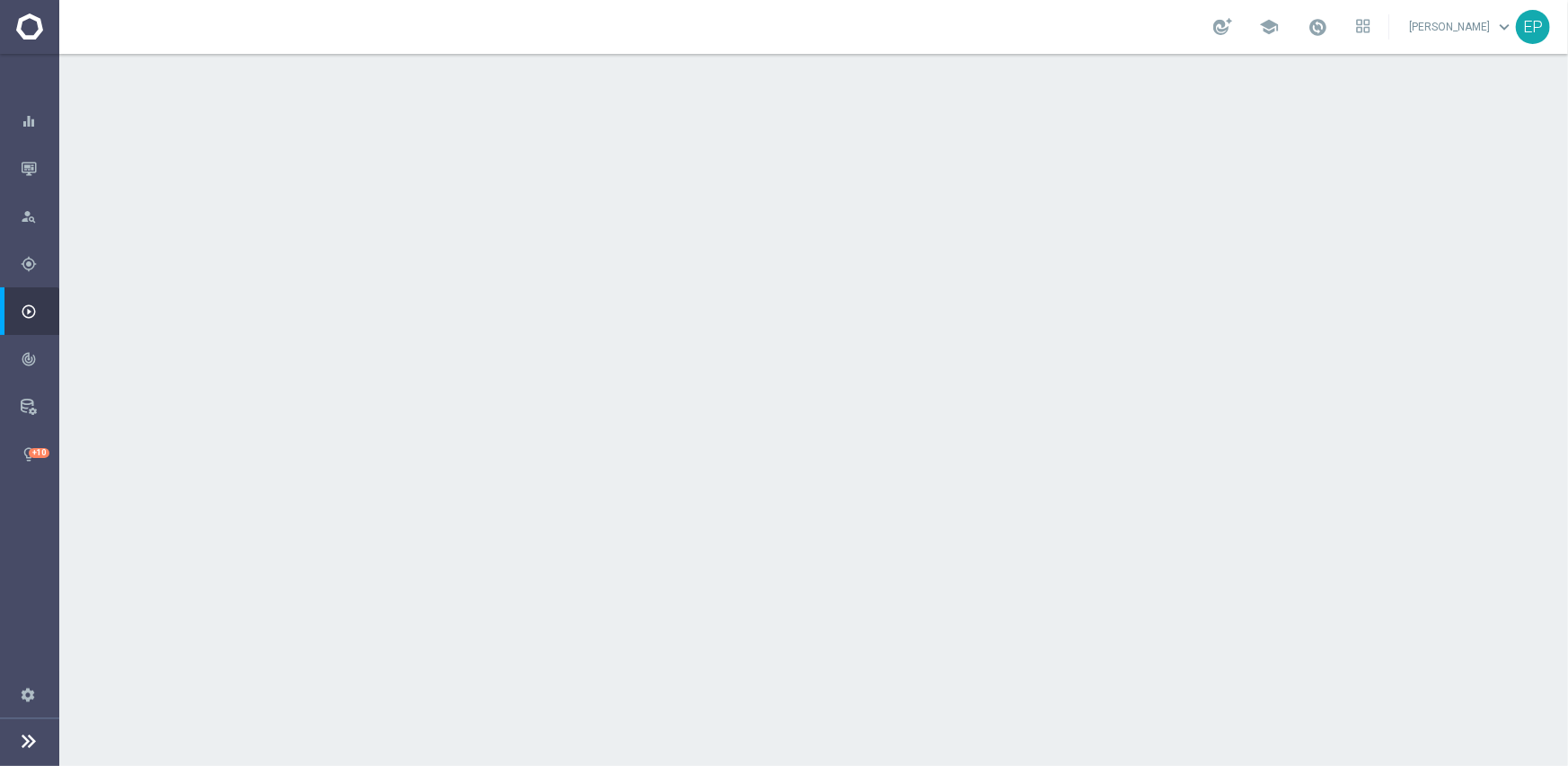
click at [515, 237] on div "launch POP_VIP/Churn1" at bounding box center [903, 239] width 801 height 18
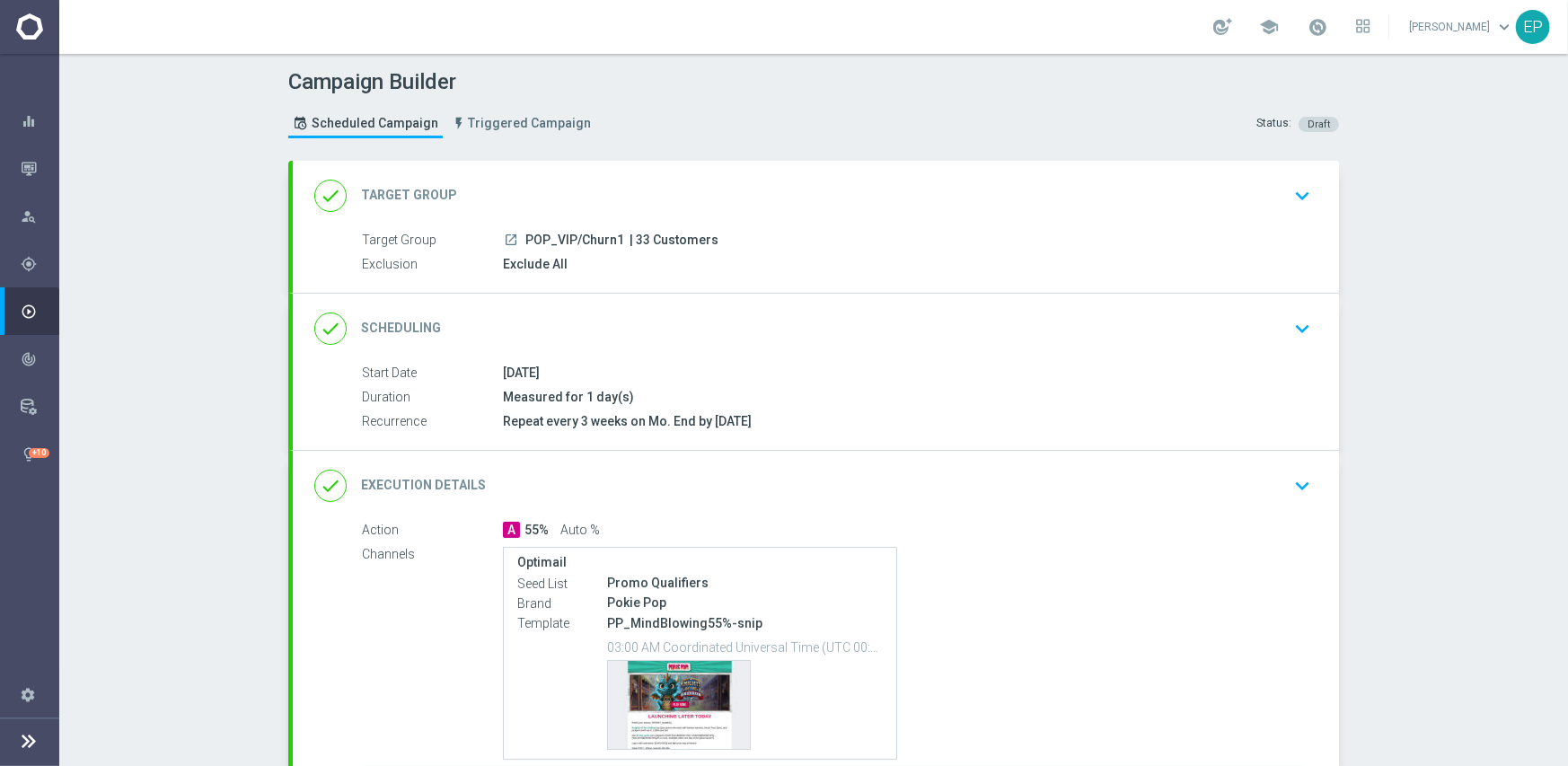
click at [788, 375] on div "01 Sep 2025" at bounding box center [903, 372] width 801 height 18
drag, startPoint x: 518, startPoint y: 241, endPoint x: 545, endPoint y: 241, distance: 27.0
click at [545, 241] on span "POP_VIP/Churn1" at bounding box center [574, 240] width 98 height 16
copy span "POP_"
click at [651, 184] on div "done Target Group keyboard_arrow_down" at bounding box center [815, 195] width 1003 height 34
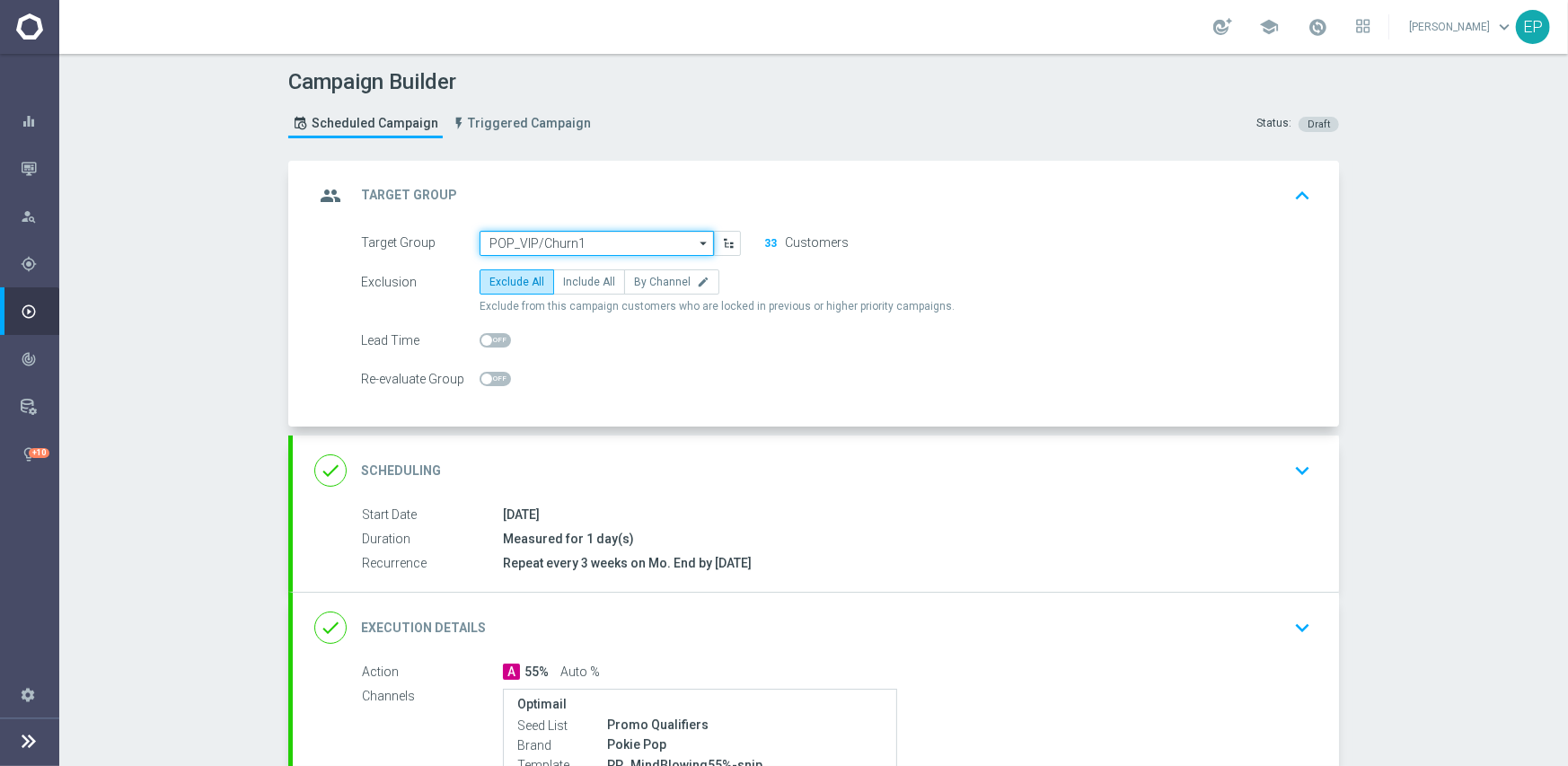
click at [582, 239] on input "POP_VIP/Churn1" at bounding box center [597, 243] width 234 height 25
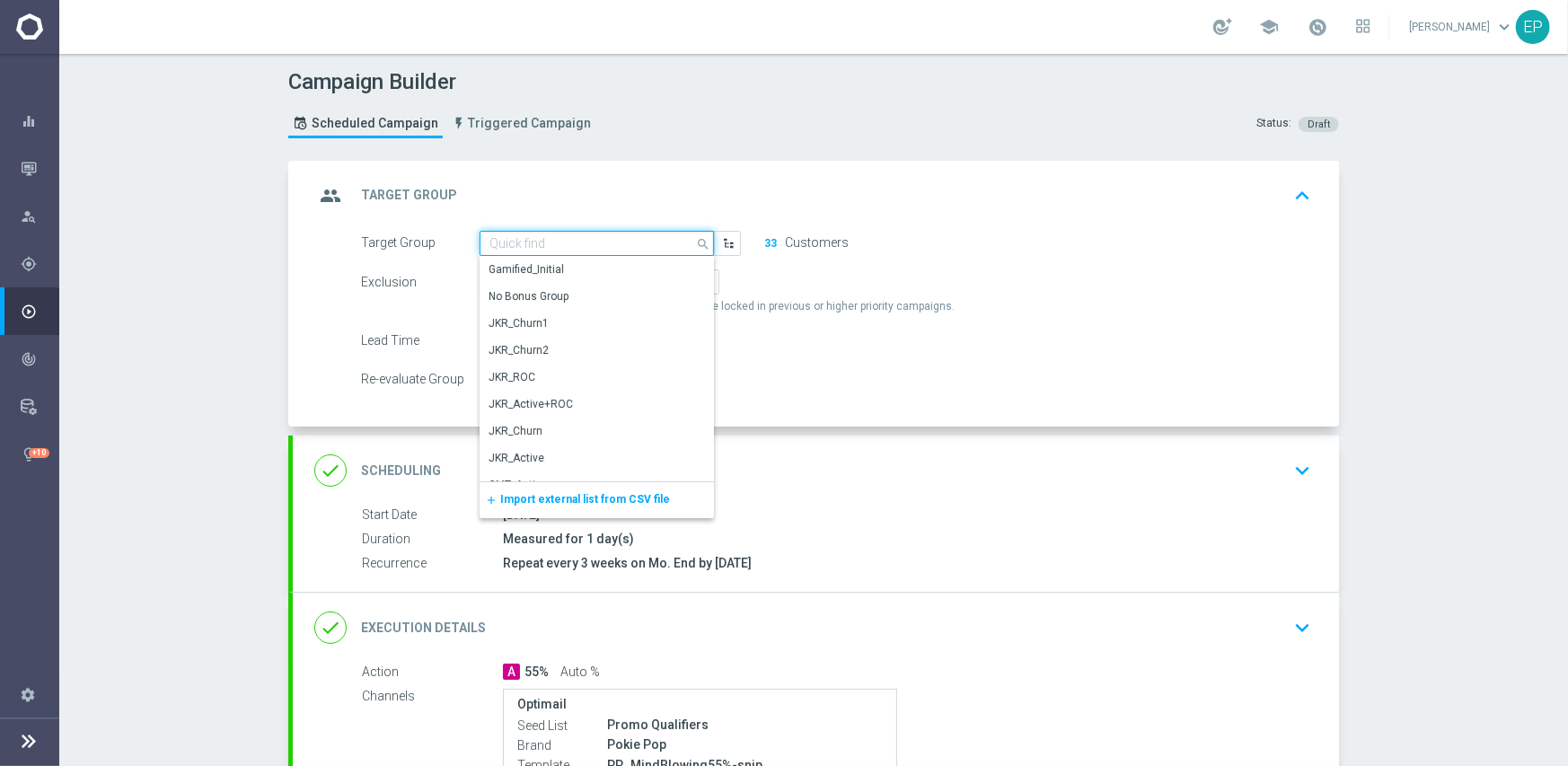
paste input "POP_"
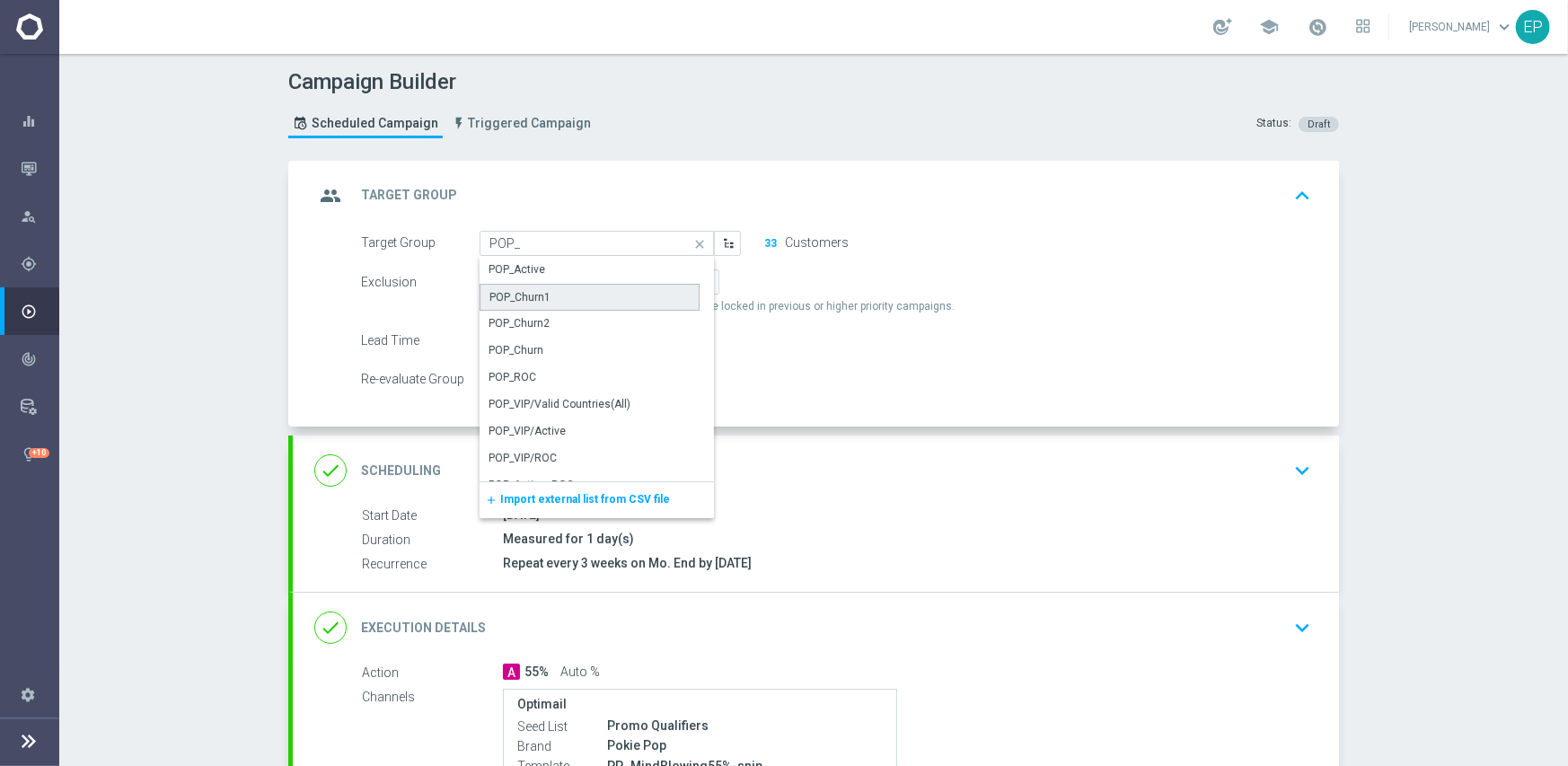
click at [552, 304] on div "POP_Churn1" at bounding box center [590, 297] width 220 height 27
type input "POP_Churn1"
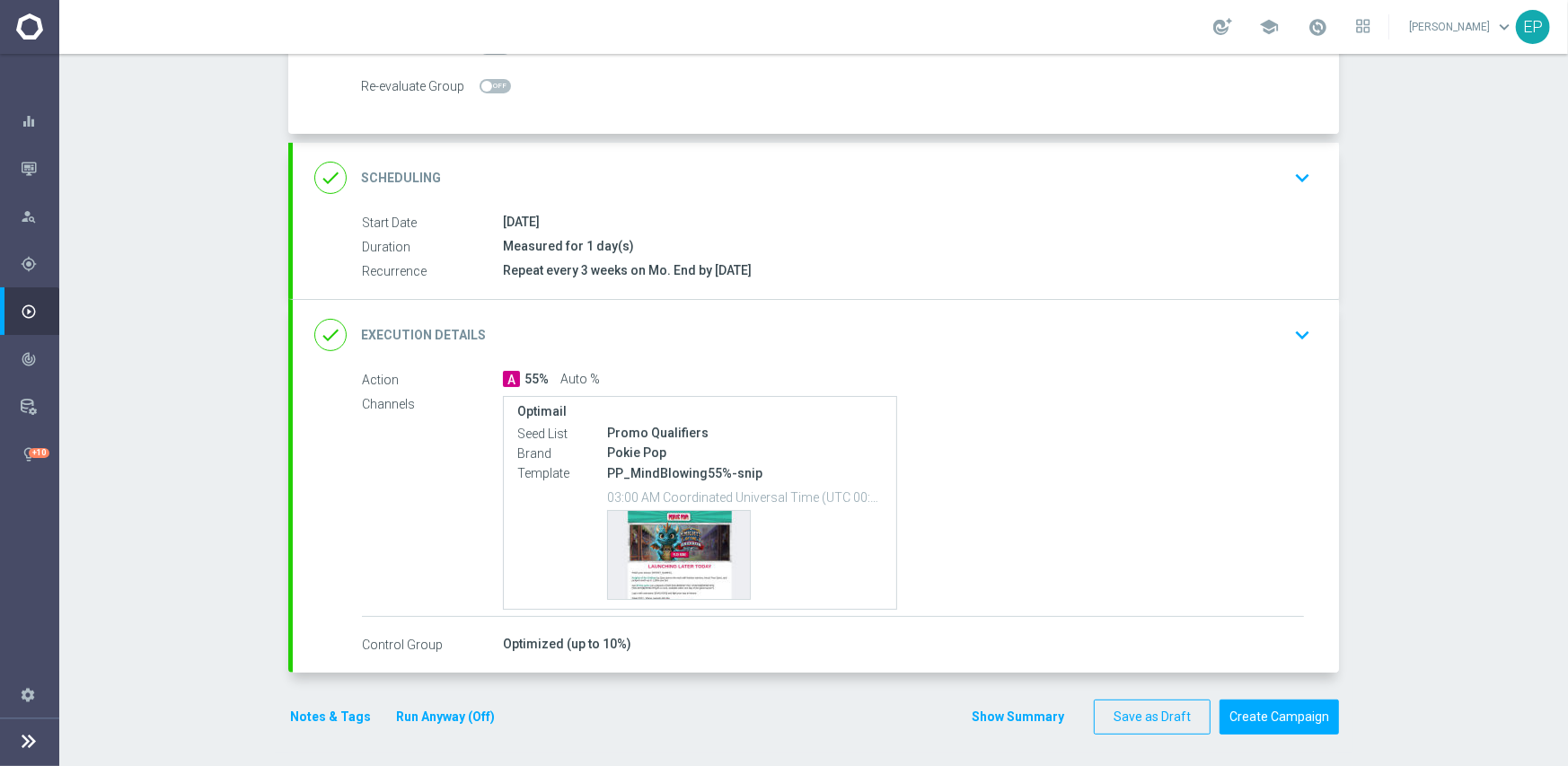
scroll to position [296, 0]
click at [1224, 719] on button "Create Campaign" at bounding box center [1279, 714] width 120 height 35
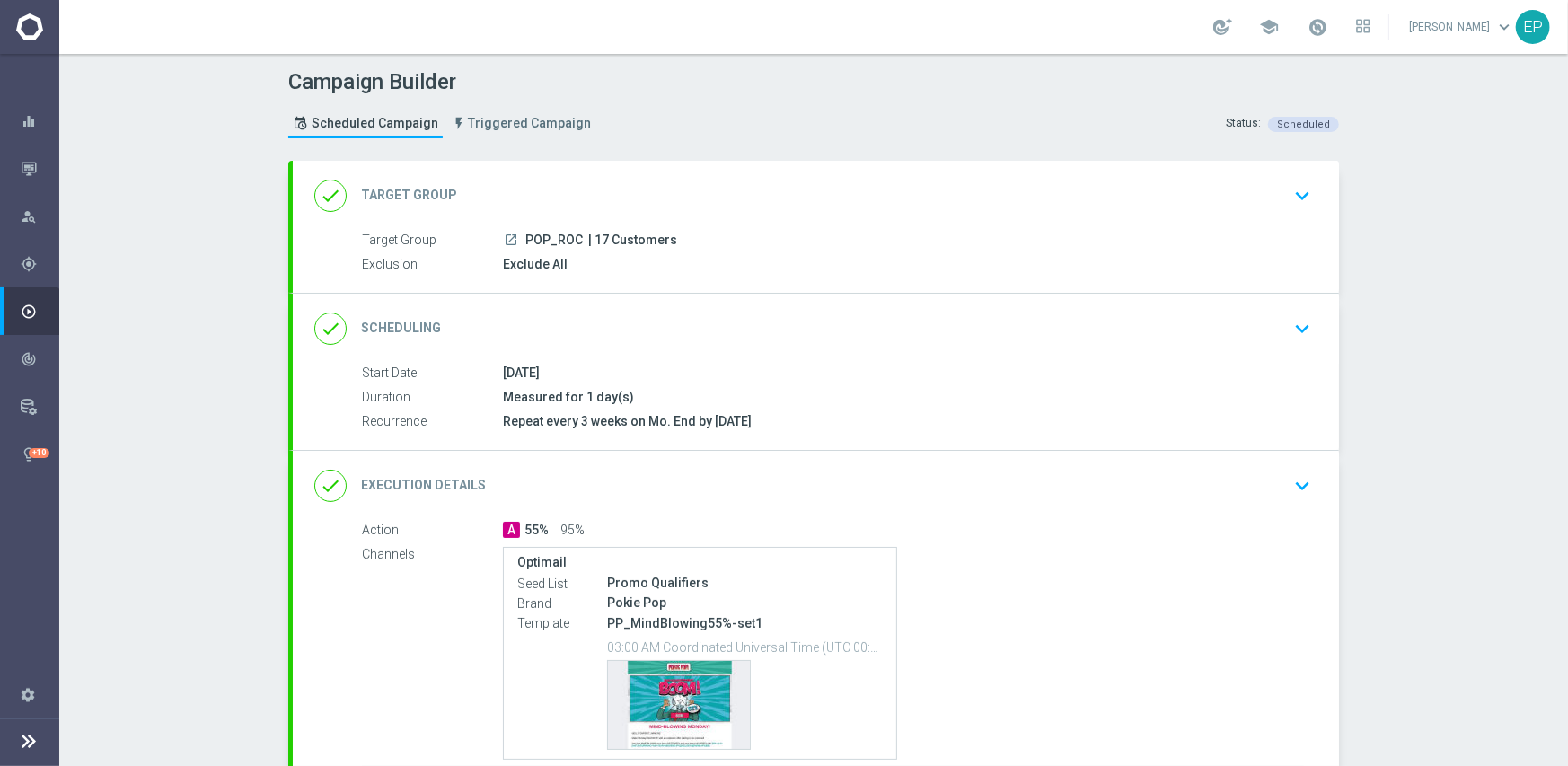
click at [769, 512] on div "done Execution Details keyboard_arrow_down" at bounding box center [815, 486] width 1046 height 70
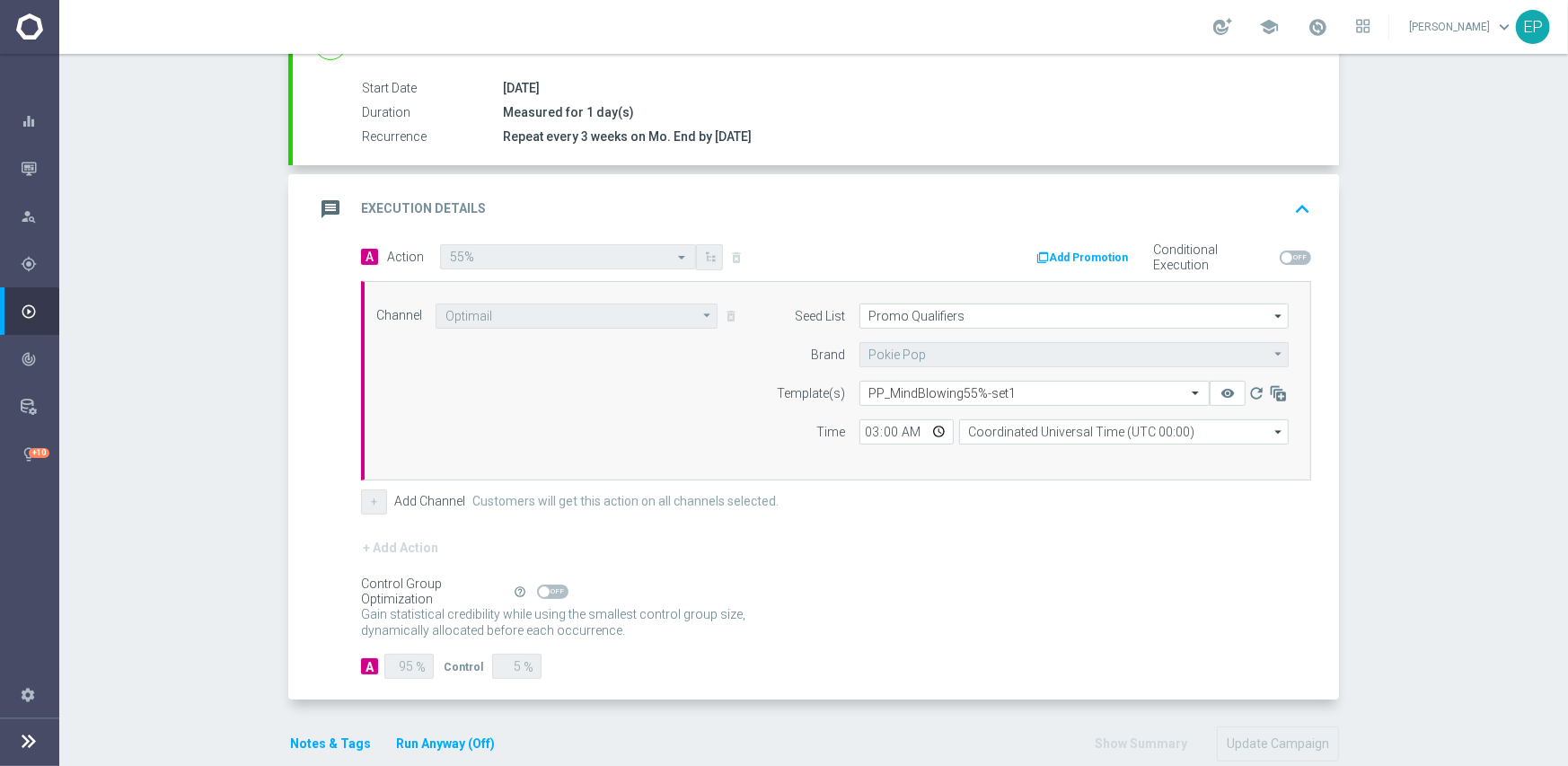
scroll to position [312, 0]
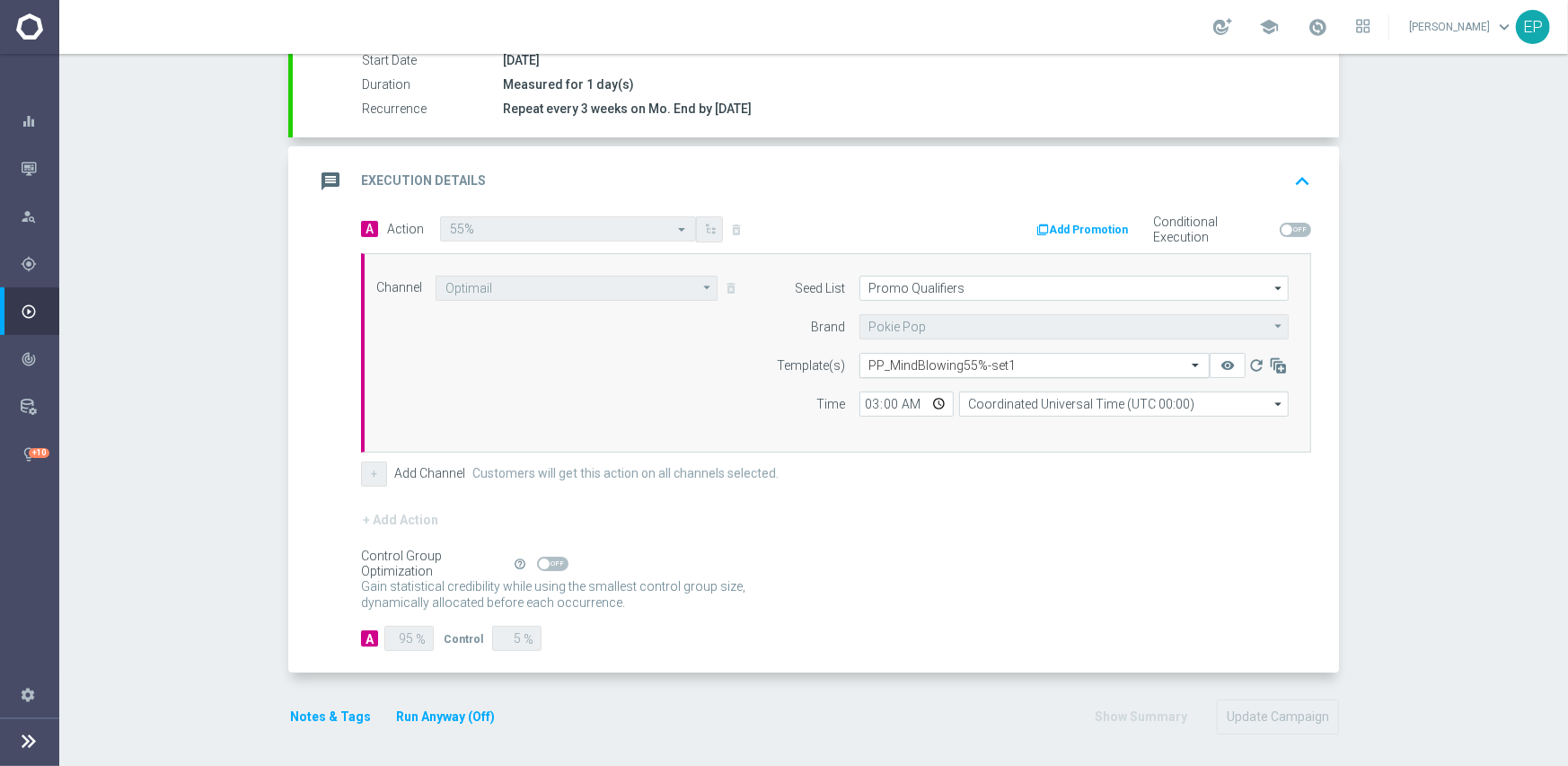
click at [900, 367] on input "text" at bounding box center [1017, 366] width 295 height 15
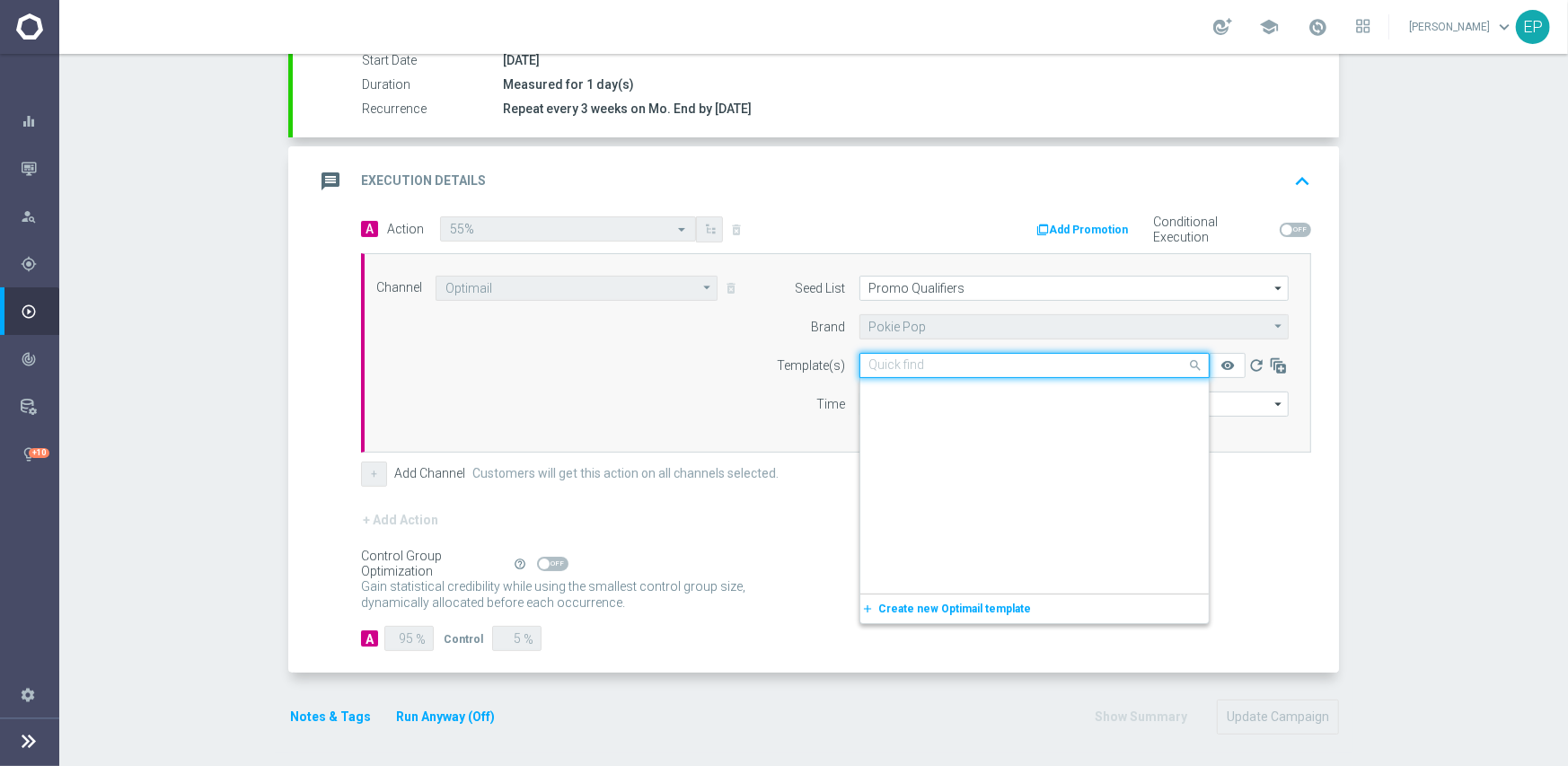
scroll to position [10871, 0]
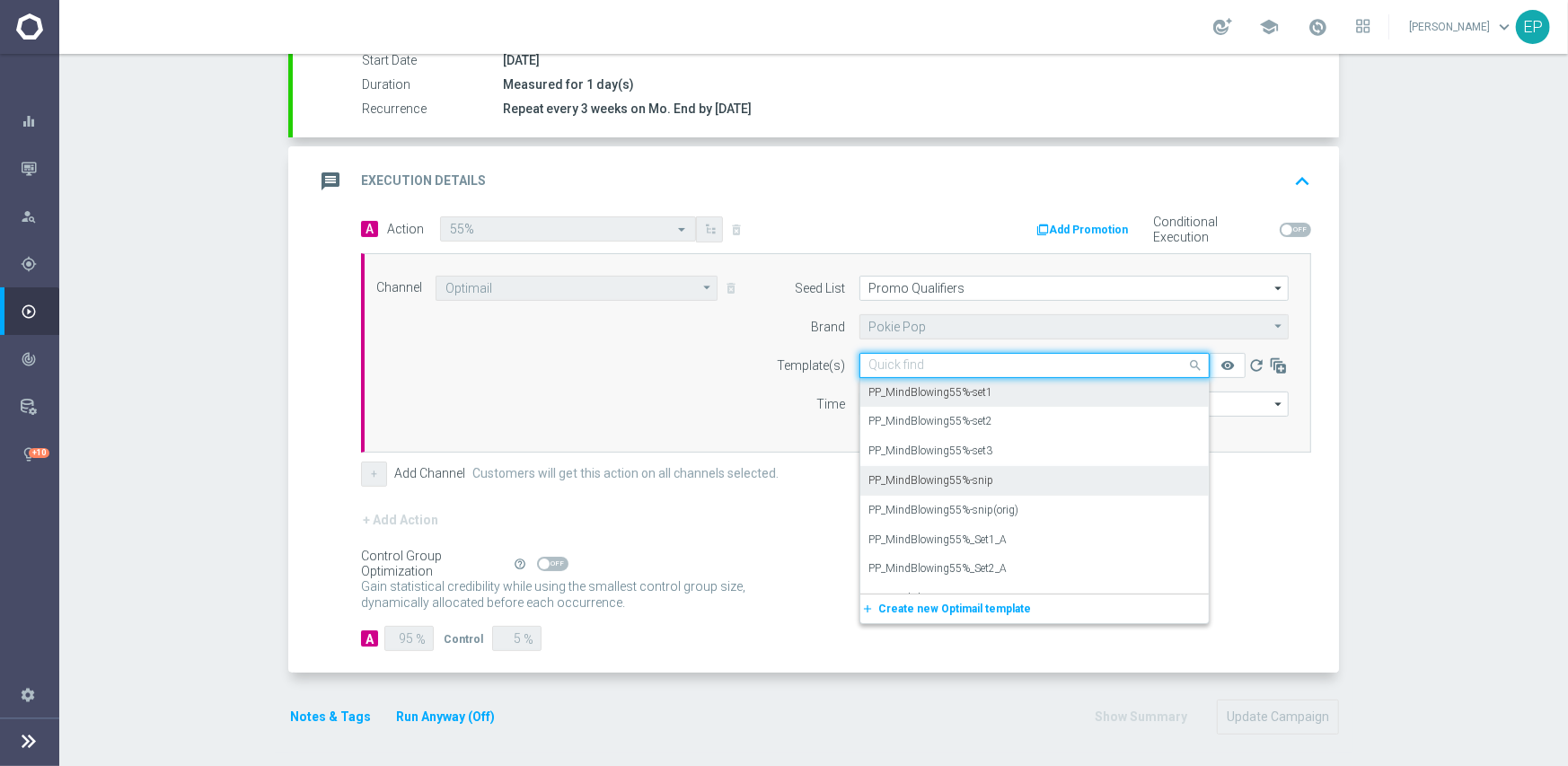
click at [970, 482] on label "PP_MindBlowing55%-snip" at bounding box center [932, 481] width 125 height 15
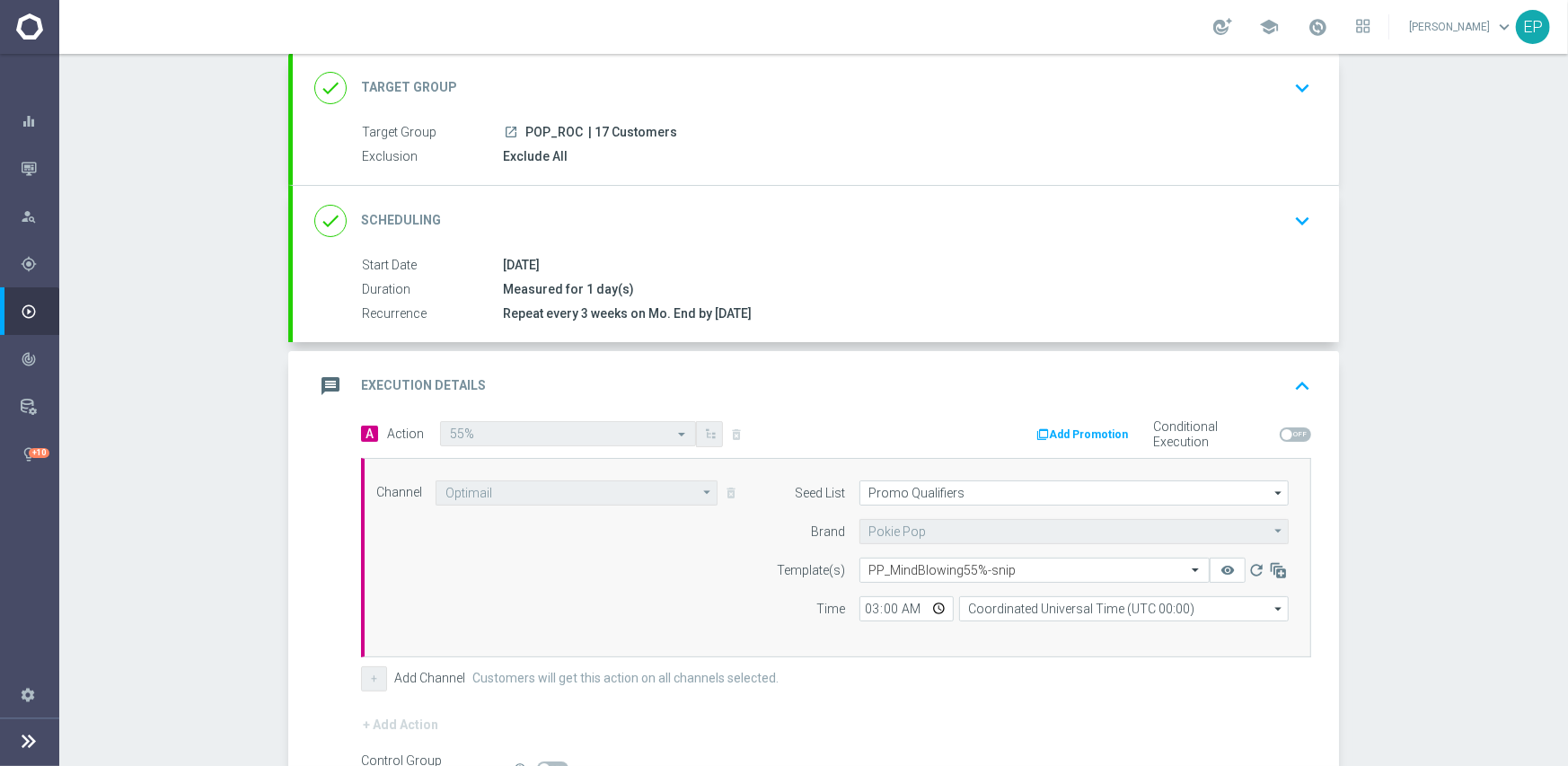
scroll to position [314, 0]
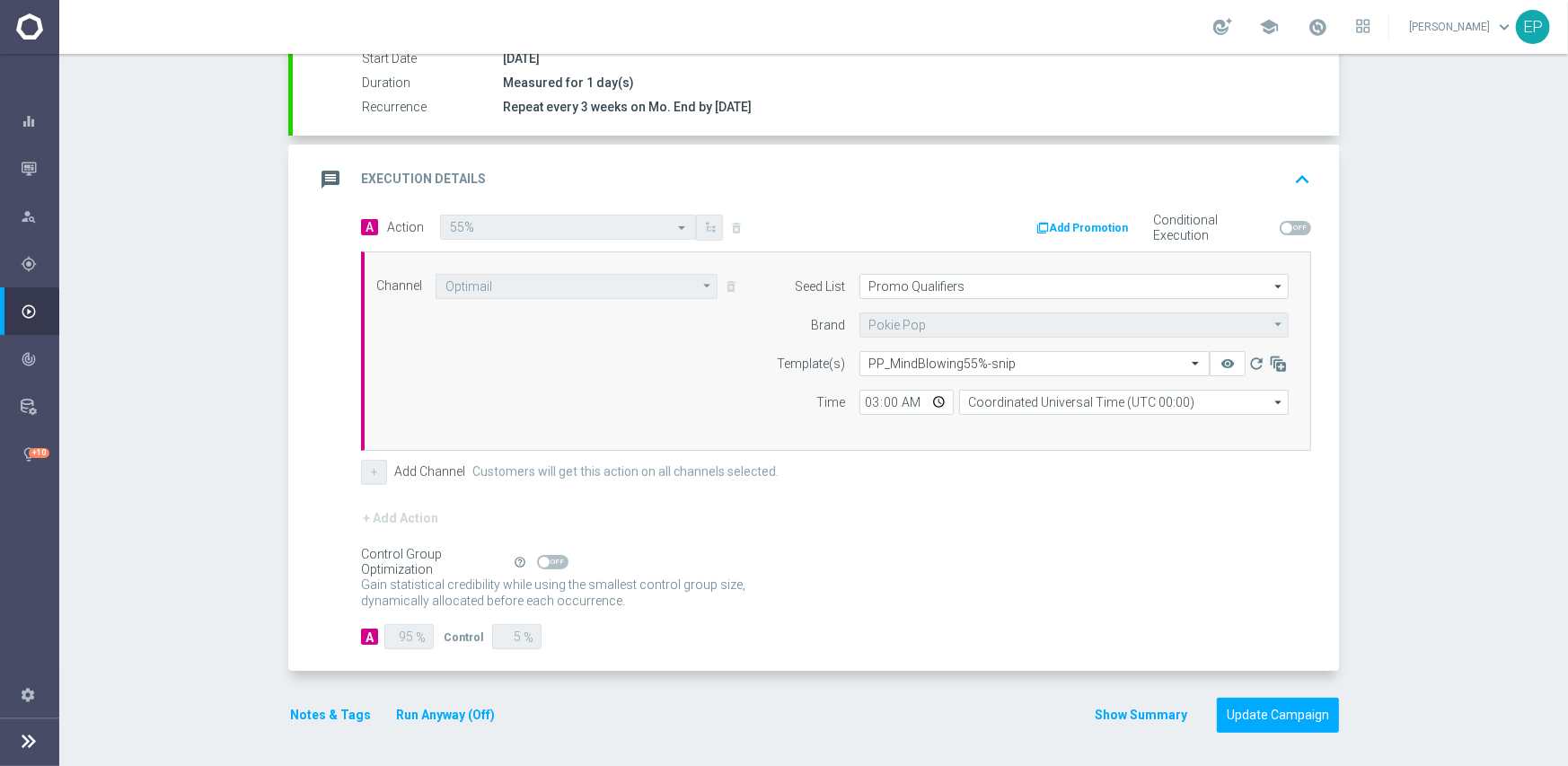
click at [553, 555] on span at bounding box center [552, 562] width 32 height 14
click at [553, 555] on input "checkbox" at bounding box center [552, 562] width 32 height 14
checkbox input "true"
click at [1249, 704] on button "Update Campaign" at bounding box center [1277, 715] width 122 height 35
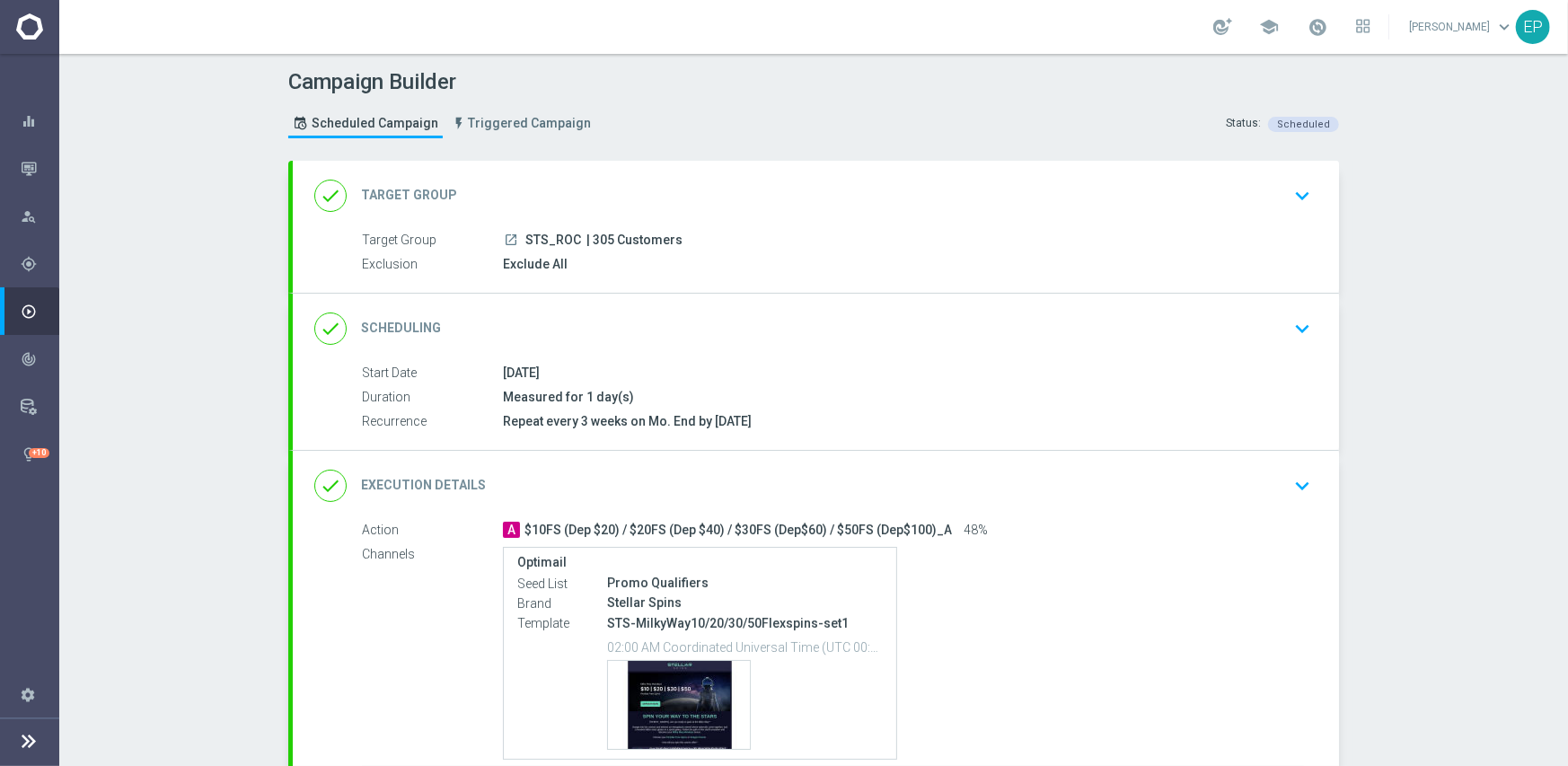
click at [795, 481] on div "done Execution Details keyboard_arrow_down" at bounding box center [815, 485] width 1003 height 34
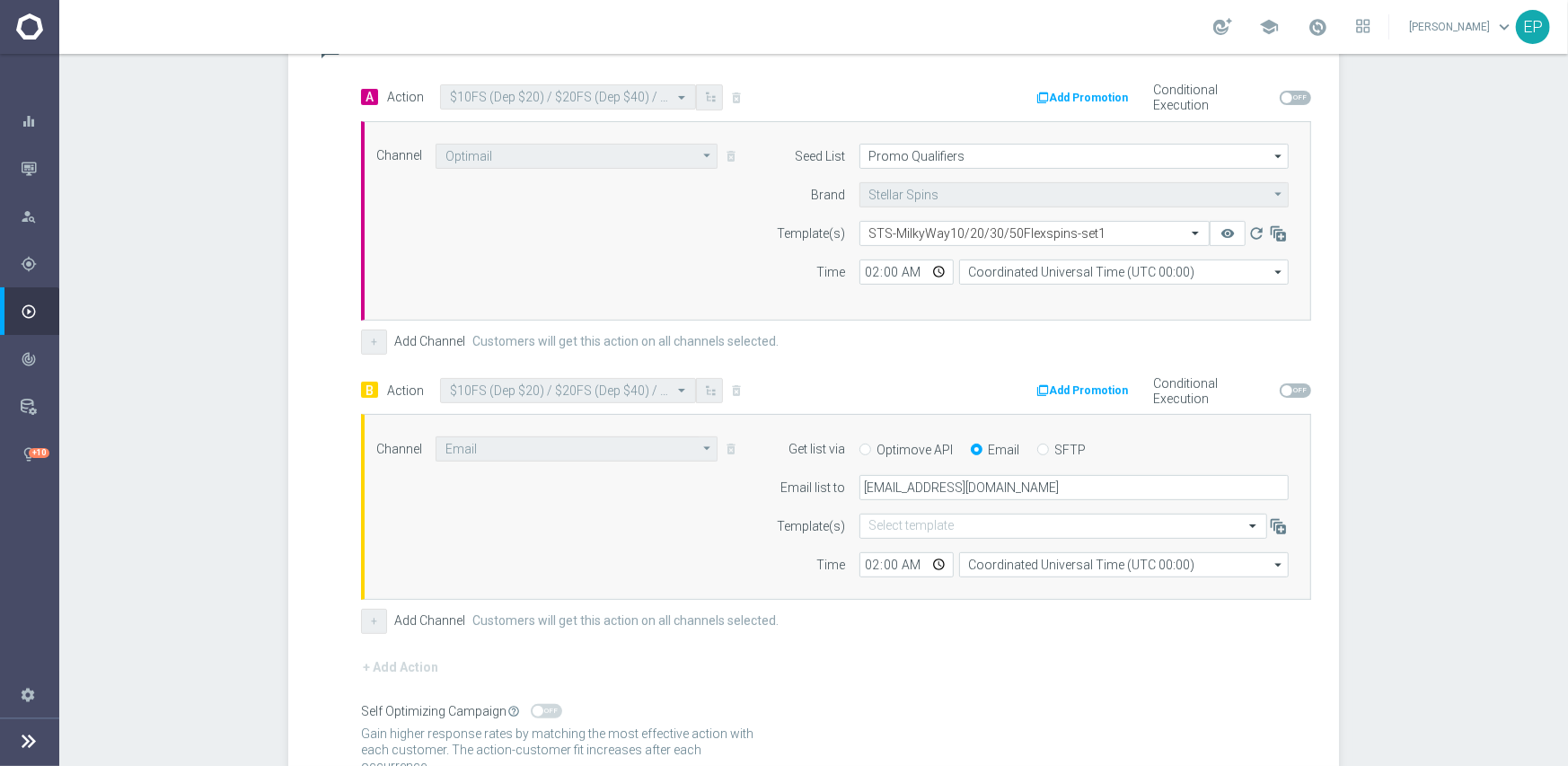
scroll to position [449, 0]
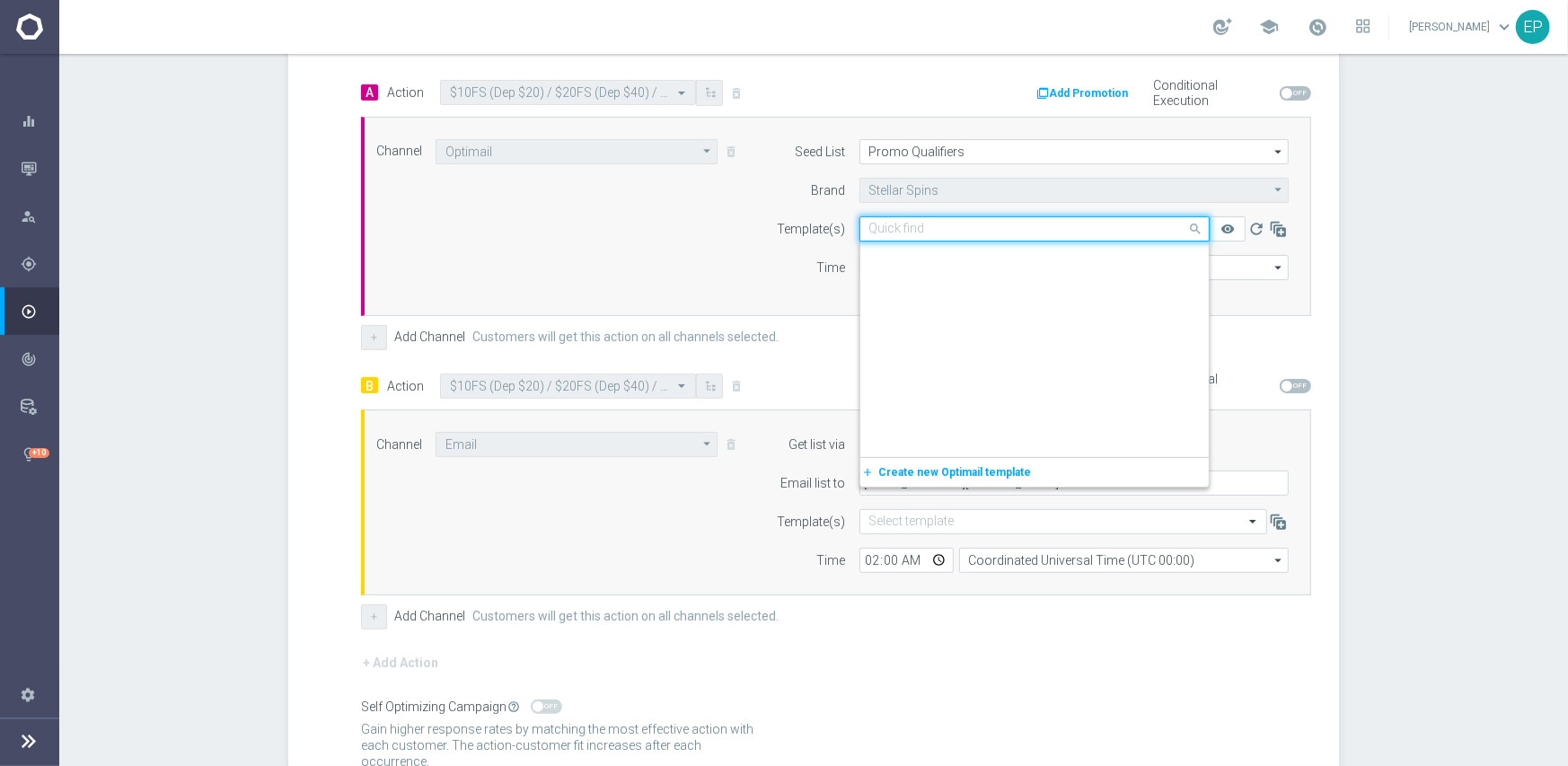
click at [930, 227] on input "text" at bounding box center [1017, 229] width 295 height 15
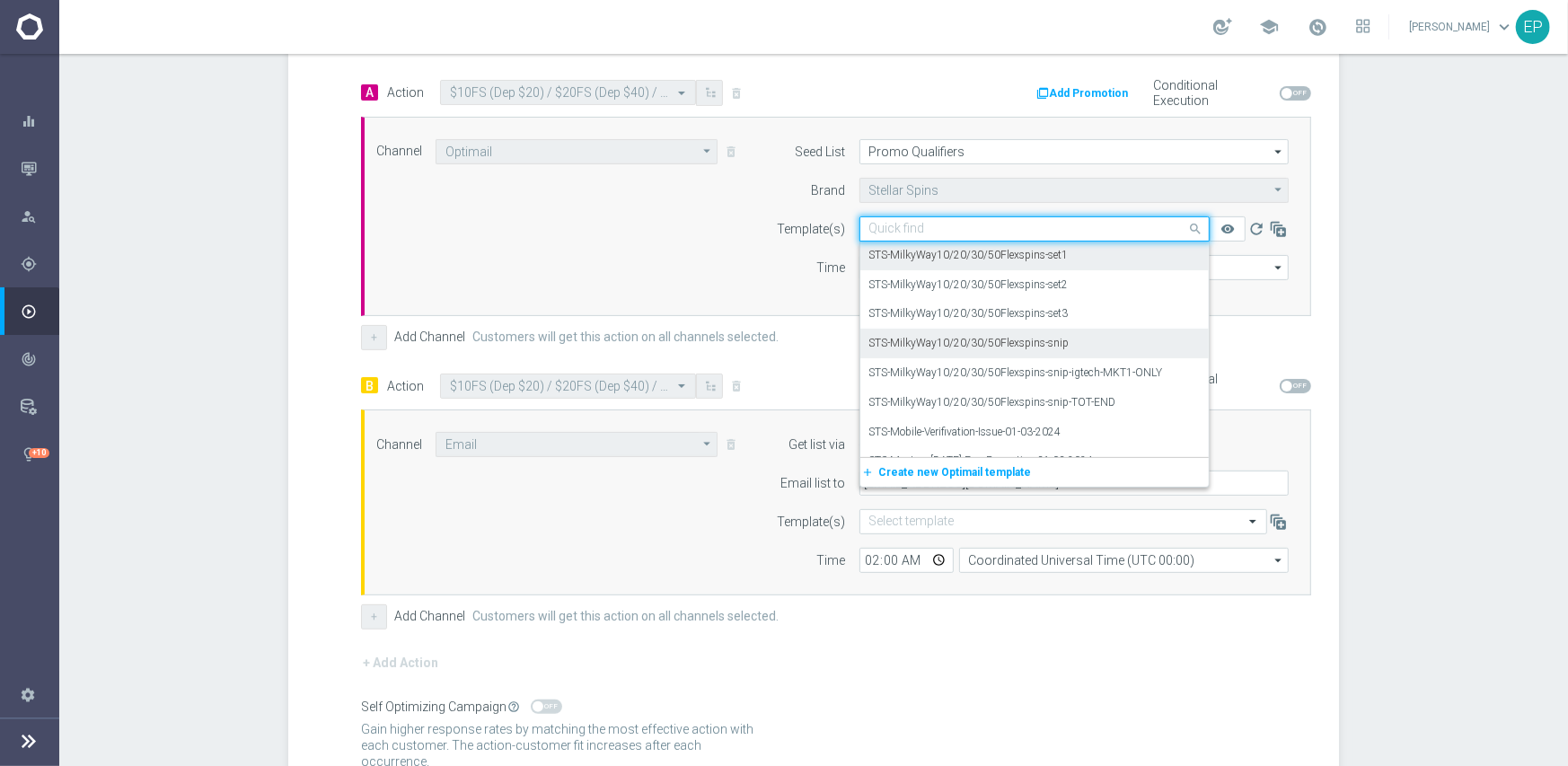
click at [1063, 339] on div "STS-MilkyWay10/20/30/50Flexspins-snip" at bounding box center [1034, 343] width 331 height 30
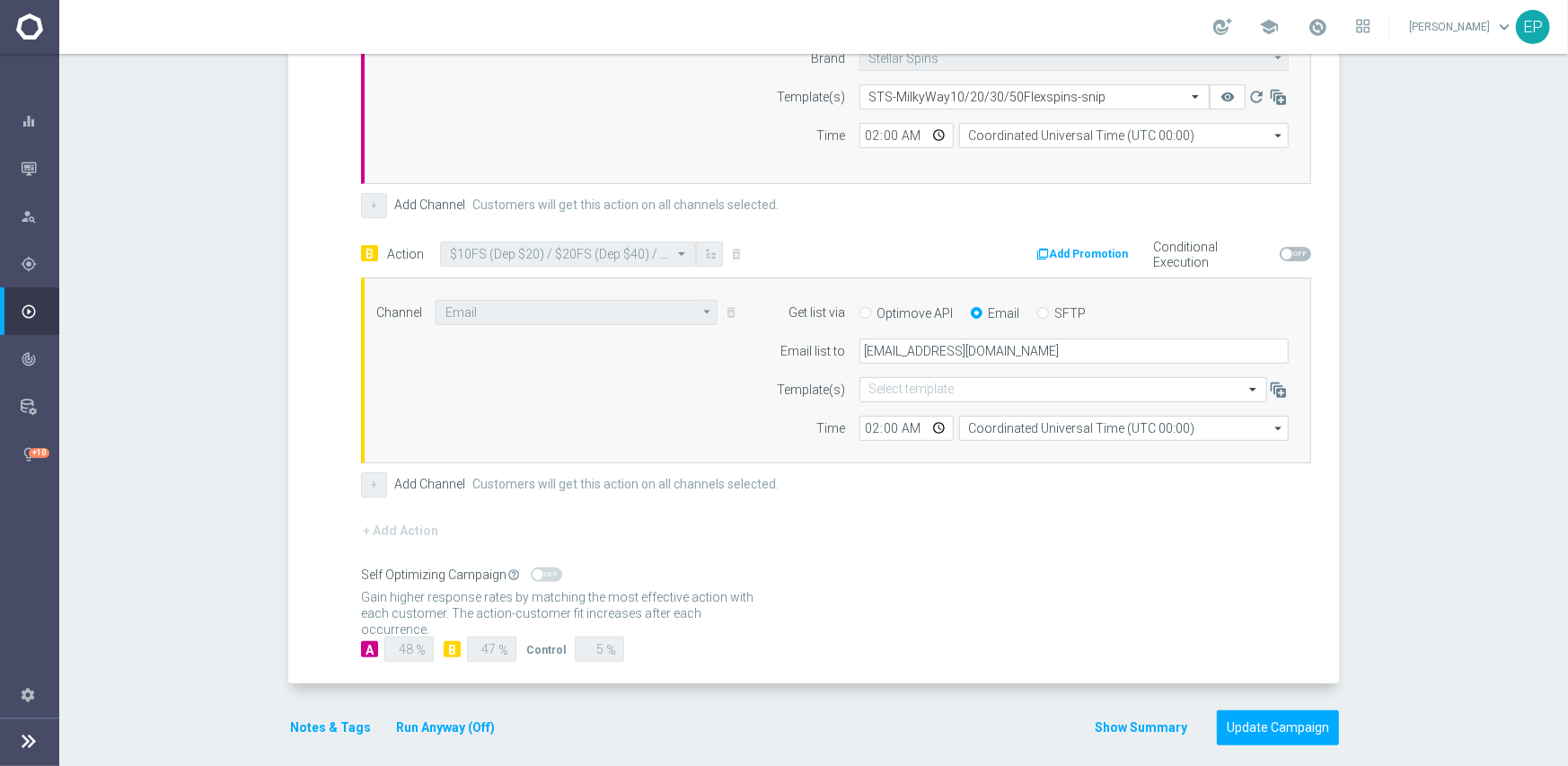
scroll to position [594, 0]
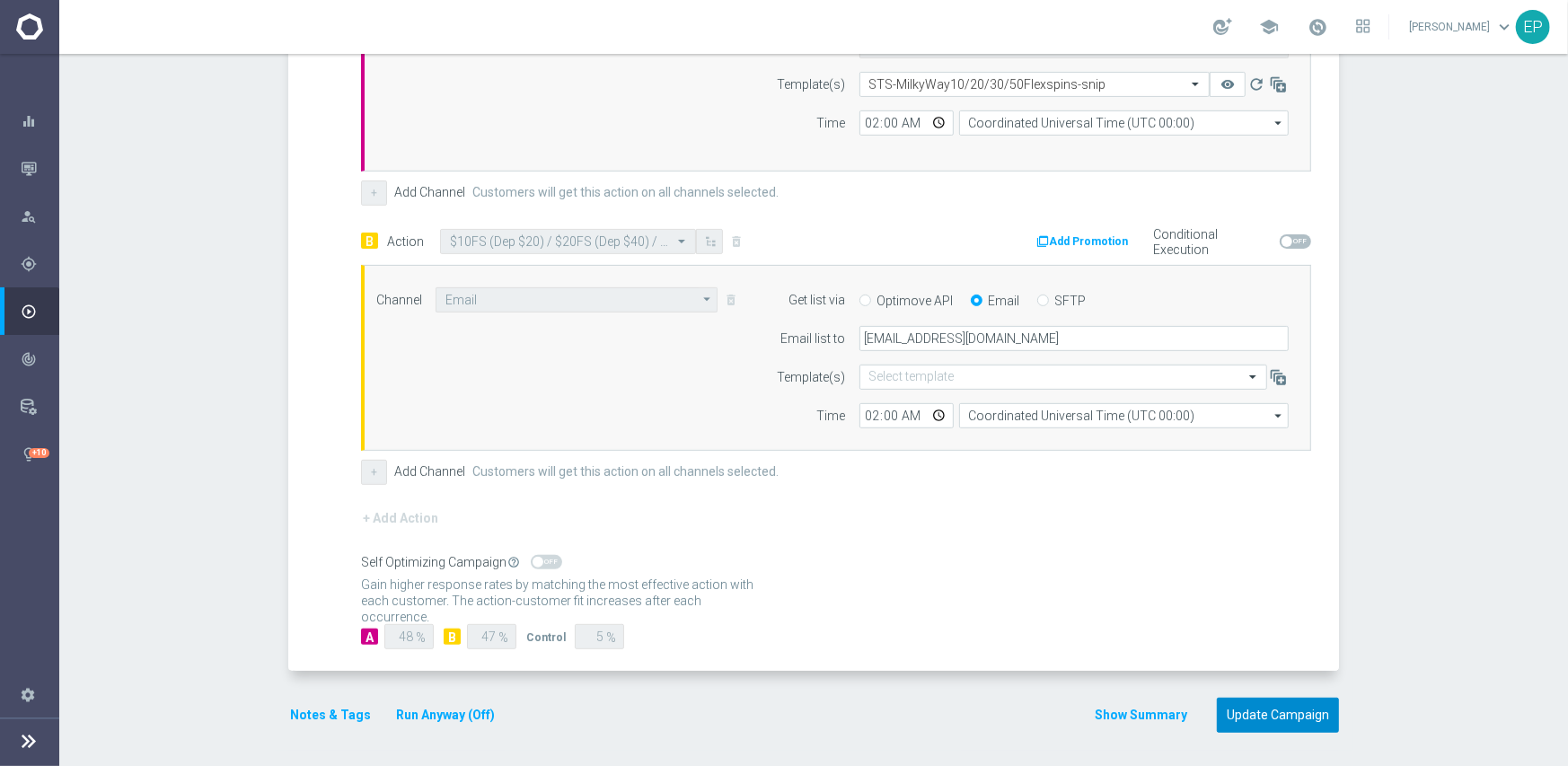
click at [1270, 713] on button "Update Campaign" at bounding box center [1277, 715] width 122 height 35
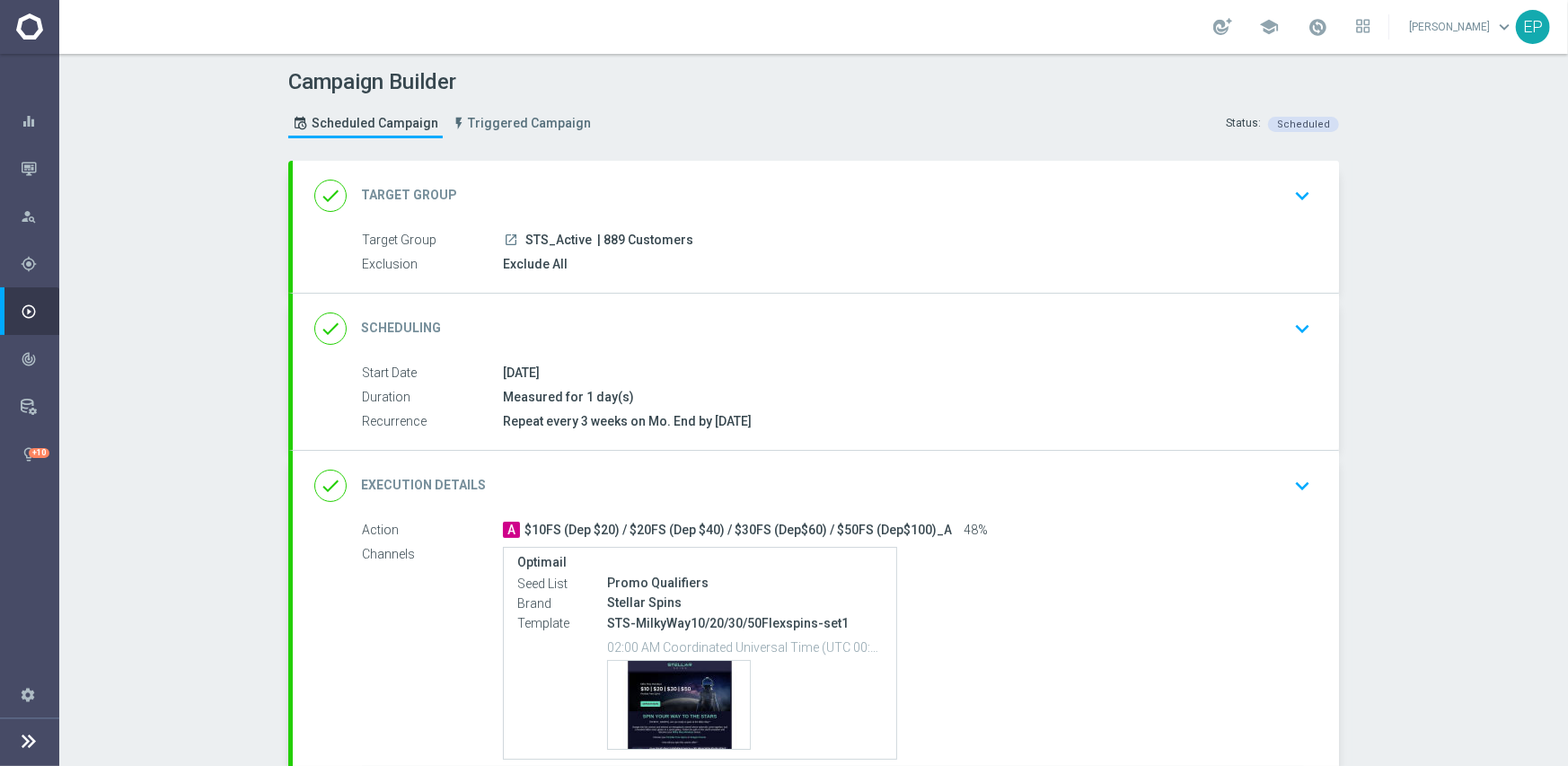
click at [811, 476] on div "done Execution Details keyboard_arrow_down" at bounding box center [815, 485] width 1003 height 34
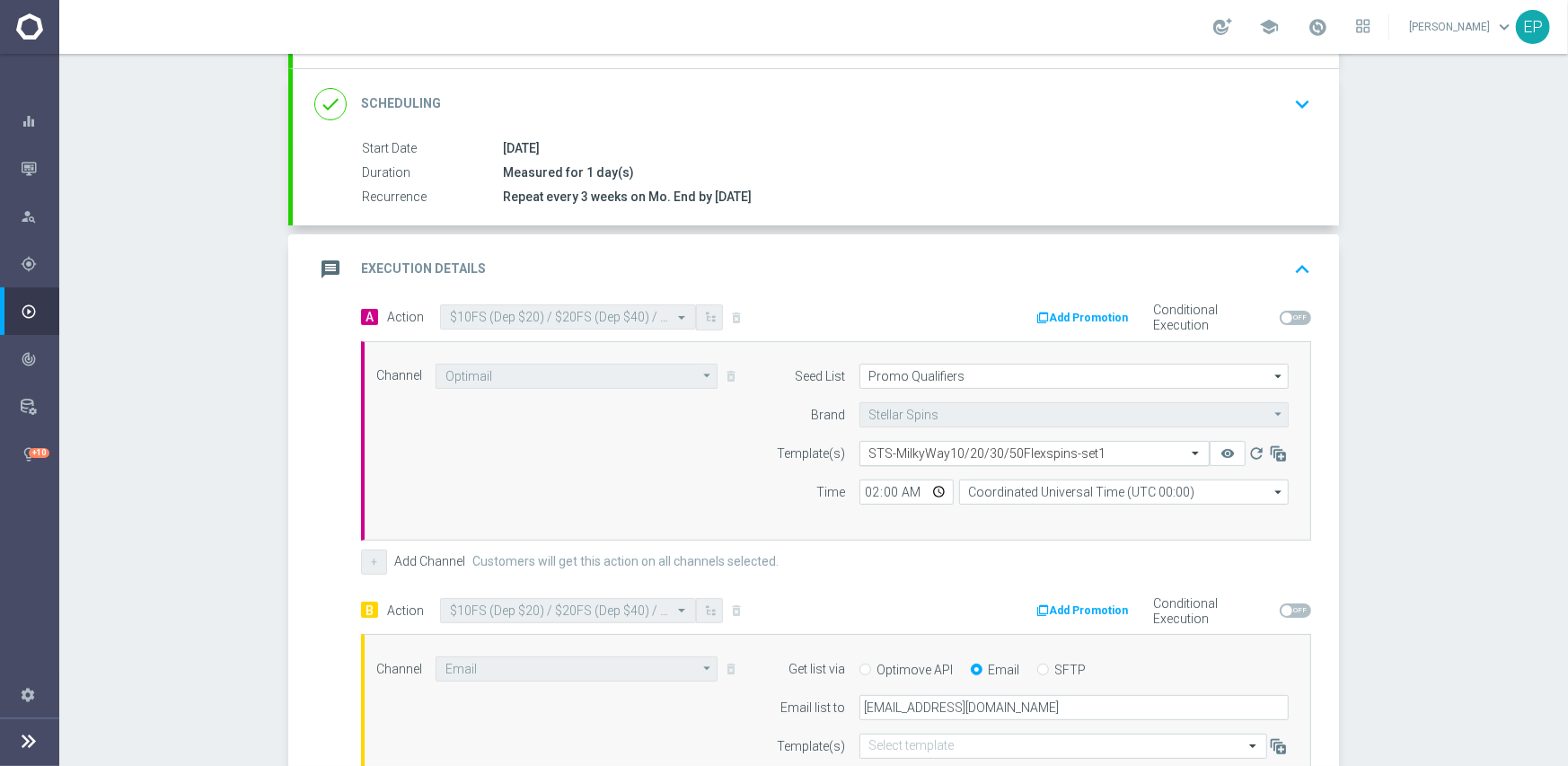
scroll to position [270, 0]
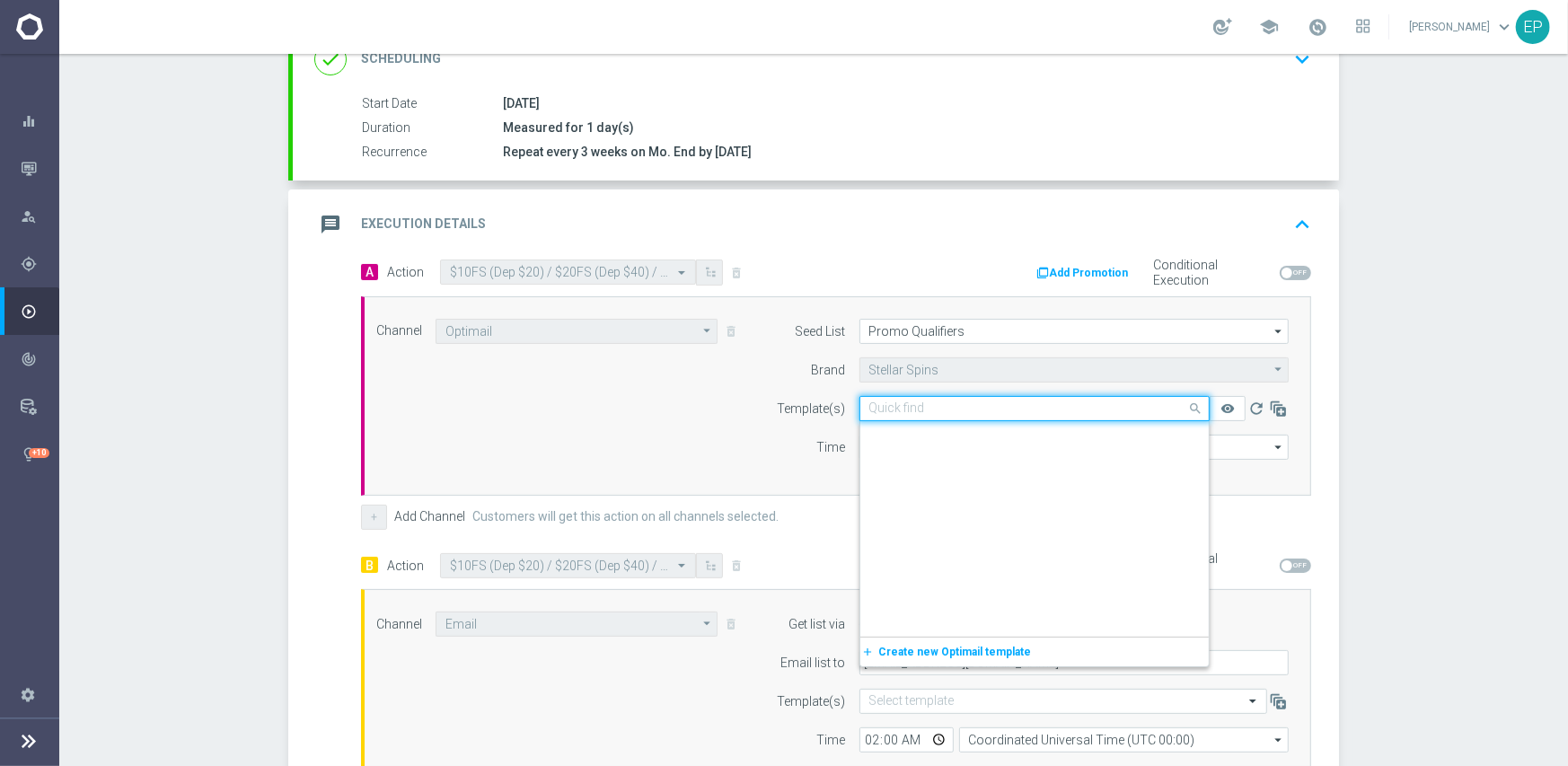
click at [989, 408] on input "text" at bounding box center [1017, 409] width 295 height 15
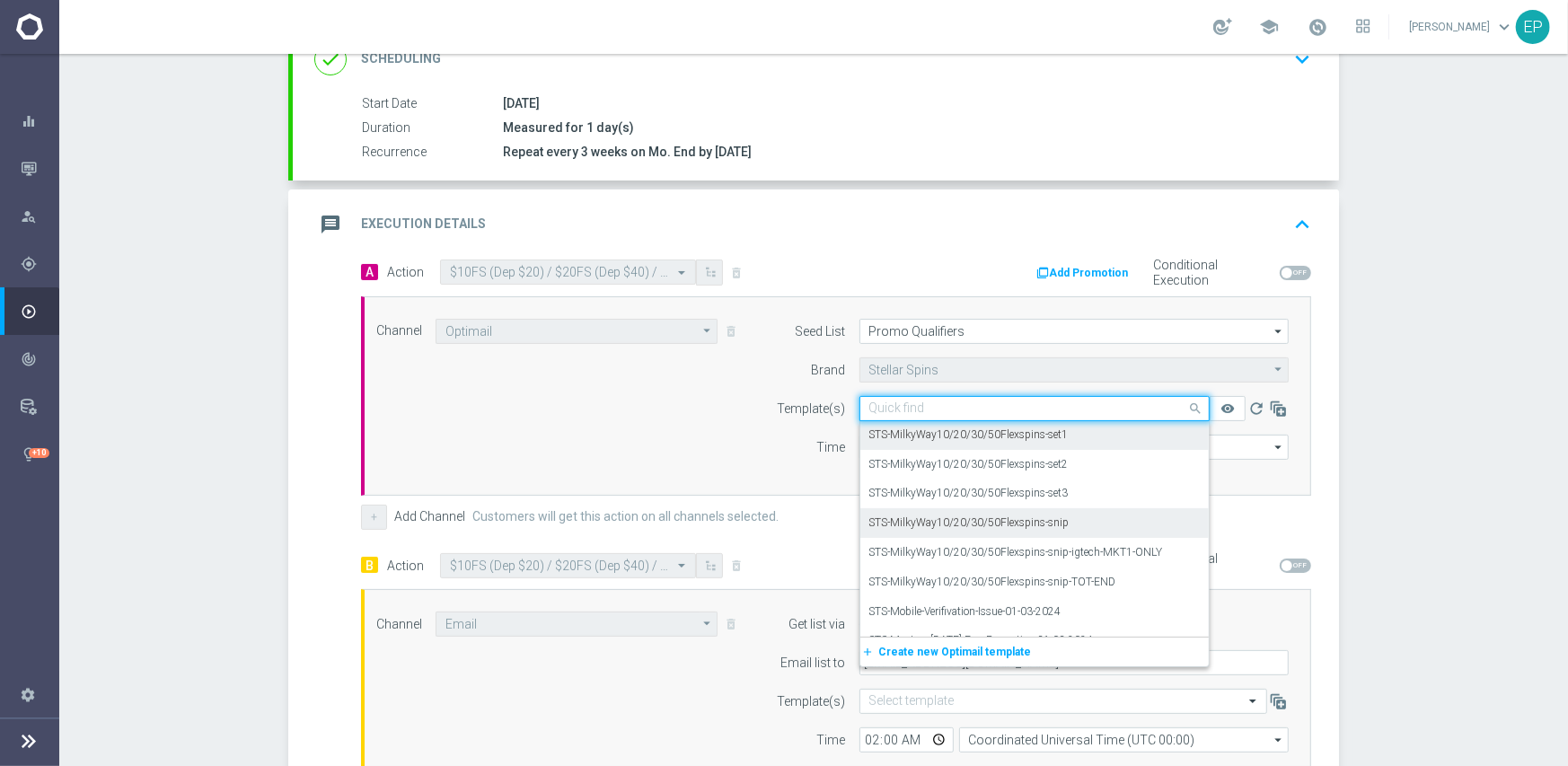
click at [1048, 521] on label "STS-MilkyWay10/20/30/50Flexspins-snip" at bounding box center [970, 523] width 200 height 15
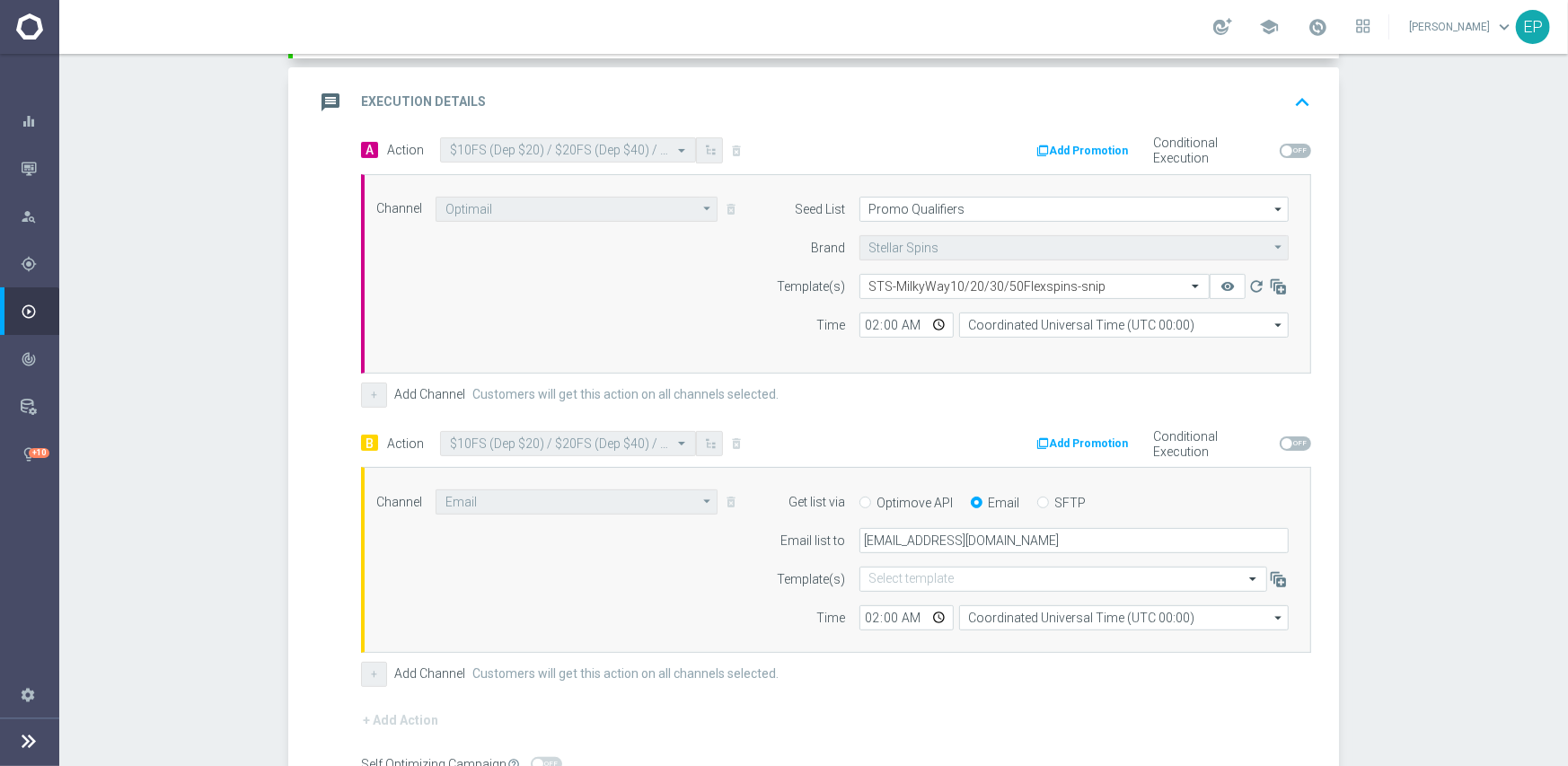
scroll to position [594, 0]
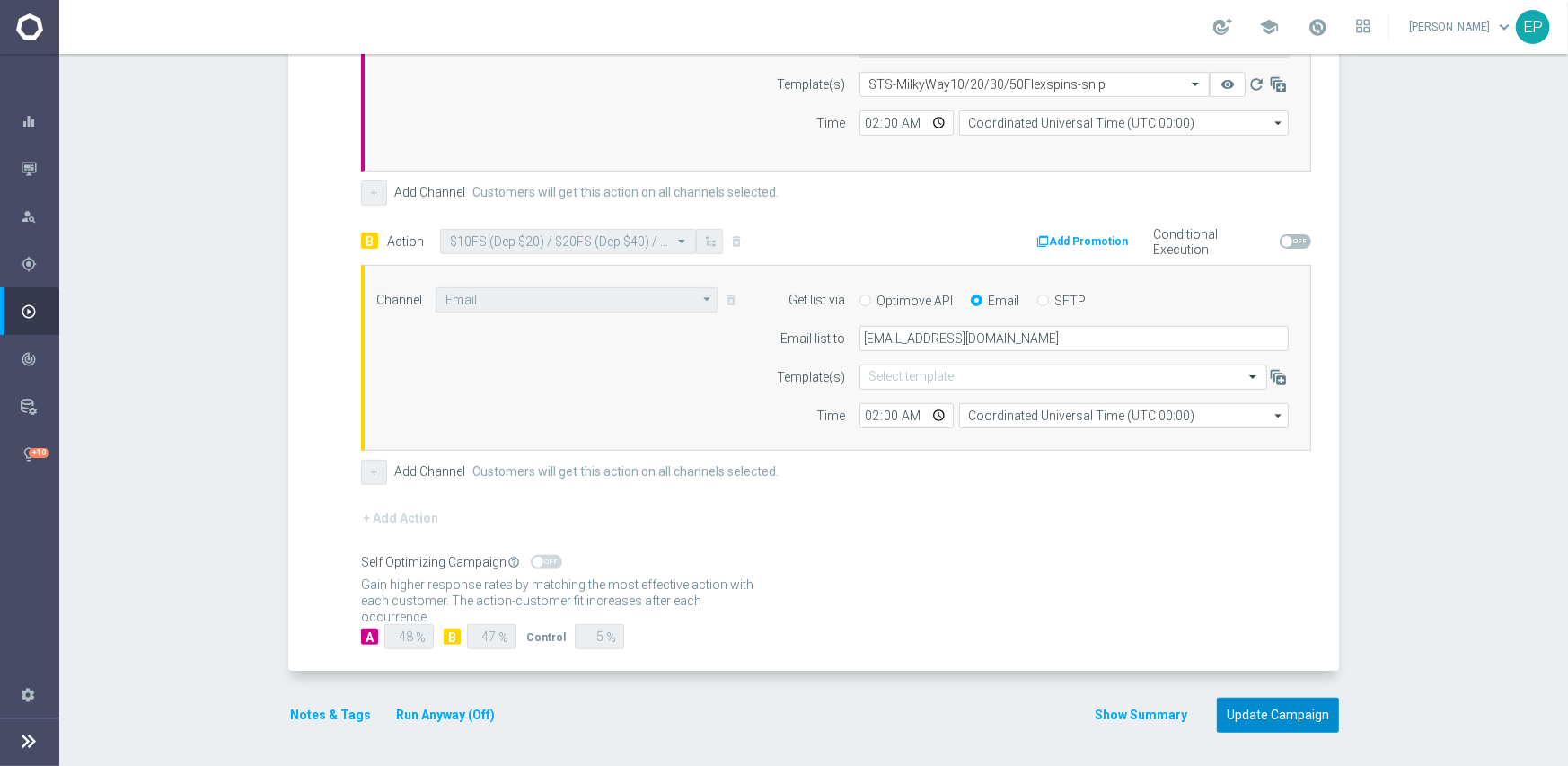
click at [1285, 711] on button "Update Campaign" at bounding box center [1277, 715] width 122 height 35
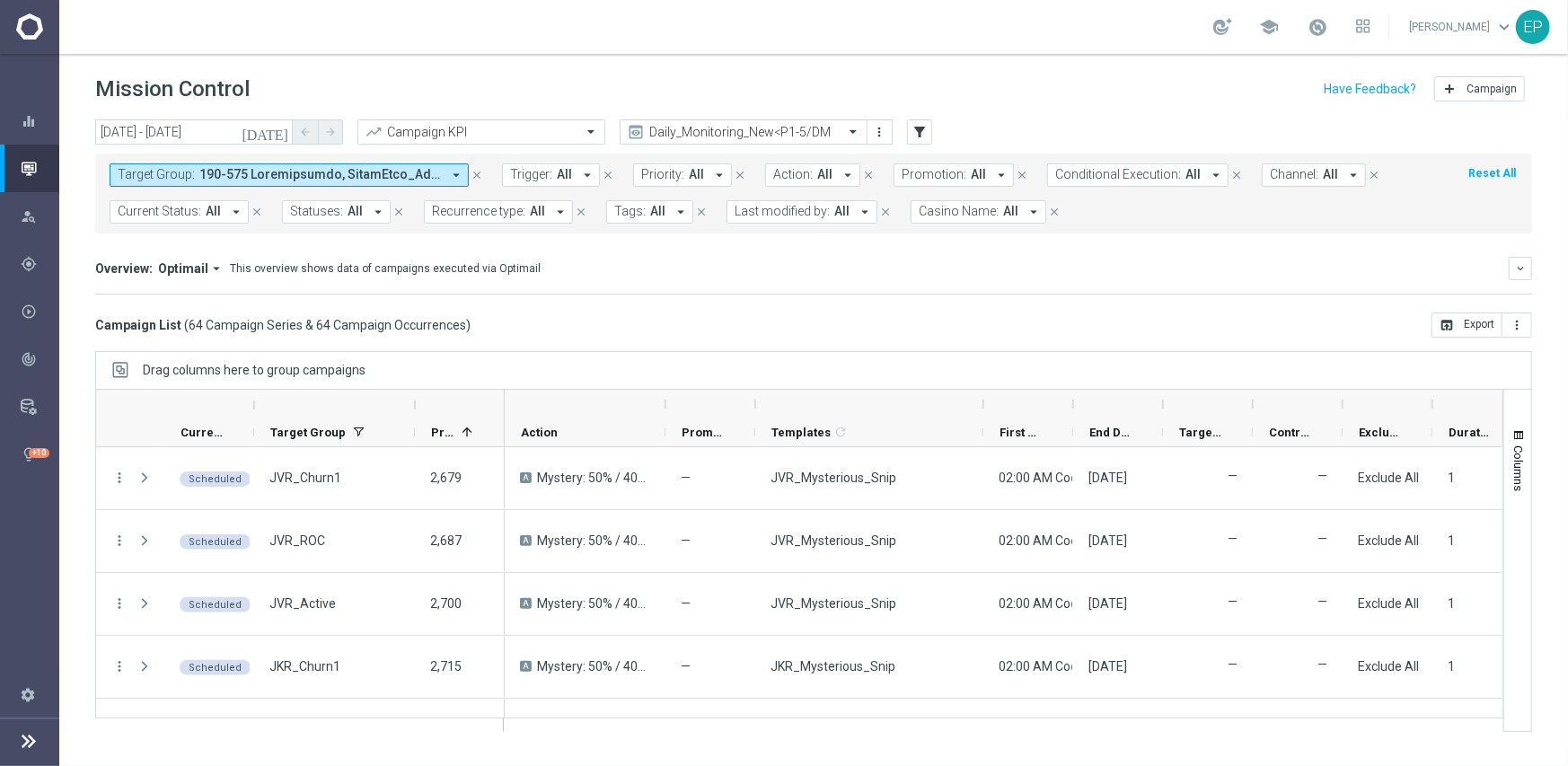
drag, startPoint x: 847, startPoint y: 403, endPoint x: 985, endPoint y: 410, distance: 138.2
click at [985, 410] on div at bounding box center [982, 404] width 7 height 29
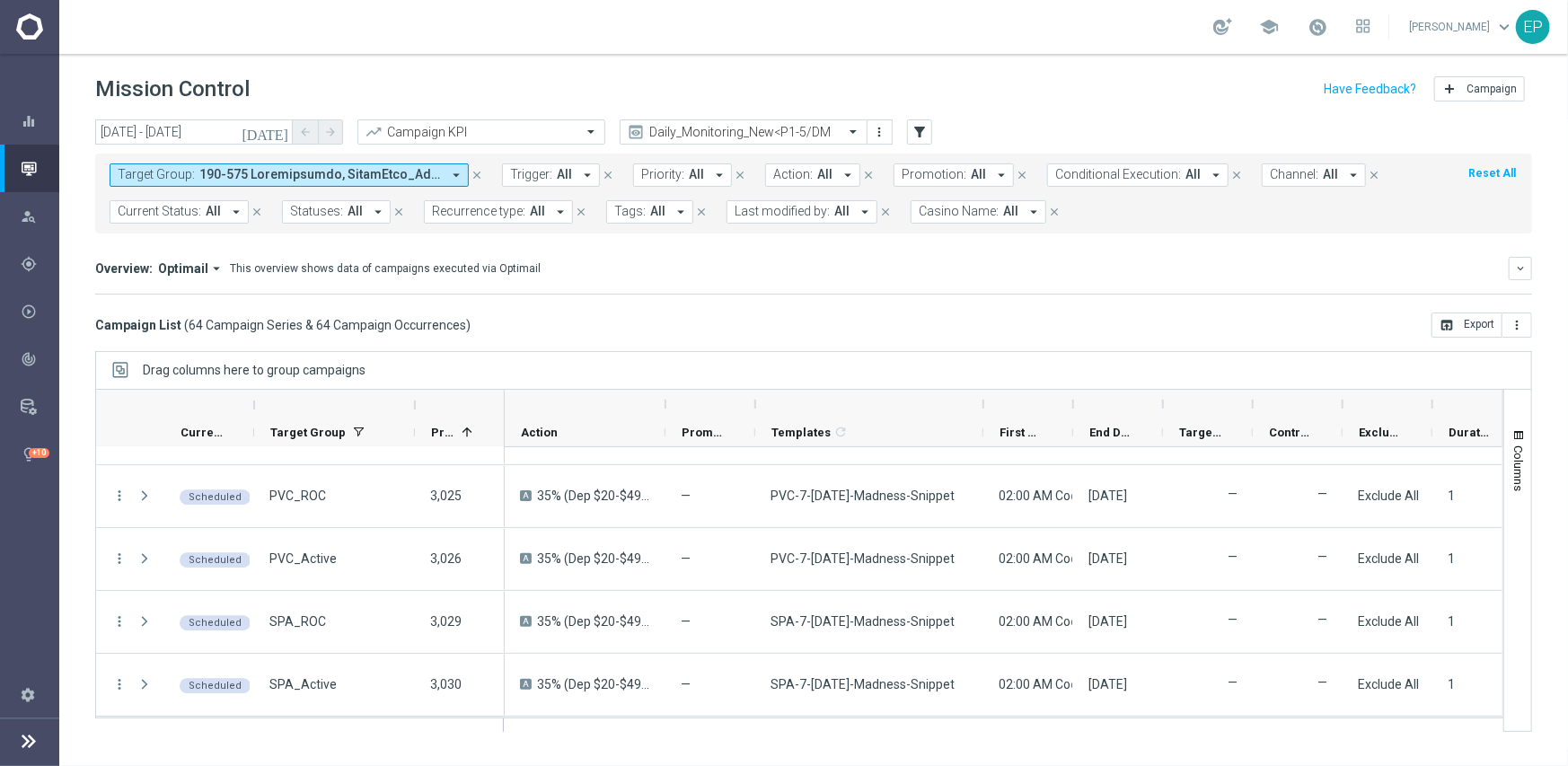
scroll to position [3751, 0]
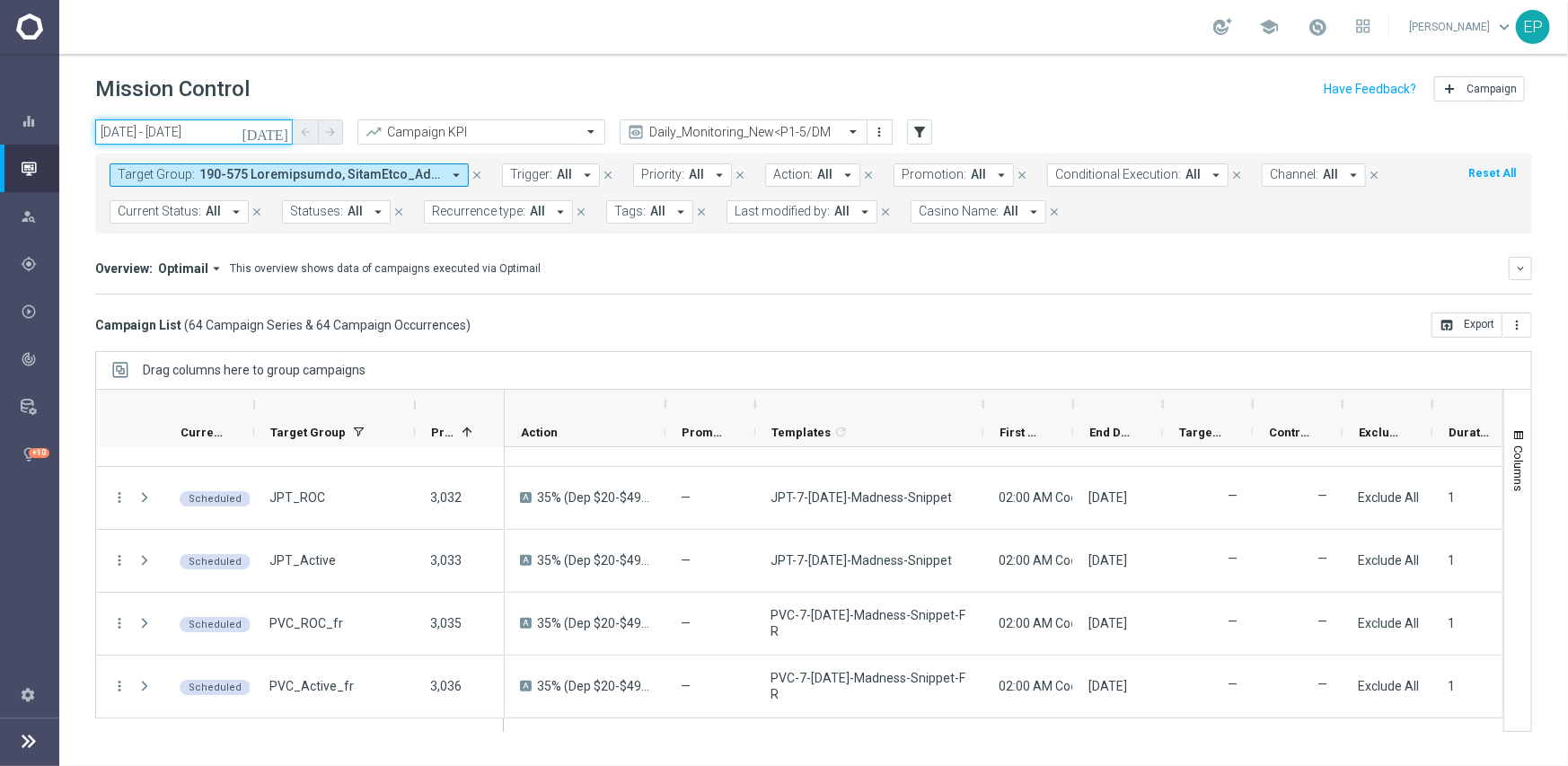
click at [205, 142] on input "[DATE] - [DATE]" at bounding box center [194, 132] width 198 height 25
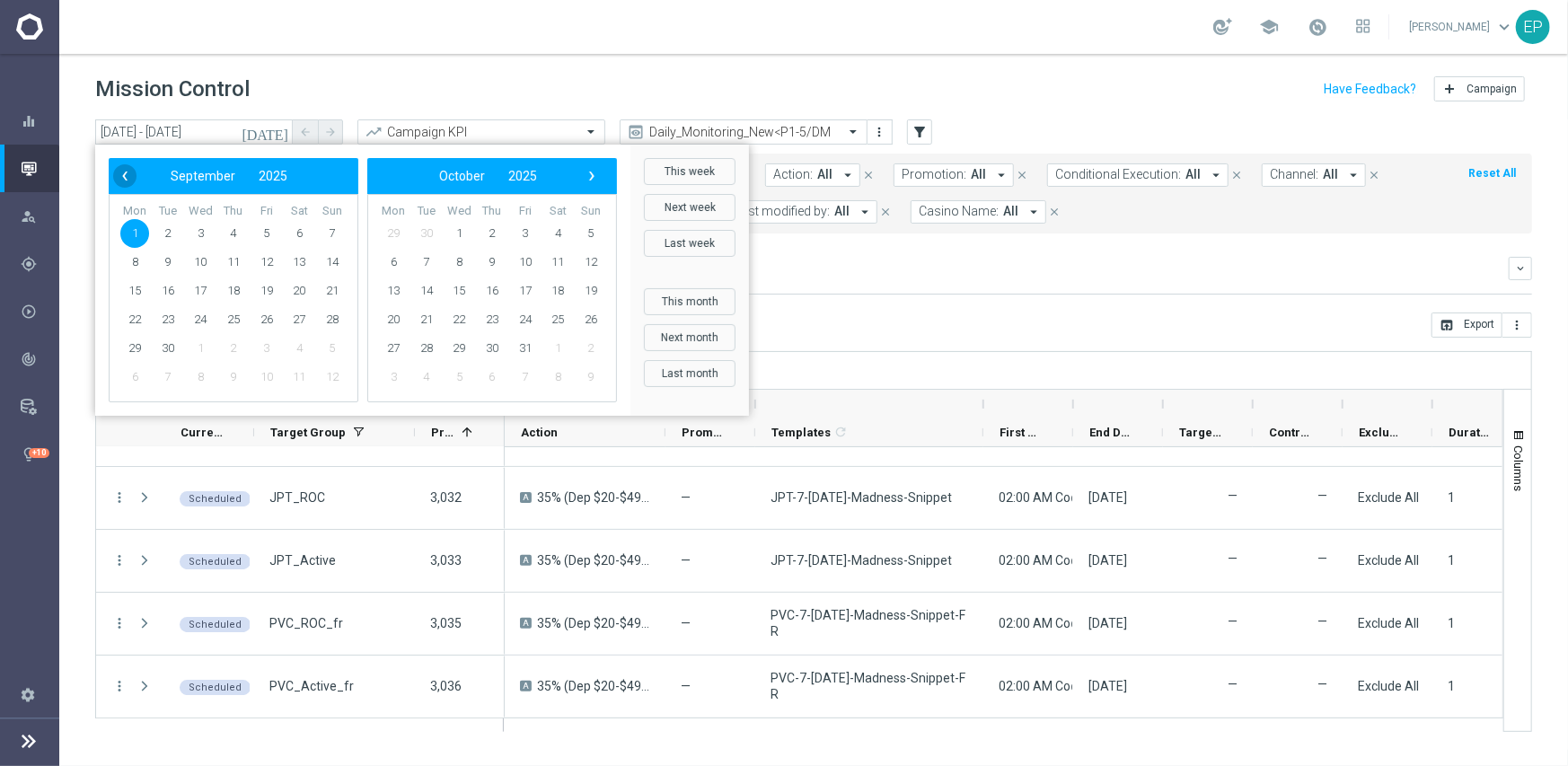
click at [130, 172] on span "‹" at bounding box center [124, 175] width 23 height 23
click at [300, 347] on span "30" at bounding box center [299, 349] width 29 height 29
click at [300, 349] on span "30" at bounding box center [299, 349] width 29 height 29
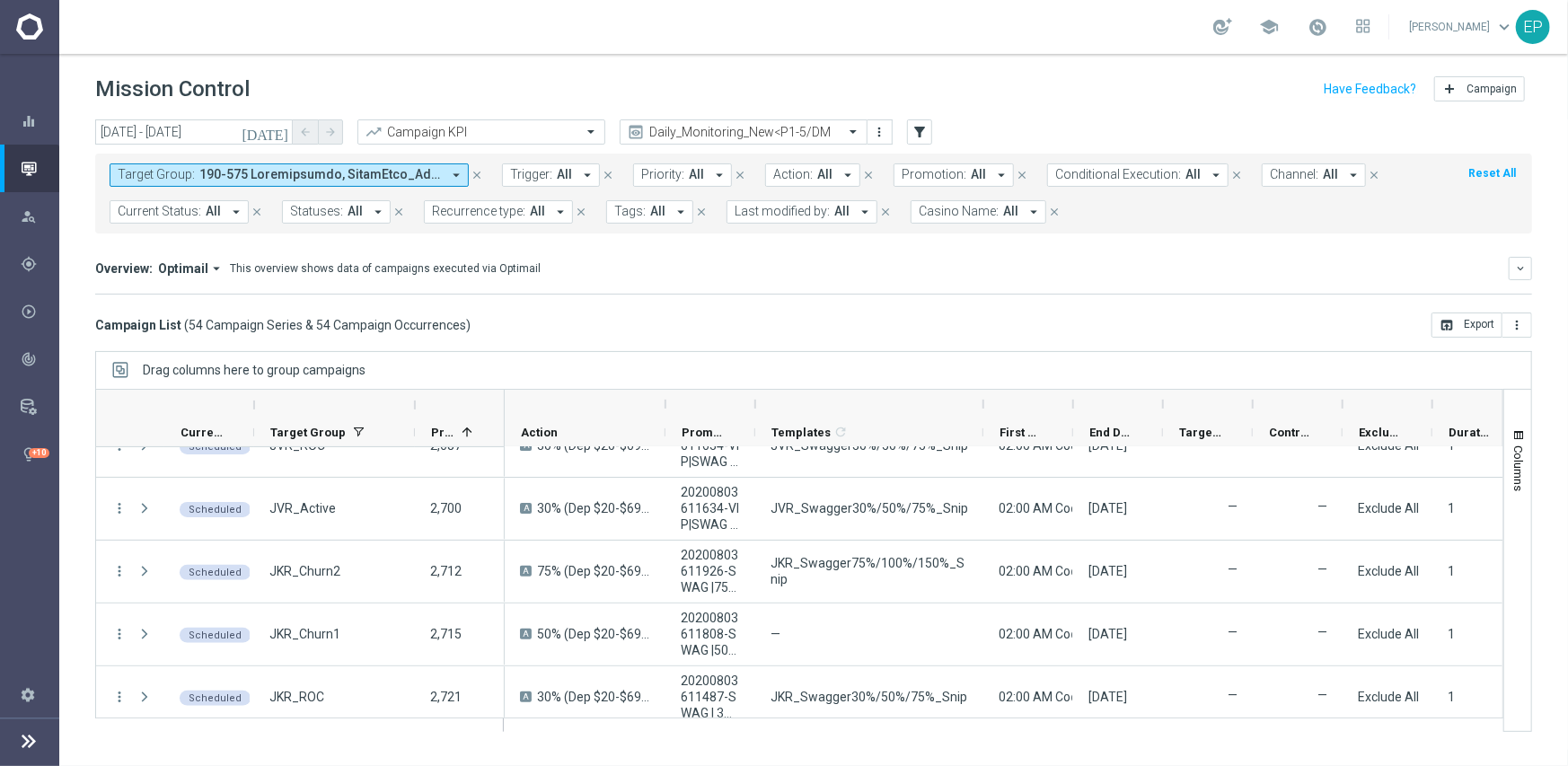
scroll to position [0, 0]
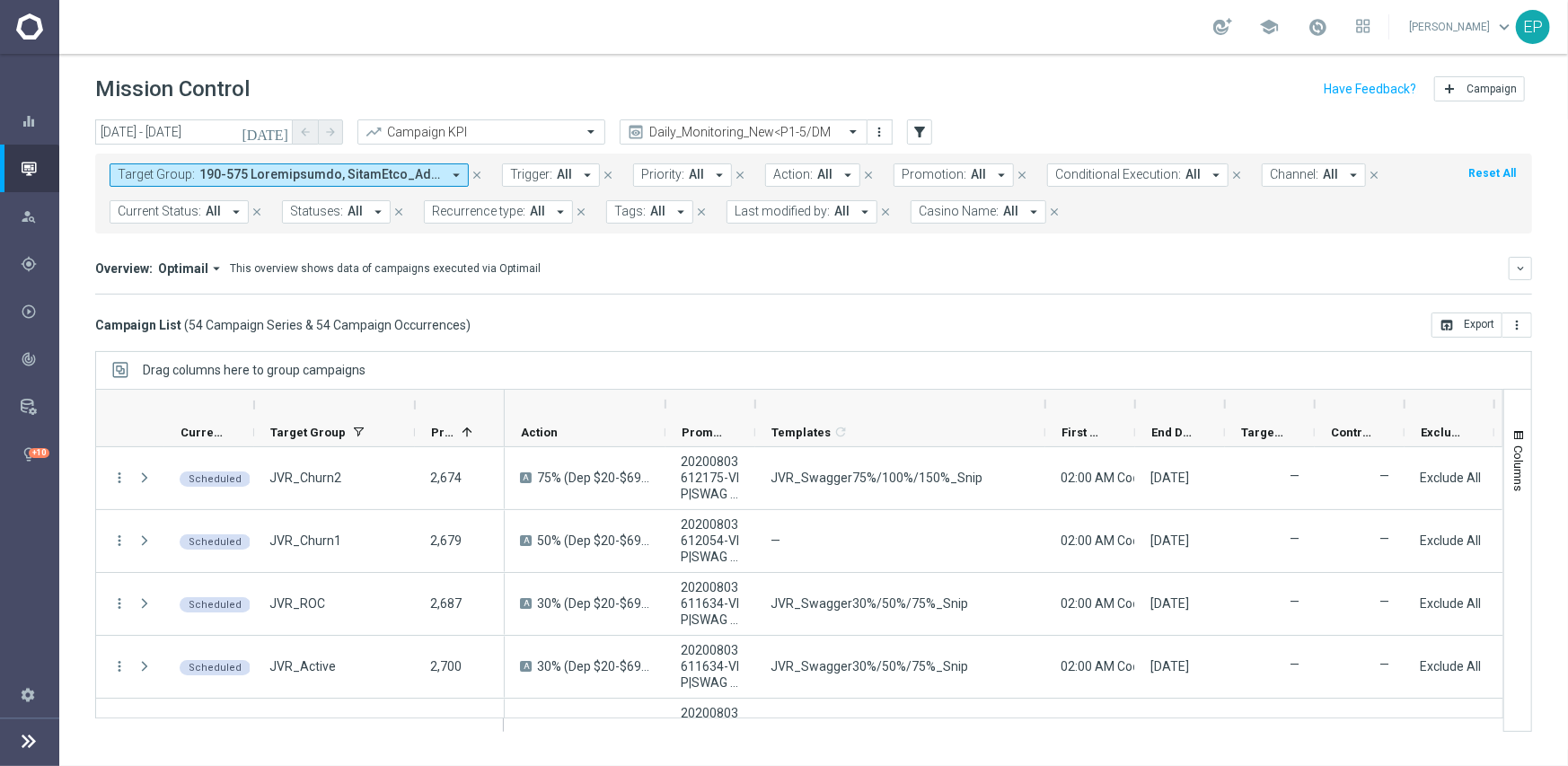
drag, startPoint x: 979, startPoint y: 404, endPoint x: 1041, endPoint y: 404, distance: 62.0
click at [1042, 404] on div at bounding box center [1045, 404] width 7 height 29
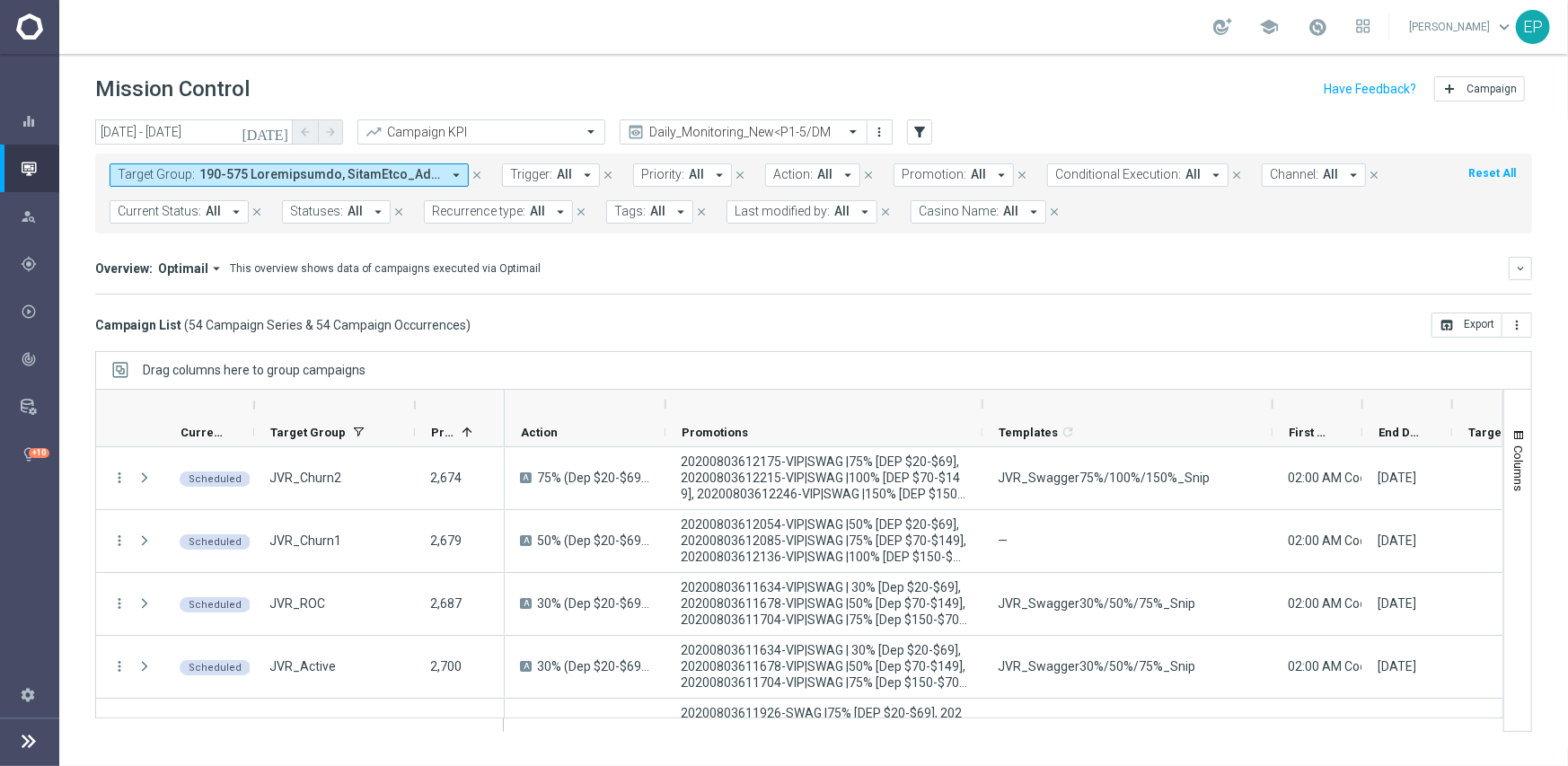
drag, startPoint x: 752, startPoint y: 400, endPoint x: 979, endPoint y: 408, distance: 227.1
click at [979, 408] on div at bounding box center [982, 404] width 7 height 29
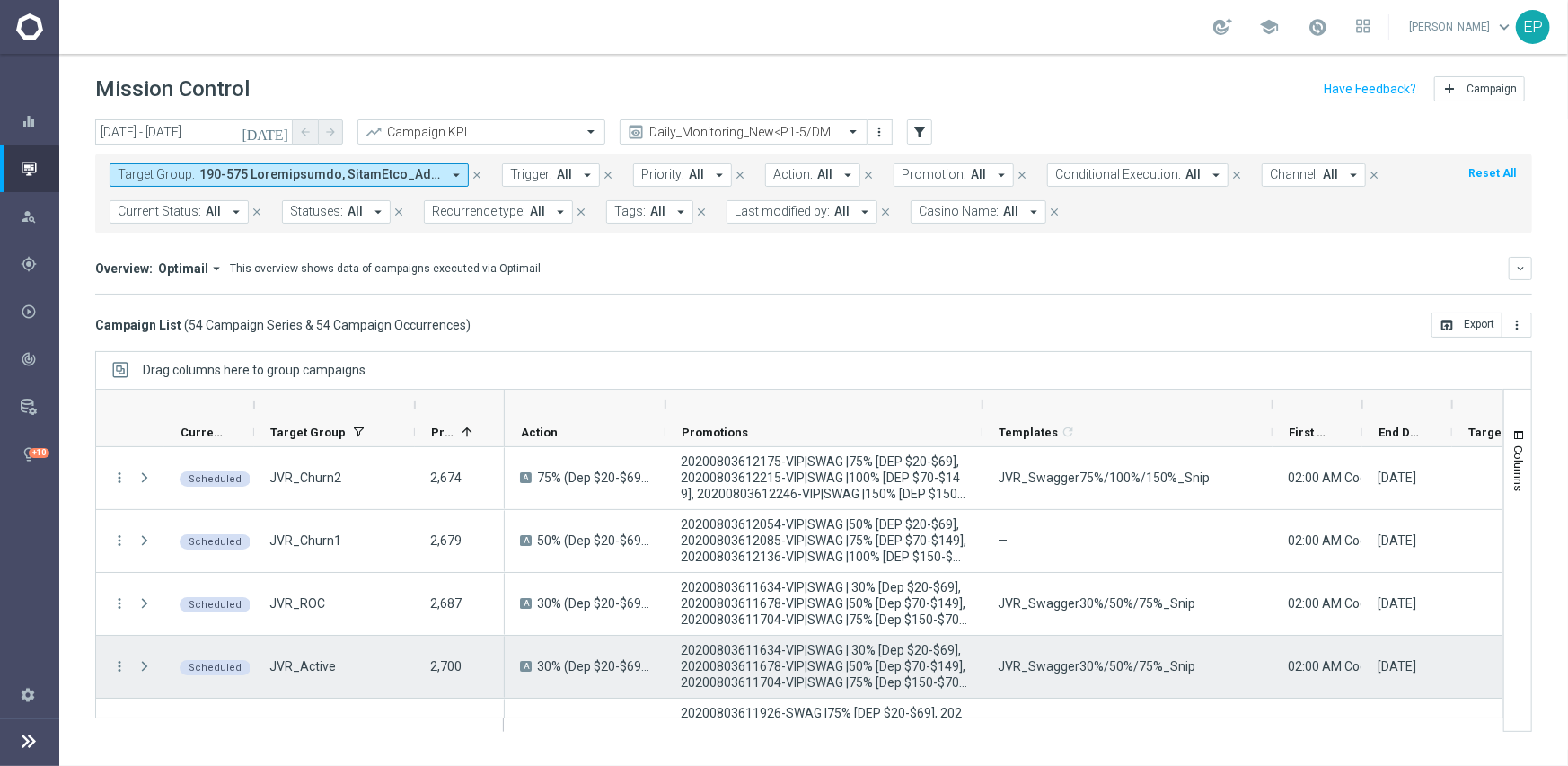
click at [1081, 667] on span "JVR_Swagger30%/50%/75%_Snip" at bounding box center [1096, 666] width 198 height 16
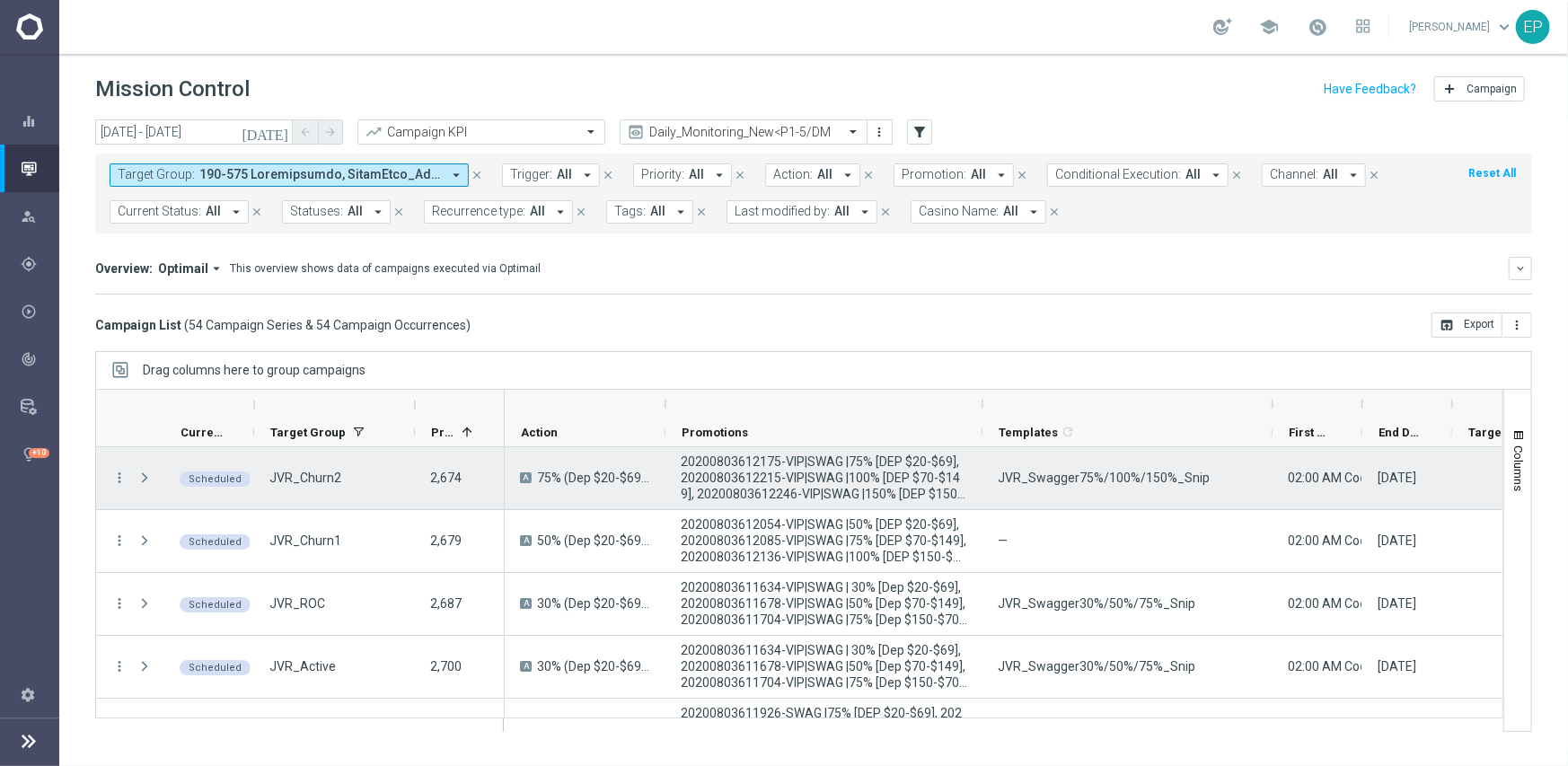
click at [1077, 485] on span "JVR_Swagger75%/100%/150%_Snip" at bounding box center [1103, 477] width 212 height 16
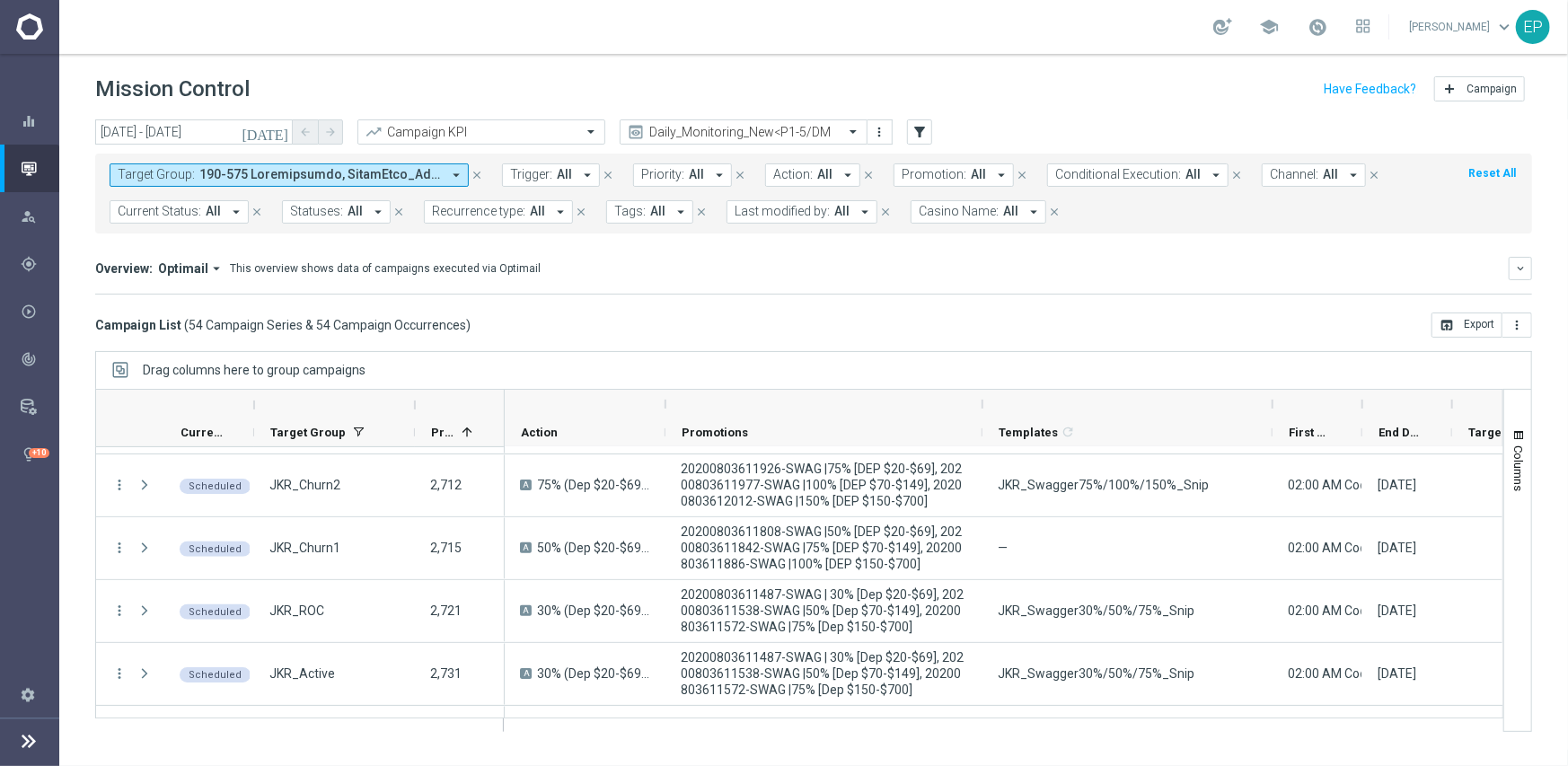
scroll to position [233, 0]
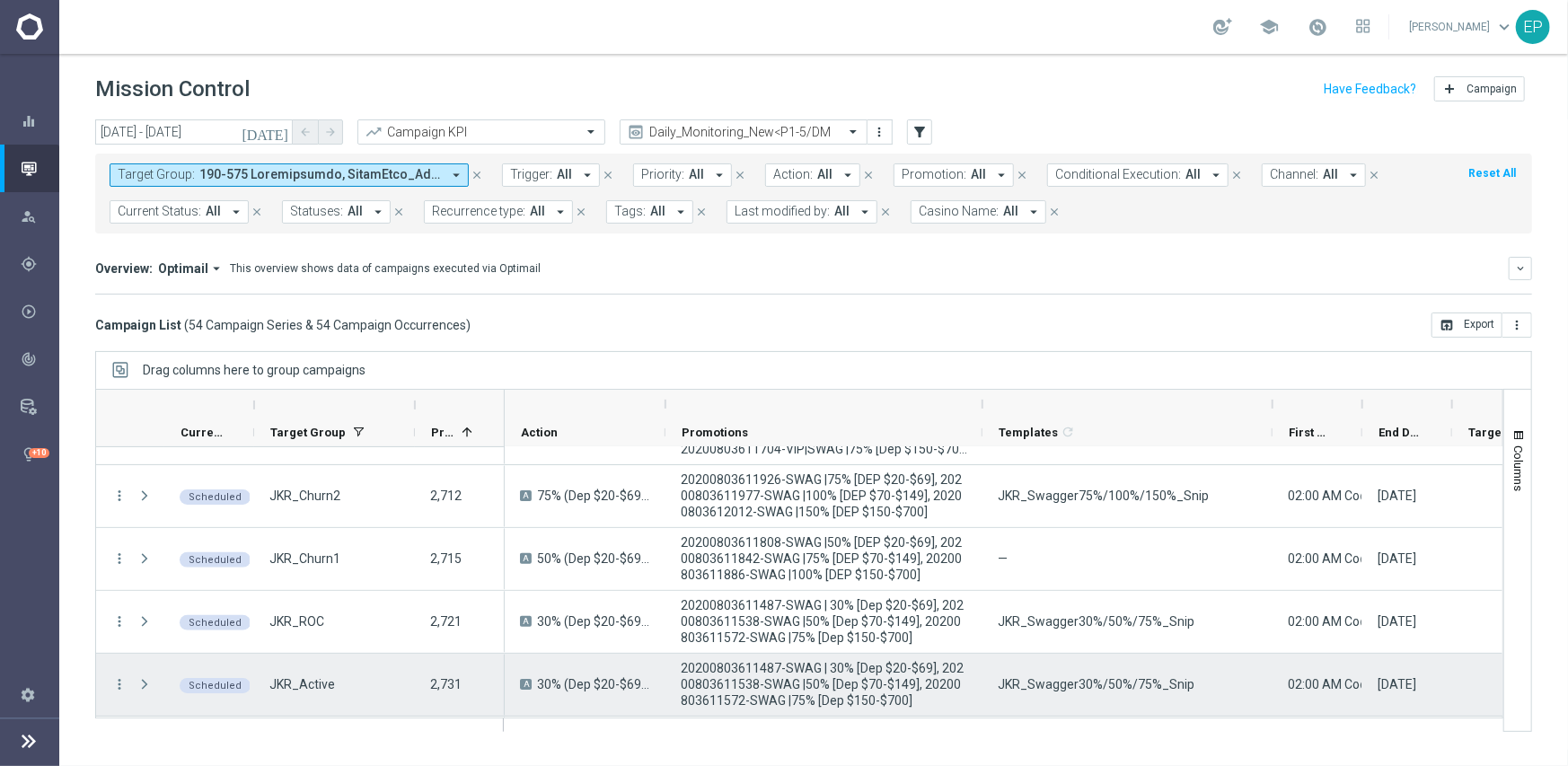
click at [1090, 684] on span "JKR_Swagger30%/50%/75%_Snip" at bounding box center [1096, 684] width 197 height 16
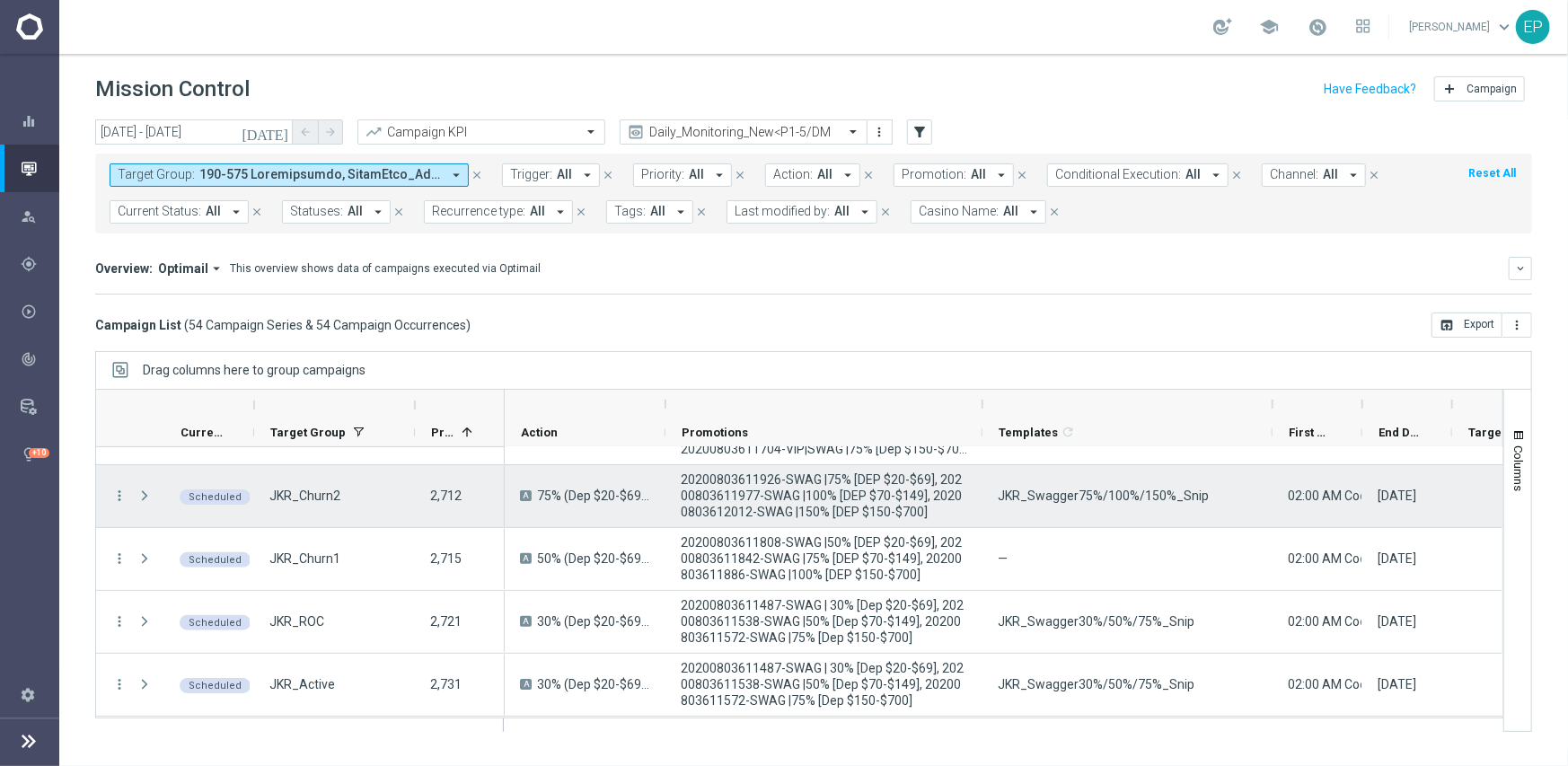
click at [1051, 494] on span "JKR_Swagger75%/100%/150%_Snip" at bounding box center [1103, 495] width 211 height 16
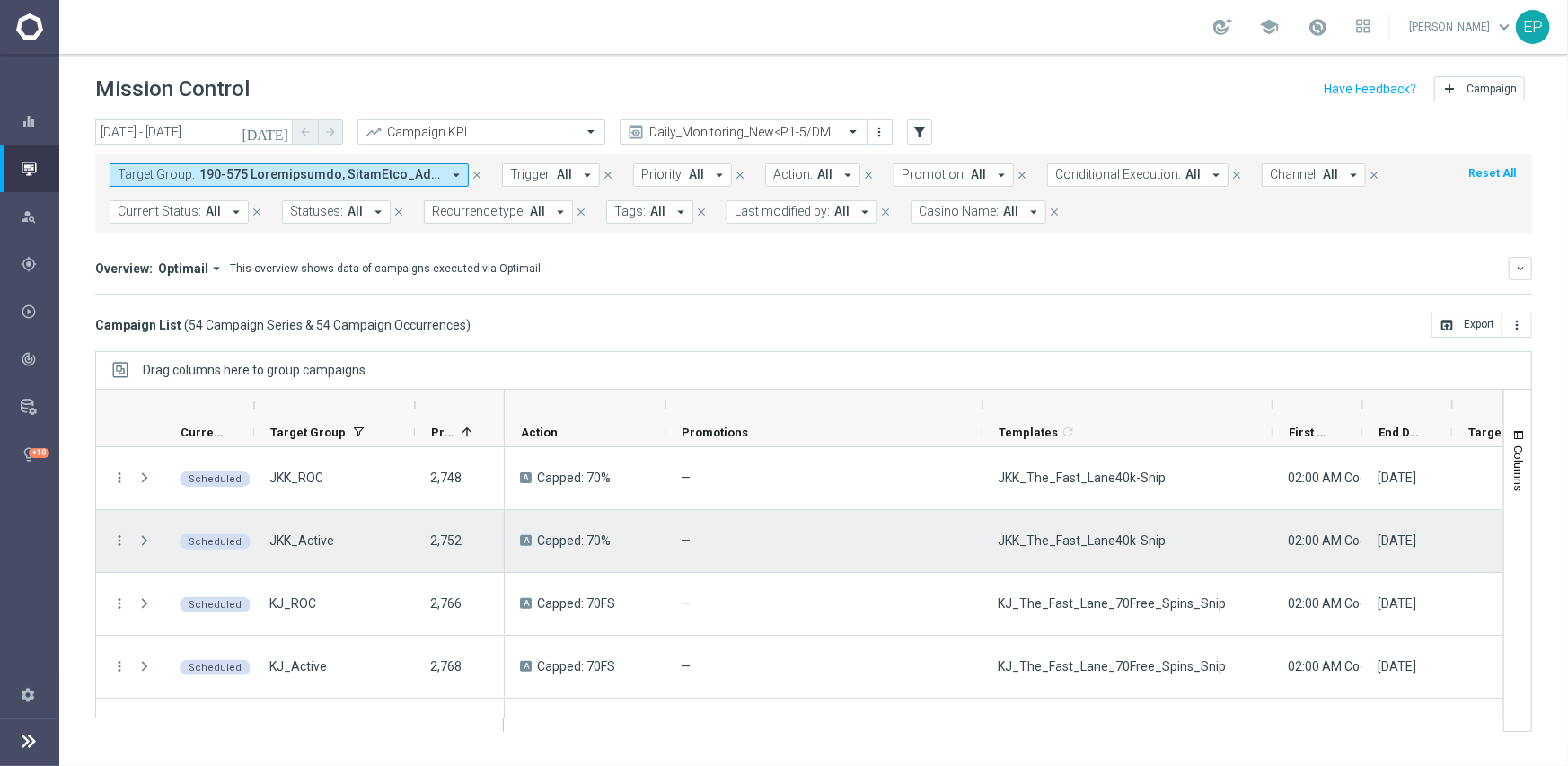
scroll to position [413, 0]
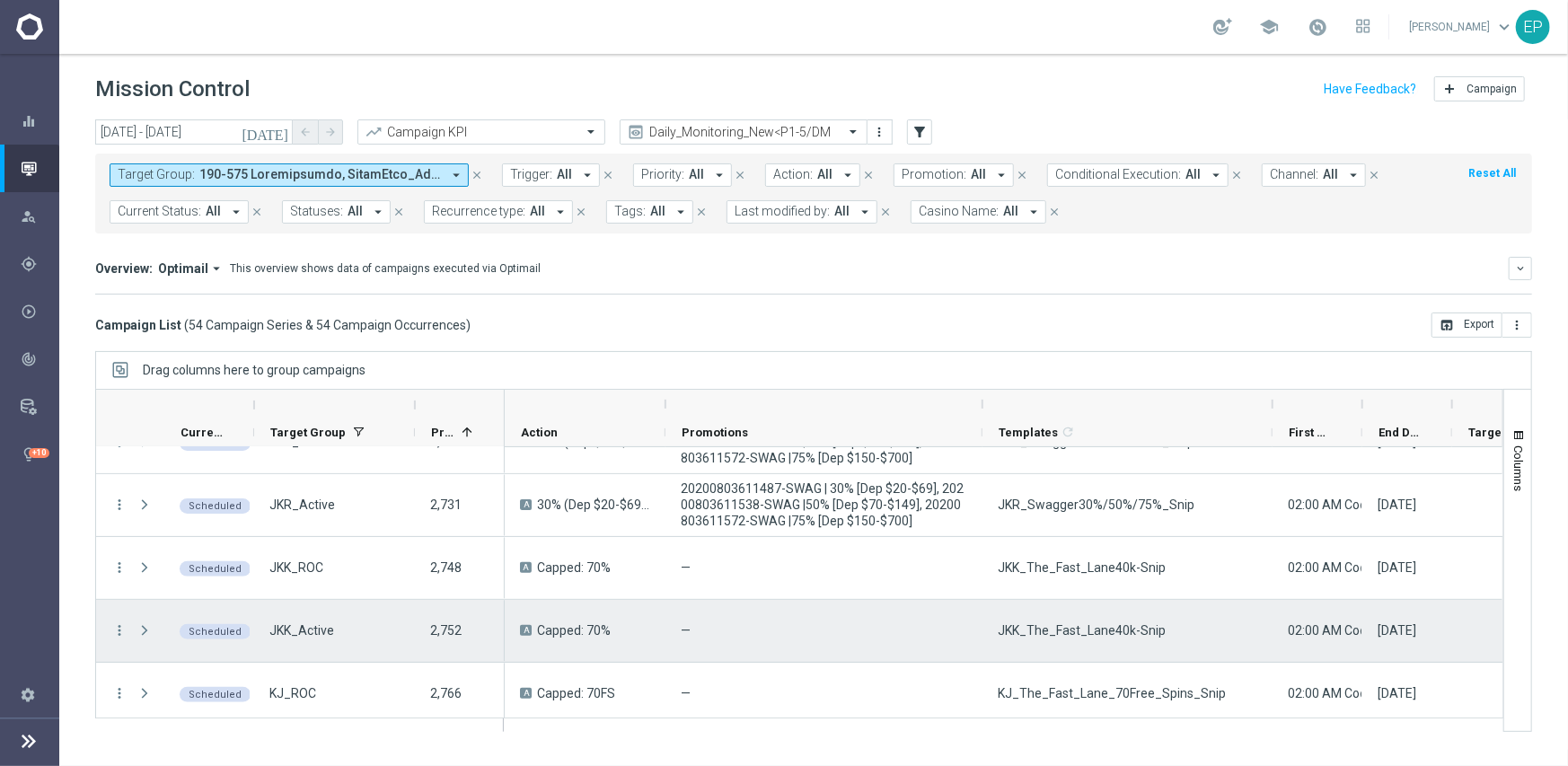
click at [1055, 639] on div "JKK_The_Fast_Lane40k-Snip" at bounding box center [1127, 630] width 290 height 62
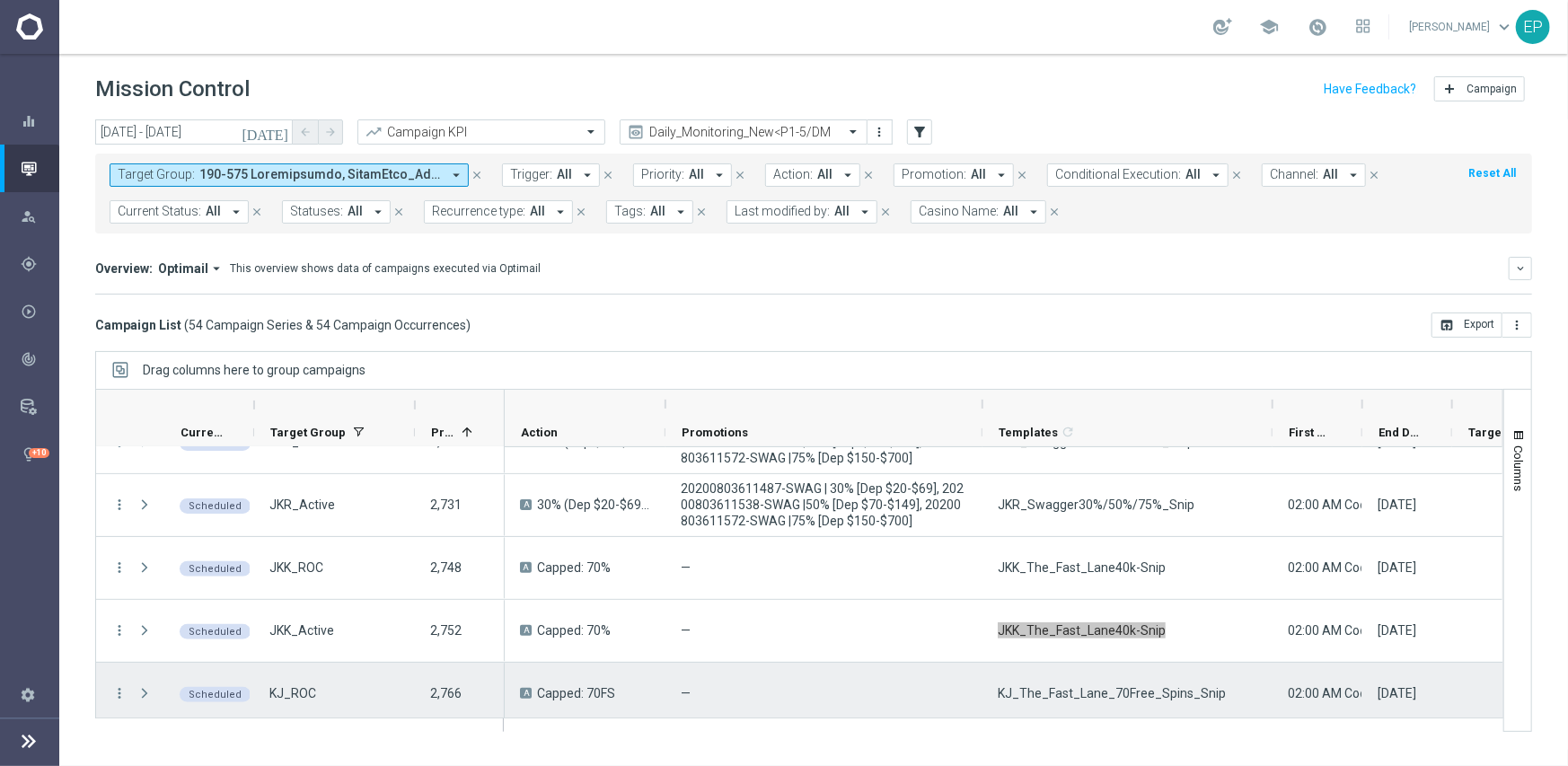
scroll to position [503, 0]
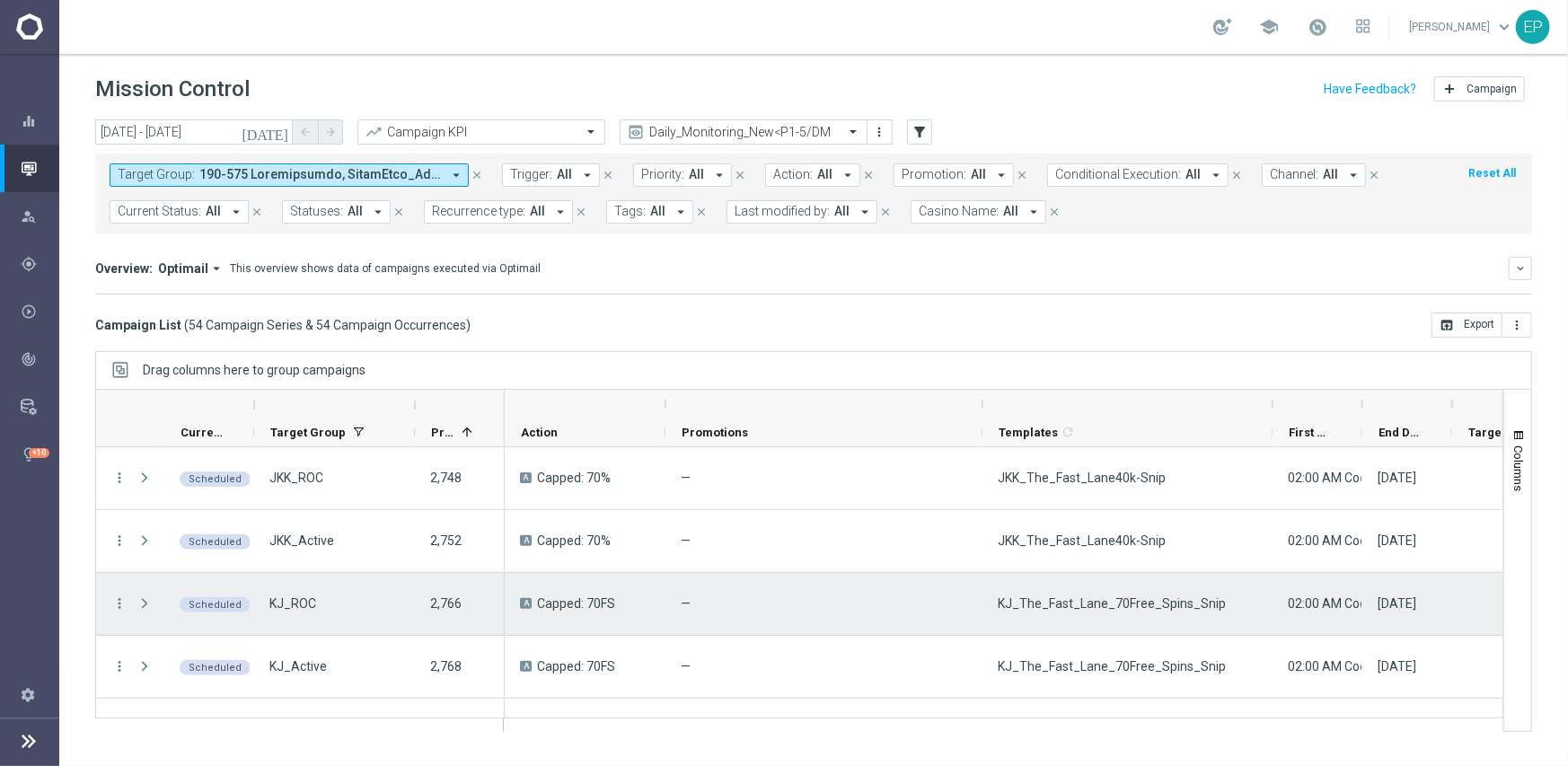
click at [1144, 607] on span "KJ_The_Fast_Lane_70Free_Spins_Snip" at bounding box center [1111, 603] width 228 height 16
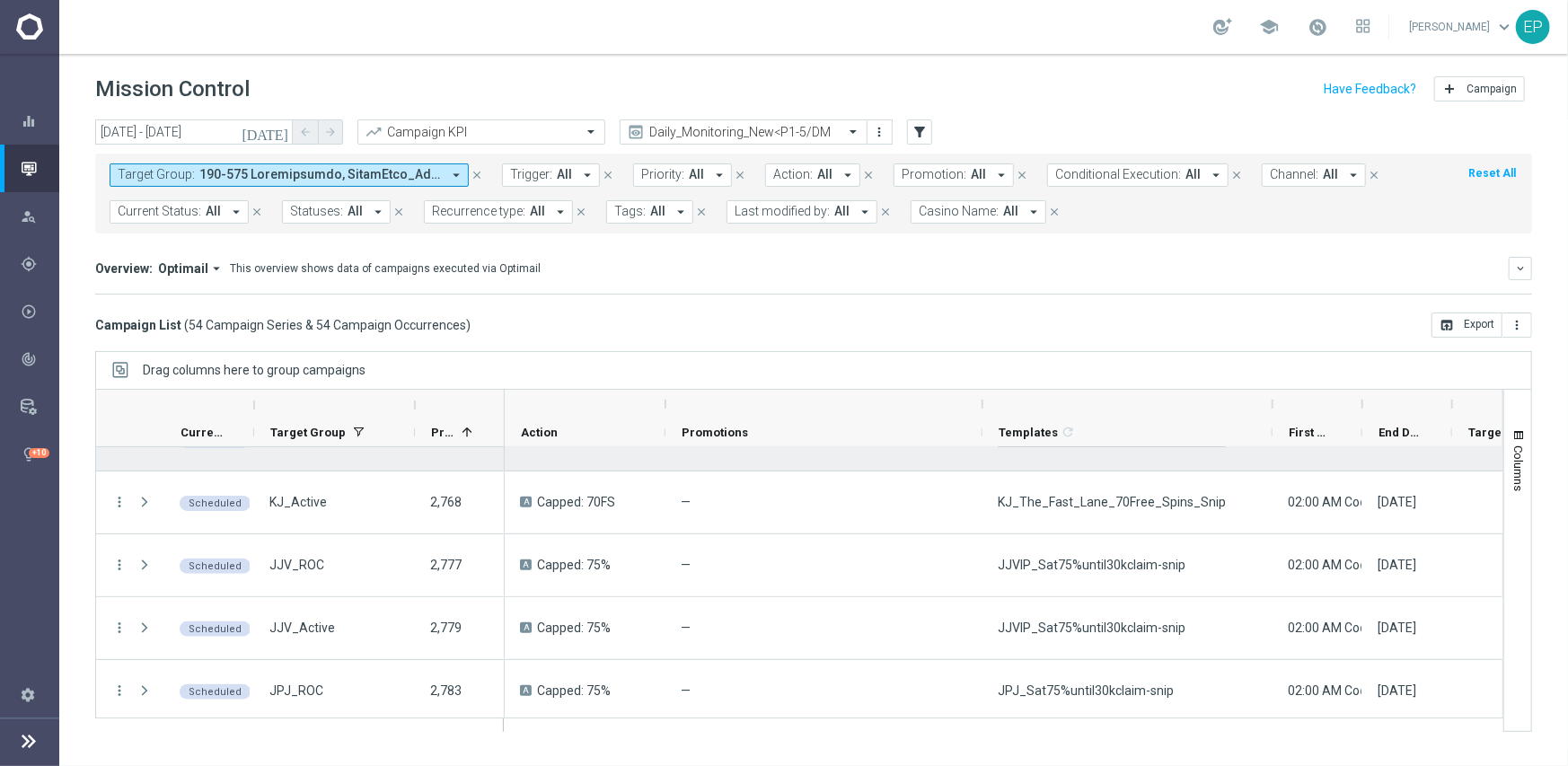
scroll to position [682, 0]
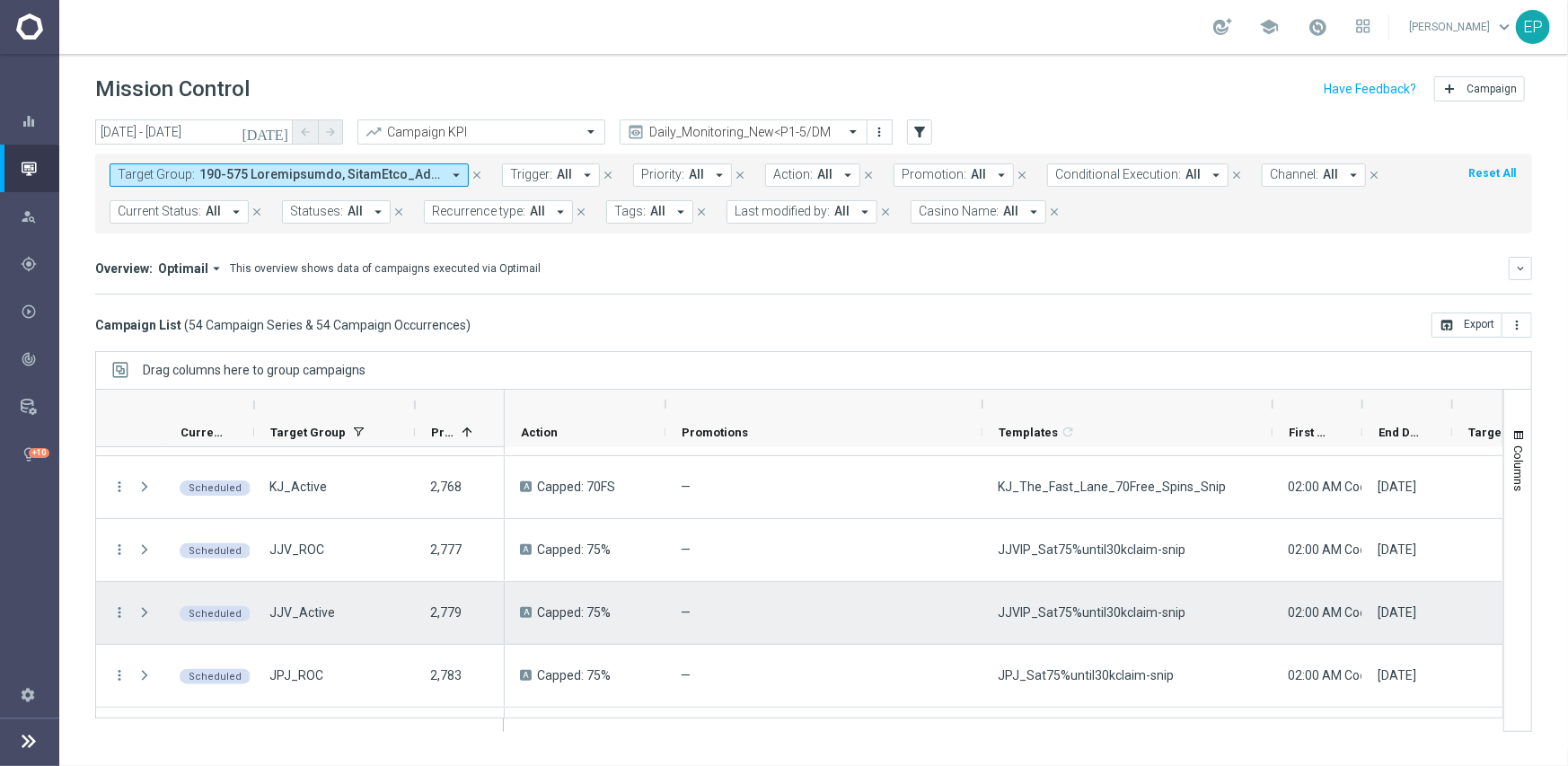
click at [1107, 612] on span "JJVIP_Sat75%until30kclaim-snip" at bounding box center [1091, 612] width 188 height 16
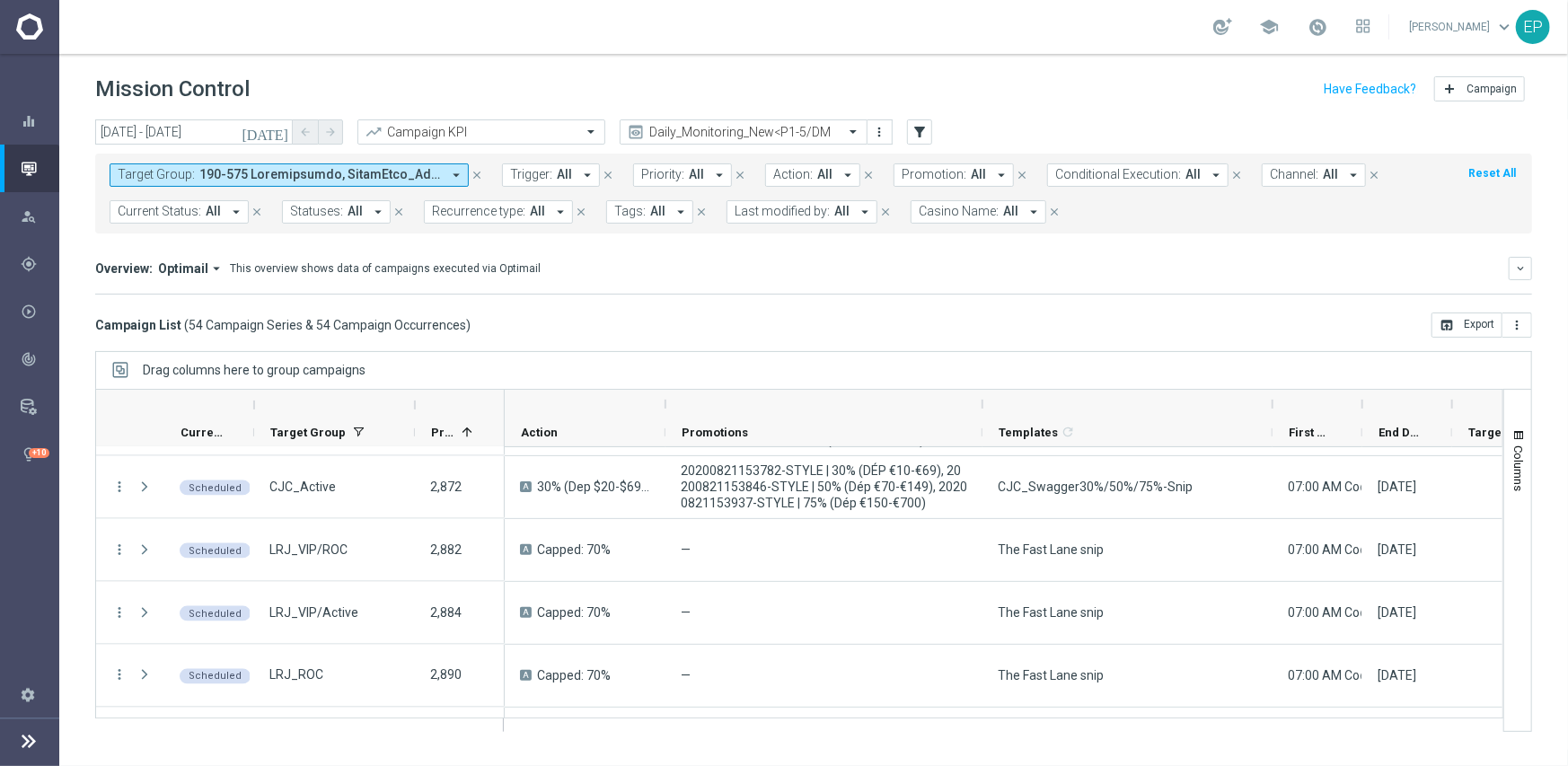
scroll to position [2029, 0]
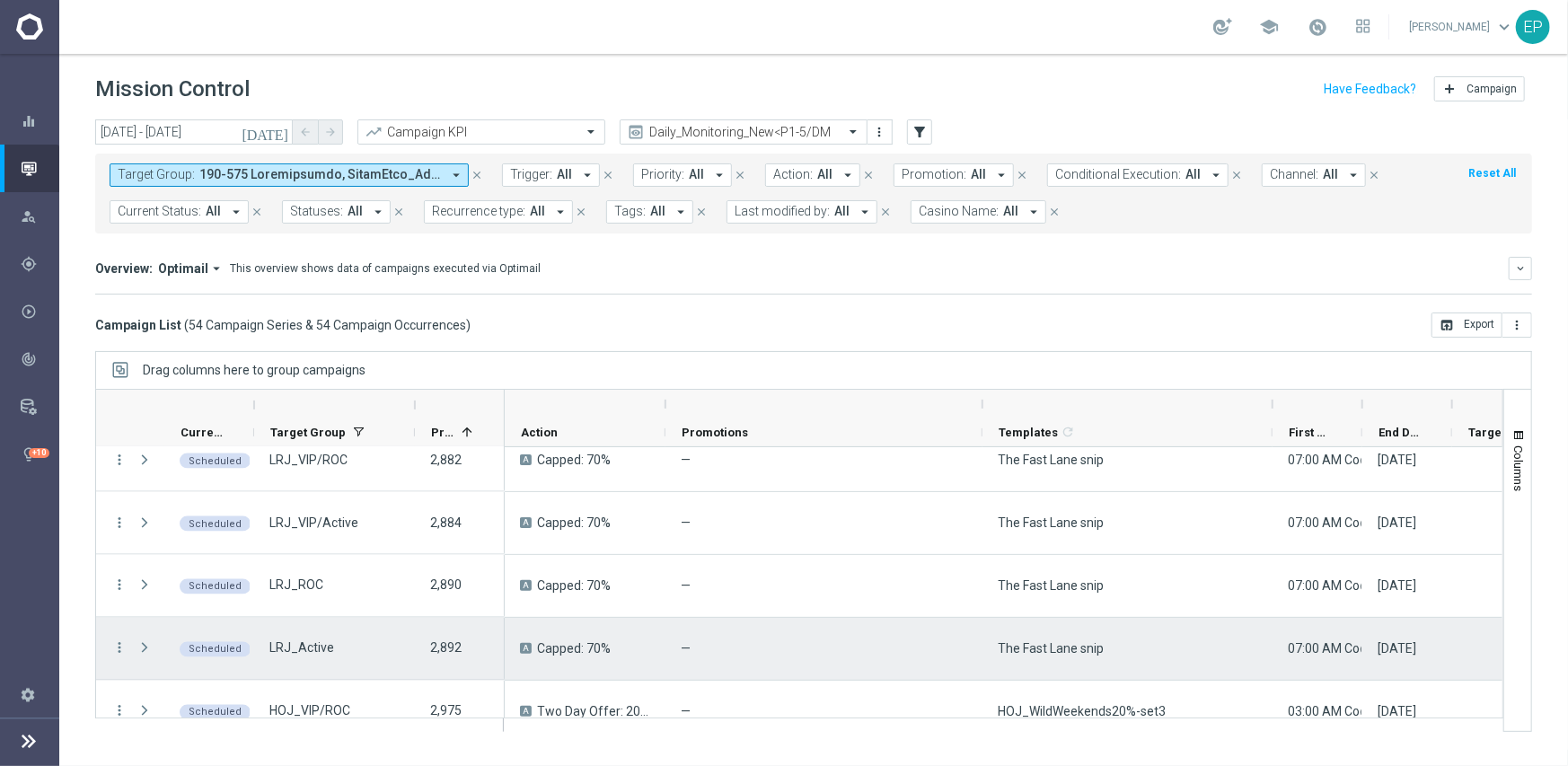
click at [1038, 650] on span "The Fast Lane snip" at bounding box center [1050, 647] width 106 height 16
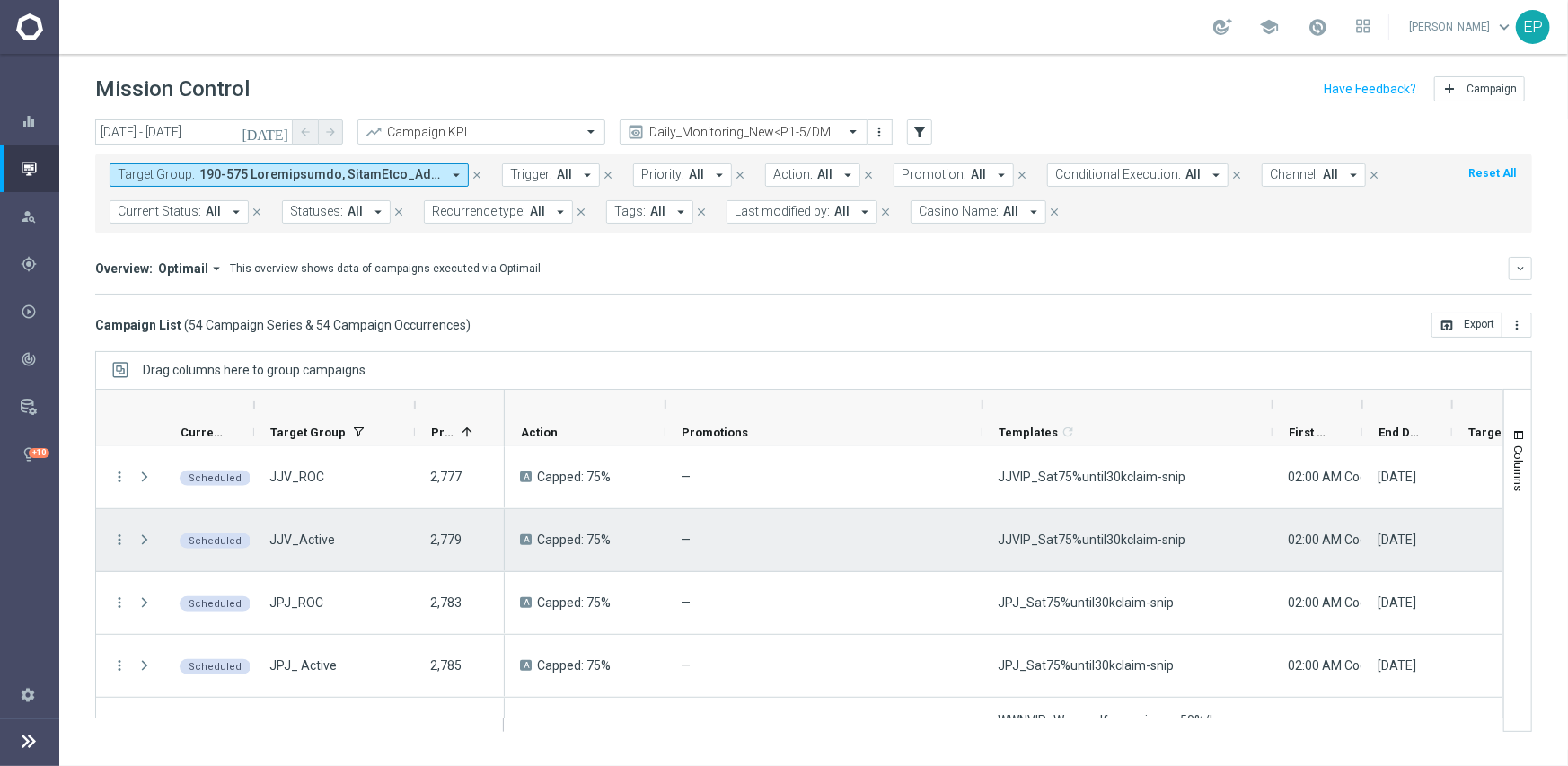
scroll to position [772, 0]
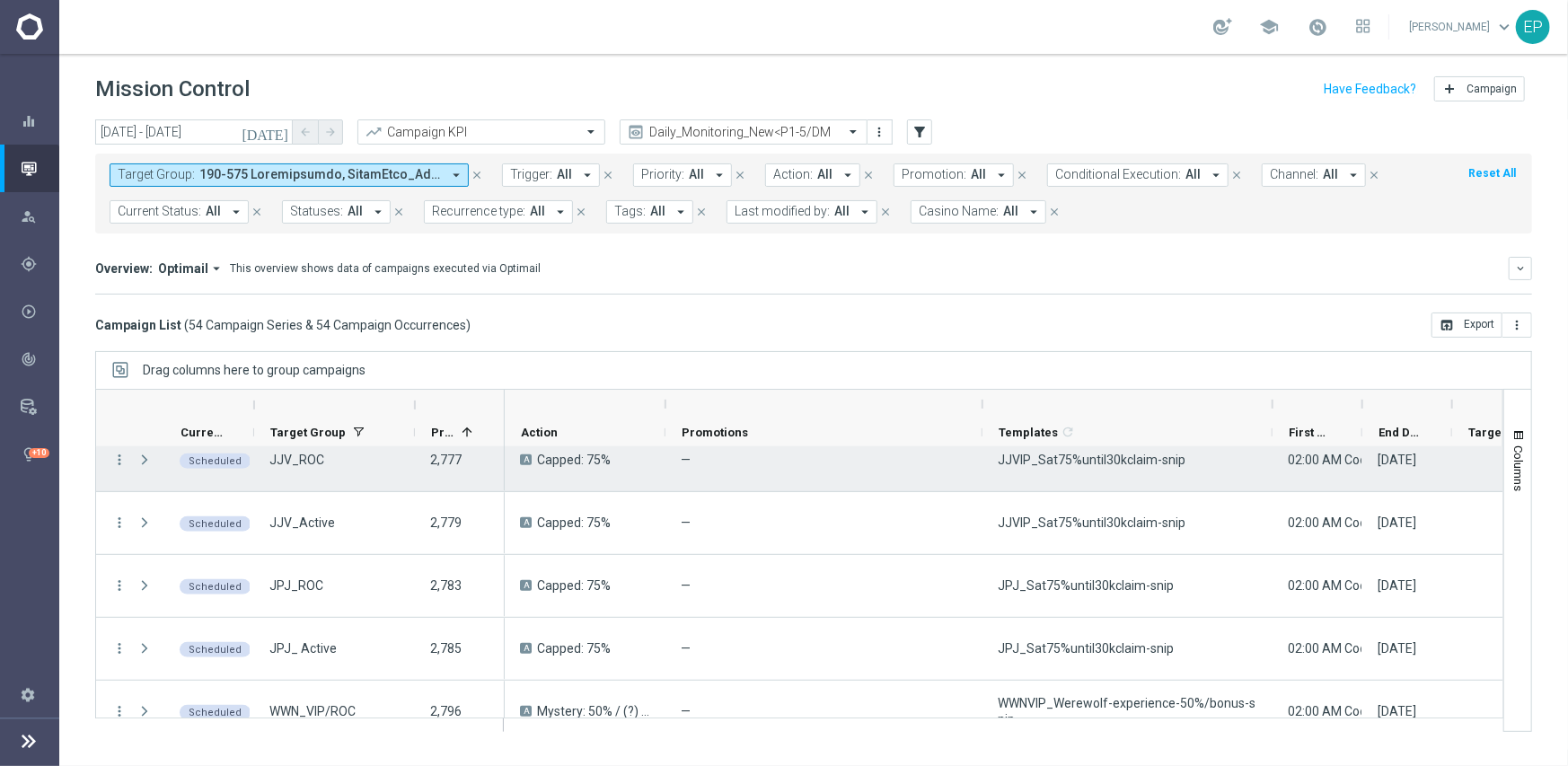
click at [1090, 456] on span "JJVIP_Sat75%until30kclaim-snip" at bounding box center [1091, 460] width 188 height 16
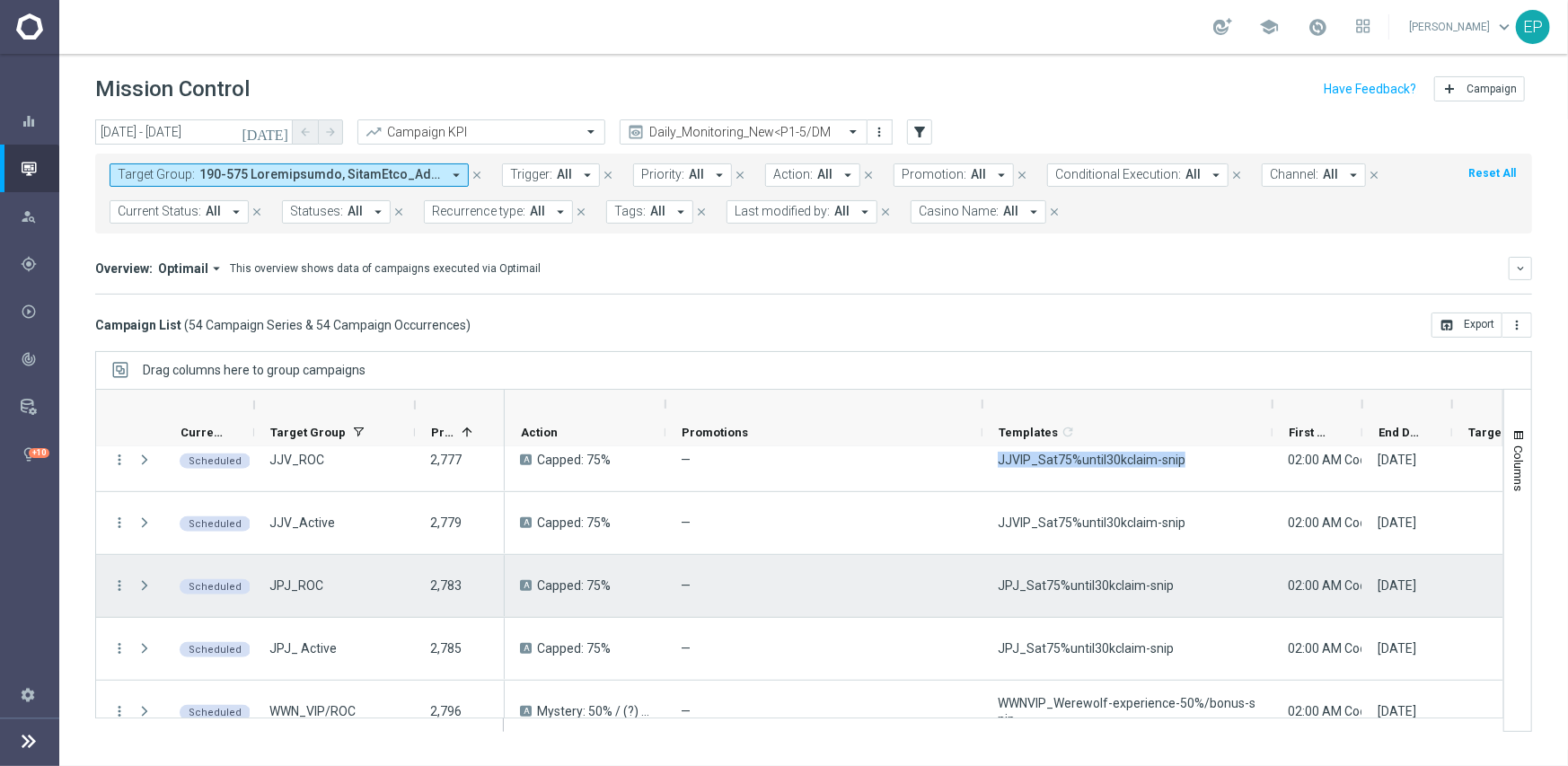
click at [1035, 588] on span "JPJ_Sat75%until30kclaim-snip" at bounding box center [1085, 585] width 176 height 16
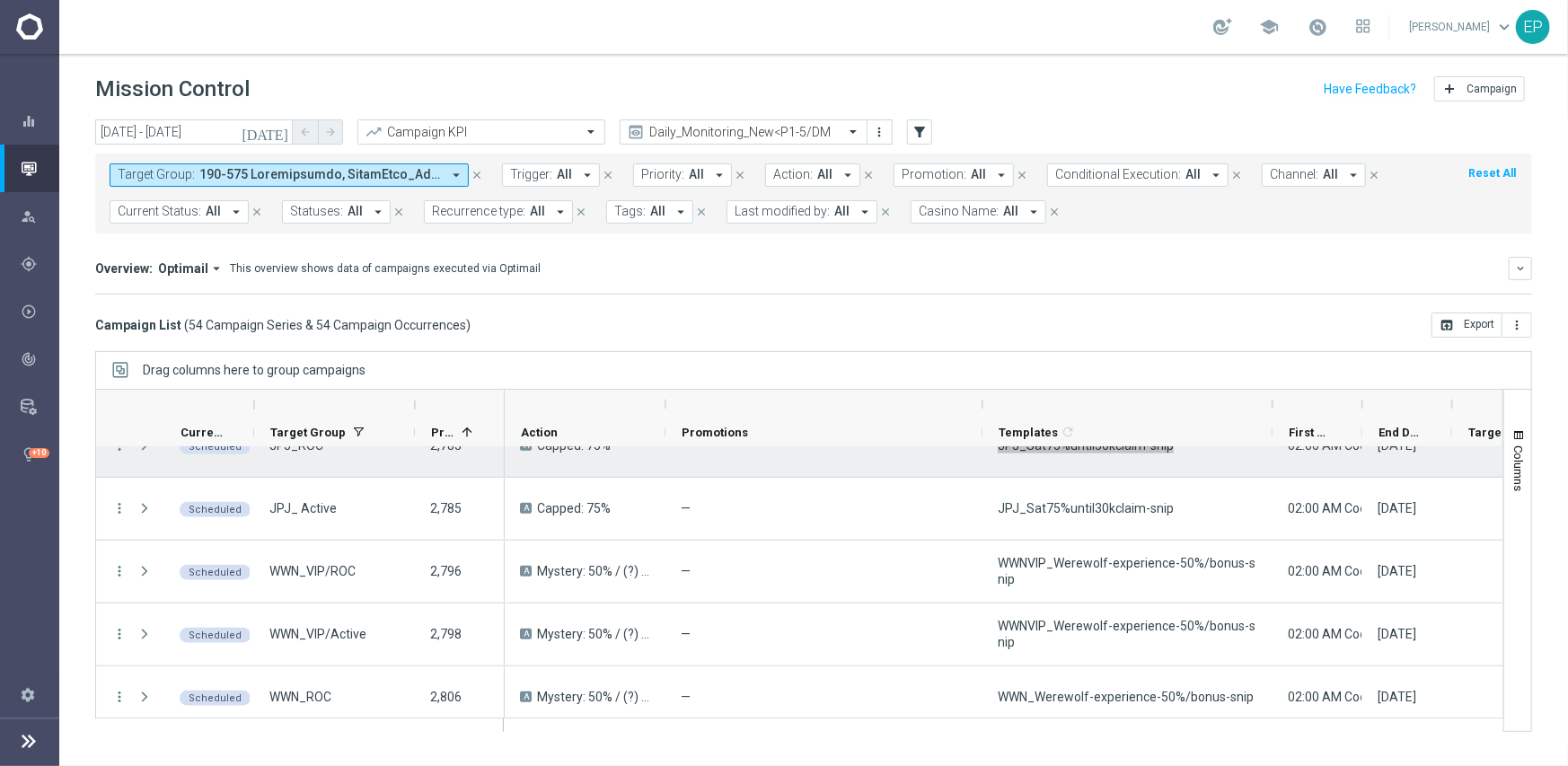
scroll to position [952, 0]
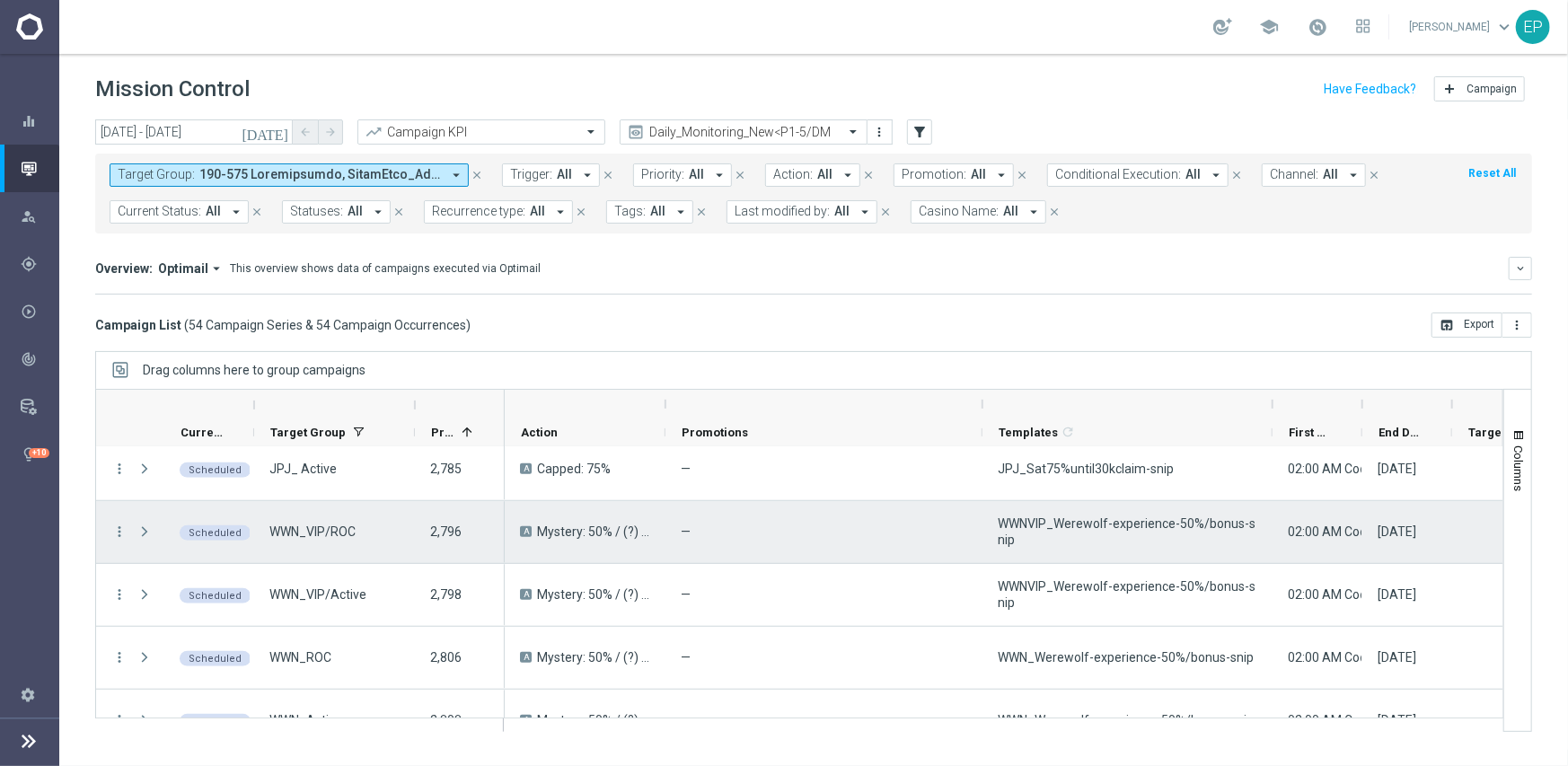
click at [1158, 524] on span "WWNVIP_Werewolf-experience-50%/bonus-snip" at bounding box center [1127, 532] width 259 height 33
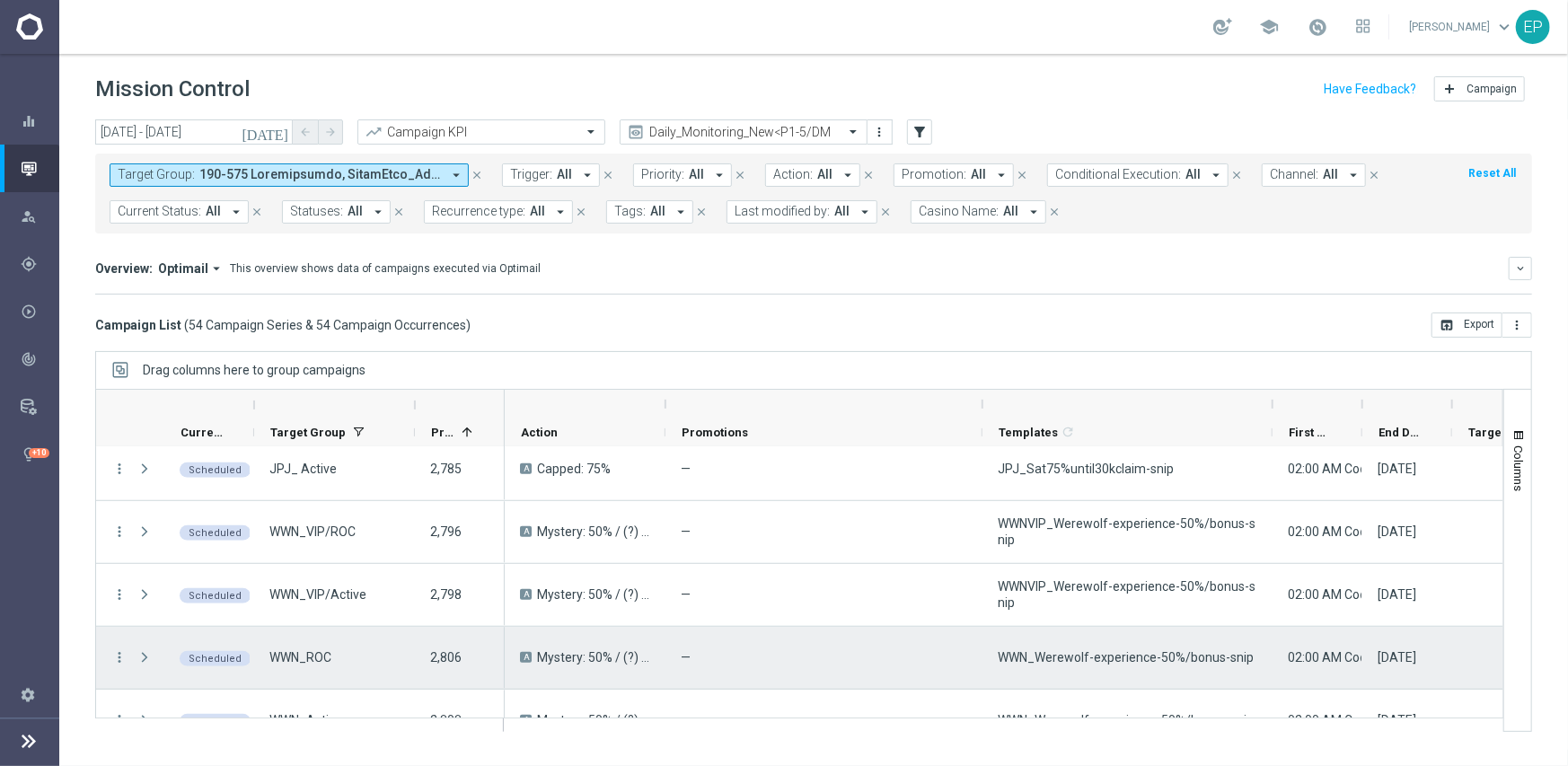
click at [1047, 649] on span "WWN_Werewolf-experience-50%/bonus-snip" at bounding box center [1126, 657] width 256 height 16
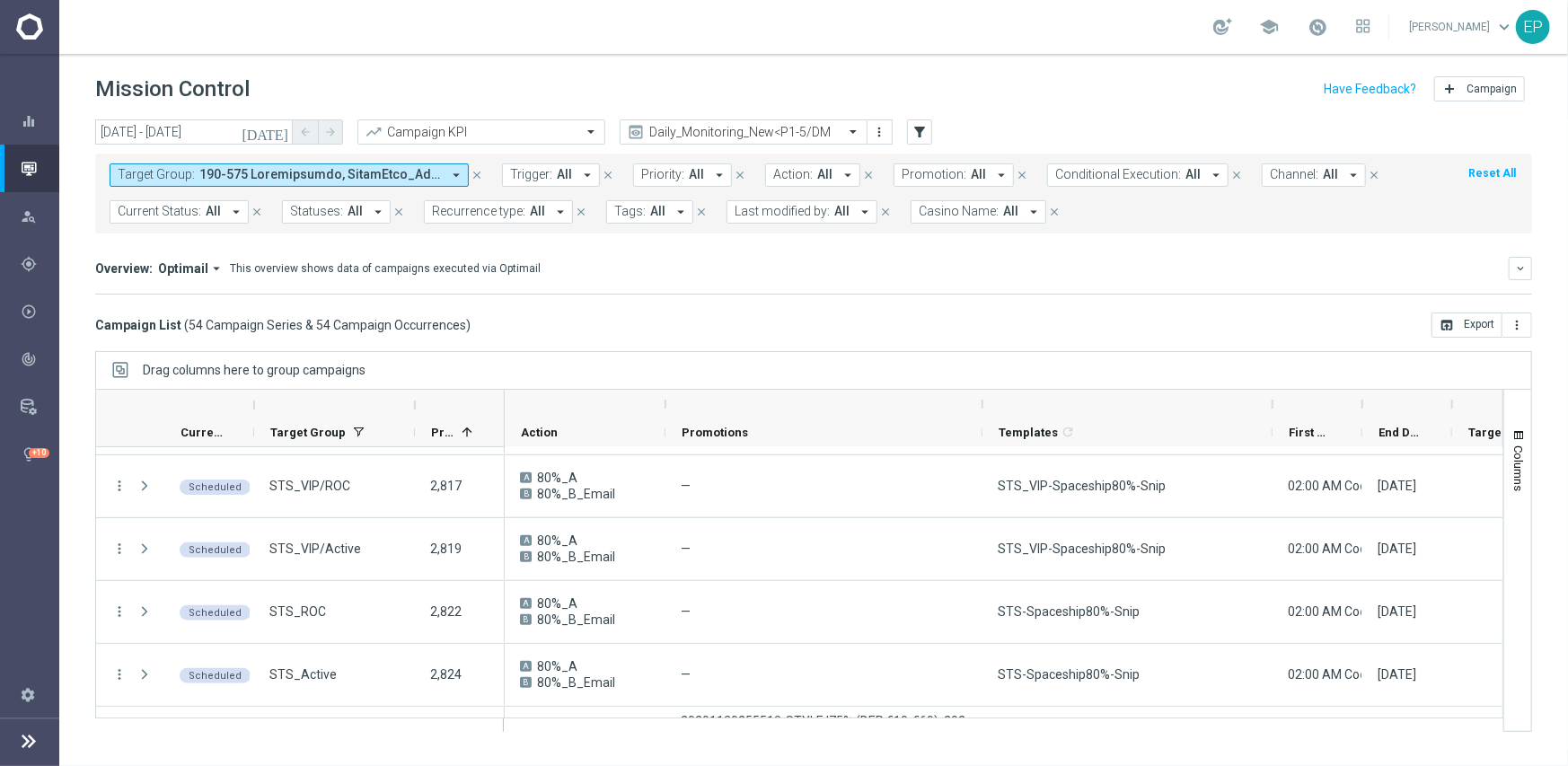
scroll to position [1256, 0]
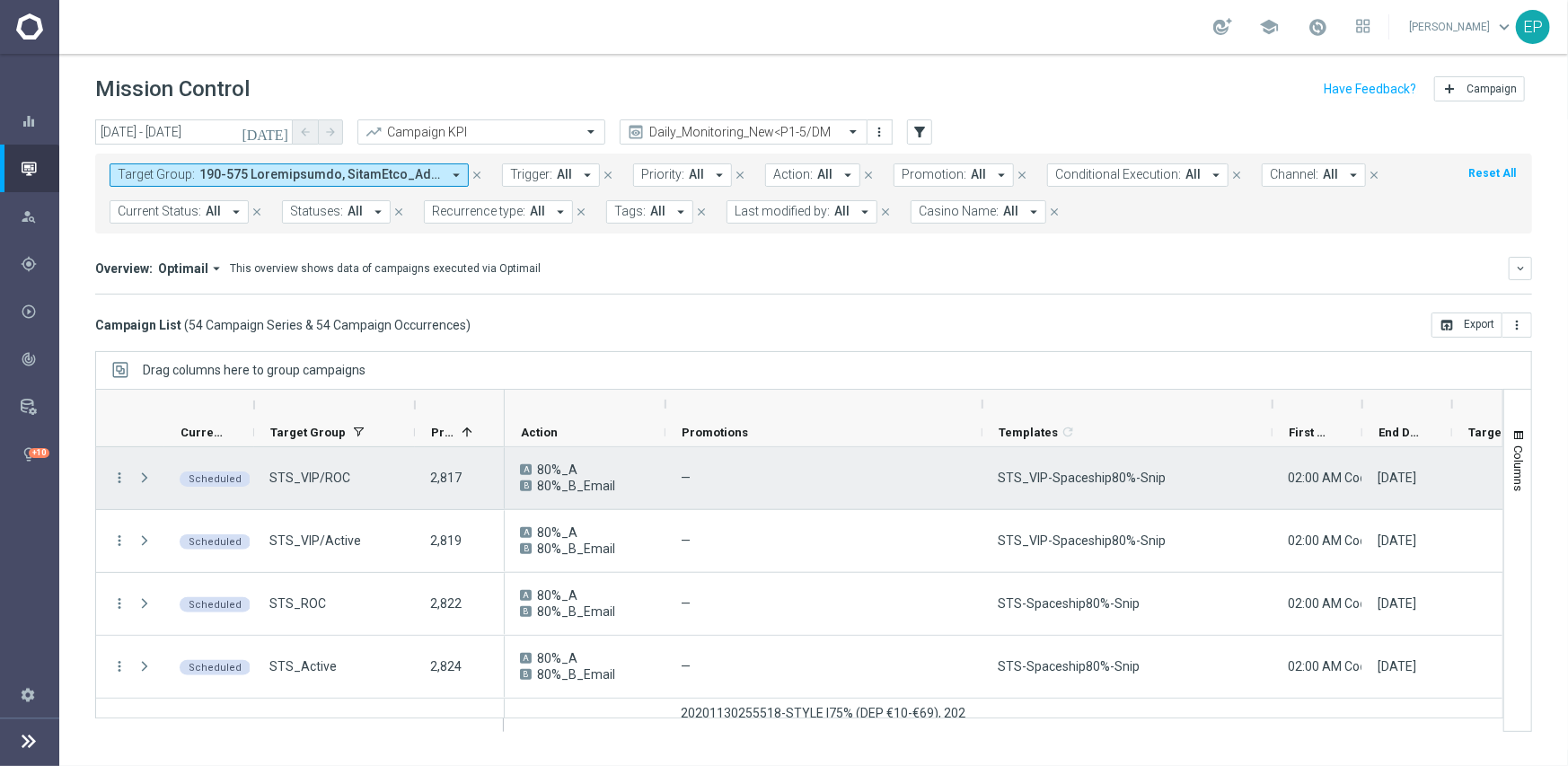
click at [1090, 481] on span "STS_VIP-Spaceship80%-Snip" at bounding box center [1081, 477] width 168 height 16
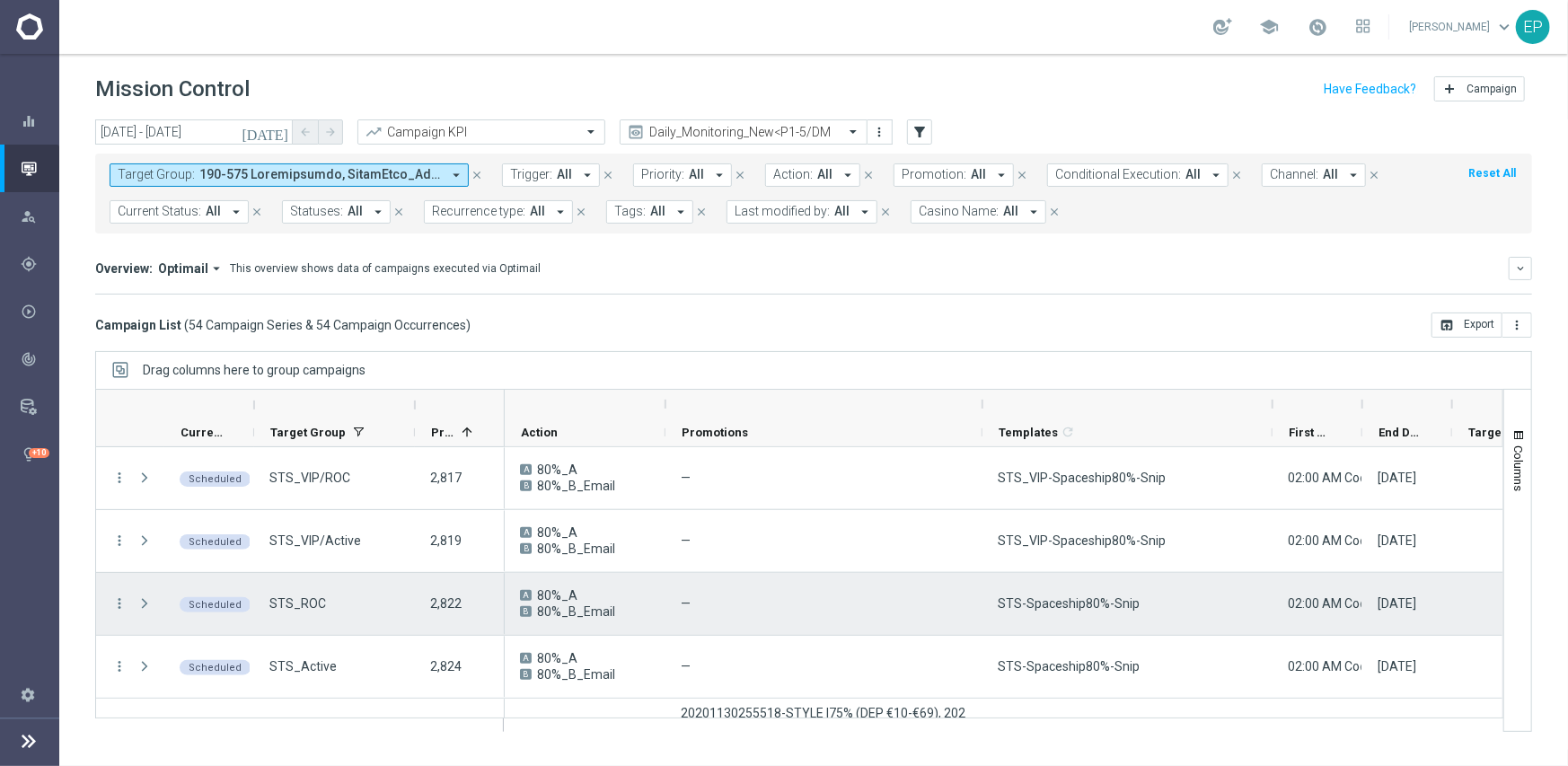
click at [1038, 611] on div "STS-Spaceship80%-Snip" at bounding box center [1127, 603] width 290 height 62
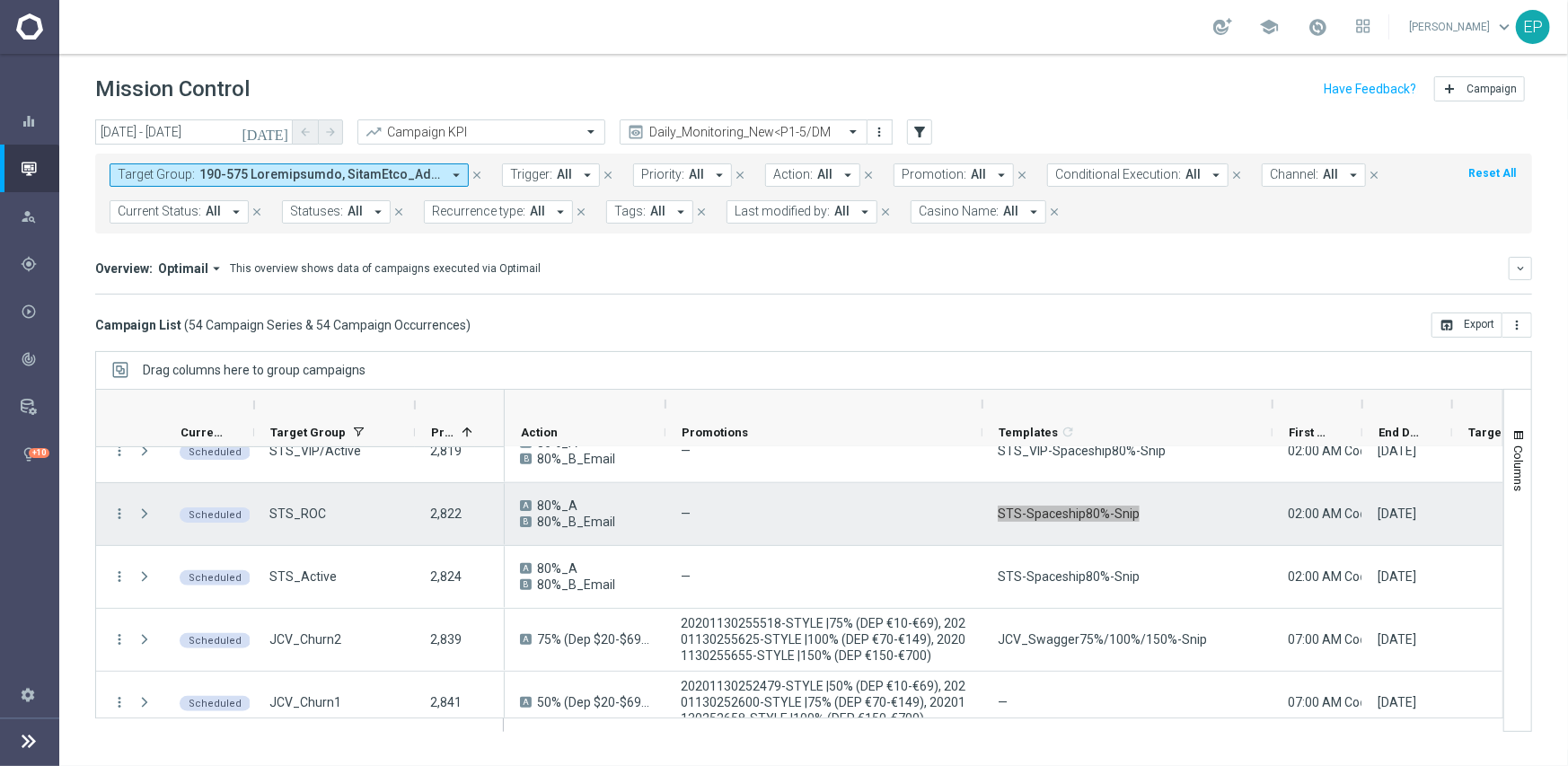
scroll to position [1437, 0]
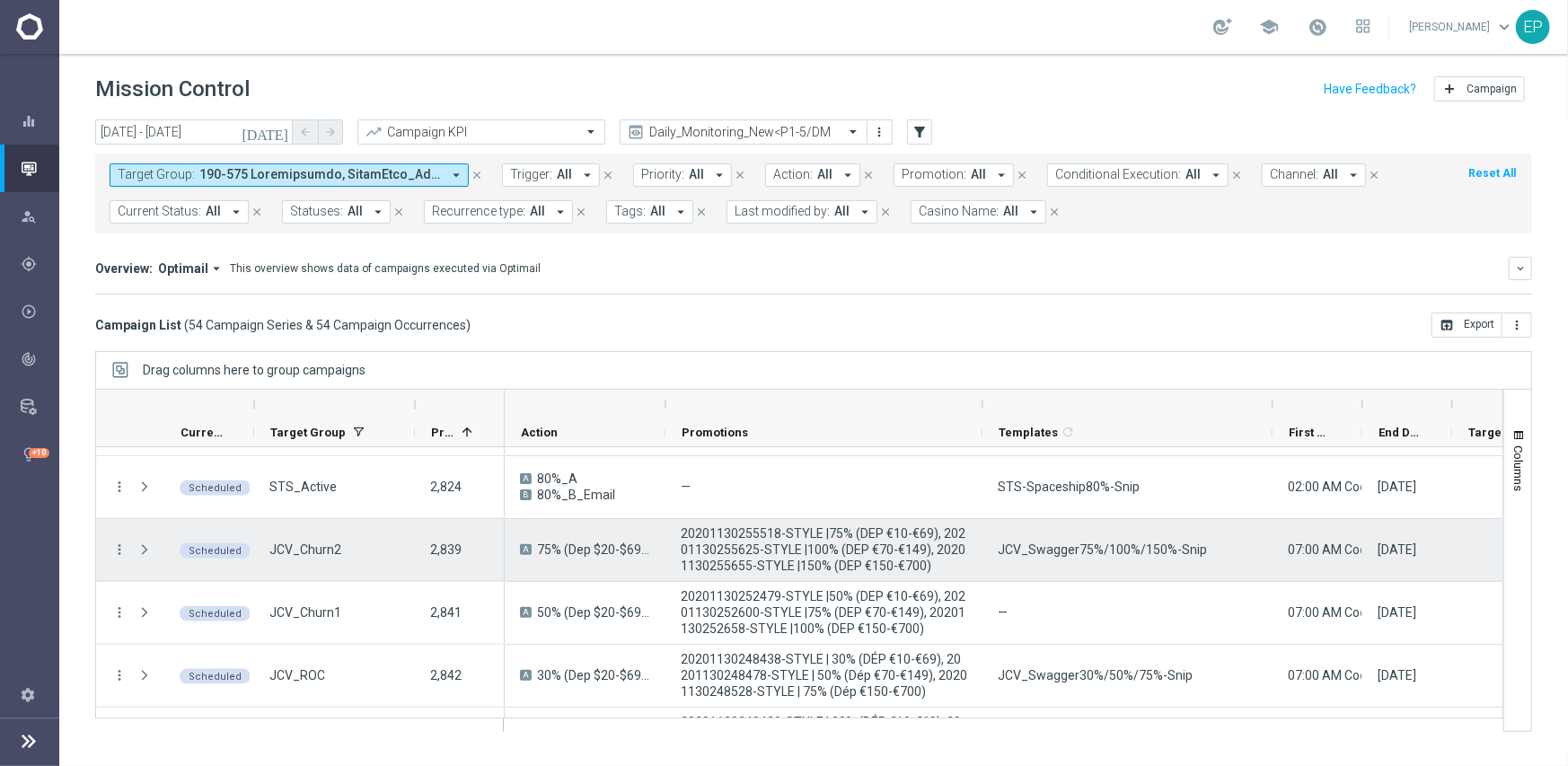
click at [1062, 541] on span "JCV_Swagger75%/100%/150%-Snip" at bounding box center [1102, 549] width 209 height 16
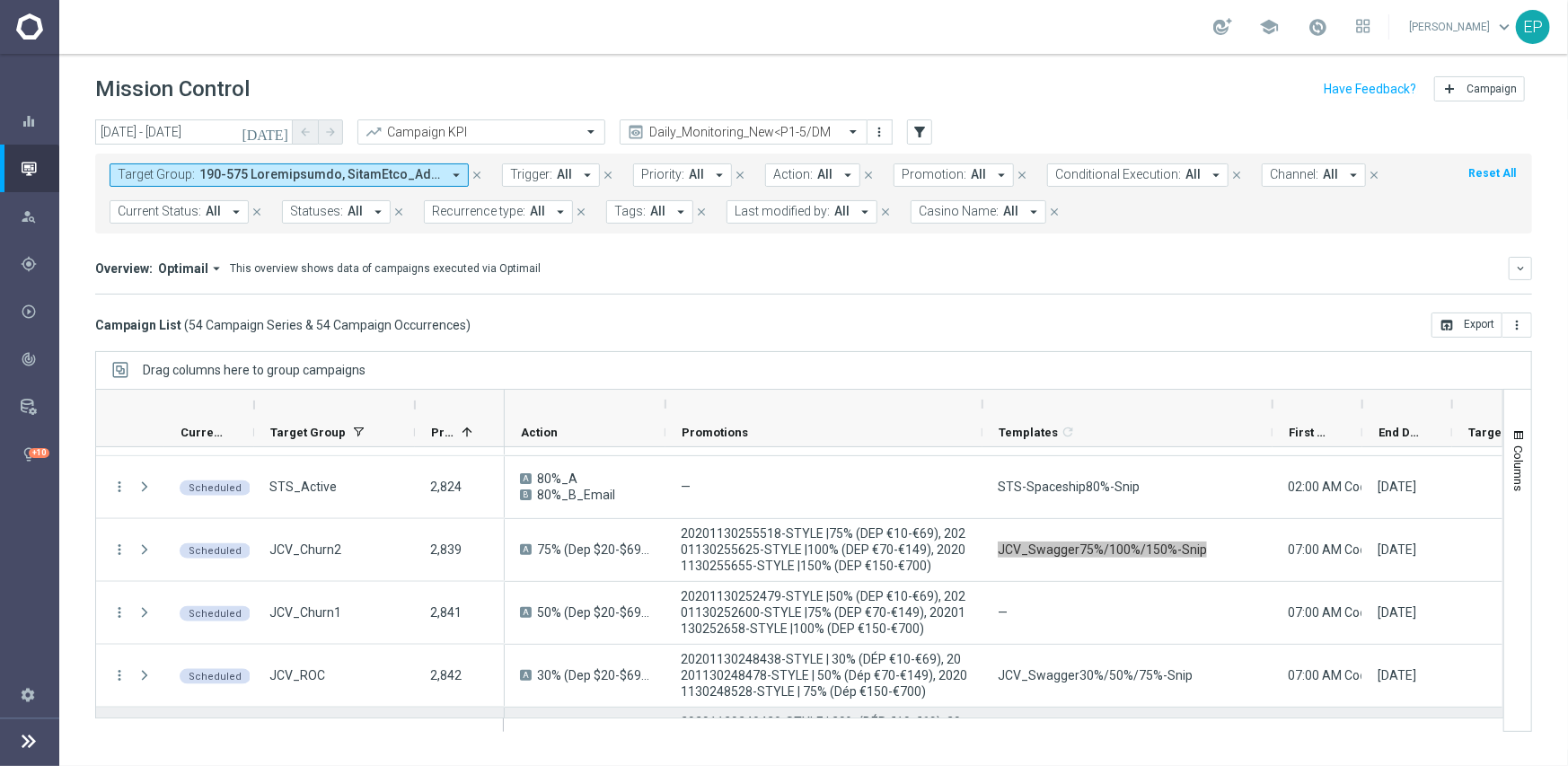
scroll to position [1526, 0]
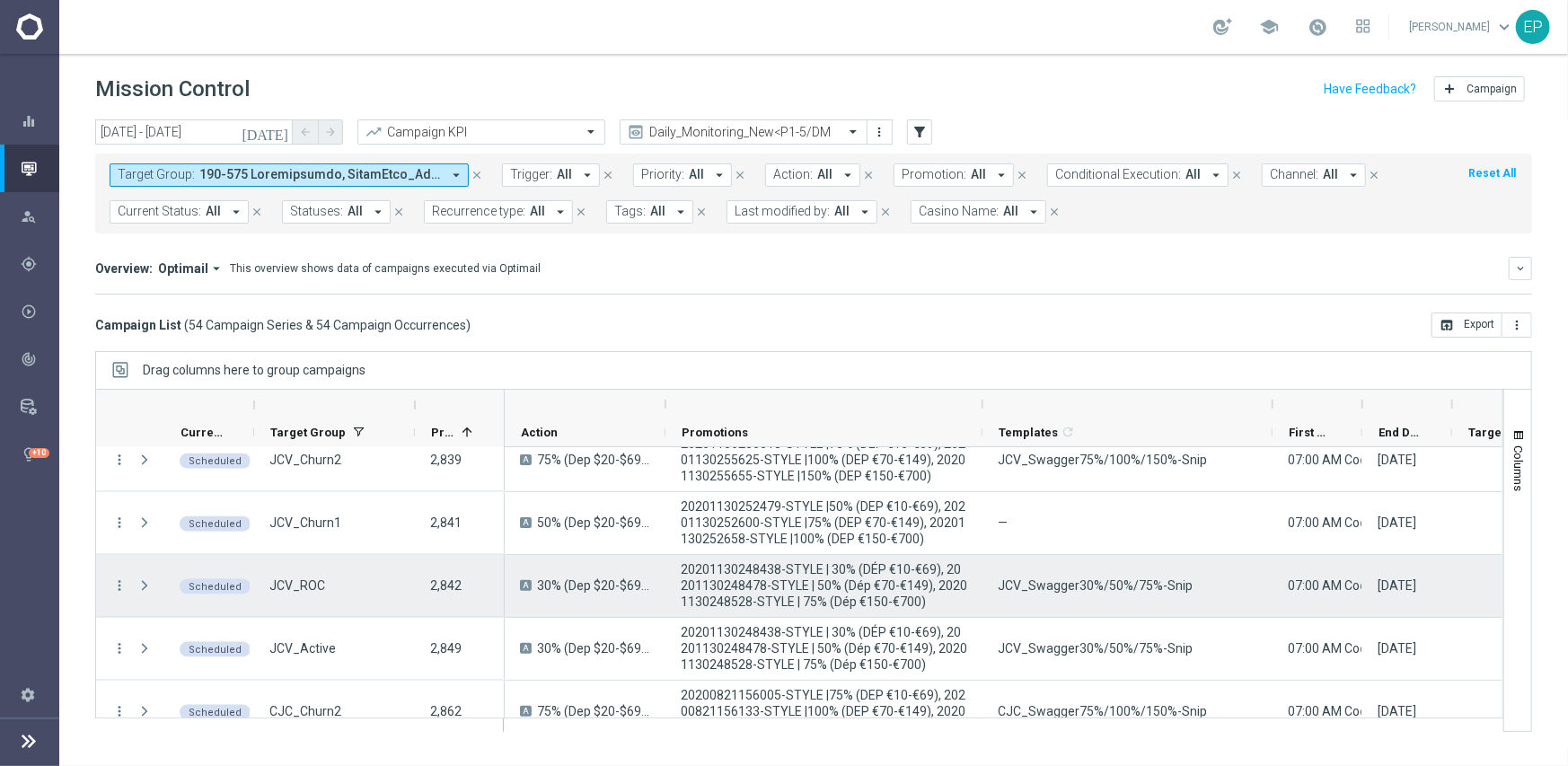
click at [1147, 577] on span "JCV_Swagger30%/50%/75%-Snip" at bounding box center [1095, 585] width 195 height 16
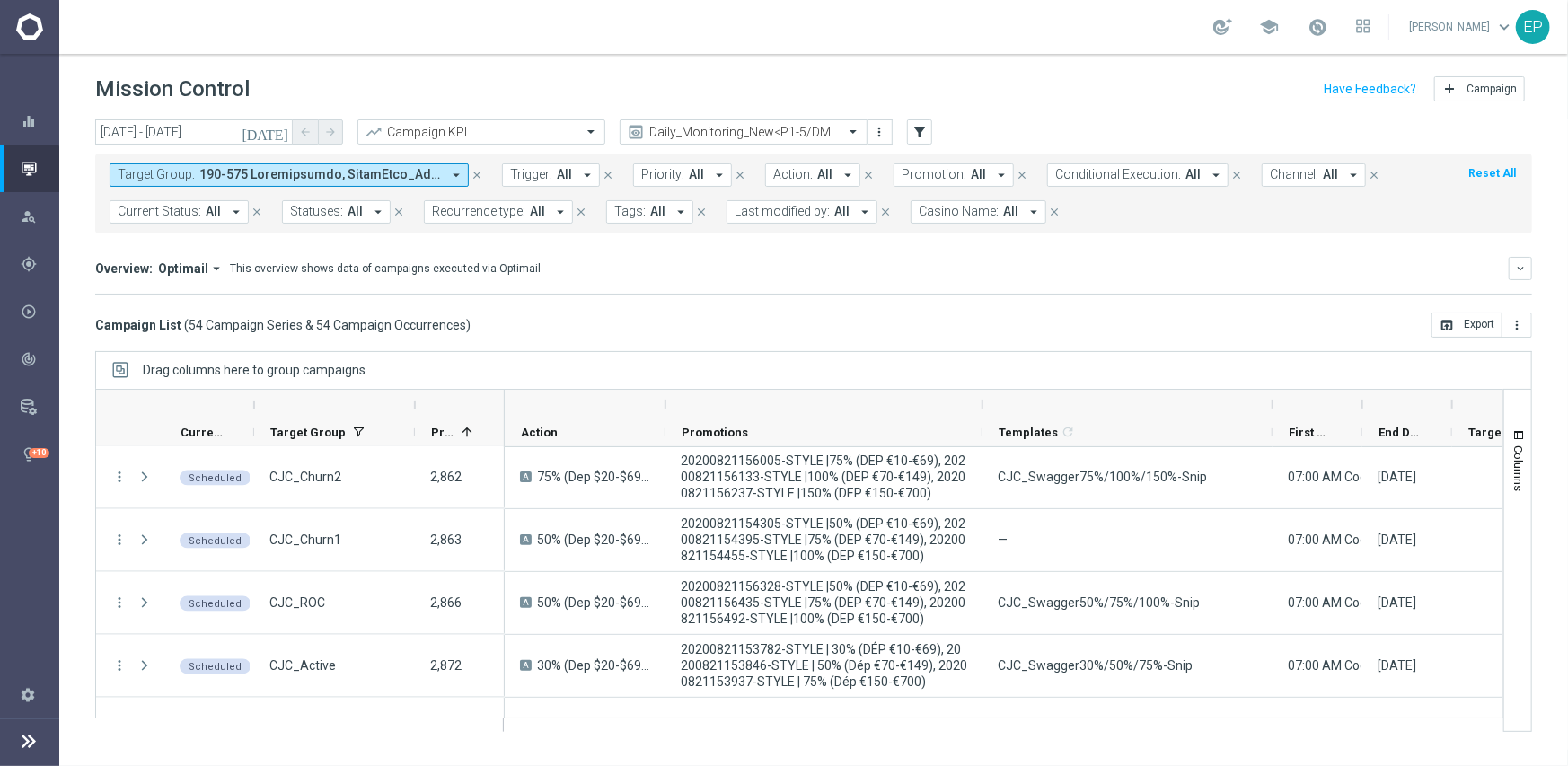
scroll to position [1759, 0]
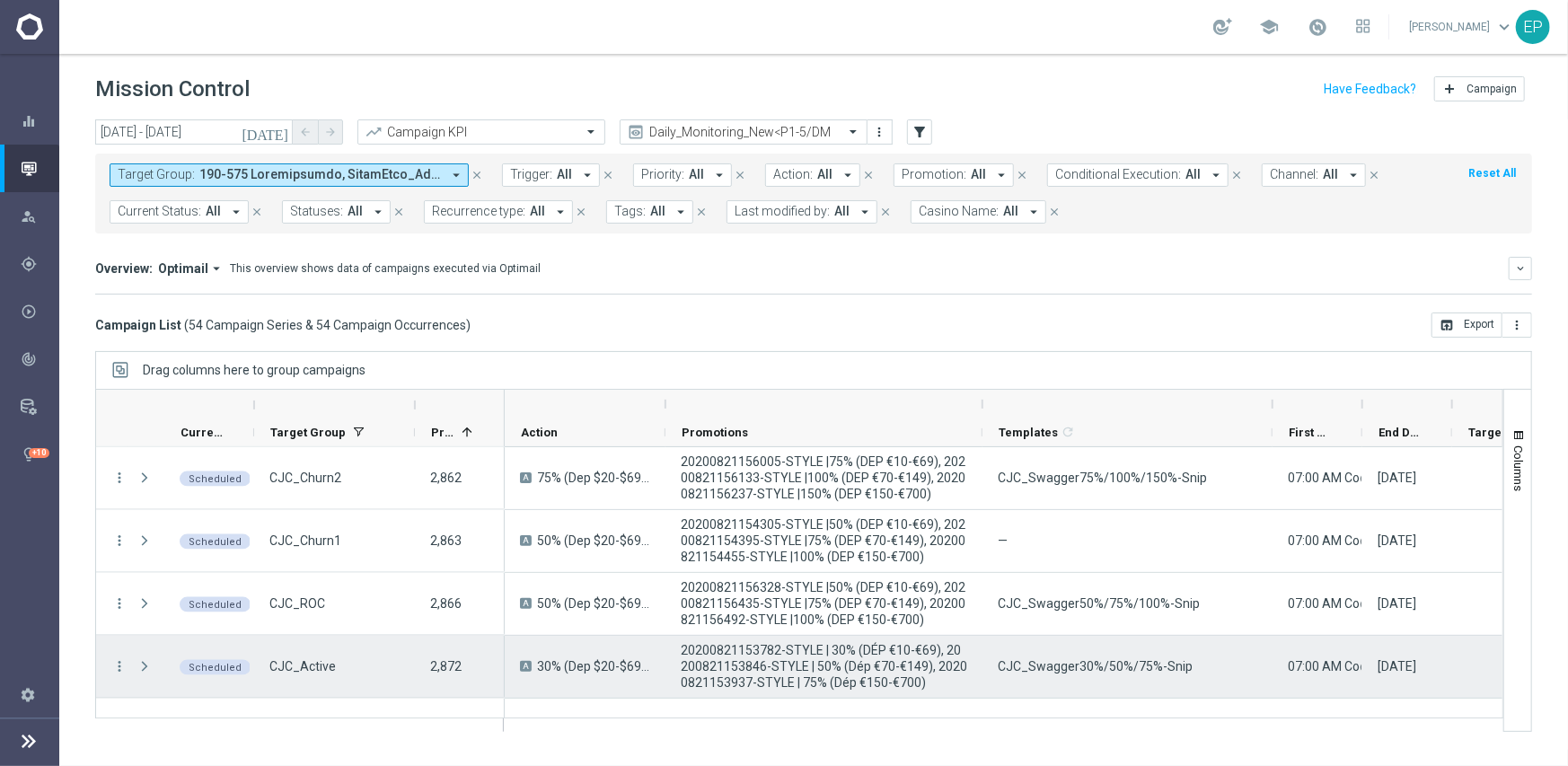
click at [1164, 660] on span "CJC_Swagger30%/50%/75%-Snip" at bounding box center [1095, 666] width 195 height 16
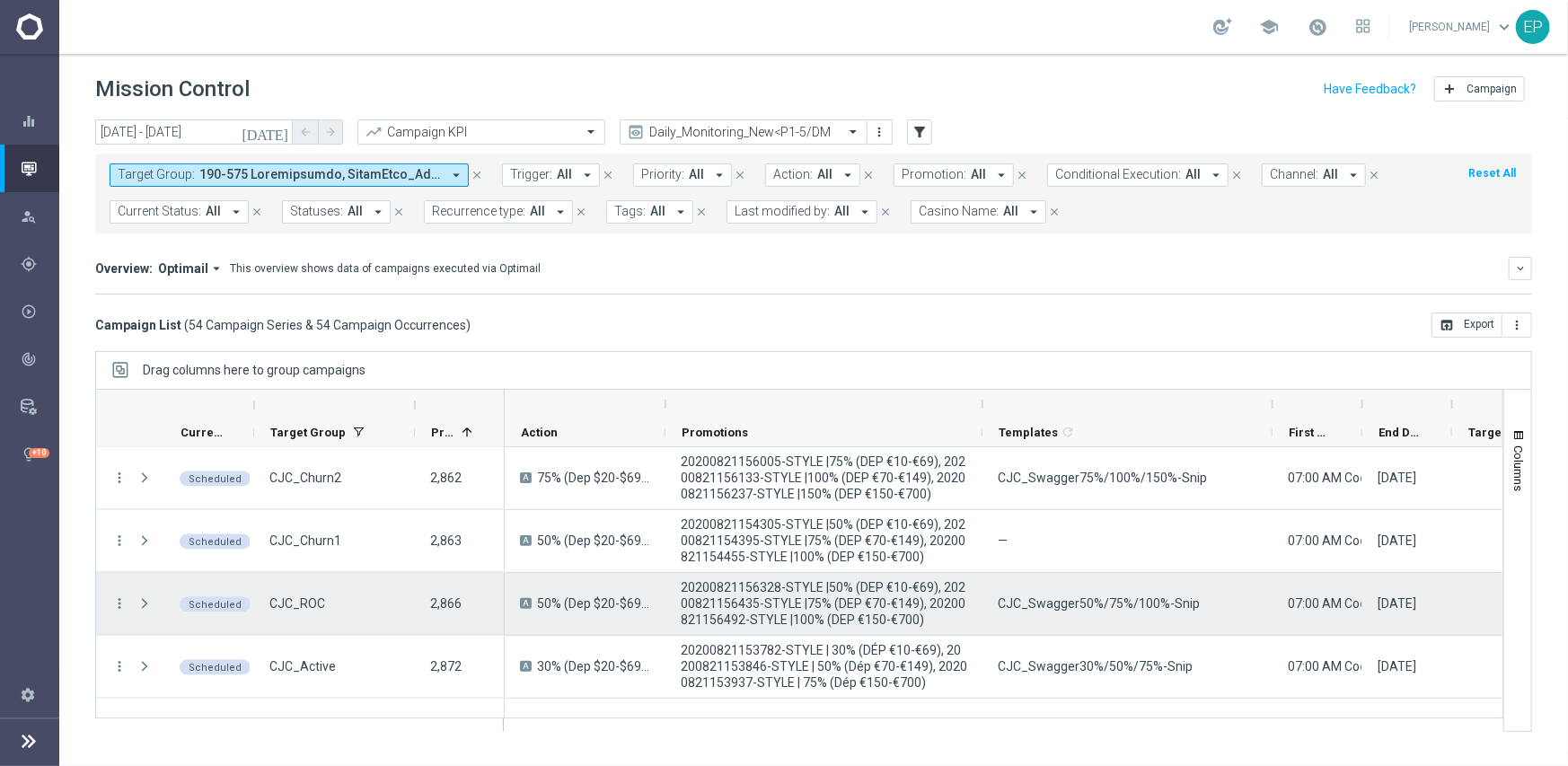
click at [1119, 591] on div "CJC_Swagger50%/75%/100%-Snip" at bounding box center [1127, 603] width 290 height 62
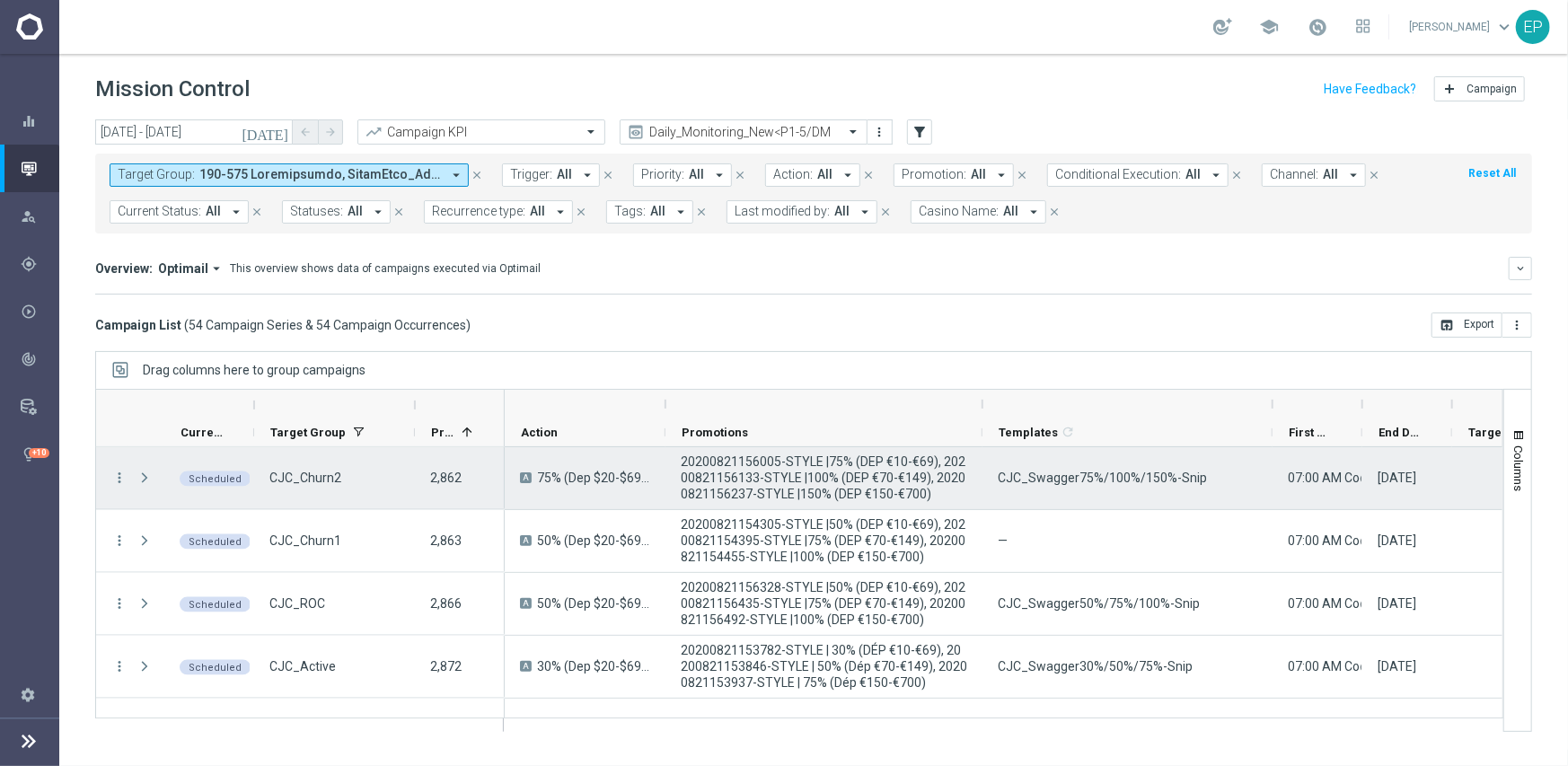
click at [1120, 481] on span "CJC_Swagger75%/100%/150%-Snip" at bounding box center [1102, 477] width 209 height 16
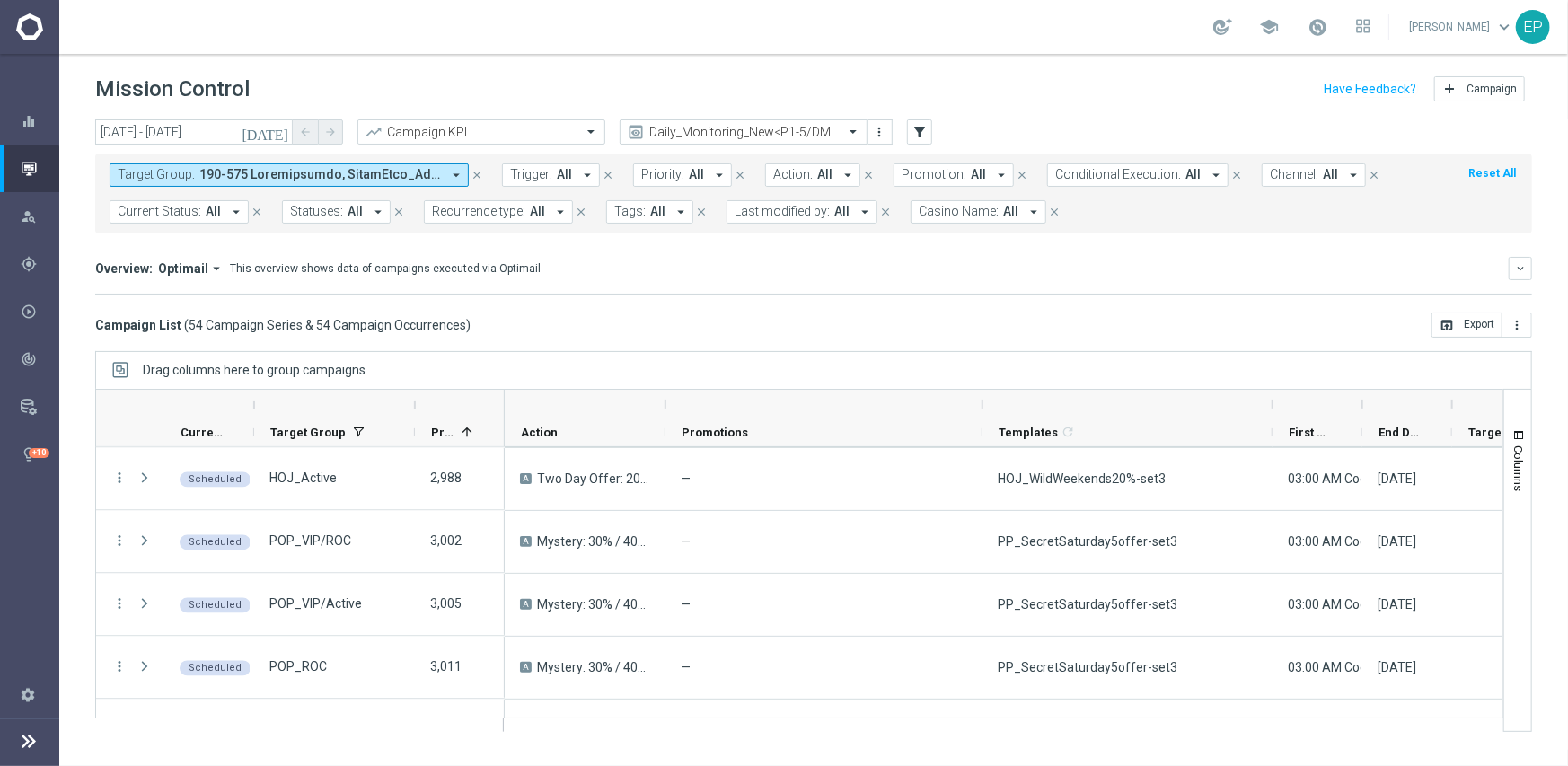
scroll to position [2477, 0]
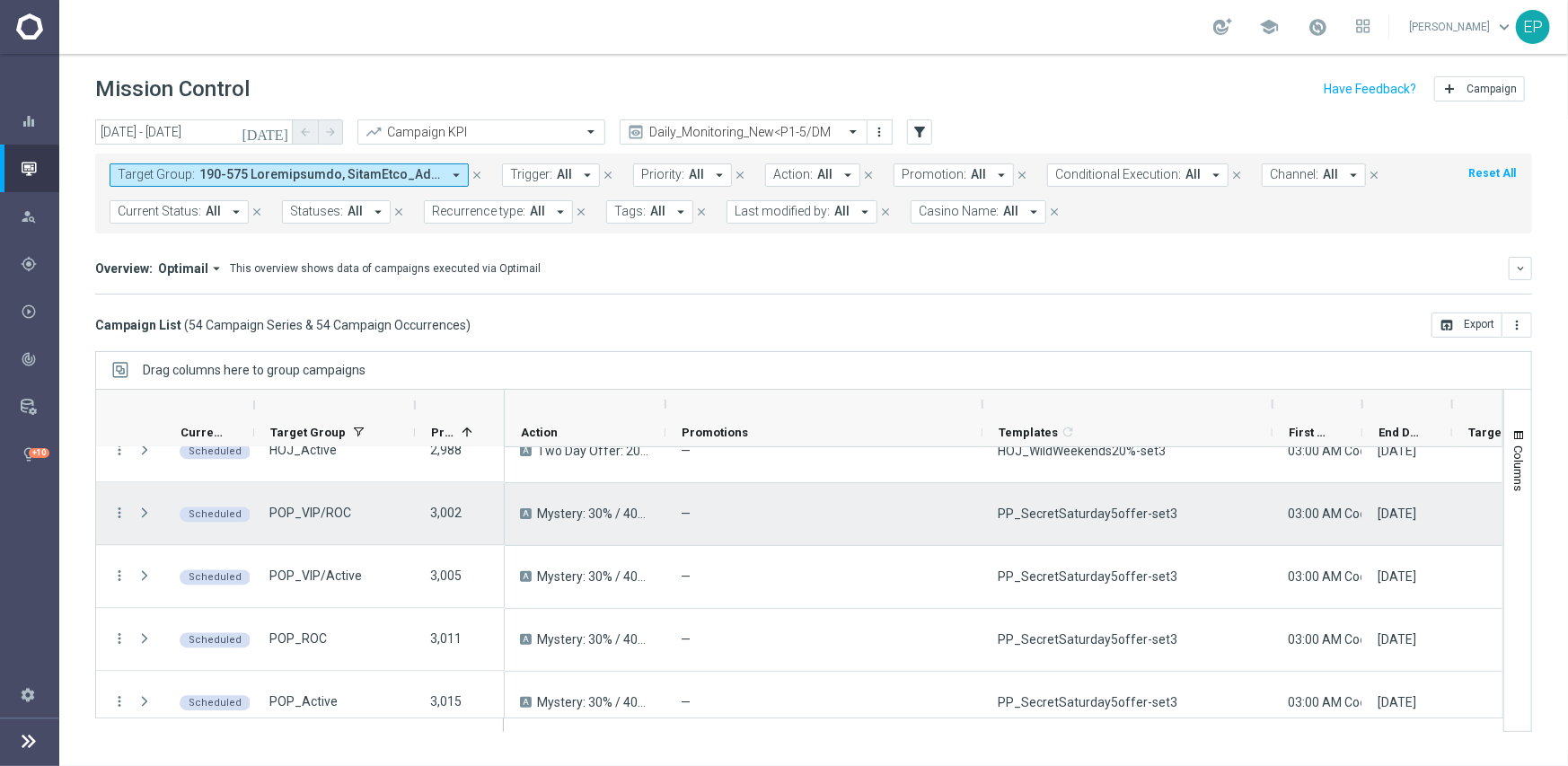
click at [1098, 520] on span "PP_SecretSaturday5offer-set3" at bounding box center [1087, 514] width 179 height 16
click at [1059, 516] on span "PP_SecretSaturday5offer-set3" at bounding box center [1087, 514] width 179 height 16
click at [1059, 515] on span "PP_SecretSaturday5offer-set3" at bounding box center [1087, 514] width 179 height 16
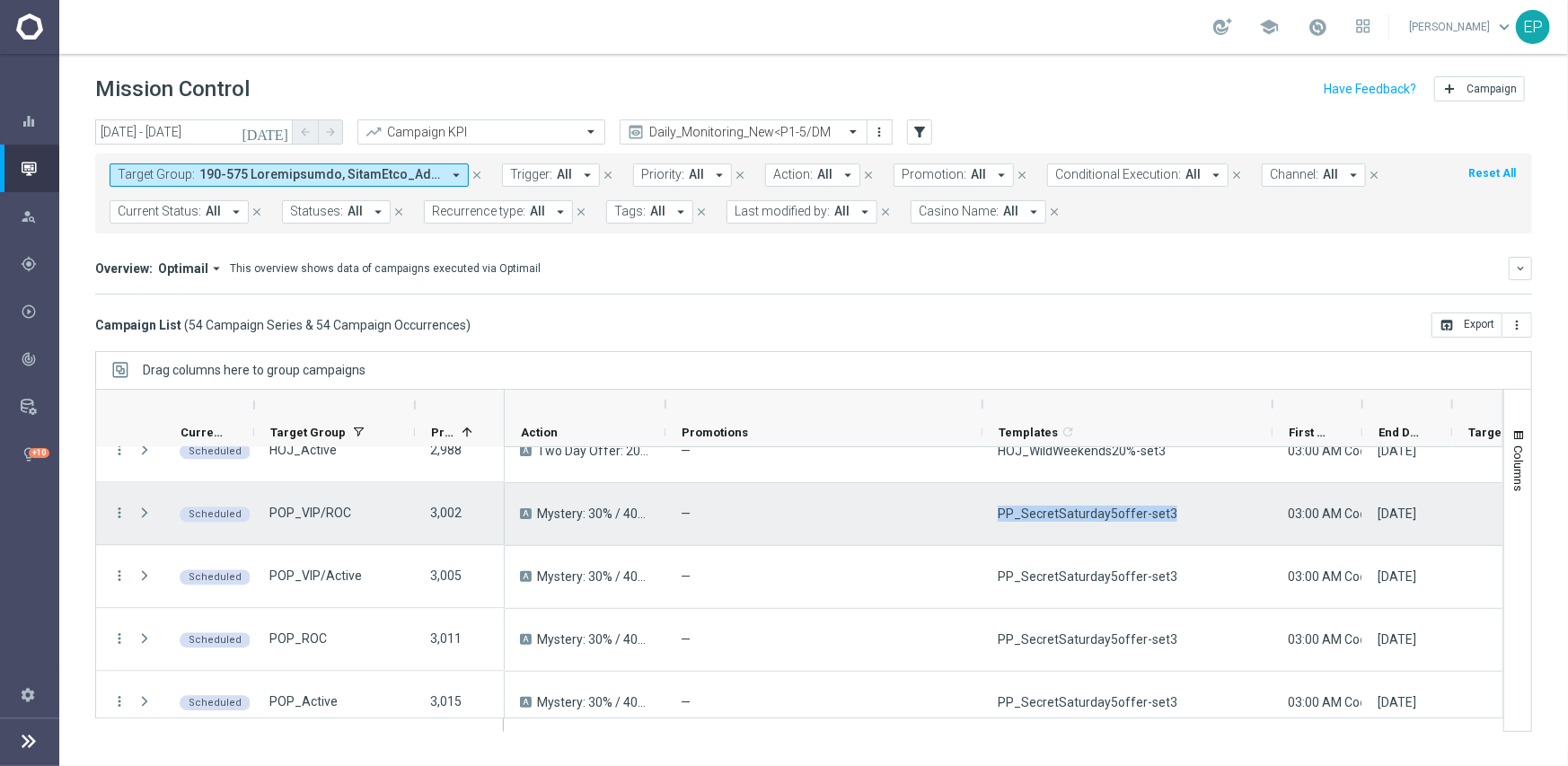
click at [1059, 515] on span "PP_SecretSaturday5offer-set3" at bounding box center [1087, 514] width 179 height 16
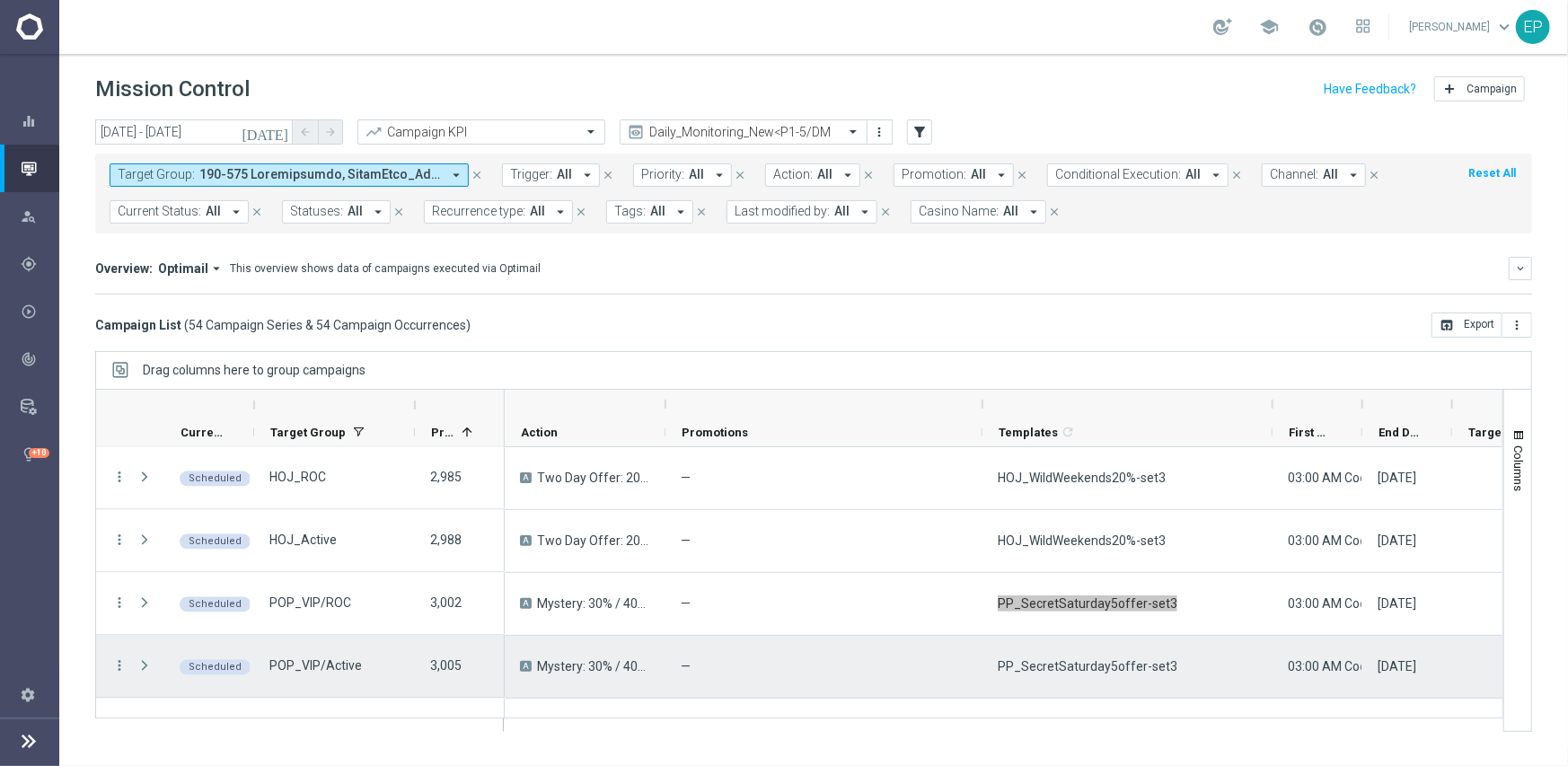
scroll to position [2298, 0]
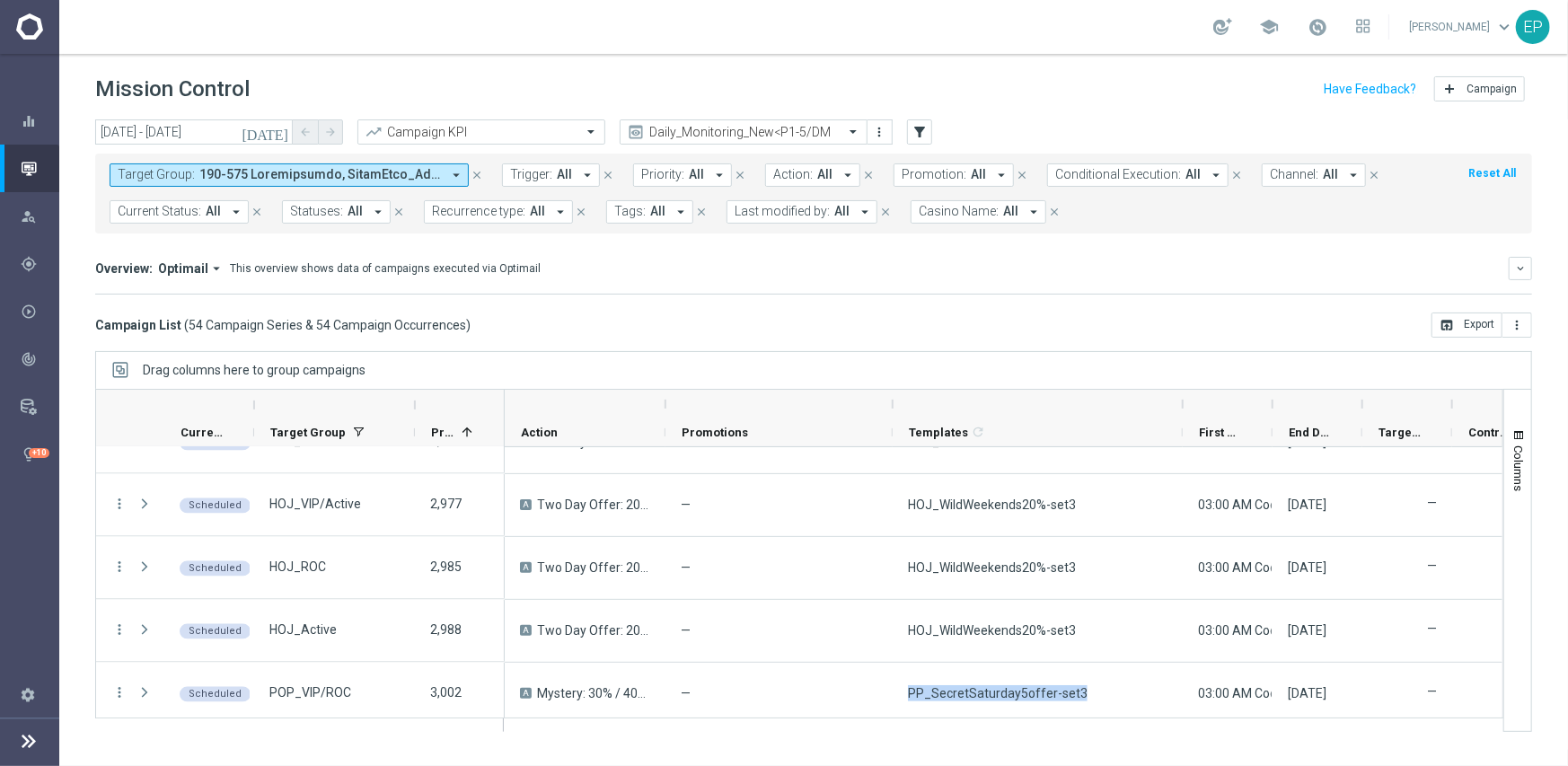
drag, startPoint x: 980, startPoint y: 398, endPoint x: 887, endPoint y: 455, distance: 109.1
click at [890, 410] on div at bounding box center [891, 404] width 7 height 29
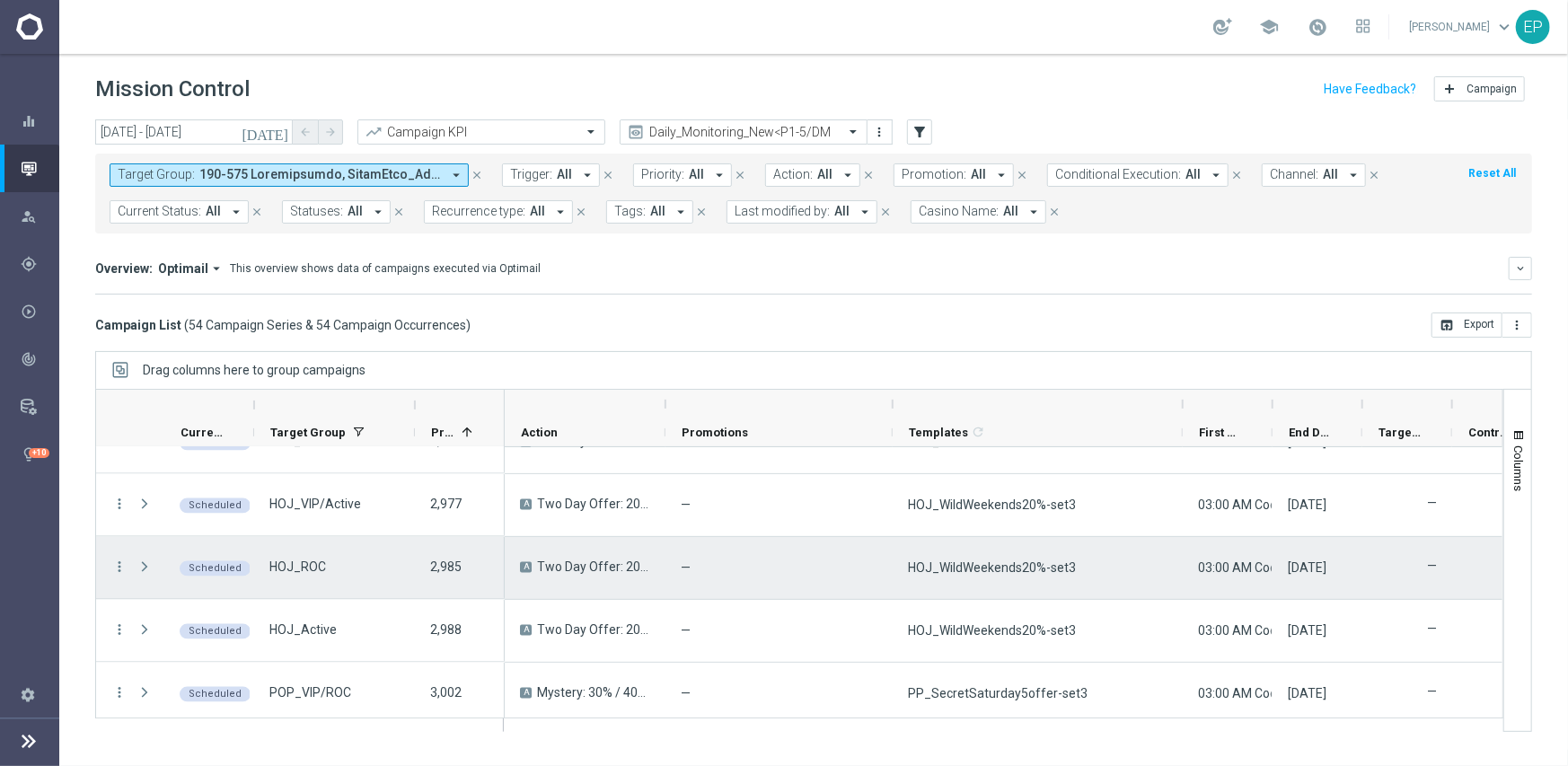
click at [1007, 574] on span "HOJ_WildWeekends20%-set3" at bounding box center [992, 567] width 168 height 16
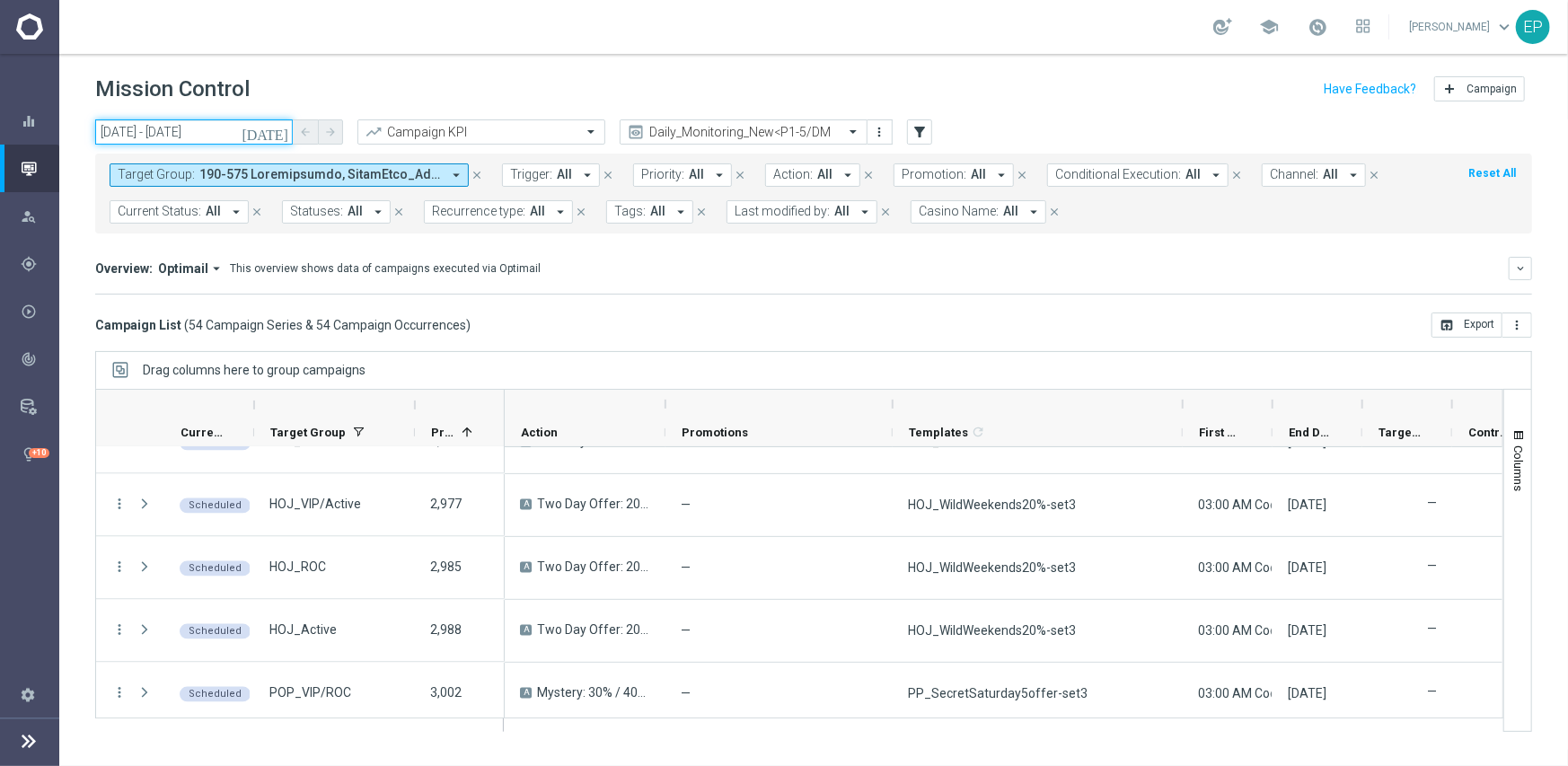
drag, startPoint x: 162, startPoint y: 133, endPoint x: 145, endPoint y: 133, distance: 17.0
click at [162, 133] on input "30 Aug 2025 - 30 Aug 2025" at bounding box center [194, 132] width 198 height 25
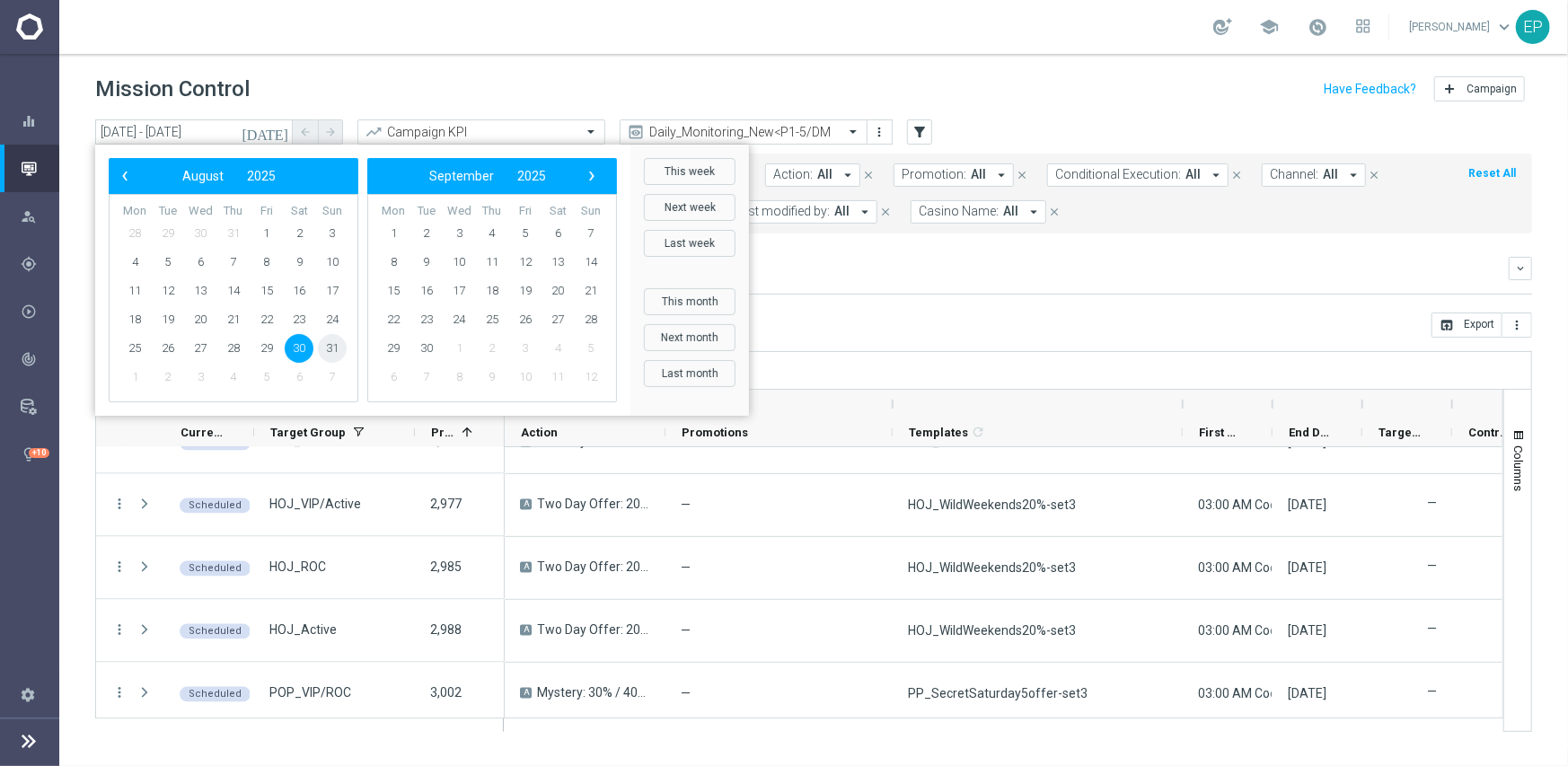
click at [334, 348] on span "31" at bounding box center [332, 349] width 29 height 29
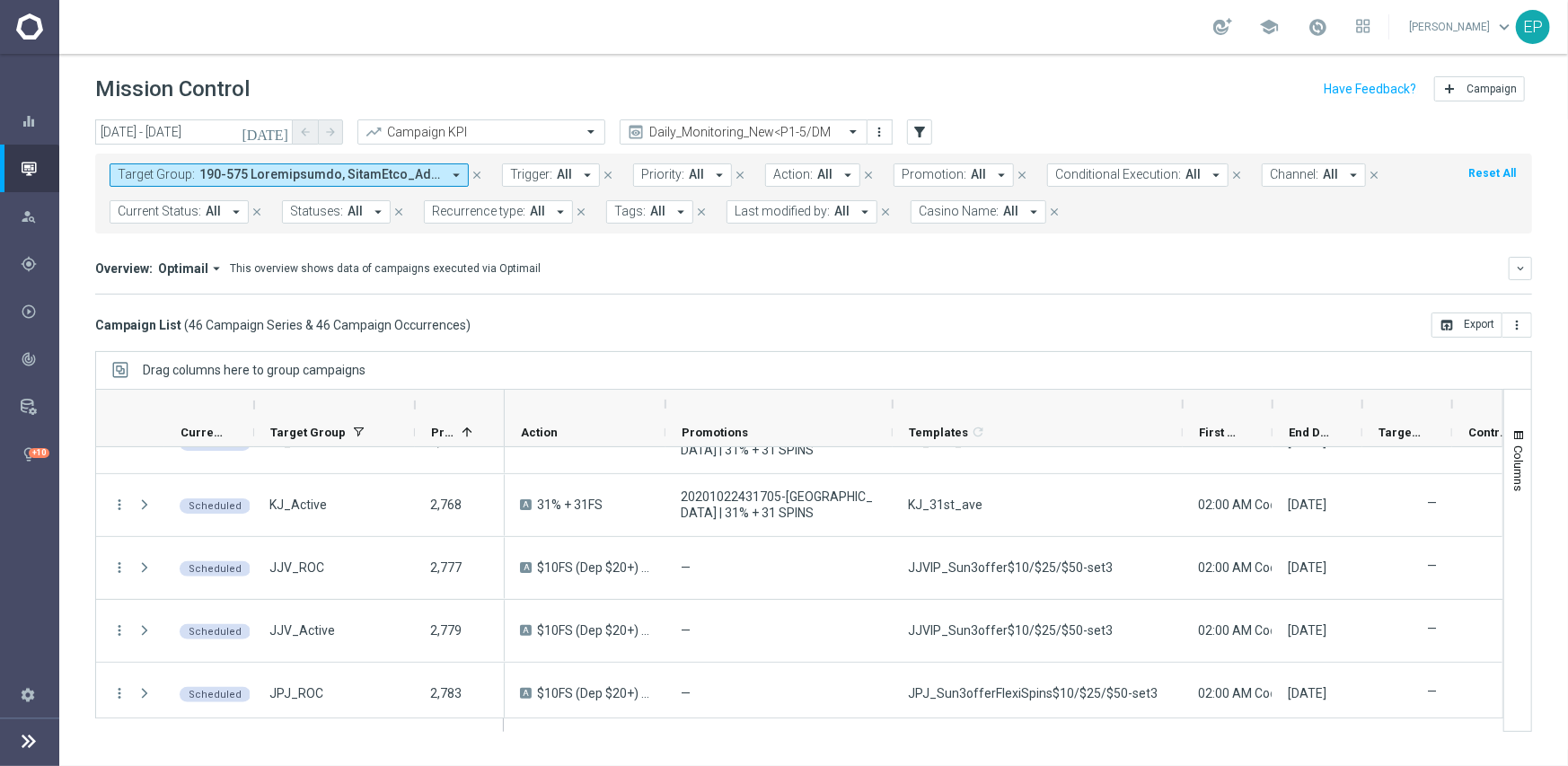
scroll to position [0, 0]
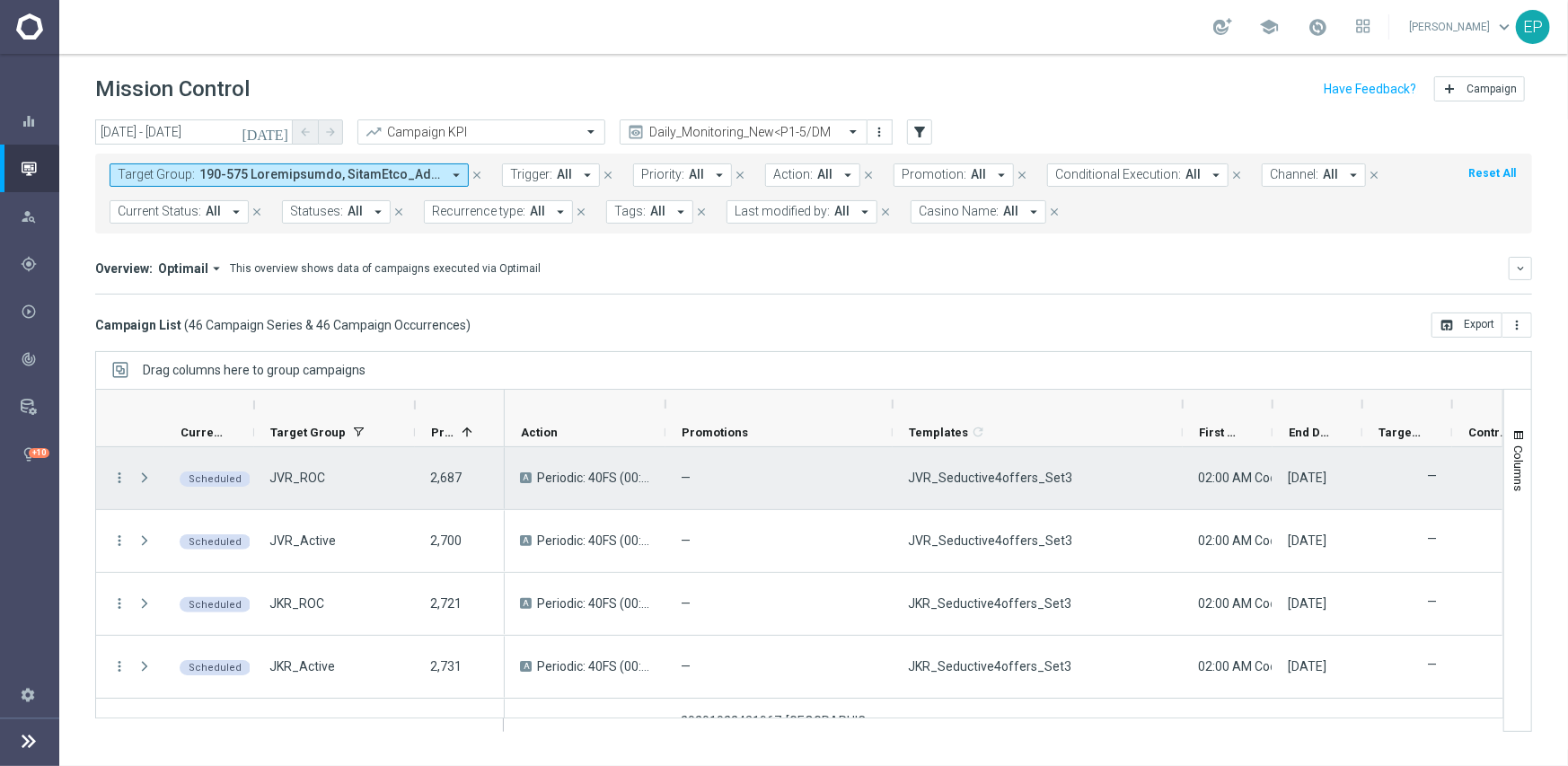
click at [1033, 479] on span "JVR_Seductive4offers_Set3" at bounding box center [990, 477] width 164 height 16
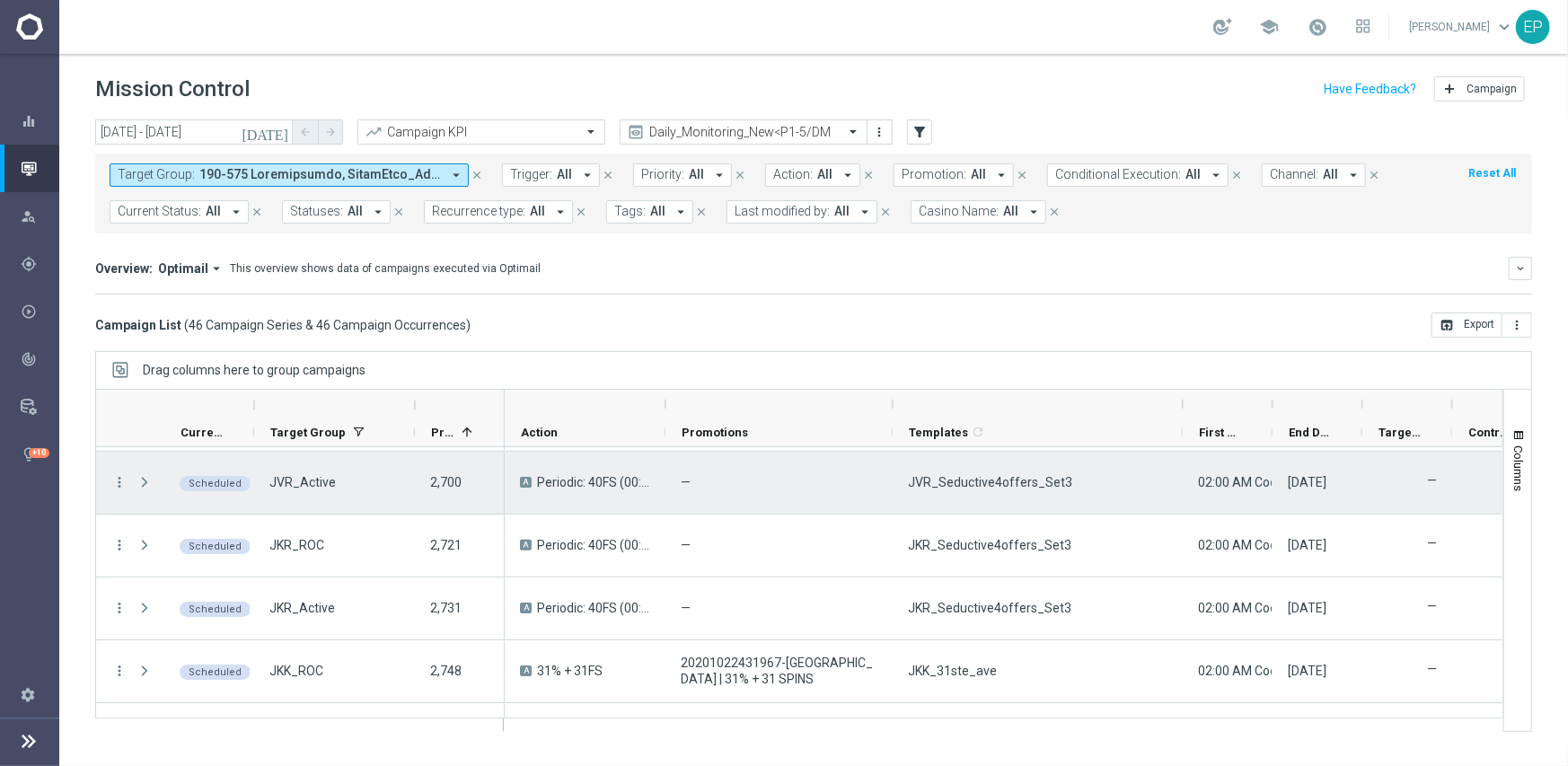
scroll to position [90, 0]
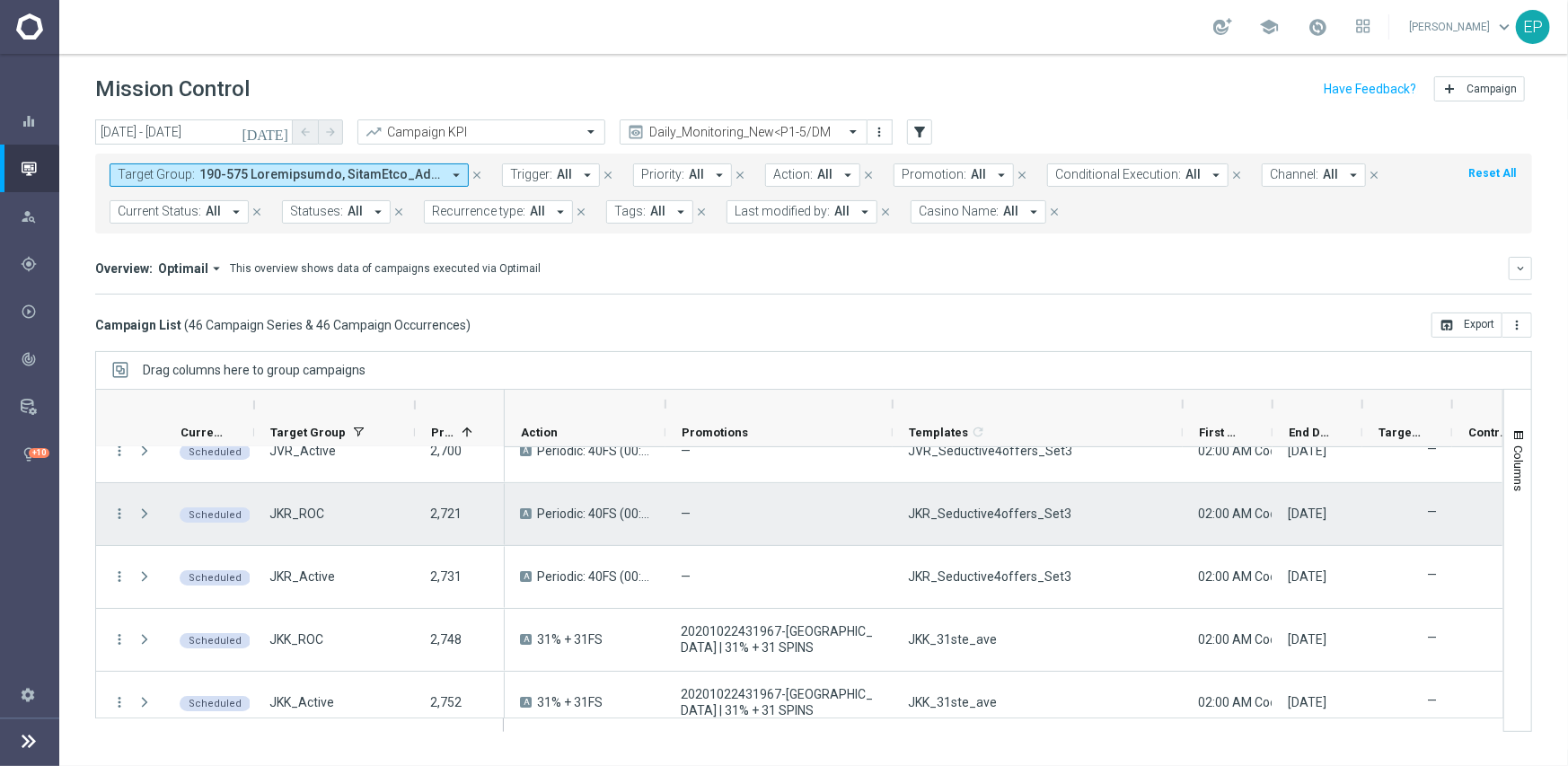
click at [1005, 515] on span "JKR_Seductive4offers_Set3" at bounding box center [990, 514] width 164 height 16
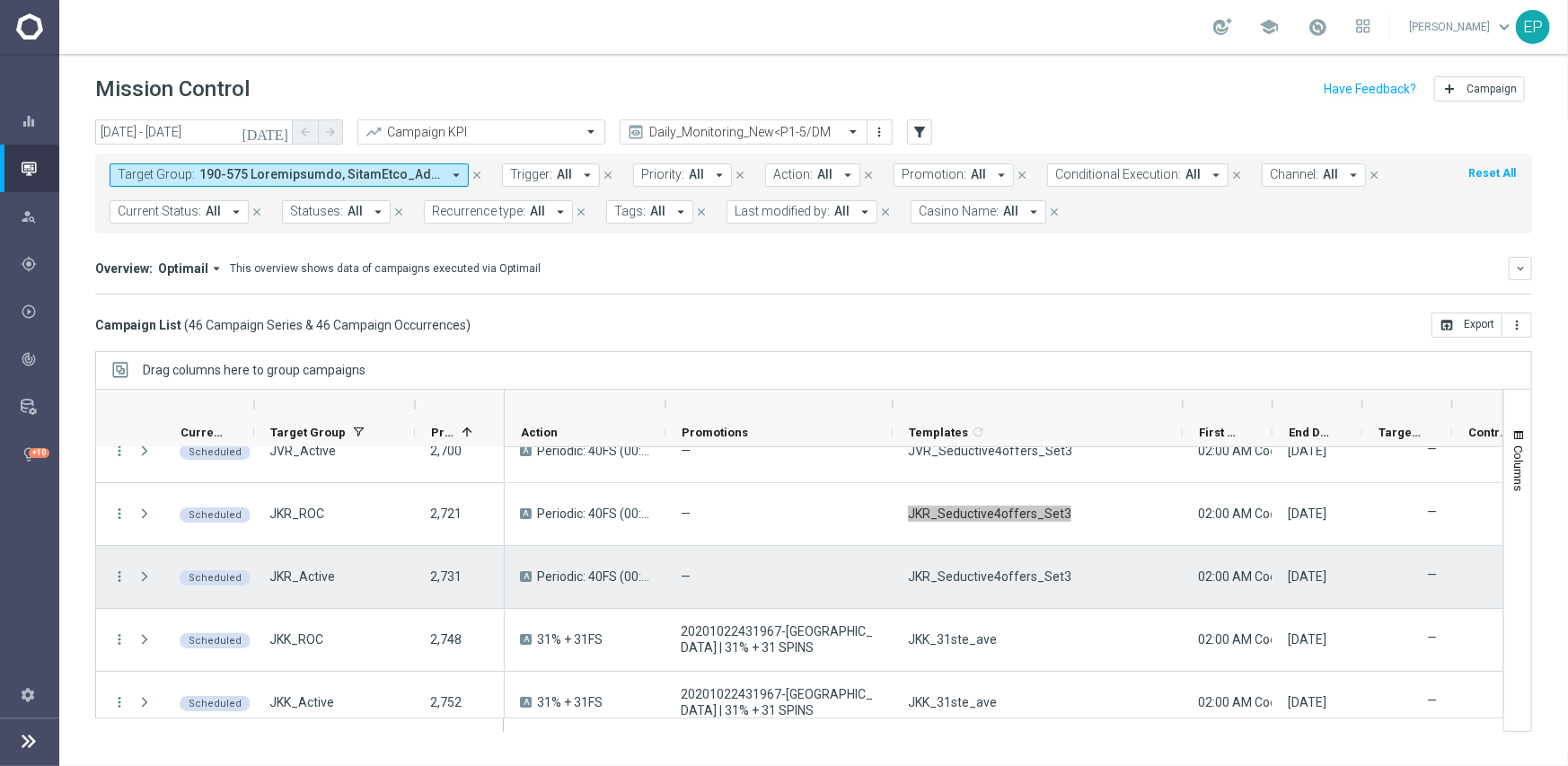
scroll to position [179, 0]
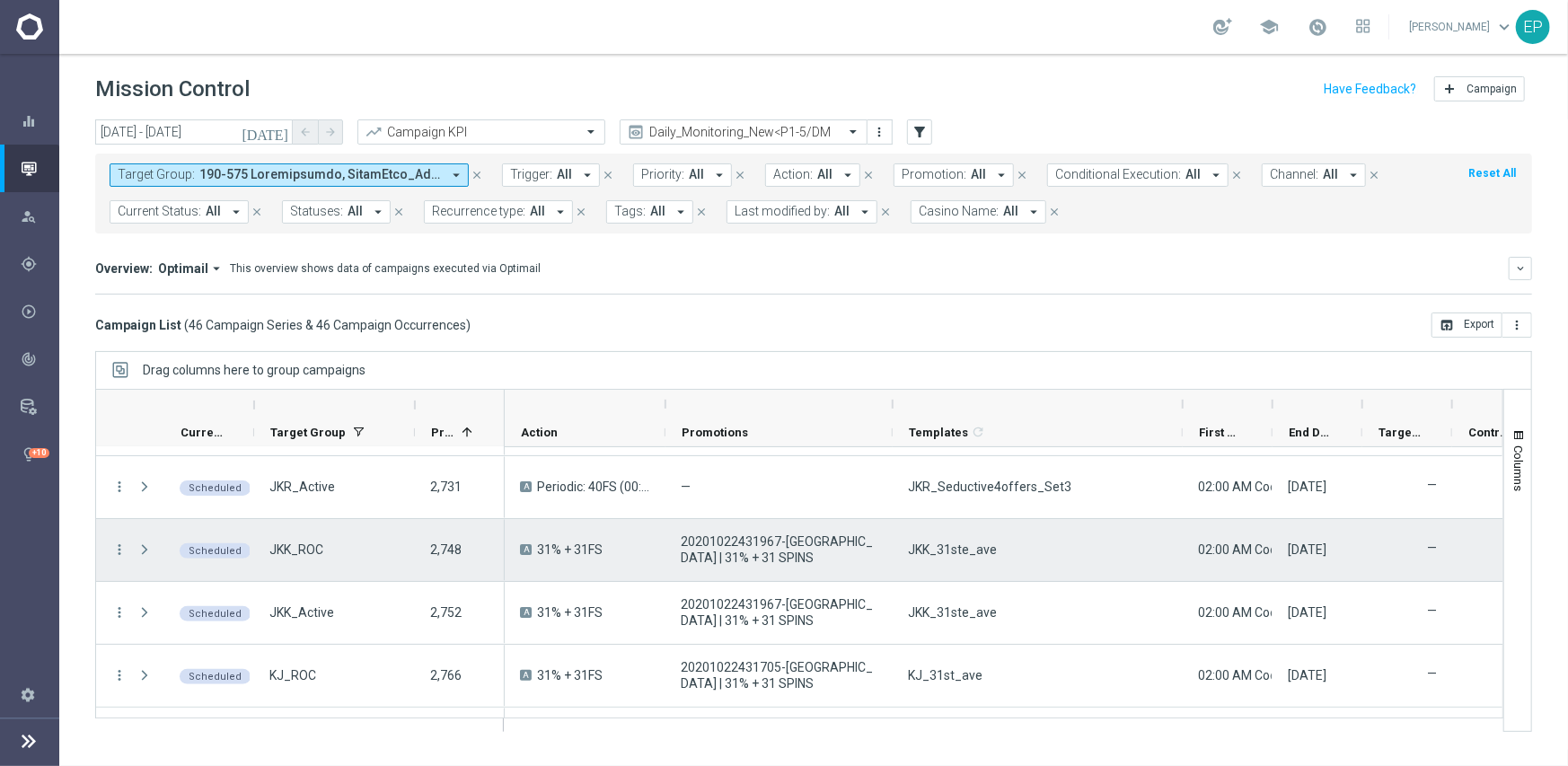
click at [952, 550] on span "JKK_31ste_ave" at bounding box center [952, 549] width 89 height 16
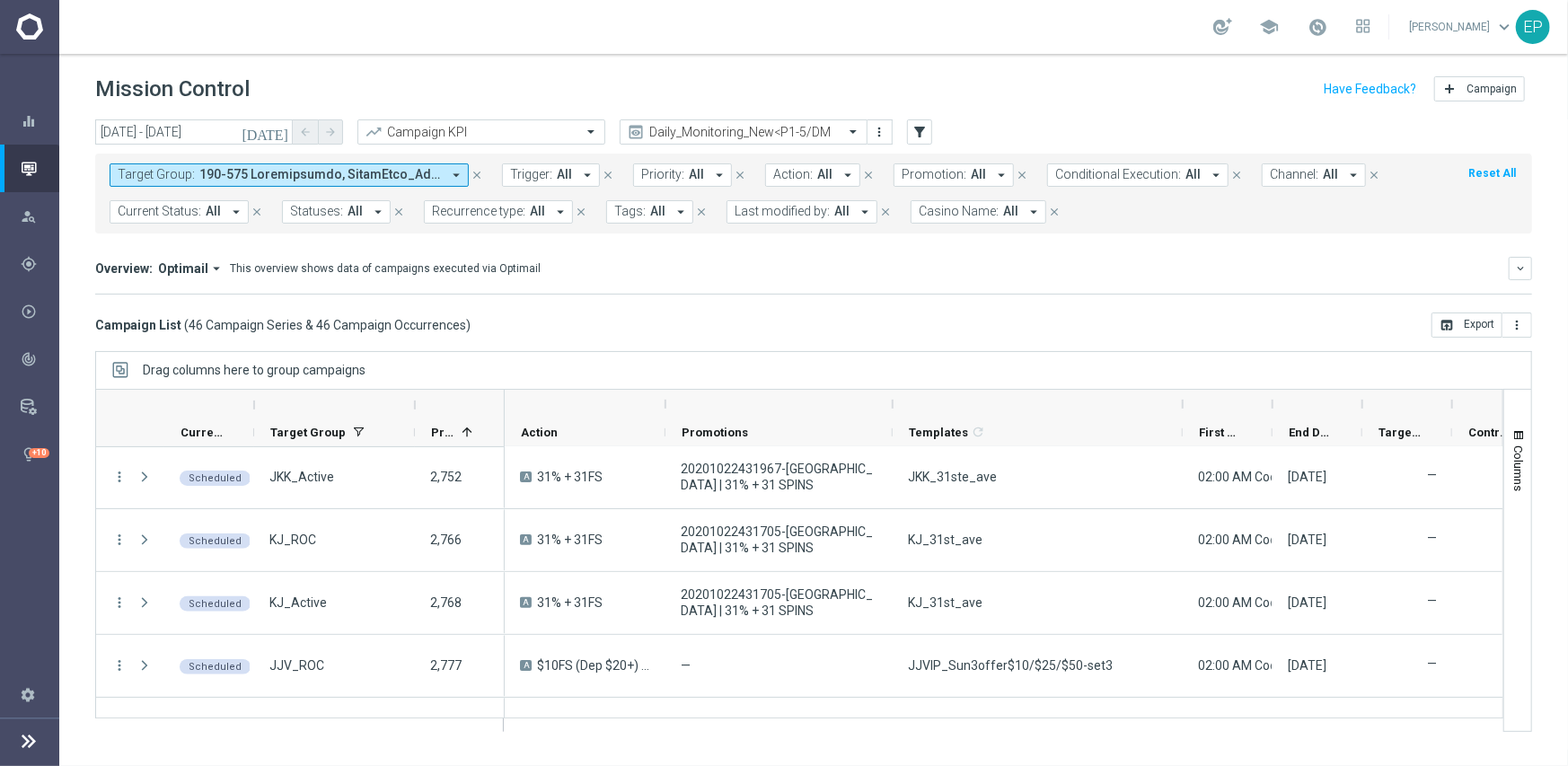
scroll to position [359, 0]
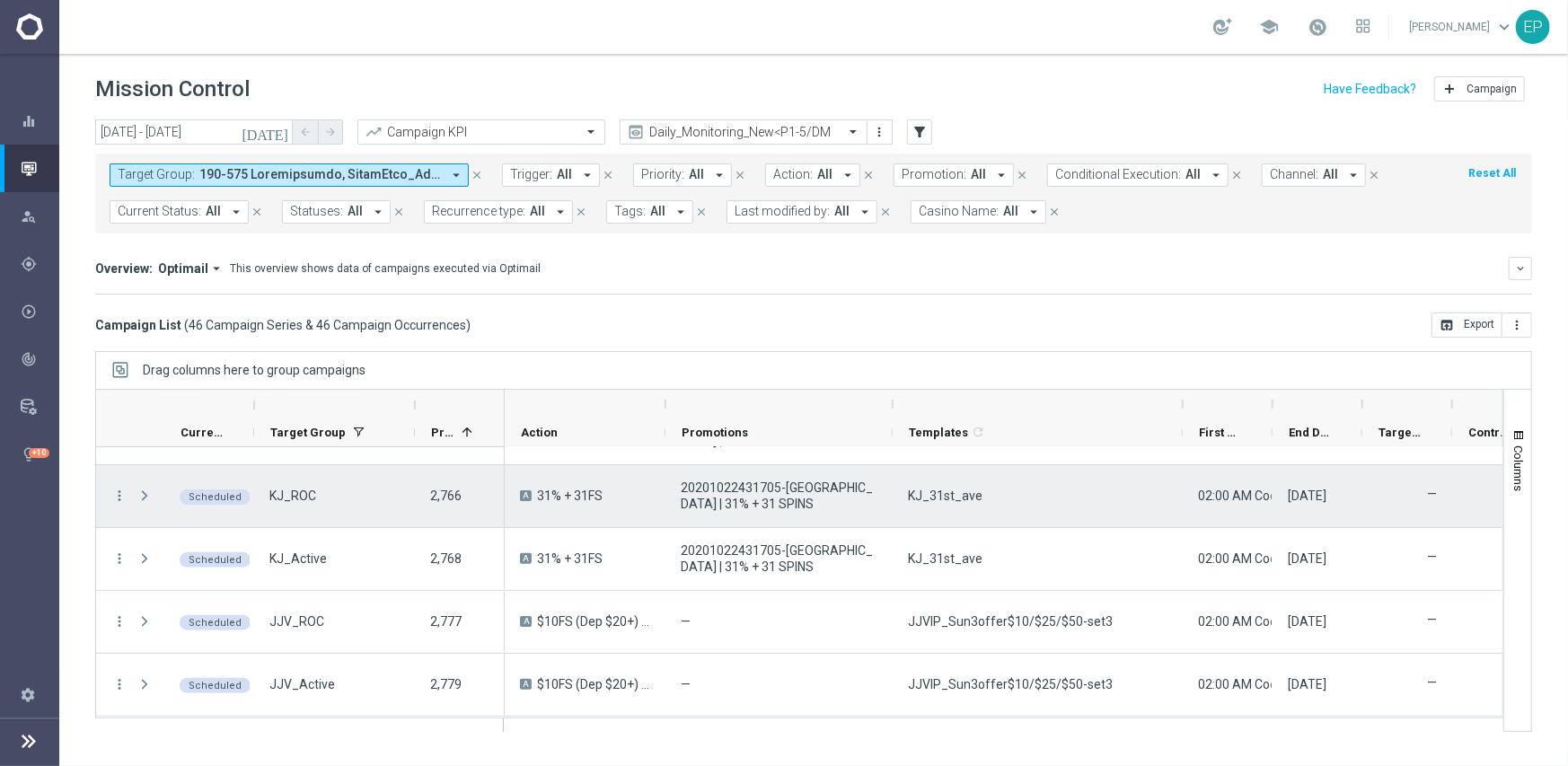
click at [931, 500] on span "KJ_31st_ave" at bounding box center [944, 495] width 74 height 16
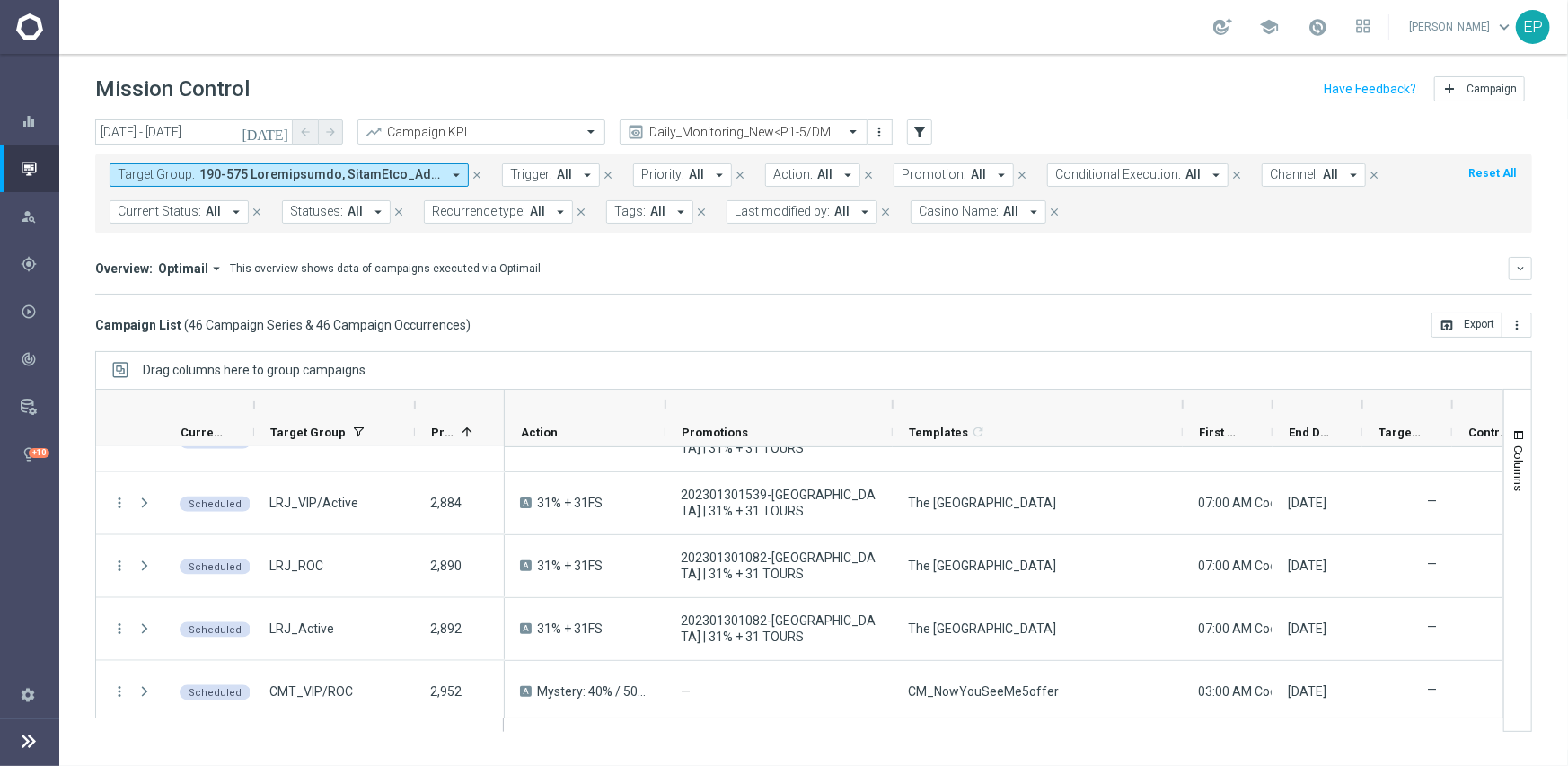
scroll to position [1526, 0]
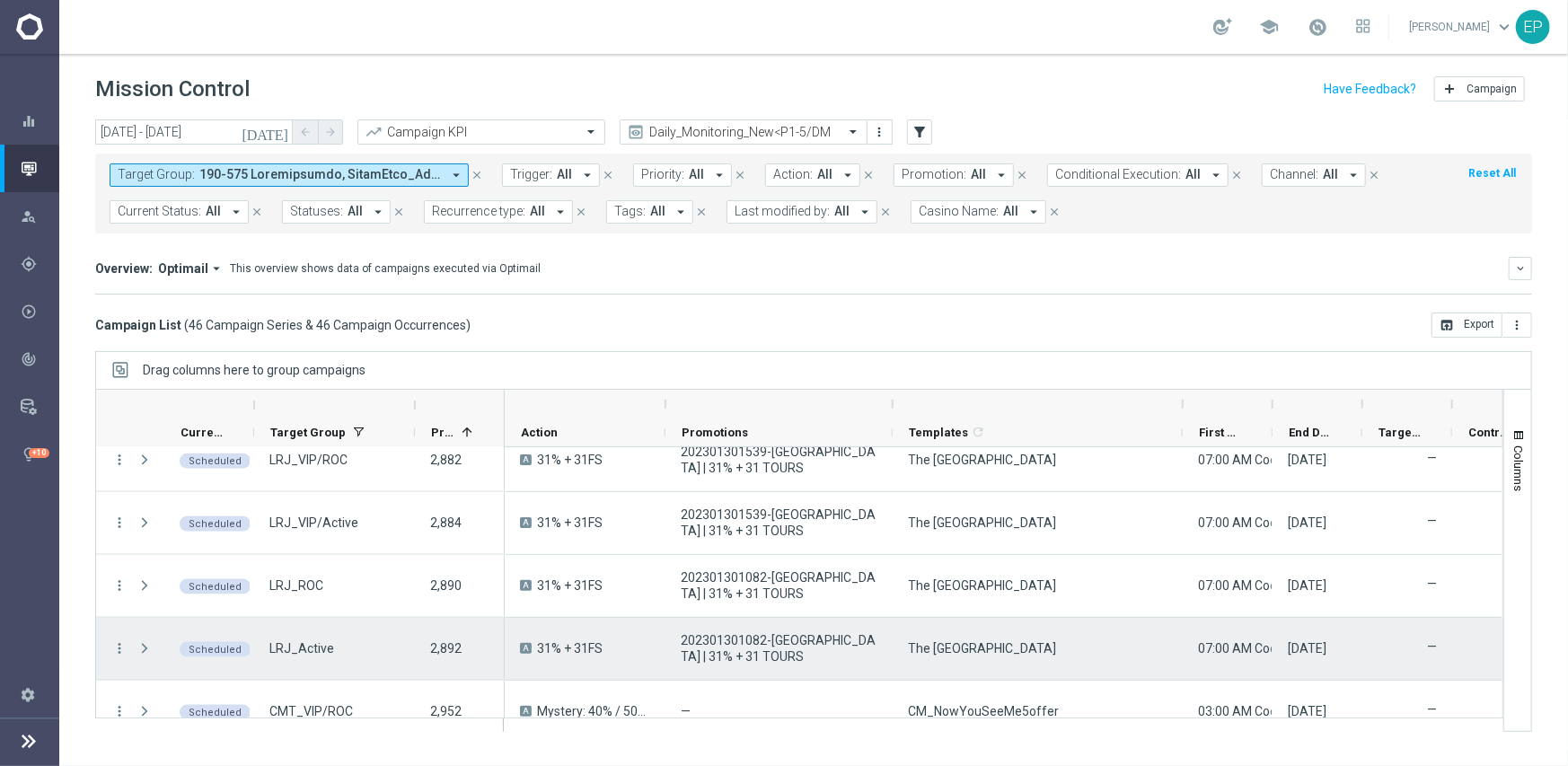
click at [1006, 648] on div "The 31st Avenue" at bounding box center [1037, 648] width 290 height 62
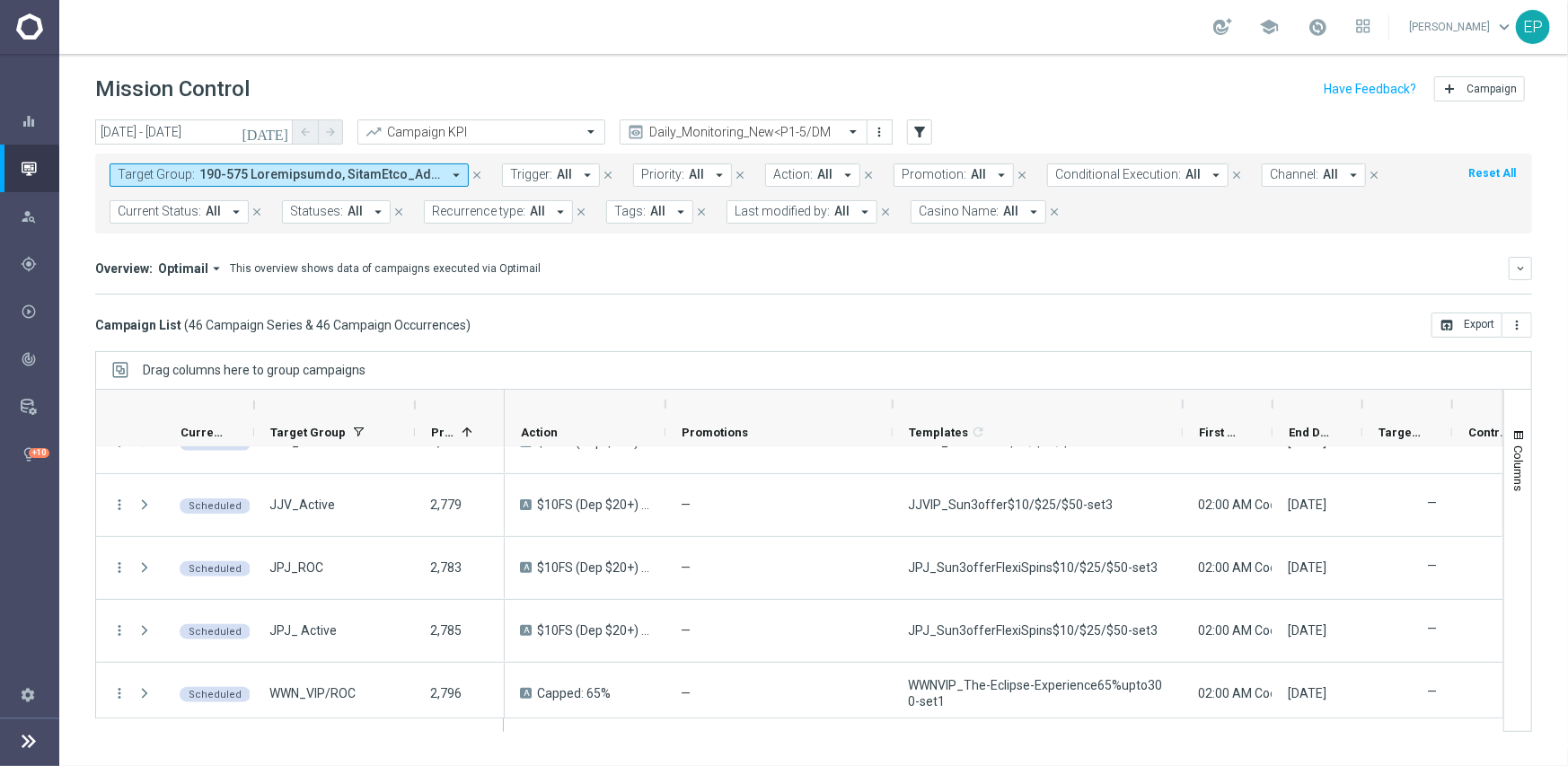
scroll to position [449, 0]
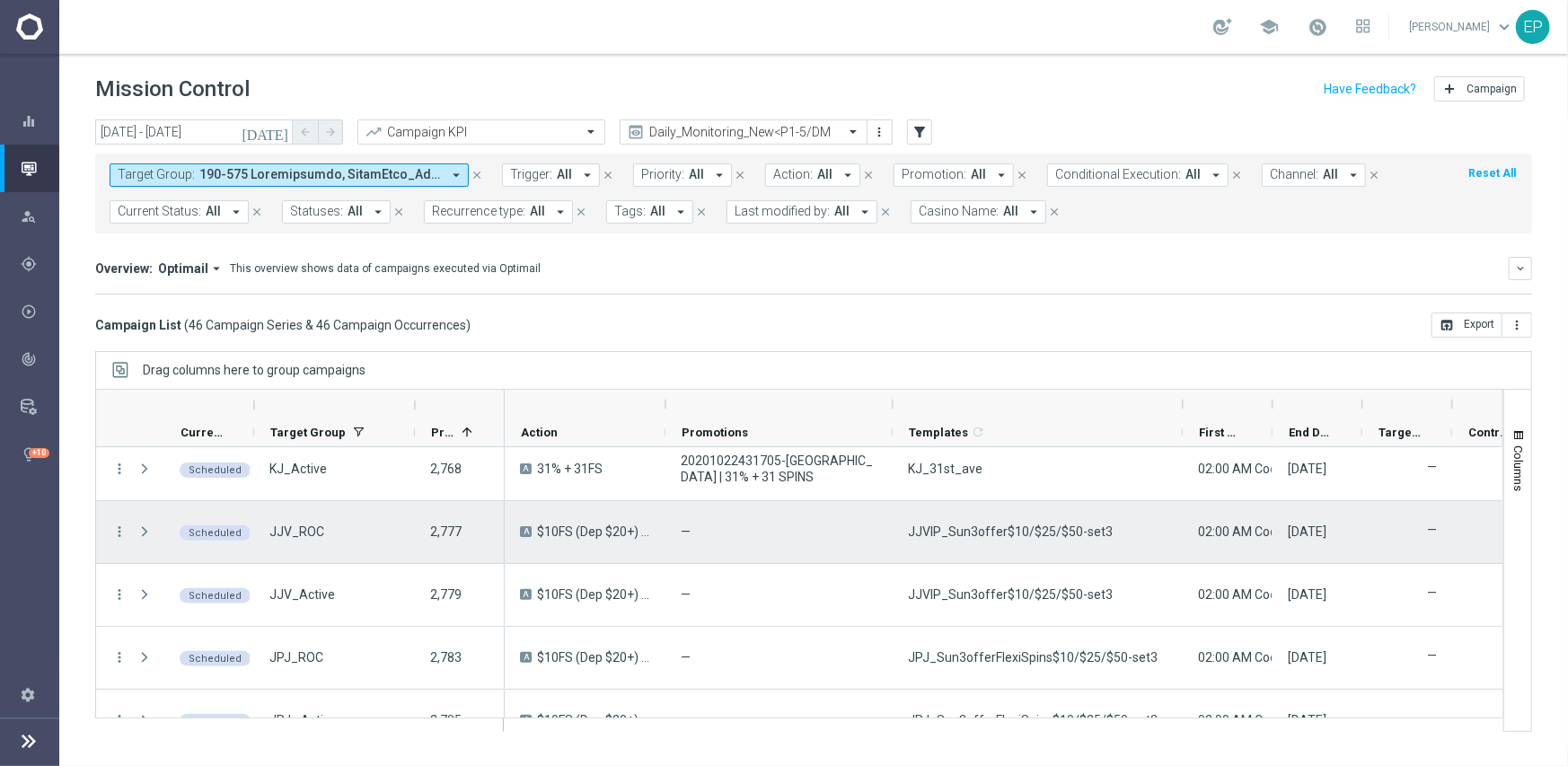
click at [994, 527] on span "JJVIP_Sun3offer$10/$25/$50-set3" at bounding box center [1010, 531] width 204 height 16
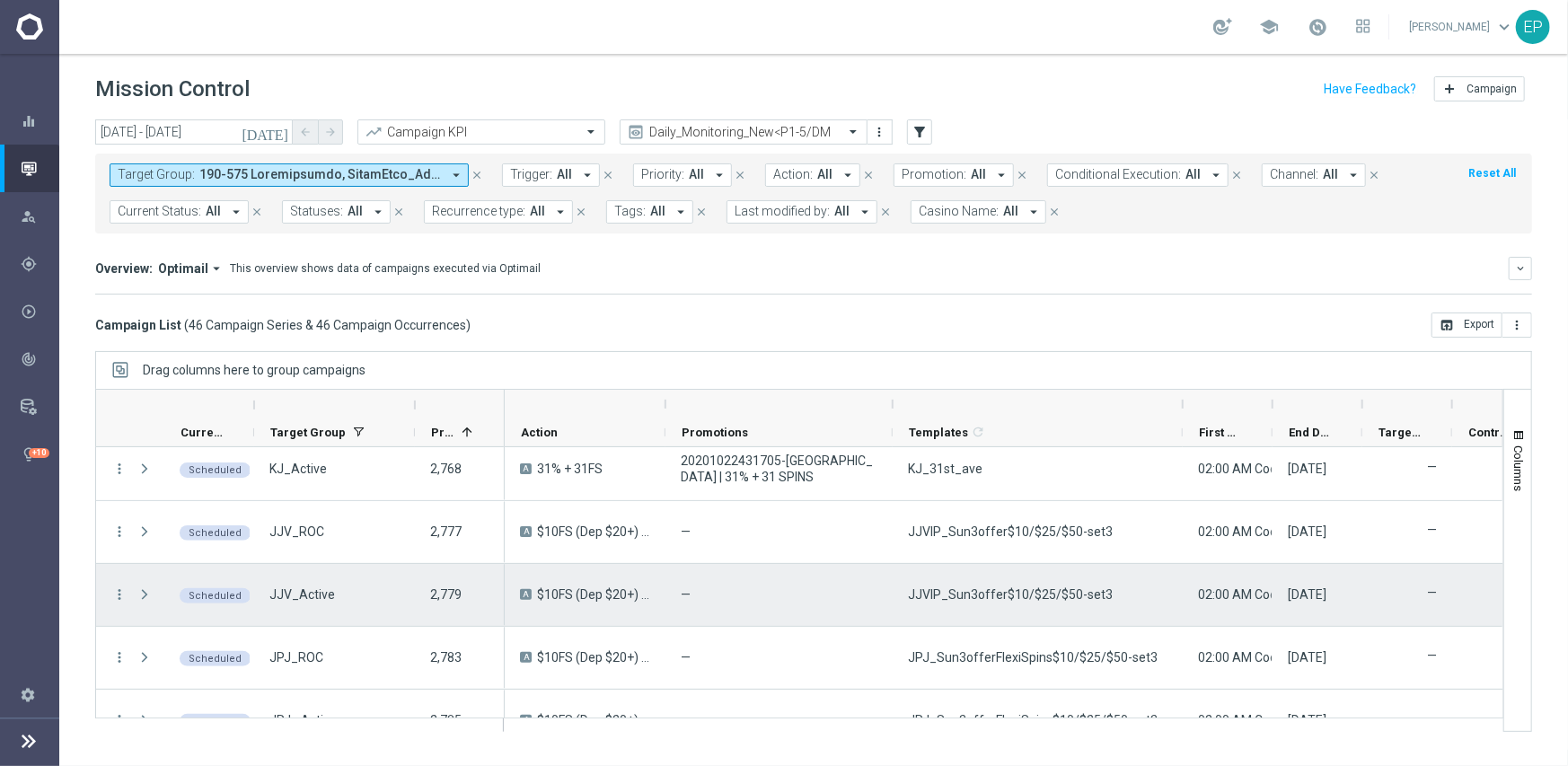
click at [1047, 594] on span "JJVIP_Sun3offer$10/$25/$50-set3" at bounding box center [1010, 594] width 204 height 16
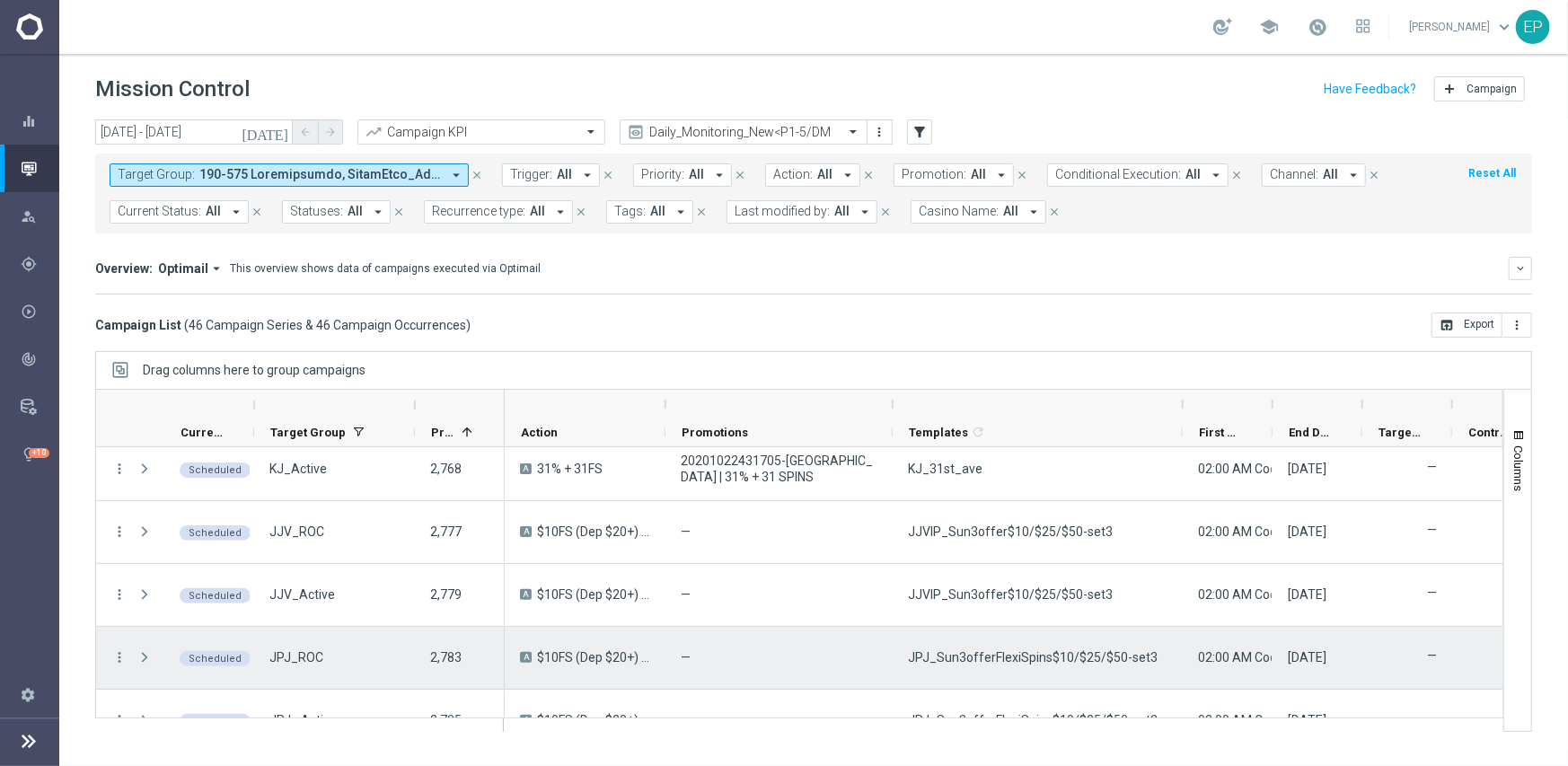
scroll to position [539, 0]
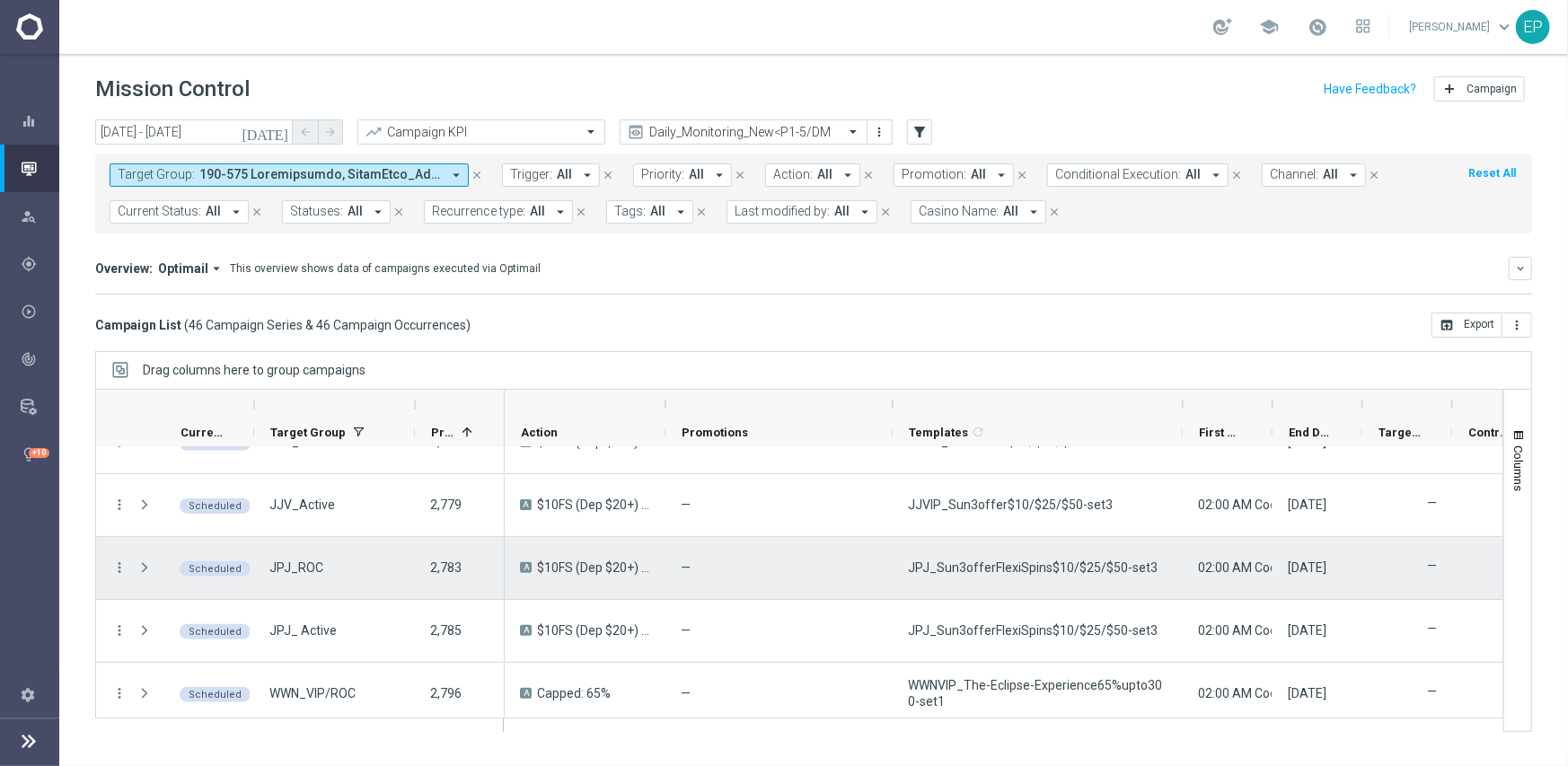
click at [1048, 569] on span "JPJ_Sun3offerFlexiSpins$10/$25/$50-set3" at bounding box center [1032, 567] width 250 height 16
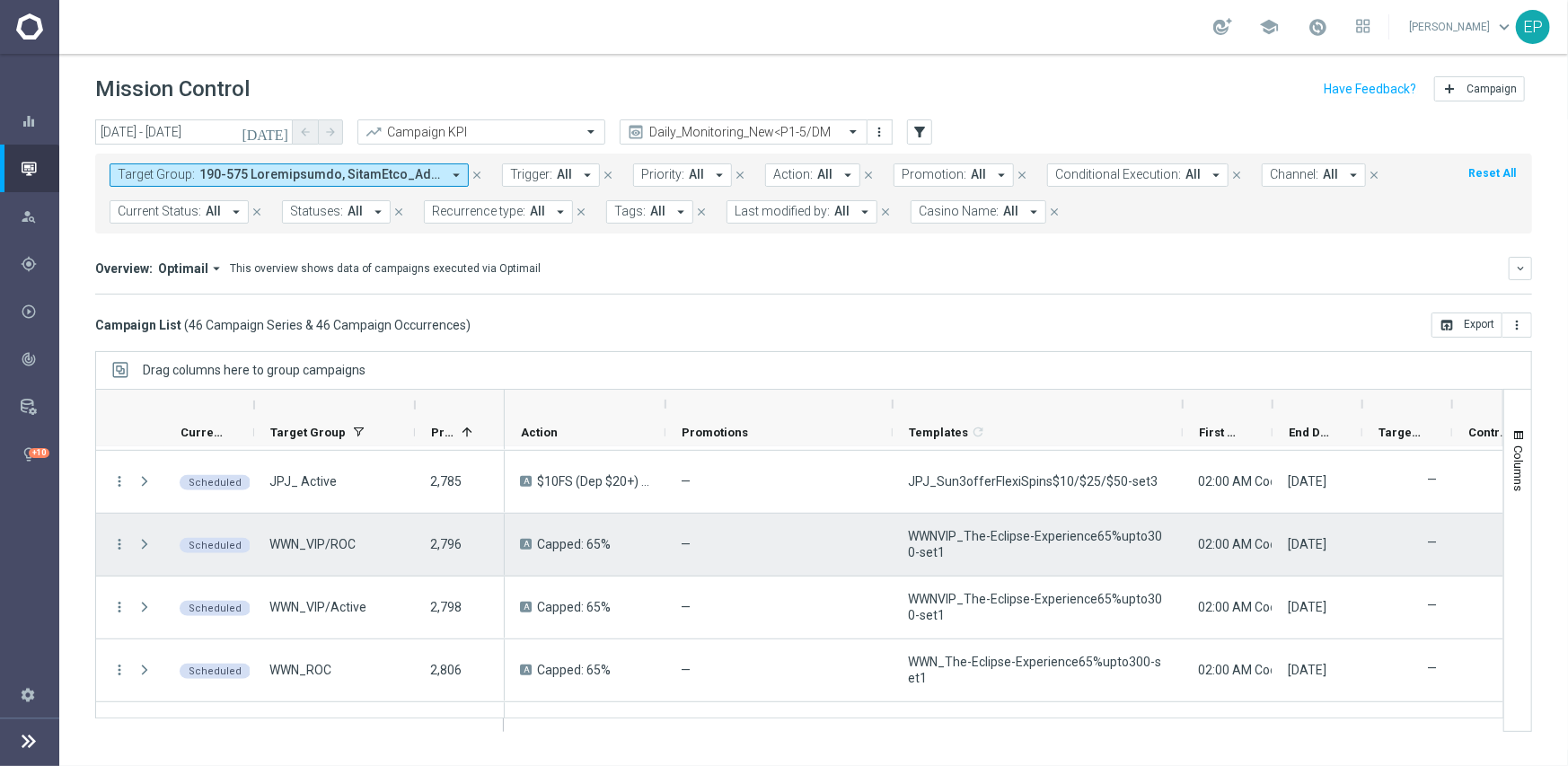
scroll to position [718, 0]
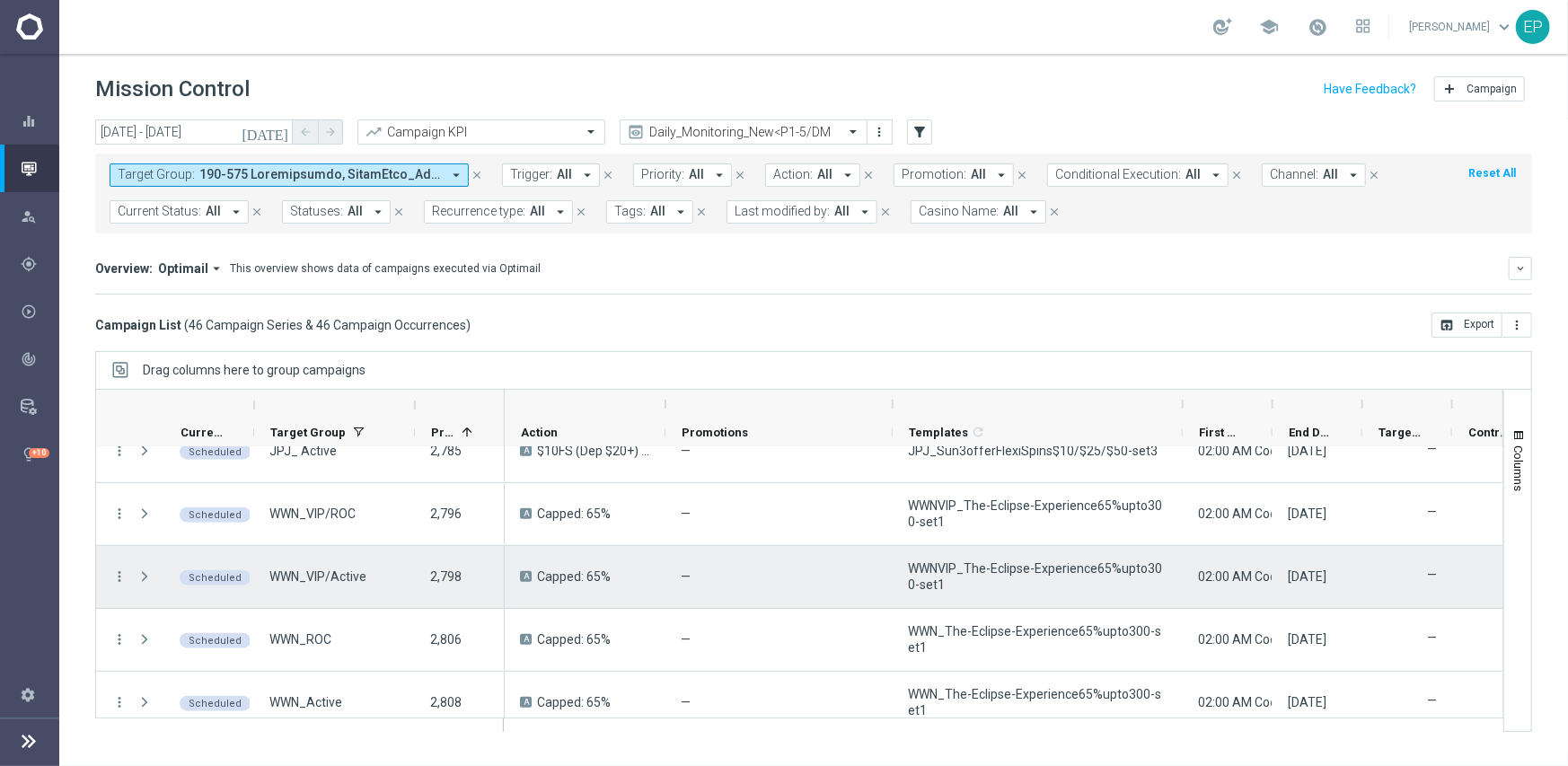
click at [1032, 571] on span "WWNVIP_The-Eclipse-Experience65%upto300-set1" at bounding box center [1037, 576] width 259 height 33
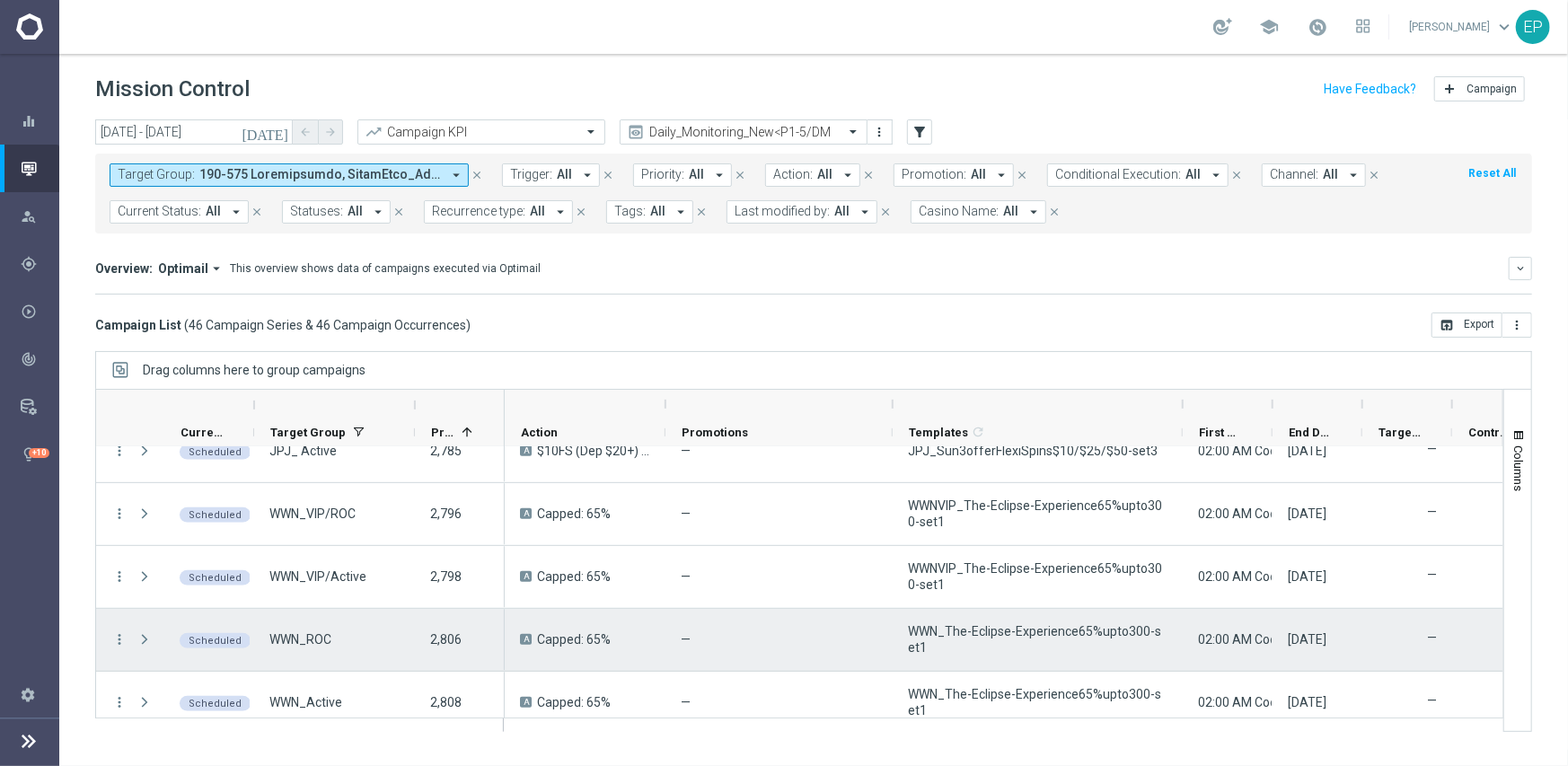
click at [1023, 630] on span "WWN_The-Eclipse-Experience65%upto300-set1" at bounding box center [1037, 640] width 259 height 33
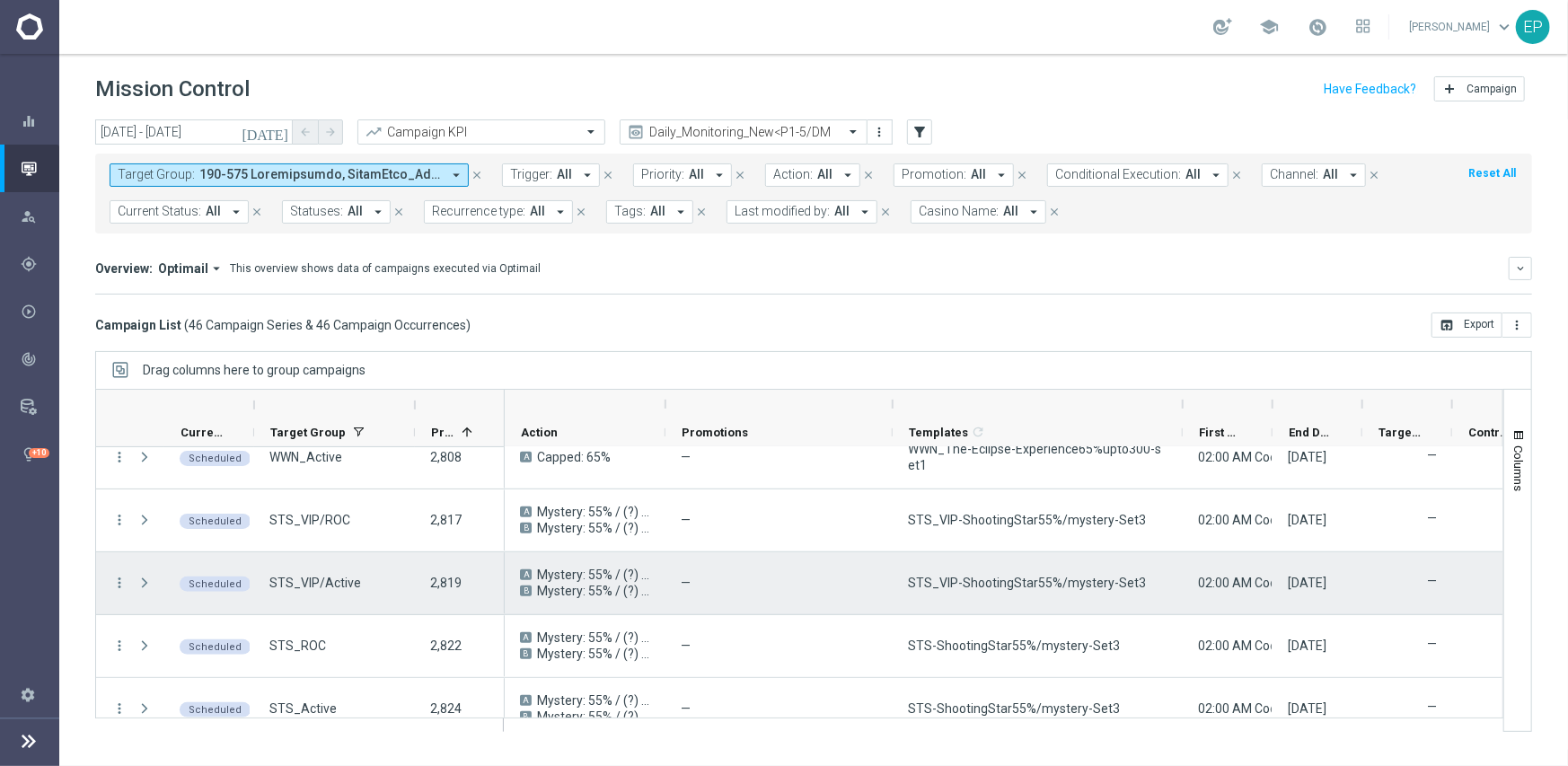
scroll to position [988, 0]
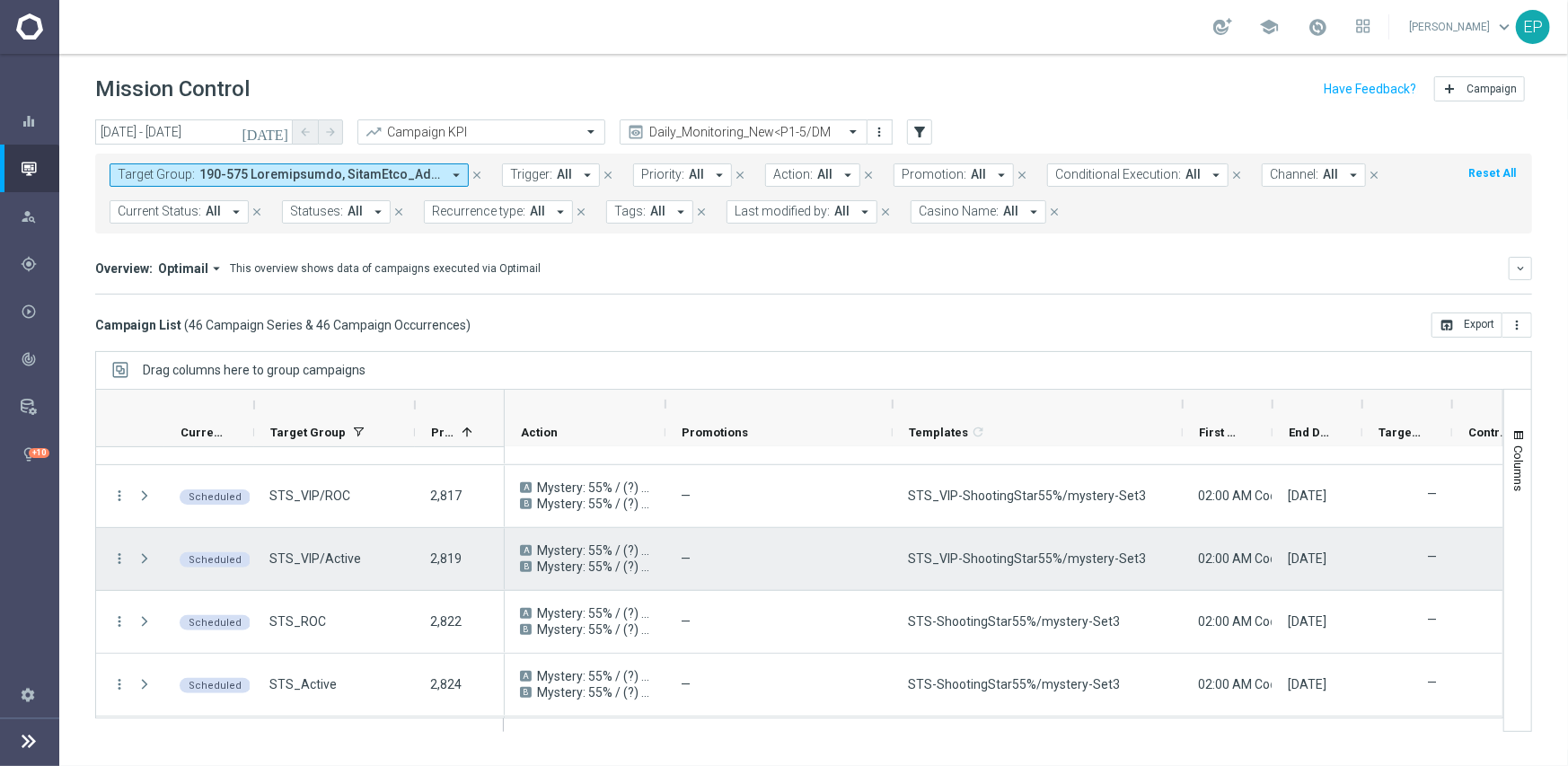
click at [1058, 558] on span "STS_VIP-ShootingStar55%/mystery-Set3" at bounding box center [1026, 558] width 238 height 16
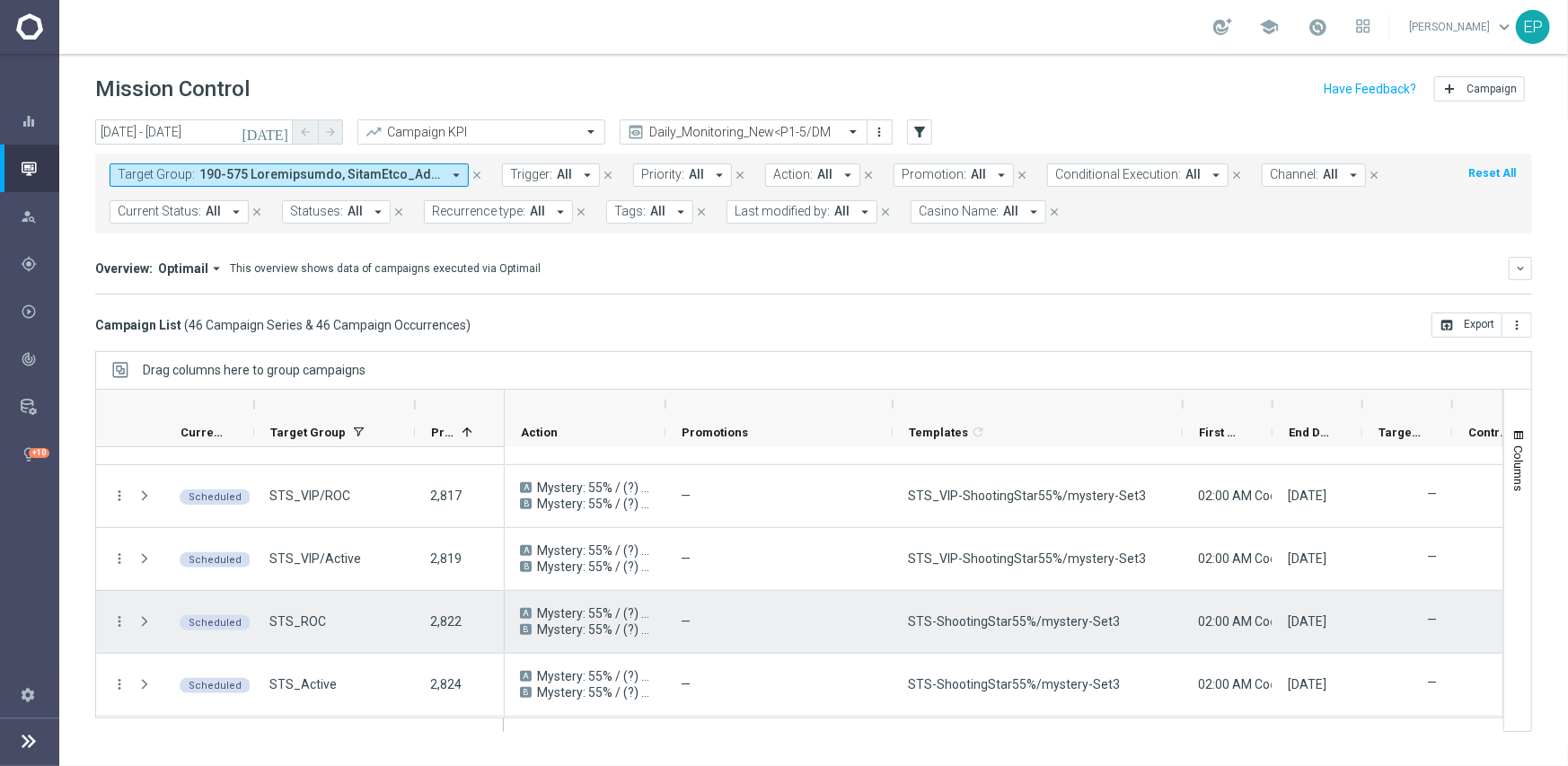
click at [1050, 621] on span "STS-ShootingStar55%/mystery-Set3" at bounding box center [1014, 621] width 212 height 16
click at [1050, 622] on span "STS-ShootingStar55%/mystery-Set3" at bounding box center [1014, 621] width 212 height 16
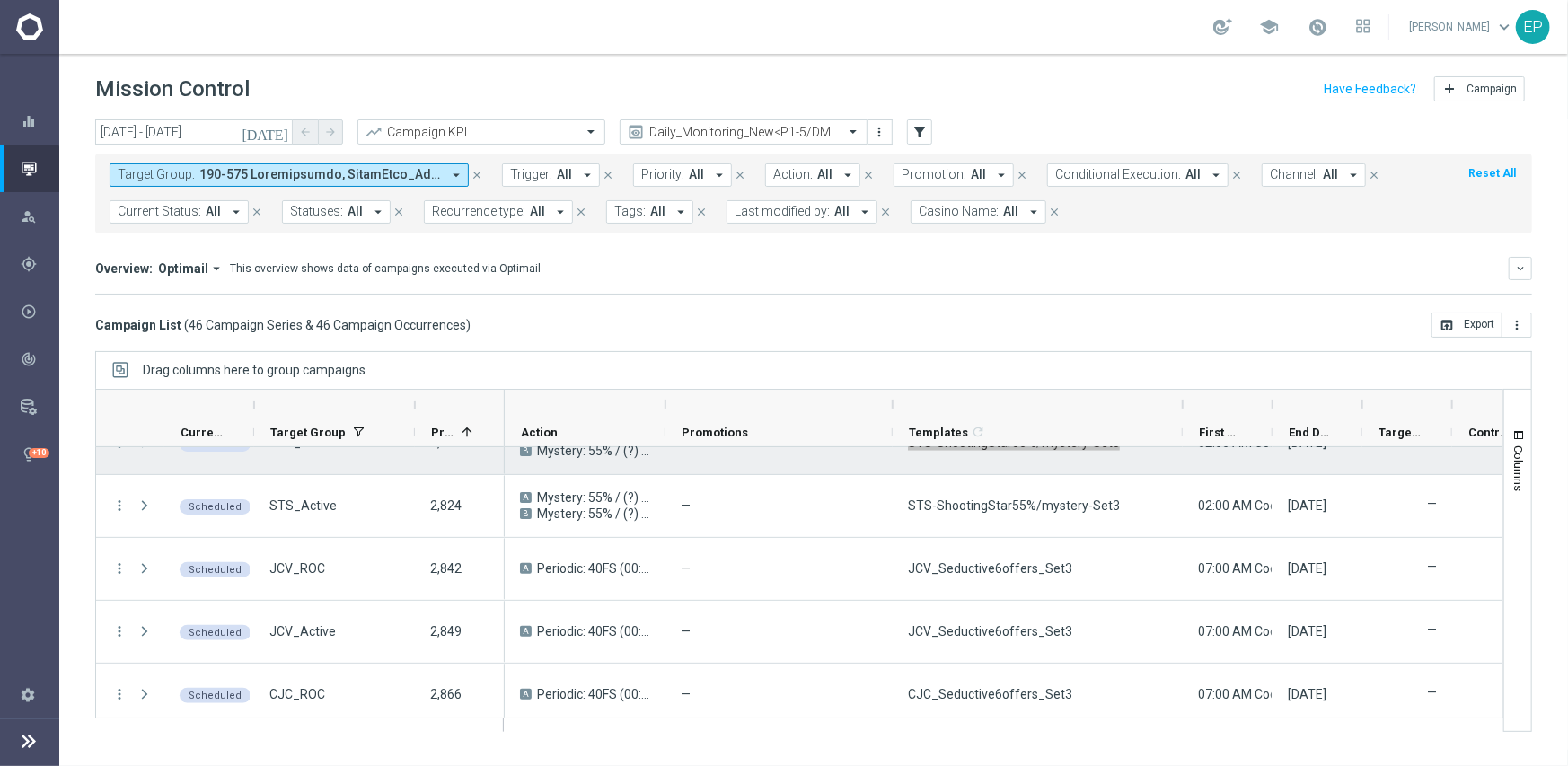
scroll to position [1167, 0]
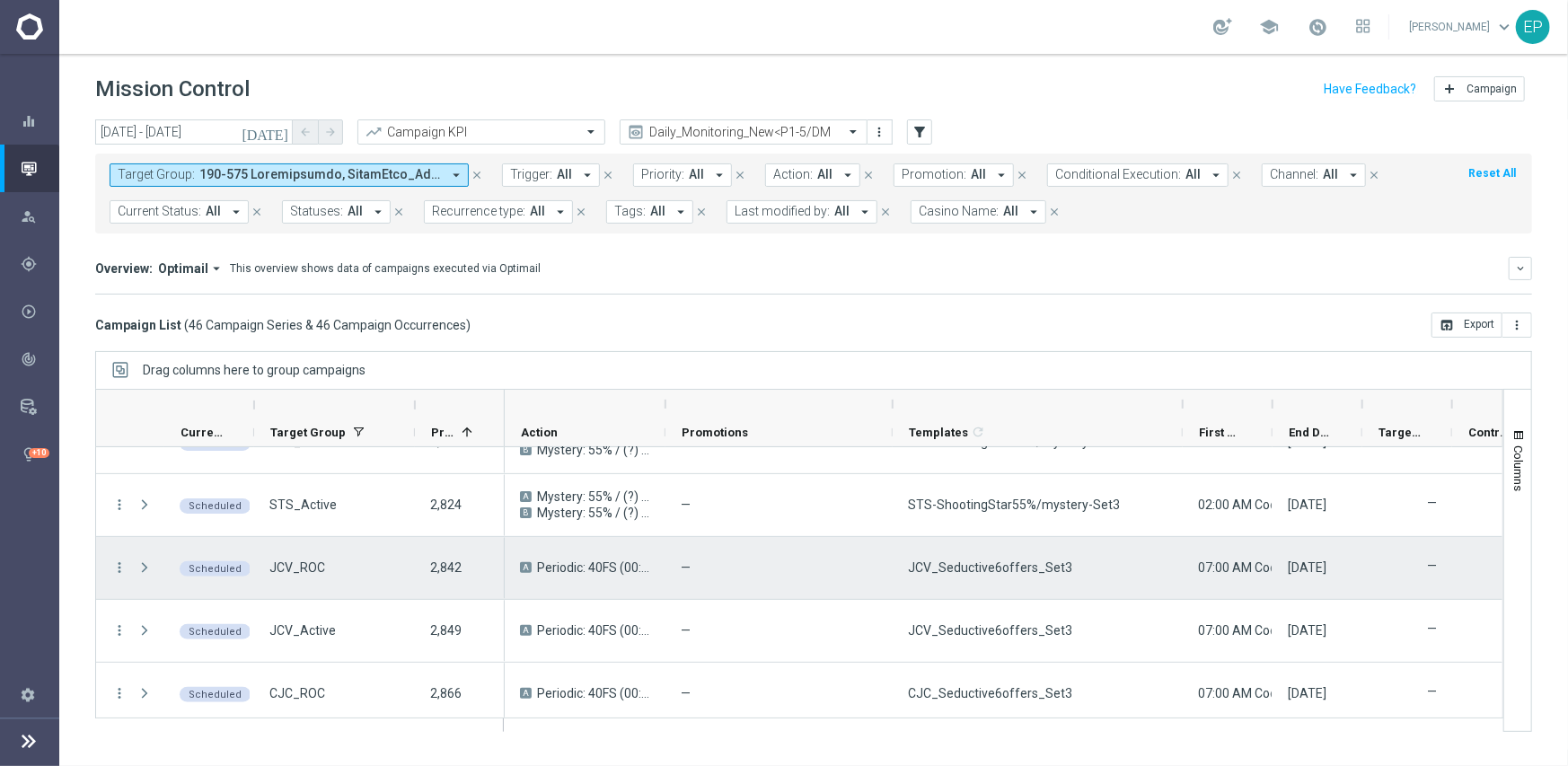
click at [993, 571] on span "JCV_Seductive6offers_Set3" at bounding box center [990, 567] width 164 height 16
click at [992, 571] on span "JCV_Seductive6offers_Set3" at bounding box center [990, 567] width 164 height 16
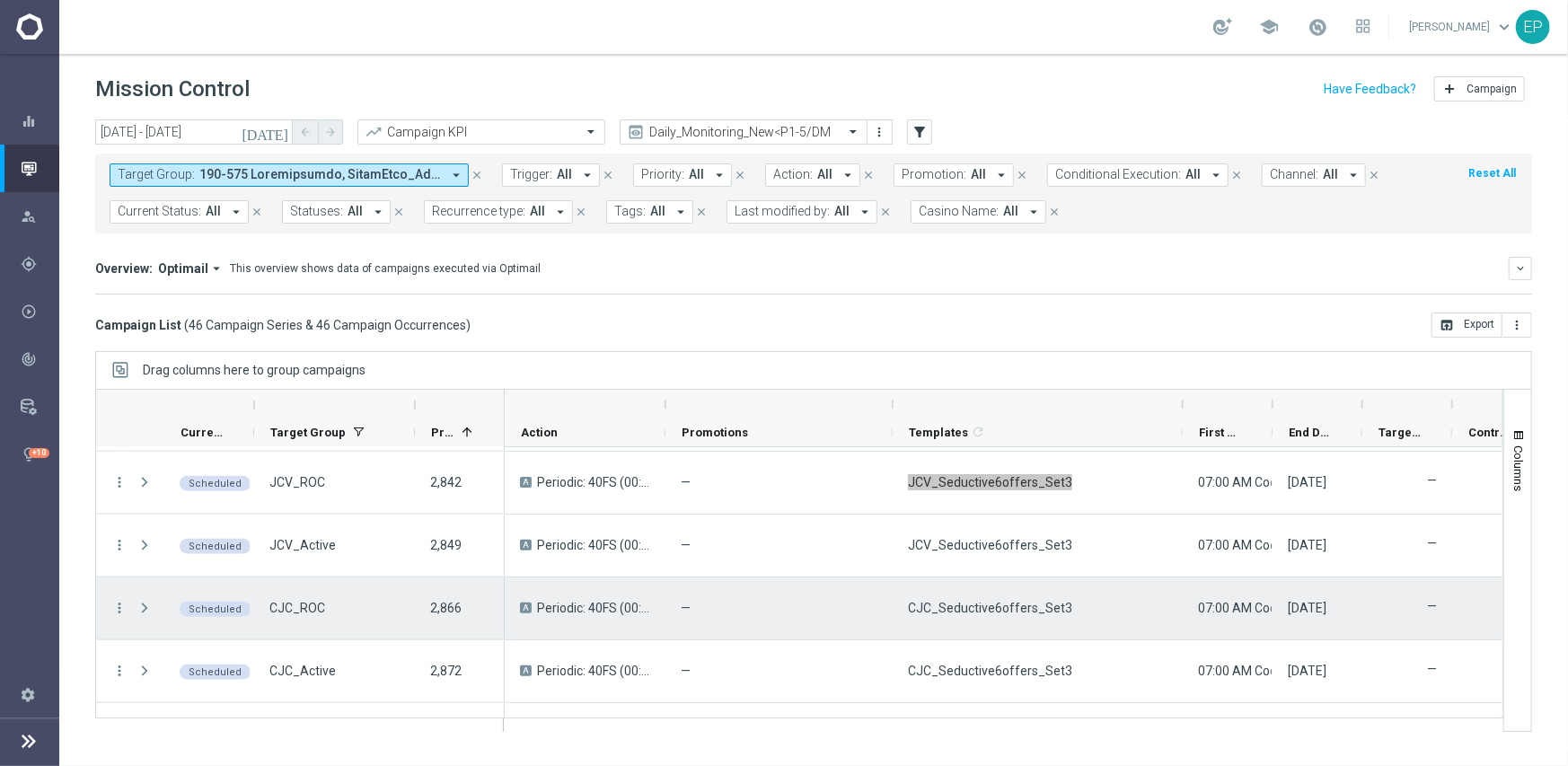
scroll to position [1256, 0]
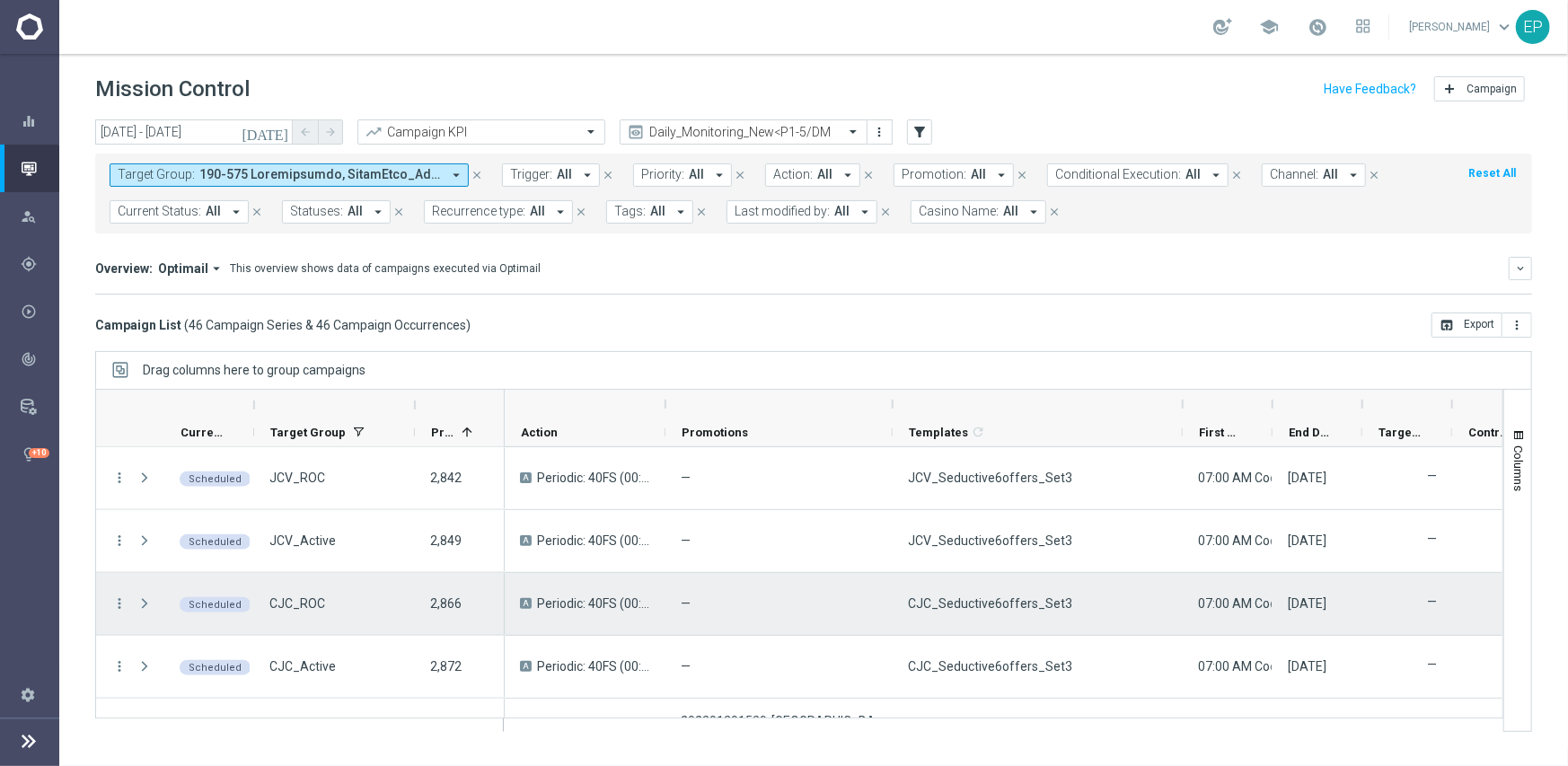
click at [997, 604] on span "CJC_Seductive6offers_Set3" at bounding box center [990, 603] width 164 height 16
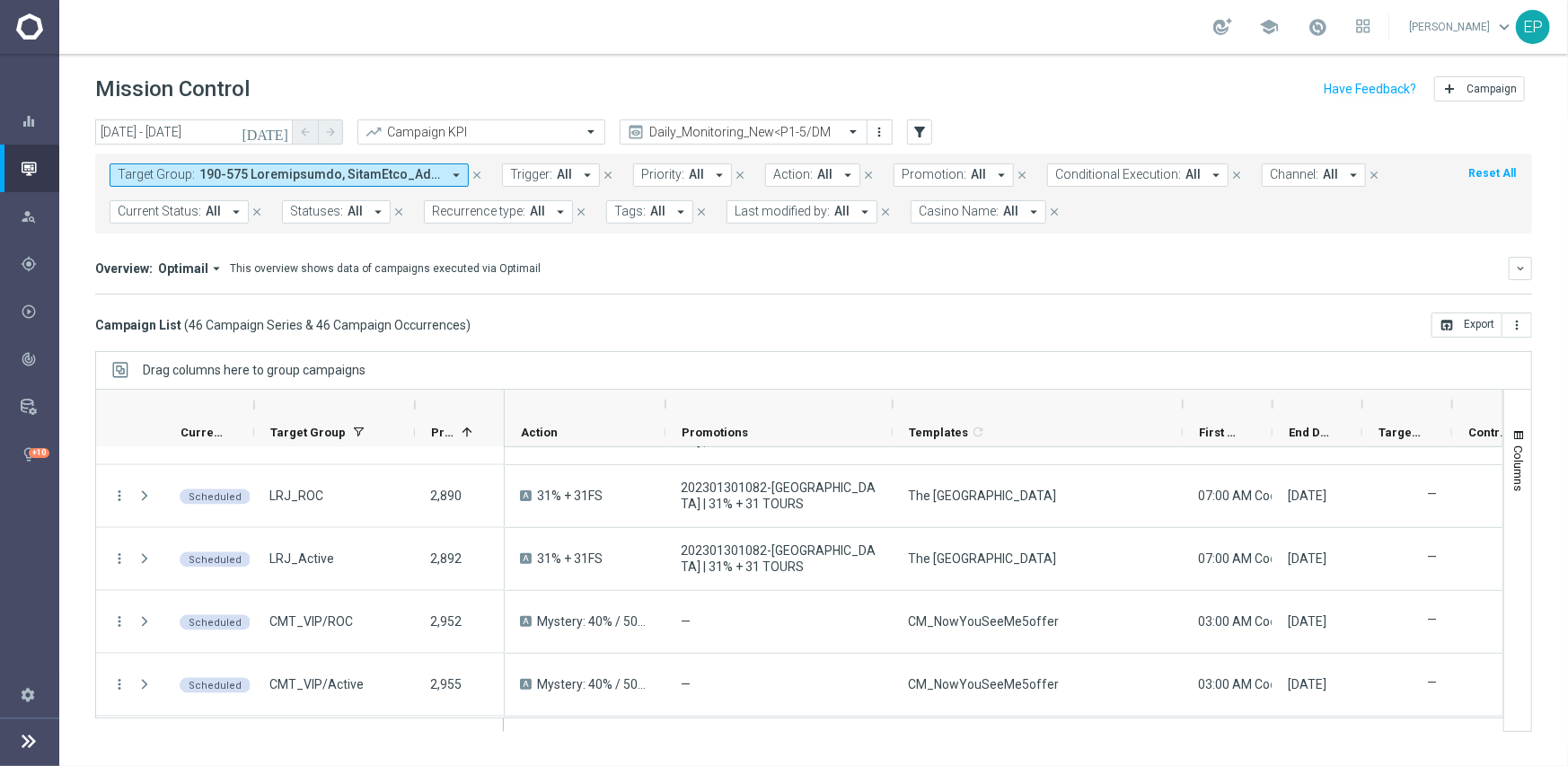
scroll to position [1705, 0]
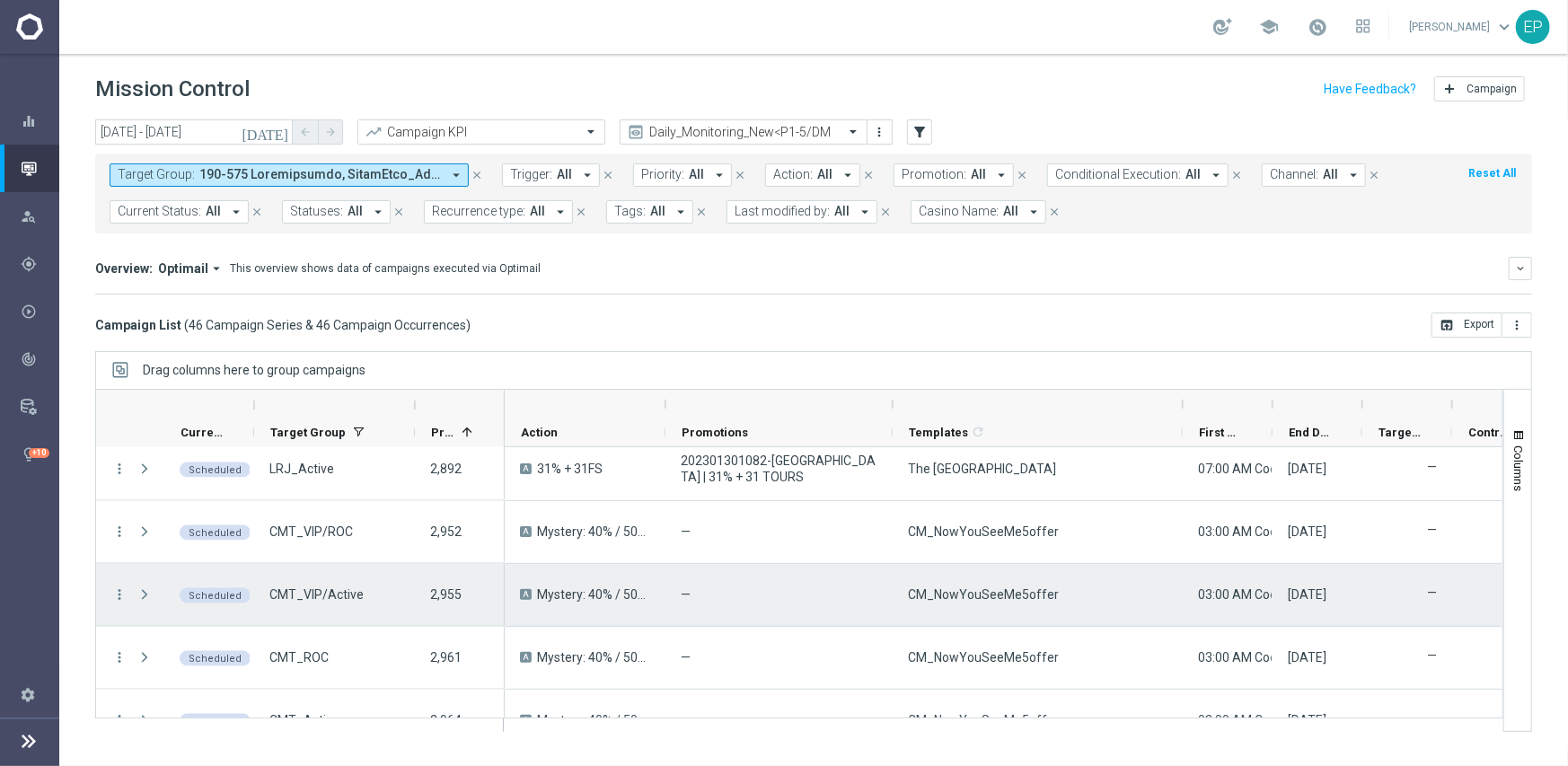
click at [1040, 594] on span "CM_NowYouSeeMe5offer" at bounding box center [983, 594] width 151 height 16
click at [981, 613] on div "CM_NowYouSeeMe5offer" at bounding box center [1037, 594] width 290 height 62
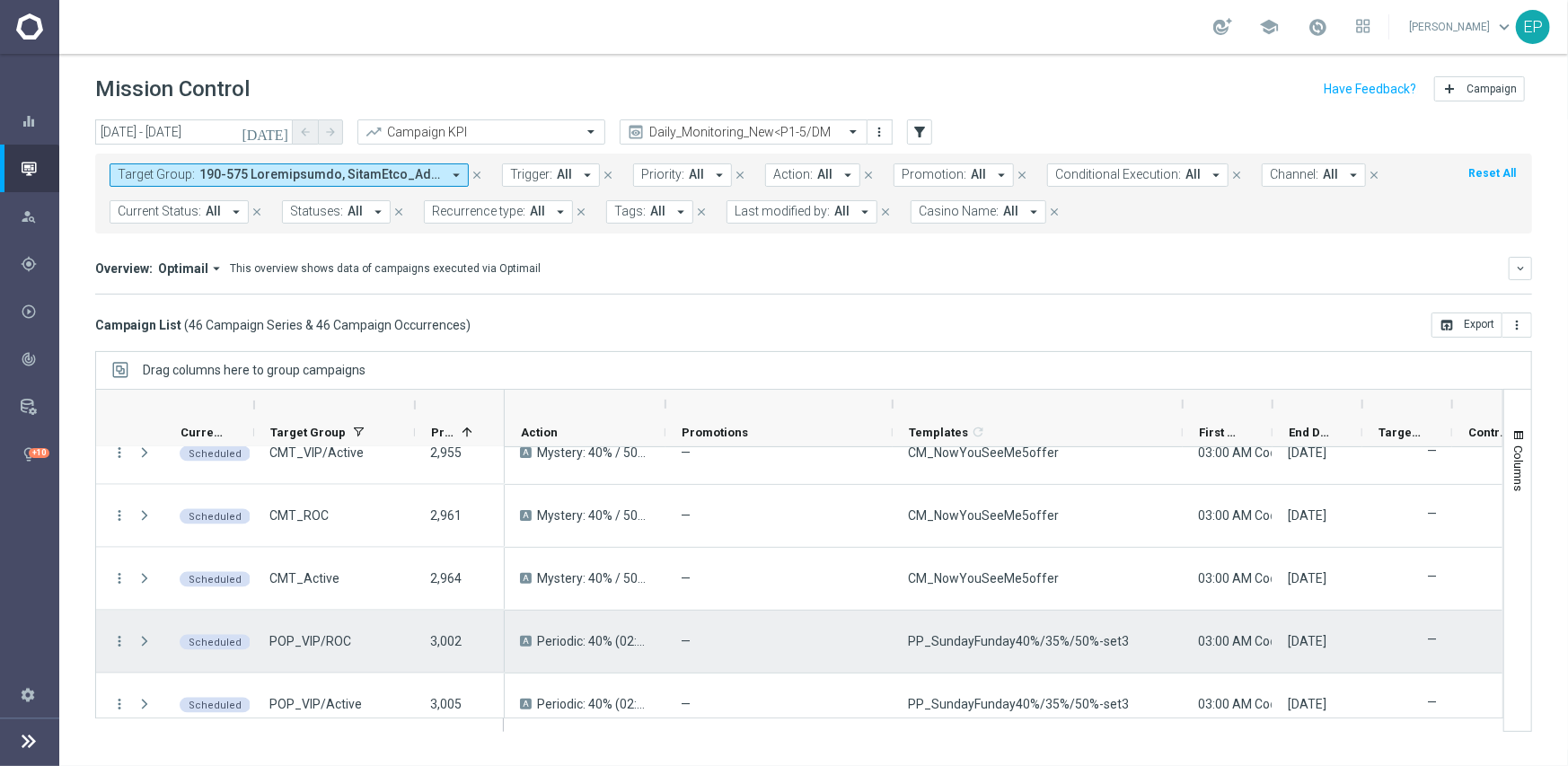
scroll to position [1886, 0]
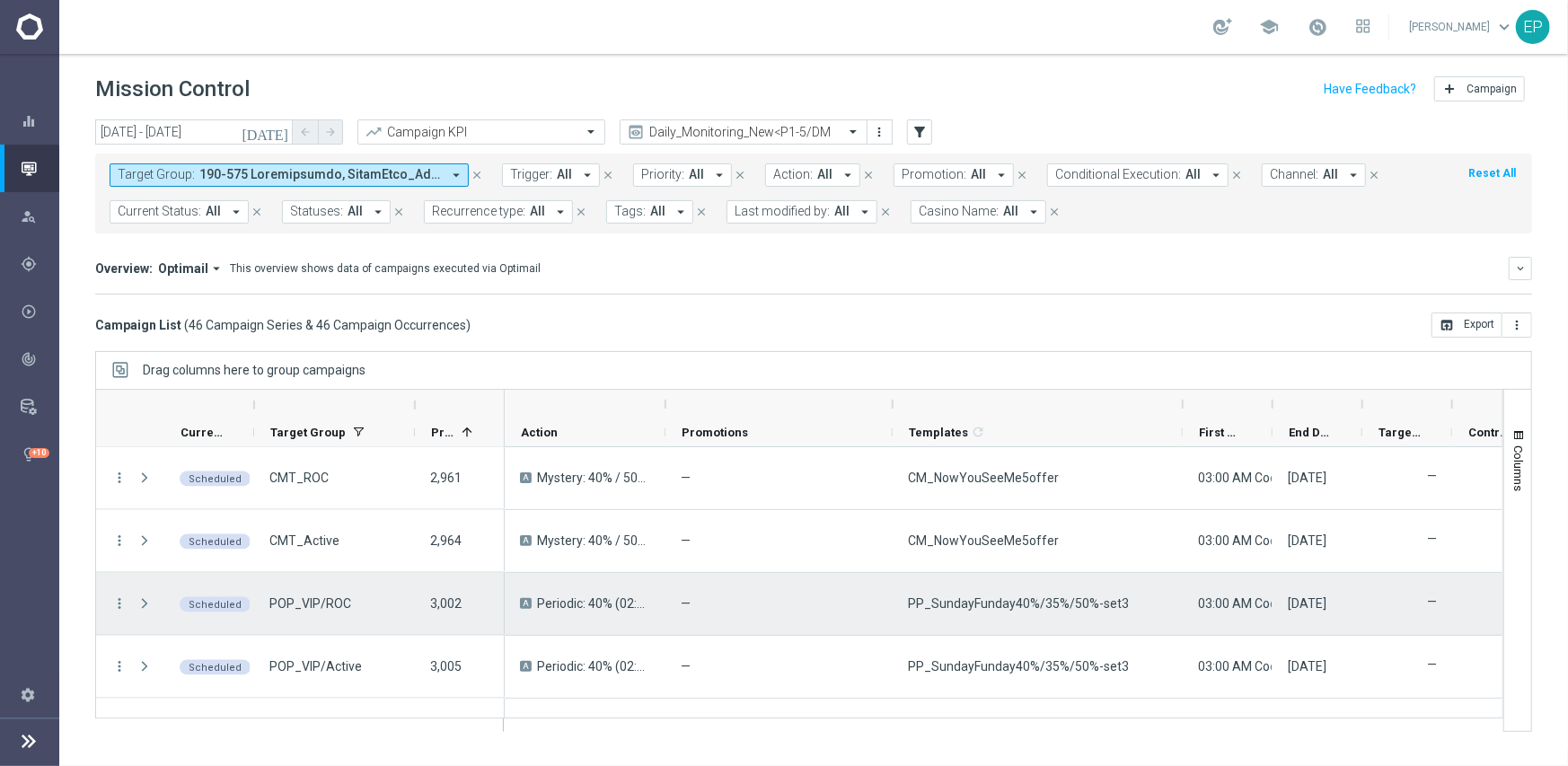
click at [993, 596] on span "PP_SundayFunday40%/35%/50%-set3" at bounding box center [1018, 603] width 221 height 16
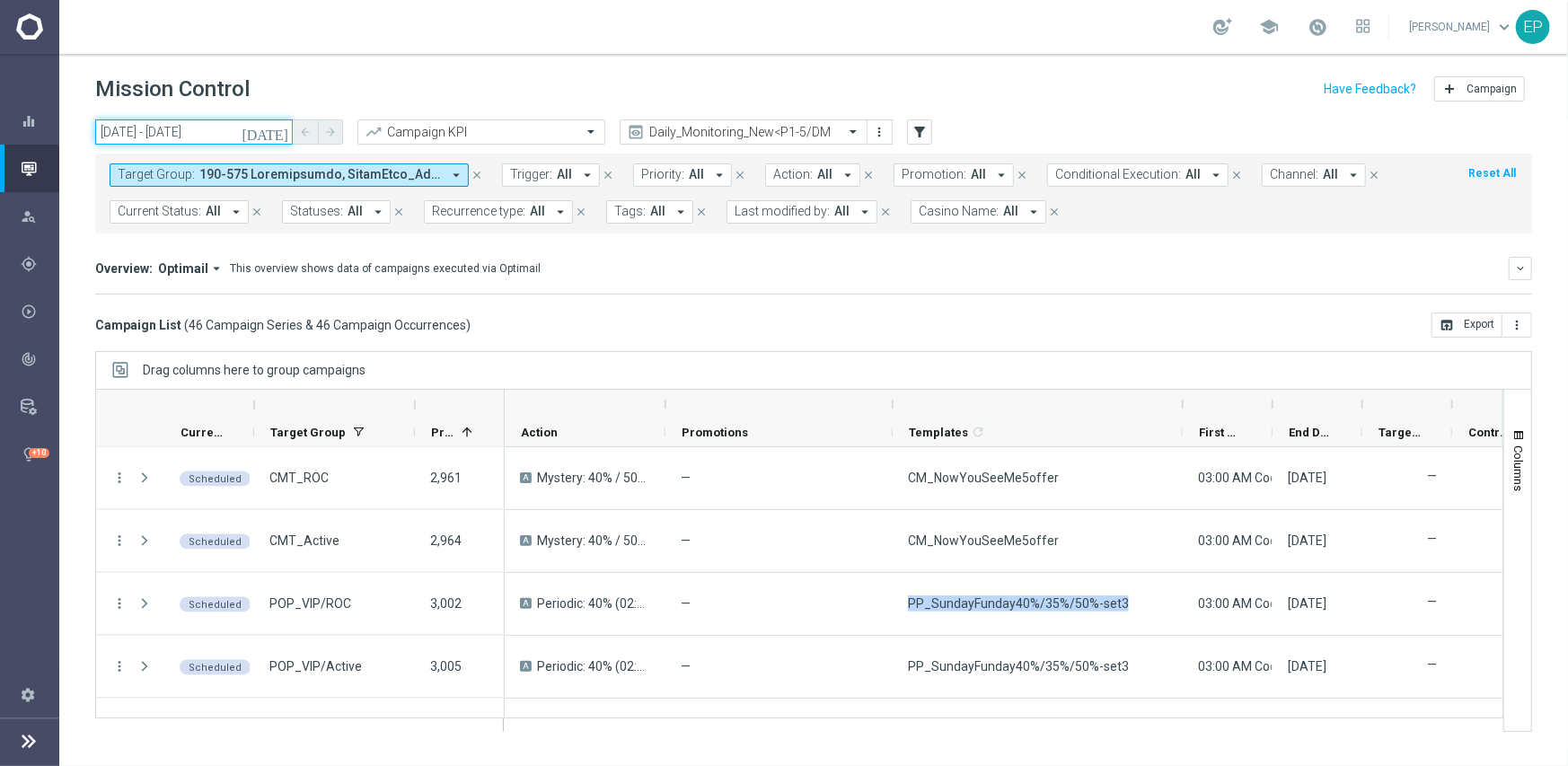
click at [179, 131] on input "31 Aug 2025 - 31 Aug 2025" at bounding box center [194, 132] width 198 height 25
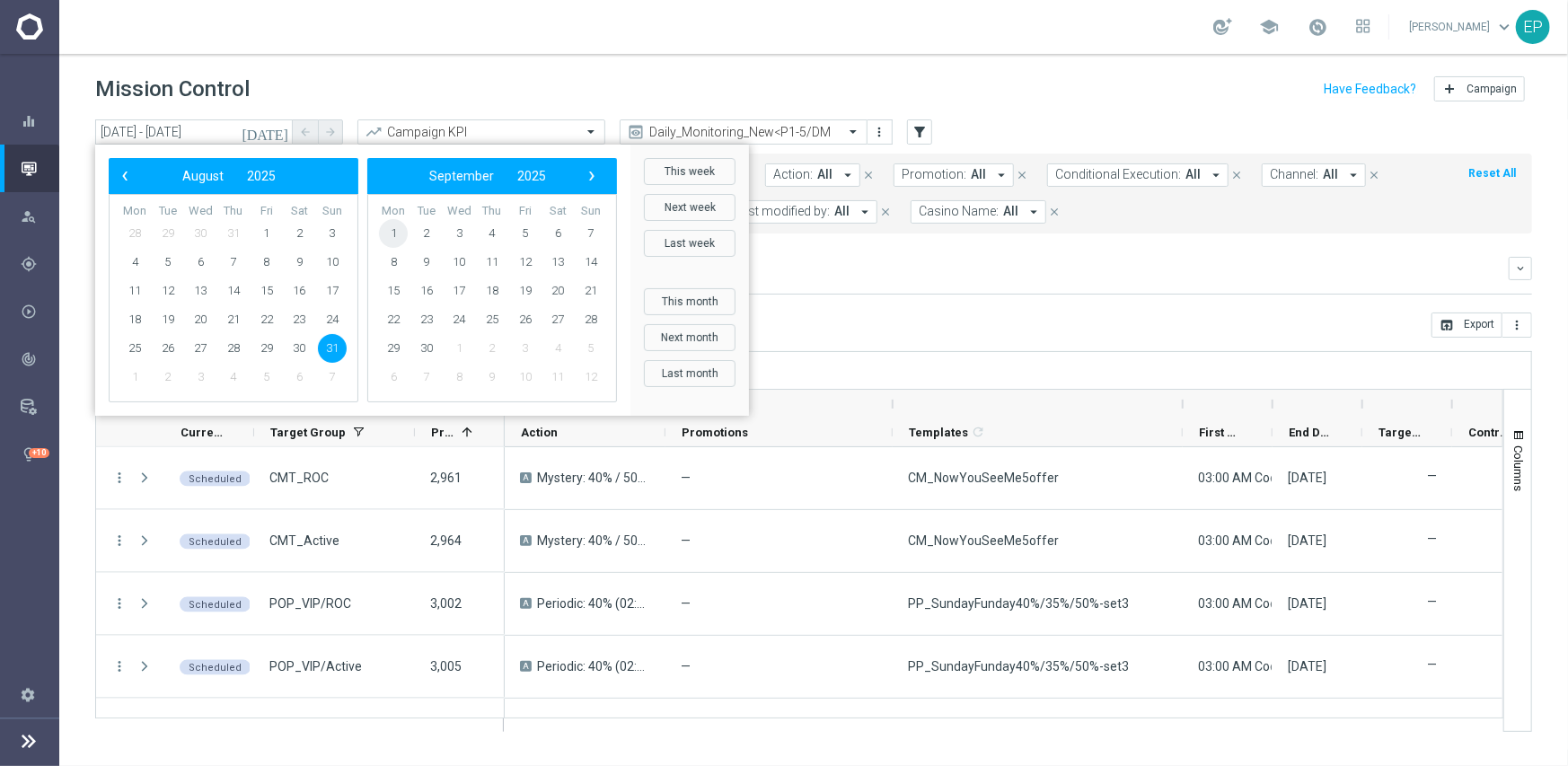
click at [391, 232] on span "1" at bounding box center [393, 233] width 29 height 29
drag, startPoint x: 126, startPoint y: 234, endPoint x: 144, endPoint y: 241, distance: 19.3
click at [126, 233] on span "1" at bounding box center [135, 233] width 29 height 29
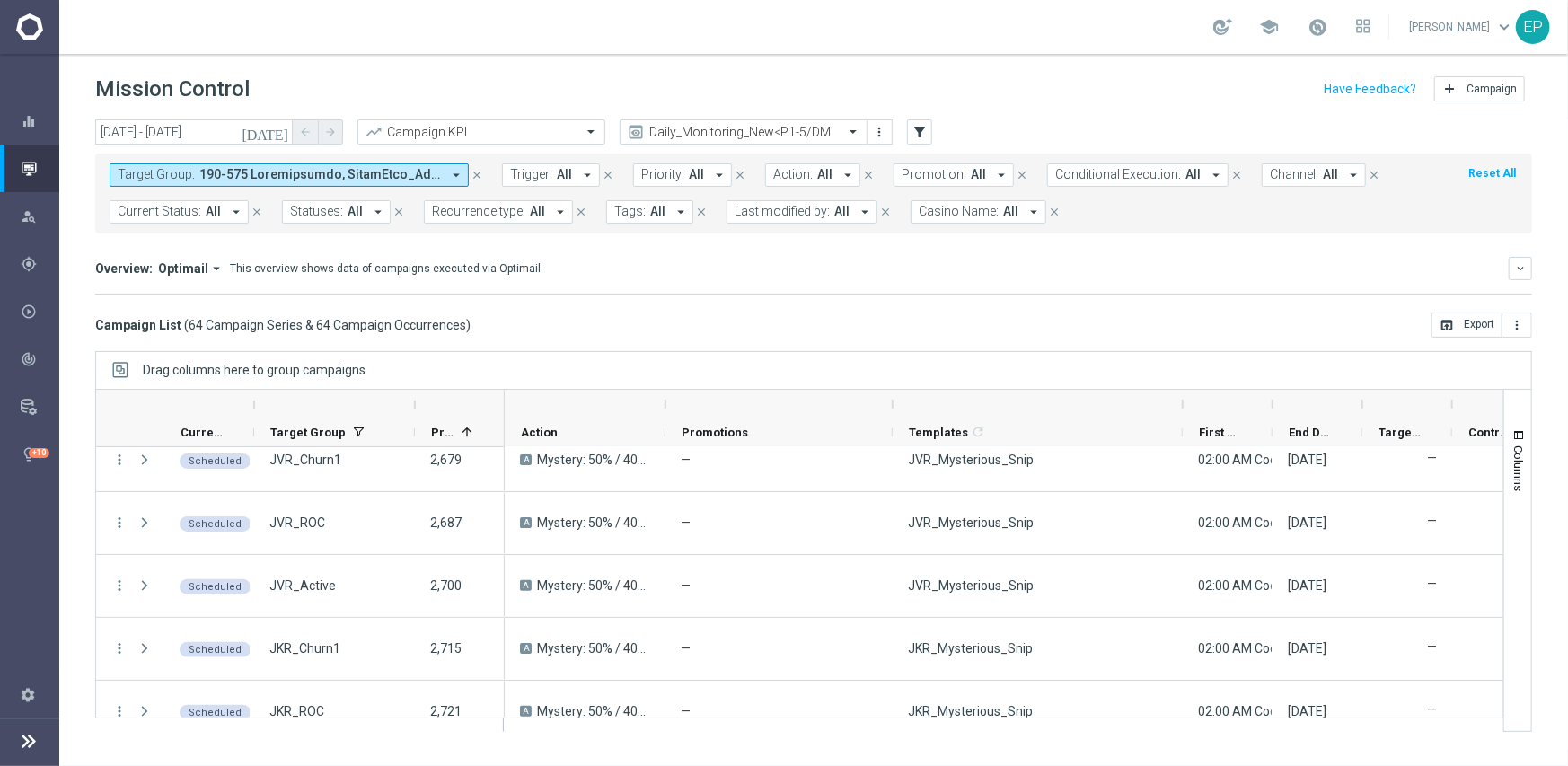
scroll to position [0, 0]
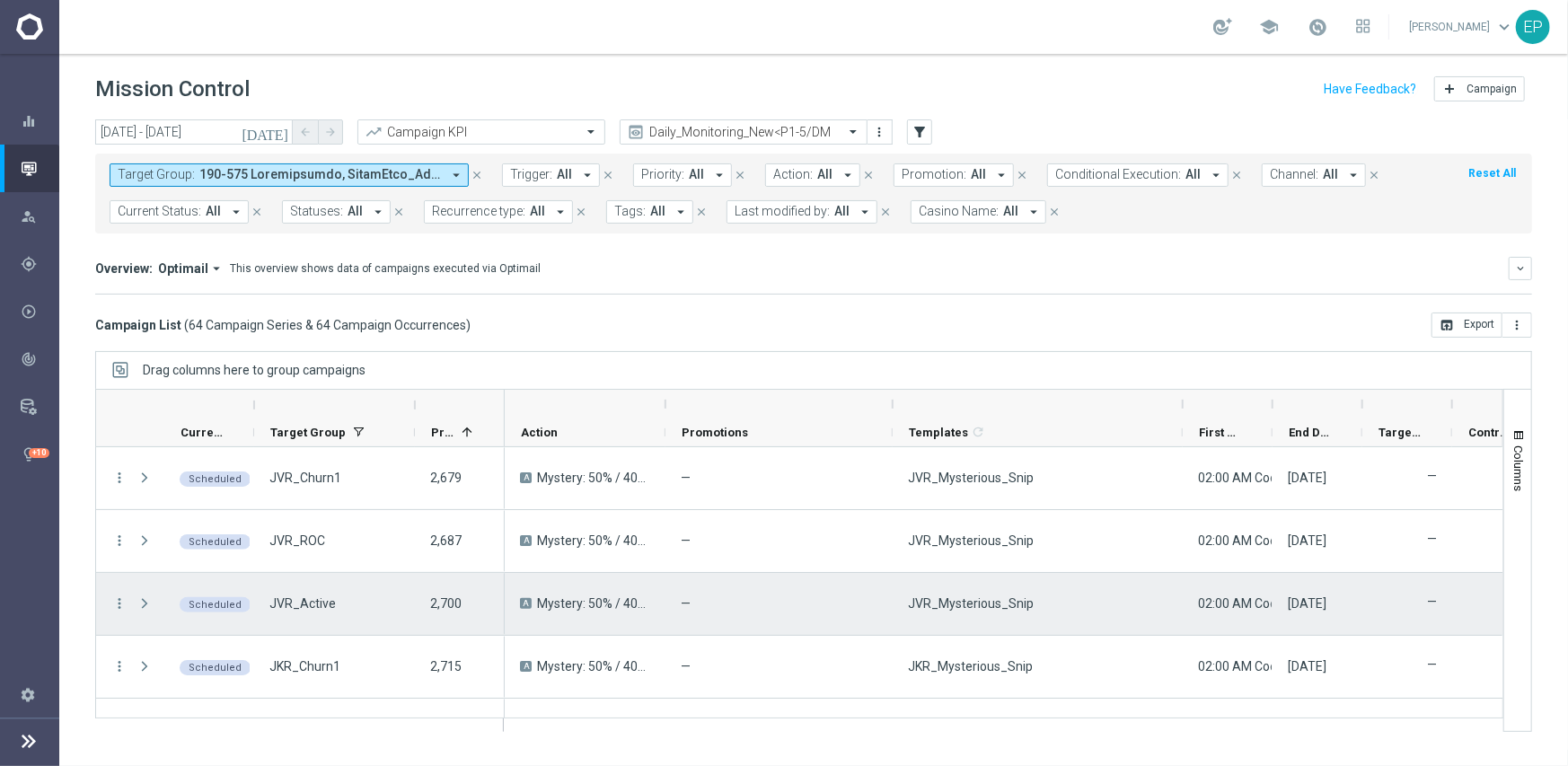
click at [973, 606] on span "JVR_Mysterious_Snip" at bounding box center [970, 603] width 125 height 16
click at [953, 592] on div "JVR_Mysterious_Snip" at bounding box center [1037, 603] width 290 height 62
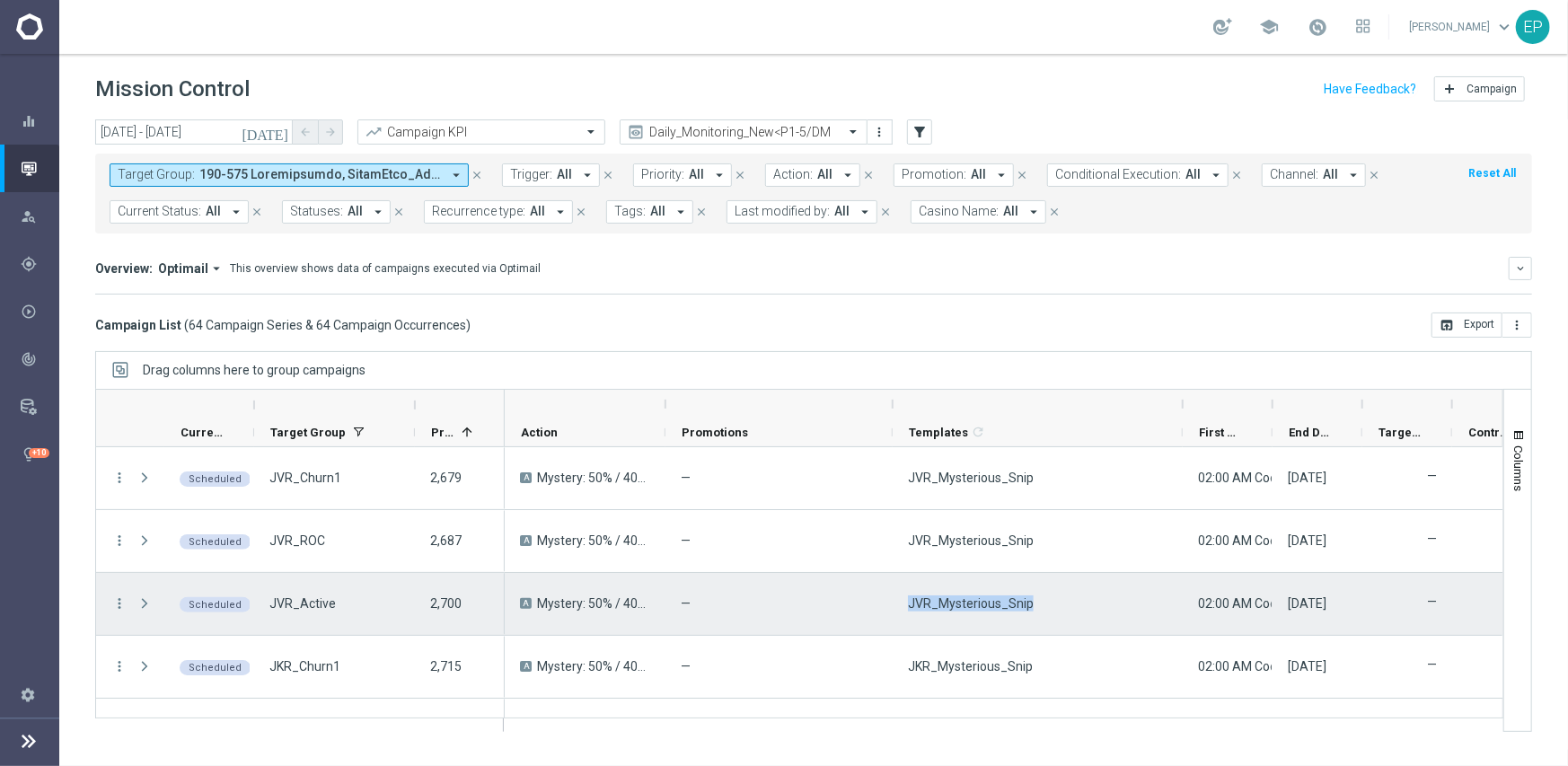
click at [953, 592] on div "JVR_Mysterious_Snip" at bounding box center [1037, 603] width 290 height 62
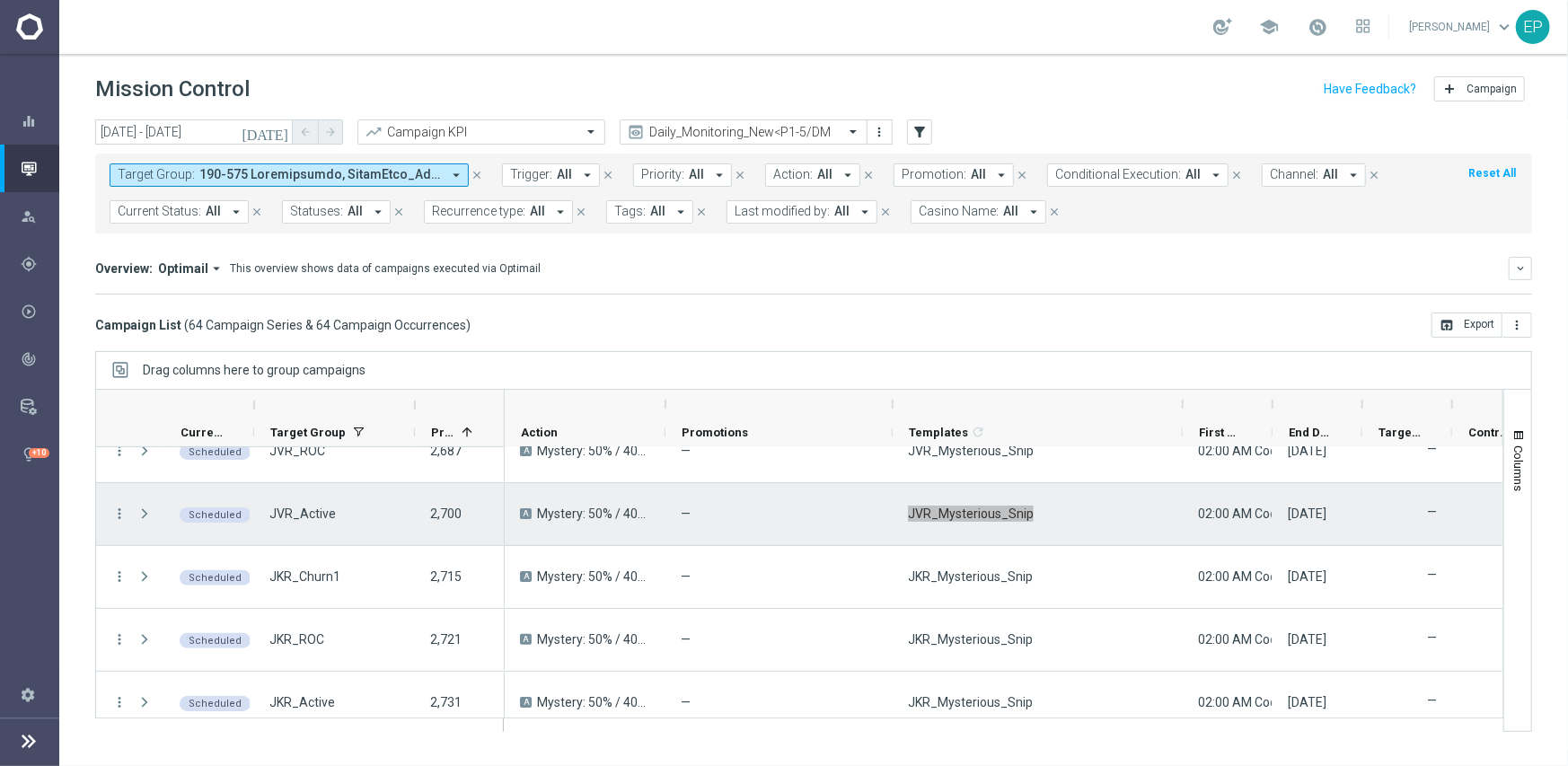
scroll to position [179, 0]
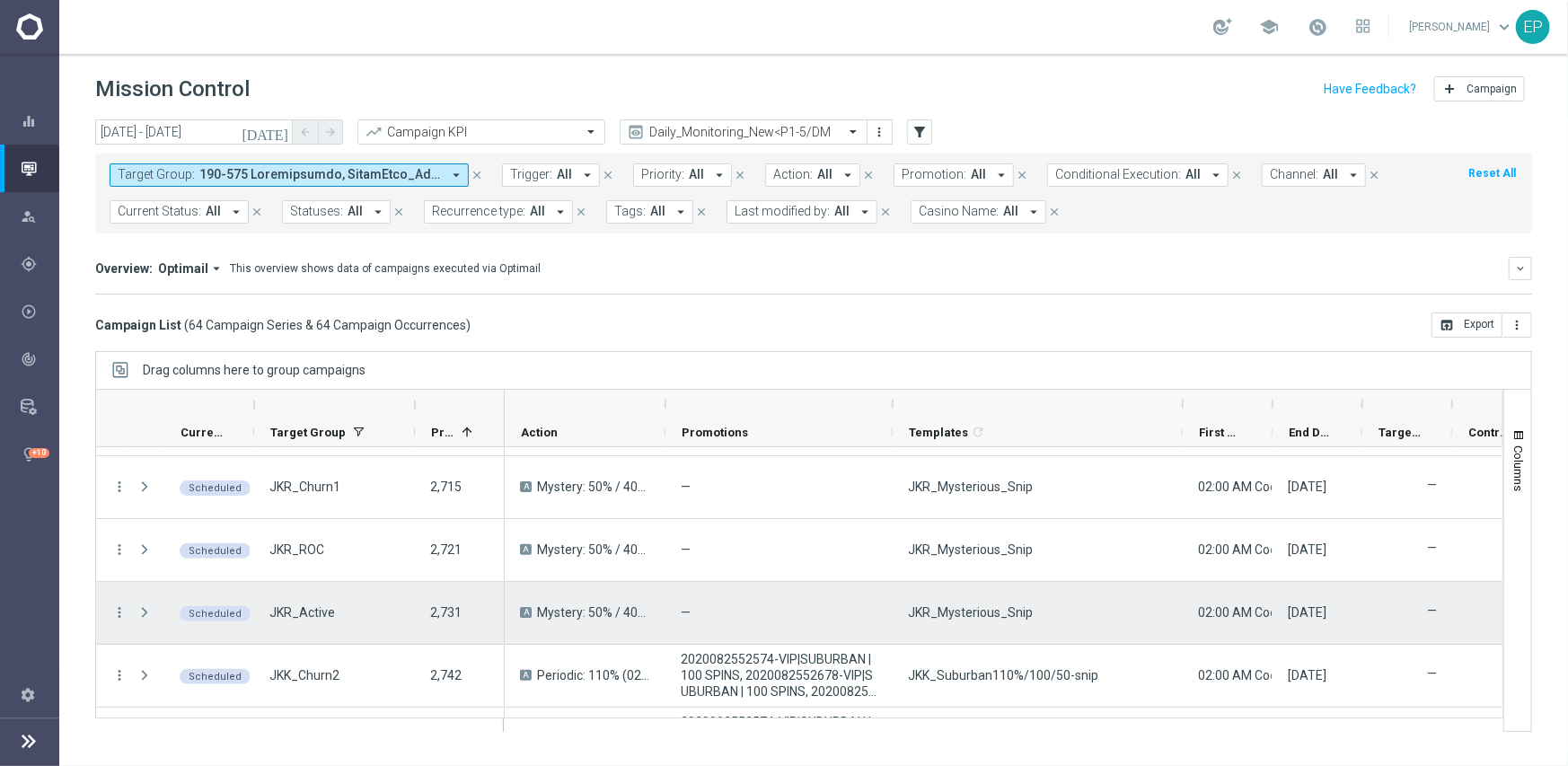
click at [957, 611] on span "JKR_Mysterious_Snip" at bounding box center [970, 612] width 125 height 16
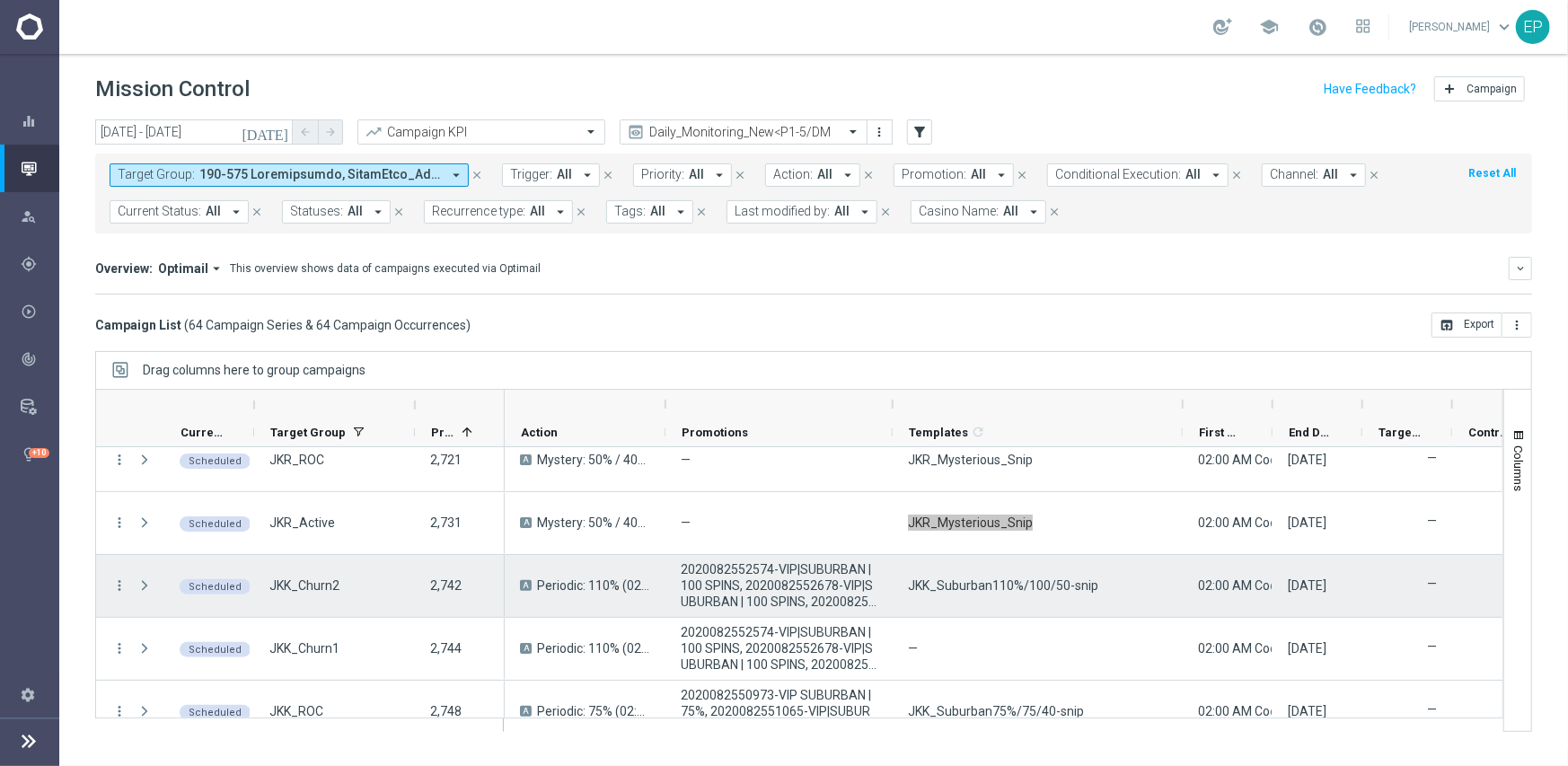
scroll to position [359, 0]
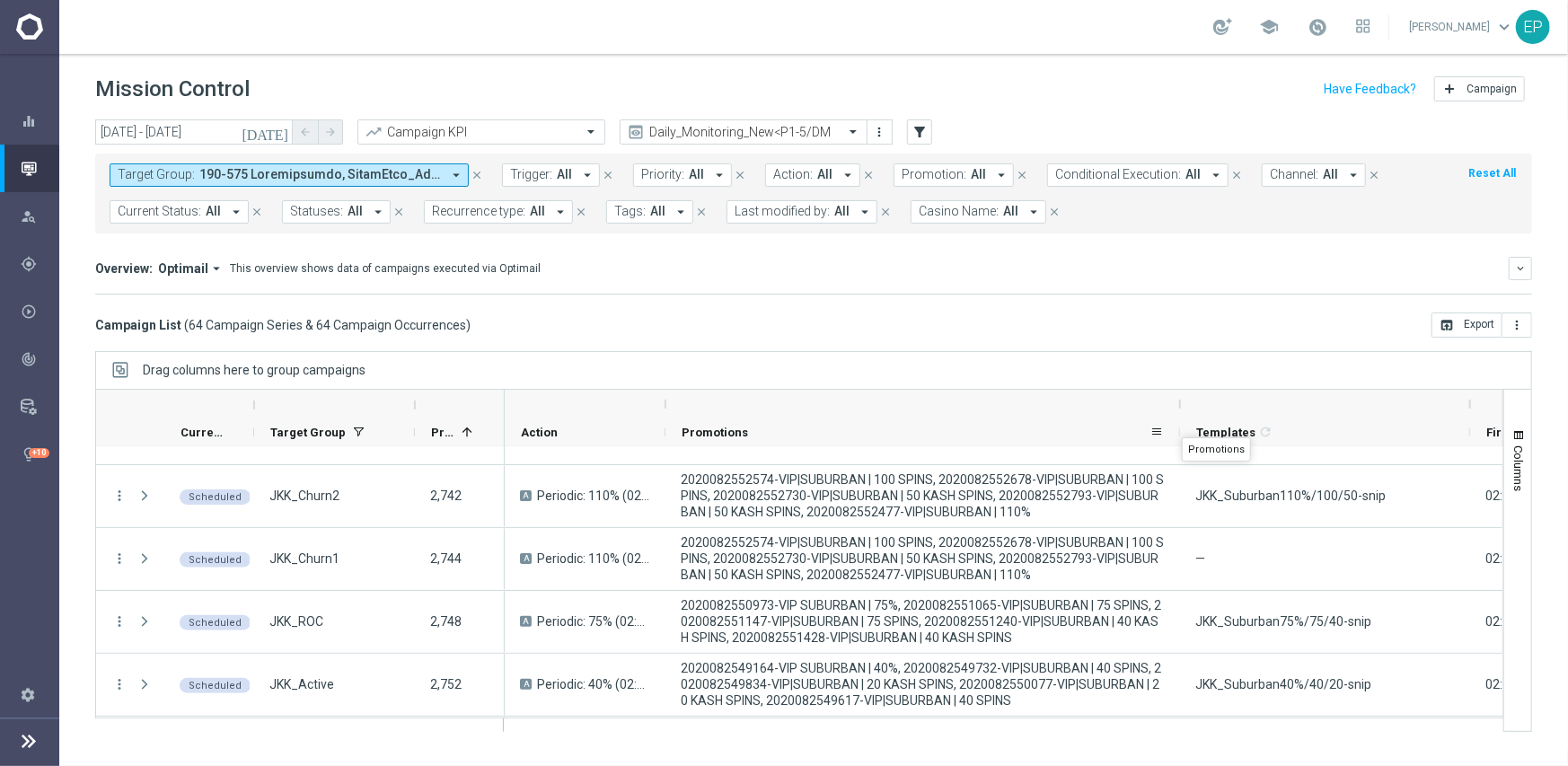
drag, startPoint x: 891, startPoint y: 405, endPoint x: 1179, endPoint y: 421, distance: 288.4
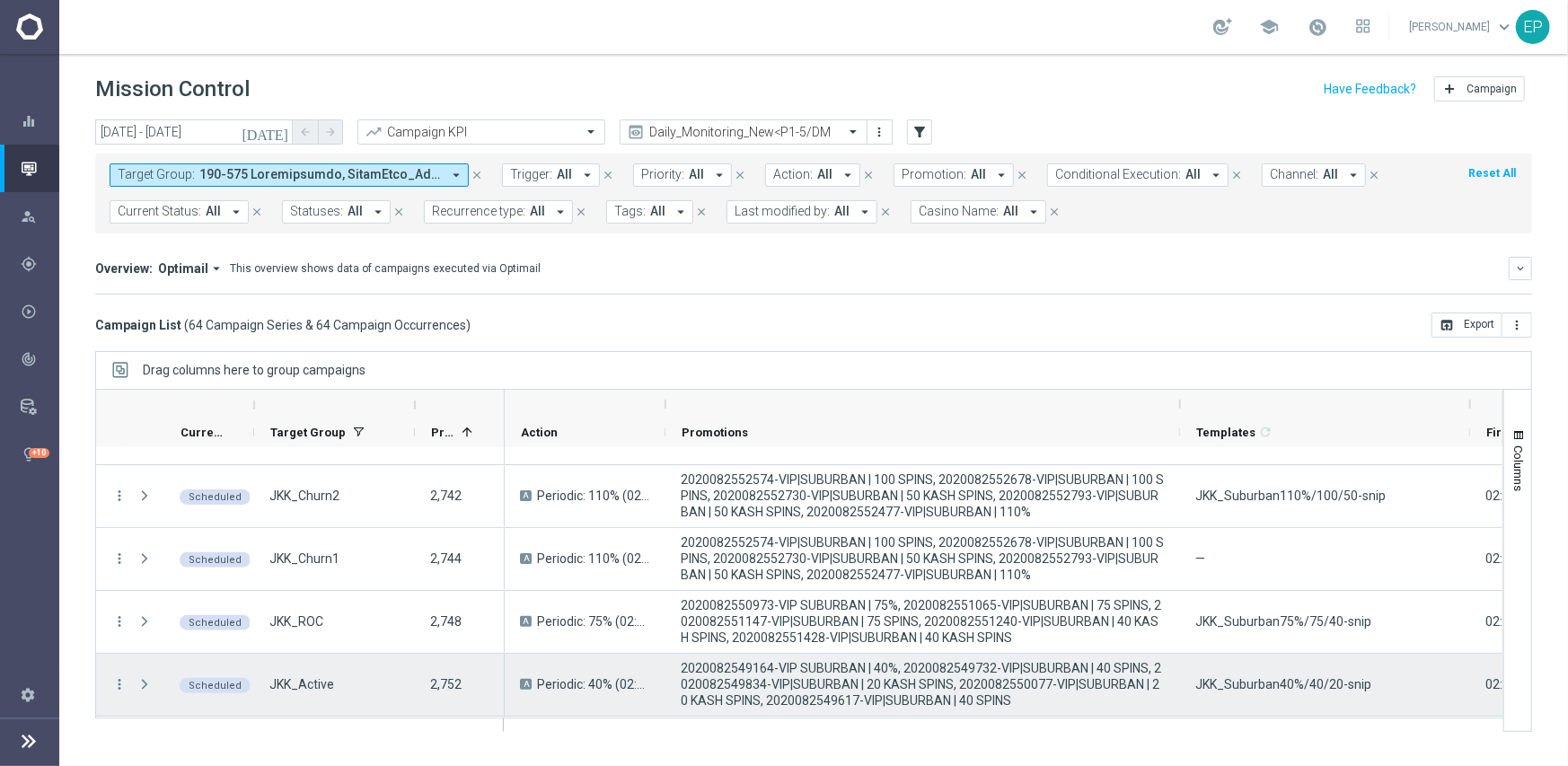
click at [1272, 685] on span "JKK_Suburban40%/40/20-snip" at bounding box center [1283, 684] width 176 height 16
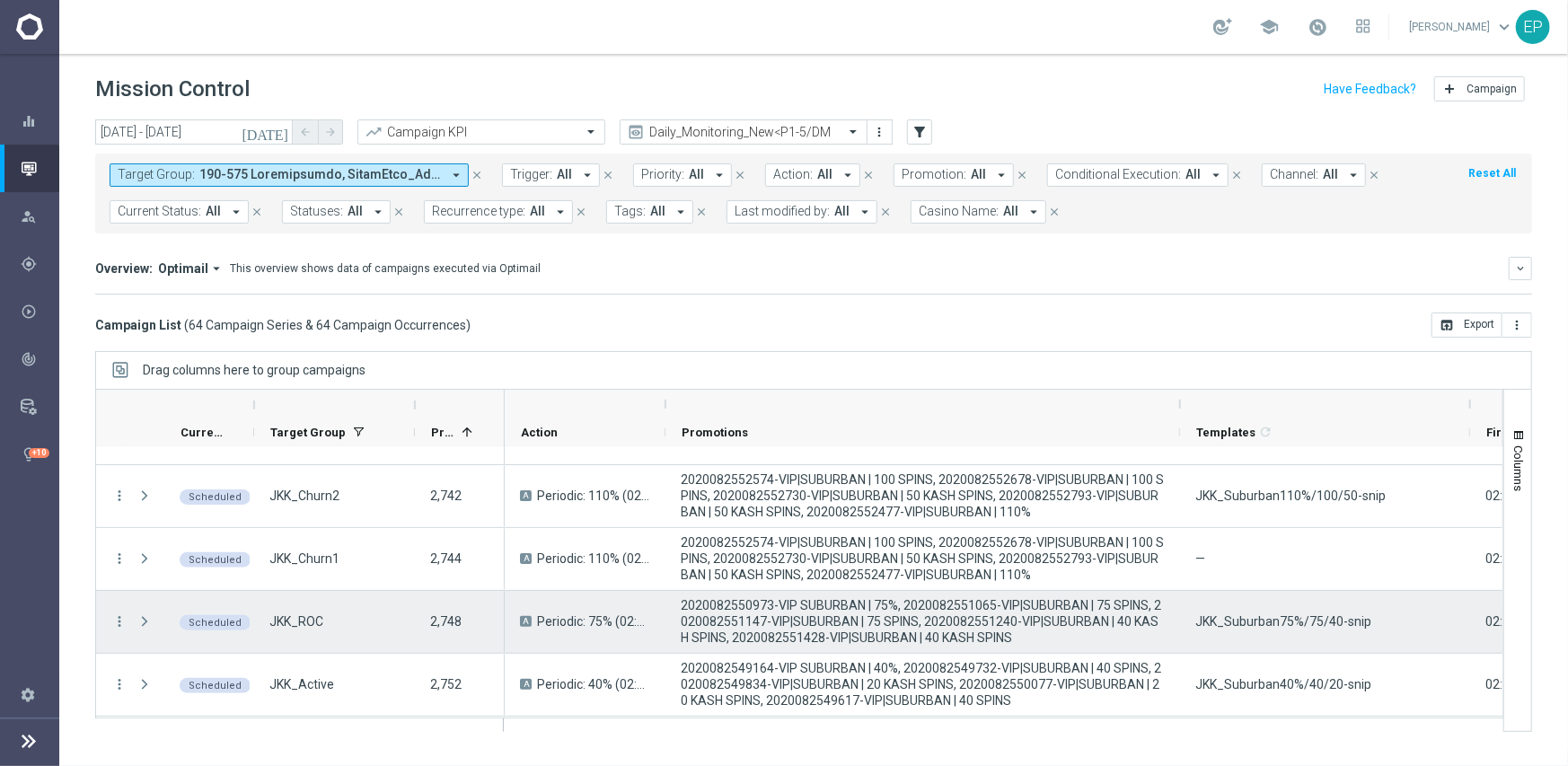
click at [1286, 632] on div "JKK_Suburban75%/75/40-snip" at bounding box center [1324, 621] width 290 height 62
click at [1285, 633] on div "JKK_Suburban75%/75/40-snip" at bounding box center [1324, 621] width 290 height 62
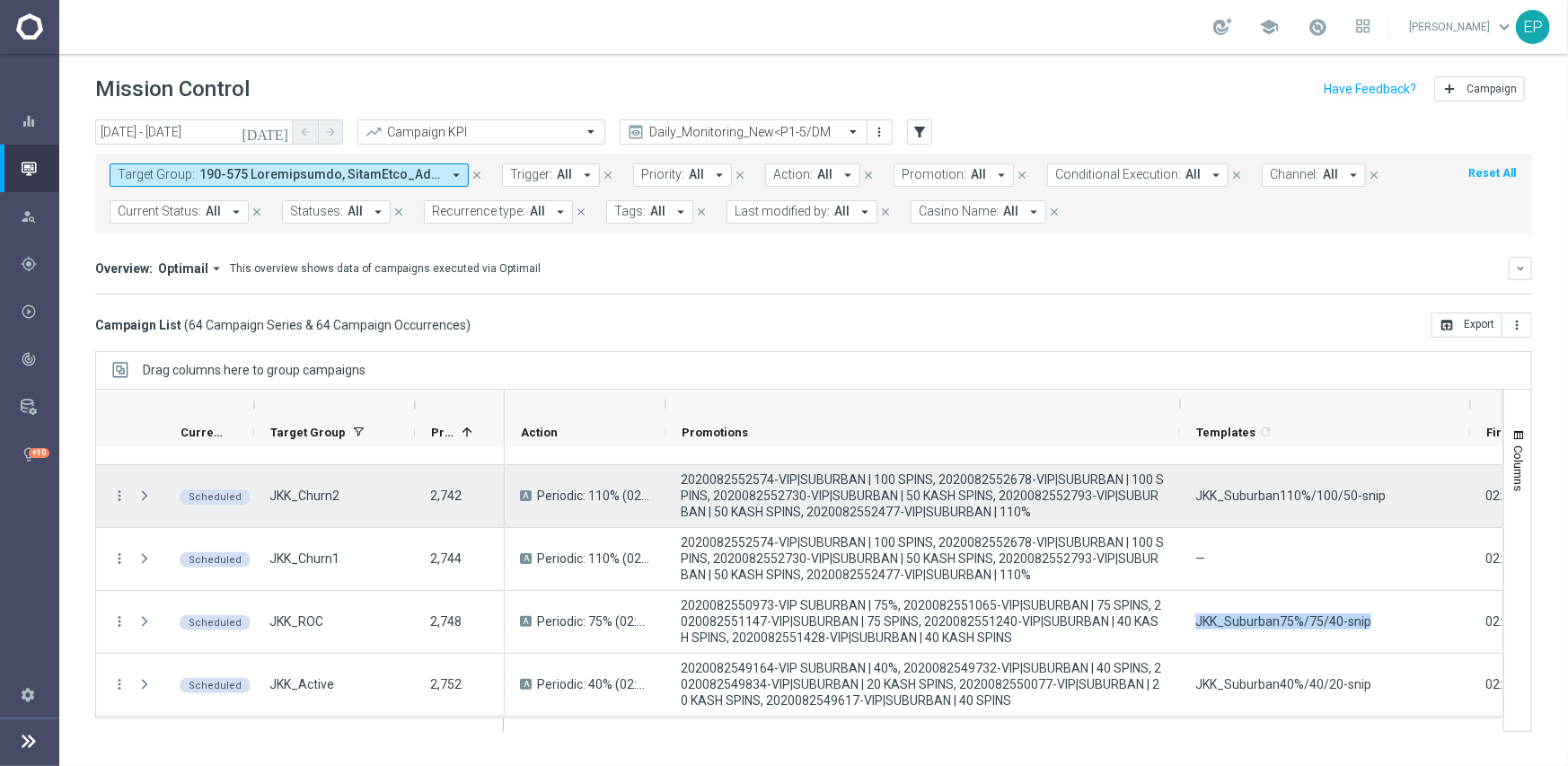
click at [1295, 501] on span "JKK_Suburban110%/100/50-snip" at bounding box center [1290, 495] width 191 height 16
click at [1294, 501] on span "JKK_Suburban110%/100/50-snip" at bounding box center [1290, 495] width 191 height 16
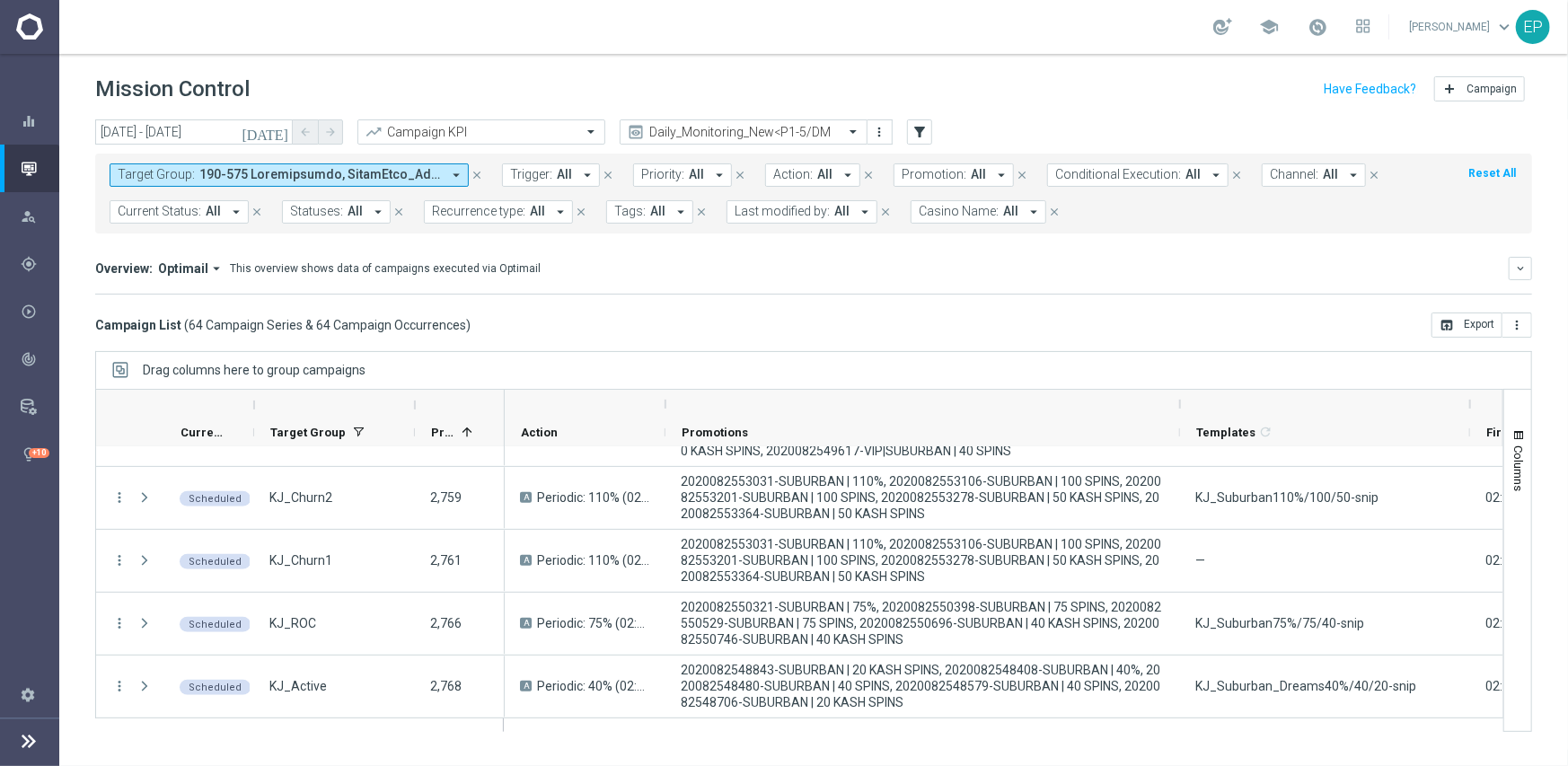
scroll to position [628, 0]
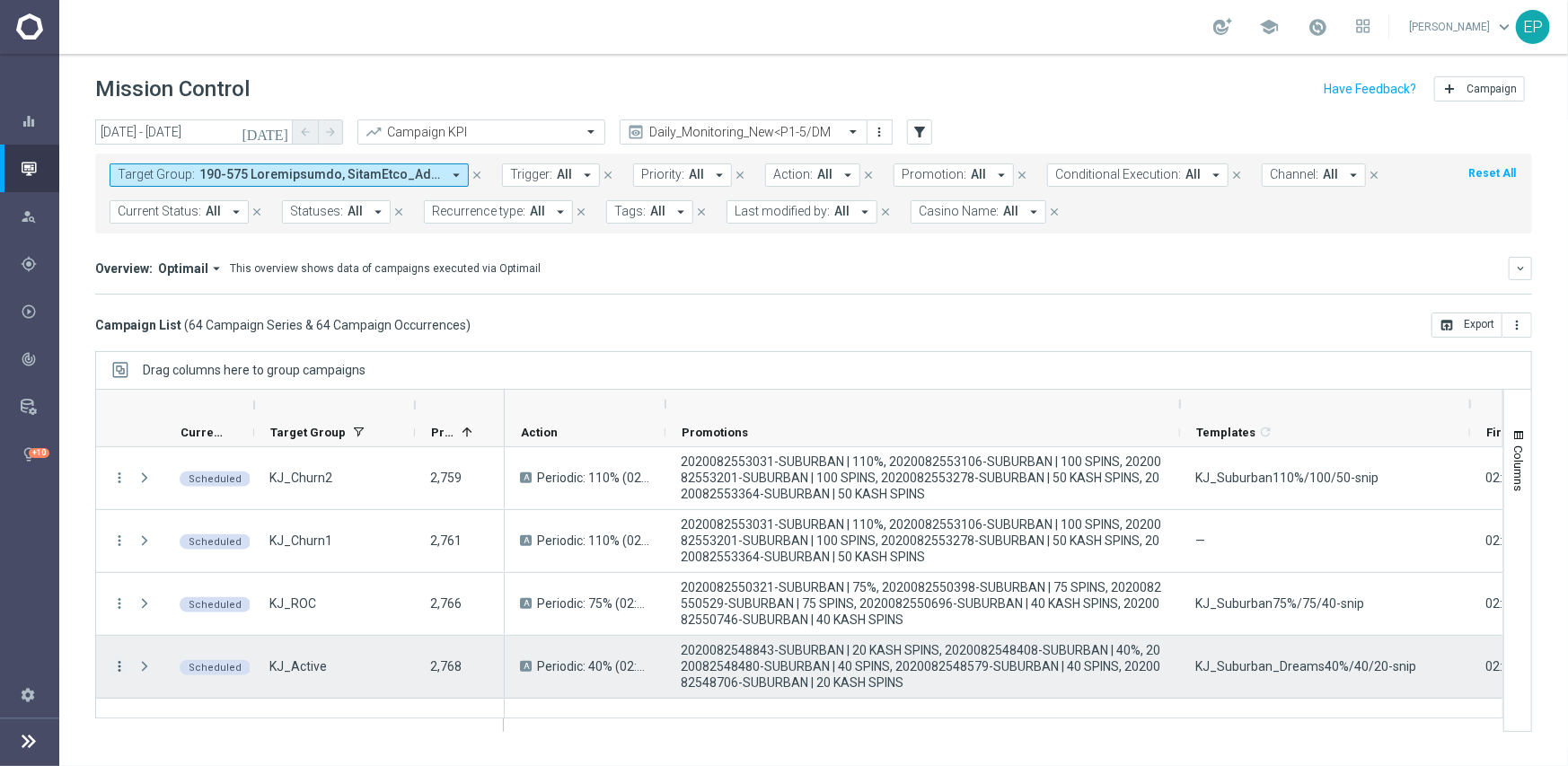
click at [122, 668] on icon "more_vert" at bounding box center [120, 666] width 16 height 16
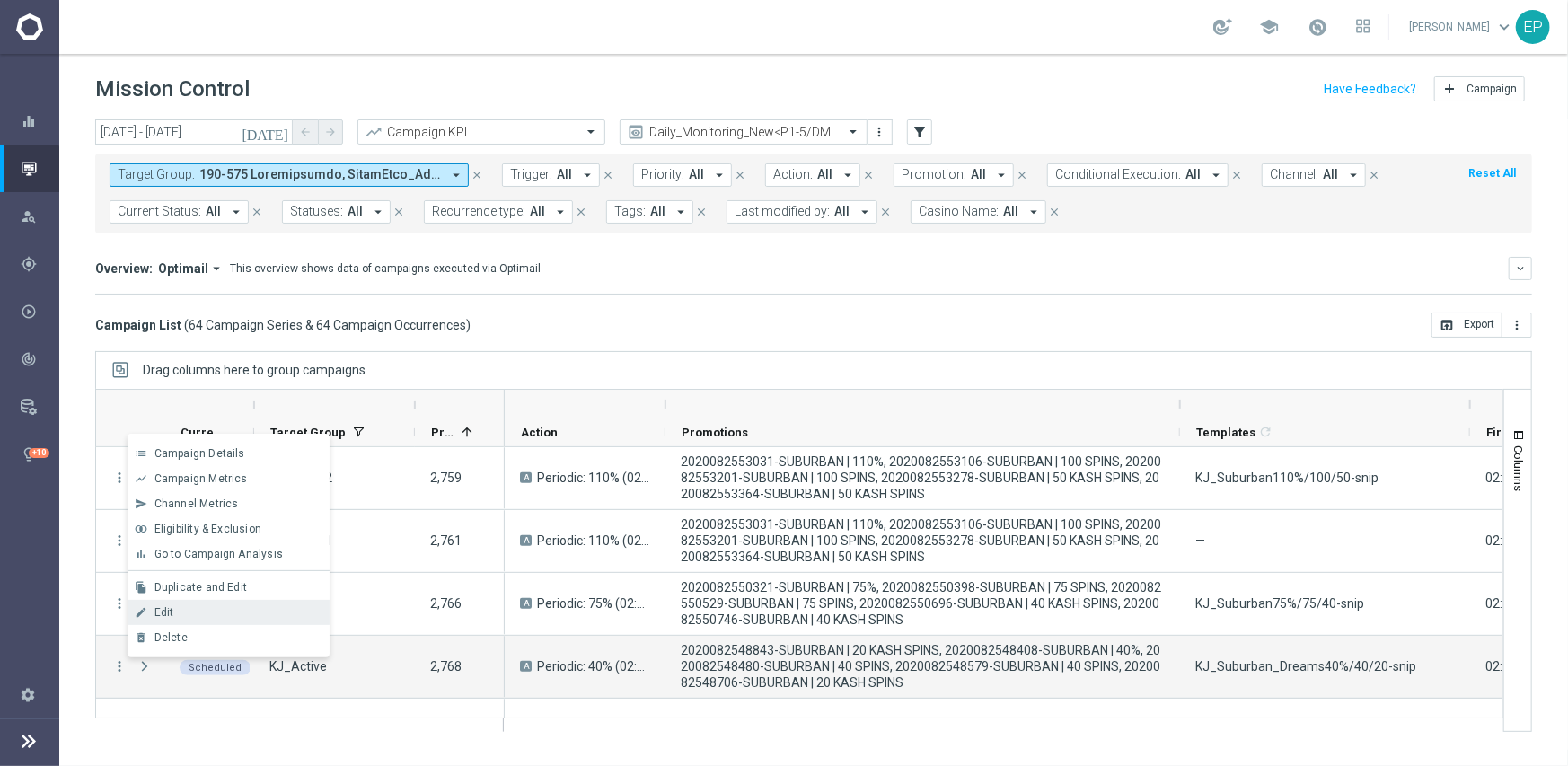
click at [173, 612] on span "Edit" at bounding box center [164, 612] width 19 height 13
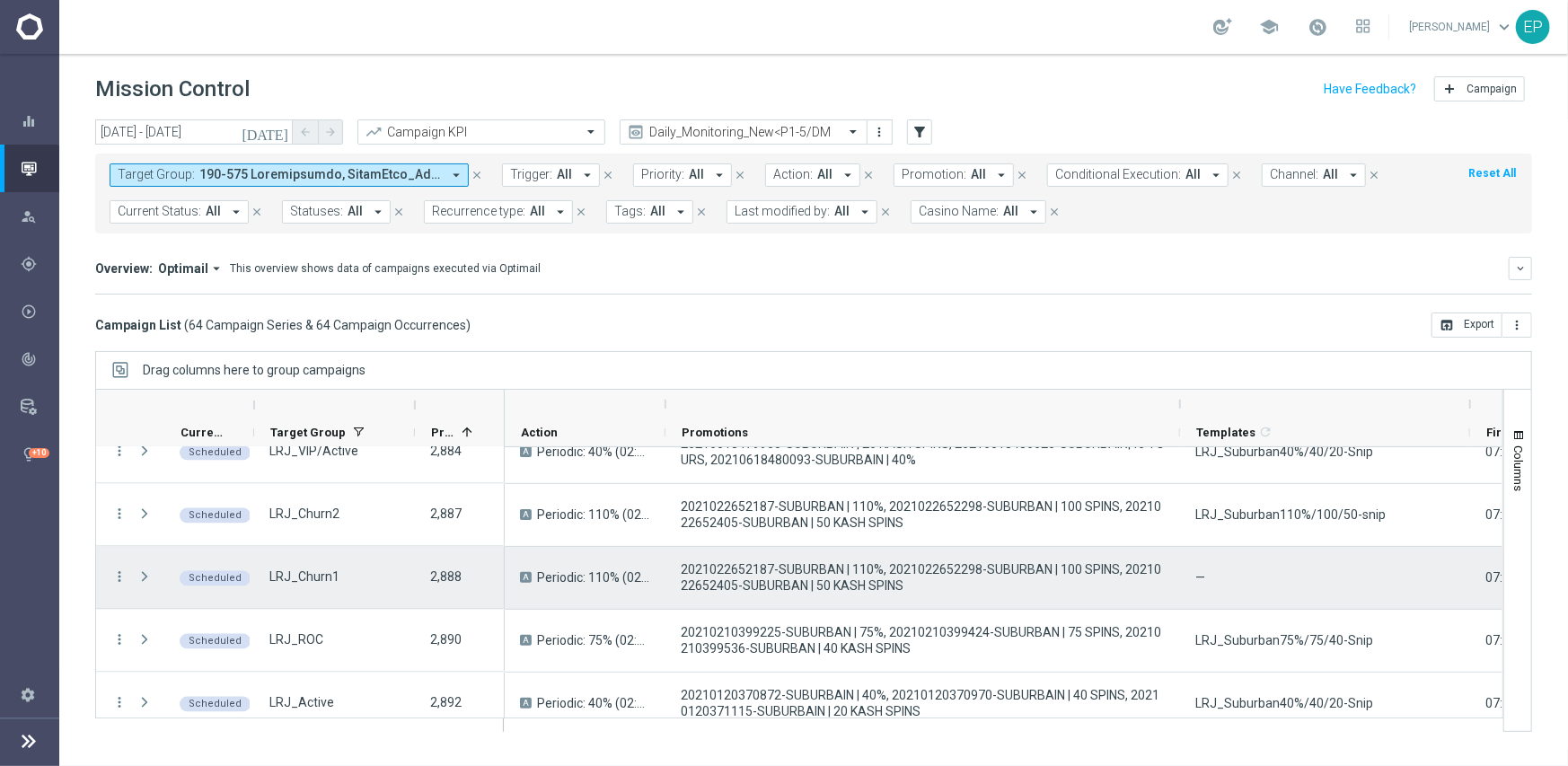
scroll to position [2244, 0]
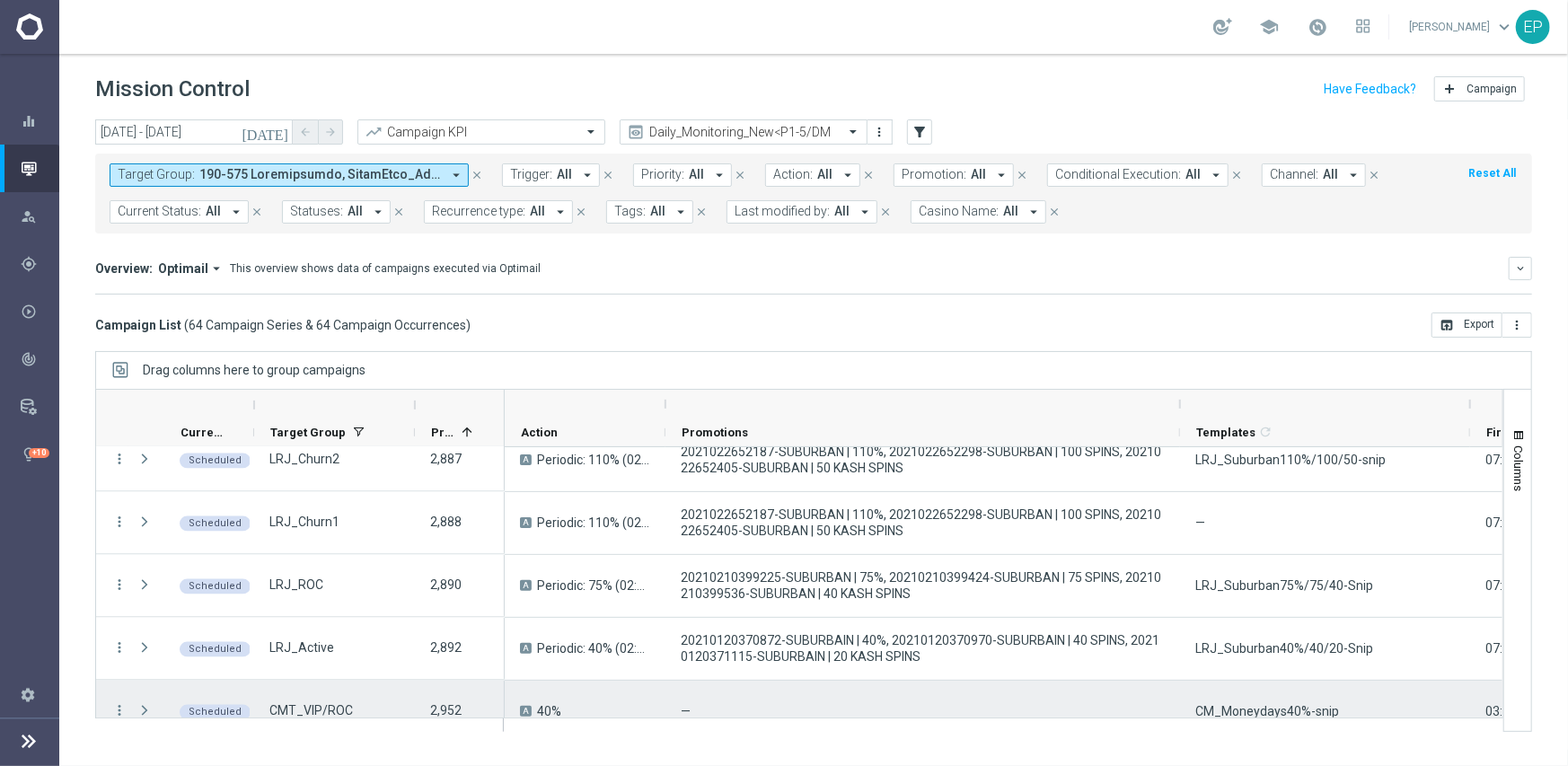
click at [1236, 709] on span "CM_Moneydays40%-snip" at bounding box center [1266, 711] width 144 height 16
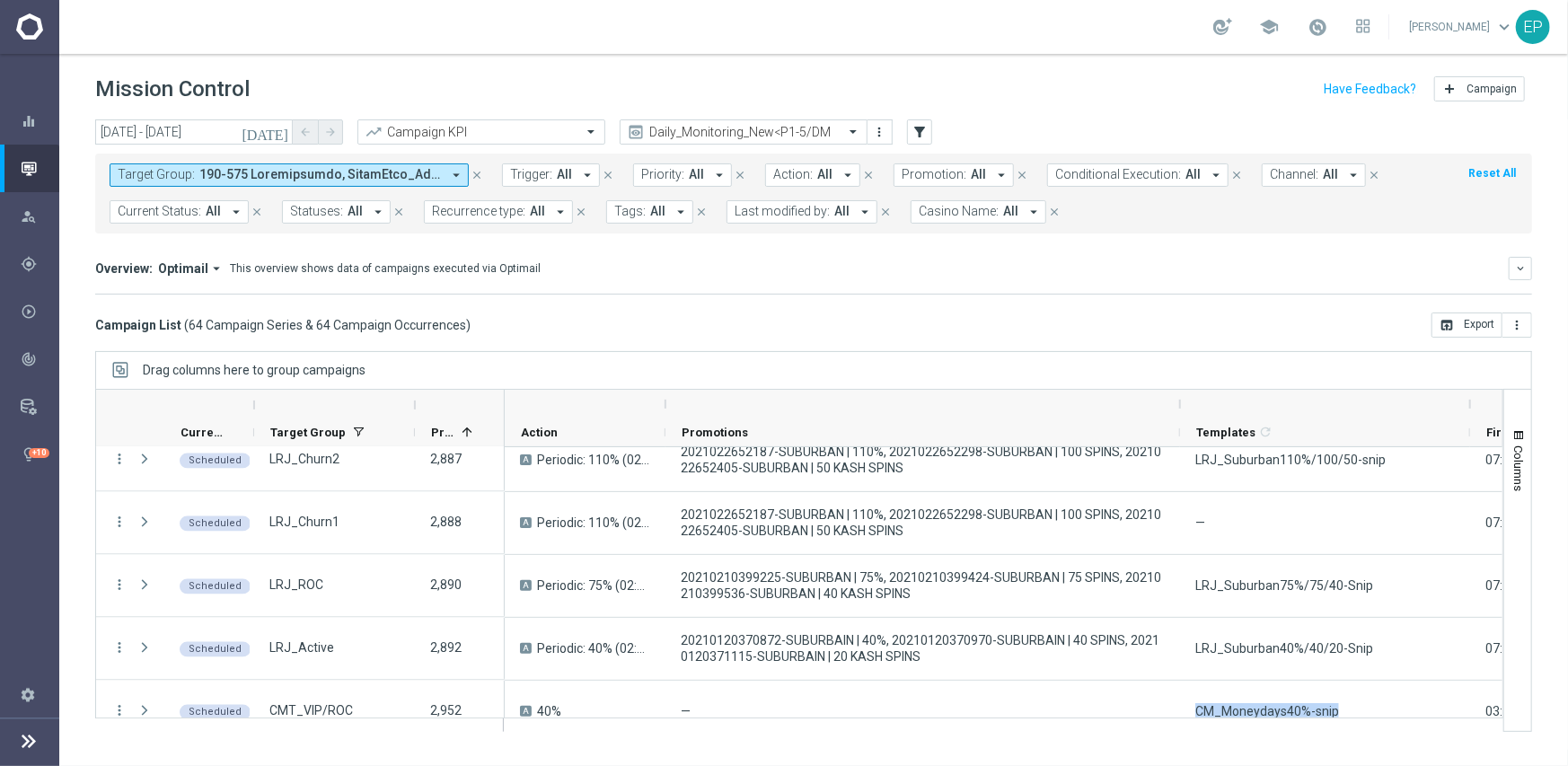
scroll to position [2316, 0]
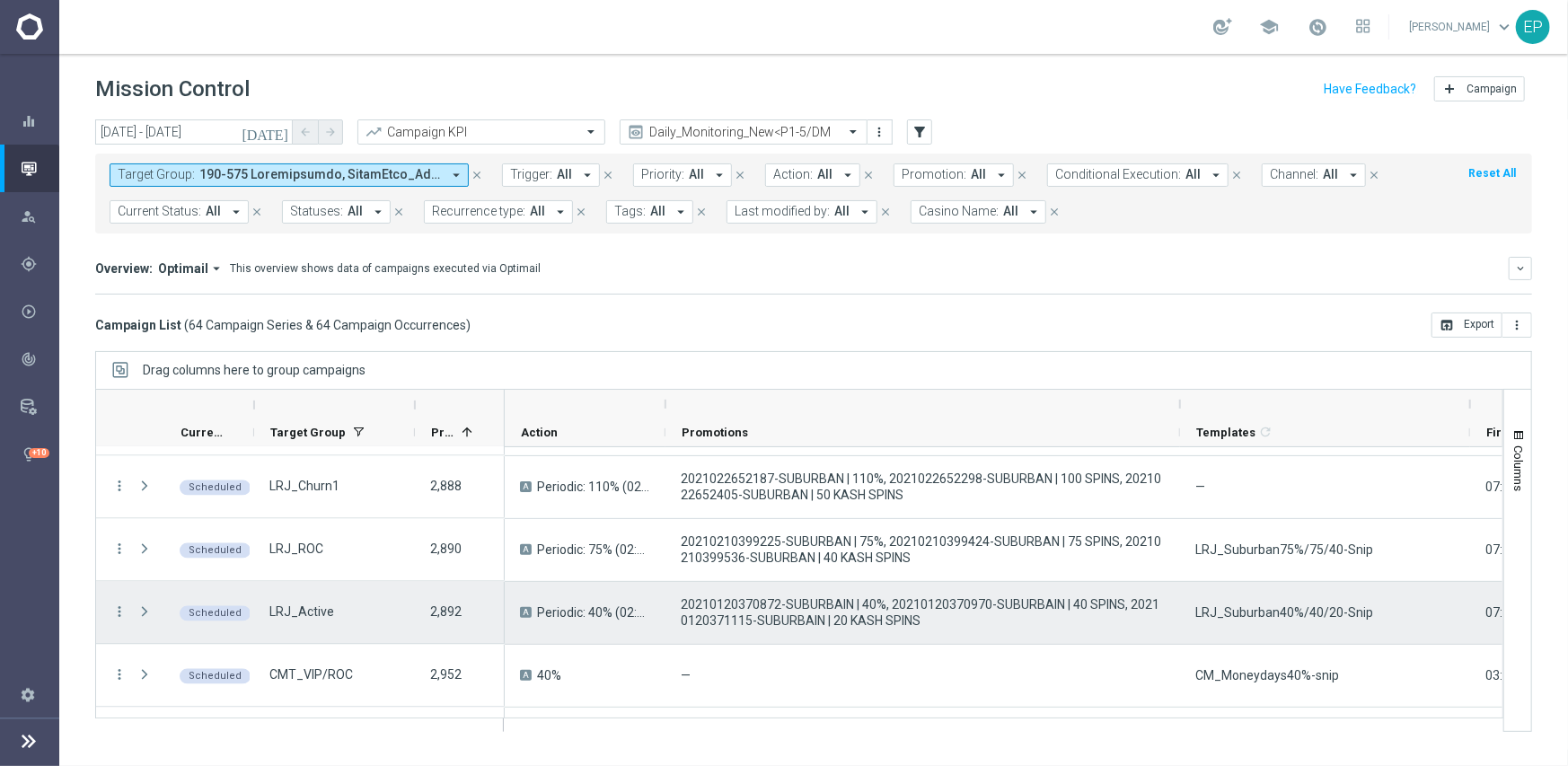
click at [1241, 604] on span "LRJ_Suburban40%/40/20-Snip" at bounding box center [1284, 612] width 177 height 16
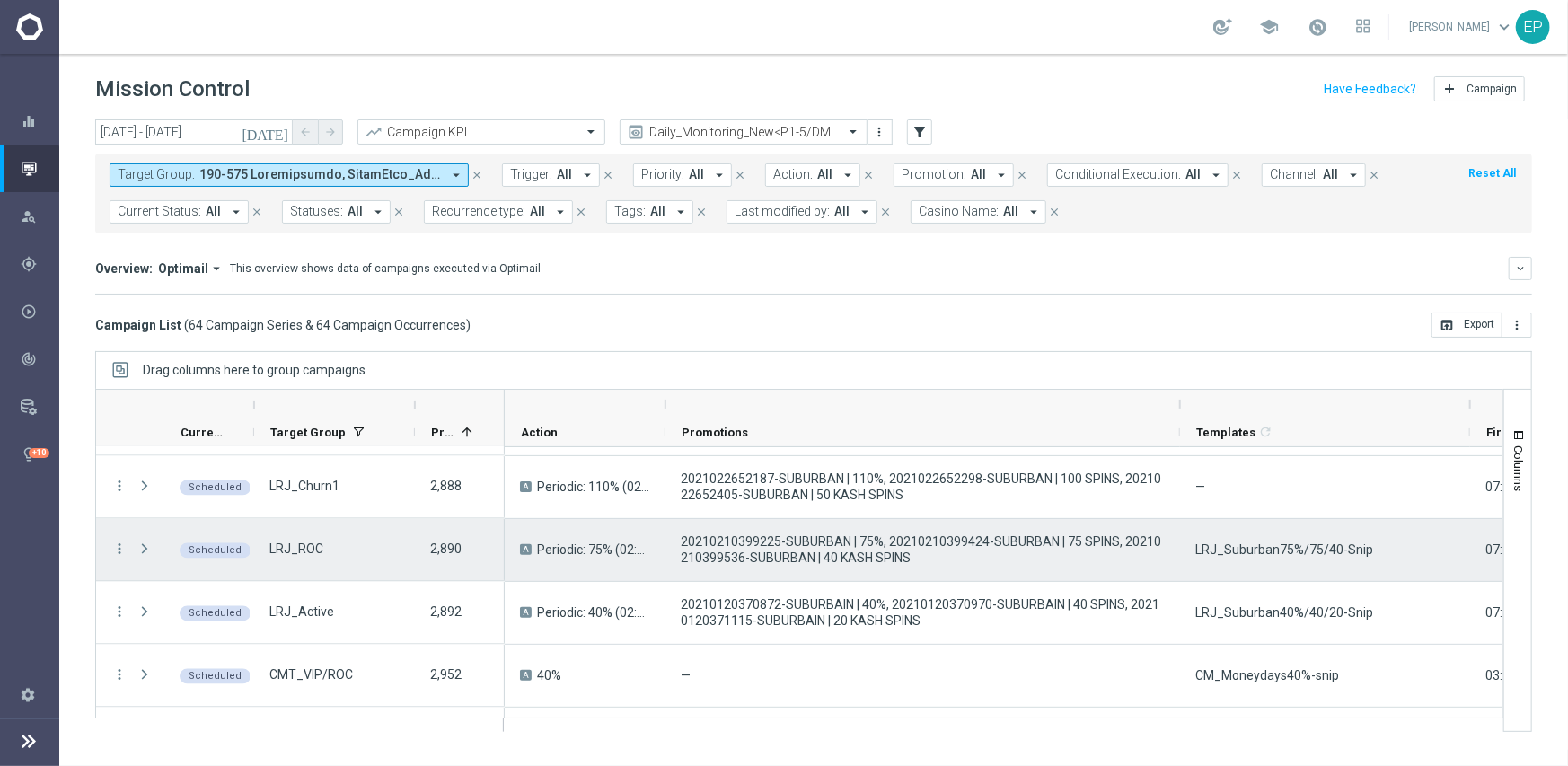
click at [1286, 540] on div "LRJ_Suburban75%/75/40-Snip" at bounding box center [1324, 550] width 290 height 62
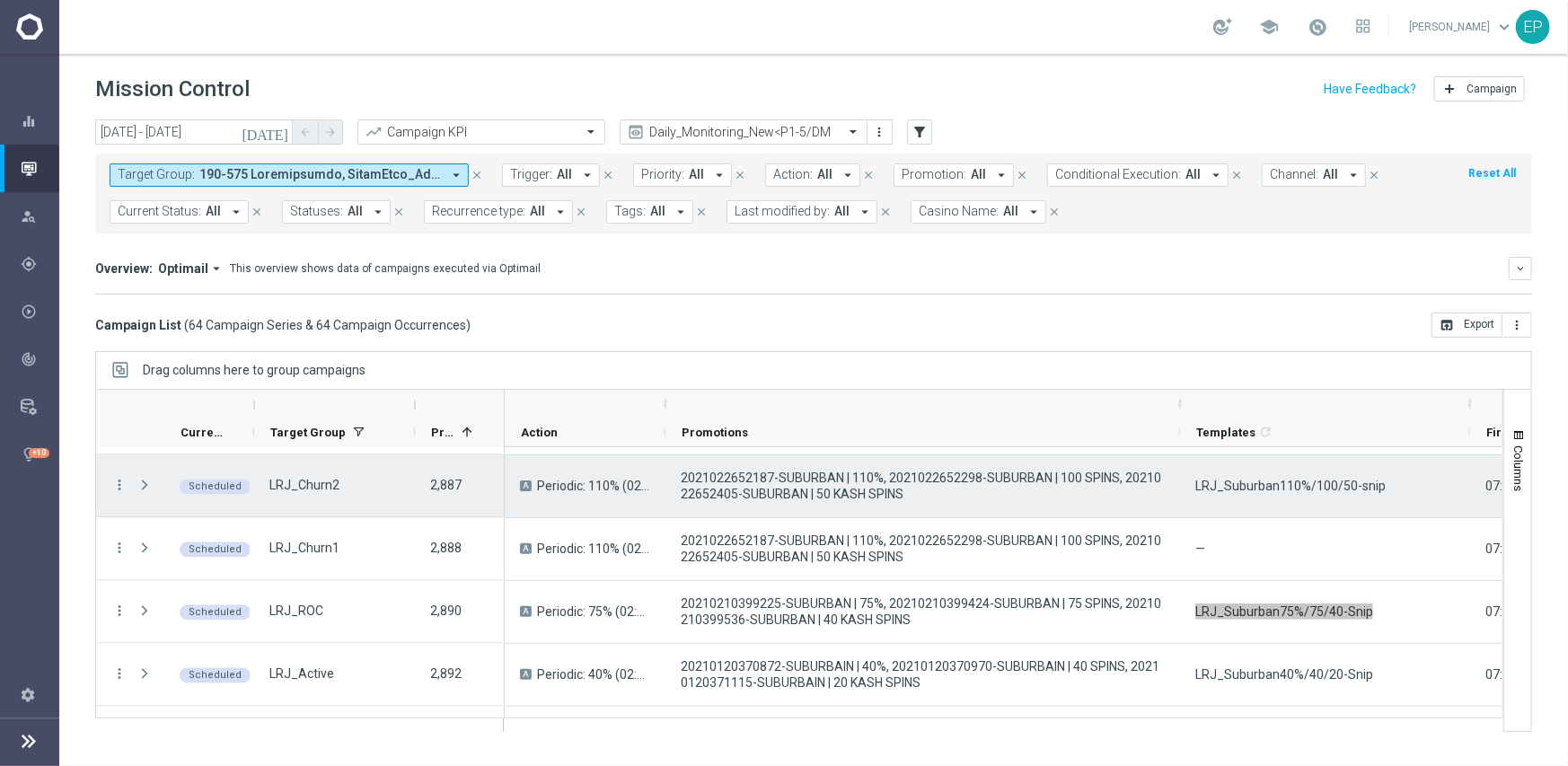
scroll to position [2227, 0]
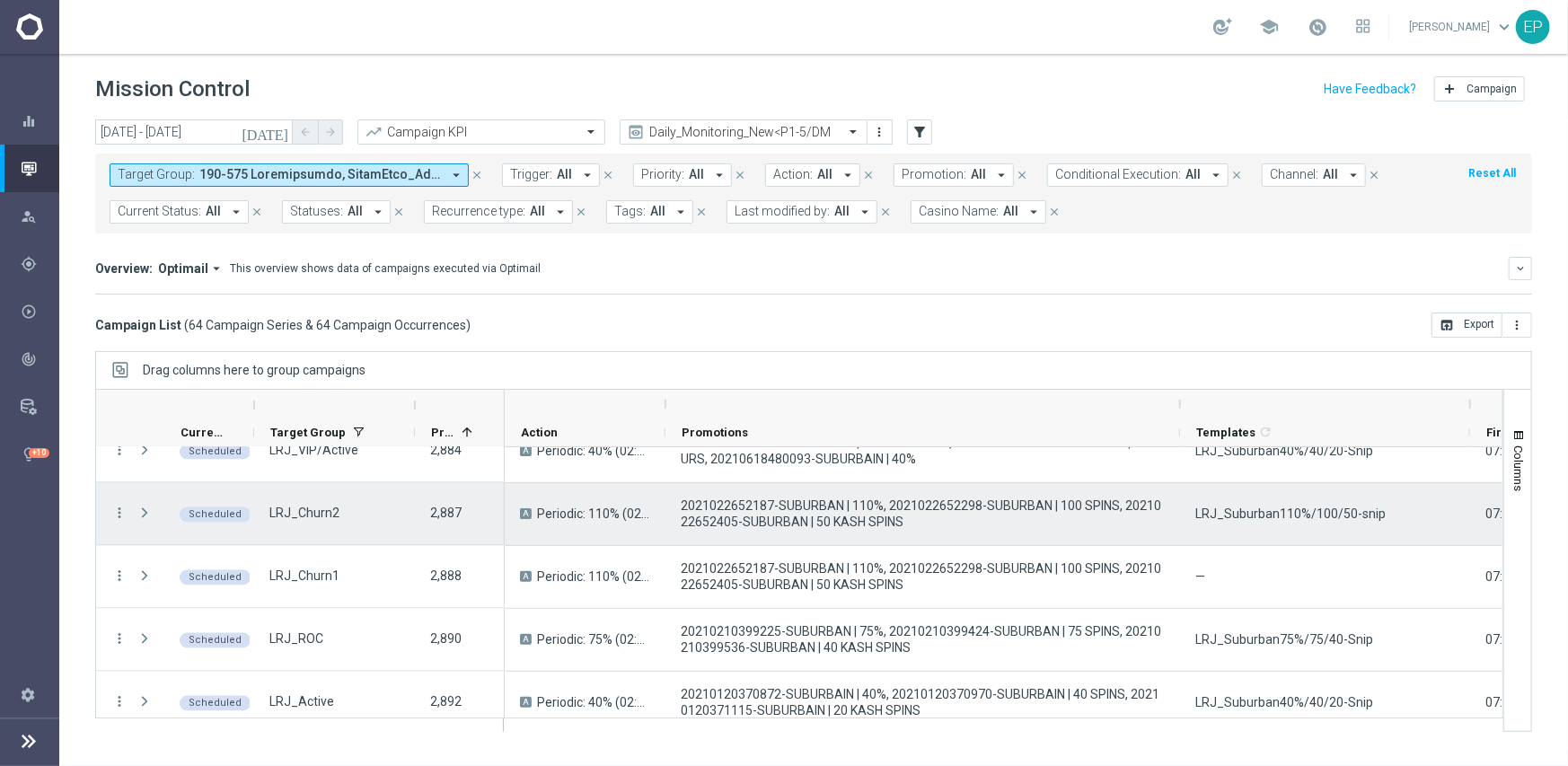
click at [1265, 508] on span "LRJ_Suburban110%/100/50-snip" at bounding box center [1290, 514] width 191 height 16
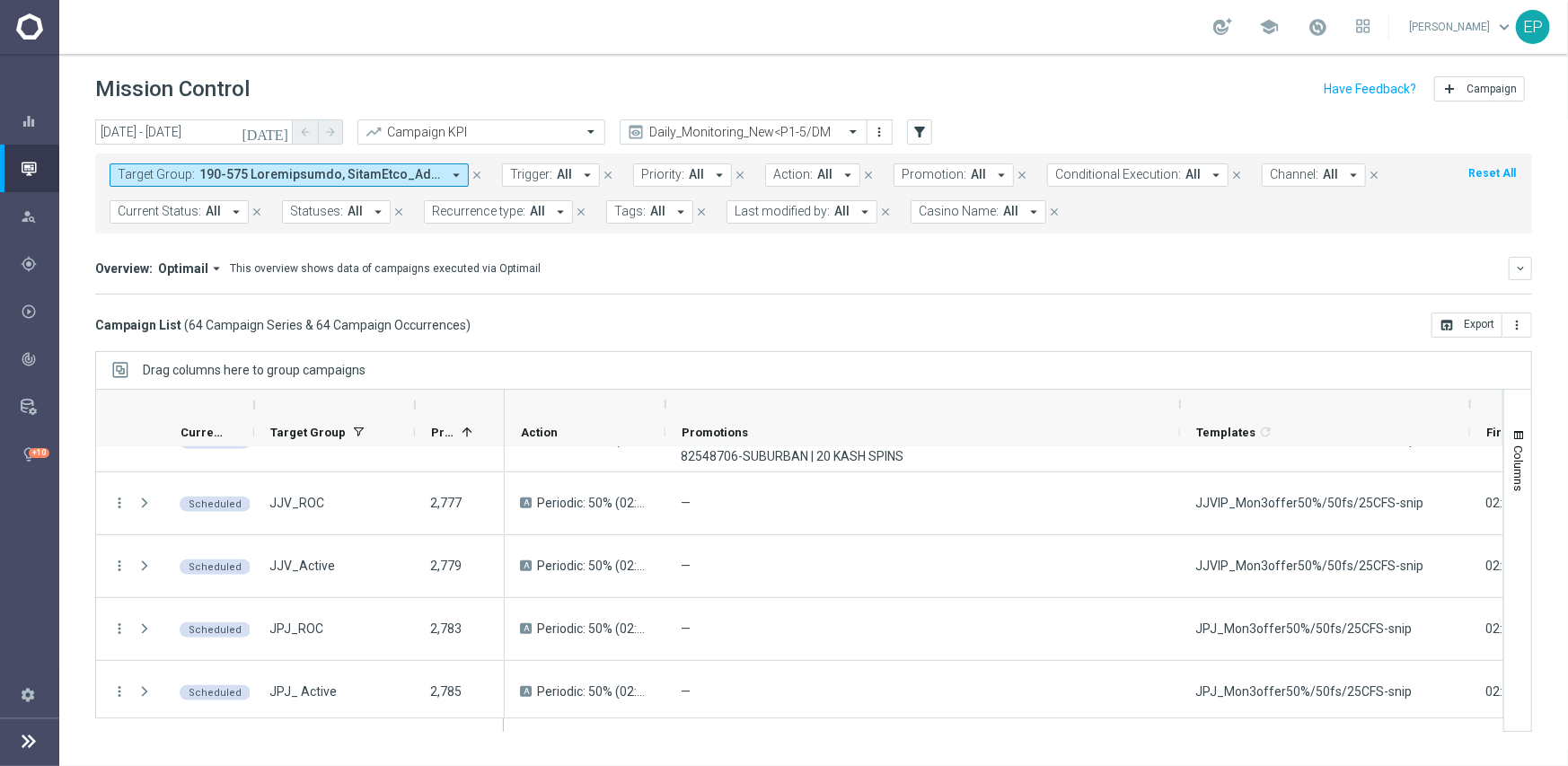
scroll to position [844, 0]
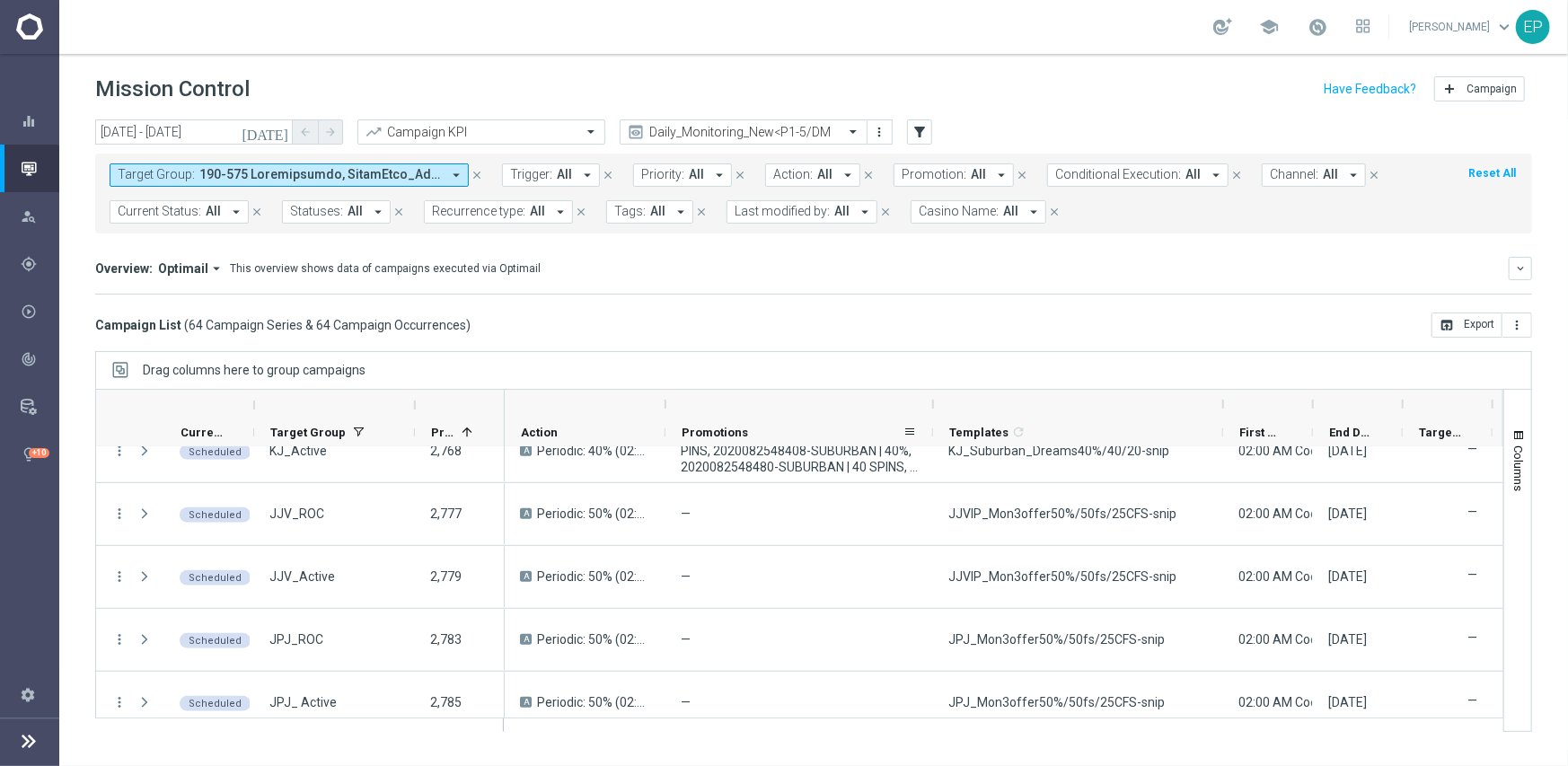
drag, startPoint x: 1178, startPoint y: 396, endPoint x: 931, endPoint y: 431, distance: 249.5
click at [931, 431] on div "Action" at bounding box center [1537, 418] width 2065 height 58
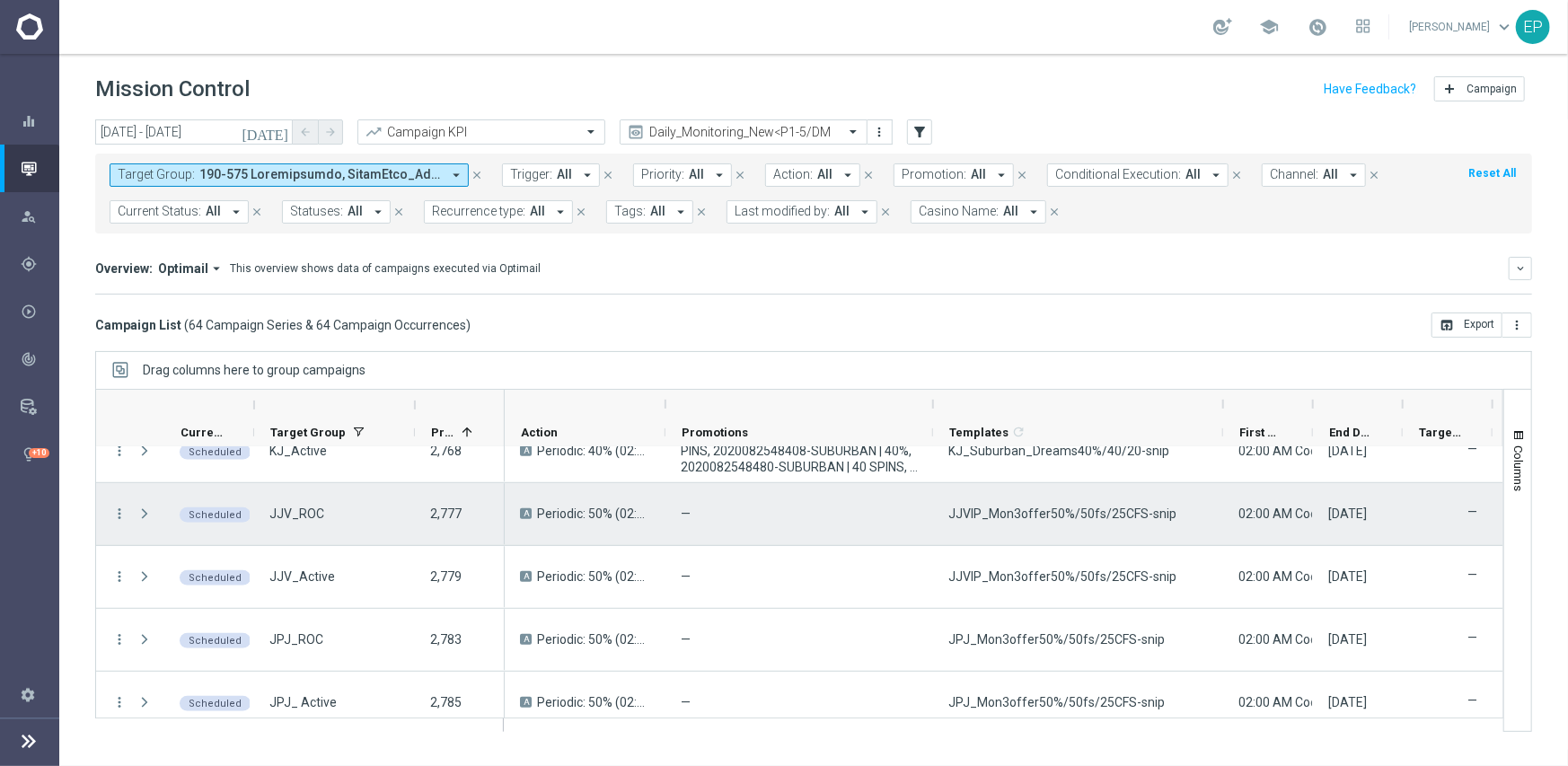
click at [1040, 515] on span "JJVIP_Mon3offer50%/50fs/25CFS-snip" at bounding box center [1062, 514] width 228 height 16
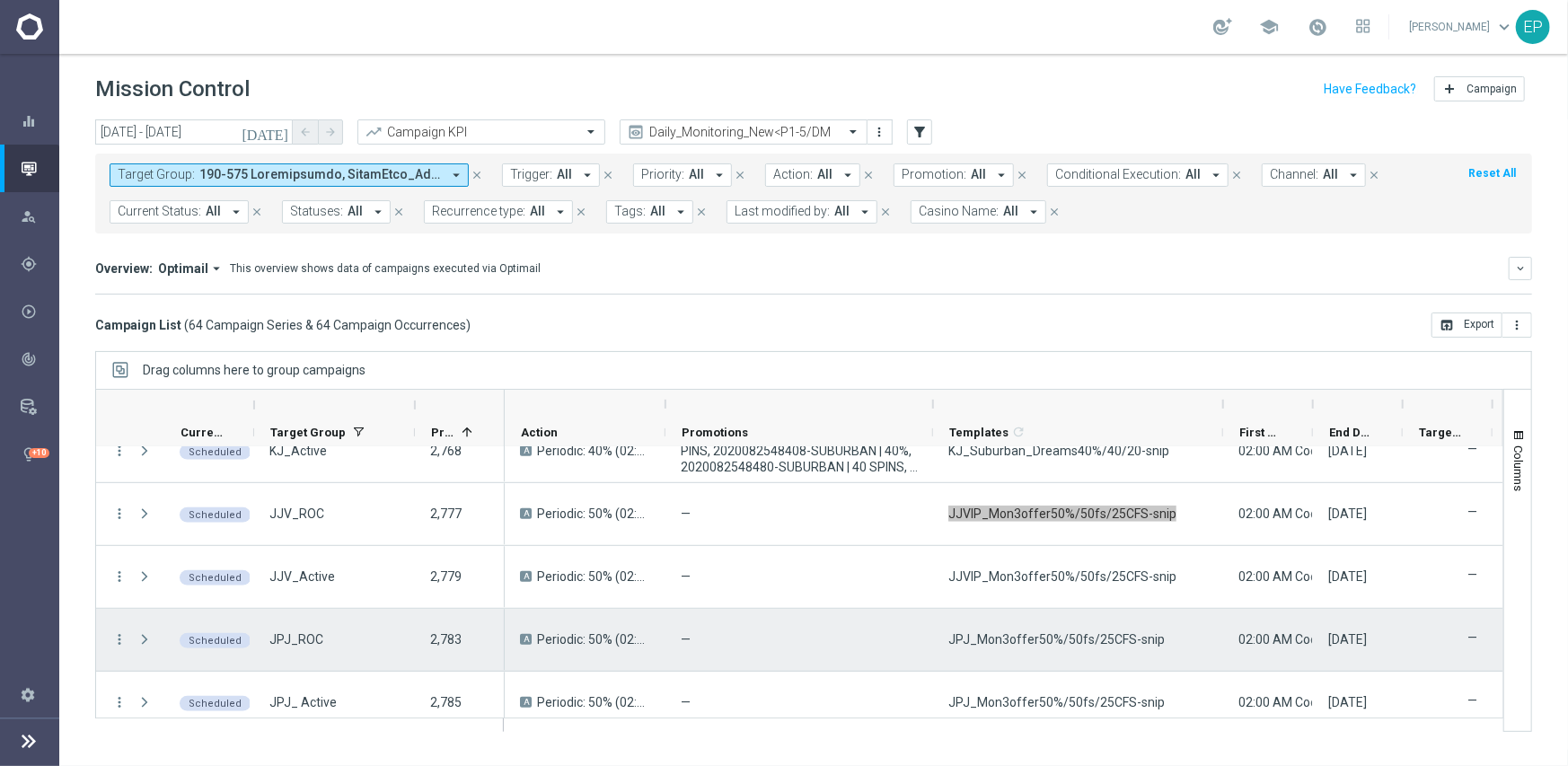
scroll to position [934, 0]
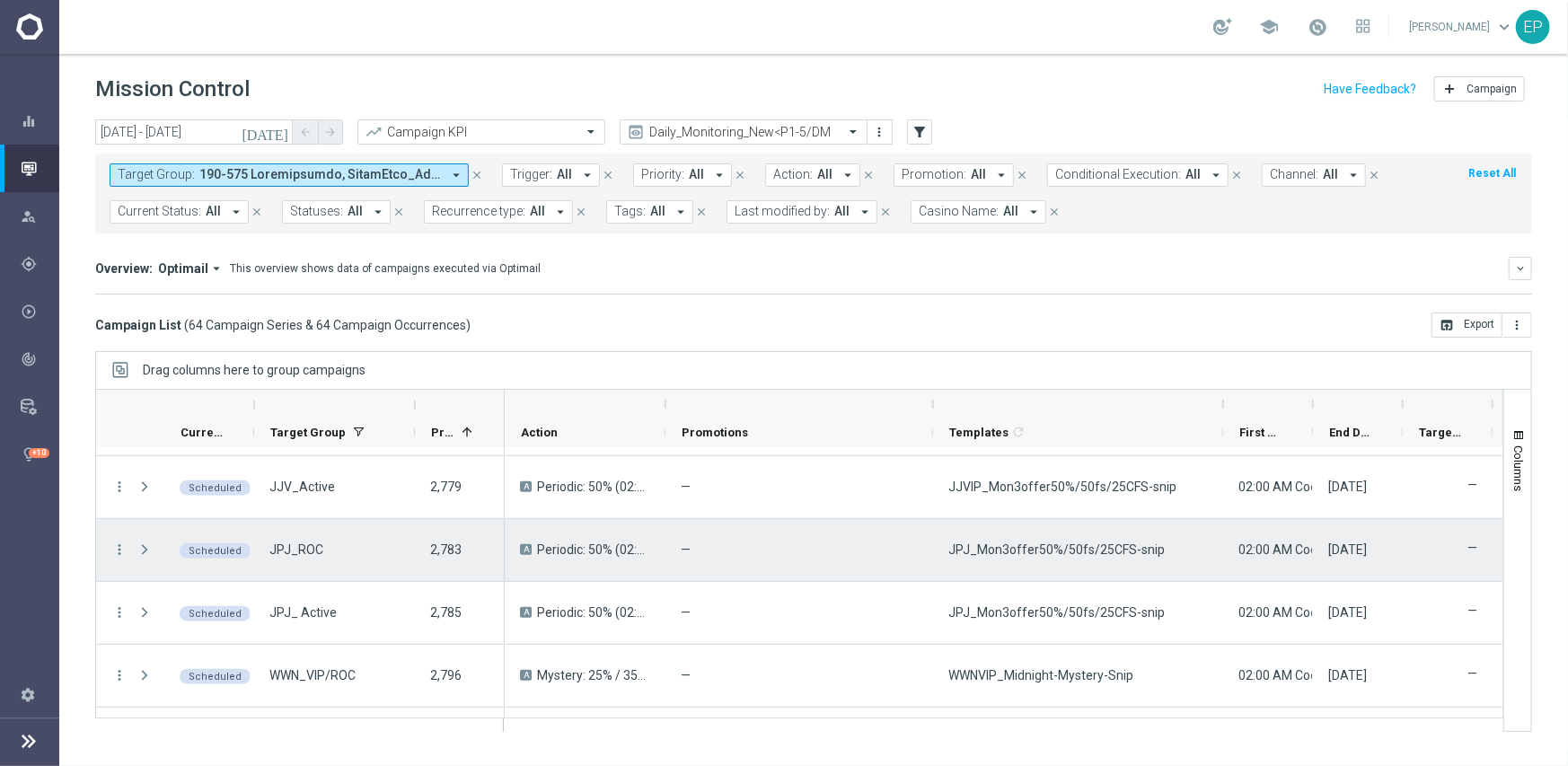
click at [1077, 545] on span "JPJ_Mon3offer50%/50fs/25CFS-snip" at bounding box center [1056, 549] width 217 height 16
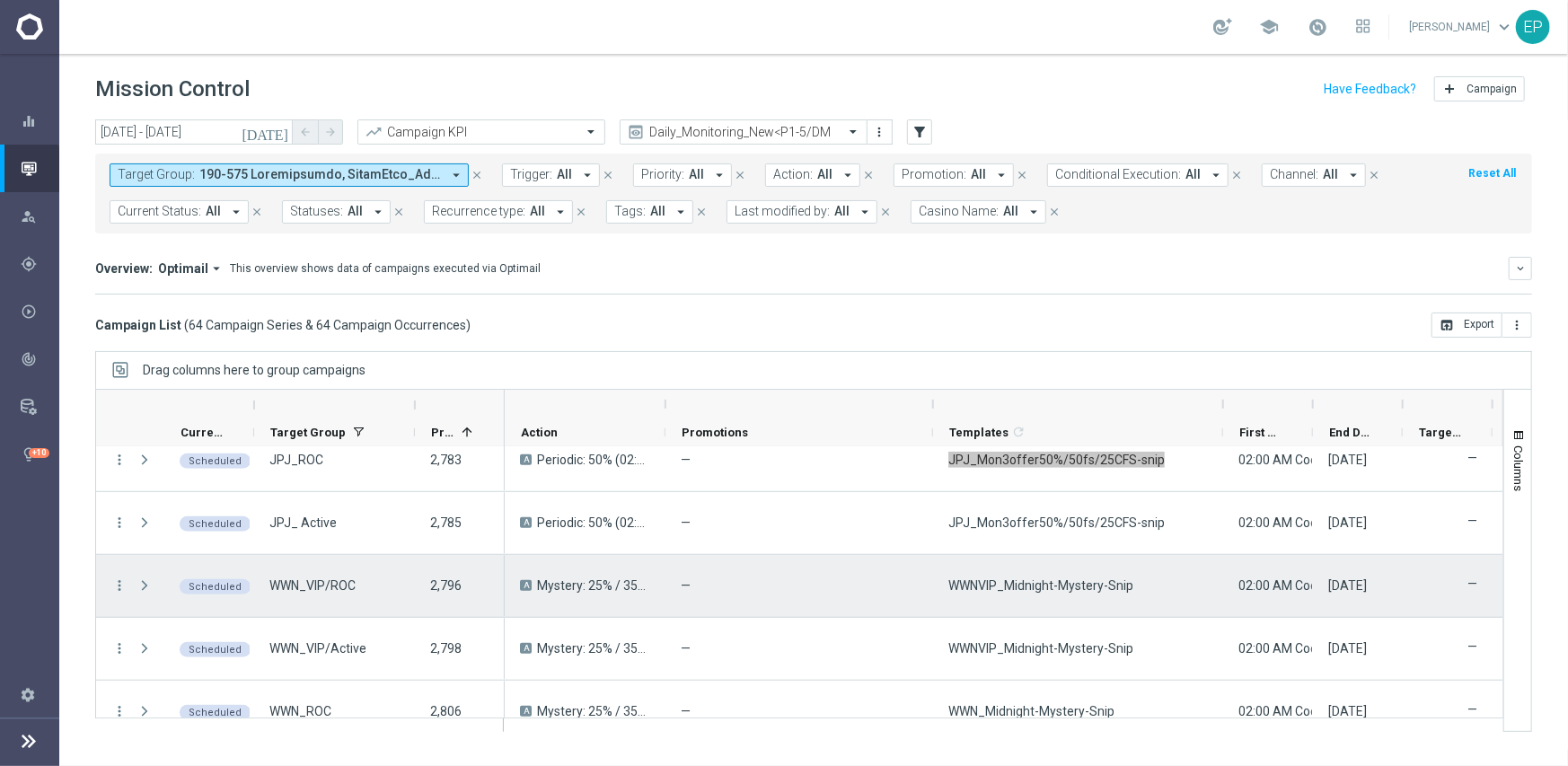
scroll to position [1113, 0]
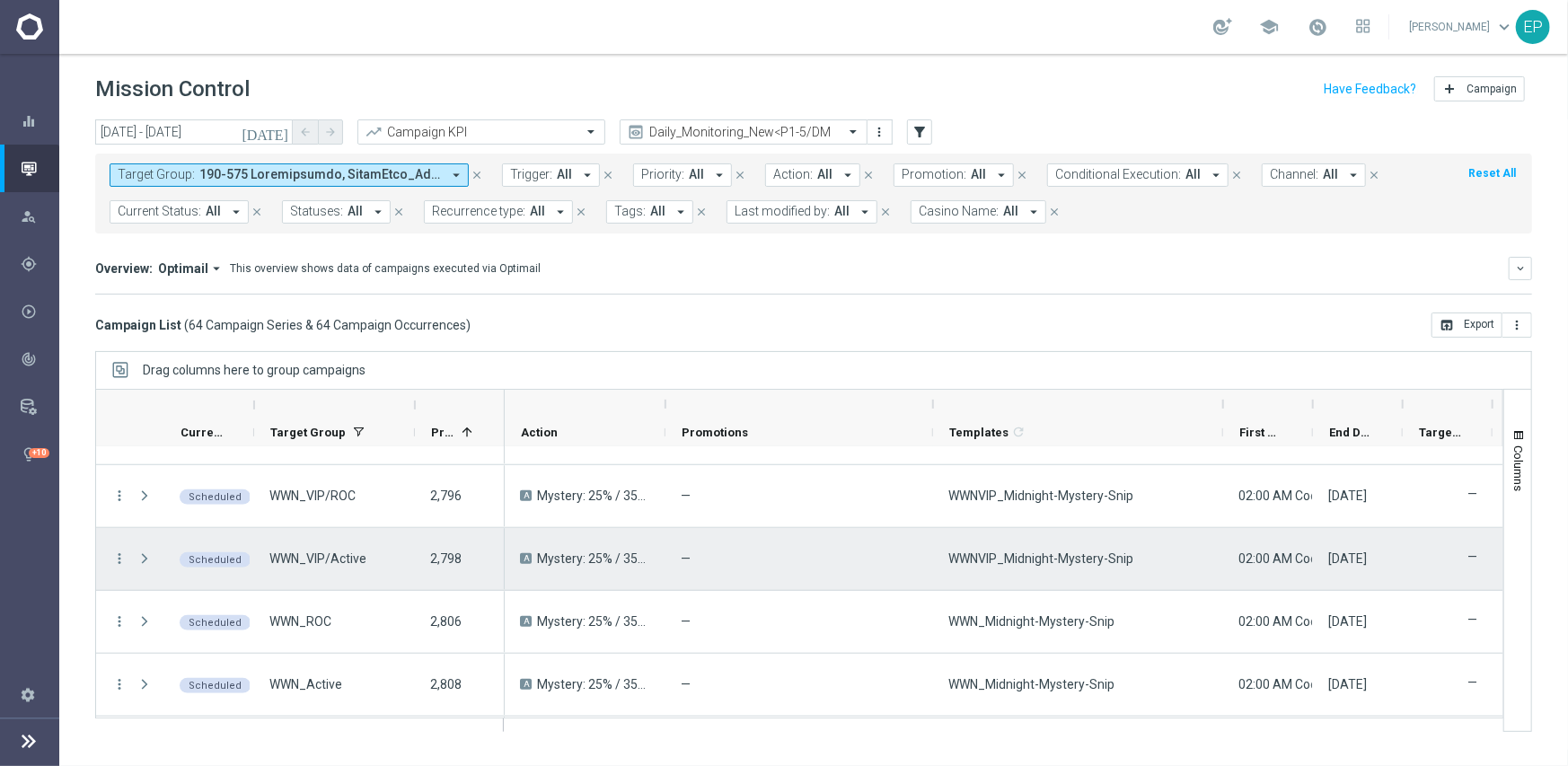
click at [1091, 560] on span "WWNVIP_Midnight-Mystery-Snip" at bounding box center [1041, 558] width 185 height 16
click at [1148, 584] on div "WWNVIP_Midnight-Mystery-Snip" at bounding box center [1077, 559] width 290 height 62
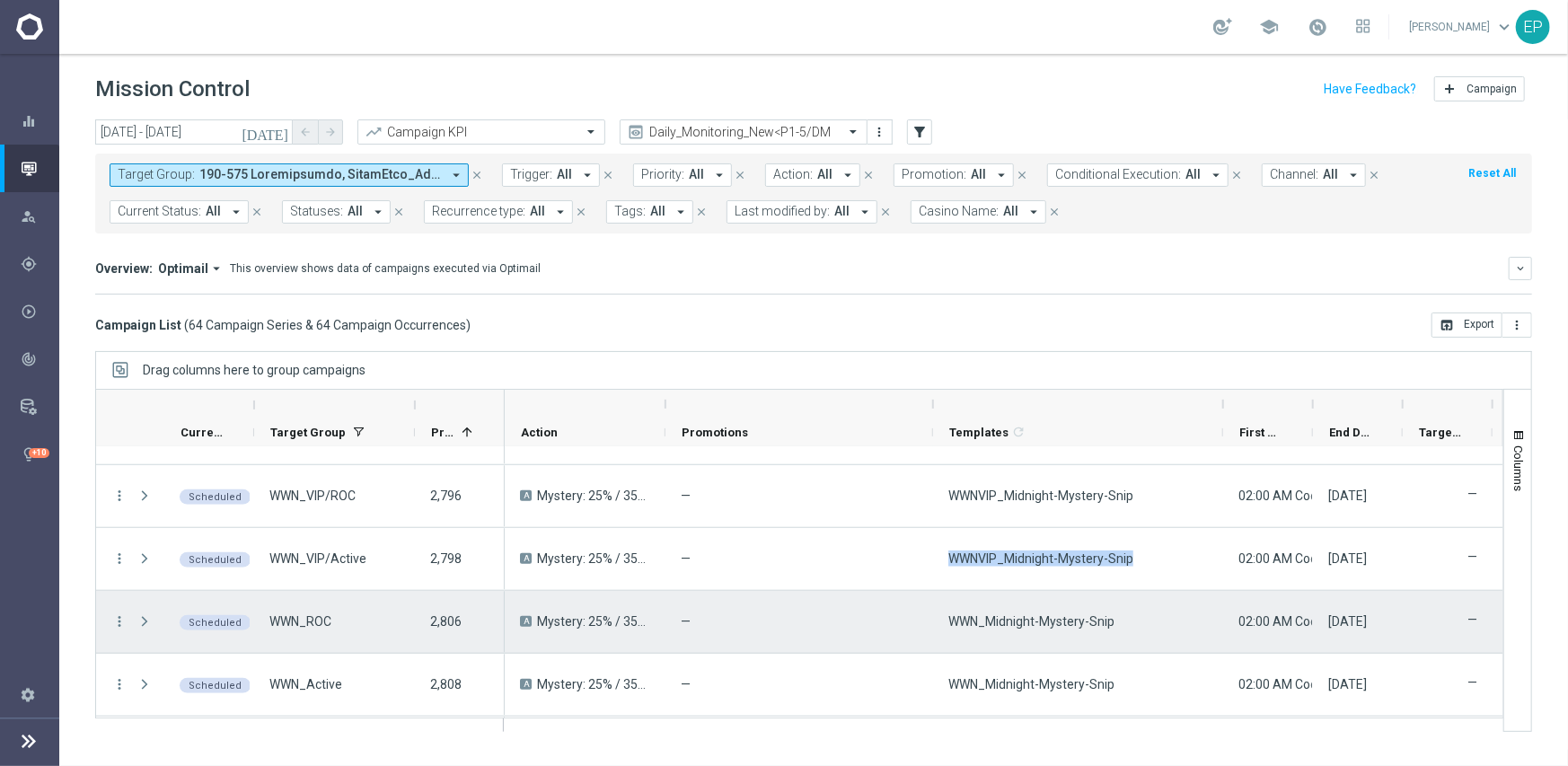
scroll to position [1202, 0]
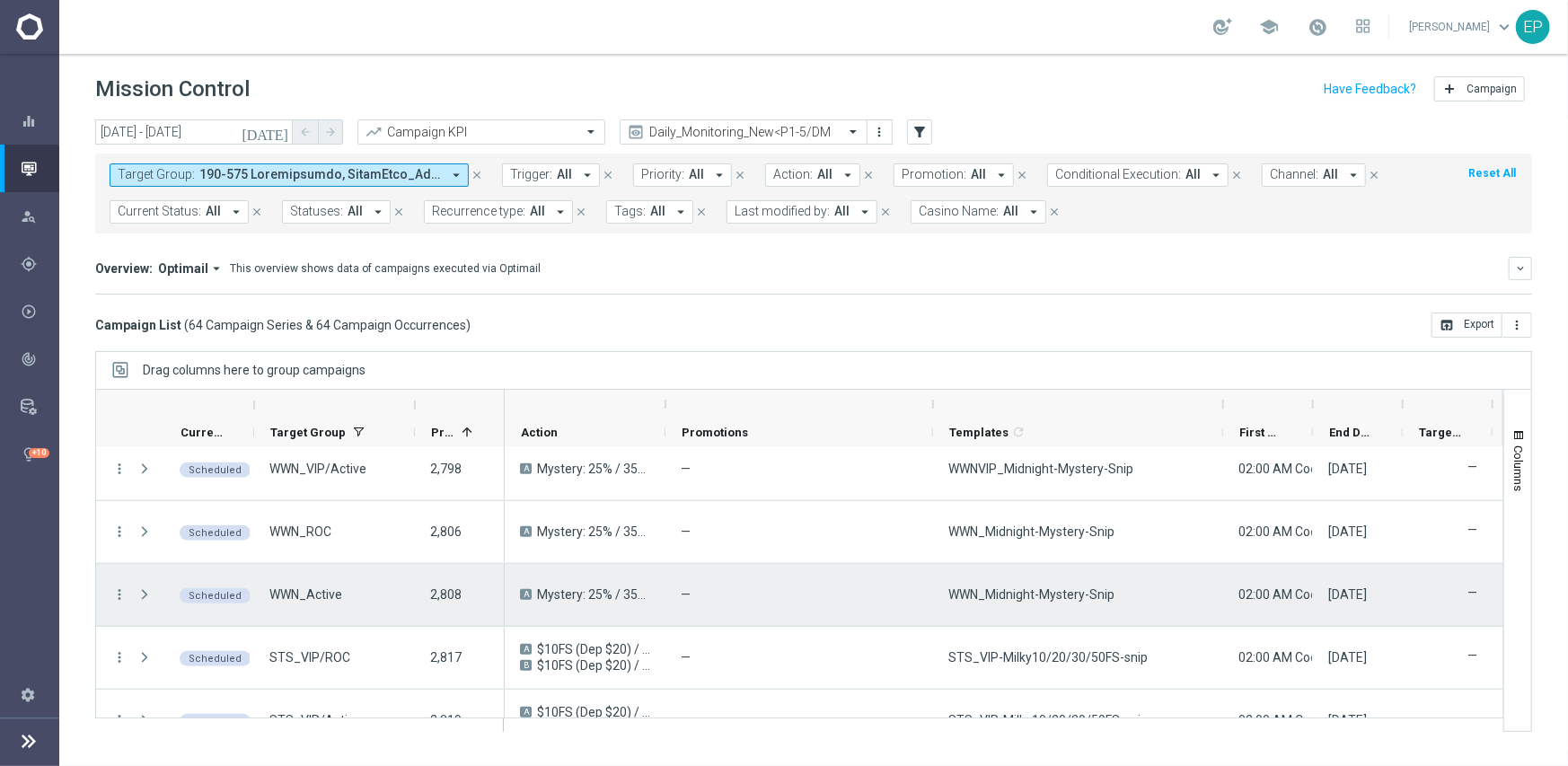
click at [1058, 591] on span "WWN_Midnight-Mystery-Snip" at bounding box center [1031, 594] width 166 height 16
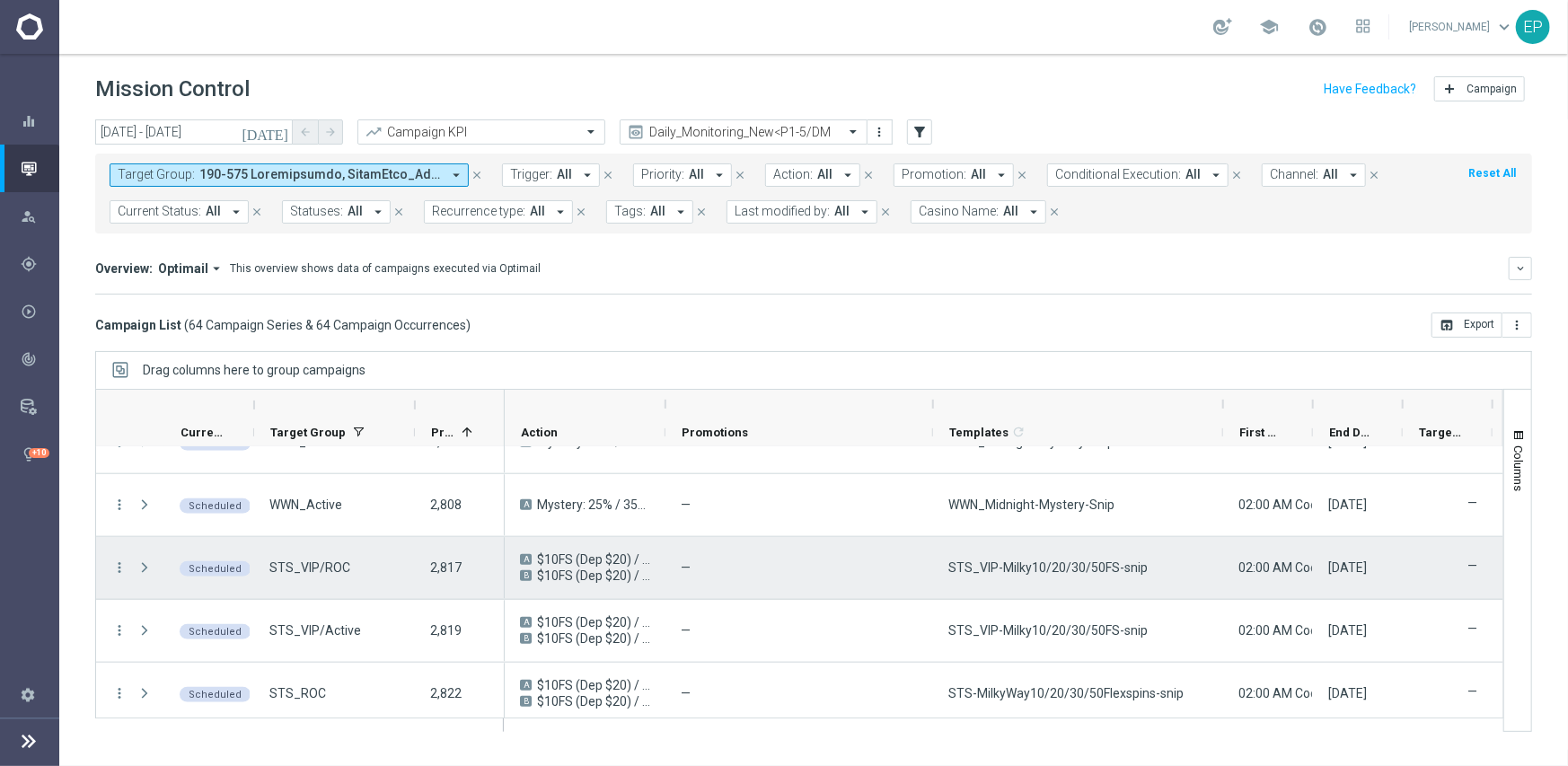
click at [1050, 585] on div "STS_VIP-Milky10/20/30/50FS-snip" at bounding box center [1077, 568] width 290 height 62
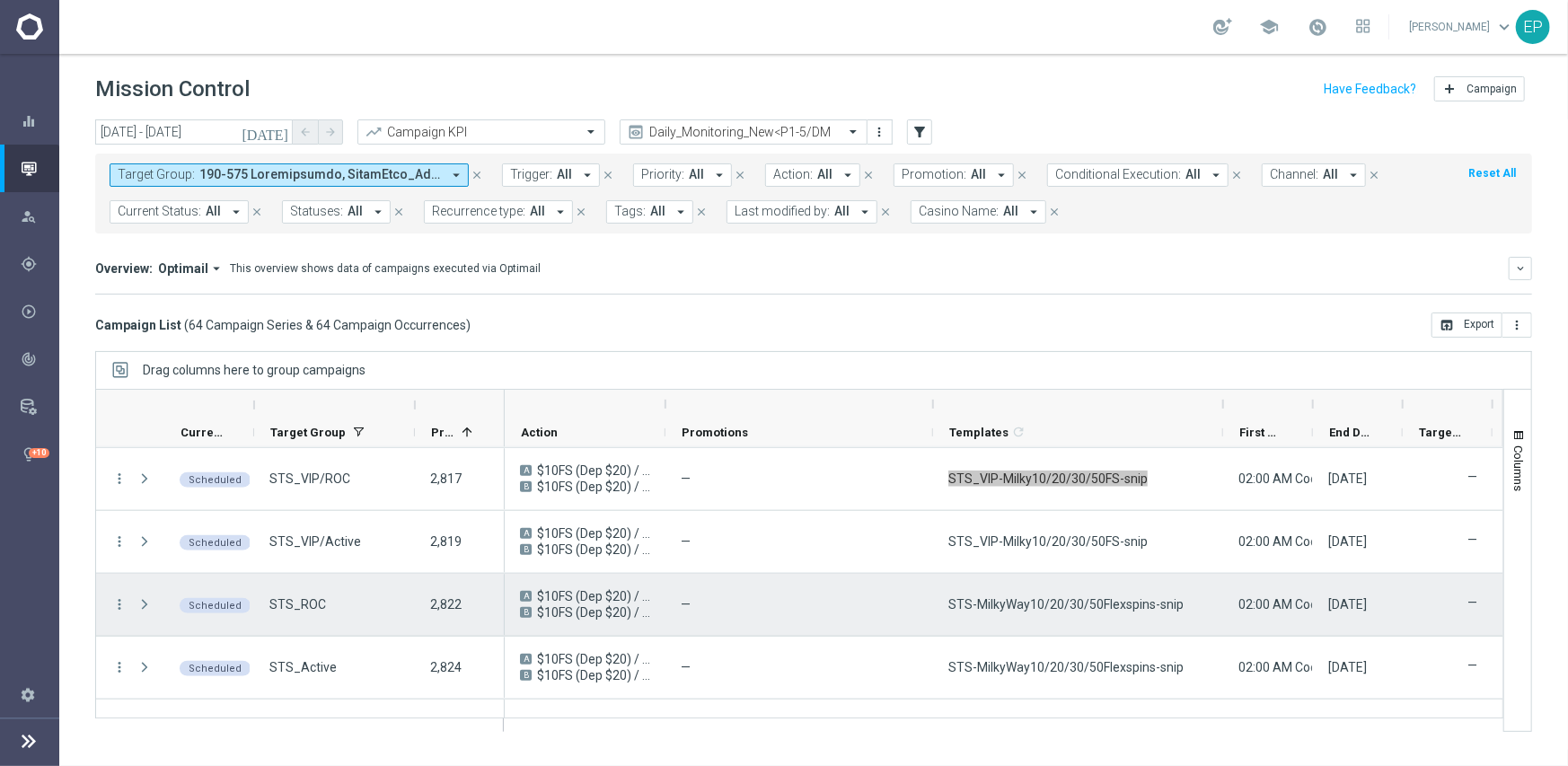
scroll to position [1383, 0]
click at [1058, 611] on div "STS-MilkyWay10/20/30/50Flexspins-snip" at bounding box center [1077, 603] width 290 height 62
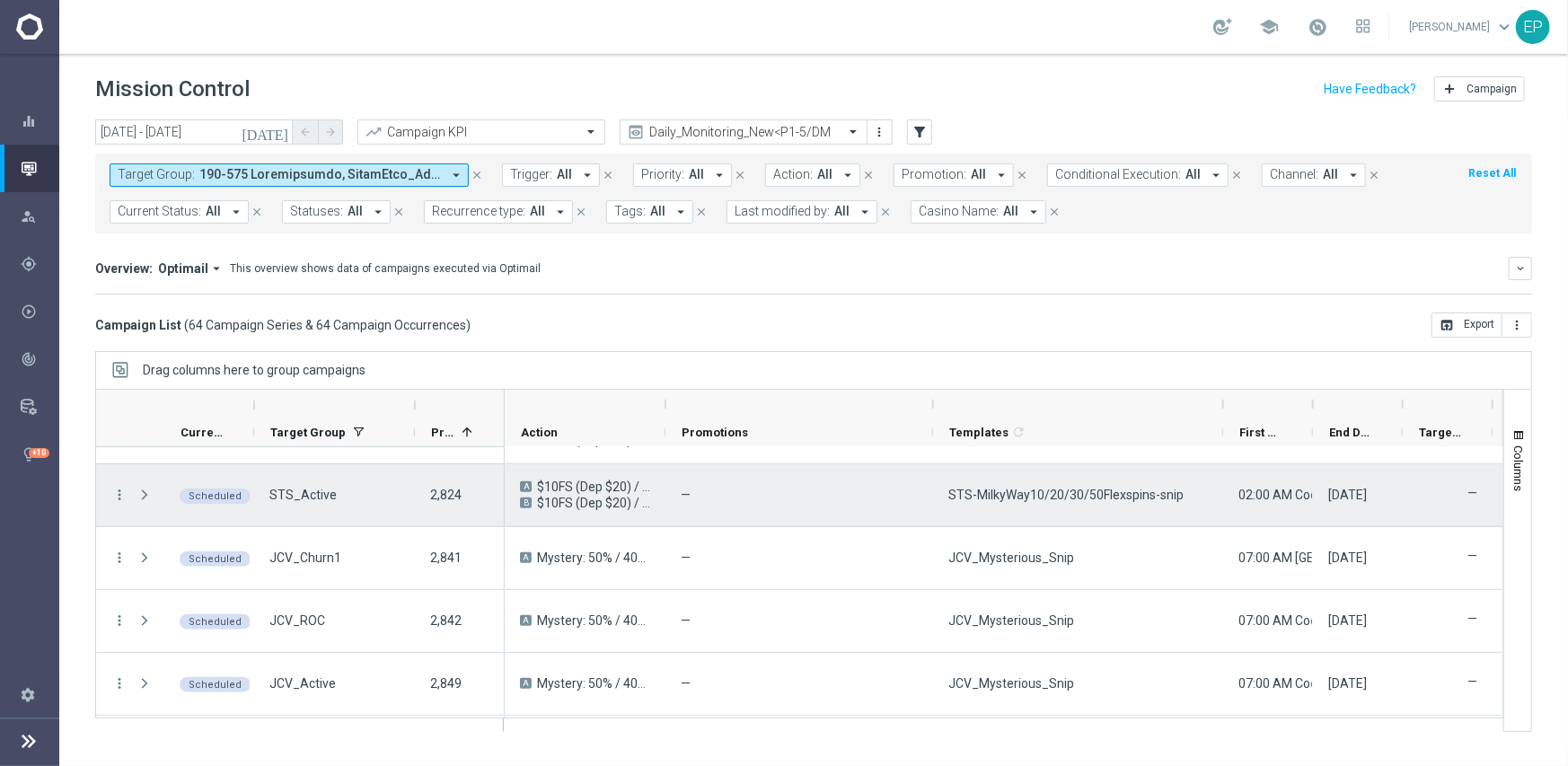
scroll to position [1562, 0]
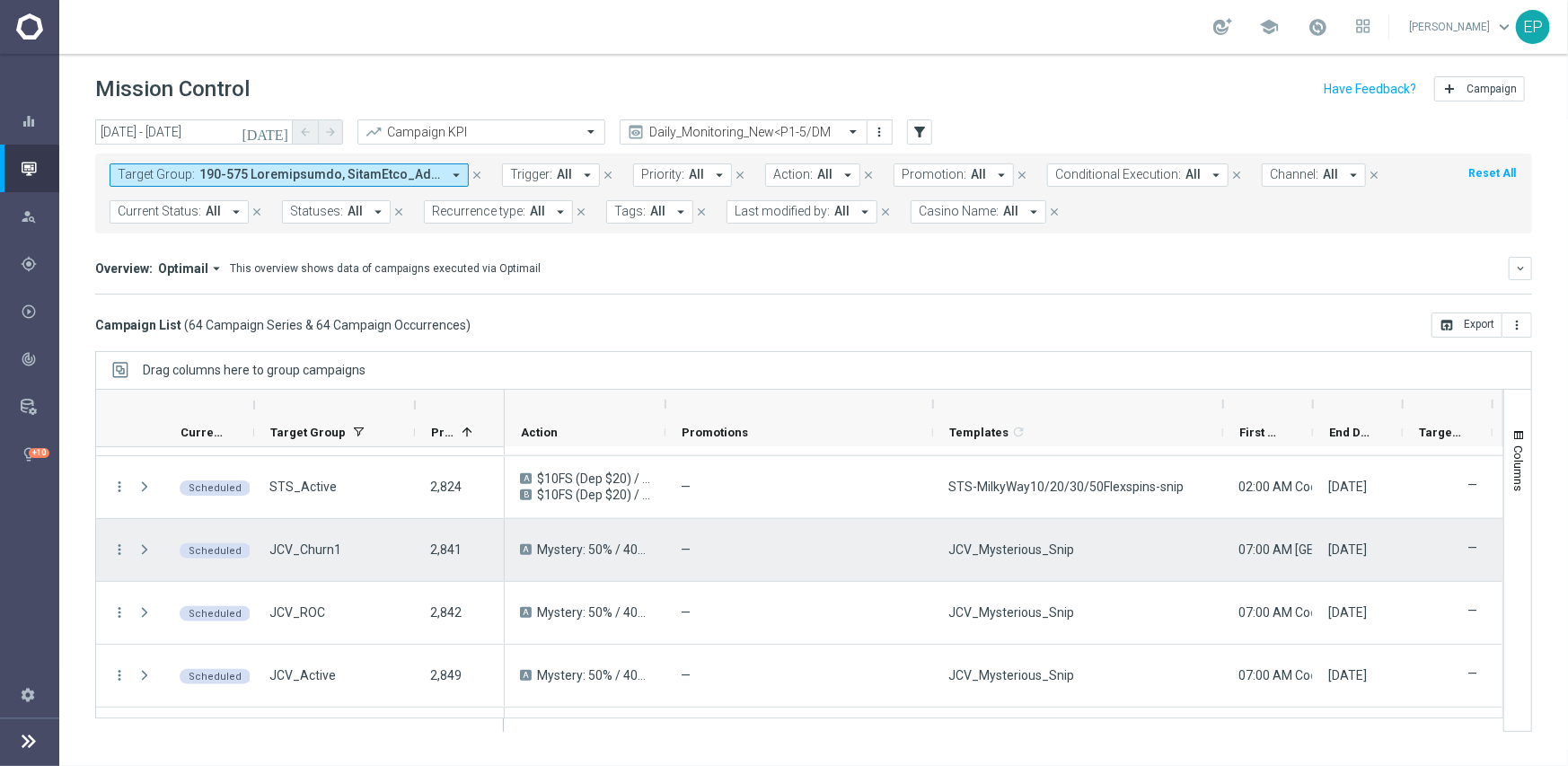
click at [1030, 552] on span "JCV_Mysterious_Snip" at bounding box center [1011, 549] width 125 height 16
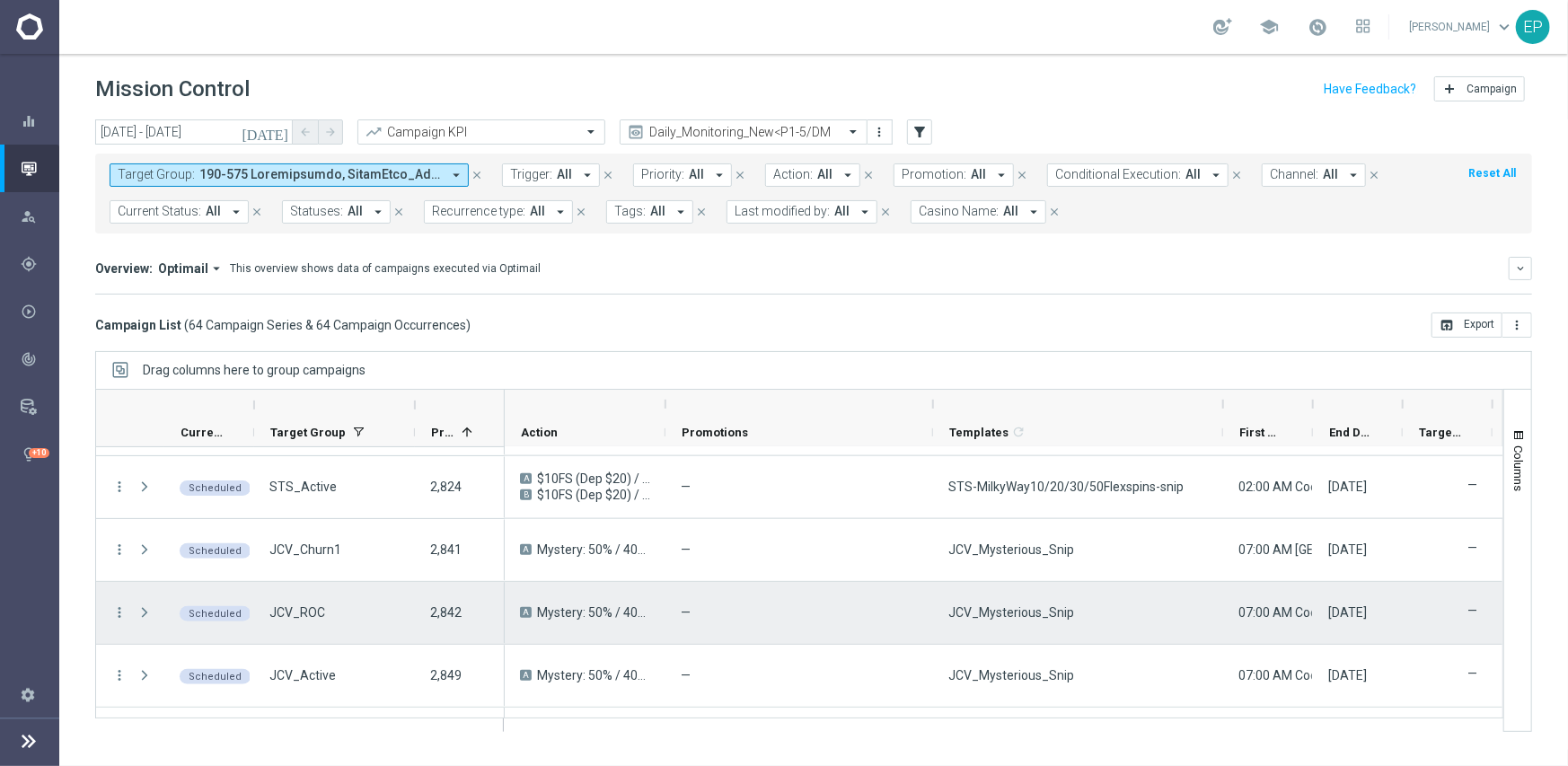
click at [1091, 582] on div "JCV_Mysterious_Snip" at bounding box center [1077, 613] width 290 height 62
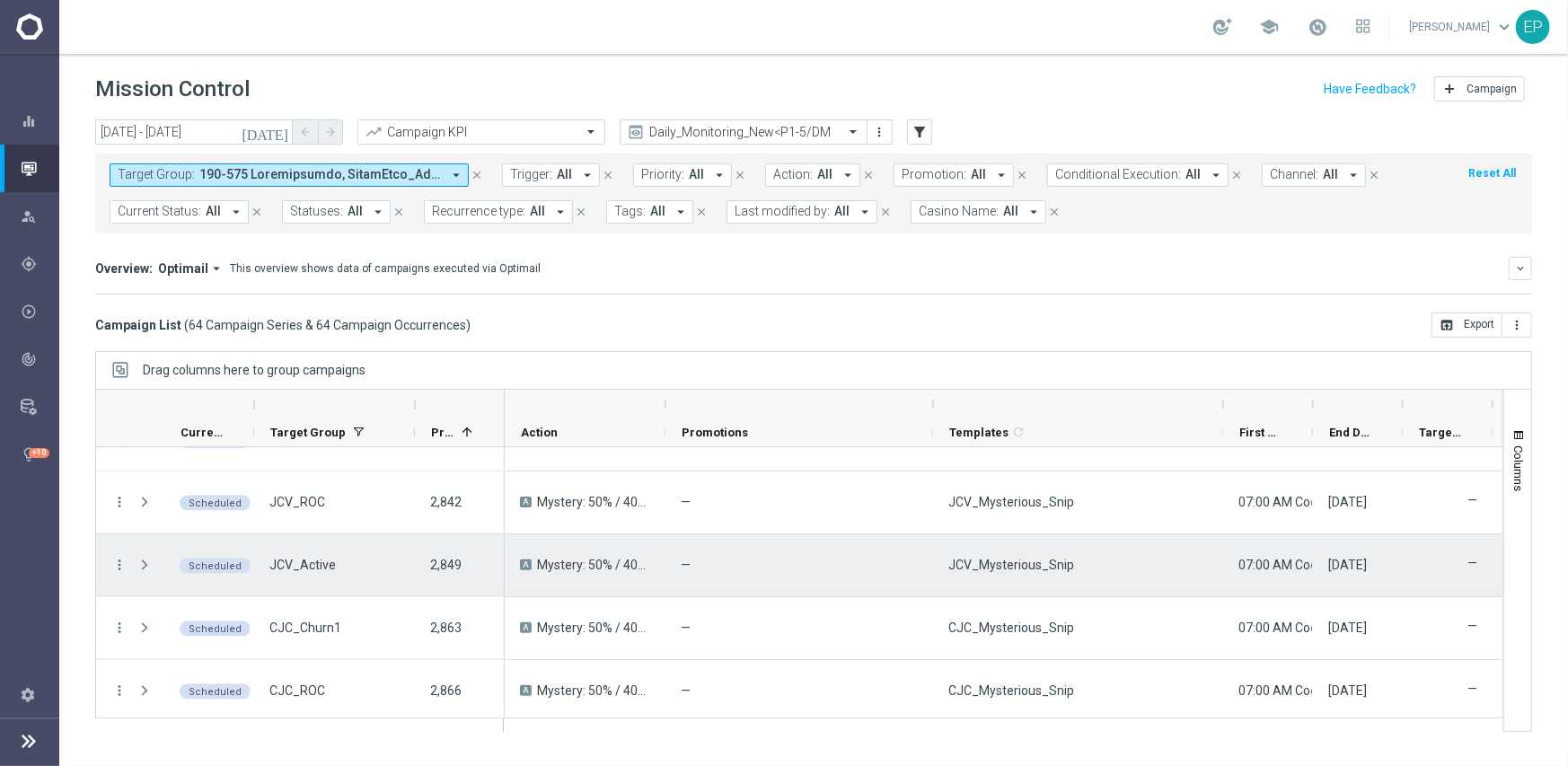
scroll to position [1741, 0]
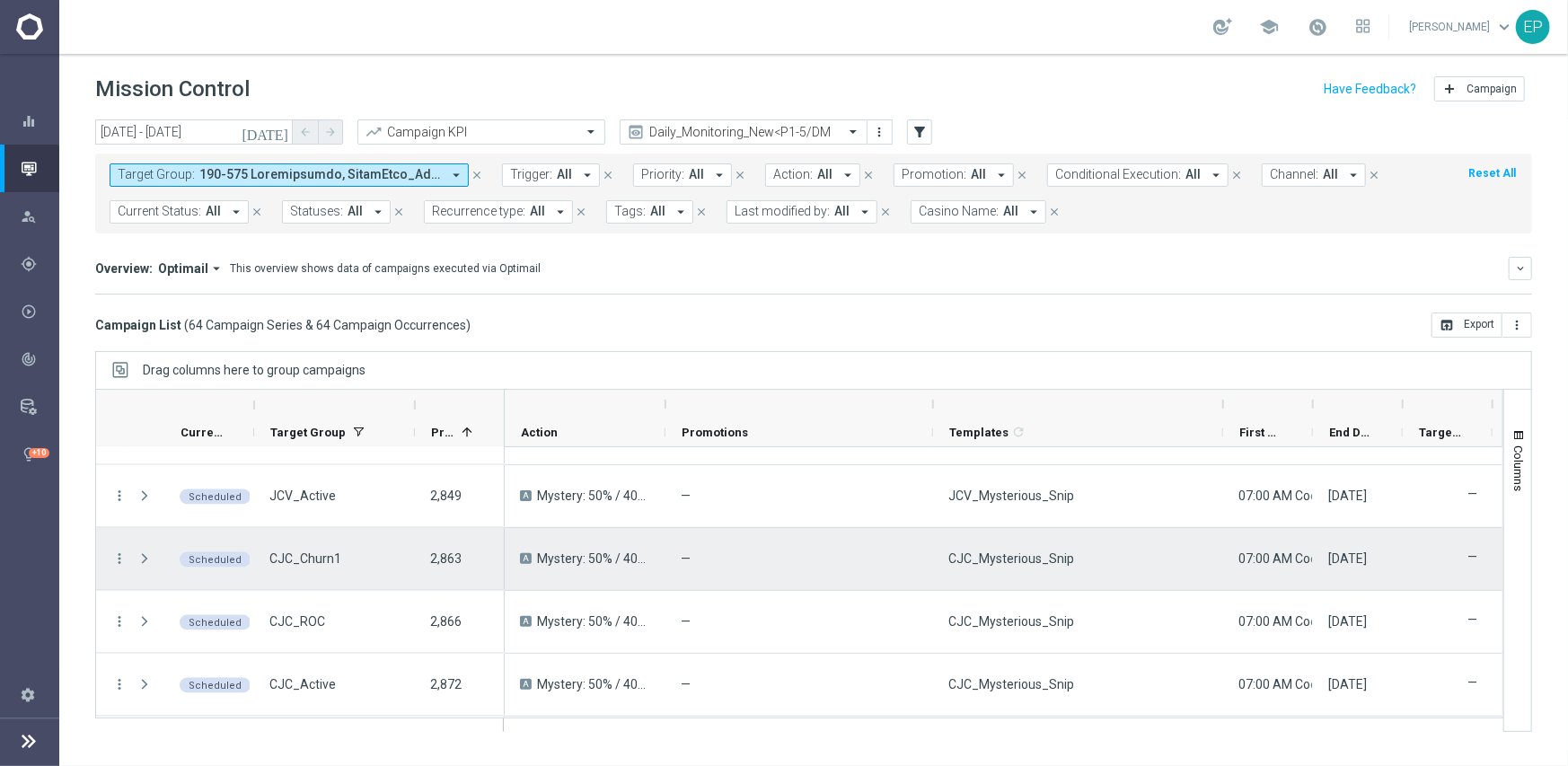
click at [1008, 554] on span "CJC_Mysterious_Snip" at bounding box center [1011, 558] width 125 height 16
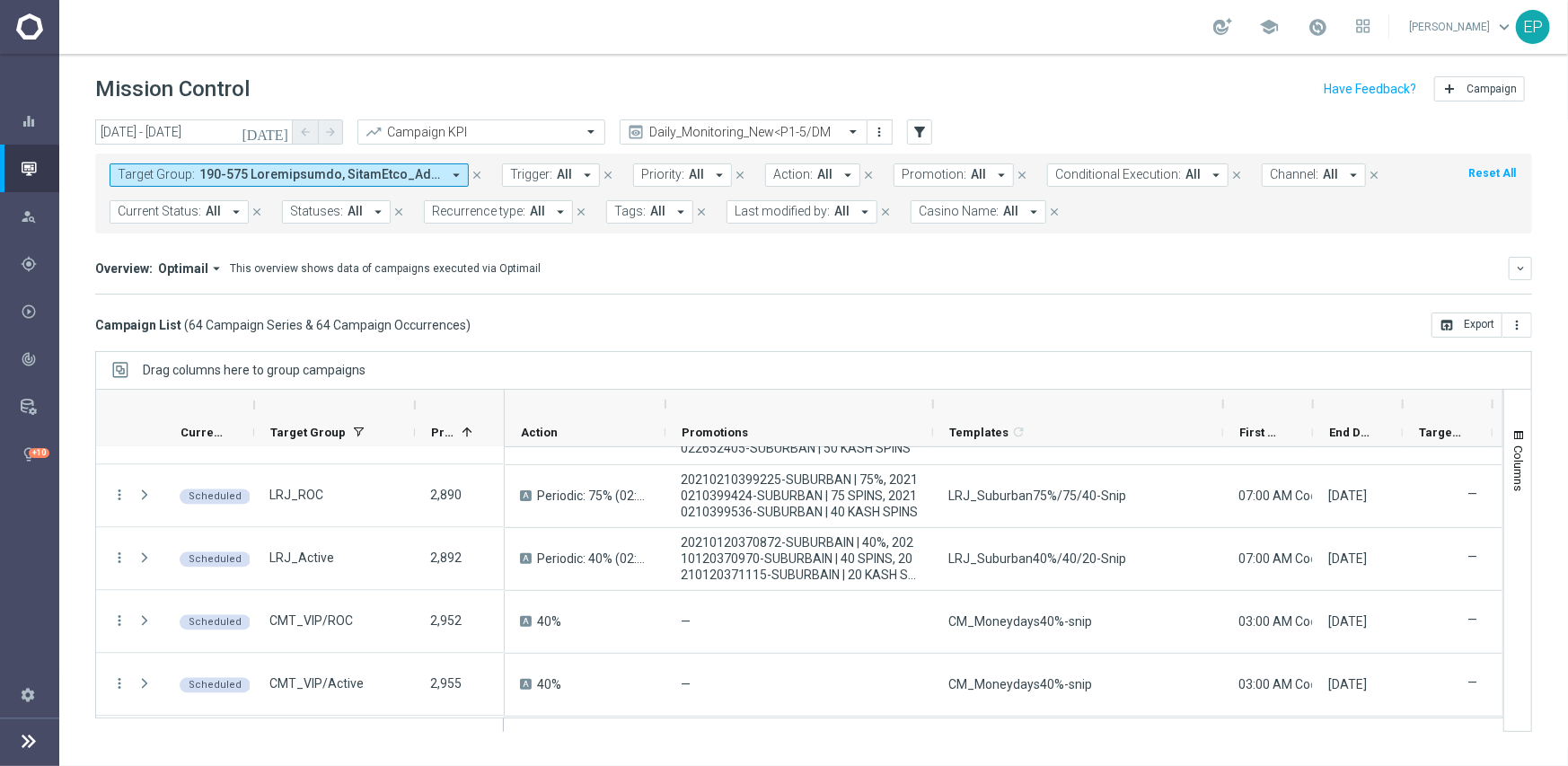
scroll to position [2460, 0]
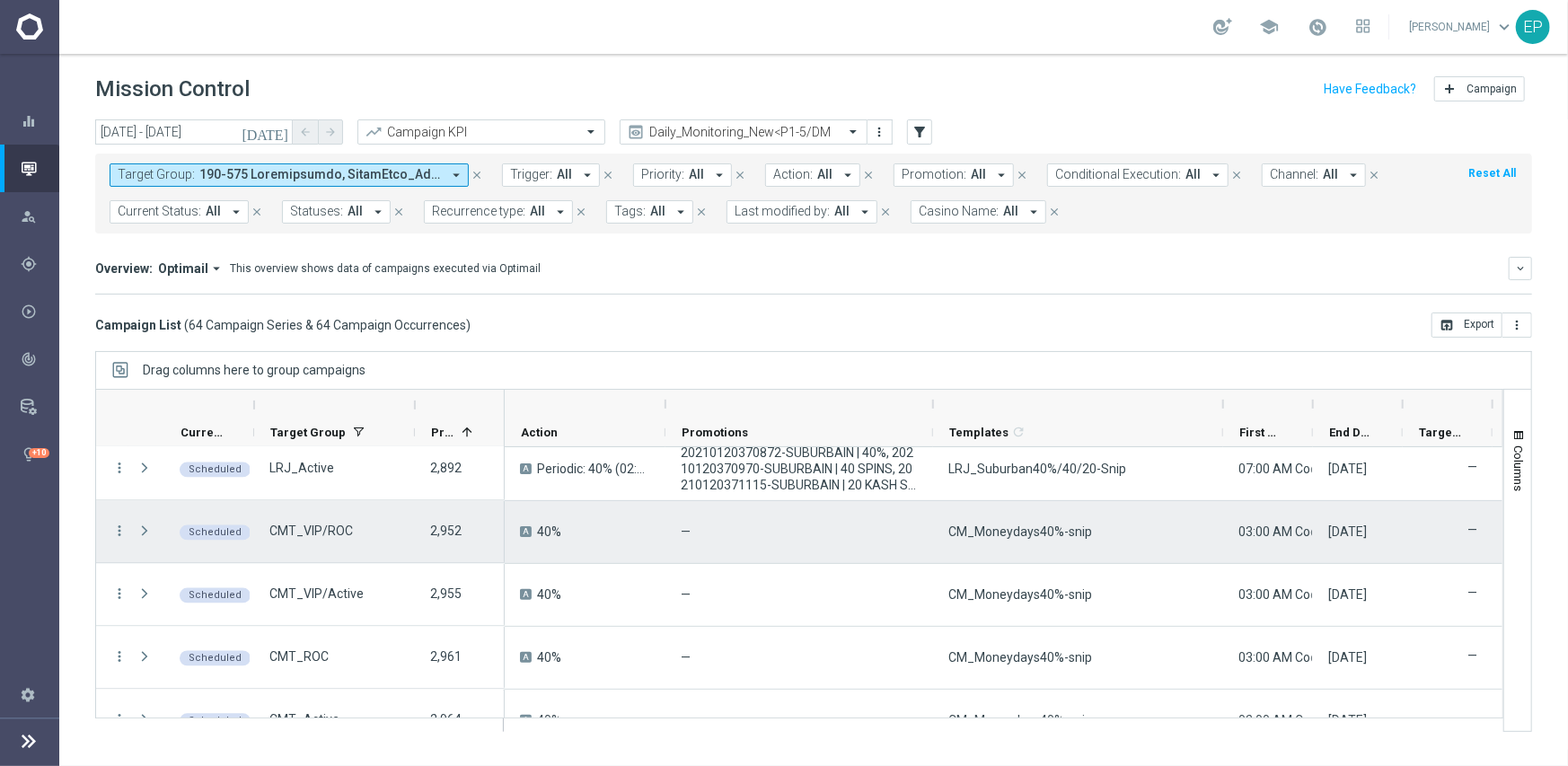
click at [1076, 532] on span "CM_Moneydays40%-snip" at bounding box center [1020, 531] width 144 height 16
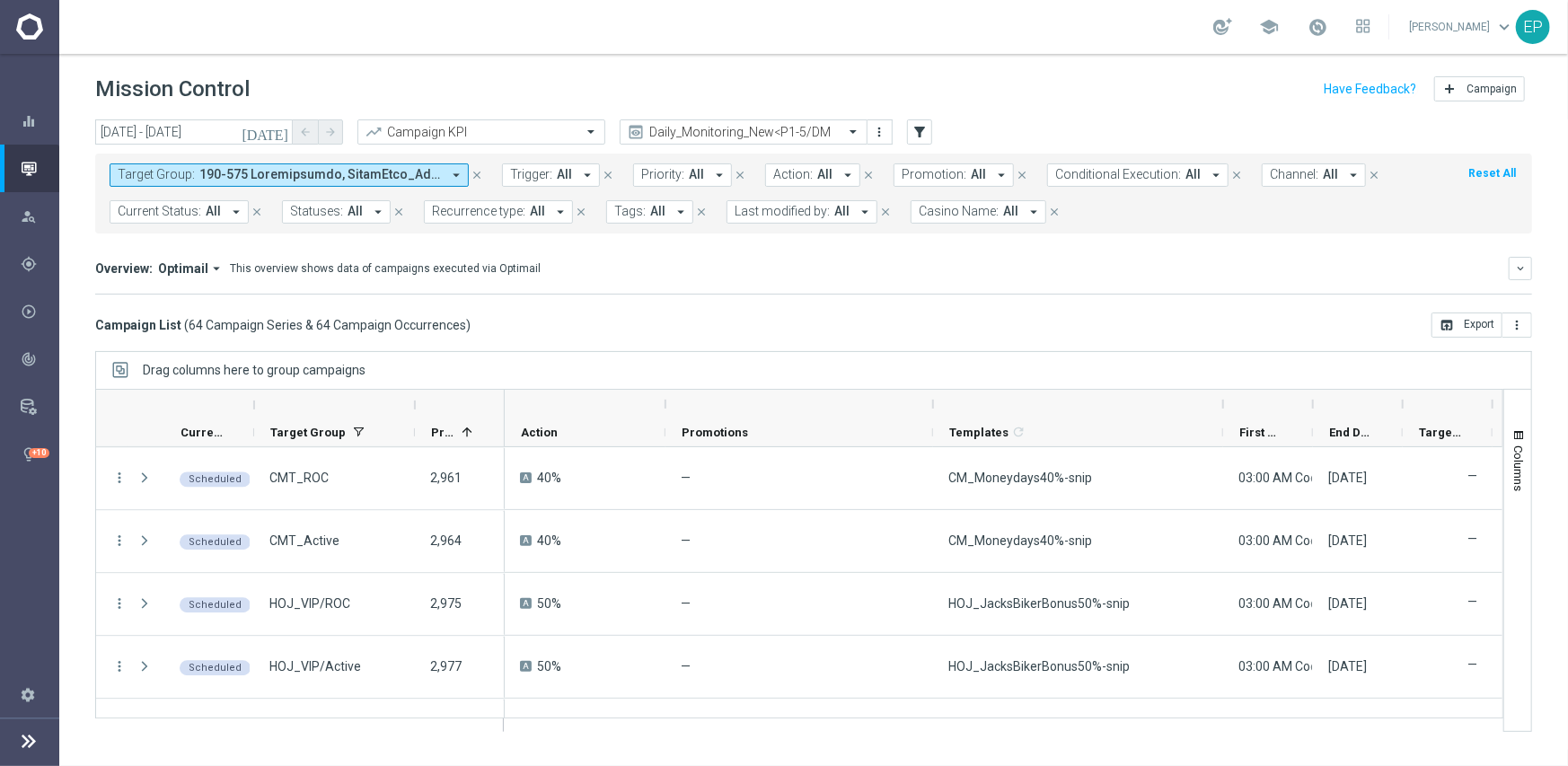
scroll to position [2729, 0]
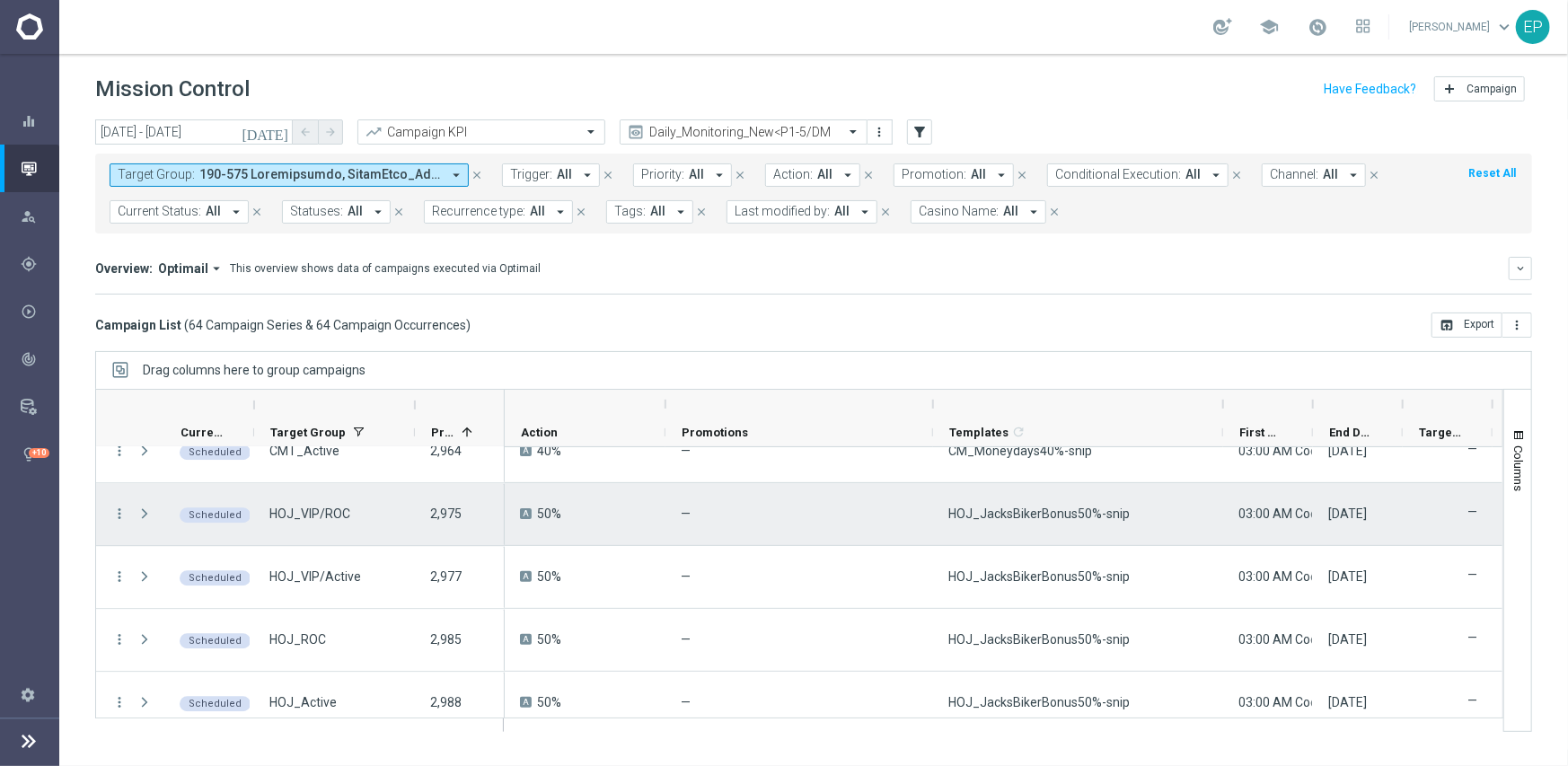
click at [1090, 517] on span "HOJ_JacksBikerBonus50%-snip" at bounding box center [1039, 514] width 181 height 16
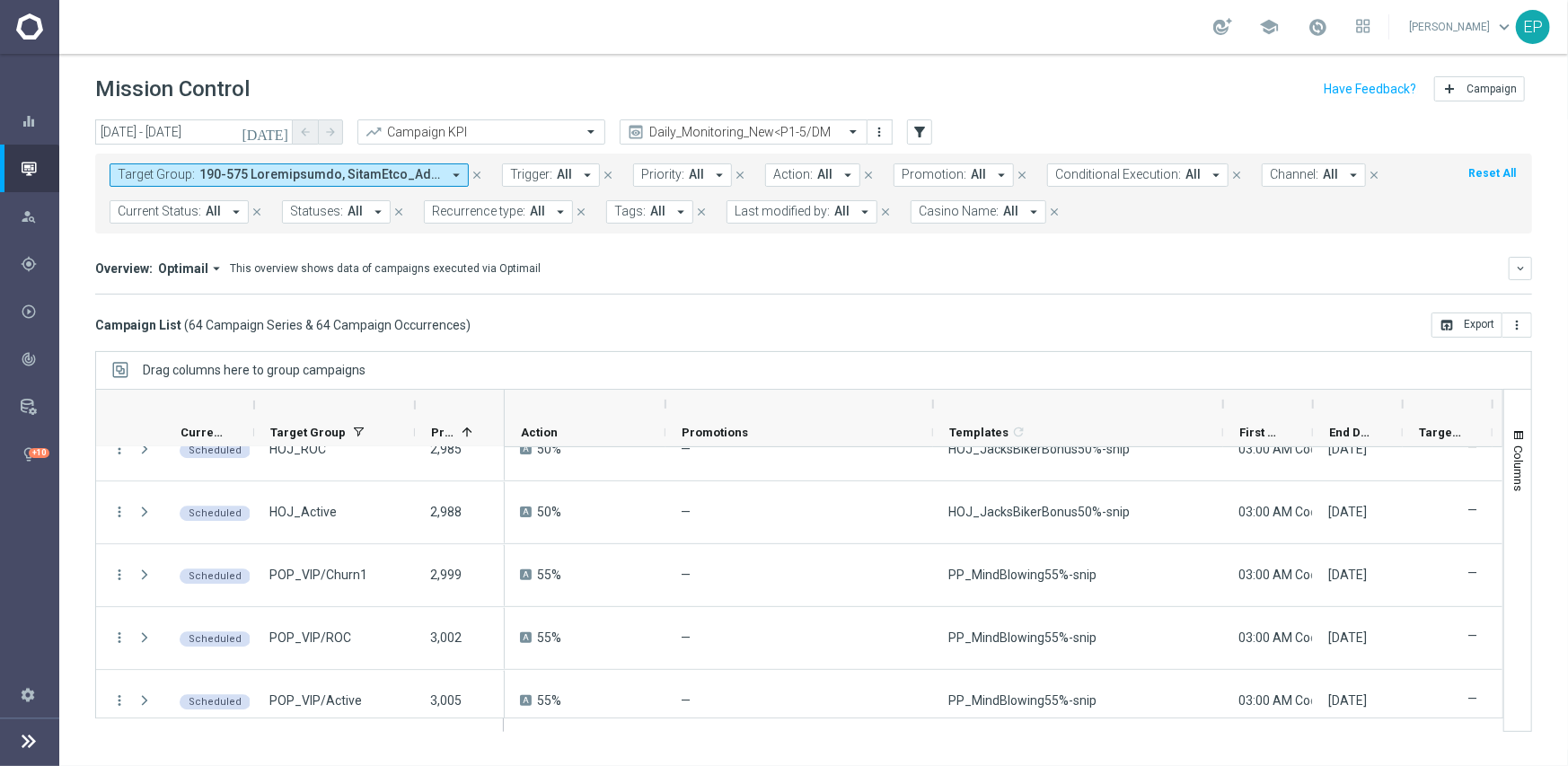
scroll to position [2998, 0]
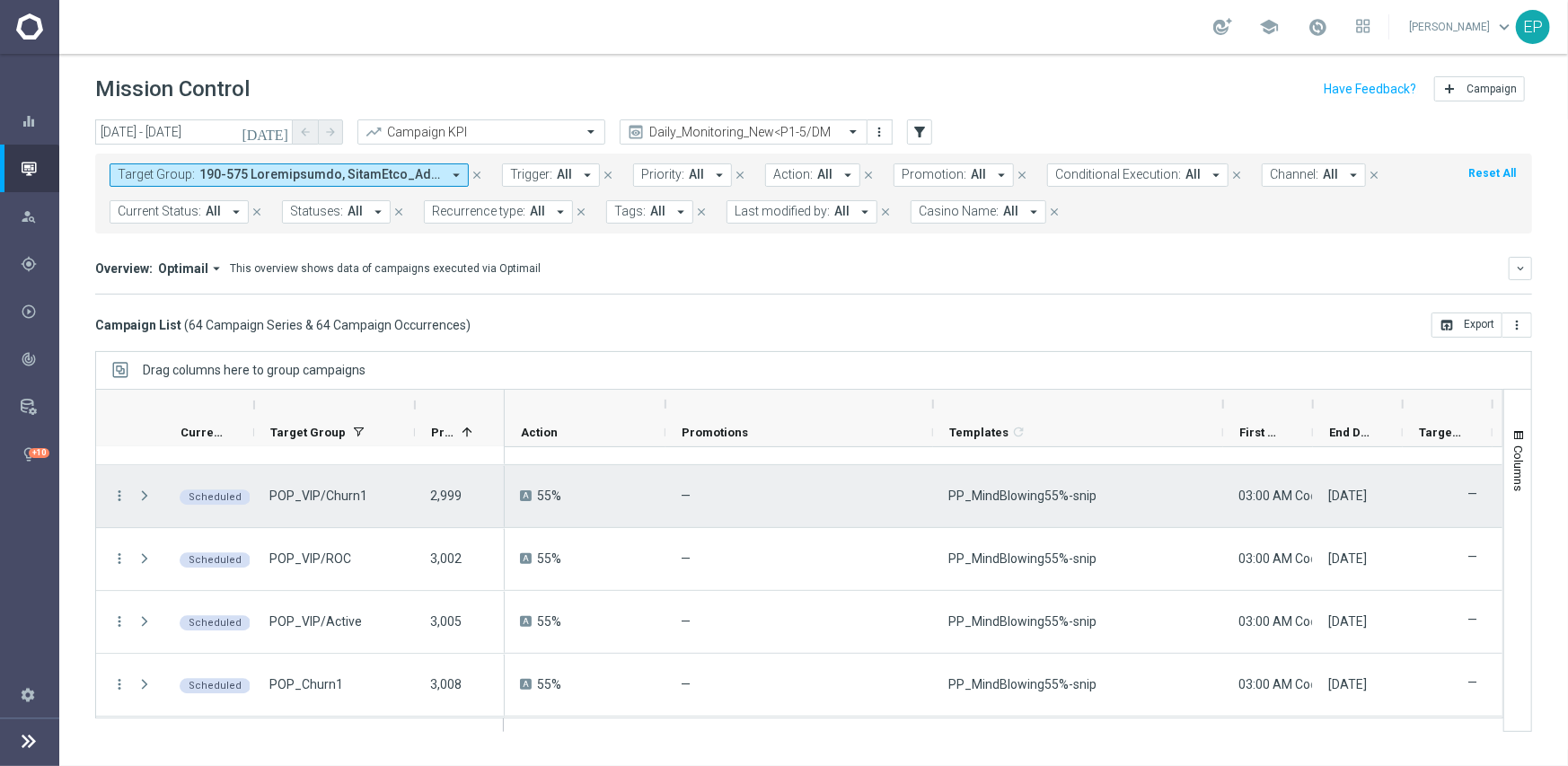
click at [1027, 506] on div "PP_MindBlowing55%-snip" at bounding box center [1077, 496] width 290 height 62
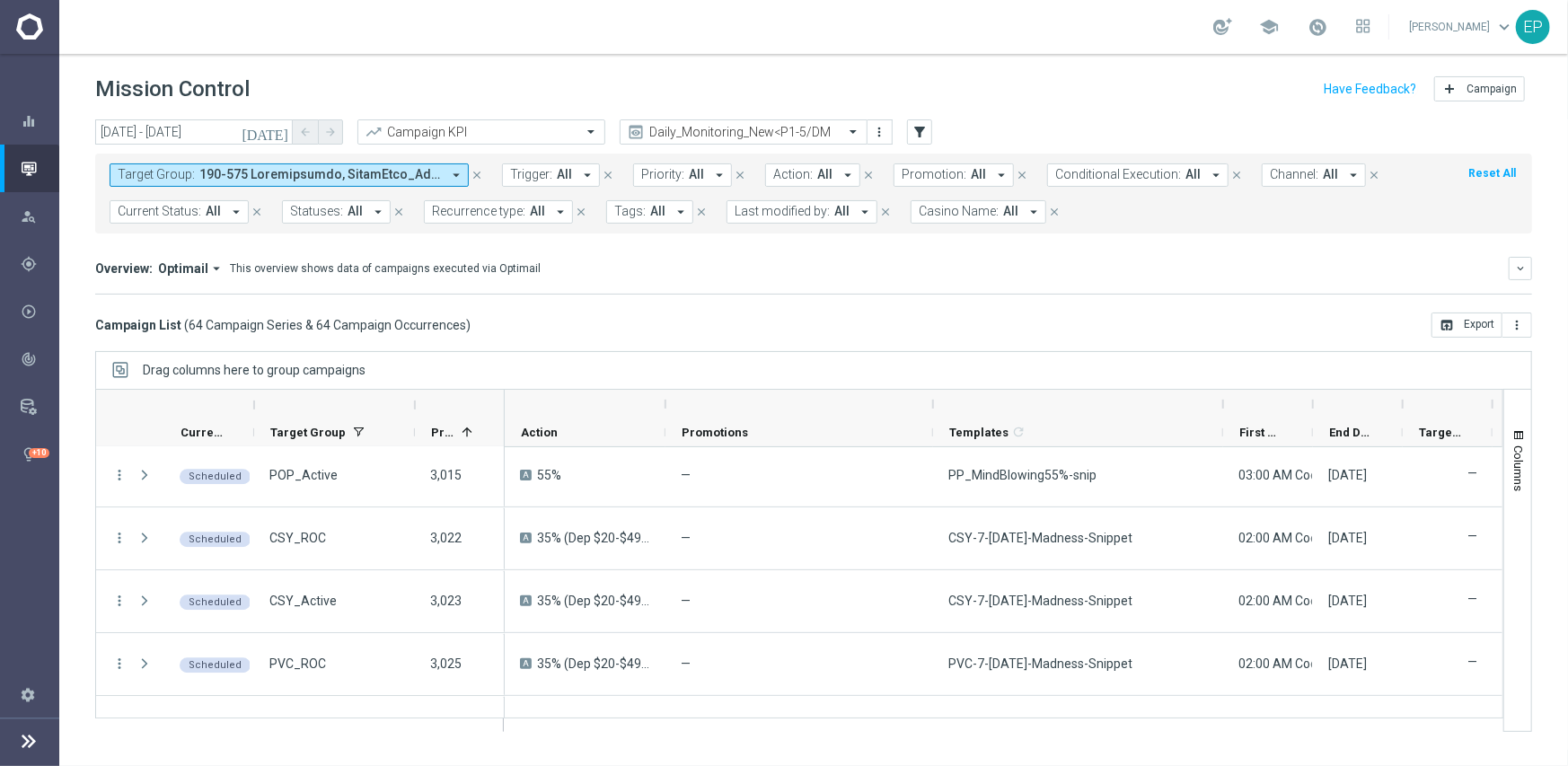
scroll to position [3358, 0]
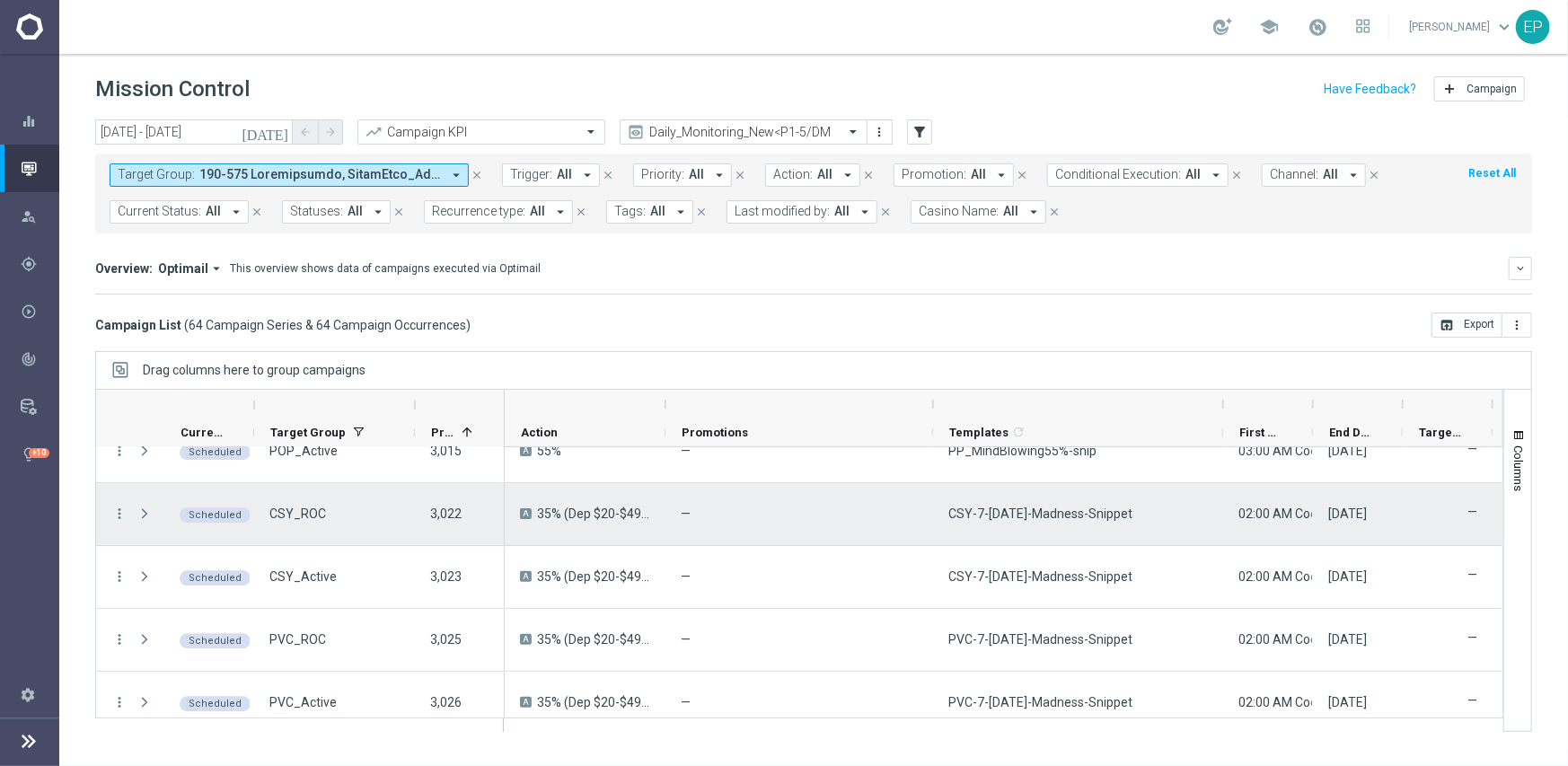
click at [1023, 503] on div "CSY-7-Monday-Madness-Snippet" at bounding box center [1077, 514] width 290 height 62
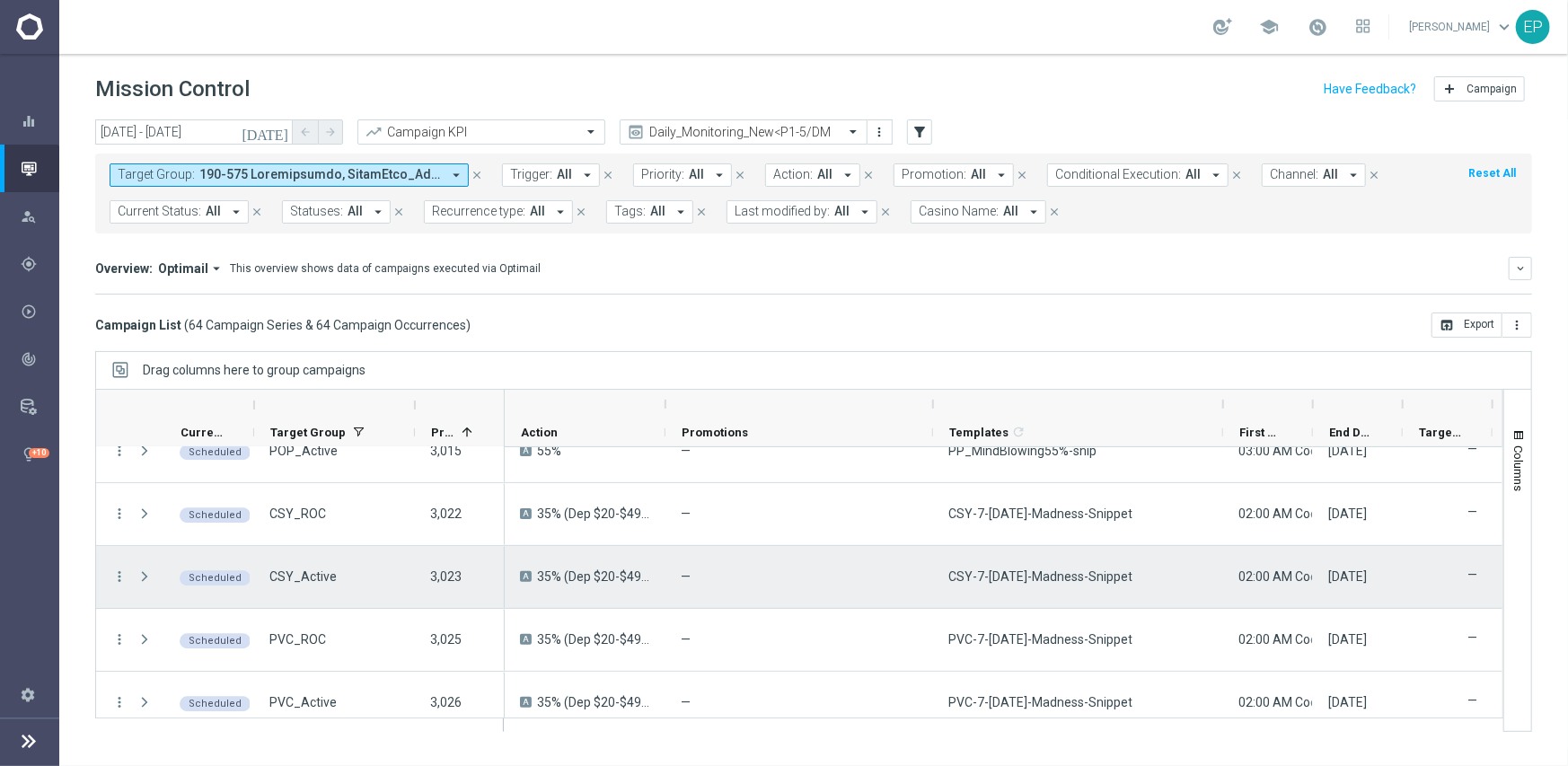
click at [1009, 566] on div "CSY-7-Monday-Madness-Snippet" at bounding box center [1077, 576] width 290 height 62
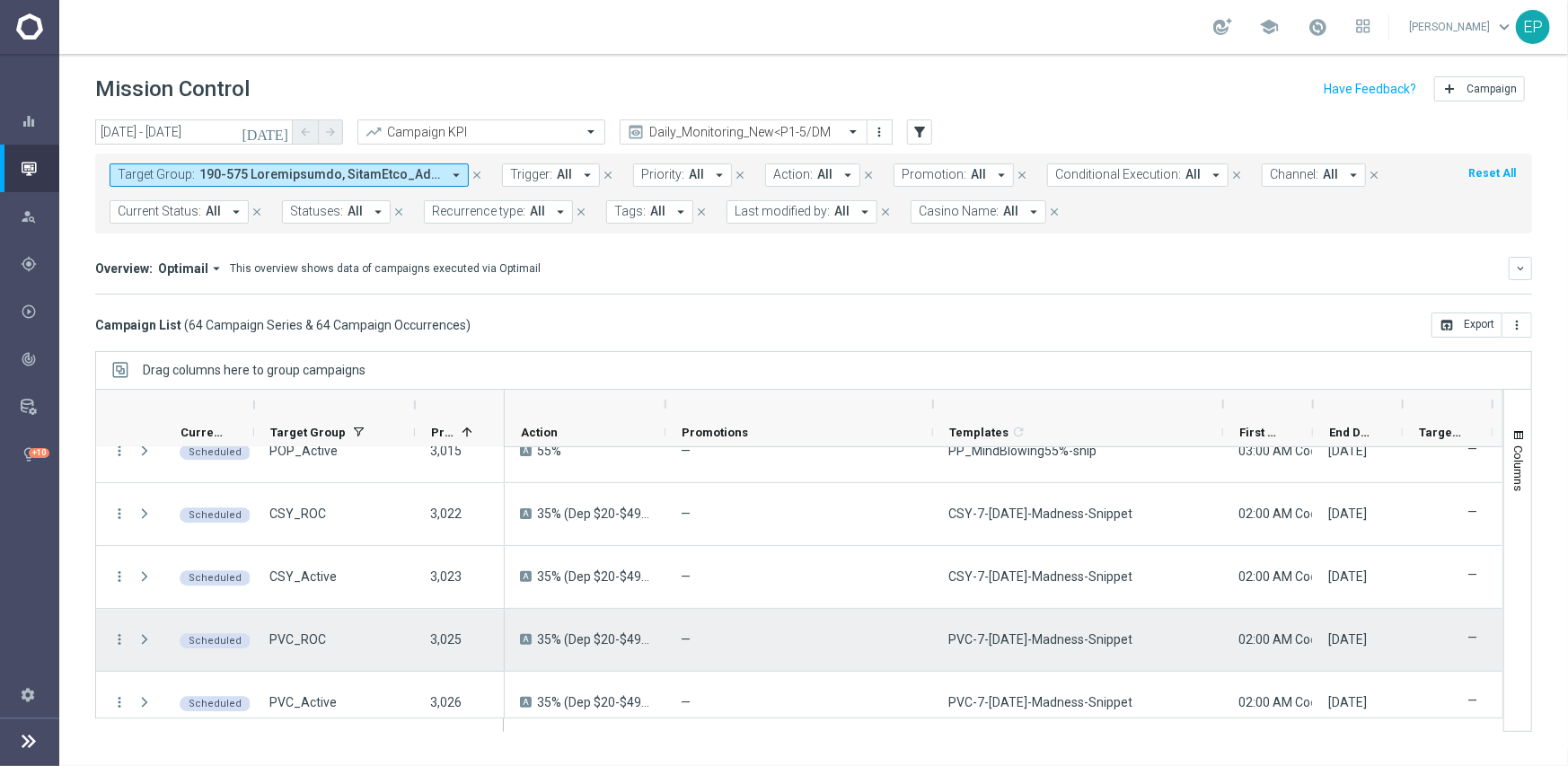
click at [998, 631] on span "PVC-7-Monday-Madness-Snippet" at bounding box center [1040, 639] width 184 height 16
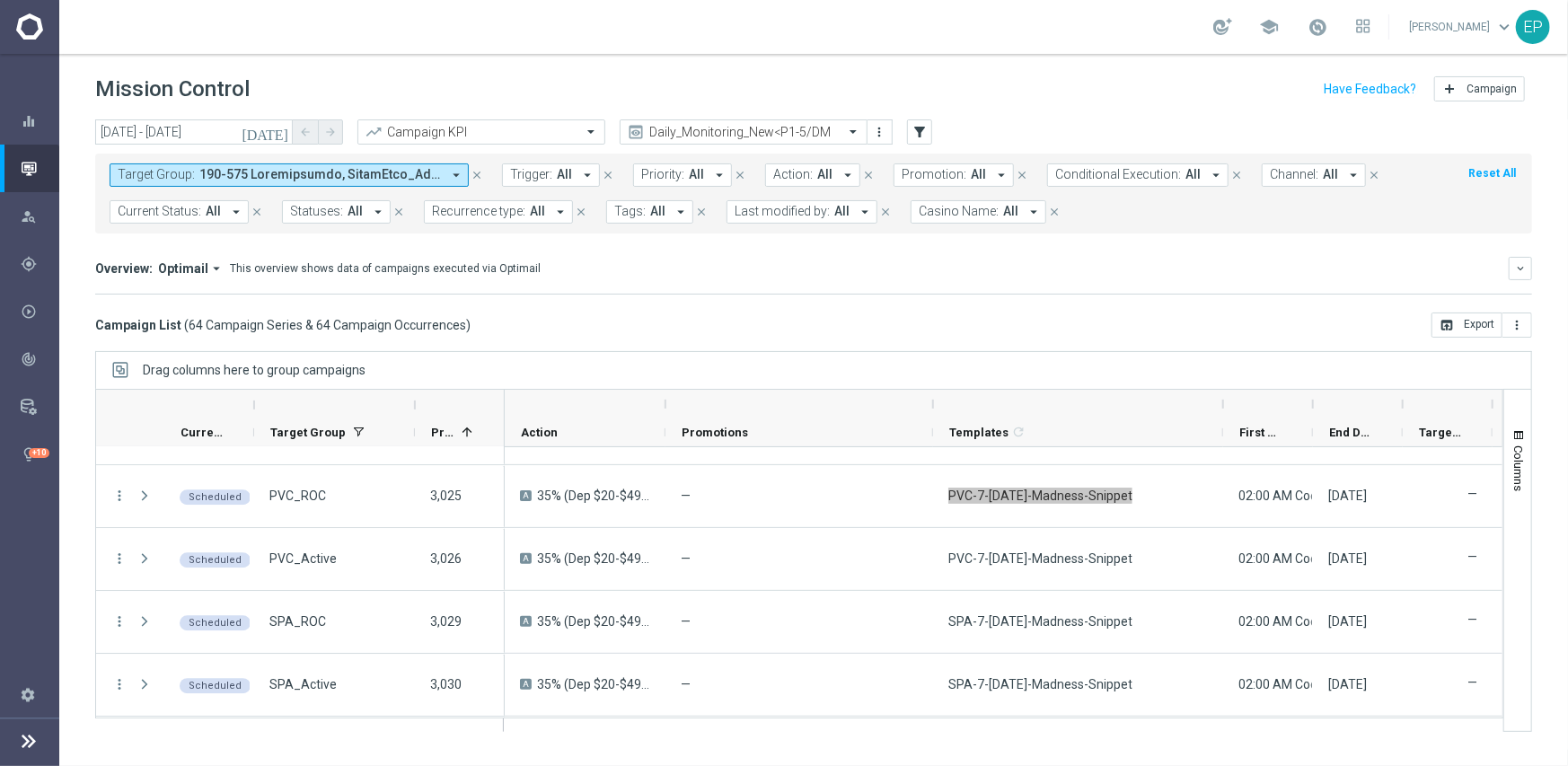
scroll to position [3537, 0]
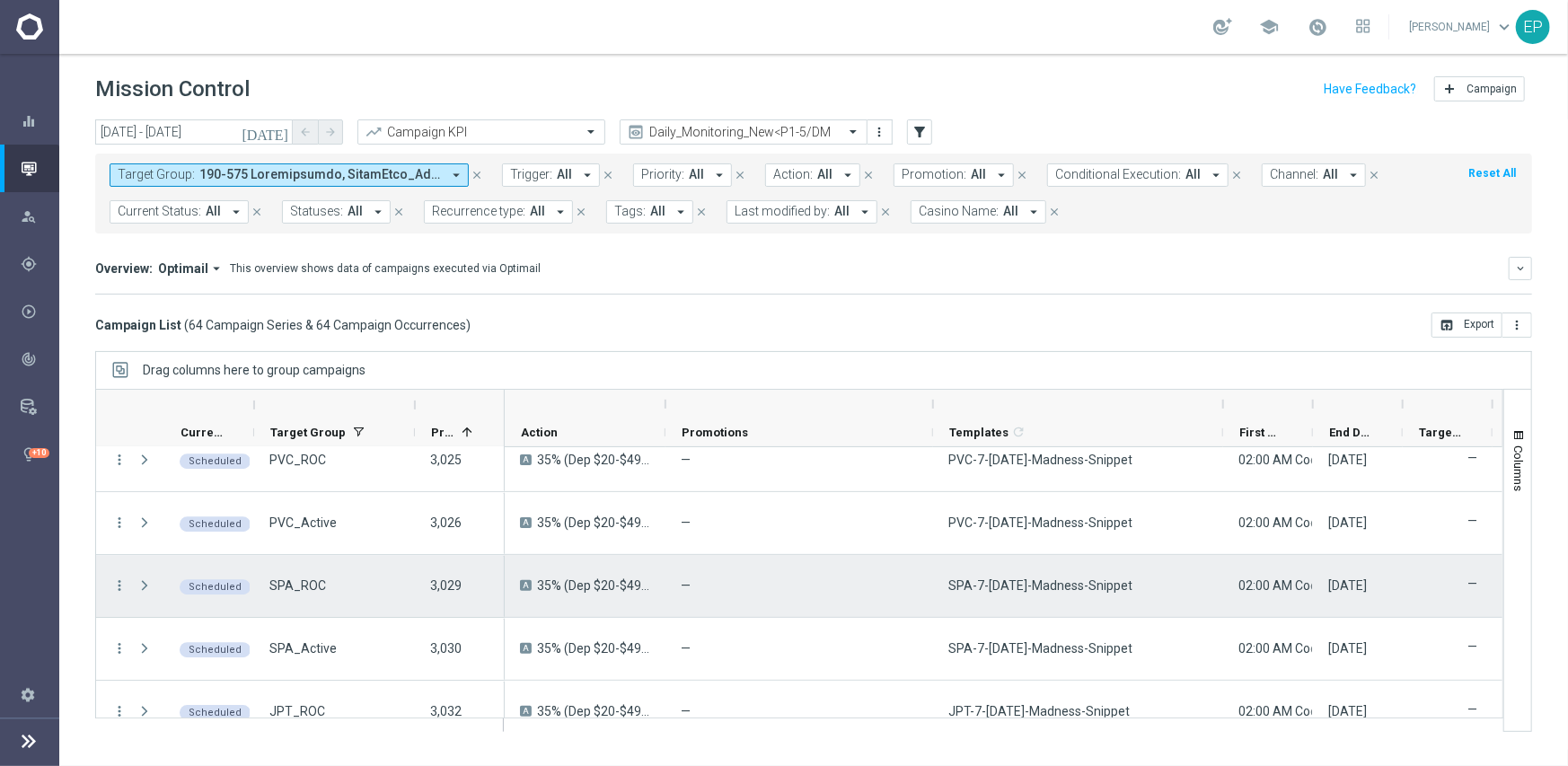
click at [1033, 581] on span "SPA-7-Monday-Madness-Snippet" at bounding box center [1040, 585] width 184 height 16
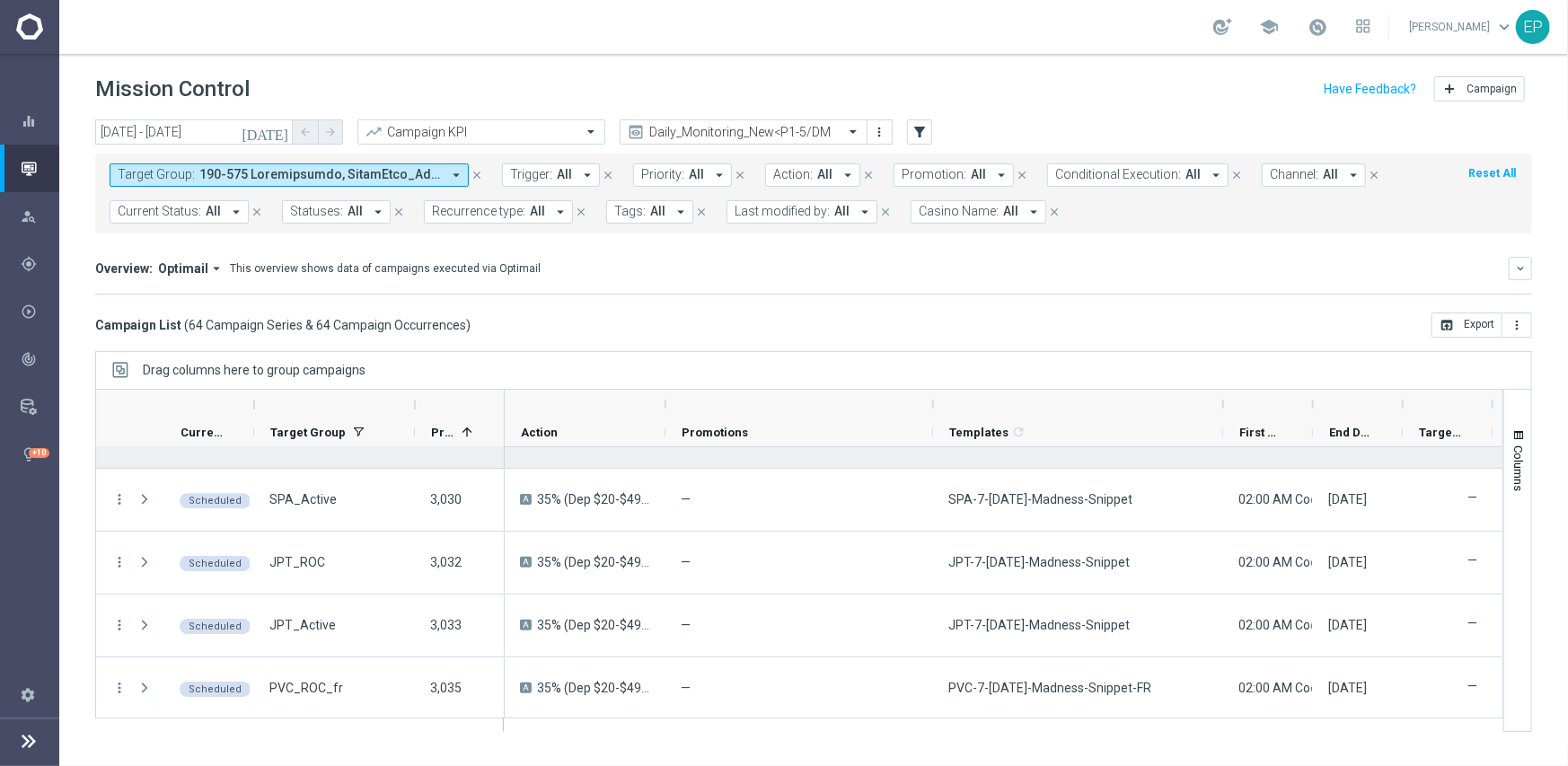
scroll to position [3716, 0]
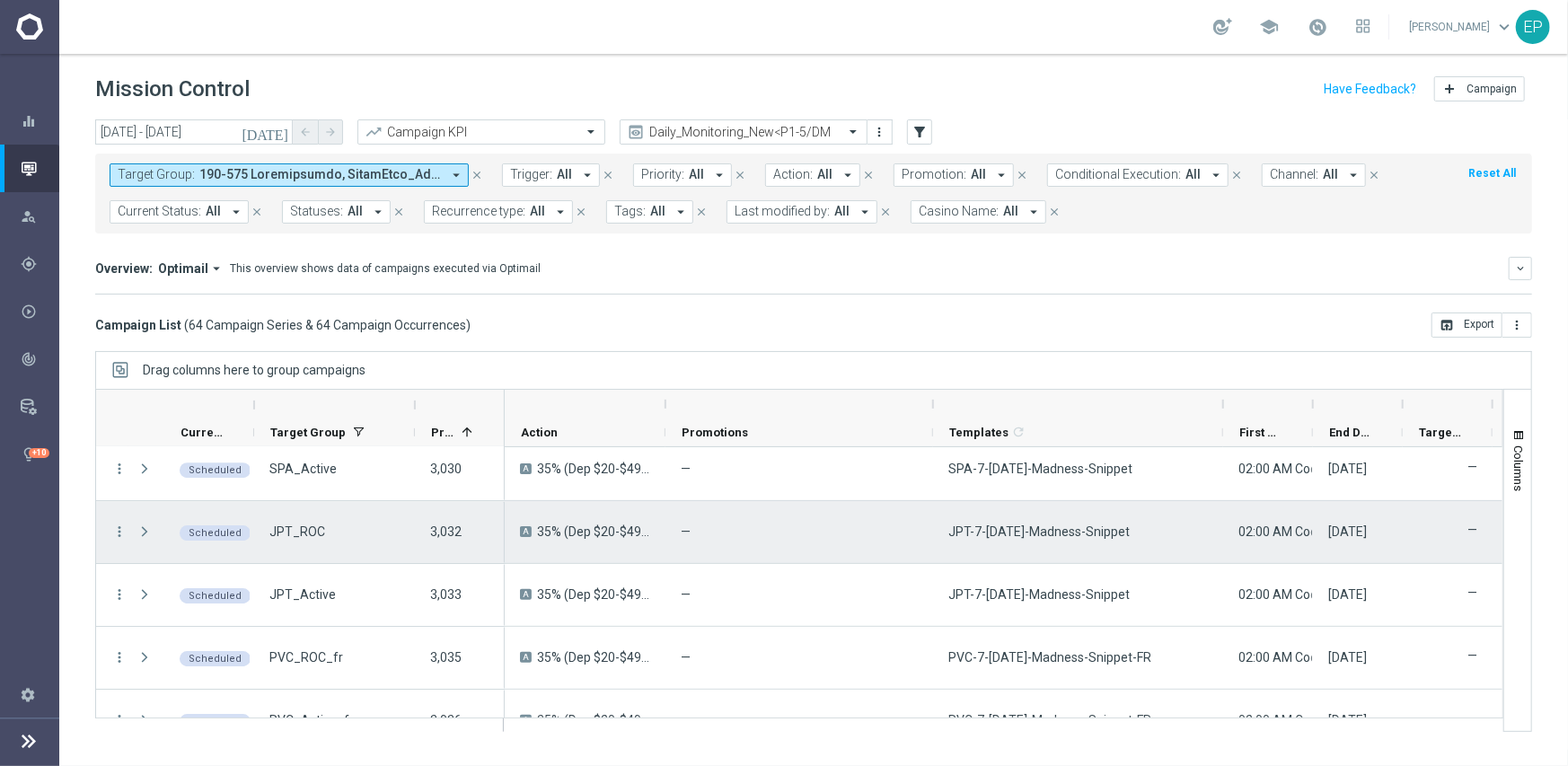
click at [1045, 527] on span "JPT-7-Monday-Madness-Snippet" at bounding box center [1039, 531] width 181 height 16
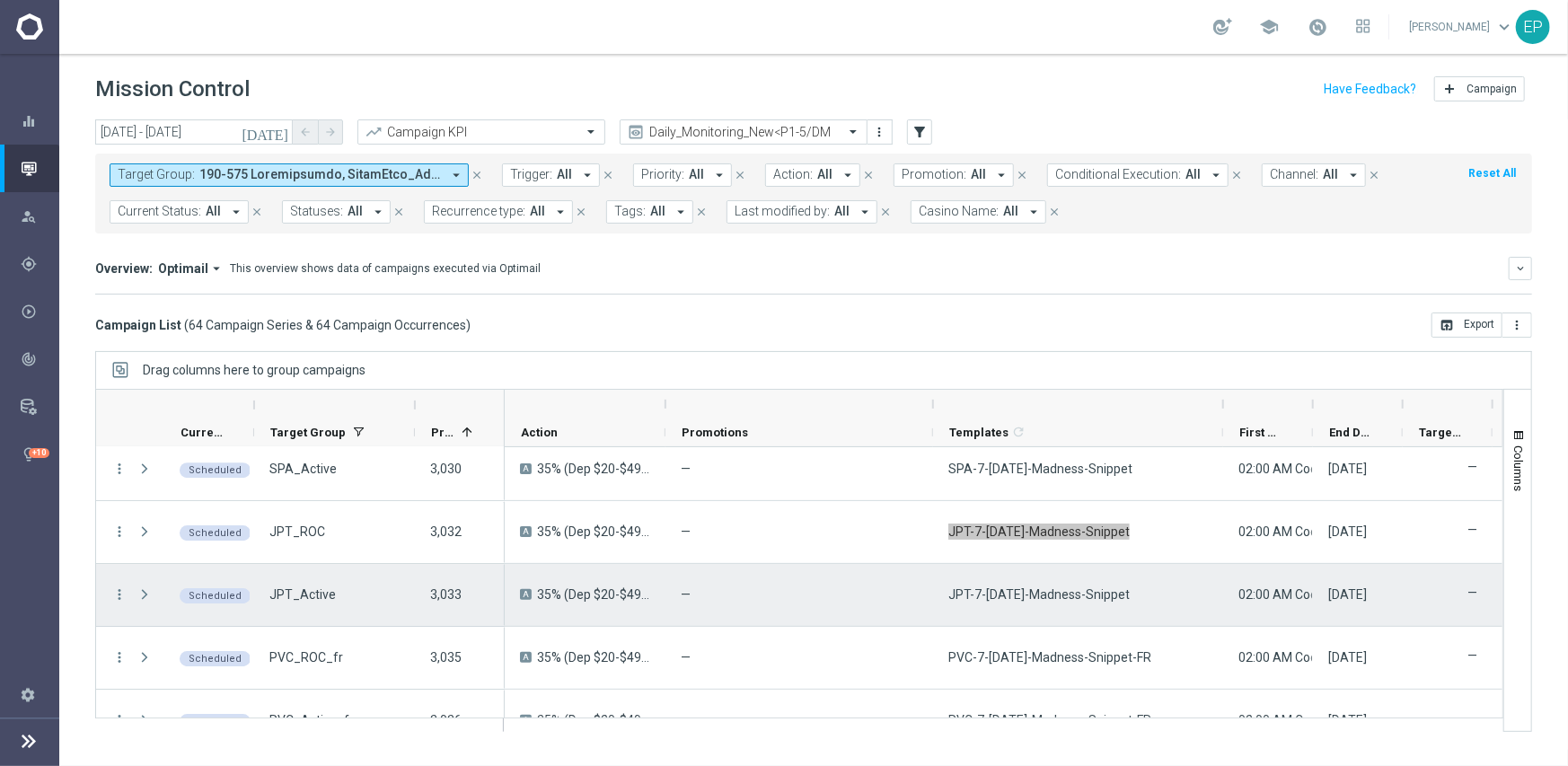
scroll to position [3751, 0]
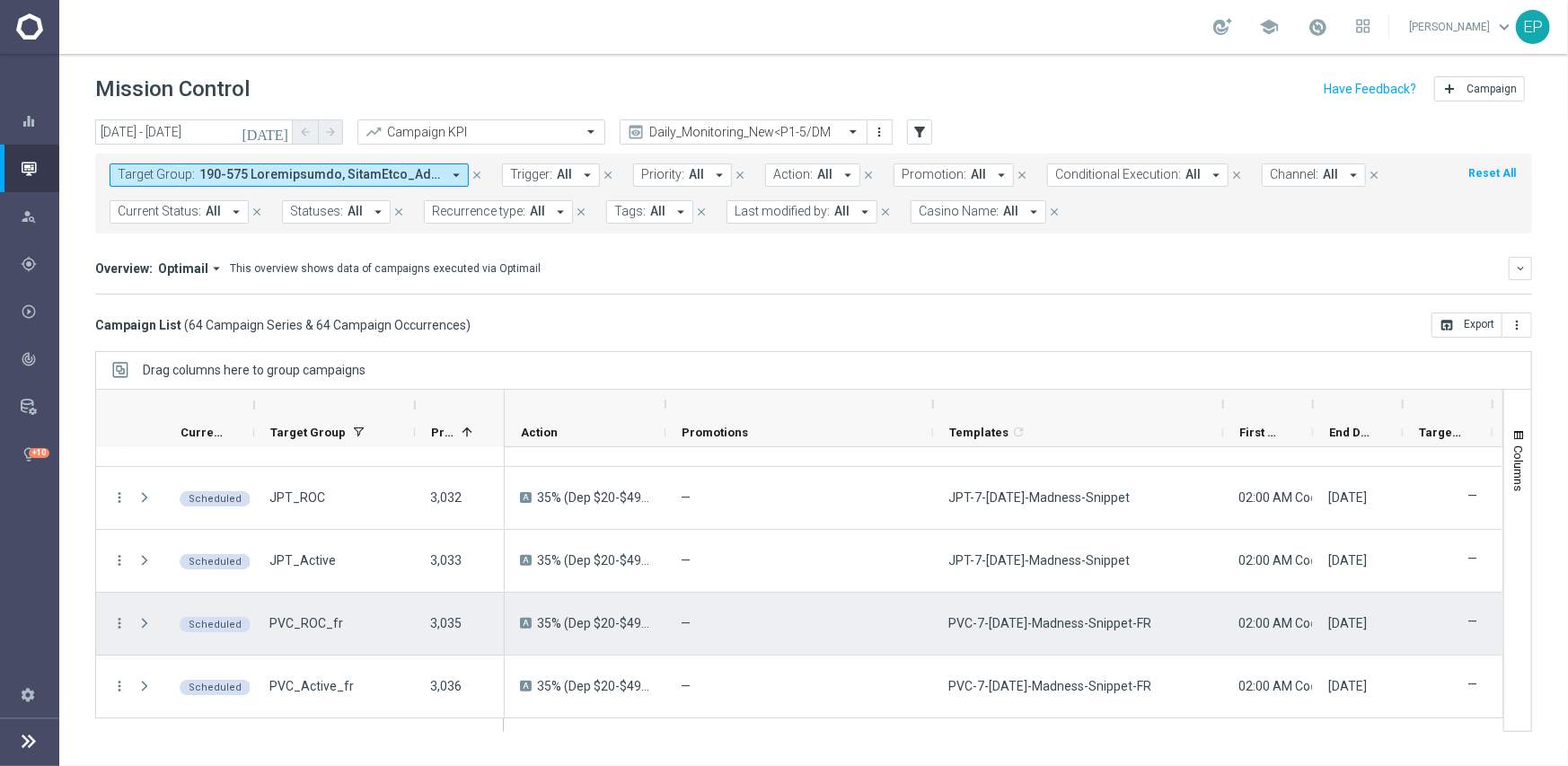
click at [1084, 621] on span "PVC-7-Monday-Madness-Snippet-FR" at bounding box center [1050, 622] width 203 height 16
click at [1083, 621] on span "PVC-7-Monday-Madness-Snippet-FR" at bounding box center [1050, 622] width 203 height 16
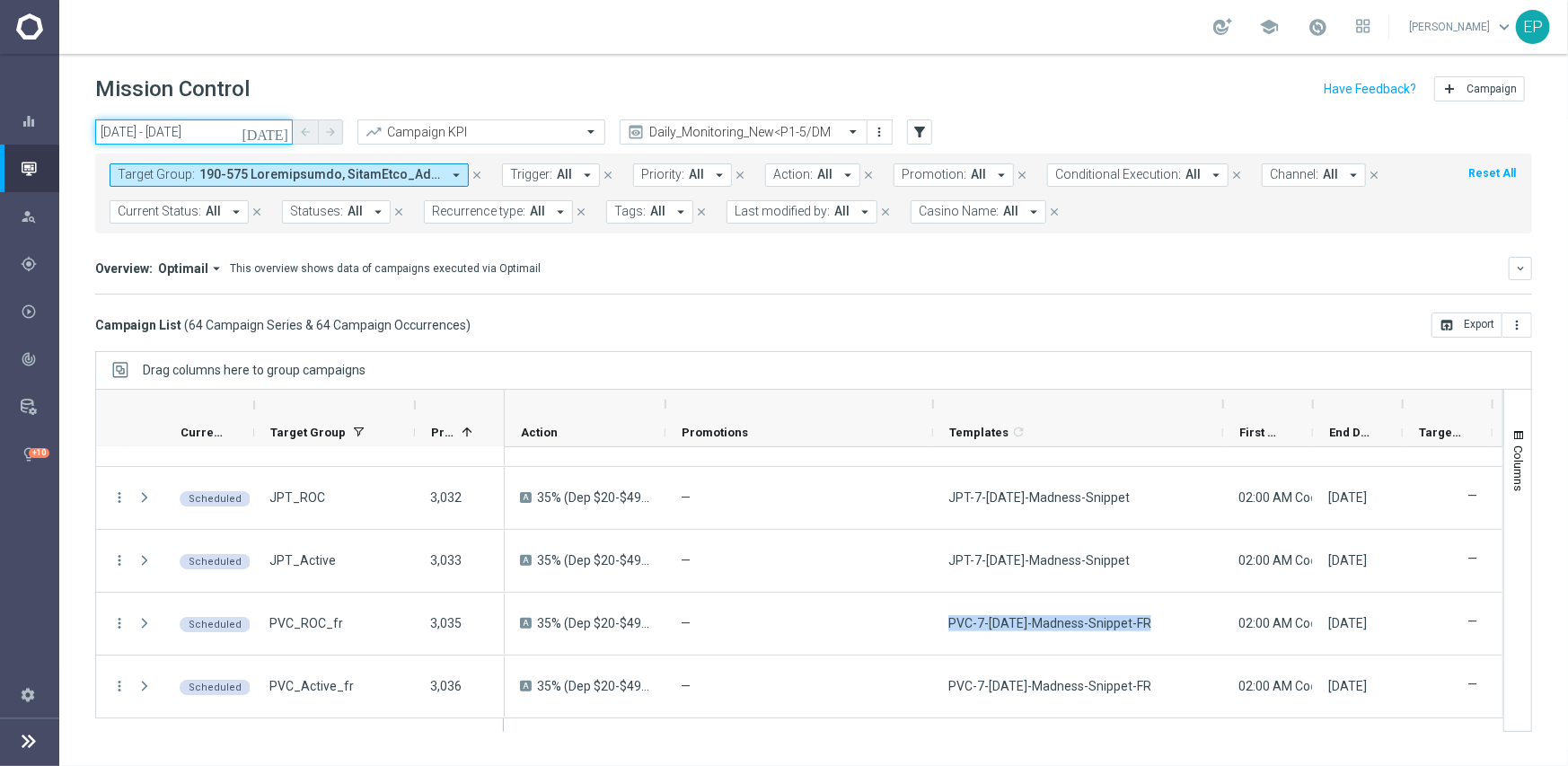
click at [250, 140] on input "01 Sep 2025 - 01 Sep 2025" at bounding box center [194, 132] width 198 height 25
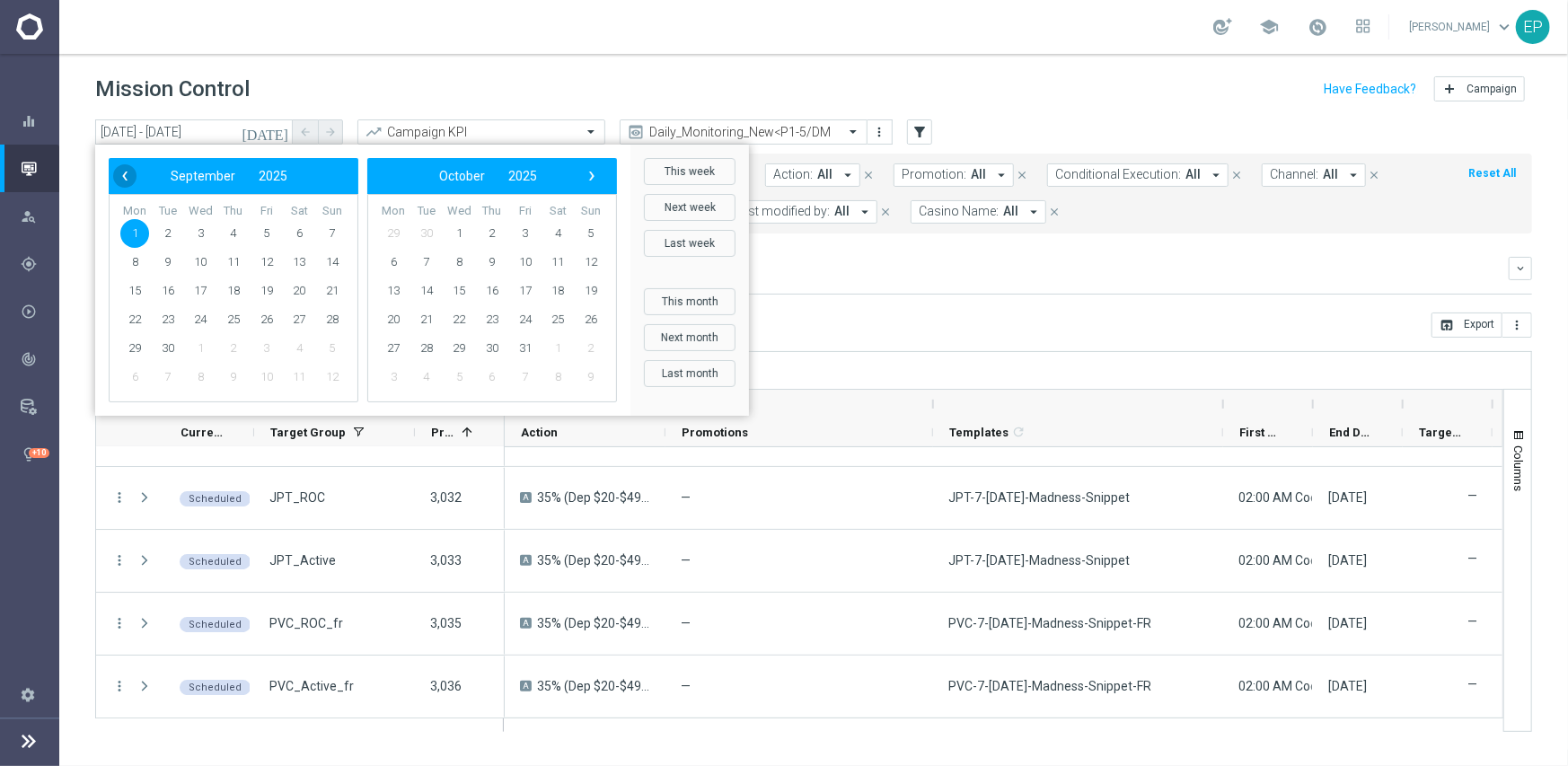
click at [125, 177] on span "‹" at bounding box center [124, 175] width 23 height 23
click at [292, 345] on span "30" at bounding box center [299, 349] width 29 height 29
click at [394, 227] on span "1" at bounding box center [393, 233] width 29 height 29
type input "30 Aug 2025 - 01 Sep 2025"
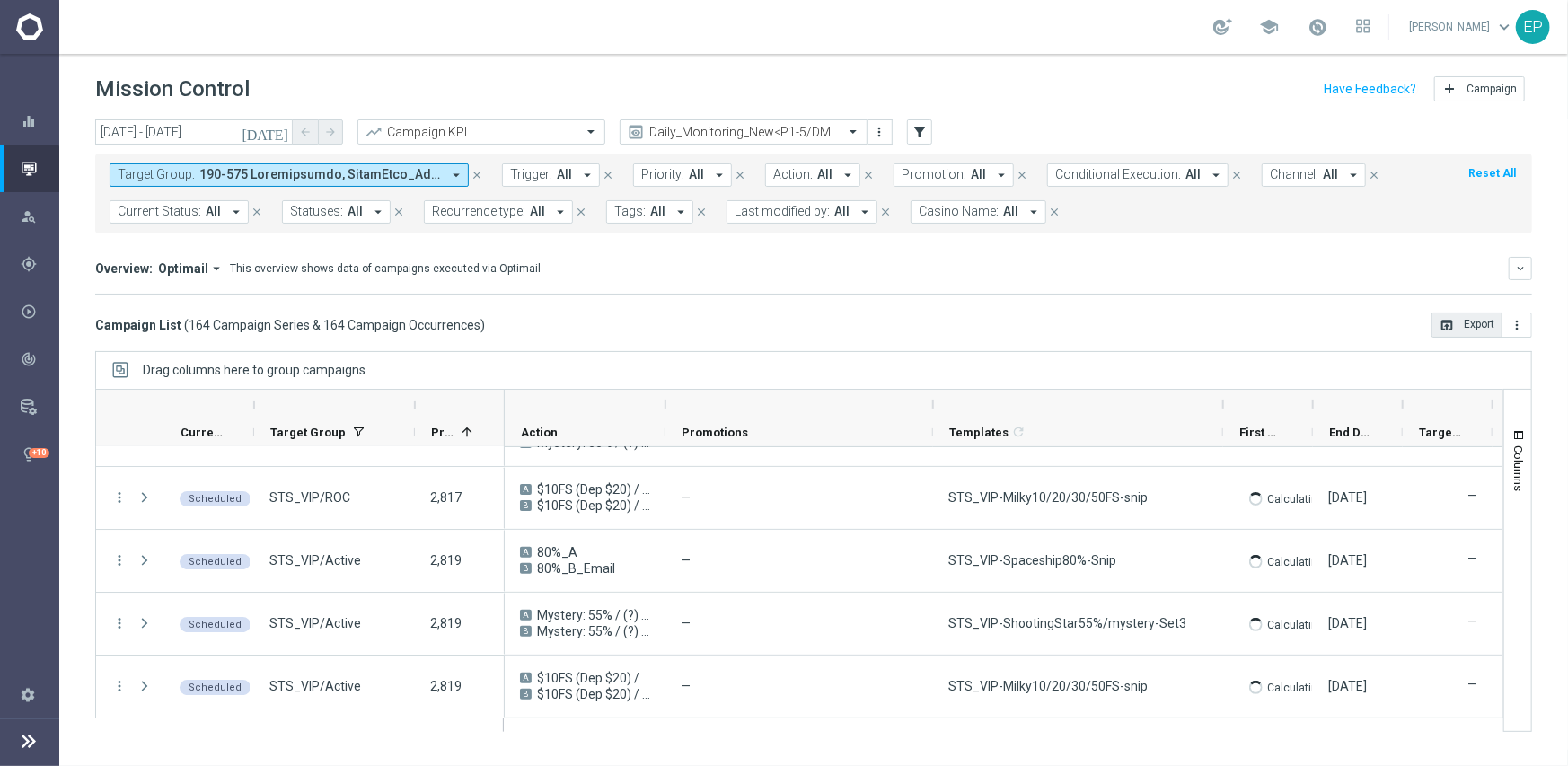
click at [1481, 325] on button "open_in_browser Export" at bounding box center [1467, 325] width 71 height 25
click at [1178, 273] on div "Overview: Optimail arrow_drop_down This overview shows data of campaigns execut…" at bounding box center [802, 268] width 1413 height 16
click at [747, 121] on div "Daily_Monitoring_New<P1-5/DM" at bounding box center [743, 132] width 248 height 25
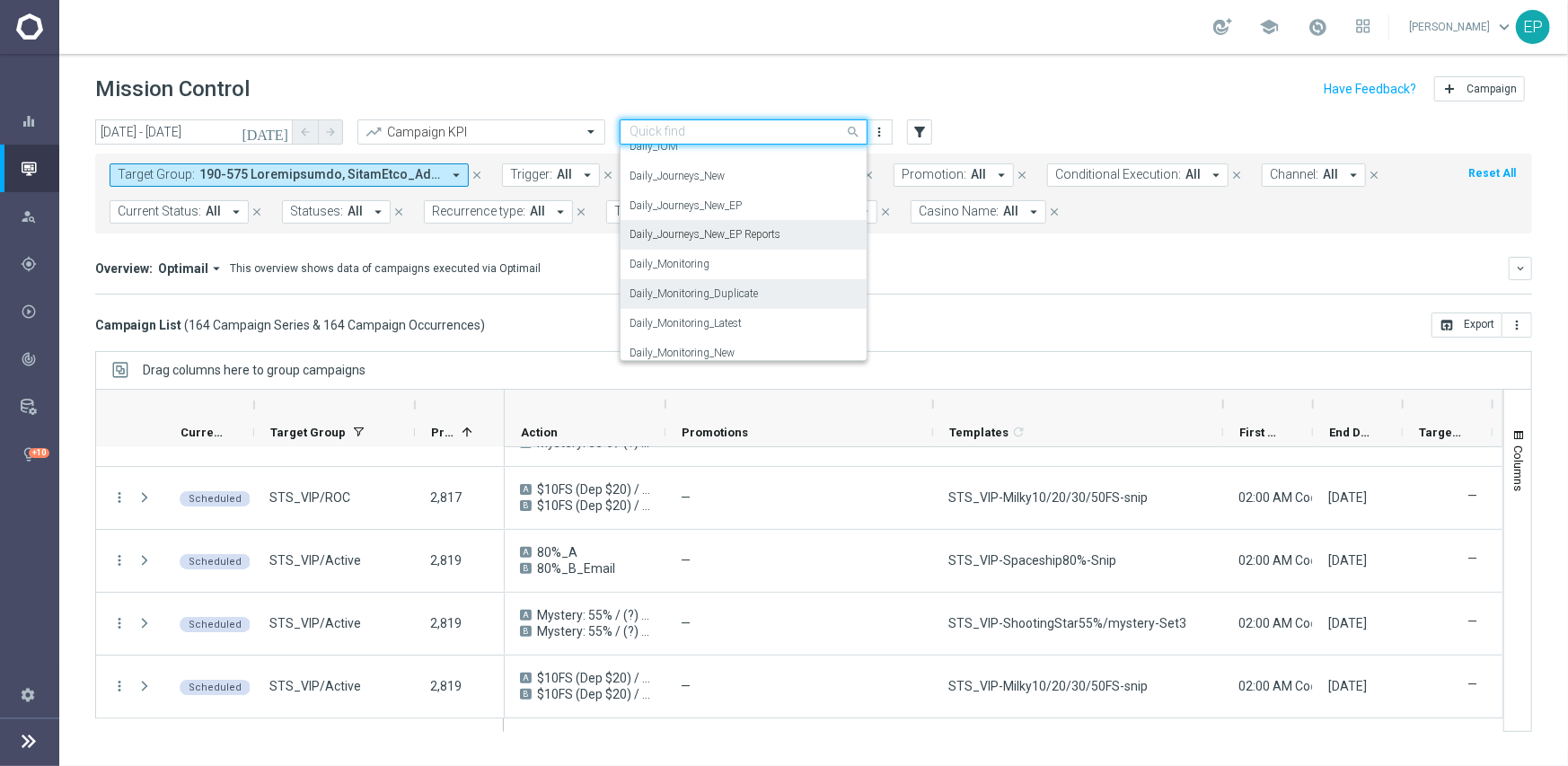
scroll to position [471, 0]
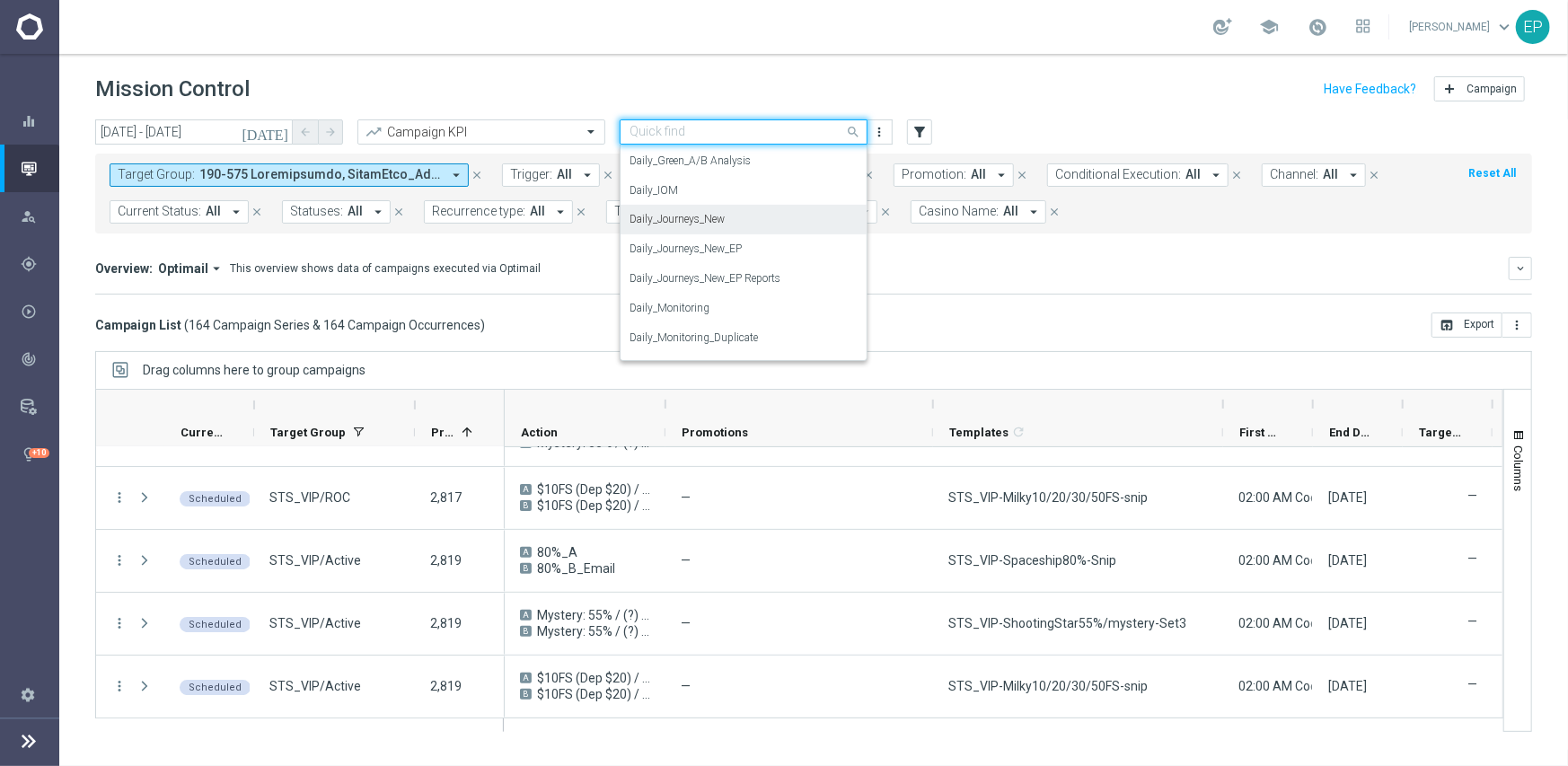
click at [728, 218] on div "Daily_Journeys_New" at bounding box center [743, 219] width 228 height 30
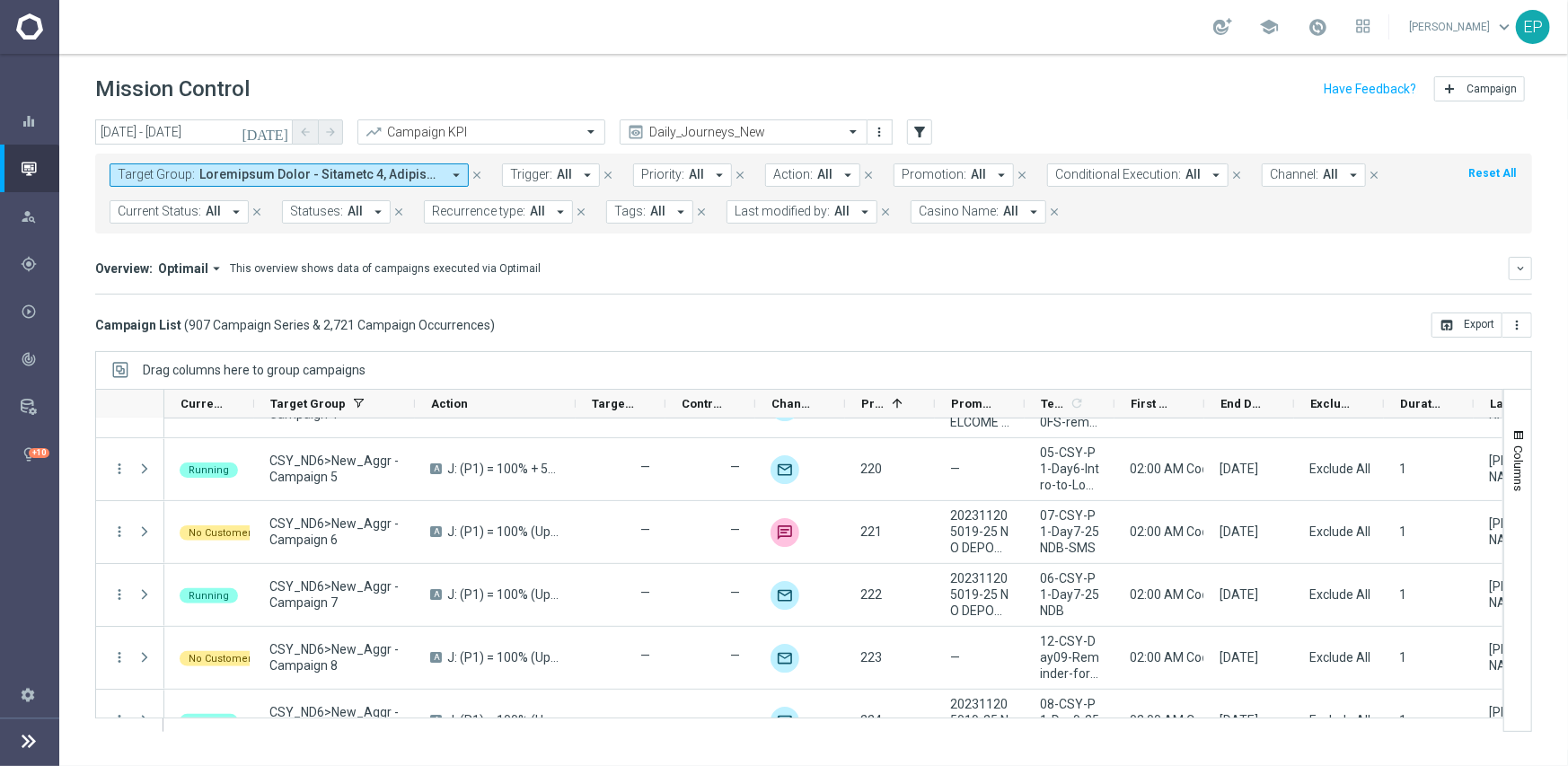
click at [191, 204] on span "Current Status:" at bounding box center [159, 211] width 84 height 15
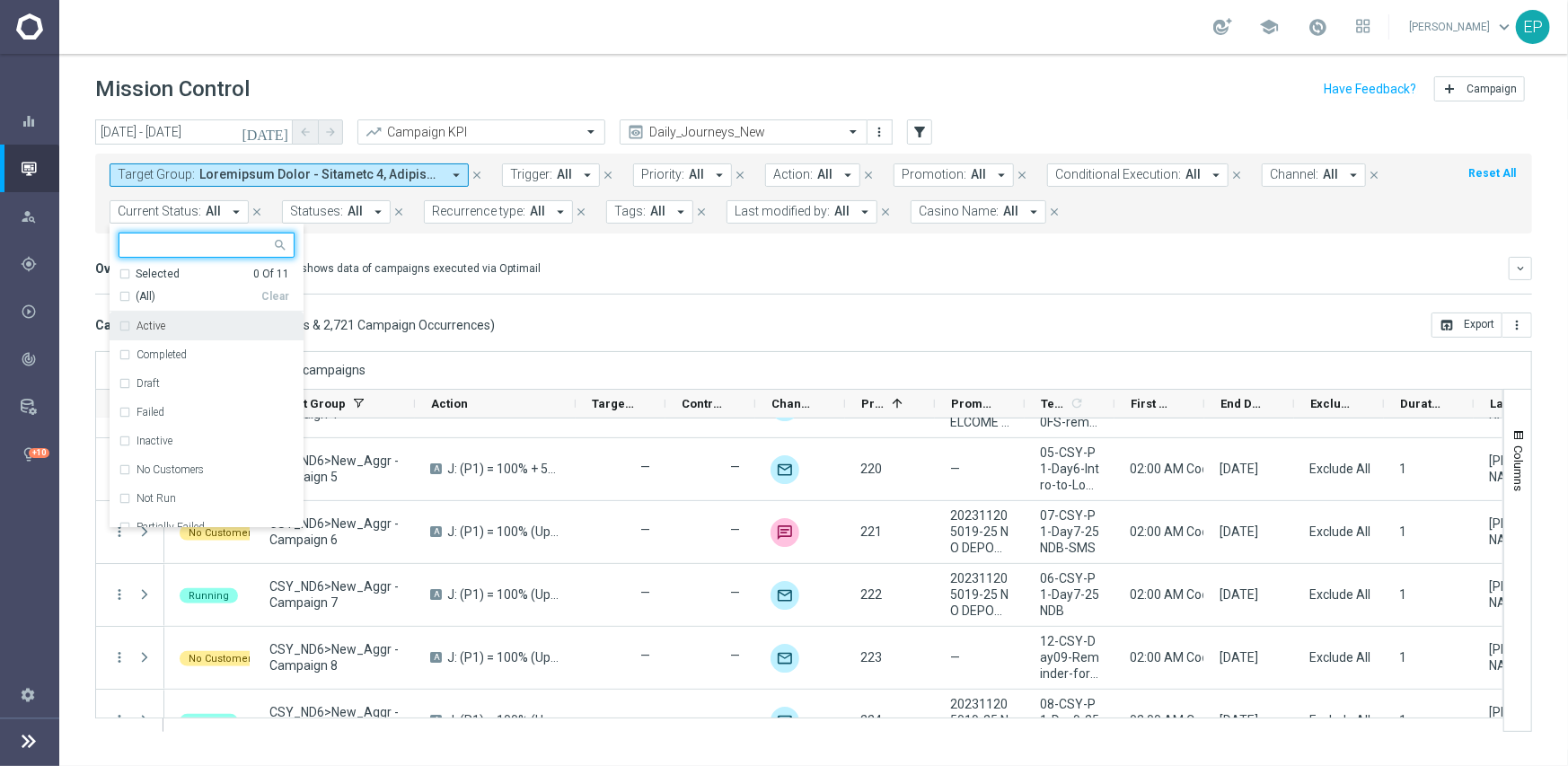
drag, startPoint x: 146, startPoint y: 302, endPoint x: 152, endPoint y: 325, distance: 23.8
click at [146, 301] on span "(All)" at bounding box center [146, 297] width 19 height 15
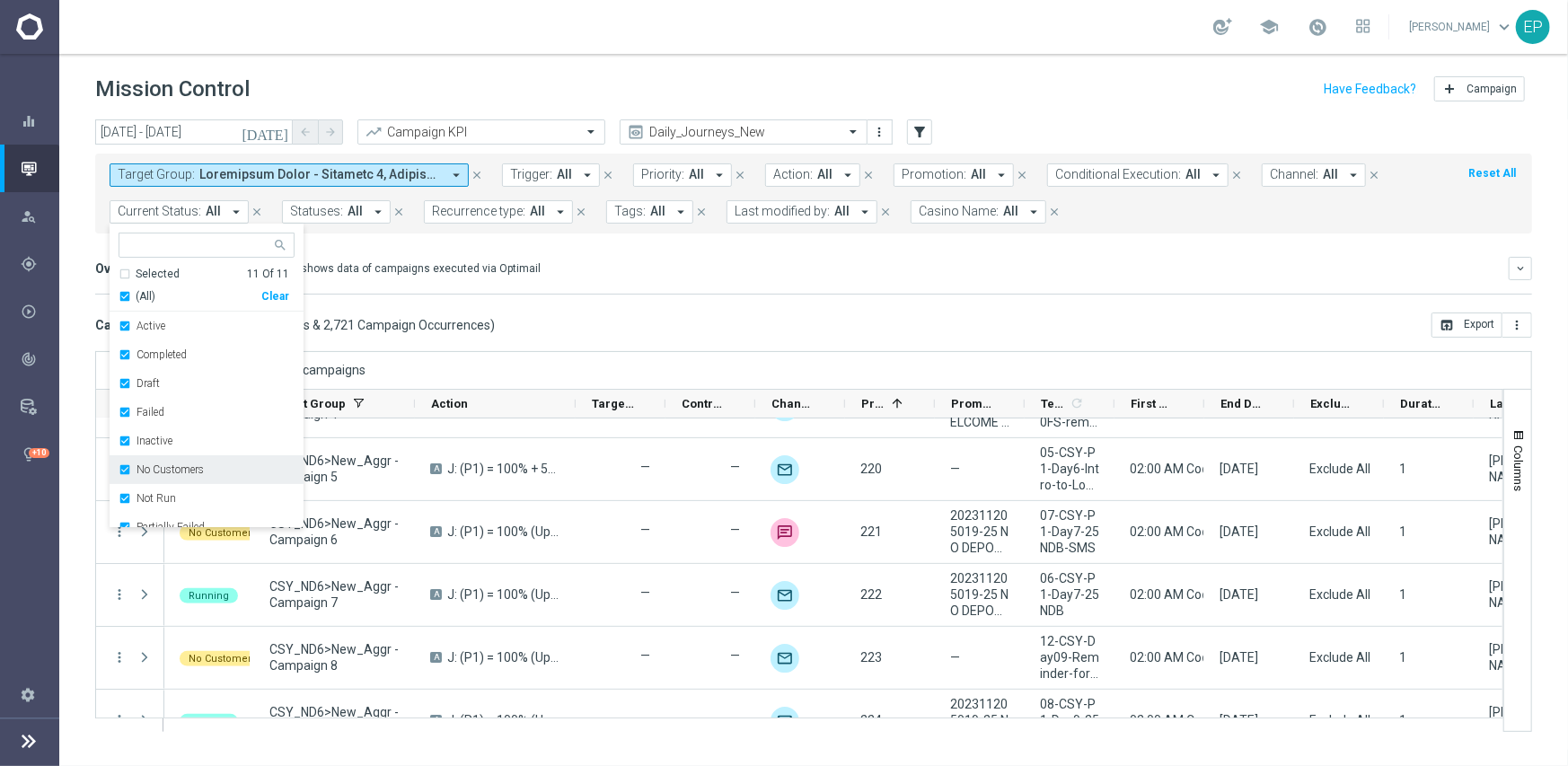
click at [152, 468] on label "No Customers" at bounding box center [171, 469] width 67 height 11
click at [162, 484] on div "Running" at bounding box center [206, 494] width 176 height 29
click at [618, 312] on div "Campaign List ( 907 Campaign Series & 2,721 Campaign Occurrences ) open_in_brow…" at bounding box center [813, 325] width 1437 height 25
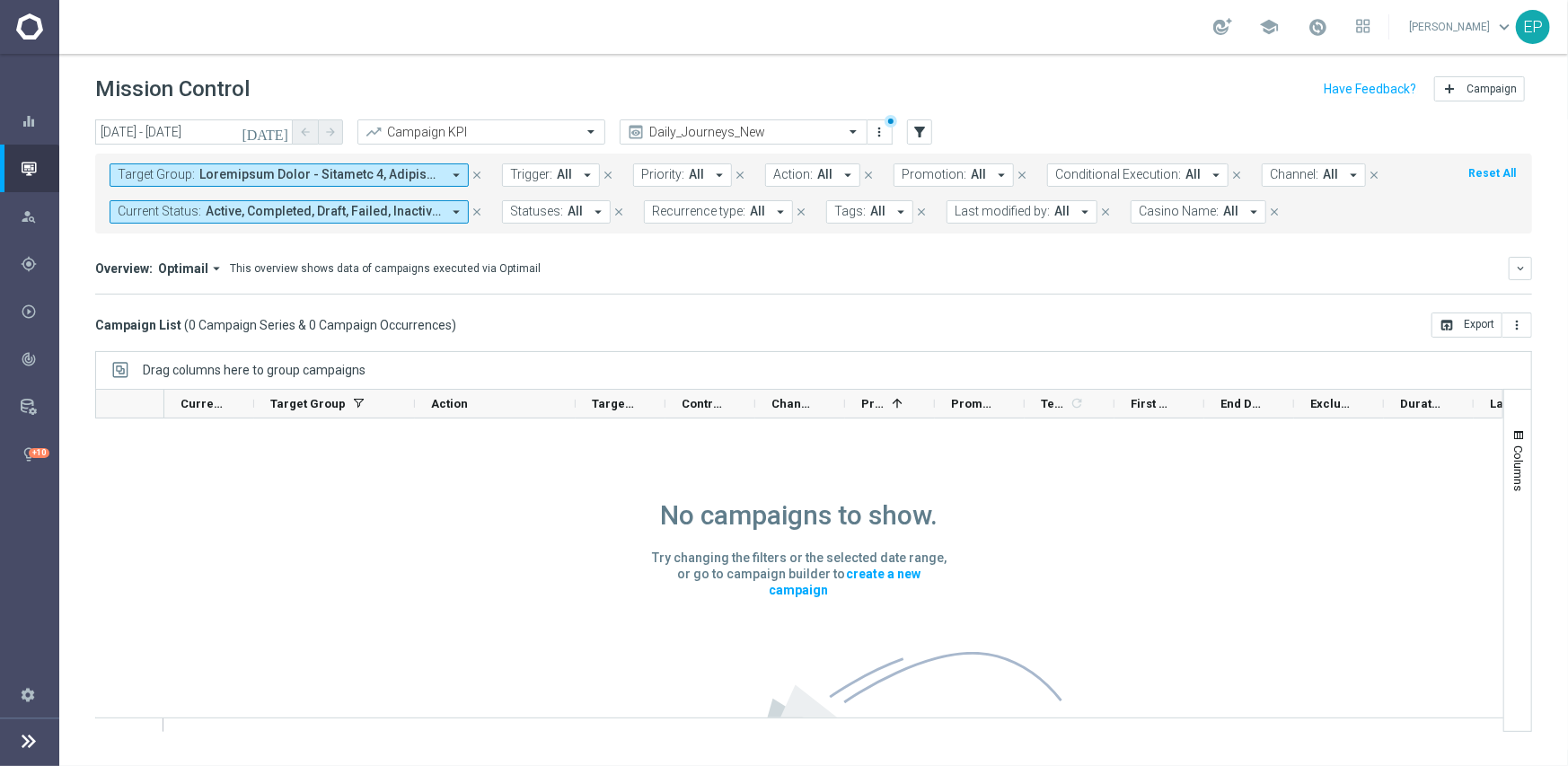
scroll to position [0, 0]
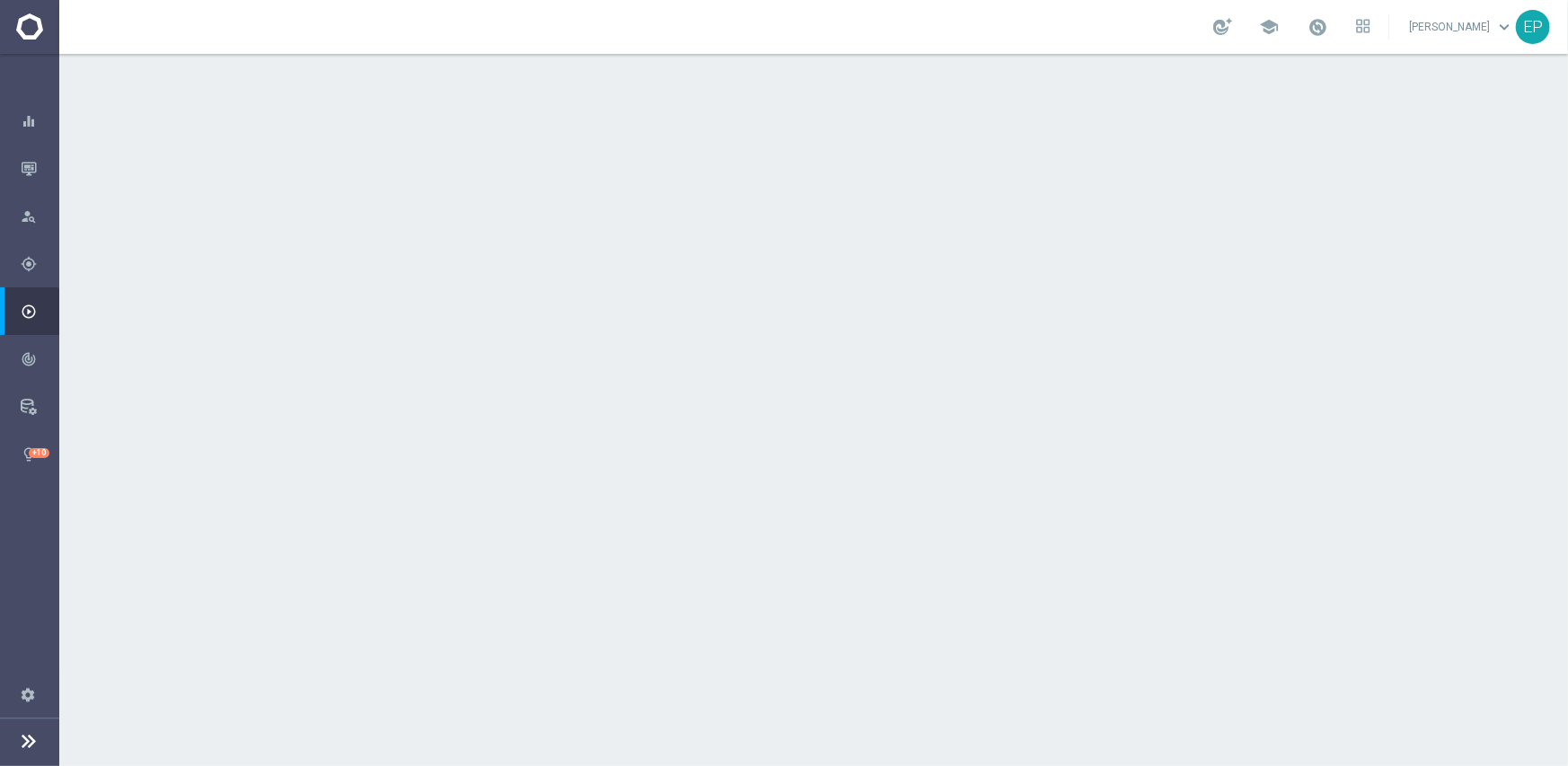
scroll to position [179, 0]
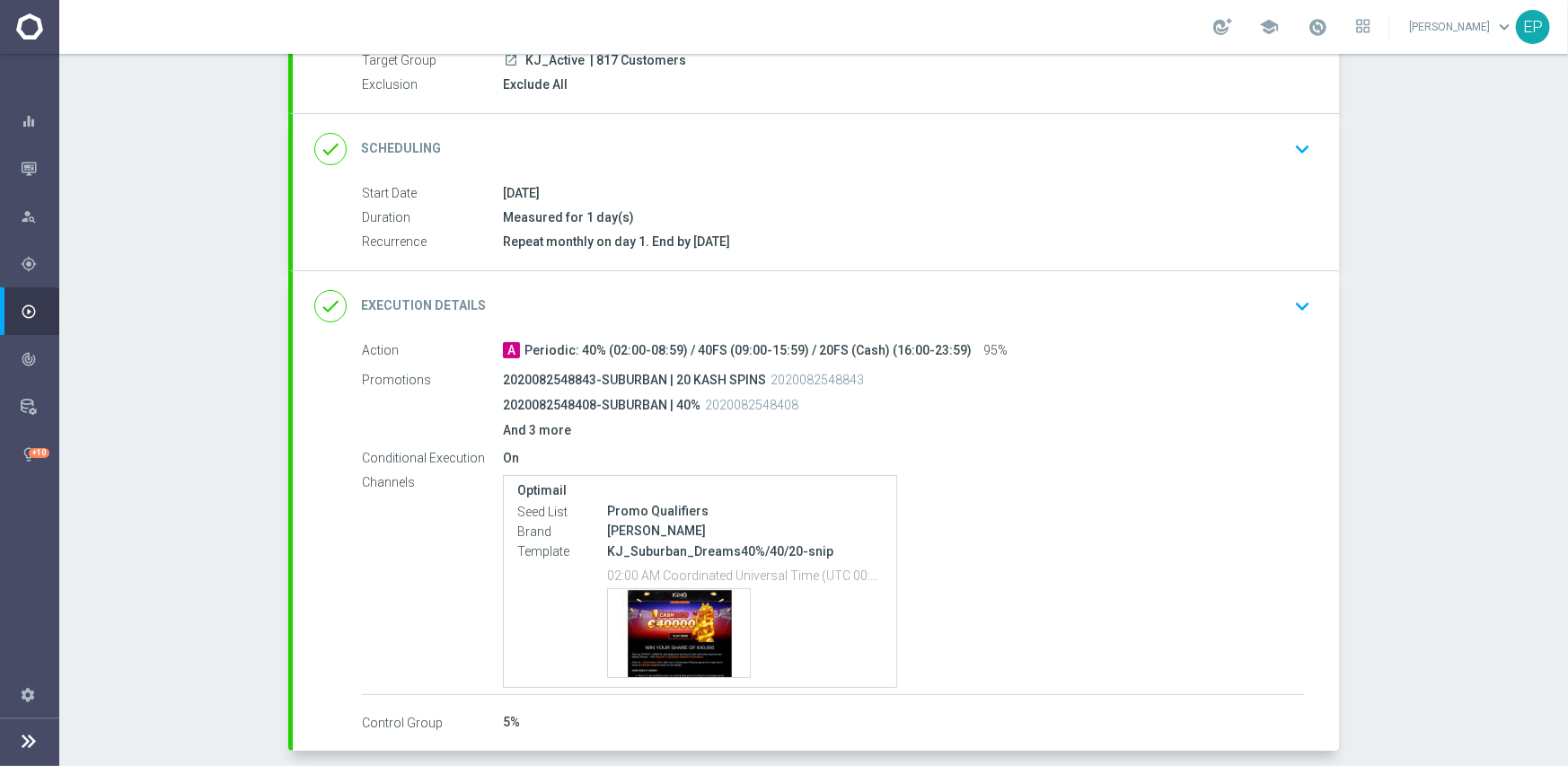
click at [607, 553] on p "KJ_Suburban_Dreams40%/40/20-snip" at bounding box center [745, 551] width 276 height 16
drag, startPoint x: 689, startPoint y: 550, endPoint x: 730, endPoint y: 549, distance: 41.0
click at [730, 549] on p "KJ_Suburban_Dreams40%/40/20-snip" at bounding box center [745, 551] width 276 height 16
click at [723, 549] on p "KJ_Suburban_Dreams40%/40/20-snip" at bounding box center [745, 551] width 276 height 16
drag, startPoint x: 723, startPoint y: 555, endPoint x: 782, endPoint y: 551, distance: 59.1
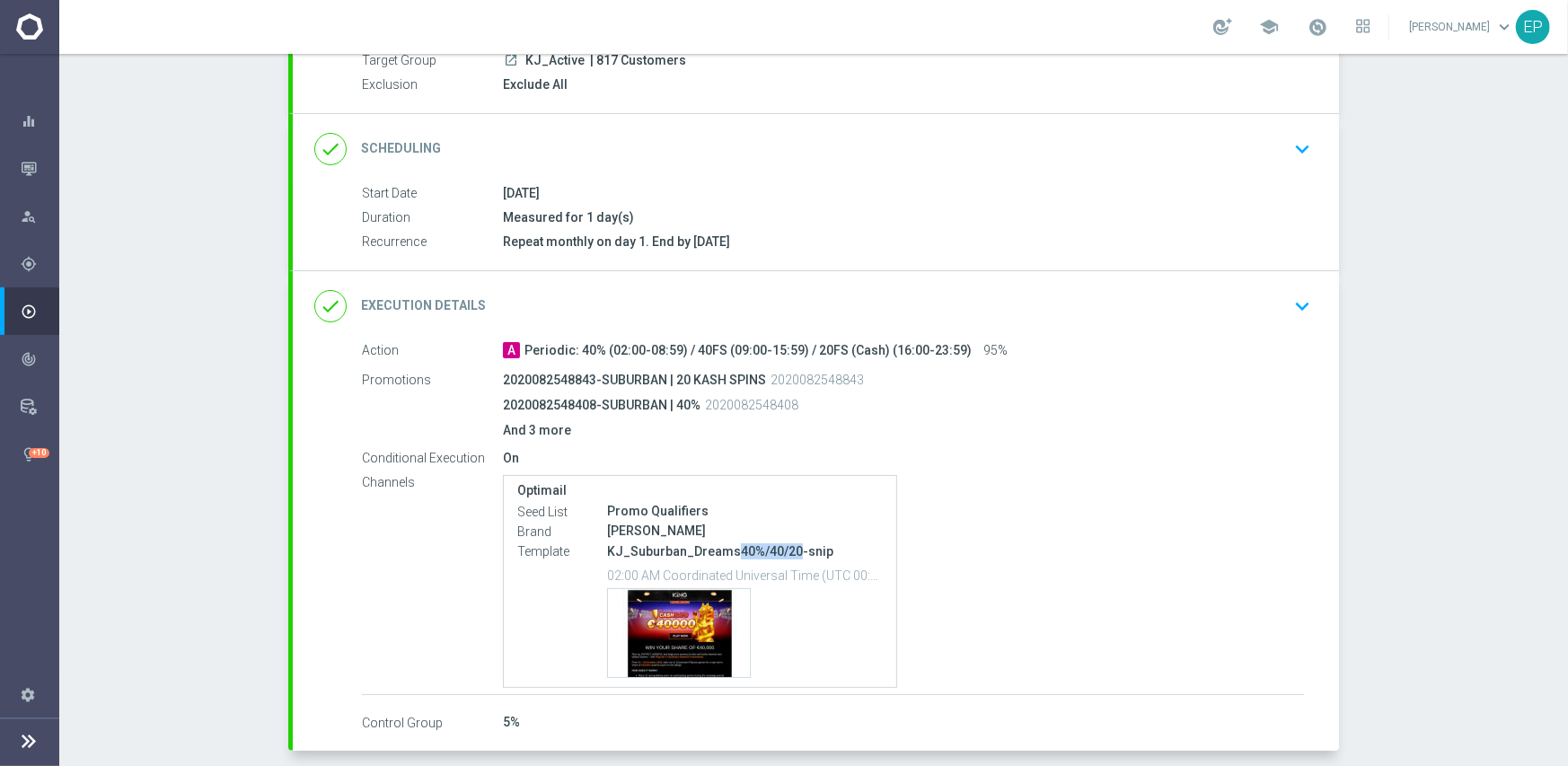
click at [782, 551] on p "KJ_Suburban_Dreams40%/40/20-snip" at bounding box center [745, 551] width 276 height 16
copy p "40%/40/20"
click at [877, 304] on div "done Execution Details keyboard_arrow_down" at bounding box center [815, 305] width 1003 height 34
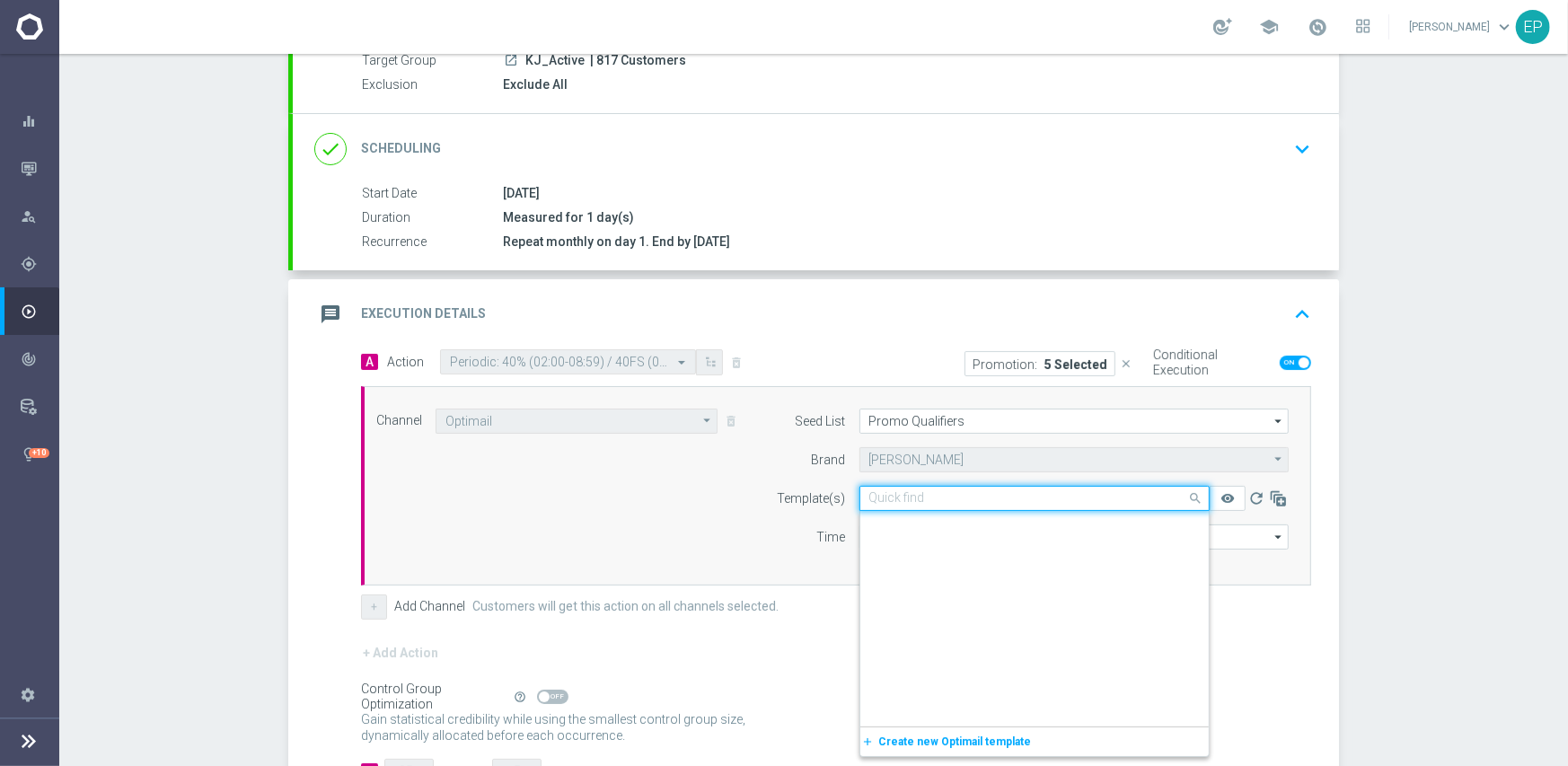
click at [934, 492] on input "text" at bounding box center [1017, 499] width 295 height 15
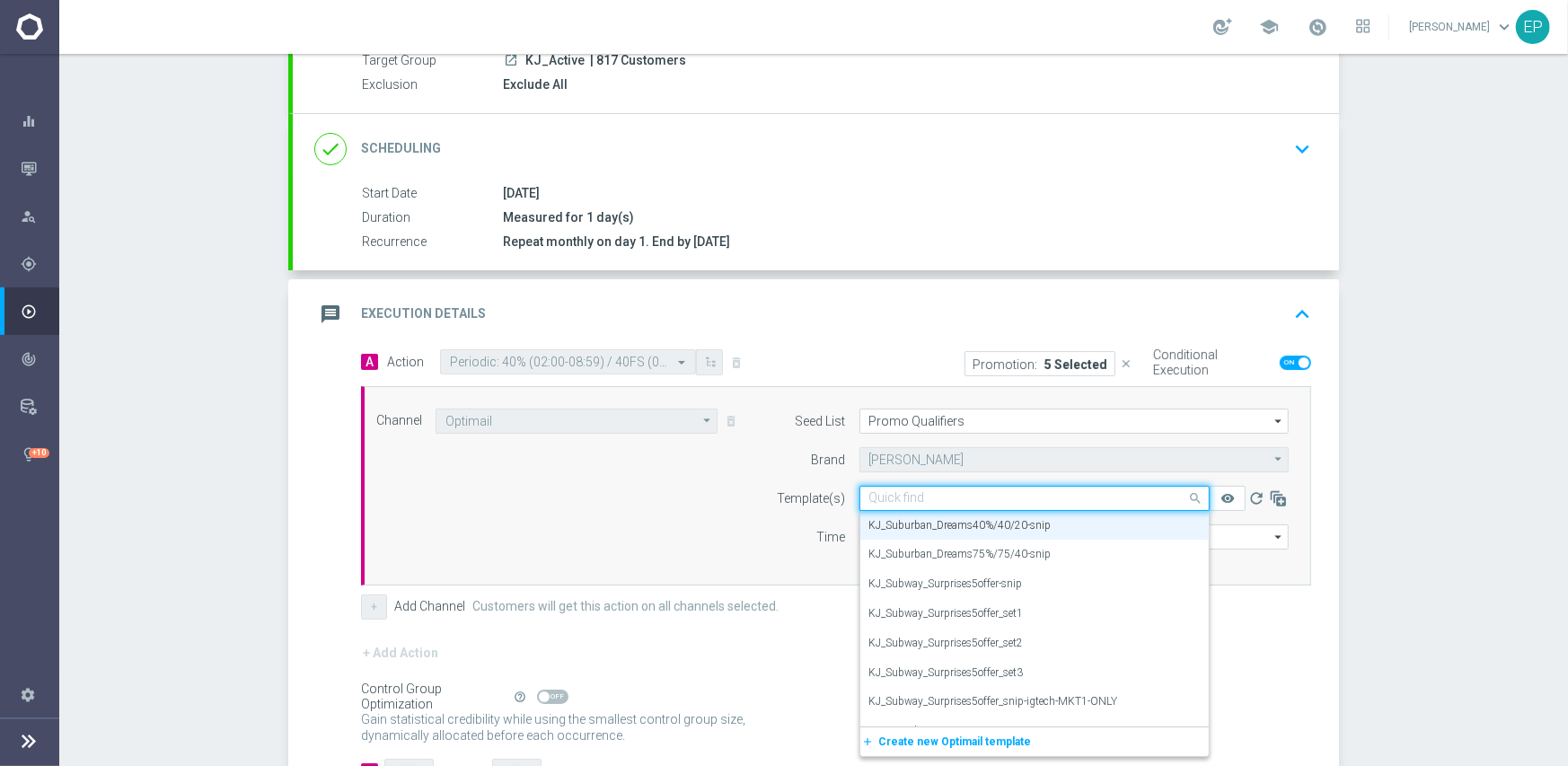
paste input "40%/40/20"
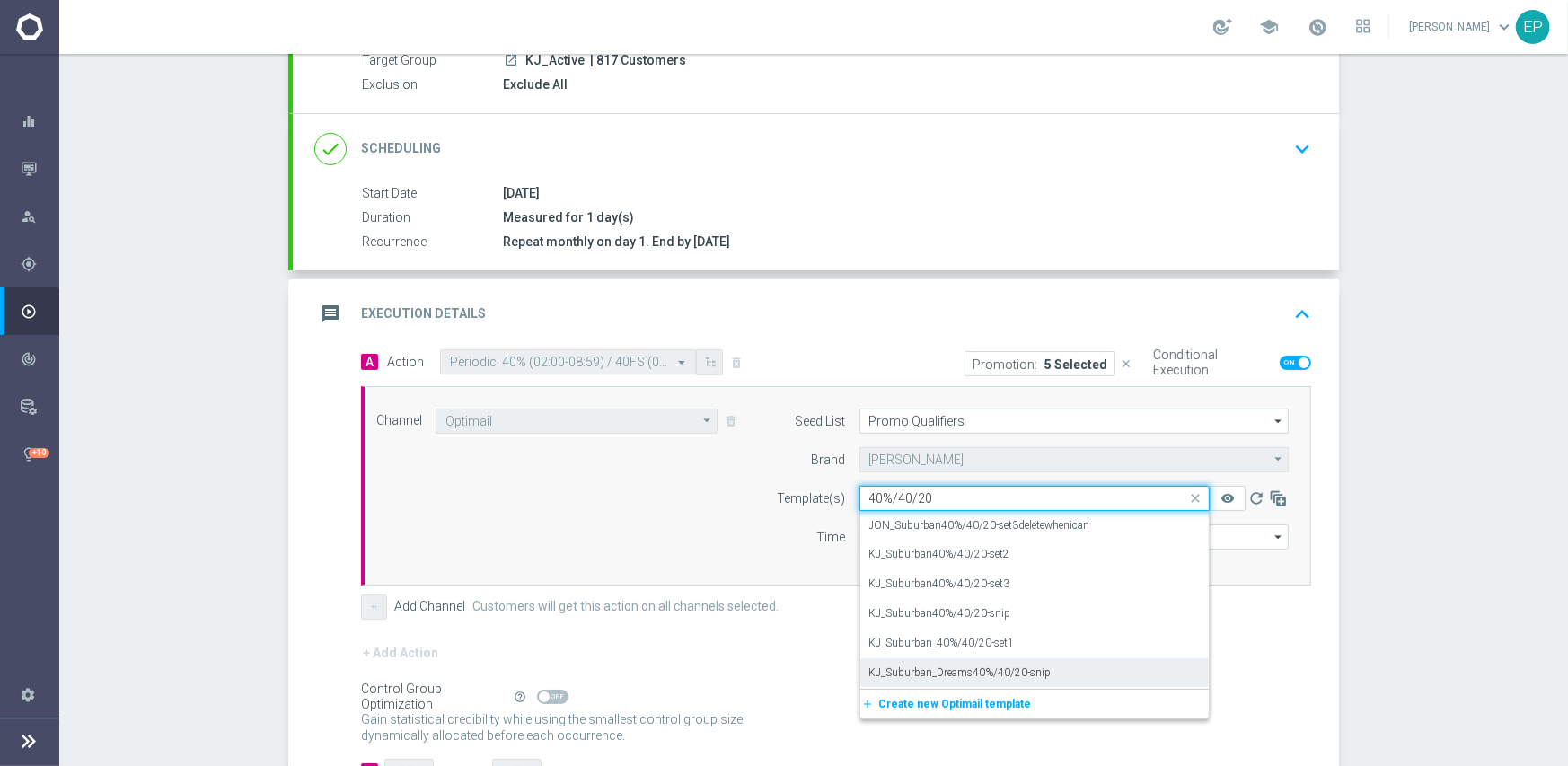
scroll to position [0, 0]
type input "40%/40/20"
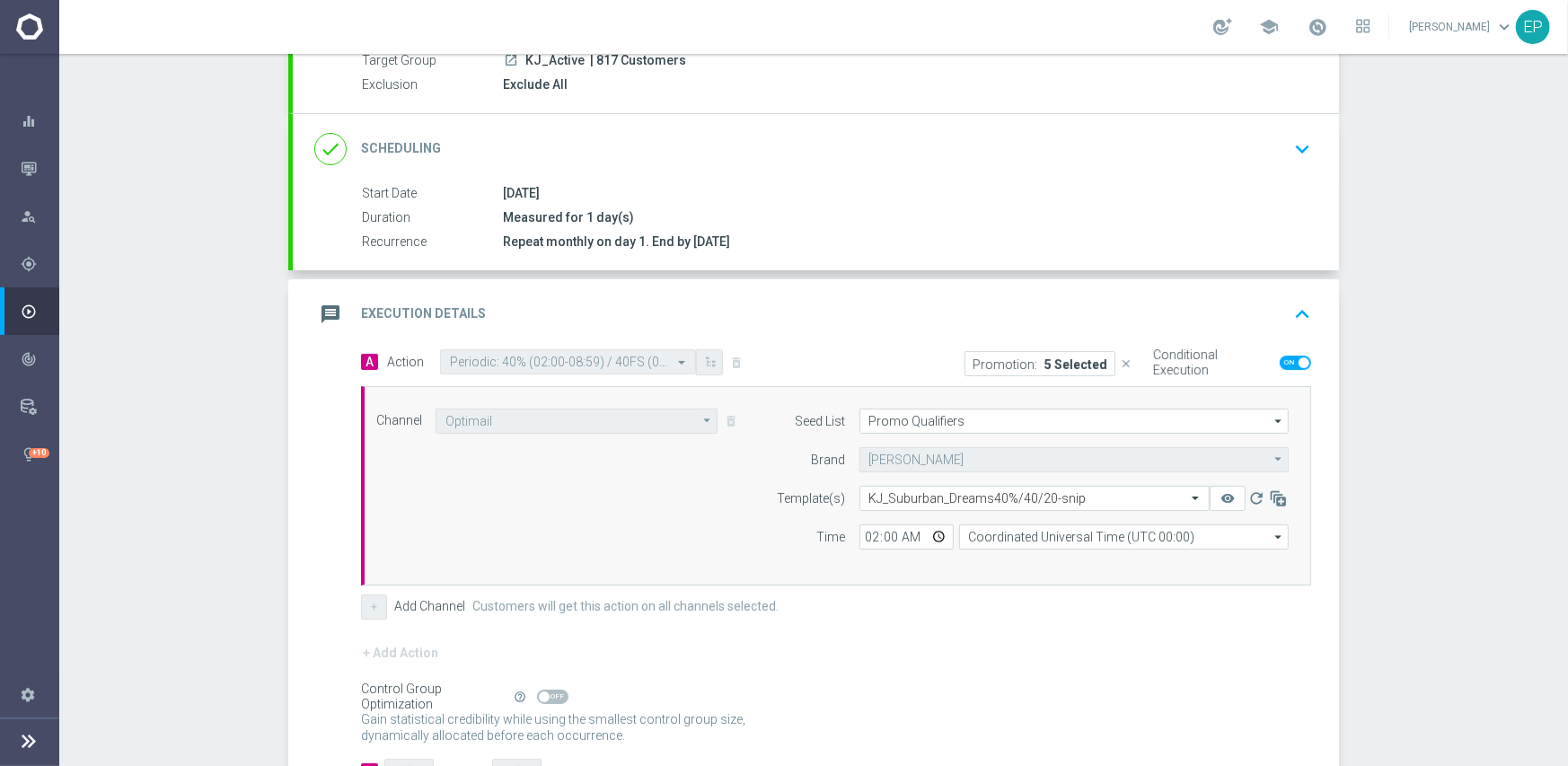
click at [1382, 388] on div "Campaign Builder Scheduled Campaign Triggered Campaign Status: Scheduled done T…" at bounding box center [812, 409] width 1508 height 712
click at [1069, 498] on input "text" at bounding box center [1017, 499] width 295 height 15
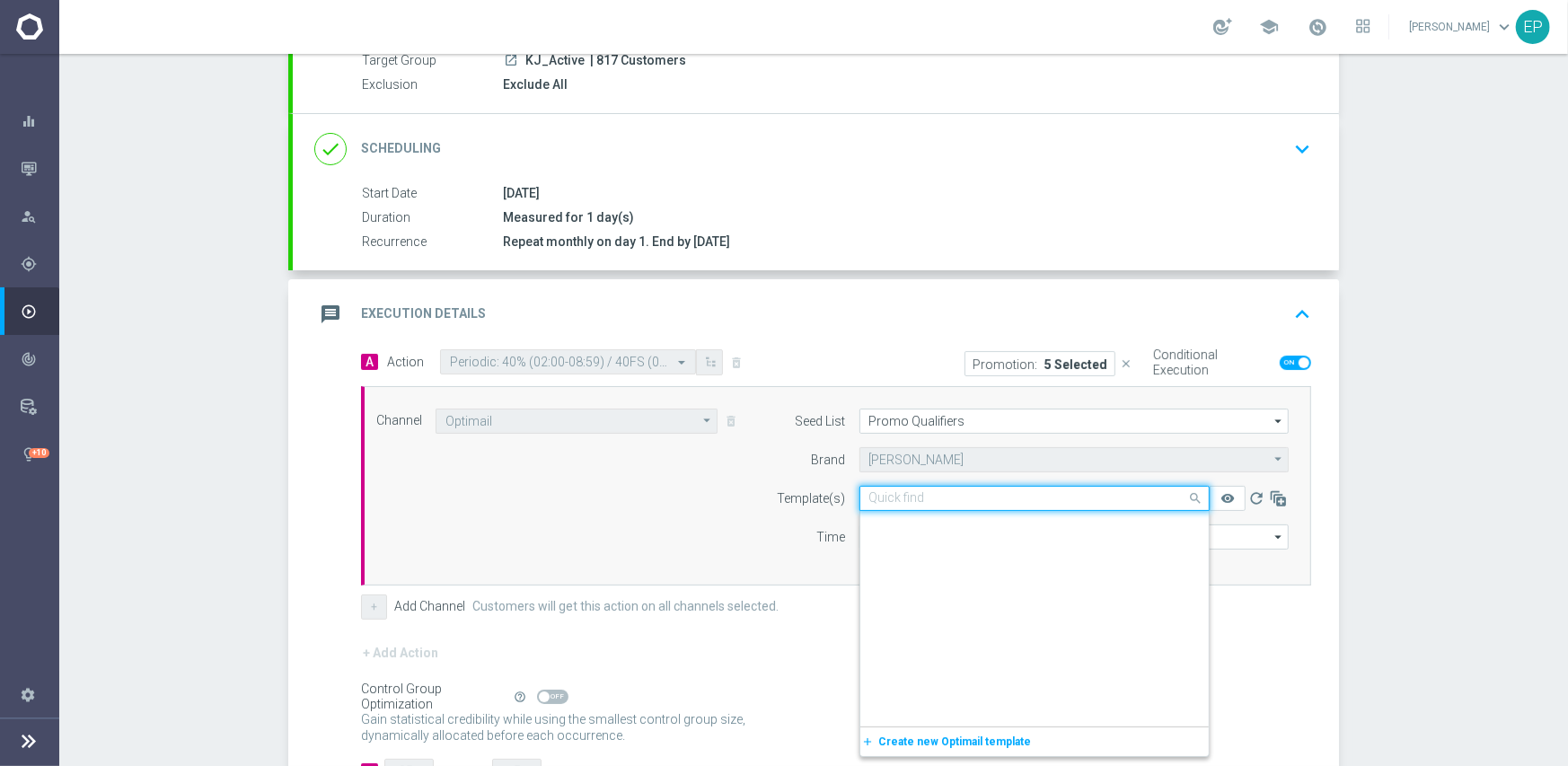
scroll to position [18603, 0]
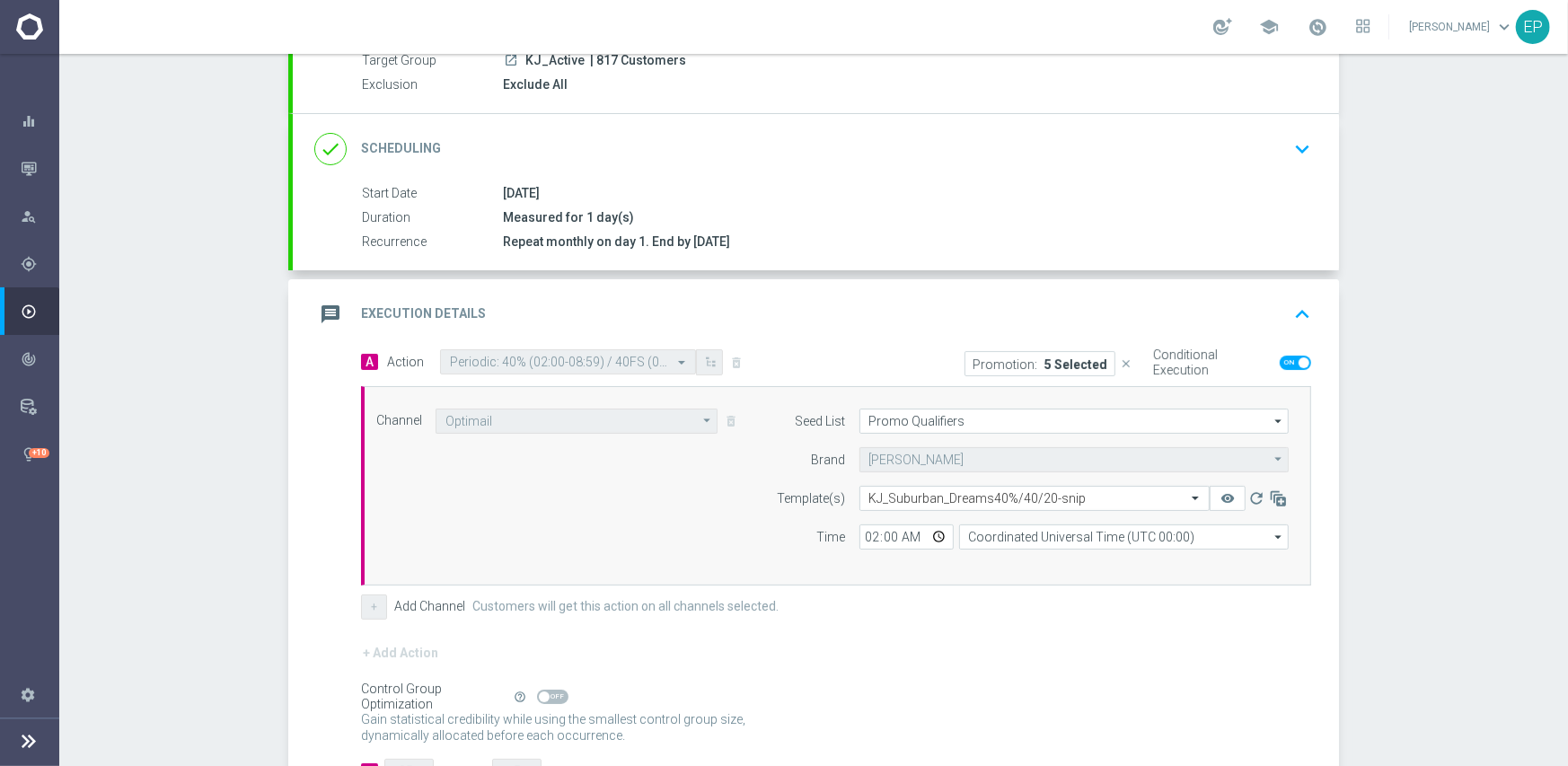
drag, startPoint x: 1327, startPoint y: 488, endPoint x: 1156, endPoint y: 453, distance: 174.5
click at [1328, 487] on div "A Action Select action Periodic: 40% (02:00-08:59) / 40FS (09:00-15:59) / 20FS …" at bounding box center [815, 577] width 1046 height 457
click at [904, 147] on div "done Scheduling keyboard_arrow_down" at bounding box center [815, 148] width 1003 height 34
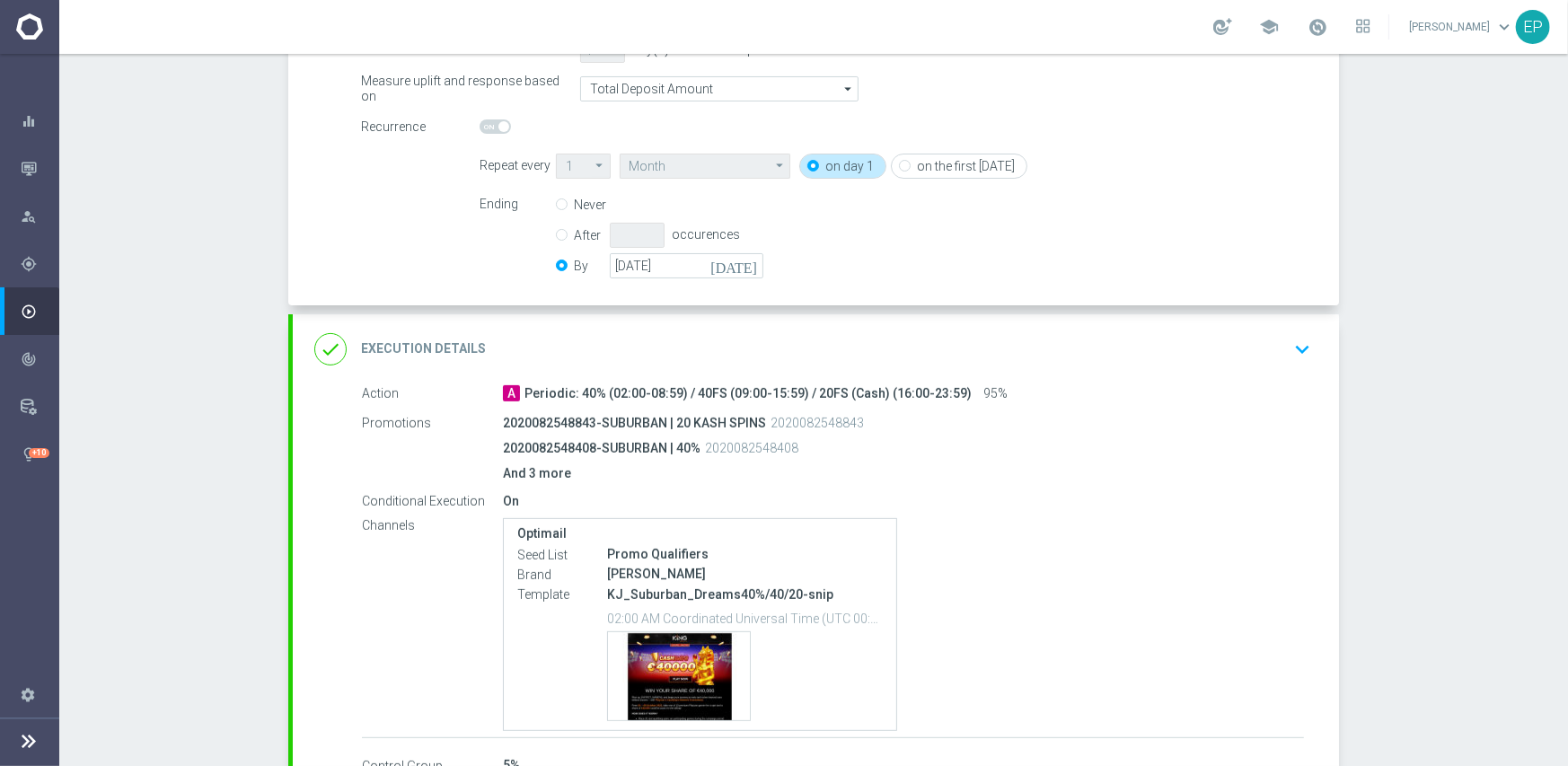
scroll to position [449, 0]
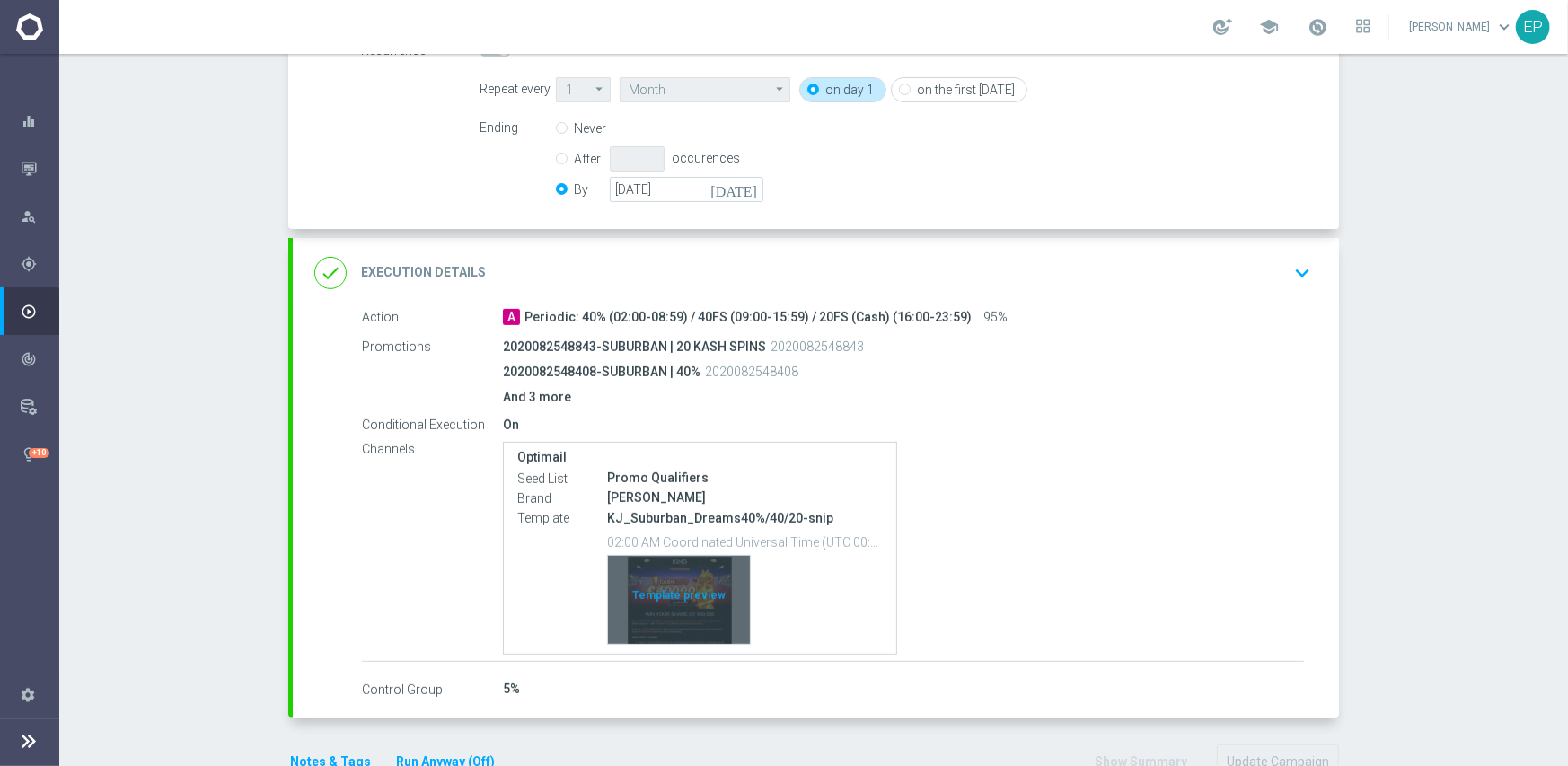
click at [709, 575] on div "Template preview" at bounding box center [678, 599] width 142 height 88
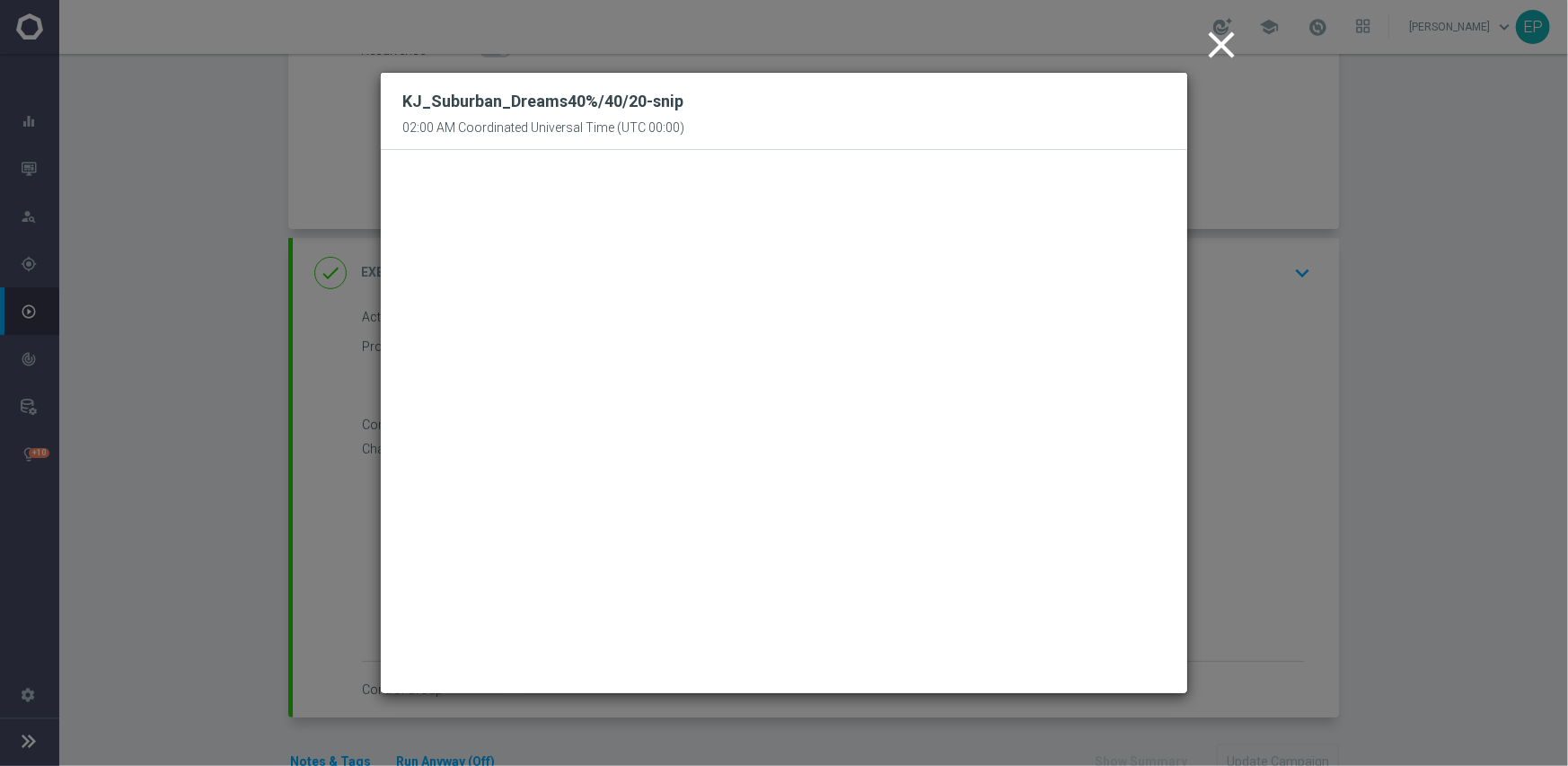
click at [1225, 43] on icon "close" at bounding box center [1221, 44] width 45 height 45
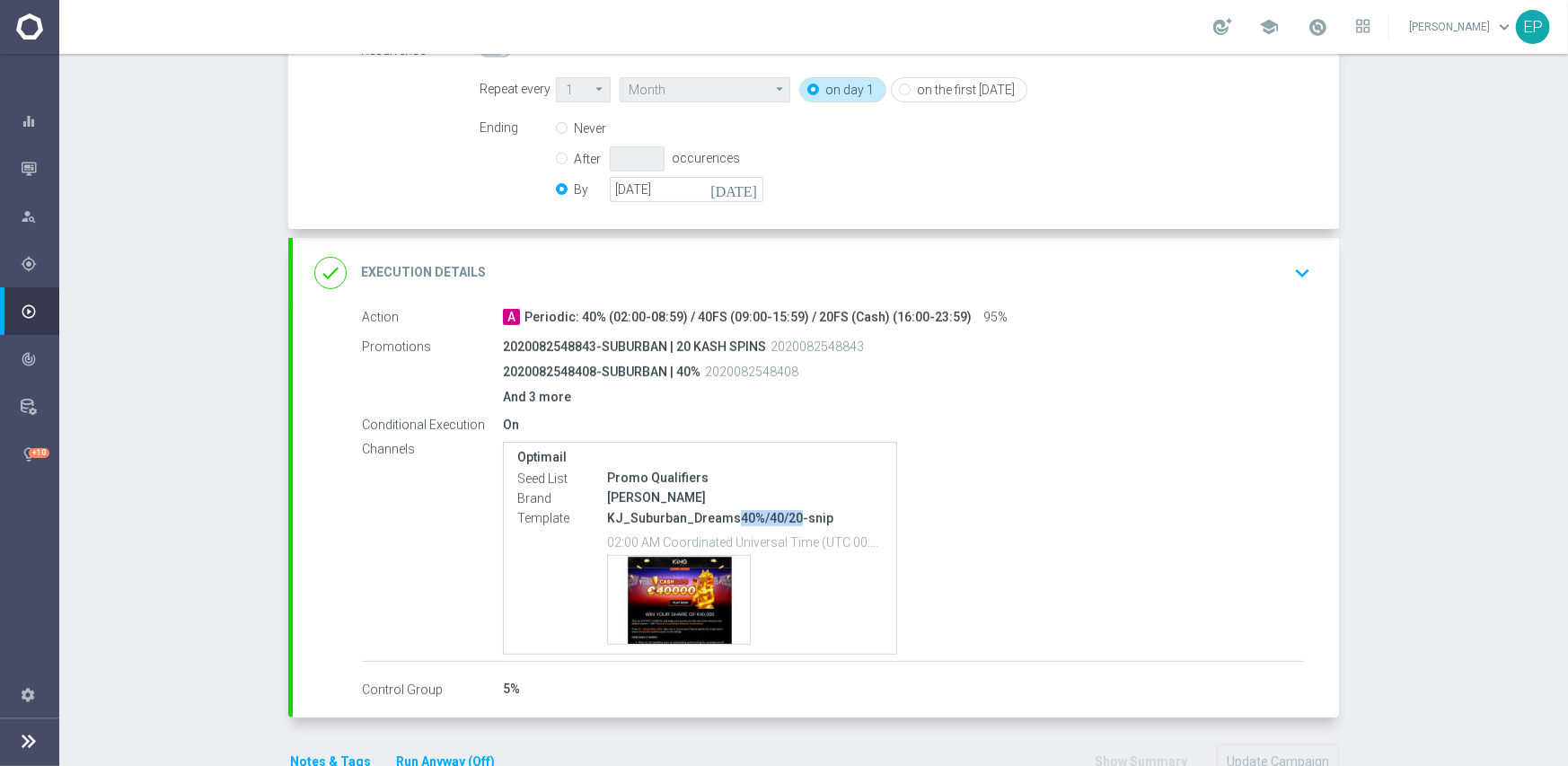
drag, startPoint x: 723, startPoint y: 514, endPoint x: 782, endPoint y: 525, distance: 60.0
click at [782, 525] on div "KJ_Suburban_Dreams40%/40/20-snip 02:00 AM Coordinated Universal Time (UTC 00:00…" at bounding box center [745, 576] width 276 height 137
copy p "40%/40/20"
click at [934, 260] on div "done Execution Details keyboard_arrow_down" at bounding box center [815, 273] width 1003 height 34
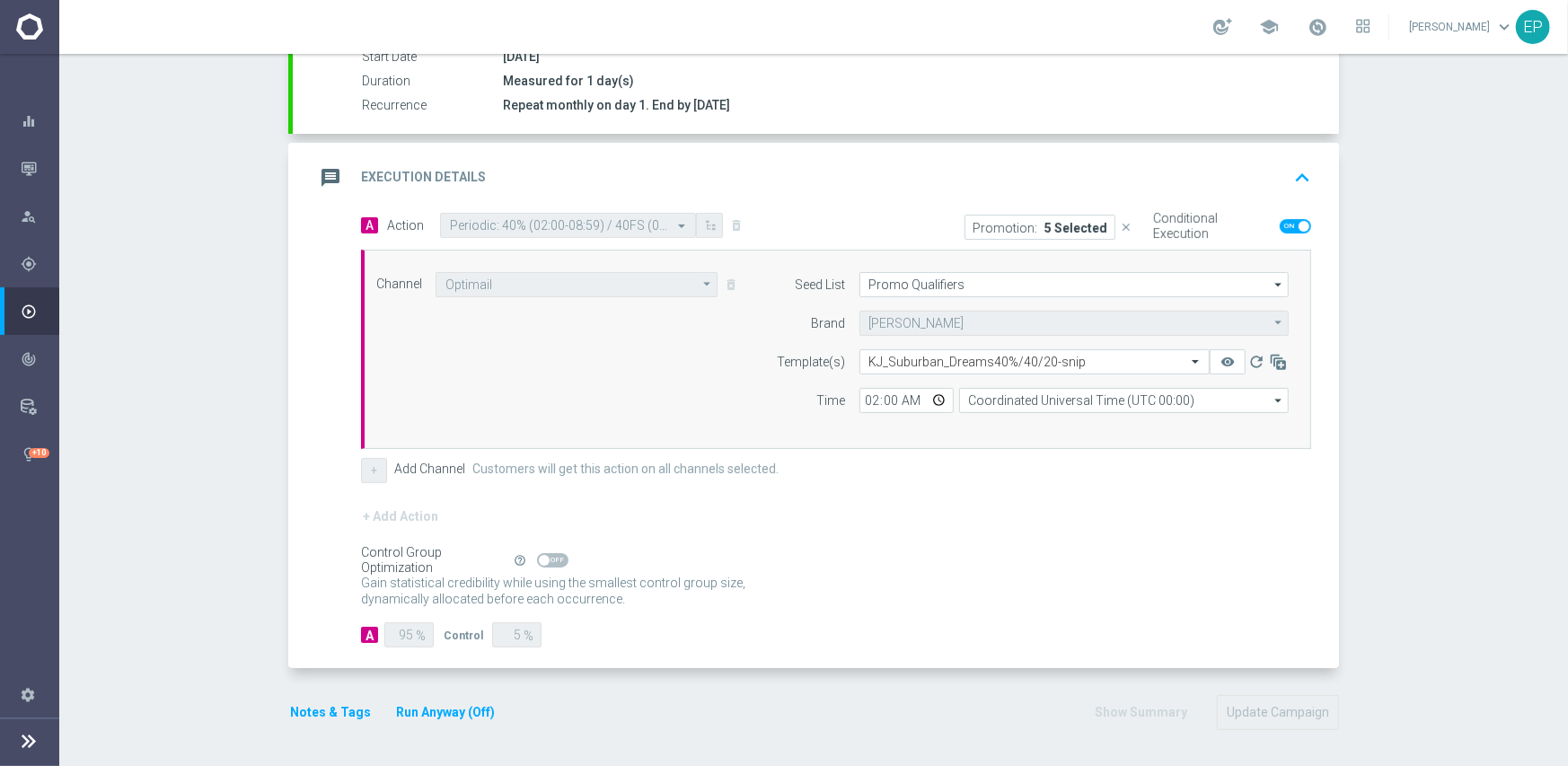
scroll to position [314, 0]
click at [1023, 367] on input "text" at bounding box center [1017, 364] width 295 height 15
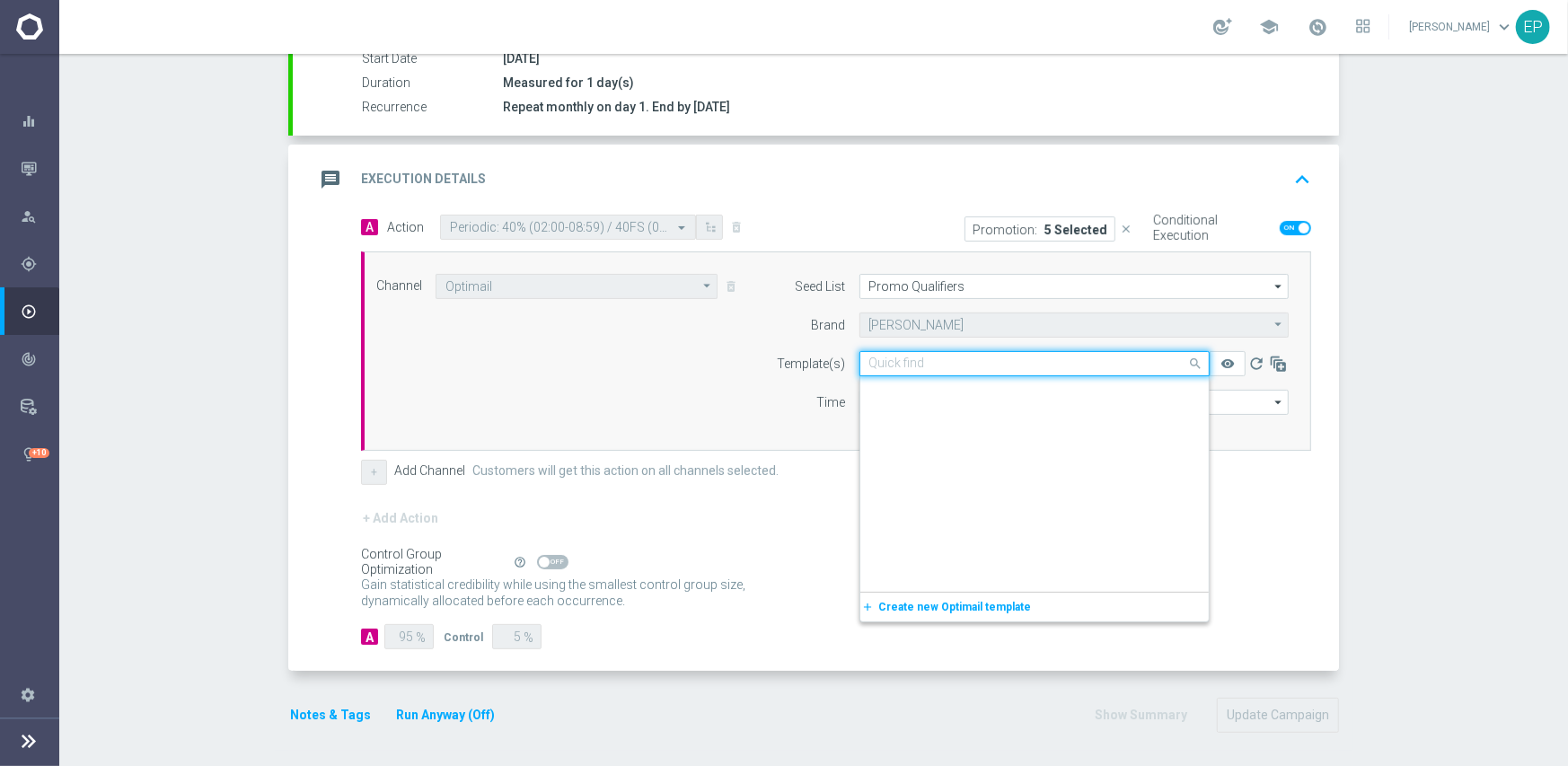
scroll to position [18603, 0]
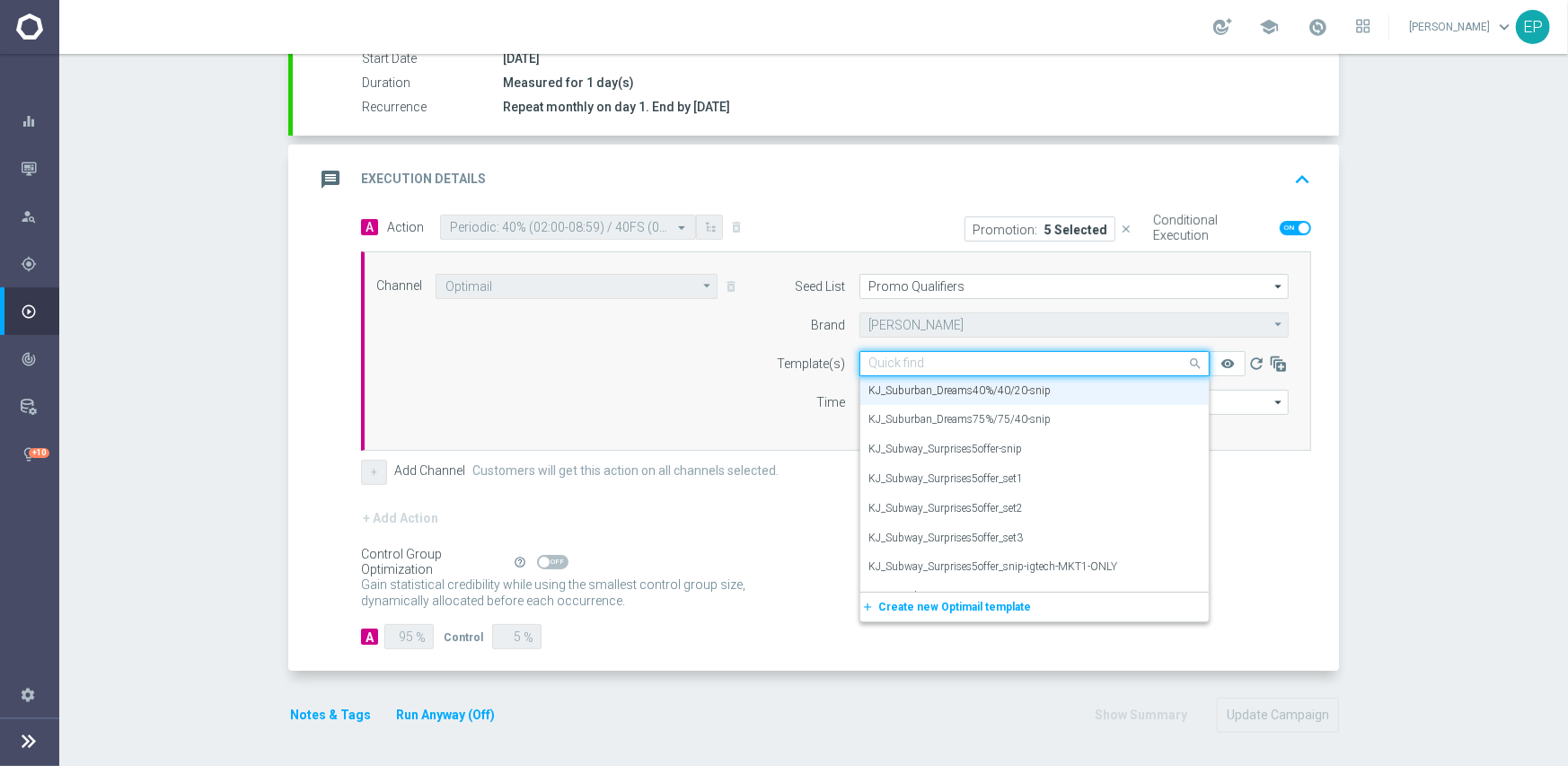
paste input "40%/40/20"
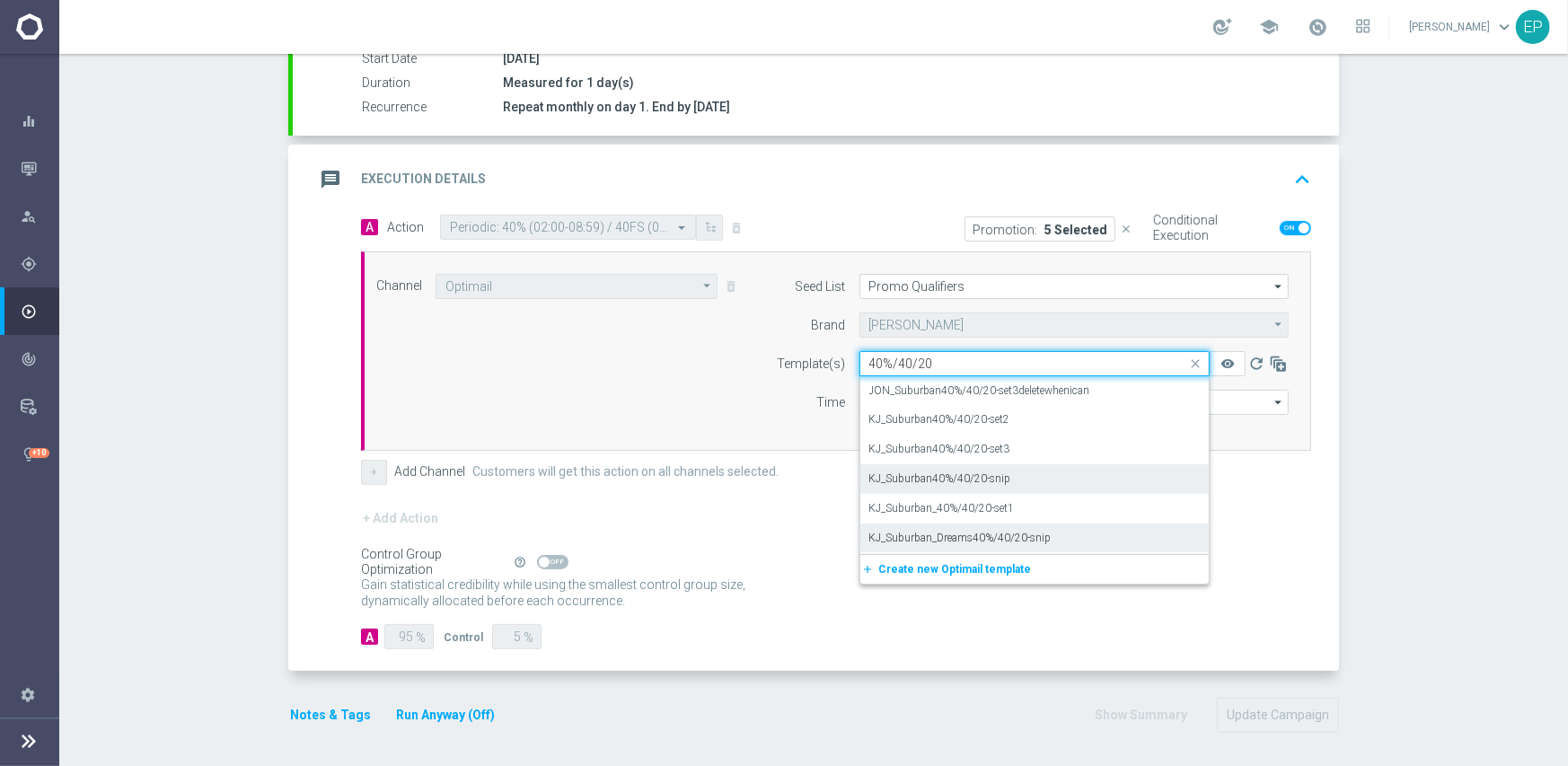
click at [1005, 477] on div "KJ_Suburban40%/40/20-snip" at bounding box center [1034, 479] width 331 height 30
type input "40%/40/20"
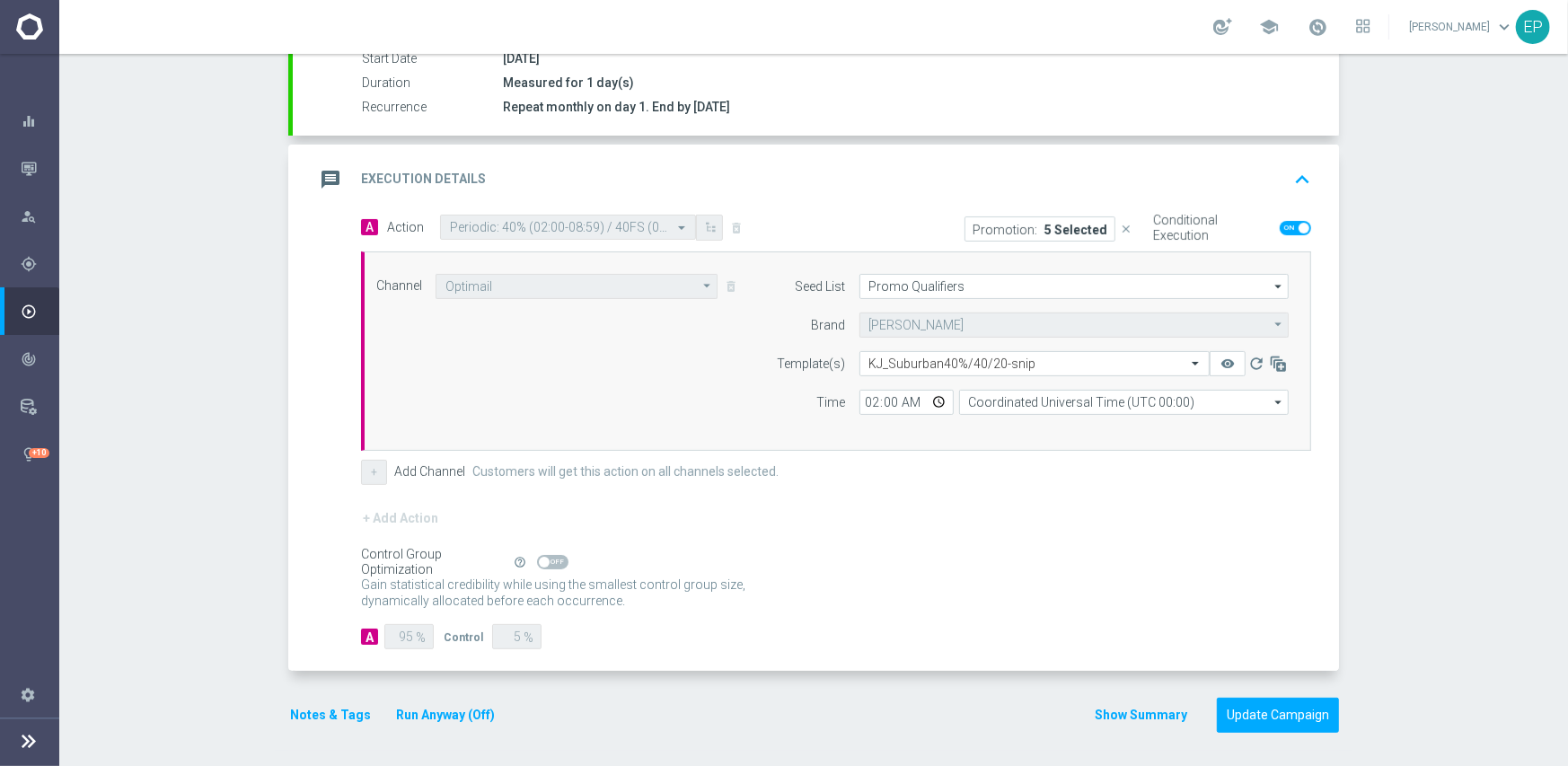
click at [1038, 477] on div "+ Add Channel Customers will get this action on all channels selected." at bounding box center [837, 472] width 950 height 25
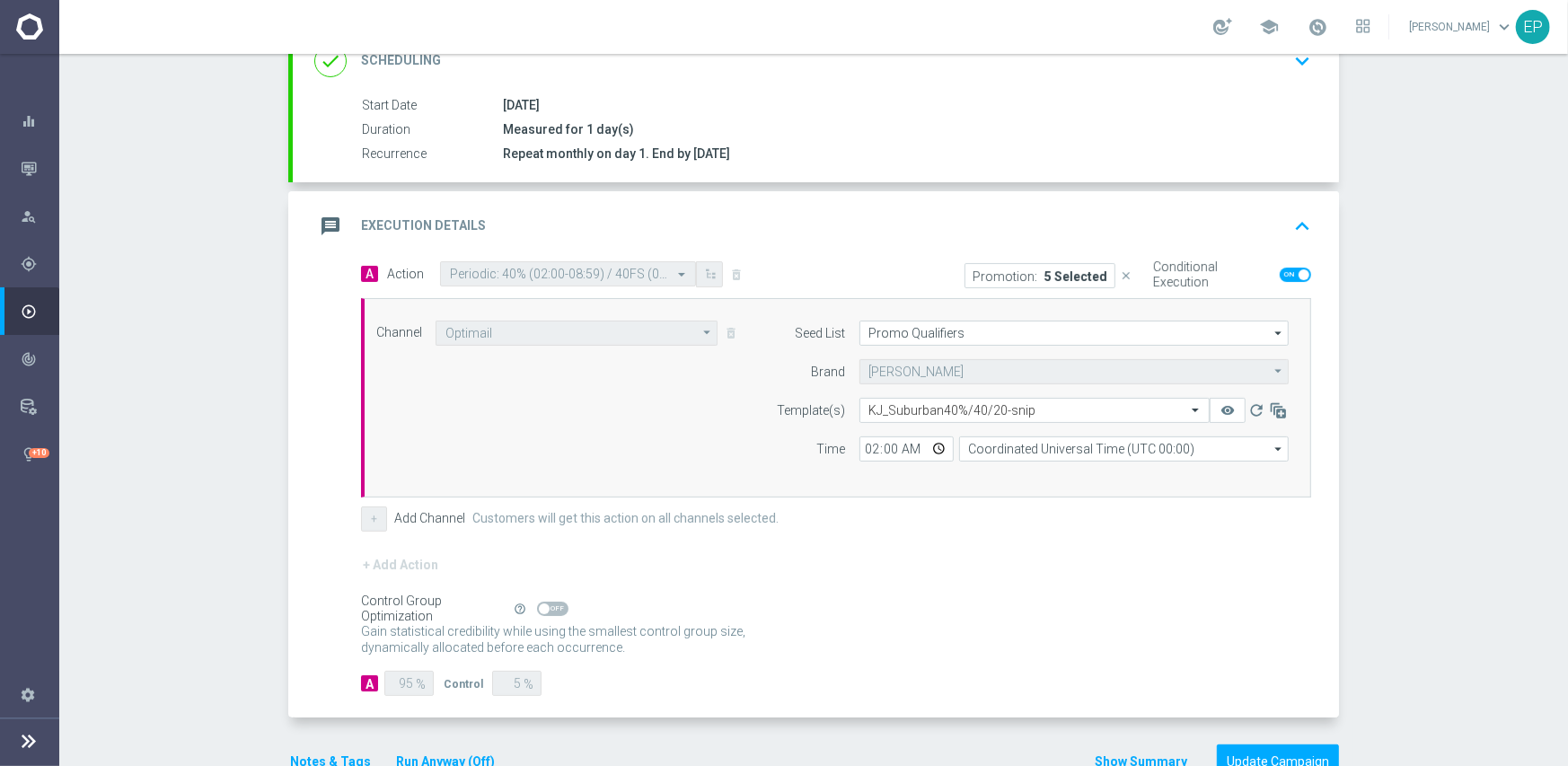
scroll to position [225, 0]
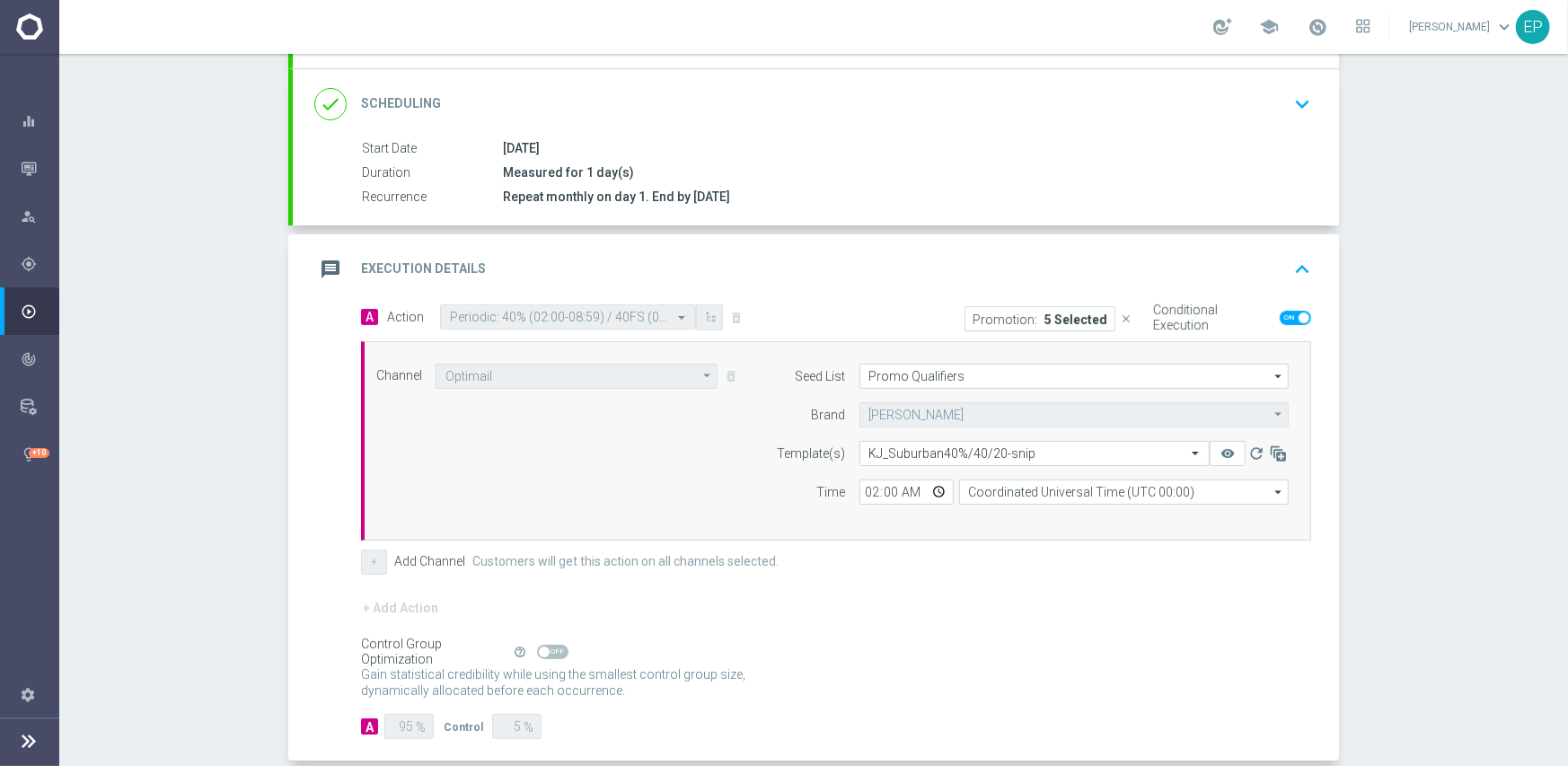
click at [884, 87] on div "done Scheduling keyboard_arrow_down" at bounding box center [815, 103] width 1003 height 34
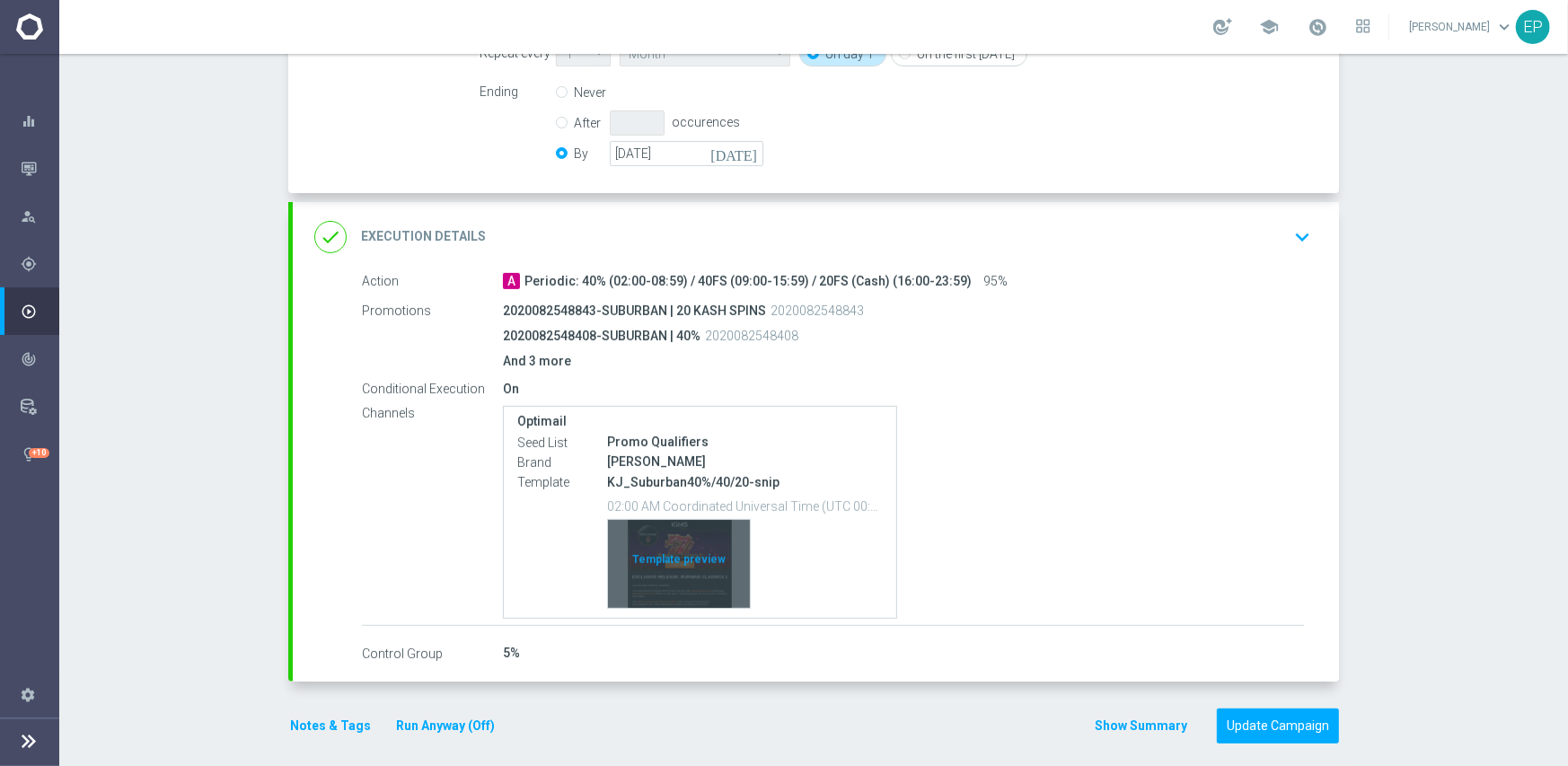
scroll to position [496, 0]
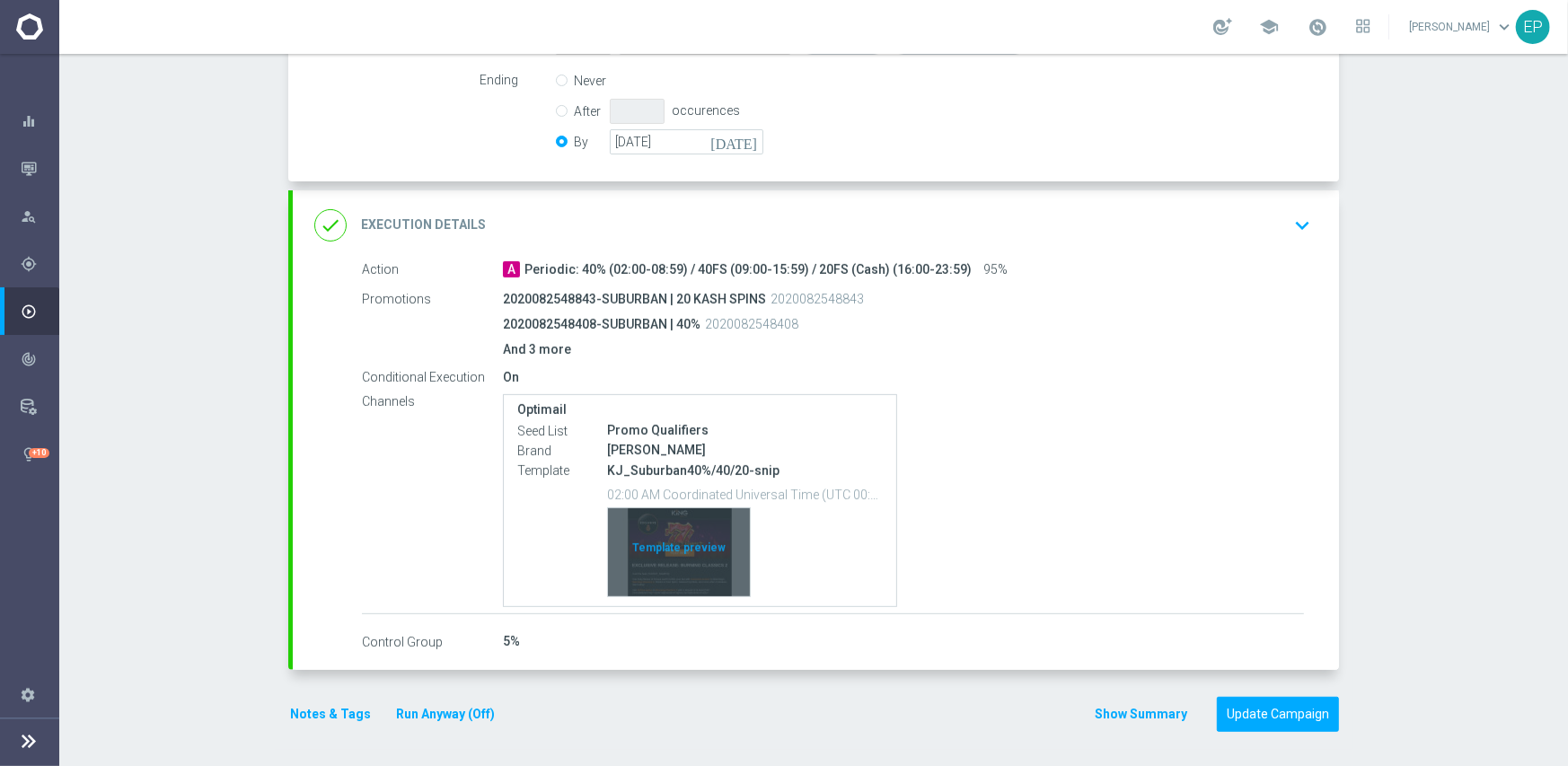
click at [666, 566] on div "Template preview" at bounding box center [678, 551] width 142 height 88
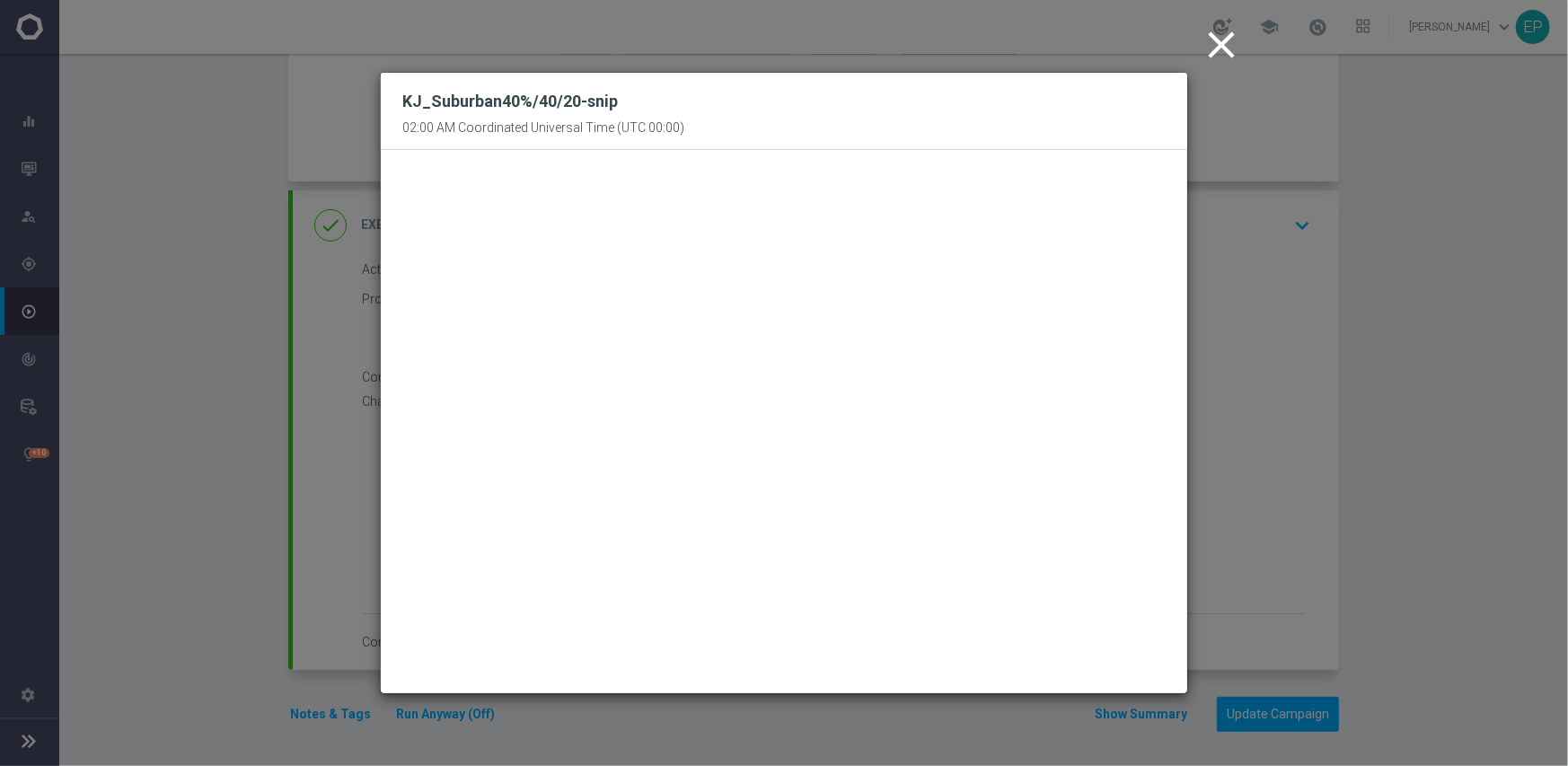
click at [1232, 39] on icon "close" at bounding box center [1221, 44] width 45 height 45
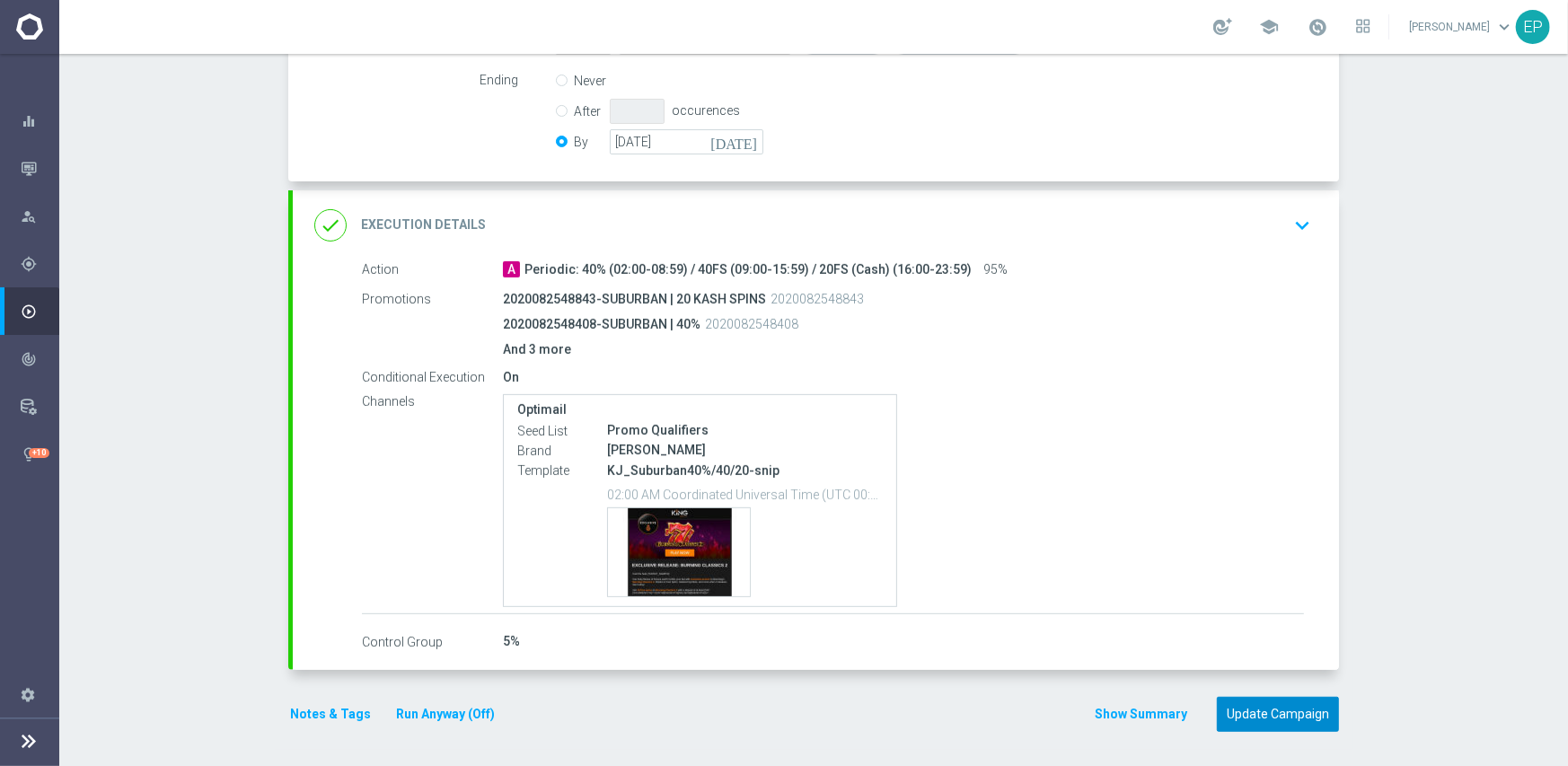
click at [1285, 702] on button "Update Campaign" at bounding box center [1277, 714] width 122 height 35
